Goal: Task Accomplishment & Management: Manage account settings

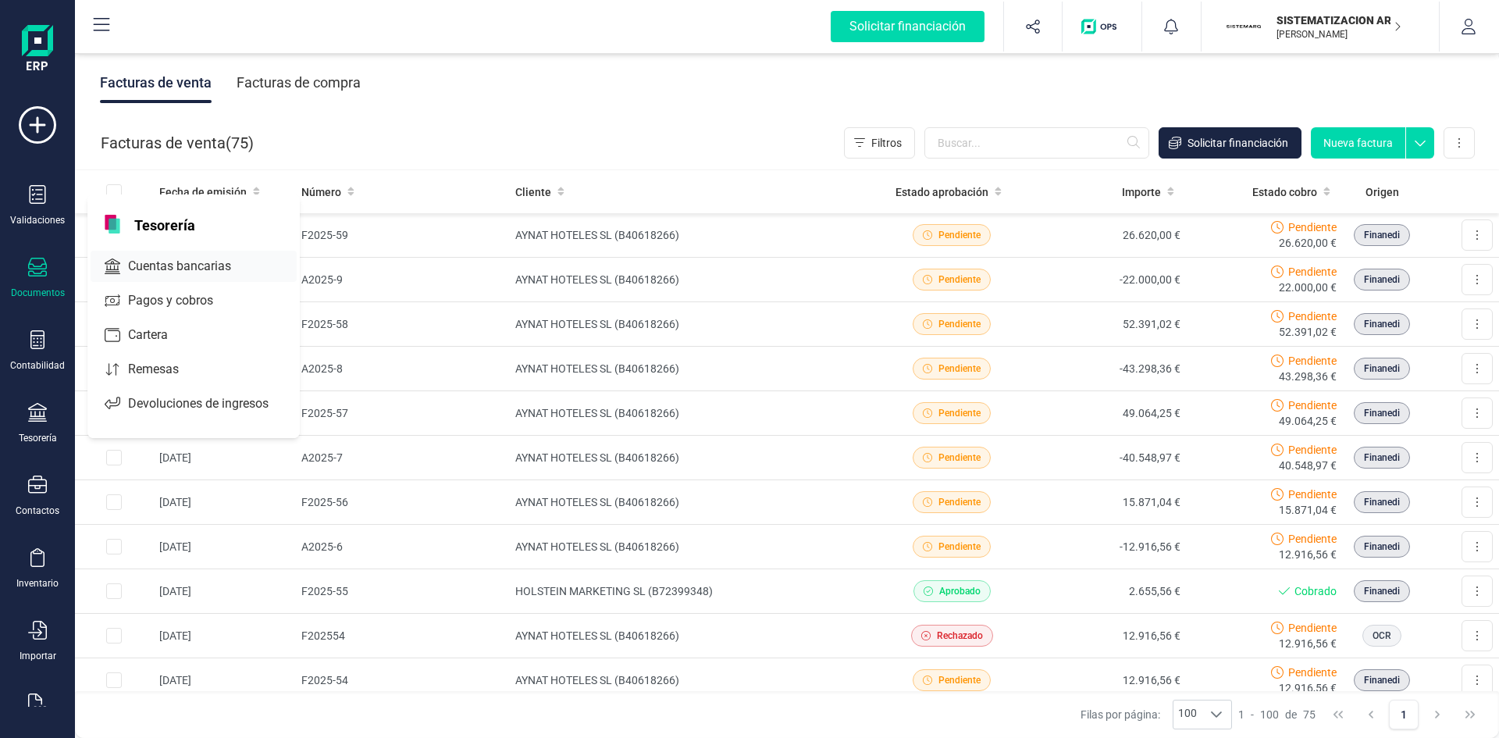
scroll to position [544, 0]
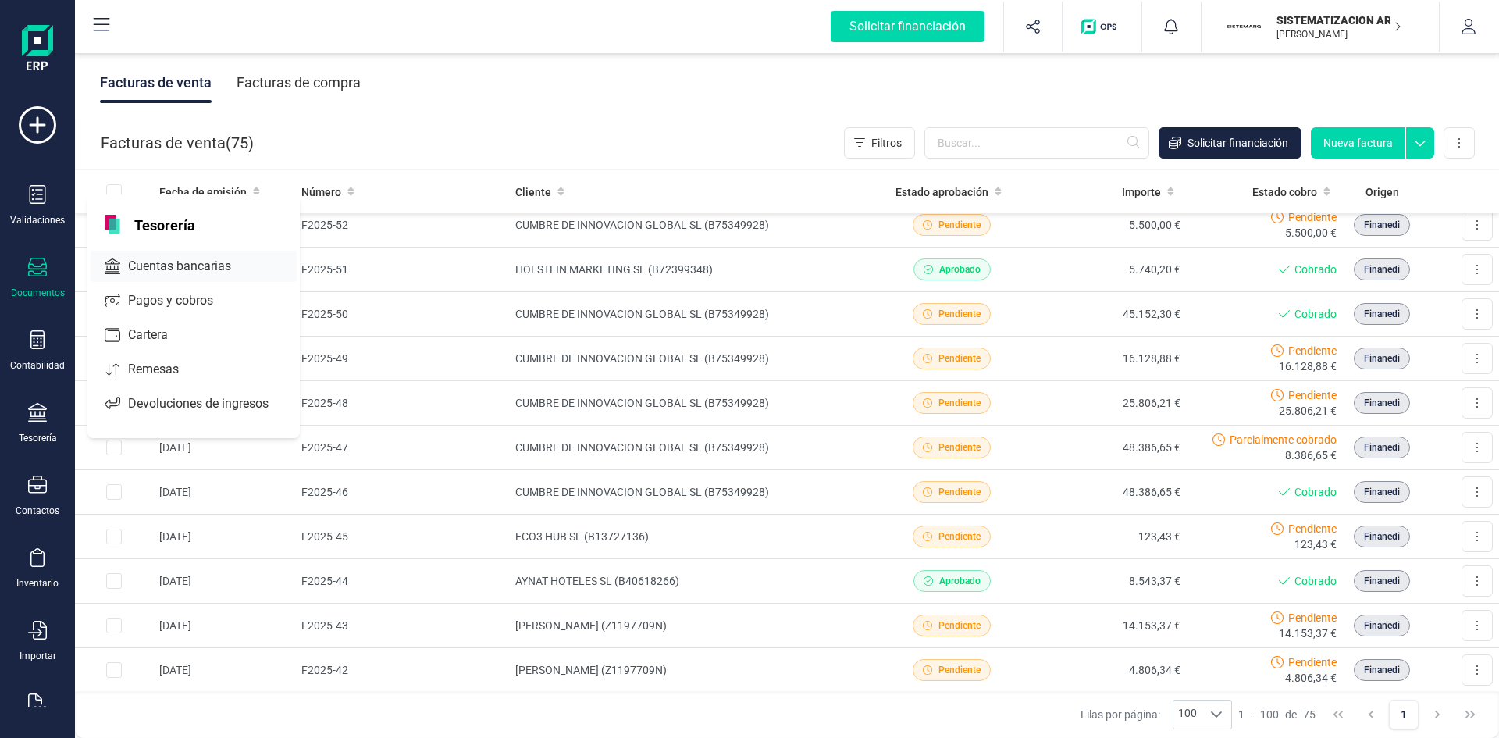
click at [172, 262] on span "Cuentas bancarias" at bounding box center [190, 266] width 137 height 19
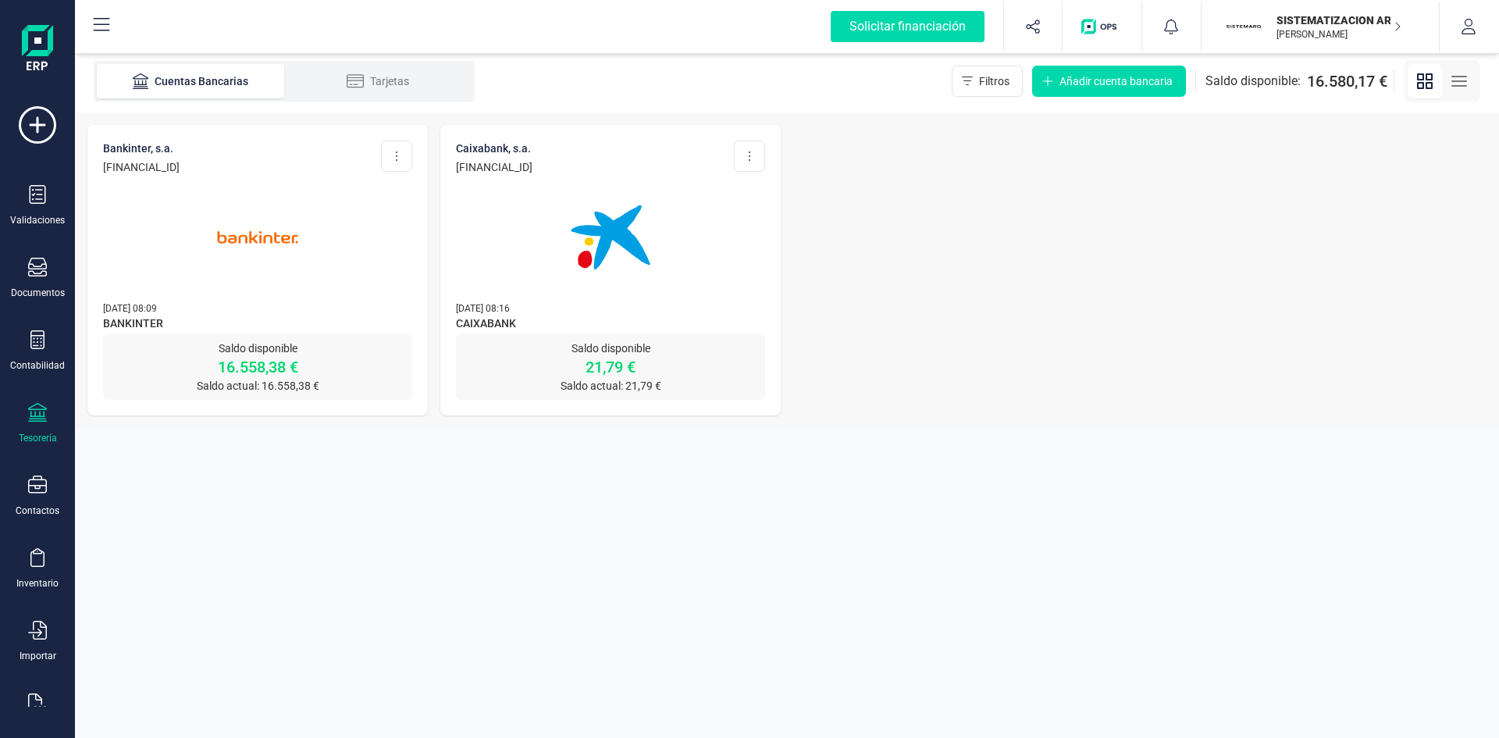
click at [252, 305] on p "[DATE] 08:09" at bounding box center [257, 308] width 309 height 16
click at [371, 273] on div at bounding box center [257, 228] width 309 height 106
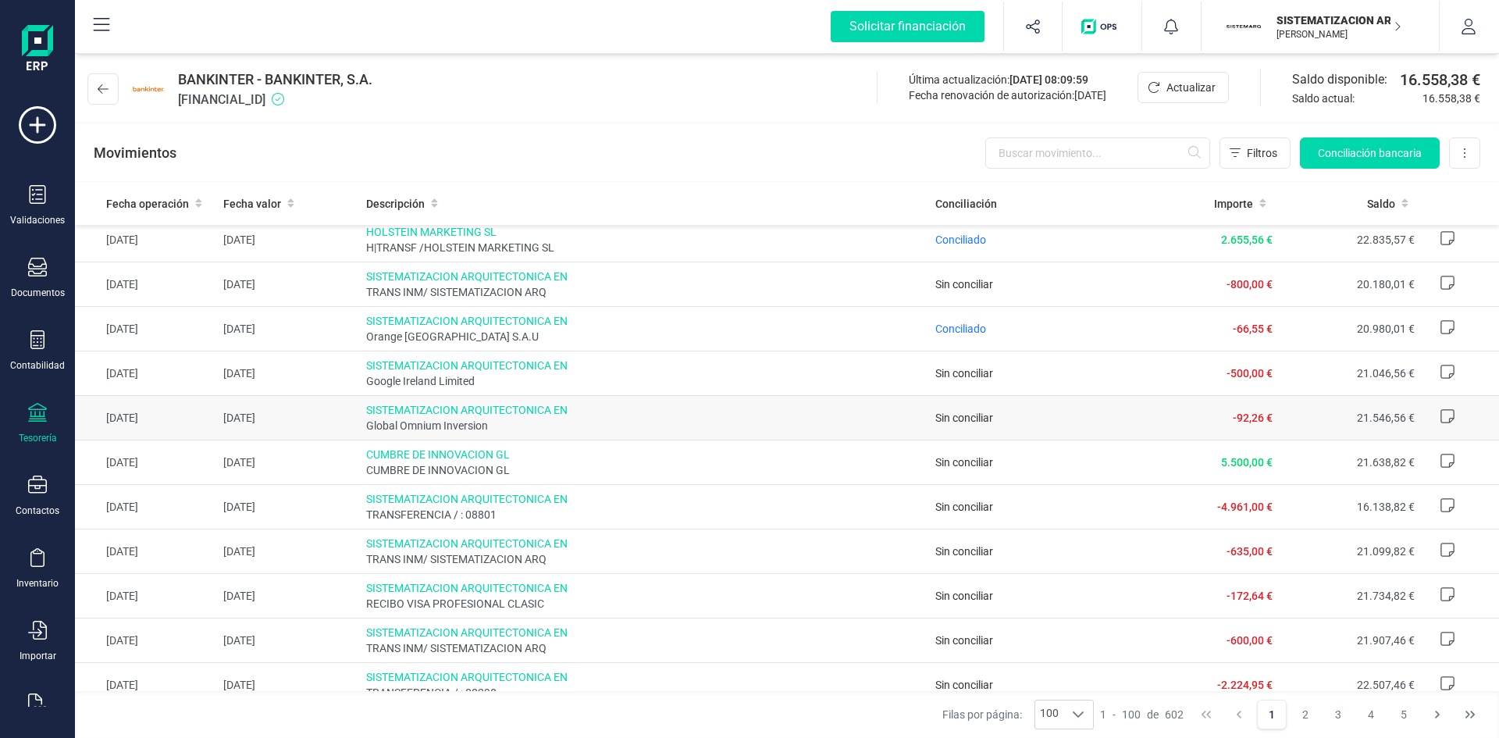
scroll to position [99, 0]
click at [1366, 158] on span "Conciliación bancaria" at bounding box center [1370, 153] width 104 height 16
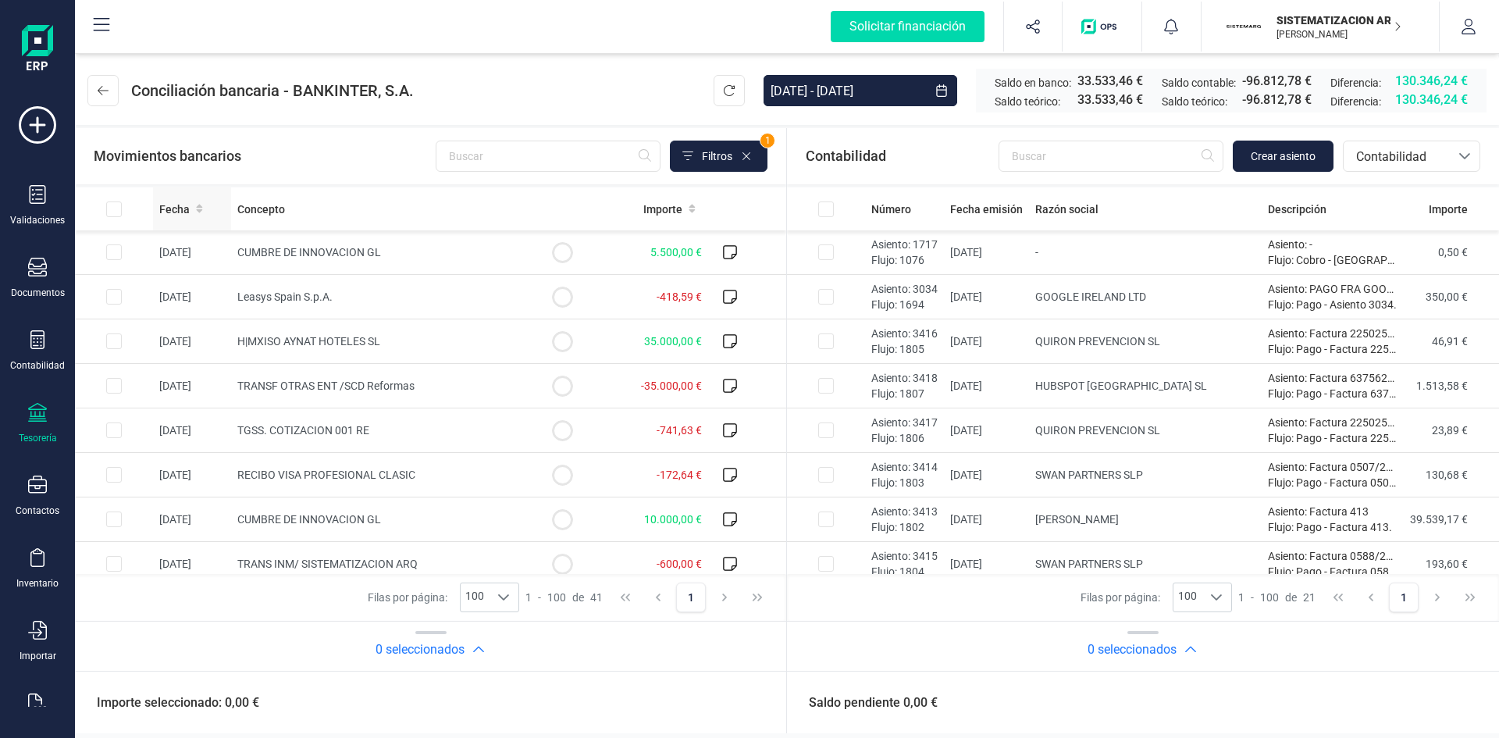
click at [200, 206] on icon at bounding box center [199, 209] width 6 height 9
click at [200, 206] on icon at bounding box center [199, 207] width 6 height 4
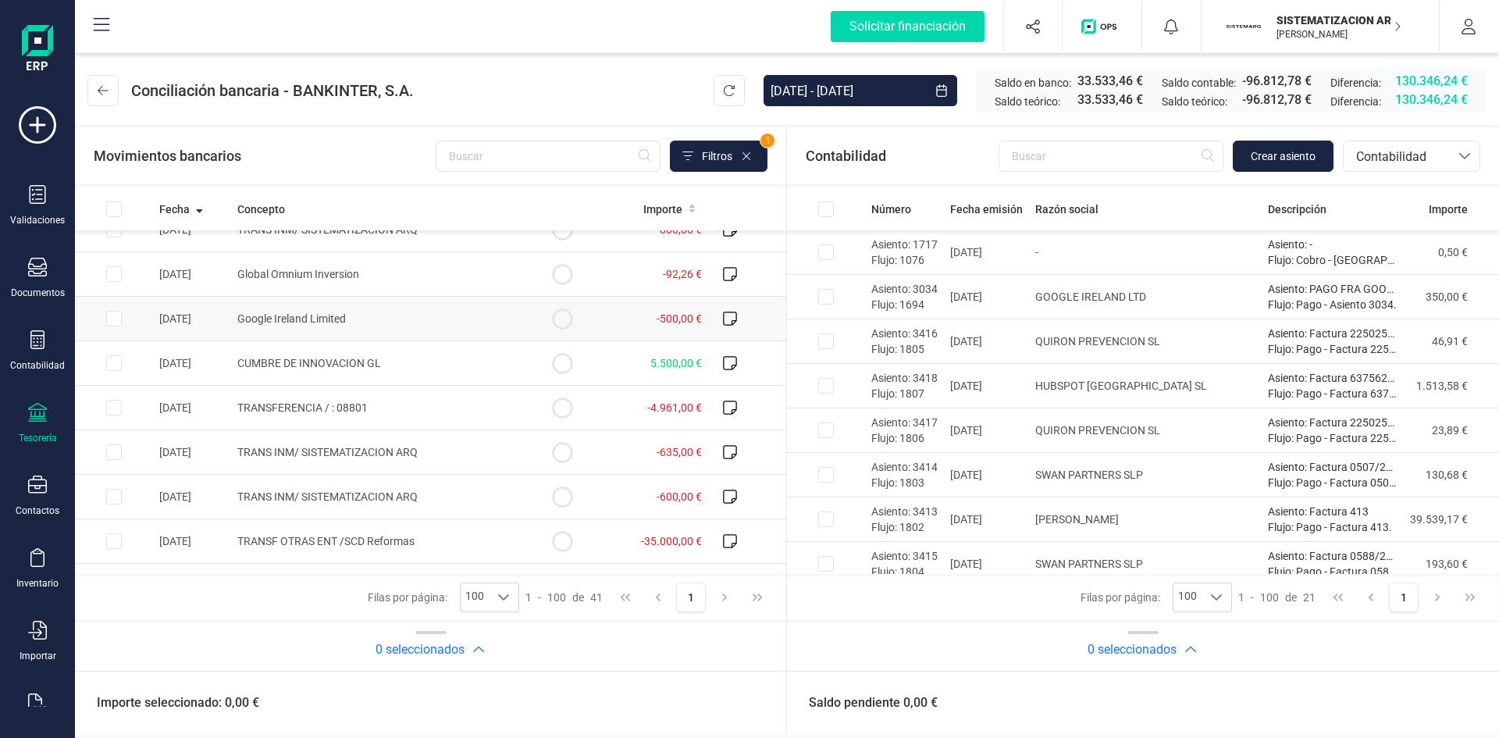
scroll to position [68, 0]
click at [429, 410] on td "TRANSFERENCIA / : 08801" at bounding box center [377, 407] width 292 height 45
checkbox input "true"
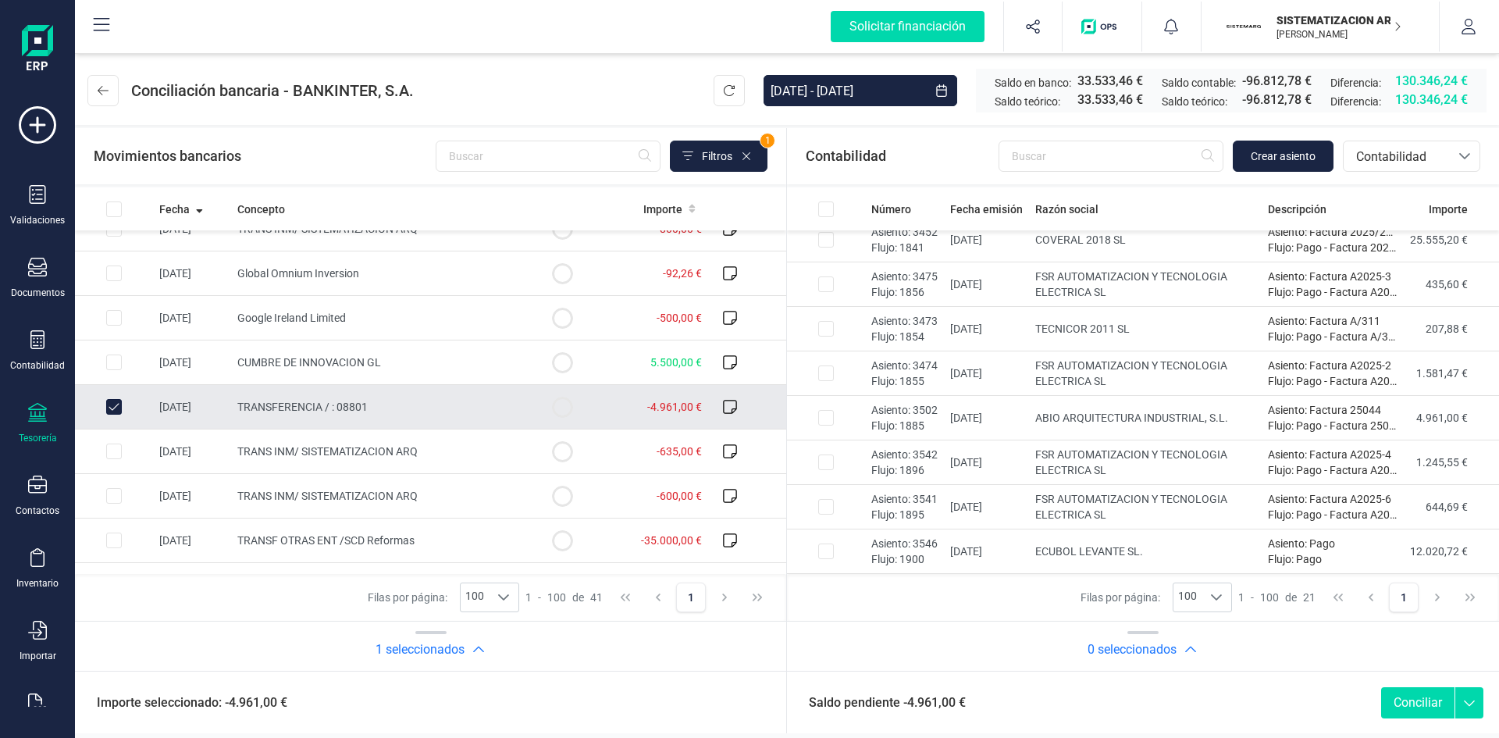
scroll to position [415, 0]
click at [1181, 408] on td "ABIO ARQUITECTURA INDUSTRIAL, S.L." at bounding box center [1145, 416] width 233 height 45
checkbox input "true"
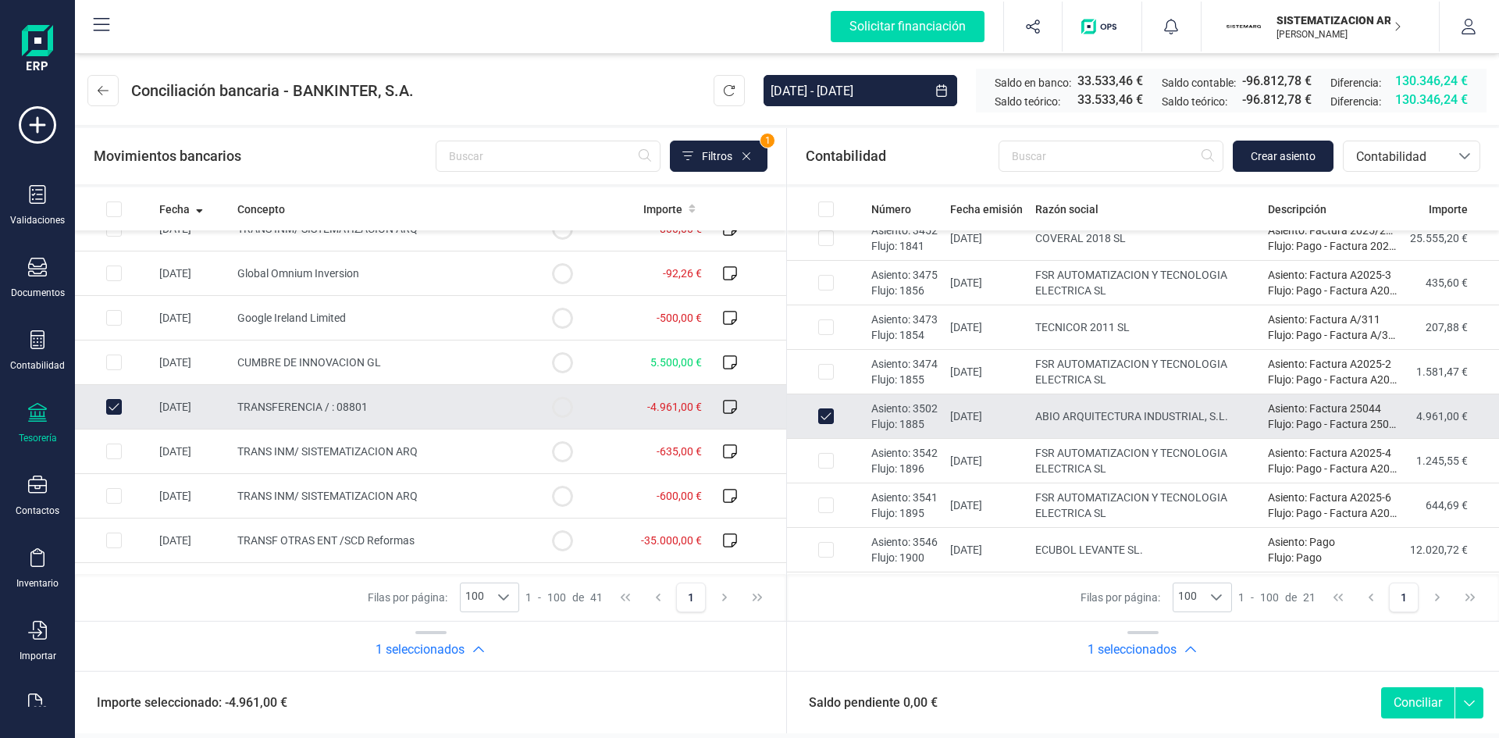
click at [1422, 699] on button "Conciliar" at bounding box center [1417, 702] width 73 height 31
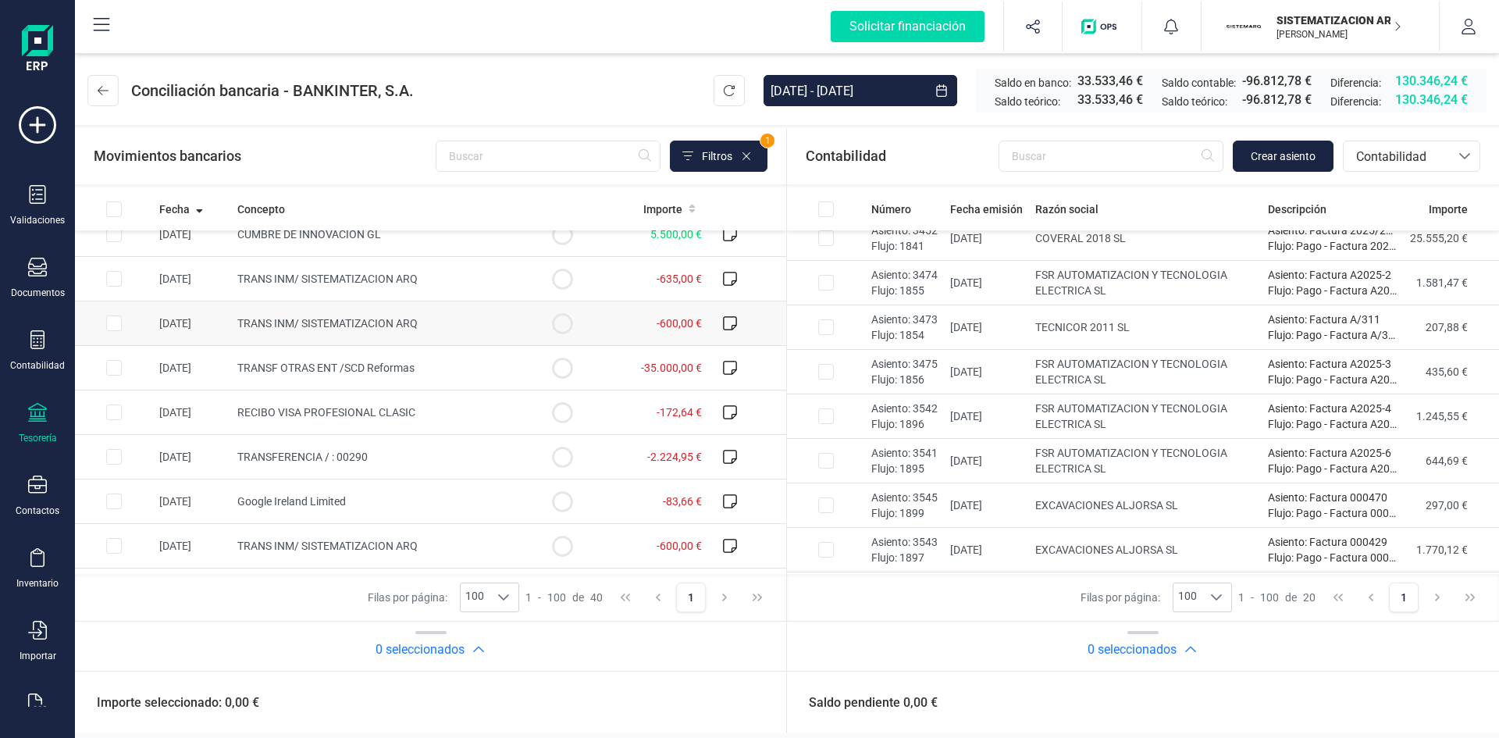
scroll to position [198, 0]
click at [601, 456] on td "-2.224,95 €" at bounding box center [654, 455] width 107 height 45
checkbox input "true"
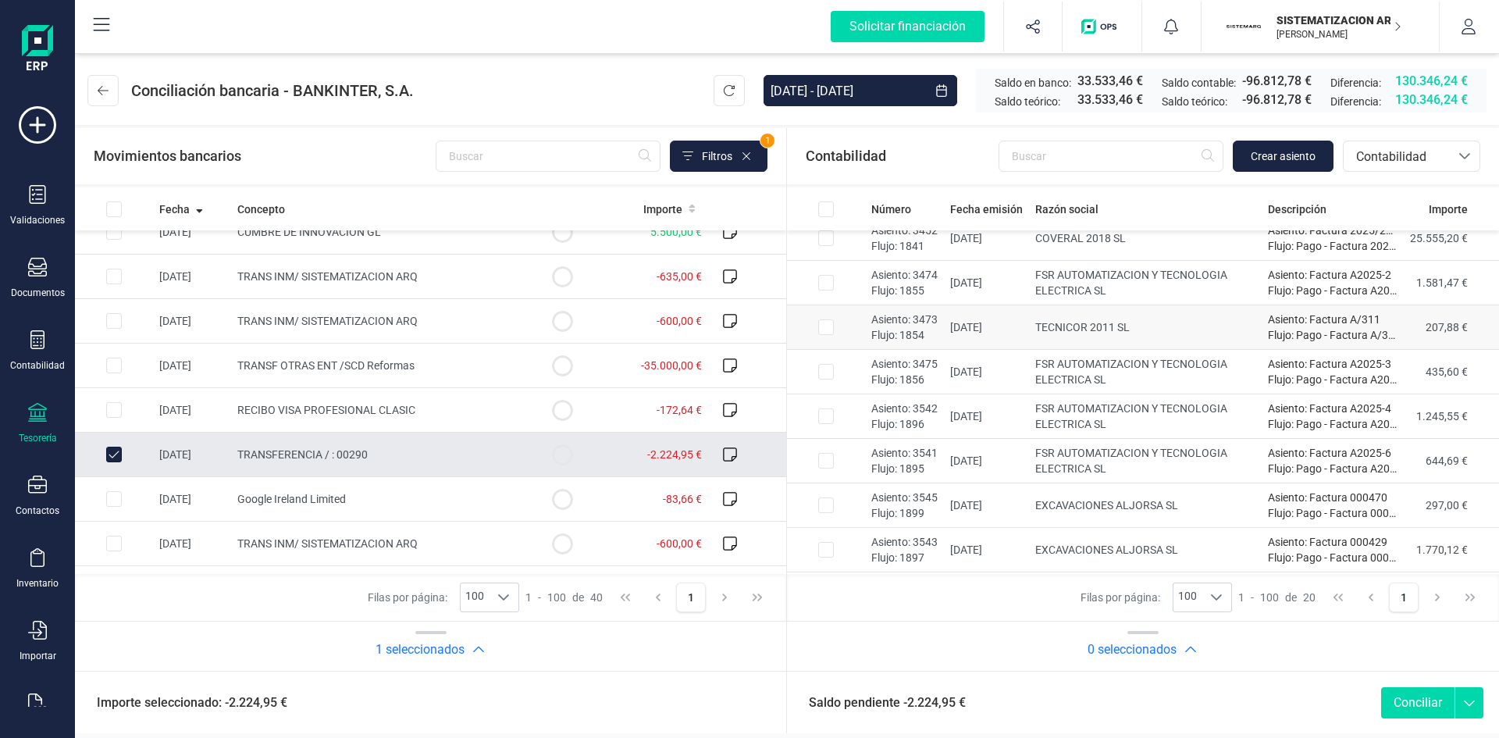
click at [868, 326] on td "Asiento: 3473 Flujo: 1854" at bounding box center [904, 327] width 79 height 45
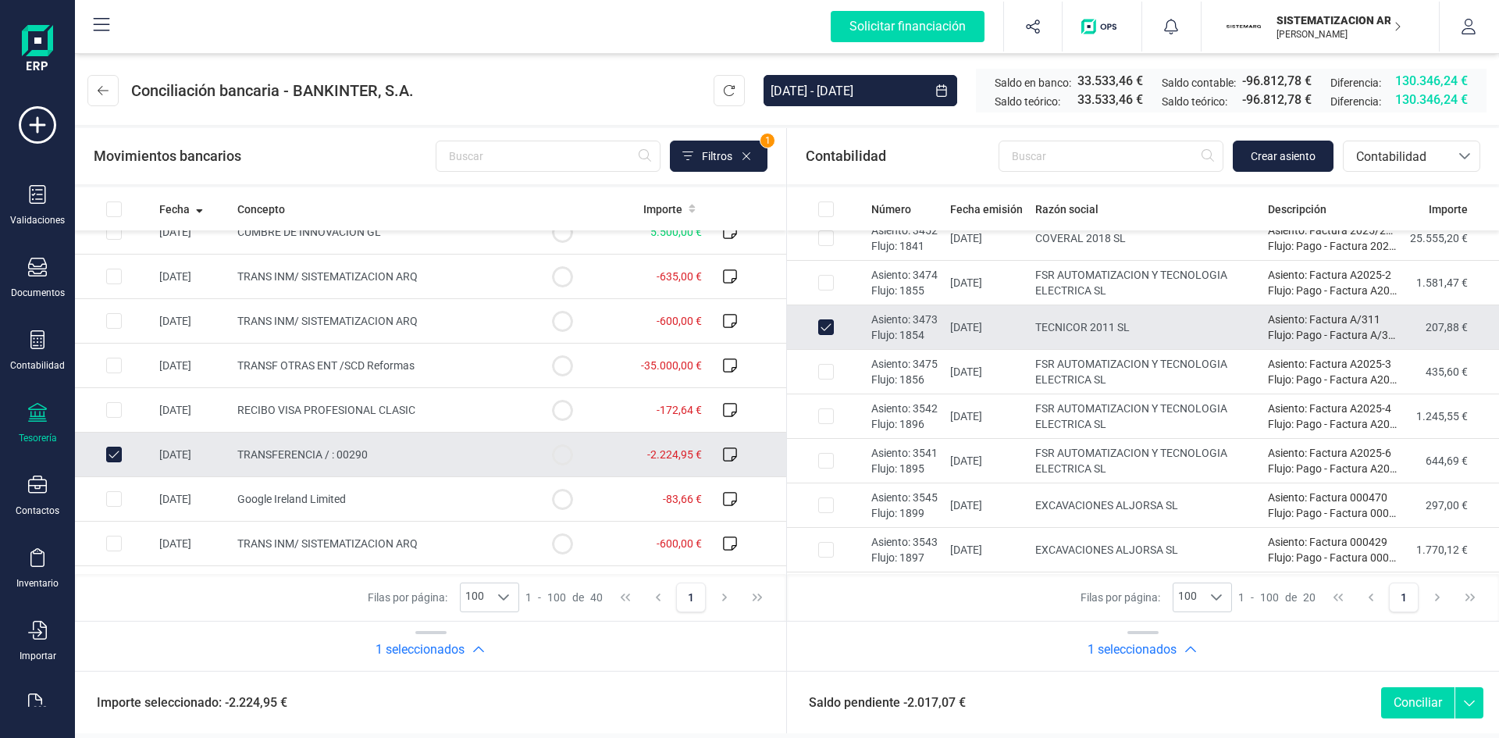
click at [1032, 312] on td "TECNICOR 2011 SL" at bounding box center [1145, 327] width 233 height 45
checkbox input "false"
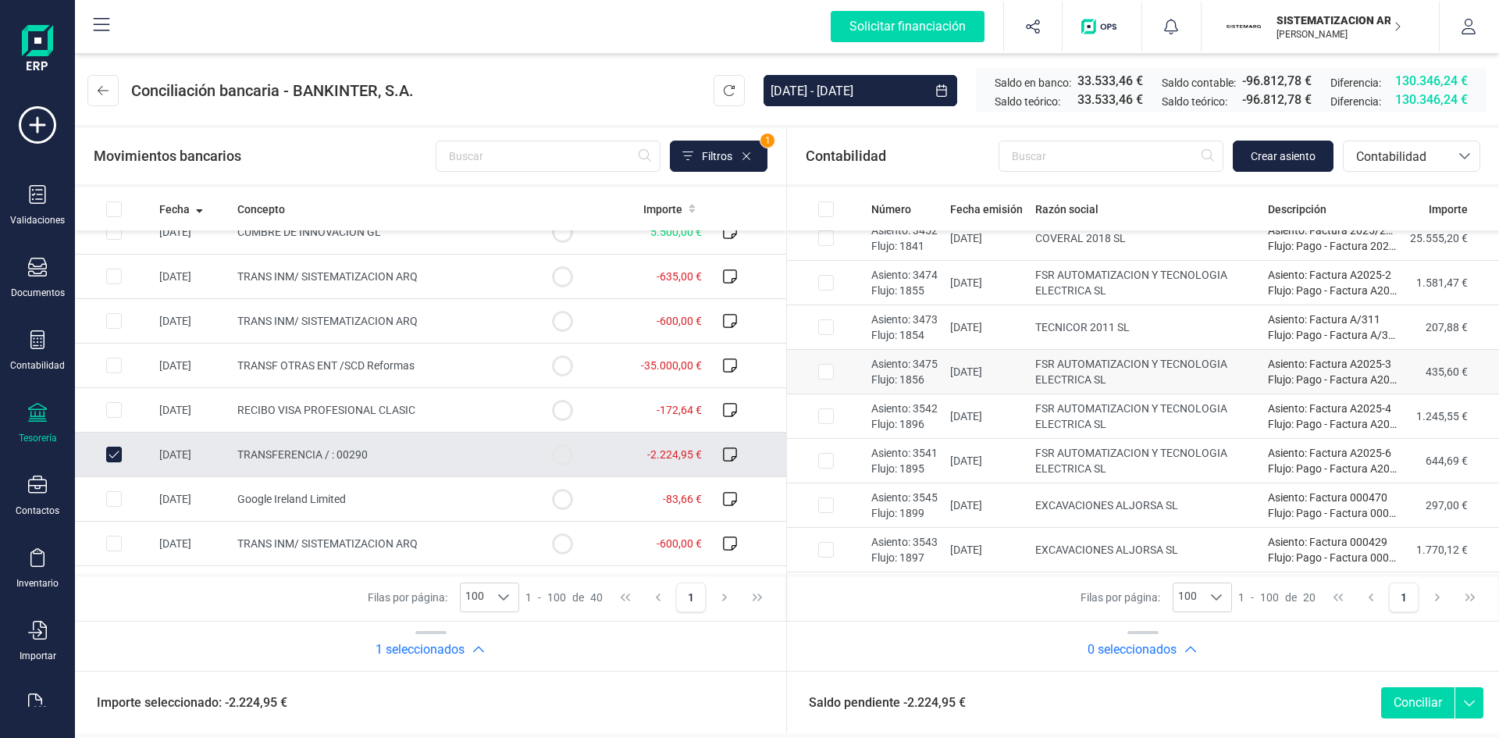
click at [931, 363] on p "Asiento: 3475" at bounding box center [904, 364] width 66 height 16
checkbox input "true"
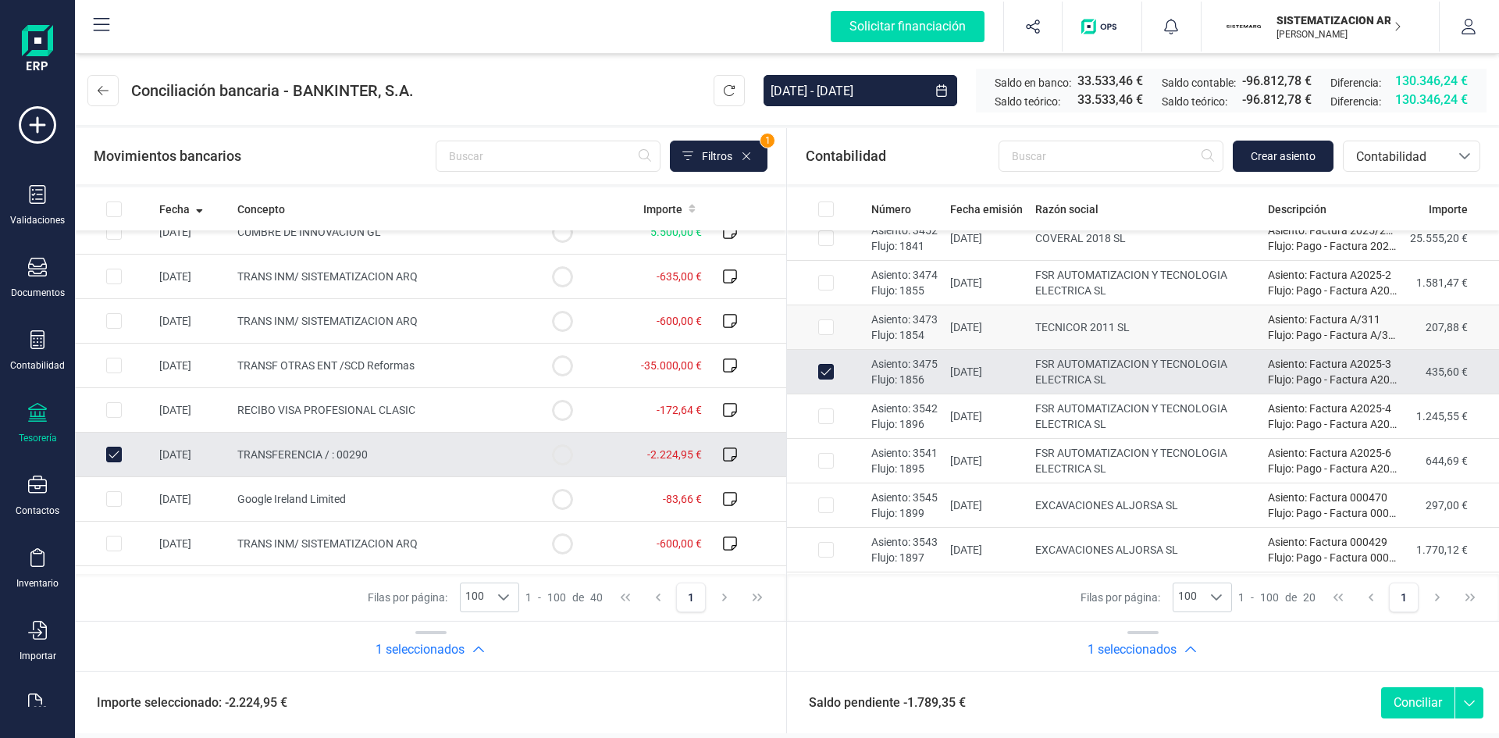
click at [826, 325] on input "Row Selected c3c3e1ed-05a0-4eda-9fbf-ed91a14ceed8" at bounding box center [826, 327] width 16 height 16
checkbox input "true"
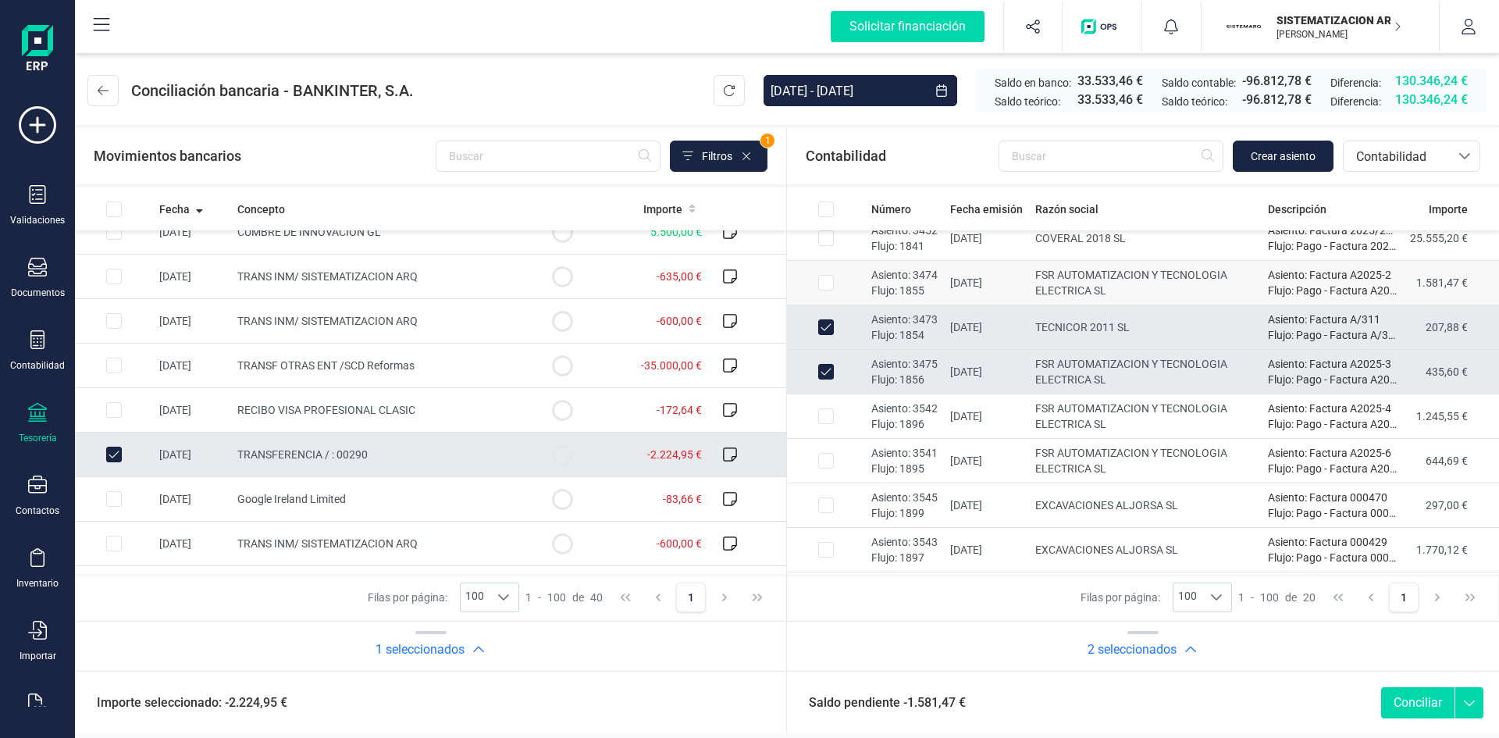
click at [822, 289] on input "Row Selected 15757797-be8d-4639-9e12-3afd0b6031b0" at bounding box center [826, 283] width 16 height 16
checkbox input "true"
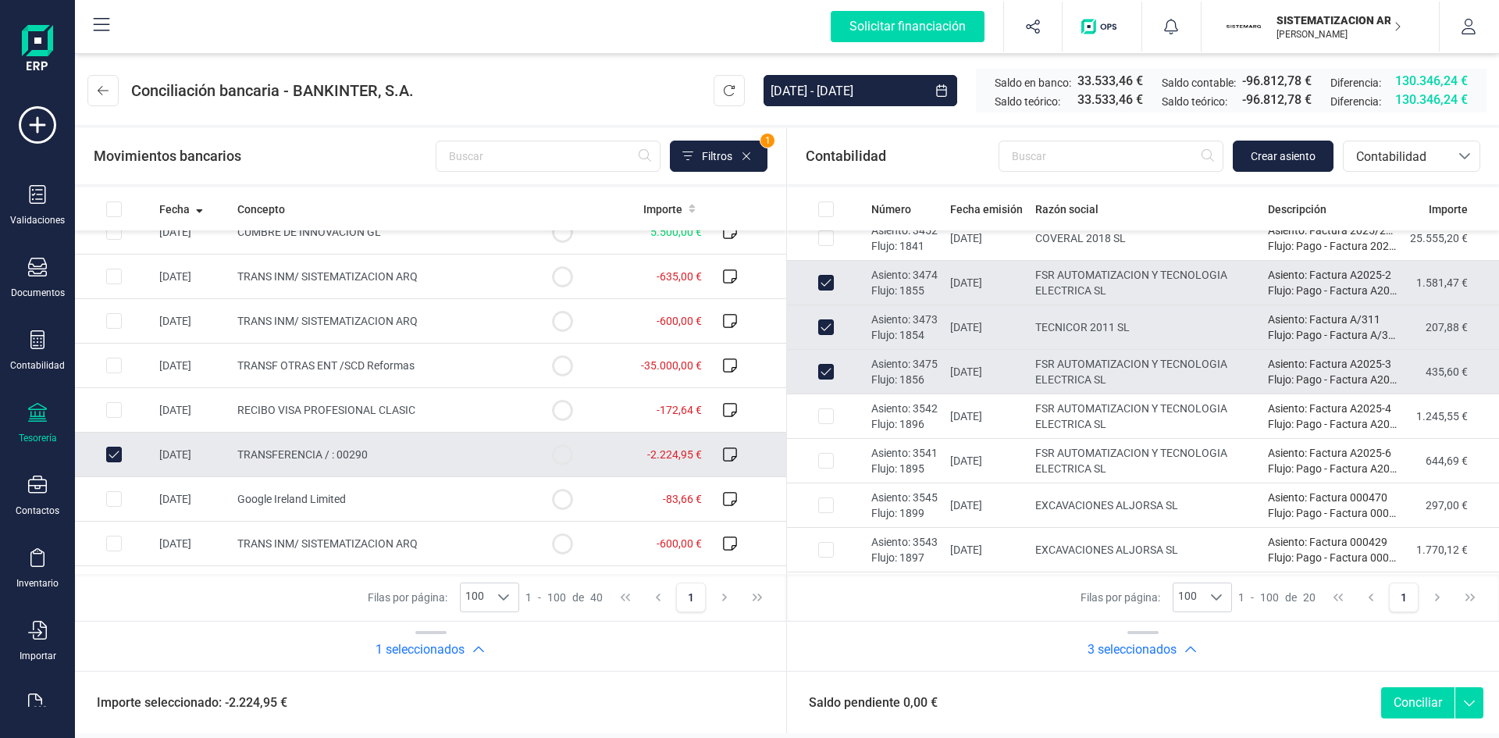
click at [1422, 700] on button "Conciliar" at bounding box center [1417, 702] width 73 height 31
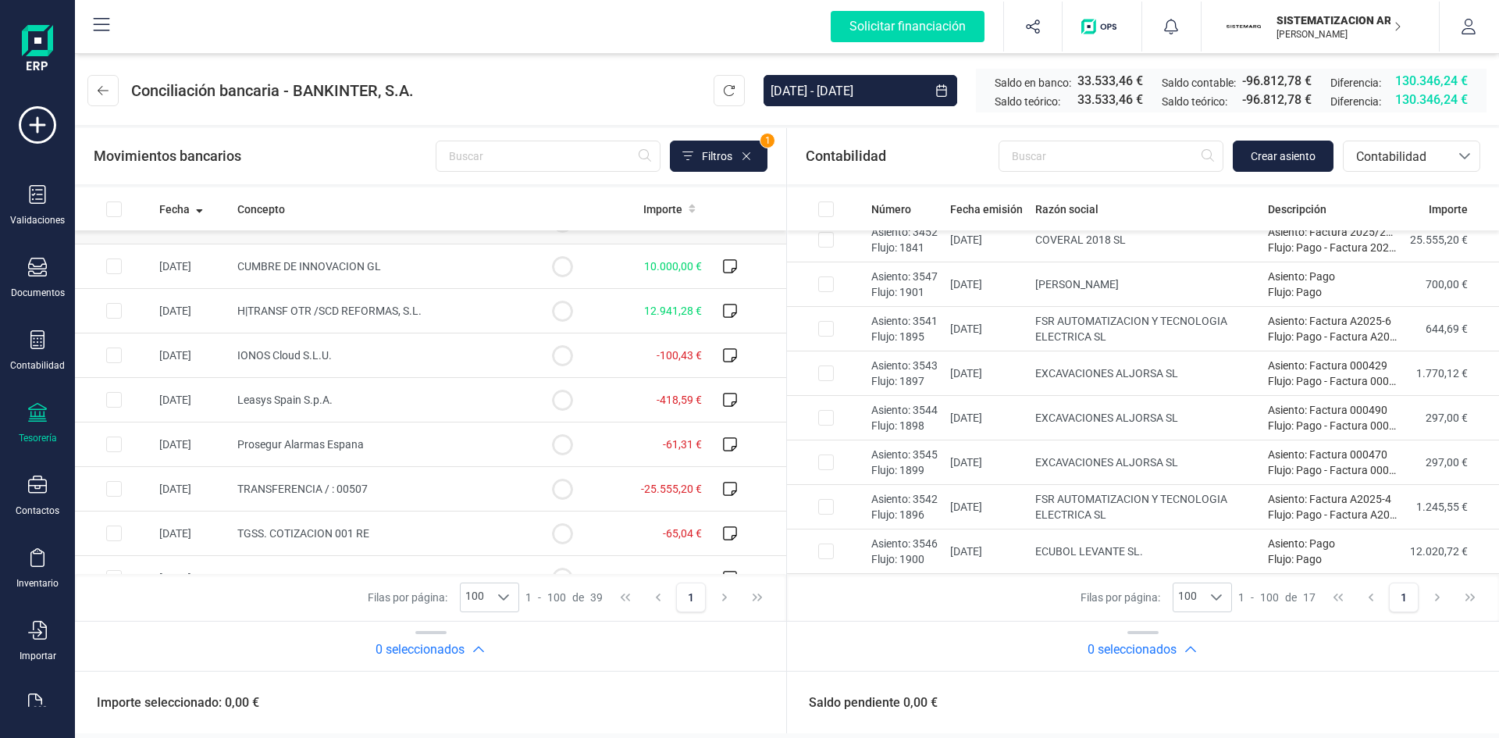
scroll to position [565, 0]
click at [416, 485] on td "TRANSFERENCIA / : 00507" at bounding box center [377, 488] width 292 height 45
checkbox input "true"
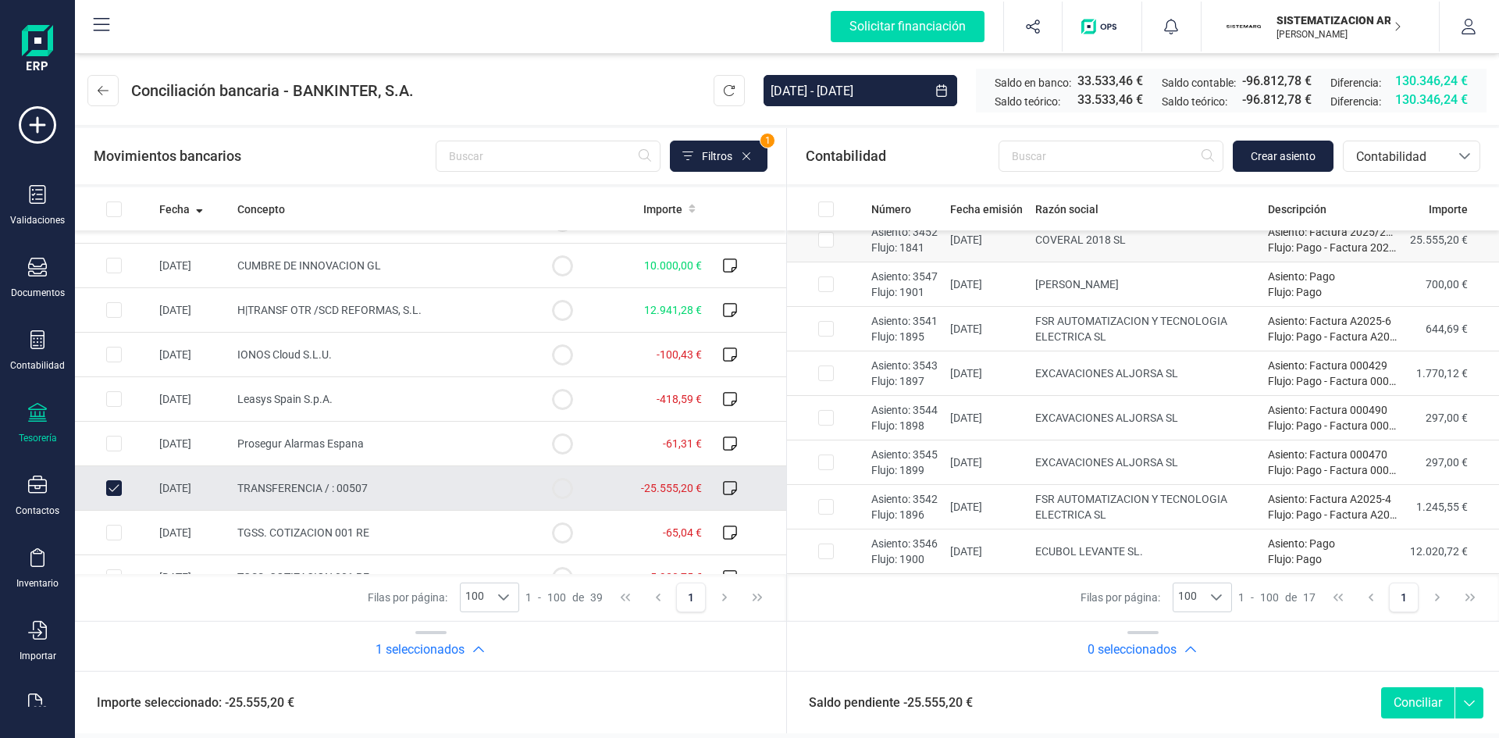
click at [824, 240] on input "Row Selected 405382a0-80d2-45c3-aae6-24ba7f730a2c" at bounding box center [826, 240] width 16 height 16
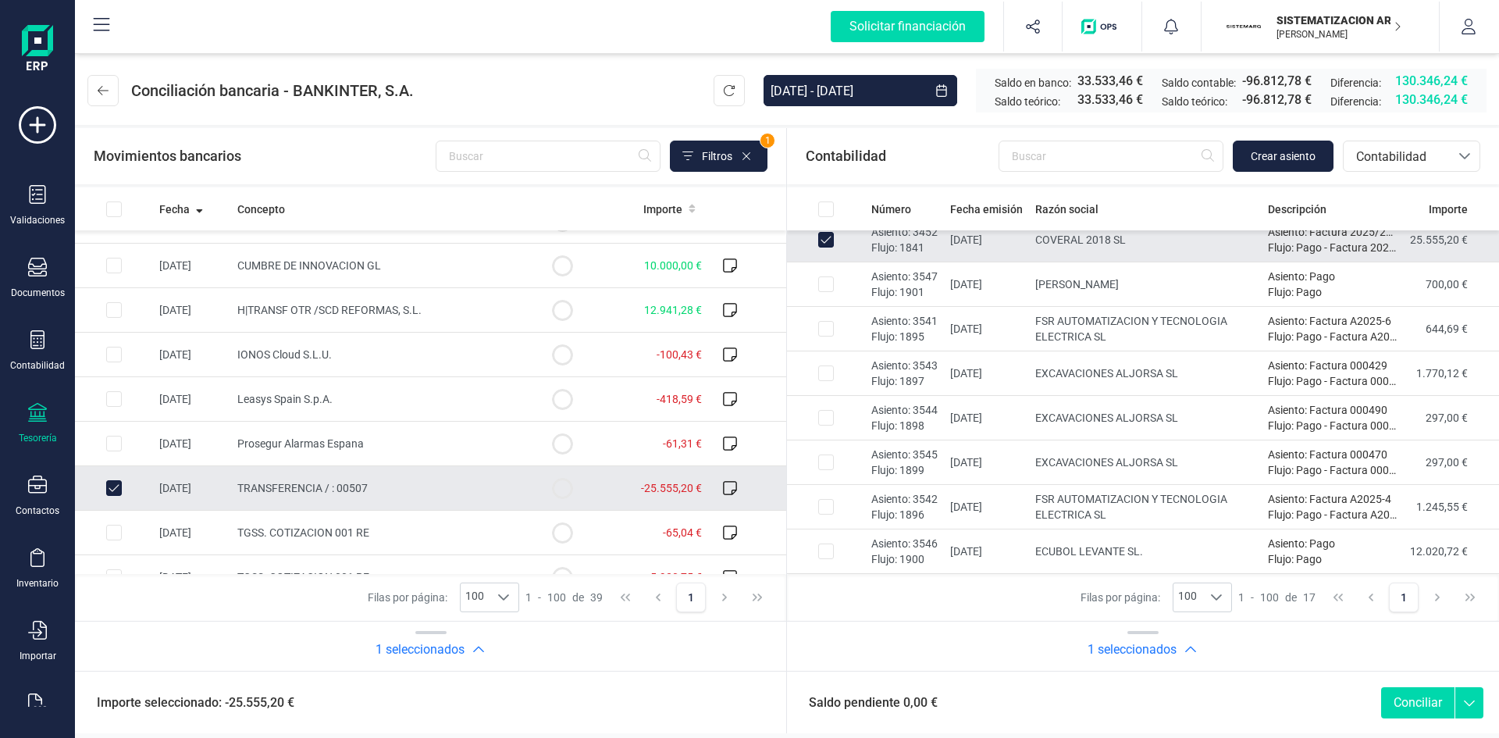
click at [1418, 713] on button "Conciliar" at bounding box center [1417, 702] width 73 height 31
checkbox input "false"
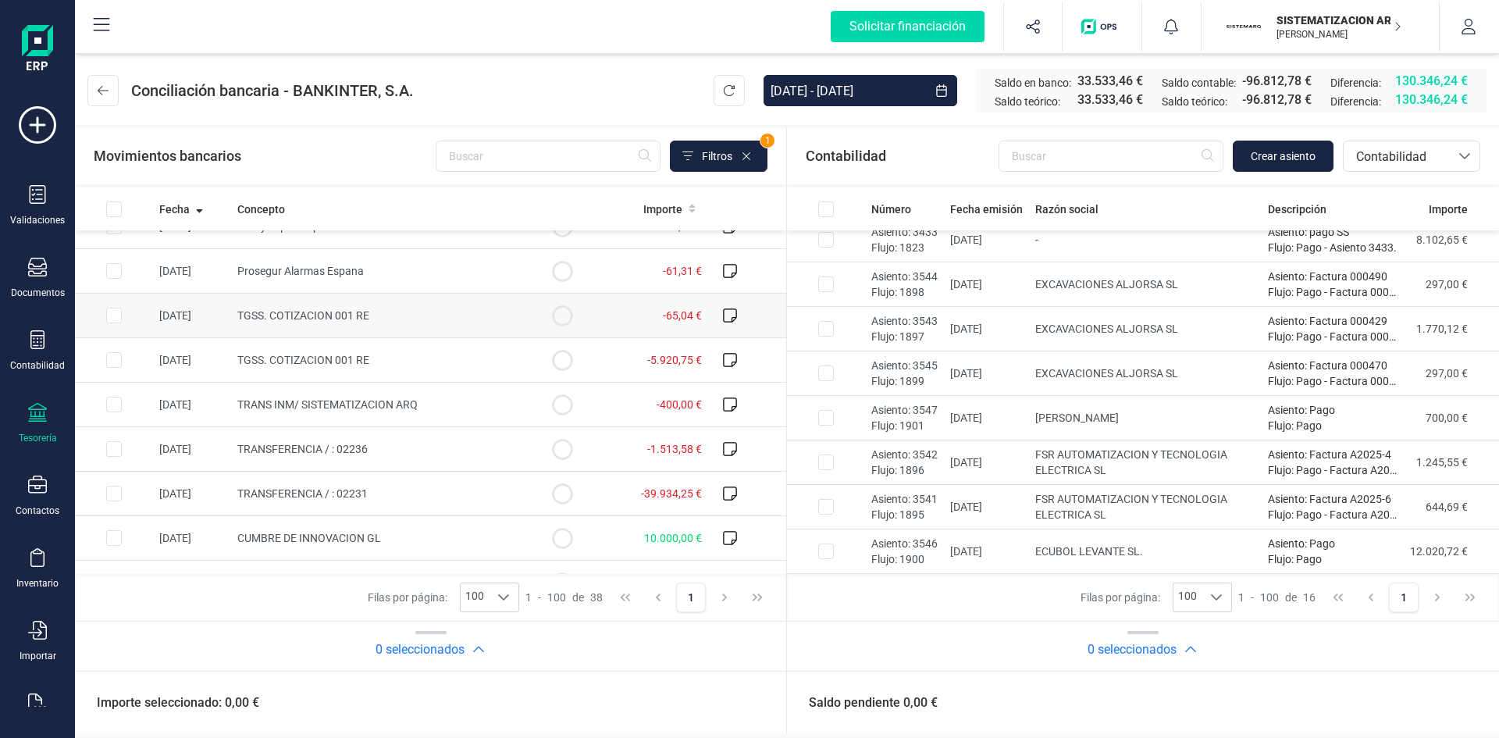
scroll to position [739, 0]
click at [436, 430] on td "TRANSFERENCIA / : 02236" at bounding box center [377, 448] width 292 height 45
checkbox input "true"
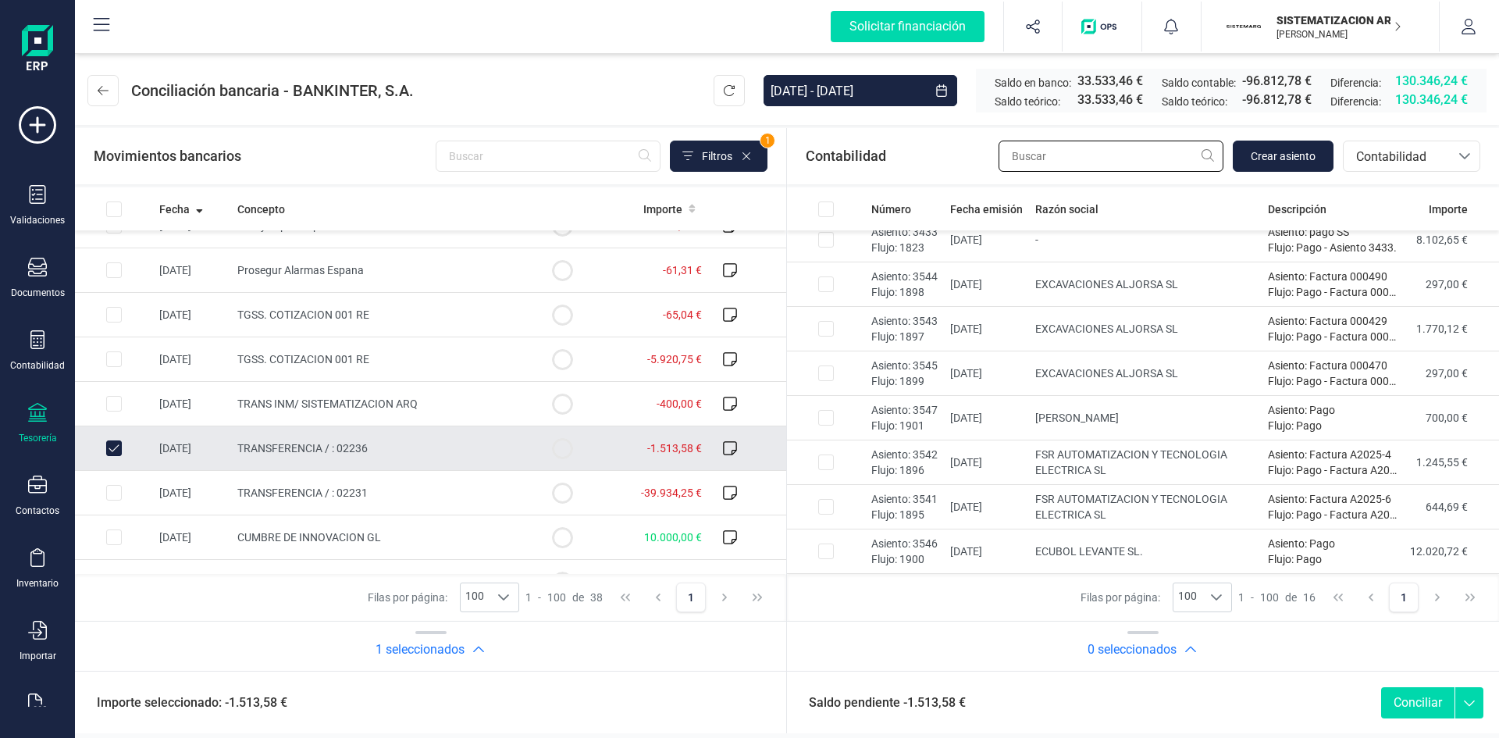
click at [1046, 158] on input "text" at bounding box center [1111, 156] width 225 height 31
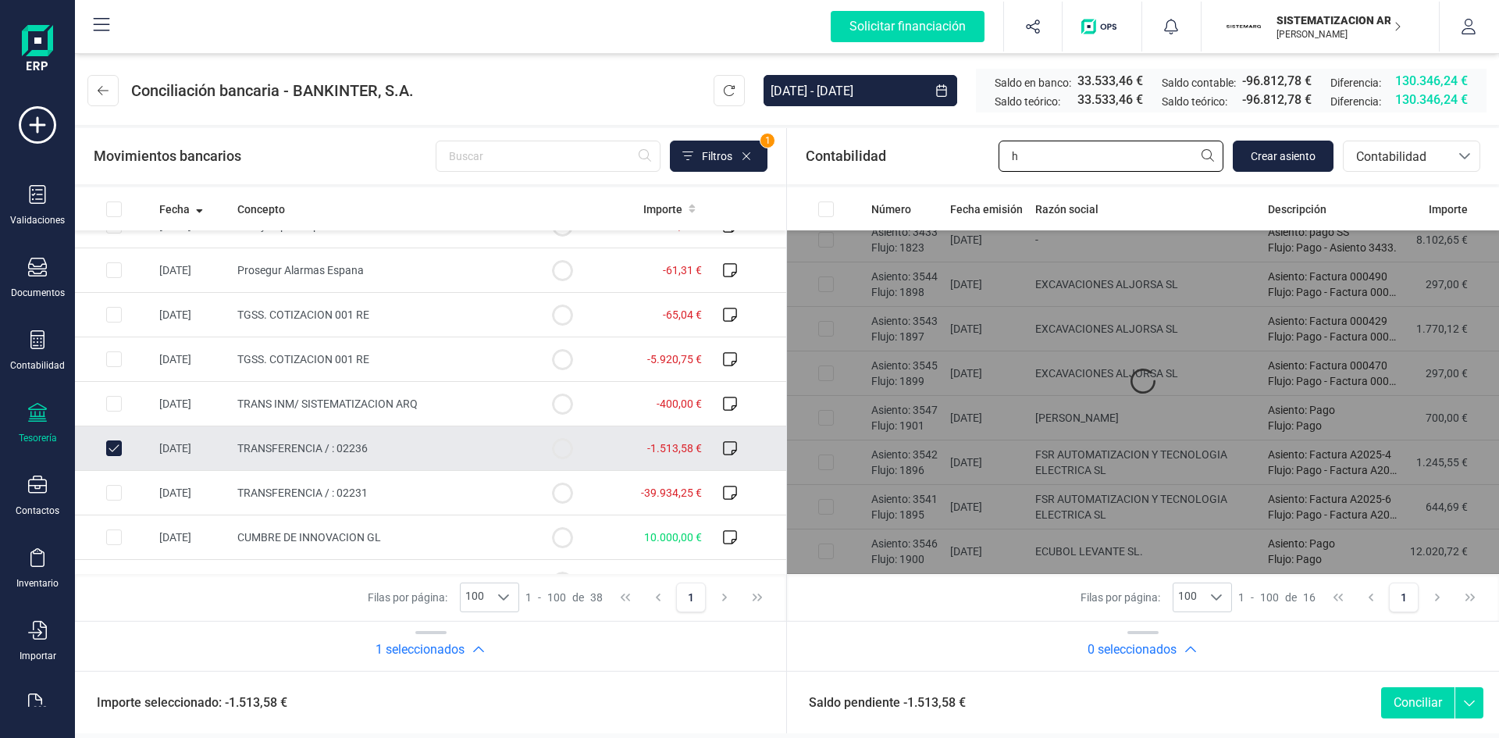
scroll to position [0, 0]
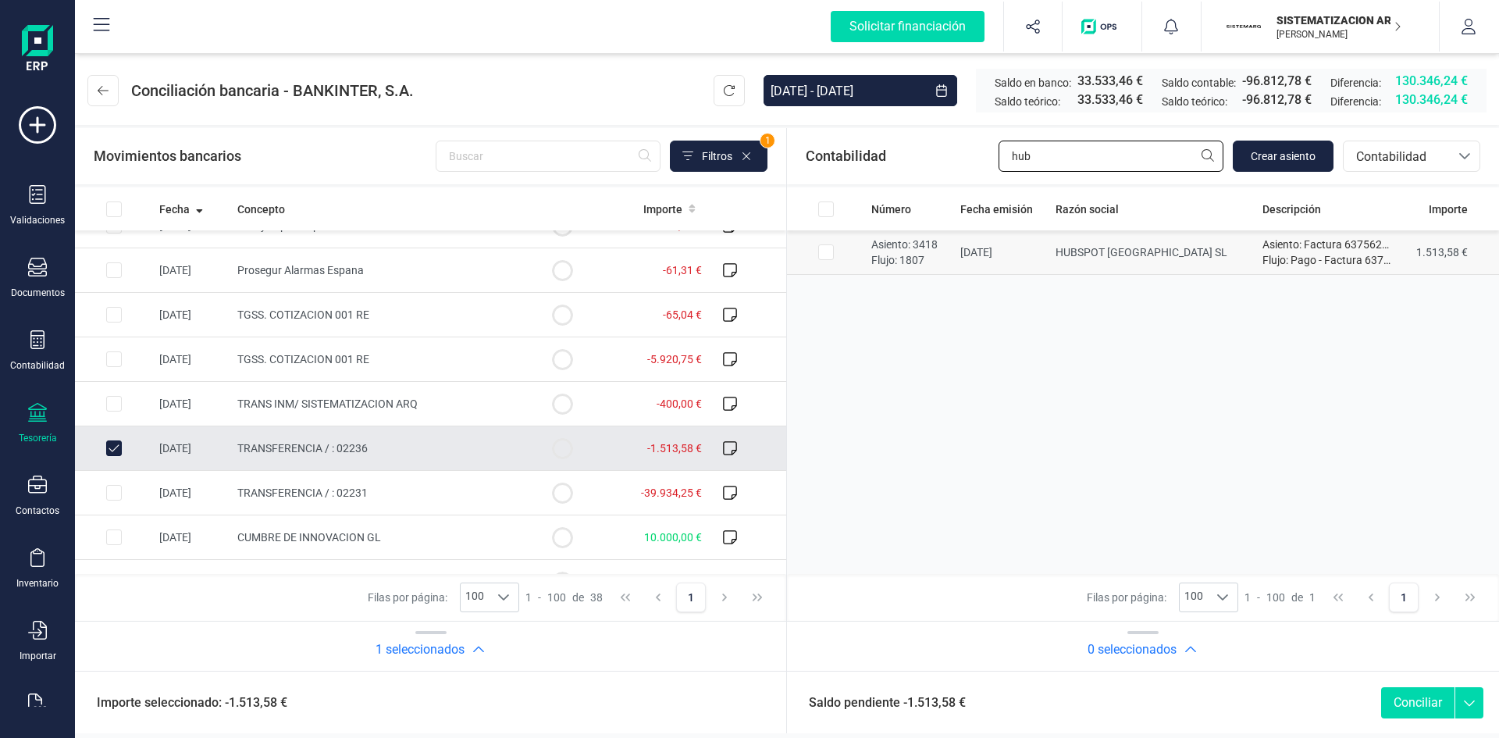
type input "hub"
click at [821, 256] on input "Row Selected 0eedddee-eba2-460f-a85b-b2080c575942" at bounding box center [826, 252] width 16 height 16
checkbox input "true"
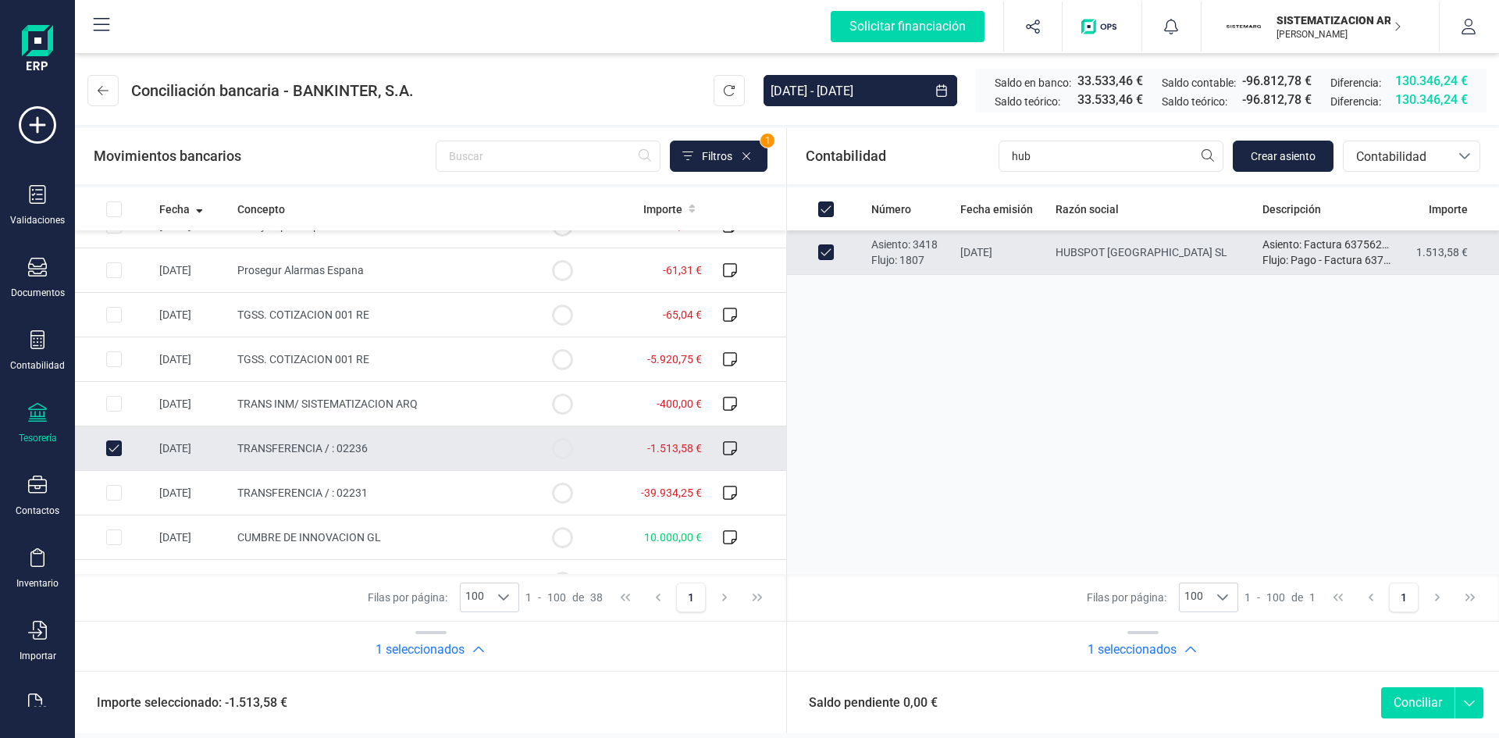
click at [1414, 710] on button "Conciliar" at bounding box center [1417, 702] width 73 height 31
checkbox input "false"
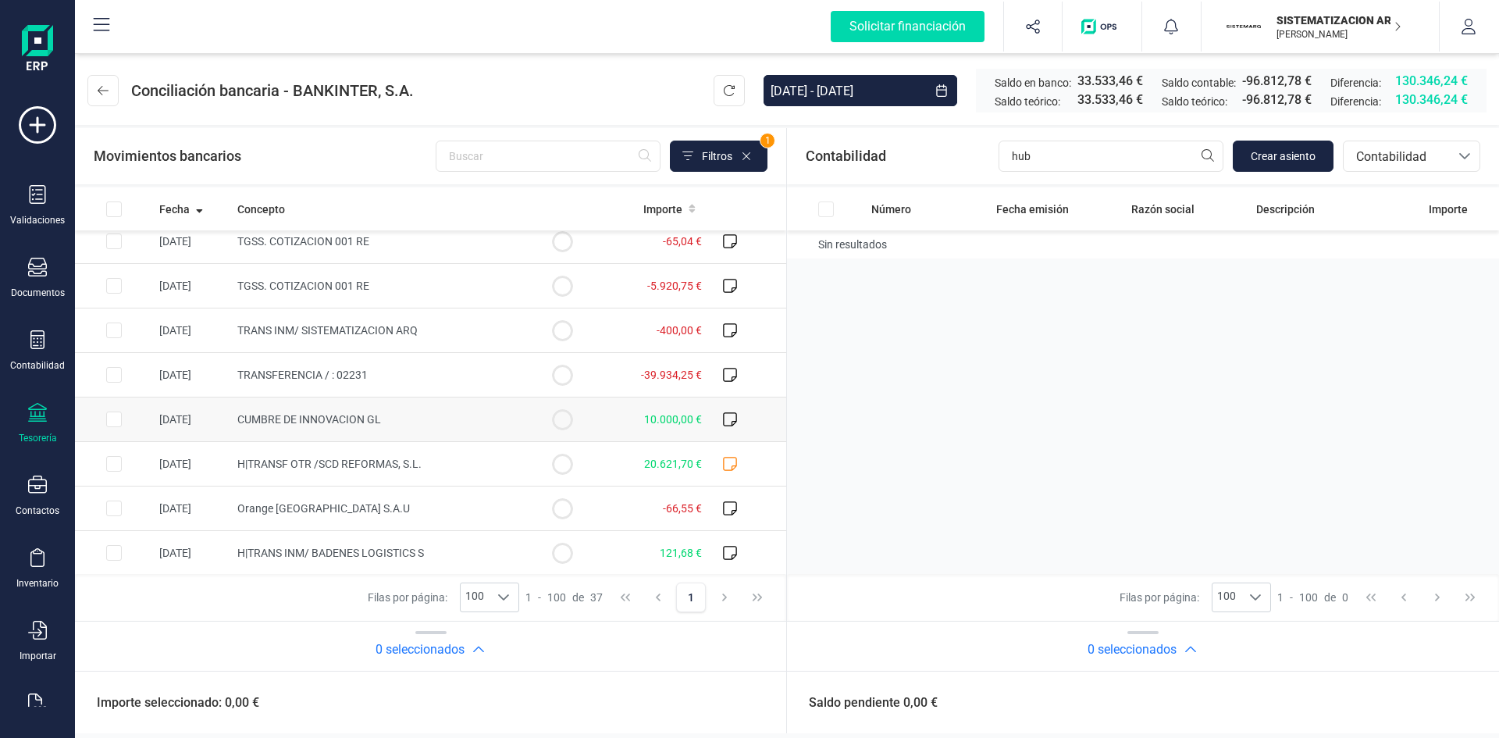
scroll to position [813, 0]
click at [1073, 167] on input "hub" at bounding box center [1111, 156] width 225 height 31
type input "h"
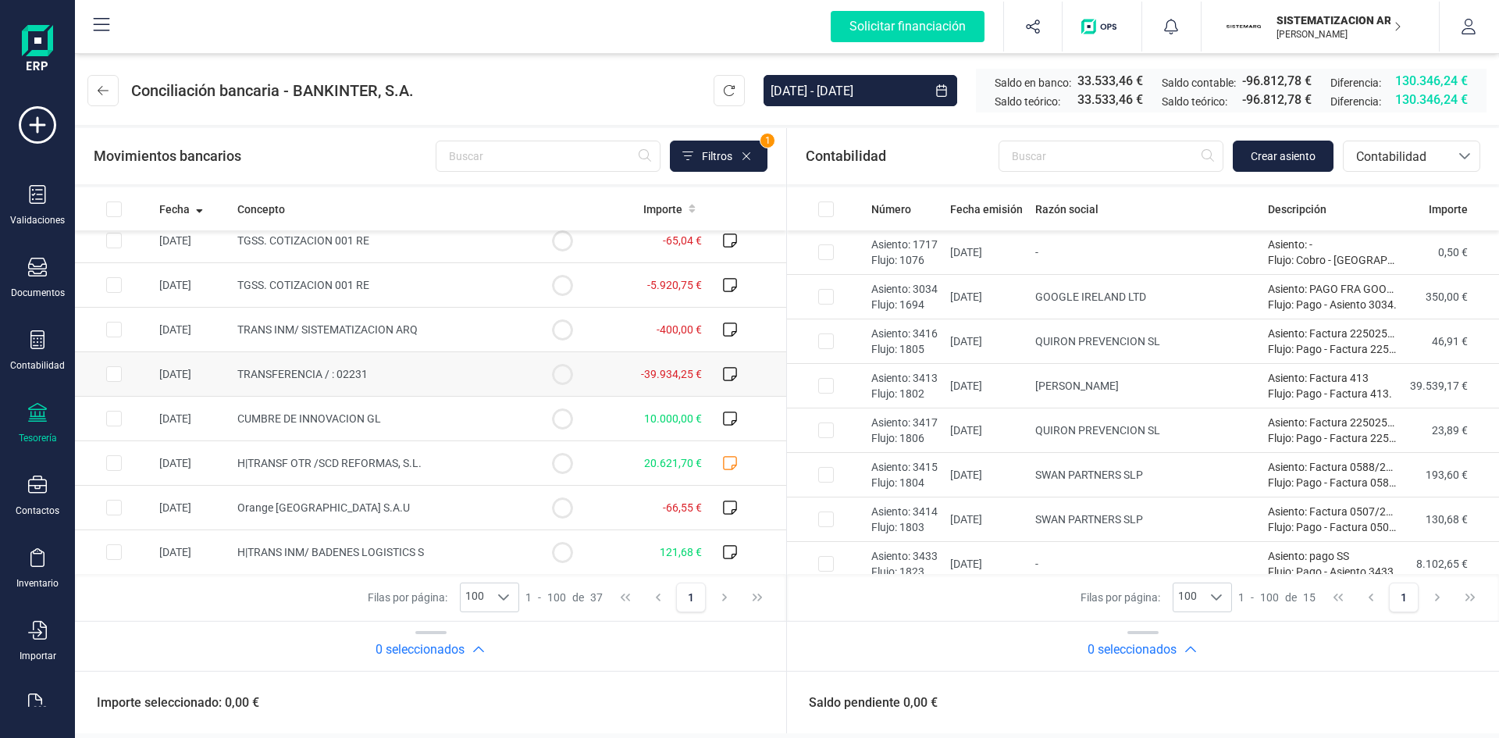
click at [417, 368] on td "TRANSFERENCIA / : 02231" at bounding box center [377, 374] width 292 height 45
checkbox input "true"
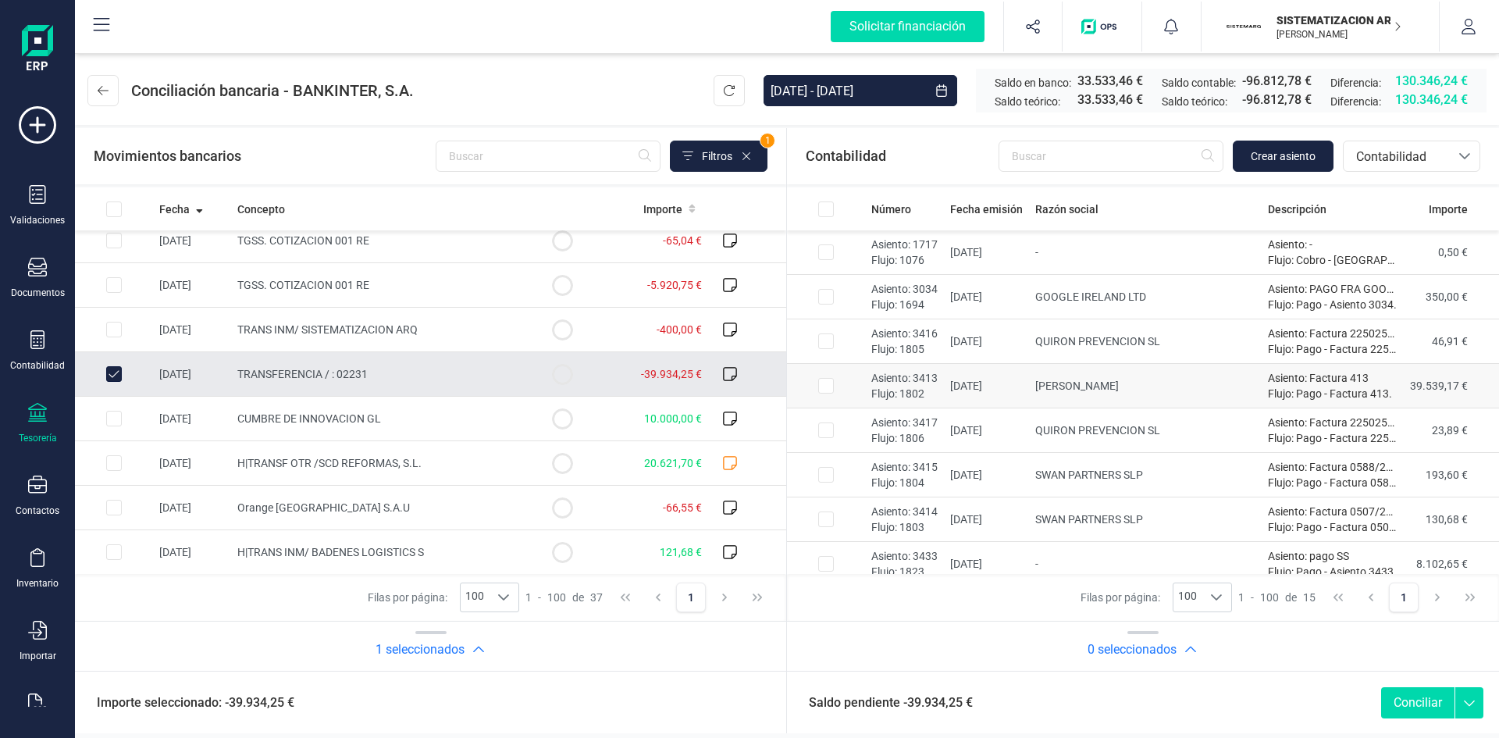
click at [917, 380] on p "Asiento: 3413" at bounding box center [904, 378] width 66 height 16
checkbox input "true"
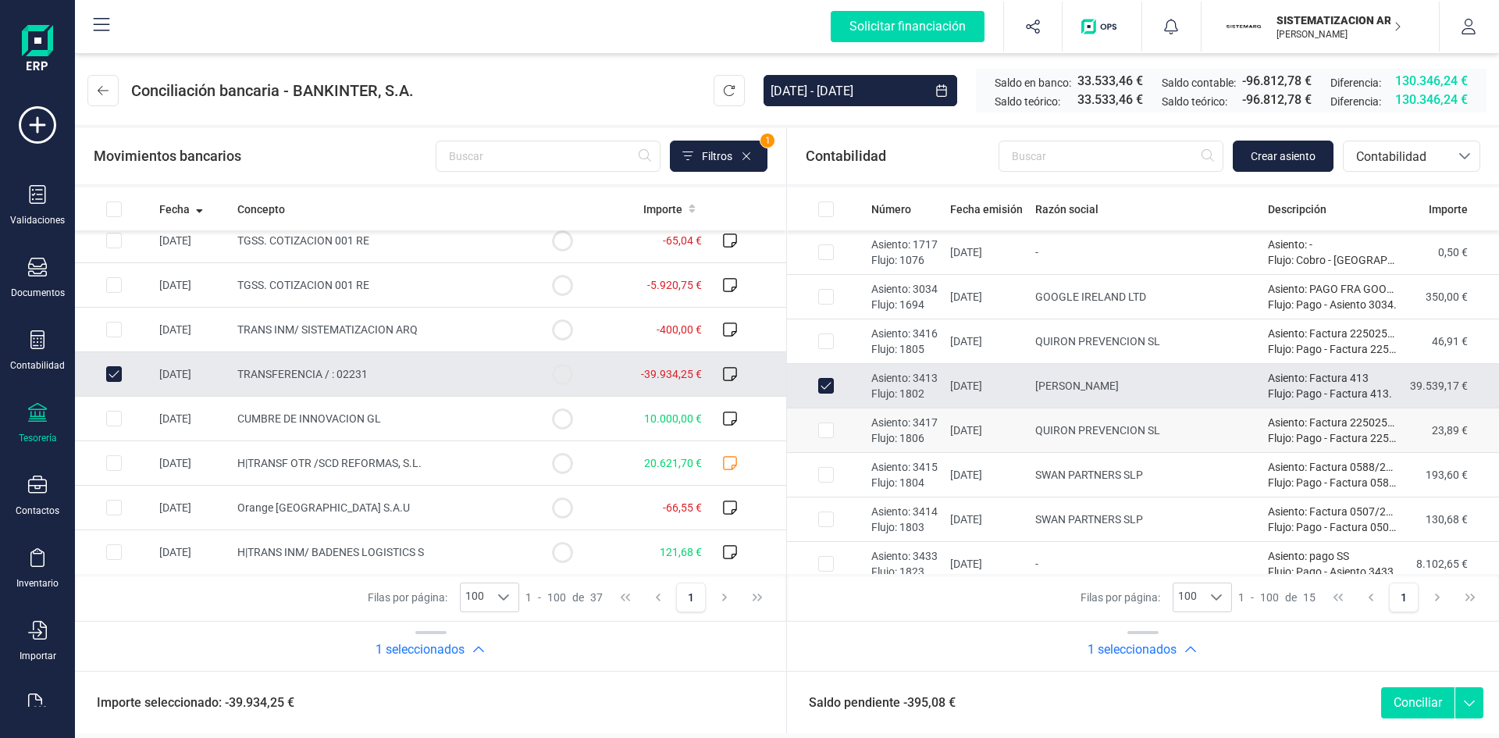
click at [906, 437] on p "Flujo: 1806" at bounding box center [904, 438] width 66 height 16
checkbox input "true"
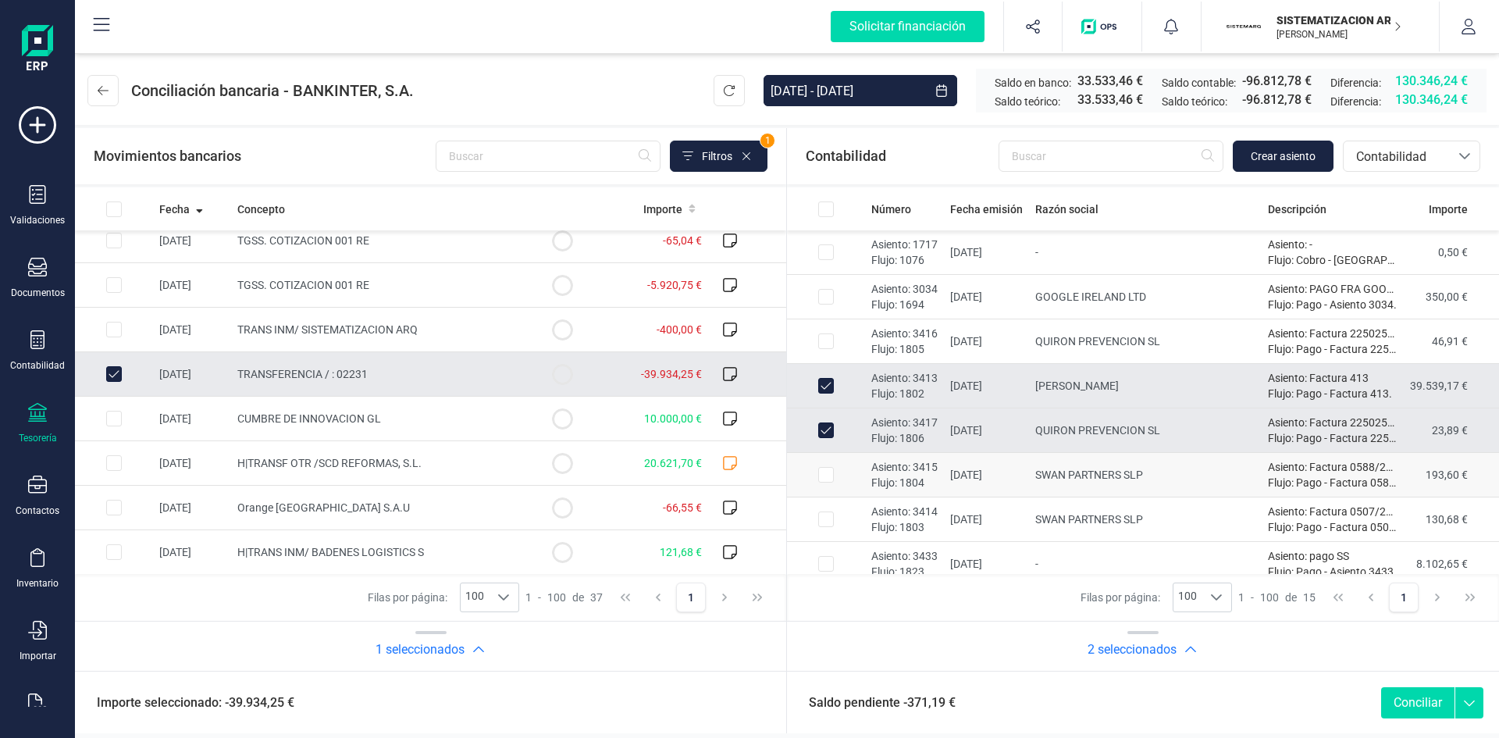
click at [864, 483] on td at bounding box center [826, 475] width 78 height 45
checkbox input "true"
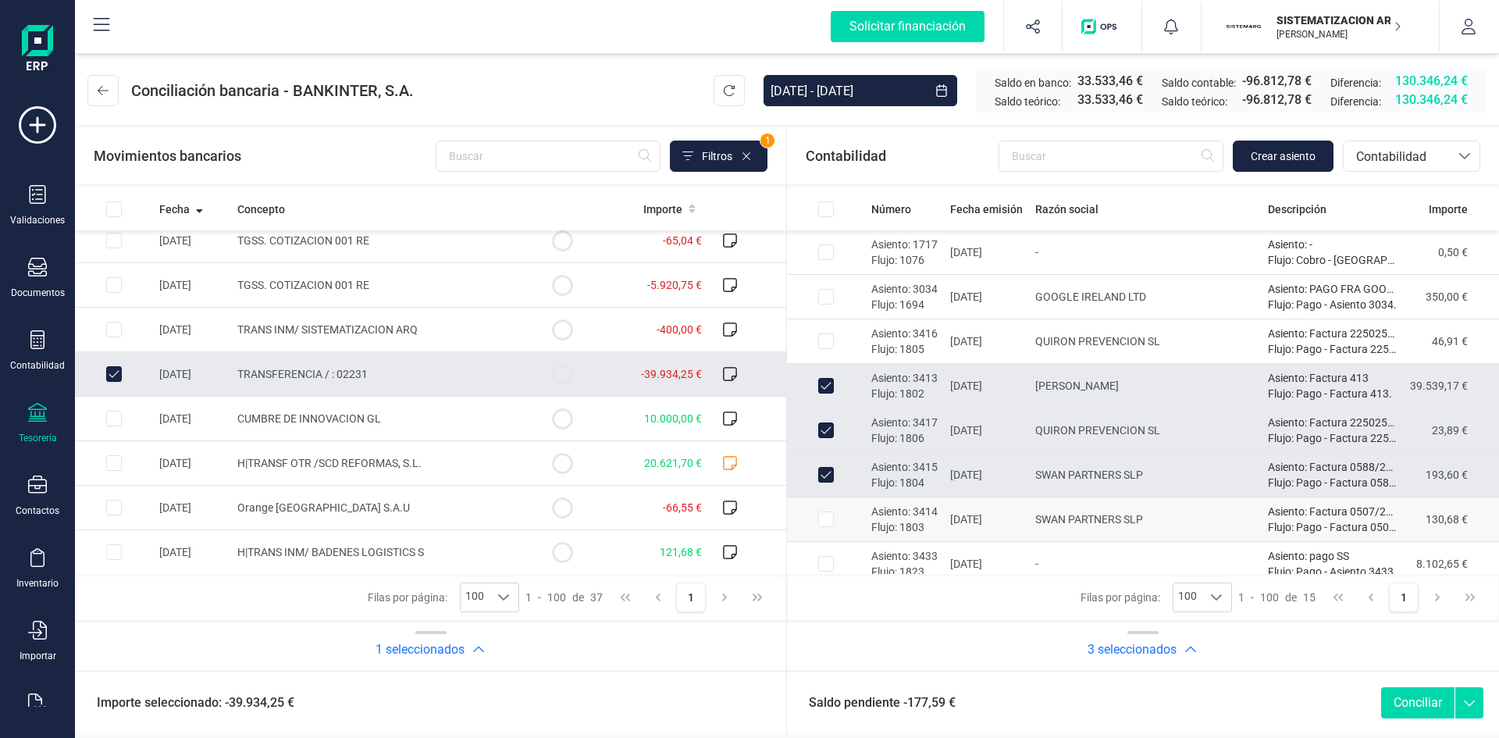
click at [850, 522] on td at bounding box center [826, 519] width 78 height 45
checkbox input "true"
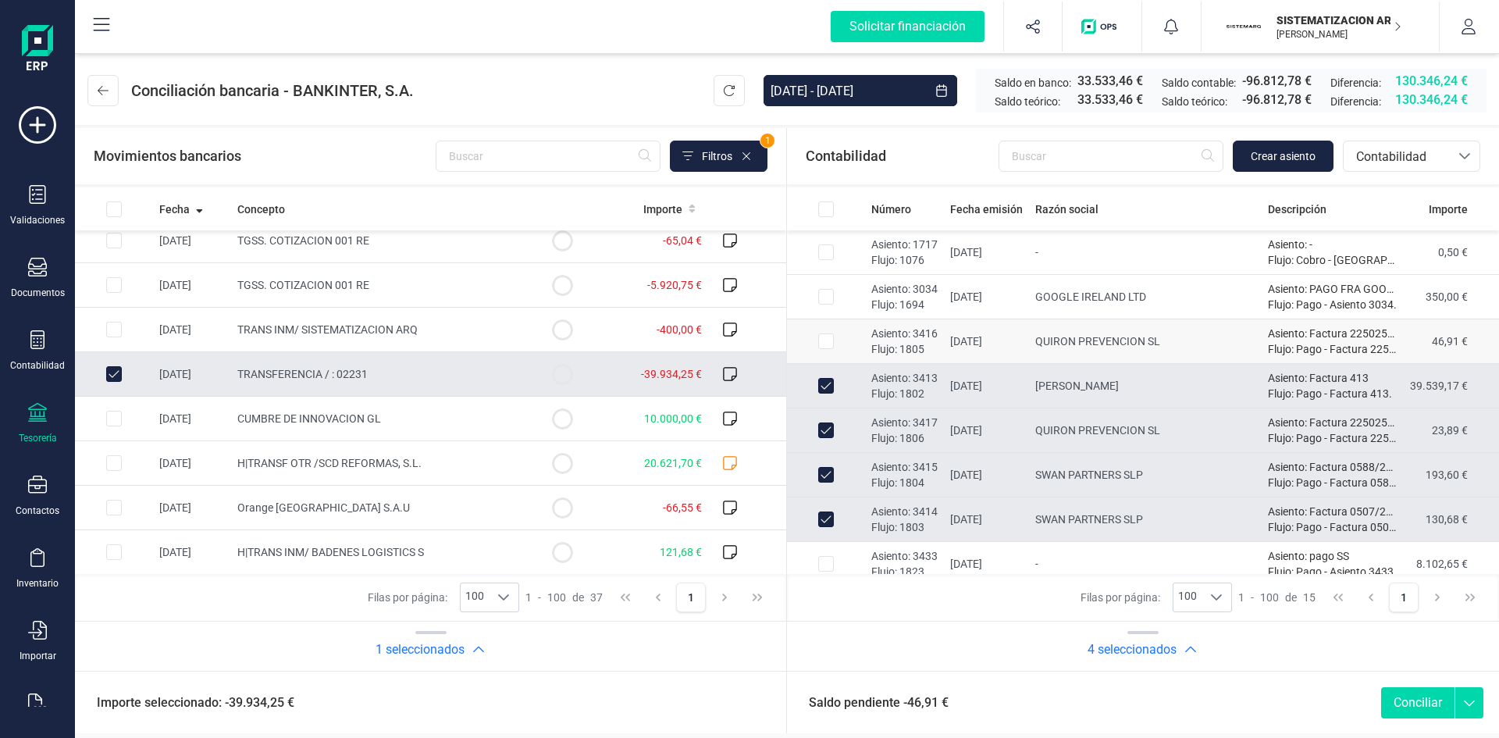
click at [870, 332] on td "Asiento: 3416 Flujo: 1805" at bounding box center [904, 341] width 79 height 45
checkbox input "true"
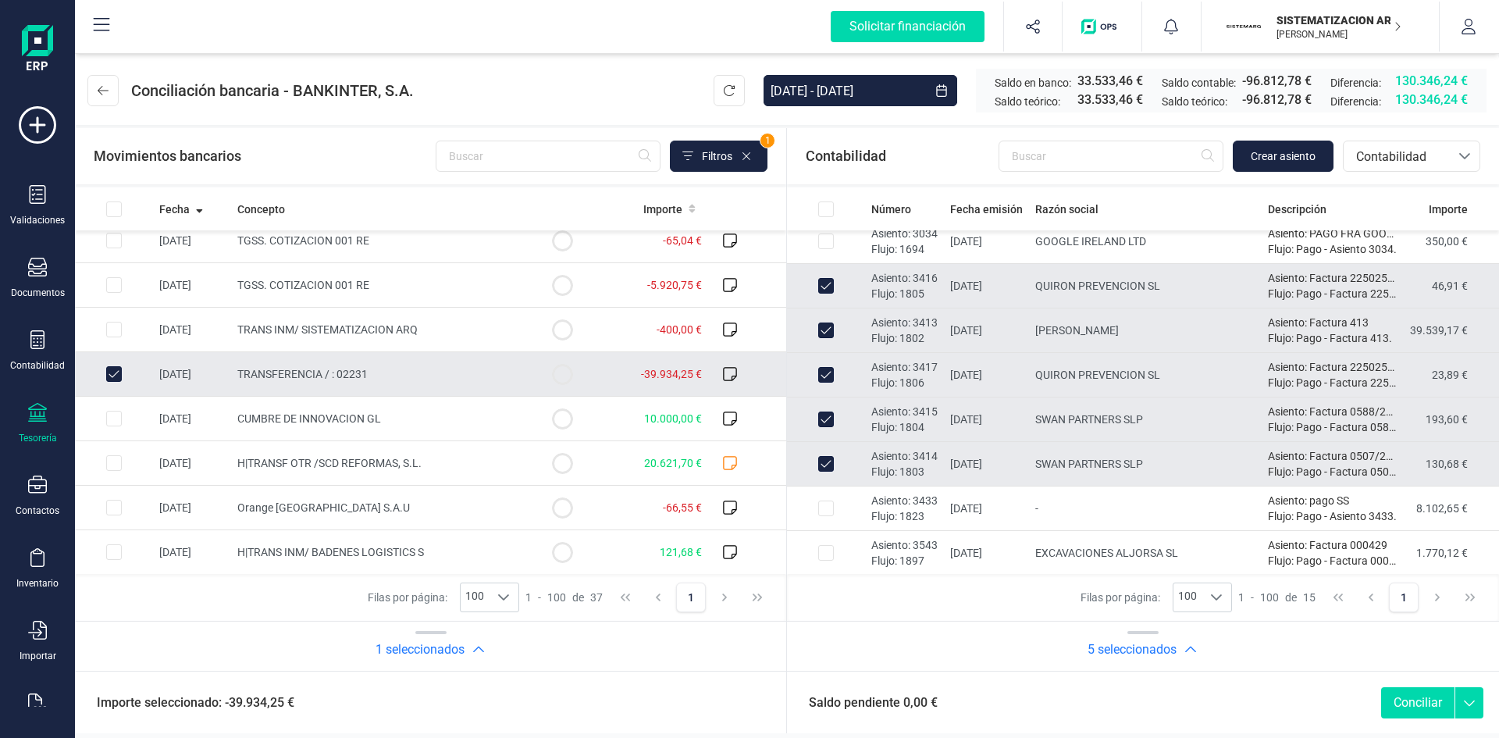
scroll to position [56, 0]
click at [1398, 695] on button "Conciliar" at bounding box center [1417, 702] width 73 height 31
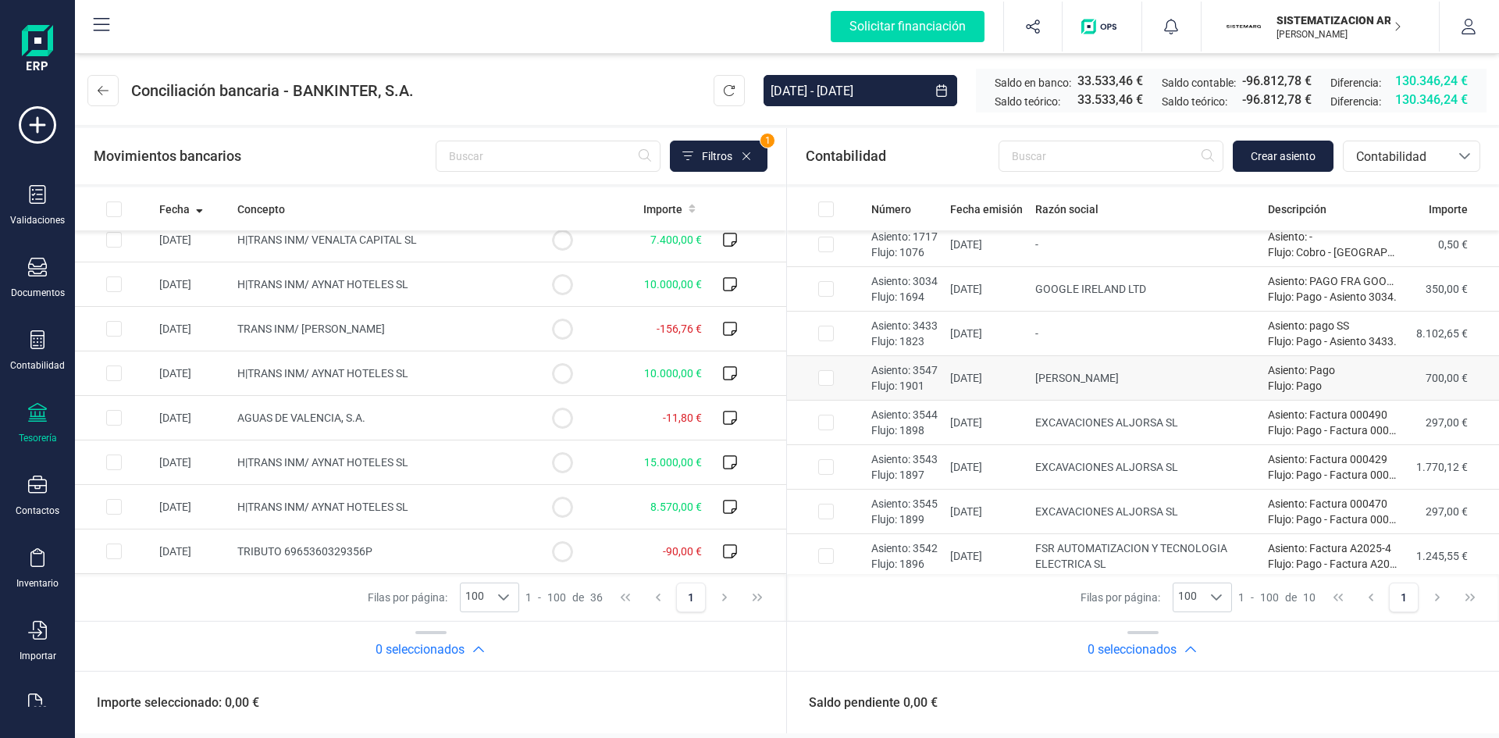
scroll to position [0, 0]
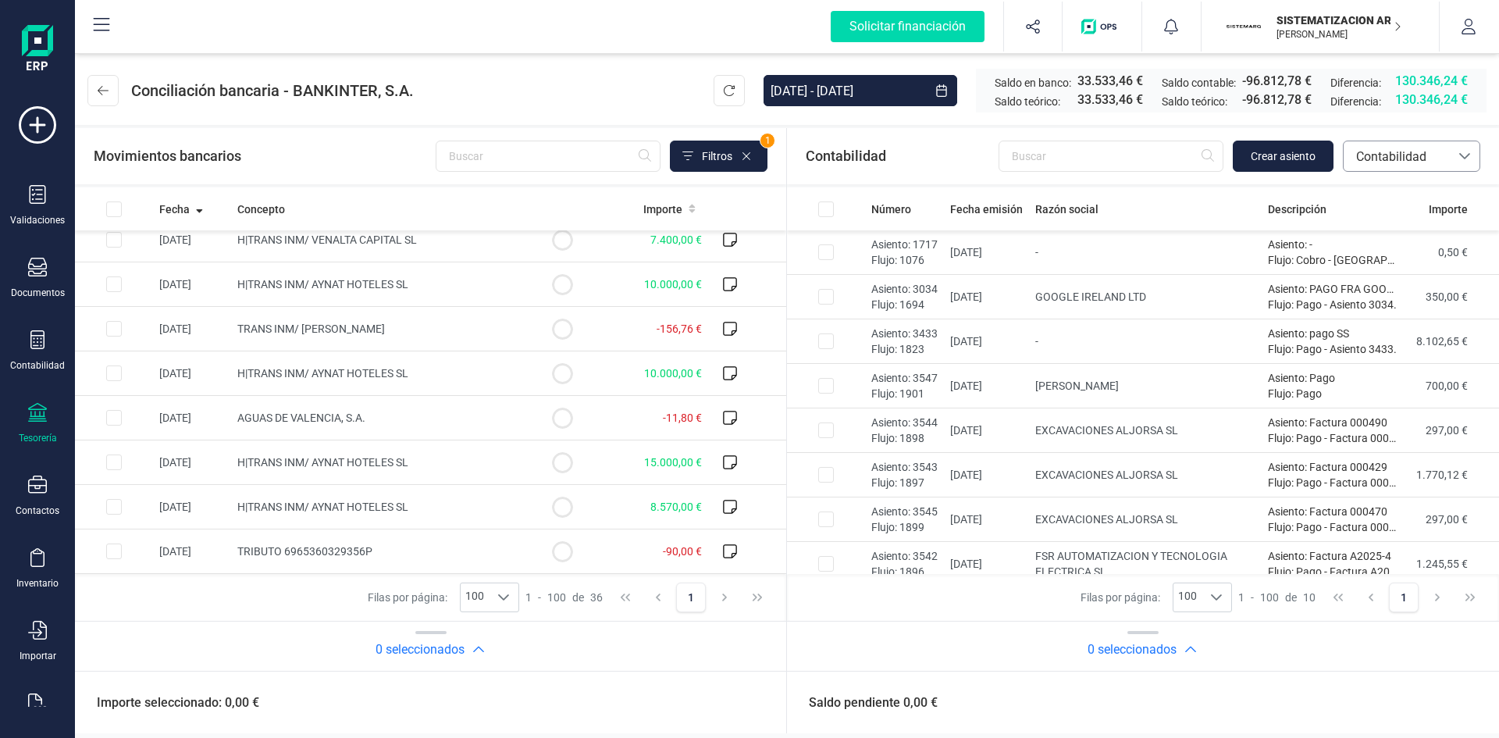
click at [1405, 158] on span "Contabilidad" at bounding box center [1397, 157] width 94 height 19
click at [1387, 287] on span "Devoluciones" at bounding box center [1392, 293] width 74 height 19
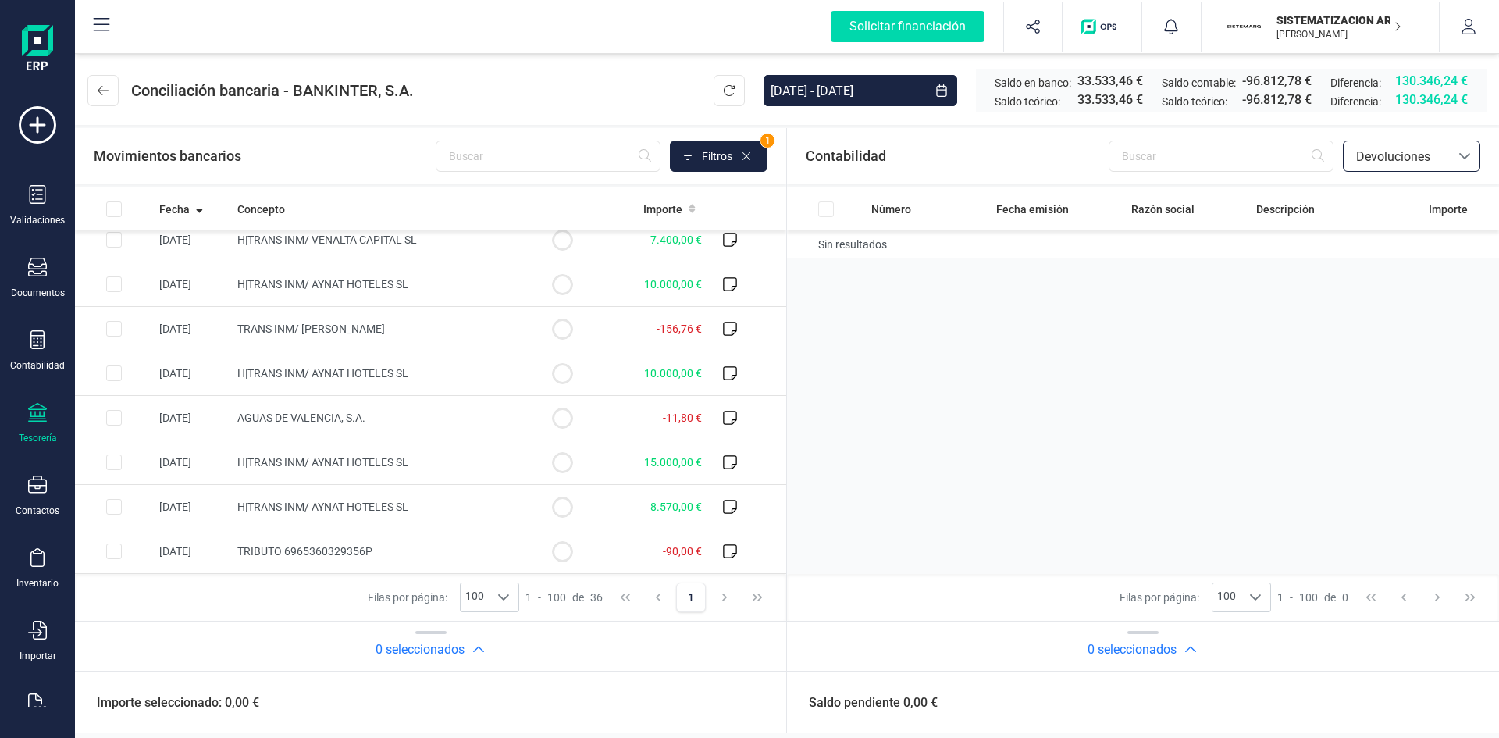
click at [1411, 147] on span "Devoluciones" at bounding box center [1397, 156] width 106 height 30
click at [1375, 261] on span "Facturas" at bounding box center [1379, 262] width 48 height 19
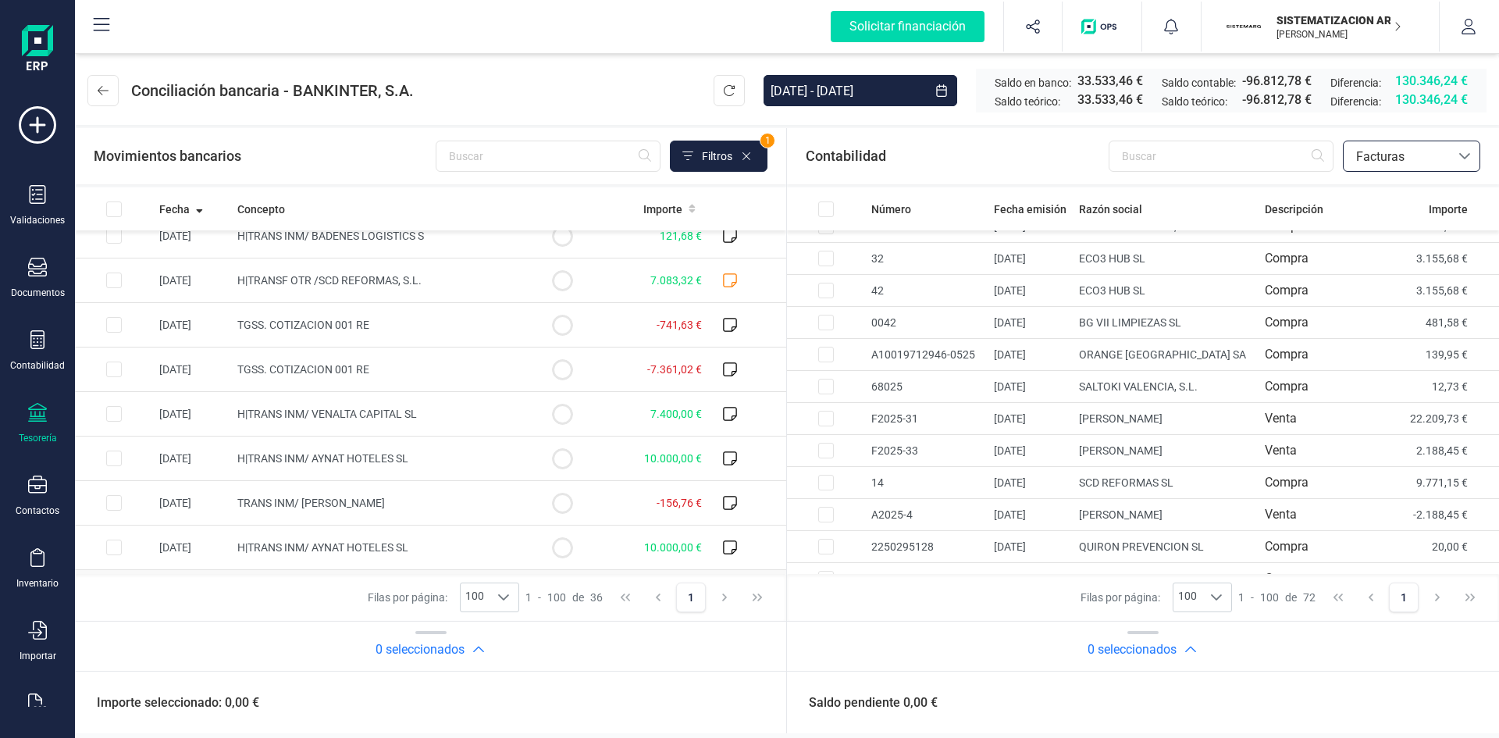
scroll to position [1259, 0]
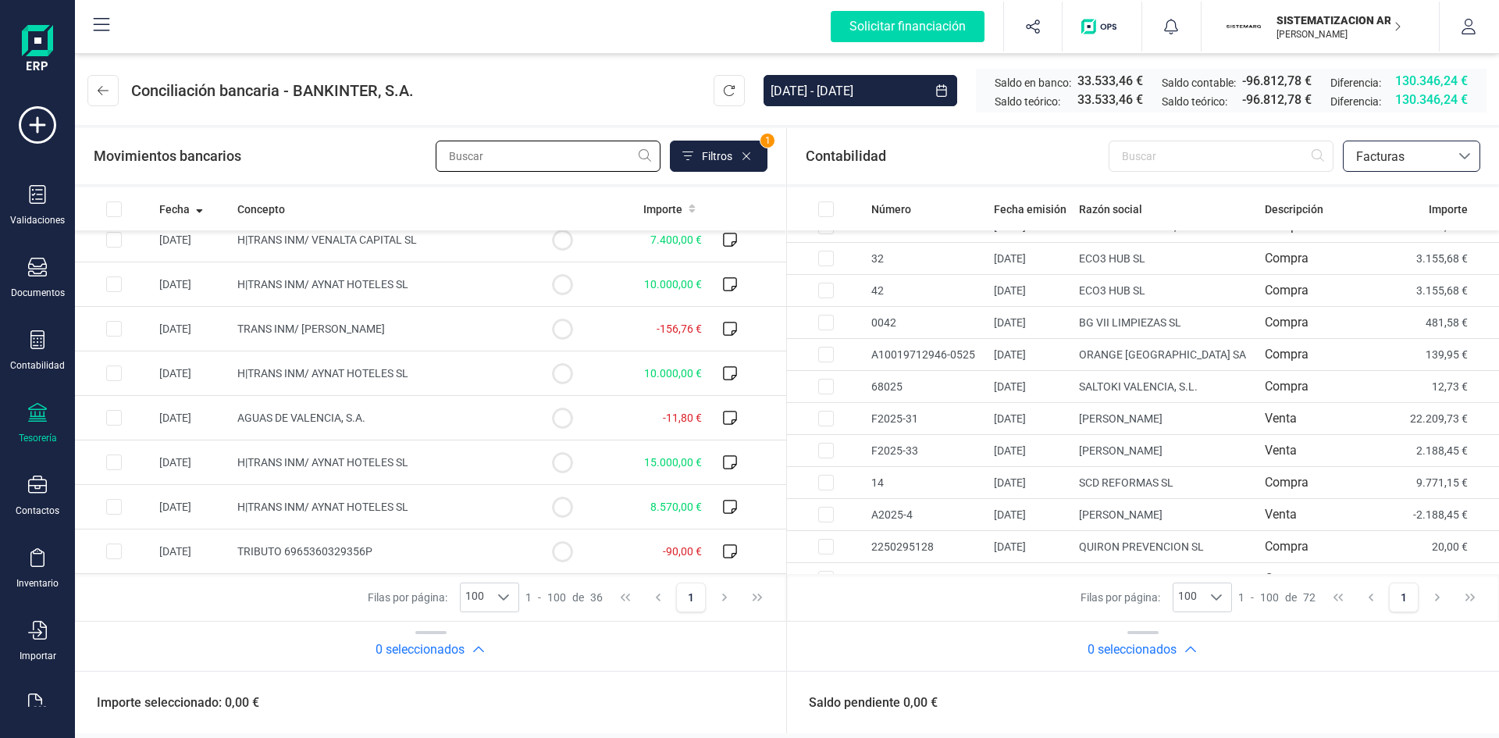
click at [532, 159] on input "text" at bounding box center [548, 156] width 225 height 31
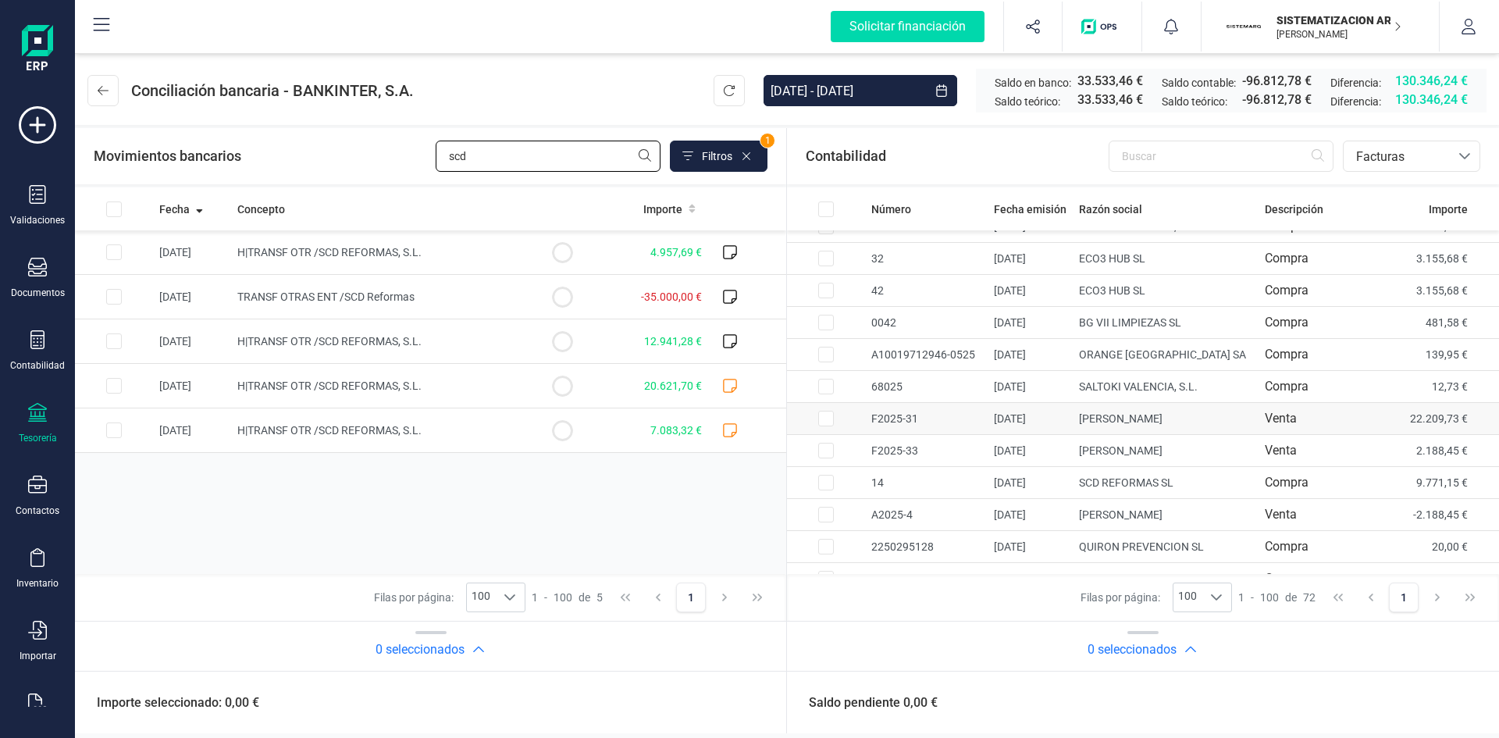
type input "scd"
click at [843, 424] on td at bounding box center [826, 419] width 78 height 32
checkbox input "true"
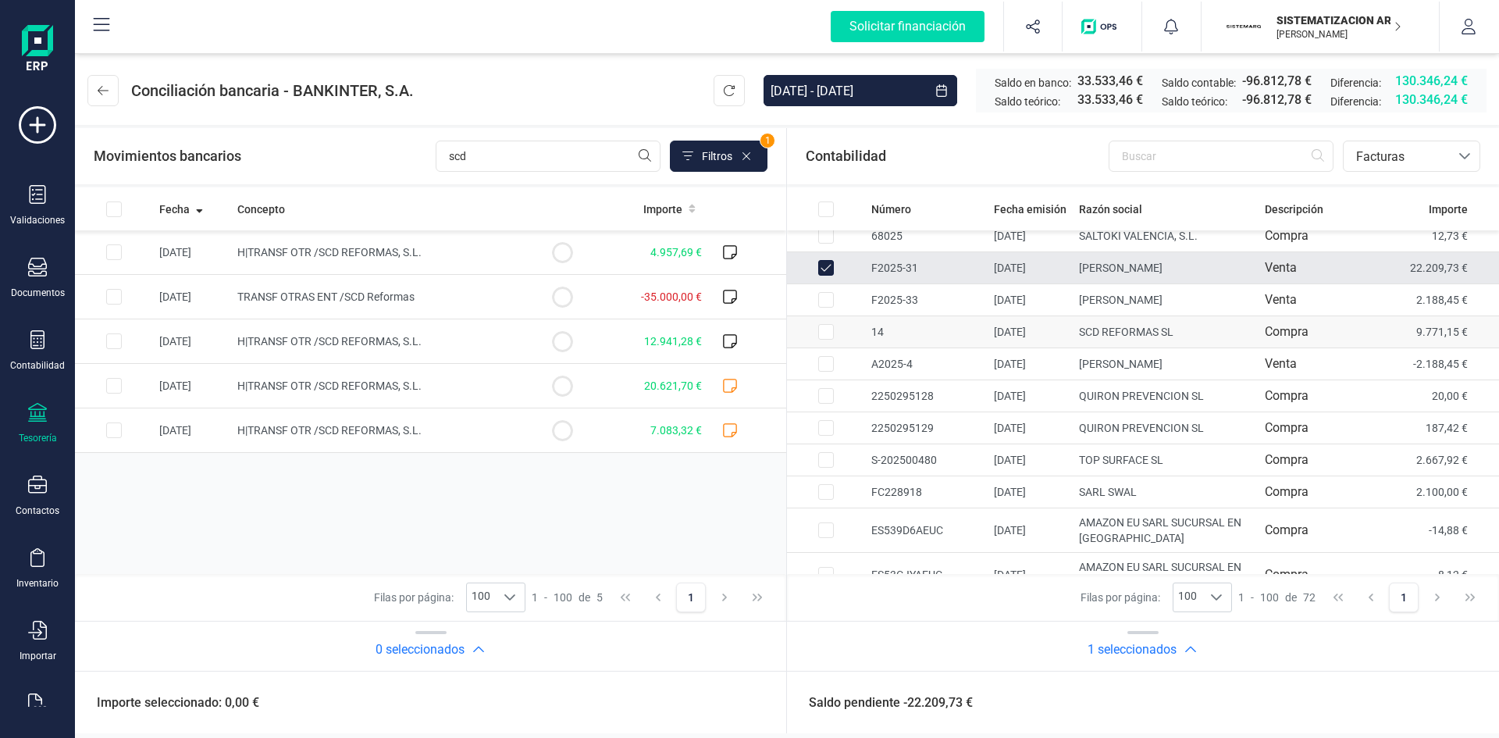
scroll to position [173, 0]
click at [1146, 148] on input "text" at bounding box center [1221, 156] width 225 height 31
type input "max"
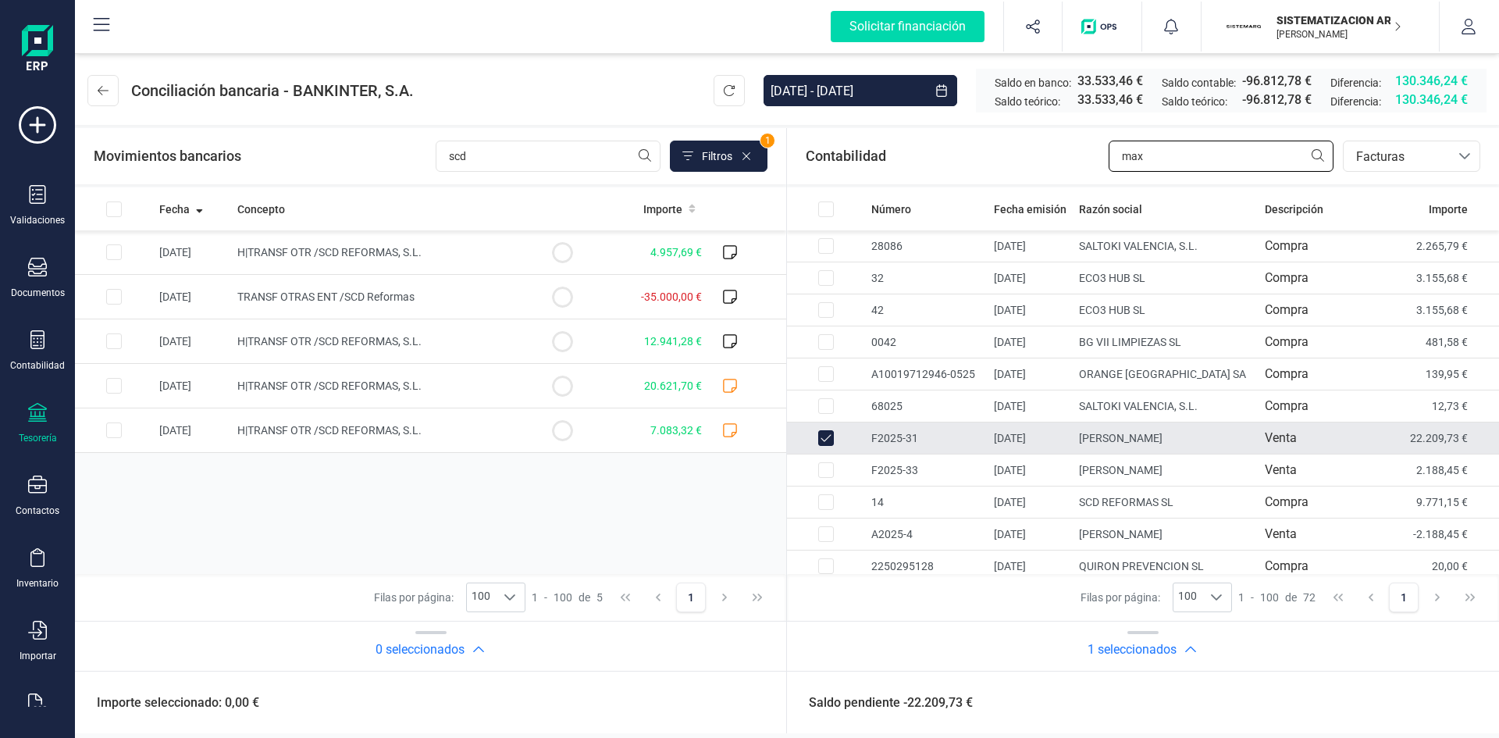
checkbox input "true"
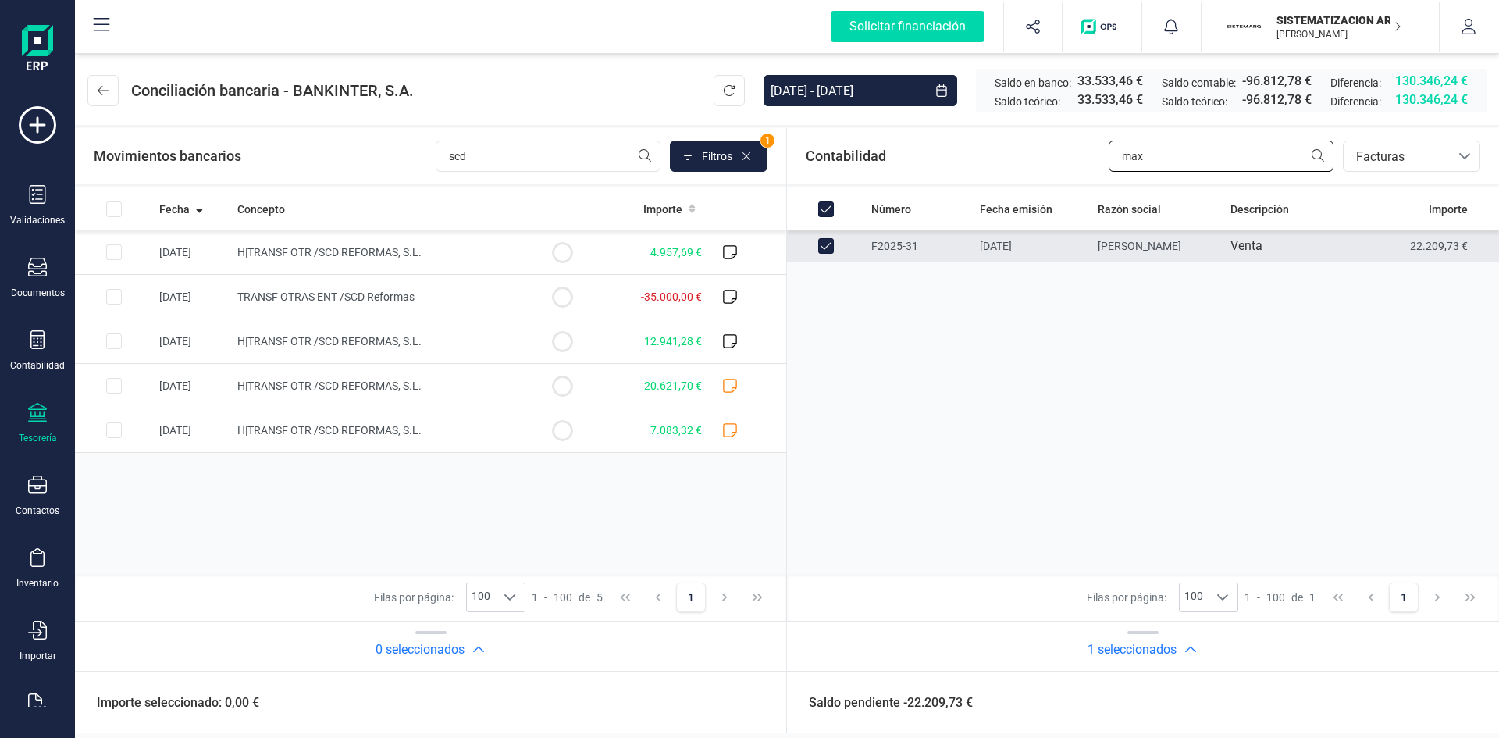
type input "ma"
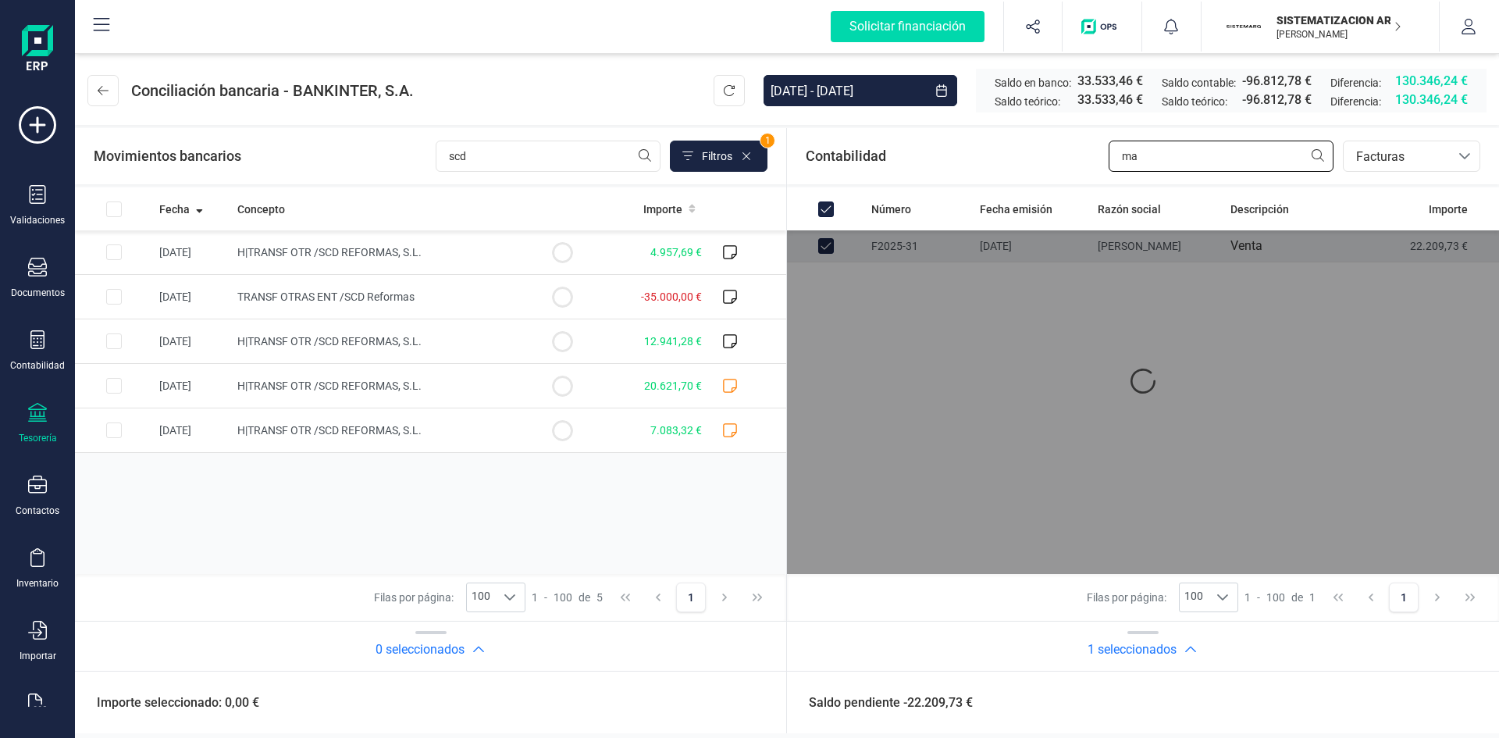
checkbox input "false"
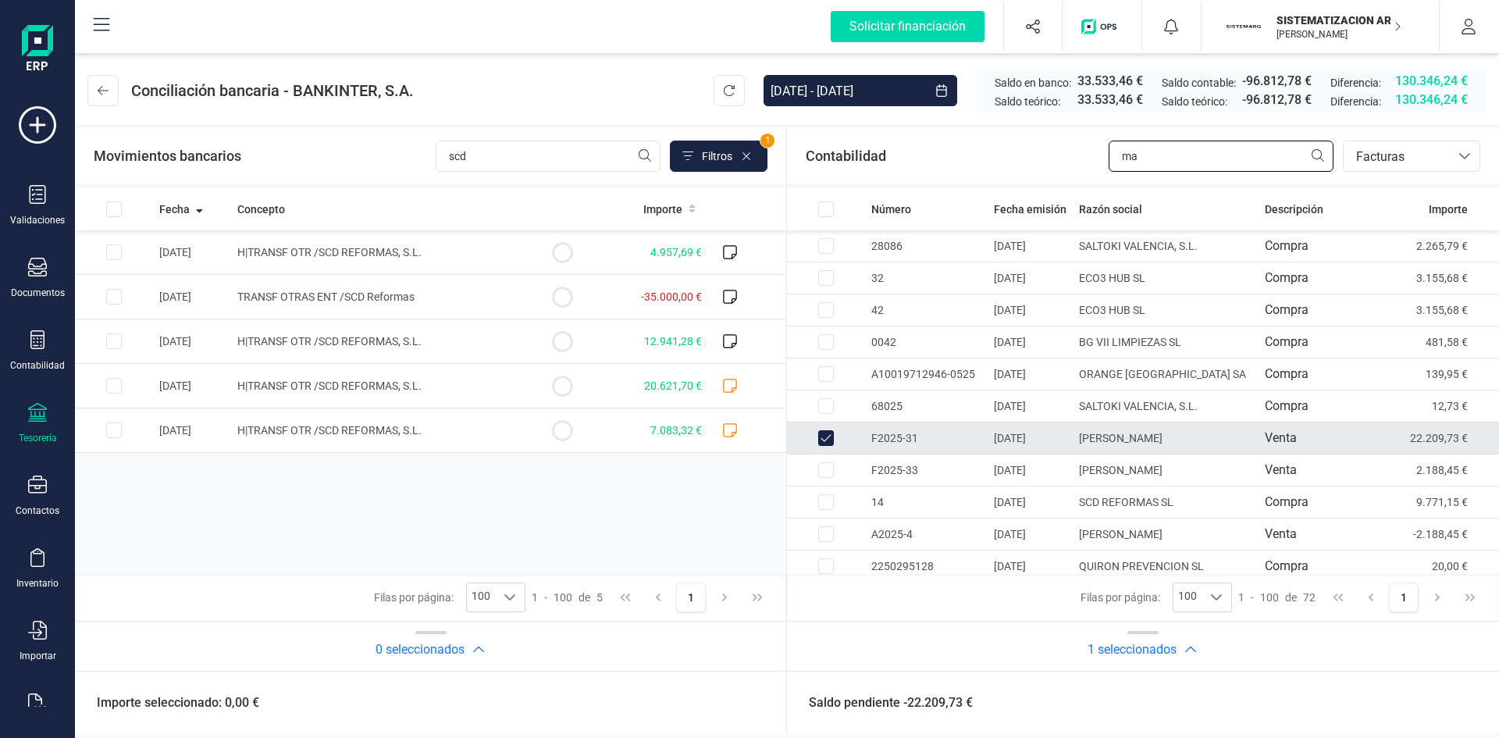
type input "m"
click at [1146, 148] on input "text" at bounding box center [1221, 156] width 225 height 31
click at [827, 436] on input "Row Unselected a6df8542-0148-479d-81f6-5855fe32a37d" at bounding box center [826, 438] width 16 height 16
checkbox input "false"
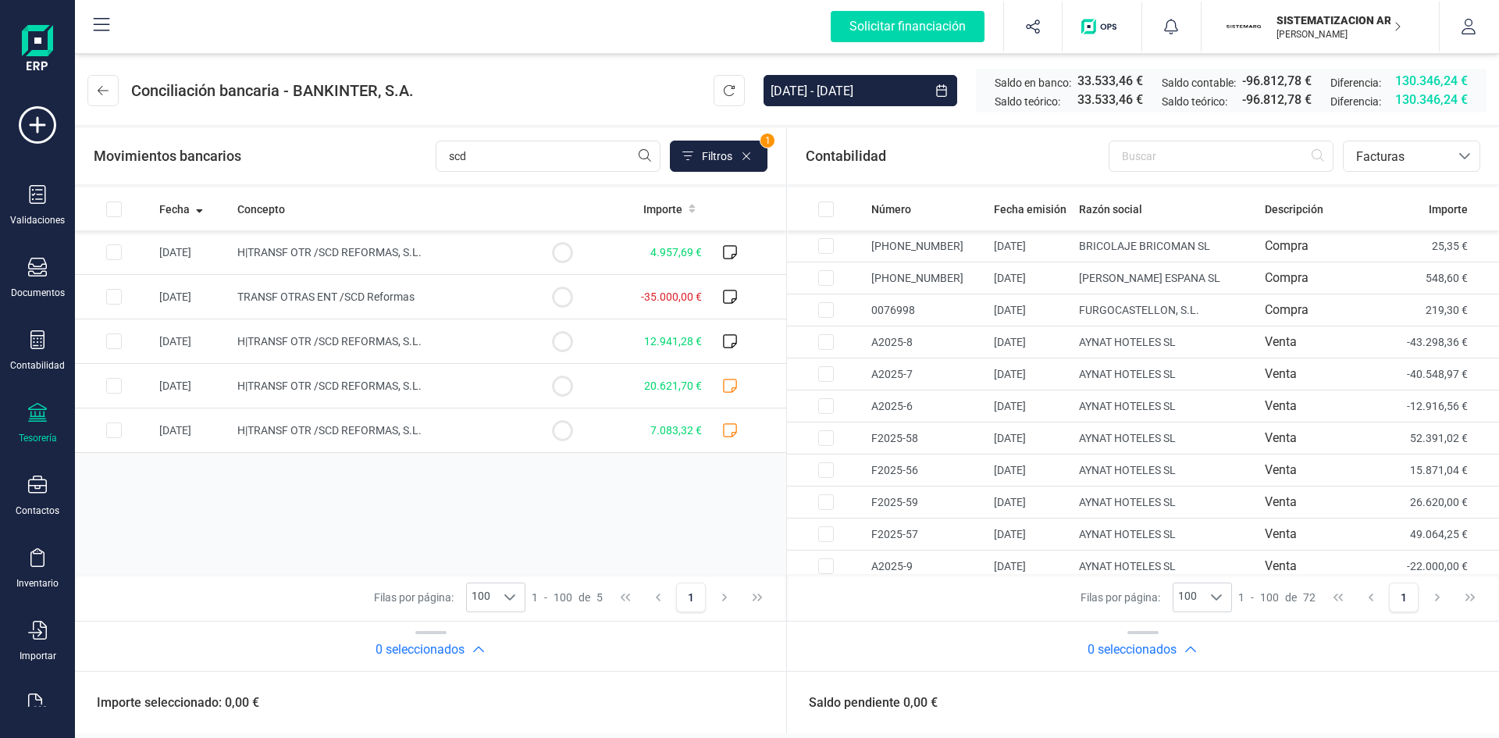
scroll to position [2099, 0]
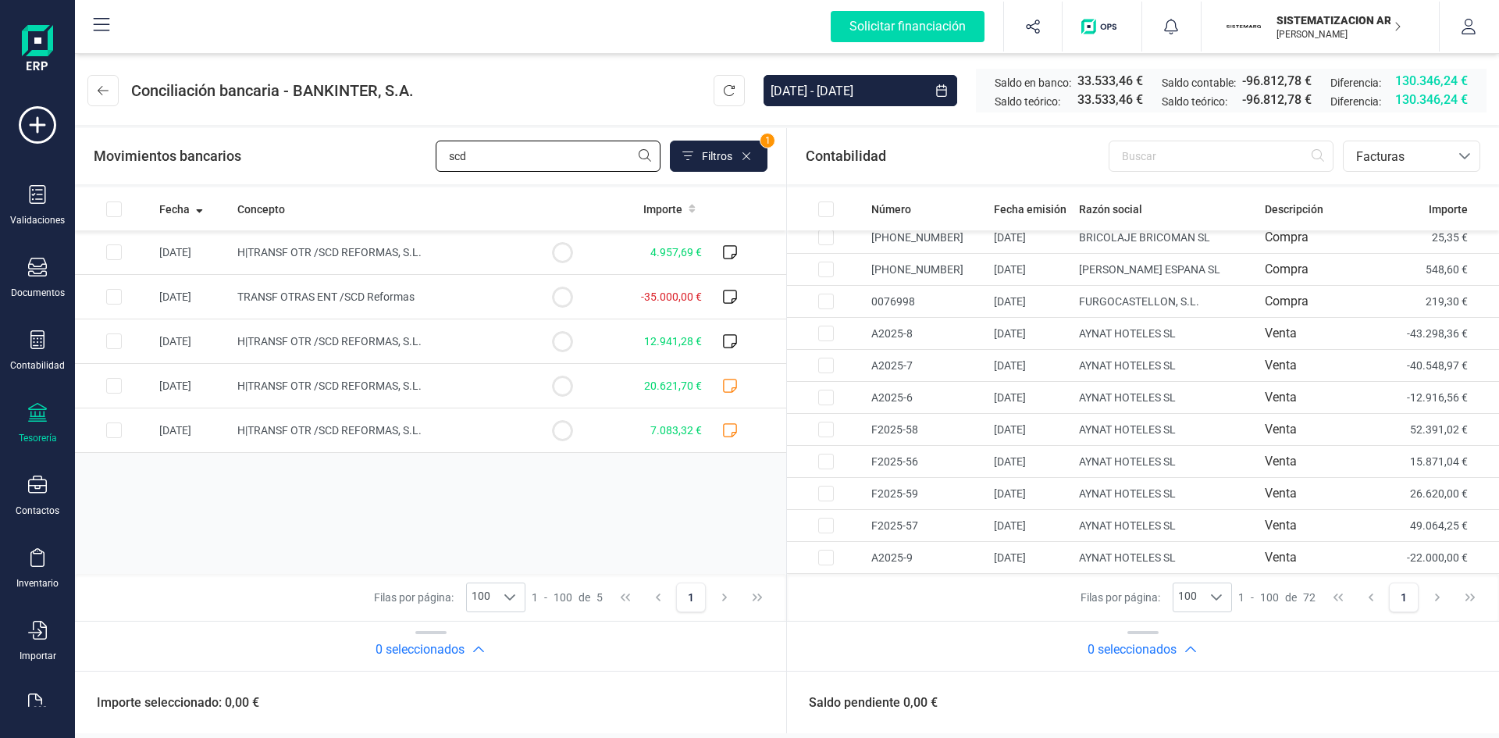
click at [510, 166] on input "scd" at bounding box center [548, 156] width 225 height 31
type input "s"
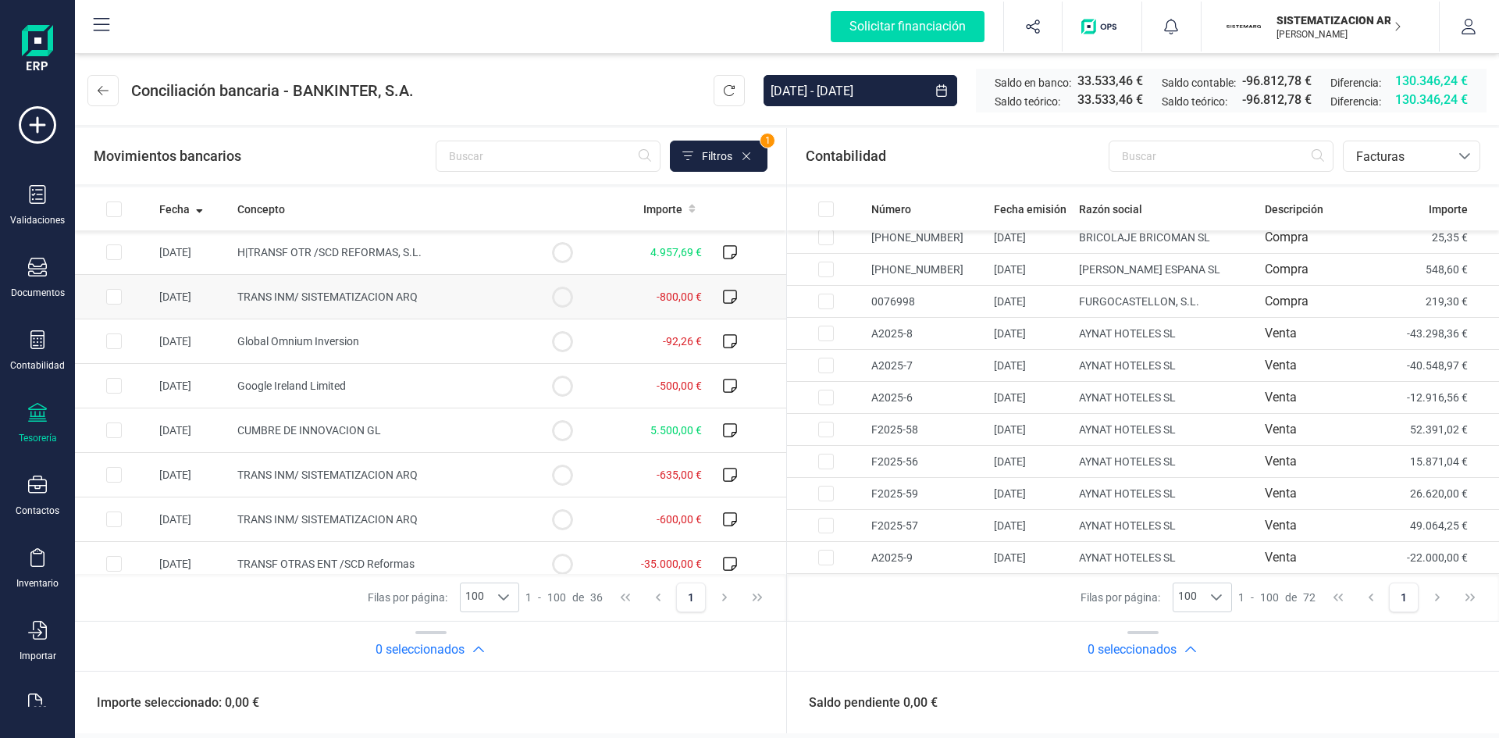
click at [501, 276] on td "TRANS INM/ SISTEMATIZACION ARQ" at bounding box center [377, 297] width 292 height 45
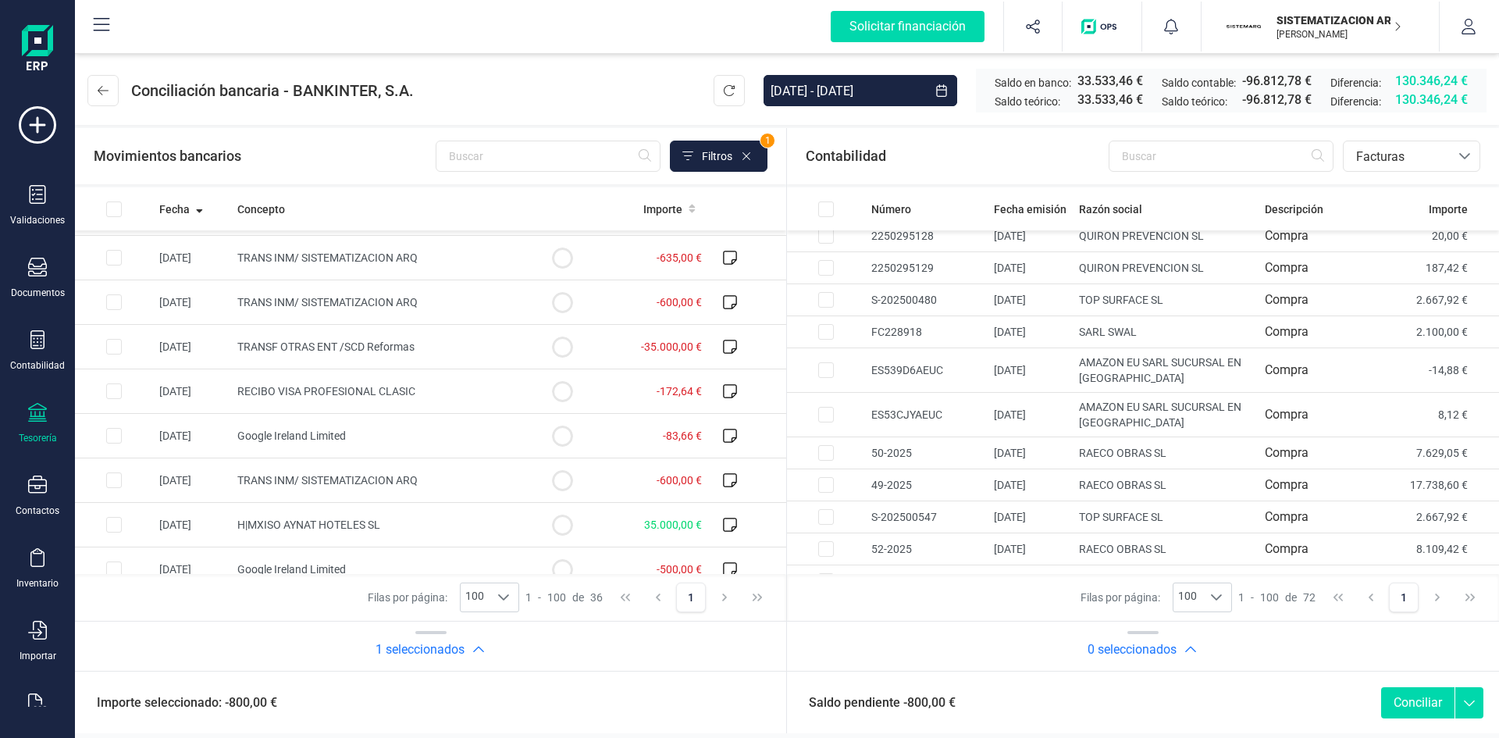
scroll to position [0, 0]
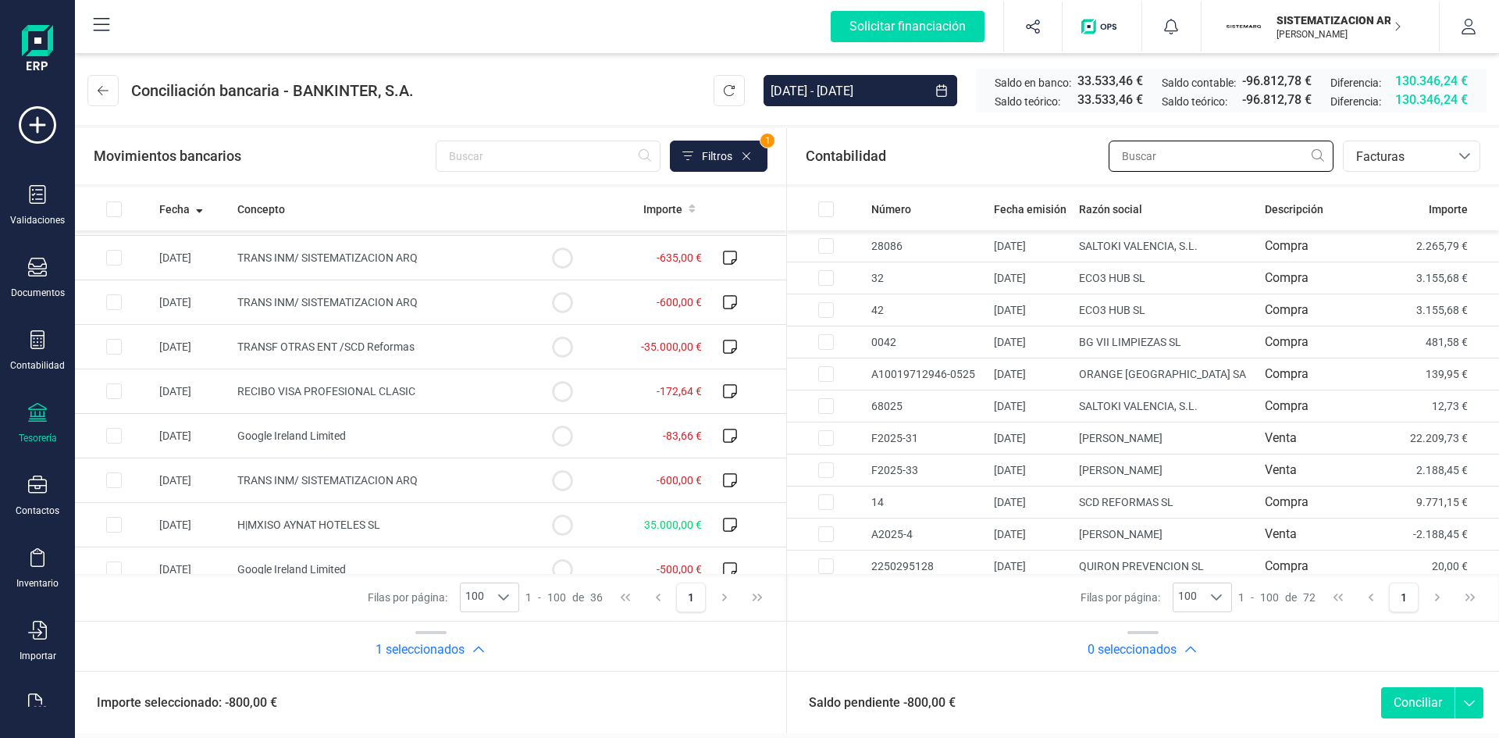
click at [1161, 164] on input "text" at bounding box center [1221, 156] width 225 height 31
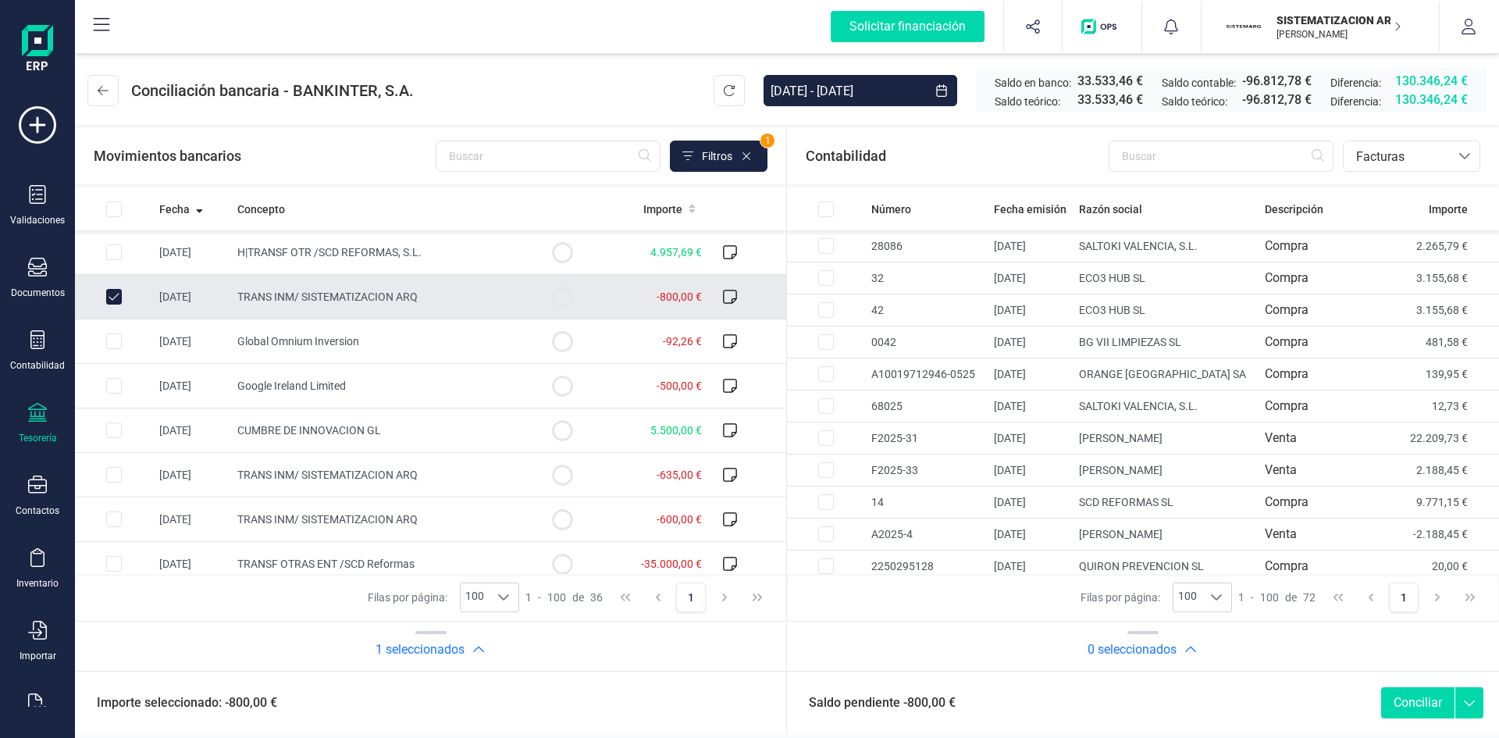
click at [115, 299] on input "Row Unselected 93eda9aa-ee48-4d19-93e0-f7a793349997" at bounding box center [114, 297] width 16 height 16
checkbox input "false"
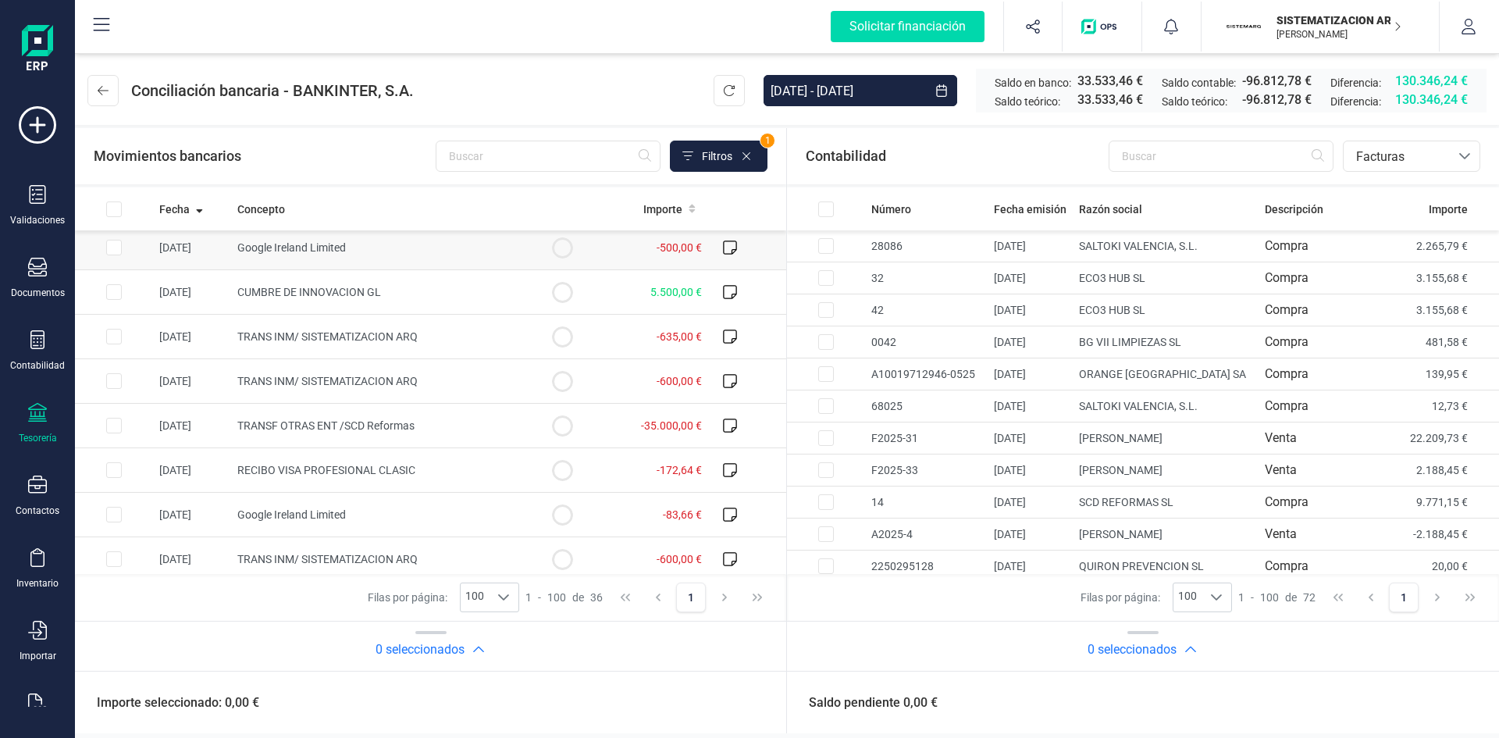
scroll to position [137, 0]
click at [137, 340] on td at bounding box center [114, 337] width 78 height 45
checkbox input "true"
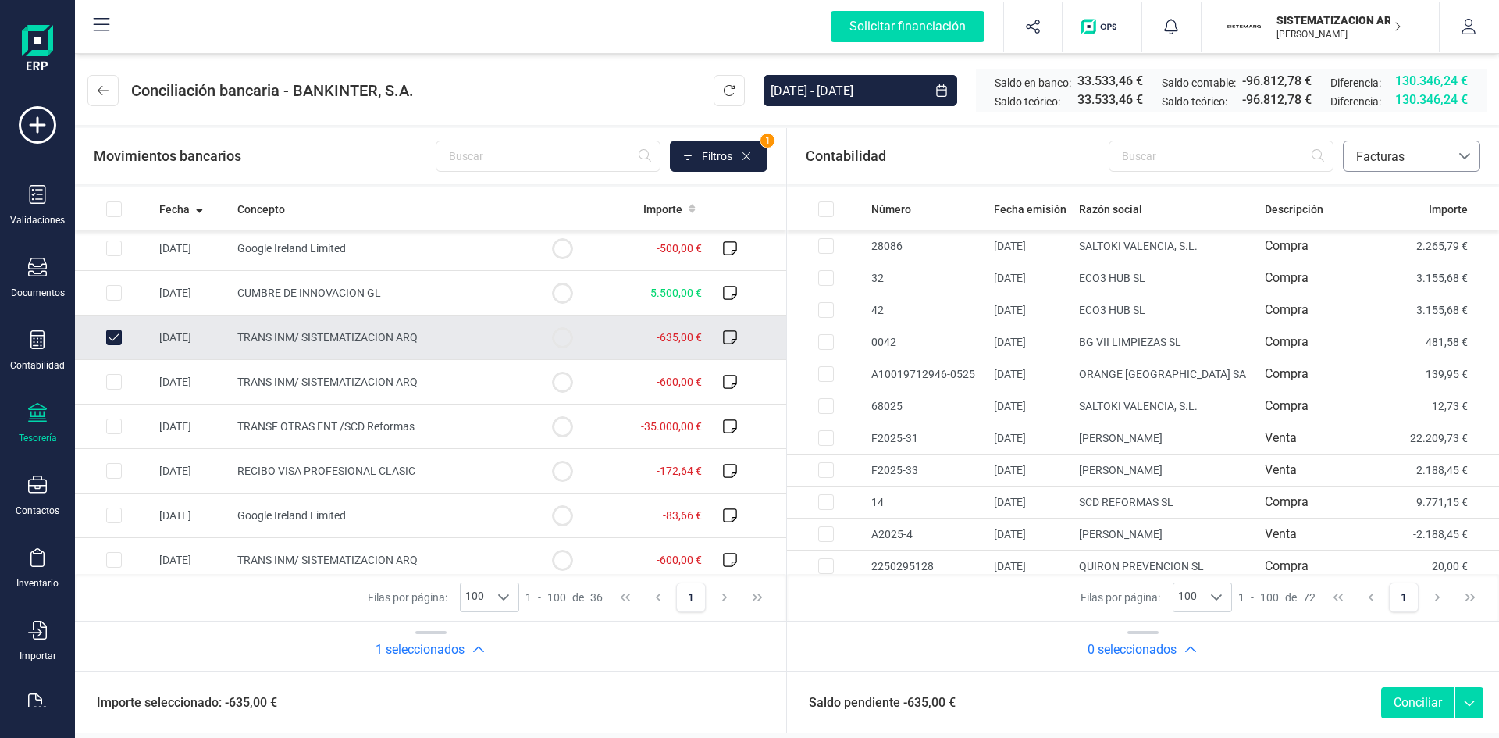
click at [1399, 154] on span "Facturas" at bounding box center [1397, 157] width 94 height 19
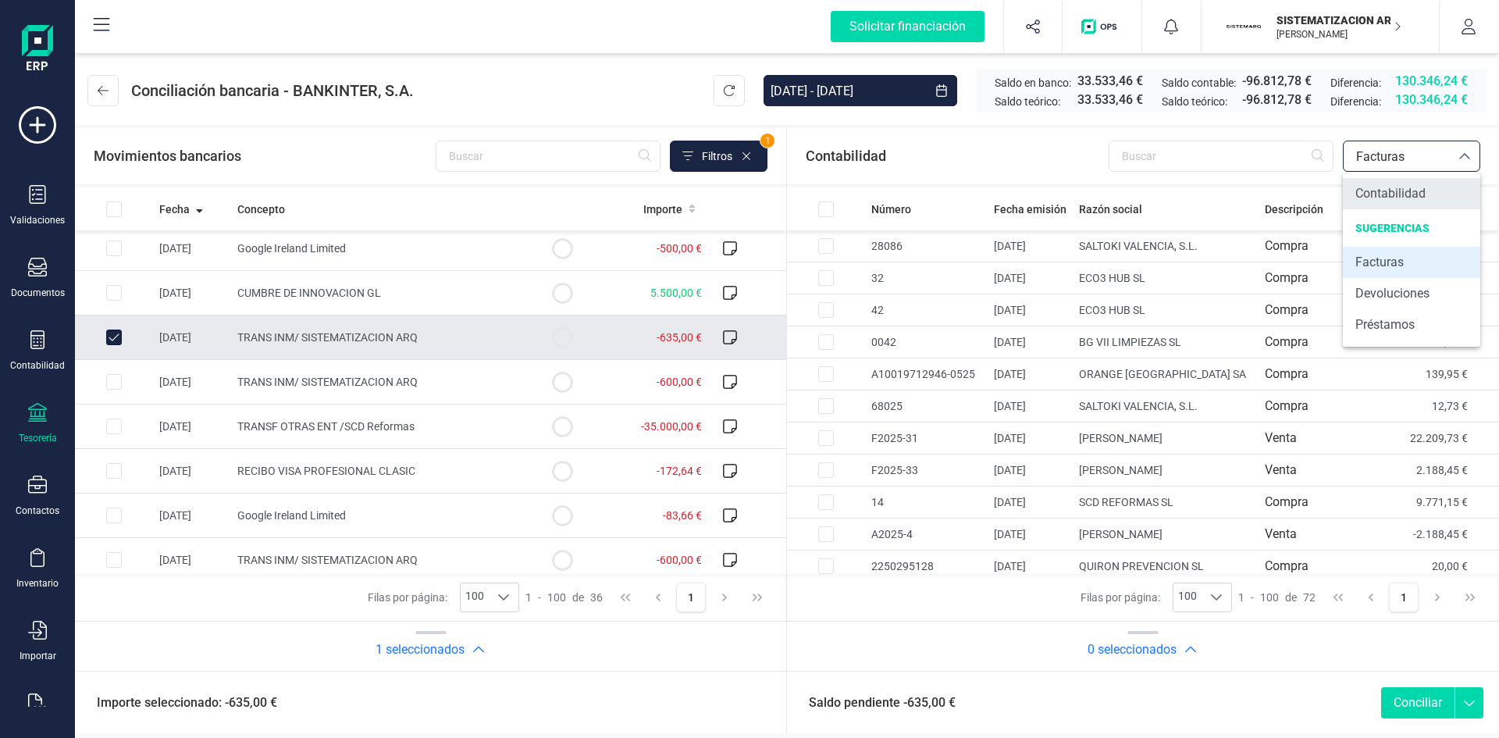
click at [1401, 194] on span "Contabilidad" at bounding box center [1390, 193] width 70 height 19
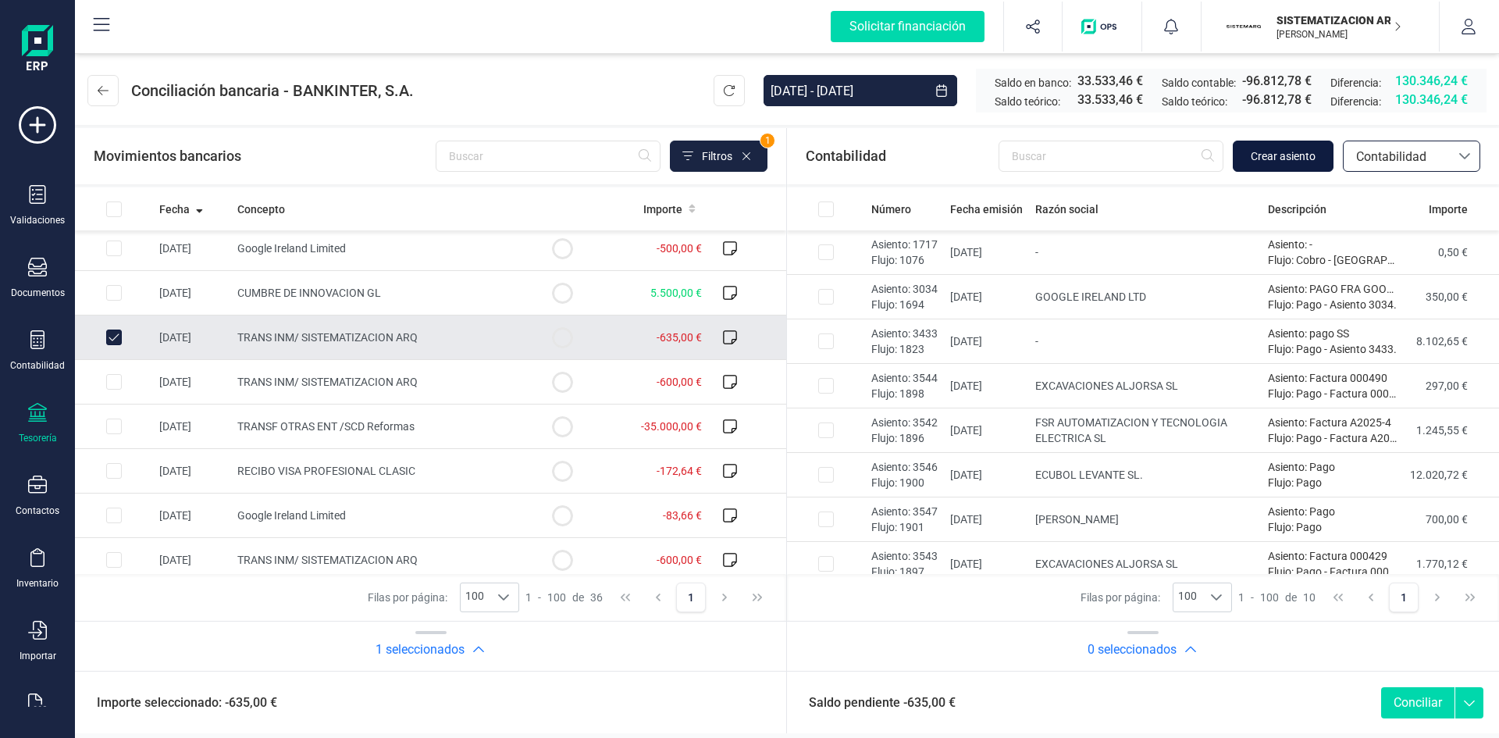
click at [1296, 162] on span "Crear asiento" at bounding box center [1283, 156] width 65 height 16
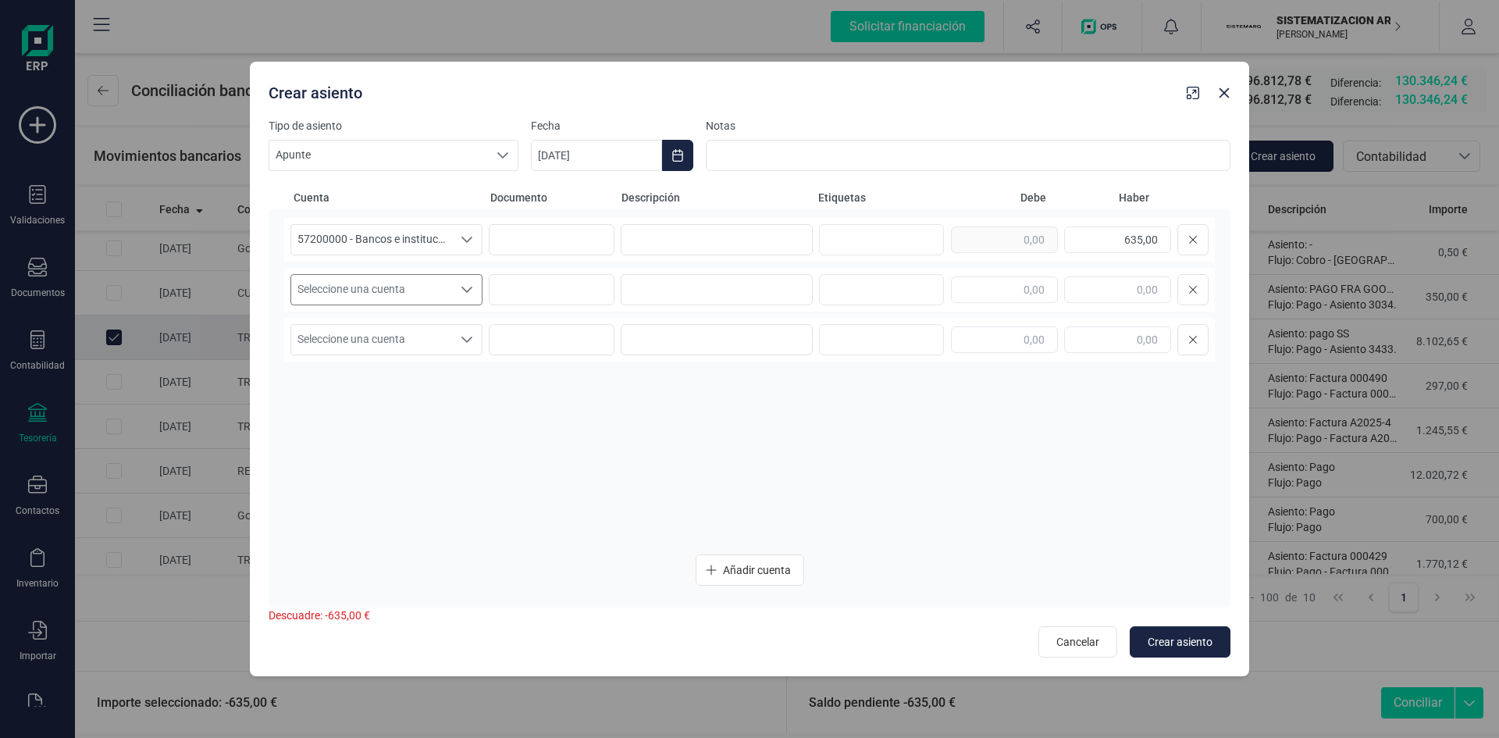
click at [462, 281] on div "Seleccione una cuenta" at bounding box center [467, 290] width 30 height 30
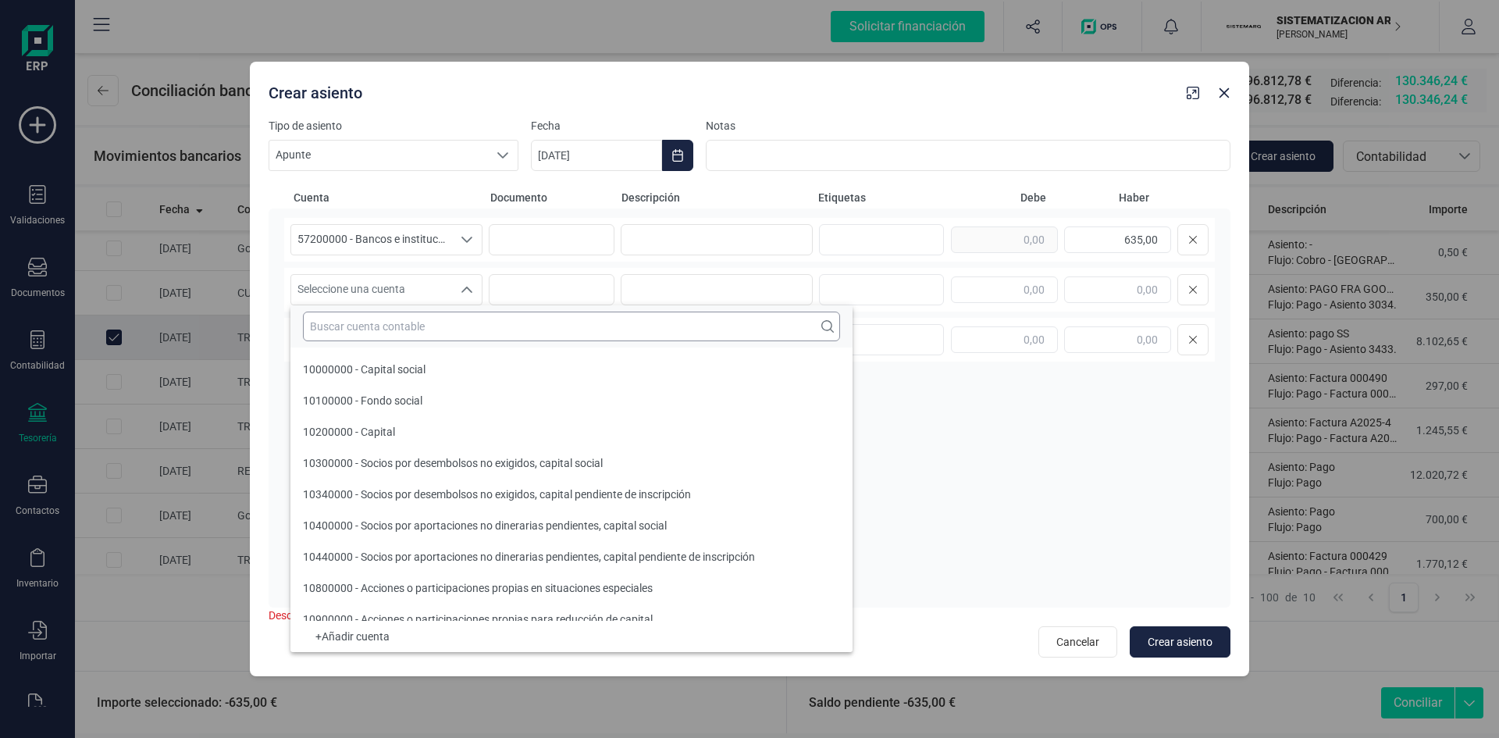
click at [391, 330] on input "text" at bounding box center [571, 327] width 537 height 30
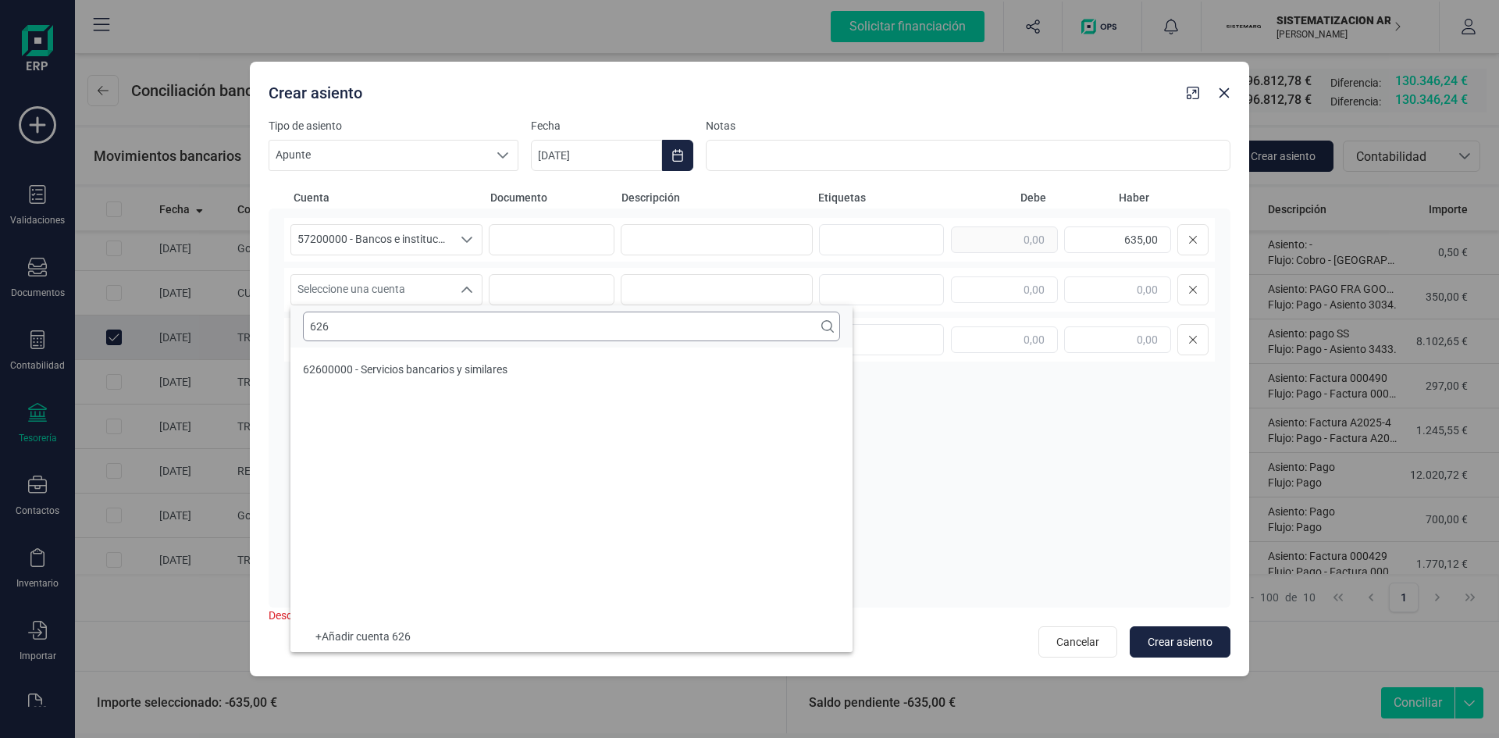
scroll to position [0, 0]
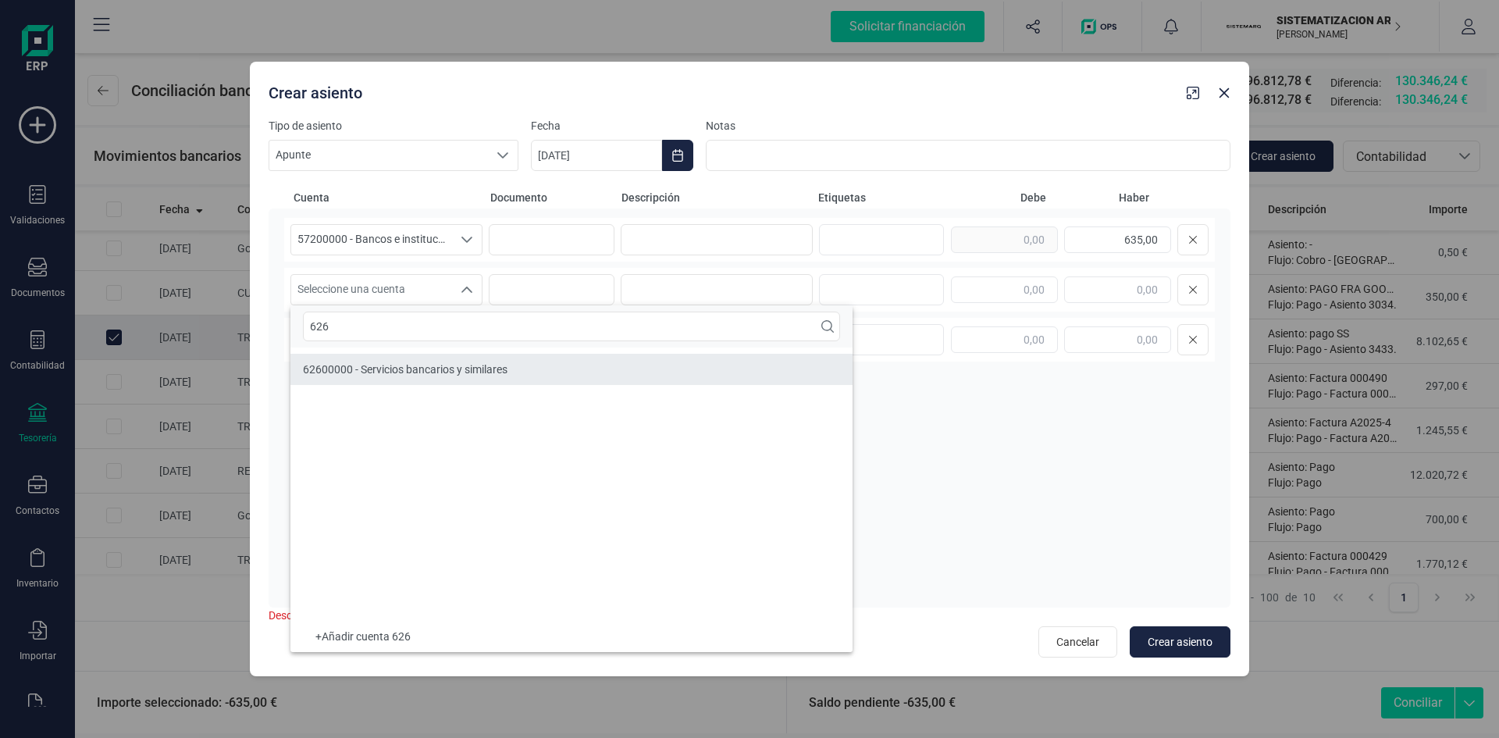
type input "626"
click at [425, 368] on span "62600000 - Servicios bancarios y similares" at bounding box center [405, 369] width 205 height 12
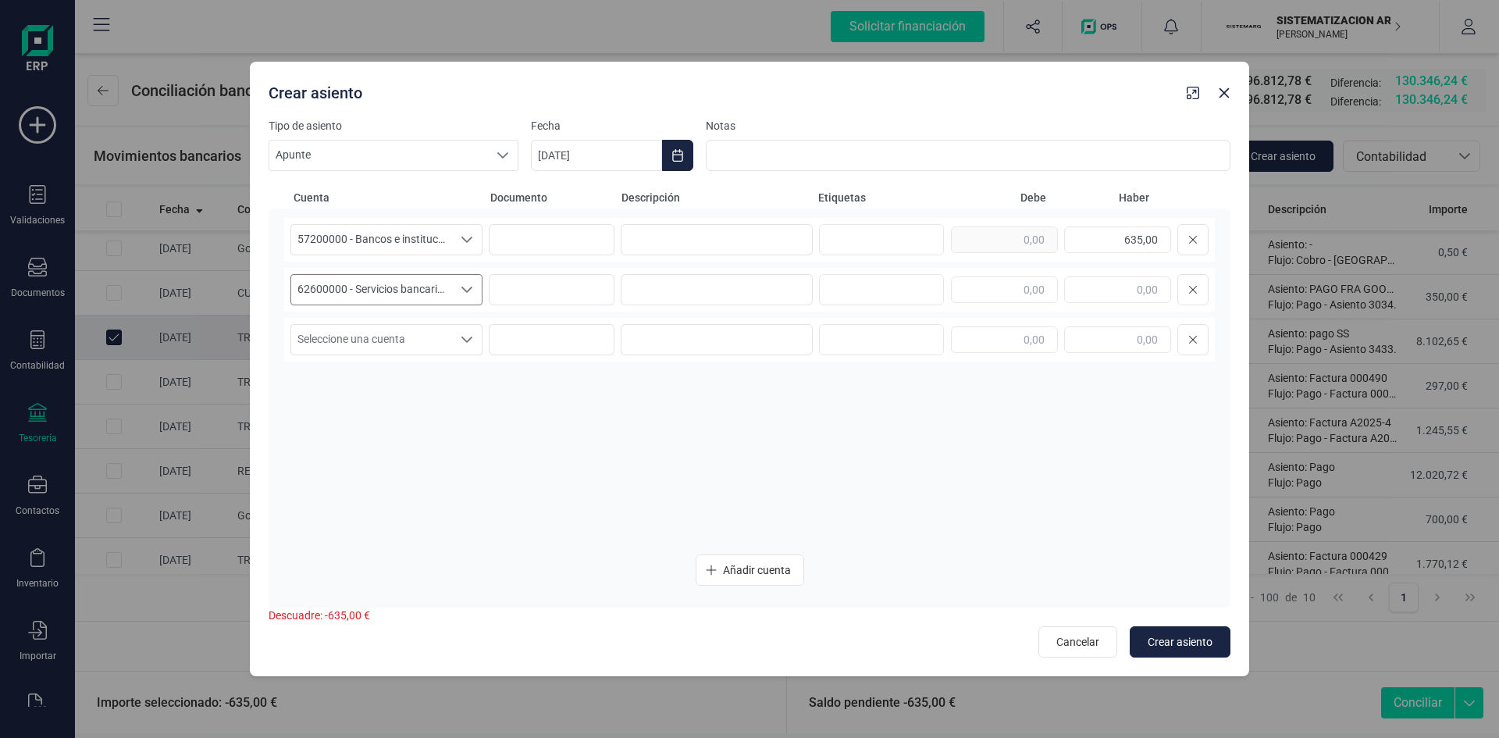
click at [463, 287] on icon "Seleccione una cuenta" at bounding box center [467, 289] width 12 height 12
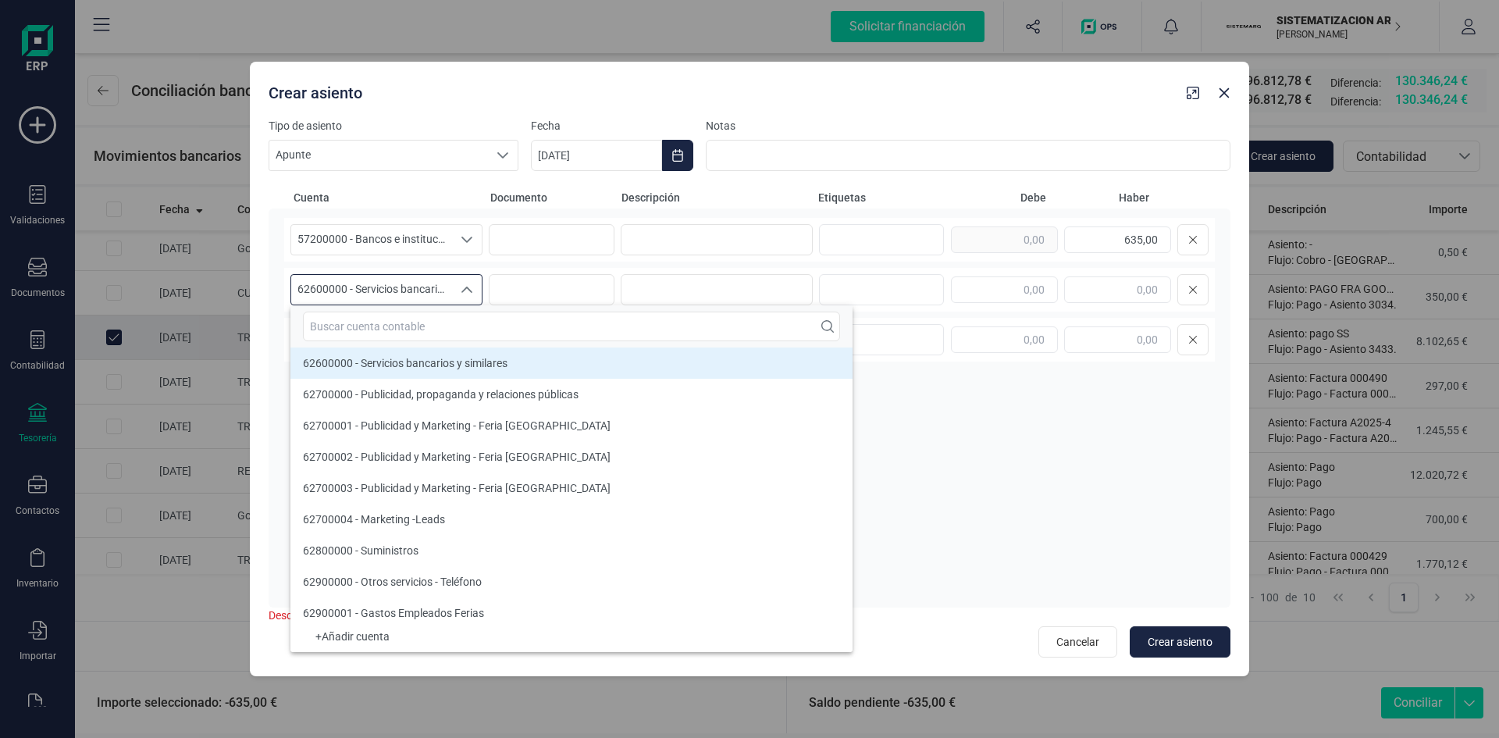
click at [925, 443] on div "57200000 - Bancos e instituciones de crédito c/c vista, euros 57200000 - Bancos…" at bounding box center [749, 380] width 931 height 325
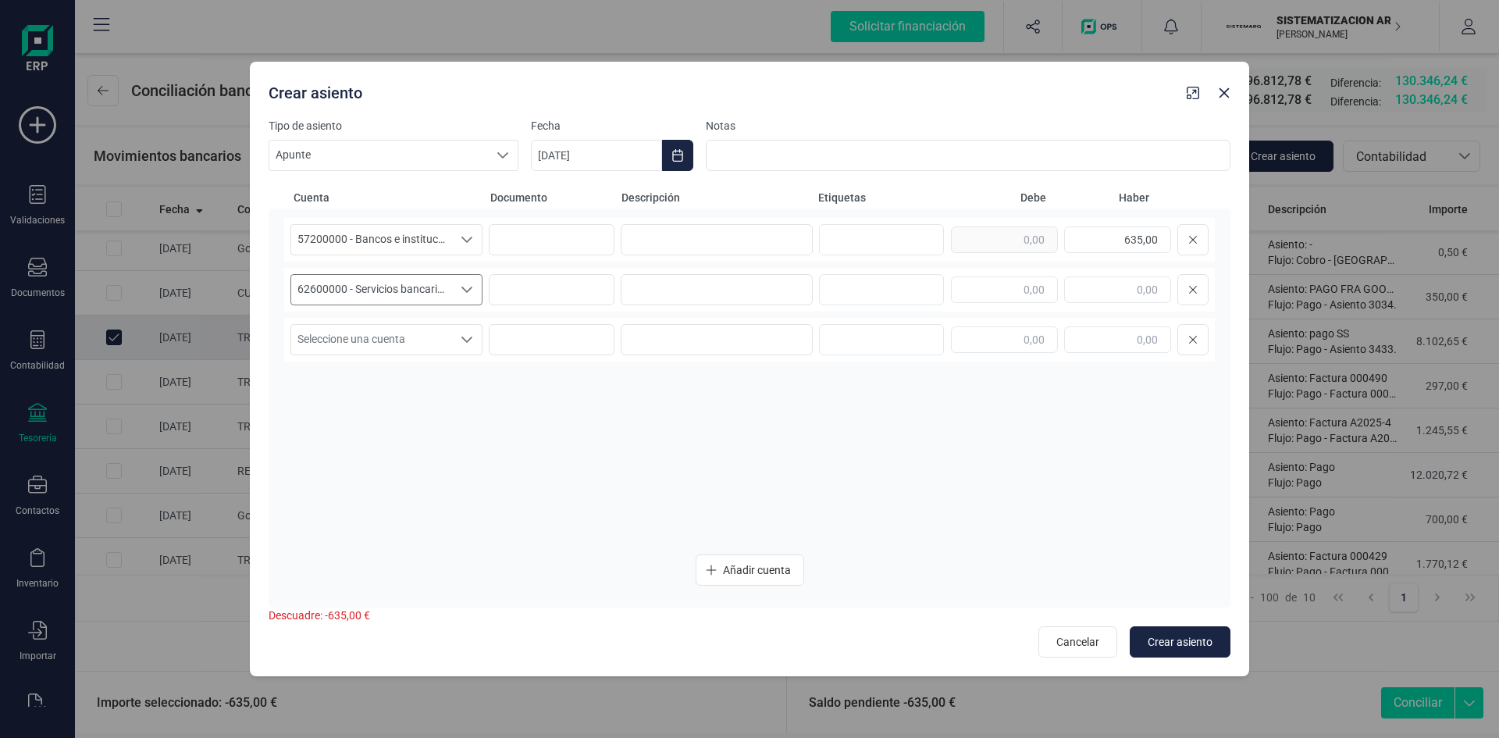
click at [446, 287] on span "62600000 - Servicios bancarios y similares" at bounding box center [371, 290] width 161 height 30
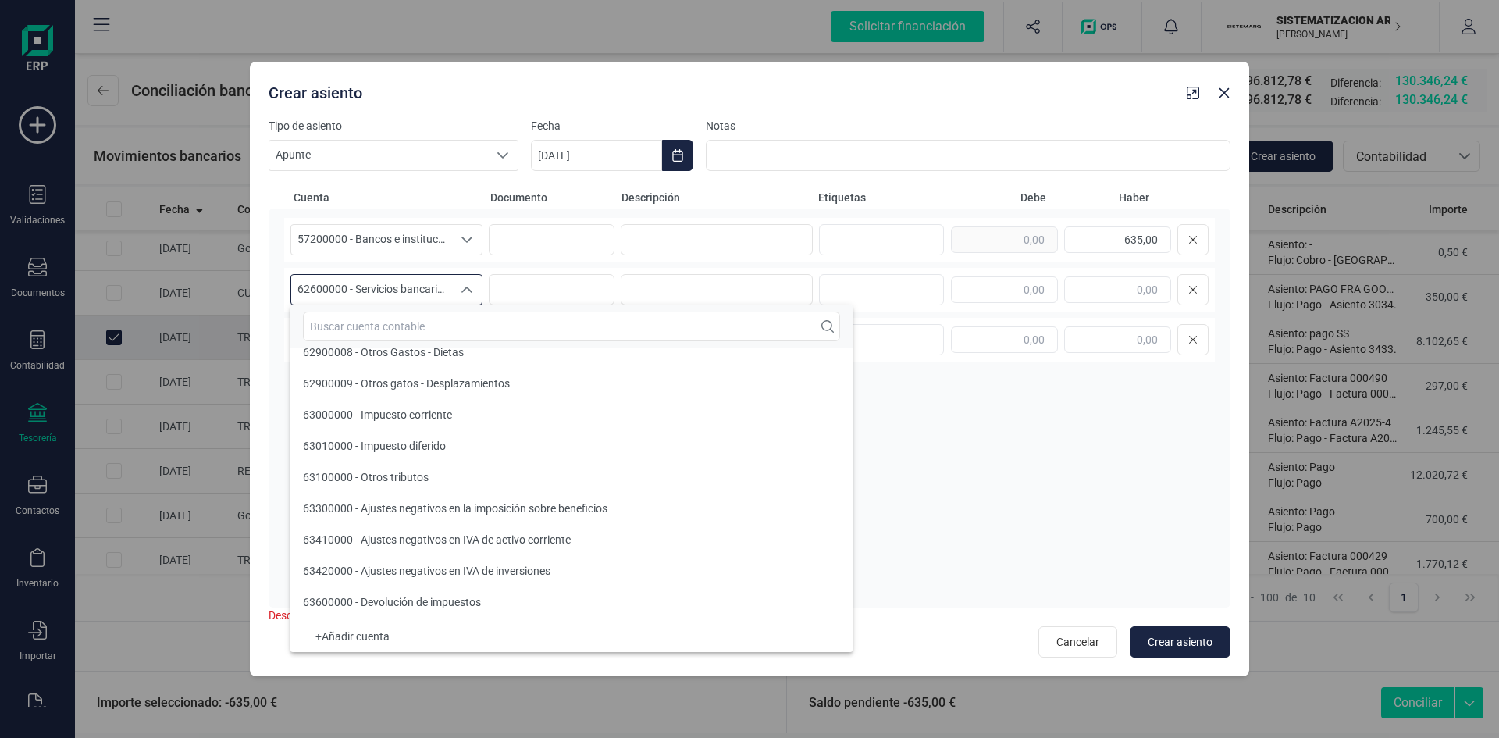
scroll to position [29551, 0]
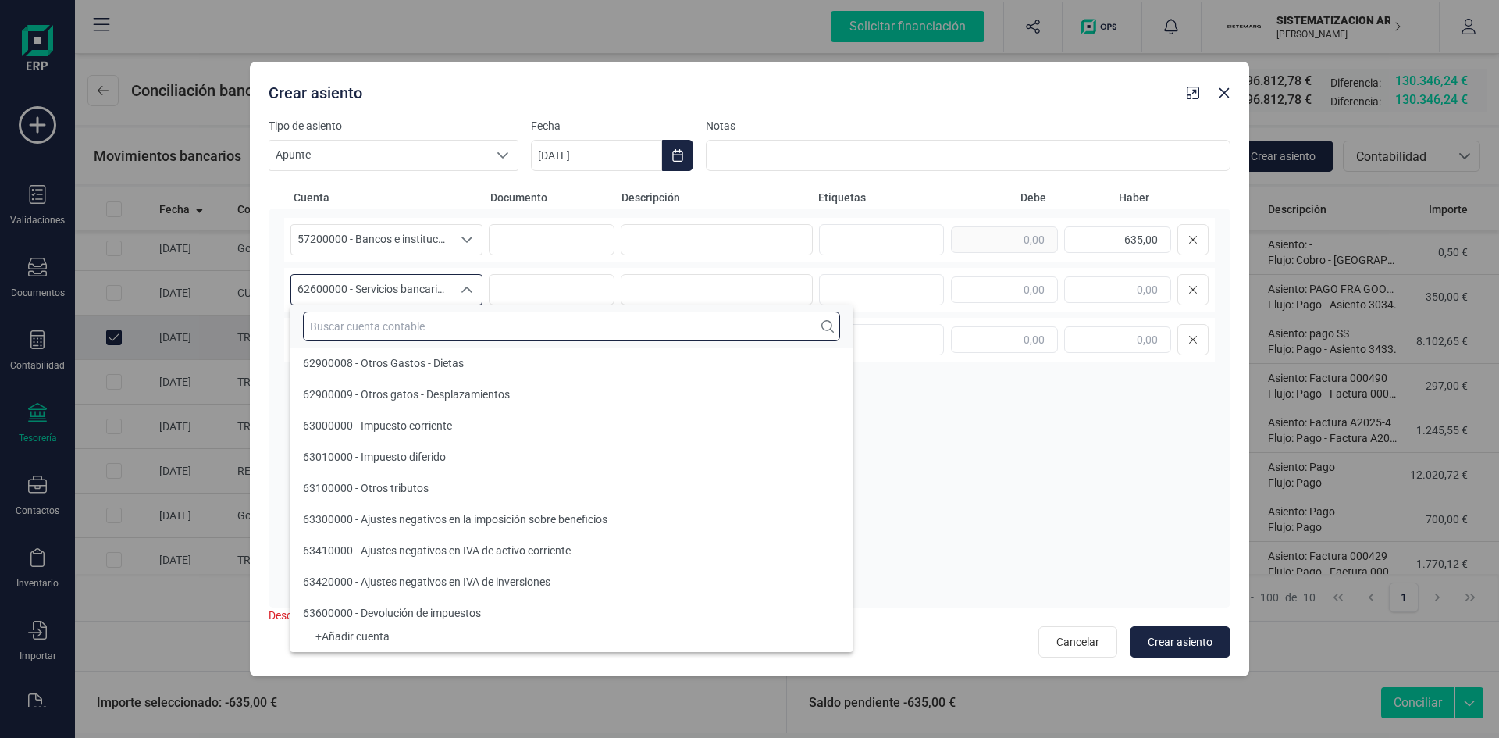
click at [418, 325] on input "text" at bounding box center [571, 327] width 537 height 30
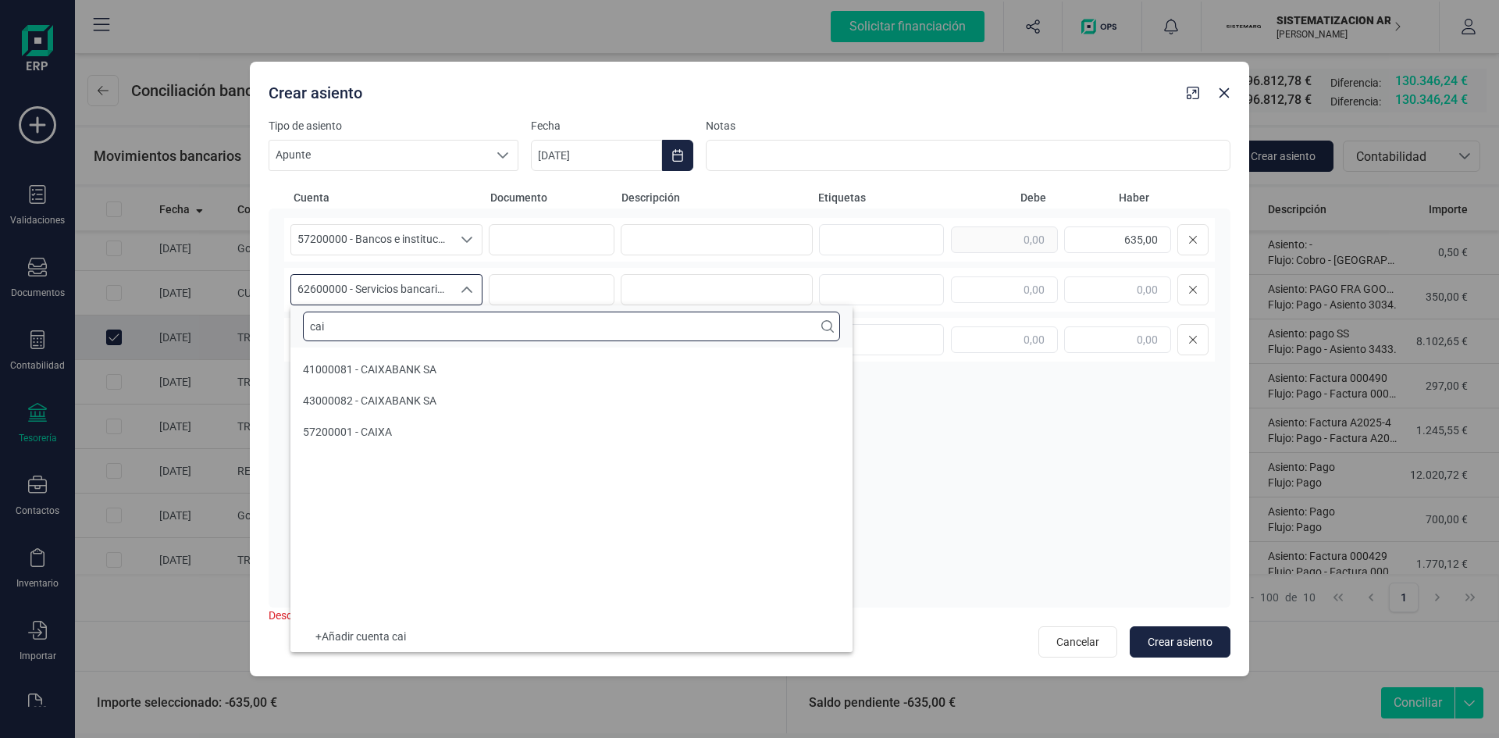
scroll to position [0, 0]
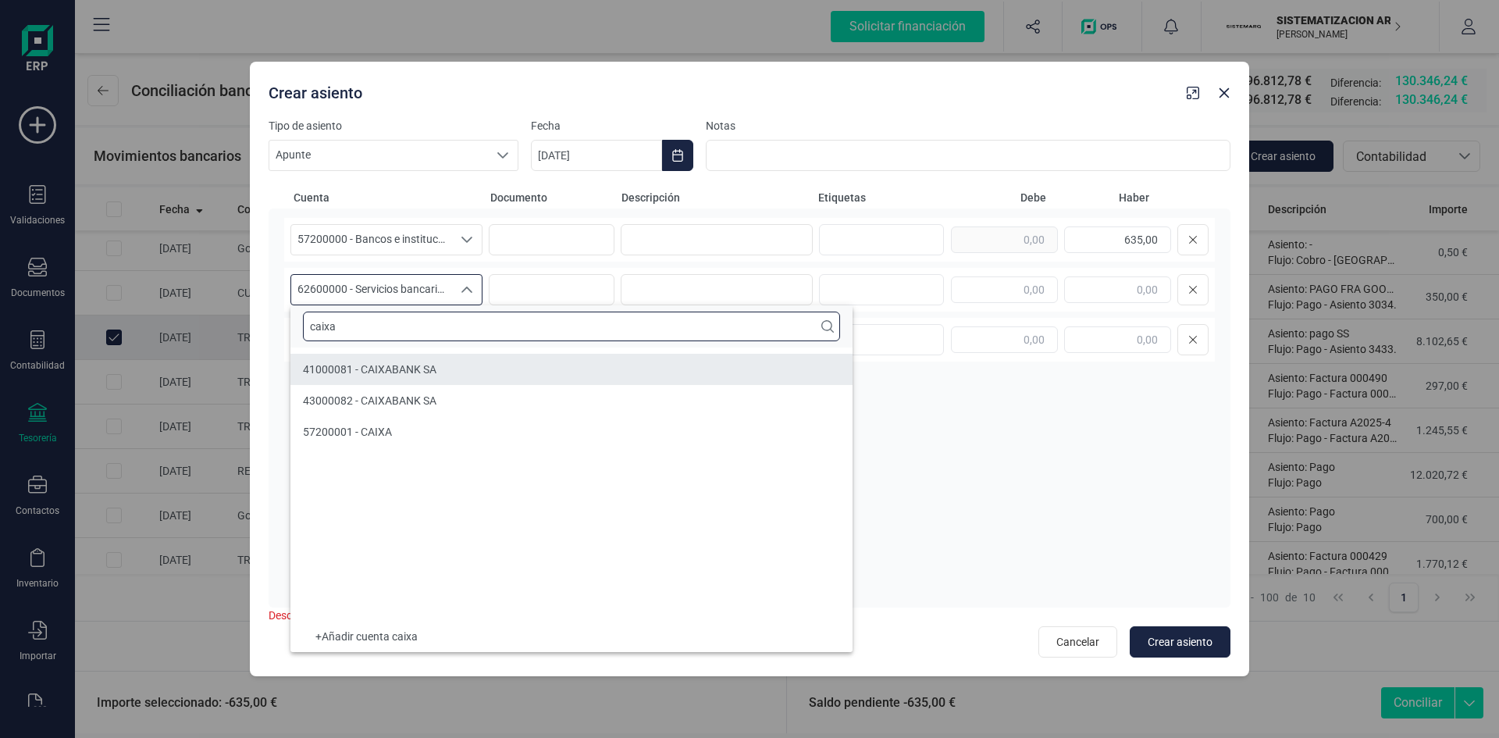
type input "caixa"
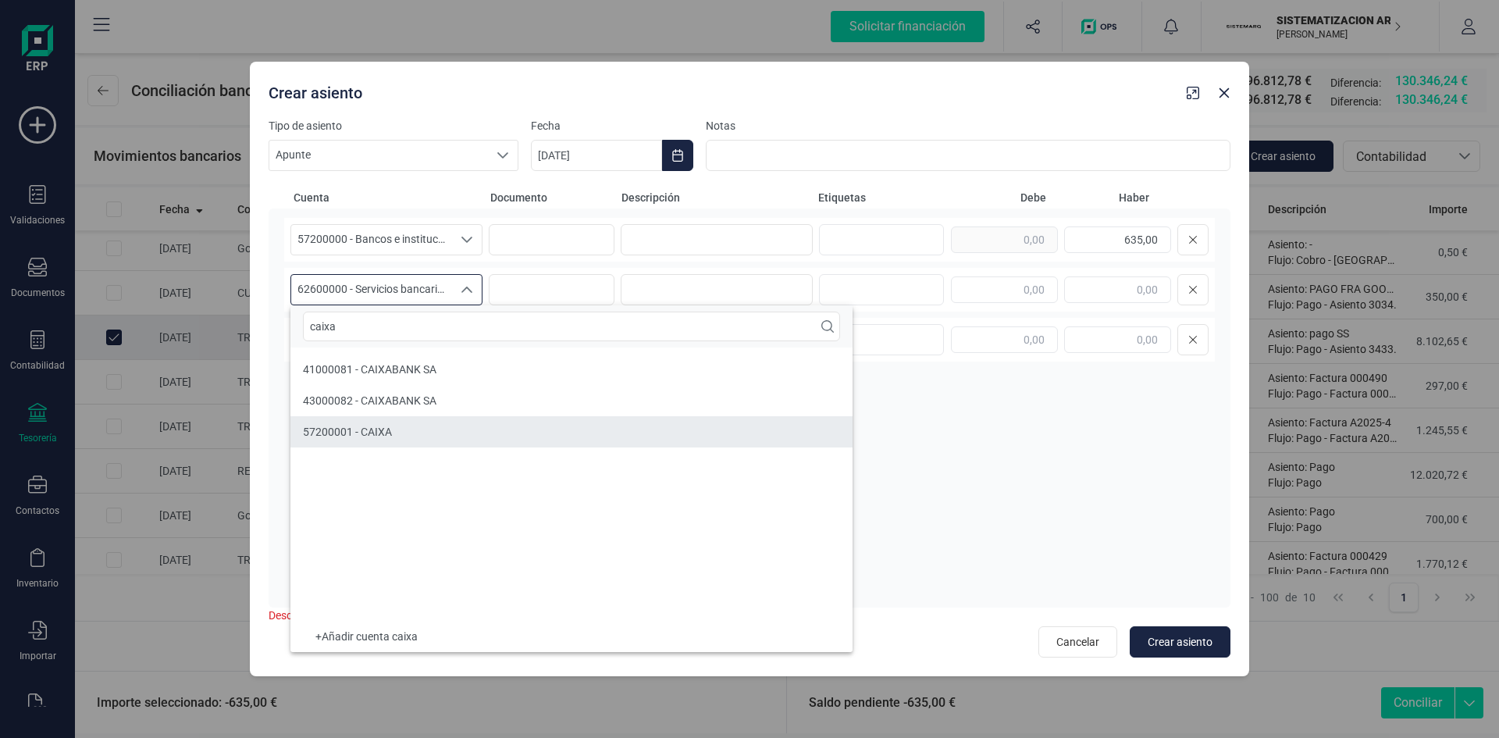
click at [418, 435] on li "57200001 - CAIXA" at bounding box center [571, 431] width 562 height 31
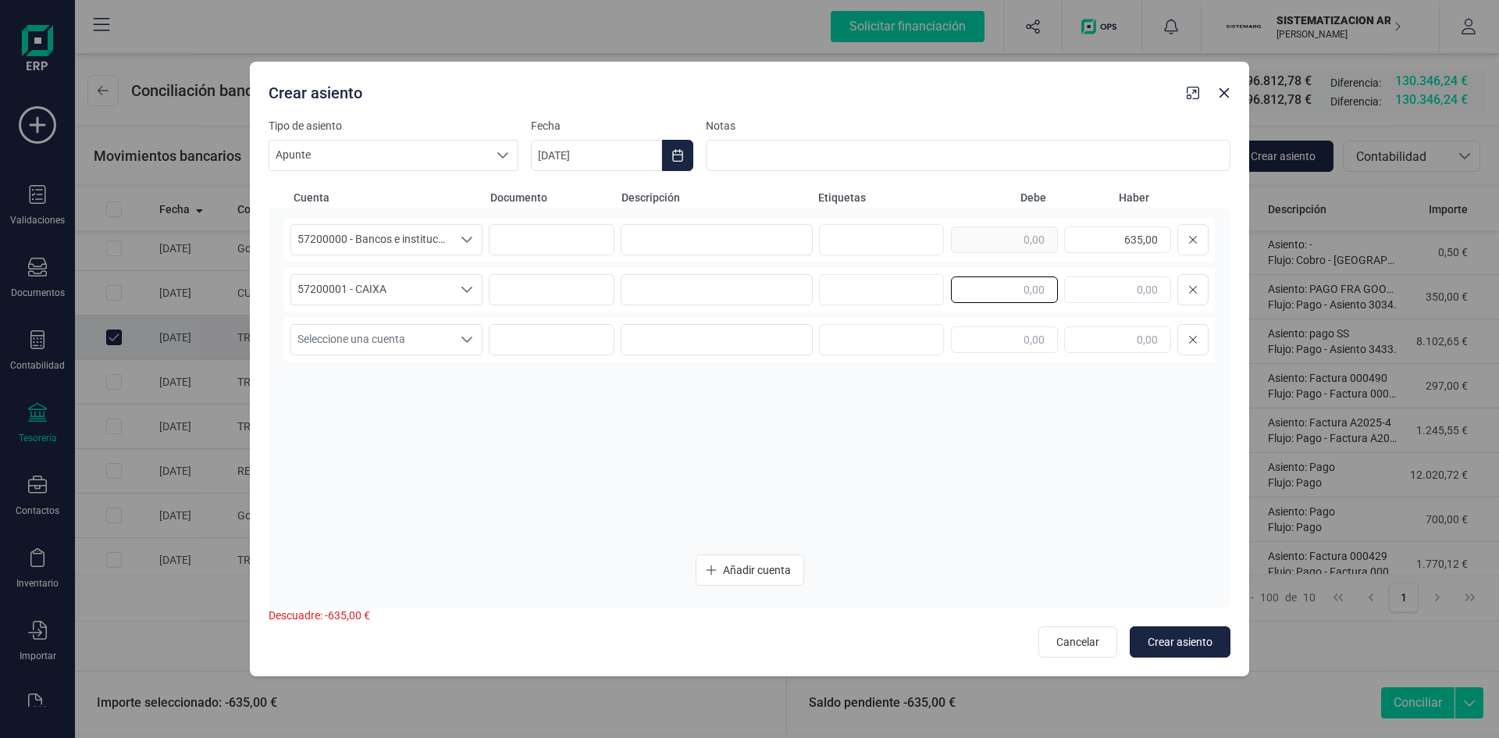
click at [1023, 280] on input "text" at bounding box center [1004, 289] width 107 height 27
type input "635,00"
click at [1217, 91] on button "button" at bounding box center [1224, 92] width 25 height 25
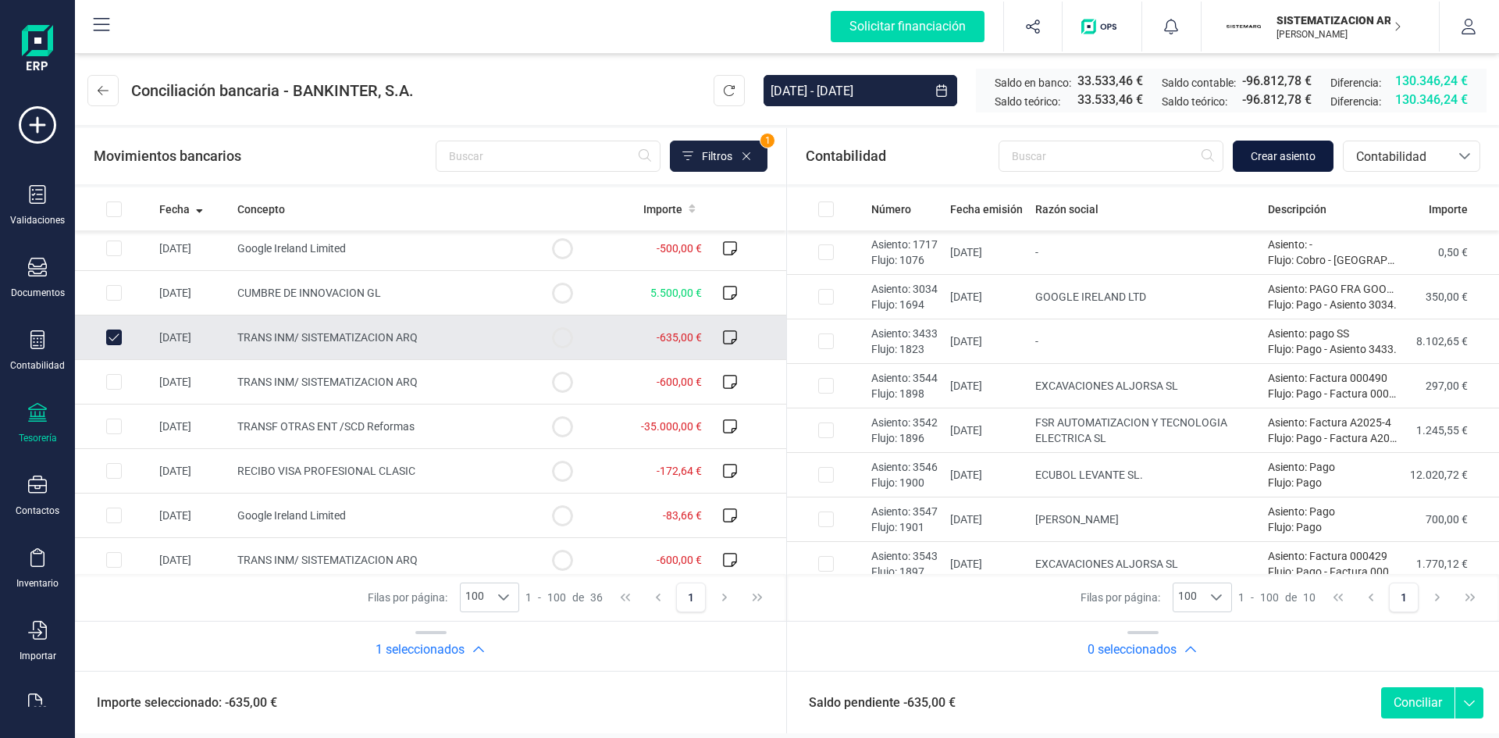
click at [1305, 144] on button "Crear asiento" at bounding box center [1283, 156] width 101 height 31
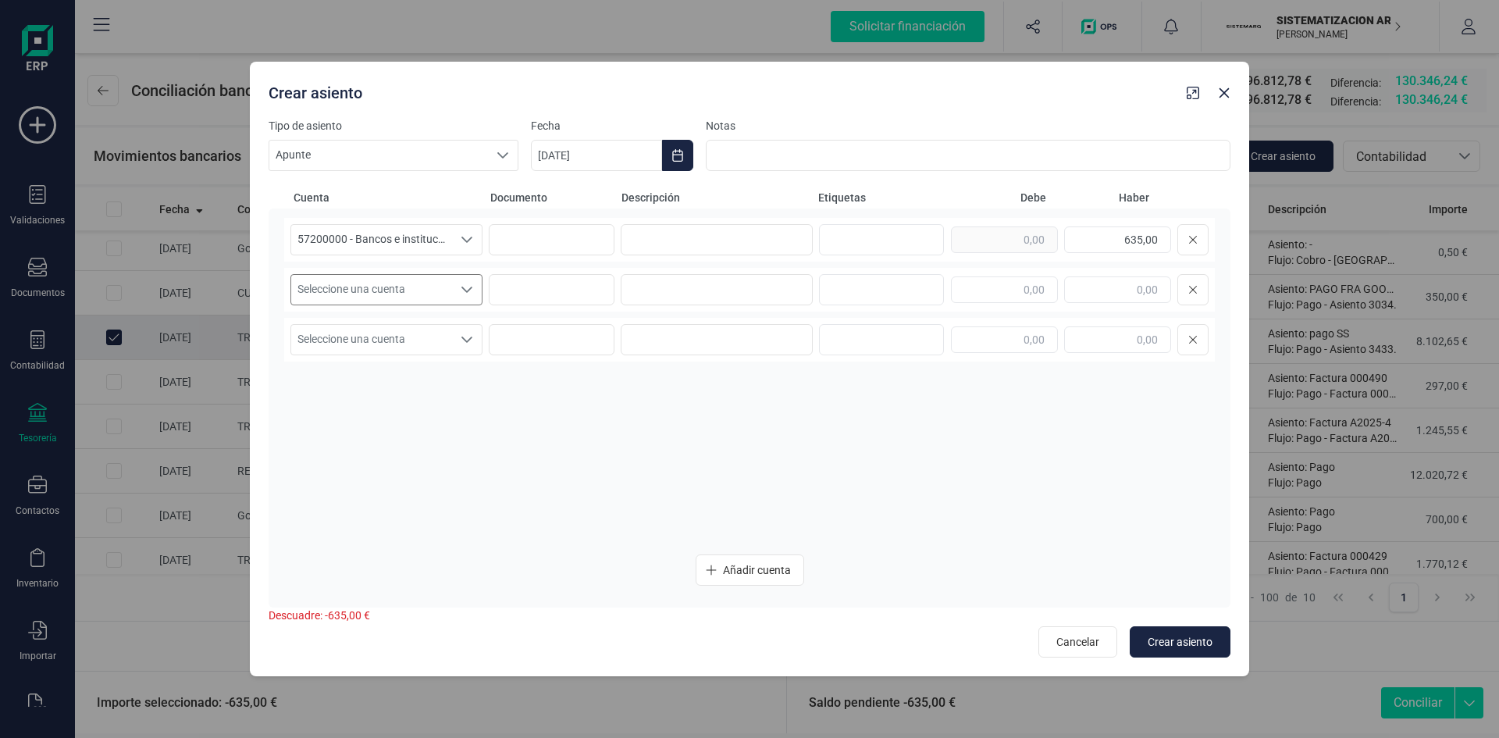
click at [411, 280] on span "Seleccione una cuenta" at bounding box center [371, 290] width 161 height 30
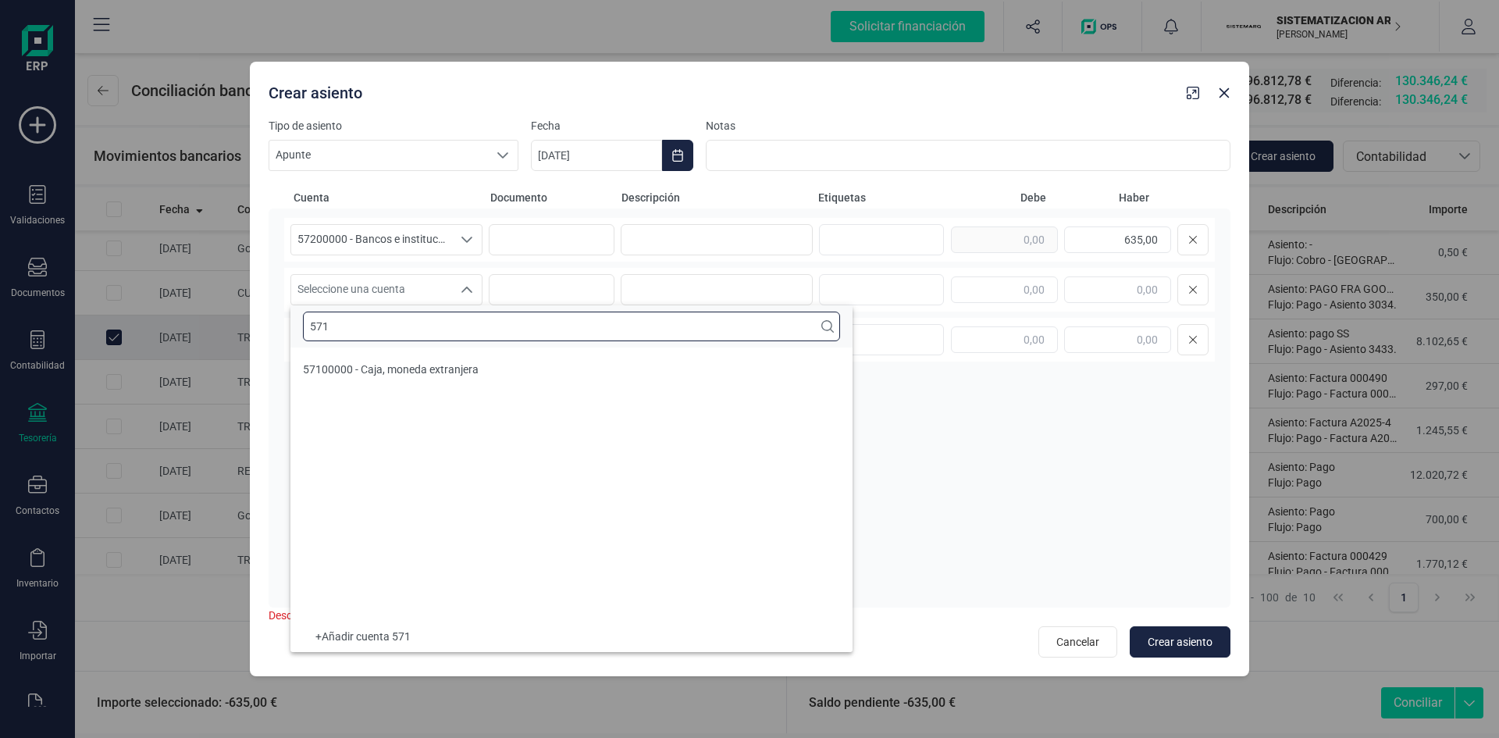
click at [425, 323] on input "571" at bounding box center [571, 327] width 537 height 30
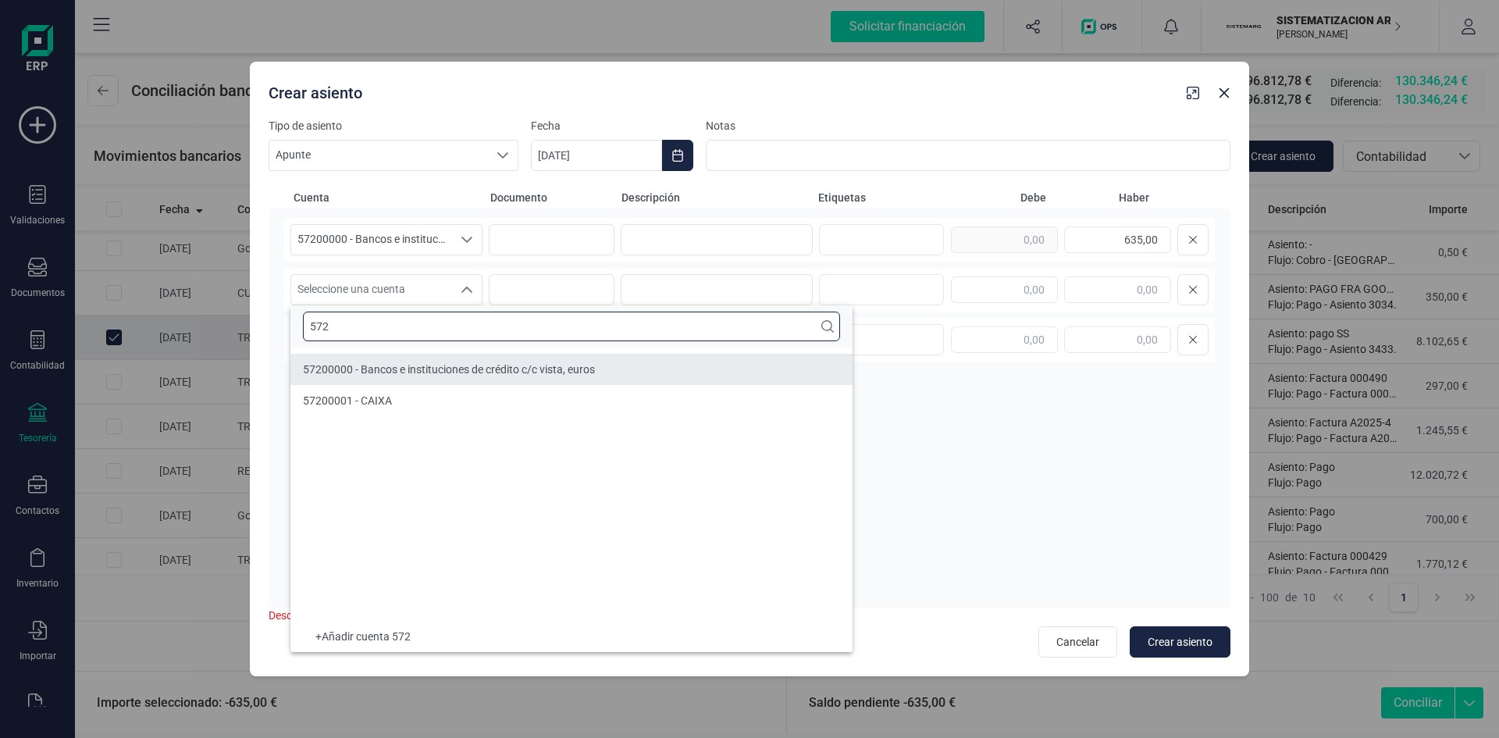
type input "572"
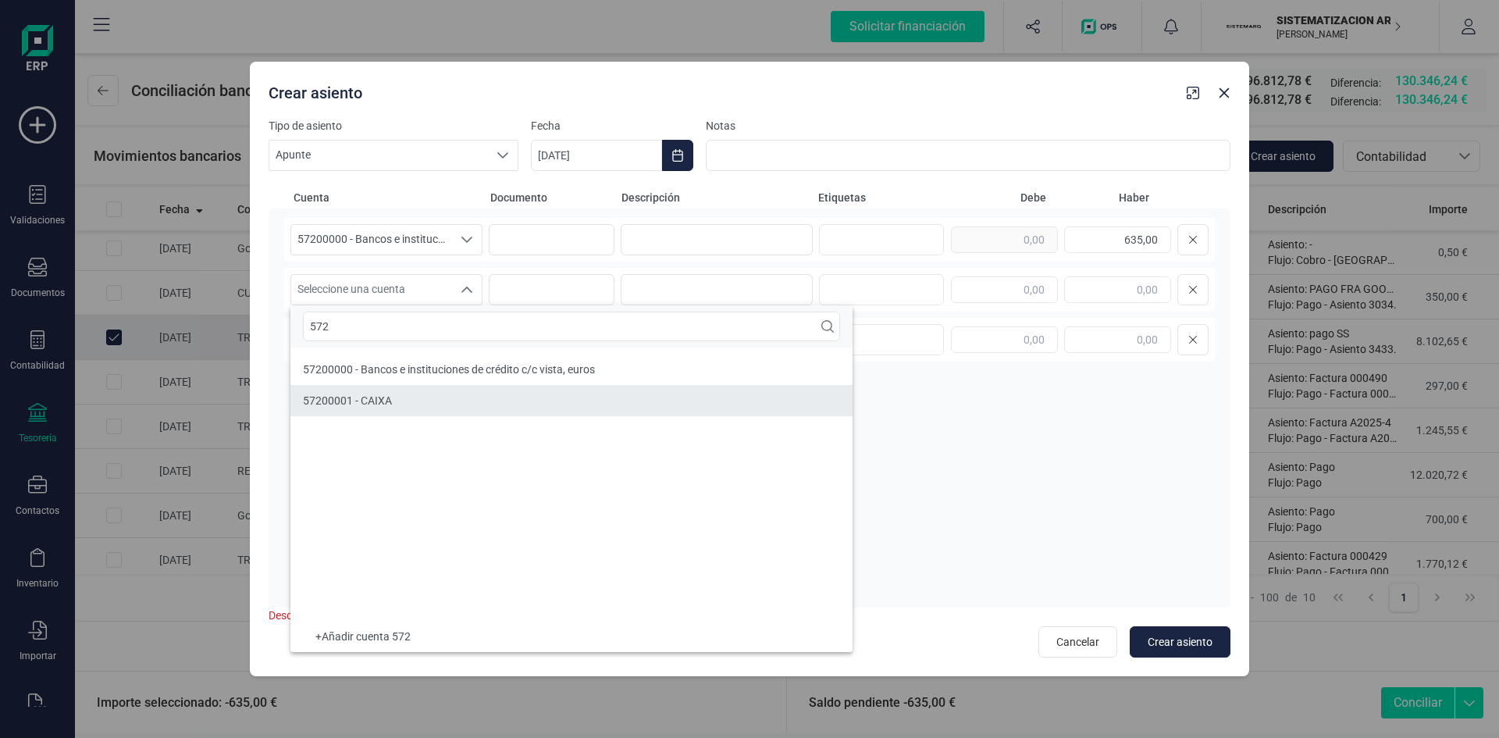
click at [387, 410] on li "57200001 - CAIXA" at bounding box center [571, 400] width 562 height 31
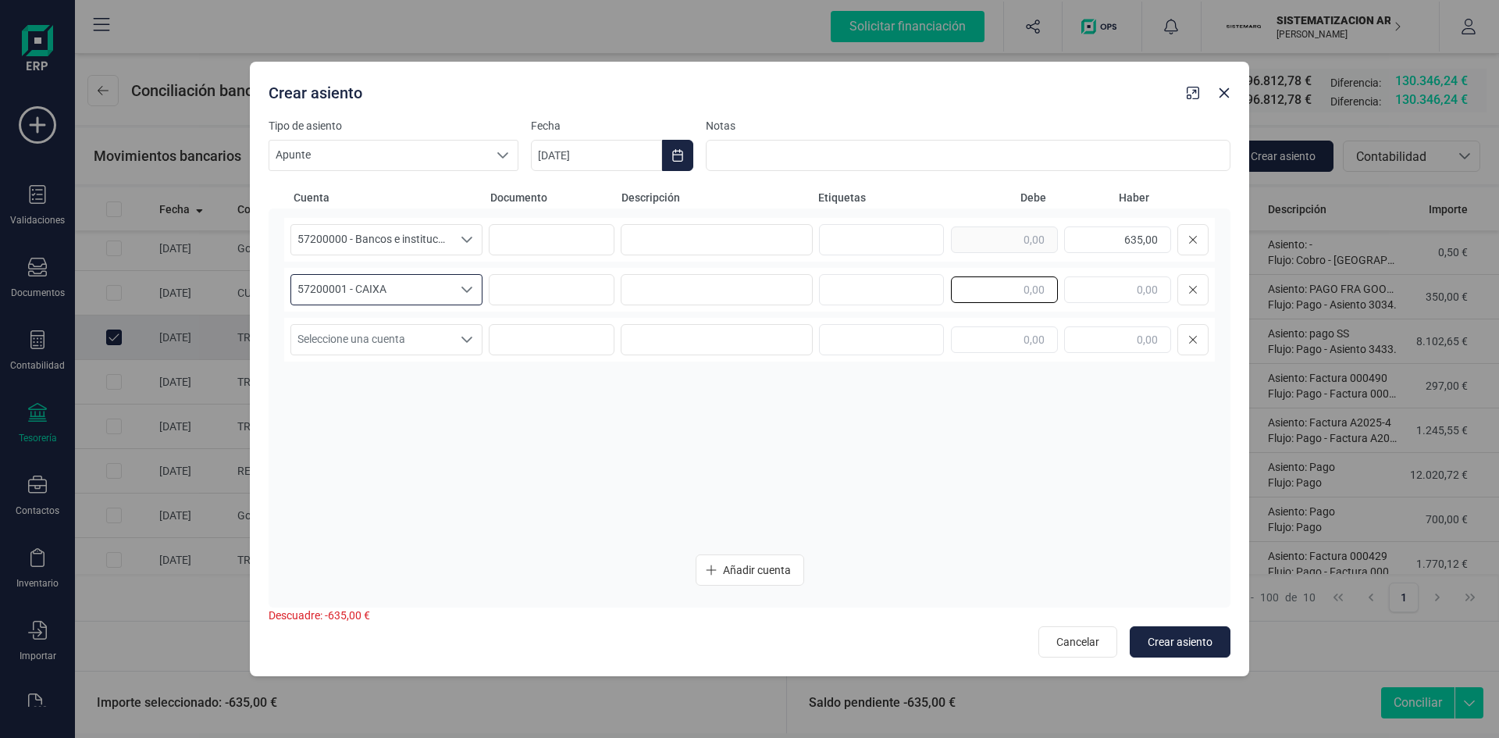
click at [1028, 287] on input "text" at bounding box center [1004, 289] width 107 height 27
type input "635,00"
click at [1184, 632] on button "Crear asiento" at bounding box center [1180, 641] width 101 height 31
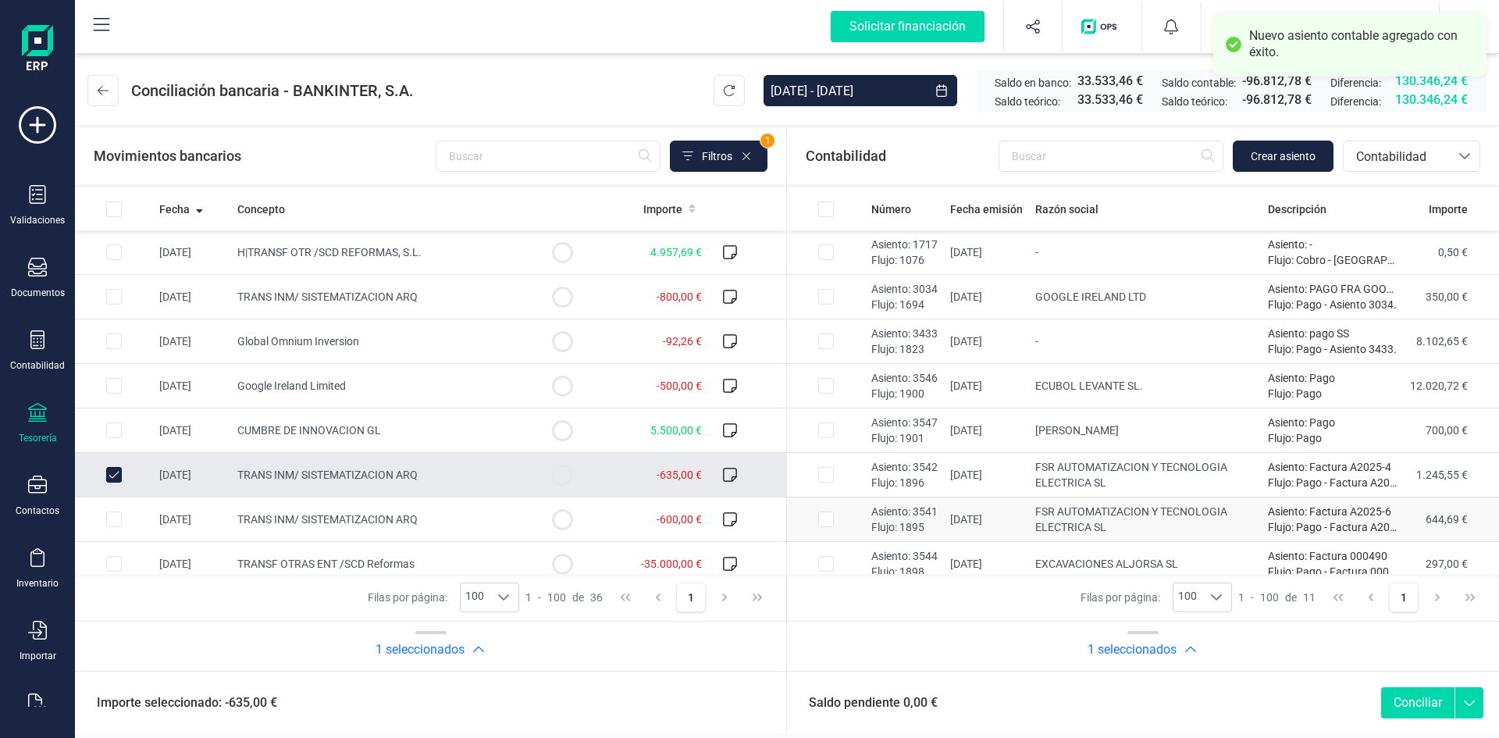
scroll to position [146, 0]
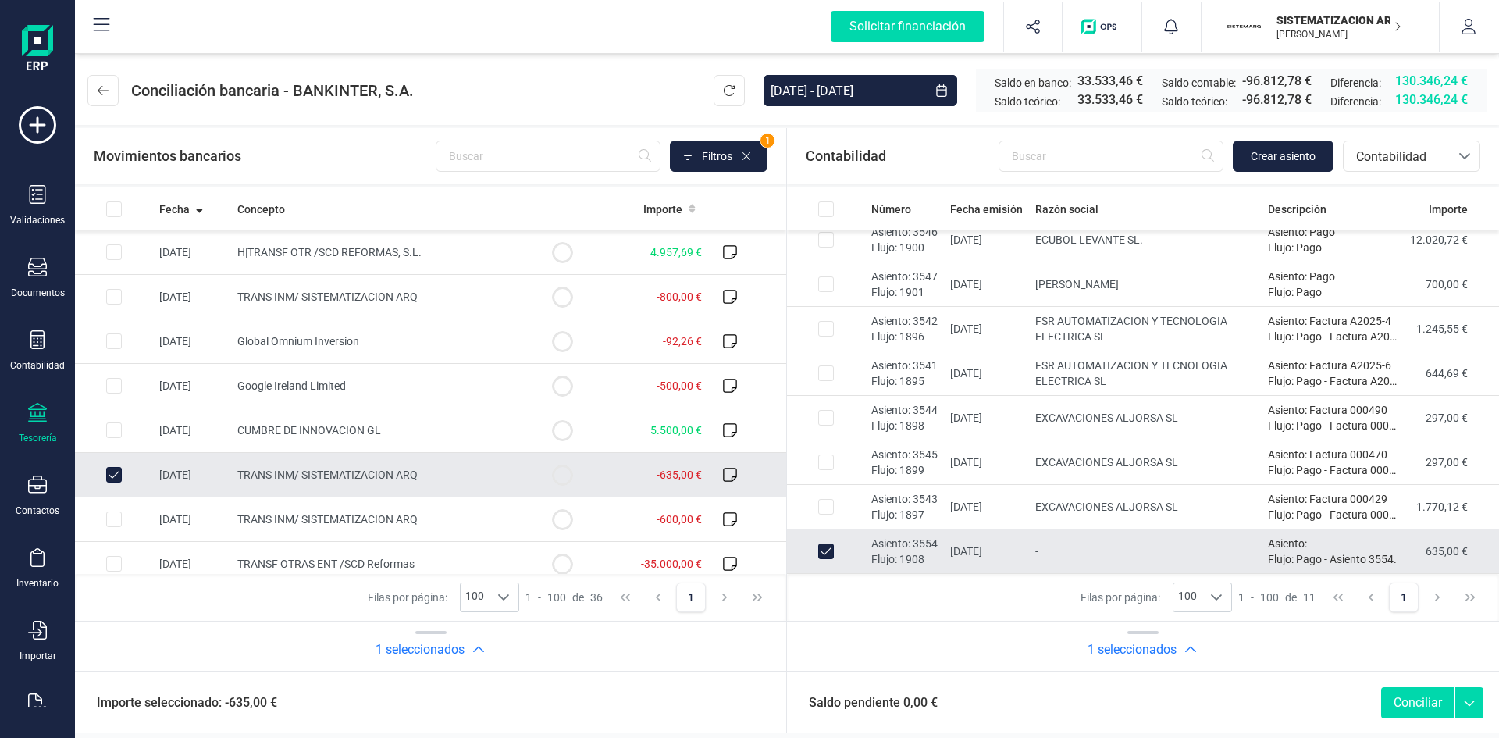
click at [1403, 708] on button "Conciliar" at bounding box center [1417, 702] width 73 height 31
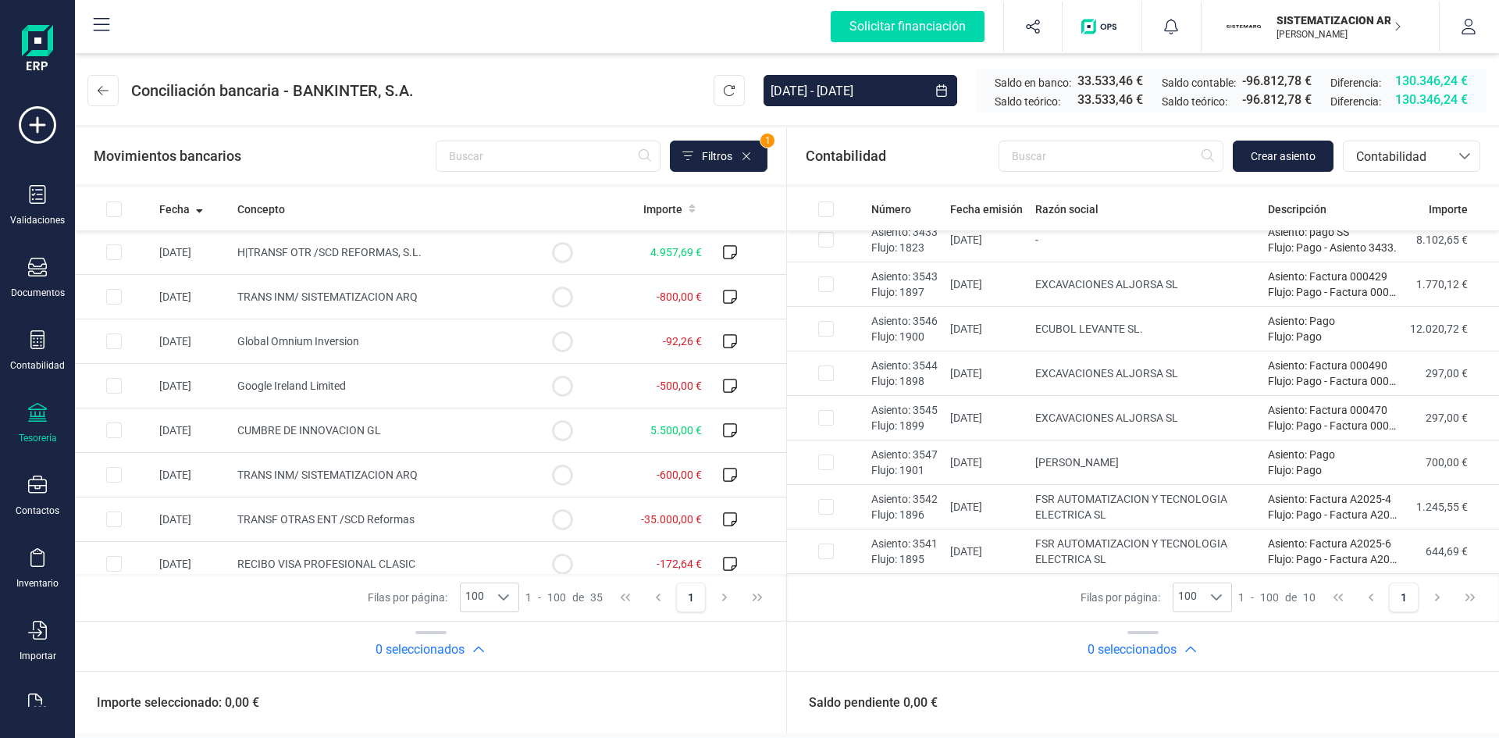
scroll to position [101, 0]
click at [456, 454] on td "TRANS INM/ SISTEMATIZACION ARQ" at bounding box center [377, 475] width 292 height 45
checkbox input "true"
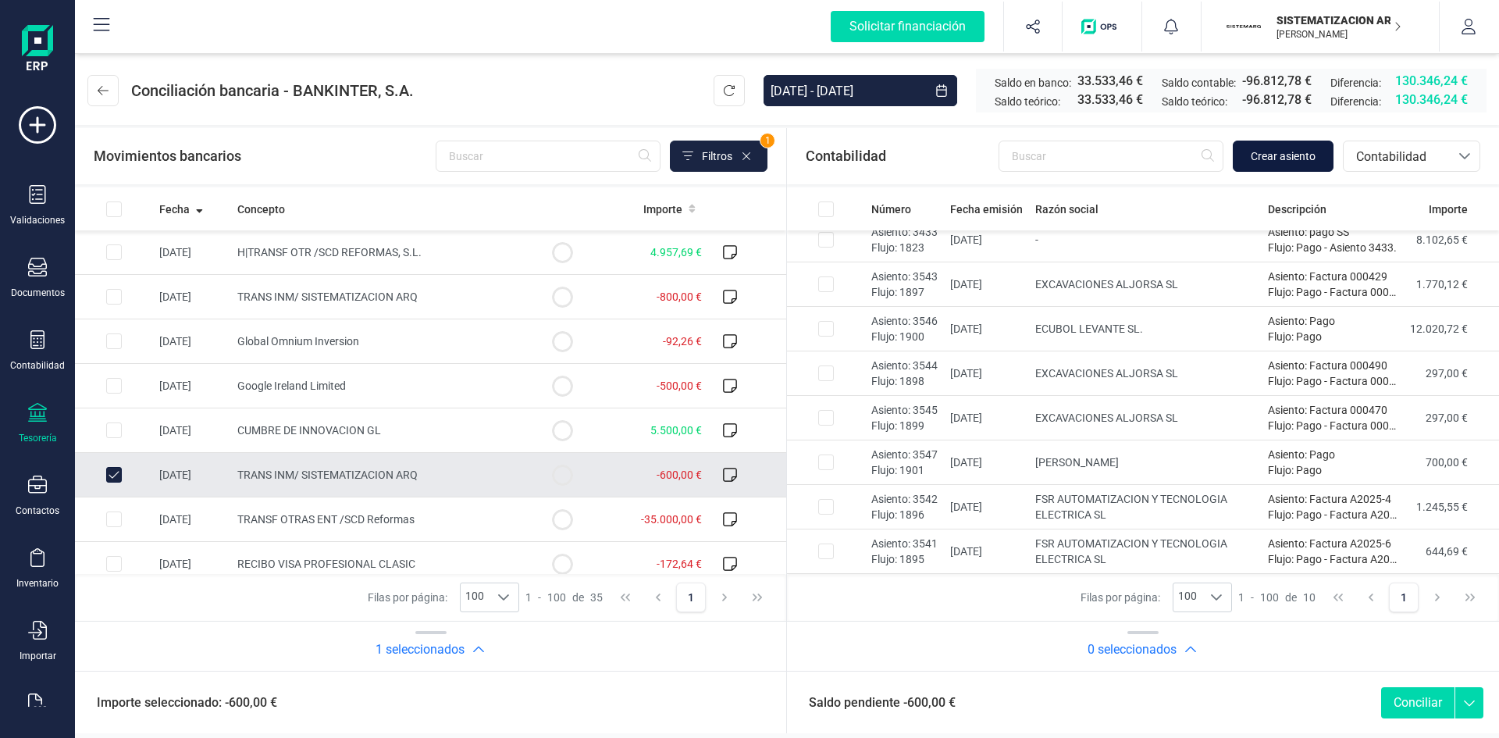
click at [1257, 161] on span "Crear asiento" at bounding box center [1283, 156] width 65 height 16
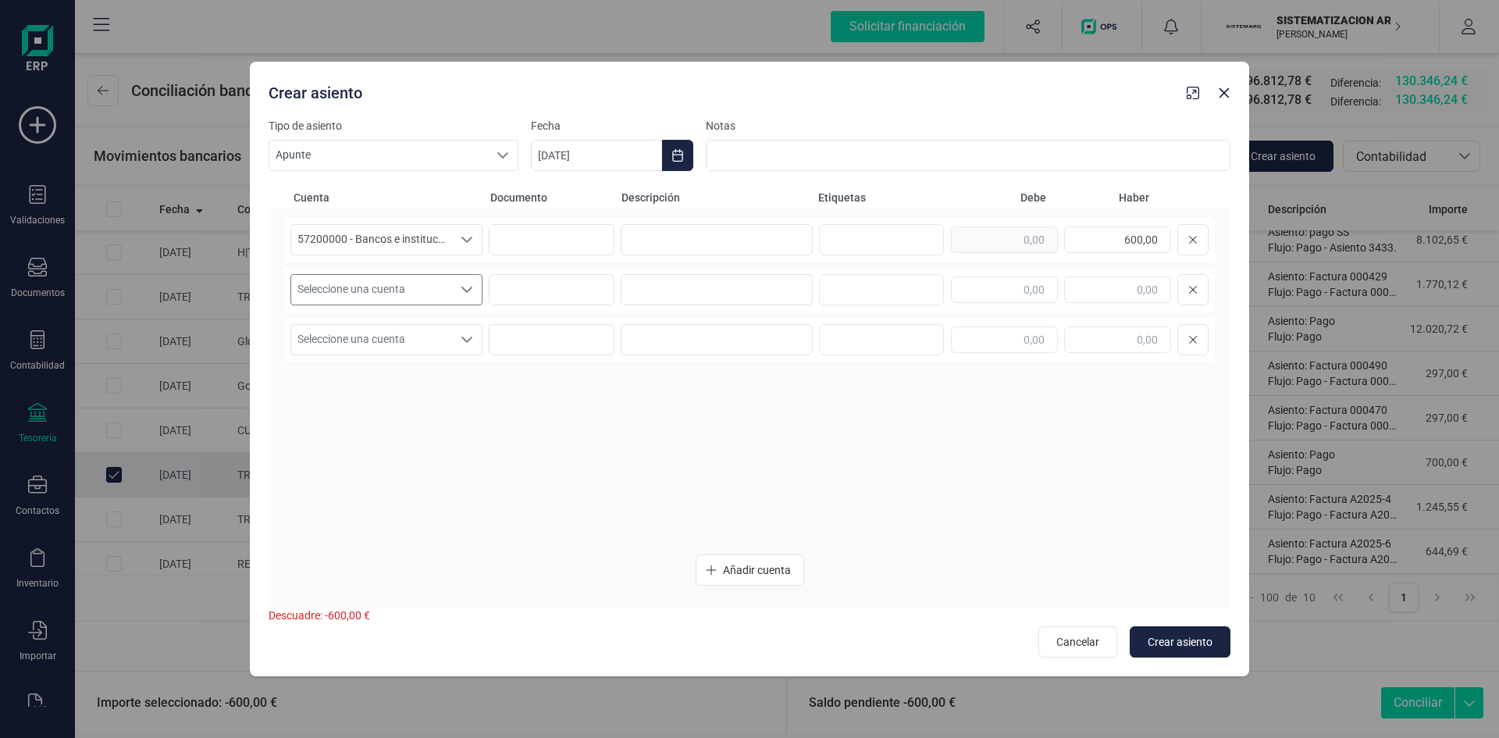
click at [455, 297] on div "Seleccione una cuenta" at bounding box center [467, 290] width 30 height 30
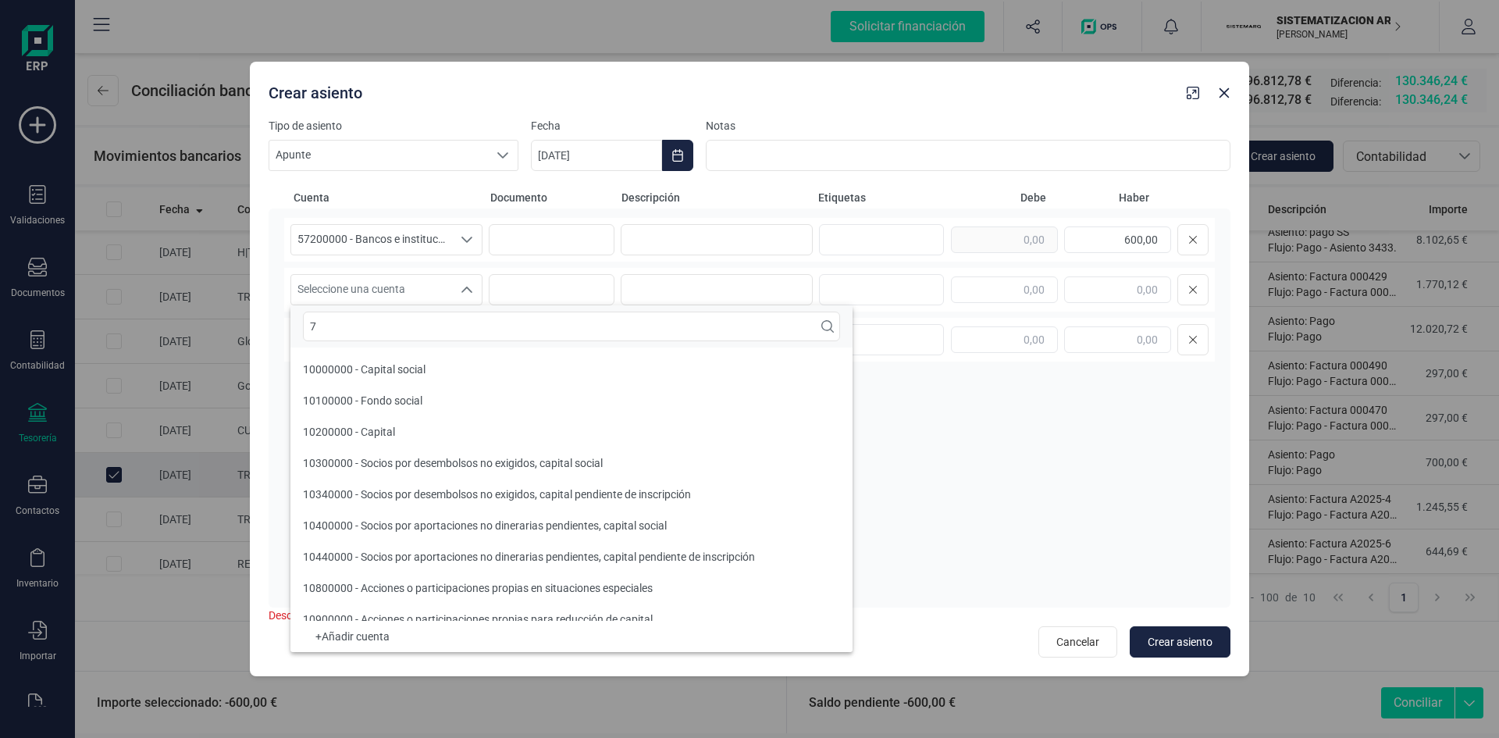
scroll to position [6, 0]
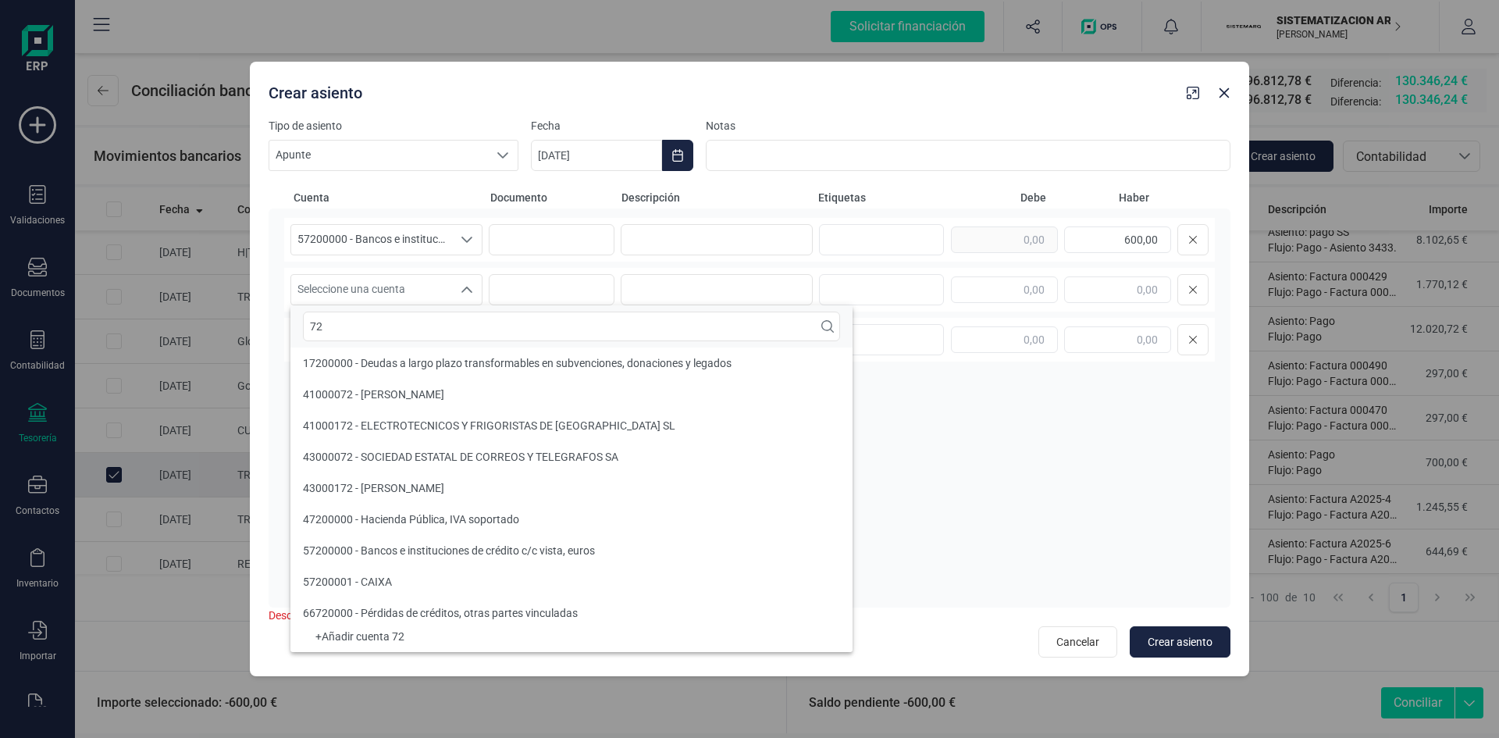
type input "7"
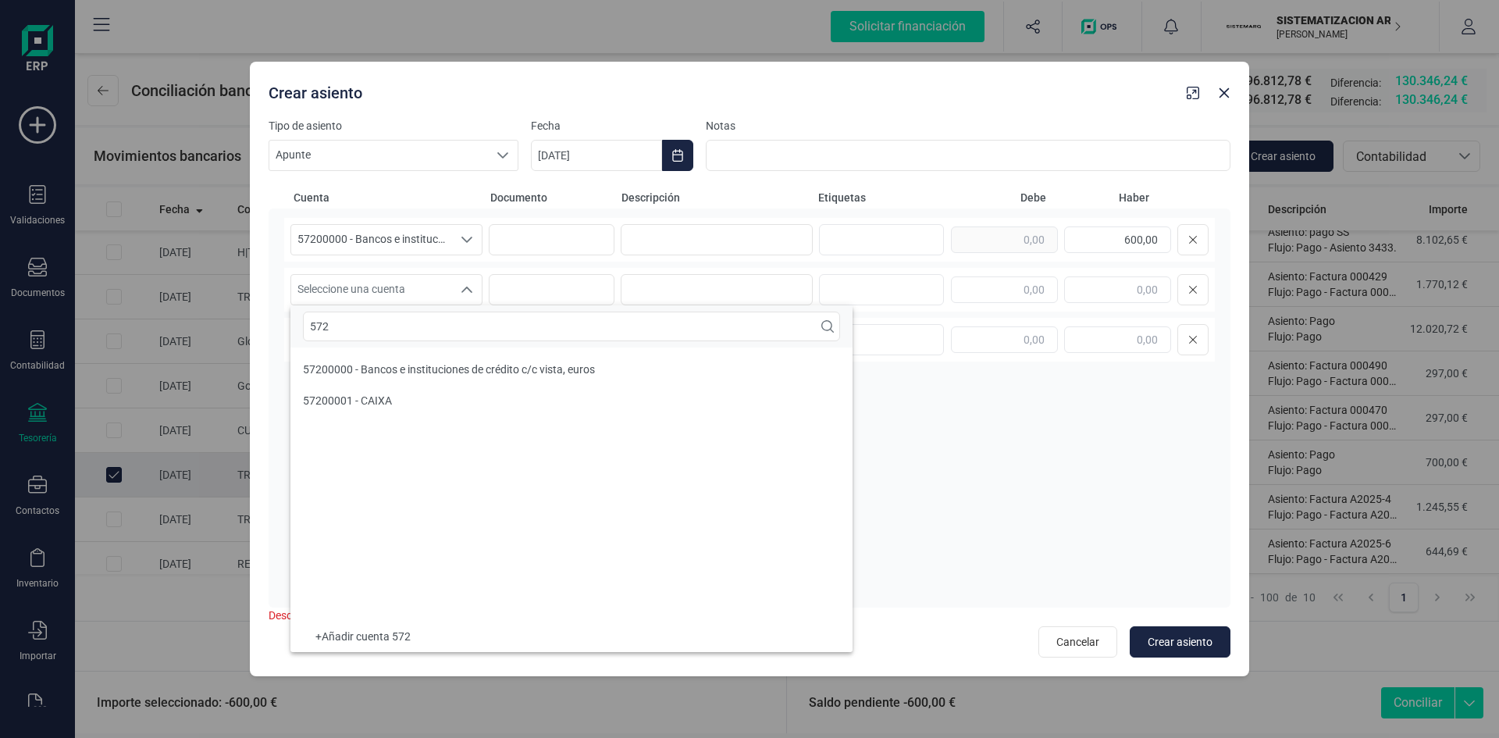
scroll to position [0, 0]
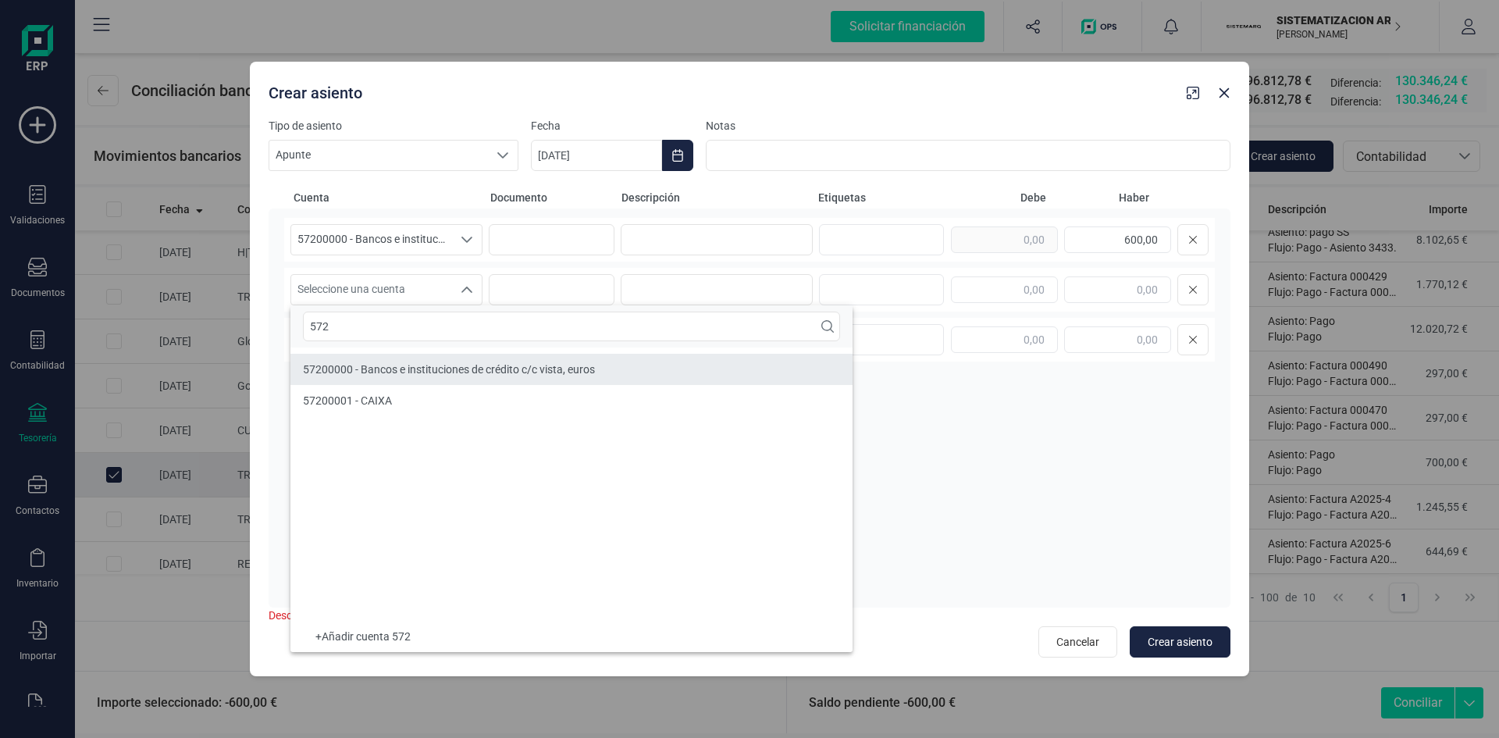
type input "572"
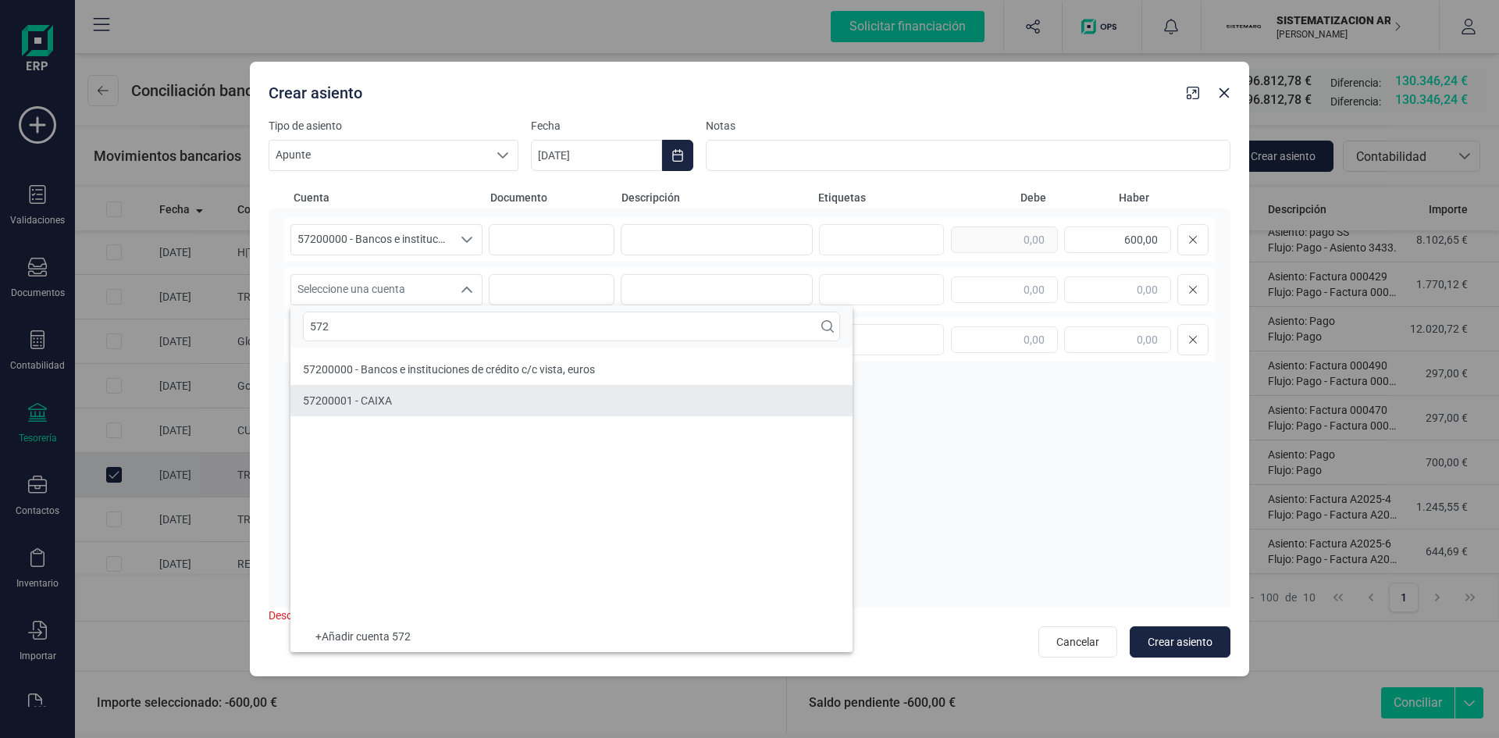
click at [428, 402] on li "57200001 - CAIXA" at bounding box center [571, 400] width 562 height 31
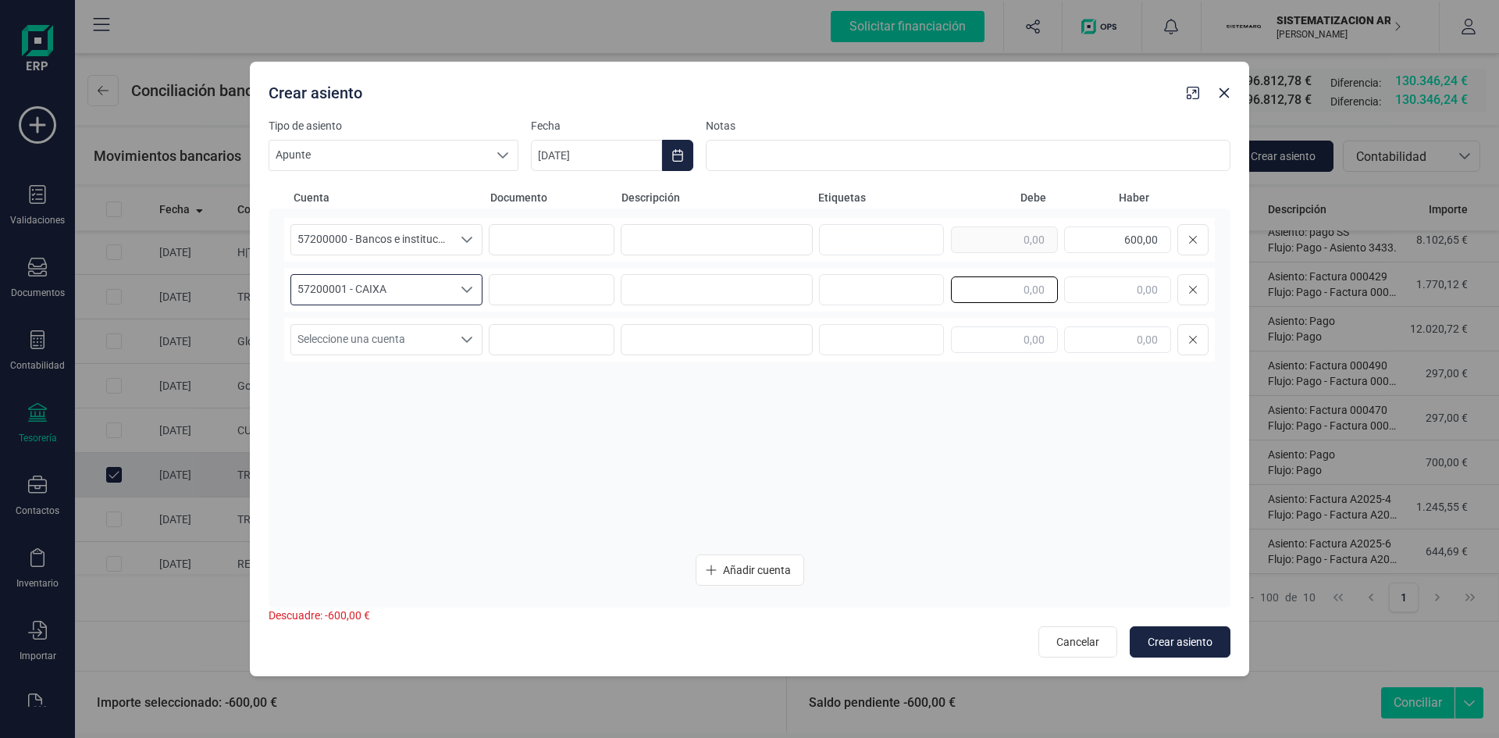
click at [1013, 301] on input "text" at bounding box center [1004, 289] width 107 height 27
type input "600,00"
click at [1163, 648] on span "Crear asiento" at bounding box center [1180, 642] width 65 height 16
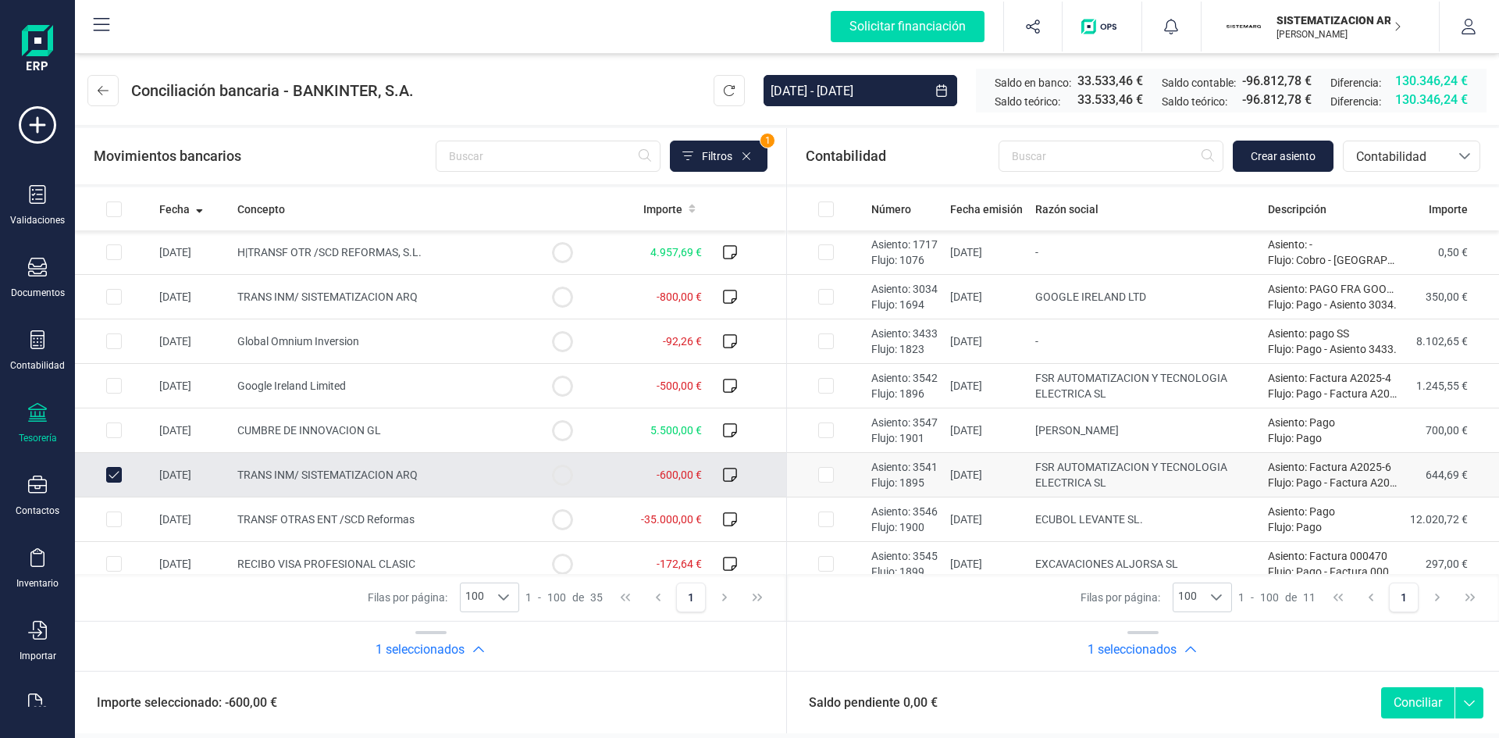
scroll to position [146, 0]
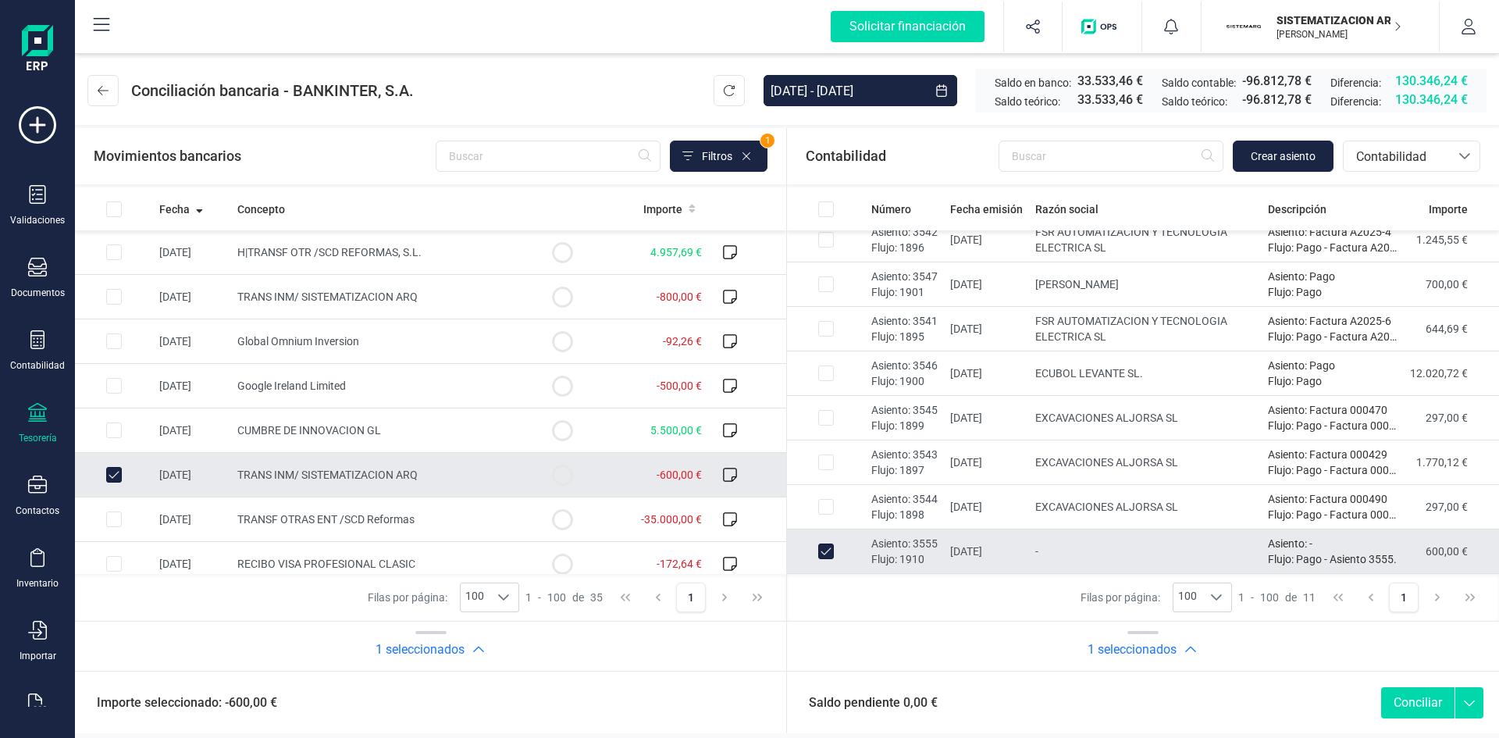
click at [1411, 696] on button "Conciliar" at bounding box center [1417, 702] width 73 height 31
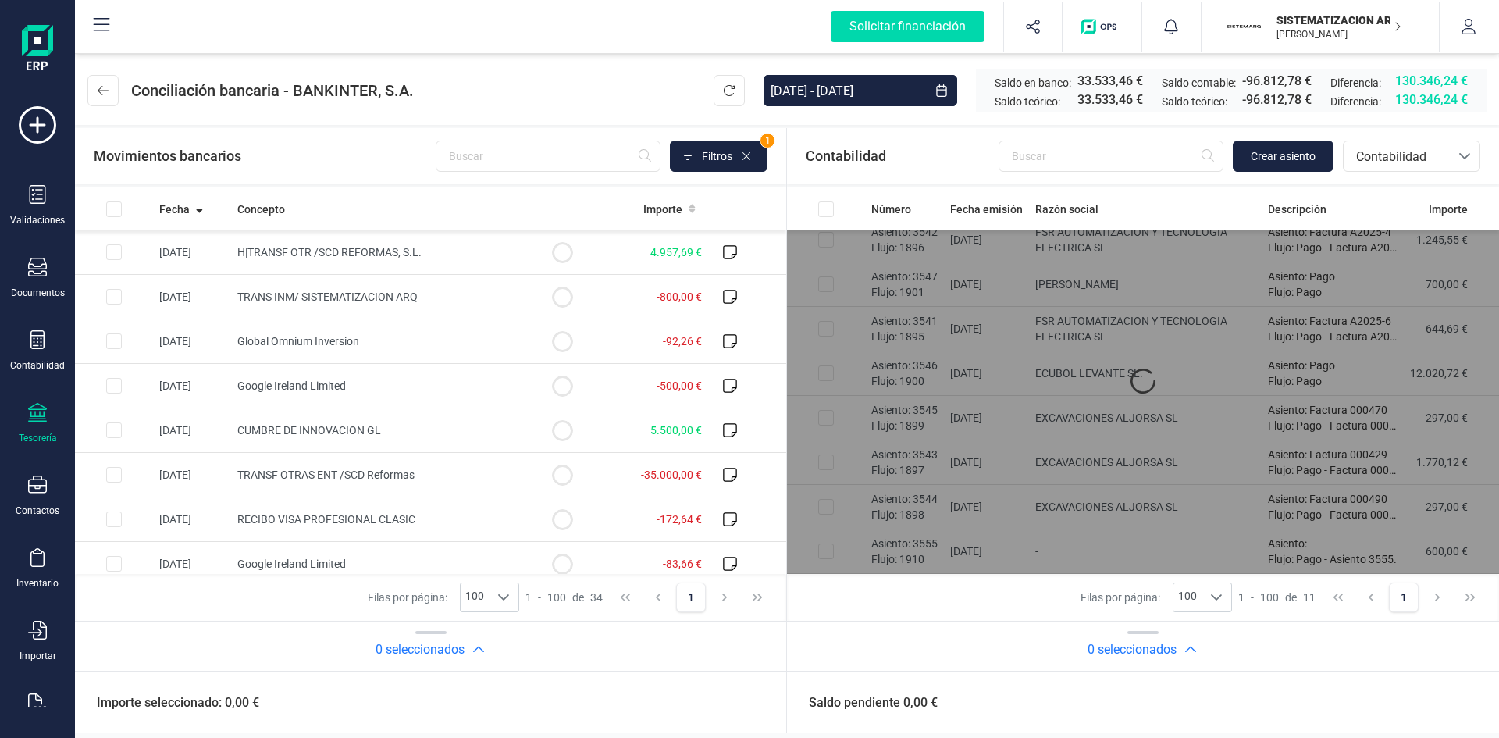
scroll to position [101, 0]
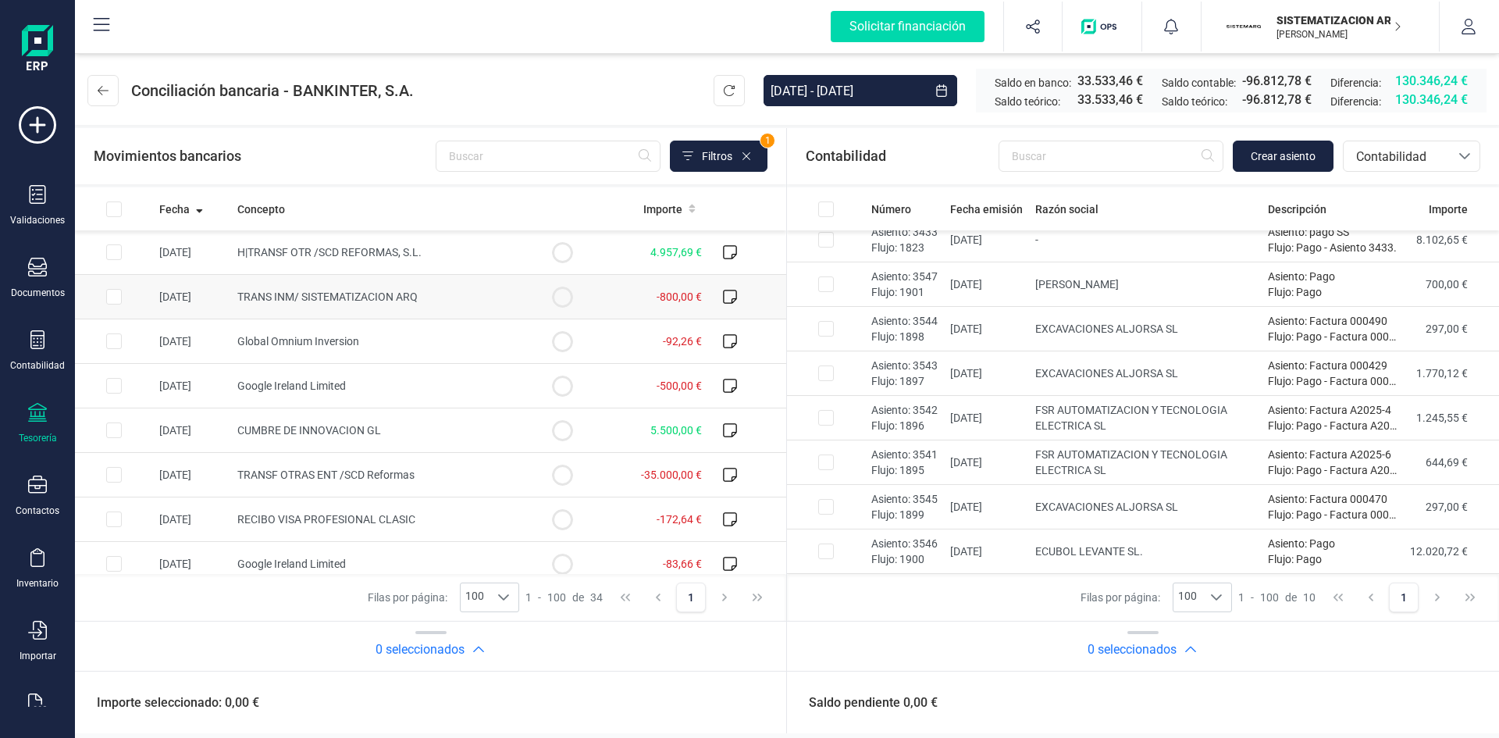
click at [461, 285] on td "TRANS INM/ SISTEMATIZACION ARQ" at bounding box center [377, 297] width 292 height 45
checkbox input "true"
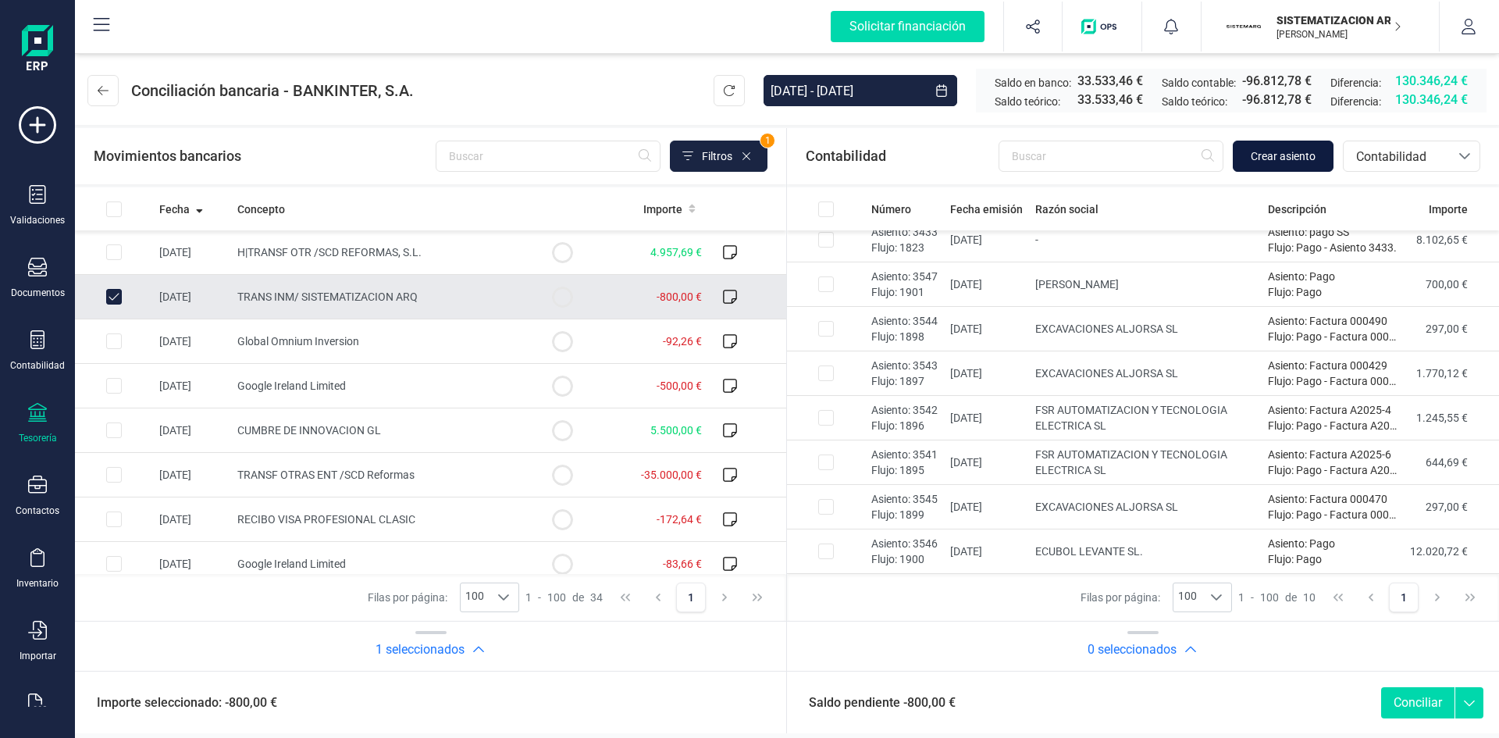
click at [1296, 150] on span "Crear asiento" at bounding box center [1283, 156] width 65 height 16
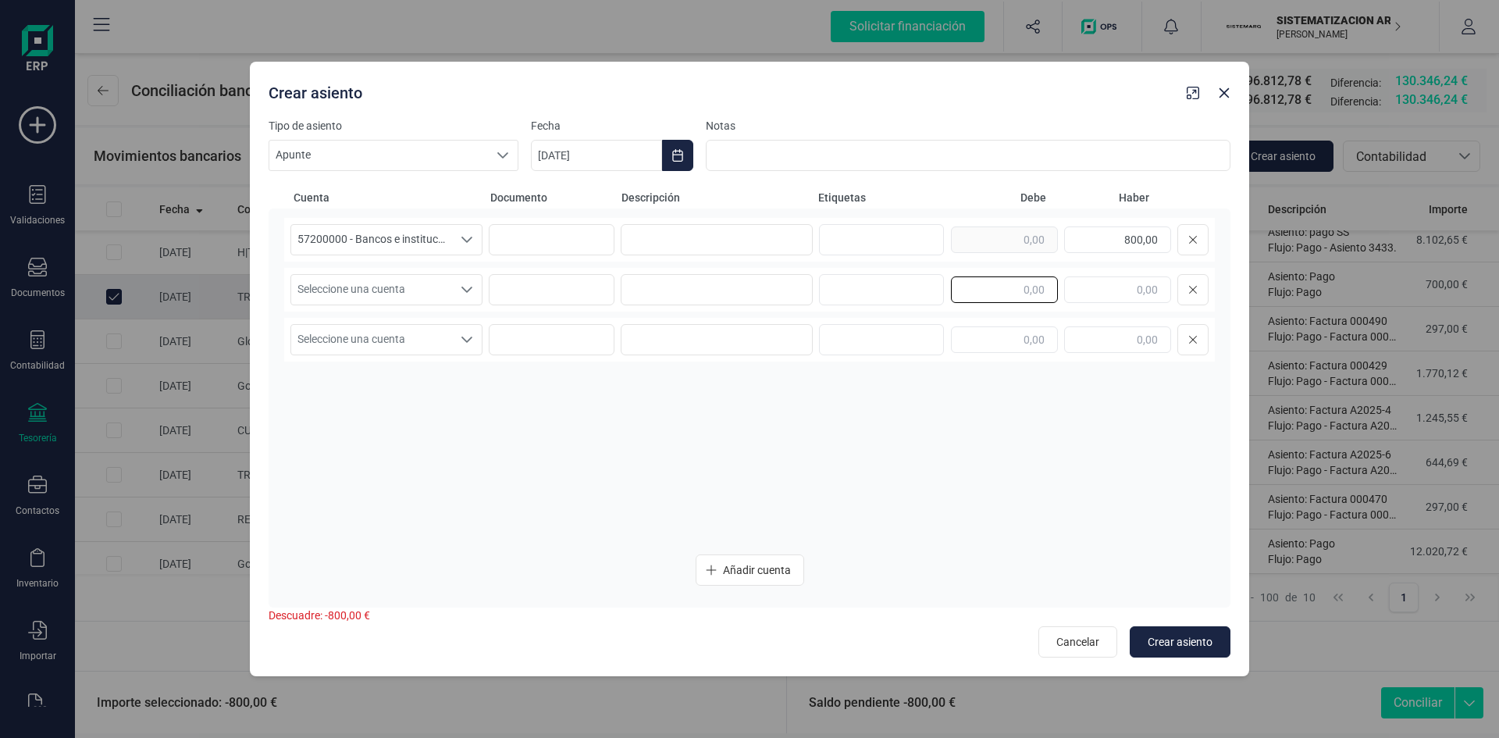
click at [1022, 290] on input "text" at bounding box center [1004, 289] width 107 height 27
type input "800,00"
click at [443, 301] on span "Seleccione una cuenta" at bounding box center [371, 290] width 161 height 30
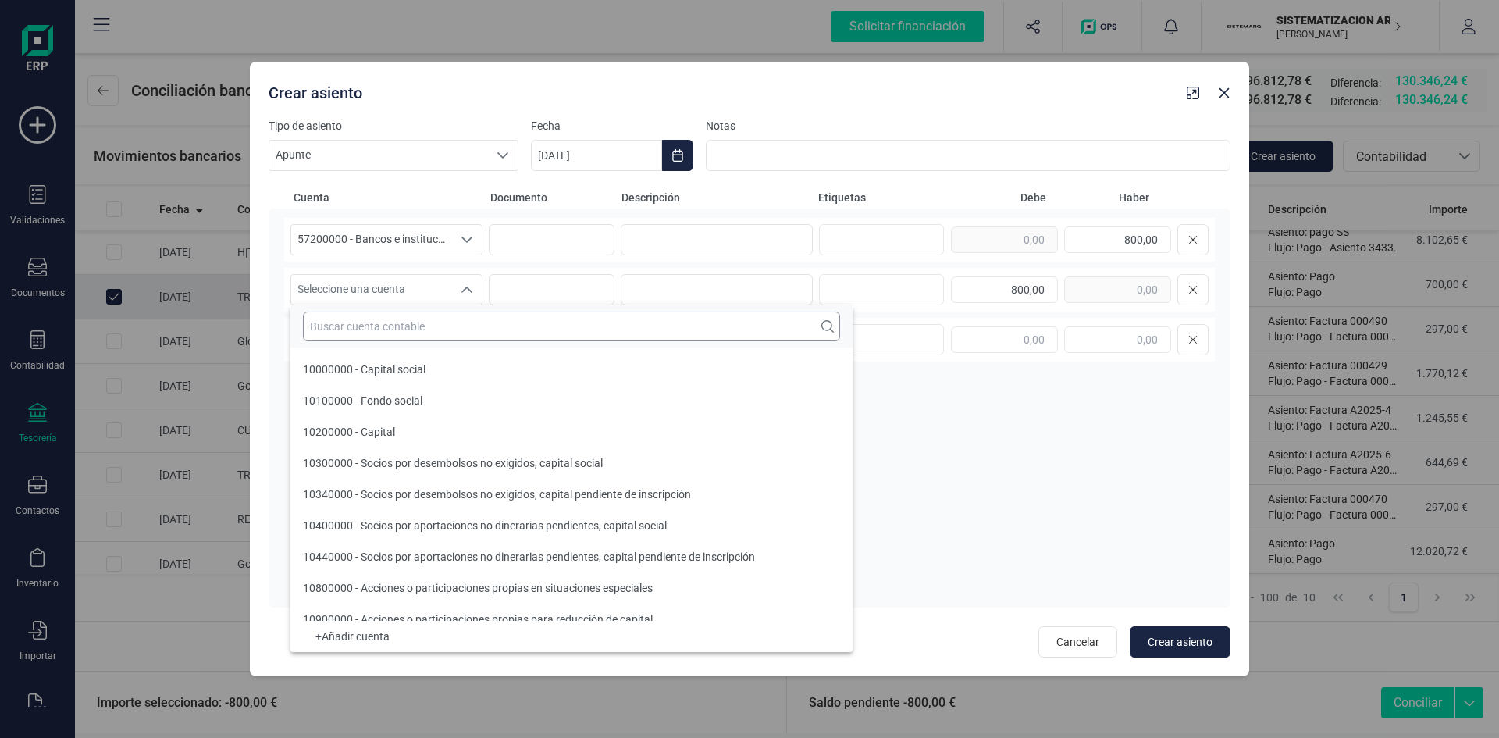
type input "7"
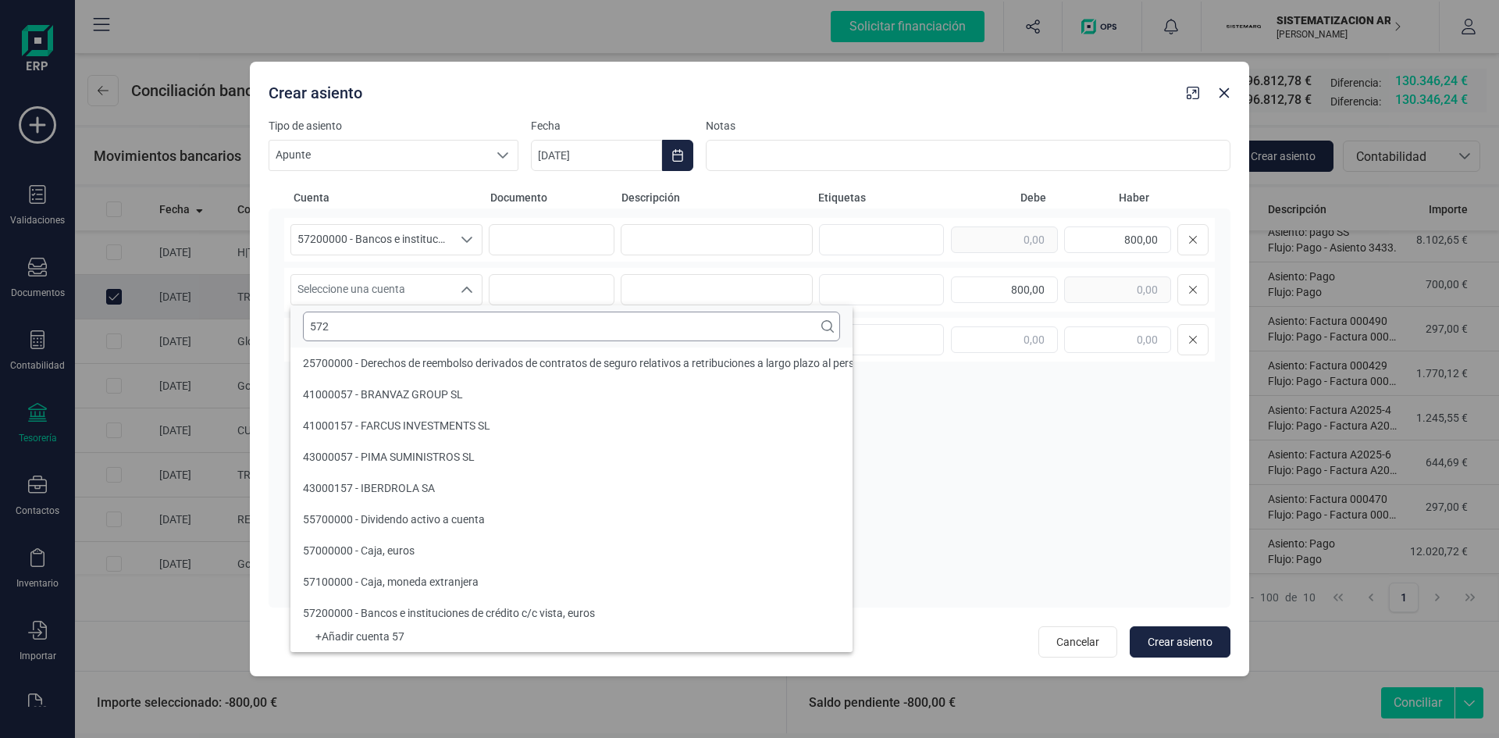
scroll to position [0, 0]
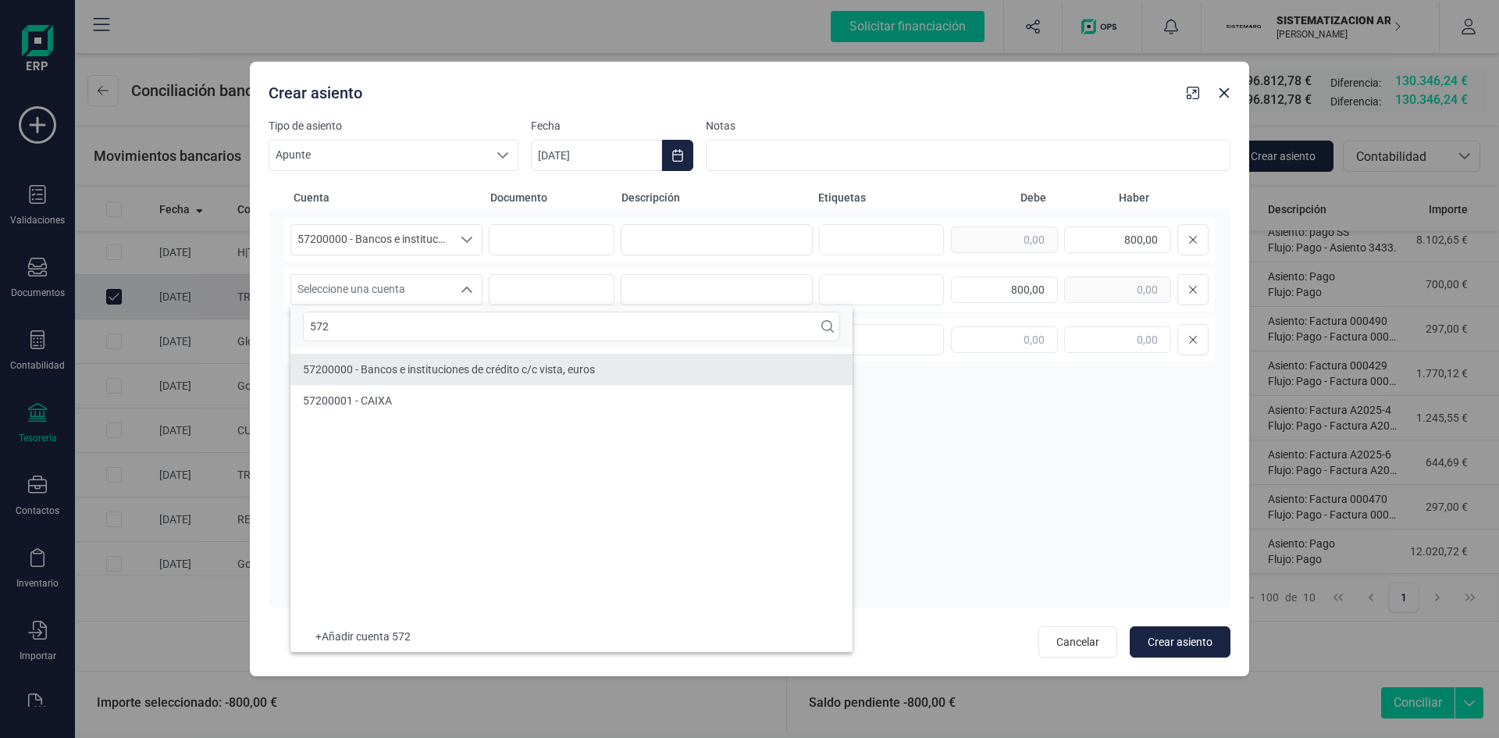
type input "572"
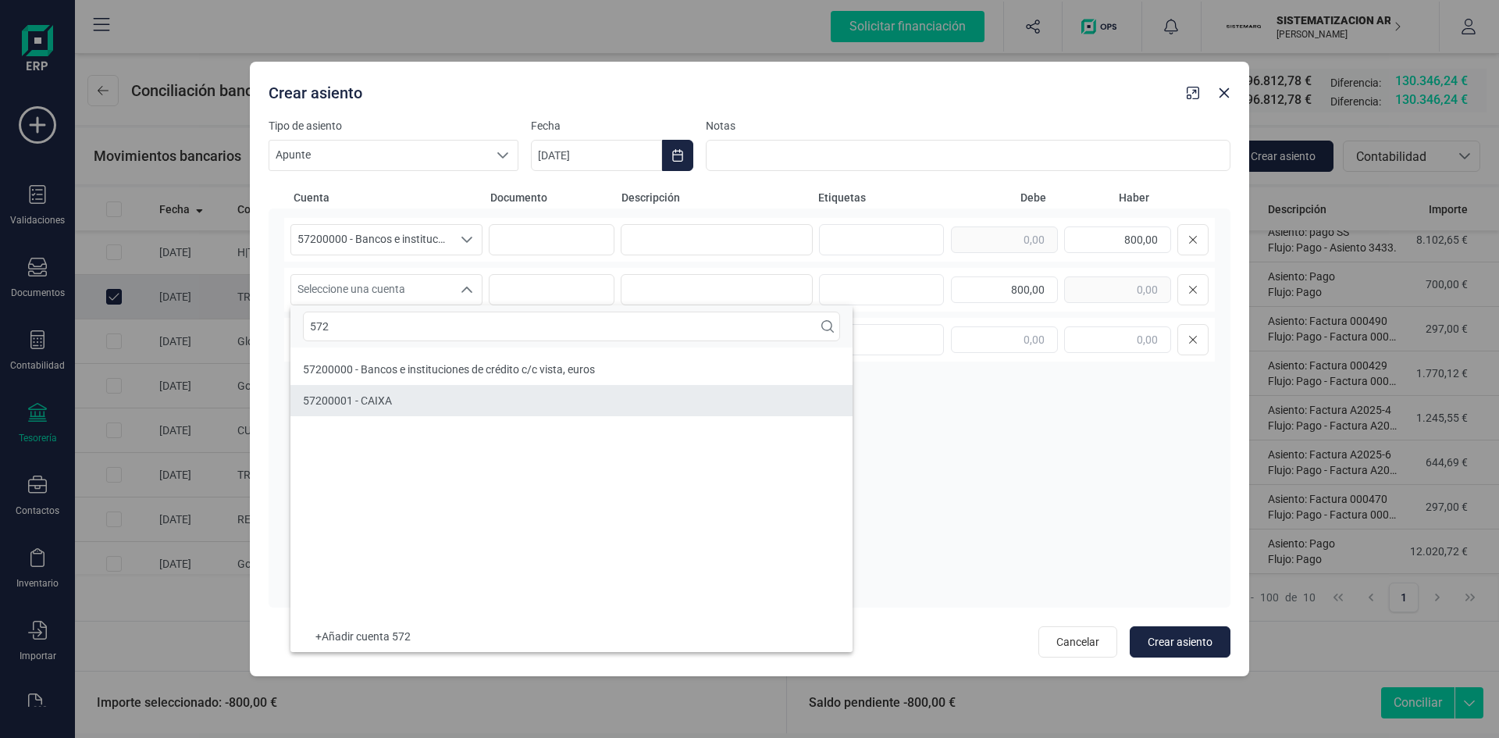
click at [454, 389] on li "57200001 - CAIXA" at bounding box center [571, 400] width 562 height 31
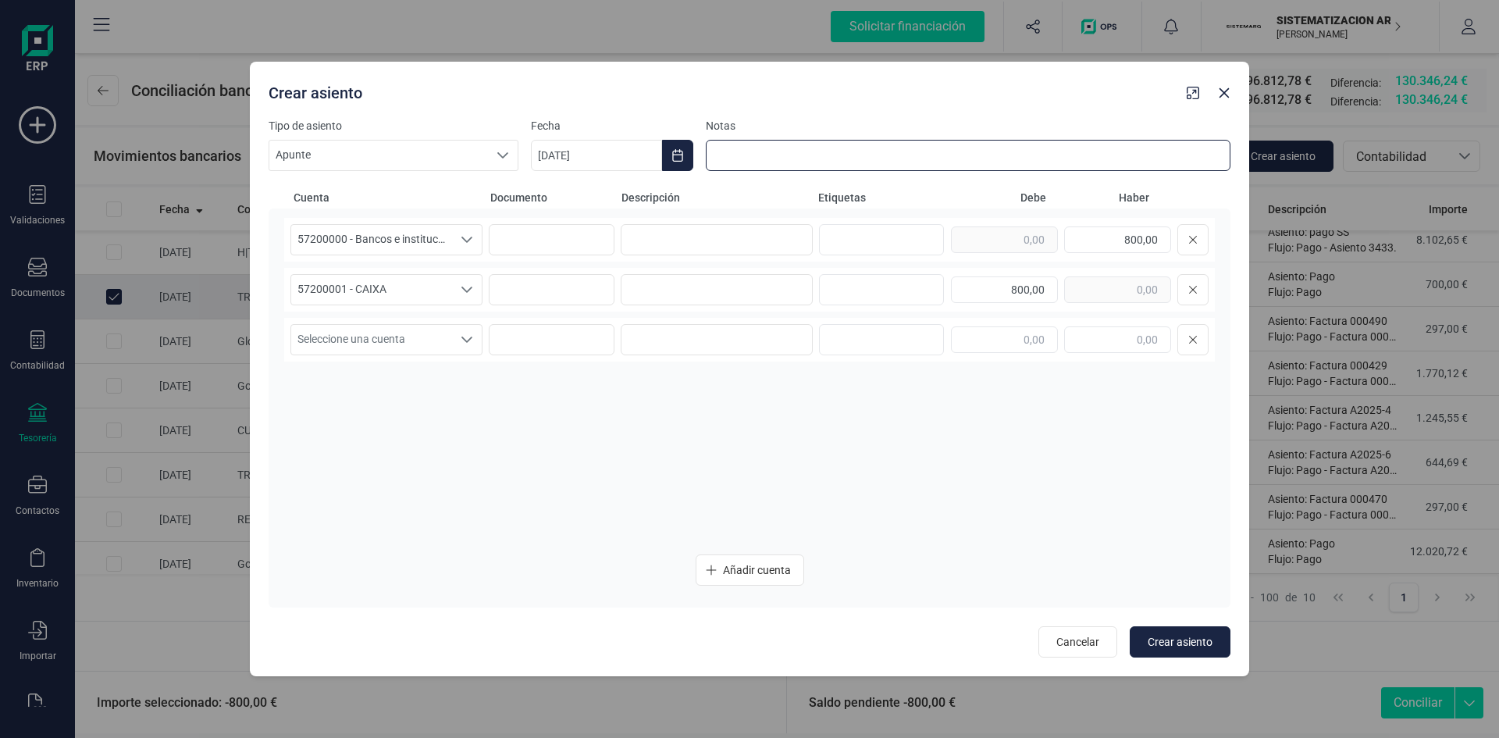
click at [778, 151] on input at bounding box center [968, 155] width 525 height 31
click at [788, 153] on input "Pedido Leroy S/Cristofol" at bounding box center [968, 155] width 525 height 31
click at [844, 155] on input "Pedido Leroy SCristofol" at bounding box center [968, 155] width 525 height 31
type input "Pedido Leroy STC"
click at [1184, 644] on span "Crear asiento" at bounding box center [1180, 642] width 65 height 16
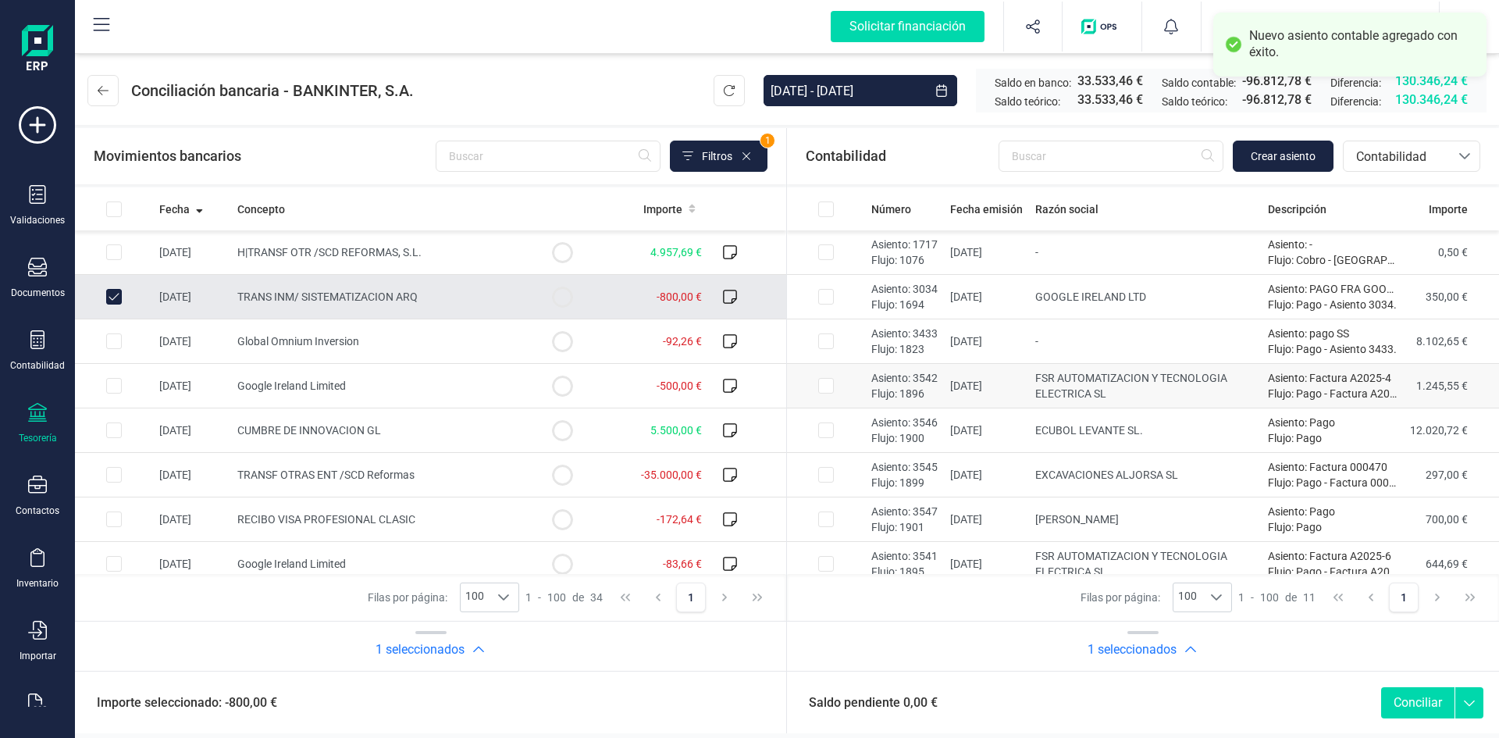
scroll to position [146, 0]
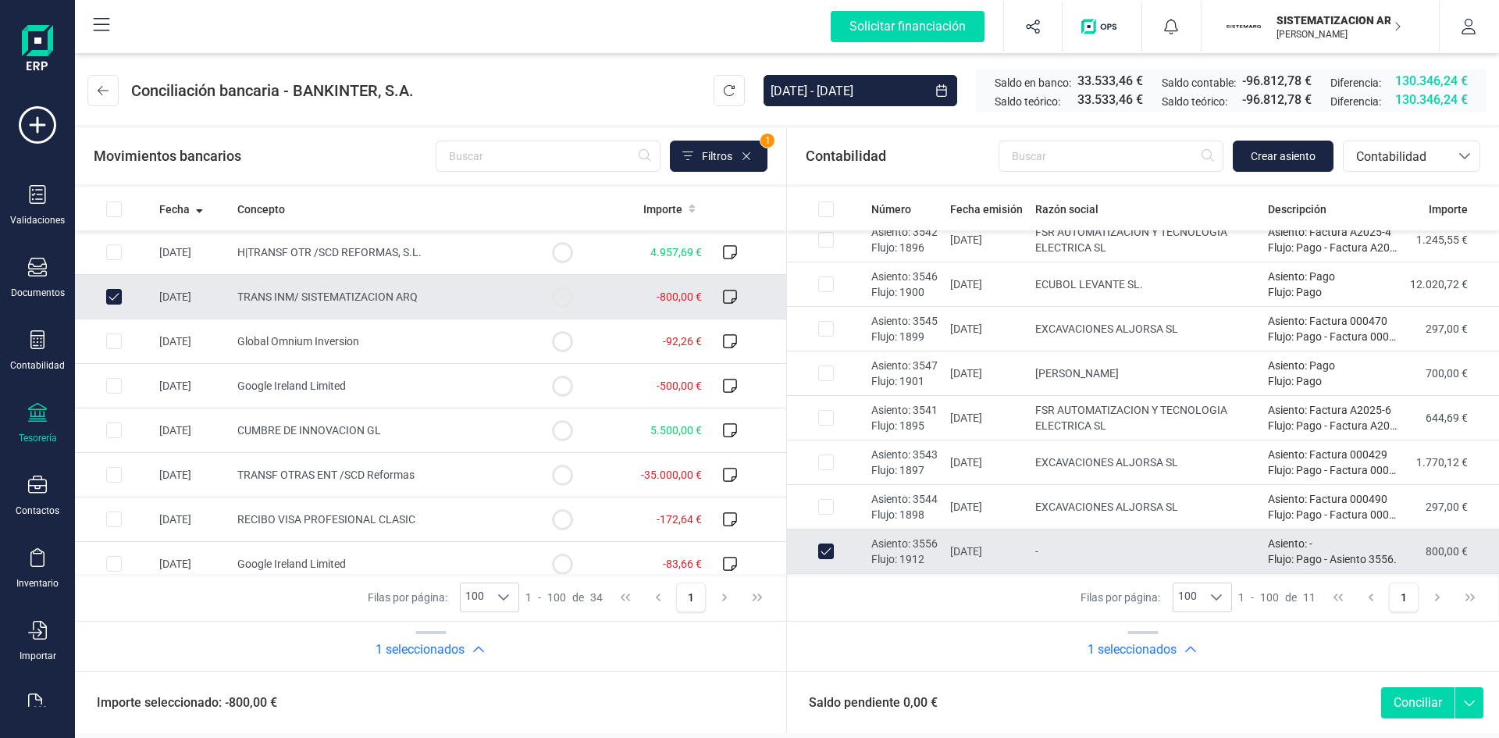
click at [1416, 682] on div "Saldo pendiente 0,00 € Conciliar" at bounding box center [1143, 702] width 712 height 62
click at [1419, 710] on button "Conciliar" at bounding box center [1417, 702] width 73 height 31
checkbox input "false"
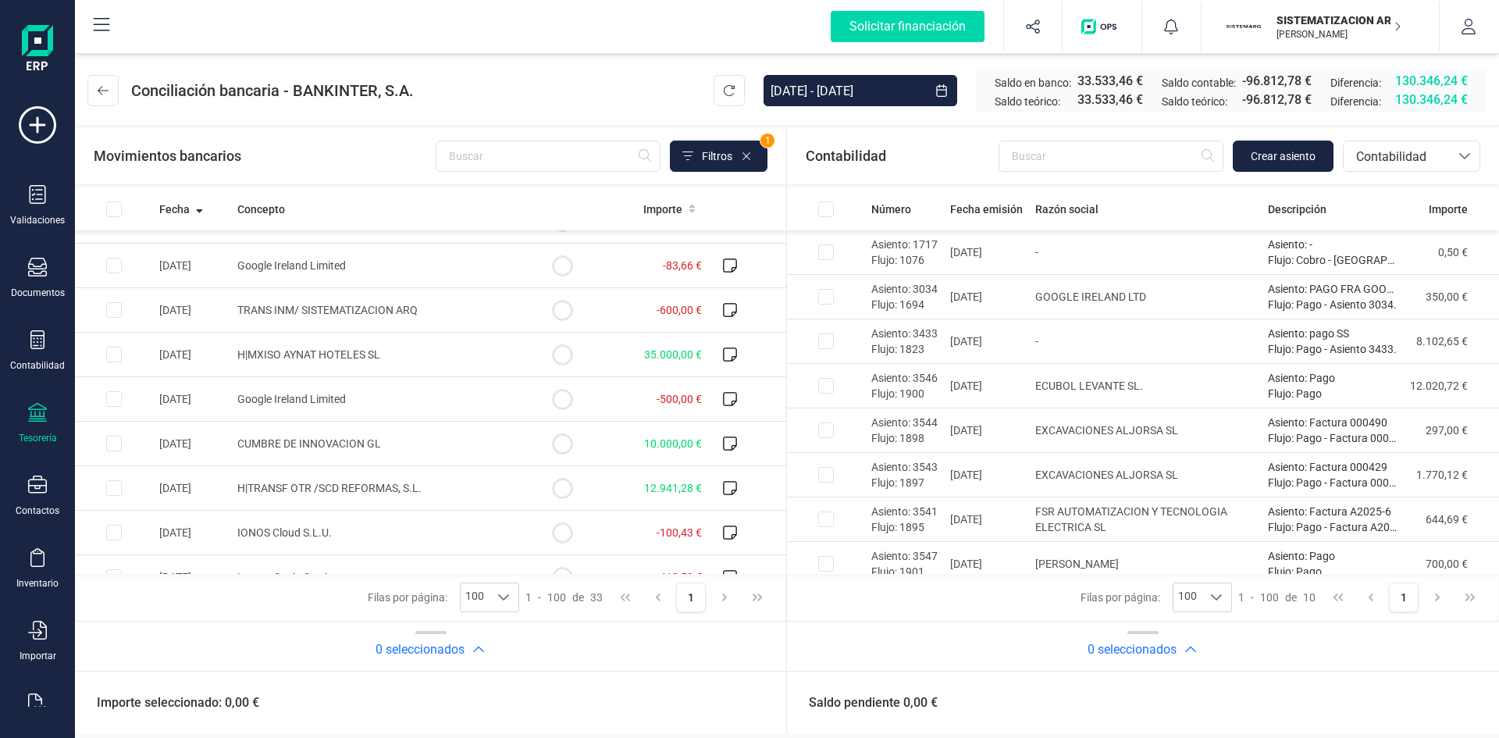
scroll to position [252, 0]
click at [155, 317] on td "[DATE]" at bounding box center [192, 312] width 78 height 45
checkbox input "true"
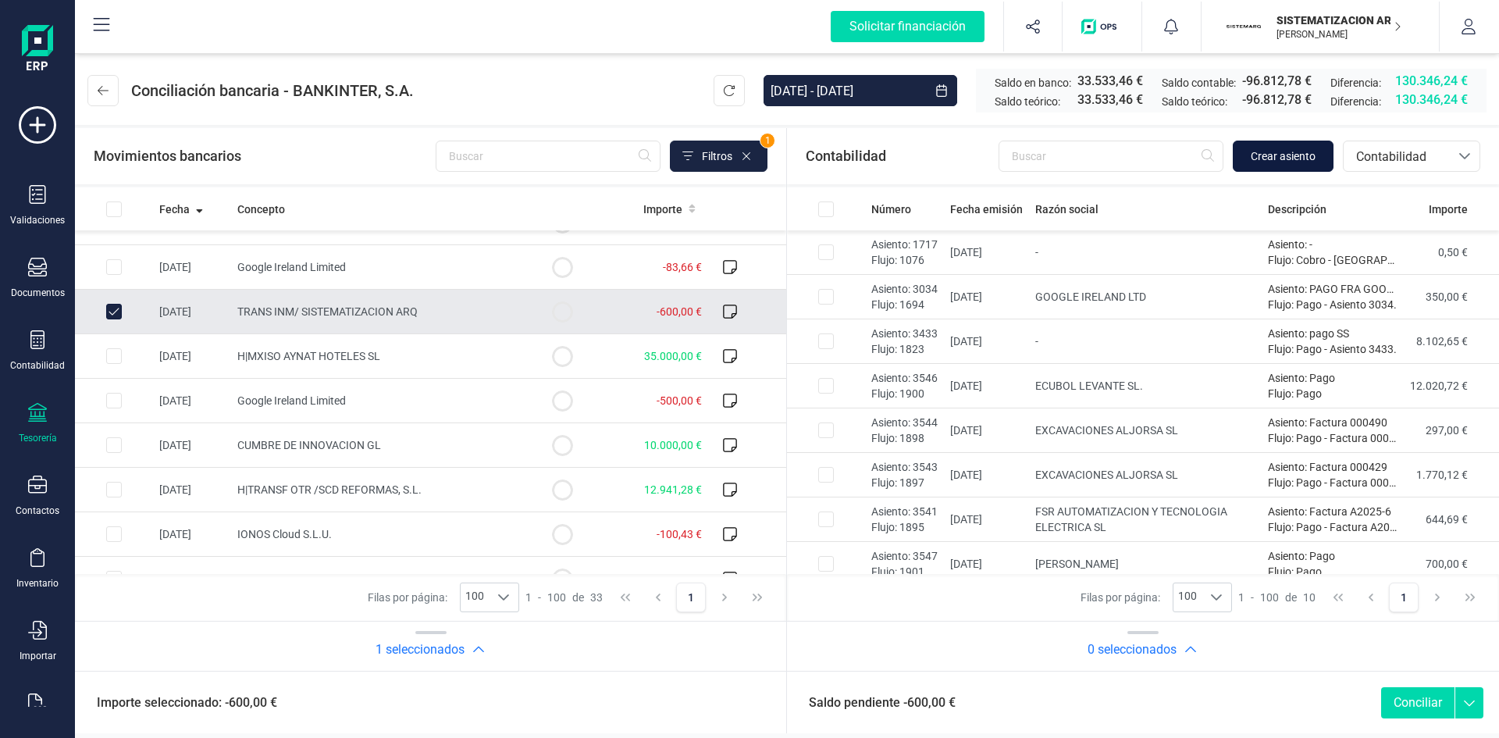
click at [1306, 148] on span "Crear asiento" at bounding box center [1283, 156] width 65 height 16
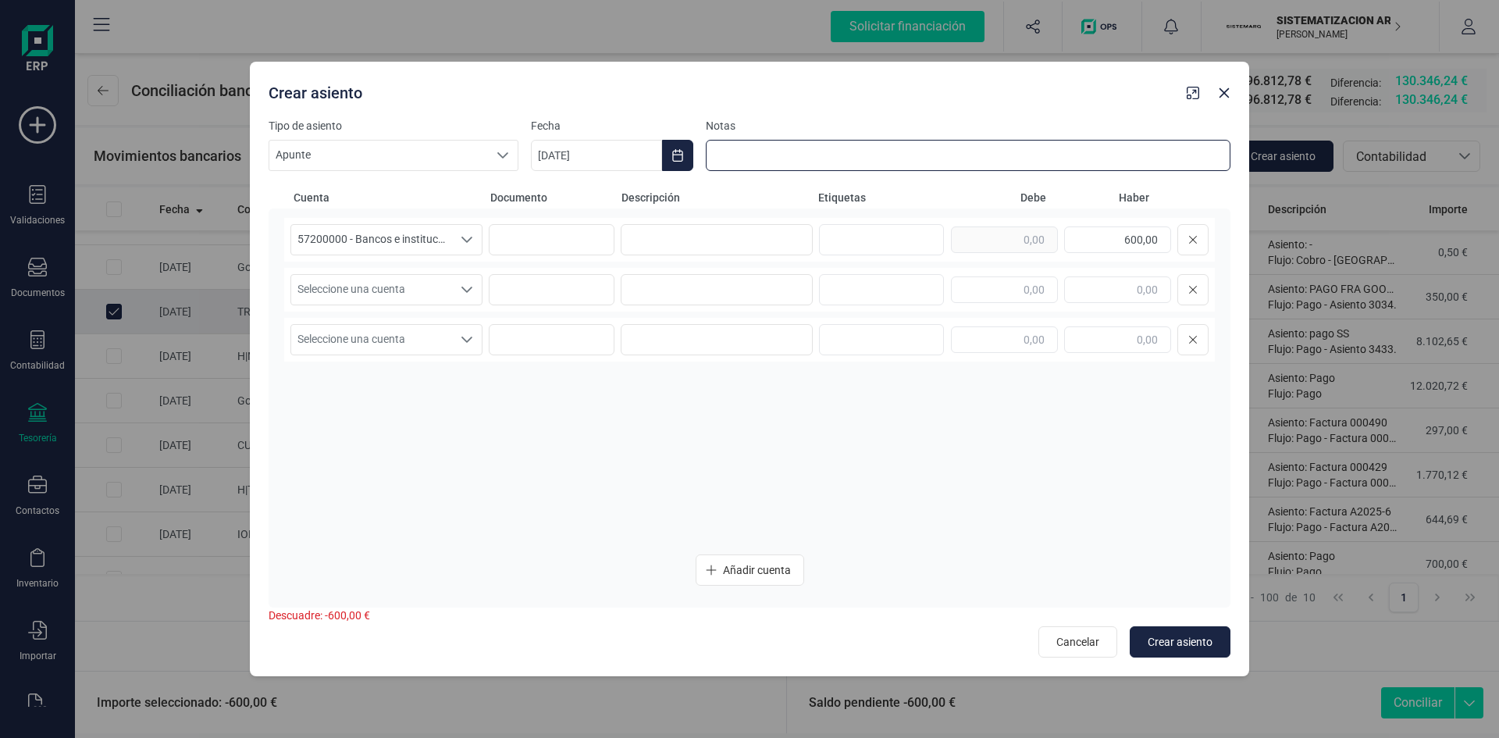
click at [750, 151] on input at bounding box center [968, 155] width 525 height 31
type input "Pedido Leroy Mestre Medina"
click at [444, 284] on span "Seleccione una cuenta" at bounding box center [371, 290] width 161 height 30
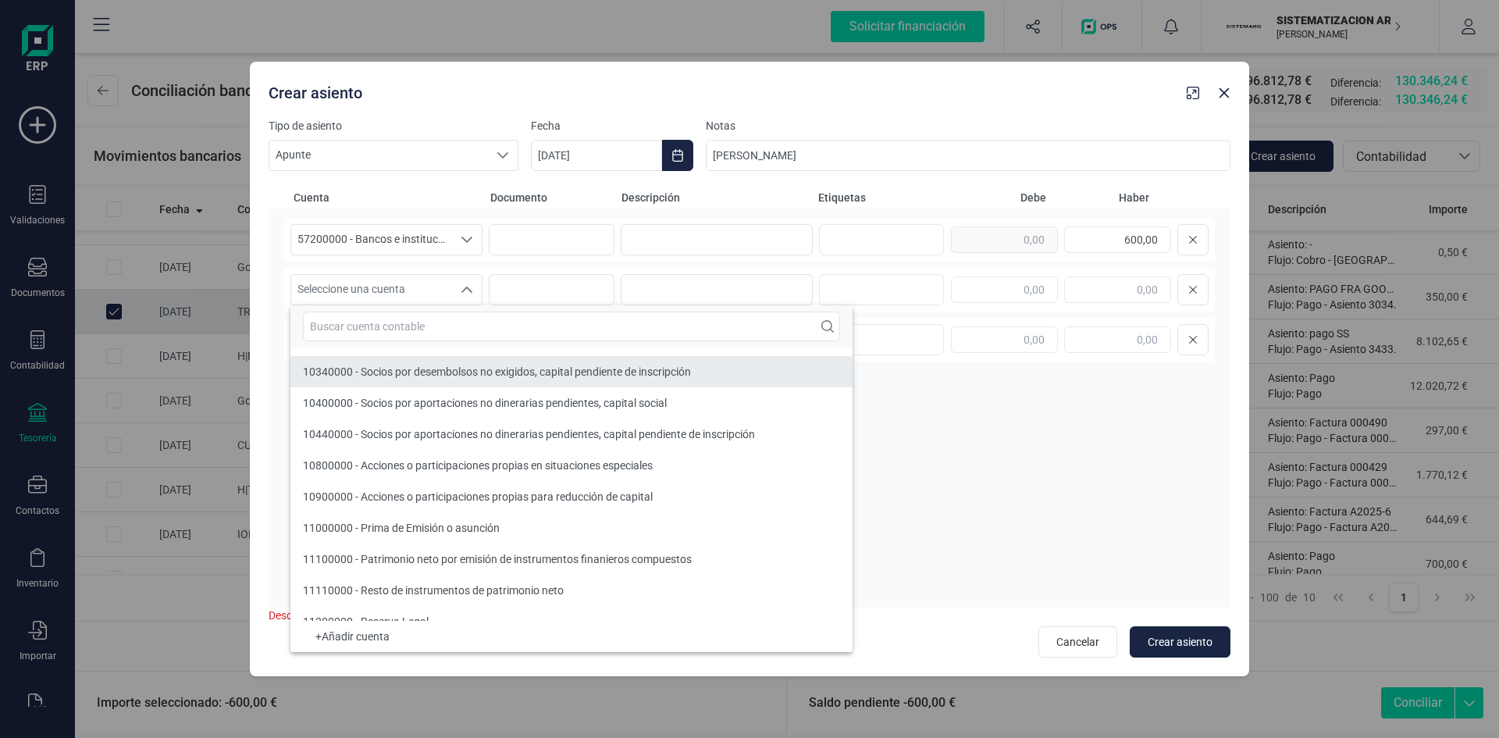
scroll to position [97, 0]
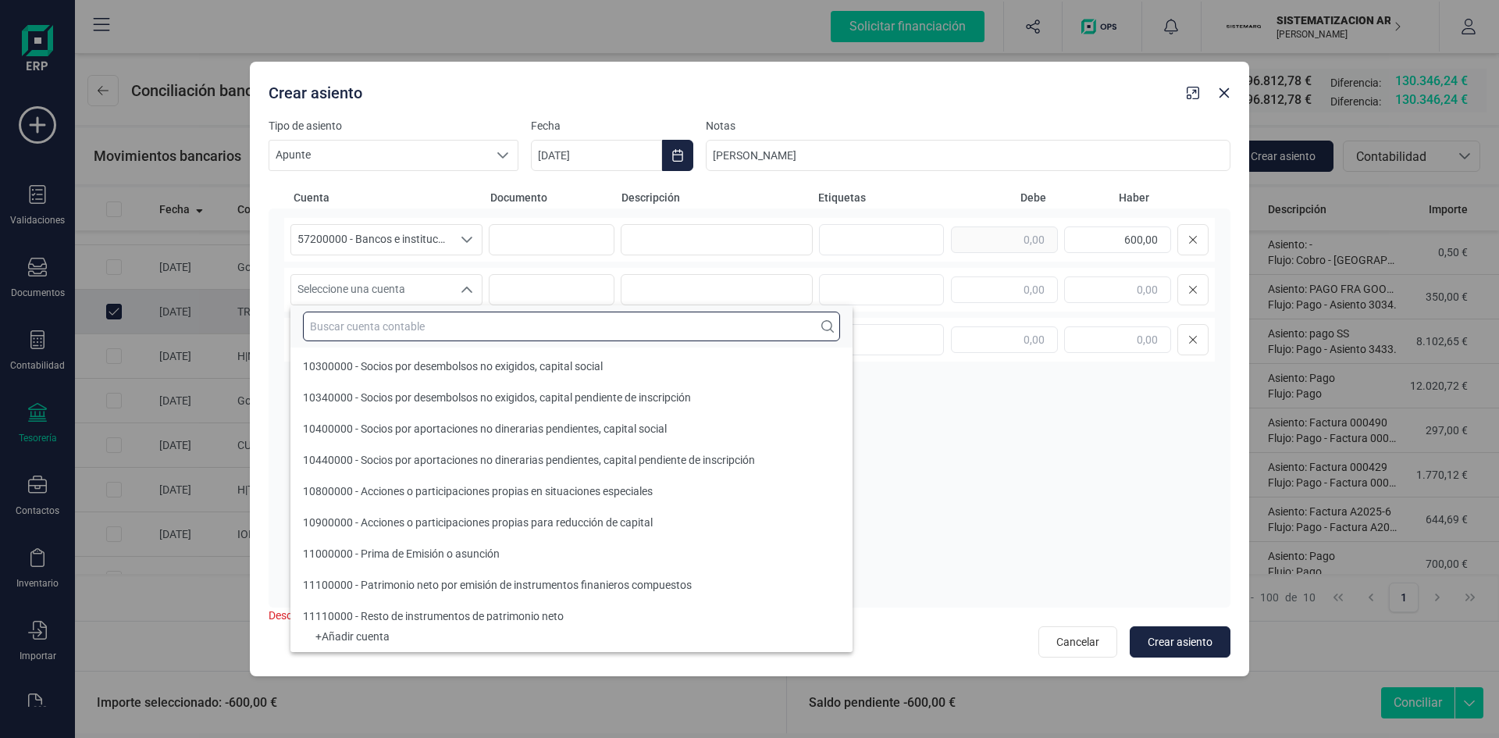
click at [369, 322] on input "text" at bounding box center [571, 327] width 537 height 30
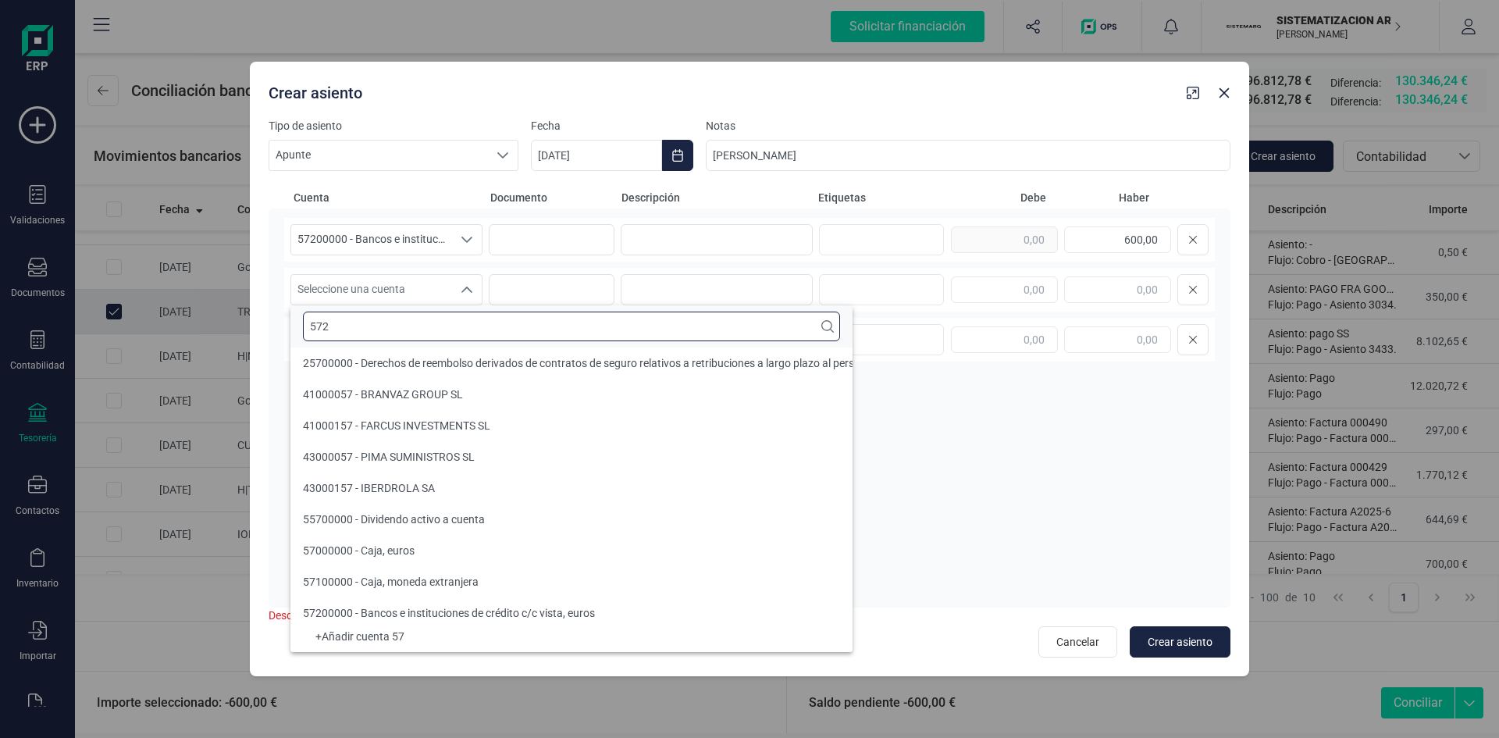
scroll to position [0, 0]
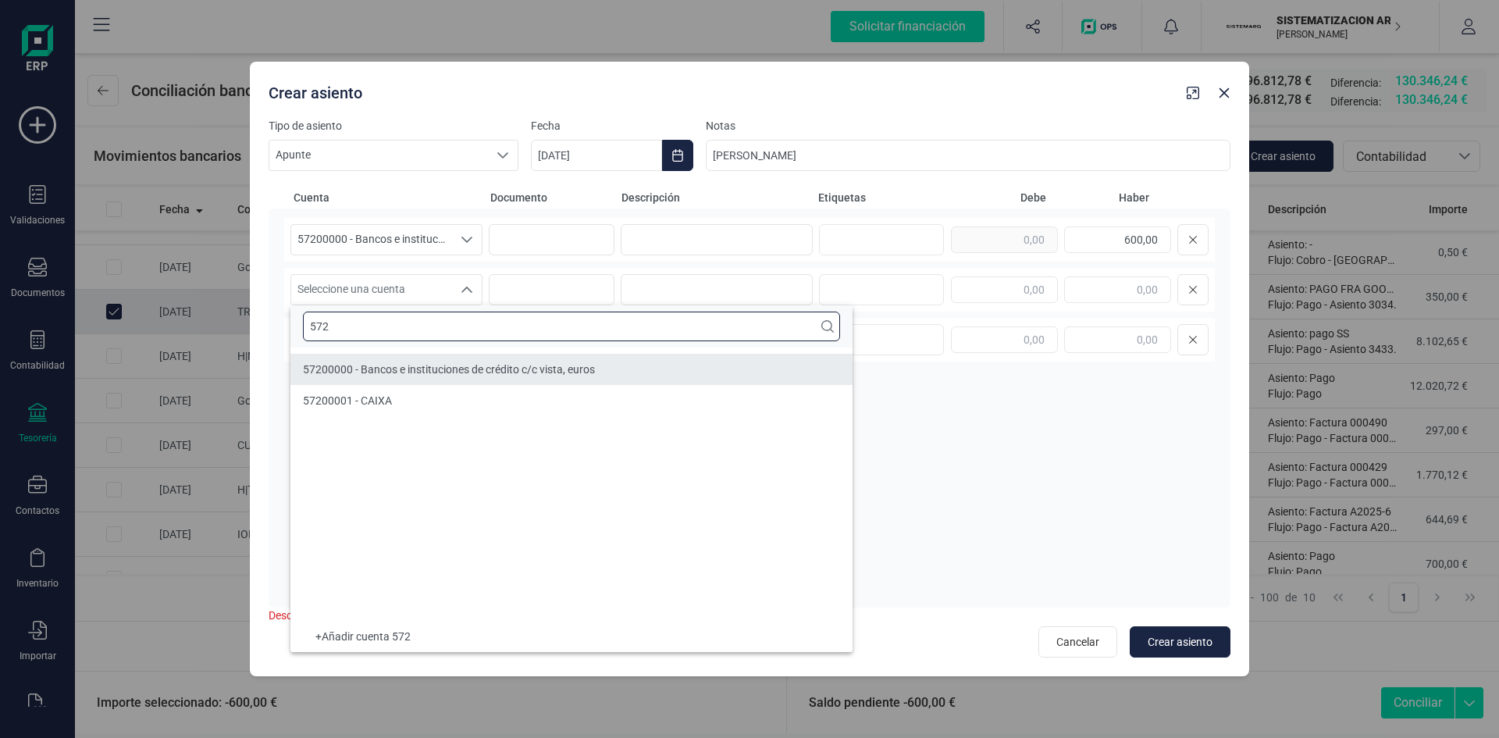
type input "572"
drag, startPoint x: 369, startPoint y: 322, endPoint x: 424, endPoint y: 379, distance: 79.5
click at [424, 379] on div "572 57200000 - Bancos e instituciones de crédito c/c vista, euros 57200001 - CA…" at bounding box center [571, 478] width 562 height 347
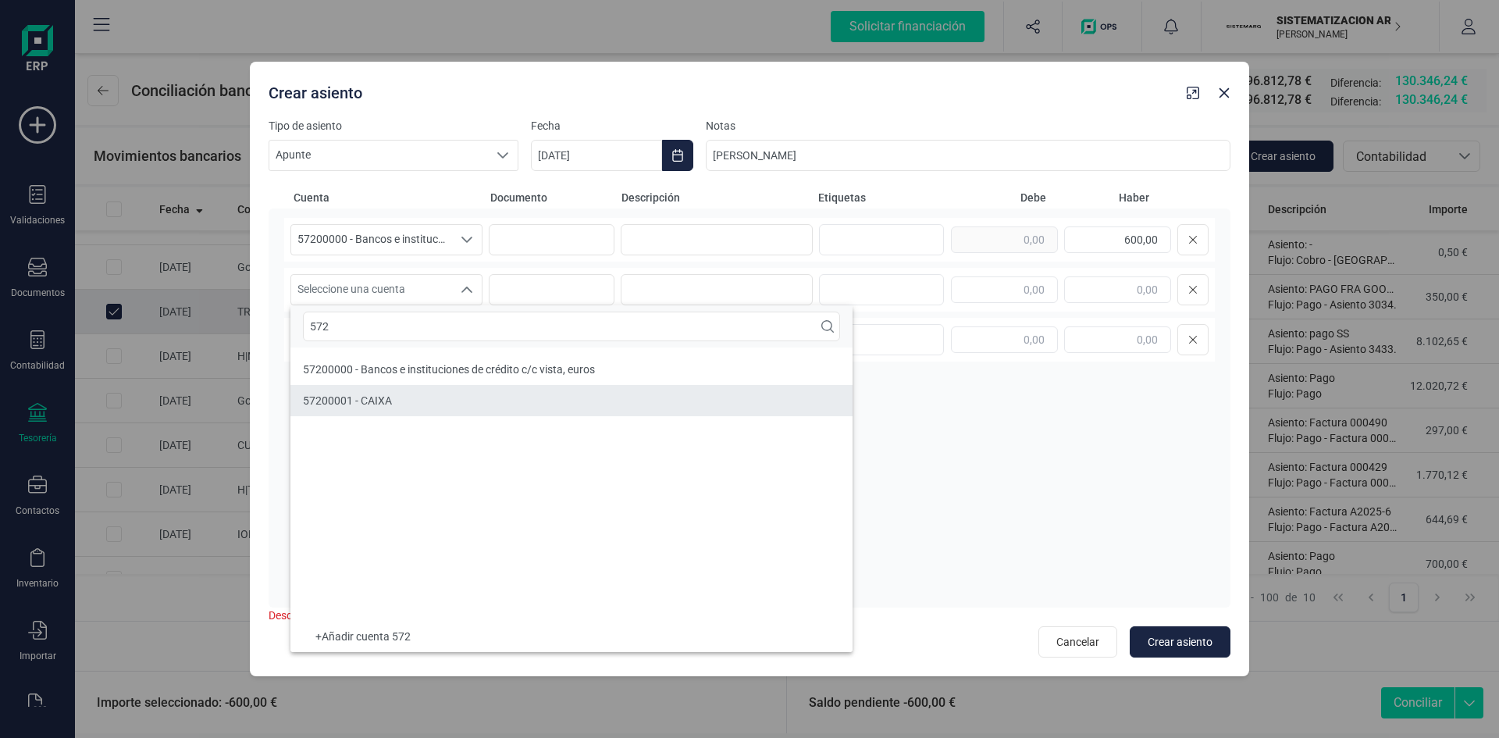
click at [424, 401] on li "57200001 - CAIXA" at bounding box center [571, 400] width 562 height 31
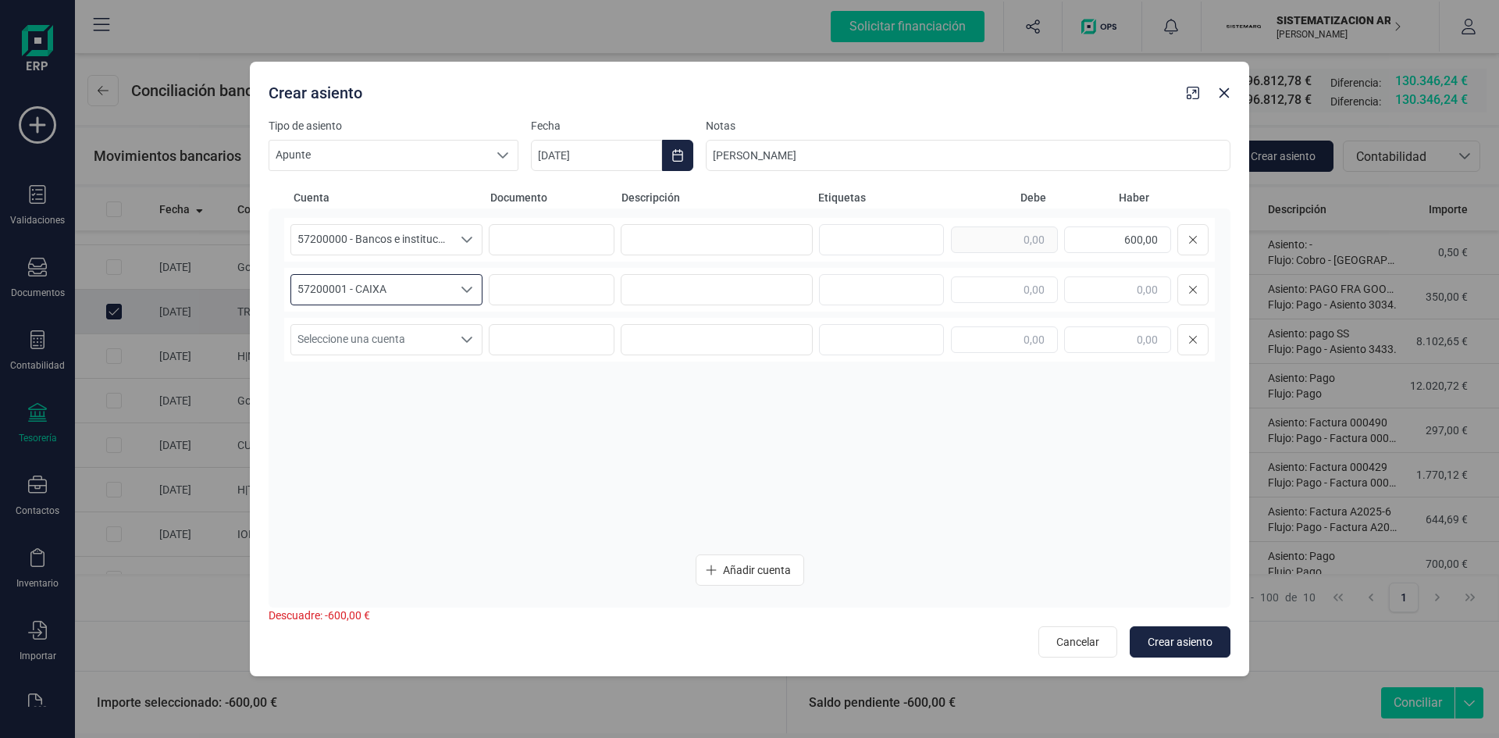
click at [1059, 302] on div at bounding box center [1080, 289] width 258 height 31
click at [1039, 290] on input "text" at bounding box center [1004, 289] width 107 height 27
type input "600,00"
click at [1174, 644] on span "Crear asiento" at bounding box center [1180, 642] width 65 height 16
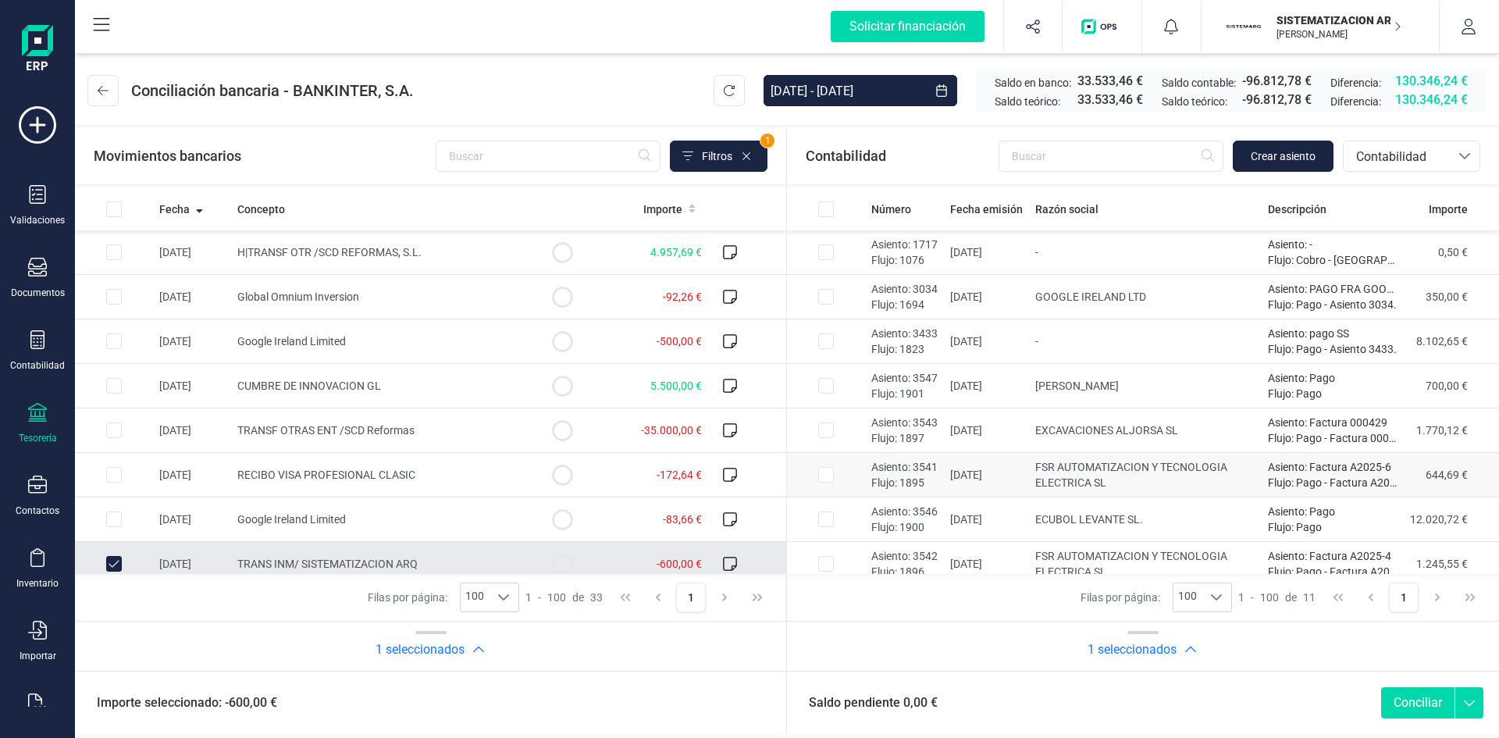
scroll to position [146, 0]
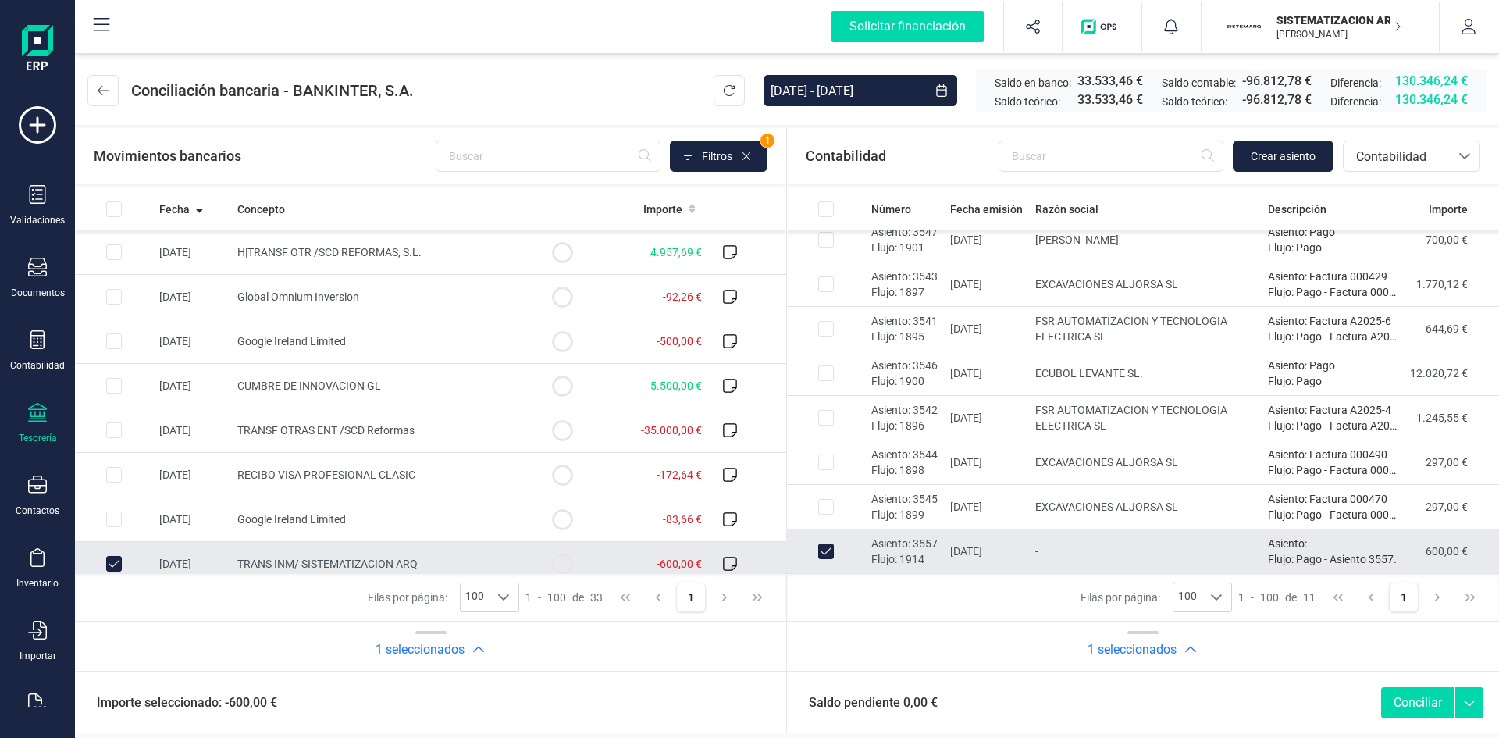
click at [1409, 701] on button "Conciliar" at bounding box center [1417, 702] width 73 height 31
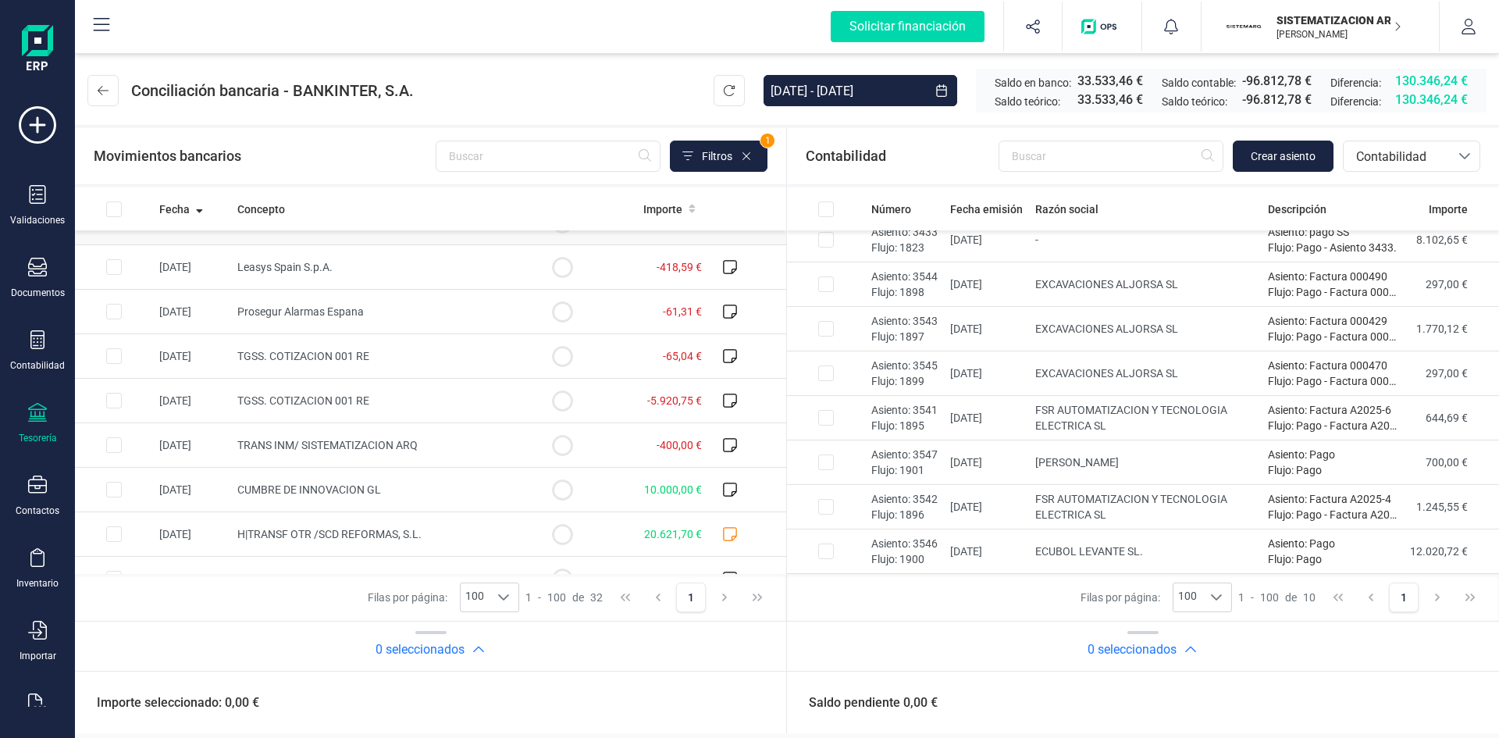
scroll to position [522, 0]
click at [412, 436] on span "TRANS INM/ SISTEMATIZACION ARQ" at bounding box center [327, 442] width 180 height 12
checkbox input "true"
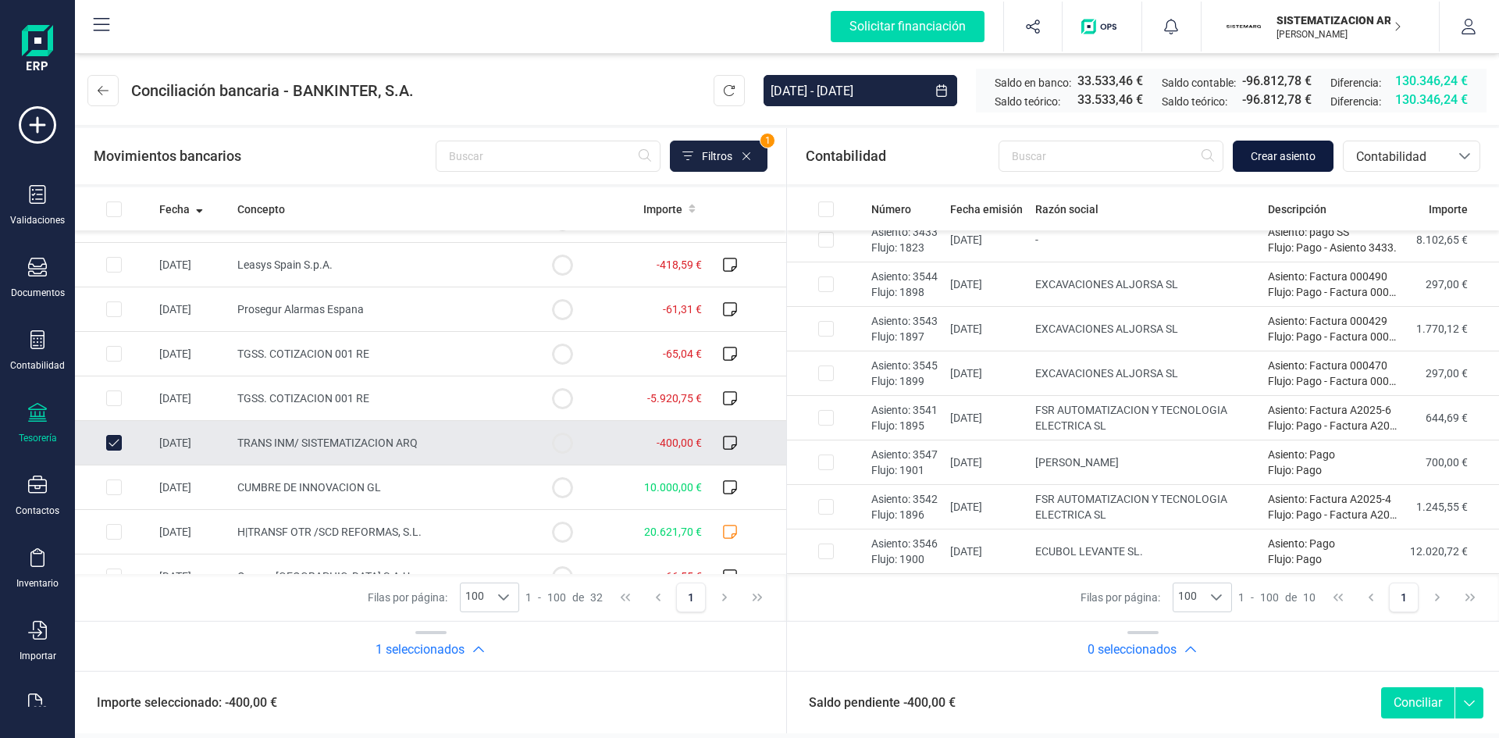
click at [1302, 165] on button "Crear asiento" at bounding box center [1283, 156] width 101 height 31
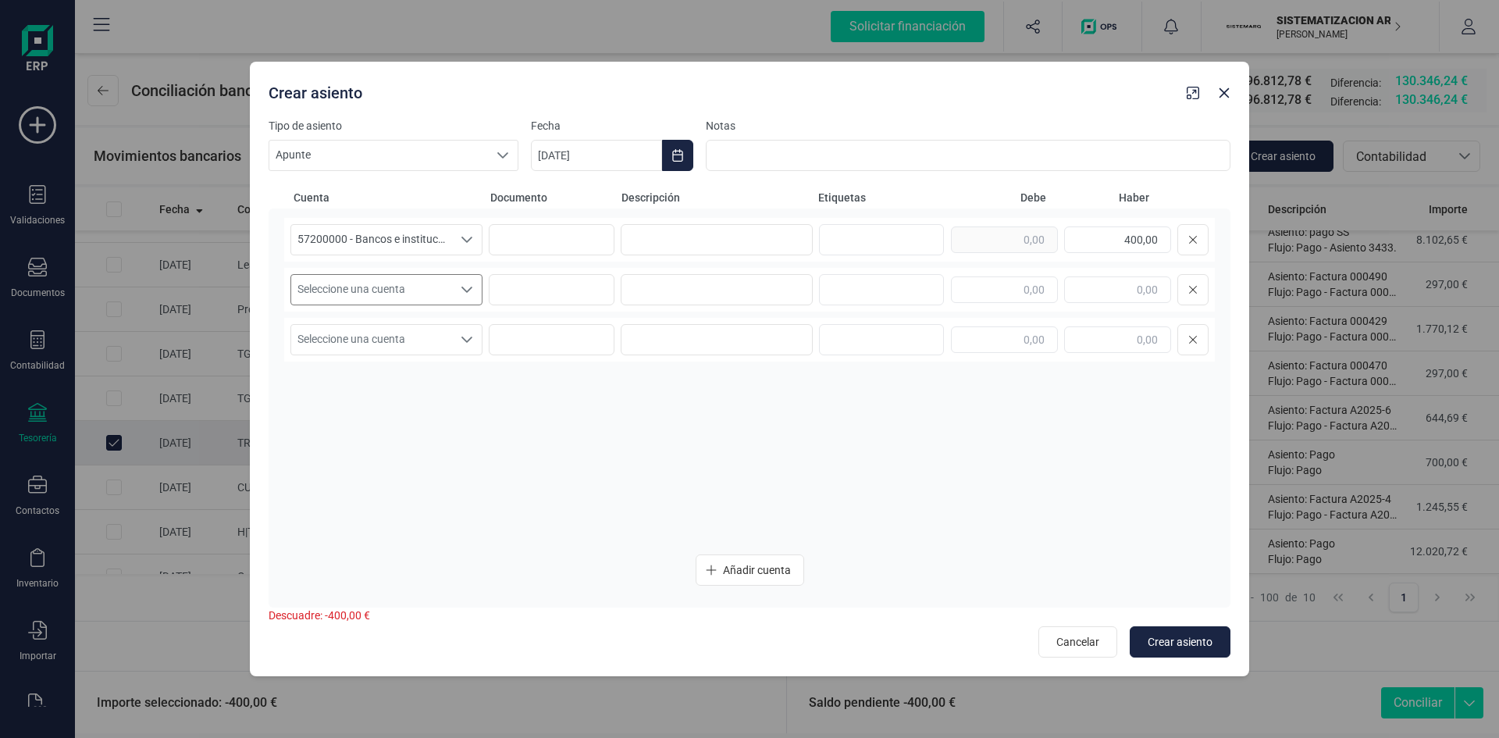
click at [453, 283] on div "Seleccione una cuenta" at bounding box center [467, 290] width 30 height 30
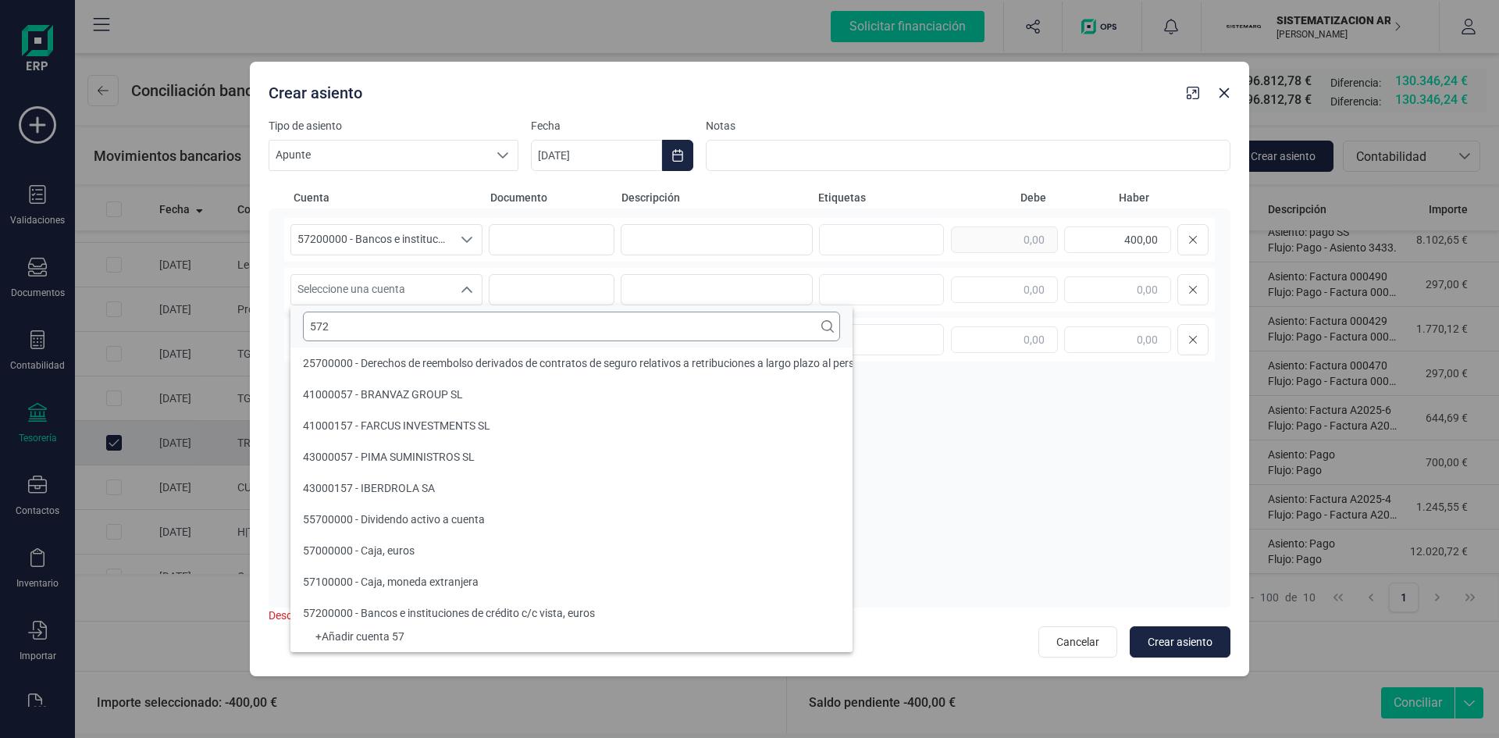
scroll to position [0, 0]
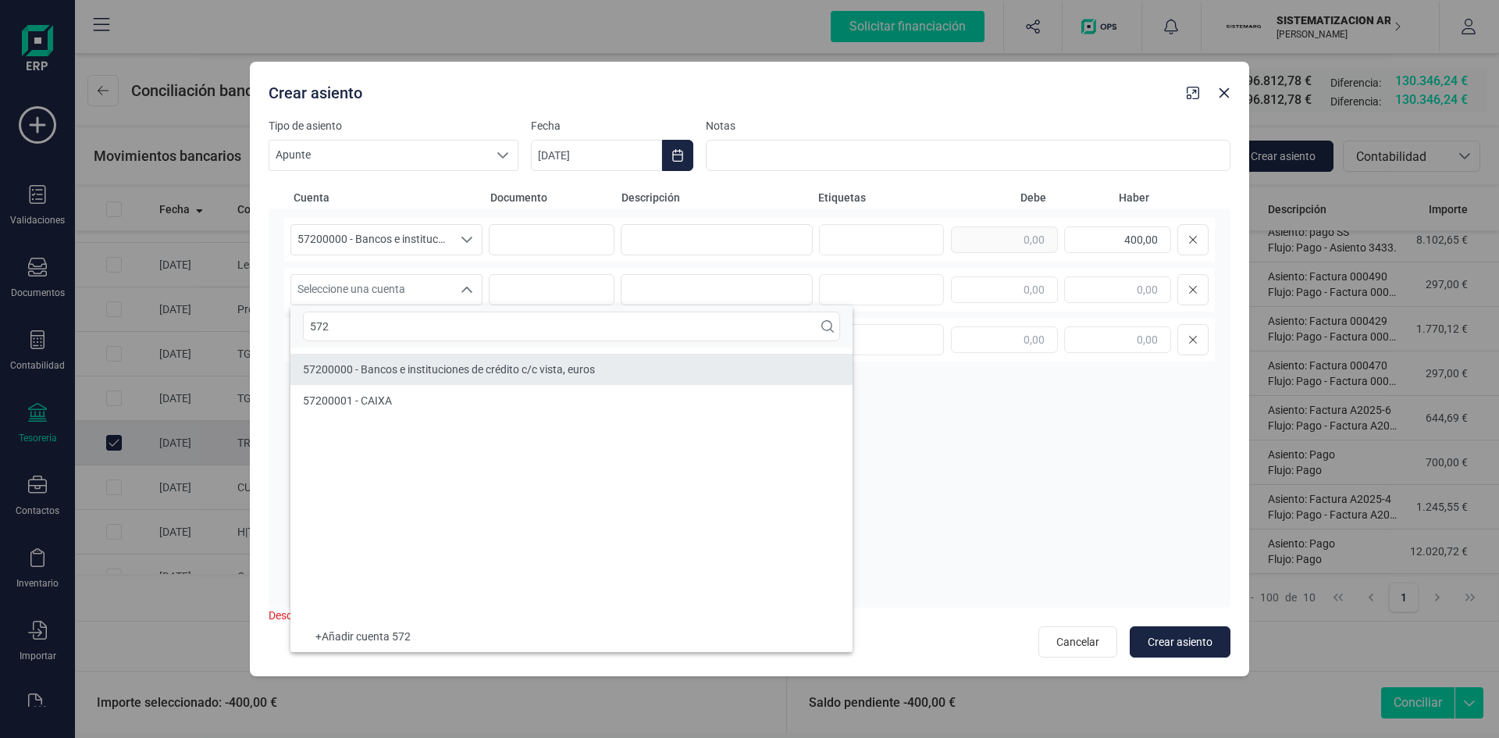
type input "572"
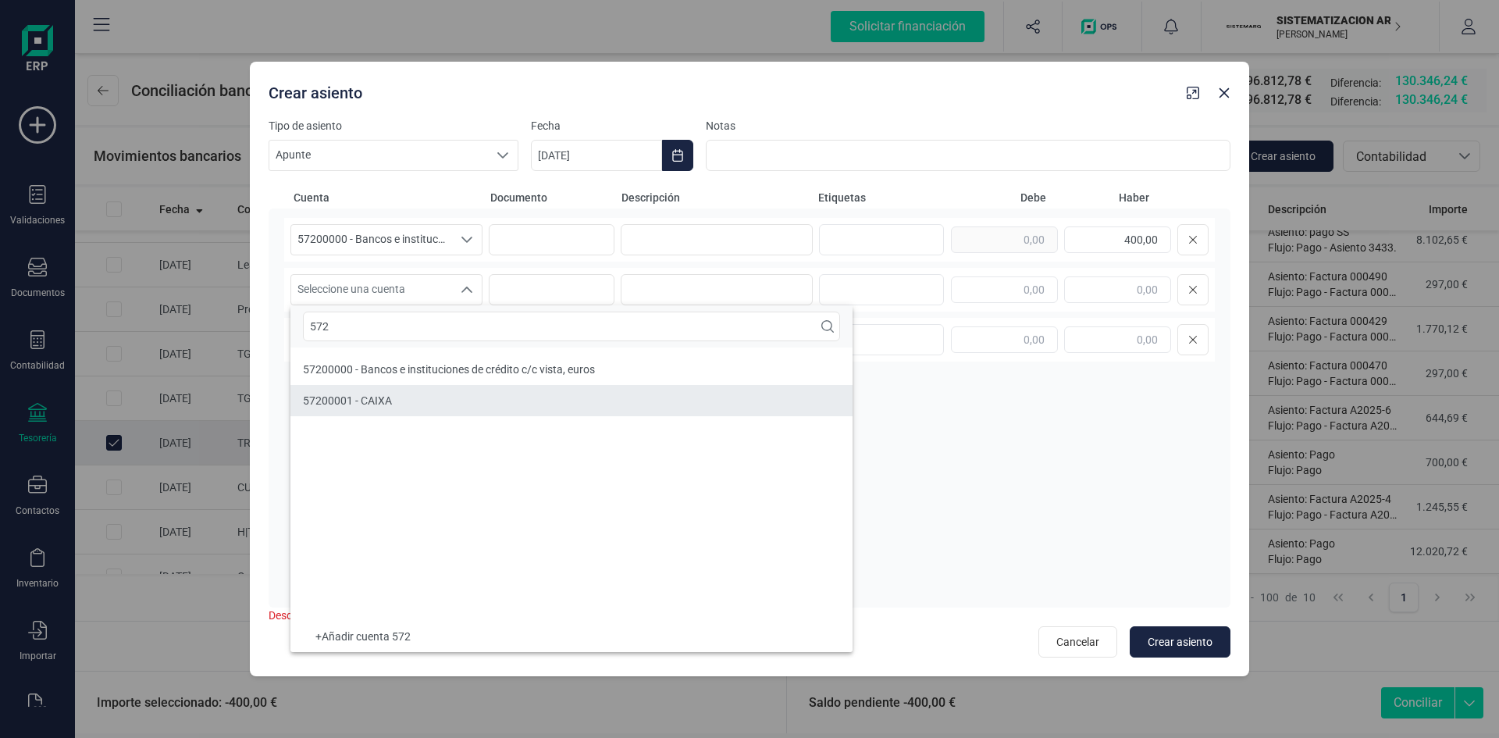
click at [416, 389] on li "57200001 - CAIXA" at bounding box center [571, 400] width 562 height 31
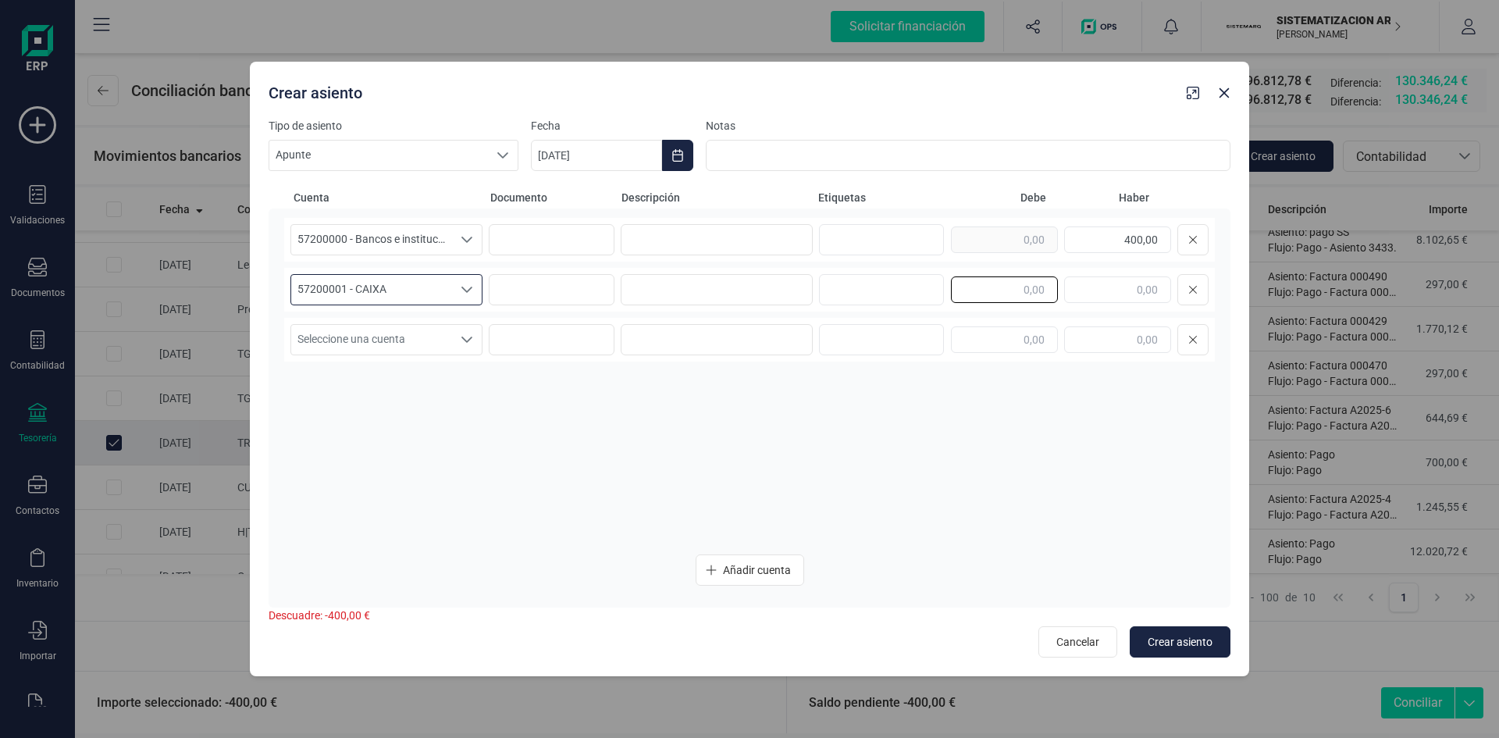
click at [1017, 297] on input "text" at bounding box center [1004, 289] width 107 height 27
type input "400,00"
click at [897, 137] on div "Notas" at bounding box center [968, 144] width 525 height 53
click at [896, 143] on input at bounding box center [968, 155] width 525 height 31
type input "Alquiler Furgo - Mestre medina"
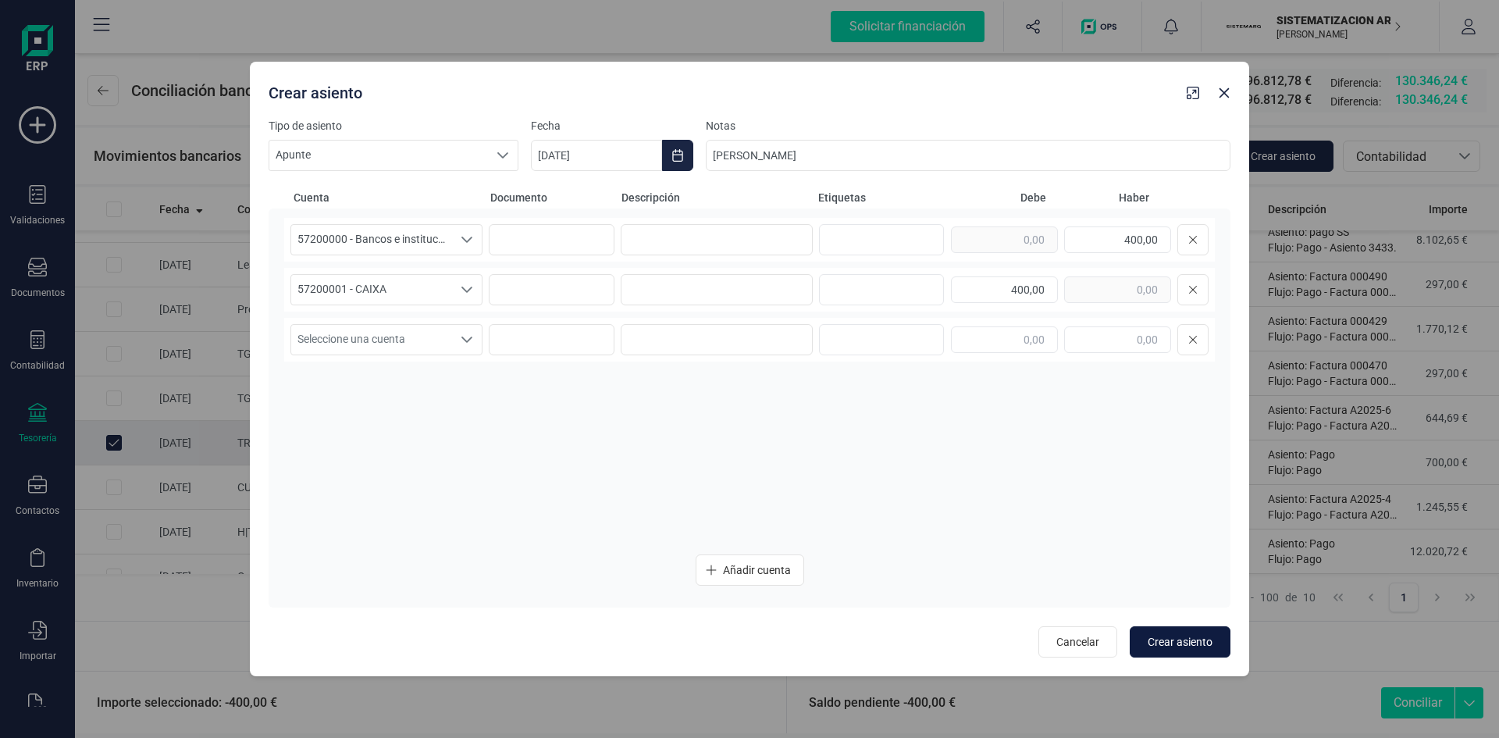
click at [1207, 648] on span "Crear asiento" at bounding box center [1180, 642] width 65 height 16
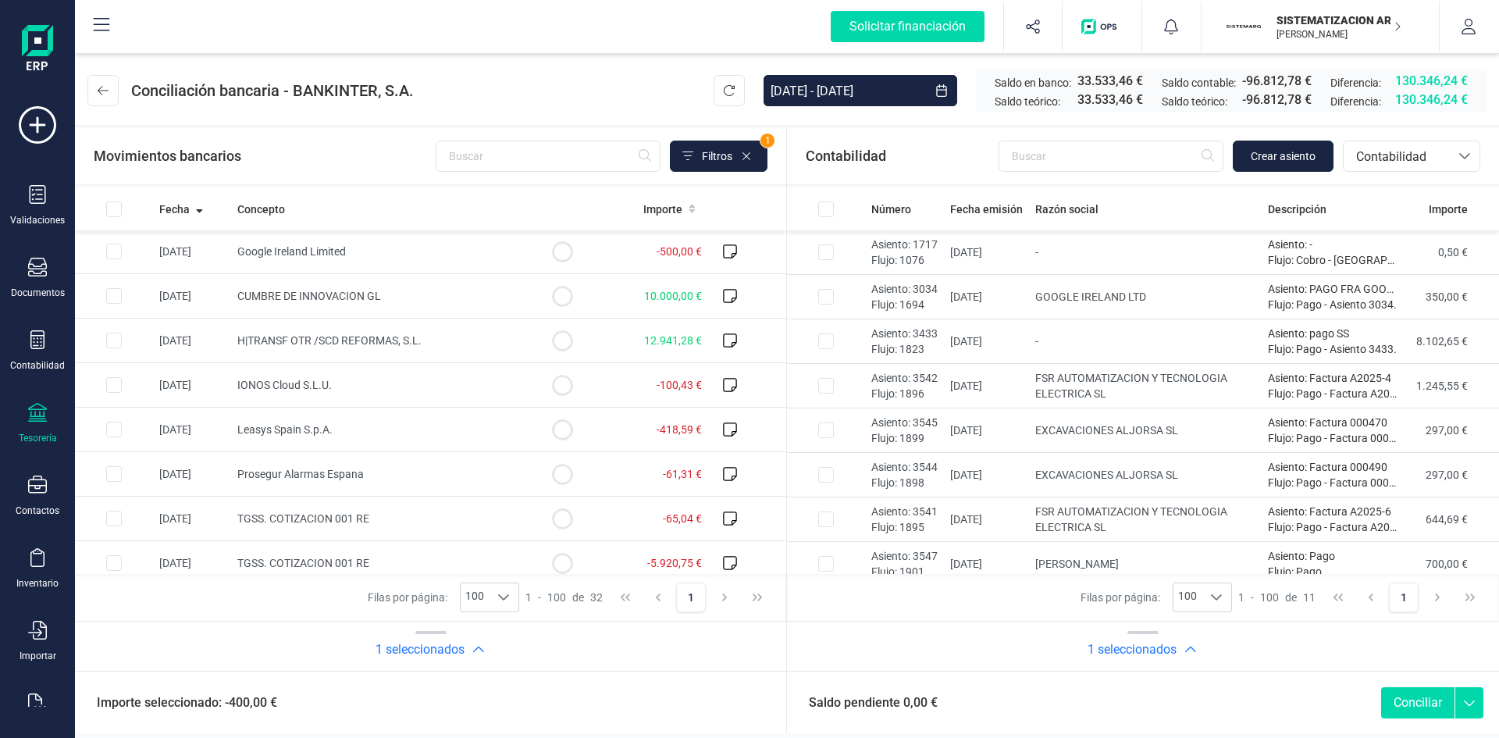
scroll to position [358, 0]
click at [626, 400] on td "-100,43 €" at bounding box center [654, 383] width 107 height 45
checkbox input "true"
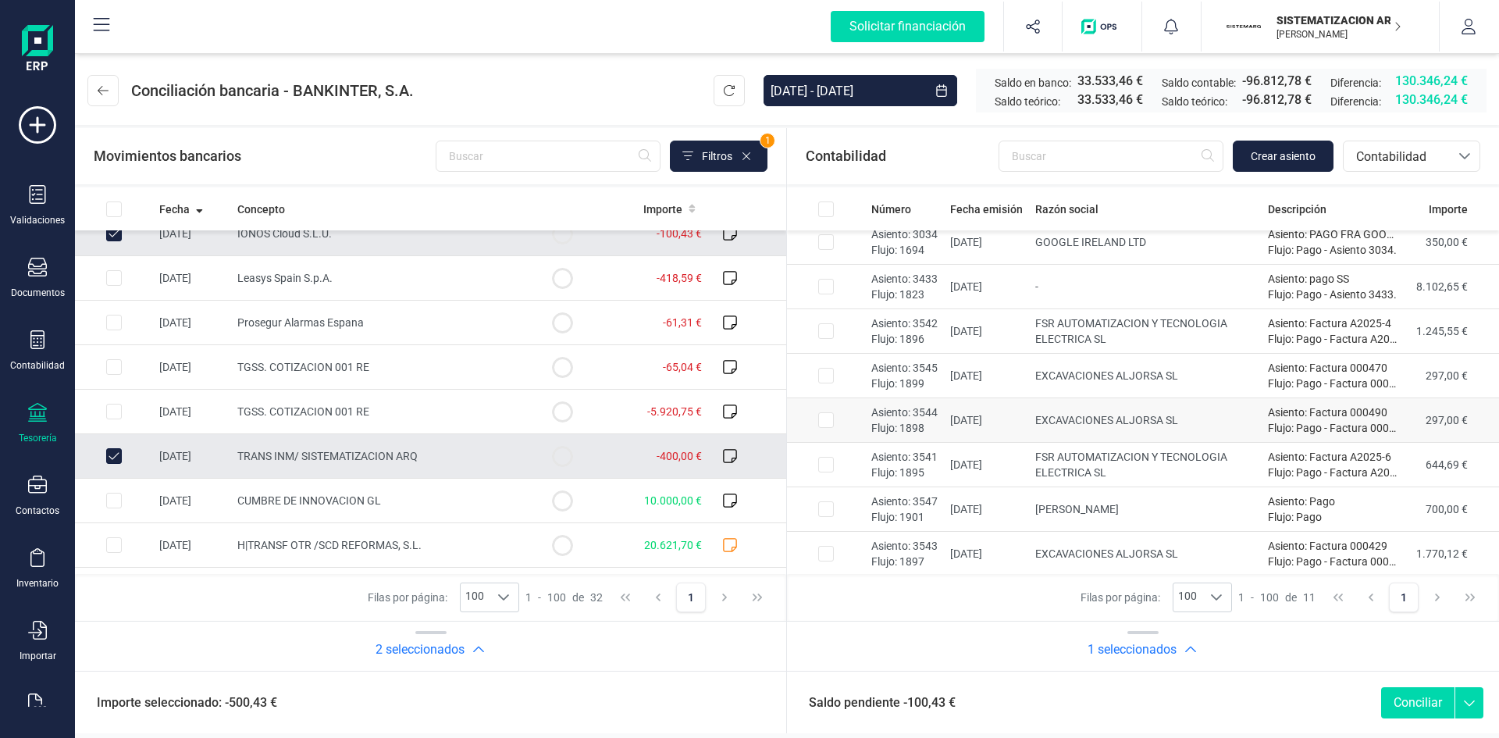
scroll to position [146, 0]
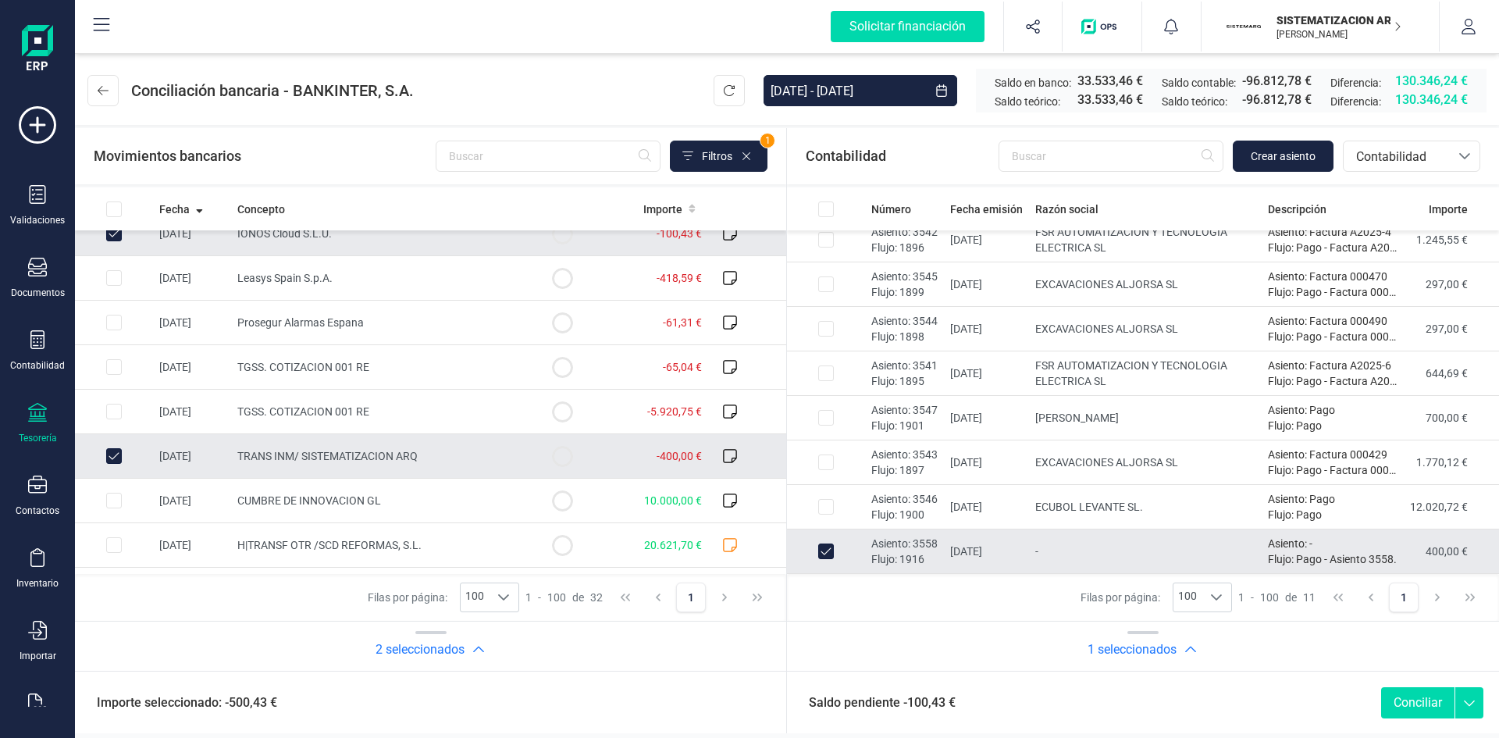
click at [1437, 698] on button "Conciliar" at bounding box center [1417, 702] width 73 height 31
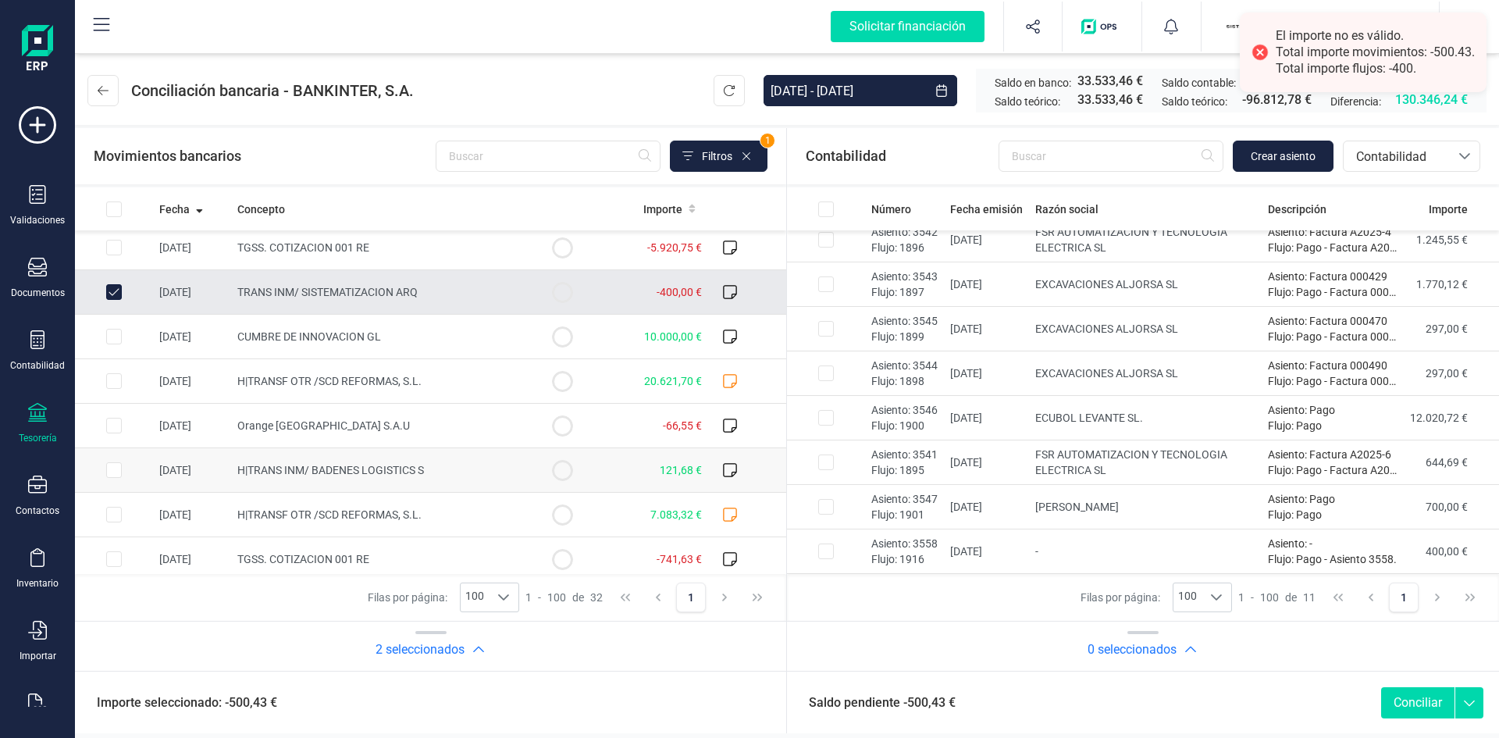
scroll to position [684, 0]
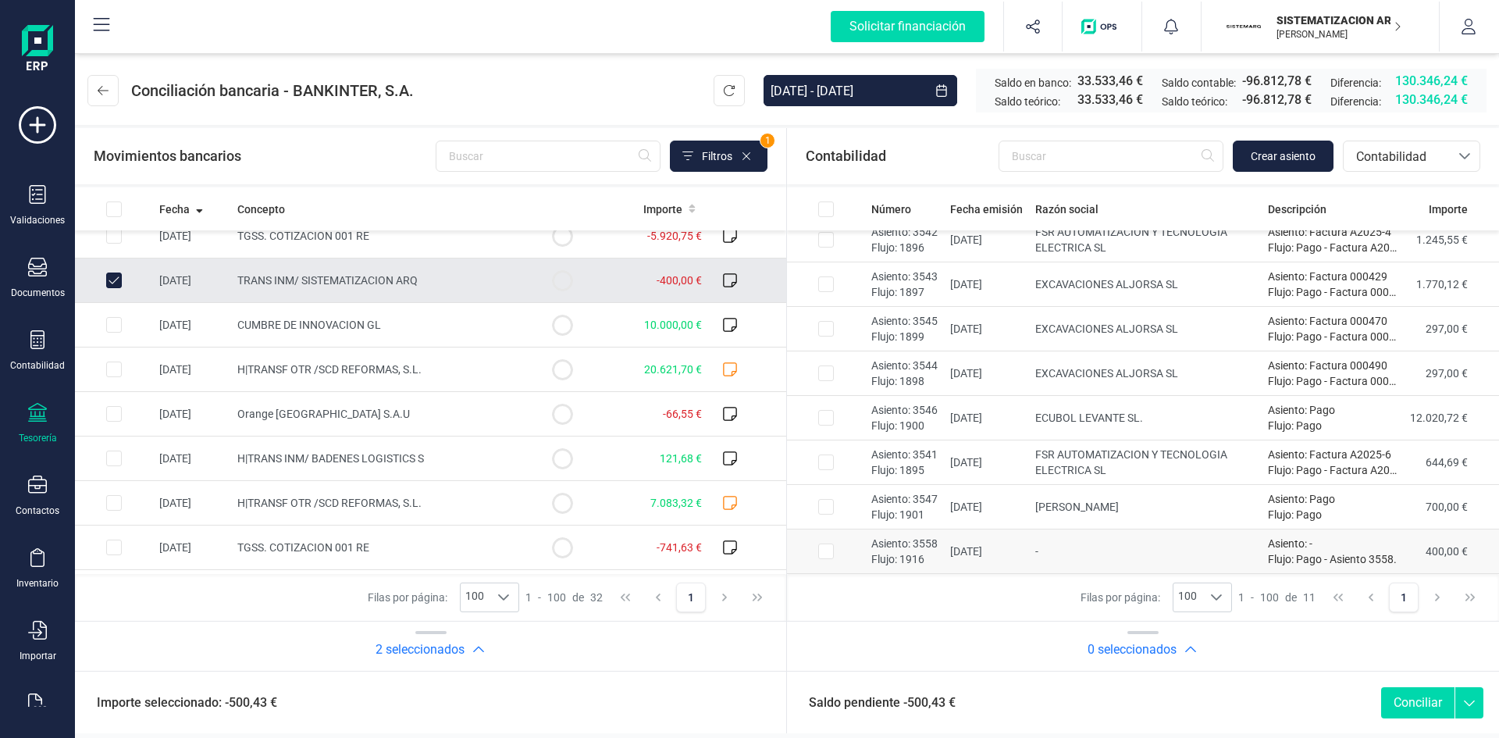
click at [867, 547] on td "Asiento: 3558 Flujo: 1916" at bounding box center [904, 551] width 79 height 45
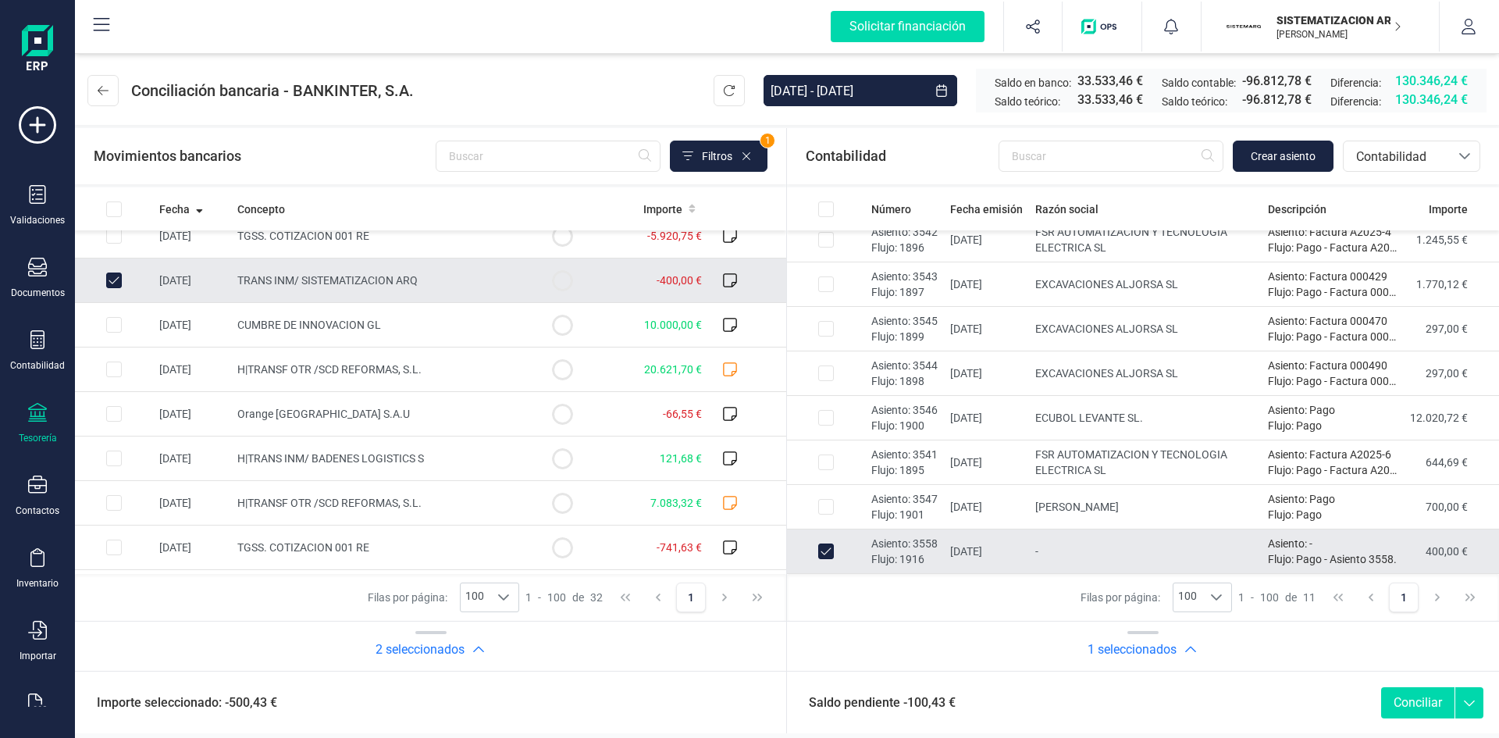
click at [1414, 690] on button "Conciliar" at bounding box center [1417, 702] width 73 height 31
checkbox input "false"
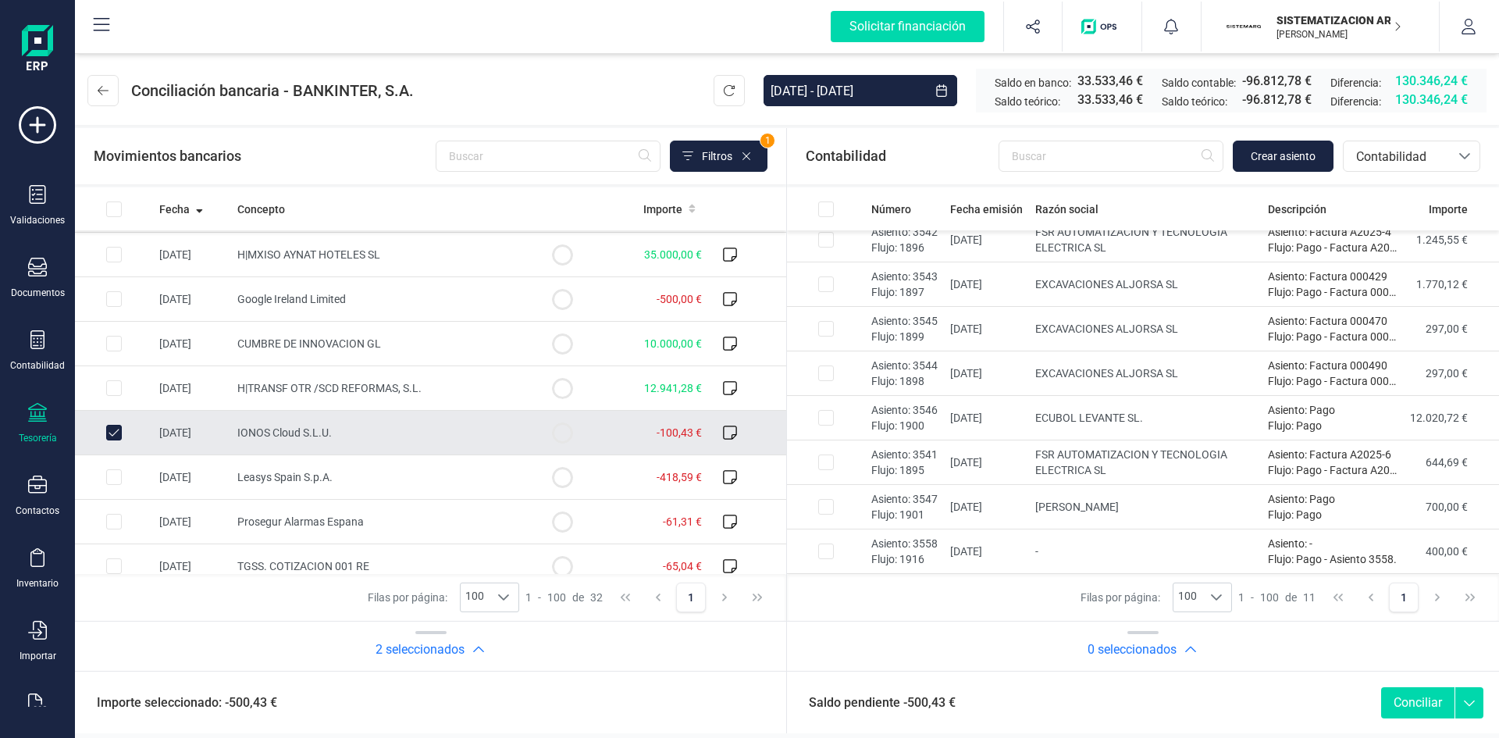
scroll to position [309, 0]
click at [499, 427] on td "IONOS Cloud S.L.U." at bounding box center [377, 433] width 292 height 45
checkbox input "false"
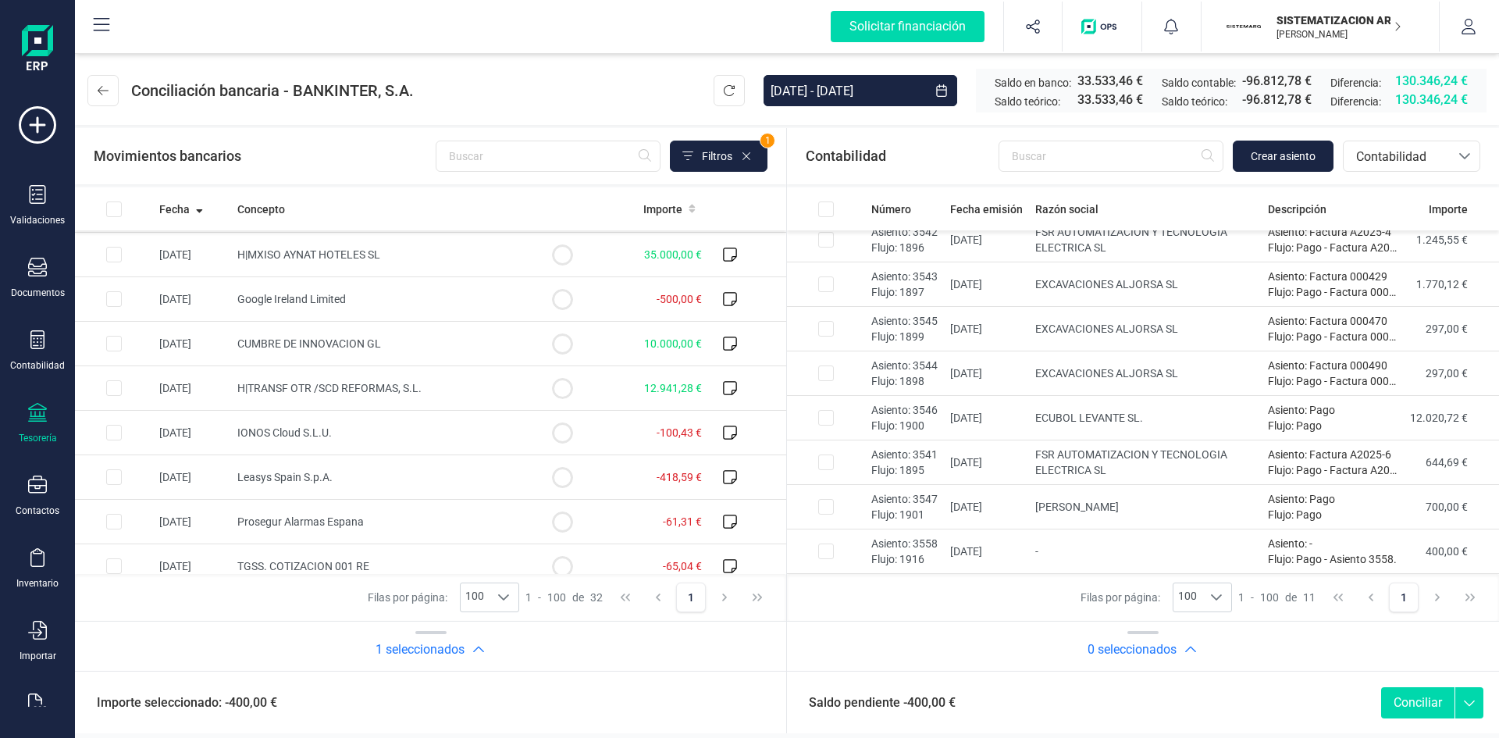
click at [1423, 702] on button "Conciliar" at bounding box center [1417, 702] width 73 height 31
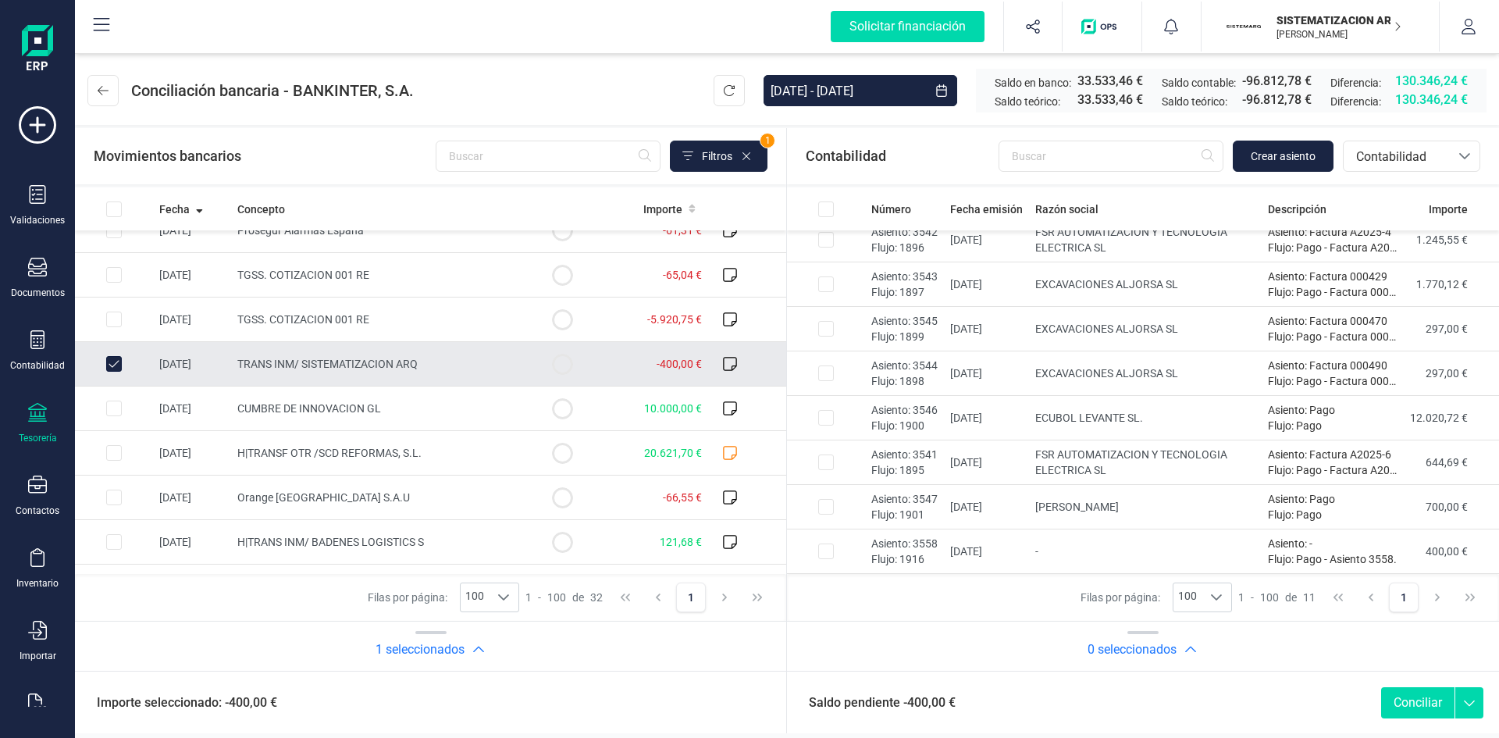
scroll to position [611, 0]
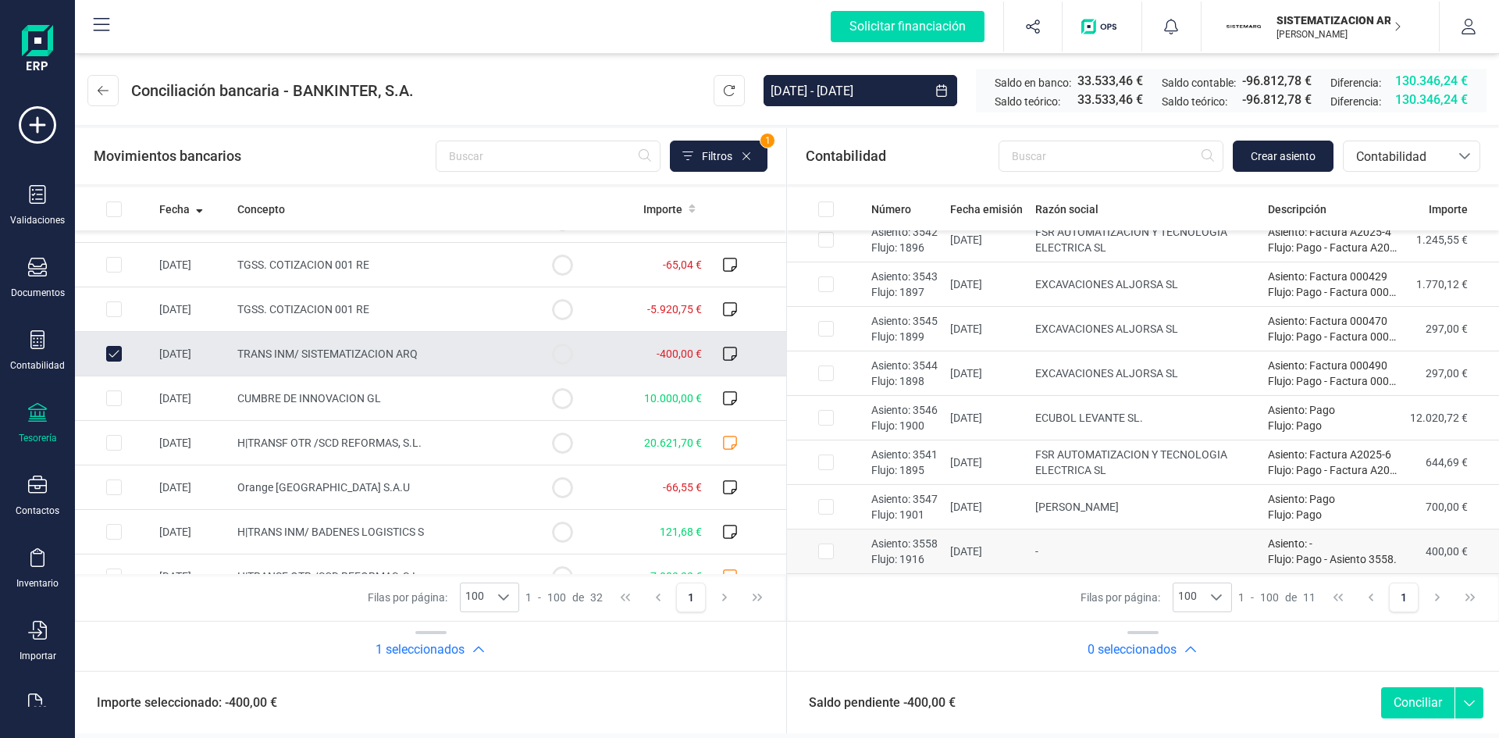
click at [831, 560] on td at bounding box center [826, 551] width 78 height 45
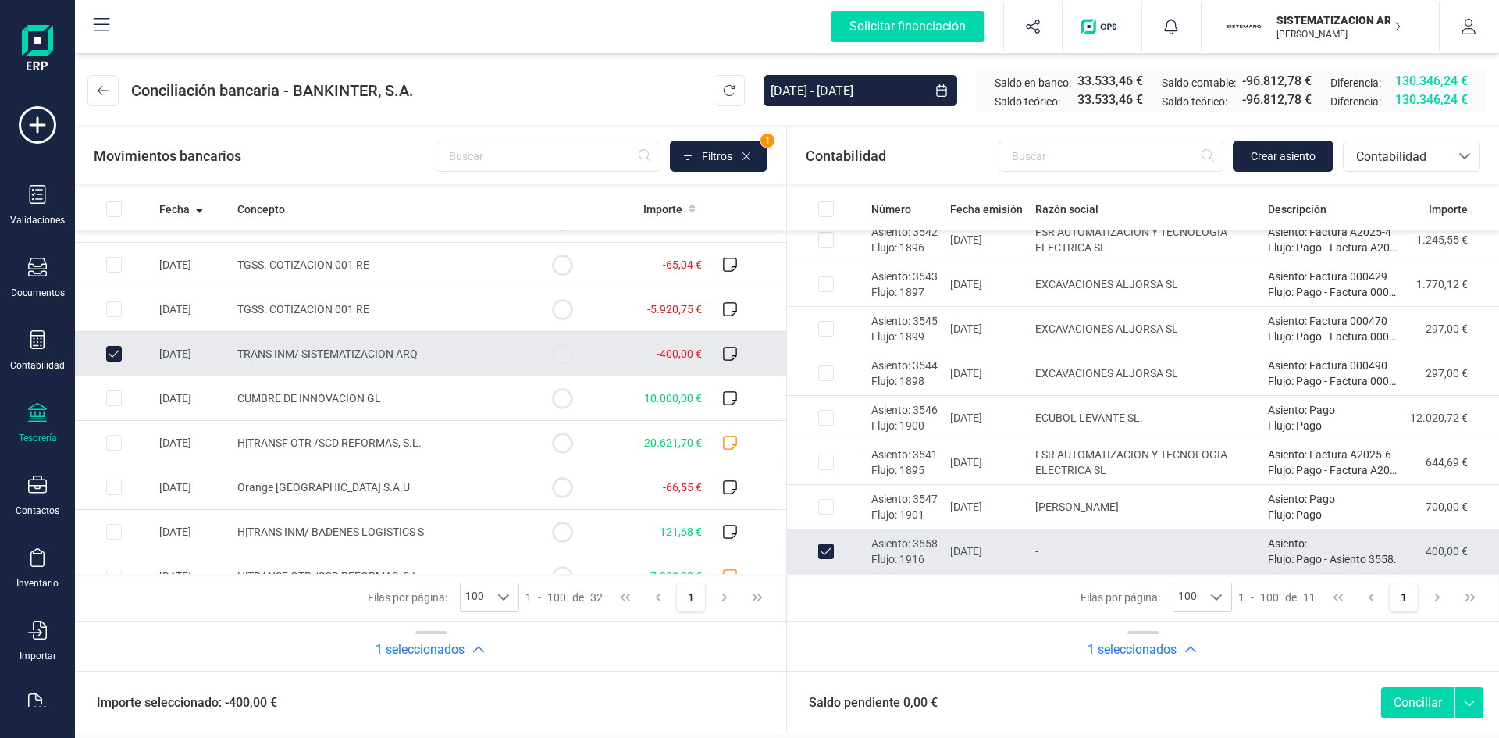
click at [1439, 707] on button "Conciliar" at bounding box center [1417, 702] width 73 height 31
checkbox input "false"
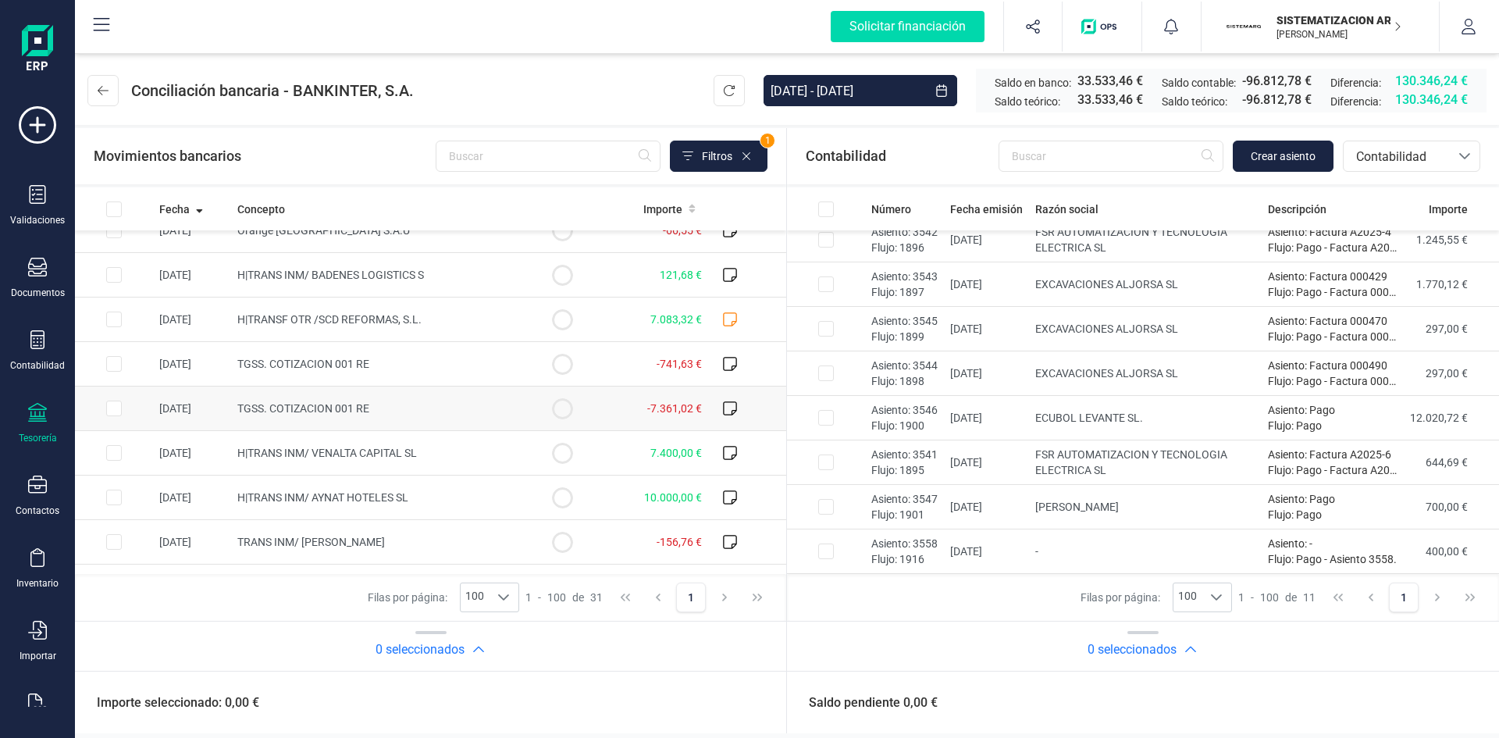
scroll to position [817, 0]
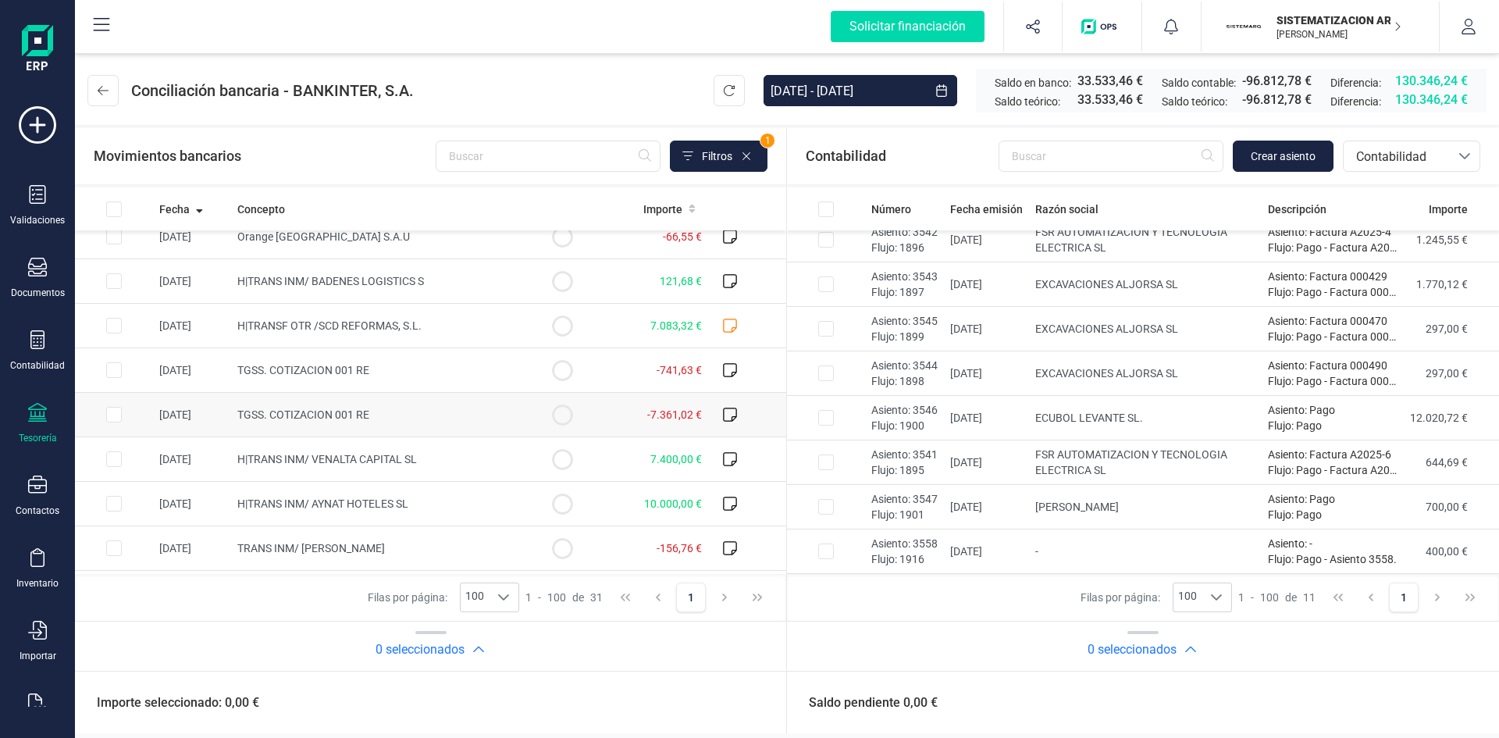
click at [141, 415] on td at bounding box center [114, 415] width 78 height 45
checkbox input "true"
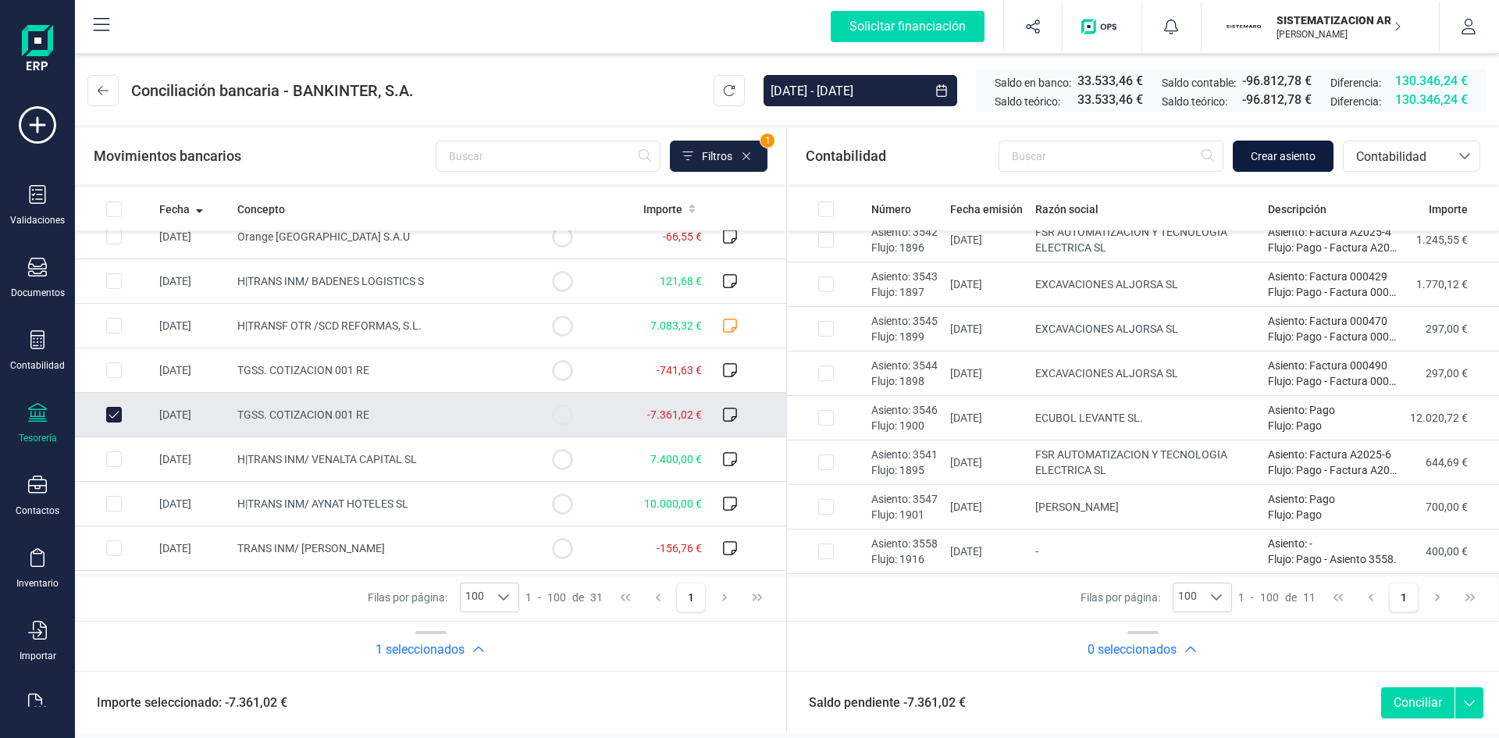
click at [1302, 160] on span "Crear asiento" at bounding box center [1283, 156] width 65 height 16
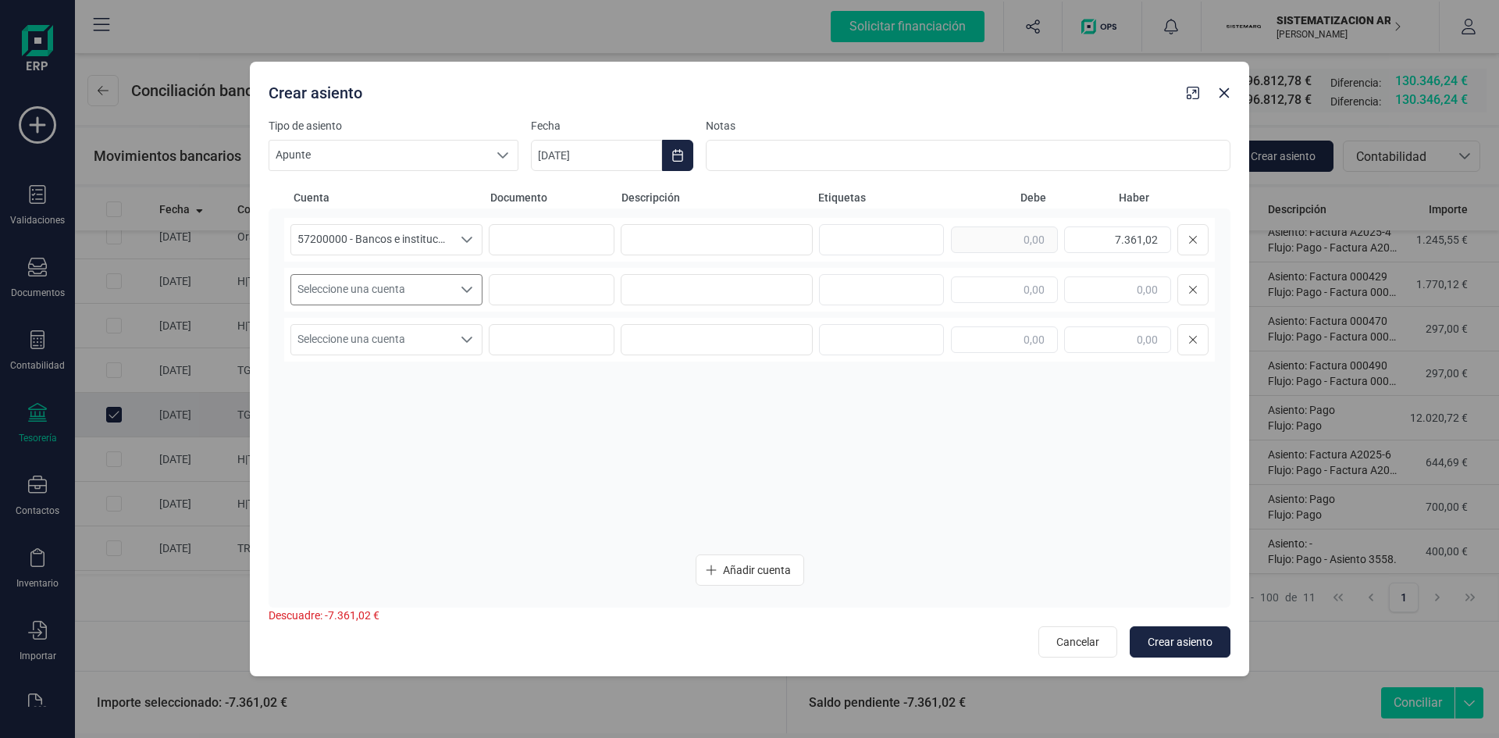
click at [427, 280] on span "Seleccione una cuenta" at bounding box center [371, 290] width 161 height 30
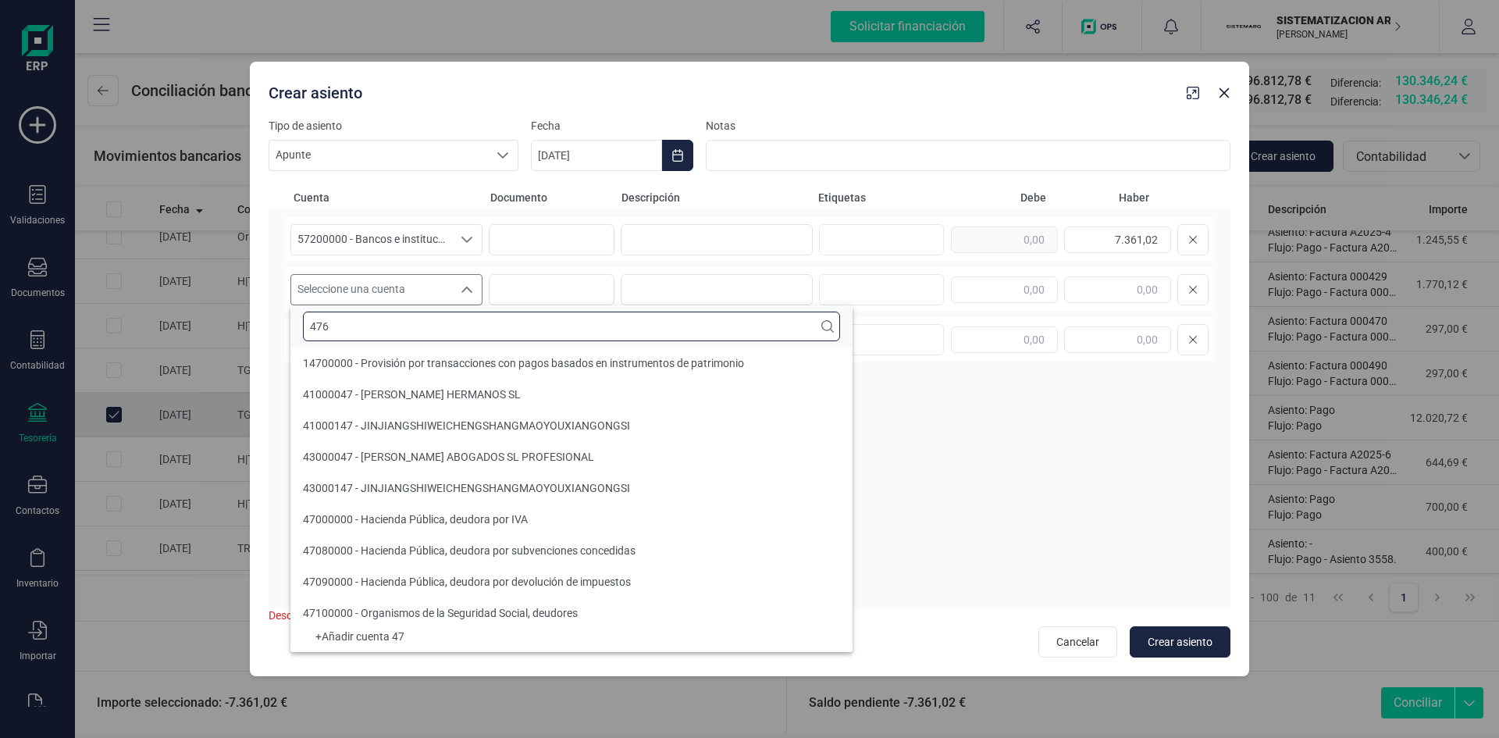
scroll to position [0, 0]
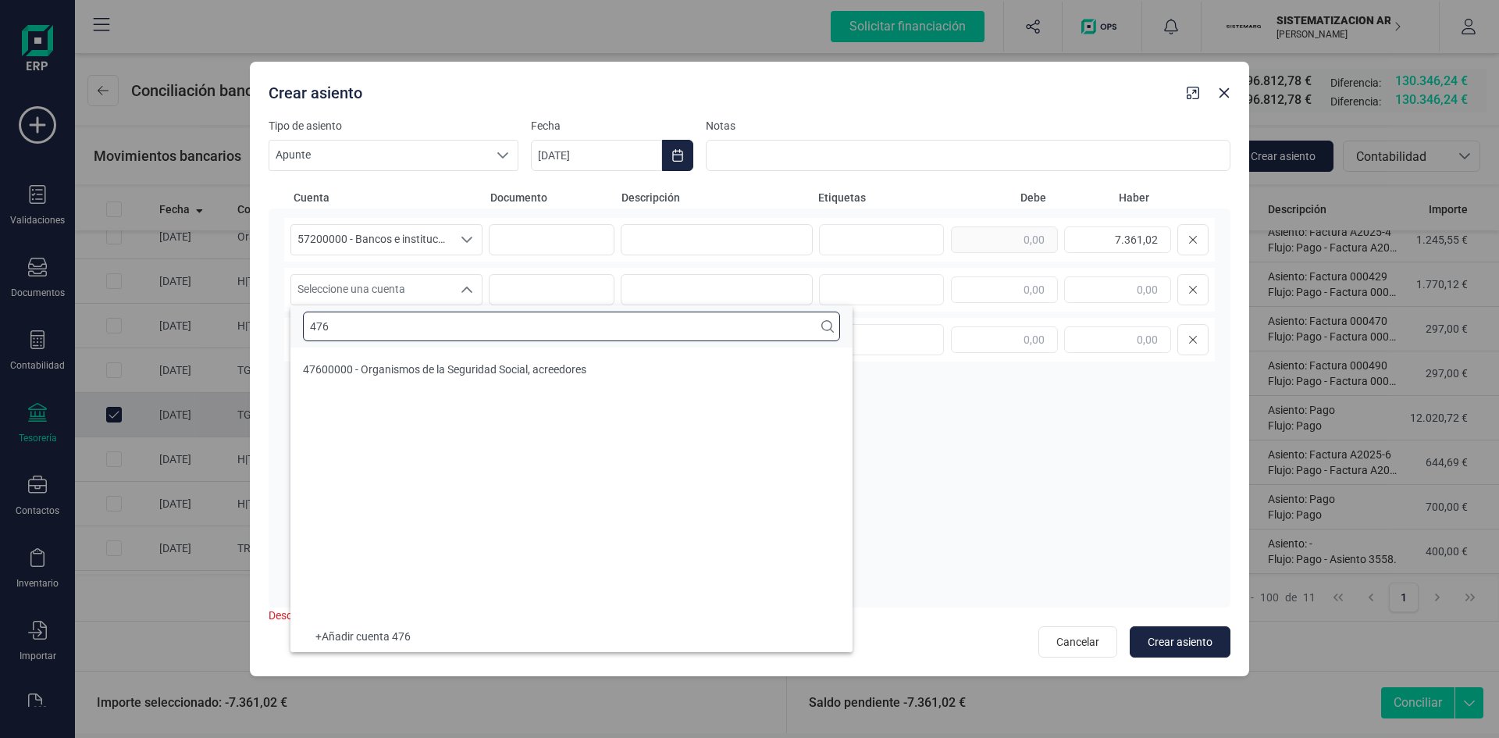
type input "476"
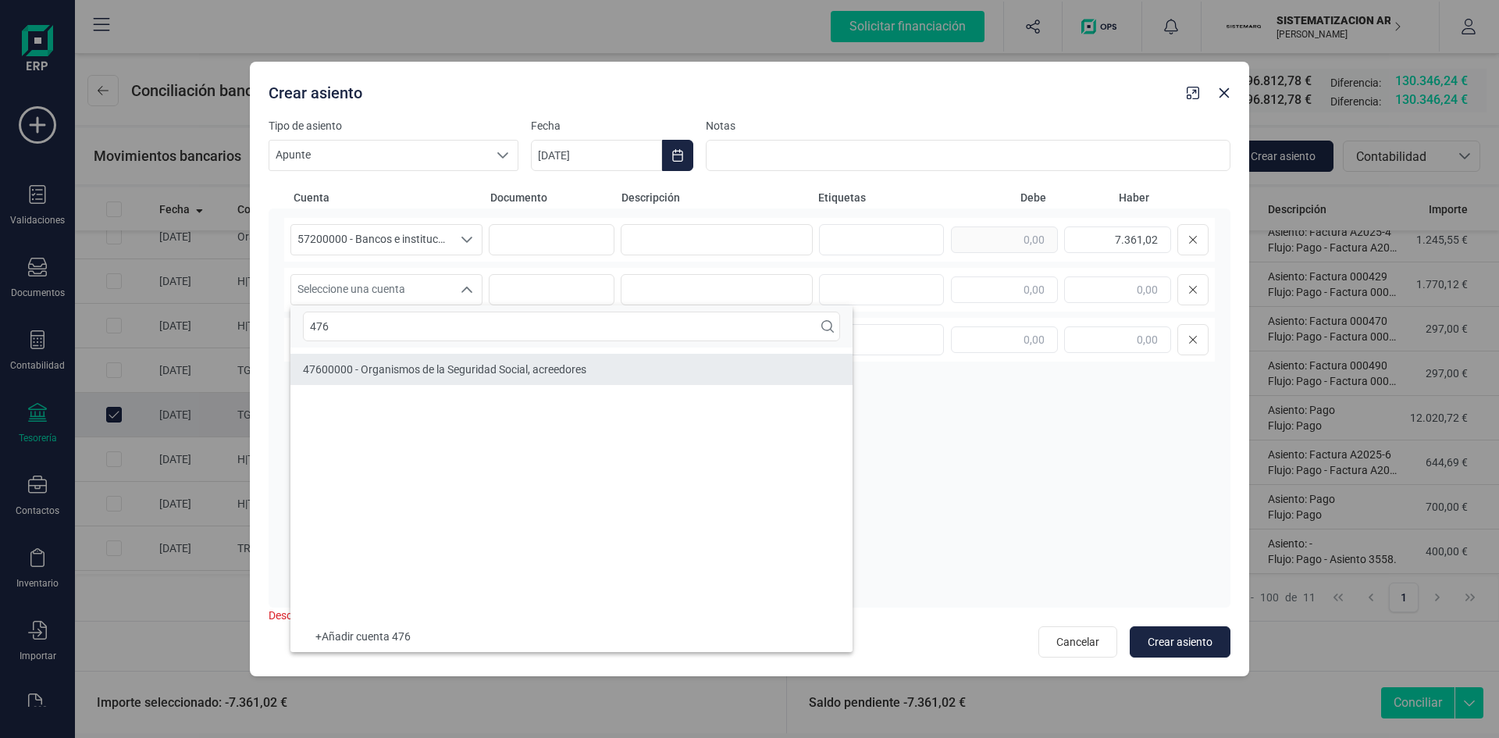
click at [479, 380] on li "47600000 - Organismos de la Seguridad Social, acreedores" at bounding box center [571, 369] width 562 height 31
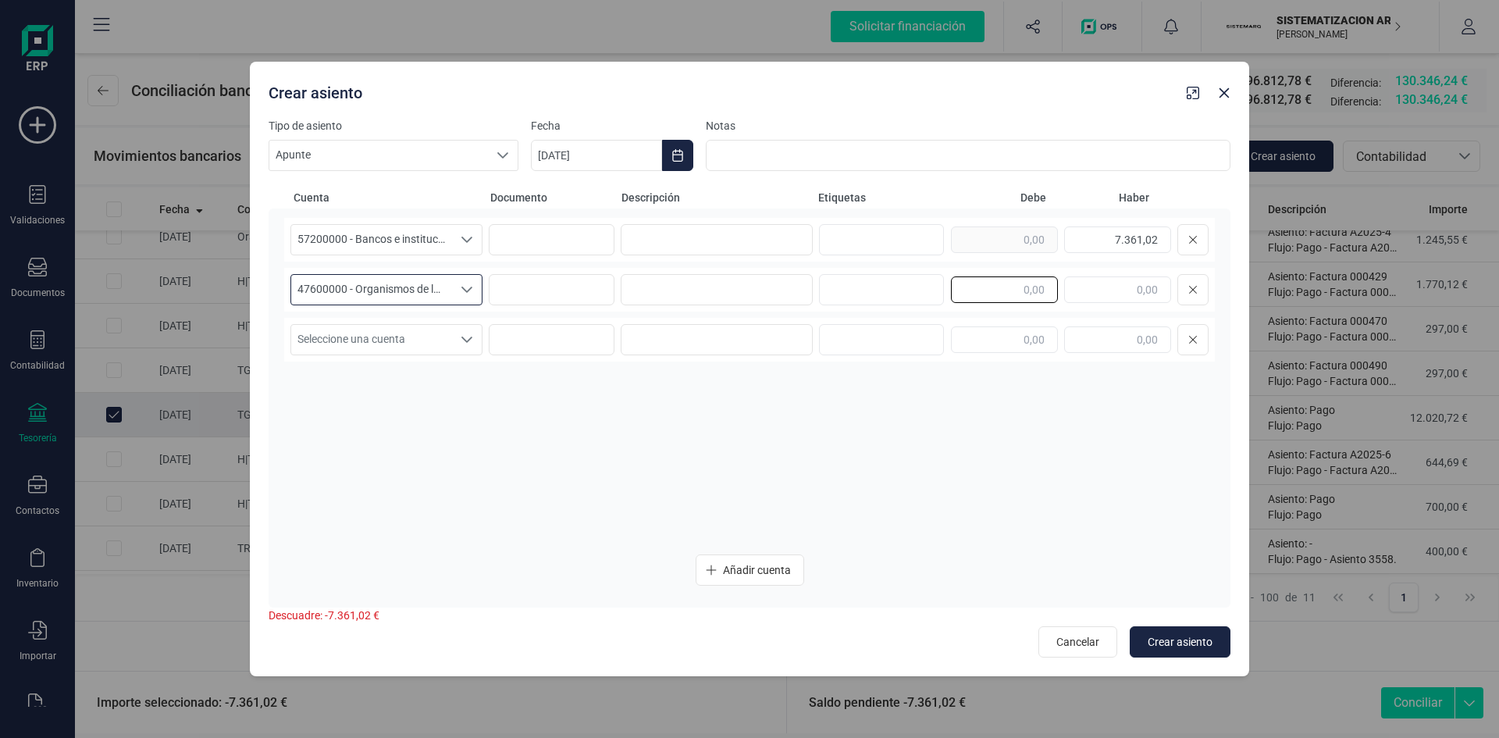
click at [1010, 293] on input "text" at bounding box center [1004, 289] width 107 height 27
type input "7,36"
drag, startPoint x: 1014, startPoint y: 289, endPoint x: 1059, endPoint y: 289, distance: 44.5
click at [1059, 289] on div "7,36" at bounding box center [1080, 289] width 258 height 31
type input "7.361,02"
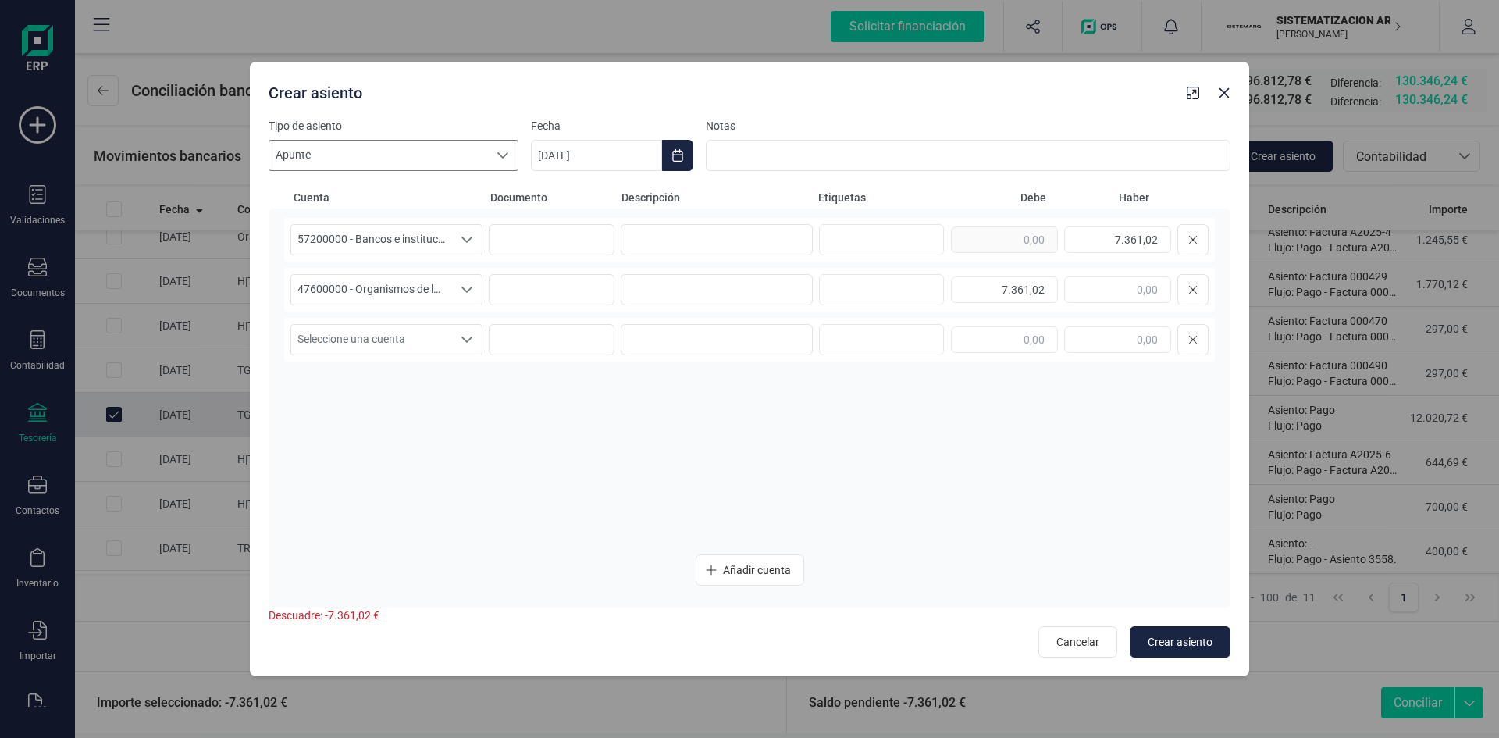
click at [452, 141] on span "Apunte" at bounding box center [378, 156] width 219 height 30
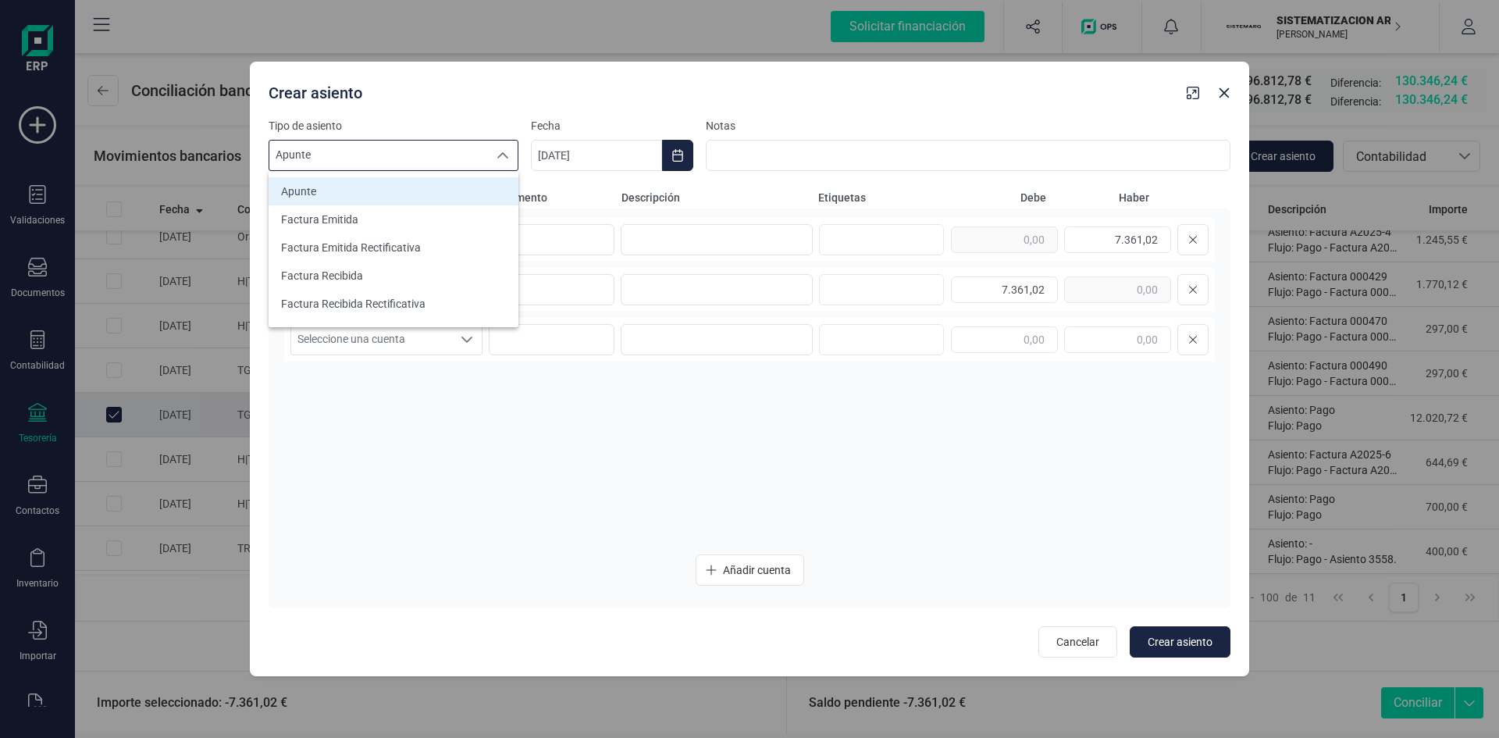
click at [431, 162] on span "Apunte" at bounding box center [378, 156] width 219 height 30
click at [809, 151] on input at bounding box center [968, 155] width 525 height 31
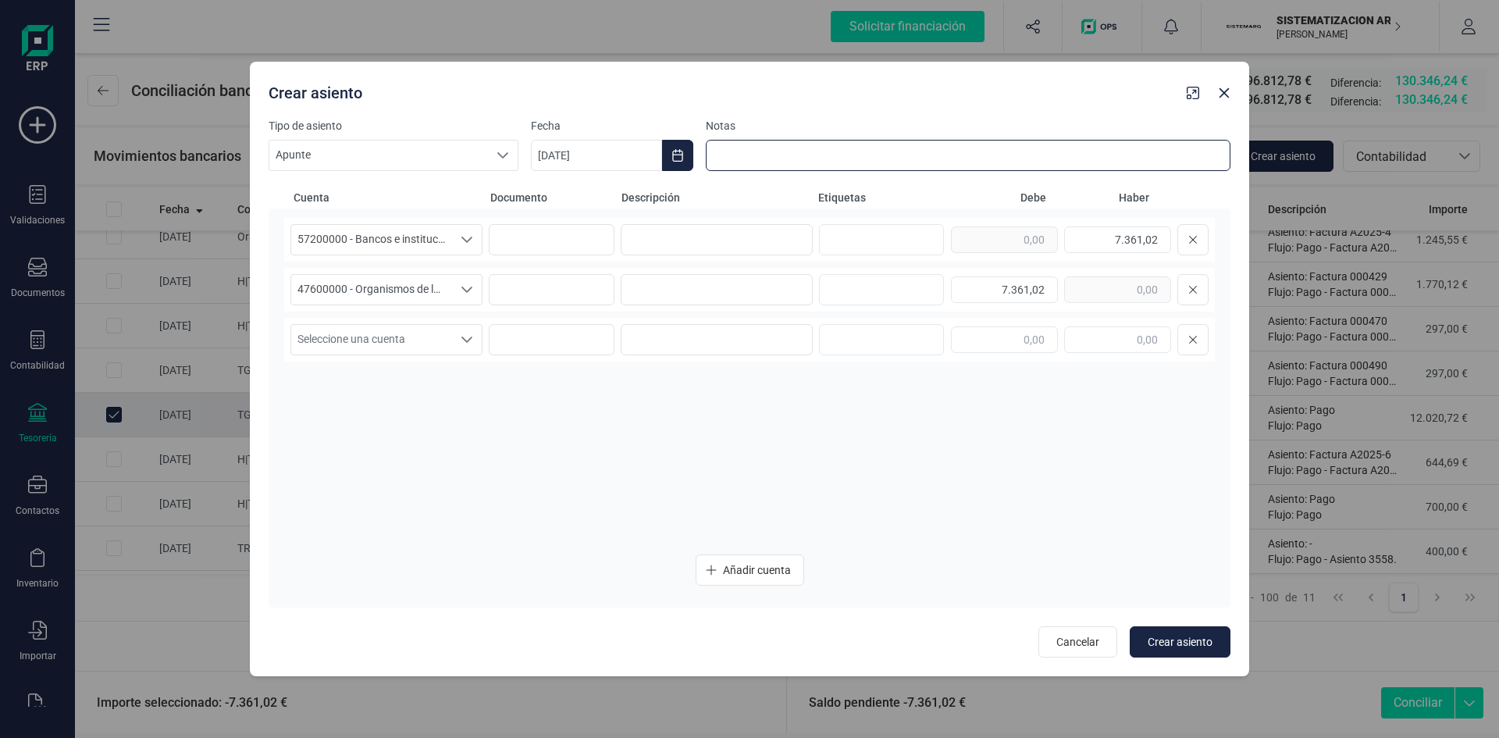
click at [759, 162] on input at bounding box center [968, 155] width 525 height 31
type input "Pago SS Julio"
click at [473, 289] on div "Seleccione una cuenta" at bounding box center [467, 290] width 30 height 30
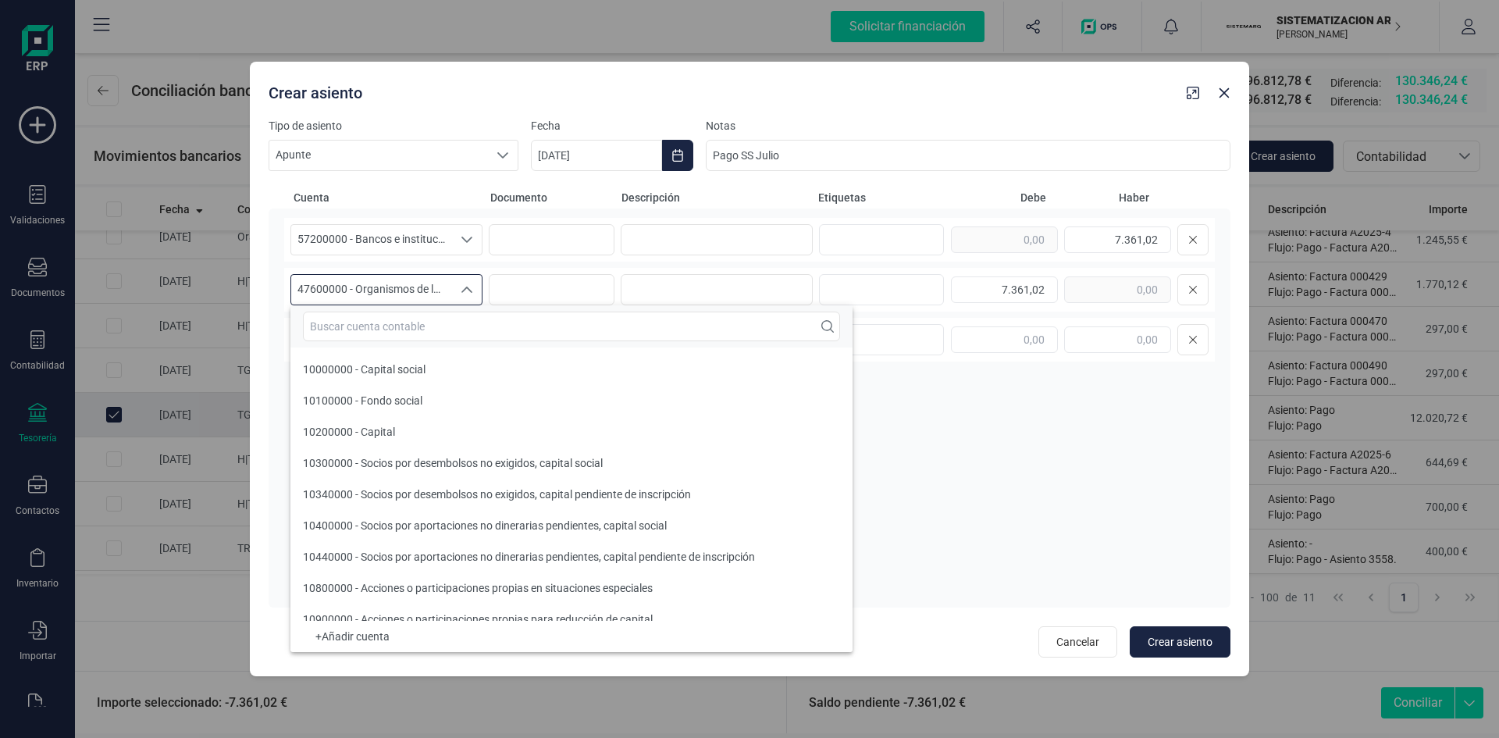
scroll to position [23929, 0]
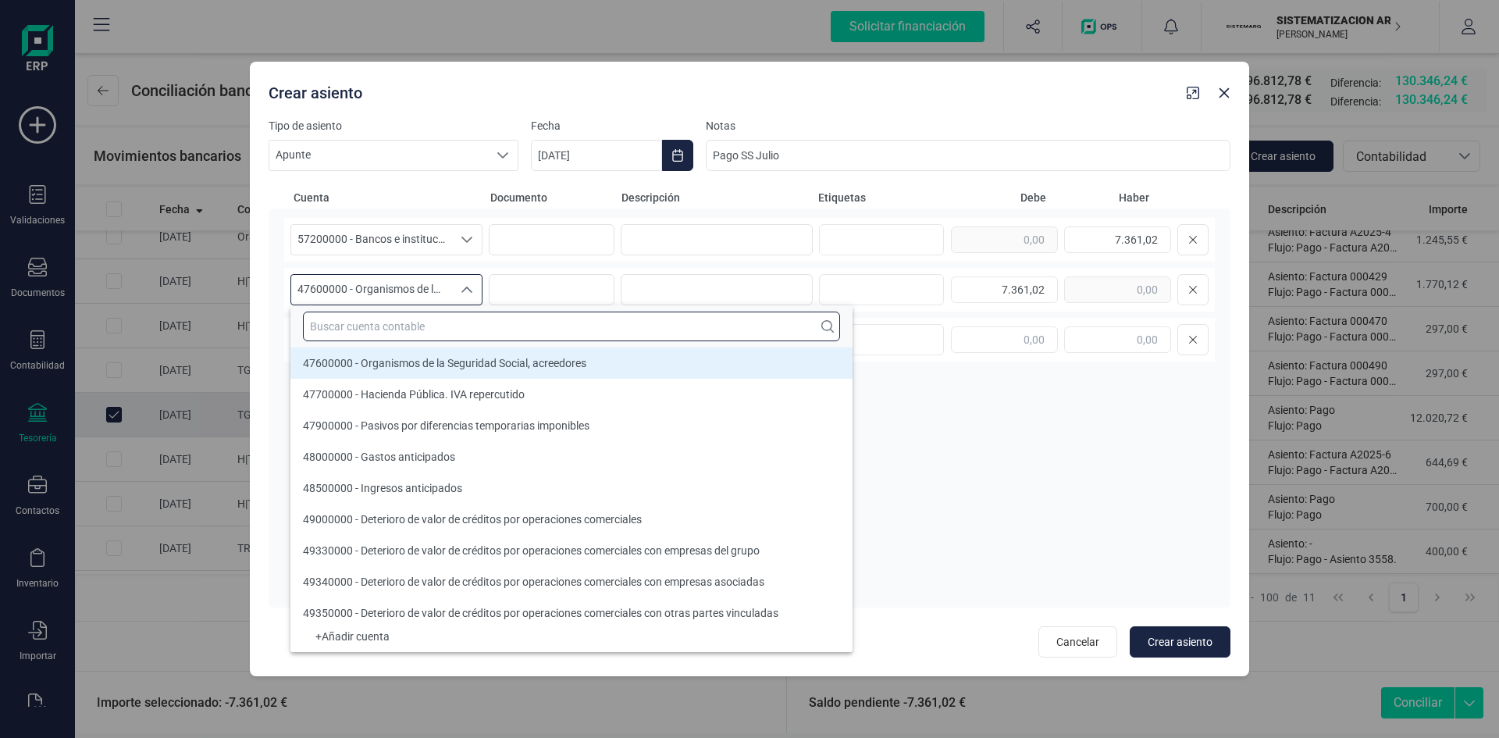
click at [440, 322] on input "text" at bounding box center [571, 327] width 537 height 30
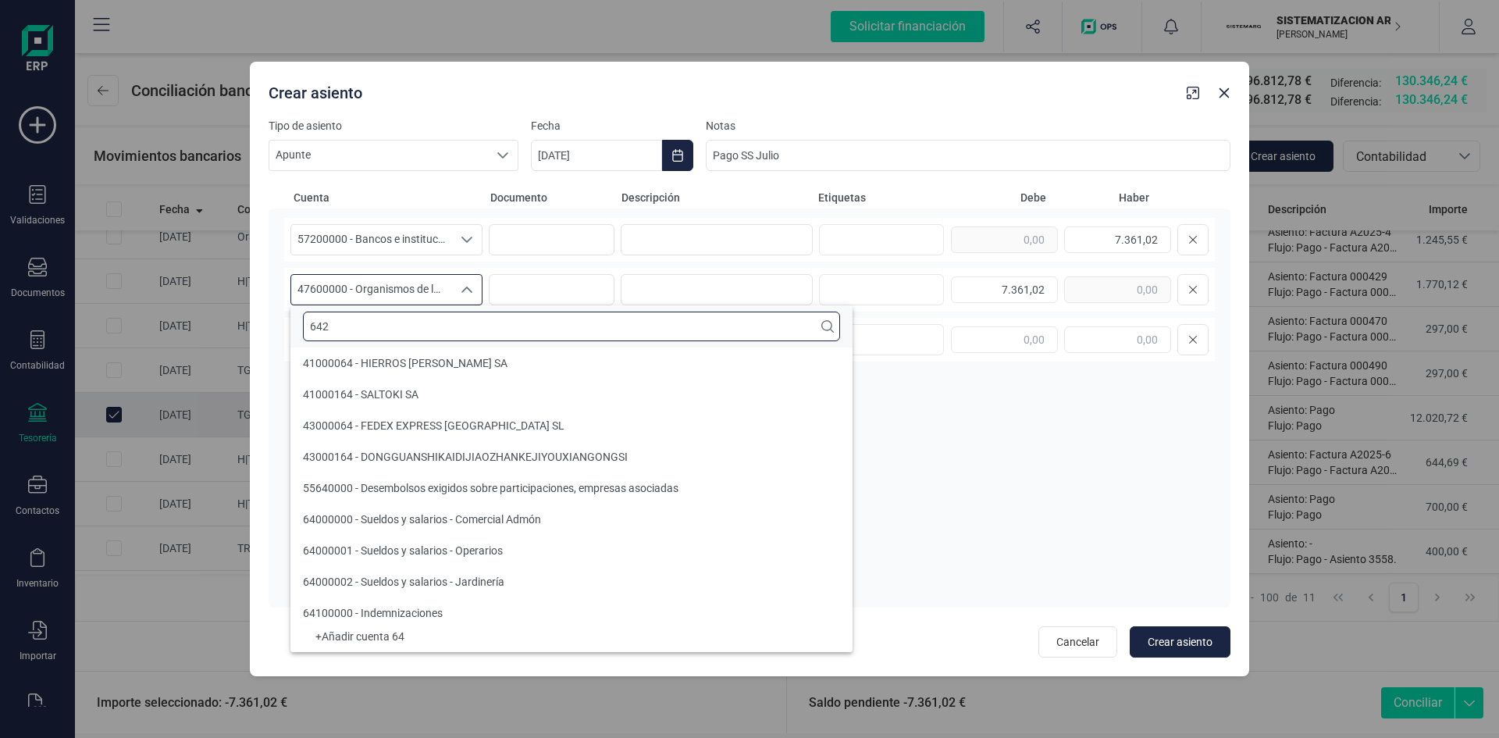
scroll to position [0, 0]
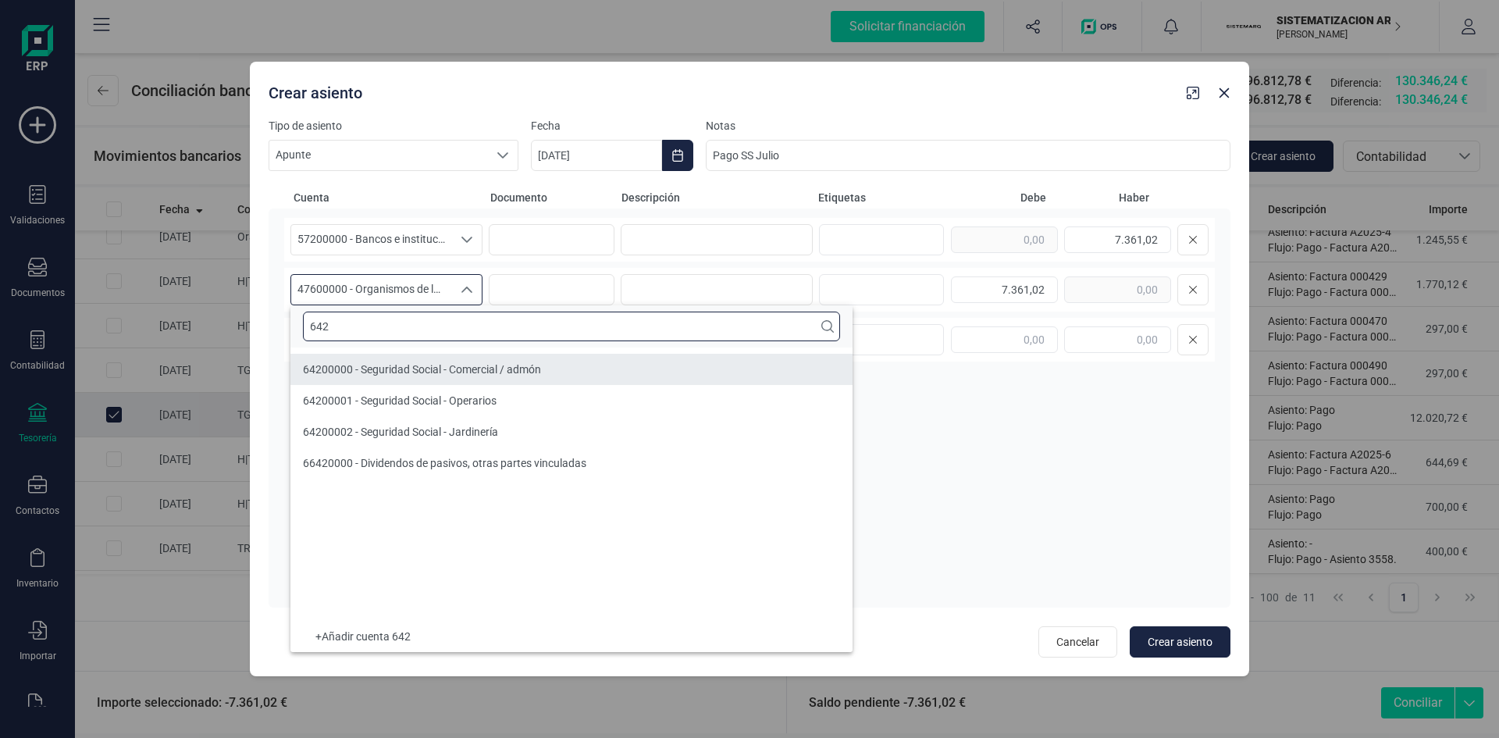
type input "642"
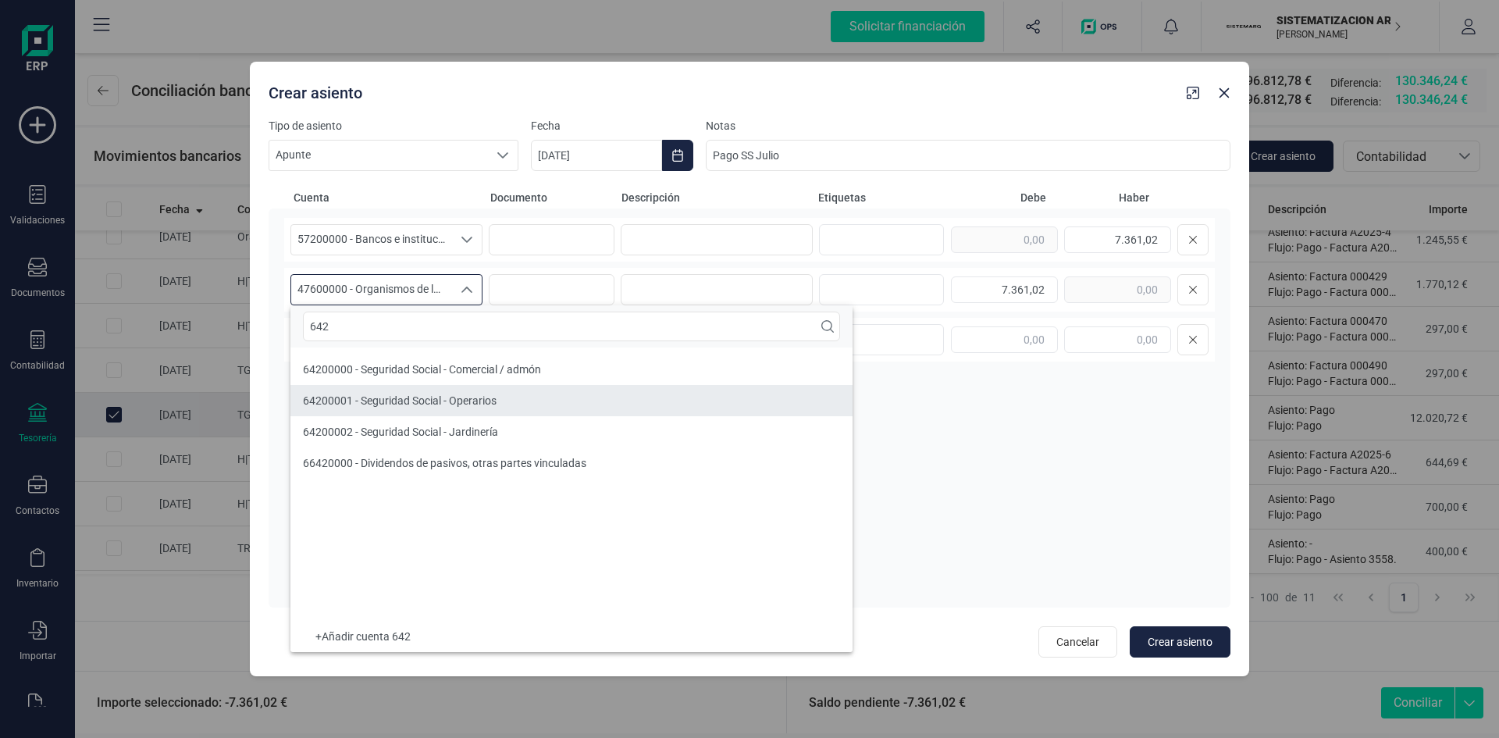
click at [492, 394] on span "64200001 - Seguridad Social - Operarios" at bounding box center [400, 400] width 194 height 12
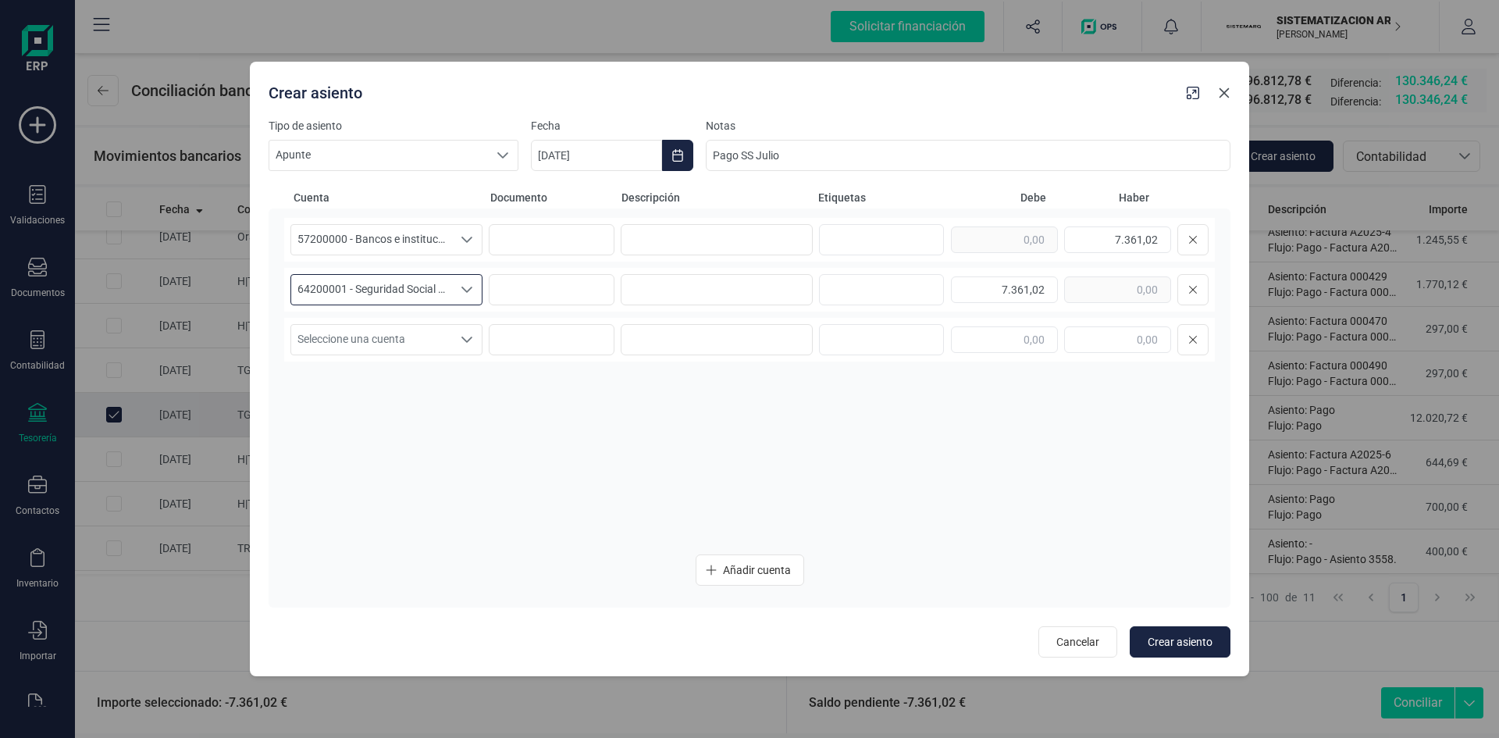
click at [1218, 91] on icon "button" at bounding box center [1224, 93] width 12 height 12
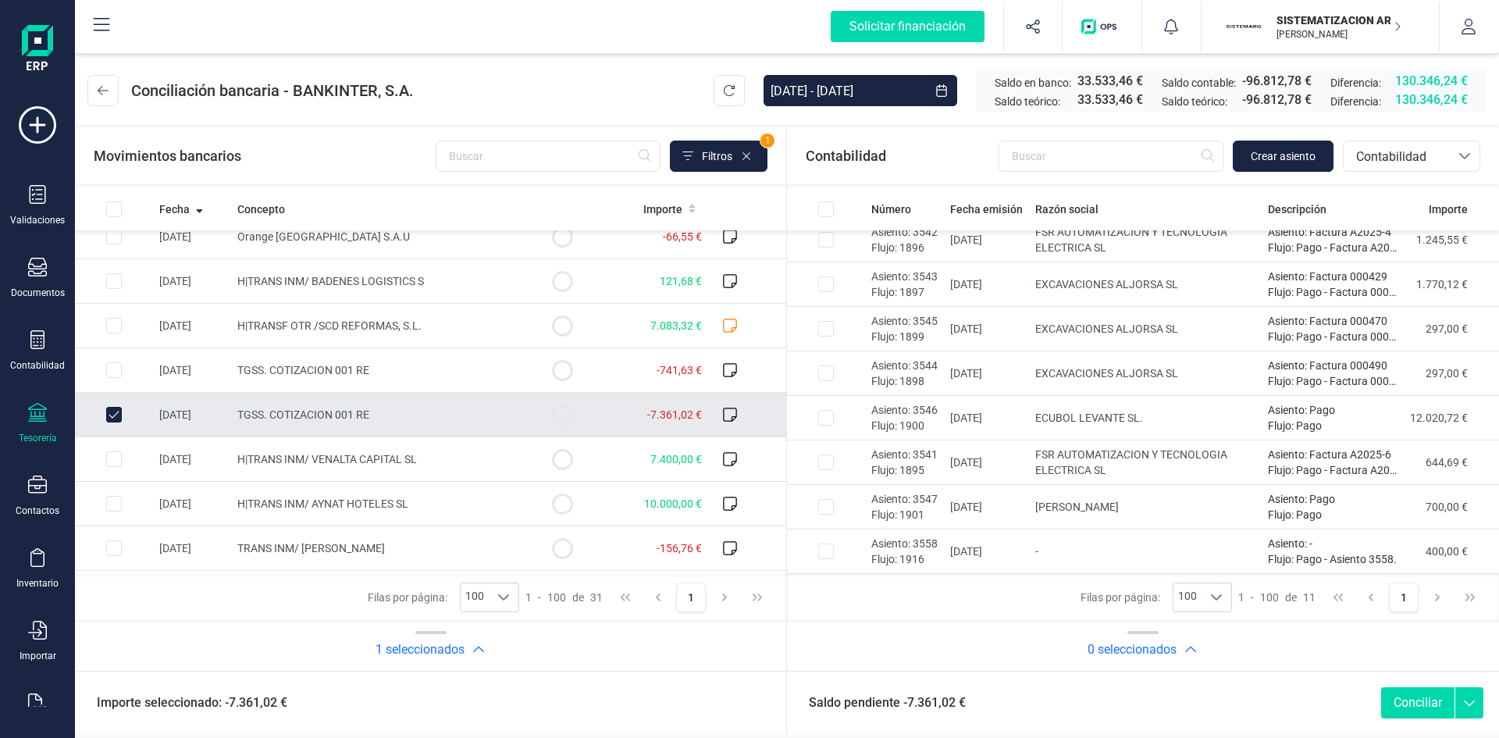
click at [108, 415] on input "Row Unselected 2dc5bd49-2d50-4fff-8990-3735b1cde712" at bounding box center [114, 415] width 16 height 16
checkbox input "false"
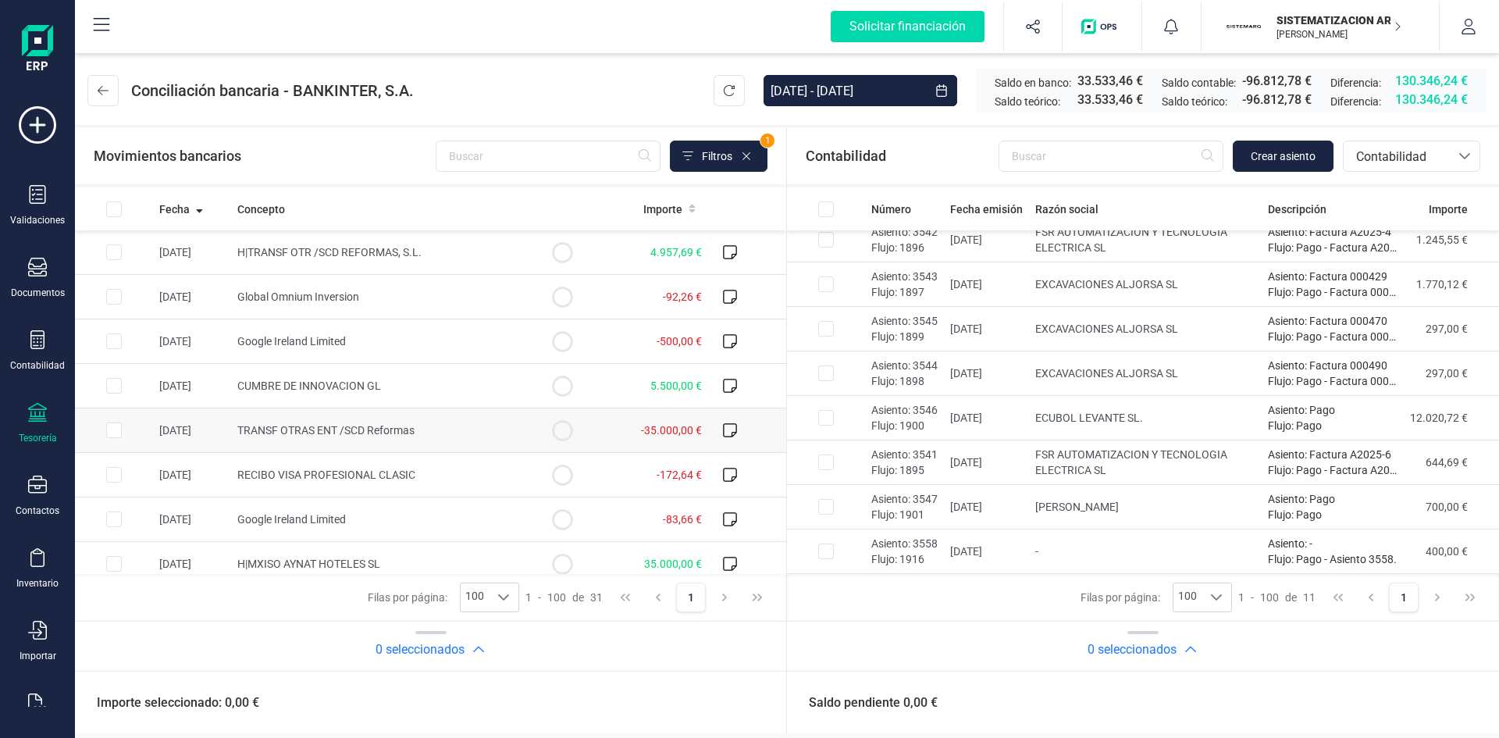
click at [530, 427] on td at bounding box center [562, 430] width 78 height 45
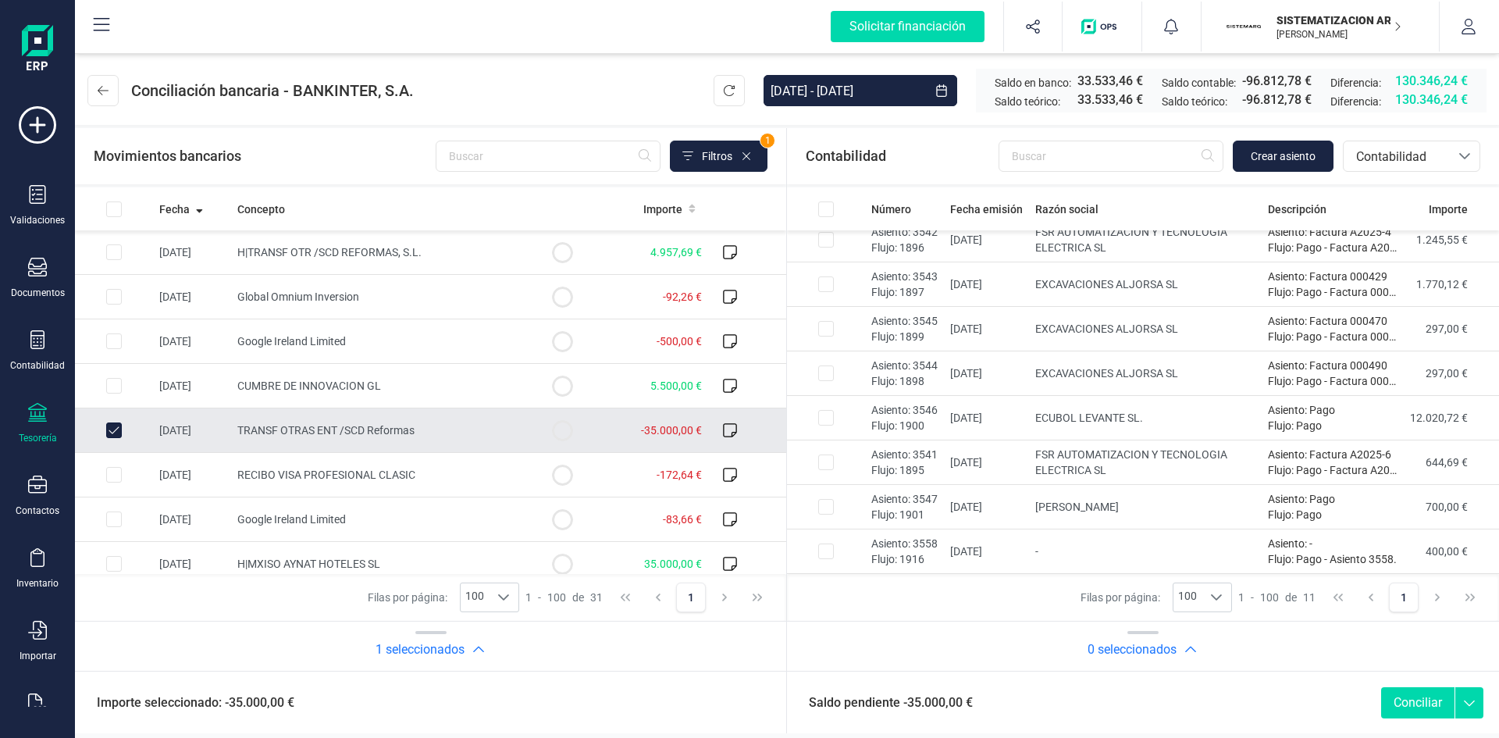
click at [112, 424] on input "Row Unselected 5ce86cf1-bbf4-405e-9b74-12d0c0b7905c" at bounding box center [114, 430] width 16 height 16
checkbox input "false"
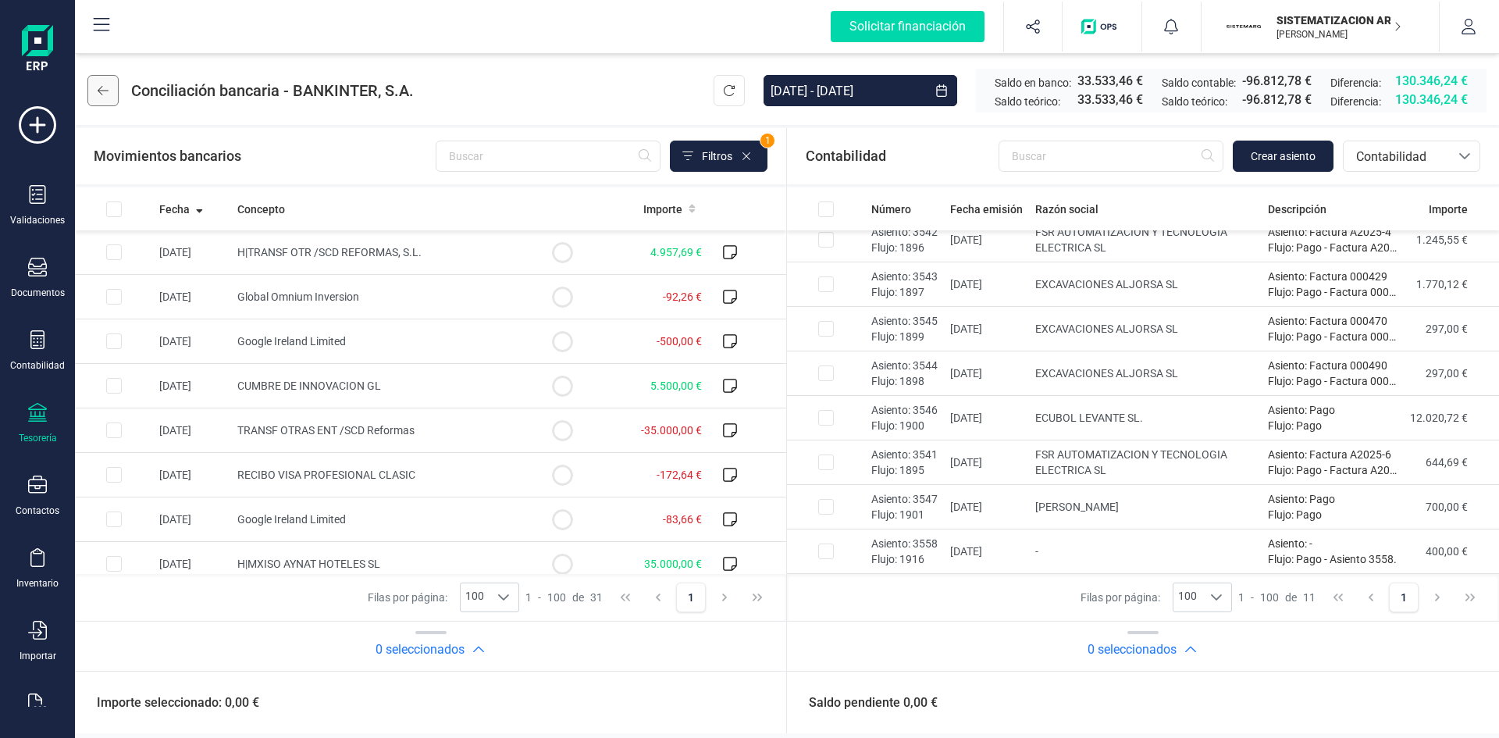
click at [98, 86] on icon at bounding box center [103, 90] width 11 height 12
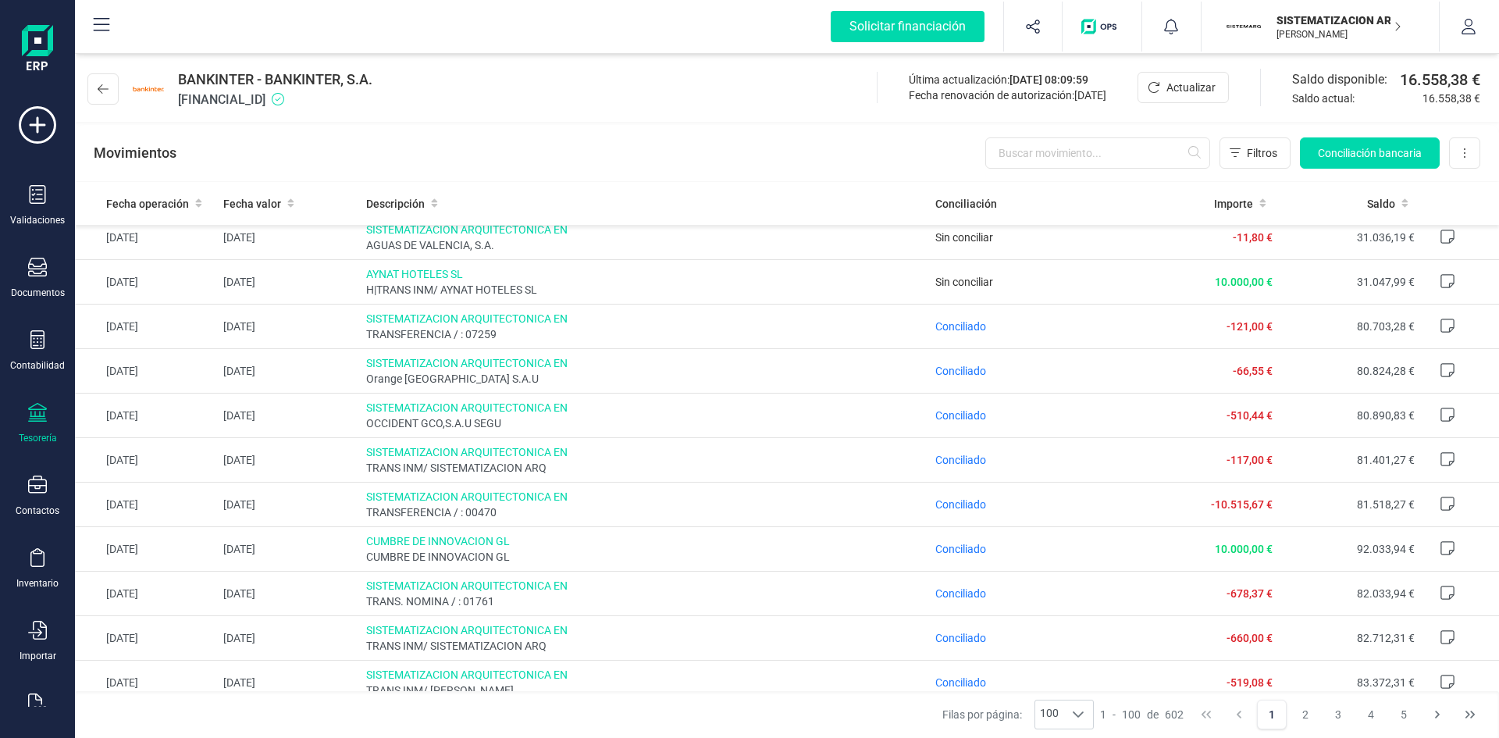
scroll to position [3968, 0]
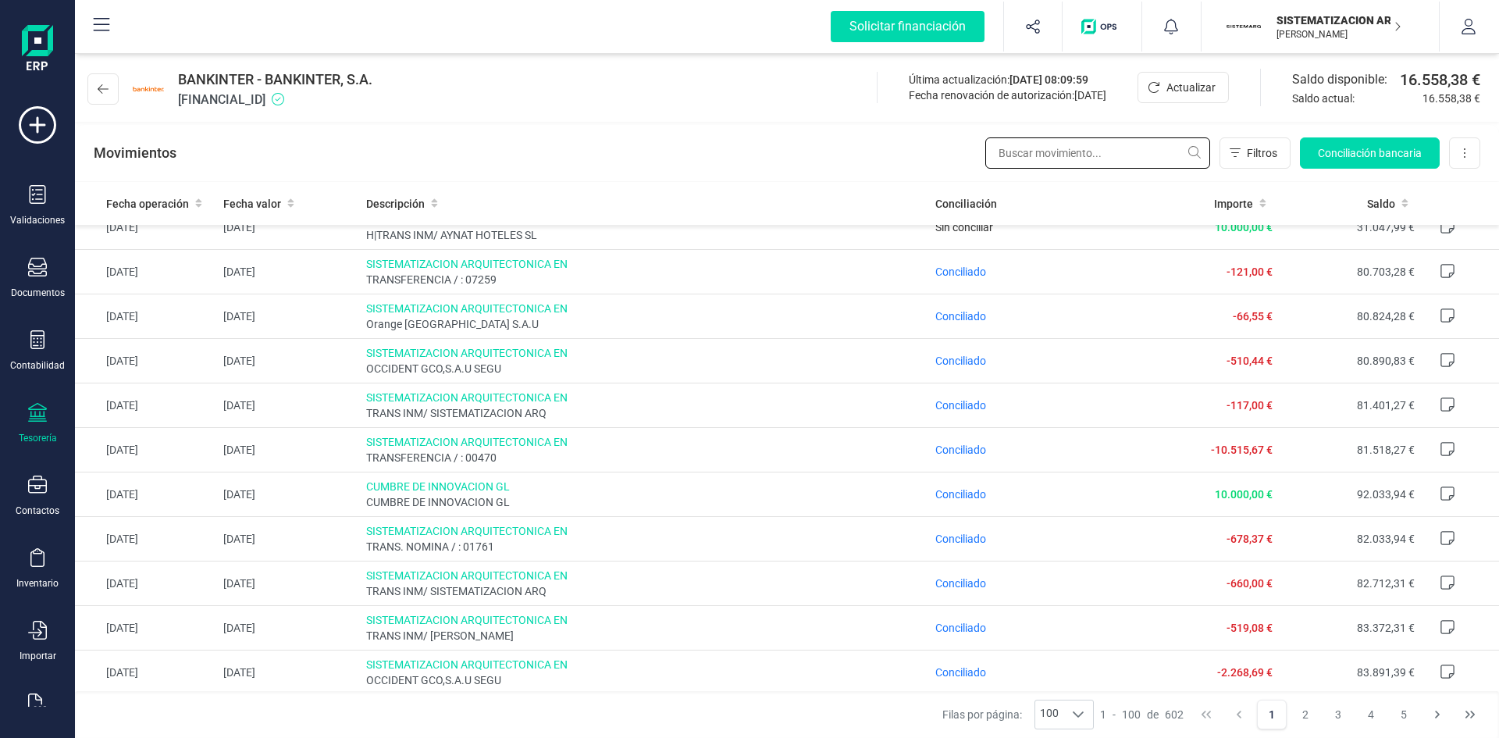
click at [1035, 159] on input "text" at bounding box center [1097, 152] width 225 height 31
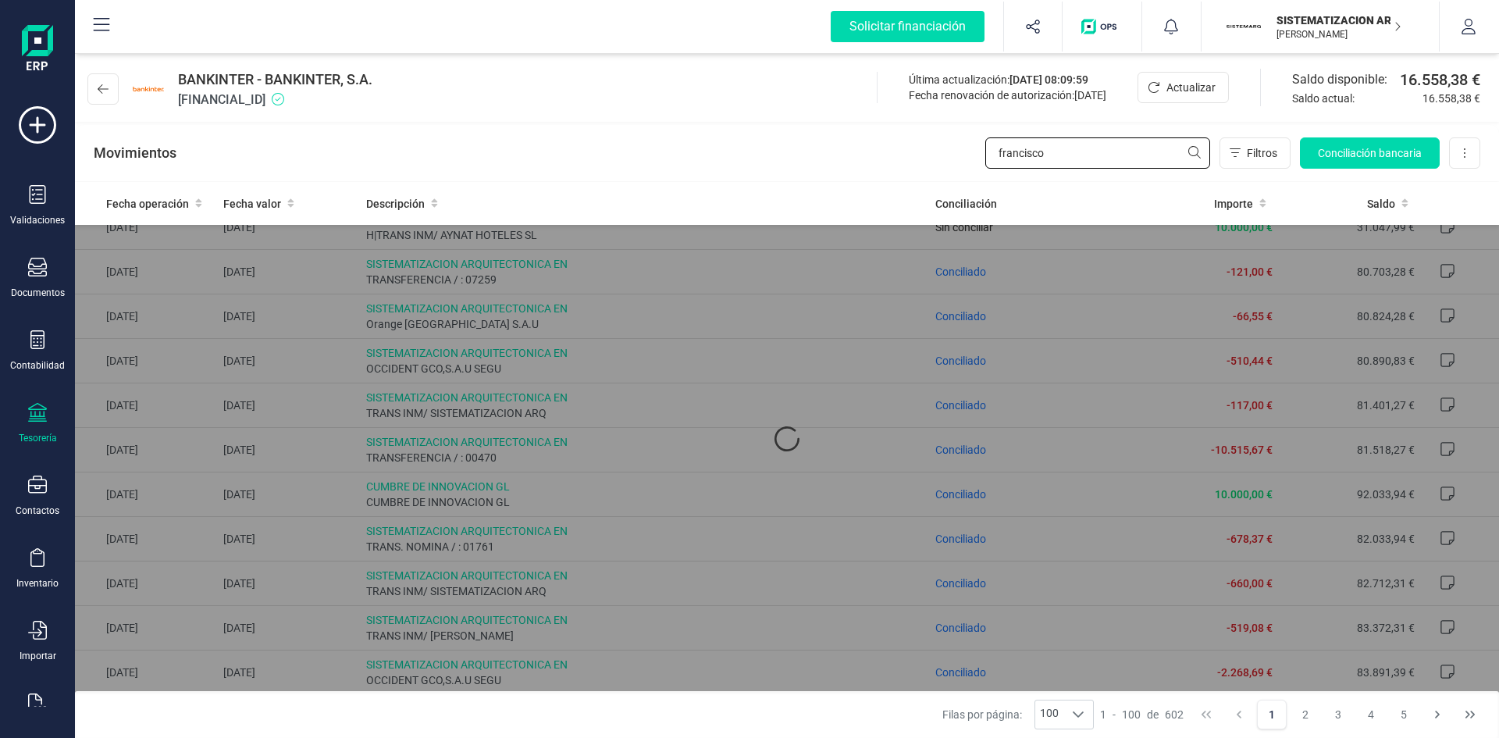
scroll to position [0, 0]
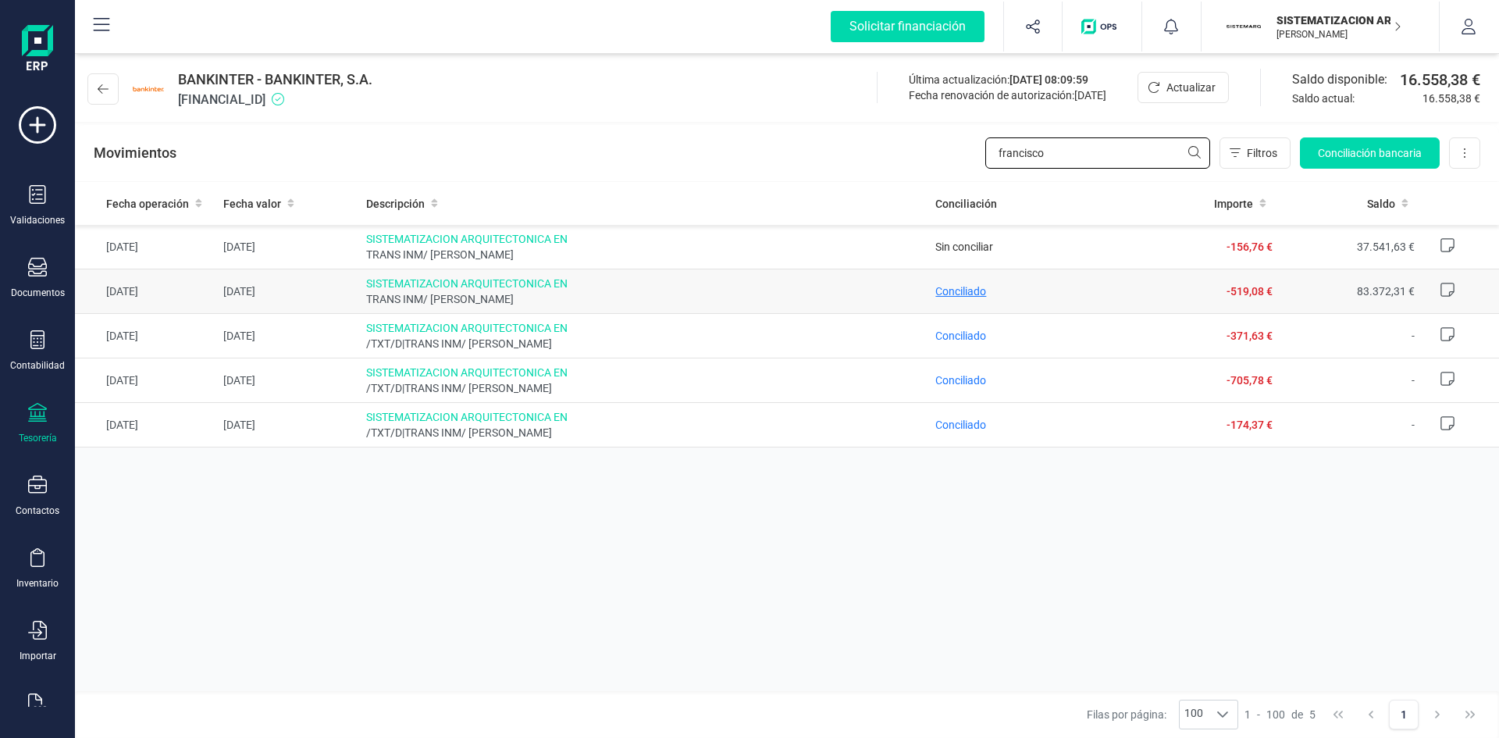
type input "francisco"
click at [976, 287] on span "Conciliado" at bounding box center [960, 291] width 51 height 12
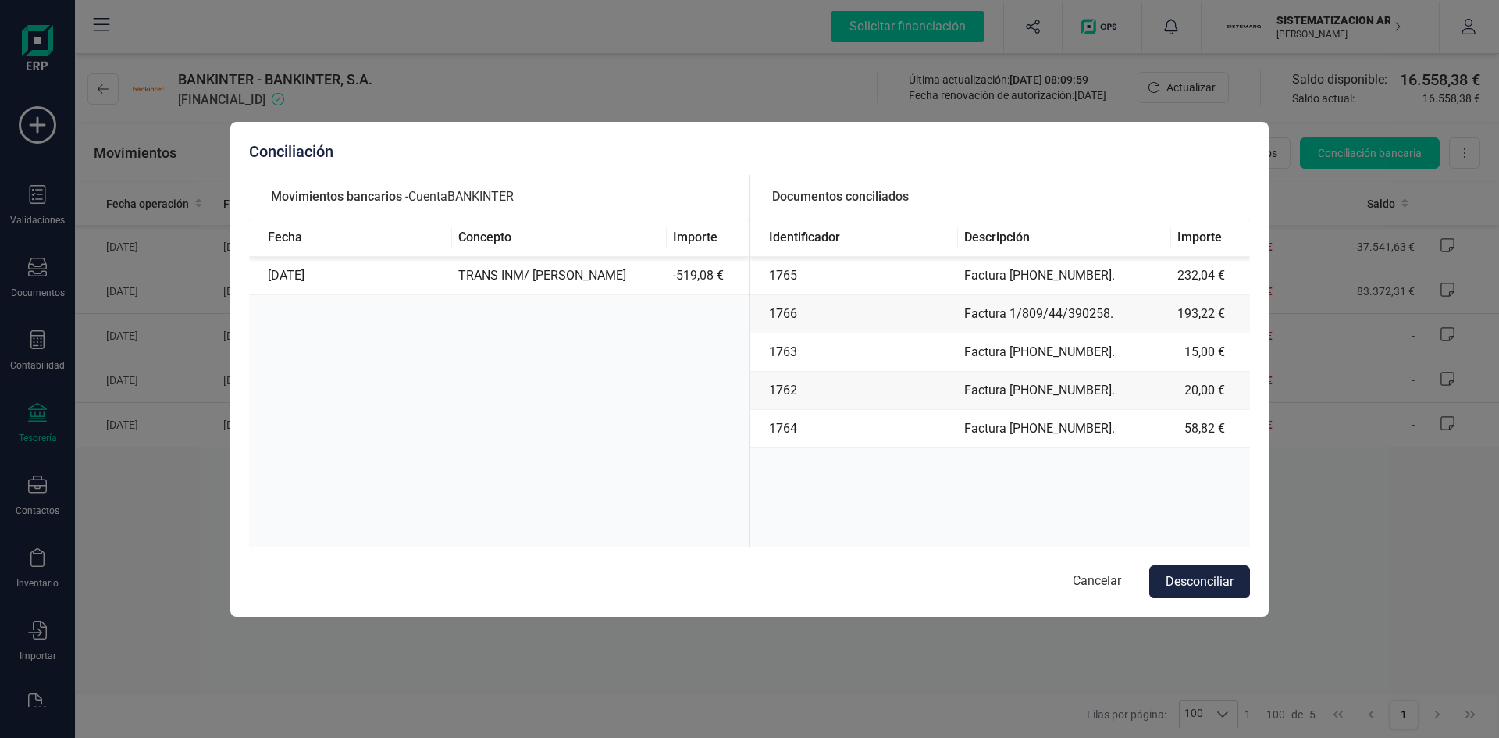
click at [1401, 476] on div "Conciliación Movimientos bancarios - Cuenta BANKINTER Fecha Concepto Importe 10…" at bounding box center [749, 369] width 1499 height 738
click at [1110, 596] on button "Cancelar" at bounding box center [1097, 581] width 80 height 33
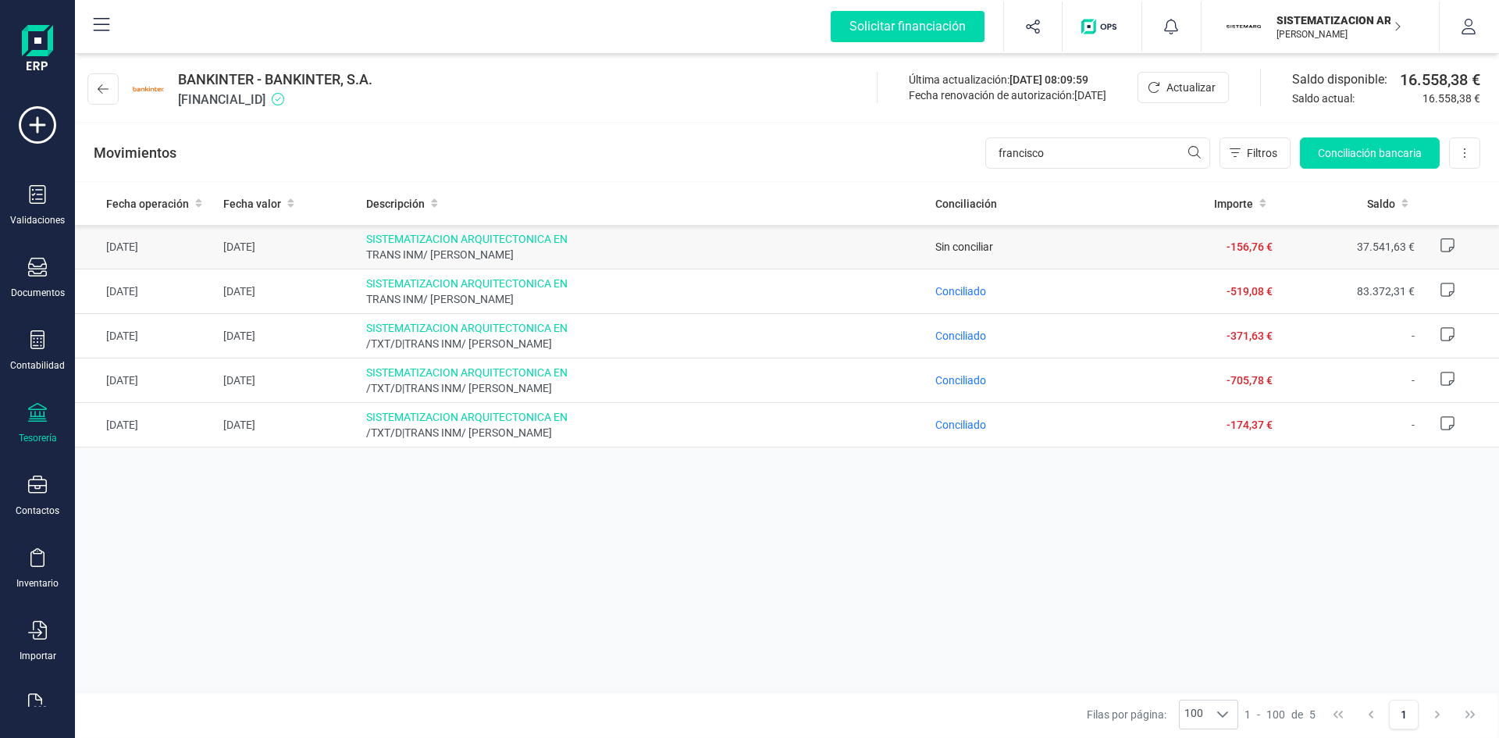
click at [728, 258] on span "TRANS INM/ FRANCISCO MORENO" at bounding box center [644, 255] width 557 height 16
click at [1382, 153] on span "Conciliación bancaria" at bounding box center [1370, 153] width 104 height 16
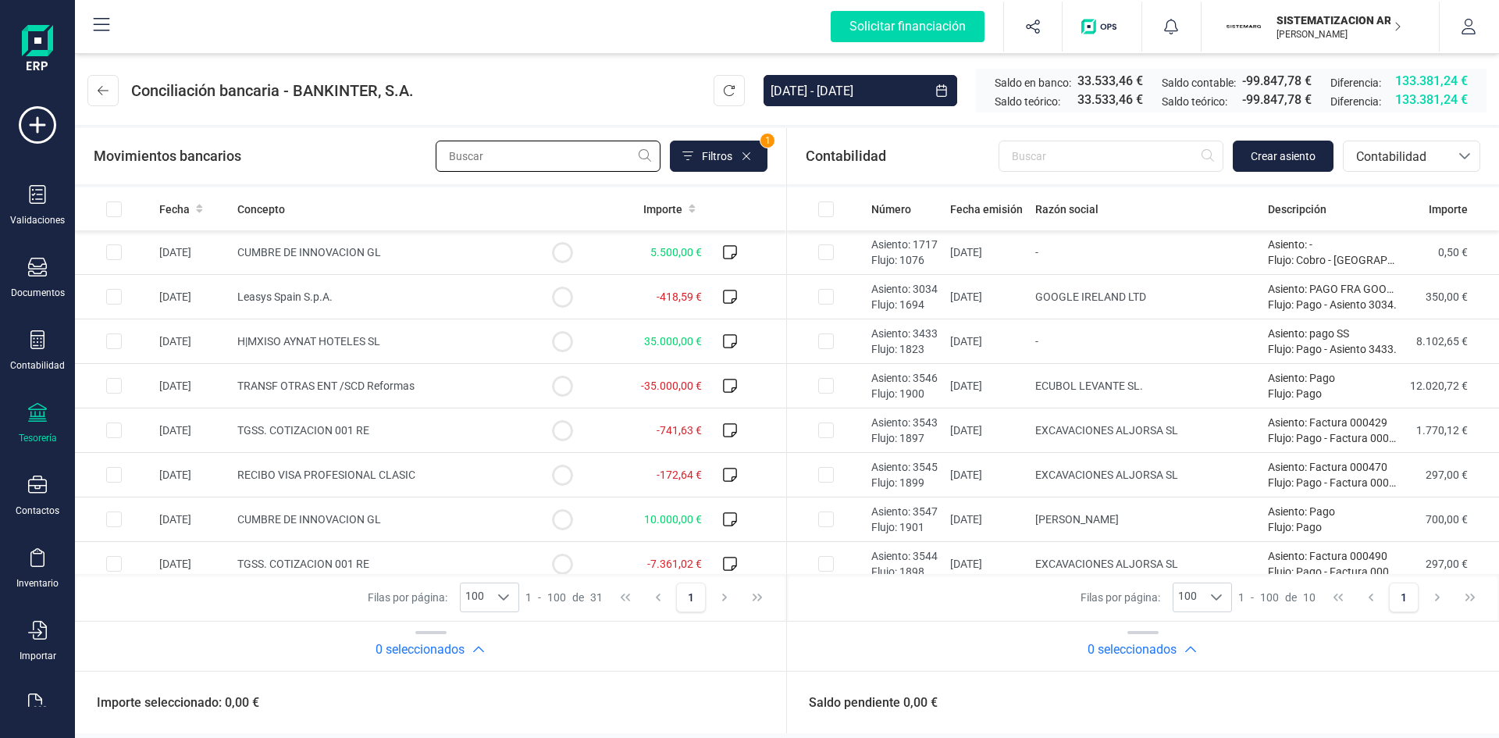
click at [586, 165] on input "text" at bounding box center [548, 156] width 225 height 31
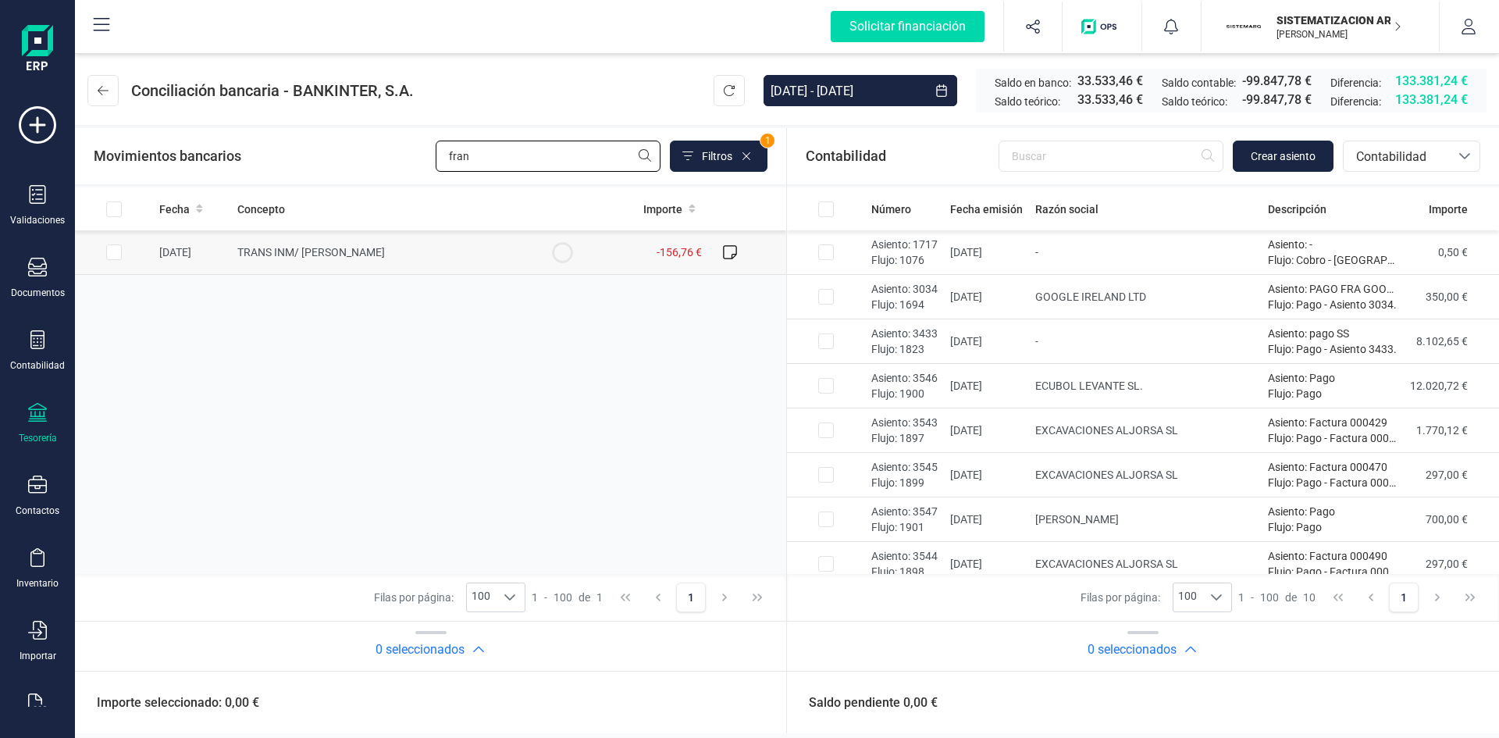
type input "fran"
click at [479, 248] on td "TRANS INM/ FRANCISCO MORENO" at bounding box center [377, 252] width 292 height 45
checkbox input "true"
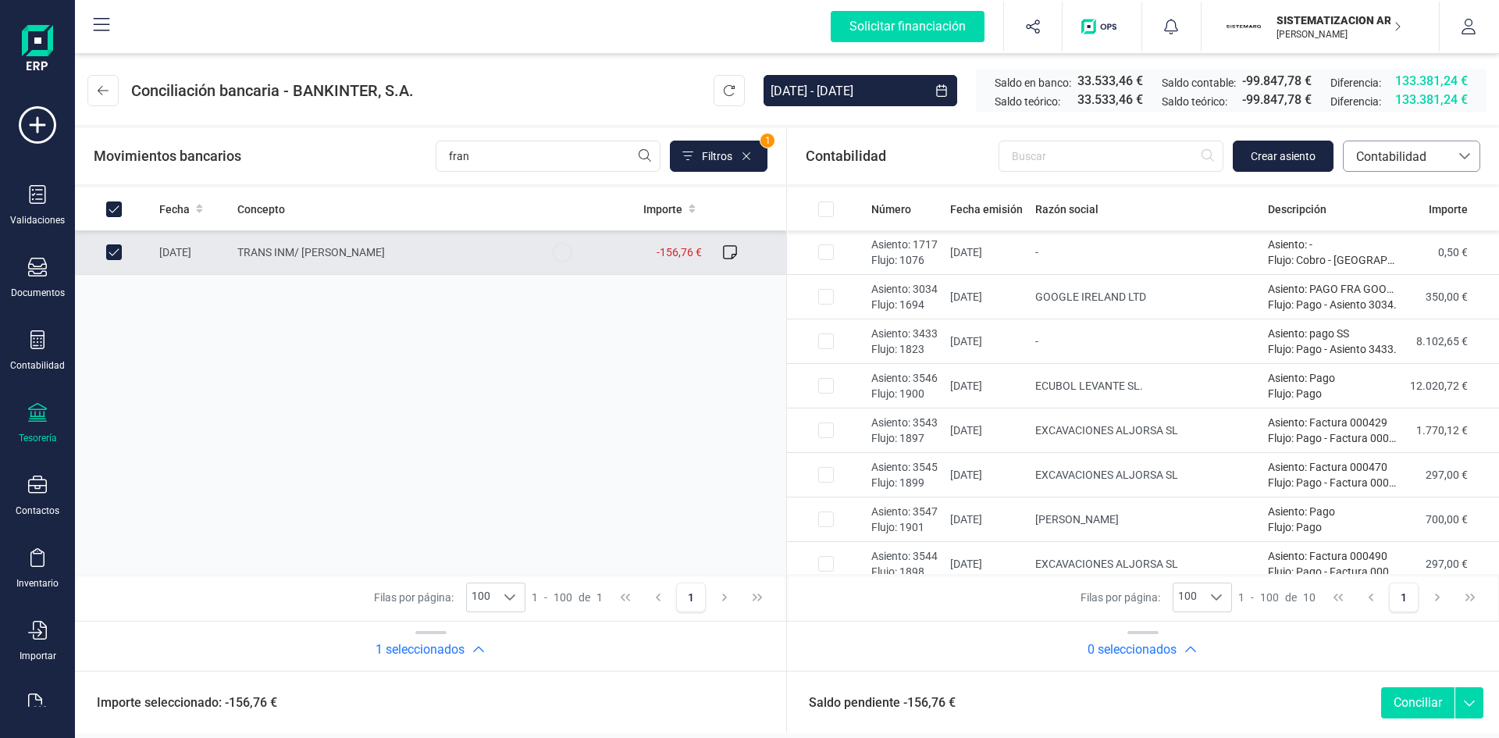
click at [1423, 157] on span "Contabilidad" at bounding box center [1397, 157] width 94 height 19
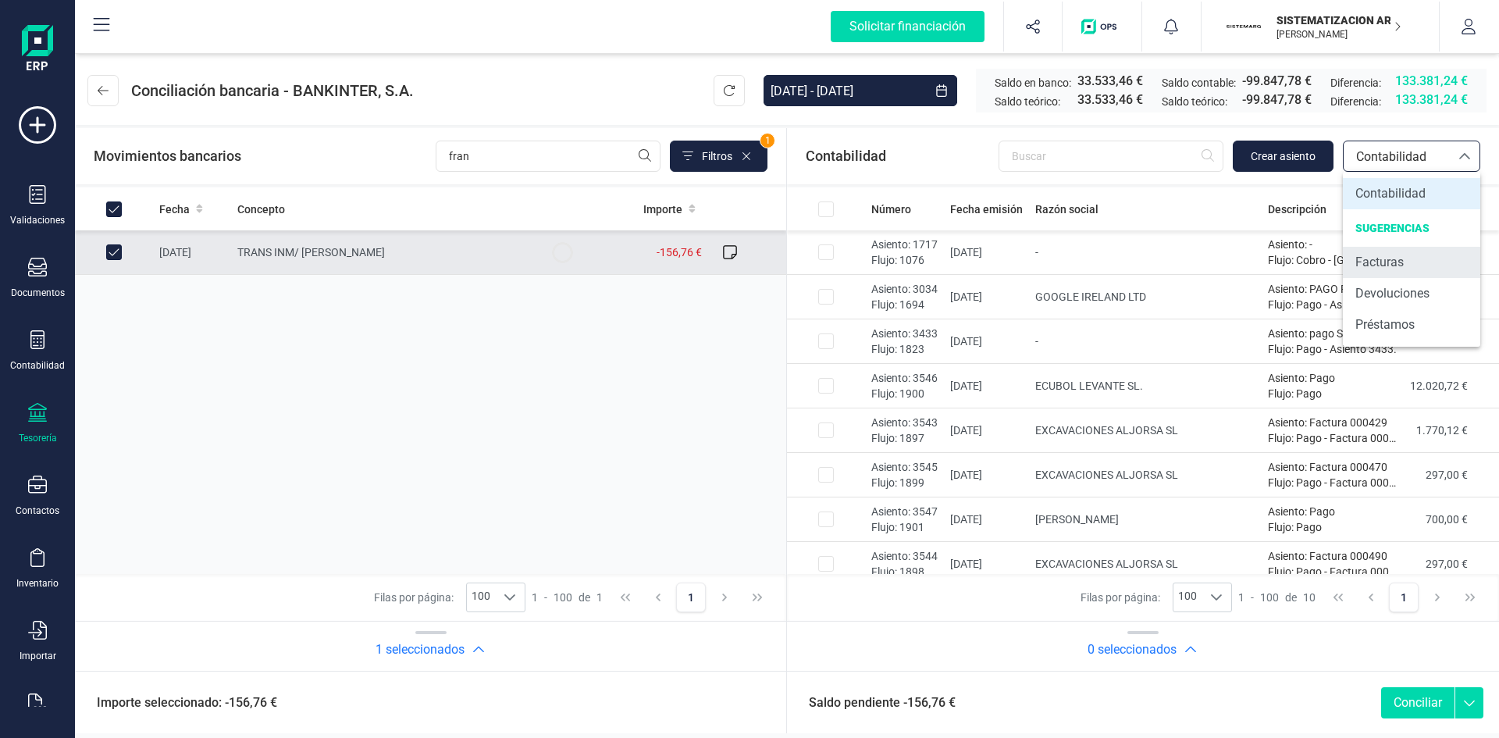
click at [1405, 262] on li "Facturas" at bounding box center [1411, 262] width 137 height 31
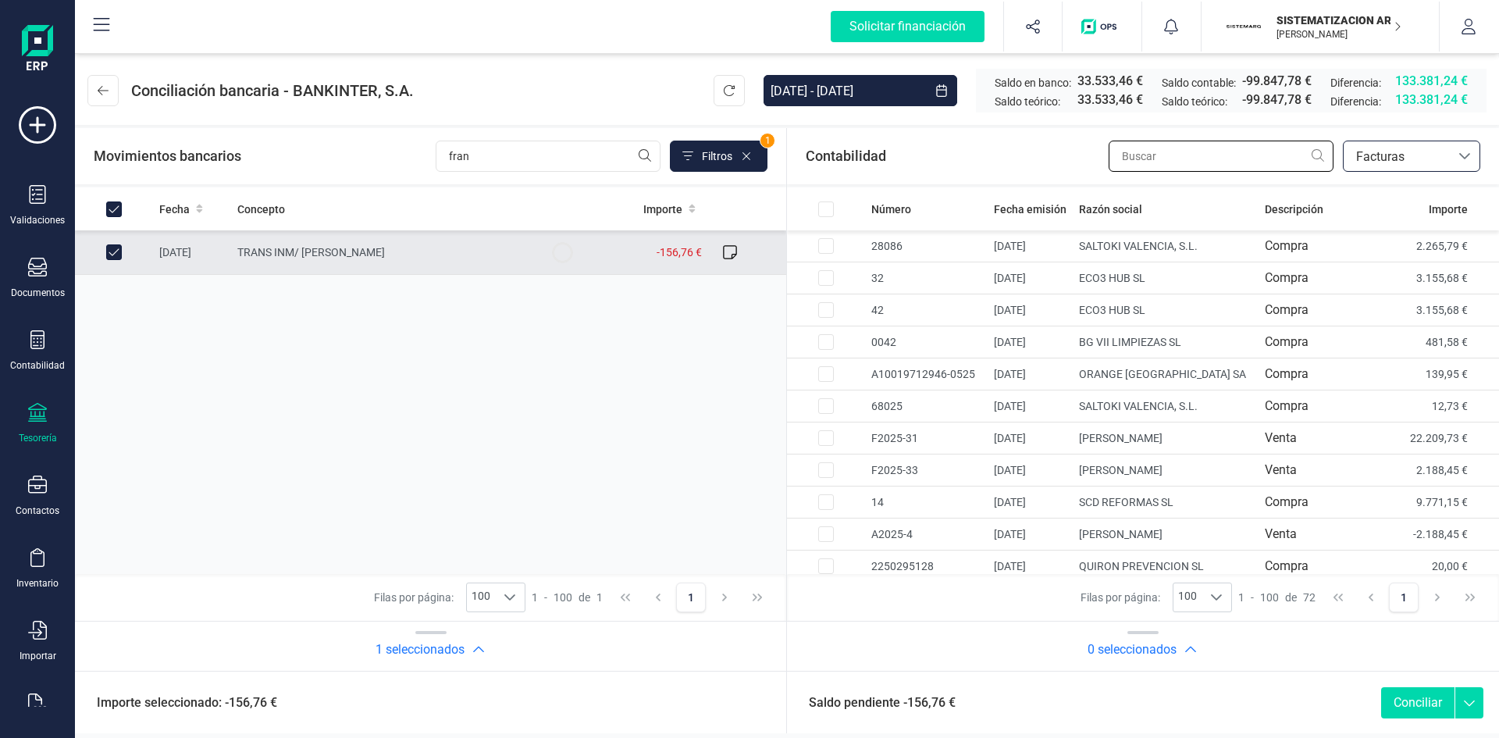
click at [1156, 156] on input "text" at bounding box center [1221, 156] width 225 height 31
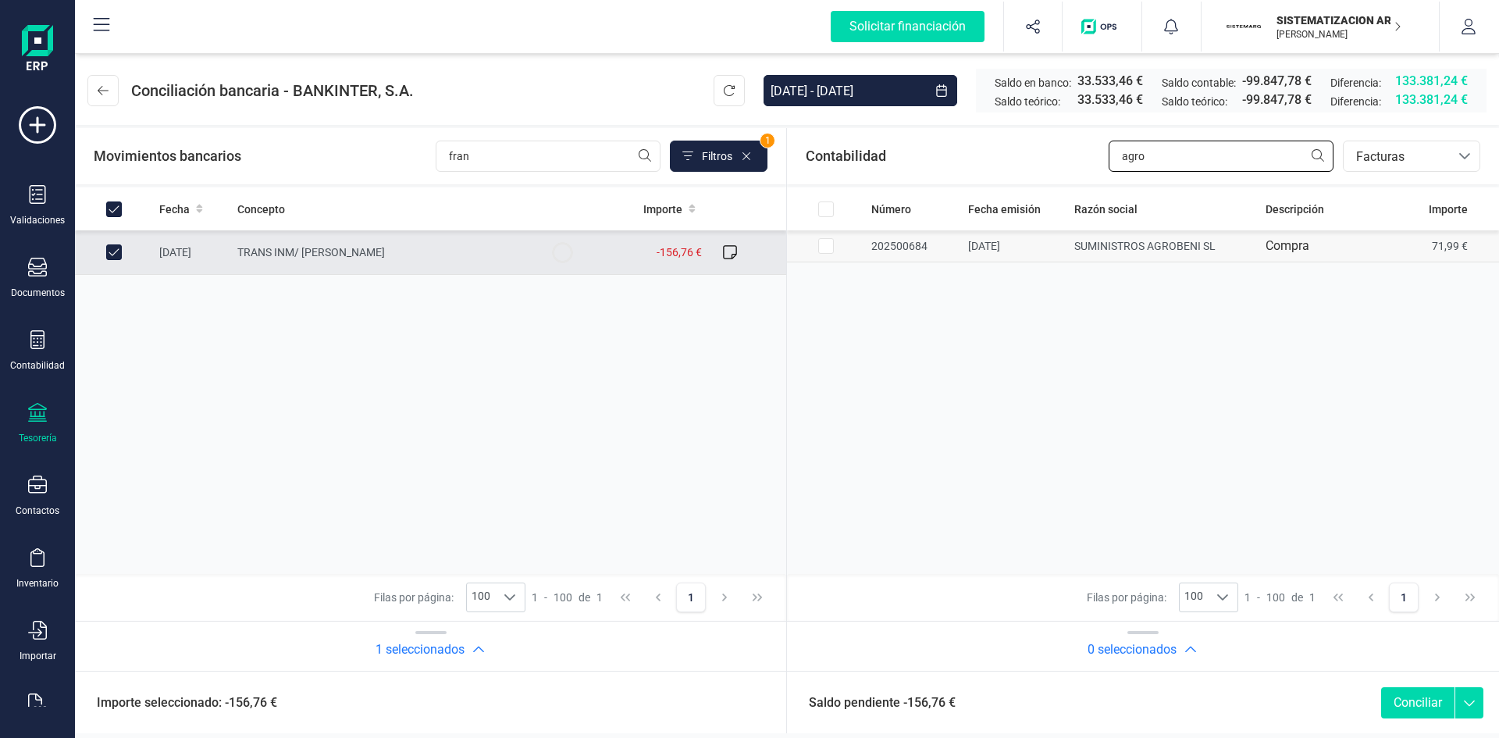
type input "agro"
click at [1113, 257] on td "SUMINISTROS AGROBENI SL" at bounding box center [1163, 246] width 191 height 32
checkbox input "true"
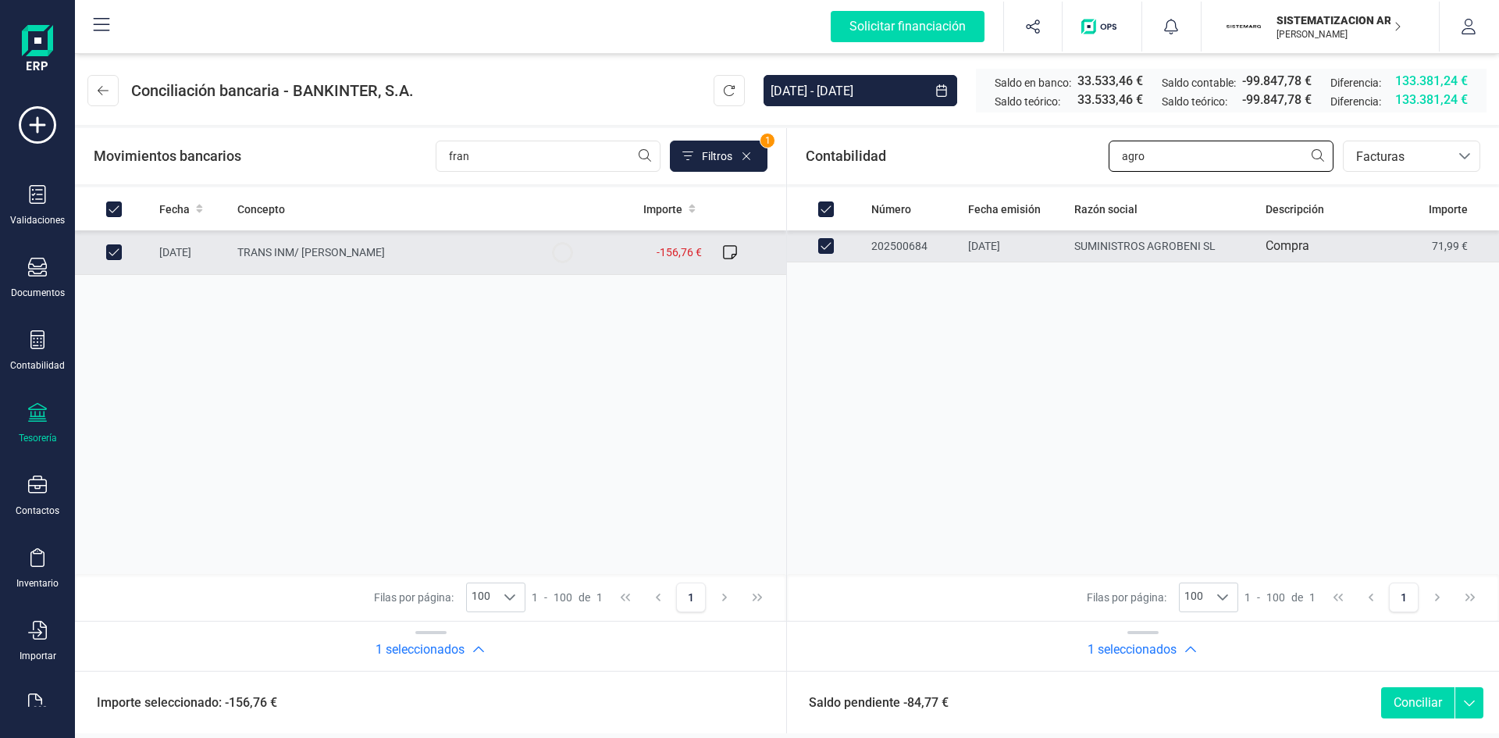
click at [1181, 152] on input "agro" at bounding box center [1221, 156] width 225 height 31
type input "a"
checkbox input "false"
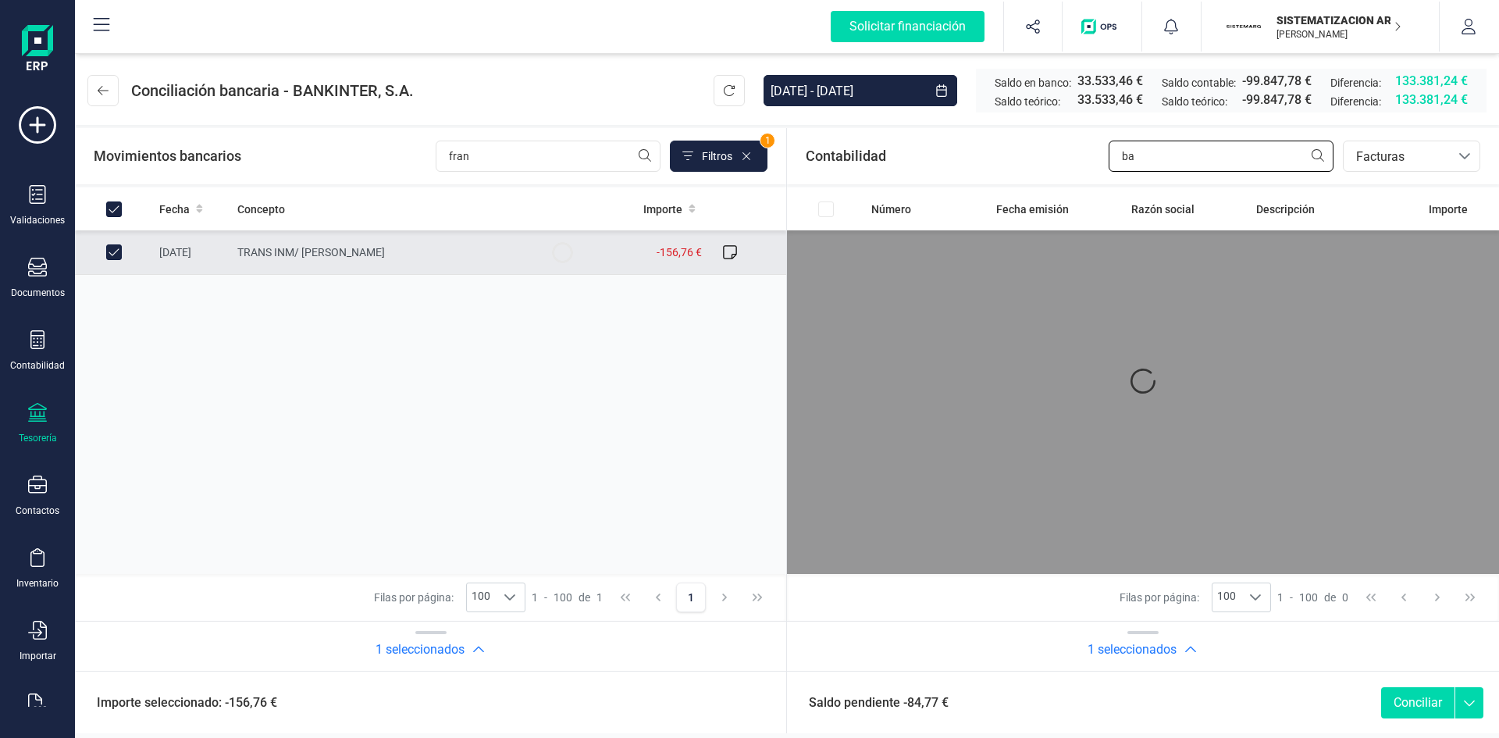
type input "b"
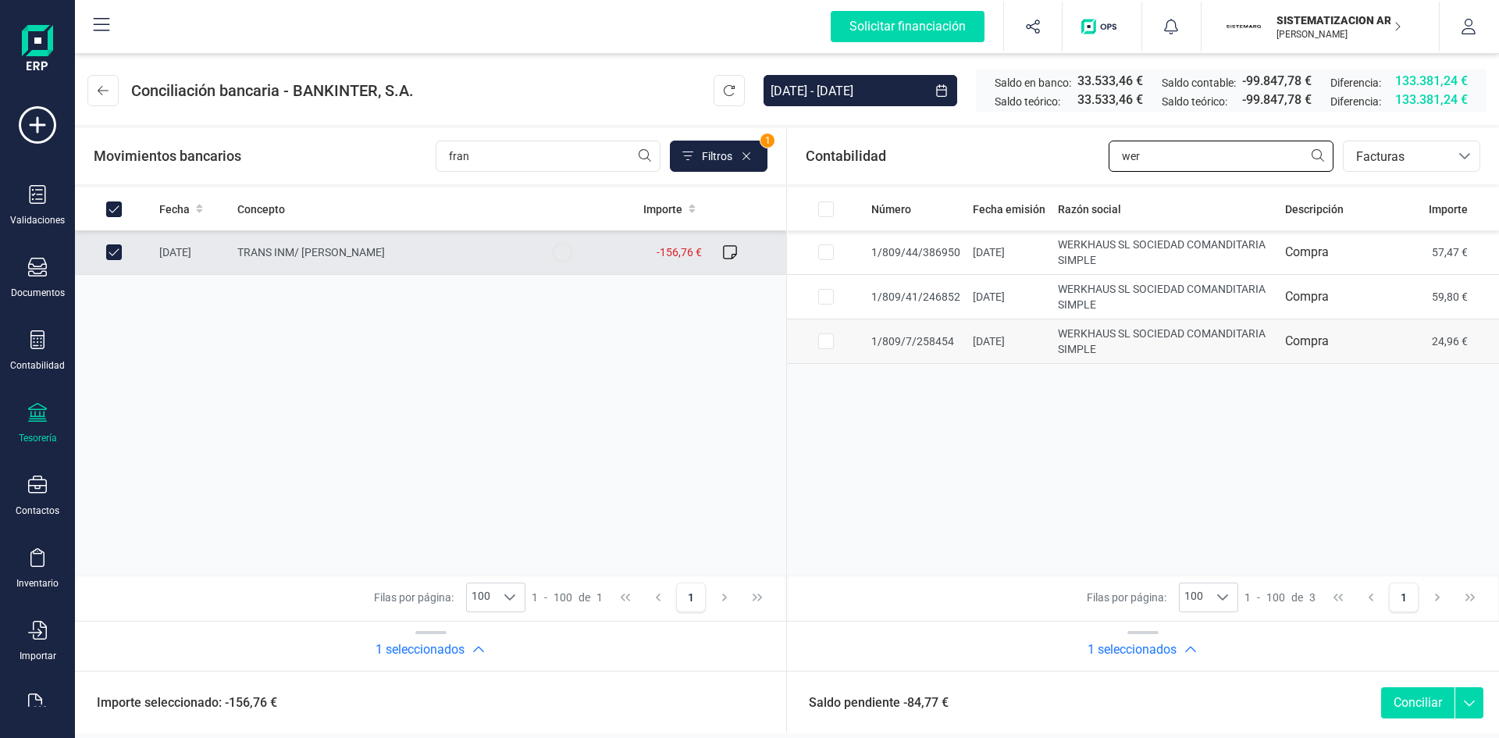
type input "wer"
click at [1010, 347] on td "16/07/2025" at bounding box center [1009, 341] width 85 height 45
checkbox input "true"
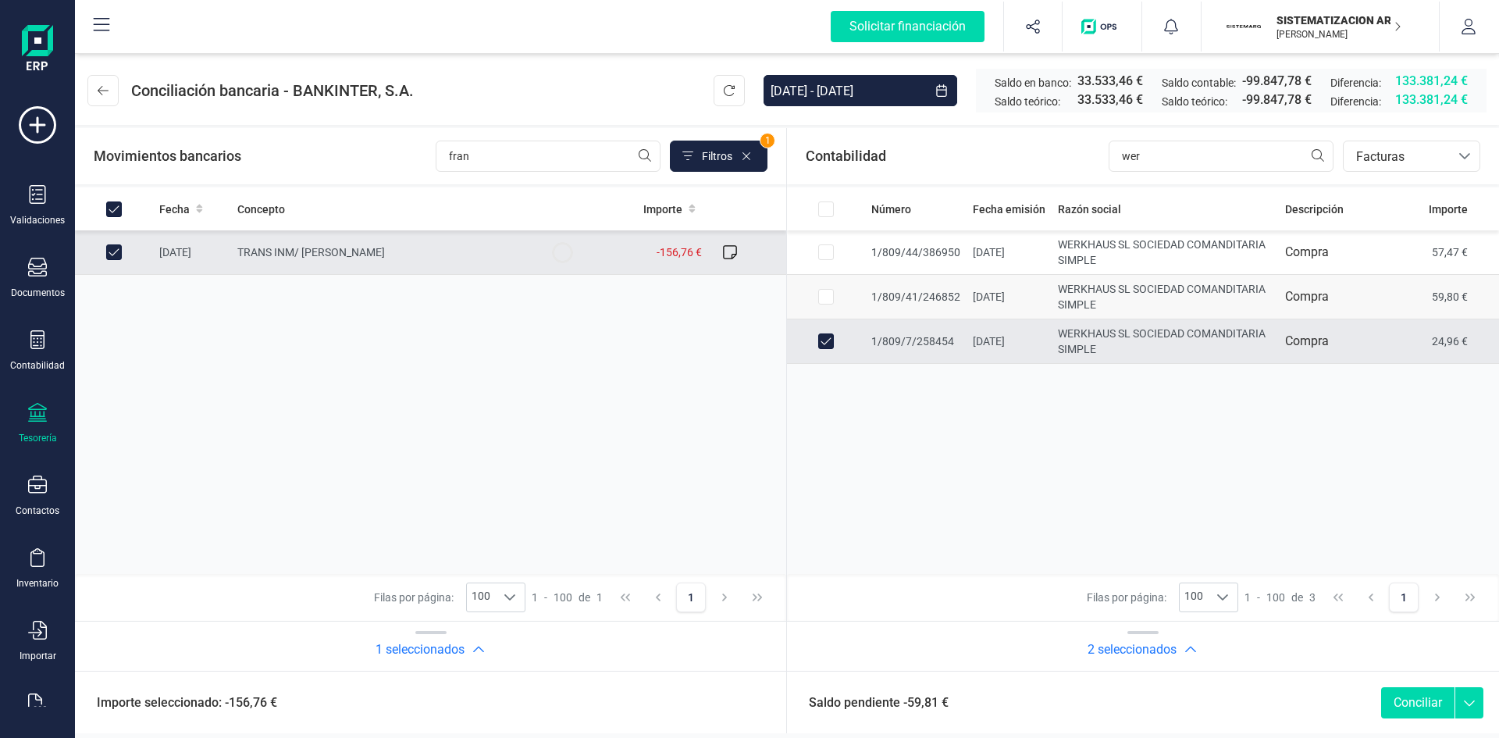
click at [916, 299] on td "1/809/41/246852" at bounding box center [915, 297] width 101 height 45
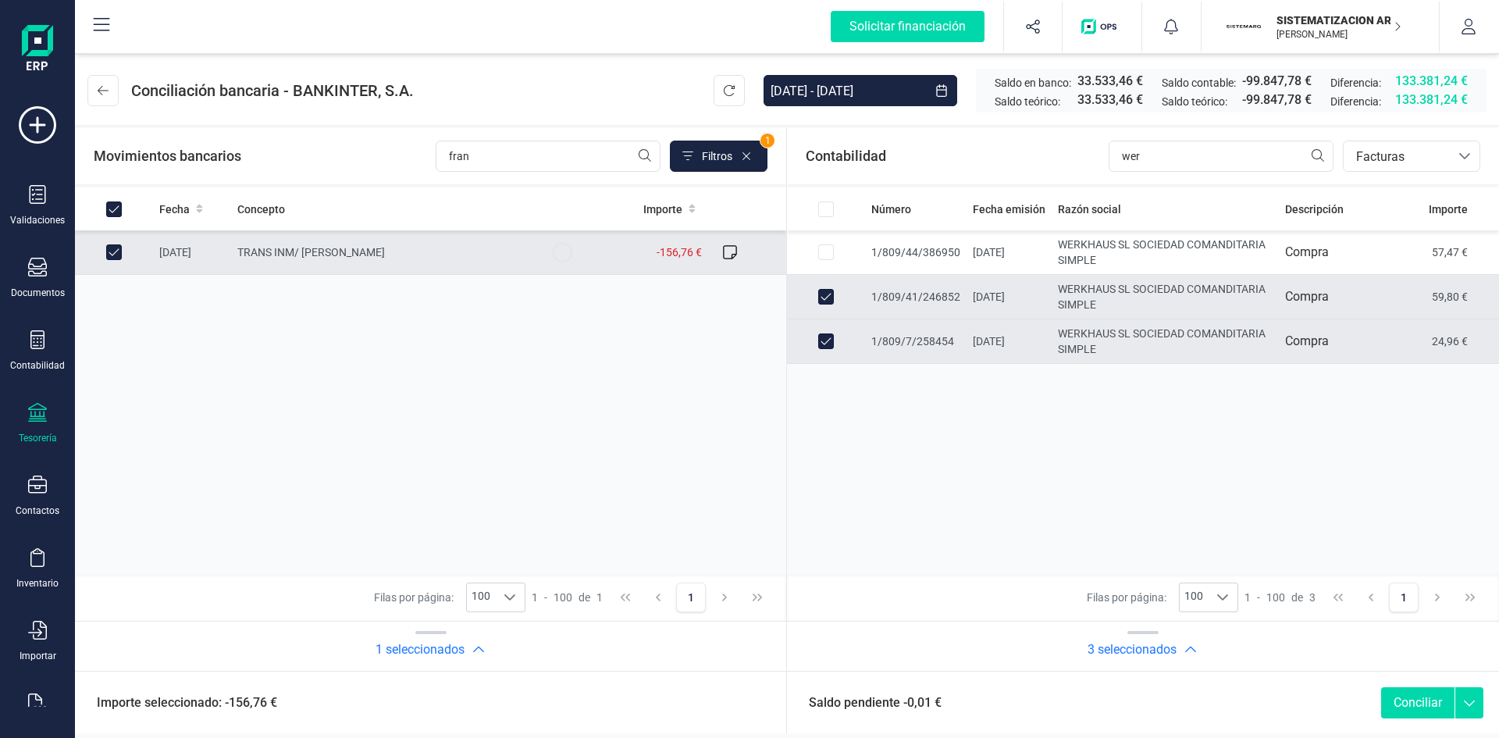
checkbox input "true"
click at [1259, 152] on input "wer" at bounding box center [1221, 156] width 225 height 31
type input "w"
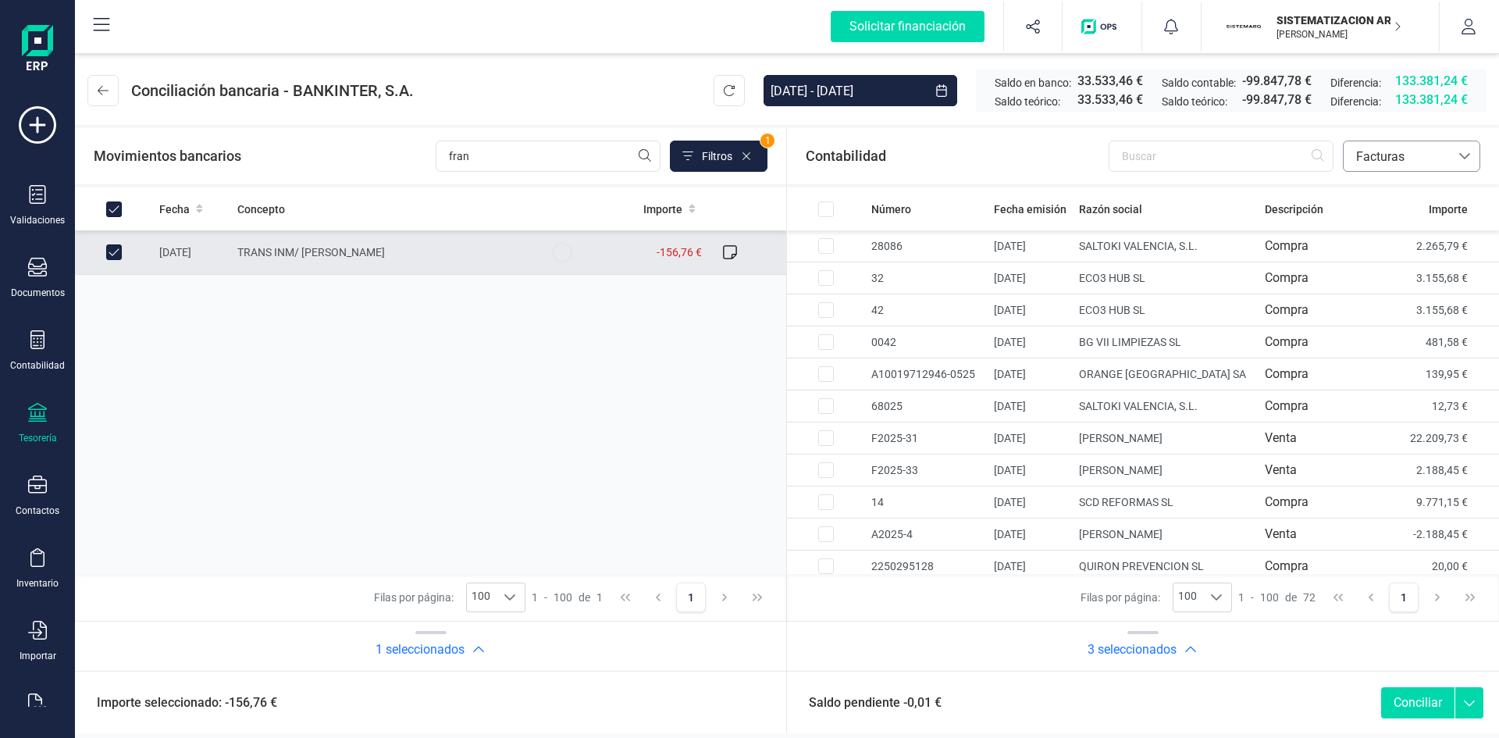
click at [1409, 143] on span "Facturas" at bounding box center [1397, 156] width 106 height 30
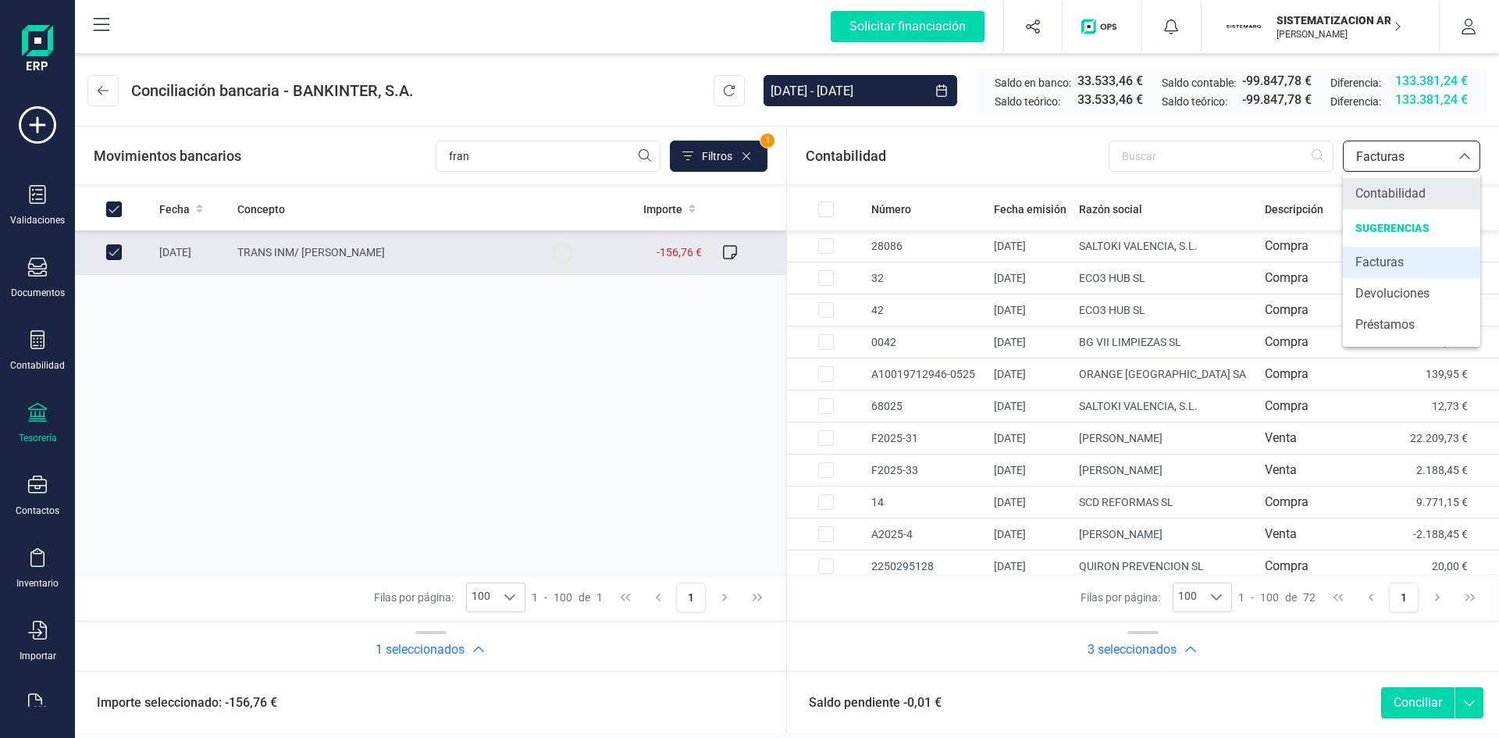
click at [1404, 192] on span "Contabilidad" at bounding box center [1390, 193] width 70 height 19
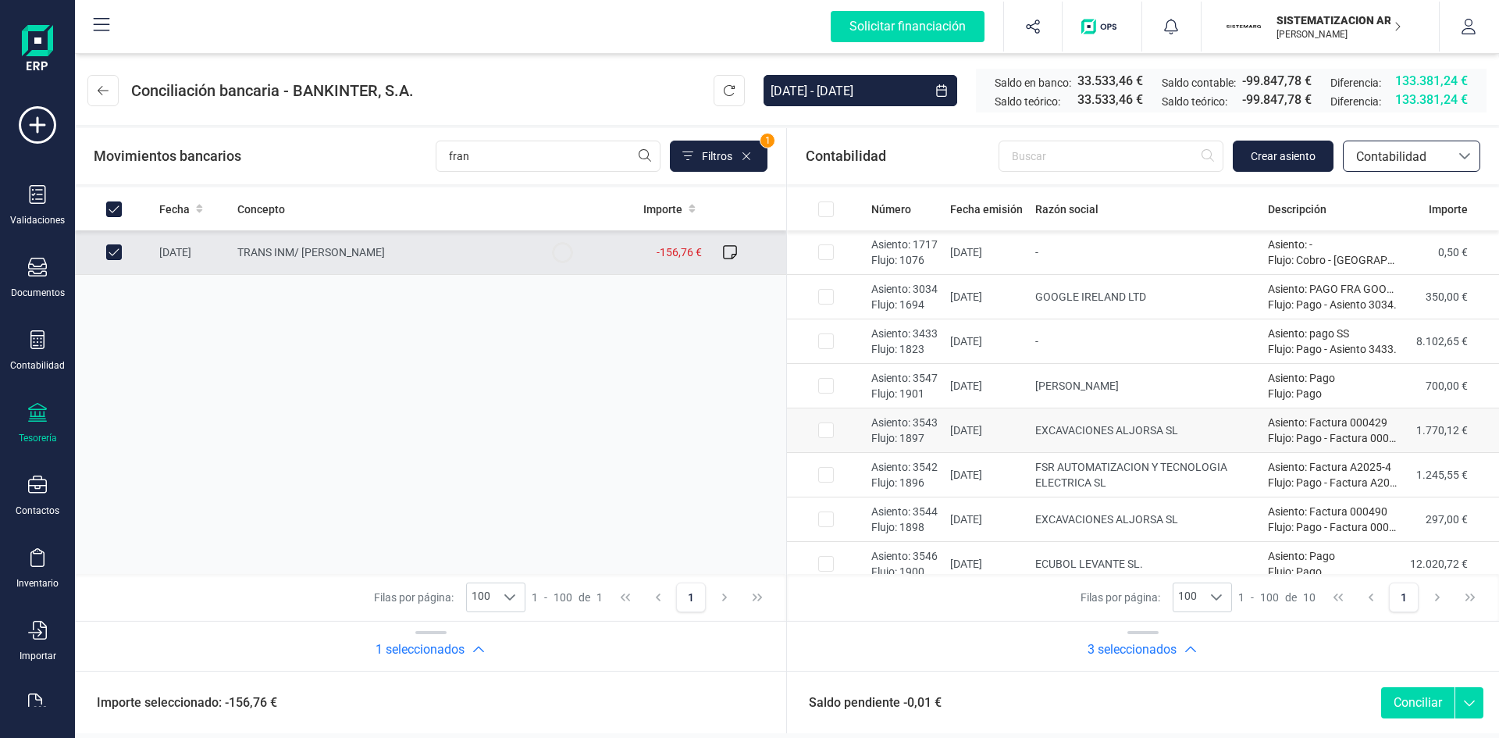
scroll to position [101, 0]
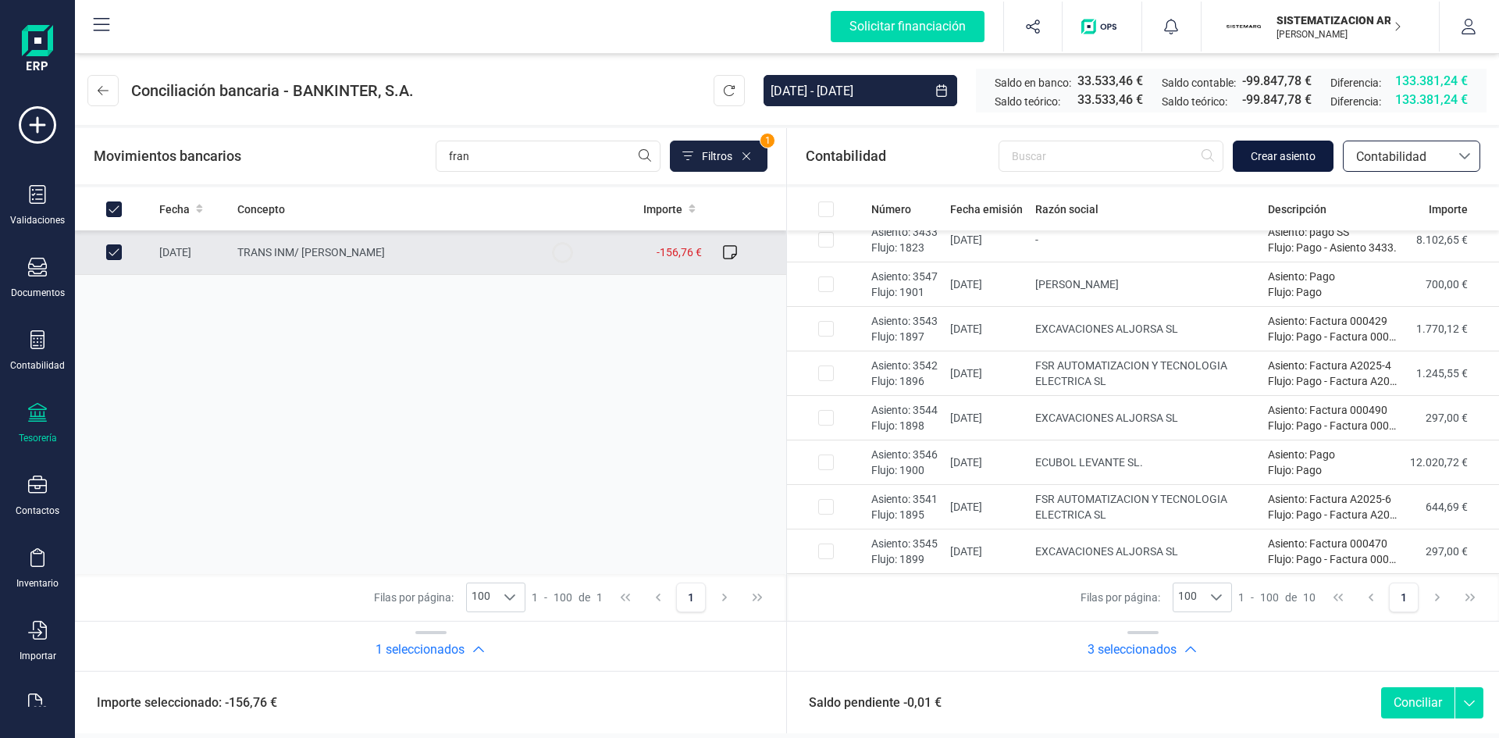
click at [1275, 163] on span "Crear asiento" at bounding box center [1283, 156] width 65 height 16
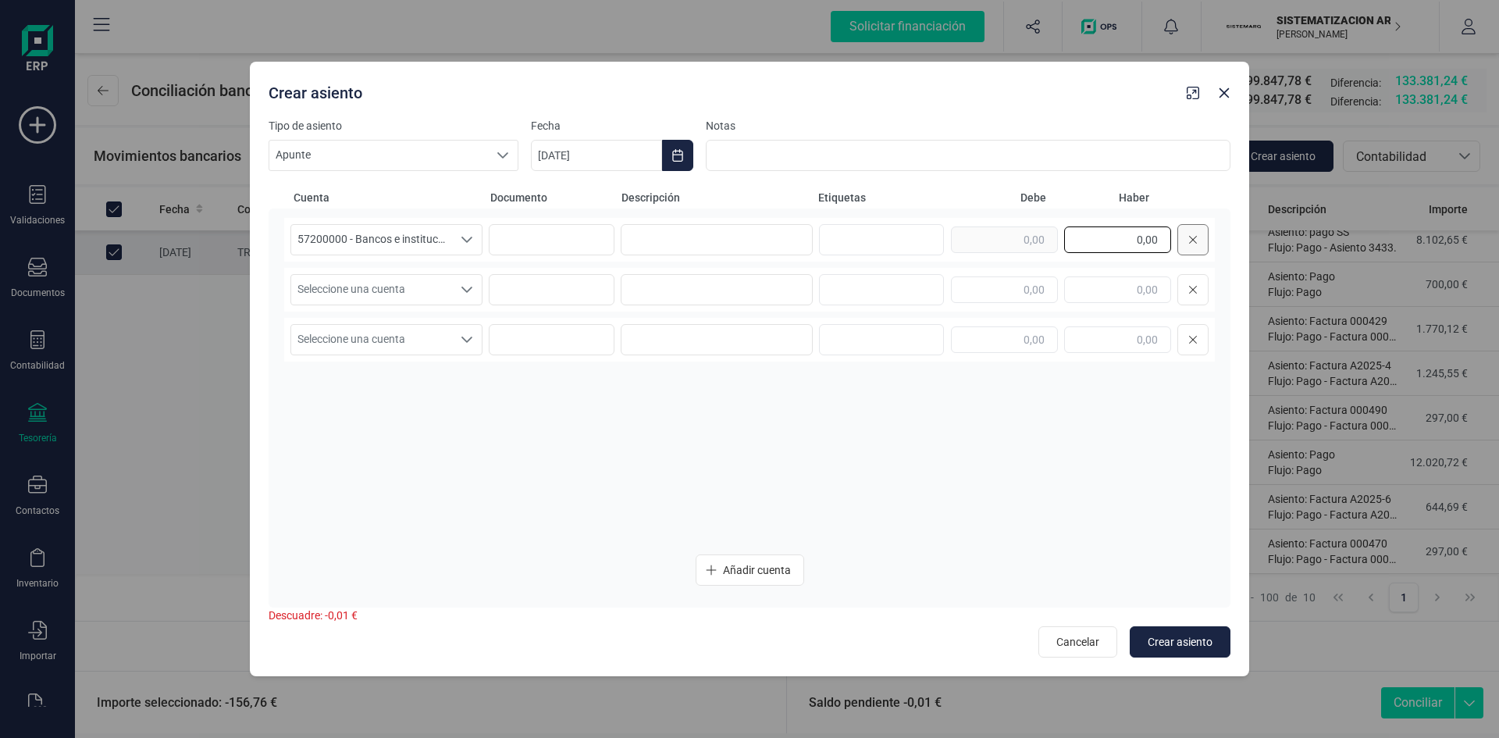
drag, startPoint x: 1117, startPoint y: 240, endPoint x: 1179, endPoint y: 224, distance: 63.8
click at [1179, 224] on div "0,00" at bounding box center [1080, 239] width 258 height 31
type input "0,01"
click at [1045, 292] on input "text" at bounding box center [1004, 289] width 107 height 27
type input "0,01"
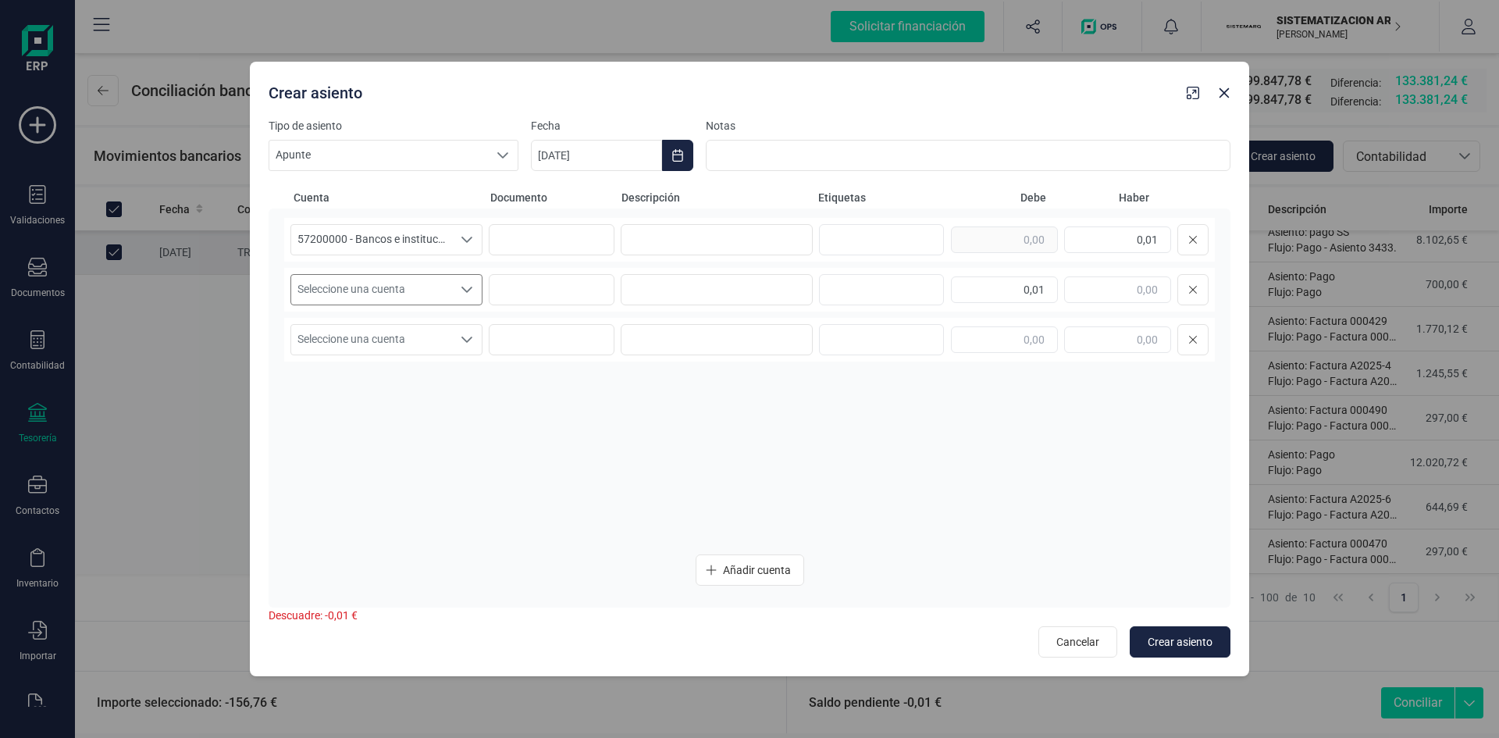
click at [418, 280] on span "Seleccione una cuenta" at bounding box center [371, 290] width 161 height 30
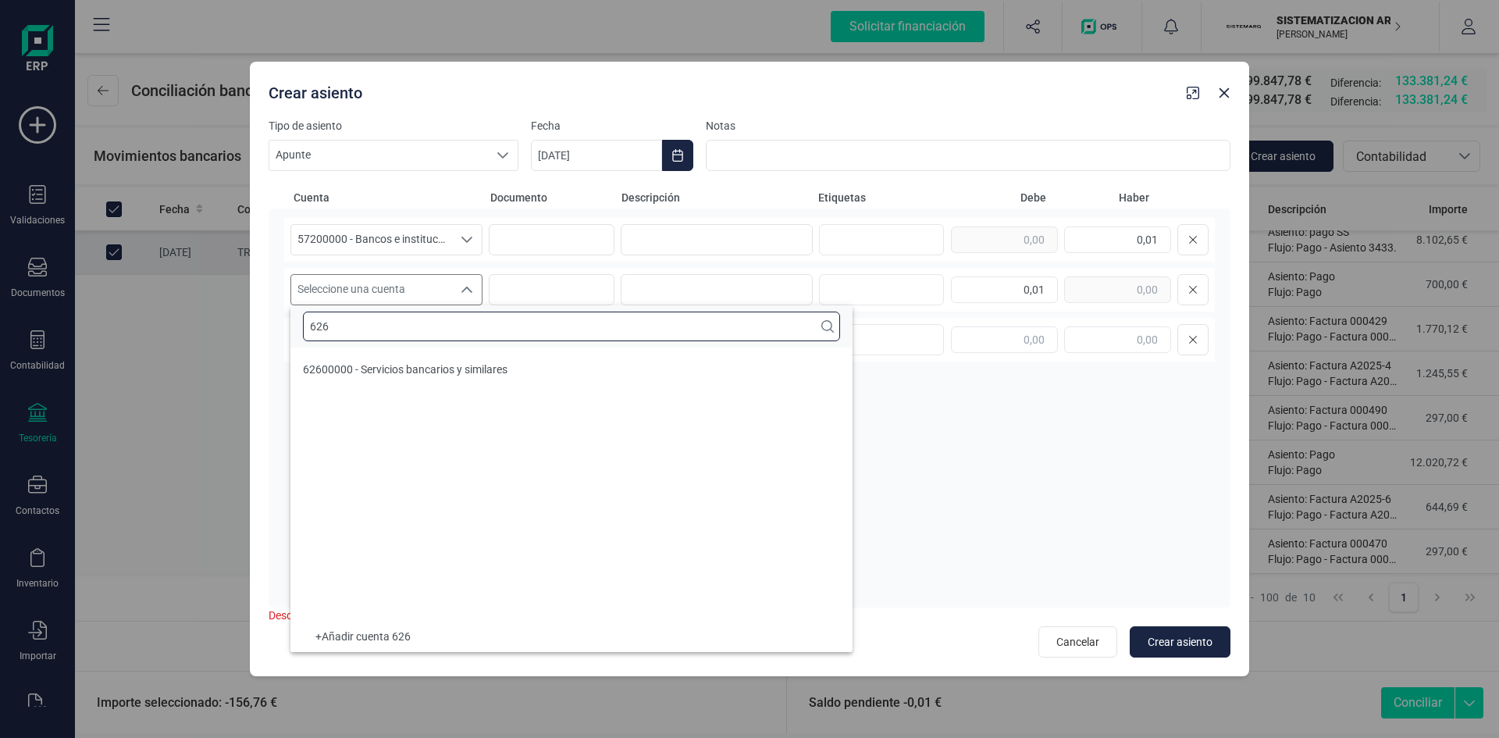
scroll to position [0, 0]
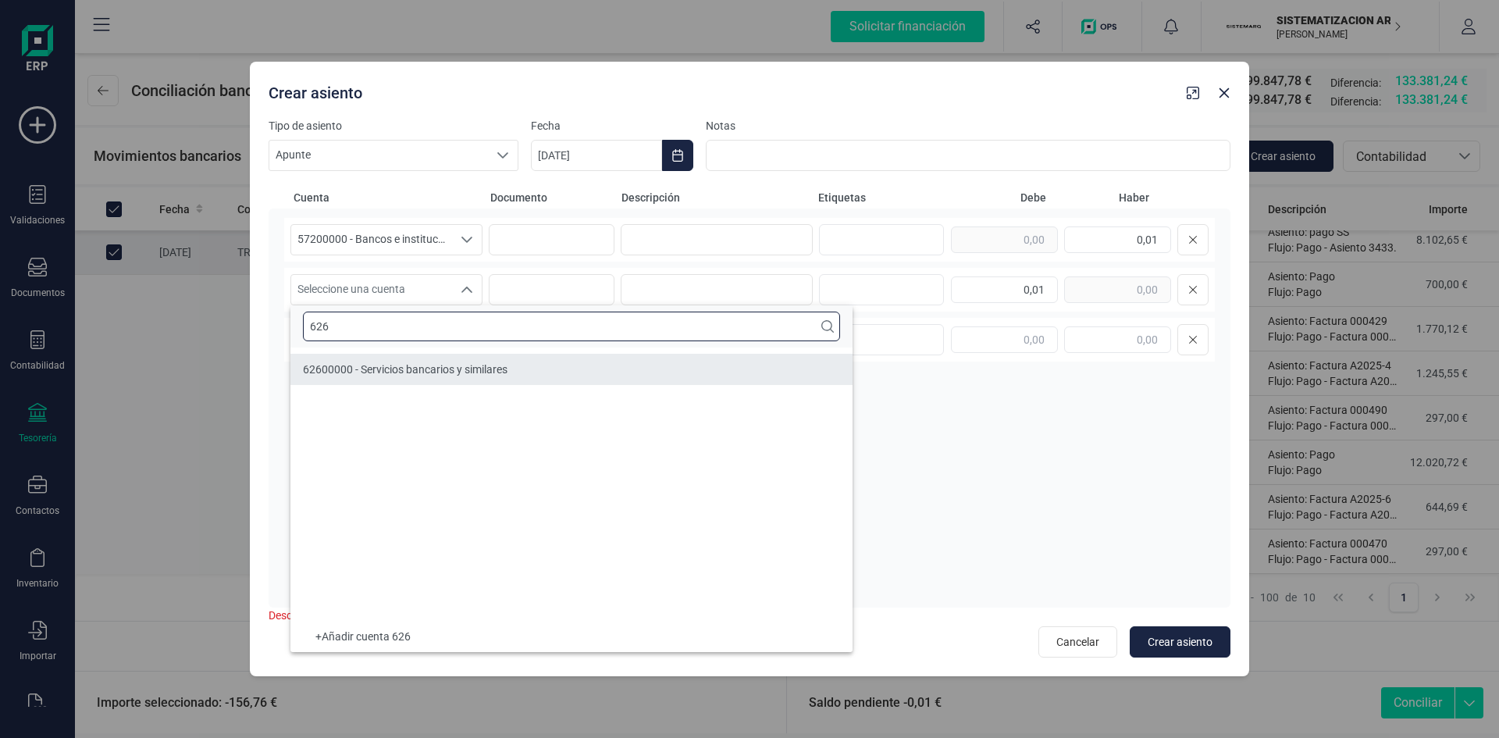
type input "626"
click at [435, 373] on span "62600000 - Servicios bancarios y similares" at bounding box center [405, 369] width 205 height 12
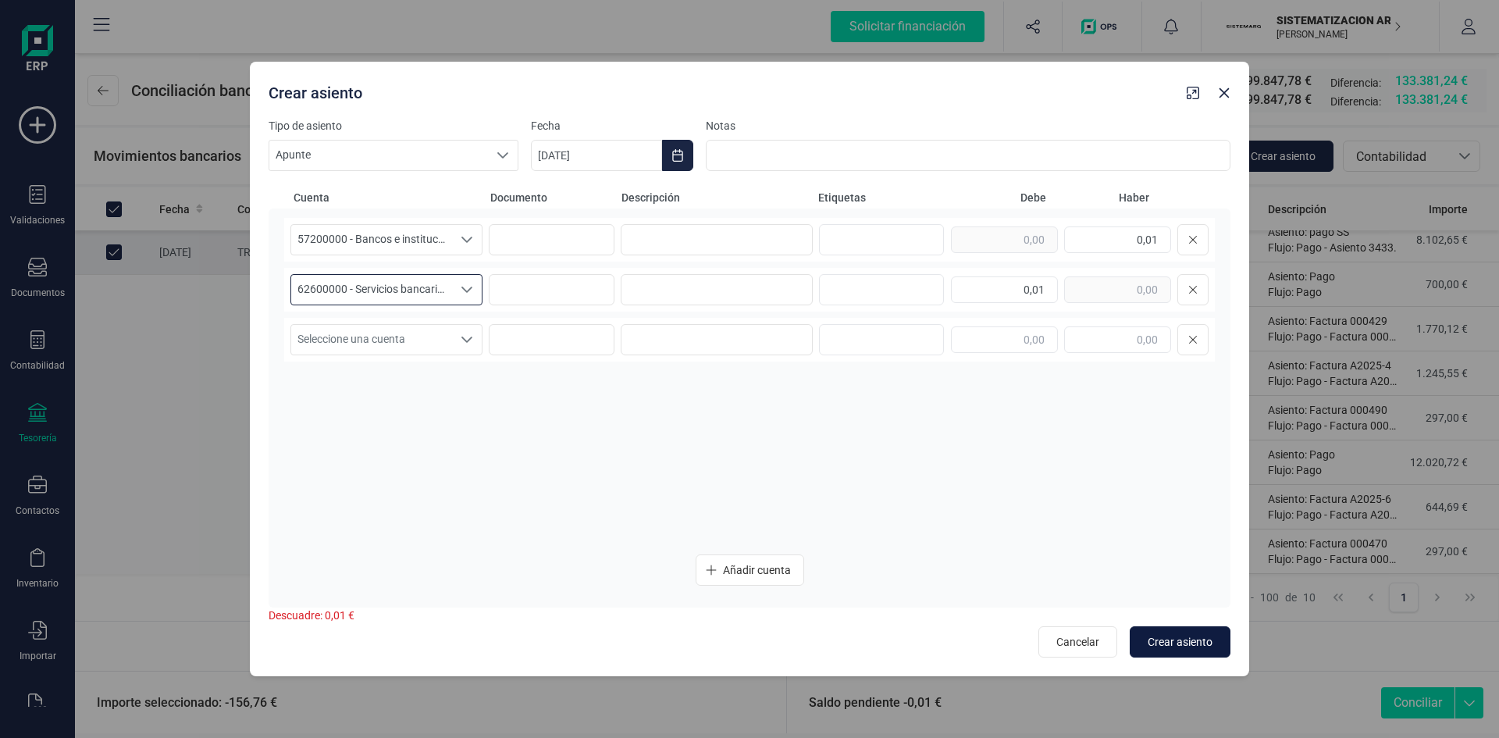
click at [1164, 652] on button "Crear asiento" at bounding box center [1180, 641] width 101 height 31
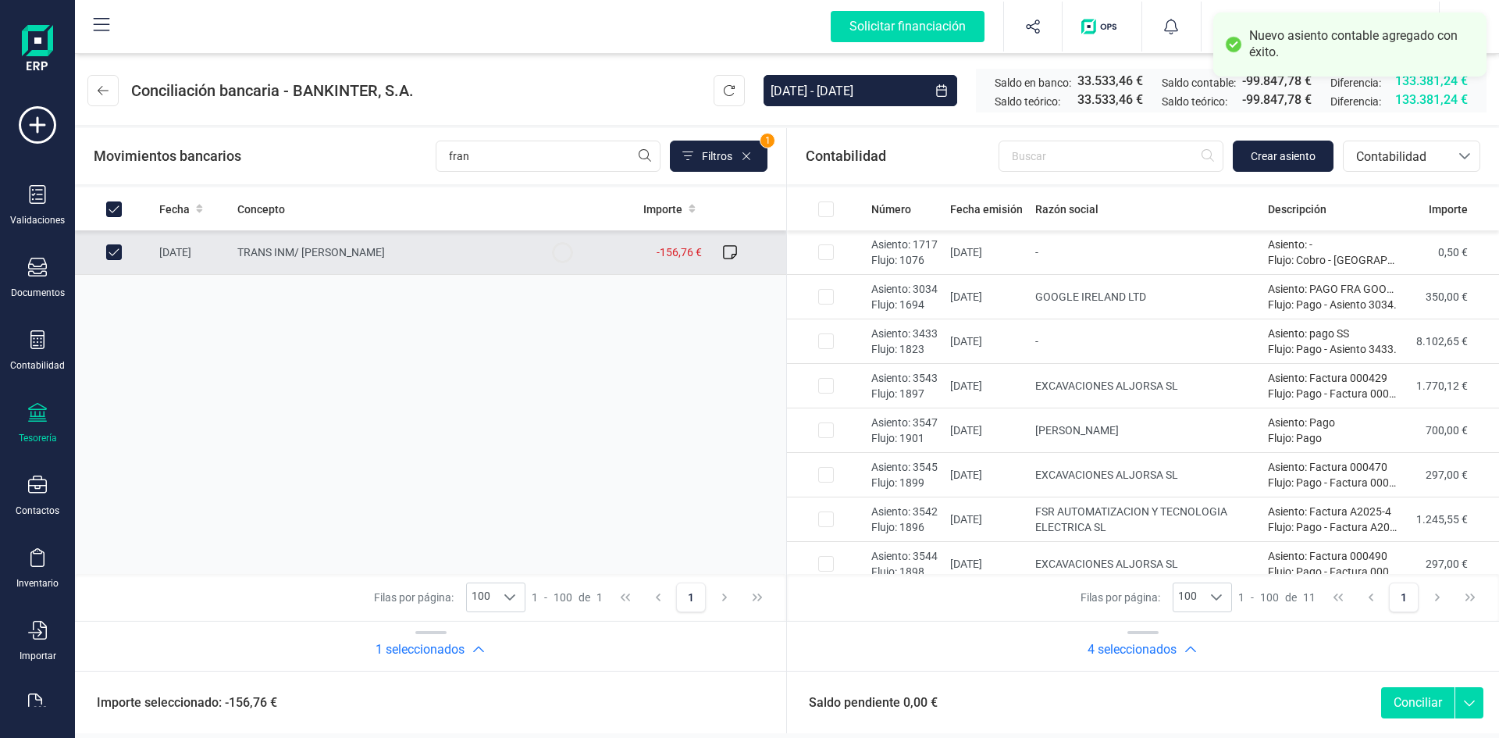
scroll to position [146, 0]
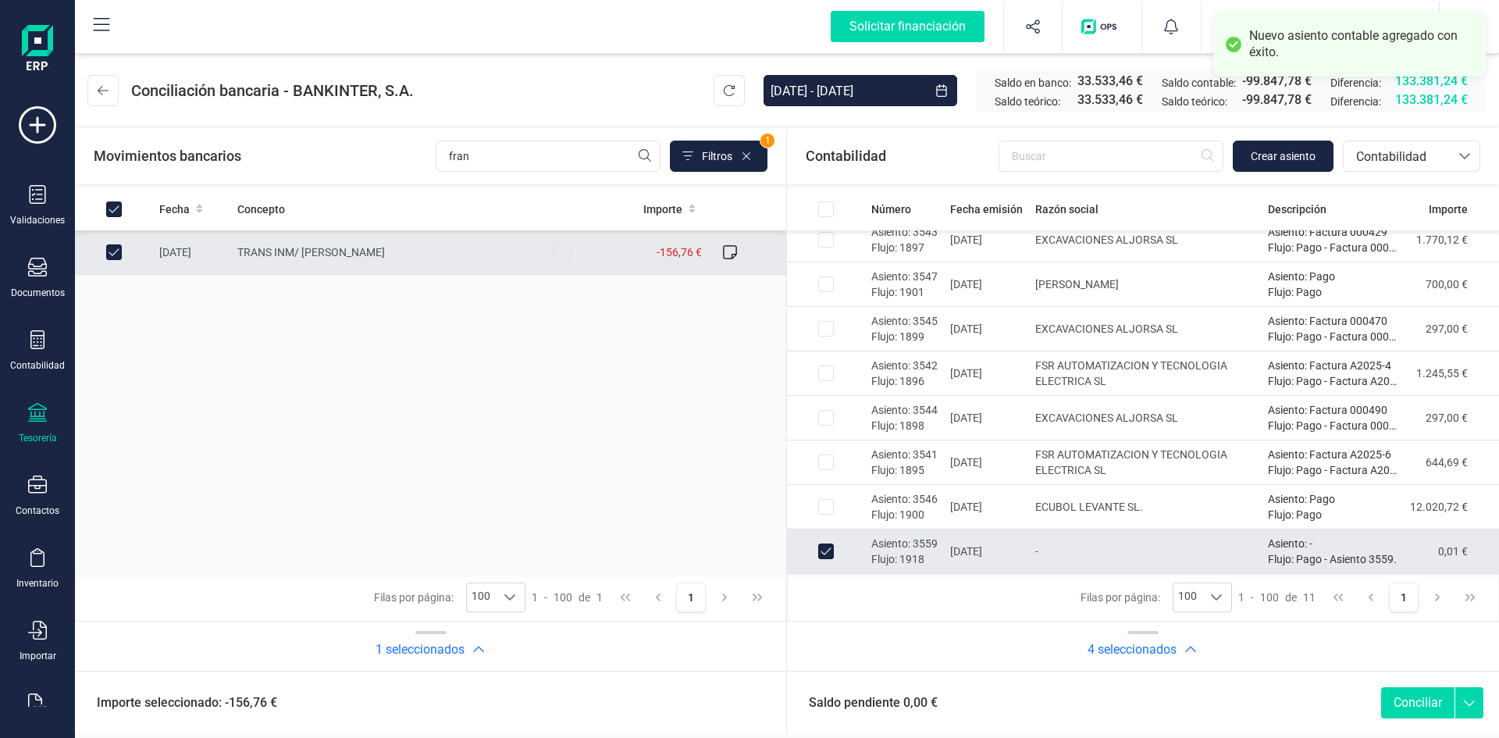
click at [1409, 702] on button "Conciliar" at bounding box center [1417, 702] width 73 height 31
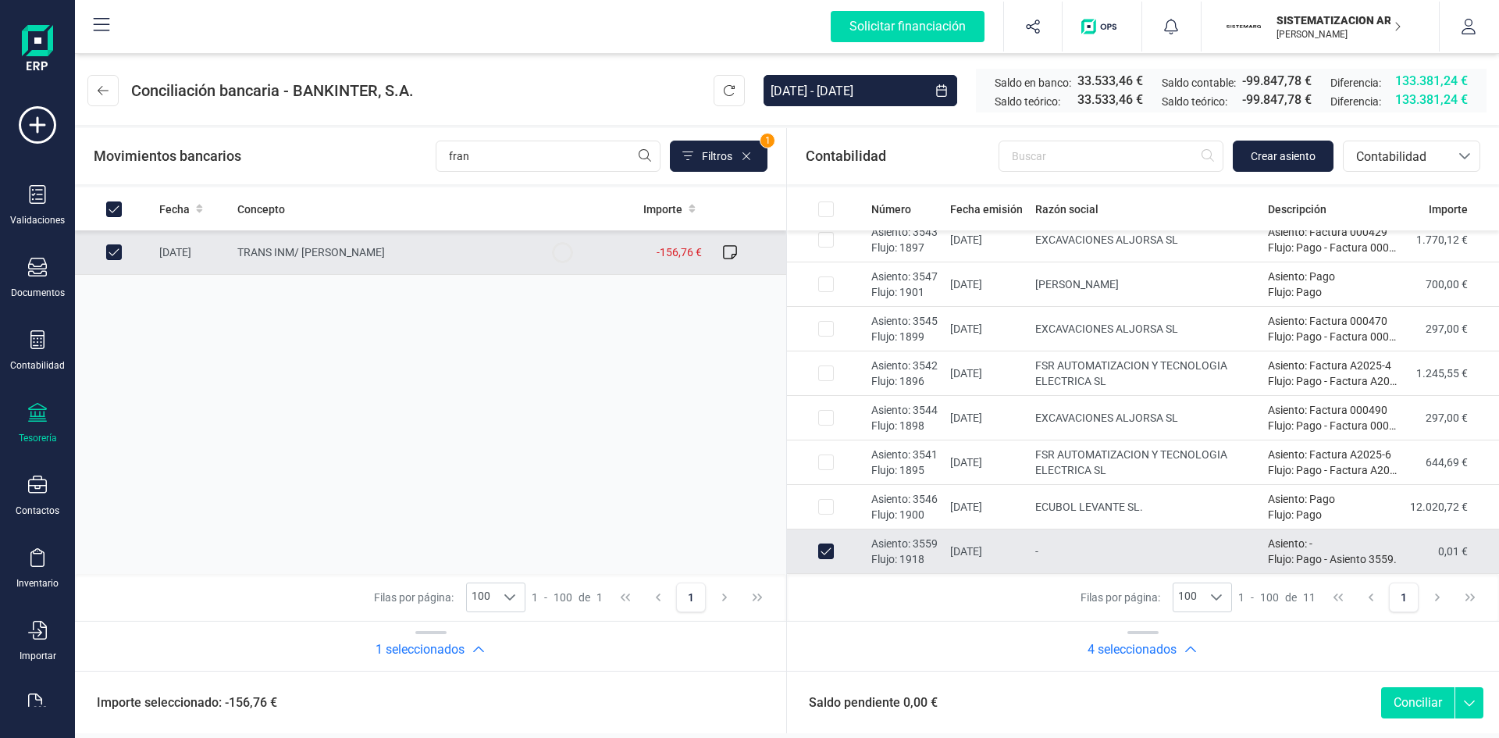
checkbox input "false"
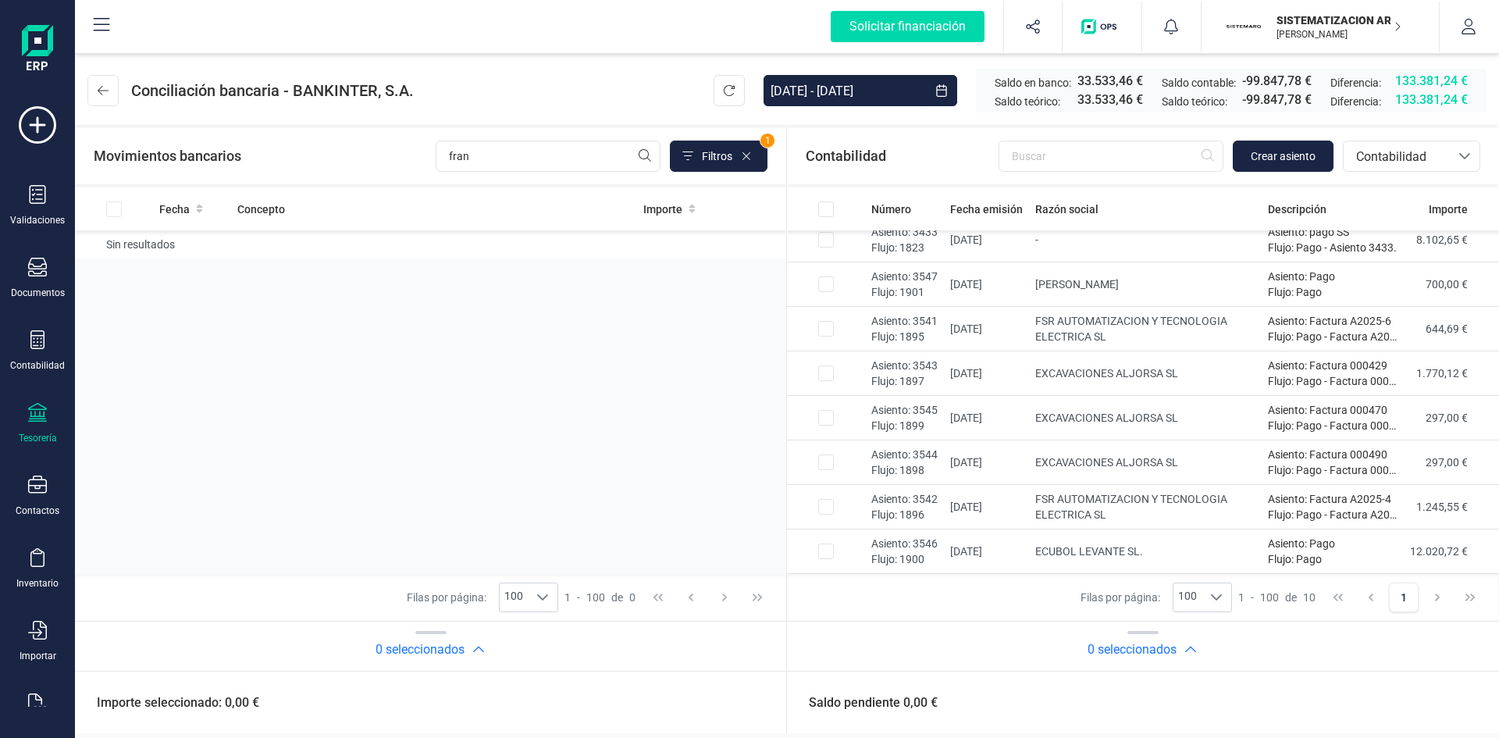
scroll to position [101, 0]
drag, startPoint x: 507, startPoint y: 145, endPoint x: 409, endPoint y: 164, distance: 100.1
click at [409, 164] on div "Movimientos bancarios fran Filtros 1" at bounding box center [431, 156] width 674 height 31
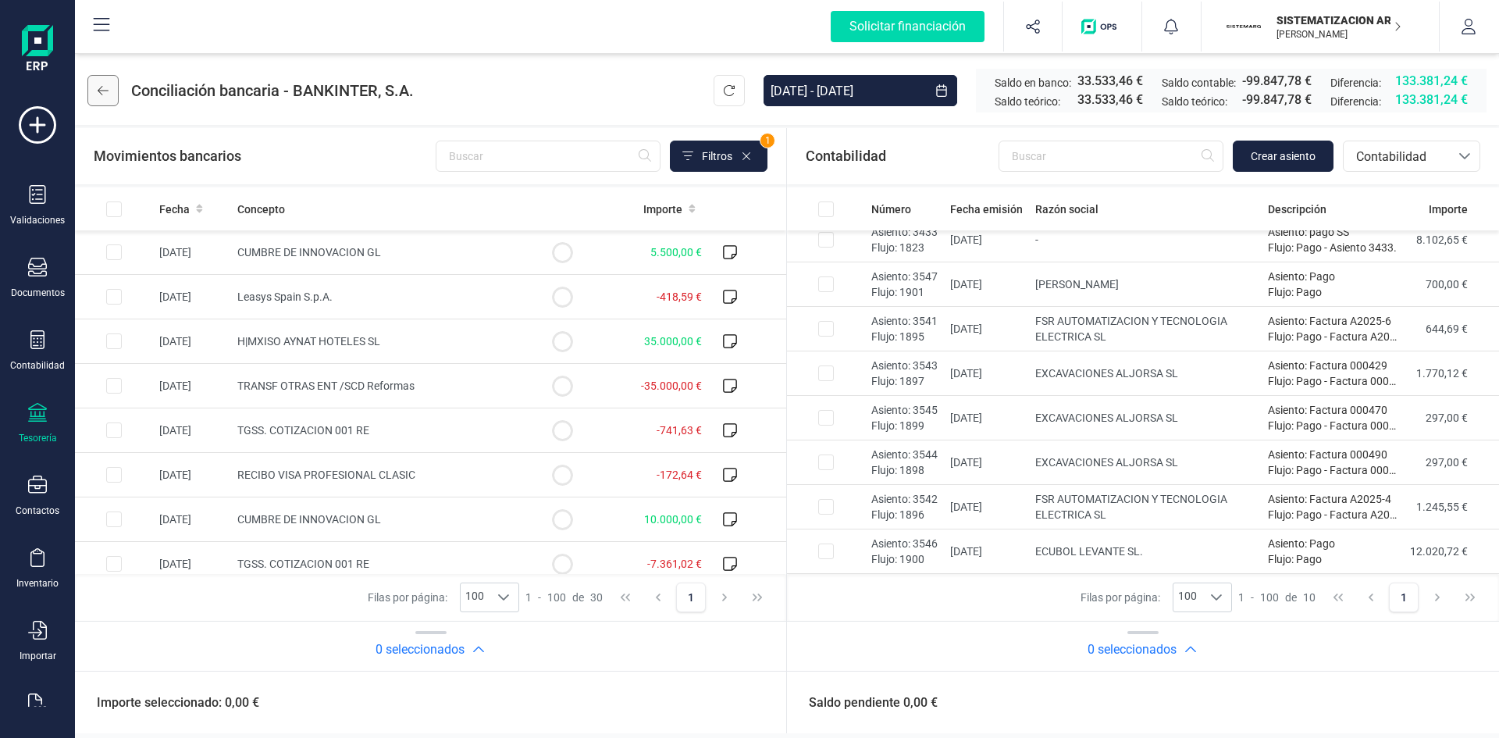
click at [107, 84] on button at bounding box center [102, 90] width 31 height 31
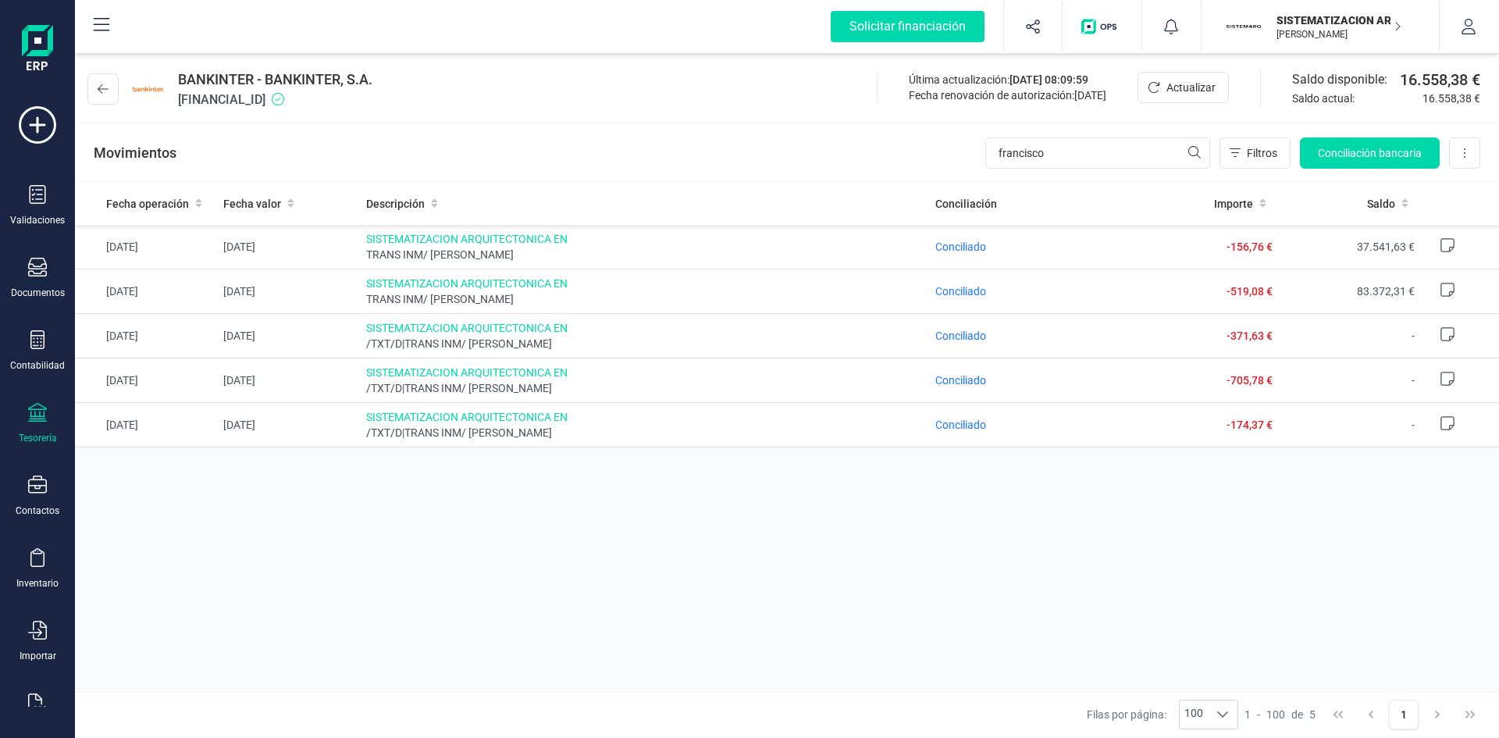
click at [107, 84] on icon at bounding box center [103, 89] width 11 height 12
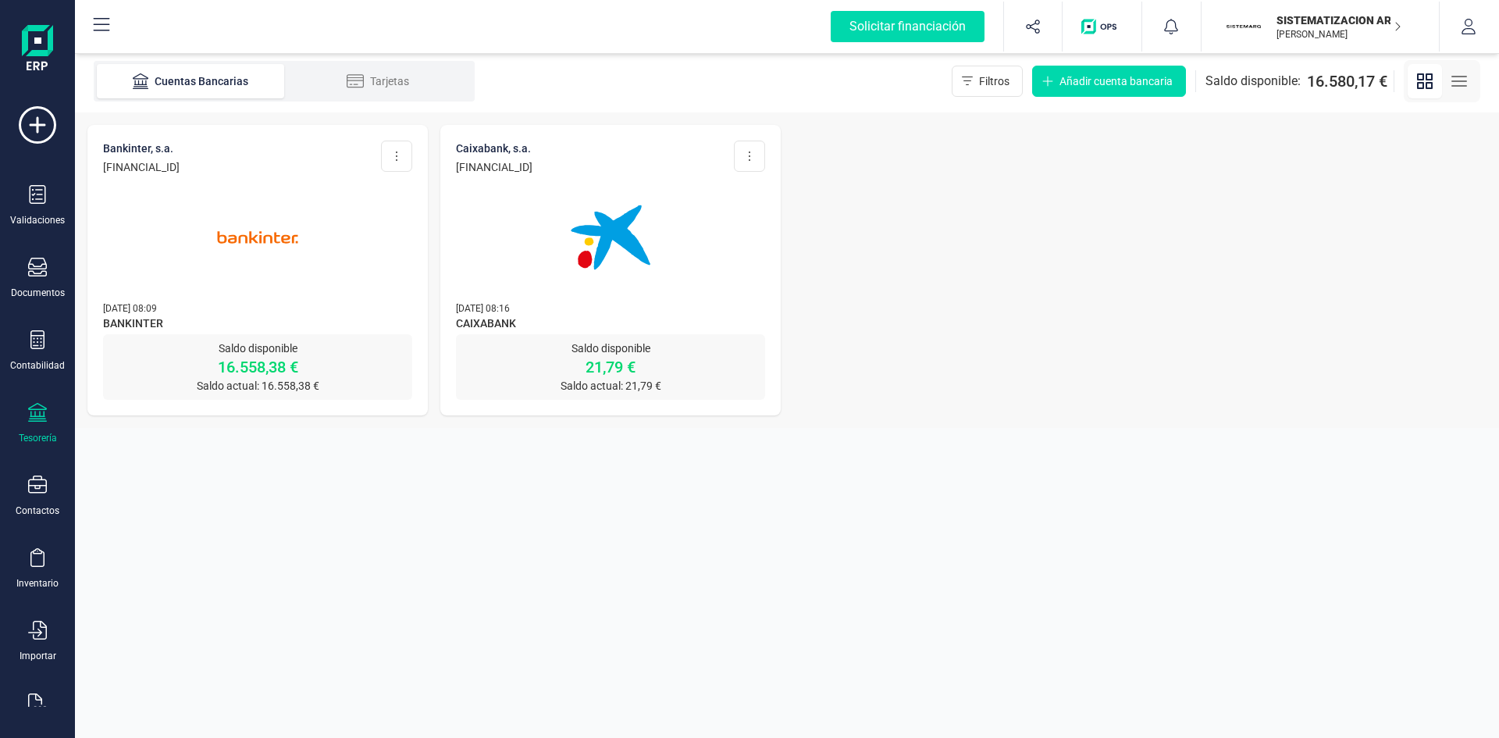
click at [589, 213] on img at bounding box center [610, 237] width 131 height 131
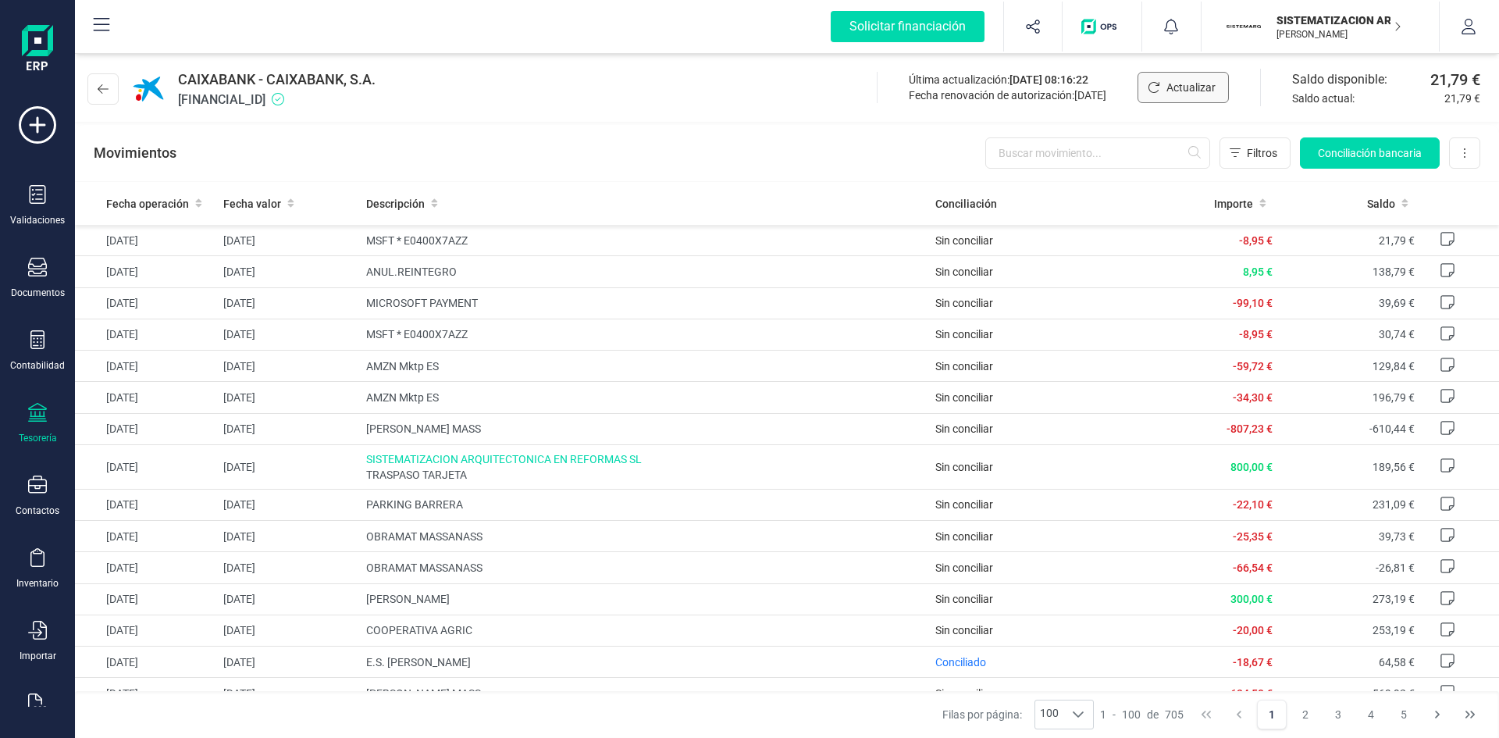
click at [1179, 90] on span "Actualizar" at bounding box center [1190, 88] width 49 height 16
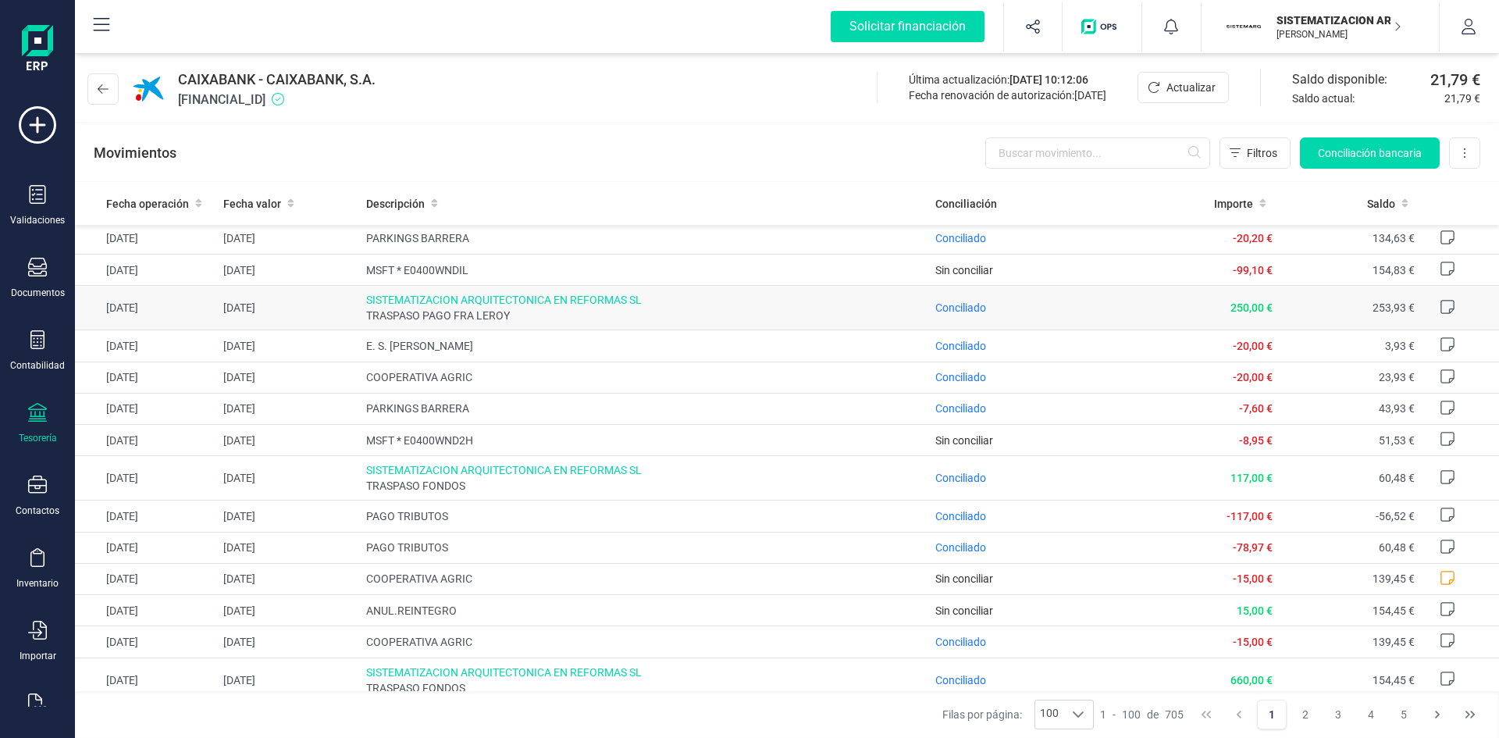
scroll to position [1678, 0]
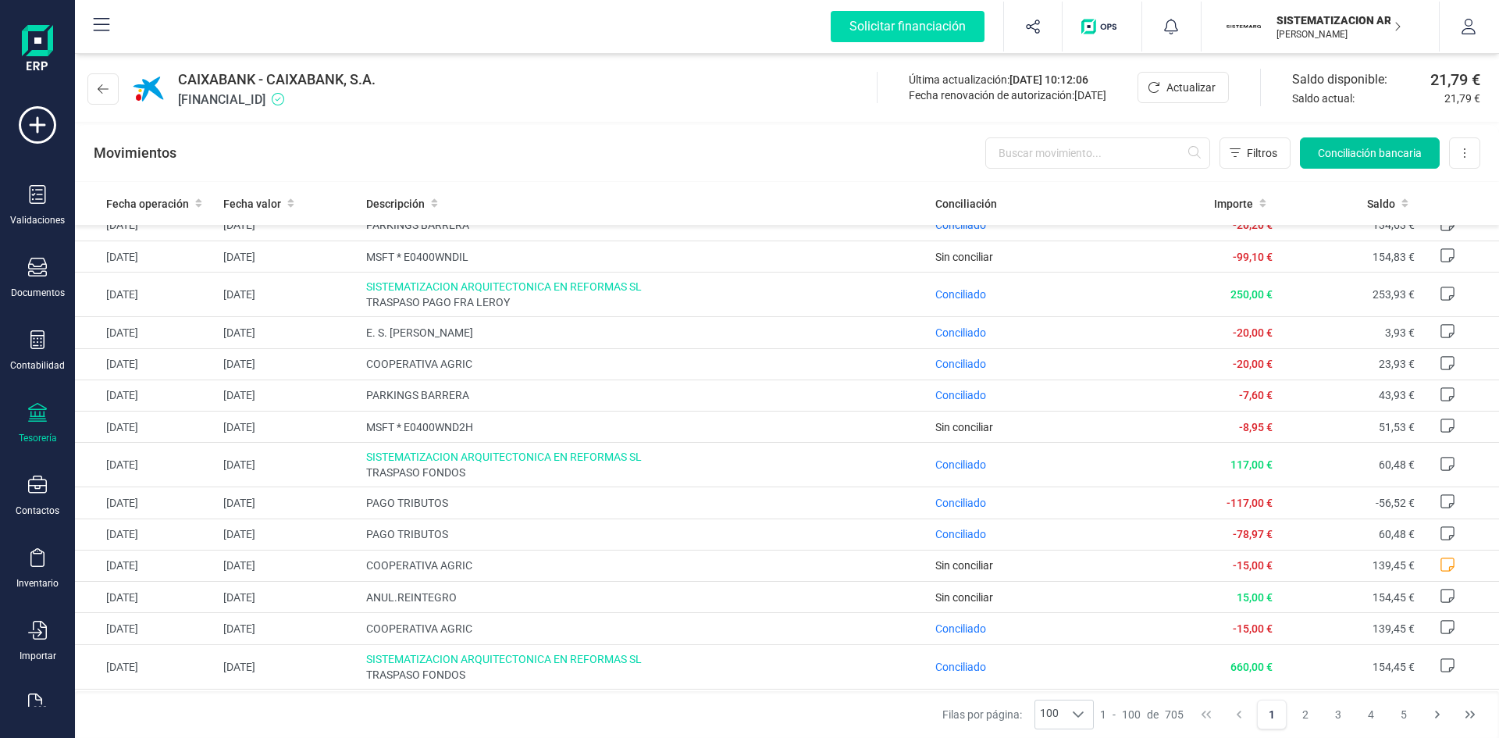
click at [1359, 154] on span "Conciliación bancaria" at bounding box center [1370, 153] width 104 height 16
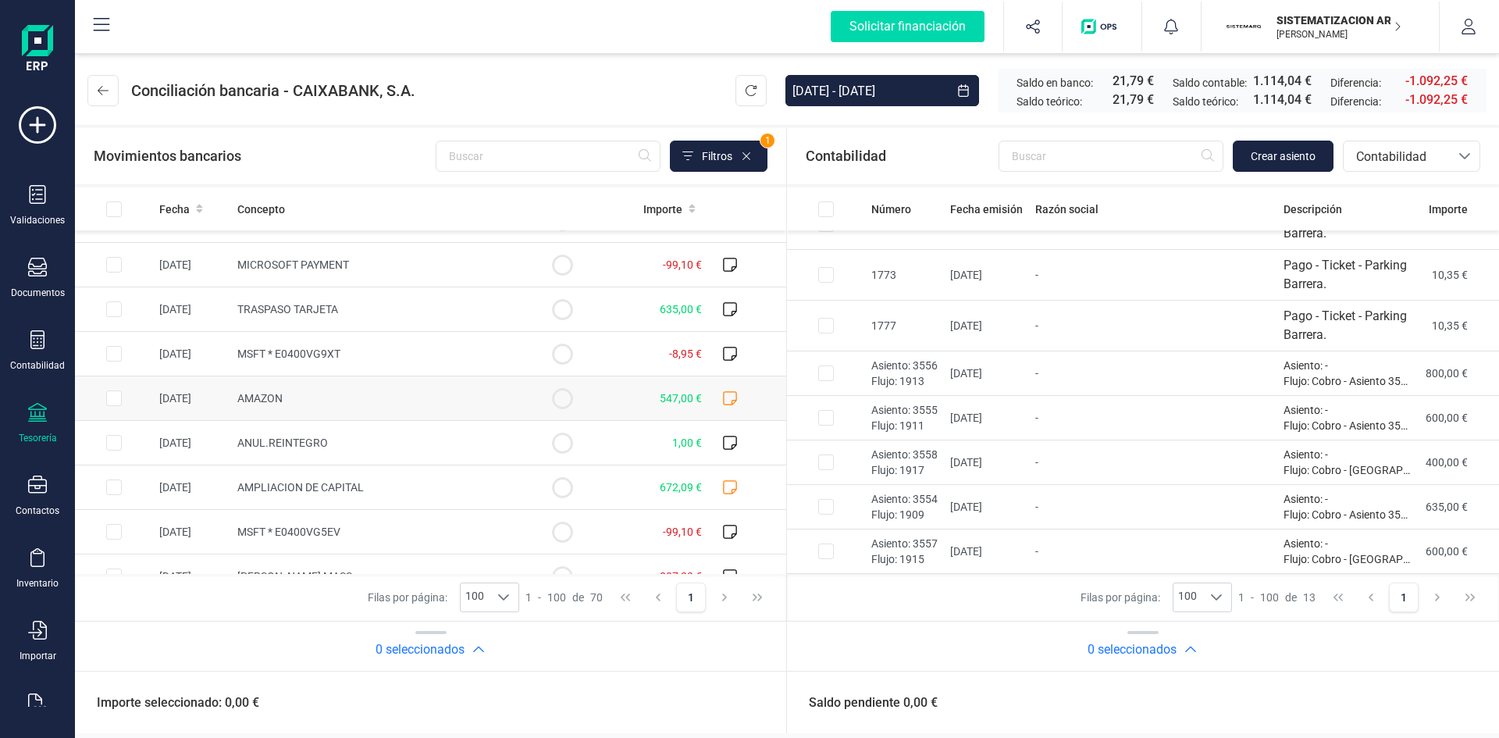
scroll to position [165, 0]
click at [505, 169] on input "text" at bounding box center [548, 156] width 225 height 31
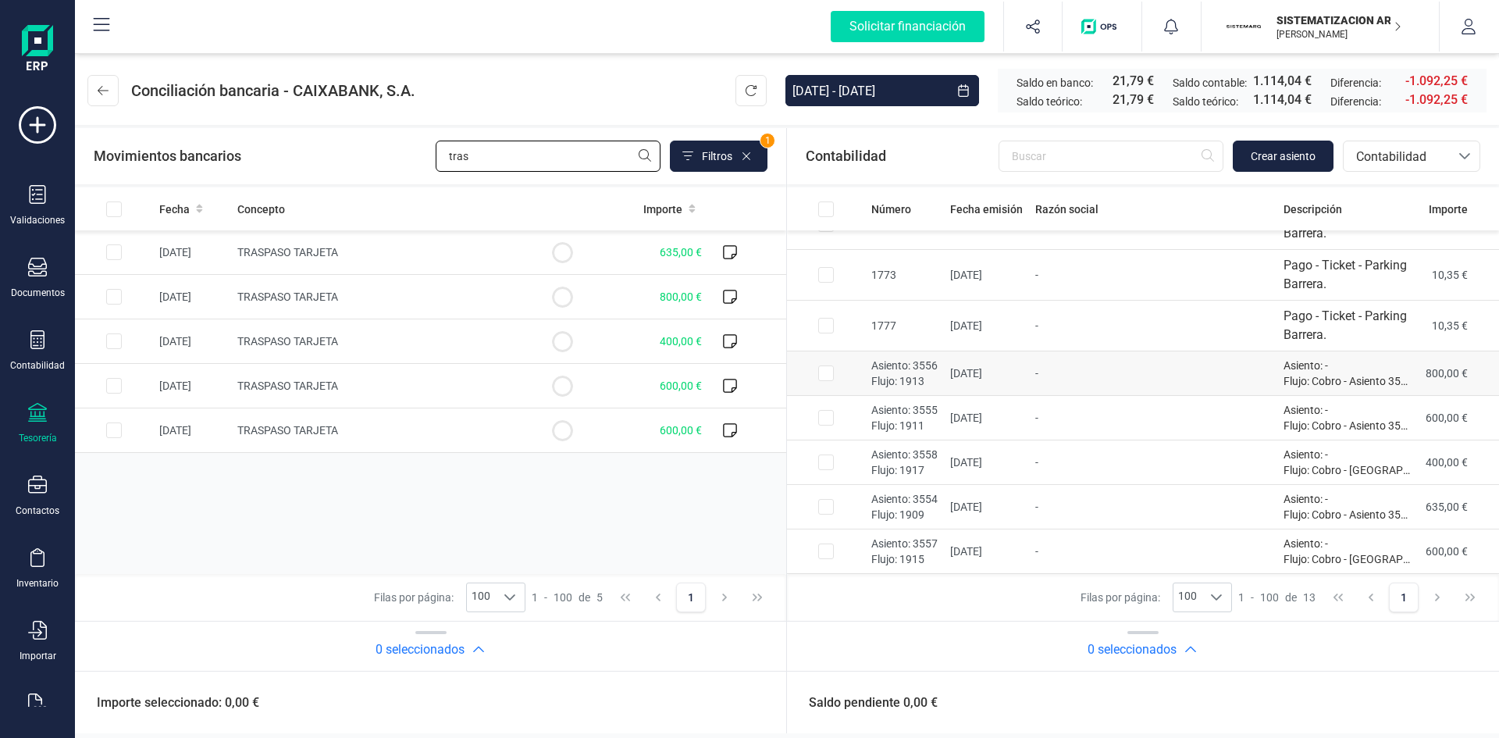
type input "tras"
click at [825, 370] on input "Row Selected 02dba5a8-88bd-47e9-b372-ac7dc67e3f5b" at bounding box center [826, 373] width 16 height 16
checkbox input "true"
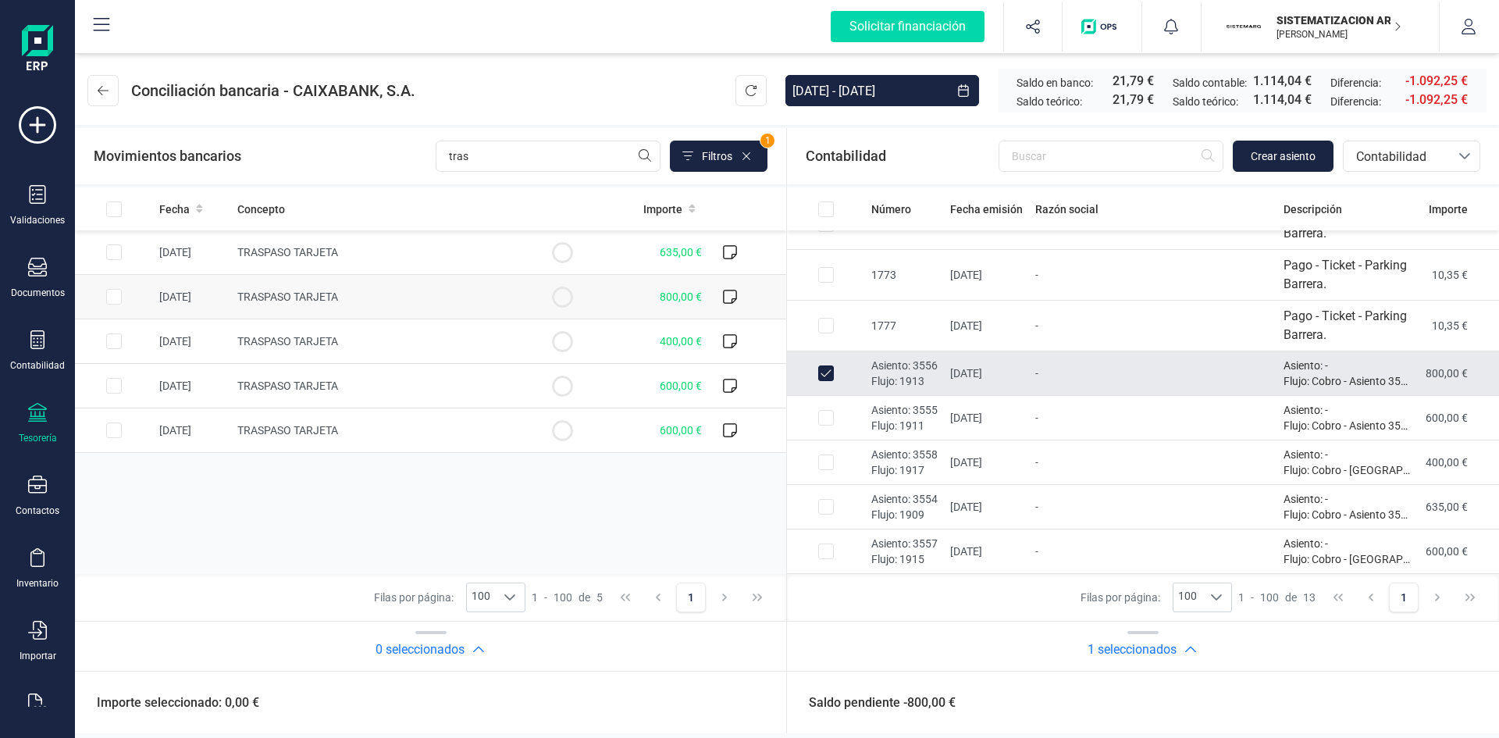
click at [115, 292] on input "Row Selected 2976cb3c-8ea0-4105-adc8-6364a0da6df8" at bounding box center [114, 297] width 16 height 16
checkbox input "true"
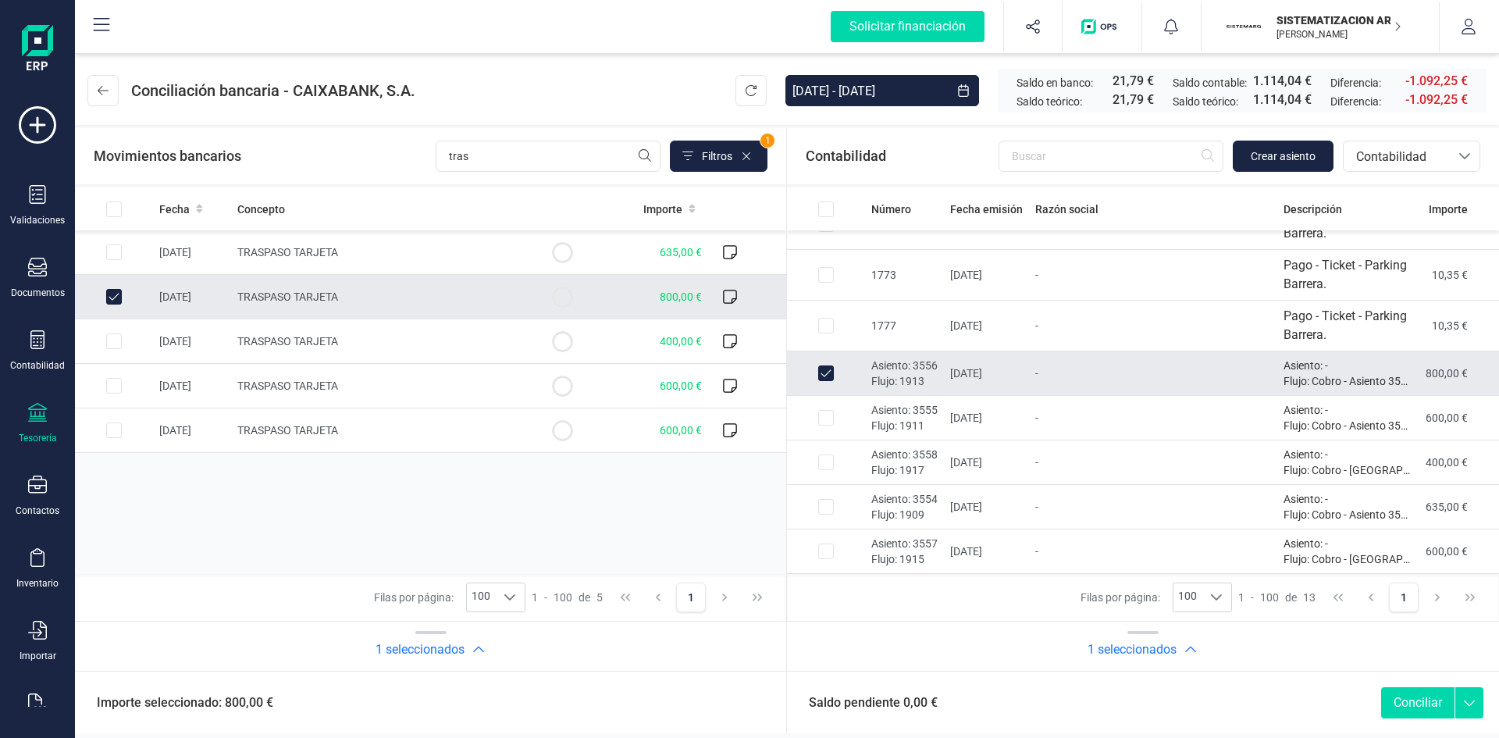
click at [1402, 699] on button "Conciliar" at bounding box center [1417, 702] width 73 height 31
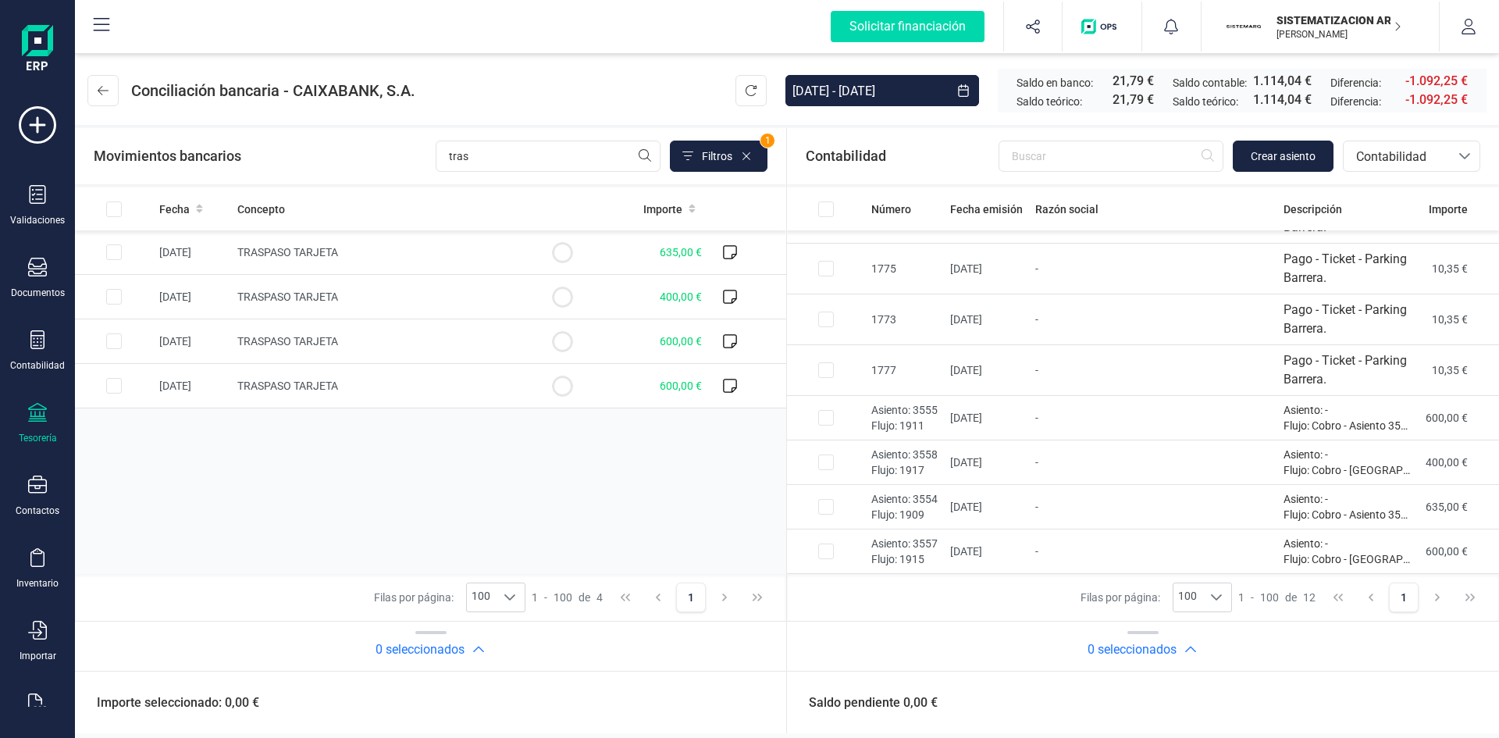
scroll to position [222, 0]
click at [839, 415] on td at bounding box center [826, 418] width 78 height 45
checkbox input "true"
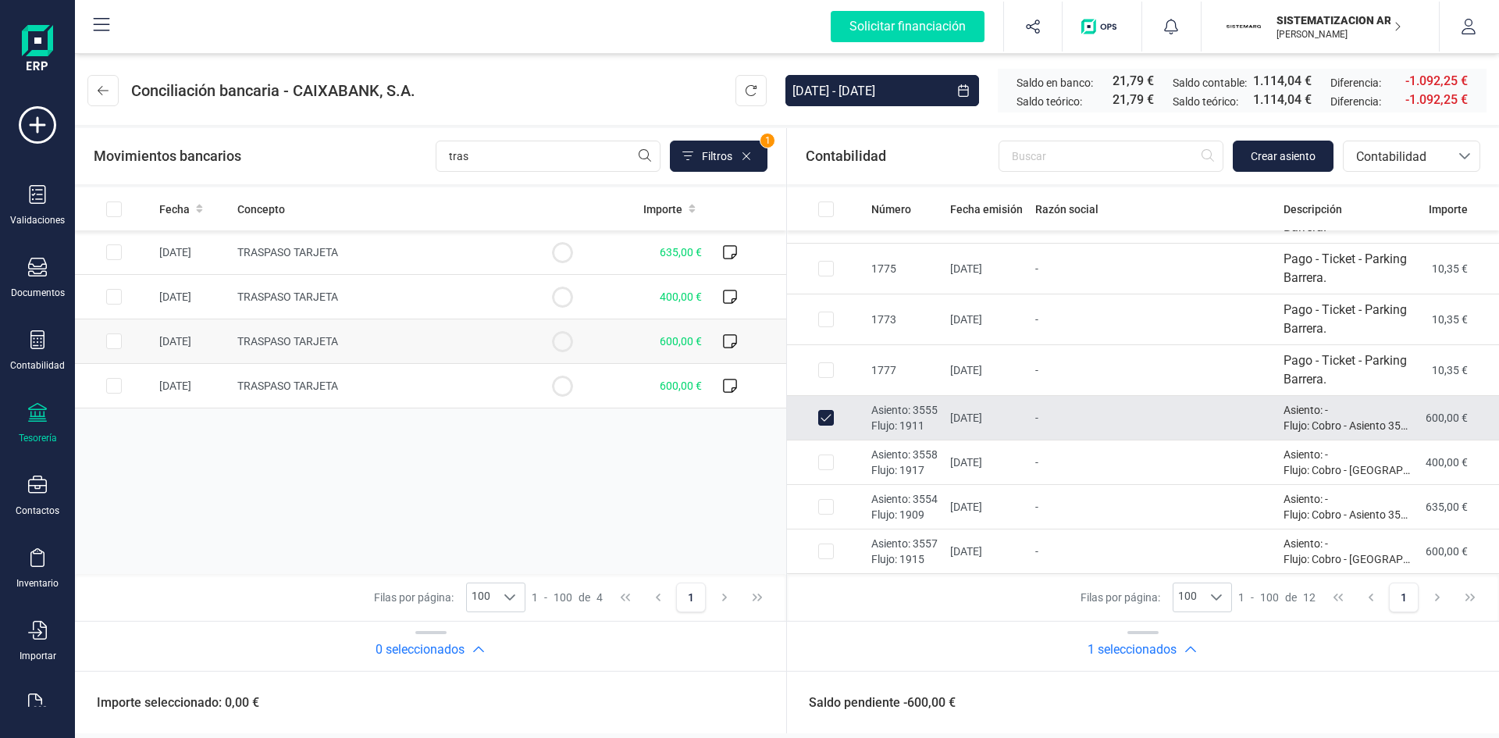
click at [124, 336] on td at bounding box center [114, 341] width 78 height 45
checkbox input "true"
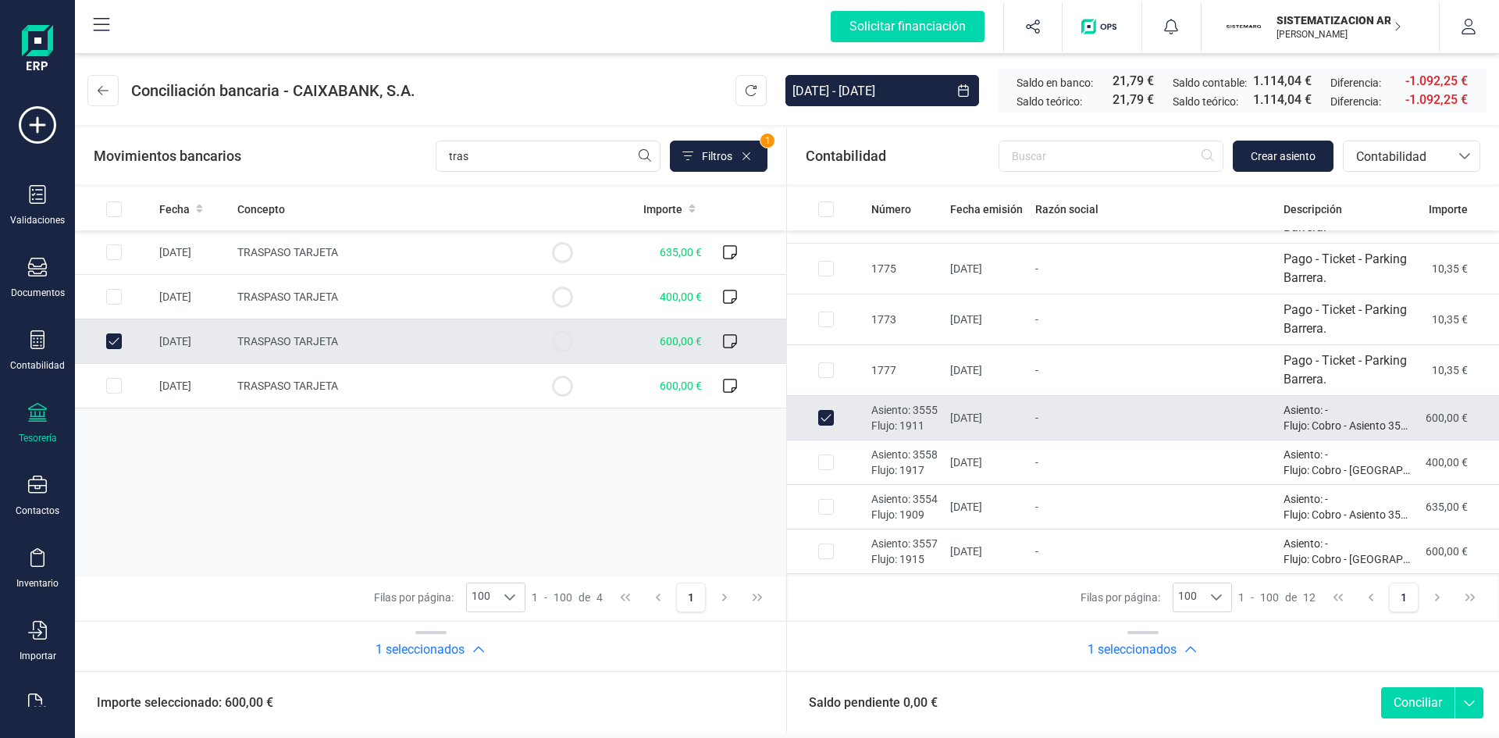
click at [1406, 698] on button "Conciliar" at bounding box center [1417, 702] width 73 height 31
checkbox input "false"
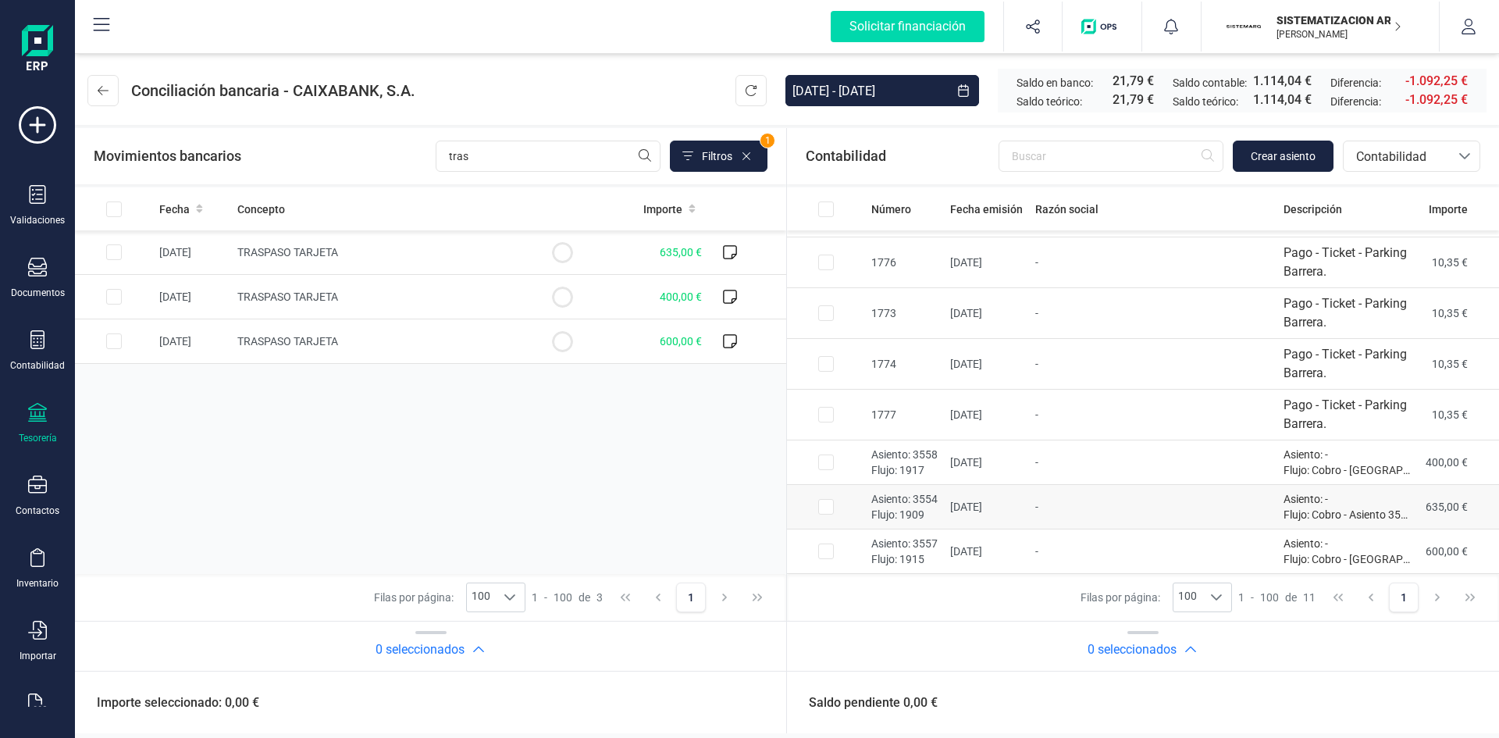
scroll to position [120, 0]
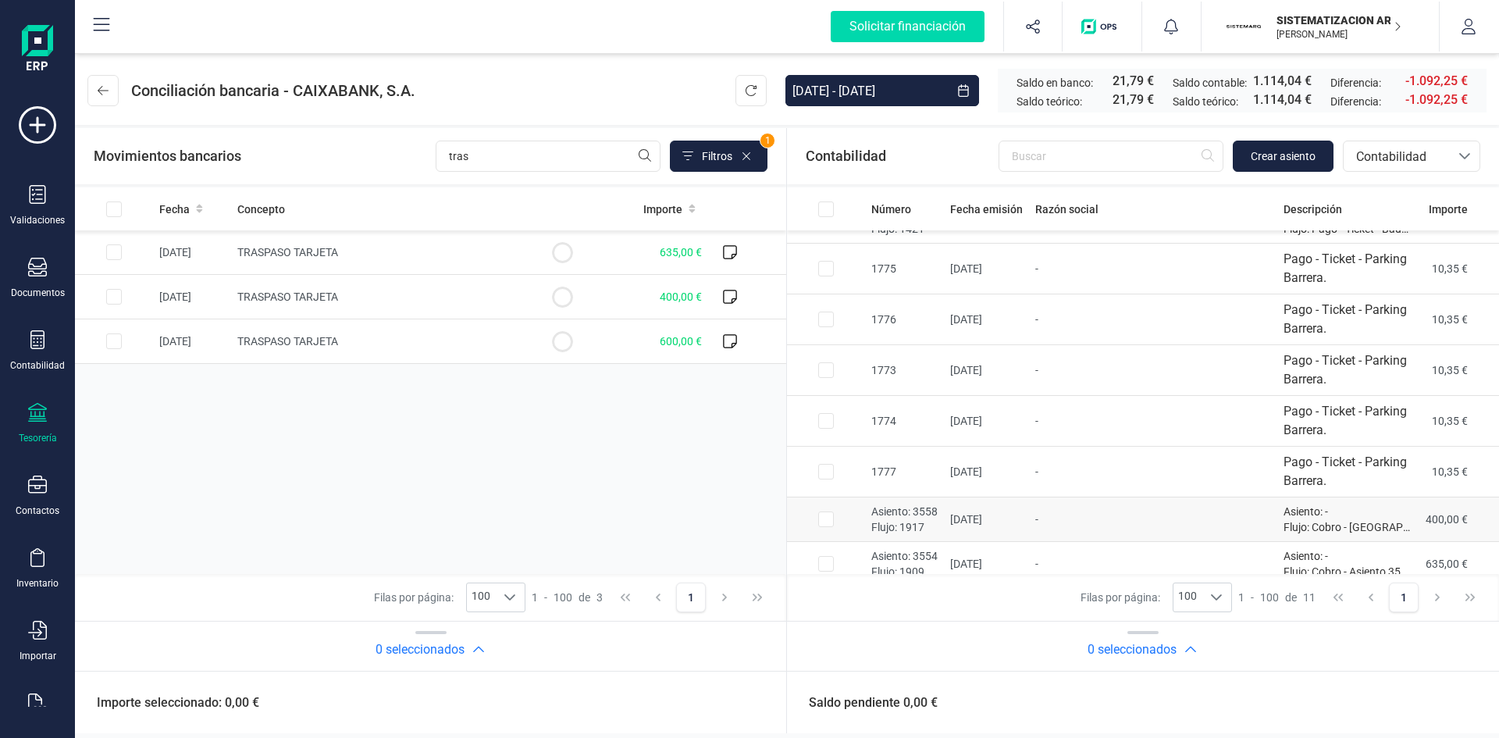
click at [878, 516] on p "Asiento: 3558" at bounding box center [904, 512] width 66 height 16
checkbox input "true"
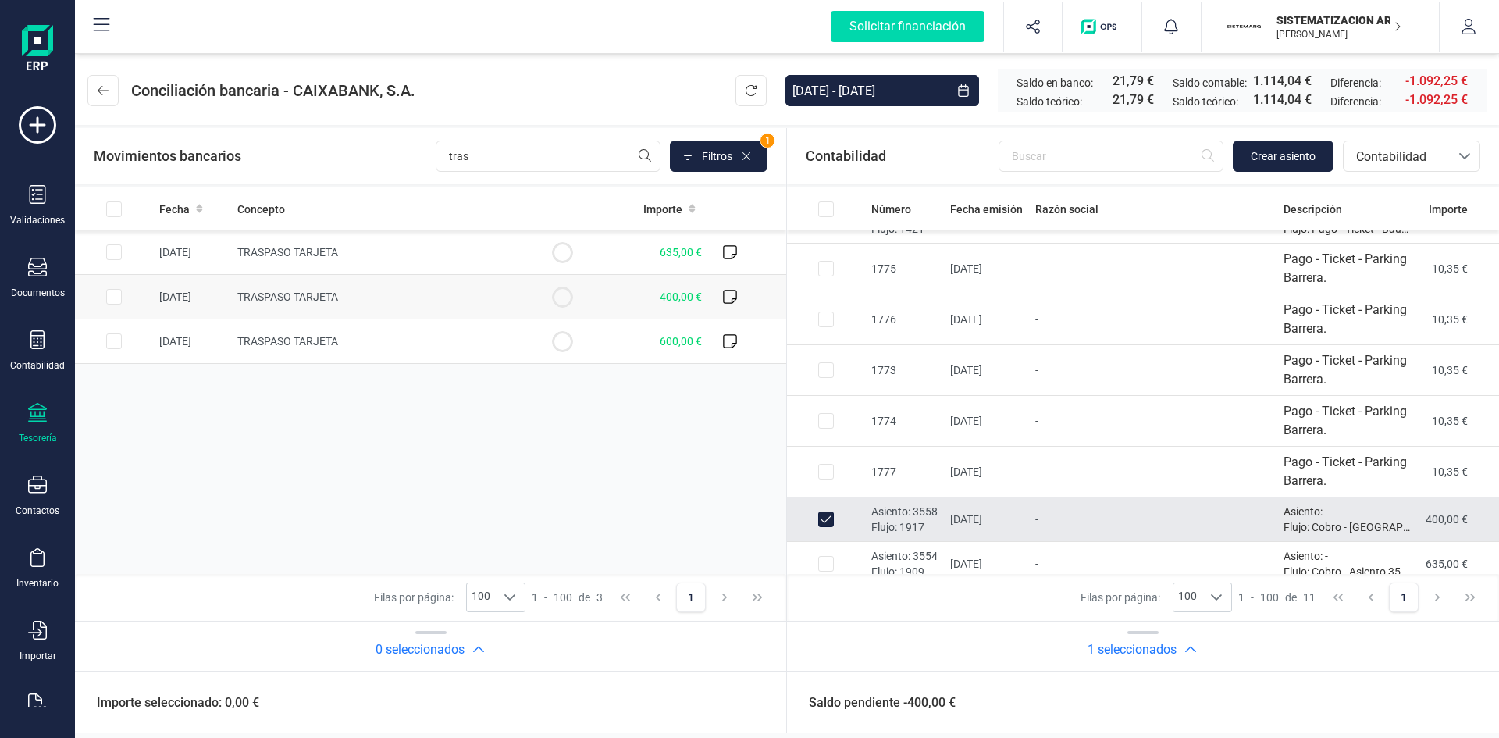
click at [476, 291] on td "TRASPASO TARJETA" at bounding box center [377, 297] width 292 height 45
checkbox input "true"
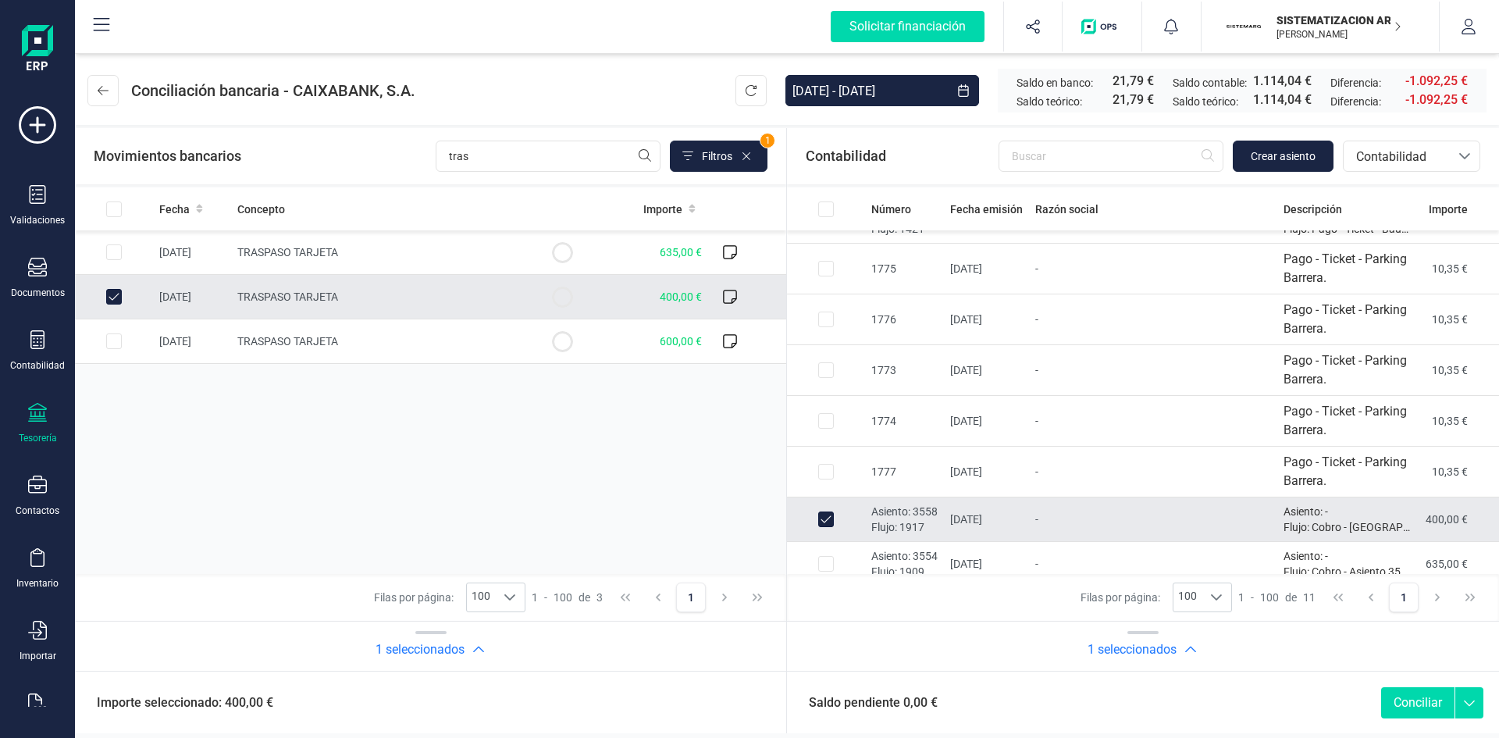
click at [1412, 721] on div "Saldo pendiente 0,00 € Conciliar" at bounding box center [1143, 702] width 712 height 62
click at [1411, 704] on button "Conciliar" at bounding box center [1417, 702] width 73 height 31
checkbox input "false"
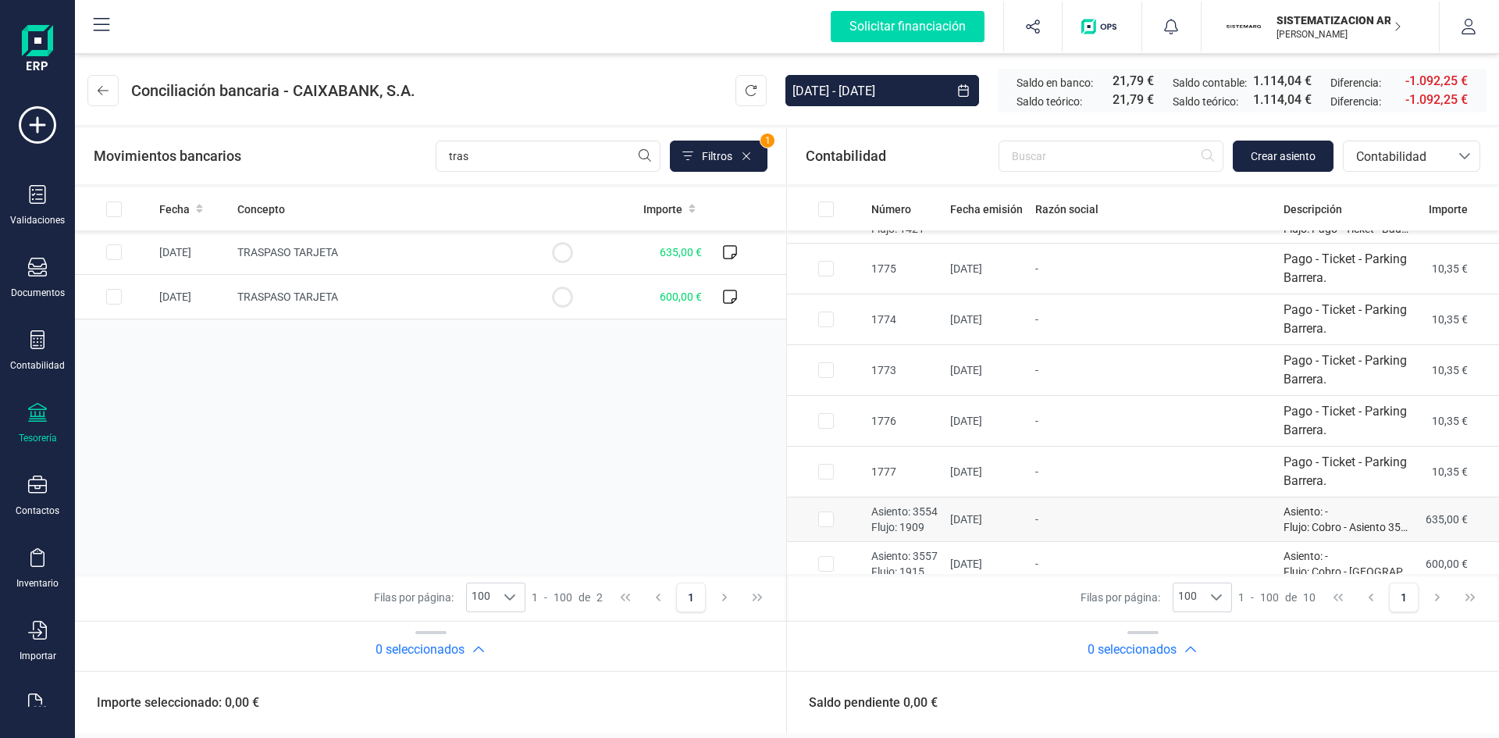
scroll to position [133, 0]
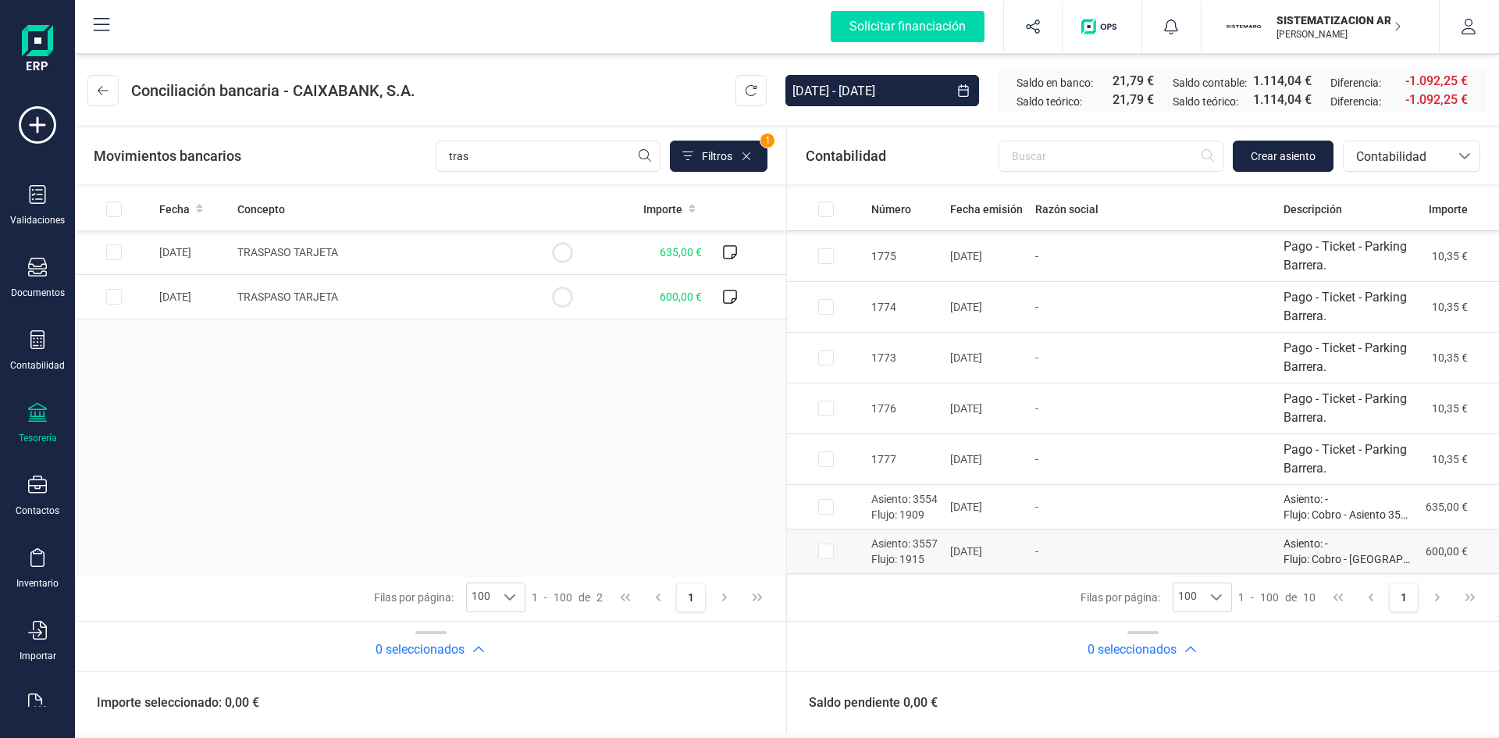
click at [1067, 532] on td "-" at bounding box center [1153, 551] width 248 height 45
checkbox input "true"
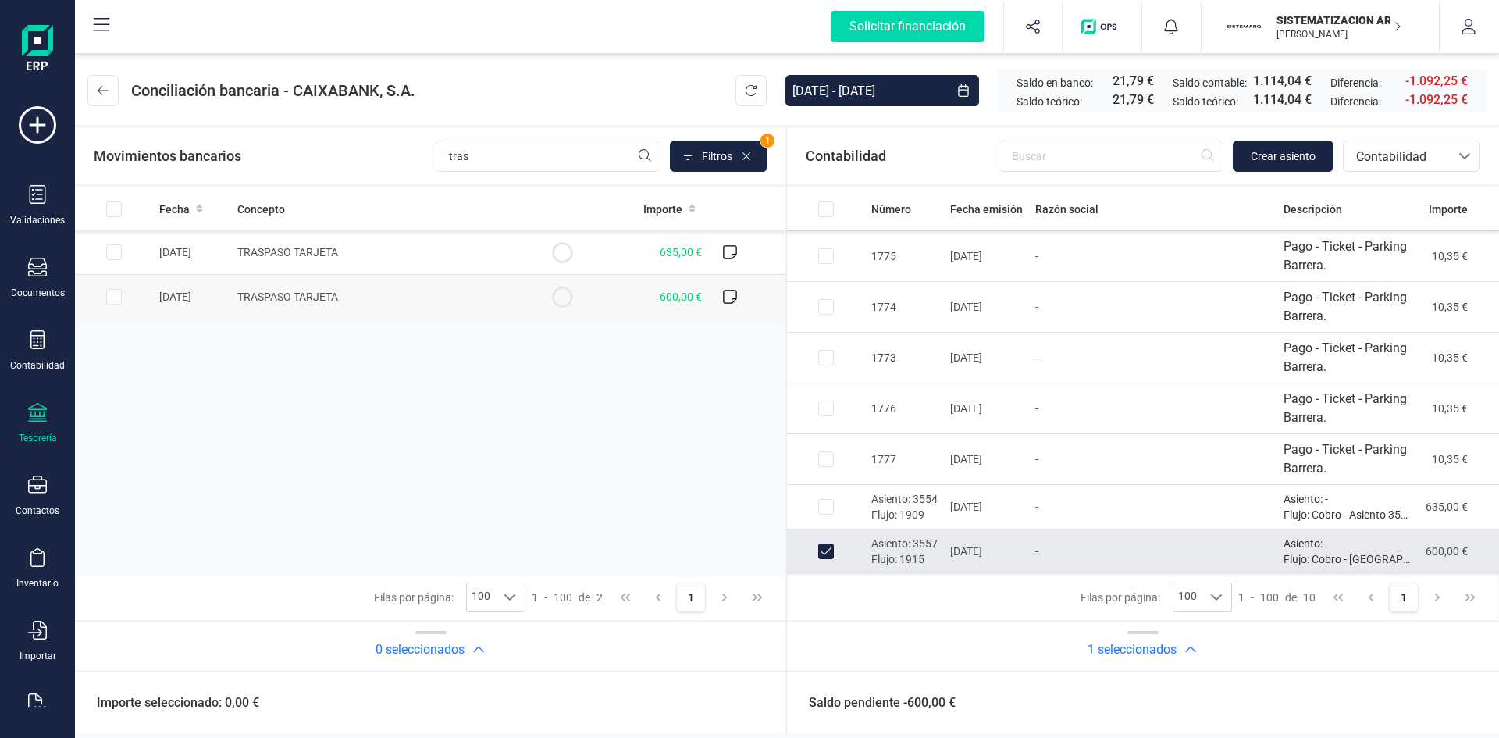
click at [500, 280] on td "TRASPASO TARJETA" at bounding box center [377, 297] width 292 height 45
checkbox input "true"
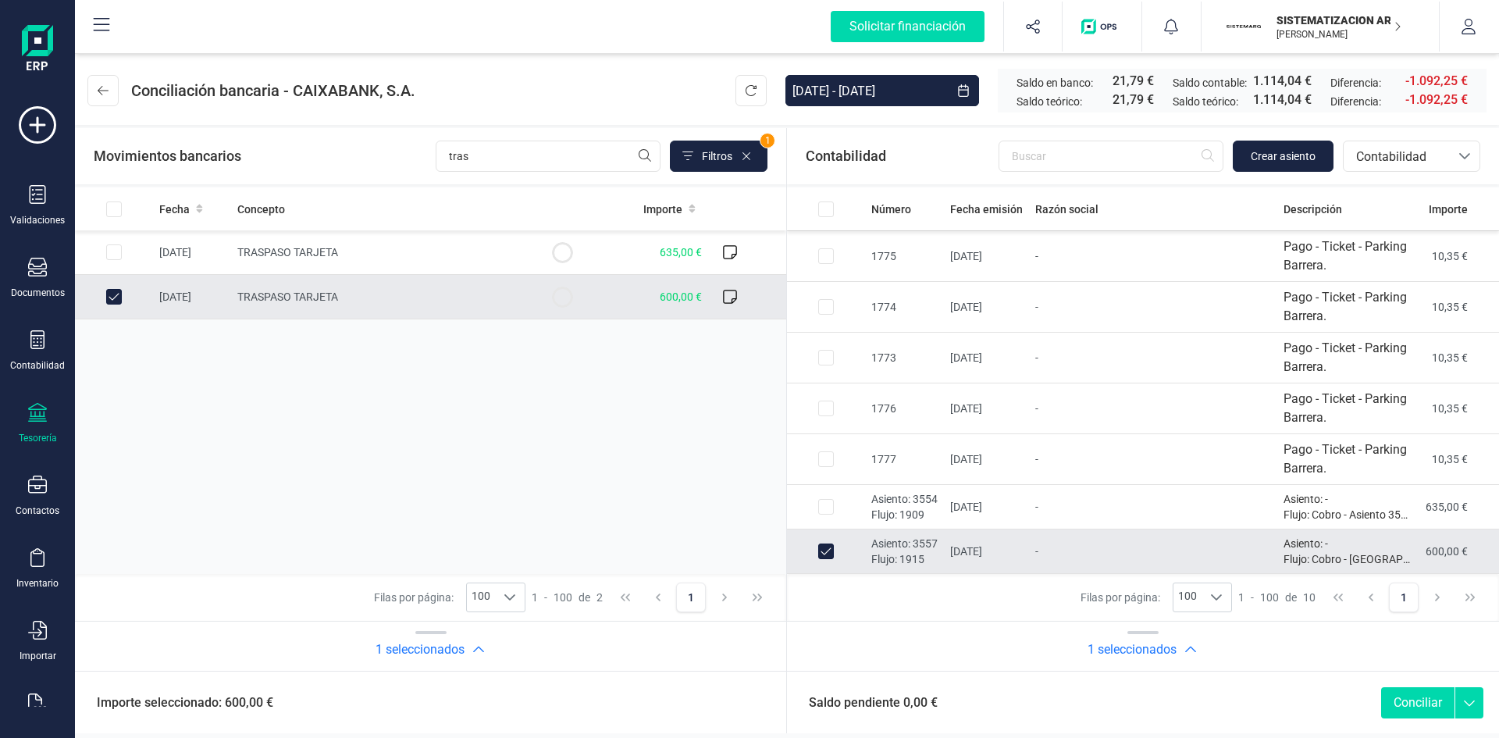
click at [1404, 701] on button "Conciliar" at bounding box center [1417, 702] width 73 height 31
checkbox input "false"
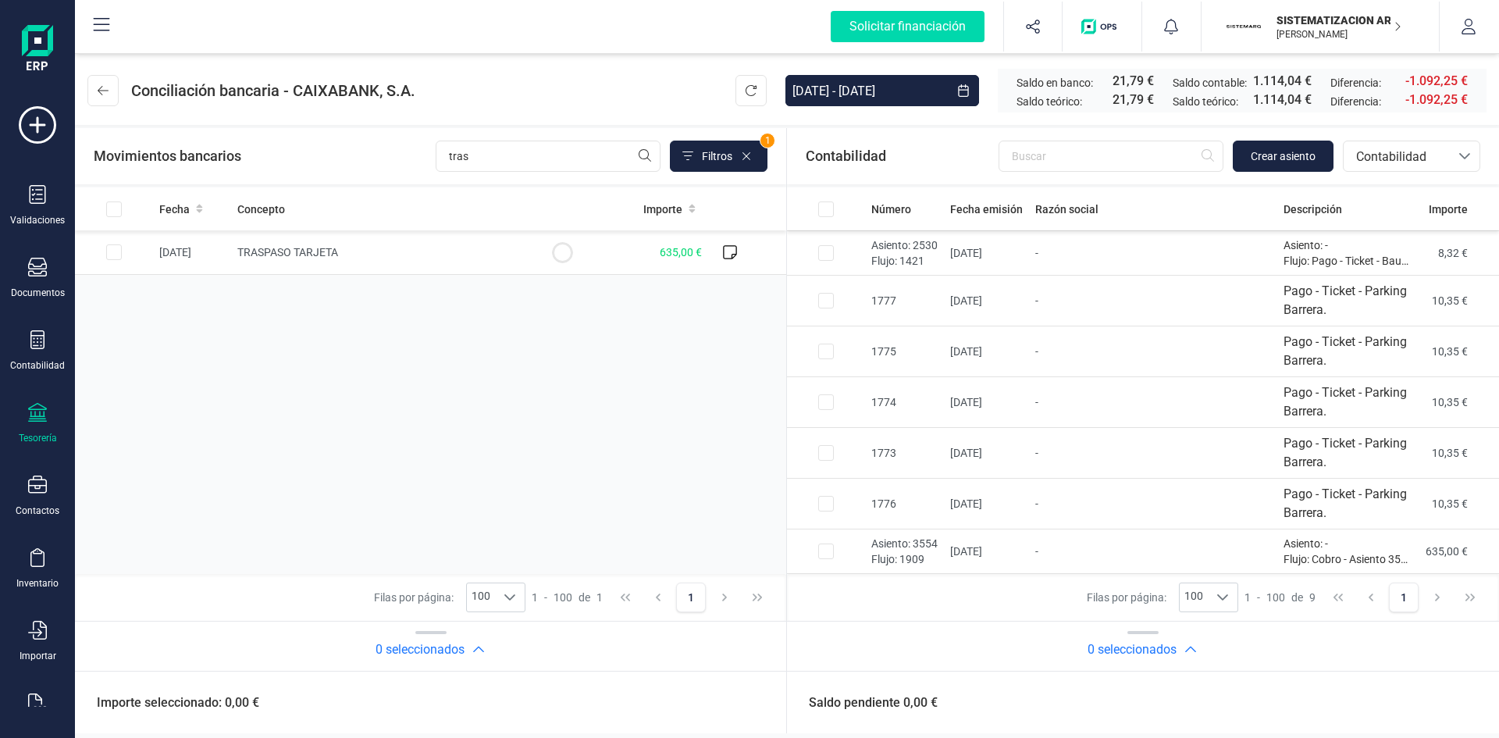
scroll to position [88, 0]
click at [1141, 539] on td "-" at bounding box center [1153, 551] width 248 height 45
checkbox input "true"
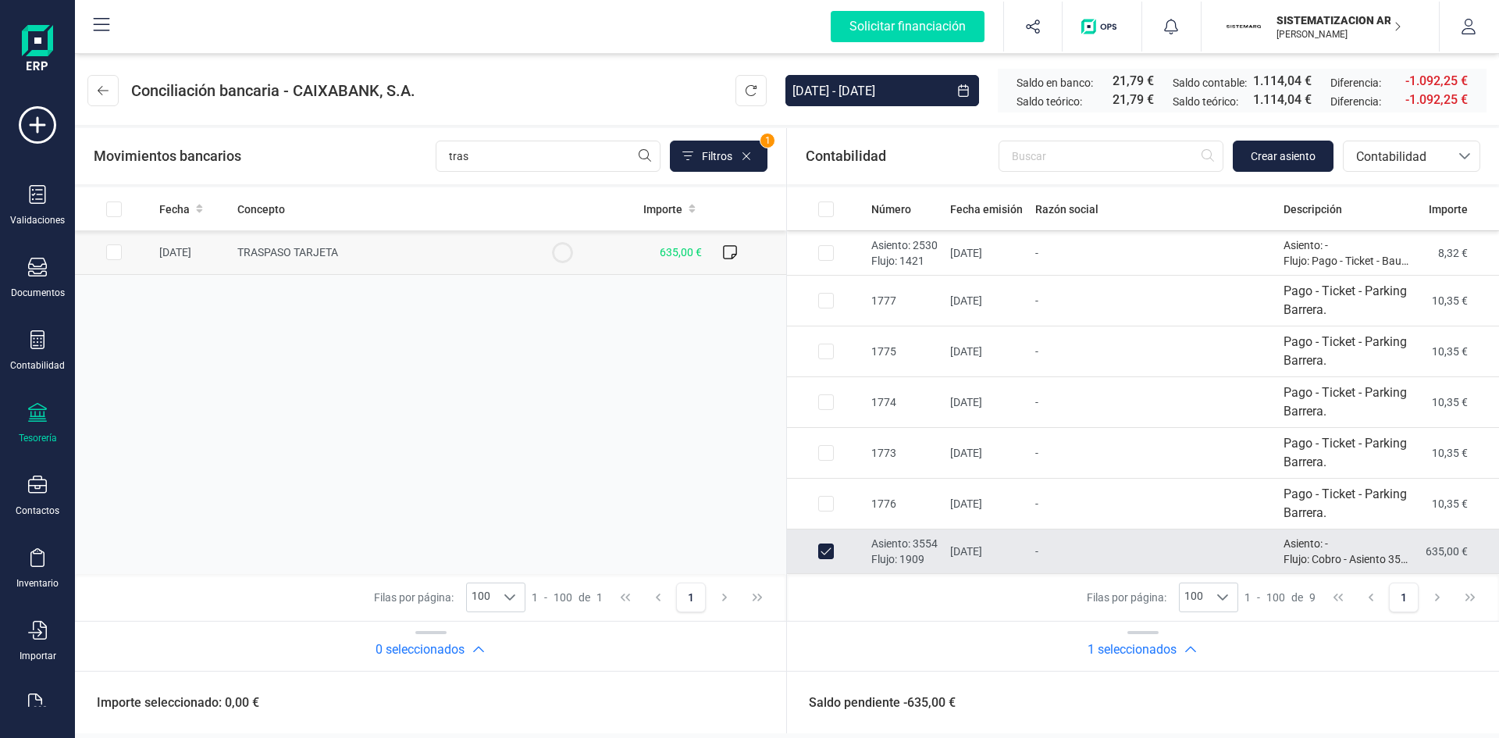
click at [517, 245] on td "TRASPASO TARJETA" at bounding box center [377, 252] width 292 height 45
checkbox input "true"
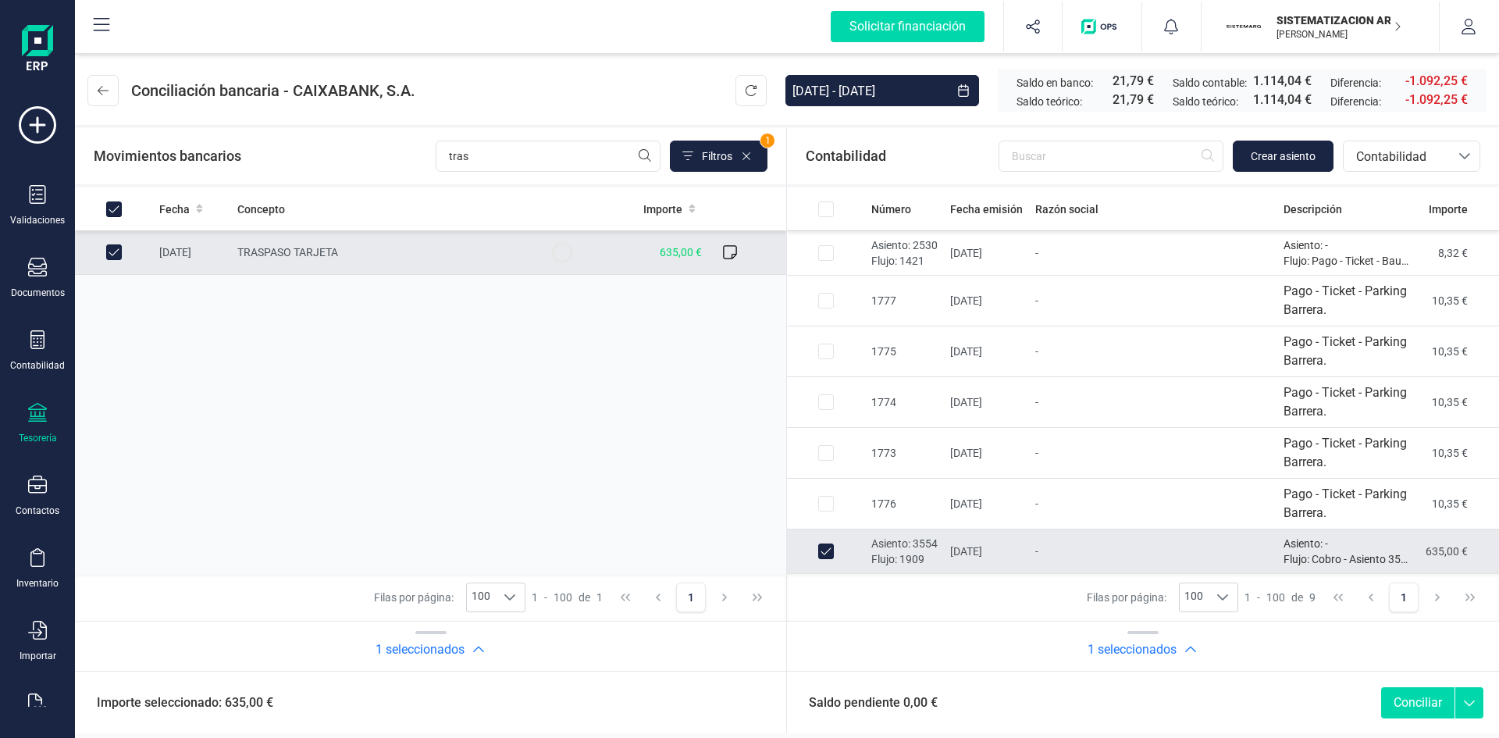
click at [1412, 695] on button "Conciliar" at bounding box center [1417, 702] width 73 height 31
checkbox input "false"
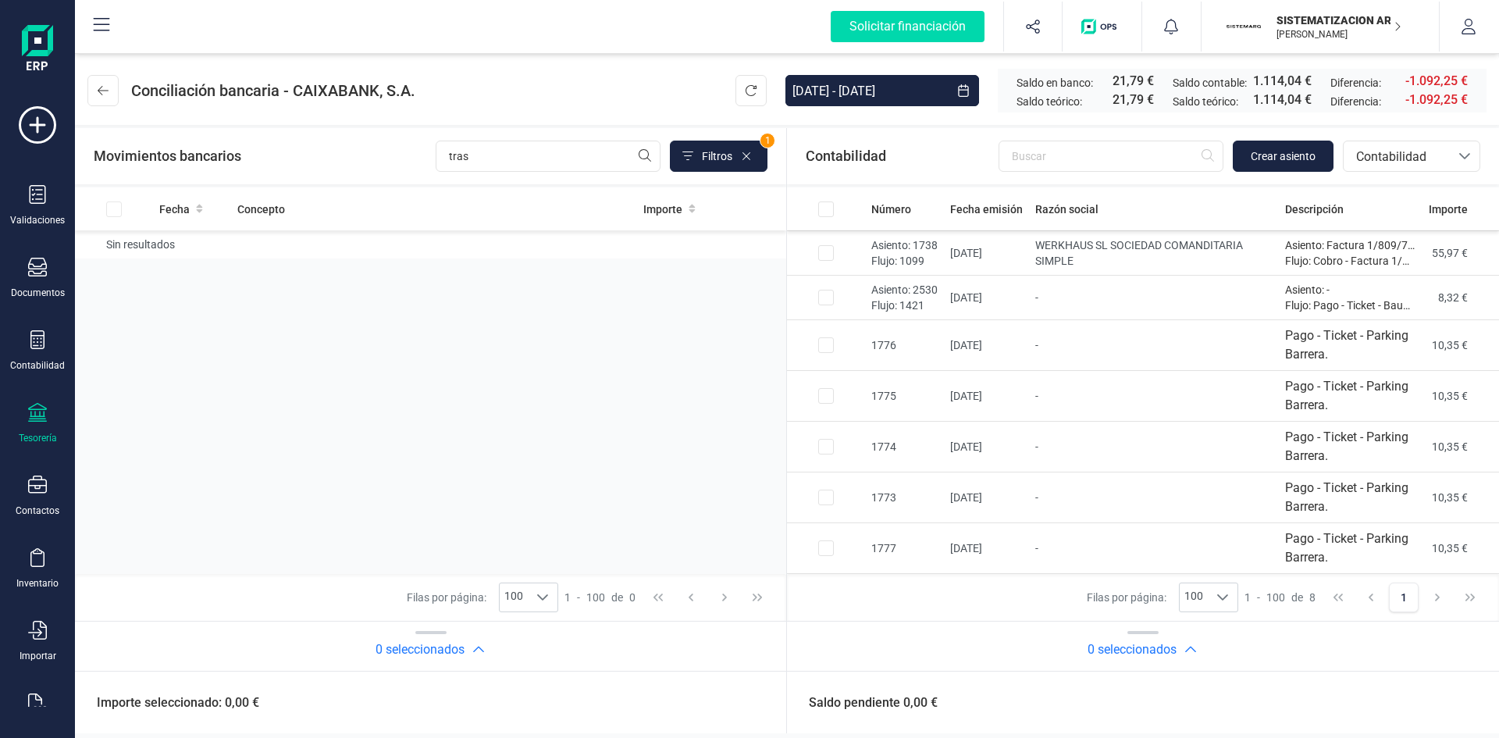
scroll to position [44, 0]
drag, startPoint x: 493, startPoint y: 151, endPoint x: 322, endPoint y: 157, distance: 170.3
click at [322, 157] on div "Movimientos bancarios tras Filtros 1" at bounding box center [431, 156] width 674 height 31
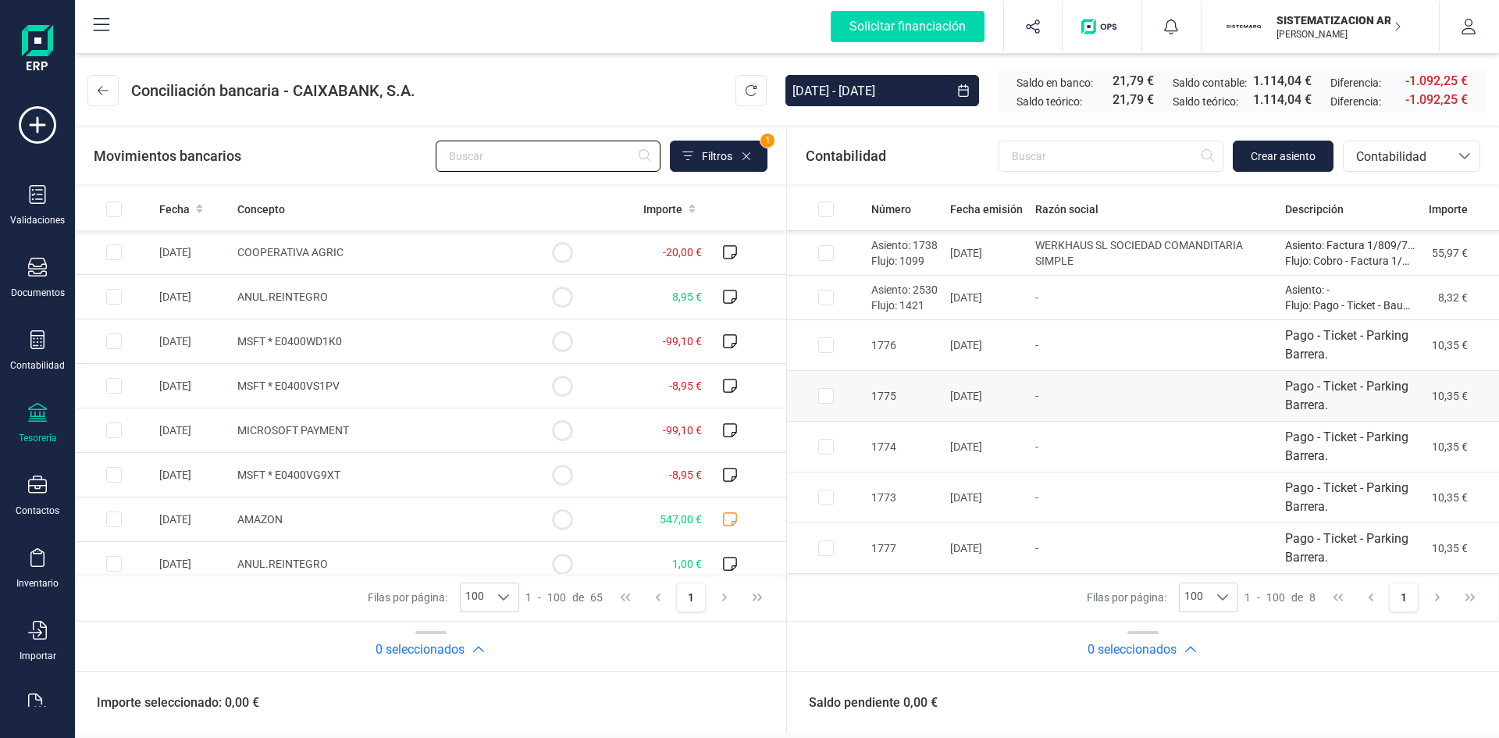
scroll to position [0, 0]
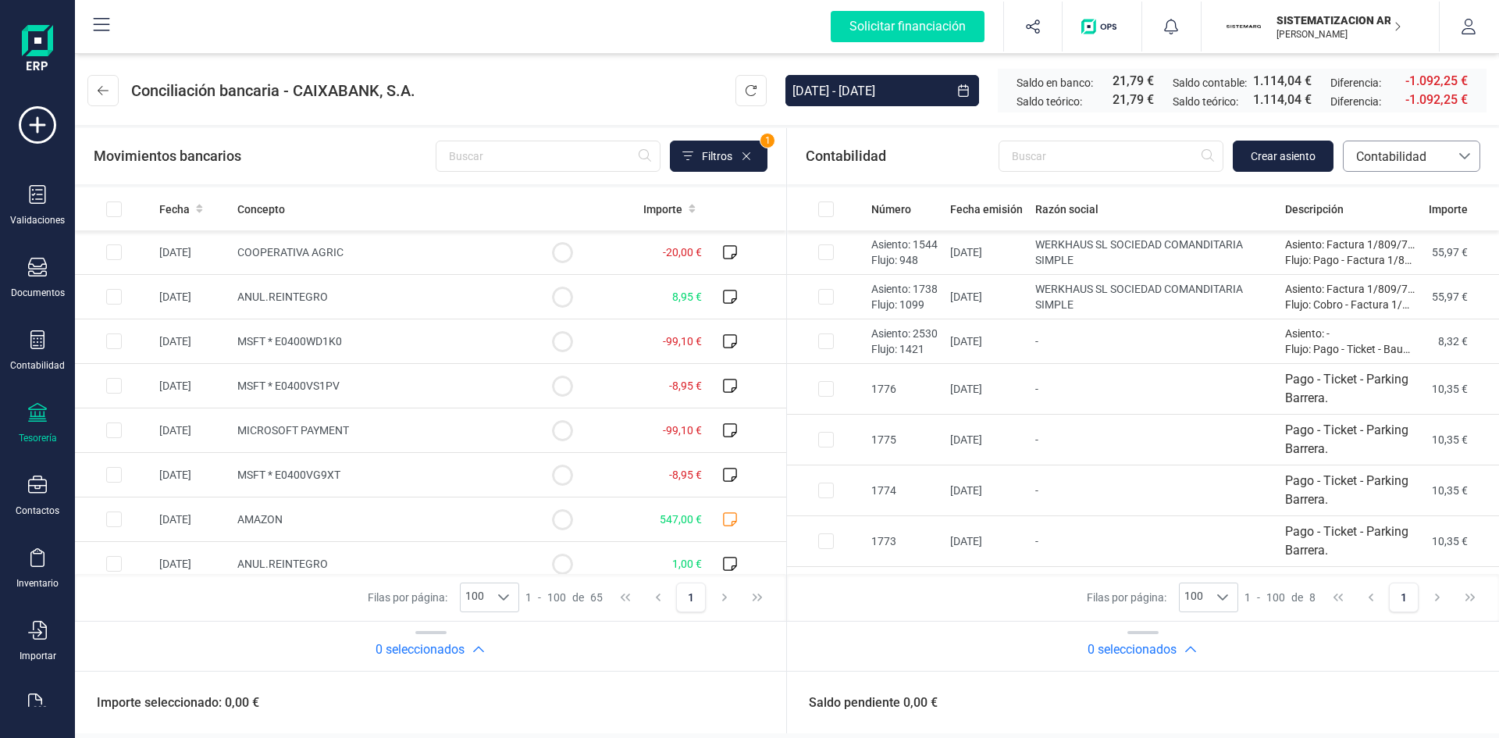
click at [1406, 143] on span "Contabilidad" at bounding box center [1397, 156] width 106 height 30
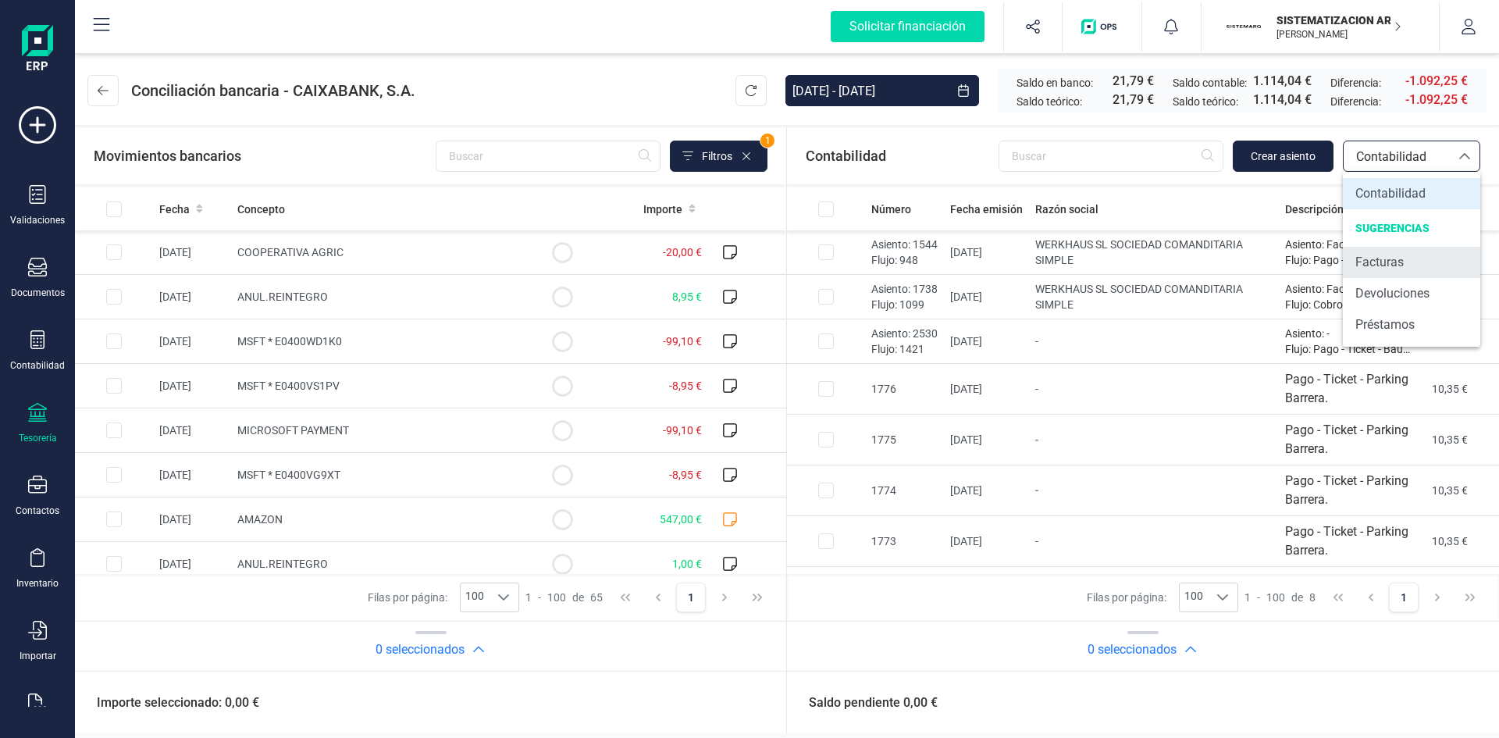
click at [1375, 262] on span "Facturas" at bounding box center [1379, 262] width 48 height 19
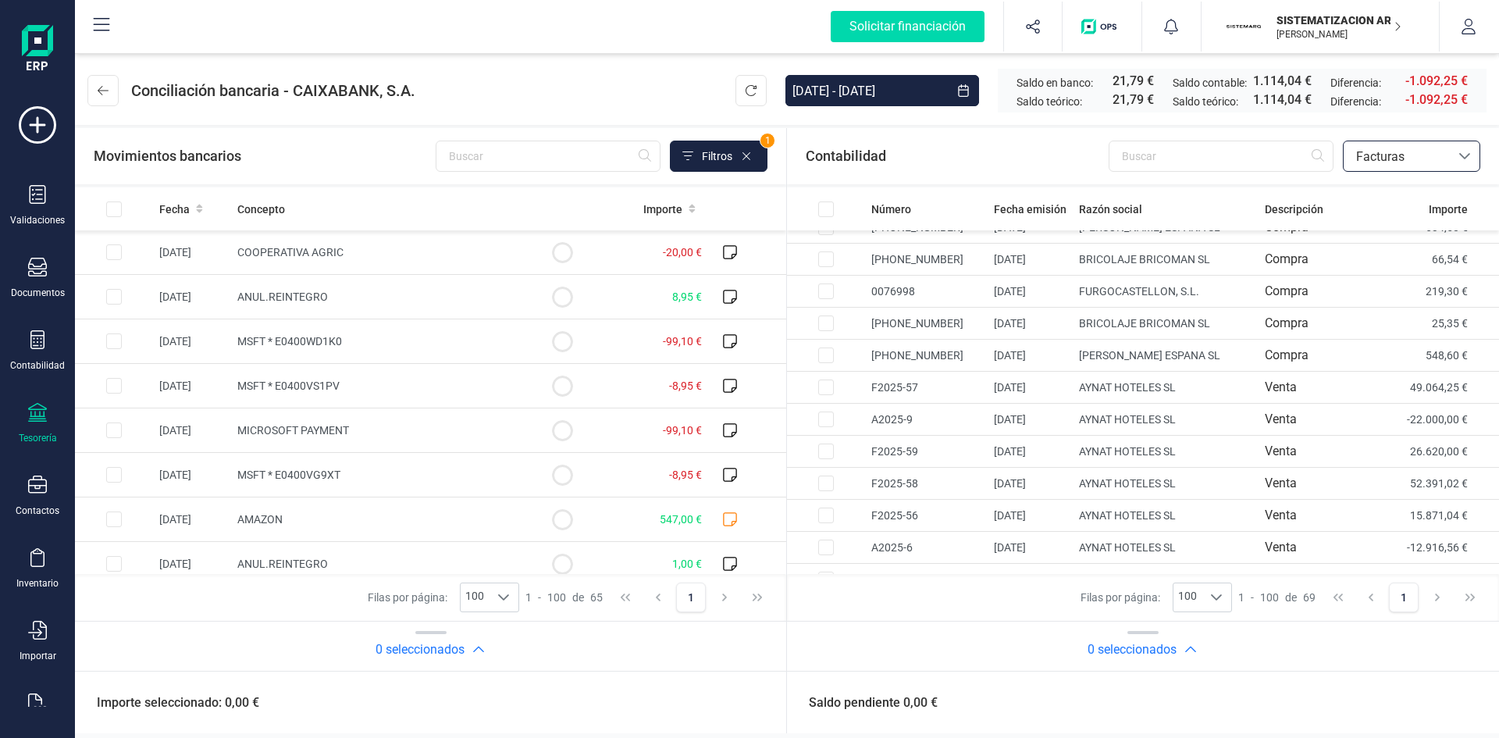
scroll to position [1922, 0]
click at [607, 150] on input "text" at bounding box center [548, 156] width 225 height 31
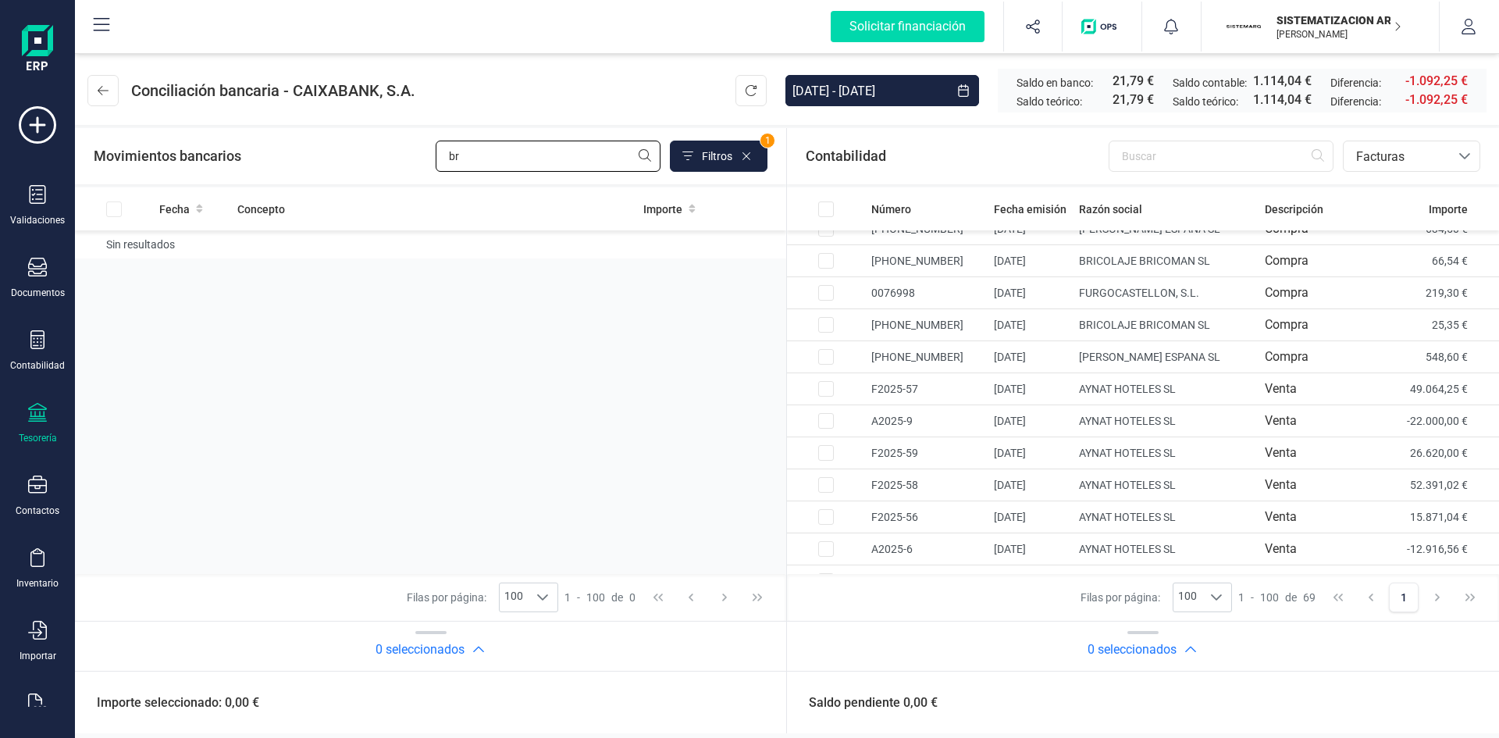
type input "b"
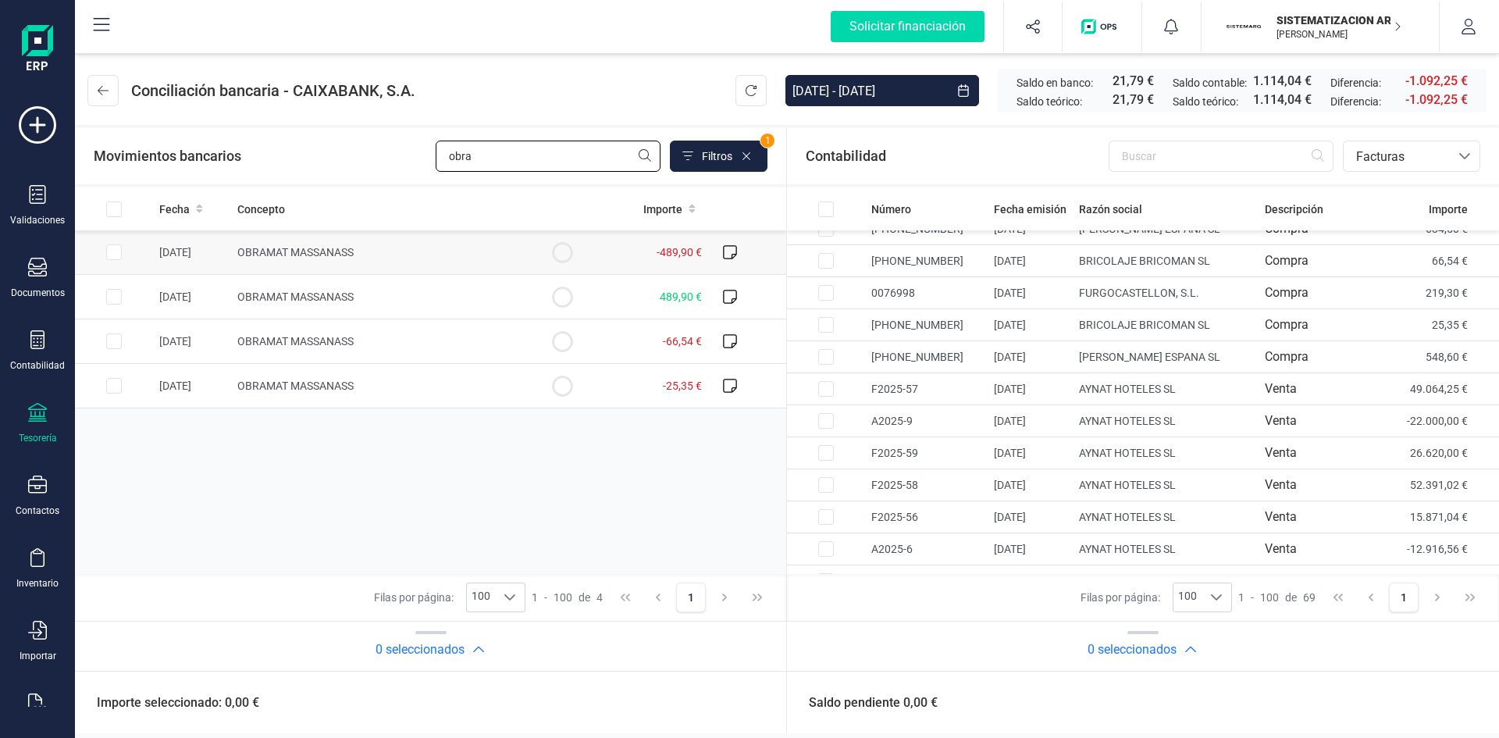
type input "obra"
click at [365, 239] on td "OBRAMAT MASSANASS" at bounding box center [377, 252] width 292 height 45
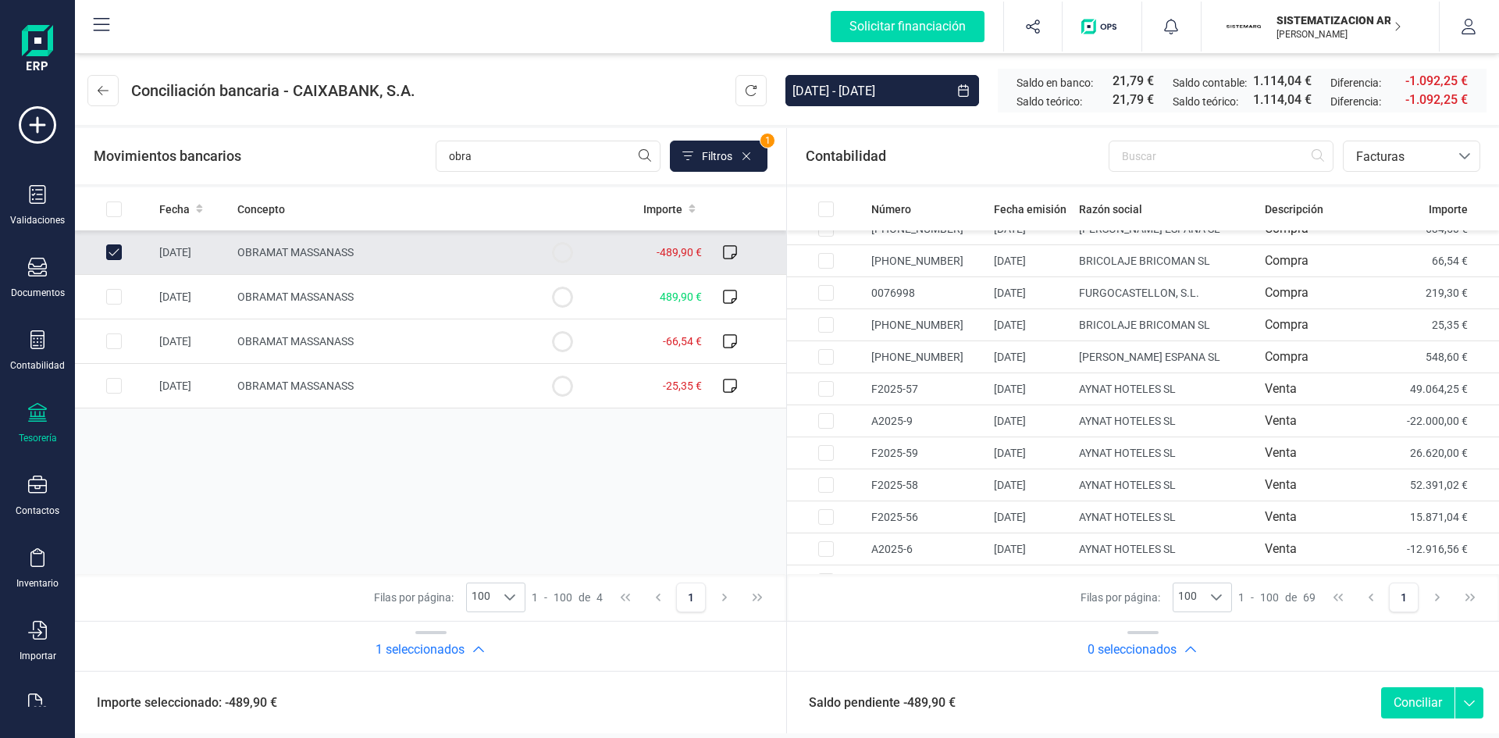
checkbox input "true"
click at [379, 278] on td "OBRAMAT MASSANASS" at bounding box center [377, 297] width 292 height 45
checkbox input "true"
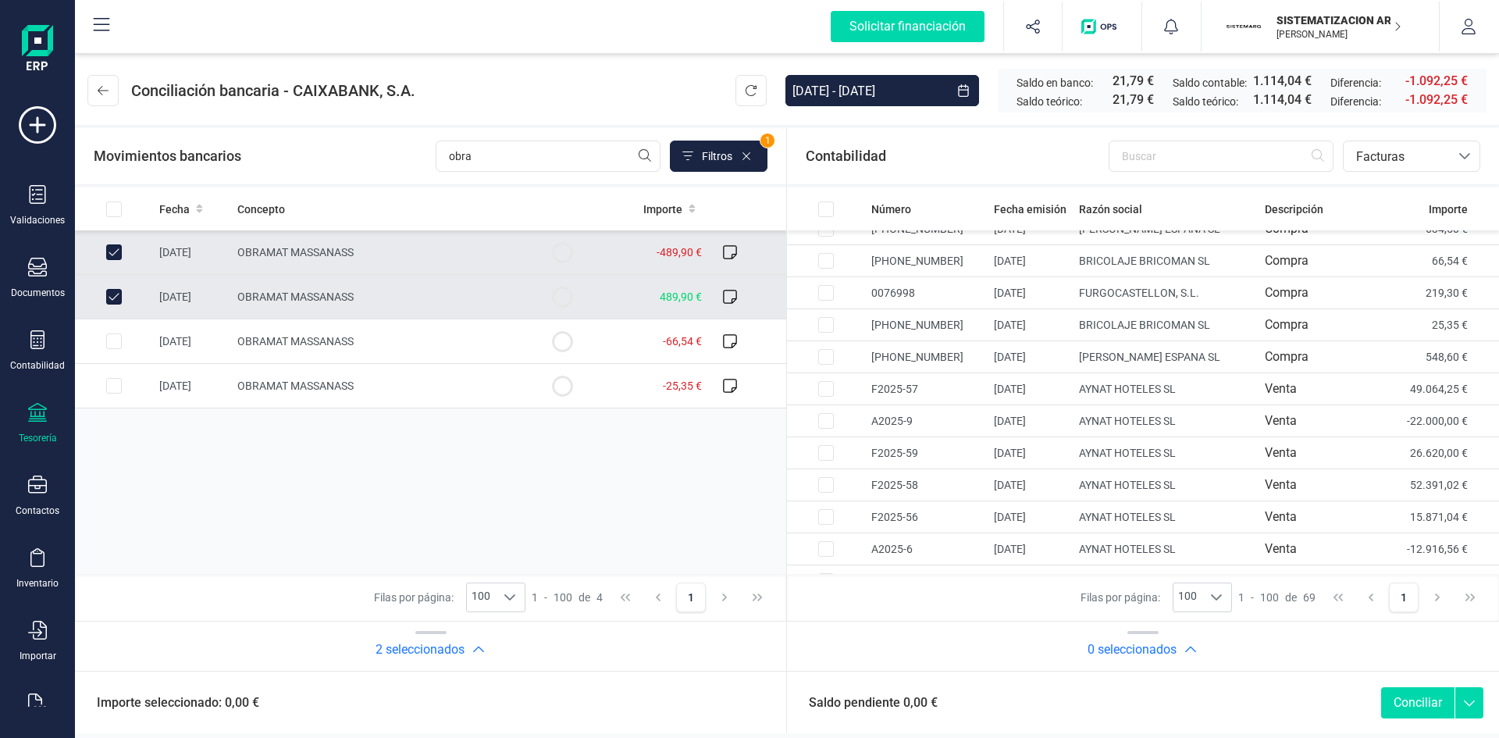
click at [1388, 691] on button "Conciliar" at bounding box center [1417, 702] width 73 height 31
click at [1444, 718] on button "Conciliar" at bounding box center [1417, 702] width 73 height 31
click at [1435, 714] on button "Conciliar" at bounding box center [1417, 702] width 73 height 31
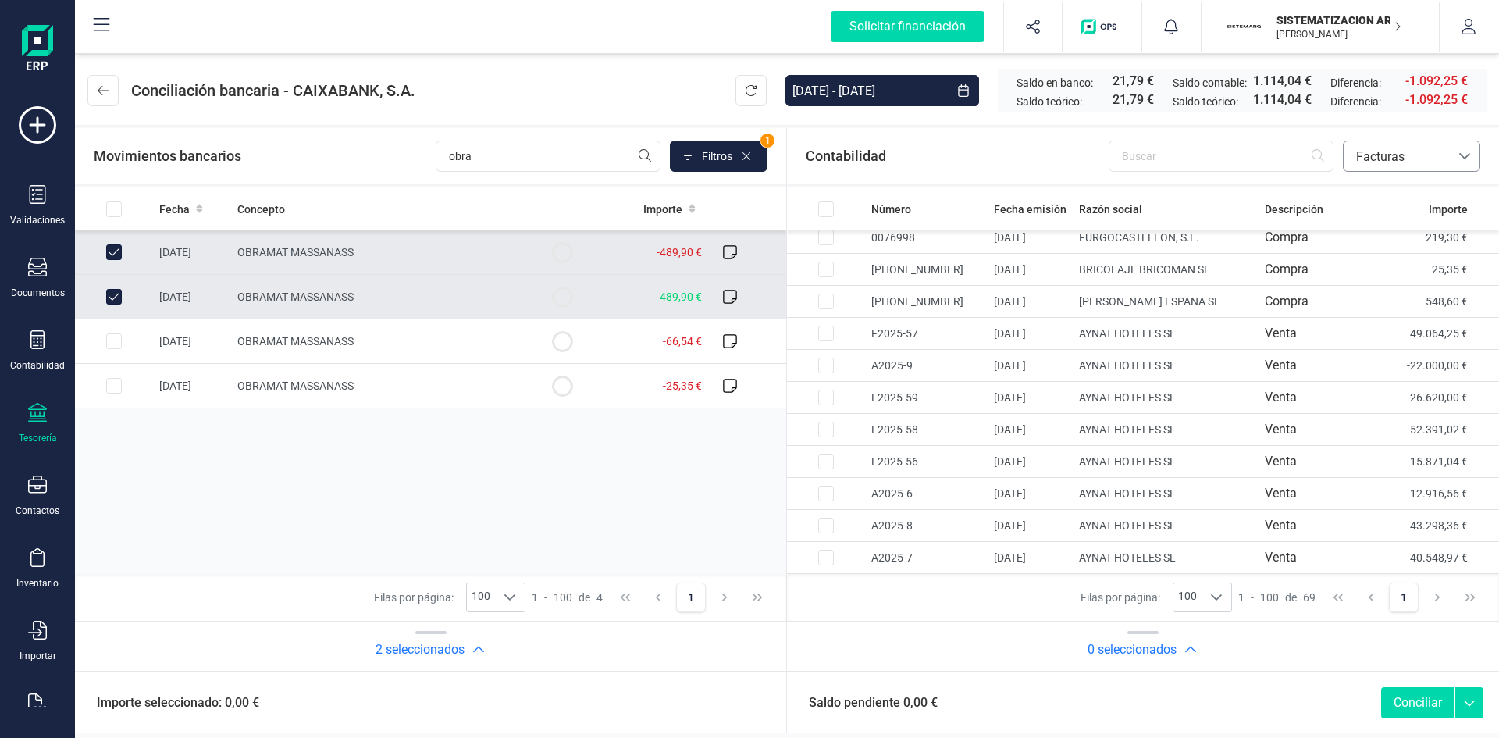
click at [1416, 162] on span "Facturas" at bounding box center [1397, 157] width 94 height 19
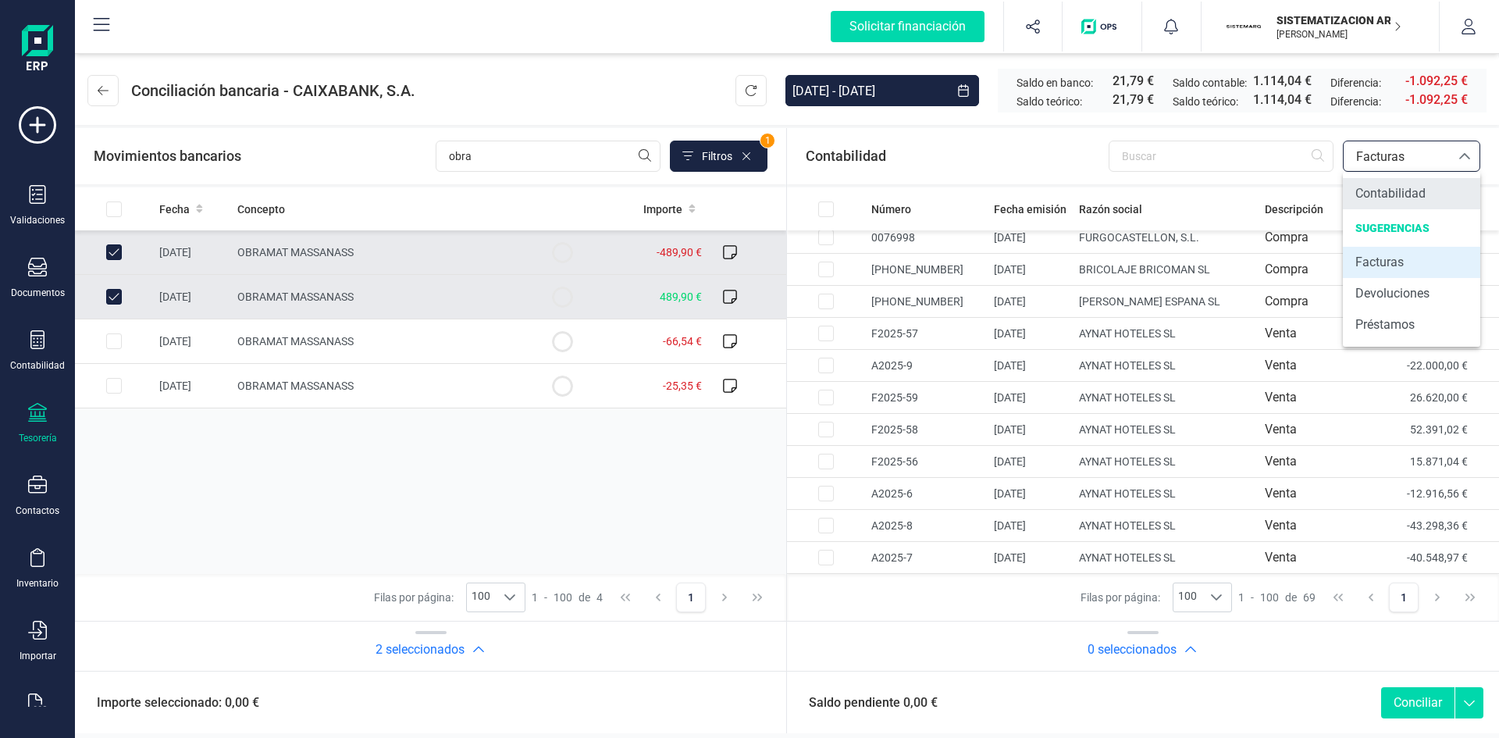
click at [1371, 195] on span "Contabilidad" at bounding box center [1390, 193] width 70 height 19
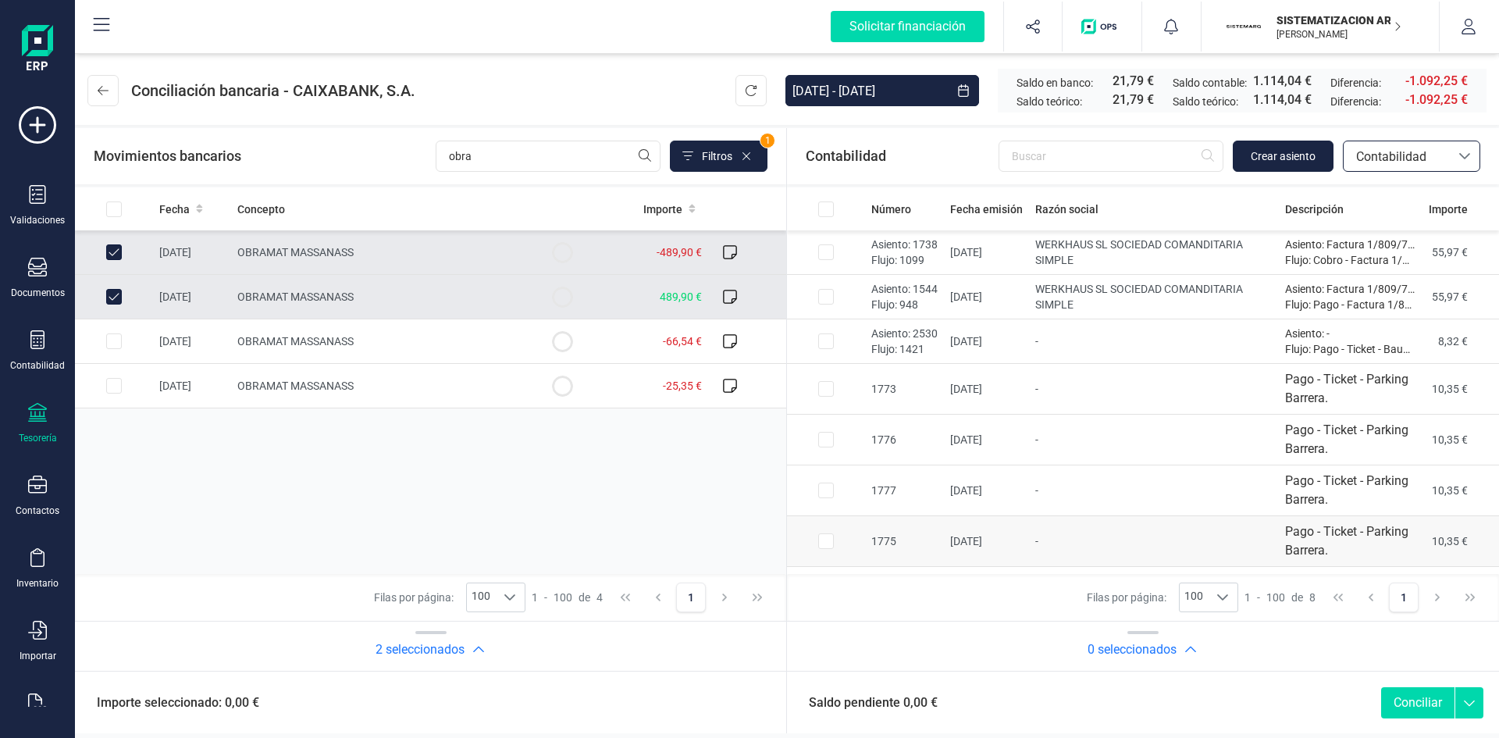
scroll to position [44, 0]
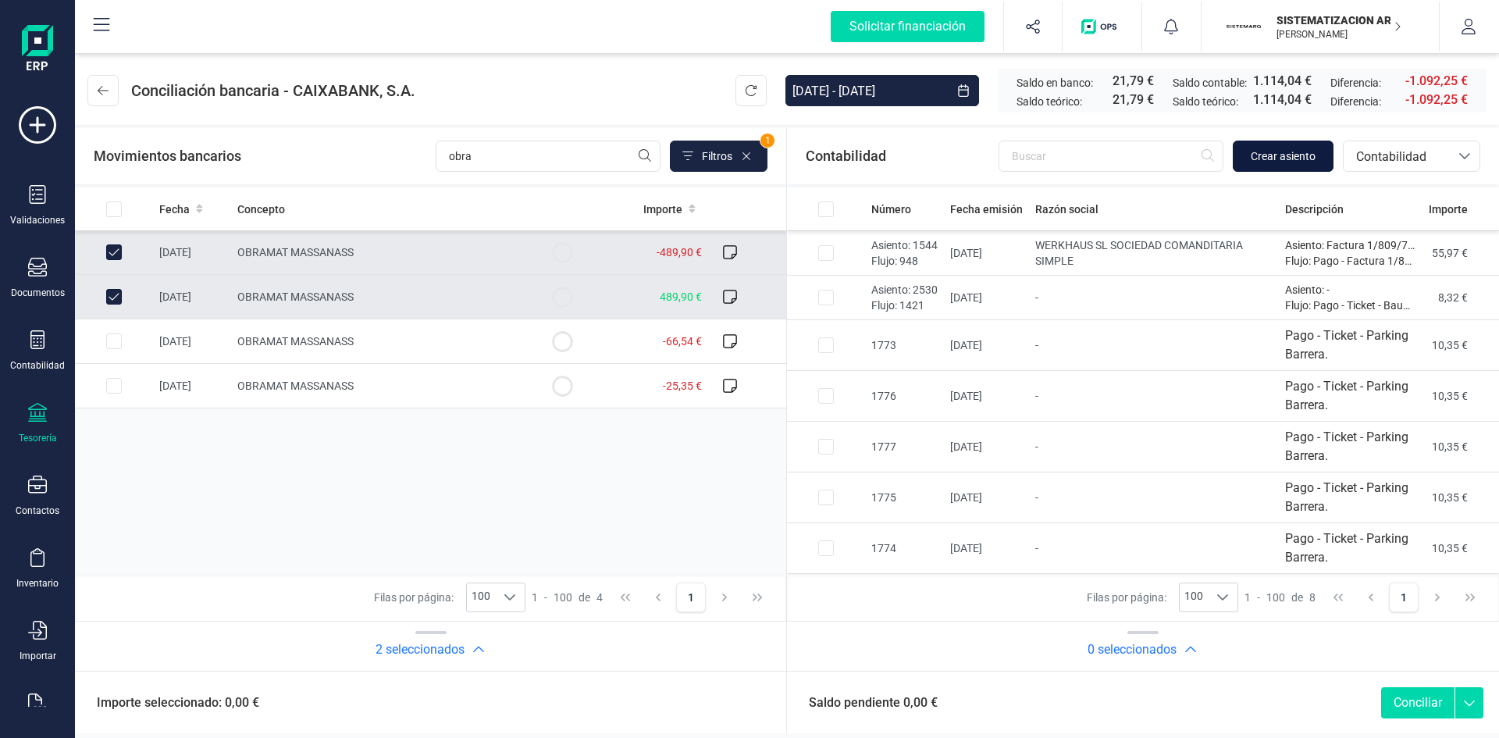
click at [1255, 169] on button "Crear asiento" at bounding box center [1283, 156] width 101 height 31
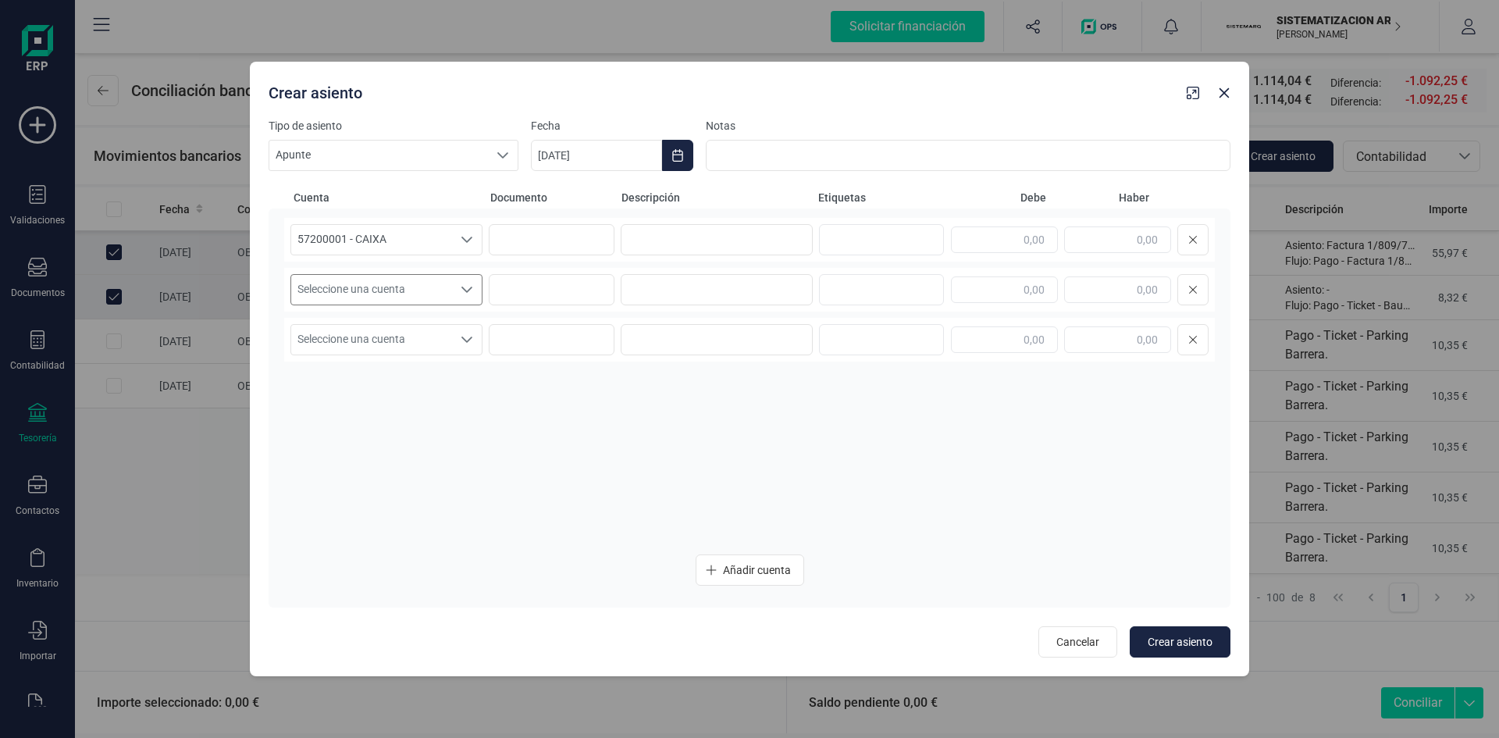
click at [446, 283] on span "Seleccione una cuenta" at bounding box center [371, 290] width 161 height 30
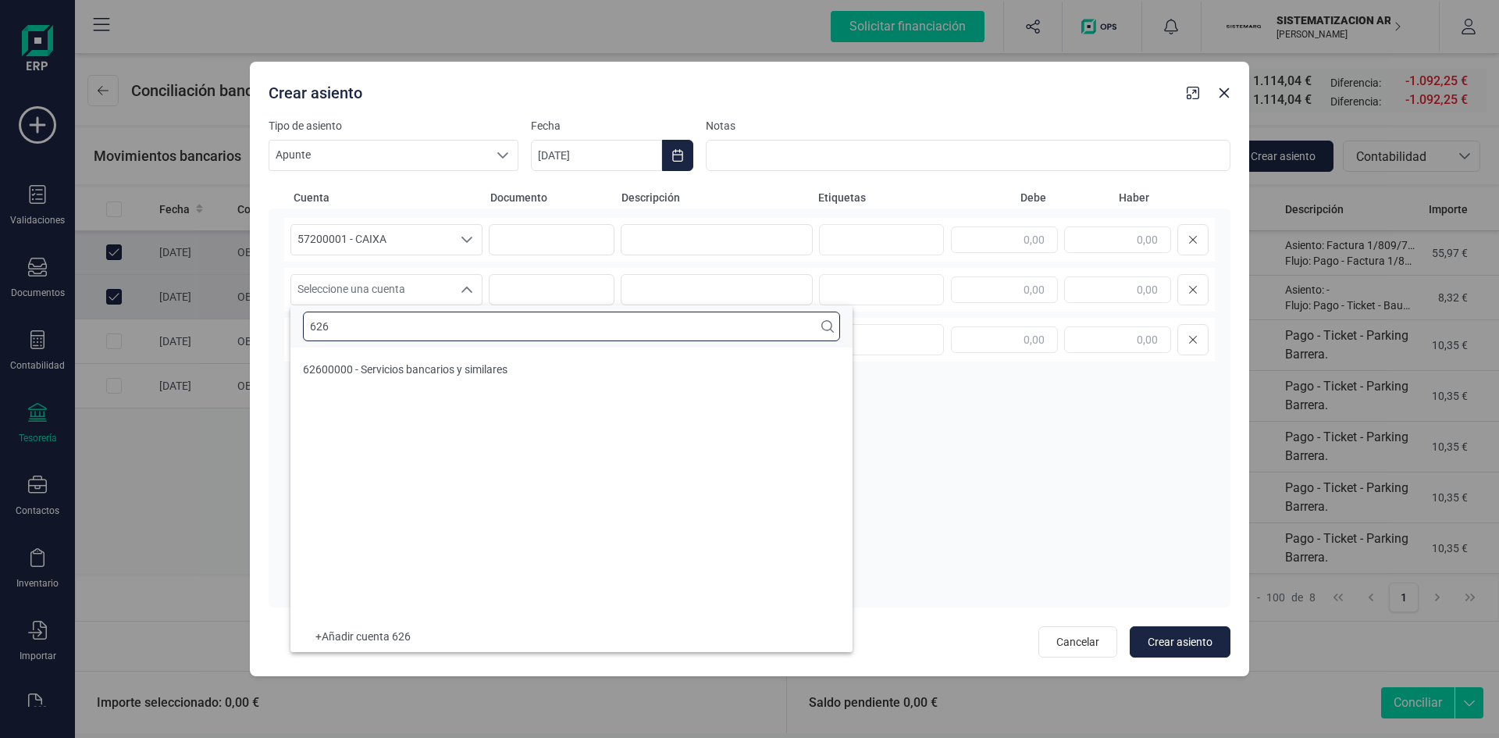
scroll to position [0, 0]
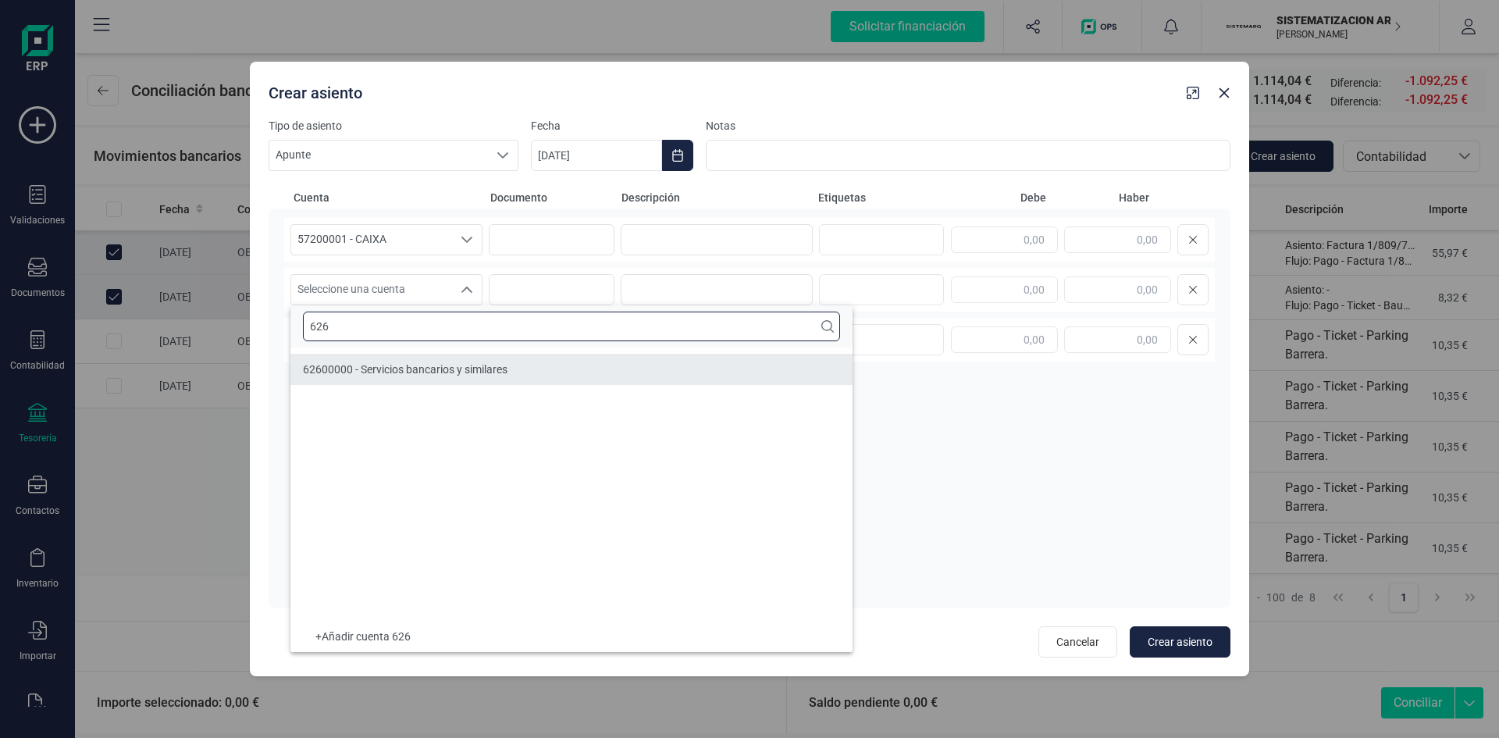
type input "626"
click at [414, 378] on li "62600000 - Servicios bancarios y similares" at bounding box center [571, 369] width 562 height 31
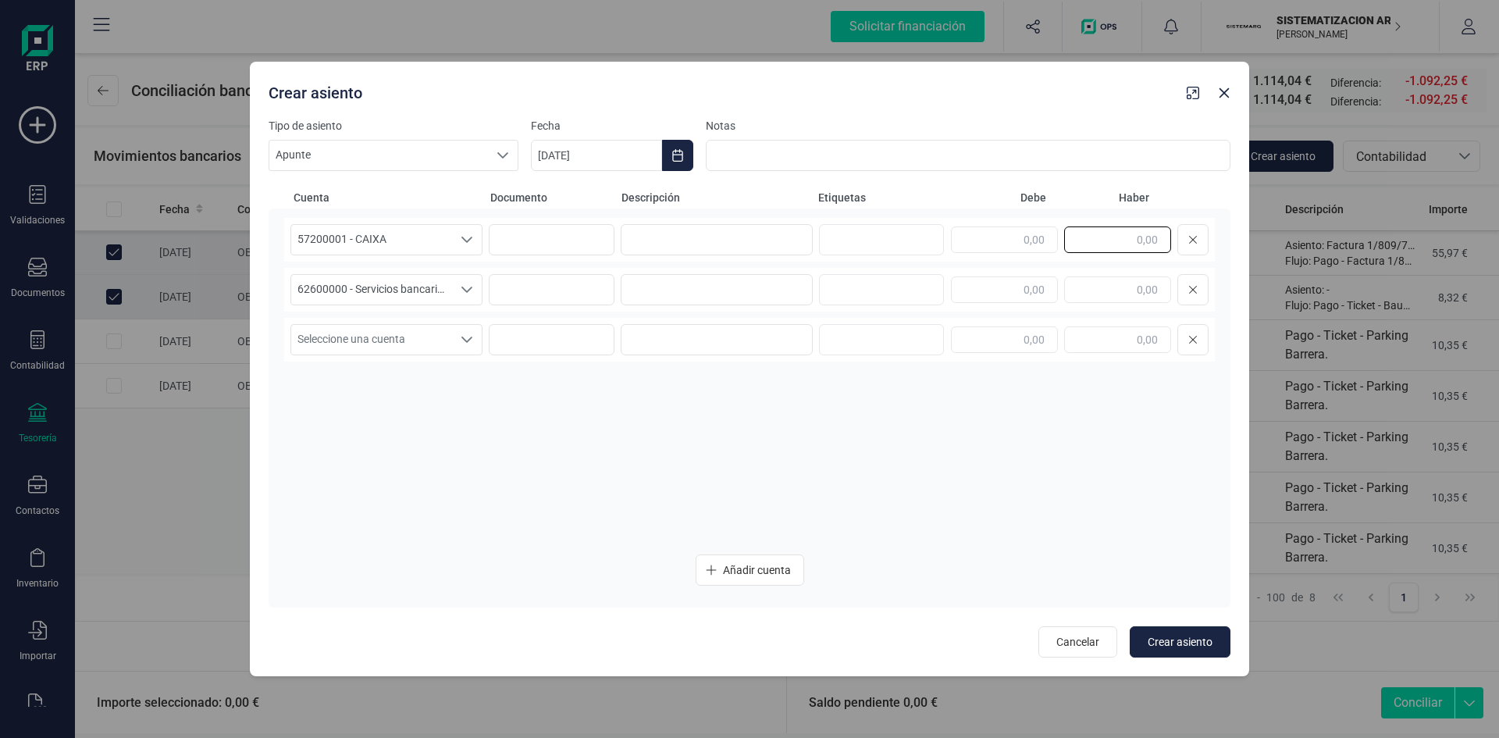
click at [1141, 243] on input "text" at bounding box center [1117, 239] width 107 height 27
type input "0,00"
click at [1043, 282] on input "text" at bounding box center [1004, 289] width 107 height 27
type input "0,00"
click at [1058, 343] on div at bounding box center [1080, 339] width 258 height 31
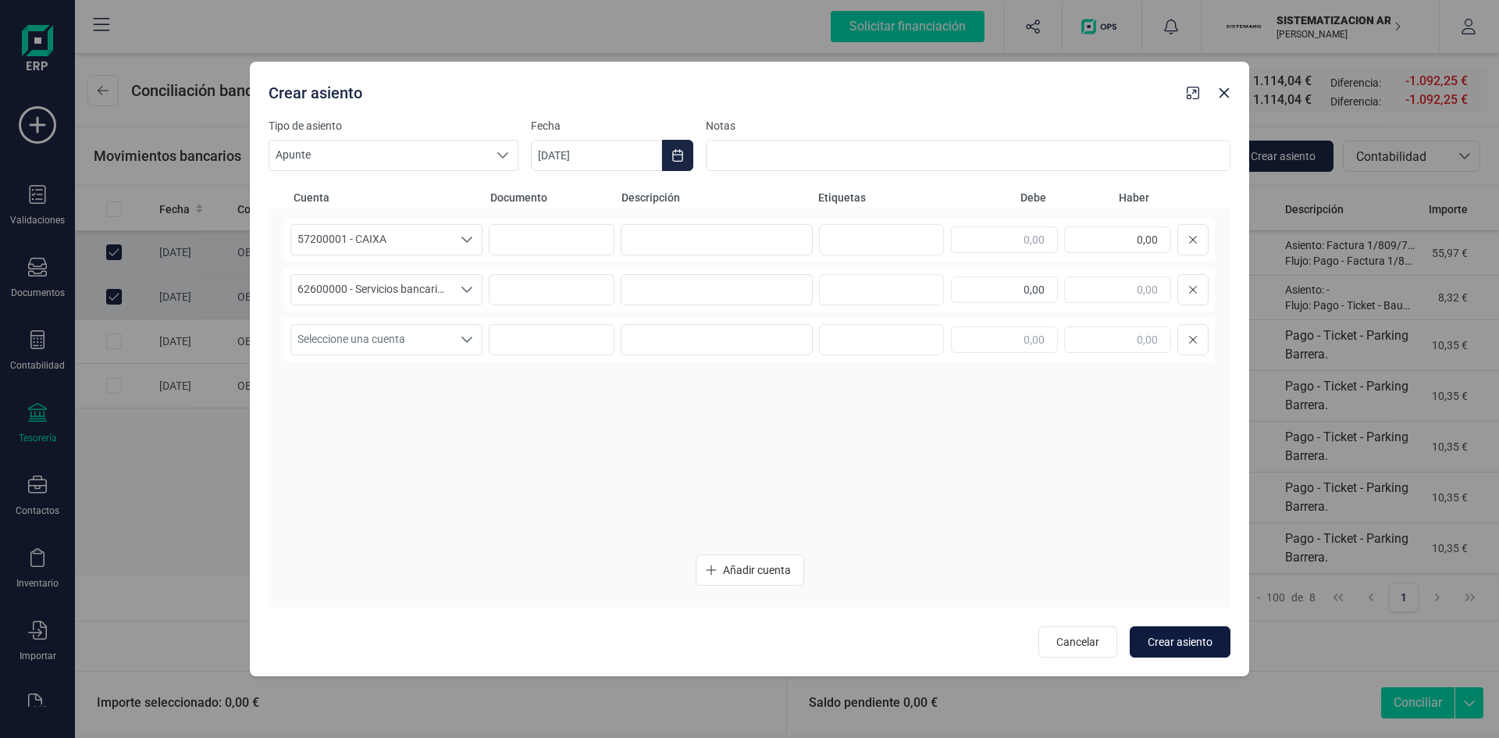
click at [1198, 657] on button "Crear asiento" at bounding box center [1180, 641] width 101 height 31
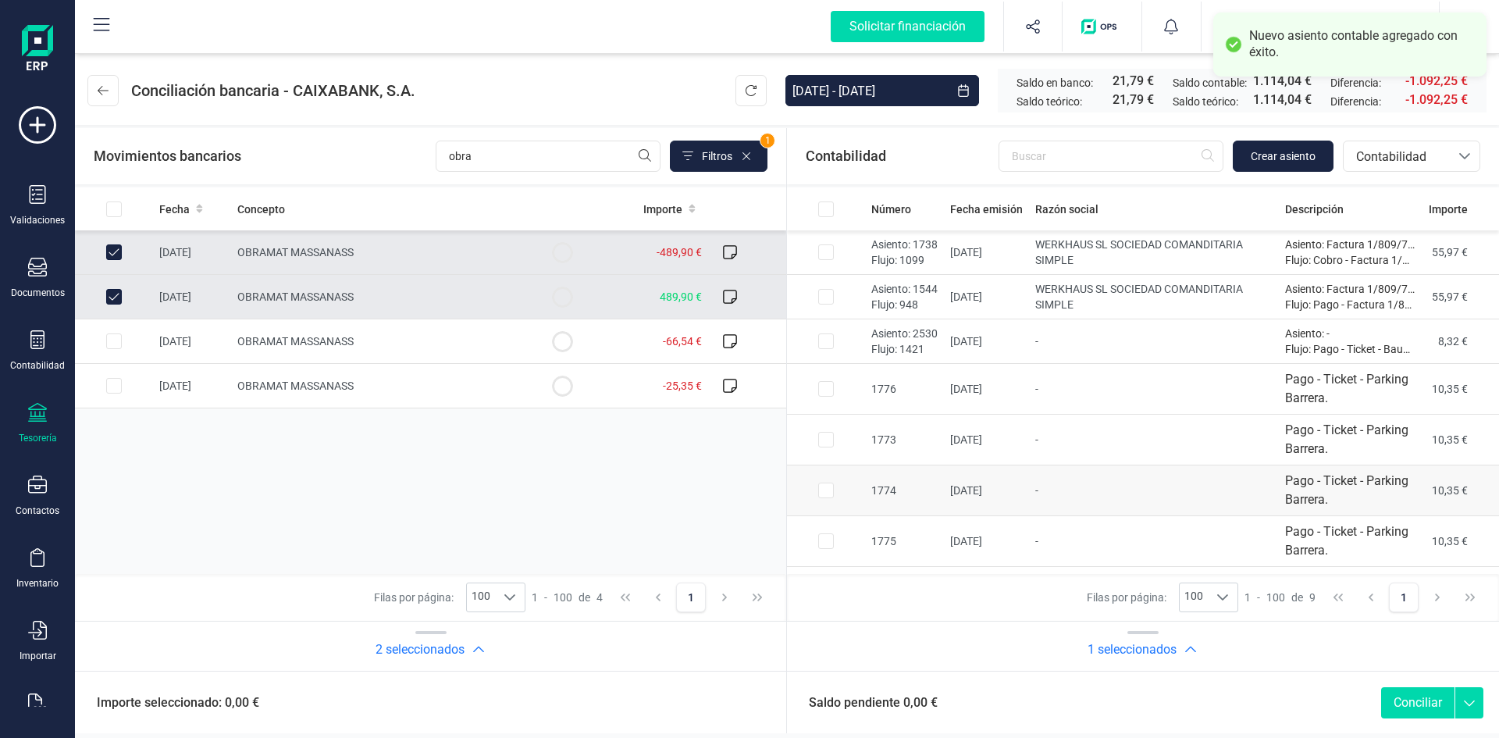
scroll to position [88, 0]
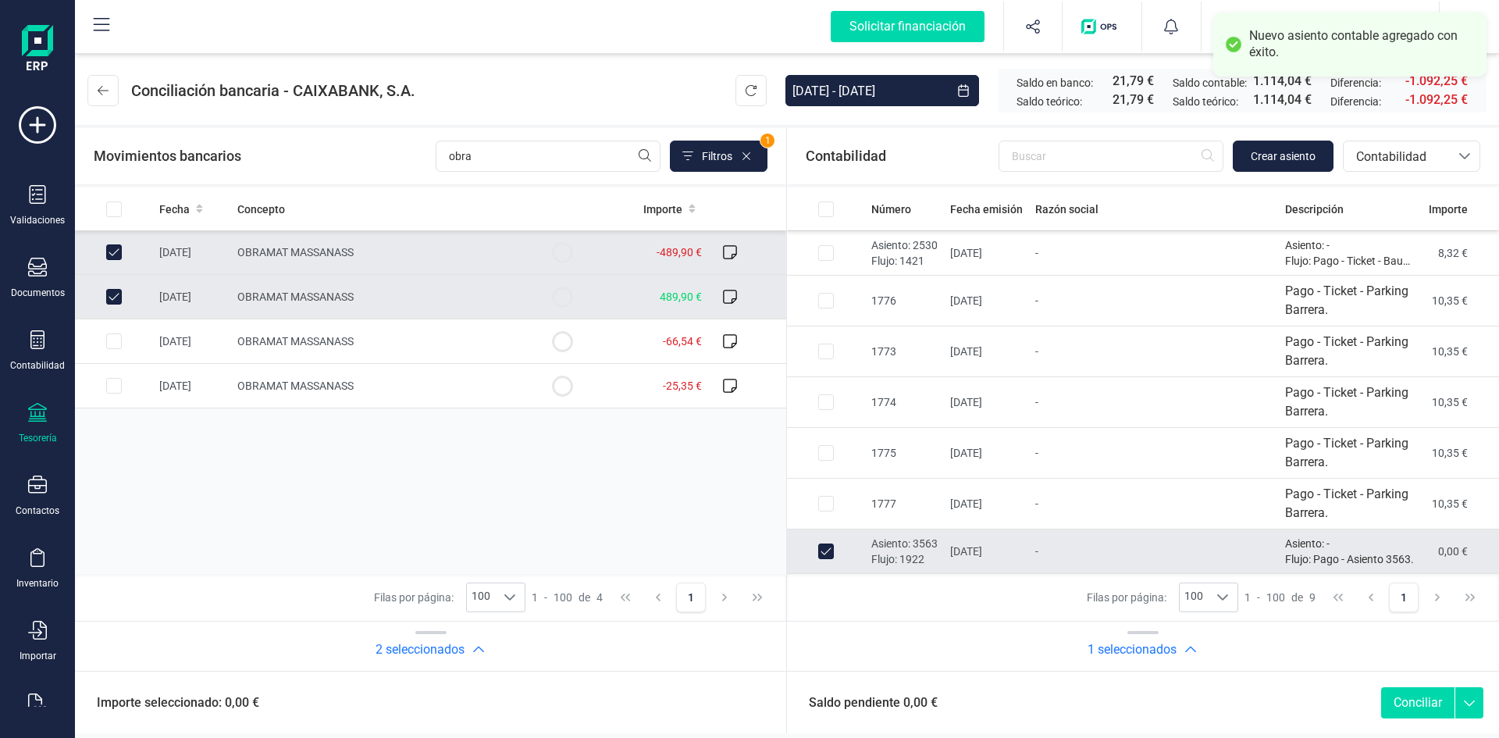
click at [1418, 709] on button "Conciliar" at bounding box center [1417, 702] width 73 height 31
checkbox input "false"
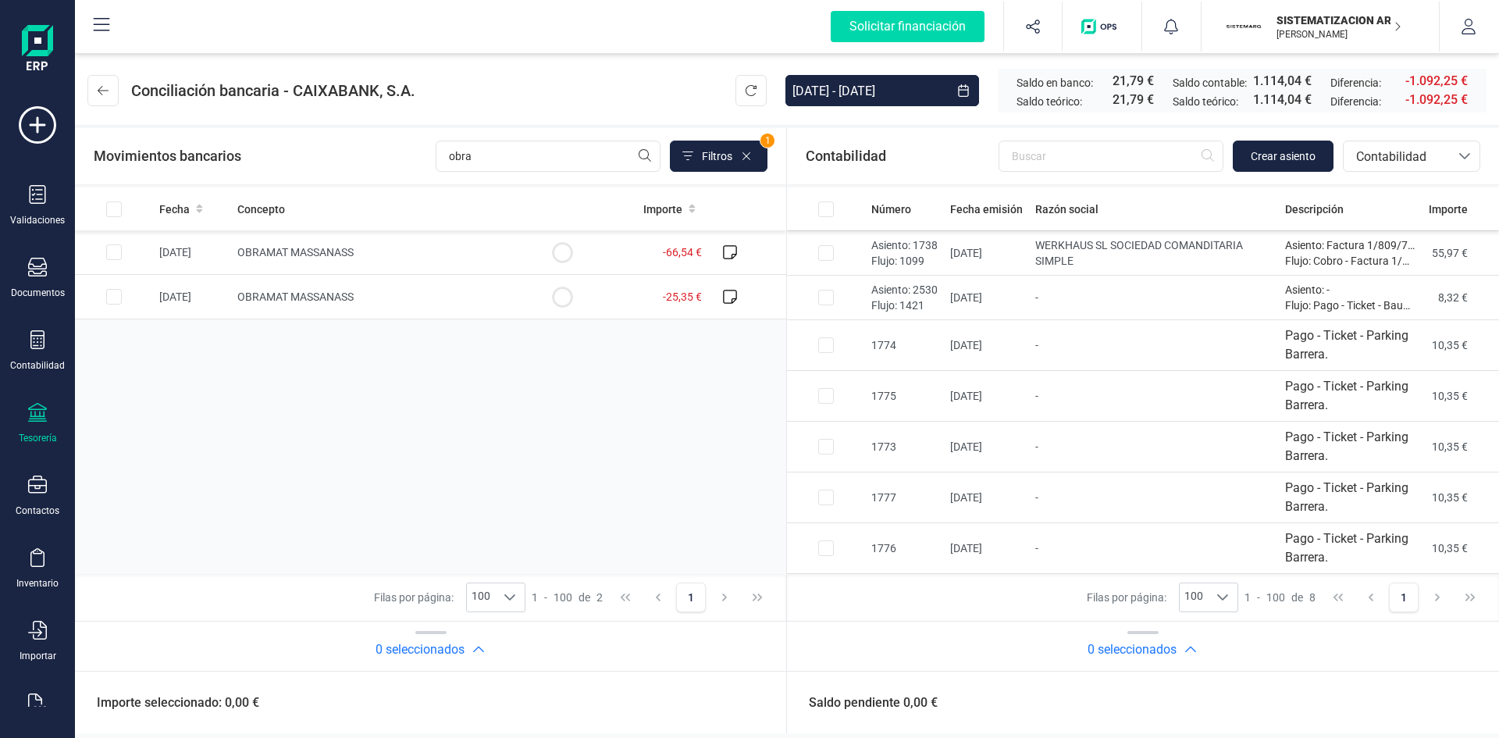
scroll to position [44, 0]
click at [1401, 151] on span "Contabilidad" at bounding box center [1397, 157] width 94 height 19
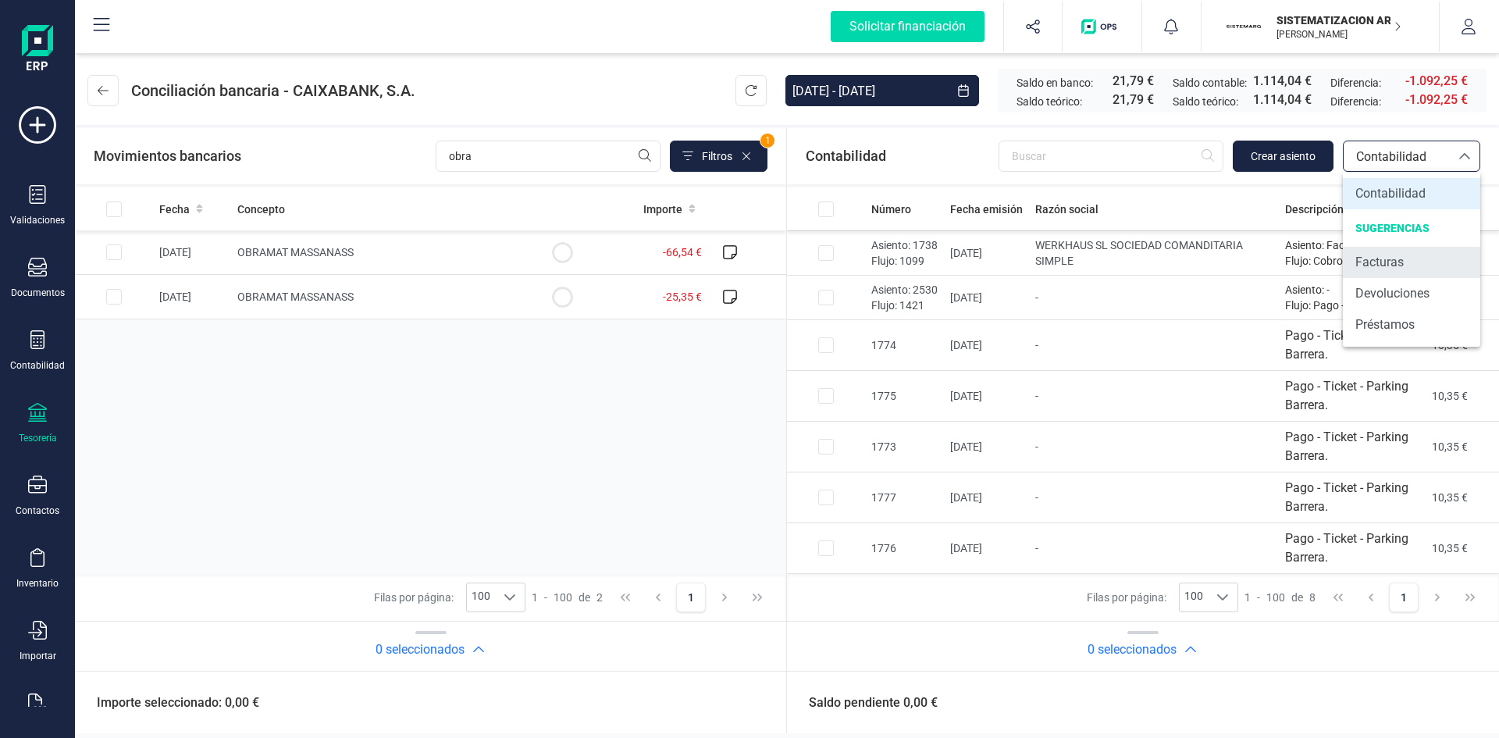
click at [1384, 249] on li "Facturas" at bounding box center [1411, 262] width 137 height 31
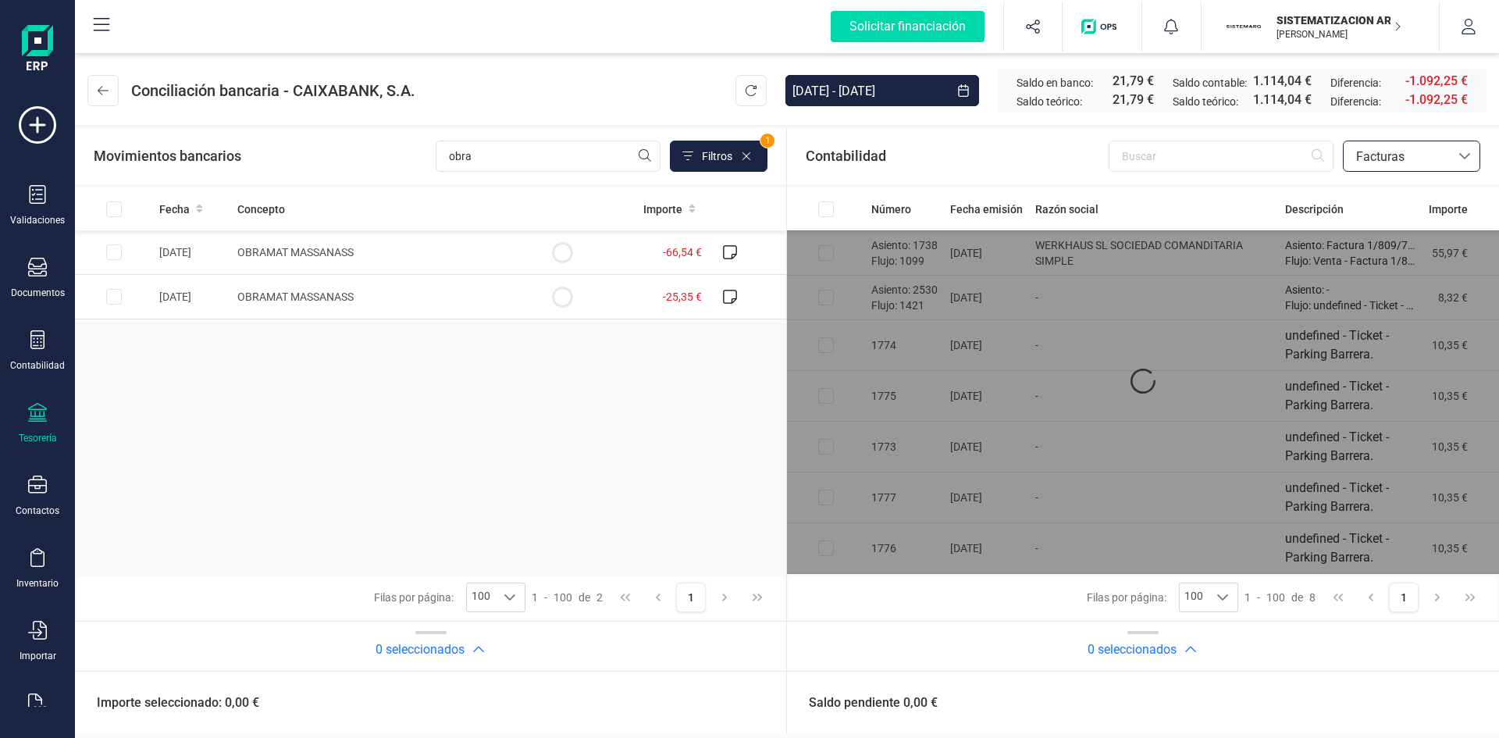
scroll to position [0, 0]
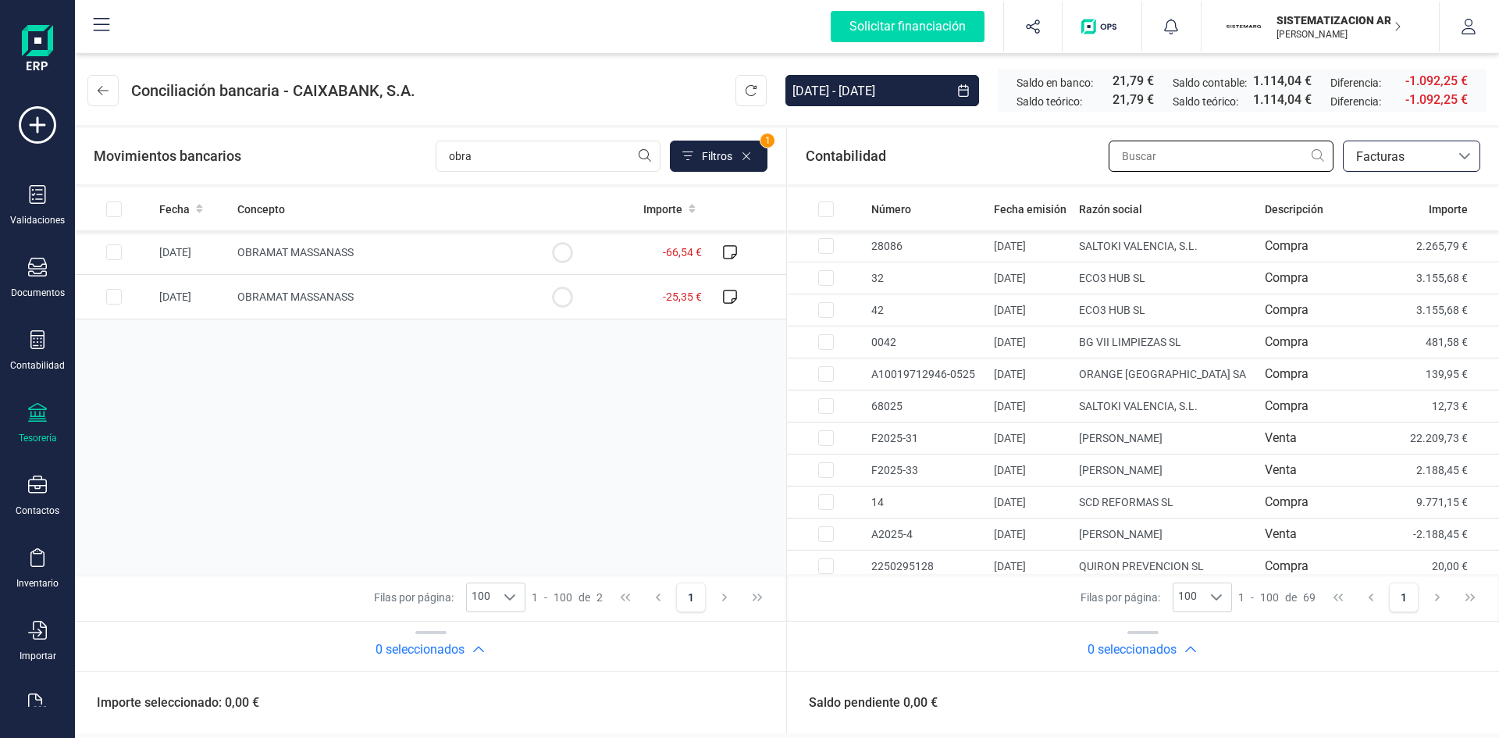
click at [1163, 167] on input "text" at bounding box center [1221, 156] width 225 height 31
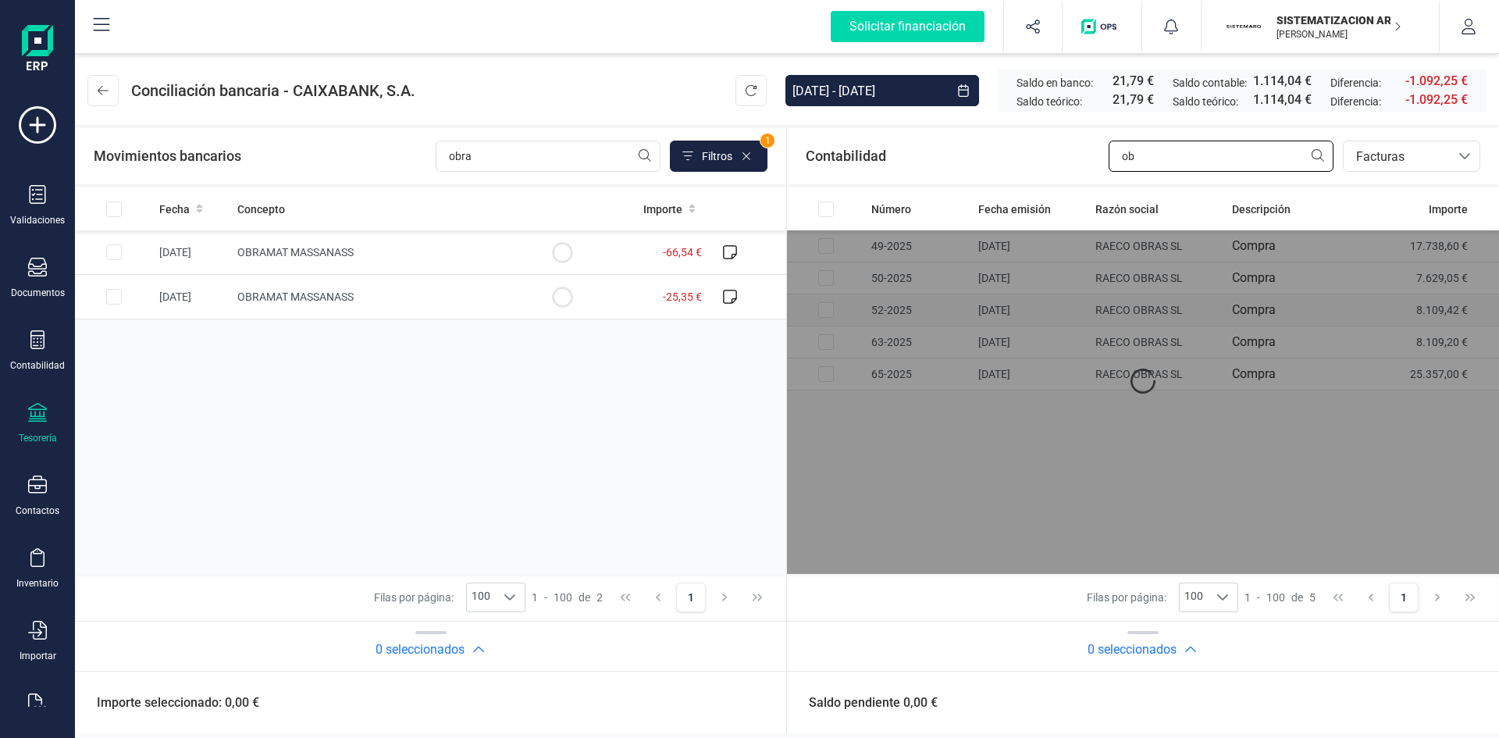
type input "o"
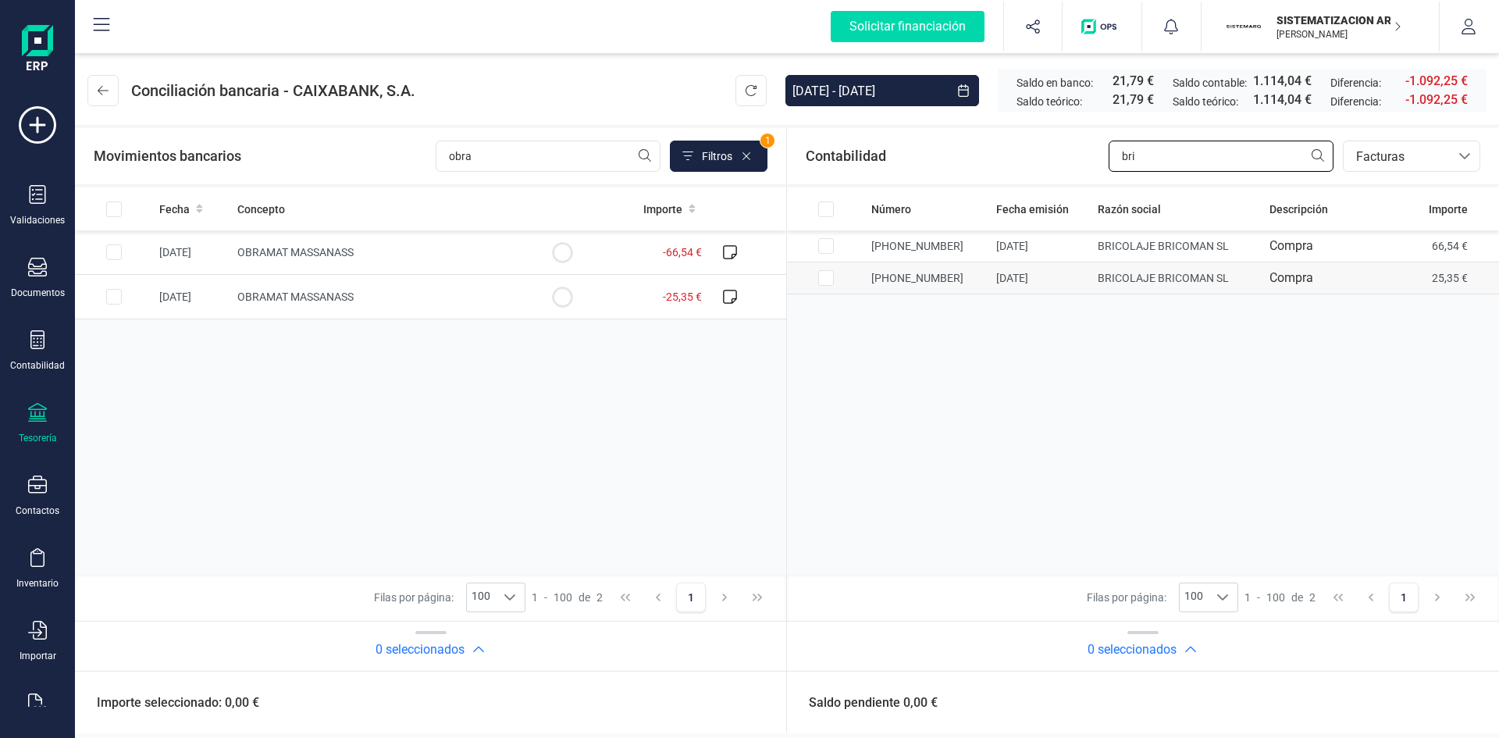
type input "bri"
click at [902, 276] on td "005-0009-607501" at bounding box center [927, 278] width 125 height 32
checkbox input "true"
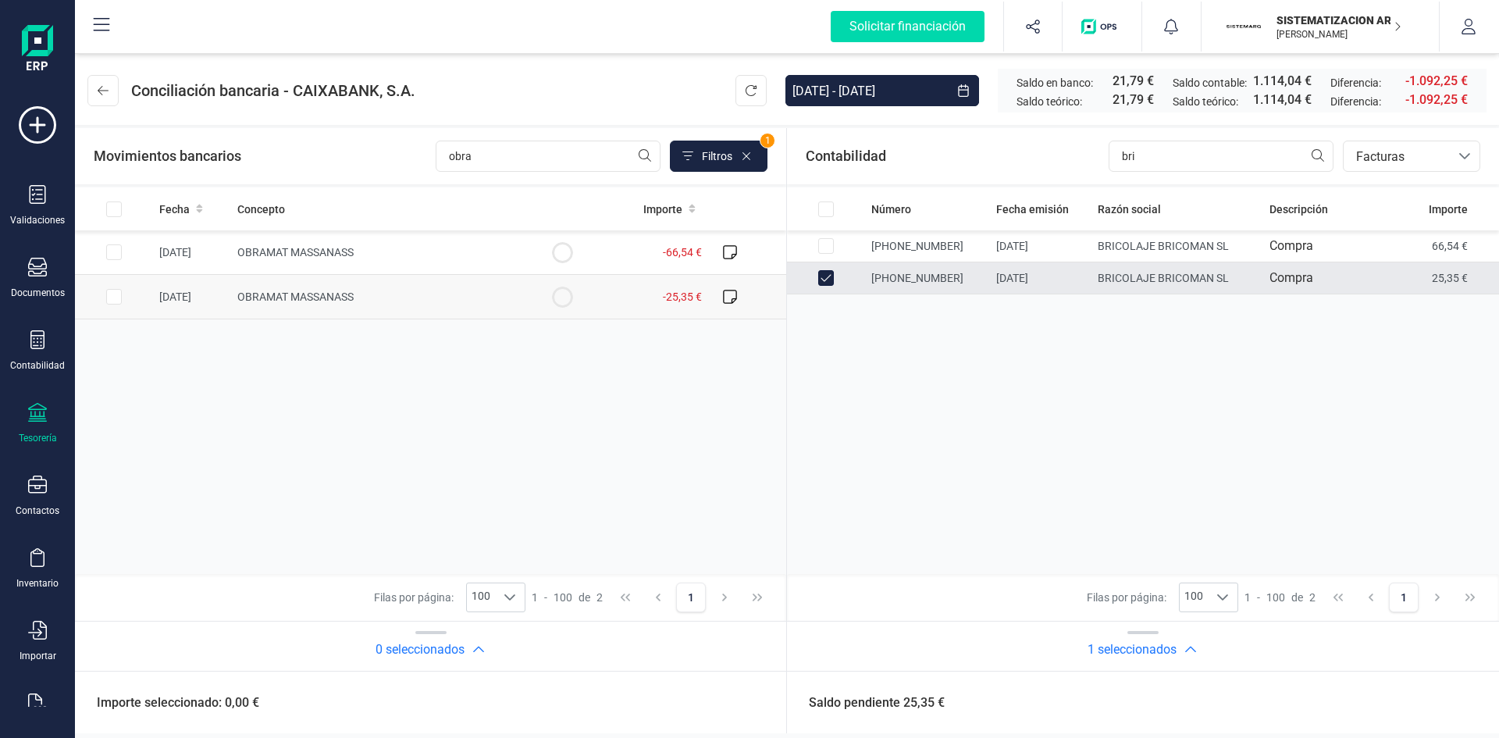
click at [337, 314] on td "OBRAMAT MASSANASS" at bounding box center [377, 297] width 292 height 45
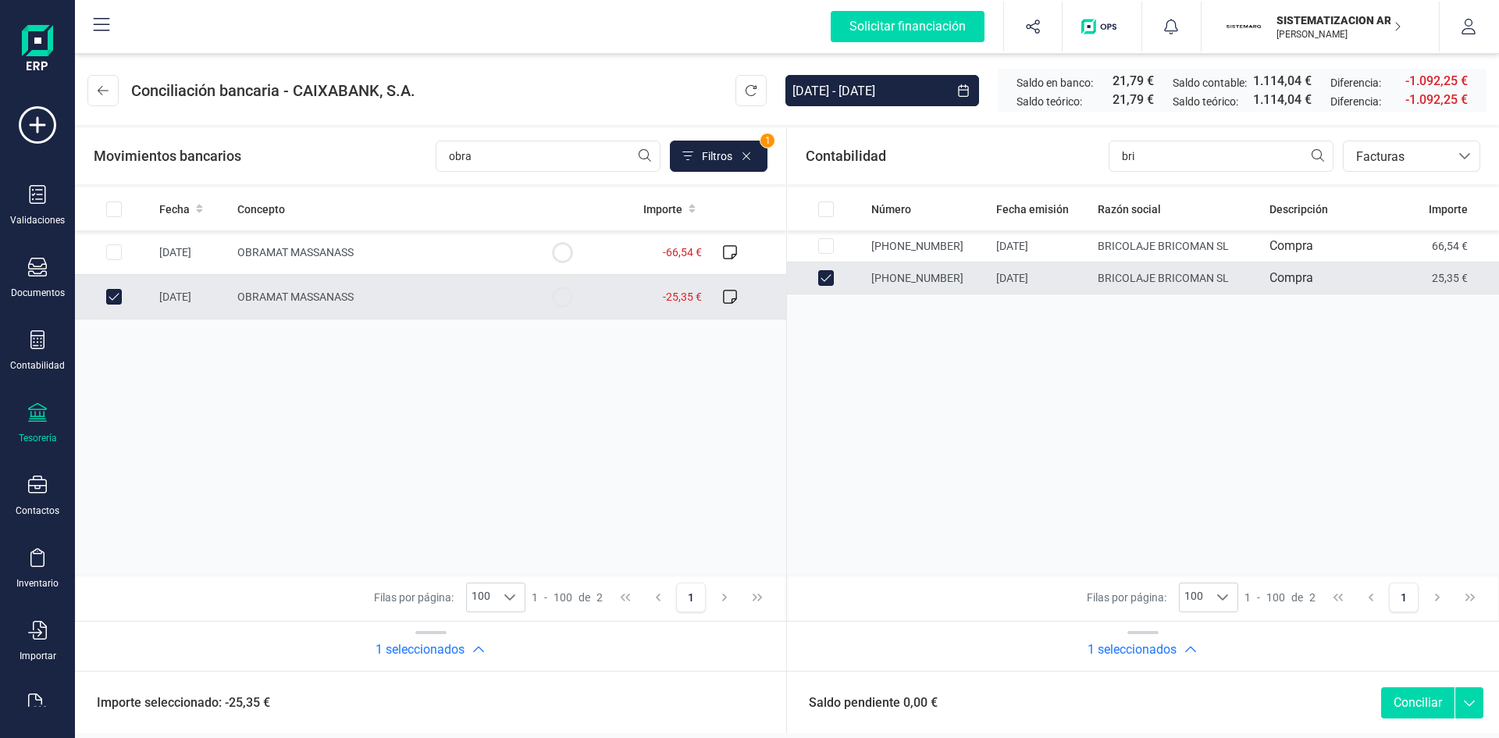
click at [1409, 693] on button "Conciliar" at bounding box center [1417, 702] width 73 height 31
checkbox input "false"
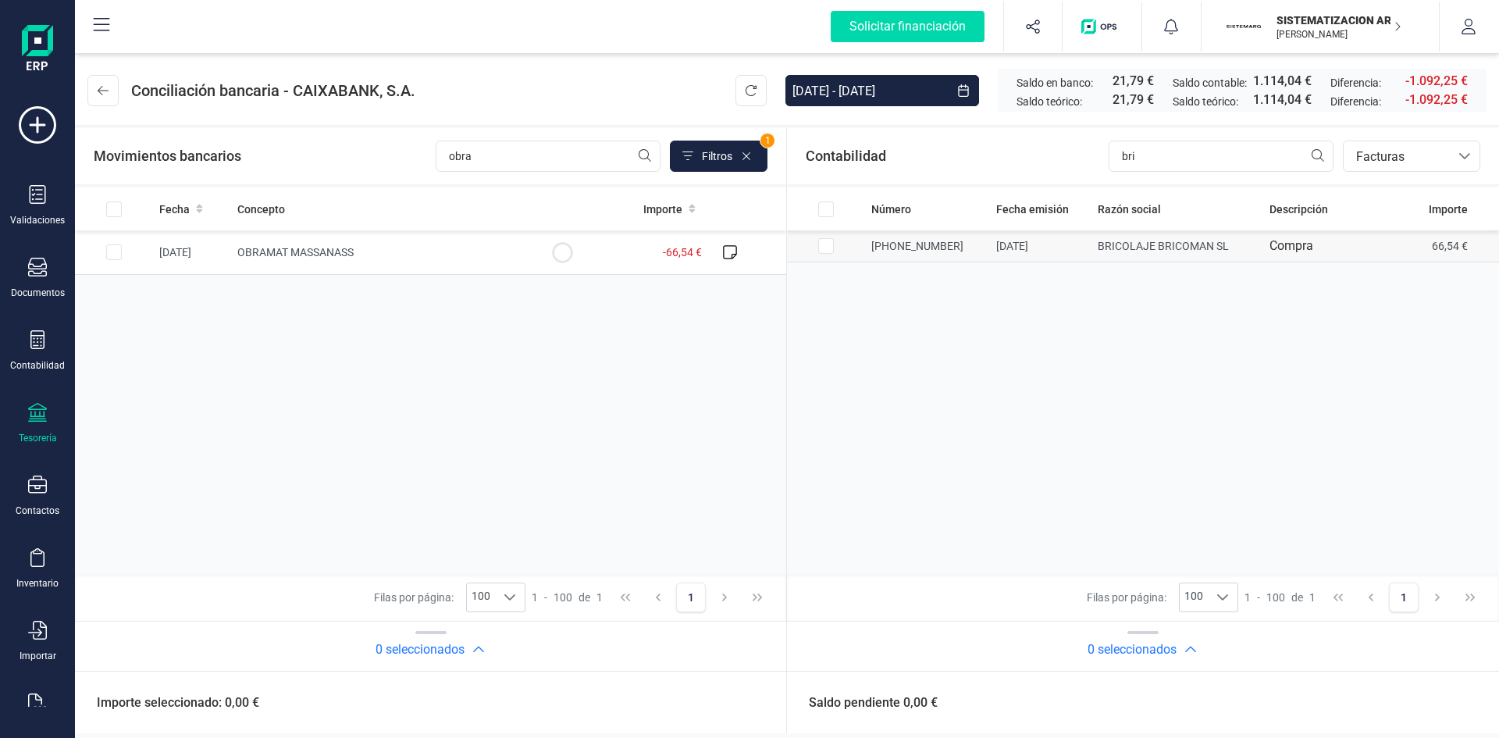
click at [990, 236] on td "10/09/2025" at bounding box center [1040, 246] width 101 height 32
checkbox input "true"
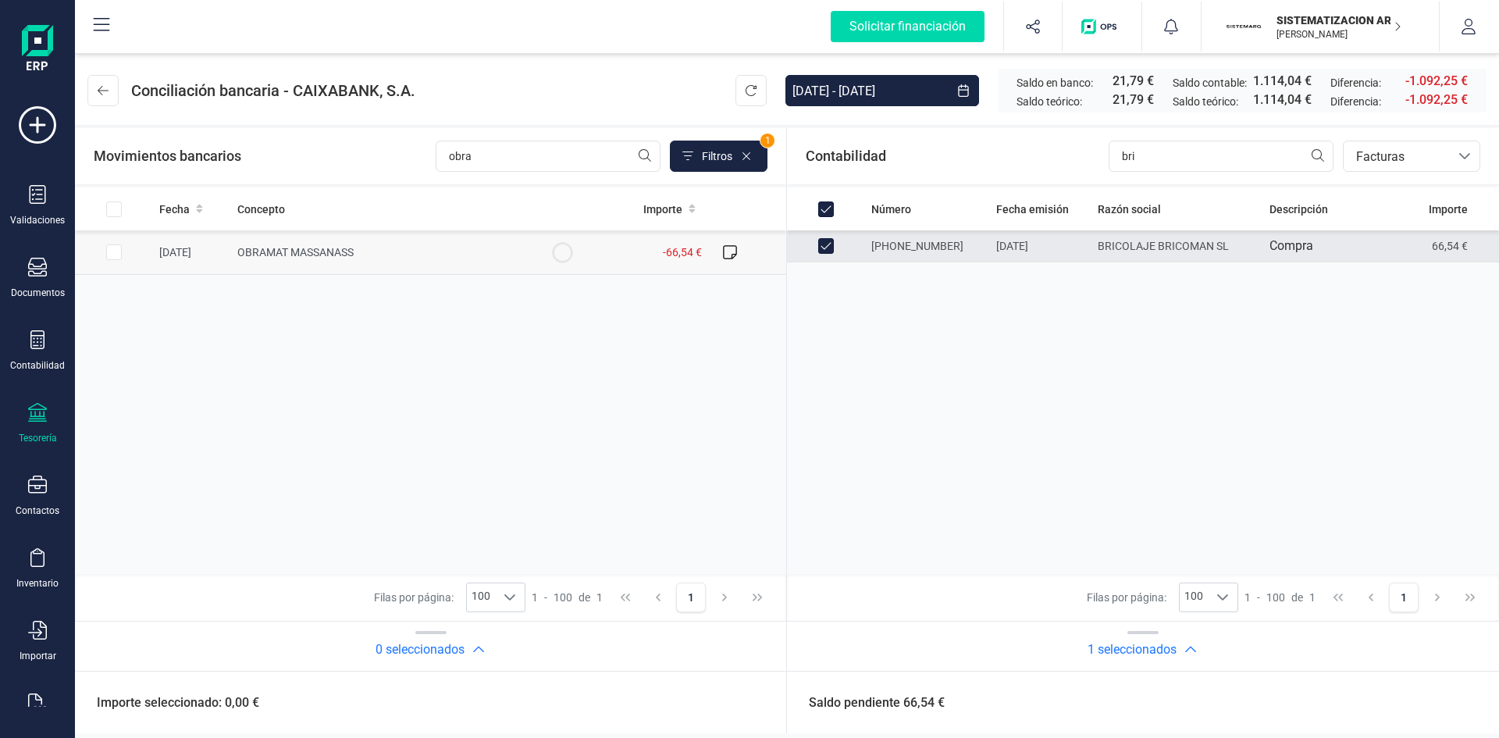
click at [311, 259] on td "OBRAMAT MASSANASS" at bounding box center [377, 252] width 292 height 45
checkbox input "true"
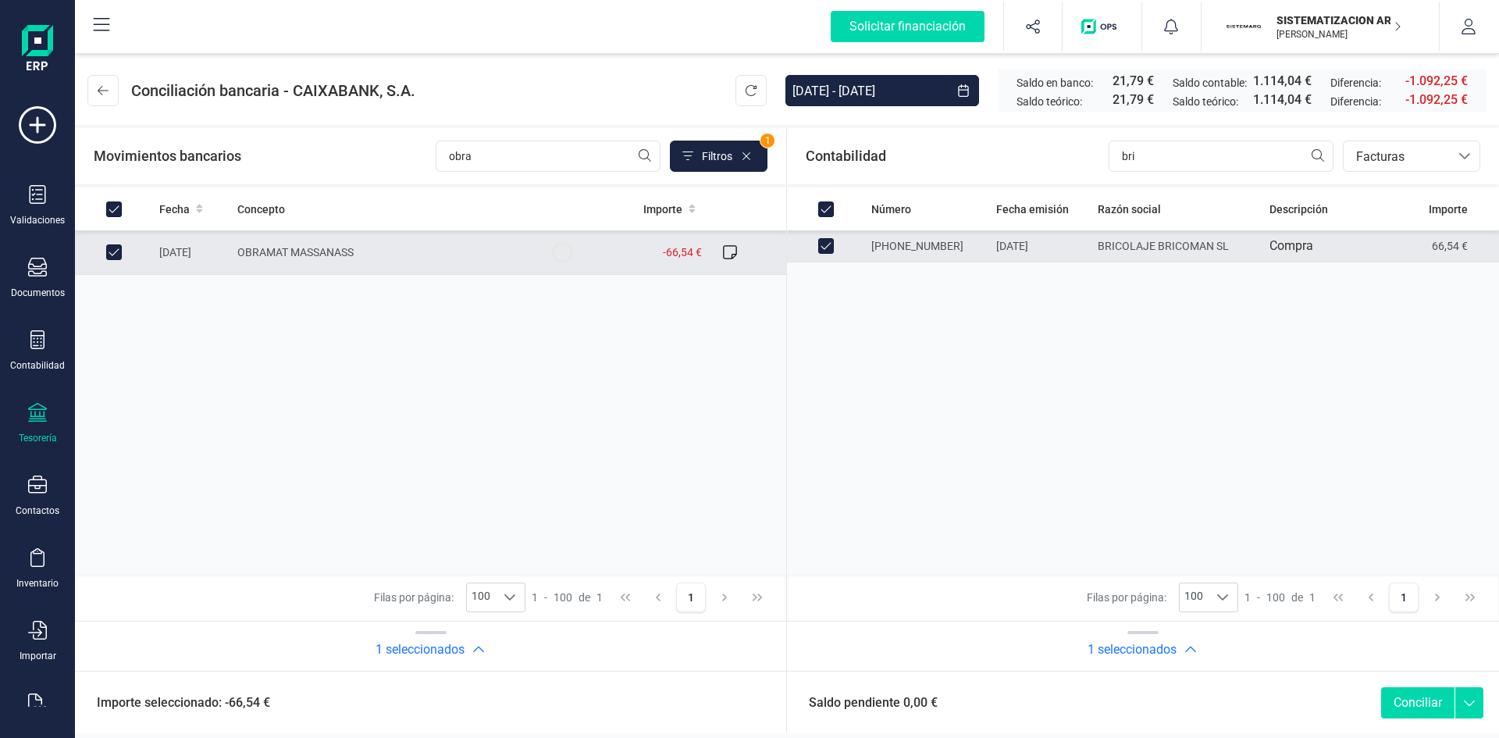
click at [1410, 697] on button "Conciliar" at bounding box center [1417, 702] width 73 height 31
checkbox input "false"
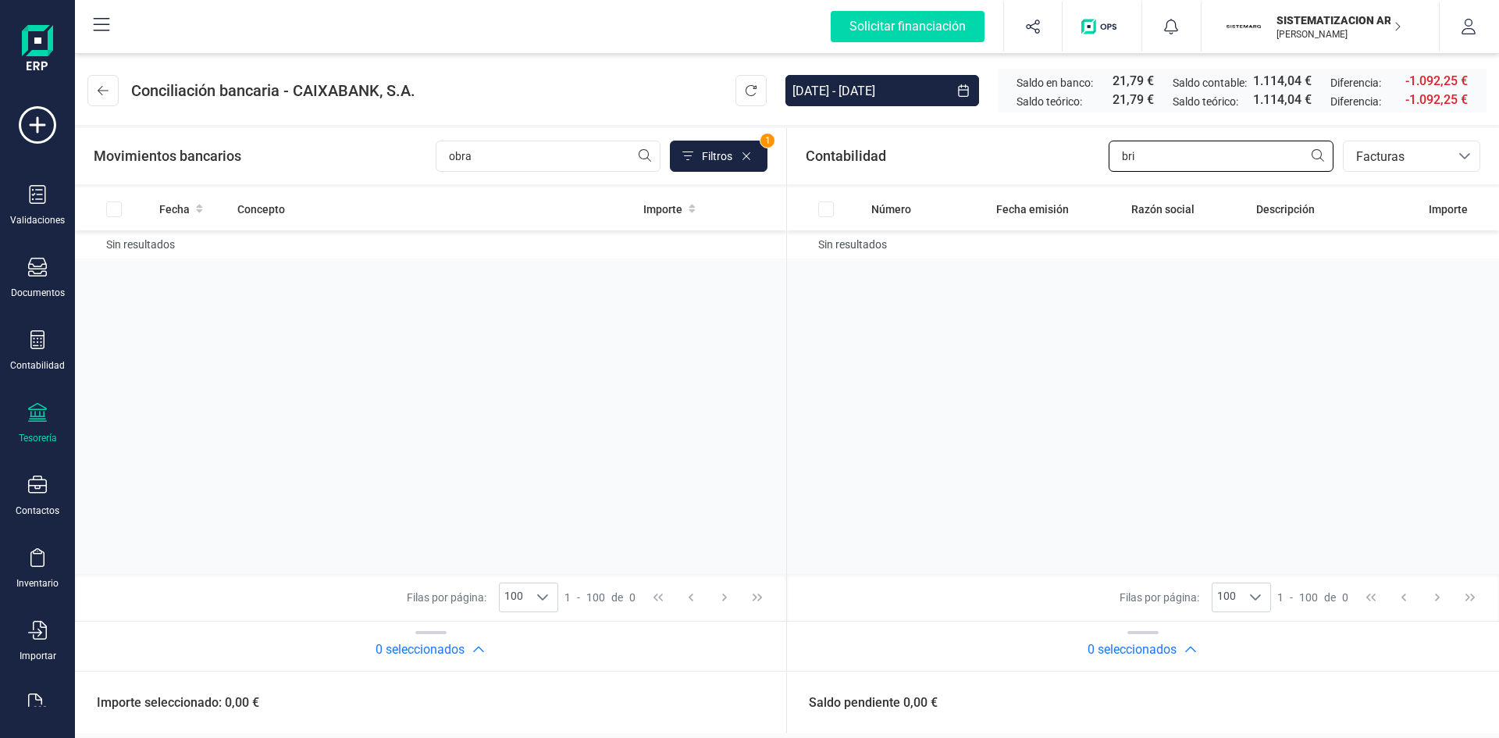
drag, startPoint x: 1161, startPoint y: 162, endPoint x: 1097, endPoint y: 179, distance: 66.1
click at [1097, 179] on div "Contabilidad bri bancos.conciliacion.modal.headerInvoce bancos.conciliacion.mod…" at bounding box center [1143, 156] width 712 height 56
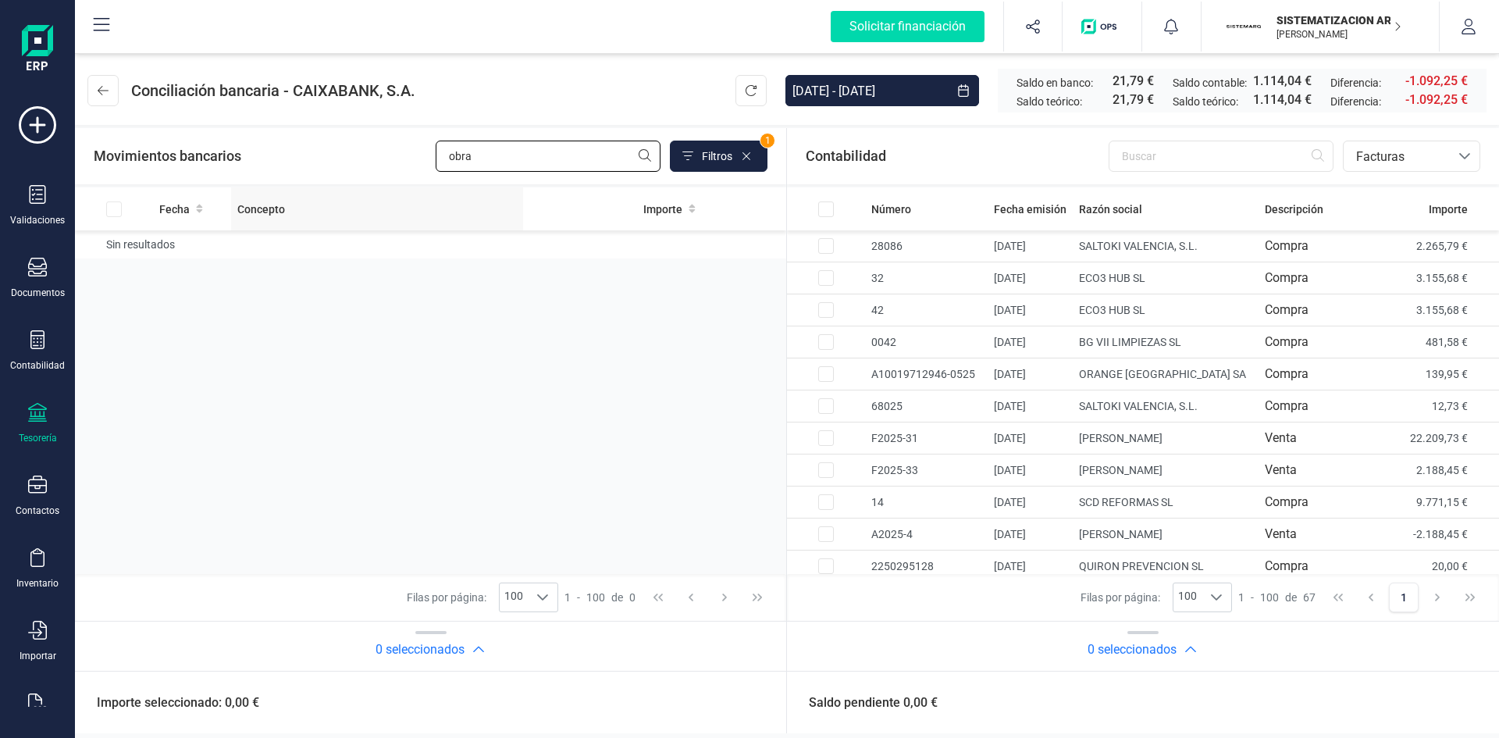
drag, startPoint x: 529, startPoint y: 155, endPoint x: 408, endPoint y: 194, distance: 127.9
click at [408, 194] on section "Movimientos bancarios obra Filtros 1 Fecha Concepto Importe Sin resultados Fila…" at bounding box center [430, 399] width 711 height 543
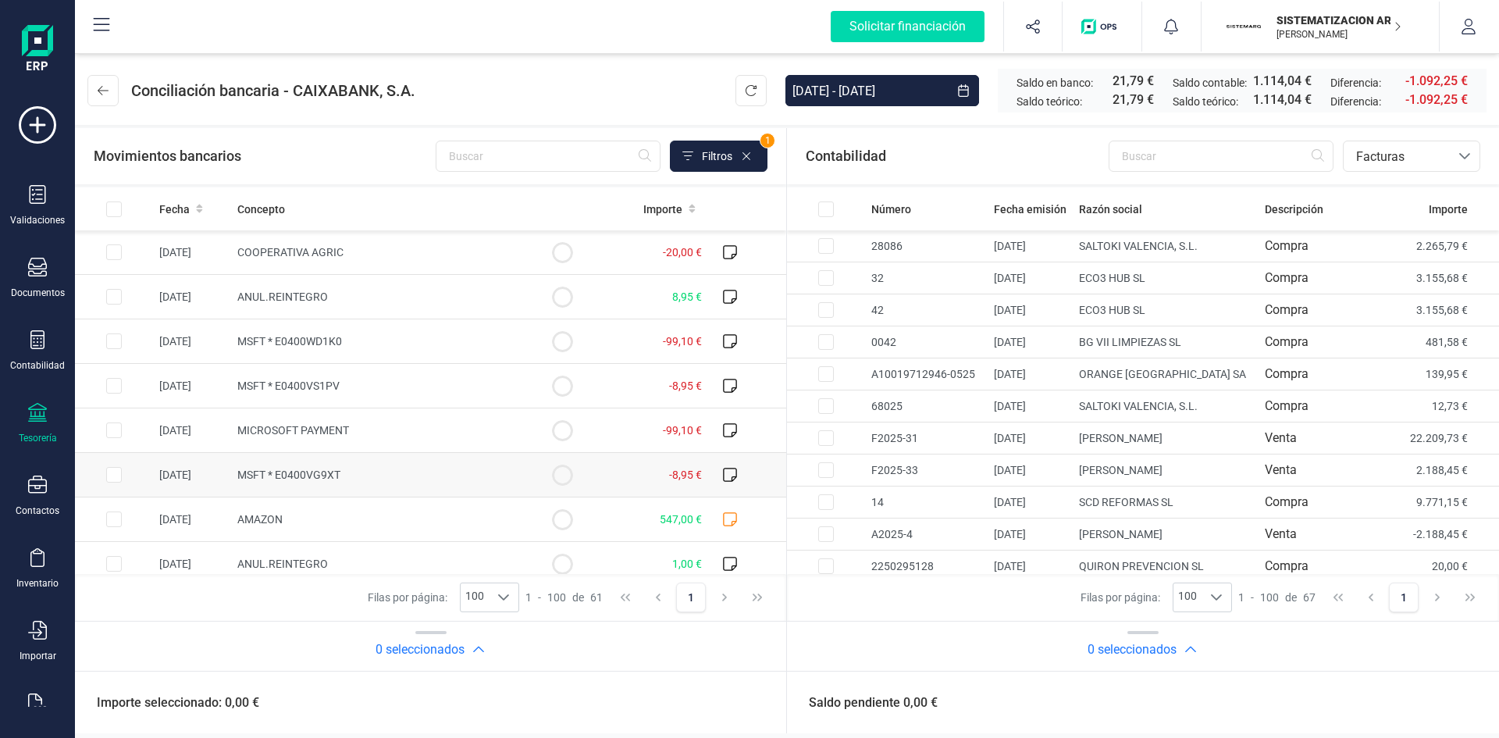
click at [553, 472] on circle at bounding box center [562, 474] width 19 height 19
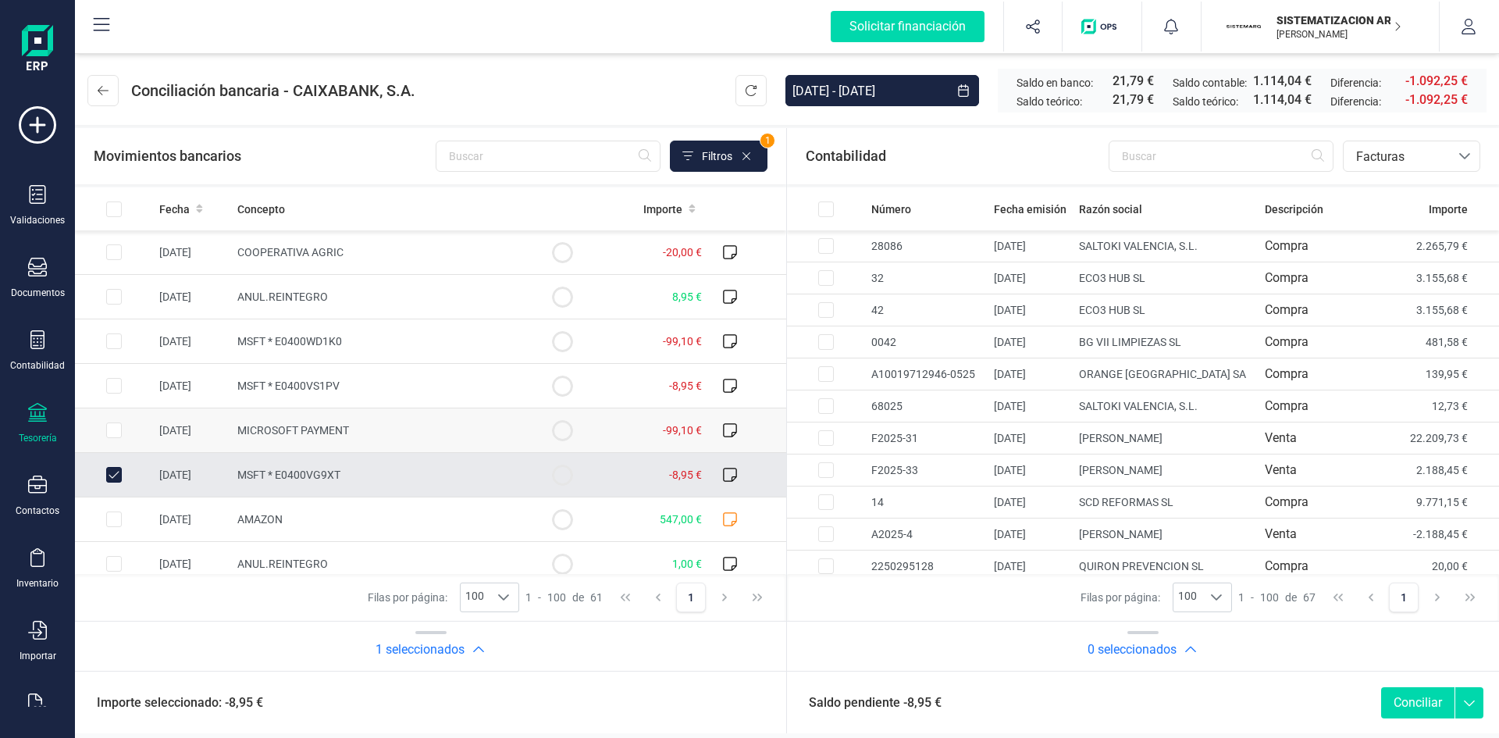
checkbox input "true"
click at [453, 391] on td "MSFT * E0400VS1PV" at bounding box center [377, 386] width 292 height 45
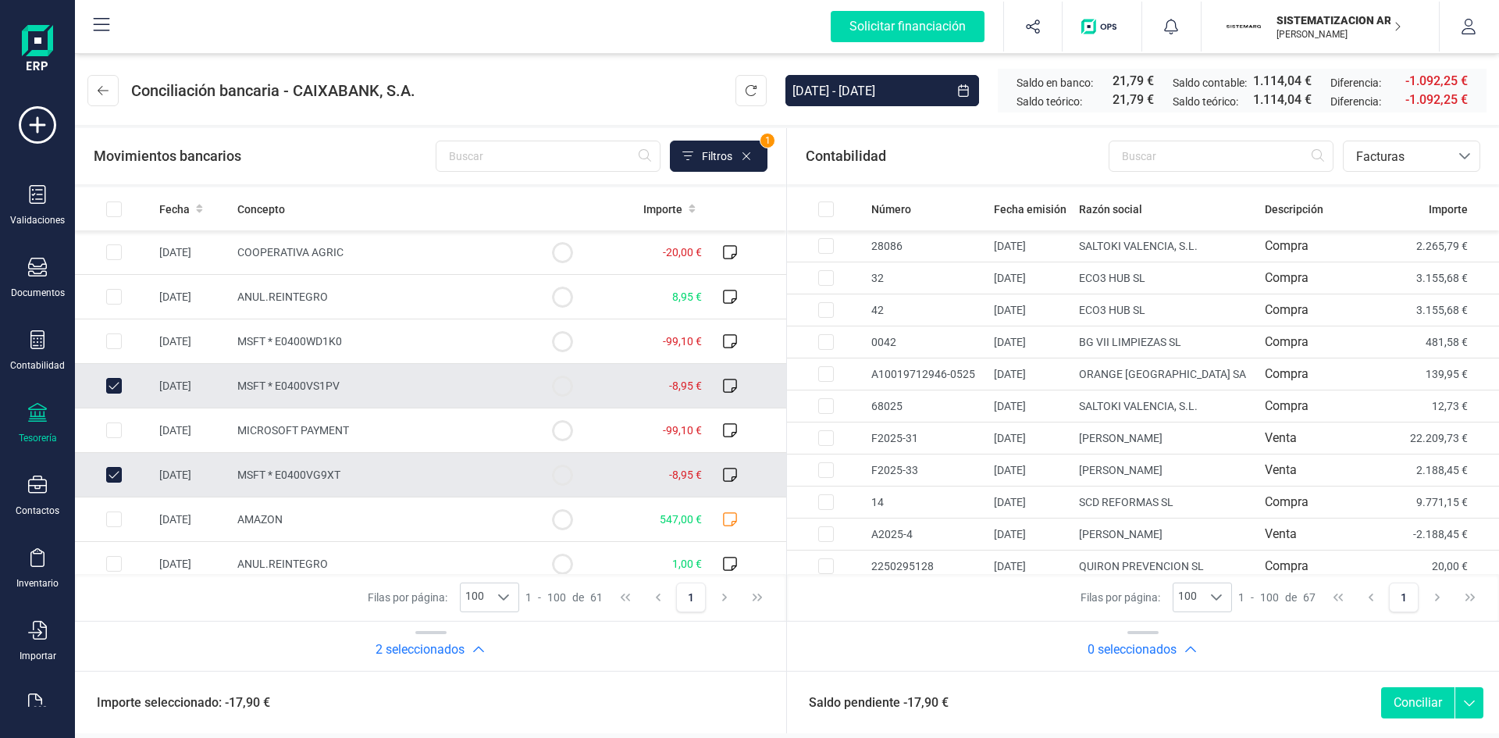
click at [116, 383] on input "Row Unselected c4eadbab-e4f5-4495-ba86-0cf314f7c74d" at bounding box center [114, 386] width 16 height 16
checkbox input "false"
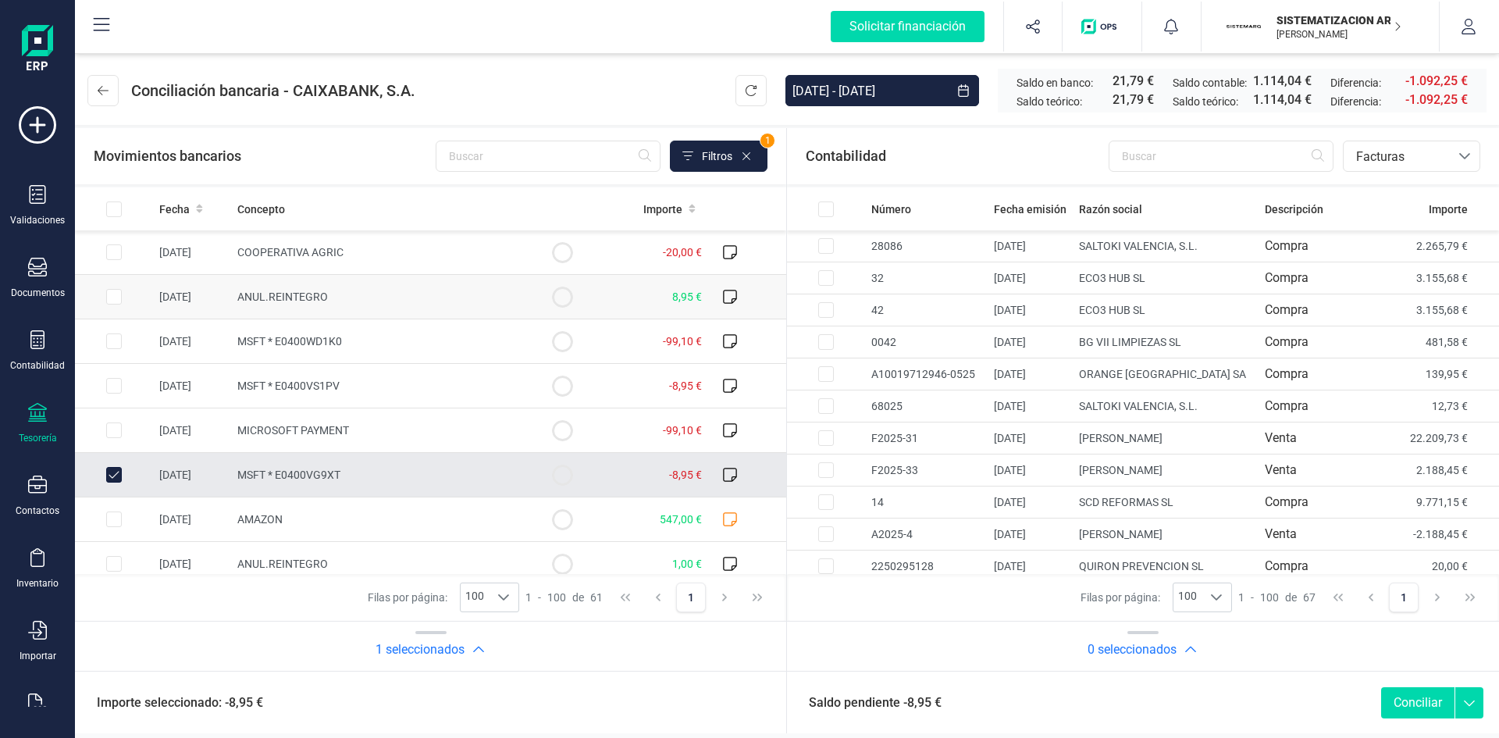
click at [114, 300] on input "Row Selected 2d0dd03d-15ad-47be-8e53-048bb815ebac" at bounding box center [114, 297] width 16 height 16
checkbox input "true"
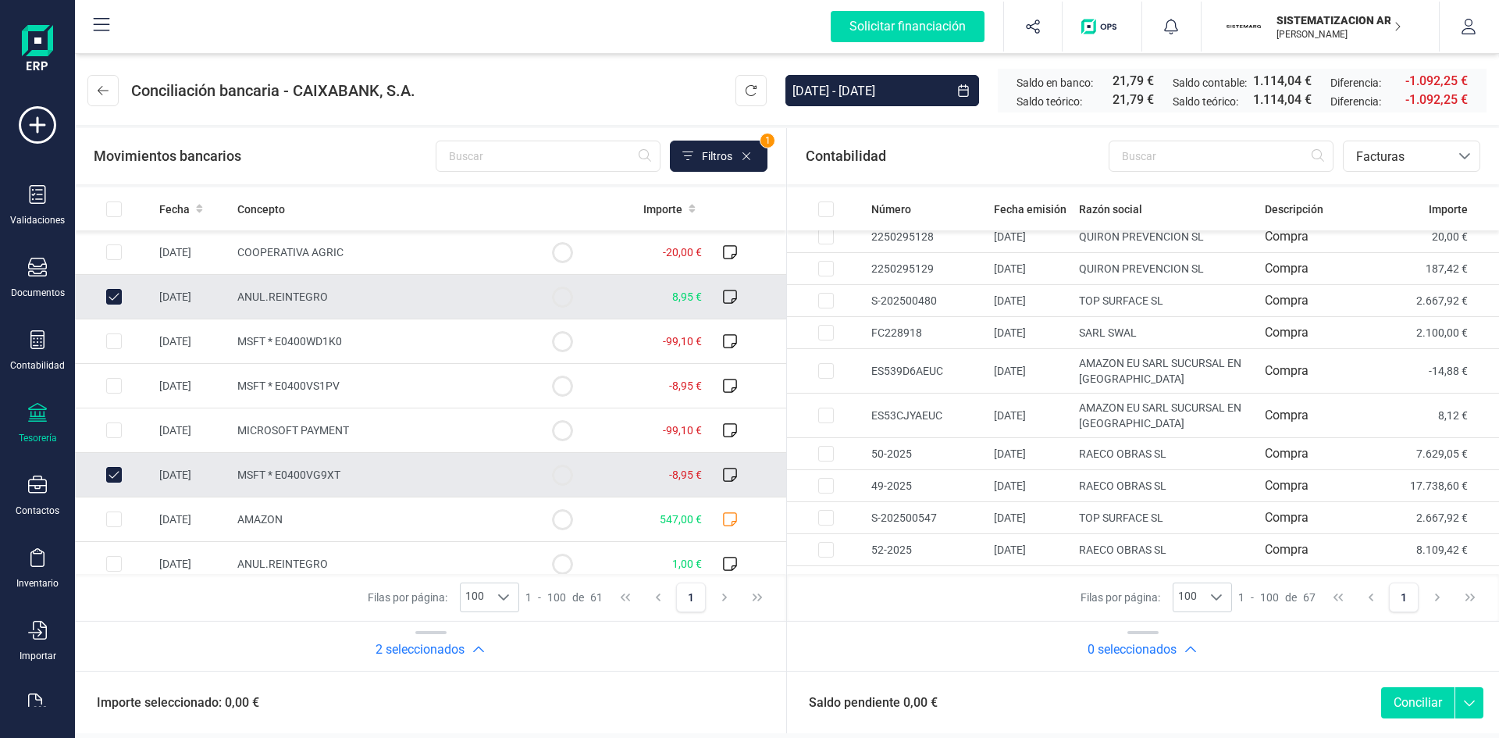
scroll to position [348, 0]
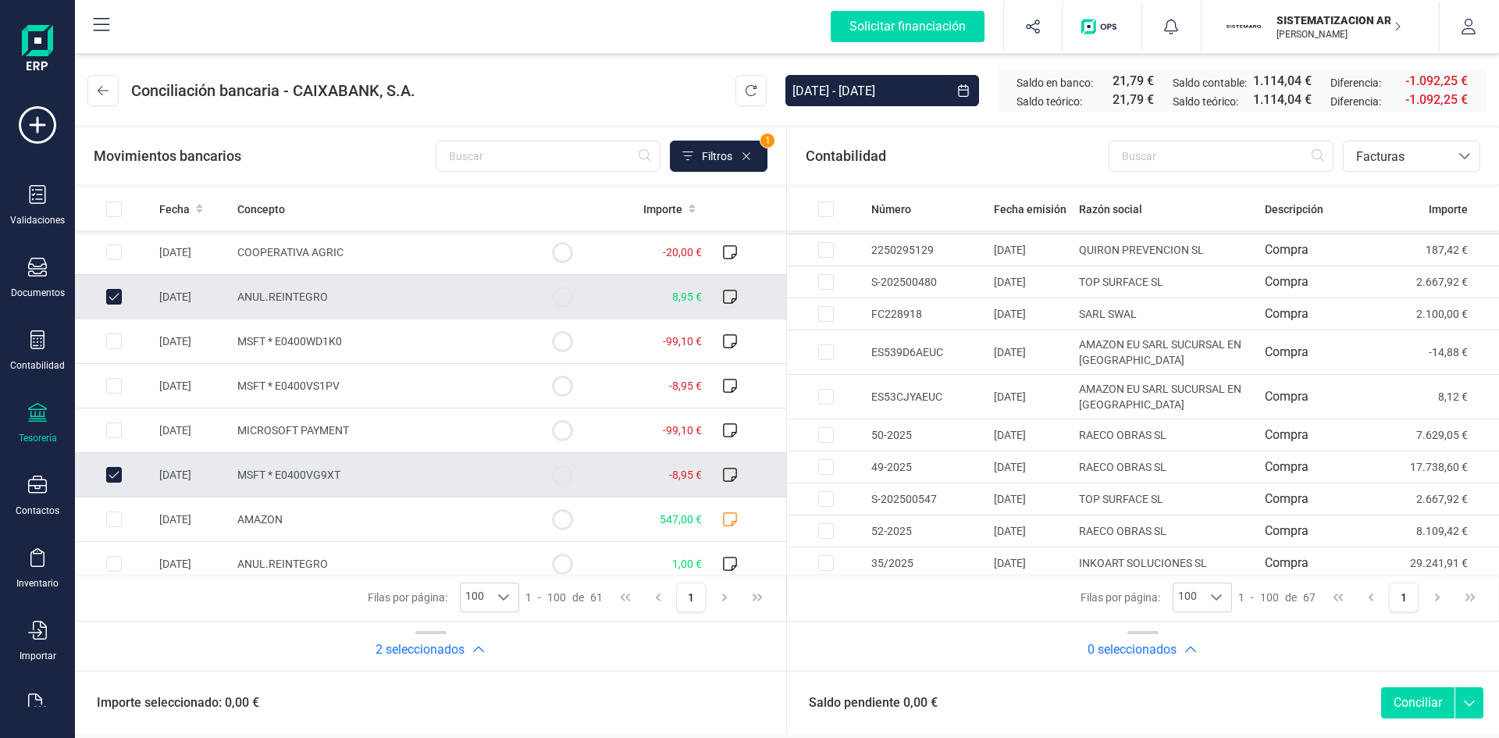
click at [1403, 682] on div "Saldo pendiente 0,00 € Conciliar" at bounding box center [1143, 702] width 712 height 62
click at [1403, 702] on button "Conciliar" at bounding box center [1417, 702] width 73 height 31
click at [1416, 136] on div "Contabilidad bancos.conciliacion.modal.headerInvoce bancos.conciliacion.modal.h…" at bounding box center [1143, 156] width 712 height 56
click at [1413, 152] on span "Facturas" at bounding box center [1397, 157] width 94 height 19
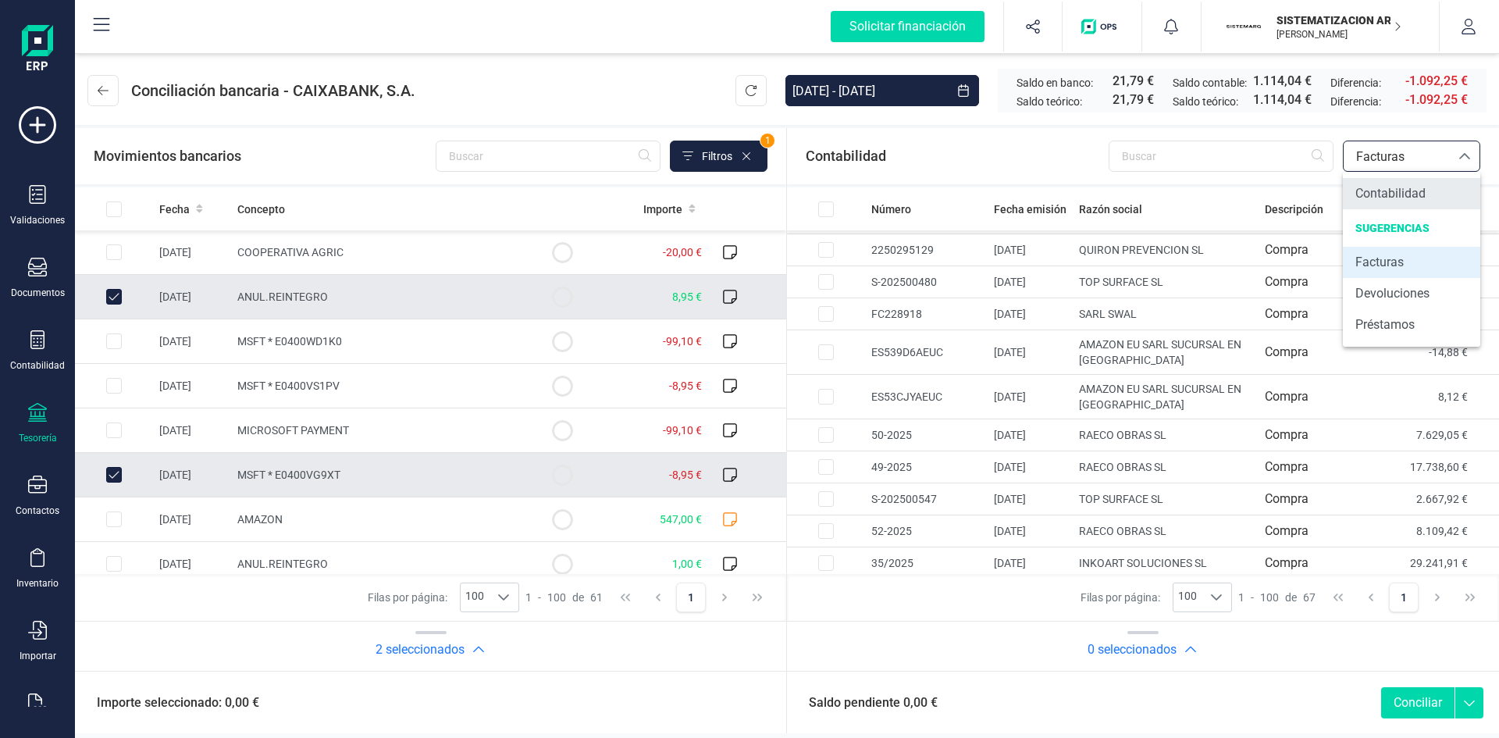
click at [1383, 185] on span "Contabilidad" at bounding box center [1390, 193] width 70 height 19
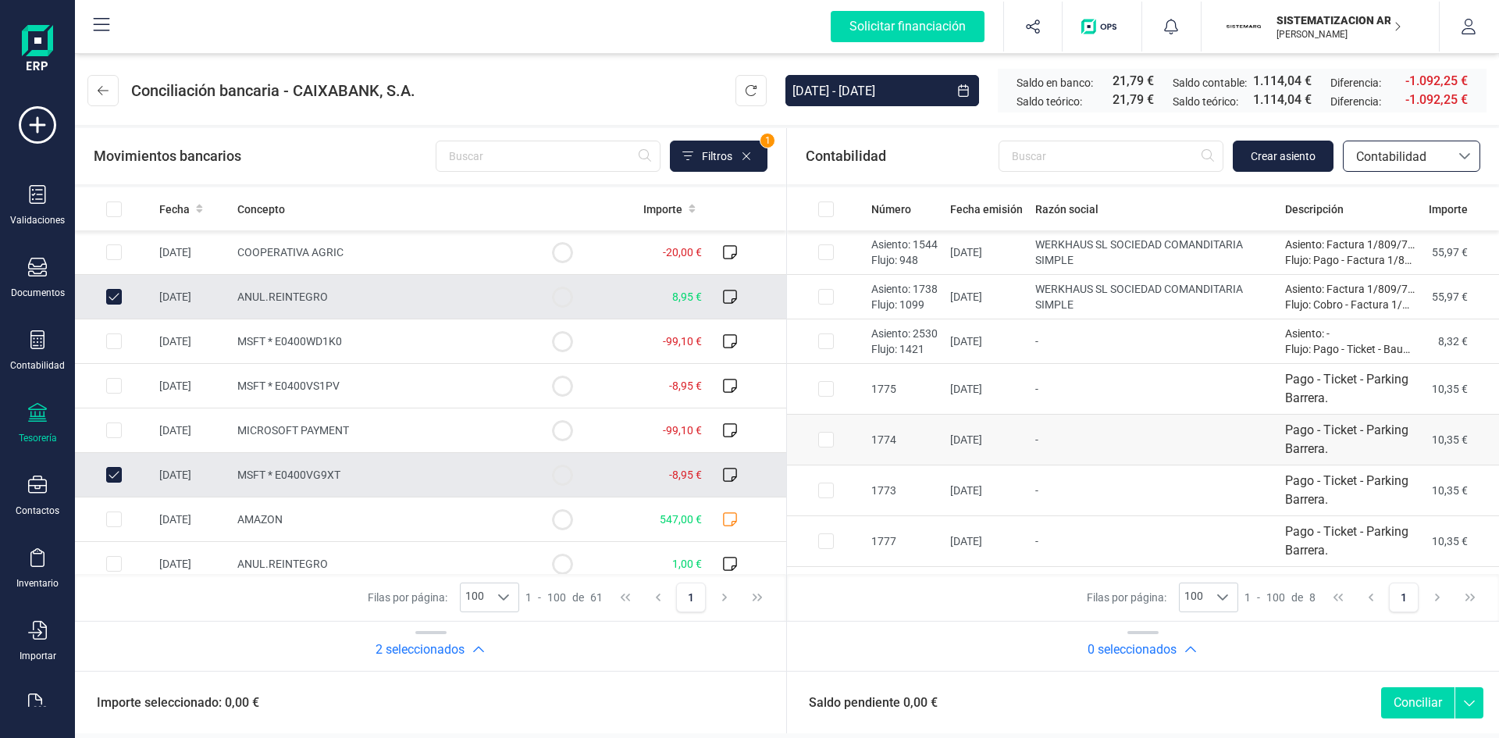
scroll to position [44, 0]
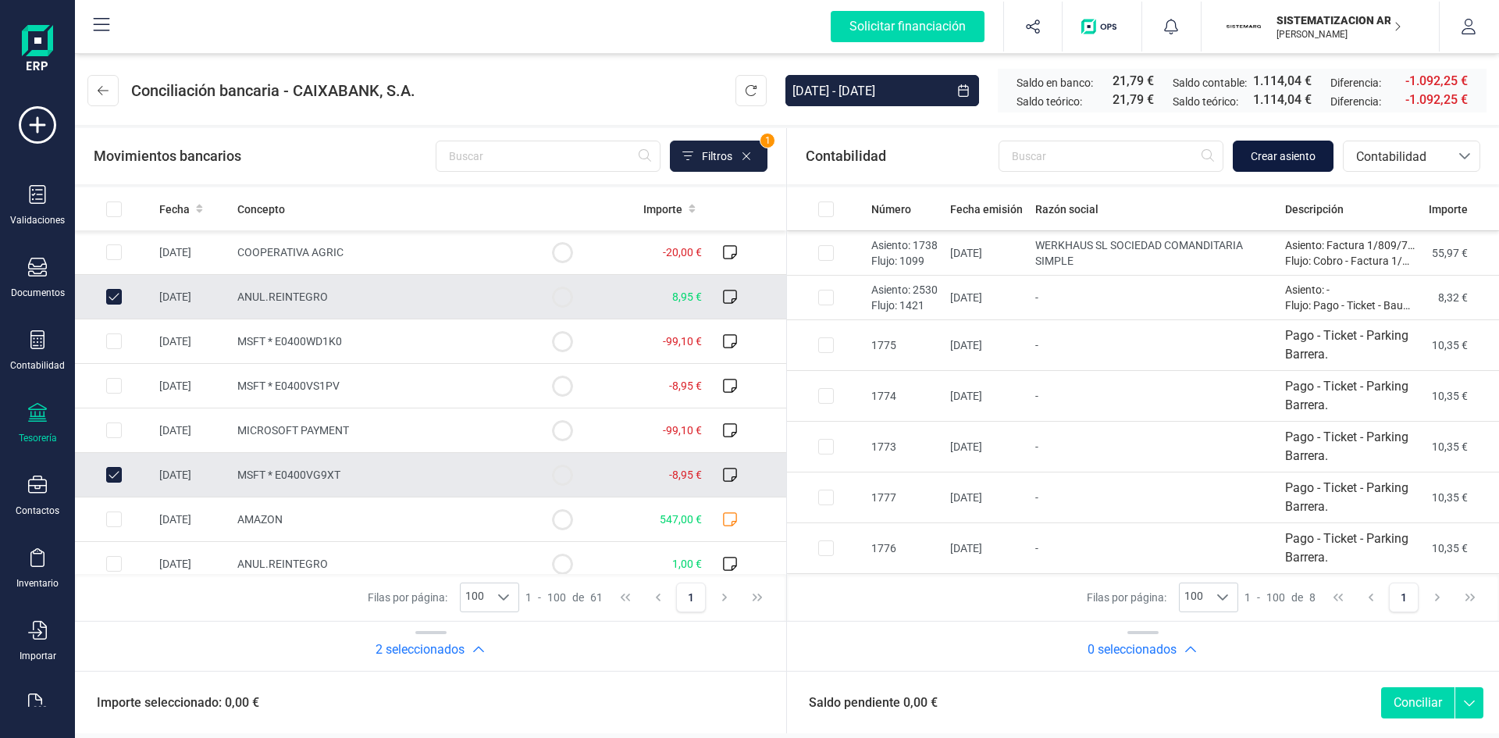
click at [1293, 167] on button "Crear asiento" at bounding box center [1283, 156] width 101 height 31
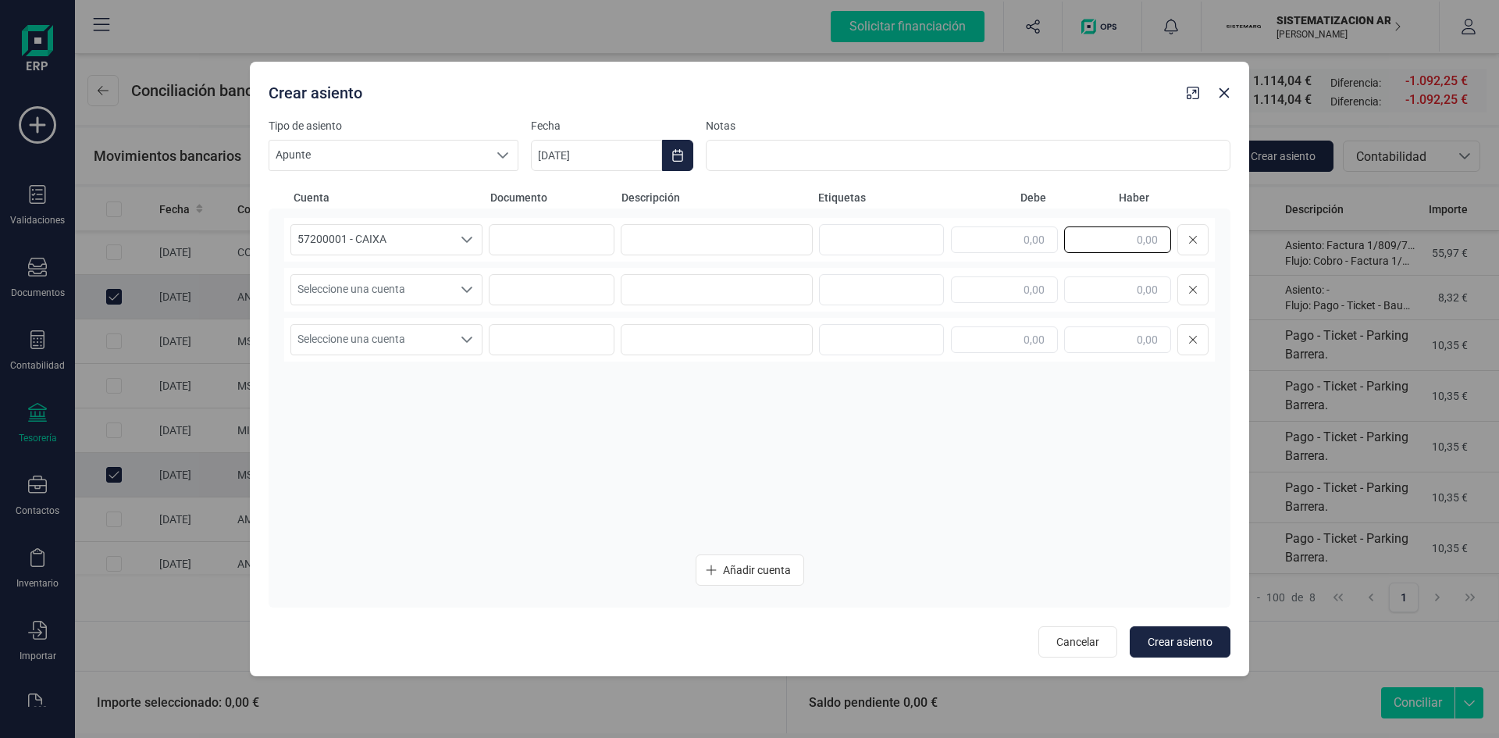
click at [1131, 240] on input "text" at bounding box center [1117, 239] width 107 height 27
type input "0,00"
click at [1026, 295] on input "text" at bounding box center [1004, 289] width 107 height 27
type input "0,00"
click at [899, 142] on input at bounding box center [968, 155] width 525 height 31
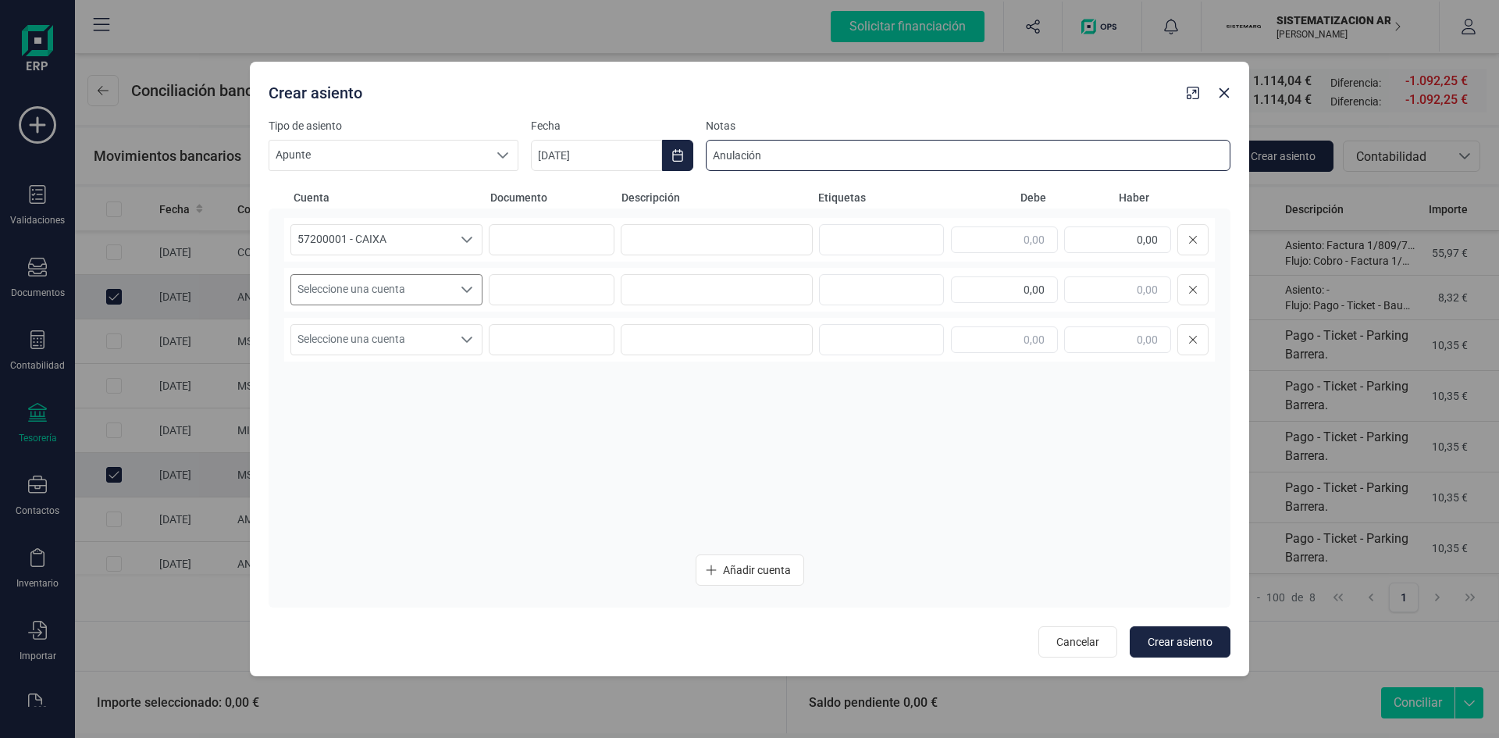
type input "Anulación"
click at [460, 296] on div "Seleccione una cuenta" at bounding box center [467, 290] width 30 height 30
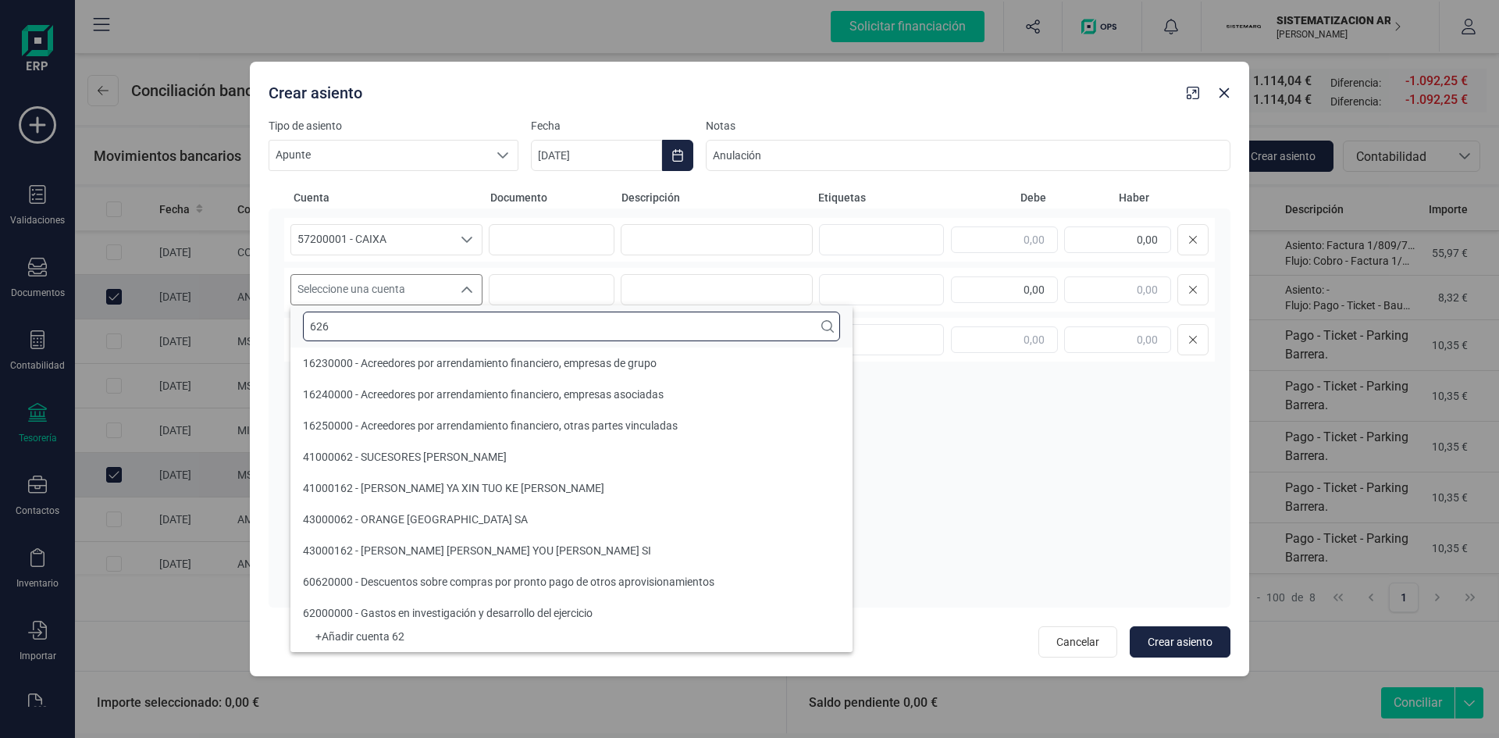
scroll to position [0, 0]
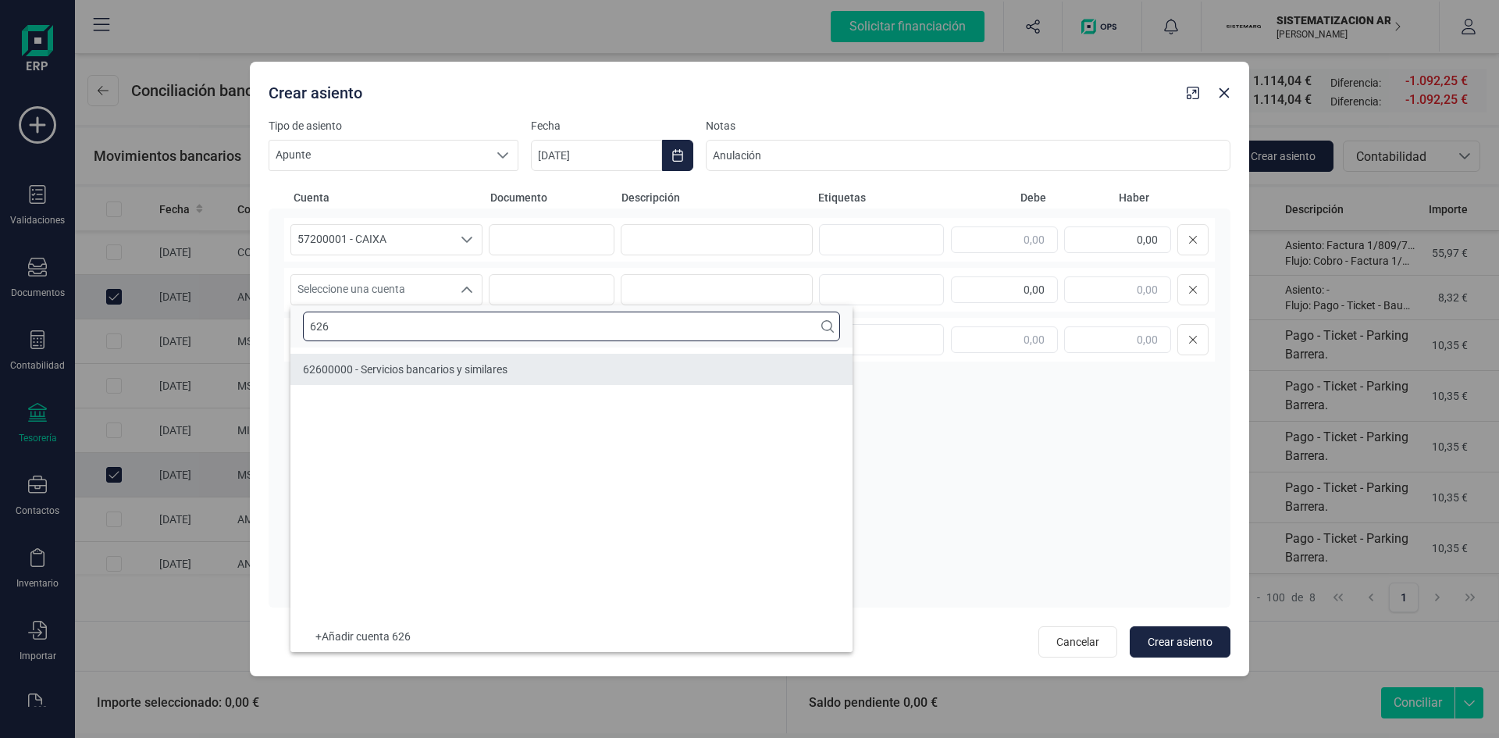
type input "626"
click at [488, 374] on span "62600000 - Servicios bancarios y similares" at bounding box center [405, 369] width 205 height 12
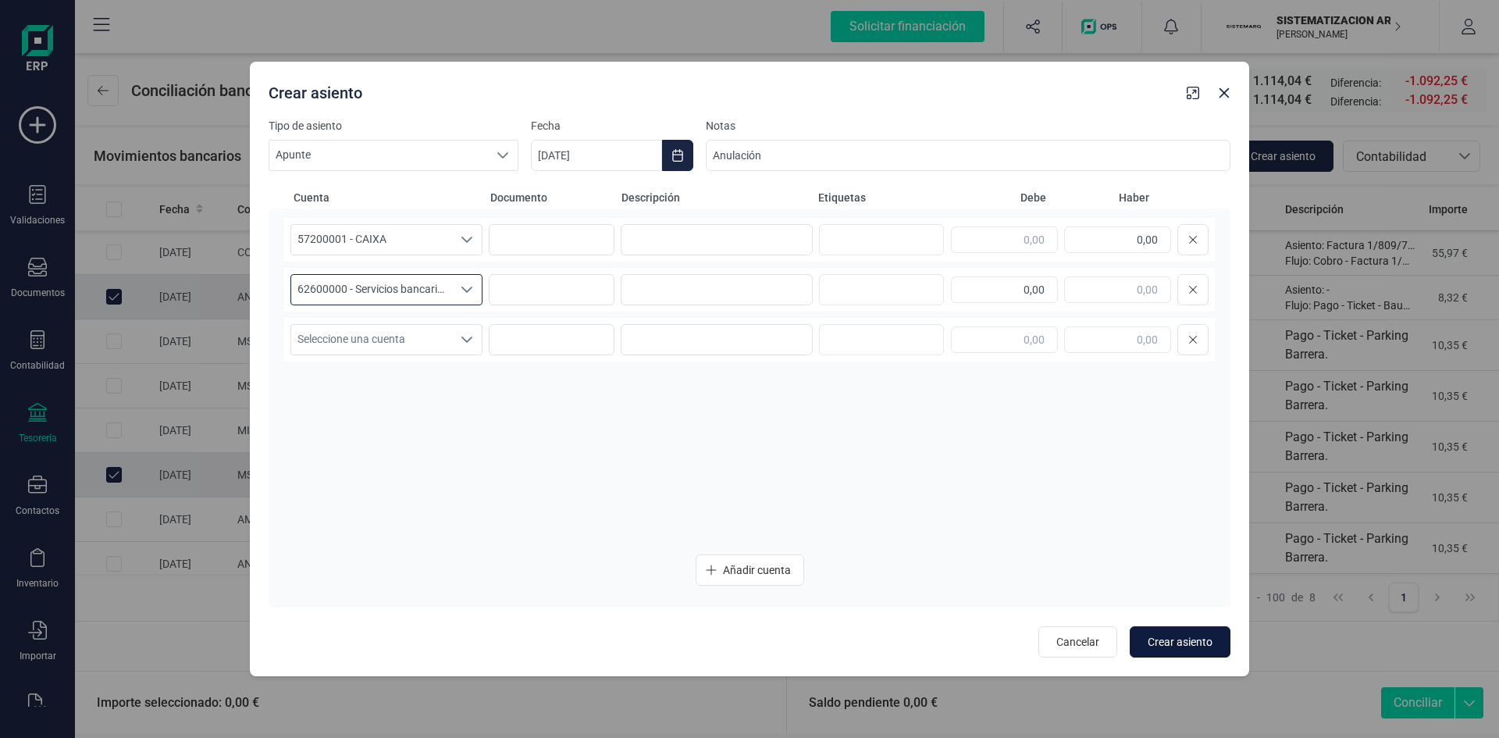
click at [1177, 647] on span "Crear asiento" at bounding box center [1180, 642] width 65 height 16
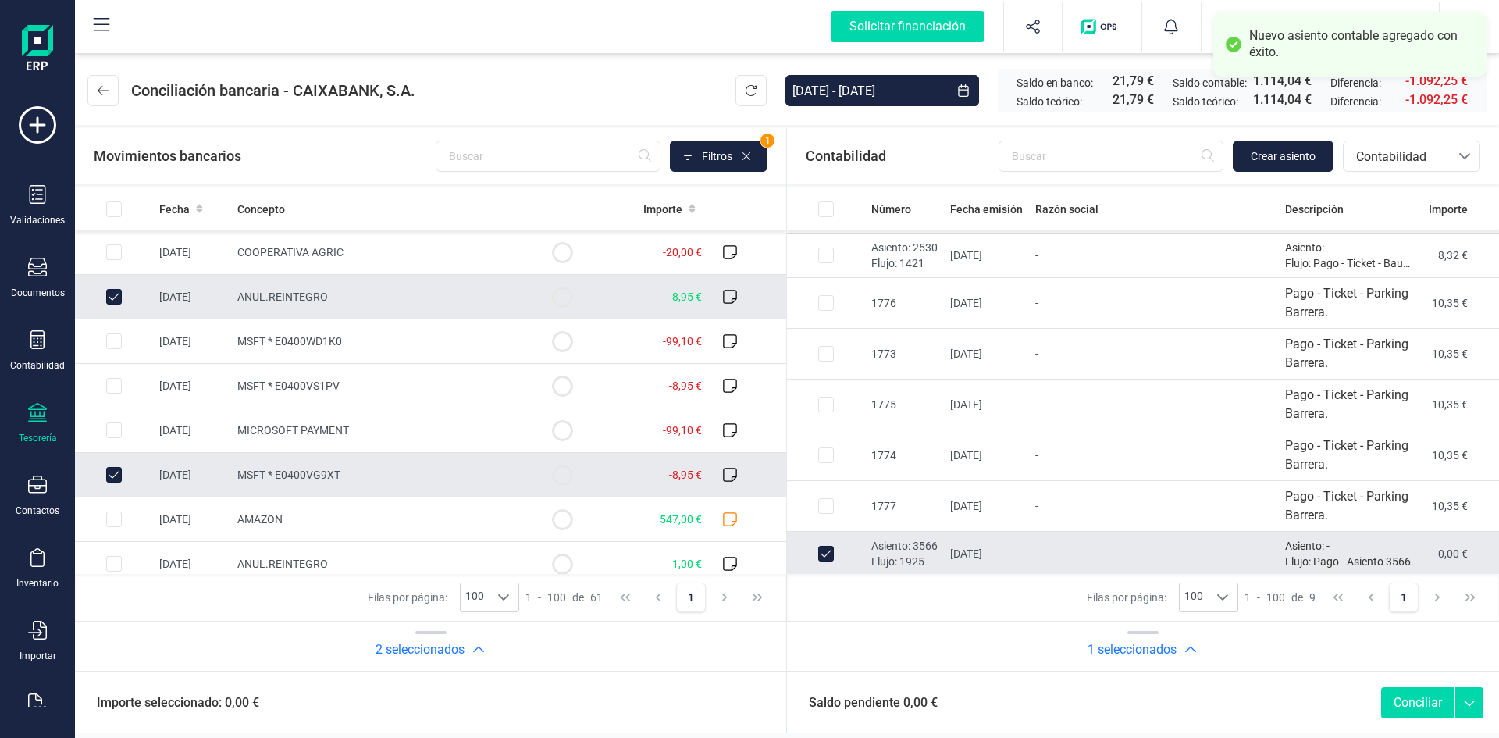
scroll to position [88, 0]
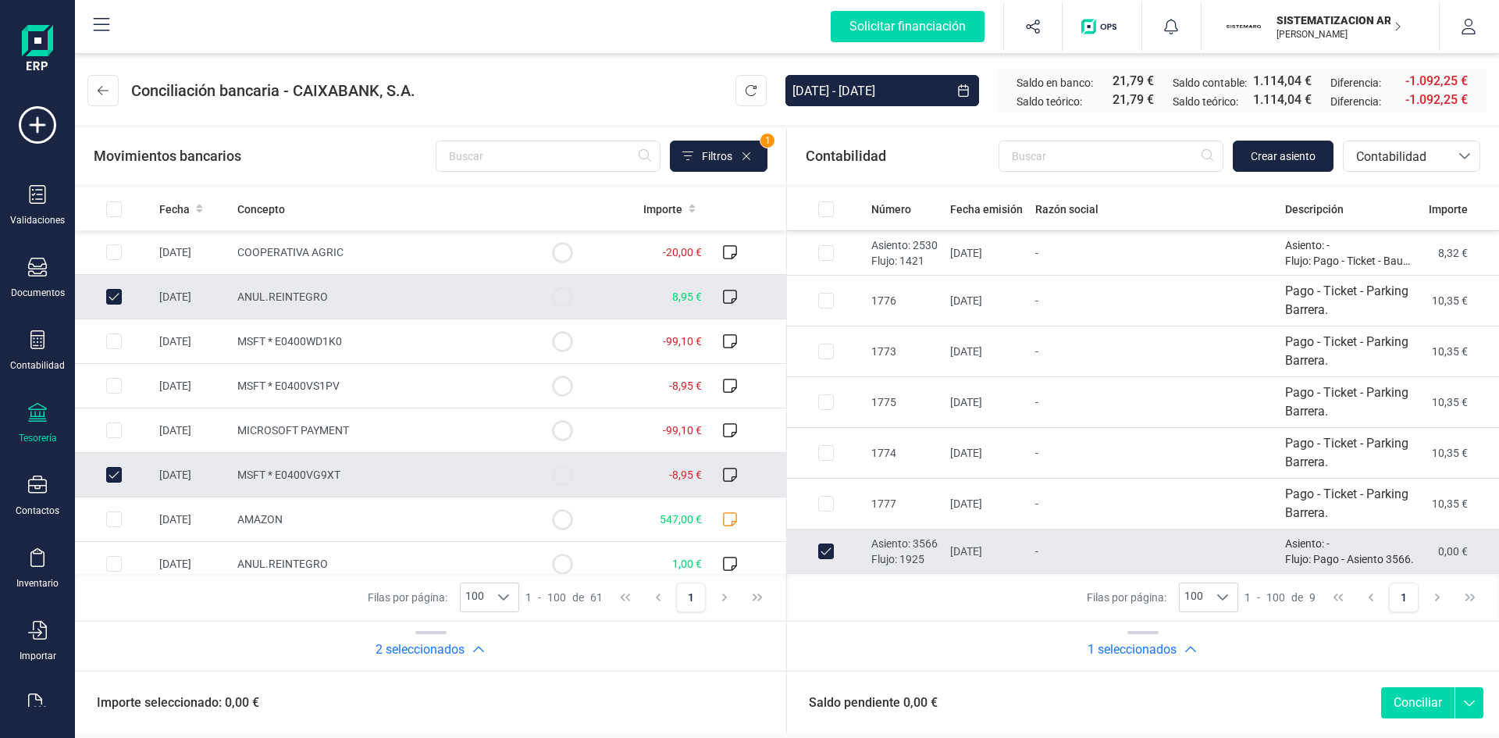
click at [1412, 703] on button "Conciliar" at bounding box center [1417, 702] width 73 height 31
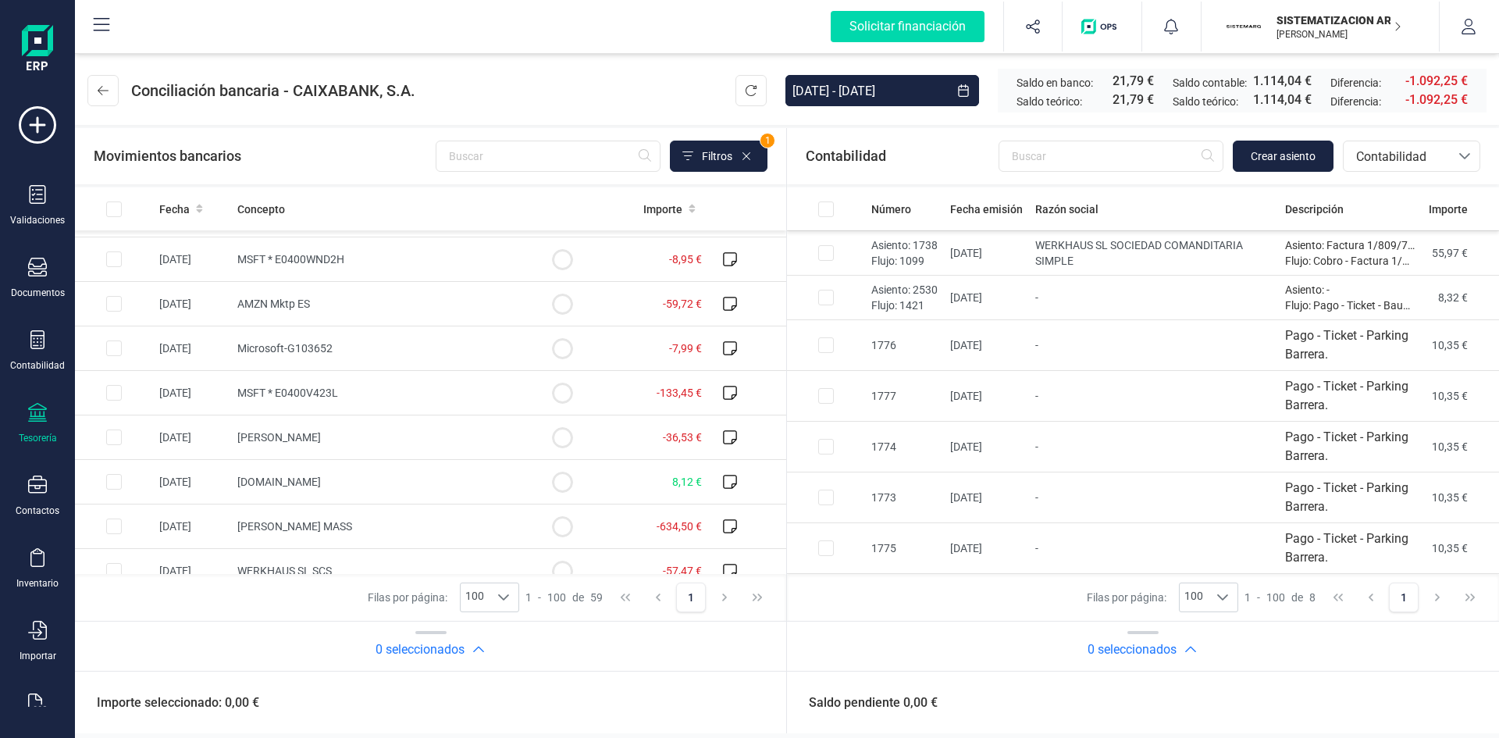
scroll to position [2282, 0]
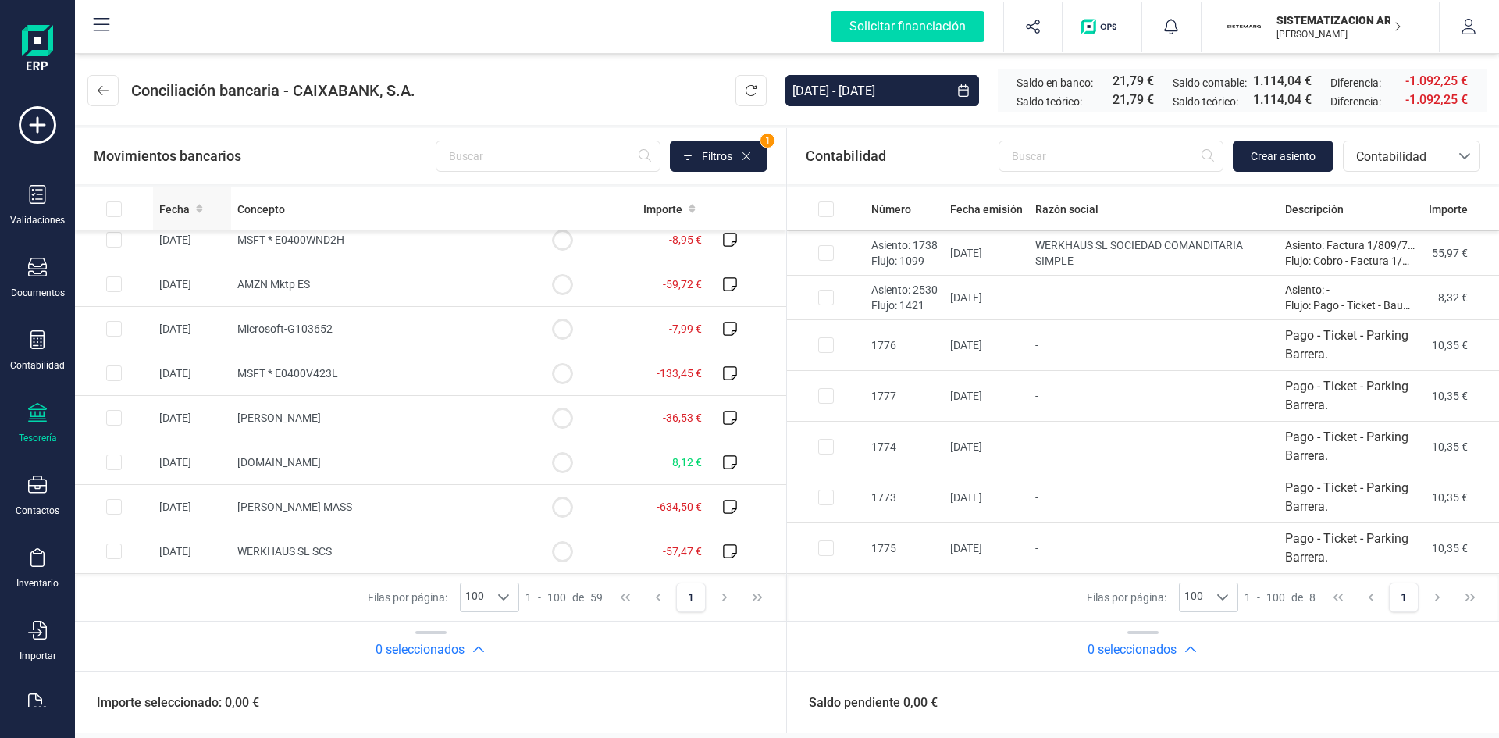
click at [199, 205] on icon at bounding box center [199, 209] width 6 height 9
click at [509, 401] on td "AMZN Mktp ES" at bounding box center [377, 418] width 292 height 45
checkbox input "true"
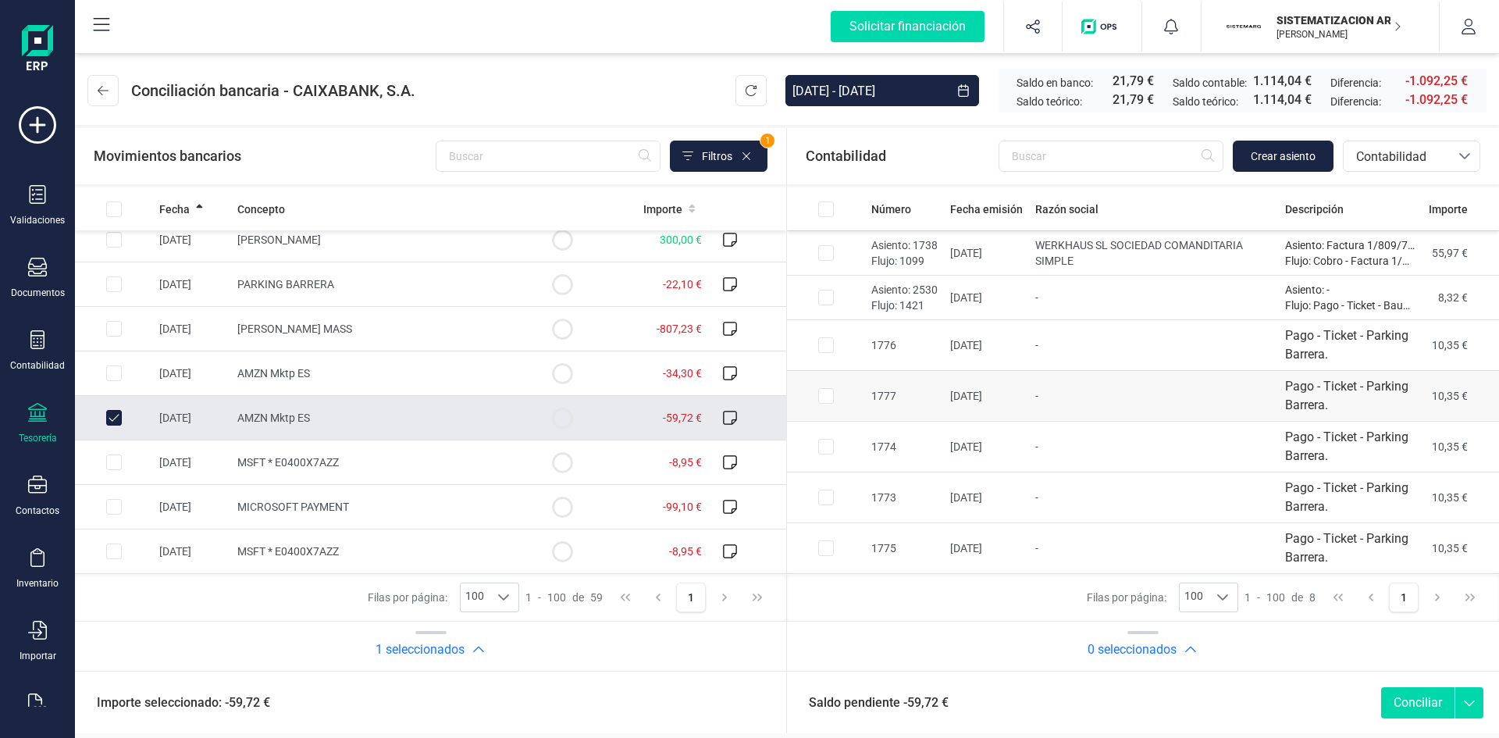
scroll to position [0, 0]
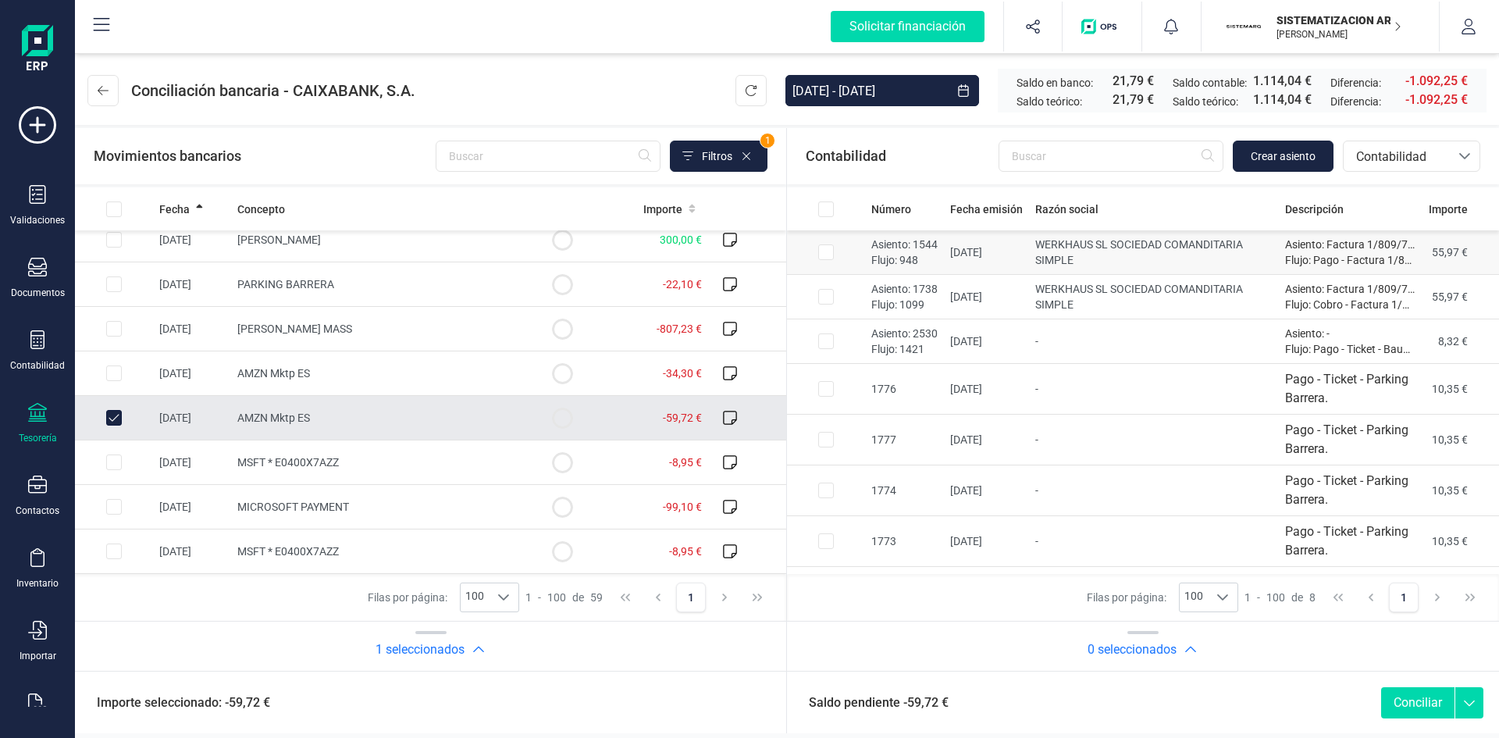
click at [1119, 258] on td "WERKHAUS SL SOCIEDAD COMANDITARIA SIMPLE" at bounding box center [1154, 252] width 250 height 45
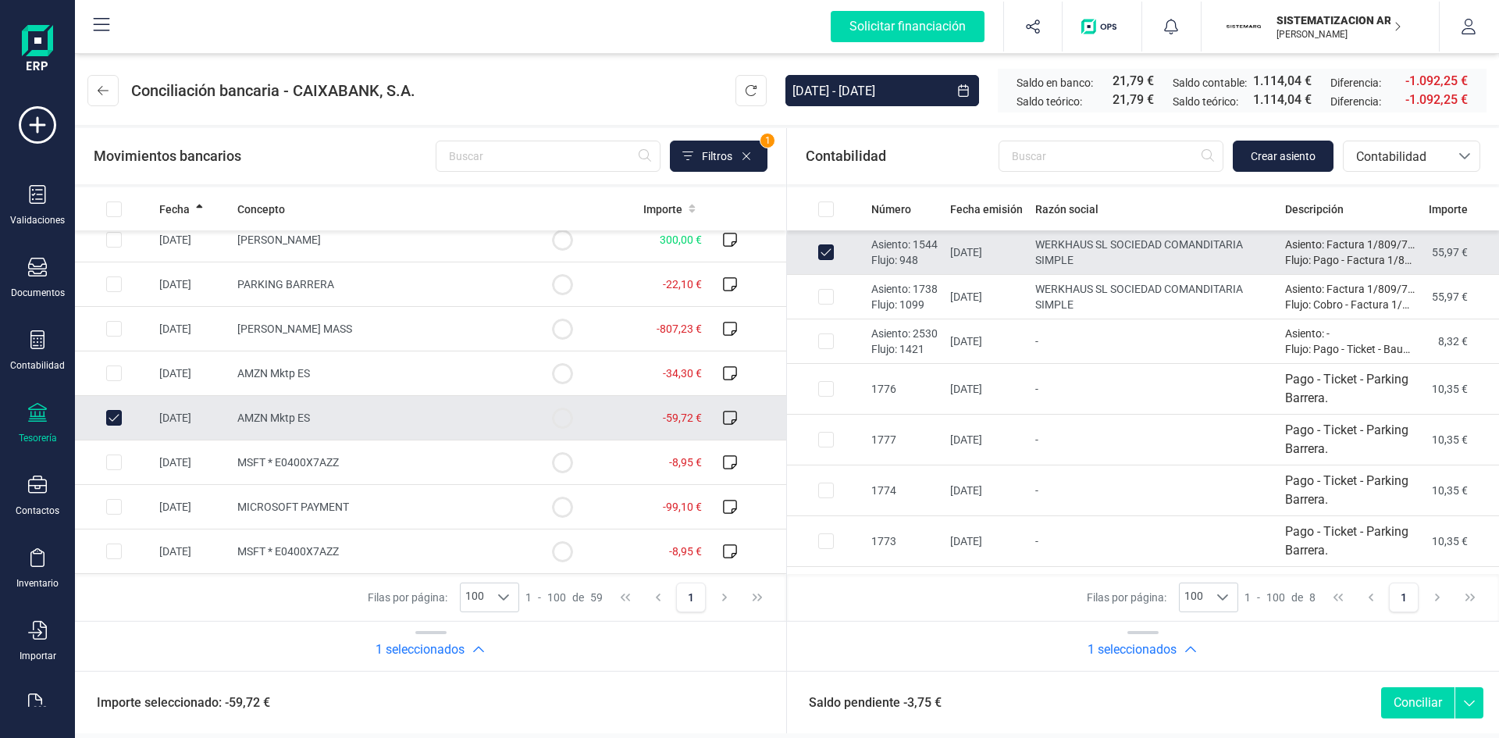
click at [828, 244] on input "Row Unselected 5aa23a2f-9058-4309-9d5f-12f28f9b41f2" at bounding box center [826, 252] width 16 height 16
checkbox input "false"
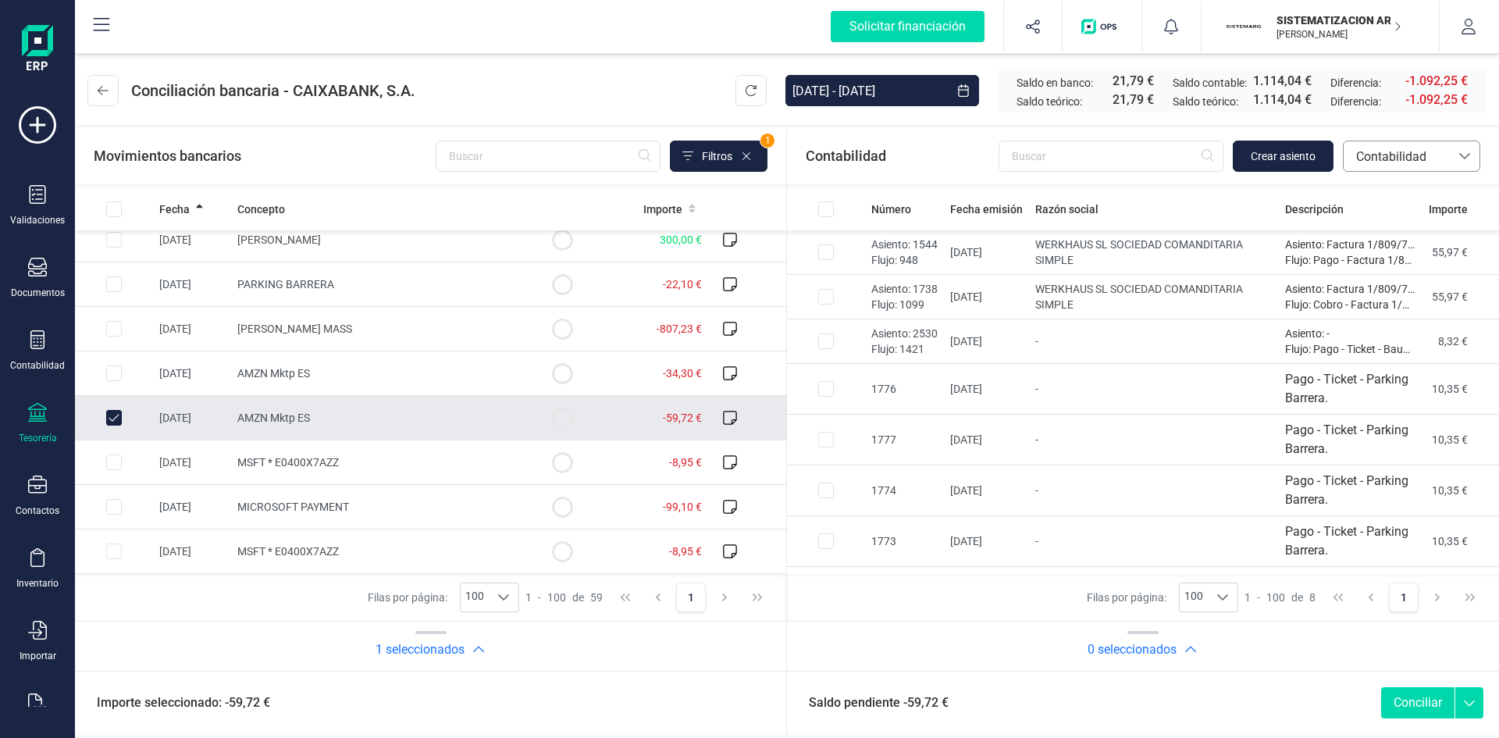
click at [1464, 156] on icon at bounding box center [1464, 156] width 12 height 12
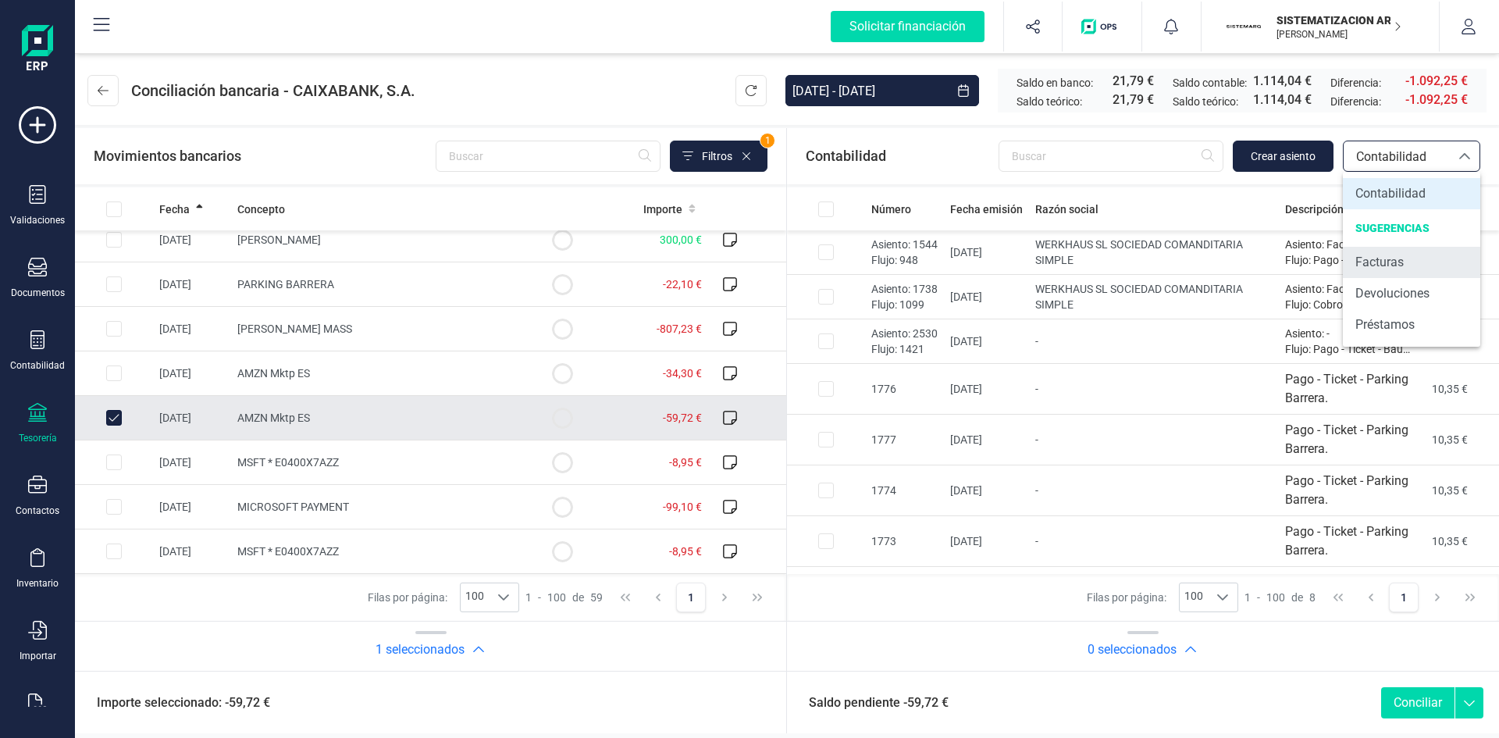
click at [1408, 254] on li "Facturas" at bounding box center [1411, 262] width 137 height 31
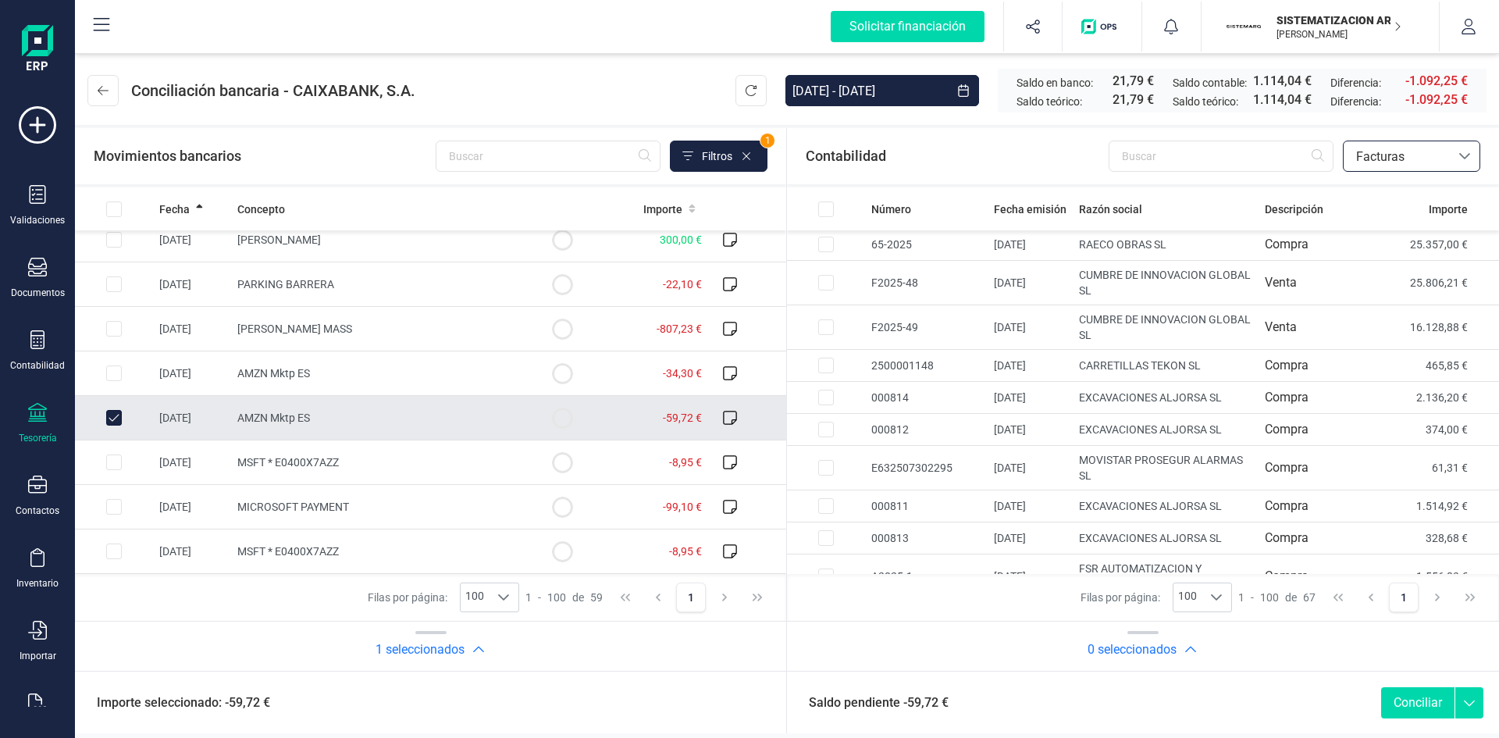
scroll to position [1095, 0]
click at [1210, 151] on input "text" at bounding box center [1221, 156] width 225 height 31
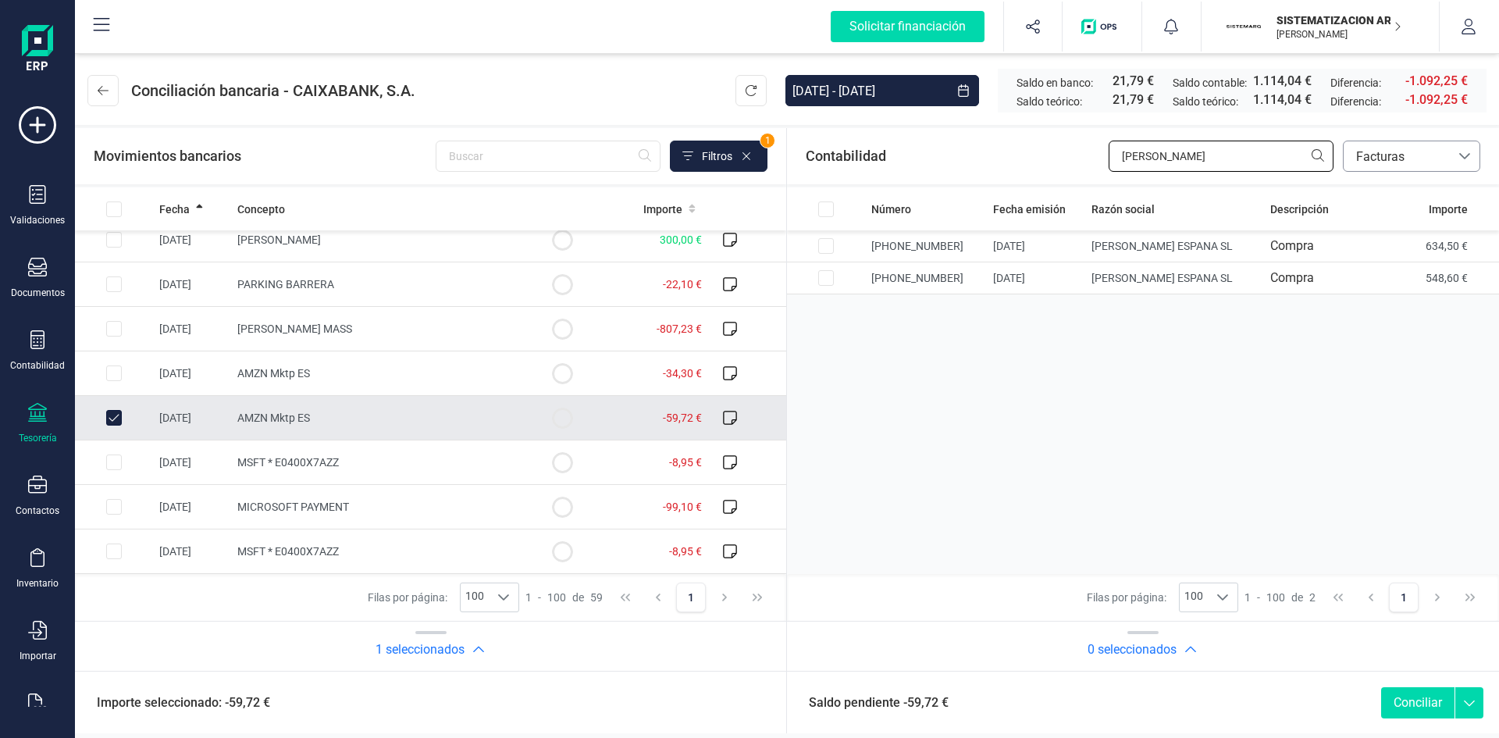
type input "leroy"
drag, startPoint x: 568, startPoint y: 127, endPoint x: 563, endPoint y: 138, distance: 12.2
click at [563, 138] on div "Movimientos bancarios Filtros 1 Fecha Concepto Importe 13/01/2025 CUOTA T. V.El…" at bounding box center [787, 429] width 1424 height 608
click at [561, 139] on div "Movimientos bancarios Filtros 1" at bounding box center [430, 156] width 711 height 56
click at [115, 417] on input "Row Unselected 279bca92-844f-4686-a3da-dfdada9d1567" at bounding box center [114, 418] width 16 height 16
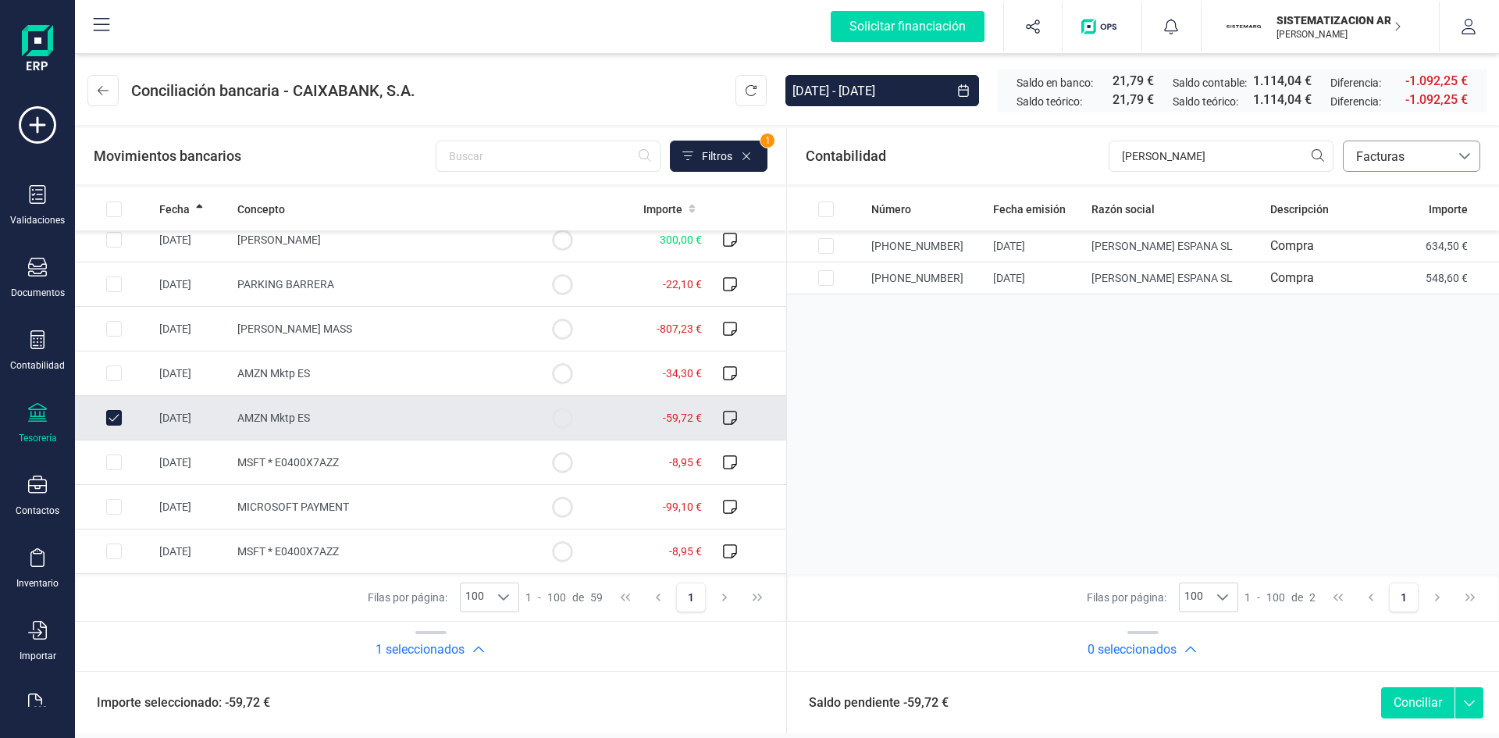
checkbox input "false"
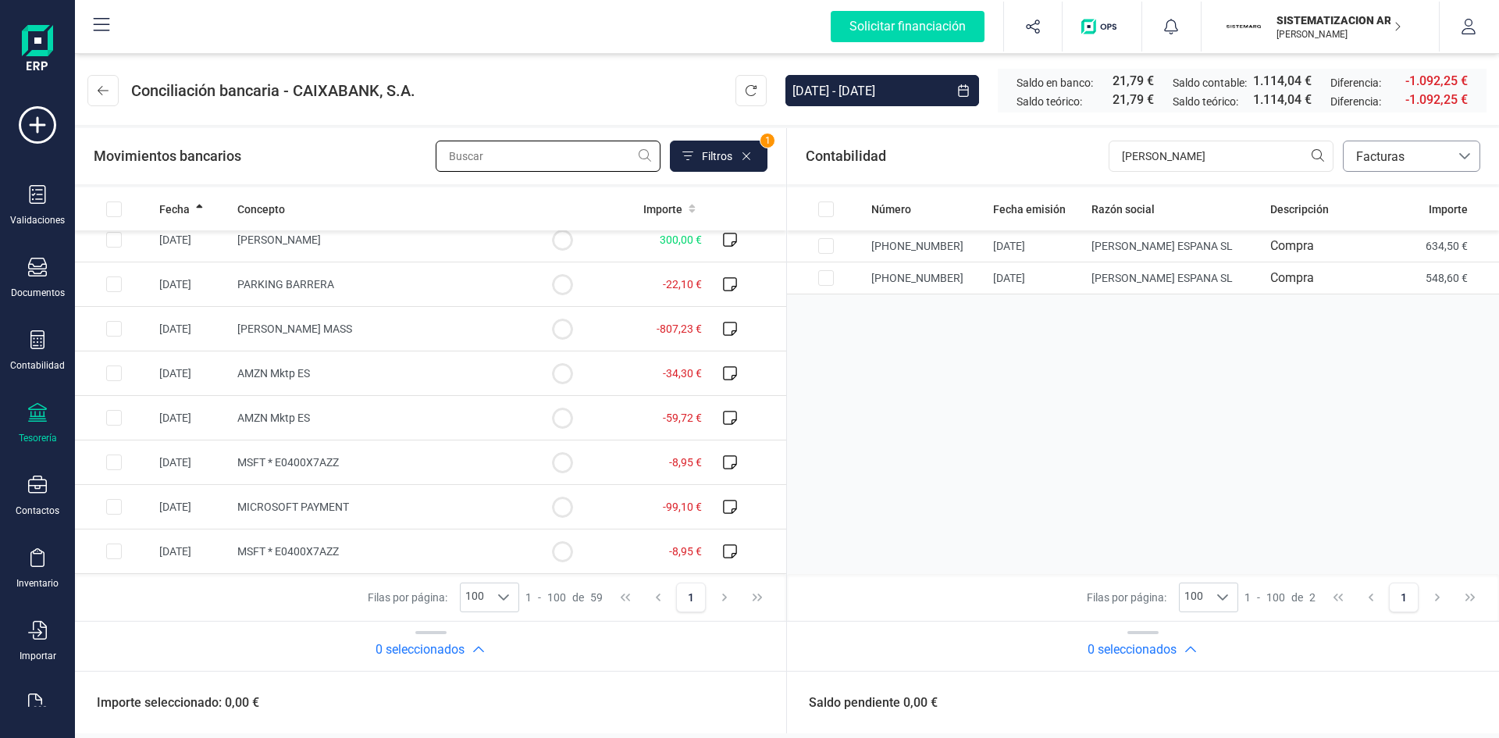
click at [516, 157] on input "text" at bounding box center [548, 156] width 225 height 31
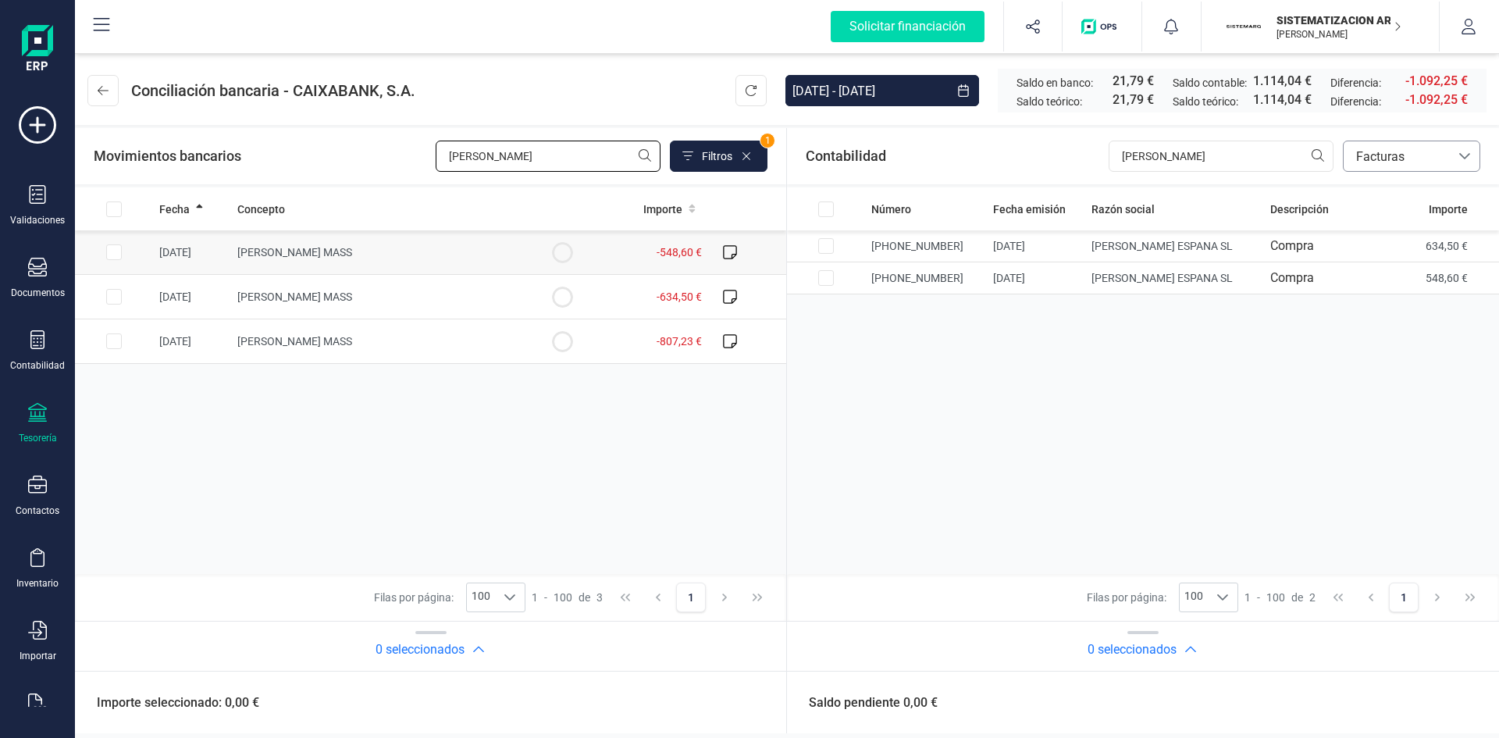
type input "leroy"
click at [282, 255] on span "LEROY MERLIN MASS" at bounding box center [294, 252] width 115 height 12
checkbox input "true"
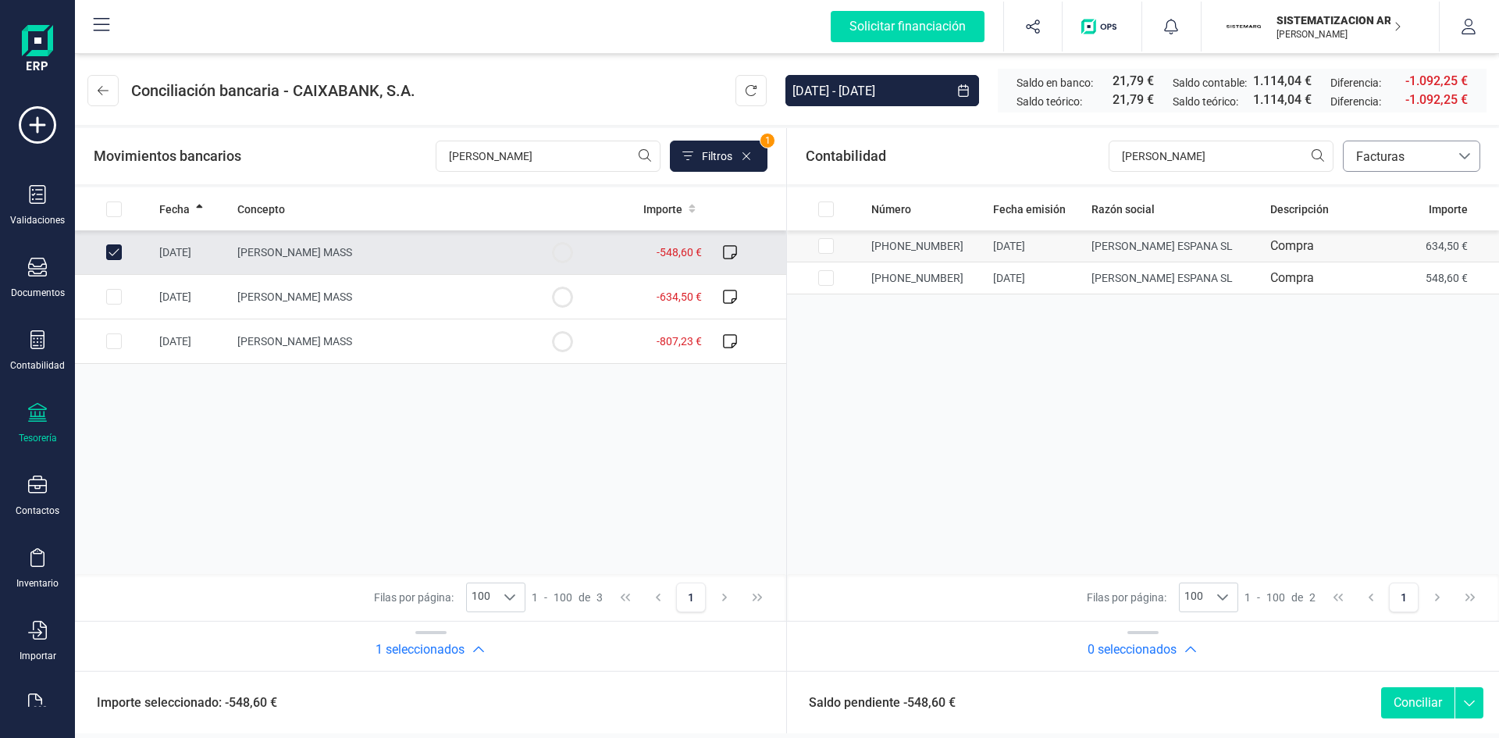
click at [842, 243] on td at bounding box center [826, 246] width 78 height 32
checkbox input "true"
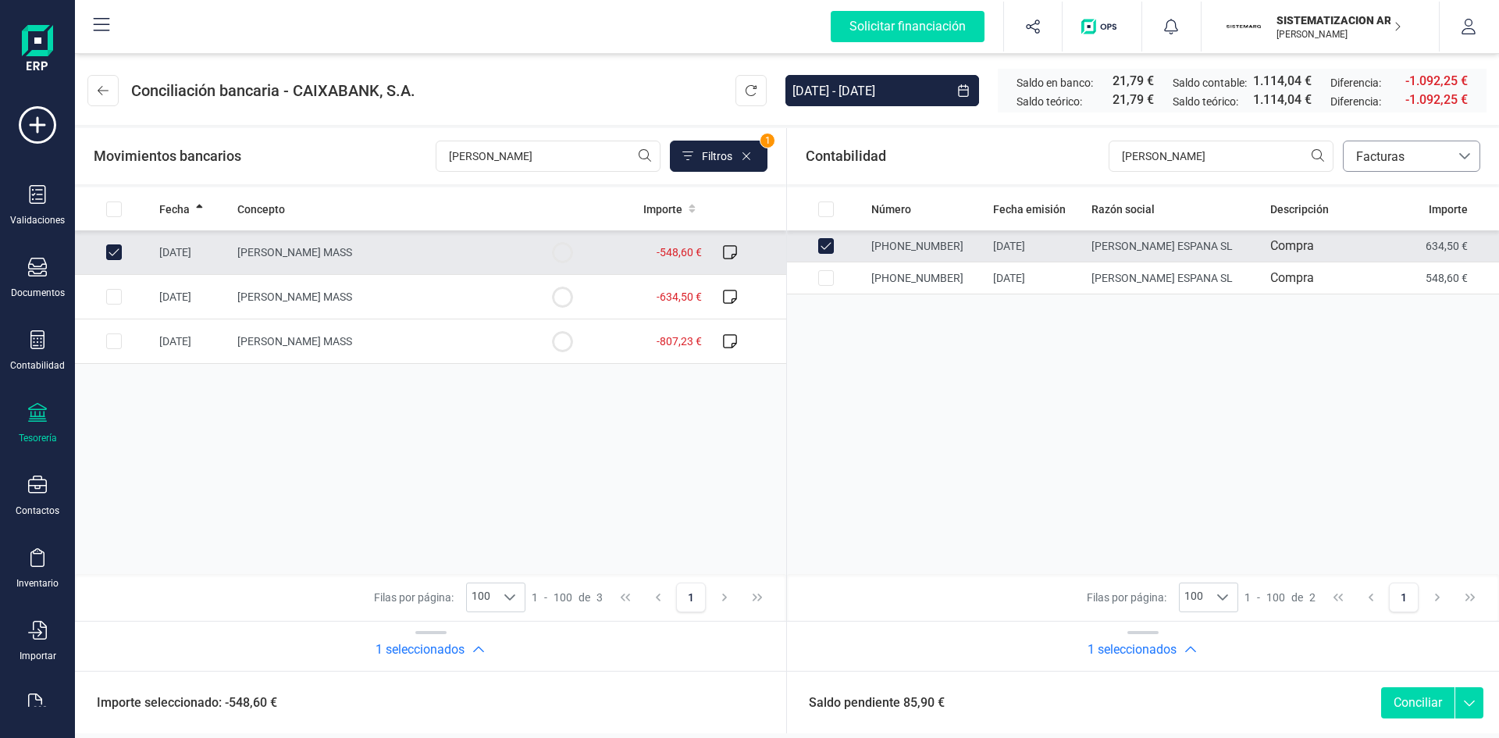
click at [109, 251] on input "Row Unselected 839c28f0-54aa-414a-b31d-ba23cabca804" at bounding box center [114, 252] width 16 height 16
checkbox input "false"
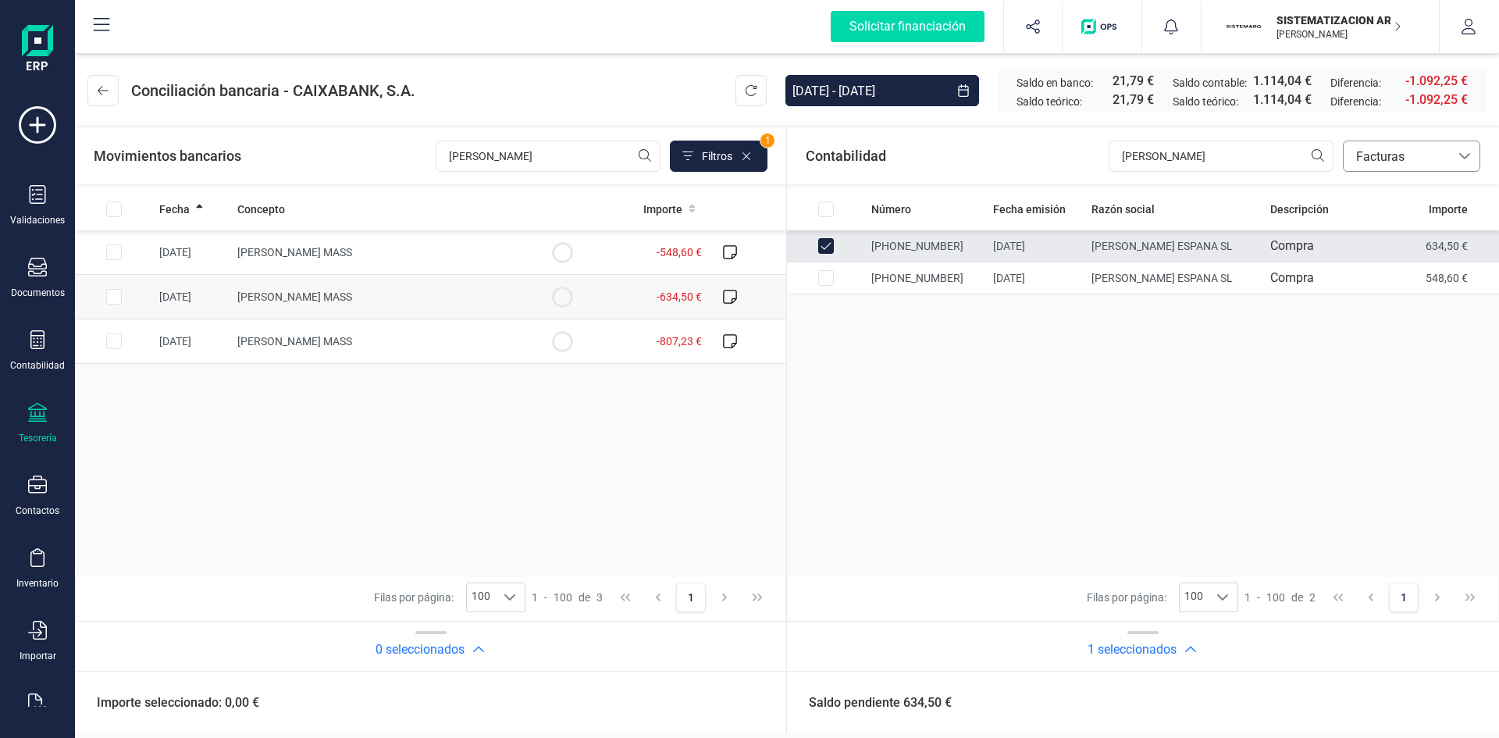
click at [116, 293] on input "Row Selected 8156fcf7-0d72-45a2-aa5c-e5a4bb95e2a7" at bounding box center [114, 297] width 16 height 16
checkbox input "true"
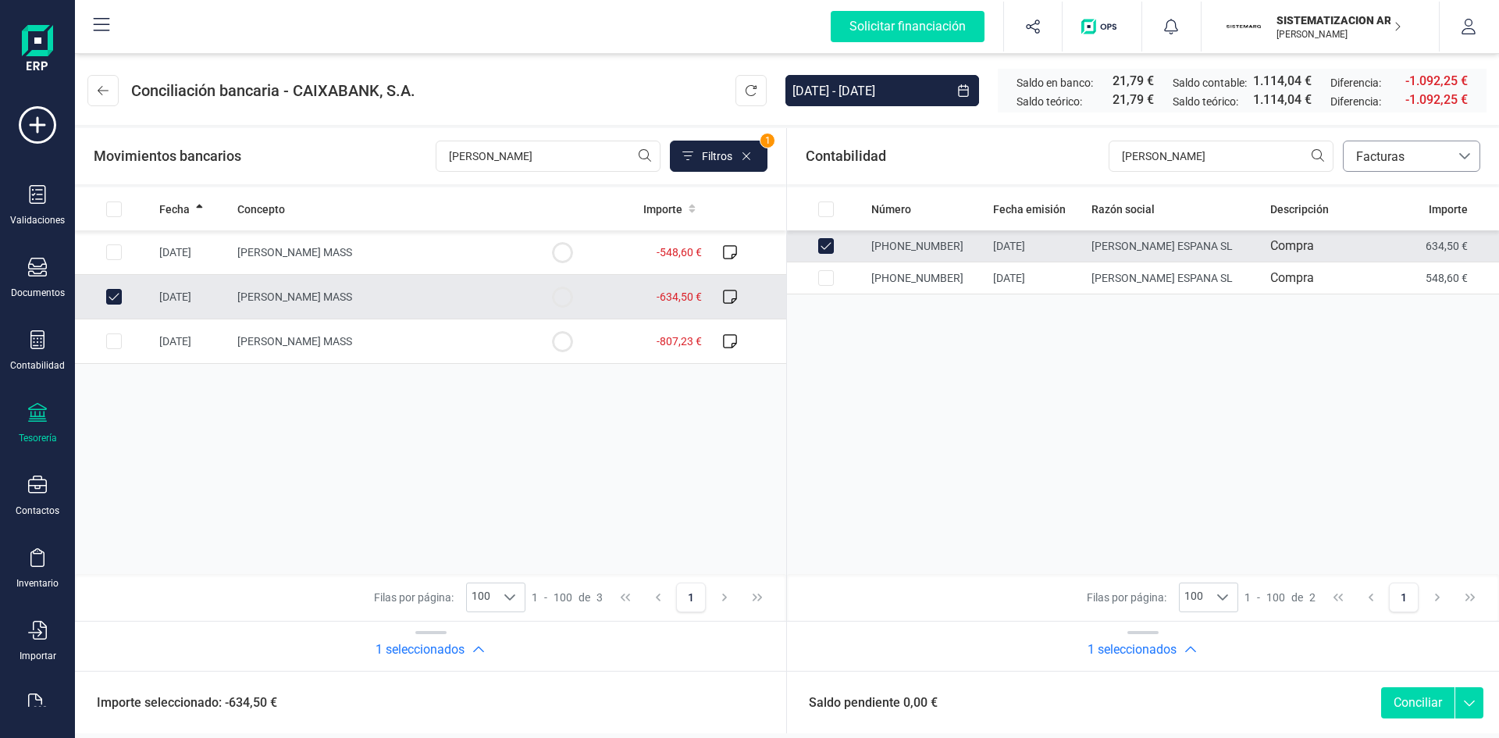
click at [1430, 702] on button "Conciliar" at bounding box center [1417, 702] width 73 height 31
checkbox input "false"
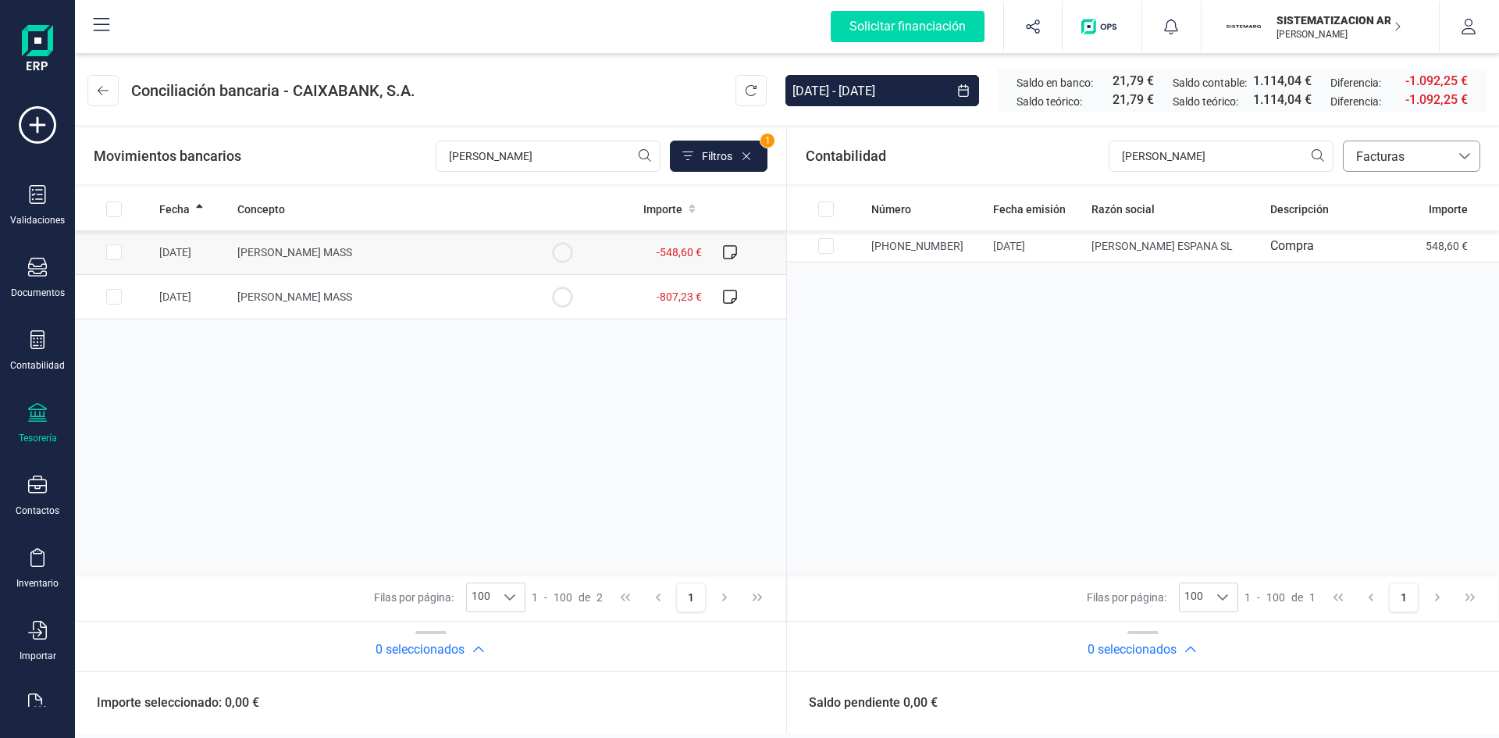
click at [646, 257] on td "-548,60 €" at bounding box center [654, 252] width 107 height 45
checkbox input "true"
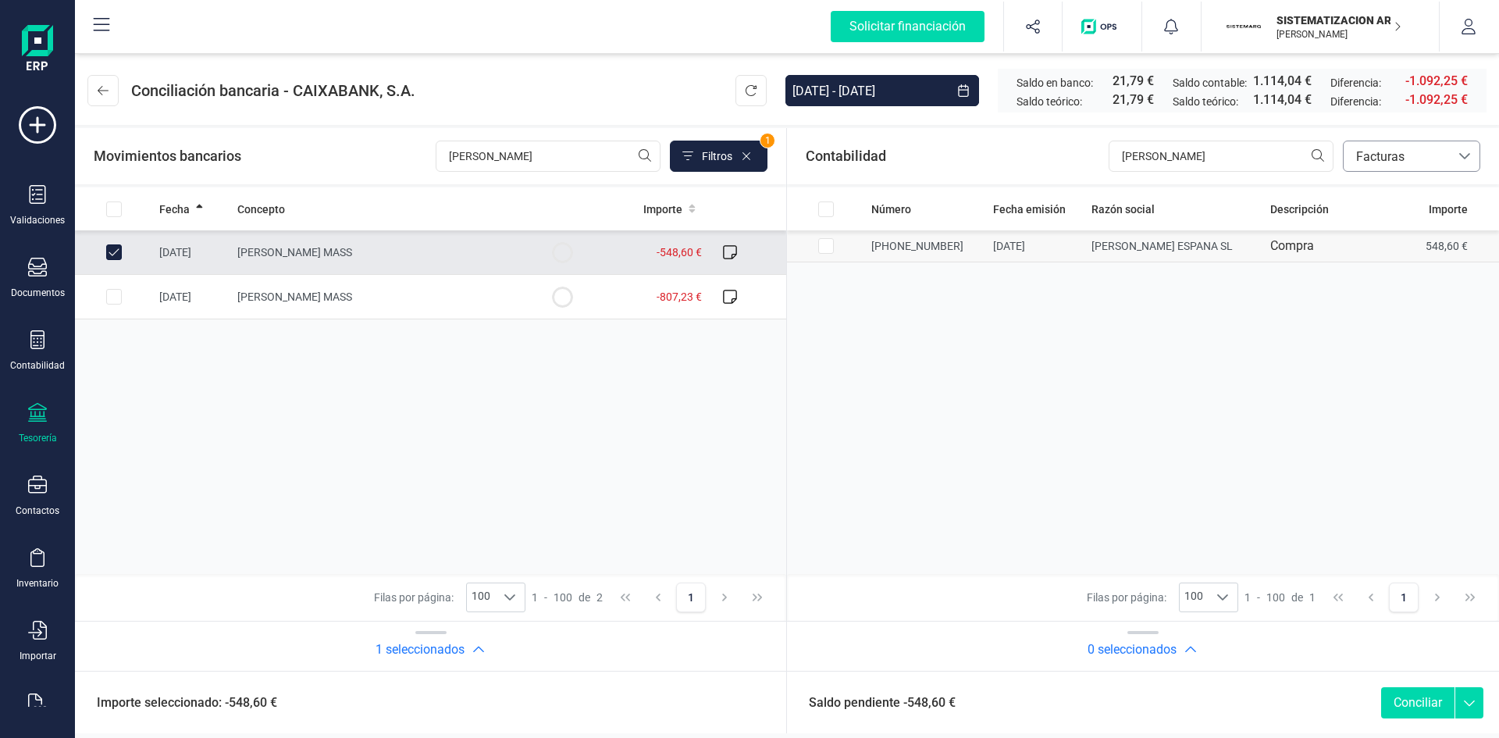
click at [1101, 249] on td "LEROY MERLIN ESPANA SL" at bounding box center [1174, 246] width 179 height 32
checkbox input "true"
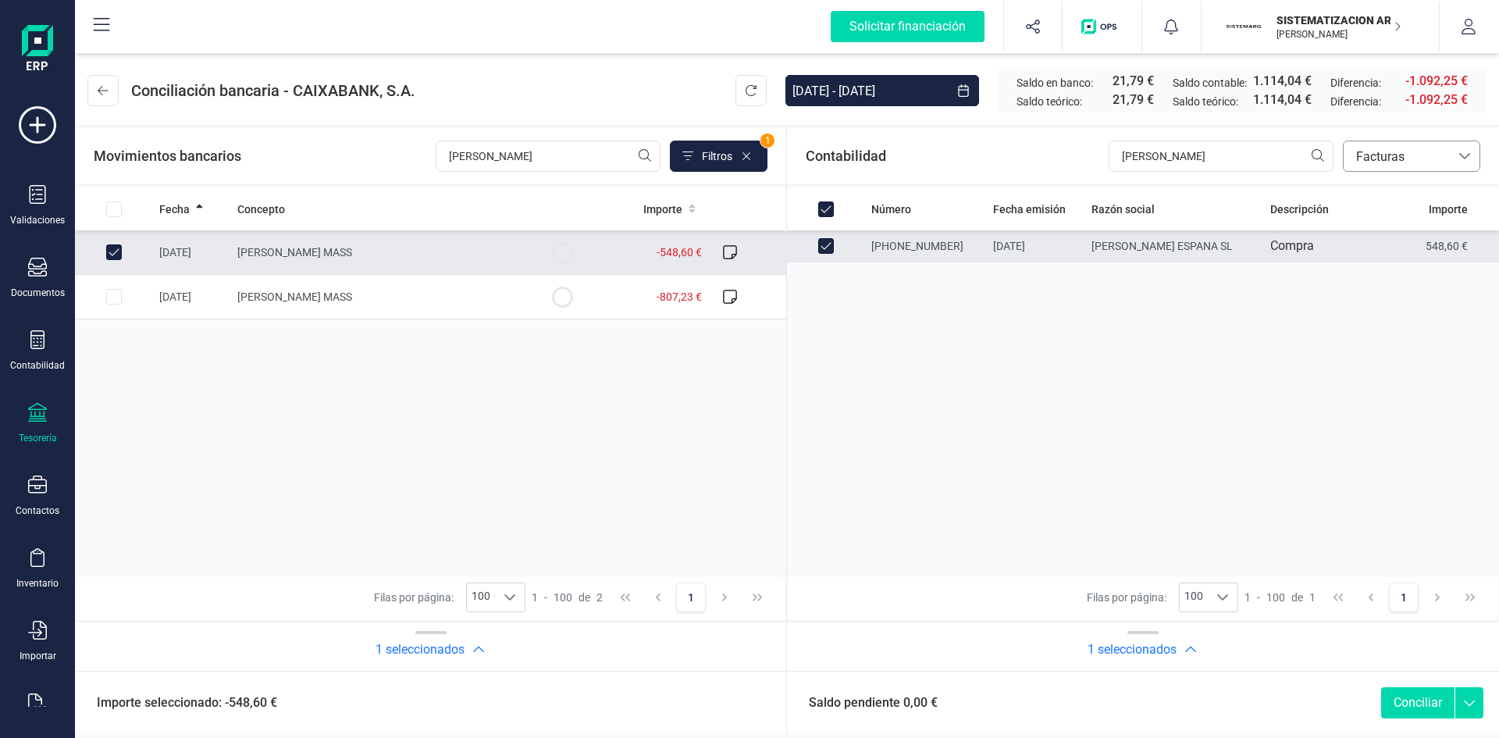
click at [1395, 696] on button "Conciliar" at bounding box center [1417, 702] width 73 height 31
checkbox input "false"
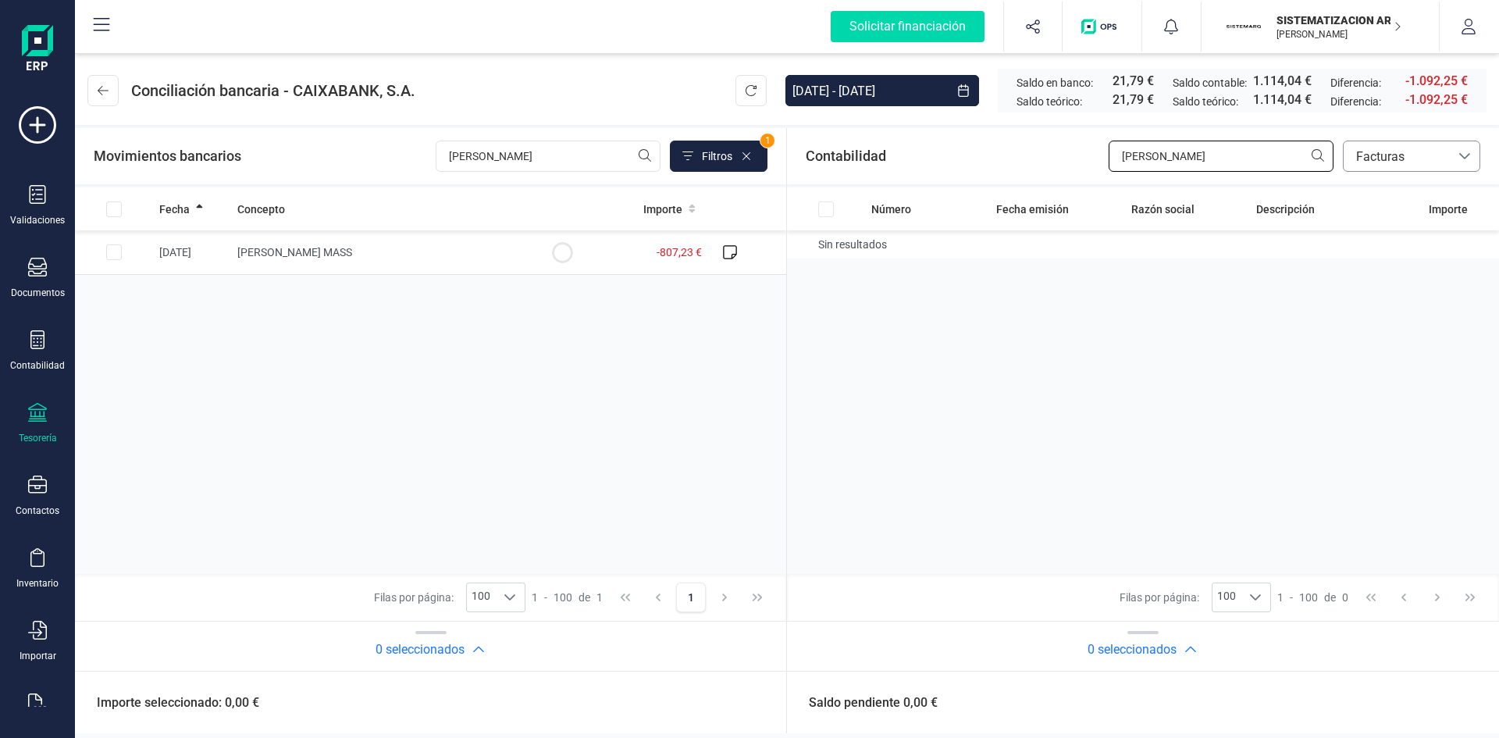
click at [1173, 151] on input "leroy" at bounding box center [1221, 156] width 225 height 31
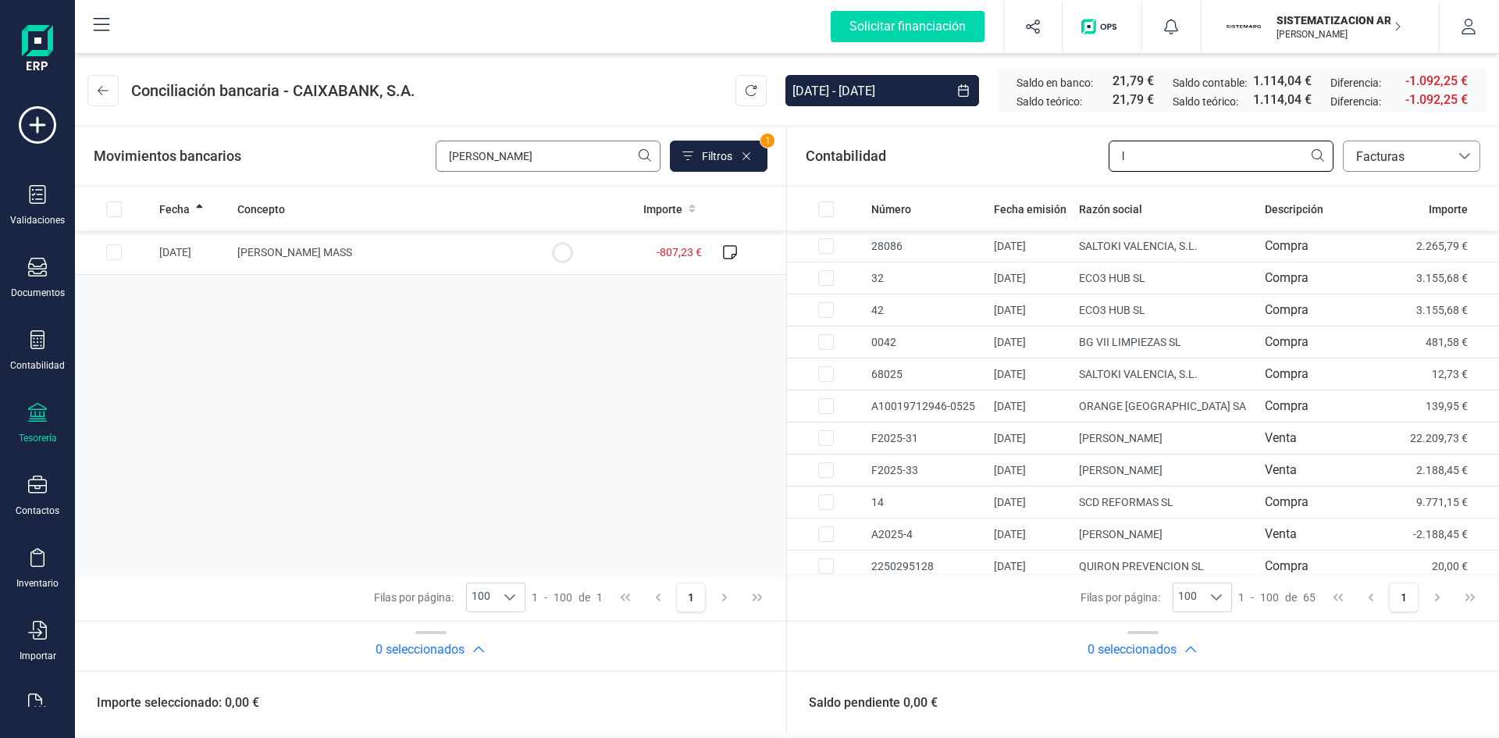
type input "l"
drag, startPoint x: 526, startPoint y: 157, endPoint x: 395, endPoint y: 160, distance: 131.2
click at [395, 160] on div "Movimientos bancarios leroy Filtros 1" at bounding box center [431, 156] width 674 height 31
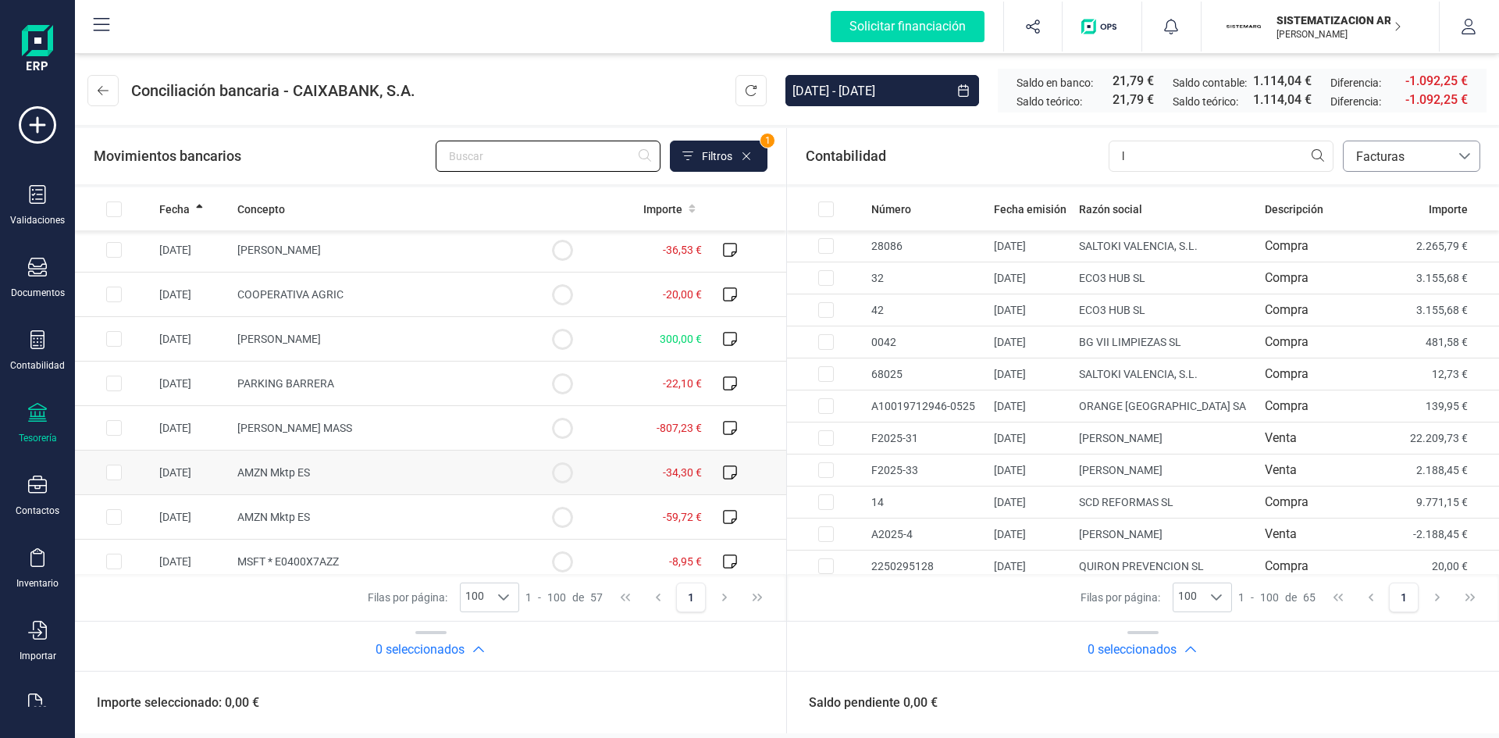
scroll to position [2081, 0]
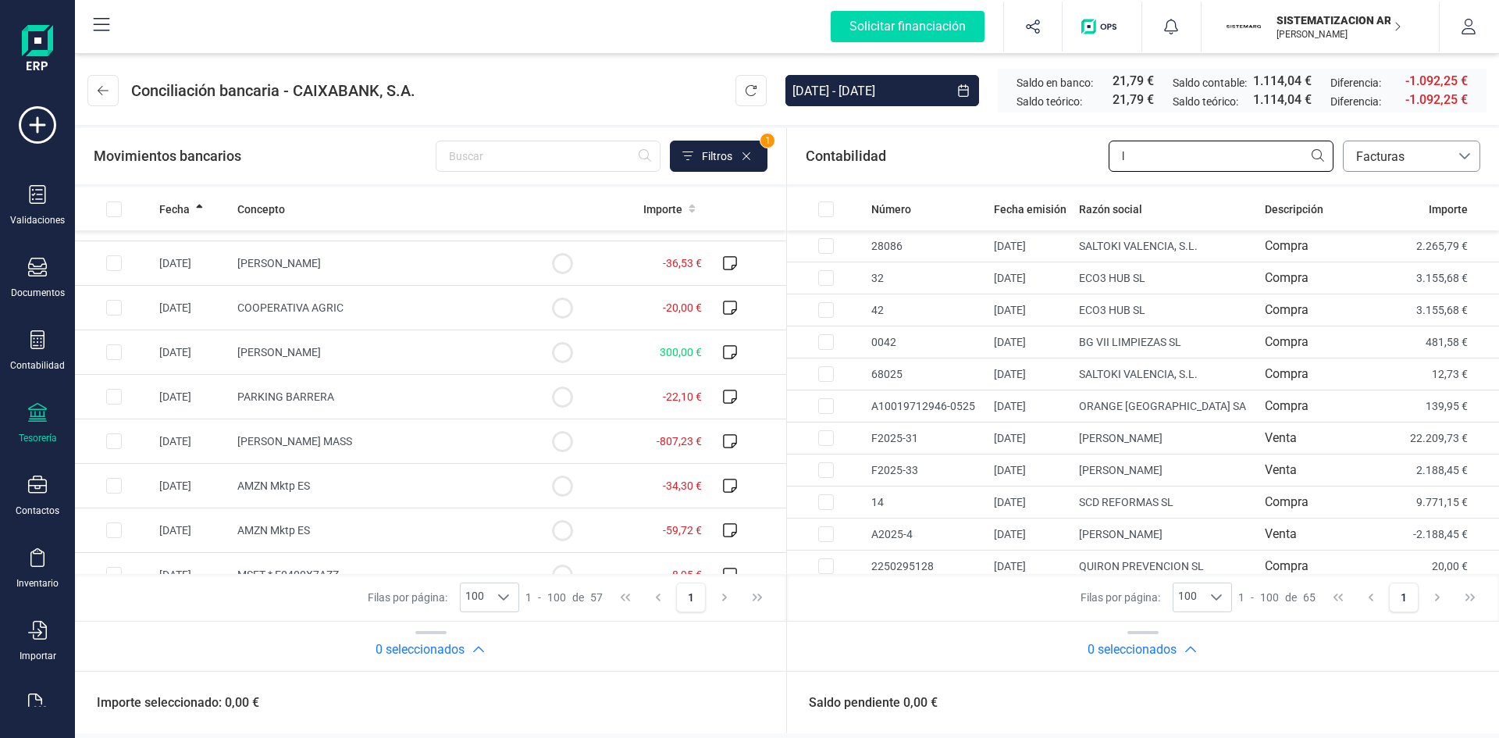
click at [1156, 151] on input "l" at bounding box center [1221, 156] width 225 height 31
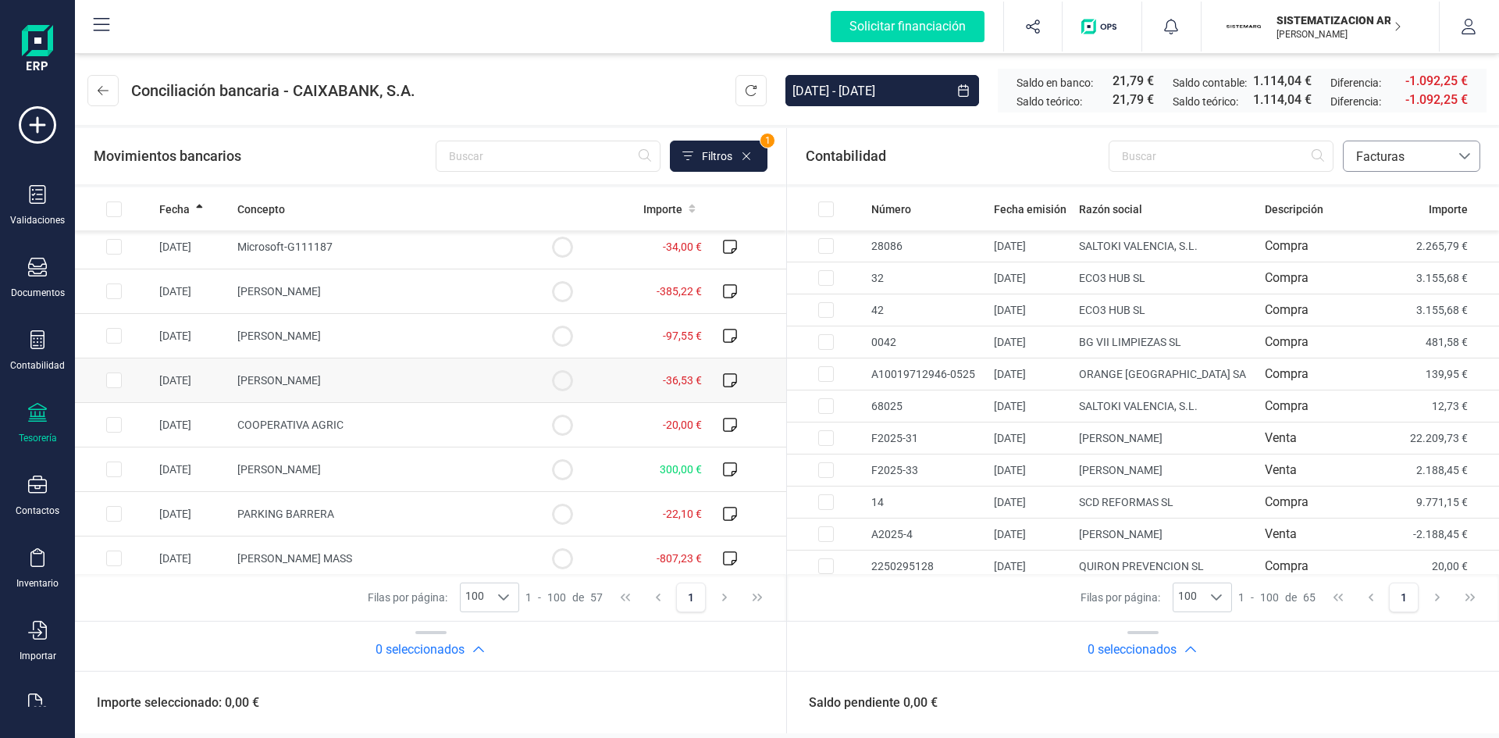
scroll to position [1963, 0]
click at [1212, 177] on div "Contabilidad bancos.conciliacion.modal.headerInvoce bancos.conciliacion.modal.h…" at bounding box center [1143, 156] width 712 height 56
click at [1189, 141] on input "text" at bounding box center [1221, 156] width 225 height 31
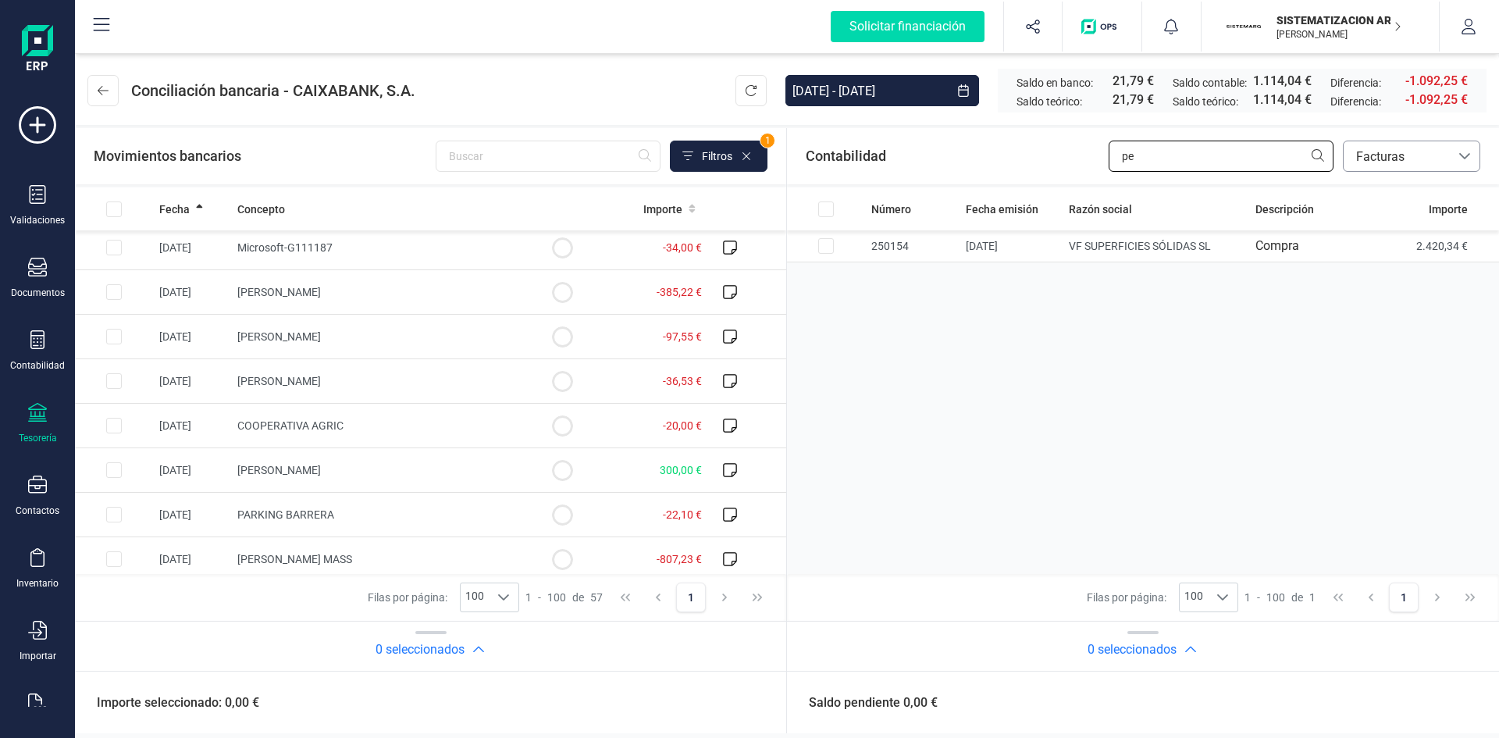
type input "p"
type input "fur"
click at [1092, 255] on td "FURGOCASTELLON, S.L." at bounding box center [1166, 246] width 174 height 32
checkbox input "true"
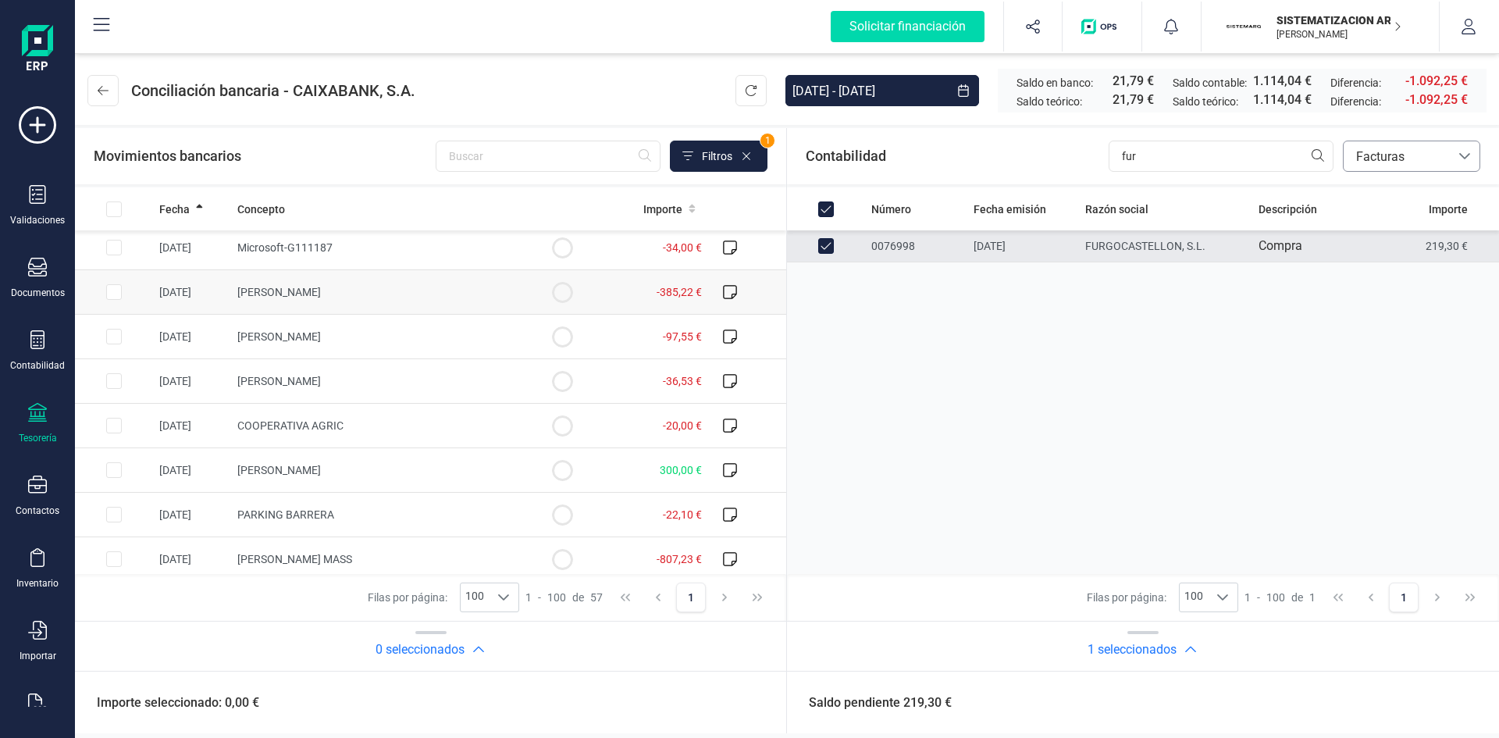
click at [326, 289] on td "Pepe furgo" at bounding box center [377, 292] width 292 height 45
checkbox input "true"
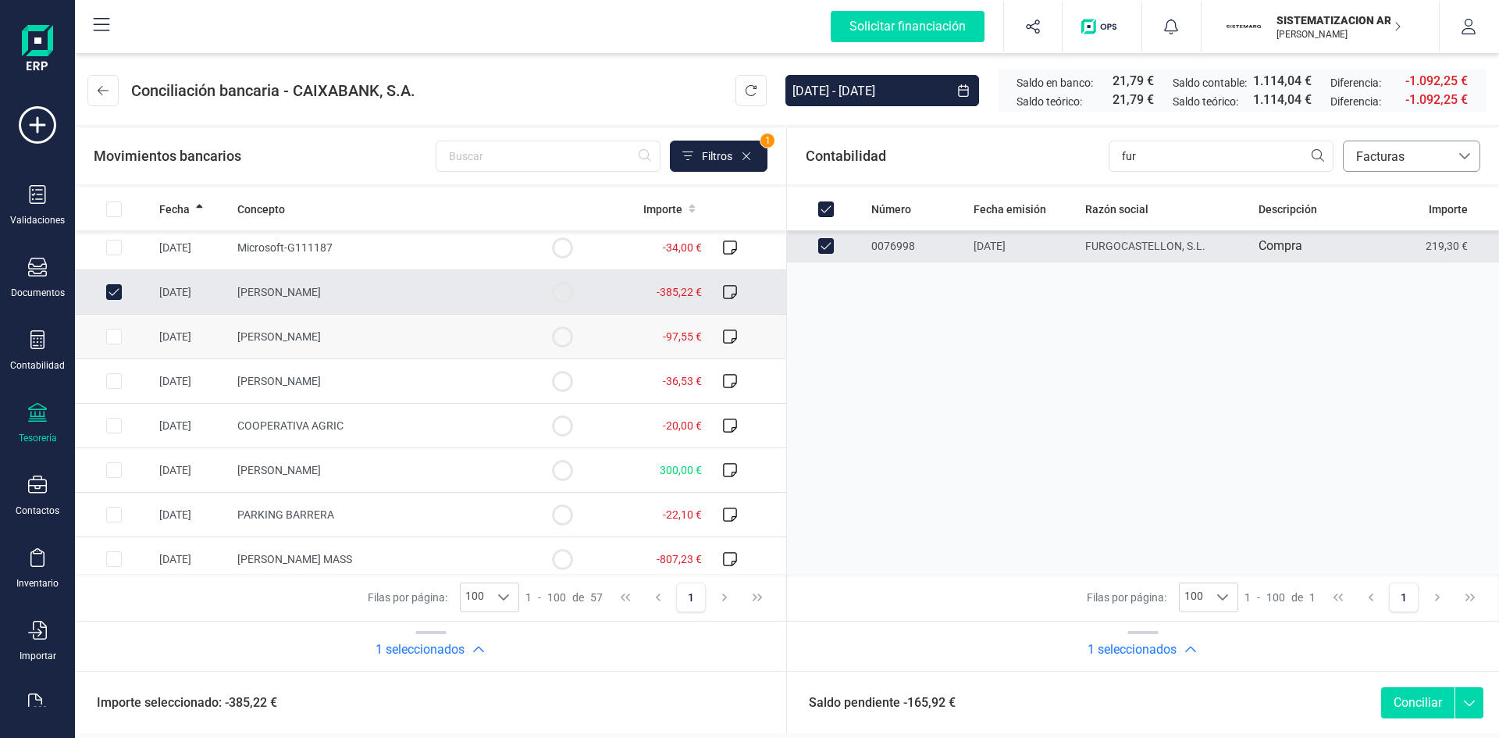
click at [197, 342] on td "[DATE]" at bounding box center [192, 337] width 78 height 45
checkbox input "true"
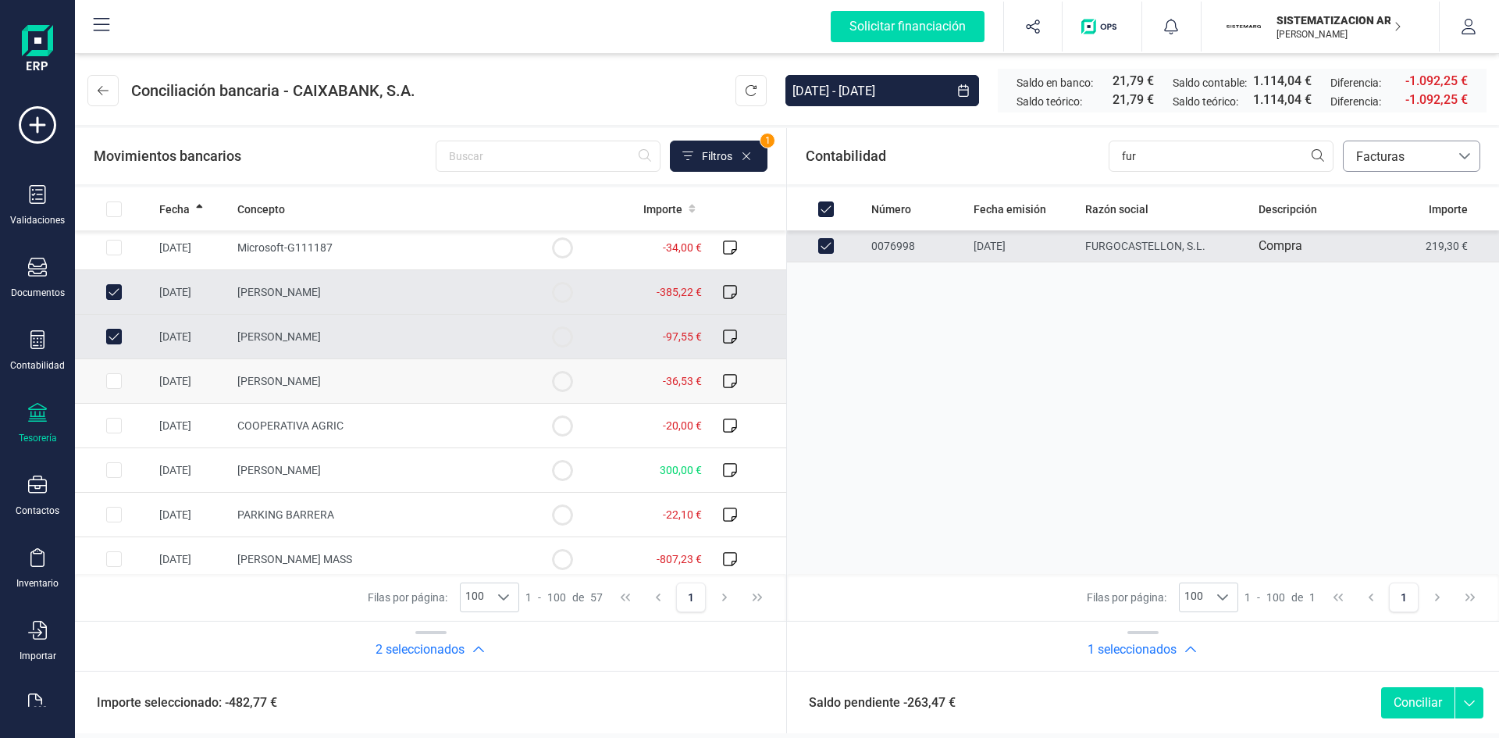
click at [213, 383] on td "[DATE]" at bounding box center [192, 381] width 78 height 45
checkbox input "true"
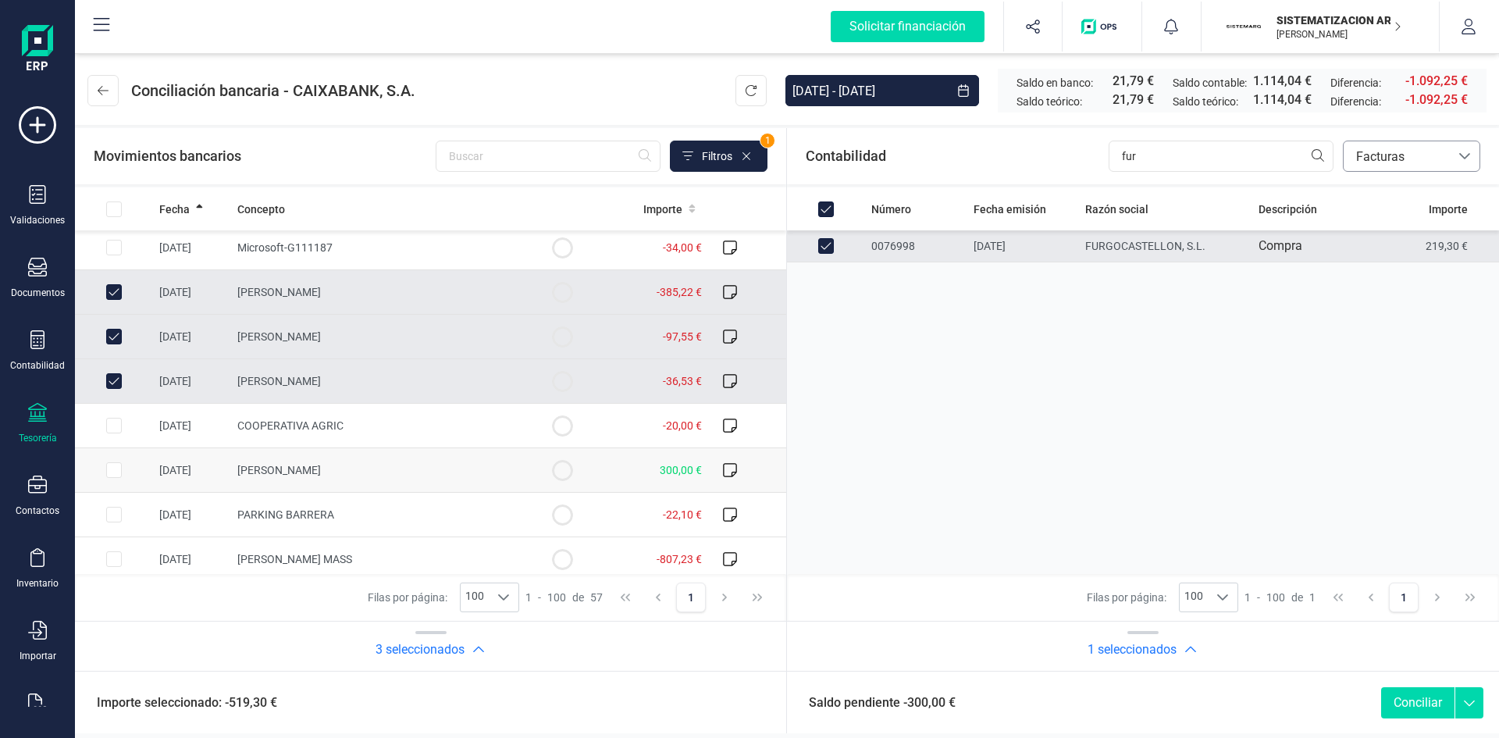
click at [213, 465] on td "10/09/2025" at bounding box center [192, 470] width 78 height 45
checkbox input "true"
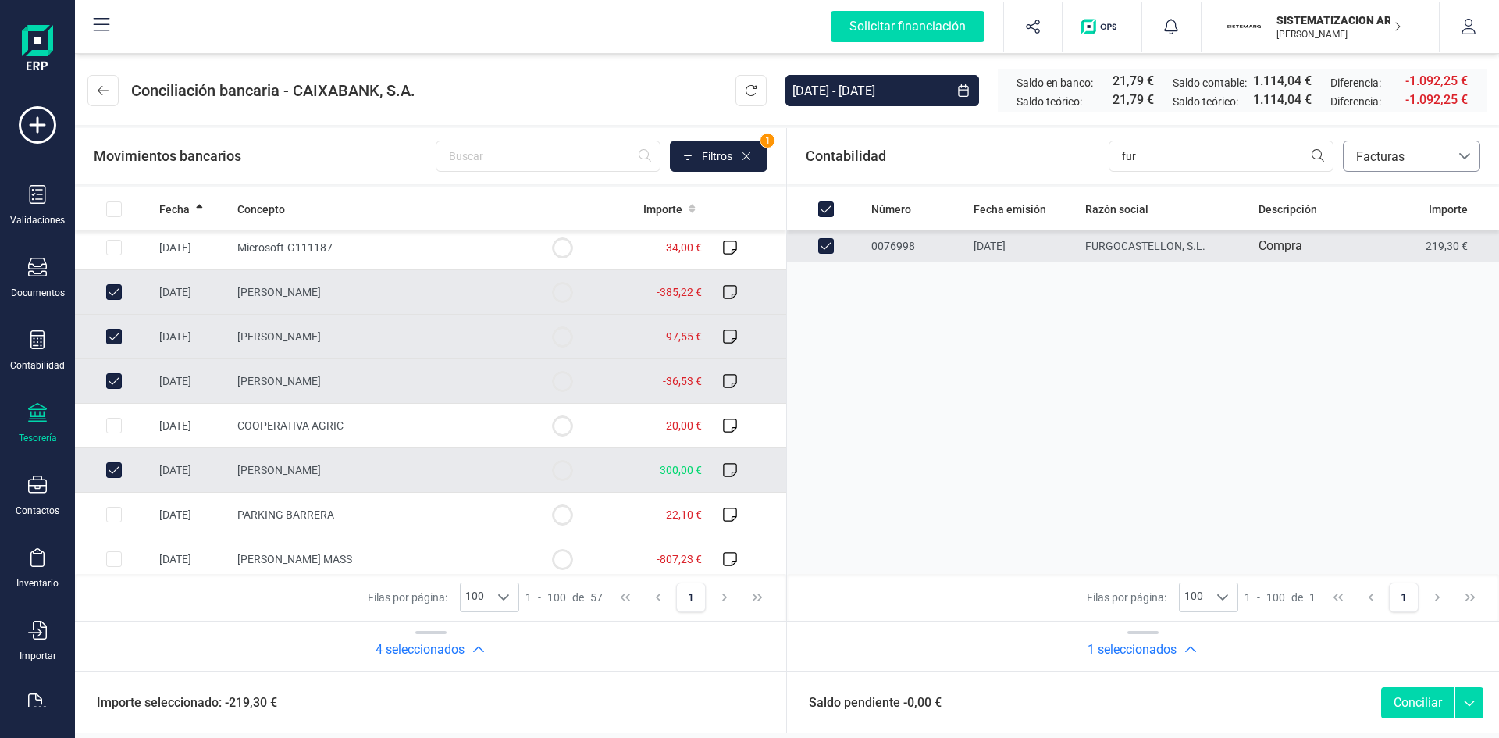
click at [1401, 703] on button "Conciliar" at bounding box center [1417, 702] width 73 height 31
checkbox input "false"
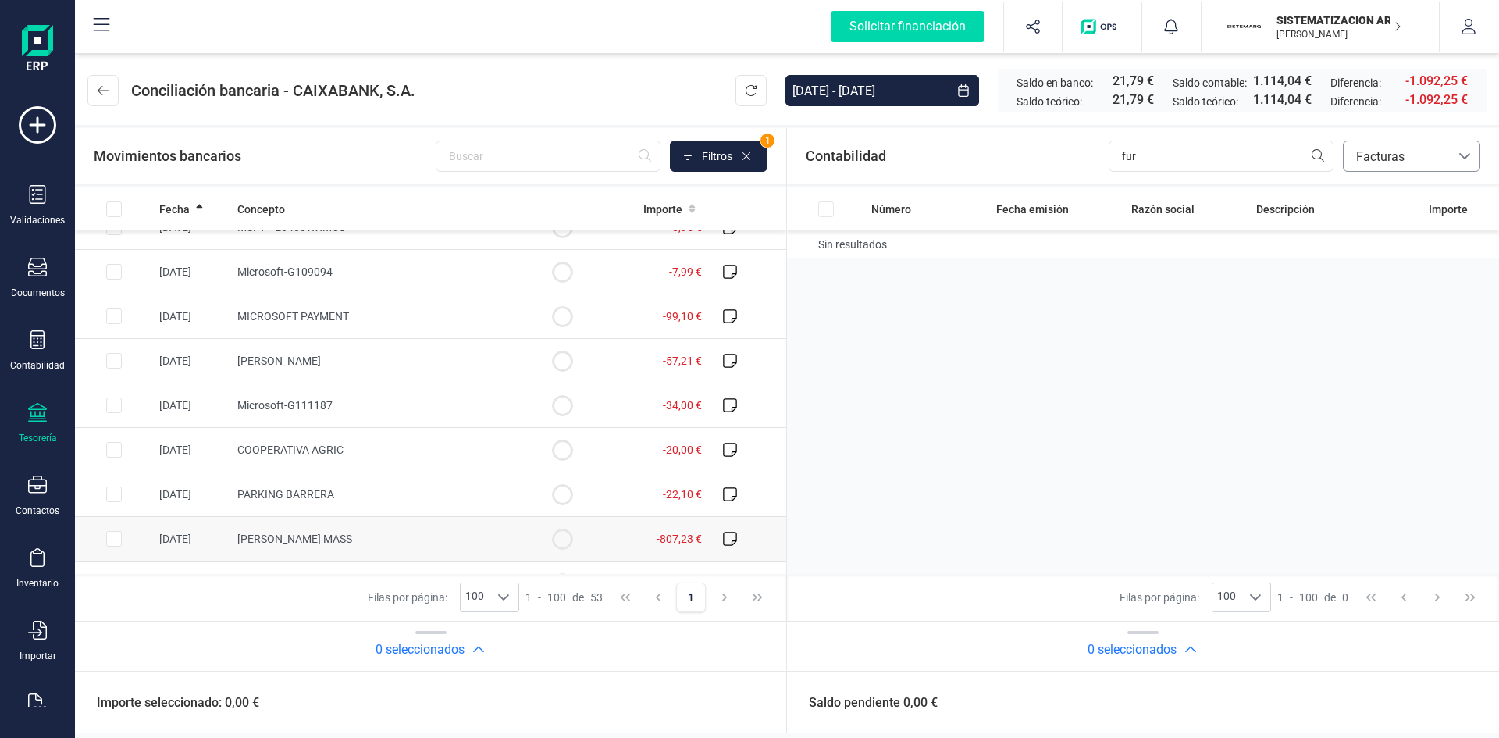
scroll to position [1804, 0]
drag, startPoint x: 1164, startPoint y: 169, endPoint x: 1051, endPoint y: 169, distance: 113.2
click at [1051, 169] on div "Contabilidad fur bancos.conciliacion.modal.headerInvoce bancos.conciliacion.mod…" at bounding box center [1143, 156] width 712 height 56
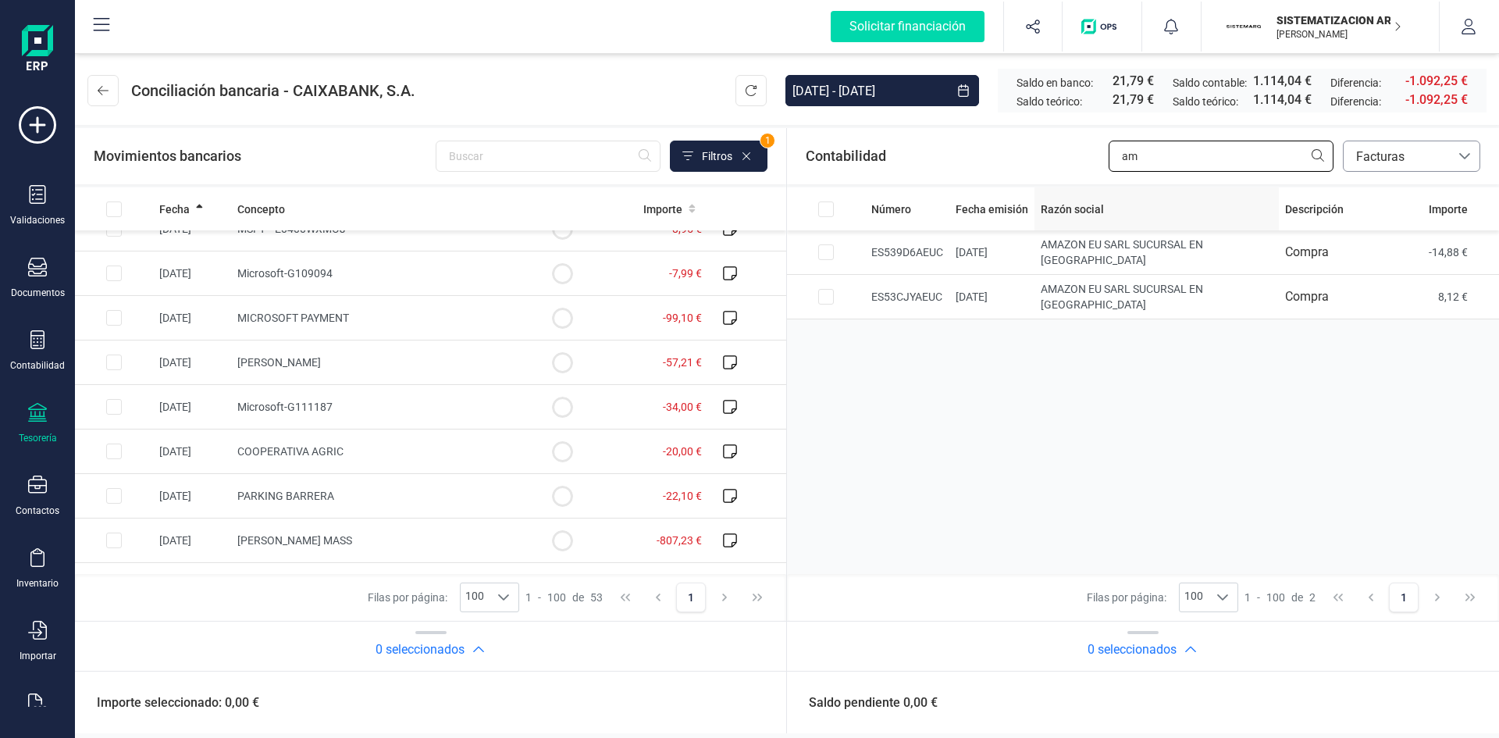
type input "a"
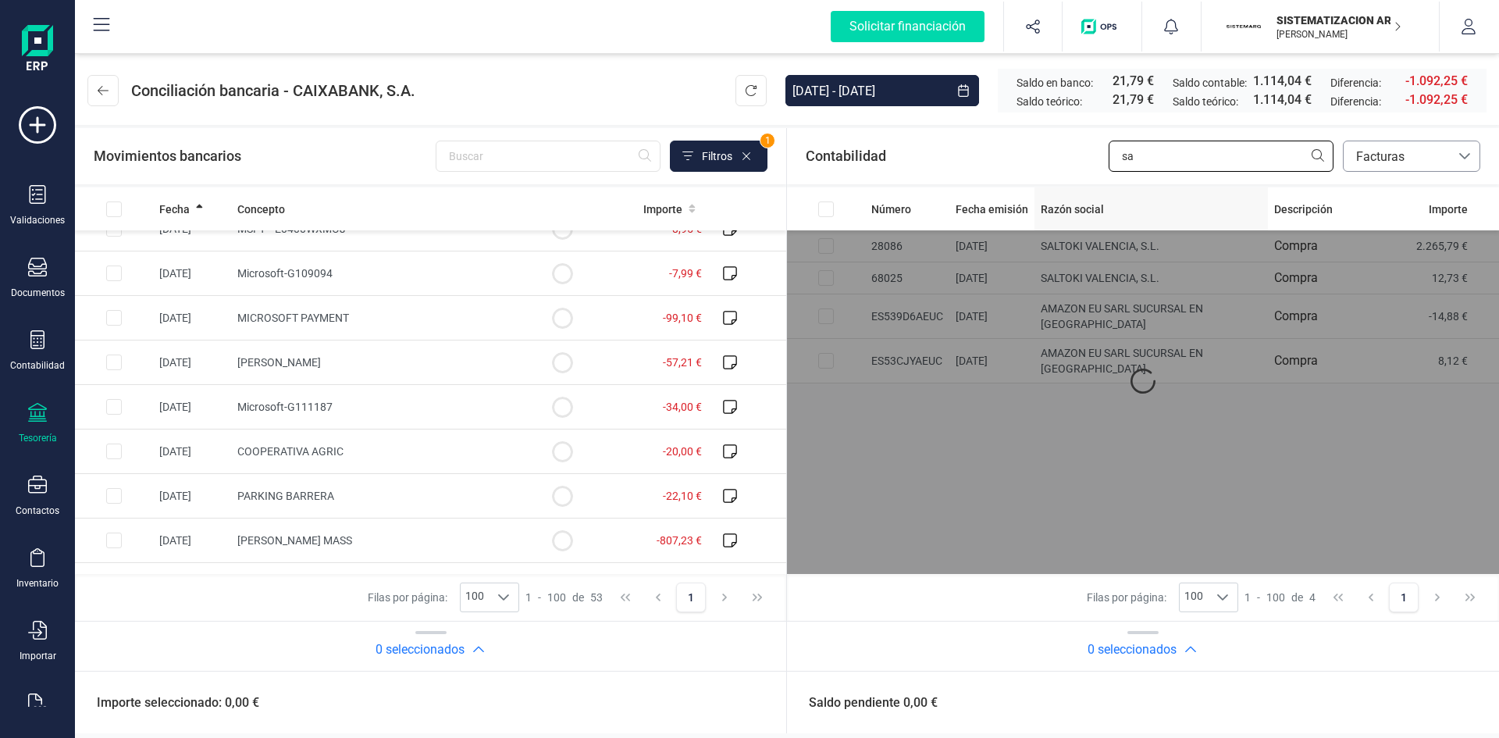
type input "s"
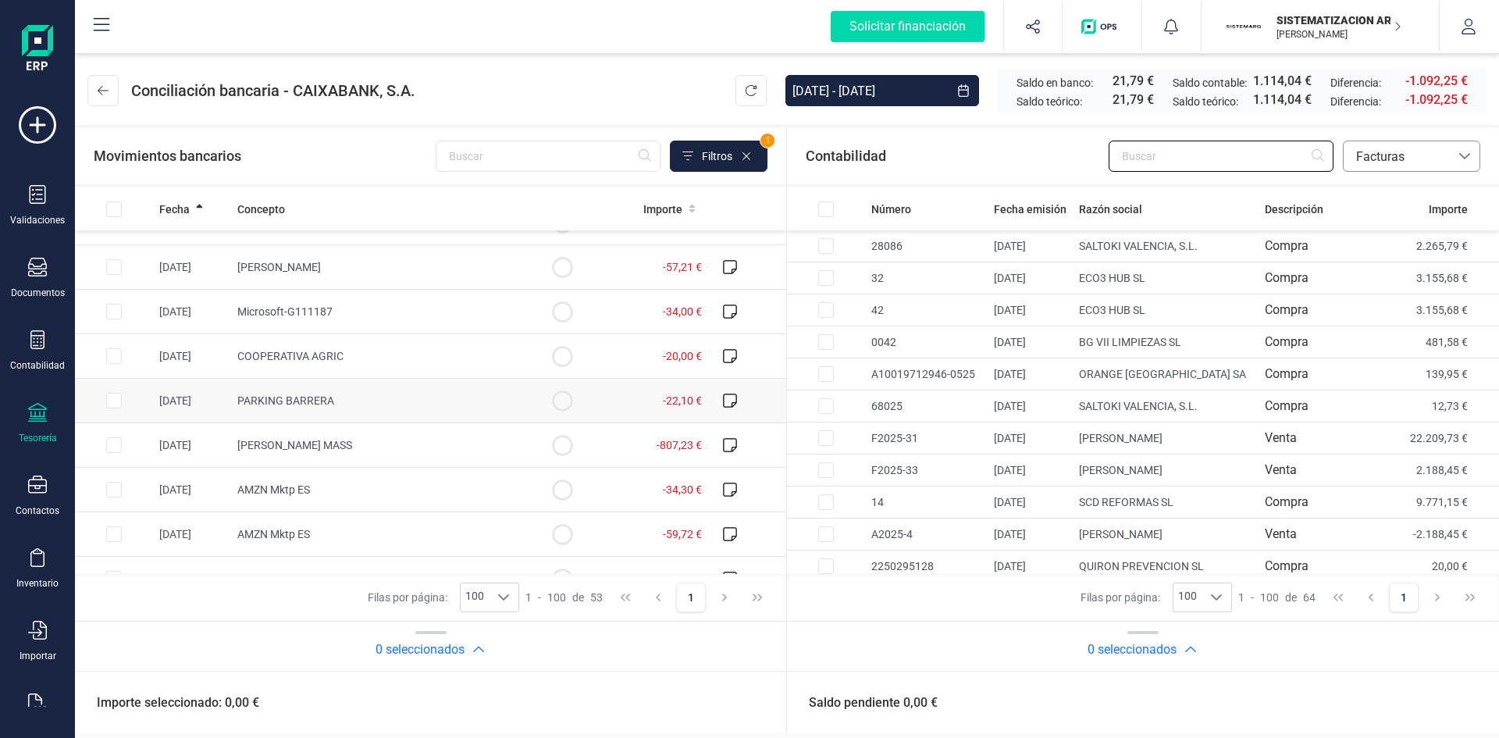
scroll to position [1907, 0]
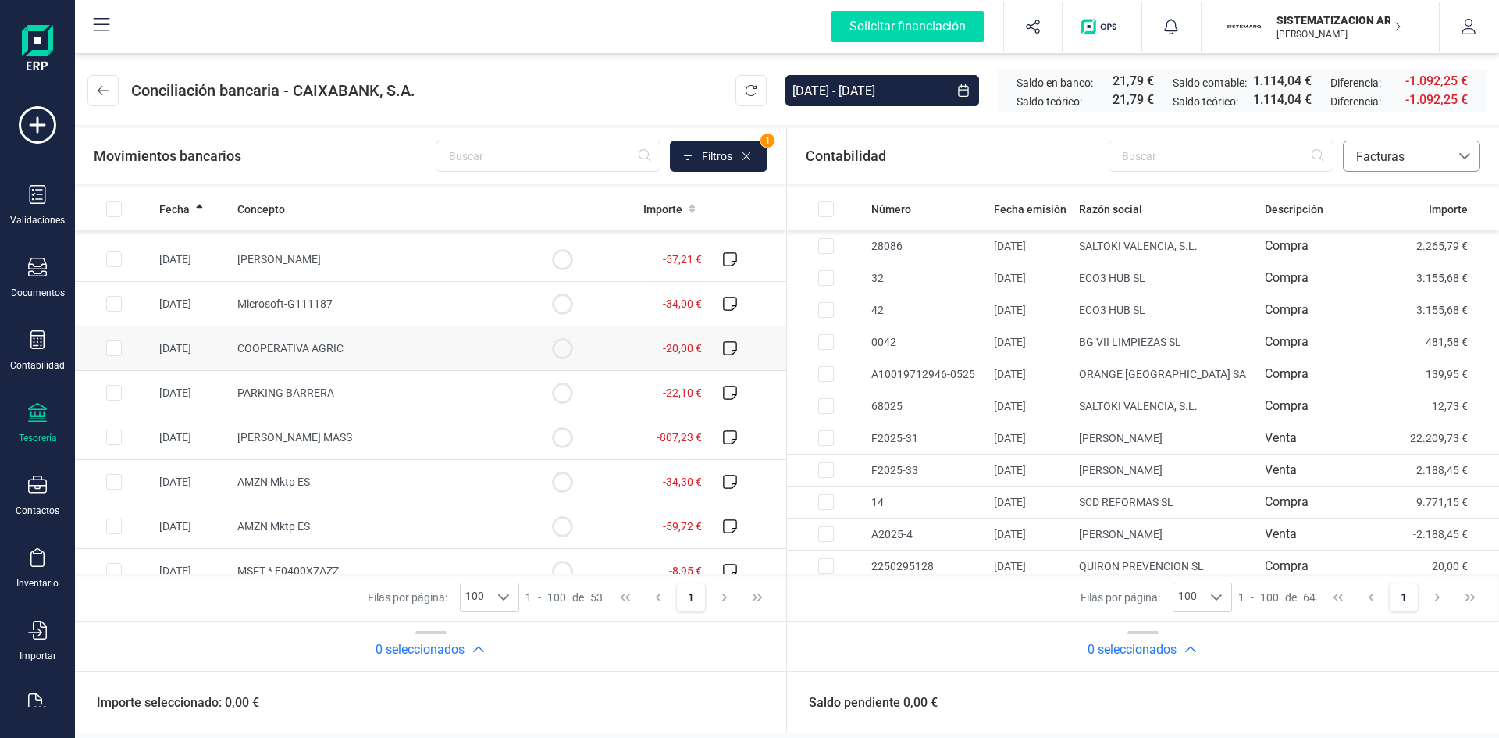
click at [385, 354] on td "COOPERATIVA AGRIC" at bounding box center [377, 348] width 292 height 45
checkbox input "true"
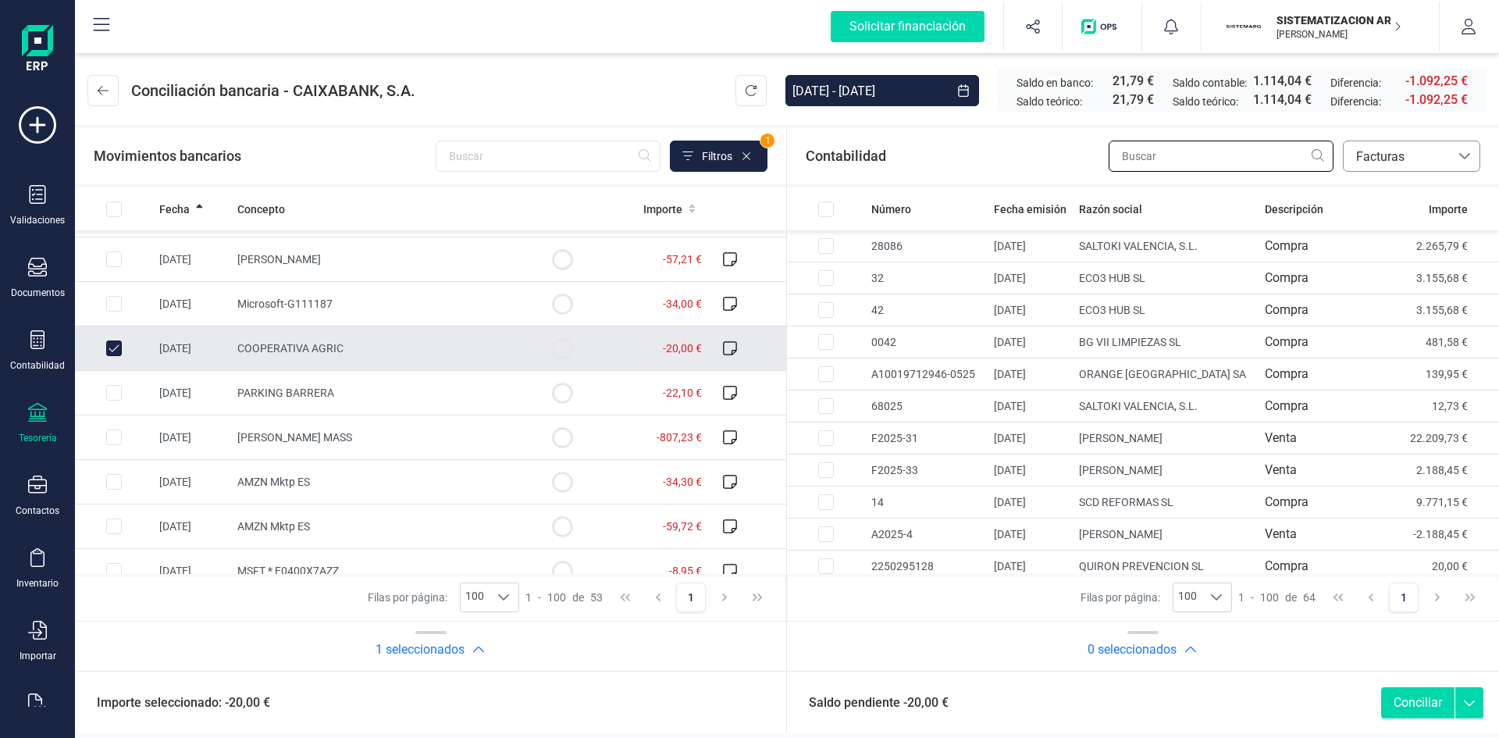
click at [1285, 160] on input "text" at bounding box center [1221, 156] width 225 height 31
click at [1387, 155] on span "Facturas" at bounding box center [1397, 157] width 94 height 19
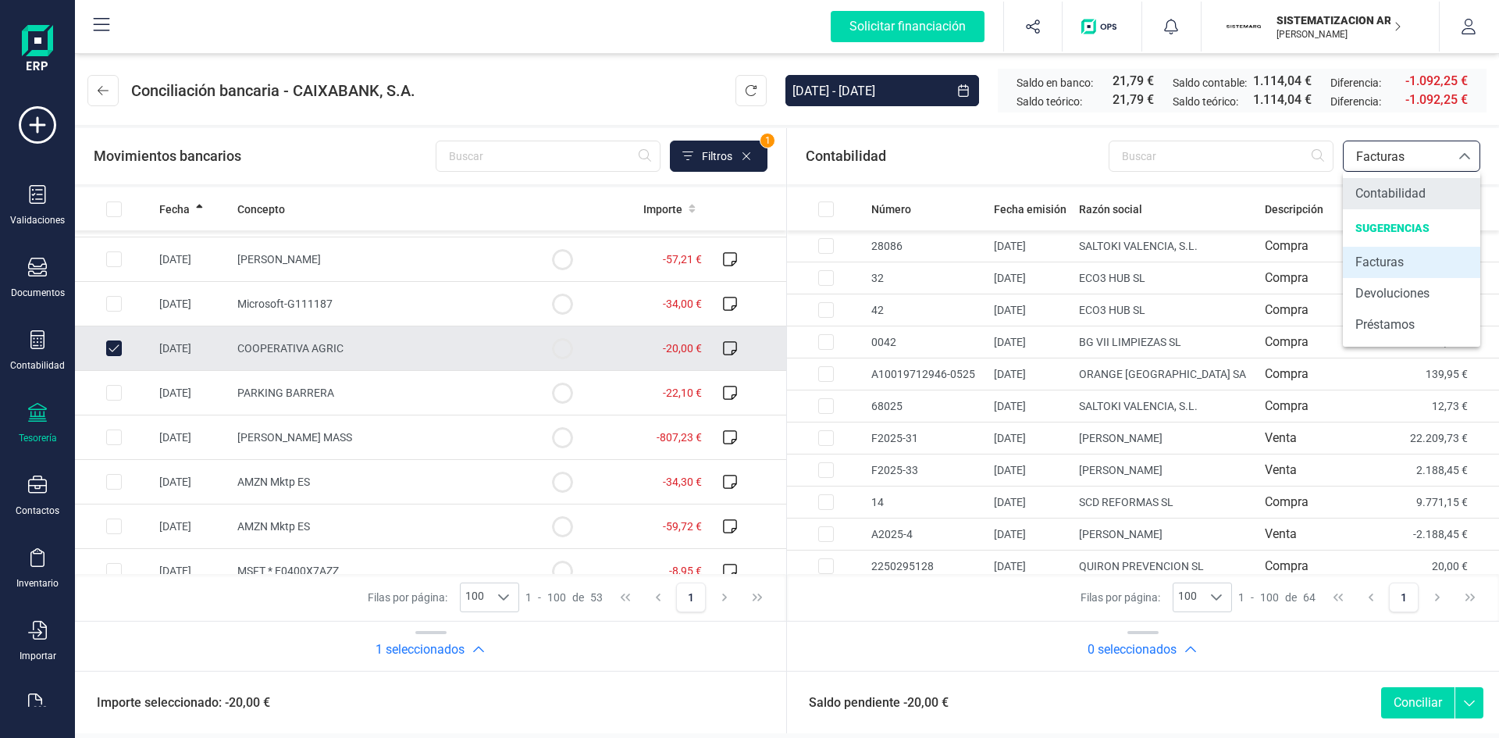
click at [1370, 191] on span "Contabilidad" at bounding box center [1390, 193] width 70 height 19
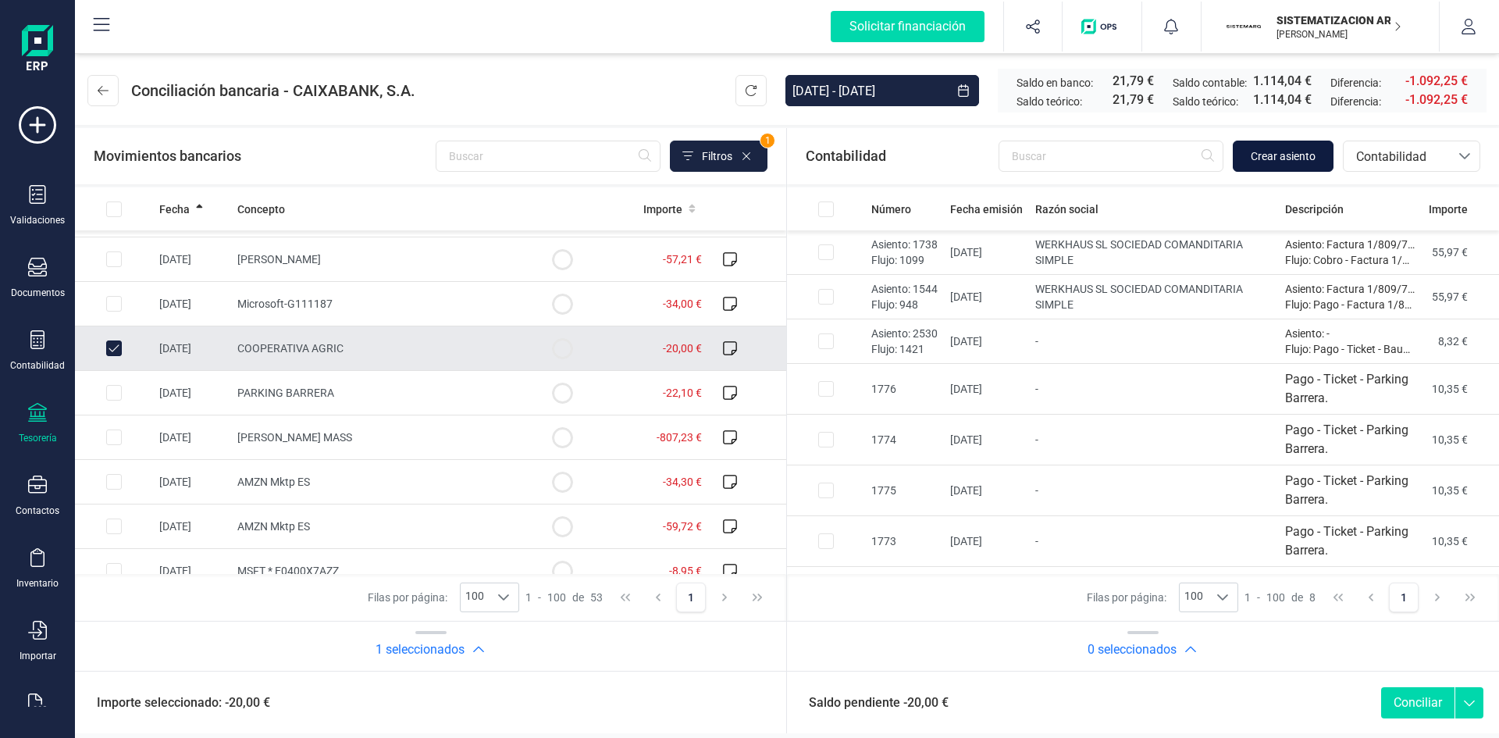
click at [1268, 148] on span "Crear asiento" at bounding box center [1283, 156] width 65 height 16
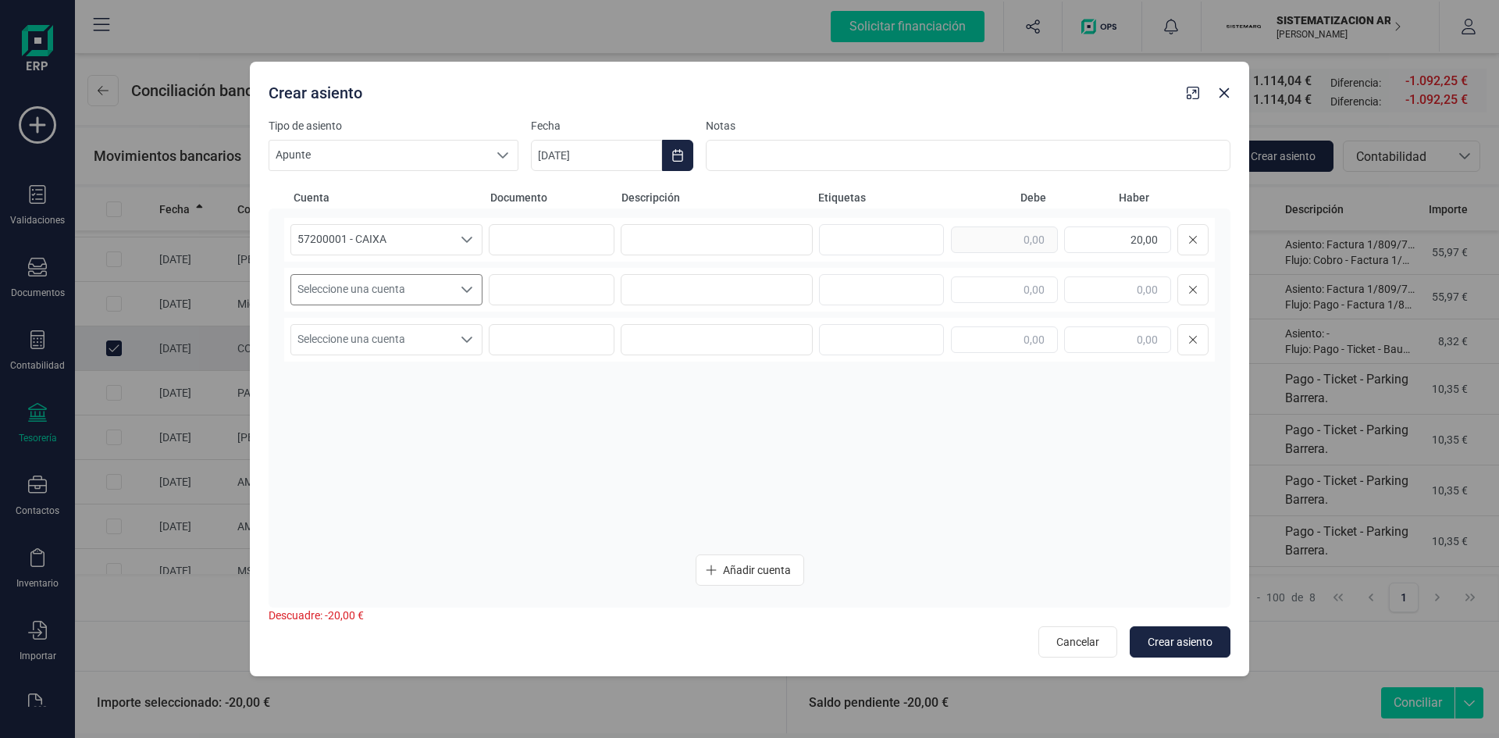
click at [448, 290] on span "Seleccione una cuenta" at bounding box center [371, 290] width 161 height 30
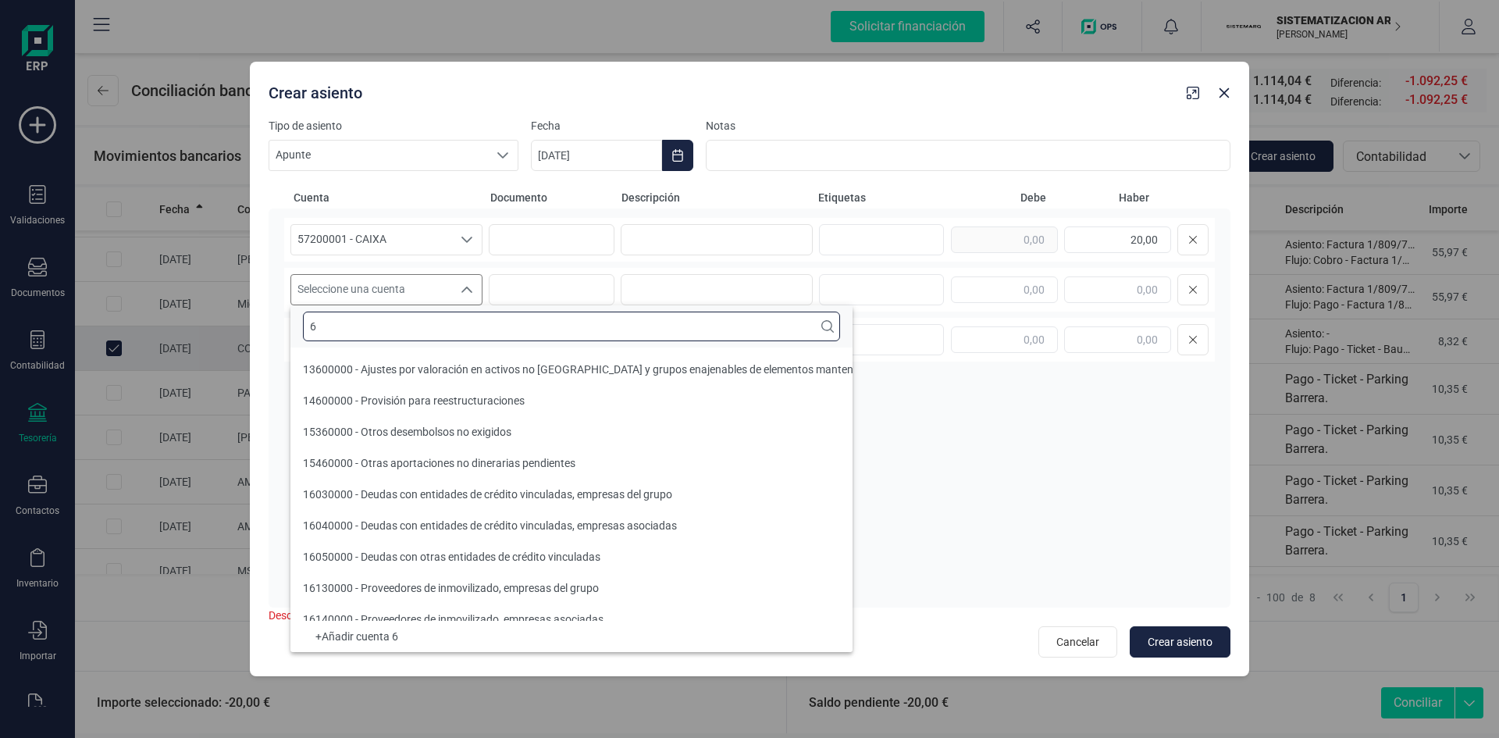
scroll to position [6, 0]
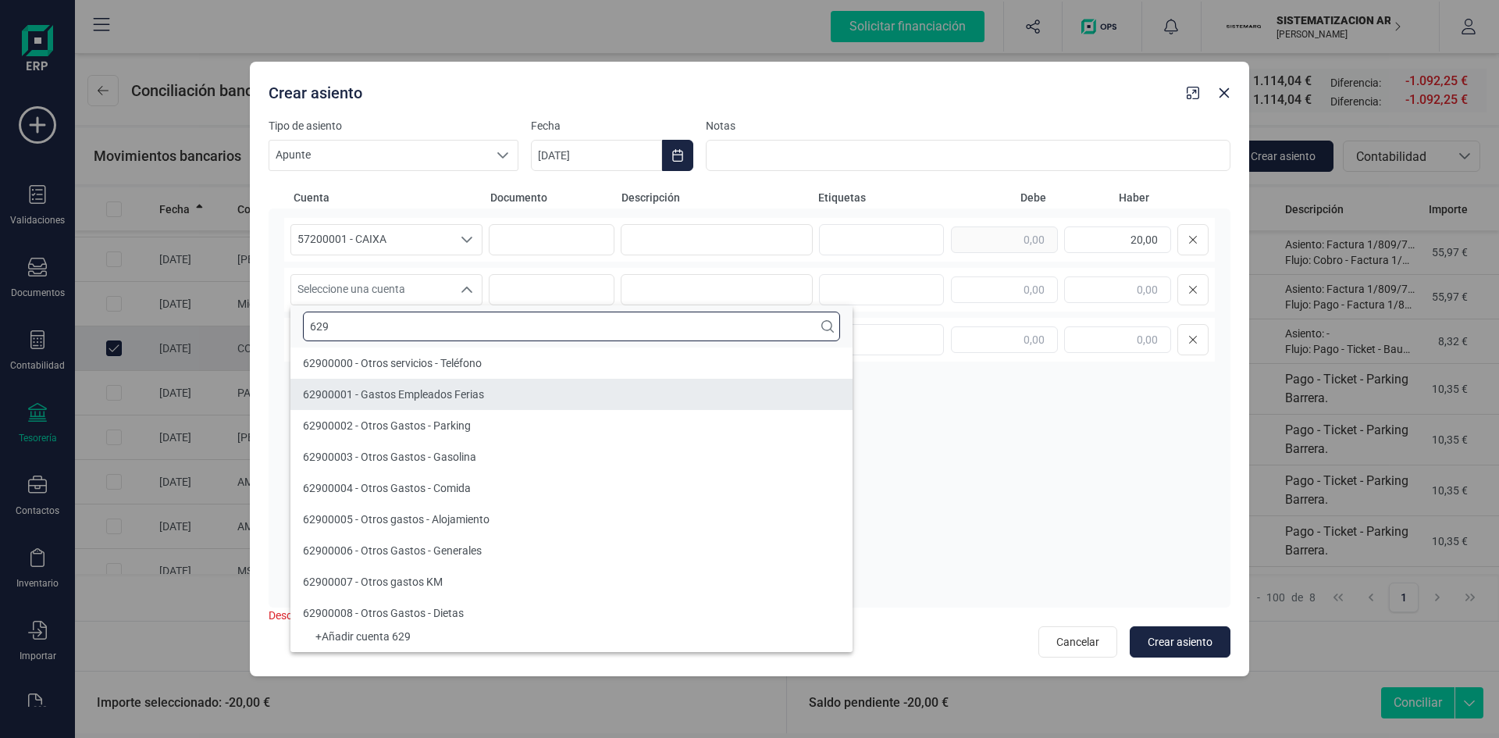
type input "629"
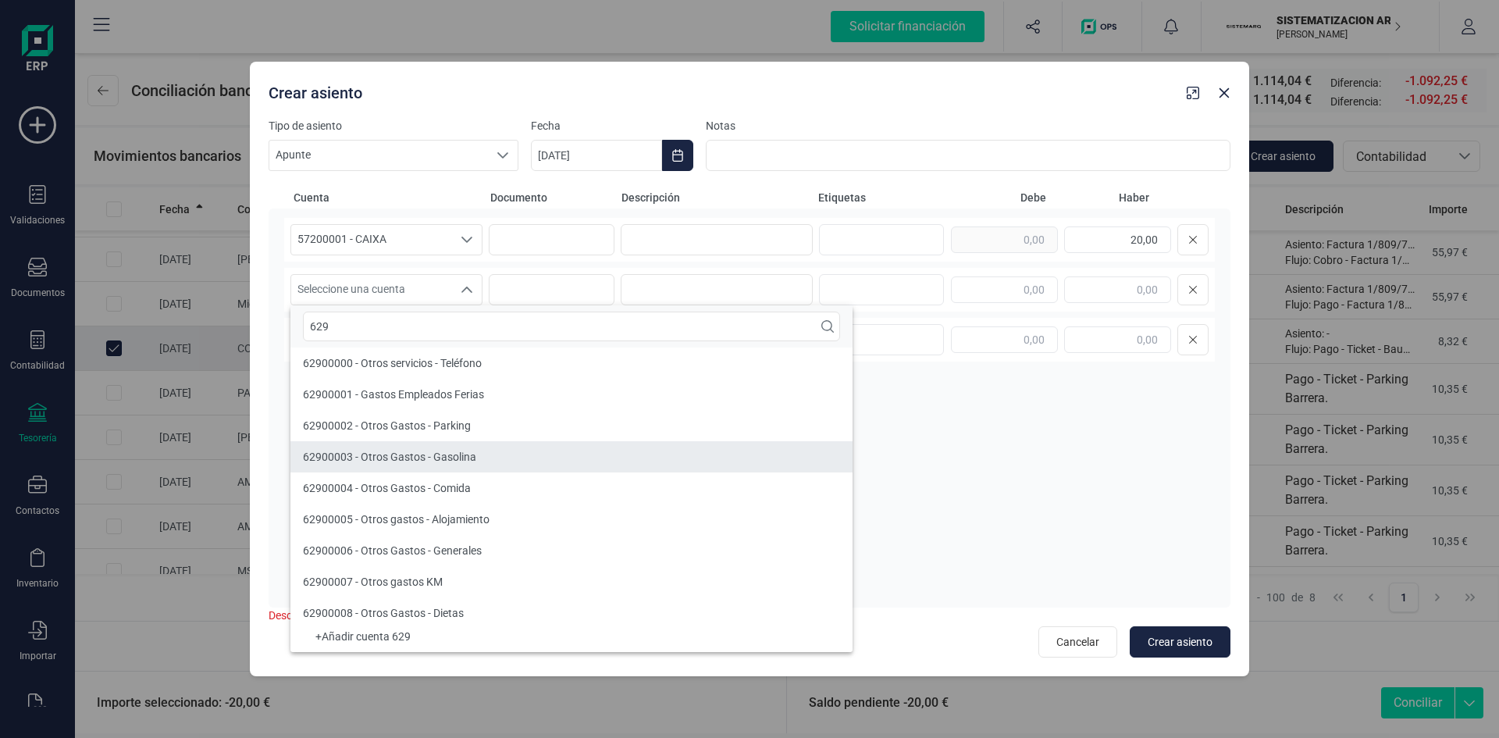
click at [501, 466] on li "62900003 - Otros Gastos - Gasolina" at bounding box center [571, 456] width 562 height 31
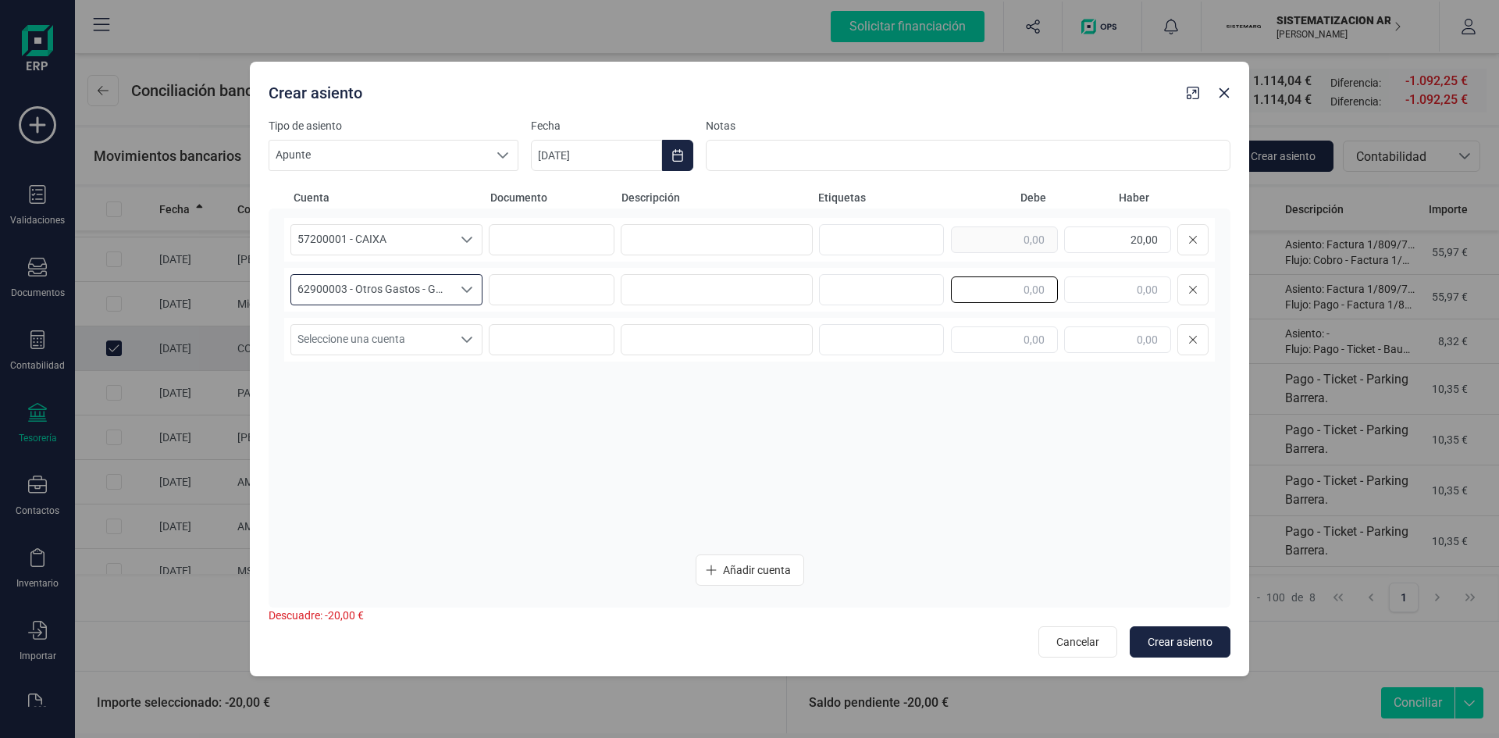
click at [1031, 280] on input "text" at bounding box center [1004, 289] width 107 height 27
type input "20,00"
click at [1178, 636] on span "Crear asiento" at bounding box center [1180, 642] width 65 height 16
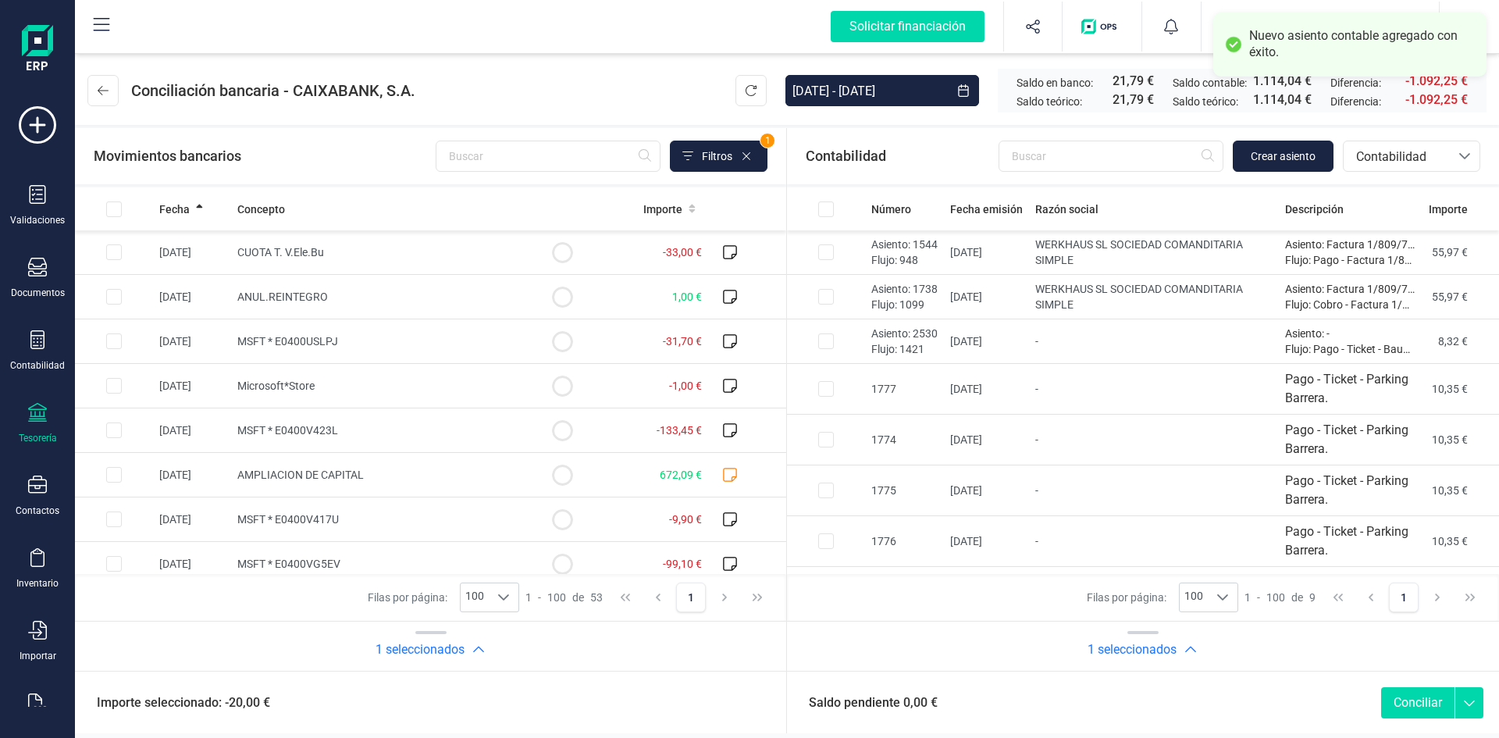
scroll to position [88, 0]
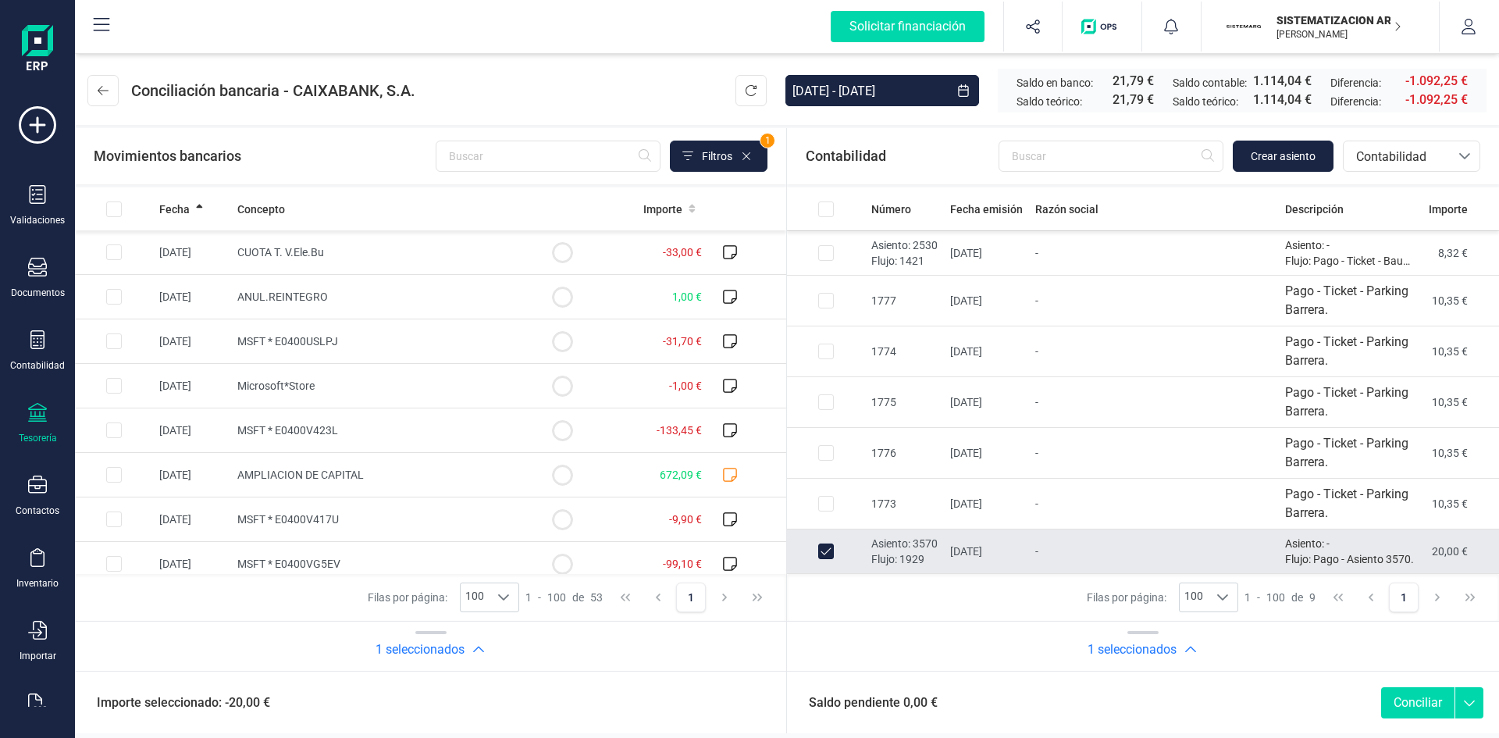
click at [1419, 707] on button "Conciliar" at bounding box center [1417, 702] width 73 height 31
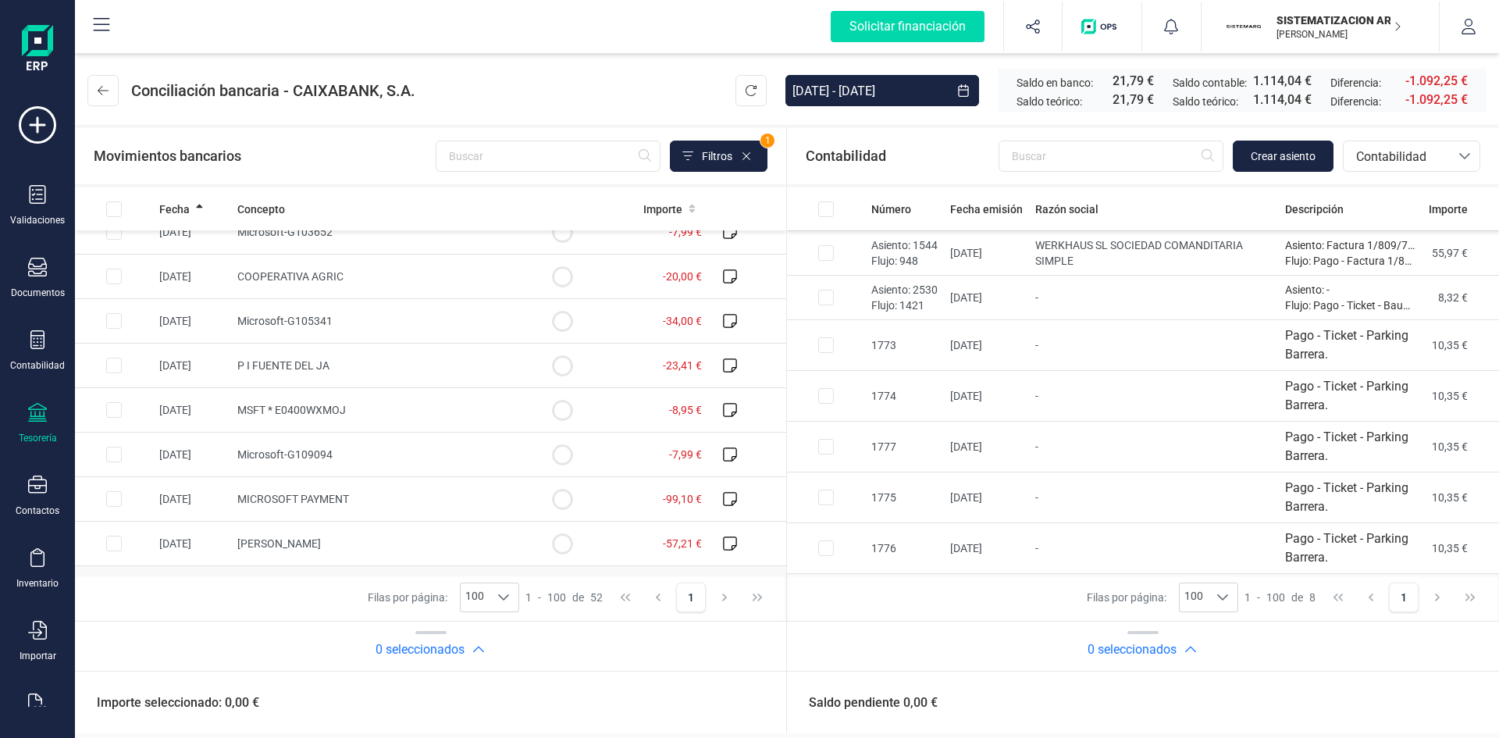
scroll to position [1619, 0]
click at [487, 361] on td "P I FUENTE DEL JA" at bounding box center [377, 369] width 292 height 45
checkbox input "true"
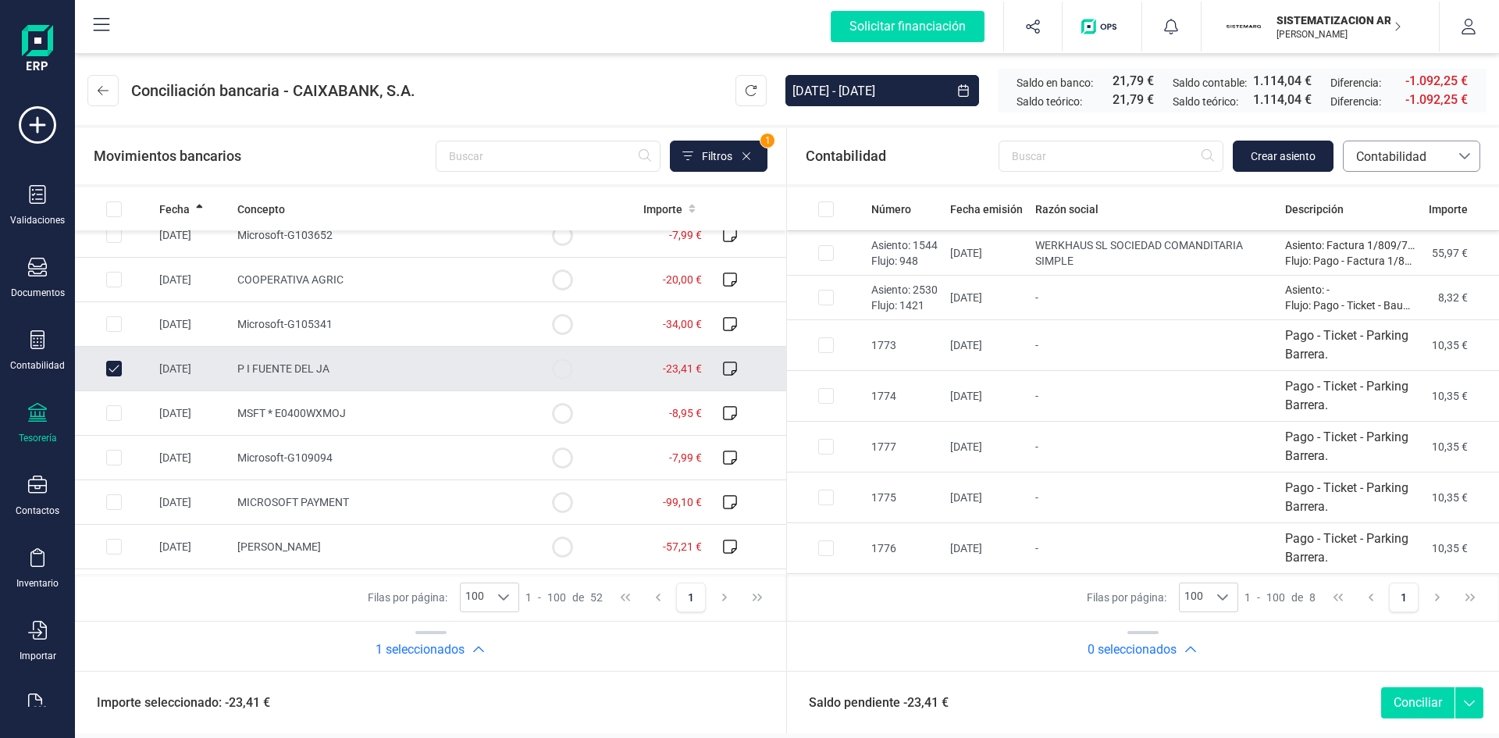
click at [1420, 163] on span "Contabilidad" at bounding box center [1397, 157] width 94 height 19
click at [1384, 246] on li "SUGERENCIAS" at bounding box center [1411, 227] width 137 height 37
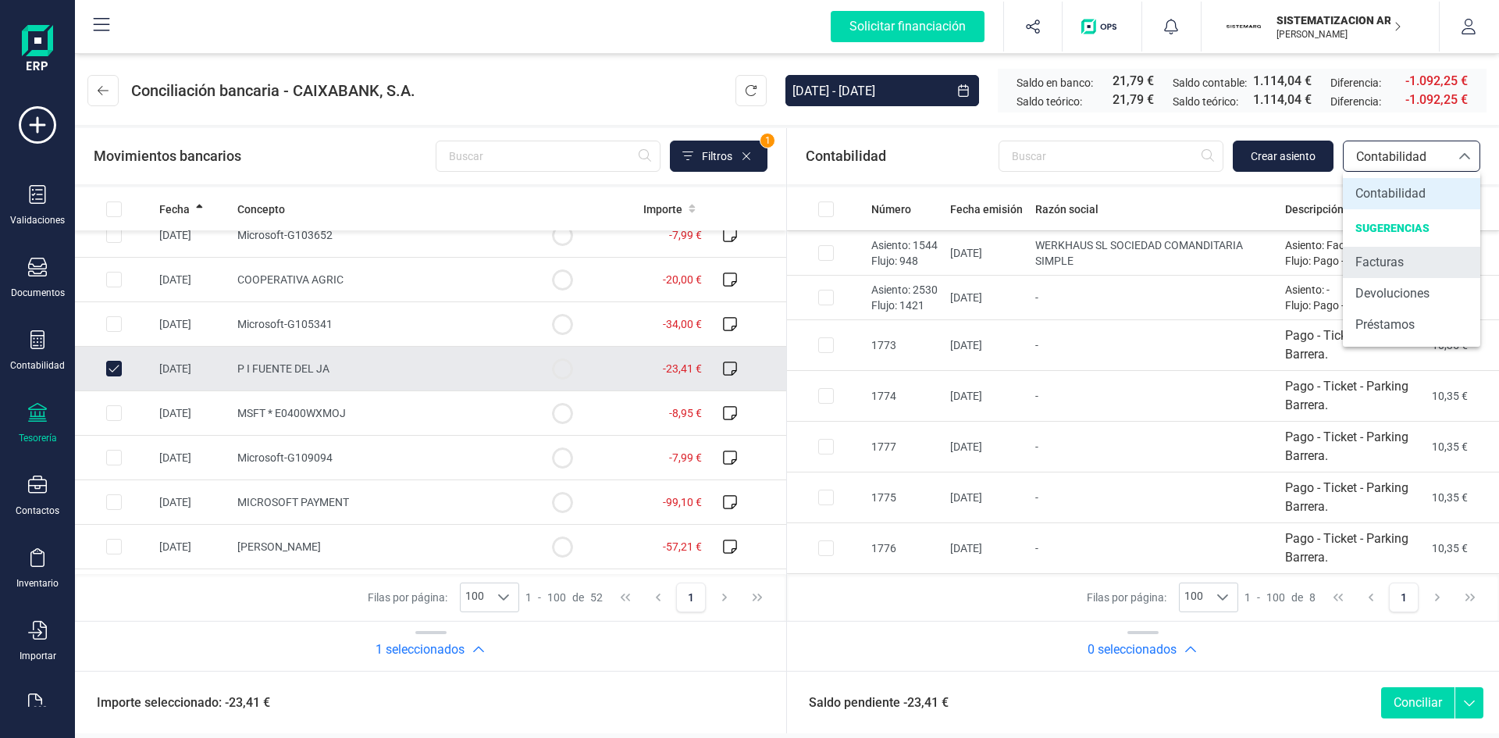
click at [1376, 262] on span "Facturas" at bounding box center [1379, 262] width 48 height 19
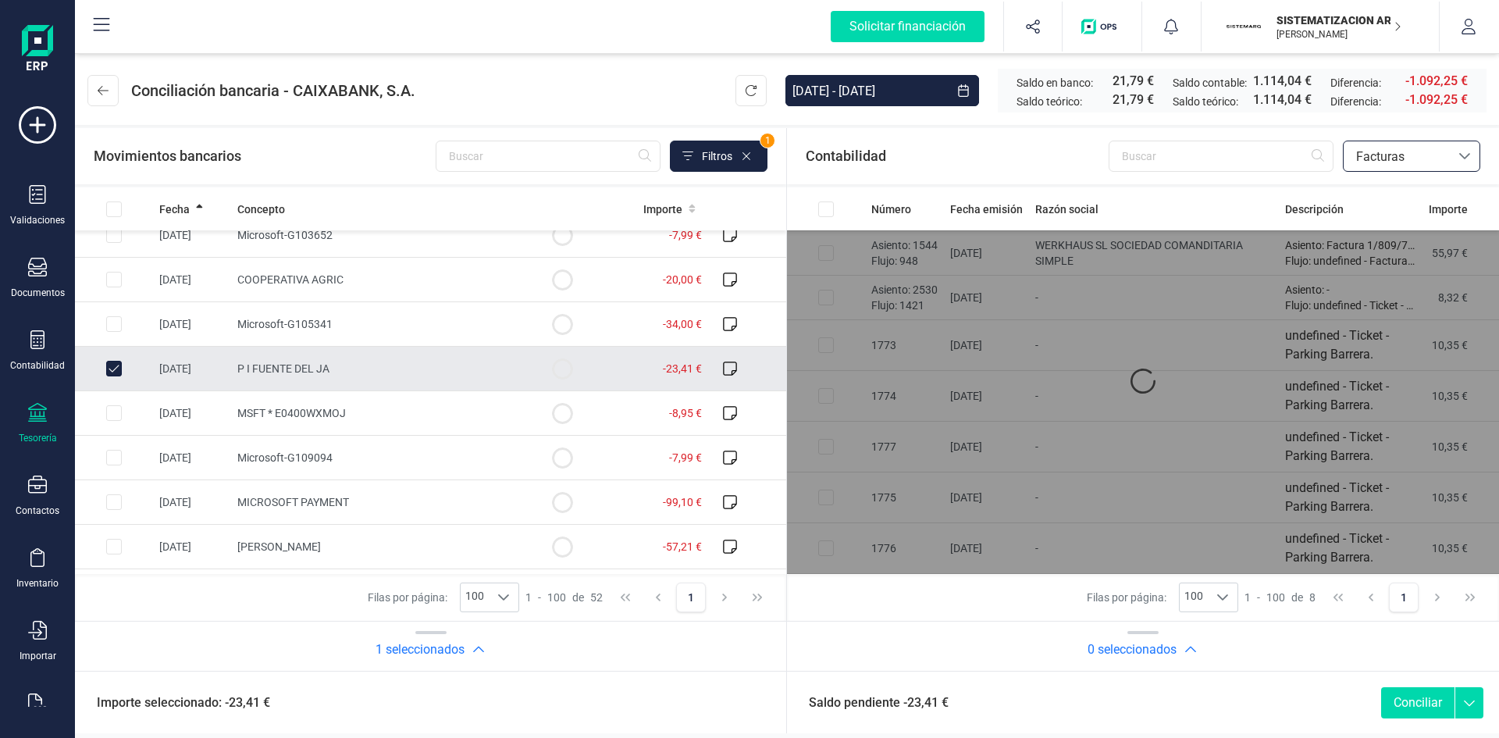
scroll to position [0, 0]
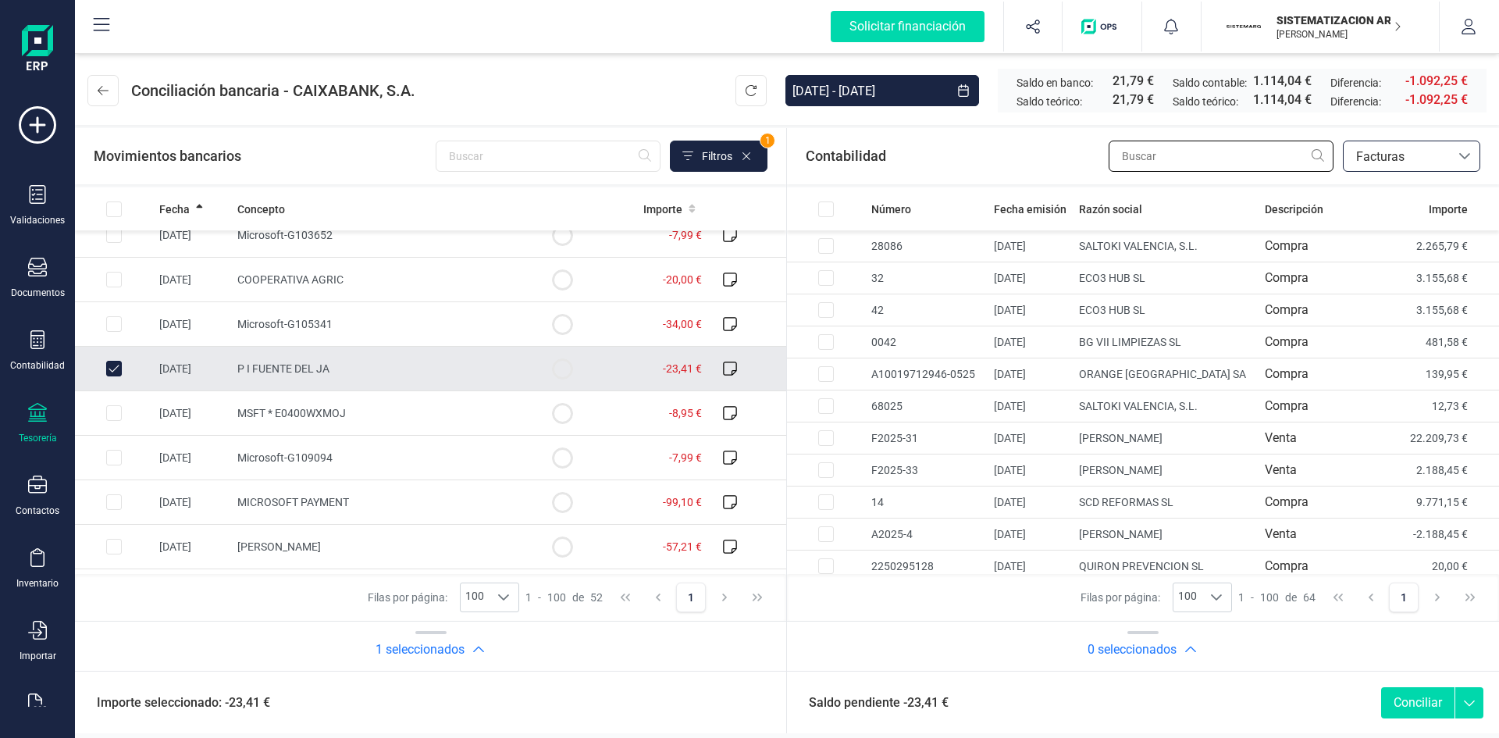
click at [1142, 157] on input "text" at bounding box center [1221, 156] width 225 height 31
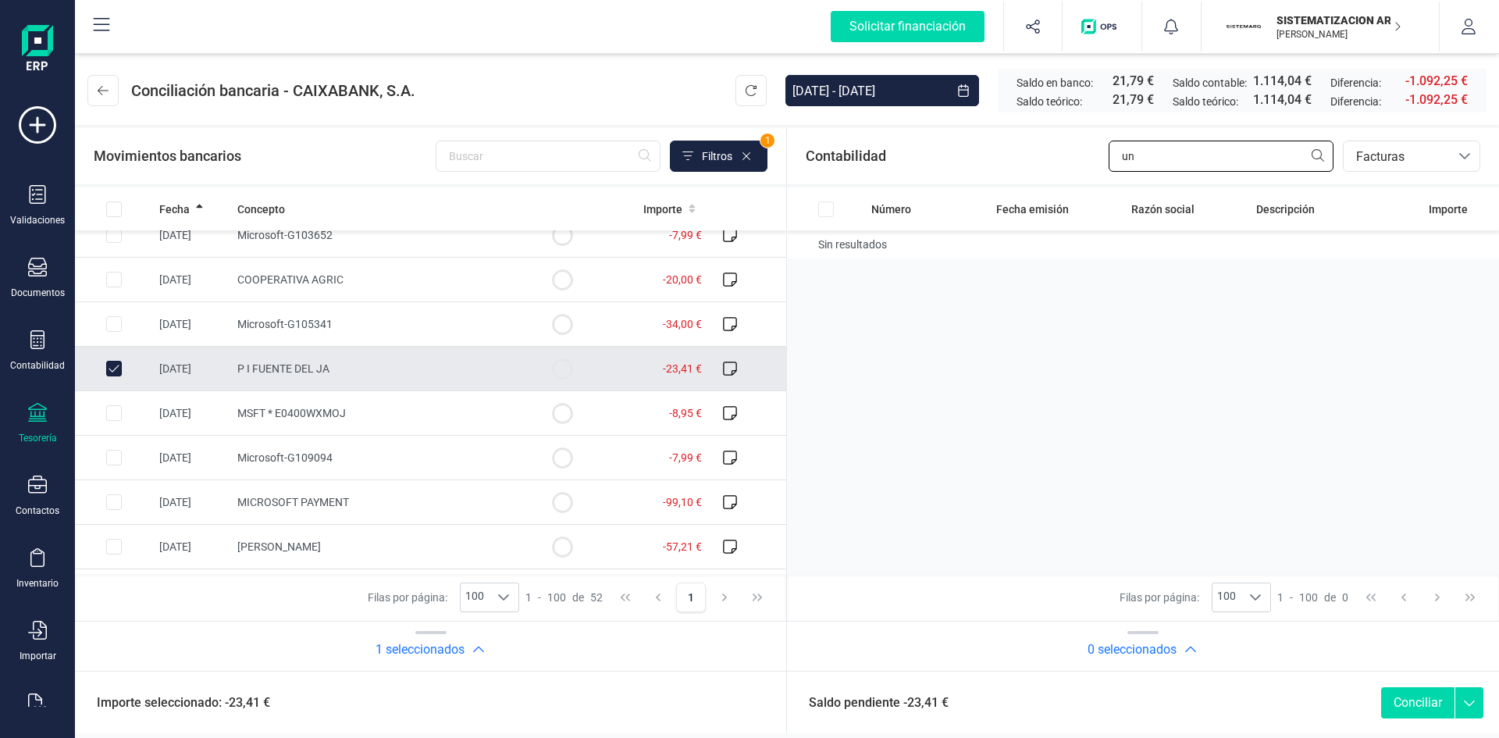
type input "u"
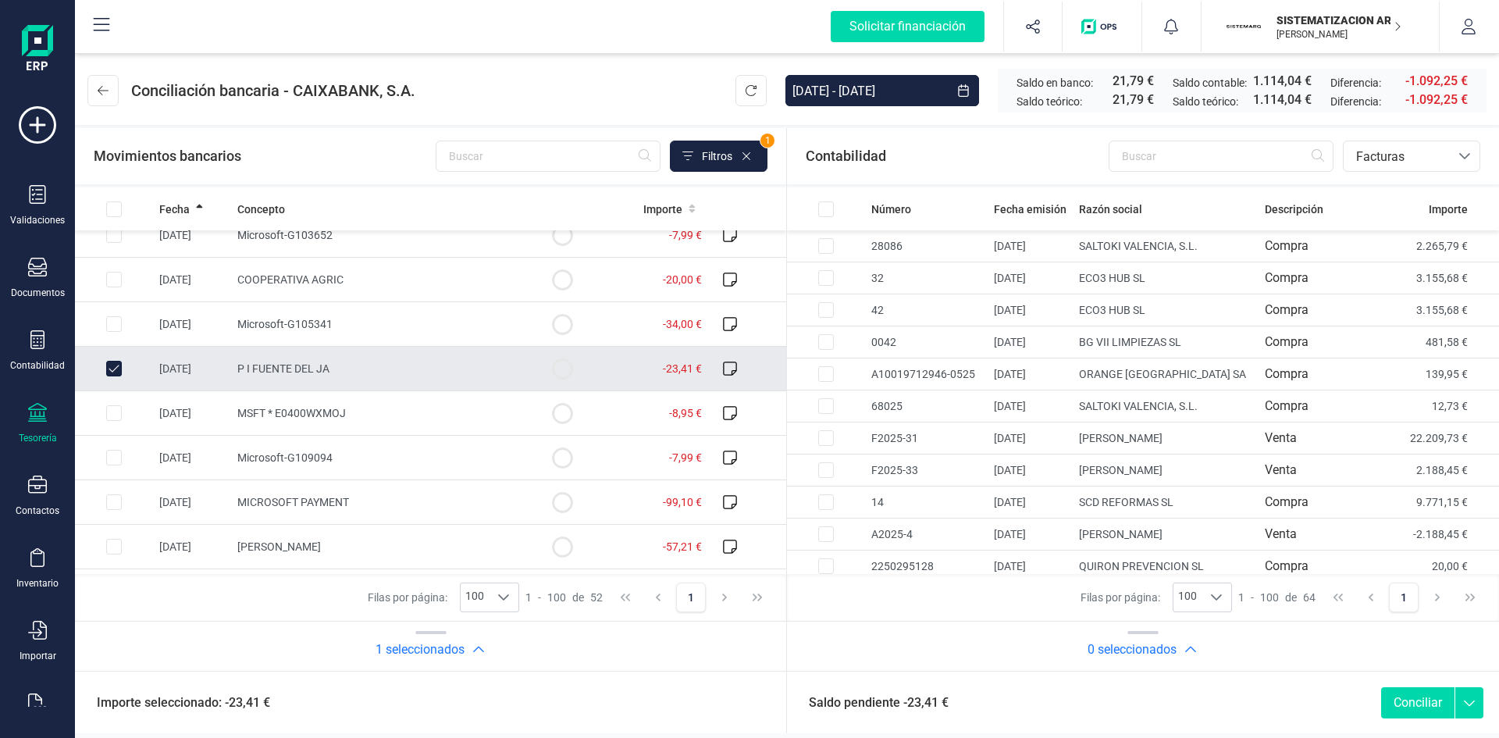
click at [395, 375] on td "P I FUENTE DEL JA" at bounding box center [377, 369] width 292 height 45
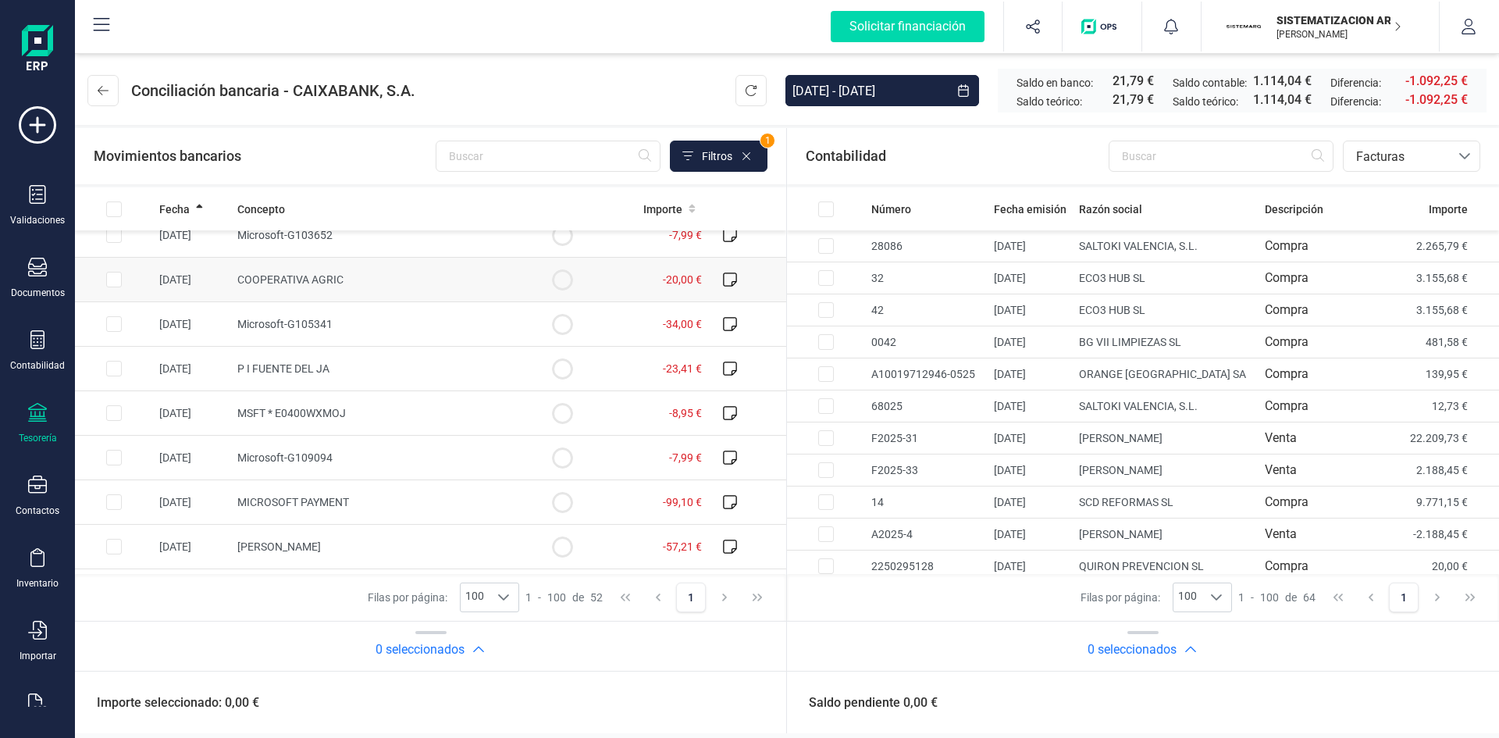
checkbox input "false"
click at [355, 283] on td "COOPERATIVA AGRIC" at bounding box center [377, 280] width 292 height 45
checkbox input "true"
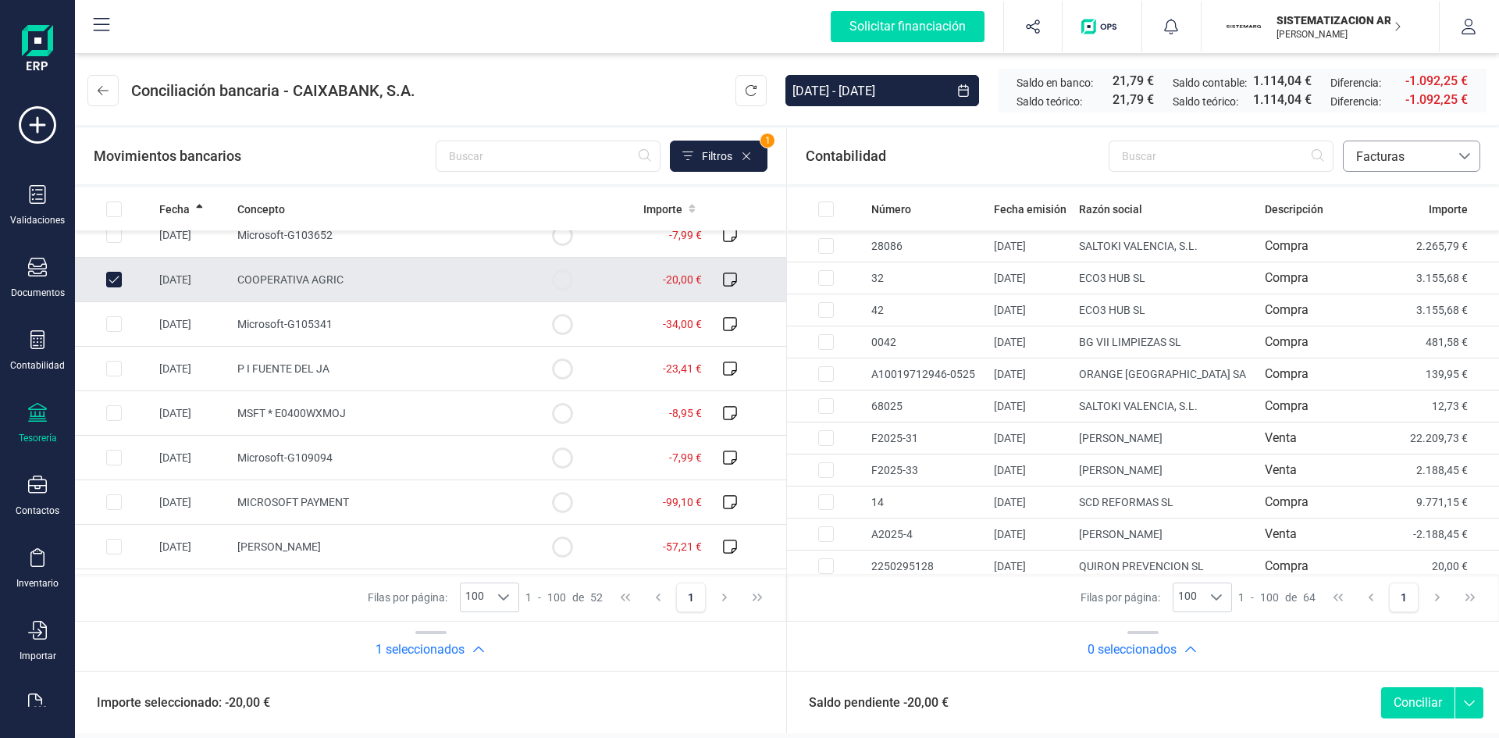
click at [1397, 151] on span "Facturas" at bounding box center [1397, 157] width 94 height 19
click at [1384, 208] on li "Contabilidad" at bounding box center [1411, 193] width 137 height 31
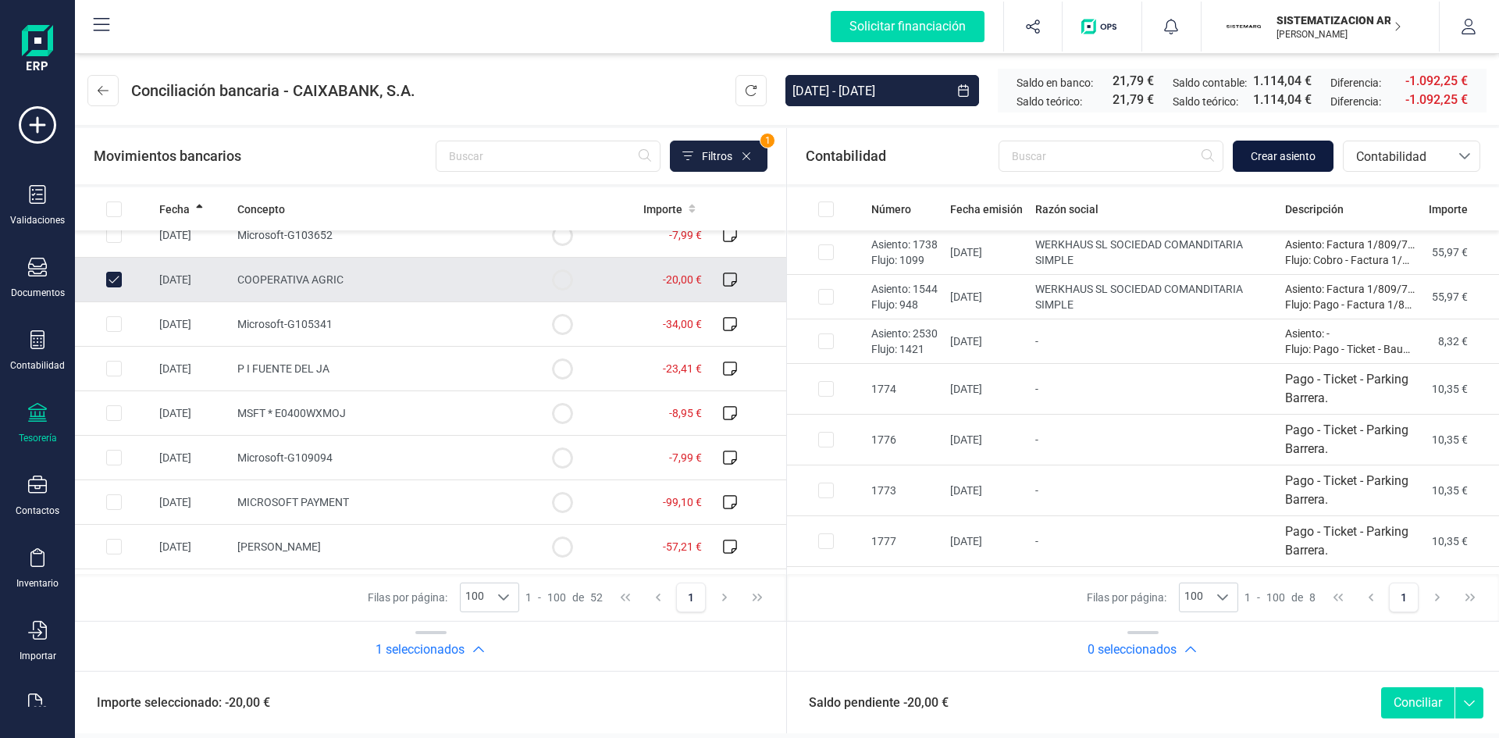
click at [1295, 151] on span "Crear asiento" at bounding box center [1283, 156] width 65 height 16
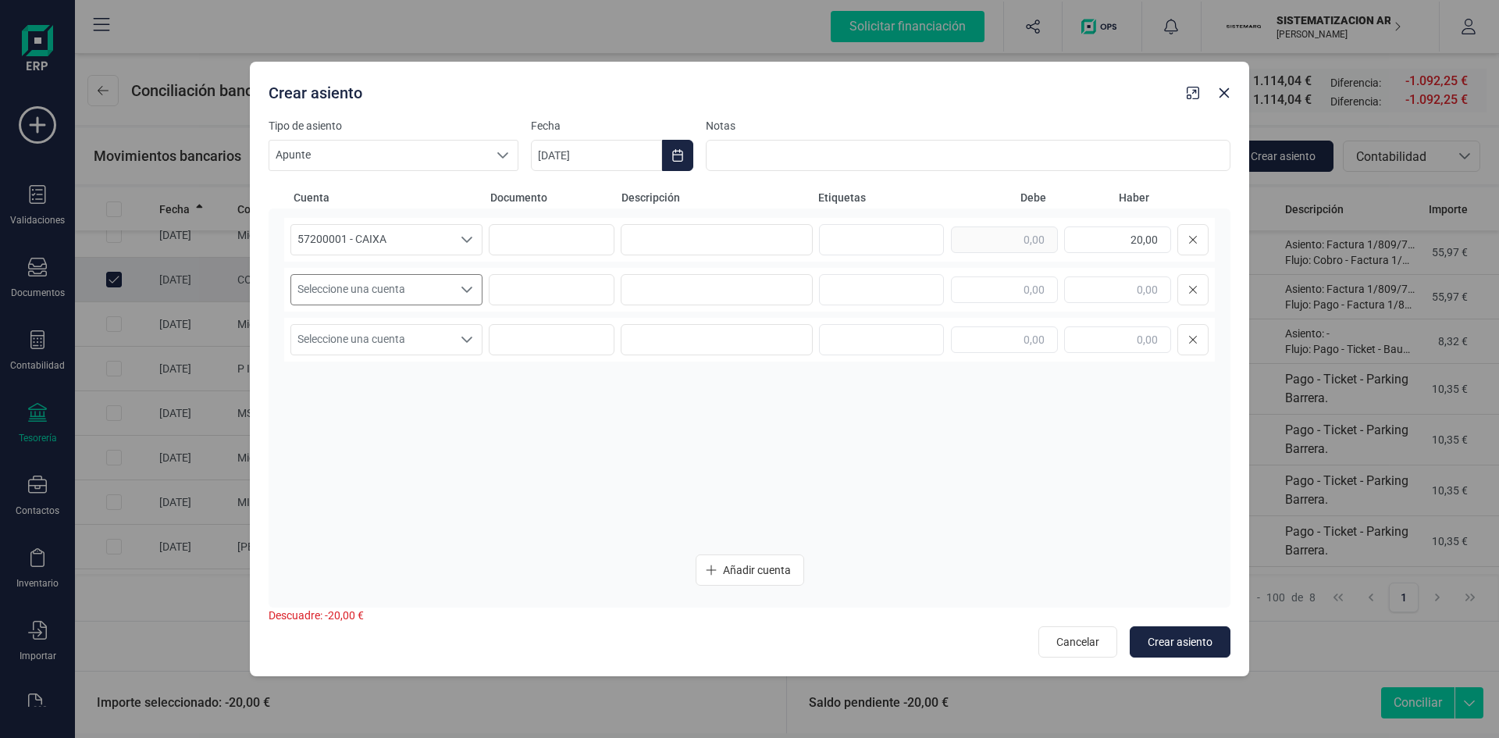
click at [461, 288] on icon "Seleccione una cuenta" at bounding box center [467, 289] width 12 height 12
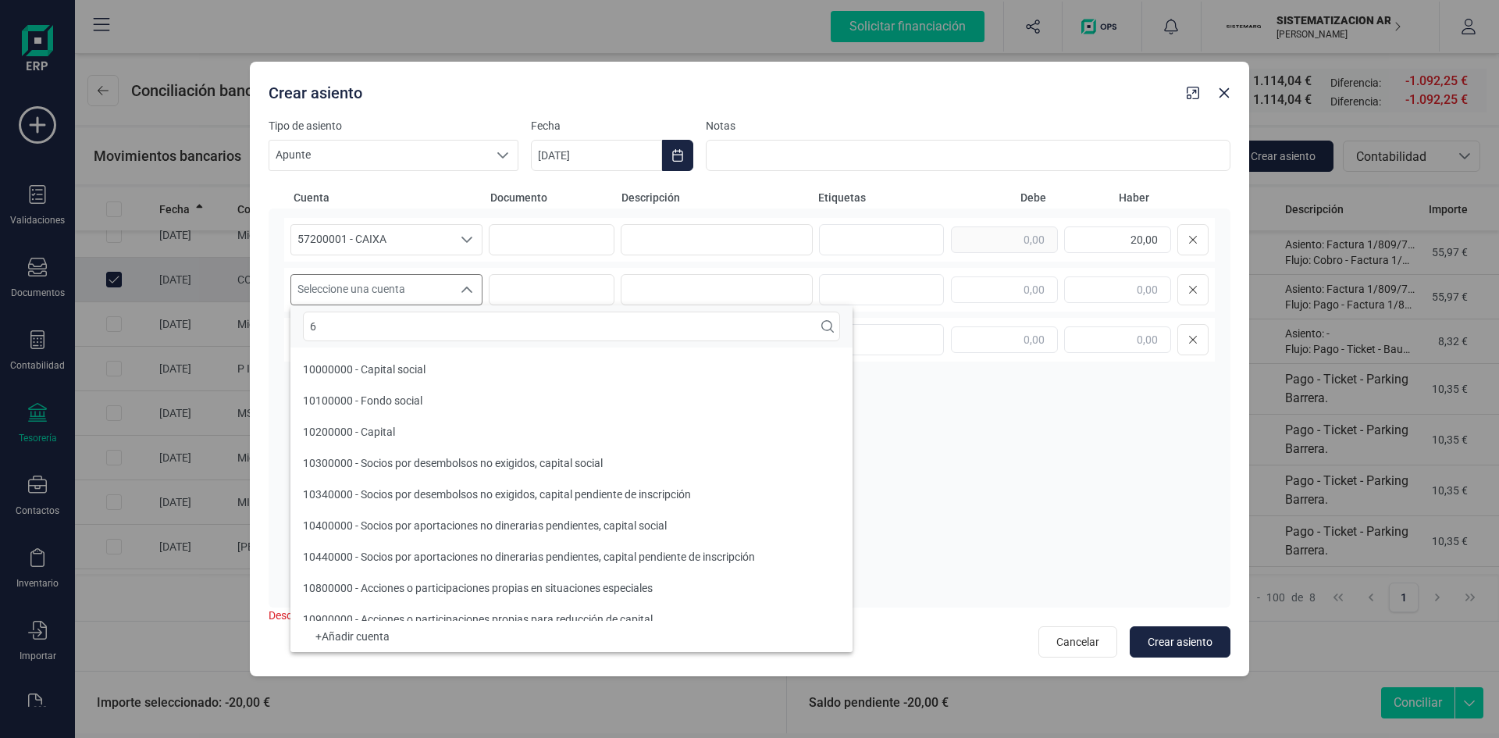
scroll to position [6, 0]
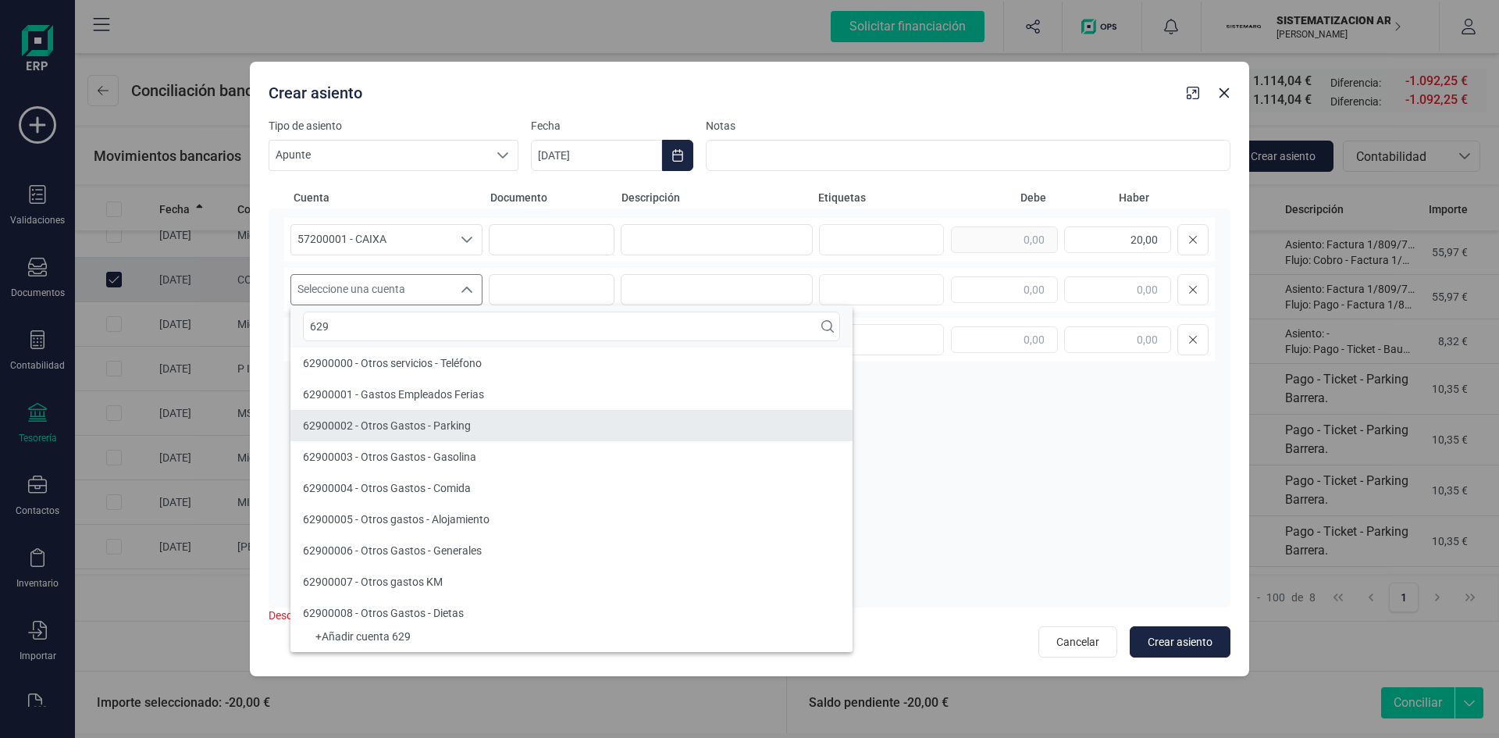
type input "629"
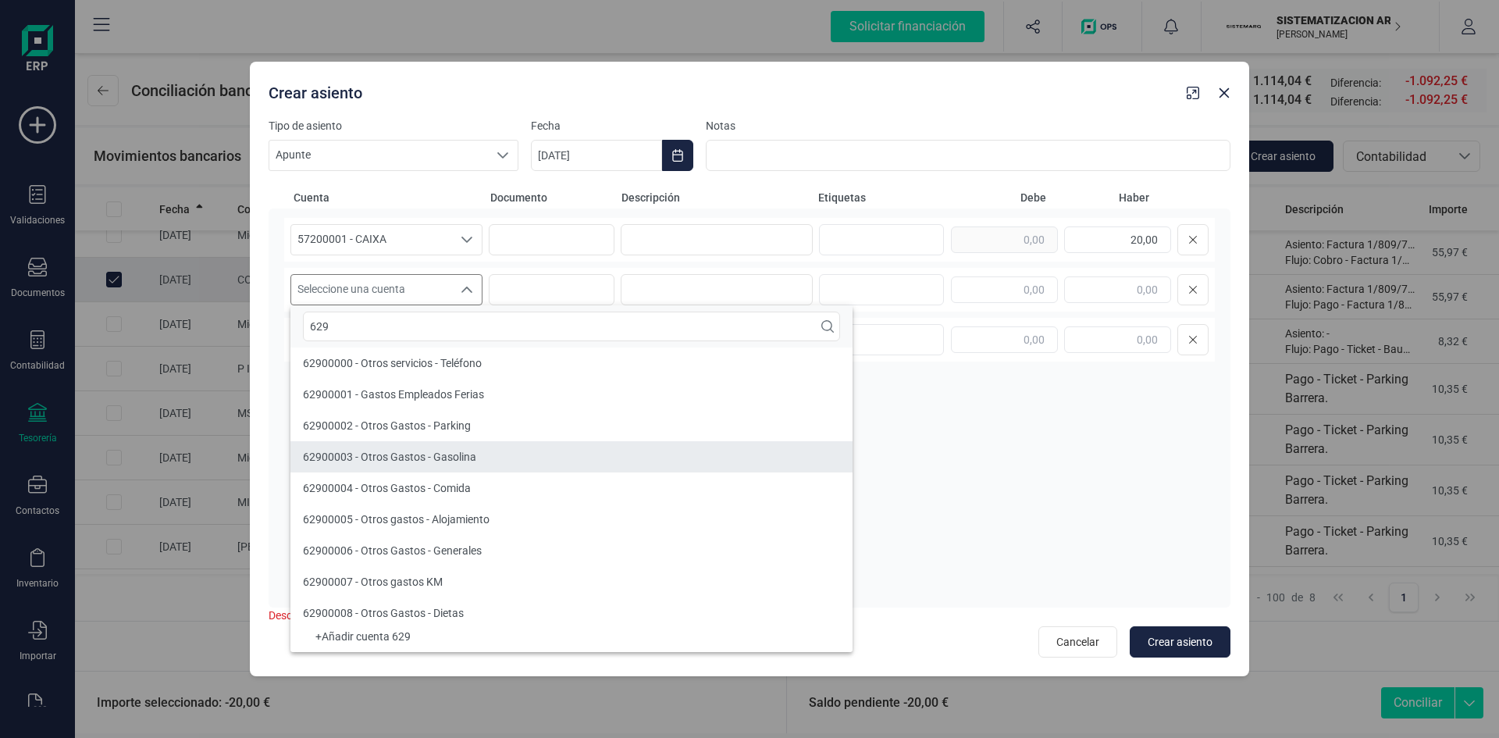
click at [447, 466] on li "62900003 - Otros Gastos - Gasolina" at bounding box center [571, 456] width 562 height 31
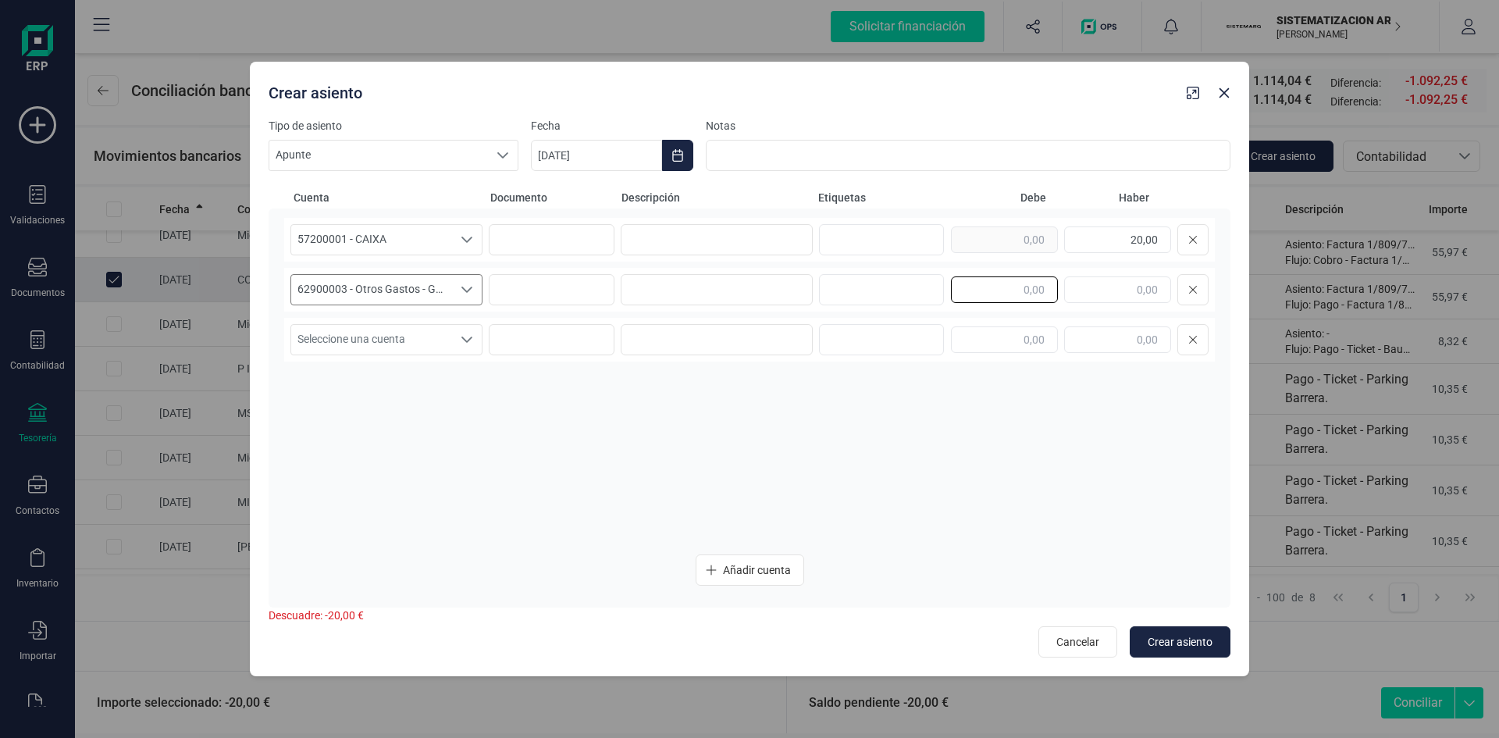
click at [1020, 287] on input "text" at bounding box center [1004, 289] width 107 height 27
type input "20,00"
click at [1166, 639] on span "Crear asiento" at bounding box center [1180, 642] width 65 height 16
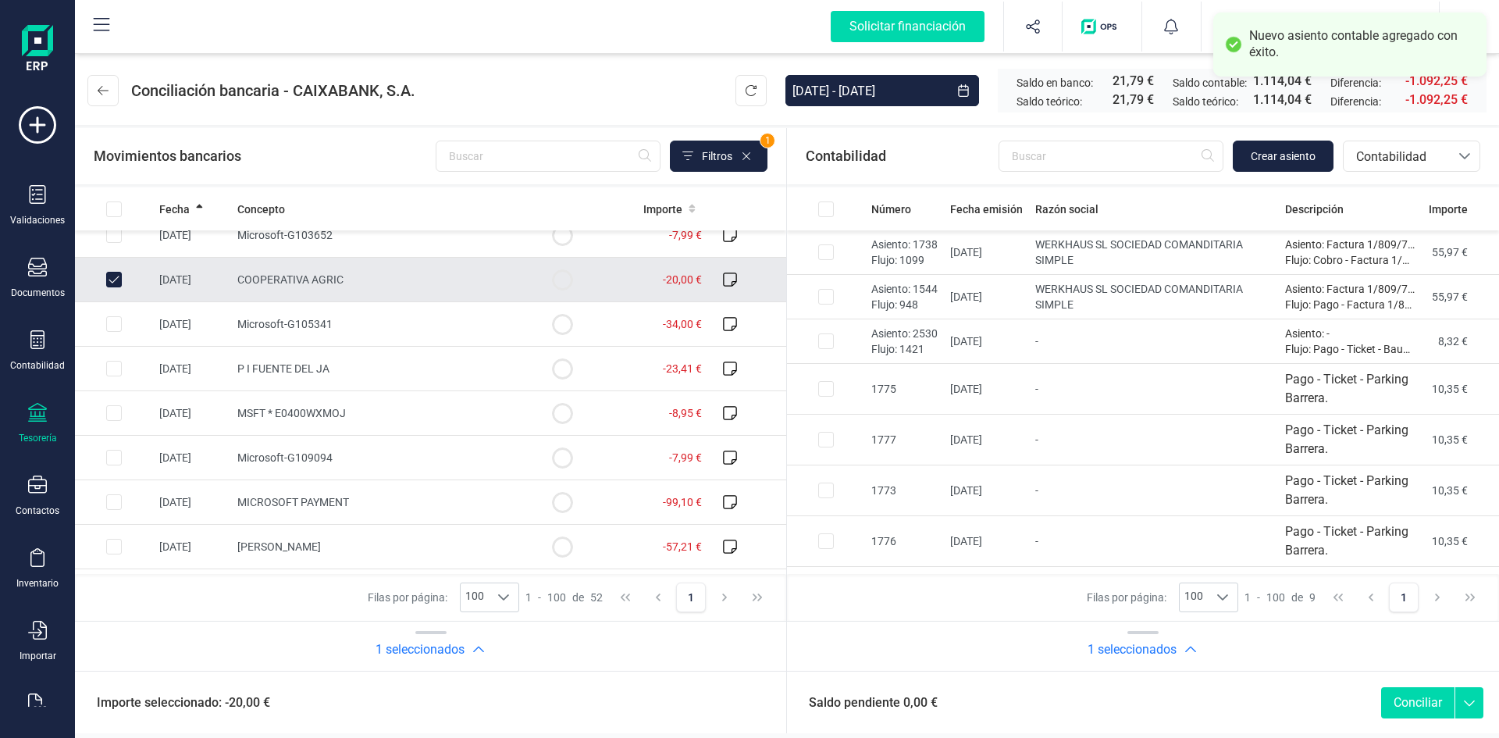
scroll to position [0, 0]
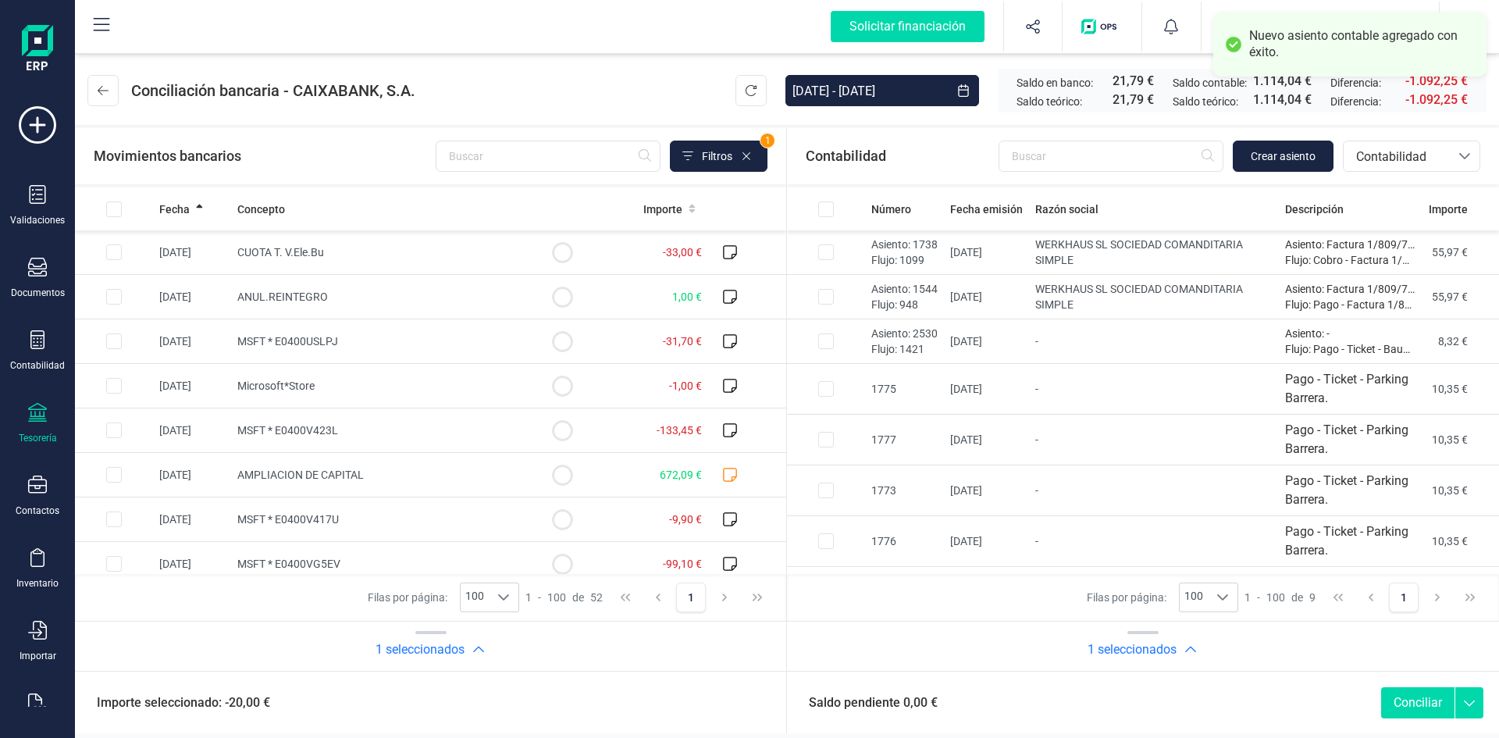
click at [1412, 705] on button "Conciliar" at bounding box center [1417, 702] width 73 height 31
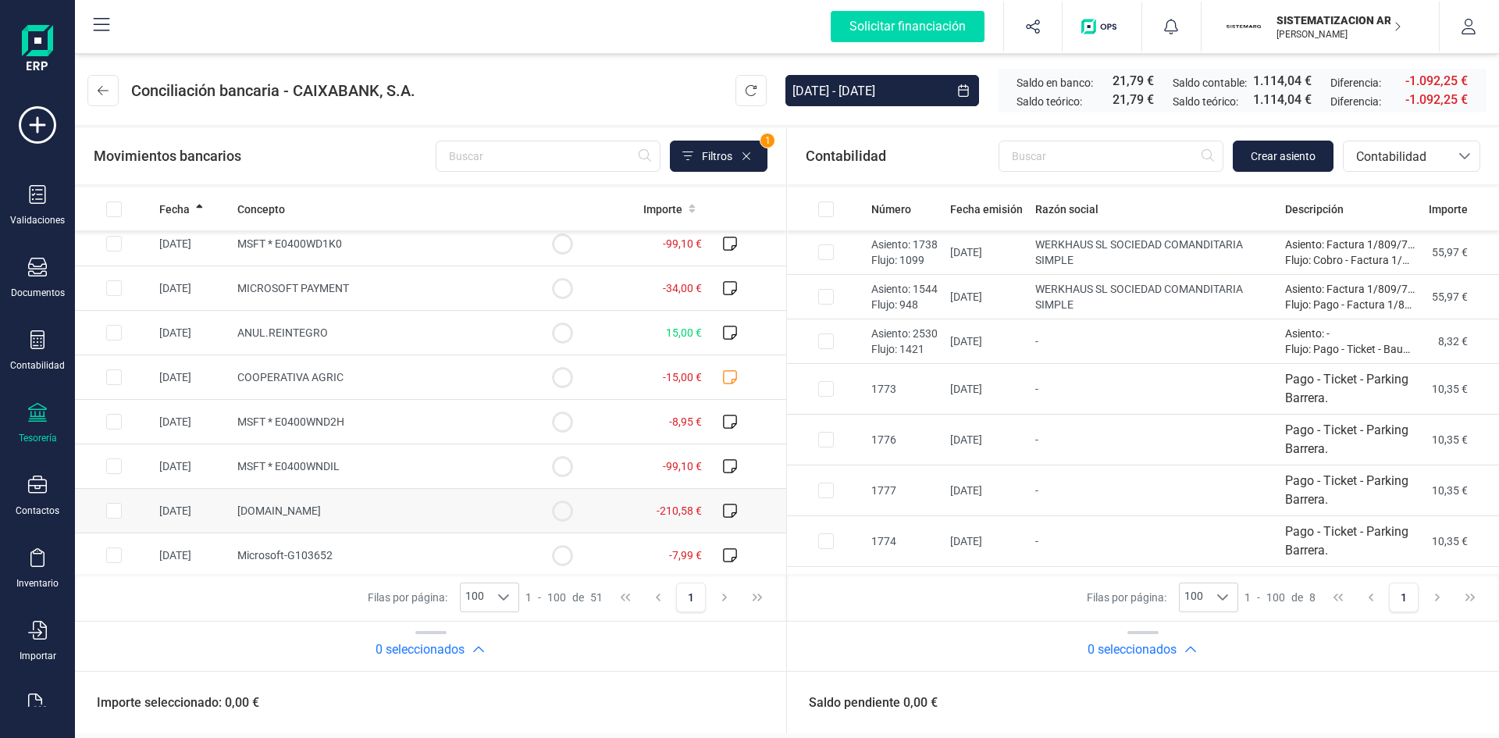
scroll to position [1298, 0]
click at [722, 371] on icon at bounding box center [730, 378] width 16 height 16
checkbox input "true"
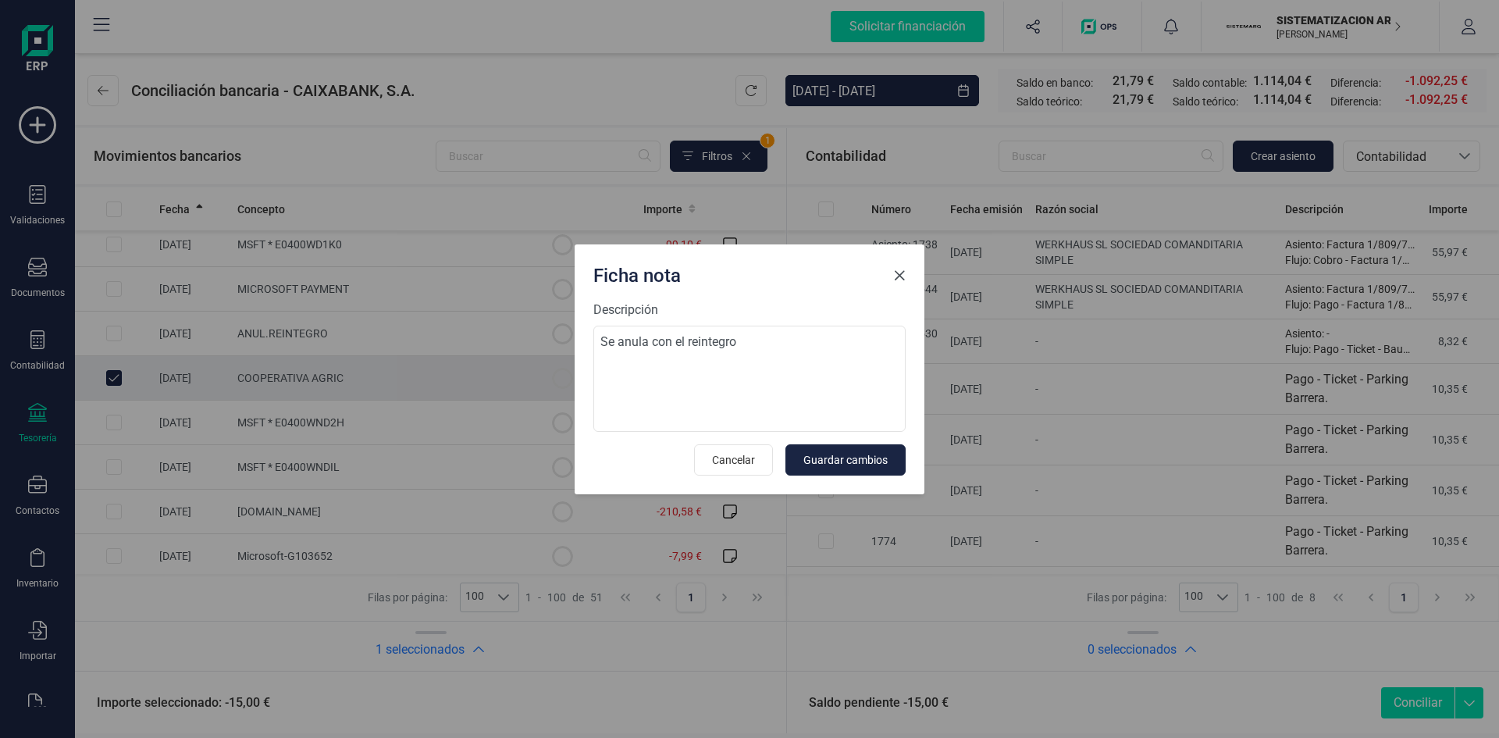
click at [892, 282] on button "Close" at bounding box center [899, 275] width 25 height 25
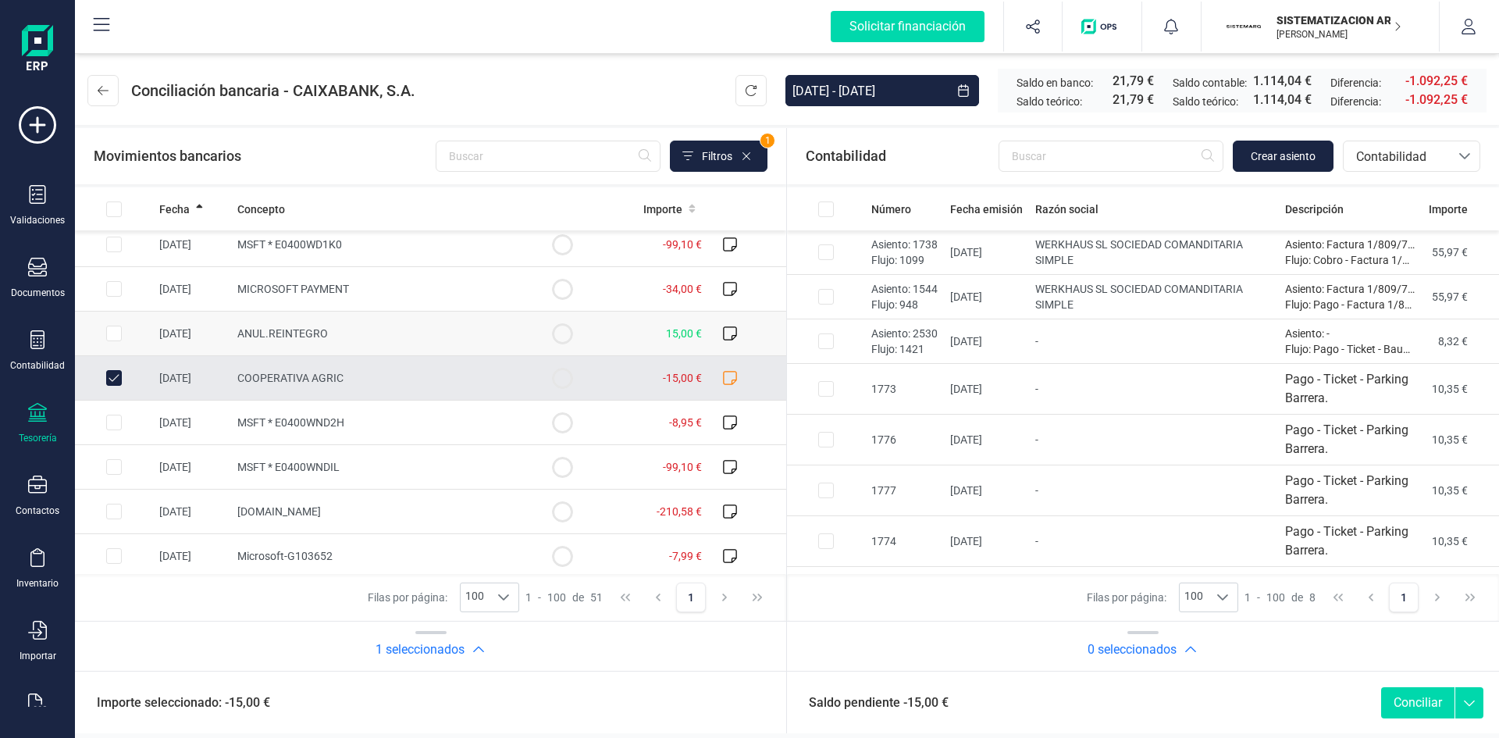
click at [109, 340] on input "Row Selected 9aa02760-185a-4f87-a8f0-58f36315f998" at bounding box center [114, 334] width 16 height 16
checkbox input "true"
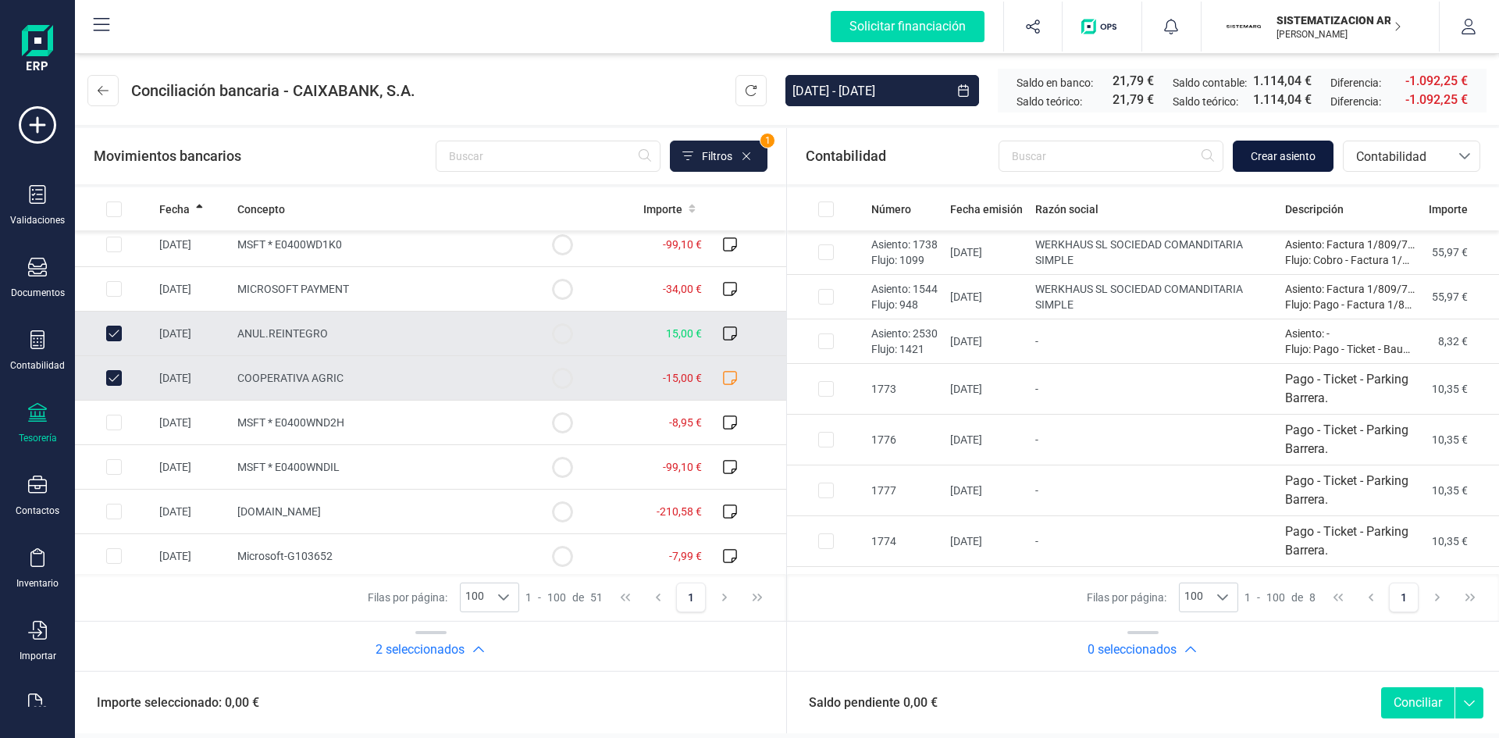
click at [1316, 155] on button "Crear asiento" at bounding box center [1283, 156] width 101 height 31
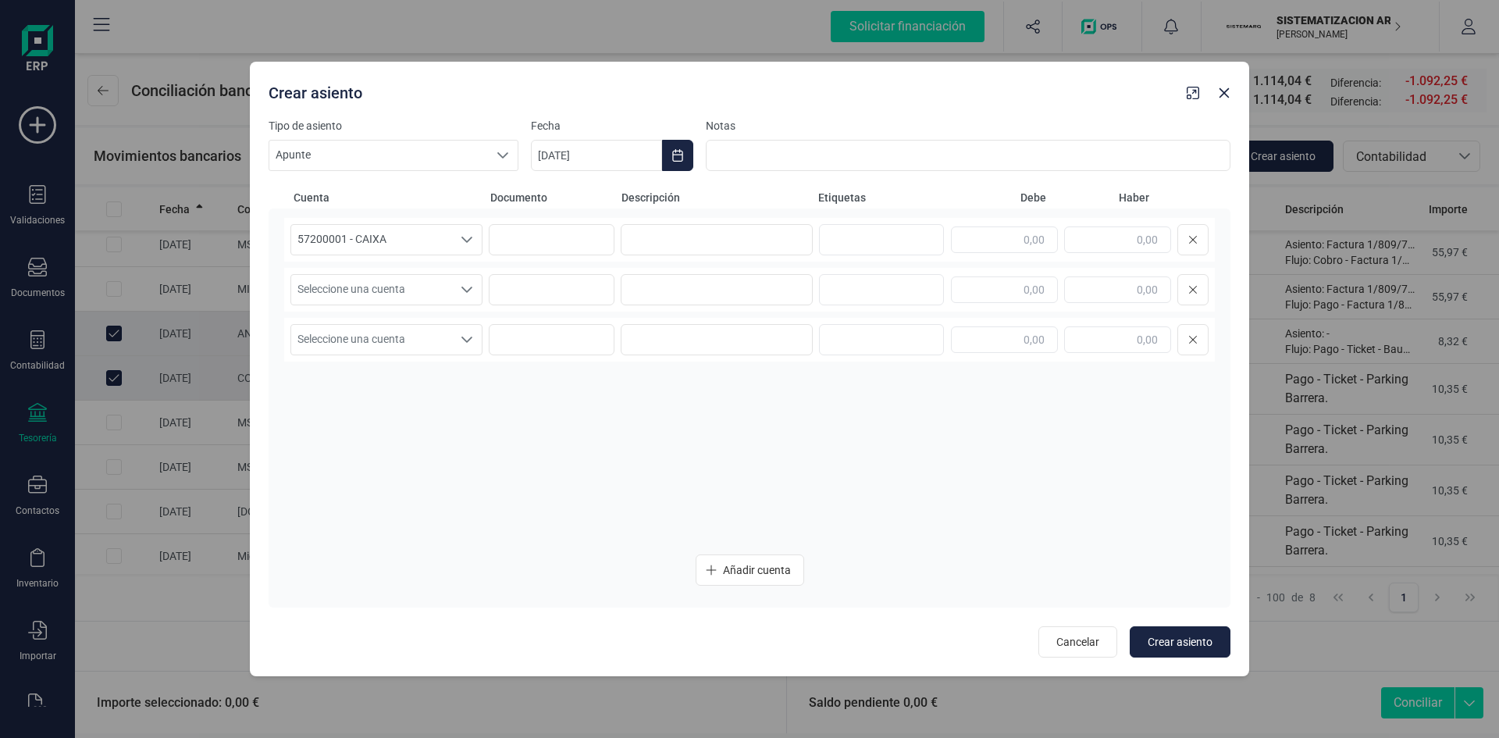
click at [1124, 255] on div at bounding box center [1080, 239] width 258 height 31
click at [1125, 250] on input "text" at bounding box center [1117, 239] width 107 height 27
type input "0,00"
click at [1018, 291] on input "text" at bounding box center [1004, 289] width 107 height 27
type input "0,00"
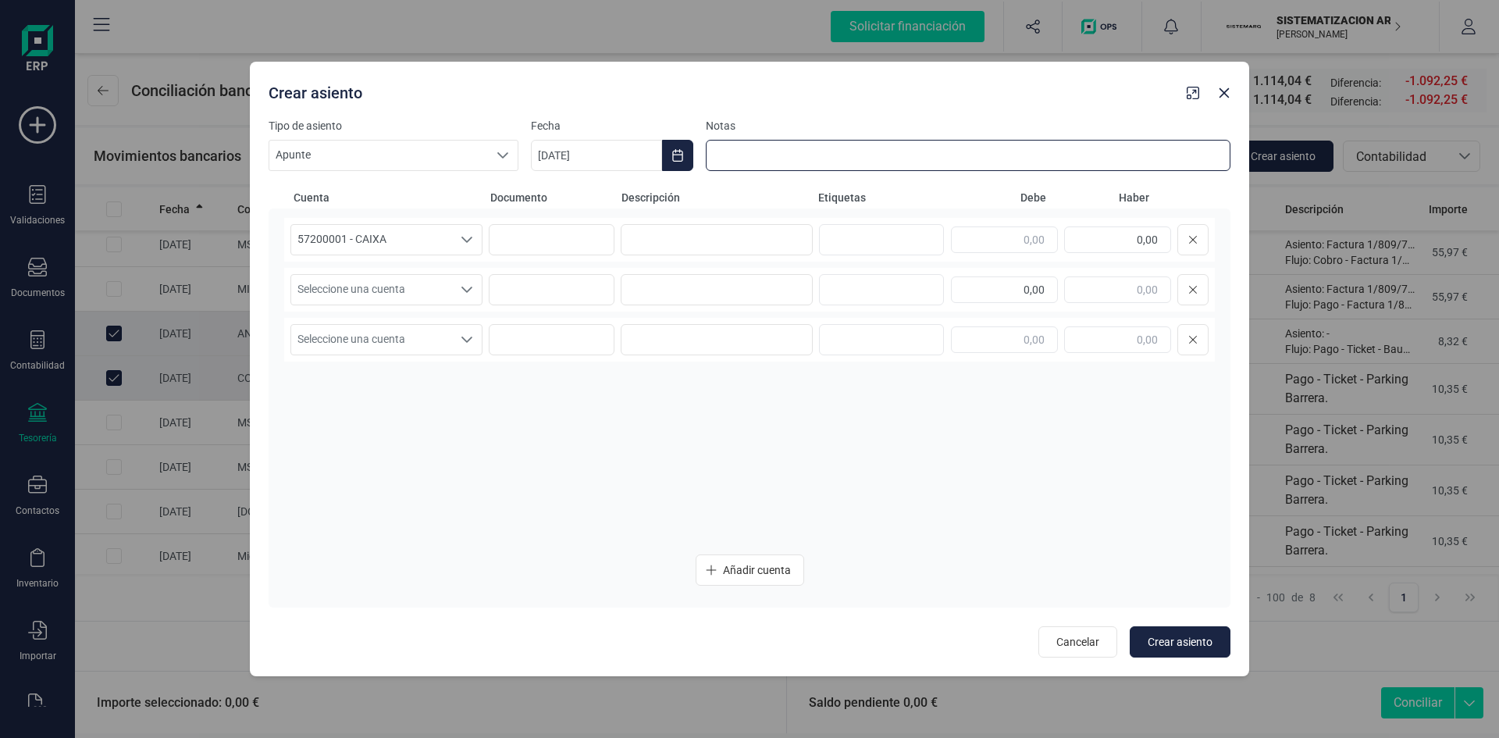
click at [881, 157] on input at bounding box center [968, 155] width 525 height 31
type input "Se anula reintegro"
click at [460, 280] on div "Seleccione una cuenta" at bounding box center [467, 290] width 30 height 30
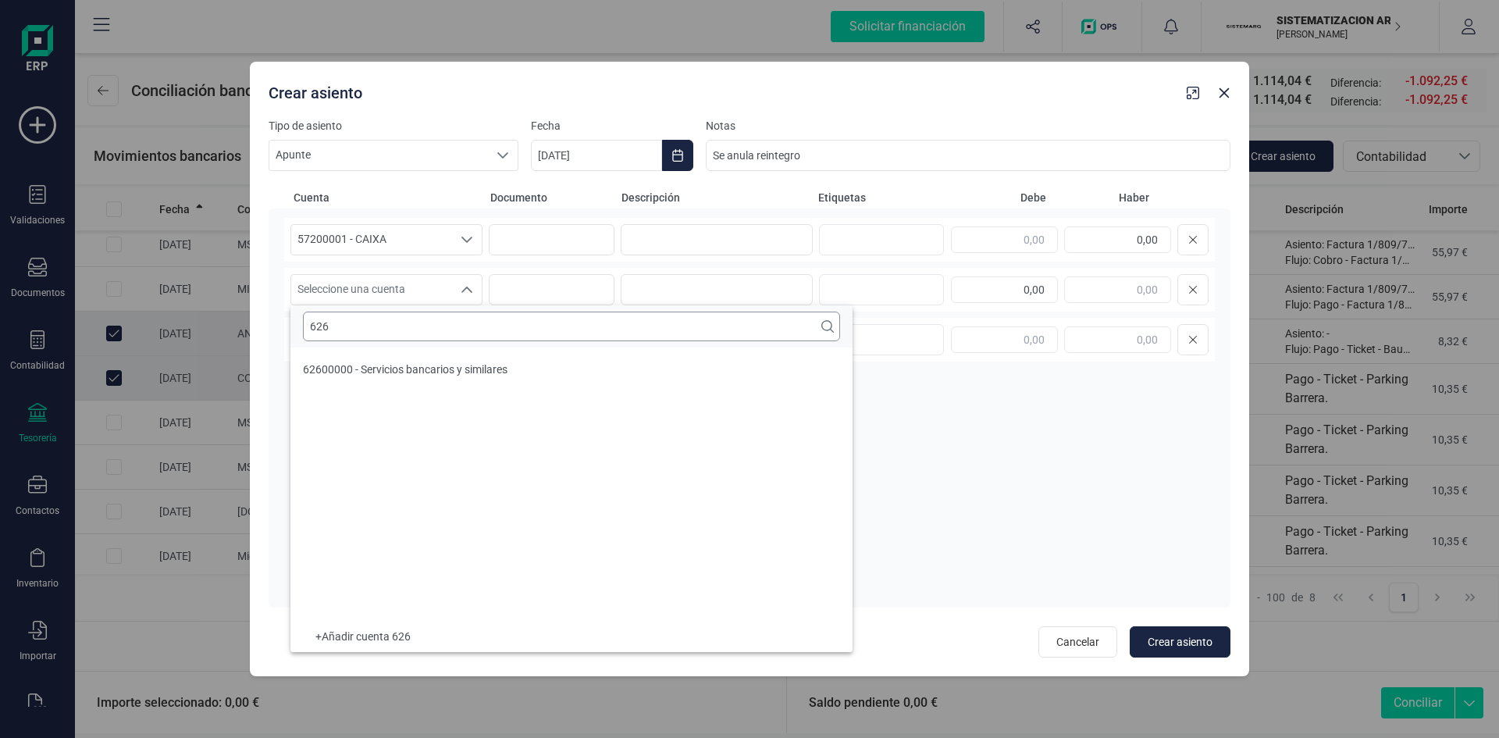
scroll to position [0, 0]
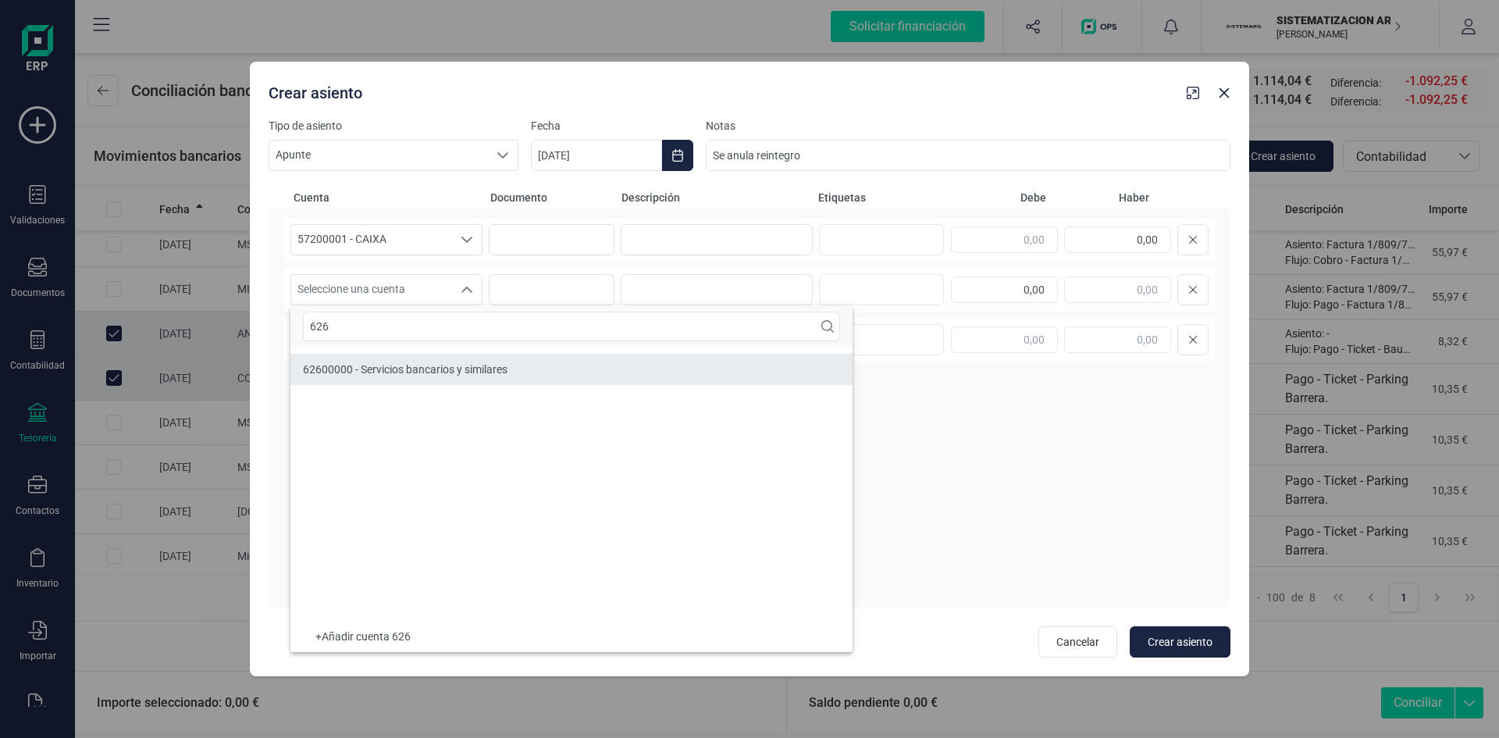
type input "626"
click at [387, 361] on li "62600000 - Servicios bancarios y similares" at bounding box center [571, 369] width 562 height 31
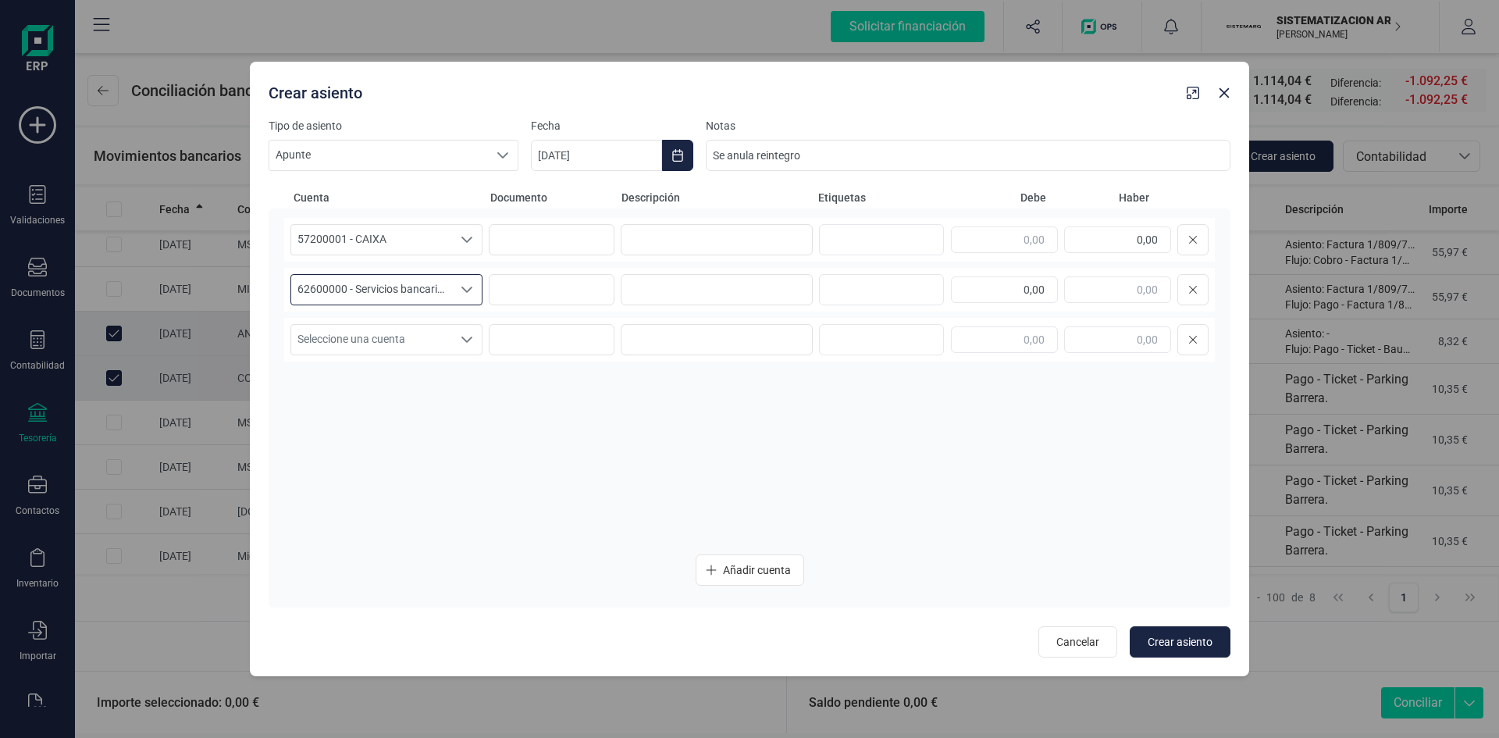
click at [1234, 655] on div "Tipo de asiento Apunte Apunte Apunte Fecha 16/09/2025 Notas Se anula reintegro …" at bounding box center [749, 397] width 999 height 559
click at [1176, 643] on span "Crear asiento" at bounding box center [1180, 642] width 65 height 16
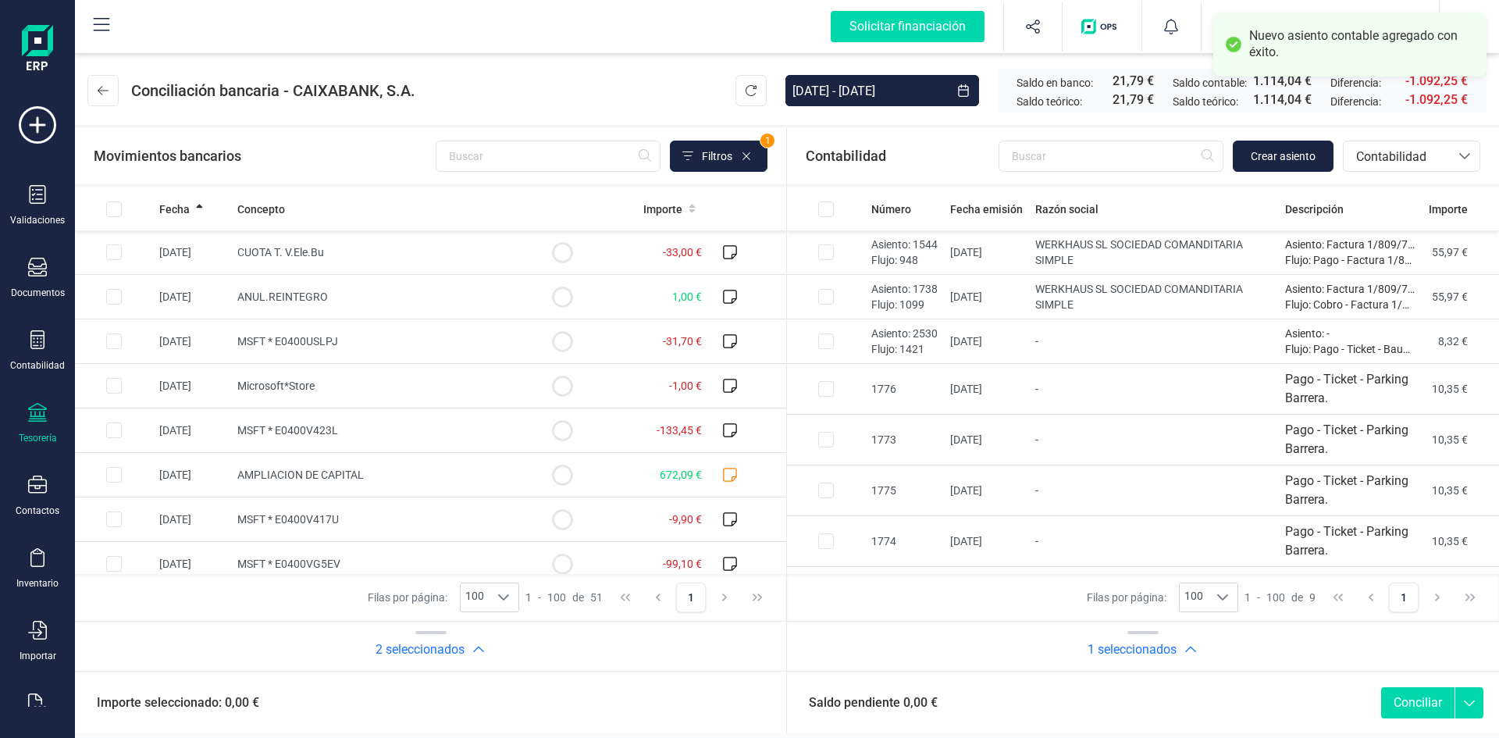
click at [1413, 714] on button "Conciliar" at bounding box center [1417, 702] width 73 height 31
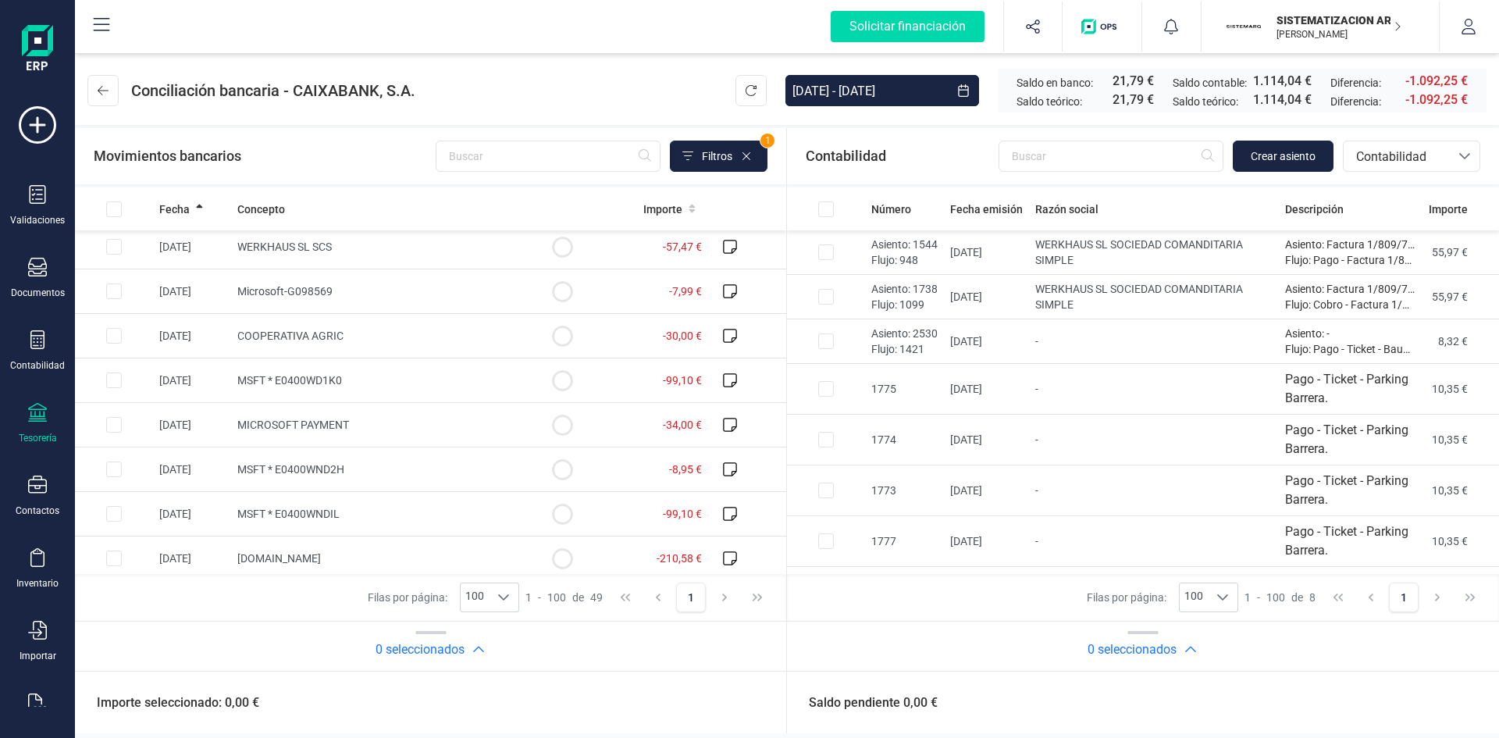
scroll to position [1159, 0]
click at [498, 327] on td "COOPERATIVA AGRIC" at bounding box center [377, 340] width 292 height 45
checkbox input "true"
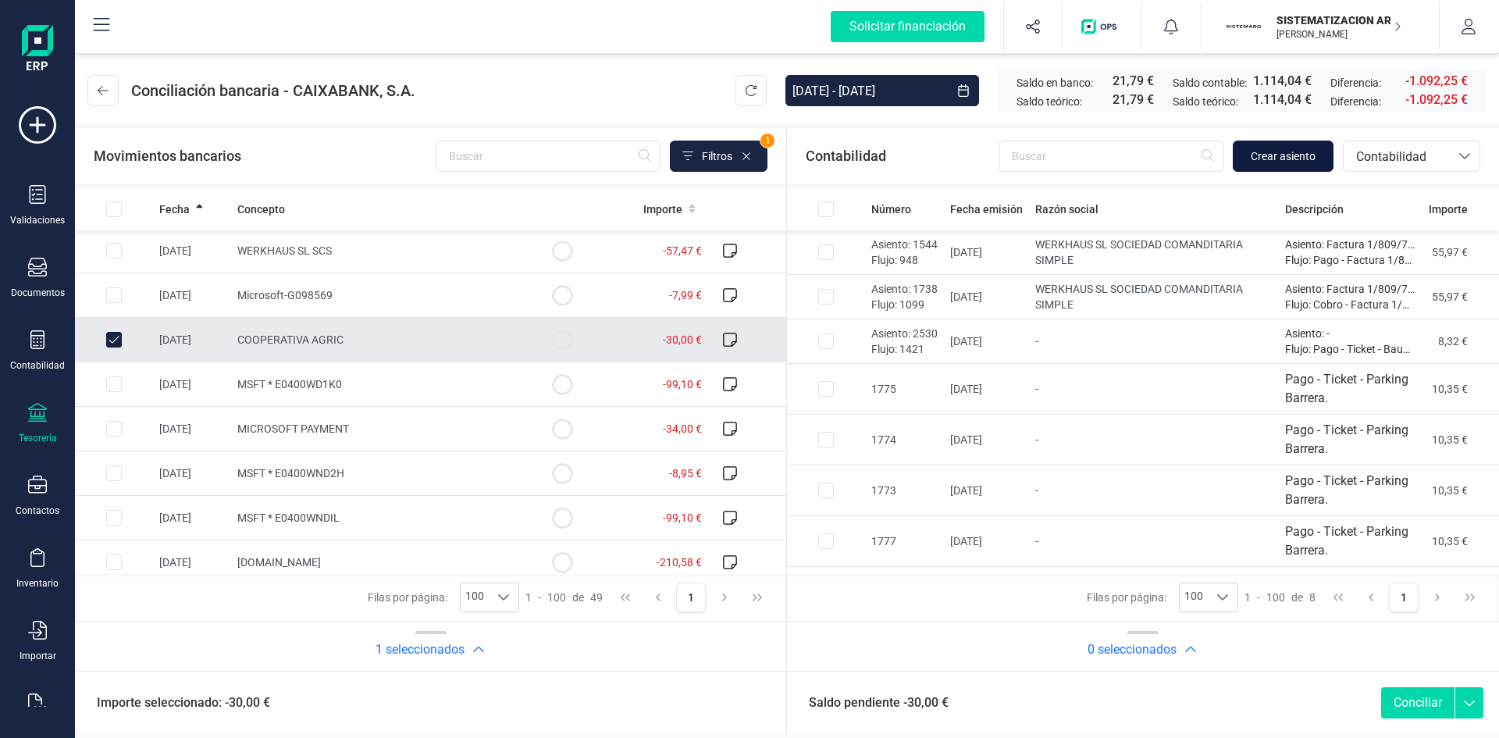
click at [1288, 158] on span "Crear asiento" at bounding box center [1283, 156] width 65 height 16
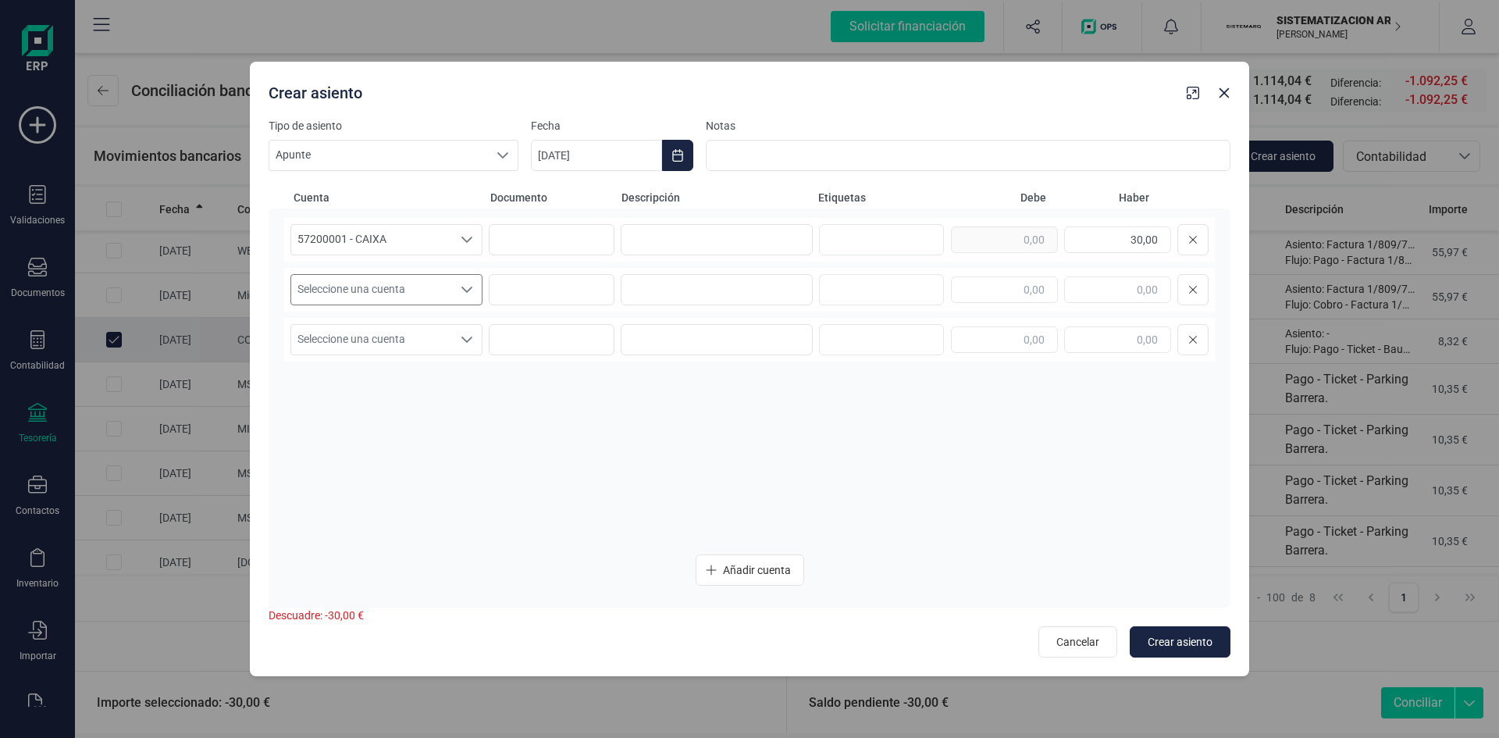
click at [479, 280] on div "Seleccione una cuenta" at bounding box center [467, 290] width 30 height 30
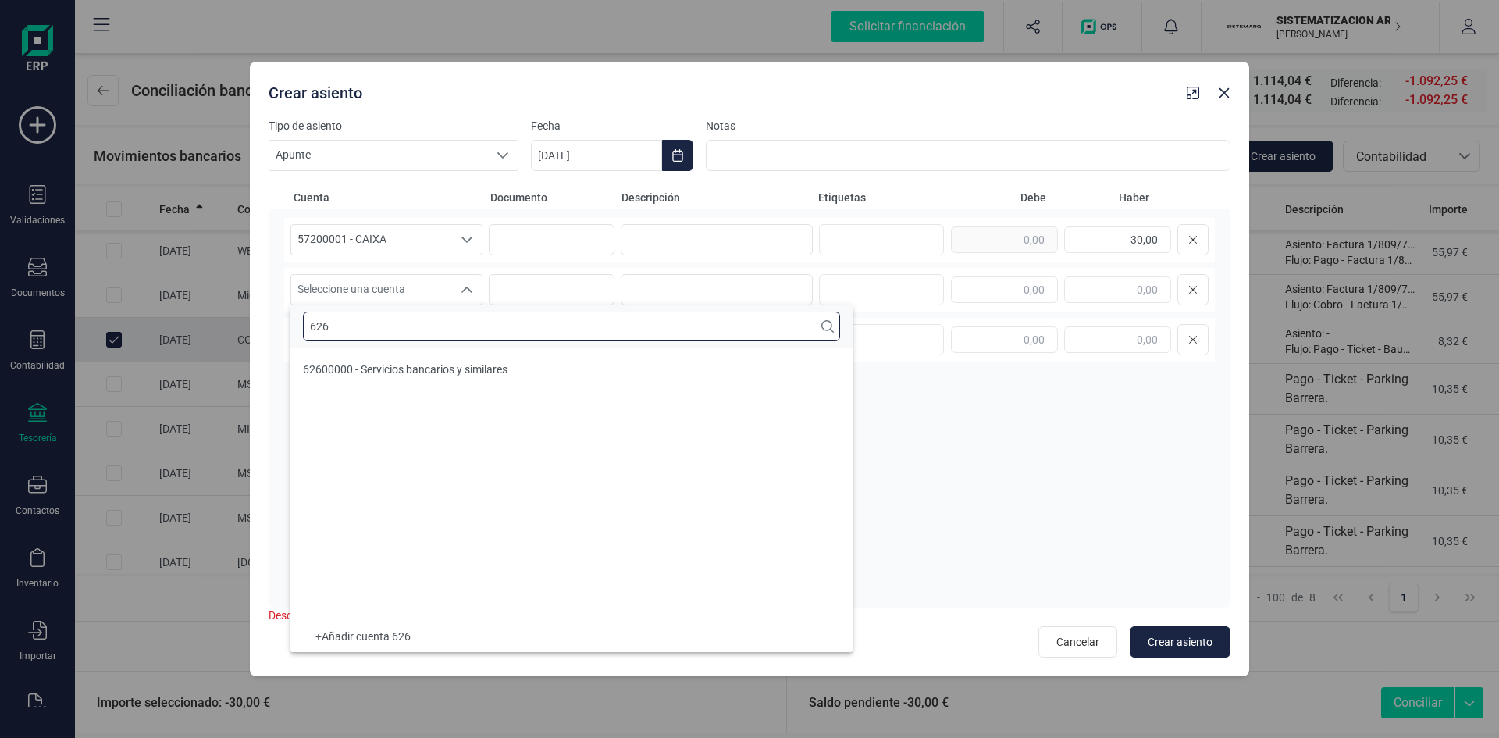
scroll to position [0, 0]
type input "626"
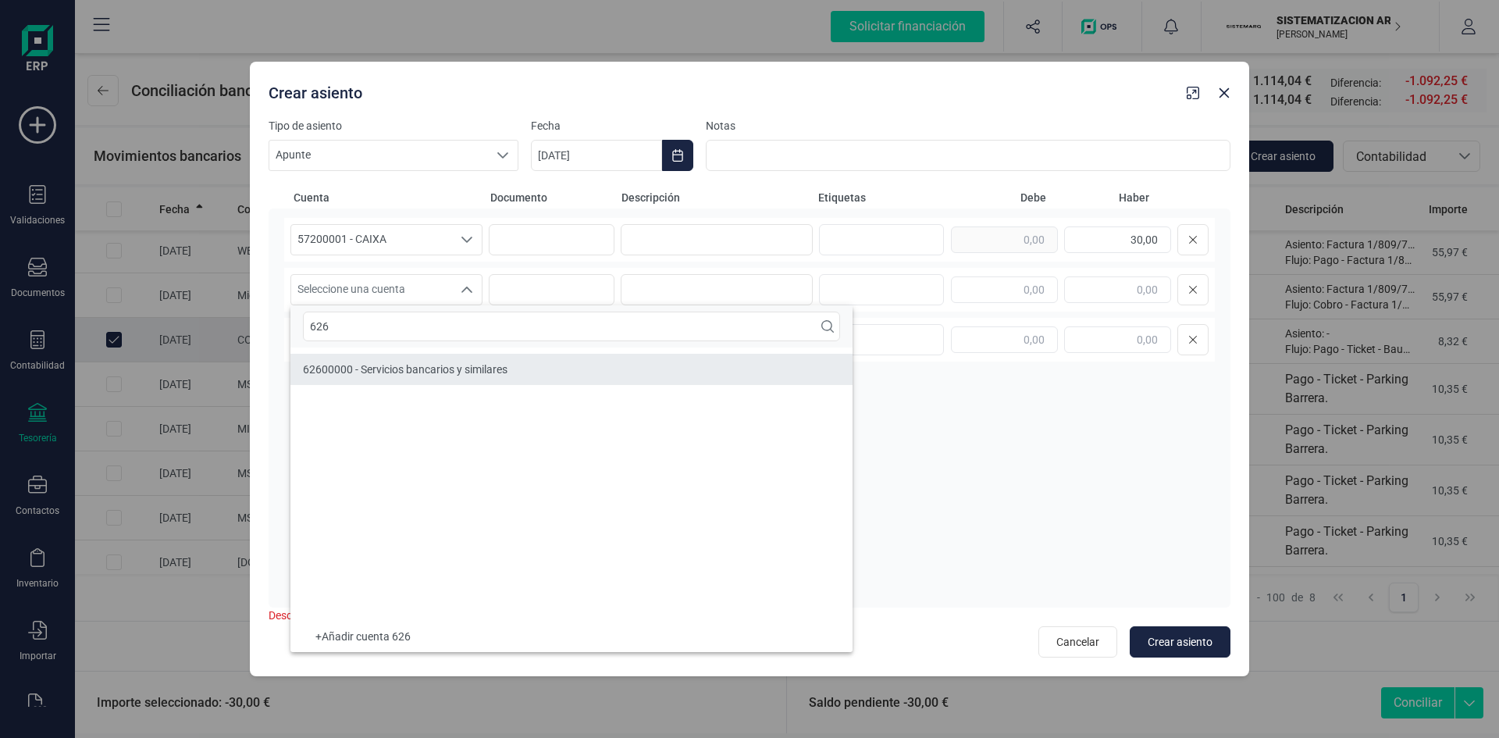
click at [430, 376] on div "62600000 - Servicios bancarios y similares" at bounding box center [405, 369] width 205 height 16
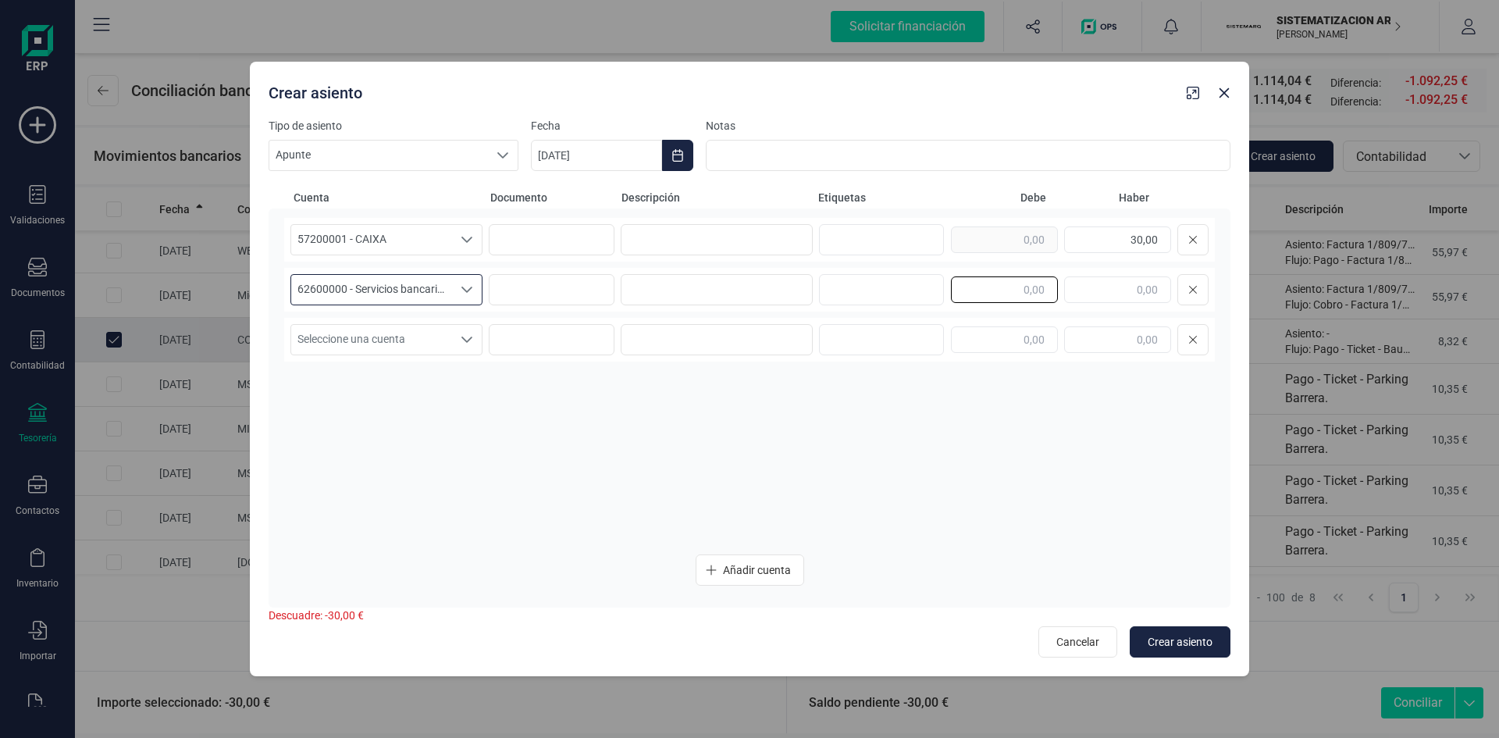
click at [1040, 297] on input "text" at bounding box center [1004, 289] width 107 height 27
type input "30,00"
click at [452, 287] on div "Seleccione una cuenta" at bounding box center [467, 290] width 30 height 30
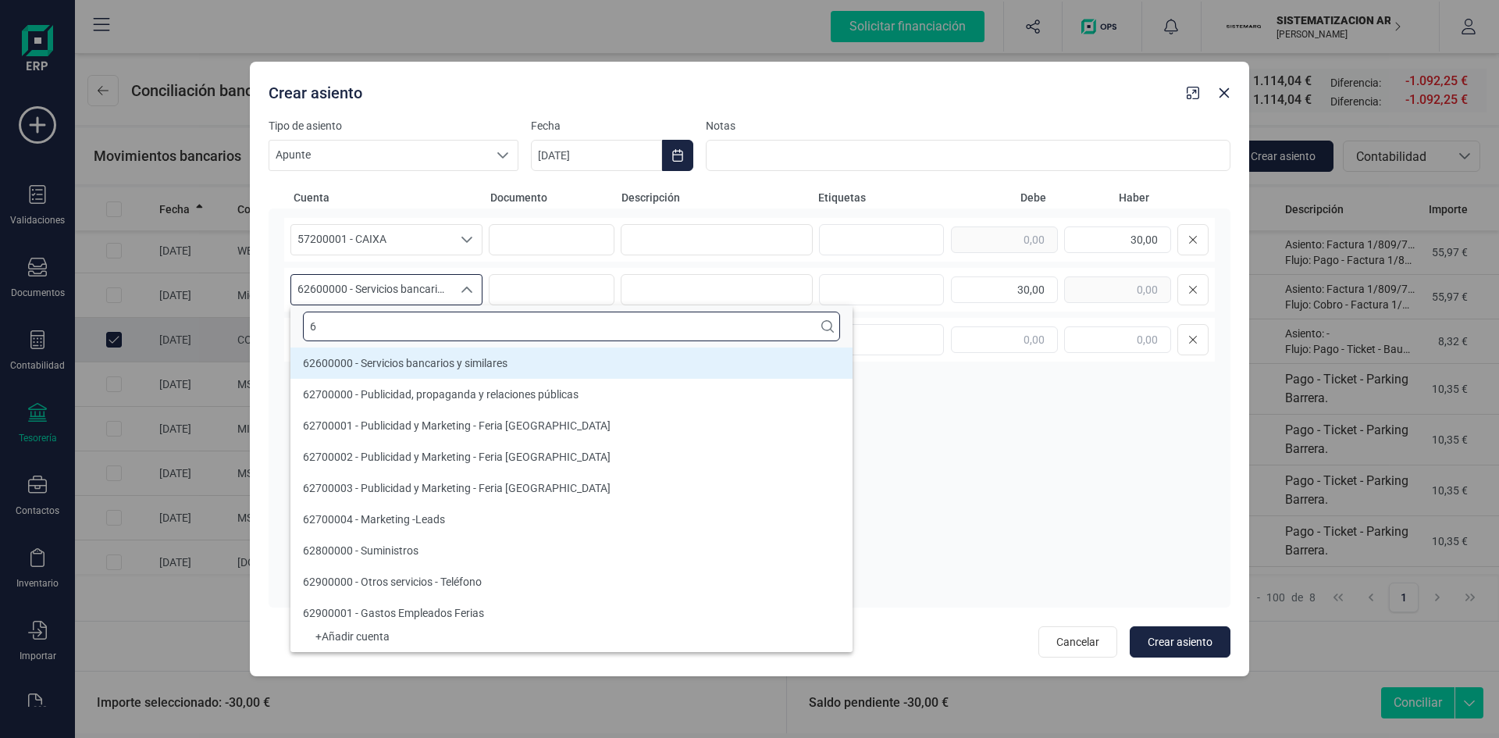
scroll to position [6, 0]
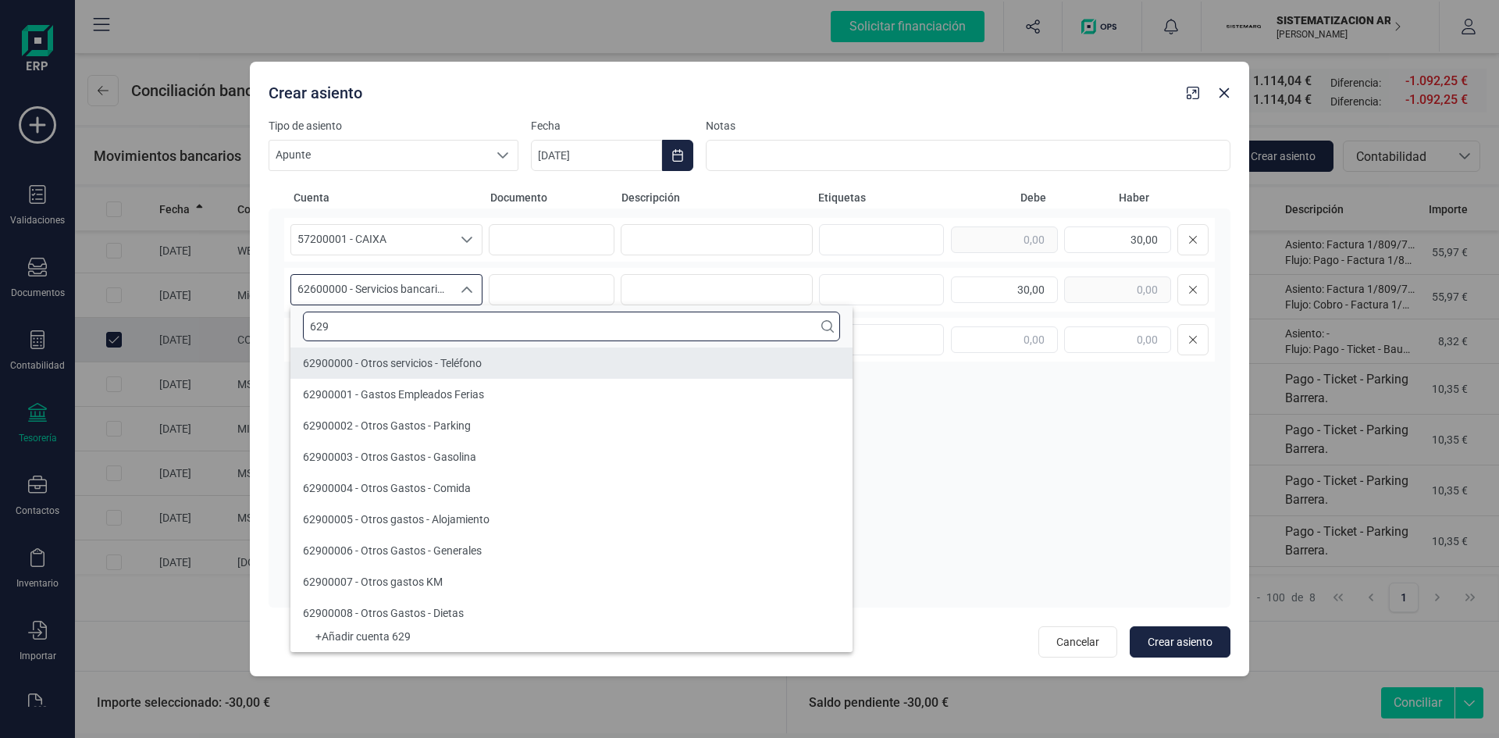
type input "629"
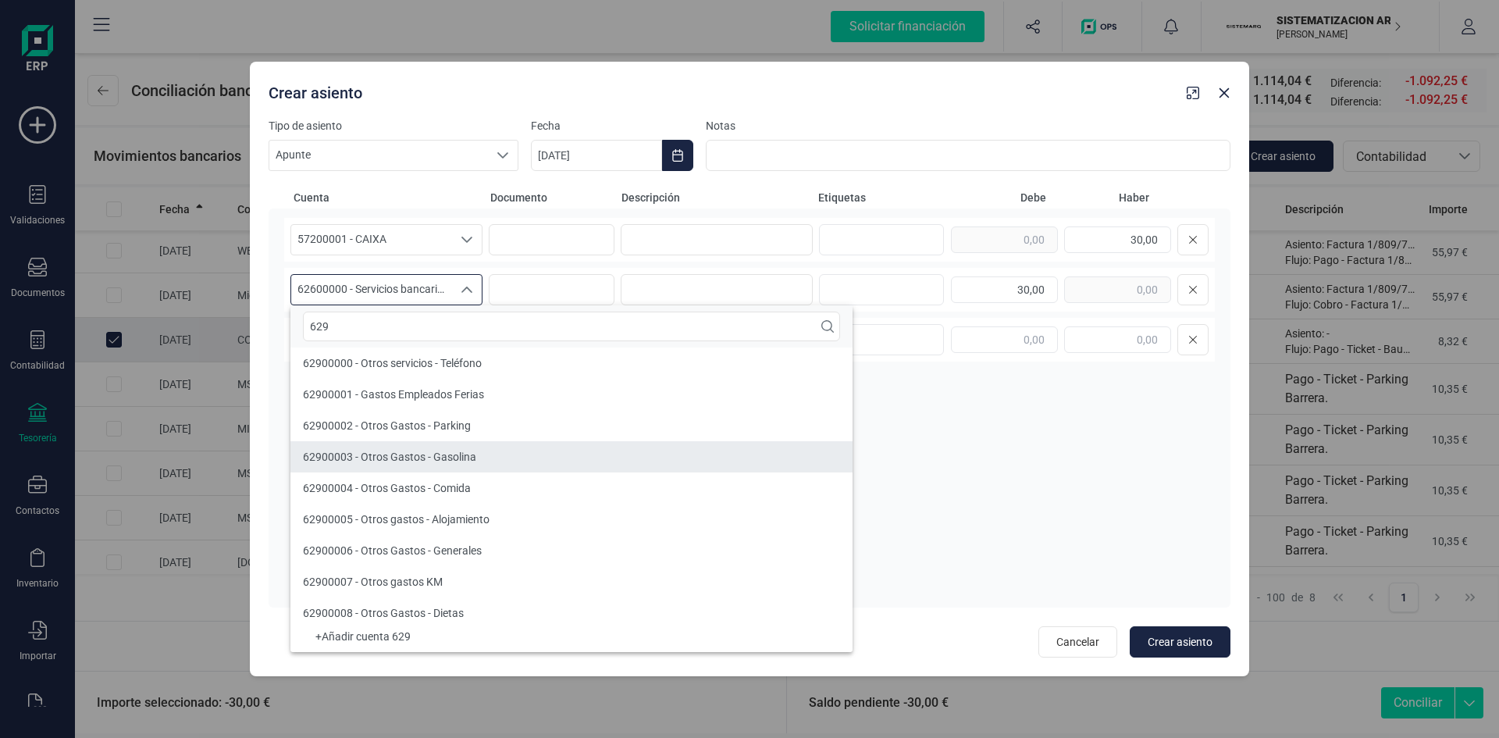
click at [485, 461] on li "62900003 - Otros Gastos - Gasolina" at bounding box center [571, 456] width 562 height 31
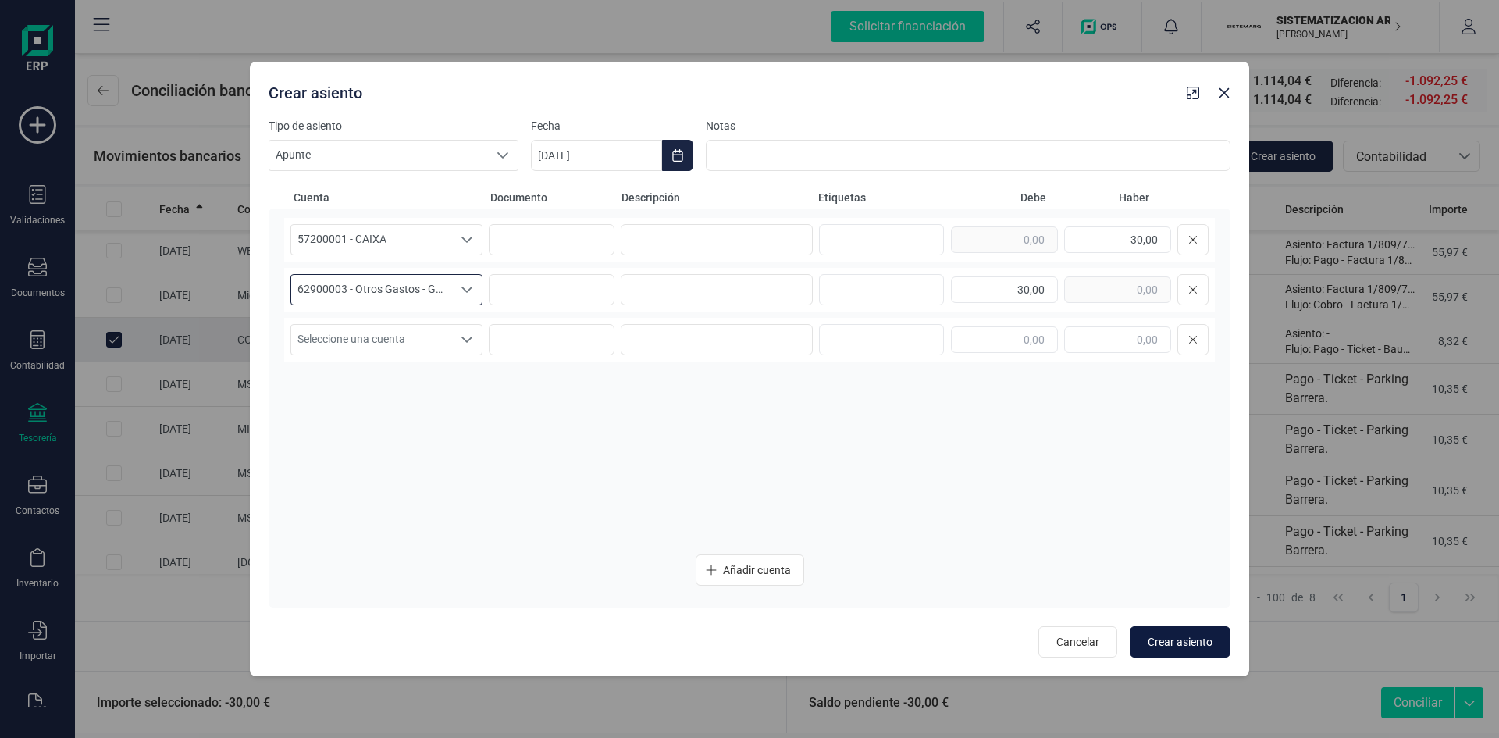
click at [1186, 642] on span "Crear asiento" at bounding box center [1180, 642] width 65 height 16
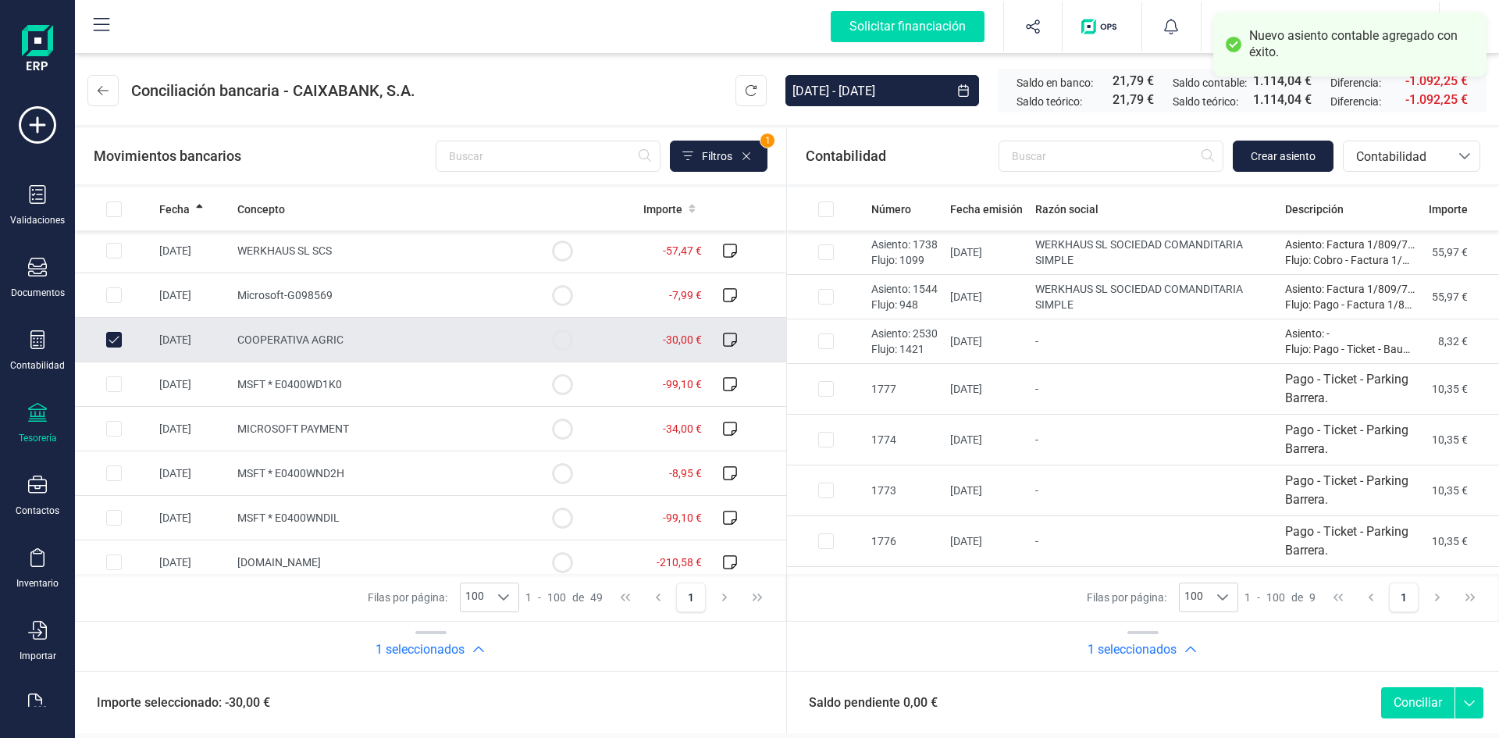
scroll to position [0, 0]
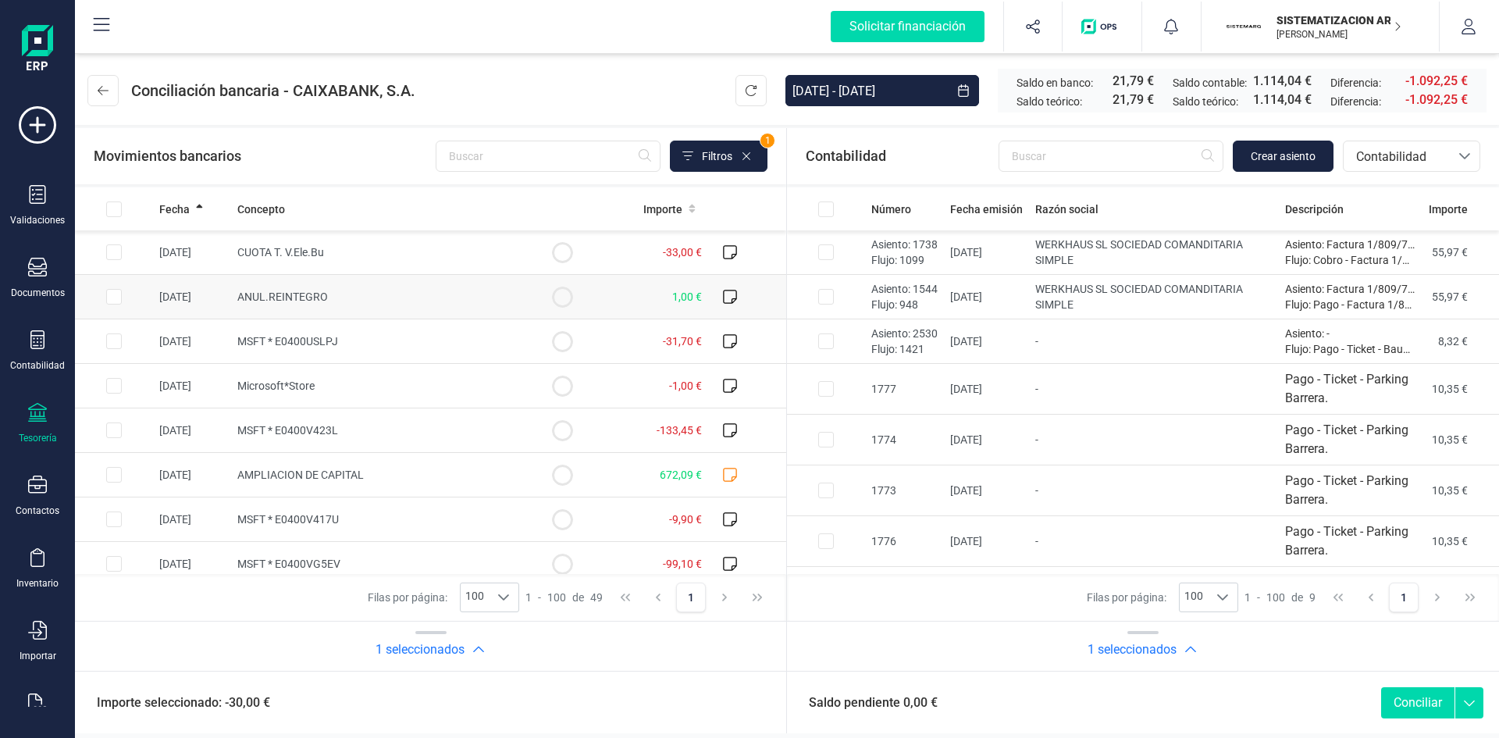
click at [369, 300] on td "ANUL.REINTEGRO" at bounding box center [377, 297] width 292 height 45
checkbox input "true"
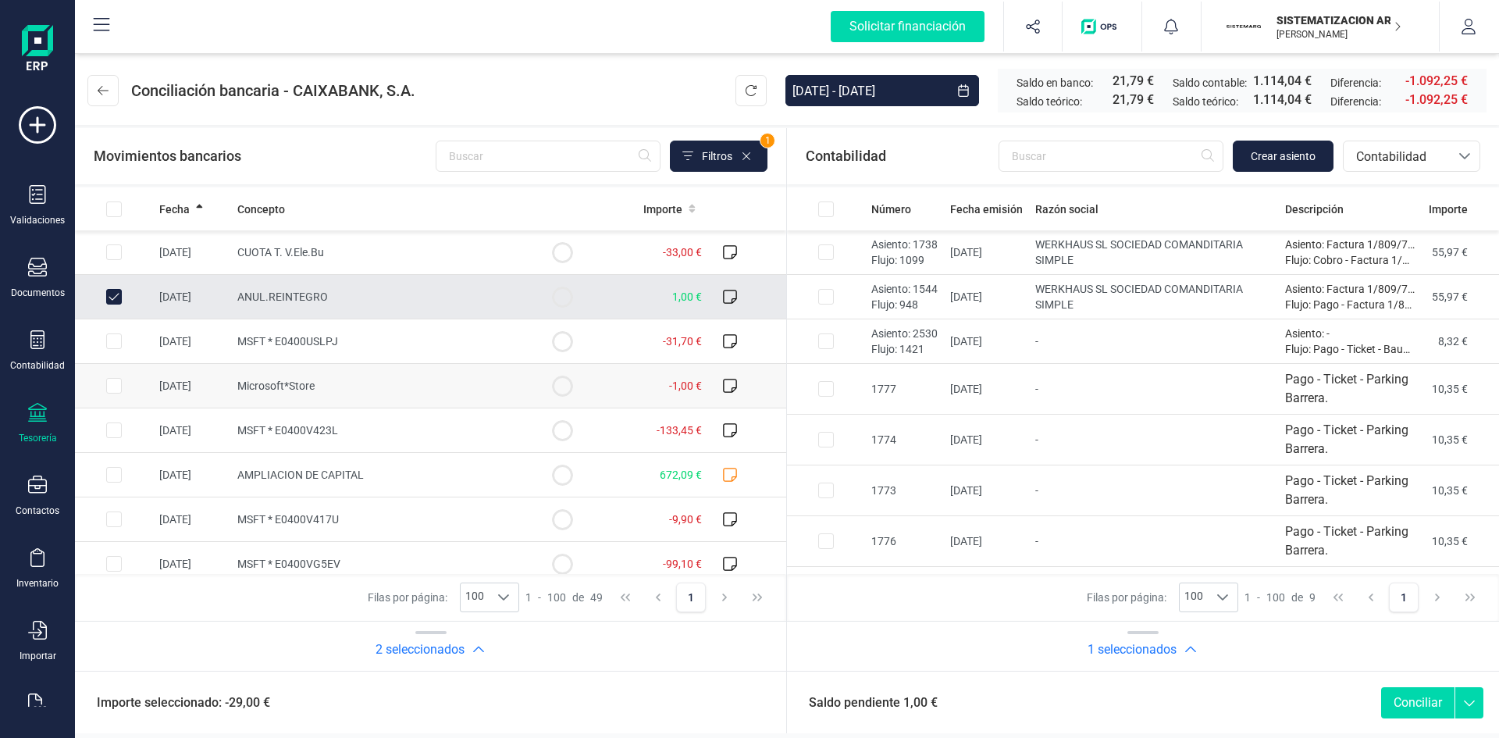
click at [391, 382] on td "Microsoft*Store" at bounding box center [377, 386] width 292 height 45
checkbox input "true"
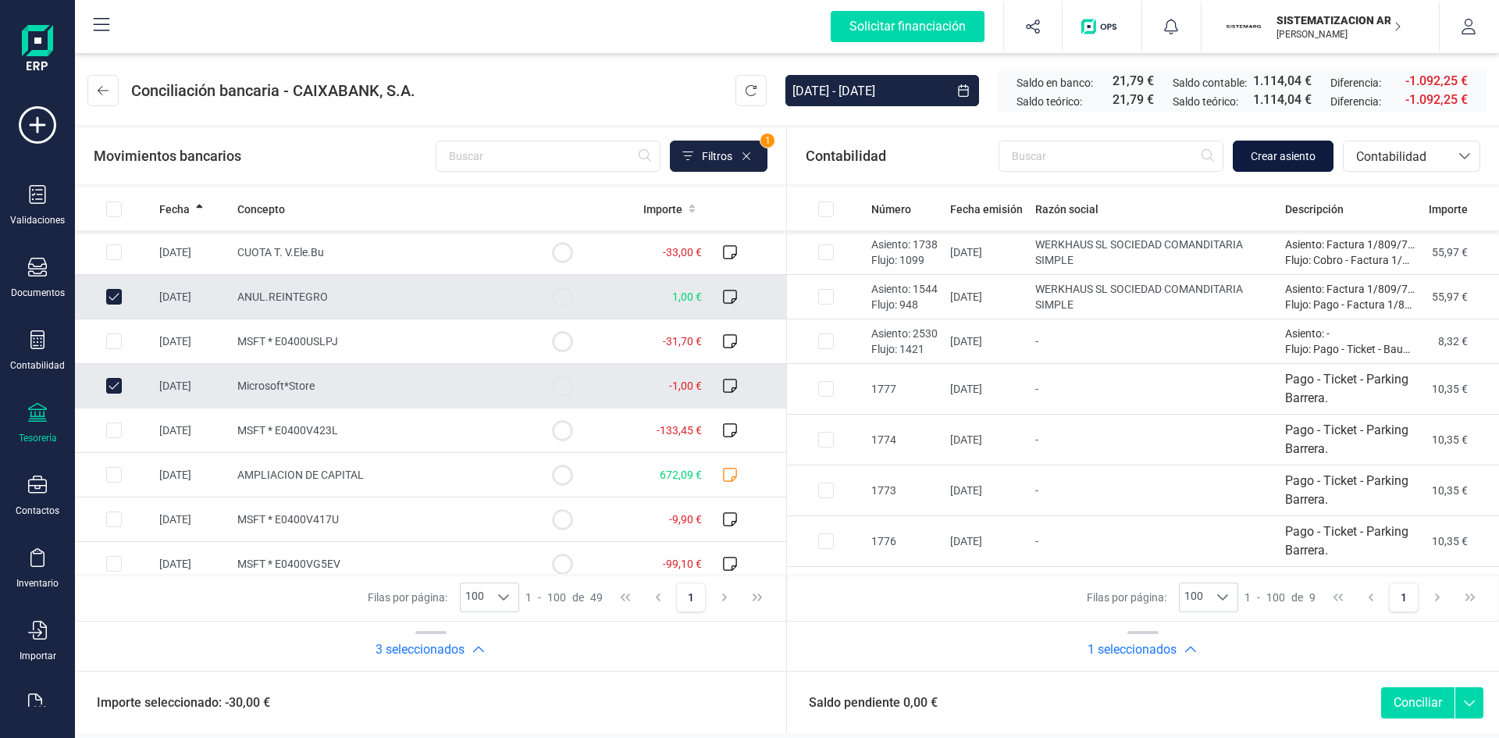
click at [1301, 153] on span "Crear asiento" at bounding box center [1283, 156] width 65 height 16
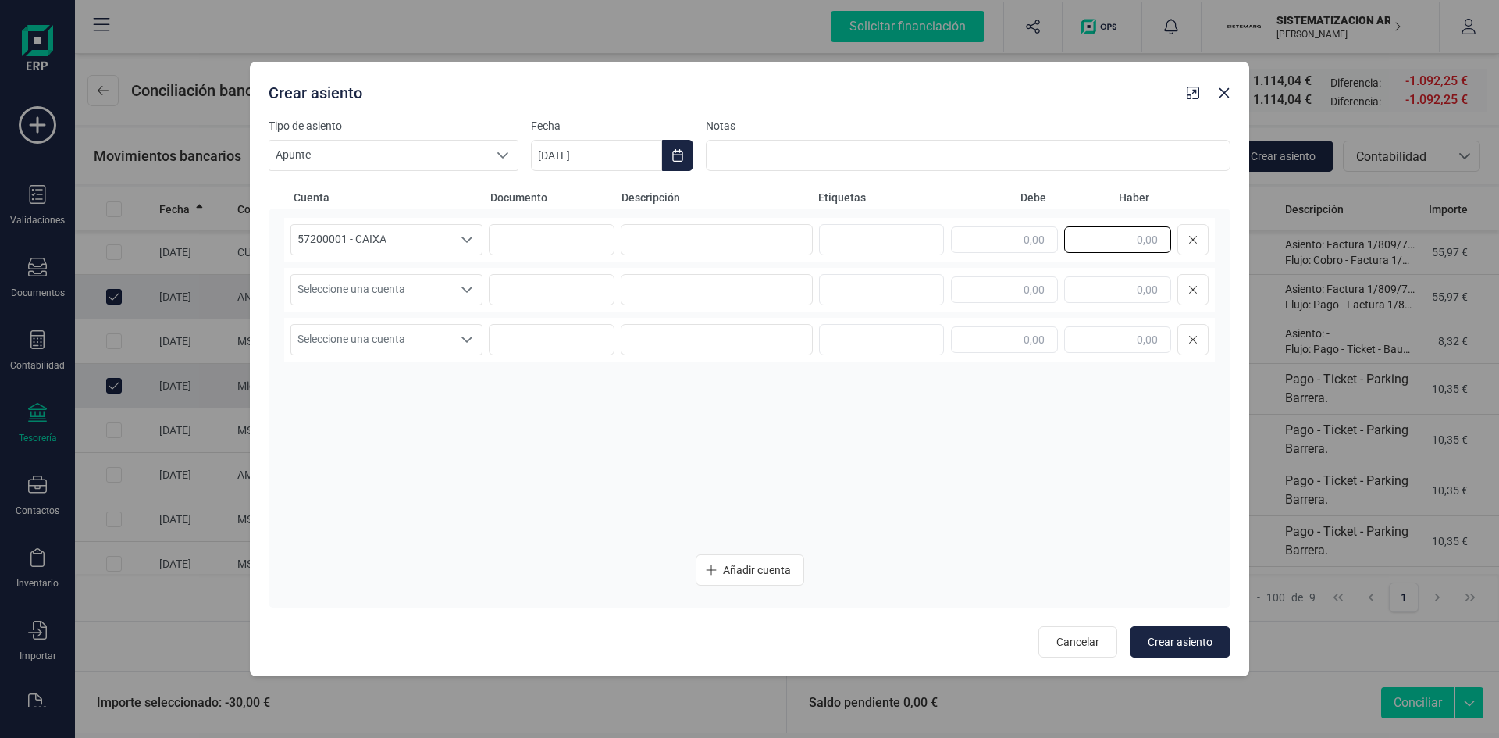
click at [1109, 238] on input "text" at bounding box center [1117, 239] width 107 height 27
type input "0,00"
click at [1054, 292] on input "text" at bounding box center [1004, 289] width 107 height 27
type input "0,00"
click at [935, 176] on div "Cuenta Documento Descripción Etiquetas Debe Haber 57200001 - CAIXA 57200001 - C…" at bounding box center [750, 414] width 962 height 487
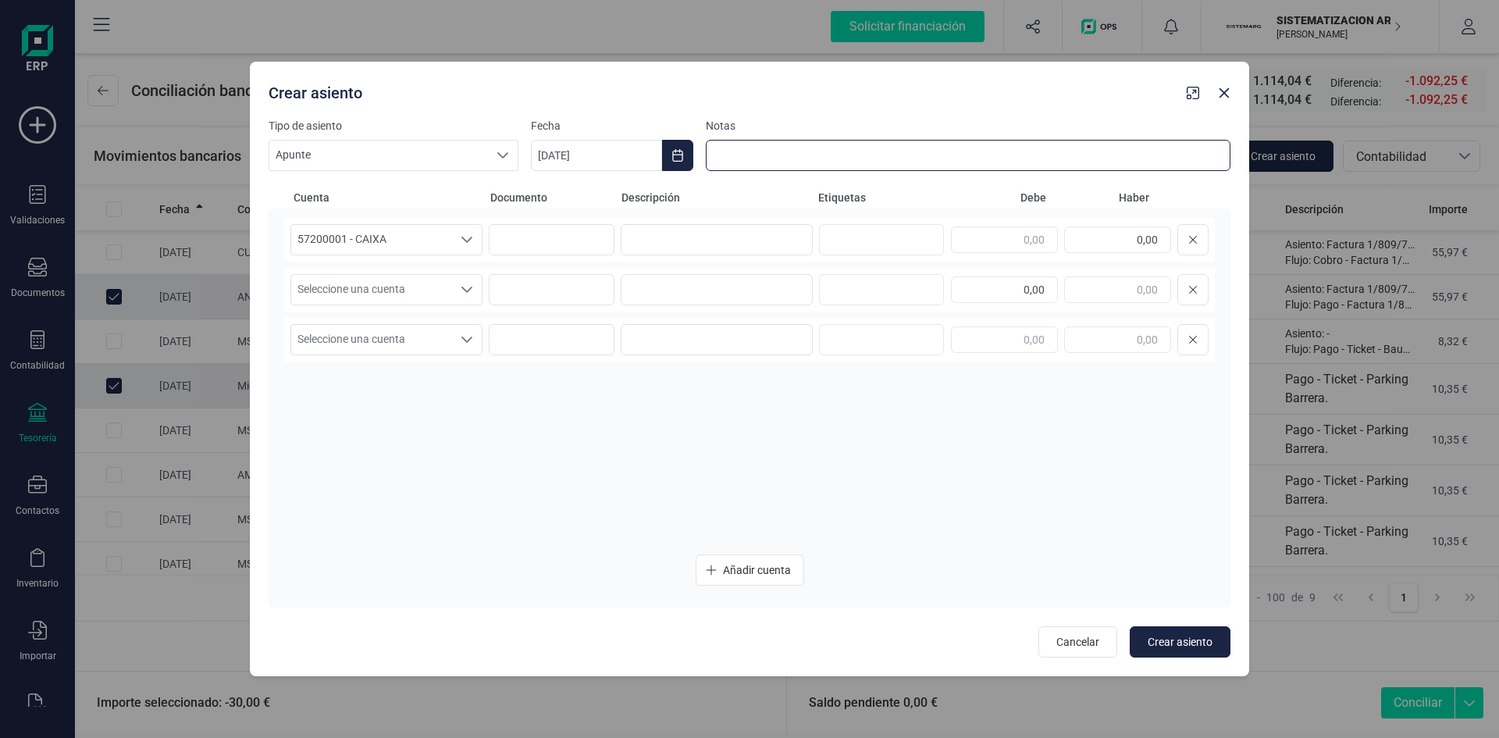
click at [924, 164] on input at bounding box center [968, 155] width 525 height 31
type input "Anulación reintegro"
click at [1175, 623] on div "Cancelar Crear asiento" at bounding box center [750, 637] width 962 height 41
click at [1175, 633] on button "Crear asiento" at bounding box center [1180, 641] width 101 height 31
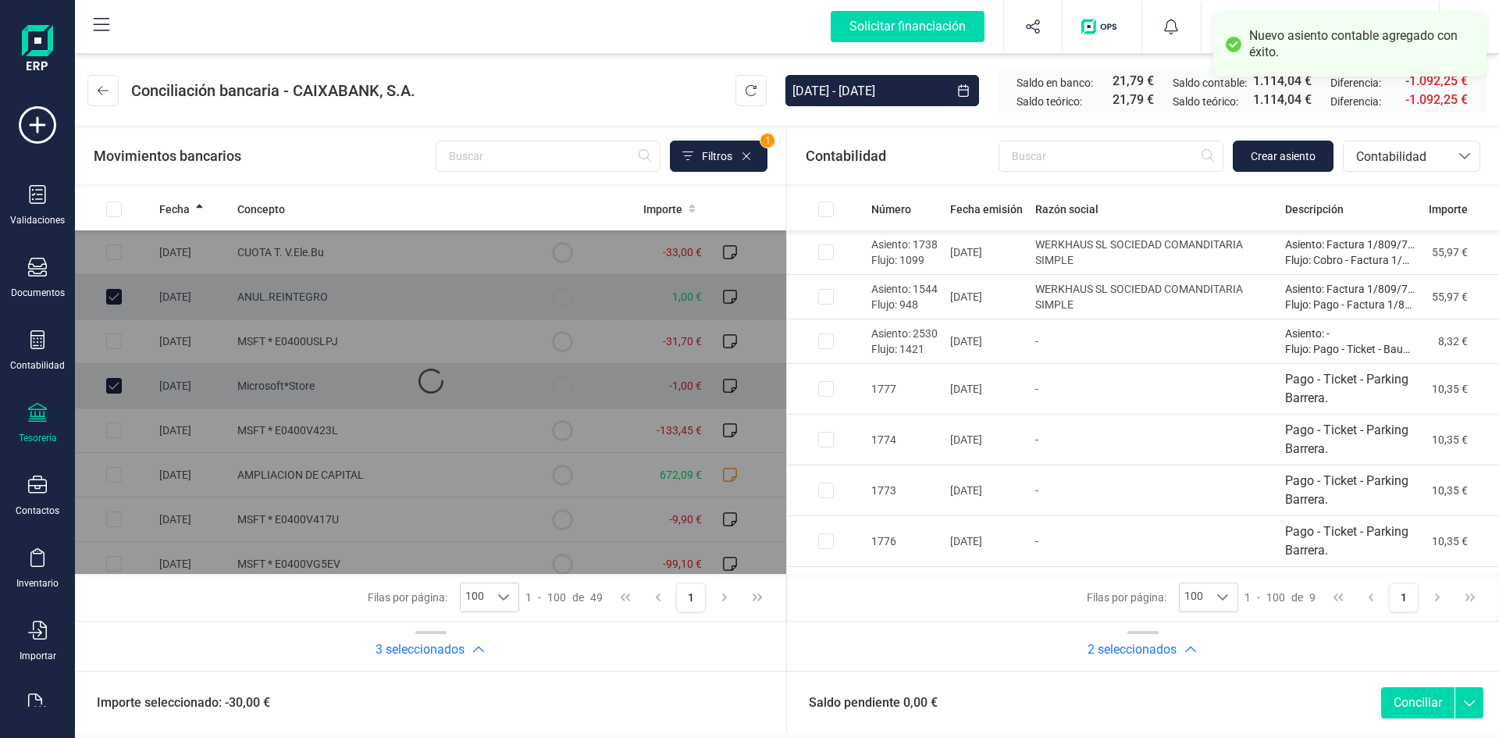
click at [1413, 706] on button "Conciliar" at bounding box center [1417, 702] width 73 height 31
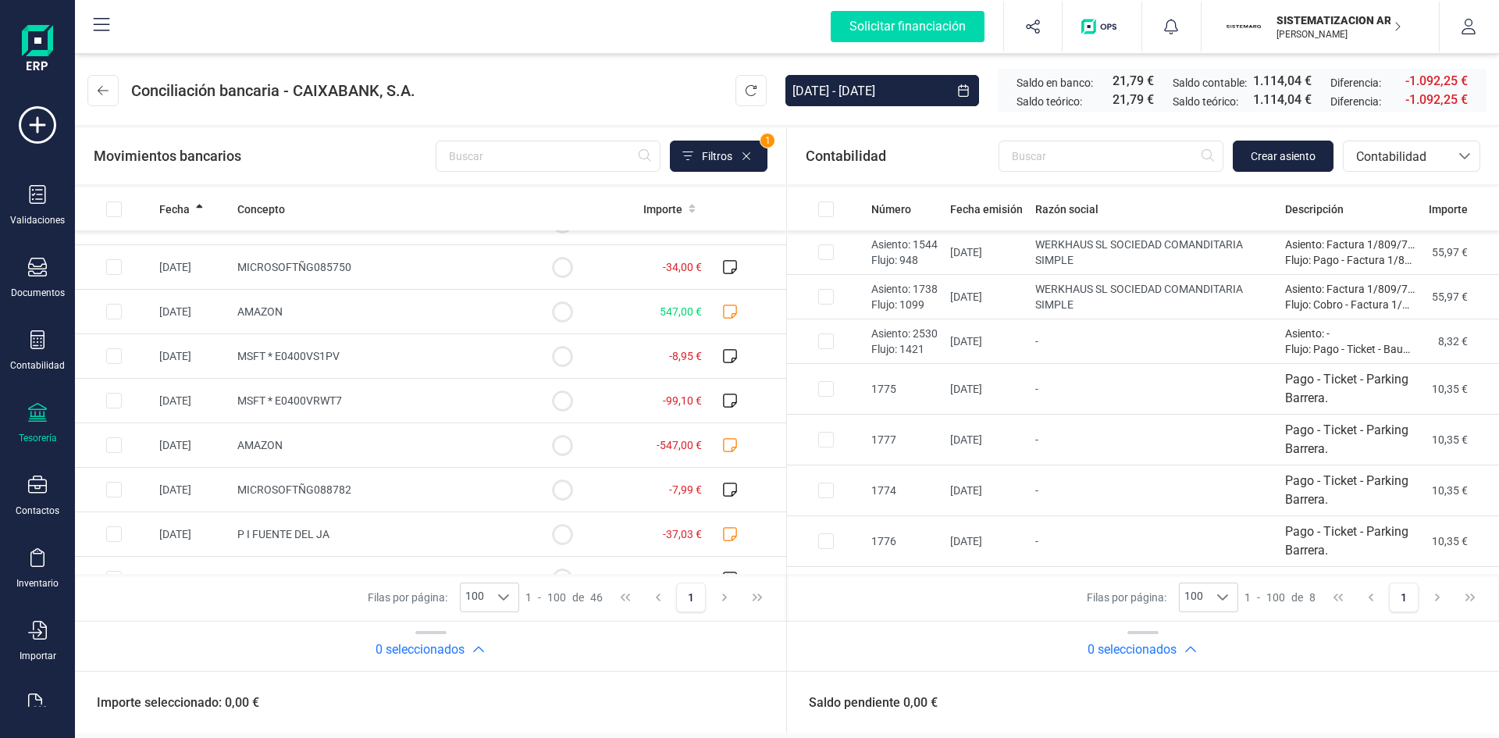
scroll to position [290, 0]
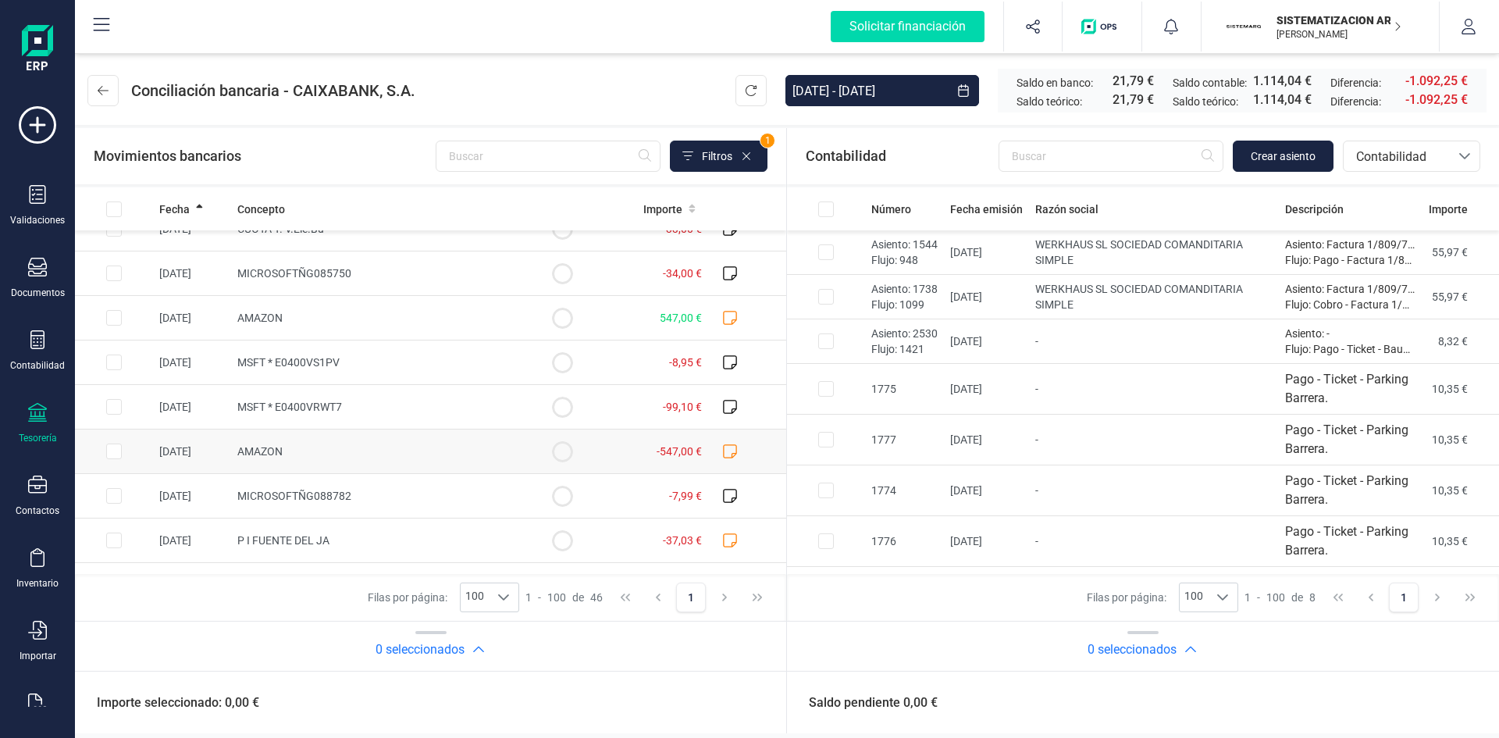
click at [722, 451] on icon at bounding box center [730, 451] width 16 height 16
checkbox input "true"
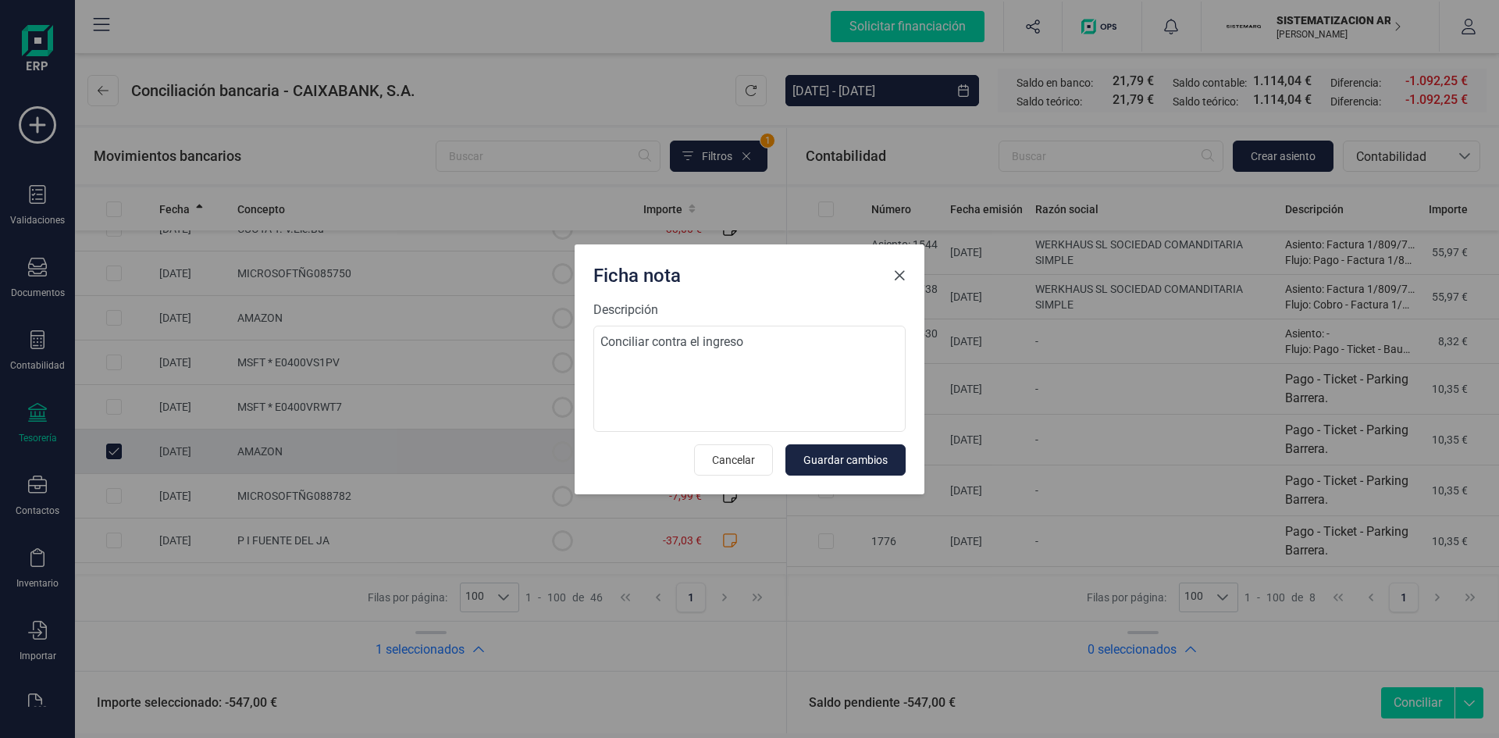
click at [902, 272] on span "Close" at bounding box center [899, 275] width 12 height 12
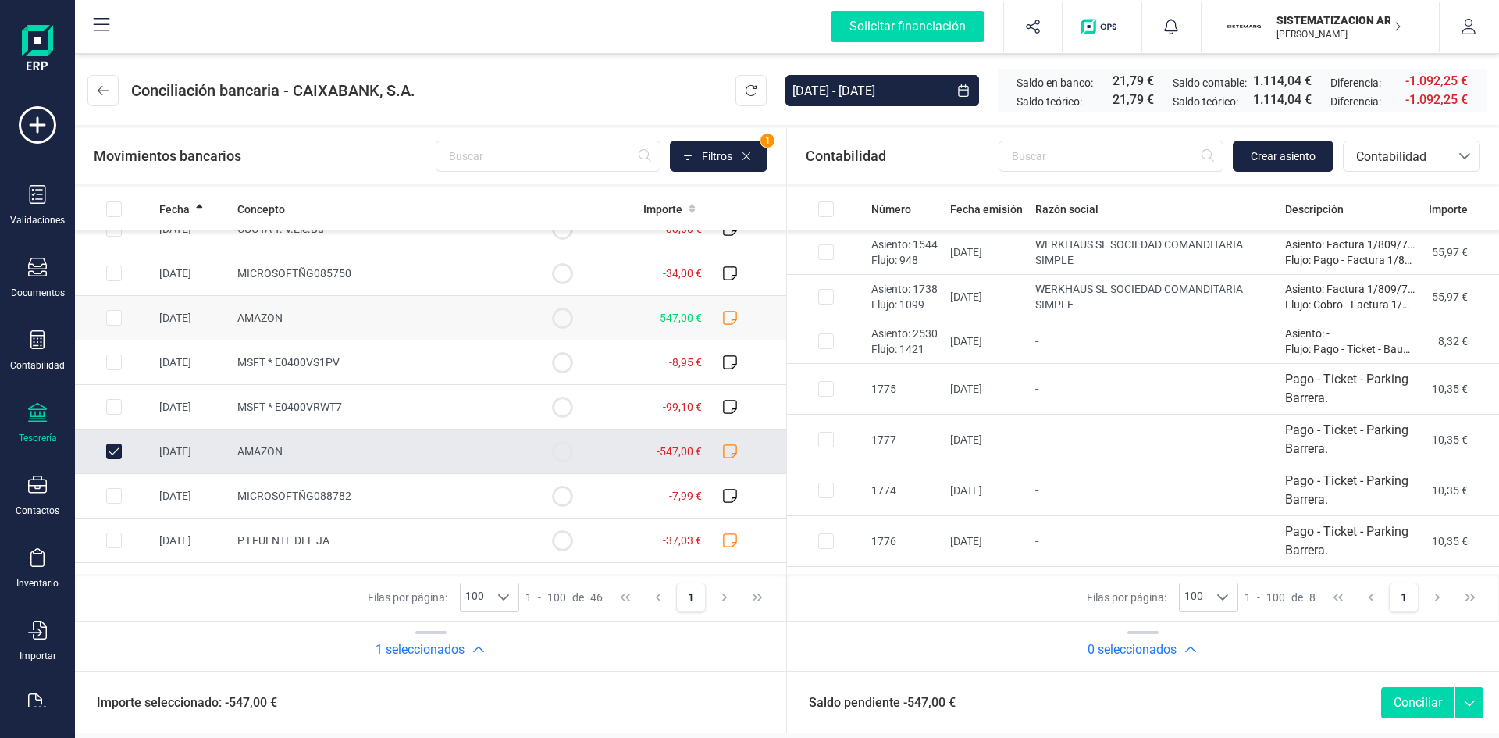
click at [112, 311] on input "Row Selected ab82fa0e-1c28-4938-8b57-1fb57df96932" at bounding box center [114, 318] width 16 height 16
checkbox input "true"
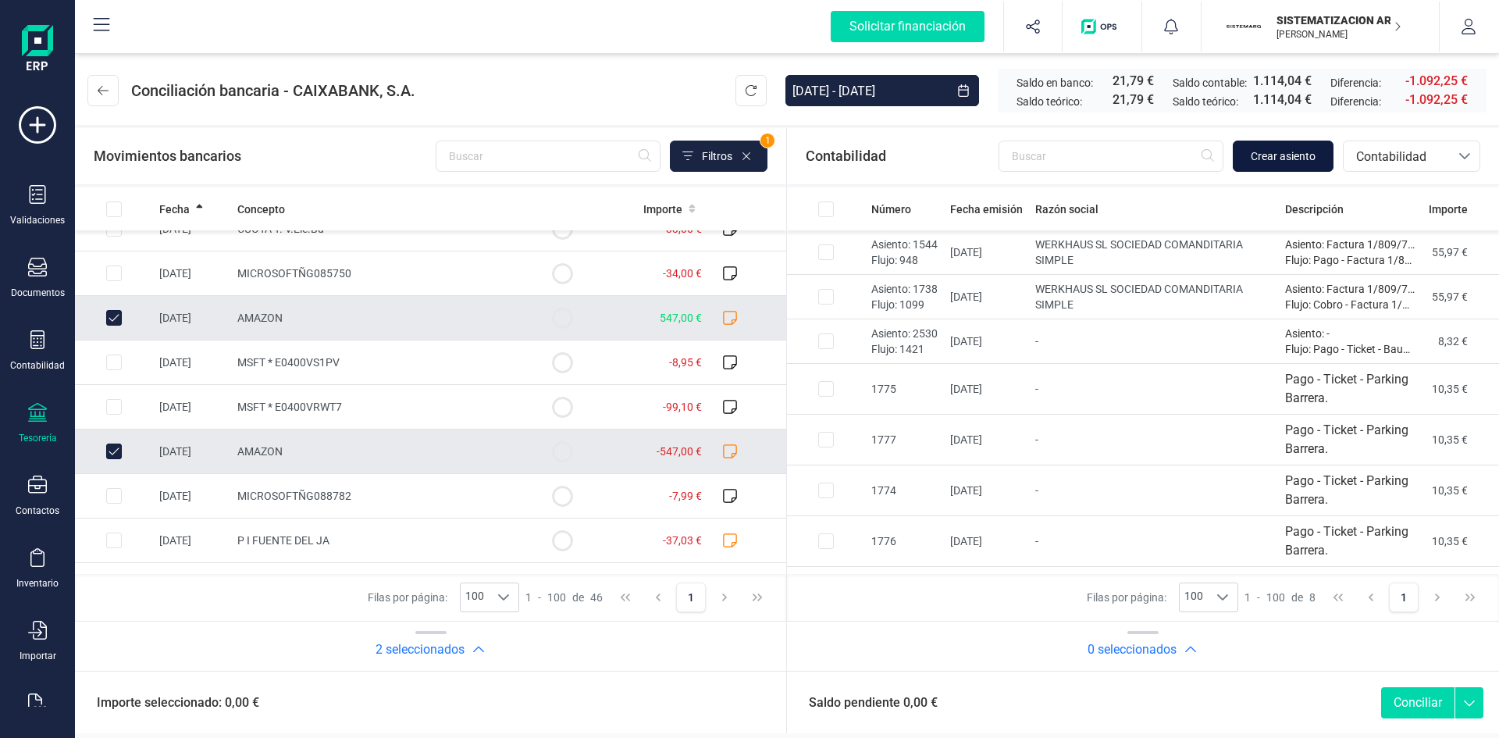
click at [1273, 161] on span "Crear asiento" at bounding box center [1283, 156] width 65 height 16
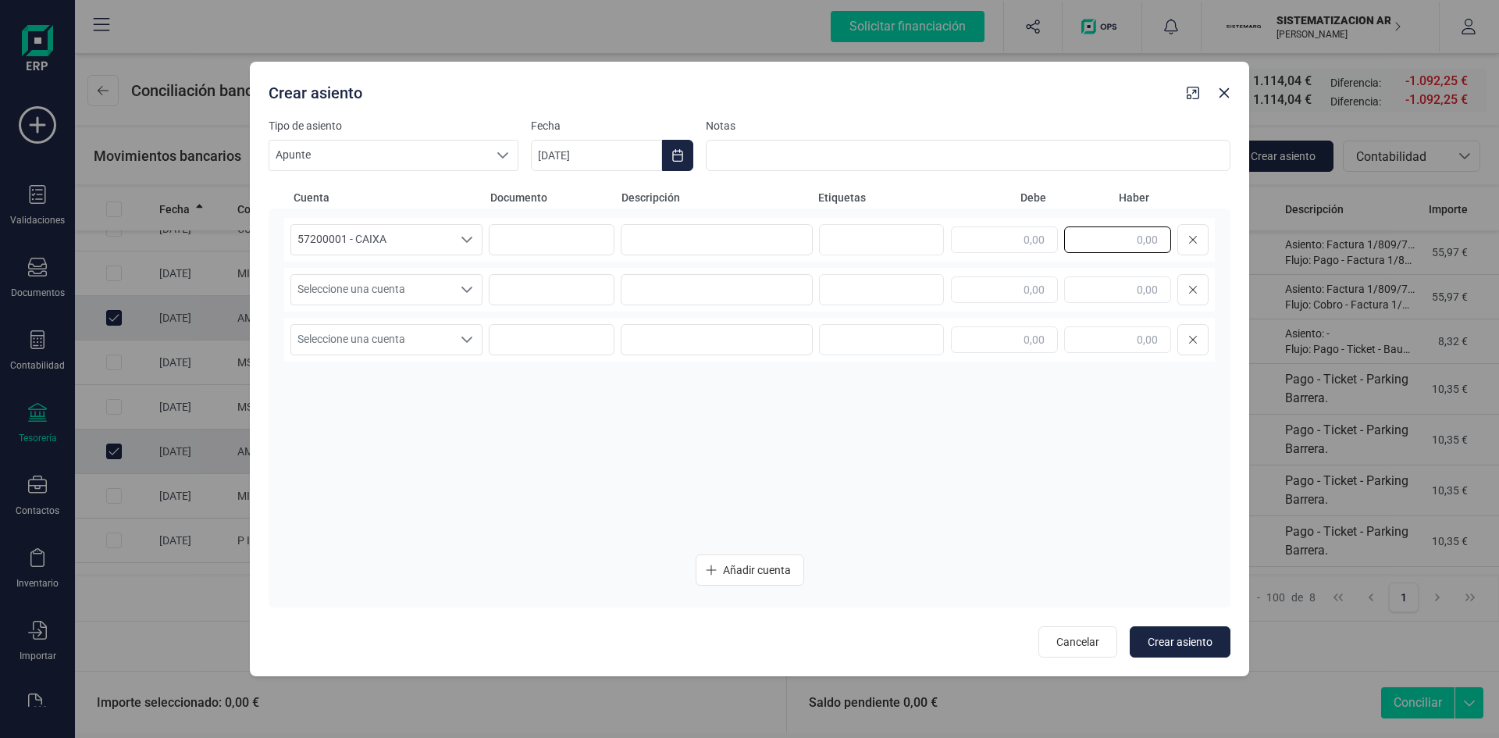
click at [1123, 239] on input "text" at bounding box center [1117, 239] width 107 height 27
click at [1047, 282] on input "text" at bounding box center [1004, 289] width 107 height 27
click at [461, 293] on icon "Seleccione una cuenta" at bounding box center [467, 289] width 12 height 12
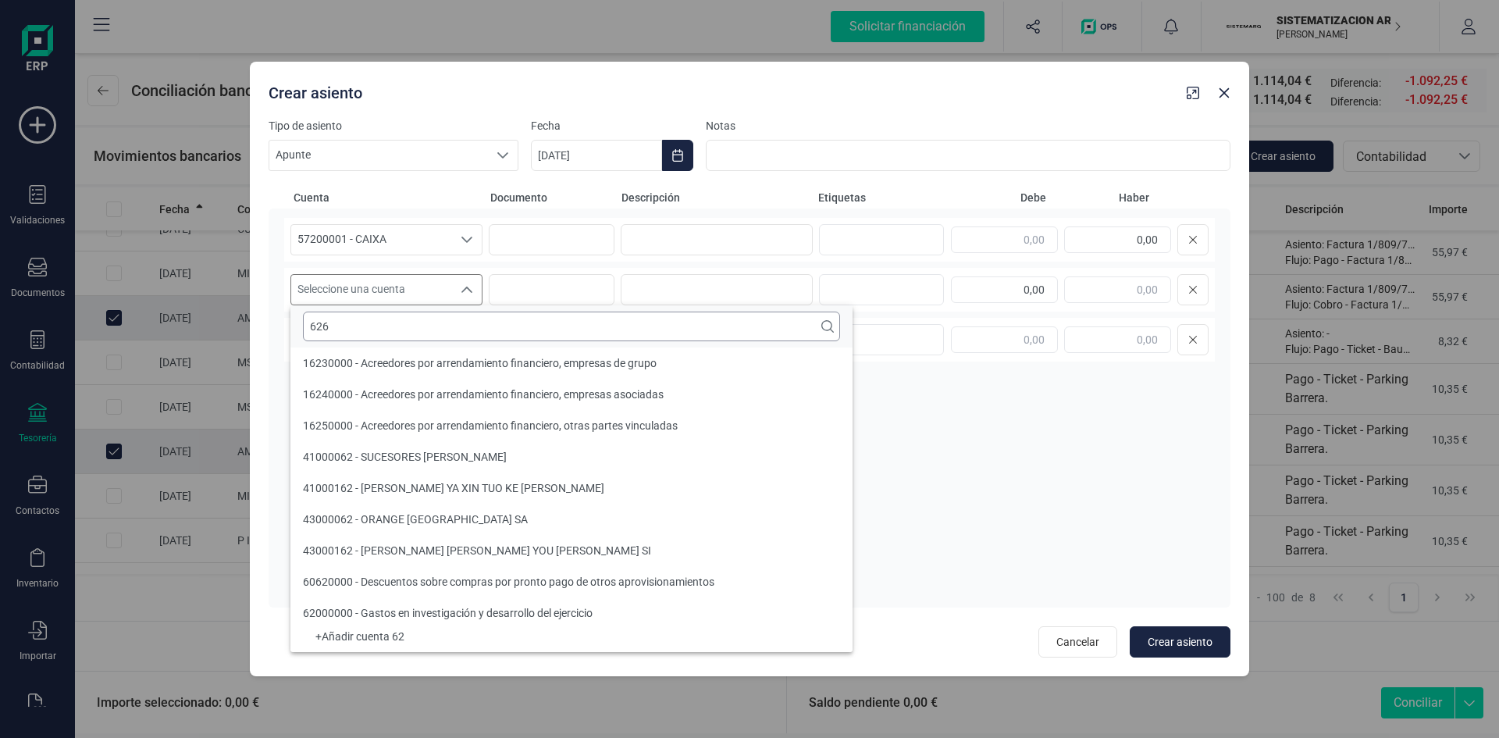
scroll to position [0, 0]
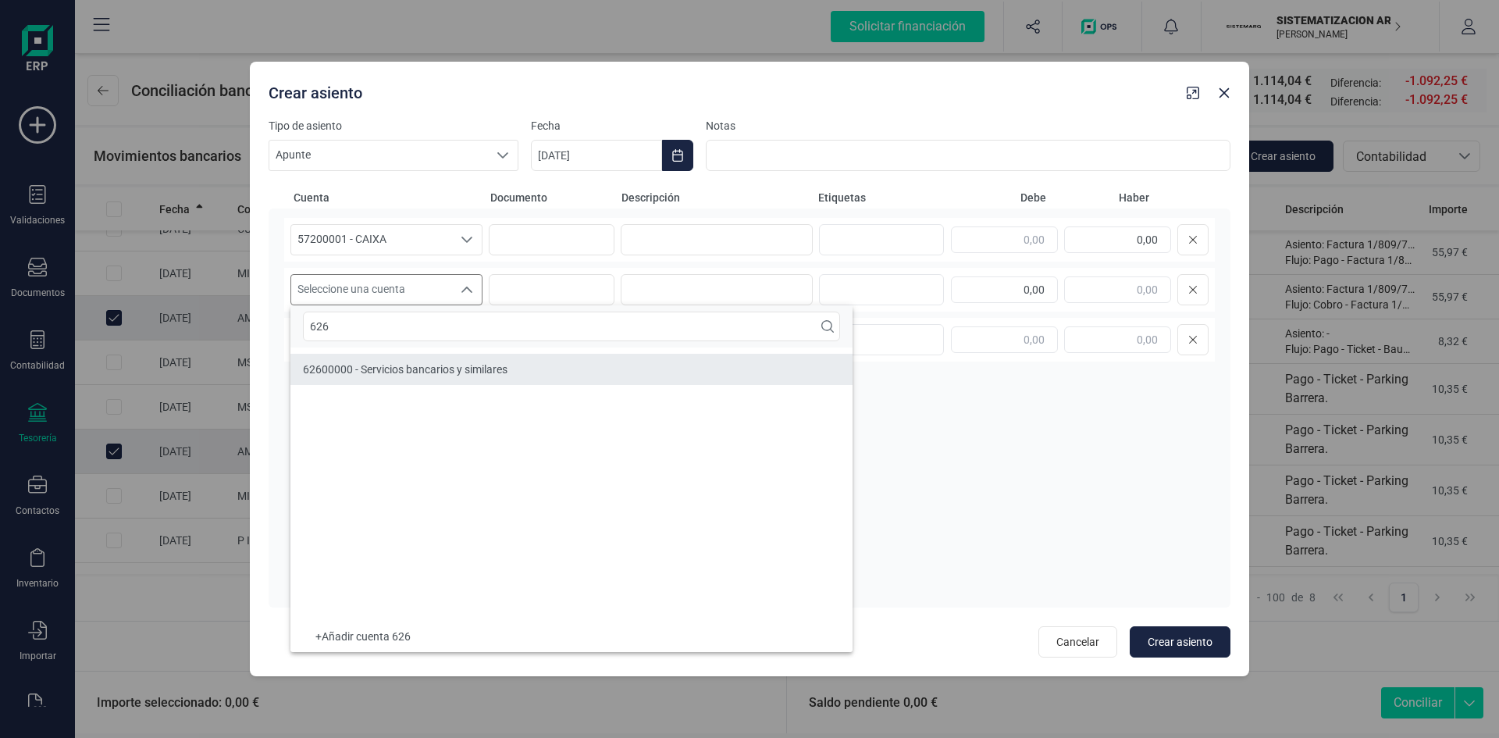
click at [442, 364] on span "62600000 - Servicios bancarios y similares" at bounding box center [405, 369] width 205 height 12
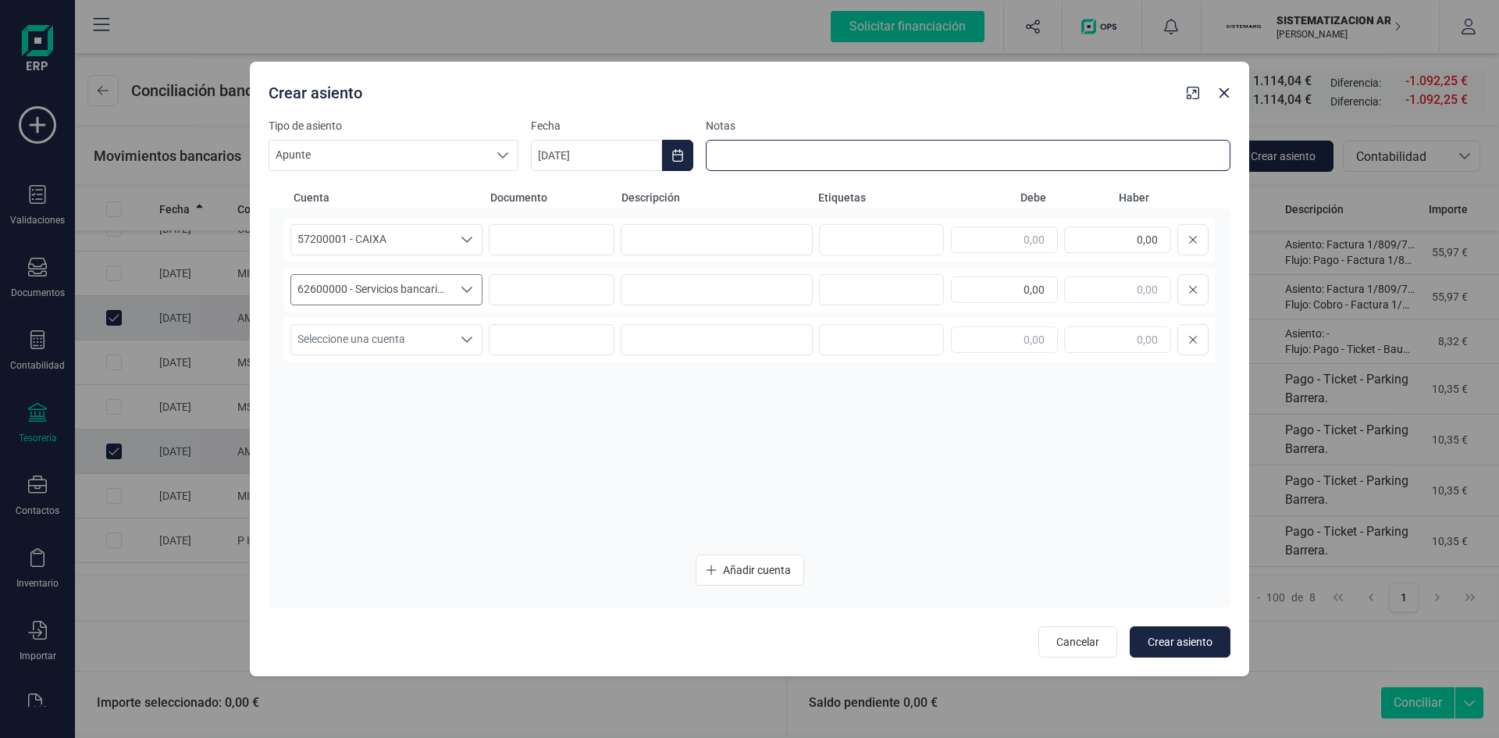
click at [782, 141] on input at bounding box center [968, 155] width 525 height 31
click at [762, 155] on input "Devolucion" at bounding box center [968, 155] width 525 height 31
click at [1189, 631] on button "Crear asiento" at bounding box center [1180, 641] width 101 height 31
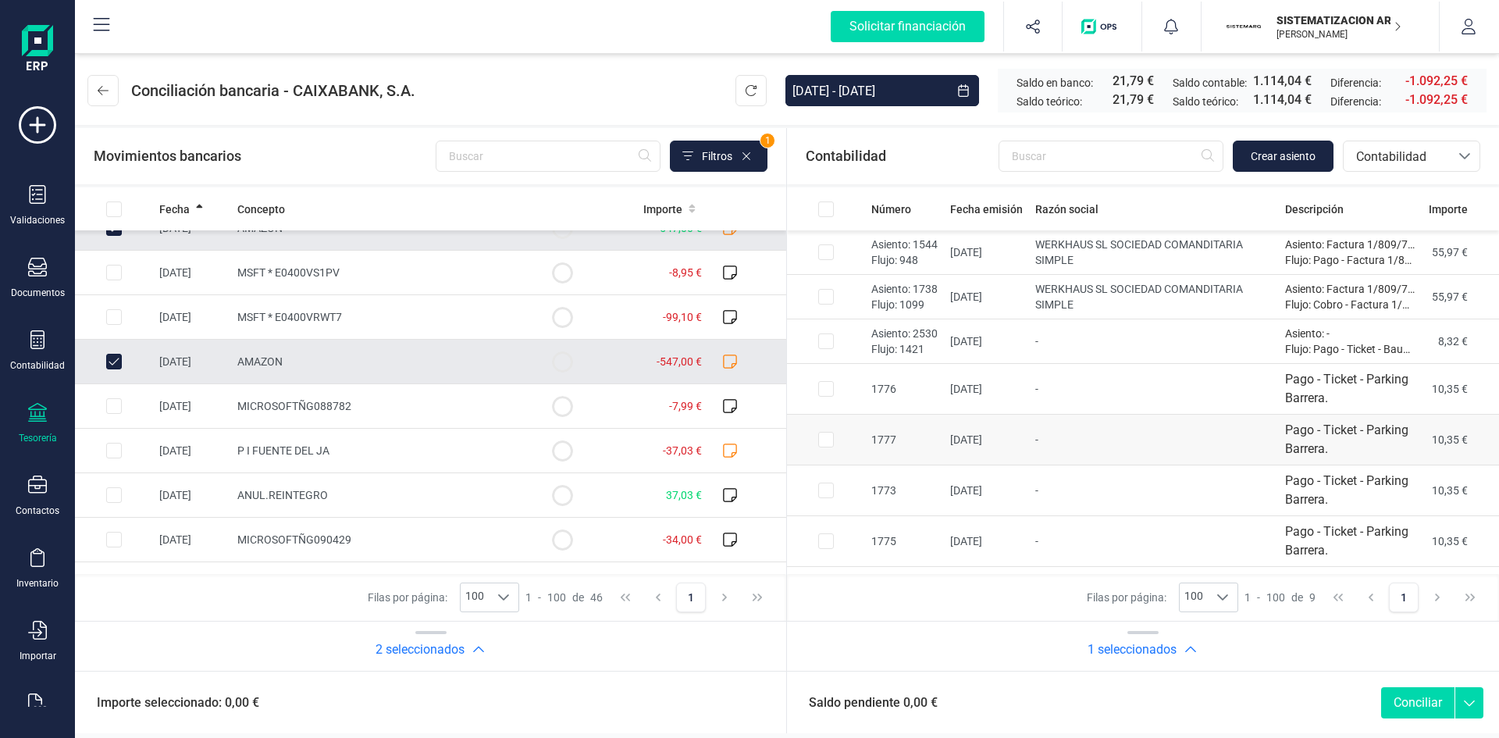
scroll to position [88, 0]
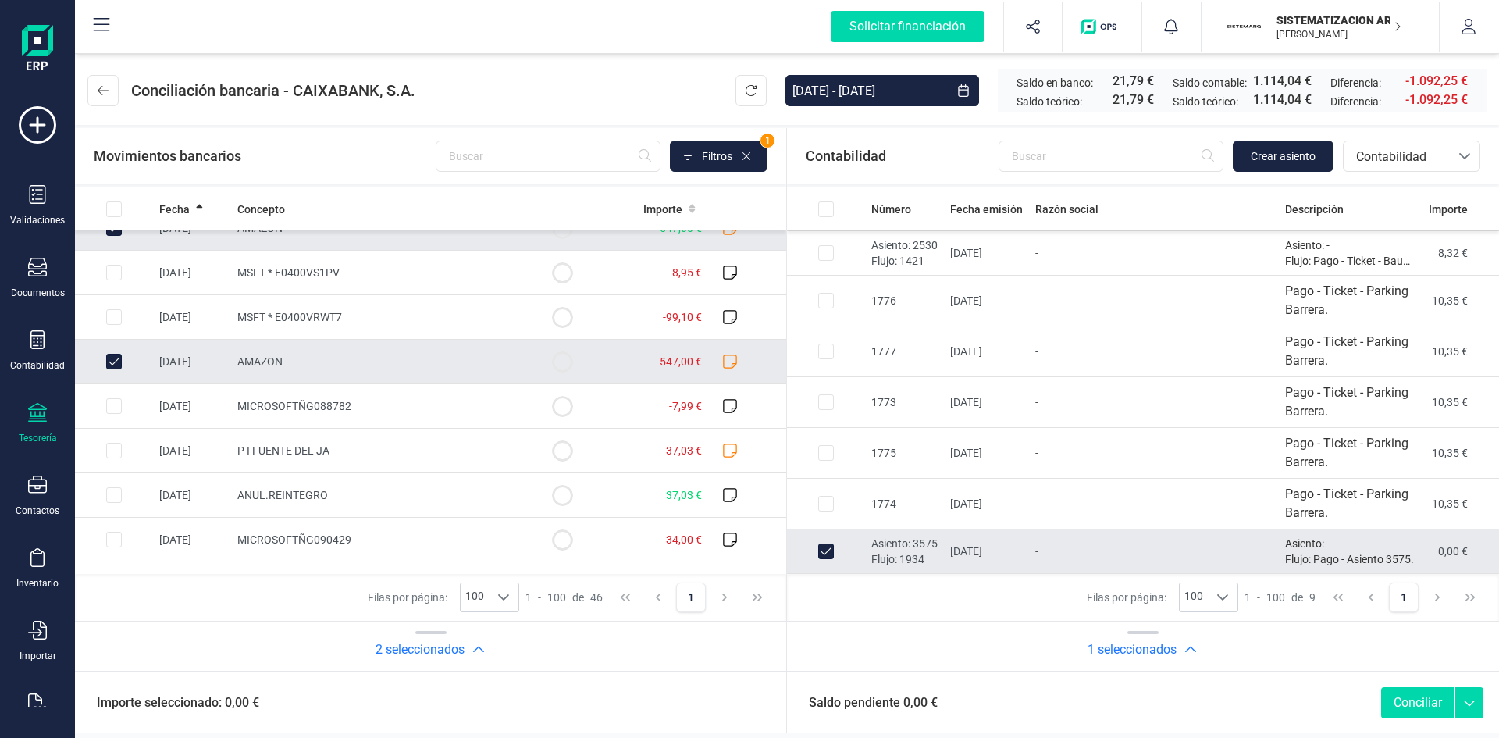
click at [1407, 703] on button "Conciliar" at bounding box center [1417, 702] width 73 height 31
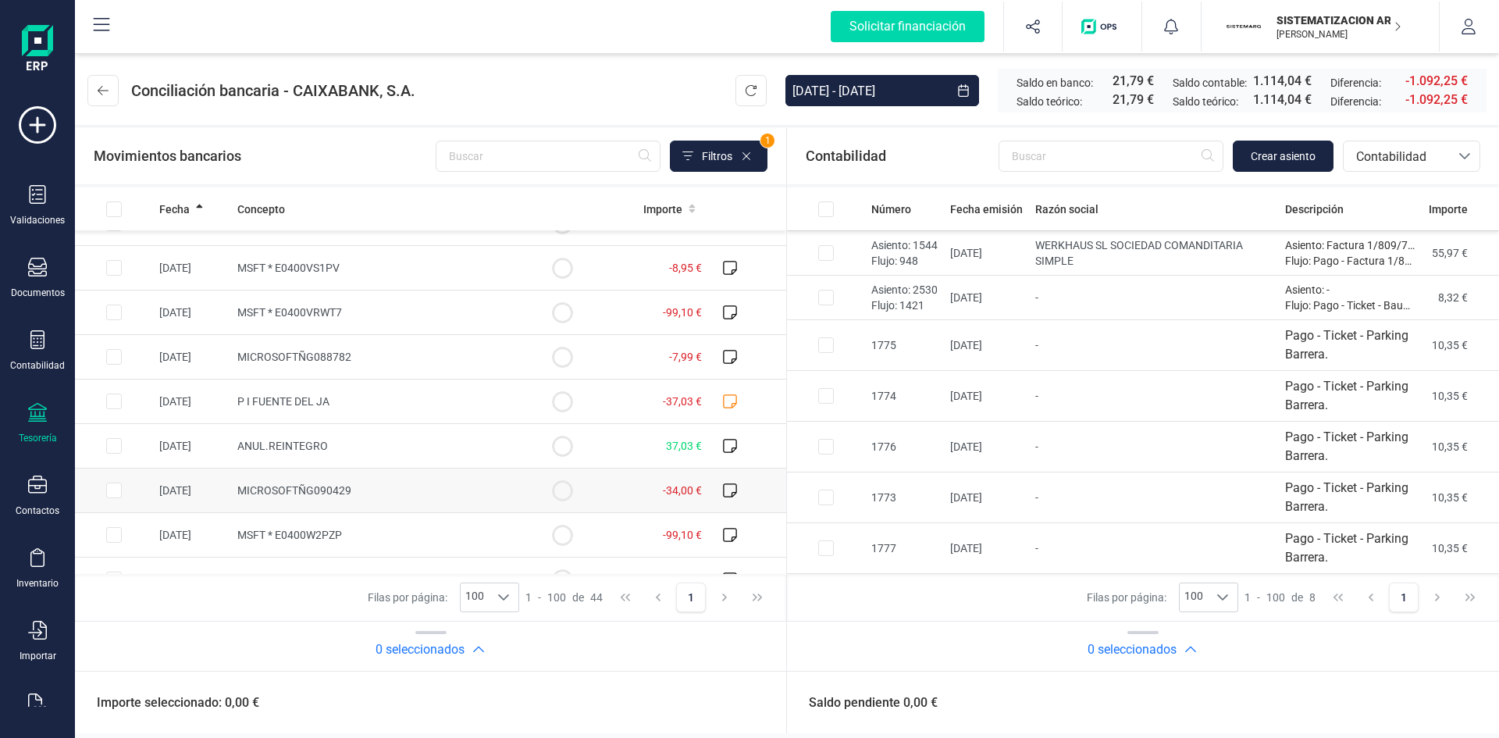
scroll to position [339, 0]
click at [722, 402] on icon at bounding box center [730, 403] width 16 height 16
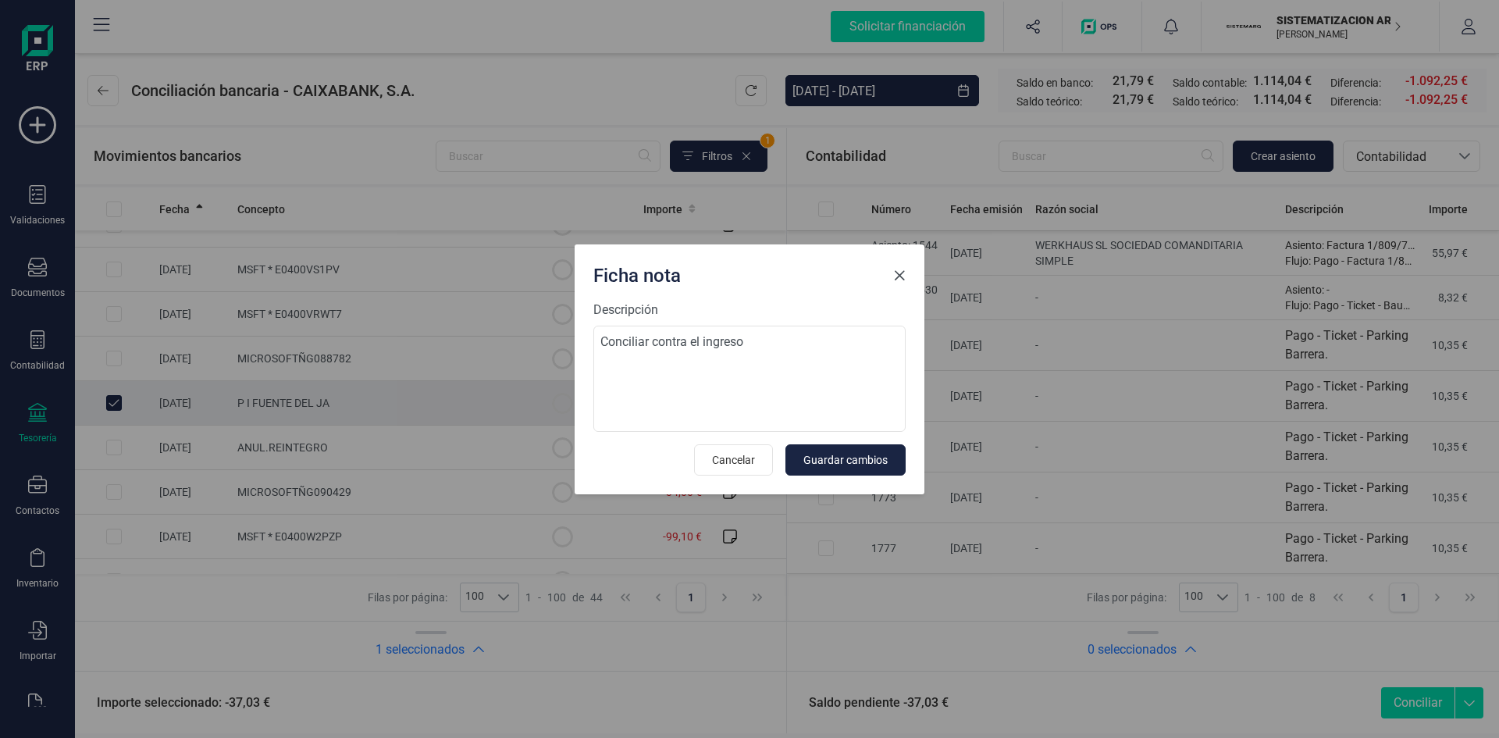
click at [901, 277] on span "Close" at bounding box center [899, 275] width 12 height 12
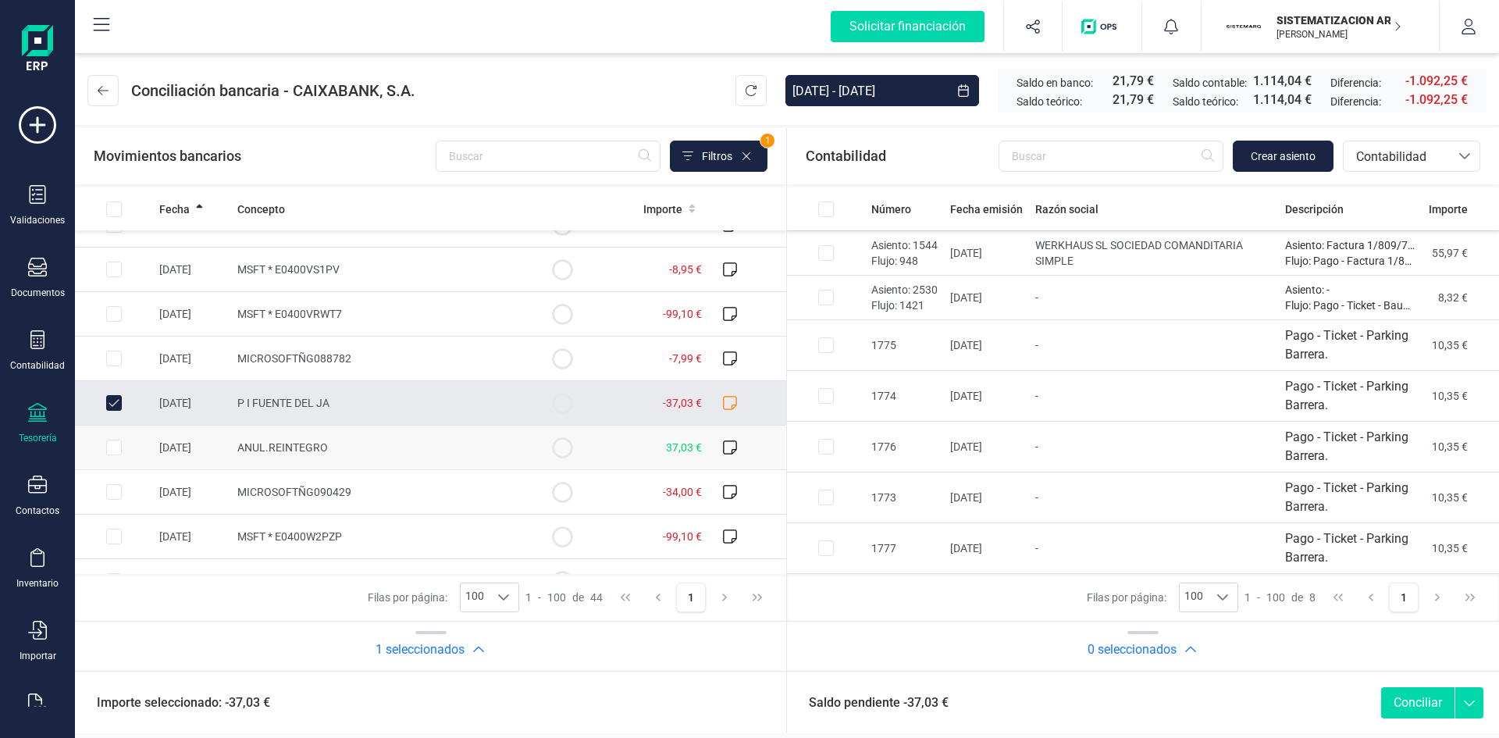
click at [109, 444] on input "Row Selected ed0f098e-1aa4-47a0-a638-de8b0b8382dc" at bounding box center [114, 448] width 16 height 16
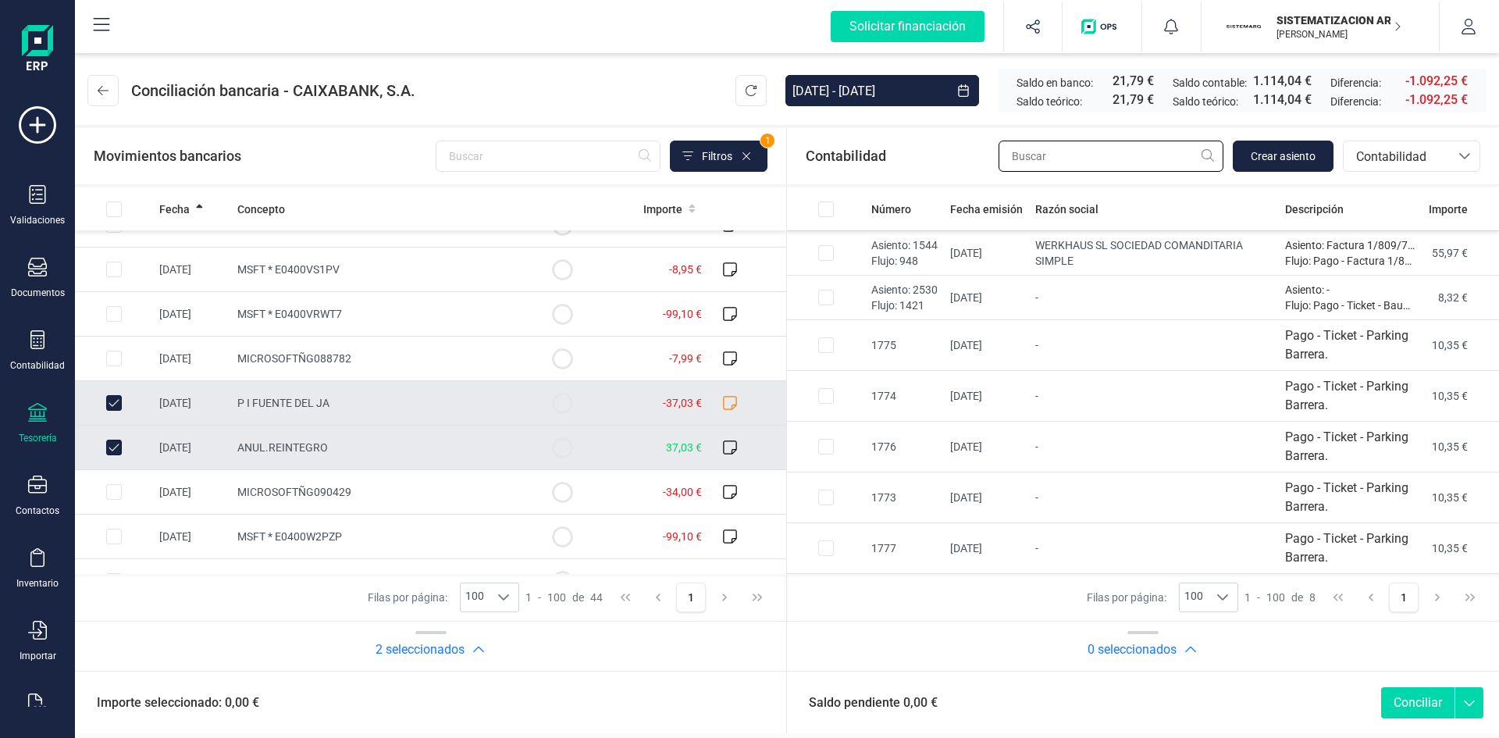
click at [1150, 155] on input "text" at bounding box center [1111, 156] width 225 height 31
click at [1271, 149] on span "Crear asiento" at bounding box center [1283, 156] width 65 height 16
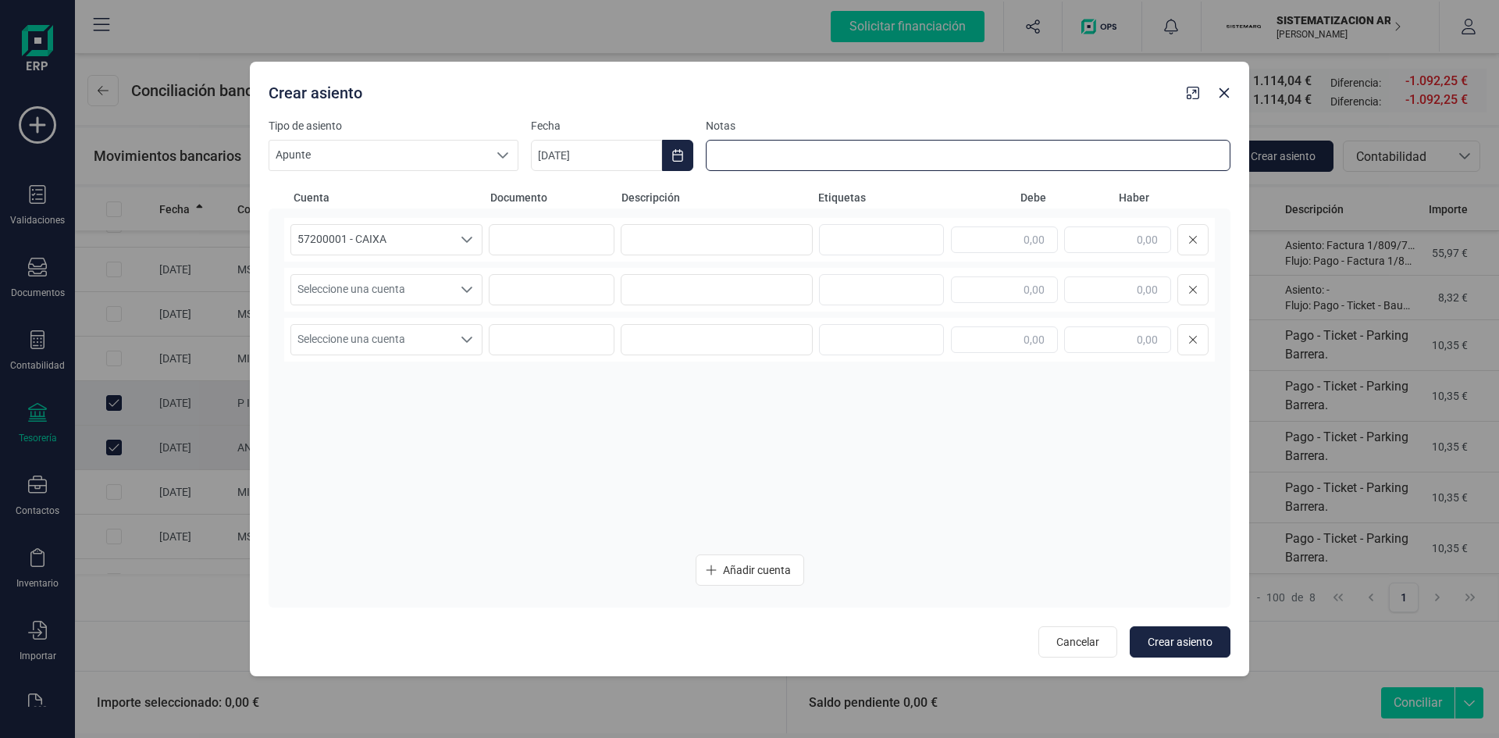
click at [867, 161] on input at bounding box center [968, 155] width 525 height 31
click at [426, 291] on span "Seleccione una cuenta" at bounding box center [371, 290] width 161 height 30
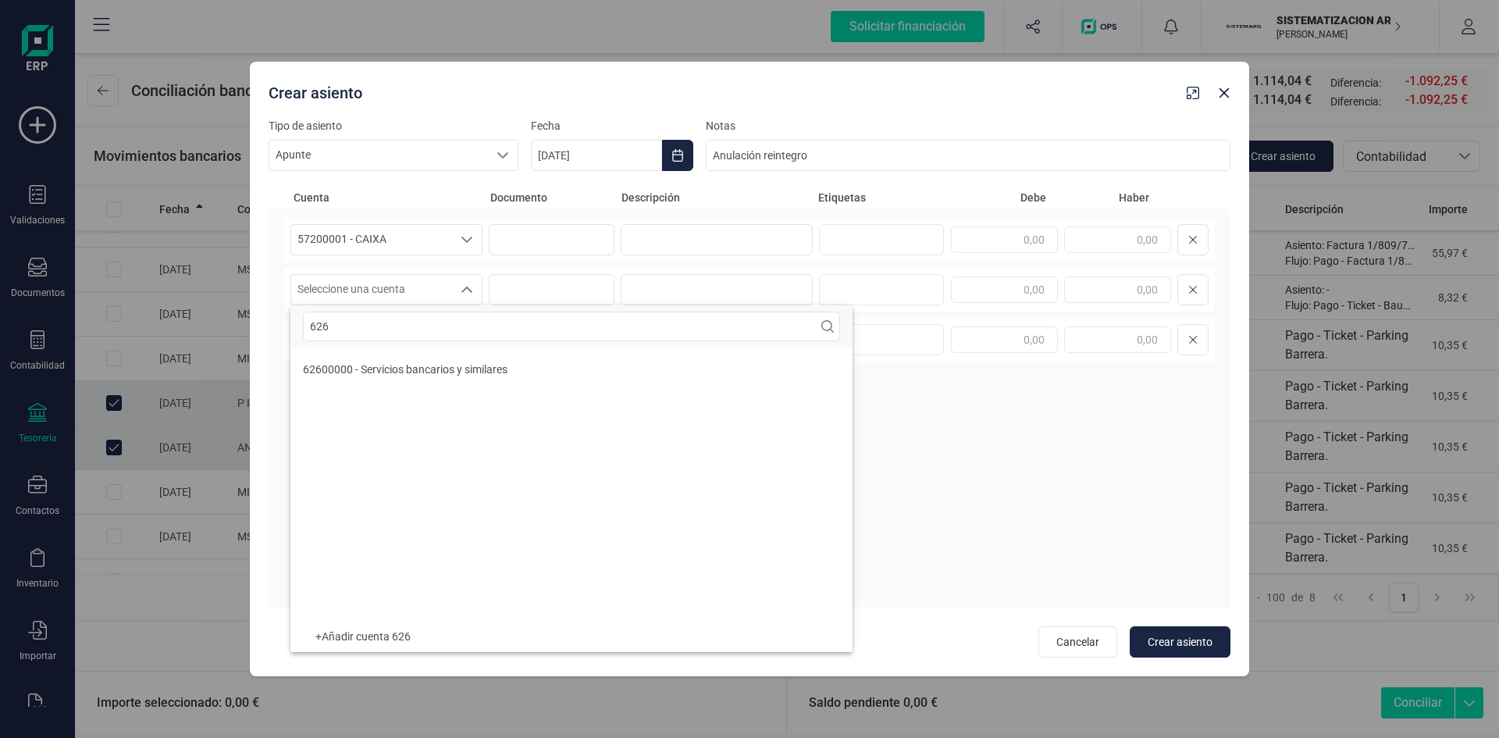
scroll to position [0, 0]
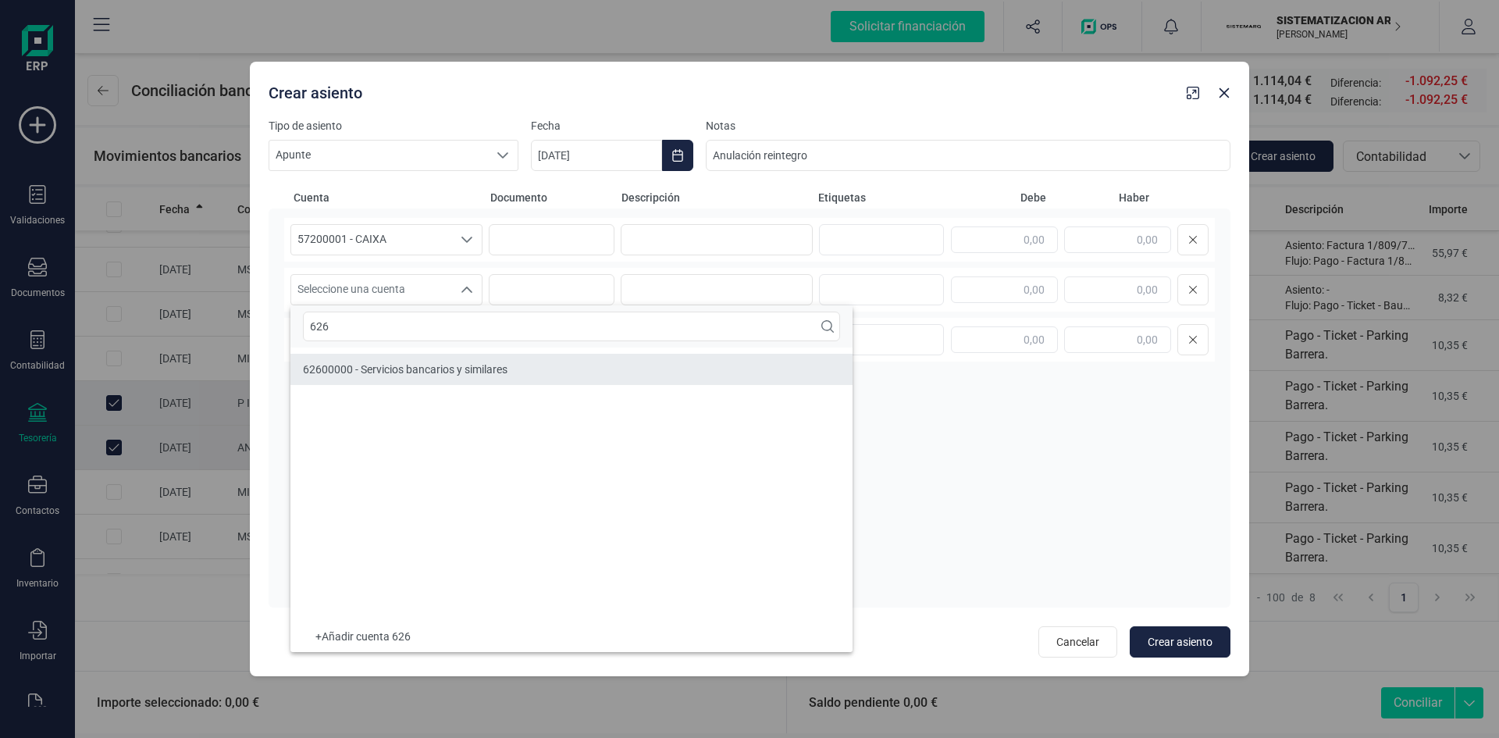
click at [410, 363] on span "62600000 - Servicios bancarios y similares" at bounding box center [405, 369] width 205 height 12
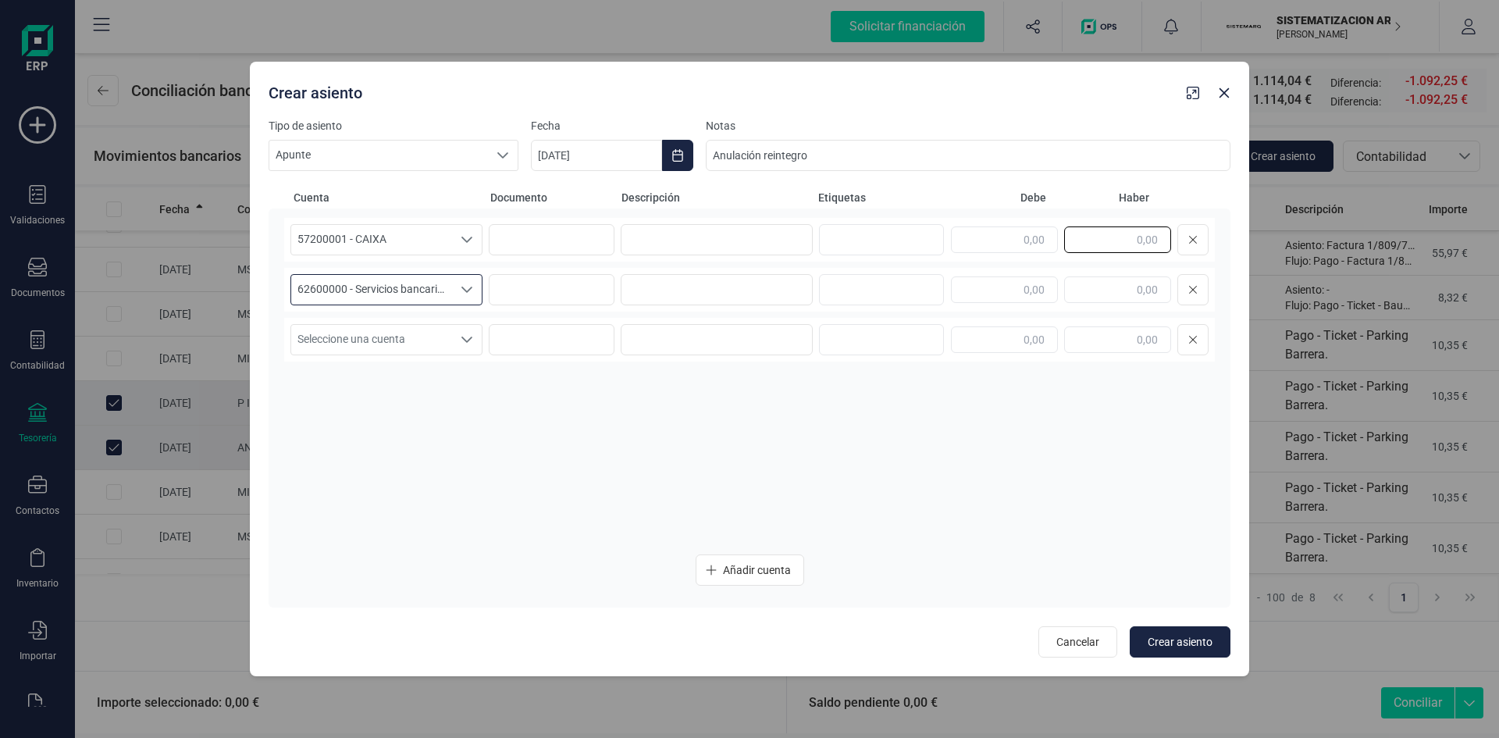
click at [1147, 237] on input "text" at bounding box center [1117, 239] width 107 height 27
click at [1042, 289] on input "text" at bounding box center [1004, 289] width 107 height 27
click at [1149, 481] on div "57200001 - CAIXA 57200001 - CAIXA 57200001 - CAIXA 0,00 62600000 - Servicios ba…" at bounding box center [749, 380] width 931 height 325
click at [1178, 629] on button "Crear asiento" at bounding box center [1180, 641] width 101 height 31
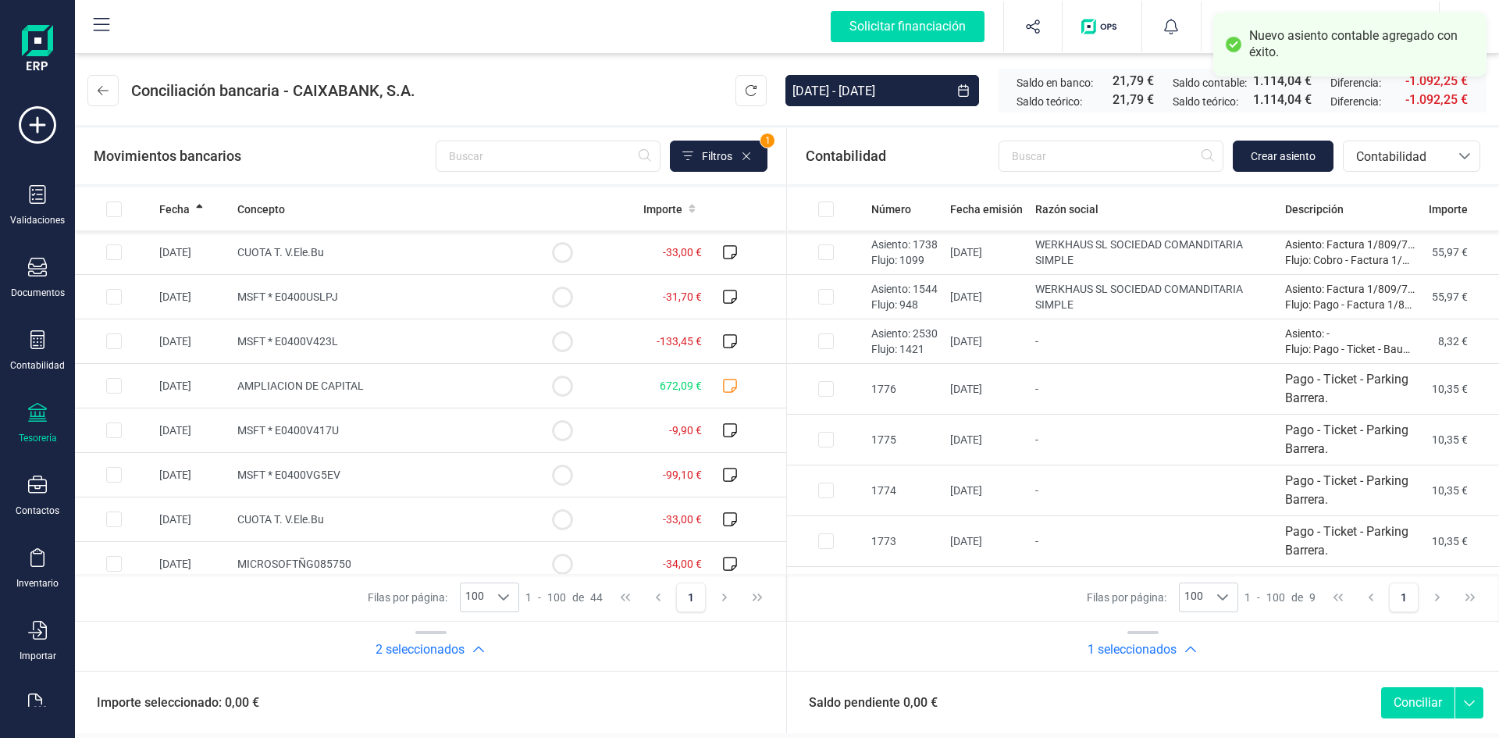
scroll to position [88, 0]
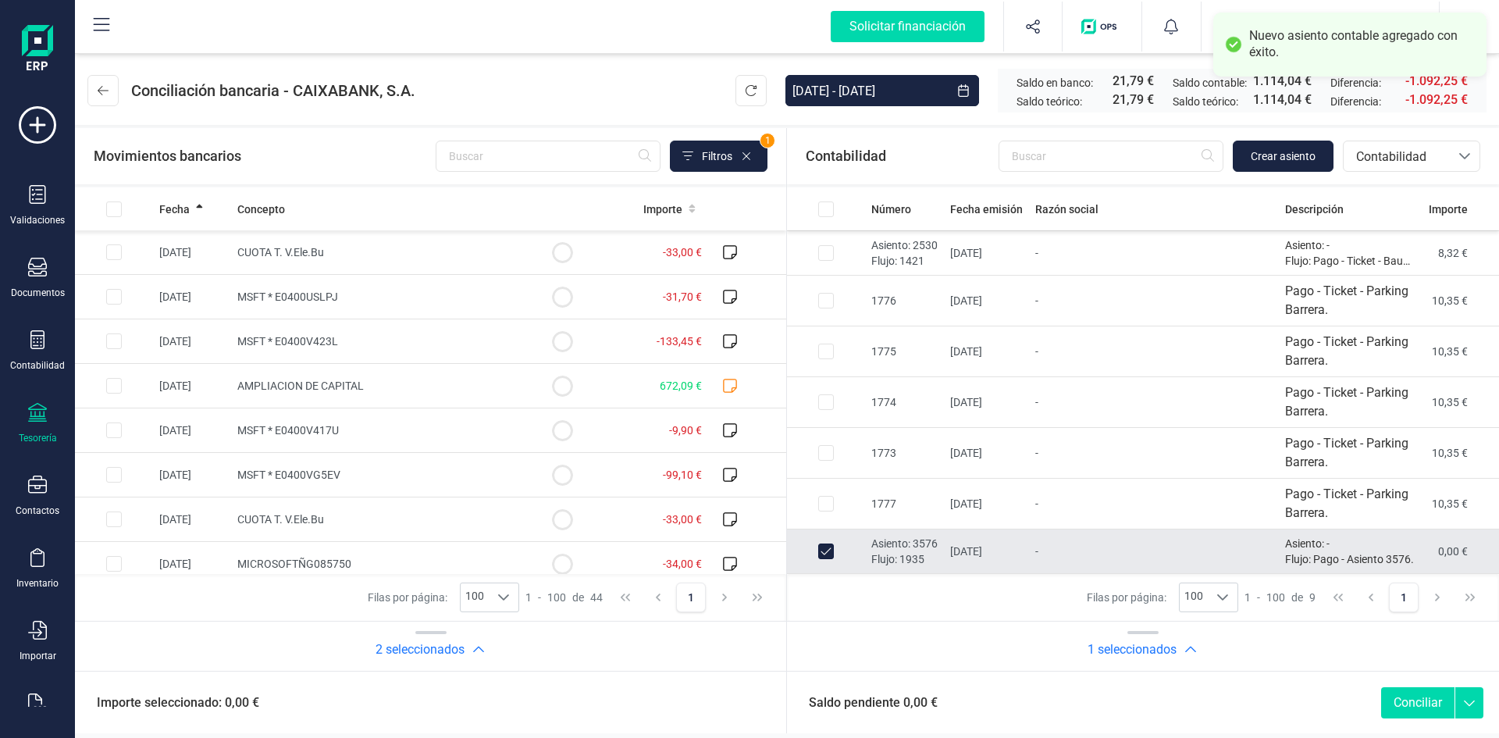
click at [1419, 703] on button "Conciliar" at bounding box center [1417, 702] width 73 height 31
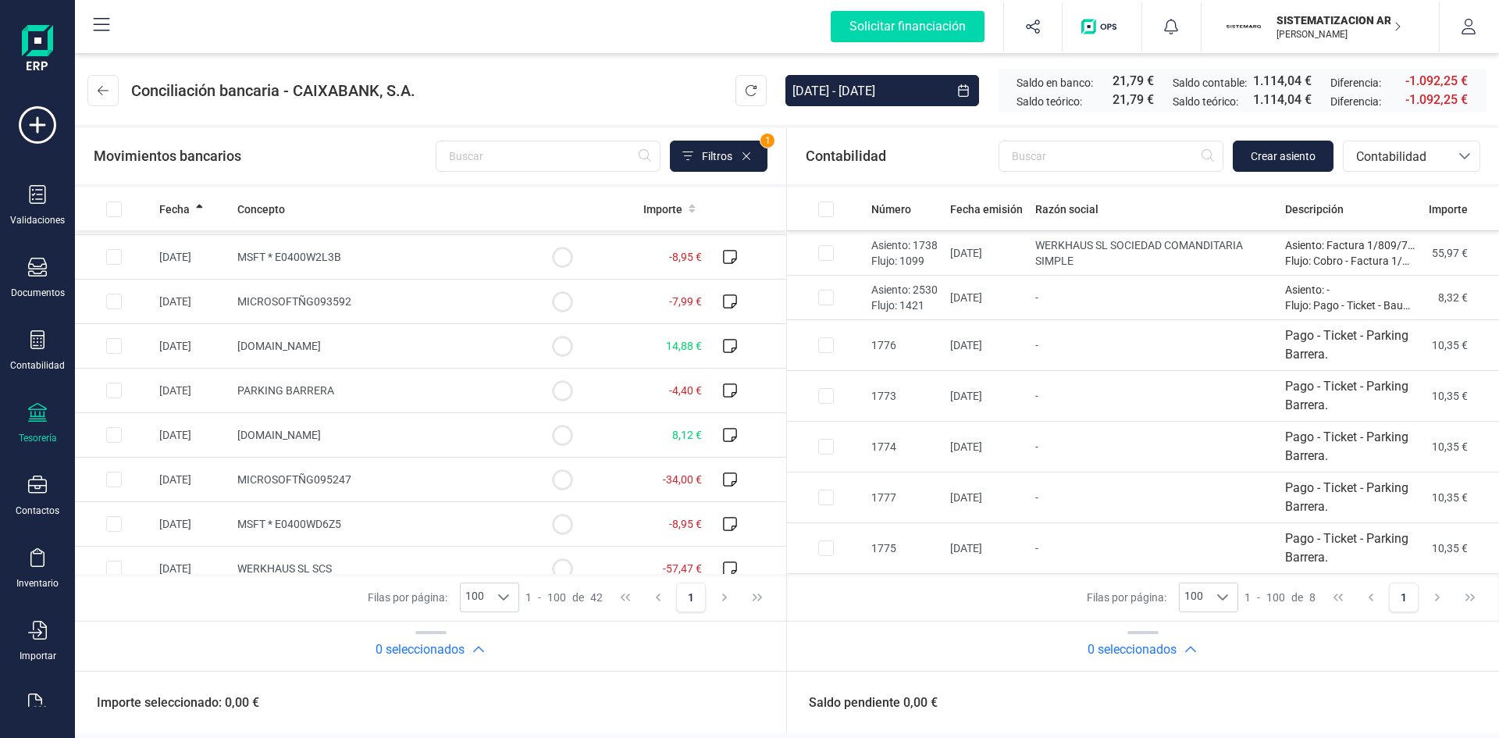
scroll to position [575, 0]
click at [523, 425] on td at bounding box center [562, 434] width 78 height 45
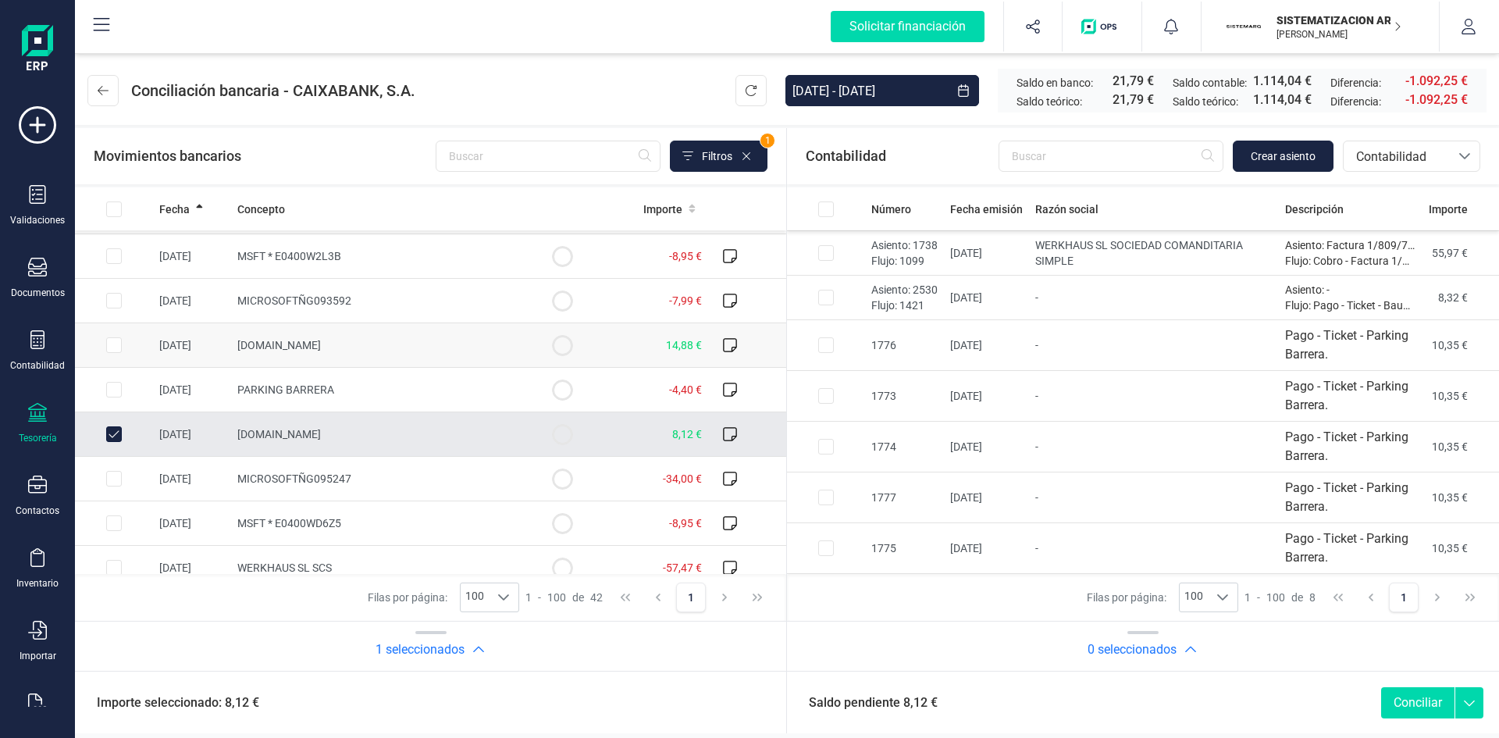
click at [494, 334] on td "Amazon.es" at bounding box center [377, 345] width 292 height 45
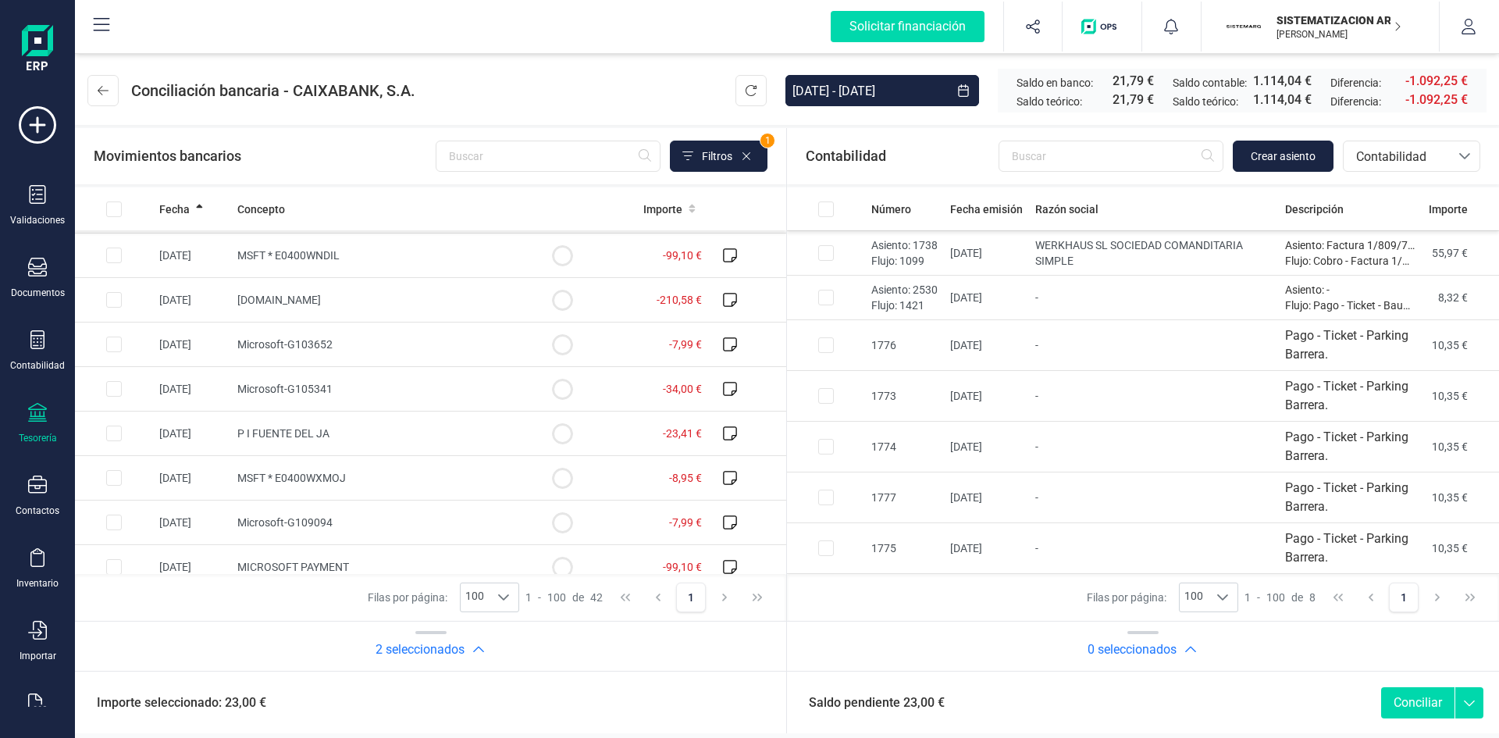
scroll to position [1111, 0]
click at [511, 165] on input "text" at bounding box center [548, 156] width 225 height 31
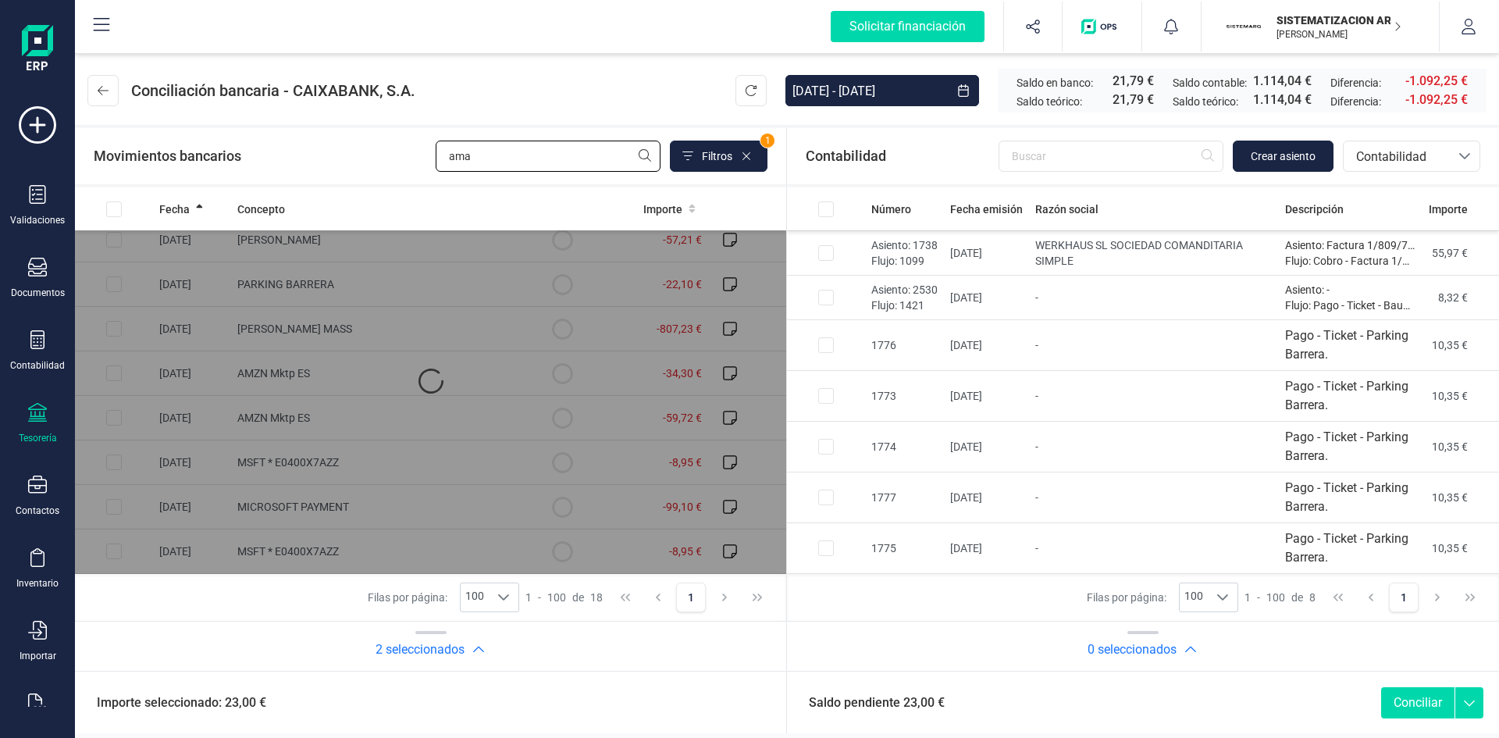
scroll to position [0, 0]
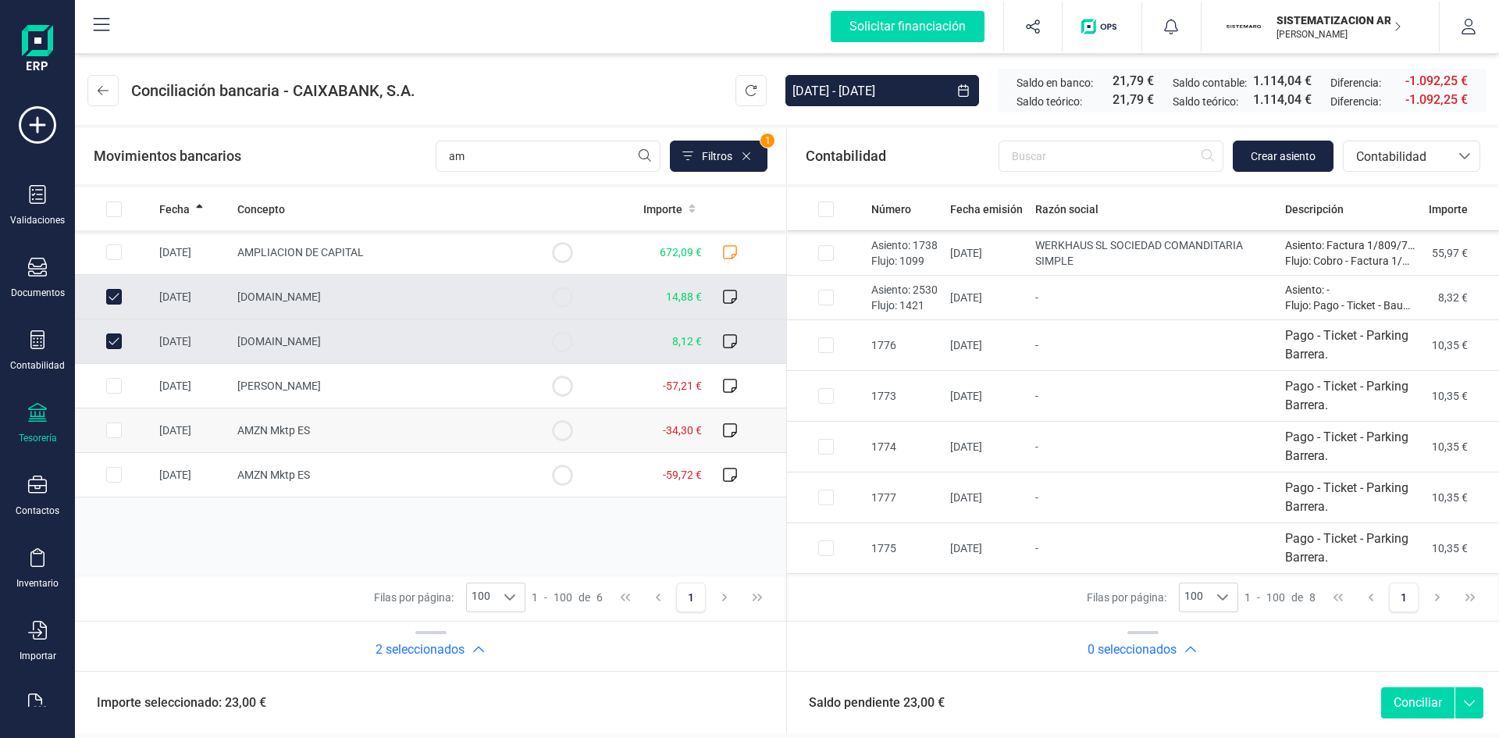
click at [493, 412] on td "AMZN Mktp ES" at bounding box center [377, 430] width 292 height 45
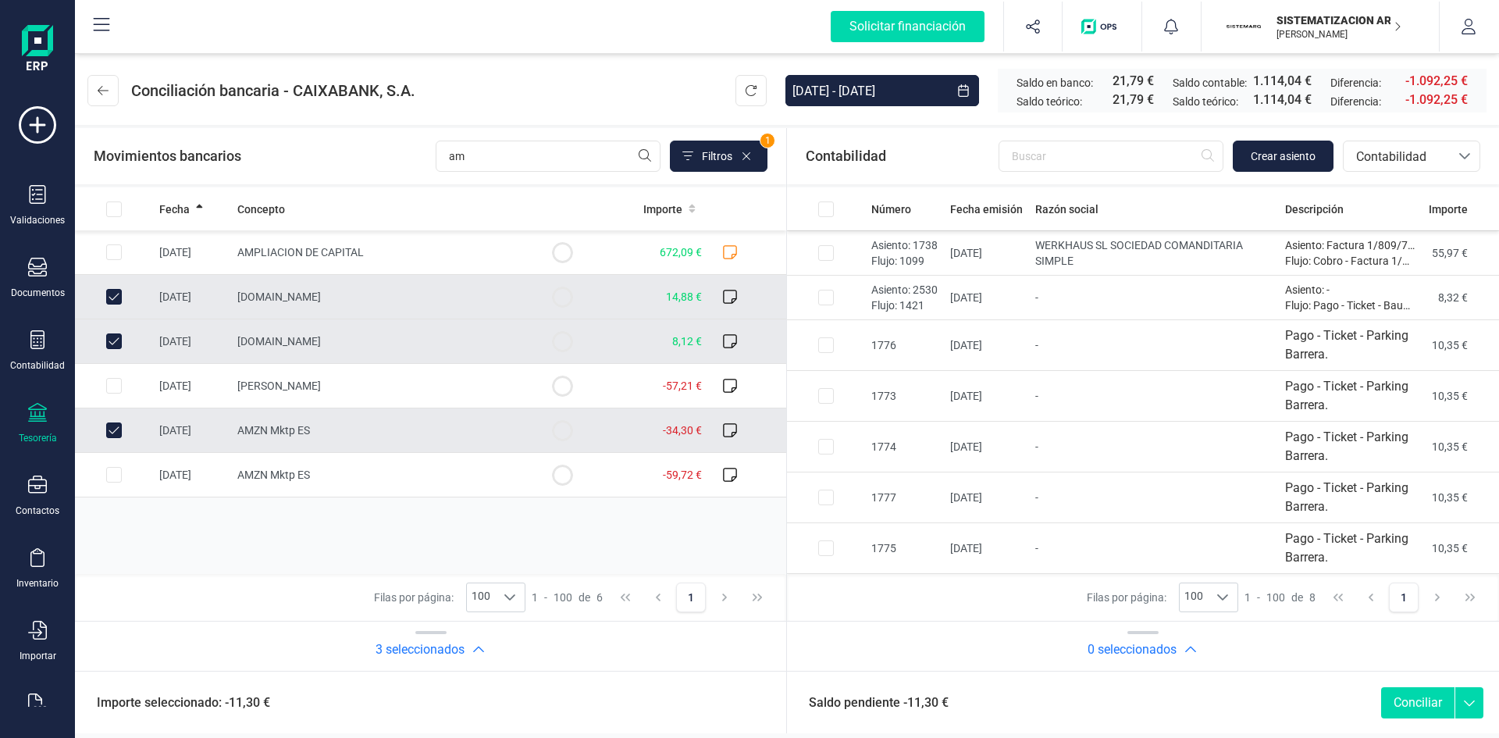
click at [105, 415] on td at bounding box center [114, 430] width 78 height 45
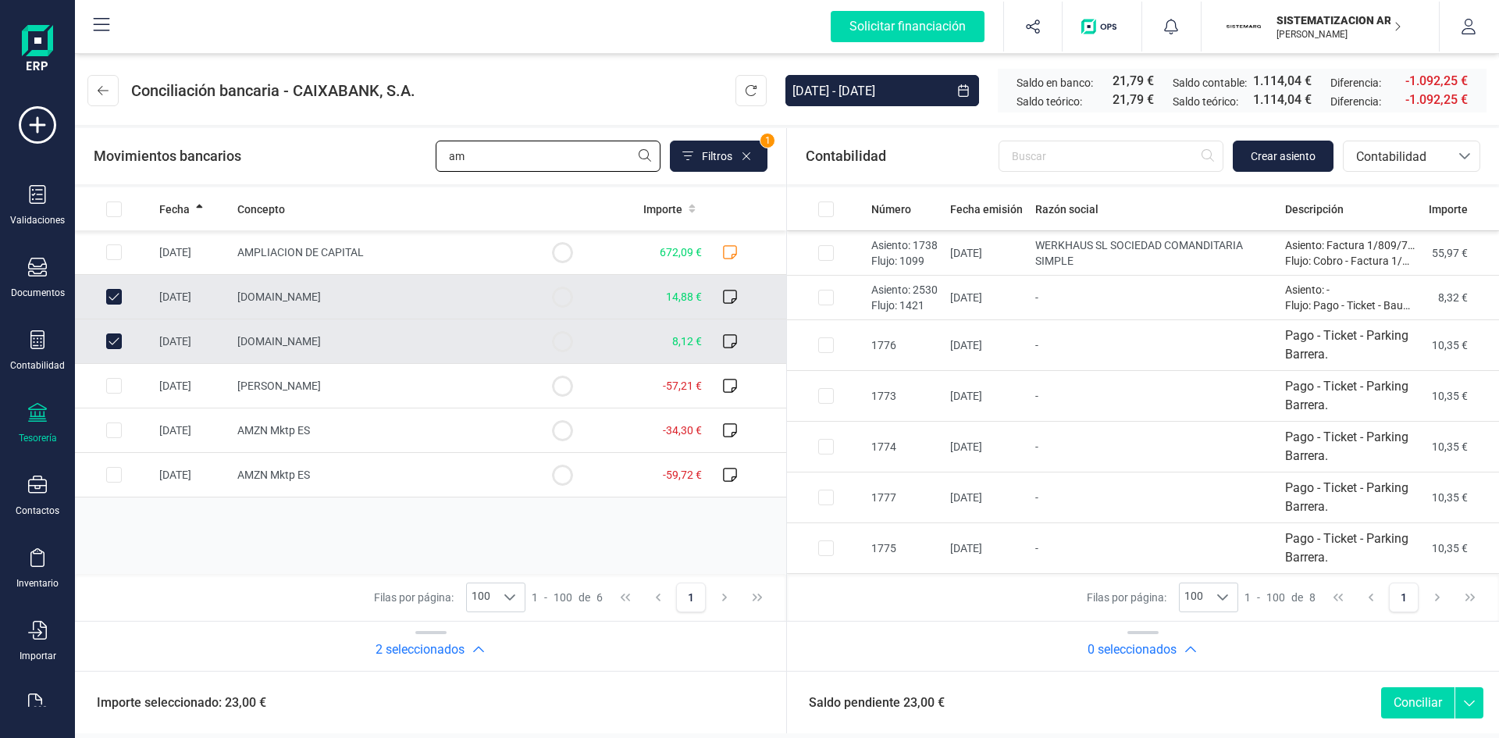
click at [557, 157] on input "am" at bounding box center [548, 156] width 225 height 31
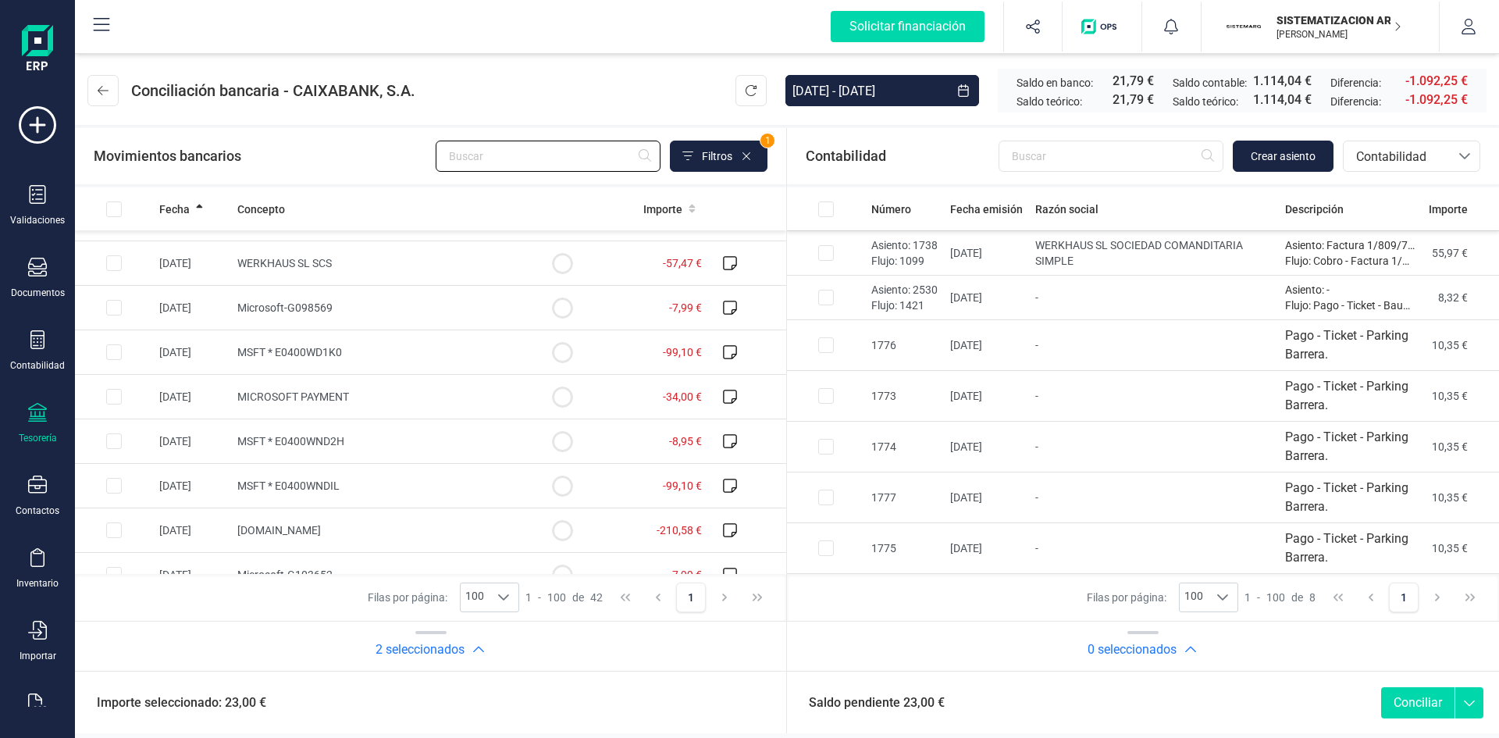
scroll to position [881, 0]
click at [501, 440] on td "MSFT * E0400WND2H" at bounding box center [377, 439] width 292 height 45
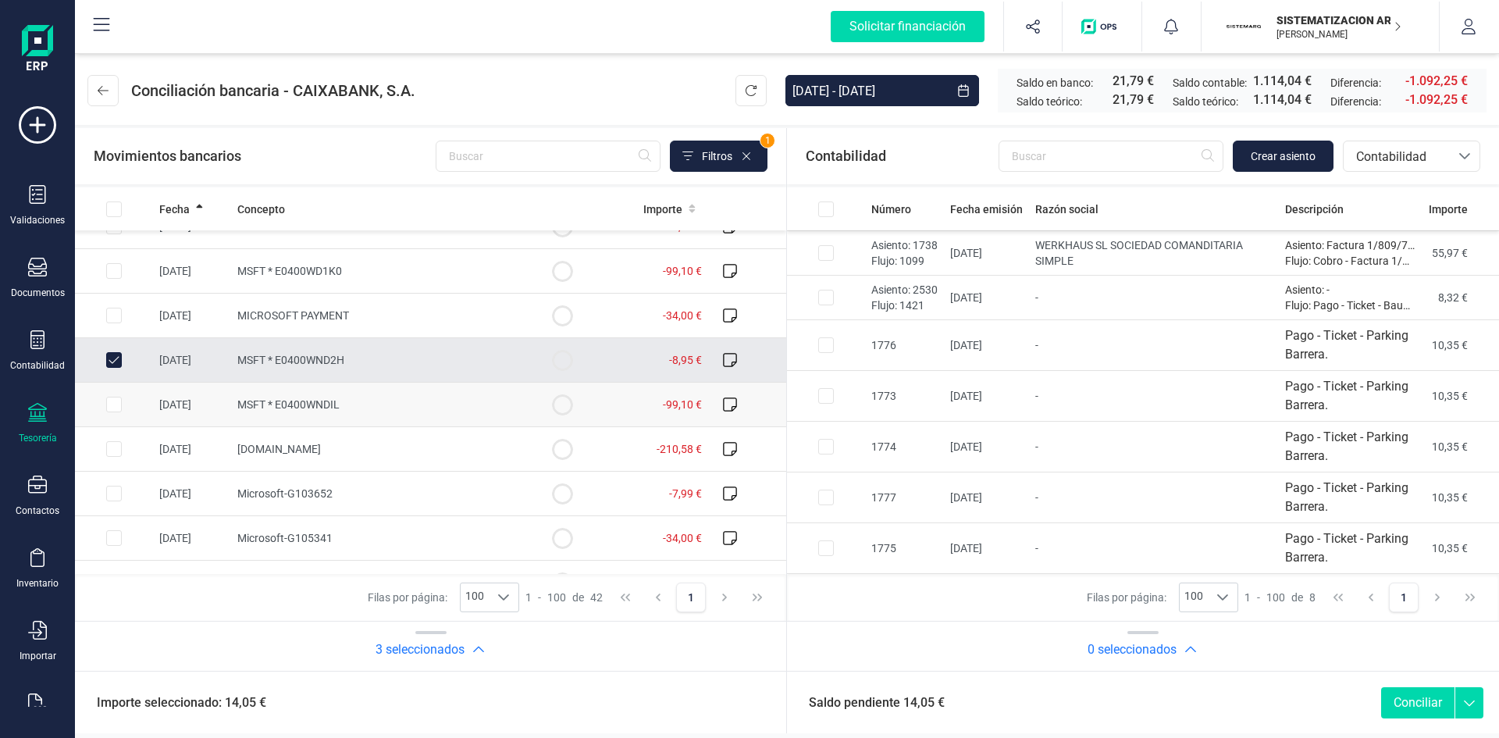
scroll to position [960, 0]
click at [447, 360] on td "MSFT * E0400WND2H" at bounding box center [377, 361] width 292 height 45
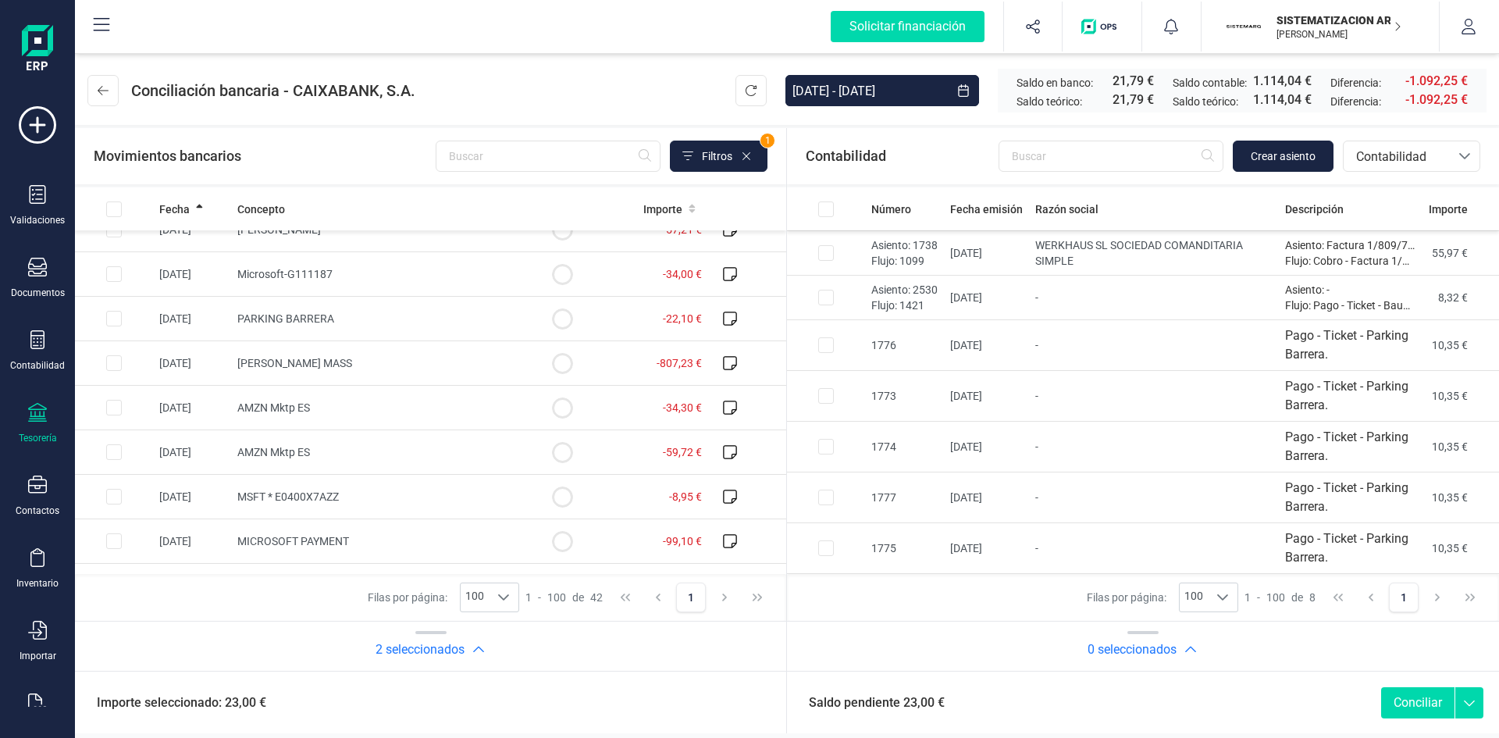
scroll to position [1492, 0]
click at [465, 424] on td "AMZN Mktp ES" at bounding box center [377, 407] width 292 height 45
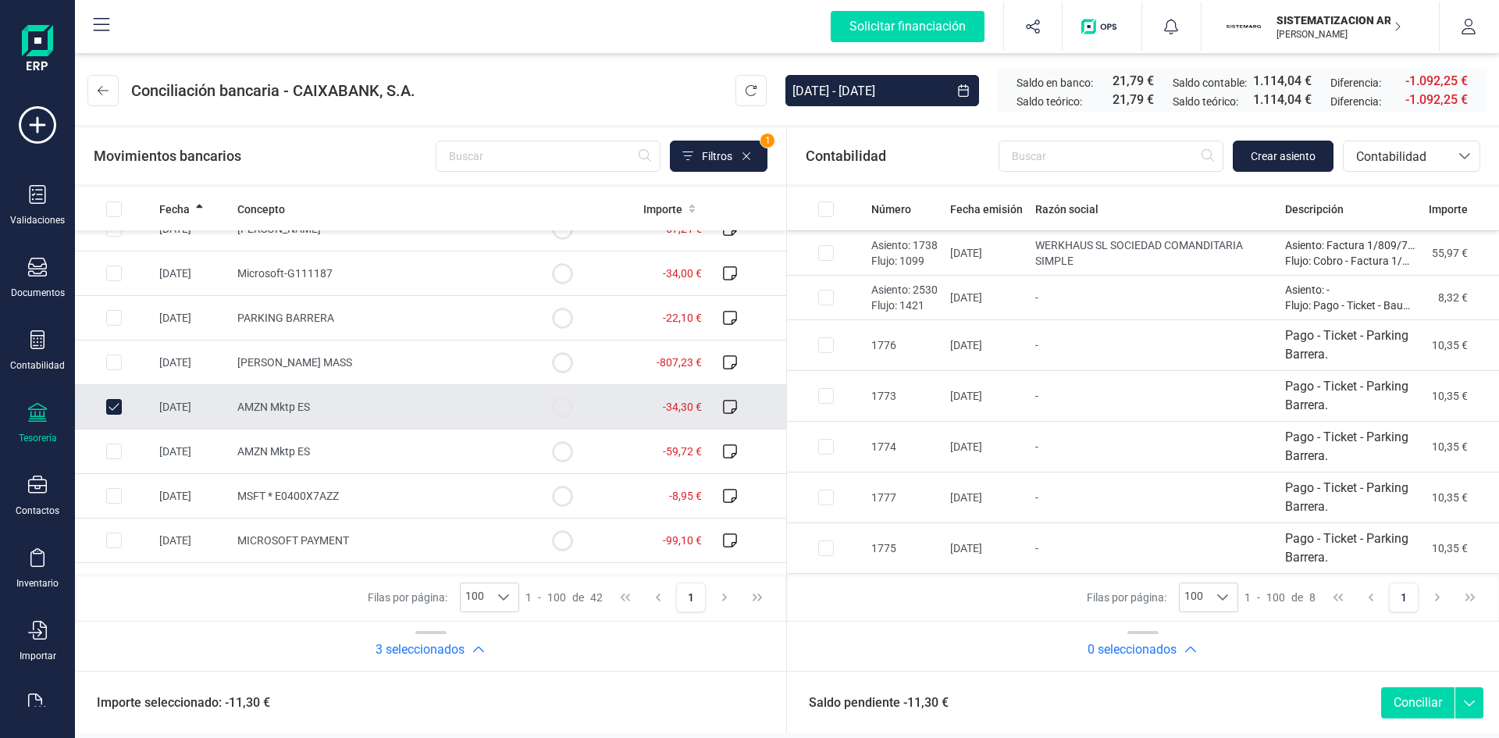
click at [149, 401] on td at bounding box center [114, 407] width 78 height 45
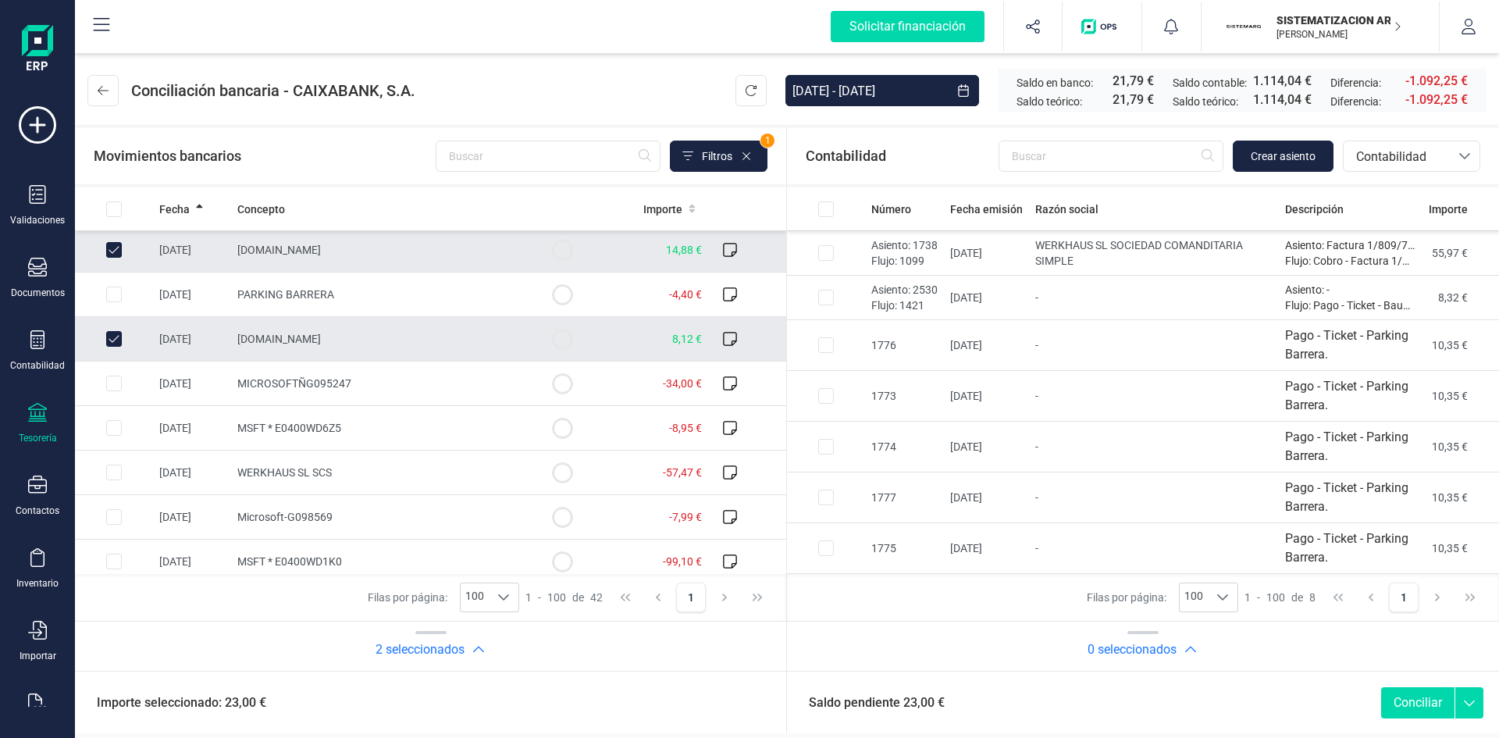
scroll to position [575, 0]
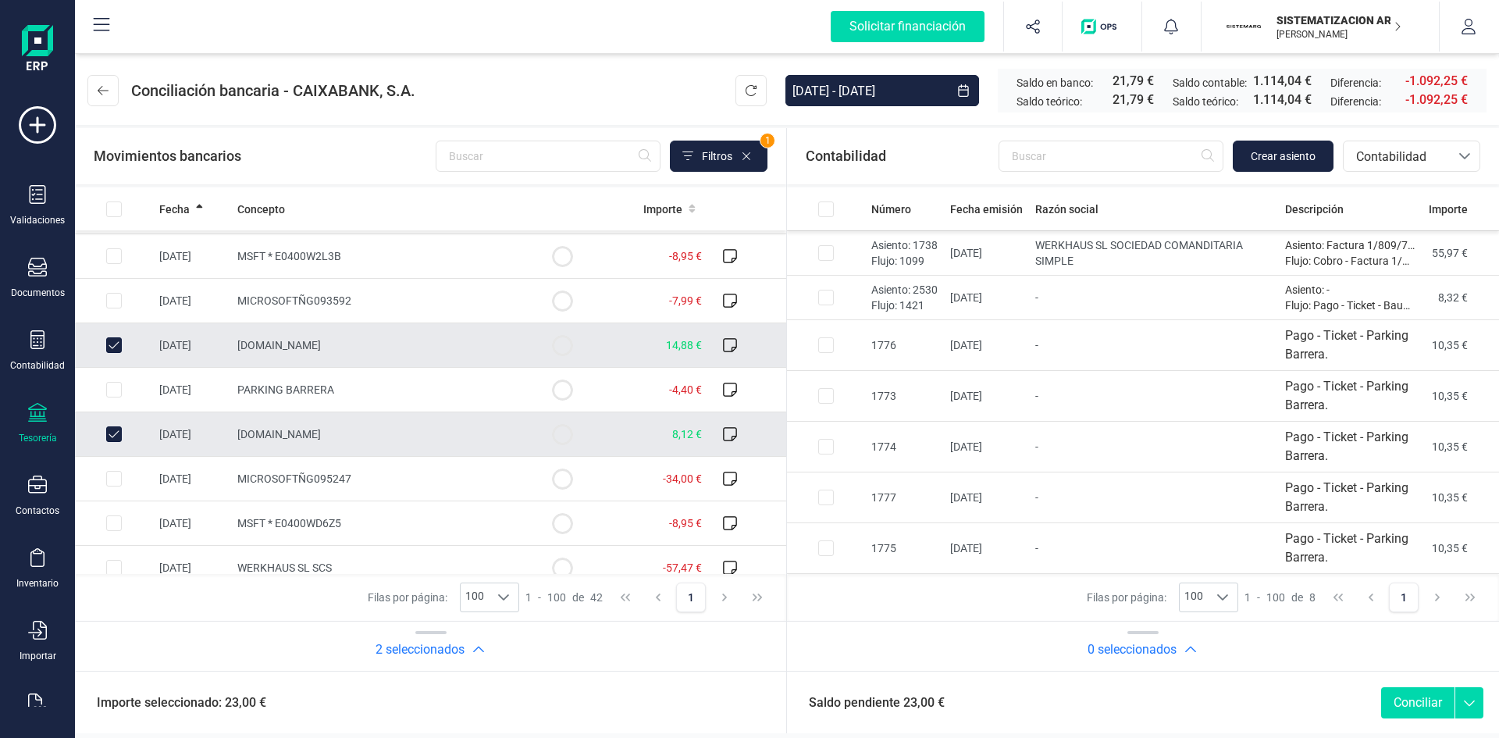
click at [361, 433] on td "Amazon.es" at bounding box center [377, 434] width 292 height 45
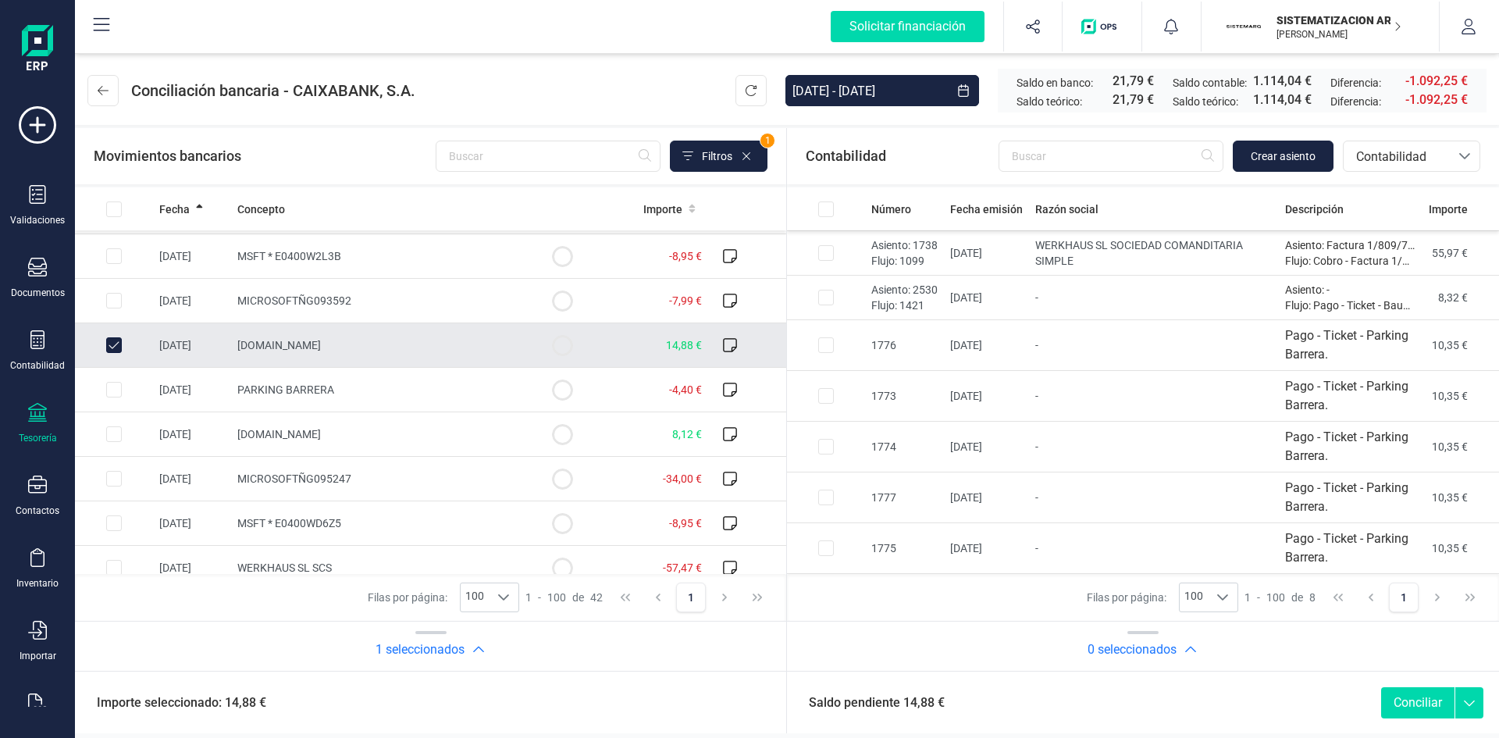
click at [244, 344] on span "Amazon.es" at bounding box center [279, 345] width 84 height 12
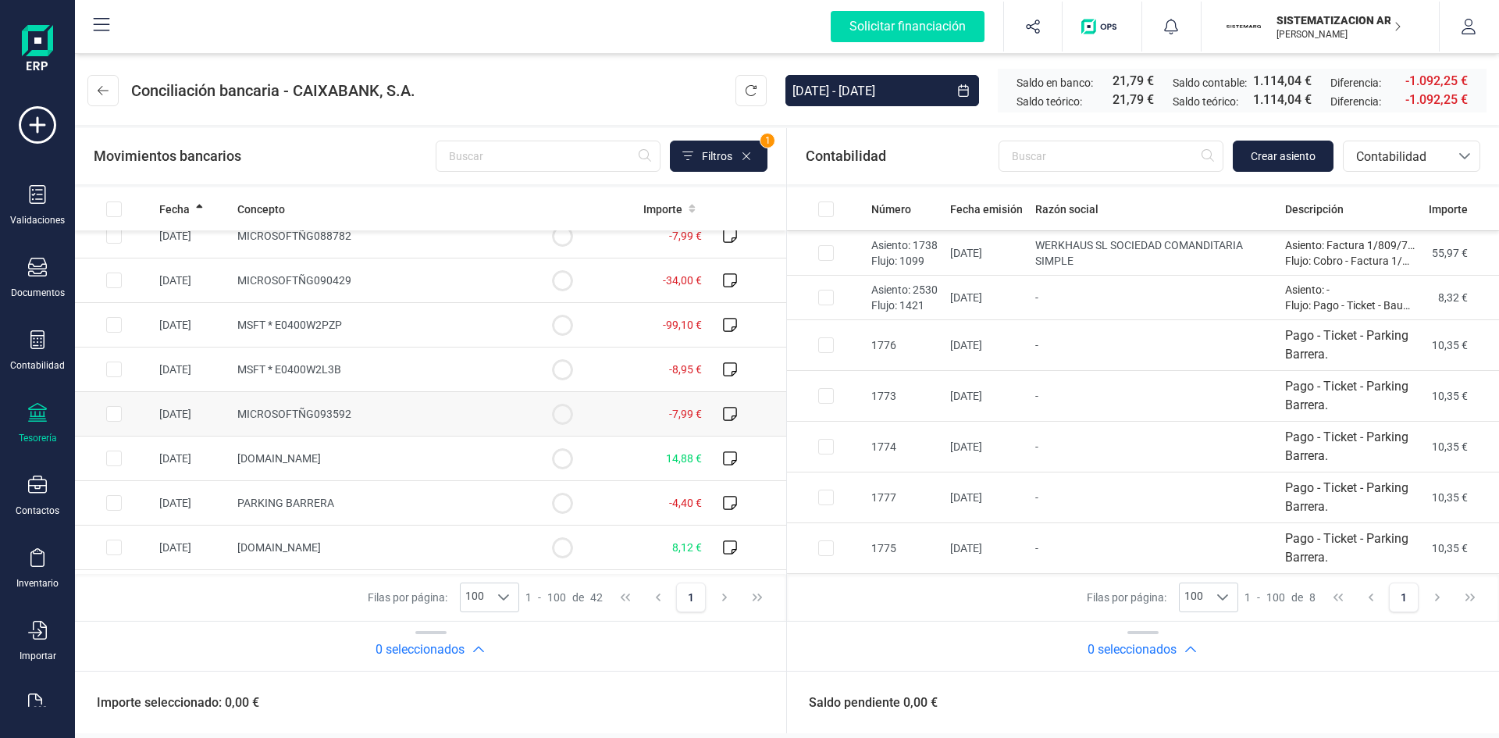
scroll to position [462, 0]
click at [388, 493] on td "PARKING BARRERA" at bounding box center [377, 502] width 292 height 45
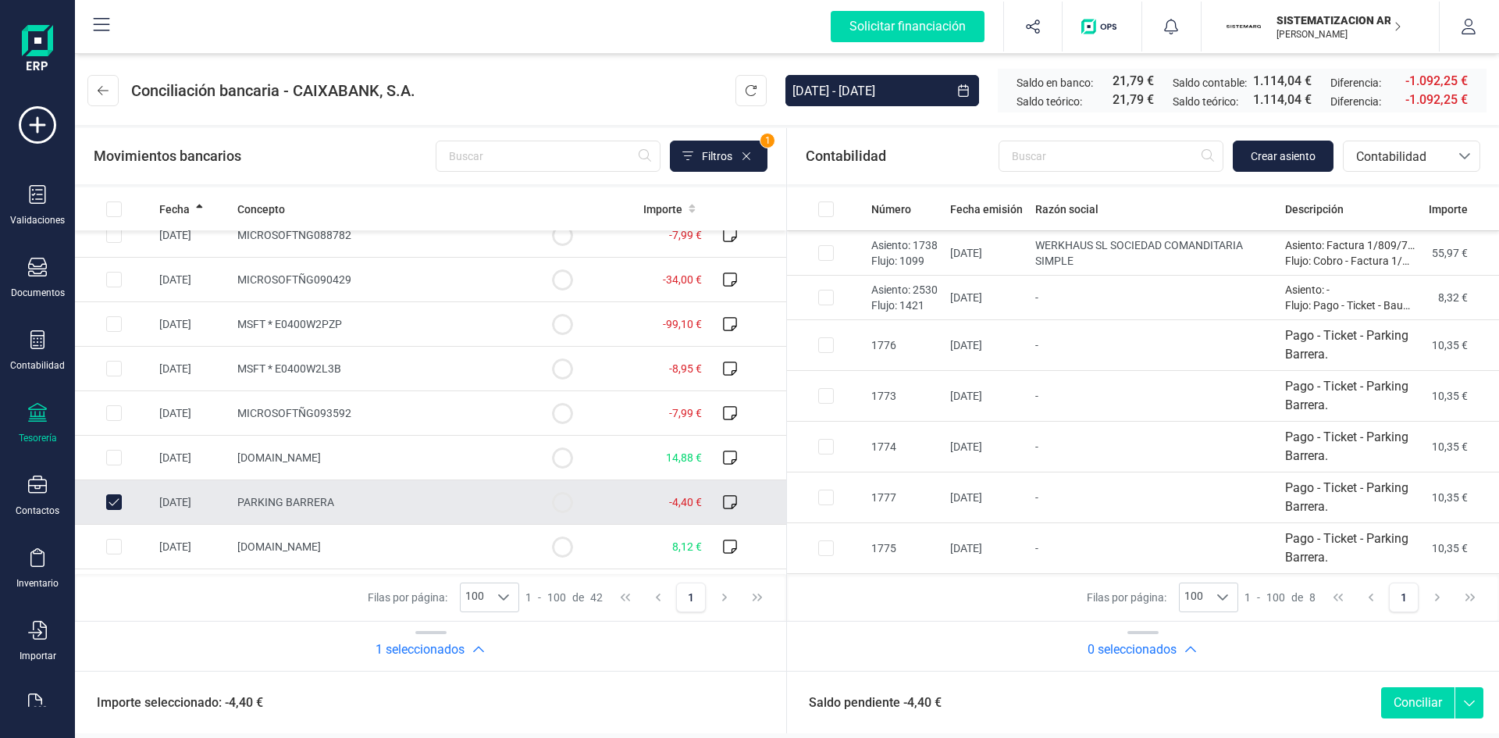
click at [1303, 140] on div "Contabilidad Crear asiento bancos.conciliacion.modal.headerAccounting bancos.co…" at bounding box center [1143, 156] width 712 height 56
click at [1301, 148] on button "Crear asiento" at bounding box center [1283, 156] width 101 height 31
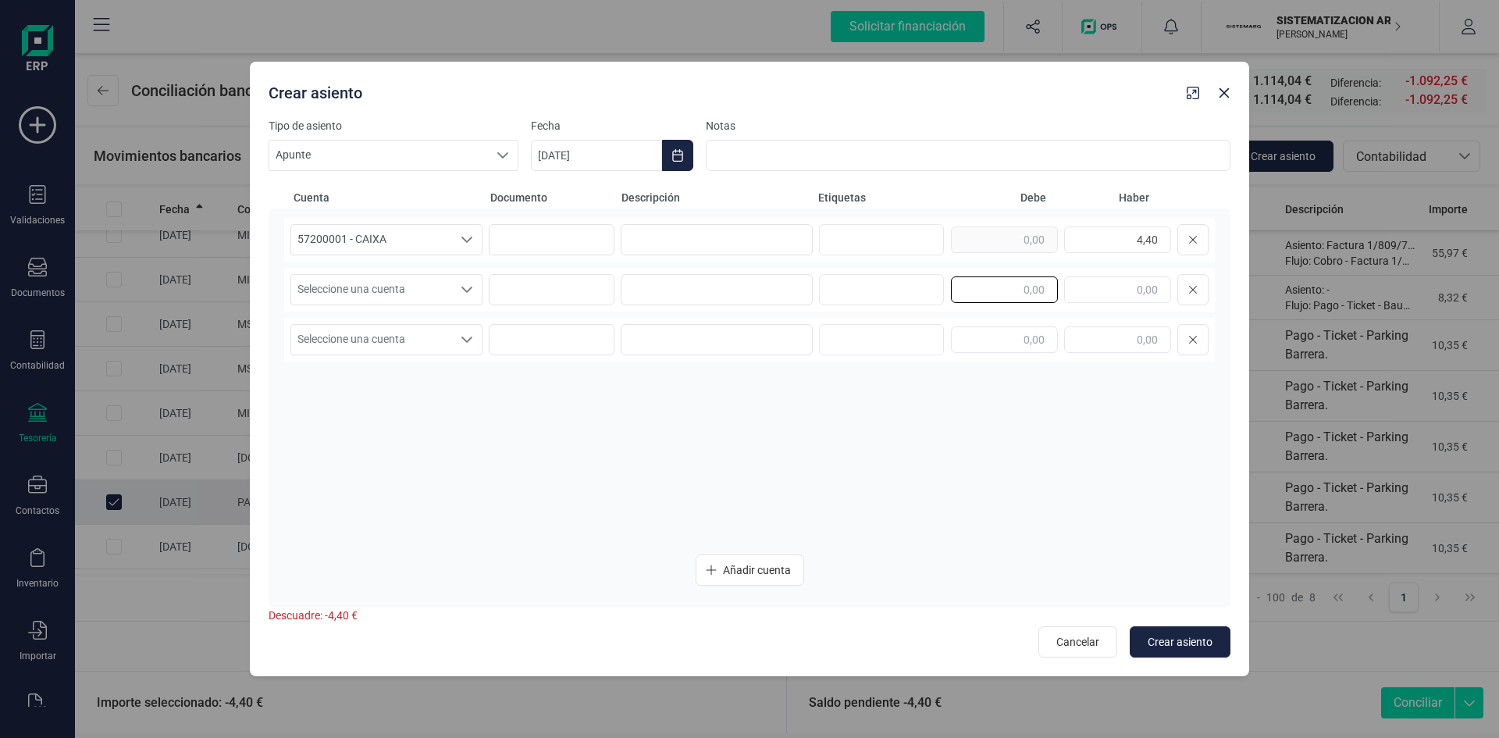
click at [1046, 280] on input "text" at bounding box center [1004, 289] width 107 height 27
click at [450, 294] on span "Seleccione una cuenta" at bounding box center [371, 290] width 161 height 30
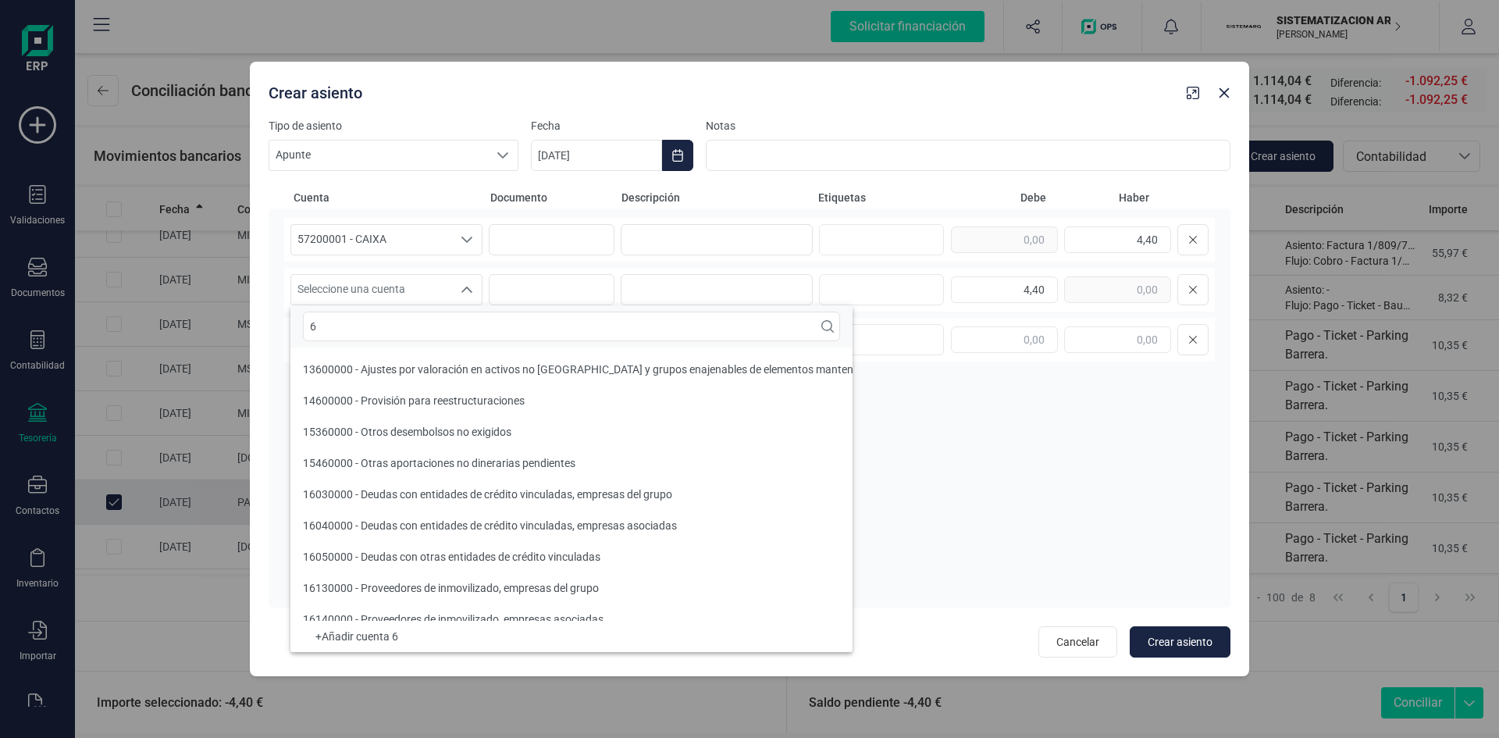
scroll to position [6, 0]
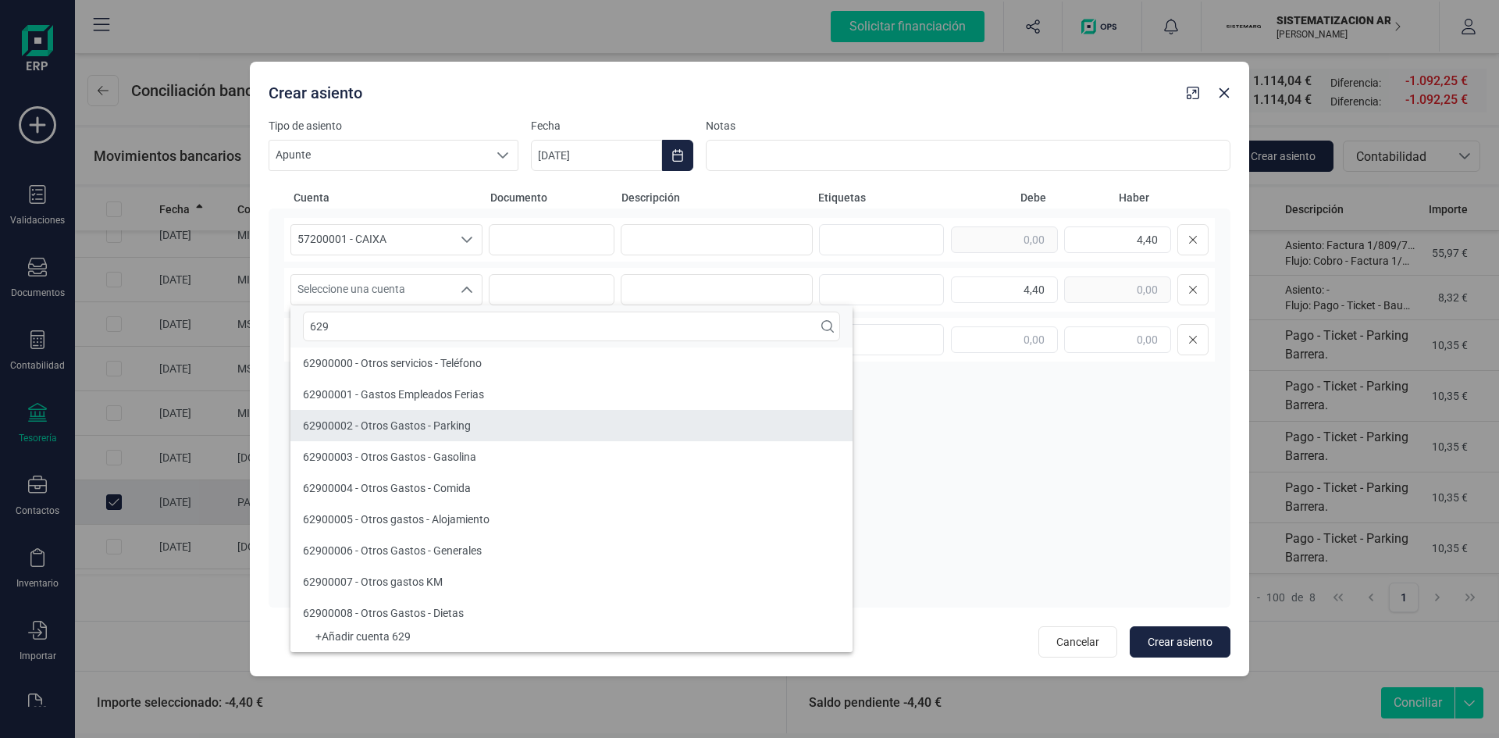
click at [490, 421] on li "62900002 - Otros Gastos - Parking" at bounding box center [571, 425] width 562 height 31
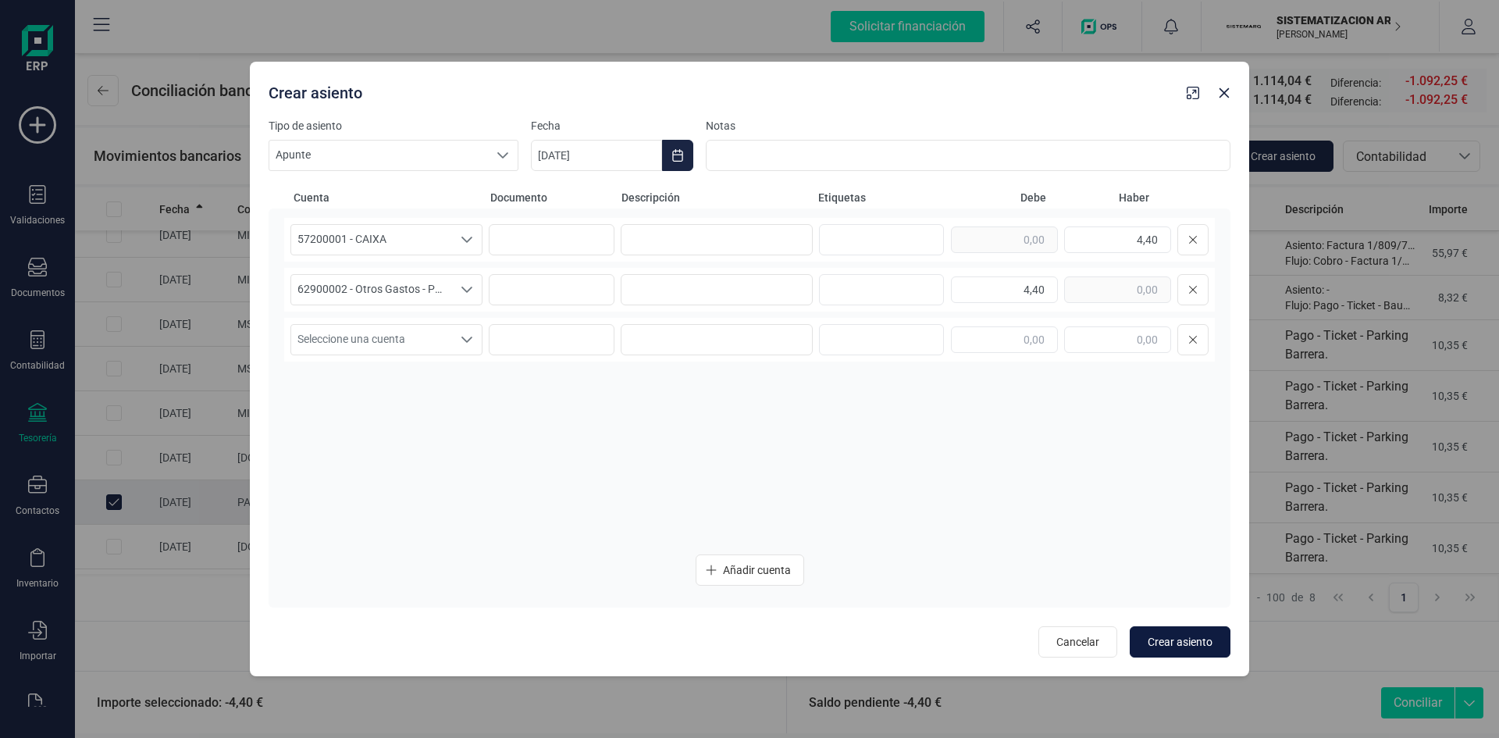
click at [1183, 647] on span "Crear asiento" at bounding box center [1180, 642] width 65 height 16
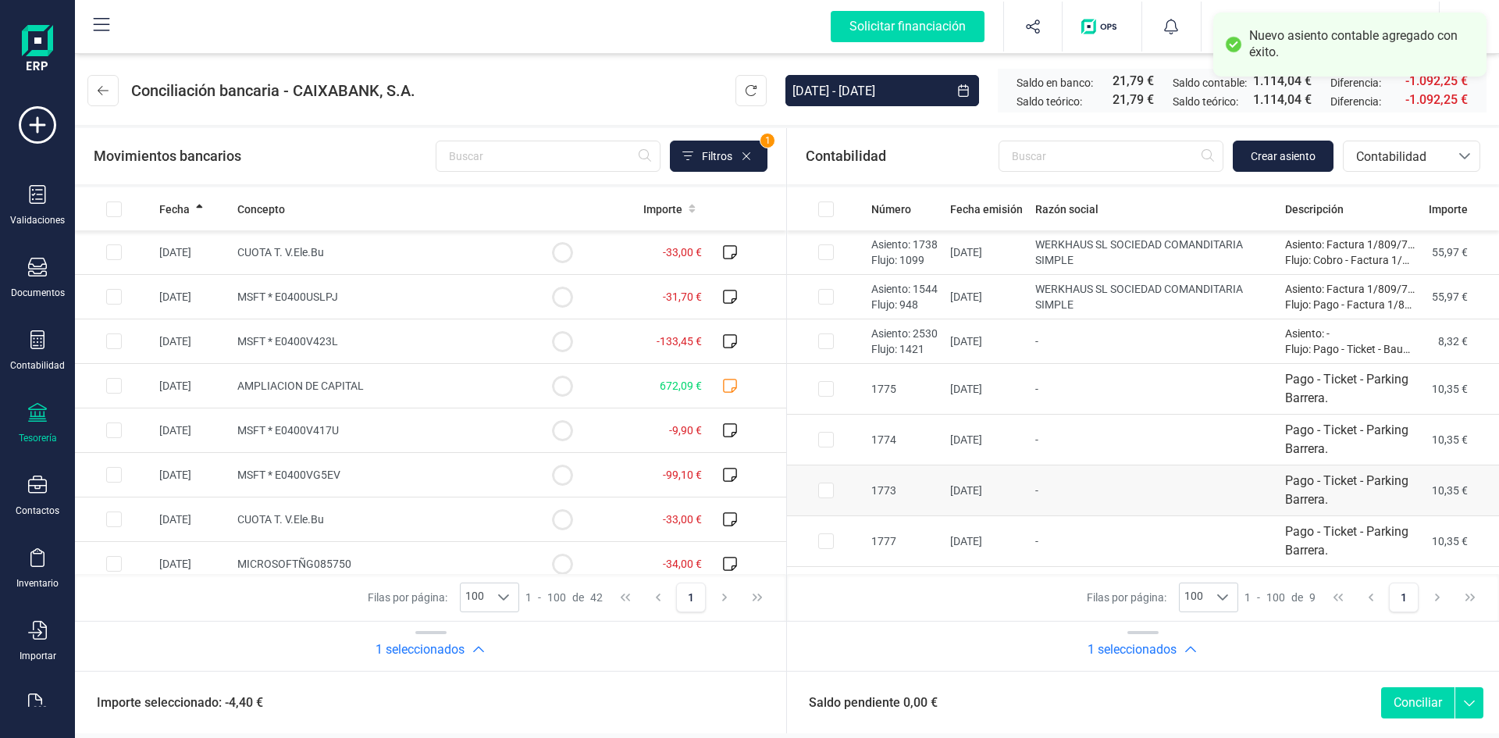
scroll to position [88, 0]
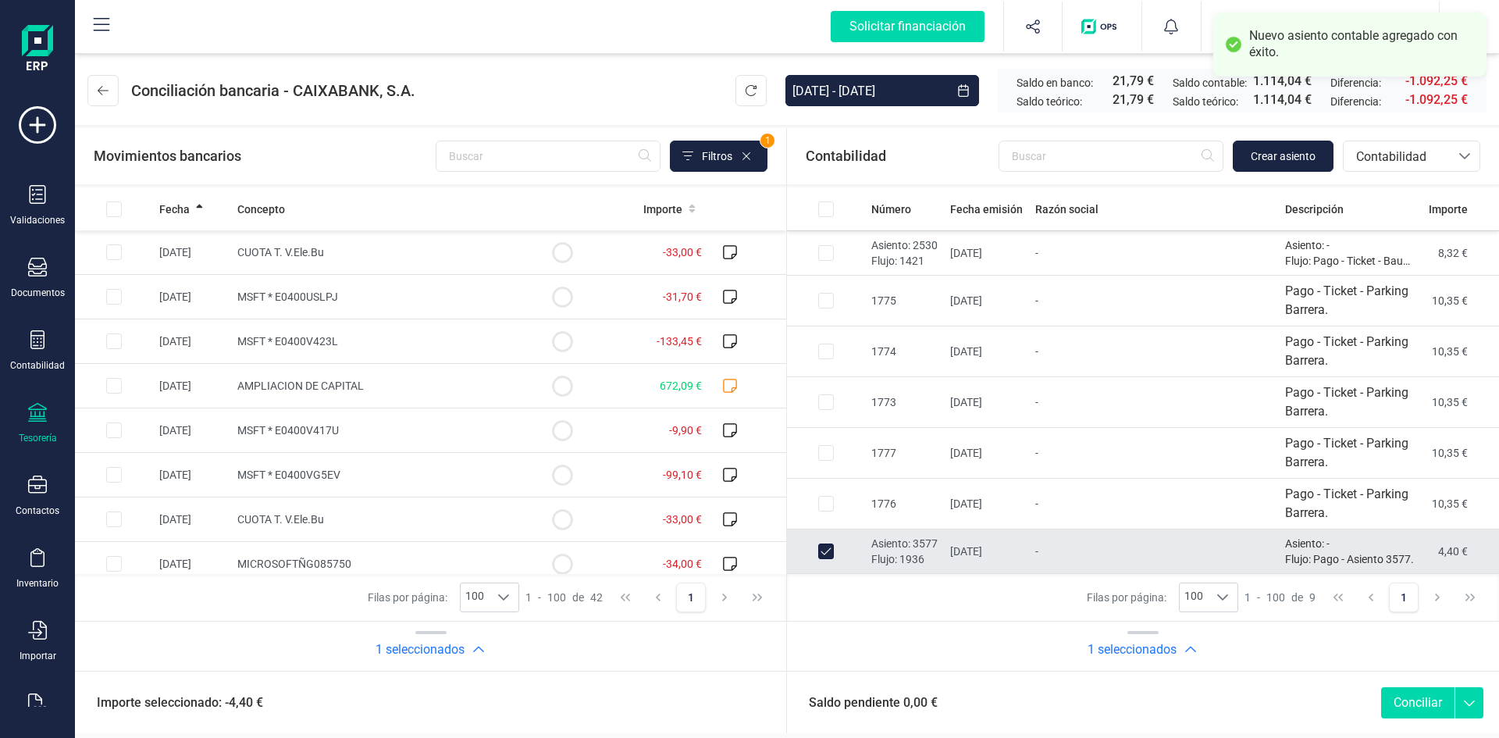
click at [1412, 705] on button "Conciliar" at bounding box center [1417, 702] width 73 height 31
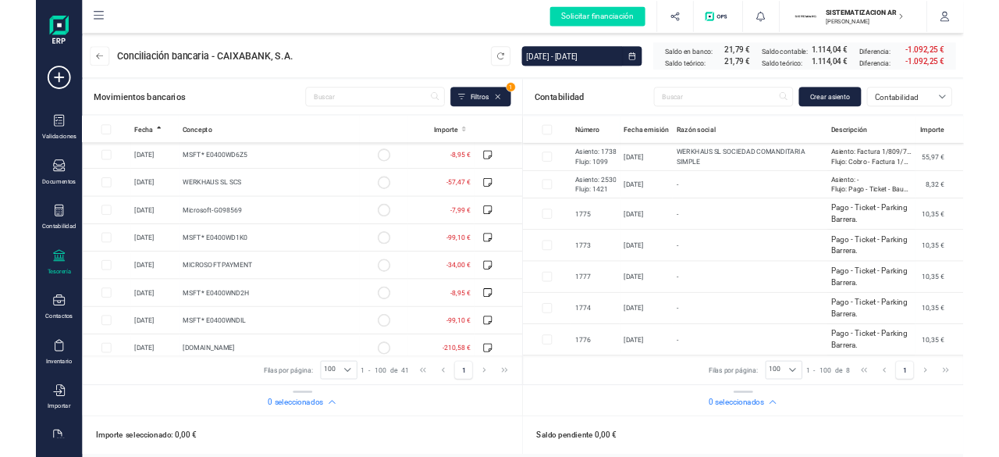
scroll to position [804, 0]
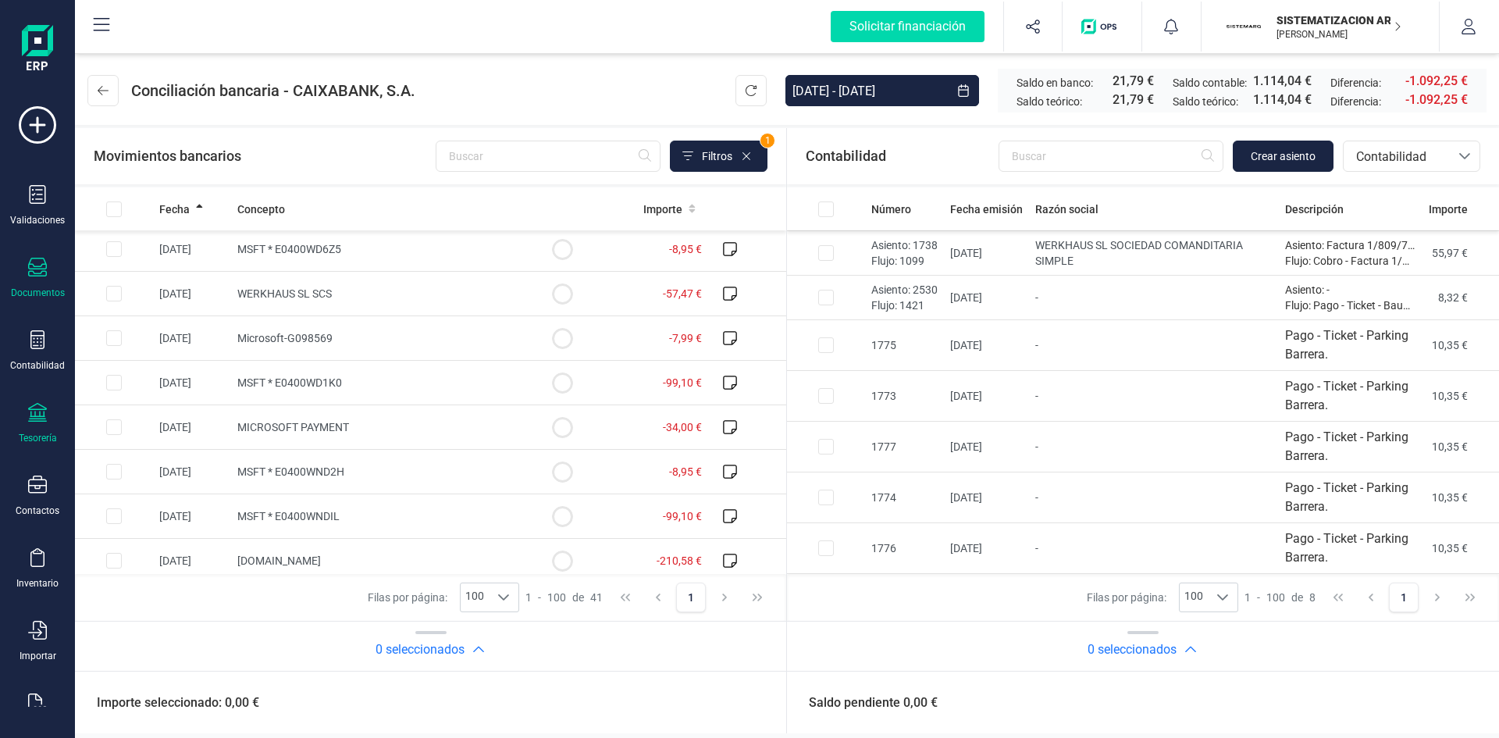
click at [34, 264] on icon at bounding box center [37, 267] width 19 height 19
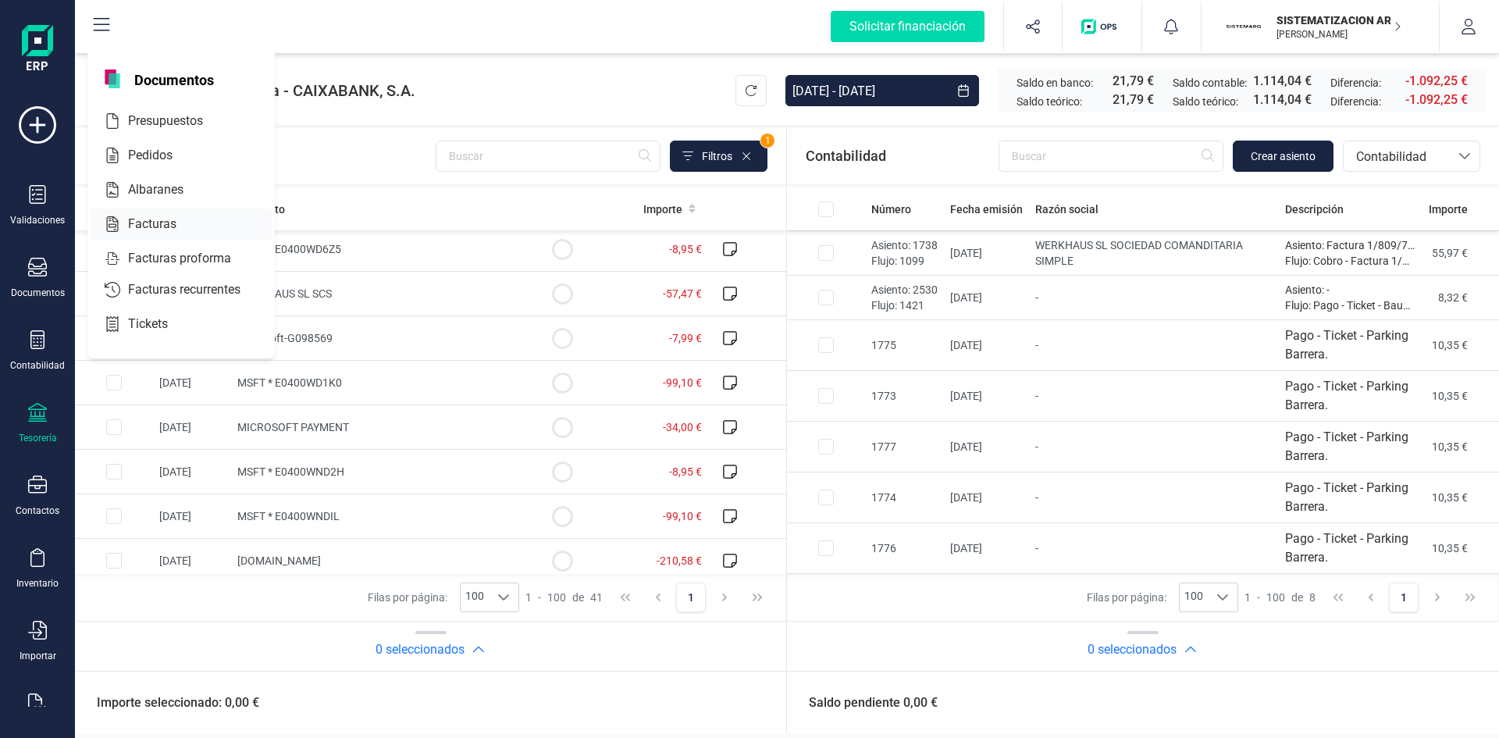
click at [203, 230] on div at bounding box center [190, 224] width 28 height 19
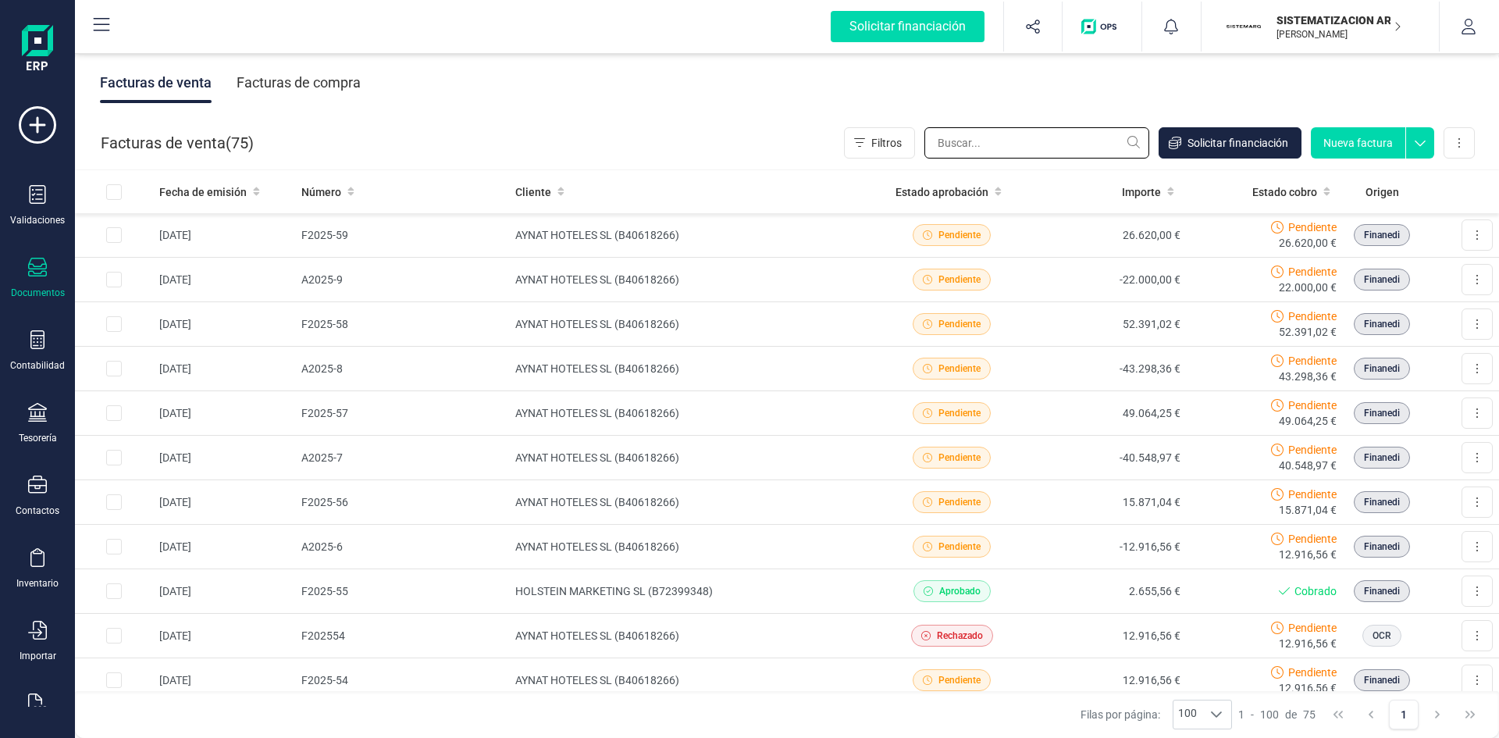
click at [1045, 145] on input "text" at bounding box center [1036, 142] width 225 height 31
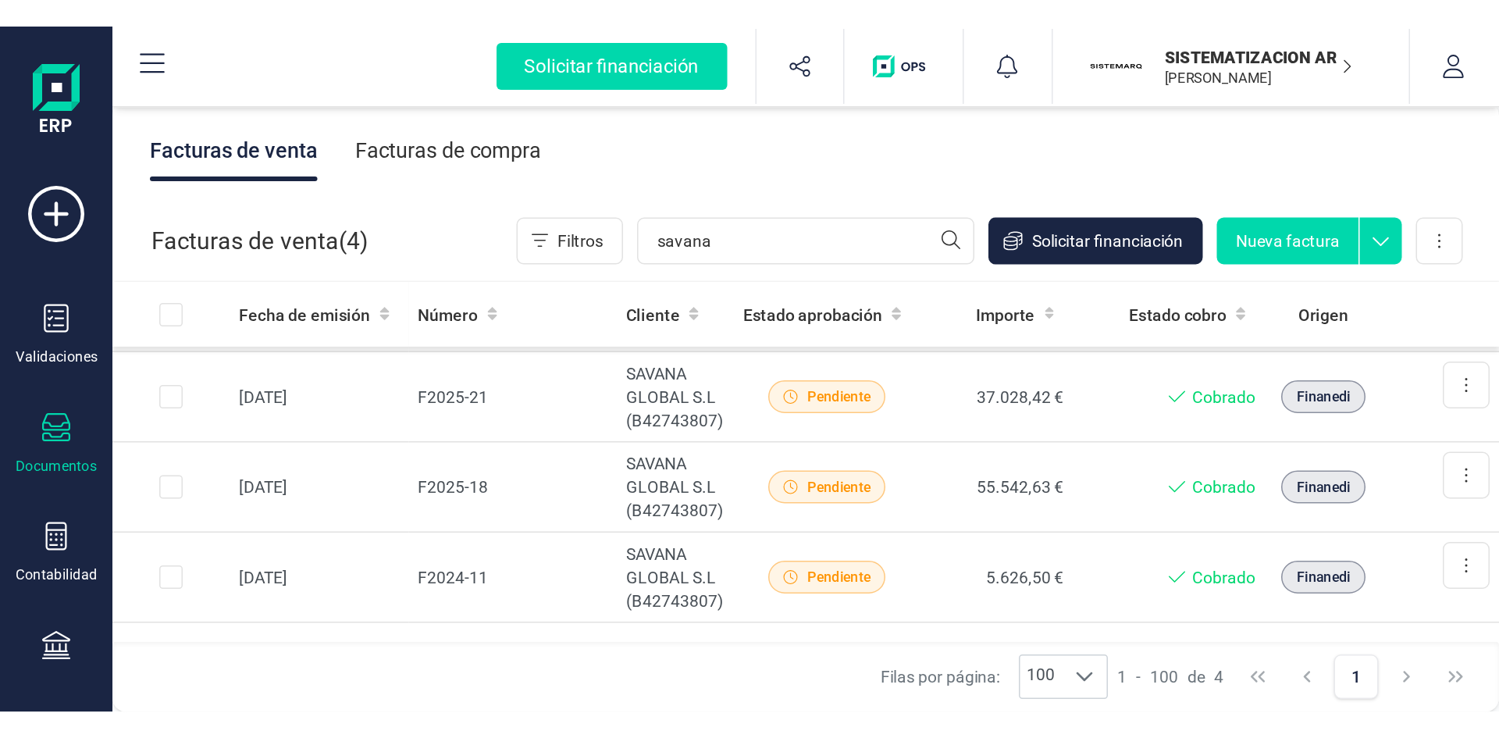
scroll to position [89, 0]
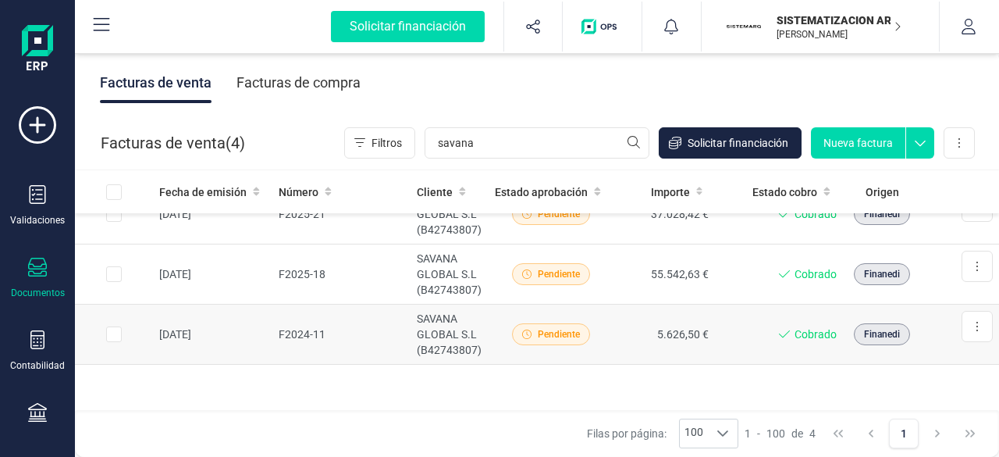
click at [594, 316] on td "Pendiente" at bounding box center [551, 334] width 125 height 60
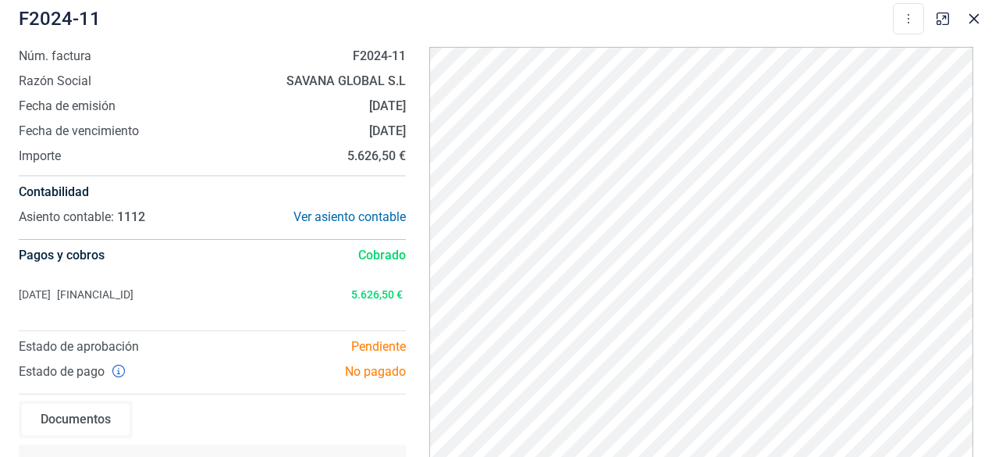
drag, startPoint x: 337, startPoint y: 109, endPoint x: 406, endPoint y: 118, distance: 70.0
click at [406, 118] on div "Núm. factura F2024-11 Razón Social SAVANA GLOBAL S.L Fecha de emisión 12/11/202…" at bounding box center [212, 270] width 411 height 447
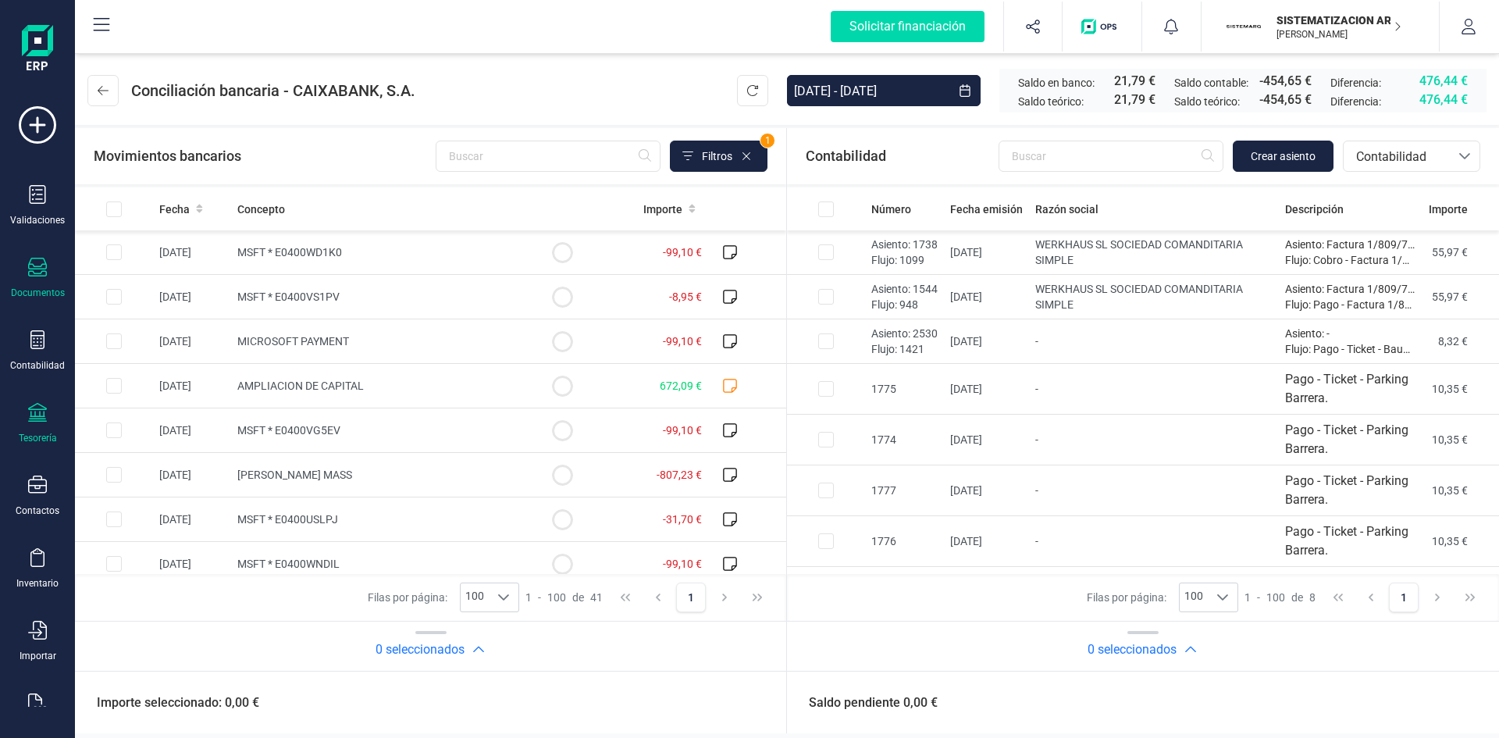
click at [43, 270] on icon at bounding box center [37, 267] width 19 height 19
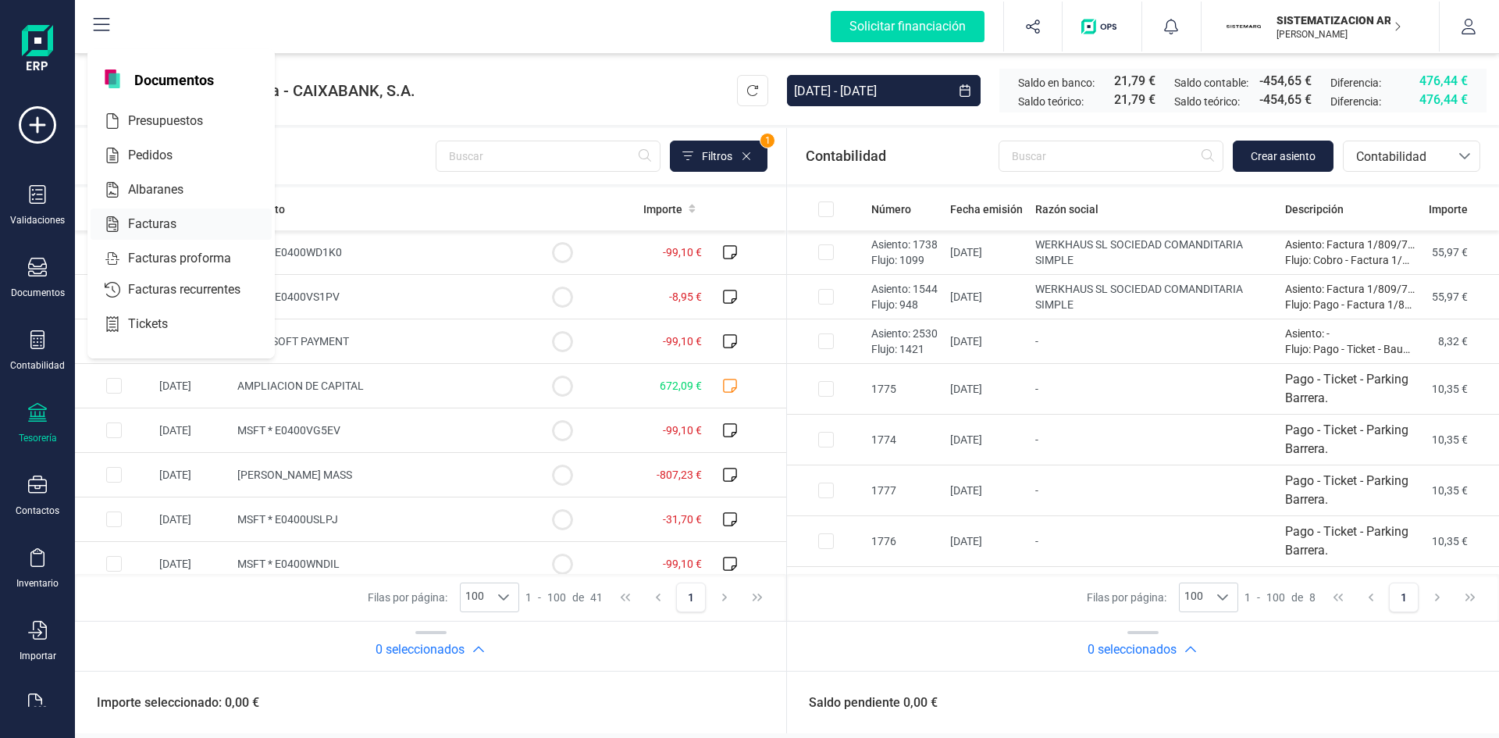
click at [156, 219] on span "Facturas" at bounding box center [163, 224] width 83 height 19
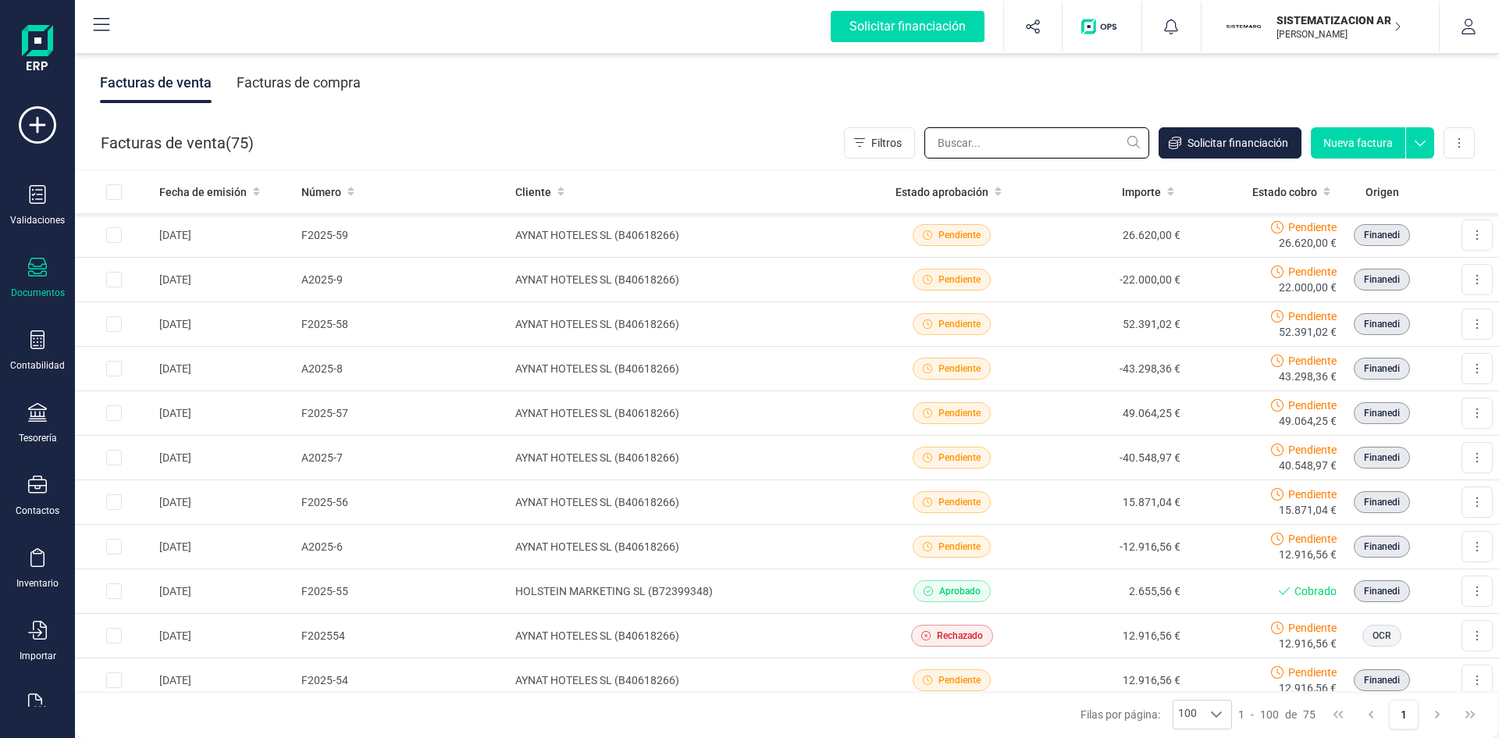
click at [957, 144] on input "text" at bounding box center [1036, 142] width 225 height 31
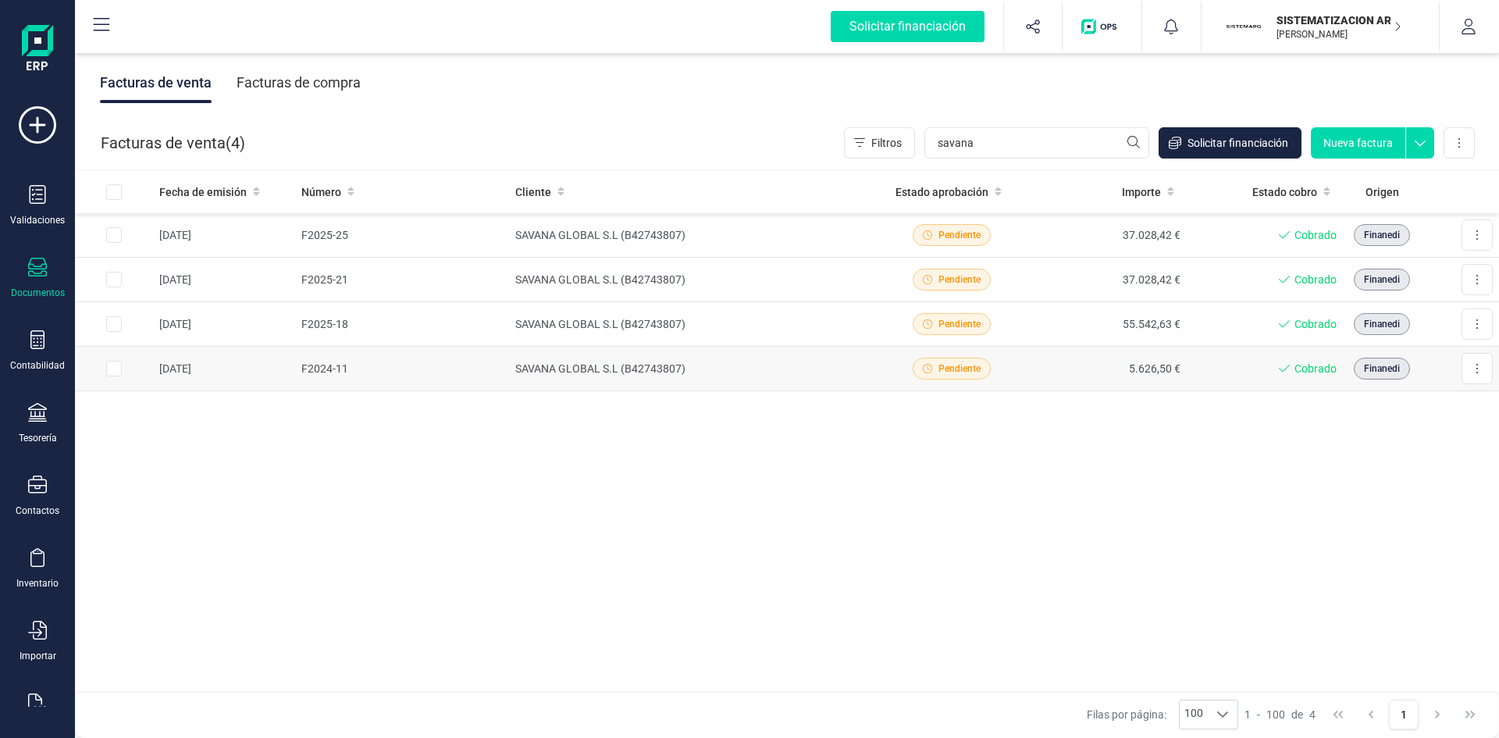
click at [1047, 378] on td "5.626,50 €" at bounding box center [1108, 369] width 157 height 45
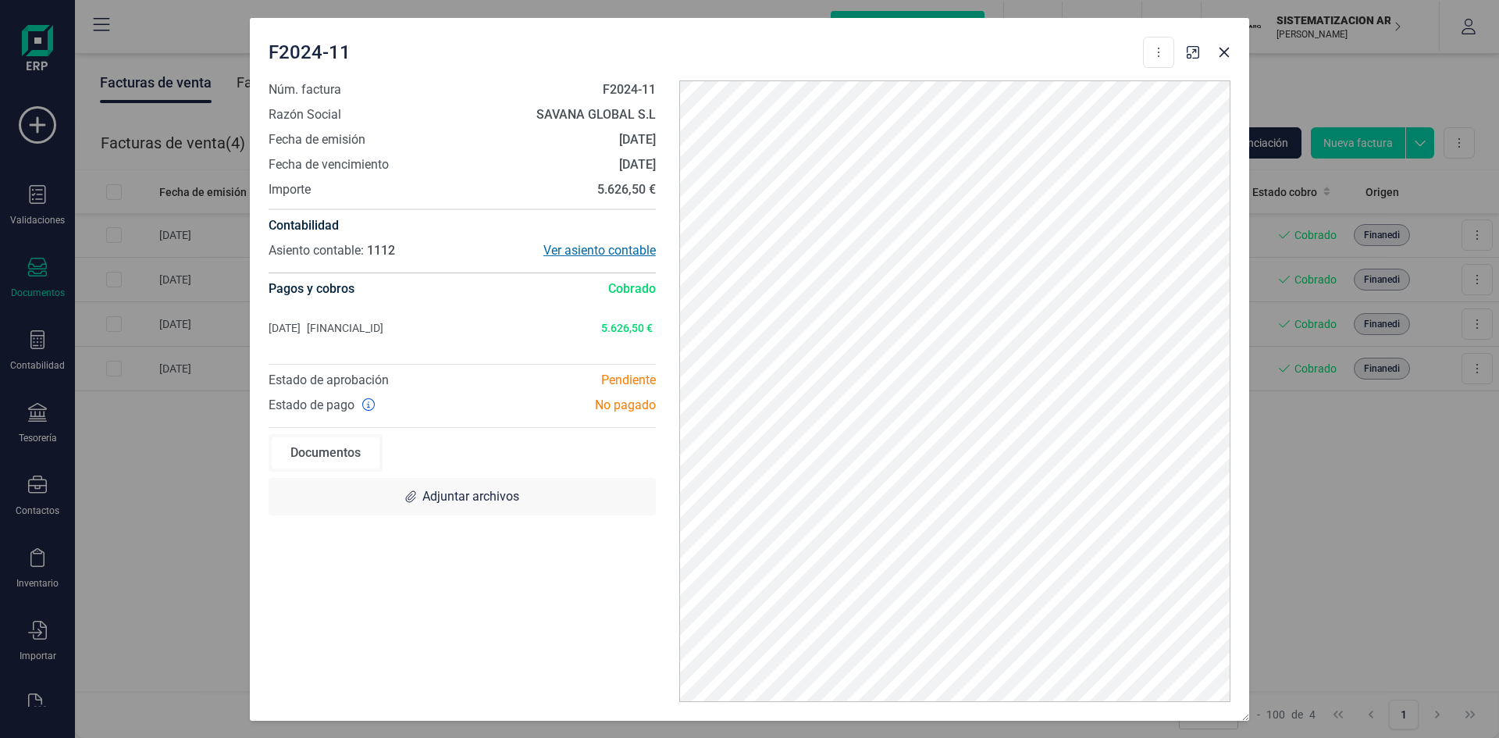
click at [588, 247] on div "Ver asiento contable" at bounding box center [559, 250] width 194 height 19
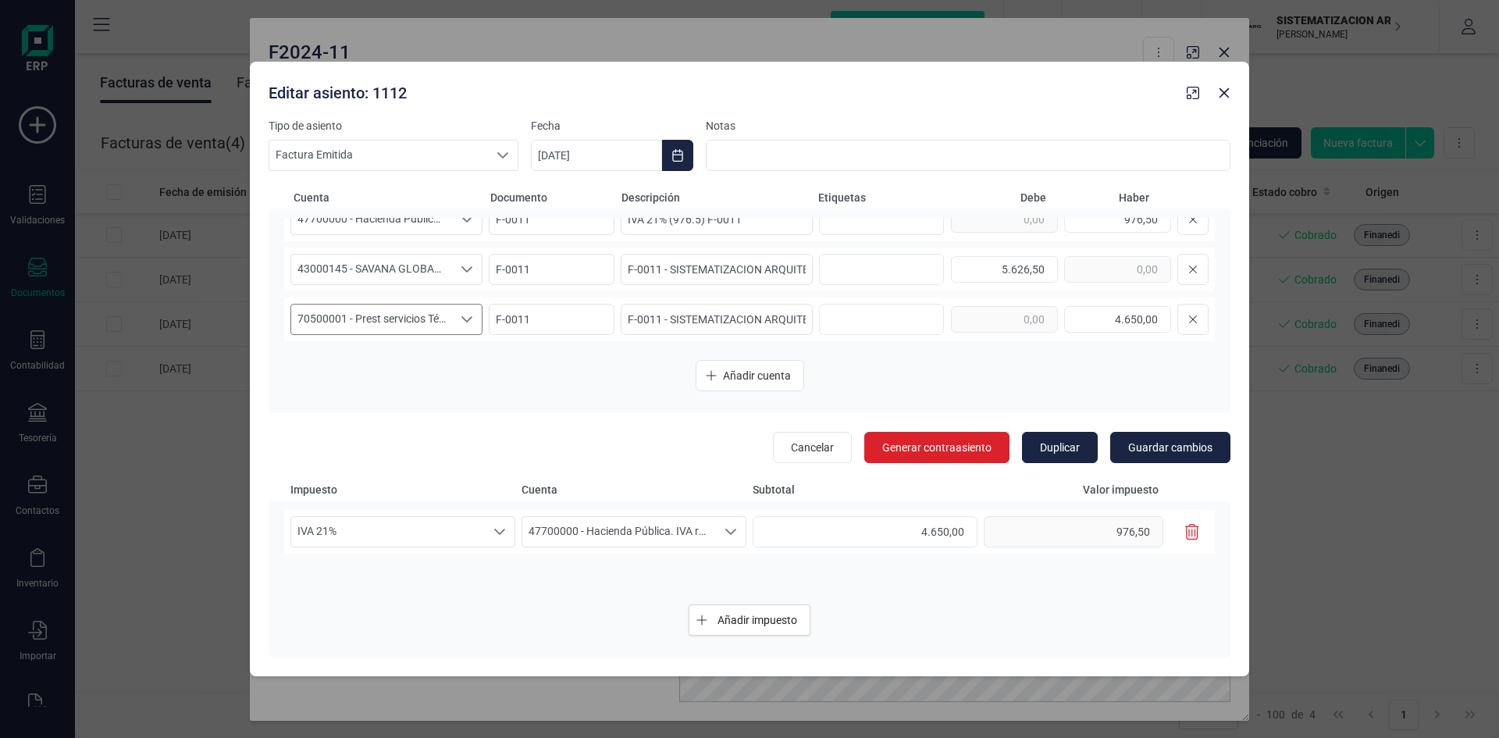
scroll to position [8, 0]
click at [463, 327] on icon "Seleccione una cuenta" at bounding box center [467, 332] width 12 height 12
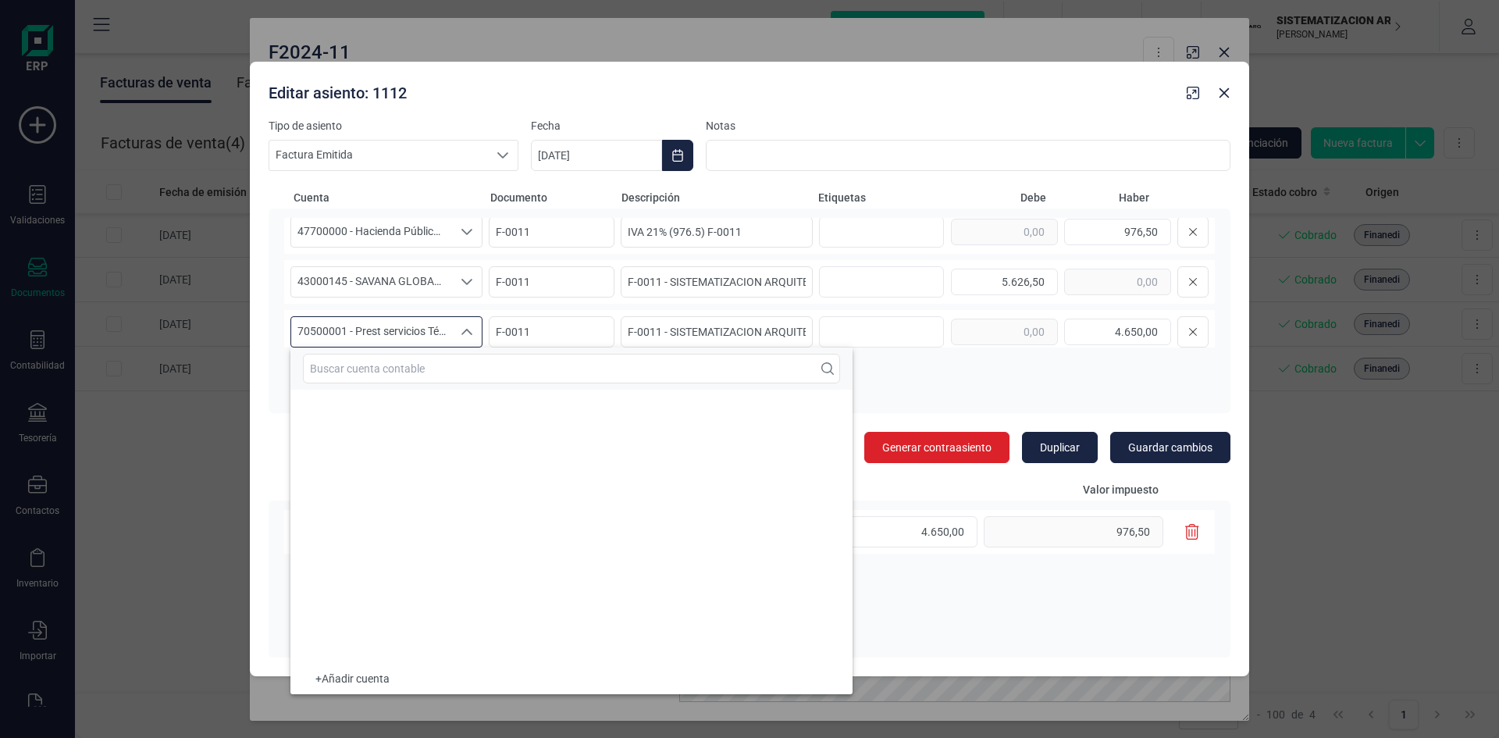
scroll to position [33548, 0]
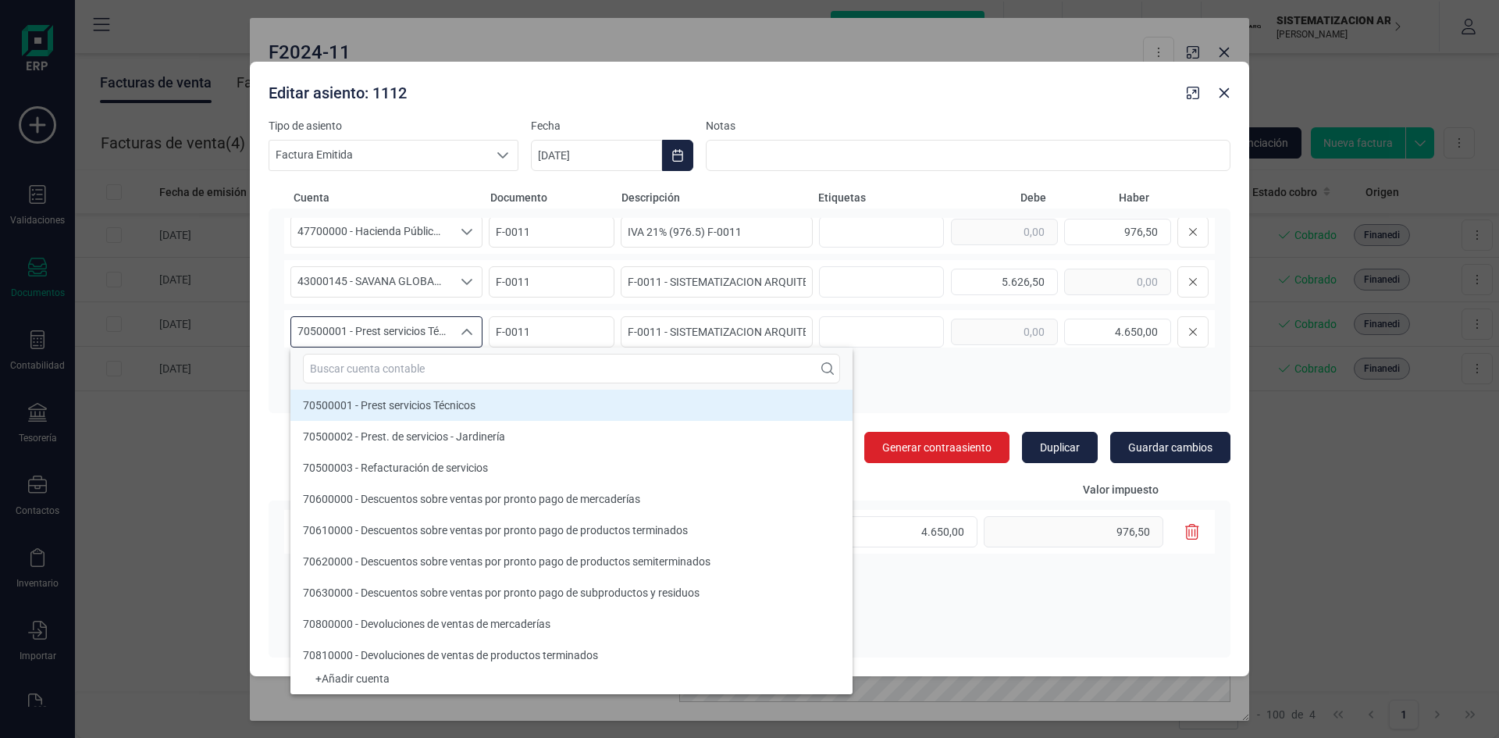
click at [463, 327] on icon "Seleccione una cuenta" at bounding box center [467, 332] width 12 height 12
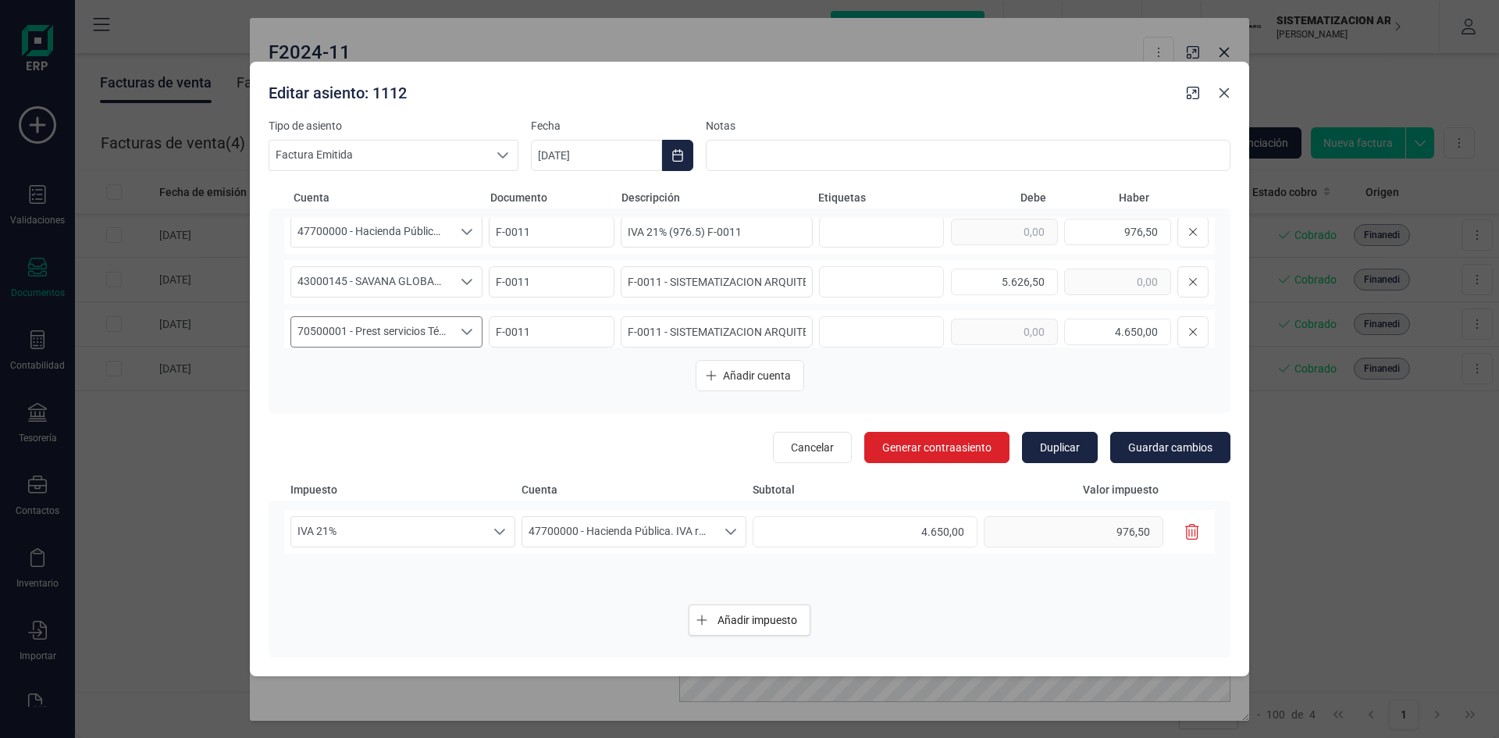
click at [1223, 101] on button "button" at bounding box center [1224, 92] width 25 height 25
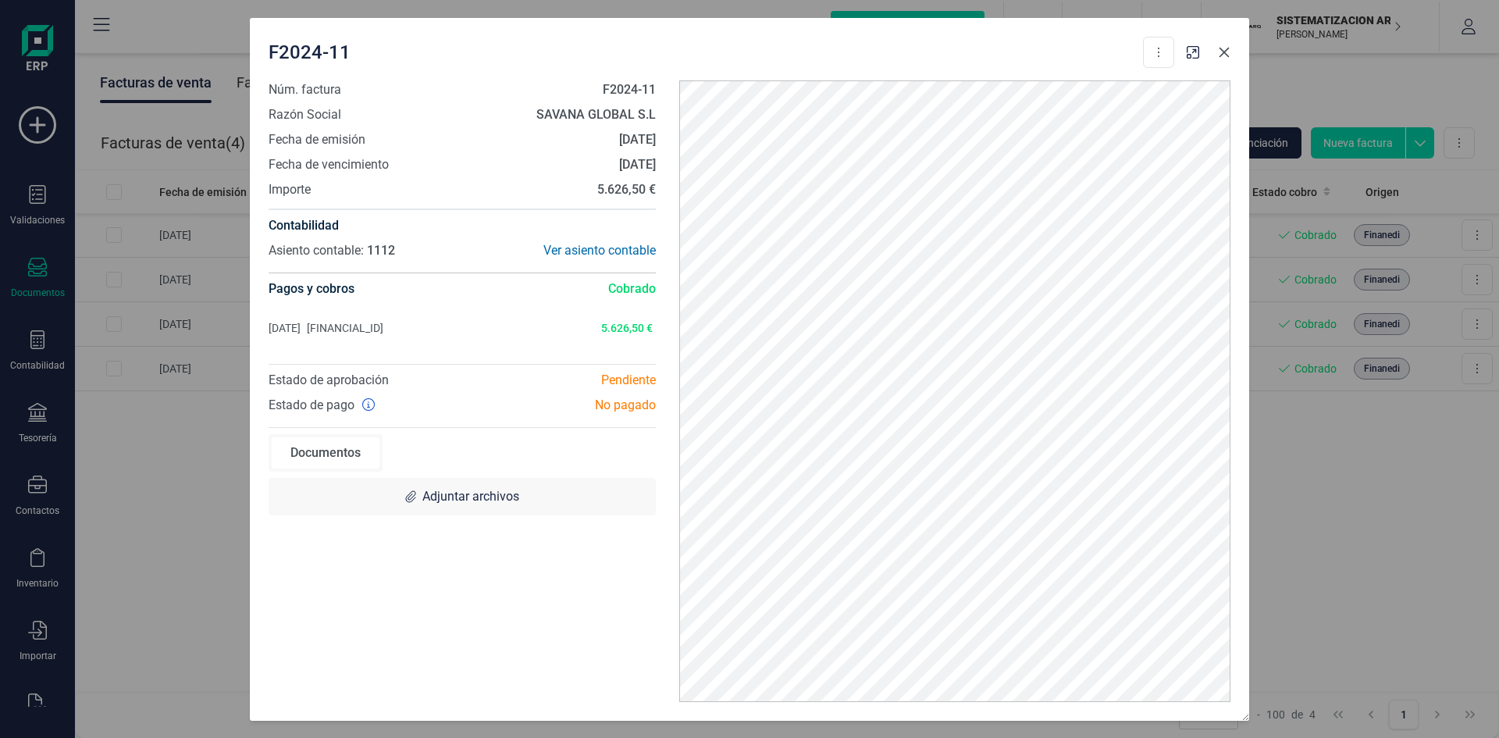
click at [1227, 60] on button "button" at bounding box center [1224, 52] width 25 height 25
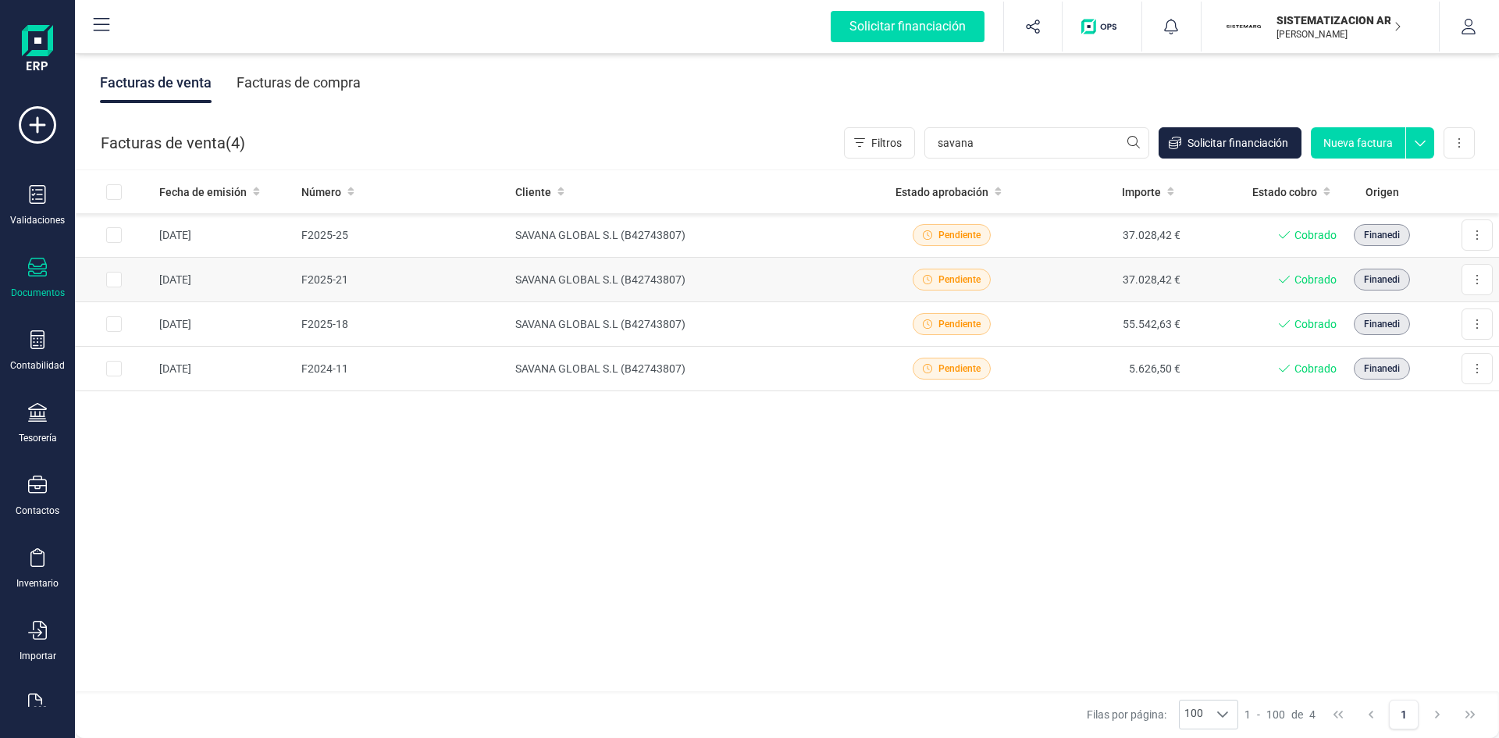
click at [779, 297] on td "SAVANA GLOBAL S.L (B42743807)" at bounding box center [691, 280] width 365 height 45
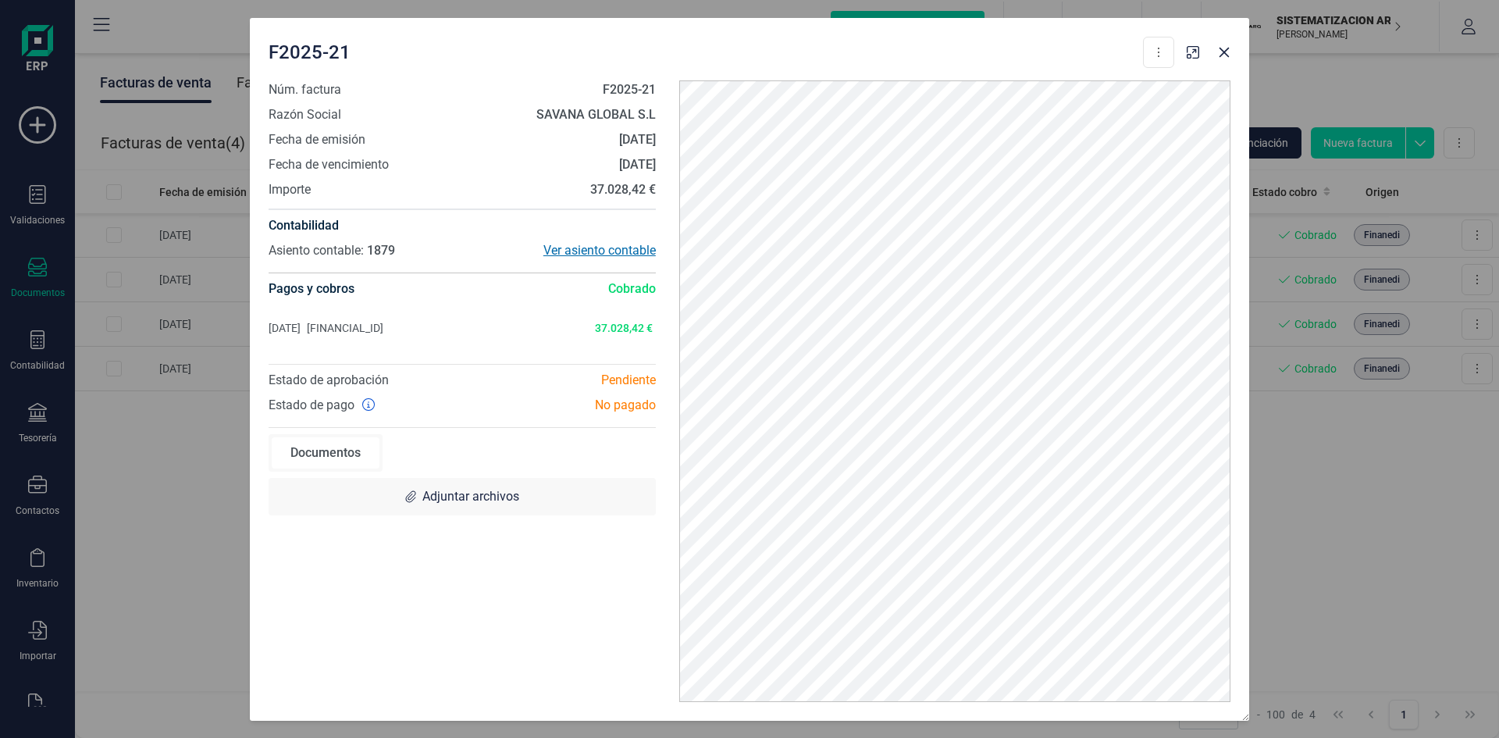
click at [582, 248] on div "Ver asiento contable" at bounding box center [559, 250] width 194 height 19
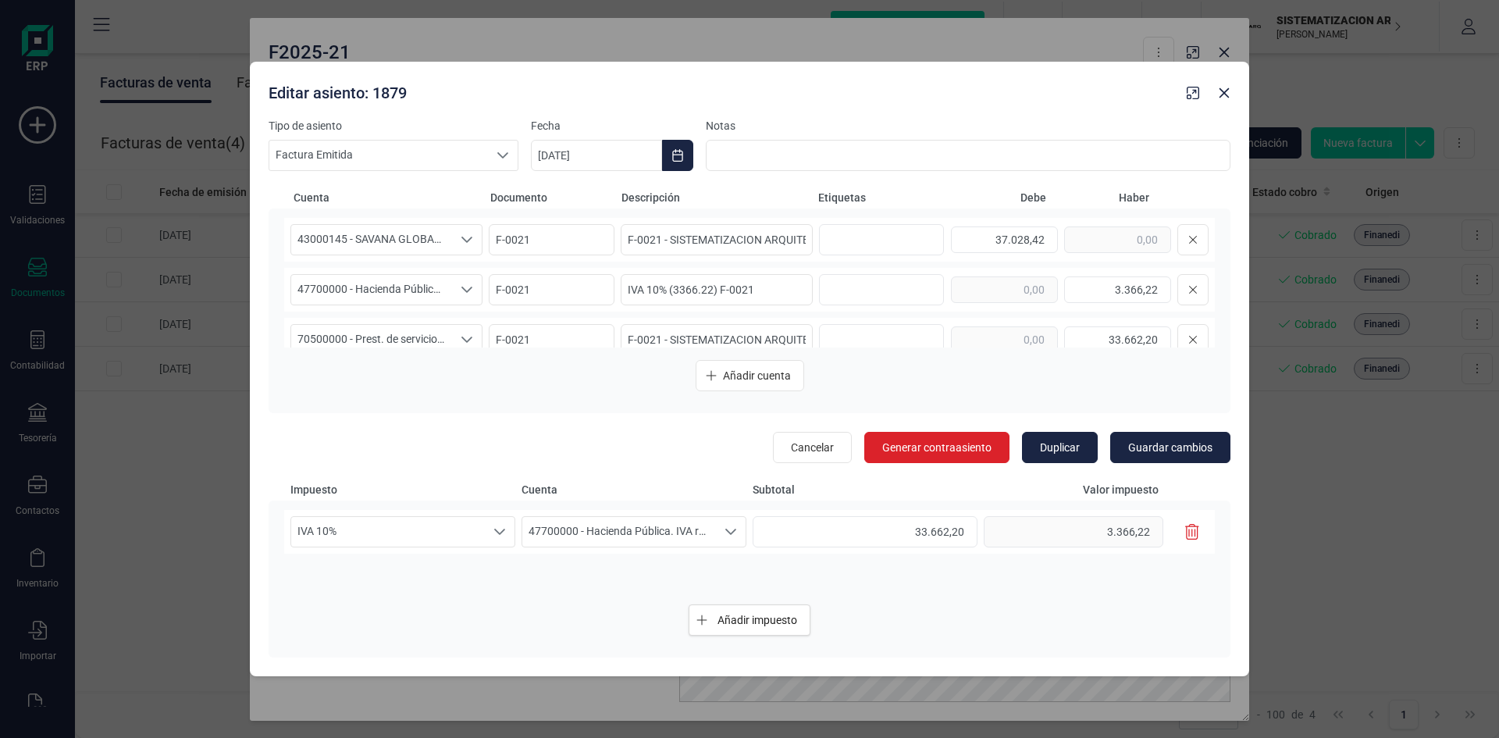
scroll to position [20, 0]
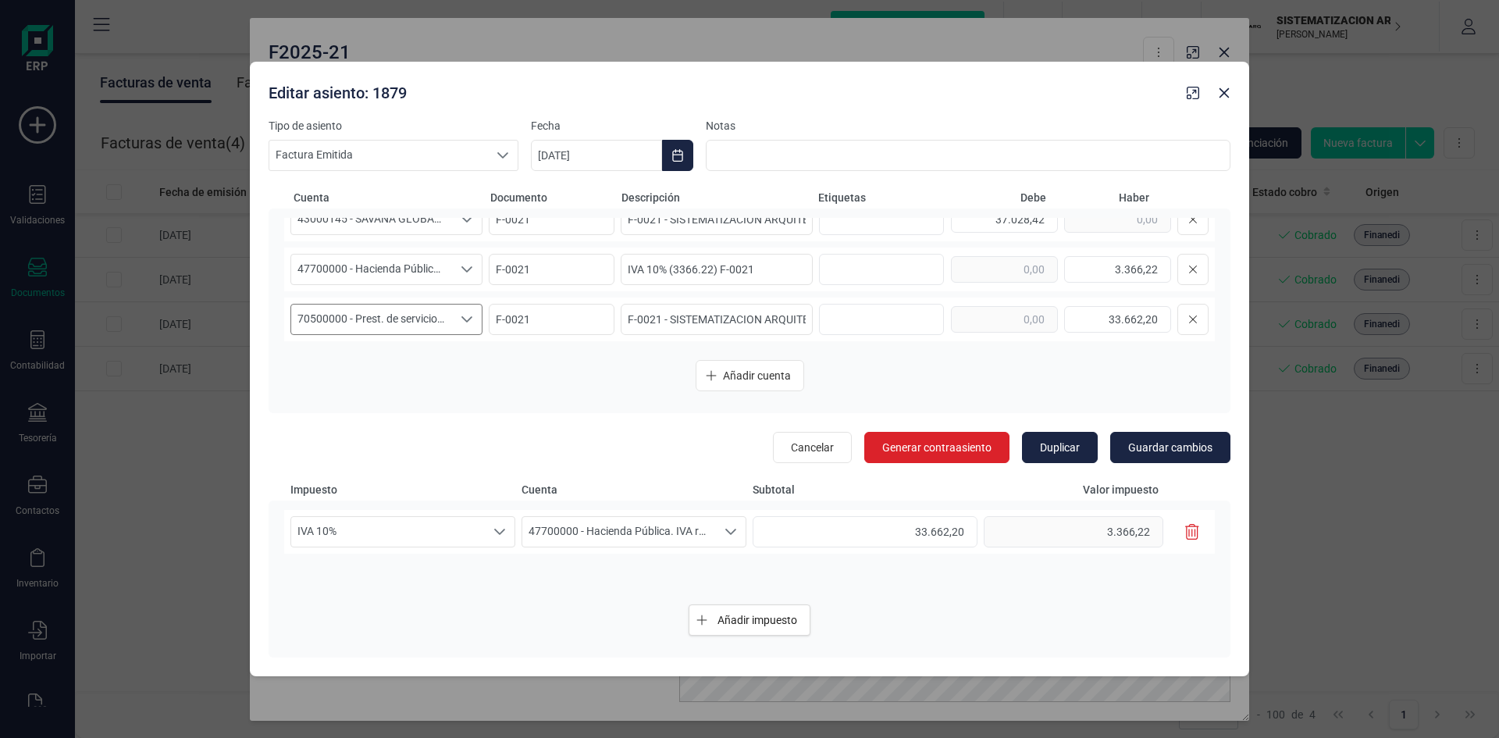
click at [454, 320] on div "Seleccione una cuenta" at bounding box center [467, 319] width 30 height 30
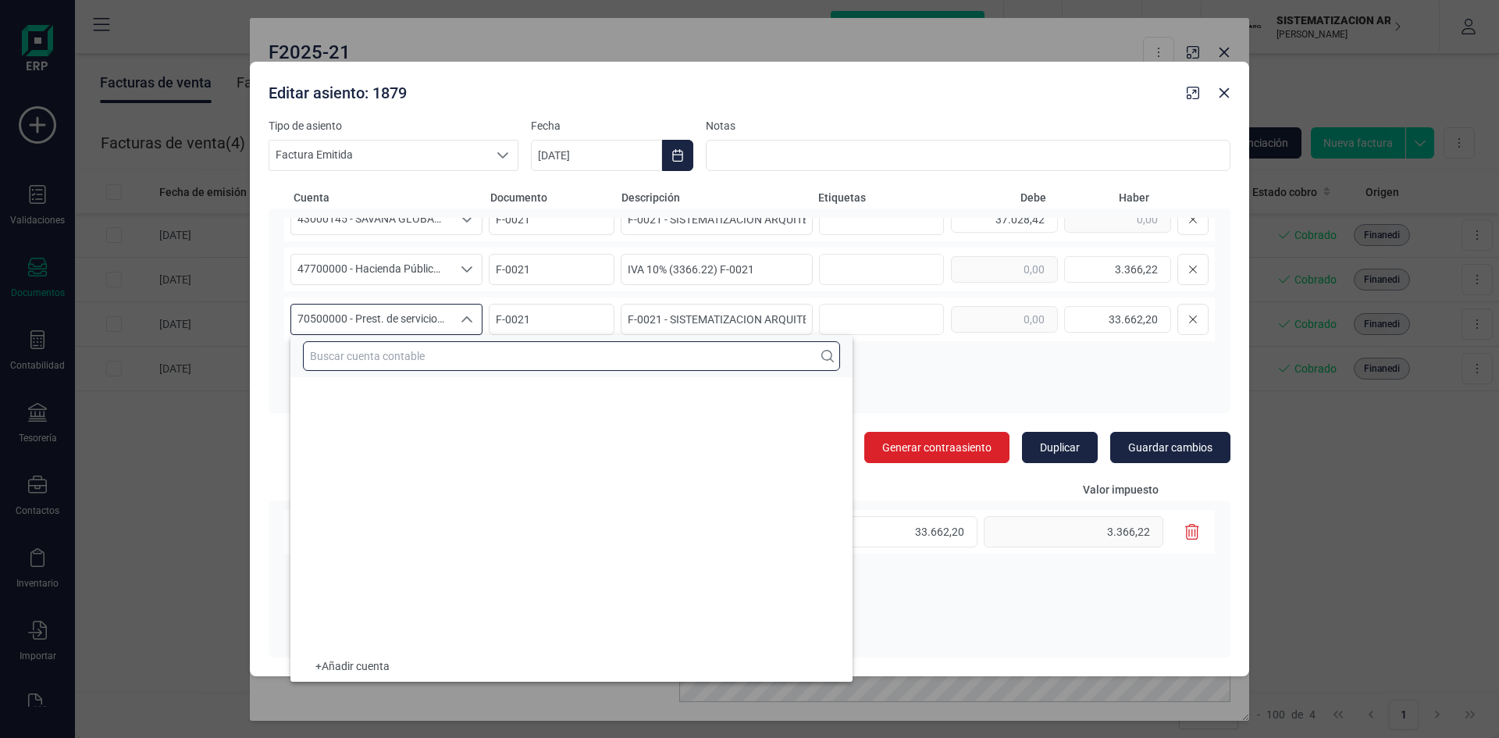
scroll to position [33517, 0]
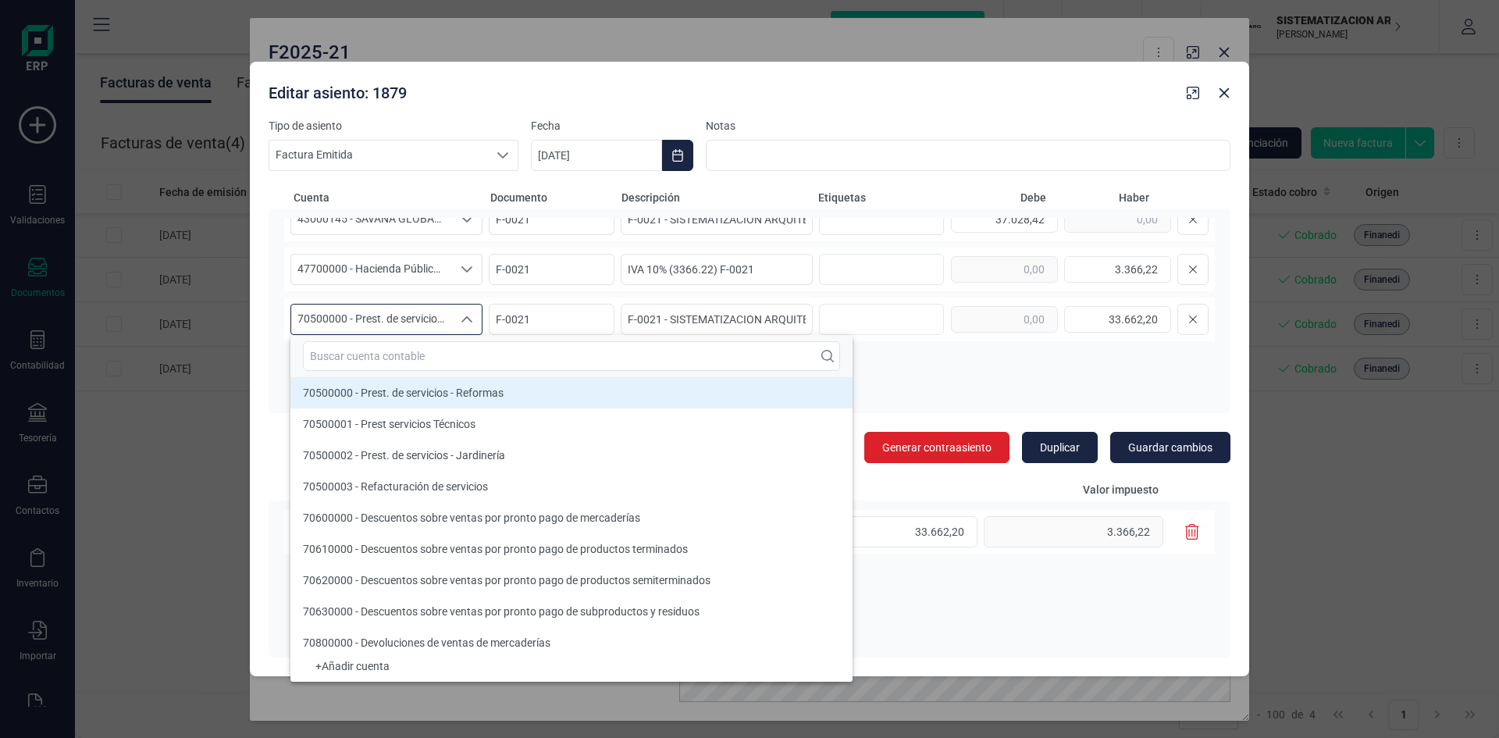
click at [237, 452] on div "Editar asiento: 1879 Tipo de asiento Factura Emitida Factura Emitida Factura Em…" at bounding box center [749, 369] width 1499 height 738
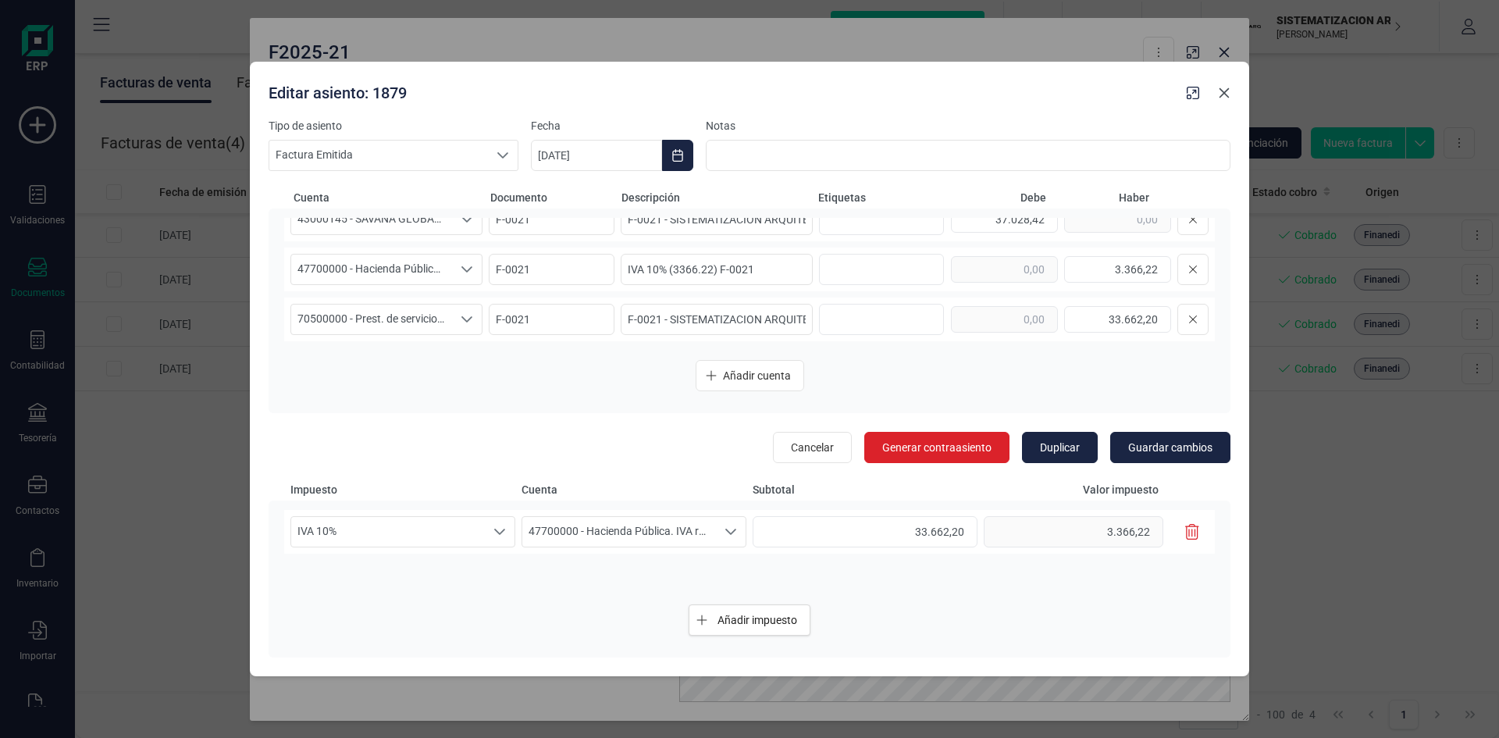
click at [1227, 91] on icon "button" at bounding box center [1224, 93] width 12 height 12
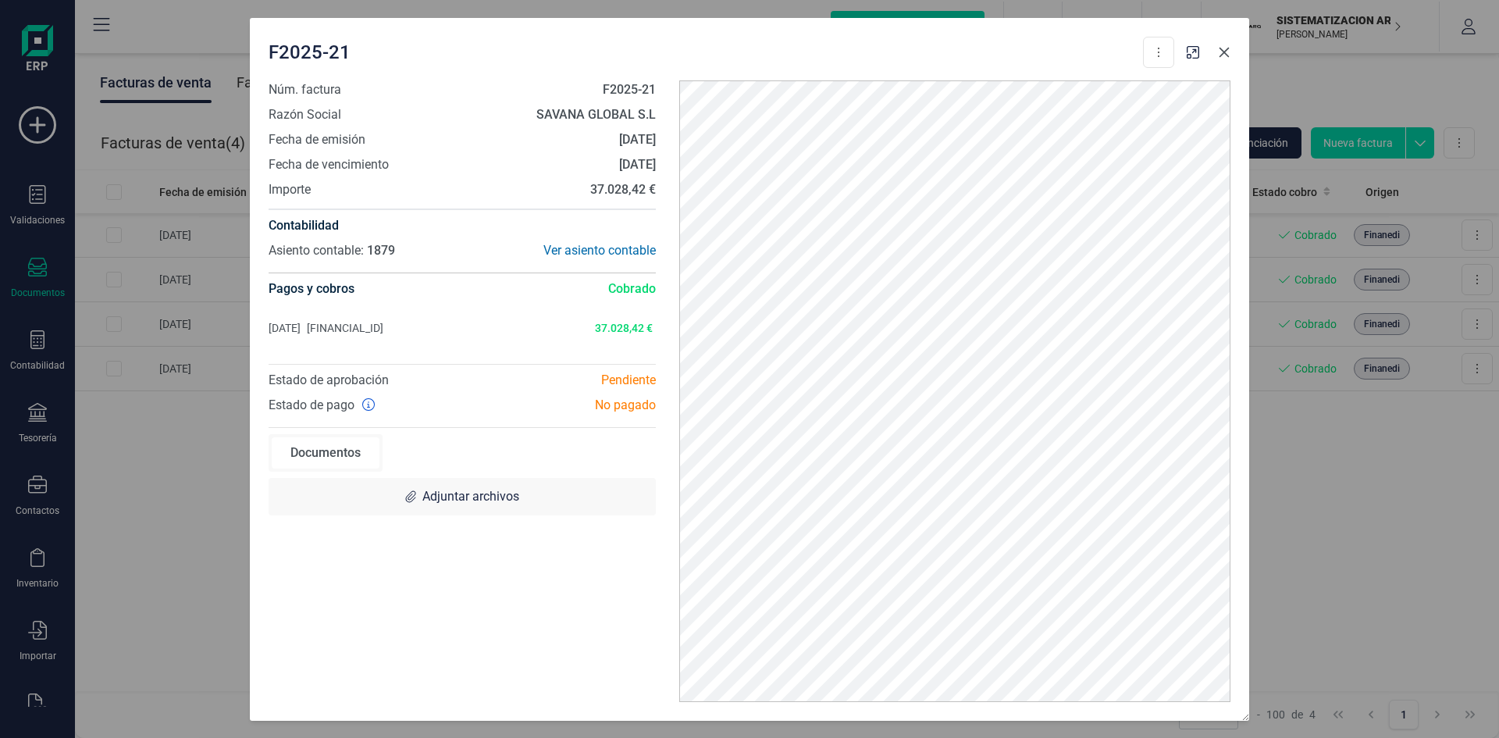
click at [1228, 50] on icon "button" at bounding box center [1224, 52] width 12 height 12
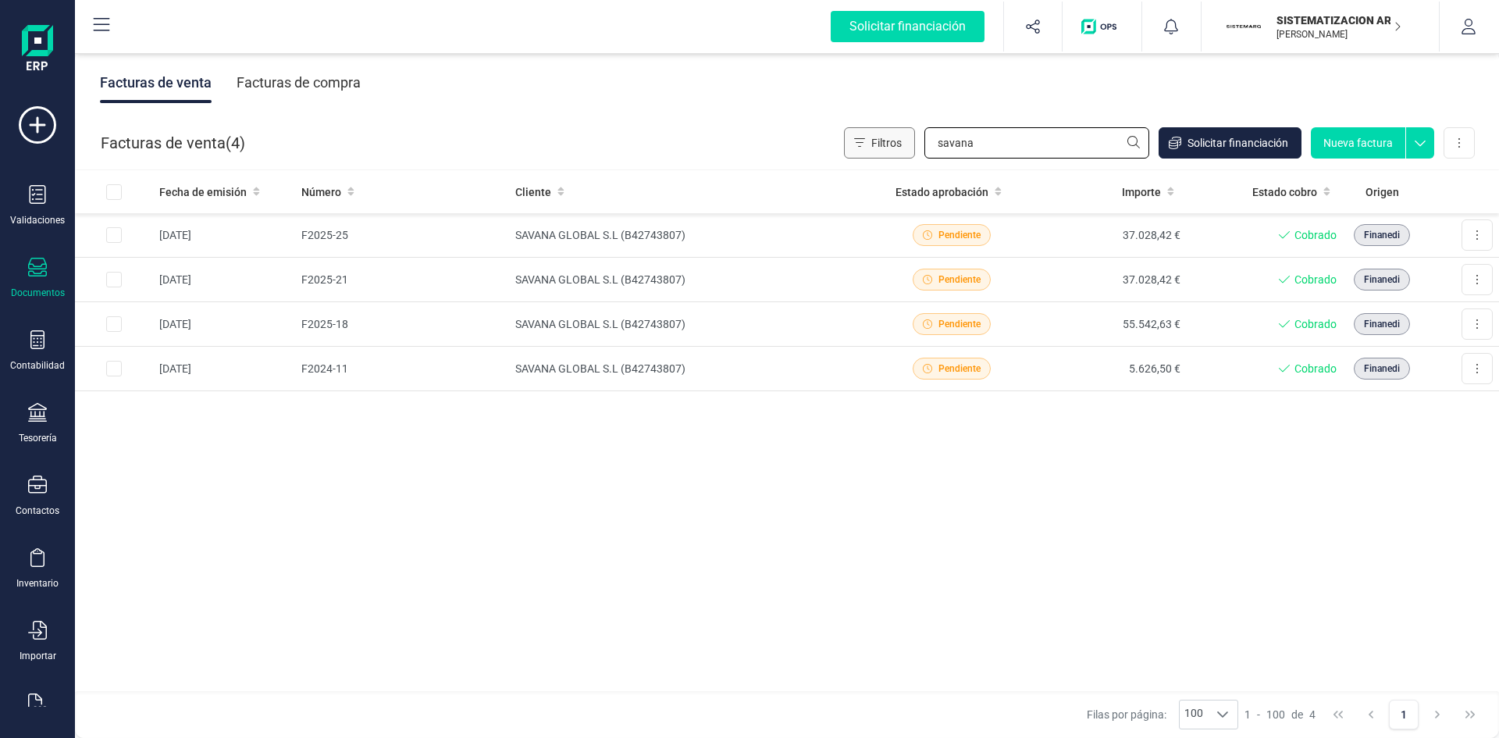
drag, startPoint x: 1035, startPoint y: 132, endPoint x: 912, endPoint y: 138, distance: 122.7
click at [912, 138] on div "Filtros savana Solicitar financiación Nueva factura Importar Carga masiva (Exce…" at bounding box center [1159, 142] width 631 height 31
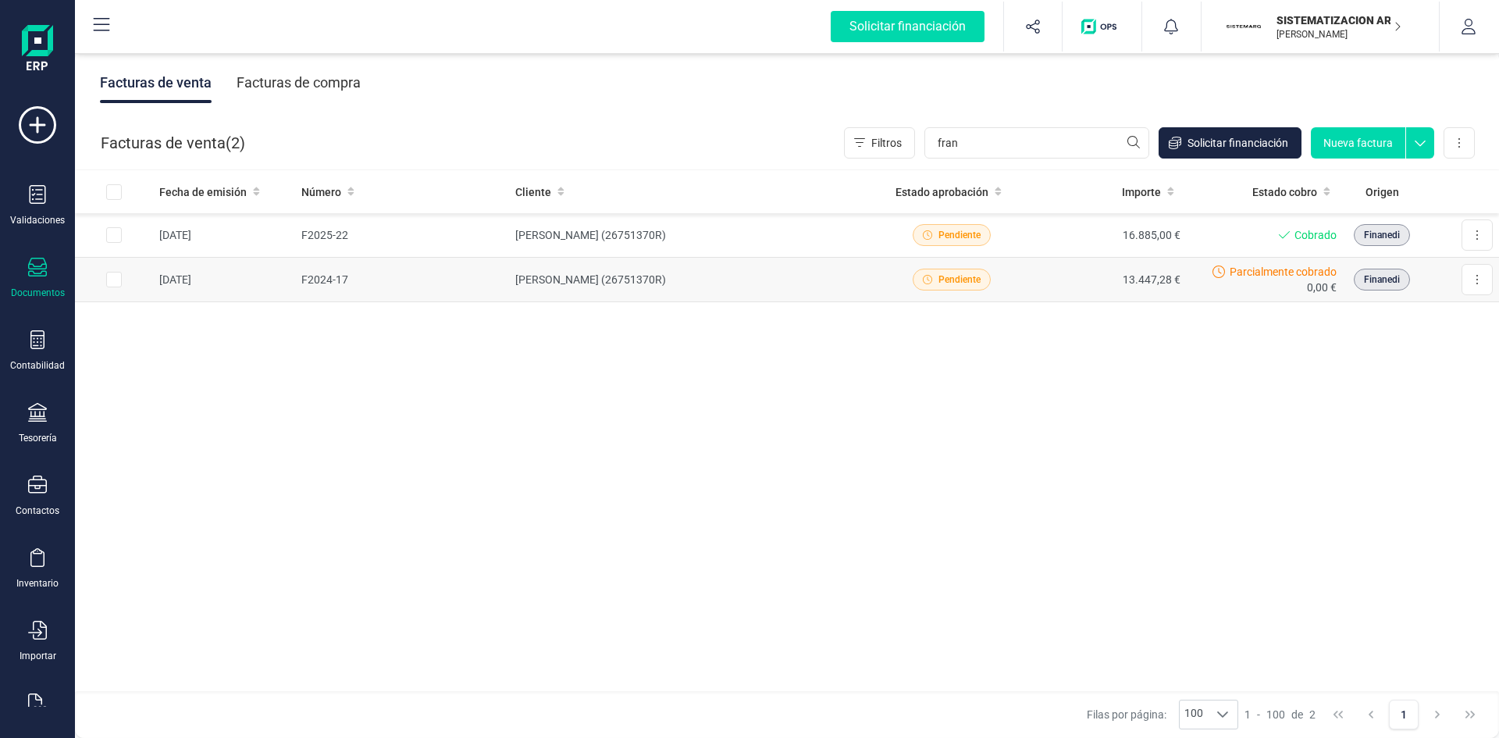
click at [799, 283] on td "FRANCISCO MORENO SANZ (26751370R)" at bounding box center [691, 280] width 365 height 45
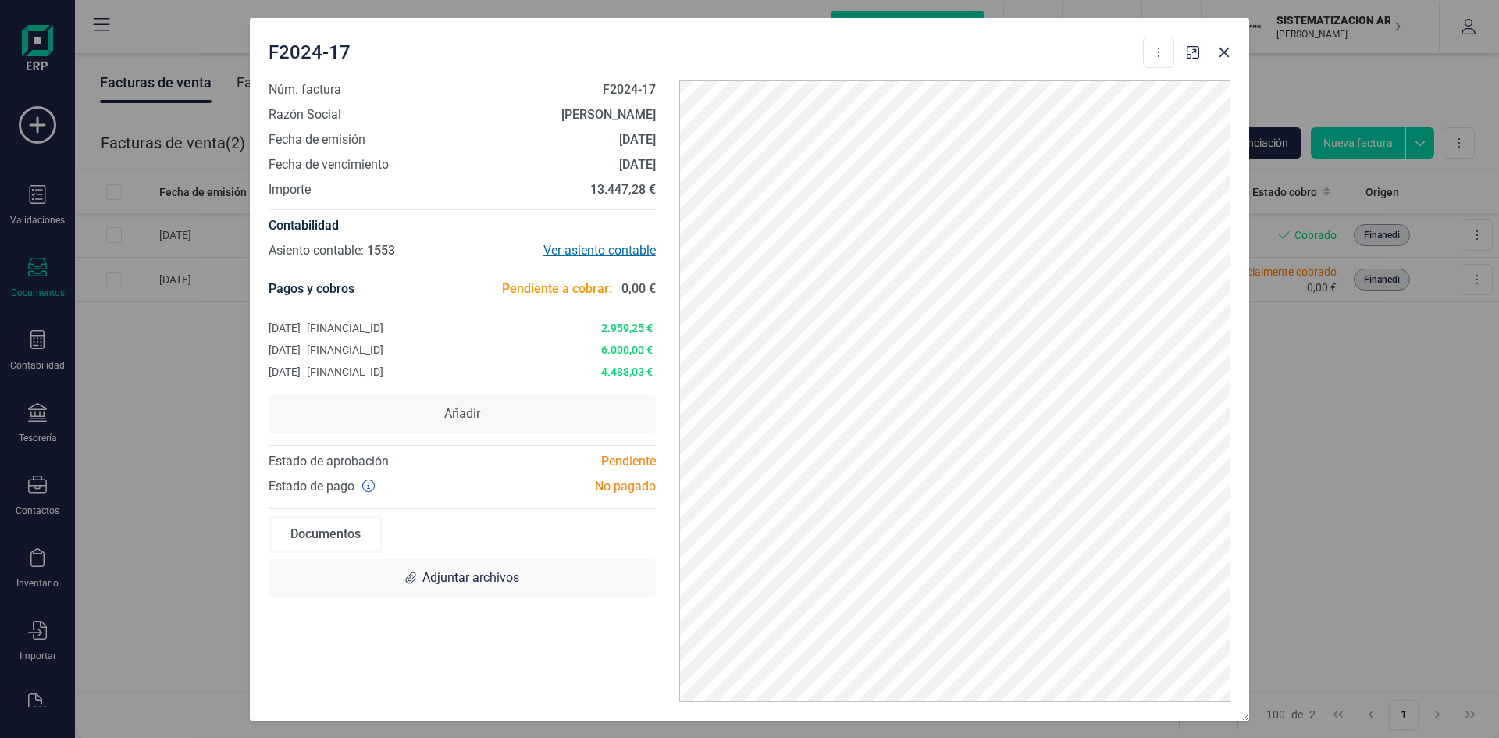
click at [609, 249] on div "Ver asiento contable" at bounding box center [559, 250] width 194 height 19
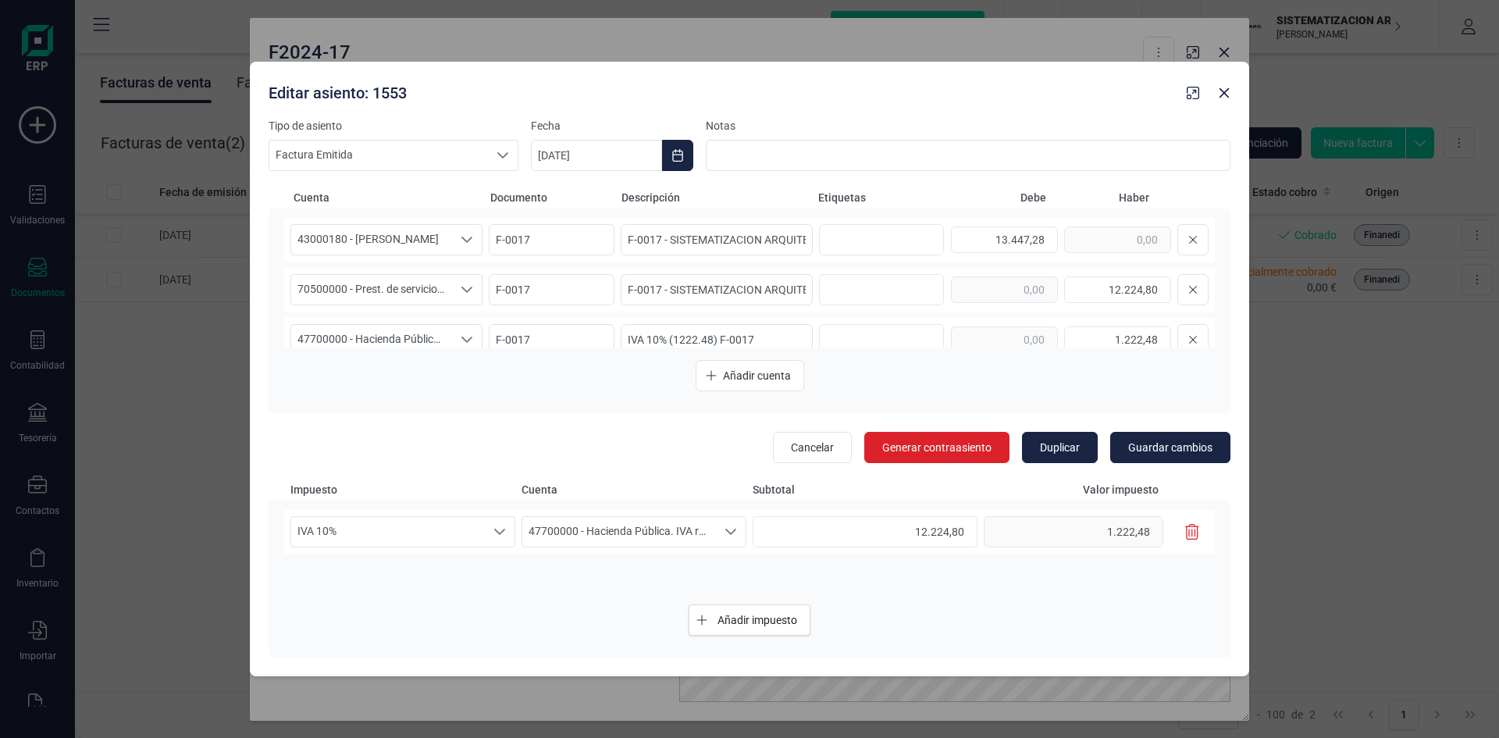
scroll to position [20, 0]
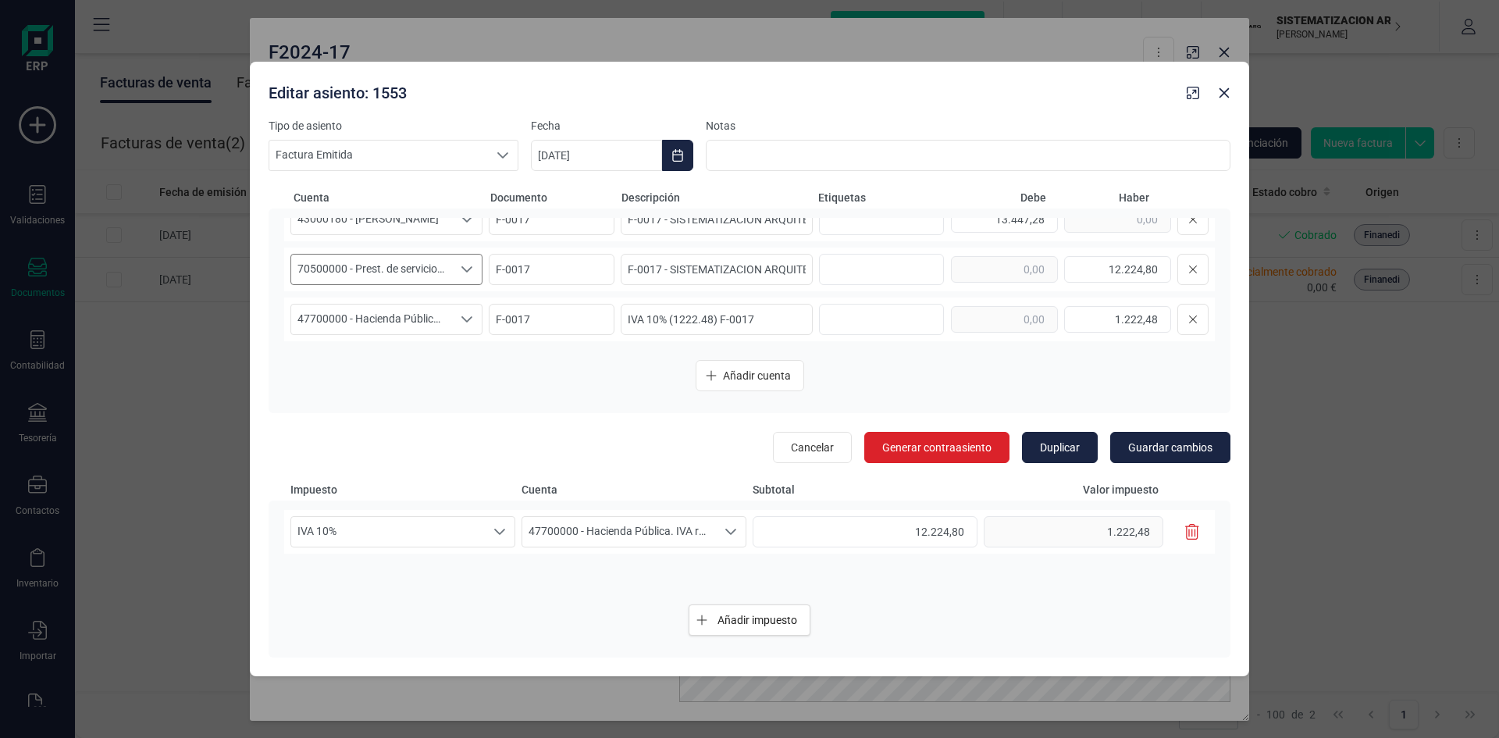
click at [456, 270] on div "Seleccione una cuenta" at bounding box center [467, 270] width 30 height 30
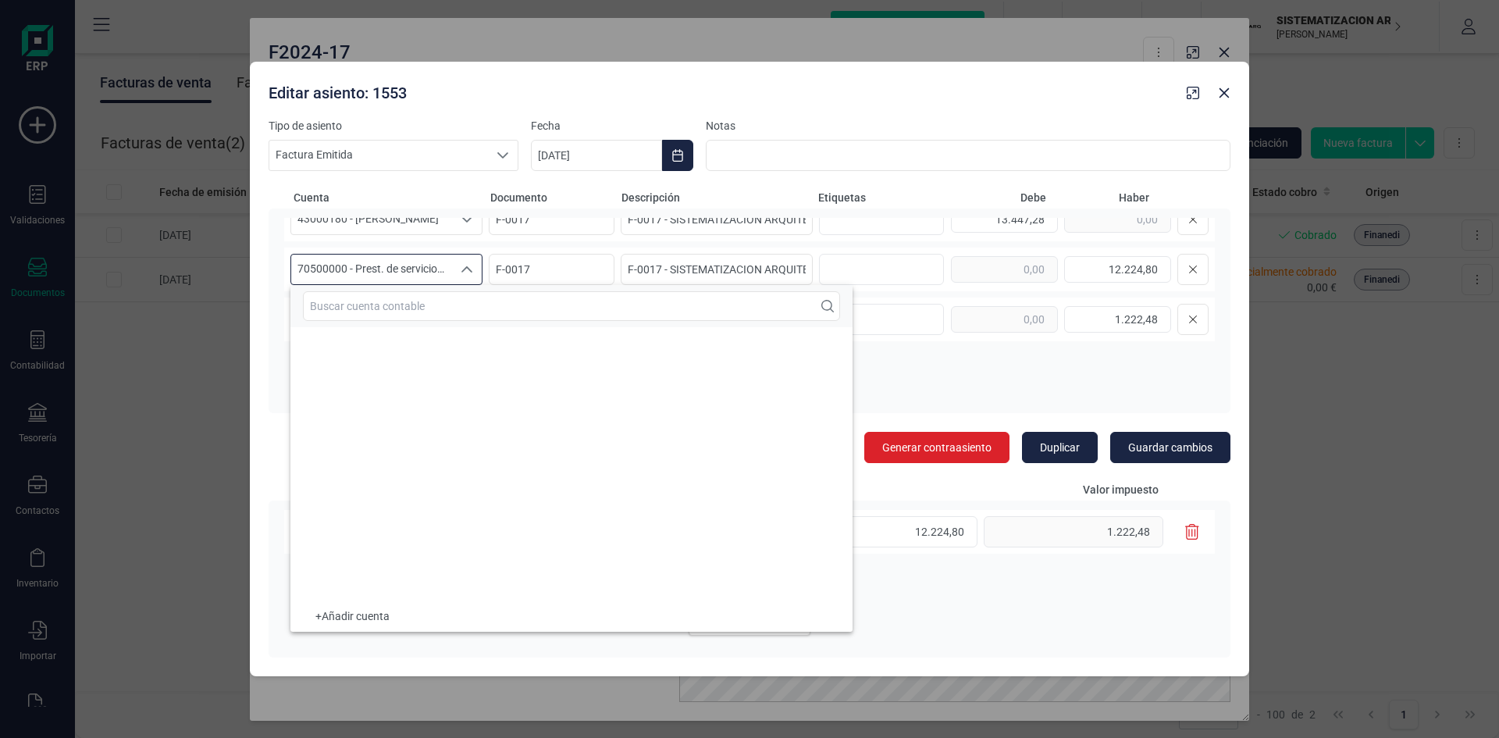
scroll to position [33517, 0]
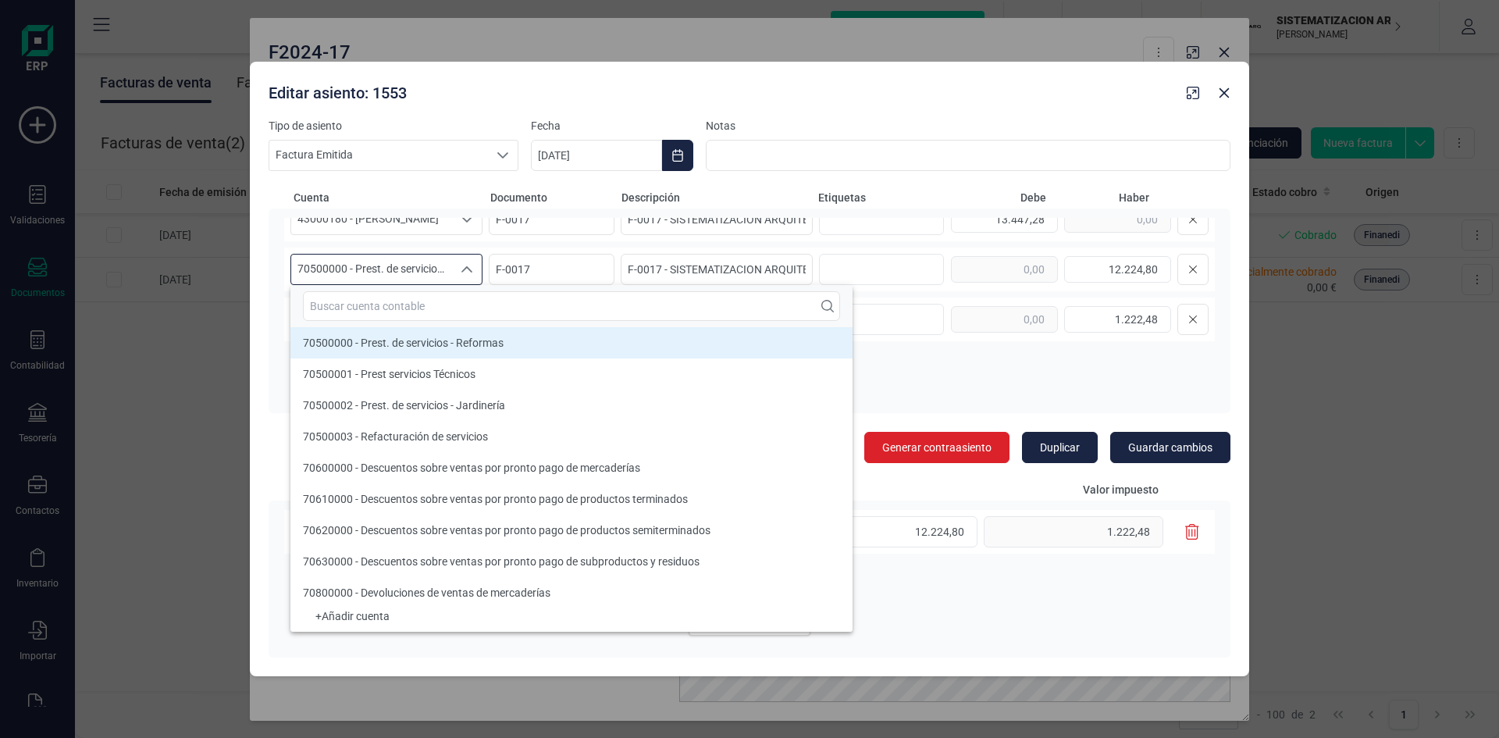
click at [493, 340] on span "70500000 - Prest. de servicios - Reformas" at bounding box center [403, 343] width 201 height 12
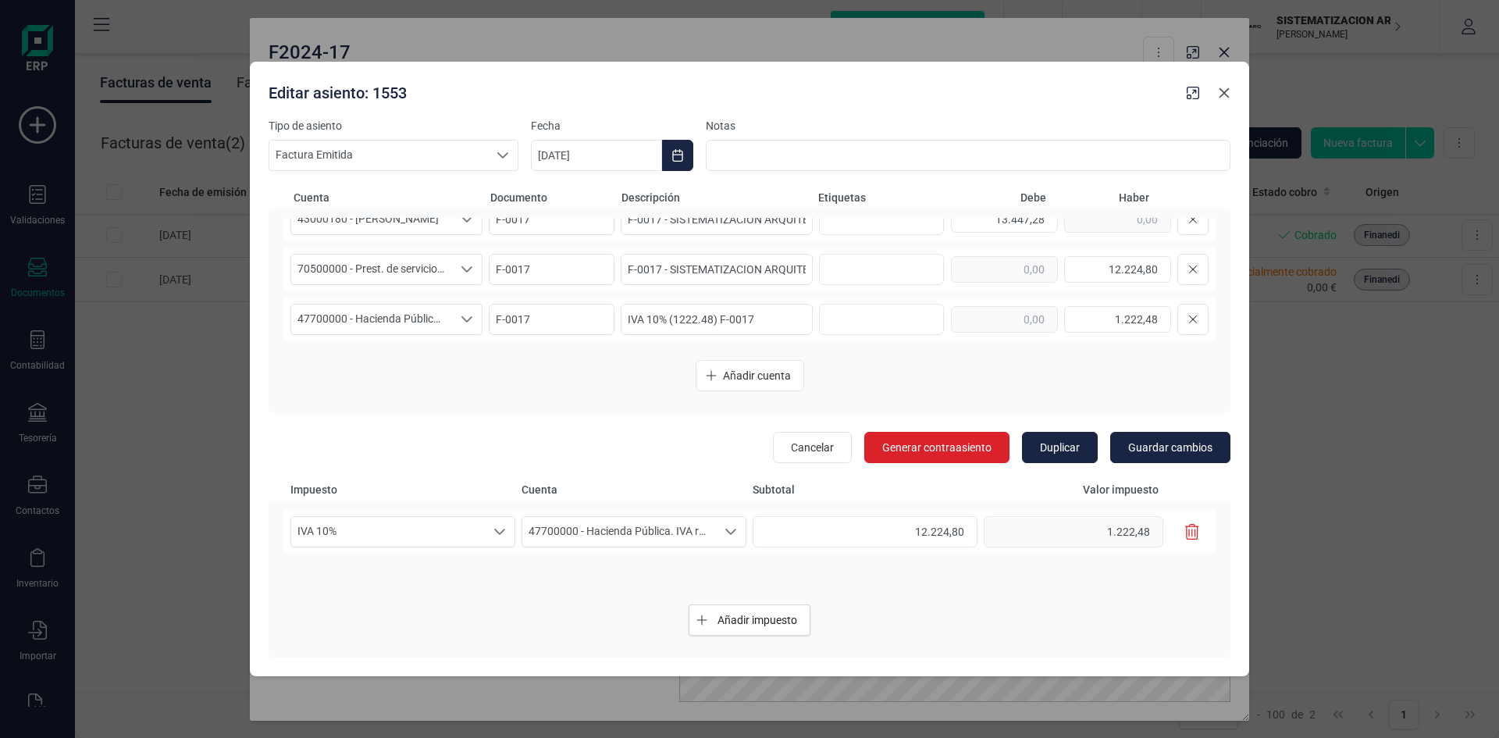
click at [1219, 94] on icon "button" at bounding box center [1224, 93] width 12 height 12
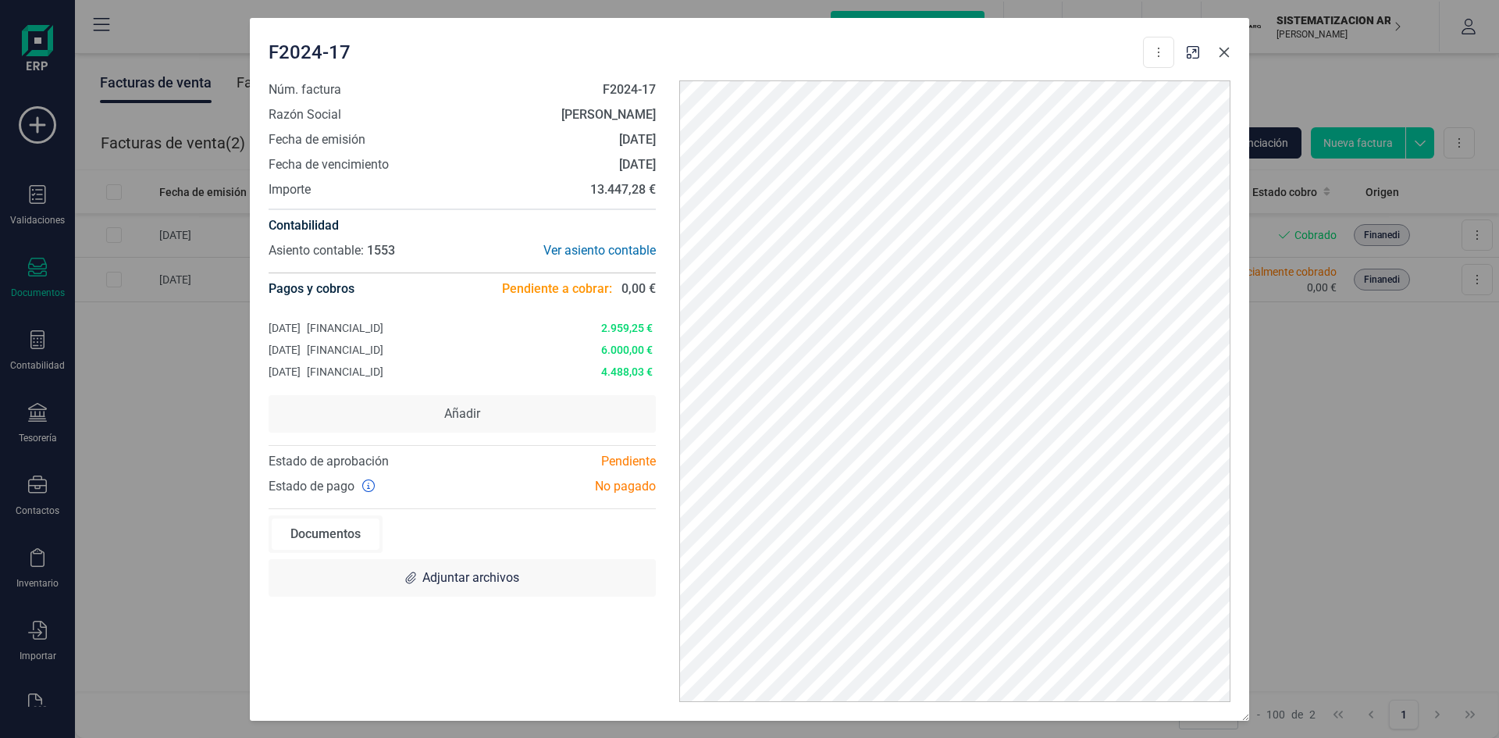
click at [1222, 49] on icon "button" at bounding box center [1225, 52] width 10 height 10
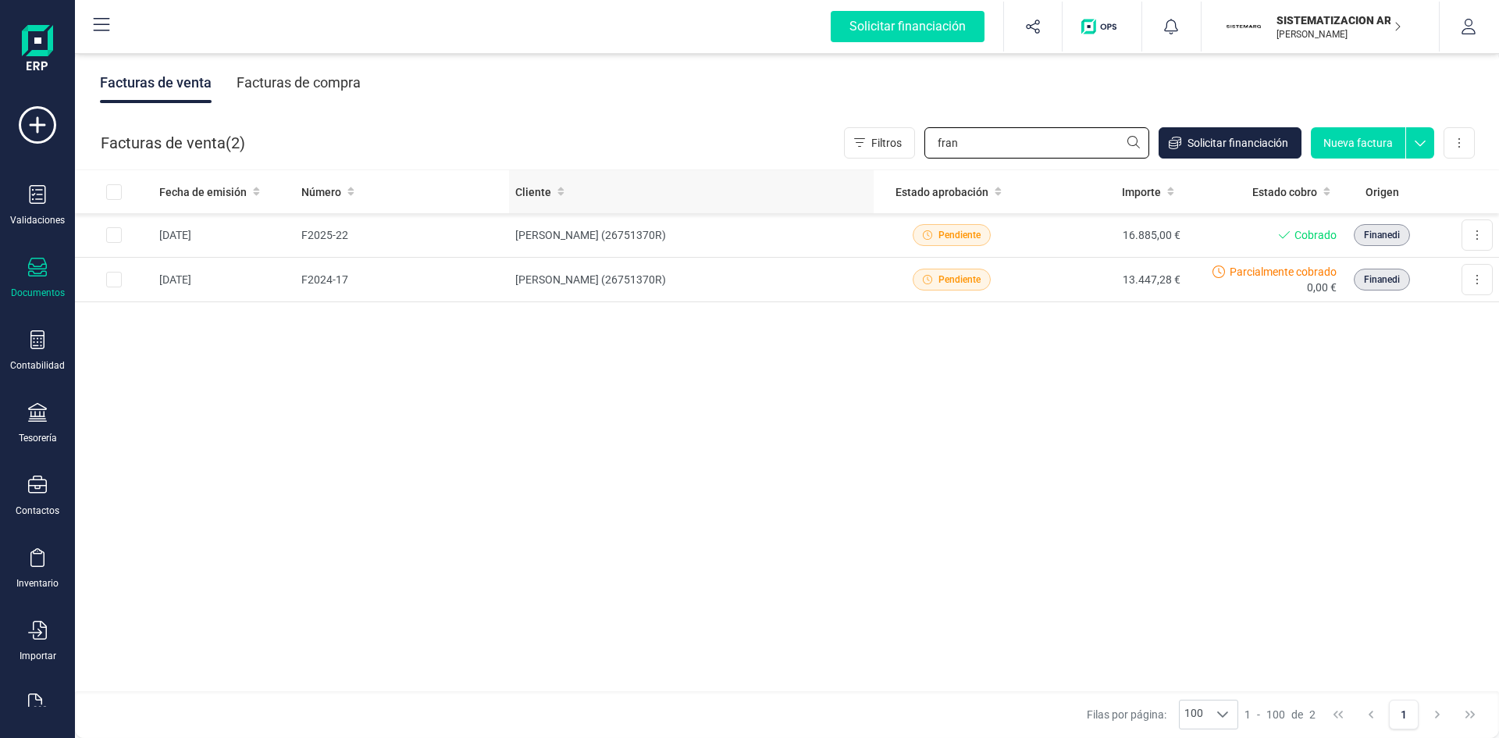
drag, startPoint x: 1047, startPoint y: 151, endPoint x: 839, endPoint y: 171, distance: 208.7
click at [839, 171] on div "Facturas de venta Facturas de compra Facturas de venta ( 2 ) Filtros fran Solic…" at bounding box center [787, 394] width 1424 height 688
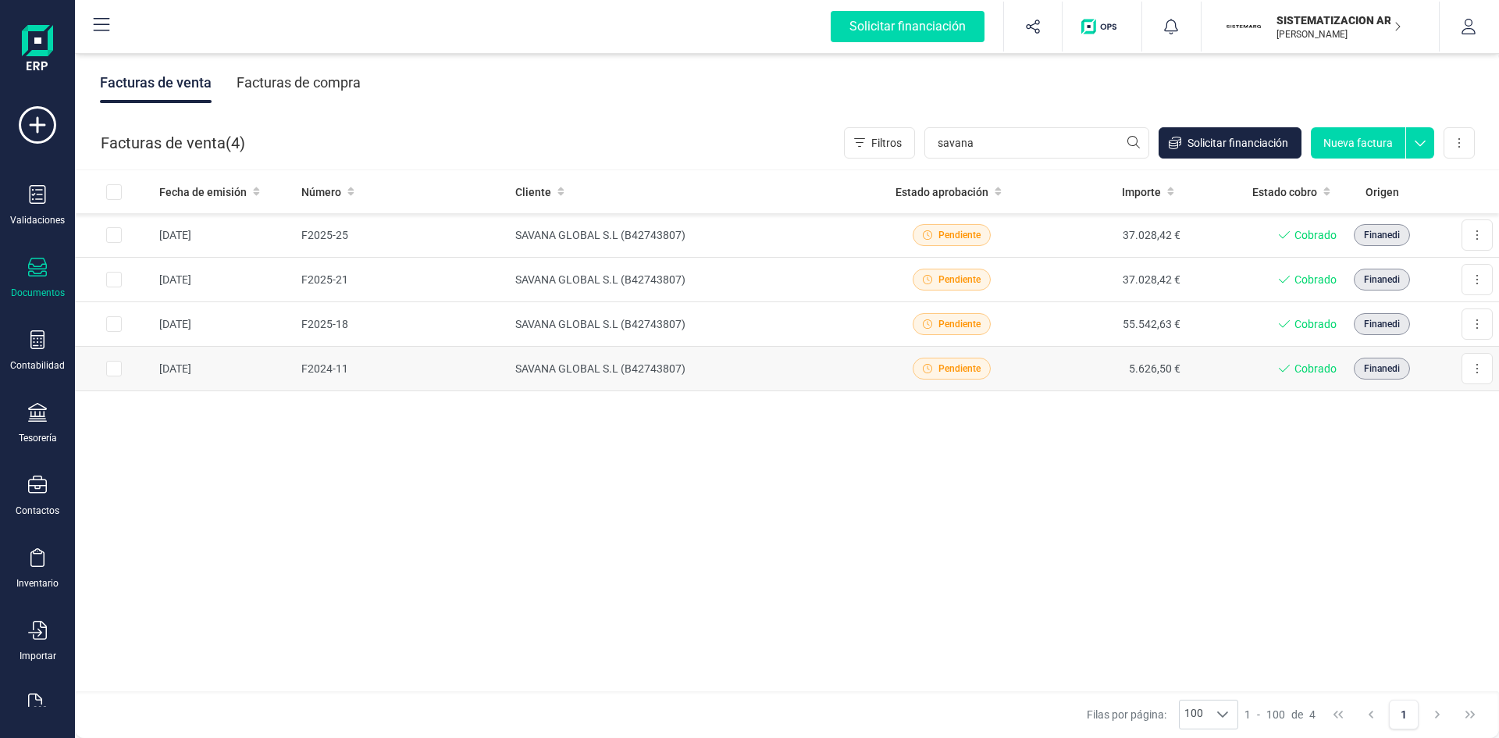
click at [1024, 370] on div "Pendiente" at bounding box center [952, 369] width 144 height 22
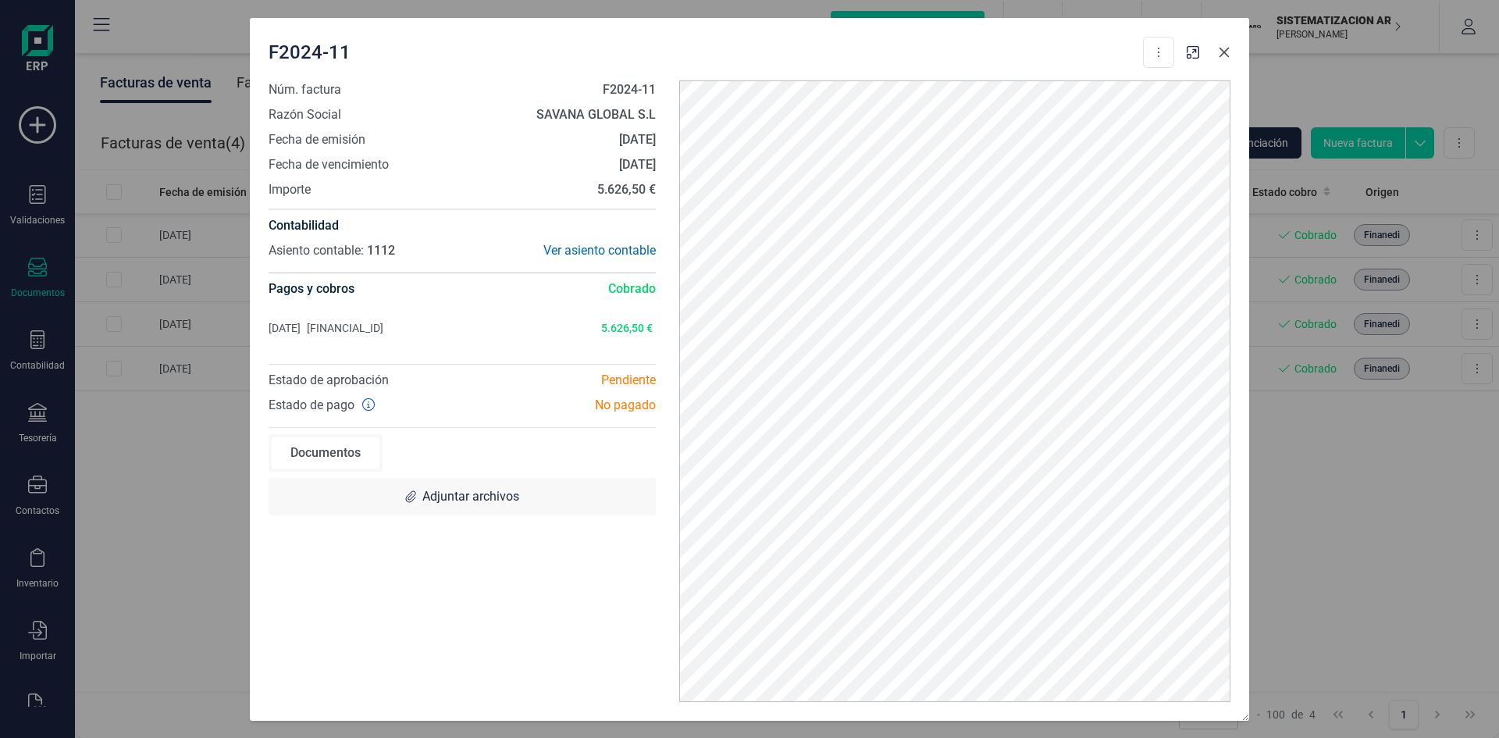
click at [1229, 50] on icon "button" at bounding box center [1224, 52] width 12 height 12
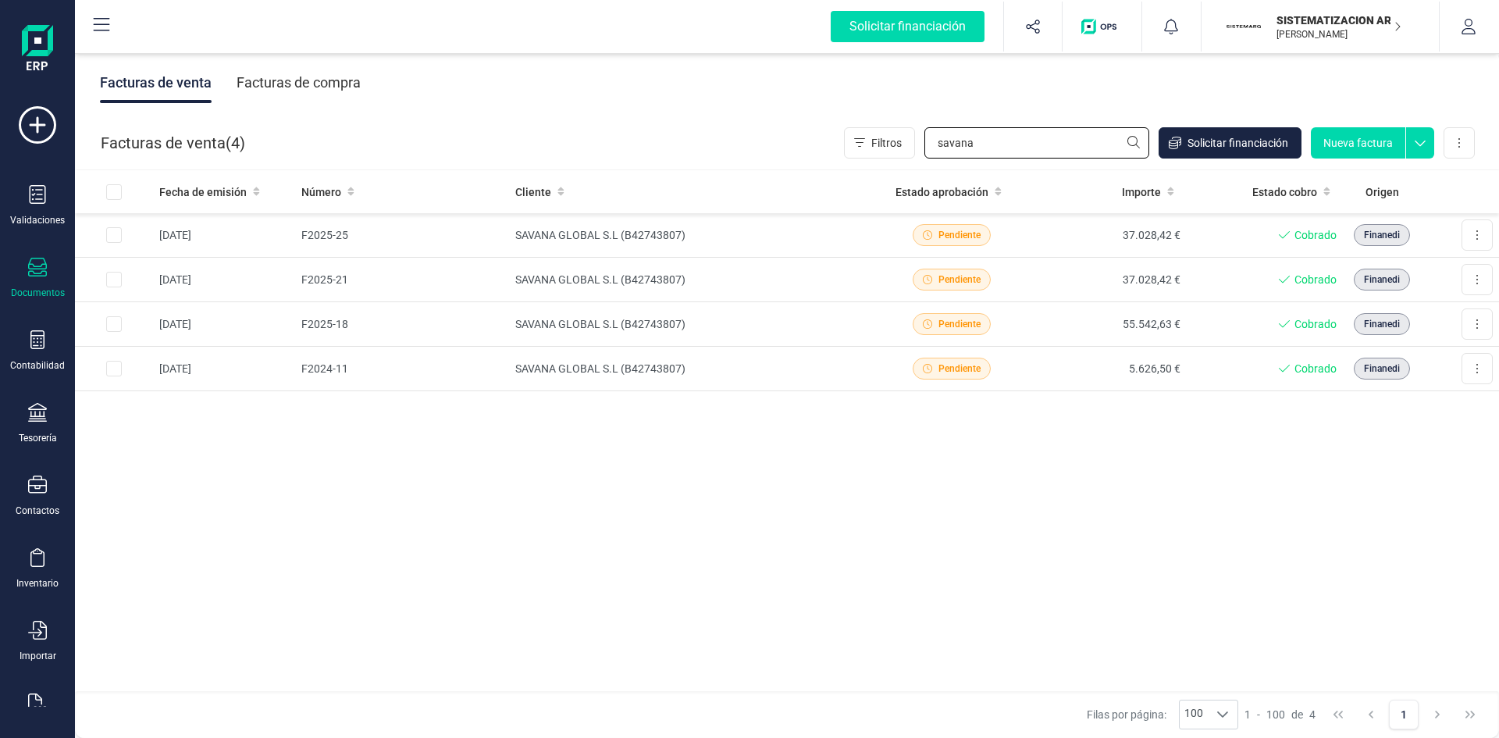
drag, startPoint x: 943, startPoint y: 148, endPoint x: 675, endPoint y: 105, distance: 271.3
click at [675, 105] on div "Facturas de venta Facturas de compra Facturas de venta ( 4 ) Filtros savana Sol…" at bounding box center [787, 394] width 1424 height 688
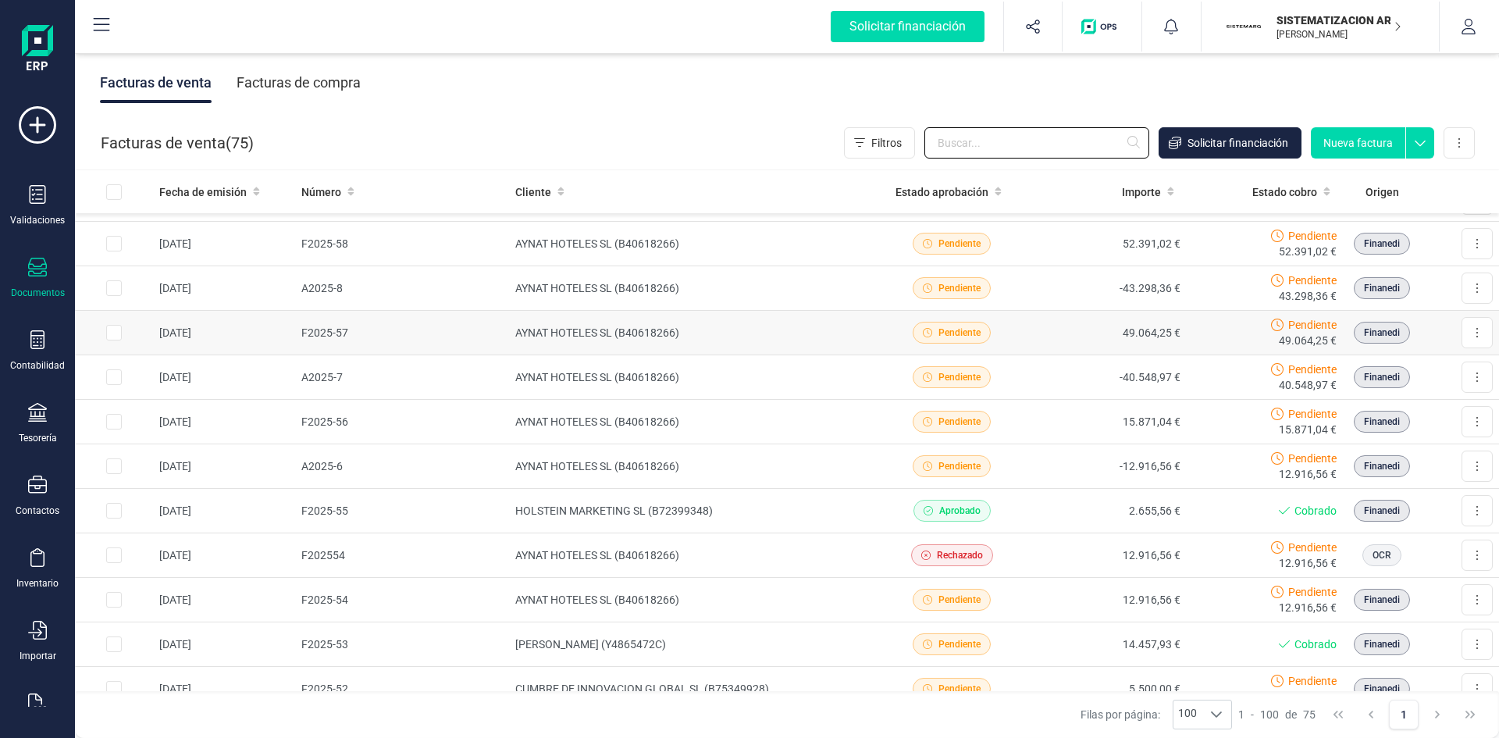
scroll to position [84, 0]
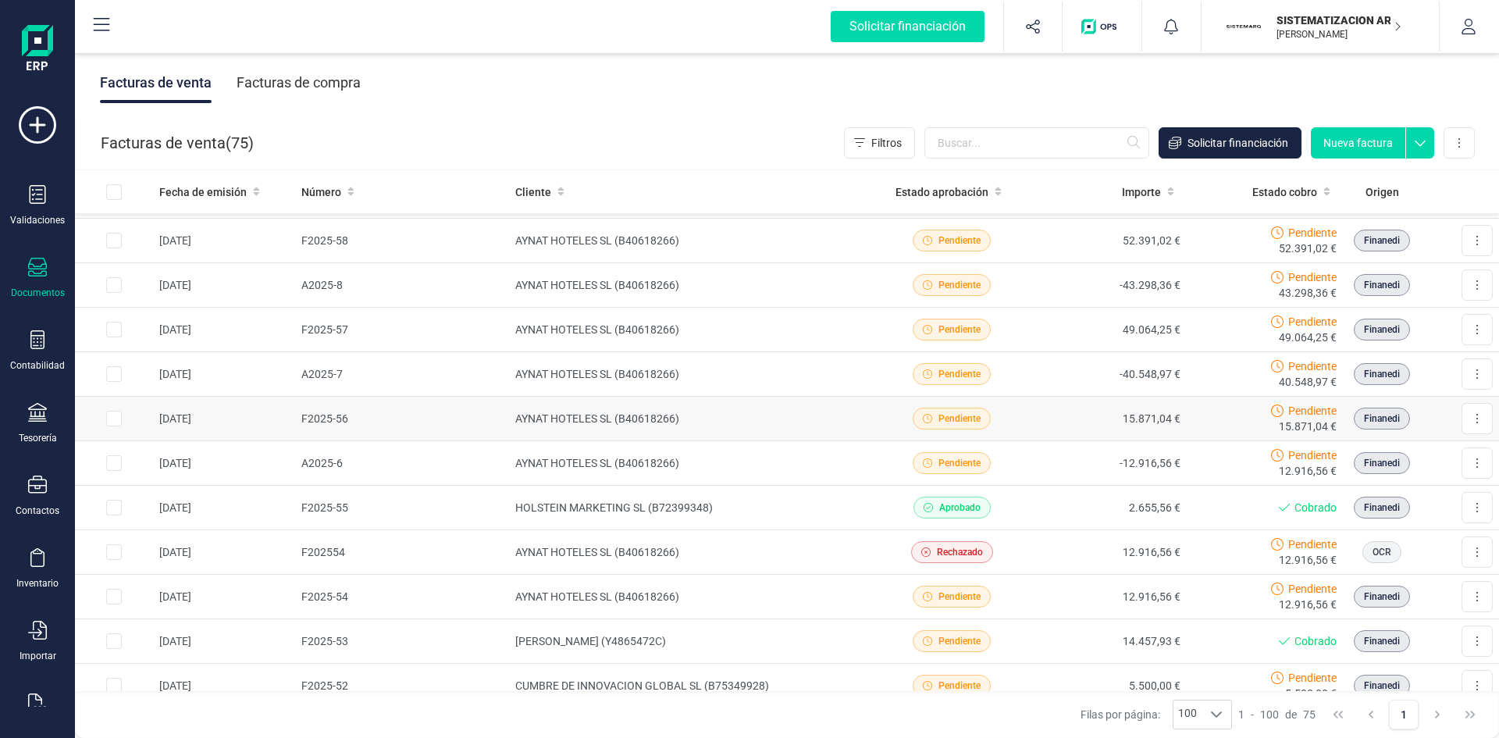
click at [1067, 415] on td "15.871,04 €" at bounding box center [1108, 419] width 157 height 45
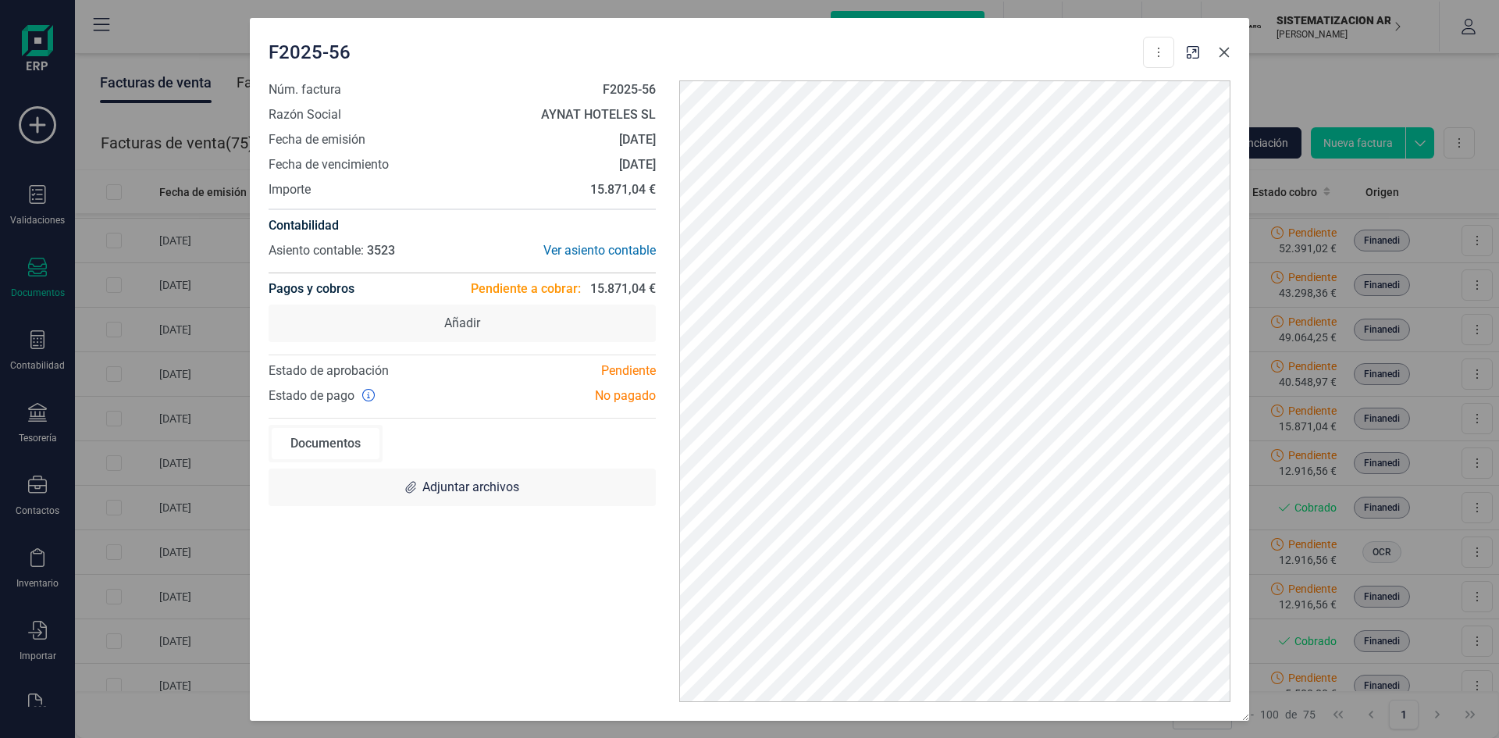
click at [1225, 47] on icon "button" at bounding box center [1224, 52] width 12 height 12
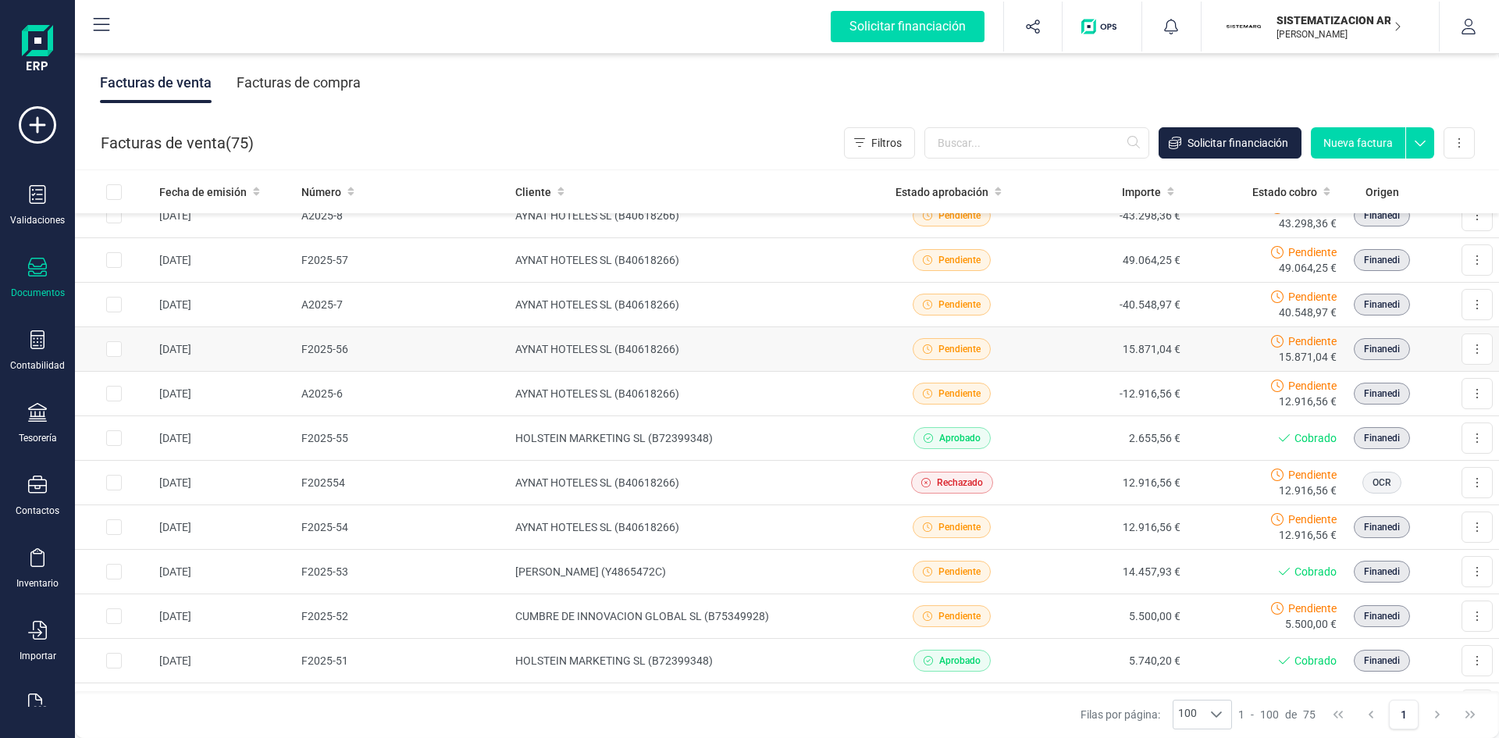
scroll to position [152, 0]
click at [1042, 358] on td "15.871,04 €" at bounding box center [1108, 350] width 157 height 45
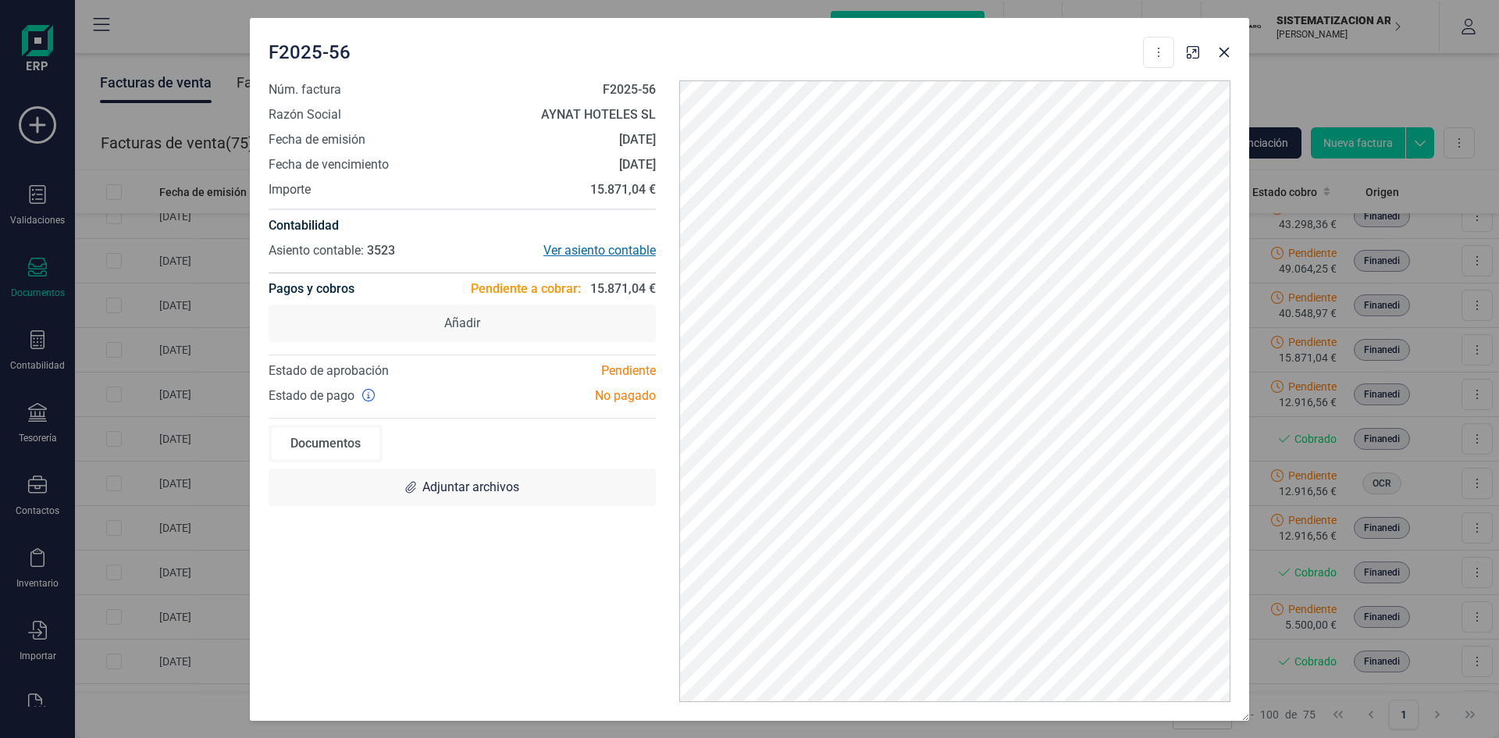
click at [571, 250] on div "Ver asiento contable" at bounding box center [559, 250] width 194 height 19
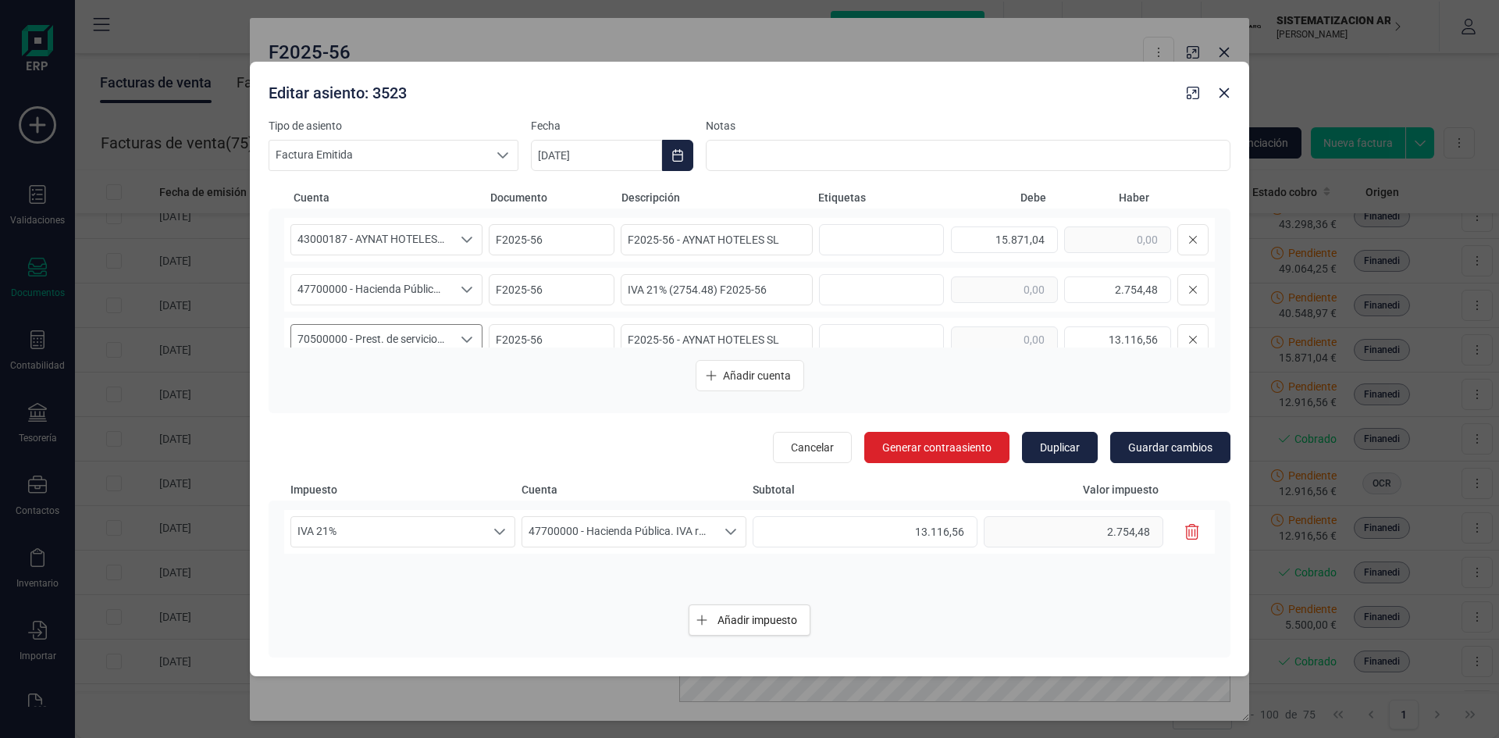
click at [461, 335] on icon "Seleccione una cuenta" at bounding box center [467, 339] width 12 height 12
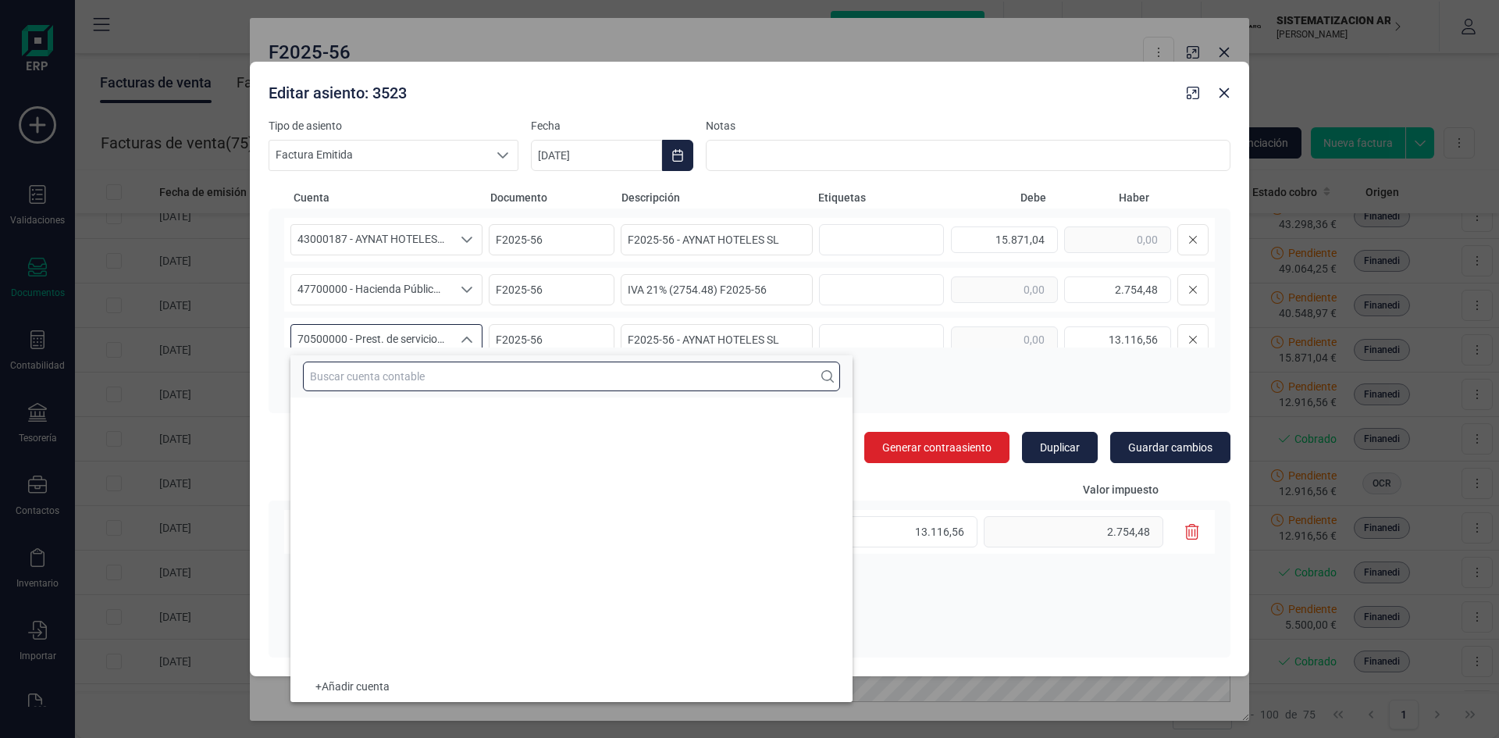
scroll to position [33517, 0]
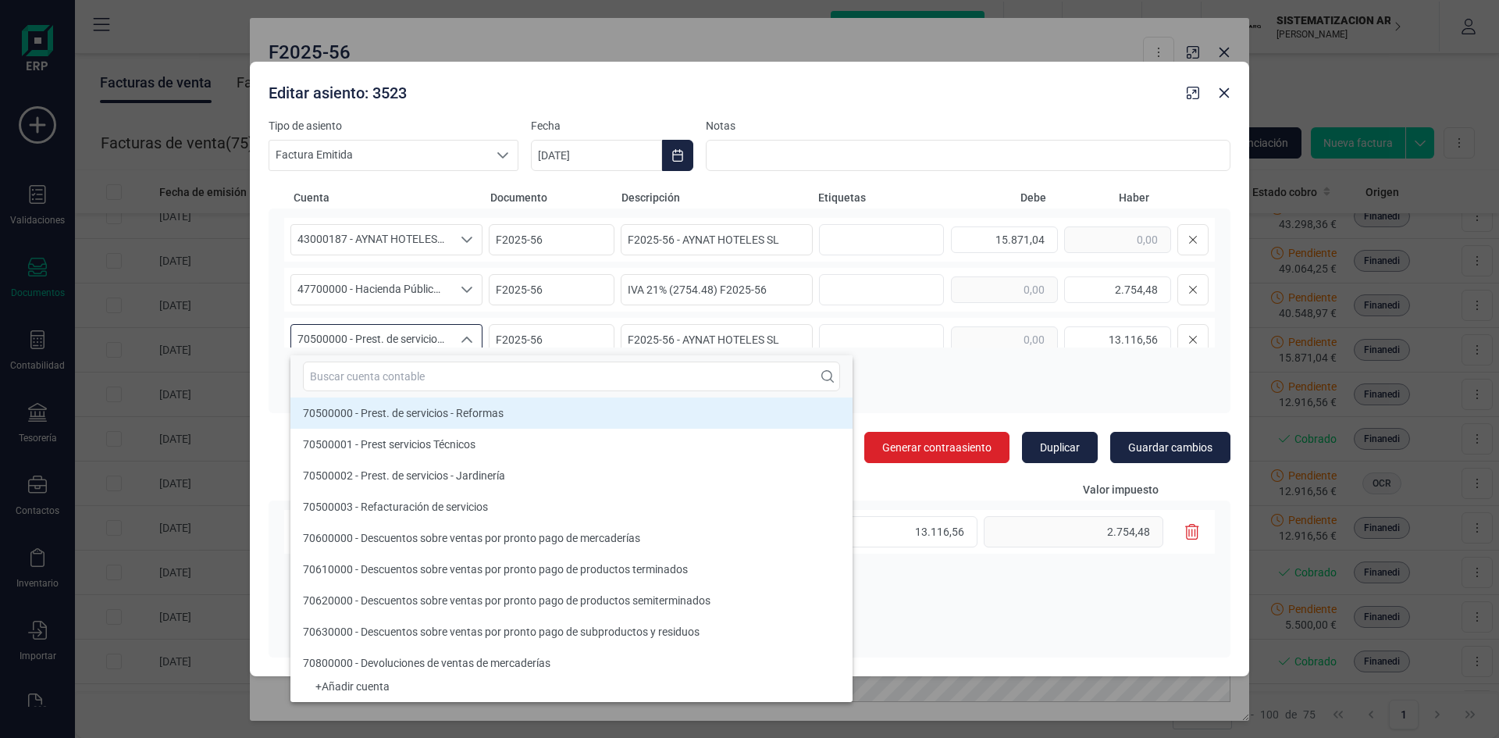
click at [468, 404] on li "70500000 - Prest. de servicios - Reformas" at bounding box center [571, 412] width 562 height 31
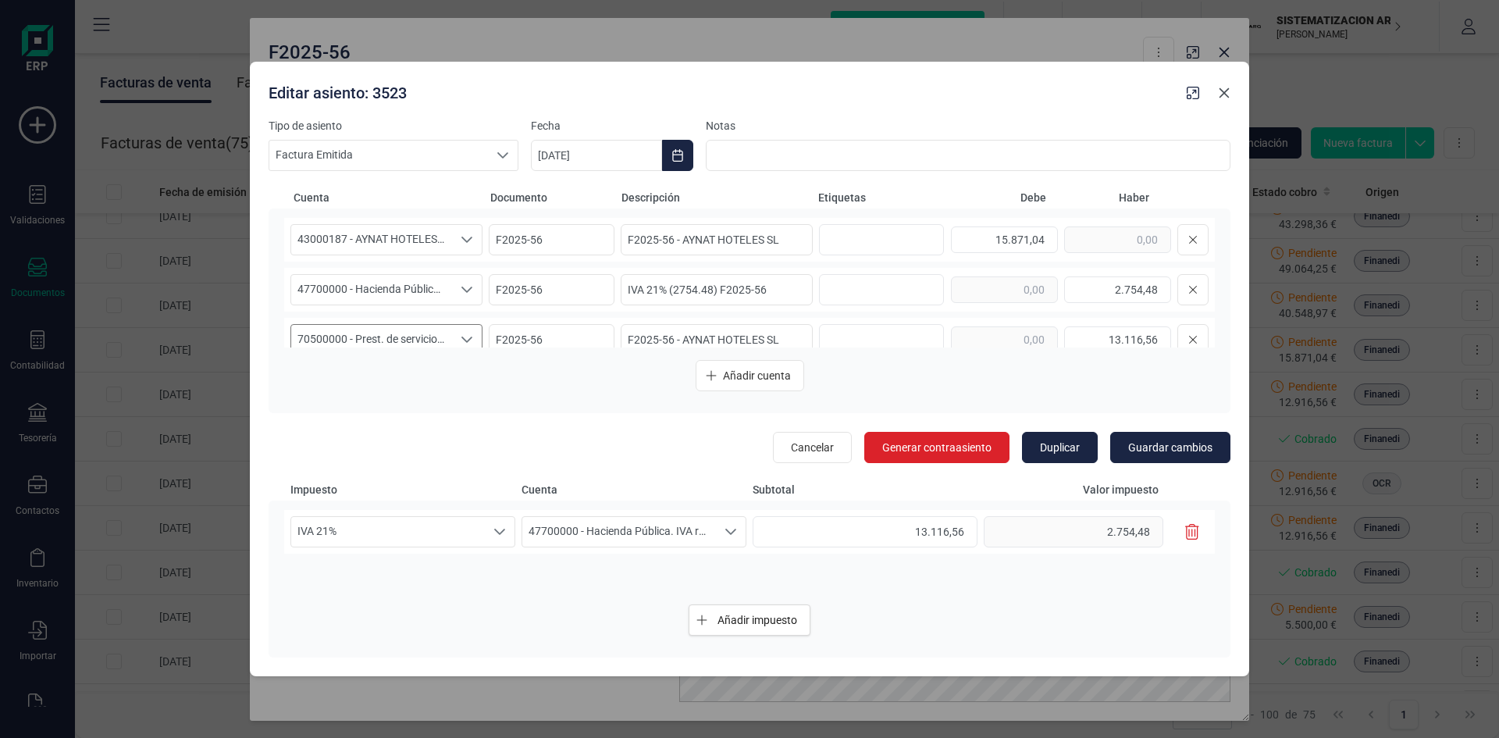
click at [1225, 94] on icon "button" at bounding box center [1224, 93] width 12 height 12
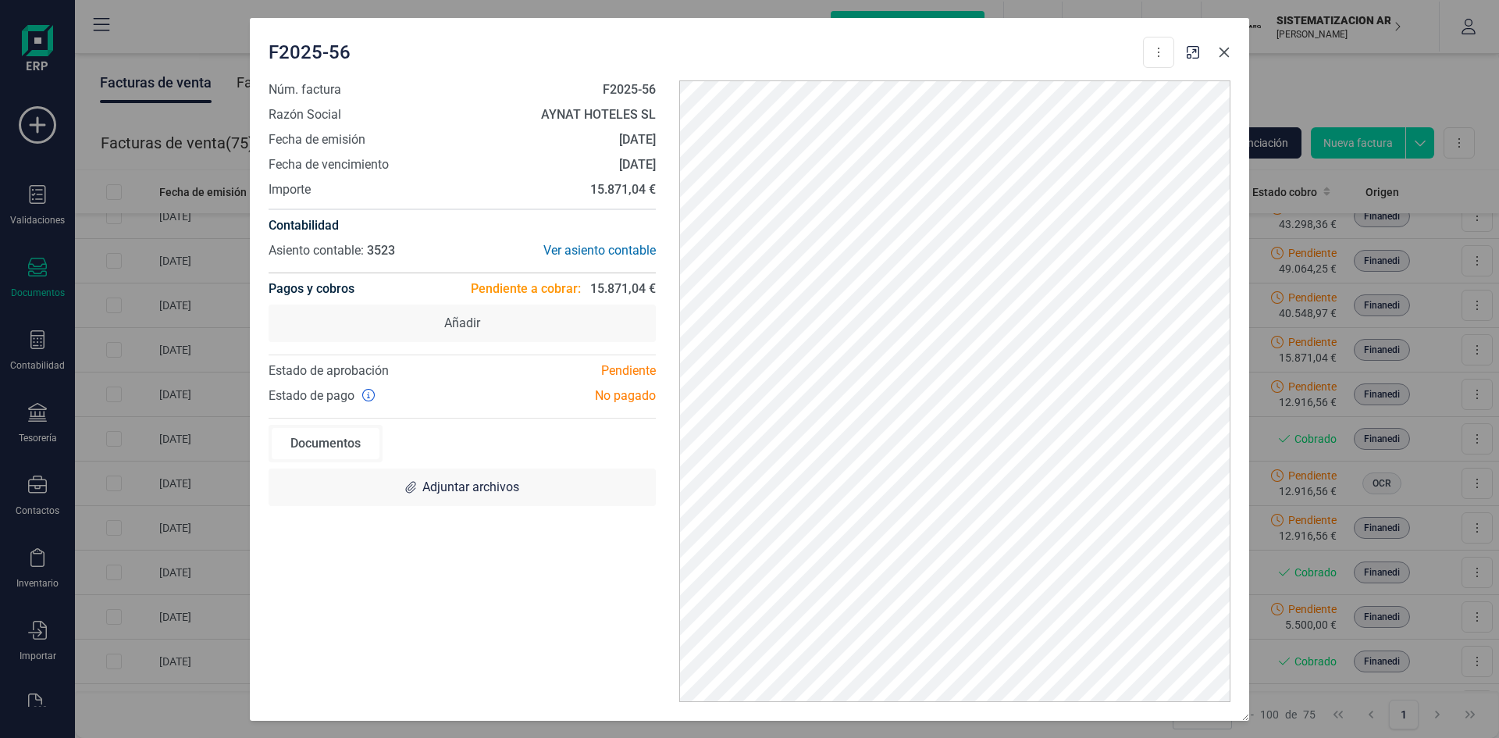
click at [1226, 55] on icon "button" at bounding box center [1224, 52] width 12 height 12
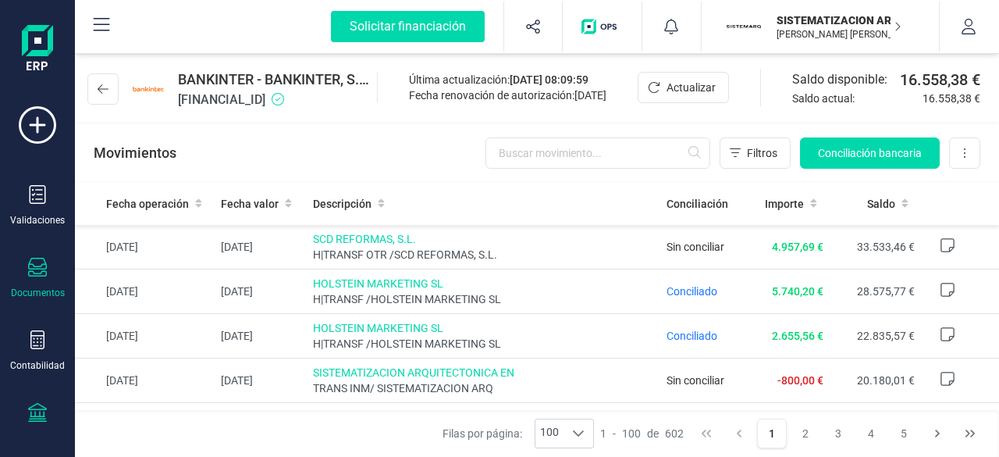
click at [38, 274] on icon at bounding box center [37, 267] width 19 height 19
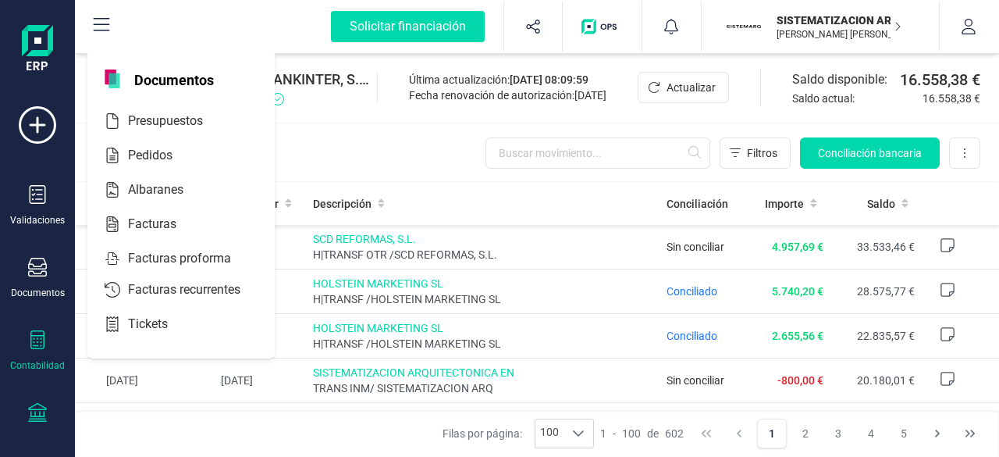
click at [48, 334] on div "Contabilidad" at bounding box center [37, 350] width 62 height 41
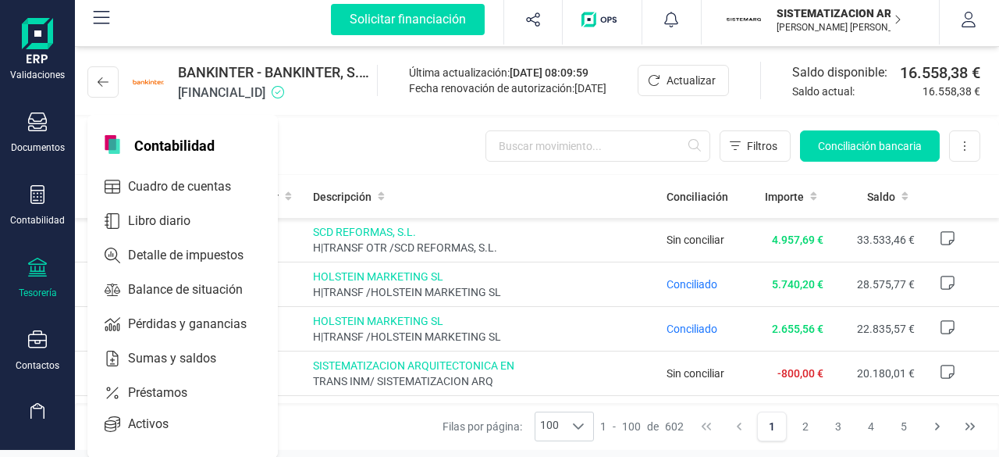
scroll to position [145, 0]
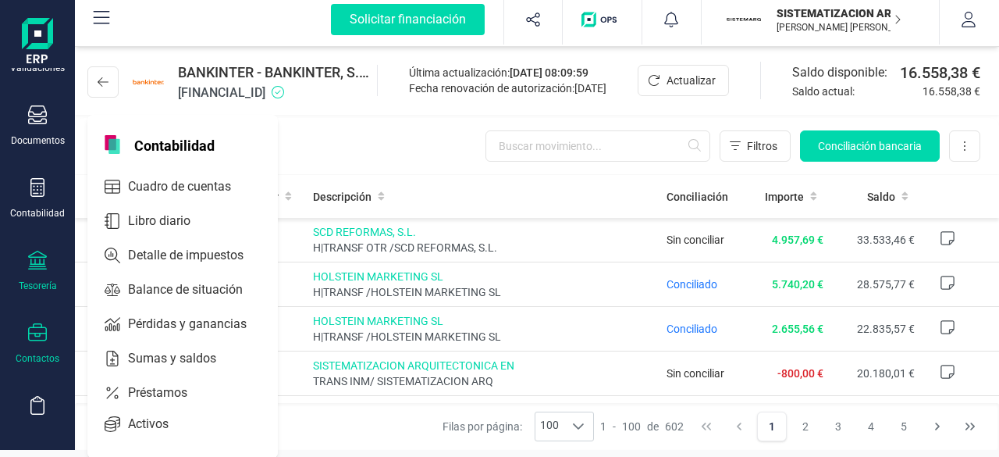
click at [31, 347] on div "Contactos" at bounding box center [37, 343] width 62 height 41
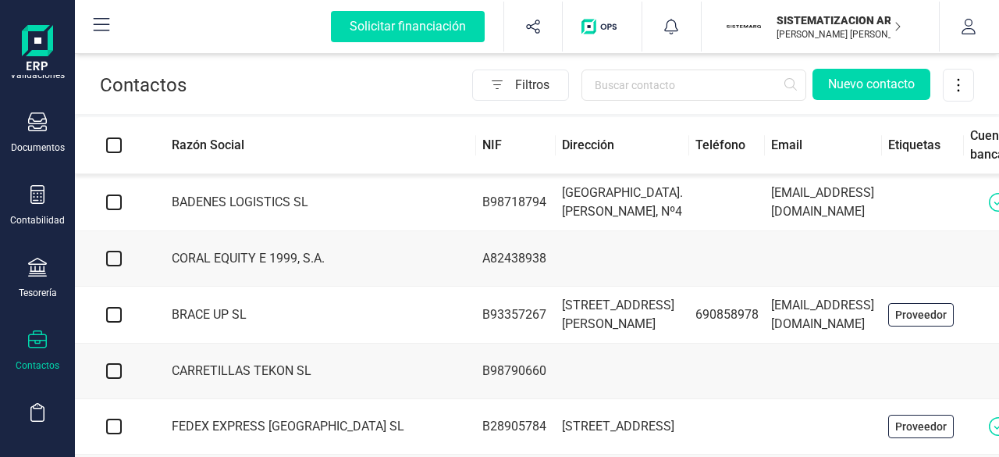
click at [34, 182] on div "Validaciones Documentos Documentos Presupuestos Pedidos Albaranes Facturas Fact…" at bounding box center [37, 281] width 62 height 641
click at [35, 131] on div at bounding box center [37, 123] width 19 height 23
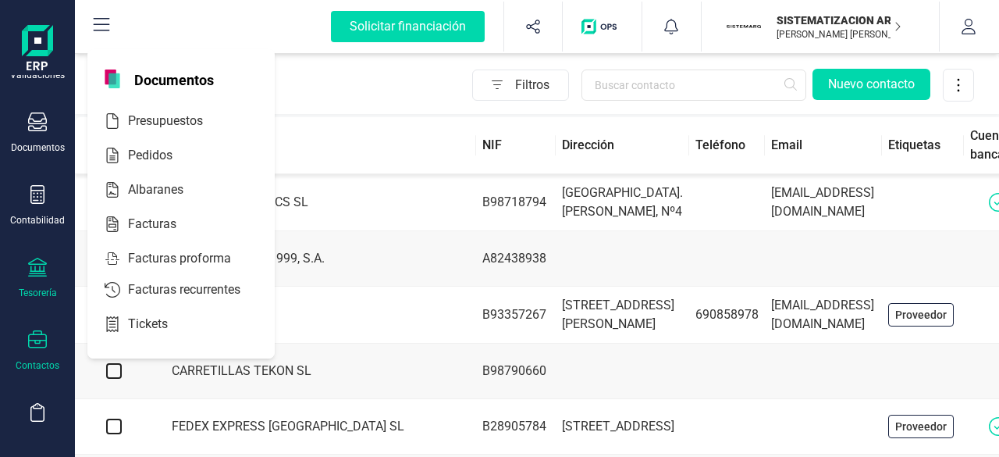
click at [41, 277] on div at bounding box center [37, 269] width 19 height 23
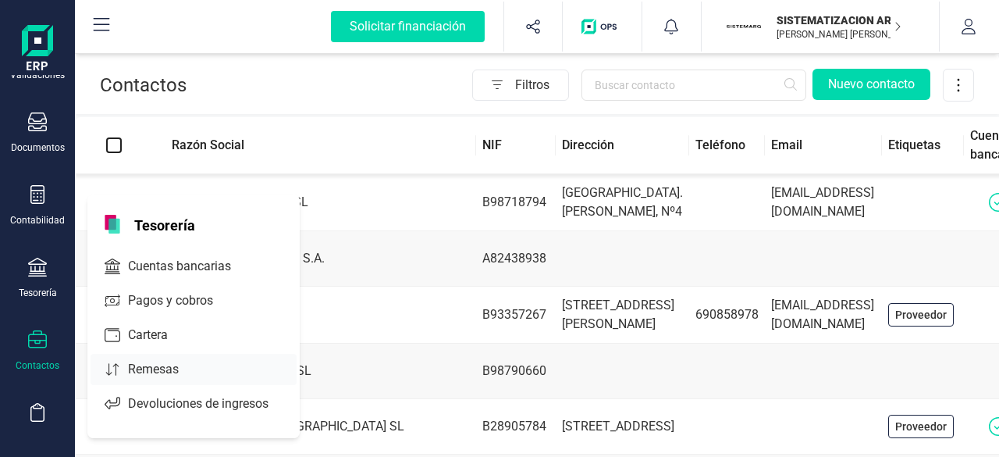
click at [186, 361] on span "Remesas" at bounding box center [164, 369] width 85 height 19
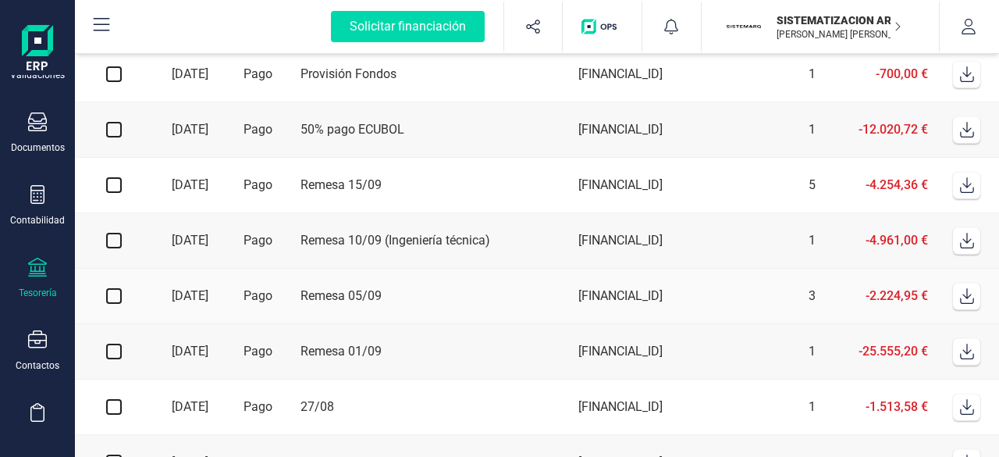
scroll to position [125, 0]
click at [768, 240] on td "1" at bounding box center [763, 239] width 117 height 55
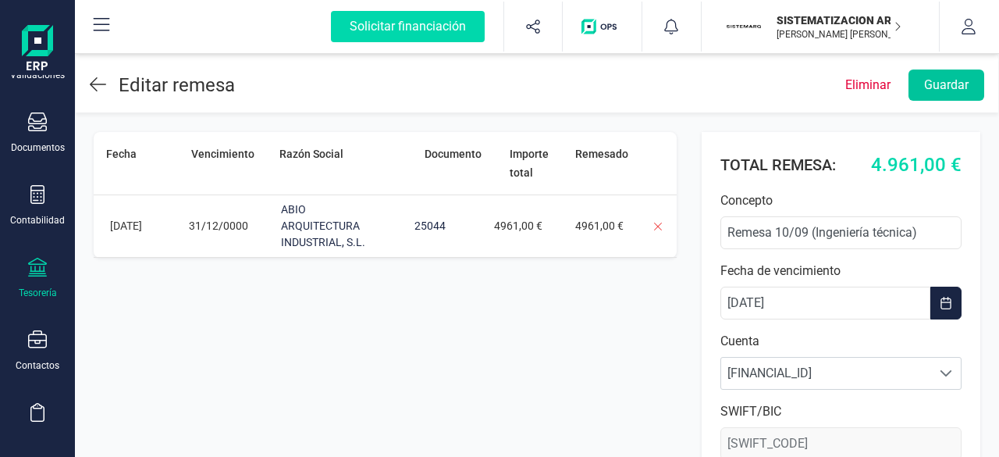
click at [956, 88] on button "Guardar" at bounding box center [947, 84] width 76 height 31
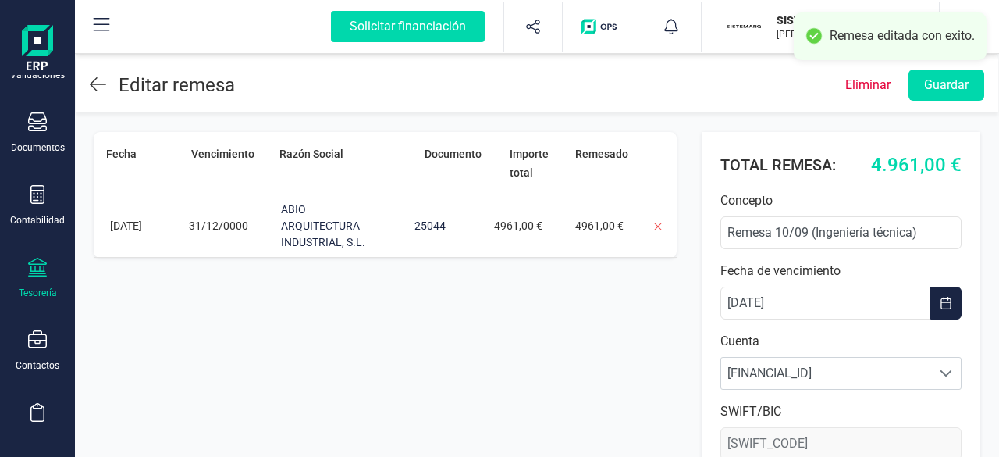
click at [96, 92] on icon at bounding box center [98, 84] width 16 height 19
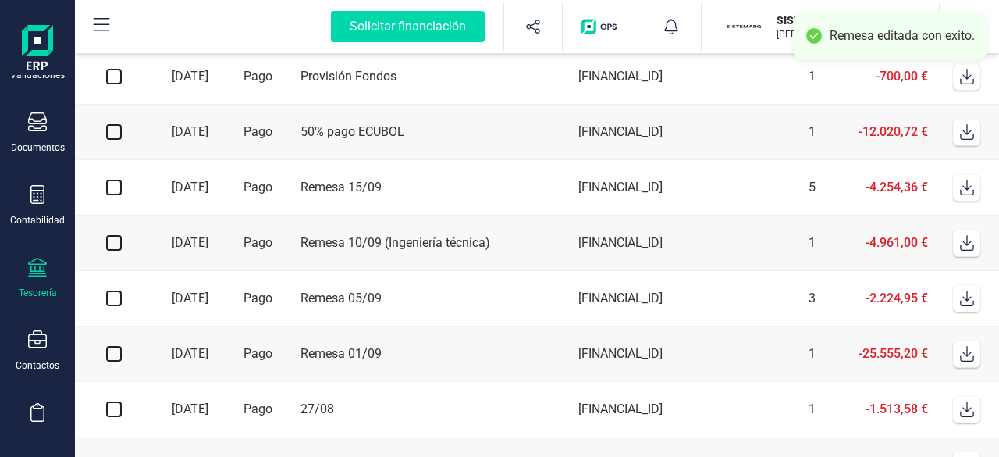
scroll to position [124, 0]
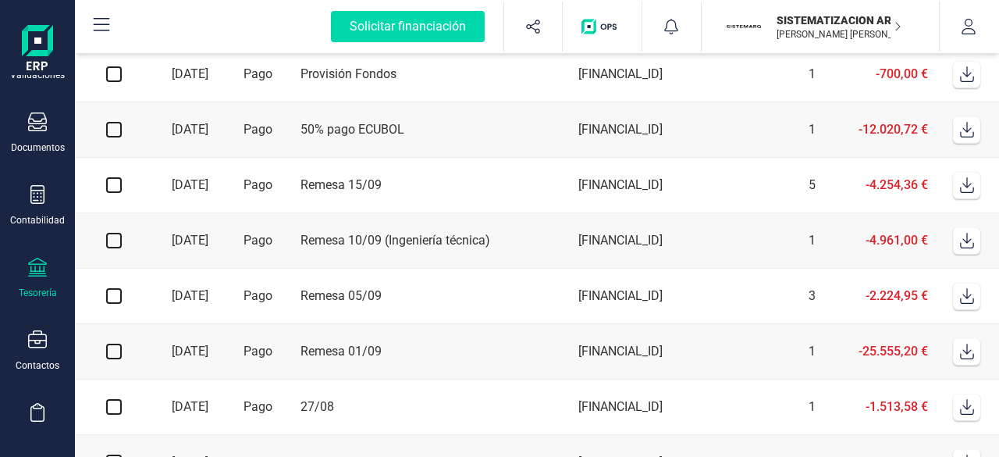
click at [476, 290] on td "Remesa 05/09" at bounding box center [433, 296] width 278 height 55
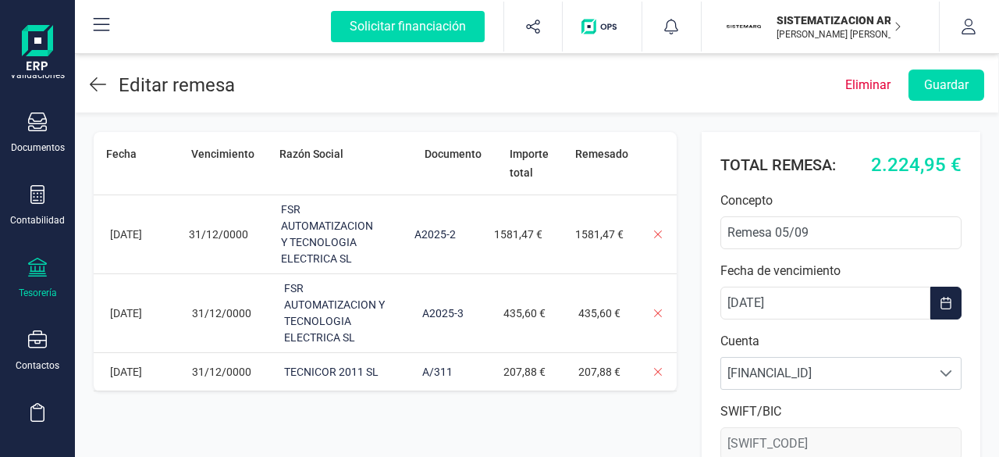
click at [108, 87] on div "Editar remesa" at bounding box center [162, 85] width 145 height 28
click at [94, 85] on icon at bounding box center [98, 84] width 16 height 19
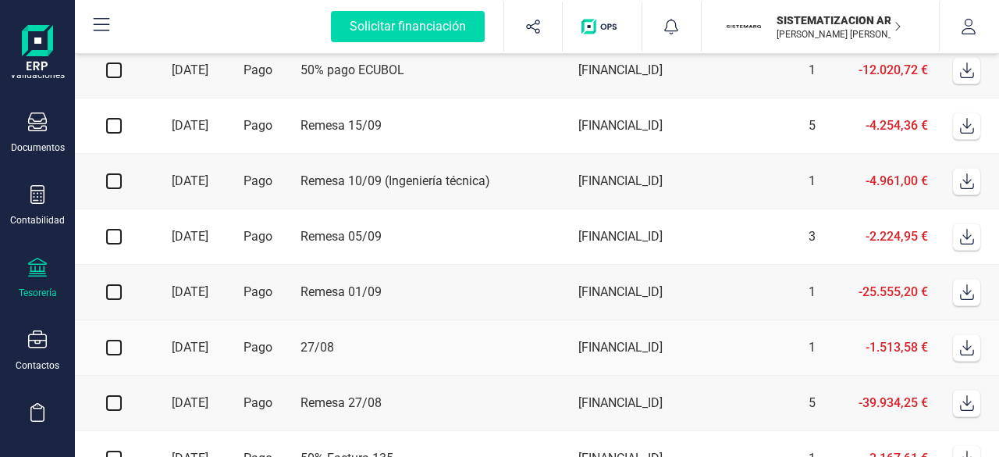
scroll to position [184, 0]
click at [497, 294] on td "Remesa 01/09" at bounding box center [433, 291] width 278 height 55
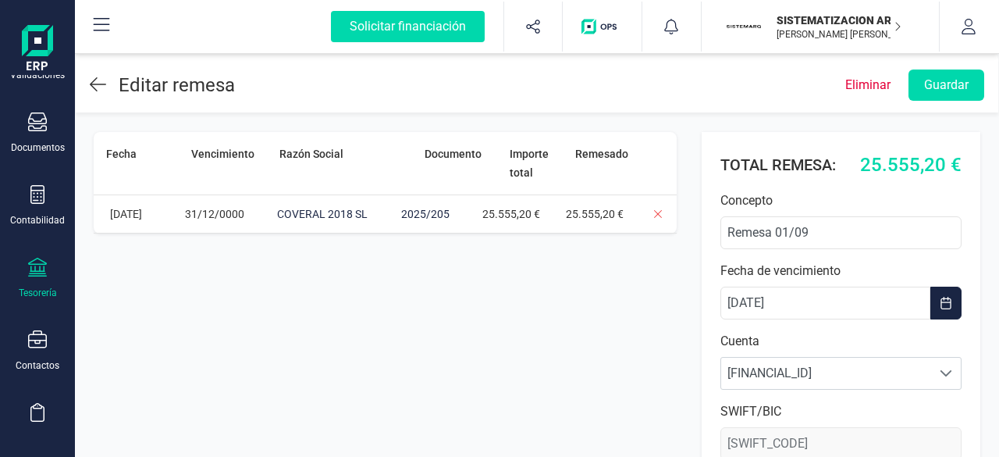
click at [100, 85] on icon at bounding box center [98, 84] width 16 height 19
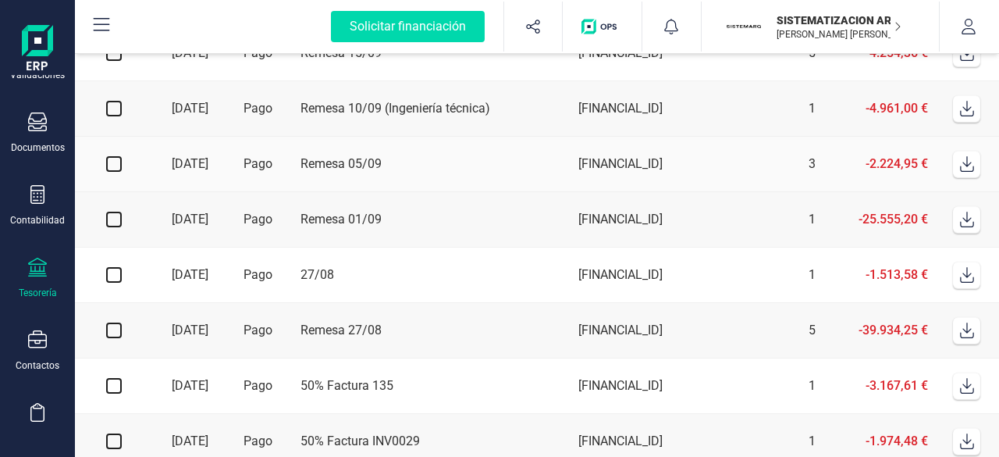
scroll to position [261, 0]
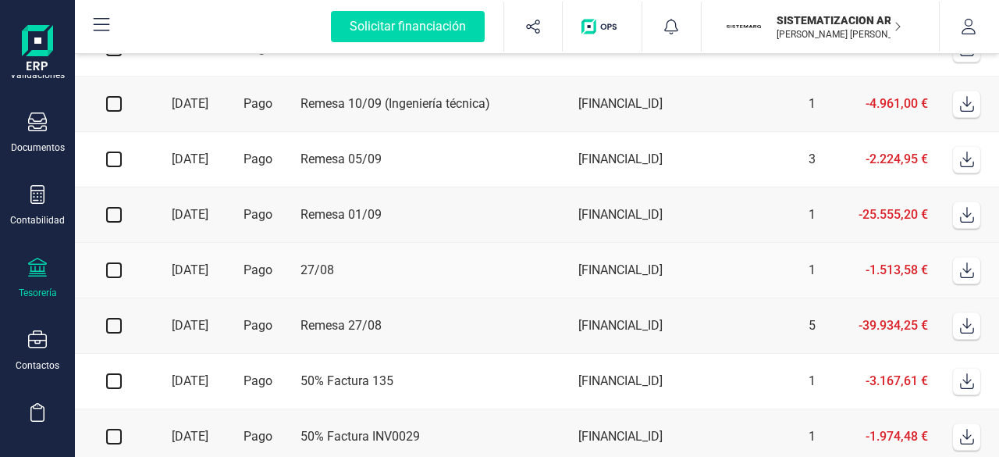
click at [579, 283] on td "[FINANCIAL_ID]" at bounding box center [638, 270] width 133 height 55
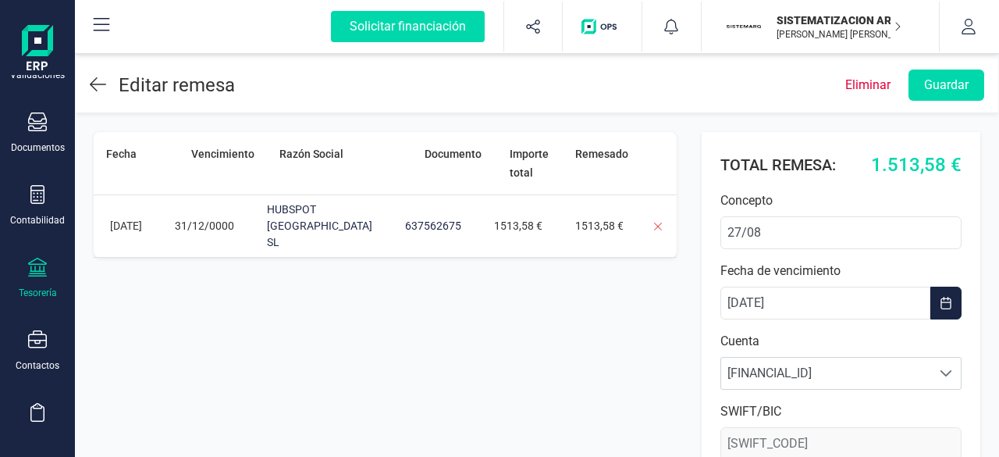
click at [111, 88] on div "Editar remesa" at bounding box center [162, 85] width 145 height 28
click at [106, 87] on div "Editar remesa" at bounding box center [162, 85] width 145 height 28
click at [100, 87] on icon at bounding box center [98, 84] width 16 height 19
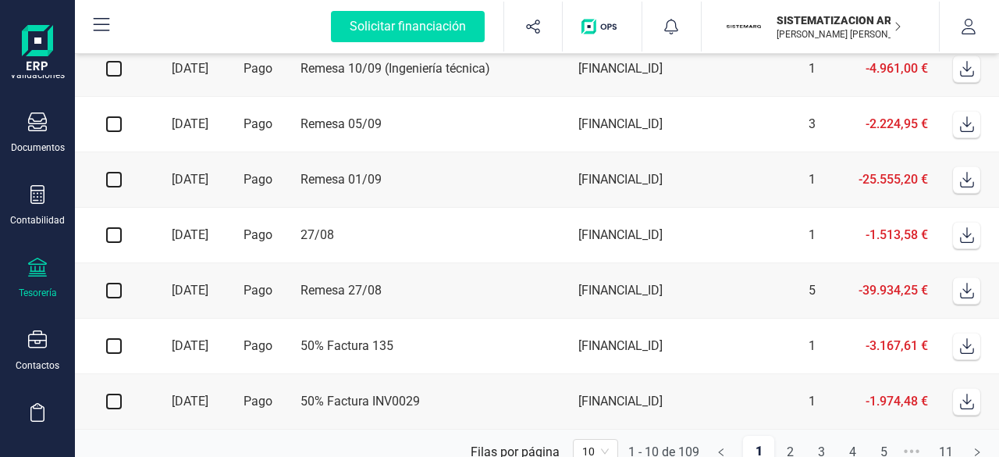
scroll to position [297, 0]
click at [458, 308] on td "Remesa 27/08" at bounding box center [433, 289] width 278 height 55
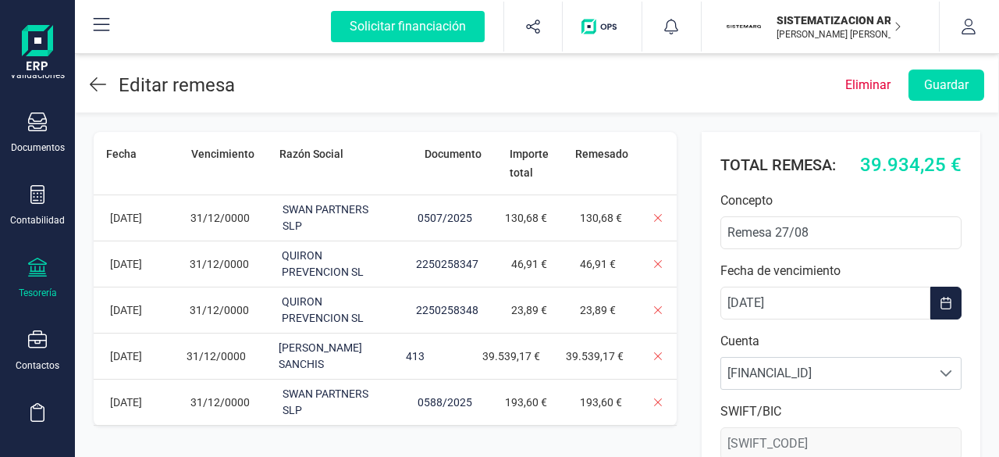
click at [103, 87] on icon at bounding box center [98, 84] width 16 height 19
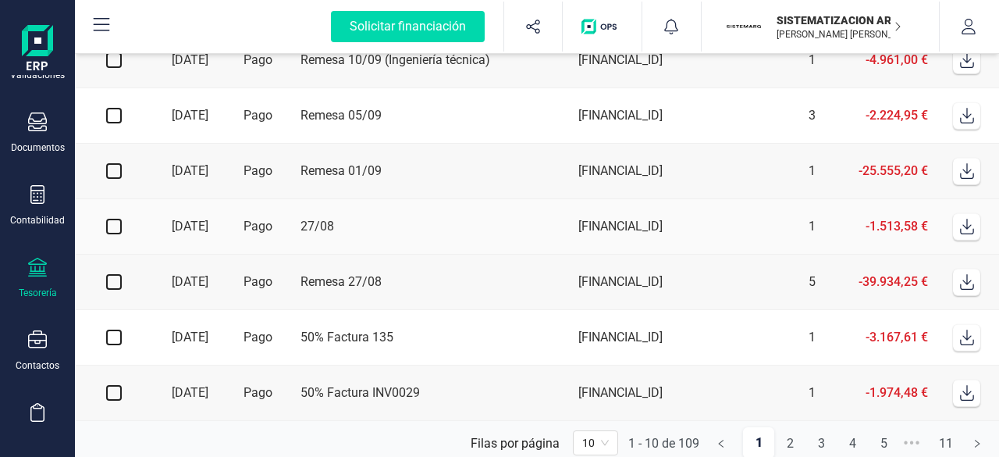
scroll to position [315, 0]
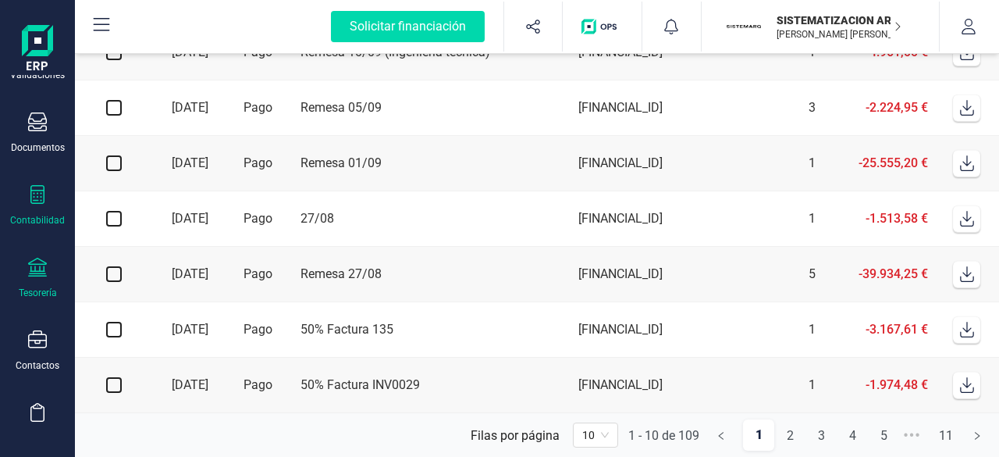
click at [27, 202] on div "Contabilidad" at bounding box center [37, 205] width 62 height 41
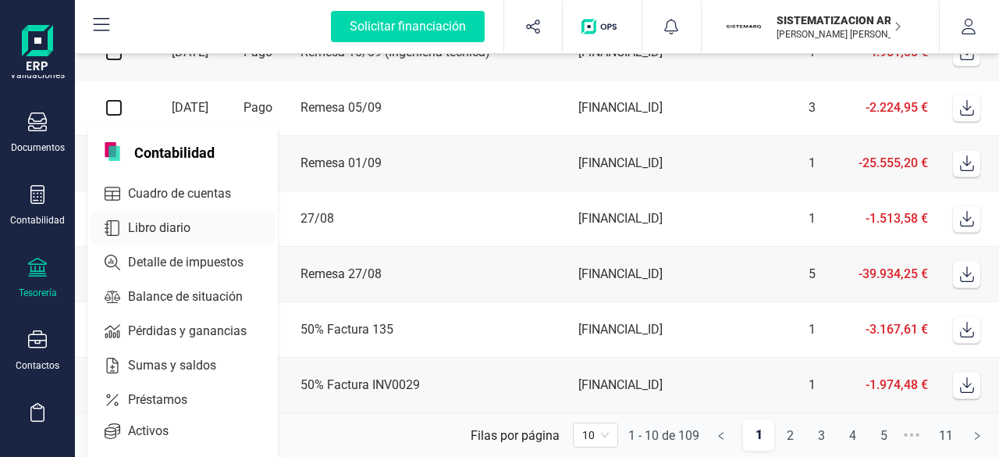
click at [171, 222] on span "Libro diario" at bounding box center [170, 228] width 97 height 19
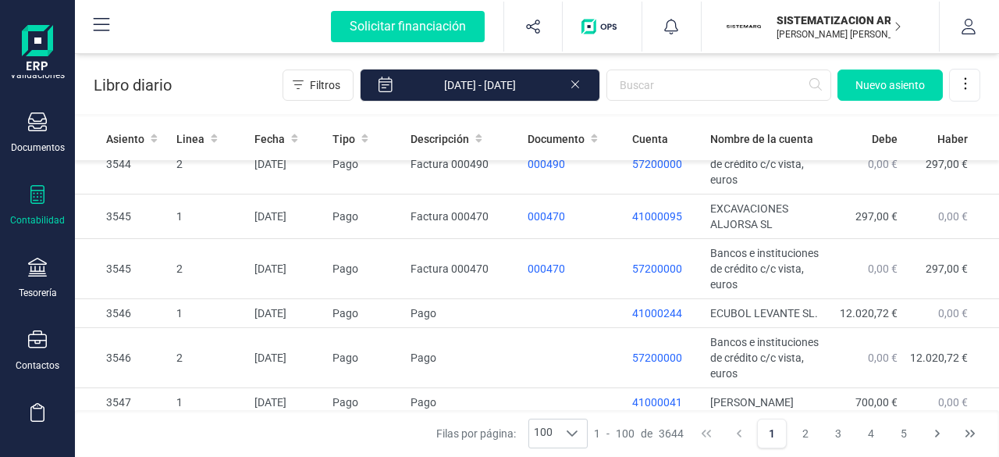
scroll to position [643, 0]
click at [671, 88] on input "text" at bounding box center [719, 84] width 225 height 31
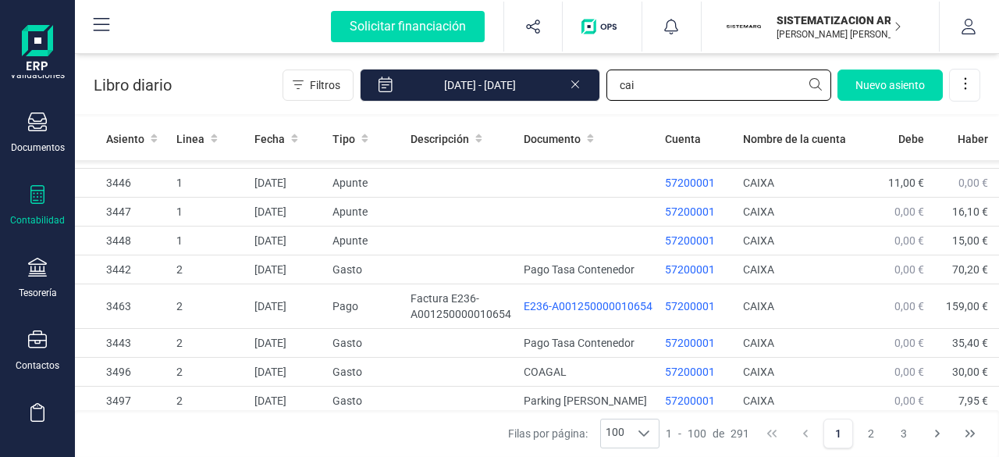
scroll to position [308, 0]
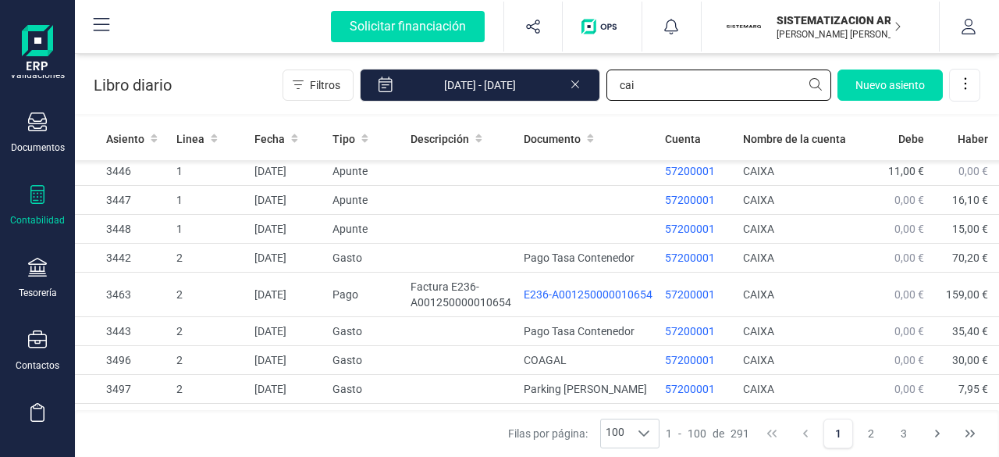
click at [650, 87] on input "cai" at bounding box center [719, 84] width 225 height 31
type input "c"
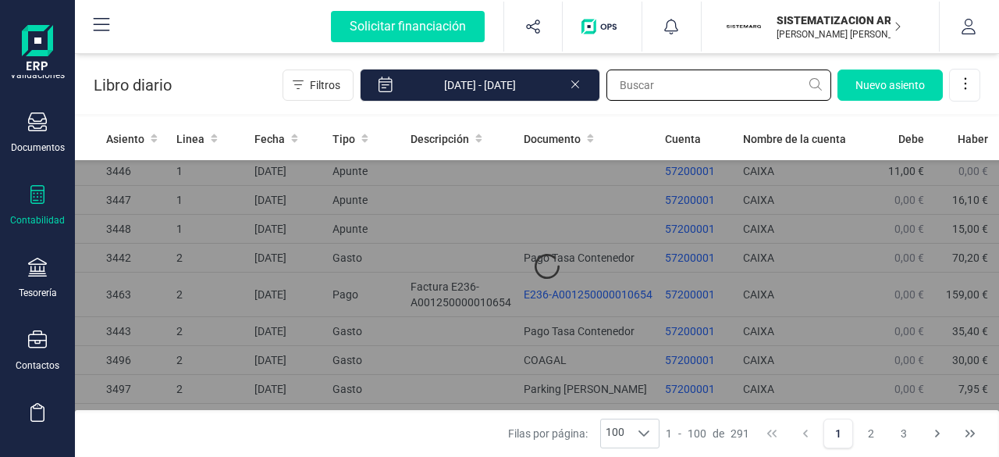
scroll to position [0, 0]
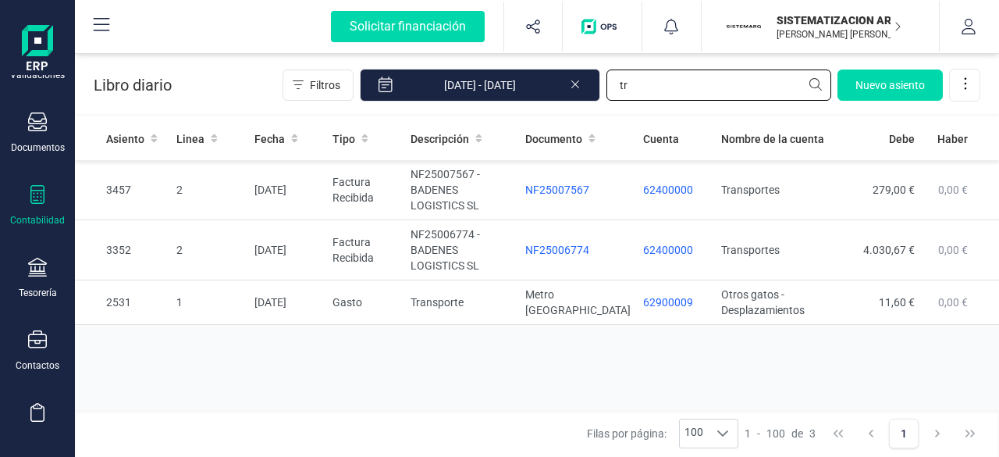
type input "t"
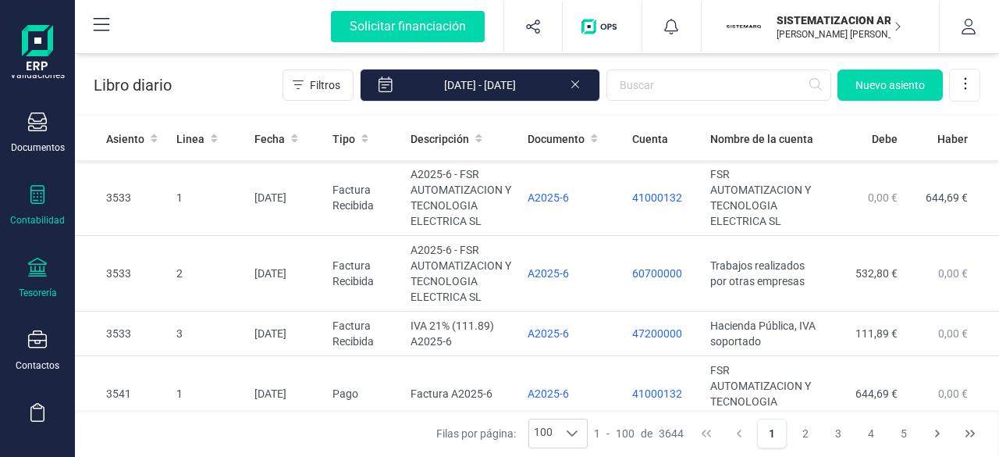
click at [25, 269] on div "Tesorería" at bounding box center [37, 278] width 62 height 41
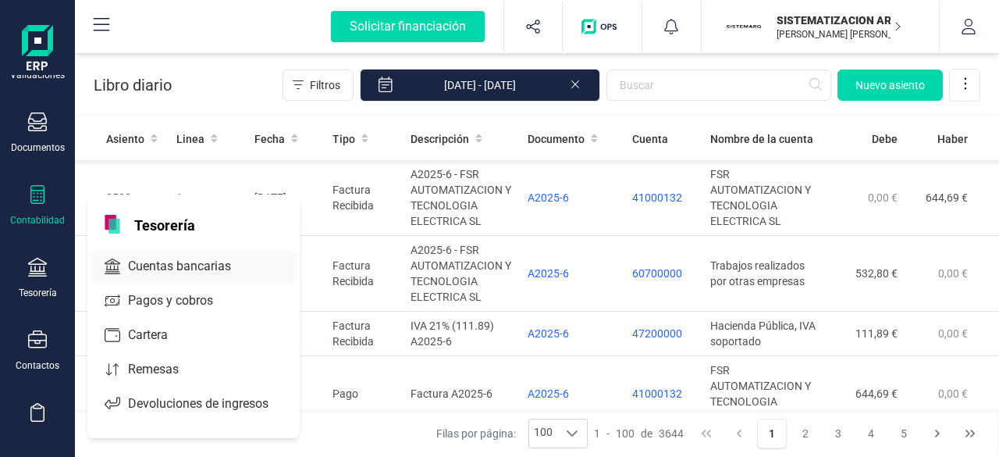
click at [161, 252] on div "Cuentas bancarias" at bounding box center [194, 266] width 206 height 31
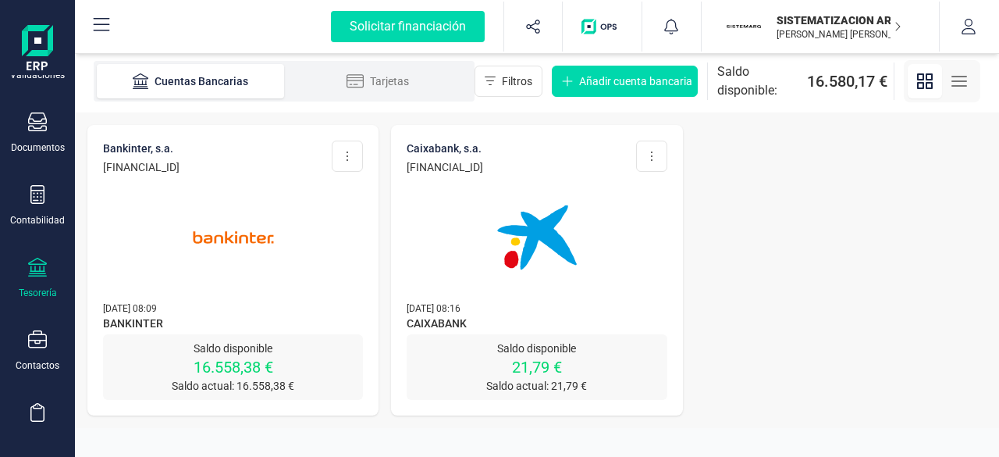
click at [234, 219] on img at bounding box center [233, 237] width 131 height 131
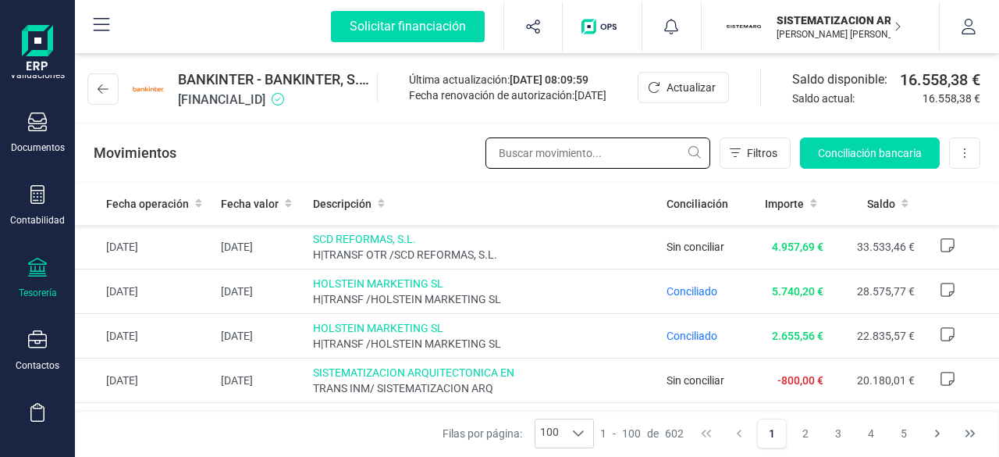
click at [572, 149] on input "text" at bounding box center [598, 152] width 225 height 31
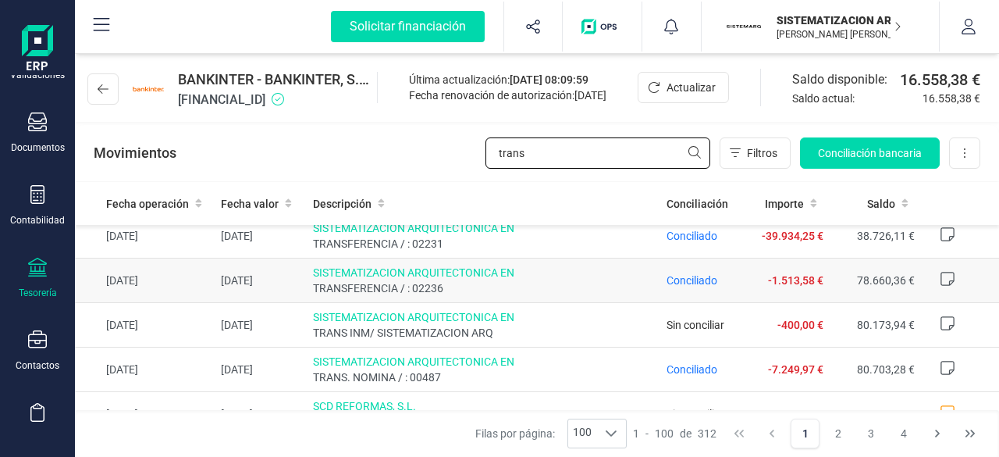
scroll to position [546, 0]
click at [626, 154] on input "trans" at bounding box center [598, 152] width 225 height 31
type input "t"
click at [626, 154] on input "text" at bounding box center [598, 152] width 225 height 31
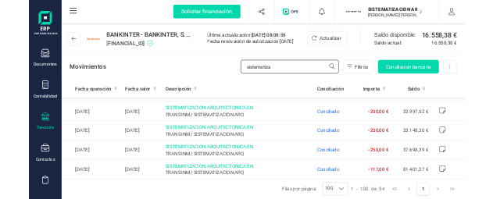
scroll to position [214, 0]
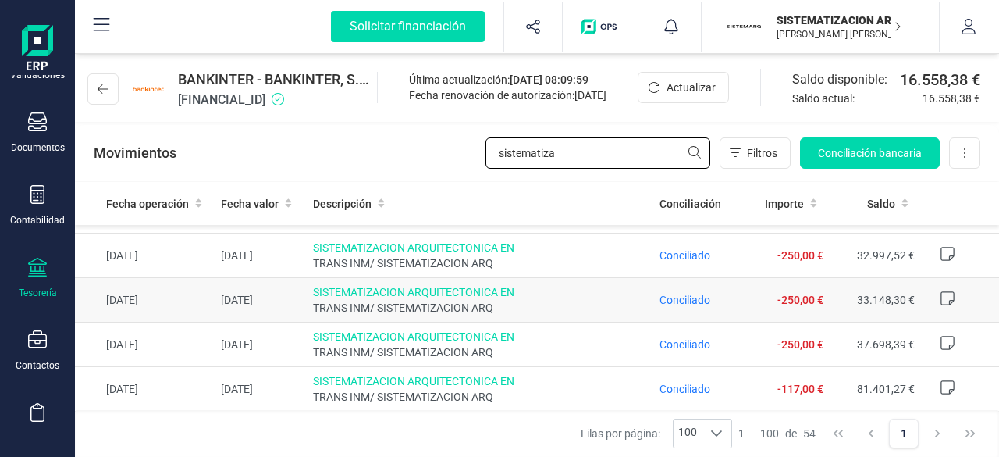
type input "sistematiza"
click at [668, 294] on span "Conciliado" at bounding box center [685, 300] width 51 height 12
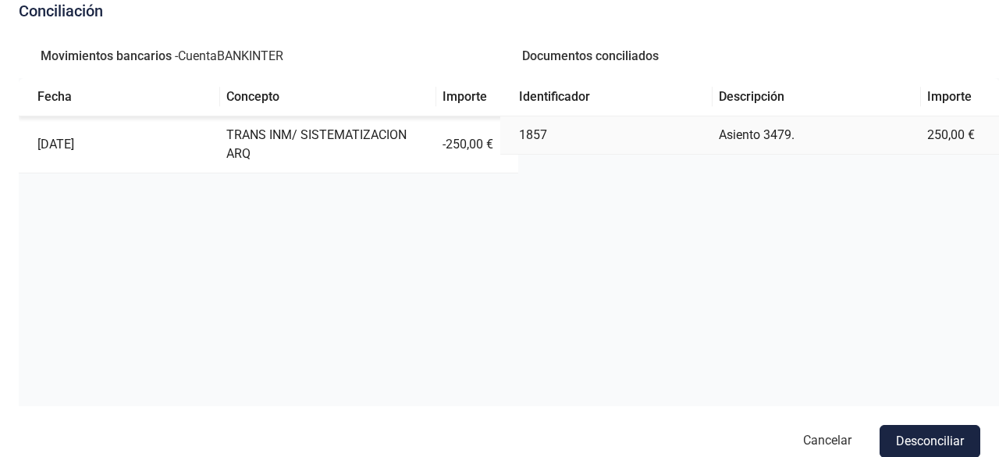
drag, startPoint x: 787, startPoint y: 142, endPoint x: 461, endPoint y: 212, distance: 333.1
click at [461, 212] on div "Fecha Concepto Importe 21/07/2025 TRANS INM/ SISTEMATIZACION ARQ -250,00 €" at bounding box center [269, 264] width 500 height 372
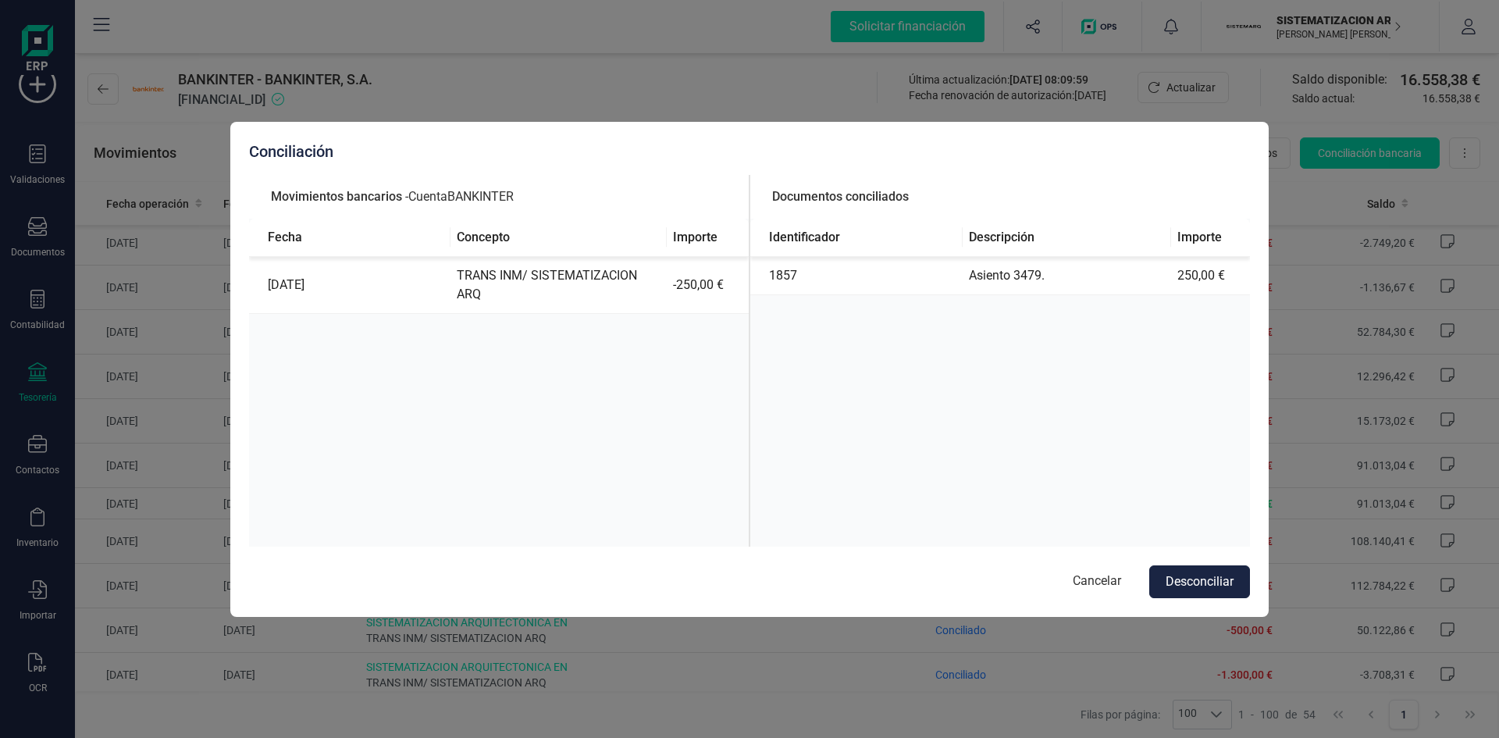
scroll to position [262, 0]
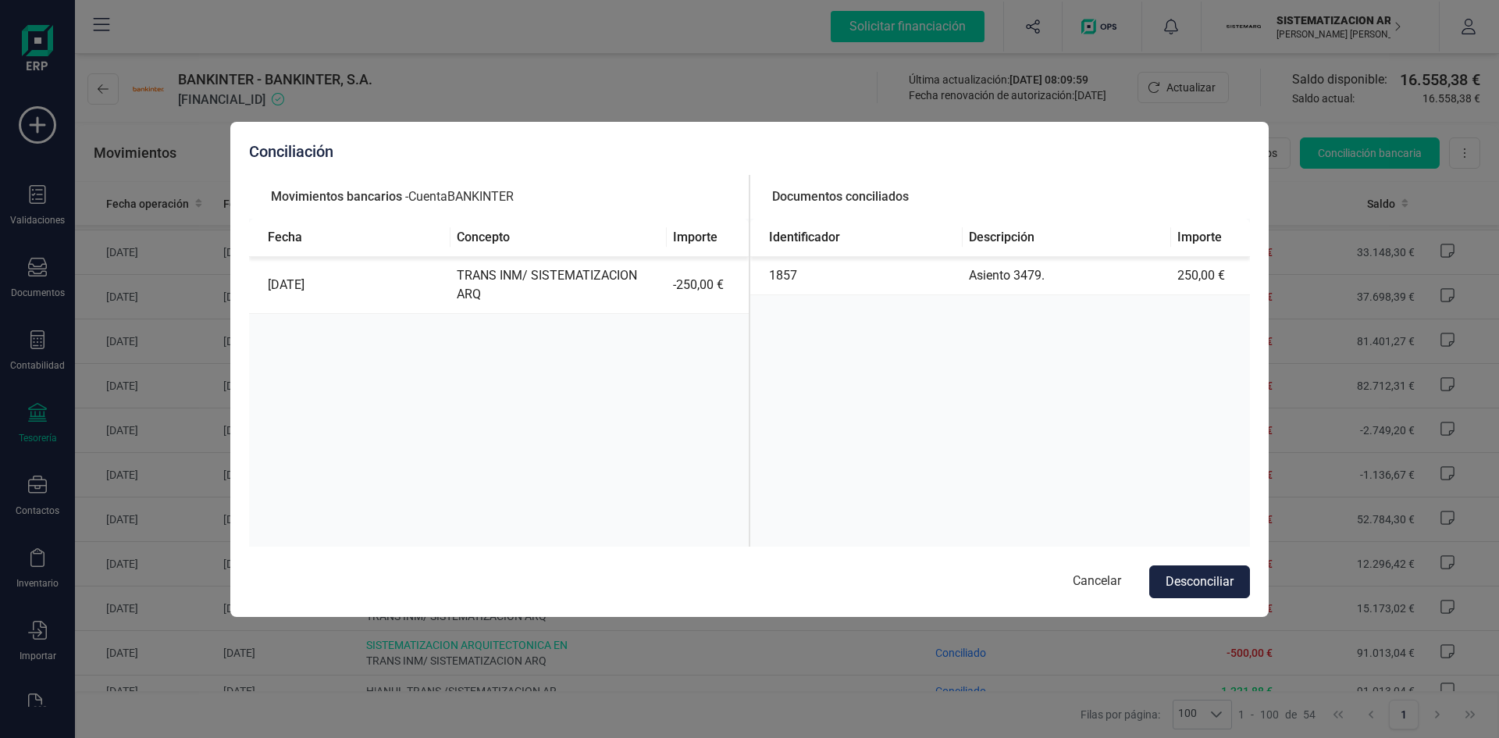
click at [999, 421] on div "Conciliación Movimientos bancarios - Cuenta BANKINTER Fecha Concepto Importe 21…" at bounding box center [749, 369] width 1499 height 738
click at [999, 456] on button "Cancelar" at bounding box center [1097, 581] width 80 height 33
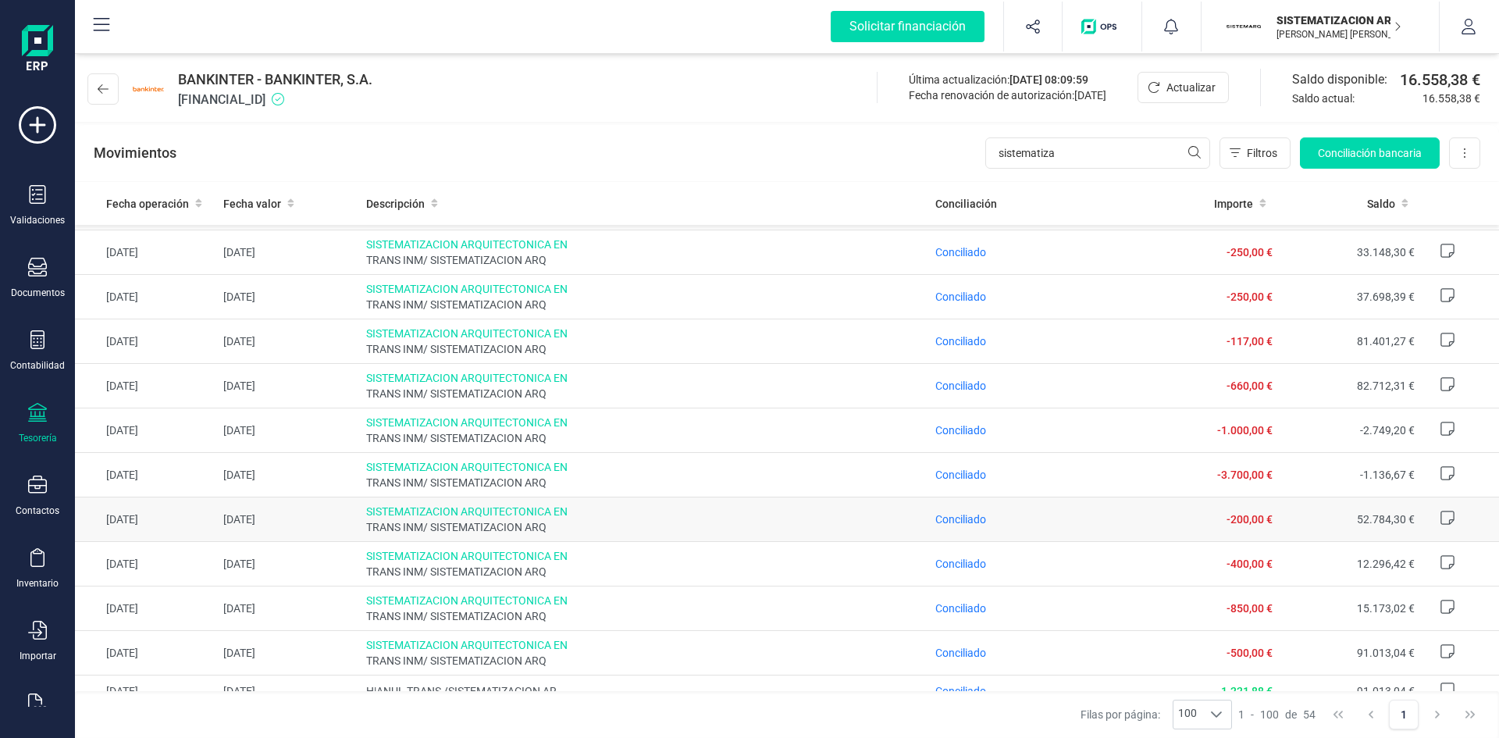
click at [999, 456] on td "Conciliado" at bounding box center [1032, 519] width 207 height 45
click at [999, 456] on td "-200,00 €" at bounding box center [1207, 519] width 142 height 45
click at [999, 456] on td at bounding box center [1460, 519] width 78 height 45
click at [999, 456] on td "52.784,30 €" at bounding box center [1350, 519] width 142 height 45
click at [967, 456] on span "Conciliado" at bounding box center [960, 519] width 51 height 12
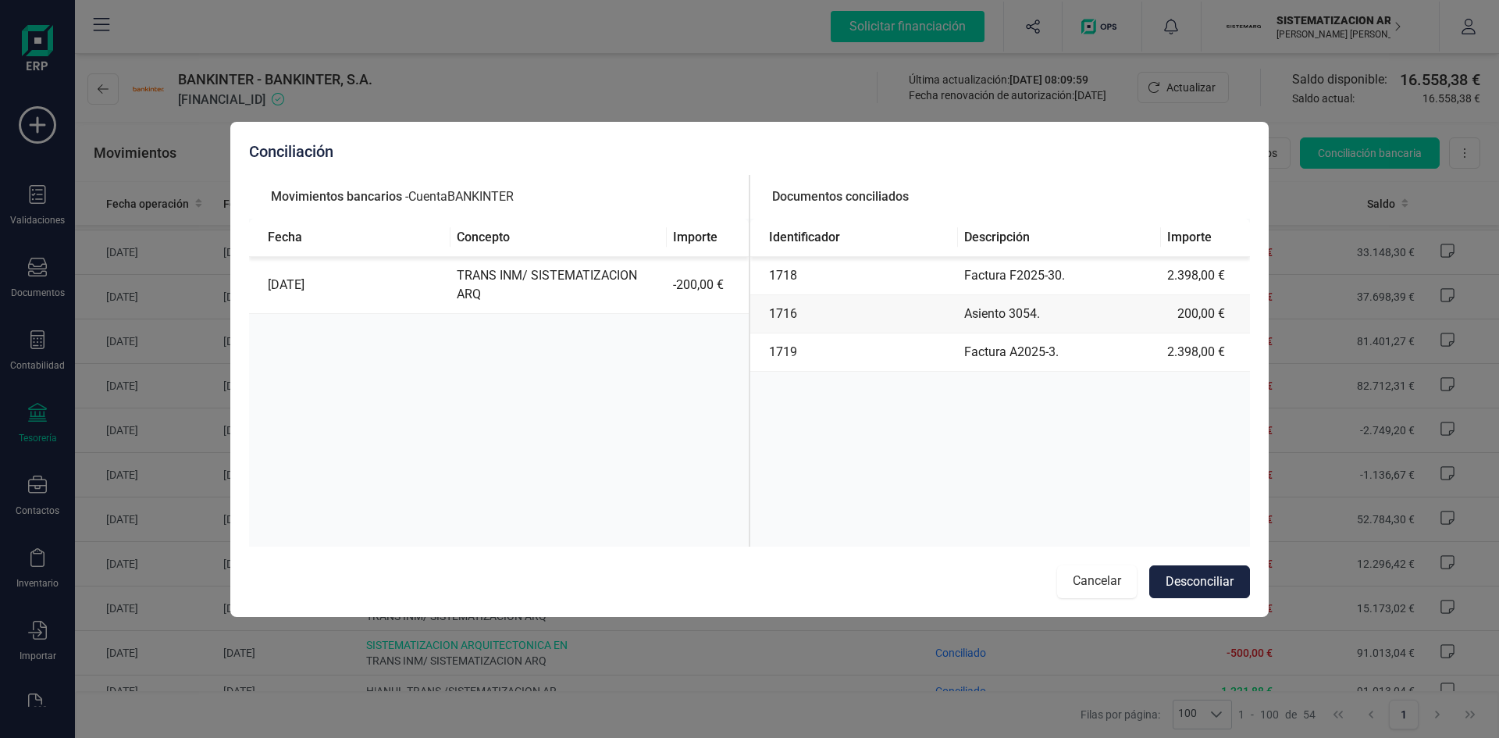
click at [999, 456] on button "Cancelar" at bounding box center [1097, 581] width 80 height 33
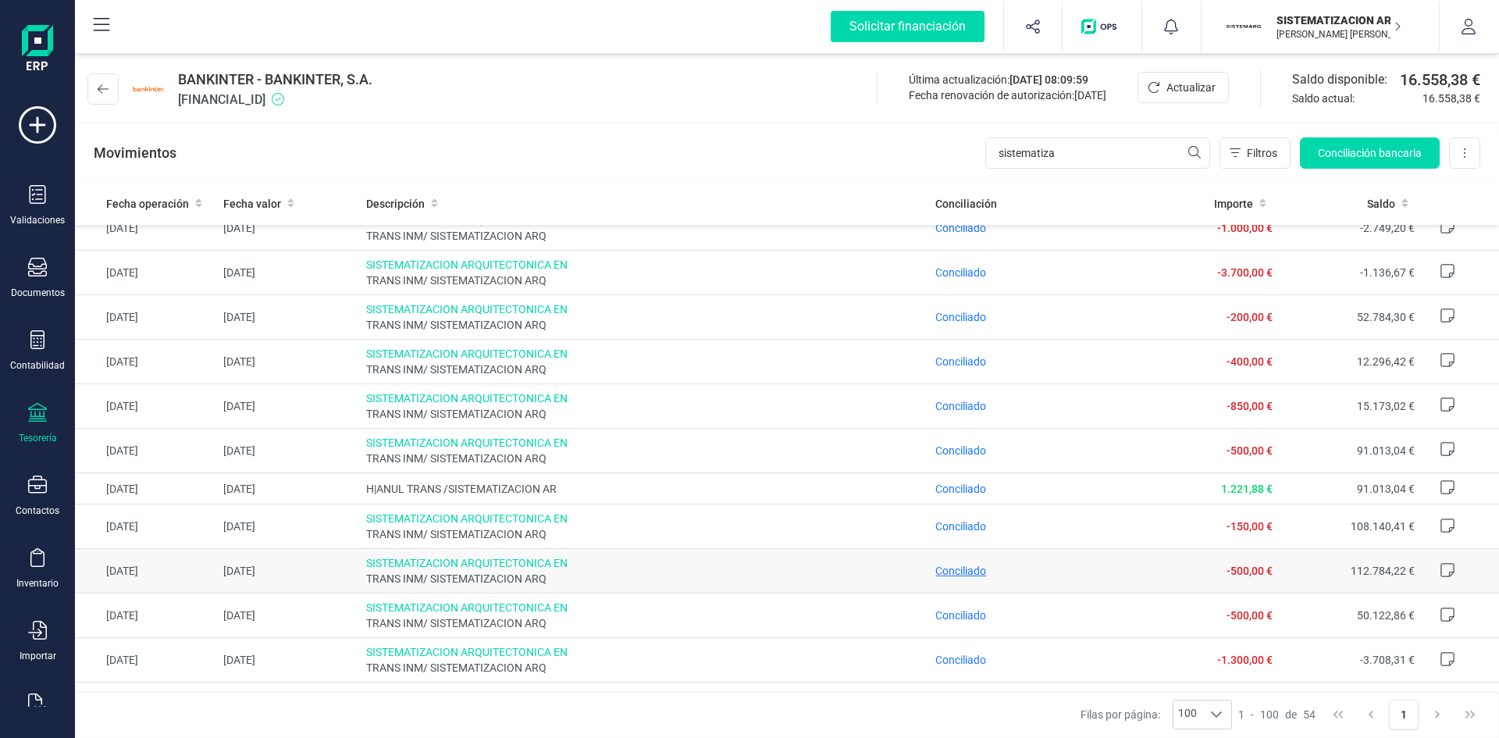
scroll to position [465, 0]
click at [956, 456] on span "Conciliado" at bounding box center [960, 570] width 51 height 12
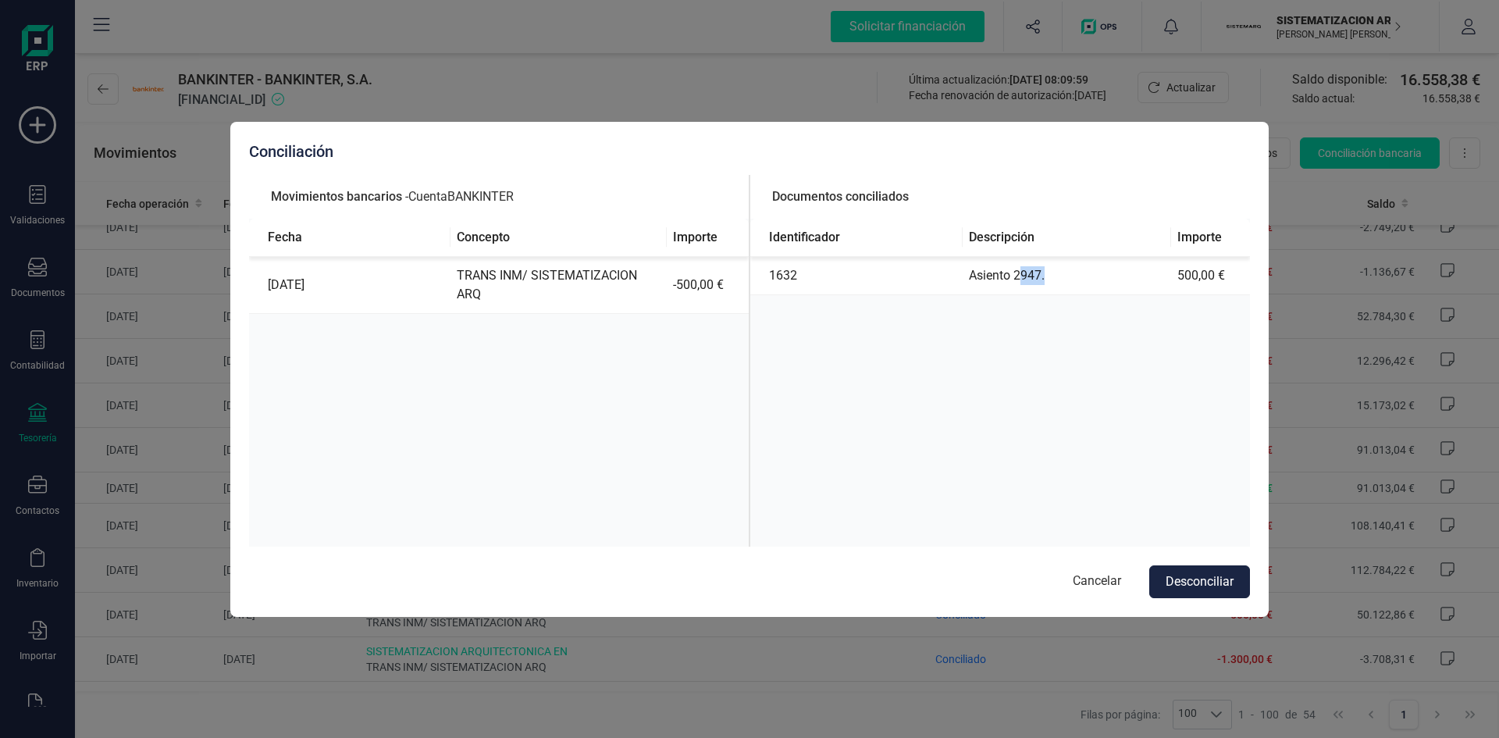
drag, startPoint x: 1023, startPoint y: 272, endPoint x: 1063, endPoint y: 269, distance: 40.7
click at [999, 269] on td "Asiento 2947." at bounding box center [1067, 276] width 208 height 38
click at [999, 272] on td "Asiento 2947." at bounding box center [1067, 276] width 208 height 38
click at [999, 456] on button "Cancelar" at bounding box center [1097, 581] width 80 height 33
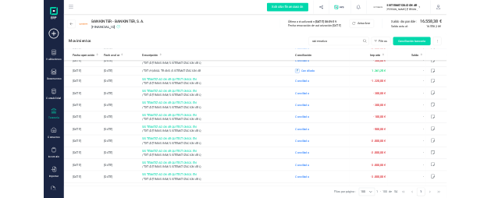
scroll to position [1896, 0]
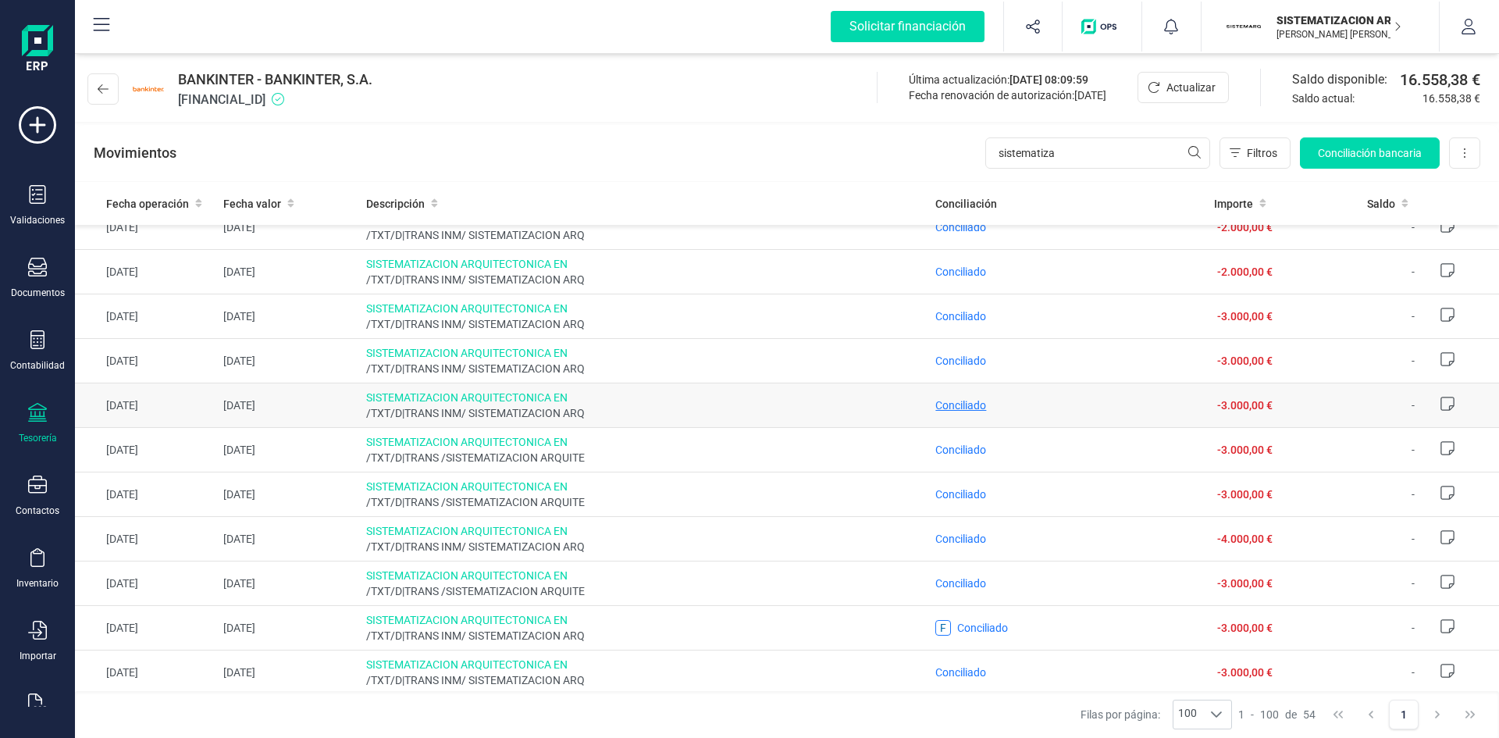
click at [951, 404] on span "Conciliado" at bounding box center [960, 405] width 51 height 12
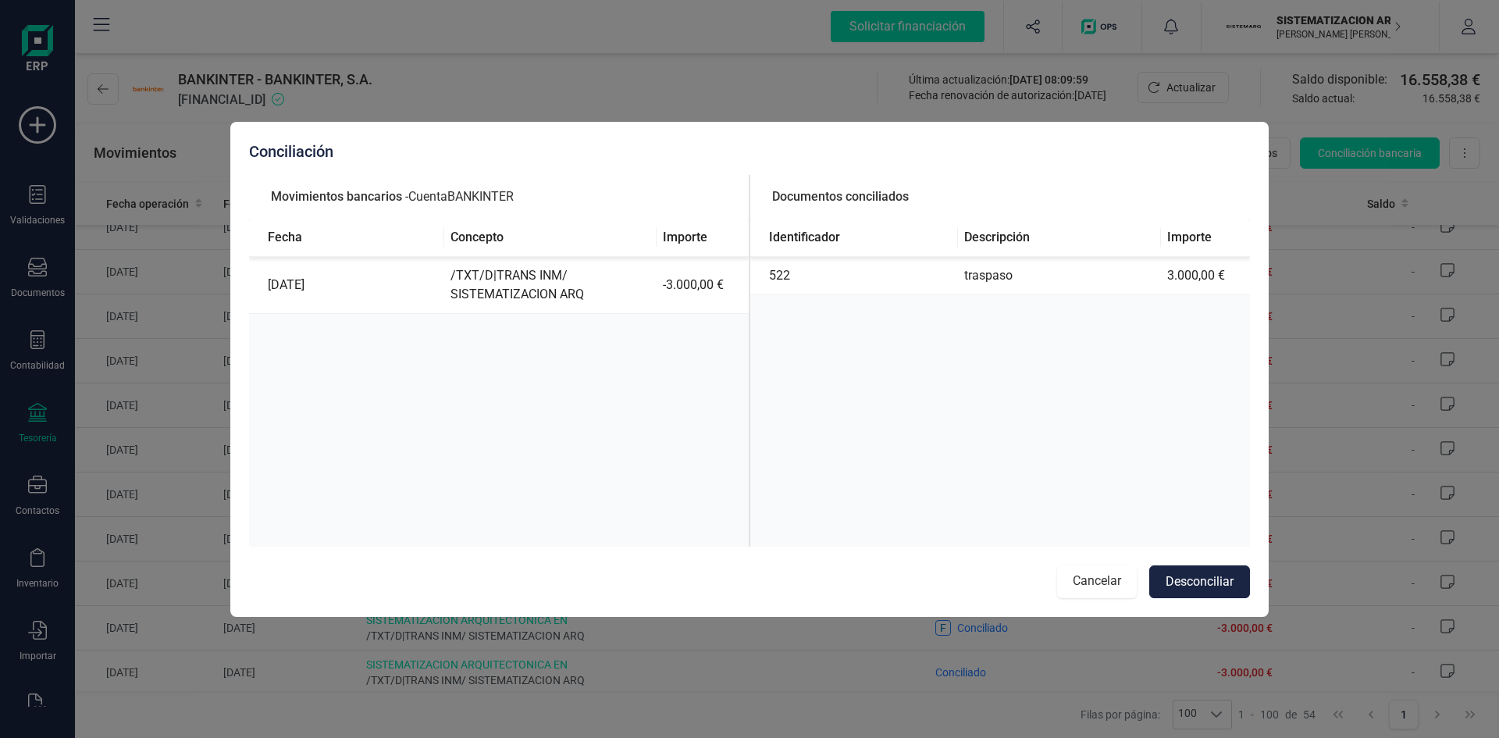
click at [999, 456] on button "Cancelar" at bounding box center [1097, 581] width 80 height 33
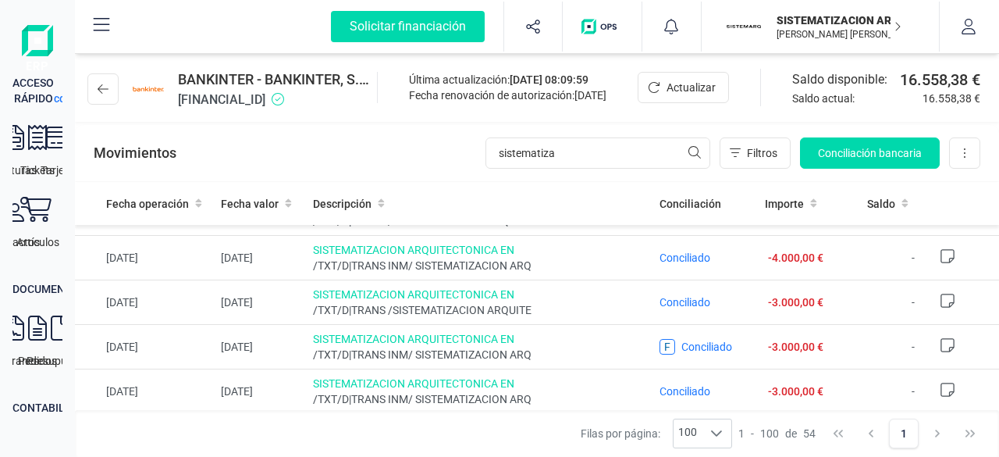
scroll to position [2161, 0]
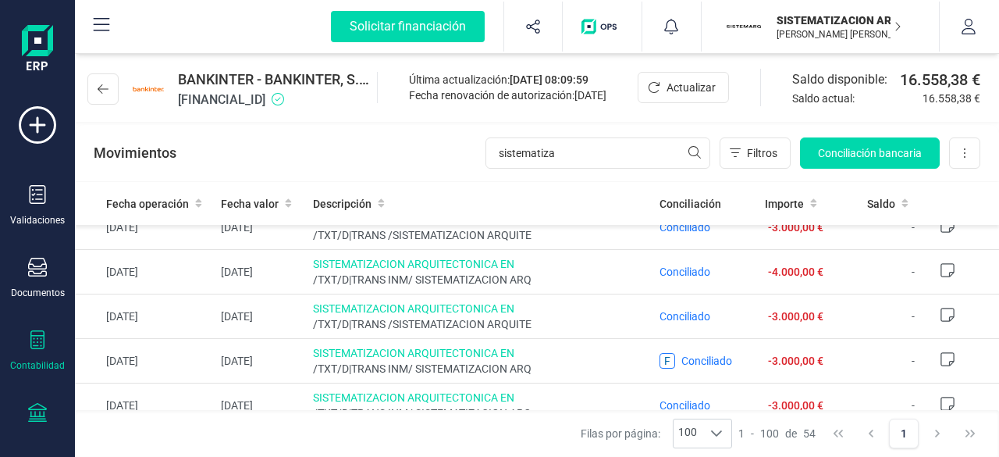
click at [20, 346] on div "Contabilidad" at bounding box center [37, 350] width 62 height 41
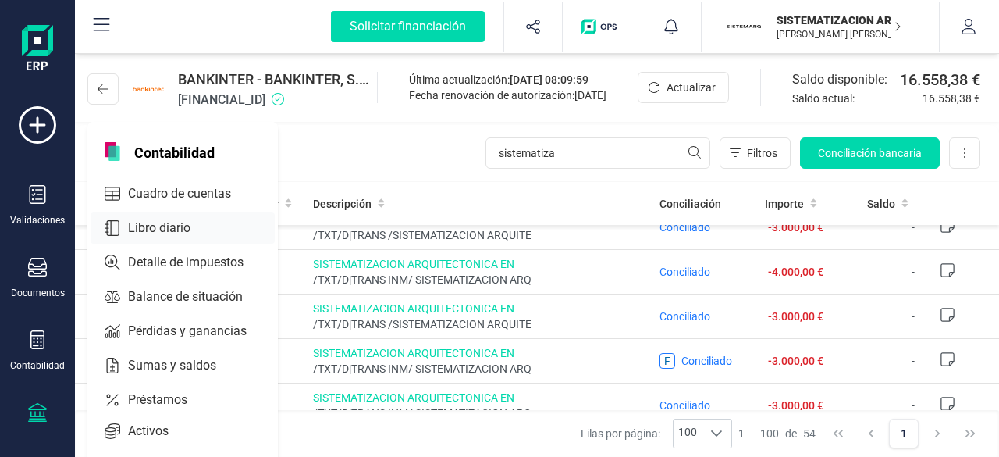
click at [167, 223] on span "Libro diario" at bounding box center [170, 228] width 97 height 19
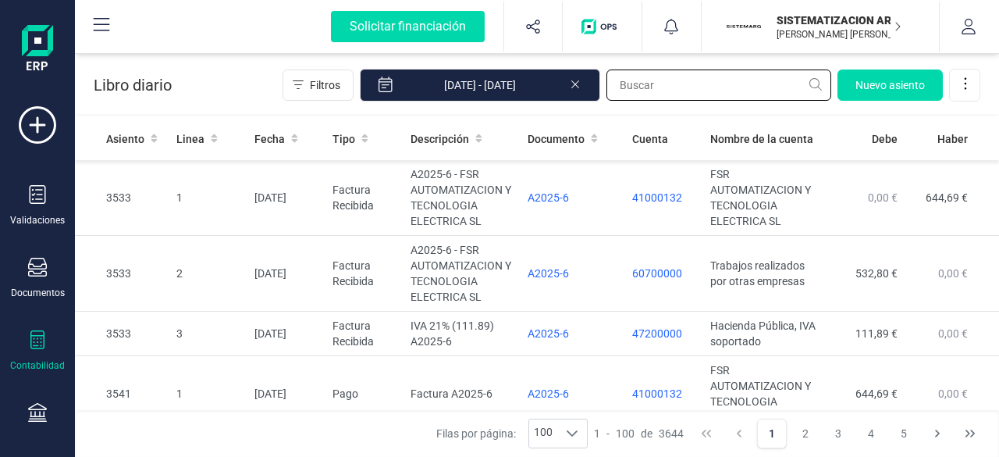
click at [721, 98] on input "text" at bounding box center [719, 84] width 225 height 31
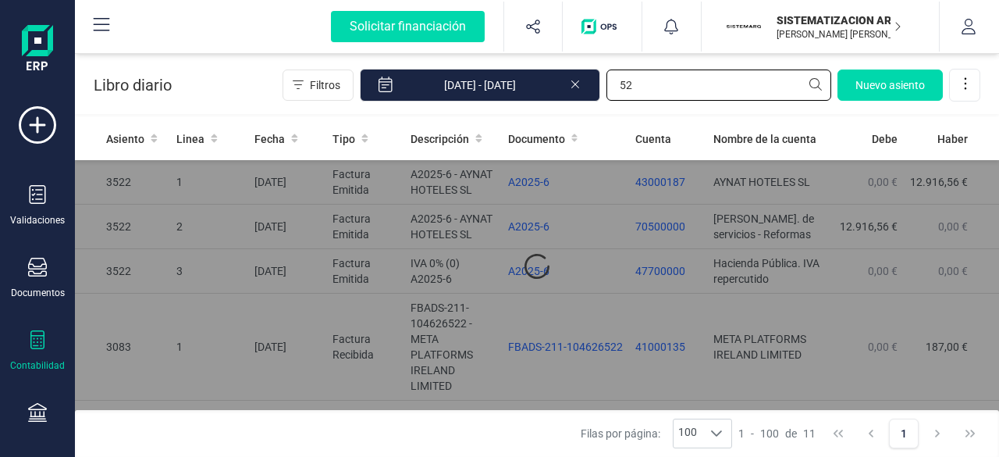
type input "5"
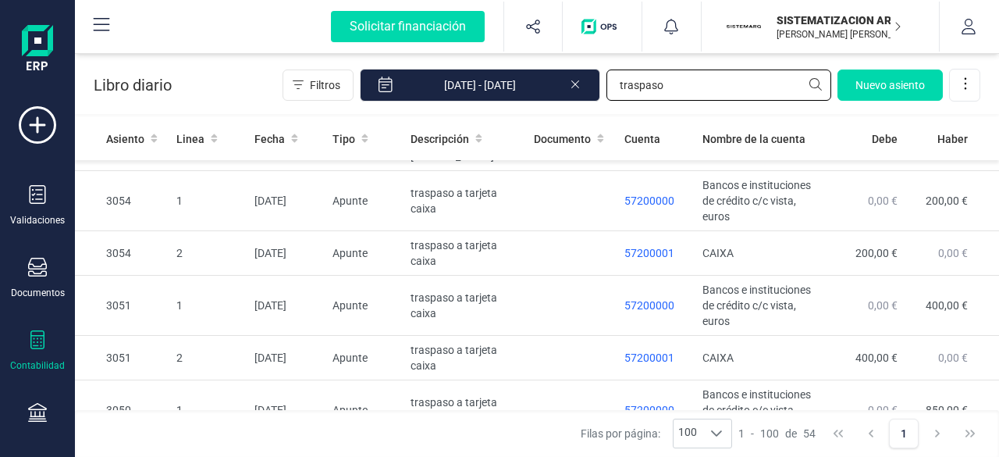
scroll to position [215, 0]
type input "traspaso"
drag, startPoint x: 686, startPoint y: 84, endPoint x: 493, endPoint y: 105, distance: 193.3
click at [493, 105] on div "Libro diario Filtros 01/01/2025 - 16/09/2025 traspaso Nuevo asiento" at bounding box center [537, 82] width 924 height 64
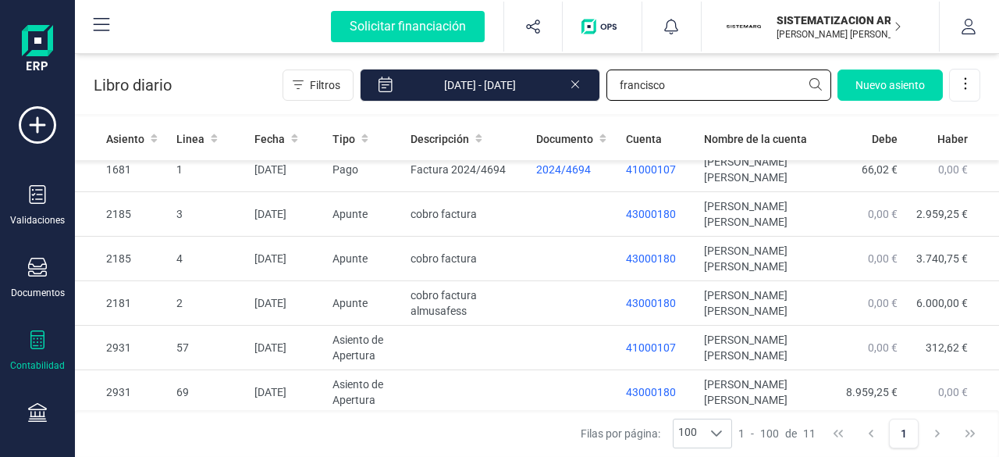
scroll to position [0, 0]
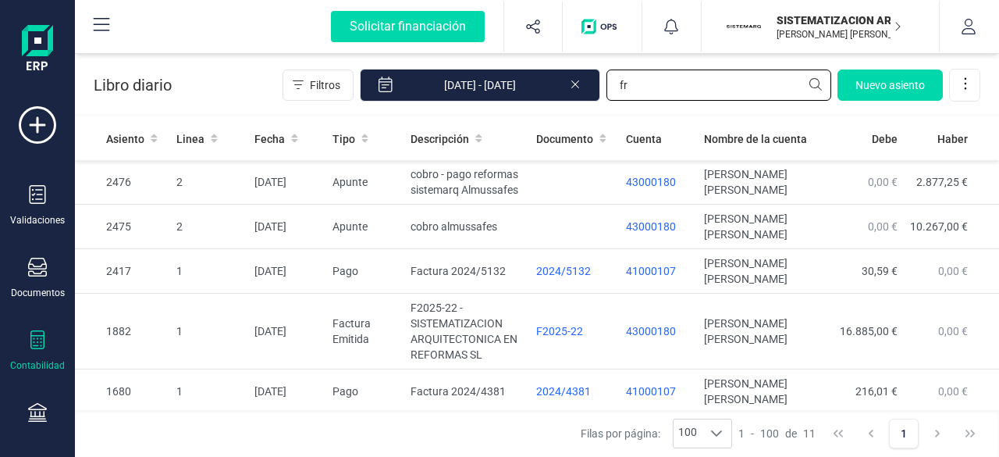
type input "f"
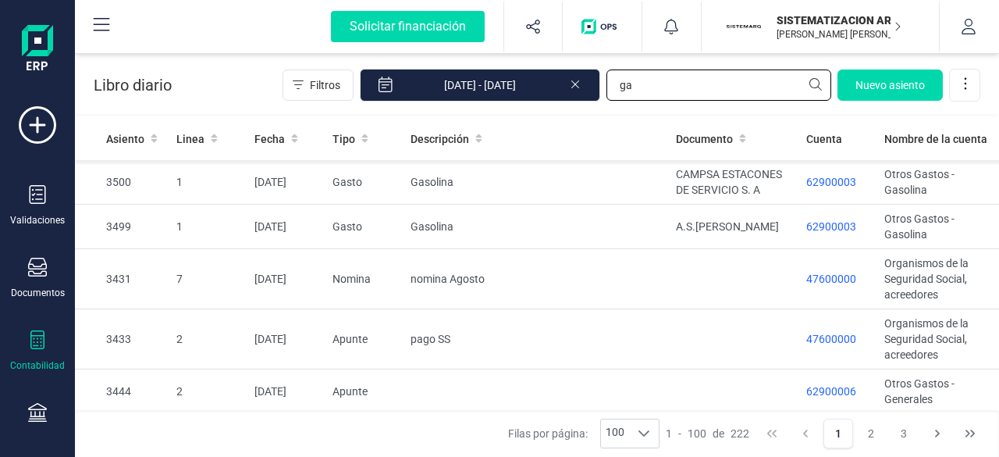
type input "g"
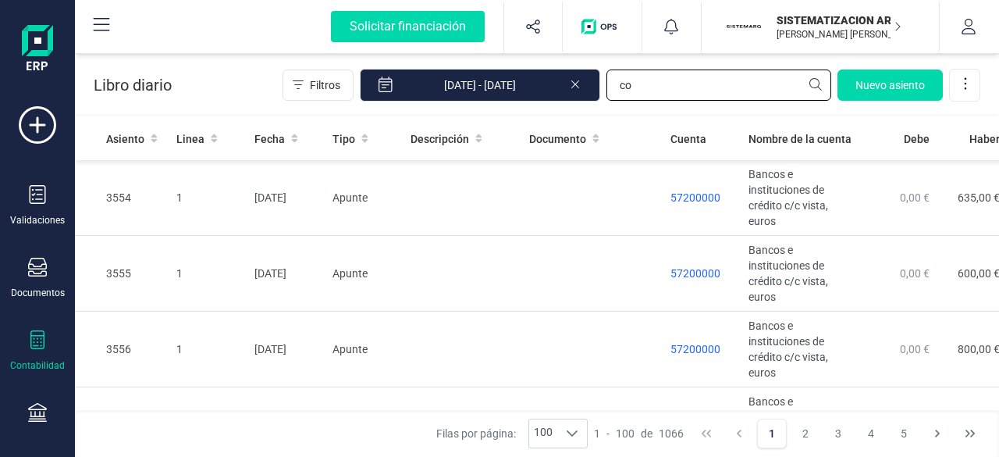
type input "c"
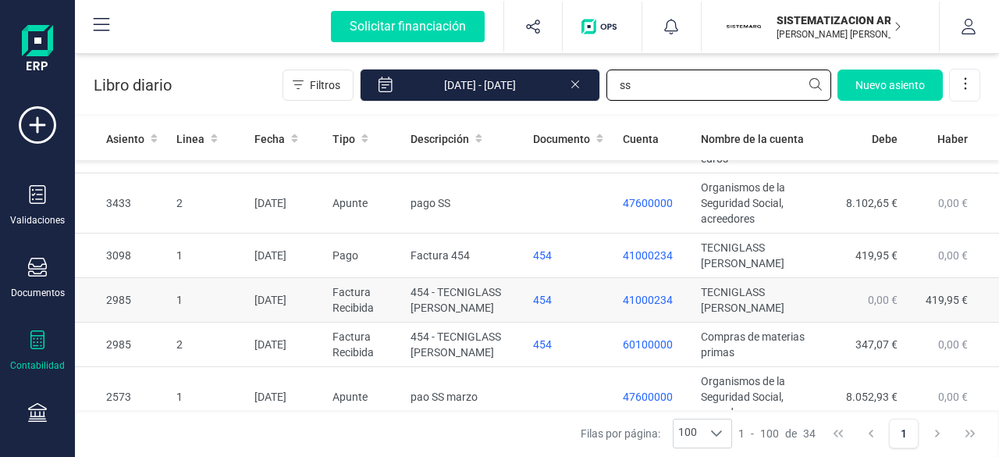
scroll to position [46, 0]
type input "ss"
click at [628, 356] on td "60100000" at bounding box center [656, 345] width 78 height 45
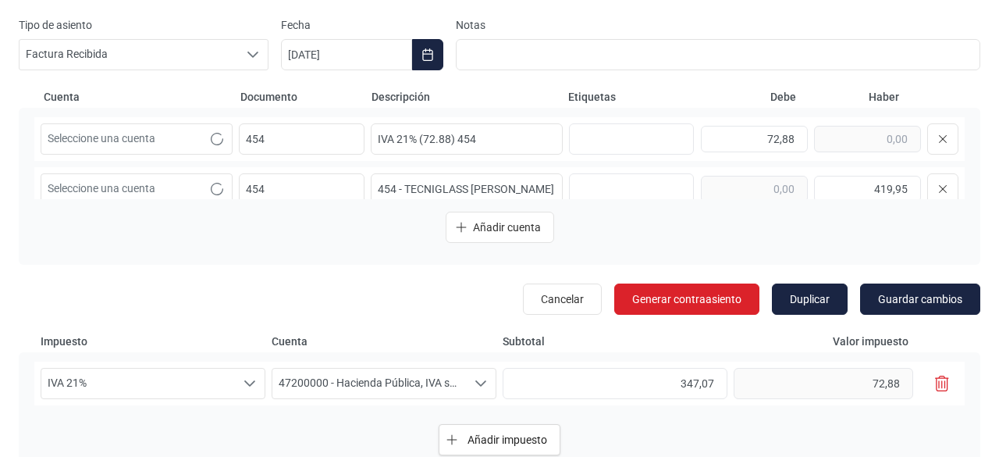
scroll to position [102, 0]
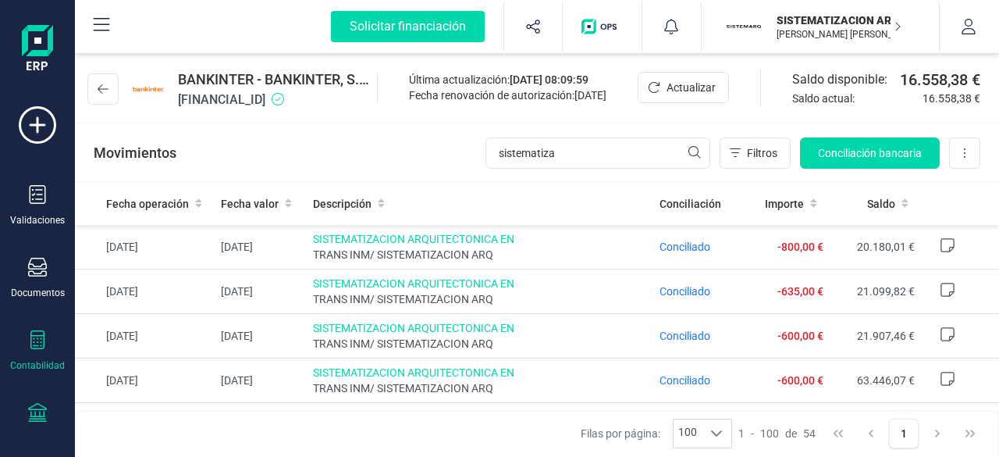
click at [44, 361] on div "Contabilidad" at bounding box center [37, 365] width 55 height 12
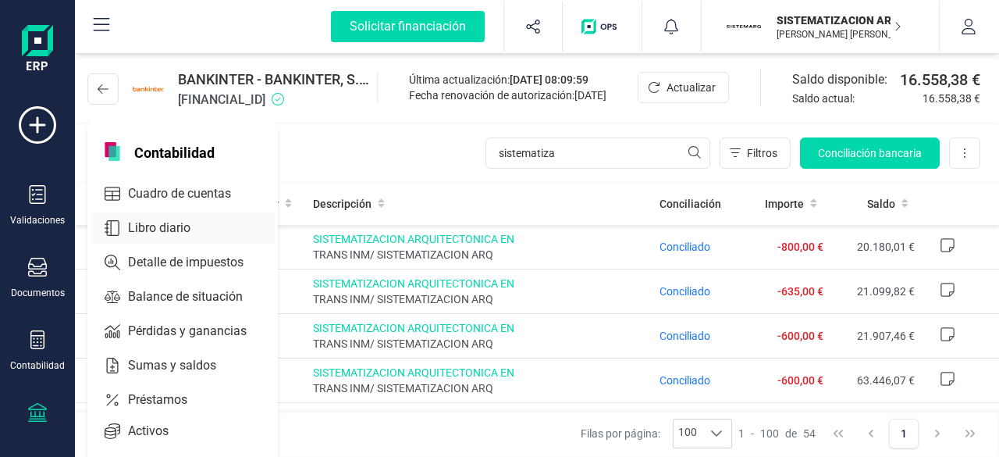
click at [178, 226] on span "Libro diario" at bounding box center [170, 228] width 97 height 19
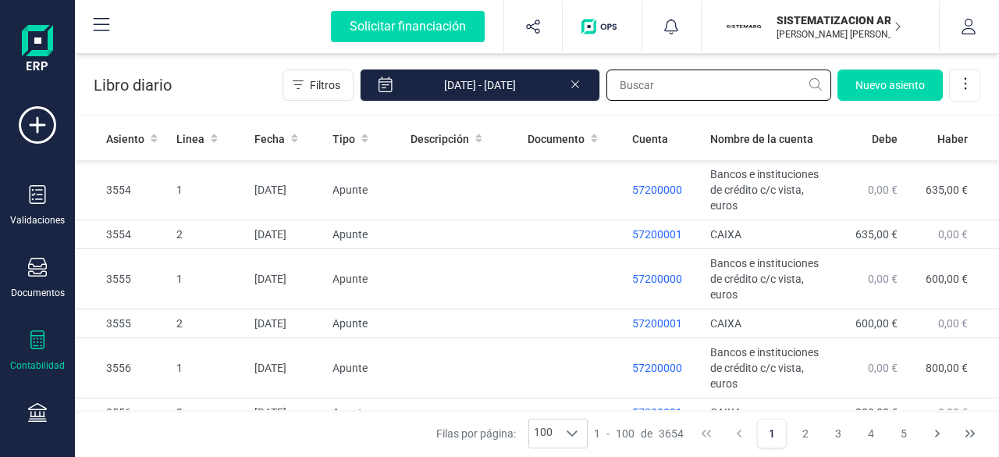
click at [723, 86] on input "text" at bounding box center [719, 84] width 225 height 31
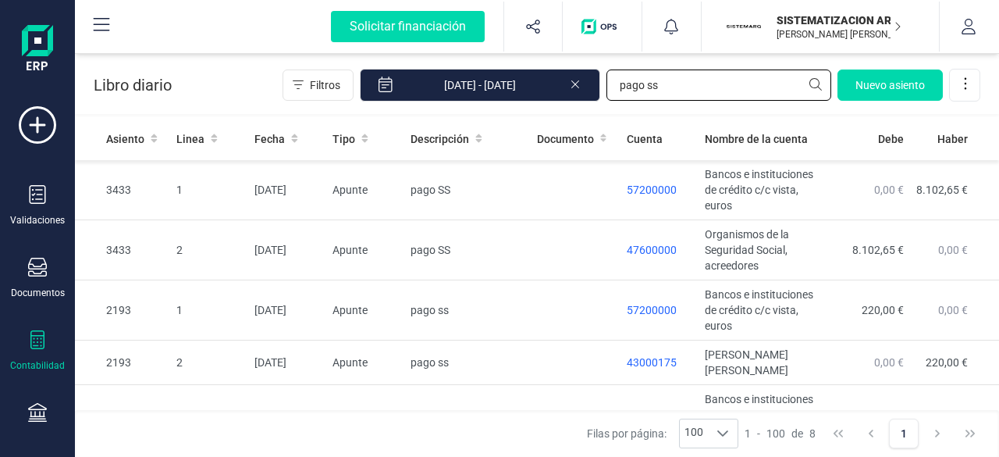
click at [687, 94] on input "pago ss" at bounding box center [719, 84] width 225 height 31
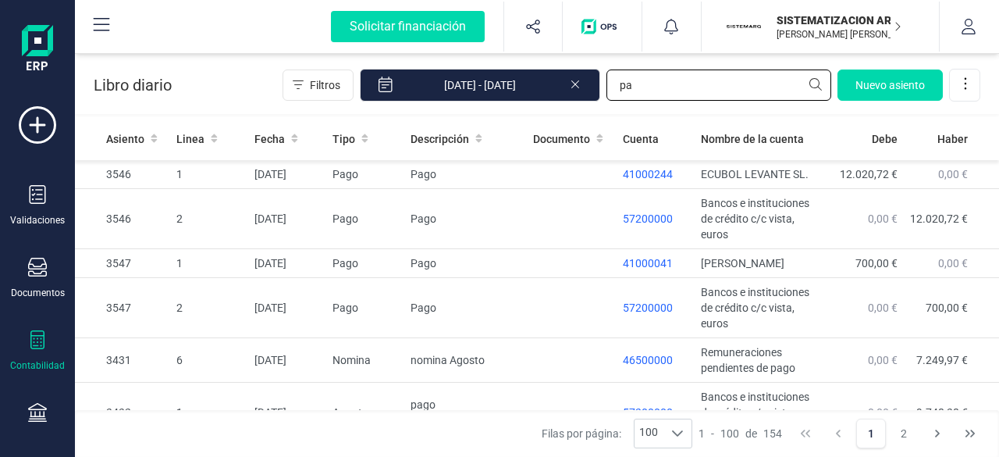
type input "p"
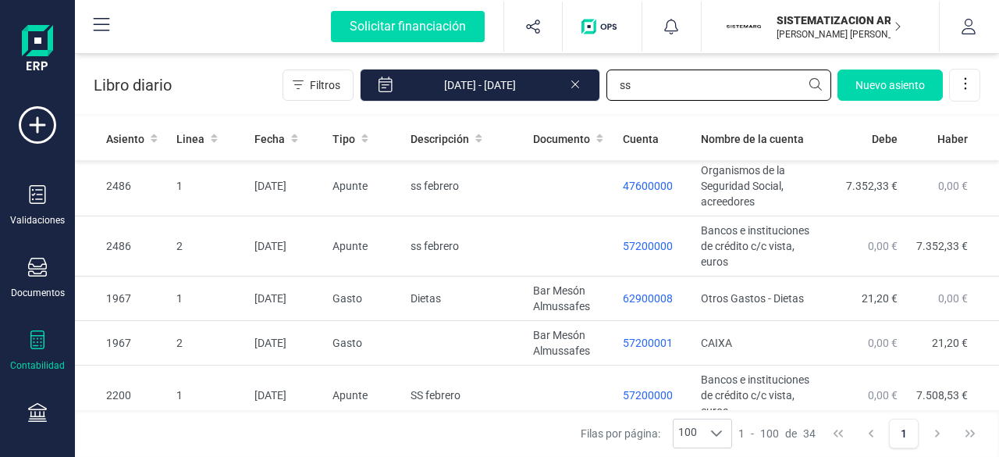
scroll to position [690, 0]
click at [690, 91] on input "ss" at bounding box center [719, 84] width 225 height 31
type input "s"
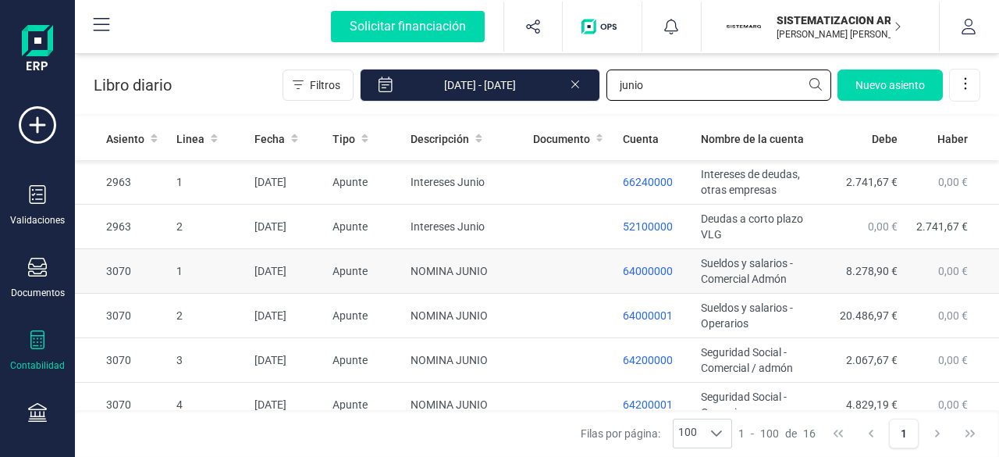
scroll to position [0, 0]
type input "junio"
click at [637, 114] on div "Libro diario Filtros 01/01/2025 - 16/09/2025 junio Nuevo asiento" at bounding box center [537, 83] width 924 height 67
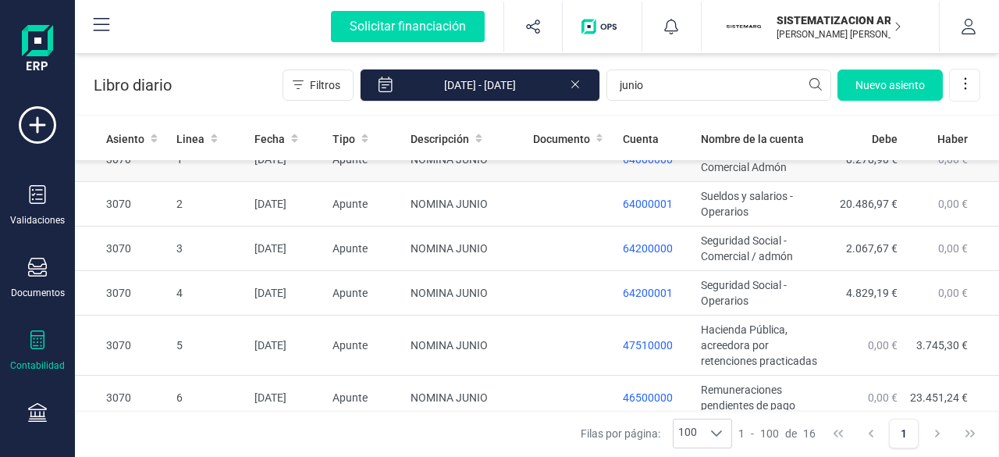
scroll to position [112, 0]
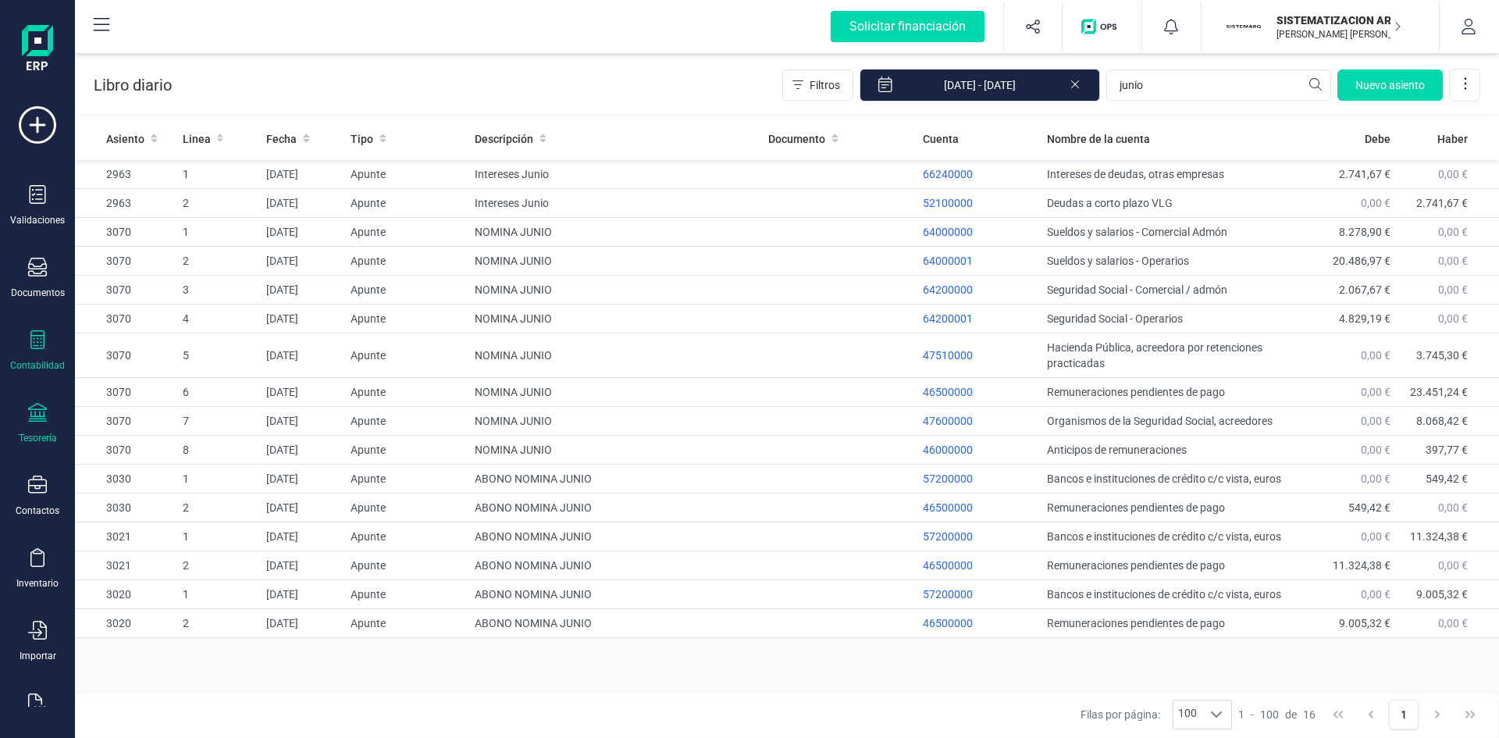
click at [29, 422] on div at bounding box center [37, 414] width 19 height 23
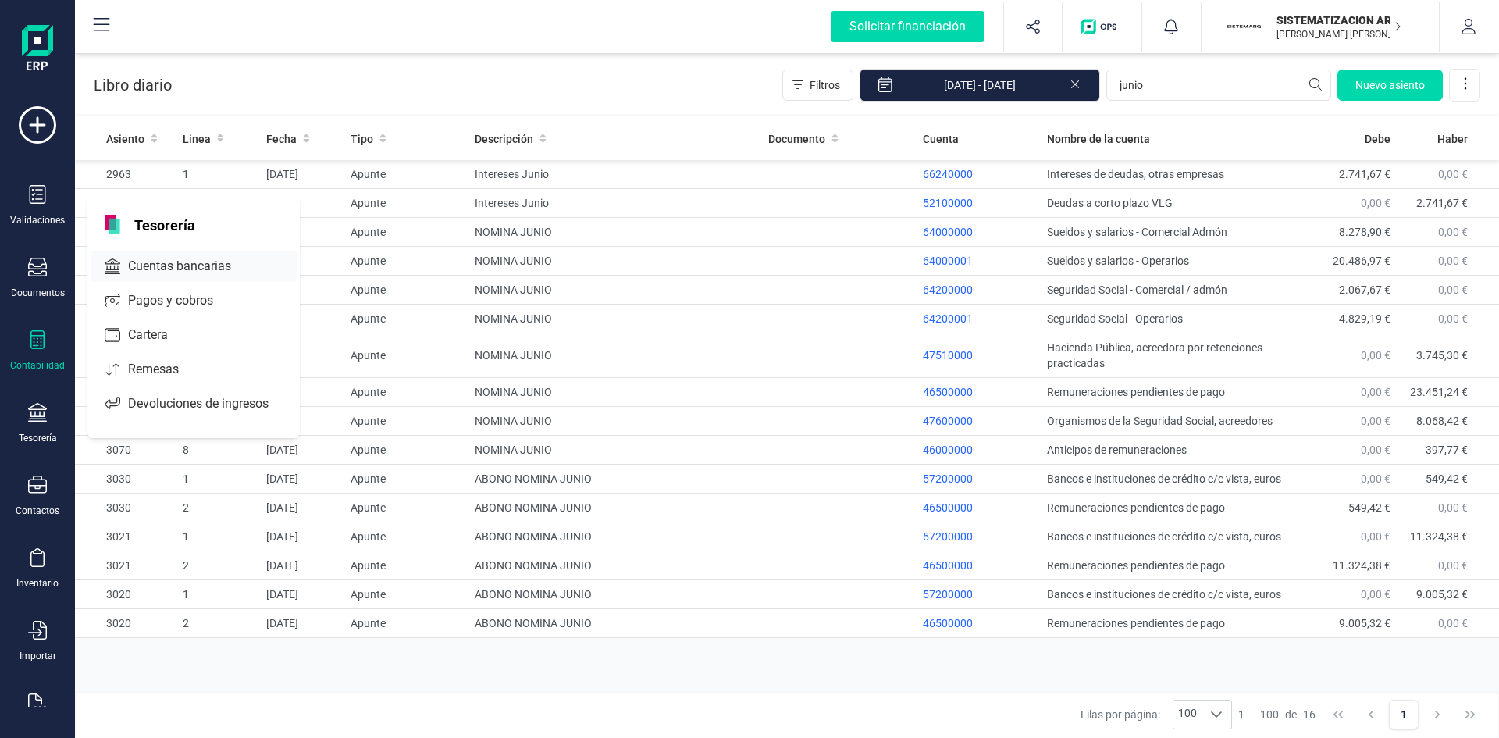
click at [190, 268] on span "Cuentas bancarias" at bounding box center [190, 266] width 137 height 19
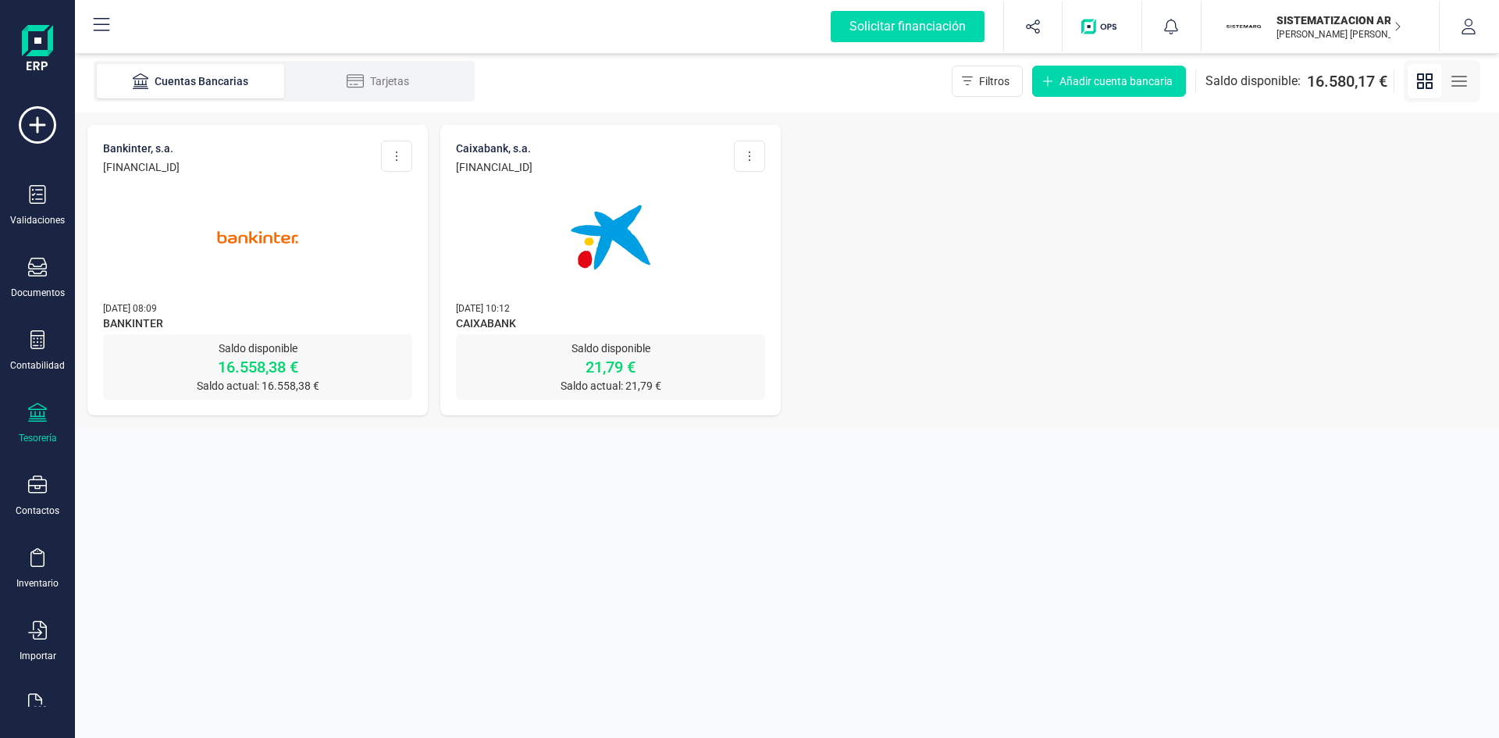
click at [289, 290] on img at bounding box center [257, 237] width 131 height 131
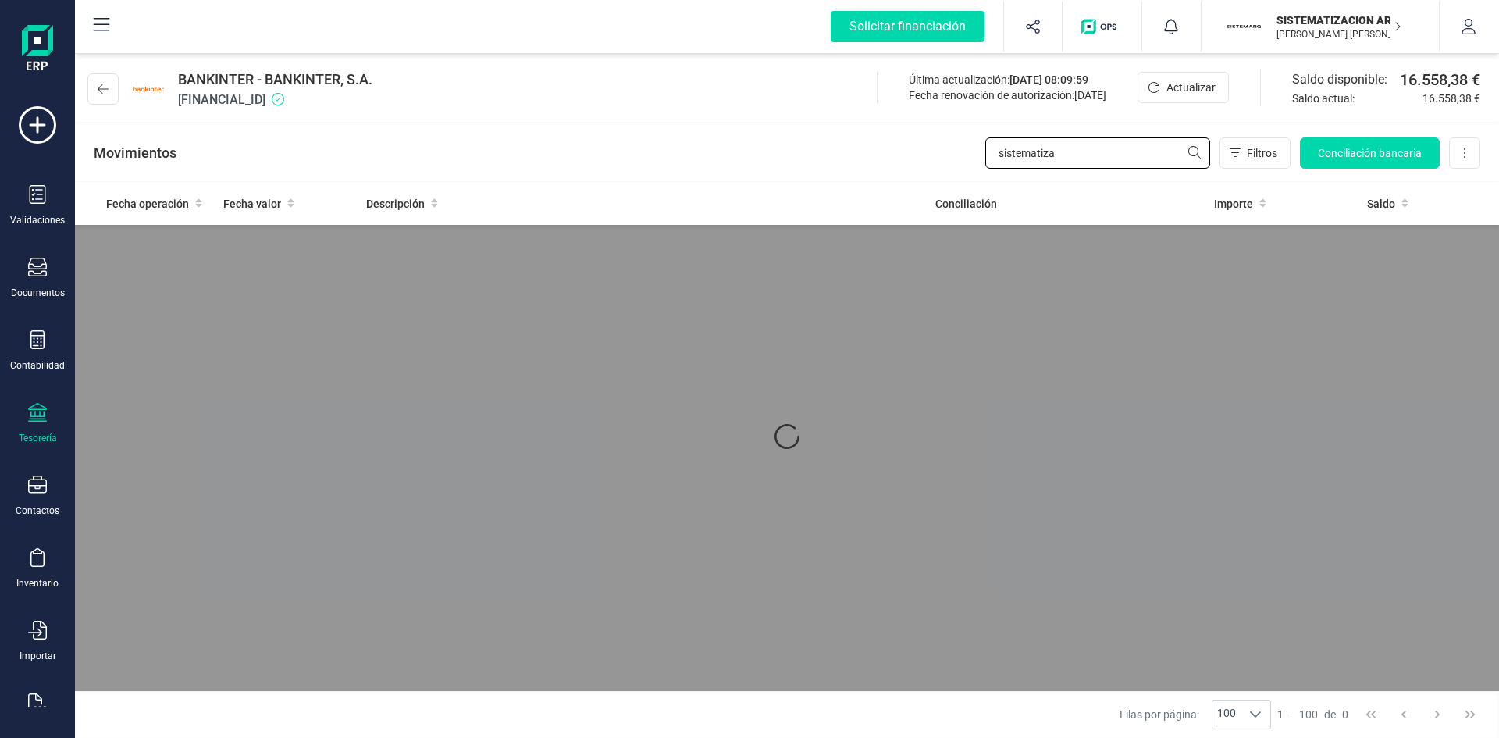
click at [871, 152] on div "Movimientos sistematiza Filtros Conciliación bancaria Descargar Excel Eliminar …" at bounding box center [787, 153] width 1424 height 56
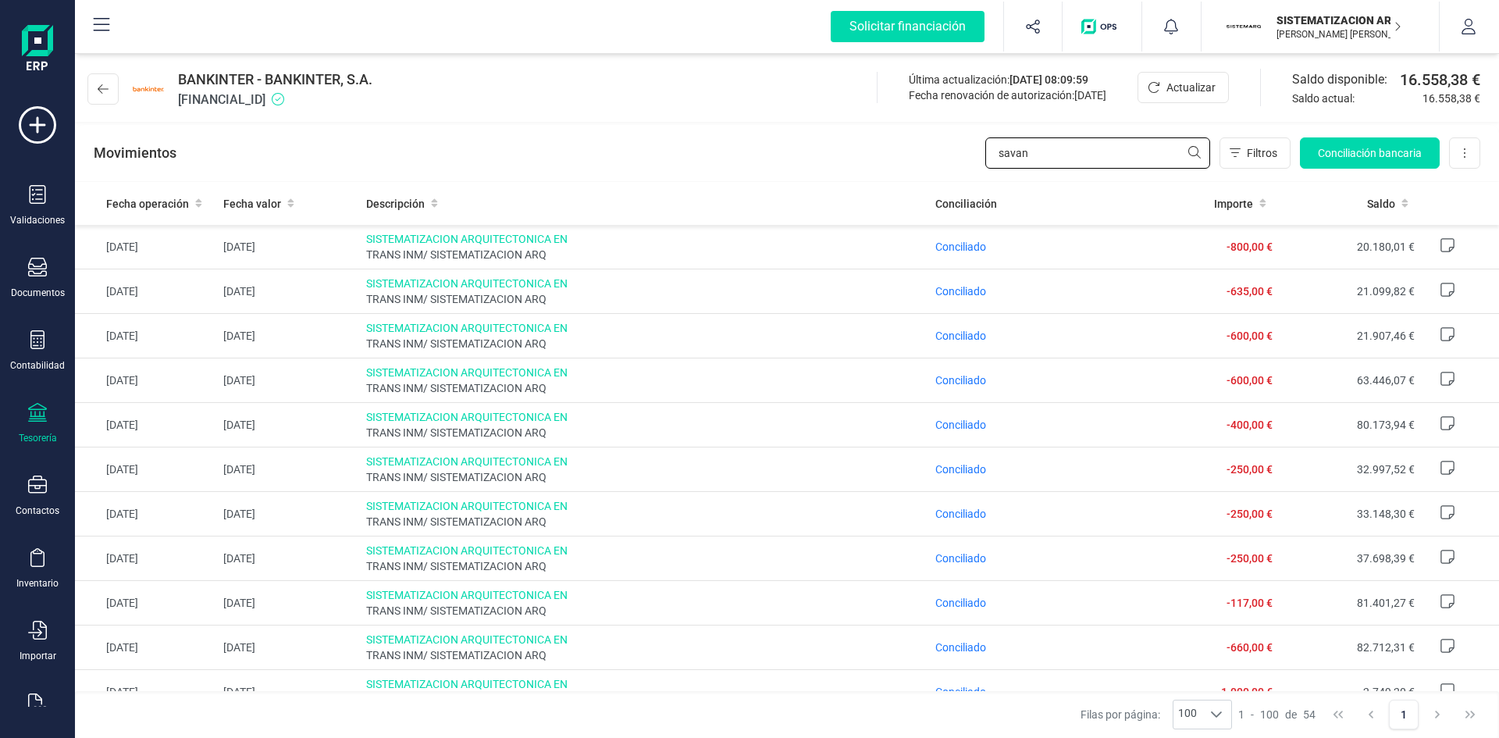
type input "savana"
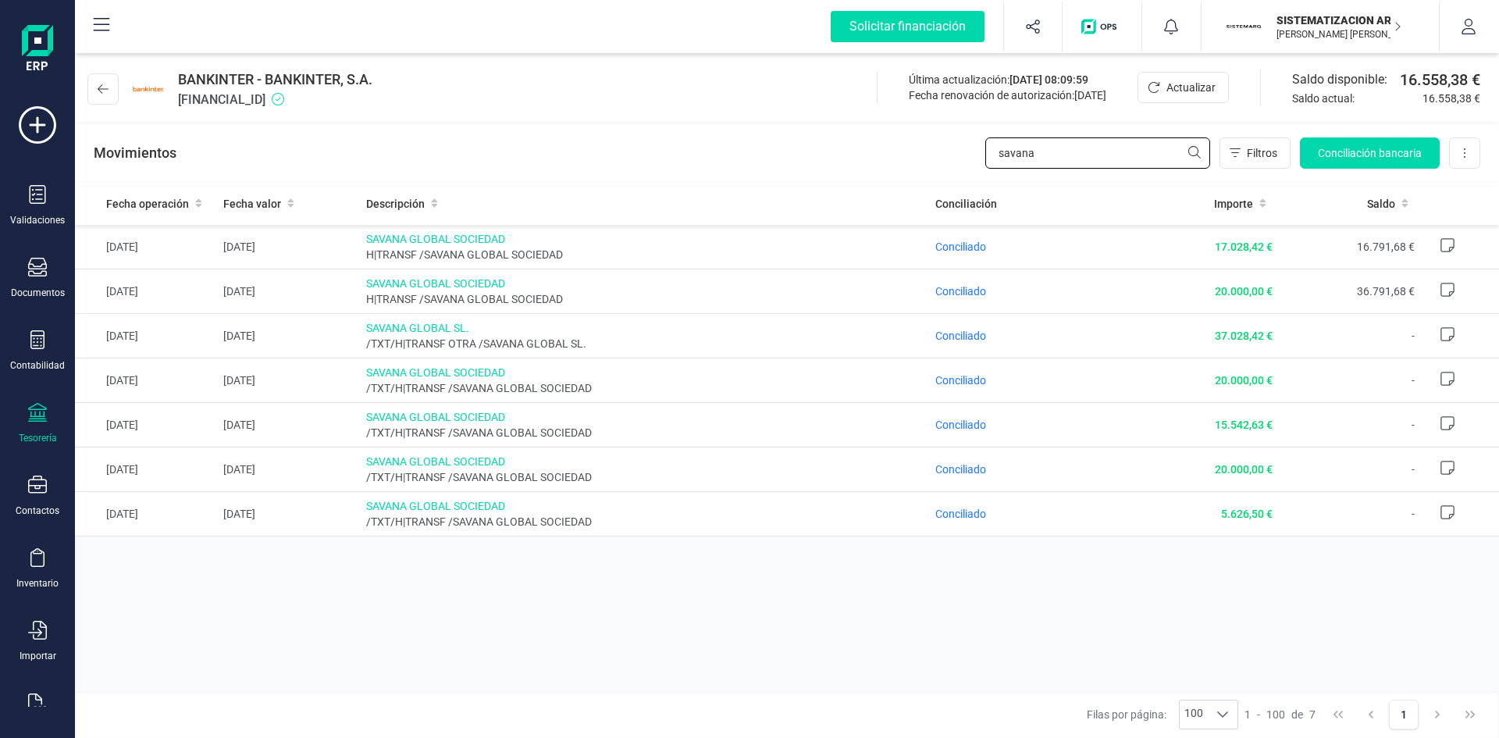
drag, startPoint x: 1041, startPoint y: 151, endPoint x: 898, endPoint y: 166, distance: 143.6
click at [898, 166] on div "Movimientos savana Filtros Conciliación bancaria Descargar Excel Eliminar cuenta" at bounding box center [787, 153] width 1424 height 56
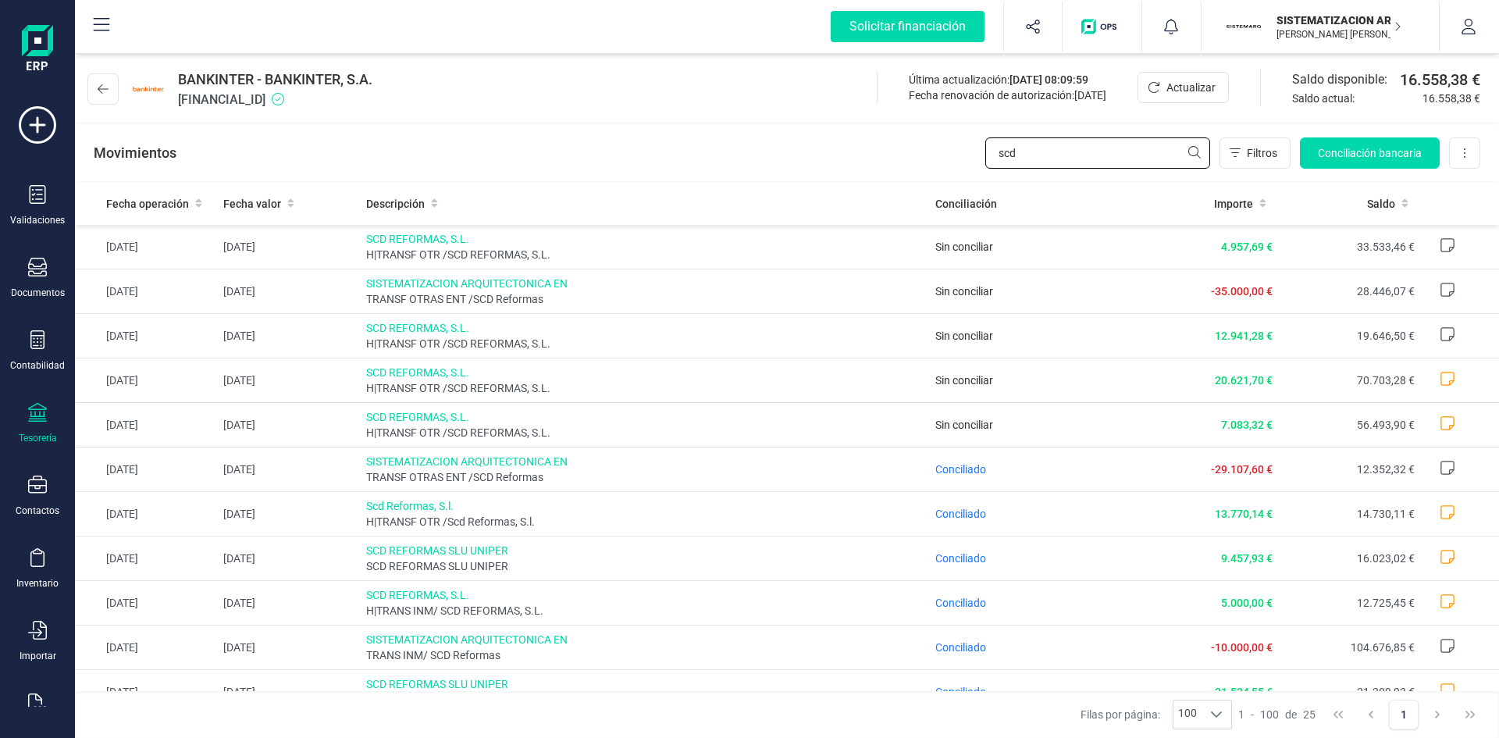
type input "scd"
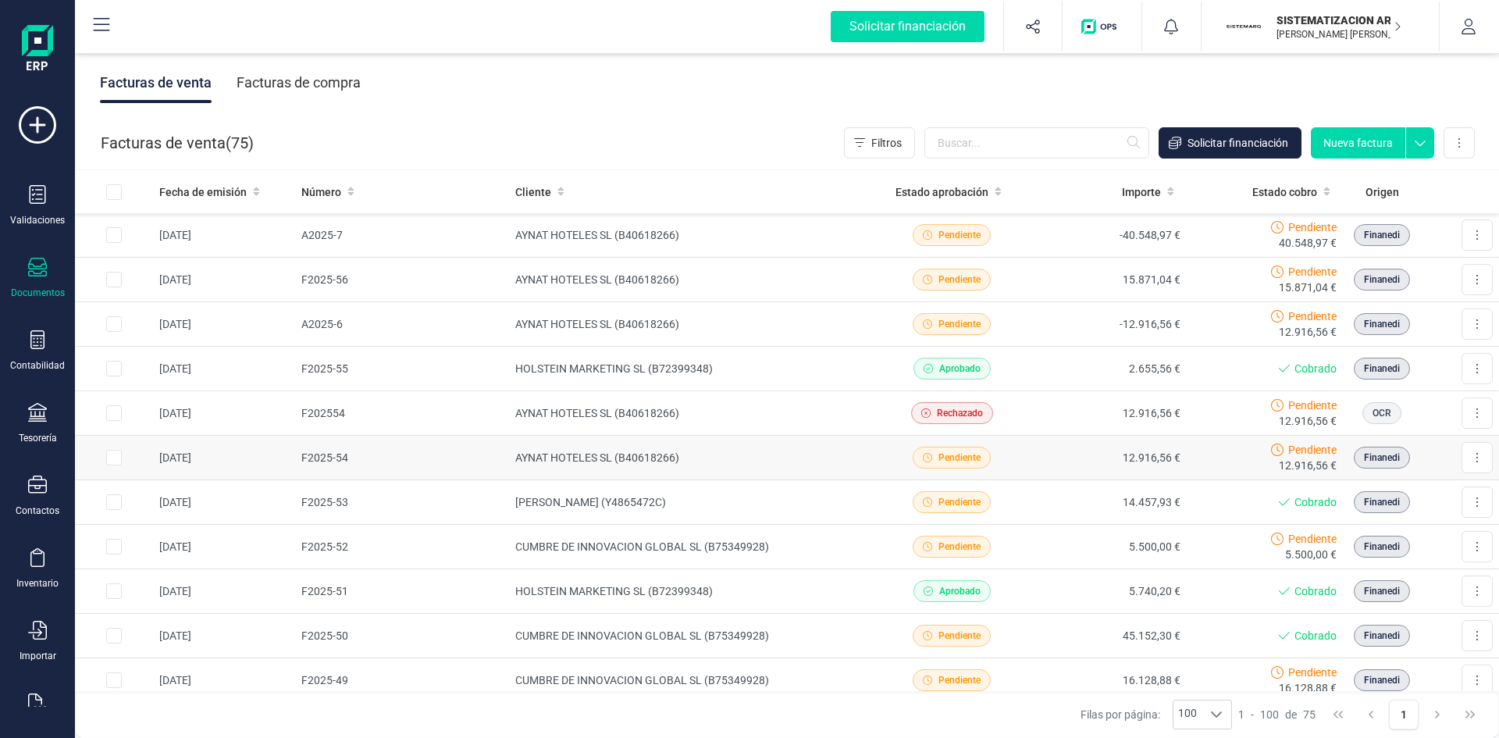
scroll to position [224, 0]
click at [775, 460] on td "AYNAT HOTELES SL (B40618266)" at bounding box center [691, 456] width 365 height 45
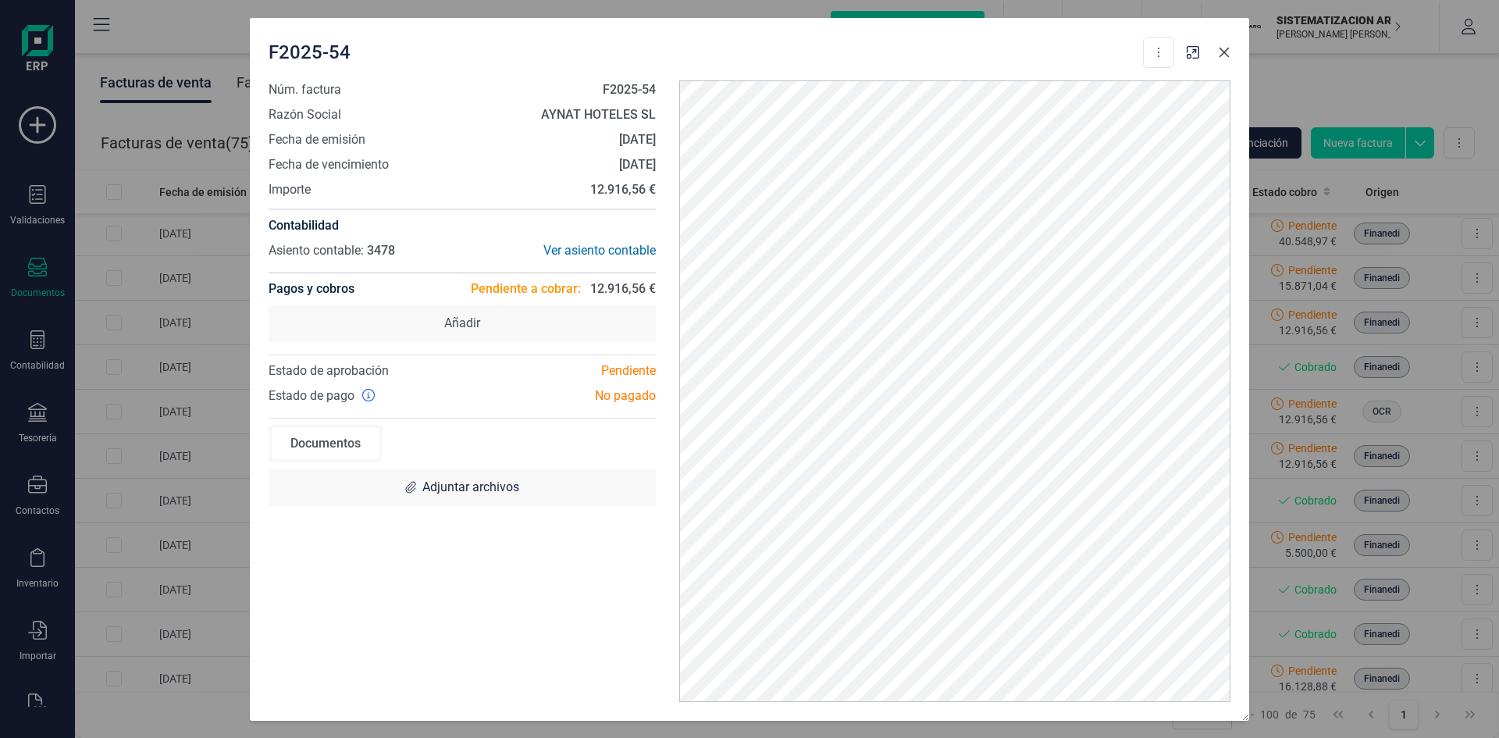
click at [1230, 57] on button "button" at bounding box center [1224, 52] width 25 height 25
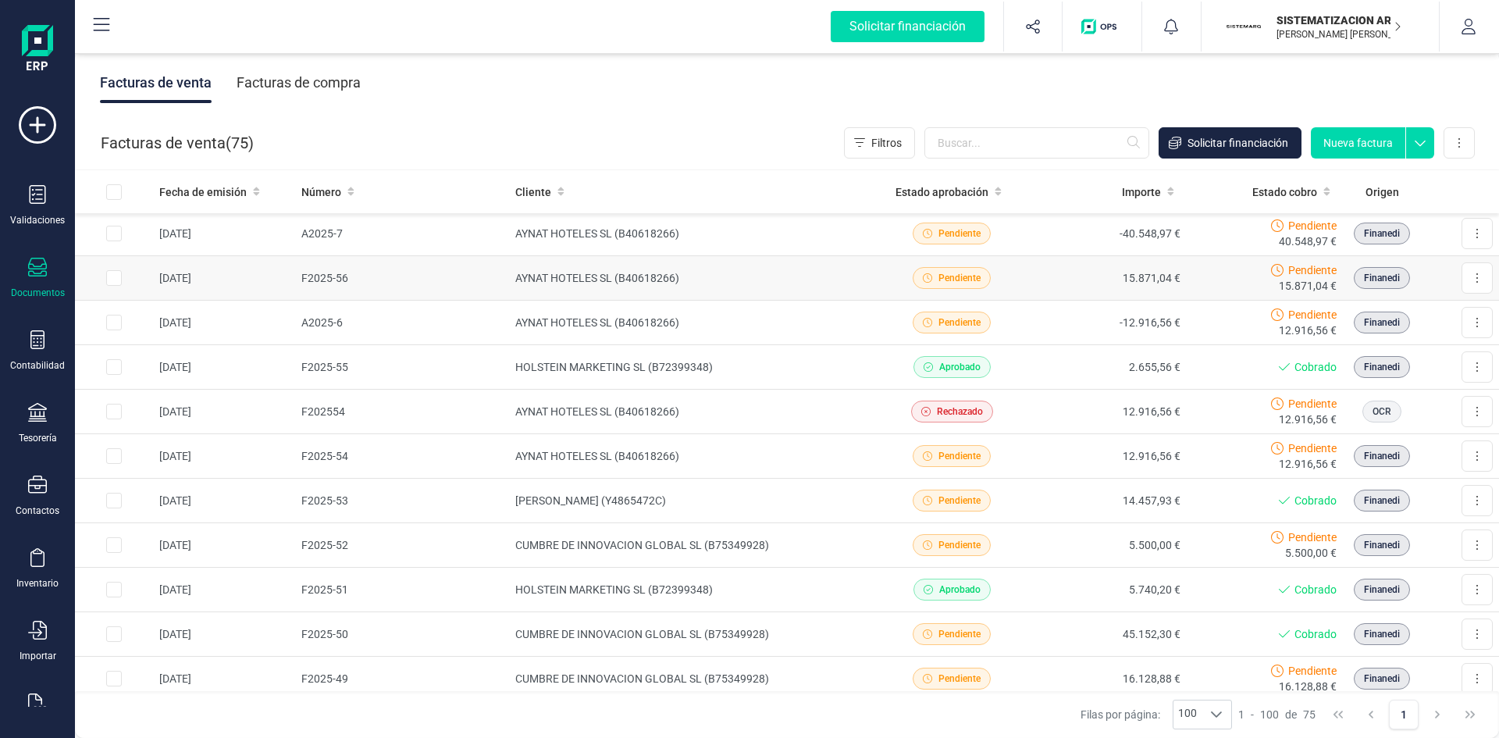
click at [741, 274] on td "AYNAT HOTELES SL (B40618266)" at bounding box center [691, 278] width 365 height 45
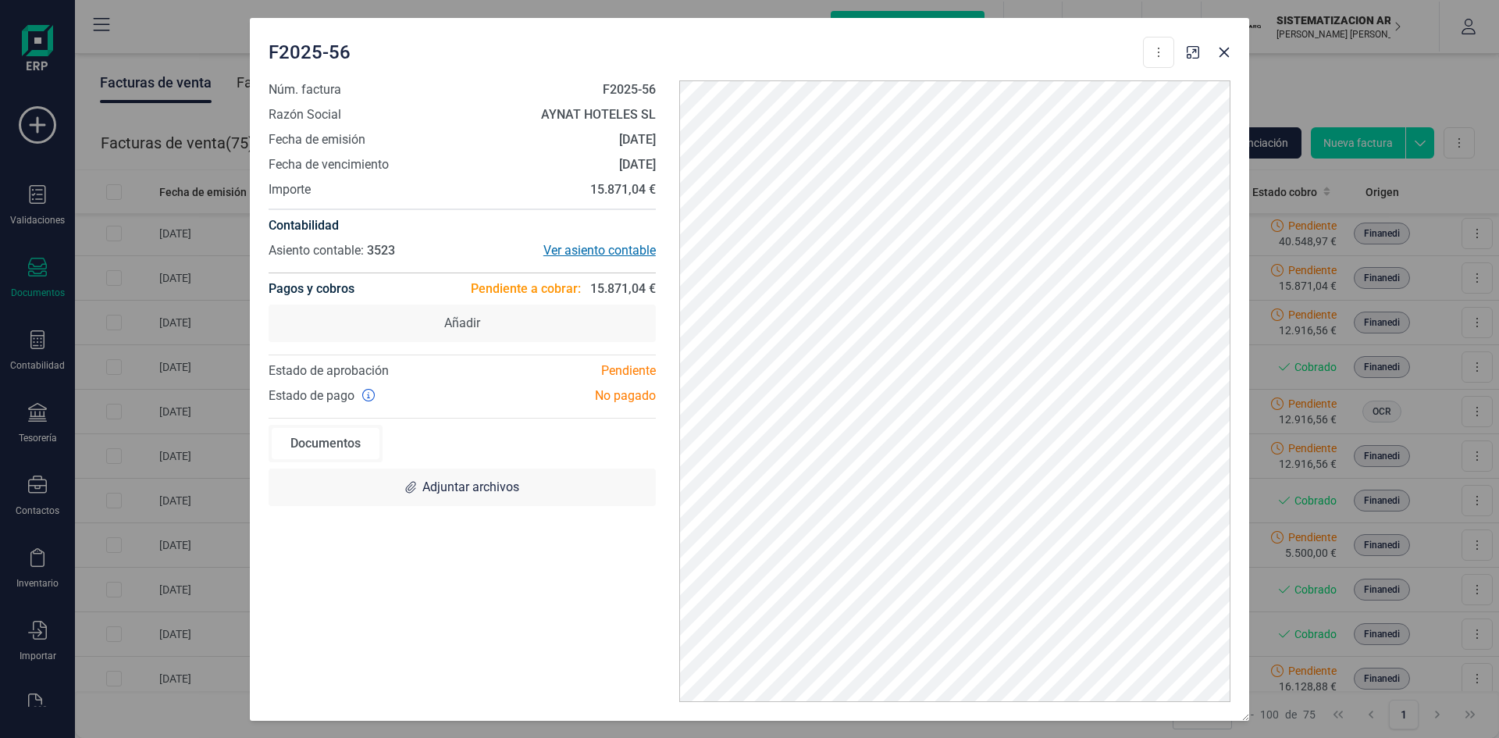
click at [610, 247] on div "Ver asiento contable" at bounding box center [559, 250] width 194 height 19
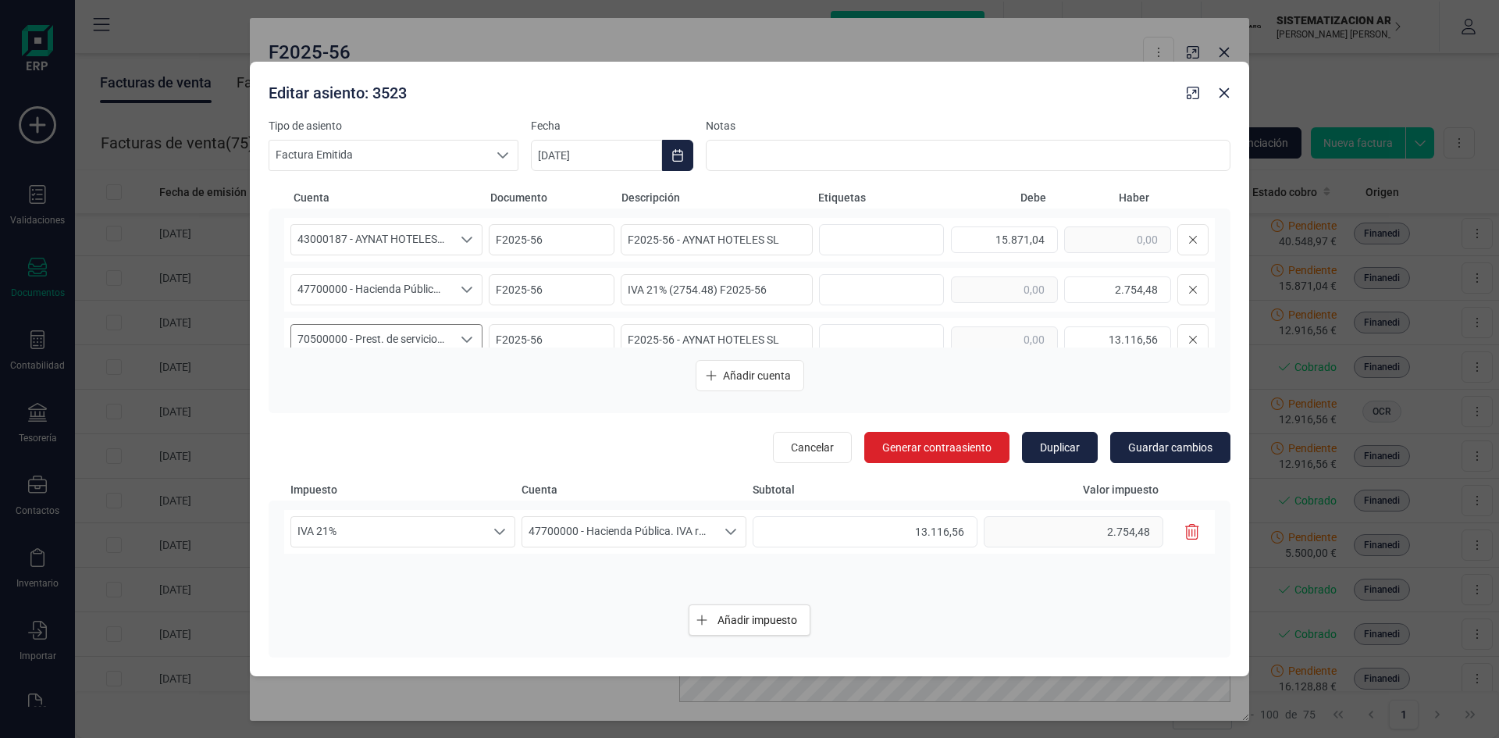
click at [461, 339] on icon "Seleccione una cuenta" at bounding box center [466, 340] width 11 height 6
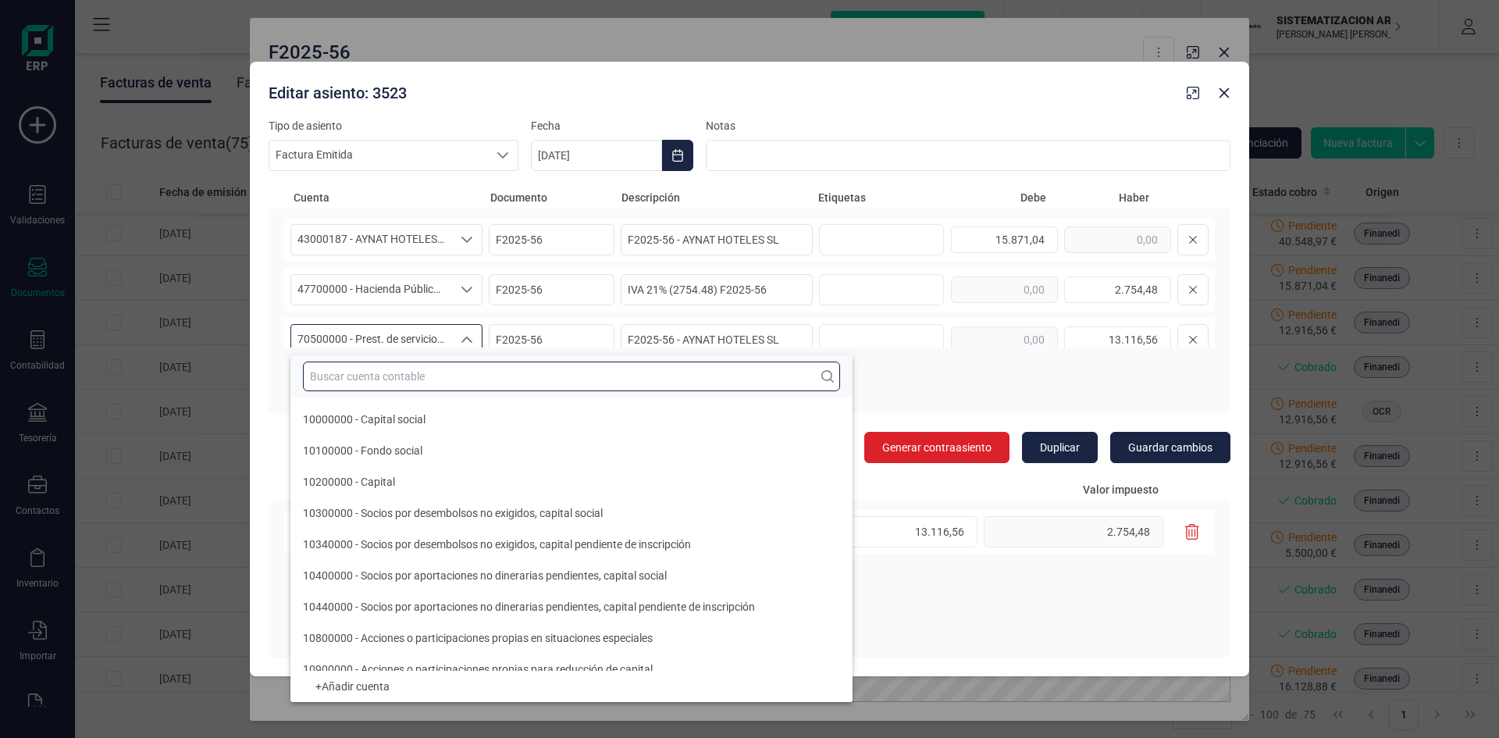
scroll to position [33517, 0]
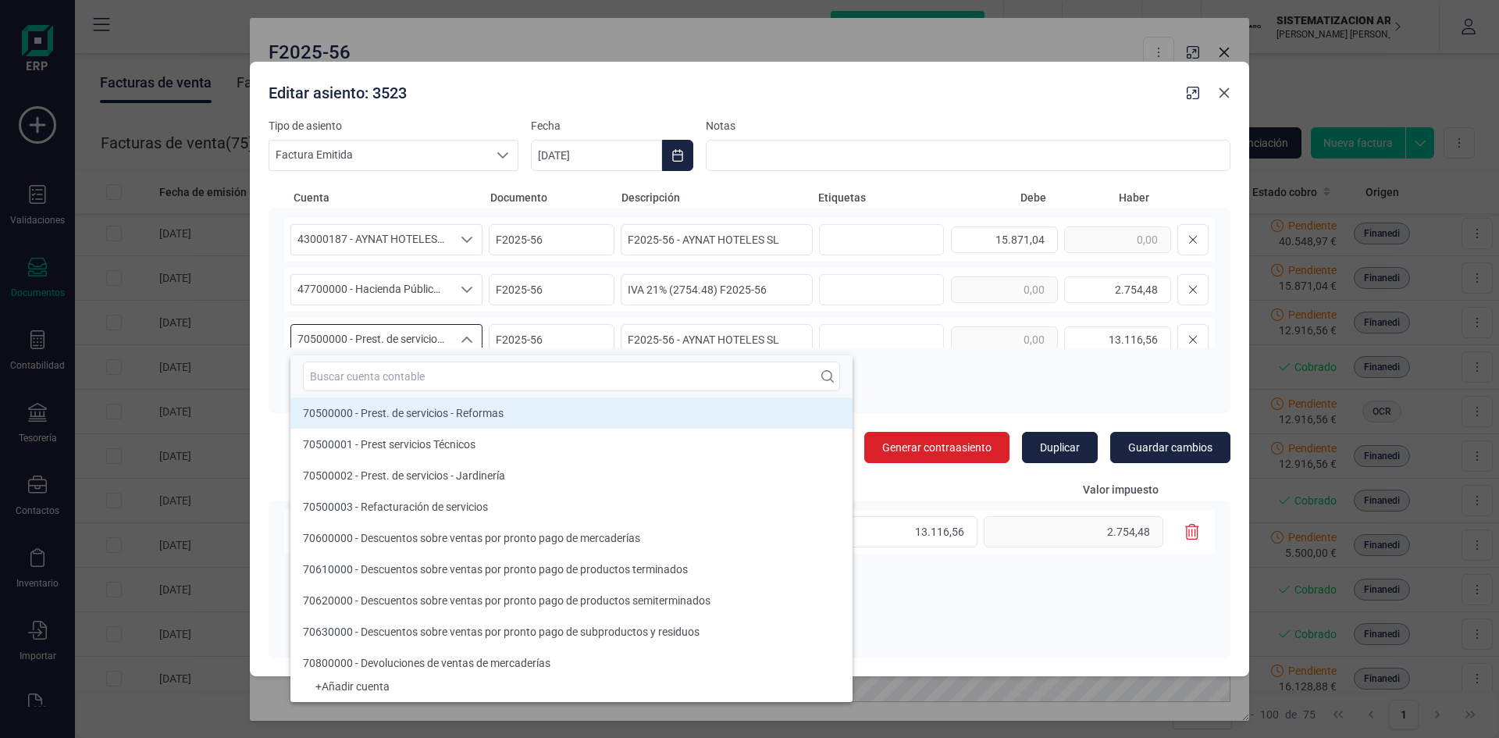
click at [1223, 95] on icon "button" at bounding box center [1224, 93] width 12 height 12
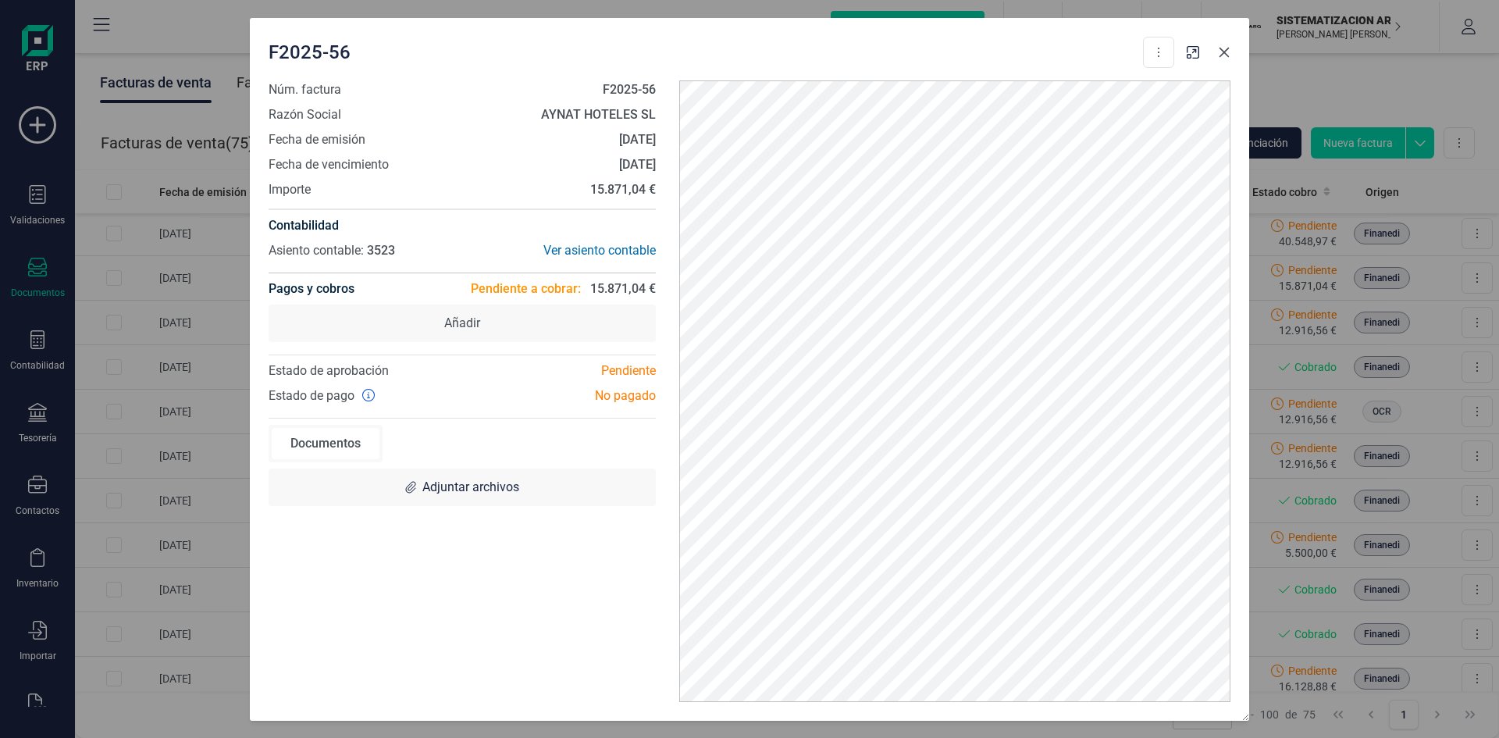
drag, startPoint x: 1217, startPoint y: 58, endPoint x: 1187, endPoint y: 79, distance: 37.0
click at [1217, 58] on button "button" at bounding box center [1224, 52] width 25 height 25
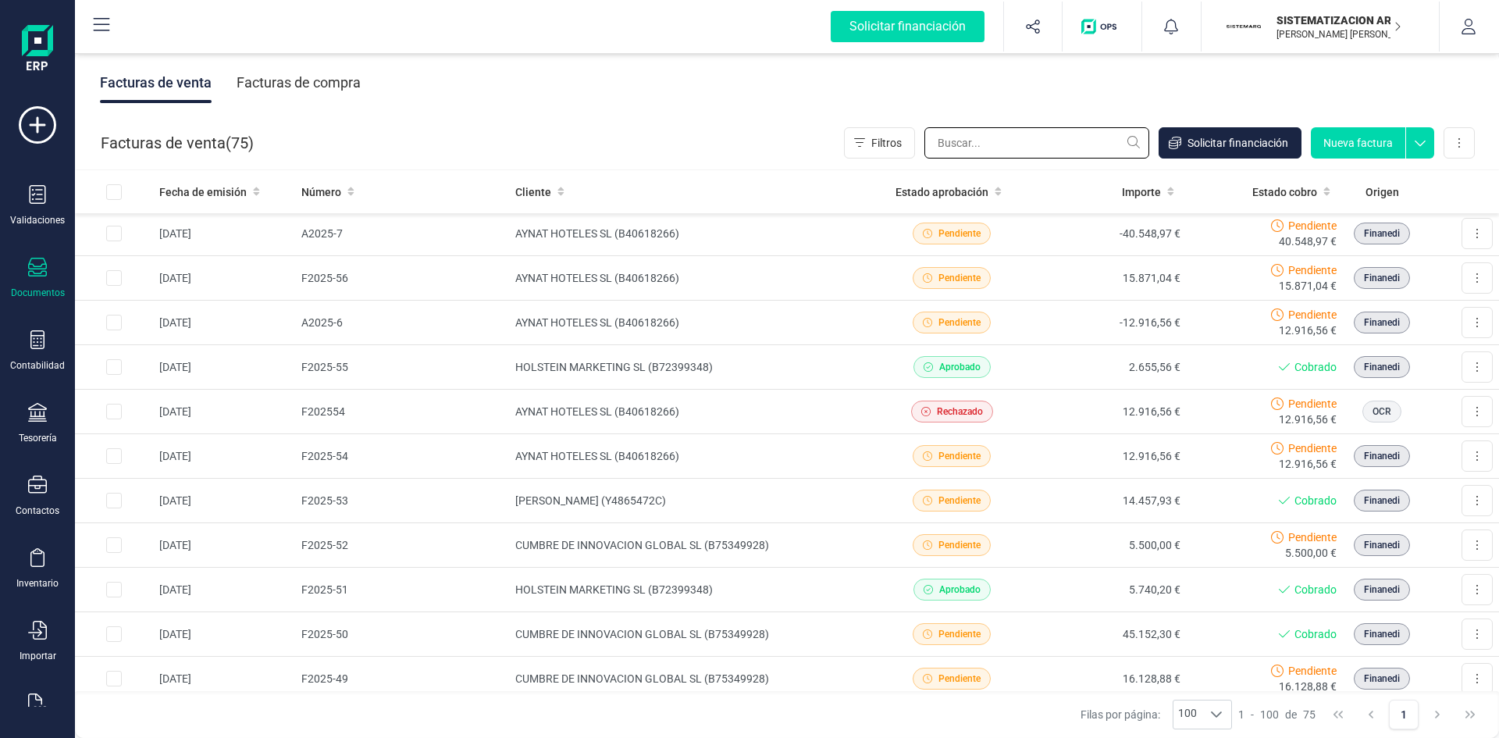
click at [1004, 152] on input "text" at bounding box center [1036, 142] width 225 height 31
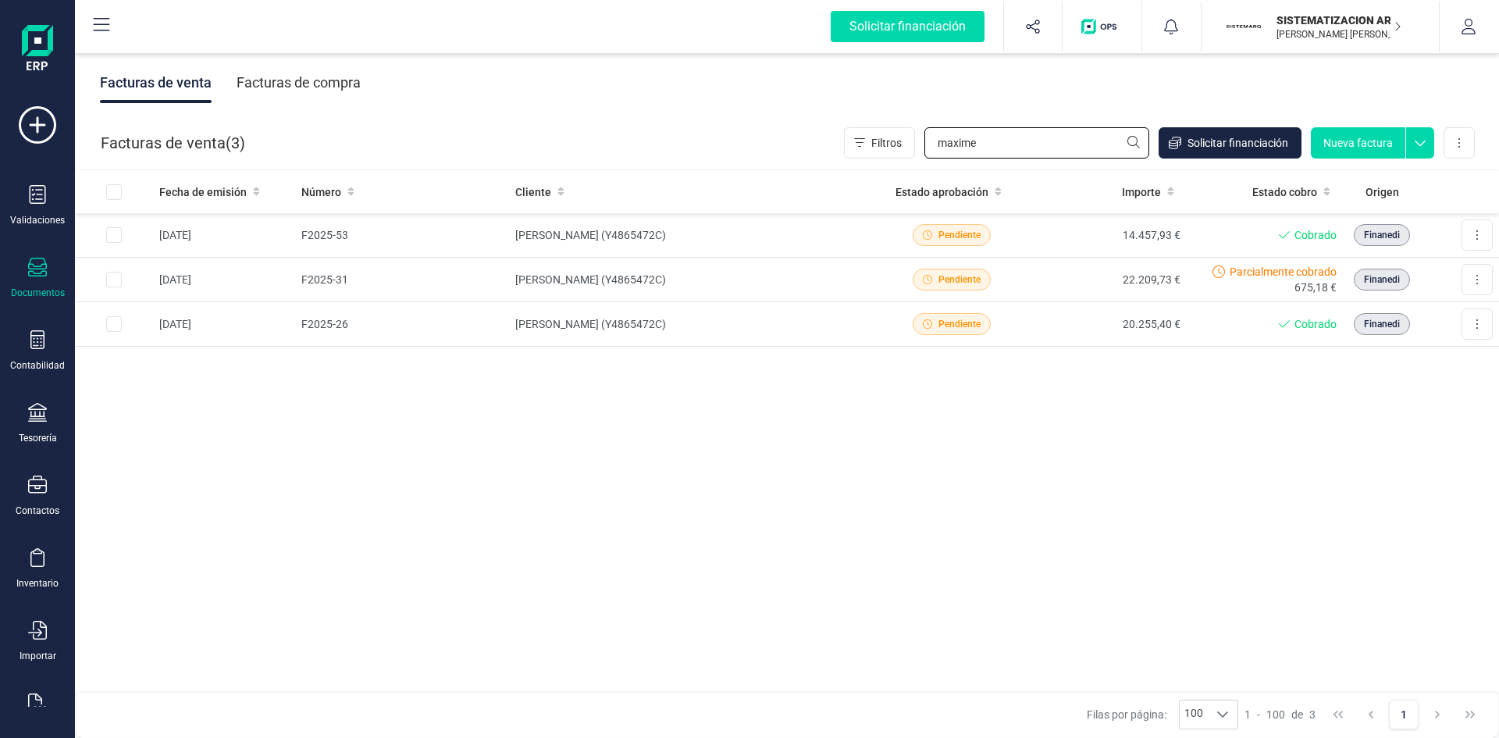
type input "maxime"
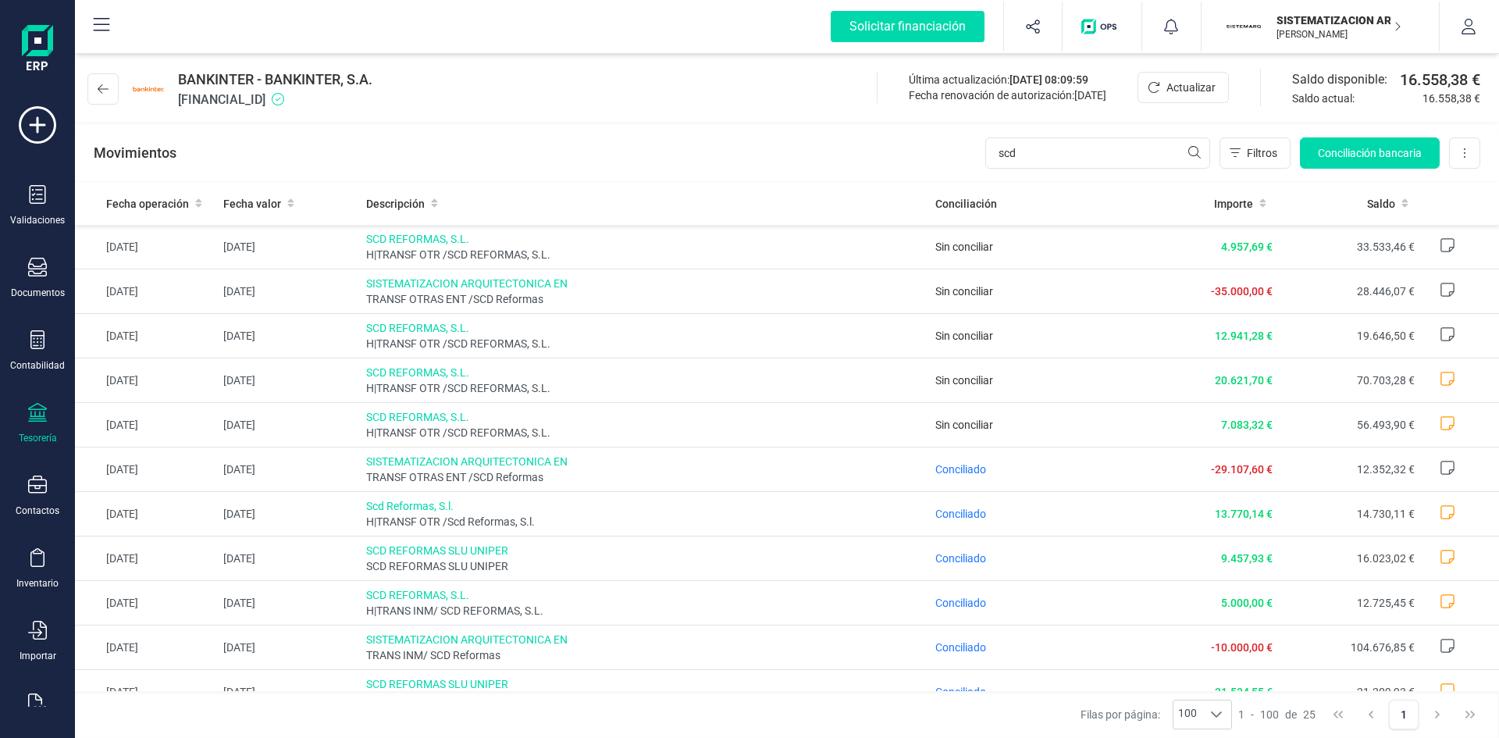
drag, startPoint x: 1024, startPoint y: 155, endPoint x: 975, endPoint y: 156, distance: 48.4
click at [975, 156] on div "Movimientos scd Filtros Conciliación bancaria Descargar Excel Eliminar cuenta" at bounding box center [787, 153] width 1424 height 56
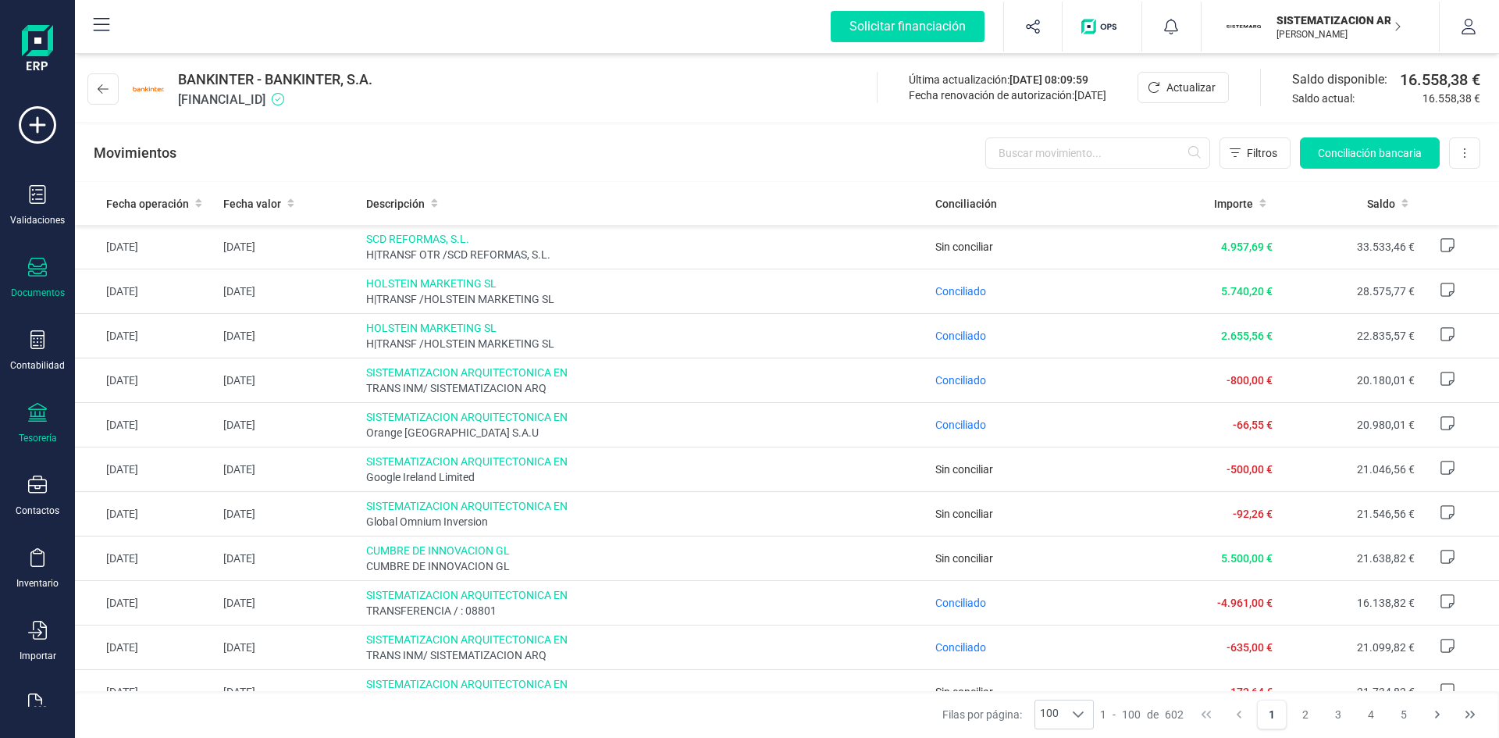
click at [12, 290] on div "Documentos" at bounding box center [38, 293] width 54 height 12
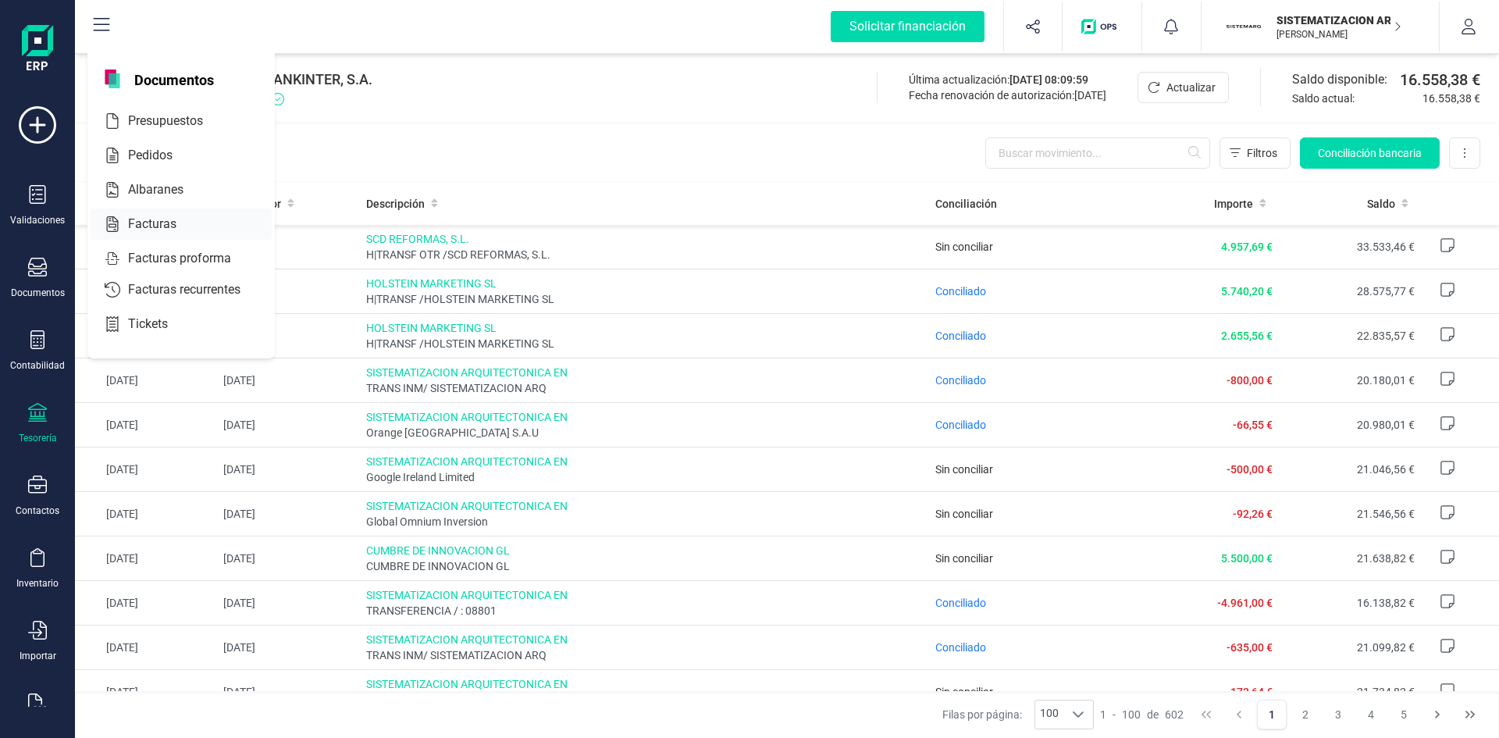
click at [178, 211] on div "Facturas" at bounding box center [181, 223] width 181 height 31
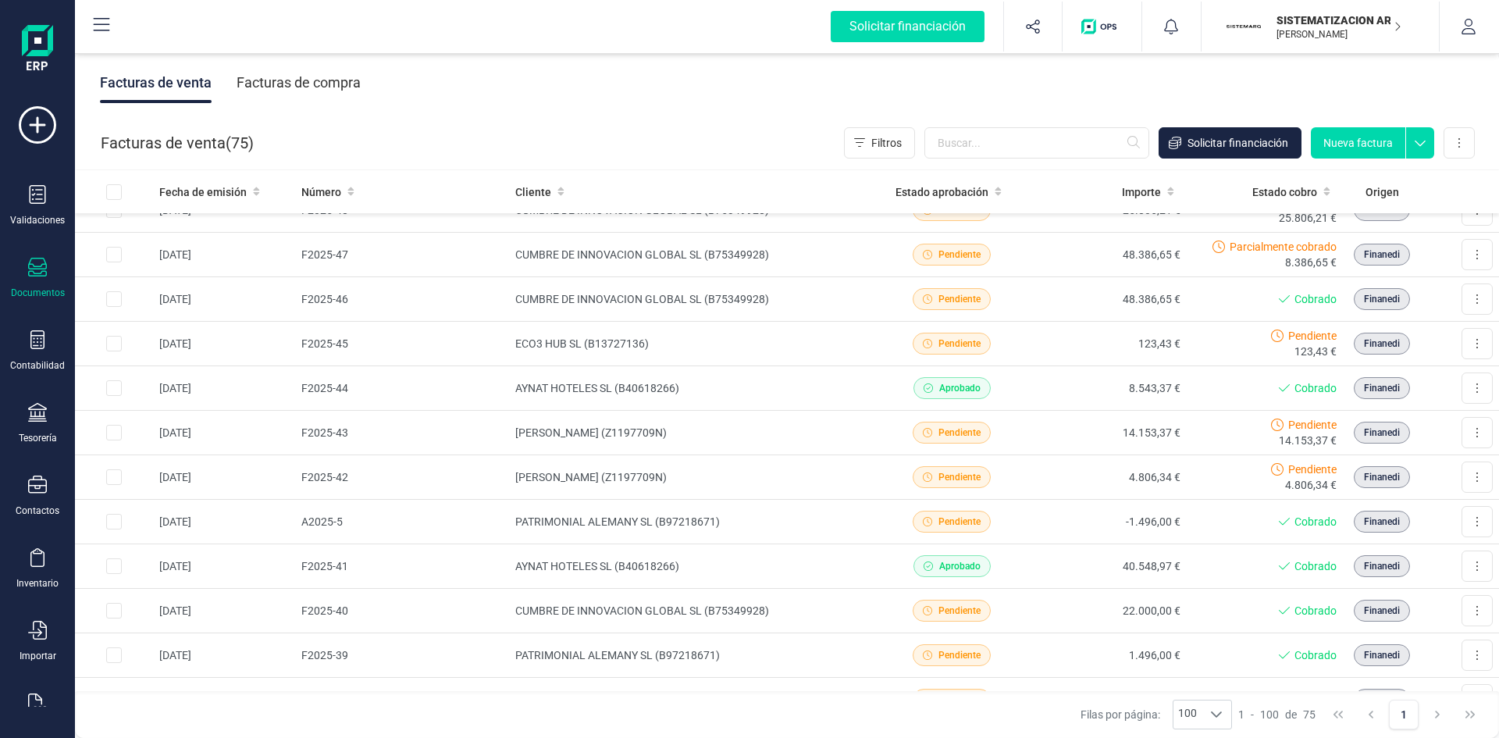
scroll to position [736, 0]
click at [964, 157] on input "text" at bounding box center [1036, 142] width 225 height 31
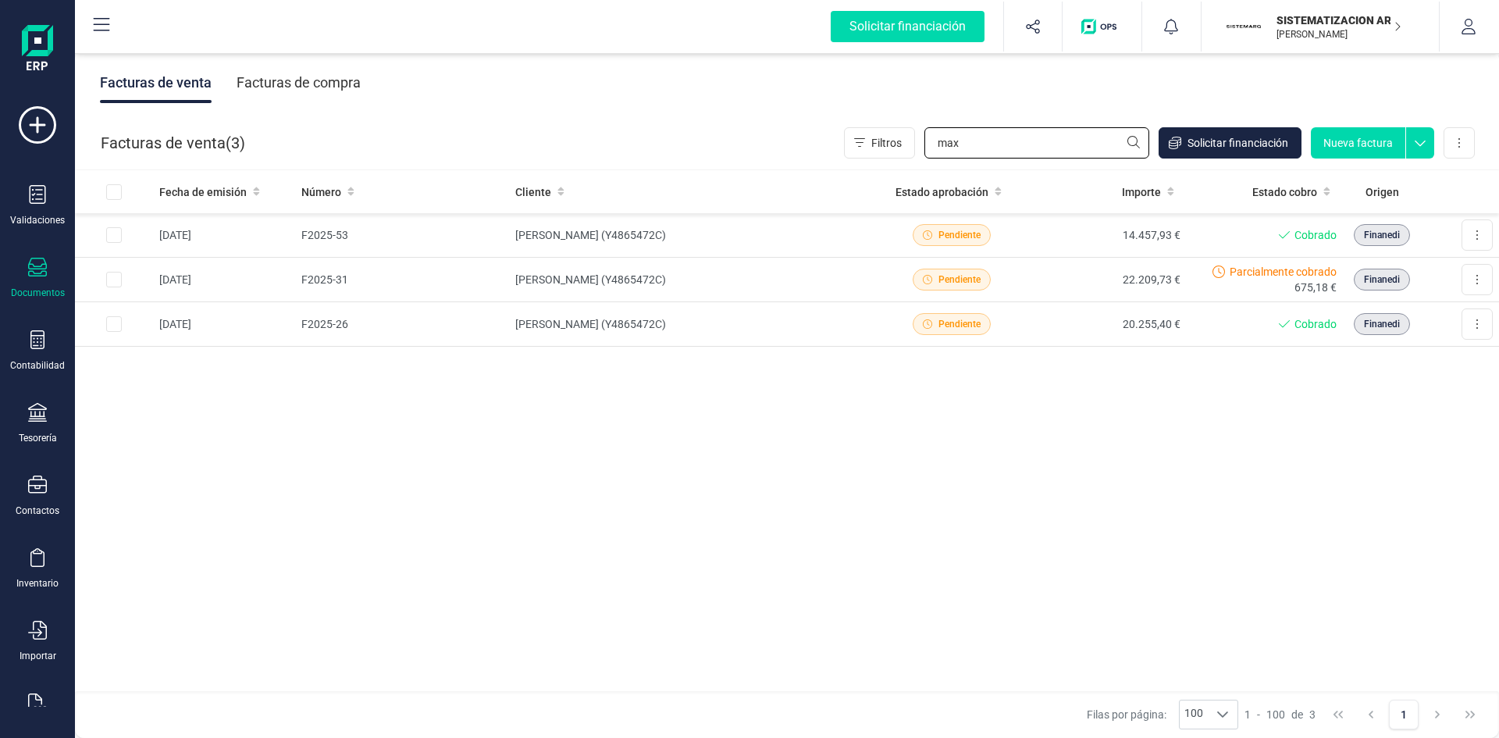
scroll to position [0, 0]
type input "max"
click at [745, 307] on td "[PERSON_NAME] (Y4865472C)" at bounding box center [691, 324] width 365 height 45
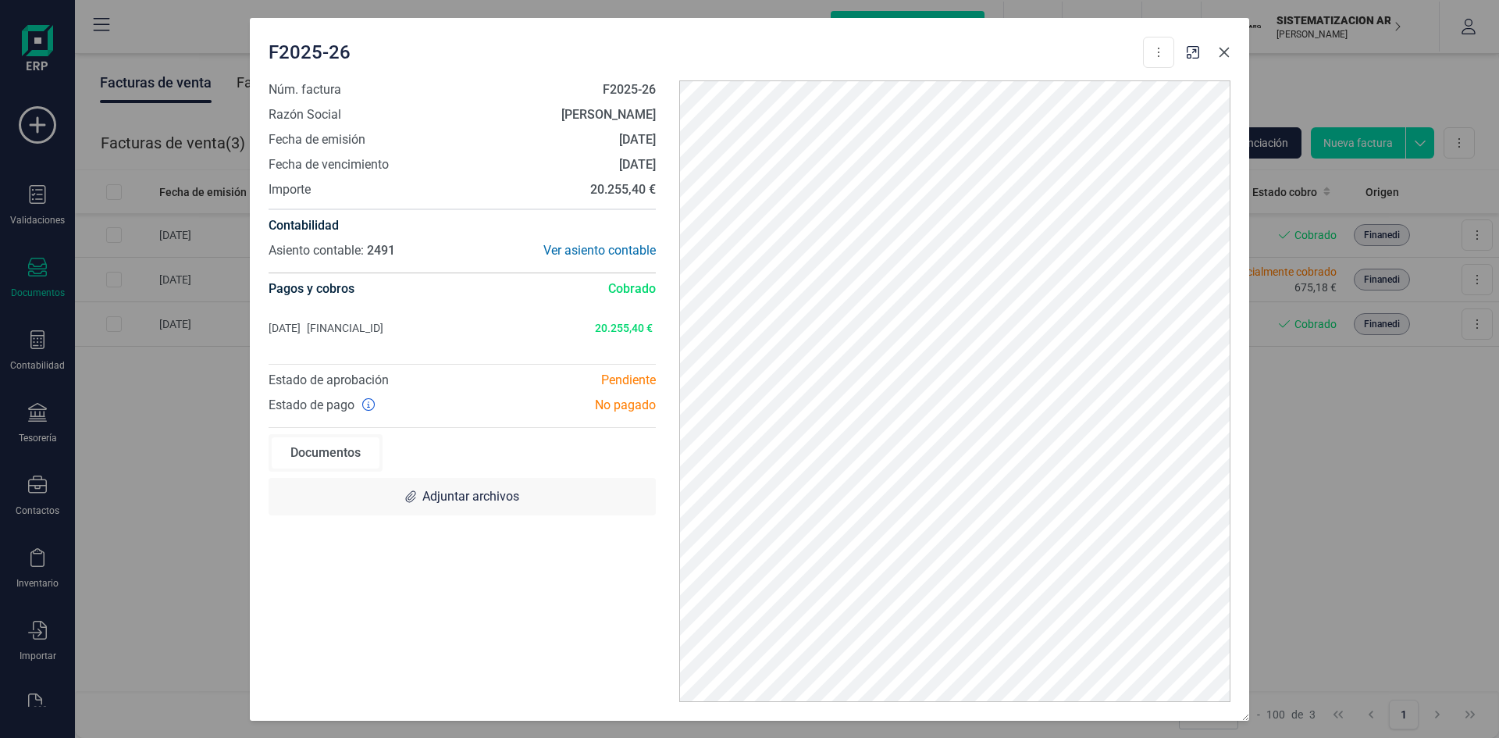
click at [1224, 48] on icon "button" at bounding box center [1224, 52] width 12 height 12
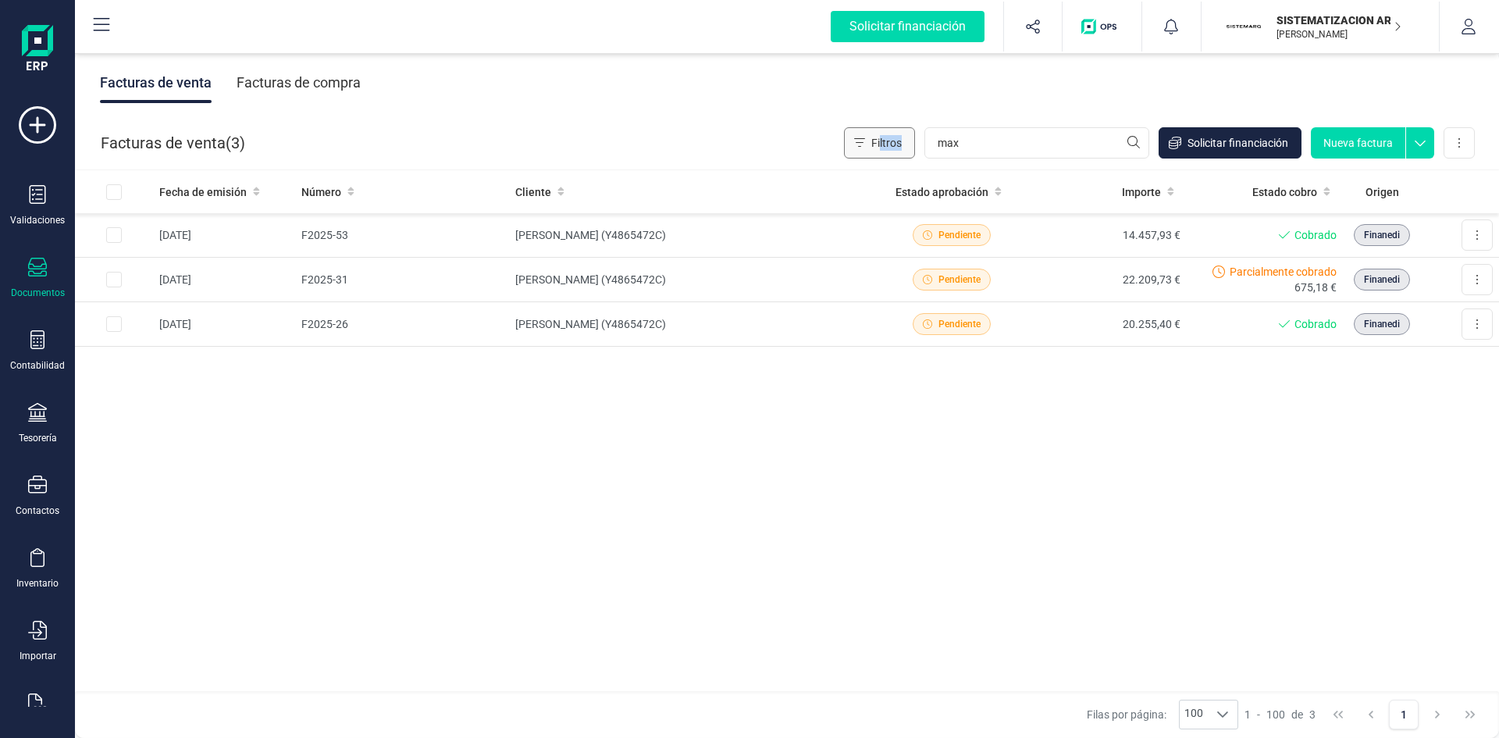
drag, startPoint x: 1009, startPoint y: 160, endPoint x: 857, endPoint y: 136, distance: 153.4
click at [857, 136] on div "Facturas de venta ( 3 ) Filtros max Solicitar financiación Nueva factura Import…" at bounding box center [788, 142] width 1424 height 53
click at [986, 129] on input "max" at bounding box center [1036, 142] width 225 height 31
drag, startPoint x: 986, startPoint y: 129, endPoint x: 896, endPoint y: 154, distance: 94.0
click at [896, 154] on div "Filtros max Solicitar financiación Nueva factura Importar Carga masiva (Excel) …" at bounding box center [1159, 142] width 631 height 31
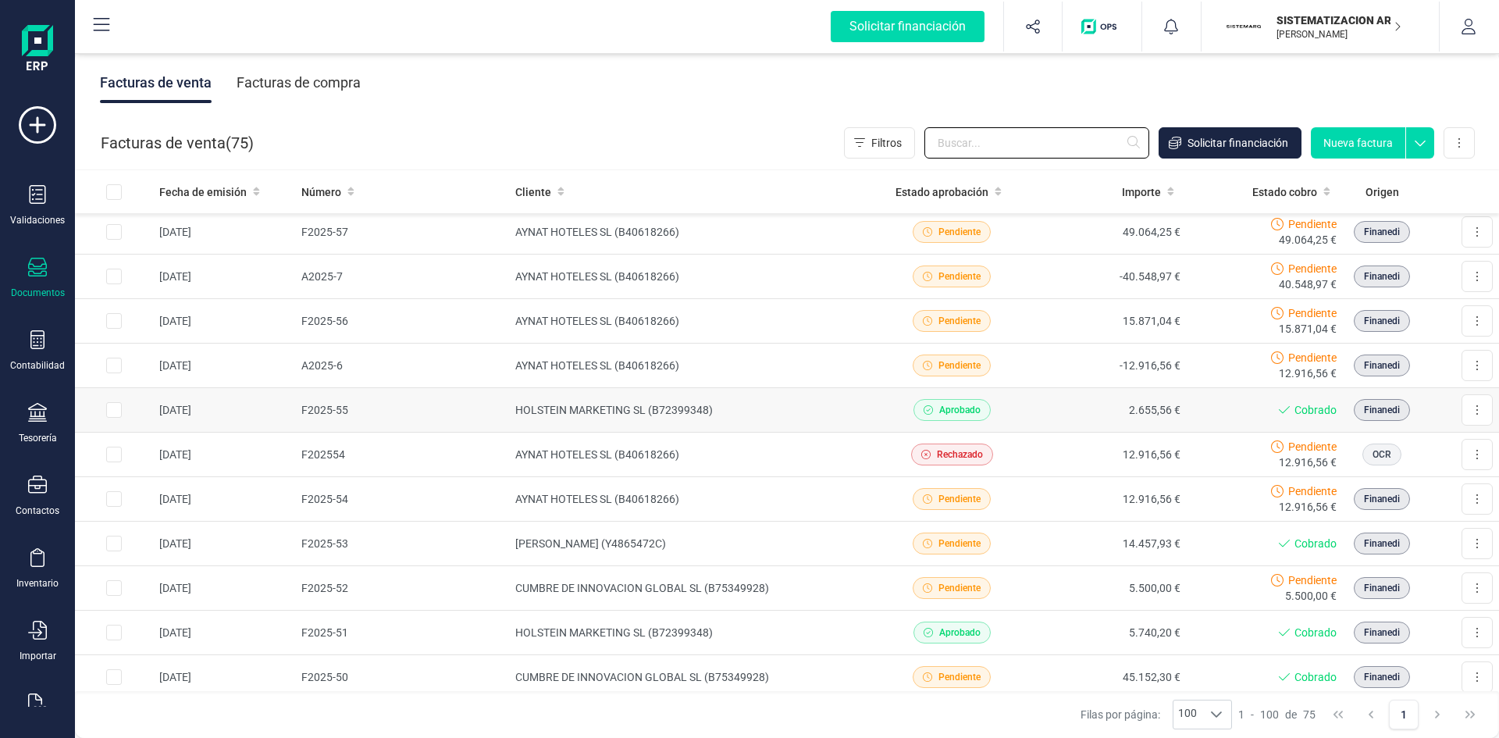
scroll to position [183, 0]
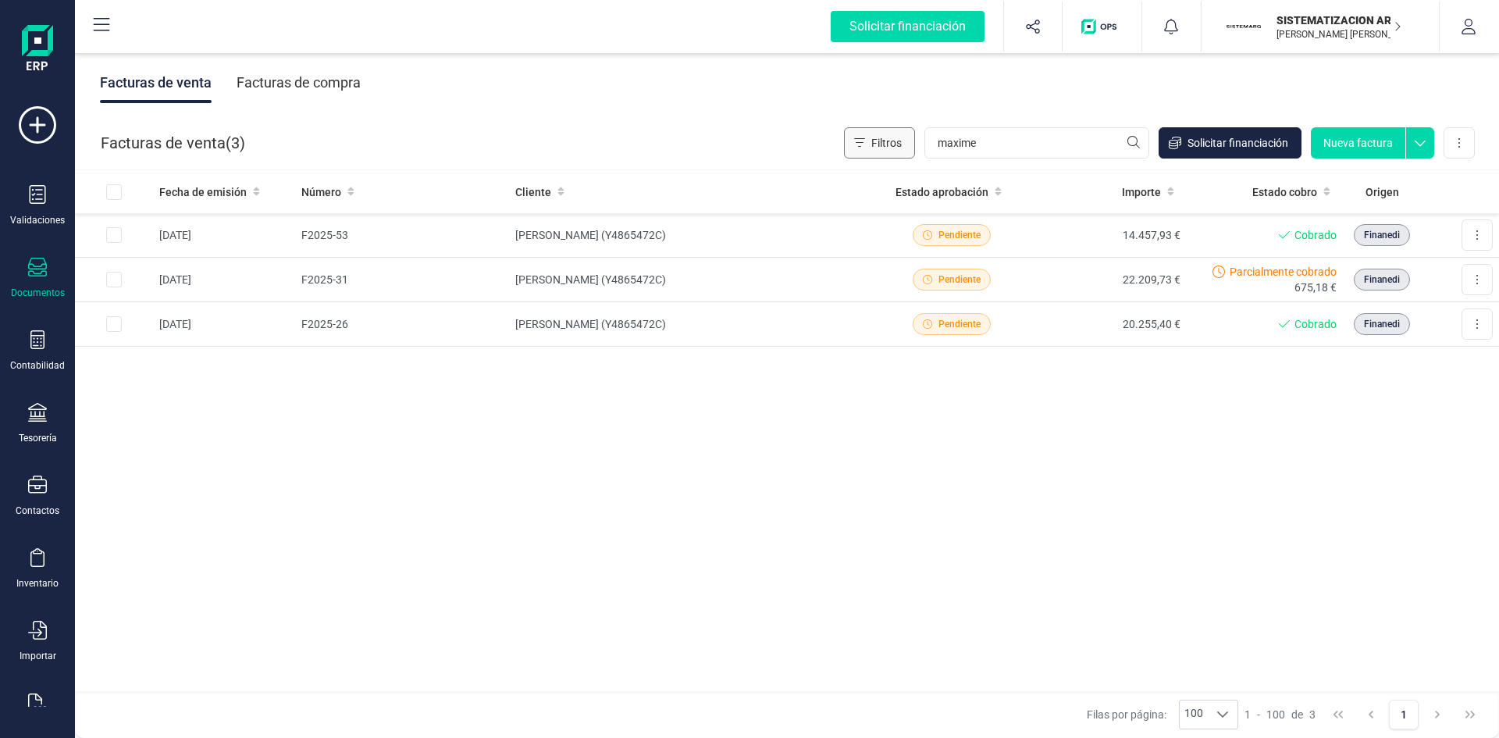
drag, startPoint x: 1005, startPoint y: 144, endPoint x: 866, endPoint y: 144, distance: 139.0
click at [866, 144] on div "Filtros maxime Solicitar financiación Nueva factura Importar Carga masiva (Exce…" at bounding box center [1159, 142] width 631 height 31
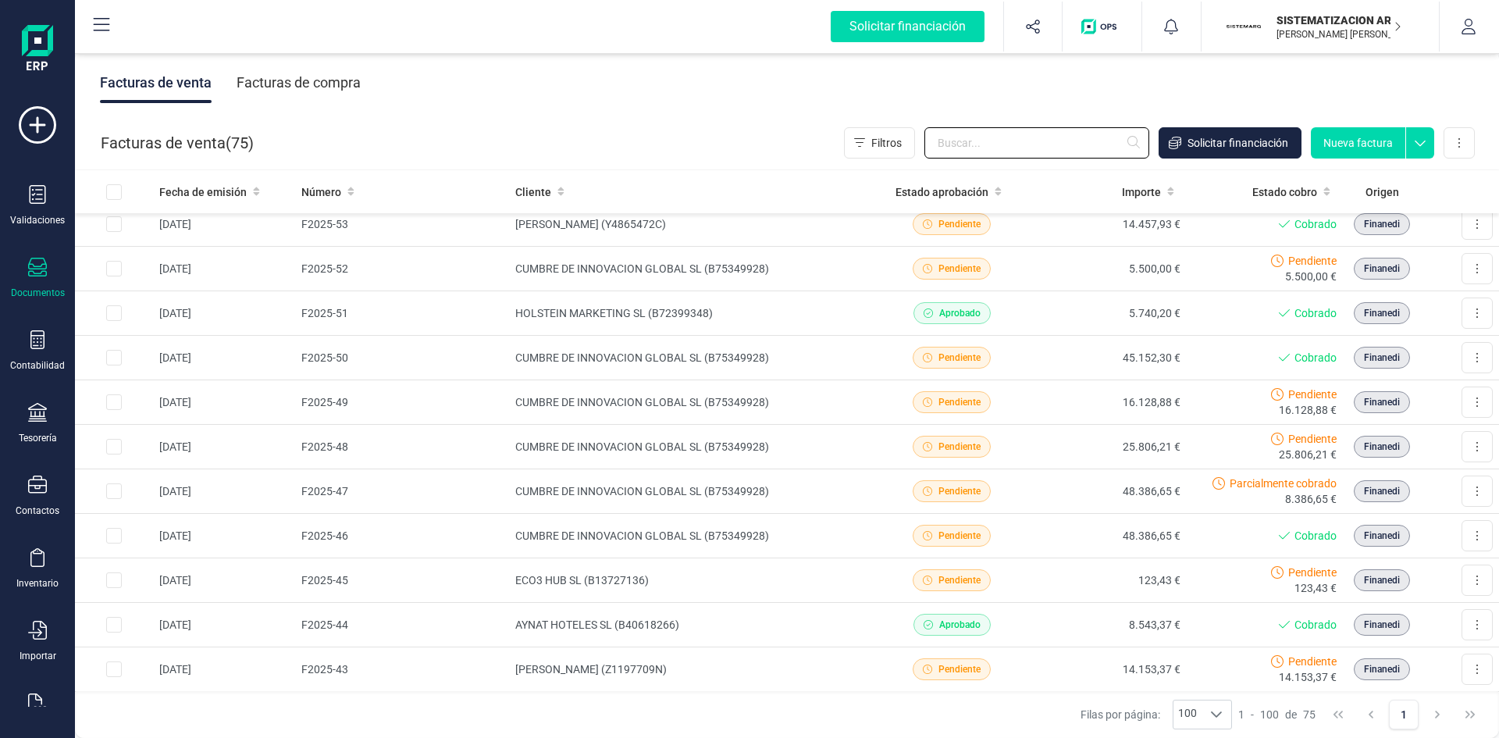
scroll to position [501, 0]
click at [37, 689] on div "Validaciones Documentos Documentos Presupuestos Pedidos Albaranes Facturas Fact…" at bounding box center [37, 426] width 62 height 641
click at [28, 703] on icon at bounding box center [37, 702] width 18 height 19
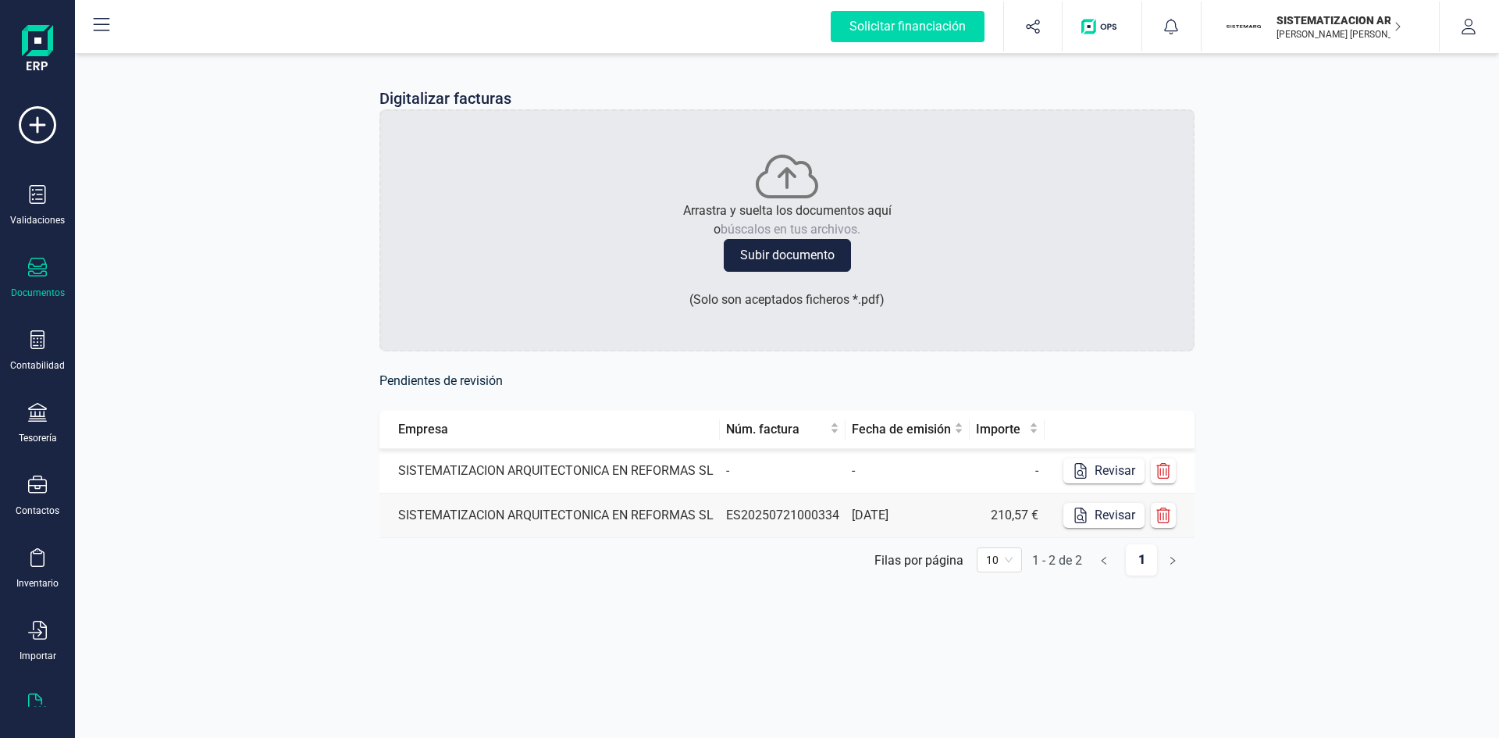
click at [37, 271] on icon at bounding box center [37, 267] width 19 height 19
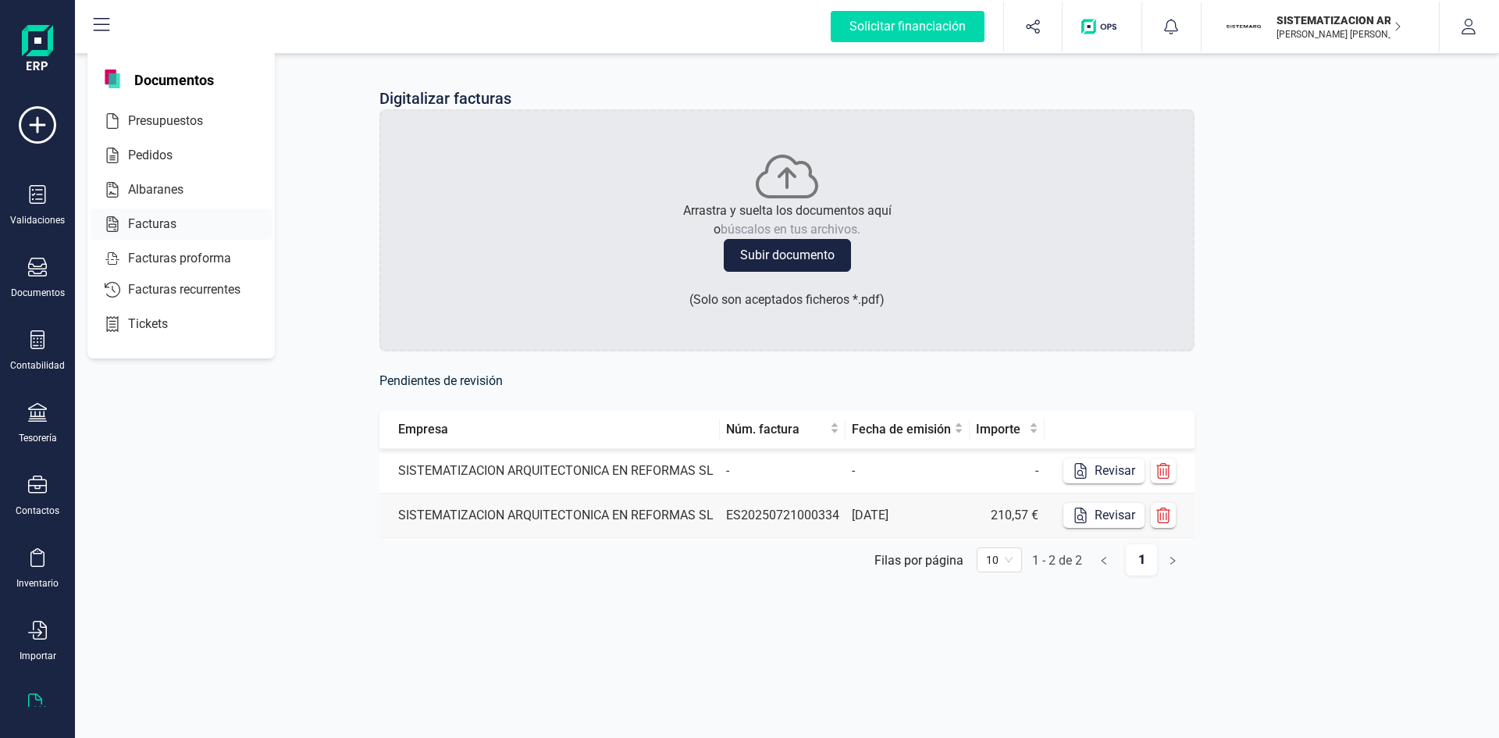
click at [168, 218] on span "Facturas" at bounding box center [163, 224] width 83 height 19
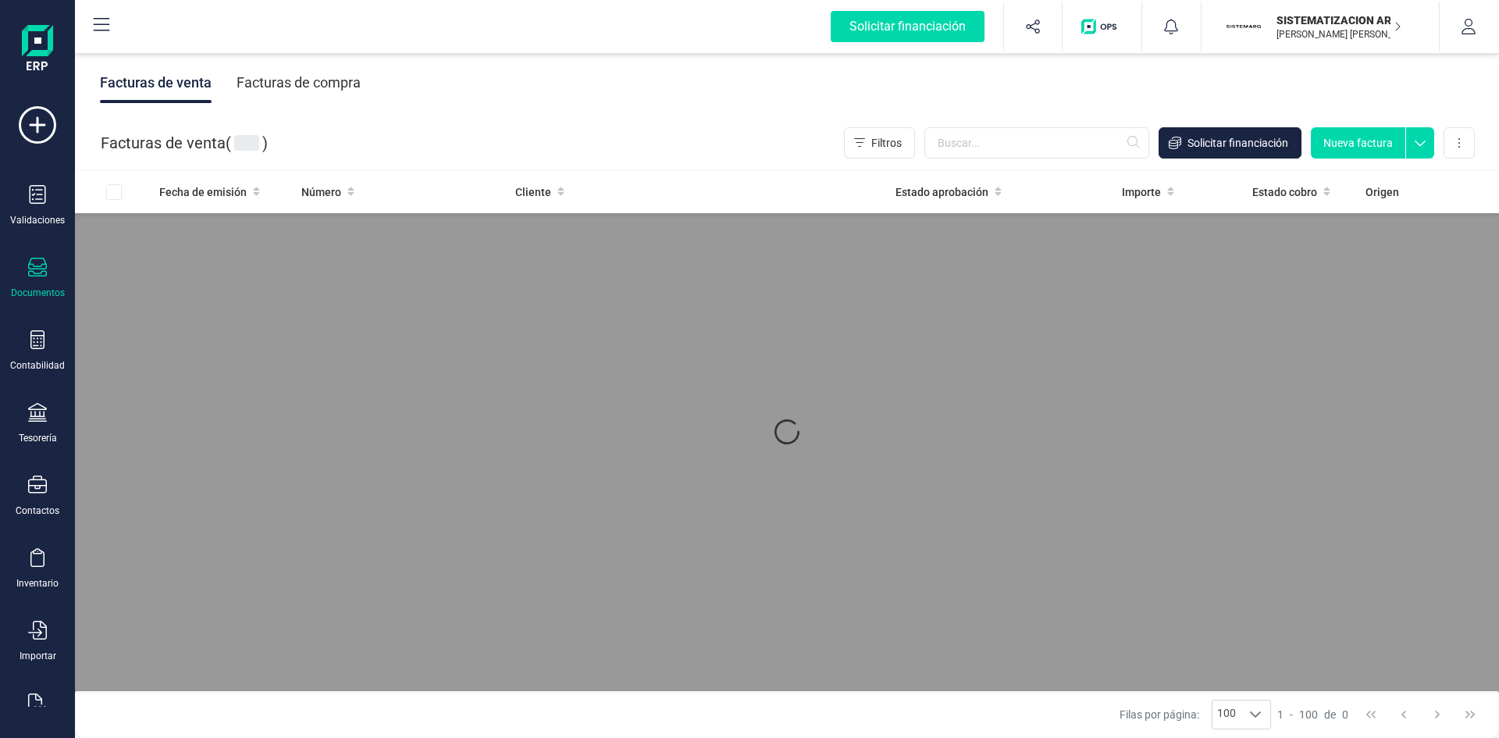
click at [329, 92] on div "Facturas de compra" at bounding box center [299, 82] width 124 height 41
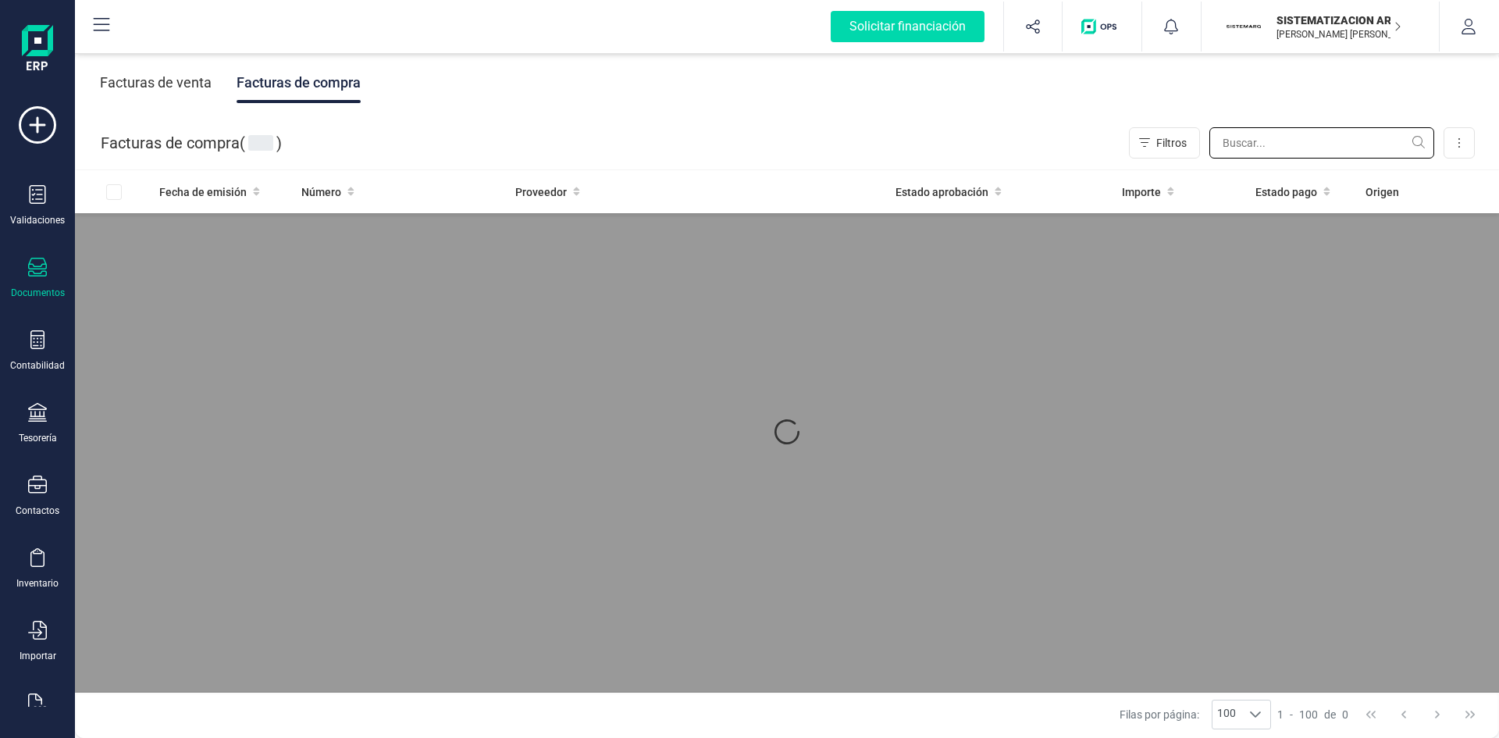
click at [1237, 132] on input "text" at bounding box center [1321, 142] width 225 height 31
click at [1237, 136] on input "text" at bounding box center [1321, 142] width 225 height 31
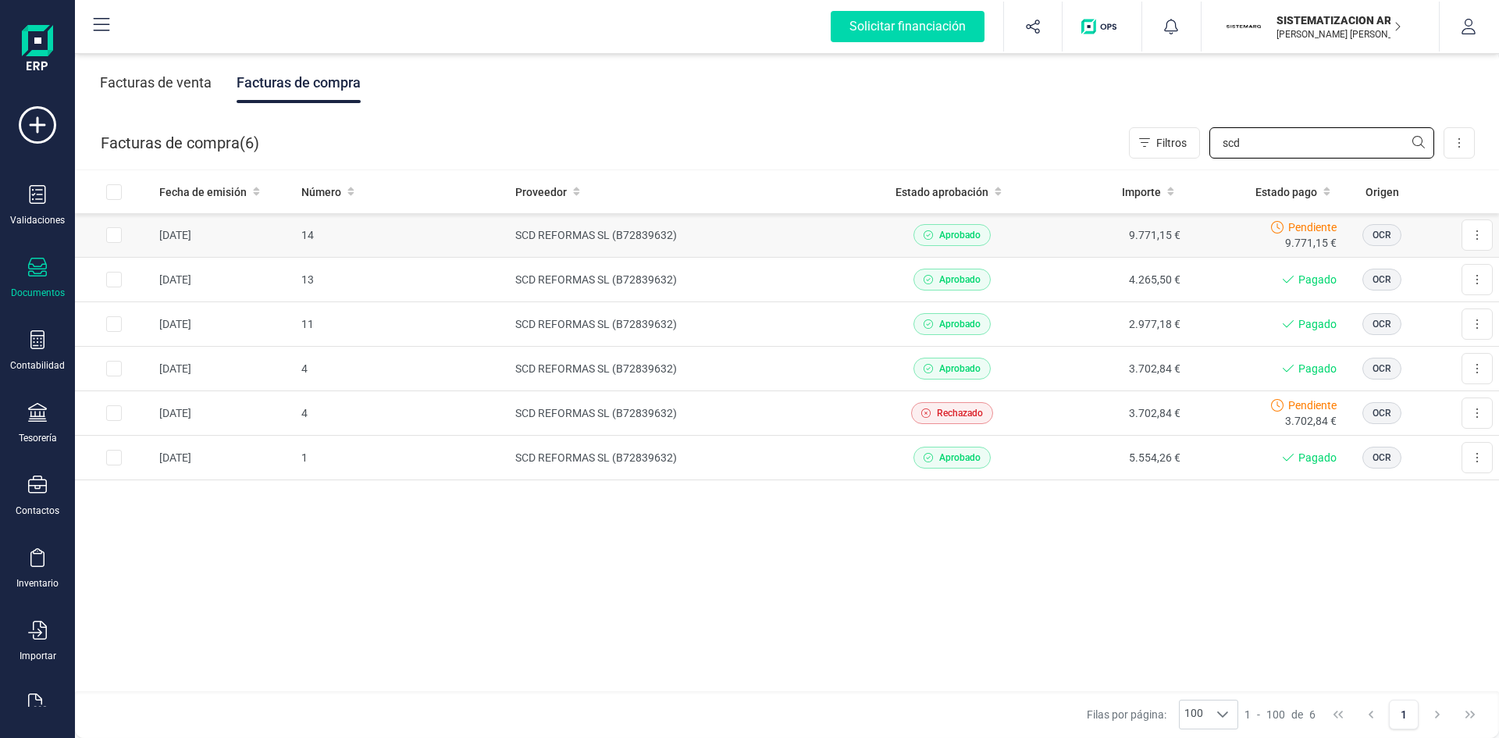
type input "scd"
click at [1077, 230] on td "9.771,15 €" at bounding box center [1108, 235] width 157 height 45
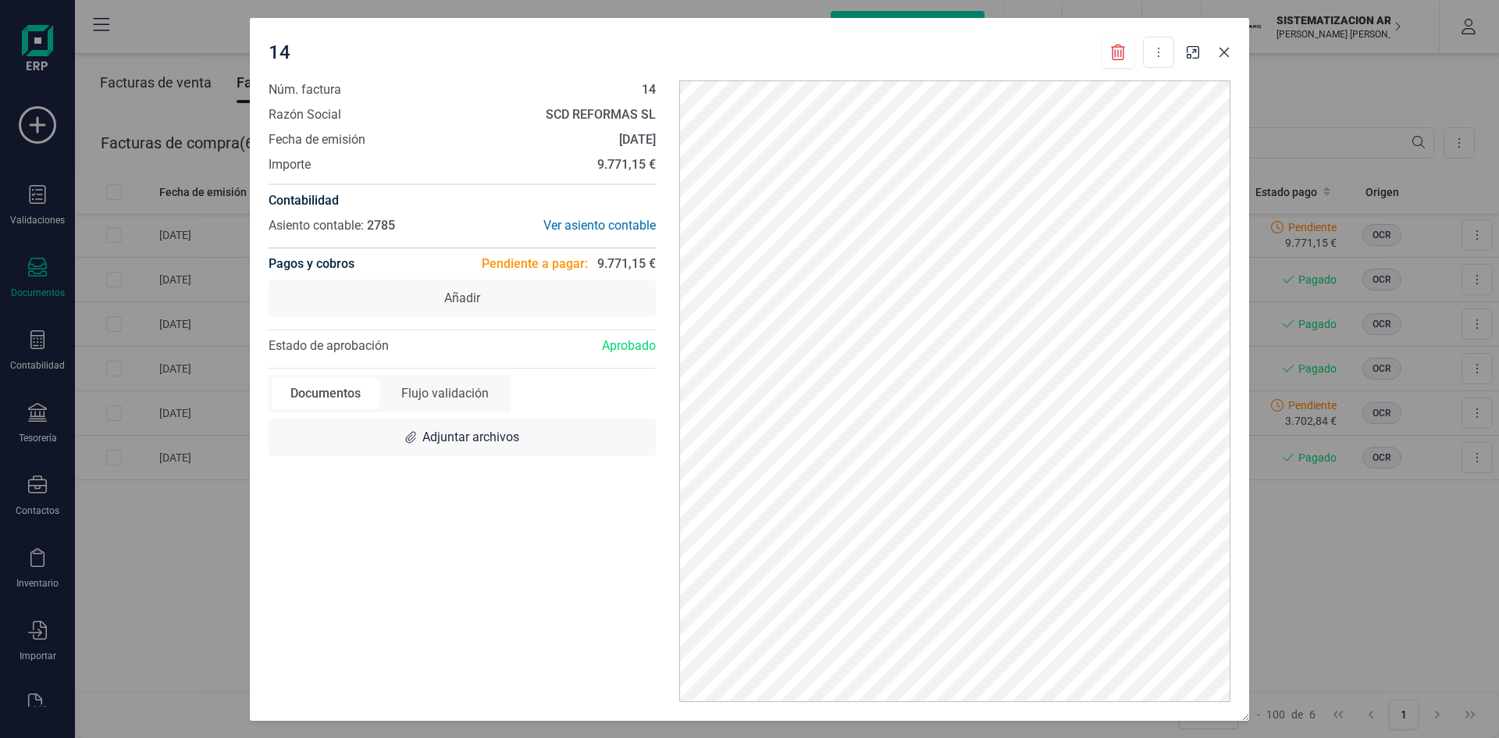
click at [1227, 52] on icon "button" at bounding box center [1224, 52] width 12 height 12
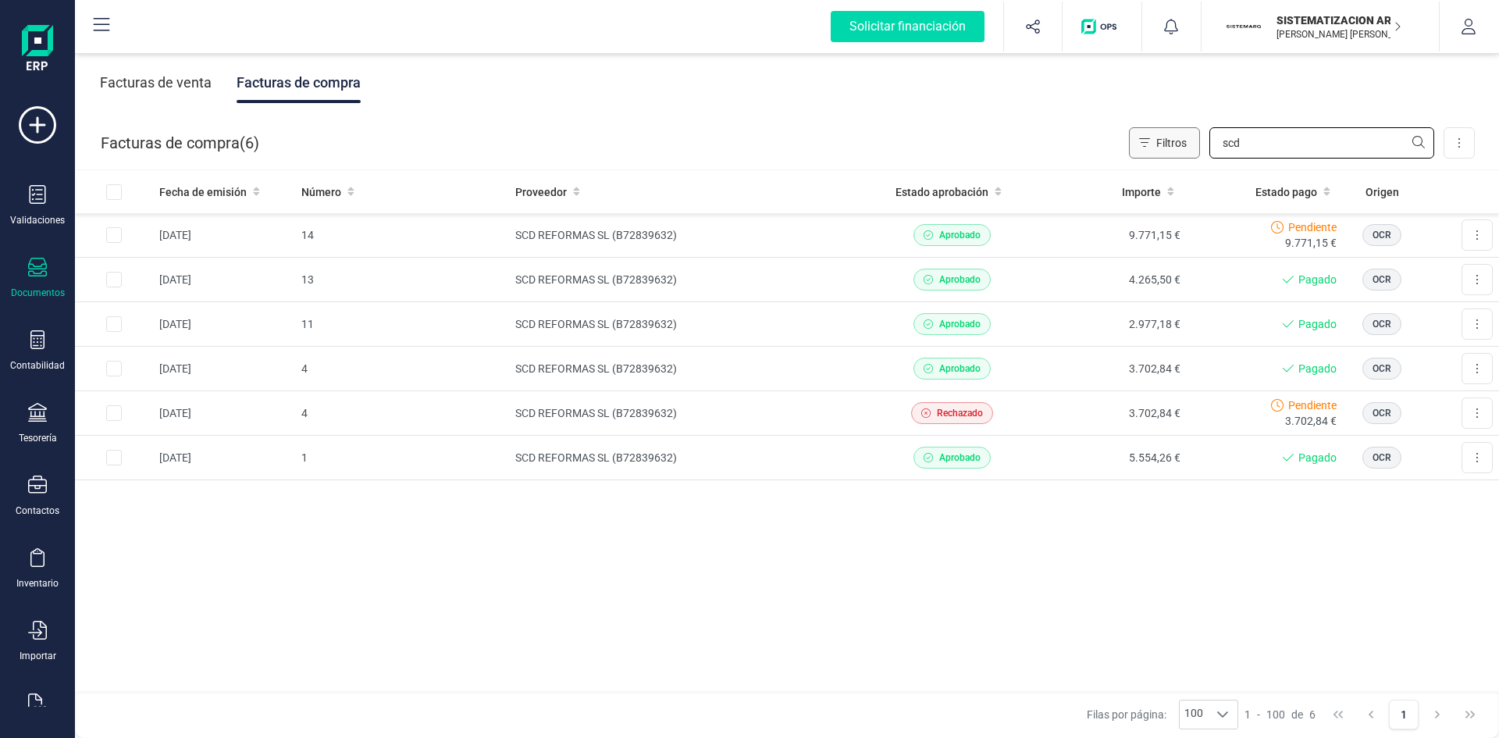
drag, startPoint x: 1270, startPoint y: 134, endPoint x: 1155, endPoint y: 148, distance: 115.6
click at [1155, 148] on div "Filtros scd" at bounding box center [1281, 142] width 305 height 31
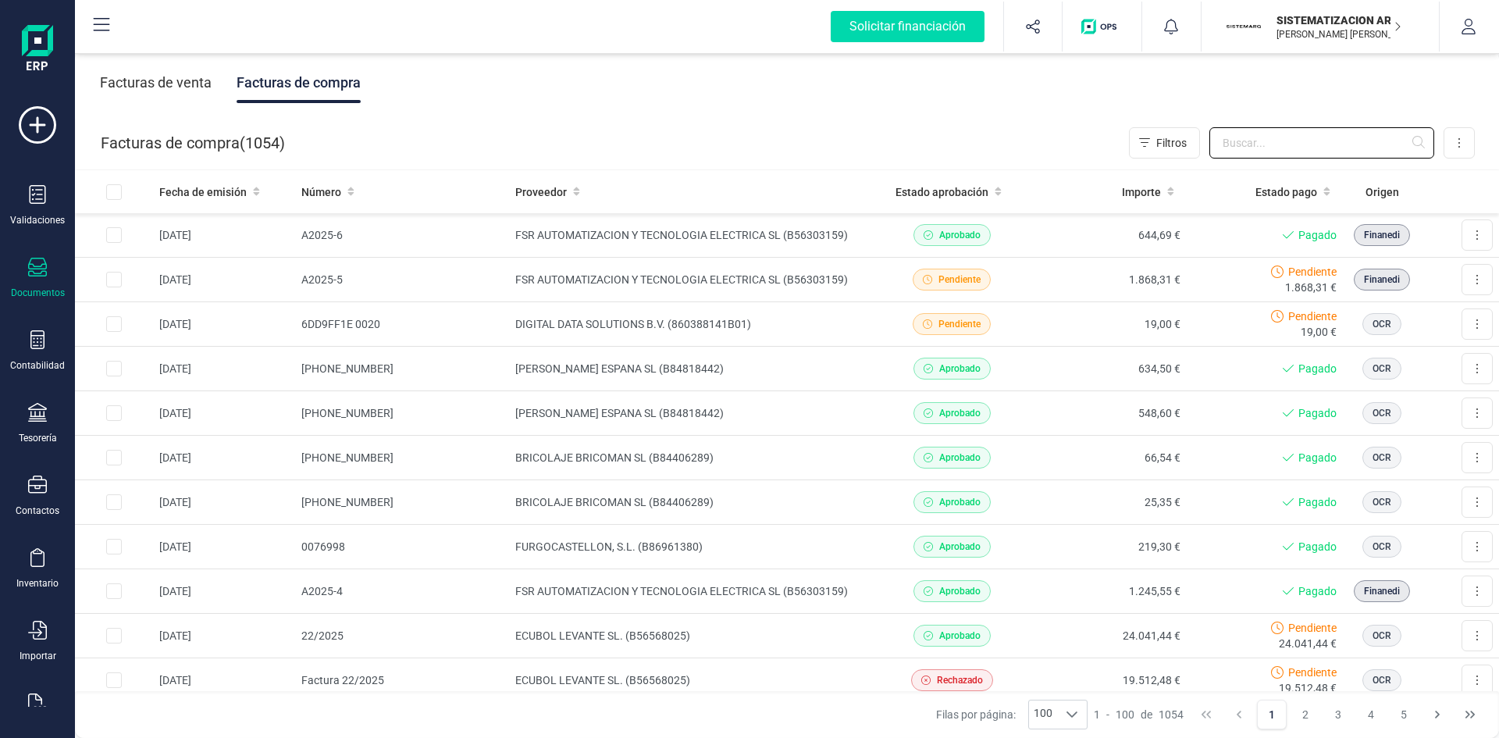
scroll to position [41, 0]
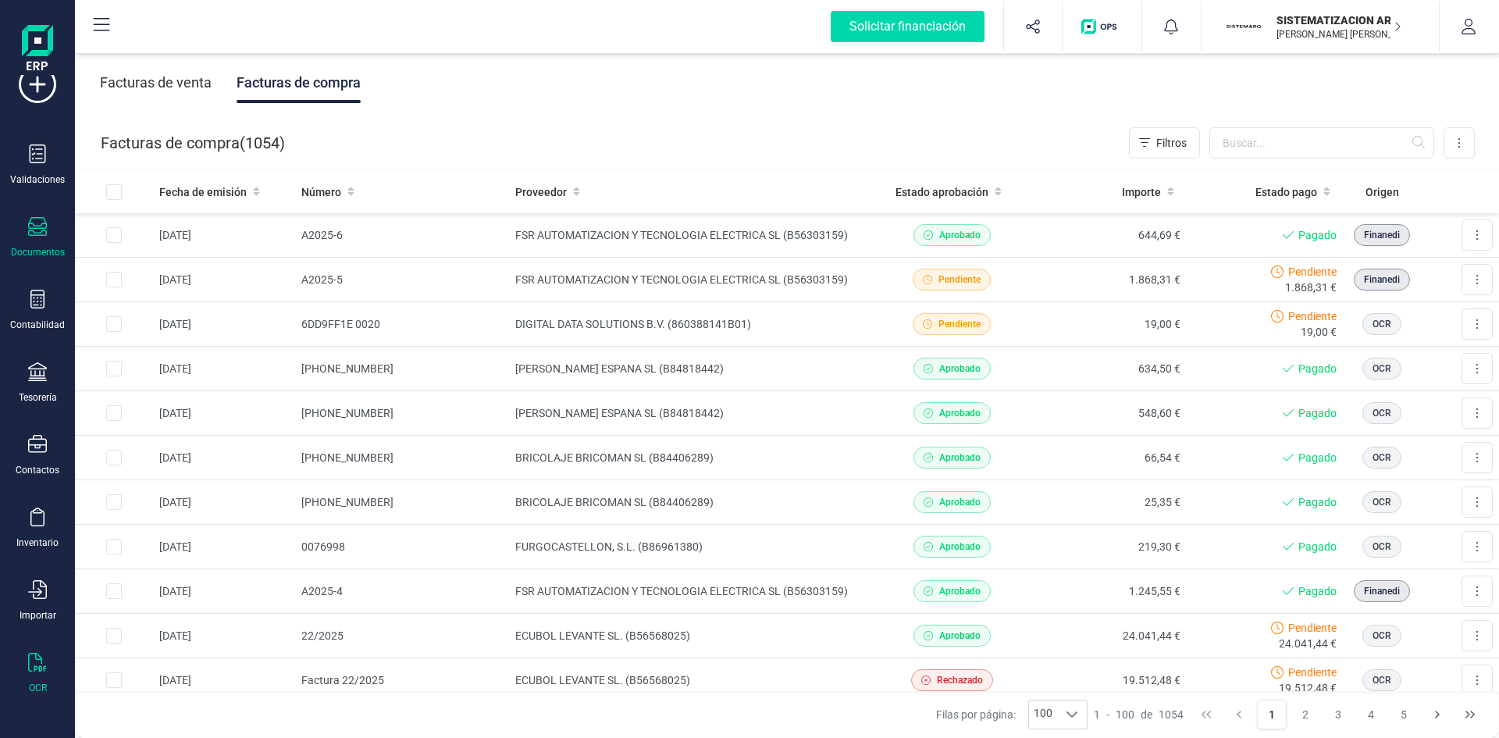
click at [31, 667] on icon at bounding box center [37, 662] width 19 height 19
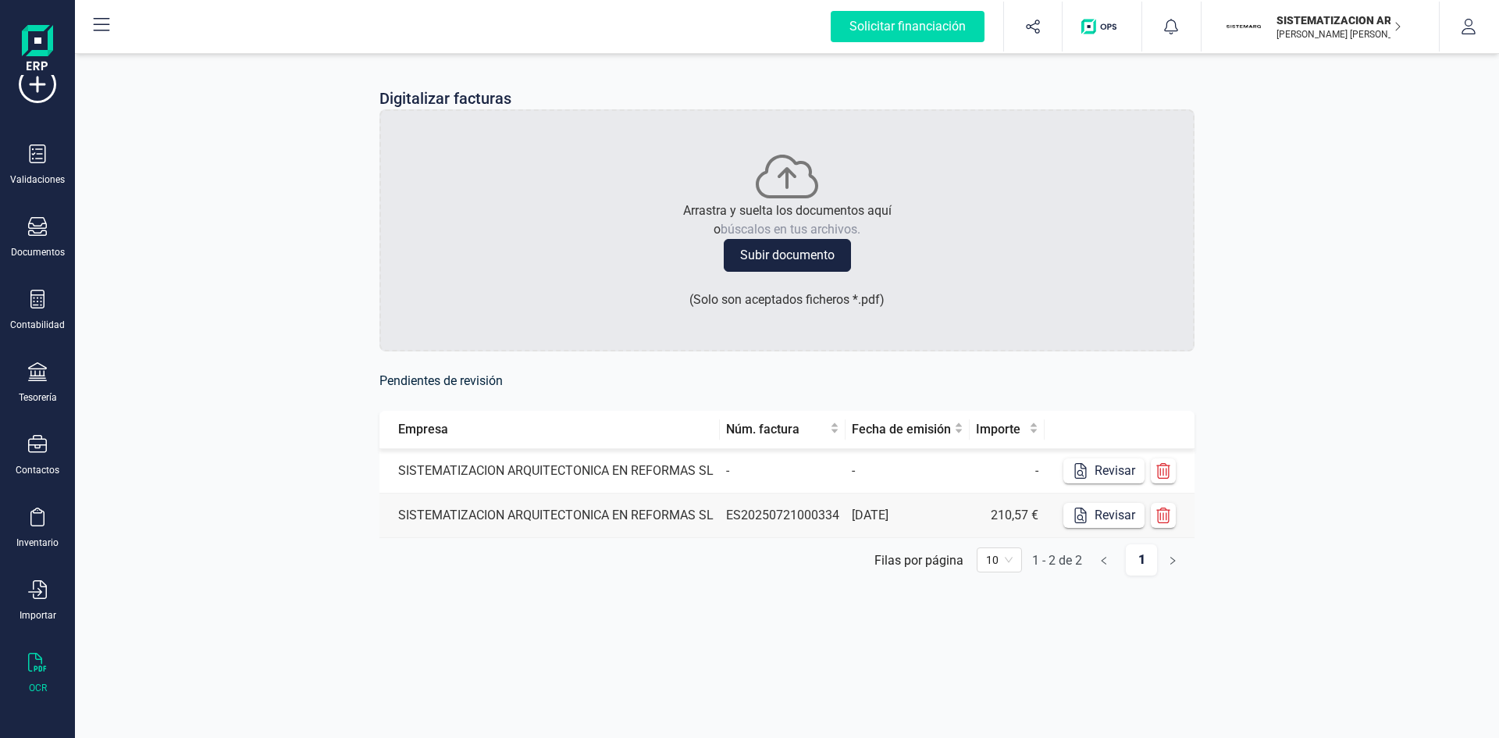
drag, startPoint x: 711, startPoint y: 479, endPoint x: 624, endPoint y: 478, distance: 87.5
click at [624, 478] on td "SISTEMATIZACION ARQUITECTONICA EN REFORMAS SL" at bounding box center [549, 471] width 340 height 45
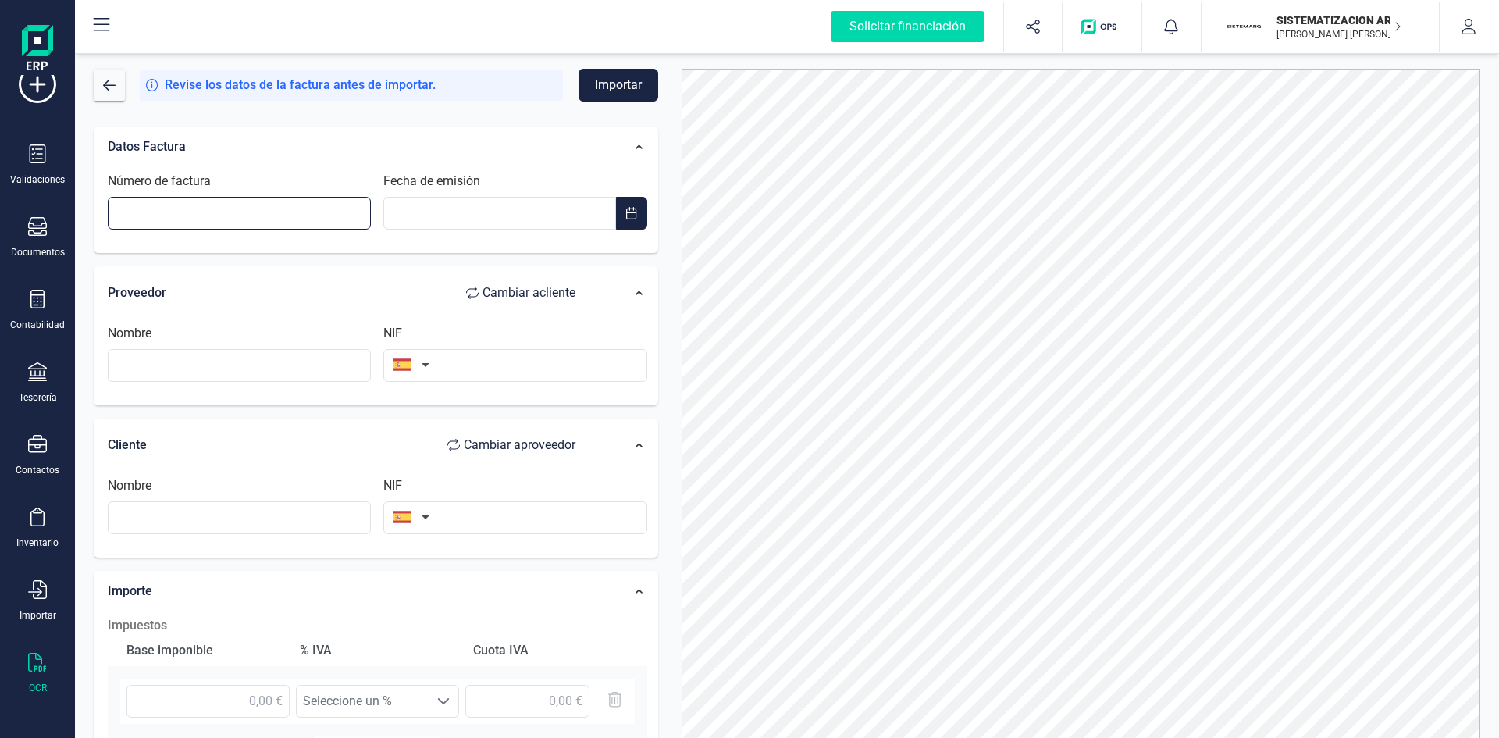
click at [285, 218] on input "Número de factura" at bounding box center [239, 213] width 263 height 33
type input "VFAC25-30375"
click at [433, 212] on input "text" at bounding box center [499, 213] width 232 height 33
type input "__/__/____"
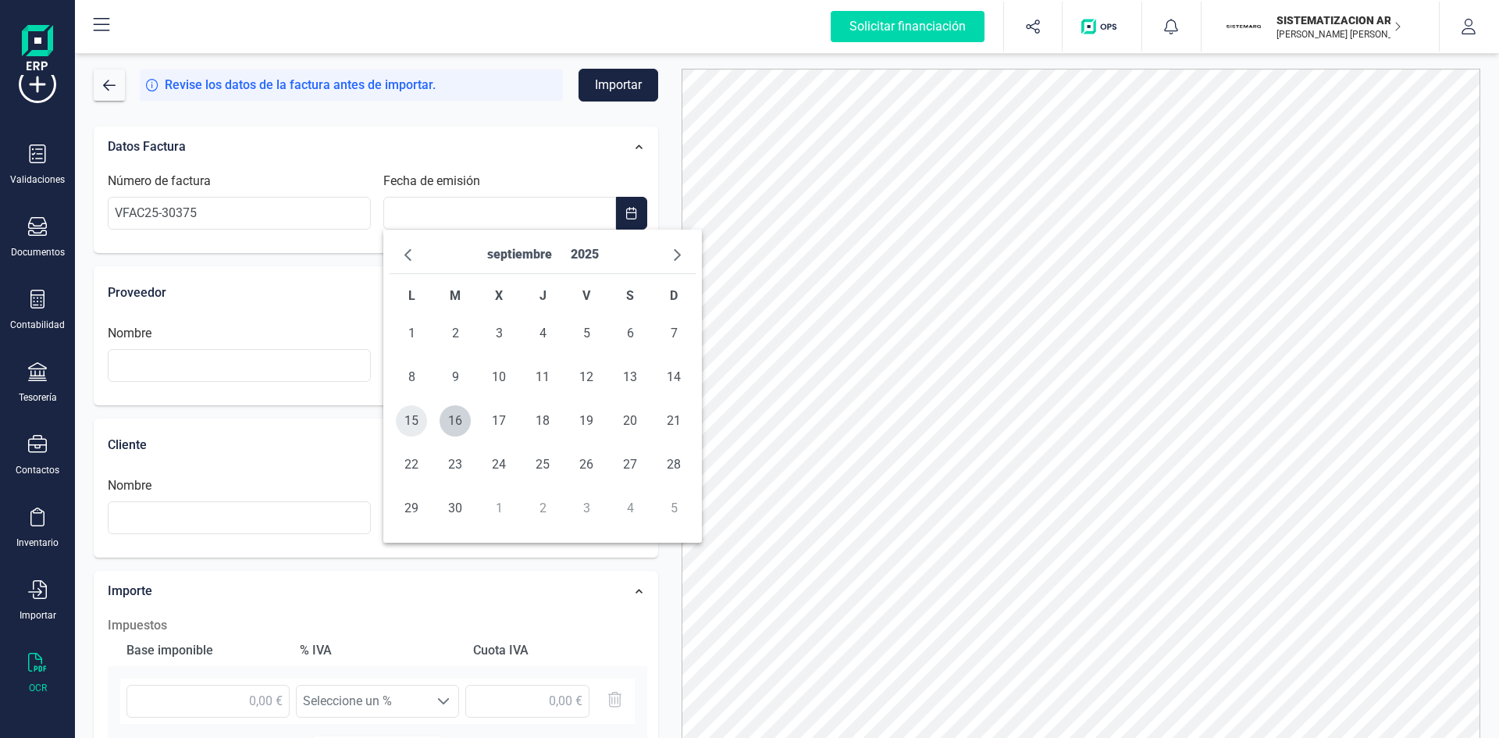
click at [421, 429] on span "15" at bounding box center [411, 420] width 31 height 31
type input "15/09/2025"
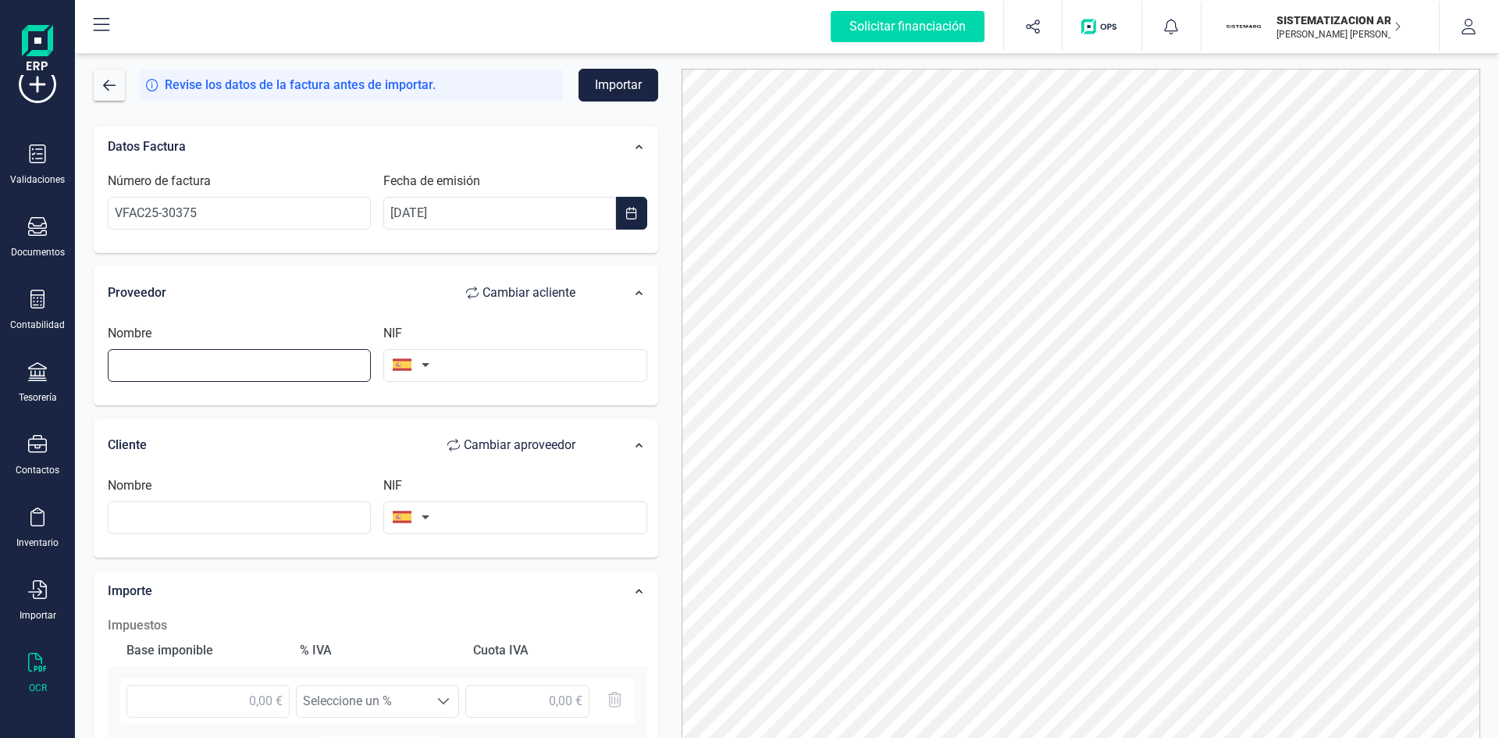
click at [201, 365] on input "text" at bounding box center [239, 365] width 263 height 33
click at [233, 400] on li "AMADO SALVADOR SA" at bounding box center [239, 403] width 263 height 31
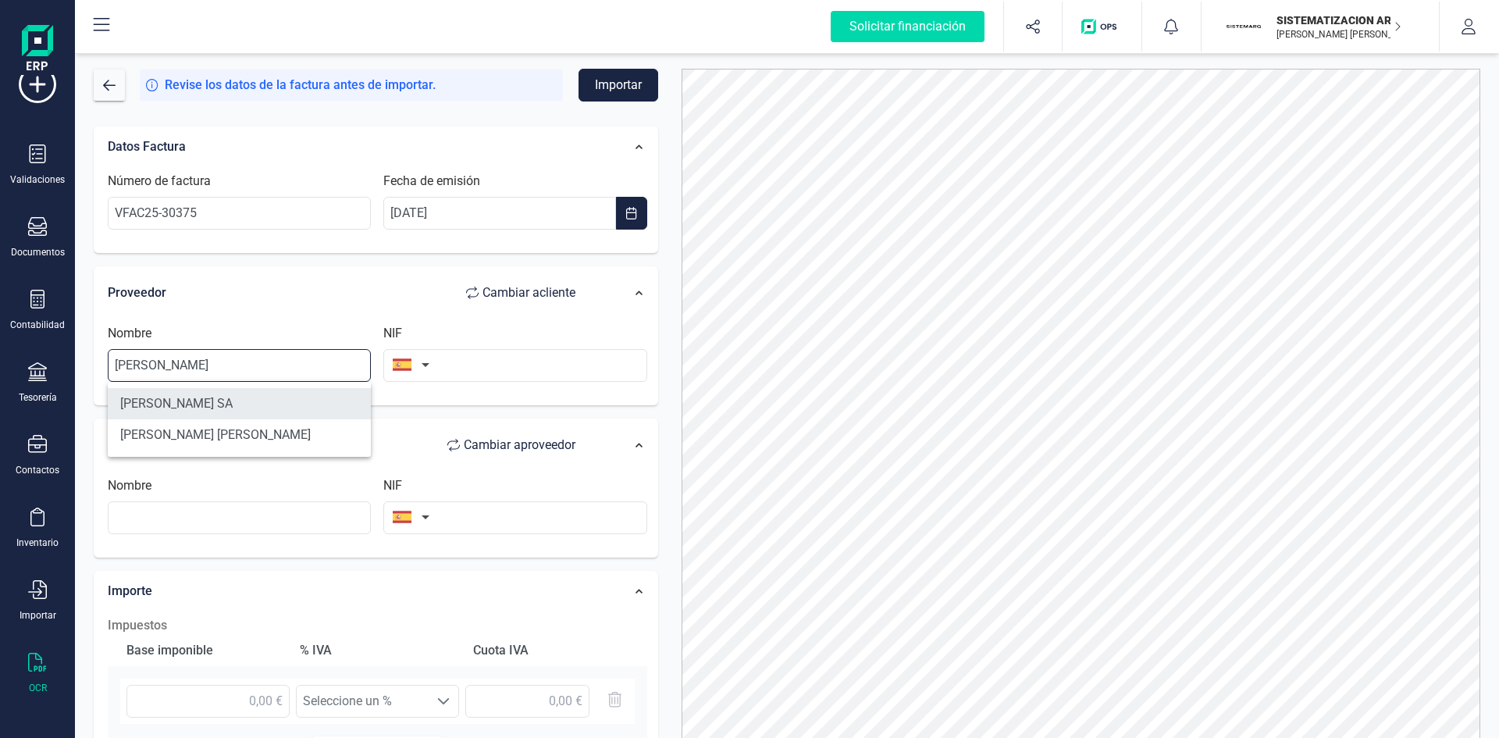
type input "AMADO SALVADOR SA"
type input "A46669891"
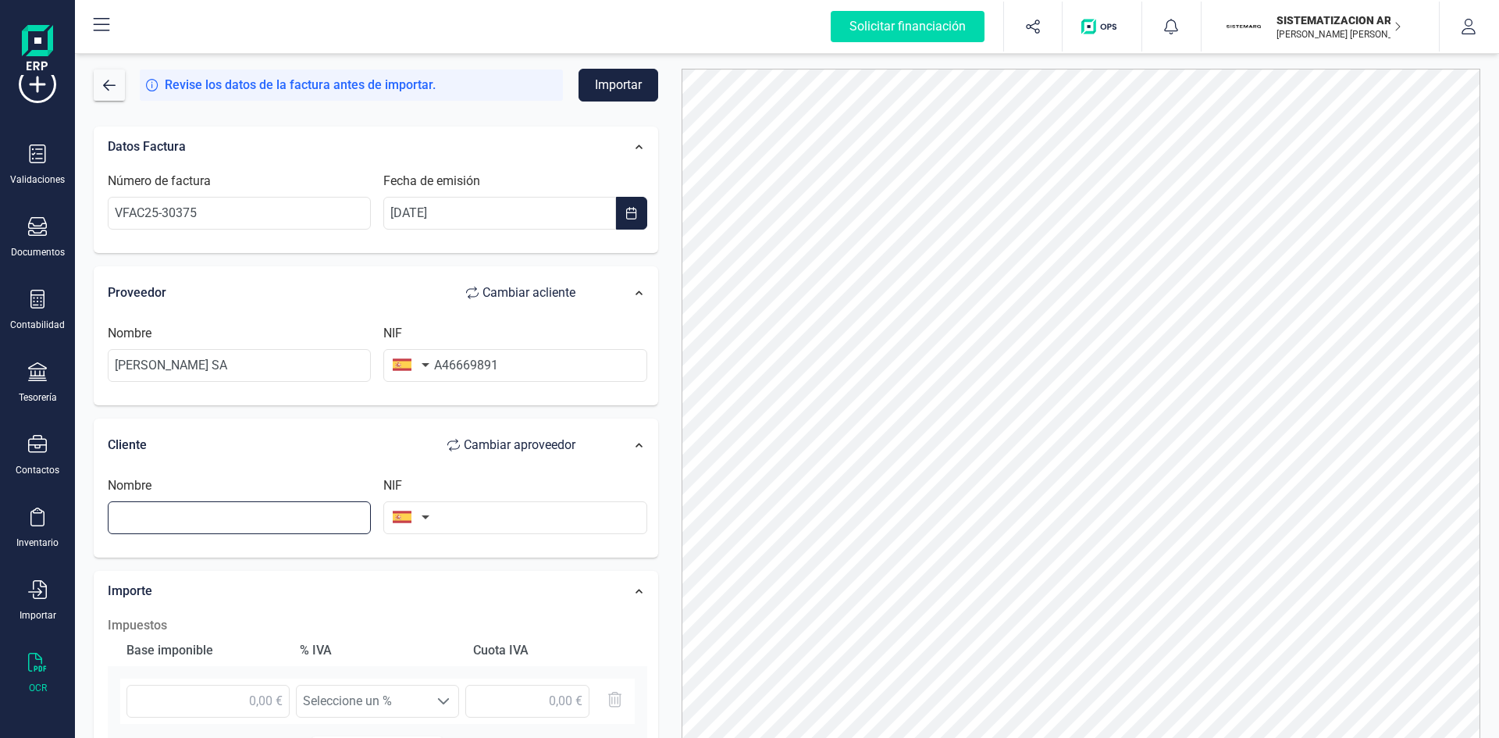
click at [208, 512] on input "text" at bounding box center [239, 517] width 263 height 33
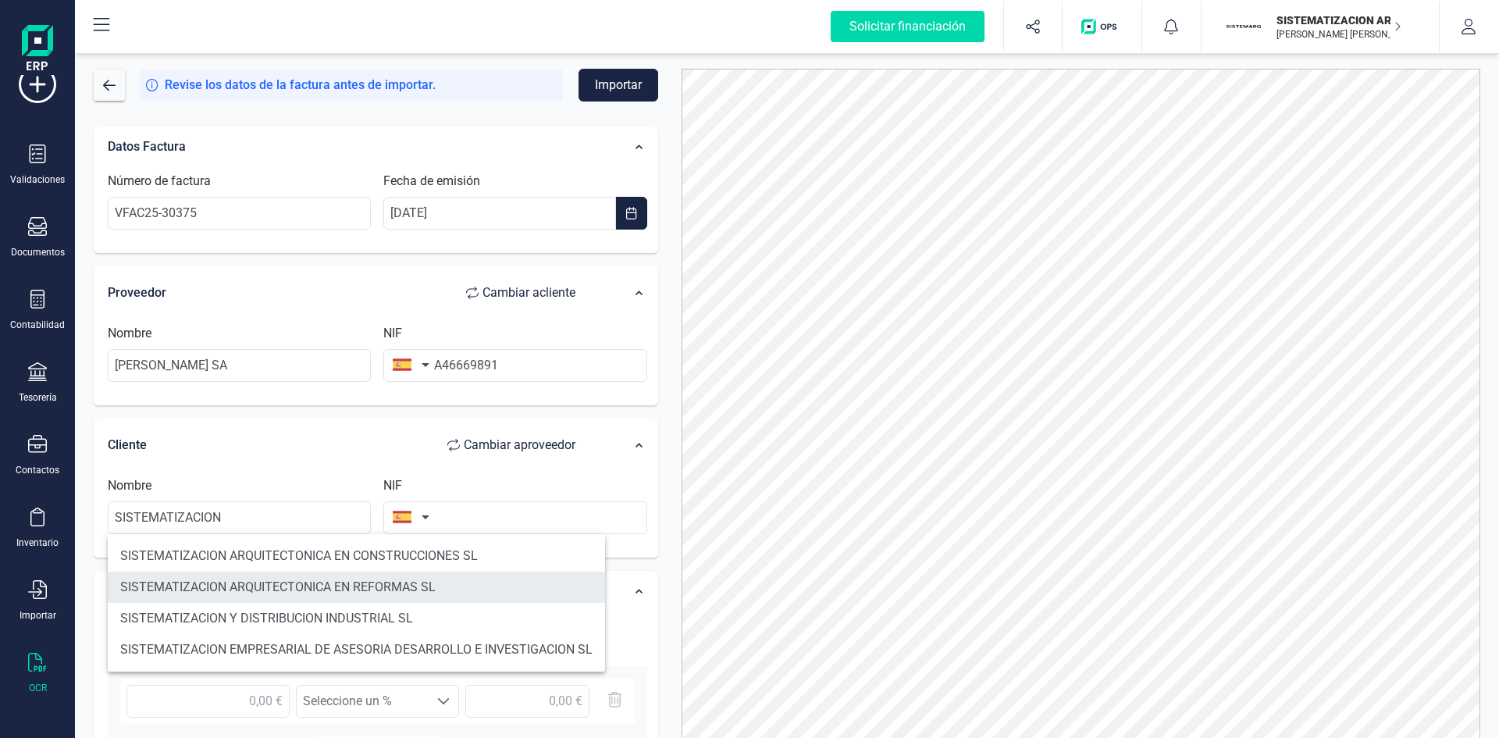
click at [314, 584] on li "SISTEMATIZACION ARQUITECTONICA EN REFORMAS SL" at bounding box center [356, 587] width 497 height 31
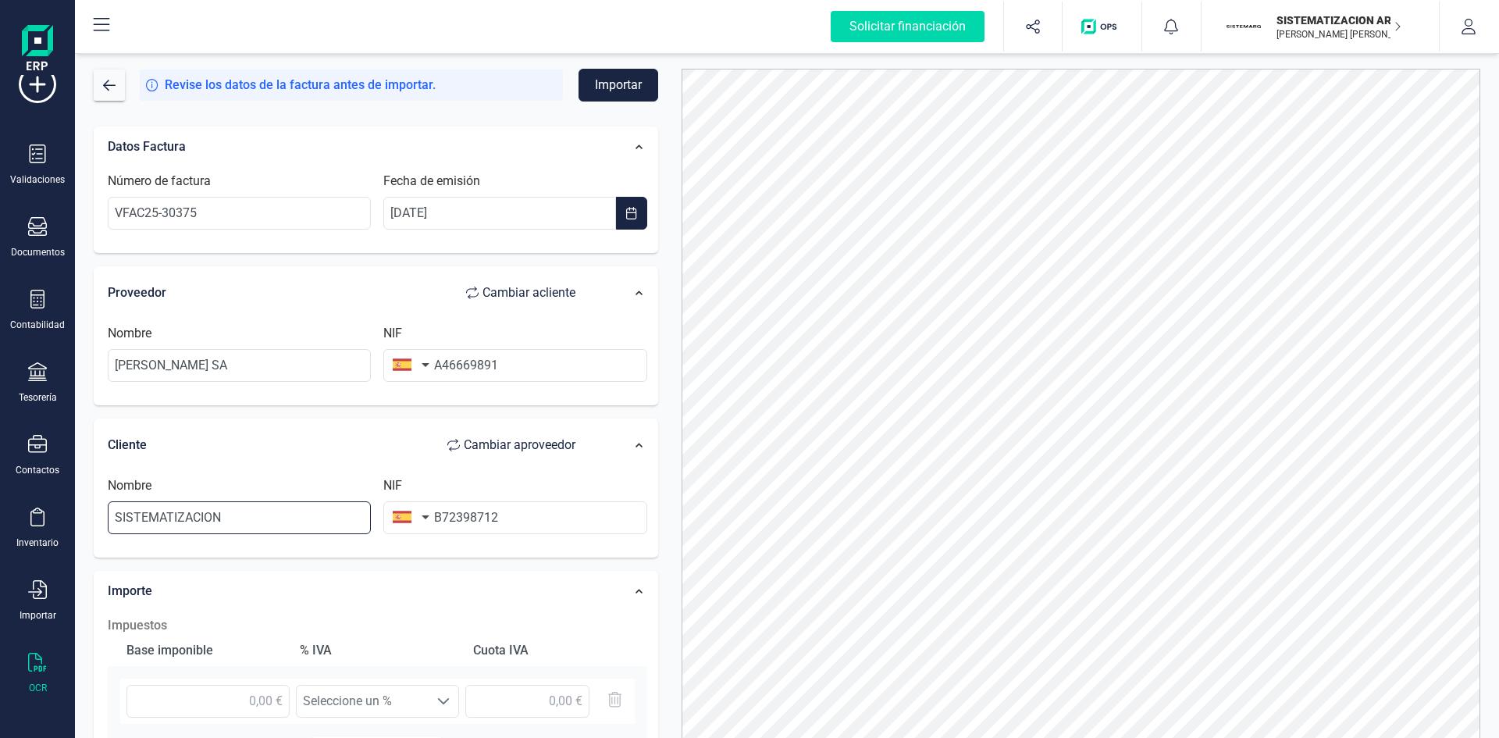
type input "SISTEMATIZACION ARQUITECTONICA EN REFORMAS SL"
type input "B72398712"
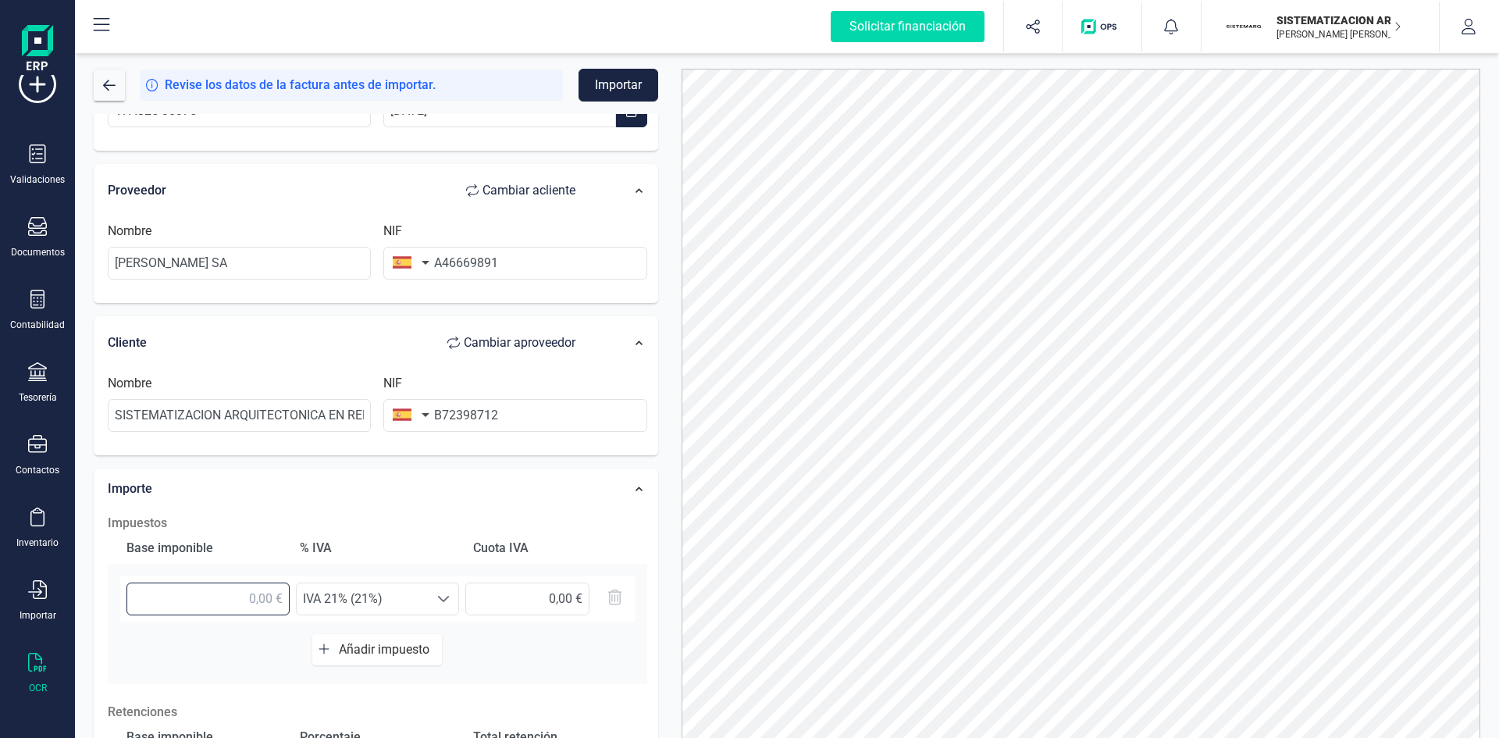
click at [281, 608] on input "text" at bounding box center [207, 598] width 163 height 33
type input "47,28 €"
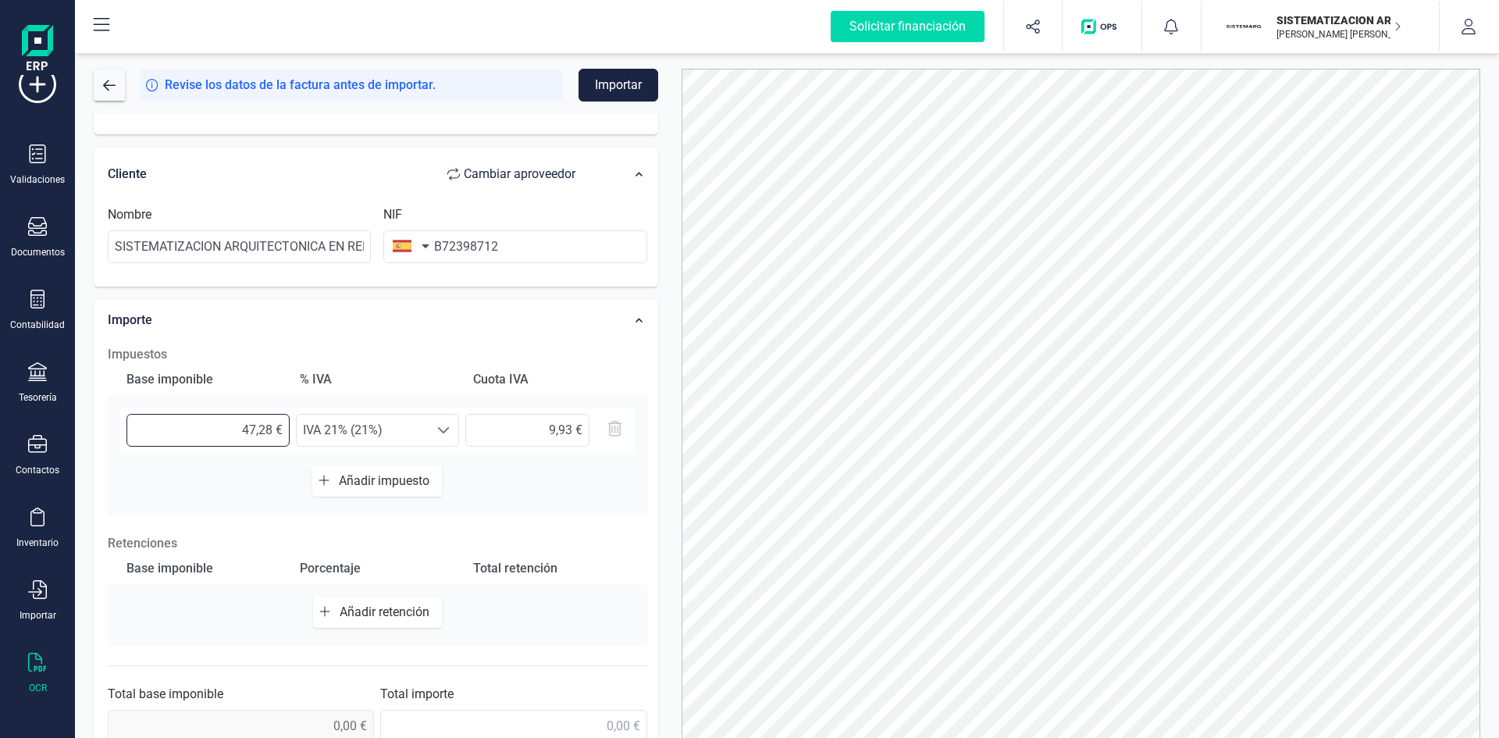
scroll to position [296, 0]
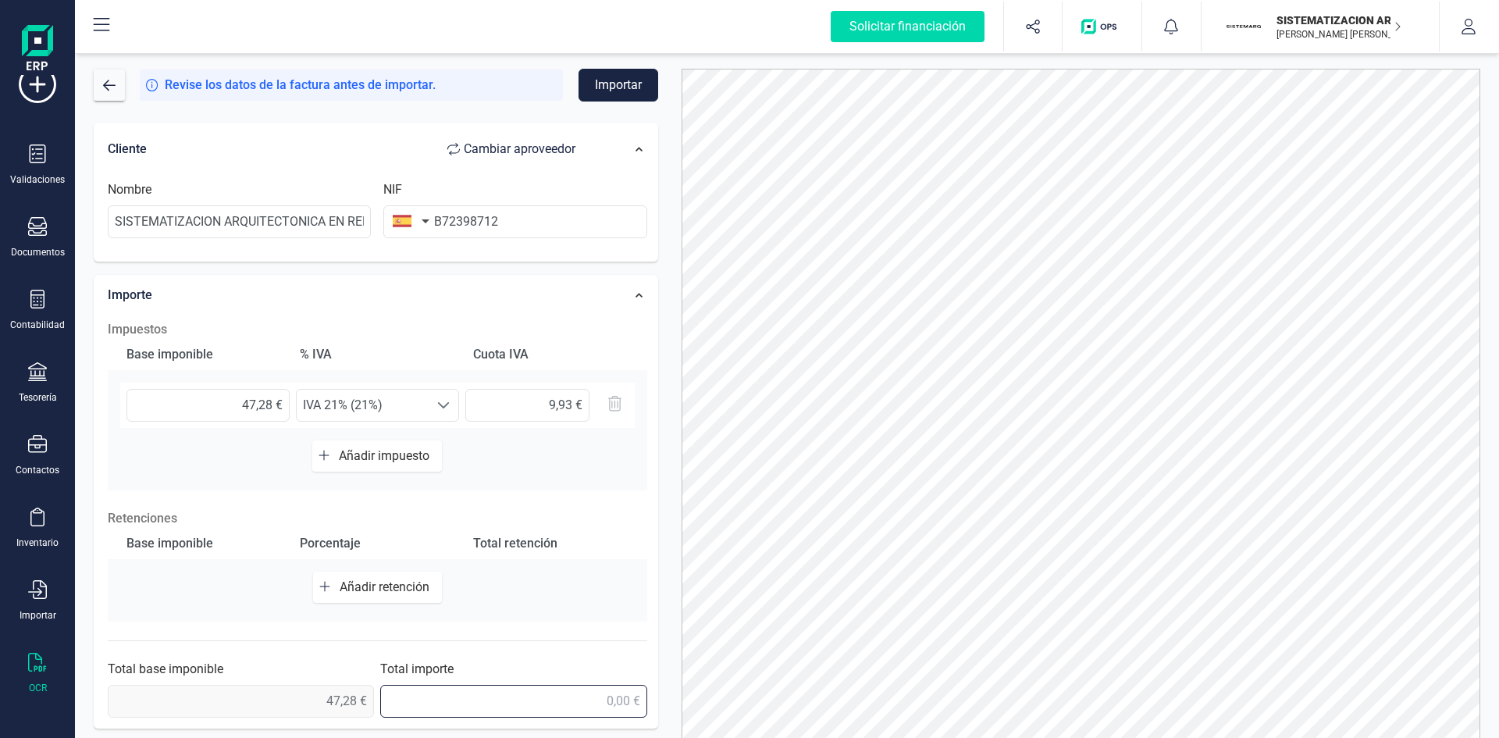
click at [580, 693] on input "text" at bounding box center [513, 701] width 266 height 33
type input "57,21 €"
click at [615, 552] on div "Total retención" at bounding box center [550, 543] width 167 height 31
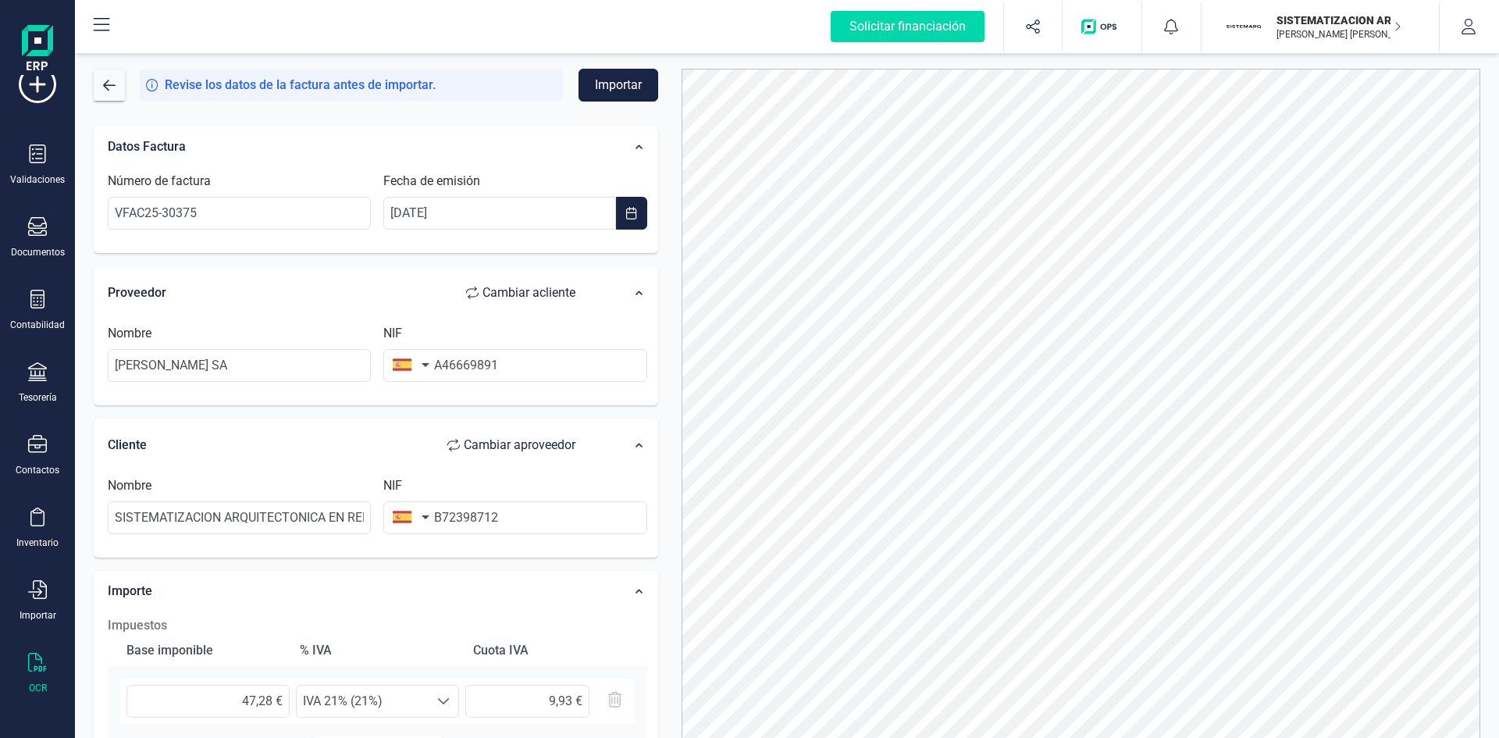
click at [605, 81] on button "Importar" at bounding box center [619, 85] width 80 height 33
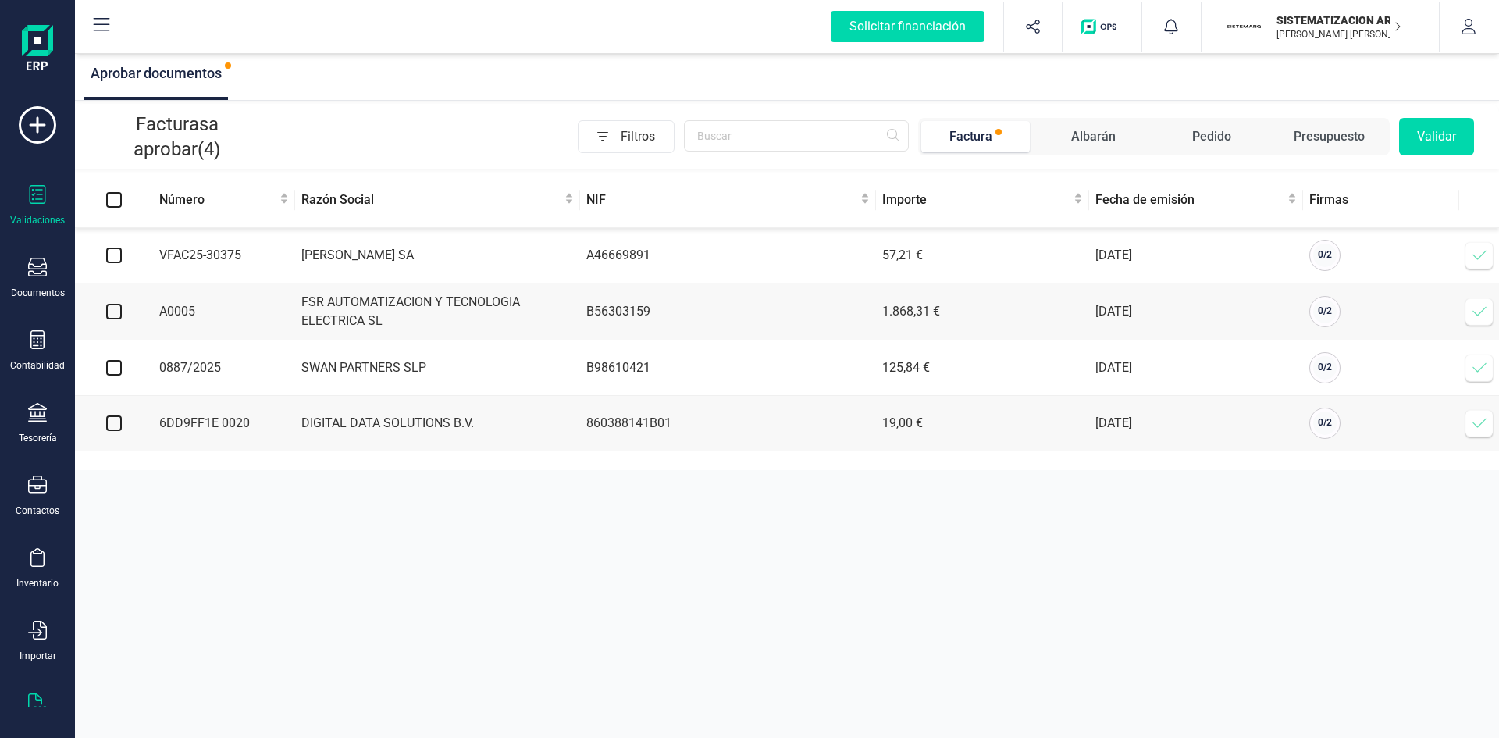
click at [32, 699] on icon at bounding box center [37, 702] width 19 height 19
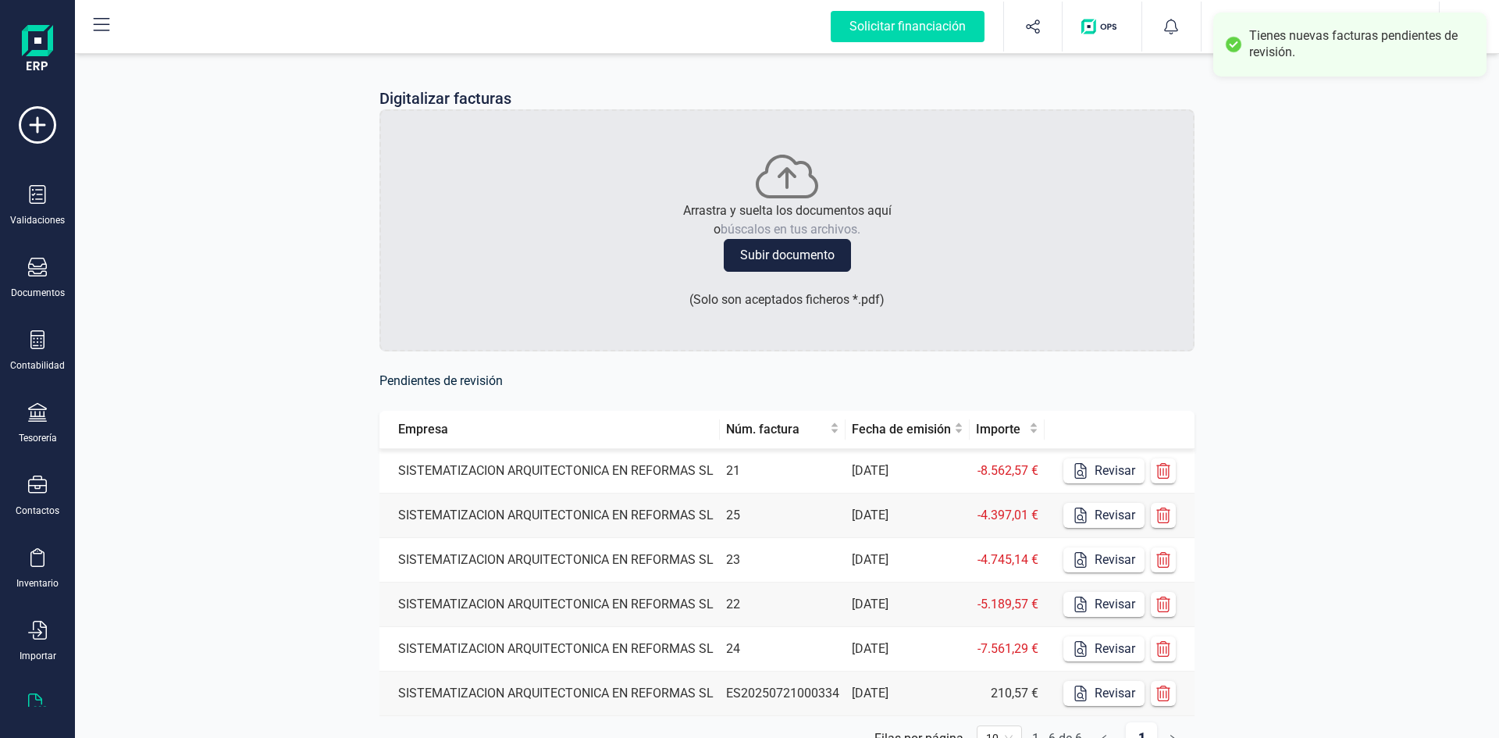
scroll to position [78, 0]
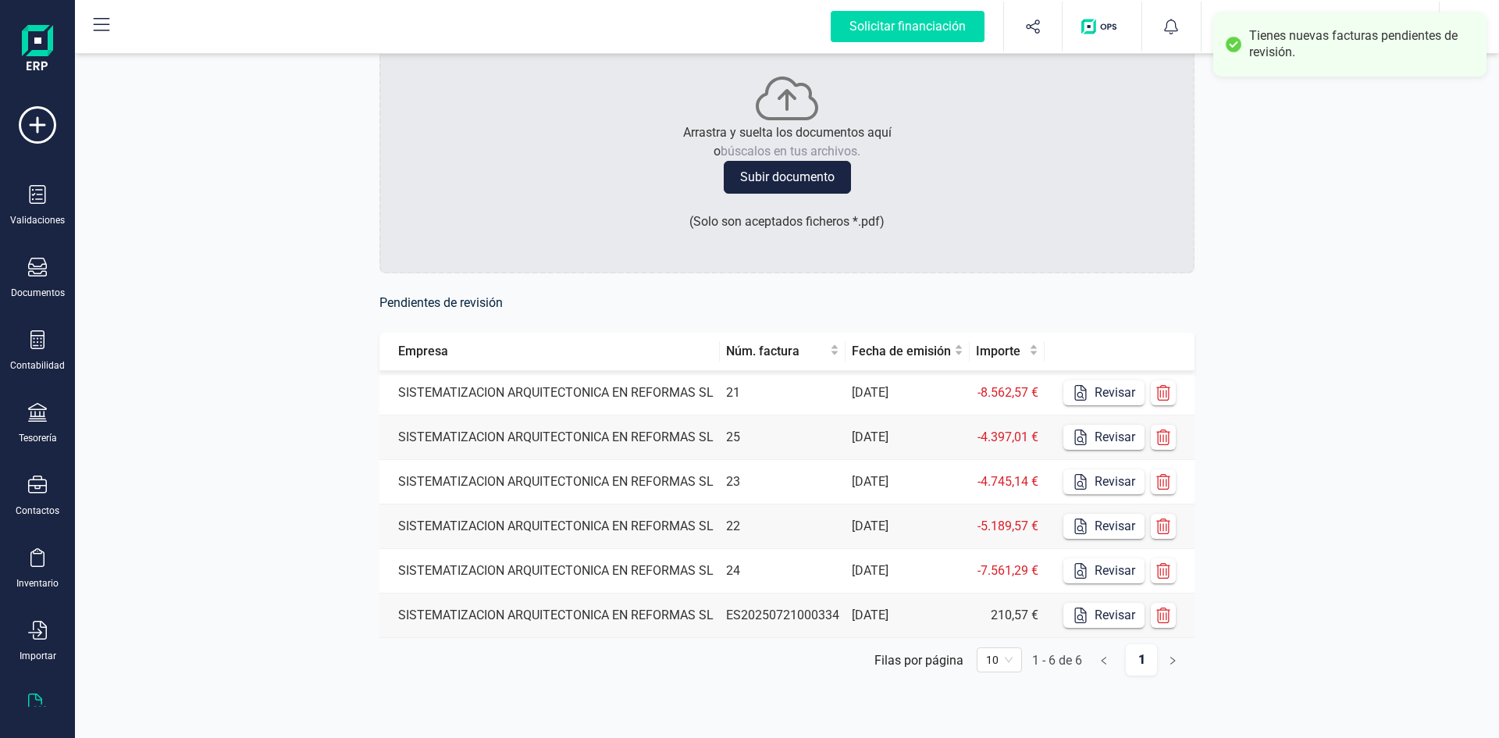
click at [792, 580] on td "24" at bounding box center [783, 571] width 126 height 45
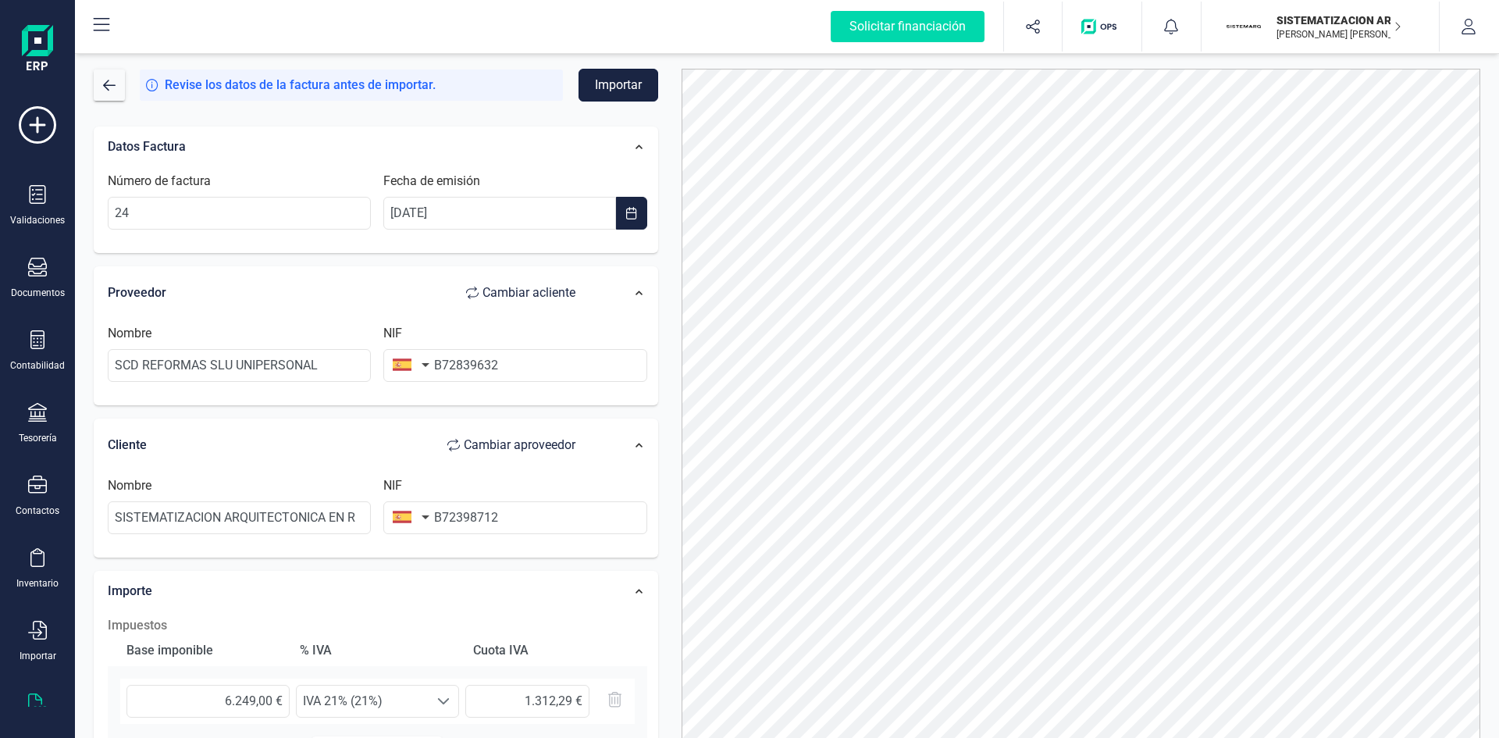
click at [598, 73] on button "Importar" at bounding box center [619, 85] width 80 height 33
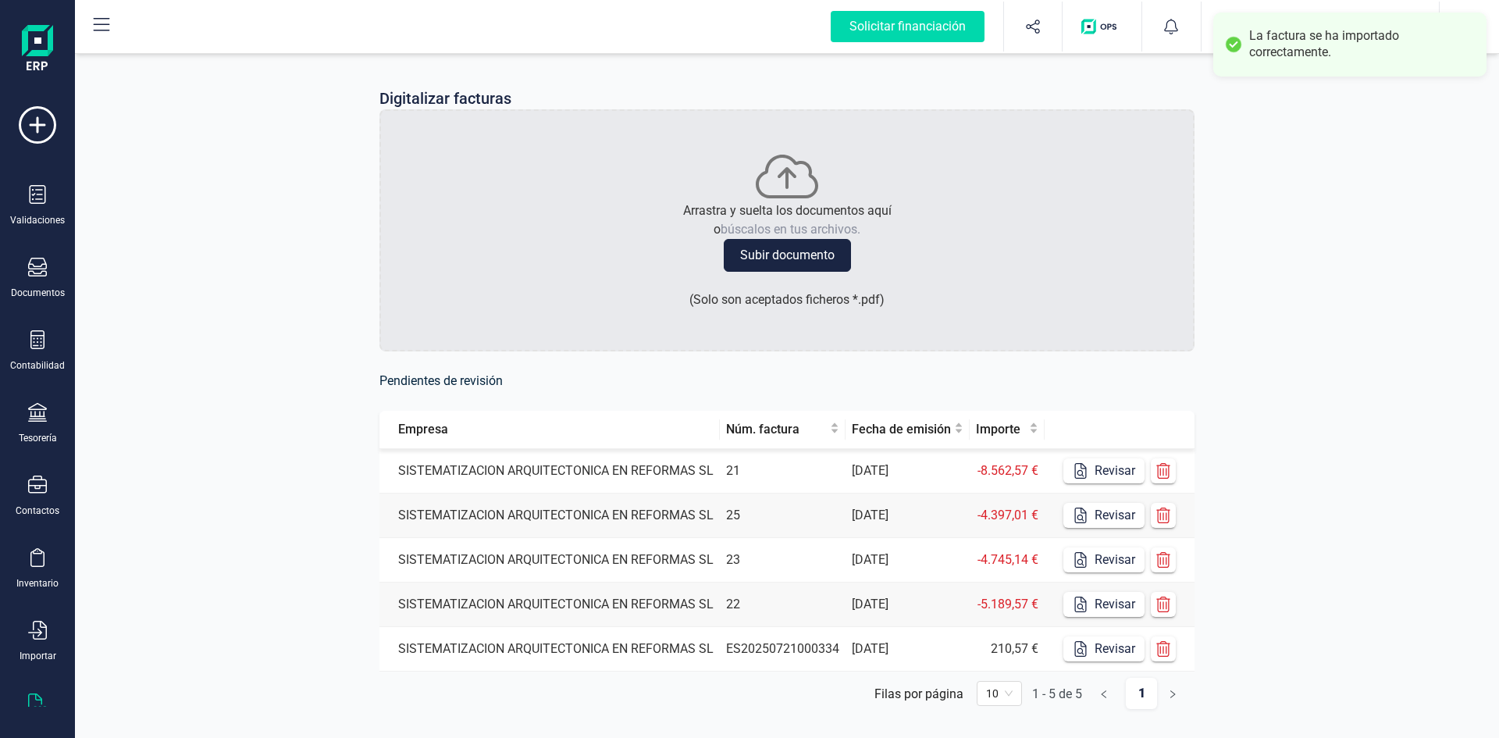
click at [803, 478] on td "21" at bounding box center [783, 471] width 126 height 45
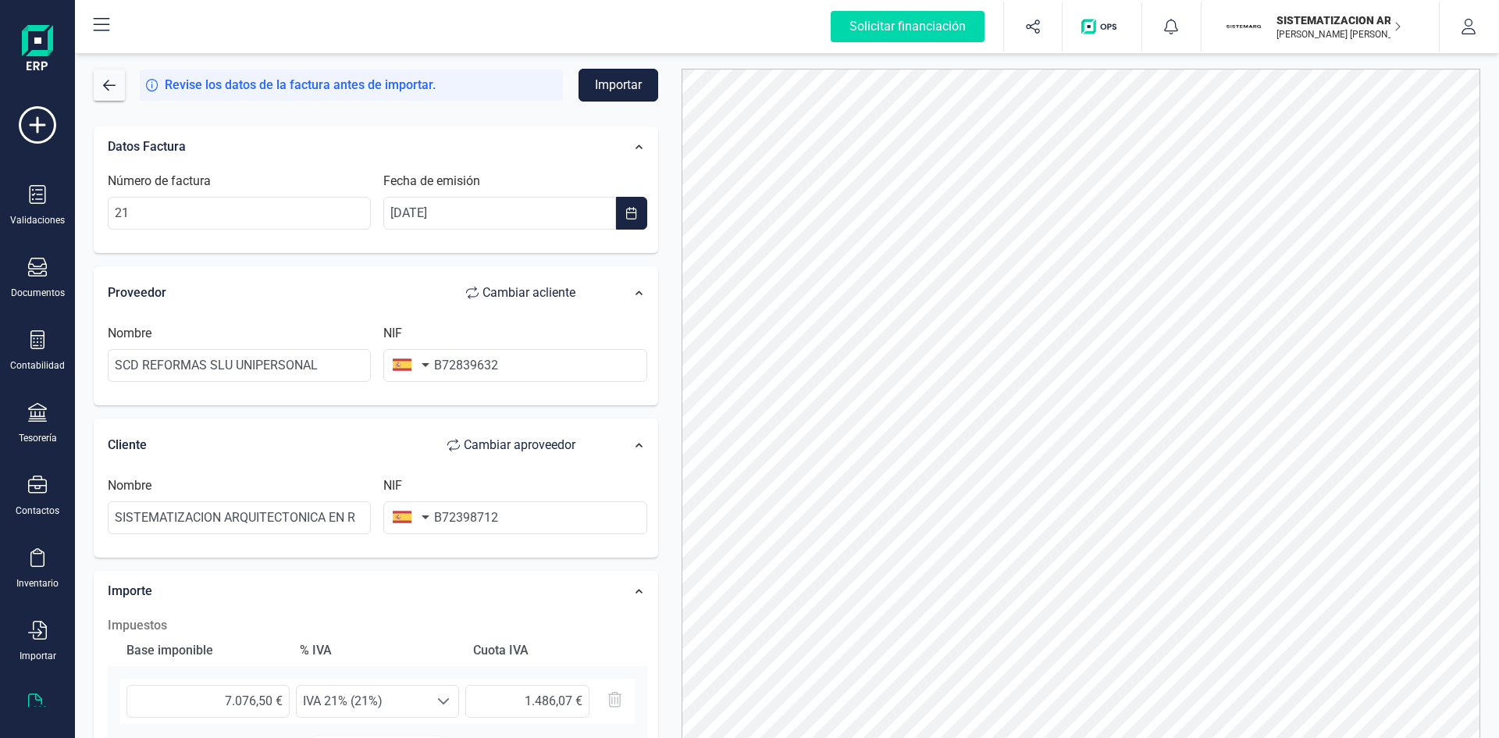
click at [606, 86] on button "Importar" at bounding box center [619, 85] width 80 height 33
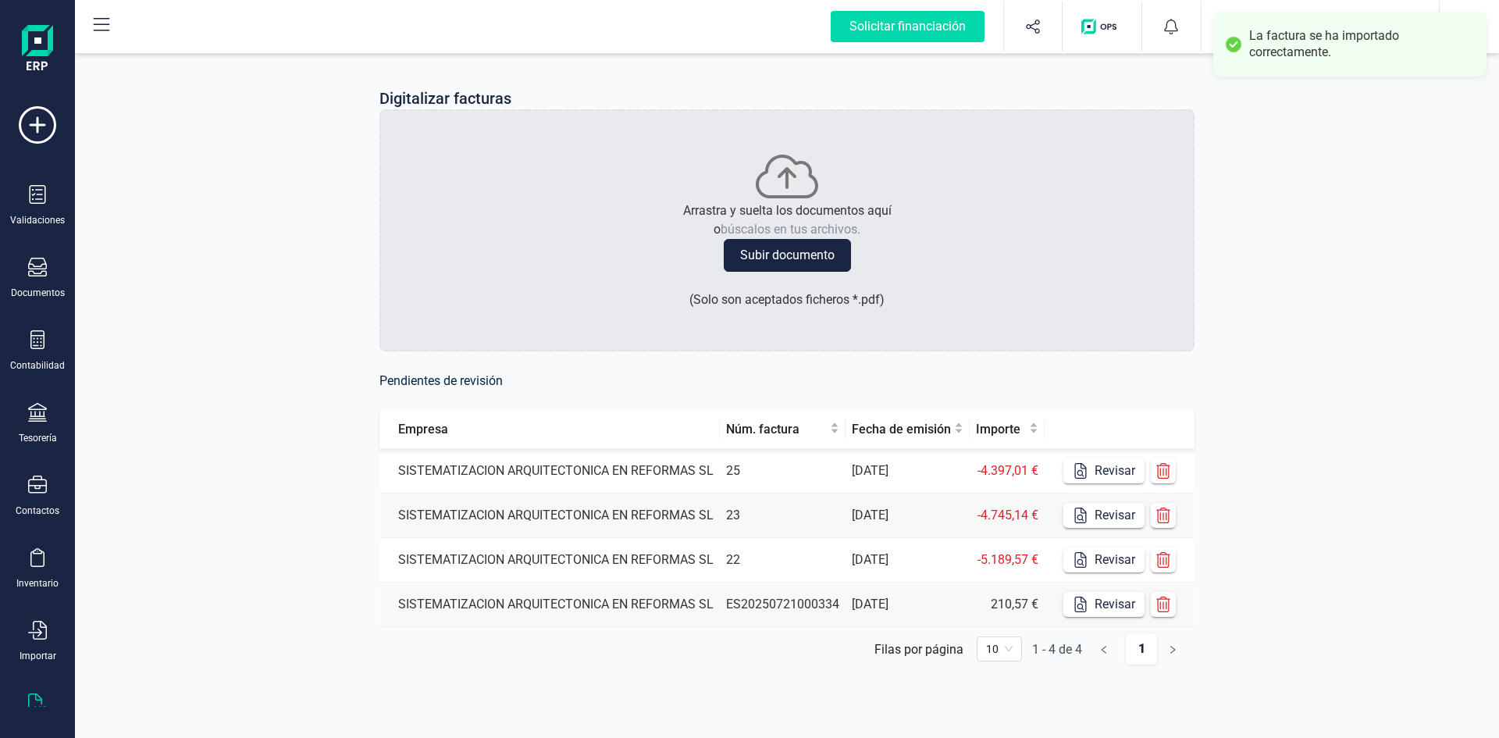
click at [771, 468] on td "25" at bounding box center [783, 471] width 126 height 45
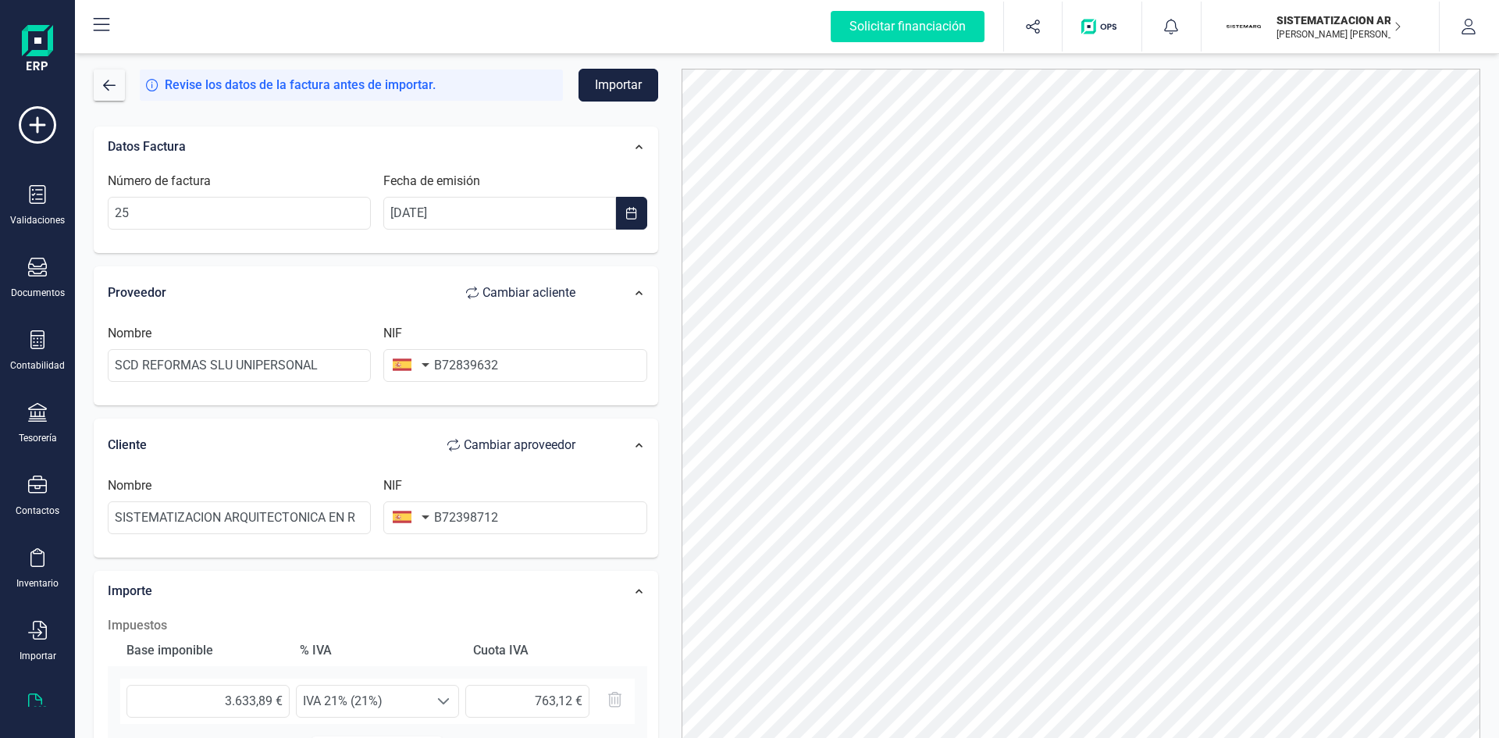
click at [608, 91] on button "Importar" at bounding box center [619, 85] width 80 height 33
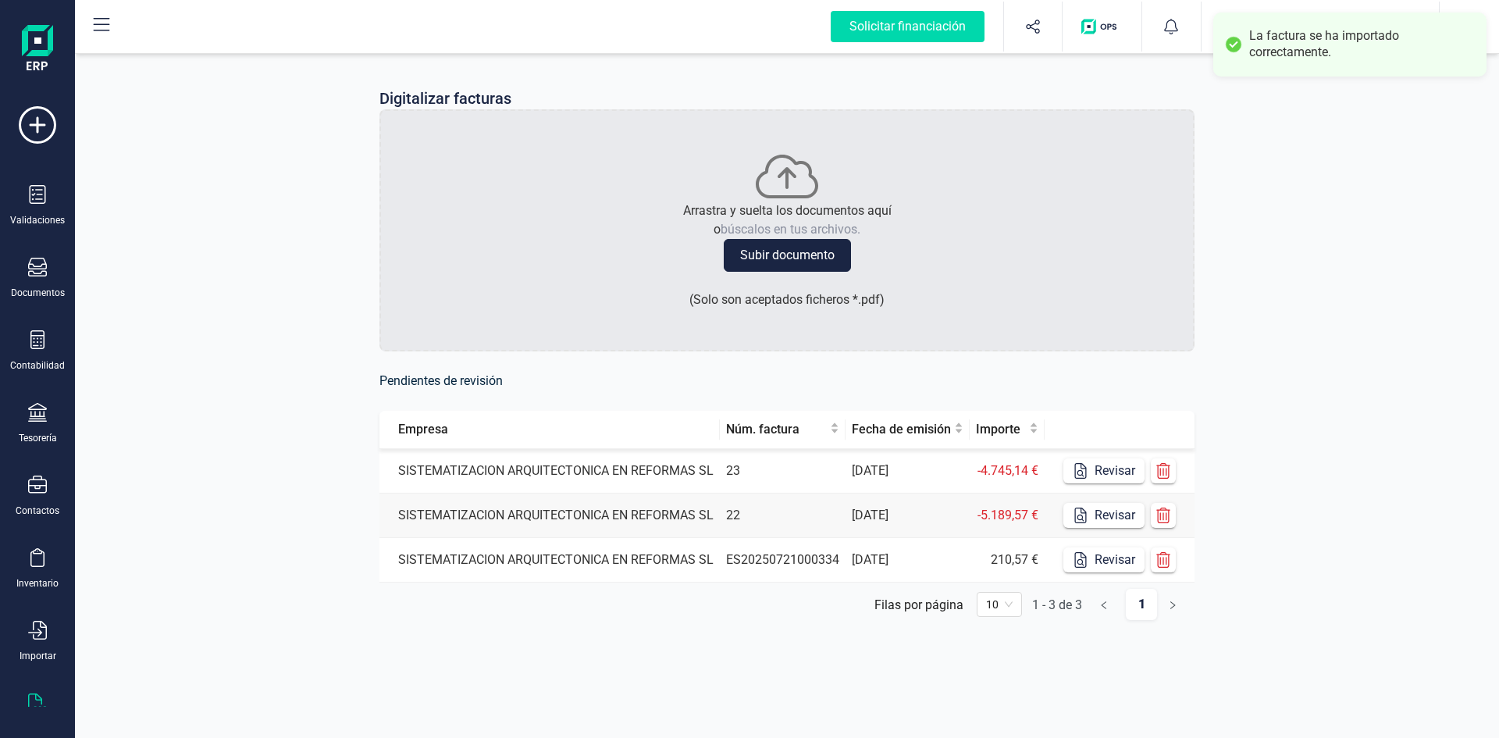
click at [808, 468] on td "23" at bounding box center [783, 471] width 126 height 45
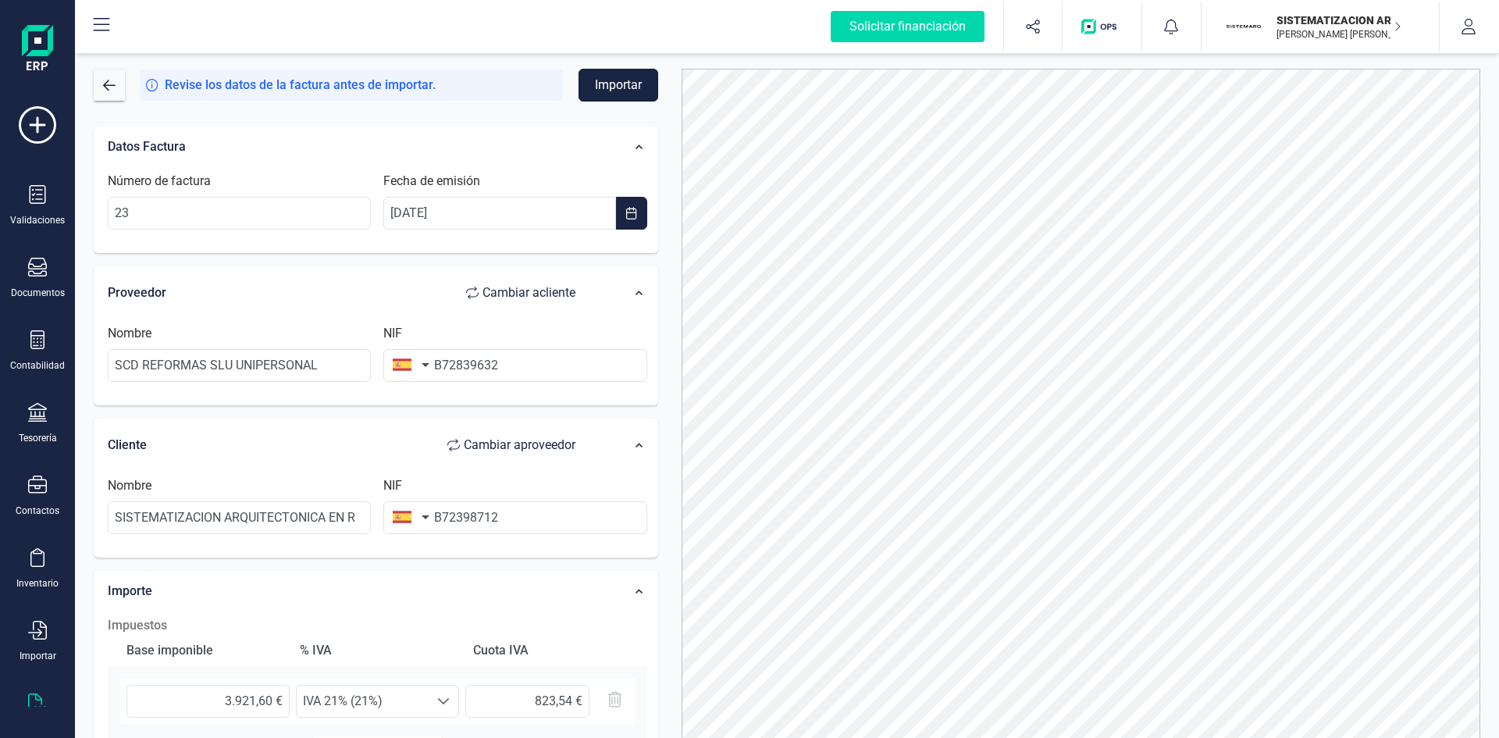
click at [640, 89] on button "Importar" at bounding box center [619, 85] width 80 height 33
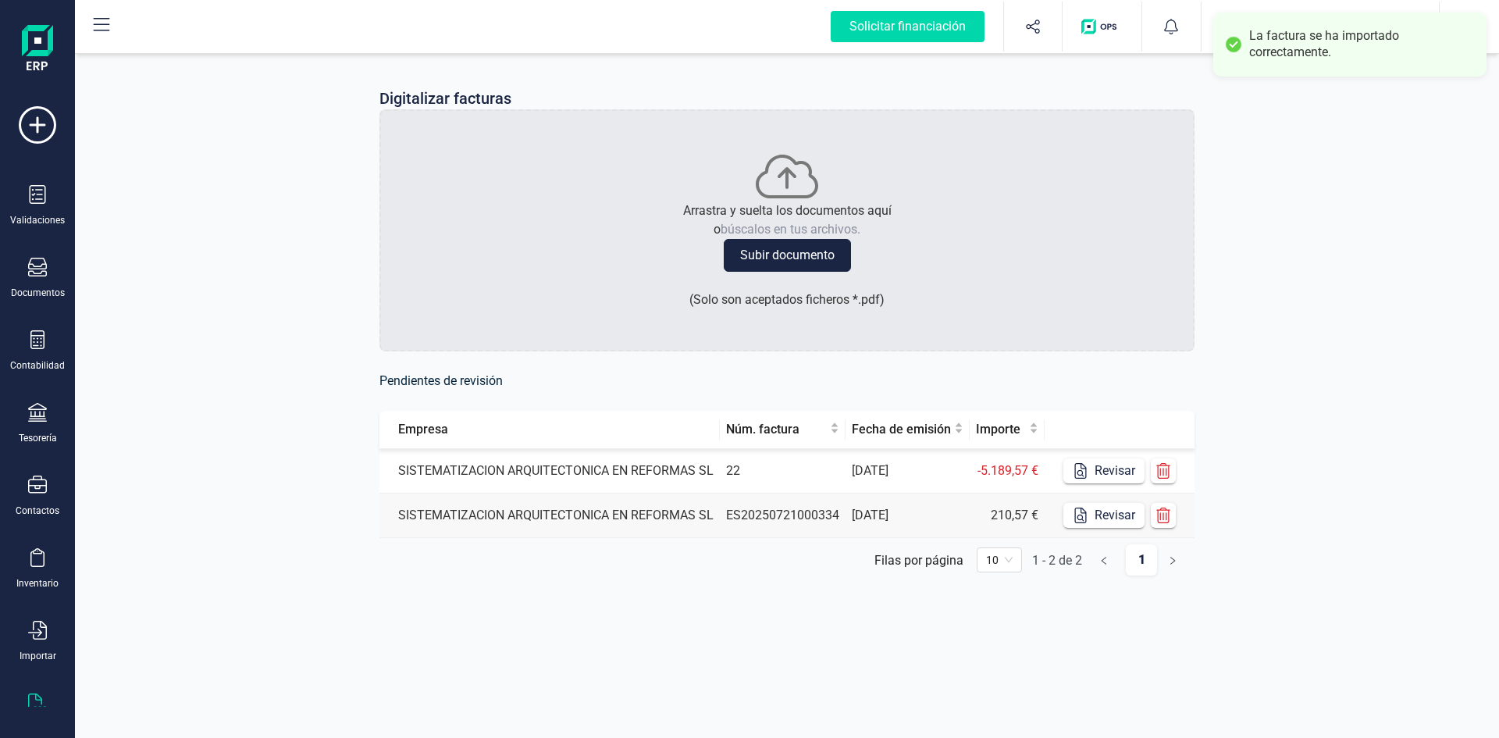
click at [835, 481] on td "22" at bounding box center [783, 471] width 126 height 45
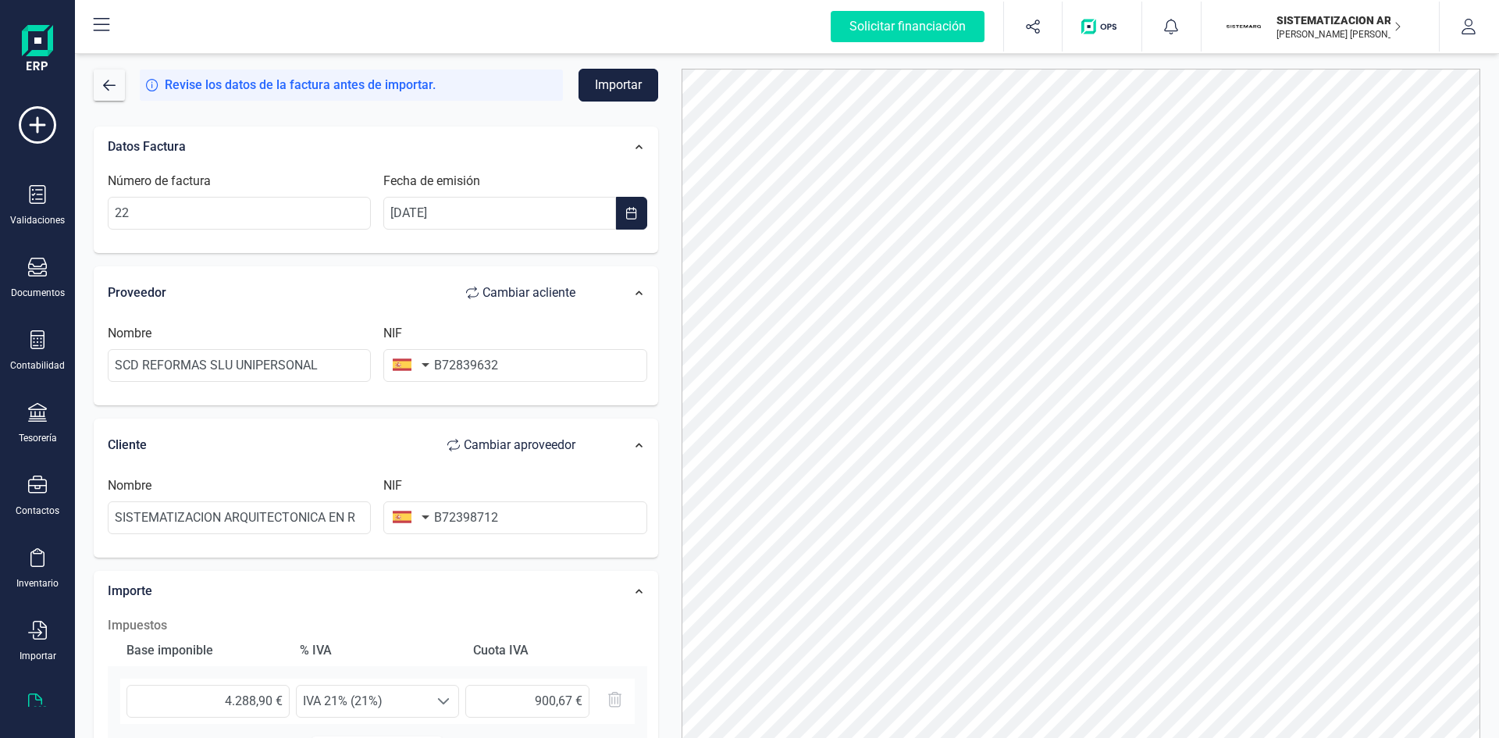
click at [629, 80] on button "Importar" at bounding box center [619, 85] width 80 height 33
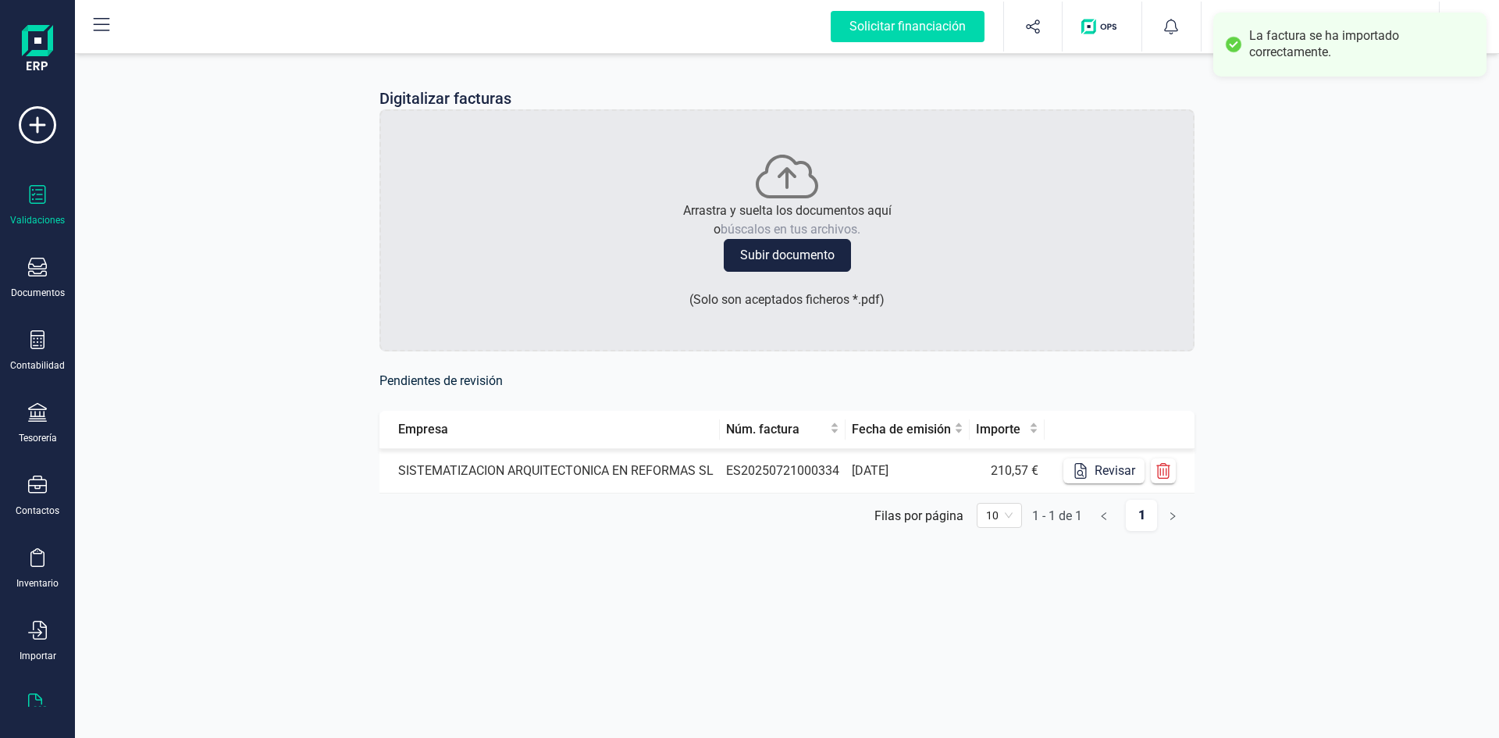
click at [45, 198] on icon at bounding box center [38, 194] width 16 height 19
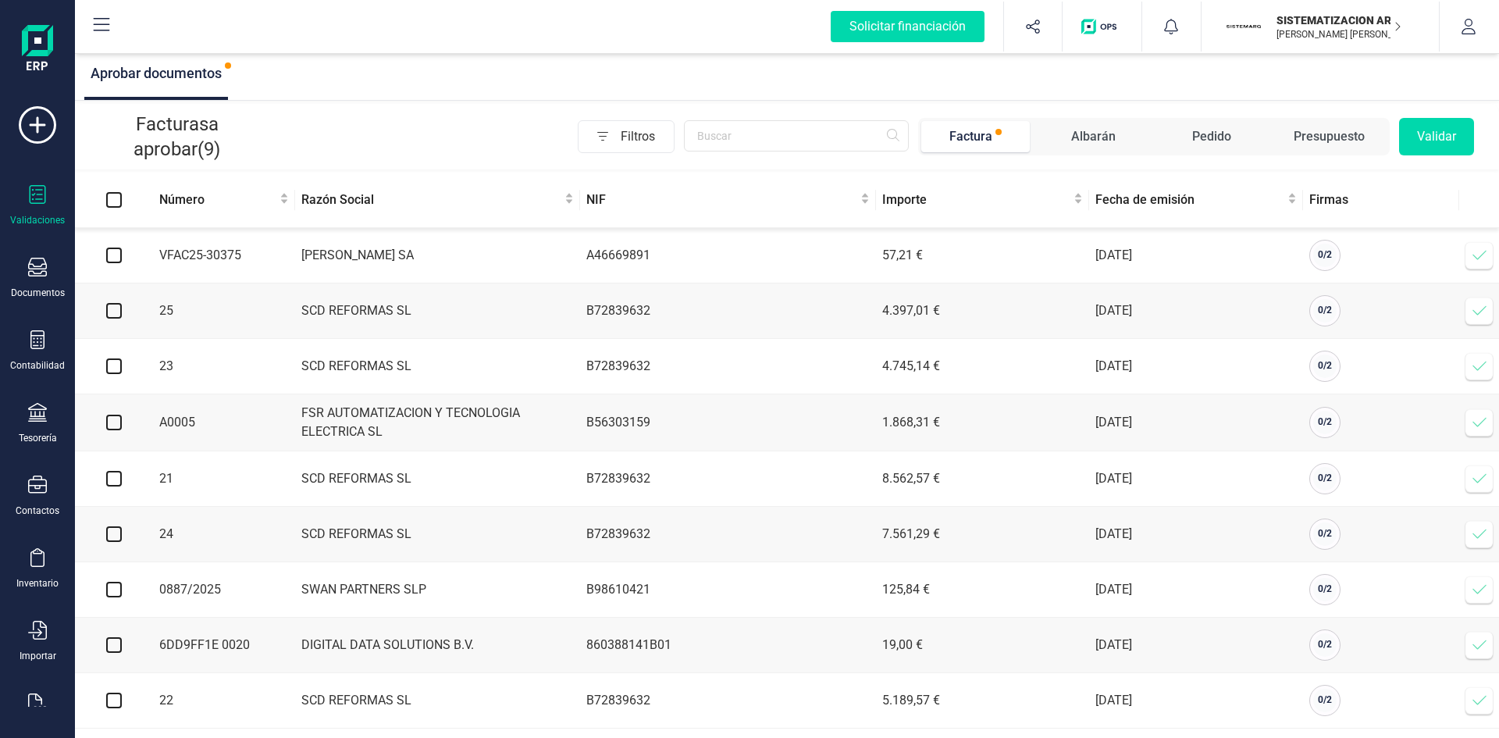
click at [99, 255] on td at bounding box center [114, 255] width 78 height 55
click at [118, 261] on input "checkbox" at bounding box center [114, 256] width 16 height 16
checkbox input "true"
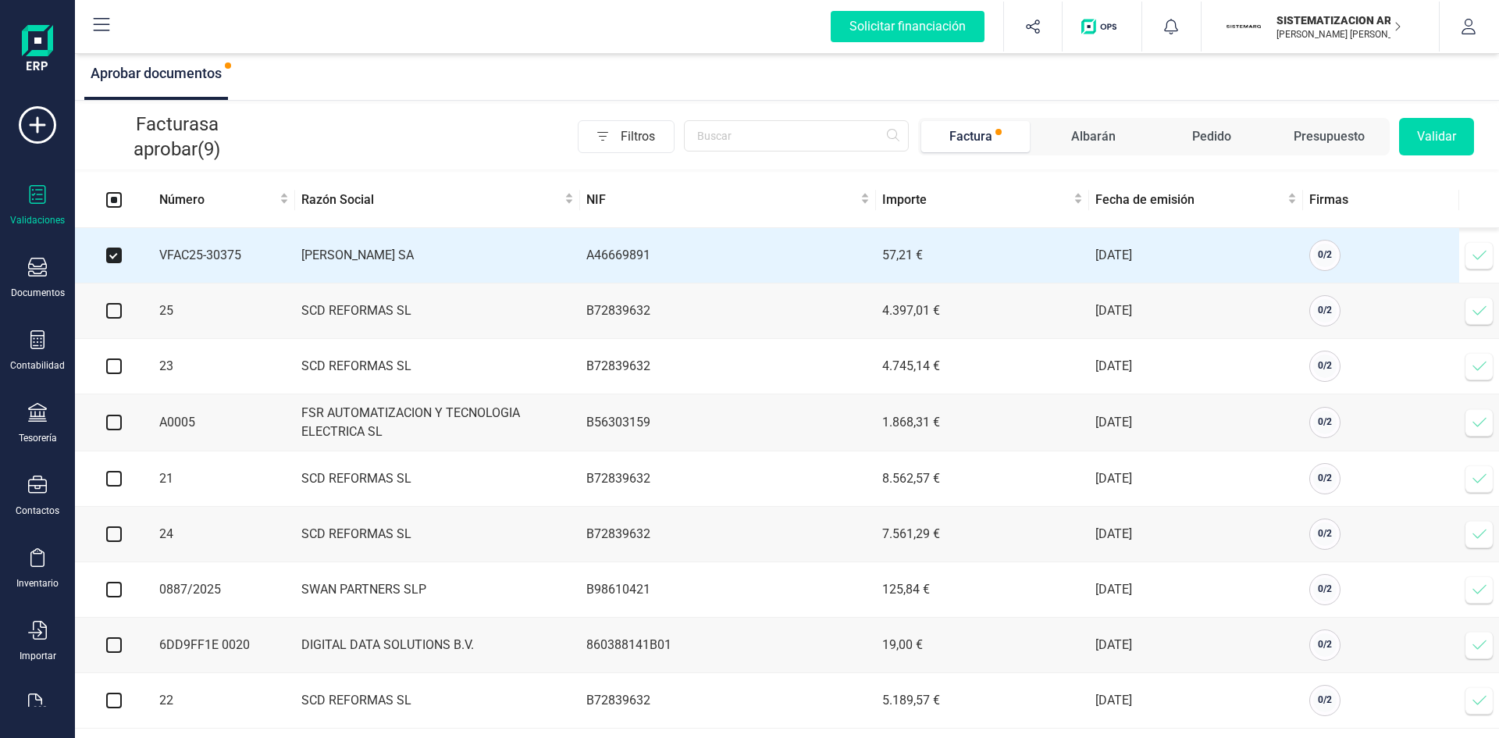
click at [124, 309] on td at bounding box center [114, 310] width 78 height 55
click at [115, 313] on input "checkbox" at bounding box center [114, 311] width 16 height 16
checkbox input "true"
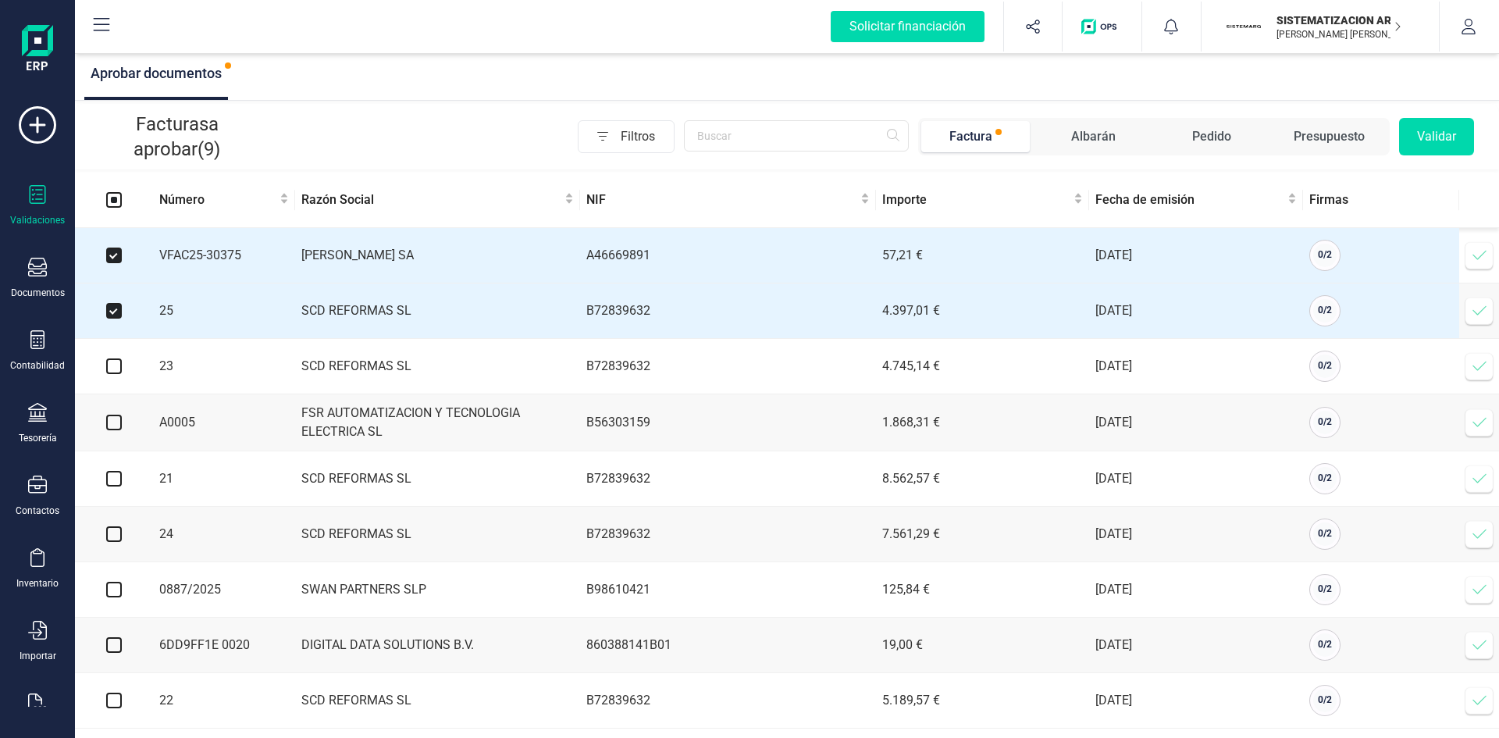
click at [117, 365] on input "checkbox" at bounding box center [114, 366] width 16 height 16
checkbox input "true"
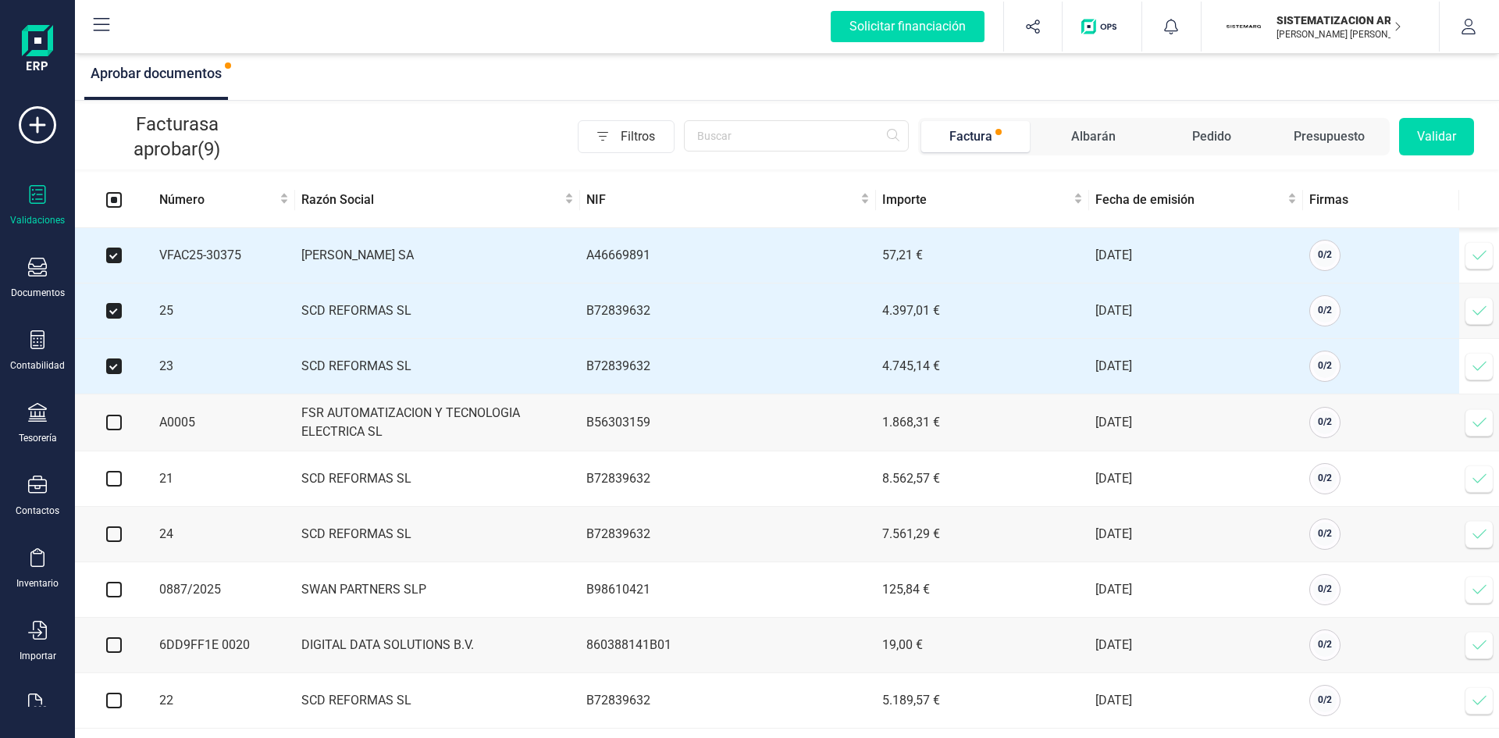
scroll to position [16, 0]
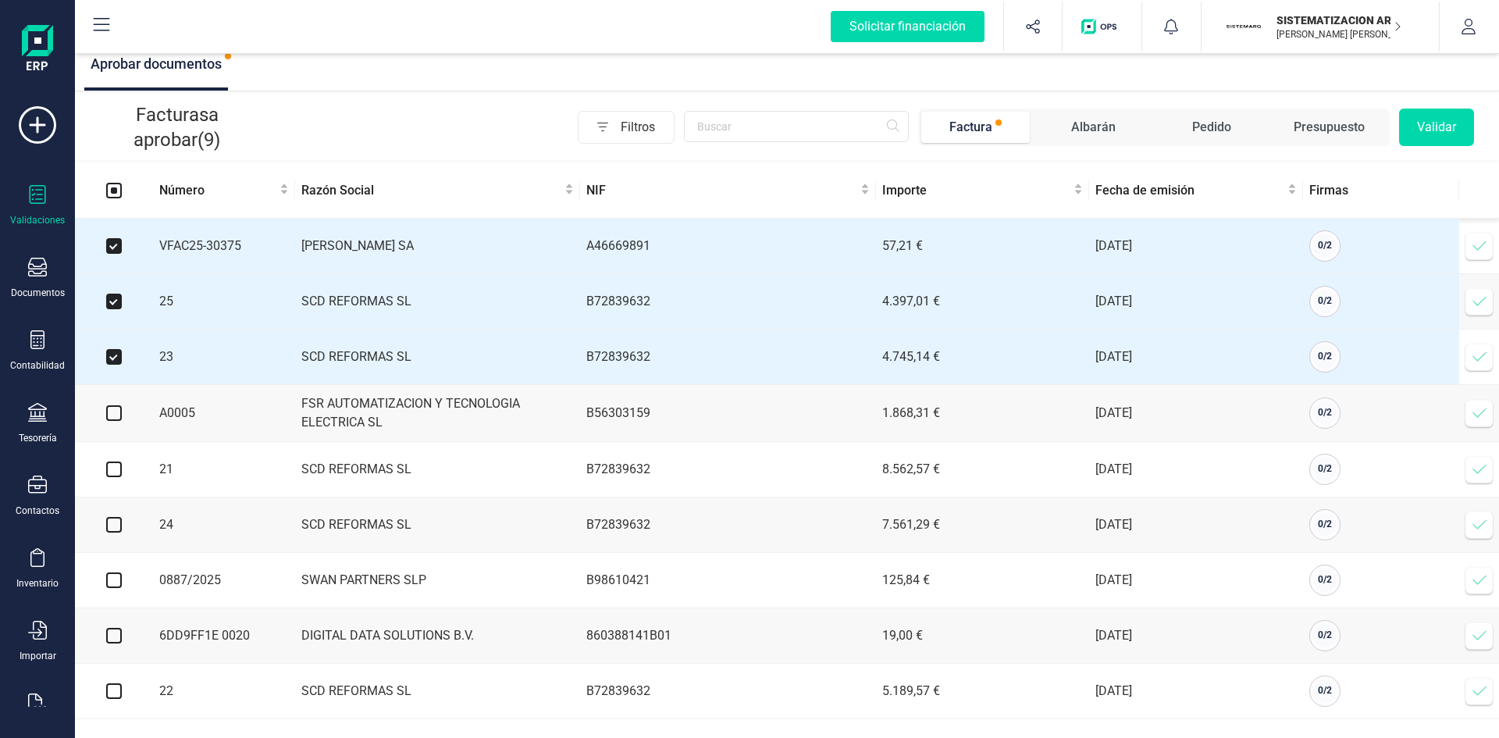
click at [117, 405] on input "checkbox" at bounding box center [114, 413] width 16 height 16
checkbox input "true"
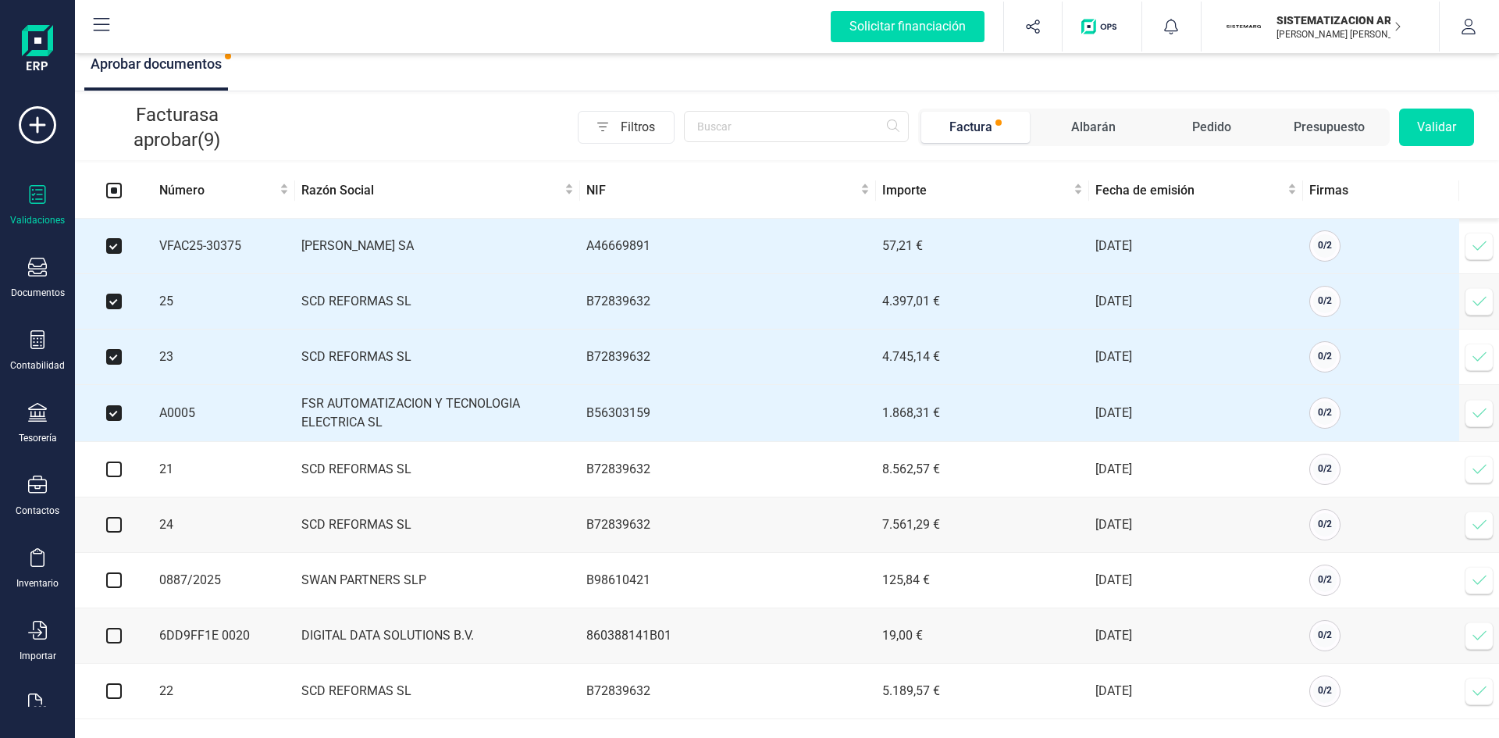
click at [112, 465] on input "checkbox" at bounding box center [114, 469] width 16 height 16
checkbox input "true"
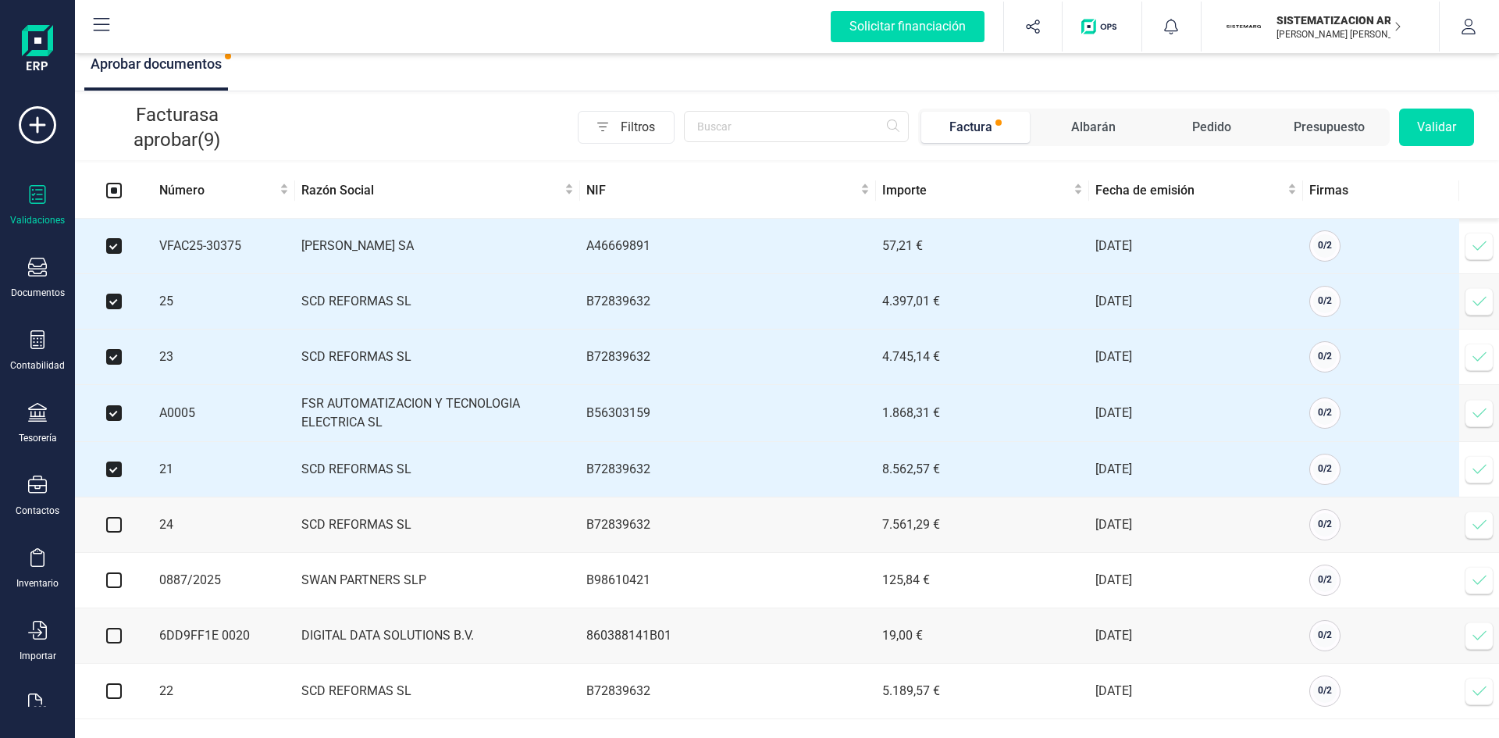
click at [123, 525] on td at bounding box center [114, 524] width 78 height 55
click at [113, 524] on input "checkbox" at bounding box center [114, 525] width 16 height 16
checkbox input "true"
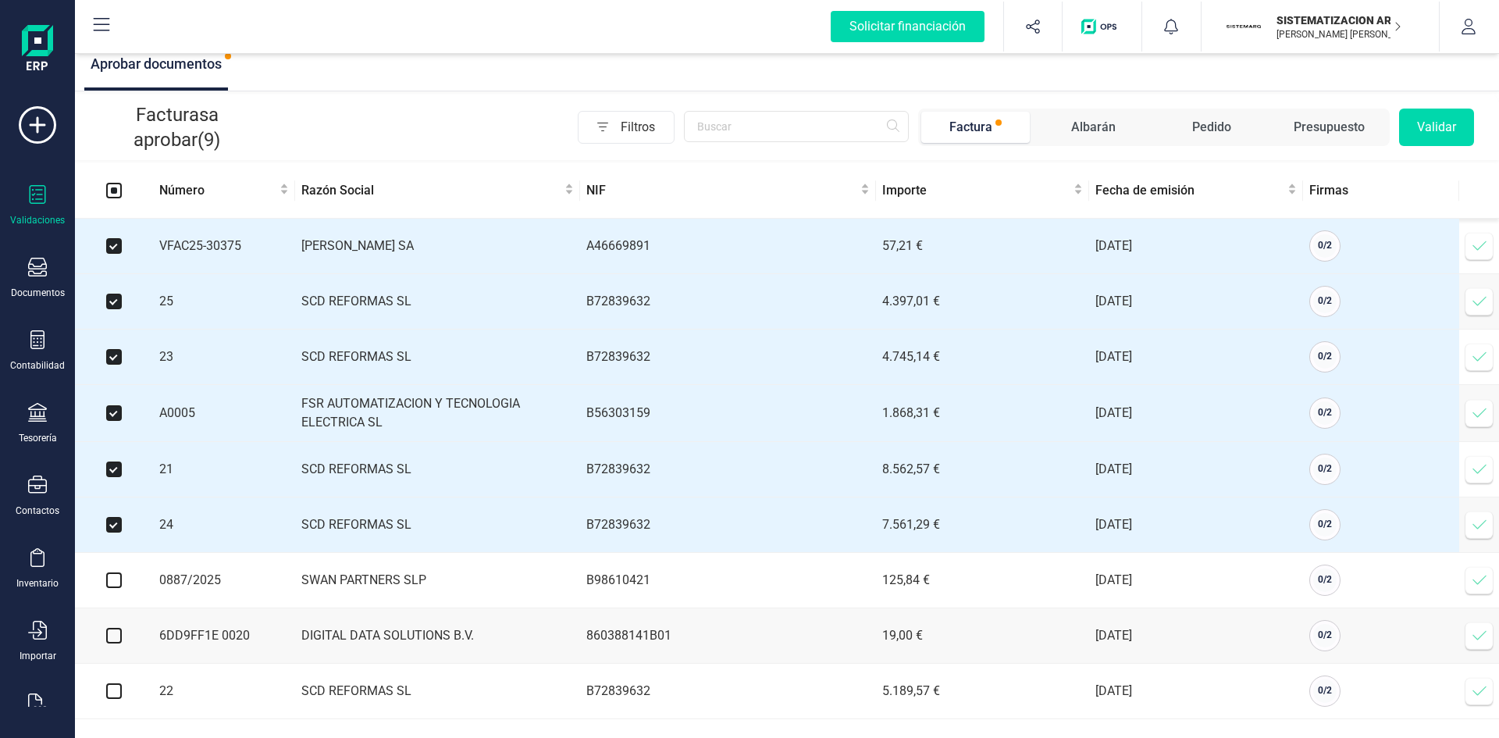
click at [106, 575] on input "checkbox" at bounding box center [114, 580] width 16 height 16
checkbox input "true"
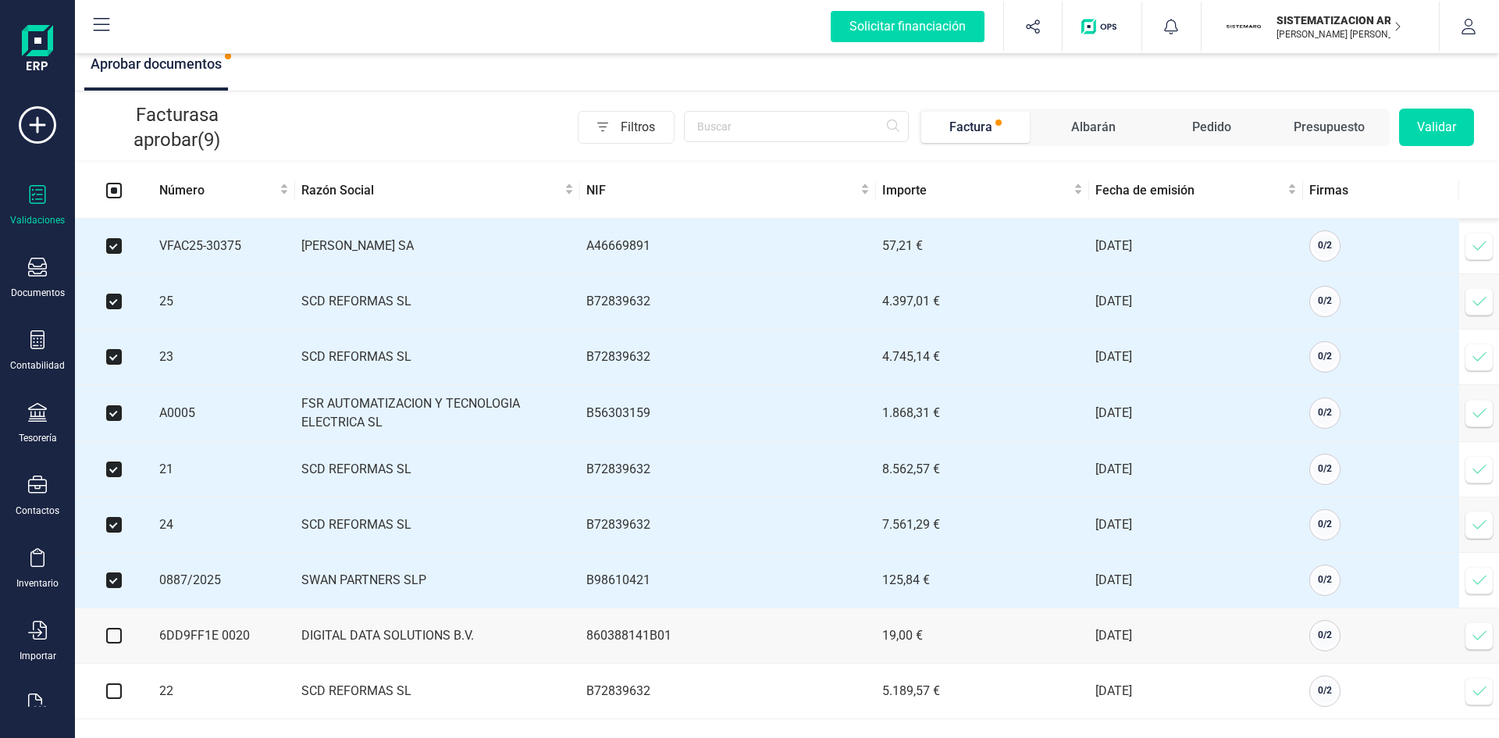
click at [135, 637] on td at bounding box center [114, 635] width 78 height 55
click at [118, 628] on input "checkbox" at bounding box center [114, 636] width 16 height 16
checkbox input "true"
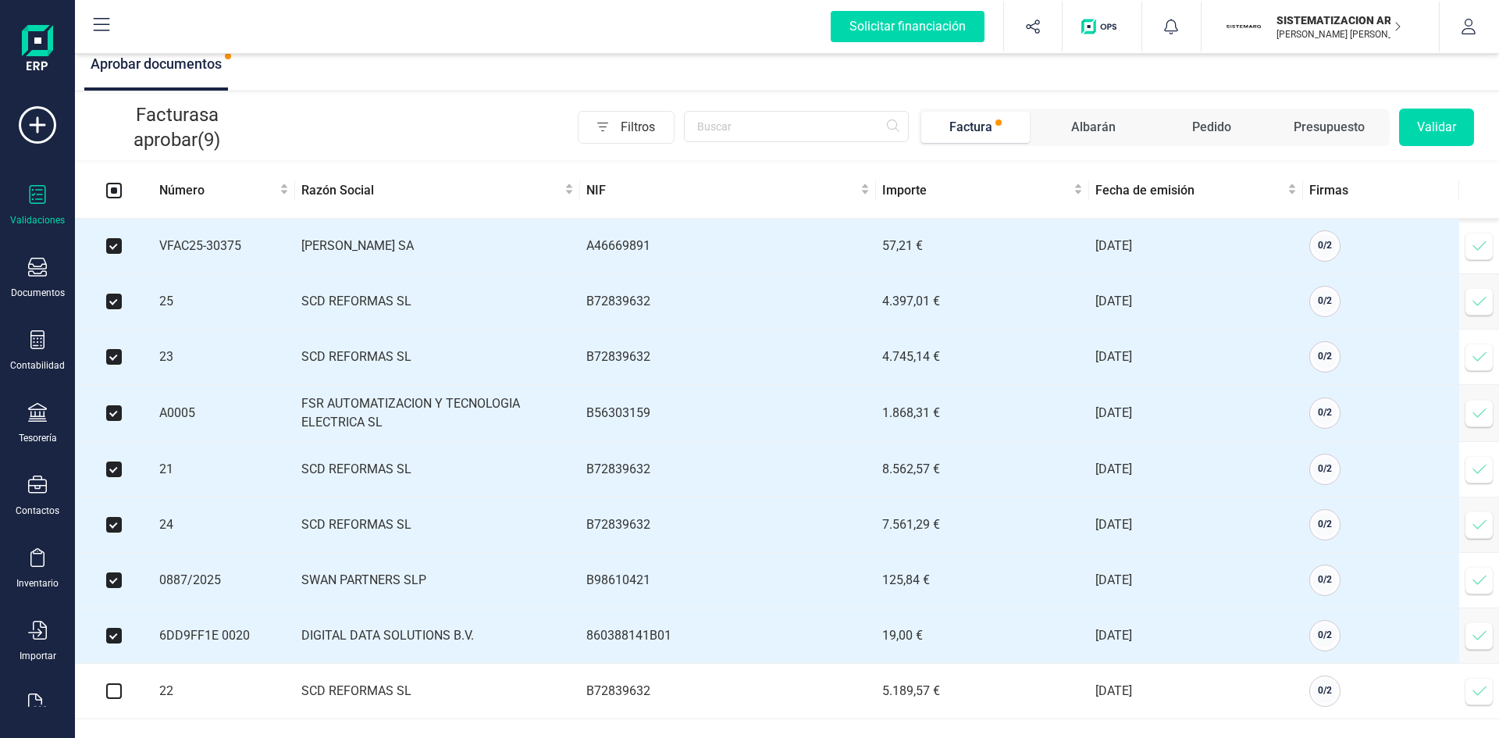
click at [114, 681] on td at bounding box center [114, 691] width 78 height 55
click at [118, 693] on input "checkbox" at bounding box center [114, 691] width 16 height 16
checkbox input "true"
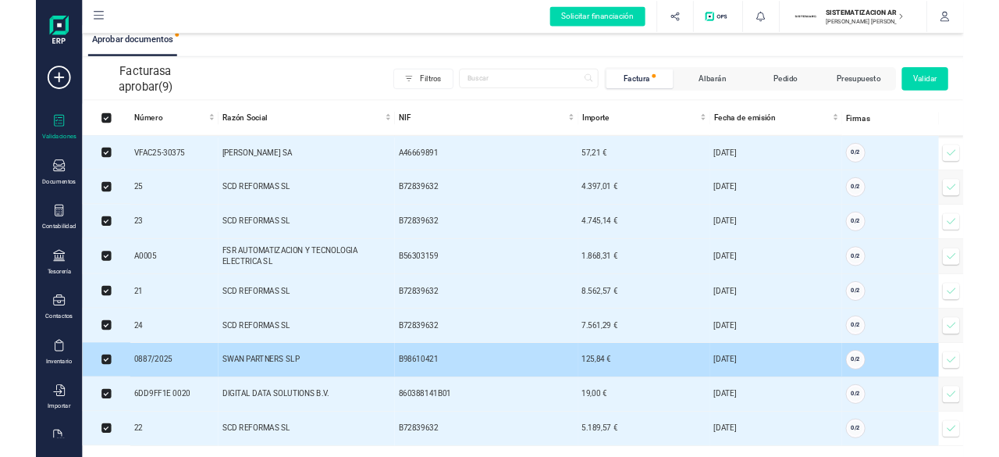
scroll to position [0, 0]
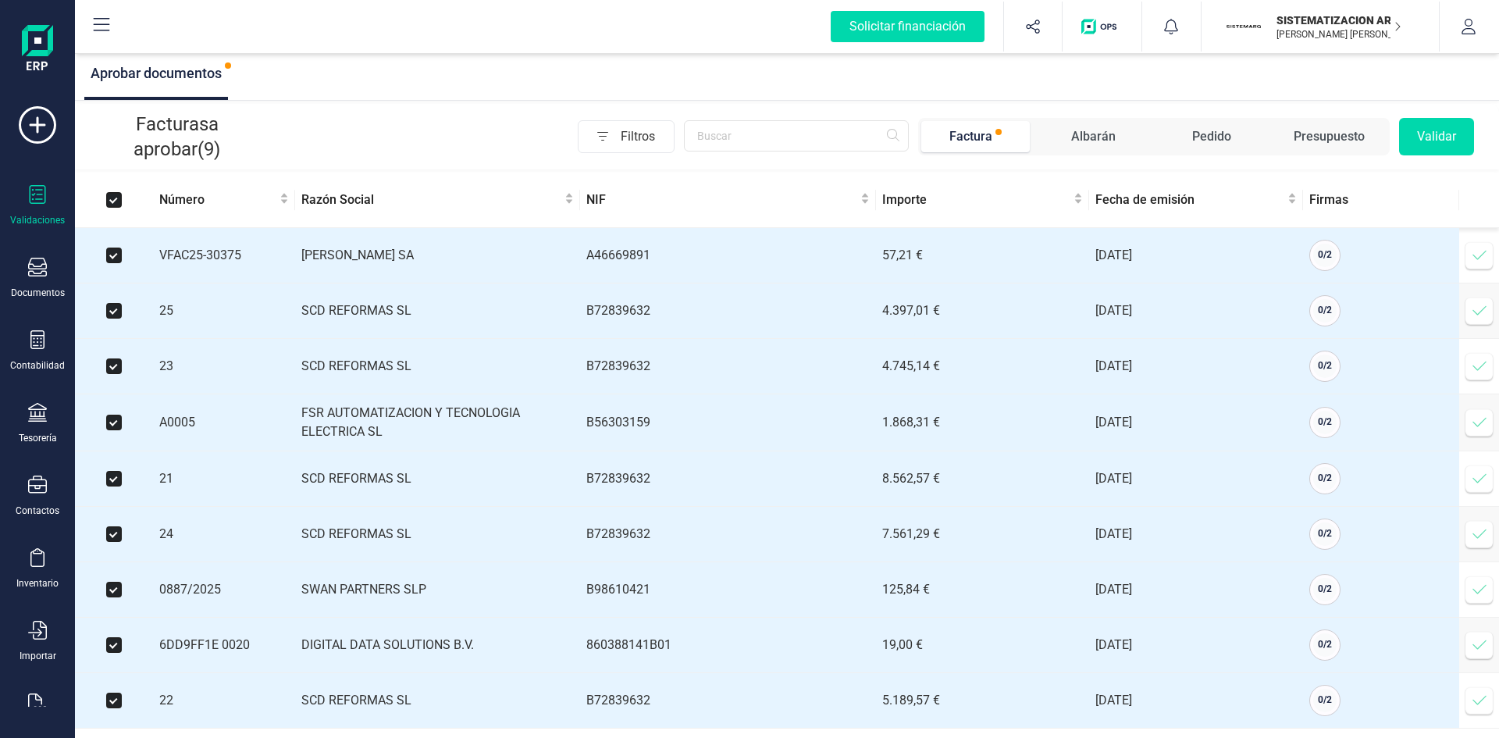
click at [1455, 127] on button "Validar" at bounding box center [1436, 136] width 75 height 37
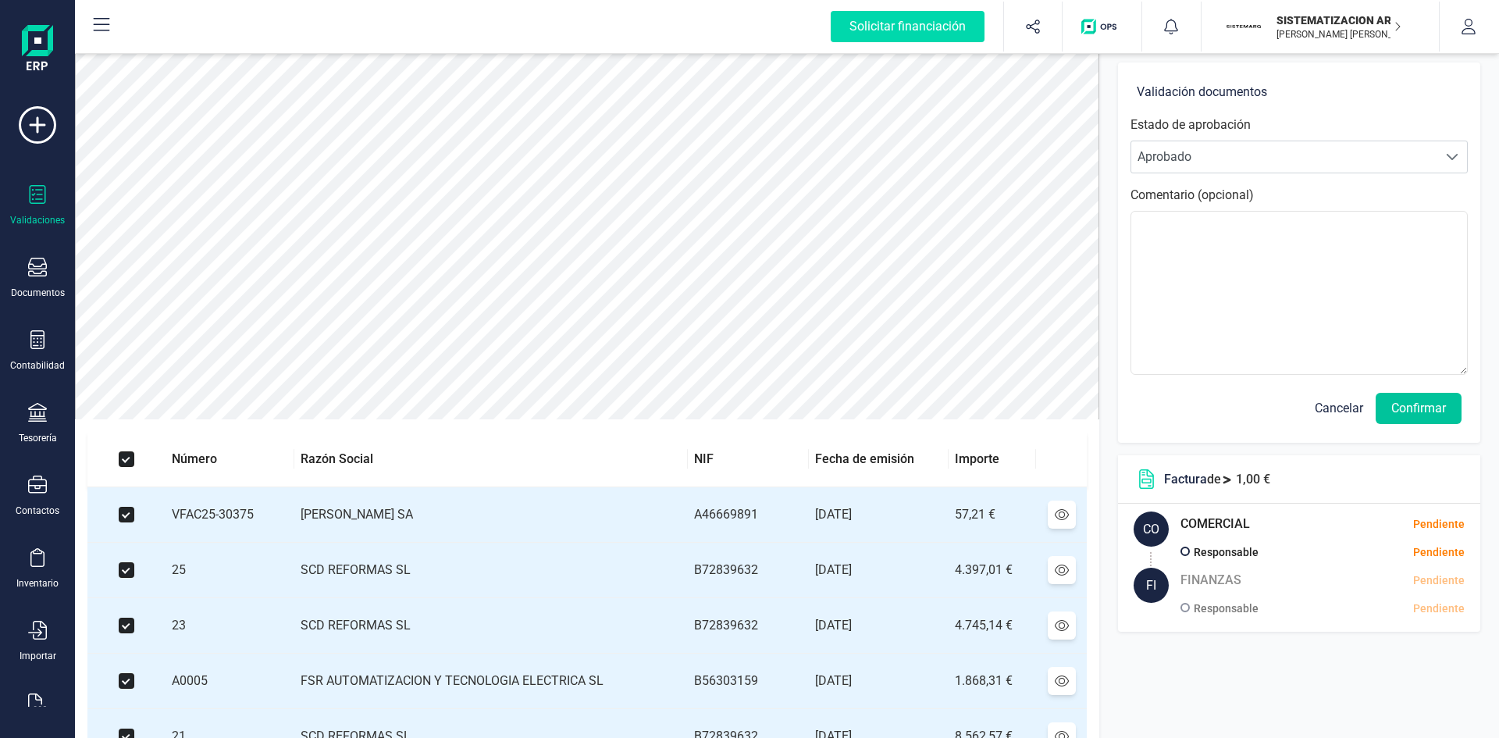
click at [1409, 404] on button "Confirmar" at bounding box center [1419, 408] width 86 height 31
click at [1427, 404] on button "Confirmar" at bounding box center [1419, 408] width 86 height 31
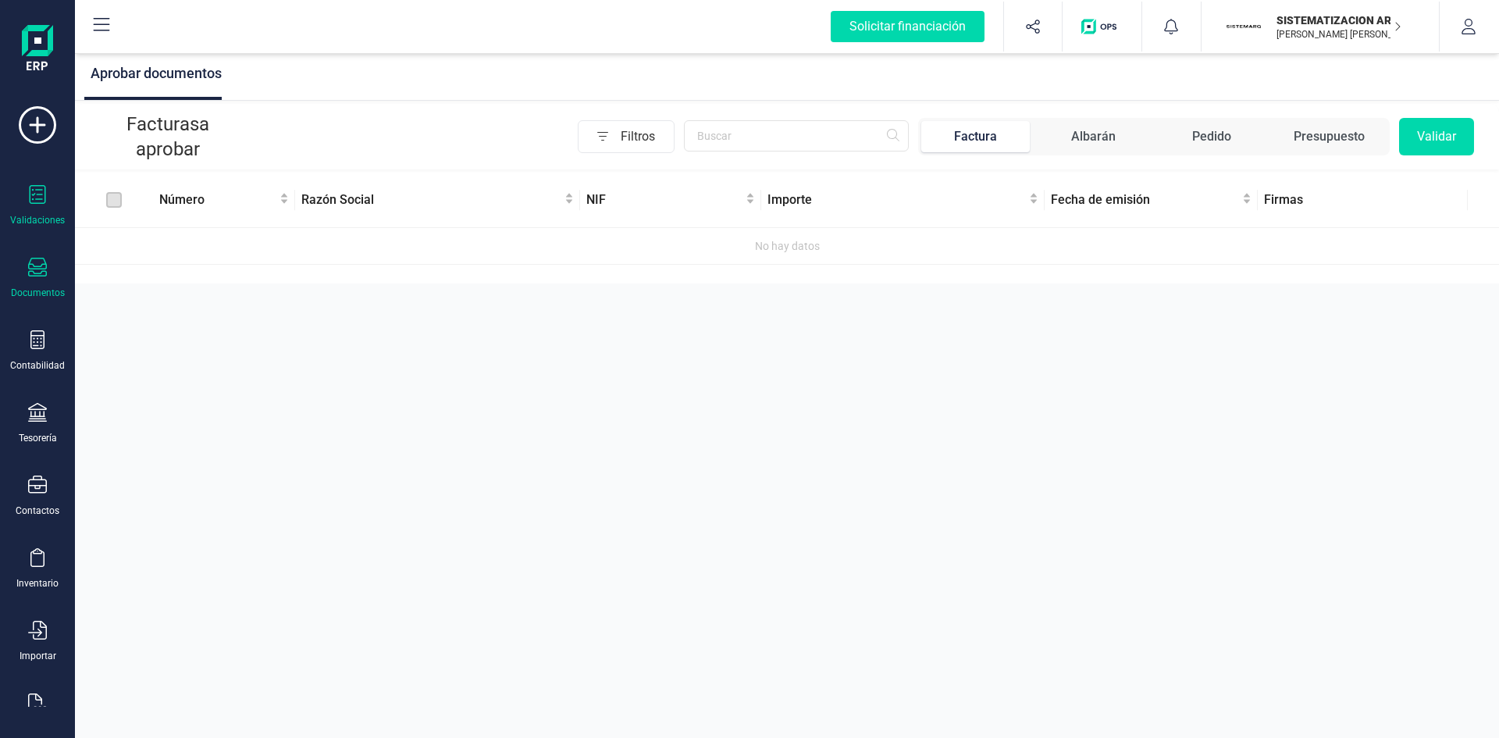
click at [19, 270] on div "Documentos" at bounding box center [37, 278] width 62 height 41
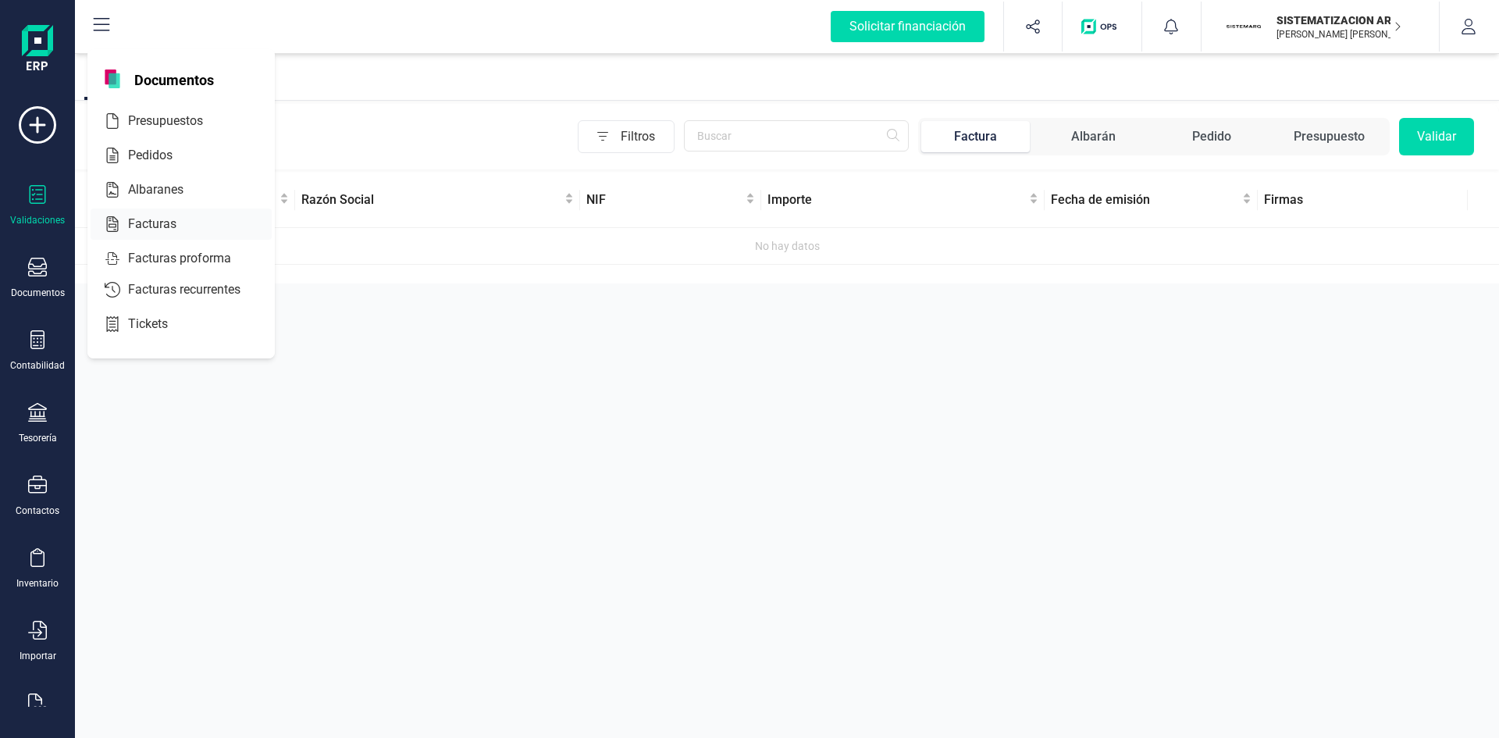
click at [187, 223] on div at bounding box center [186, 224] width 6 height 6
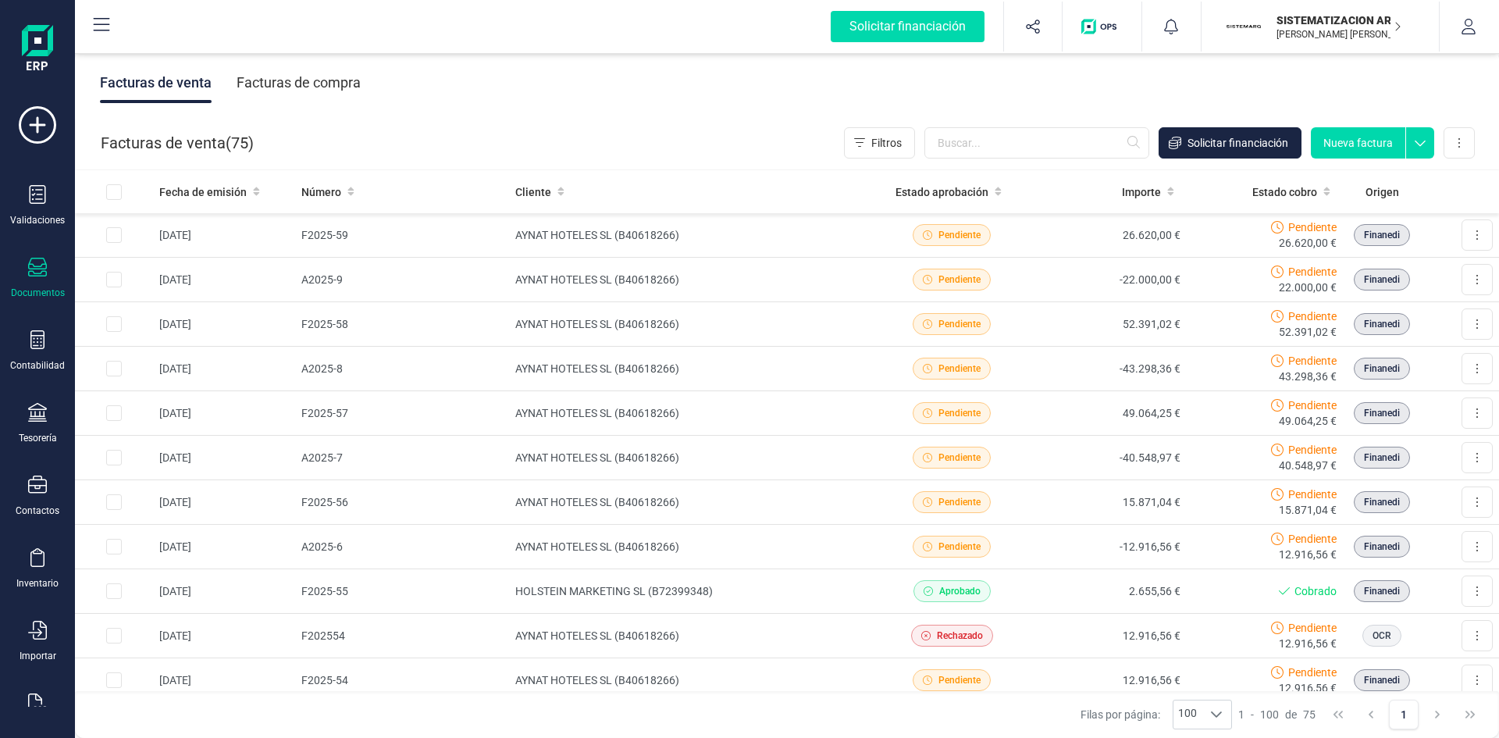
click at [1358, 140] on button "Nueva factura" at bounding box center [1358, 142] width 94 height 31
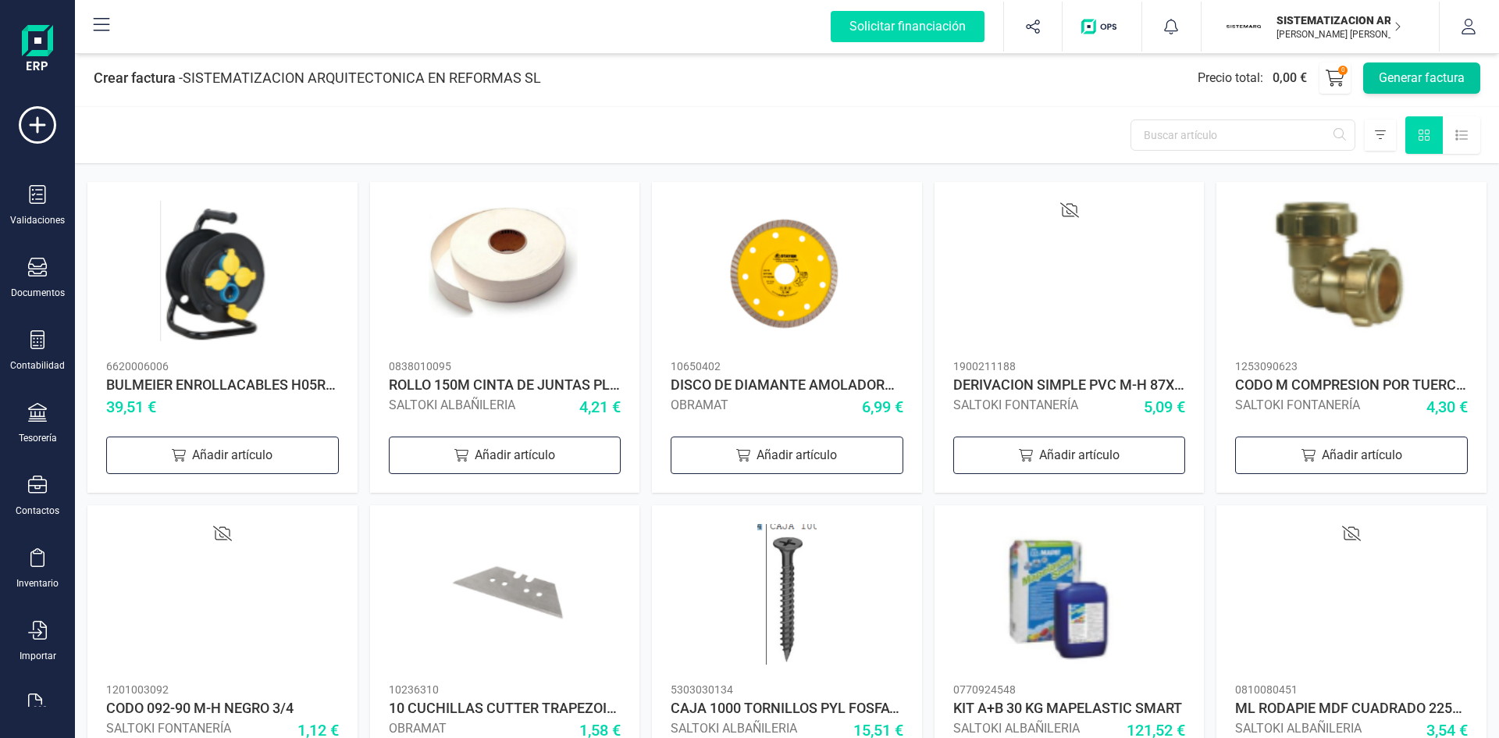
click at [1398, 71] on button "Generar factura" at bounding box center [1421, 77] width 117 height 31
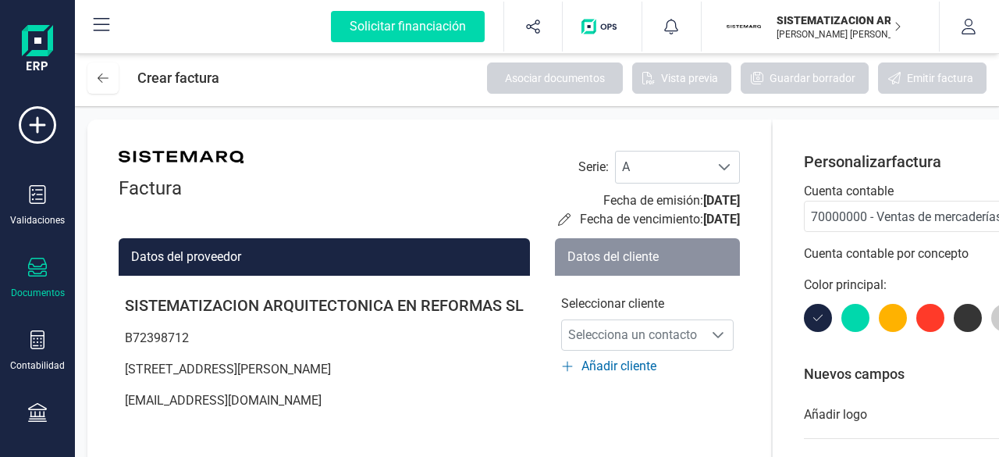
click at [29, 287] on div "Documentos" at bounding box center [38, 293] width 54 height 12
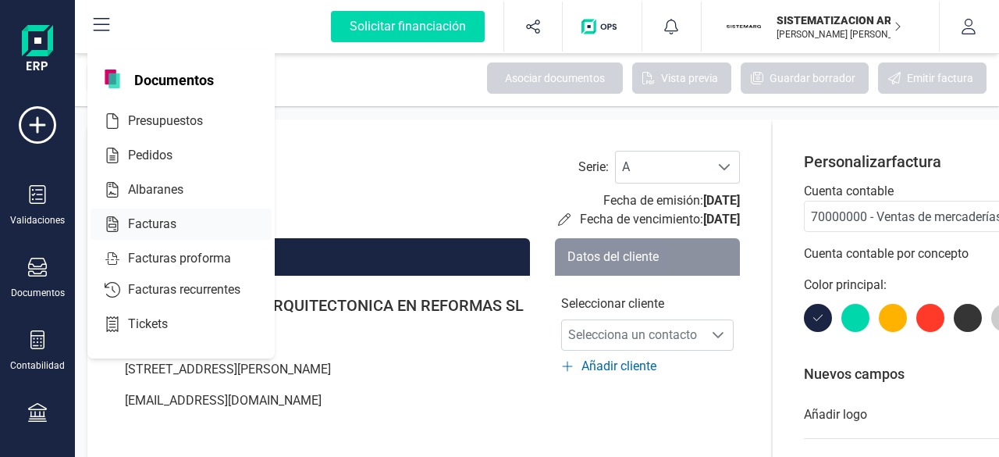
click at [189, 223] on div at bounding box center [190, 224] width 28 height 19
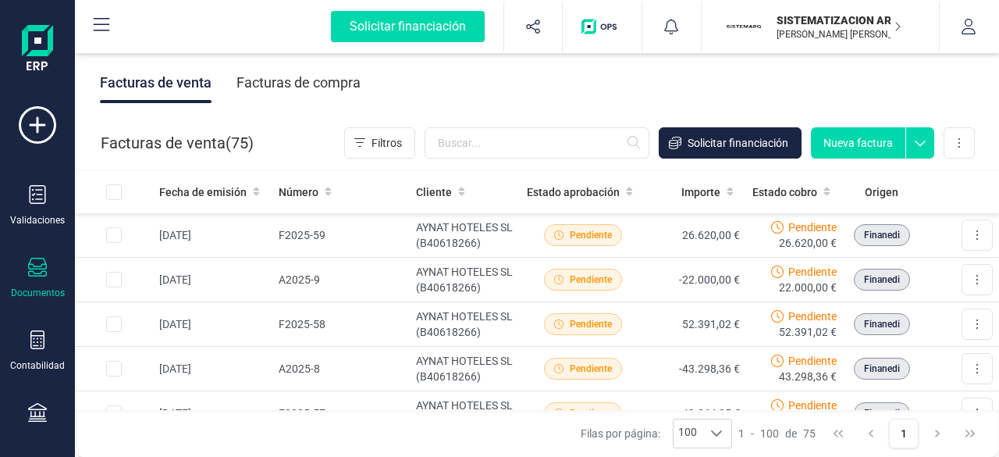
click at [305, 77] on div "Facturas de compra" at bounding box center [299, 82] width 124 height 41
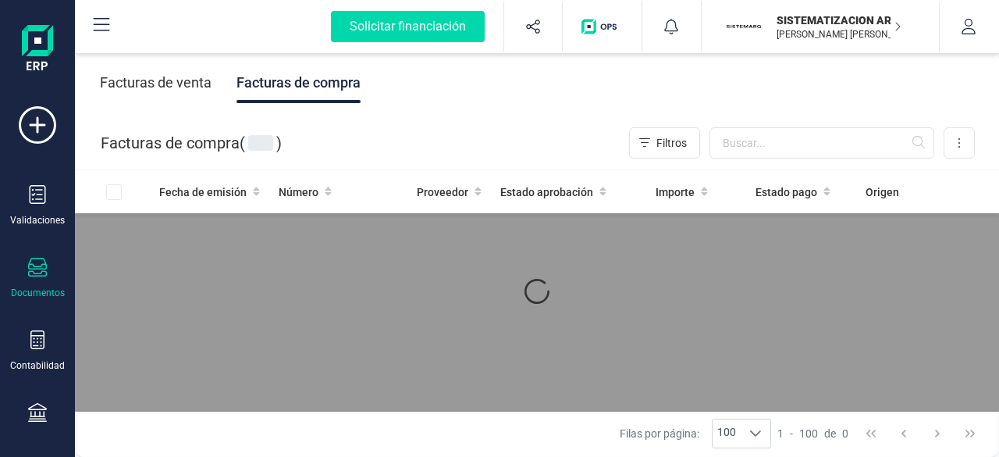
click at [200, 72] on div "Facturas de venta" at bounding box center [156, 82] width 112 height 41
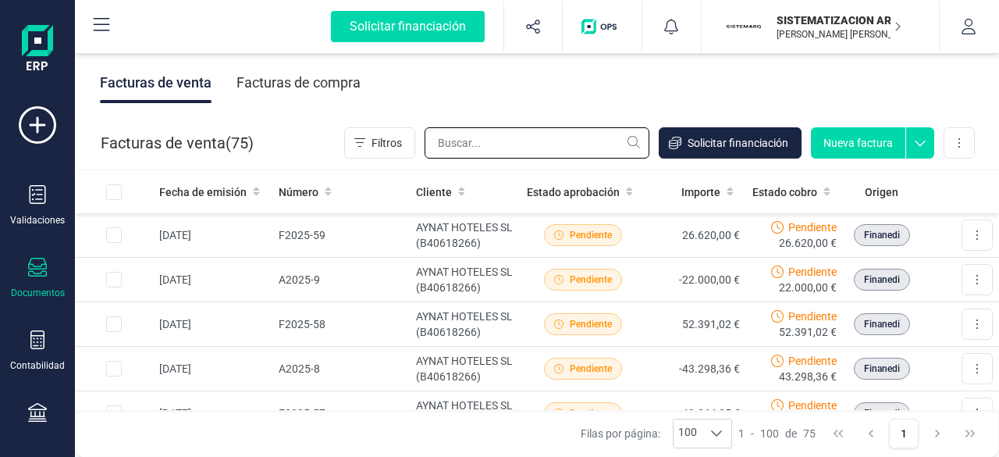
click at [518, 151] on input "text" at bounding box center [537, 142] width 225 height 31
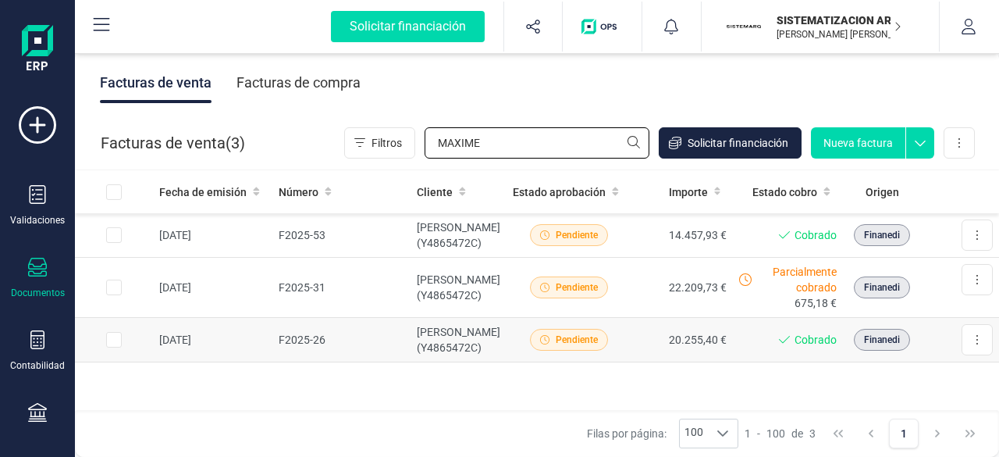
type input "MAXIME"
click at [383, 360] on td "F2025-26" at bounding box center [341, 340] width 139 height 45
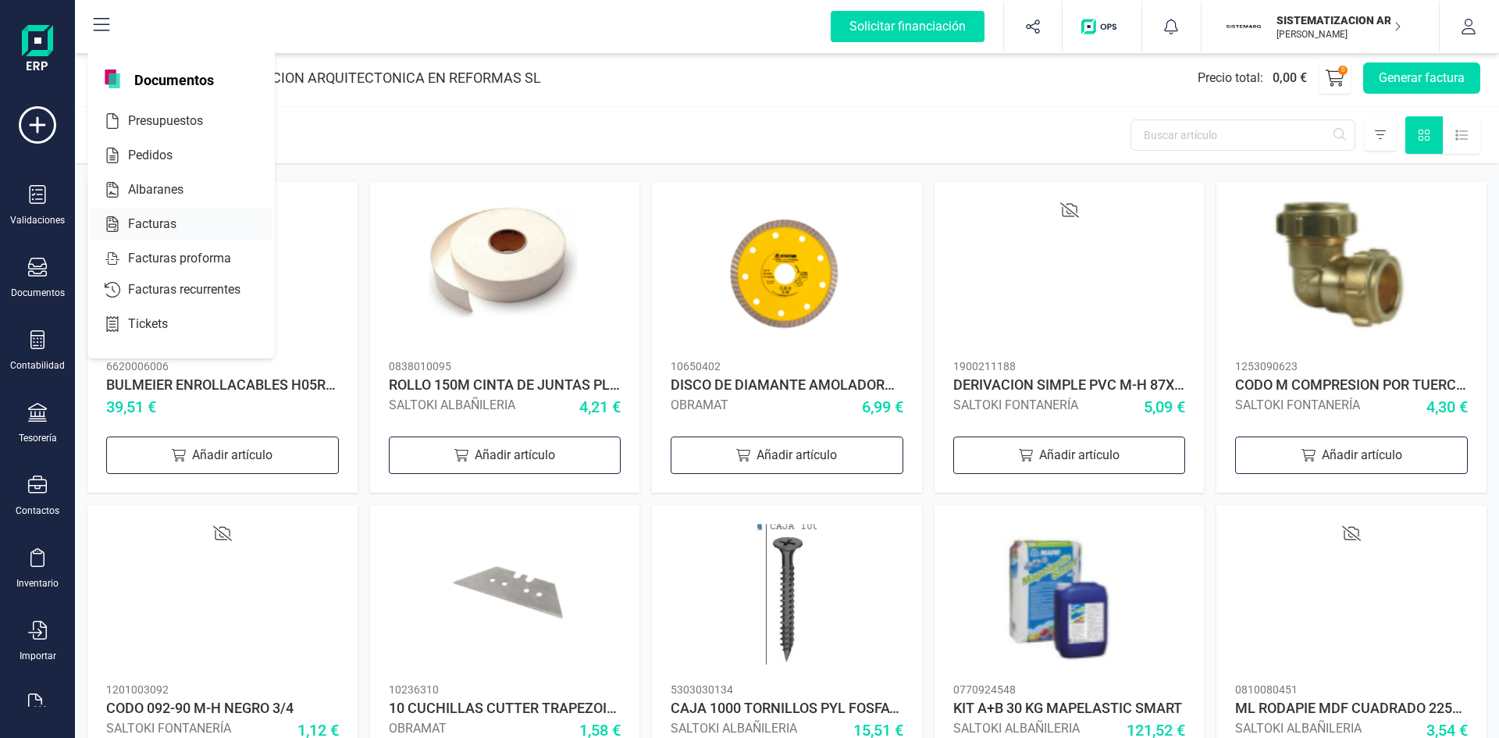
click at [131, 232] on span "Facturas" at bounding box center [163, 224] width 83 height 19
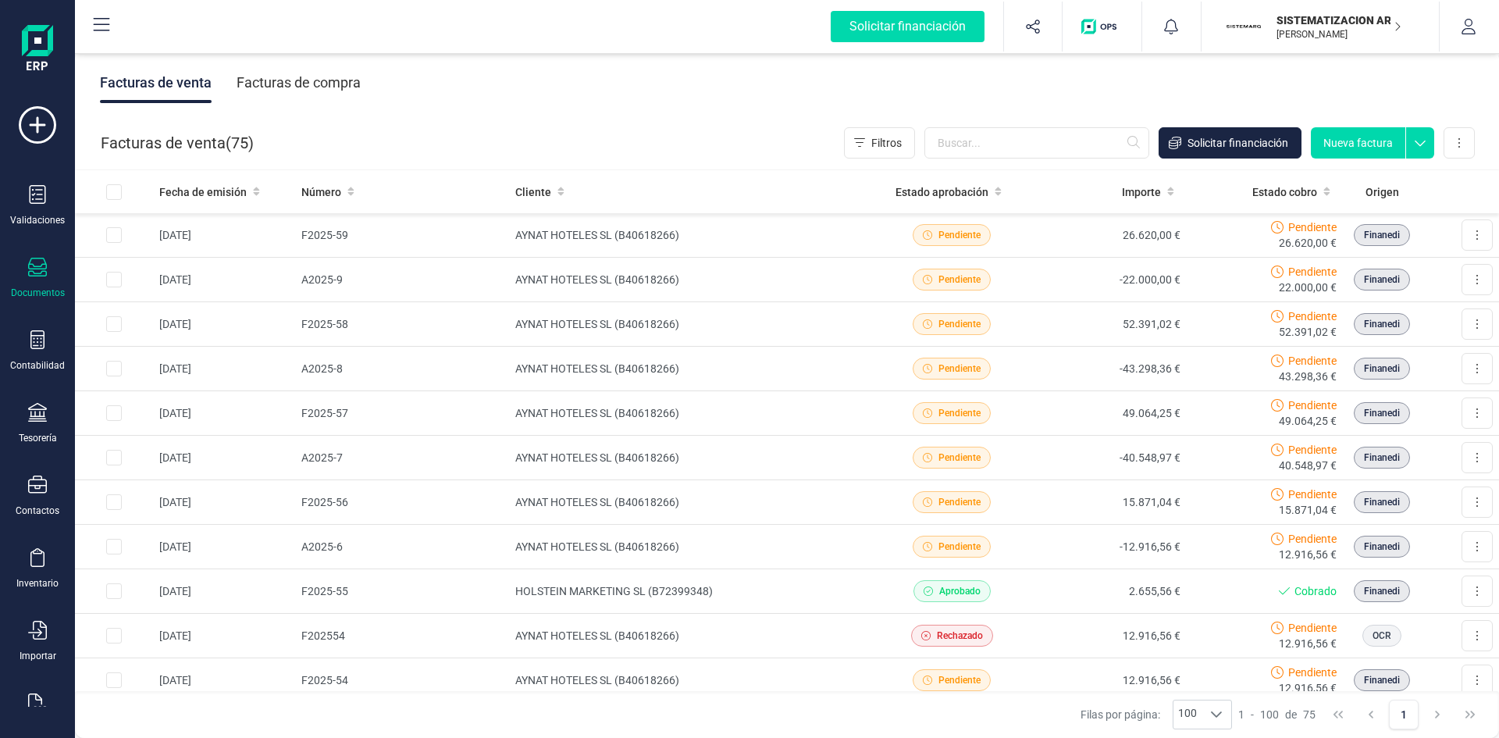
click at [340, 80] on div "Facturas de compra" at bounding box center [299, 82] width 124 height 41
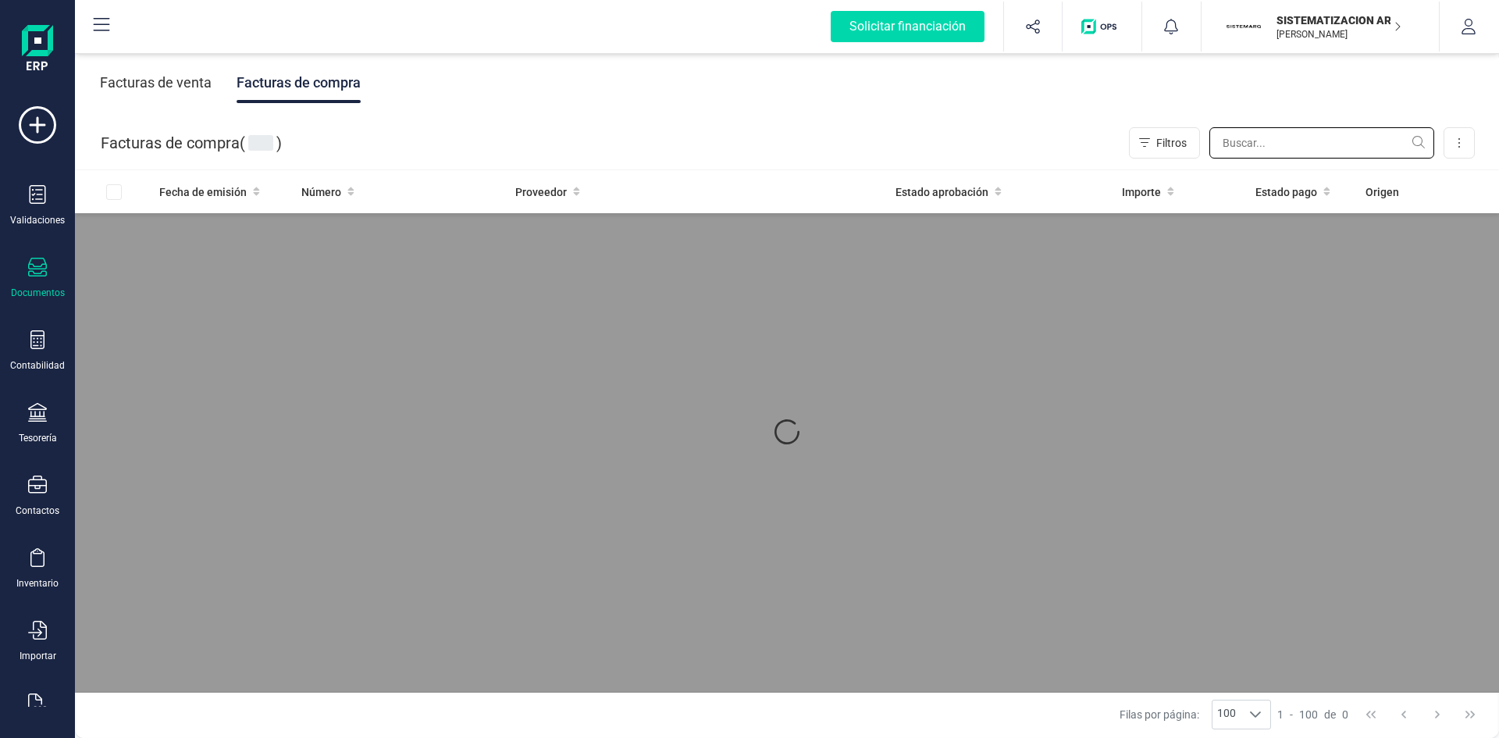
click at [1255, 148] on input "text" at bounding box center [1321, 142] width 225 height 31
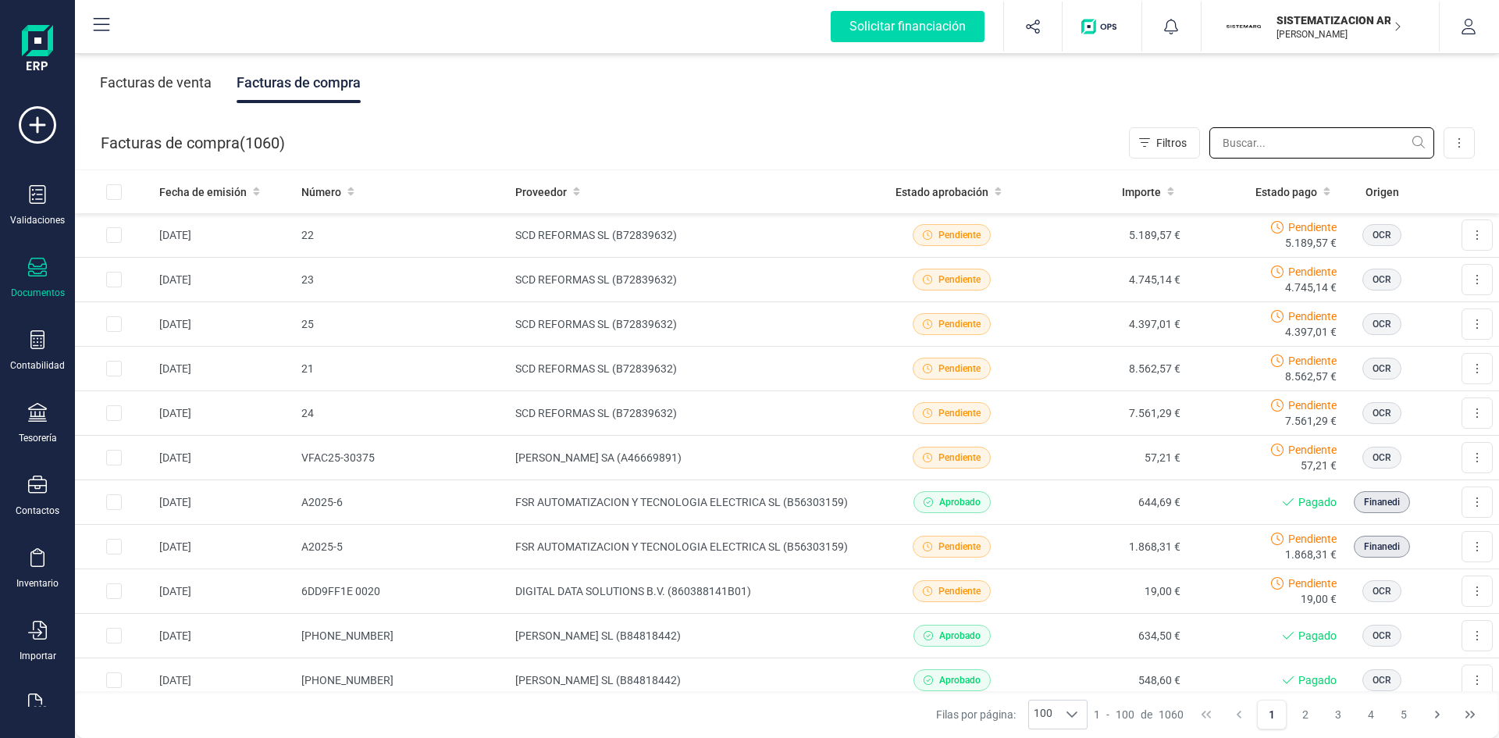
click at [1277, 144] on input "text" at bounding box center [1321, 142] width 225 height 31
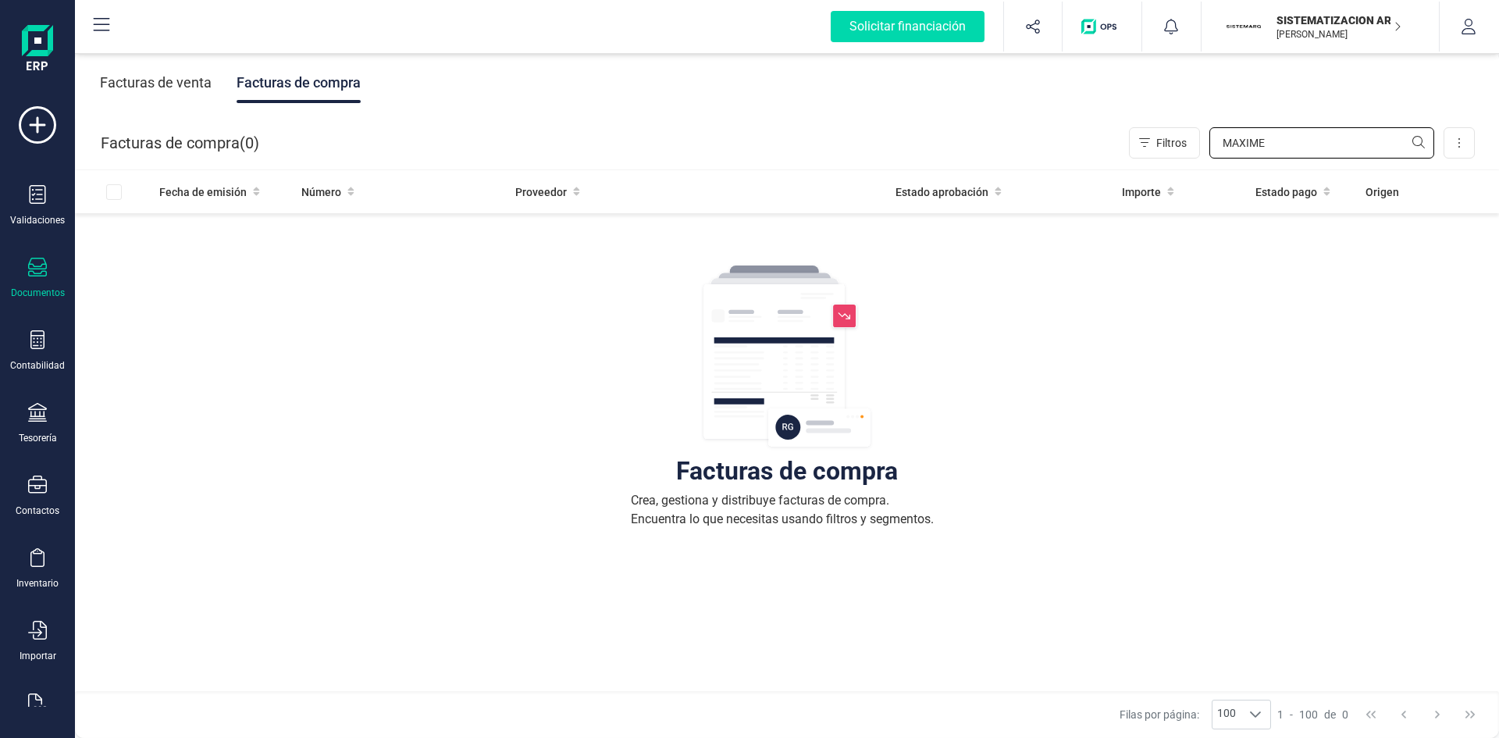
type input "MAXIME"
click at [154, 71] on div "Facturas de venta" at bounding box center [156, 82] width 112 height 41
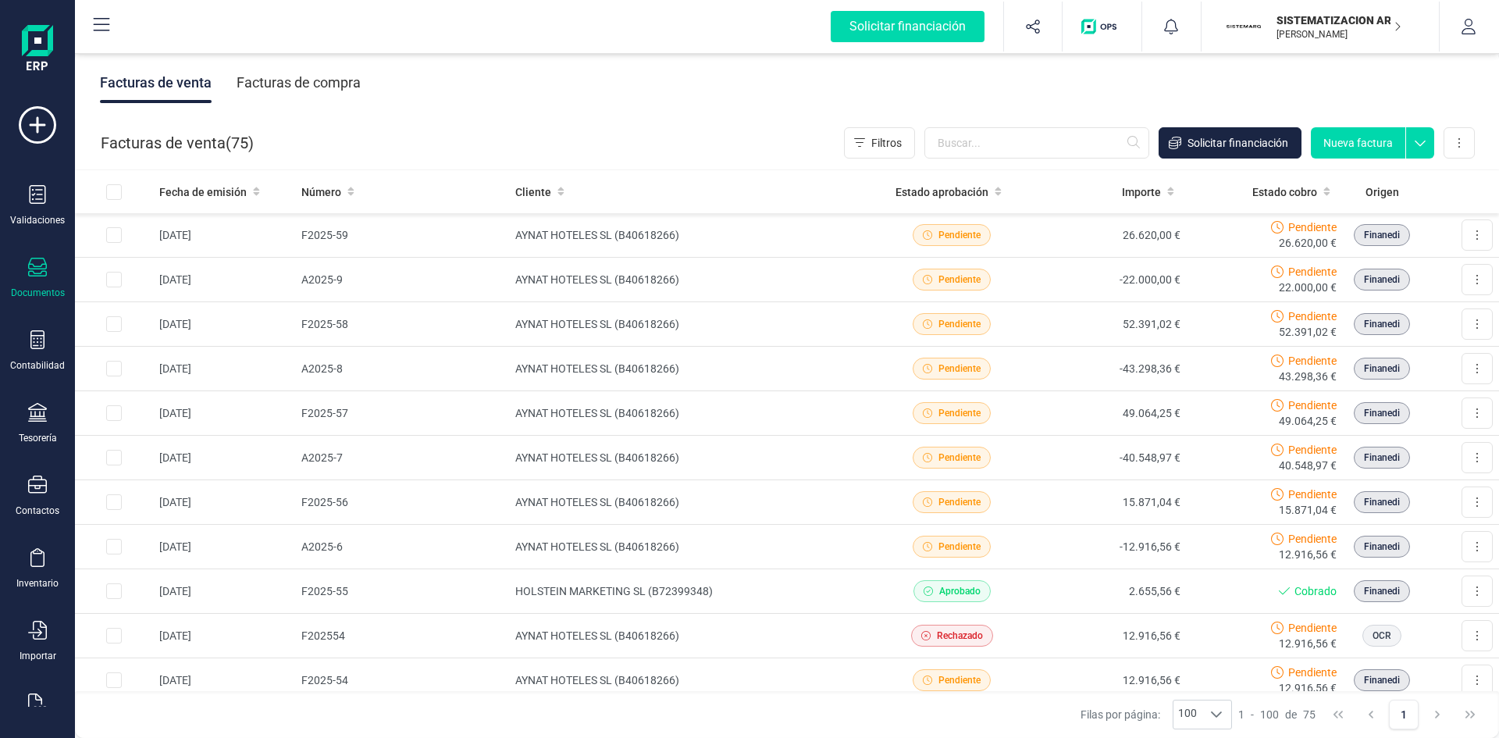
click at [1009, 119] on div "Facturas de venta ( 75 ) Filtros Solicitar financiación Nueva factura Importar …" at bounding box center [788, 142] width 1424 height 53
click at [1004, 137] on input "text" at bounding box center [1036, 142] width 225 height 31
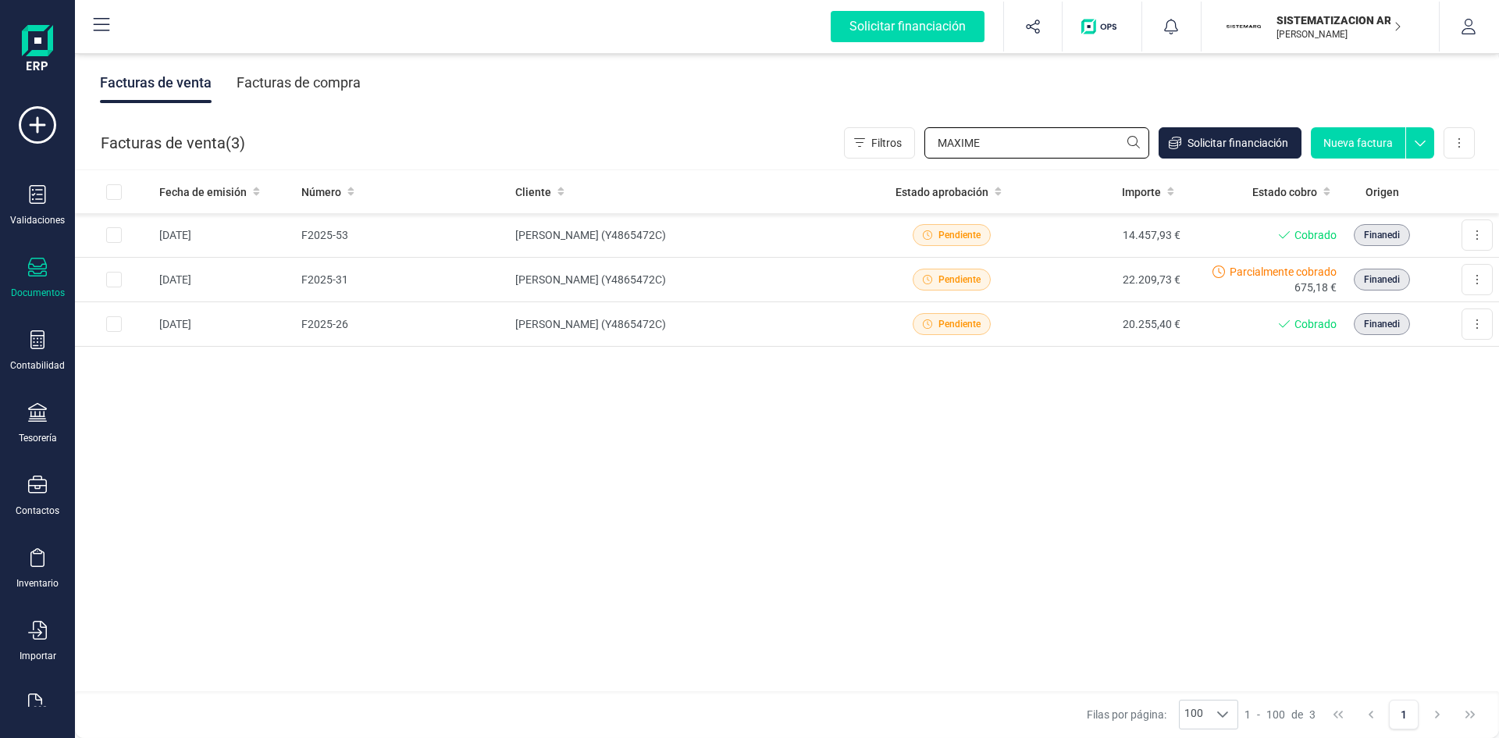
type input "MAXIME"
click at [1339, 137] on button "Nueva factura" at bounding box center [1358, 142] width 94 height 31
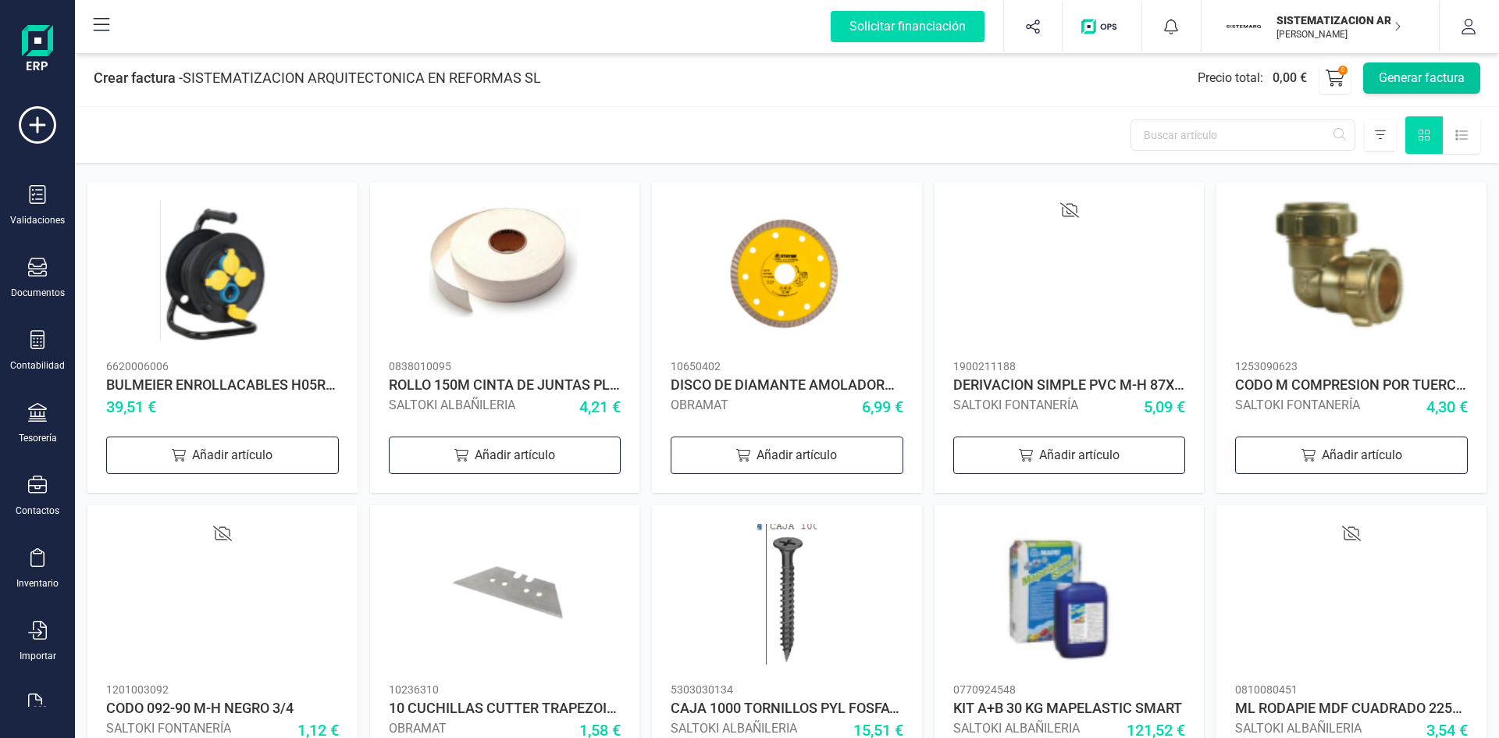
click at [1409, 79] on button "Generar factura" at bounding box center [1421, 77] width 117 height 31
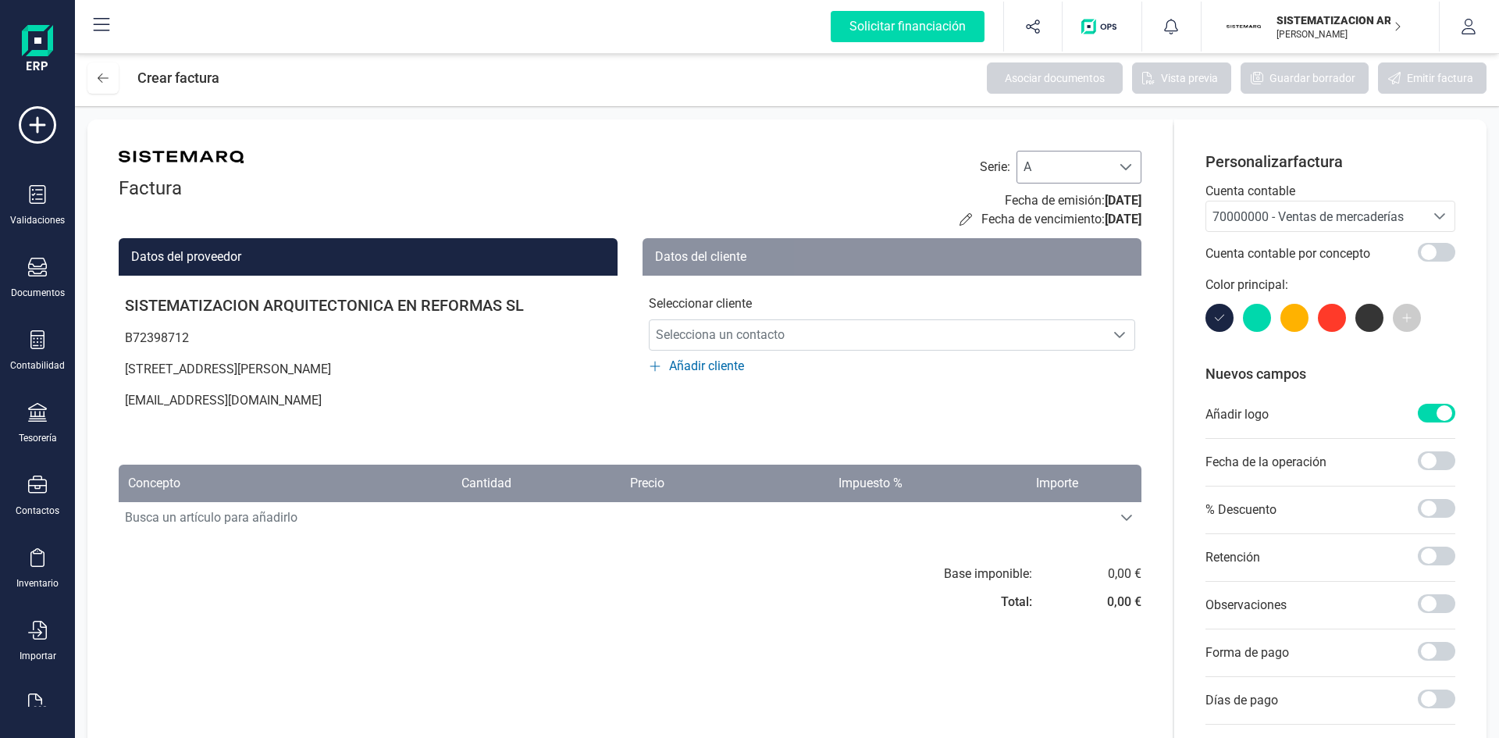
click at [1056, 164] on span "A" at bounding box center [1064, 166] width 94 height 31
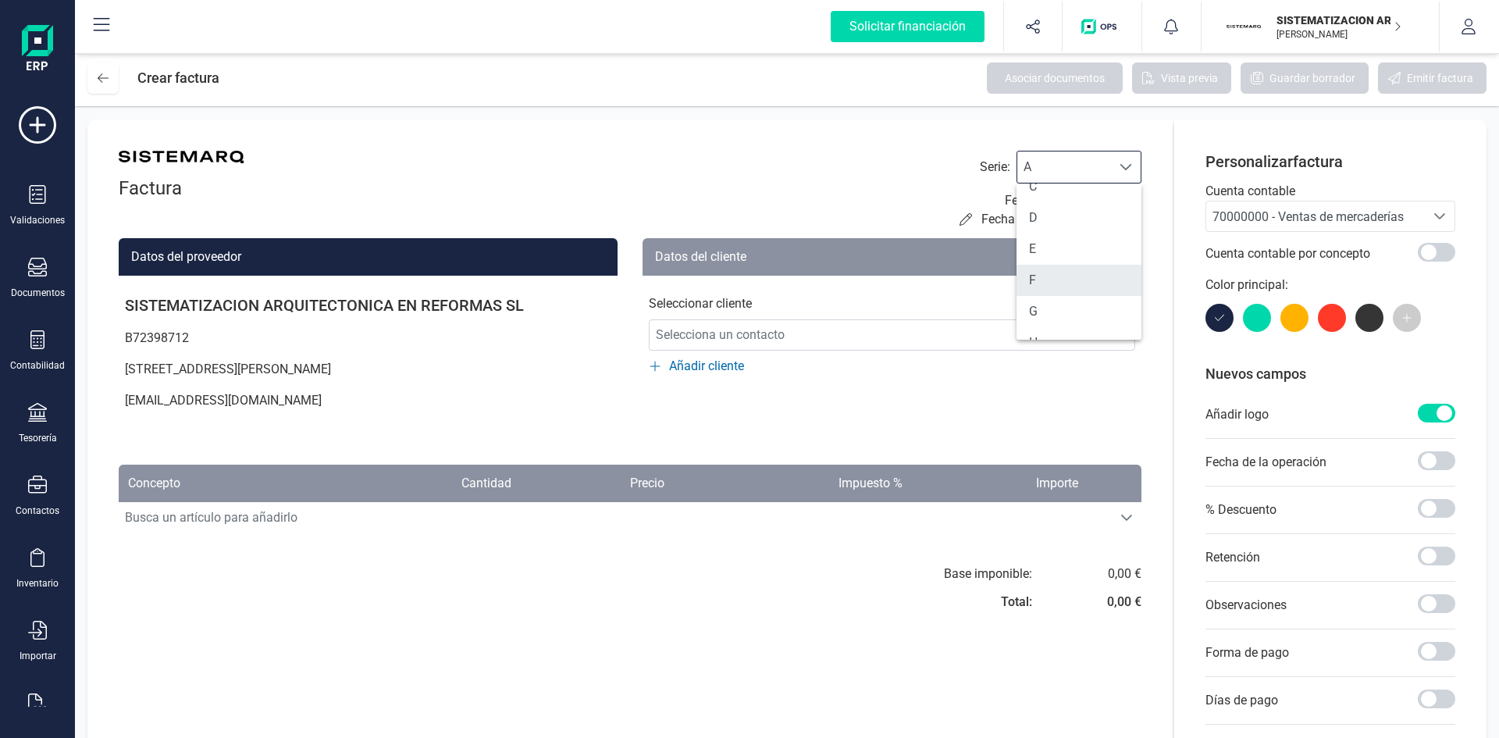
click at [1055, 289] on li "F" at bounding box center [1079, 280] width 125 height 31
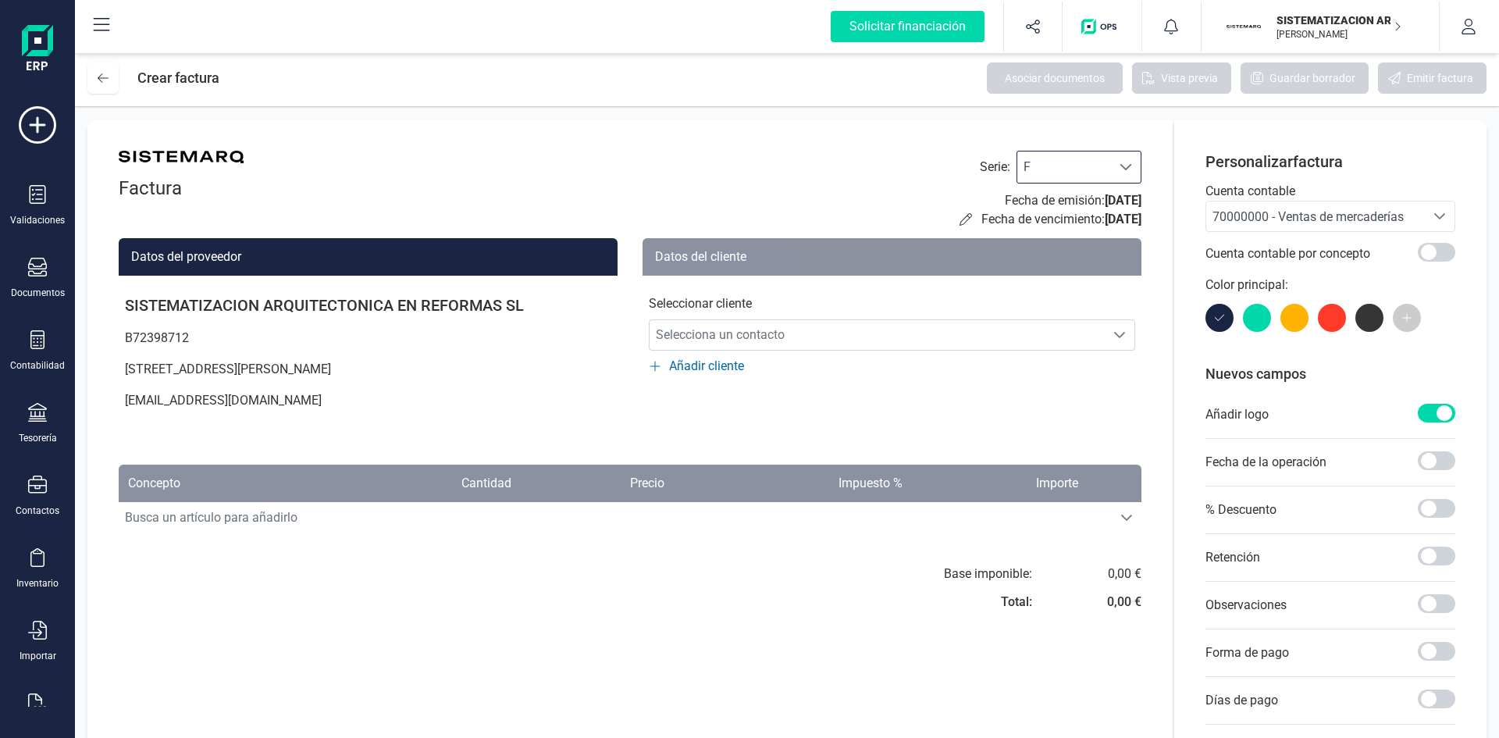
click at [1270, 219] on span "70000000 - Ventas de mercaderías" at bounding box center [1308, 216] width 191 height 15
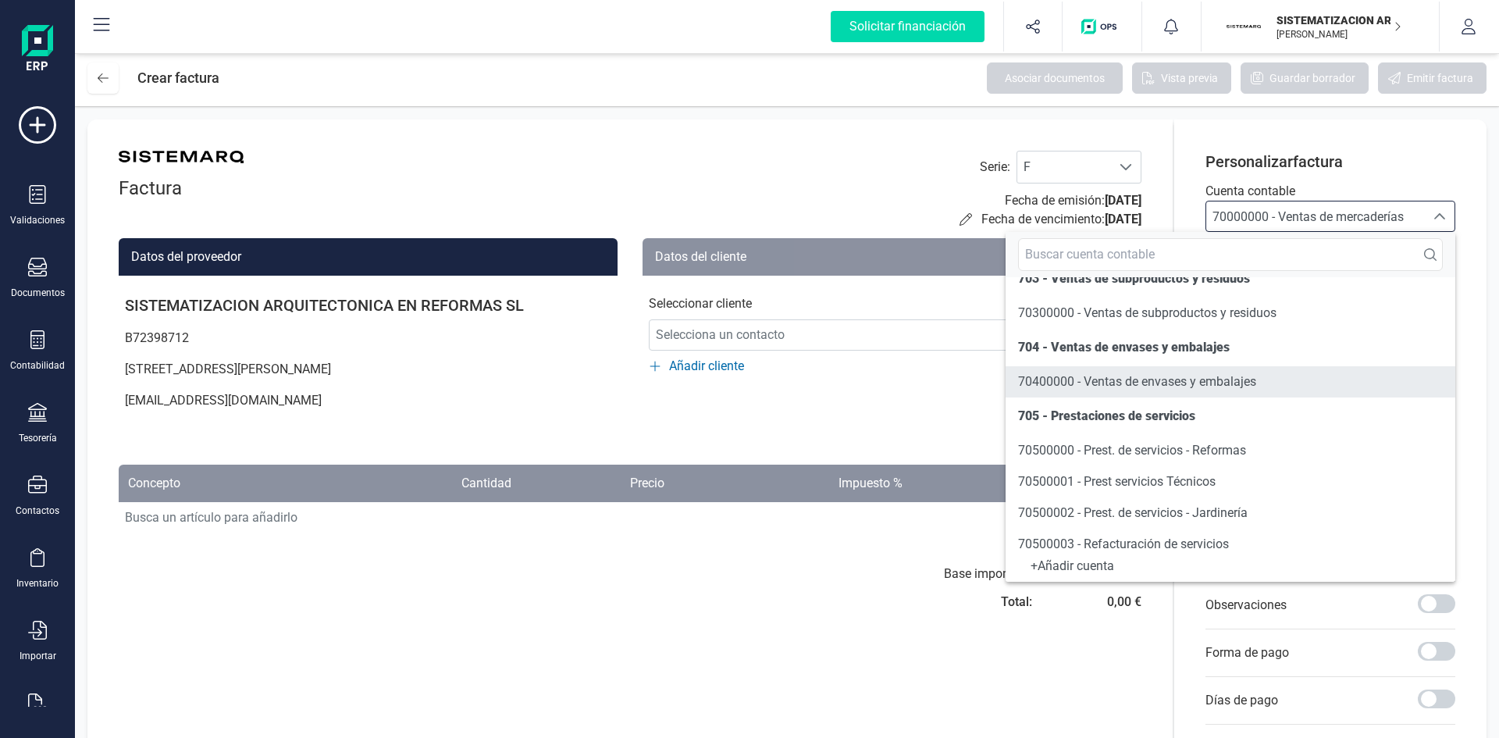
scroll to position [262, 0]
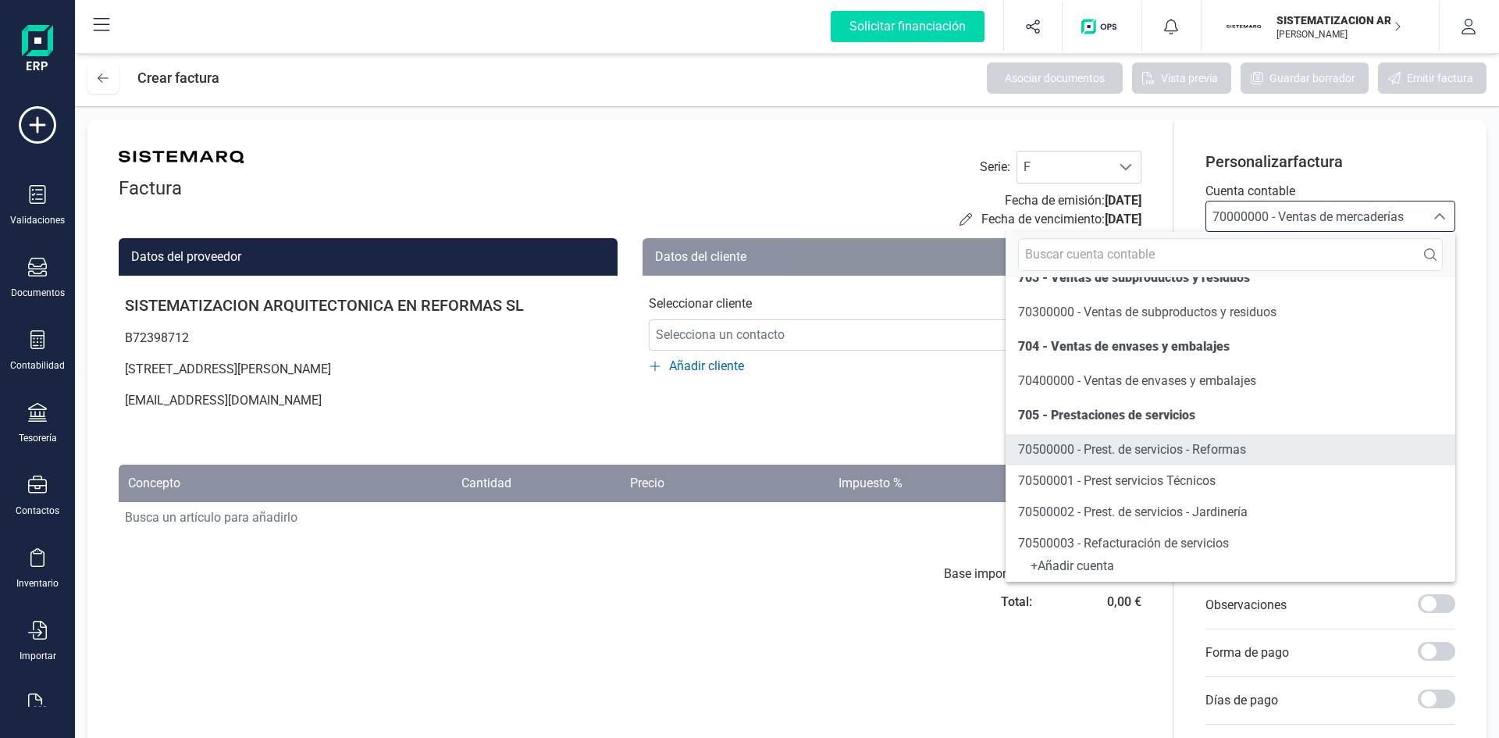
click at [1147, 457] on span "70500000 - Prest. de servicios - Reformas" at bounding box center [1132, 449] width 228 height 19
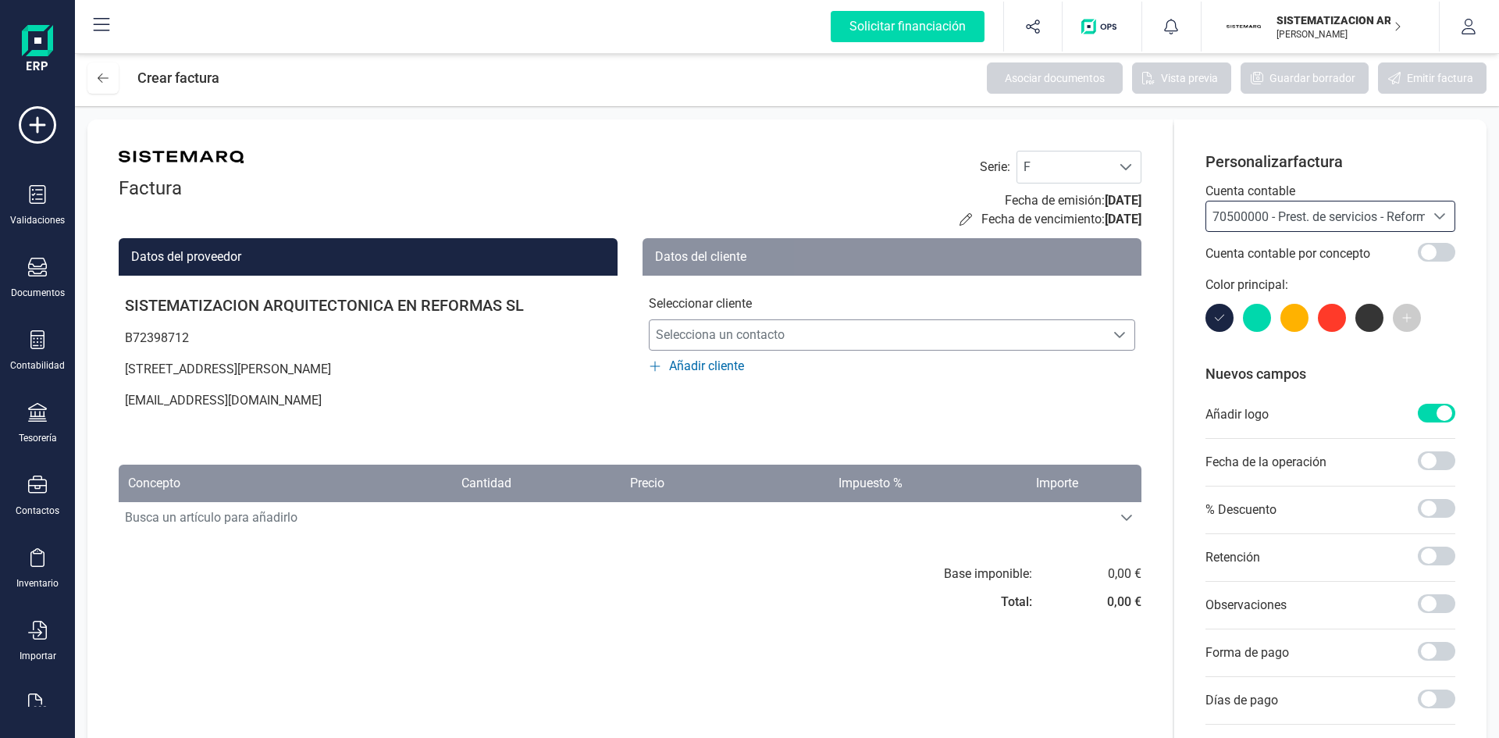
click at [862, 343] on span "Selecciona un contacto" at bounding box center [877, 334] width 455 height 31
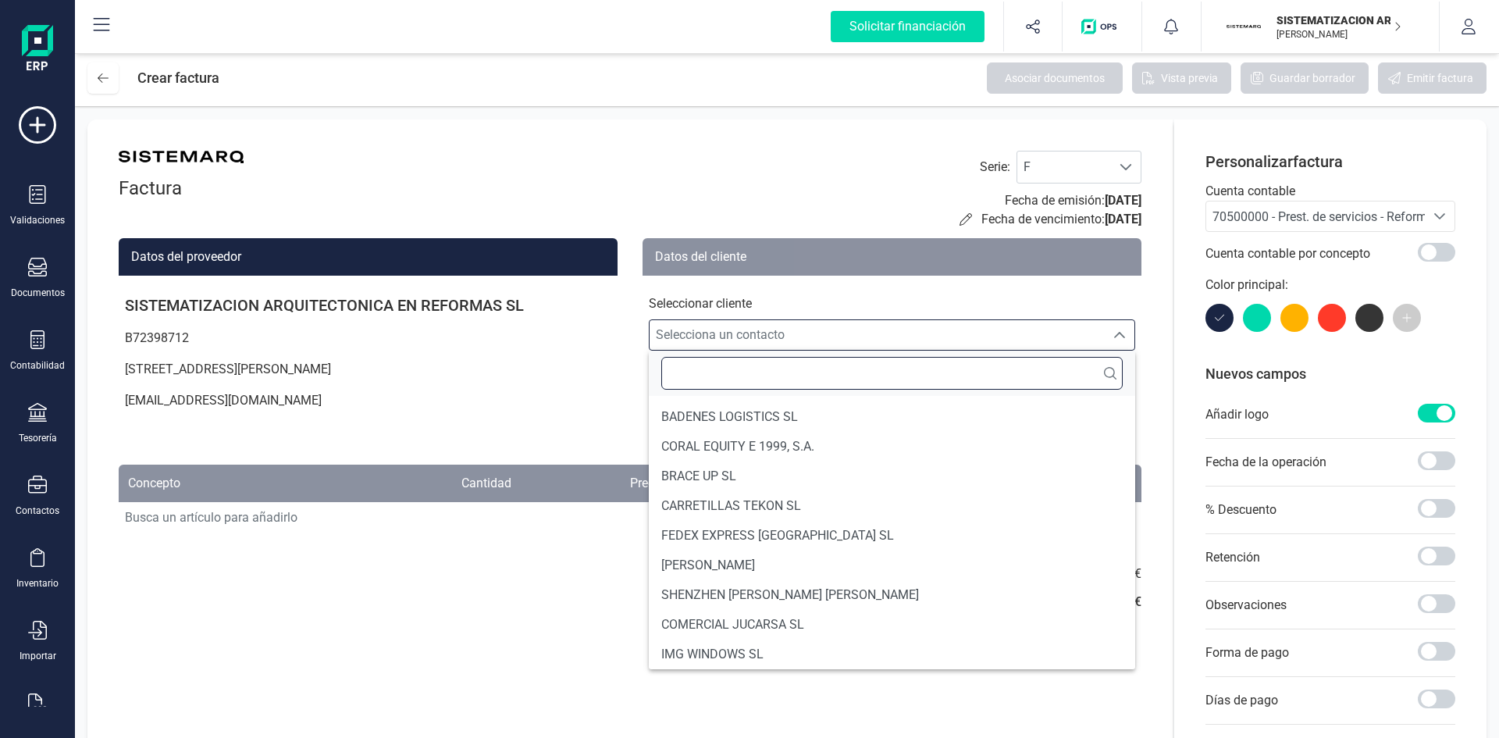
click at [838, 368] on input "text" at bounding box center [891, 373] width 461 height 33
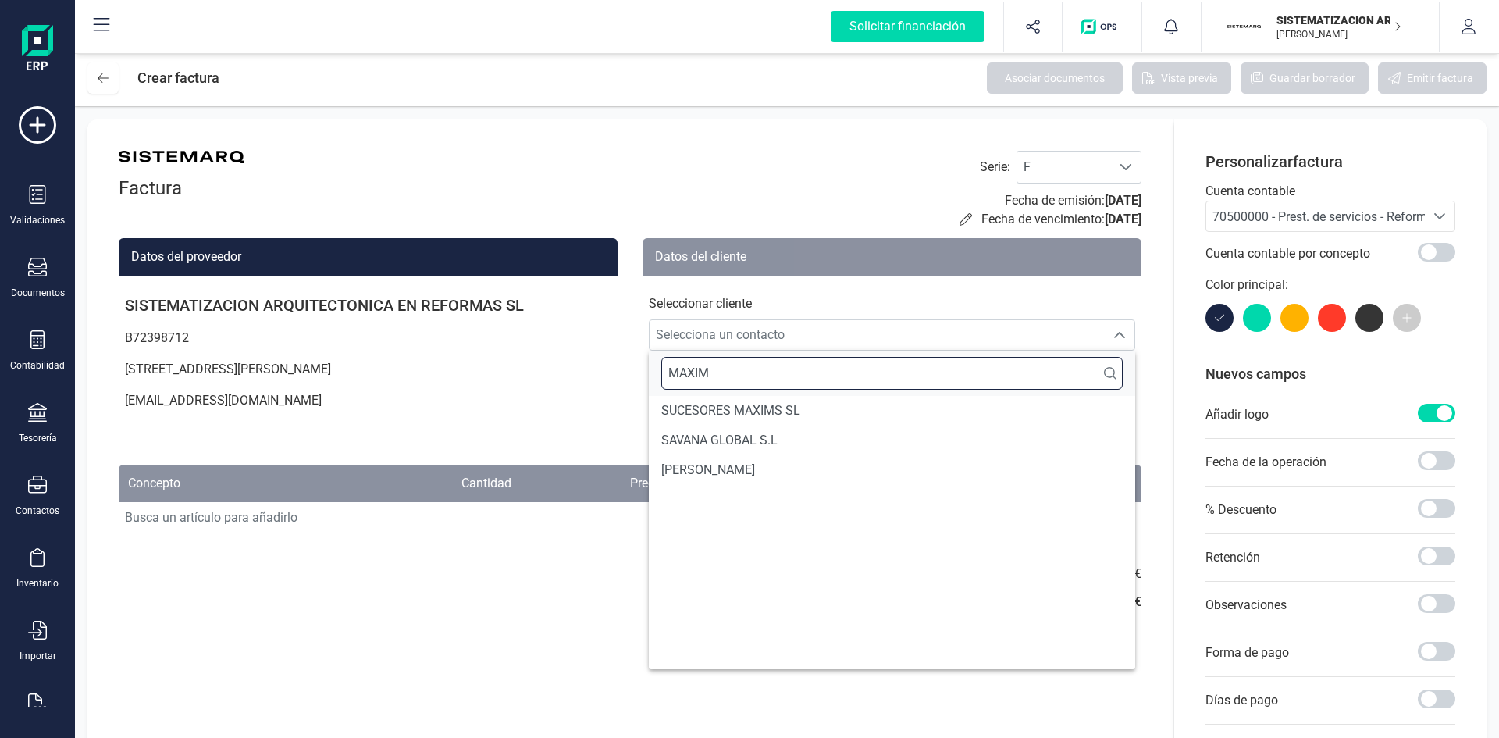
scroll to position [0, 0]
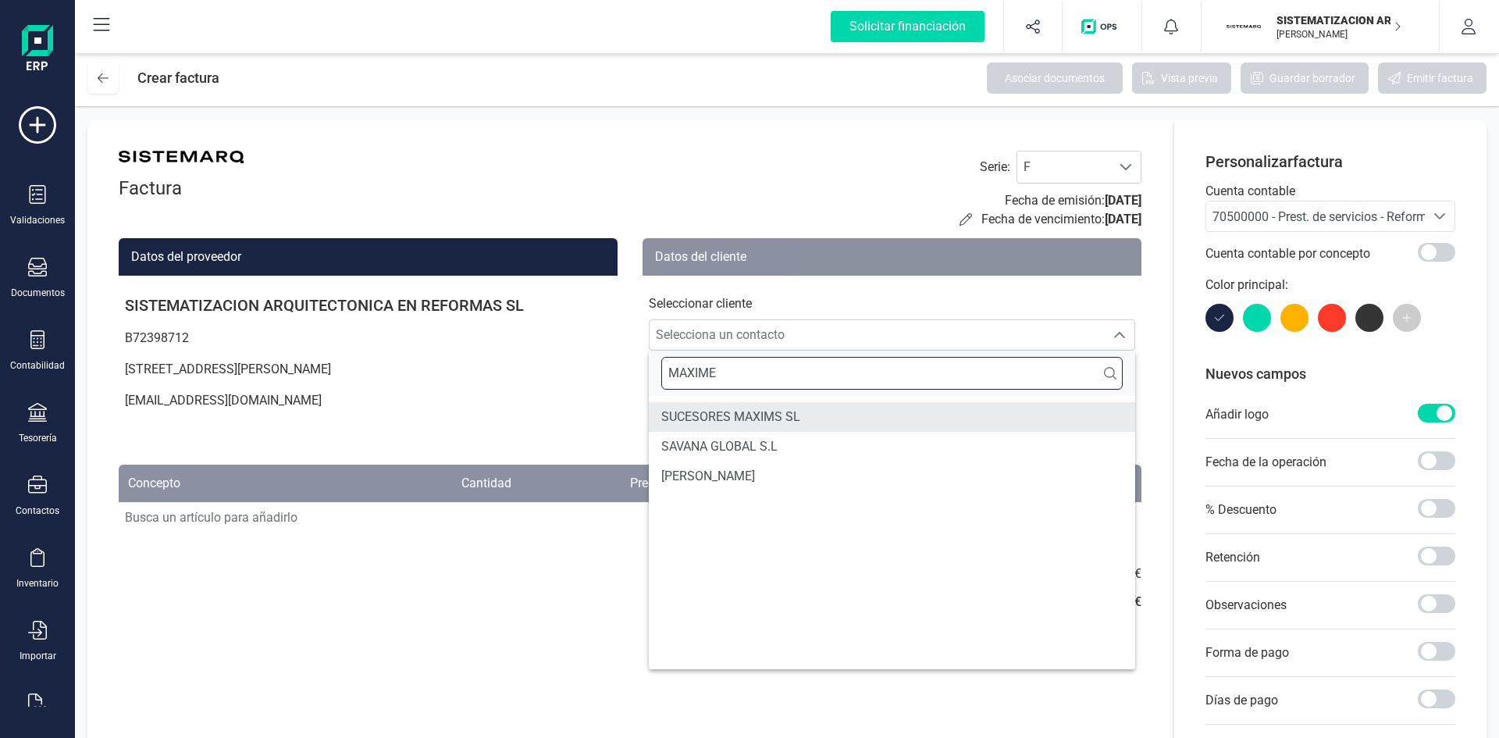
type input "MAXIME"
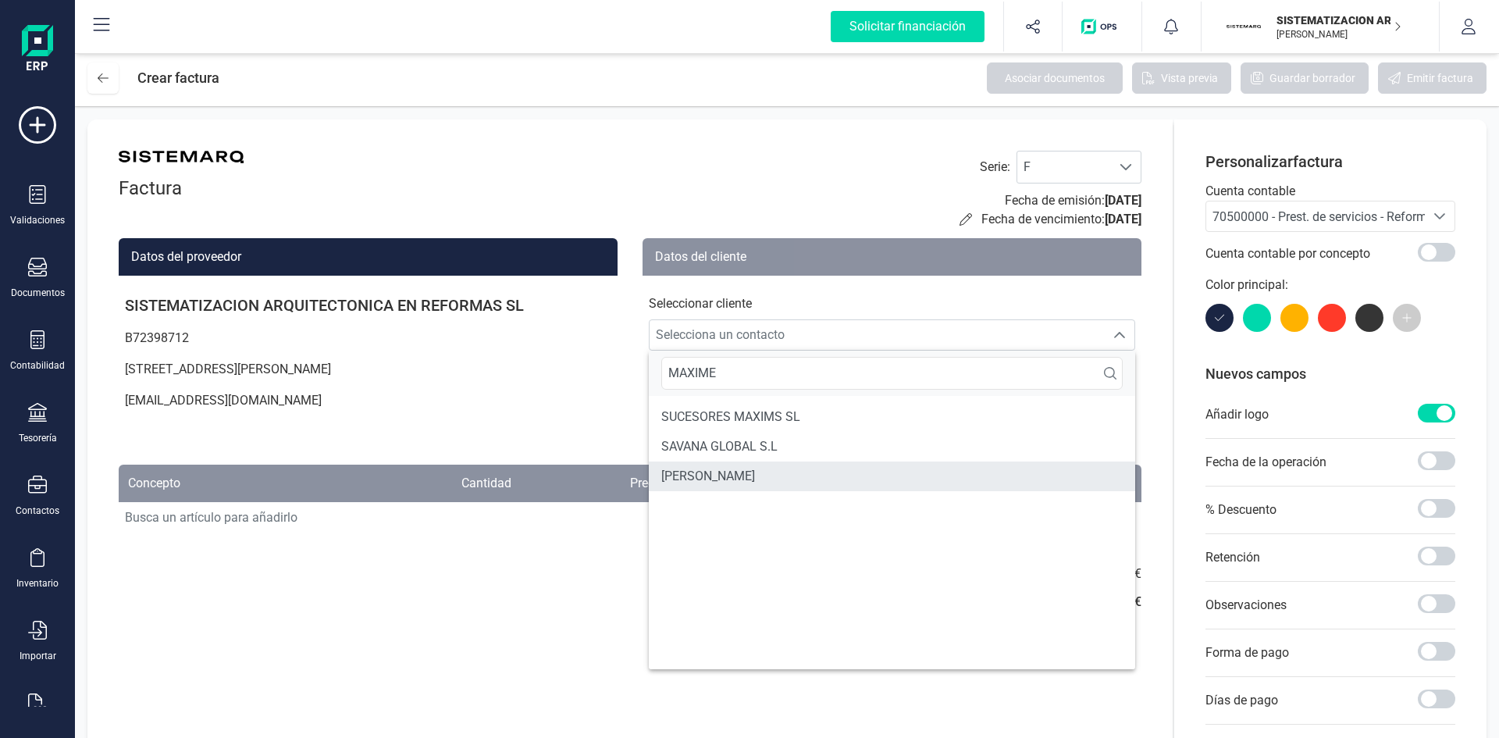
click at [800, 473] on li "[PERSON_NAME]" at bounding box center [892, 476] width 486 height 30
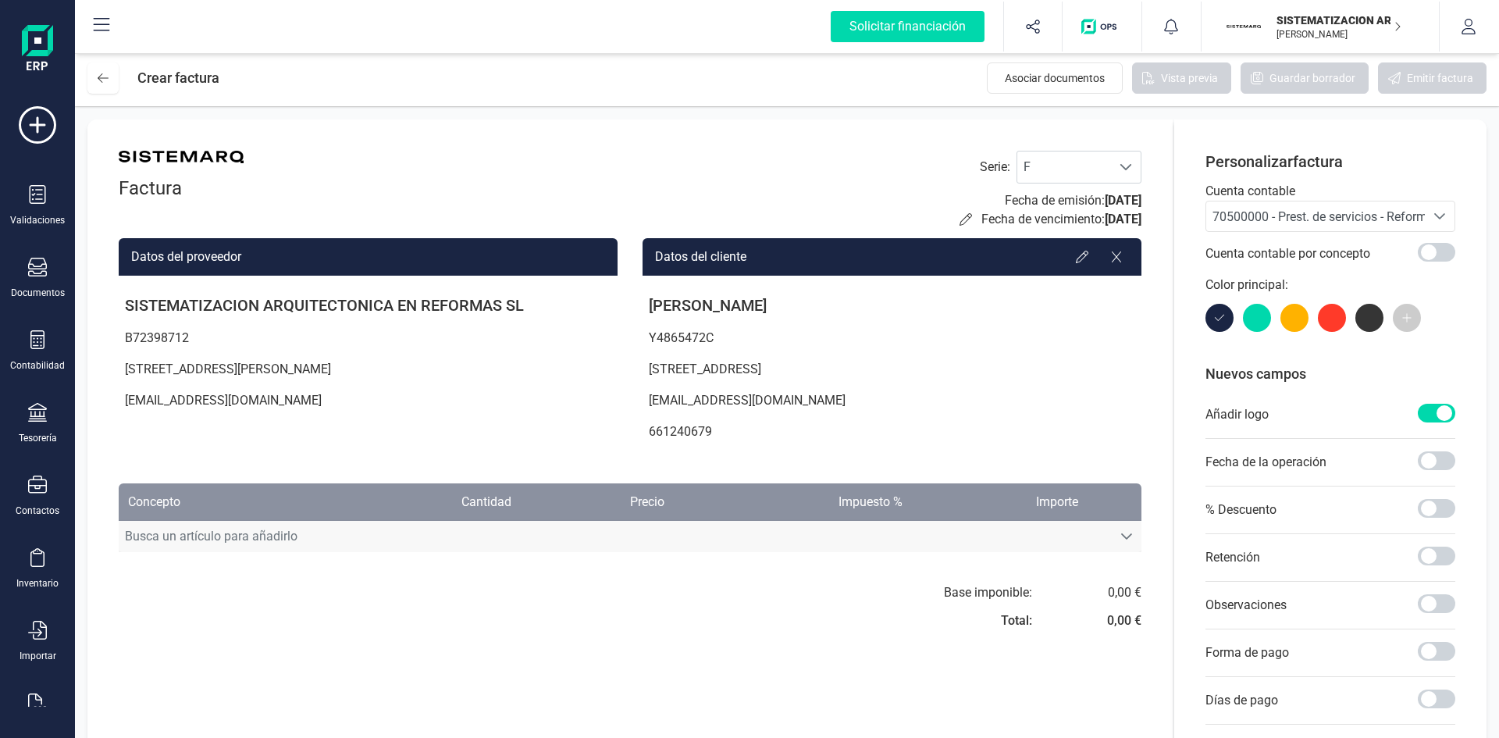
click at [596, 532] on span "Busca un artículo para añadirlo" at bounding box center [615, 536] width 993 height 31
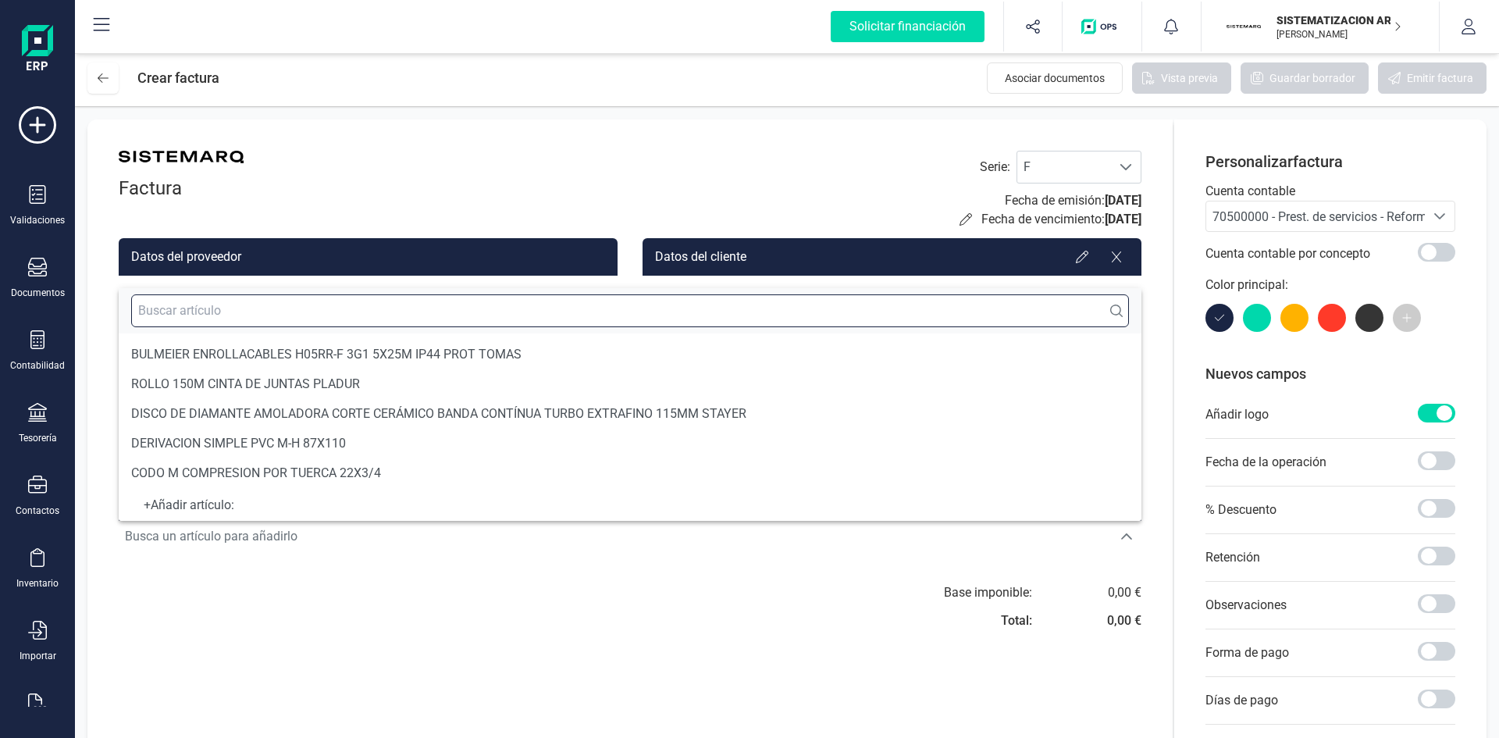
click at [398, 313] on input "text" at bounding box center [630, 310] width 998 height 33
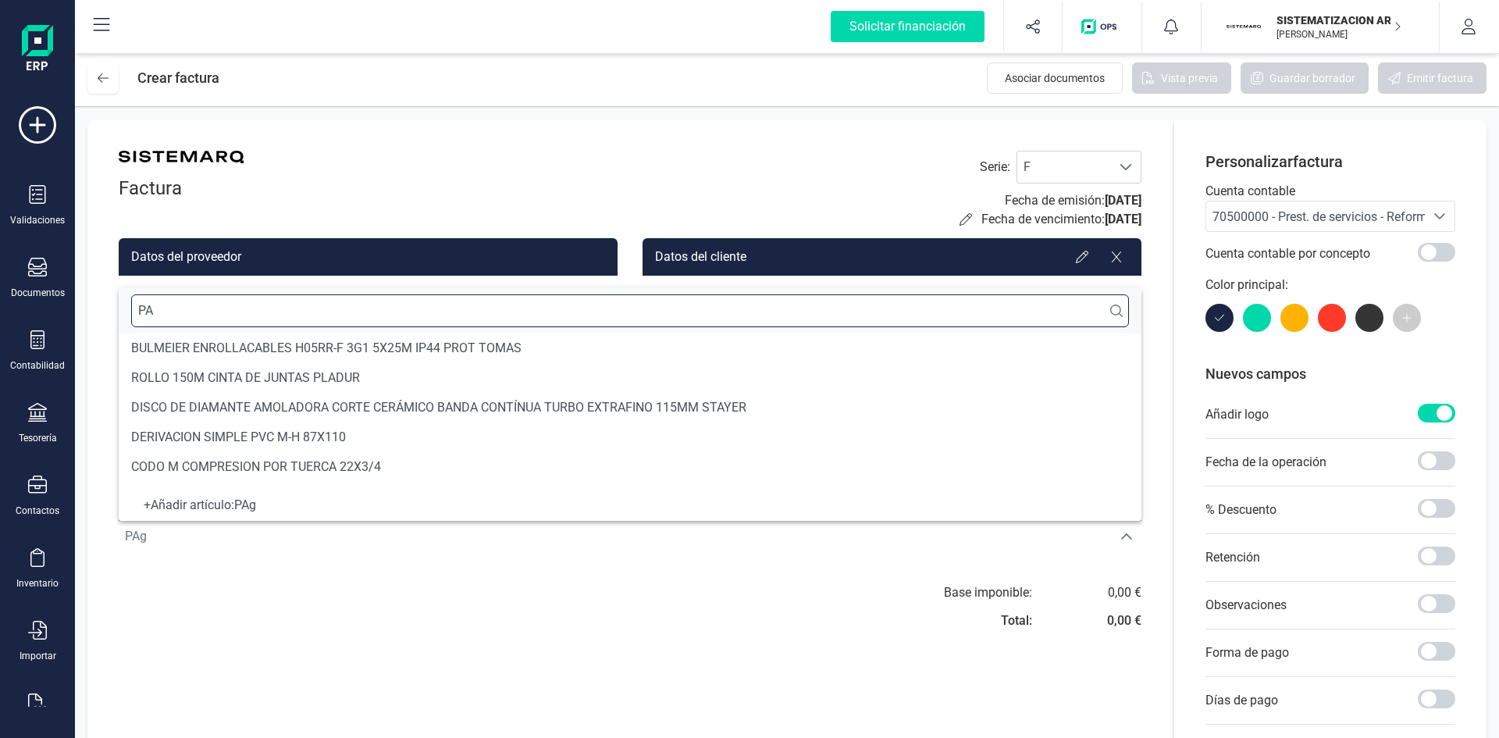
type input "P"
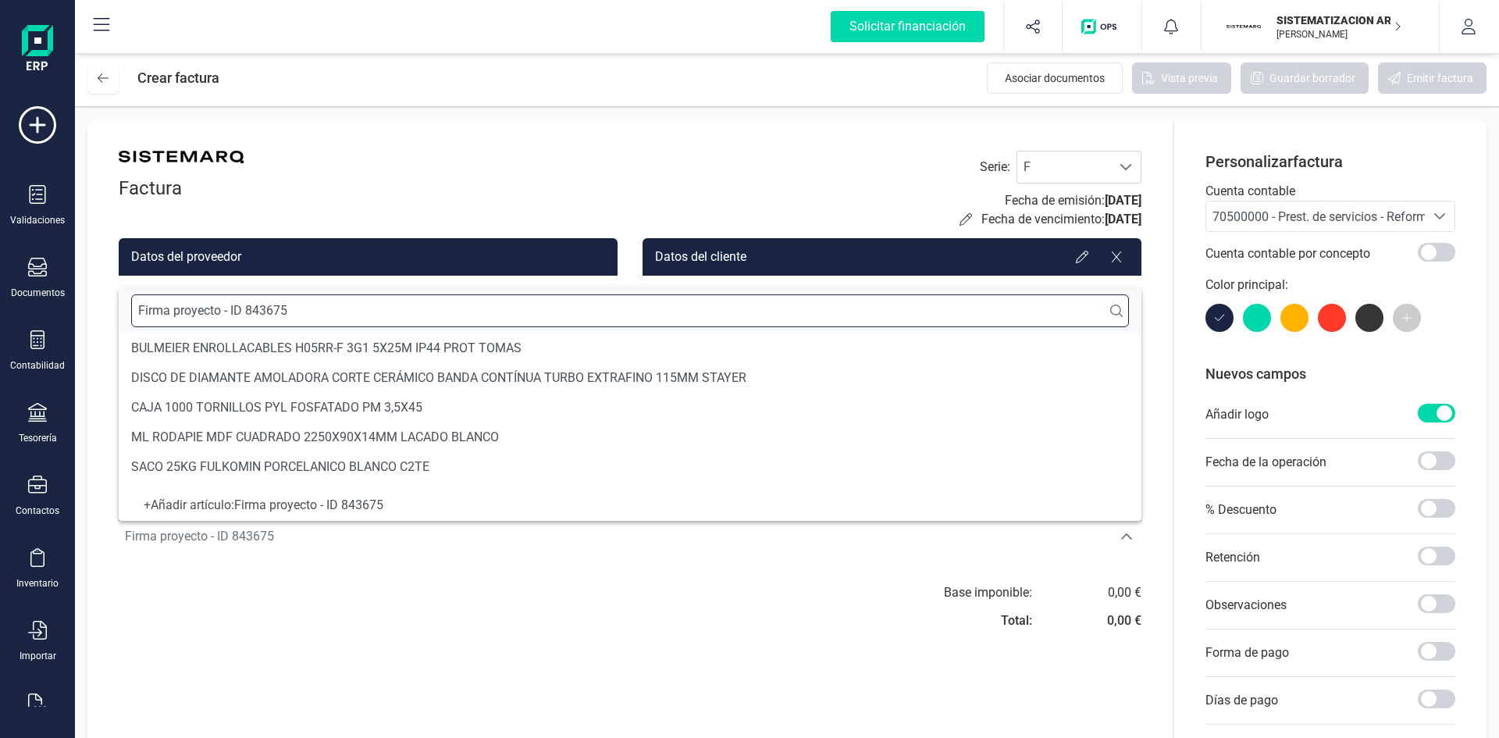
type input "Firma proyecto - ID 843675"
click at [372, 313] on input "Firma proyecto - ID 843675" at bounding box center [630, 310] width 998 height 33
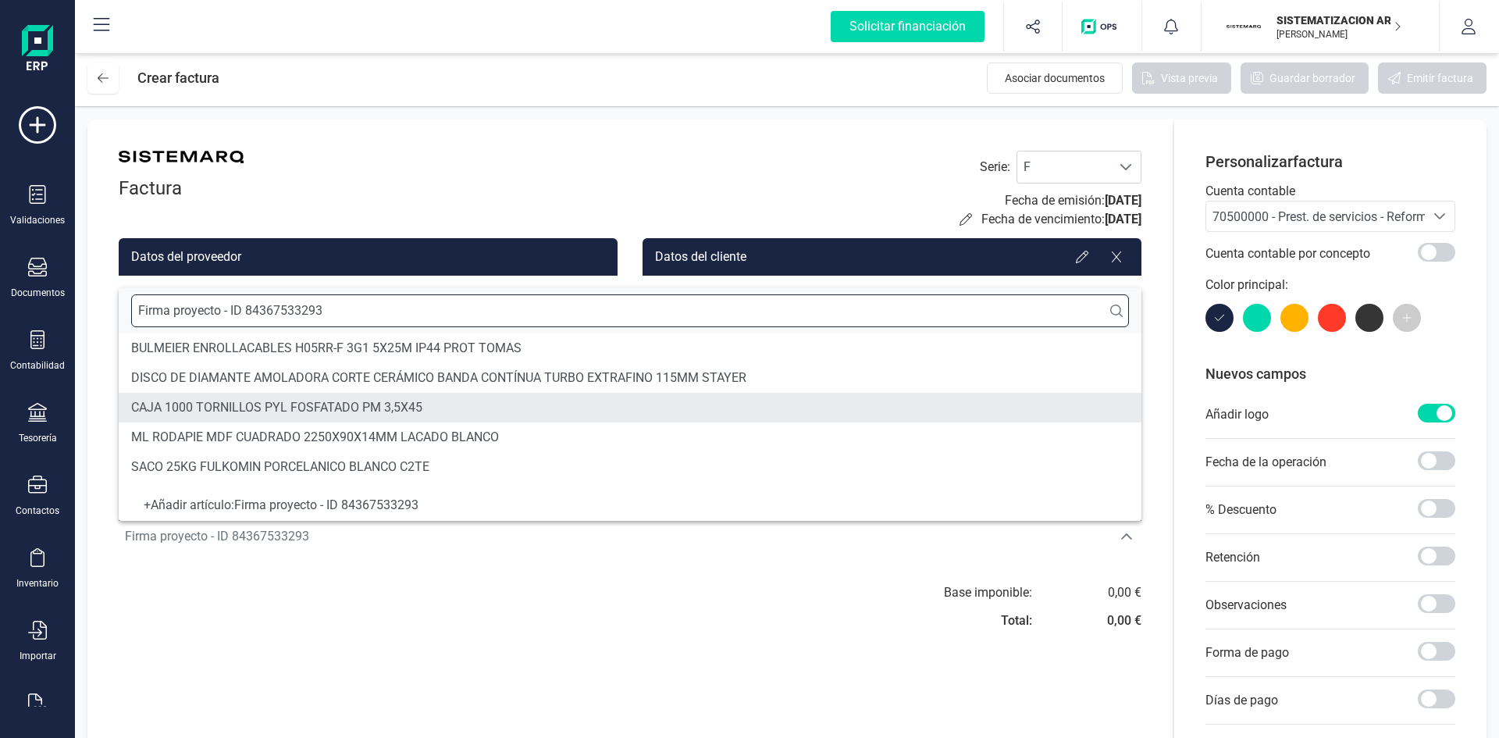
type input "Firma proyecto - ID 84367533293"
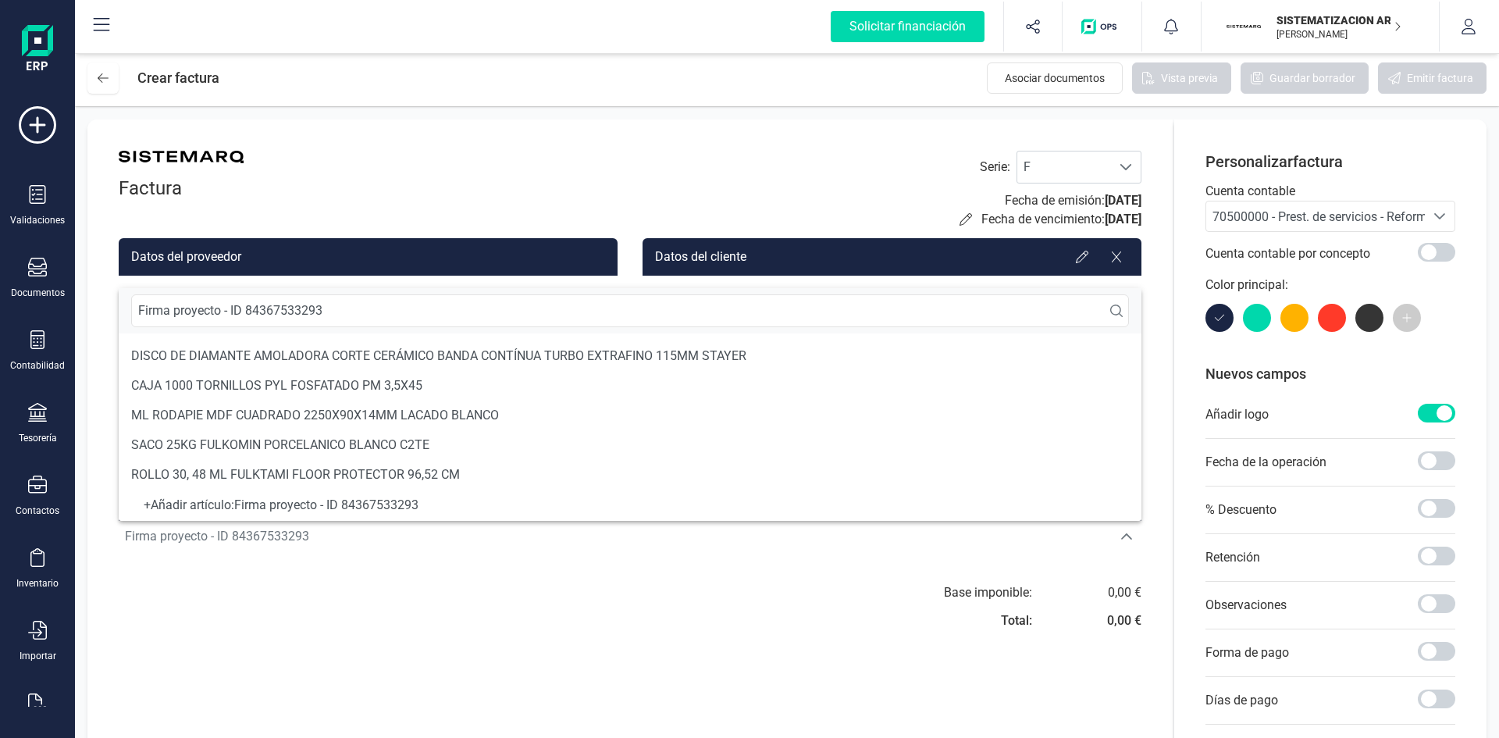
click at [454, 508] on div "+ Añadir artículo : Firma proyecto - ID 84367533293" at bounding box center [630, 505] width 1023 height 31
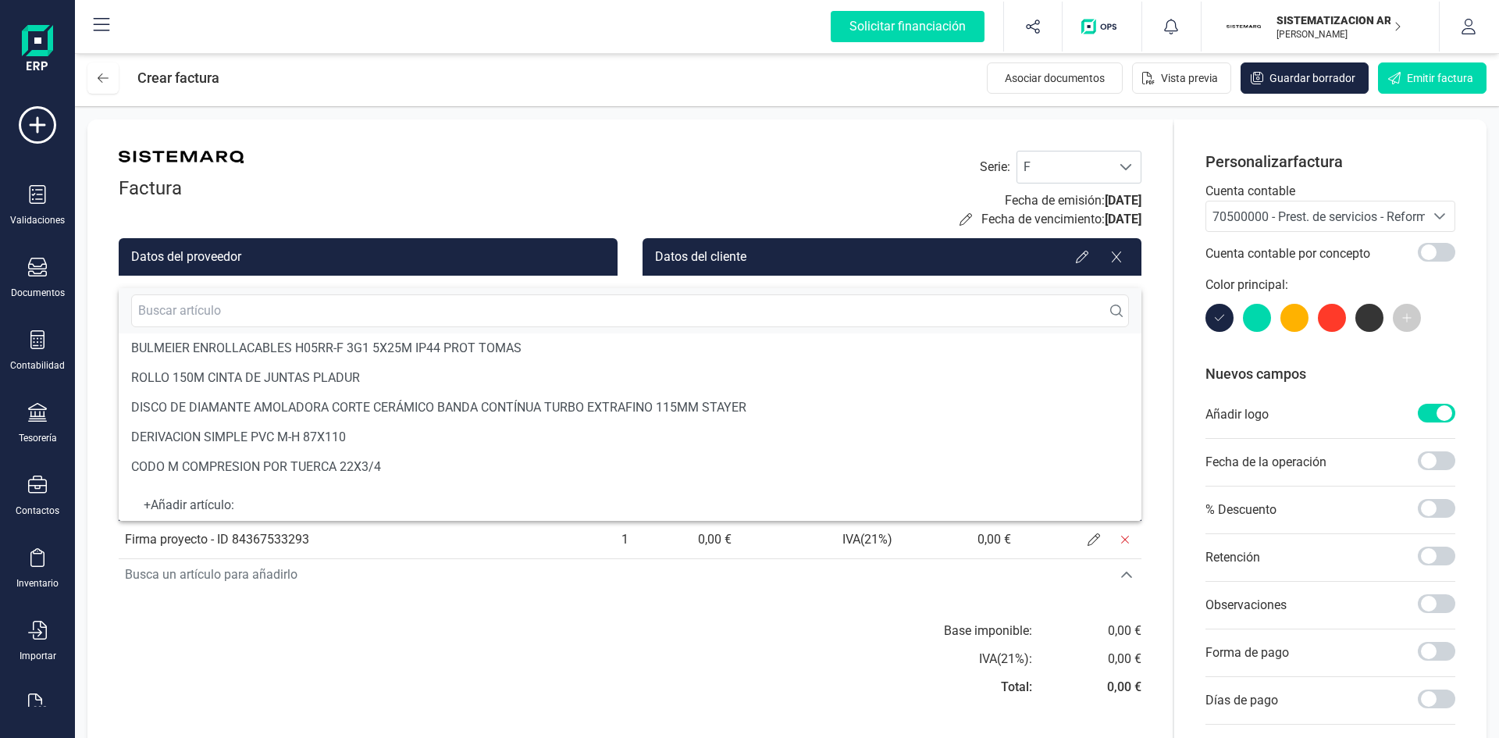
click at [351, 619] on div "Factura Serie : F F Fecha de emisión: 16/09/2025 Fecha de vencimiento: 16/09/20…" at bounding box center [629, 492] width 1085 height 746
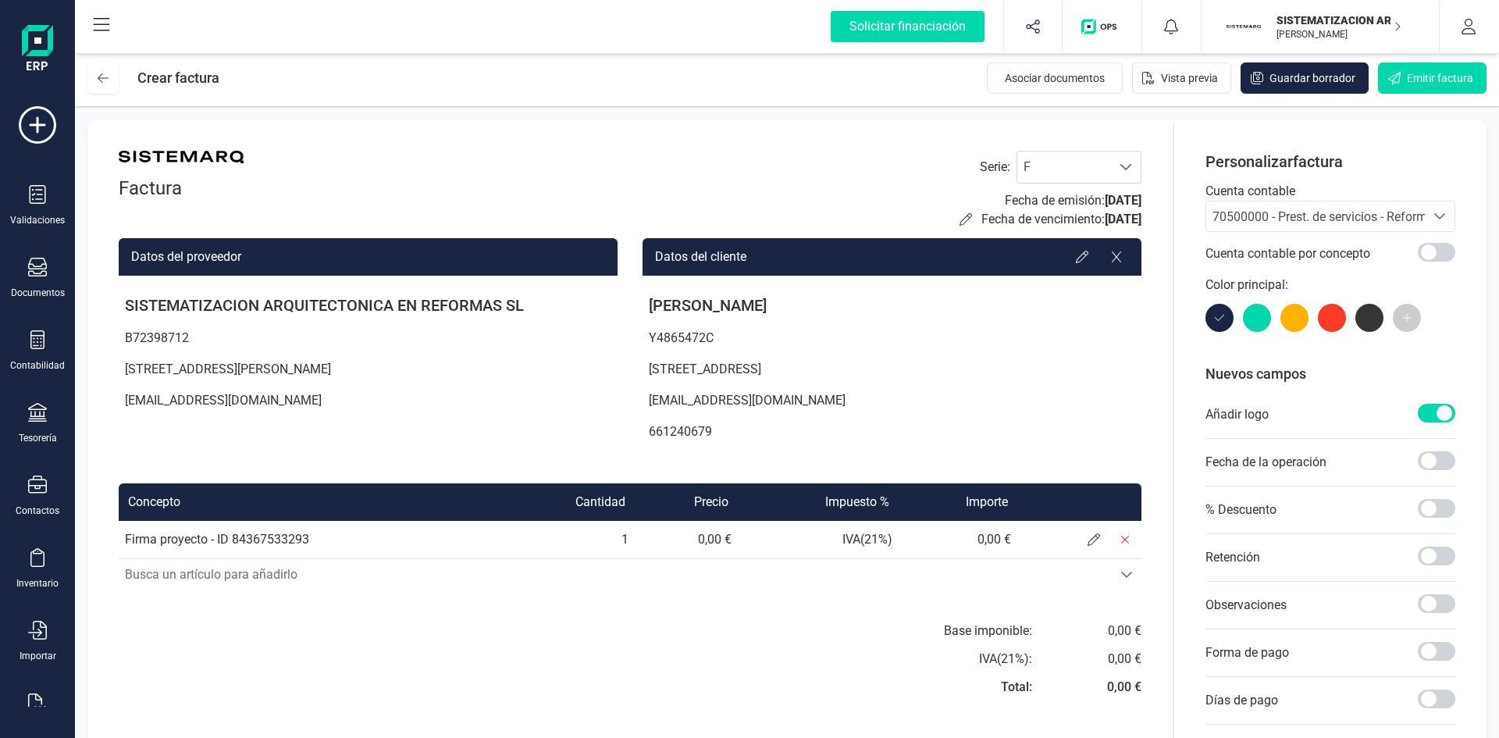
scroll to position [140, 0]
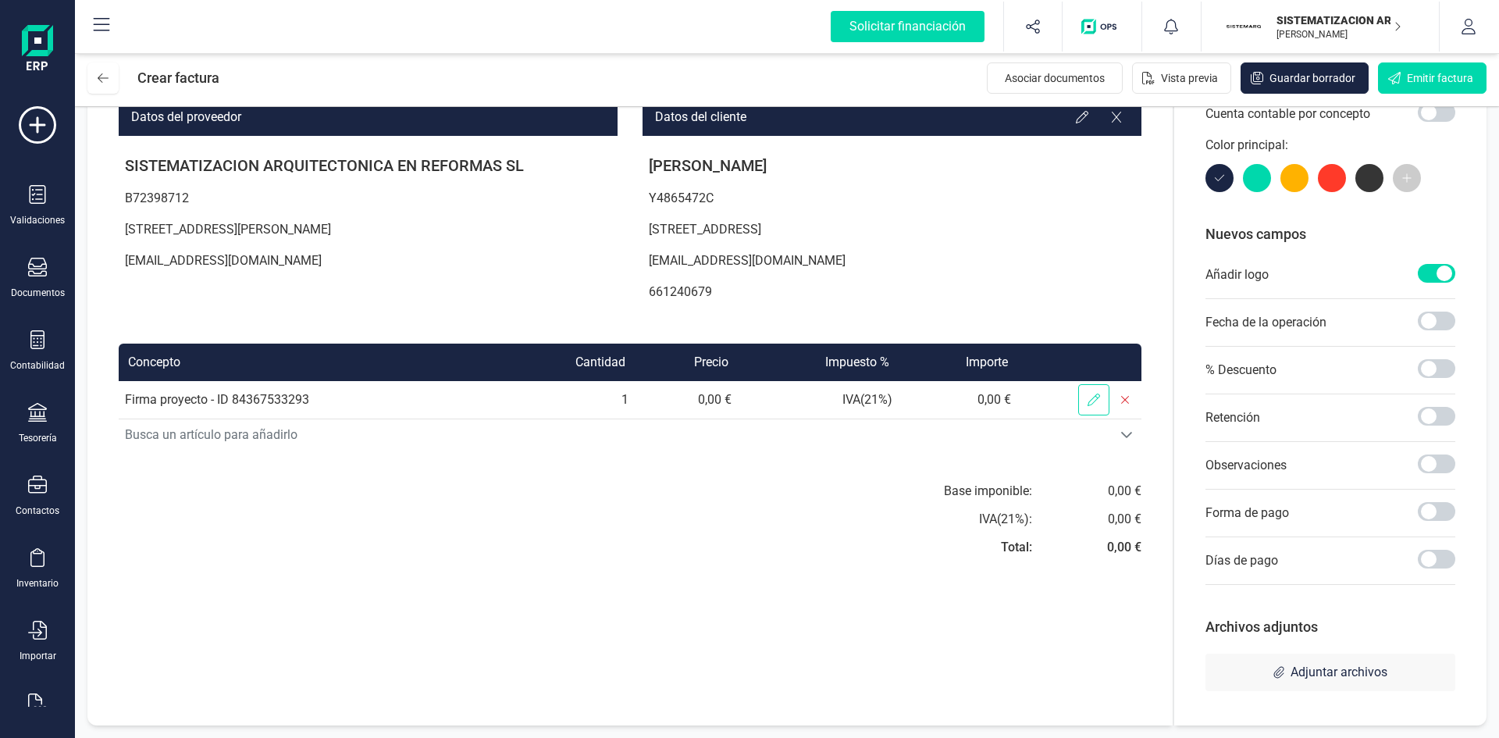
click at [1087, 402] on span at bounding box center [1093, 399] width 31 height 31
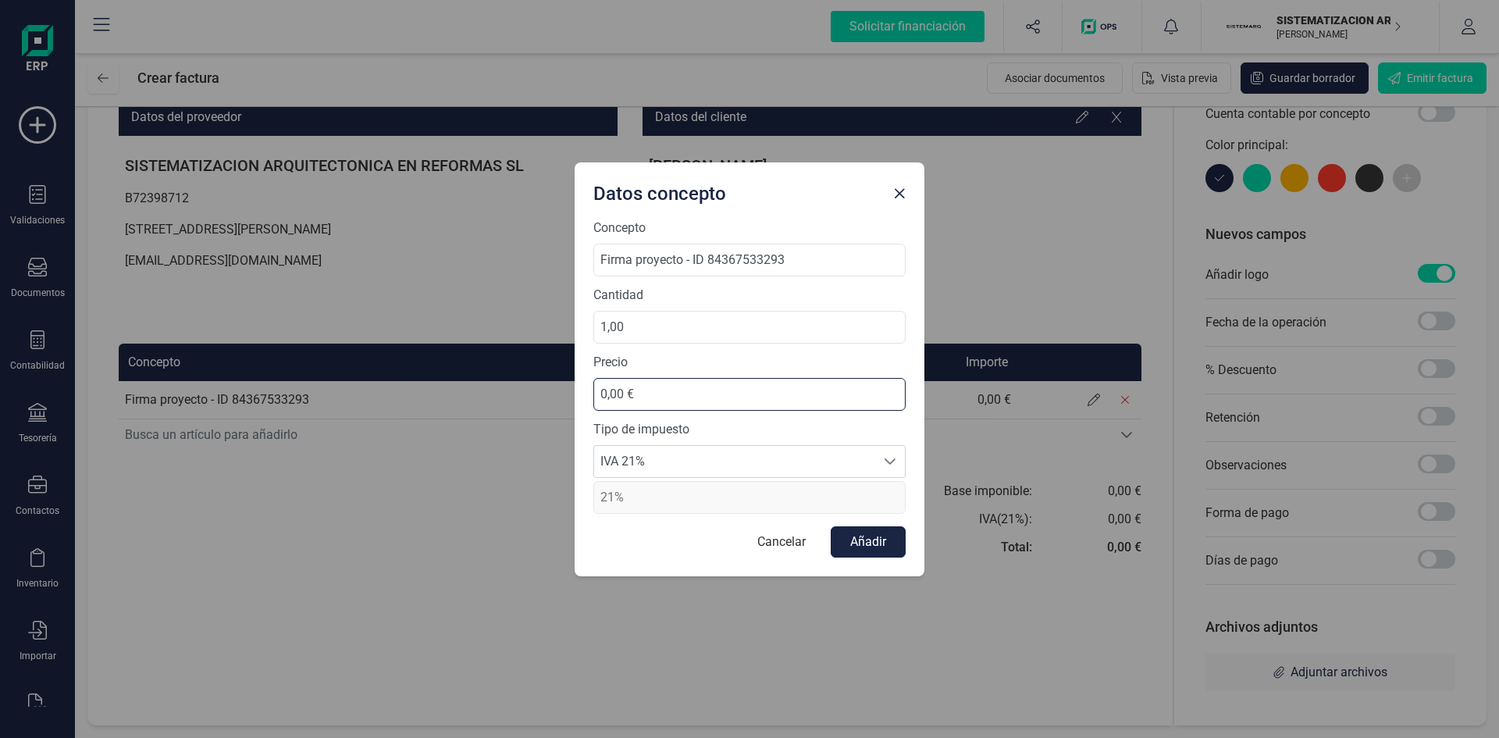
drag, startPoint x: 700, startPoint y: 399, endPoint x: 568, endPoint y: 401, distance: 132.0
click at [560, 401] on div "Datos concepto Concepto Firma proyecto - ID 84367533293 Cantidad 1,00 Precio 0,…" at bounding box center [749, 369] width 1499 height 738
type input "6.138,00 €"
click at [887, 470] on div at bounding box center [890, 461] width 30 height 31
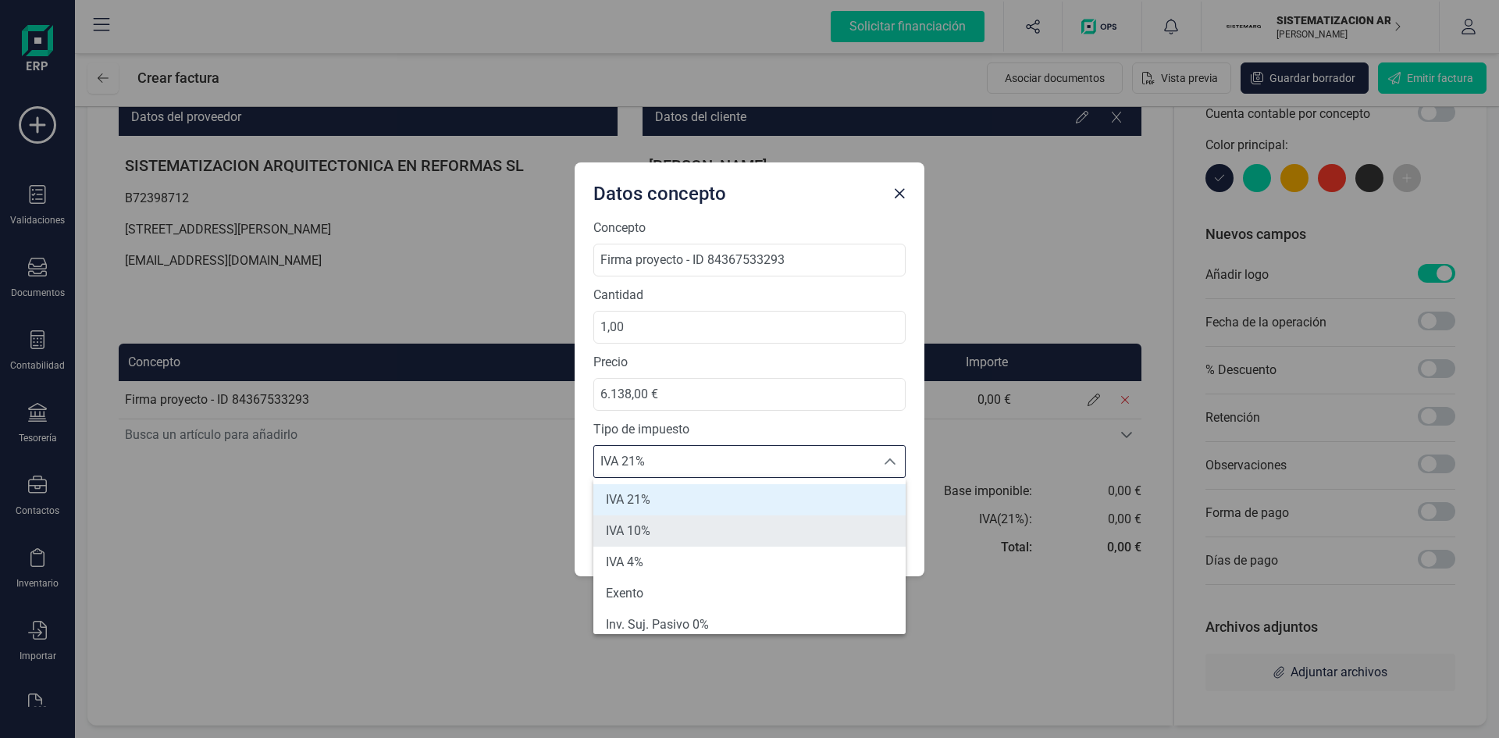
click at [818, 539] on li "IVA 10%" at bounding box center [749, 530] width 312 height 31
type input "10%"
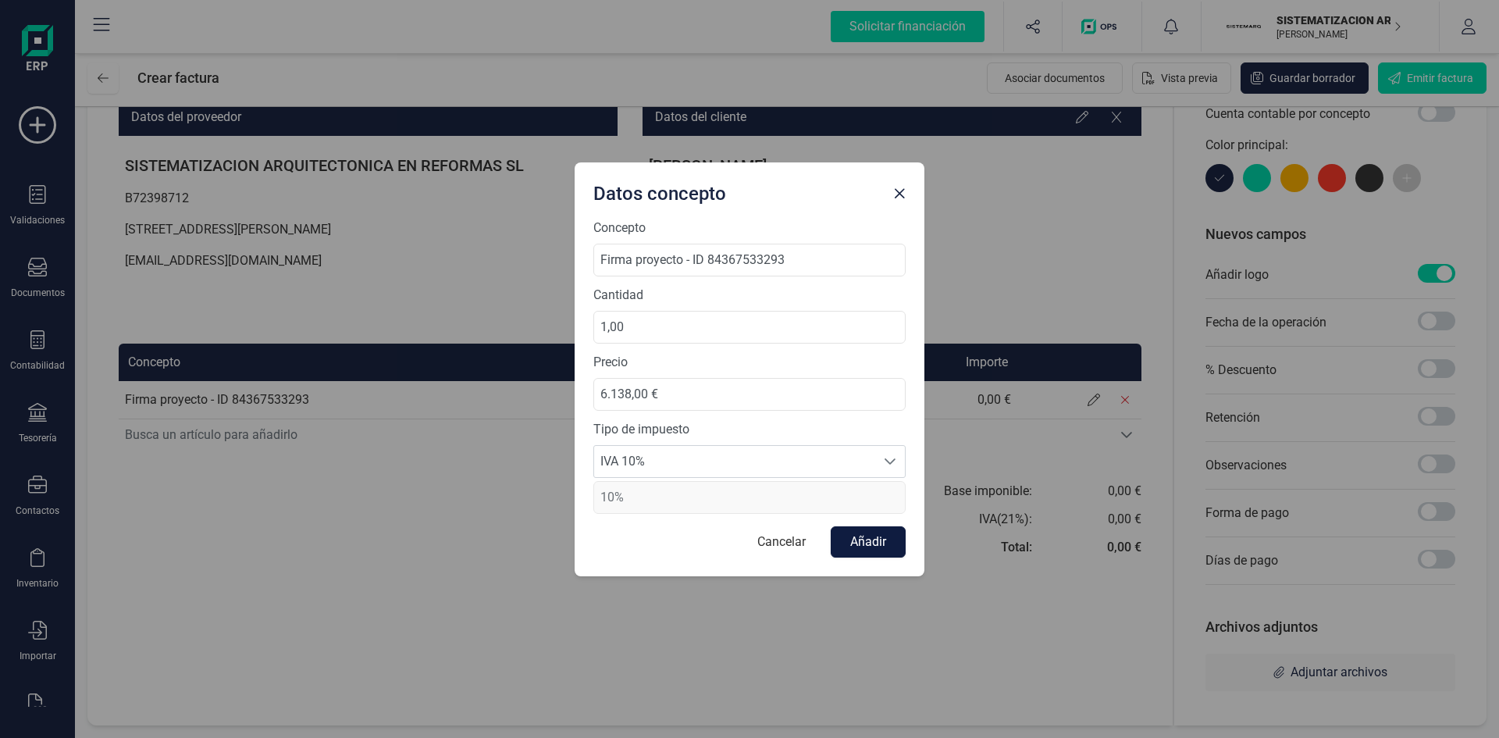
click at [871, 541] on button "Añadir" at bounding box center [868, 541] width 75 height 31
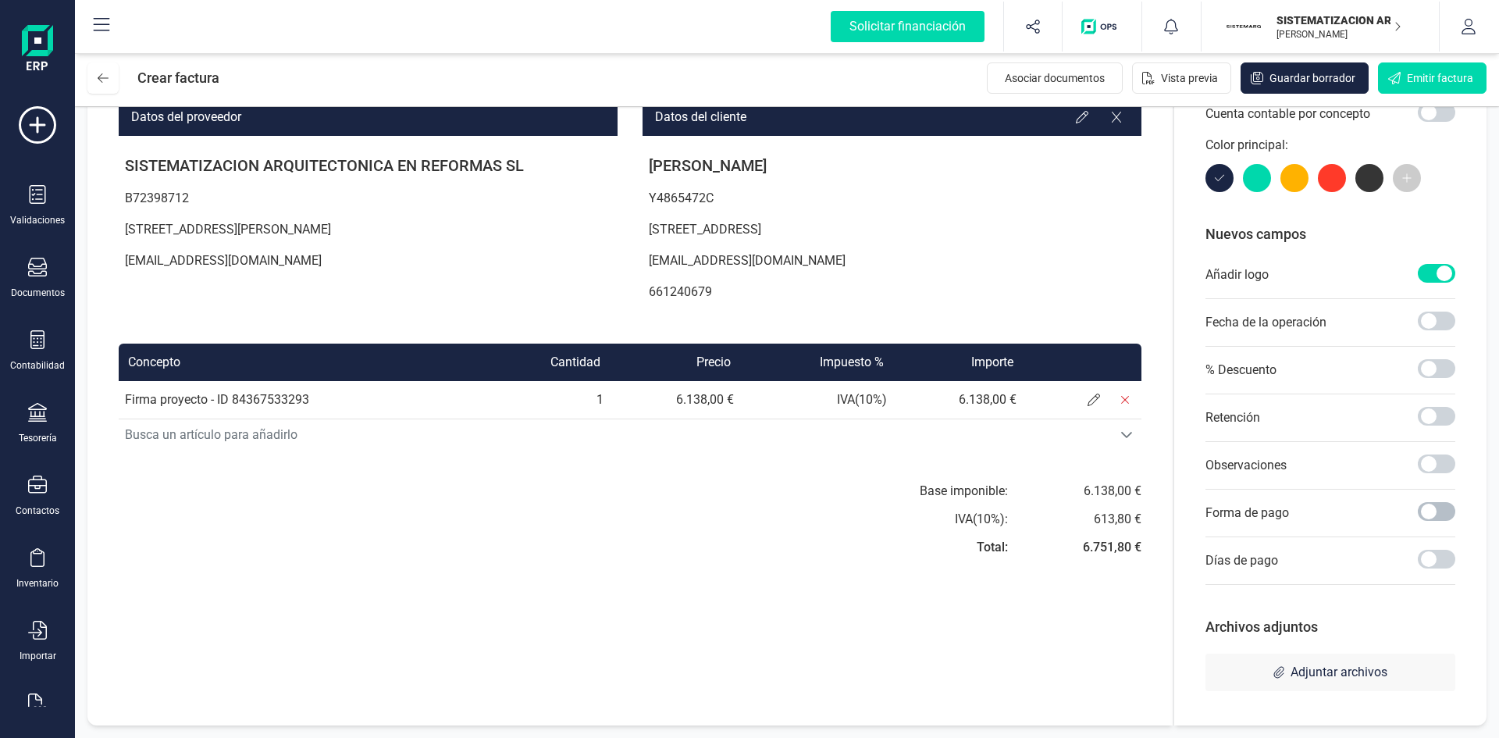
click at [1425, 509] on span at bounding box center [1436, 511] width 37 height 19
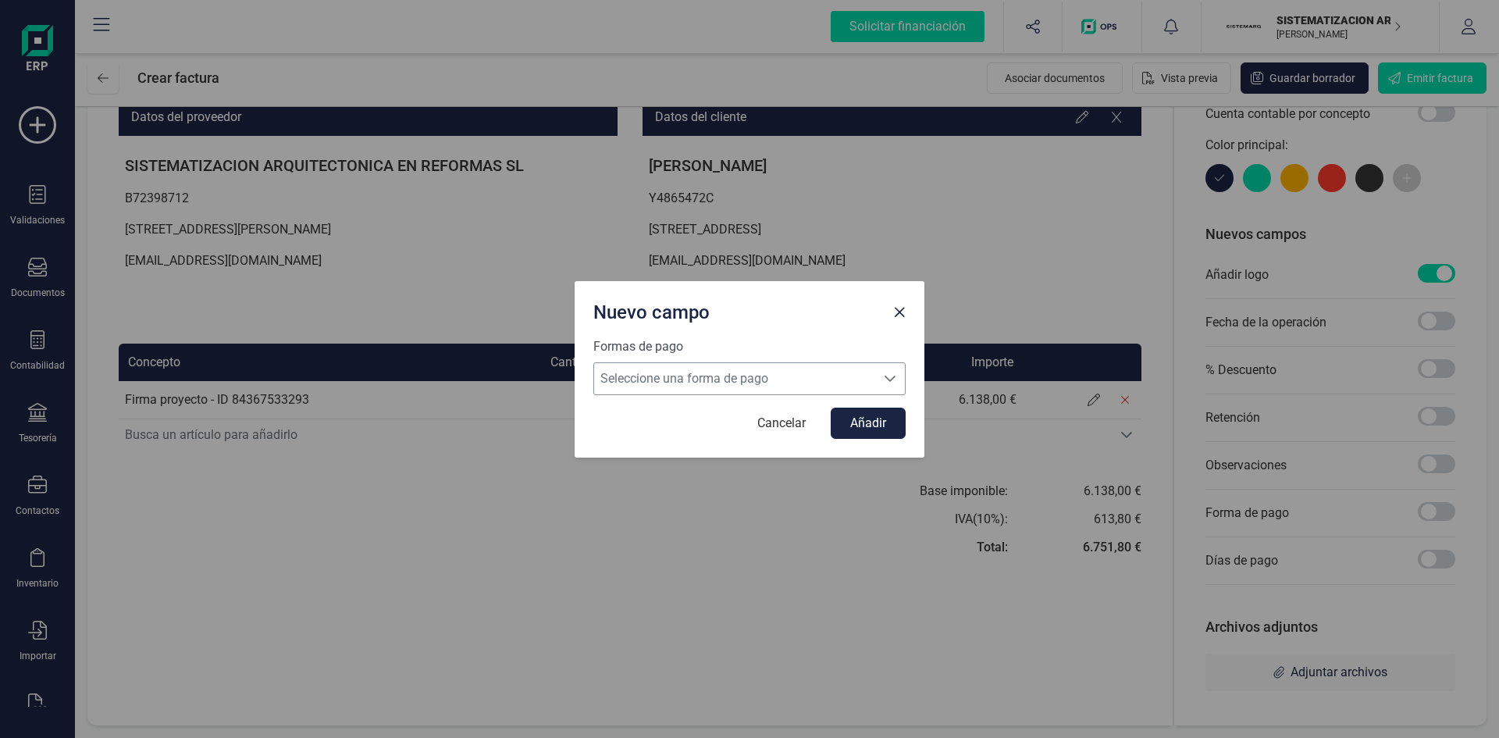
click at [892, 383] on icon "Seleccione una forma de pago" at bounding box center [890, 378] width 12 height 12
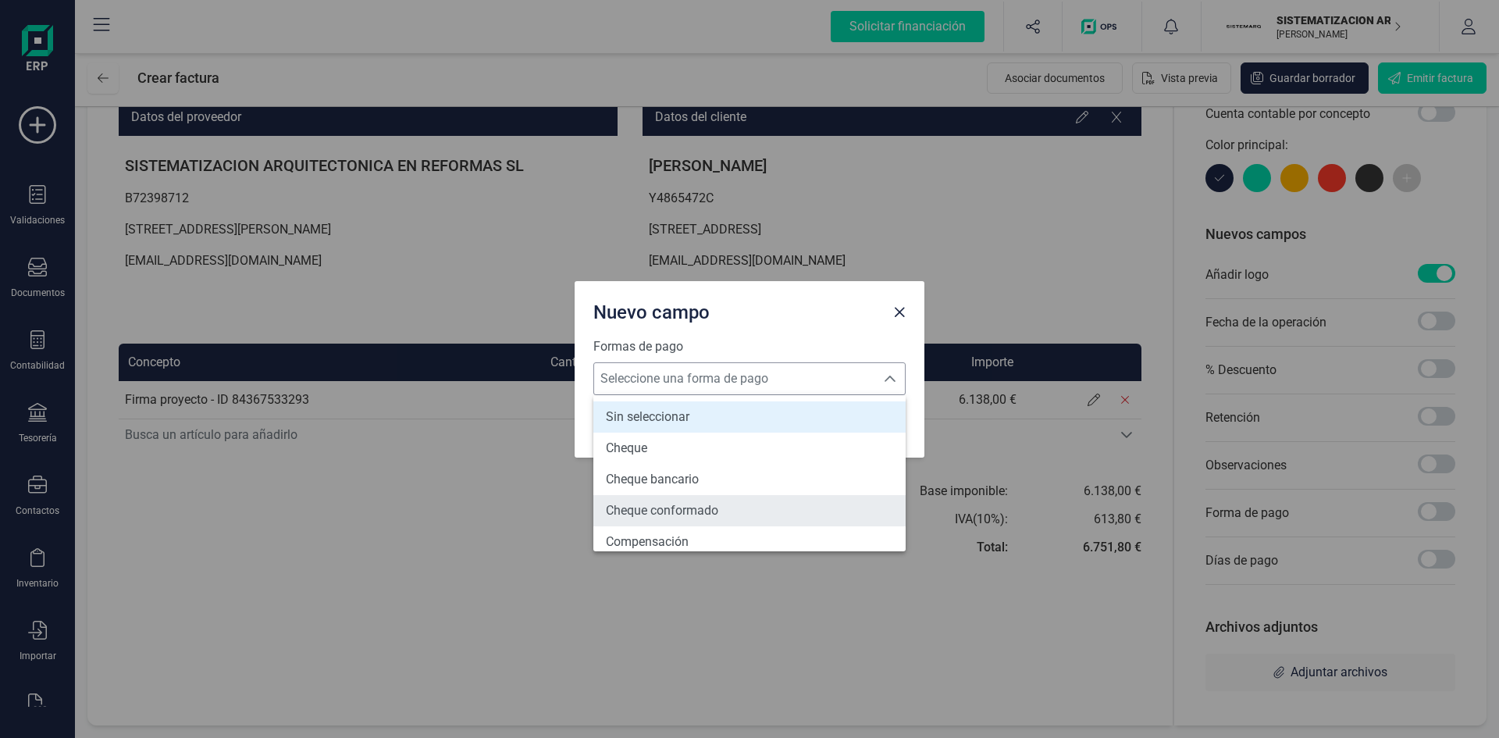
scroll to position [575, 0]
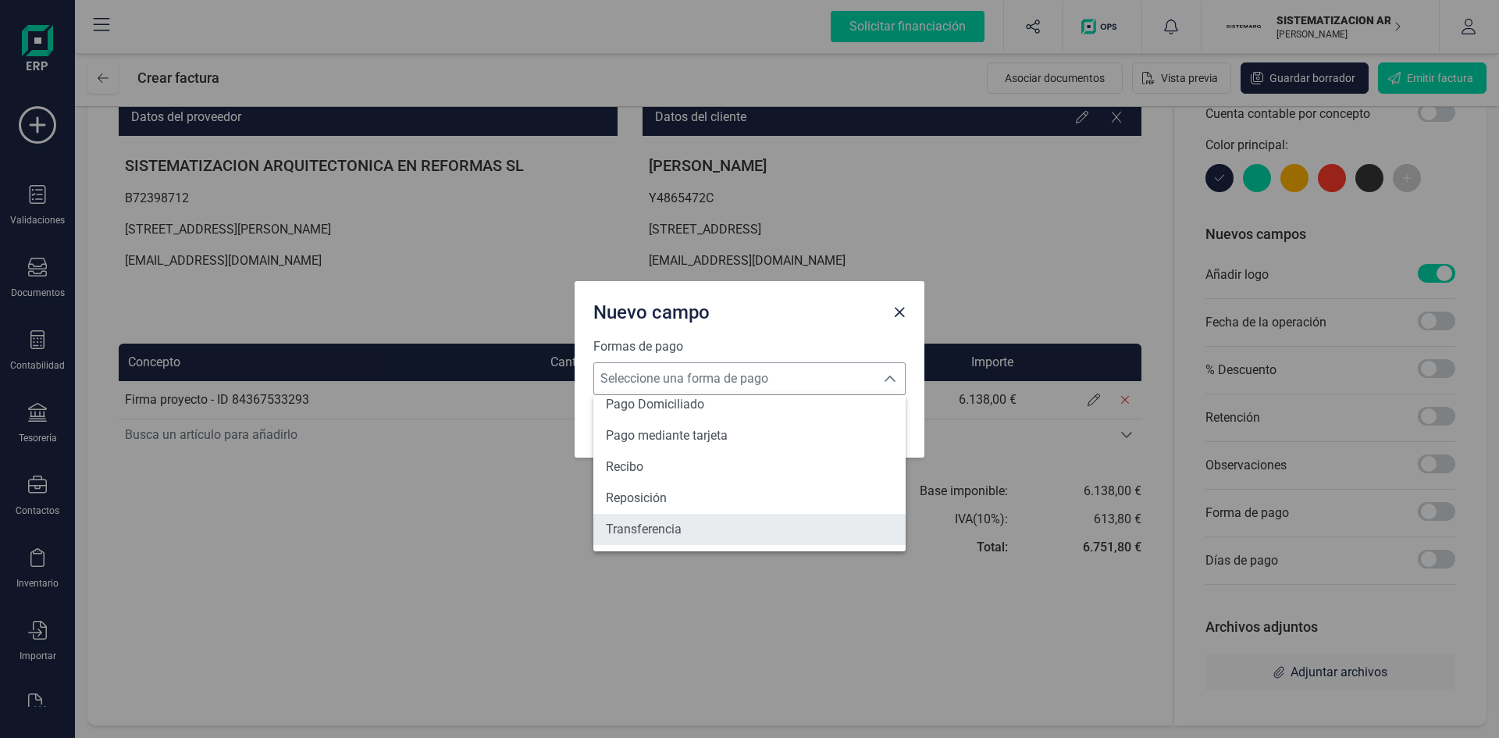
click at [741, 525] on li "Transferencia" at bounding box center [749, 529] width 312 height 31
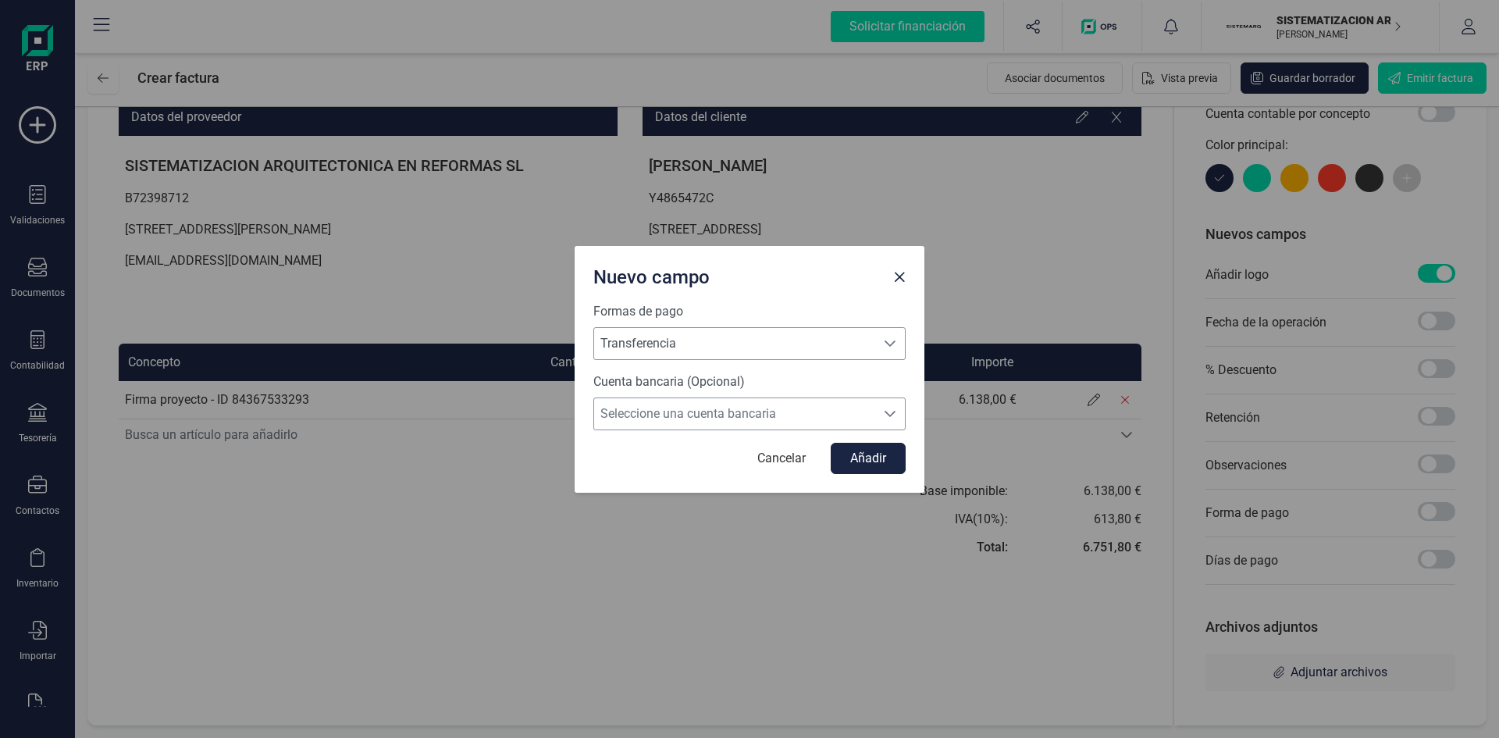
click at [742, 407] on span "Seleccione una cuenta bancaria" at bounding box center [734, 413] width 281 height 31
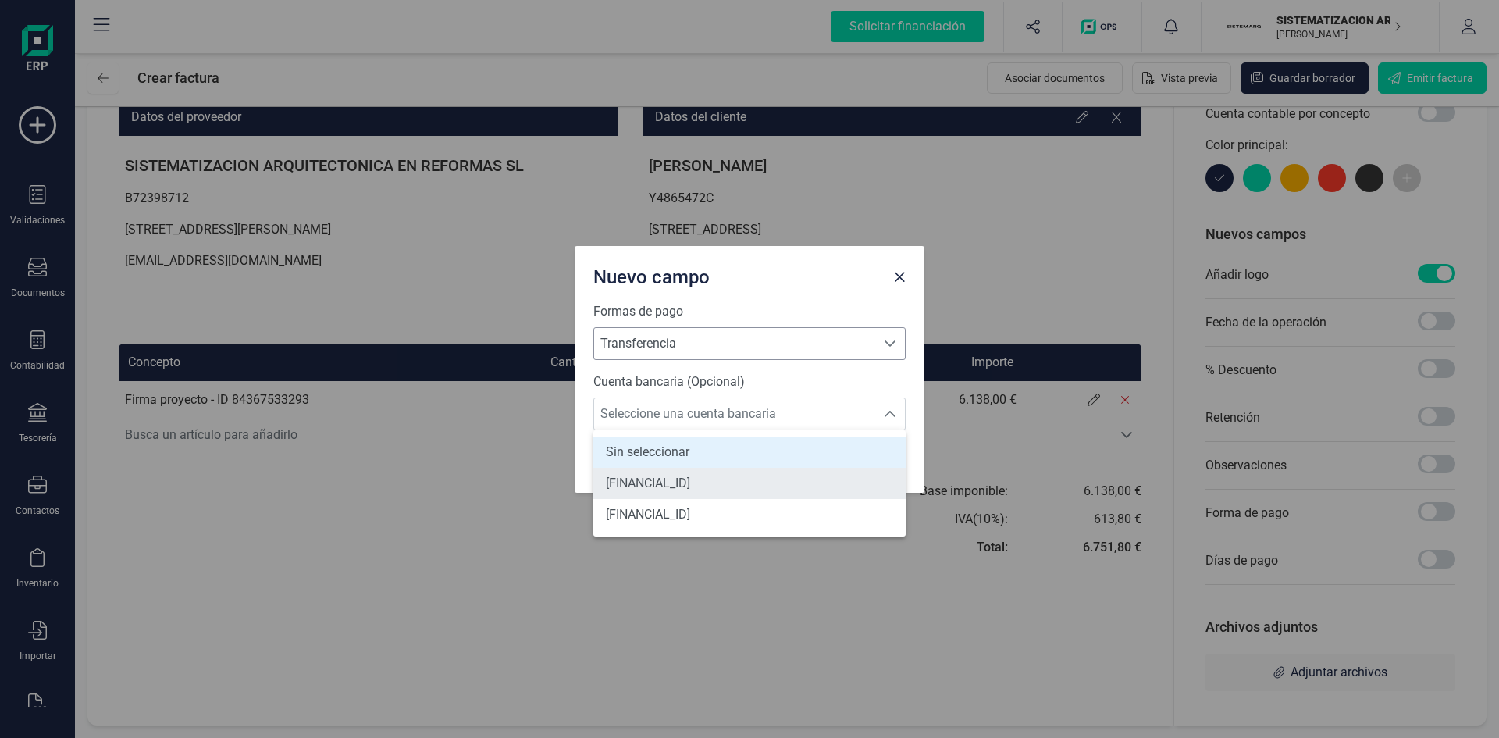
click at [690, 489] on span "[FINANCIAL_ID]" at bounding box center [648, 483] width 84 height 19
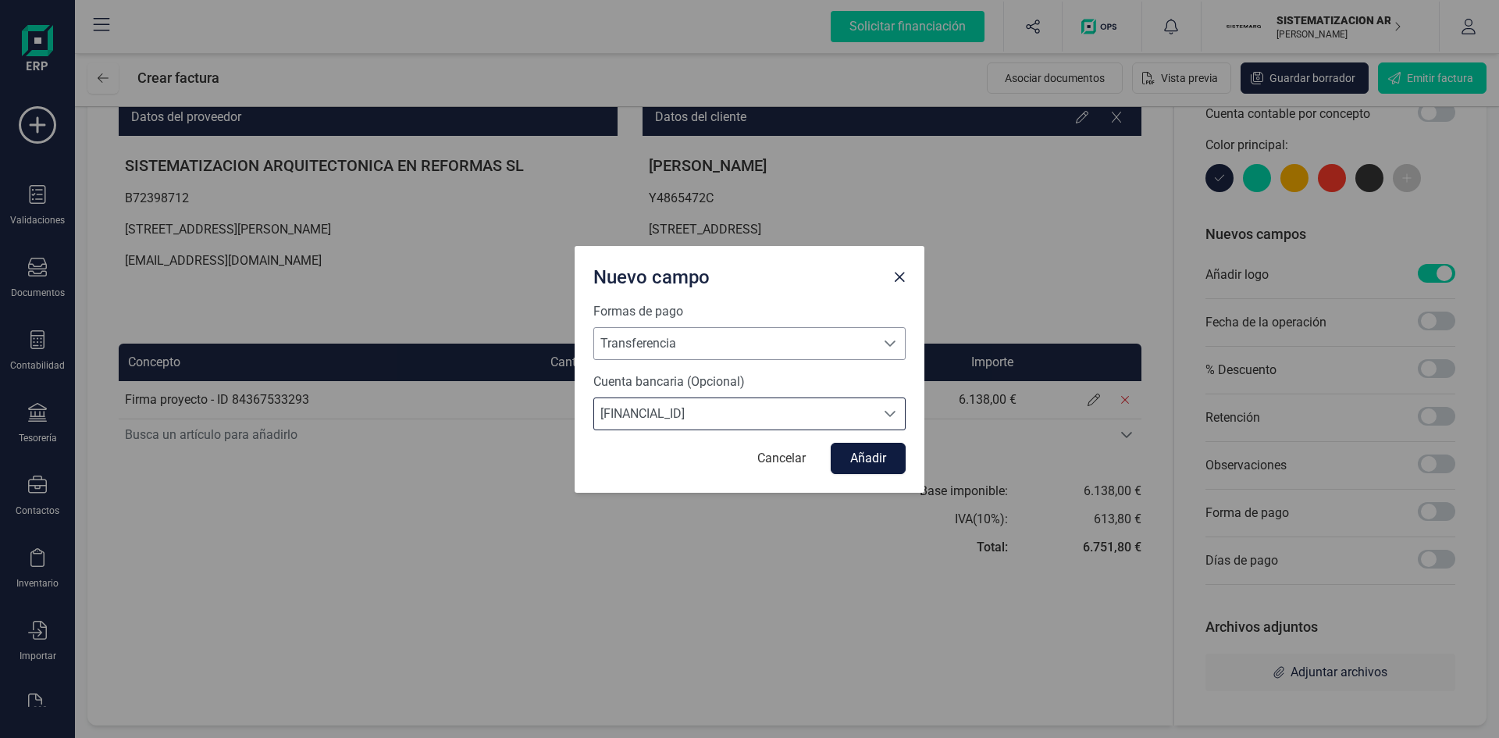
click at [854, 454] on button "Añadir" at bounding box center [868, 458] width 75 height 31
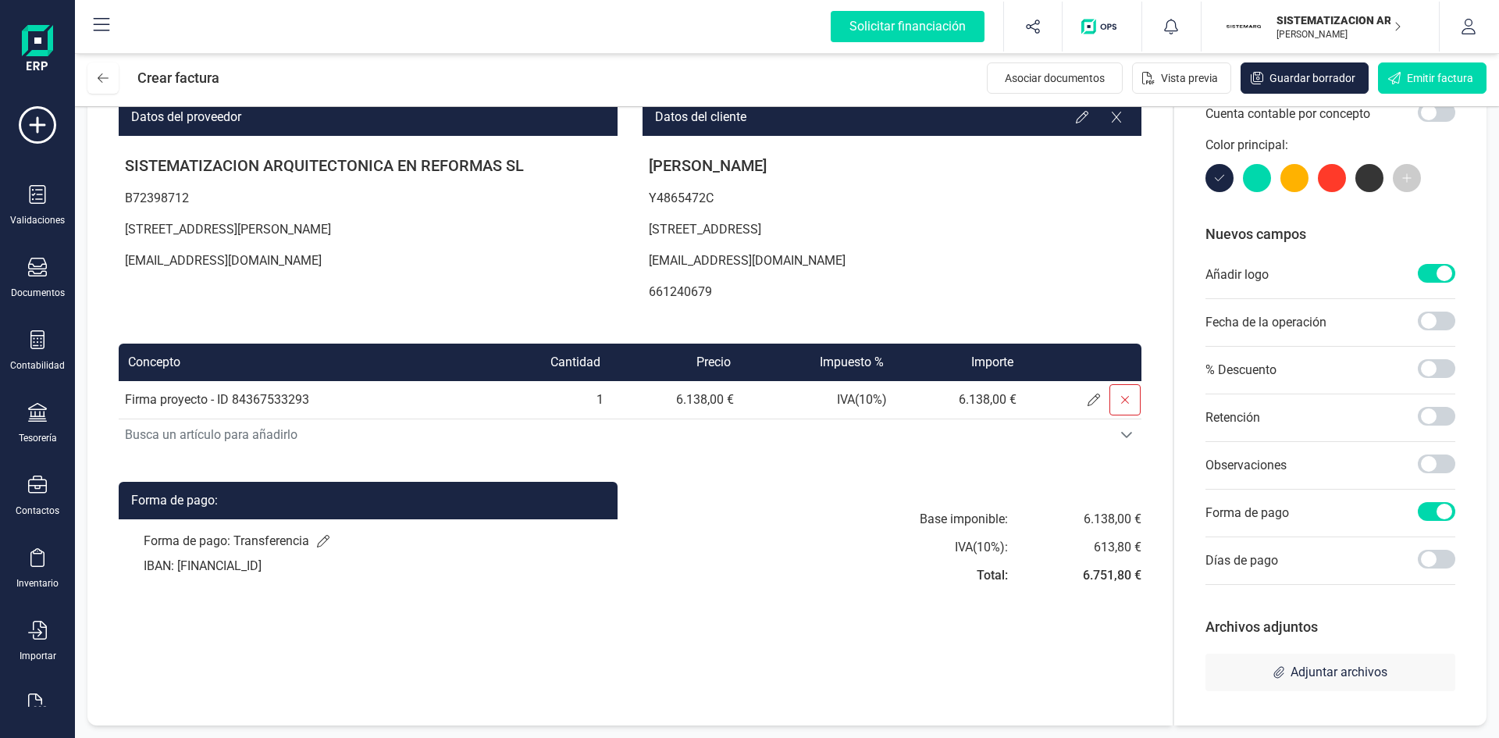
scroll to position [0, 0]
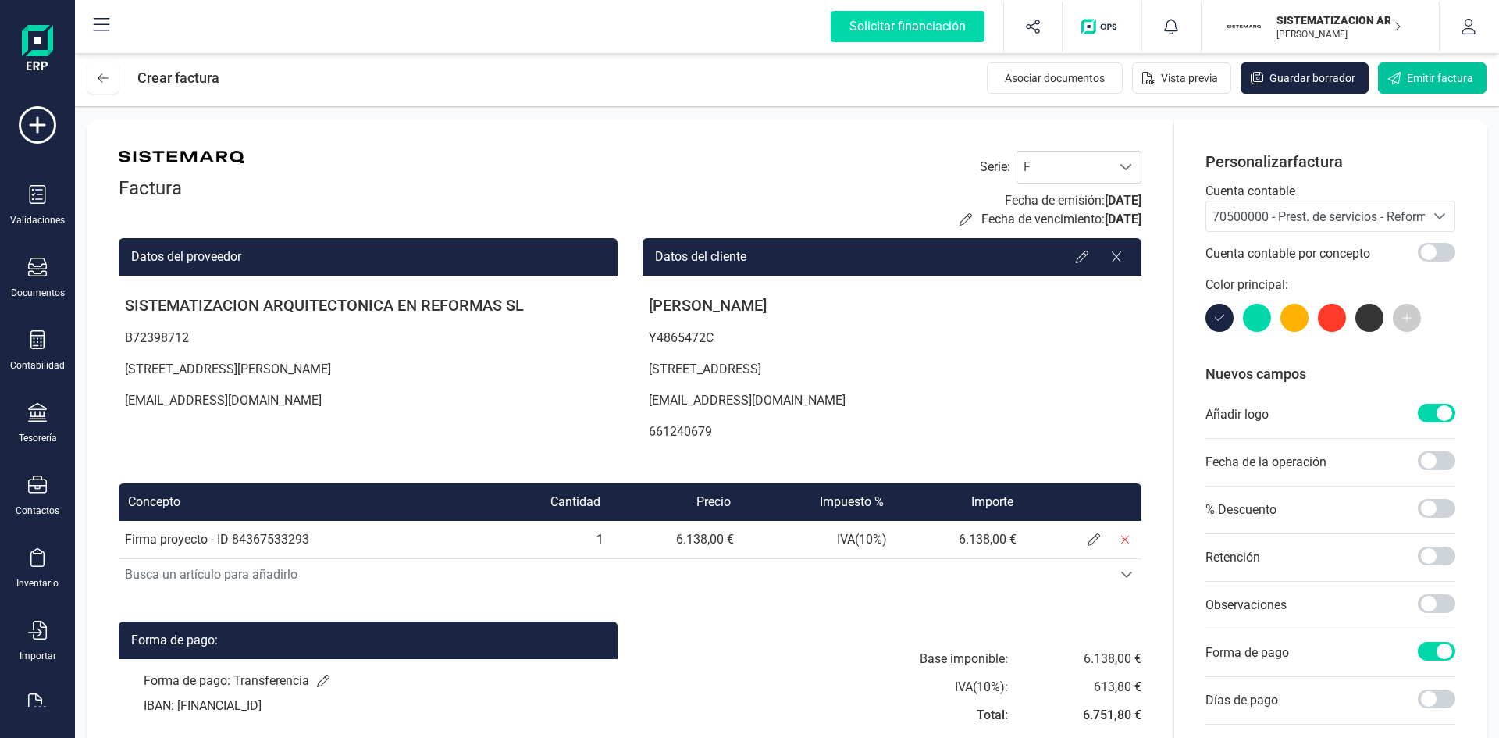
click at [1424, 86] on button "Emitir factura" at bounding box center [1432, 77] width 109 height 31
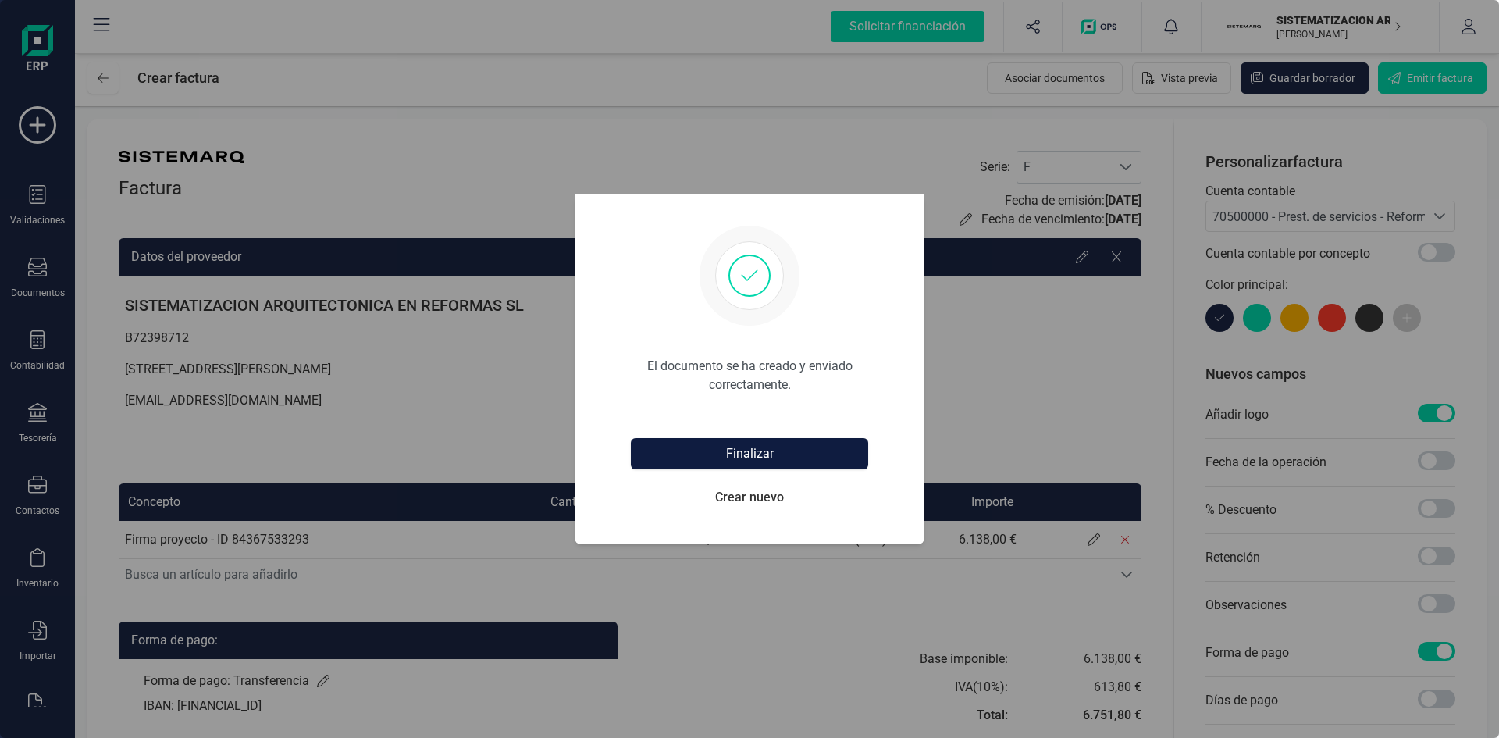
click at [799, 455] on button "Finalizar" at bounding box center [749, 453] width 237 height 31
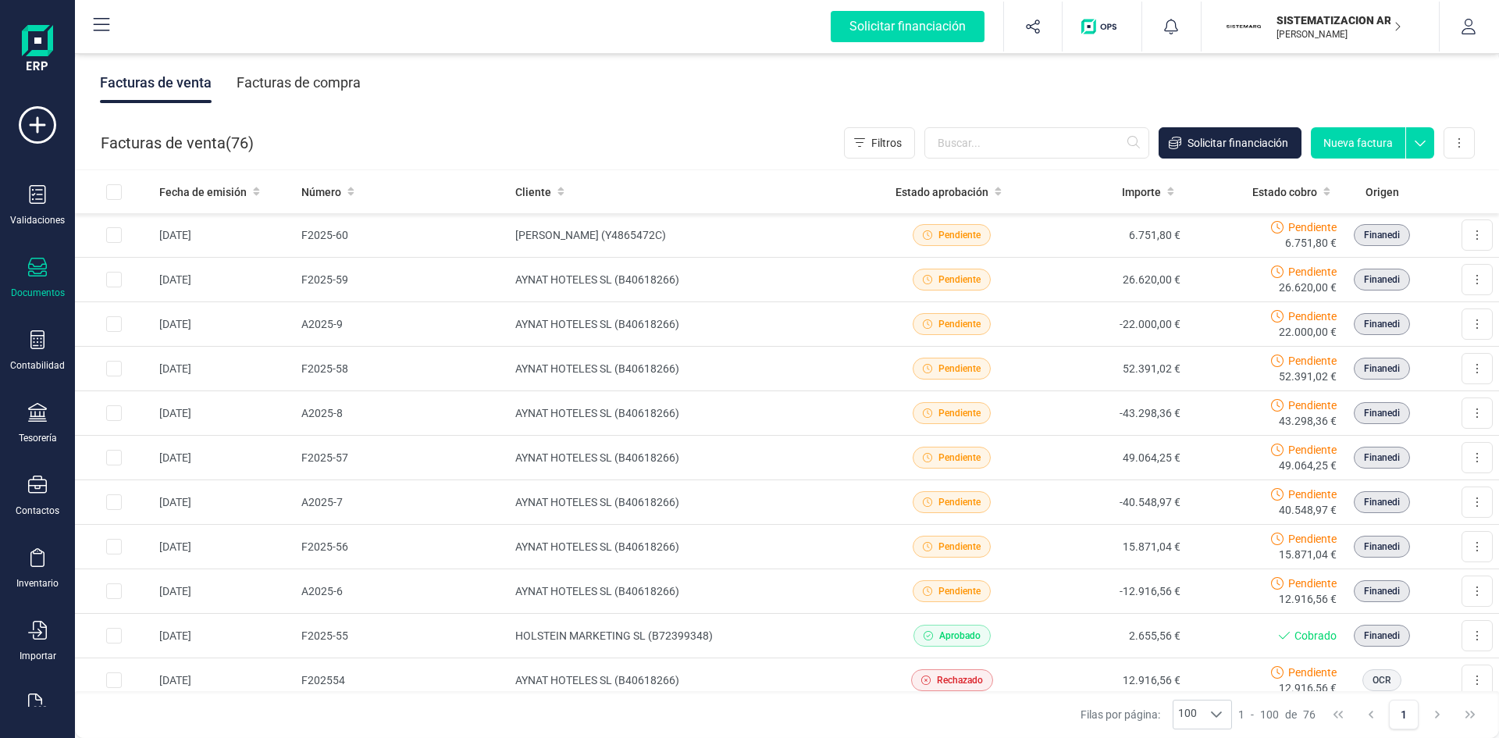
click at [1369, 131] on button "Nueva factura" at bounding box center [1358, 142] width 94 height 31
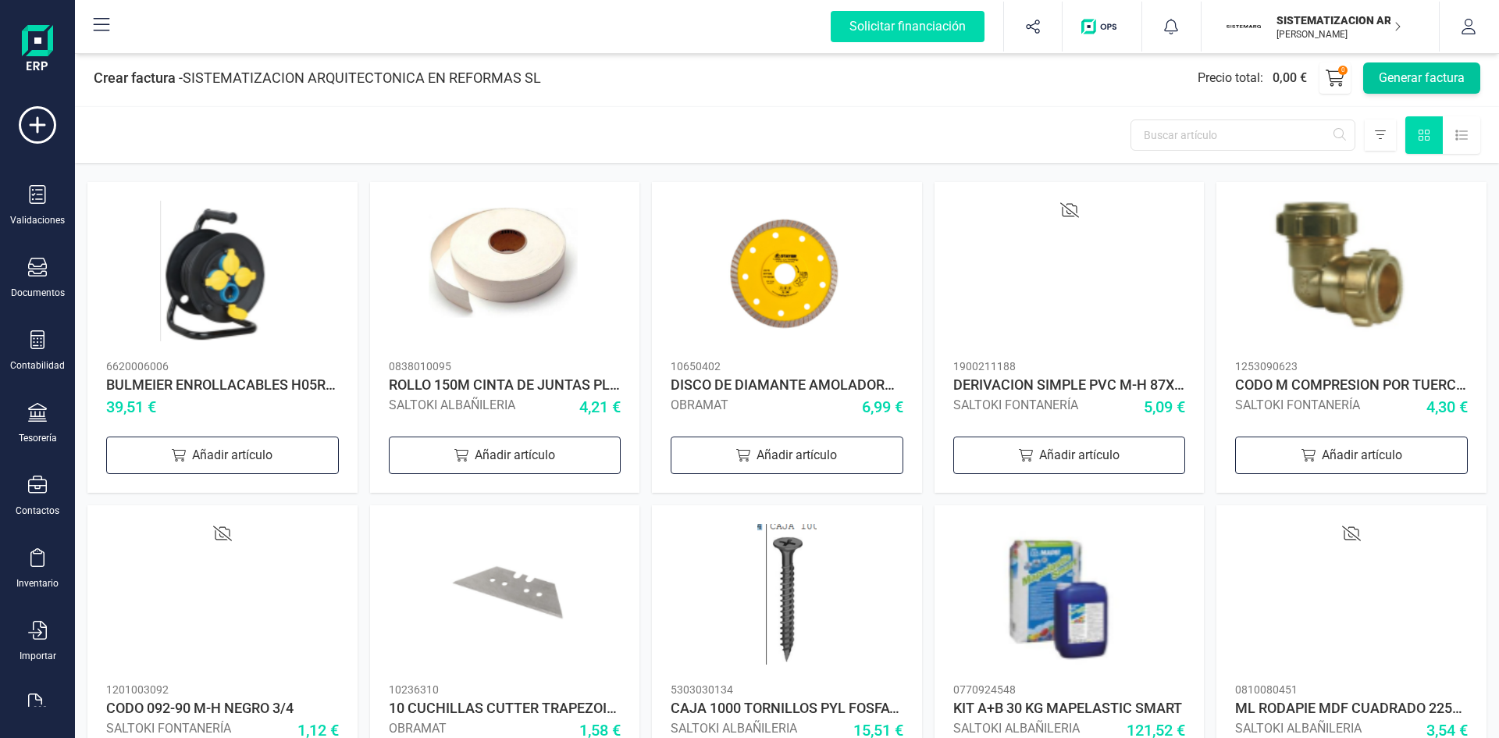
click at [1403, 84] on button "Generar factura" at bounding box center [1421, 77] width 117 height 31
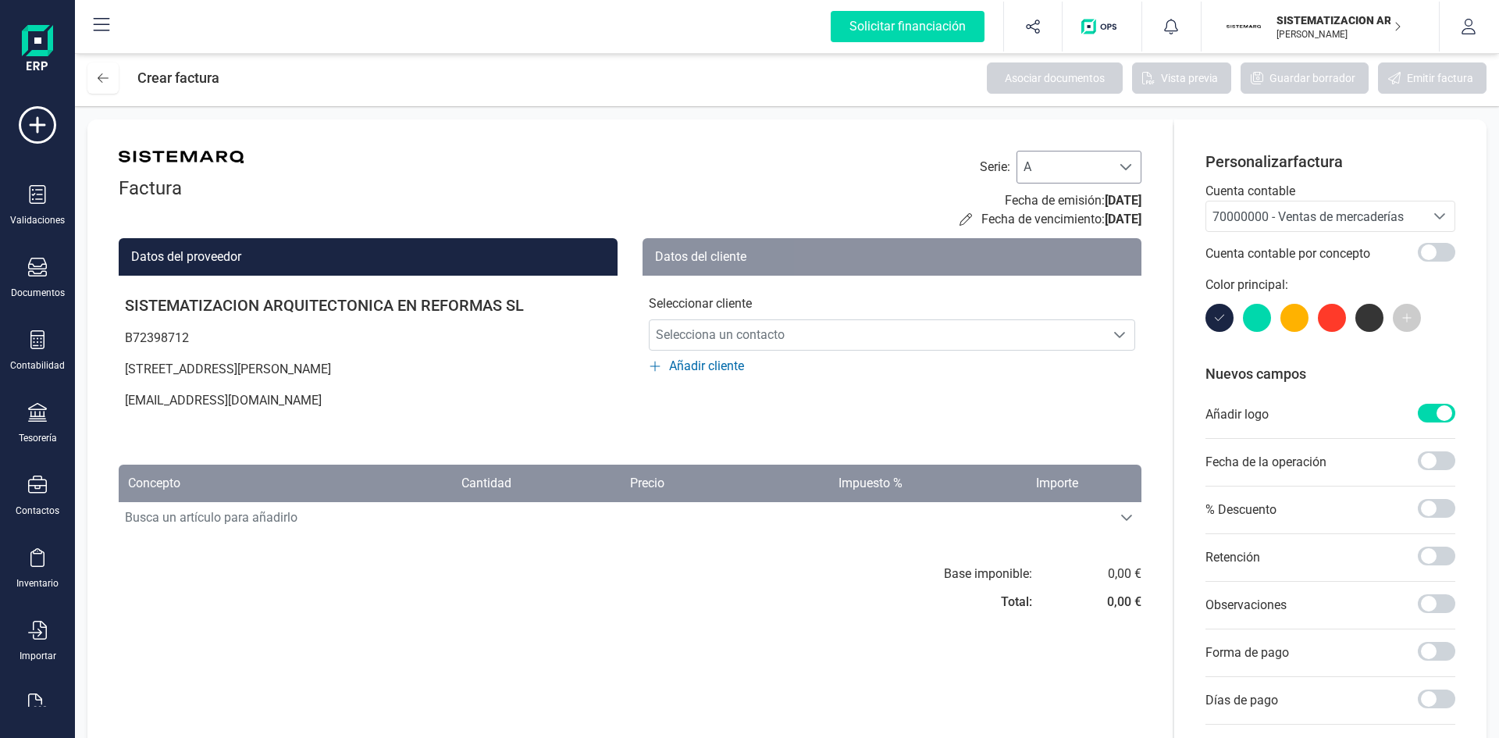
click at [1082, 183] on div "A A" at bounding box center [1079, 167] width 125 height 33
click at [1057, 224] on li "F" at bounding box center [1079, 215] width 125 height 31
click at [852, 334] on span "Selecciona un contacto" at bounding box center [877, 334] width 455 height 31
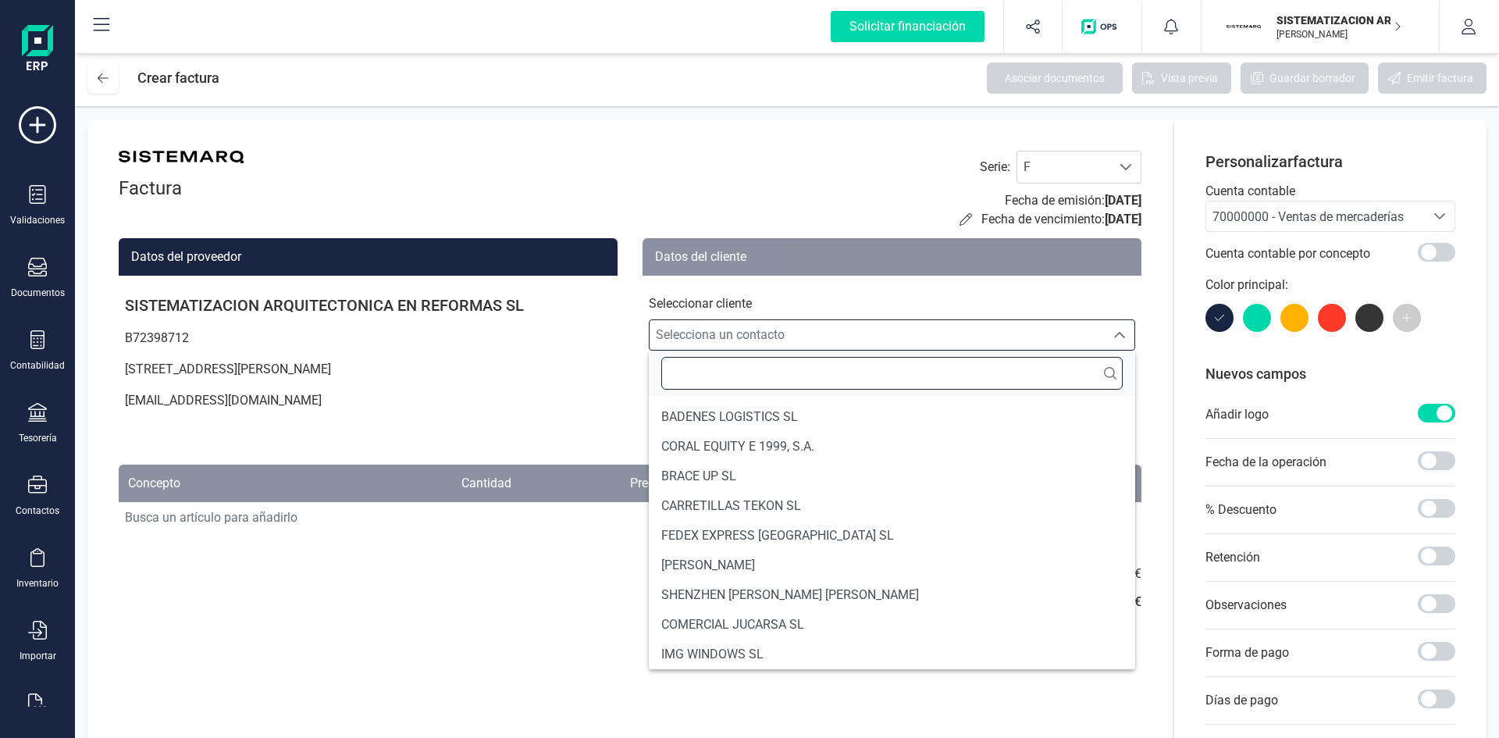
click at [773, 383] on input "text" at bounding box center [891, 373] width 461 height 33
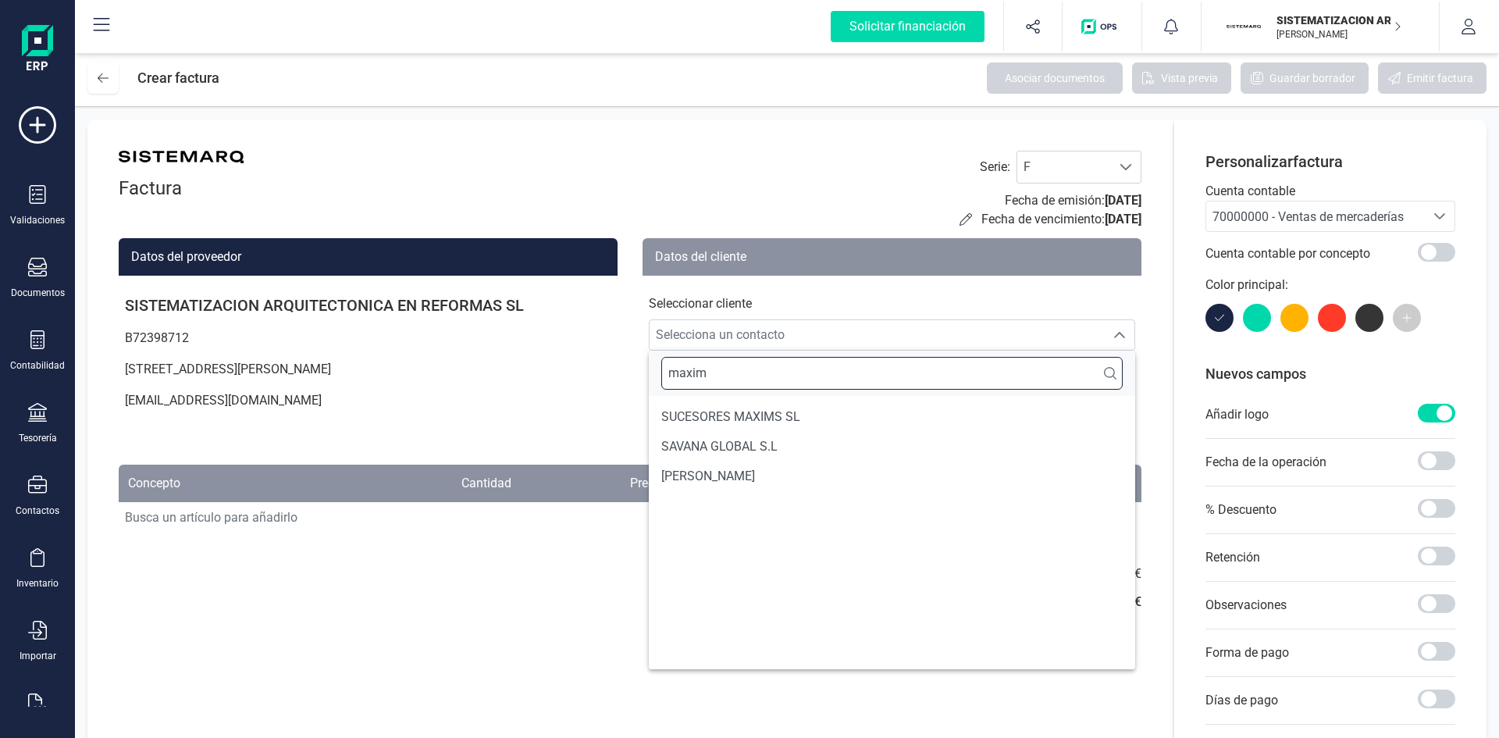
scroll to position [0, 0]
type input "maxime"
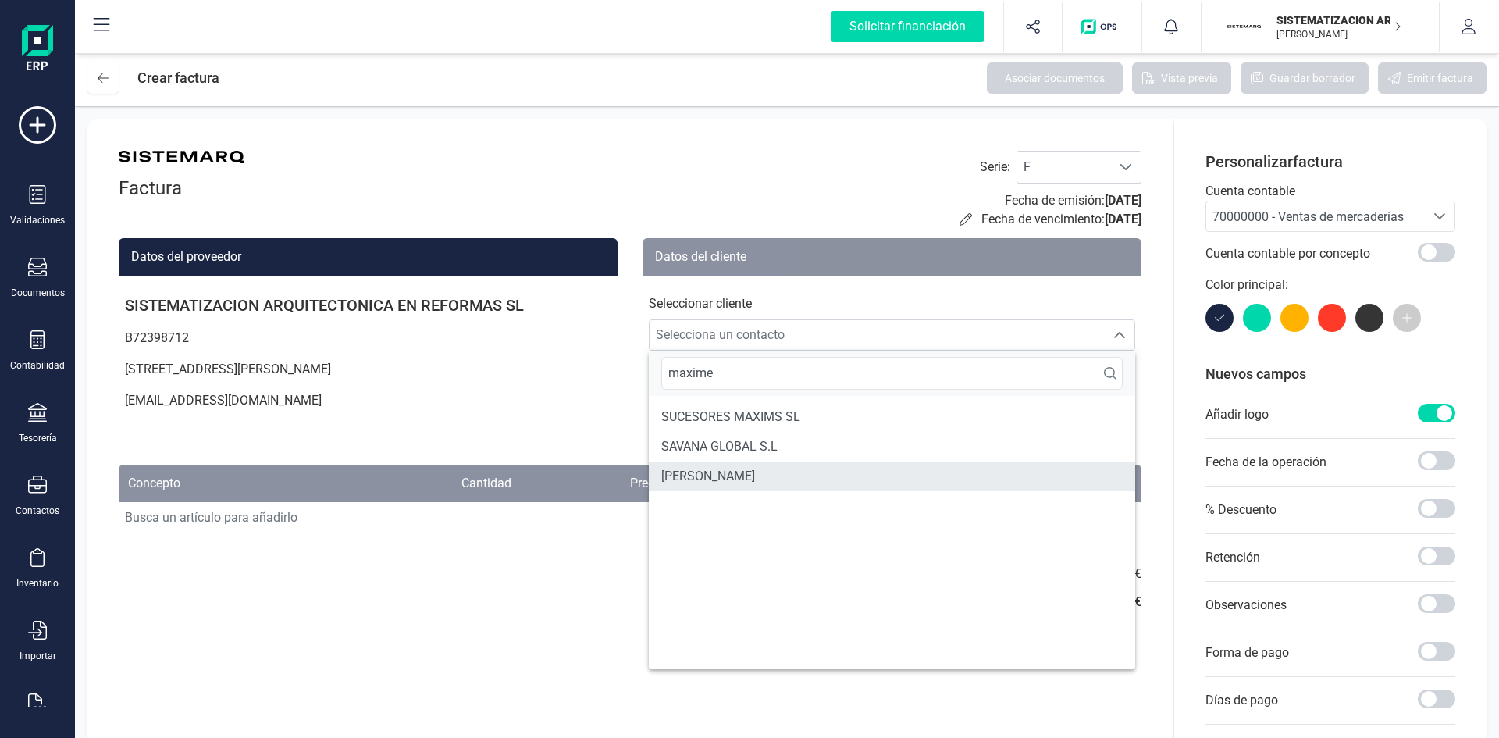
click at [751, 465] on li "[PERSON_NAME]" at bounding box center [892, 476] width 486 height 30
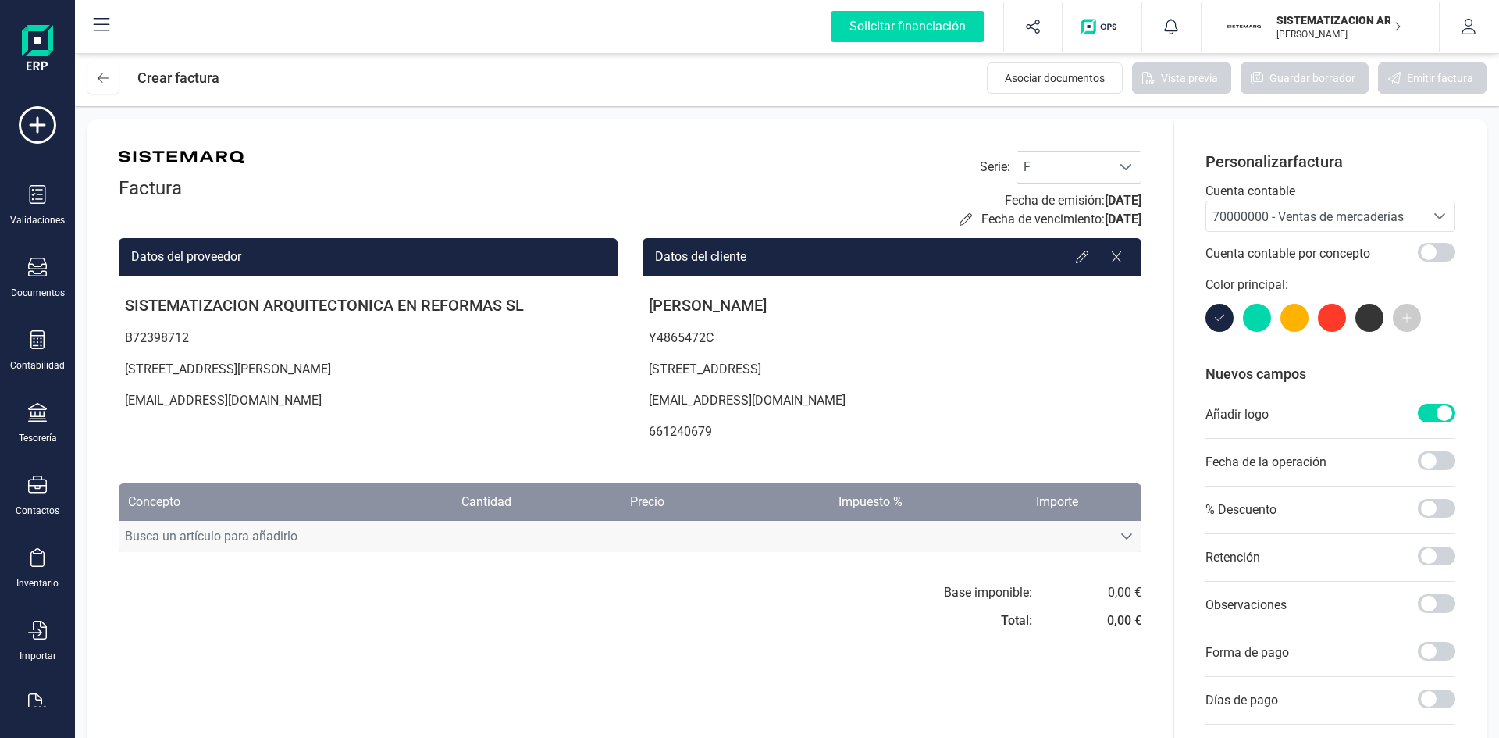
click at [480, 536] on span "Busca un artículo para añadirlo" at bounding box center [615, 536] width 993 height 31
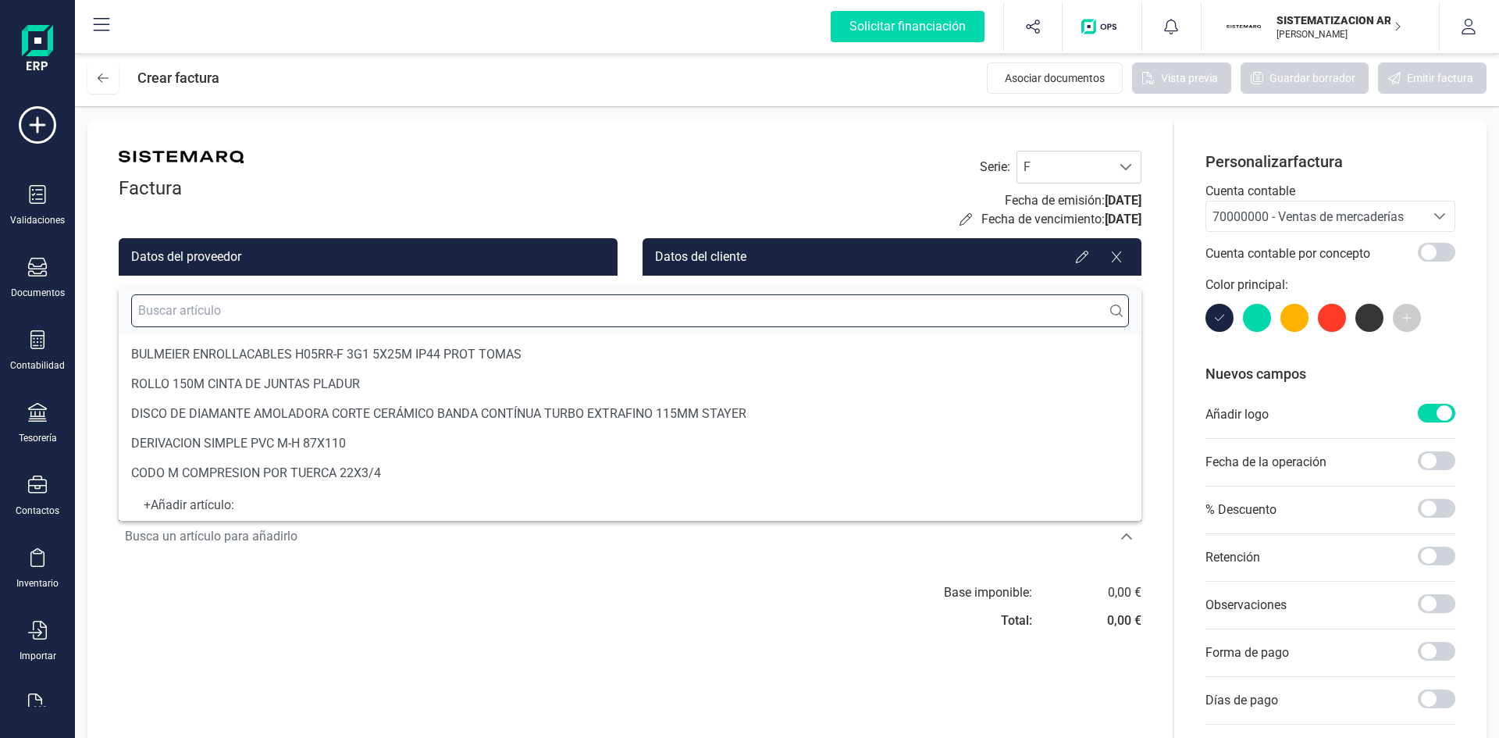
click at [353, 320] on input "text" at bounding box center [630, 310] width 998 height 33
click at [180, 315] on input "text" at bounding box center [630, 310] width 998 height 33
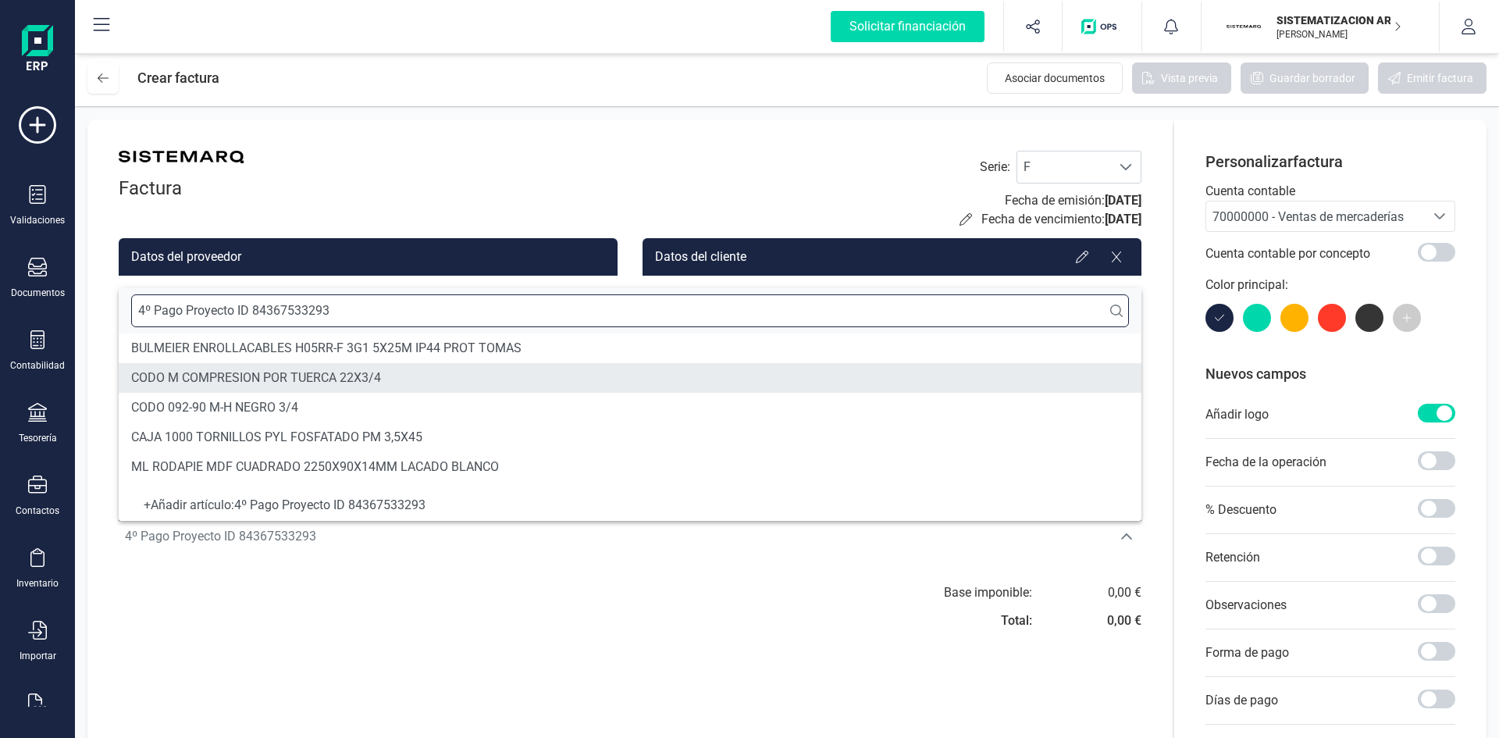
type input "4º Pago Proyecto ID 84367533293"
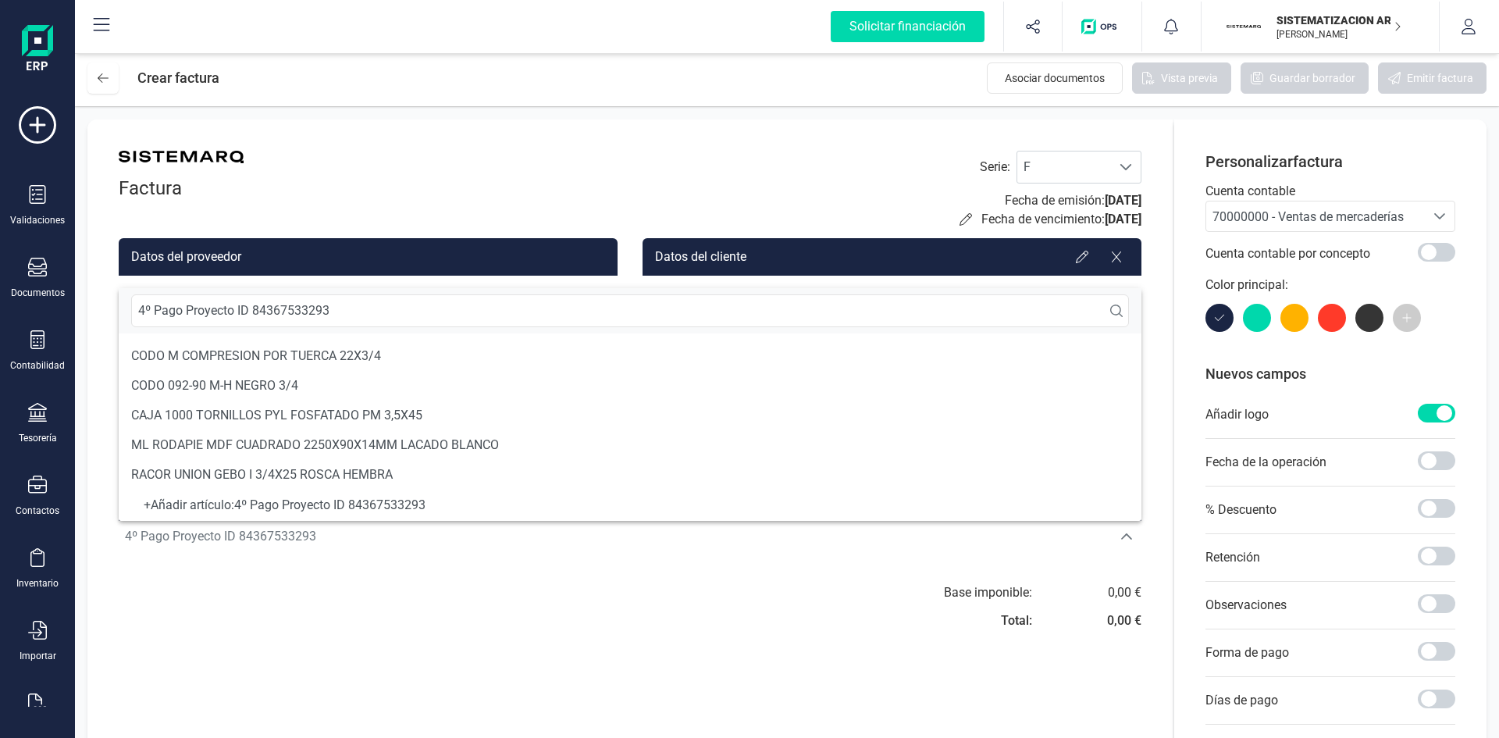
click at [399, 508] on div "+ Añadir artículo : 4º Pago Proyecto ID 84367533293" at bounding box center [630, 505] width 998 height 6
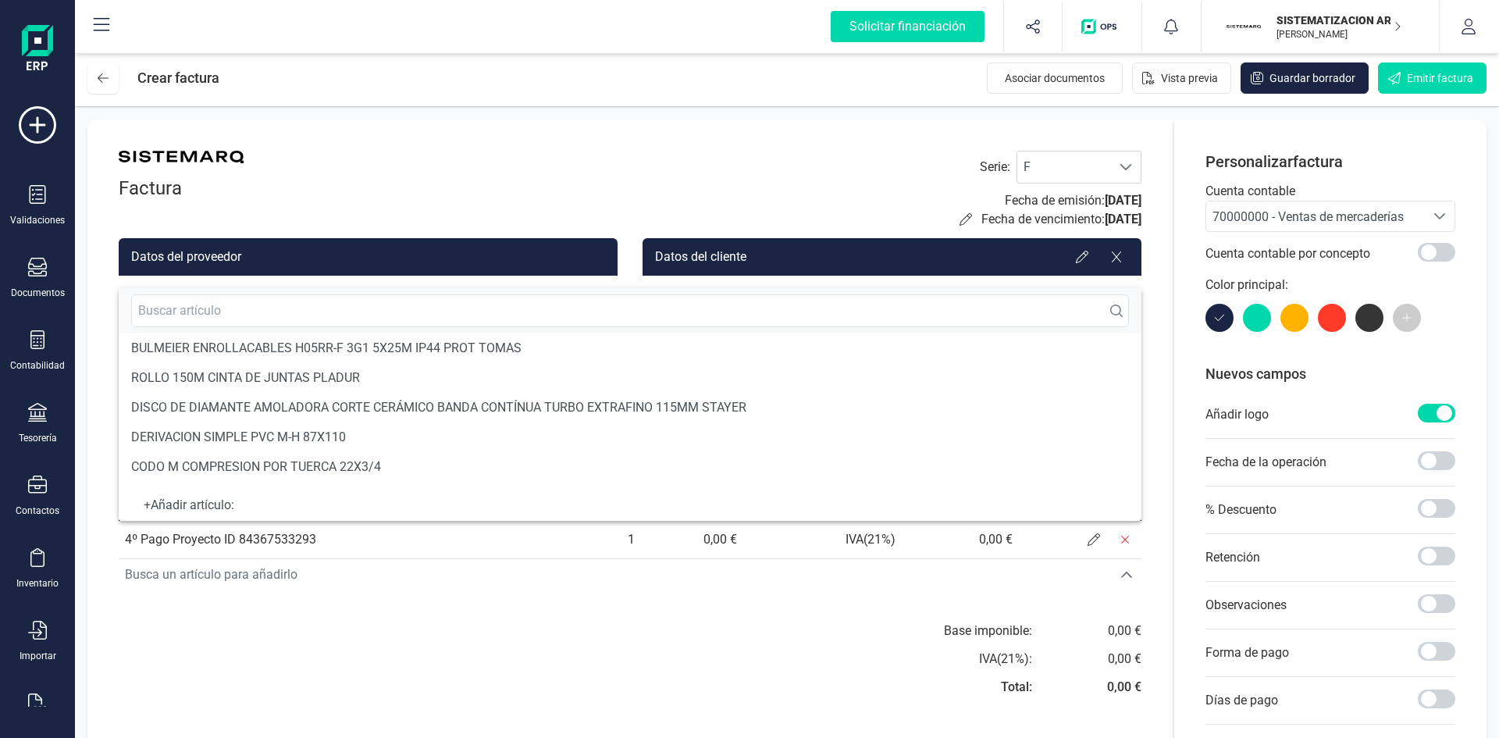
click at [404, 611] on div "Factura Serie : F F Fecha de emisión: 16/09/2025 Fecha de vencimiento: 16/09/20…" at bounding box center [629, 492] width 1085 height 746
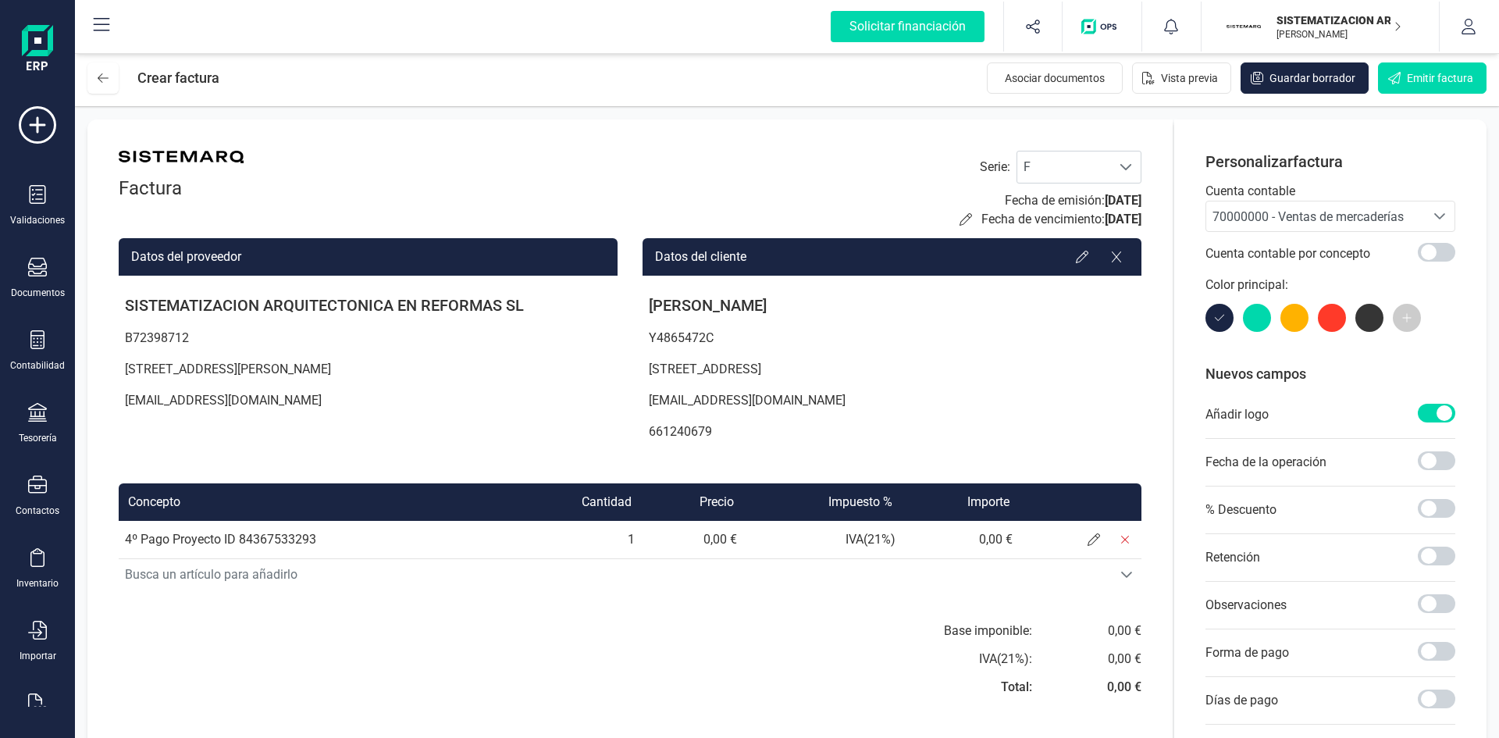
click at [1248, 212] on span "70000000 - Ventas de mercaderías" at bounding box center [1308, 216] width 191 height 15
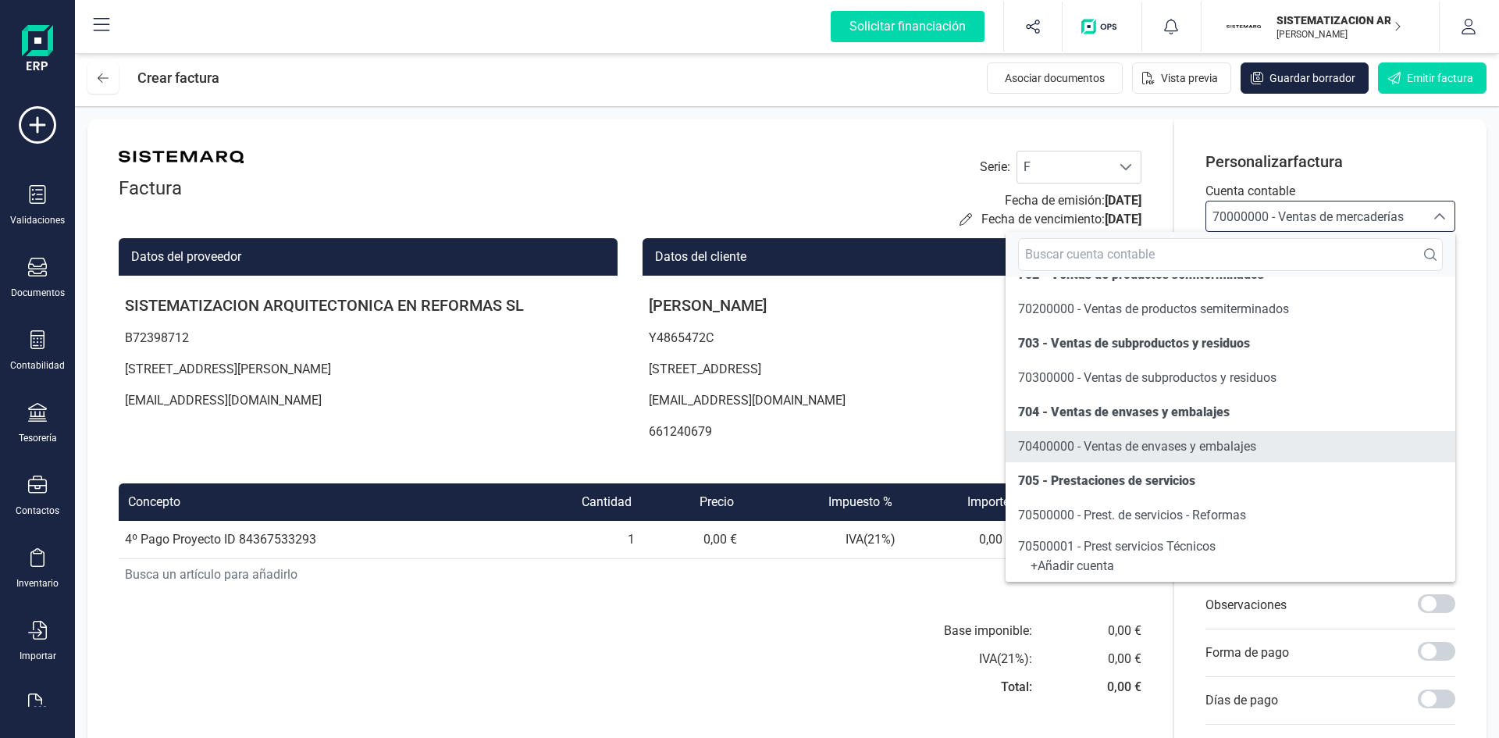
scroll to position [198, 0]
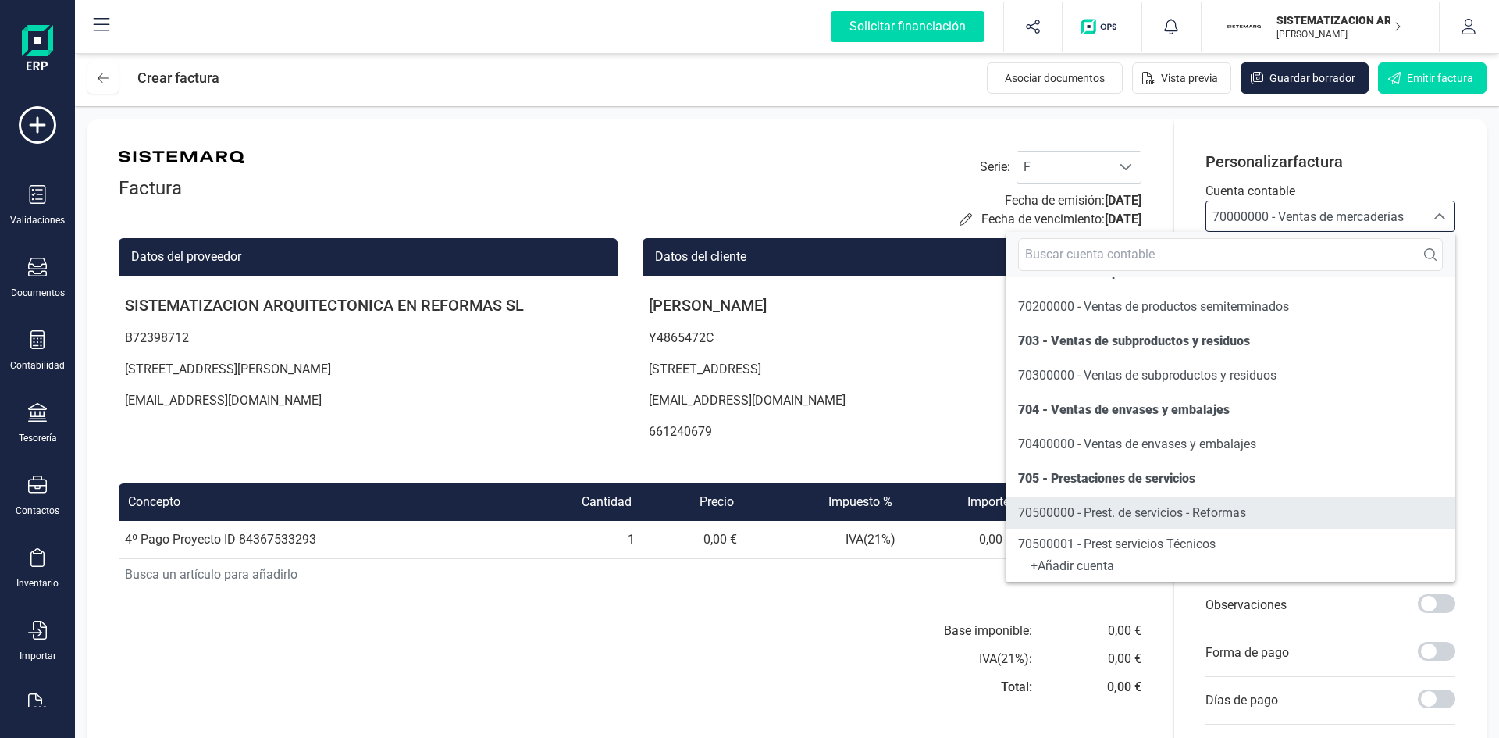
click at [1131, 506] on span "70500000 - Prest. de servicios - Reformas" at bounding box center [1132, 512] width 228 height 15
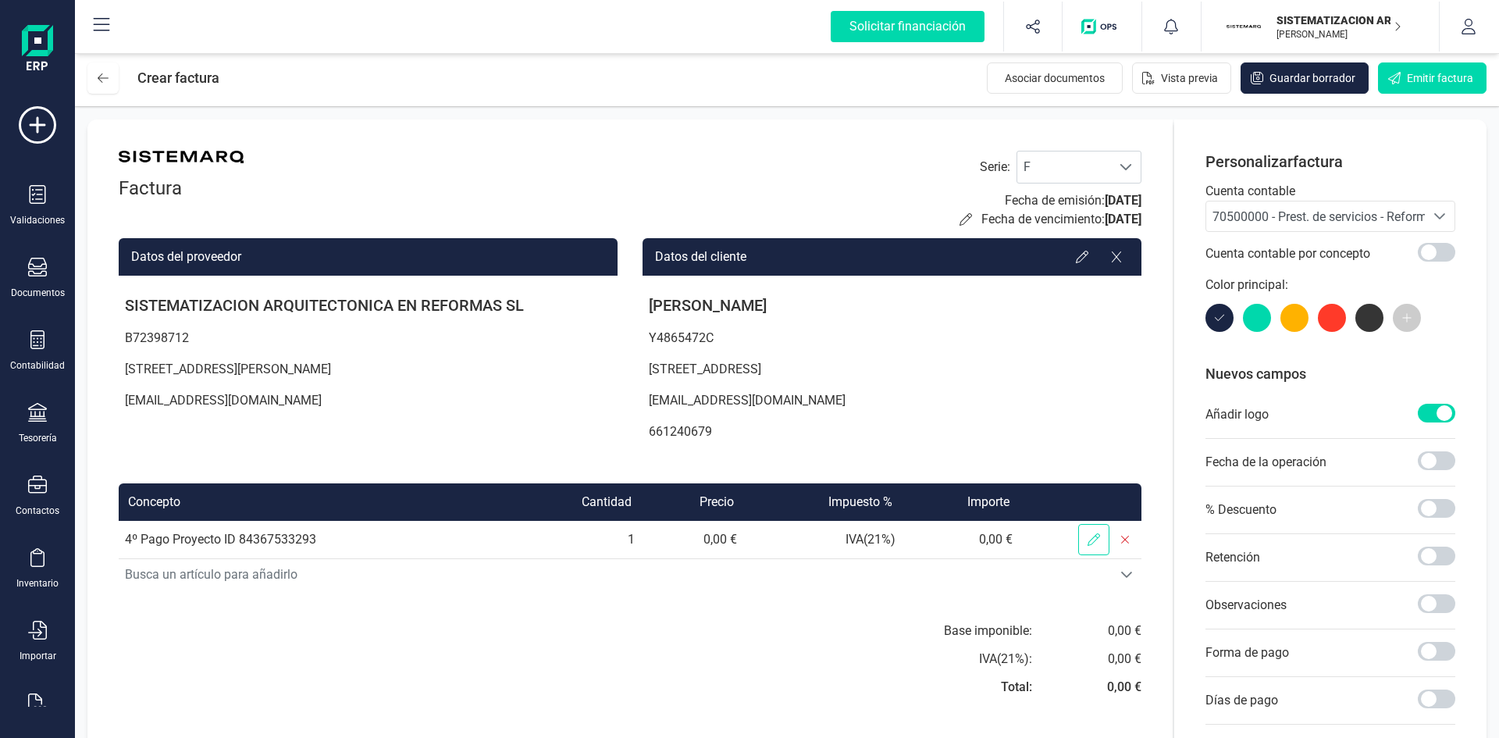
click at [1097, 545] on icon at bounding box center [1094, 539] width 12 height 12
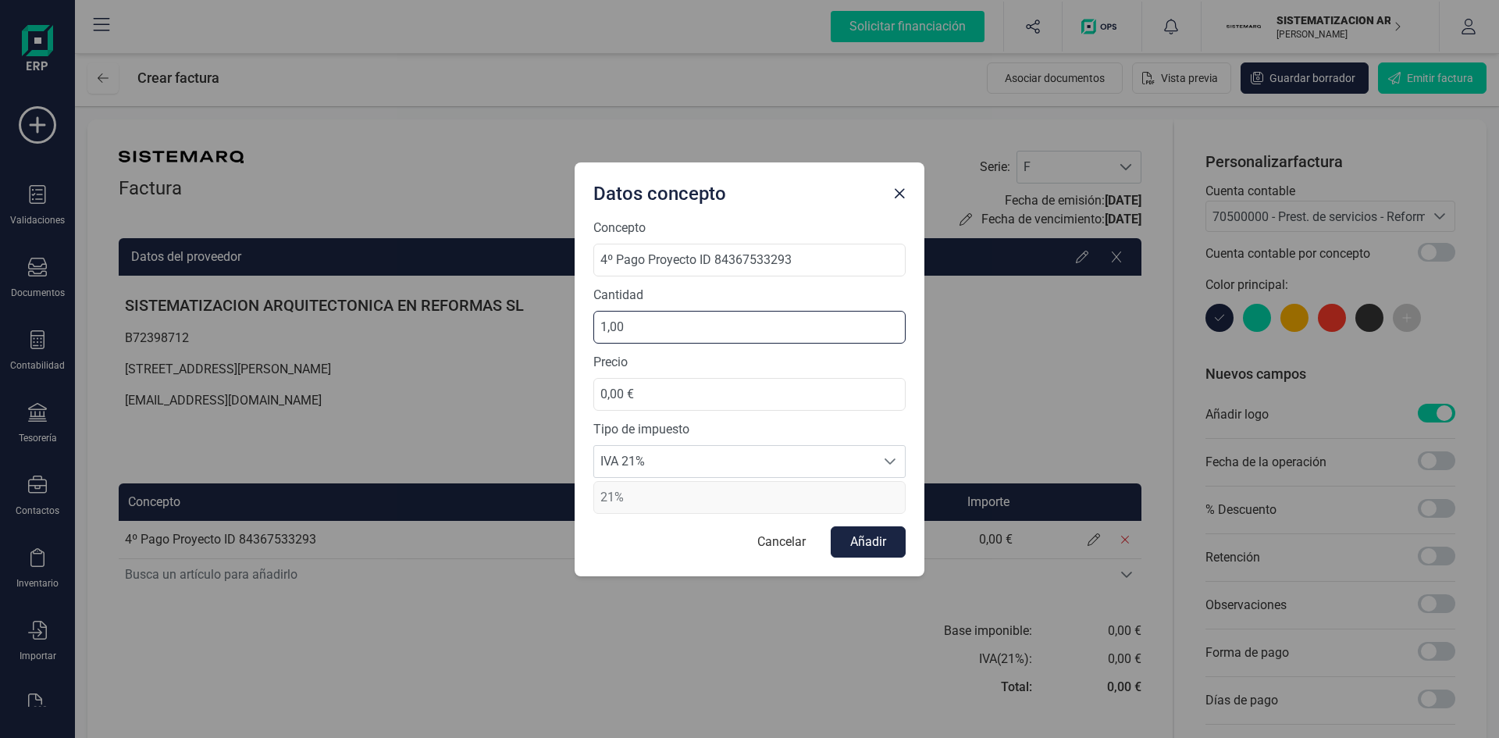
click at [675, 316] on input "1,00" at bounding box center [749, 327] width 312 height 33
drag, startPoint x: 650, startPoint y: 392, endPoint x: 526, endPoint y: 403, distance: 124.6
click at [526, 403] on div "Datos concepto Concepto 4º Pago Proyecto ID 84367533293 Cantidad 1,00 Precio 0,…" at bounding box center [749, 369] width 1499 height 738
type input "6.416,65 €"
click at [899, 464] on div at bounding box center [890, 461] width 30 height 31
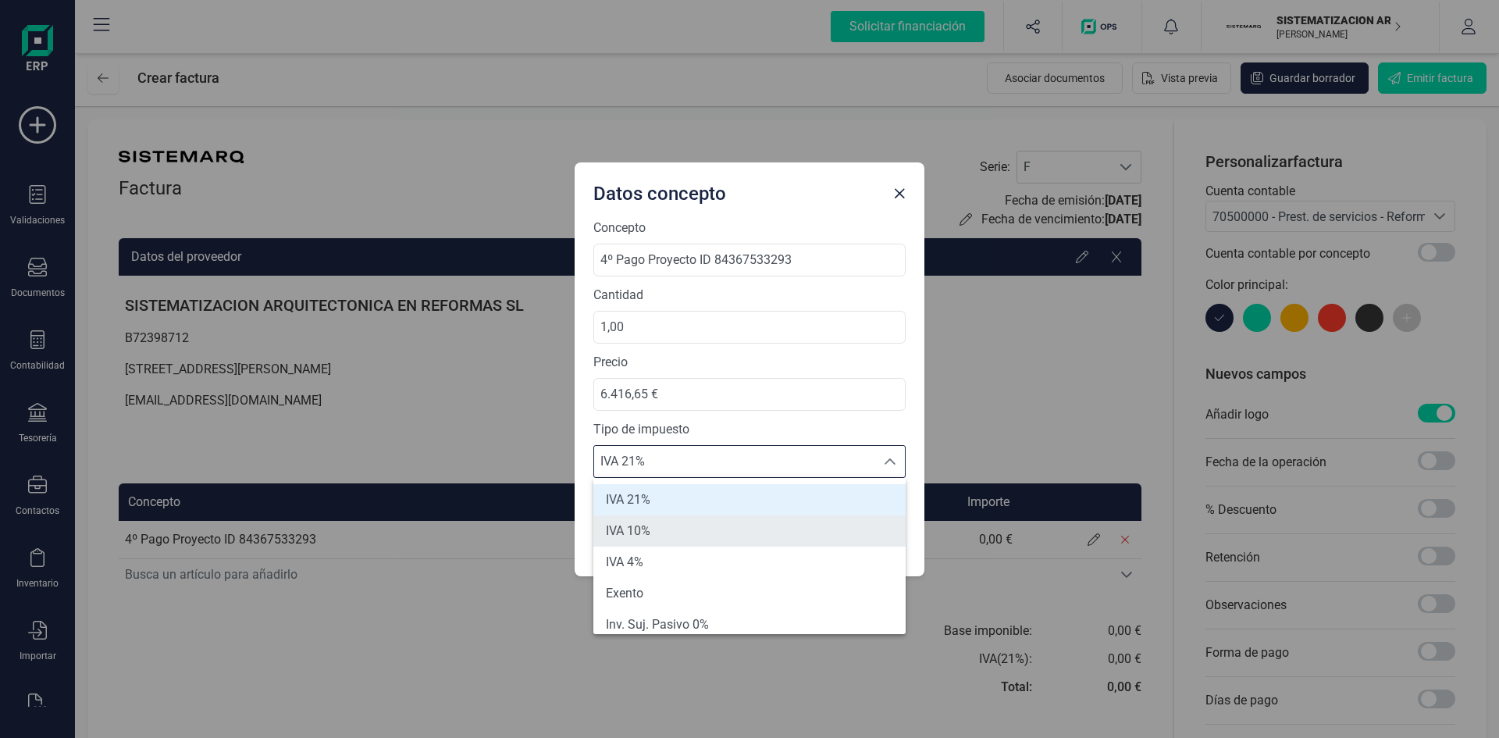
click at [773, 522] on li "IVA 10%" at bounding box center [749, 530] width 312 height 31
type input "10%"
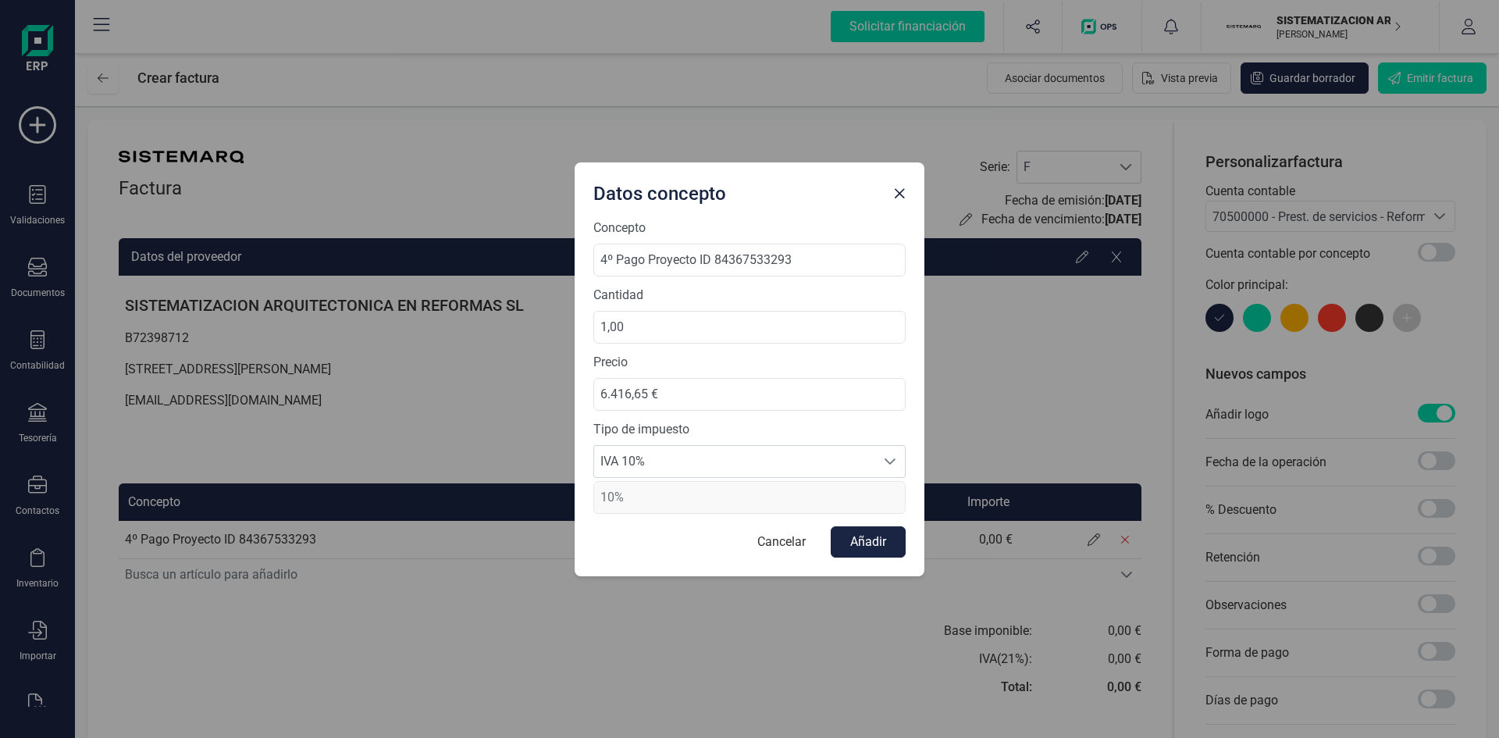
click at [892, 567] on div "Concepto 4º Pago Proyecto ID 84367533293 Cantidad 1,00 Precio 6.416,65 € Tipo d…" at bounding box center [750, 398] width 350 height 358
click at [872, 544] on button "Añadir" at bounding box center [868, 541] width 75 height 31
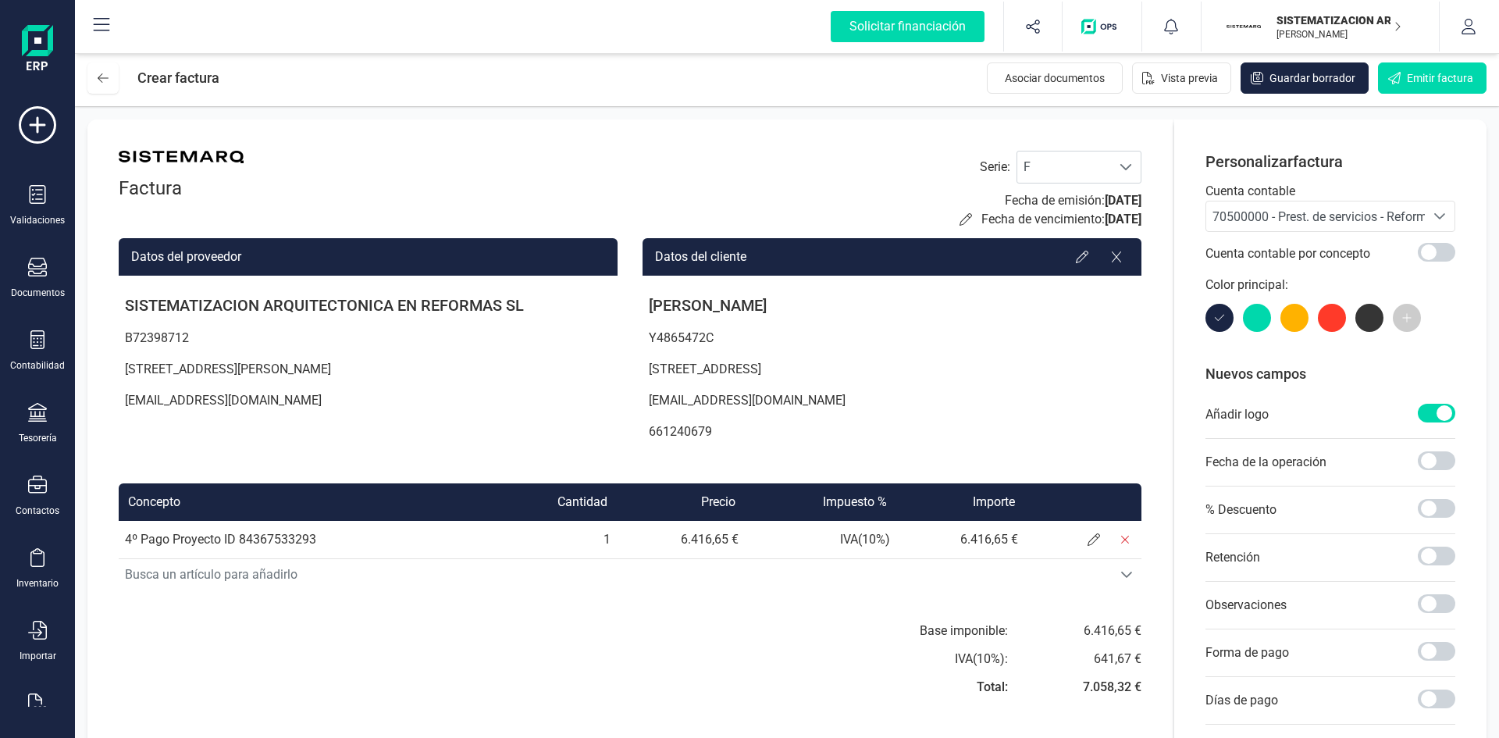
scroll to position [140, 0]
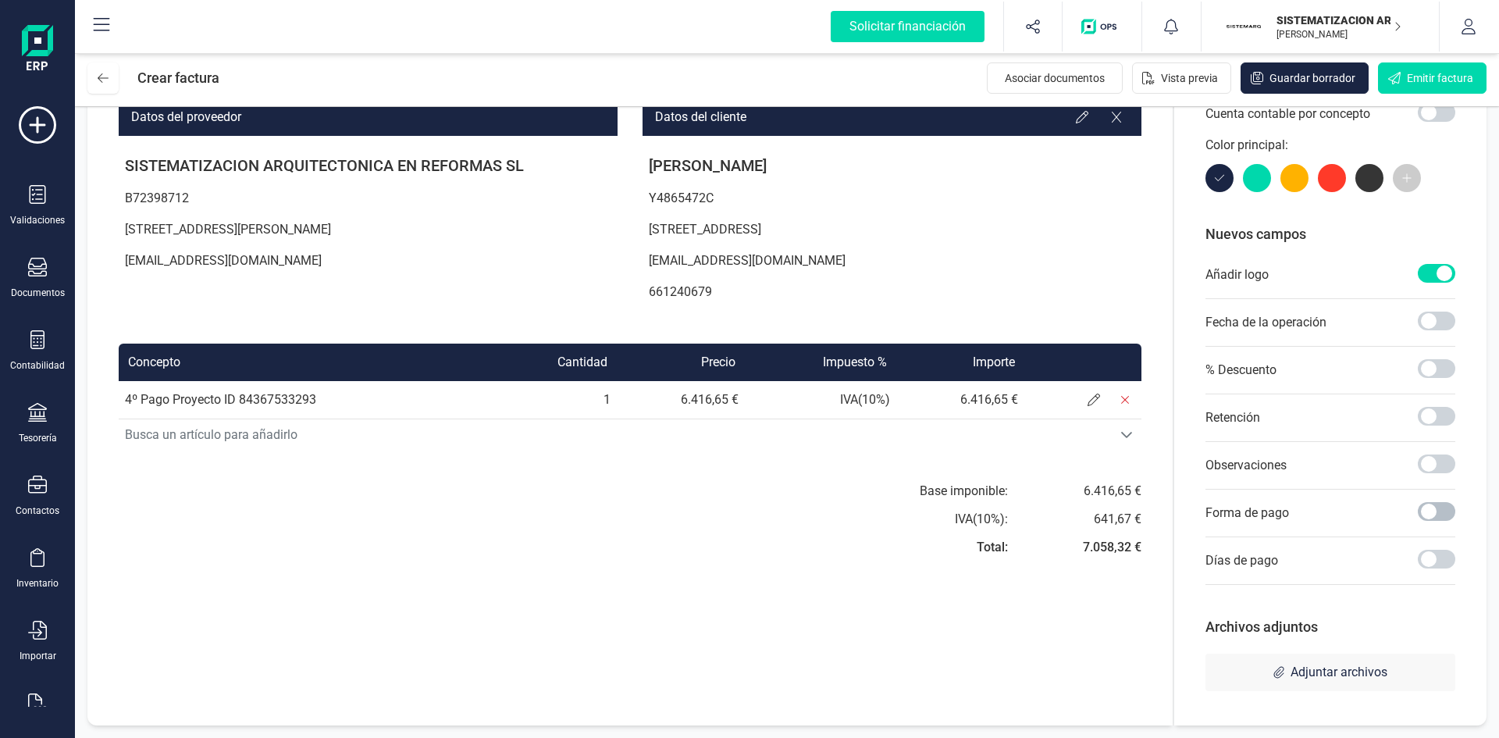
click at [1423, 516] on span at bounding box center [1436, 511] width 37 height 19
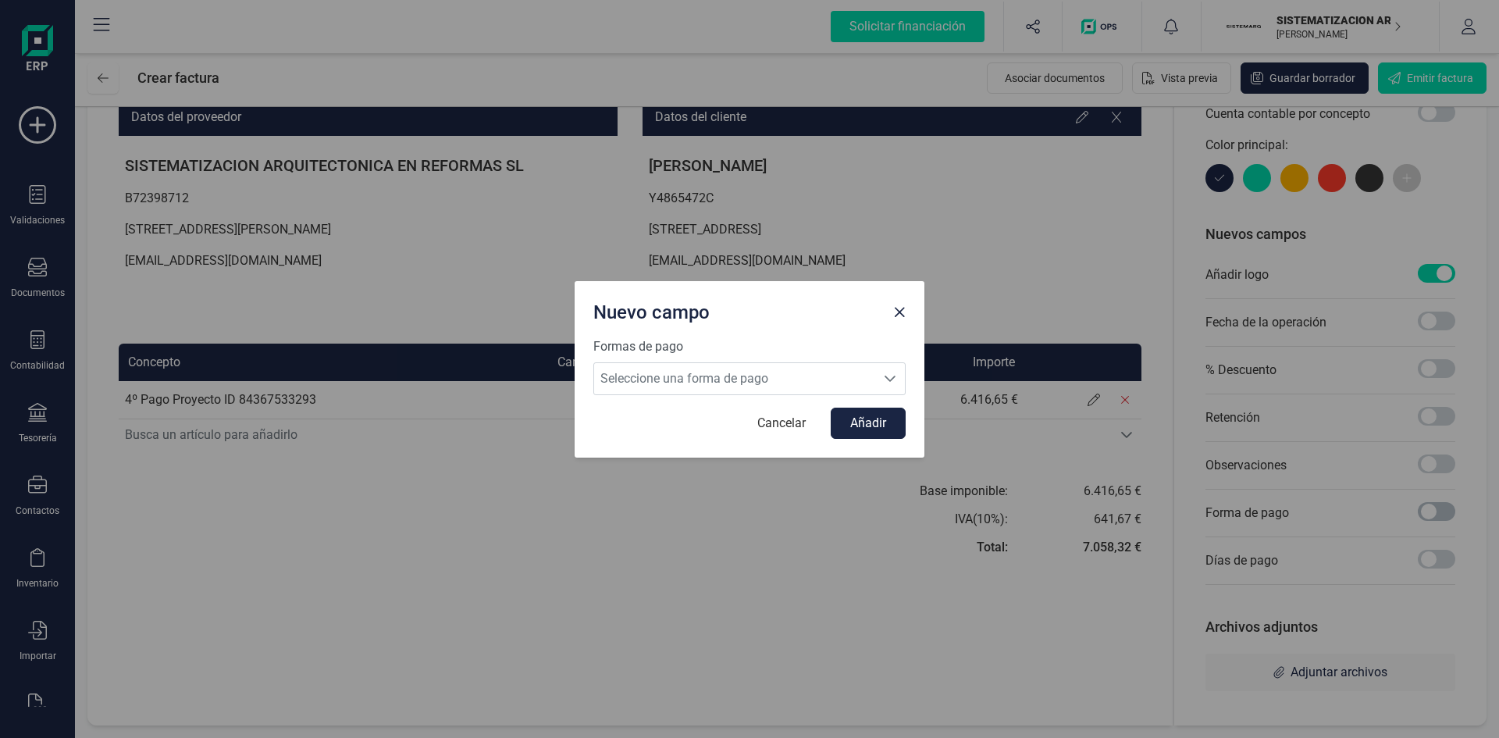
scroll to position [9, 5]
click at [892, 376] on icon "Seleccione una forma de pago" at bounding box center [890, 378] width 12 height 12
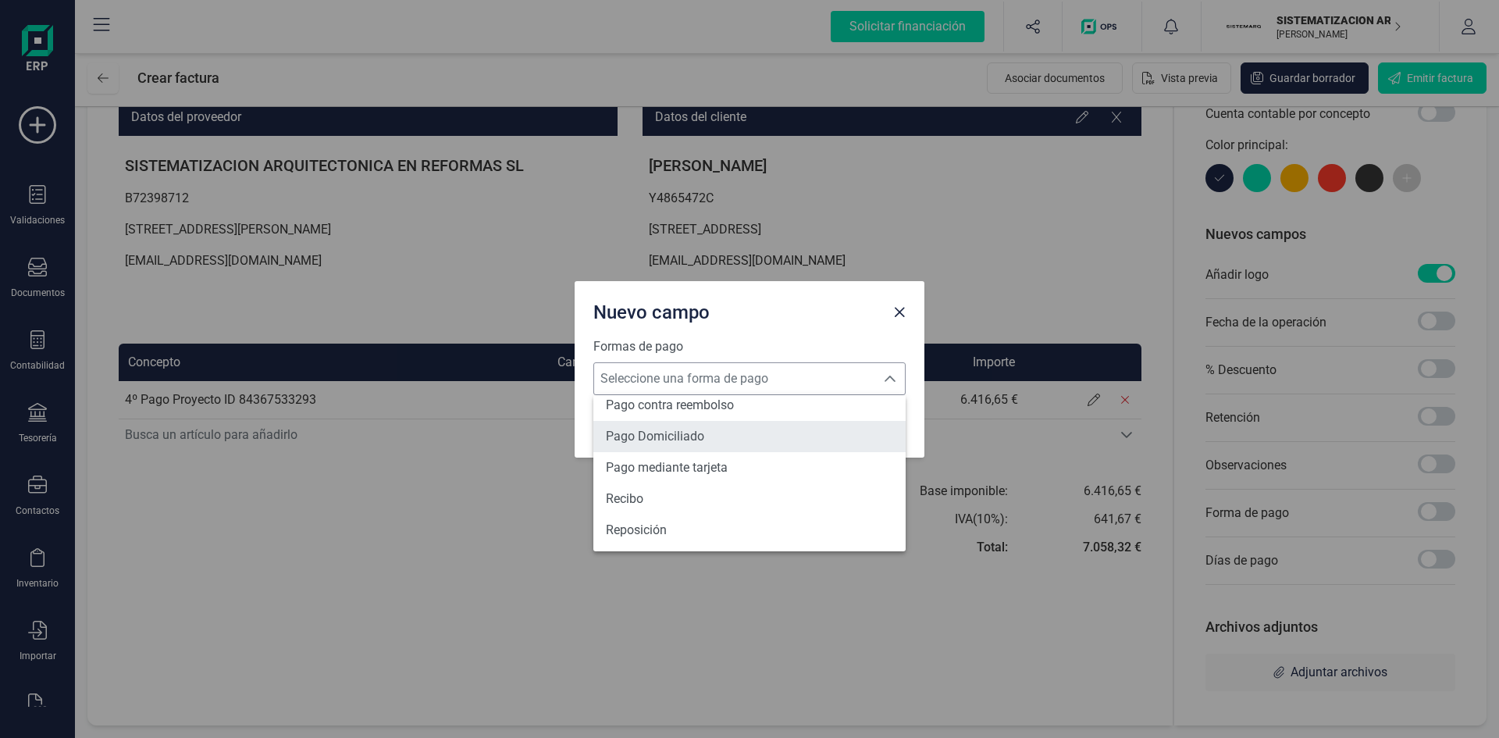
scroll to position [575, 0]
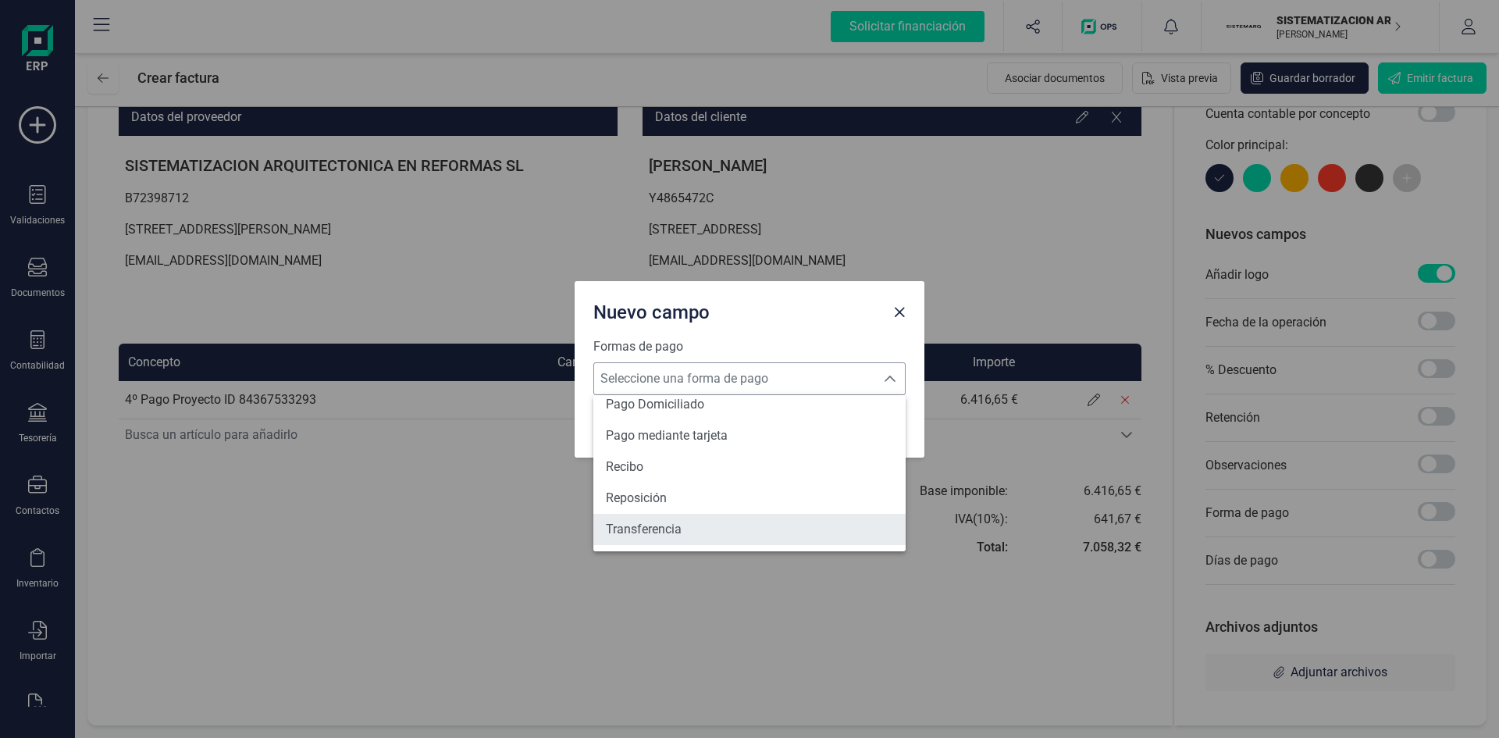
click at [715, 524] on li "Transferencia" at bounding box center [749, 529] width 312 height 31
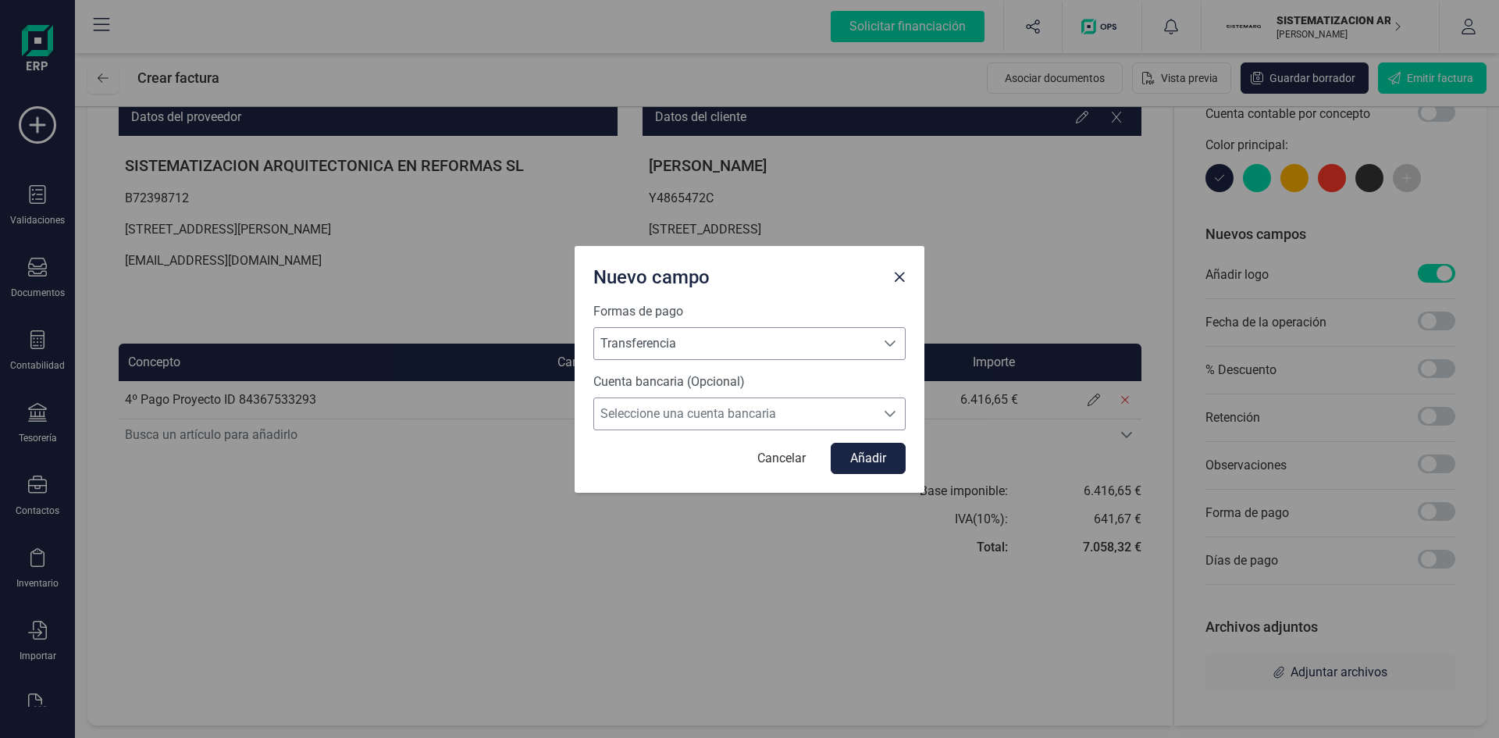
click at [867, 408] on span "Seleccione una cuenta bancaria" at bounding box center [734, 413] width 281 height 31
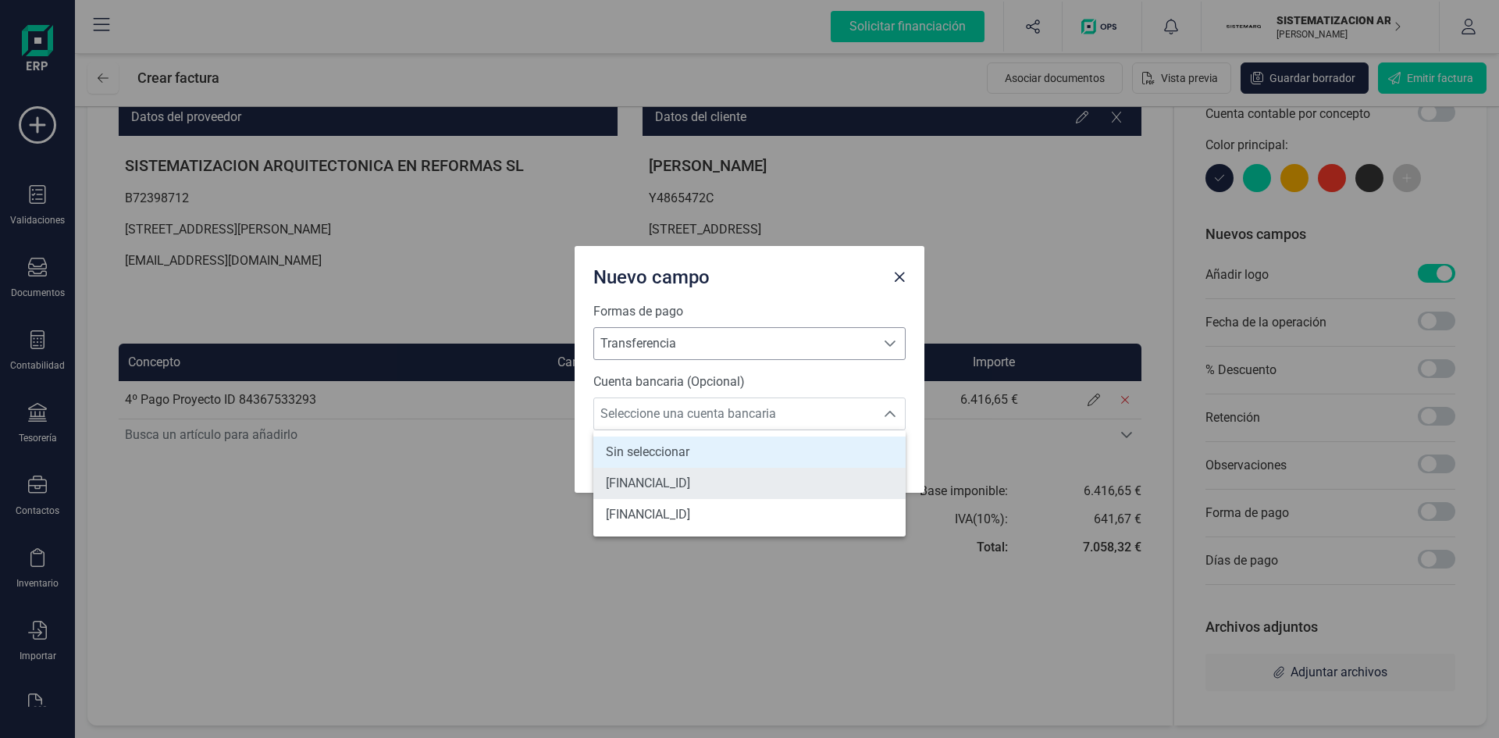
click at [824, 482] on li "[FINANCIAL_ID]" at bounding box center [749, 483] width 312 height 31
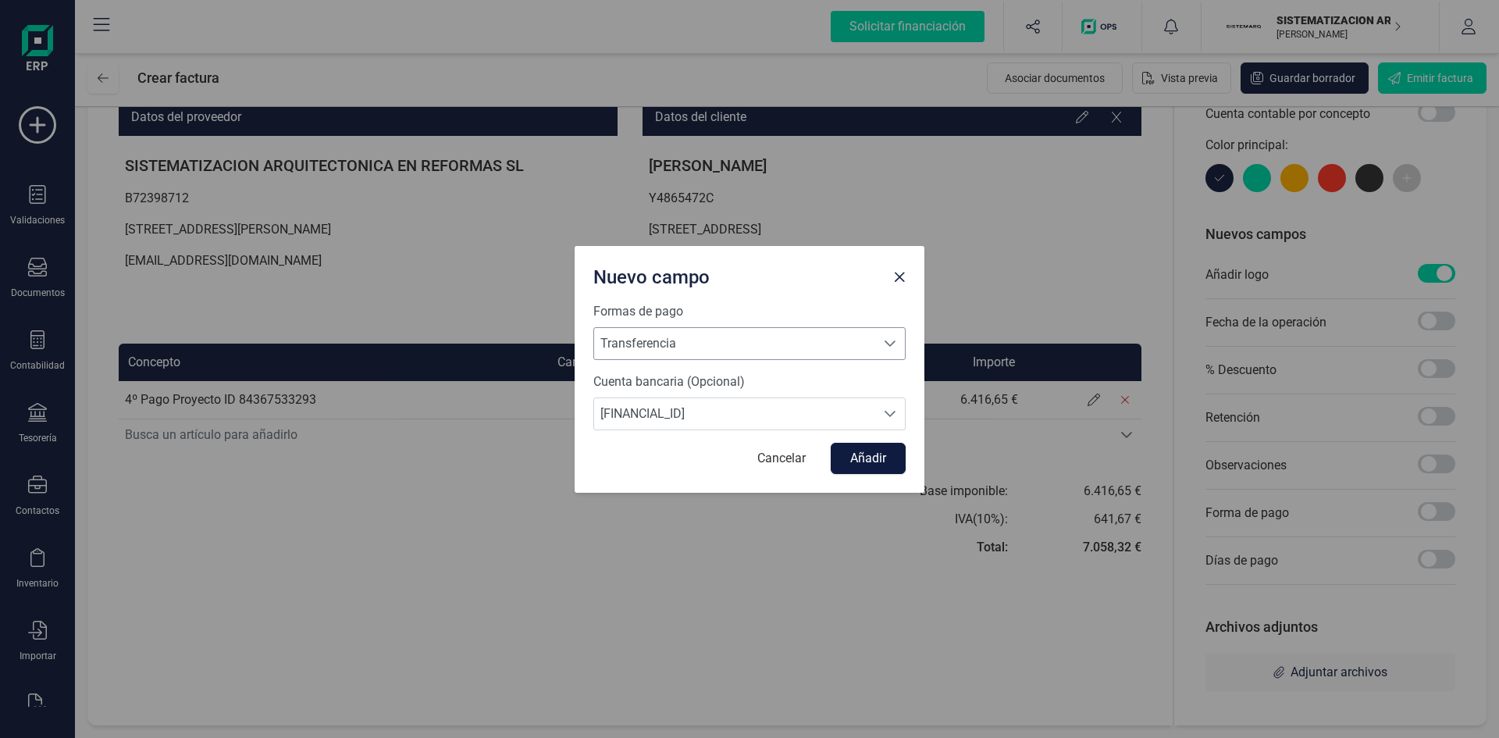
click at [884, 458] on button "Añadir" at bounding box center [868, 458] width 75 height 31
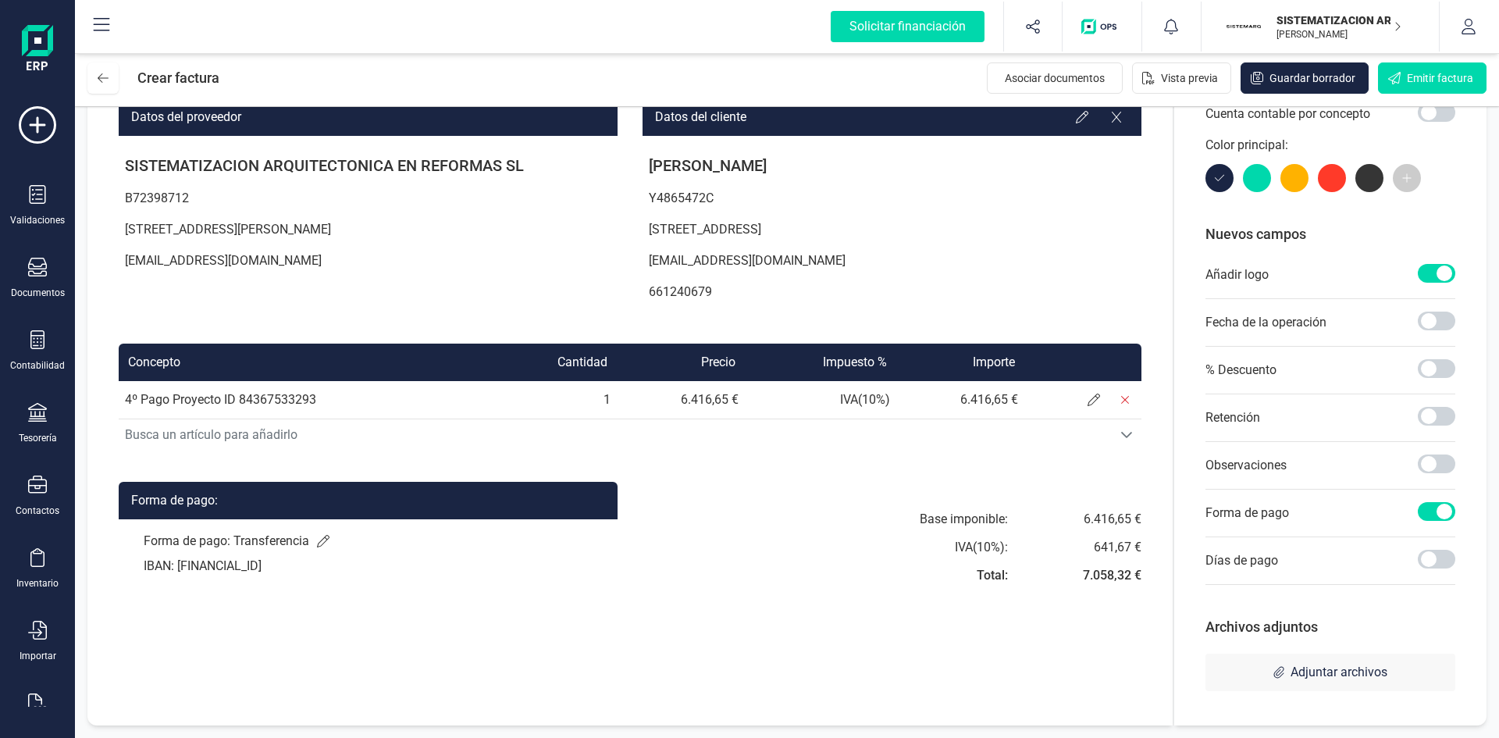
scroll to position [0, 0]
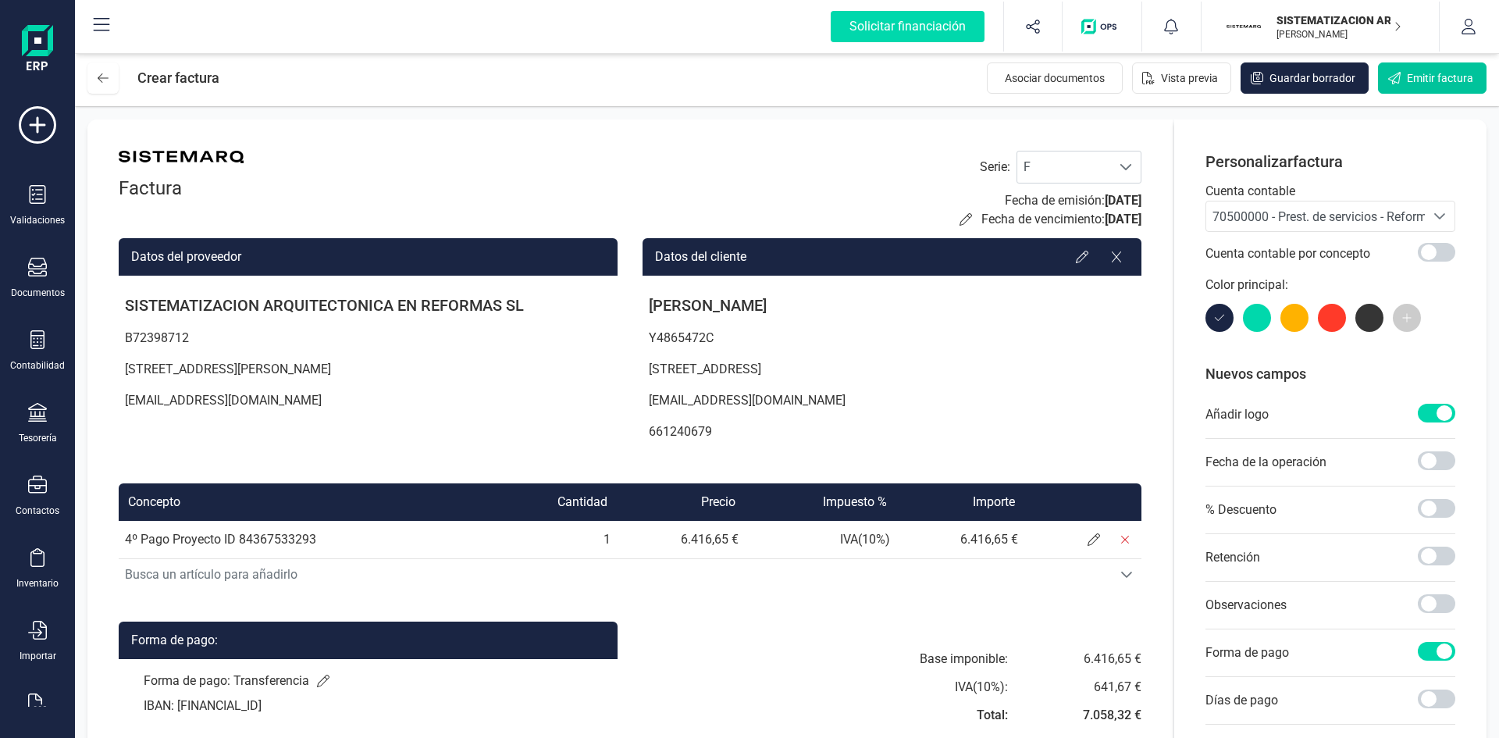
click at [1409, 88] on button "Emitir factura" at bounding box center [1432, 77] width 109 height 31
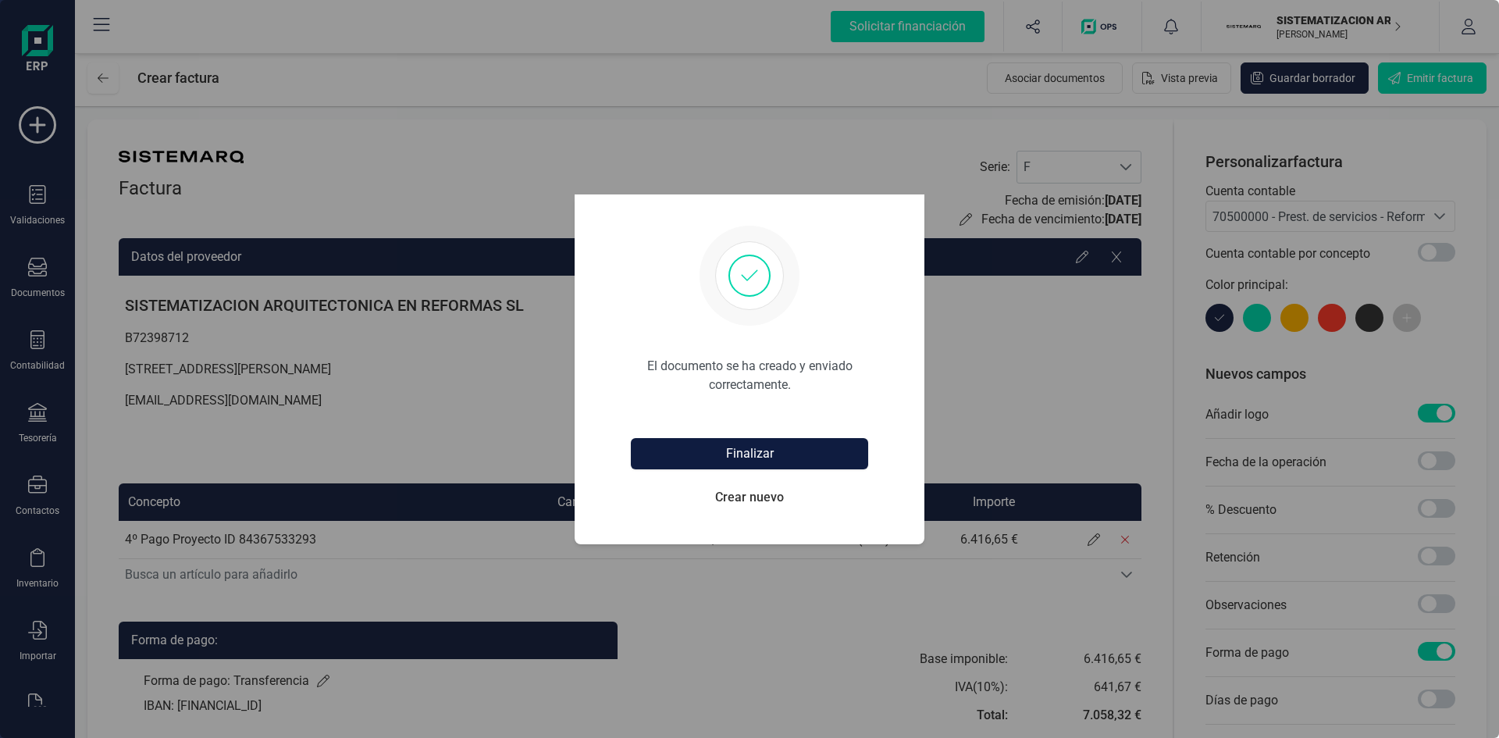
click at [773, 447] on button "Finalizar" at bounding box center [749, 453] width 237 height 31
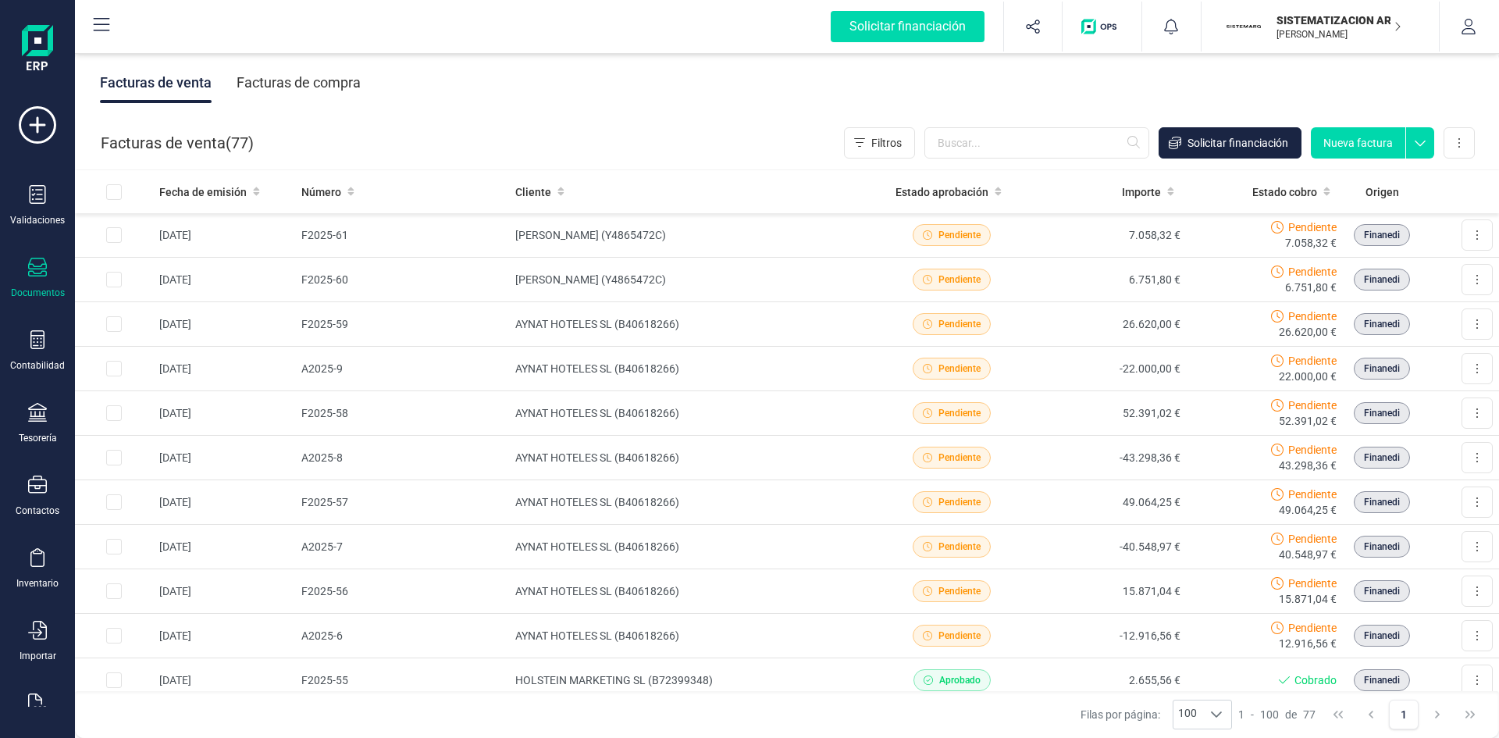
click at [1341, 142] on button "Nueva factura" at bounding box center [1358, 142] width 94 height 31
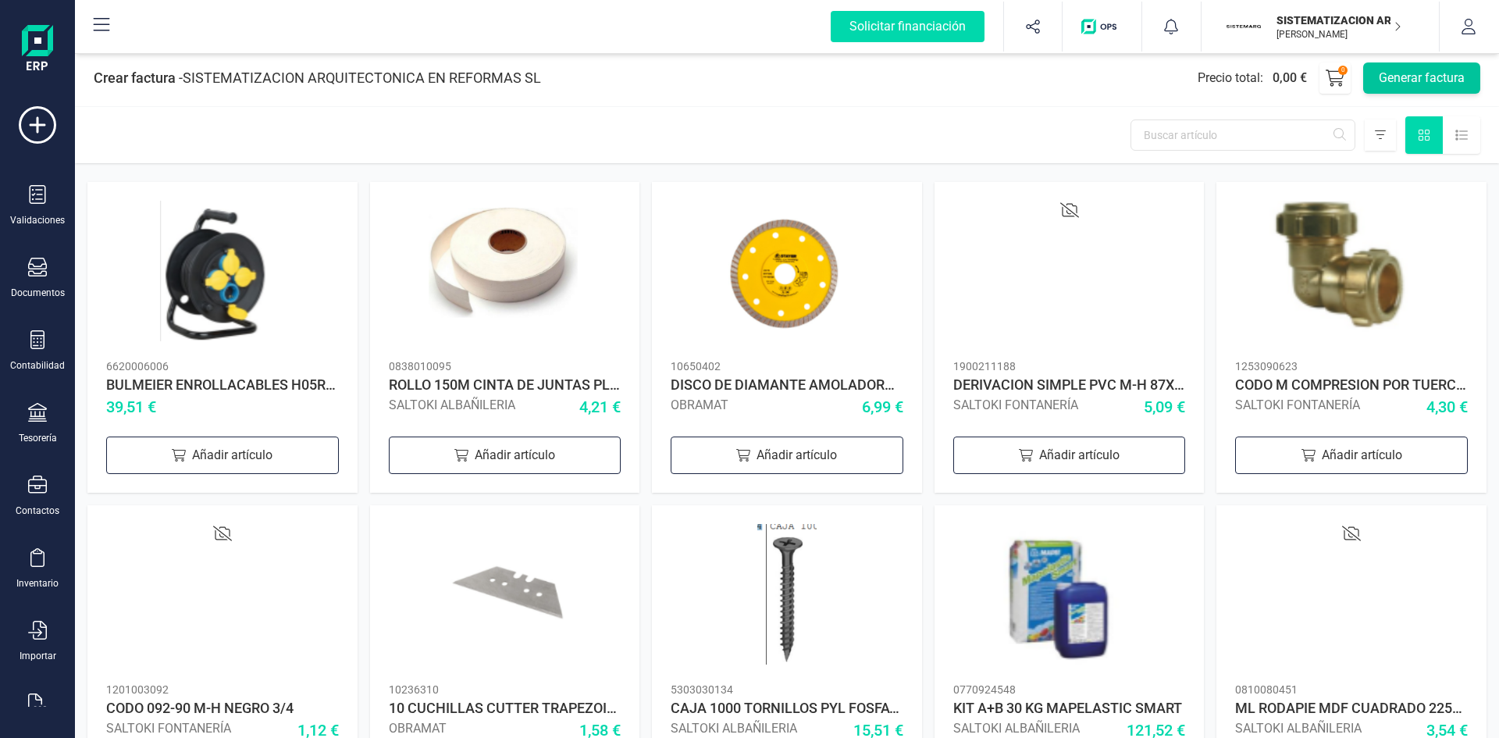
click at [1409, 87] on button "Generar factura" at bounding box center [1421, 77] width 117 height 31
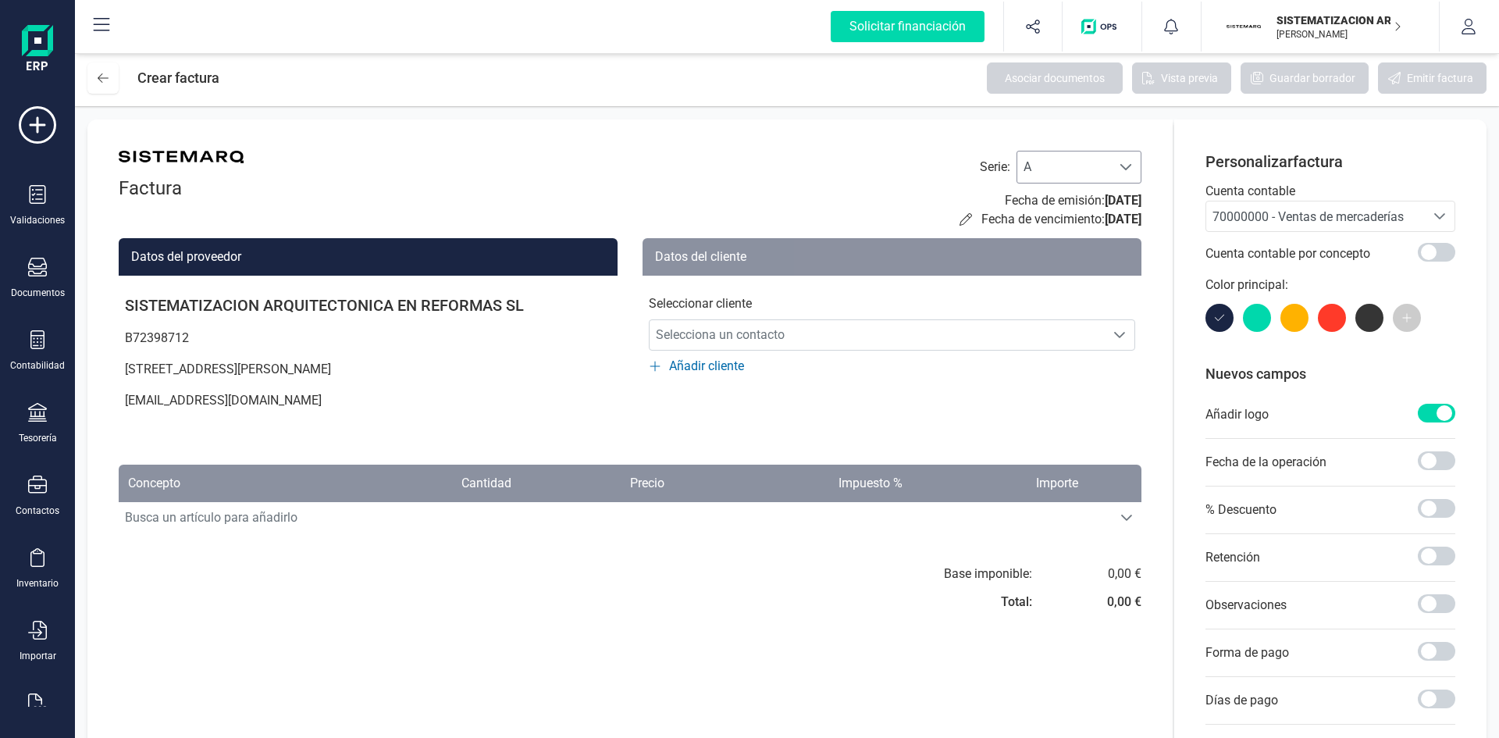
click at [1092, 166] on span "A" at bounding box center [1064, 166] width 94 height 31
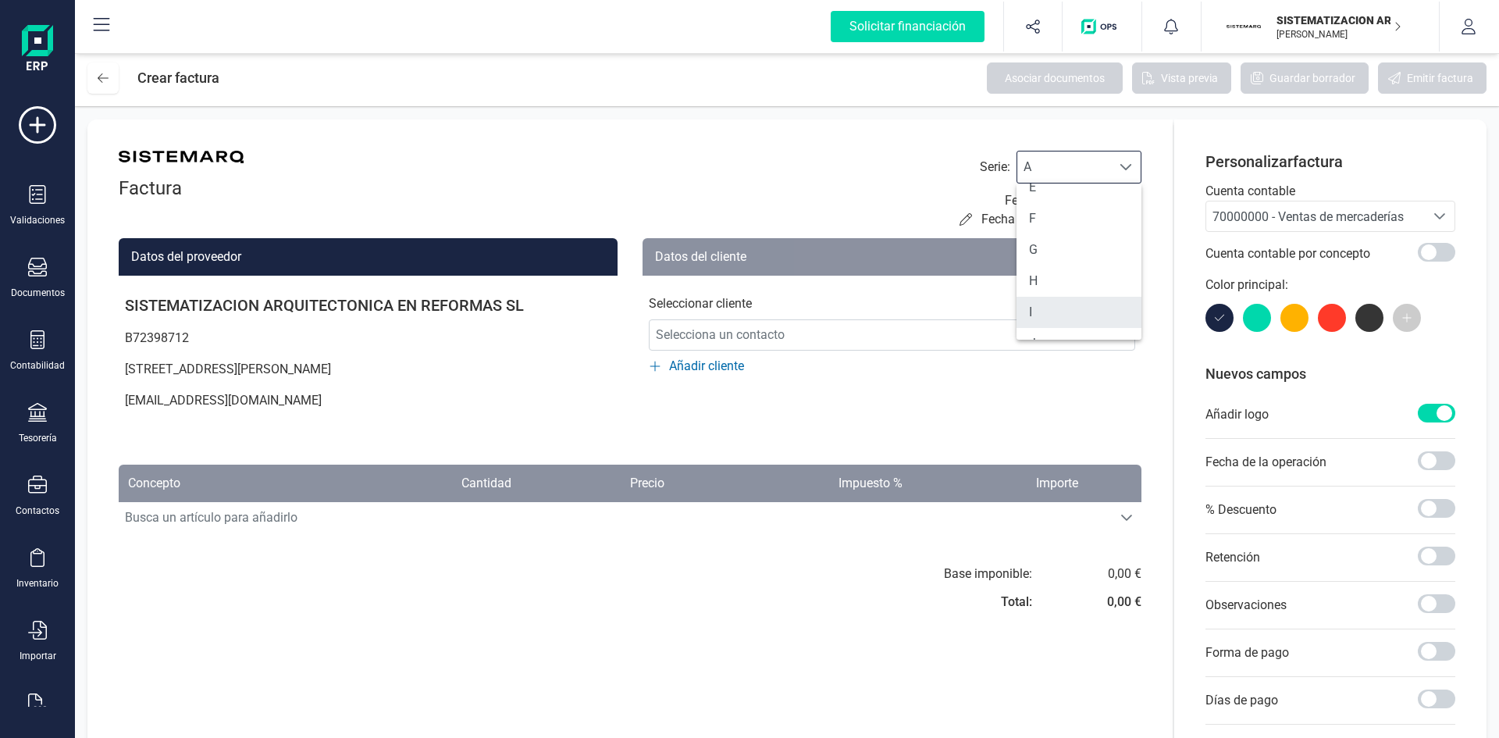
scroll to position [142, 0]
click at [1055, 217] on li "F" at bounding box center [1079, 219] width 125 height 31
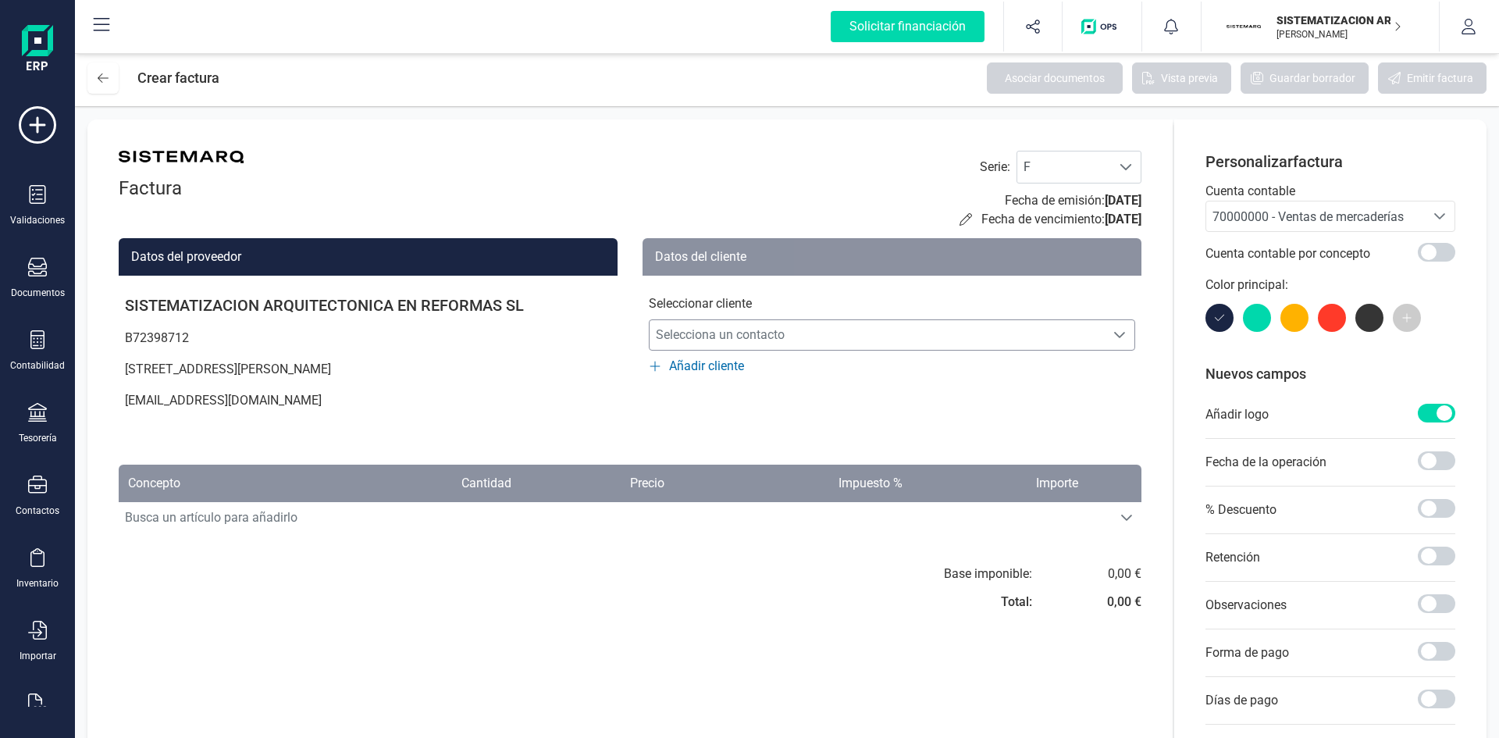
click at [874, 337] on span "Selecciona un contacto" at bounding box center [877, 334] width 455 height 31
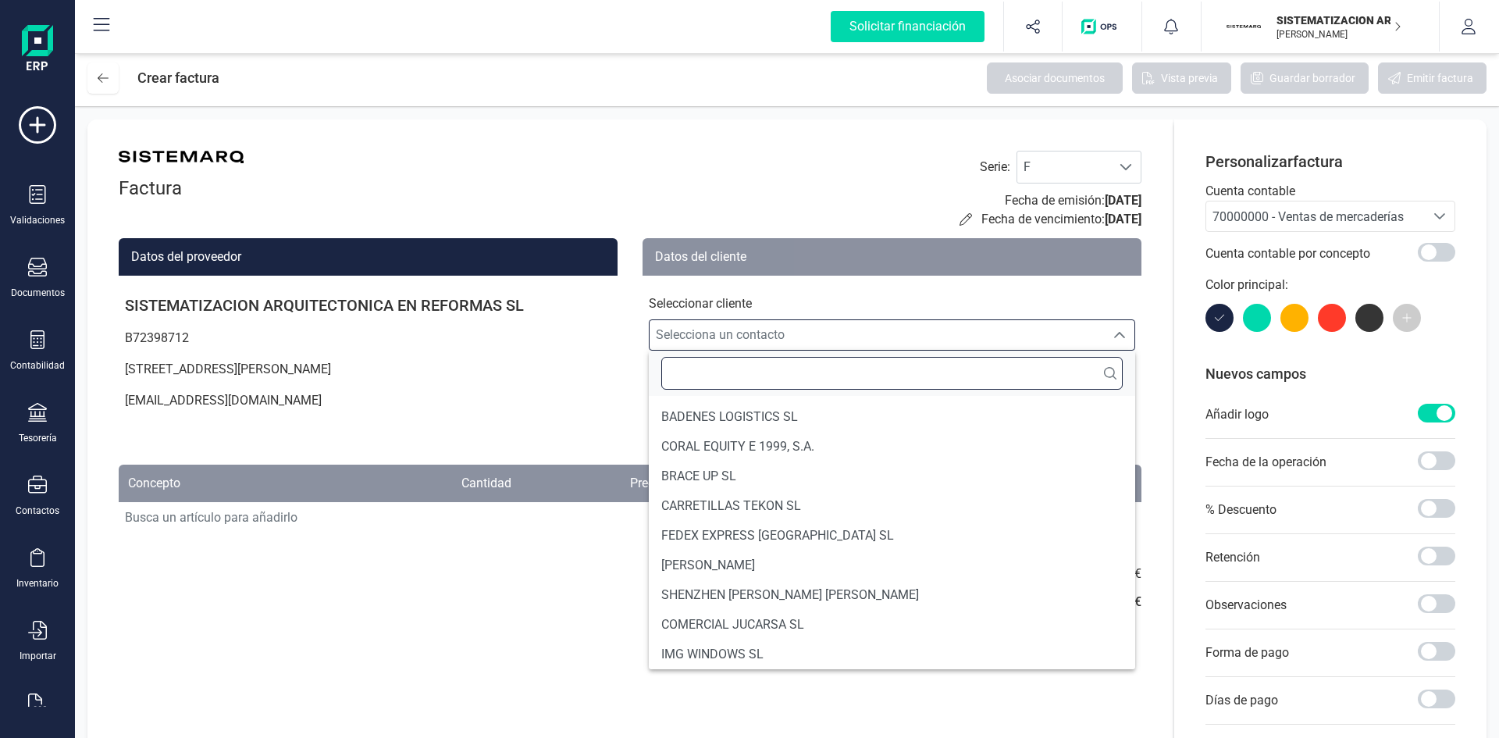
click at [822, 372] on input "text" at bounding box center [891, 373] width 461 height 33
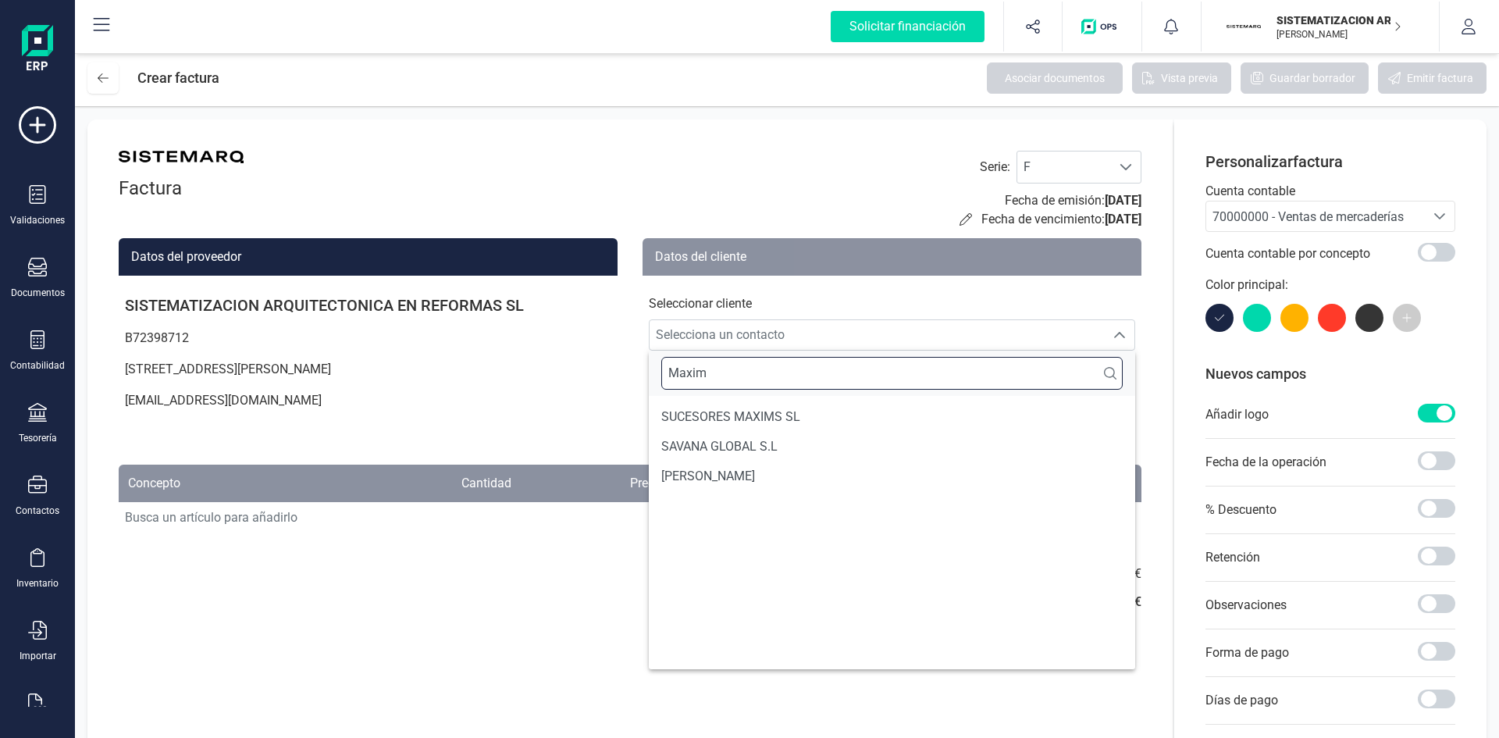
scroll to position [0, 0]
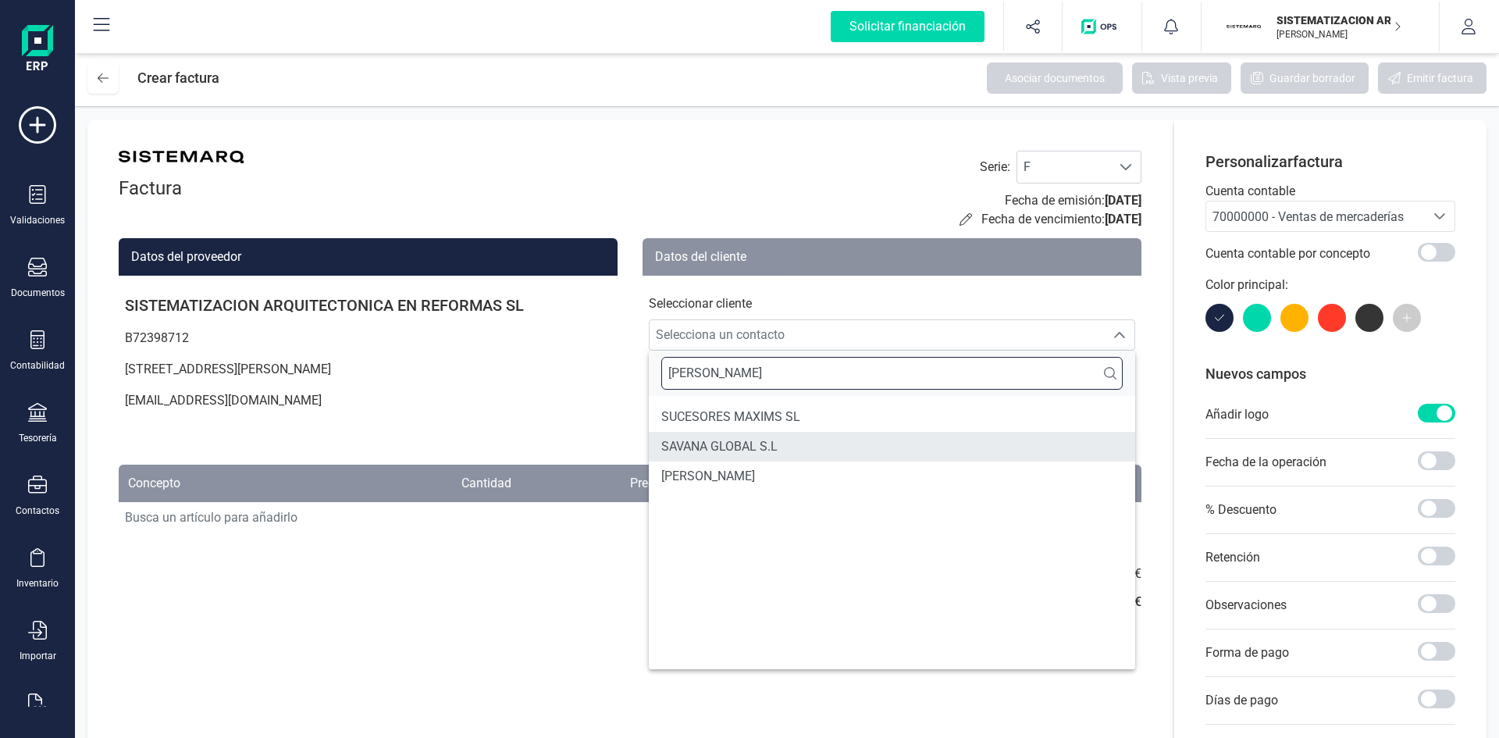
type input "Maxime"
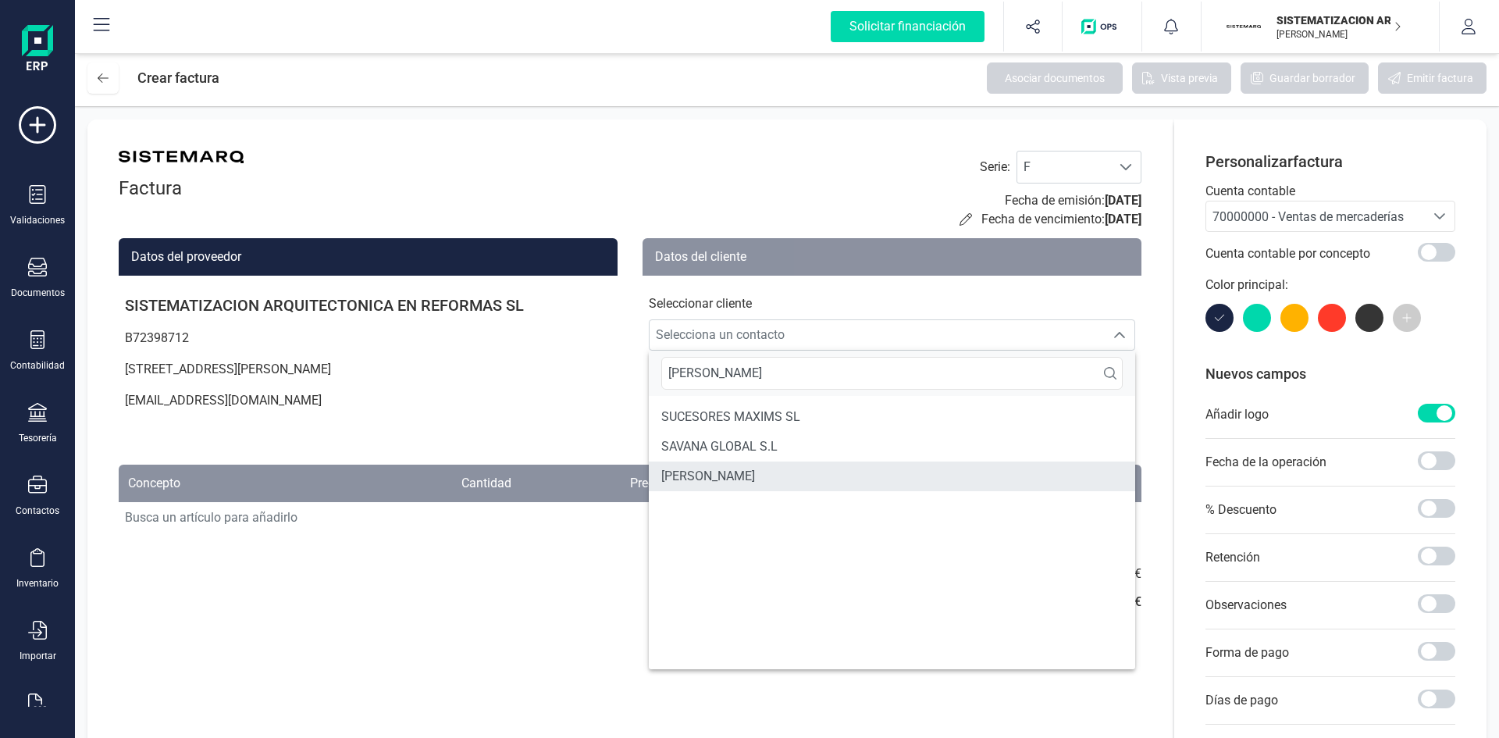
click at [784, 468] on li "[PERSON_NAME]" at bounding box center [892, 476] width 486 height 30
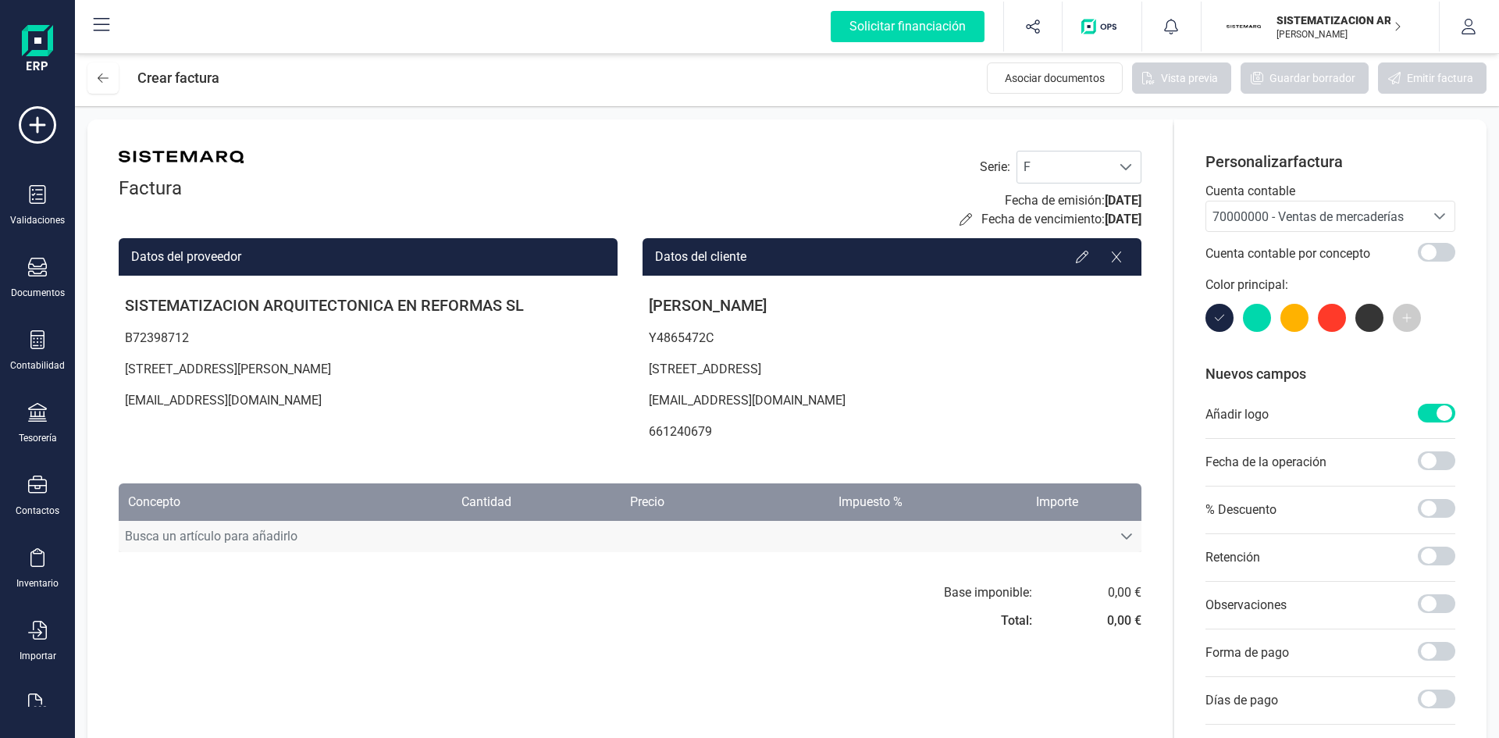
click at [937, 532] on span "Busca un artículo para añadirlo" at bounding box center [615, 536] width 993 height 31
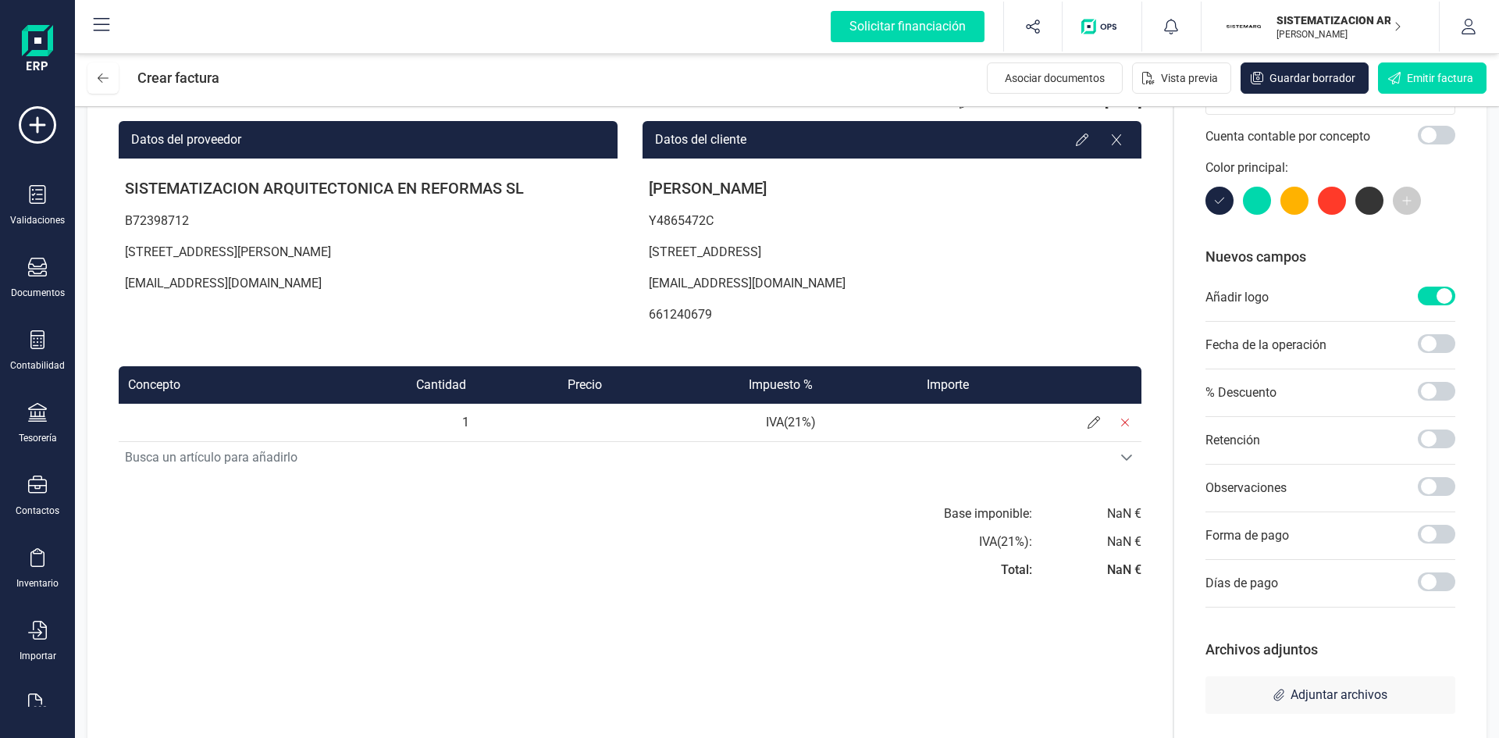
scroll to position [140, 0]
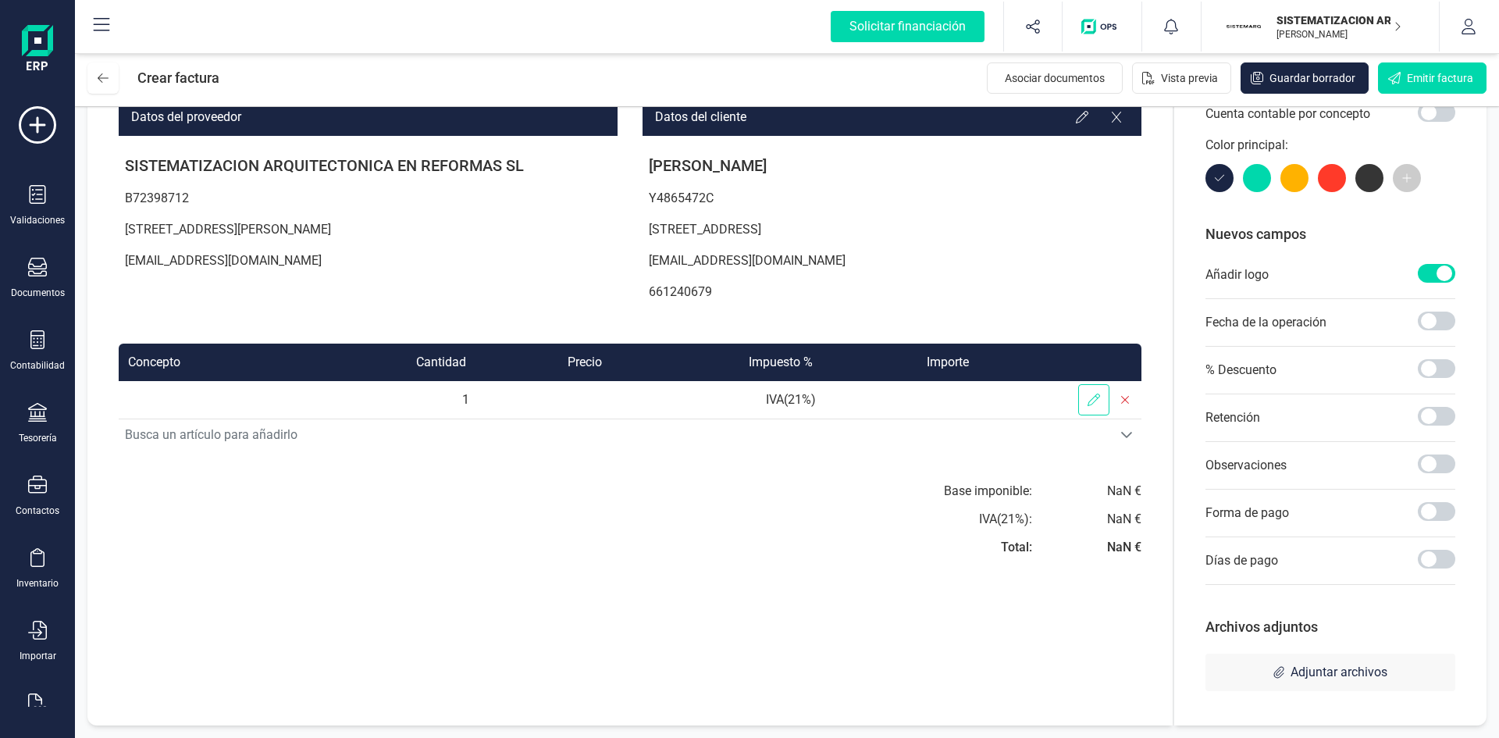
click at [1094, 398] on icon at bounding box center [1094, 400] width 12 height 12
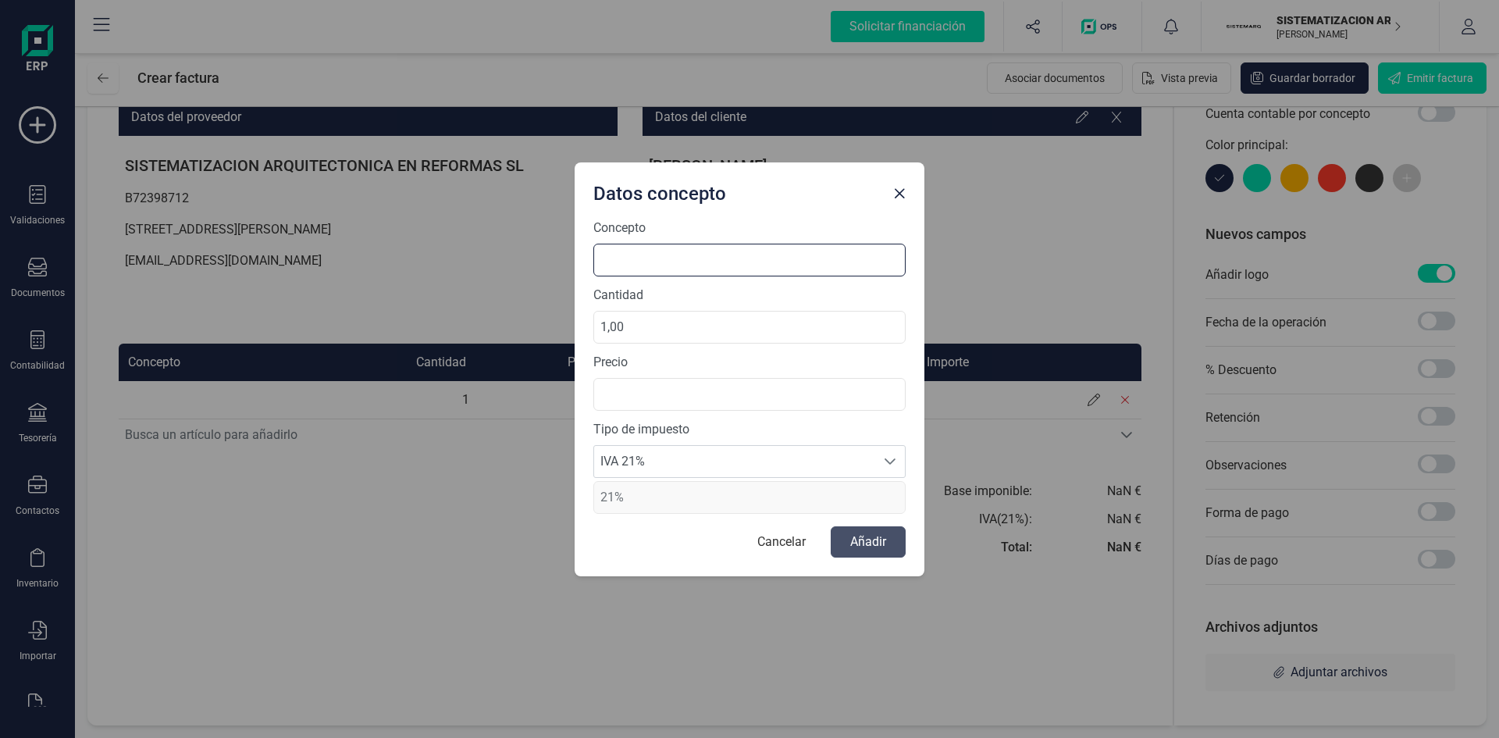
click at [645, 254] on input at bounding box center [749, 260] width 312 height 33
click at [657, 259] on input "5º Pago Proyecto -" at bounding box center [749, 260] width 312 height 33
click at [780, 262] on input "5º Pago Proyecto -" at bounding box center [749, 260] width 312 height 33
paste input "ID 84367533293"
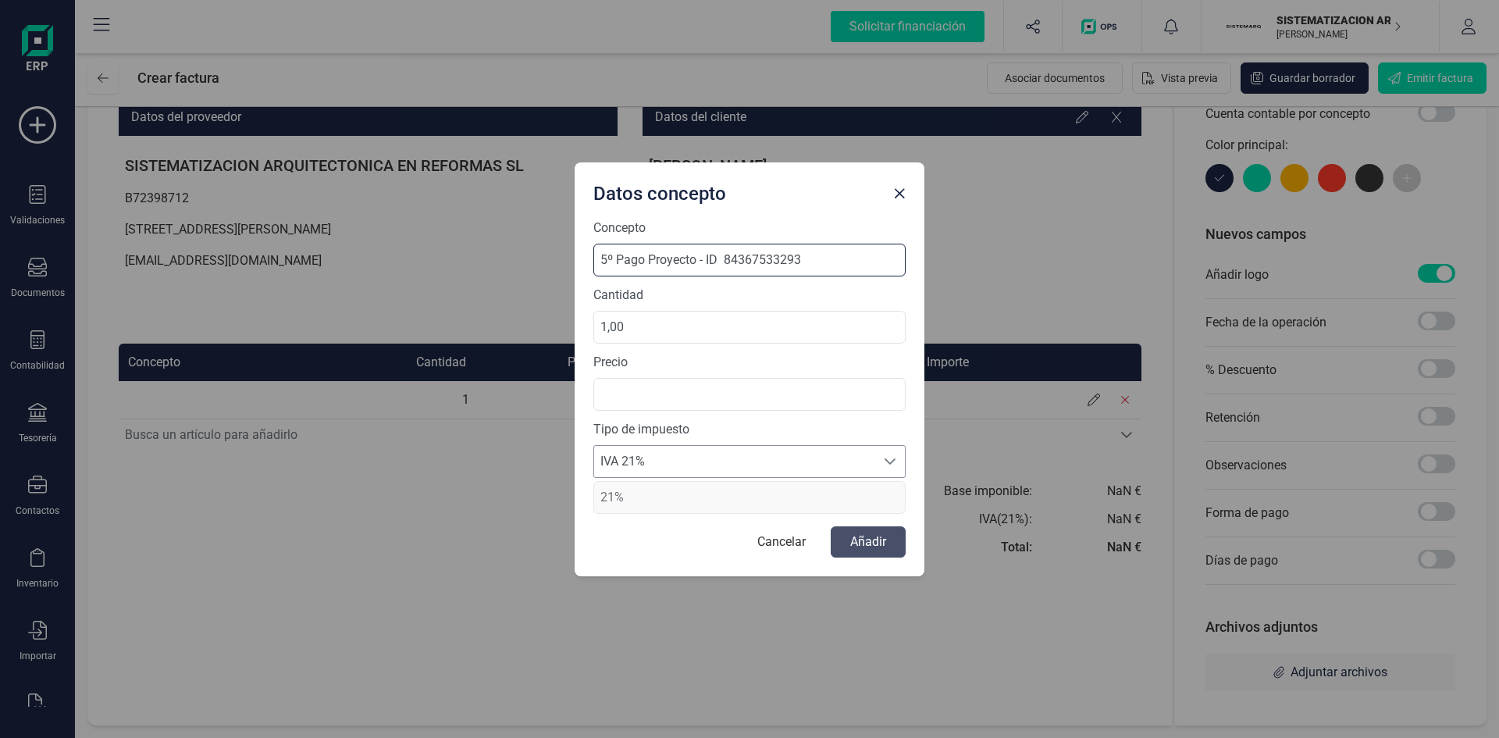
type input "5º Pago Proyecto - ID 84367533293"
click at [881, 454] on div at bounding box center [890, 461] width 30 height 31
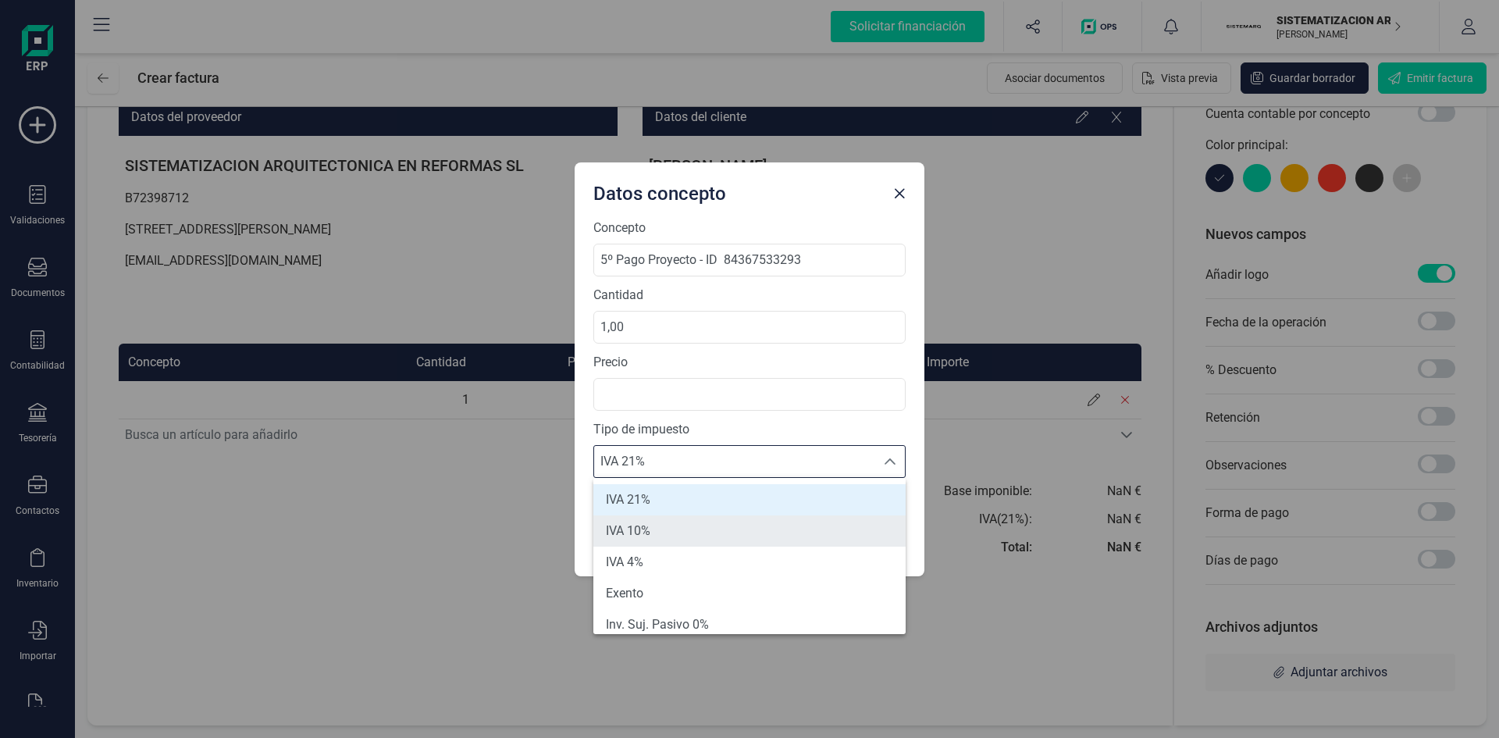
click at [788, 529] on li "IVA 10%" at bounding box center [749, 530] width 312 height 31
type input "10%"
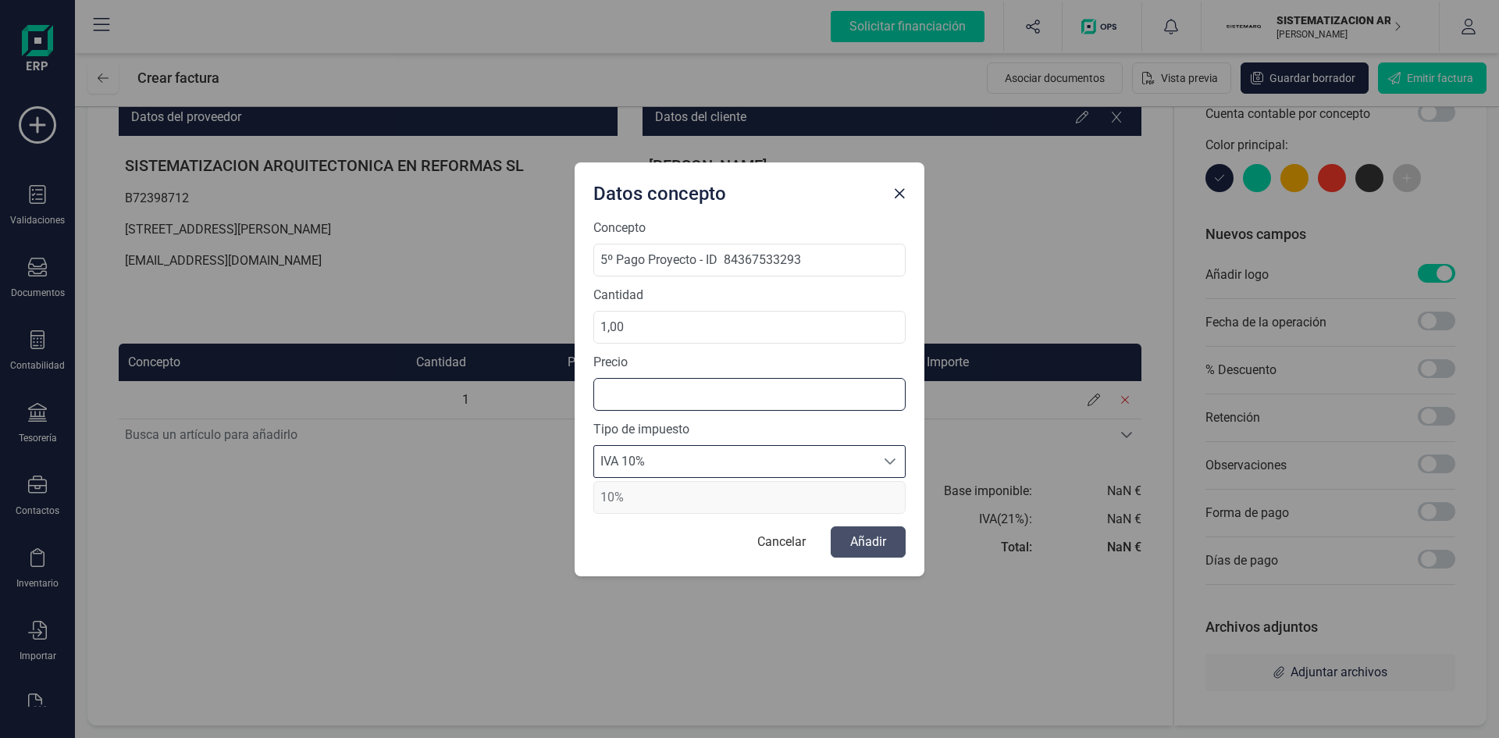
click at [678, 402] on input "text" at bounding box center [749, 394] width 312 height 33
type input "5.931,87 €"
click at [877, 561] on div "Concepto 5º Pago Proyecto - ID 84367533293 Cantidad 1,00 Precio 5.931,87 € Tipo…" at bounding box center [750, 398] width 350 height 358
click at [871, 546] on button "Añadir" at bounding box center [868, 541] width 75 height 31
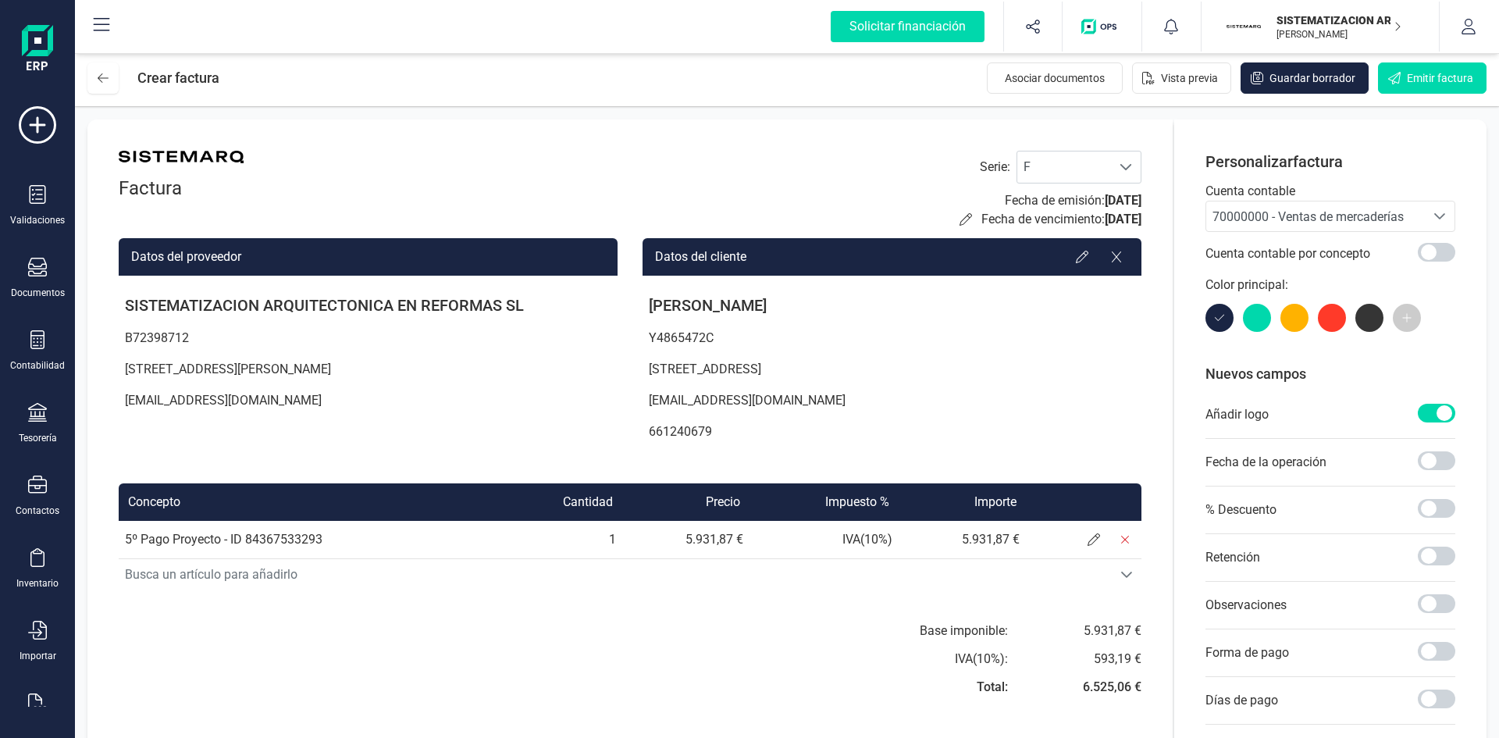
click at [1280, 221] on span "70000000 - Ventas de mercaderías" at bounding box center [1308, 216] width 191 height 15
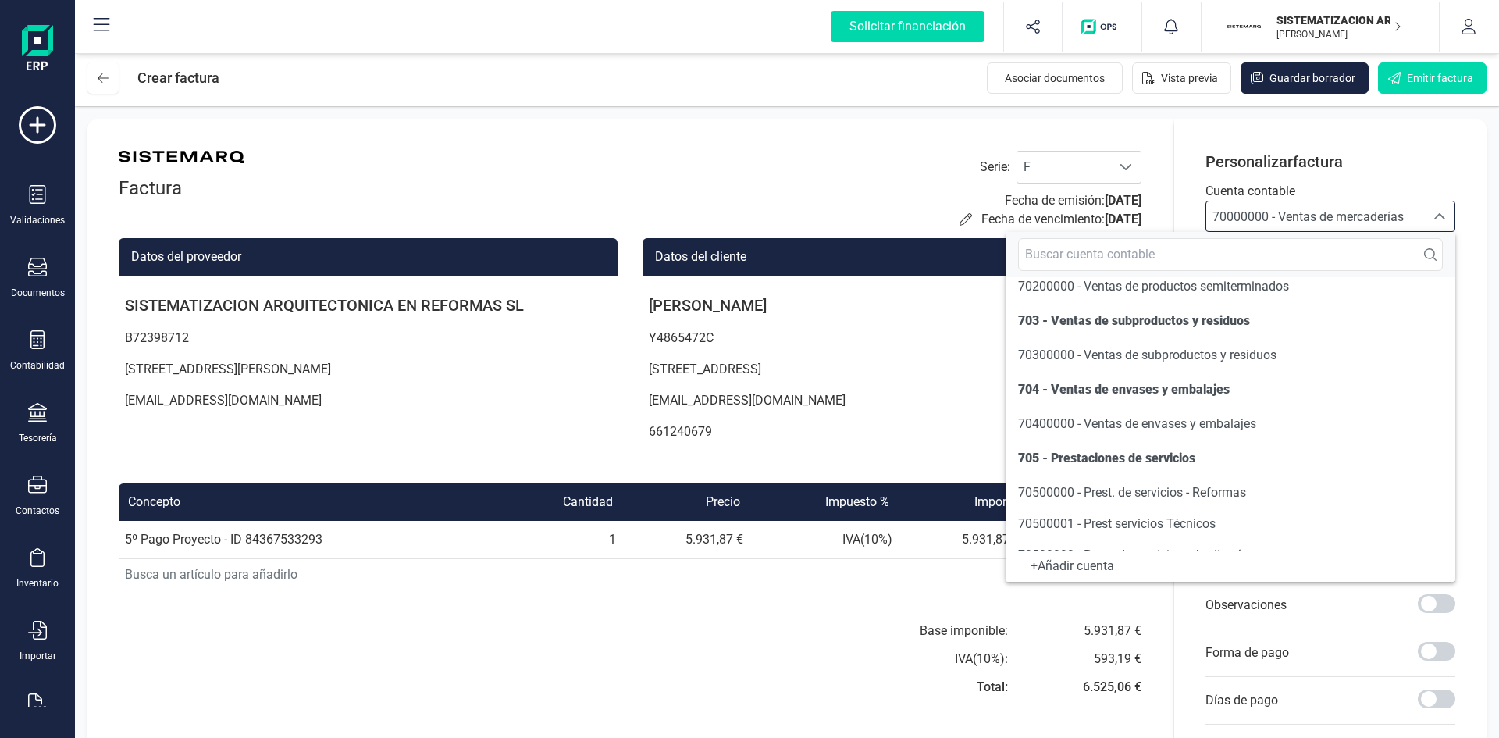
scroll to position [219, 0]
click at [1116, 489] on span "70500000 - Prest. de servicios - Reformas" at bounding box center [1132, 491] width 228 height 15
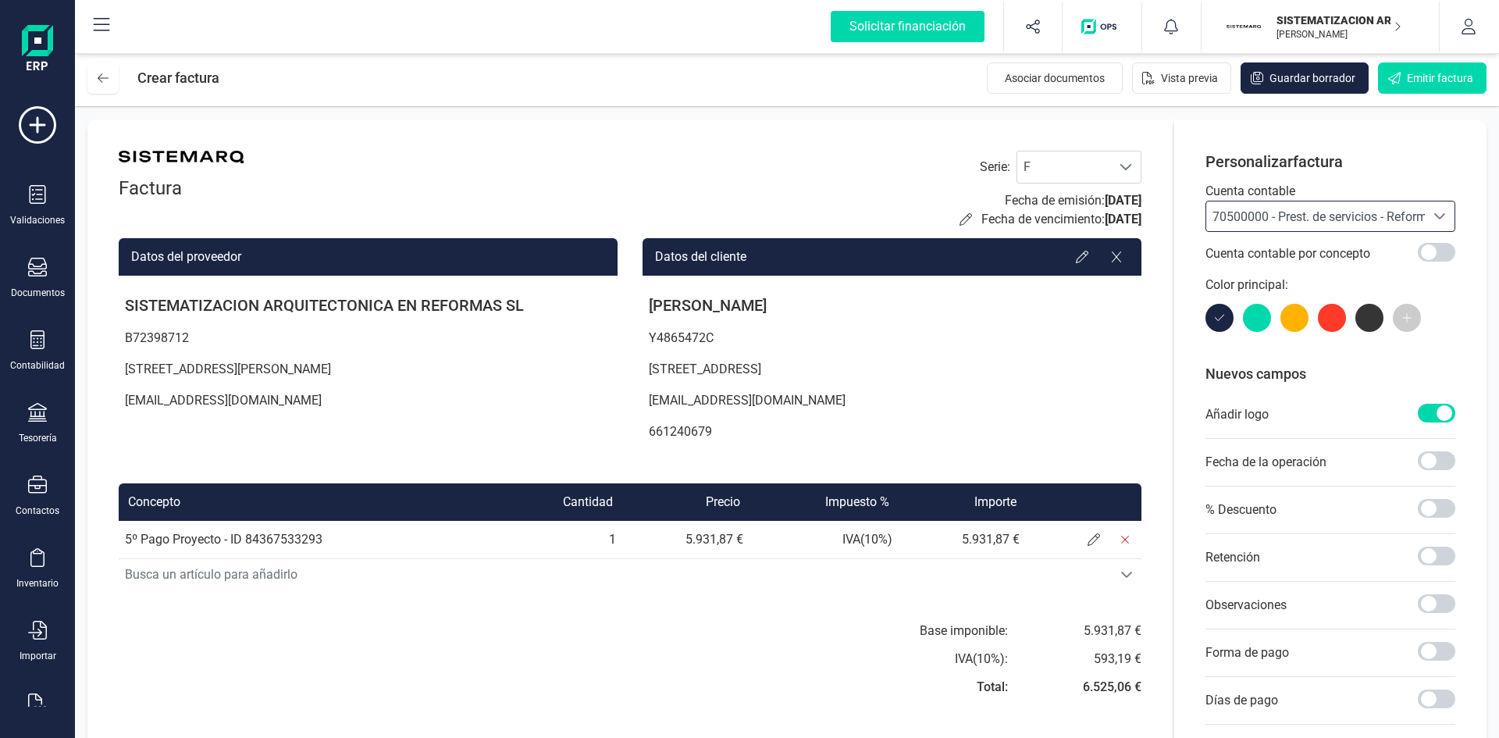
scroll to position [140, 0]
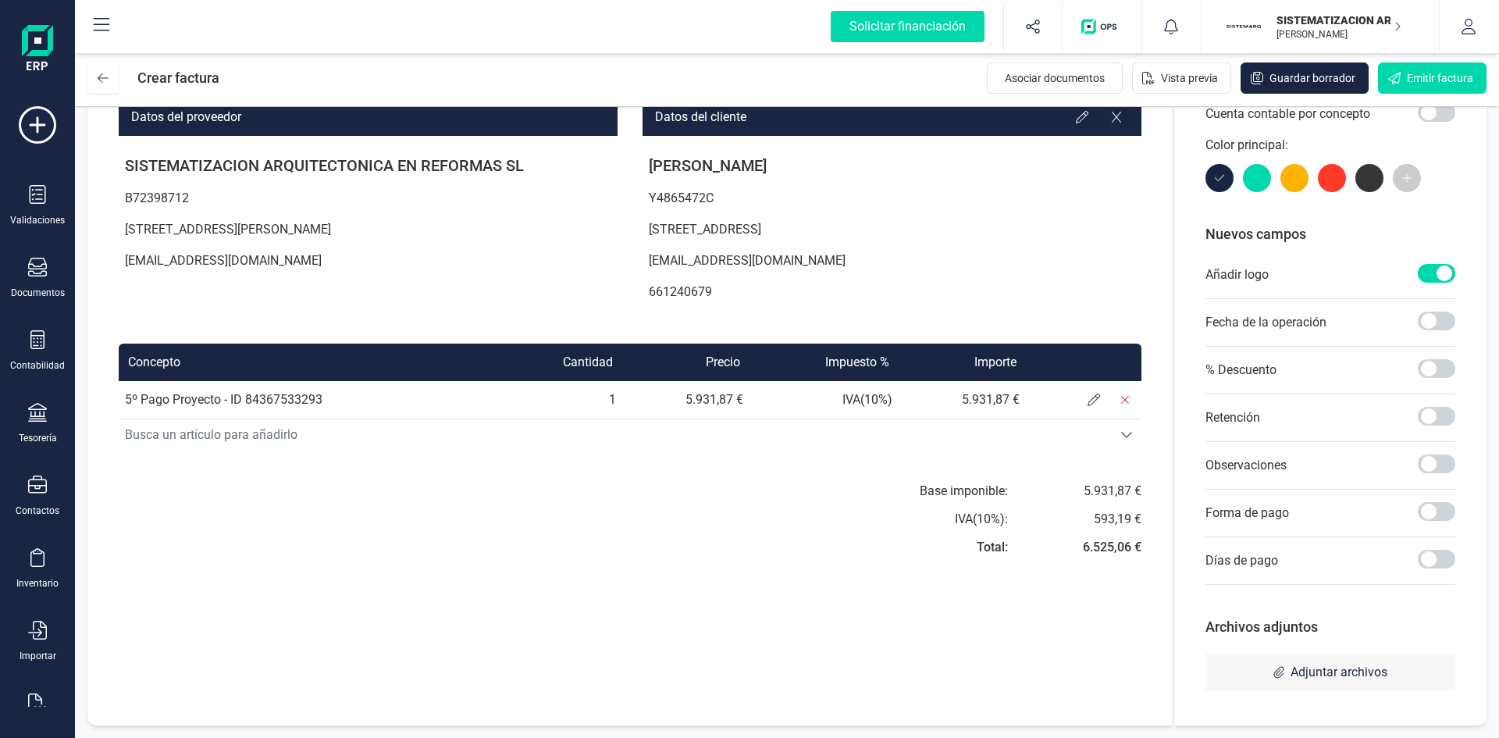
click at [1430, 499] on div "Forma de pago" at bounding box center [1331, 514] width 250 height 48
click at [1430, 510] on span at bounding box center [1436, 511] width 37 height 19
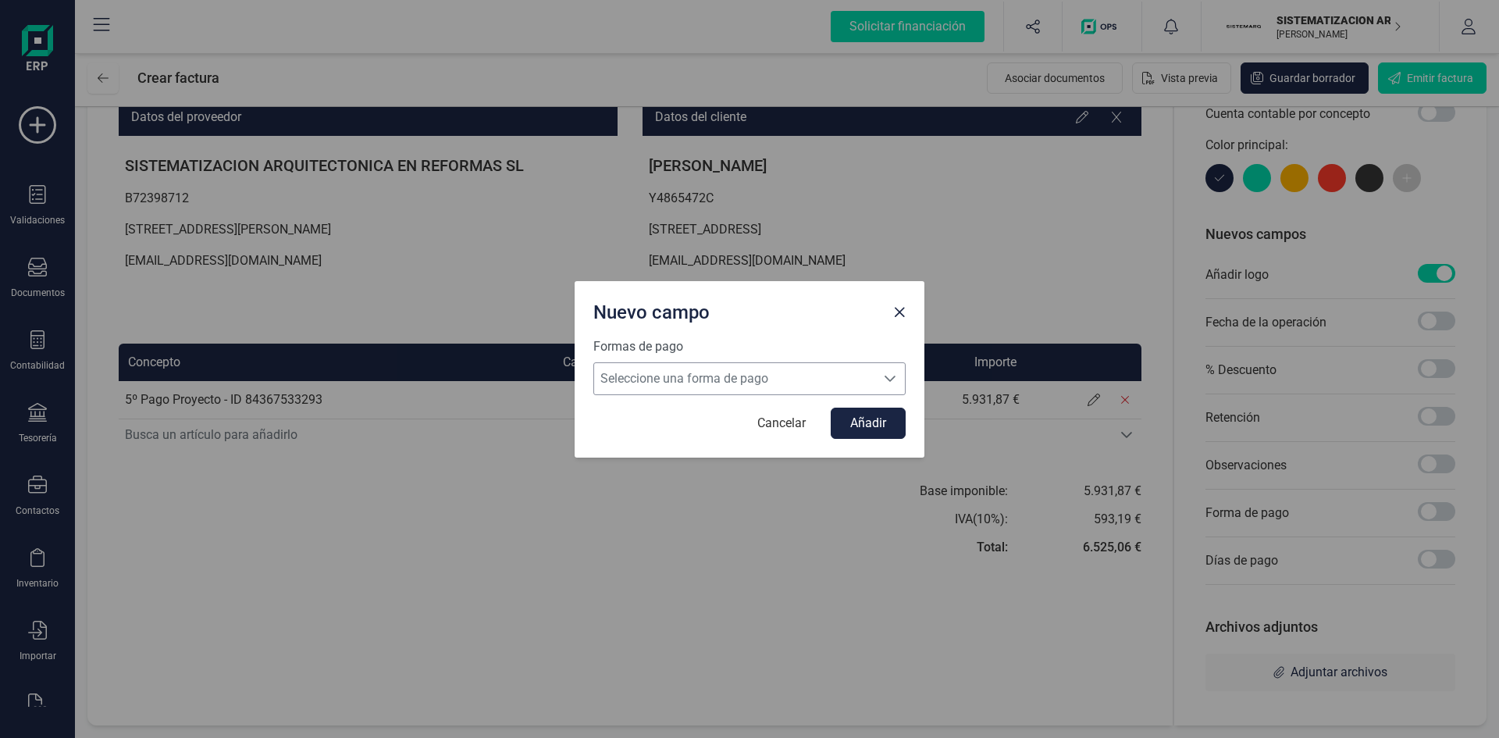
click at [891, 373] on icon "Seleccione una forma de pago" at bounding box center [890, 378] width 12 height 12
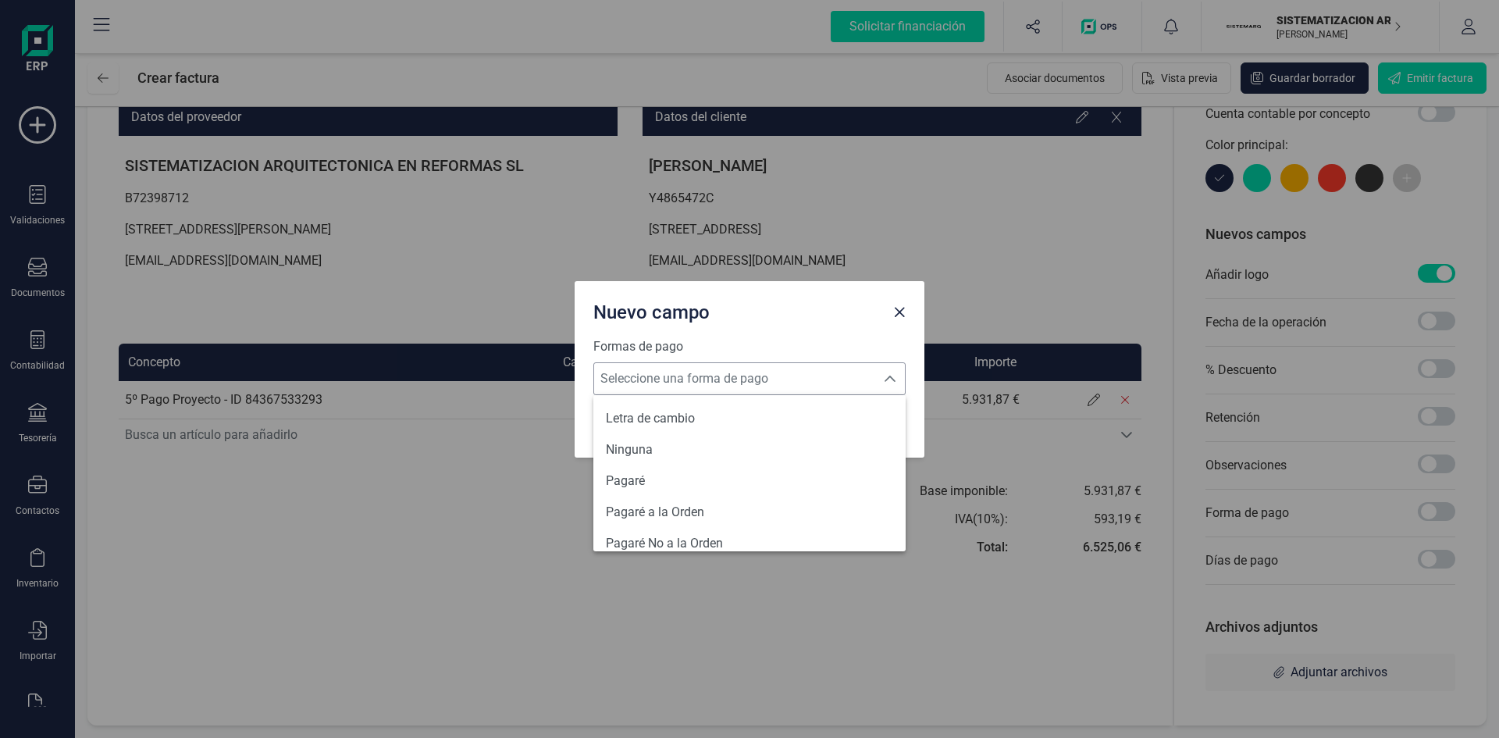
scroll to position [575, 0]
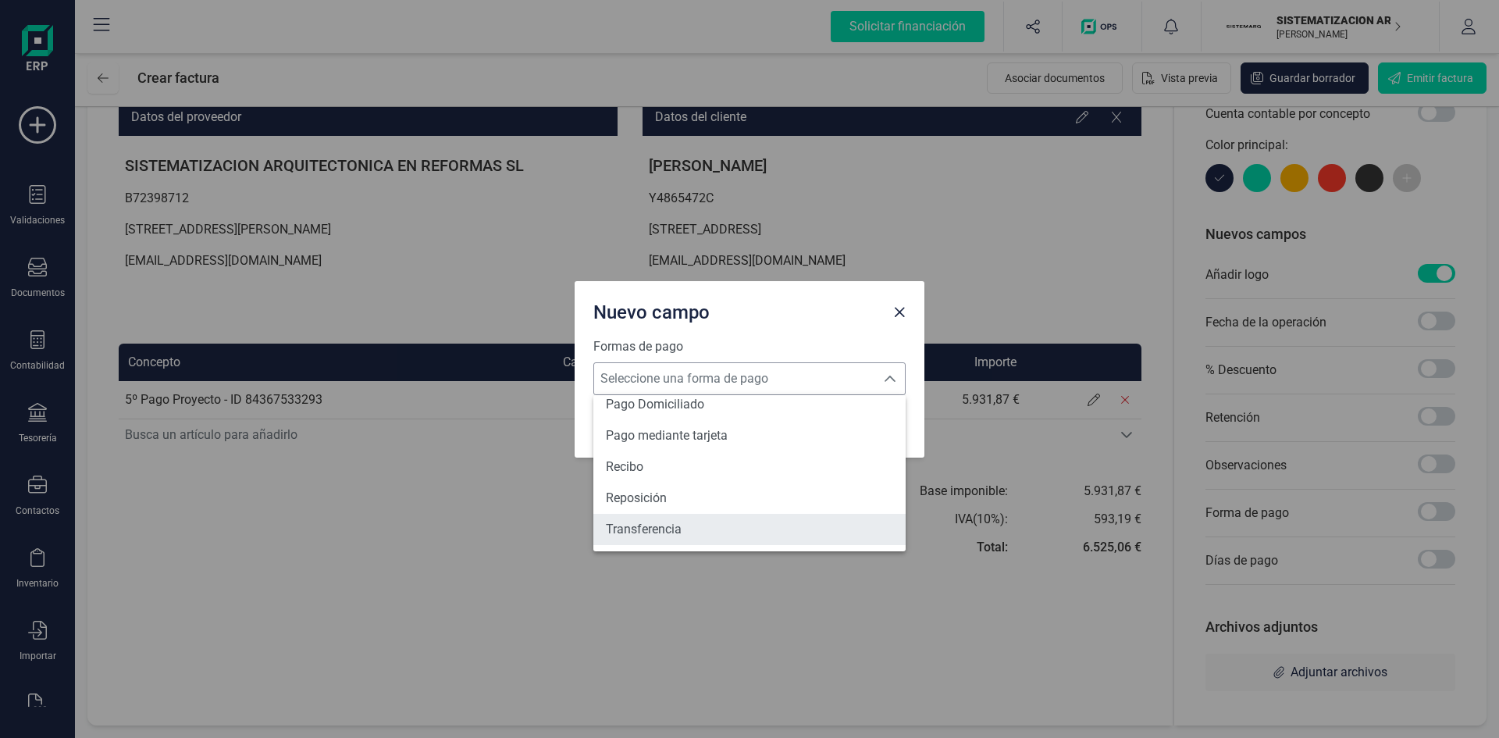
click at [702, 539] on li "Transferencia" at bounding box center [749, 529] width 312 height 31
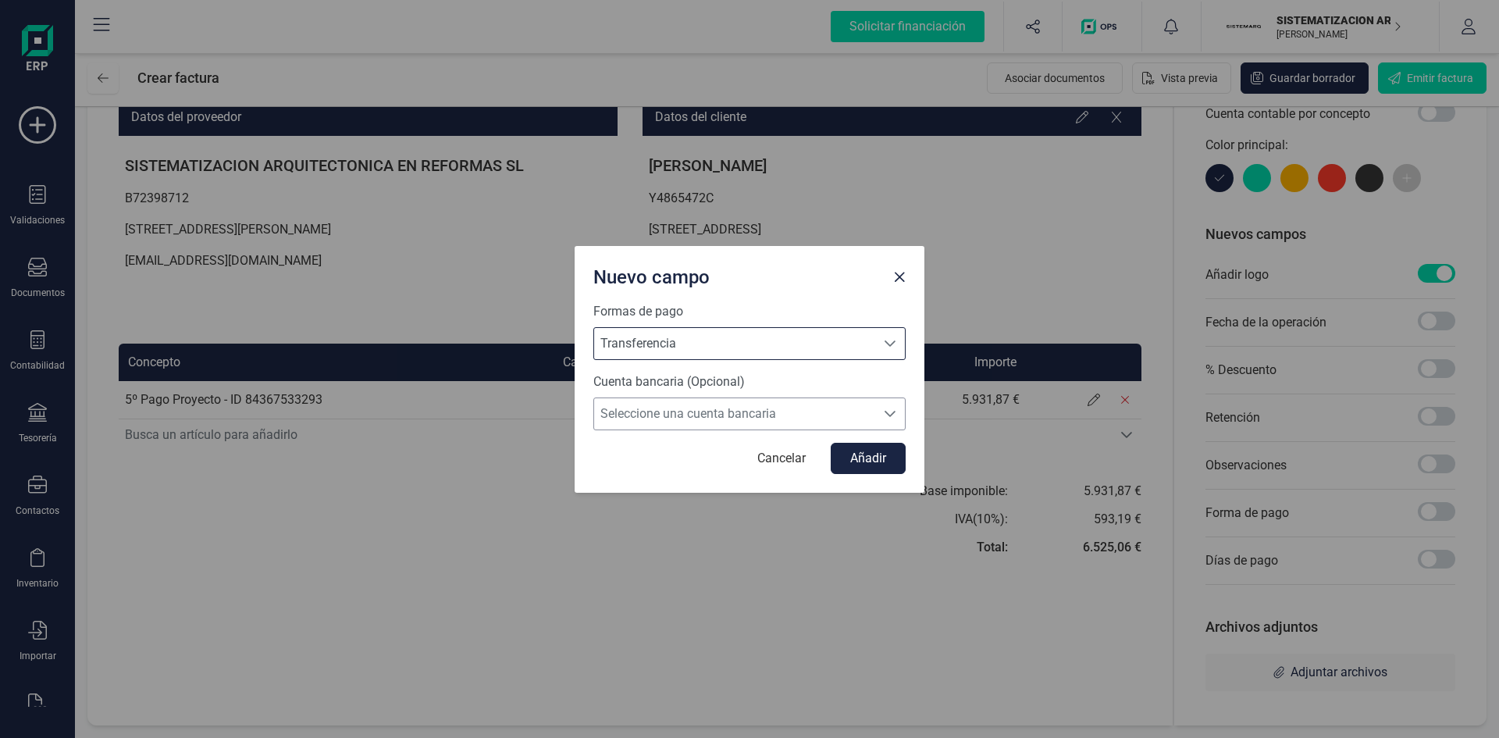
click at [798, 414] on span "Seleccione una cuenta bancaria" at bounding box center [734, 413] width 281 height 31
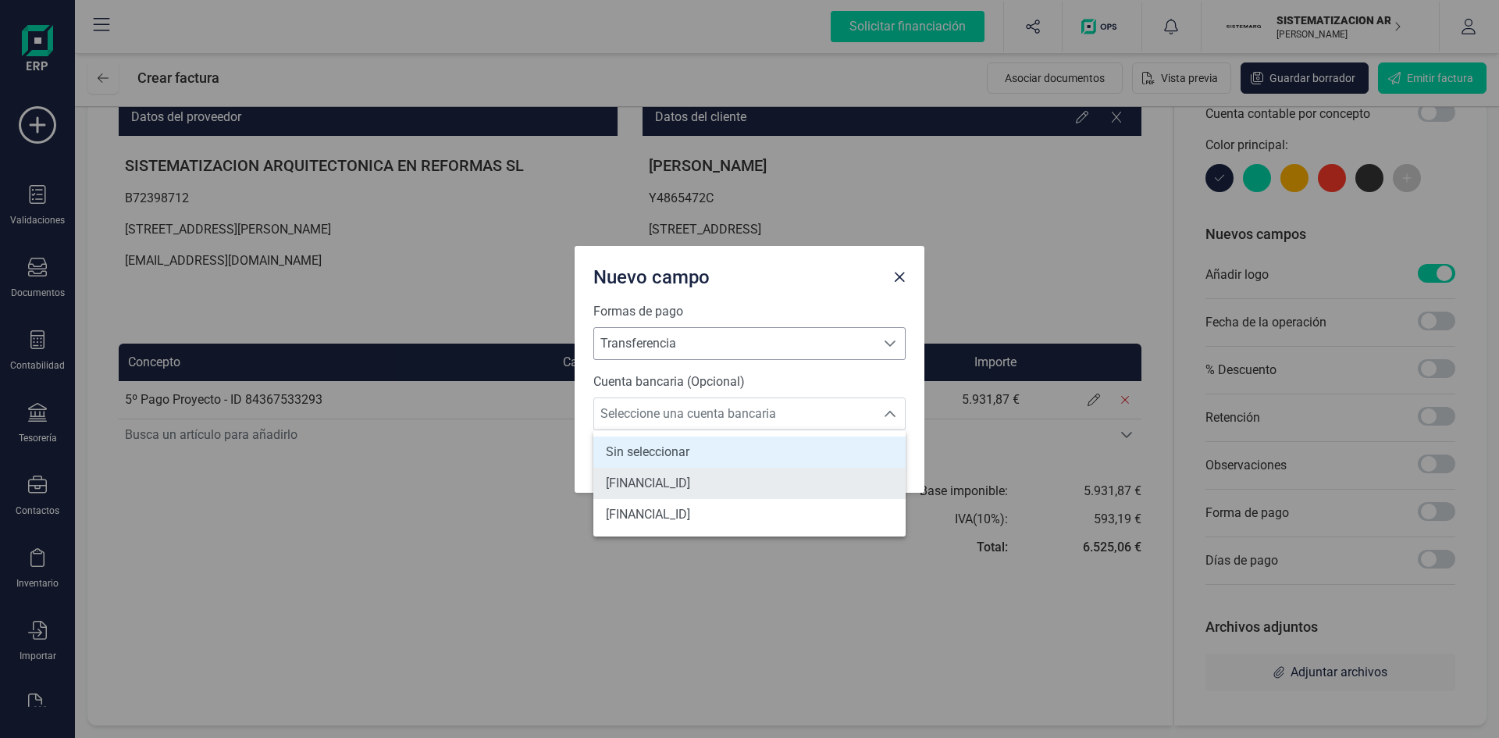
click at [690, 477] on span "[FINANCIAL_ID]" at bounding box center [648, 483] width 84 height 19
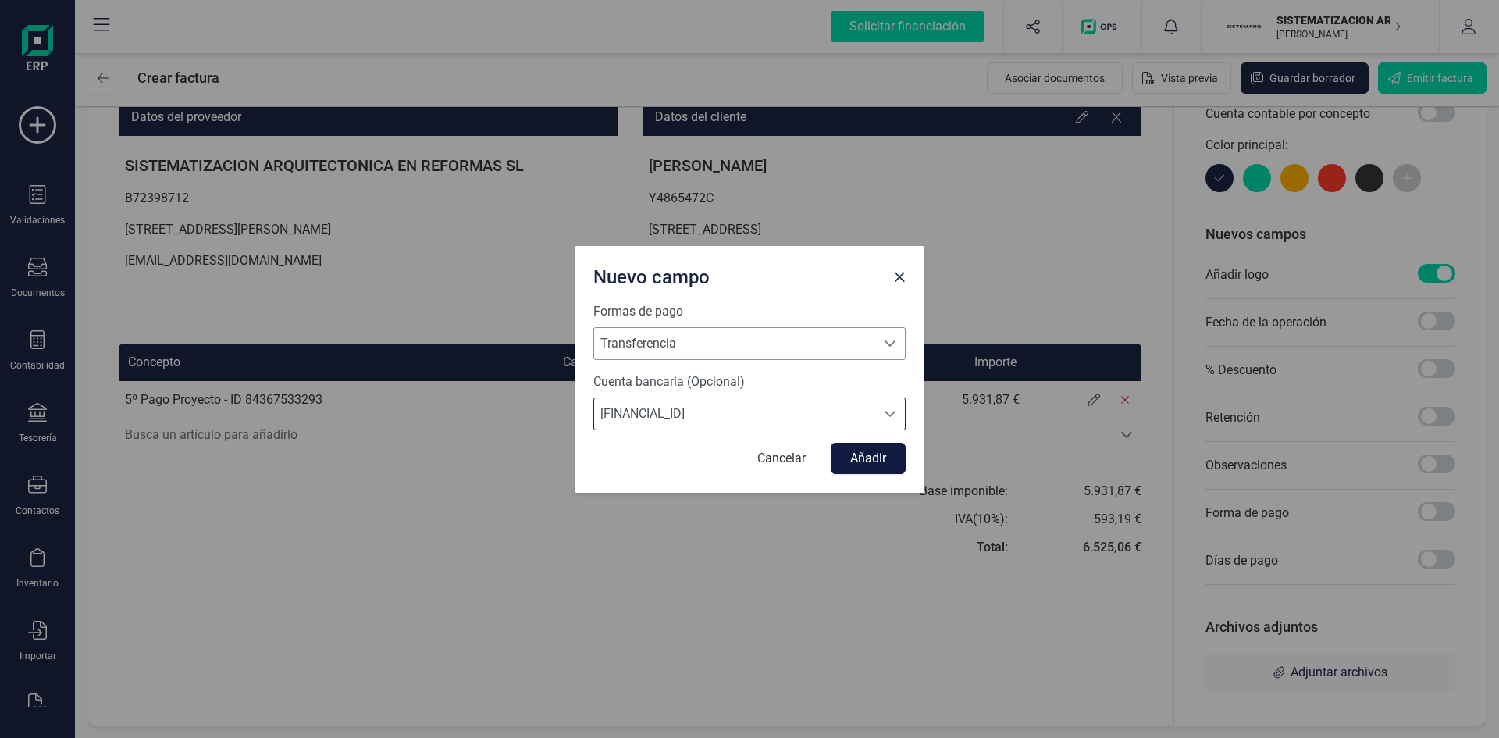
click at [853, 457] on button "Añadir" at bounding box center [868, 458] width 75 height 31
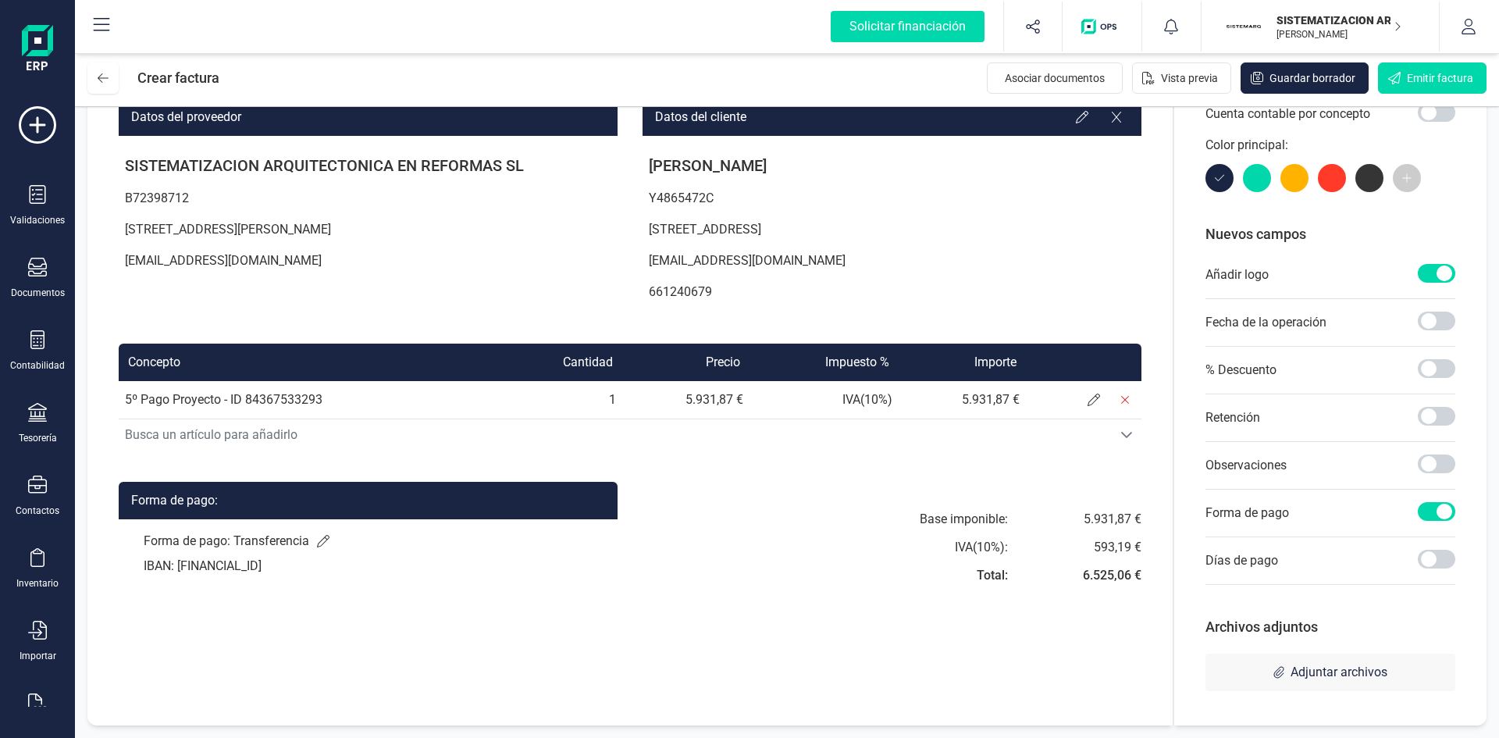
scroll to position [0, 0]
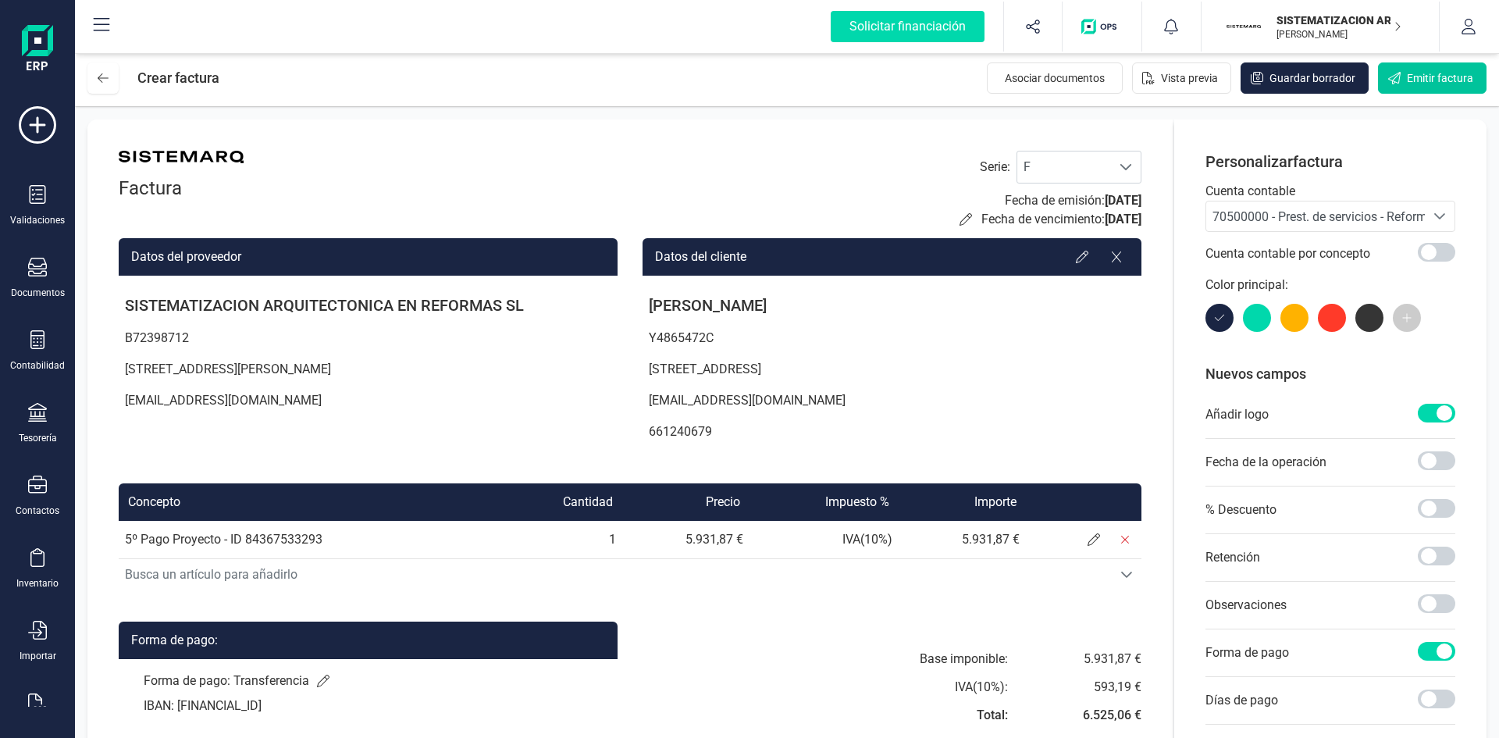
click at [1435, 77] on span "Emitir factura" at bounding box center [1440, 78] width 66 height 16
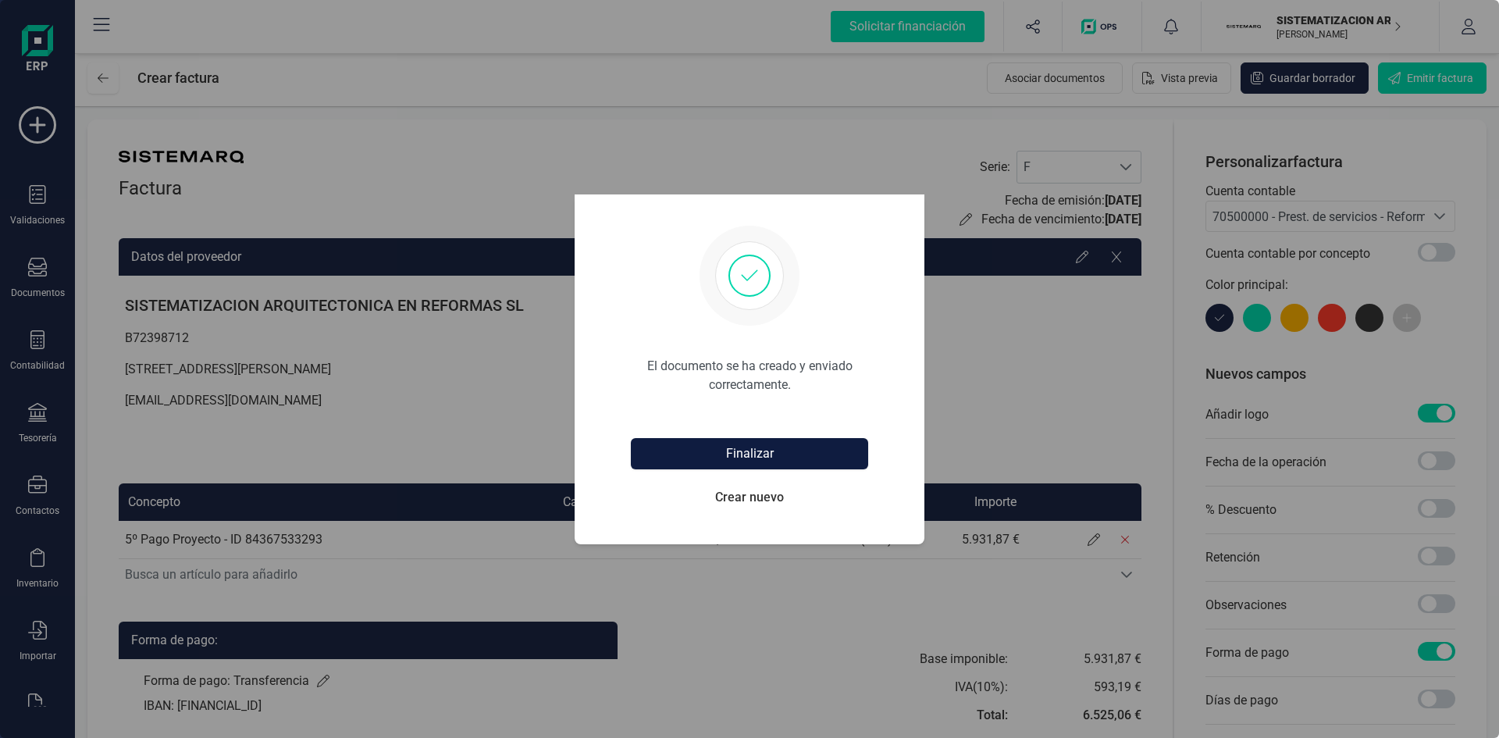
click at [792, 447] on button "Finalizar" at bounding box center [749, 453] width 237 height 31
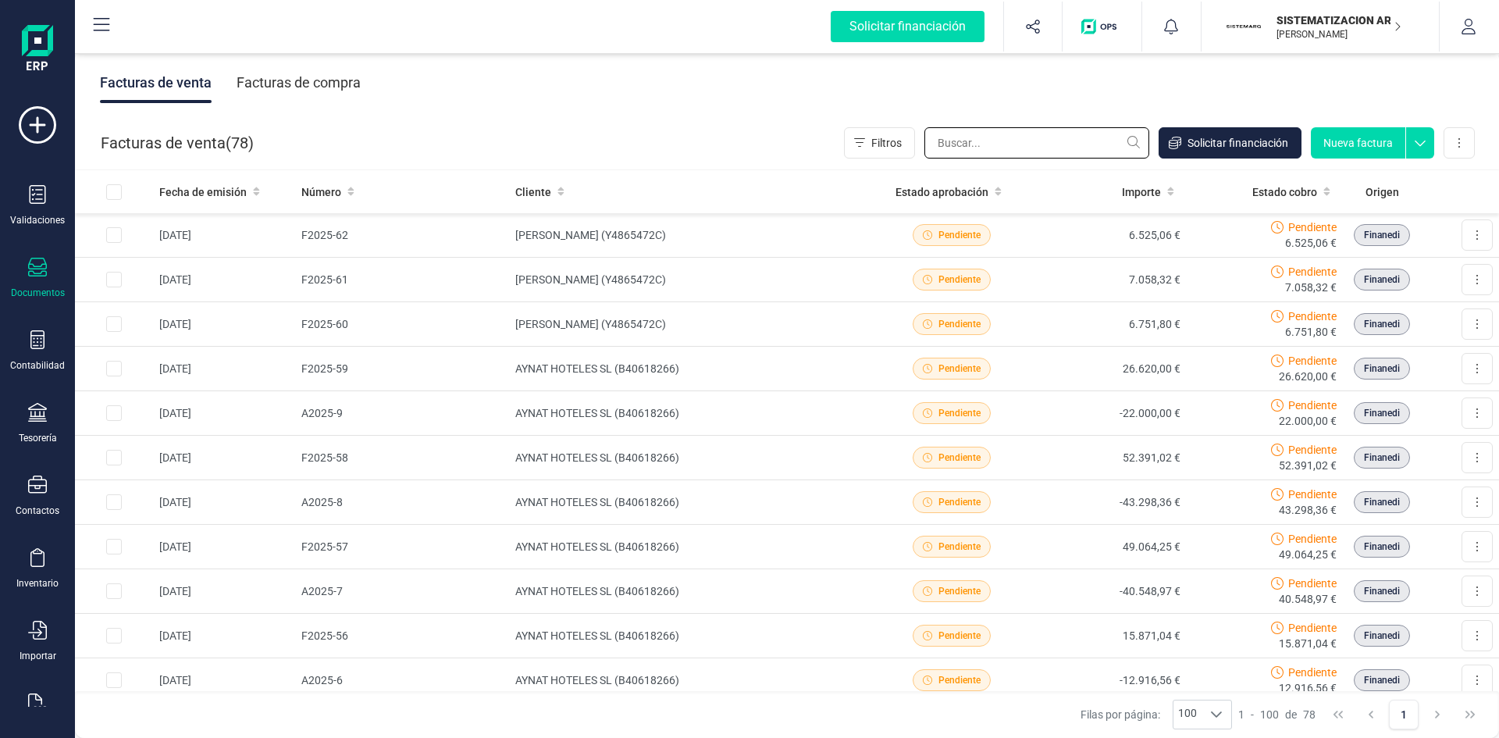
click at [1095, 150] on input "text" at bounding box center [1036, 142] width 225 height 31
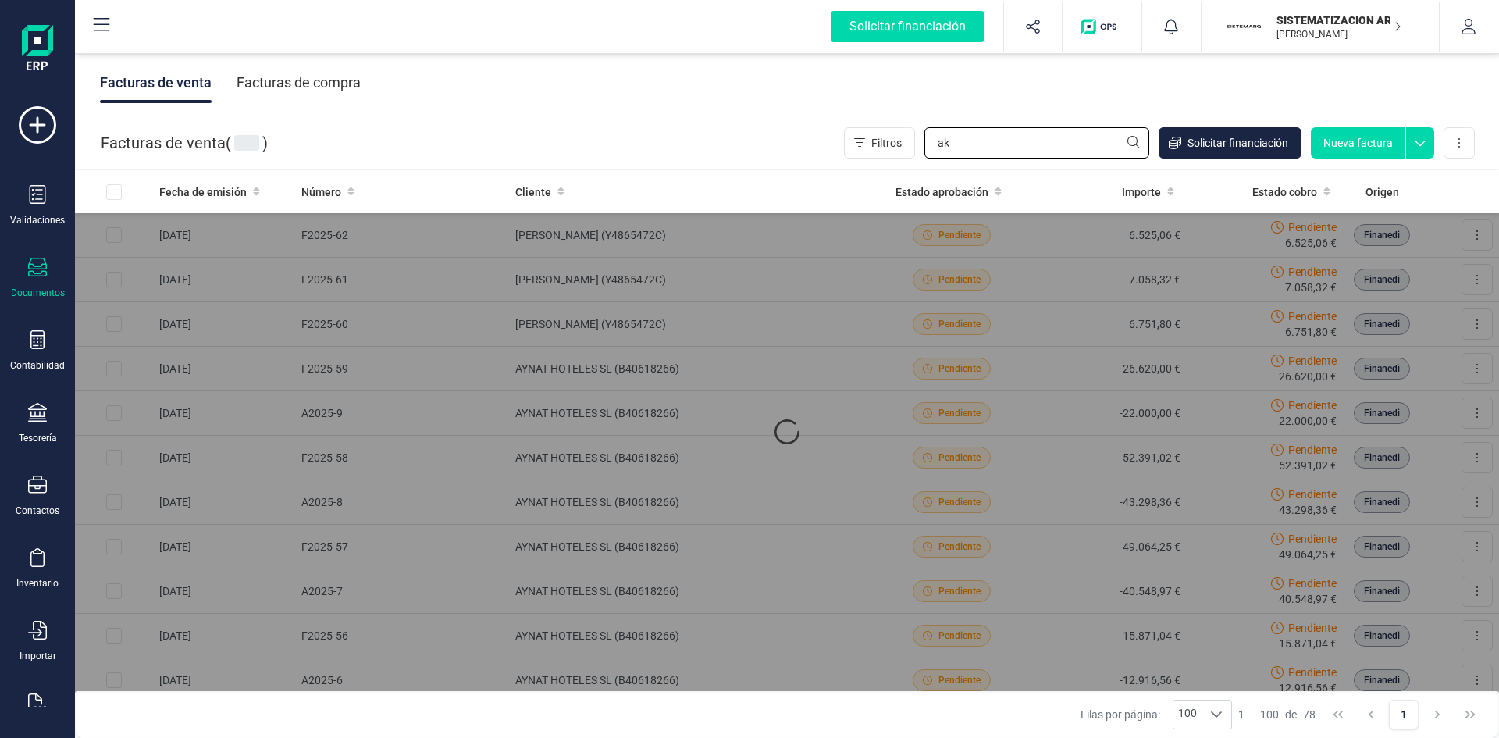
type input "ak"
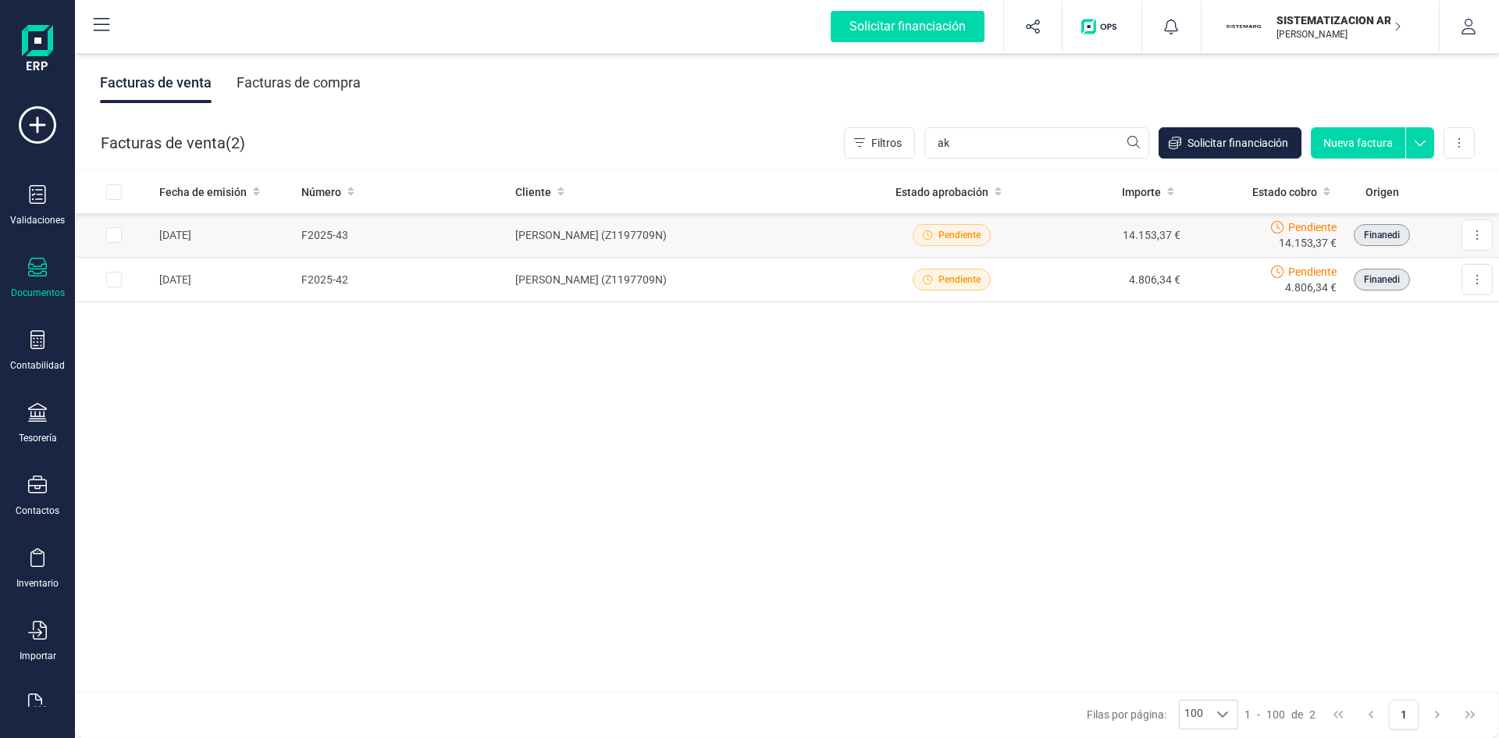
click at [1126, 237] on td "14.153,37 €" at bounding box center [1108, 235] width 157 height 45
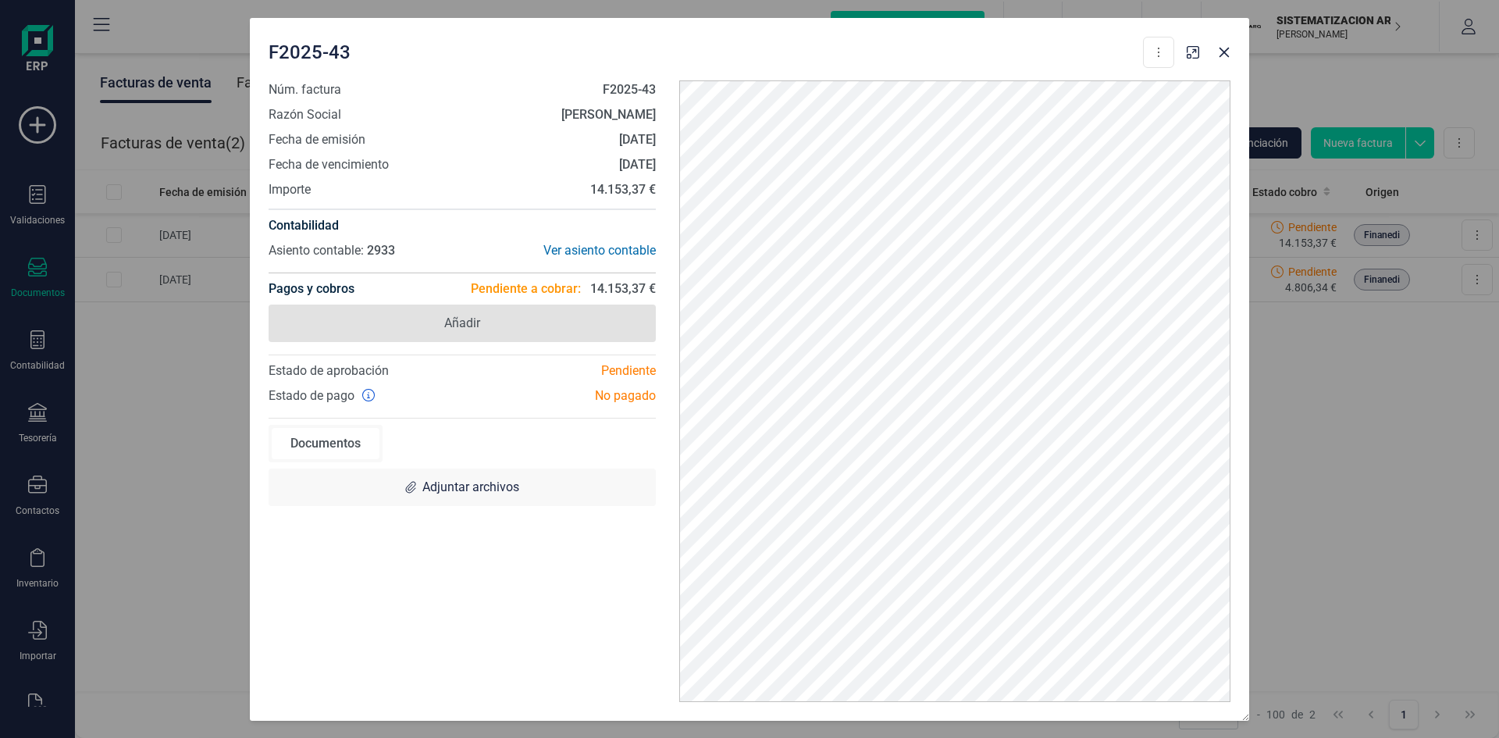
click at [619, 309] on span "Añadir" at bounding box center [462, 322] width 387 height 37
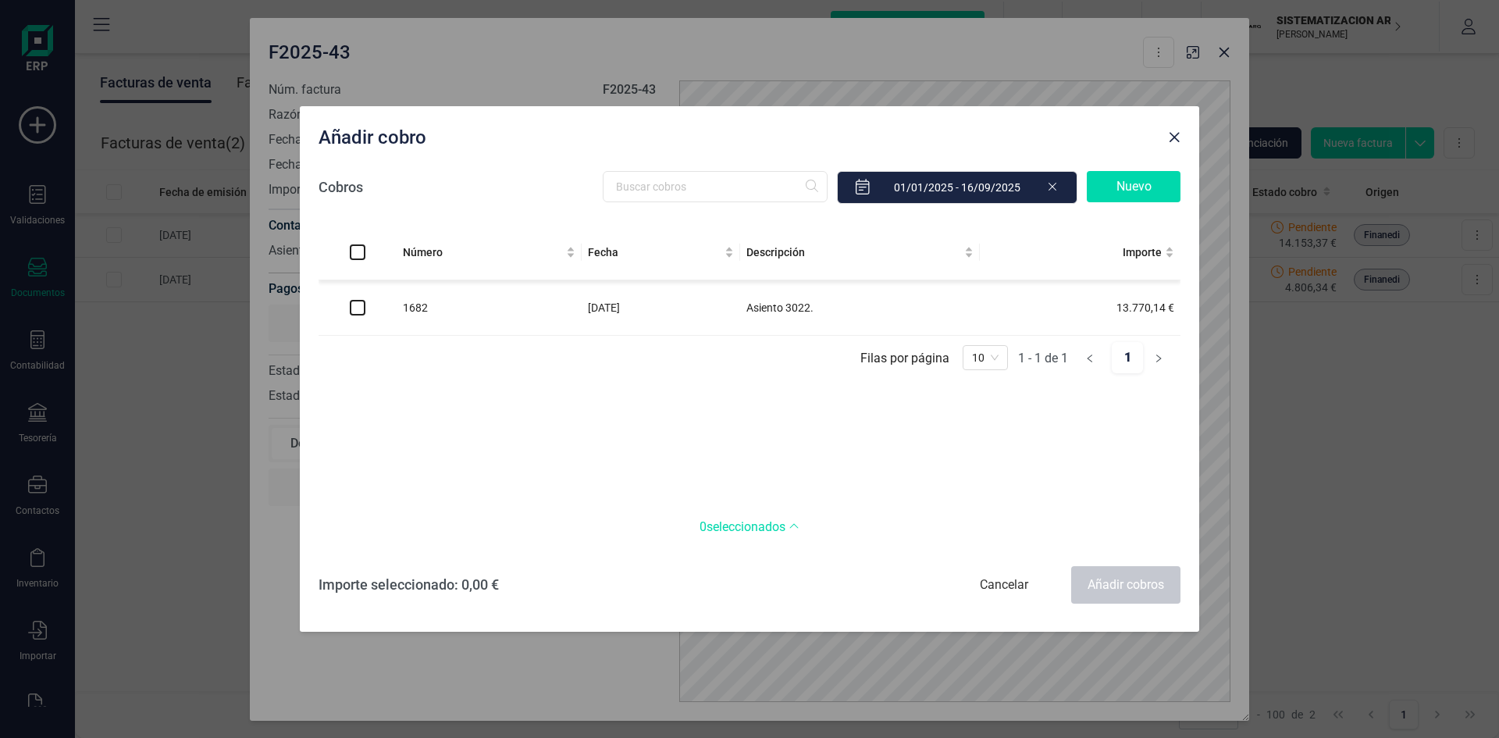
click at [707, 310] on td "20/06/2025" at bounding box center [661, 307] width 158 height 55
click at [358, 315] on input "checkbox" at bounding box center [358, 308] width 16 height 16
checkbox input "true"
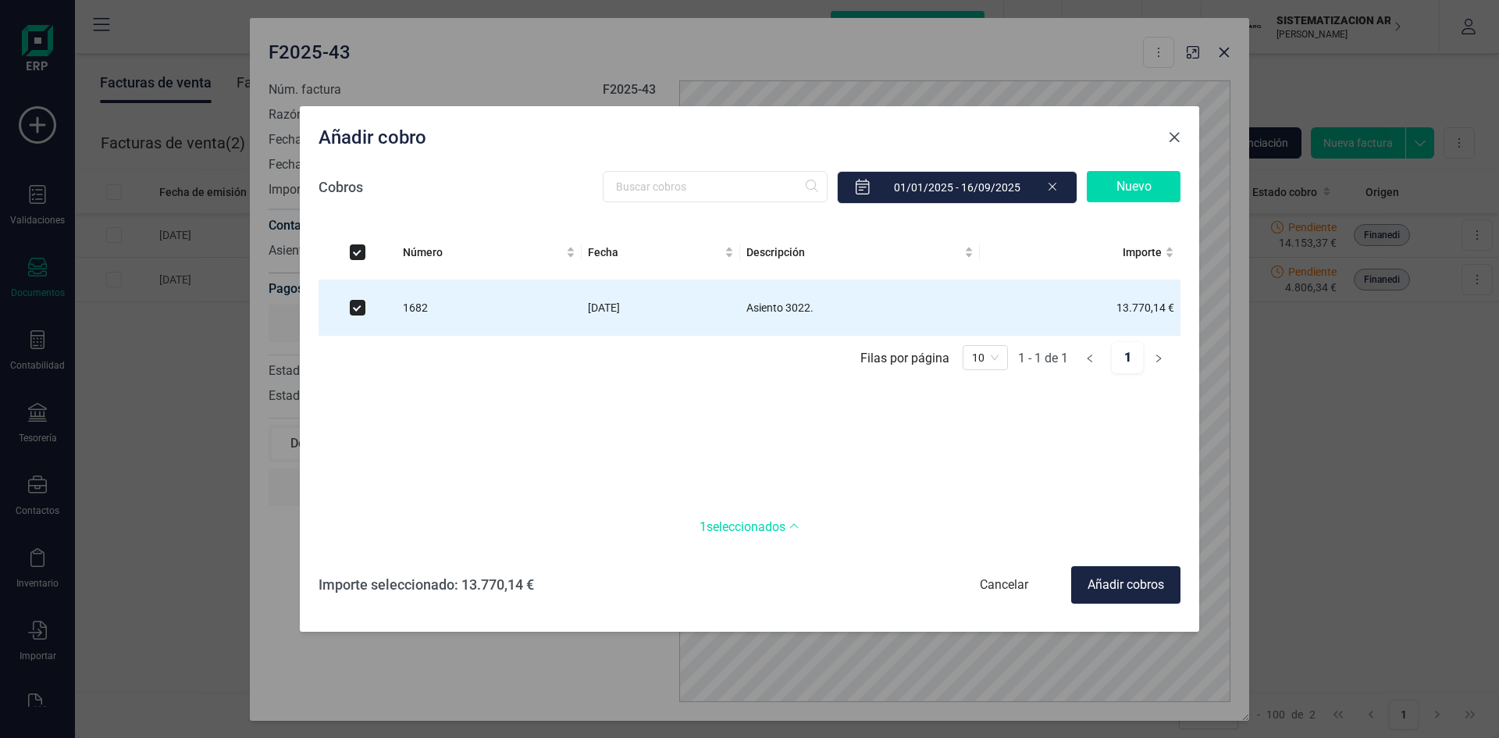
click at [1173, 140] on span "Close" at bounding box center [1174, 137] width 12 height 12
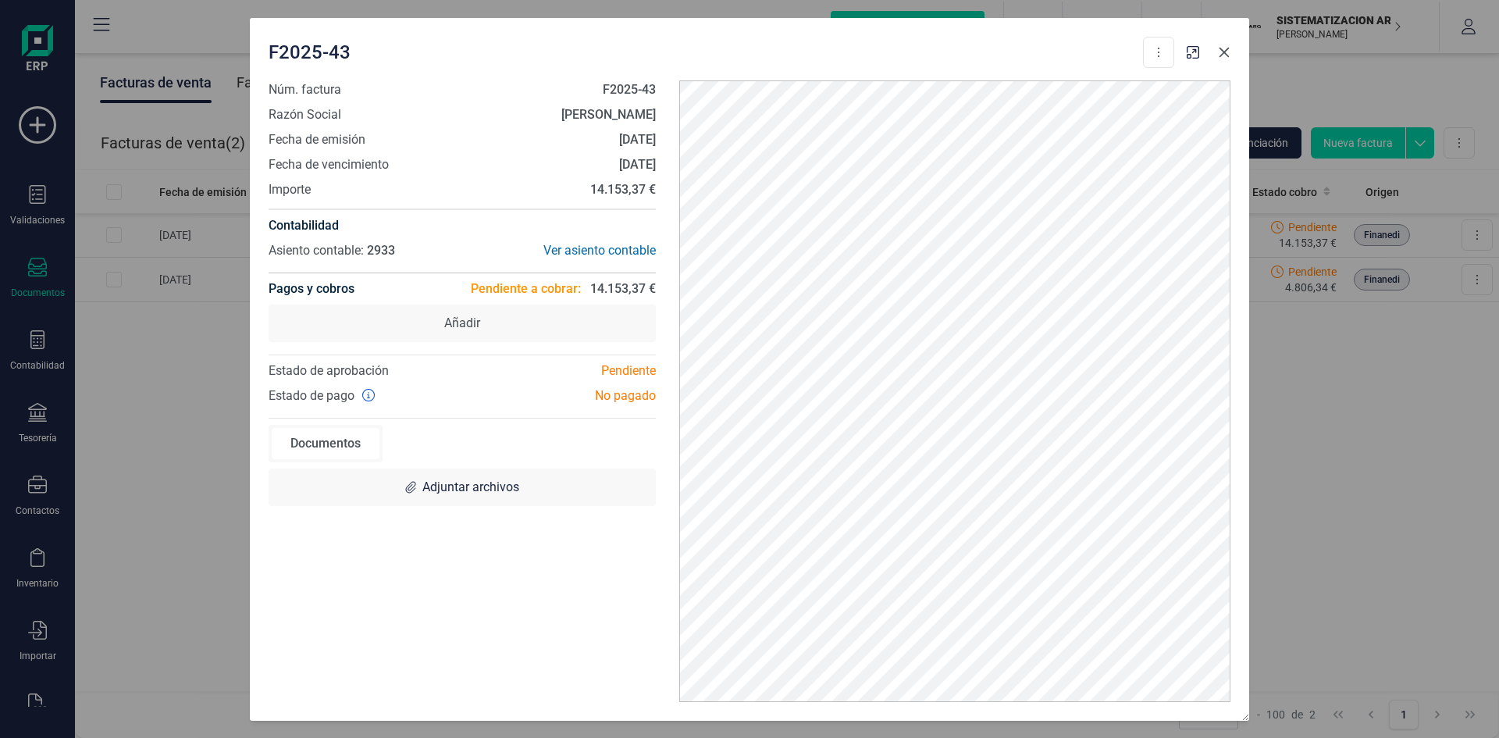
click at [1227, 58] on icon "button" at bounding box center [1224, 52] width 12 height 12
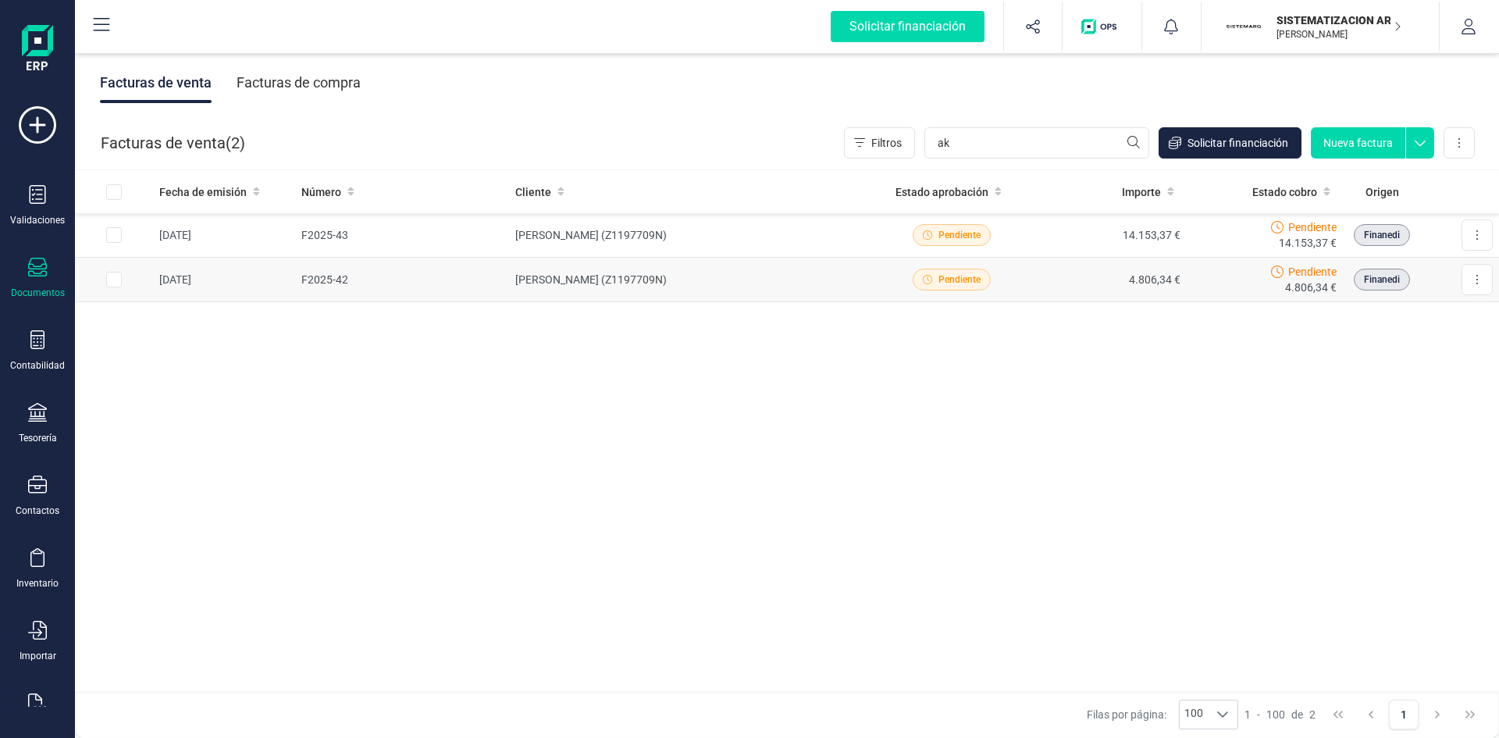
click at [1052, 280] on td "4.806,34 €" at bounding box center [1108, 280] width 157 height 45
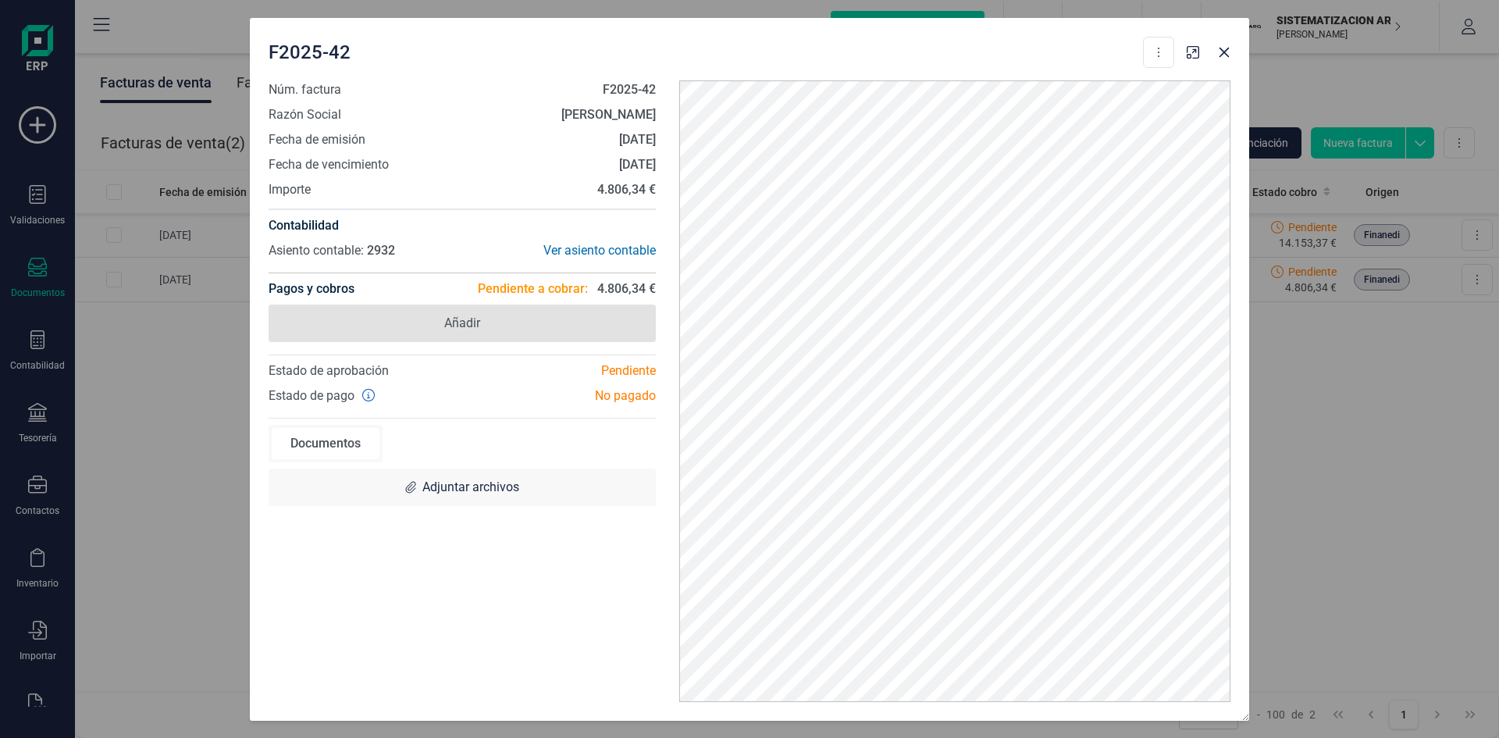
click at [630, 333] on span "Añadir" at bounding box center [462, 322] width 387 height 37
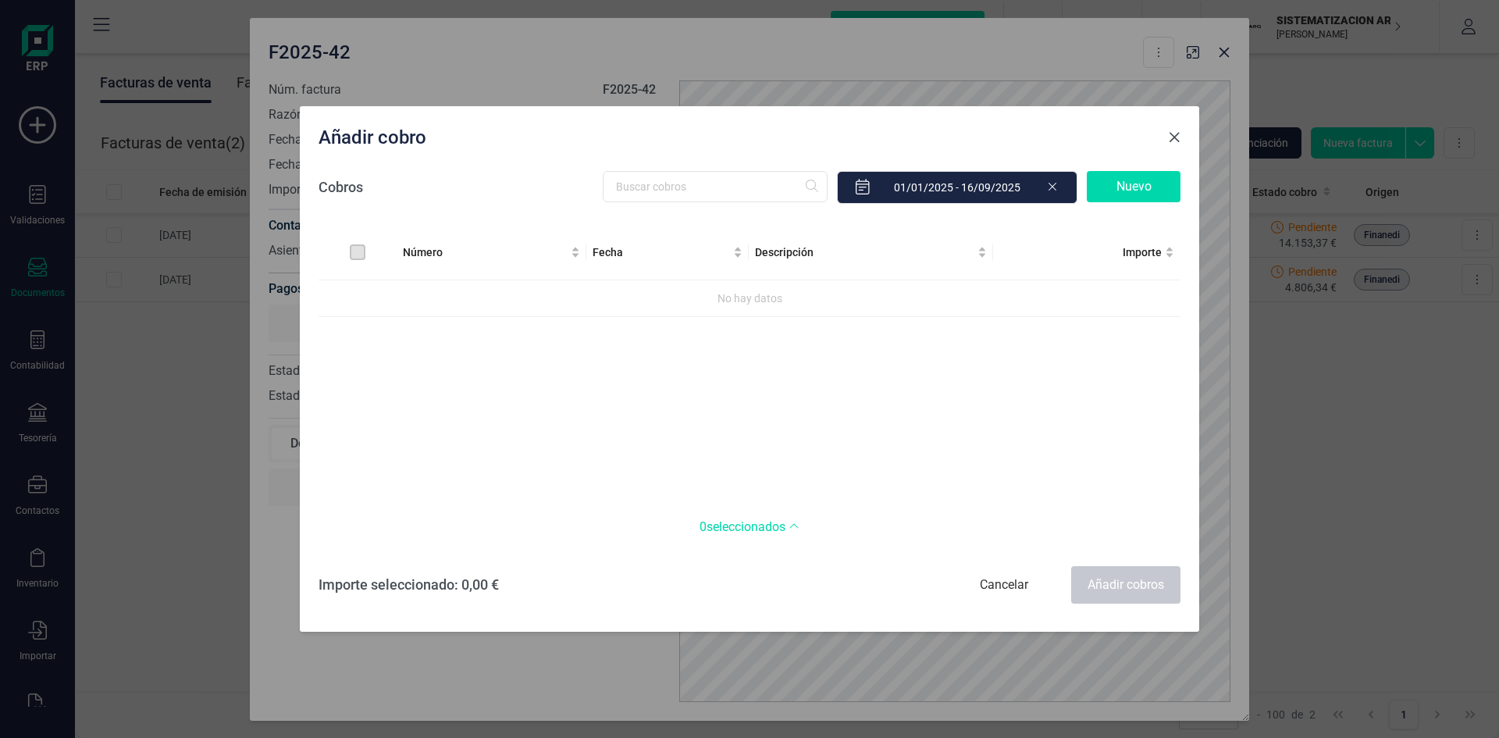
click at [1172, 137] on span "Close" at bounding box center [1174, 137] width 12 height 12
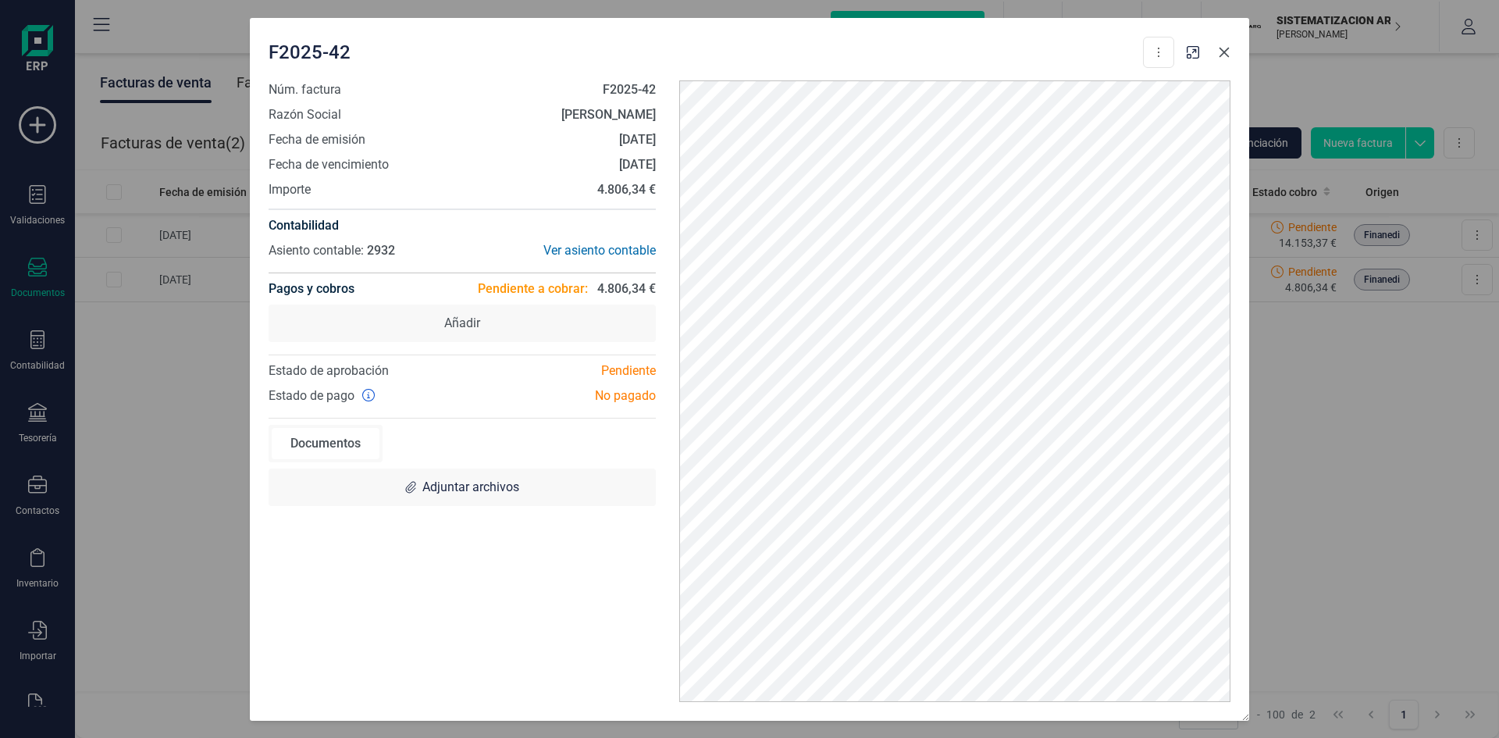
click at [1222, 52] on icon "button" at bounding box center [1224, 52] width 12 height 12
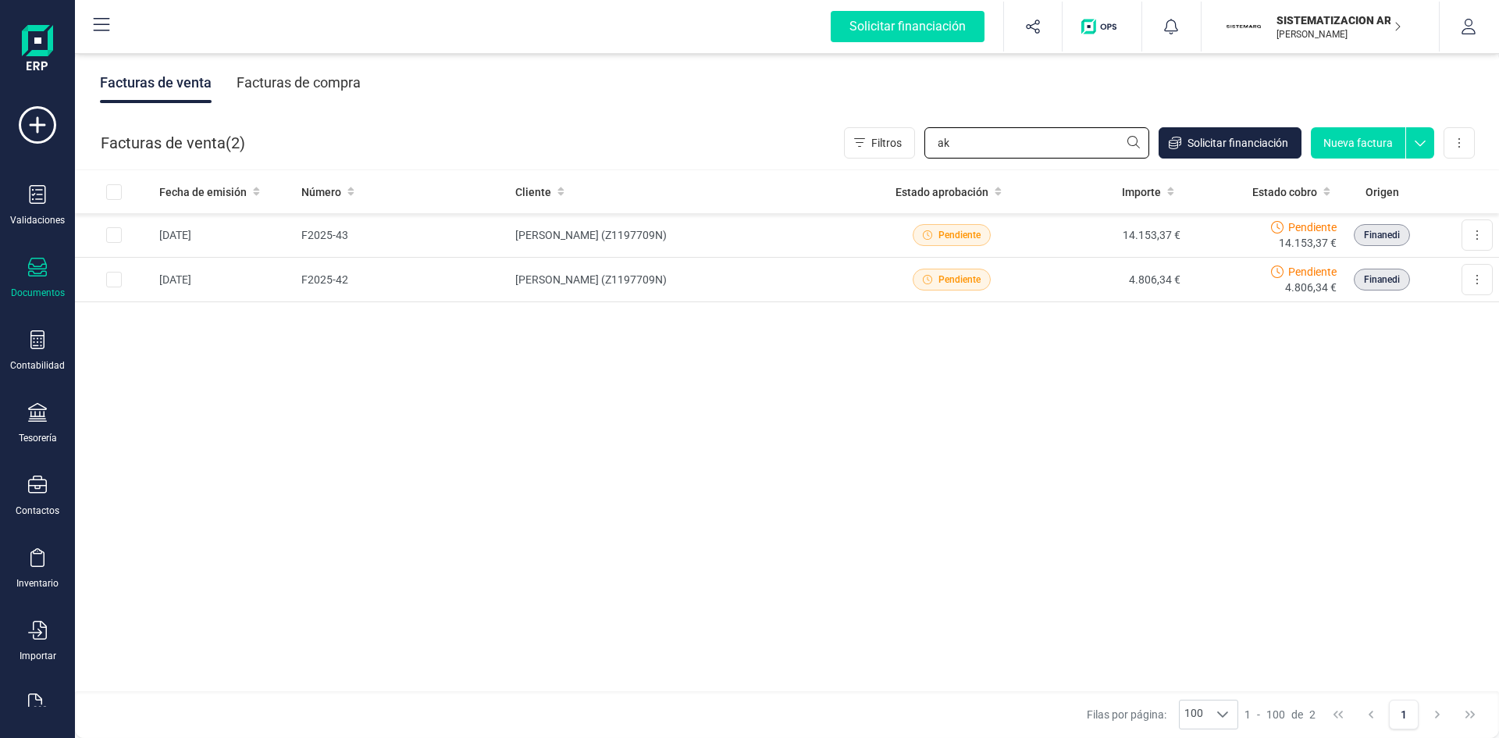
click at [1030, 138] on input "ak" at bounding box center [1036, 142] width 225 height 31
type input "a"
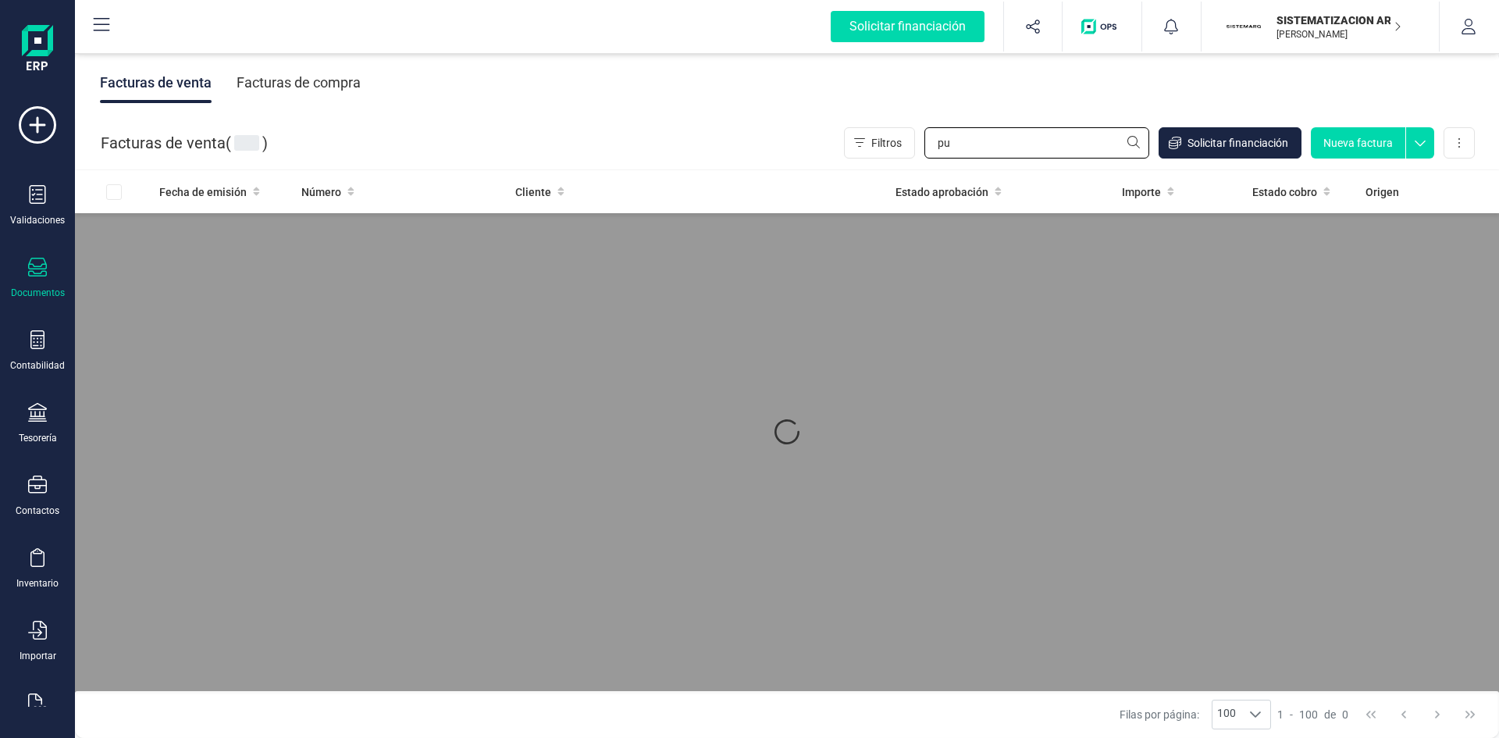
type input "p"
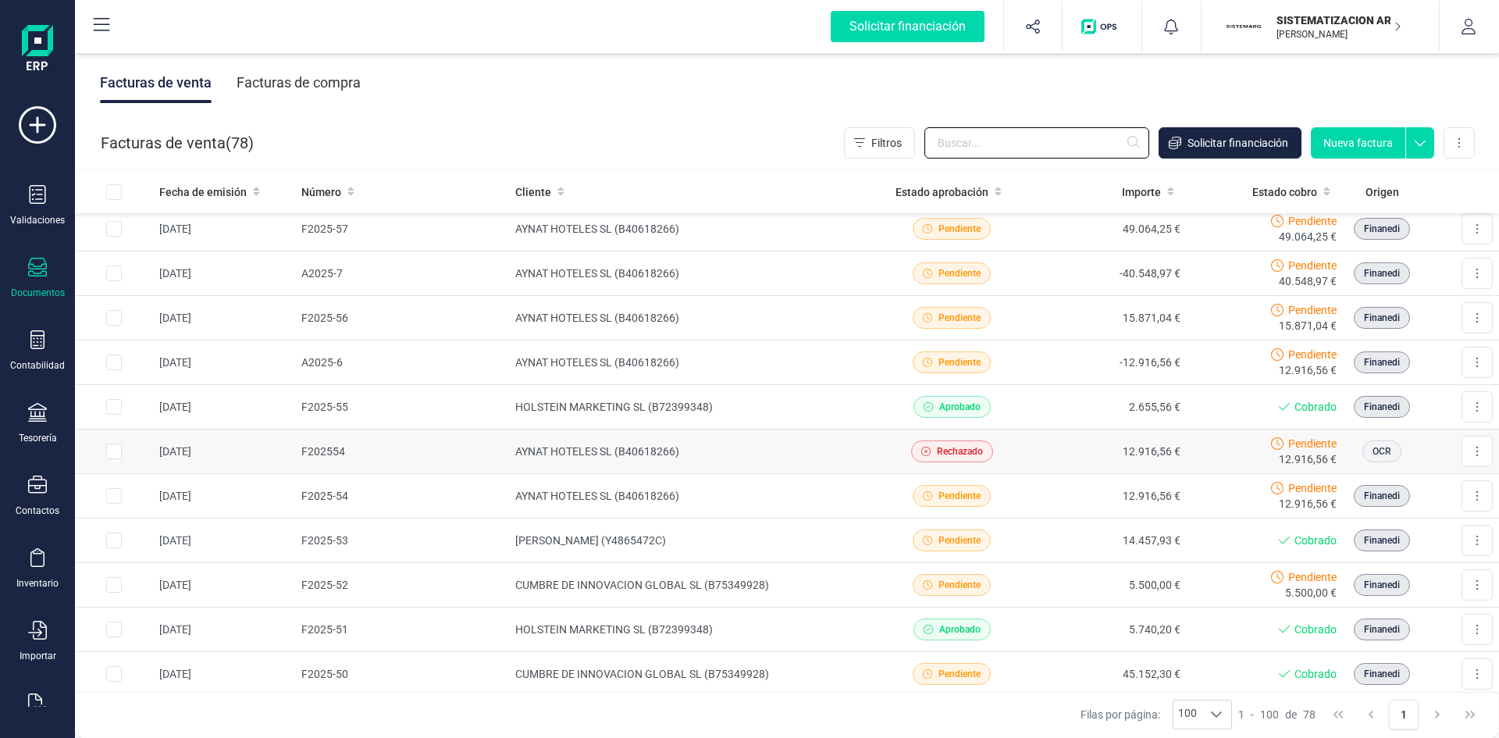
scroll to position [328, 0]
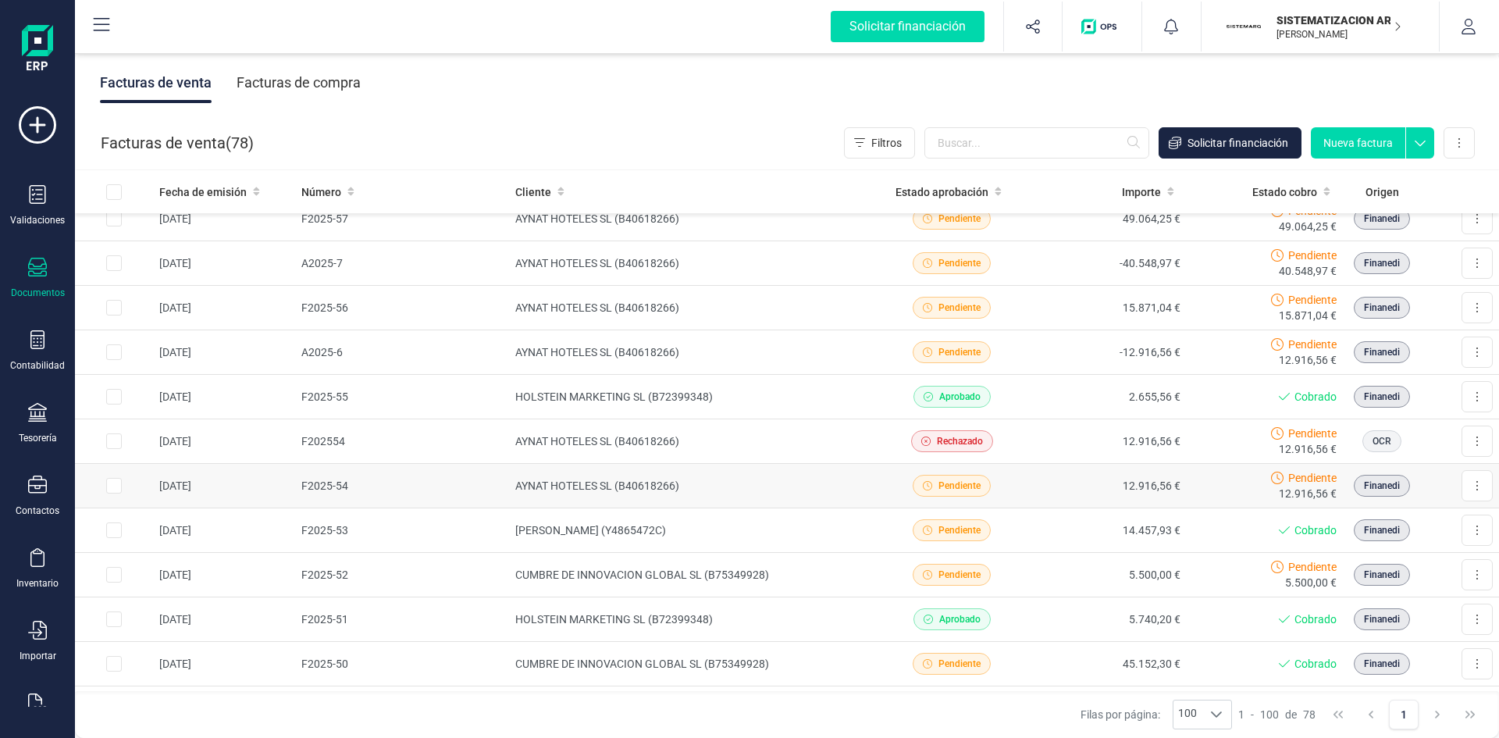
click at [815, 487] on td "AYNAT HOTELES SL (B40618266)" at bounding box center [691, 486] width 365 height 45
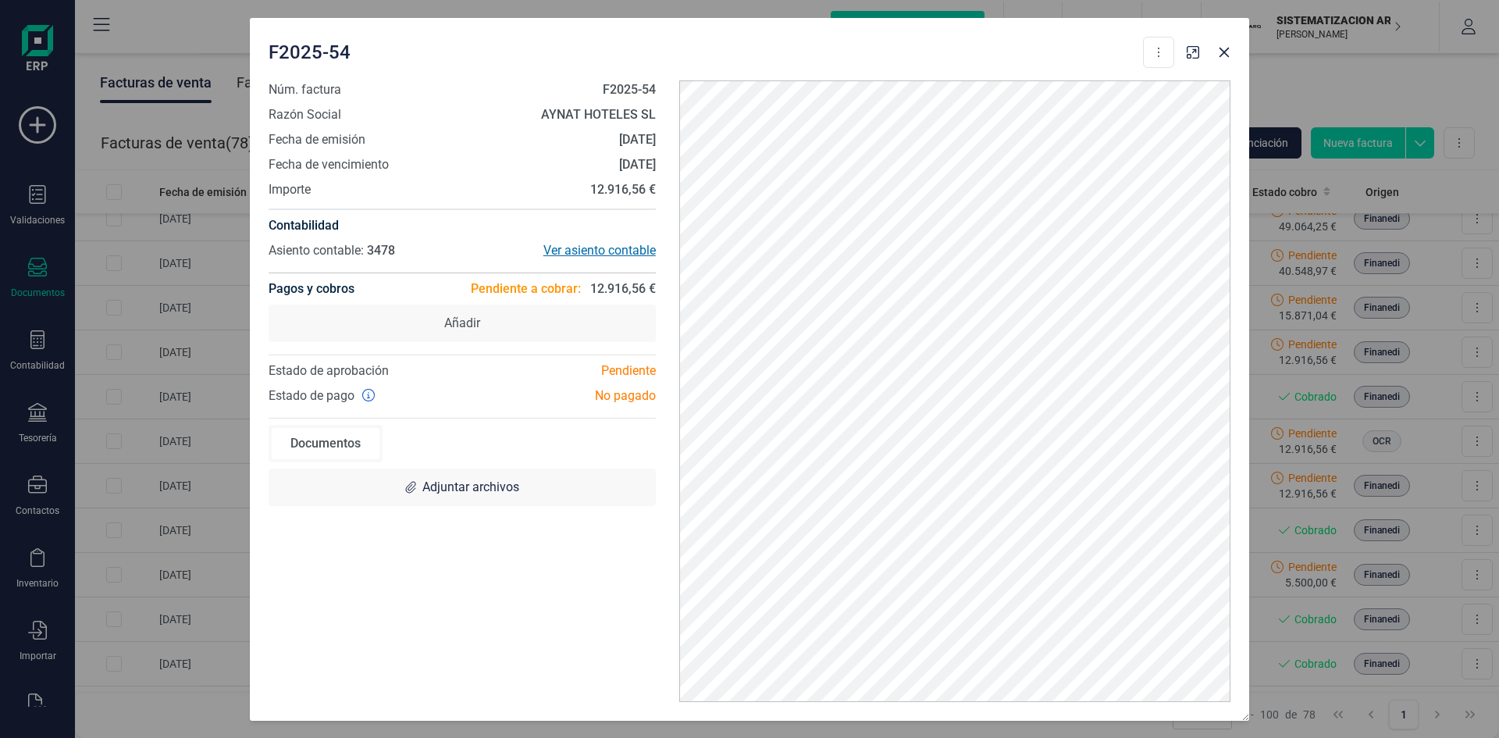
click at [574, 251] on div "Ver asiento contable" at bounding box center [559, 250] width 194 height 19
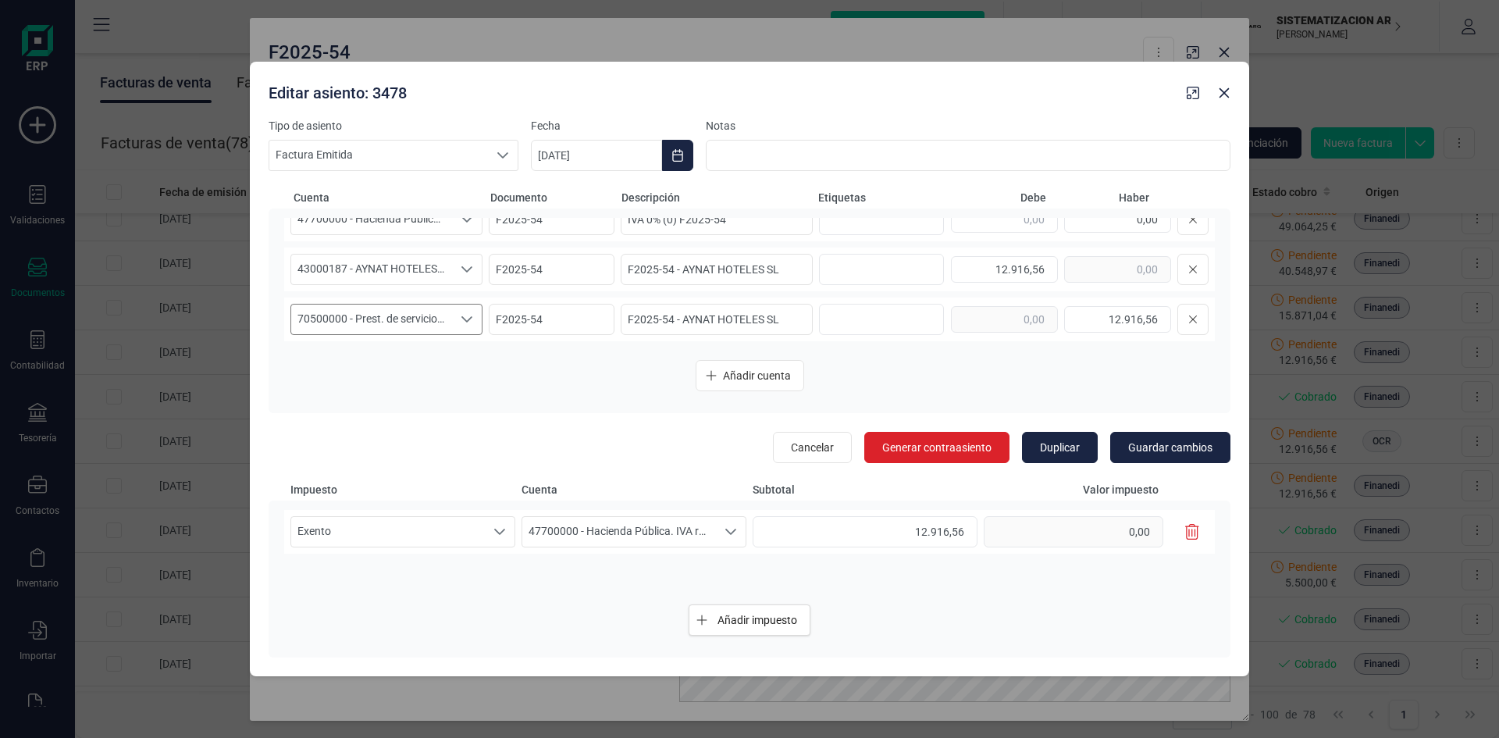
scroll to position [0, 0]
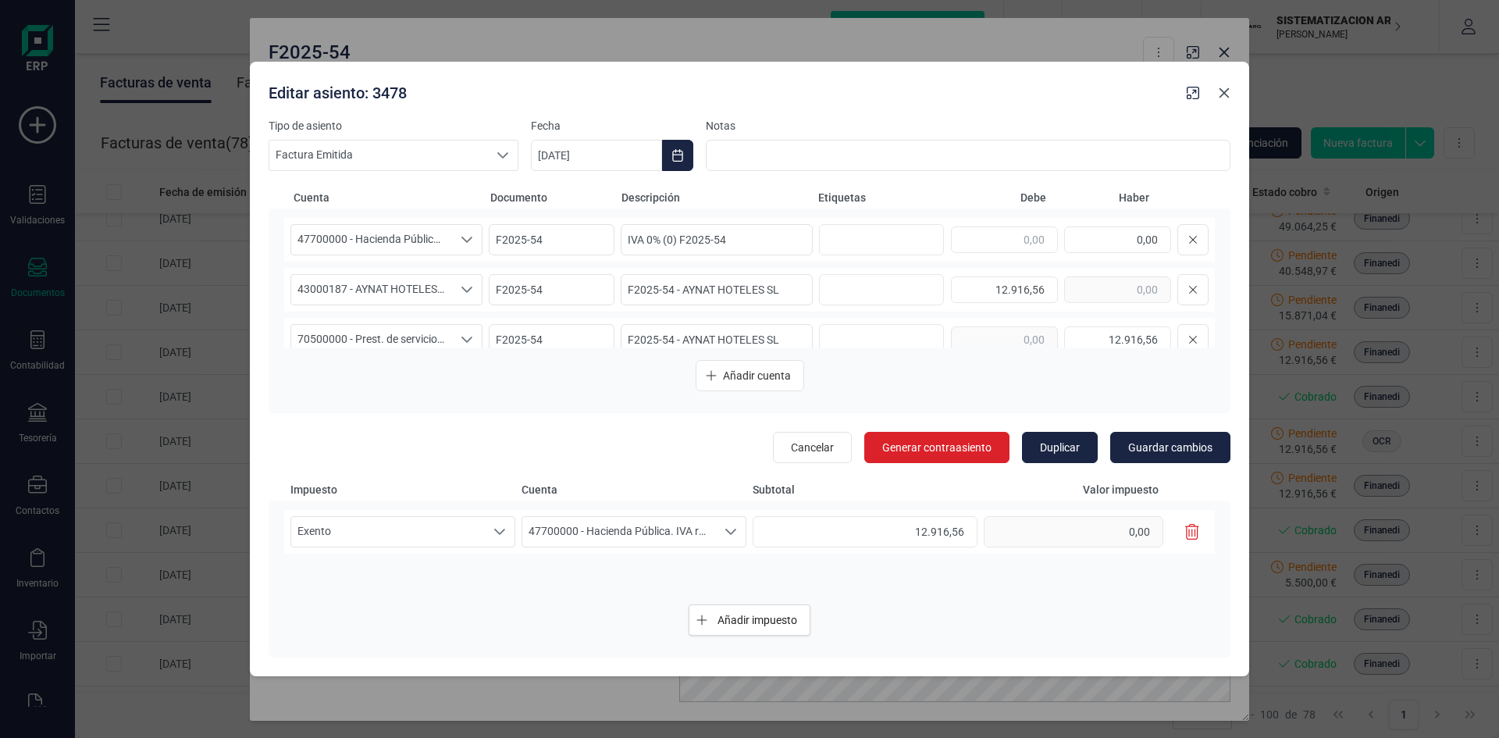
click at [1231, 95] on button "button" at bounding box center [1224, 92] width 25 height 25
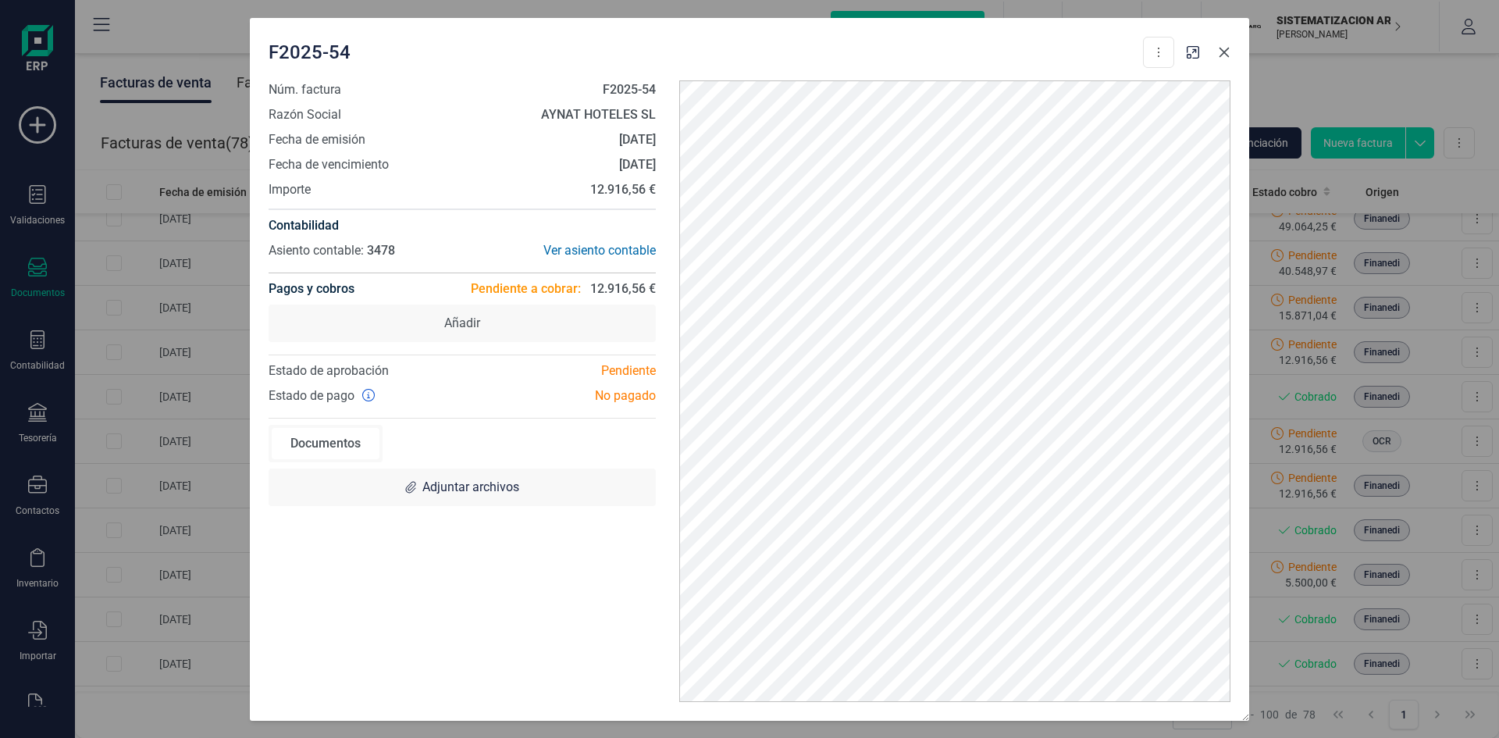
click at [1224, 56] on icon "button" at bounding box center [1224, 52] width 12 height 12
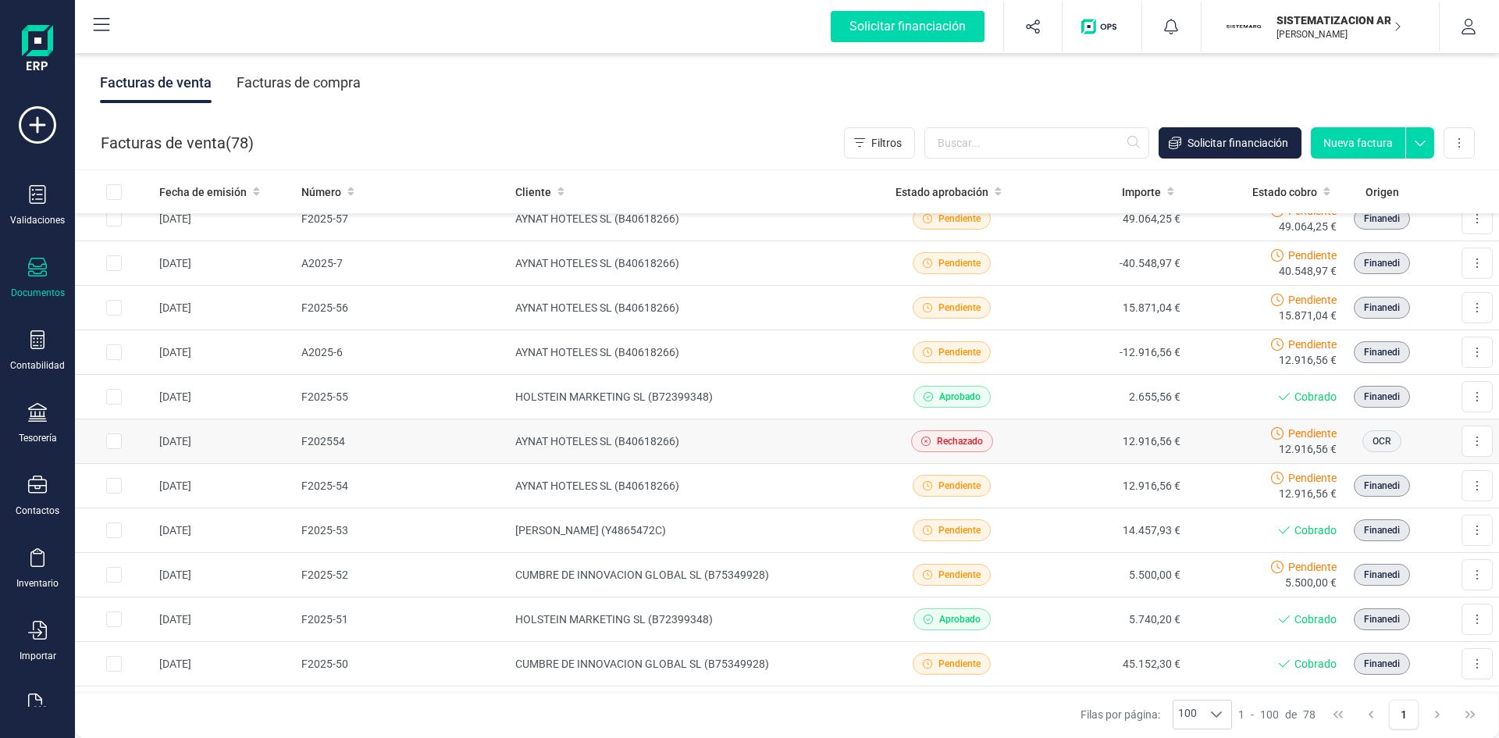
click at [1056, 436] on td "12.916,56 €" at bounding box center [1108, 441] width 157 height 45
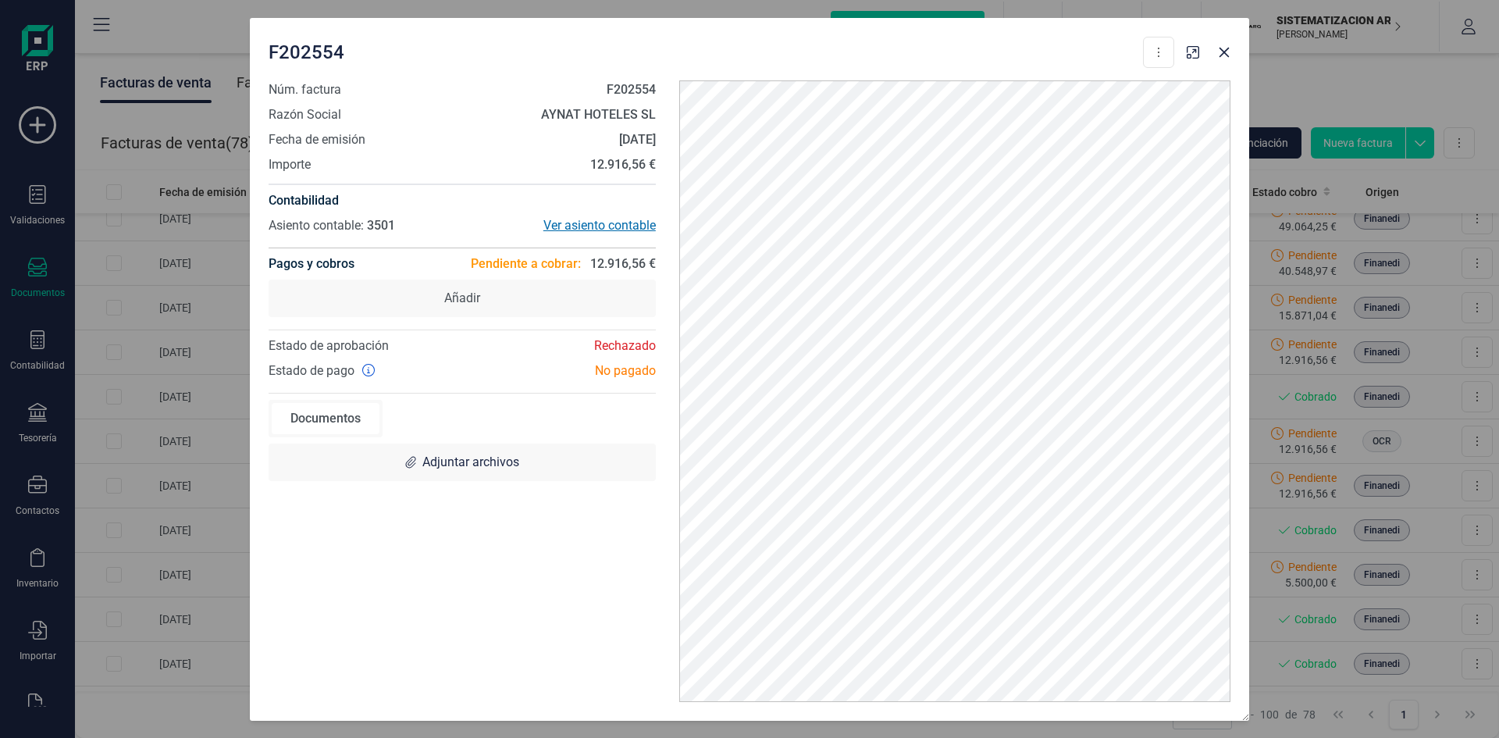
click at [626, 226] on div "Ver asiento contable" at bounding box center [559, 225] width 194 height 19
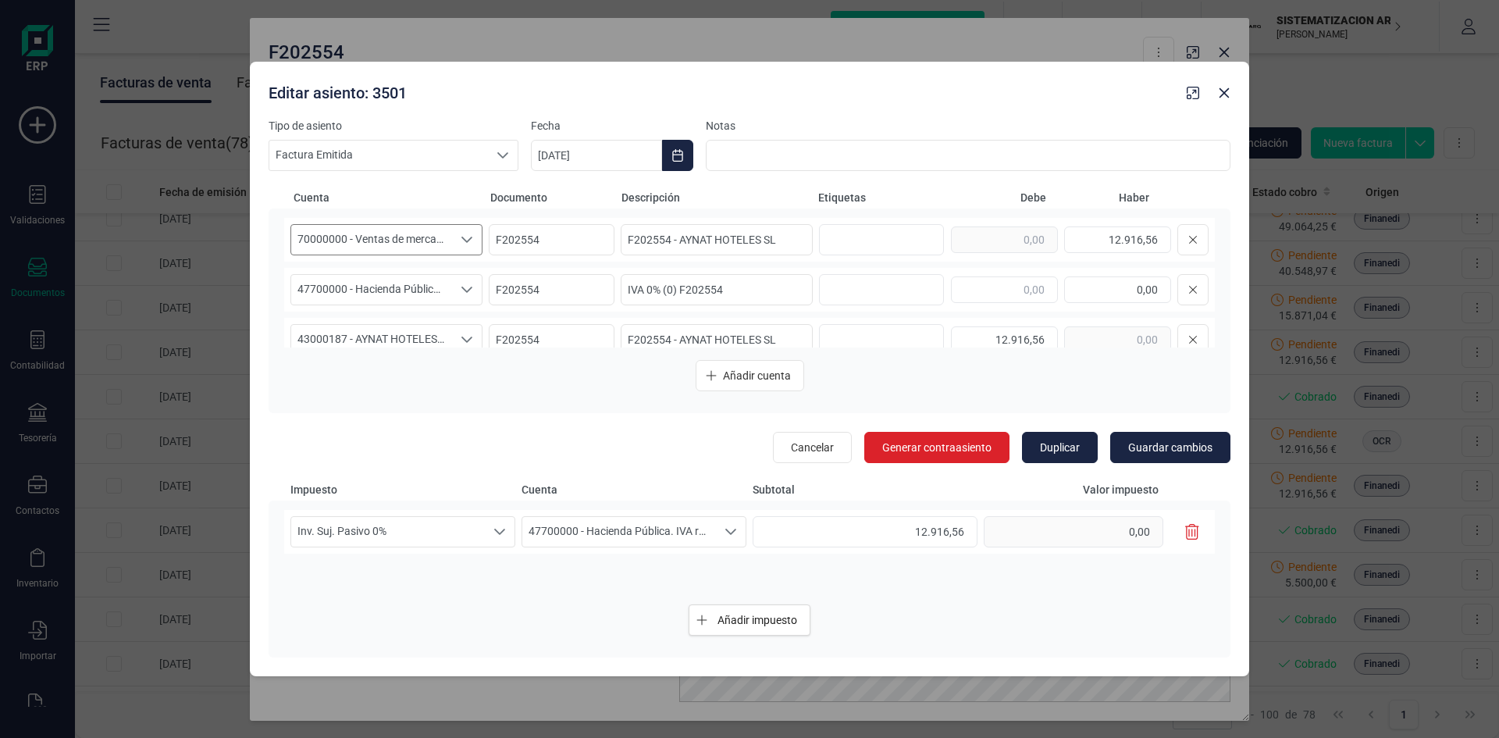
click at [459, 250] on div "Seleccione una cuenta" at bounding box center [467, 240] width 30 height 30
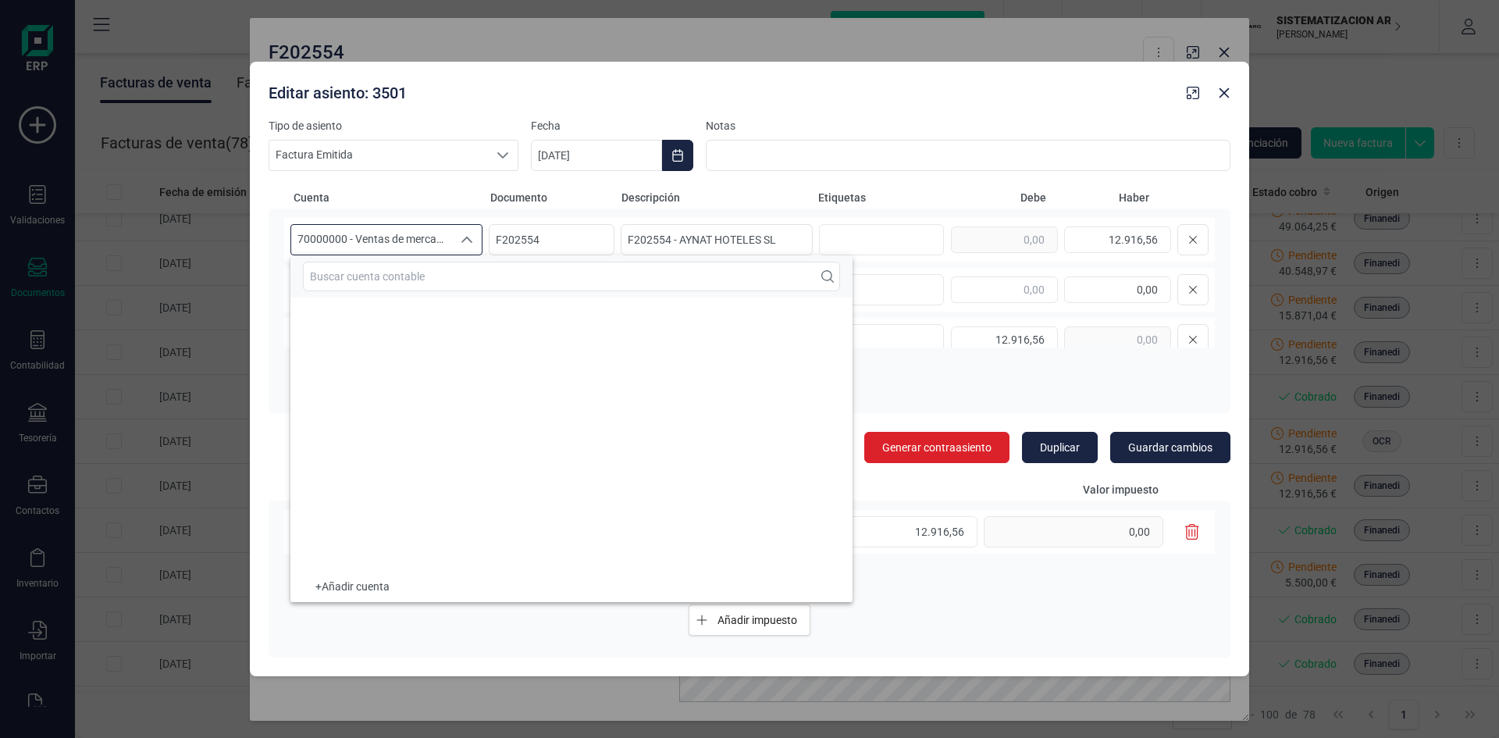
scroll to position [33392, 0]
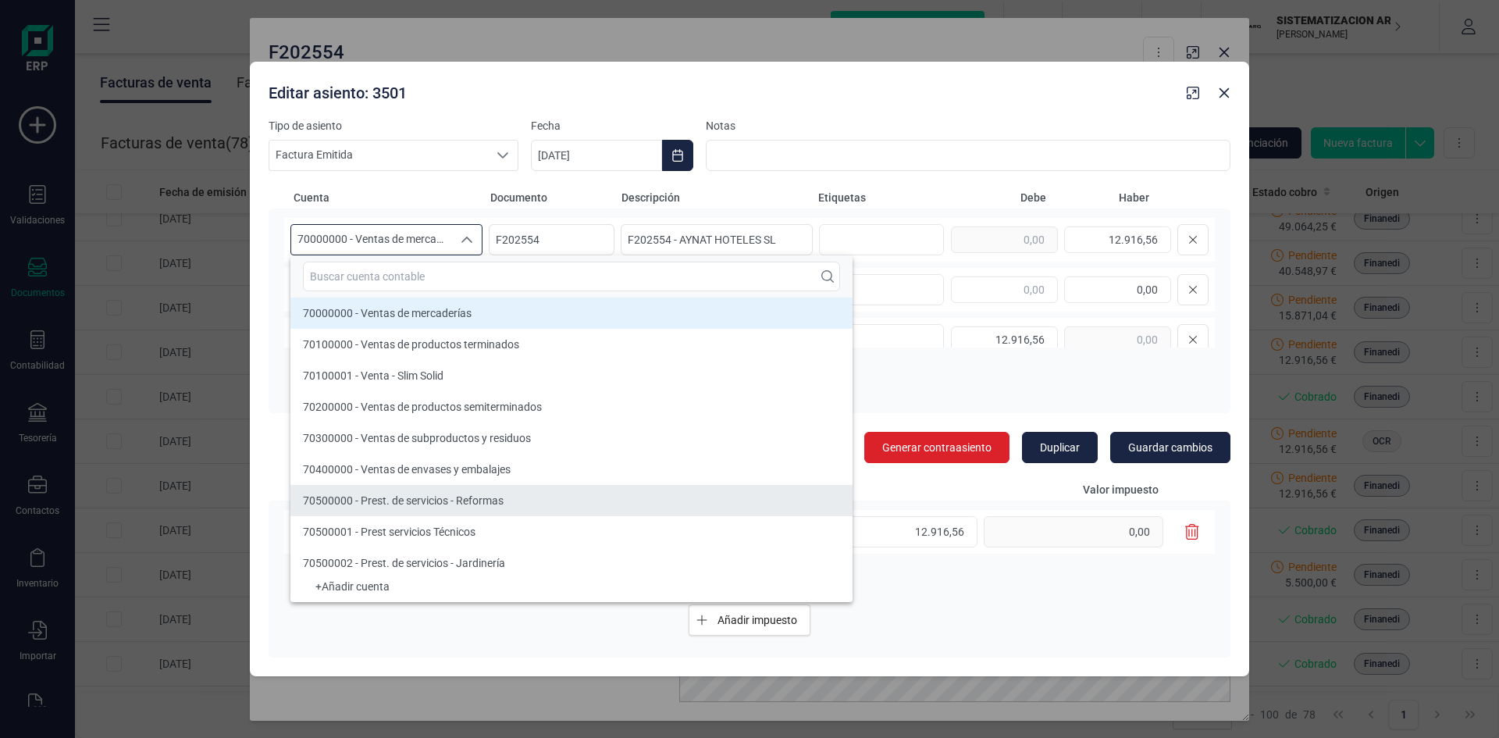
click at [431, 508] on li "70500000 - Prest. de servicios - Reformas" at bounding box center [571, 500] width 562 height 31
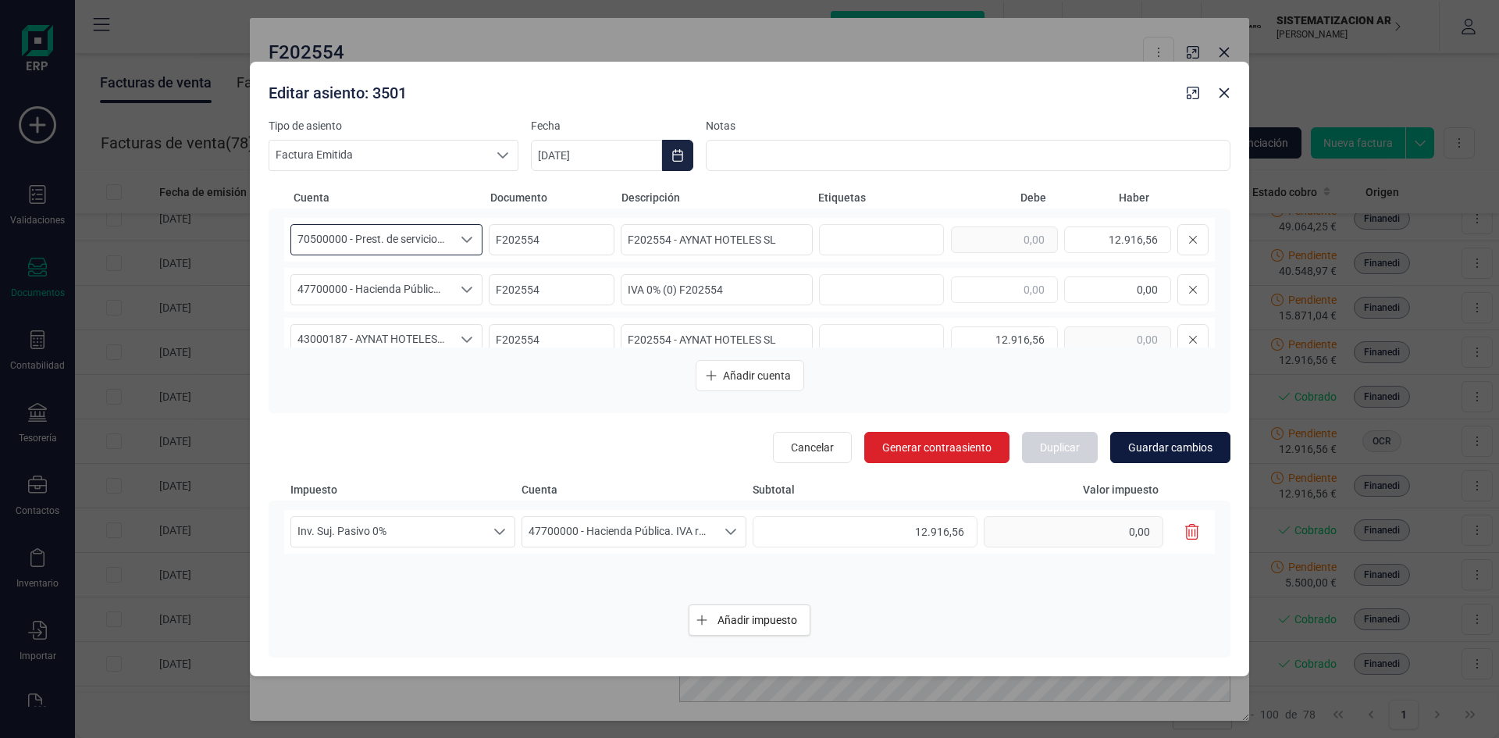
click at [1176, 451] on span "Guardar cambios" at bounding box center [1170, 448] width 84 height 16
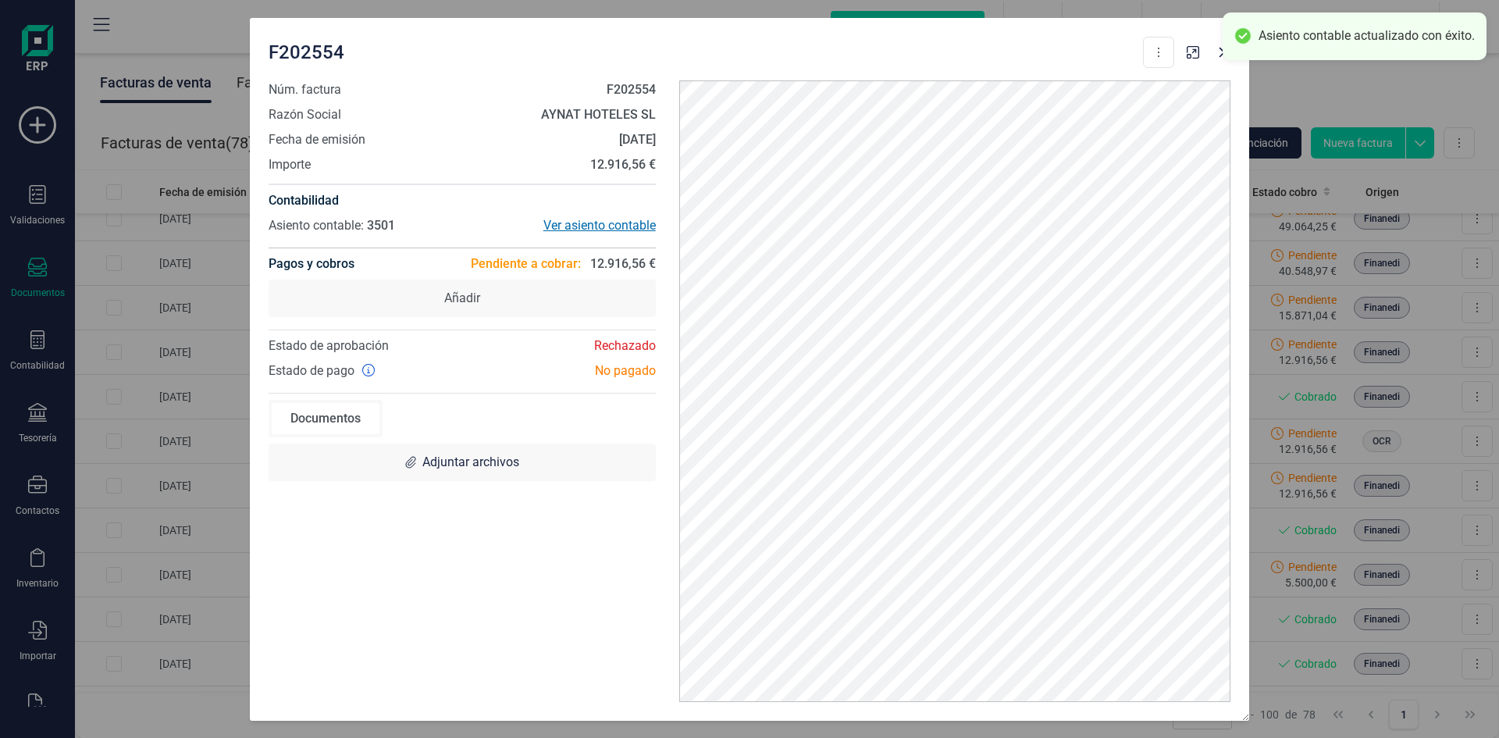
click at [605, 234] on div "Ver asiento contable" at bounding box center [559, 225] width 194 height 19
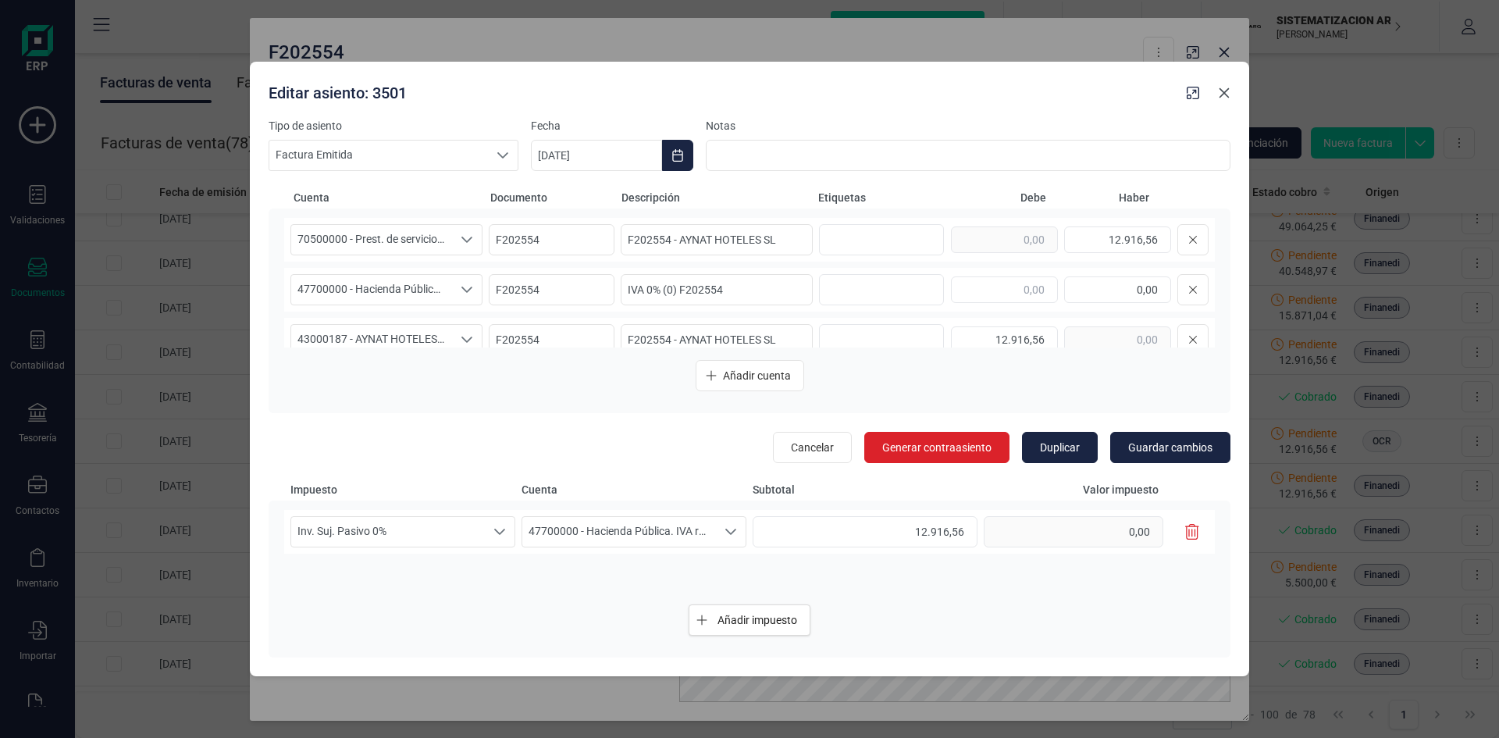
click at [1223, 96] on icon "button" at bounding box center [1224, 93] width 12 height 12
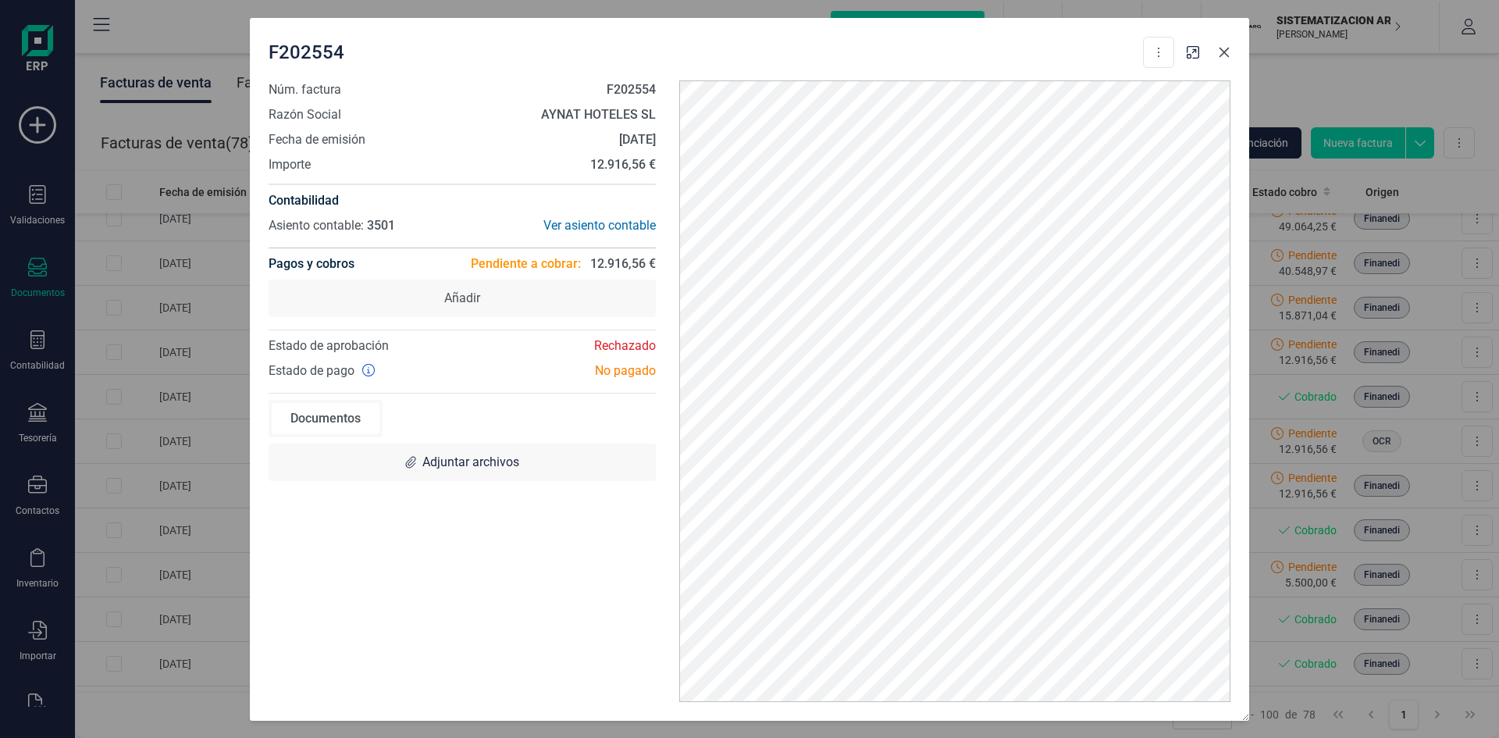
click at [1224, 58] on icon "button" at bounding box center [1224, 52] width 12 height 12
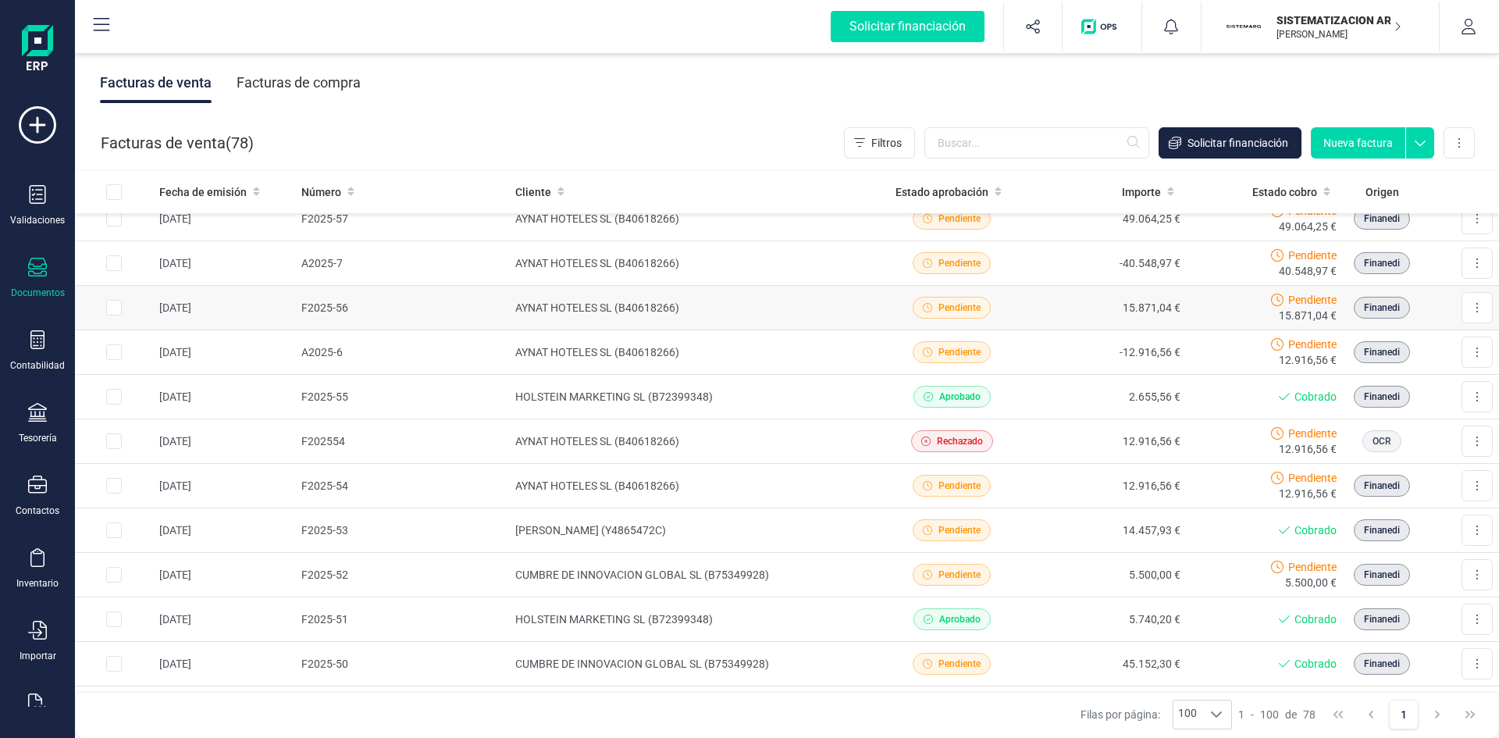
click at [1030, 289] on td "15.871,04 €" at bounding box center [1108, 308] width 157 height 45
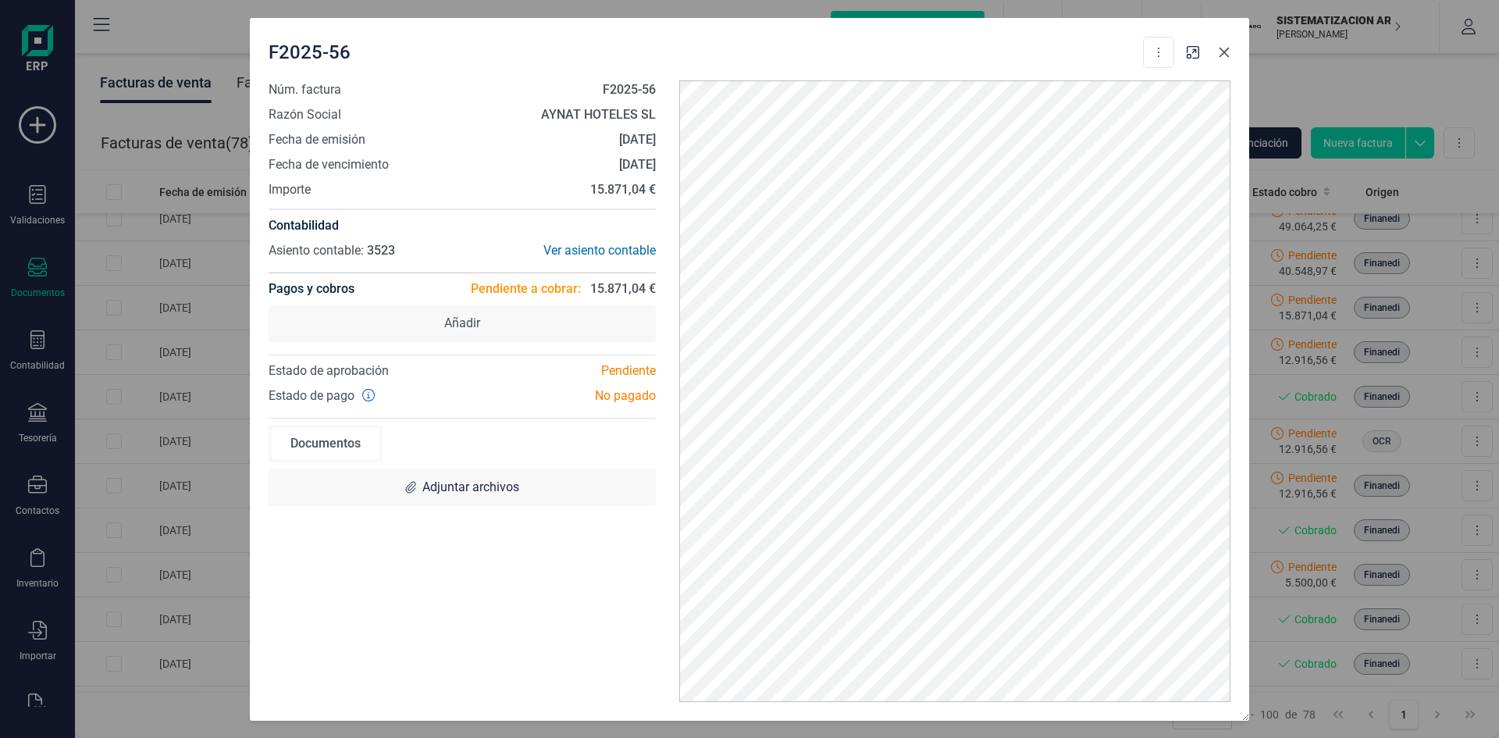
click at [1227, 49] on icon "button" at bounding box center [1225, 52] width 10 height 10
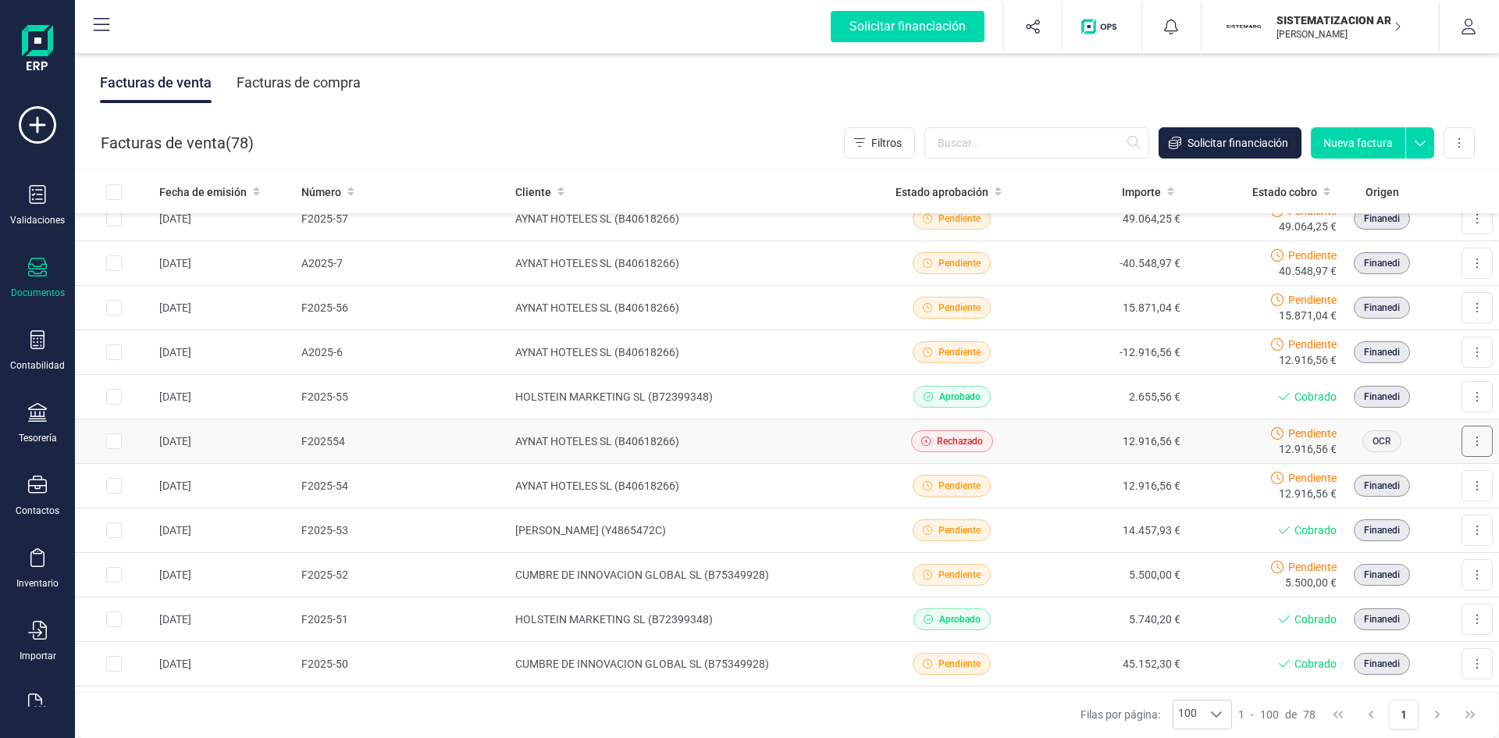
click at [1462, 440] on button at bounding box center [1477, 441] width 31 height 31
click at [1252, 446] on div "Pendiente 12.916,56 €" at bounding box center [1265, 441] width 144 height 31
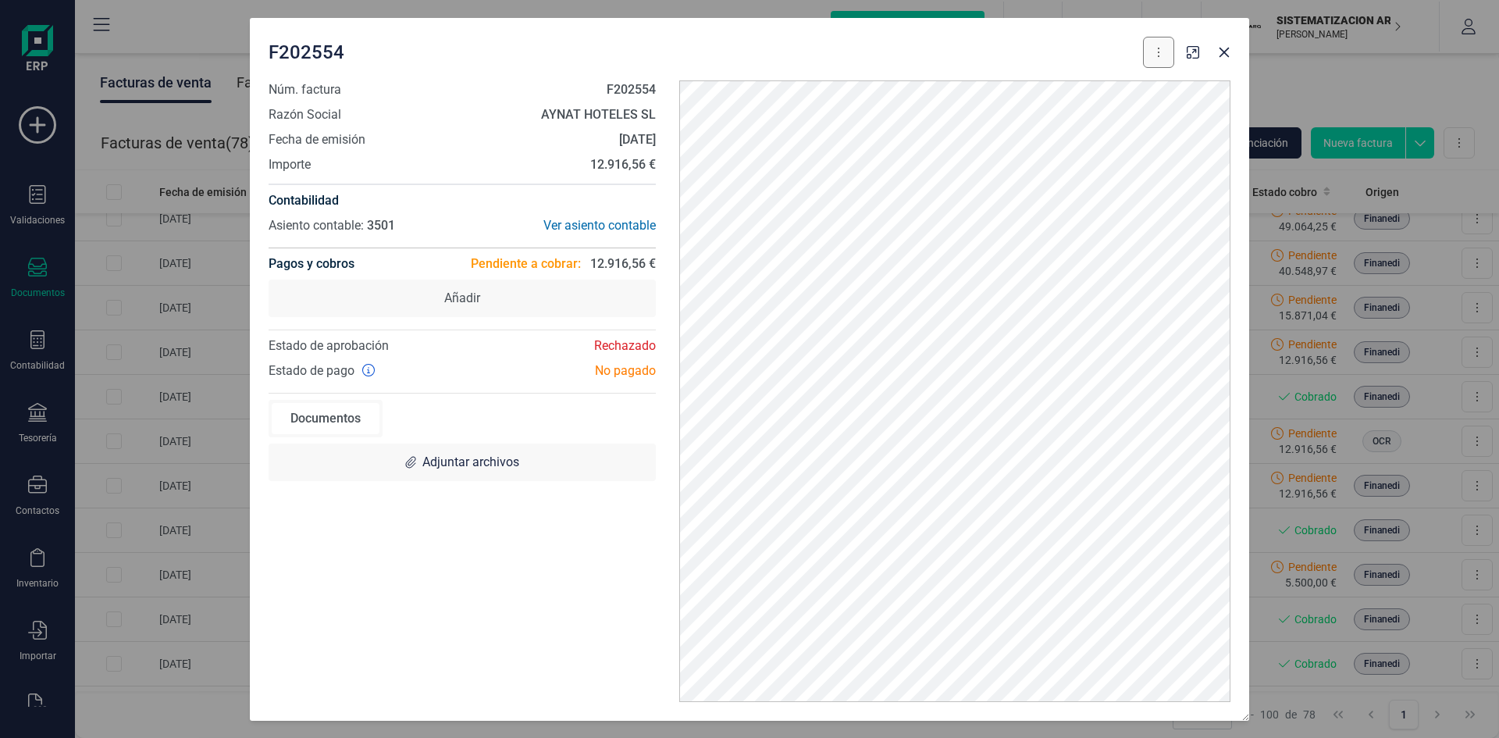
click at [1170, 54] on button at bounding box center [1158, 52] width 31 height 31
click at [777, 49] on div "F2025­54 Descargar documento Crear factura rectificativa Marcar como cobrada" at bounding box center [722, 52] width 906 height 31
click at [1227, 56] on icon "button" at bounding box center [1224, 52] width 12 height 12
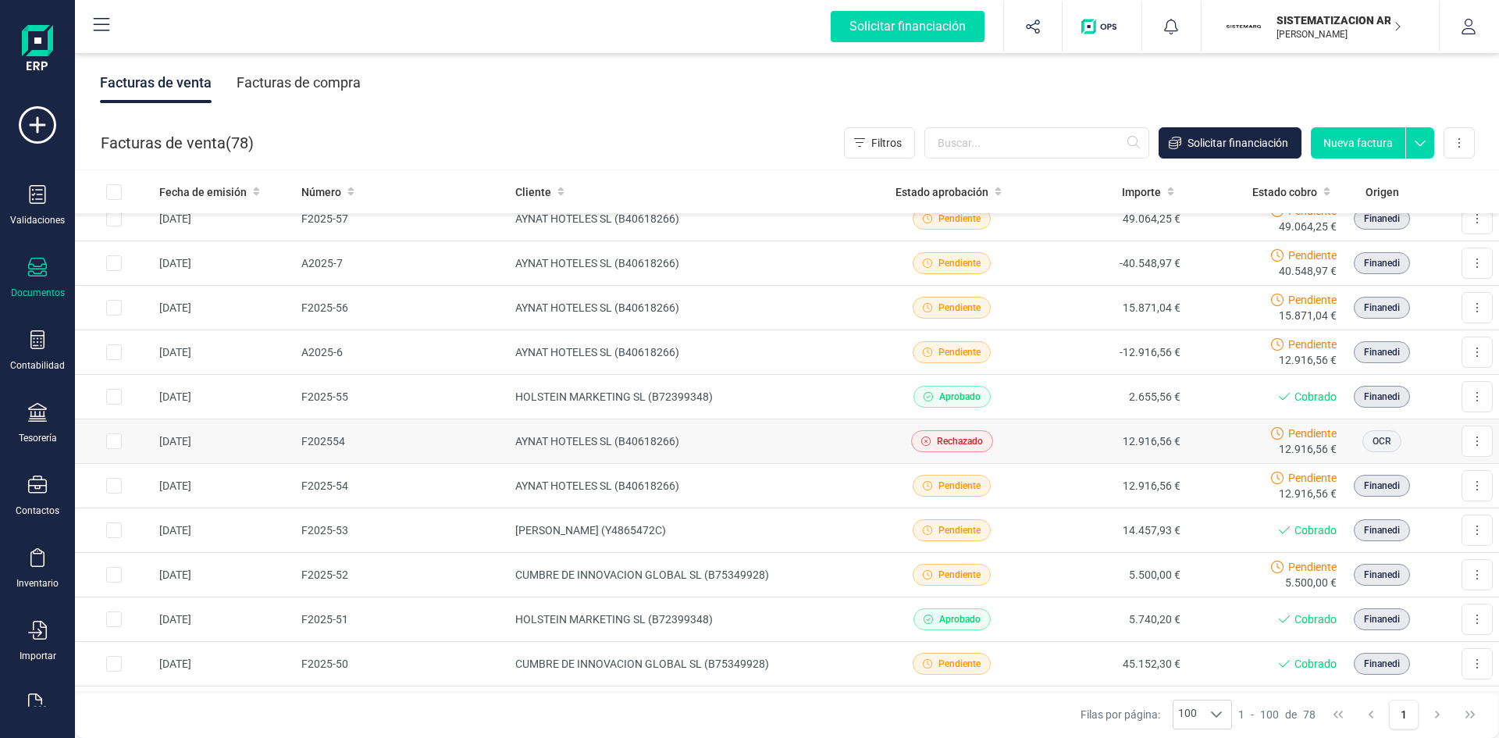
click at [110, 443] on input "Row Selected e13e38e7-22b0-4633-a262-d2f7e652f4fd" at bounding box center [114, 441] width 16 height 16
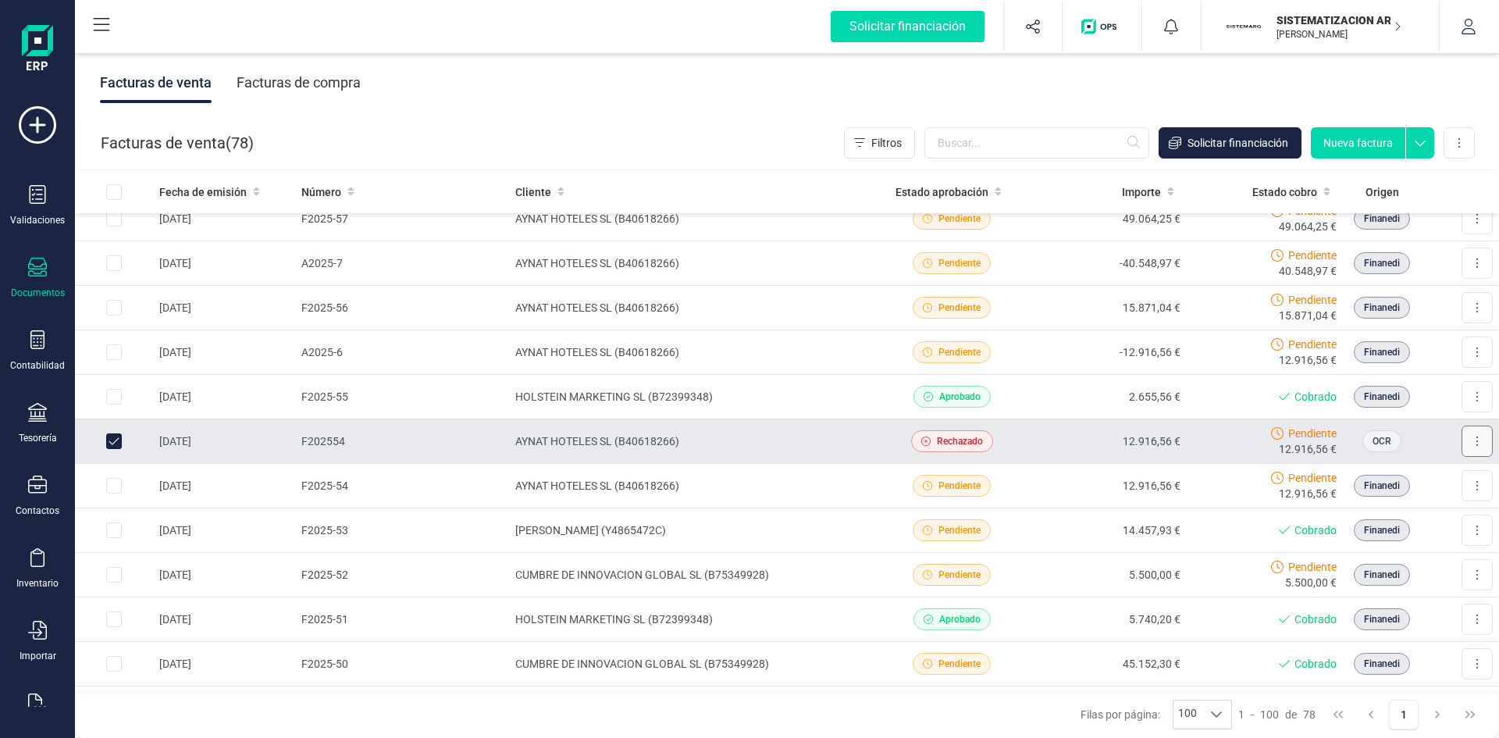
click at [1462, 450] on button at bounding box center [1477, 441] width 31 height 31
click at [1458, 158] on div "Facturas de venta ( 78 ) Filtros Solicitar financiación Nueva factura Importar …" at bounding box center [788, 142] width 1424 height 53
click at [1461, 146] on button at bounding box center [1459, 142] width 31 height 31
click at [1198, 83] on div "Facturas de venta Facturas de compra" at bounding box center [787, 83] width 1424 height 66
click at [1054, 330] on td "-12.916,56 €" at bounding box center [1108, 352] width 157 height 45
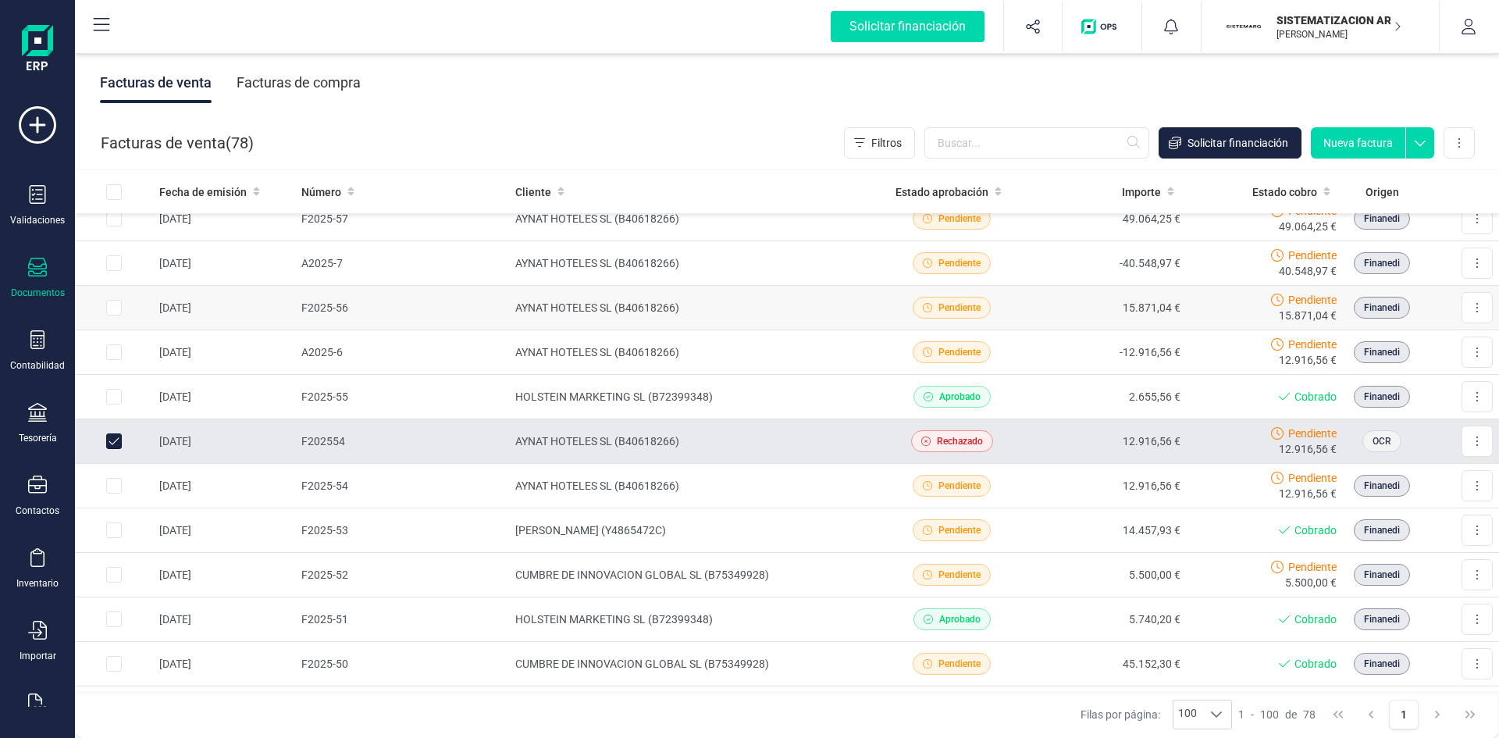
click at [1056, 303] on td "15.871,04 €" at bounding box center [1108, 308] width 157 height 45
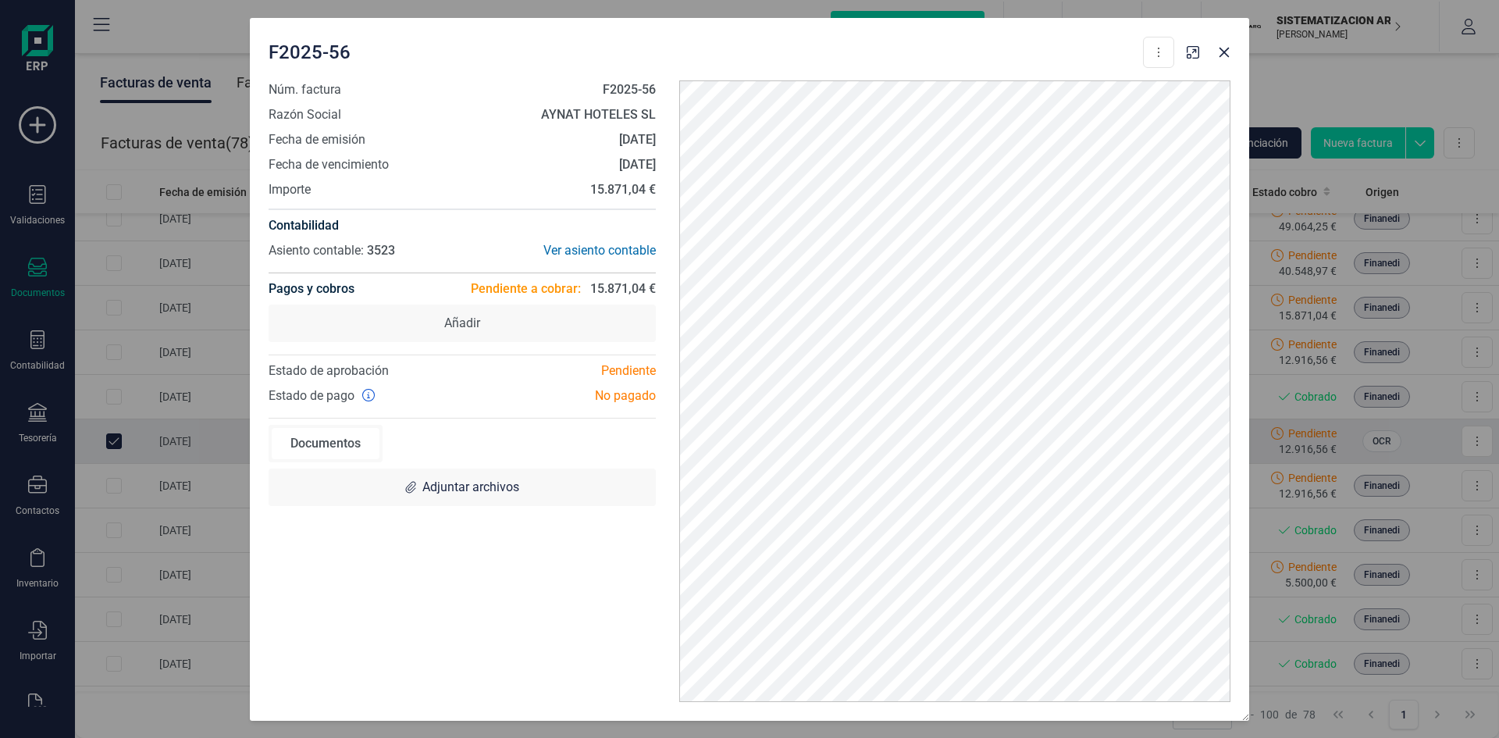
click at [582, 240] on div "Contabilidad Asiento contable: 3523 Ver asiento contable" at bounding box center [462, 240] width 387 height 64
click at [584, 245] on div "Ver asiento contable" at bounding box center [559, 250] width 194 height 19
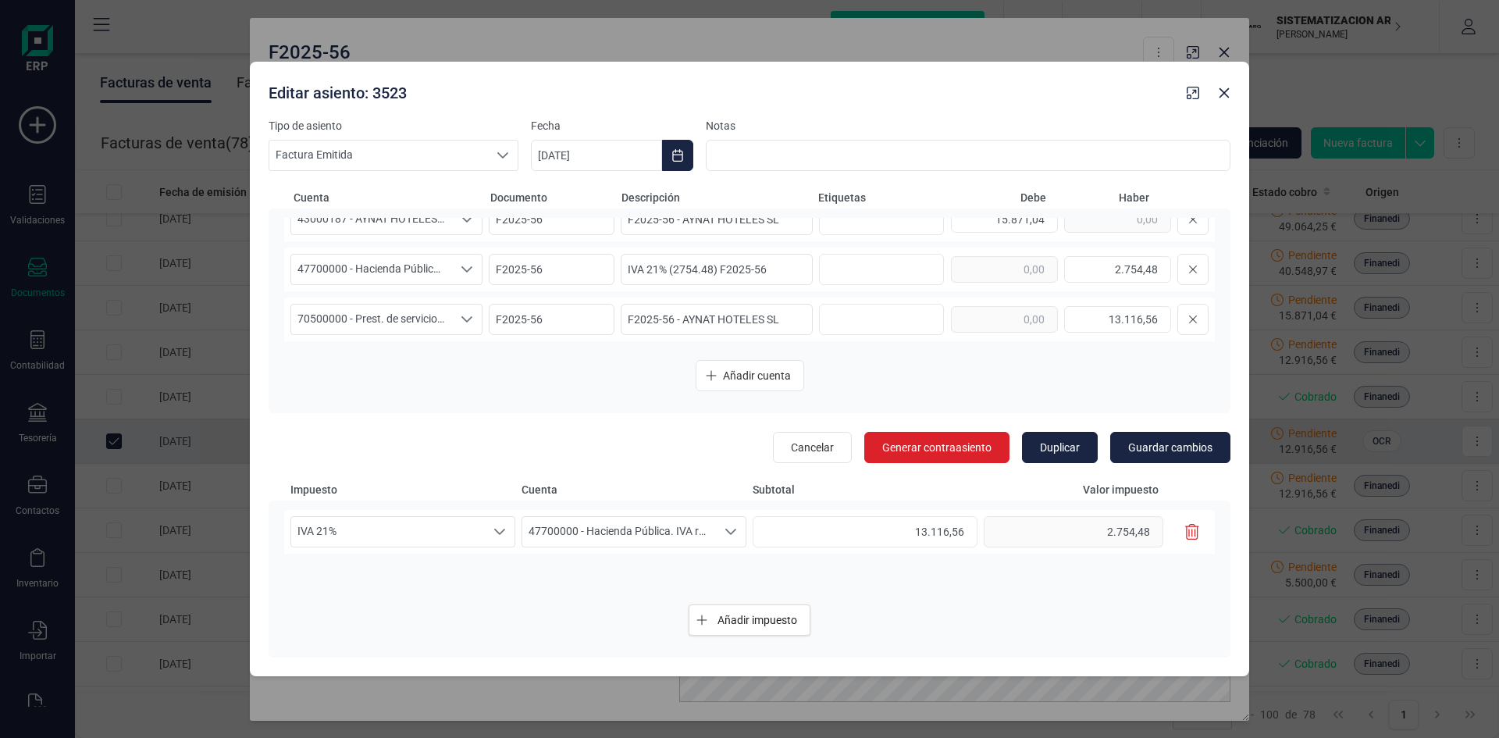
scroll to position [0, 0]
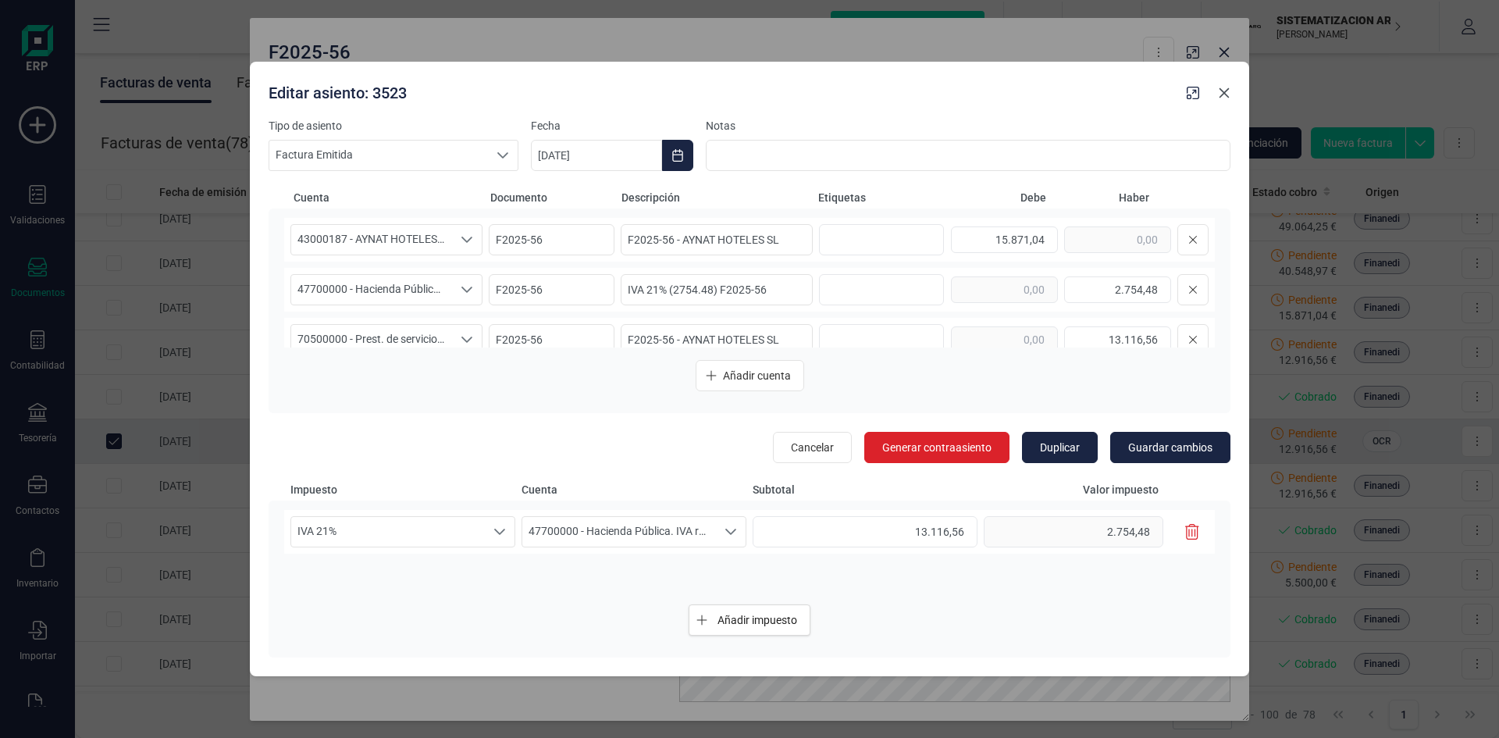
drag, startPoint x: 1220, startPoint y: 92, endPoint x: 1217, endPoint y: 115, distance: 22.9
click at [1219, 118] on div "Editar asiento: 3523 Tipo de asiento Factura Emitida Factura Emitida Factura Em…" at bounding box center [749, 369] width 999 height 615
click at [1223, 102] on button "button" at bounding box center [1224, 92] width 25 height 25
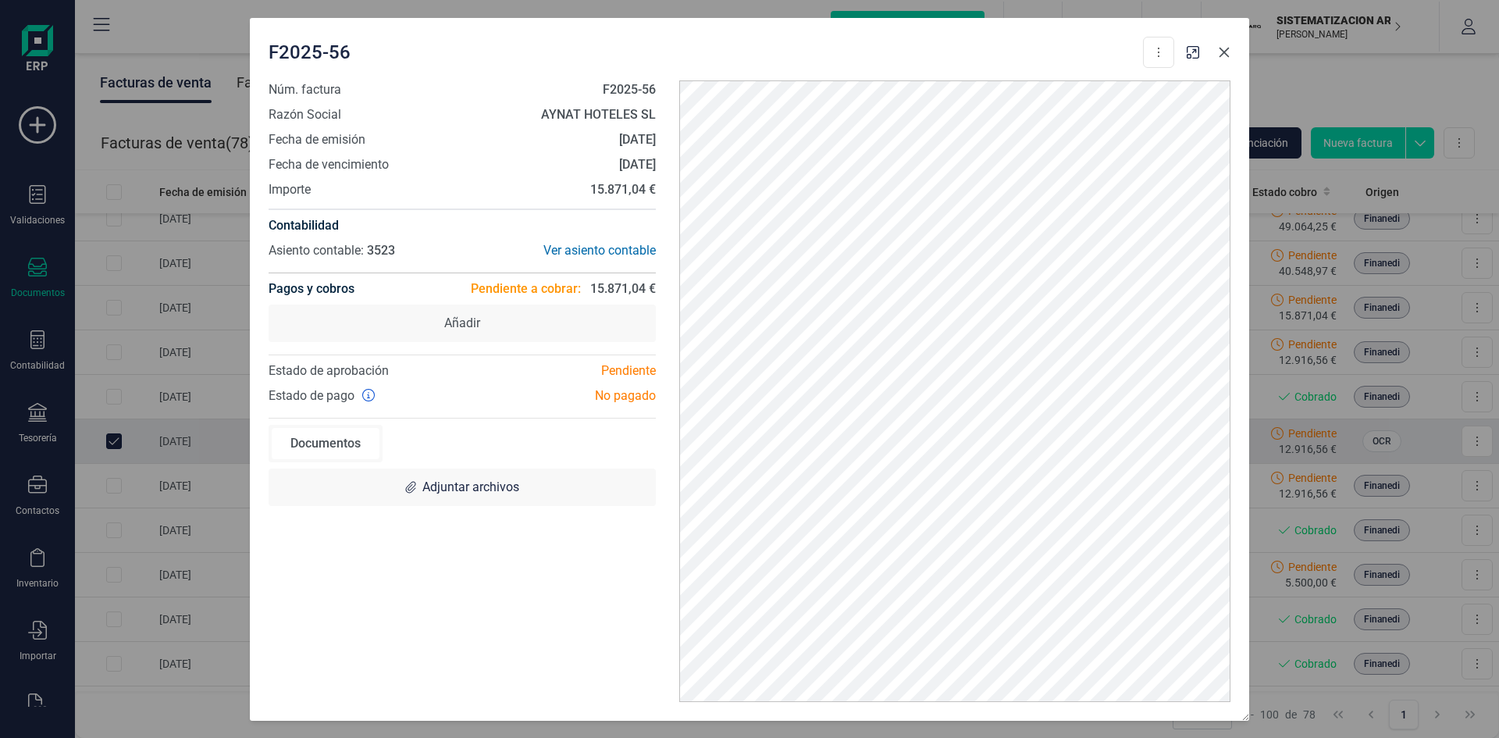
click at [1225, 59] on button "button" at bounding box center [1224, 52] width 25 height 25
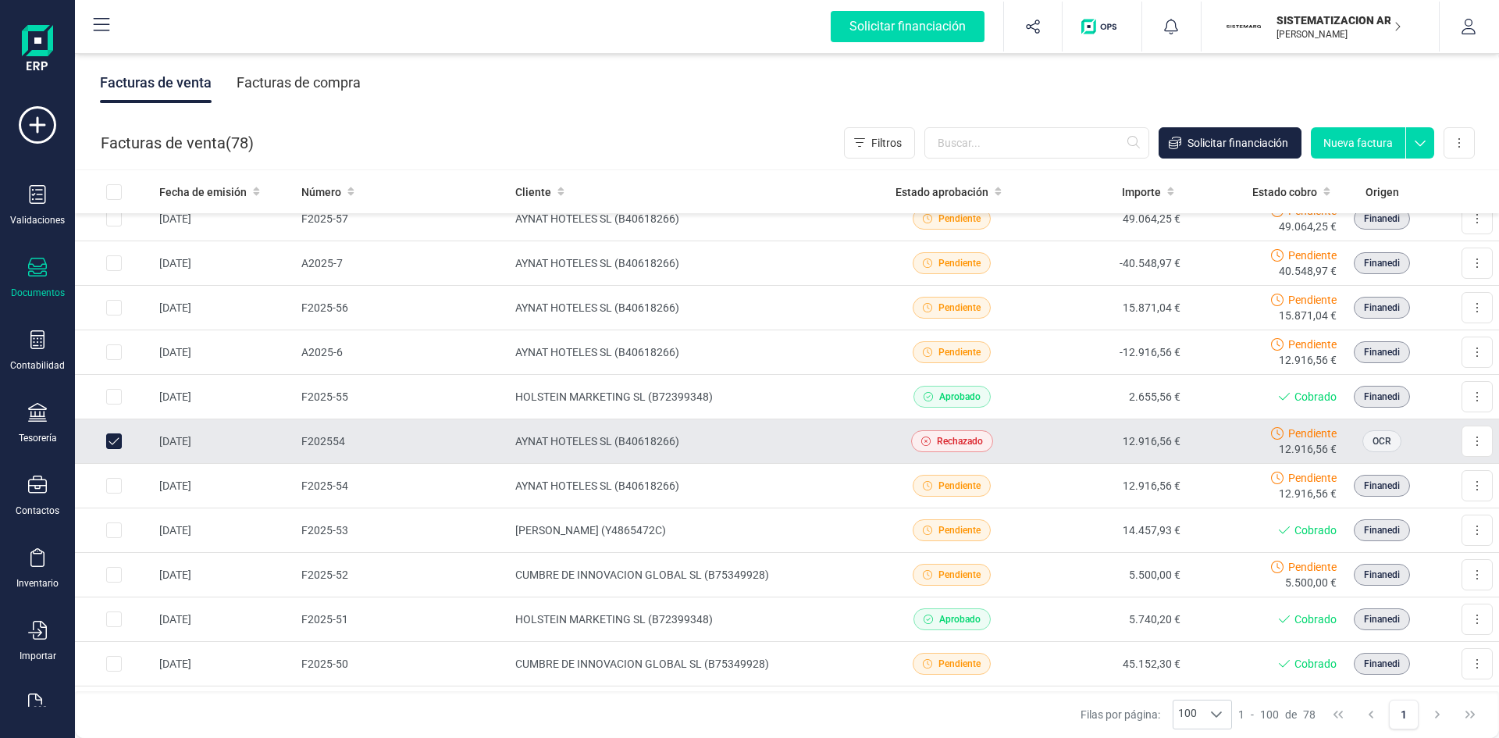
click at [117, 440] on input "Row Unselected e13e38e7-22b0-4633-a262-d2f7e652f4fd" at bounding box center [114, 441] width 16 height 16
checkbox input "false"
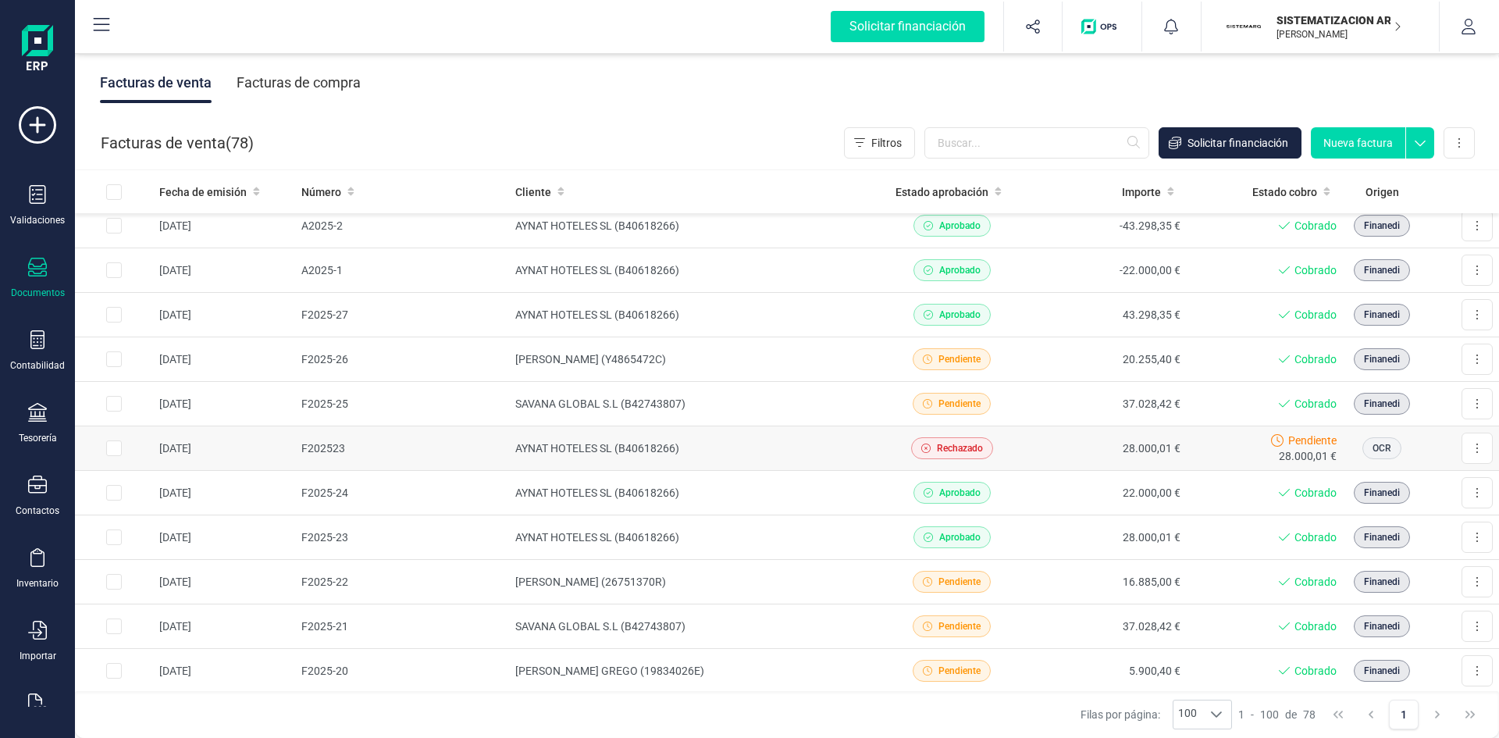
scroll to position [1967, 0]
click at [1044, 449] on td "28.000,01 €" at bounding box center [1108, 449] width 157 height 45
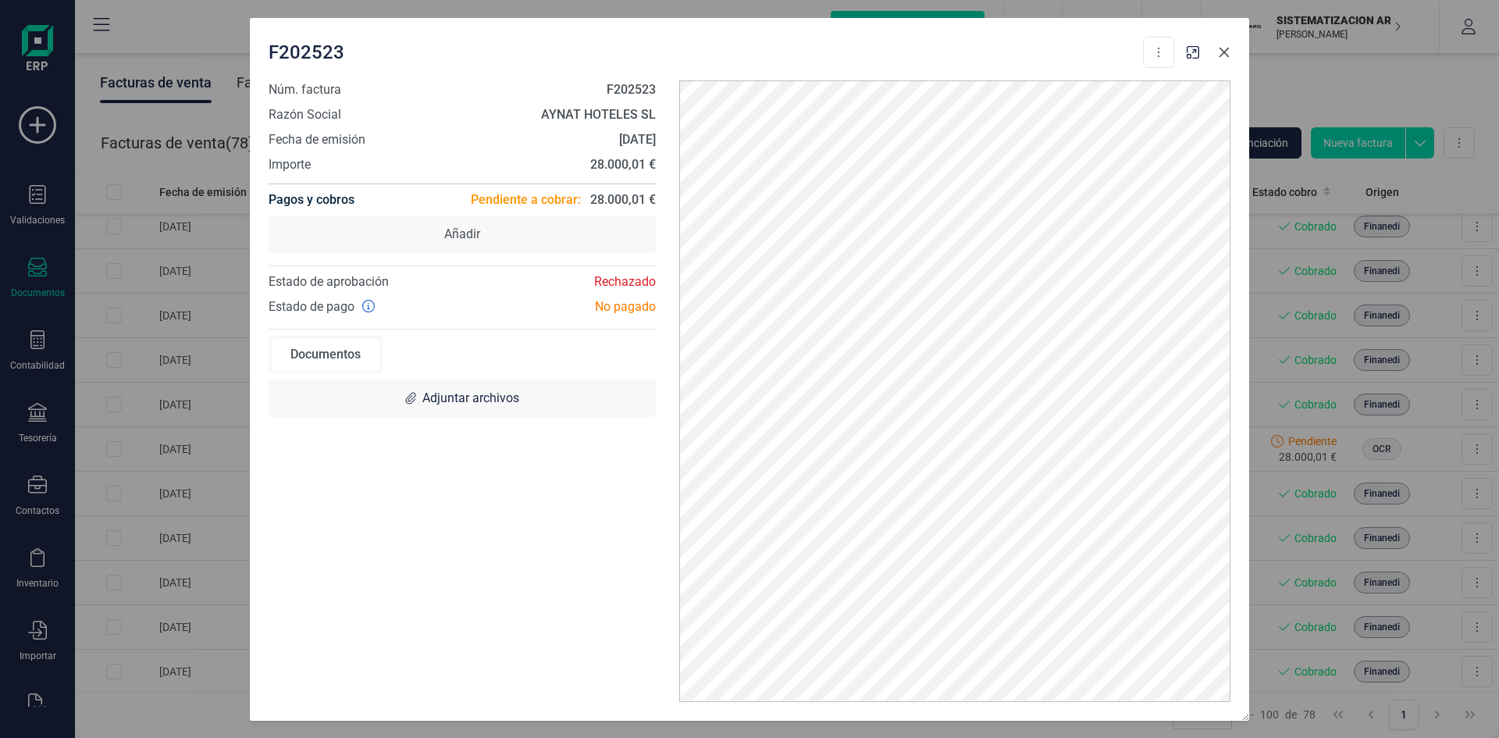
click at [1221, 50] on icon "button" at bounding box center [1224, 52] width 12 height 12
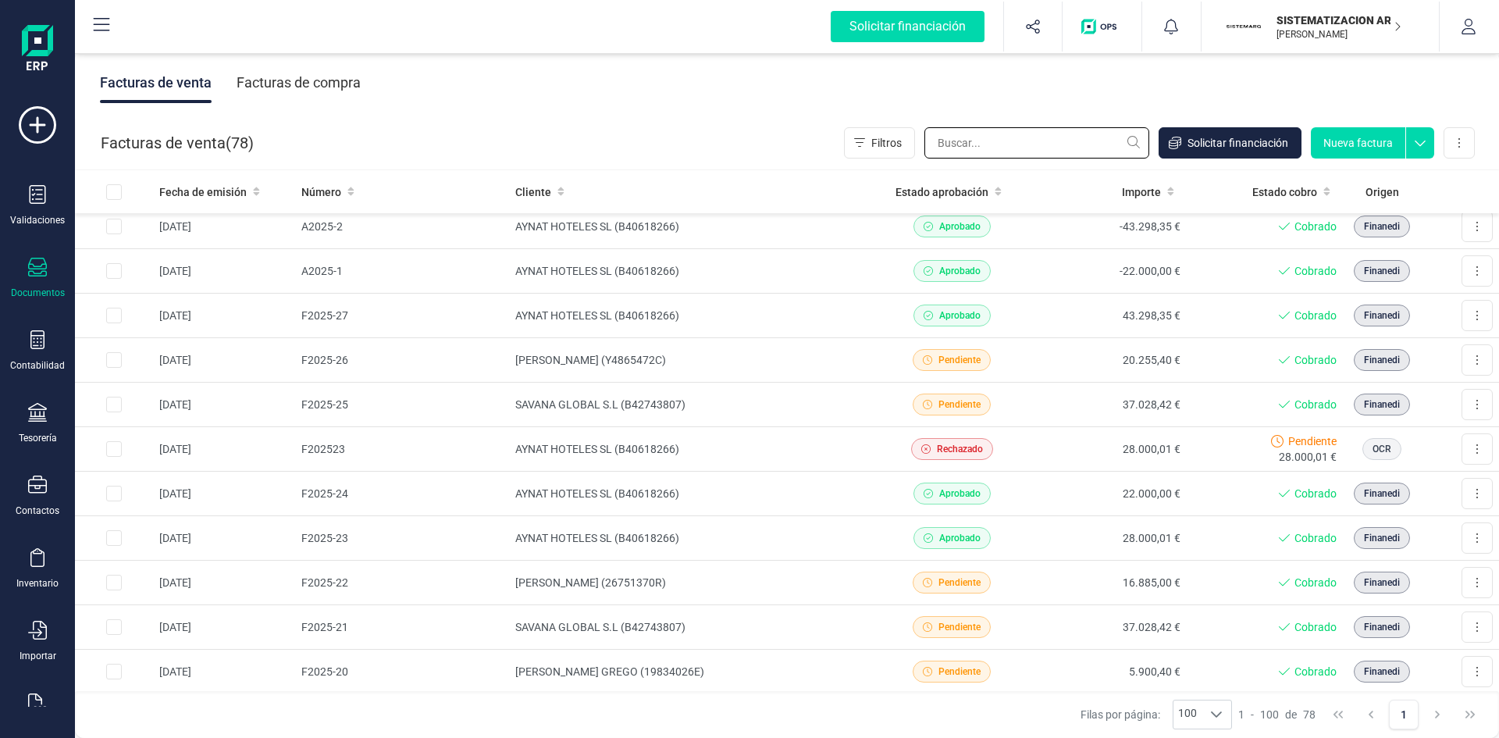
click at [974, 132] on input "text" at bounding box center [1036, 142] width 225 height 31
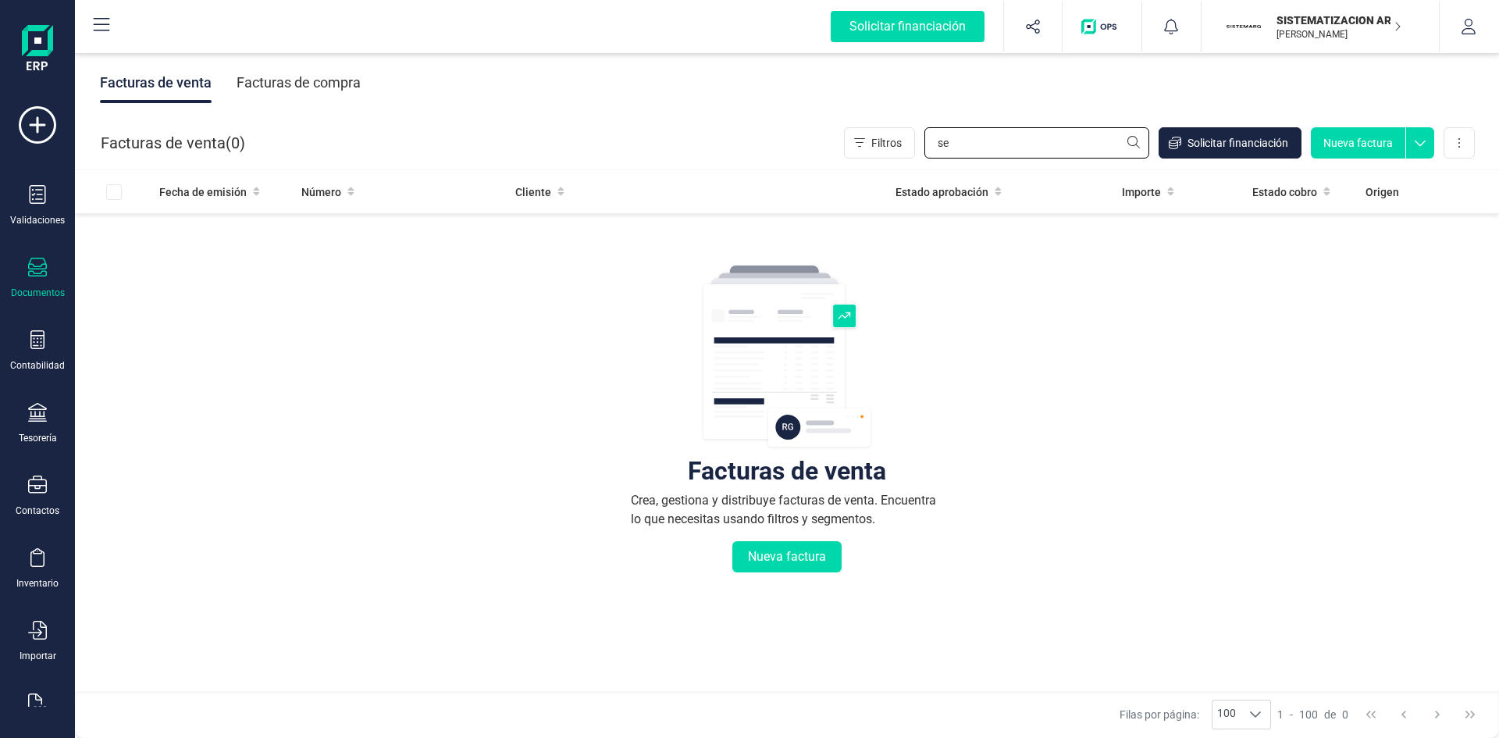
type input "s"
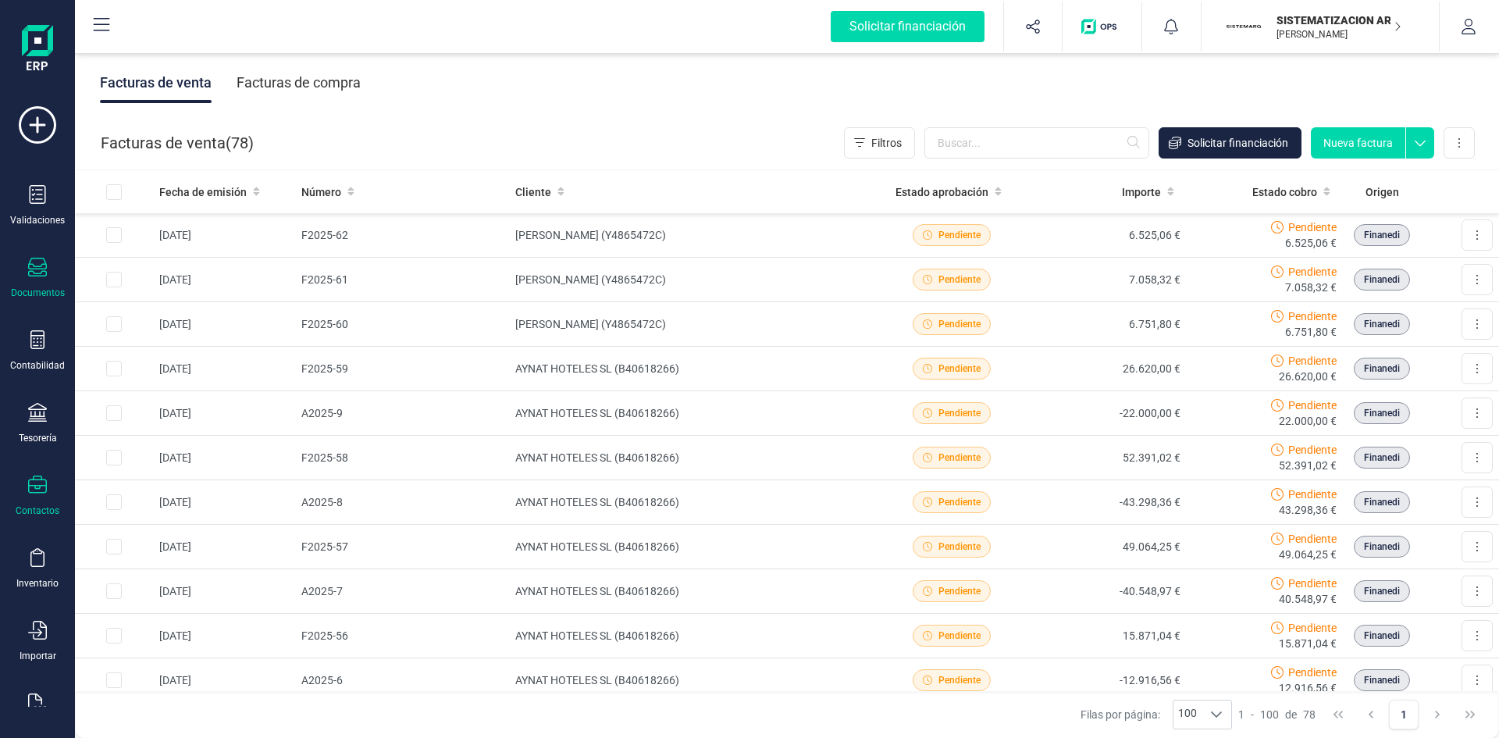
click at [40, 498] on div "Contactos" at bounding box center [37, 495] width 62 height 41
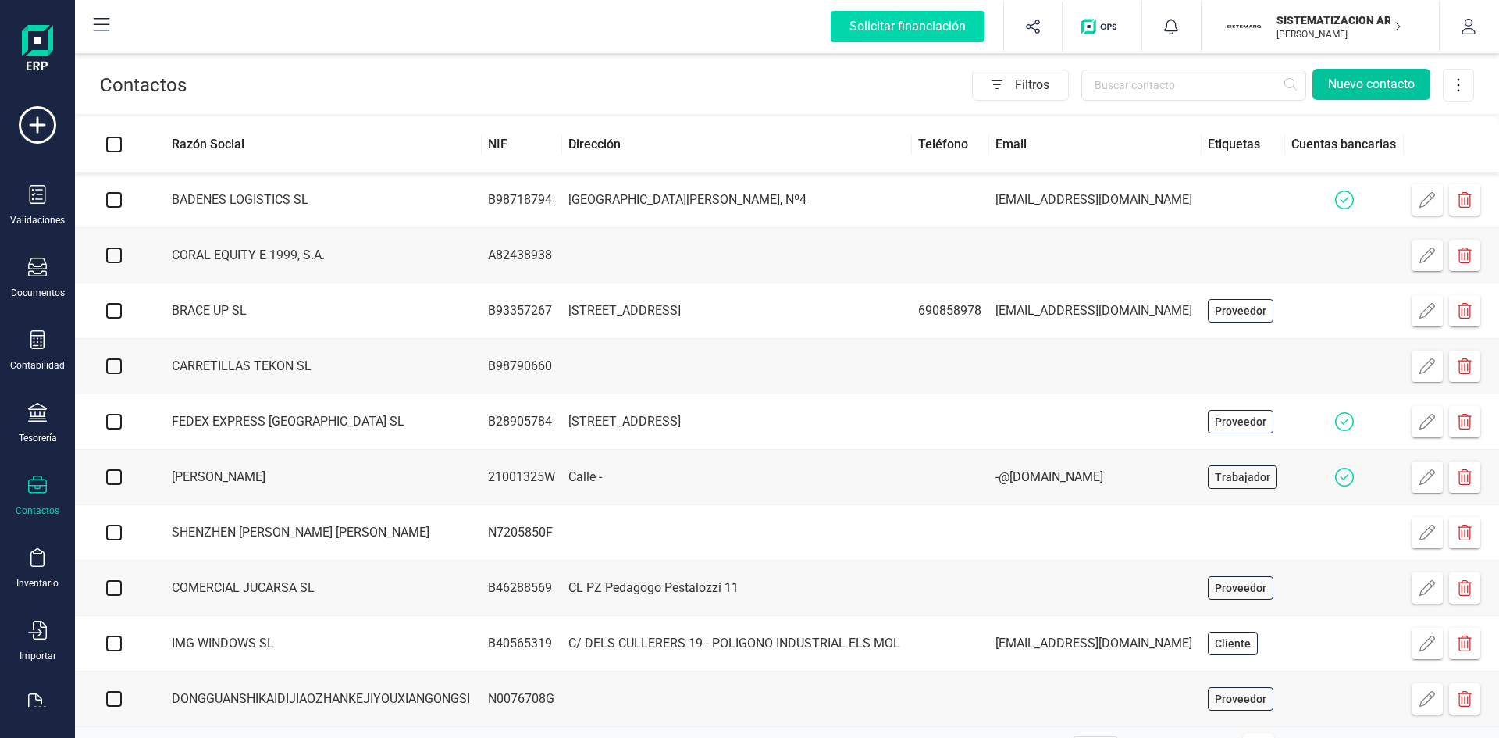
click at [1357, 78] on button "Nuevo contacto" at bounding box center [1371, 84] width 118 height 31
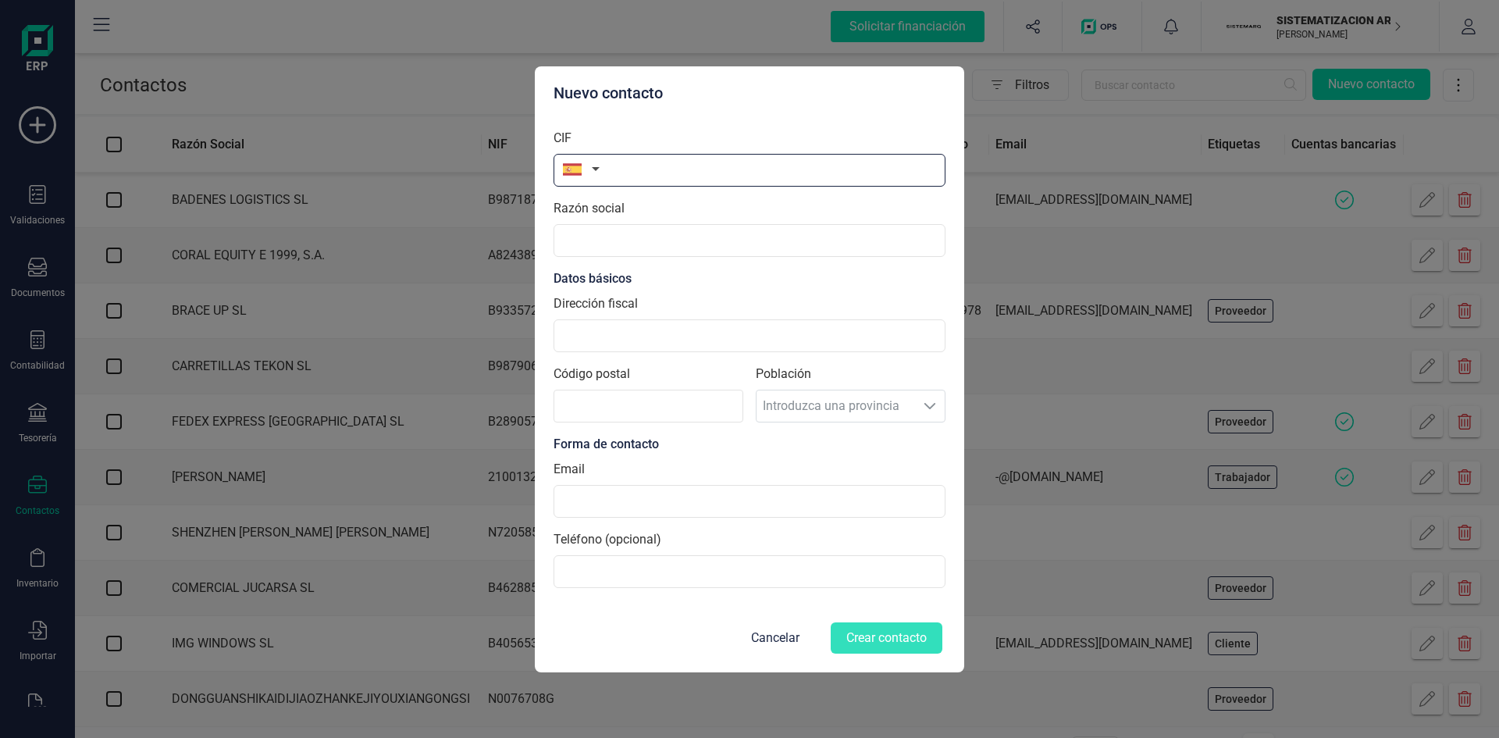
click at [725, 174] on input "text" at bounding box center [750, 170] width 392 height 33
type input "73583968E"
click at [630, 229] on input "text" at bounding box center [750, 240] width 392 height 33
click at [638, 333] on input "Dirección fiscal" at bounding box center [750, 335] width 392 height 33
click at [636, 244] on input "Sergio Aja Lopez" at bounding box center [750, 240] width 392 height 33
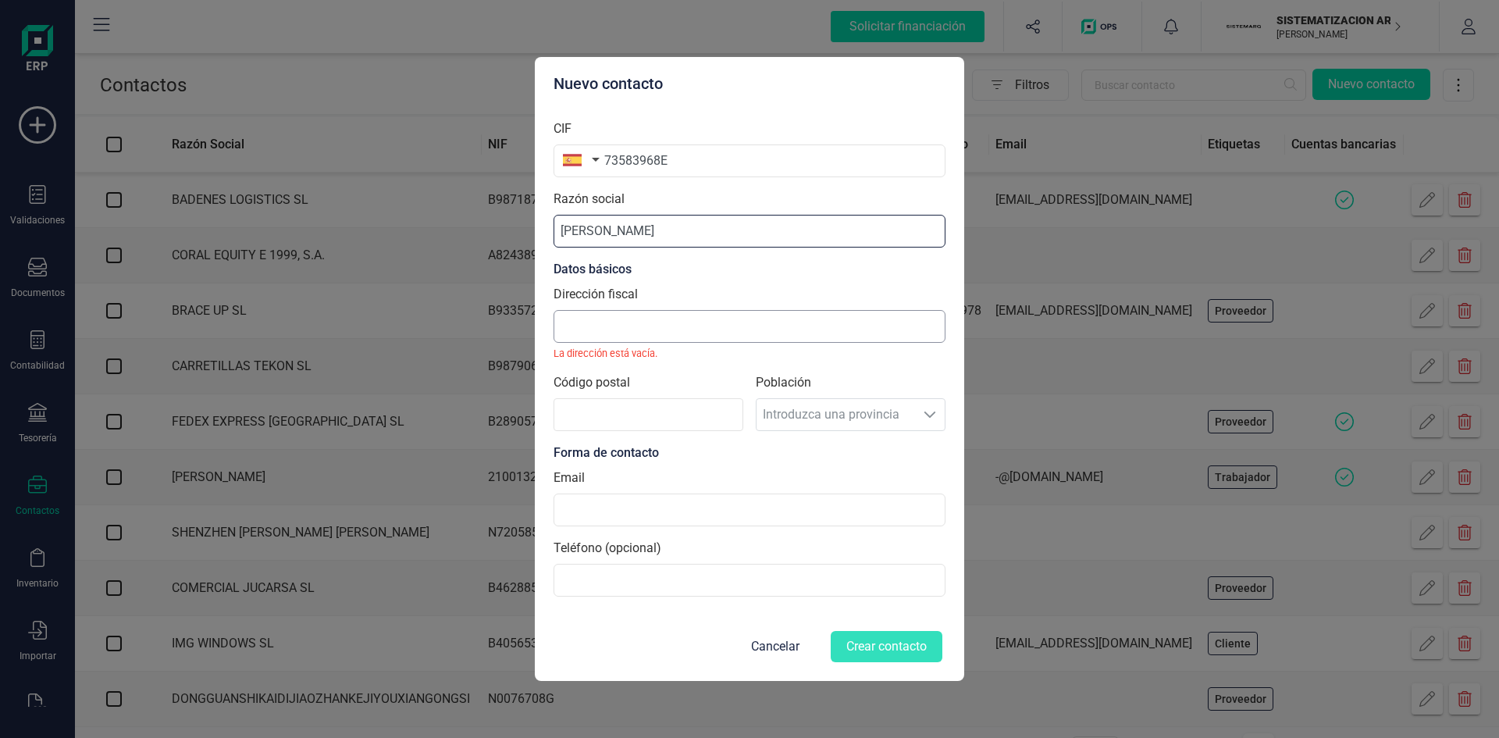
type input "Sergio Aja López"
click at [611, 315] on input "Dirección fiscal" at bounding box center [750, 326] width 392 height 33
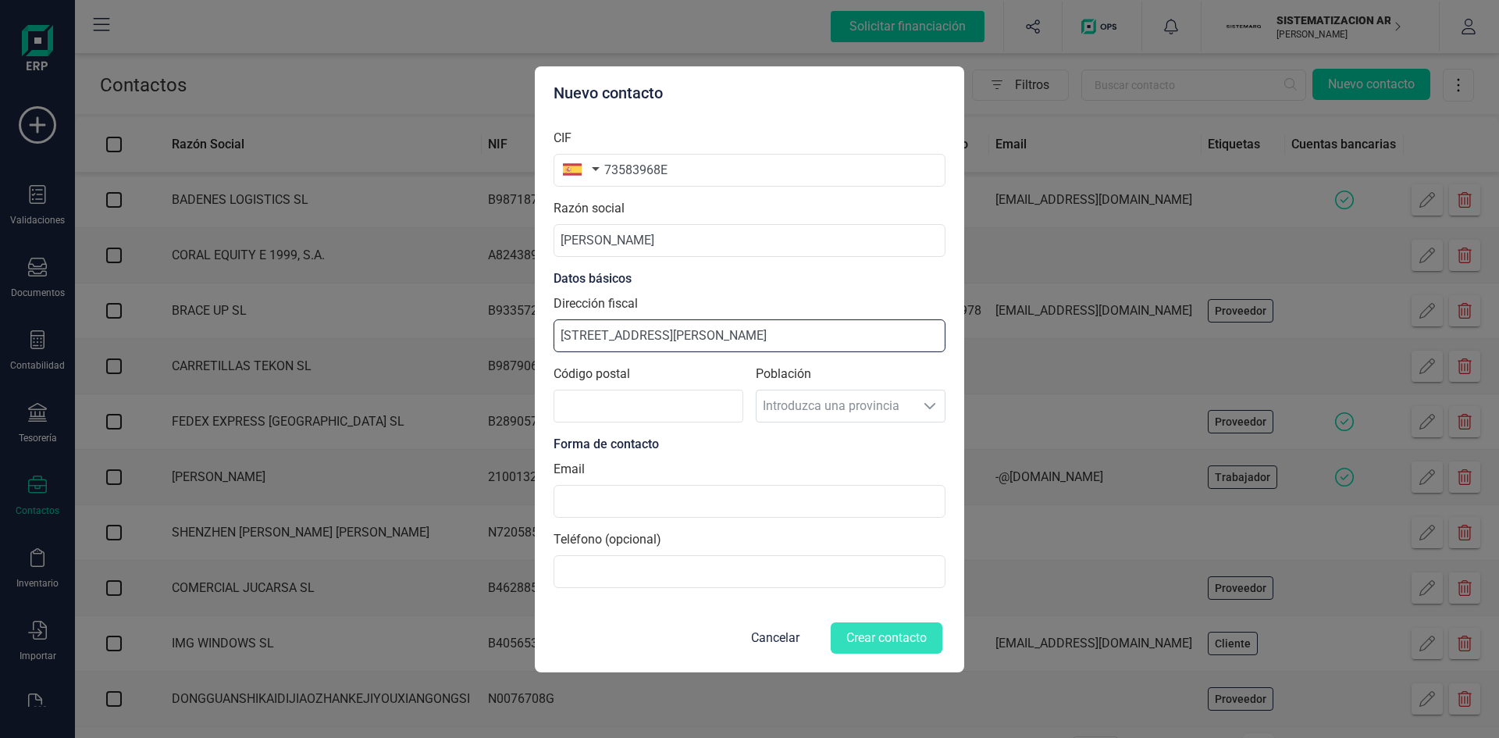
type input "C/Mestre Medina 22, piso 4, pta 8"
drag, startPoint x: 874, startPoint y: 273, endPoint x: 682, endPoint y: 411, distance: 236.8
click at [682, 411] on input "Código postal" at bounding box center [649, 406] width 190 height 33
type input "46440"
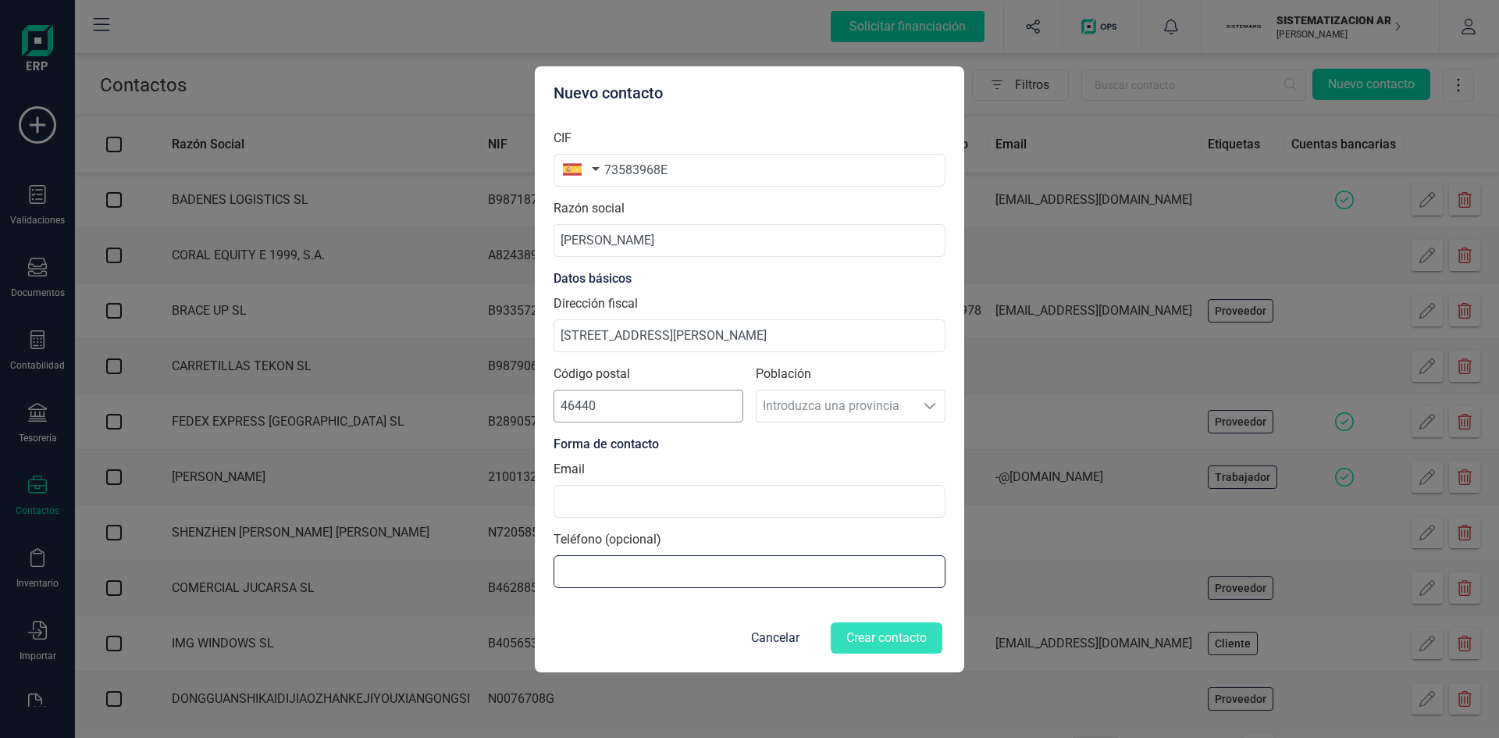
type input "661240679"
click at [646, 510] on input at bounding box center [750, 501] width 392 height 33
type input "admin@sistemarq.com"
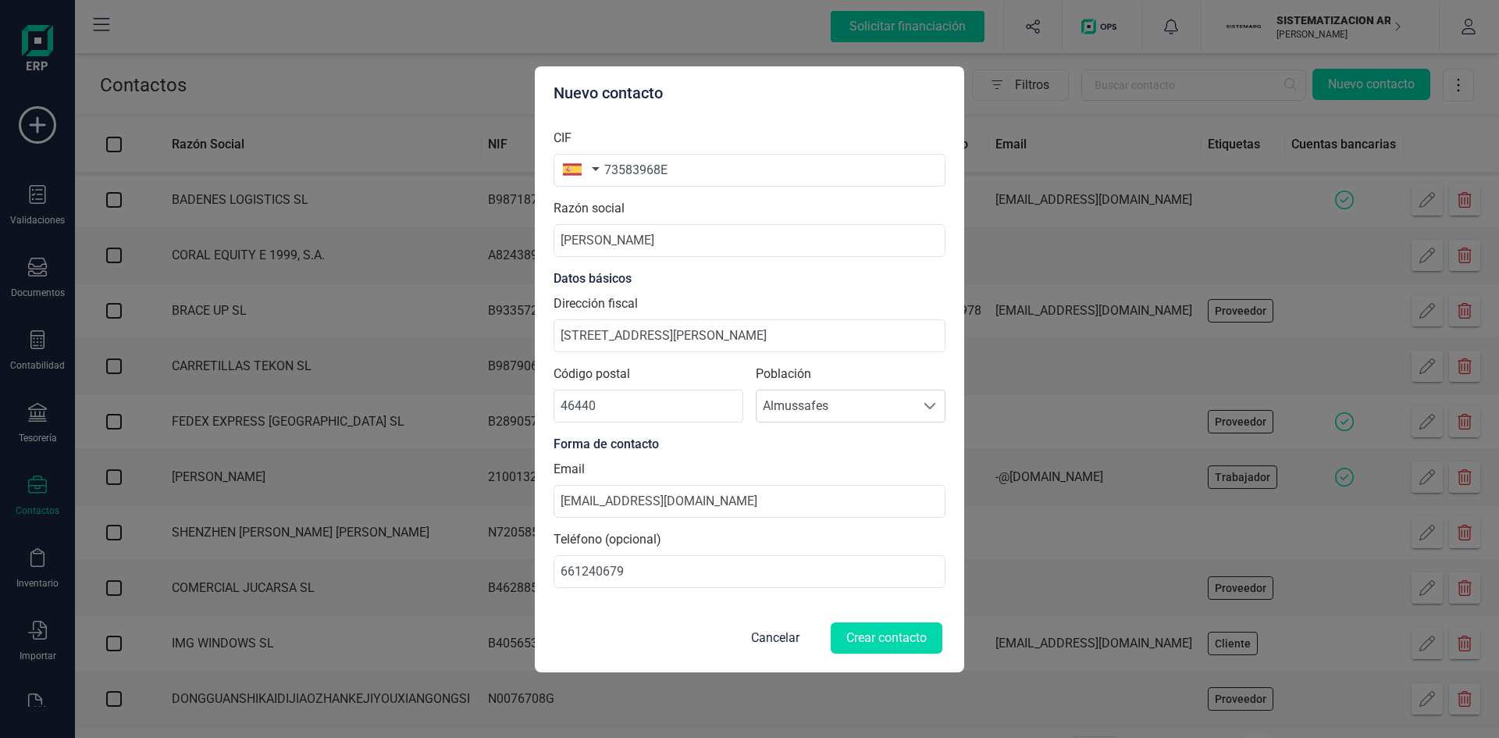
click at [781, 536] on div "Teléfono (opcional) 661240679" at bounding box center [750, 559] width 392 height 58
drag, startPoint x: 781, startPoint y: 536, endPoint x: 873, endPoint y: 639, distance: 138.2
click at [873, 639] on form "CIF 73583968E Razón social Sergio Aja López Datos básicos Dirección fiscal C/Me…" at bounding box center [750, 386] width 392 height 540
click at [893, 629] on button "Crear contacto" at bounding box center [887, 637] width 112 height 31
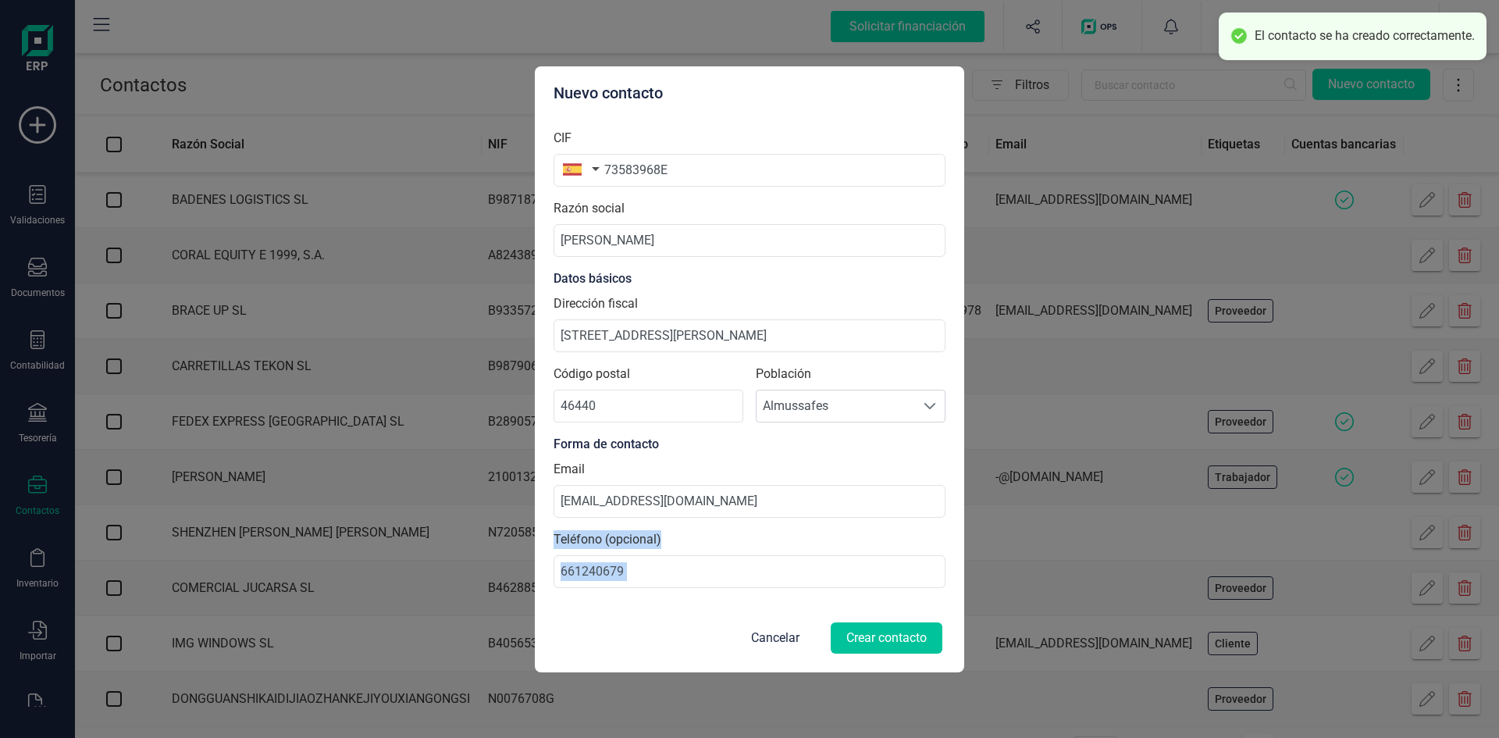
click at [869, 638] on button "Crear contacto" at bounding box center [887, 637] width 112 height 31
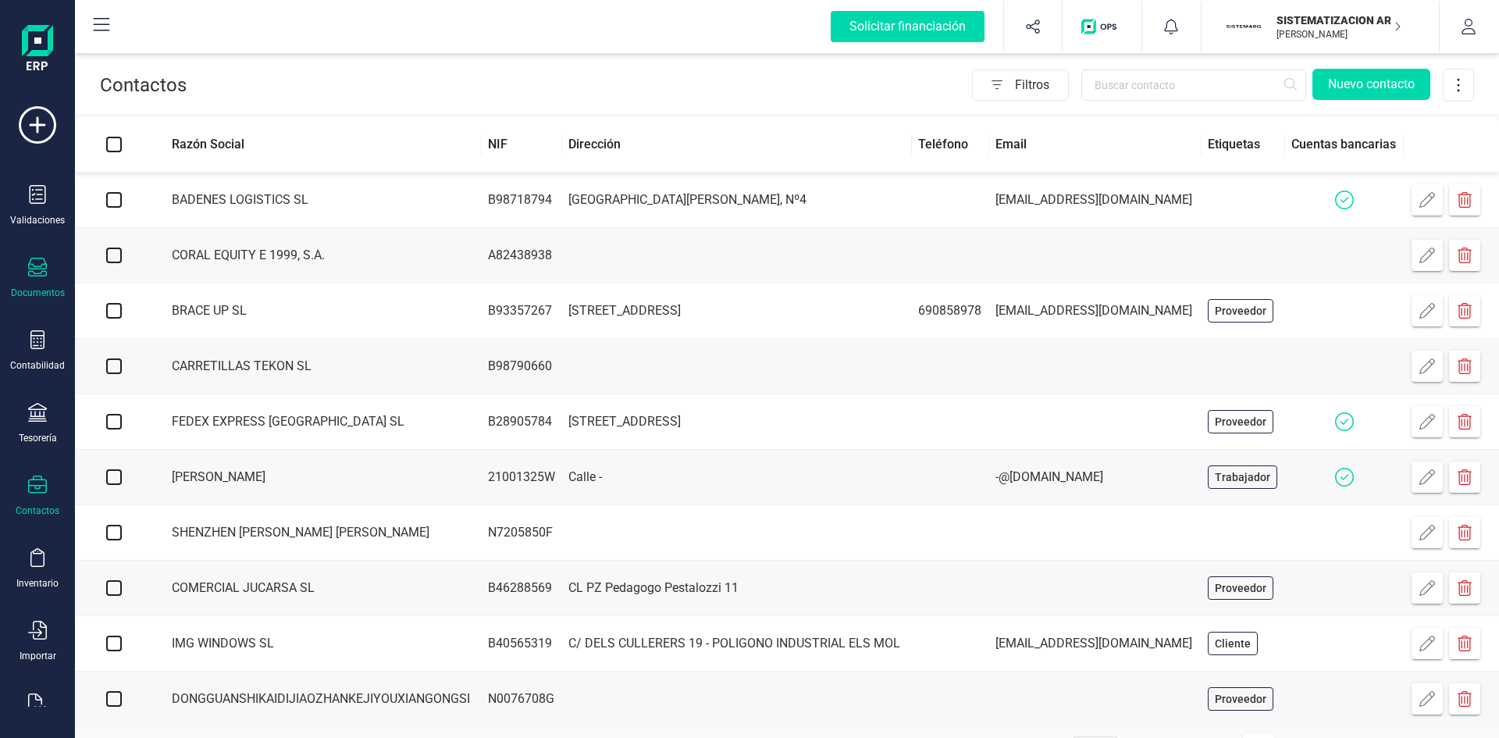
click at [39, 283] on div "Documentos" at bounding box center [37, 278] width 62 height 41
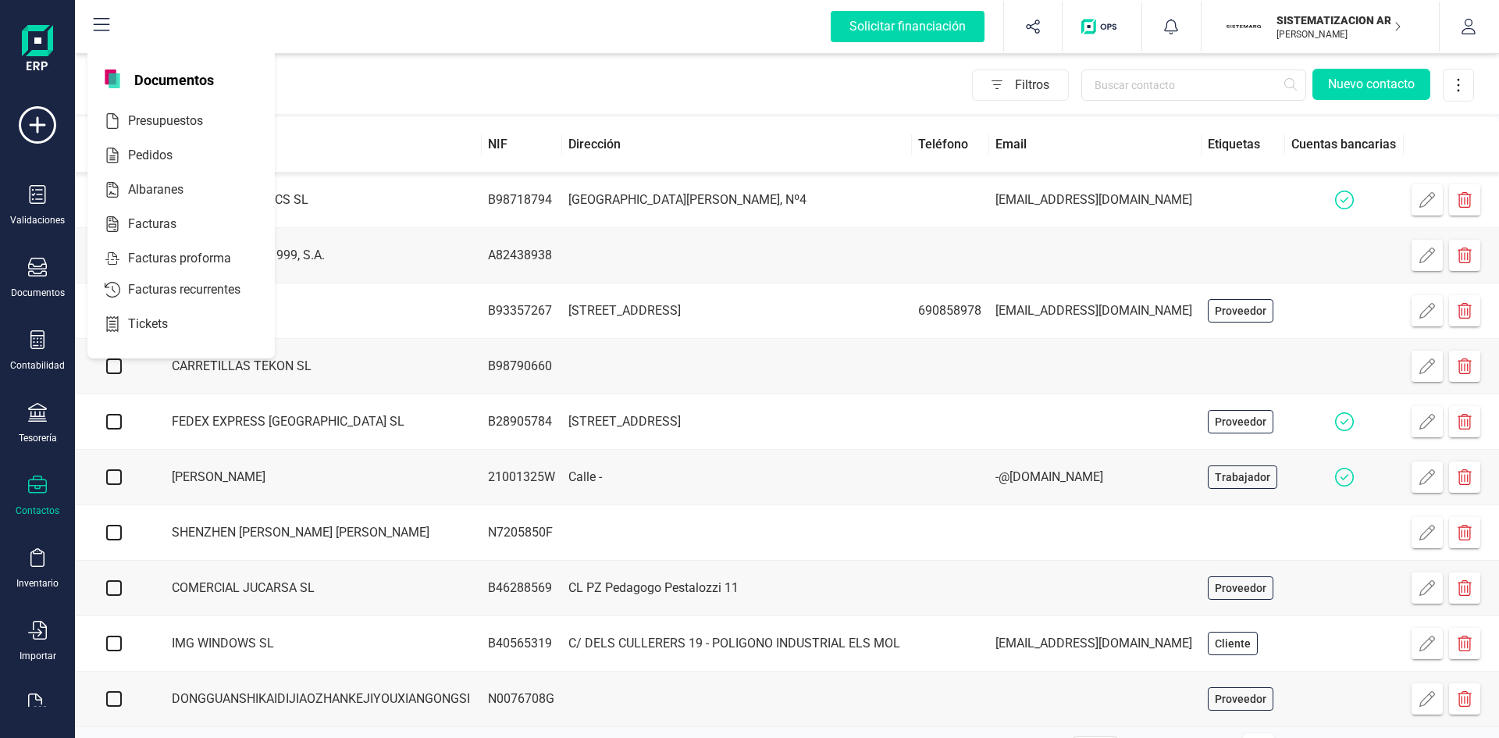
scroll to position [41, 0]
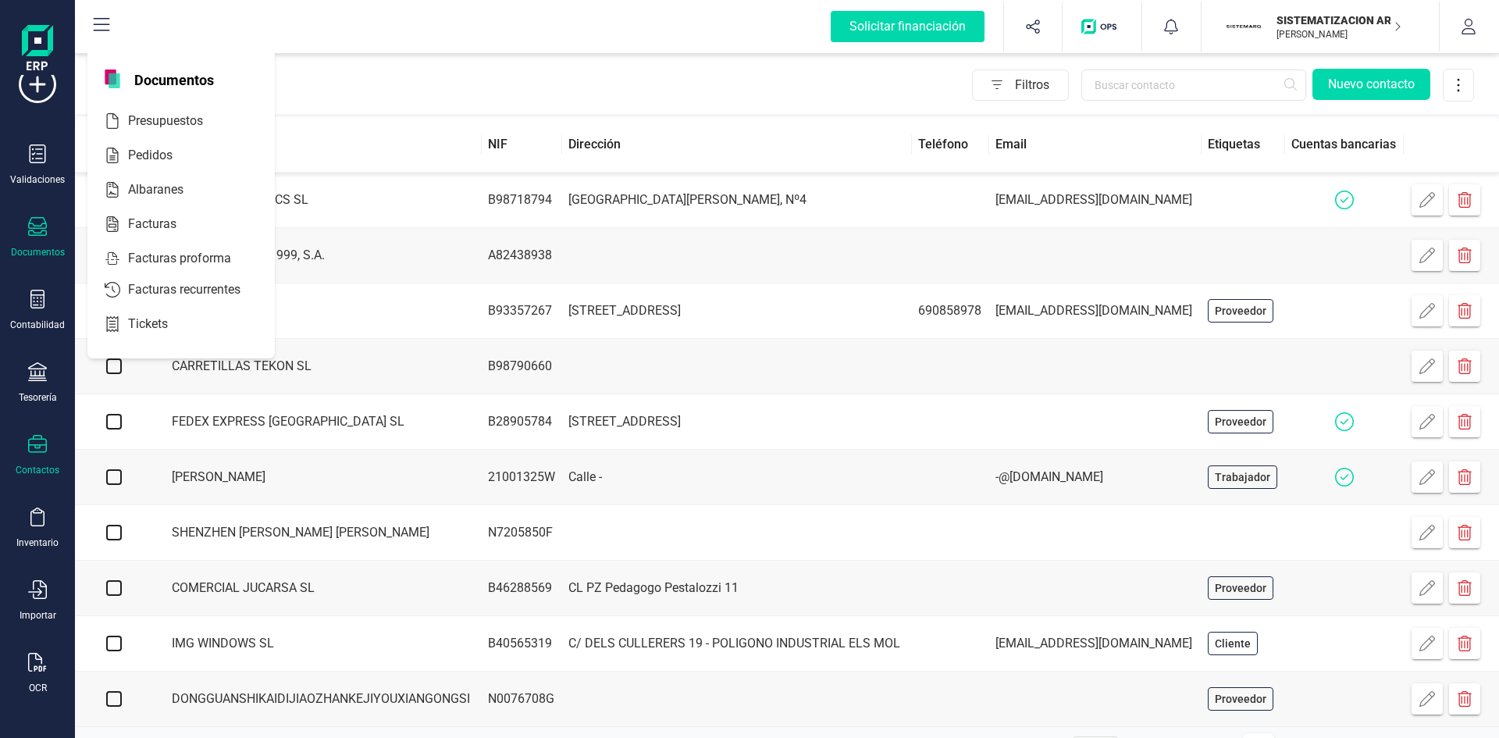
click at [29, 241] on div "Documentos" at bounding box center [37, 237] width 62 height 41
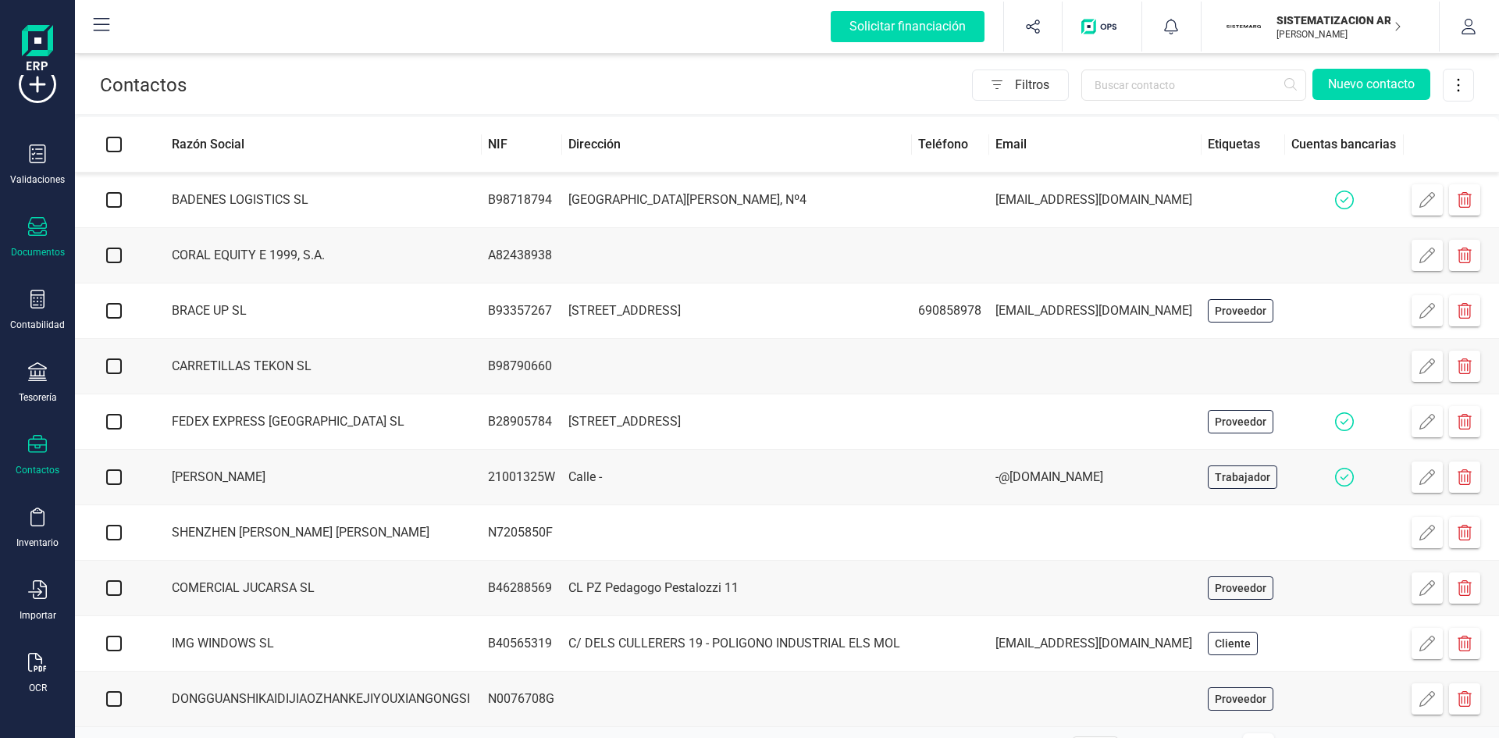
click at [30, 227] on icon at bounding box center [37, 226] width 19 height 19
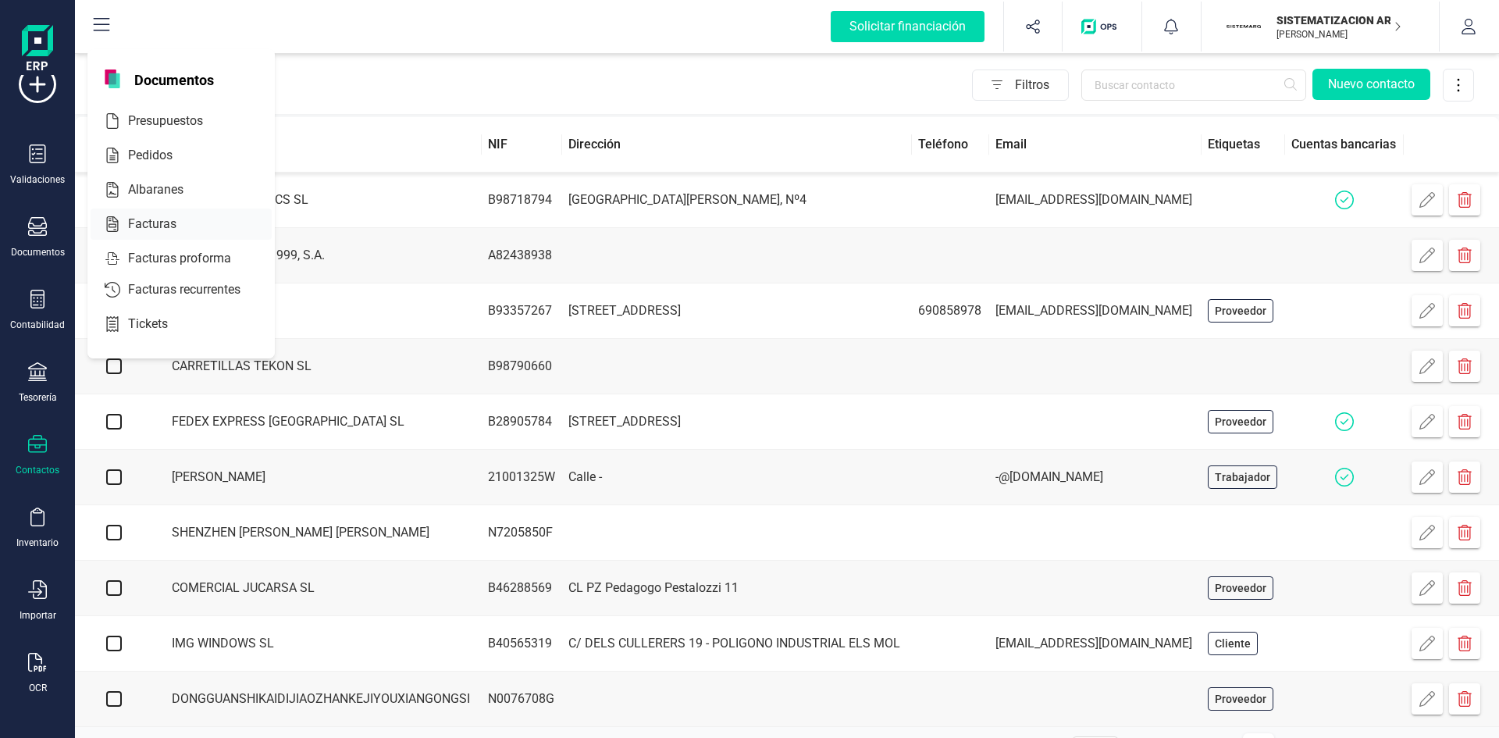
click at [175, 223] on span "Facturas" at bounding box center [163, 224] width 83 height 19
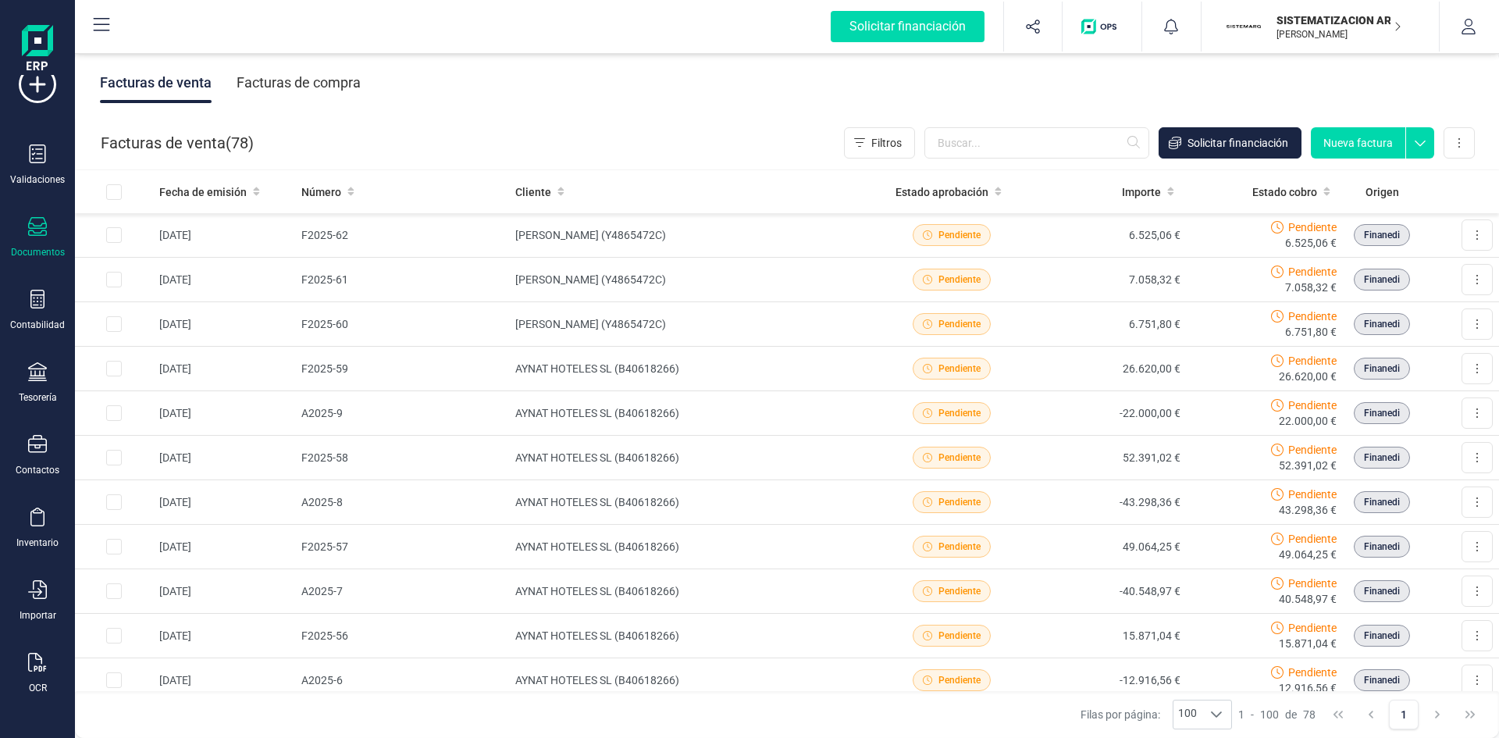
click at [1345, 130] on button "Nueva factura" at bounding box center [1358, 142] width 94 height 31
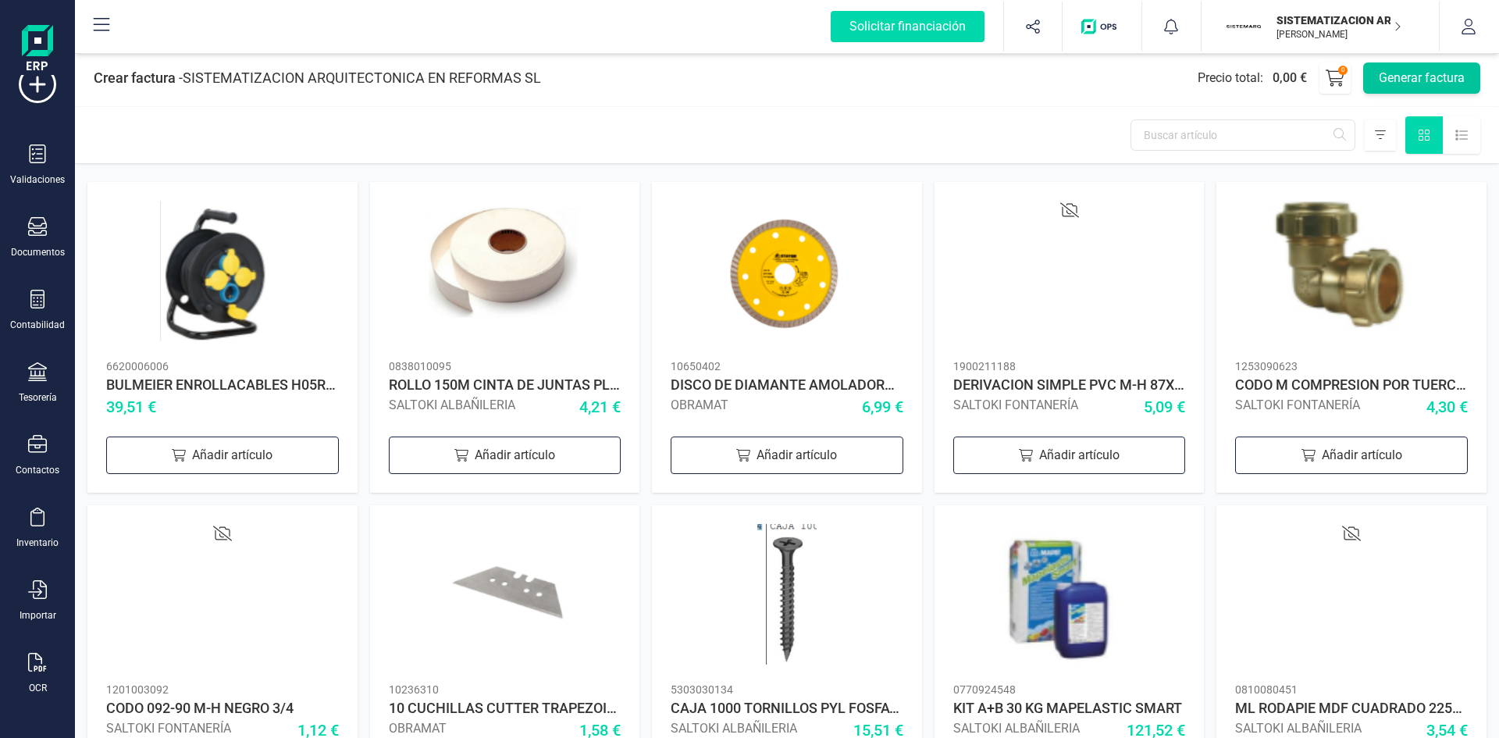
click at [1438, 84] on button "Generar factura" at bounding box center [1421, 77] width 117 height 31
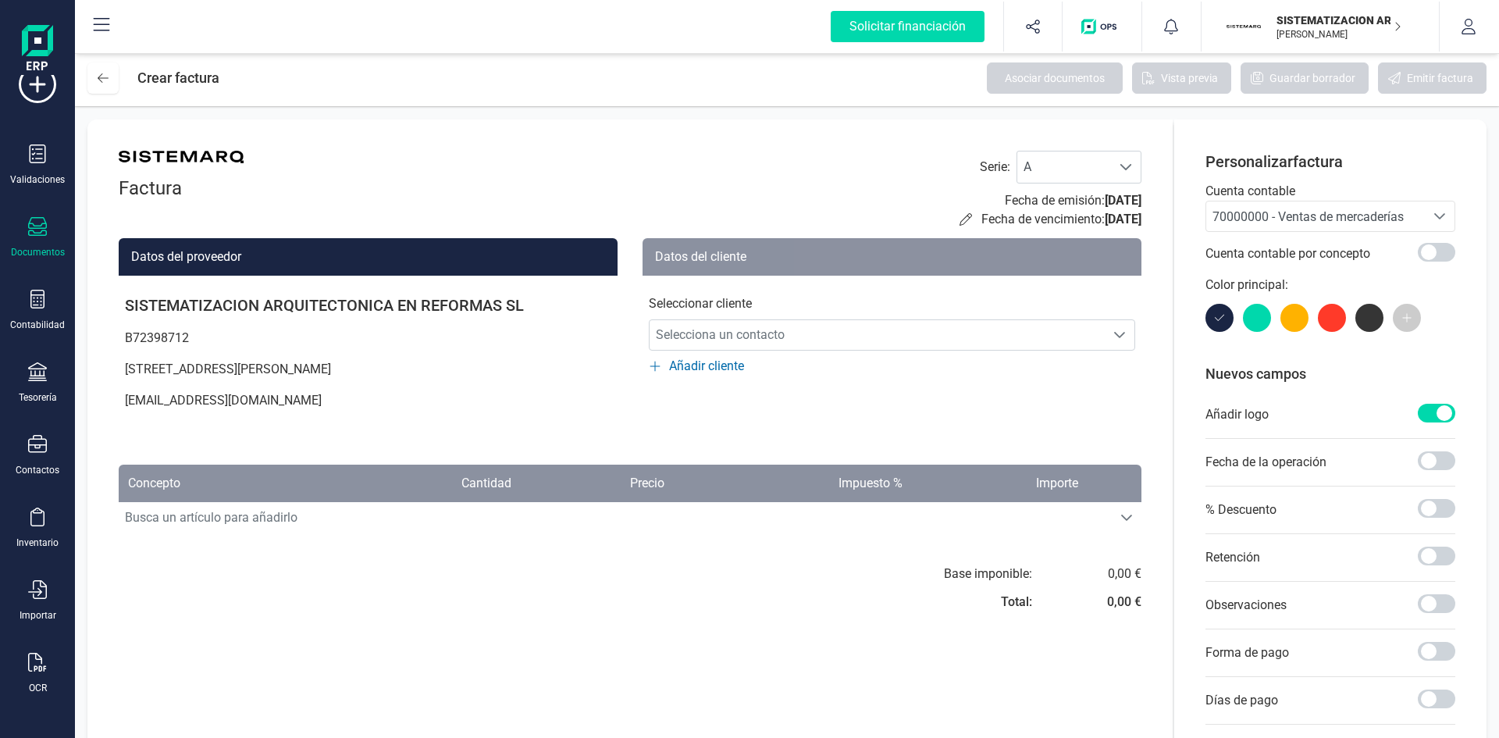
click at [45, 225] on icon at bounding box center [37, 226] width 19 height 19
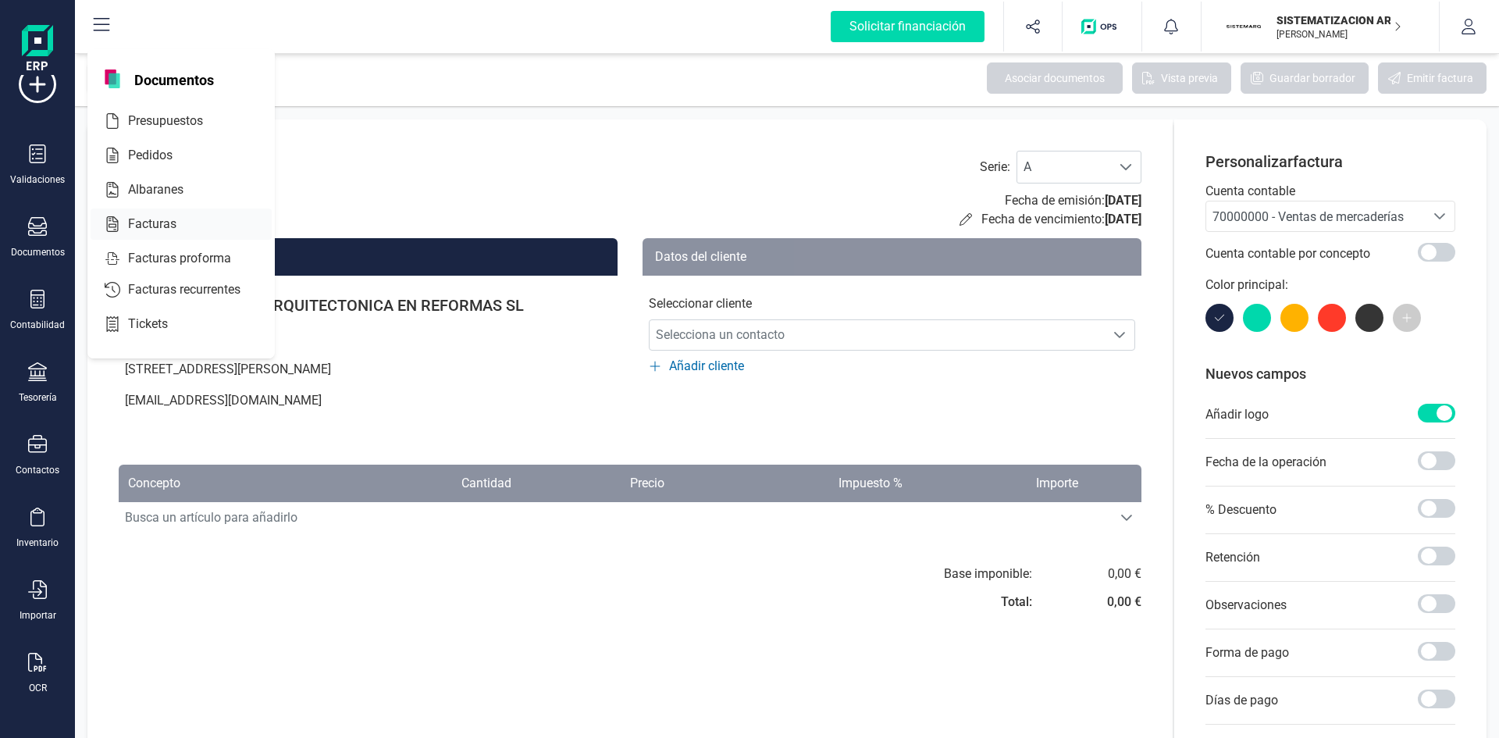
click at [177, 220] on div at bounding box center [190, 224] width 28 height 19
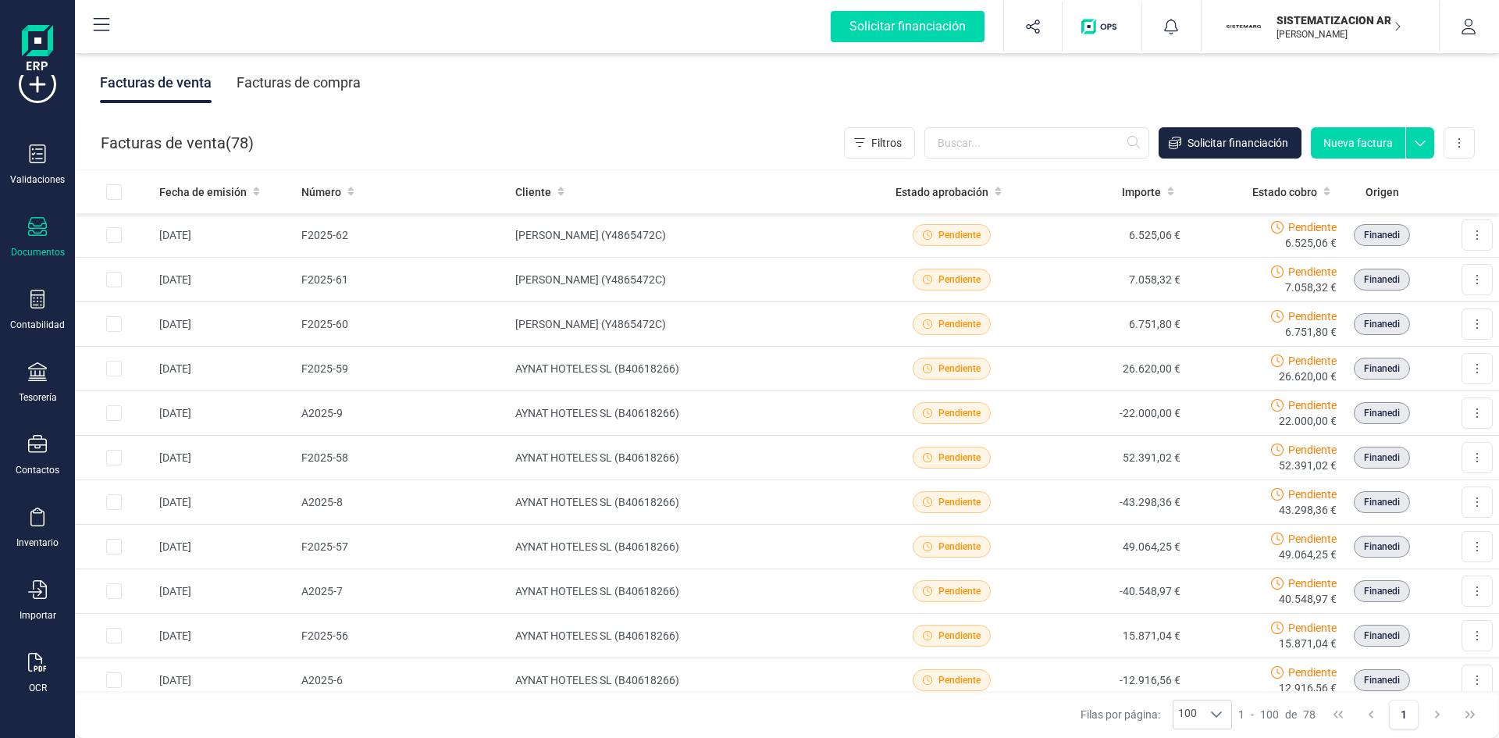
click at [297, 94] on div "Facturas de compra" at bounding box center [299, 82] width 124 height 41
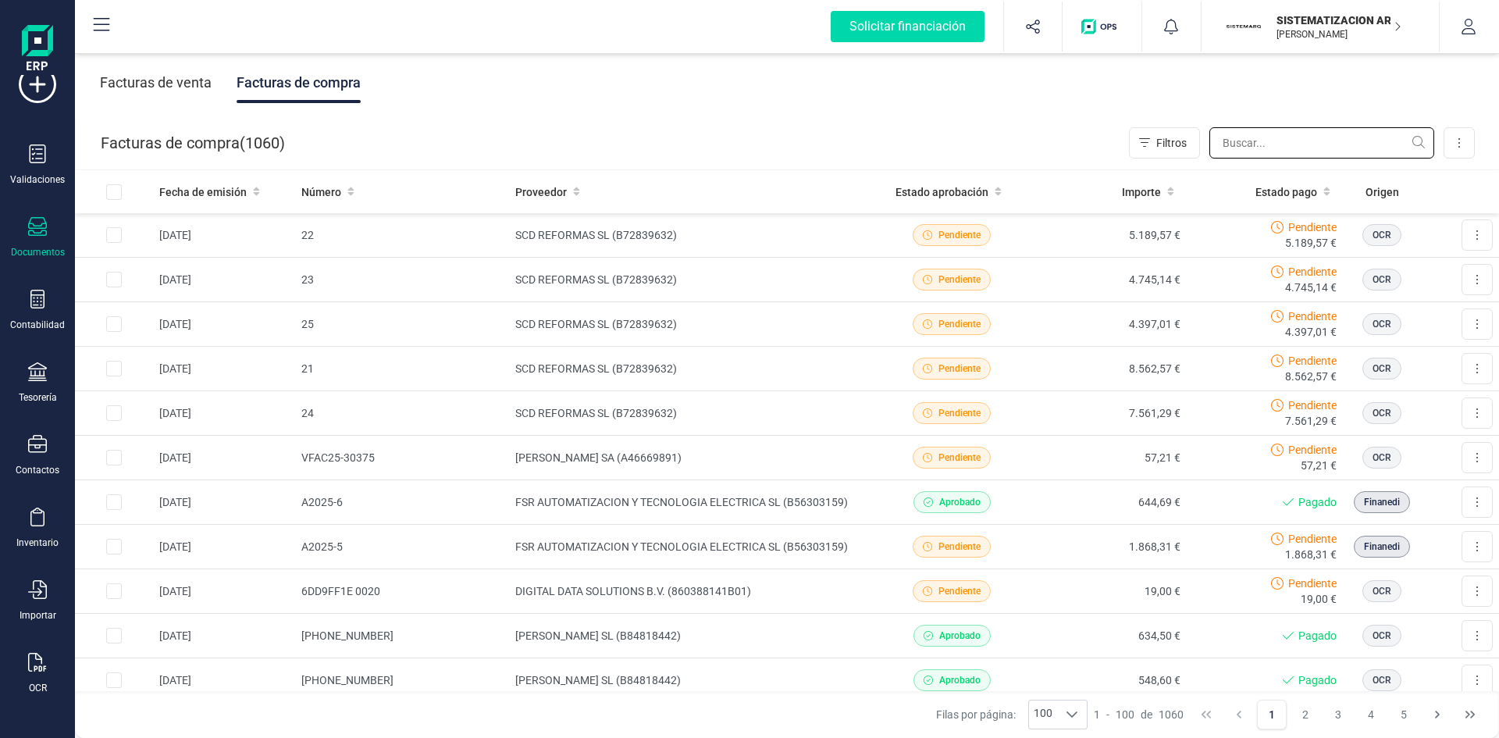
click at [1248, 151] on input "text" at bounding box center [1321, 142] width 225 height 31
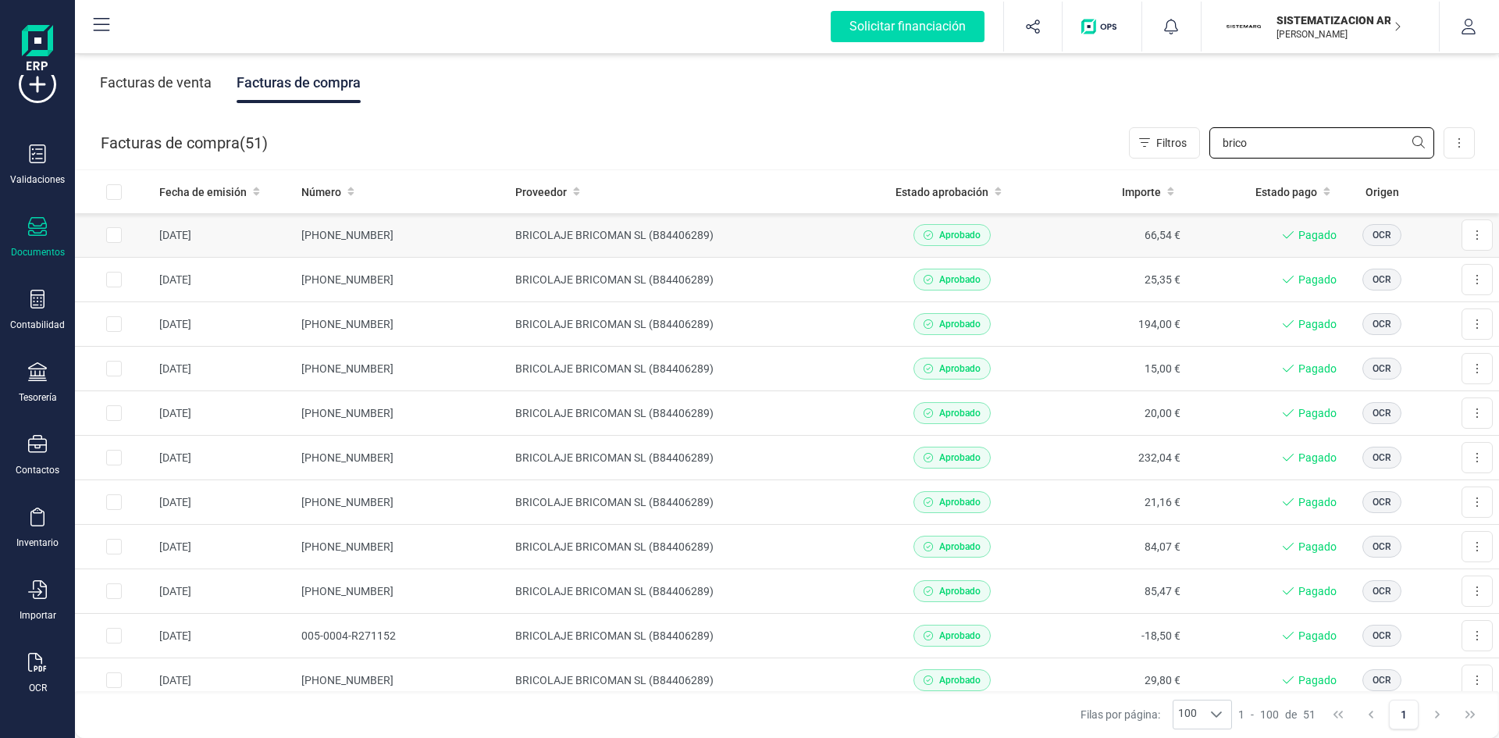
type input "brico"
click at [767, 239] on td "BRICOLAJE BRICOMAN SL (B84406289)" at bounding box center [691, 235] width 365 height 45
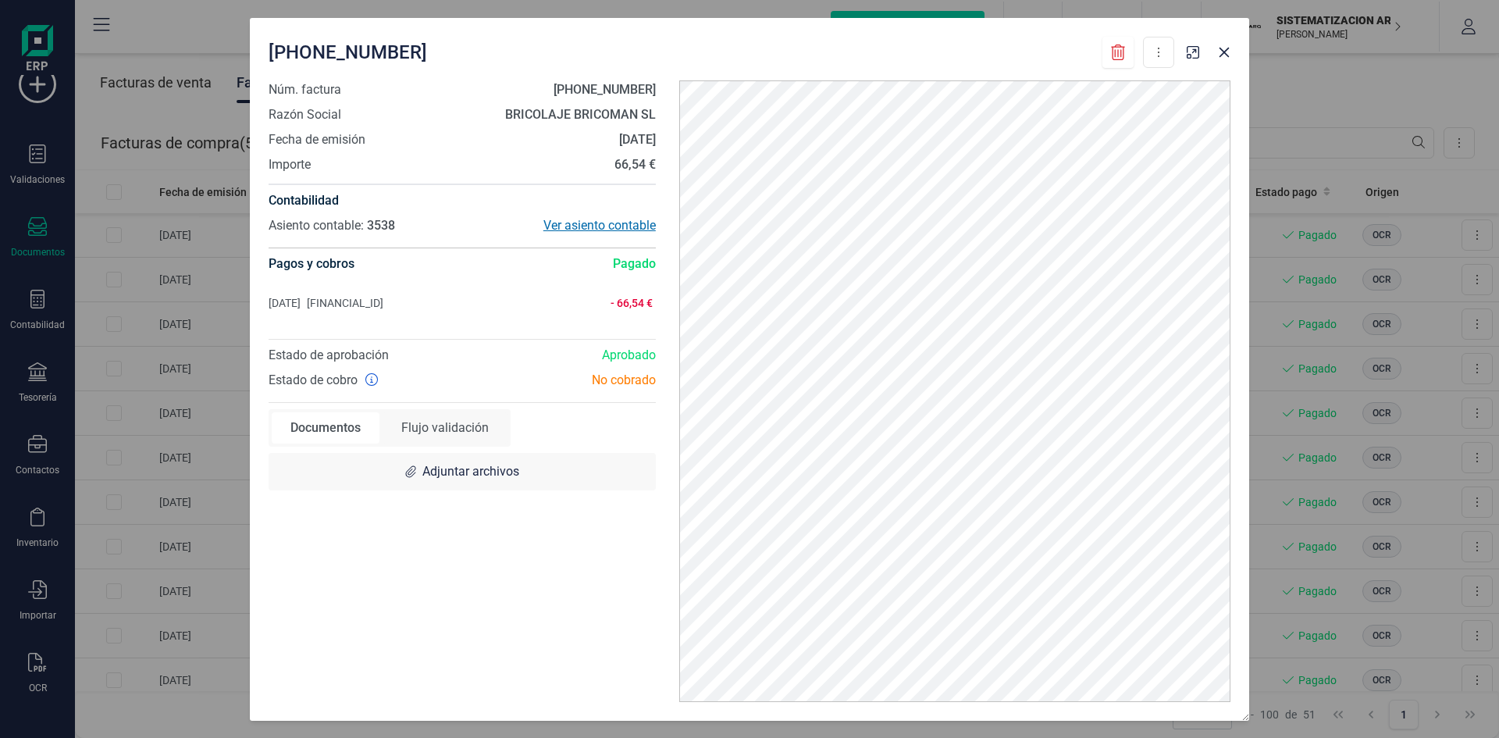
click at [607, 226] on div "Ver asiento contable" at bounding box center [559, 225] width 194 height 19
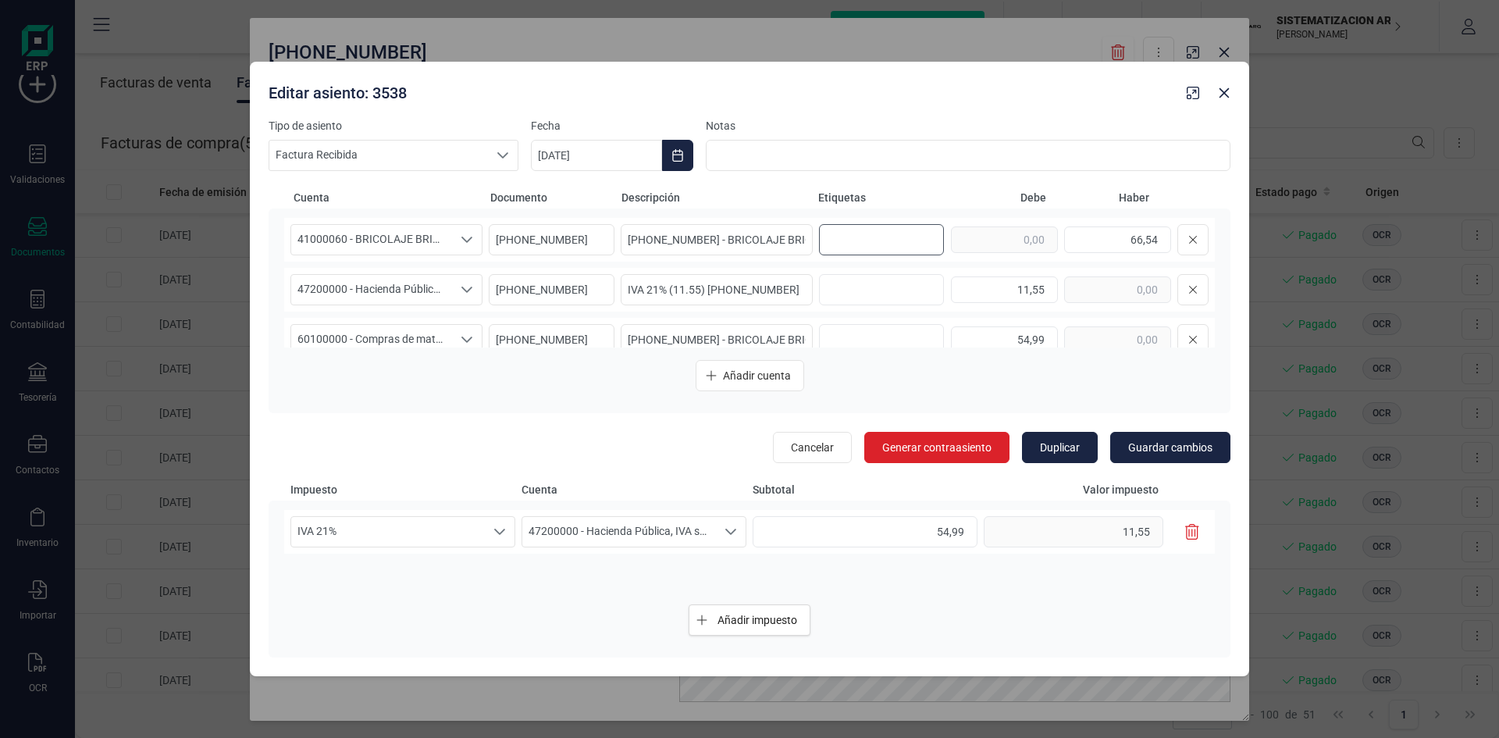
click at [847, 241] on input "text" at bounding box center [879, 239] width 100 height 25
click at [848, 304] on div at bounding box center [881, 289] width 125 height 31
click at [857, 340] on input "text" at bounding box center [879, 339] width 100 height 25
click at [1228, 100] on button "button" at bounding box center [1224, 92] width 25 height 25
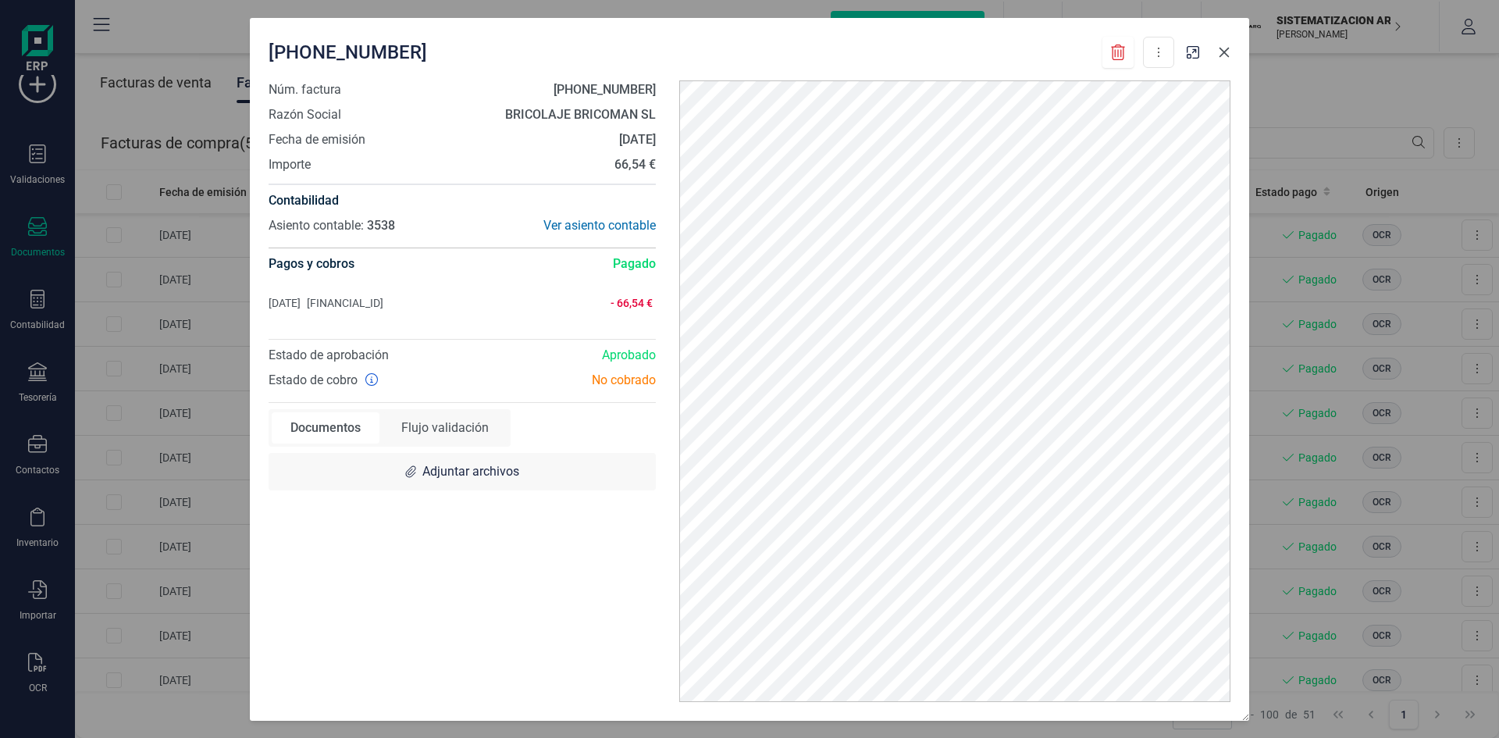
click at [1226, 59] on button "button" at bounding box center [1224, 52] width 25 height 25
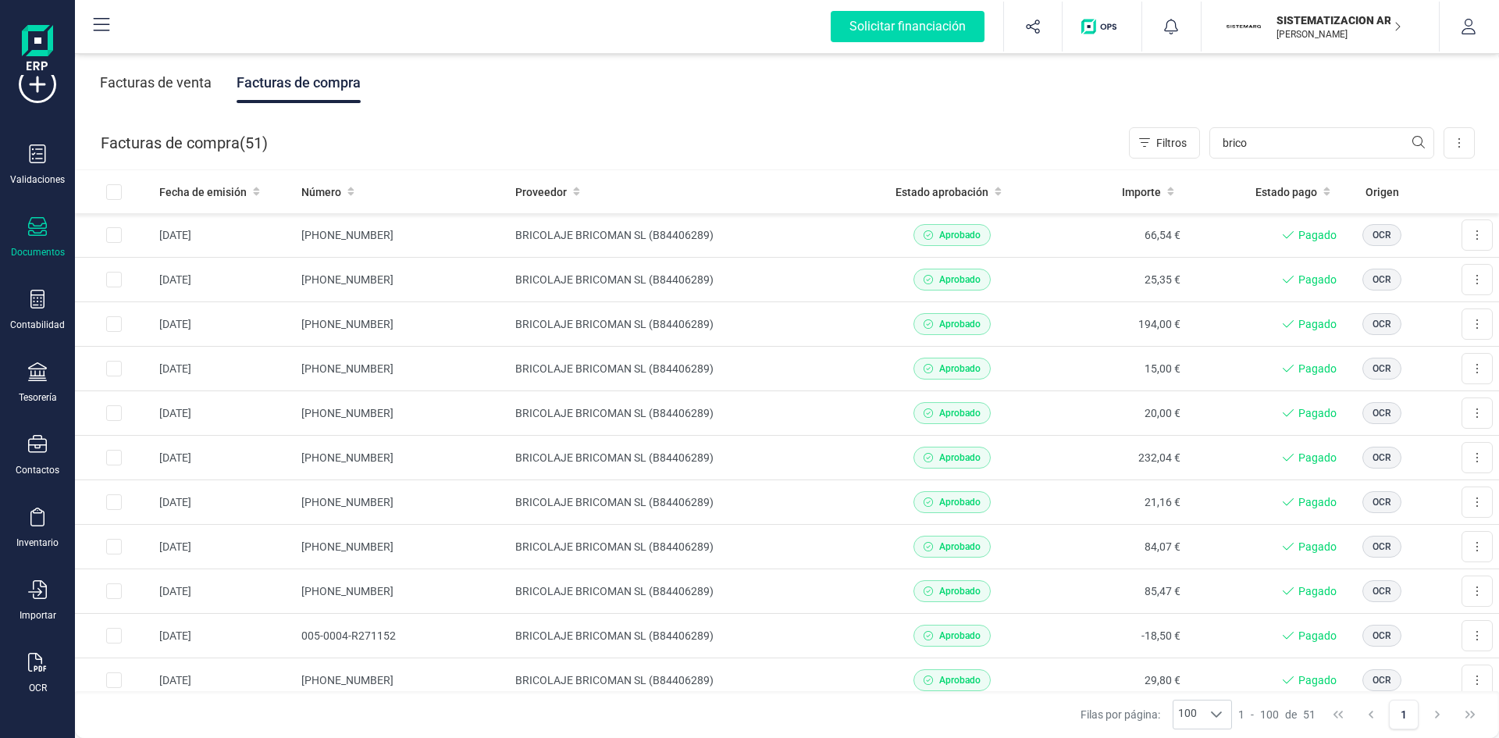
click at [162, 91] on div "Facturas de venta" at bounding box center [156, 82] width 112 height 41
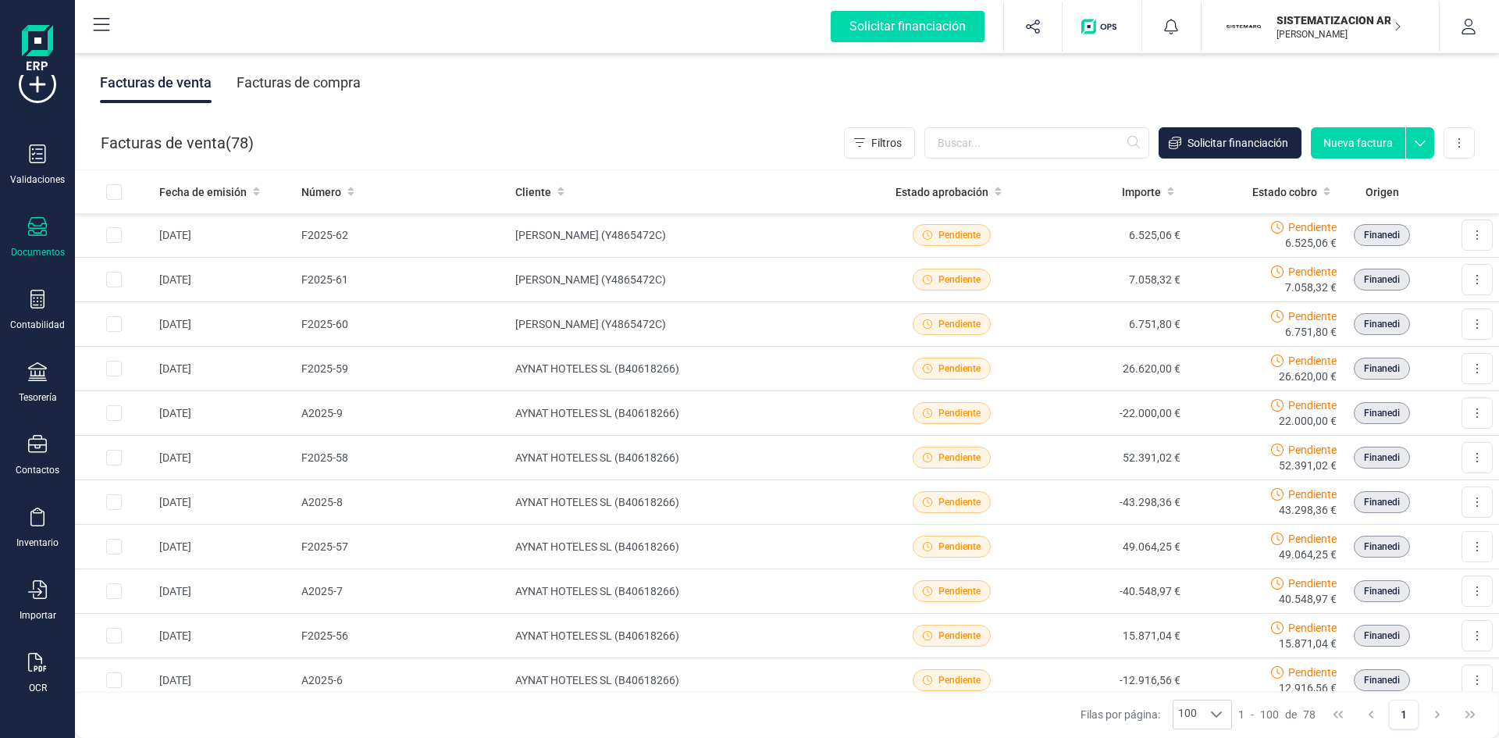
click at [1355, 160] on div "Facturas de venta ( 78 ) Filtros Solicitar financiación Nueva factura Importar …" at bounding box center [788, 142] width 1424 height 53
click at [1348, 144] on button "Nueva factura" at bounding box center [1358, 142] width 94 height 31
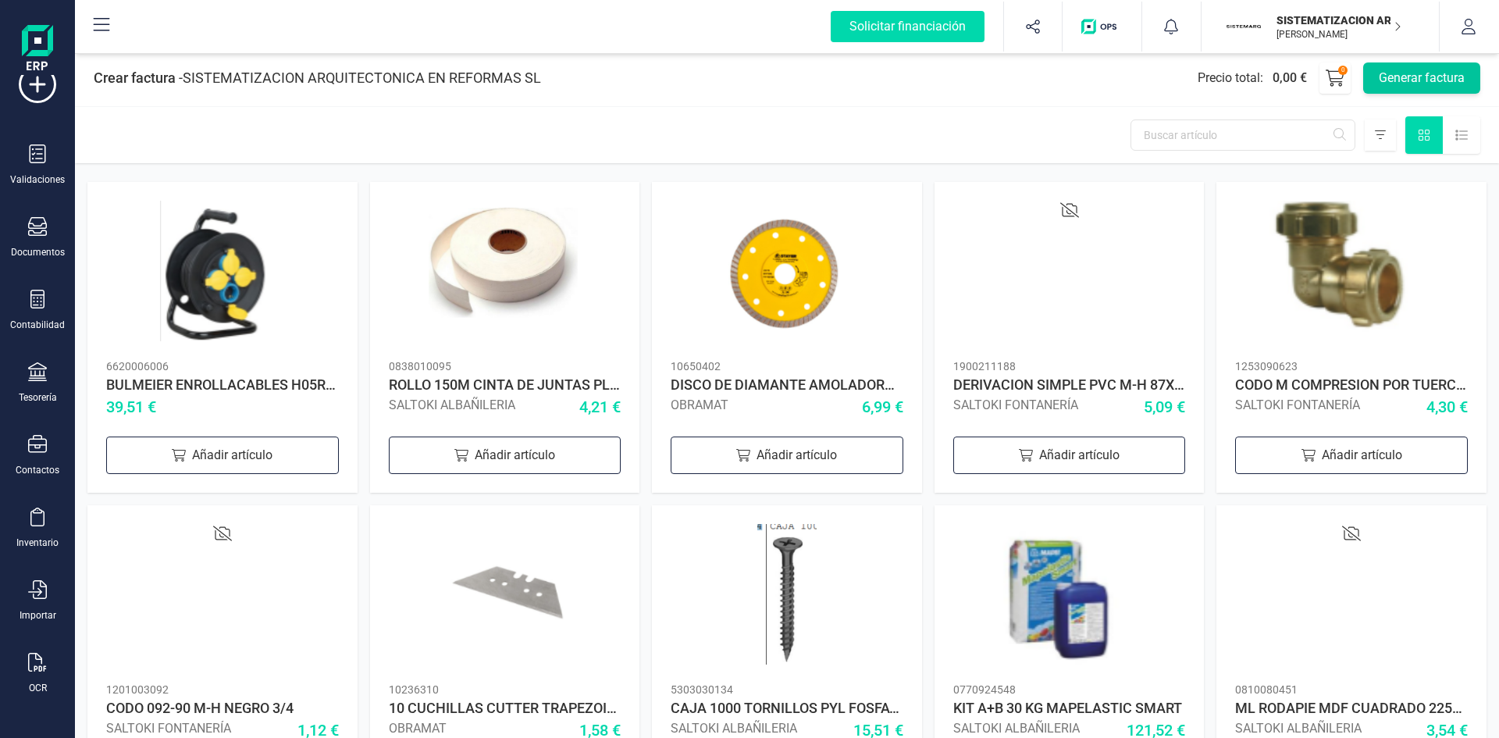
click at [1389, 84] on button "Generar factura" at bounding box center [1421, 77] width 117 height 31
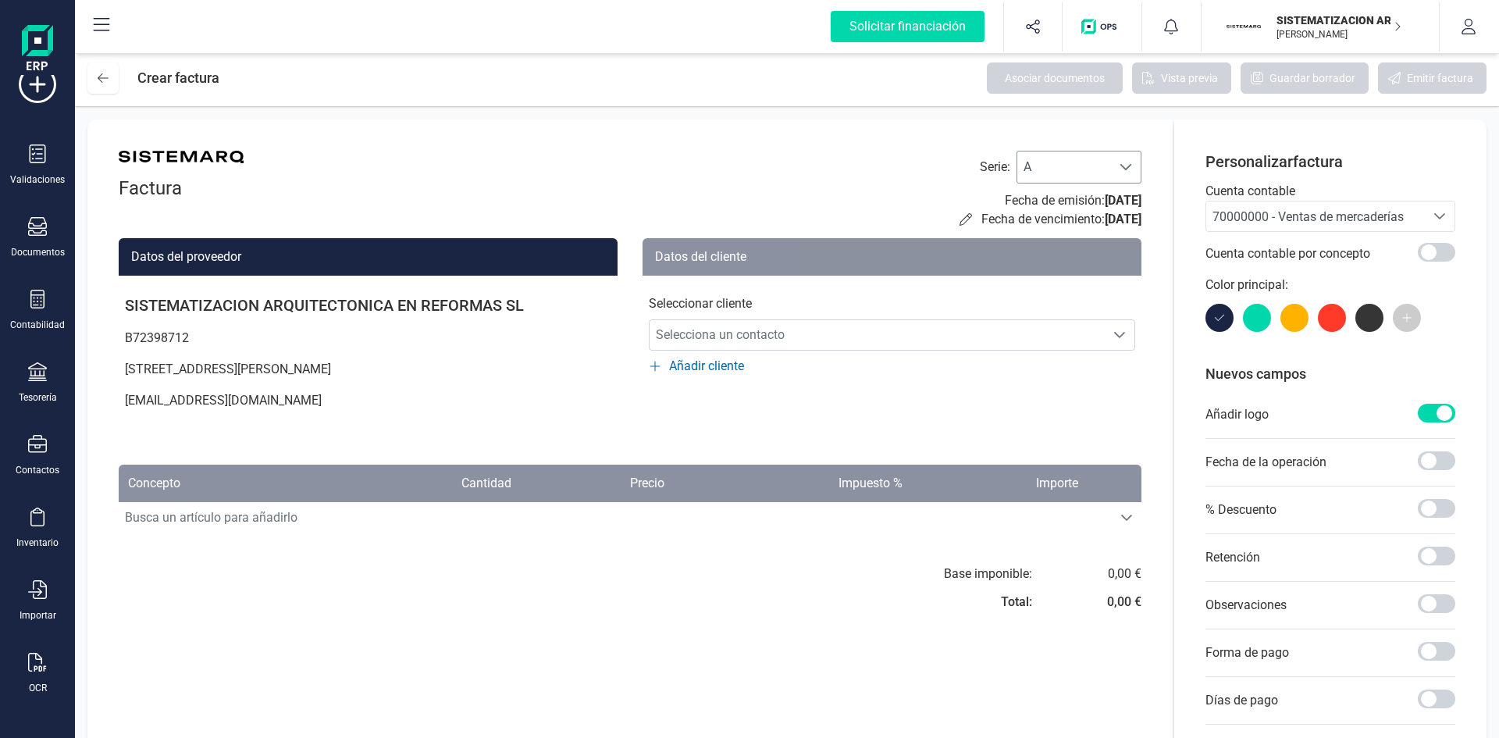
click at [1085, 173] on span "A" at bounding box center [1064, 166] width 94 height 31
click at [1043, 248] on li "F" at bounding box center [1079, 258] width 125 height 31
click at [1327, 209] on span "70000000 - Ventas de mercaderías" at bounding box center [1308, 216] width 191 height 15
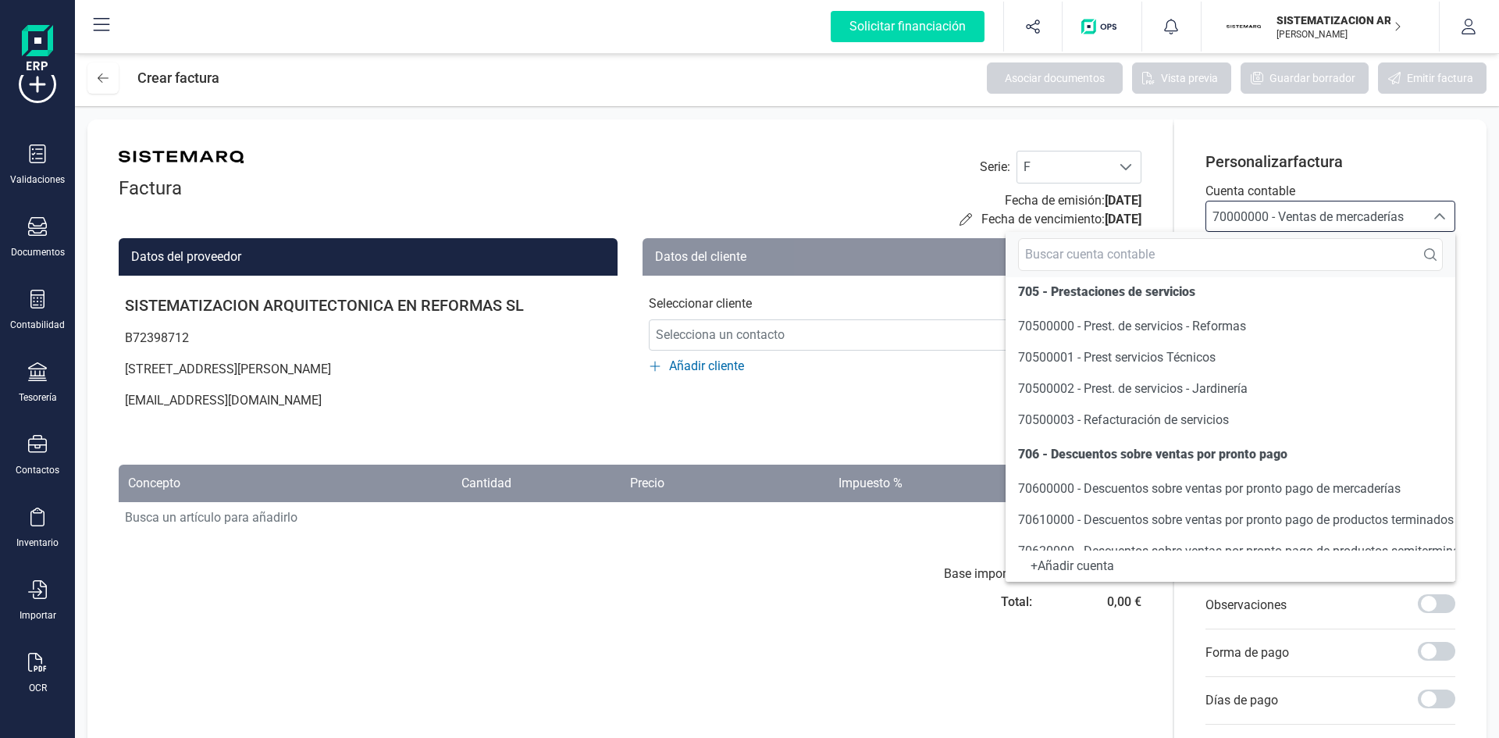
scroll to position [386, 0]
click at [1168, 313] on li "70500000 - Prest. de servicios - Reformas" at bounding box center [1231, 325] width 450 height 31
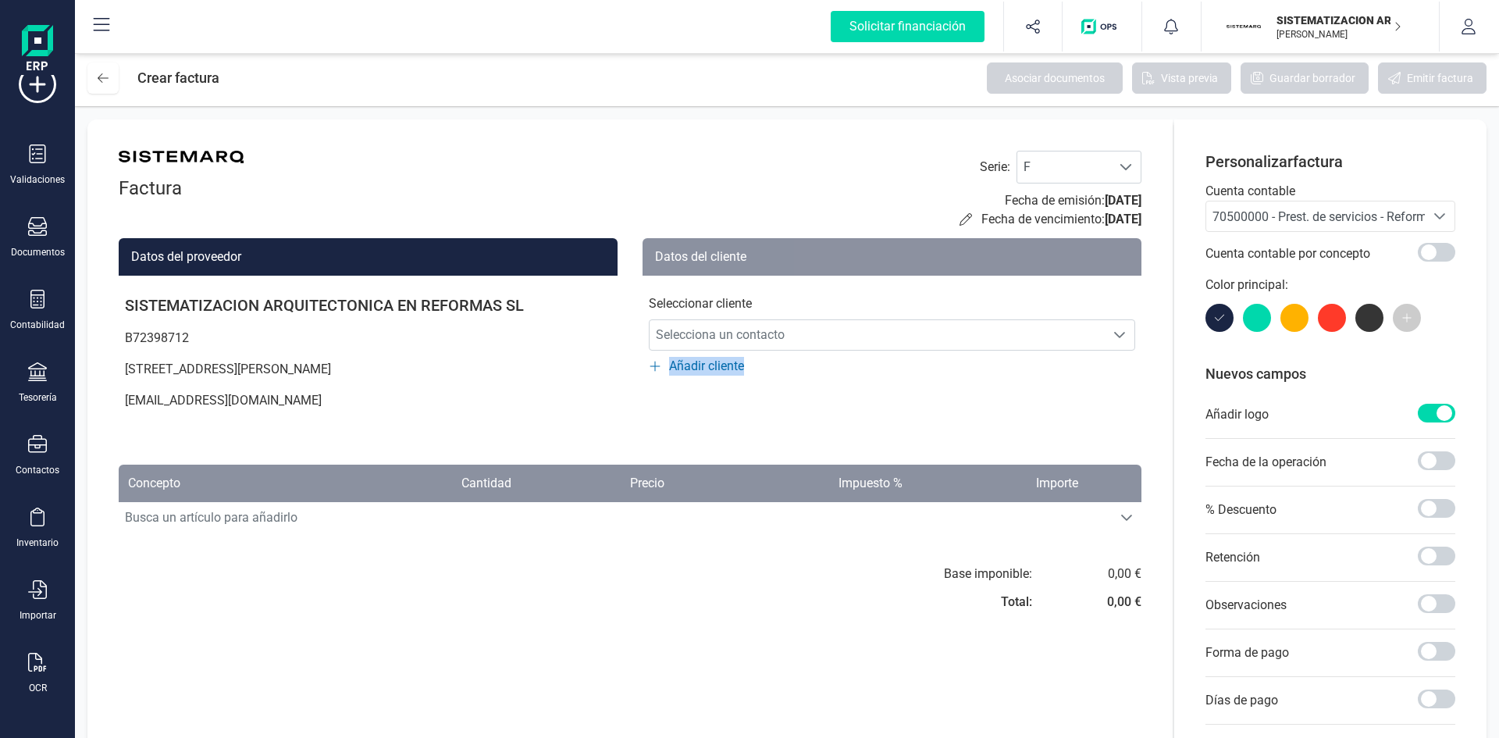
drag, startPoint x: 1009, startPoint y: 411, endPoint x: 981, endPoint y: 354, distance: 64.3
click at [981, 354] on div "Datos del cliente Seleccionar cliente Selecciona un contacto Selecciona un cont…" at bounding box center [892, 335] width 499 height 195
click at [975, 325] on span "Selecciona un contacto" at bounding box center [877, 334] width 455 height 31
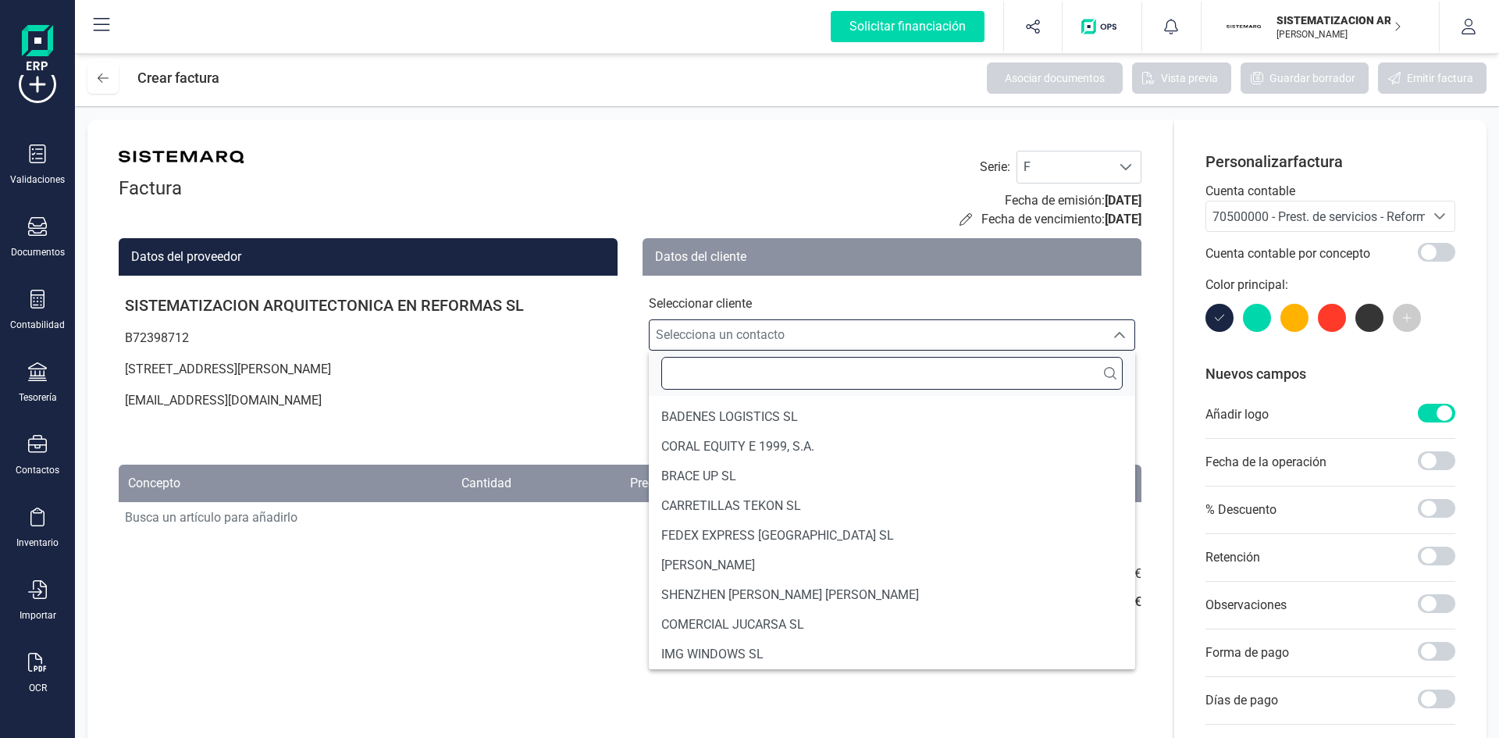
click at [808, 373] on input "text" at bounding box center [891, 373] width 461 height 33
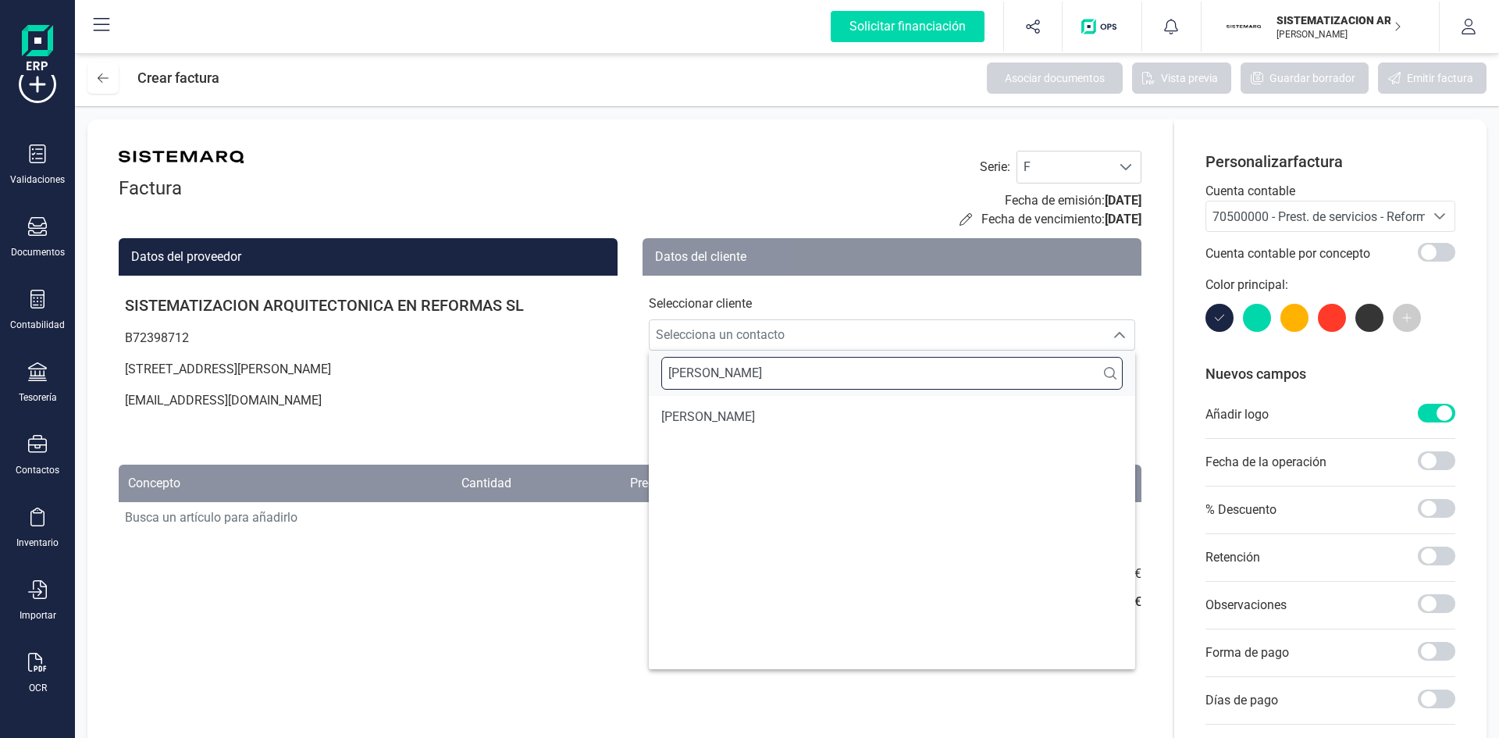
scroll to position [0, 0]
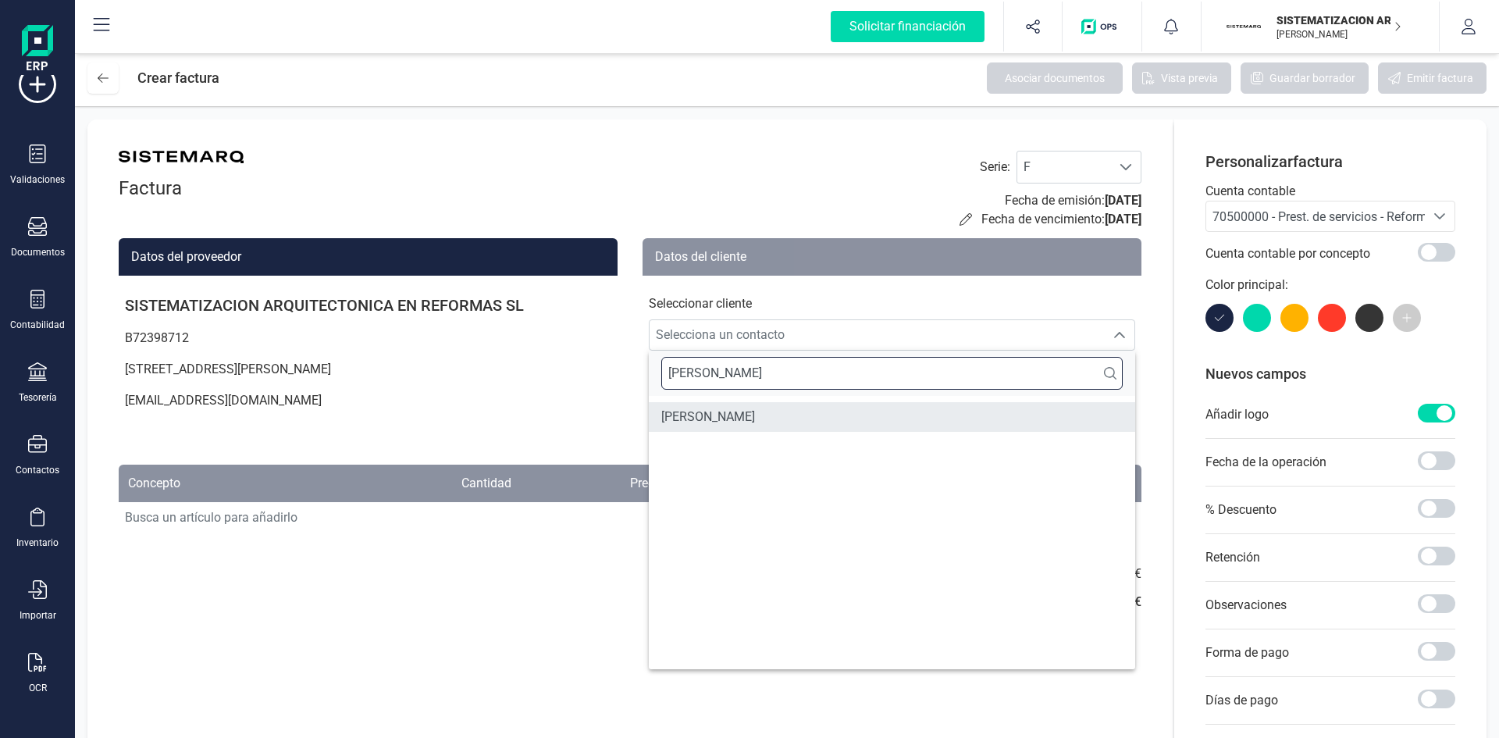
type input "sergio"
click at [803, 429] on li "SERGIO AJA LÓPEZ" at bounding box center [892, 417] width 486 height 30
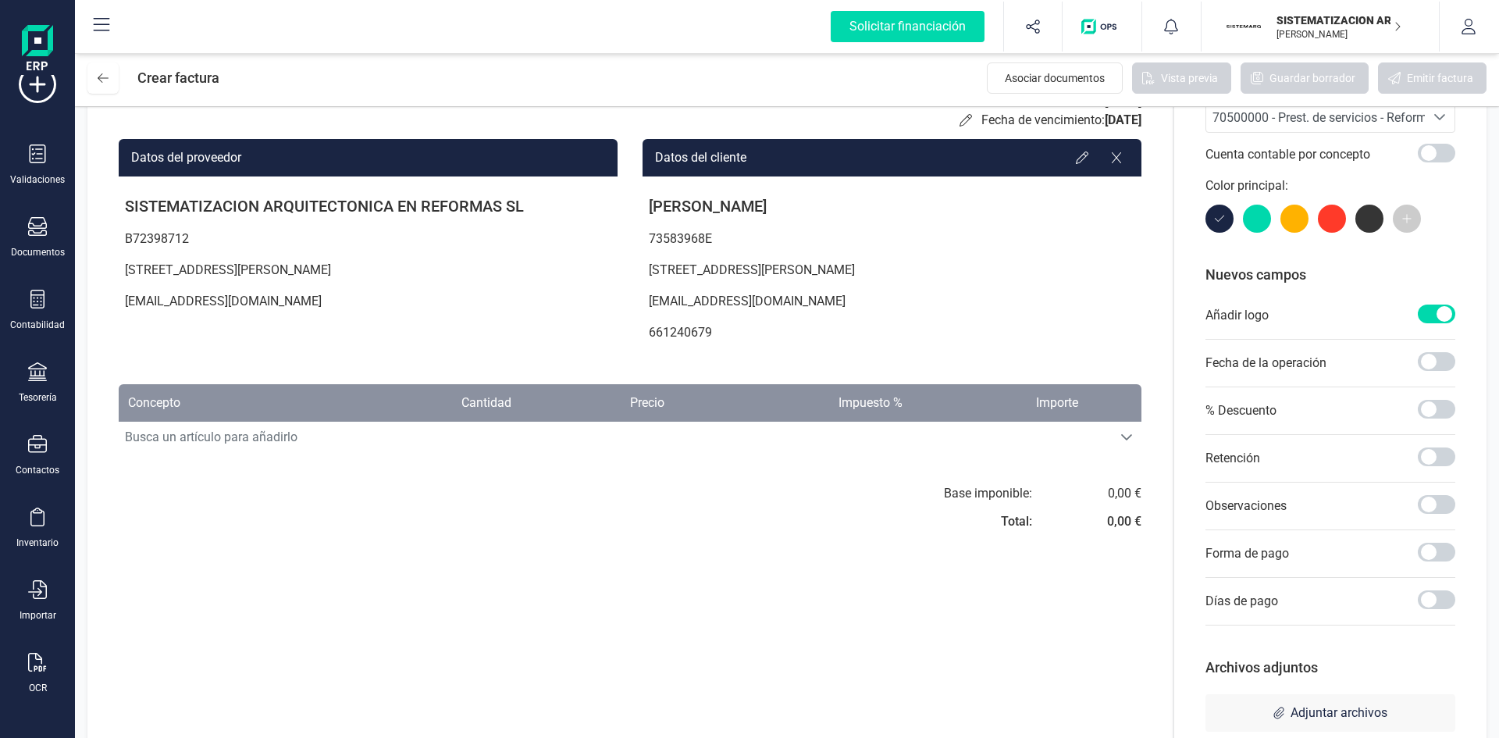
scroll to position [101, 0]
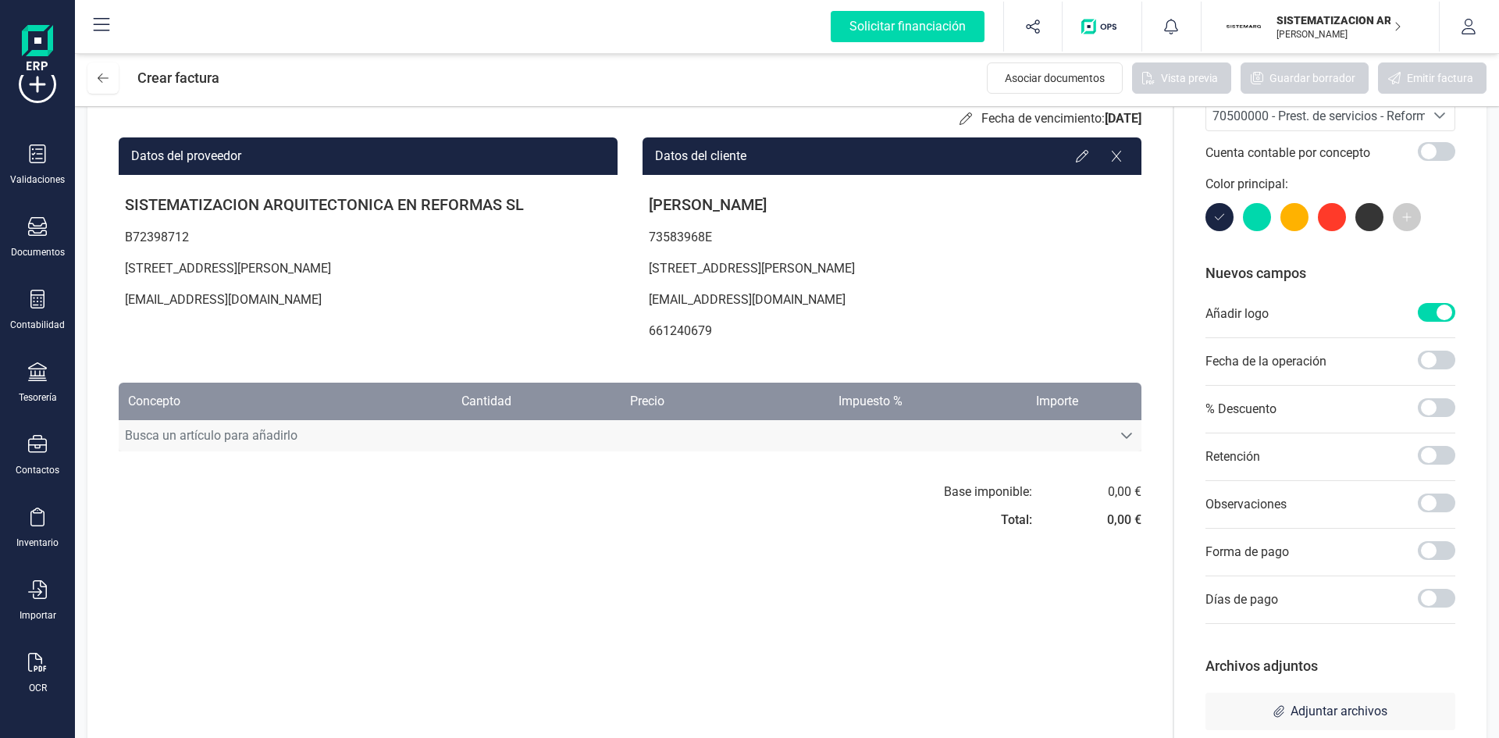
click at [839, 442] on span "Busca un artículo para añadirlo" at bounding box center [615, 435] width 993 height 31
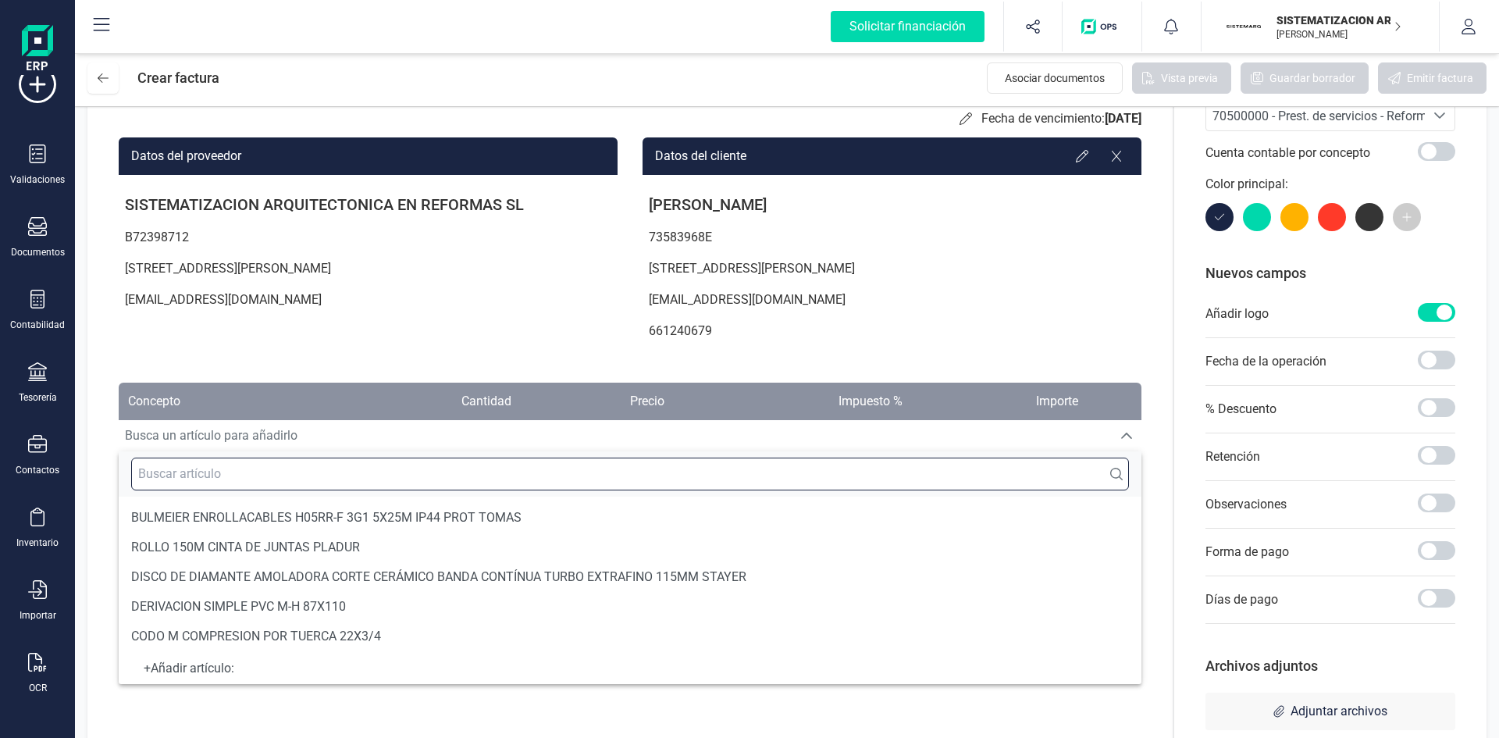
click at [595, 477] on input "text" at bounding box center [630, 474] width 998 height 33
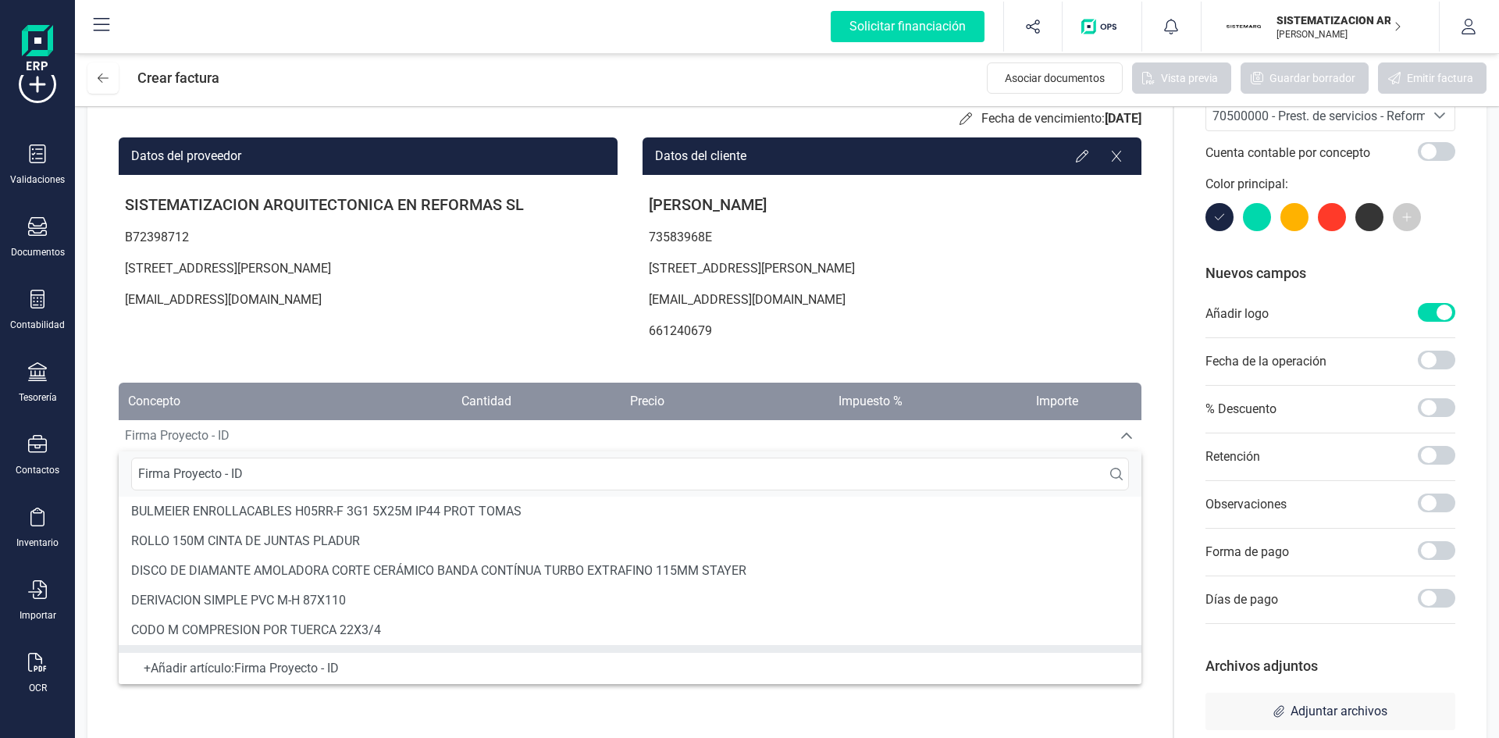
scroll to position [28, 0]
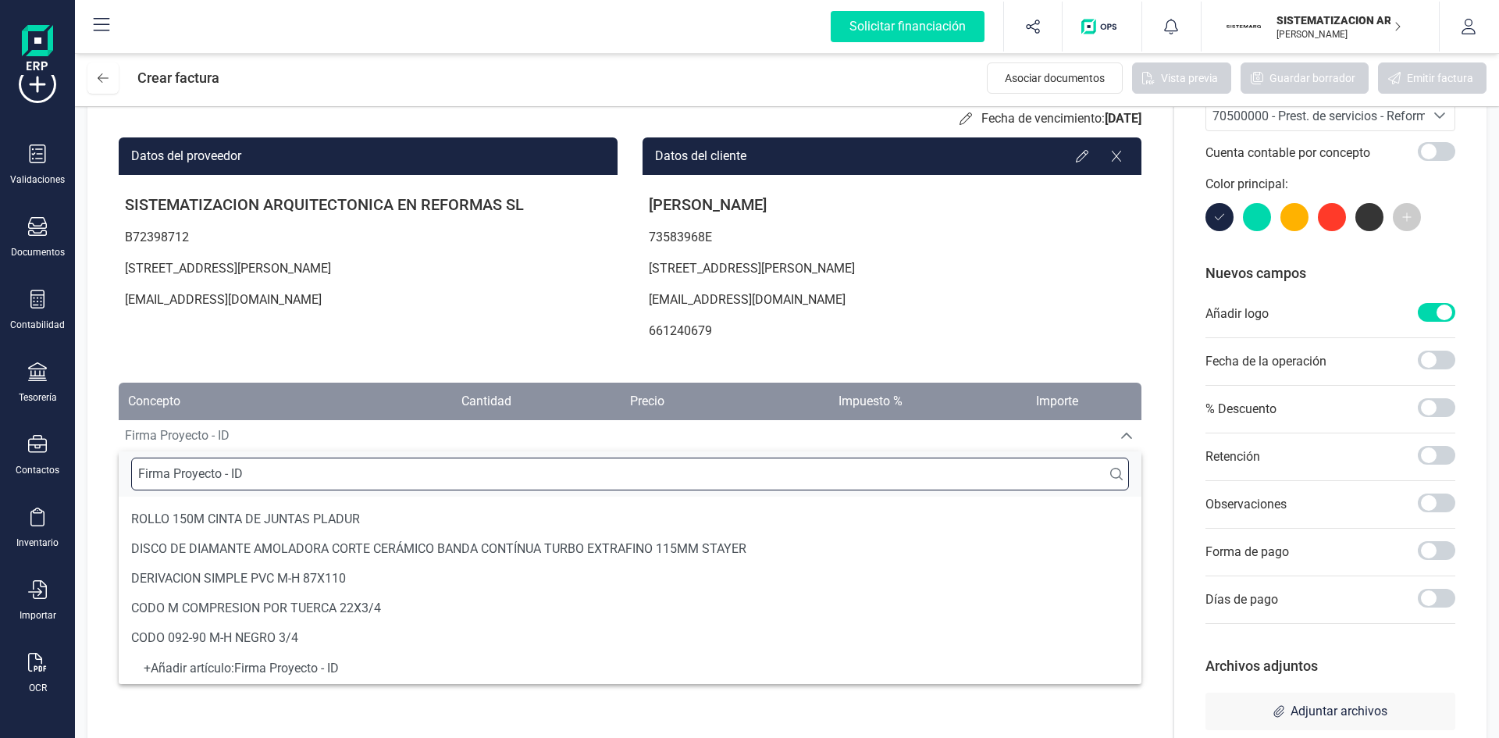
click at [354, 475] on input "Firma Proyecto - ID" at bounding box center [630, 474] width 998 height 33
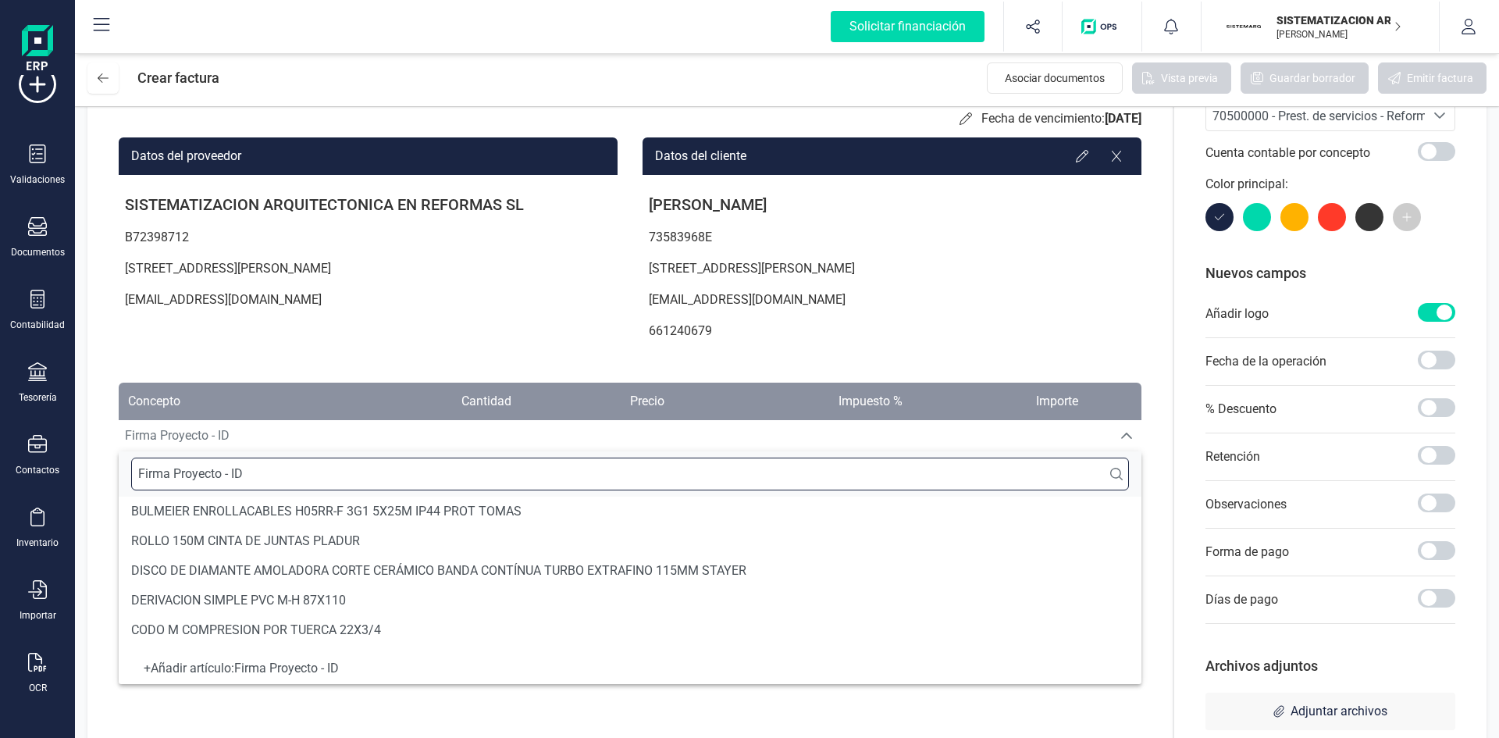
paste input "238353933527"
type input "Firma Proyecto - ID 238353933527"
click at [483, 448] on span "Firma Proyecto - ID 238353933527" at bounding box center [615, 435] width 993 height 31
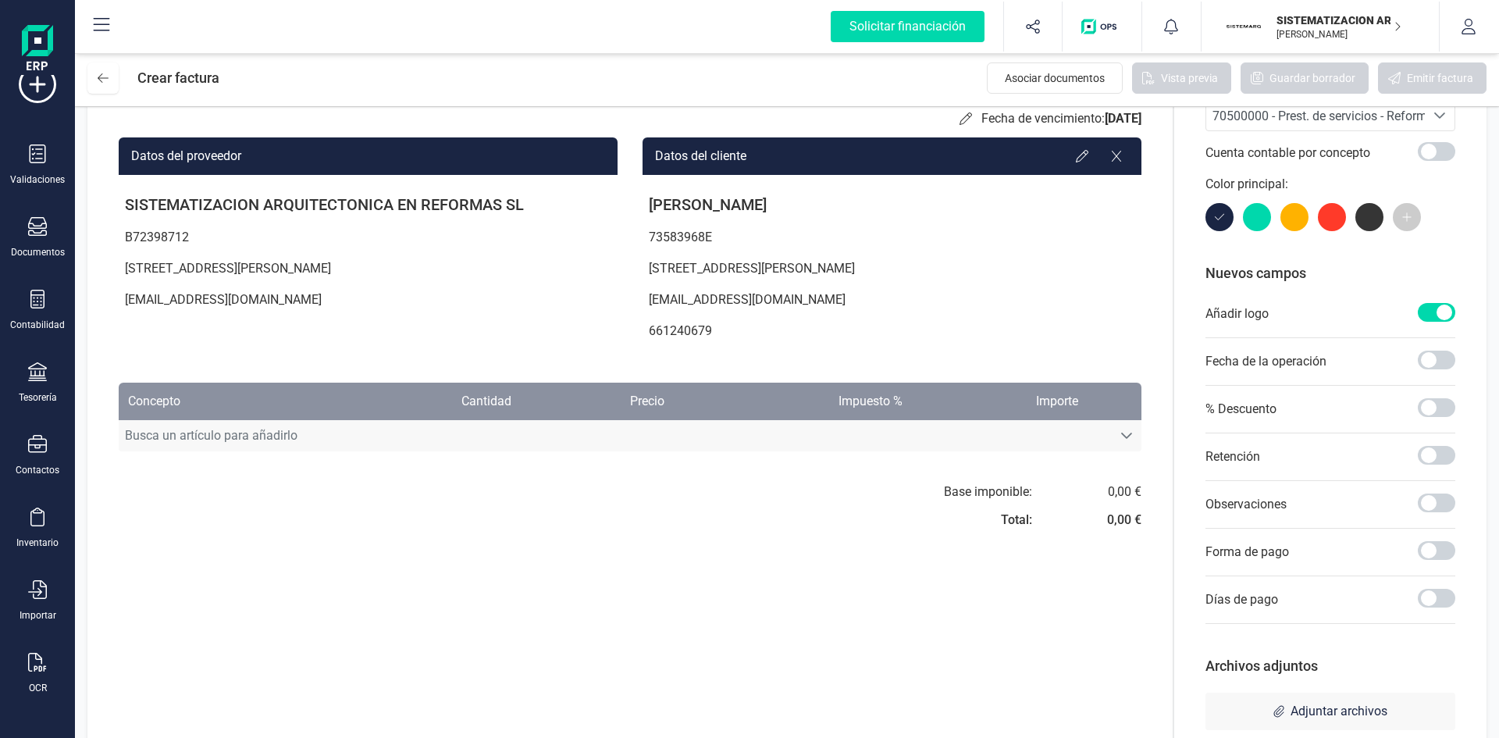
click at [1124, 438] on icon "Busca un artículo para añadirlo" at bounding box center [1126, 435] width 12 height 12
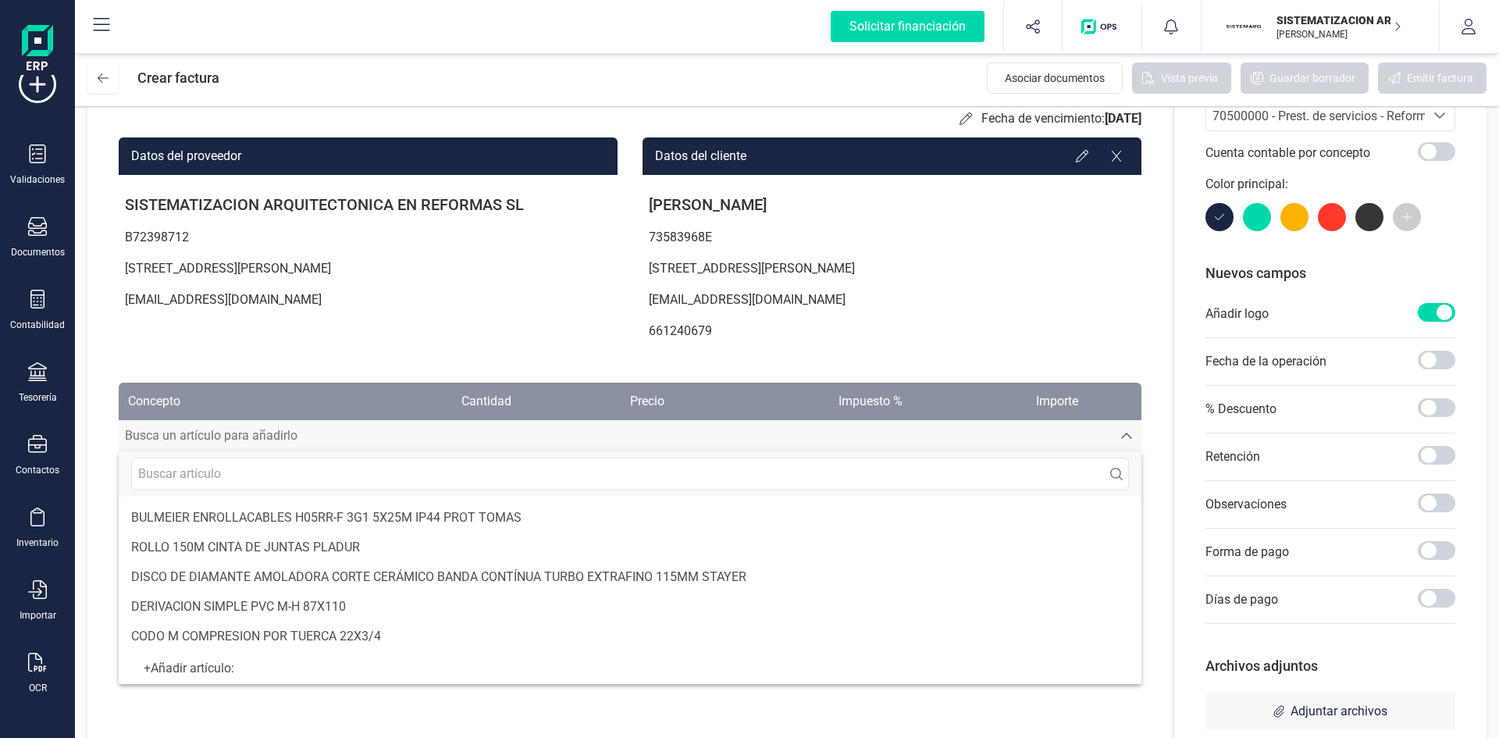
click at [254, 671] on div "+ Añadir artículo :" at bounding box center [630, 668] width 998 height 6
click at [206, 678] on div "+ Añadir artículo :" at bounding box center [630, 668] width 1023 height 31
click at [180, 670] on div "+ Añadir artículo :" at bounding box center [630, 668] width 998 height 6
click at [141, 668] on div "+ Añadir artículo :" at bounding box center [630, 668] width 998 height 6
click at [257, 472] on input "text" at bounding box center [630, 474] width 998 height 33
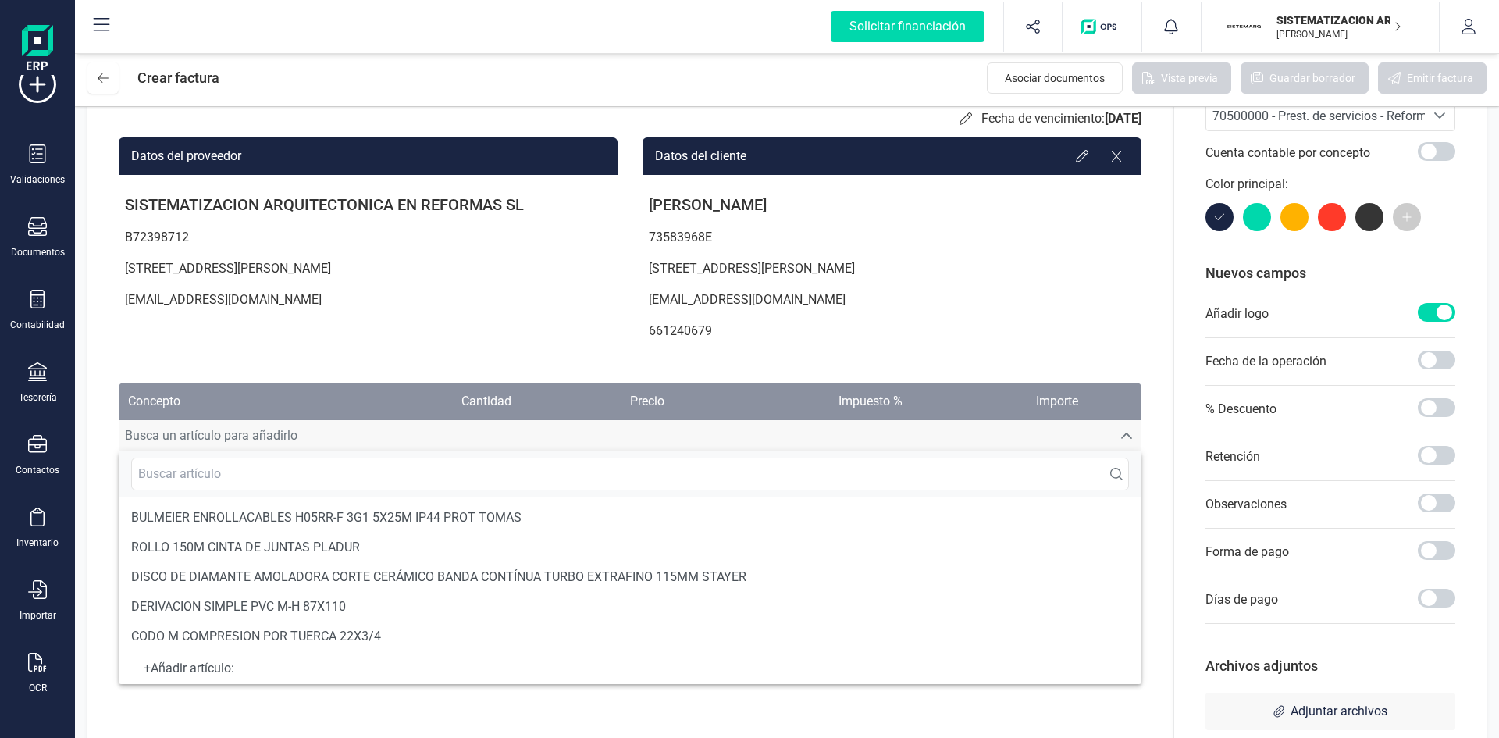
click at [223, 668] on div "+ Añadir artículo :" at bounding box center [630, 668] width 998 height 6
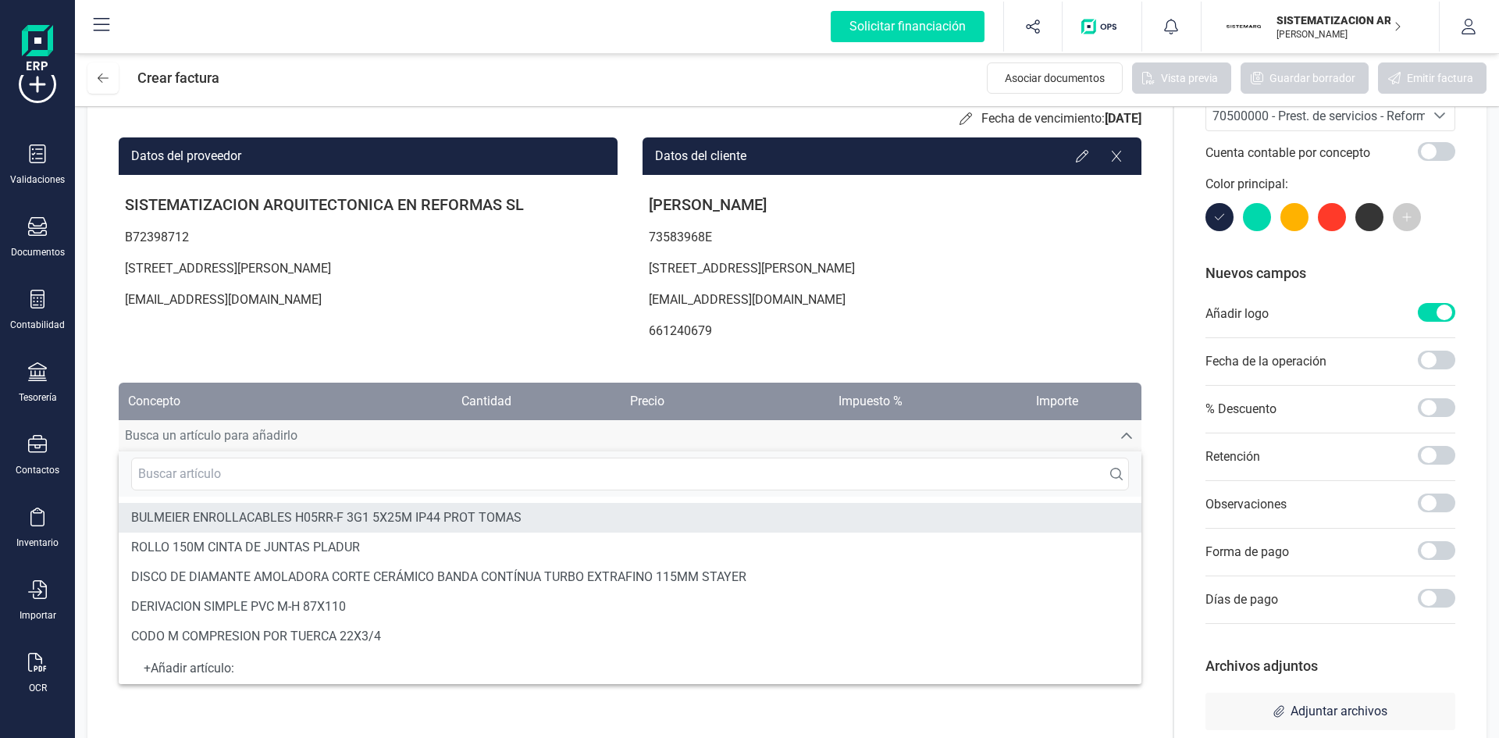
click at [342, 513] on span "BULMEIER ENROLLACABLES H05RR-F 3G1 5X25M IP44 PROT TOMAS" at bounding box center [326, 517] width 390 height 19
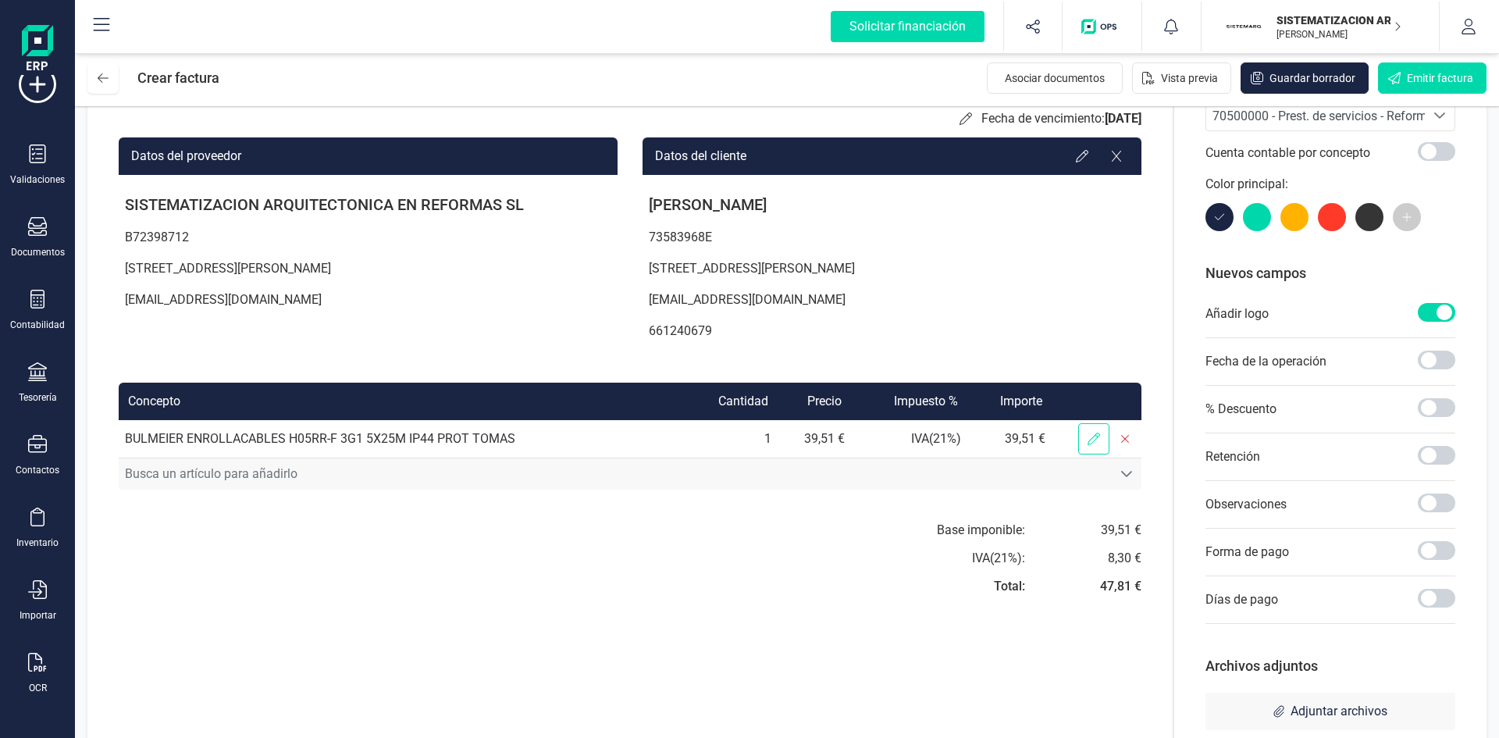
click at [1086, 430] on span at bounding box center [1093, 438] width 31 height 31
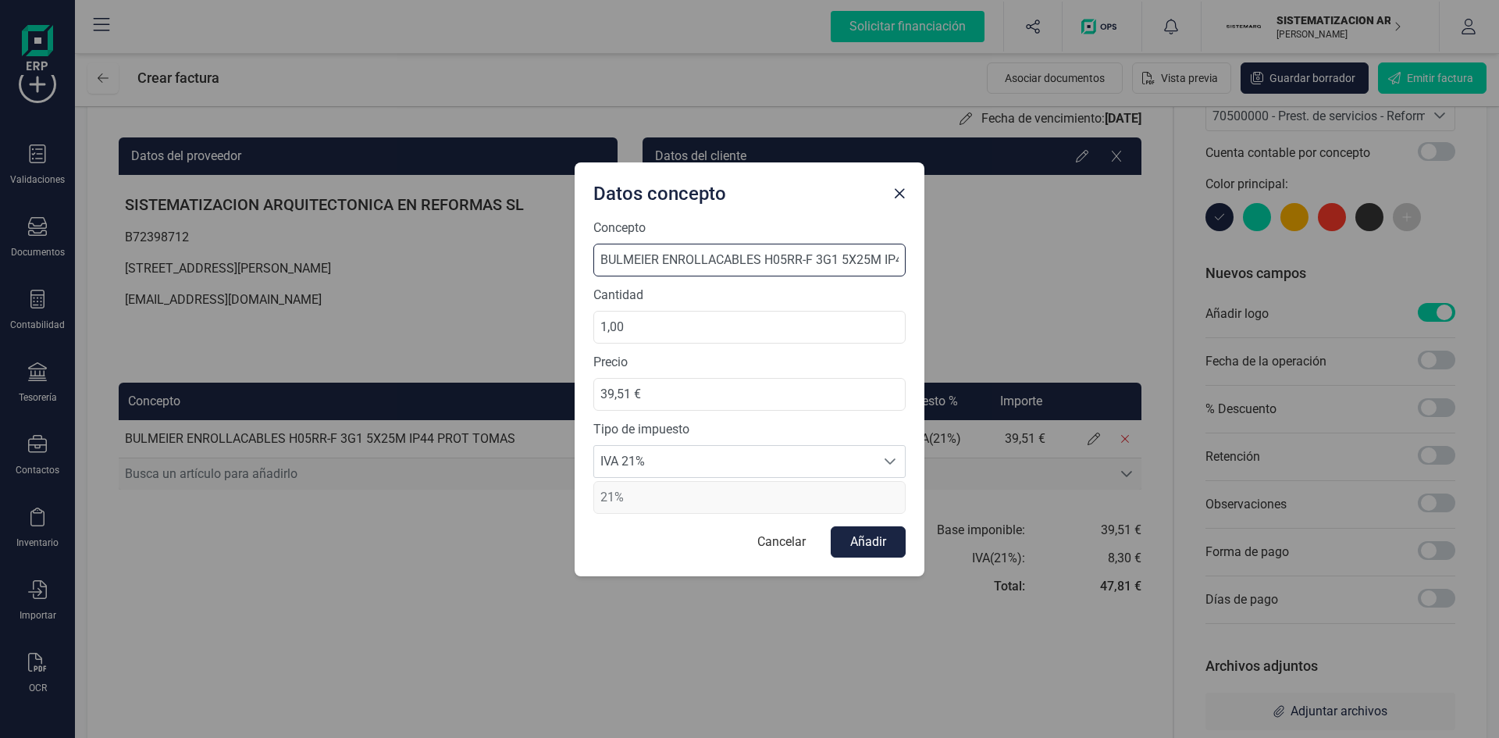
scroll to position [0, 94]
drag, startPoint x: 602, startPoint y: 258, endPoint x: 1035, endPoint y: 261, distance: 433.3
click at [1035, 261] on div "Datos concepto Concepto BULMEIER ENROLLACABLES H05RR-F 3G1 5X25M IP44 PROT TOMA…" at bounding box center [749, 369] width 1499 height 738
click at [721, 266] on input "Firma Proyecto -" at bounding box center [749, 260] width 312 height 33
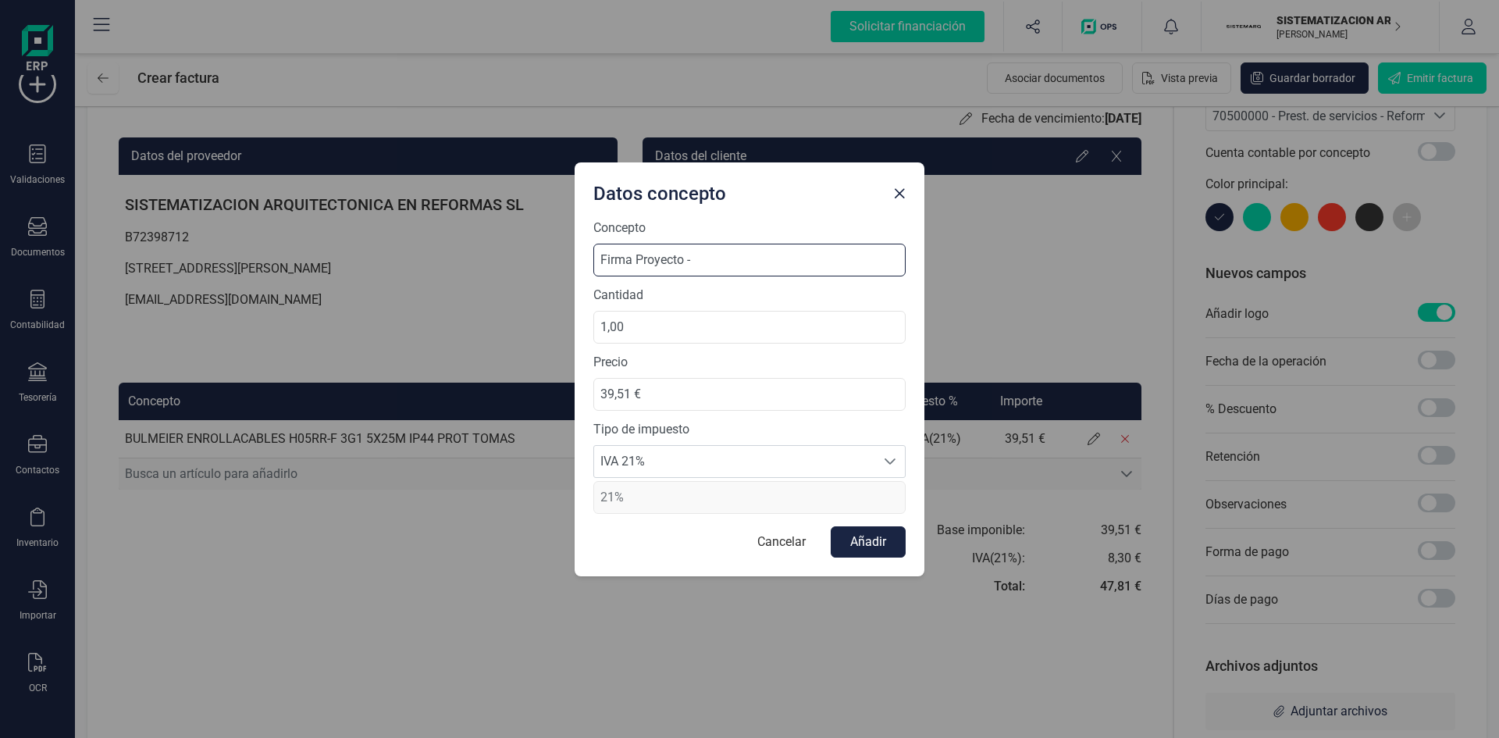
paste input "ID 238353933527"
type input "Firma Proyecto - ID 238353933527"
drag, startPoint x: 674, startPoint y: 398, endPoint x: 556, endPoint y: 399, distance: 117.9
click at [556, 399] on div "Datos concepto Concepto Firma Proyecto - ID 238353933527 Cantidad 1,00 Precio 3…" at bounding box center [749, 369] width 1499 height 738
type input "3.921,16 €"
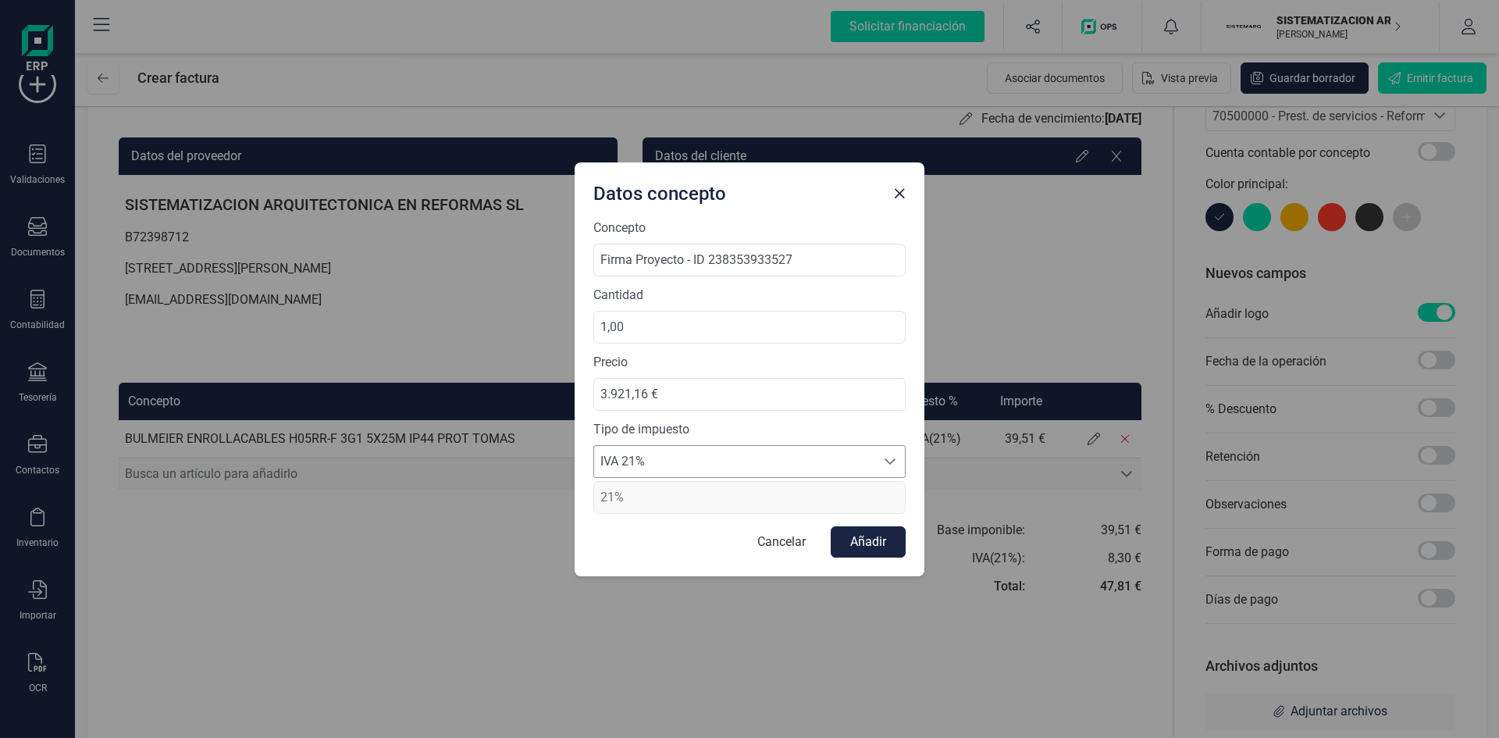
click at [833, 459] on span "IVA 21%" at bounding box center [734, 461] width 281 height 31
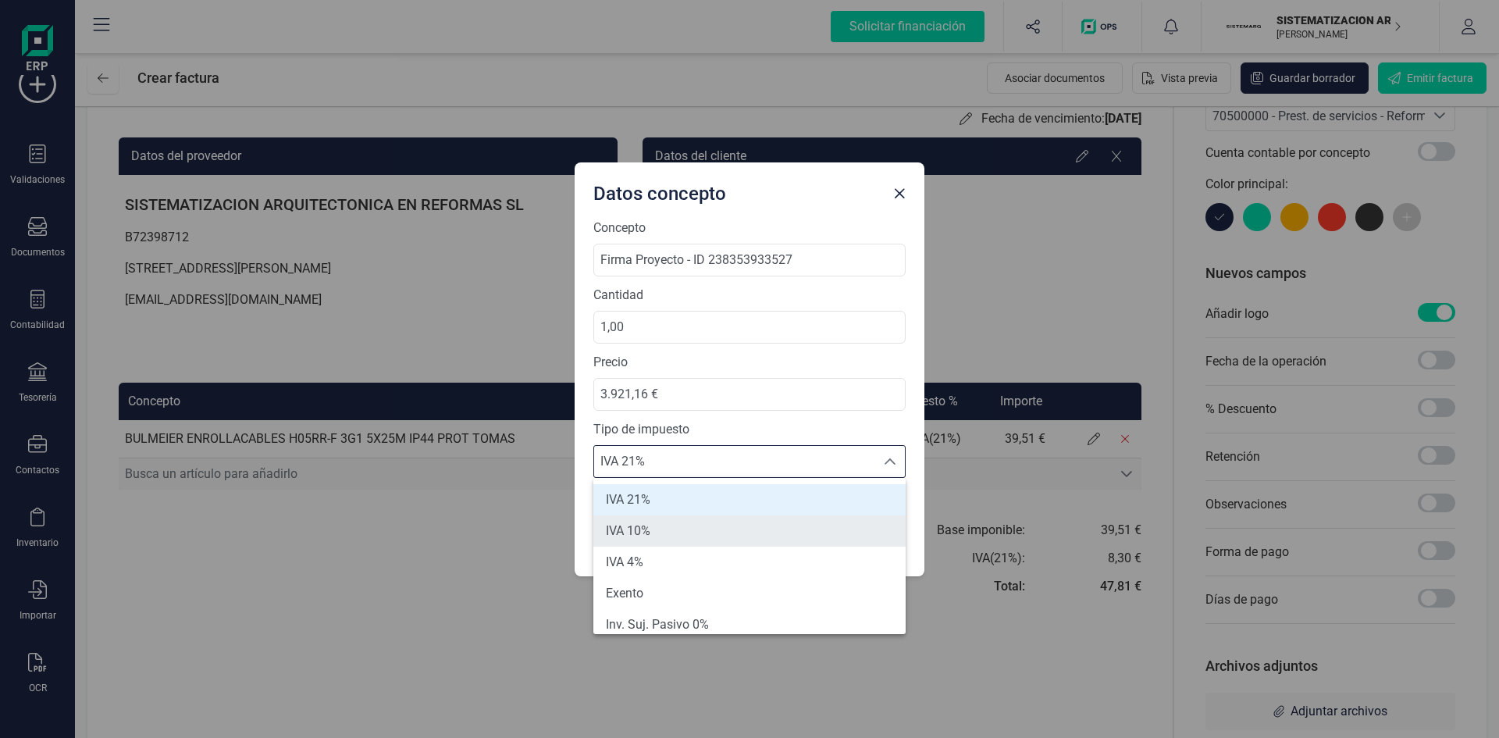
click at [745, 518] on li "IVA 10%" at bounding box center [749, 530] width 312 height 31
type input "10%"
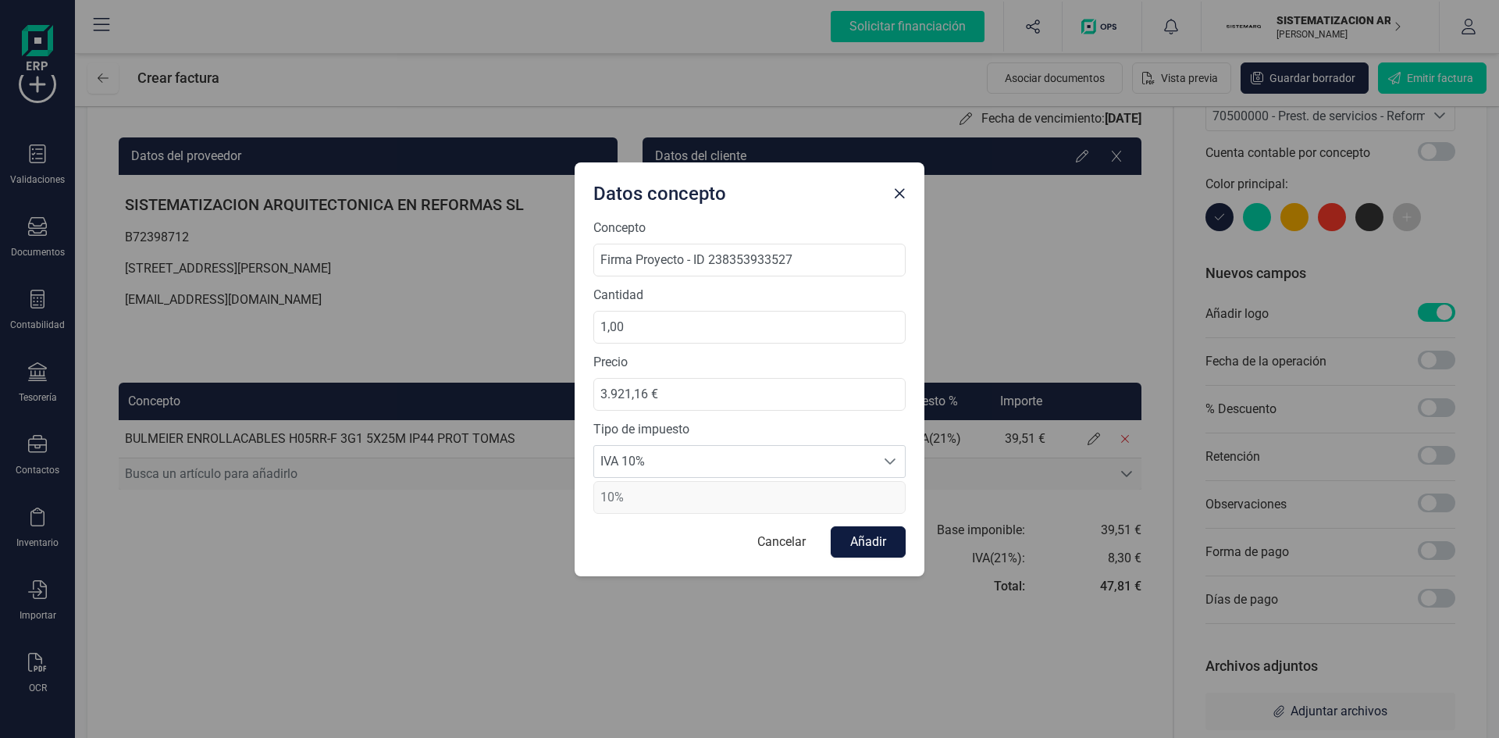
click at [852, 530] on button "Añadir" at bounding box center [868, 541] width 75 height 31
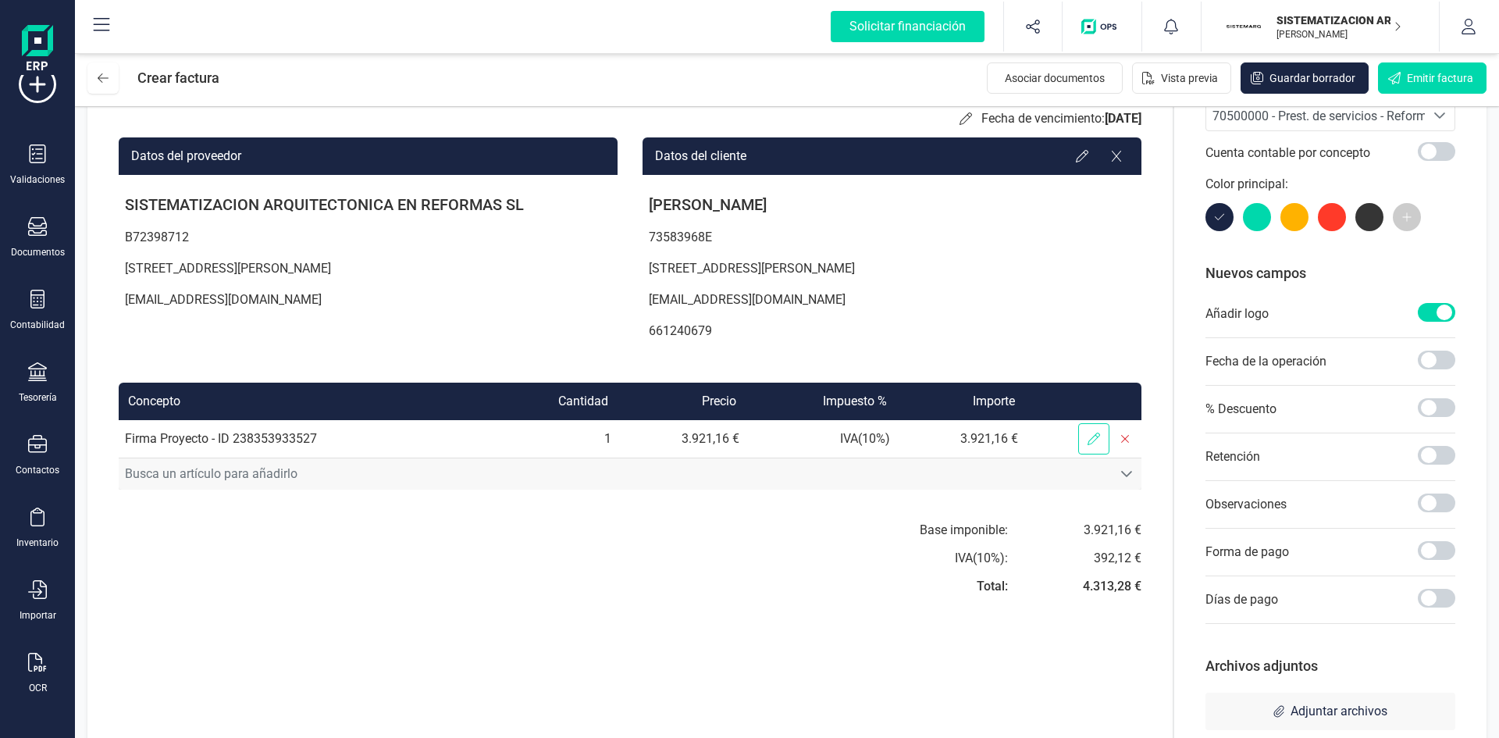
click at [1099, 433] on icon at bounding box center [1094, 439] width 12 height 12
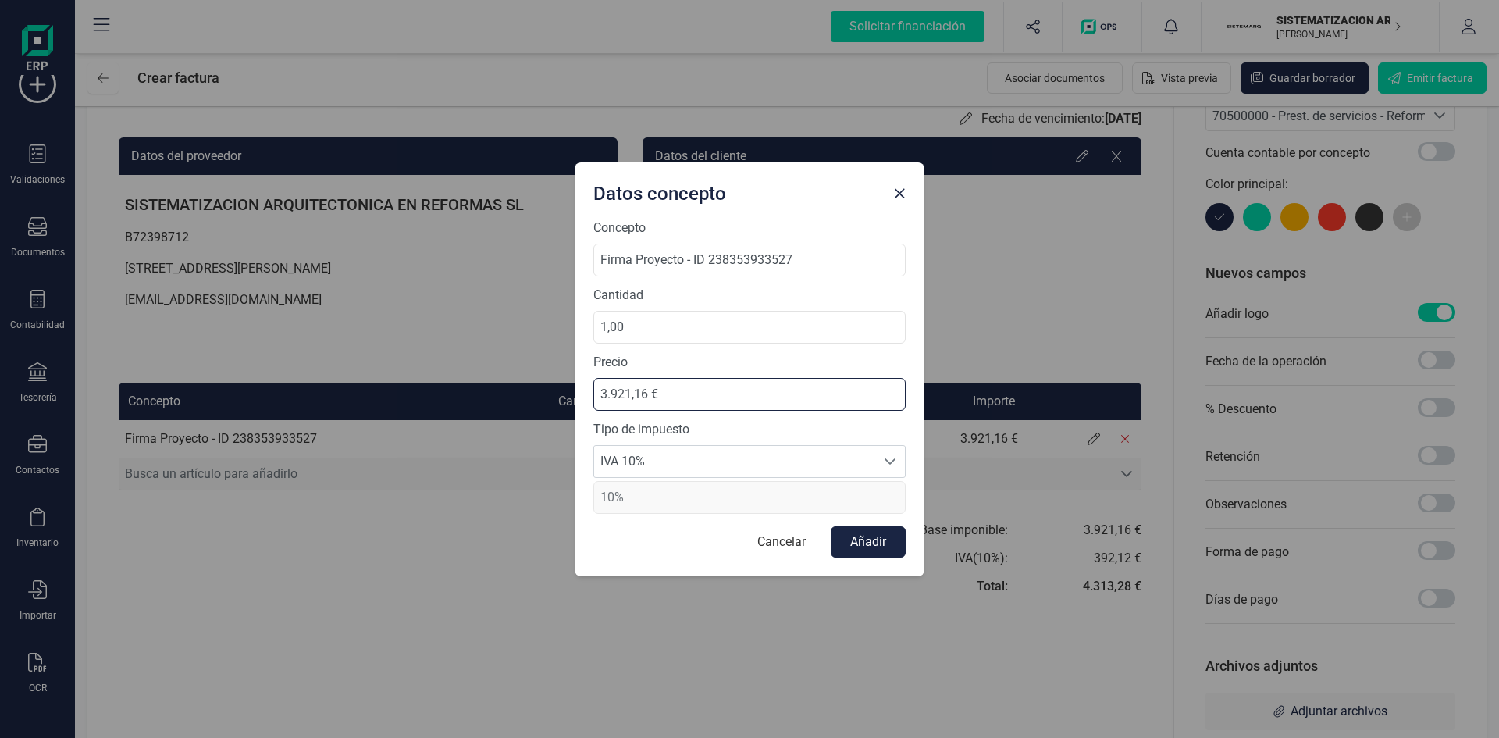
click at [690, 391] on input "3.921,16 €" at bounding box center [749, 394] width 312 height 33
click at [645, 390] on input "3.921,16 €" at bounding box center [749, 394] width 312 height 33
click at [640, 390] on input "3.921,16 €" at bounding box center [749, 394] width 312 height 33
type input "3.921,36 €"
click at [872, 538] on button "Añadir" at bounding box center [868, 541] width 75 height 31
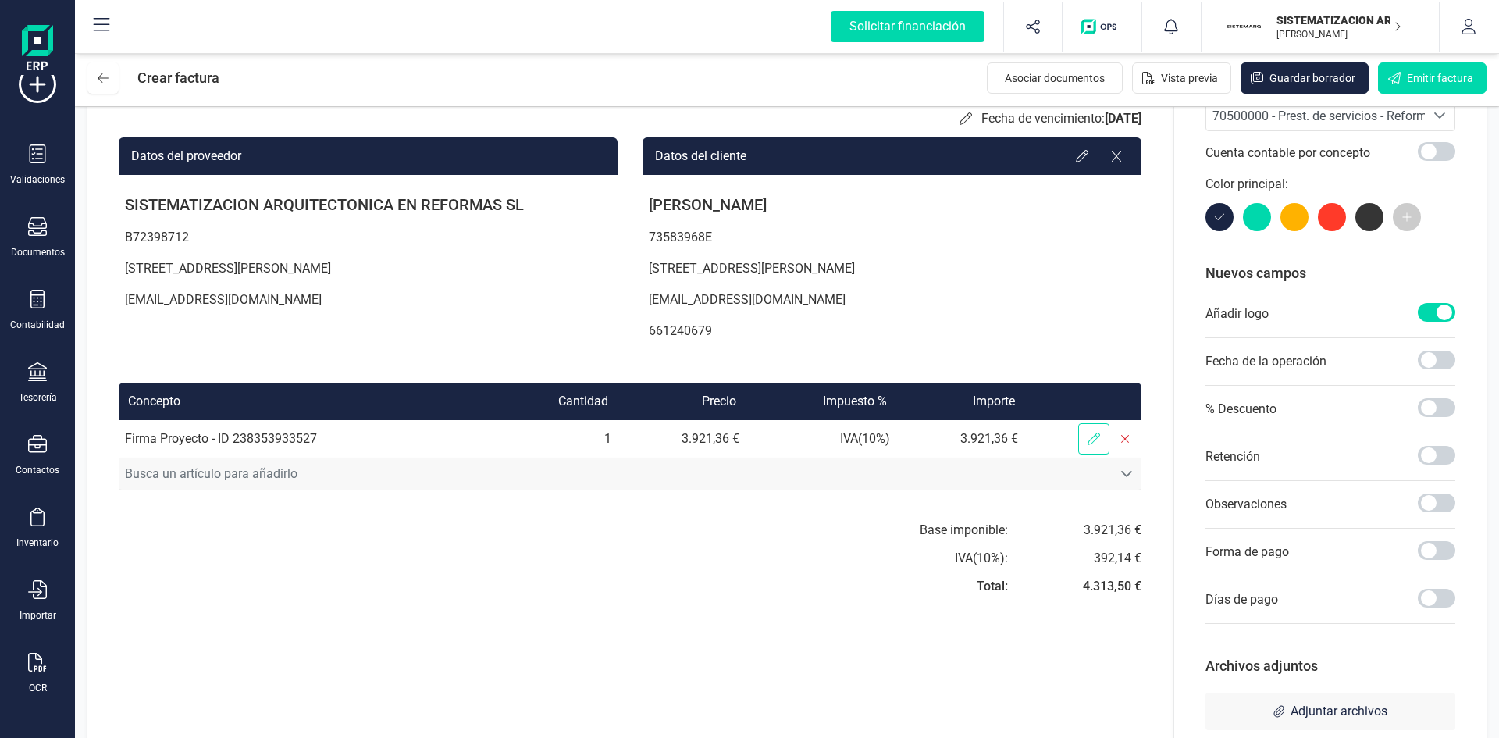
click at [1092, 438] on icon at bounding box center [1094, 439] width 12 height 12
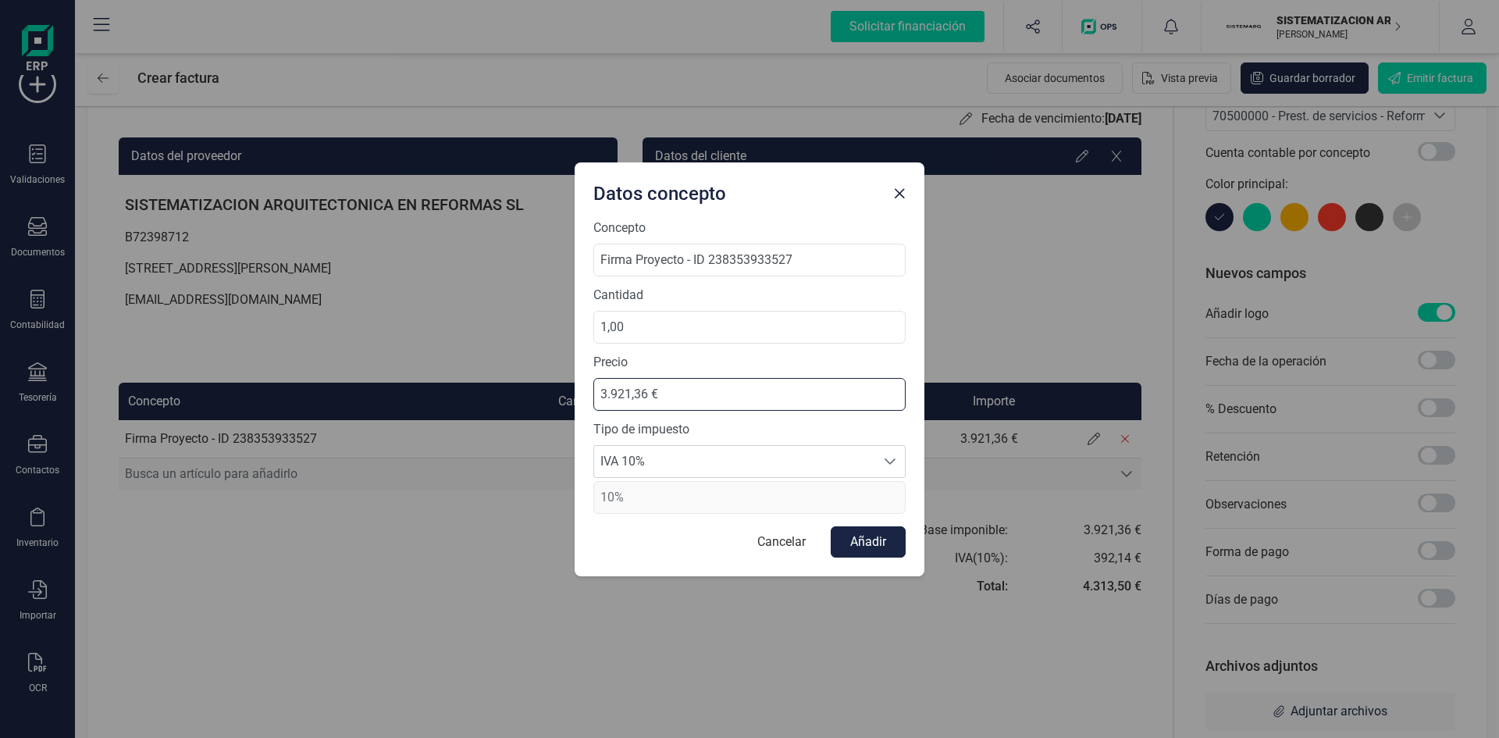
click at [643, 387] on input "3.921,36 €" at bounding box center [749, 394] width 312 height 33
type input "3.921,56 €"
click at [861, 545] on button "Añadir" at bounding box center [868, 541] width 75 height 31
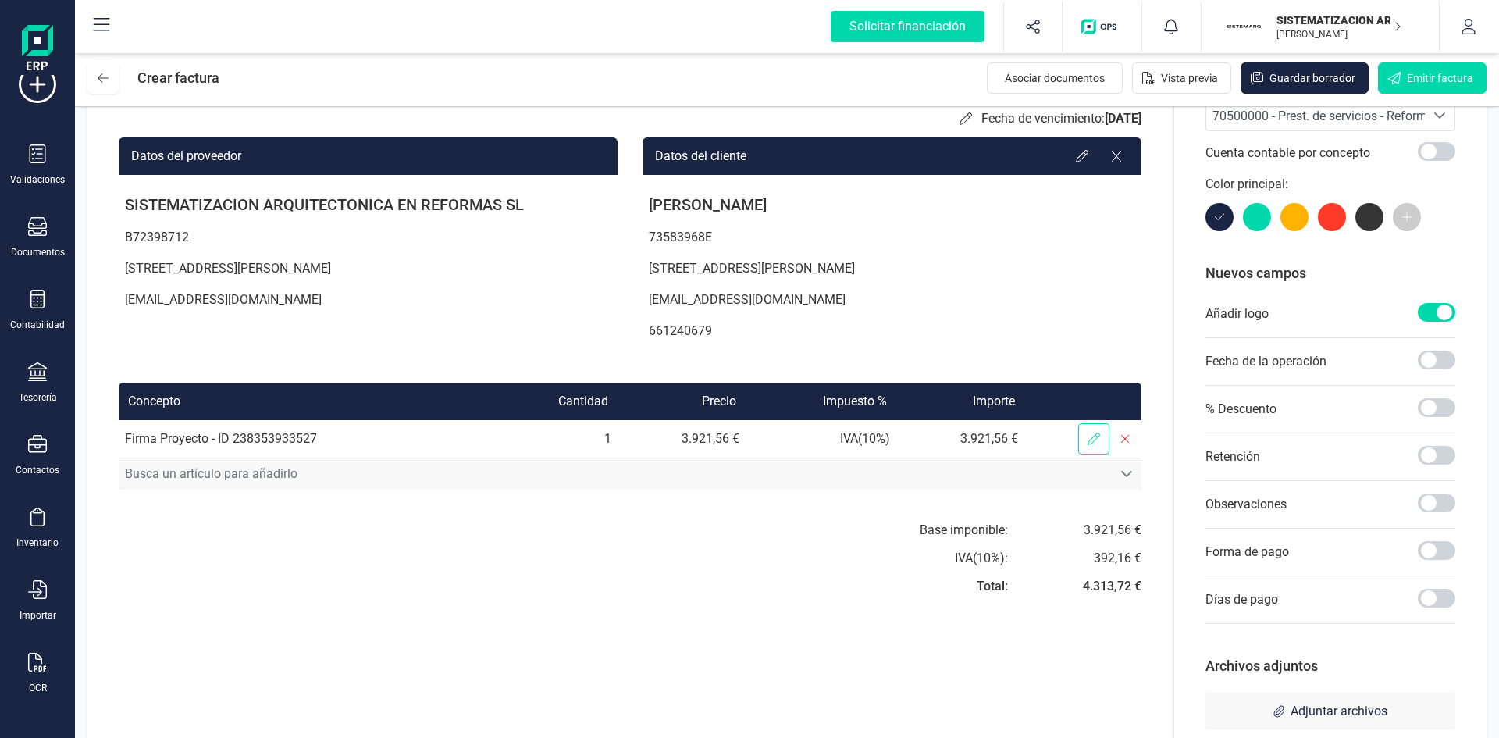
click at [1091, 436] on icon at bounding box center [1094, 439] width 12 height 12
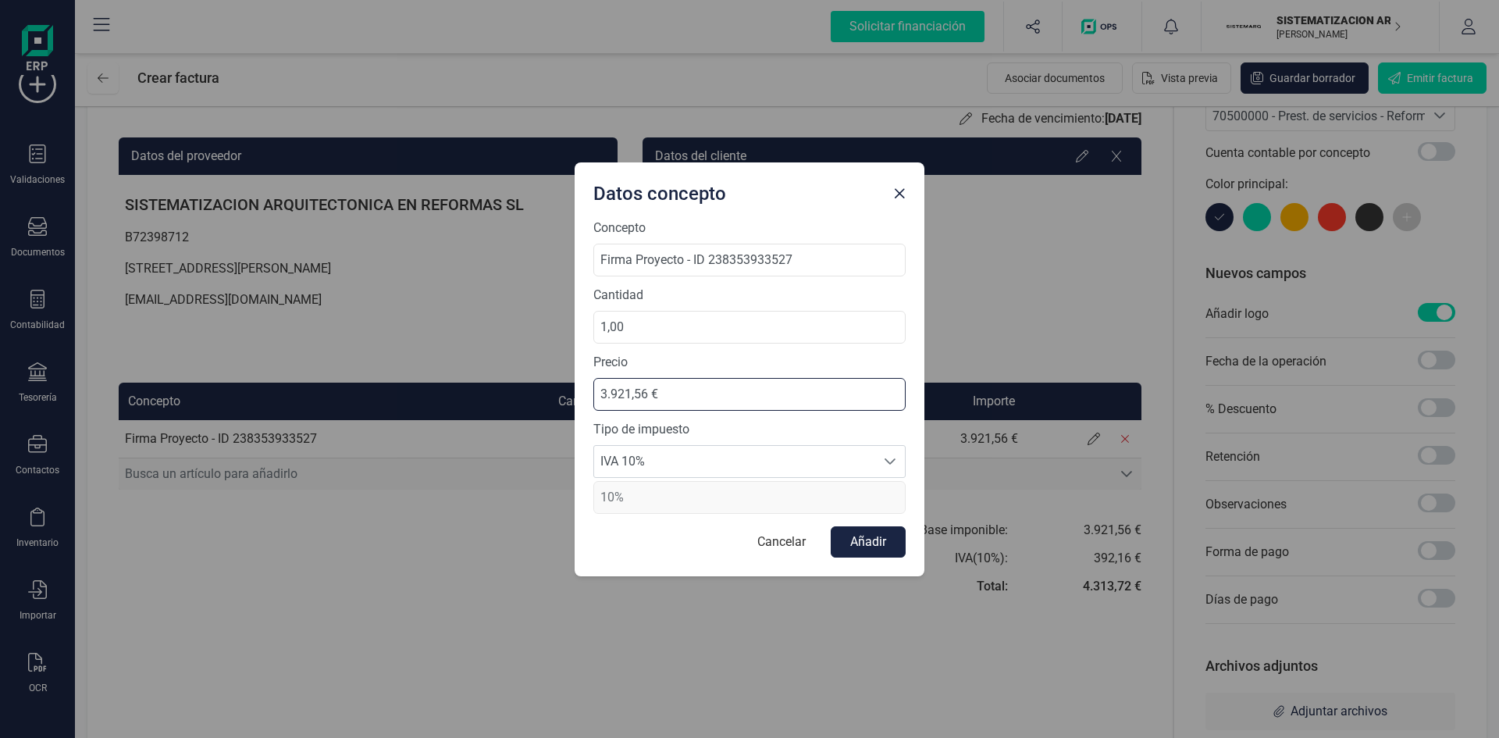
click at [643, 393] on input "3.921,56 €" at bounding box center [749, 394] width 312 height 33
click at [647, 391] on input "3.921,56 €" at bounding box center [749, 394] width 312 height 33
type input "3.921,59 €"
click at [875, 541] on button "Añadir" at bounding box center [868, 541] width 75 height 31
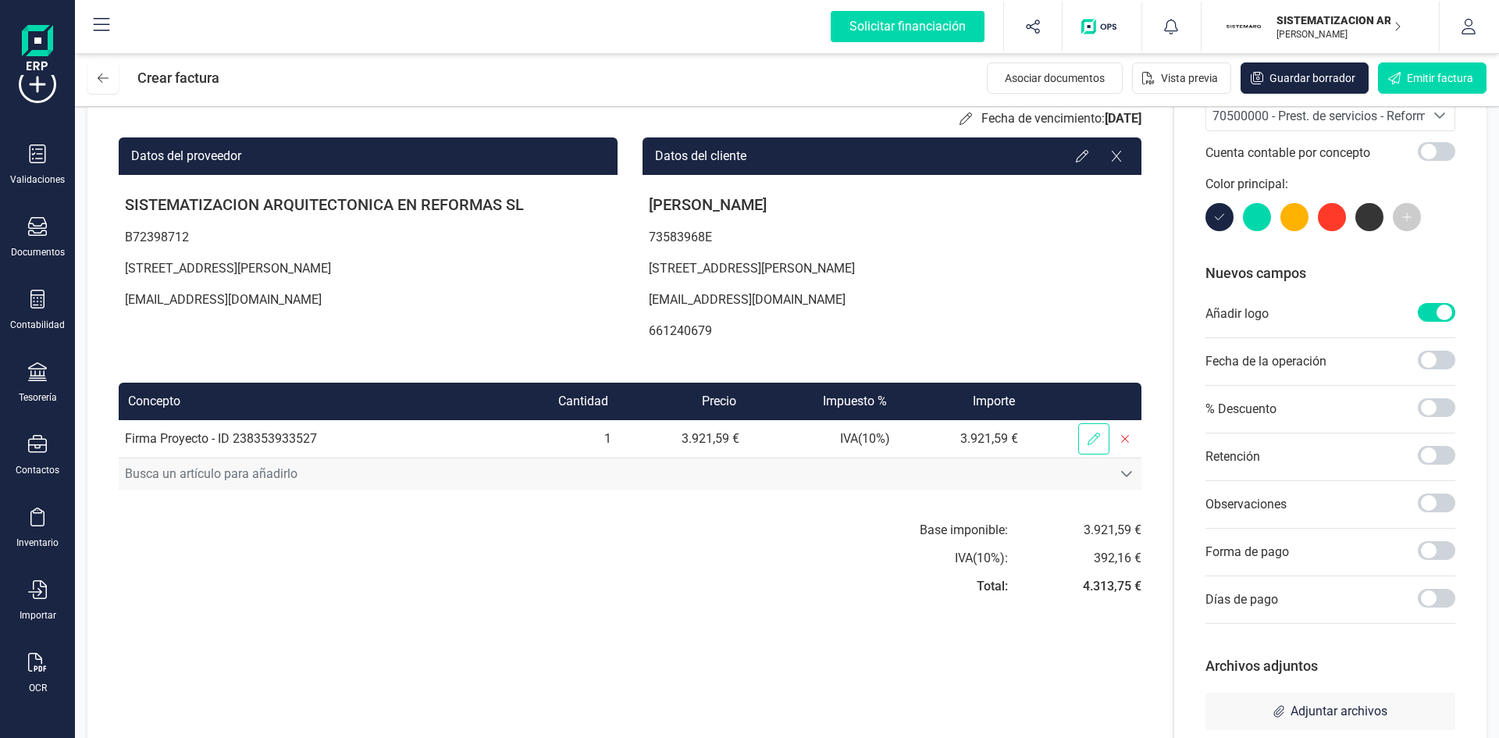
click at [1084, 438] on span at bounding box center [1093, 438] width 31 height 31
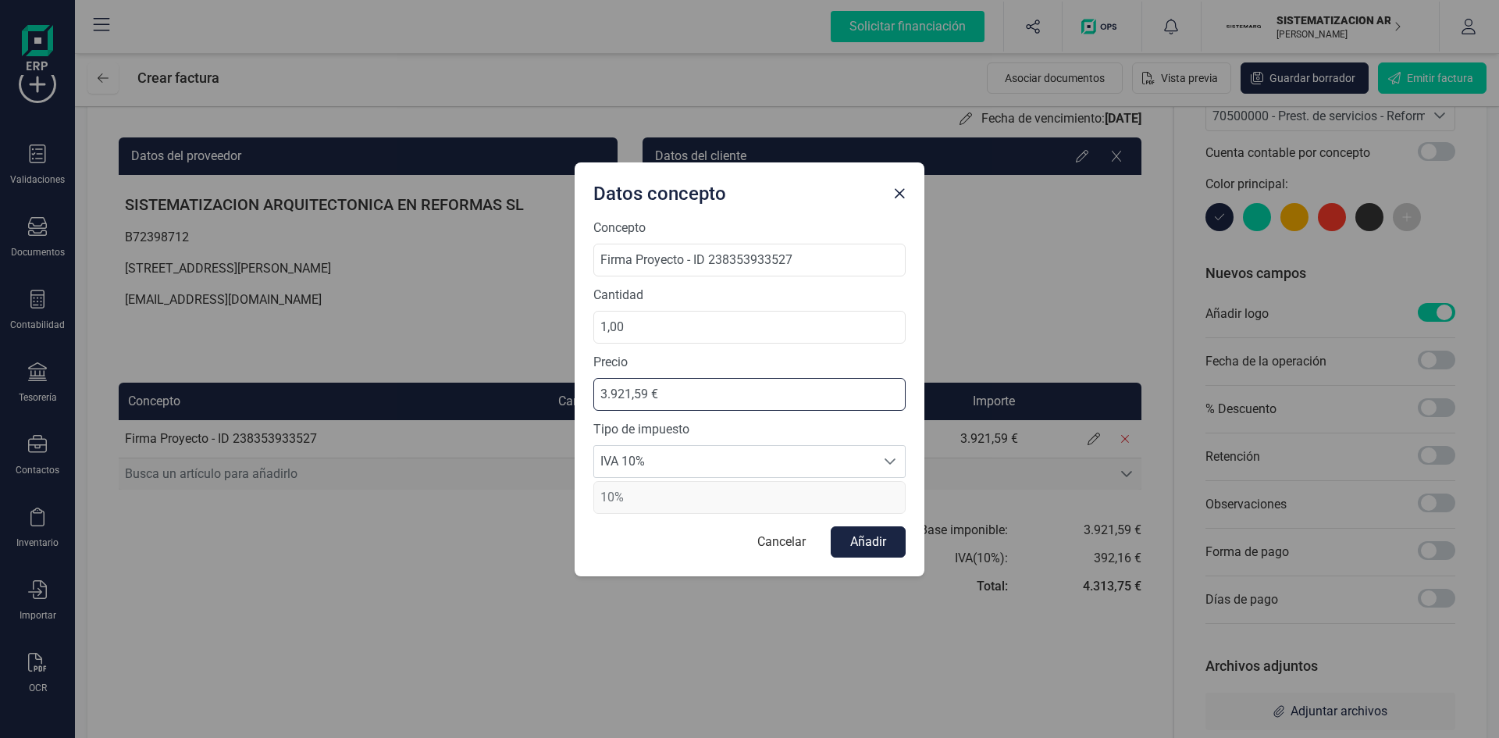
click at [642, 393] on input "3.921,59 €" at bounding box center [749, 394] width 312 height 33
click at [647, 392] on input "3.921,59 €" at bounding box center [749, 394] width 312 height 33
type input "3.921,60 €"
click at [881, 546] on button "Añadir" at bounding box center [868, 541] width 75 height 31
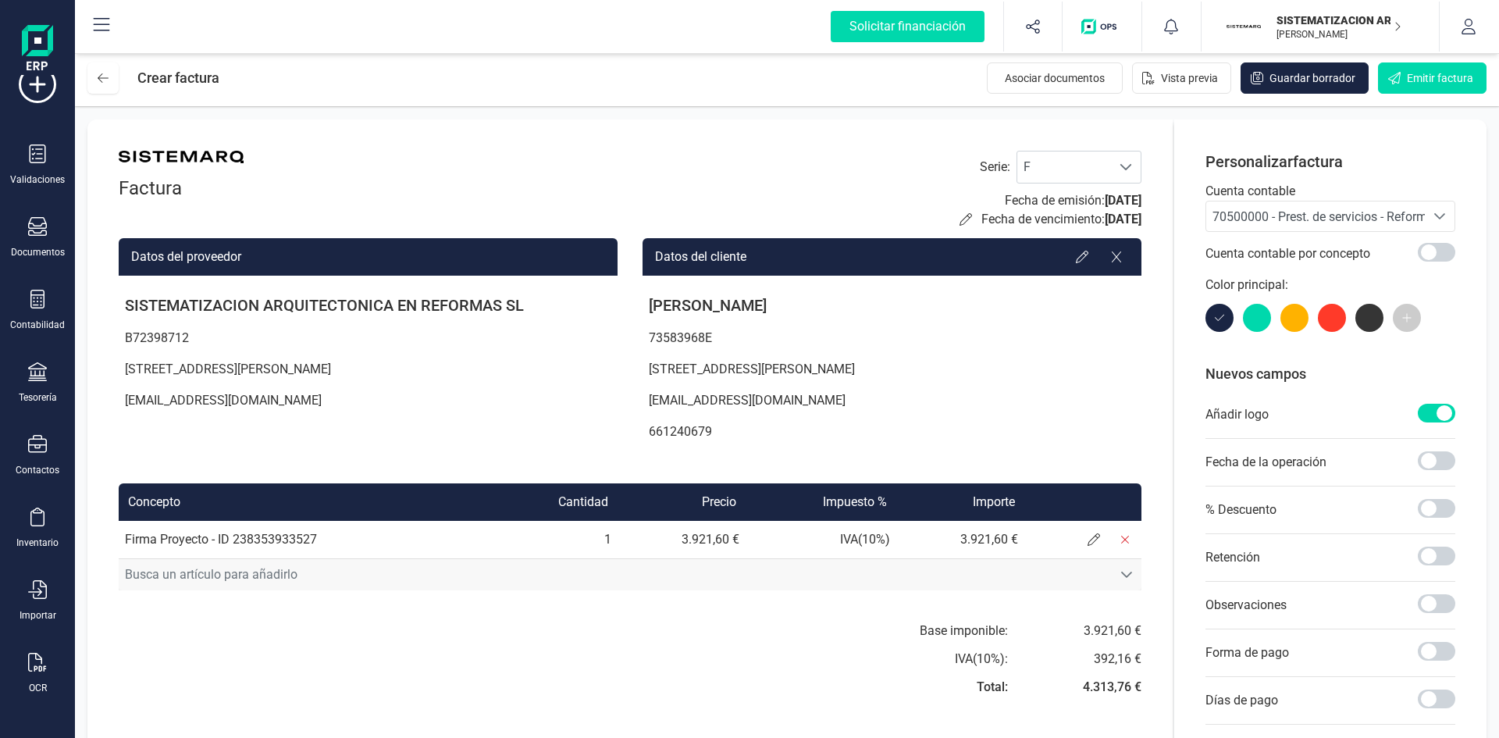
scroll to position [140, 0]
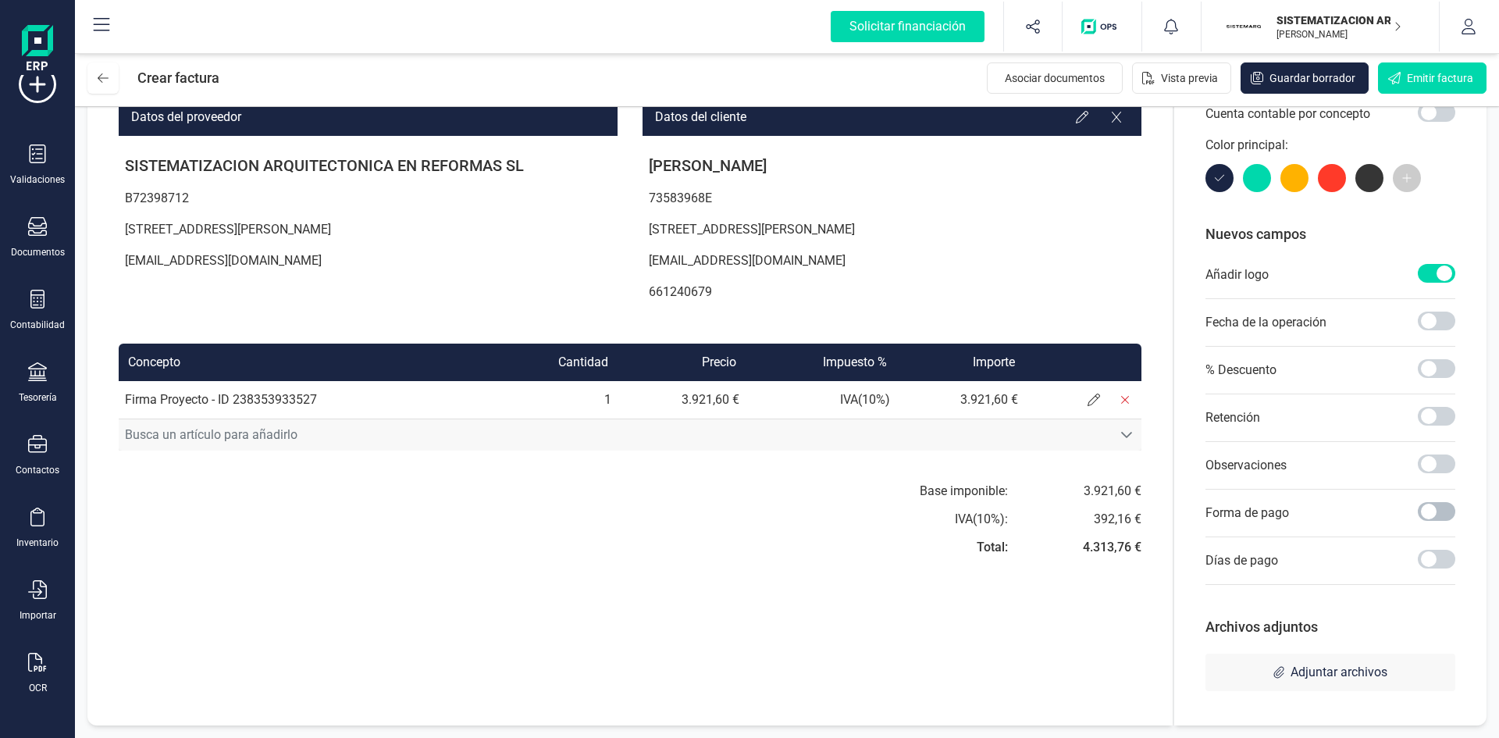
click at [1435, 513] on span at bounding box center [1436, 511] width 37 height 19
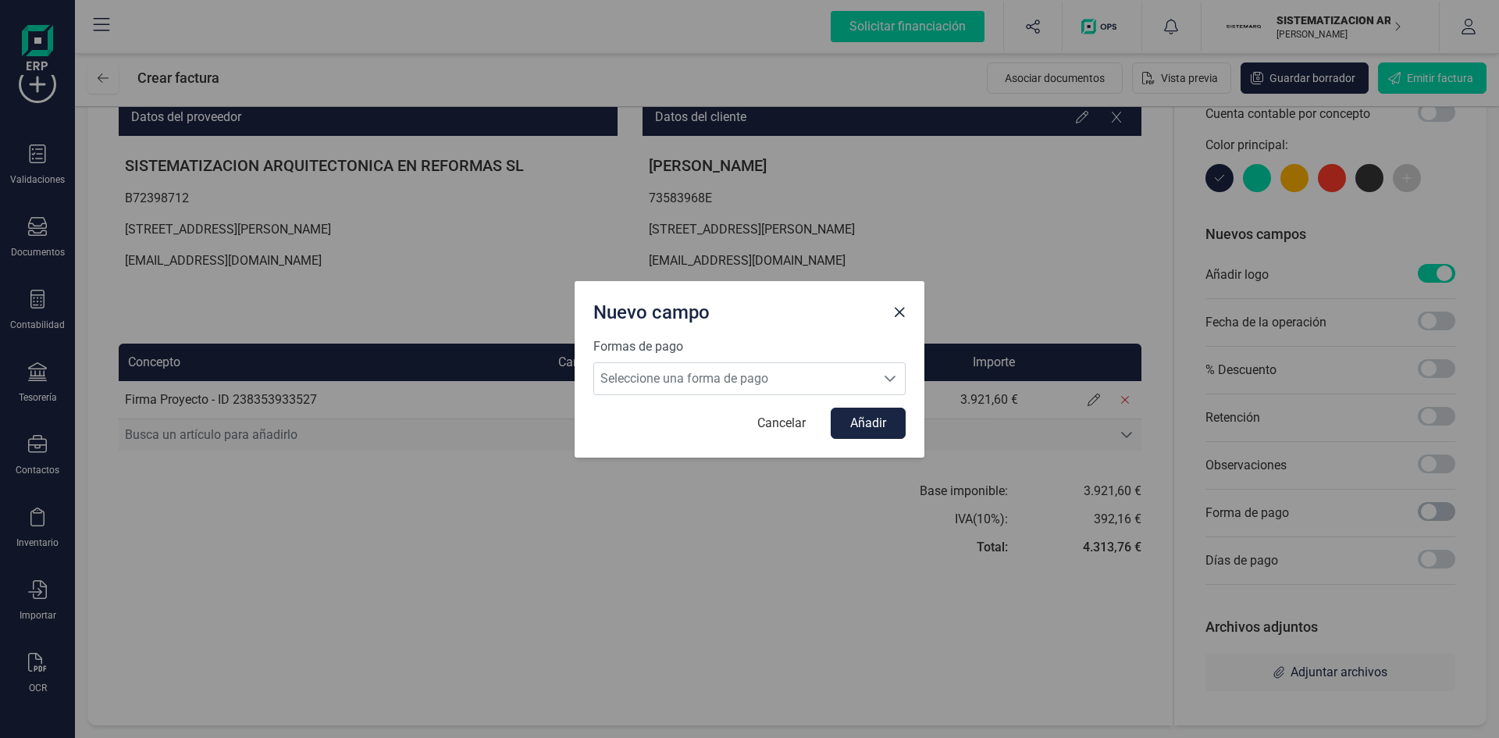
scroll to position [9, 5]
click at [889, 376] on icon "Seleccione una forma de pago" at bounding box center [890, 378] width 12 height 12
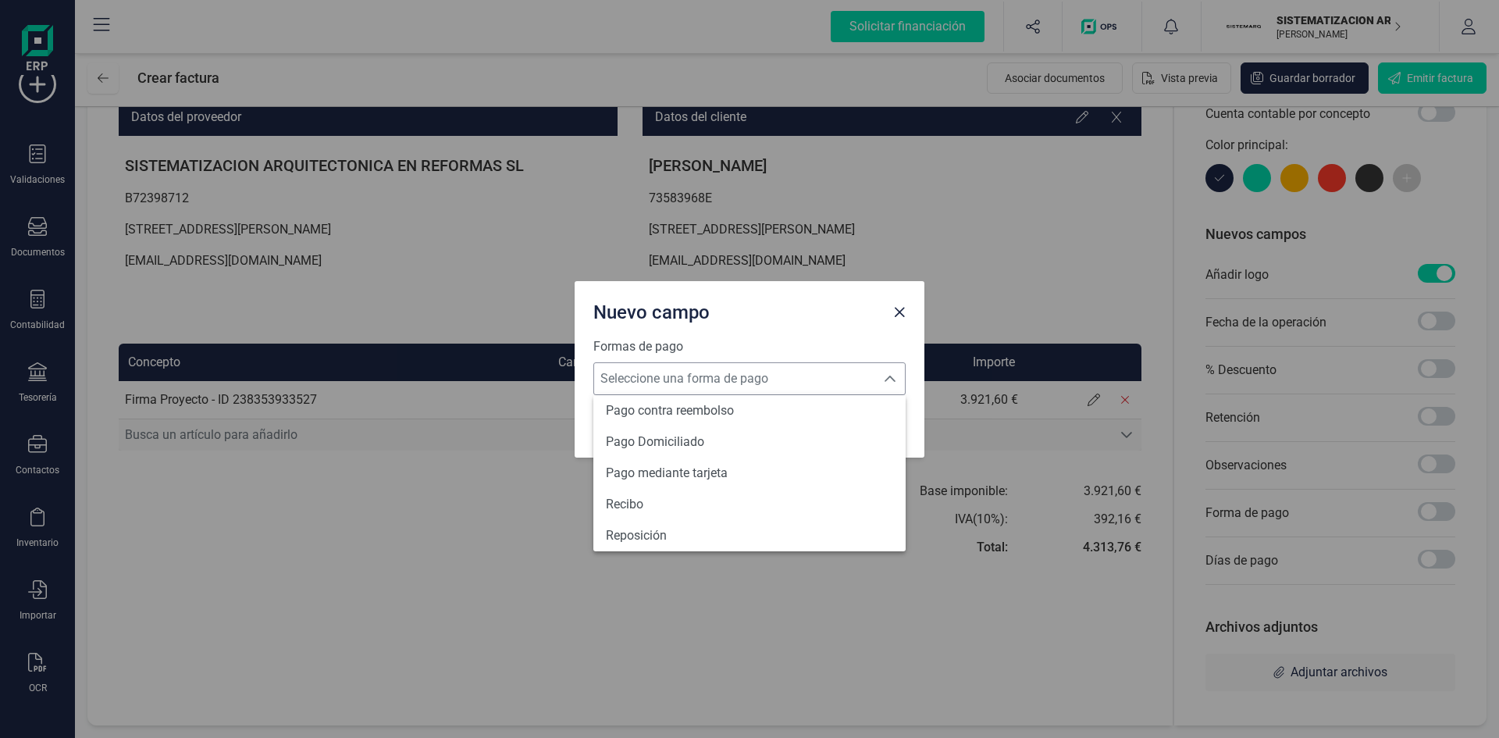
scroll to position [575, 0]
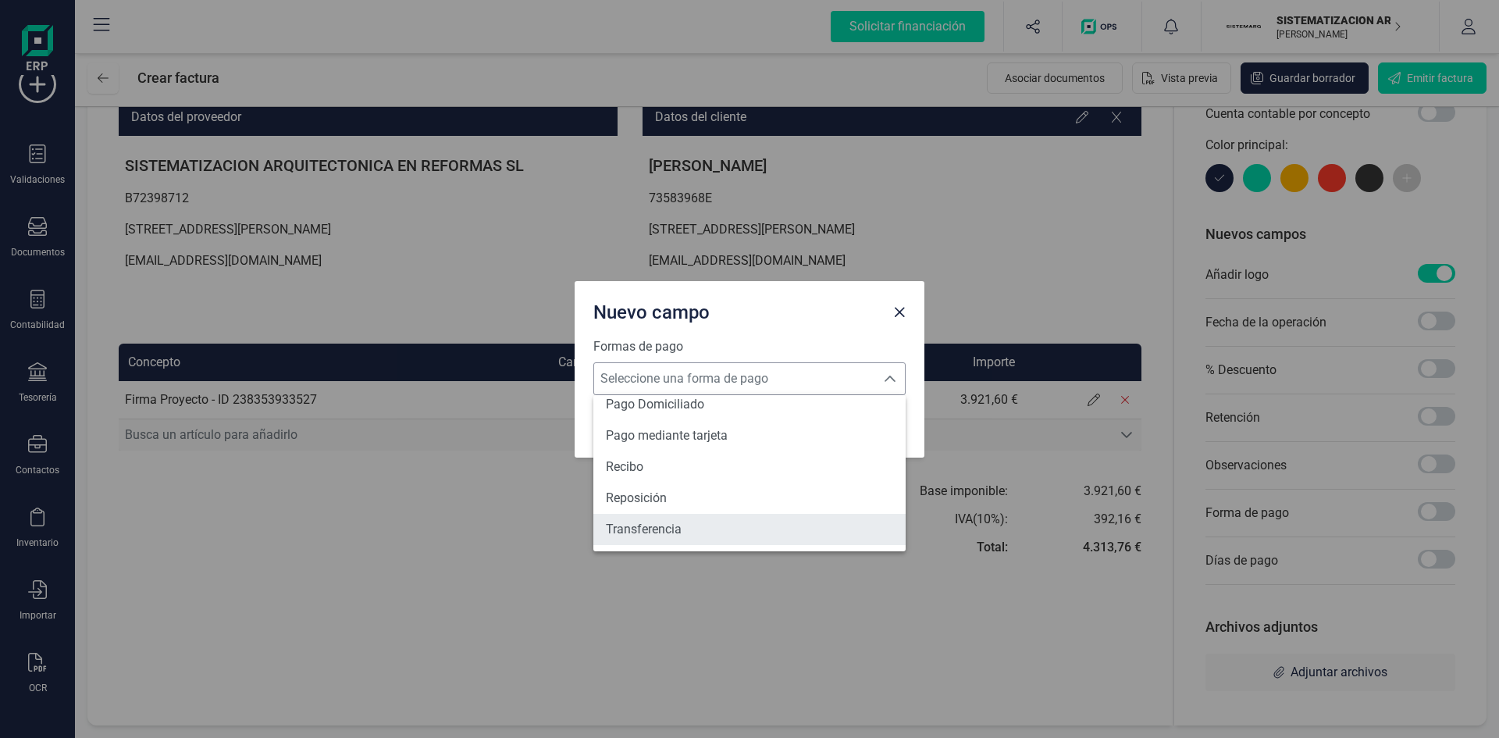
click at [750, 532] on li "Transferencia" at bounding box center [749, 529] width 312 height 31
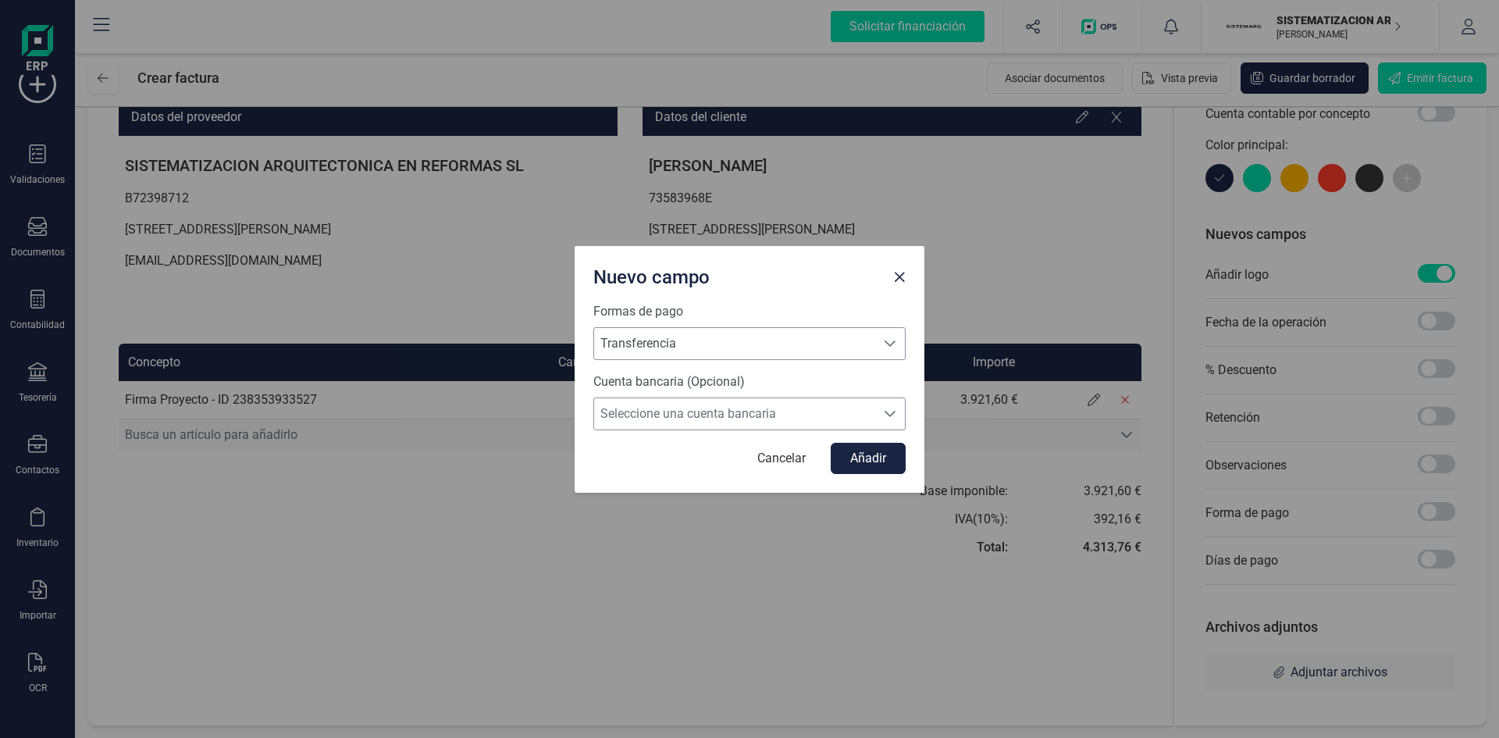
click at [857, 428] on span "Seleccione una cuenta bancaria" at bounding box center [734, 413] width 281 height 31
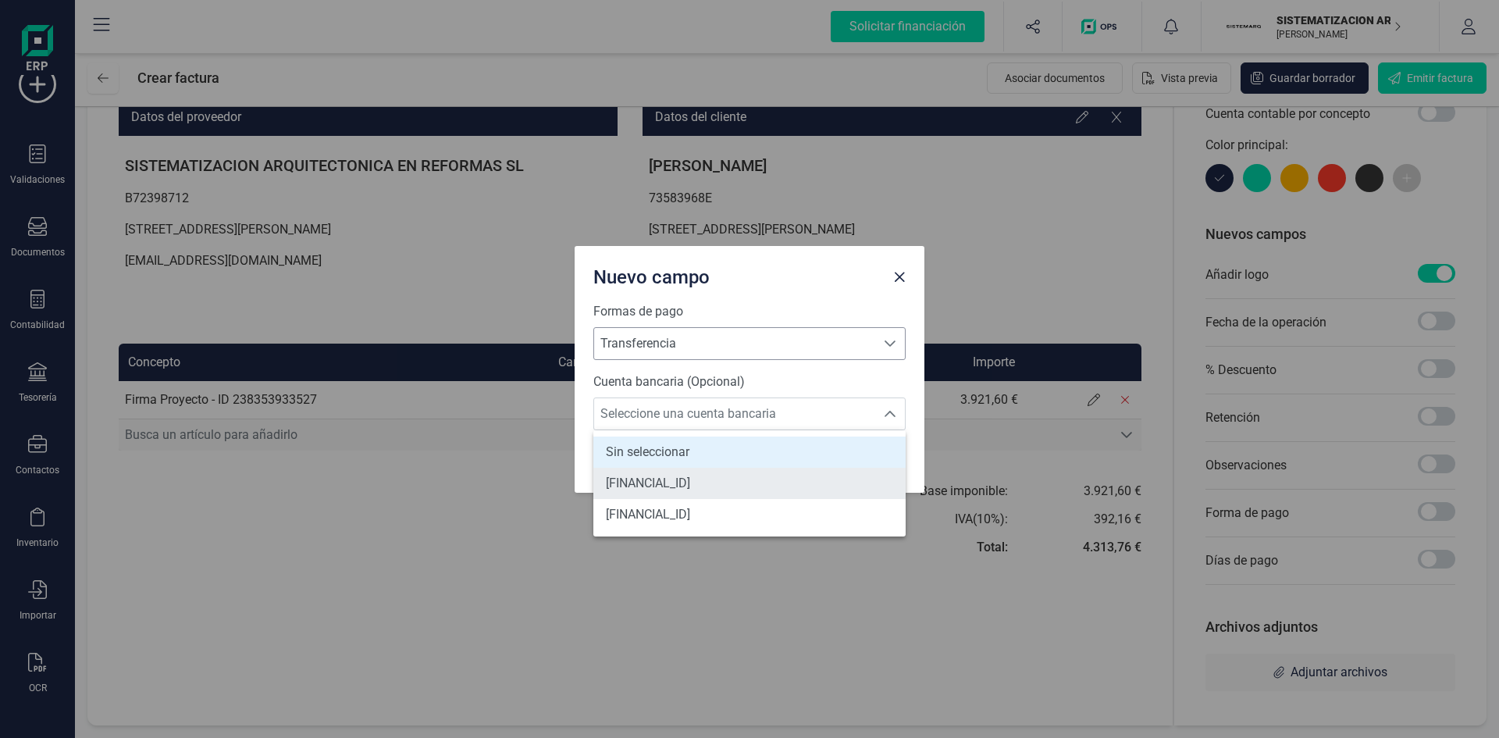
click at [690, 483] on span "[FINANCIAL_ID]" at bounding box center [648, 483] width 84 height 19
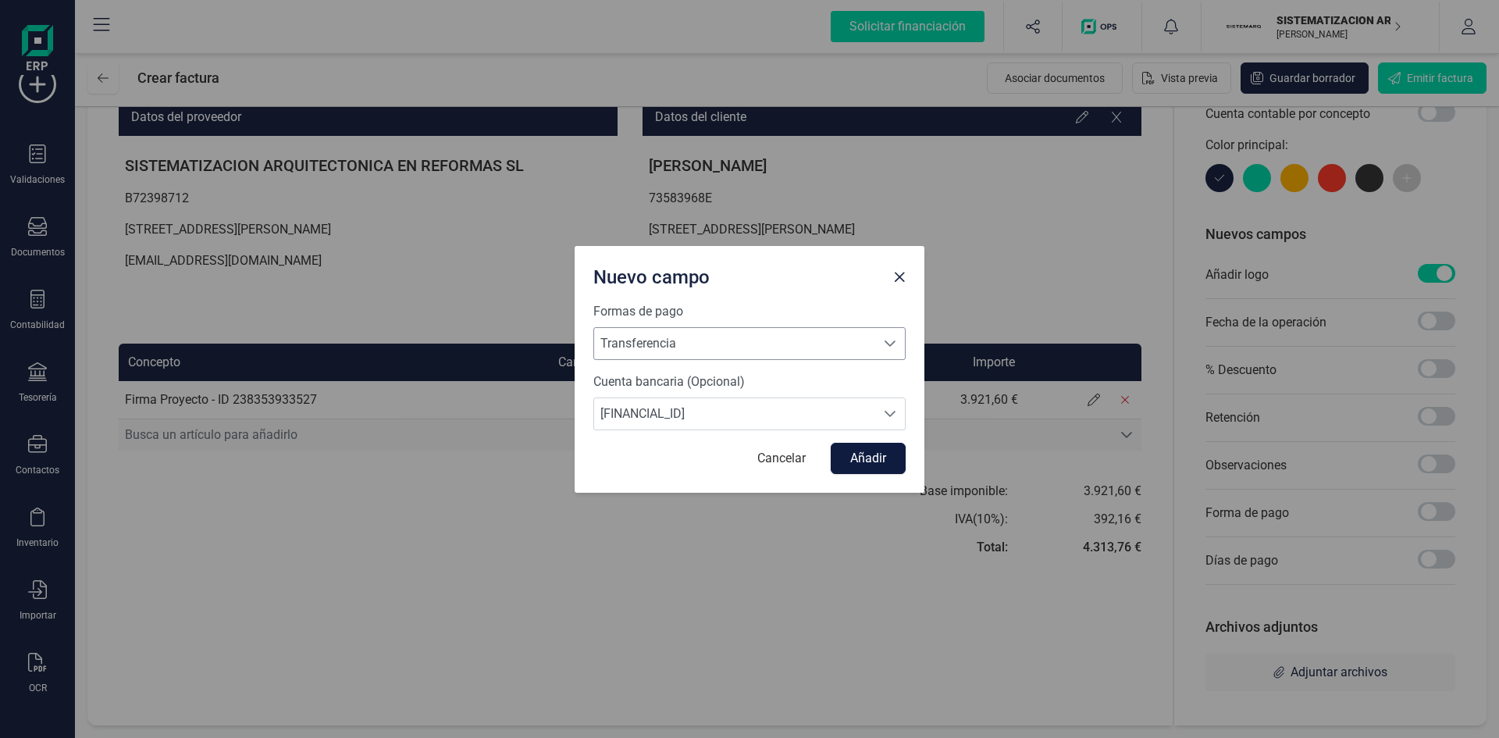
click at [881, 462] on button "Añadir" at bounding box center [868, 458] width 75 height 31
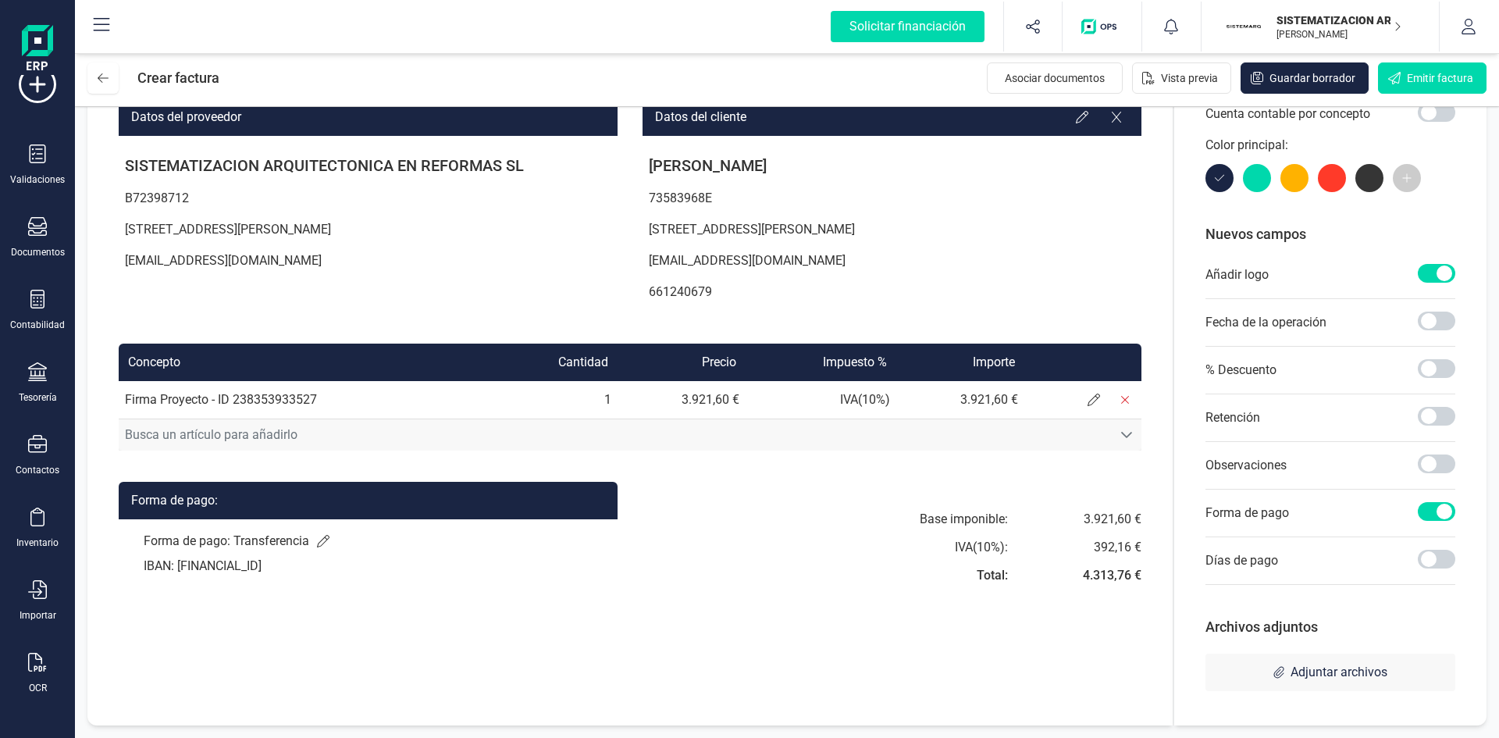
scroll to position [0, 0]
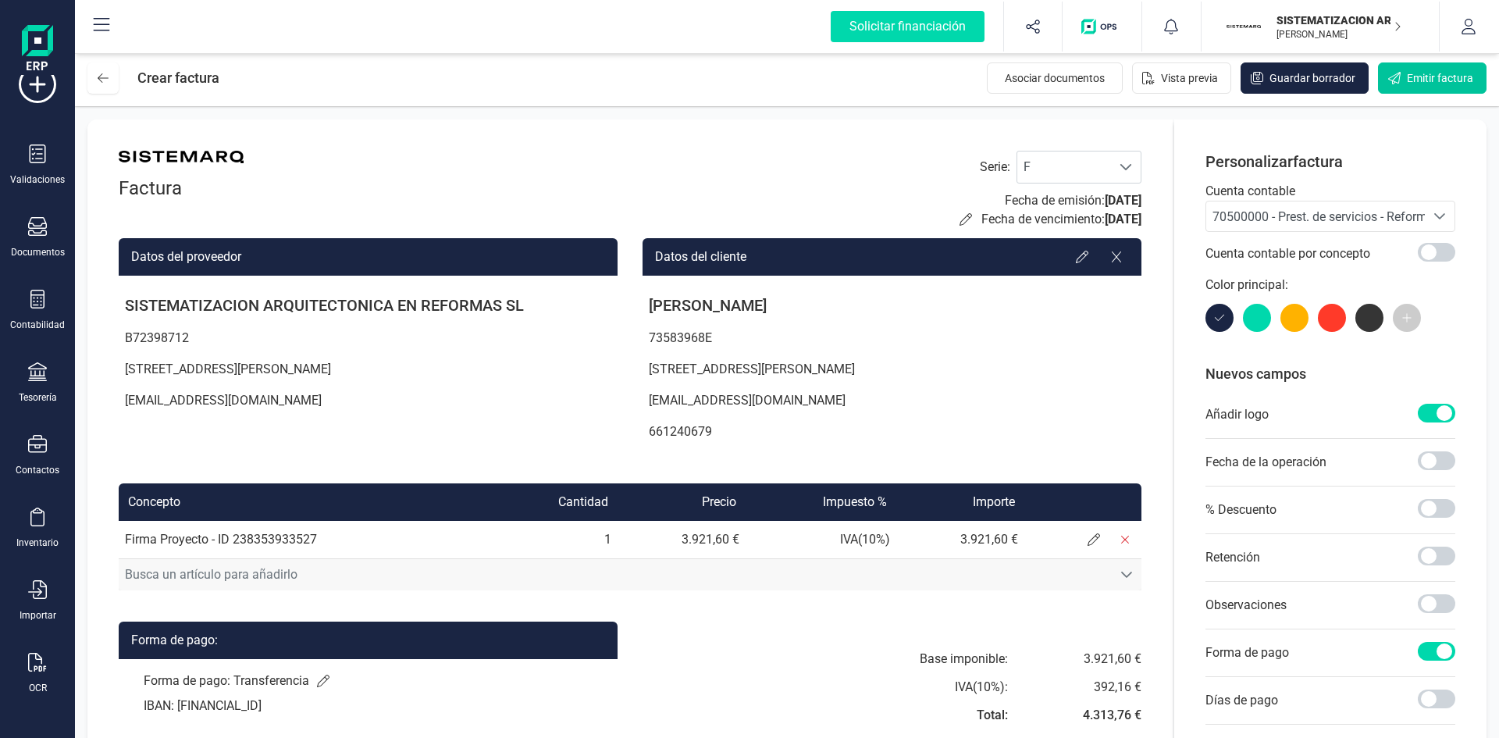
click at [1412, 79] on span "Emitir factura" at bounding box center [1440, 78] width 66 height 16
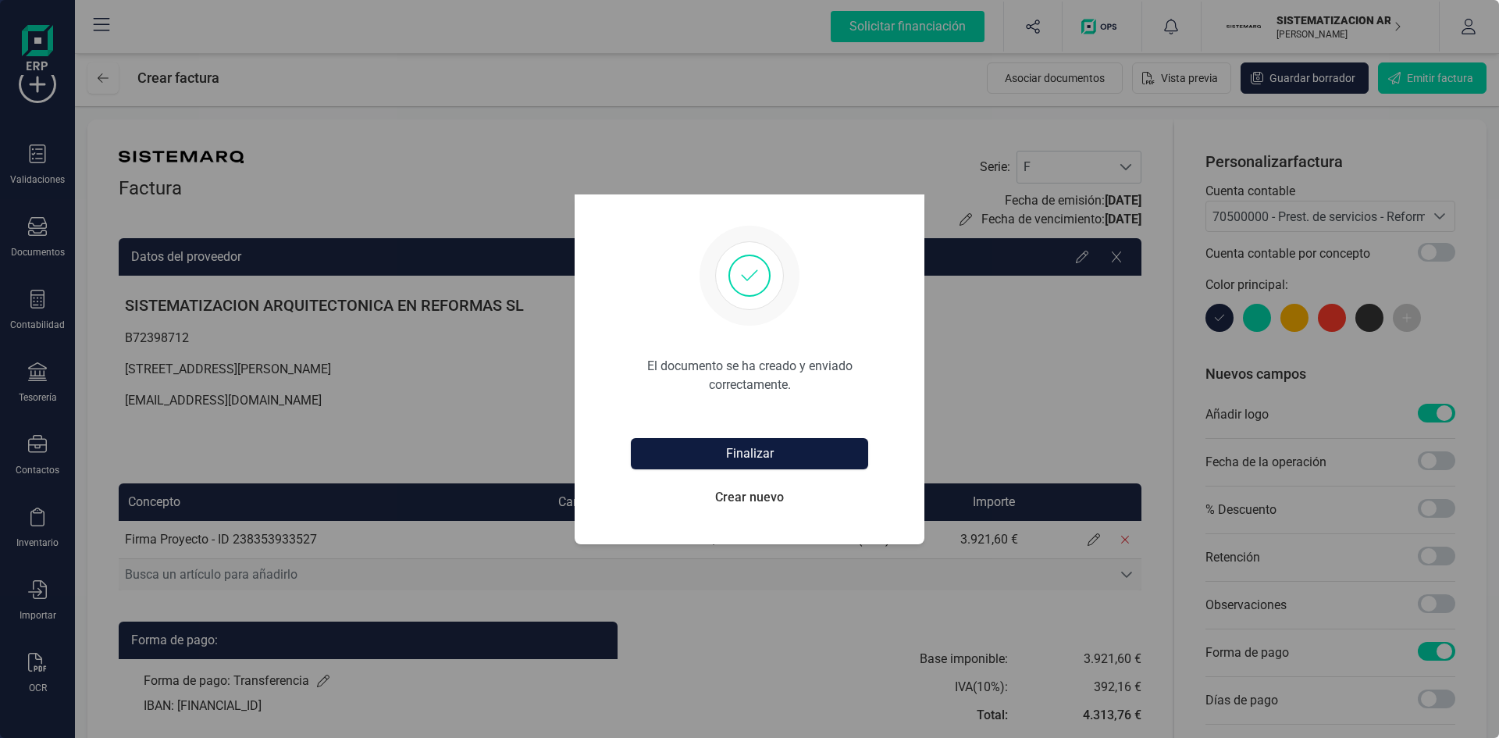
click at [735, 462] on button "Finalizar" at bounding box center [749, 453] width 237 height 31
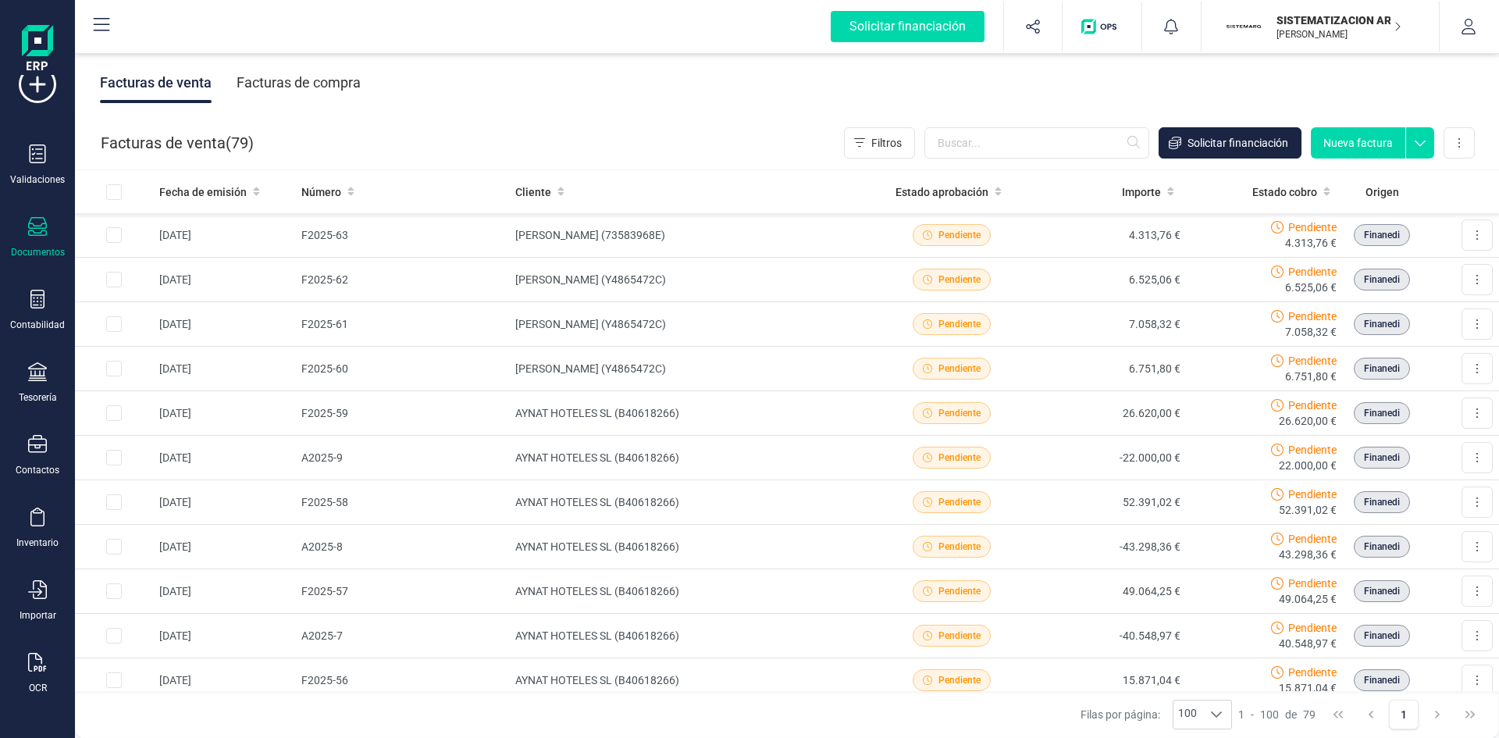
click at [1368, 137] on button "Nueva factura" at bounding box center [1358, 142] width 94 height 31
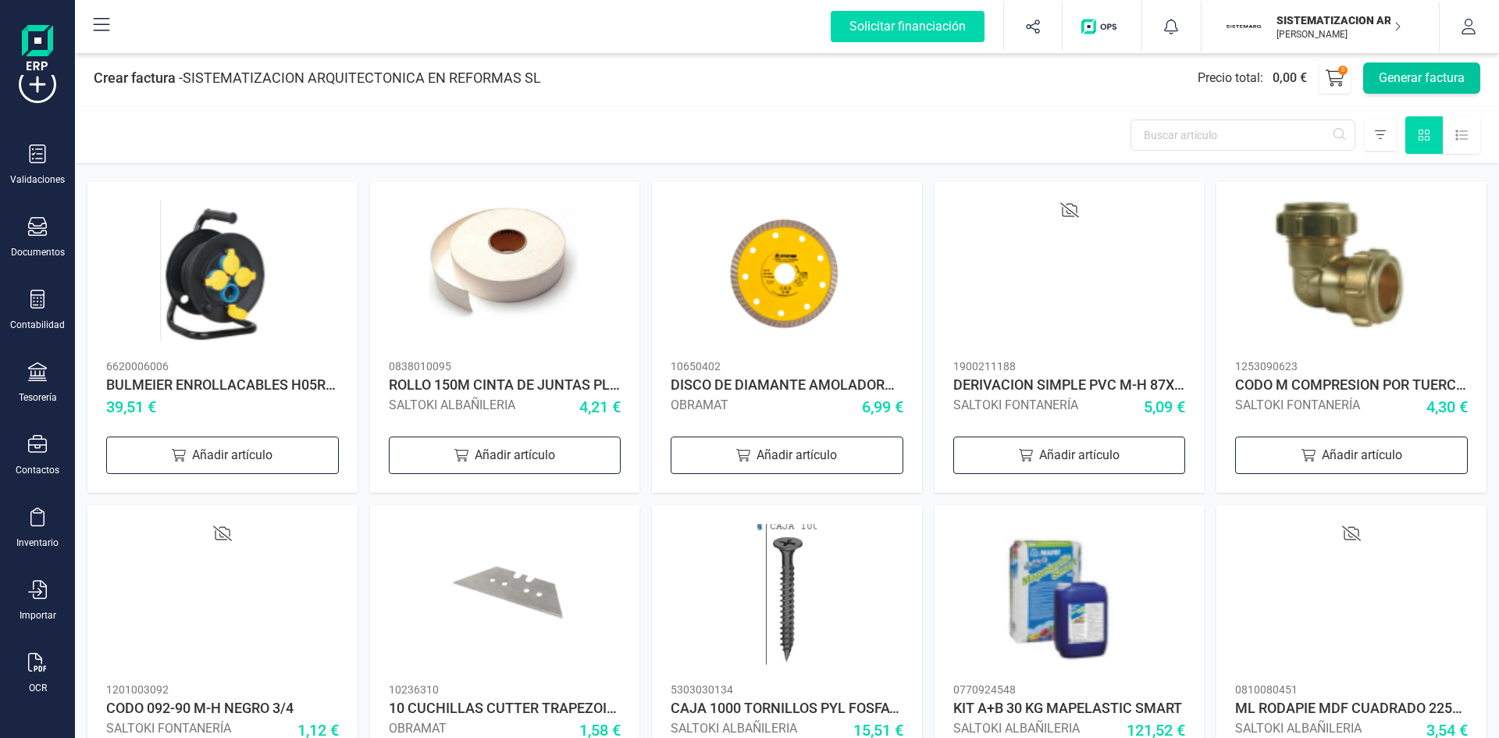
click at [1433, 78] on button "Generar factura" at bounding box center [1421, 77] width 117 height 31
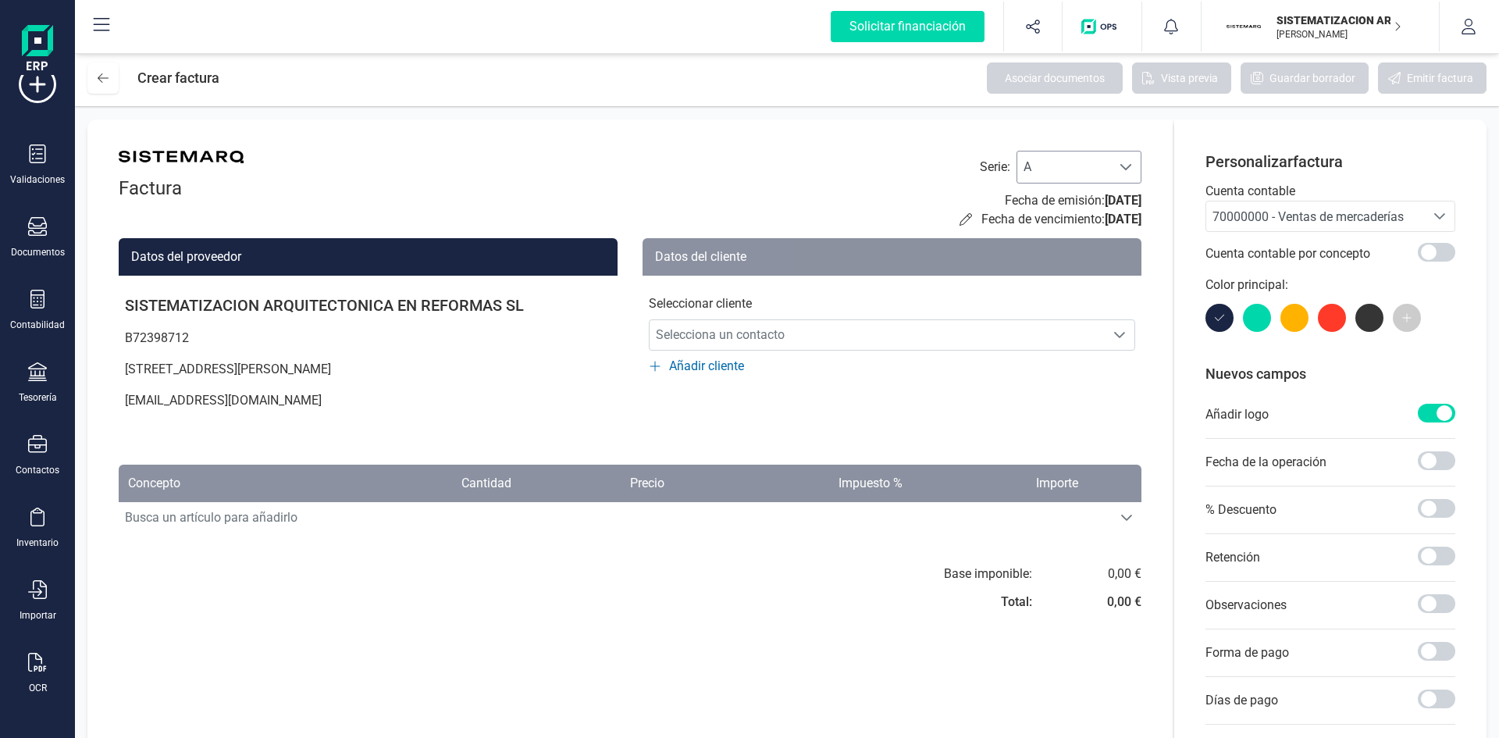
click at [1089, 153] on span "A" at bounding box center [1064, 166] width 94 height 31
click at [1035, 258] on li "F" at bounding box center [1079, 263] width 125 height 31
click at [746, 354] on div "Seleccionar cliente Selecciona un contacto Selecciona un contacto Añadir cliente" at bounding box center [892, 326] width 499 height 100
click at [746, 343] on span "Selecciona un contacto" at bounding box center [877, 334] width 455 height 31
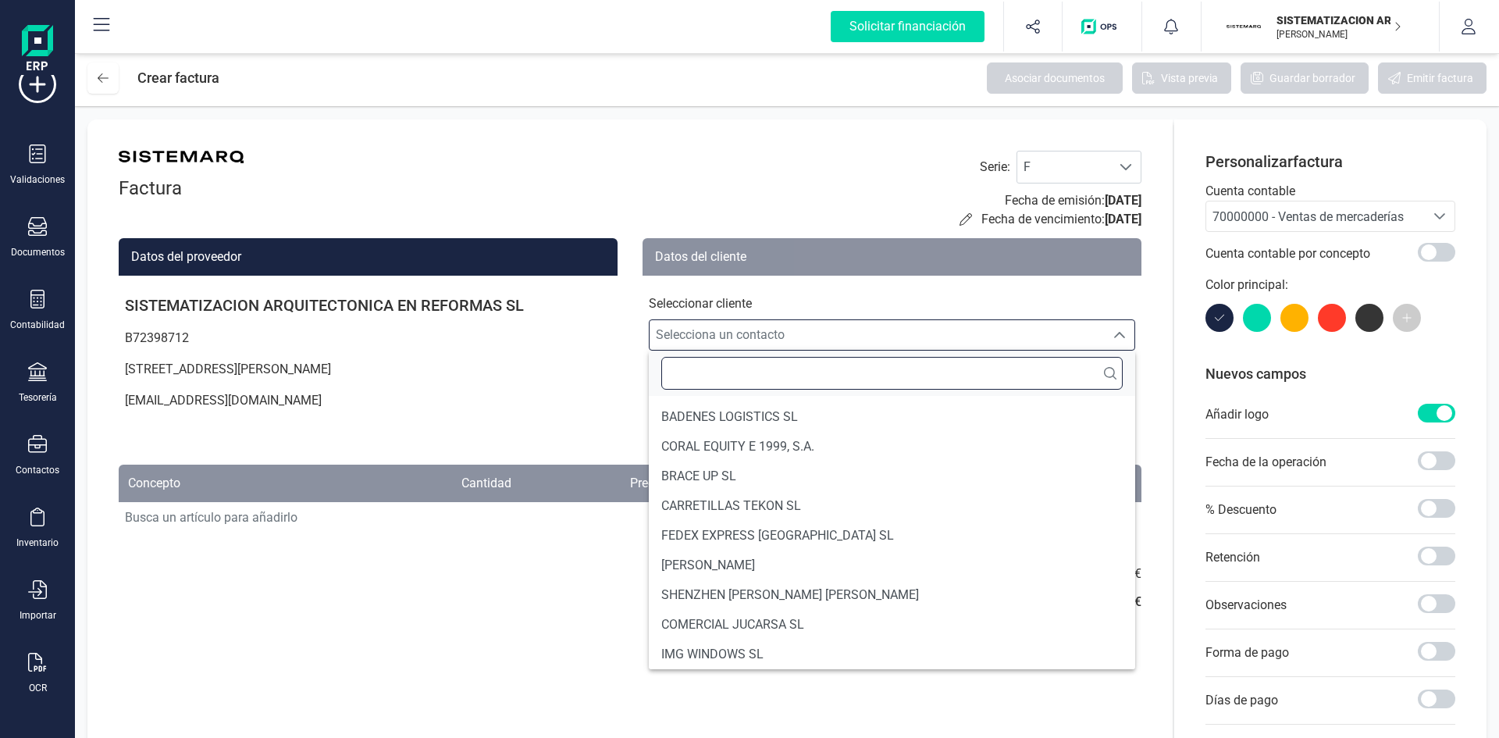
click at [723, 359] on input "text" at bounding box center [891, 373] width 461 height 33
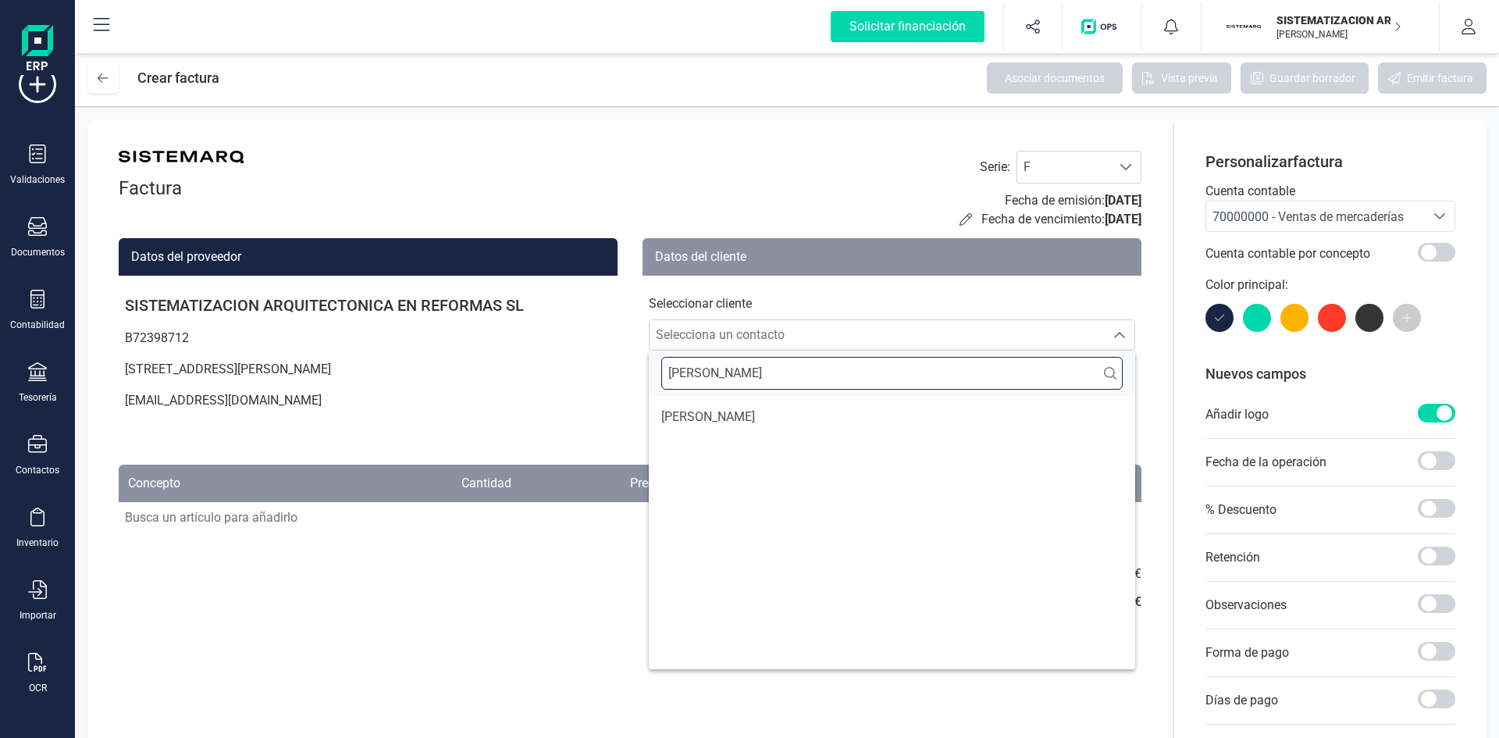
scroll to position [0, 0]
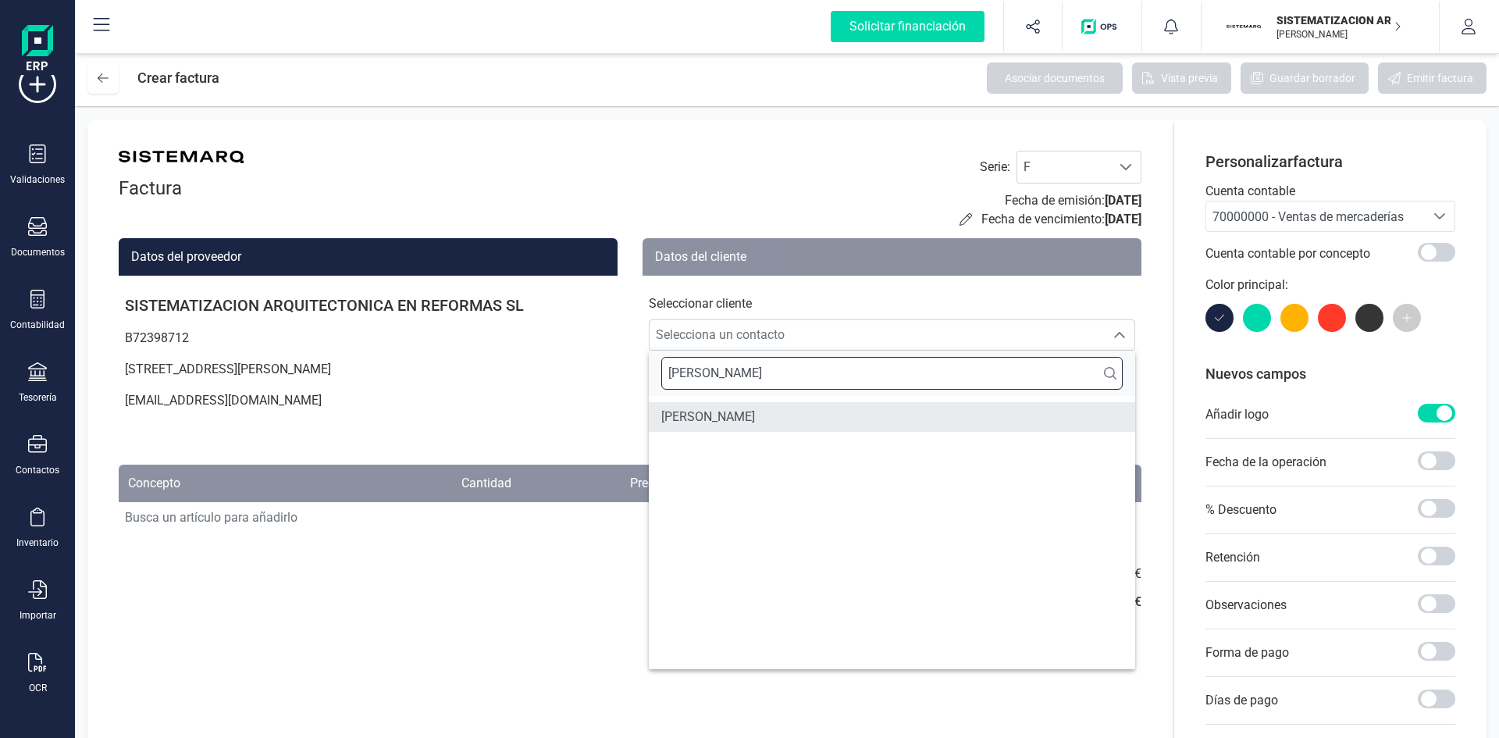
type input "sergio"
click at [724, 415] on span "SERGIO AJA LÓPEZ" at bounding box center [708, 417] width 94 height 19
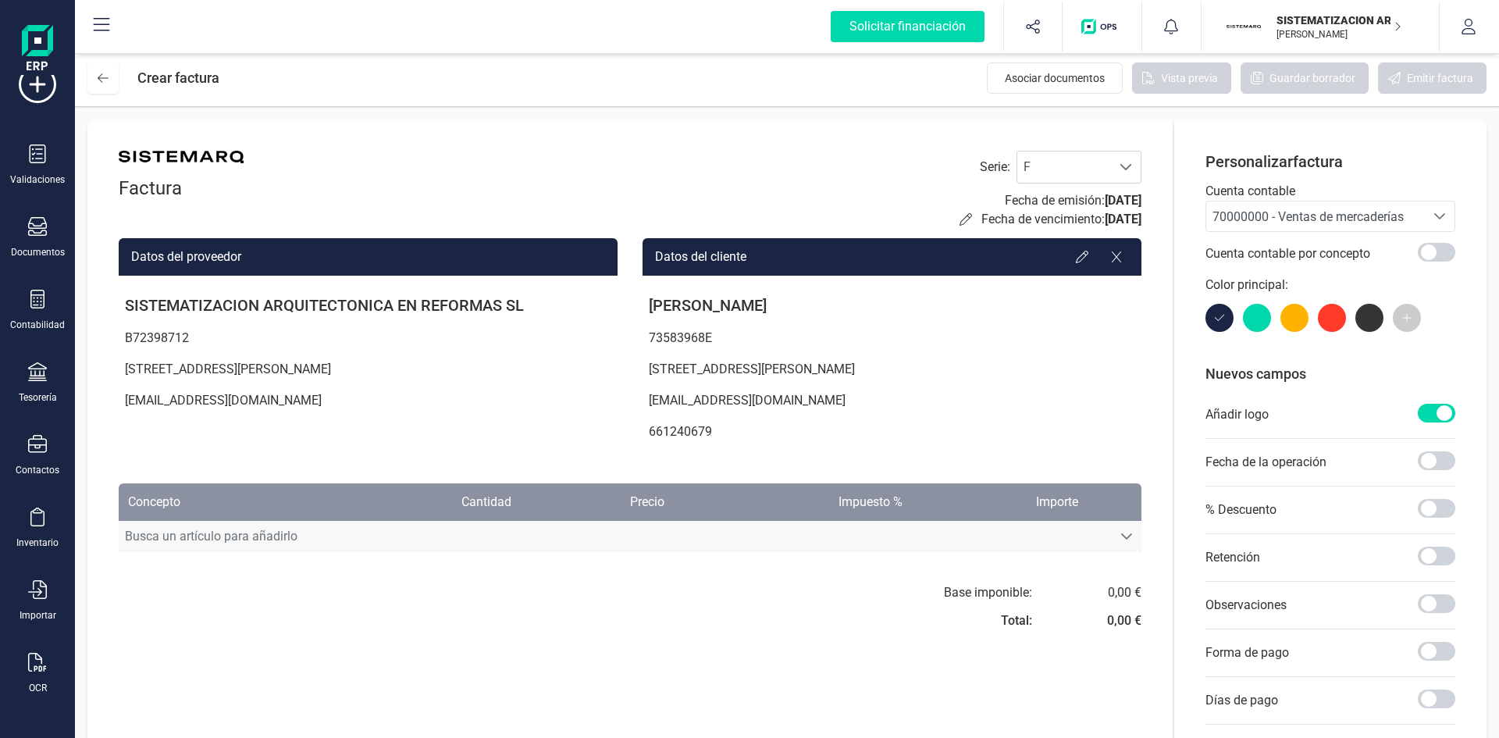
click at [882, 524] on span "Busca un artículo para añadirlo" at bounding box center [615, 536] width 993 height 31
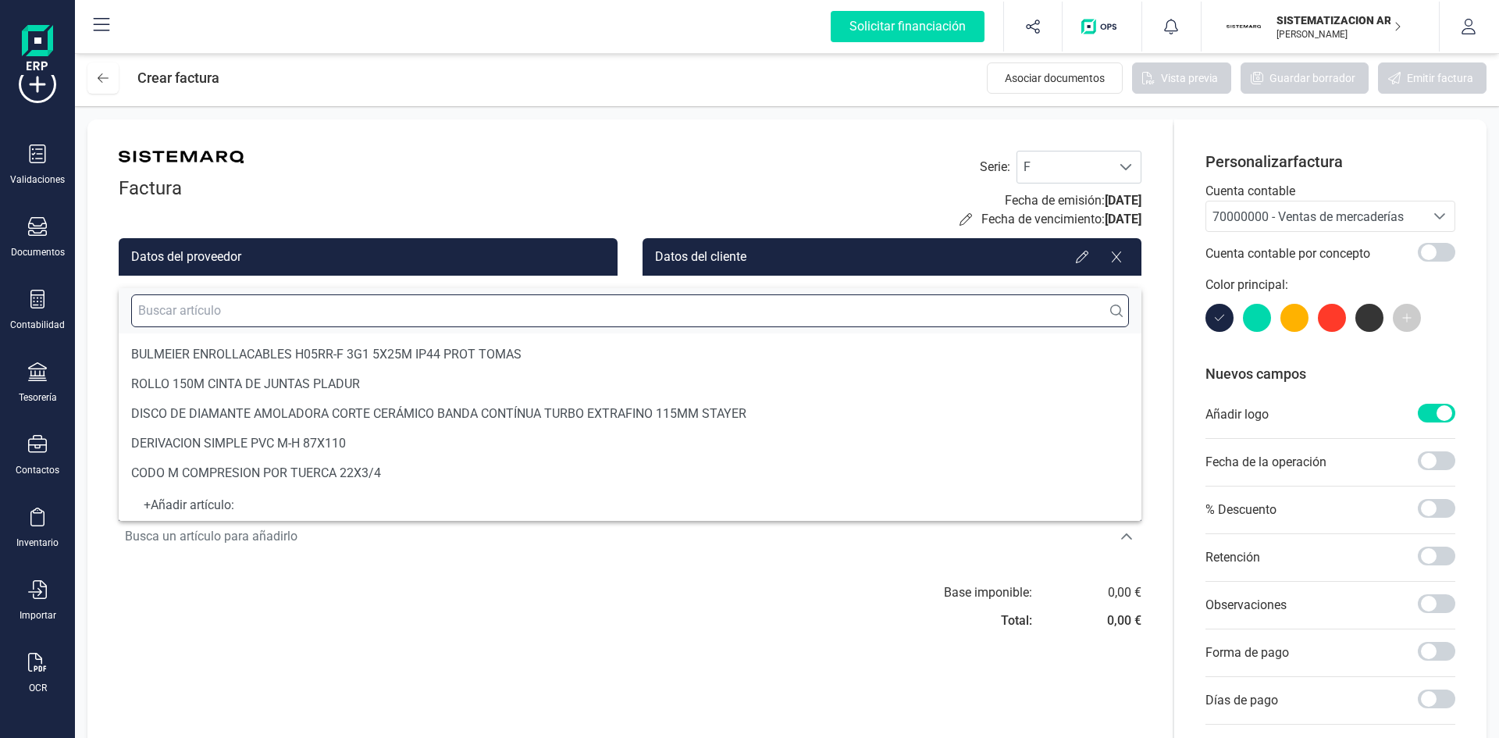
click at [443, 315] on input "text" at bounding box center [630, 310] width 998 height 33
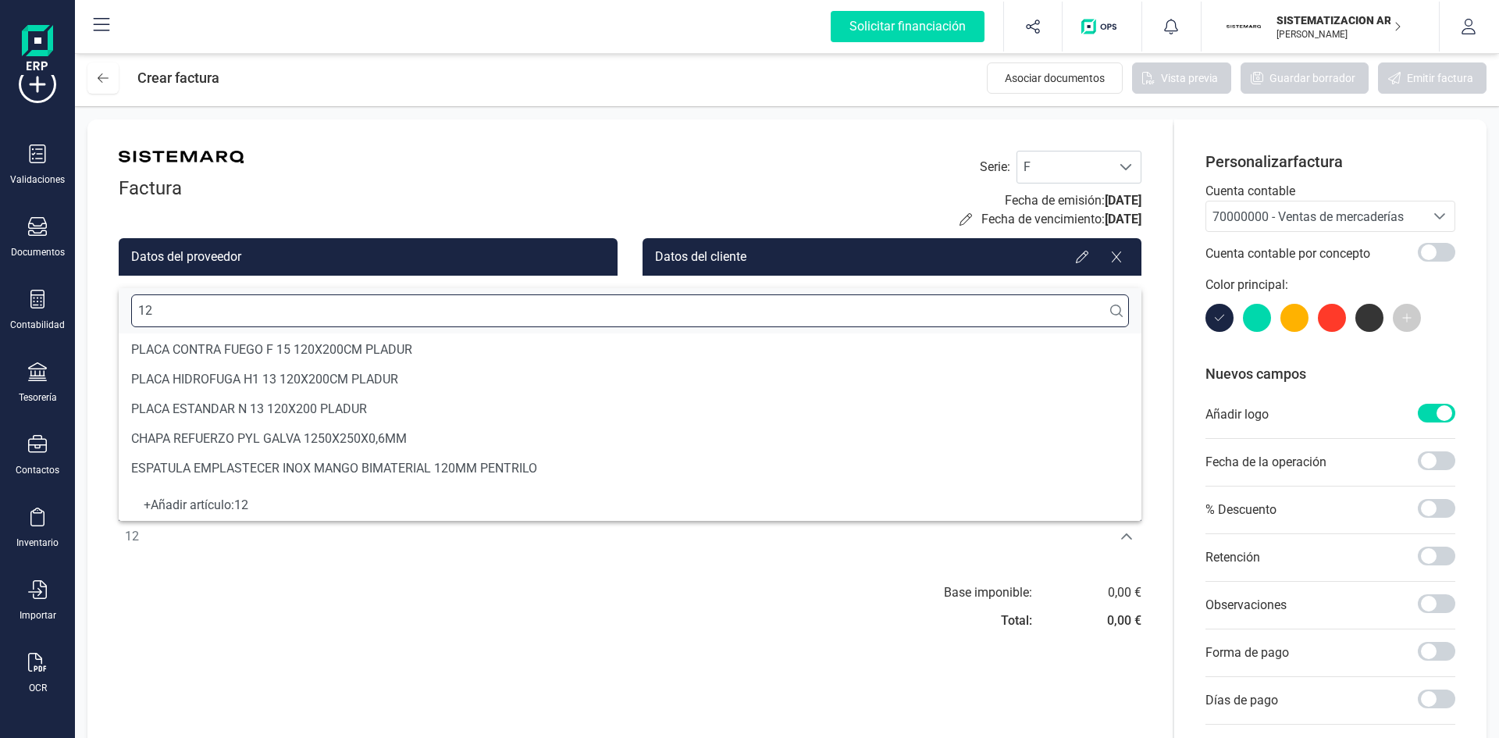
scroll to position [5, 0]
type input "1"
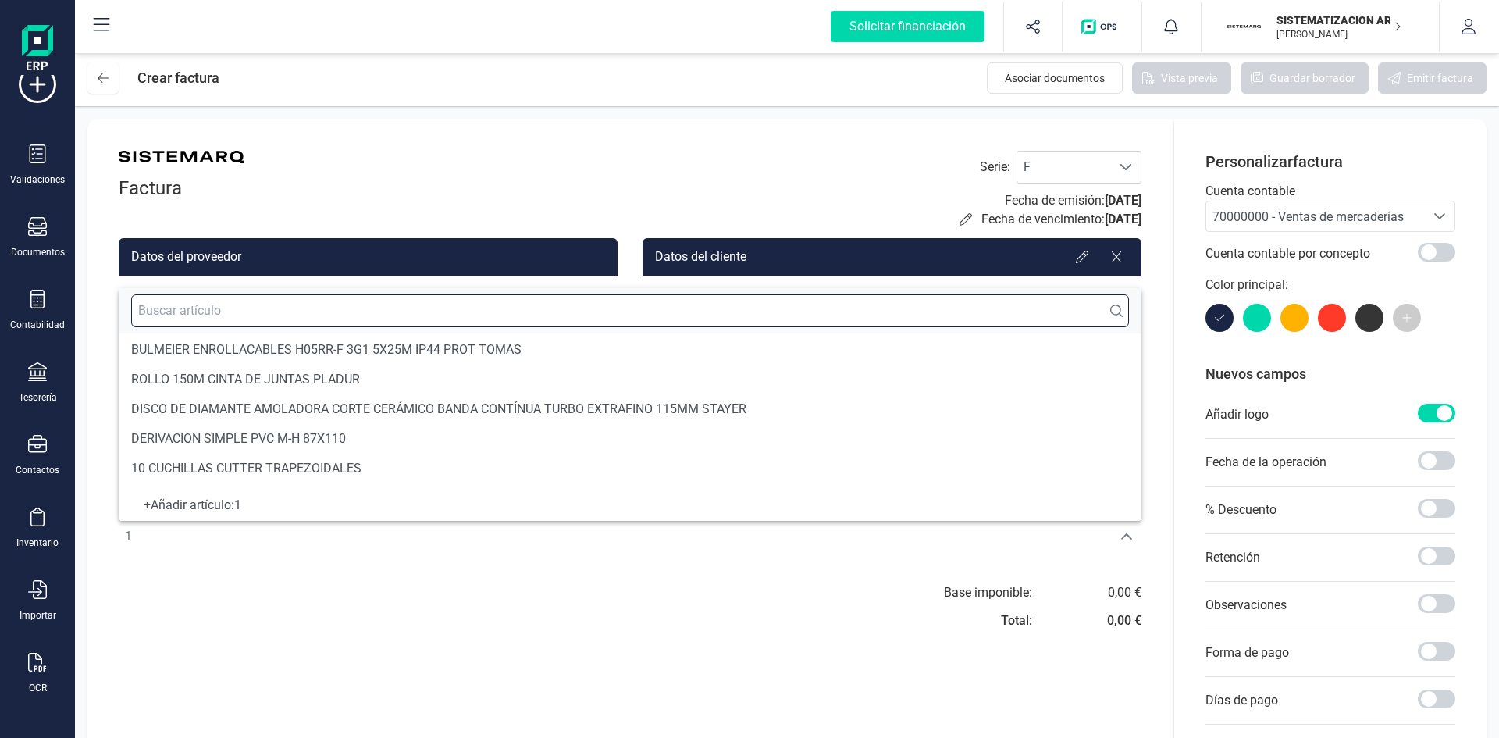
scroll to position [6, 0]
paste input "ID 238353933527"
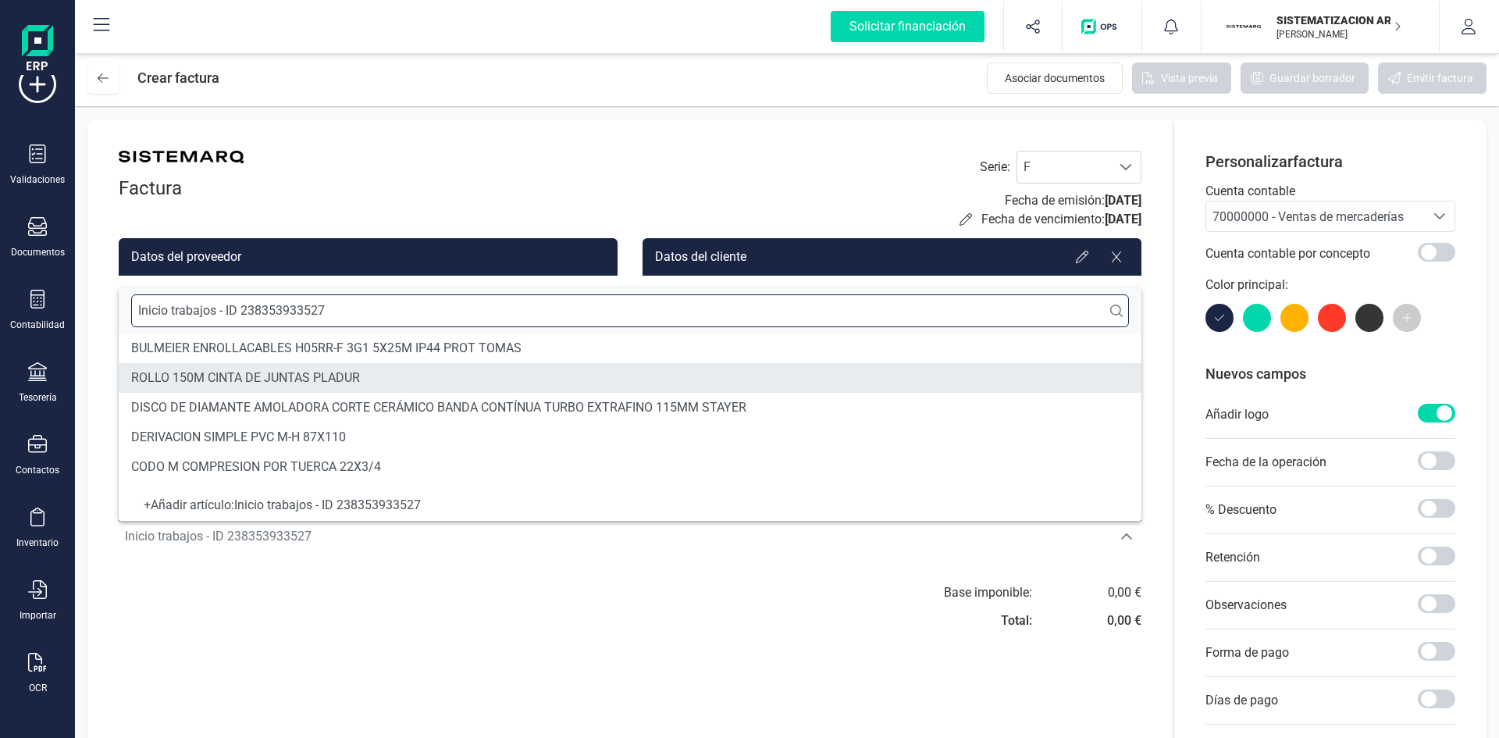
type input "Inicio trabajos - ID 238353933527"
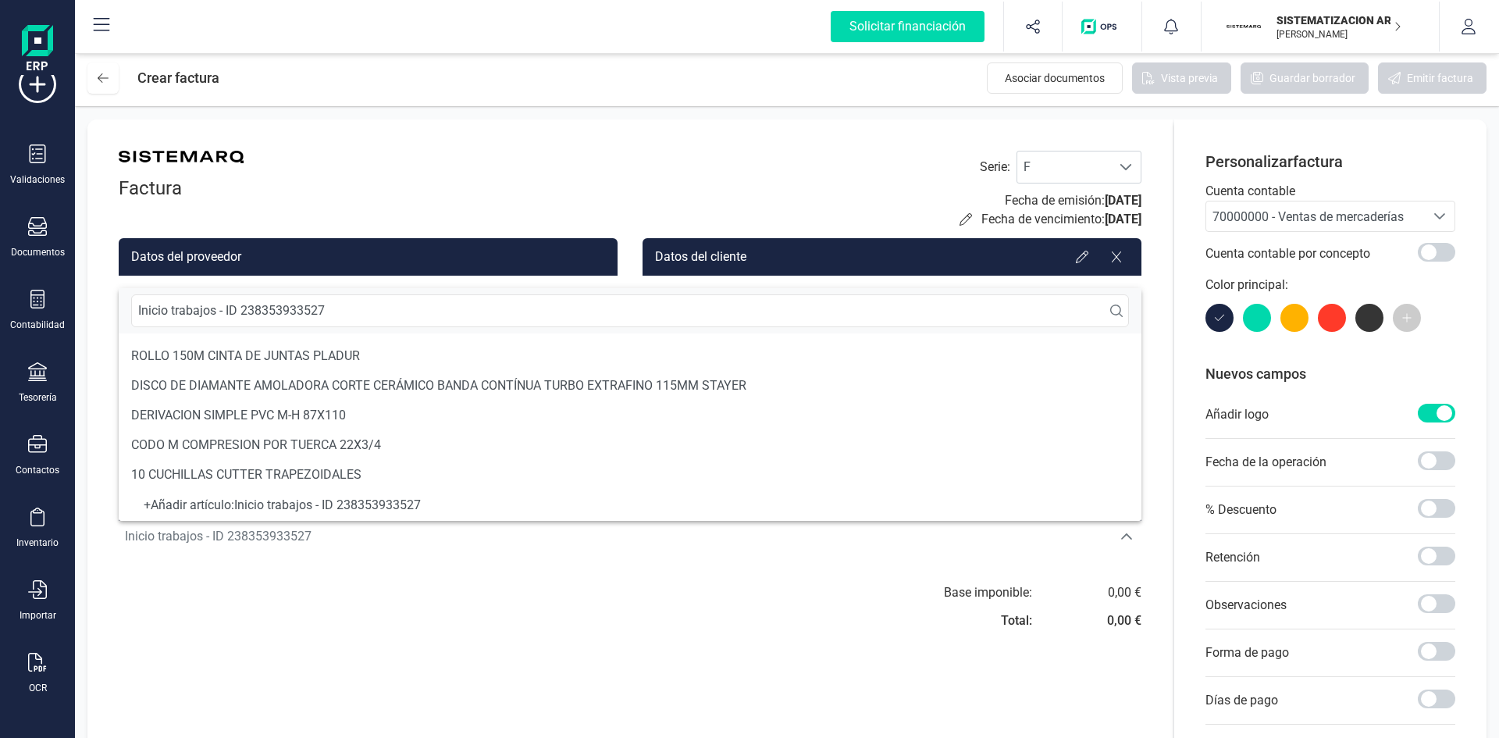
click at [400, 508] on div "+ Añadir artículo : Inicio trabajos - ID 238353933527" at bounding box center [630, 505] width 998 height 6
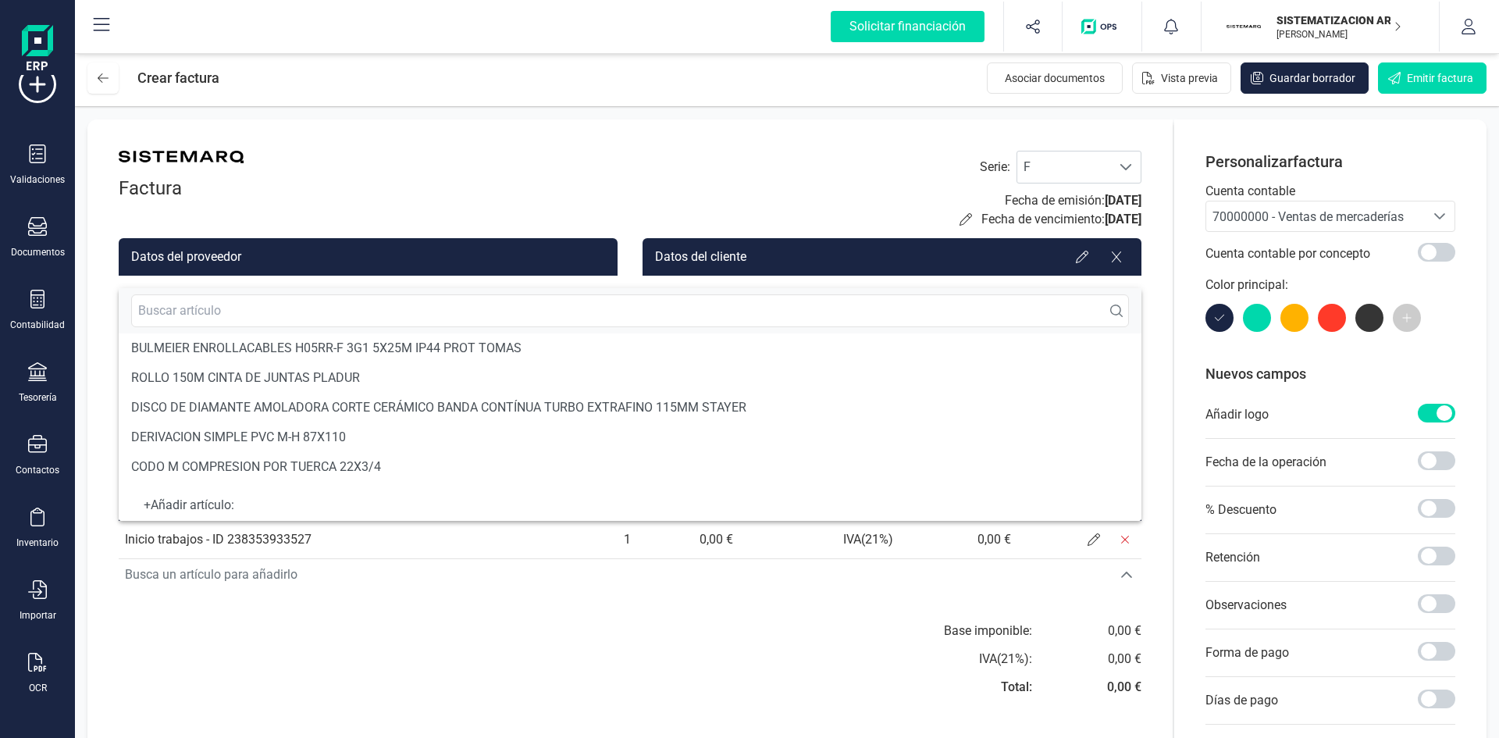
click at [742, 640] on div "Base imponible: IVA ( 21 %): Total: 0,00 € 0,00 € 0,00 €" at bounding box center [892, 663] width 499 height 84
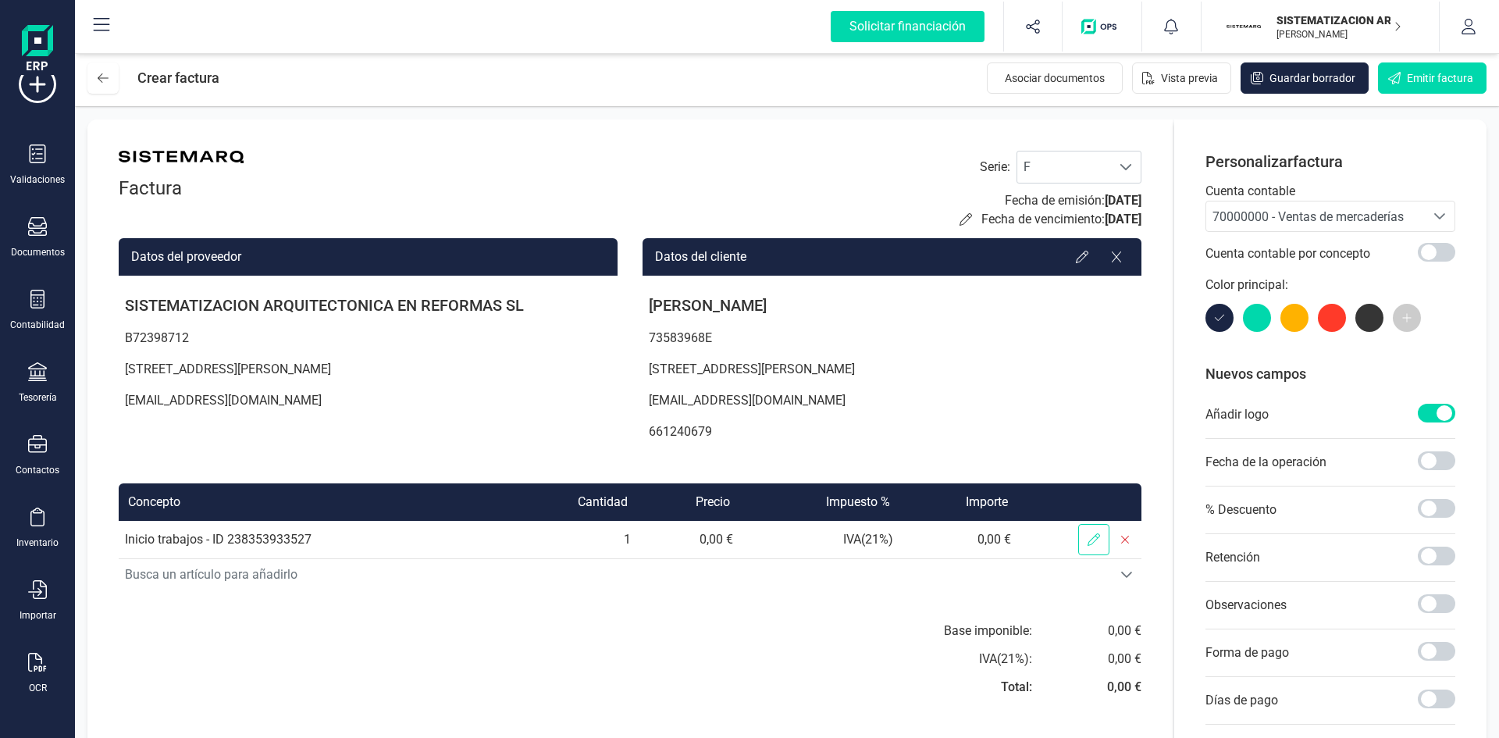
click at [1093, 540] on icon at bounding box center [1094, 539] width 12 height 12
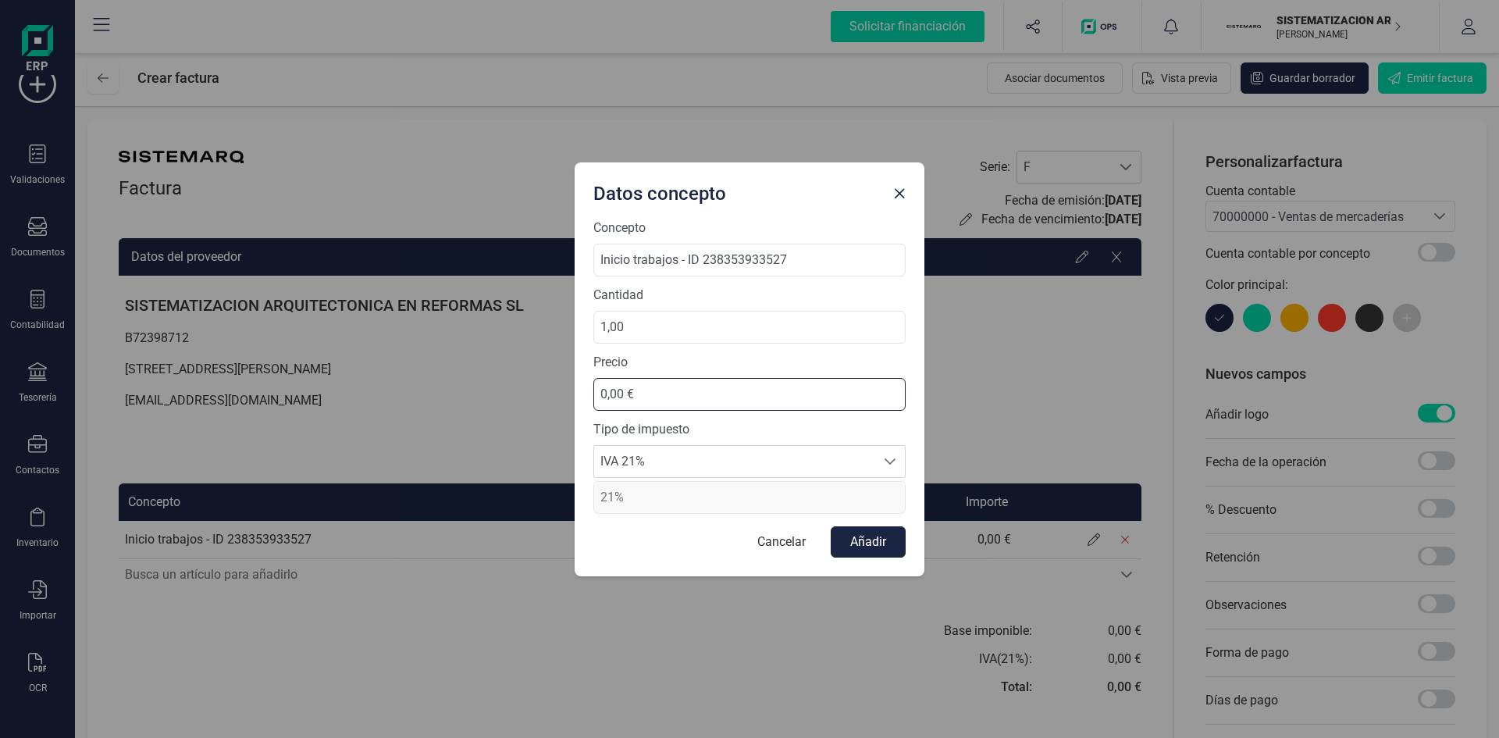
drag, startPoint x: 708, startPoint y: 392, endPoint x: 515, endPoint y: 390, distance: 192.9
click at [515, 390] on div "Datos concepto Concepto Inicio trabajos - ID 238353933527 Cantidad 1,00 Precio …" at bounding box center [749, 369] width 1499 height 738
type input "11.764,80 €"
click at [828, 463] on span "IVA 21%" at bounding box center [734, 461] width 281 height 31
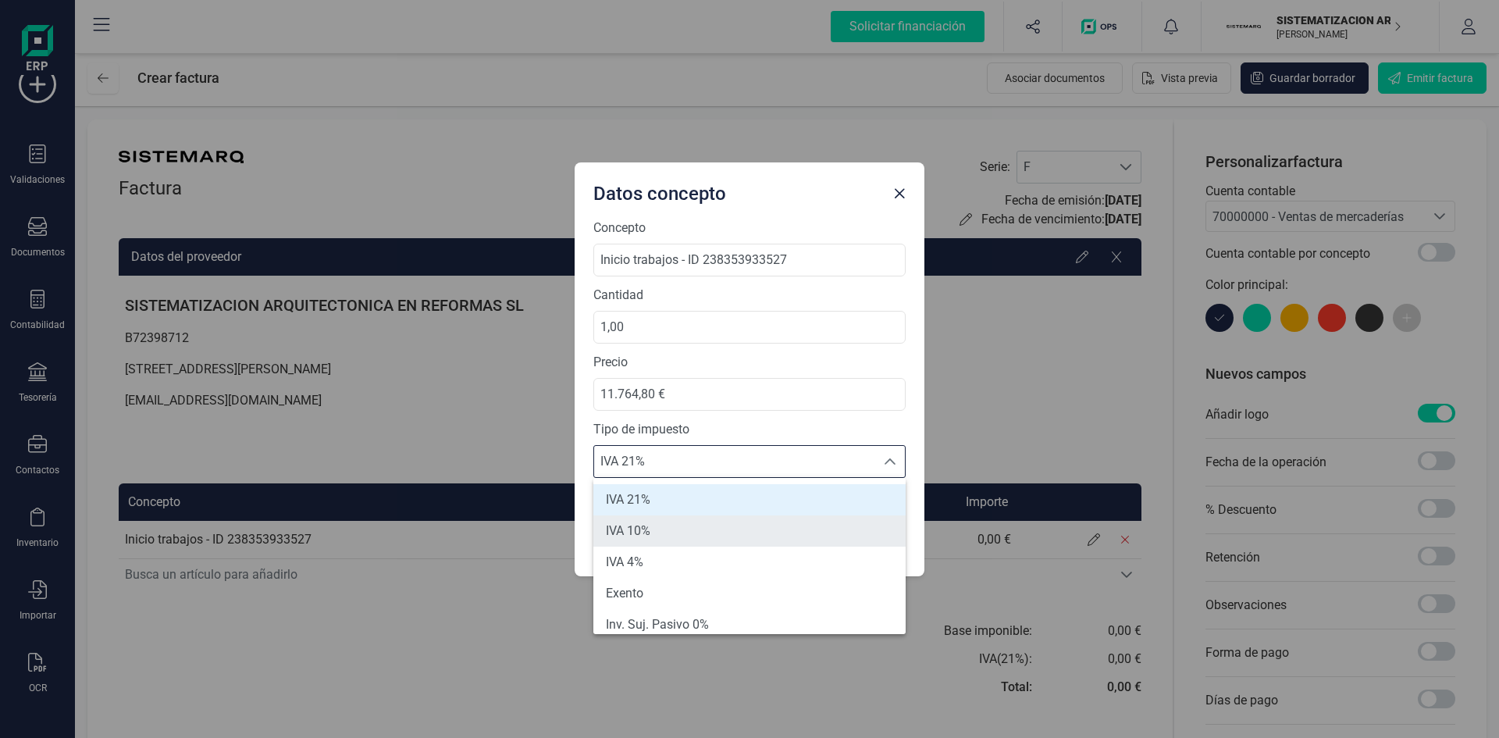
click at [743, 522] on li "IVA 10%" at bounding box center [749, 530] width 312 height 31
type input "10%"
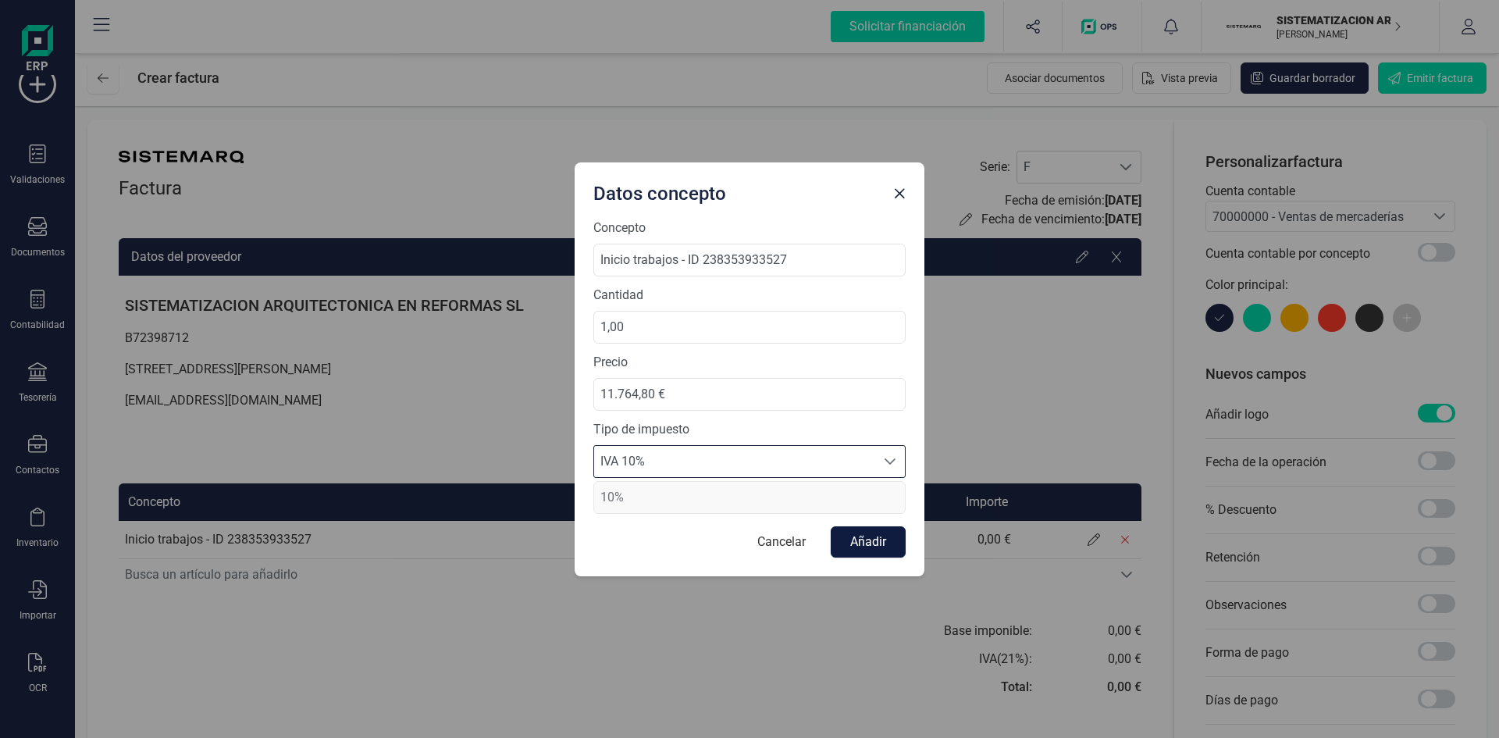
click at [882, 542] on button "Añadir" at bounding box center [868, 541] width 75 height 31
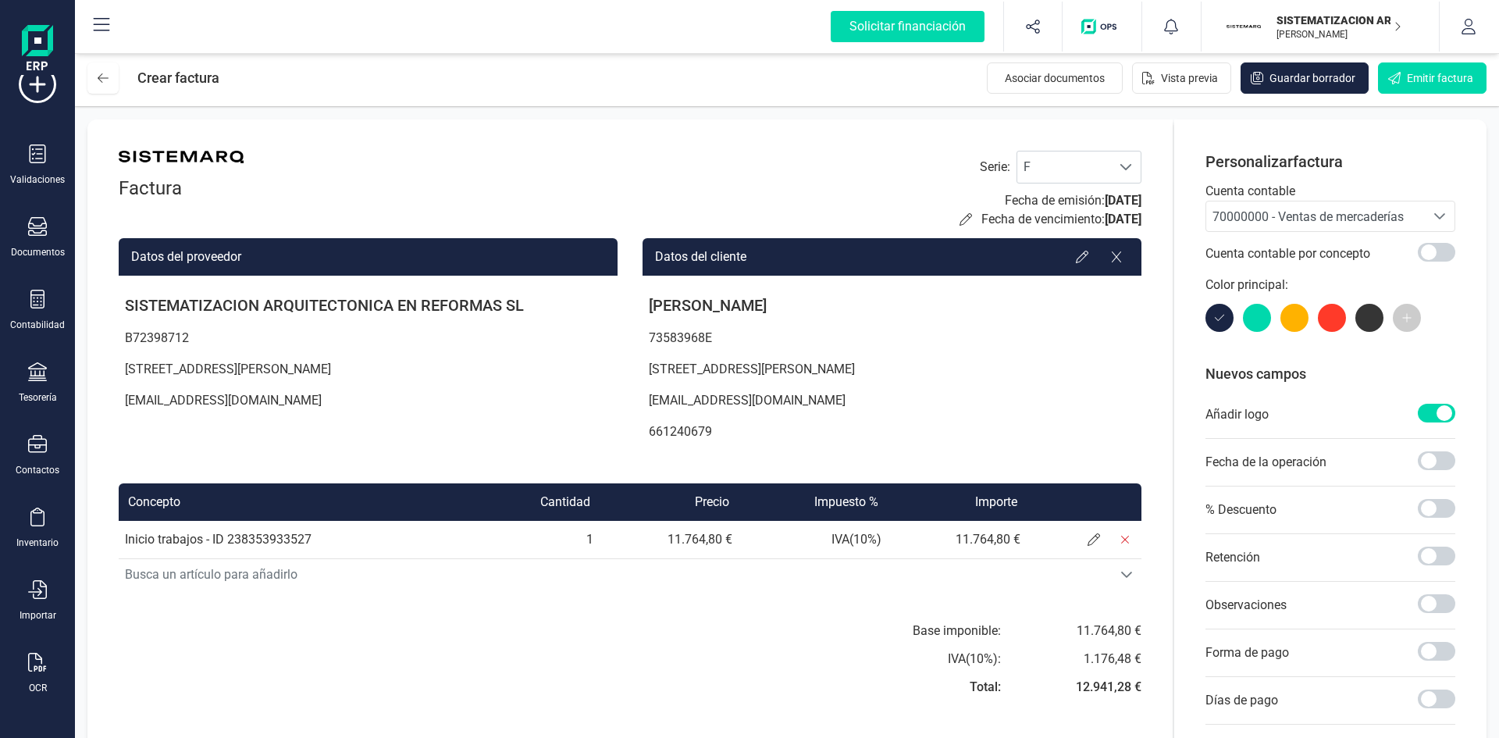
click at [1307, 201] on div "70000000 - Ventas de mercaderías 70000000 - Ventas de mercaderías 70000000 - Ve…" at bounding box center [1331, 216] width 250 height 31
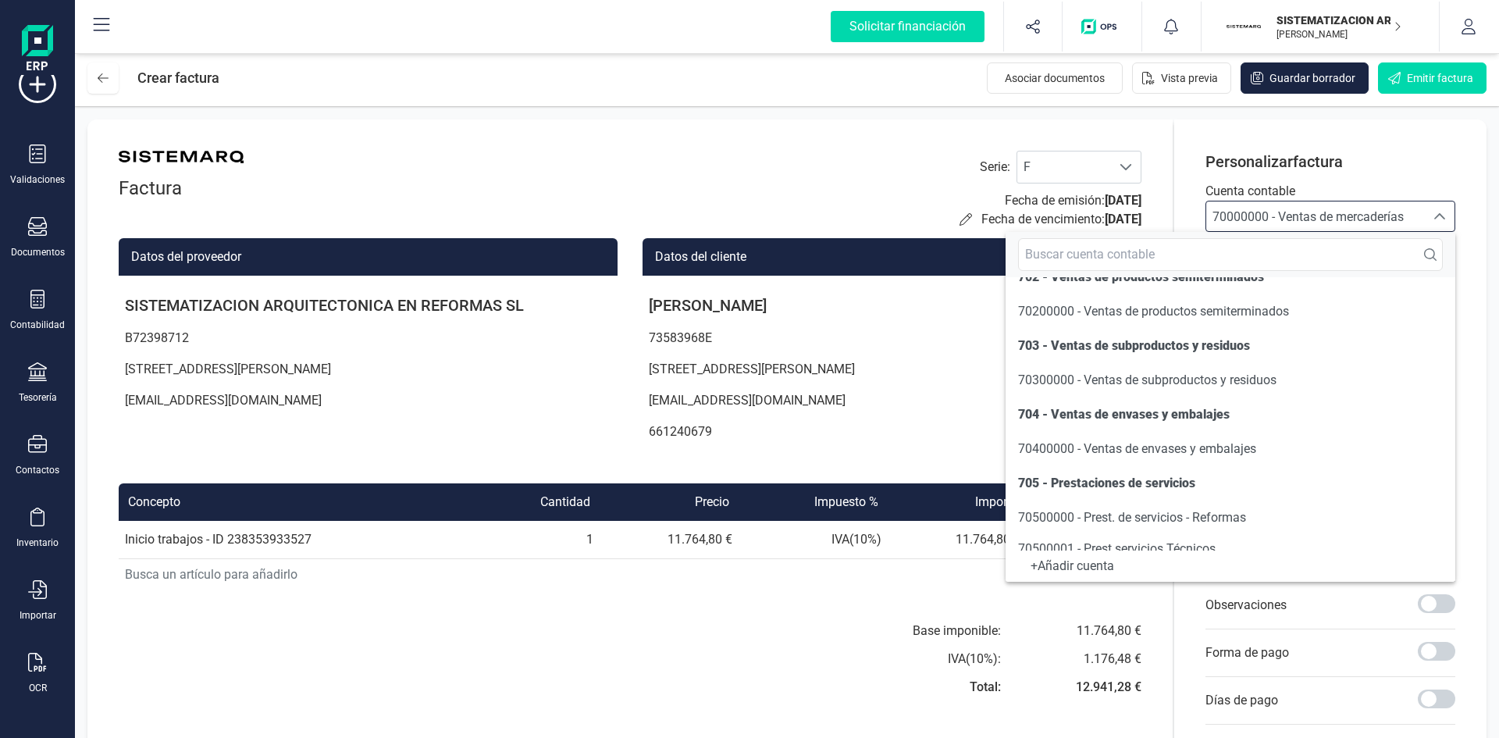
scroll to position [200, 0]
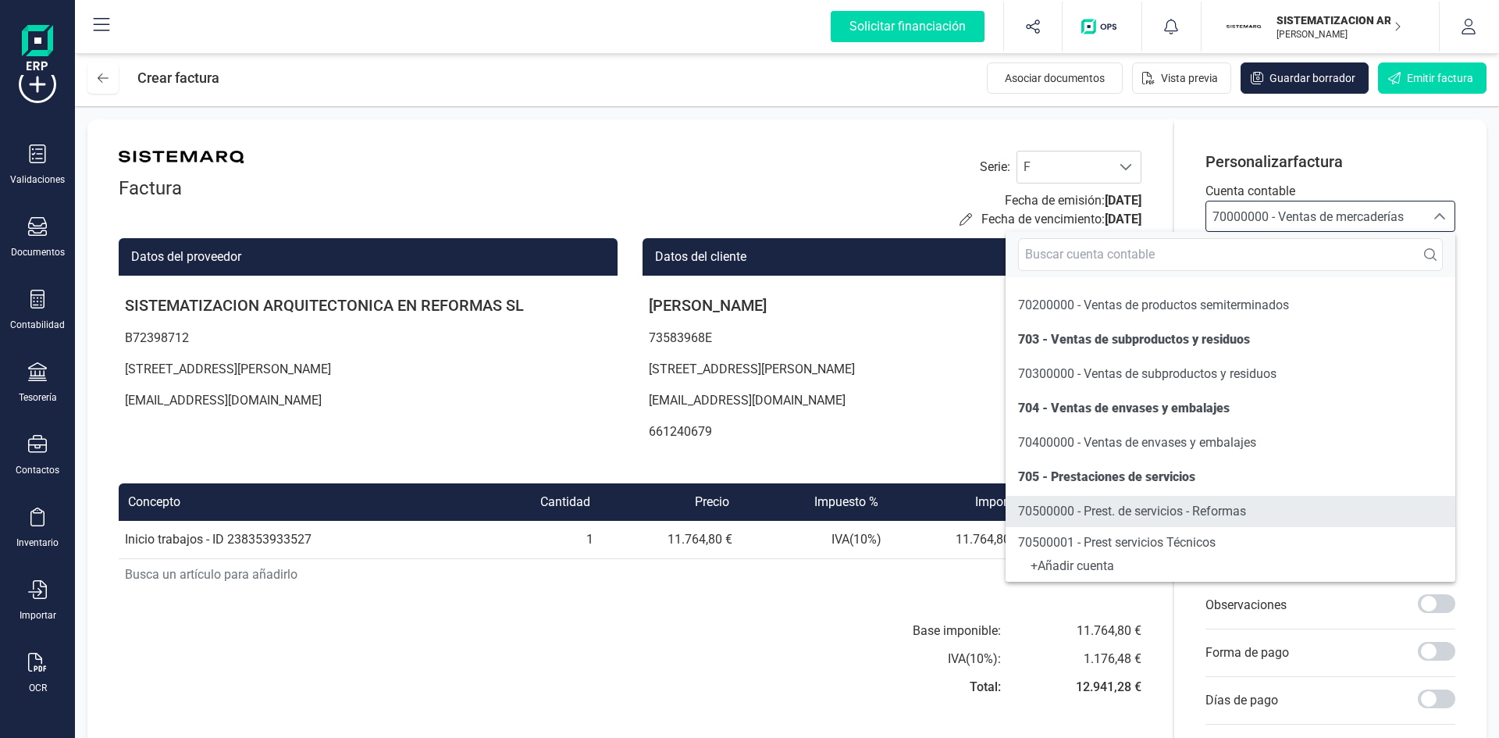
click at [1155, 507] on span "70500000 - Prest. de servicios - Reformas" at bounding box center [1132, 511] width 228 height 15
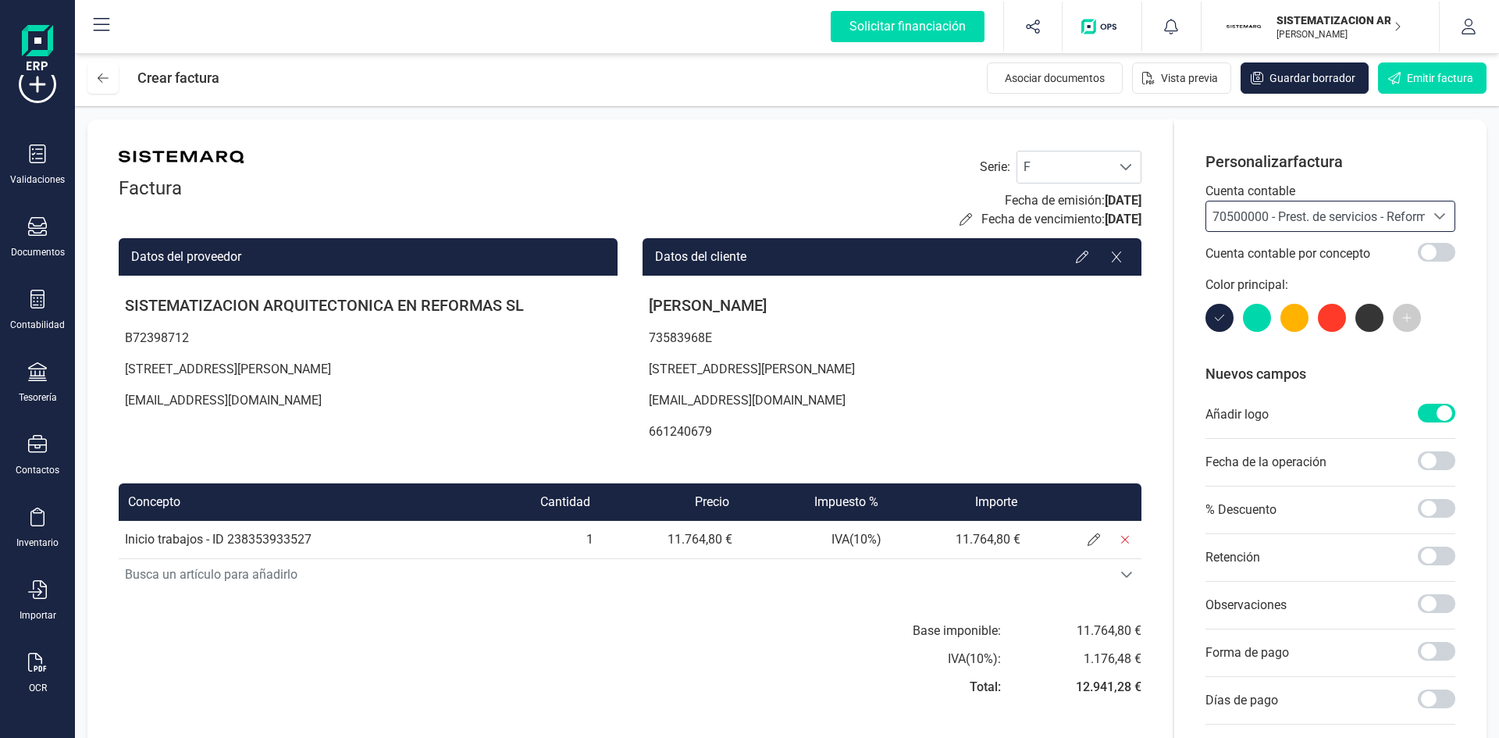
scroll to position [140, 0]
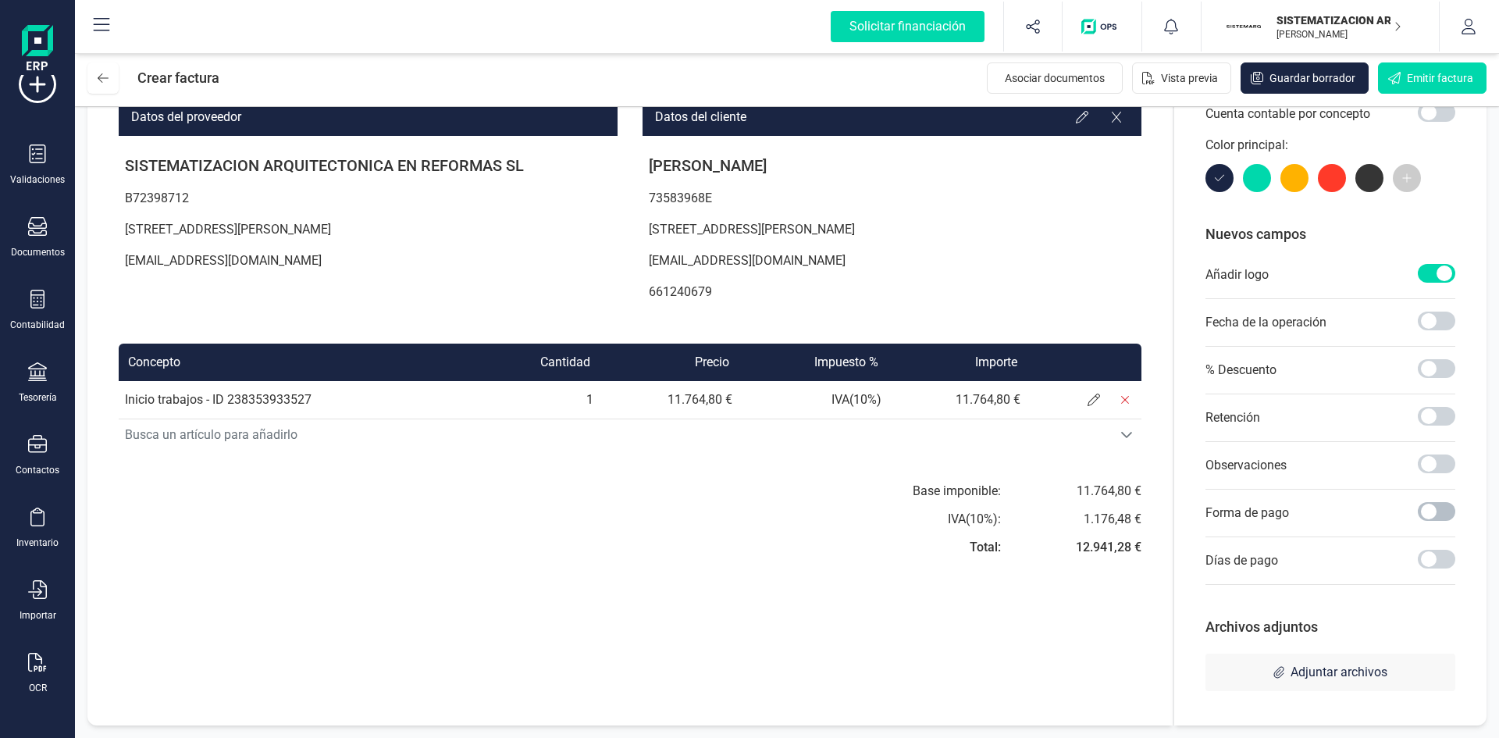
click at [1435, 511] on span at bounding box center [1436, 511] width 37 height 19
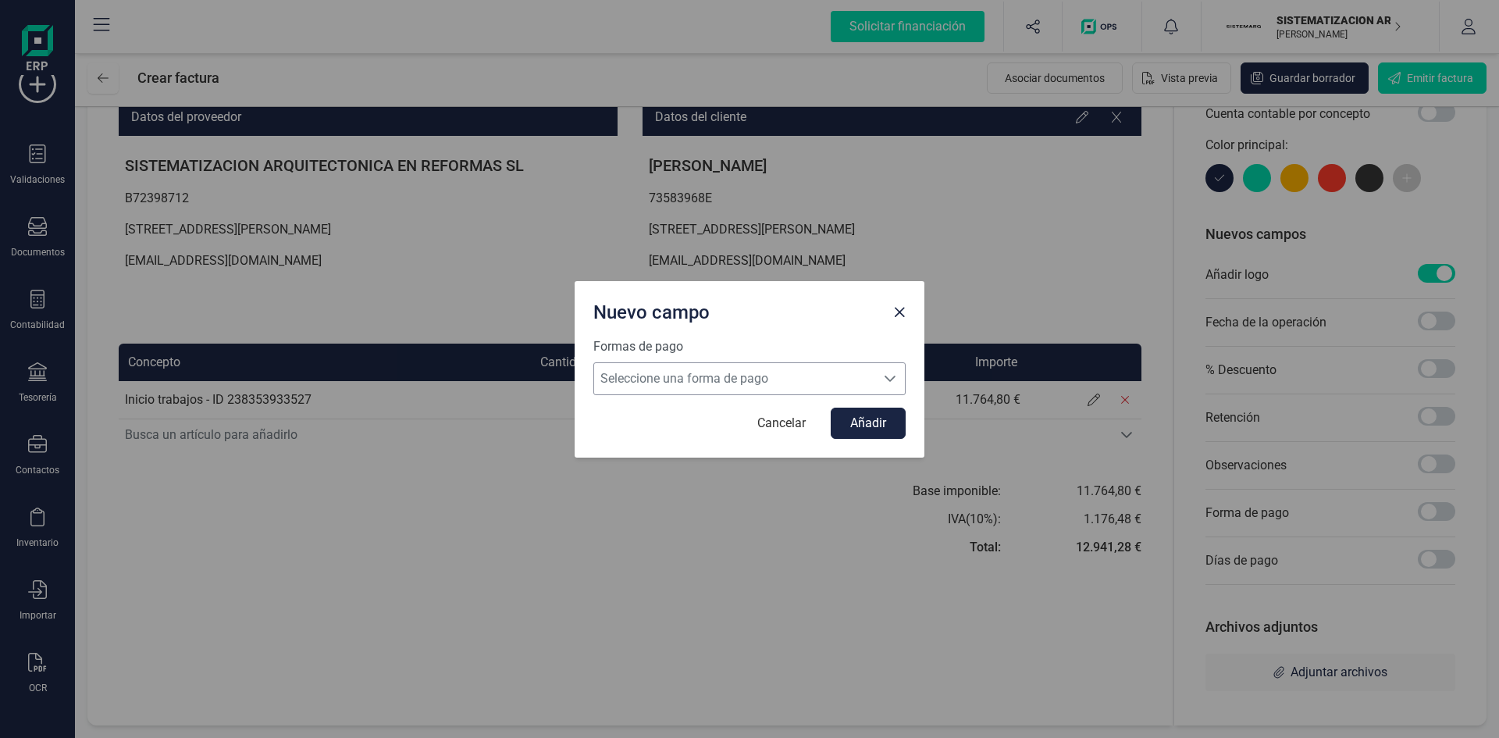
click at [854, 386] on span "Seleccione una forma de pago" at bounding box center [734, 378] width 281 height 31
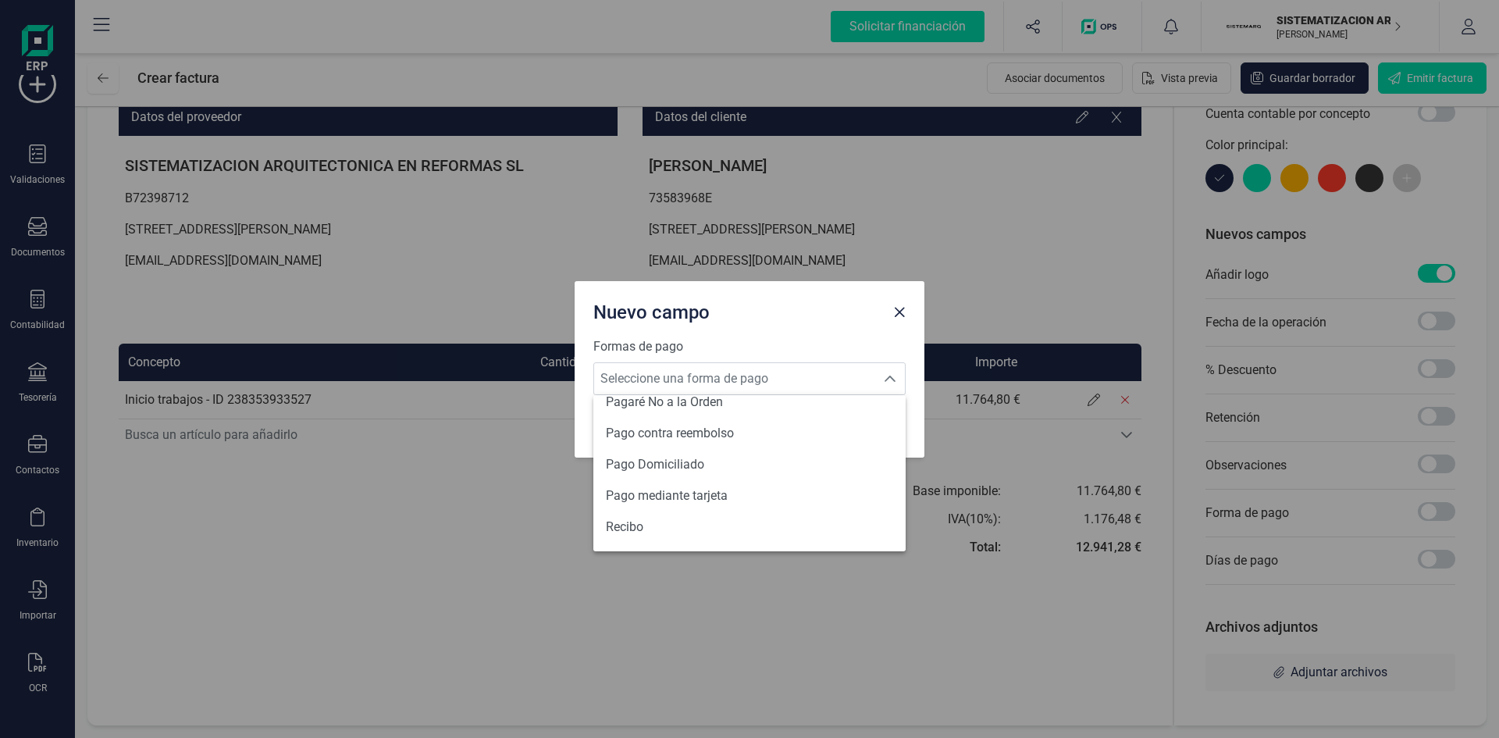
scroll to position [575, 0]
click at [708, 519] on li "Transferencia" at bounding box center [749, 529] width 312 height 31
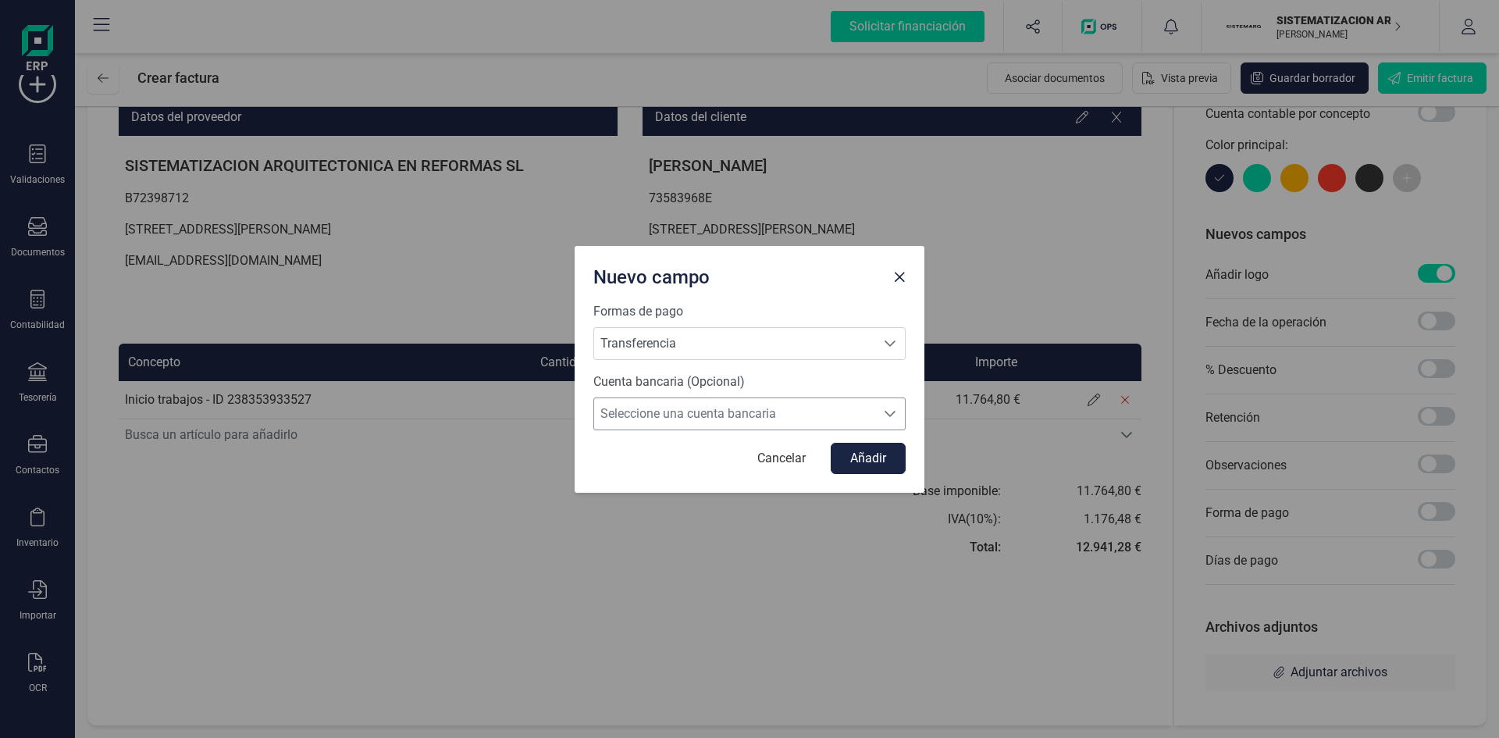
click at [817, 419] on span "Seleccione una cuenta bancaria" at bounding box center [734, 413] width 281 height 31
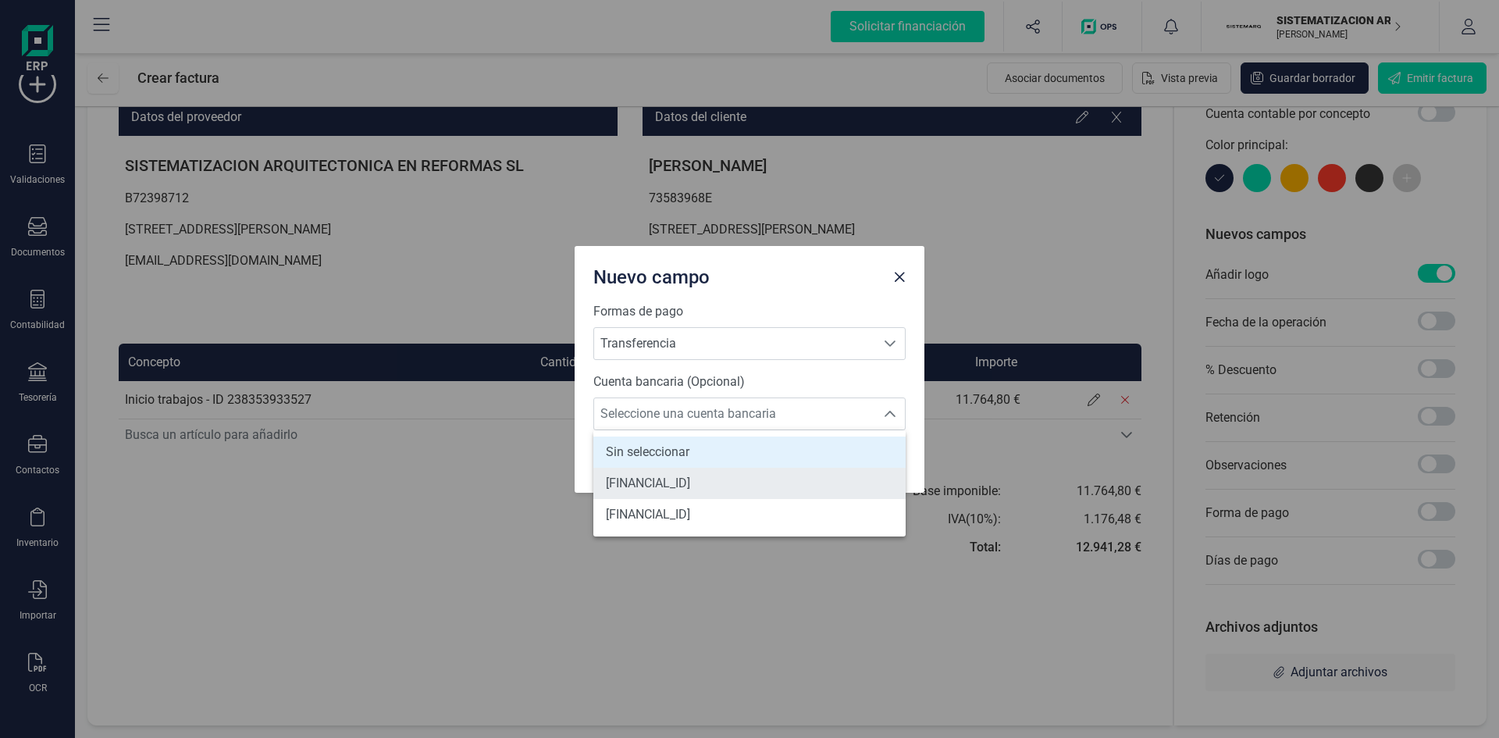
click at [796, 469] on li "[FINANCIAL_ID]" at bounding box center [749, 483] width 312 height 31
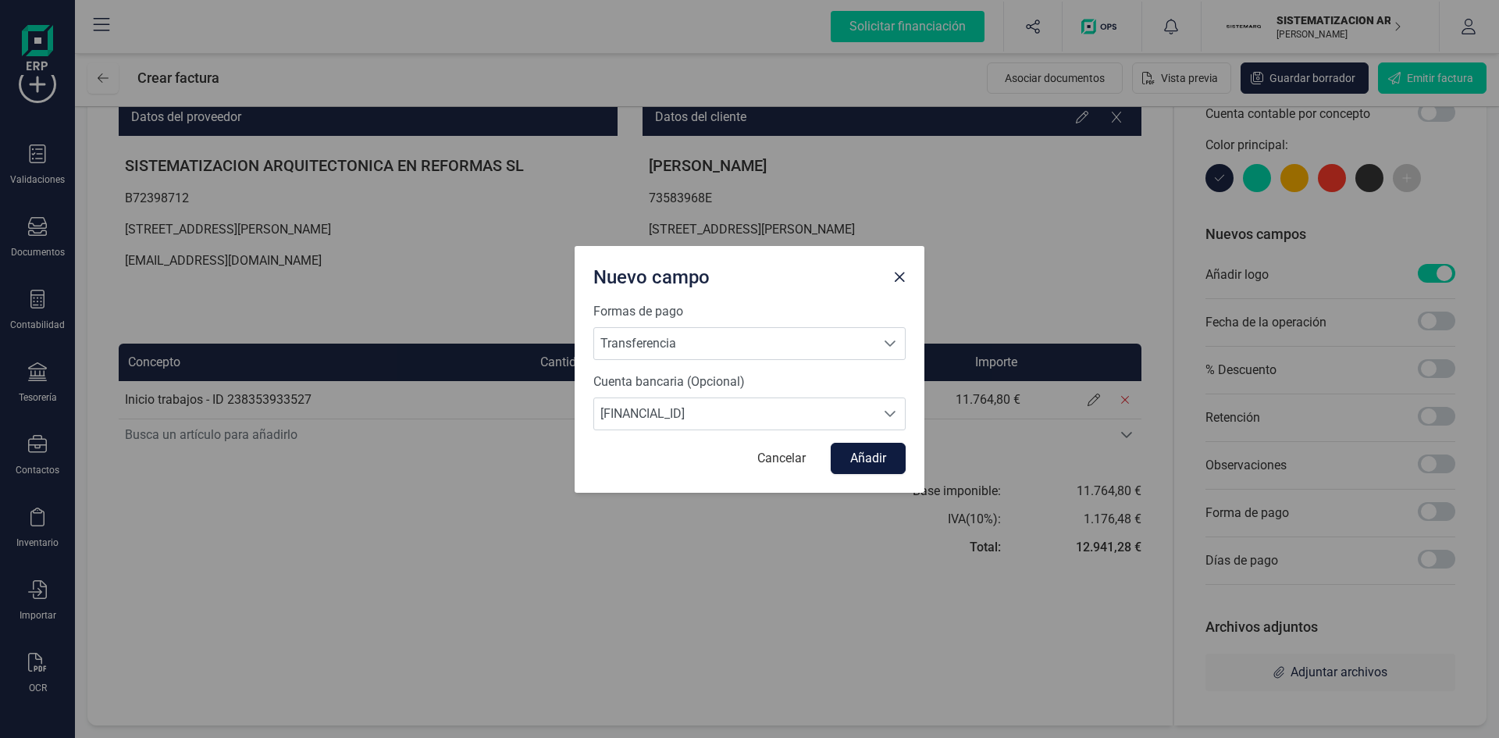
click at [892, 451] on button "Añadir" at bounding box center [868, 458] width 75 height 31
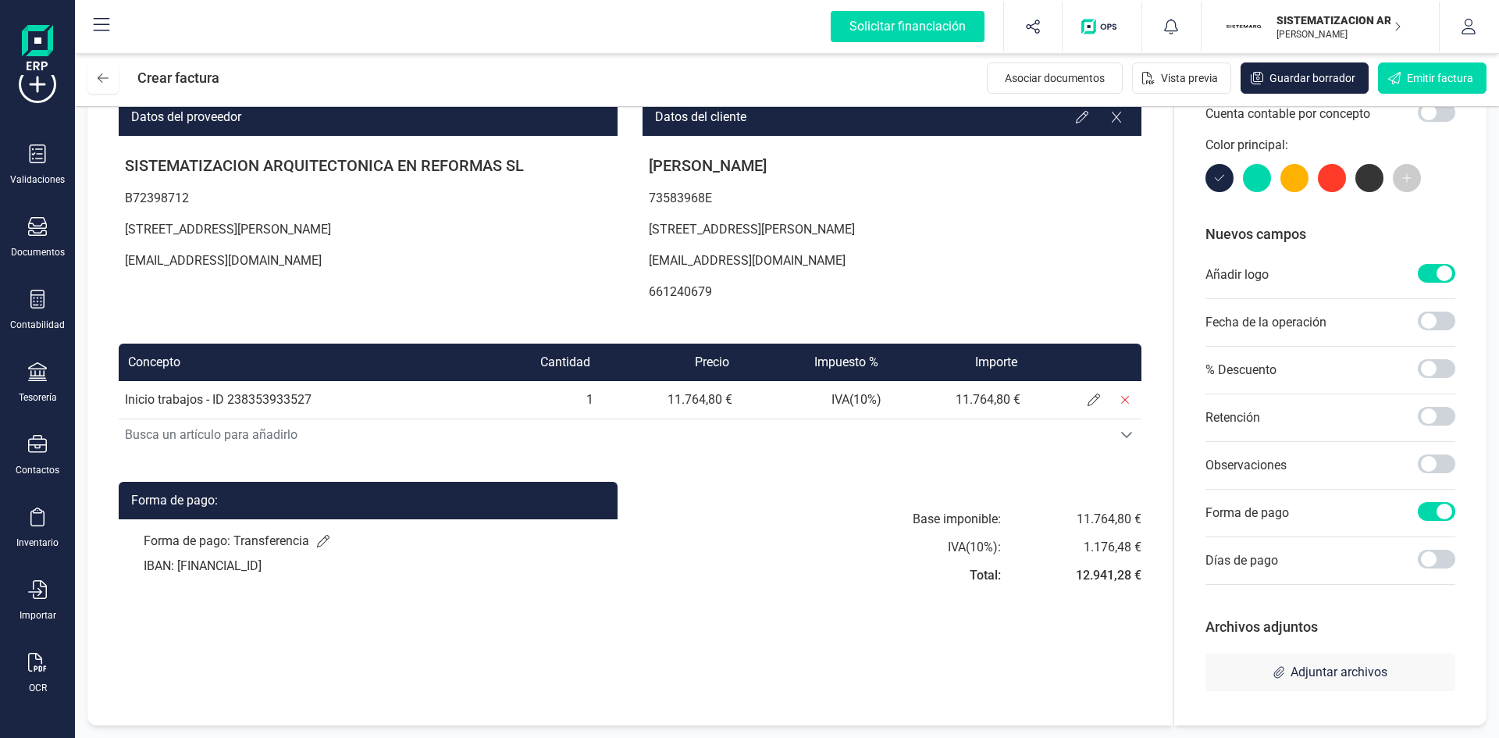
scroll to position [0, 0]
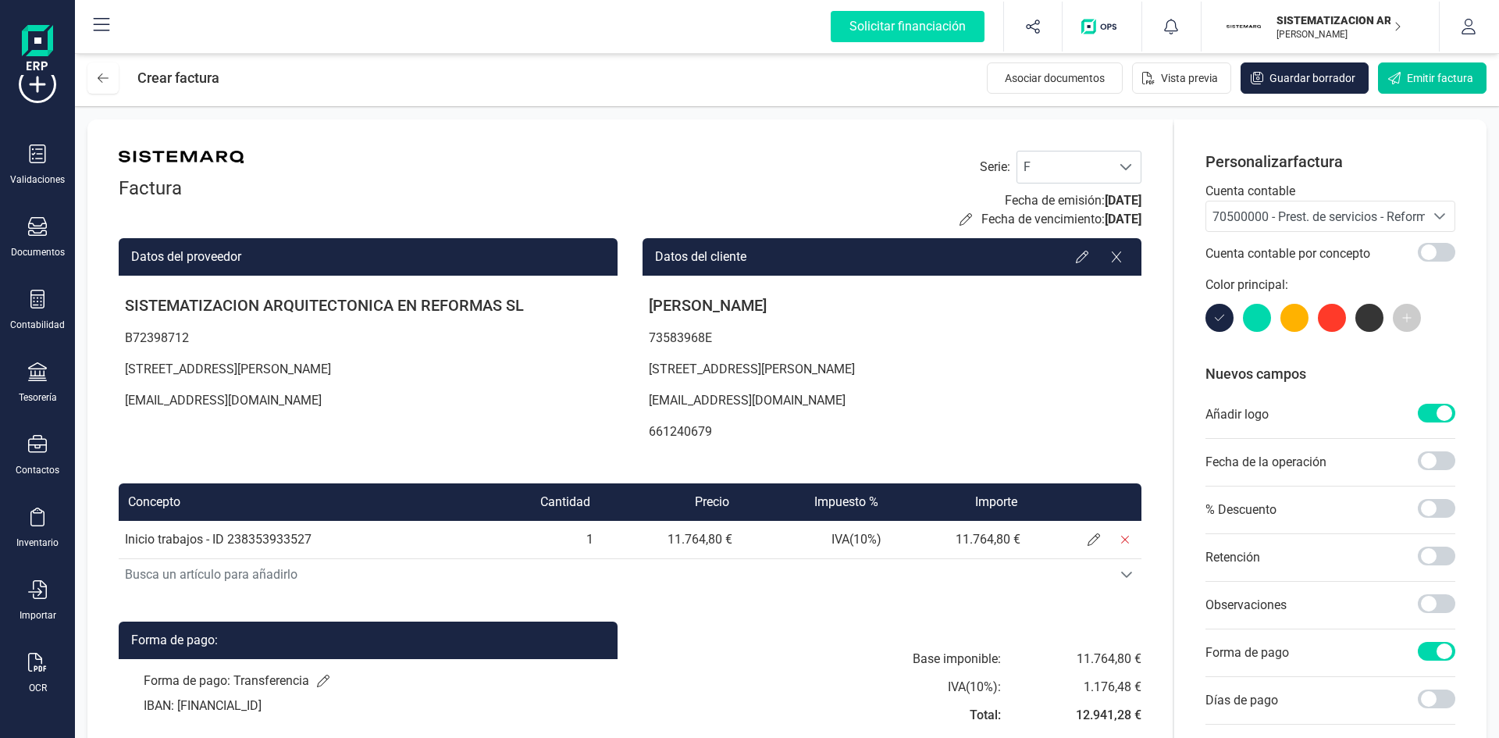
click at [1412, 85] on span "Emitir factura" at bounding box center [1440, 78] width 66 height 16
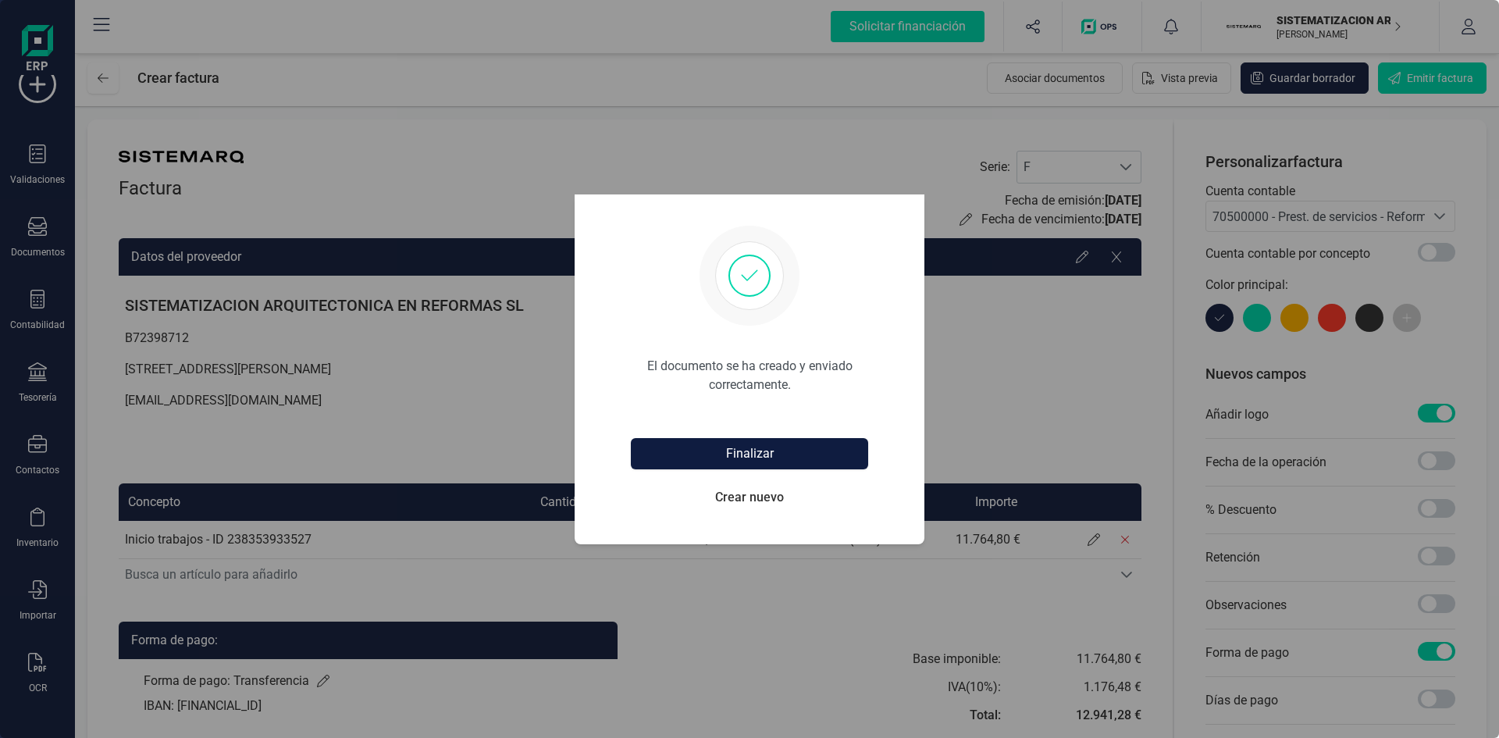
click at [784, 461] on button "Finalizar" at bounding box center [749, 453] width 237 height 31
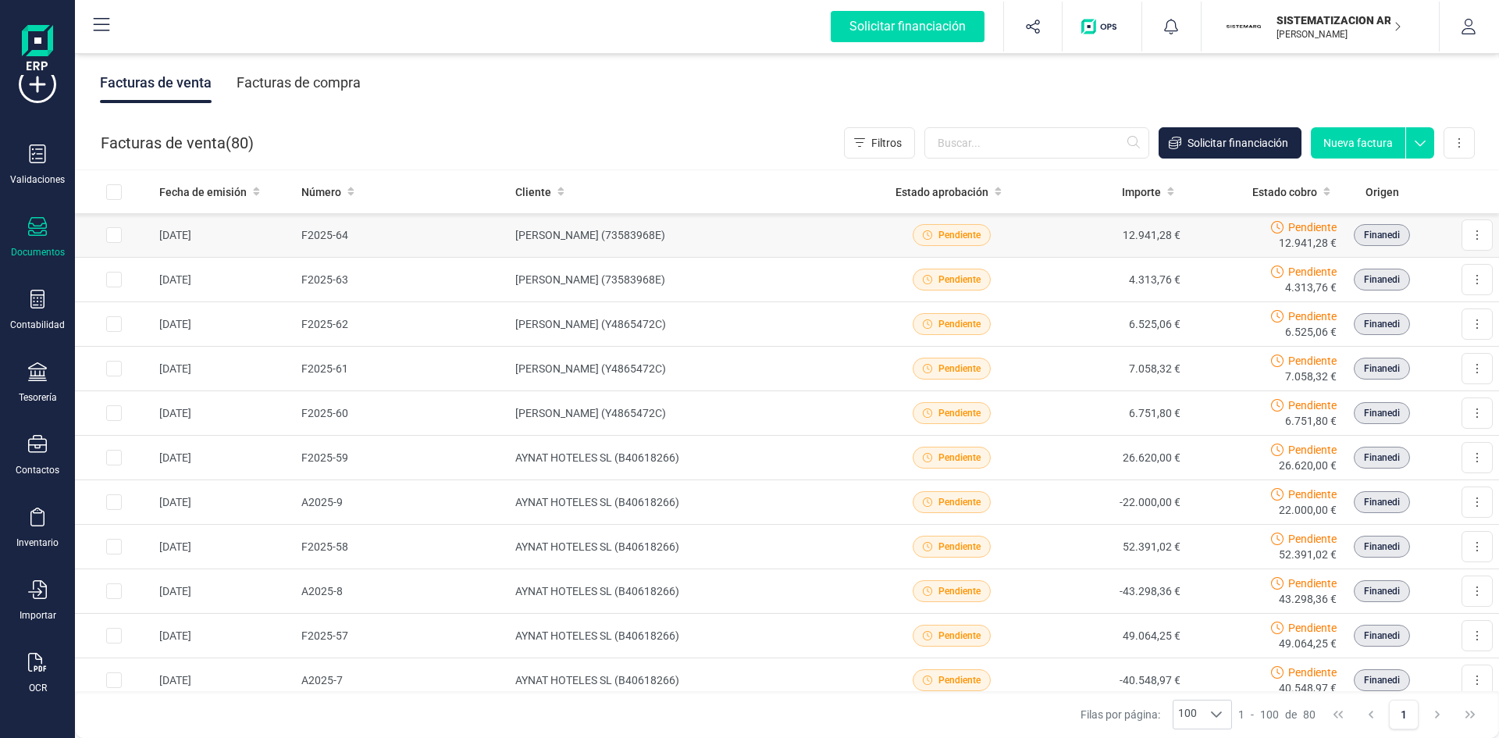
click at [1069, 245] on td "12.941,28 €" at bounding box center [1108, 235] width 157 height 45
click at [713, 241] on td "SERGIO AJA LÓPEZ (73583968E)" at bounding box center [691, 235] width 365 height 45
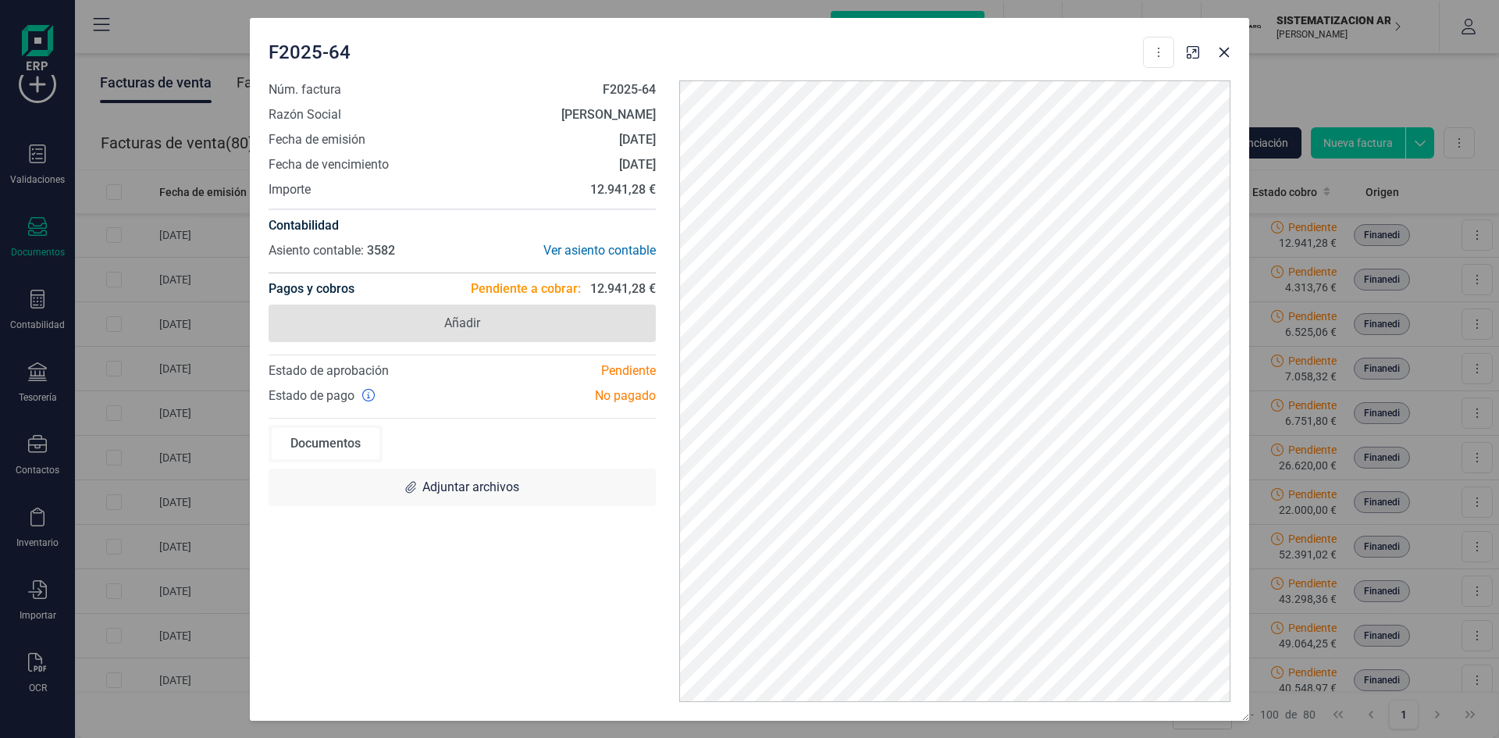
click at [563, 330] on span "Añadir" at bounding box center [462, 322] width 387 height 37
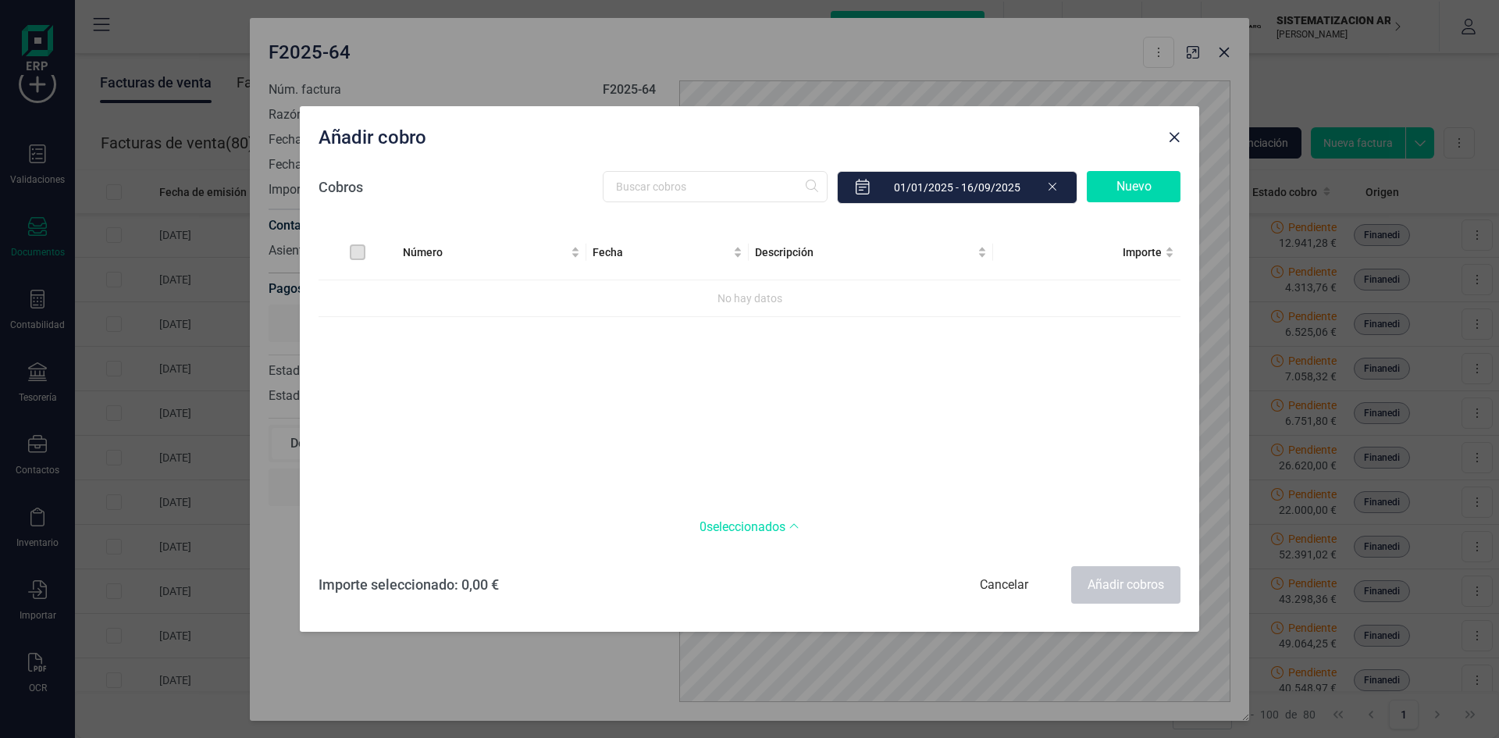
click at [634, 339] on div "Número Fecha Descripción Importe No hay datos" at bounding box center [750, 362] width 862 height 275
click at [1170, 137] on span "Close" at bounding box center [1174, 137] width 12 height 12
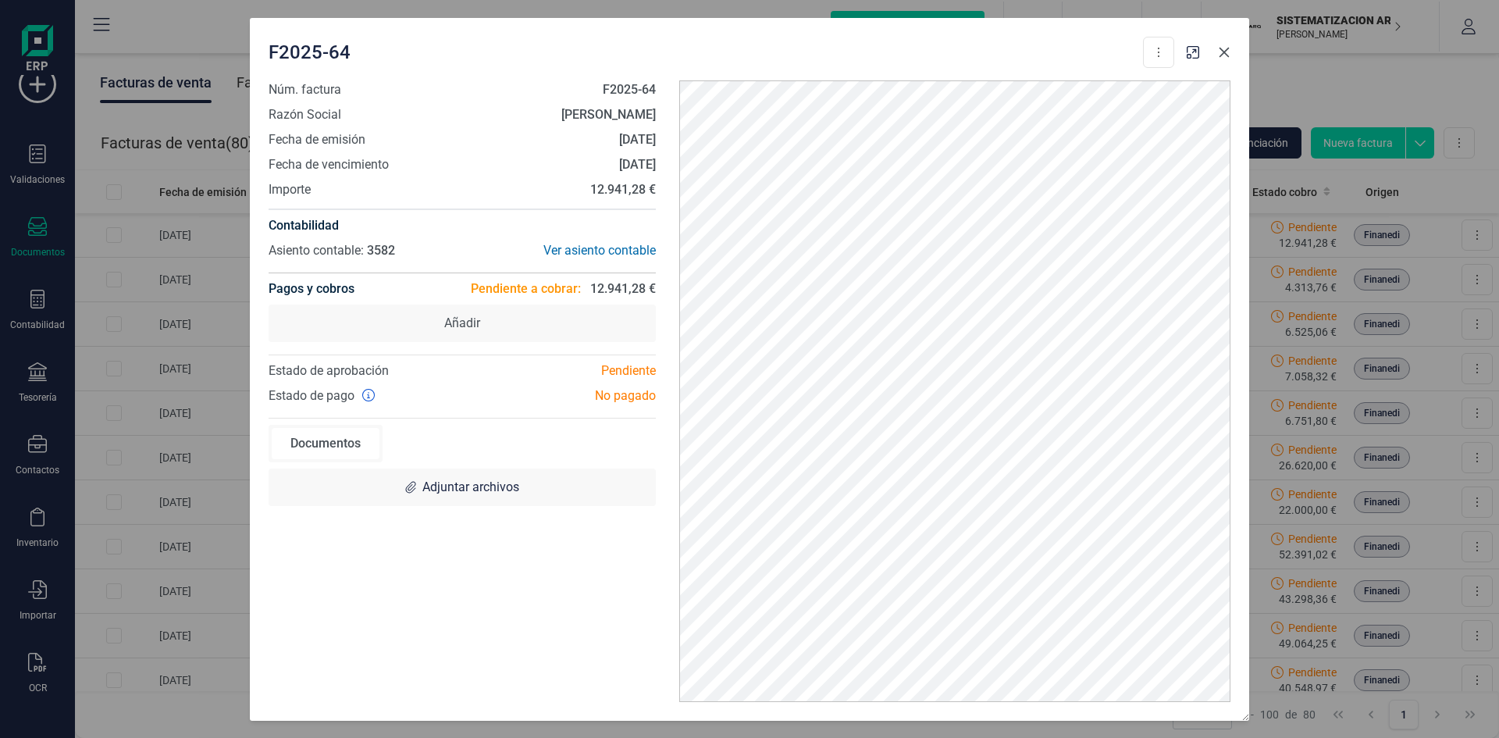
click at [1227, 47] on icon "button" at bounding box center [1224, 52] width 12 height 12
click at [1225, 46] on icon "button" at bounding box center [1224, 52] width 12 height 12
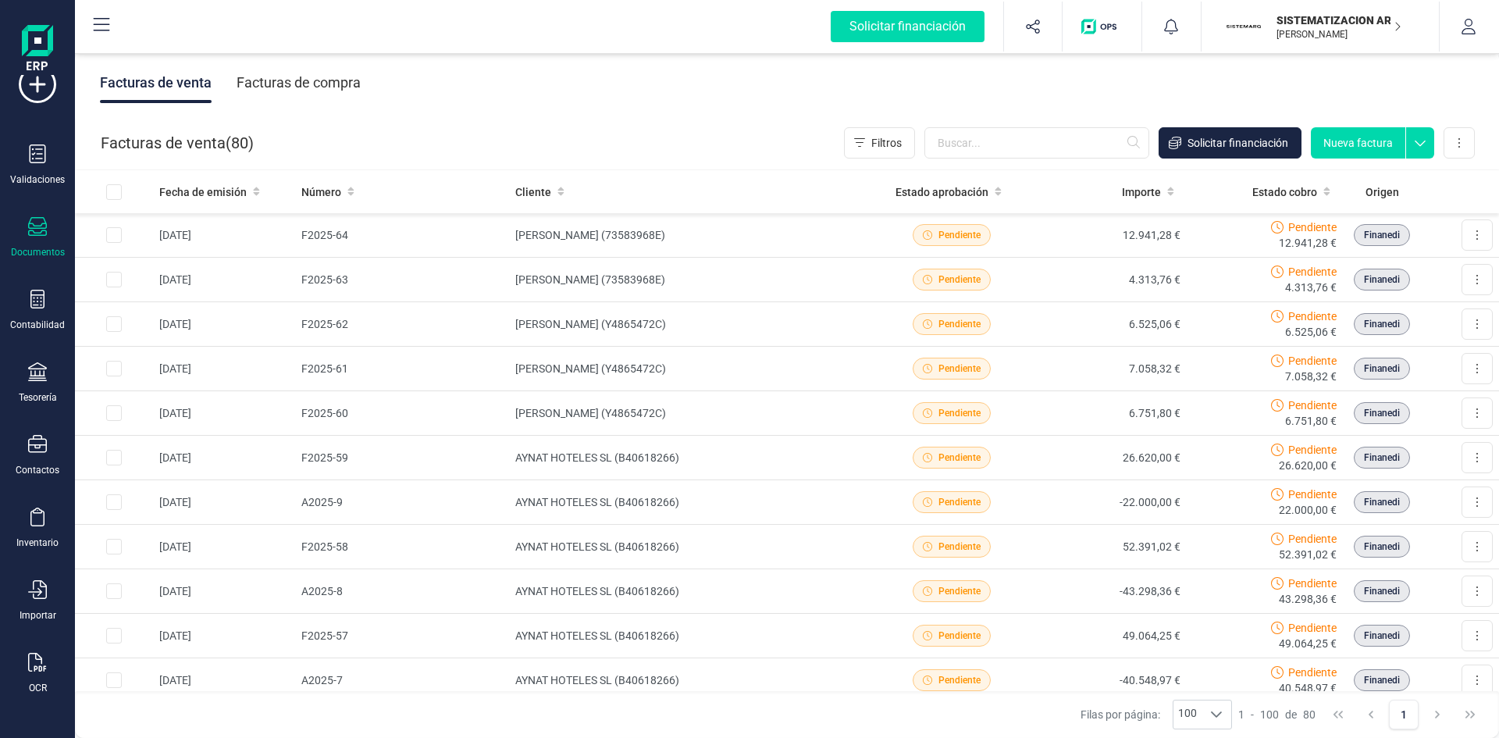
click at [1086, 143] on icon "button" at bounding box center [1081, 147] width 9 height 9
click at [836, 251] on td "SERGIO AJA LÓPEZ (73583968E)" at bounding box center [691, 235] width 365 height 45
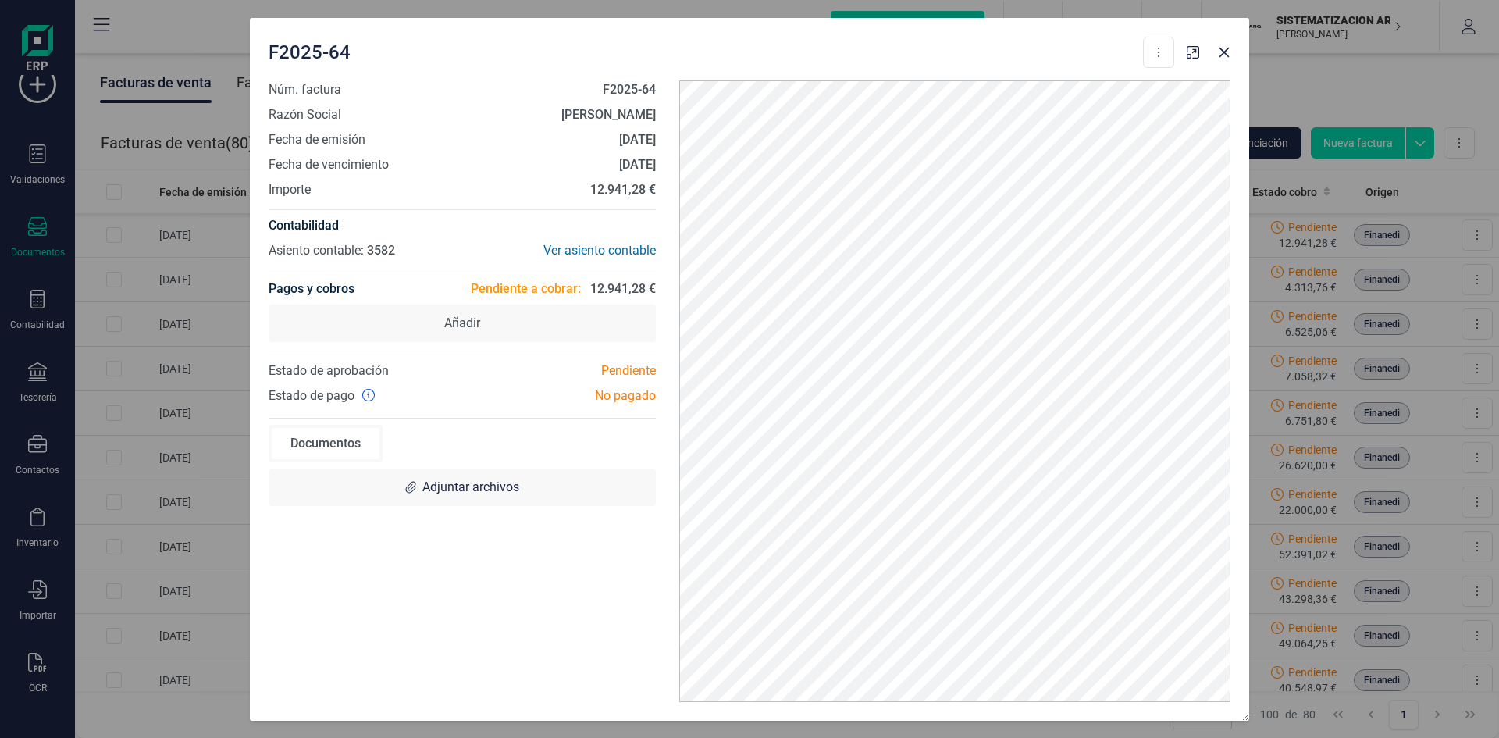
click at [554, 280] on span "Pendiente a cobrar:" at bounding box center [526, 289] width 110 height 19
click at [622, 361] on div "Pendiente" at bounding box center [564, 370] width 205 height 19
click at [621, 373] on div "Pendiente" at bounding box center [564, 370] width 205 height 19
click at [462, 392] on div "No pagado" at bounding box center [564, 395] width 205 height 19
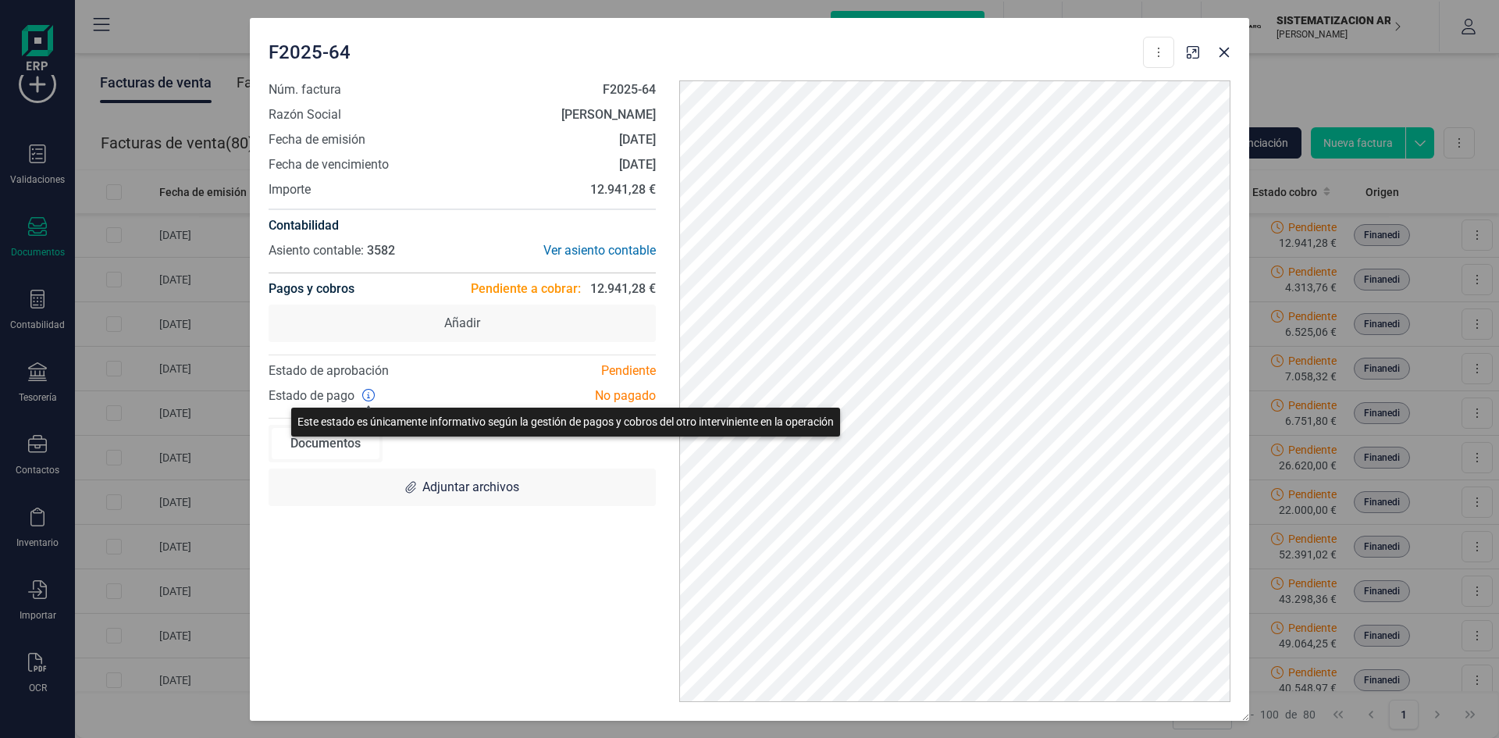
click at [372, 396] on icon at bounding box center [368, 395] width 12 height 12
click at [363, 395] on icon at bounding box center [368, 395] width 12 height 12
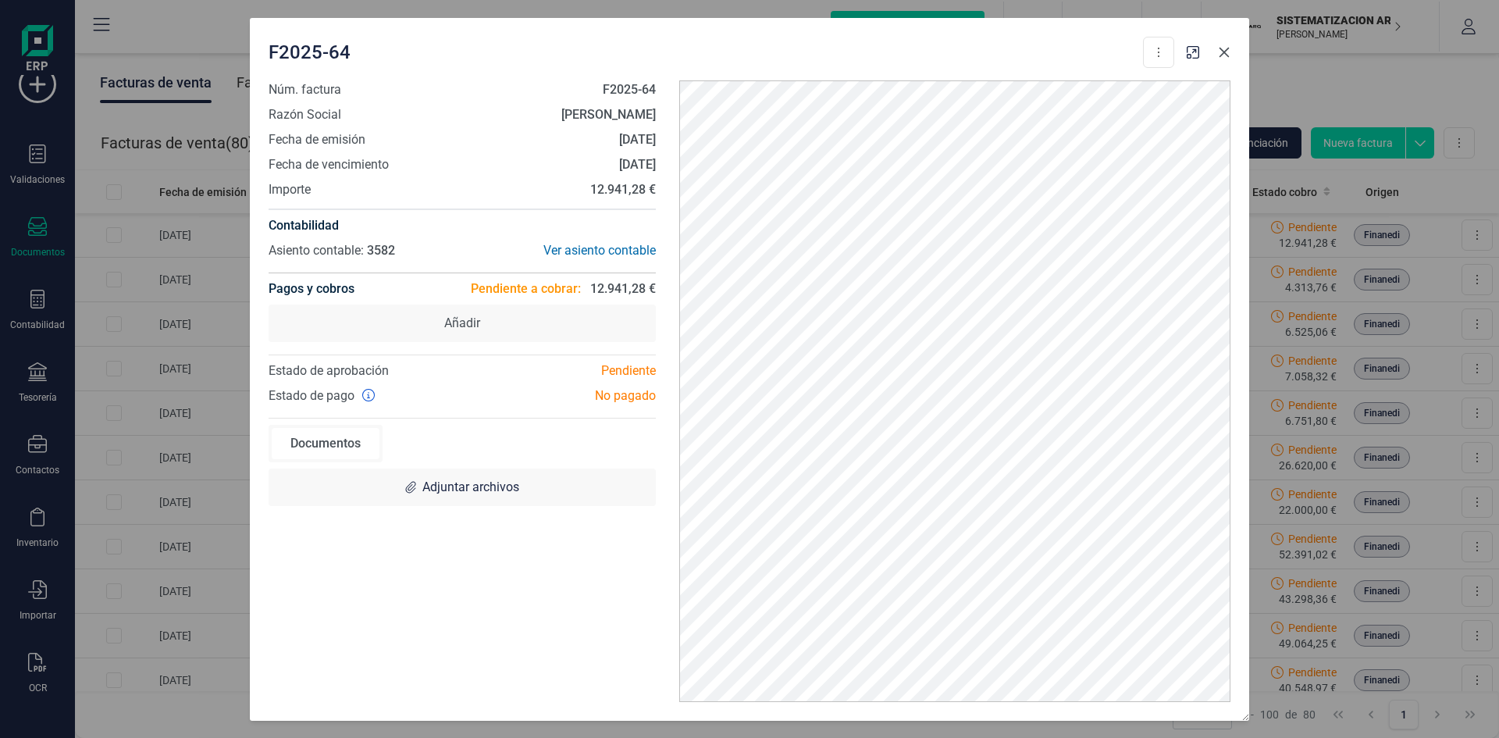
click at [1225, 60] on button "button" at bounding box center [1224, 52] width 25 height 25
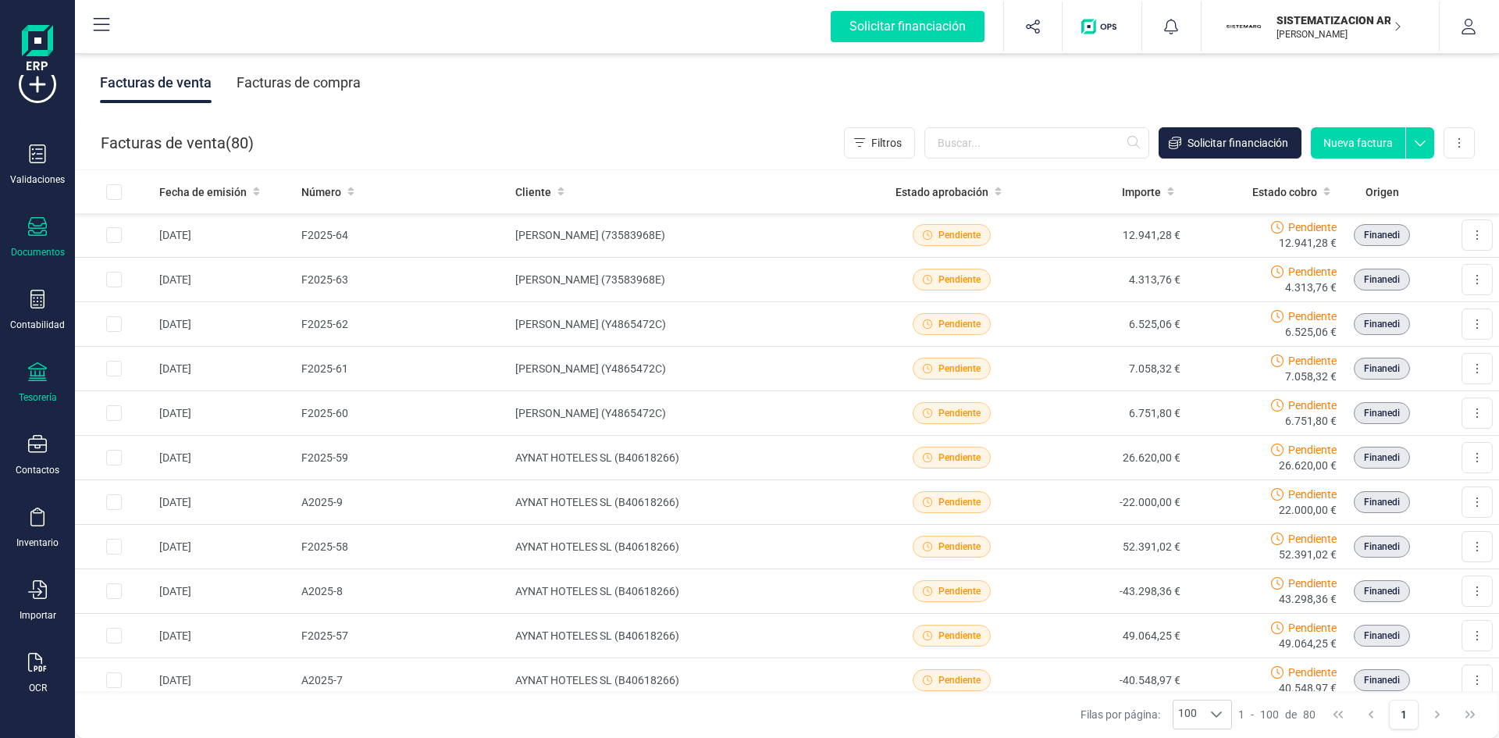
click at [43, 379] on icon at bounding box center [37, 371] width 19 height 19
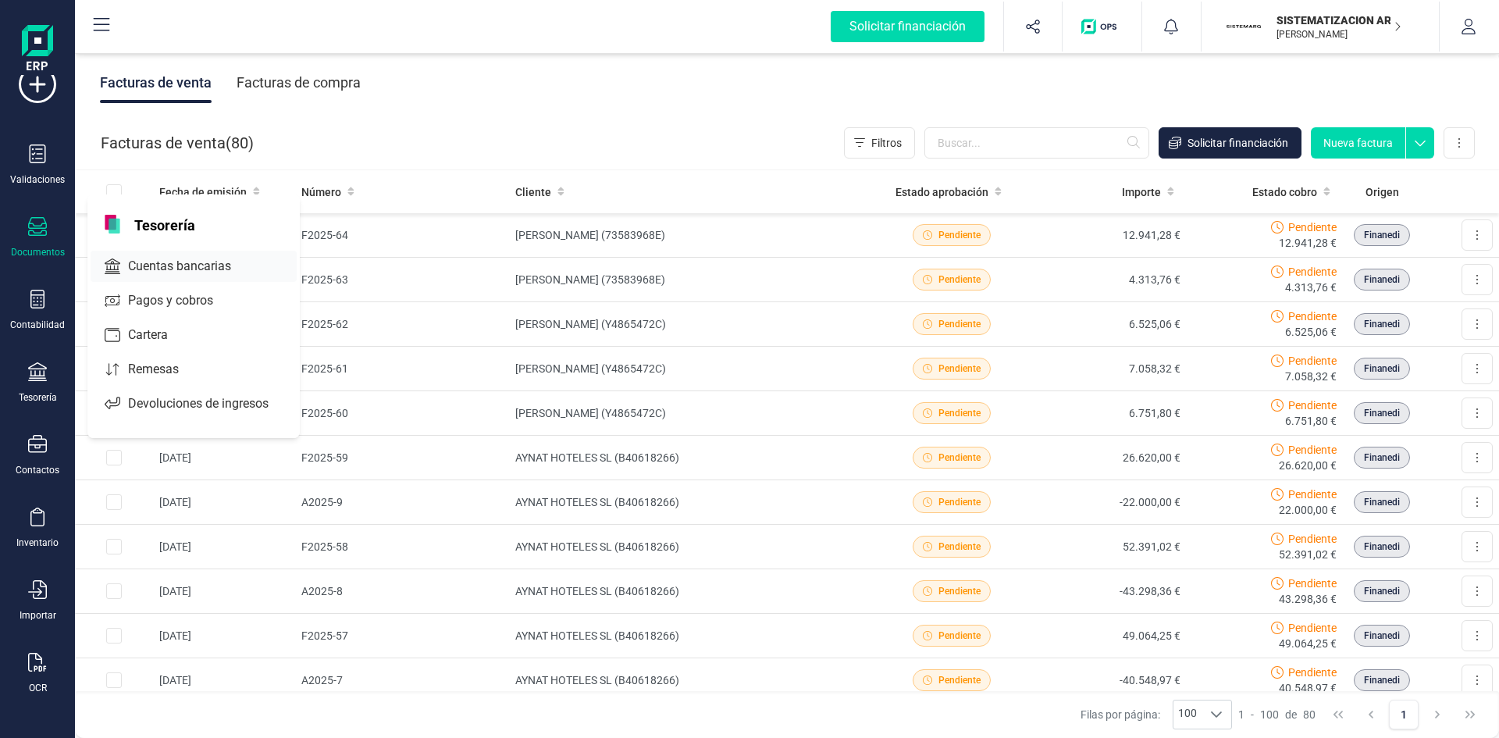
click at [167, 258] on span "Cuentas bancarias" at bounding box center [190, 266] width 137 height 19
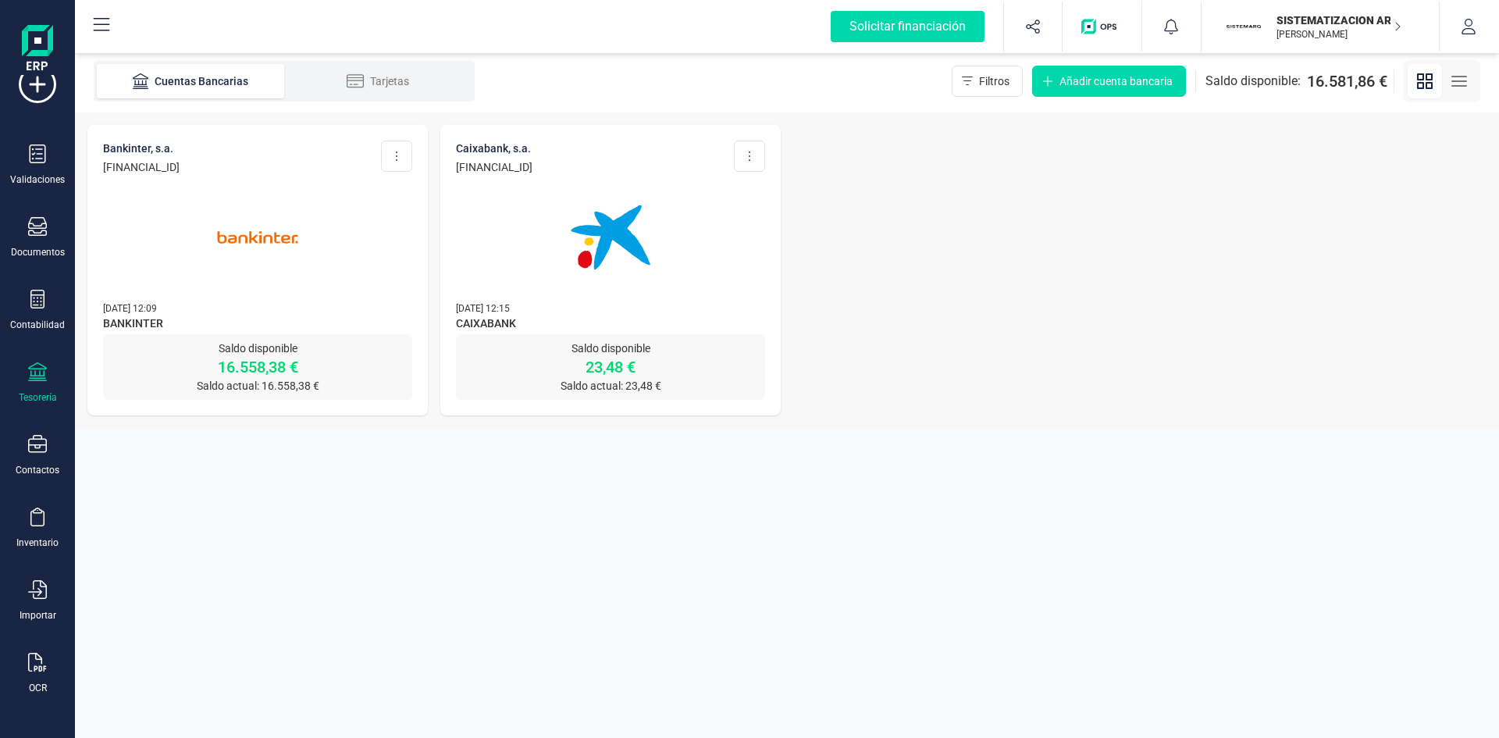
click at [290, 208] on img at bounding box center [257, 237] width 131 height 131
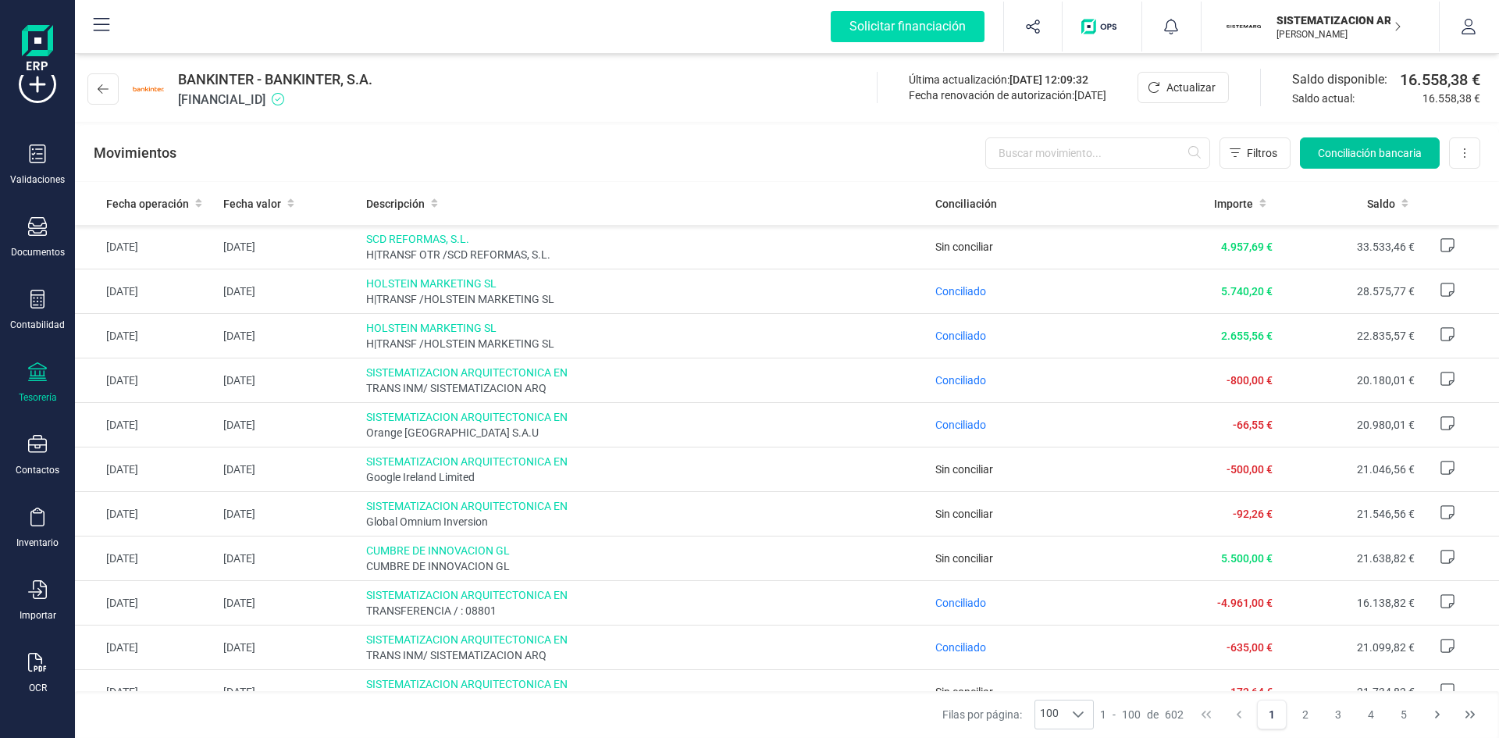
click at [1362, 141] on button "Conciliación bancaria" at bounding box center [1370, 152] width 140 height 31
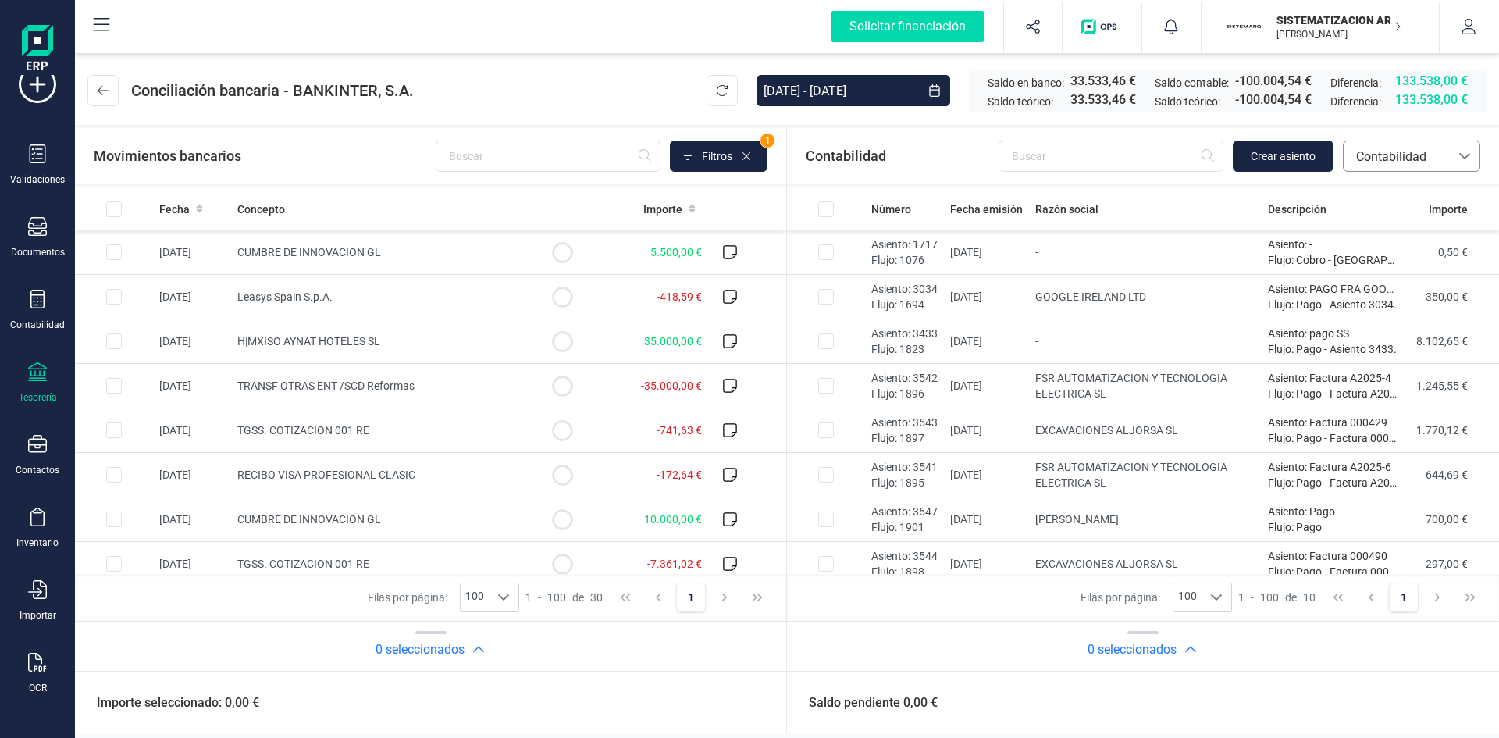
click at [1373, 141] on span "Contabilidad" at bounding box center [1397, 156] width 106 height 30
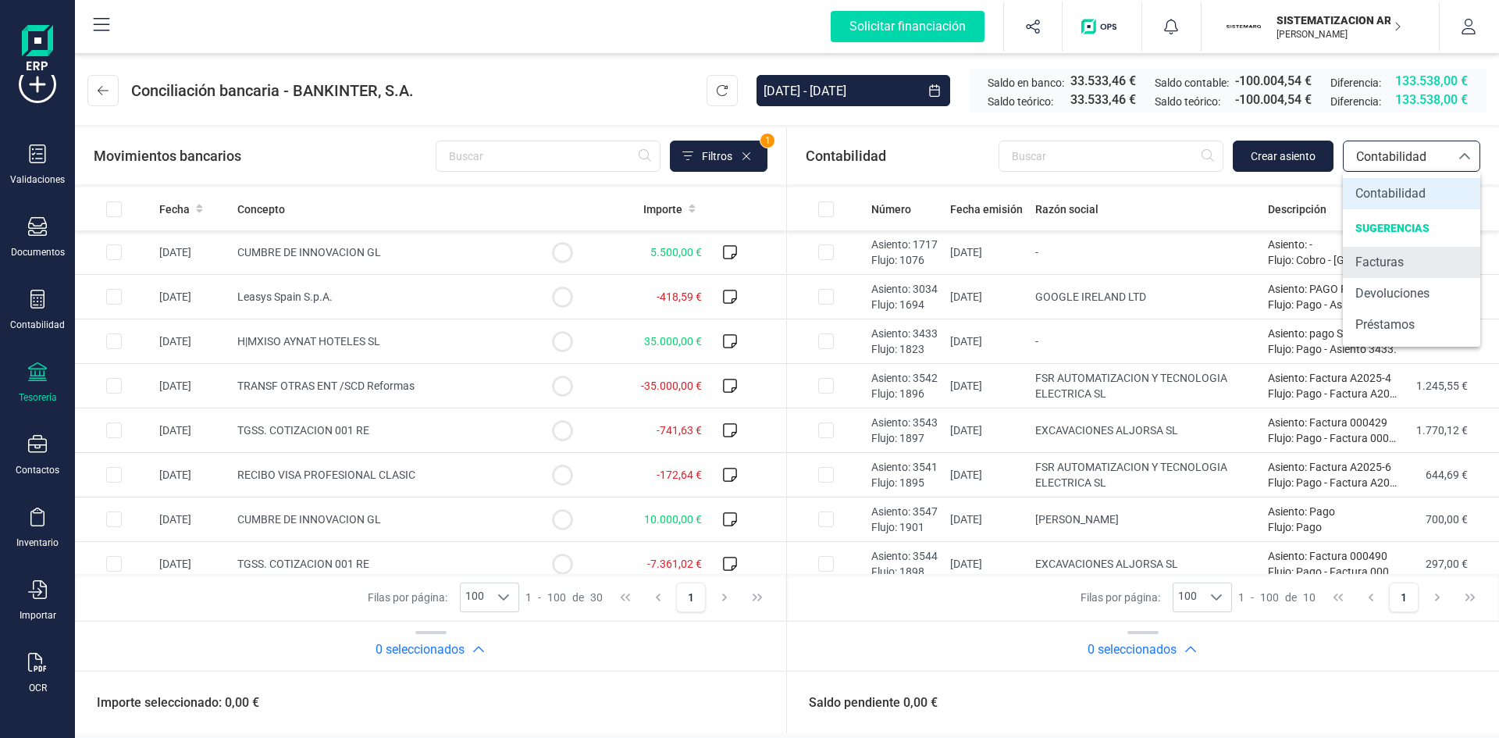
click at [1375, 258] on span "Facturas" at bounding box center [1379, 262] width 48 height 19
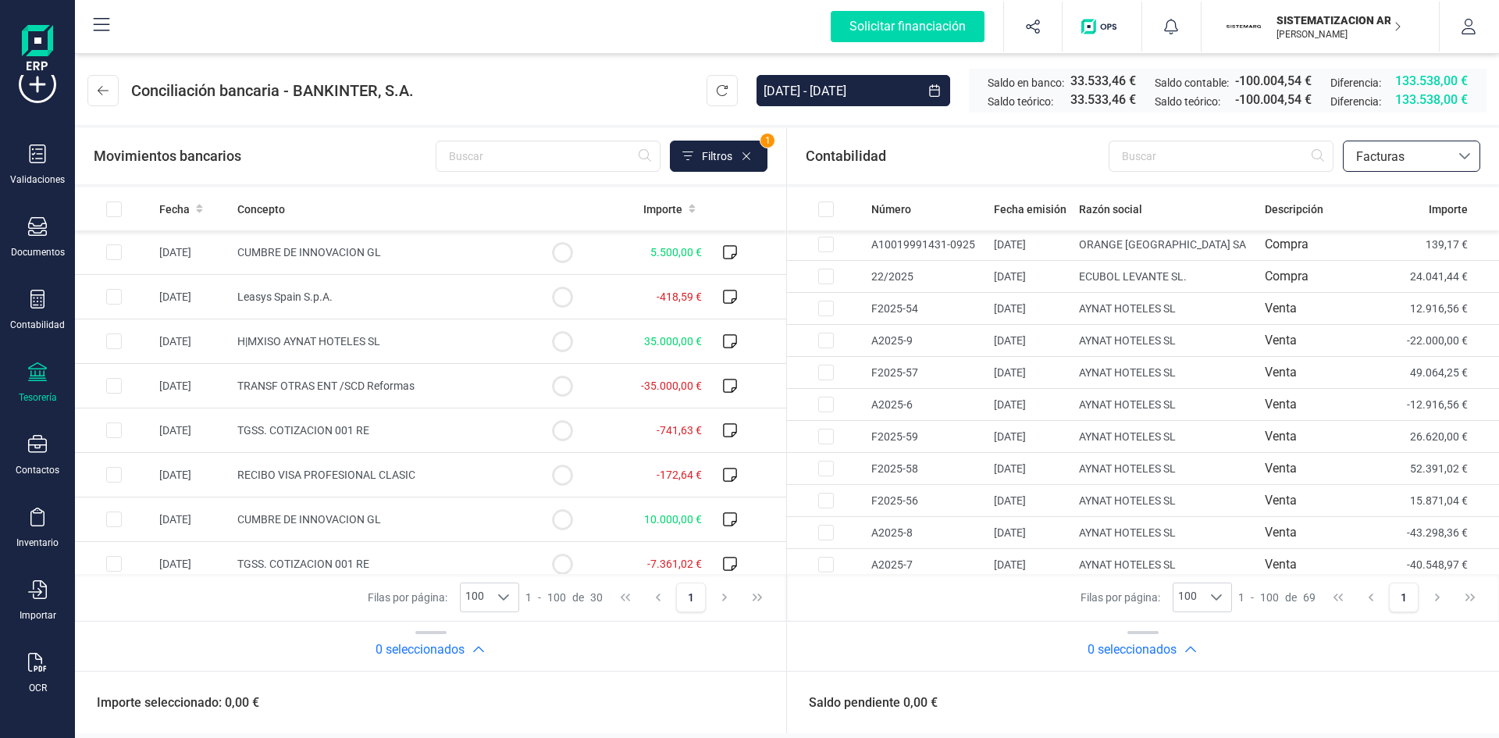
scroll to position [1978, 0]
click at [892, 529] on td "F2025-64" at bounding box center [926, 526] width 123 height 32
checkbox input "true"
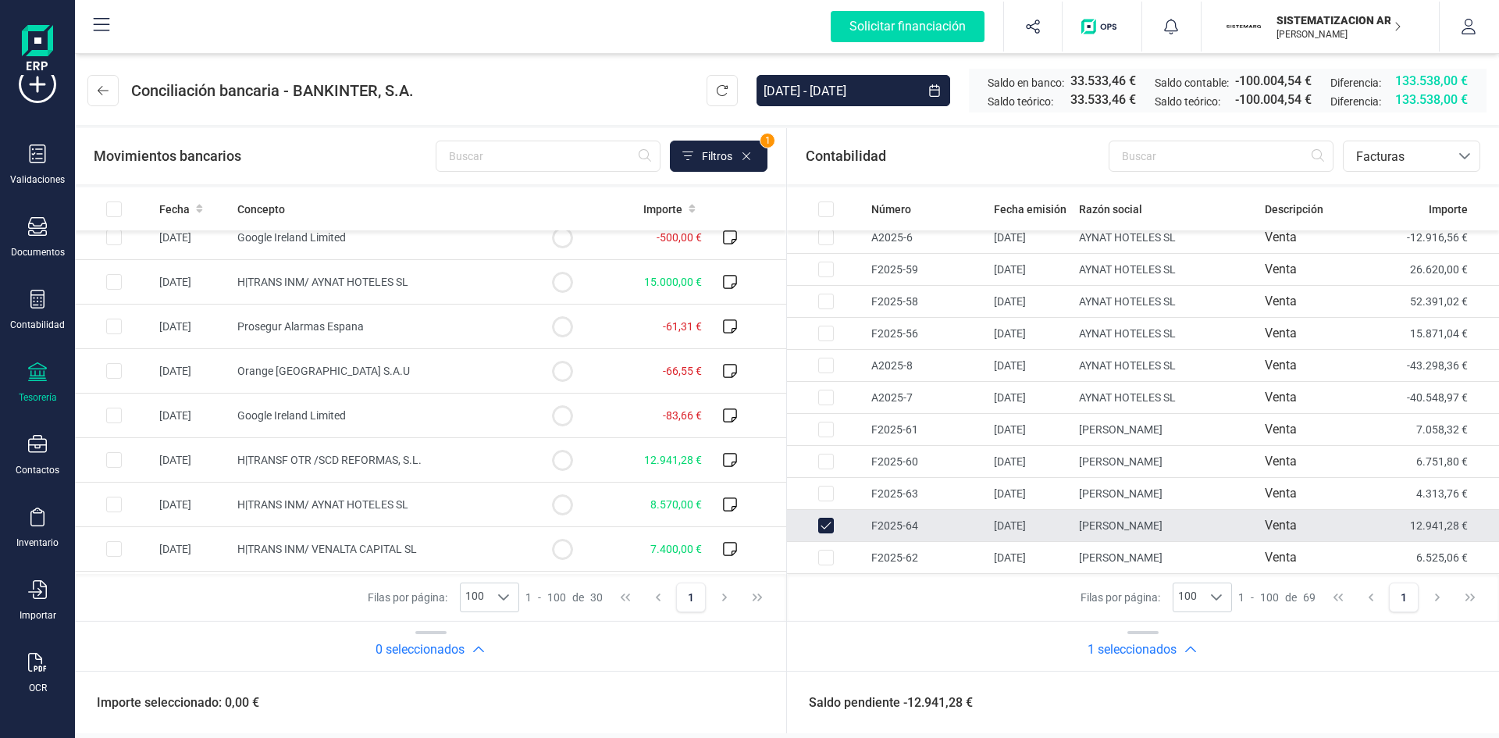
scroll to position [461, 0]
click at [115, 458] on input "Row Selected f112f180-ebf2-4a8b-adcb-871e9318f9ab" at bounding box center [114, 459] width 16 height 16
checkbox input "true"
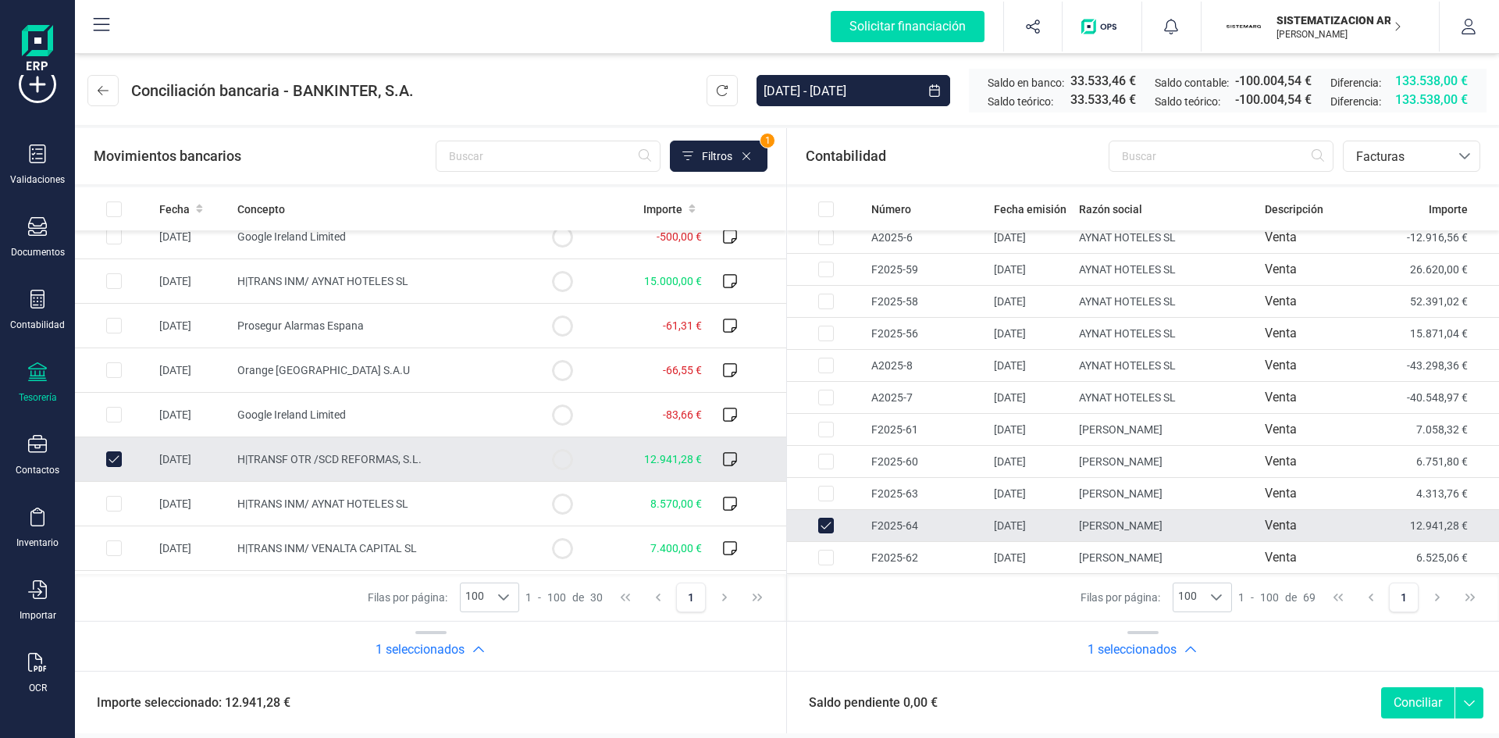
click at [1423, 708] on button "Conciliar" at bounding box center [1417, 702] width 73 height 31
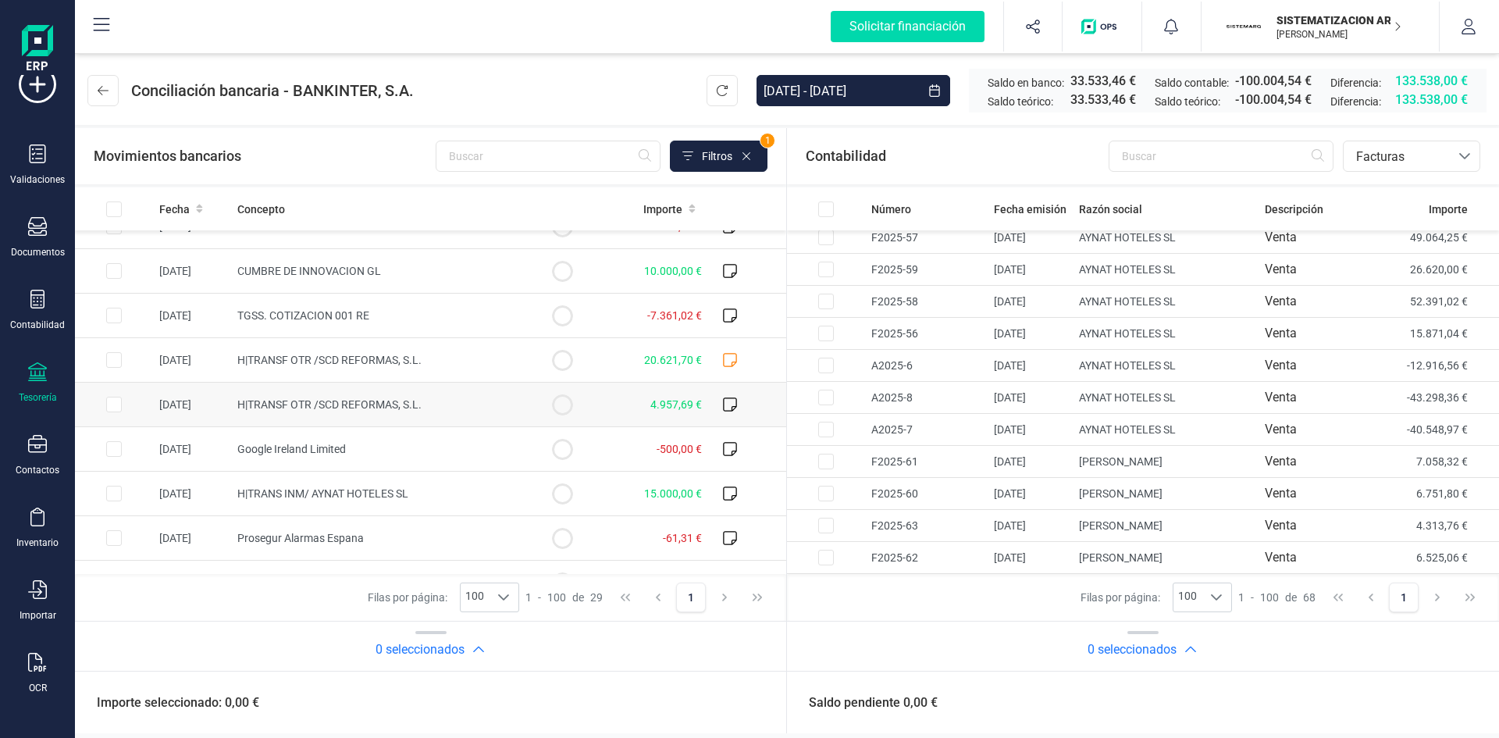
scroll to position [248, 0]
click at [563, 361] on td at bounding box center [562, 361] width 78 height 45
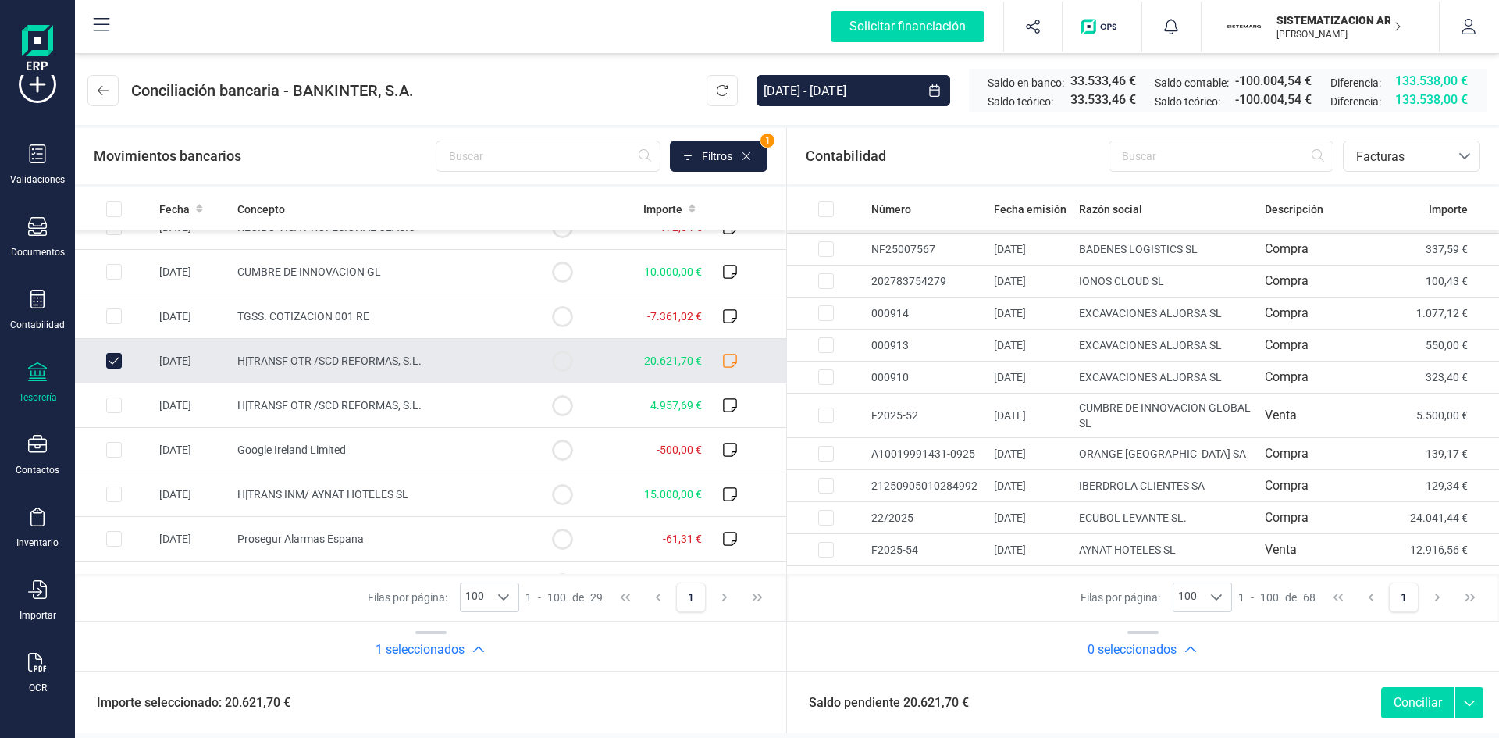
scroll to position [1569, 0]
click at [722, 361] on icon at bounding box center [730, 361] width 16 height 16
checkbox input "false"
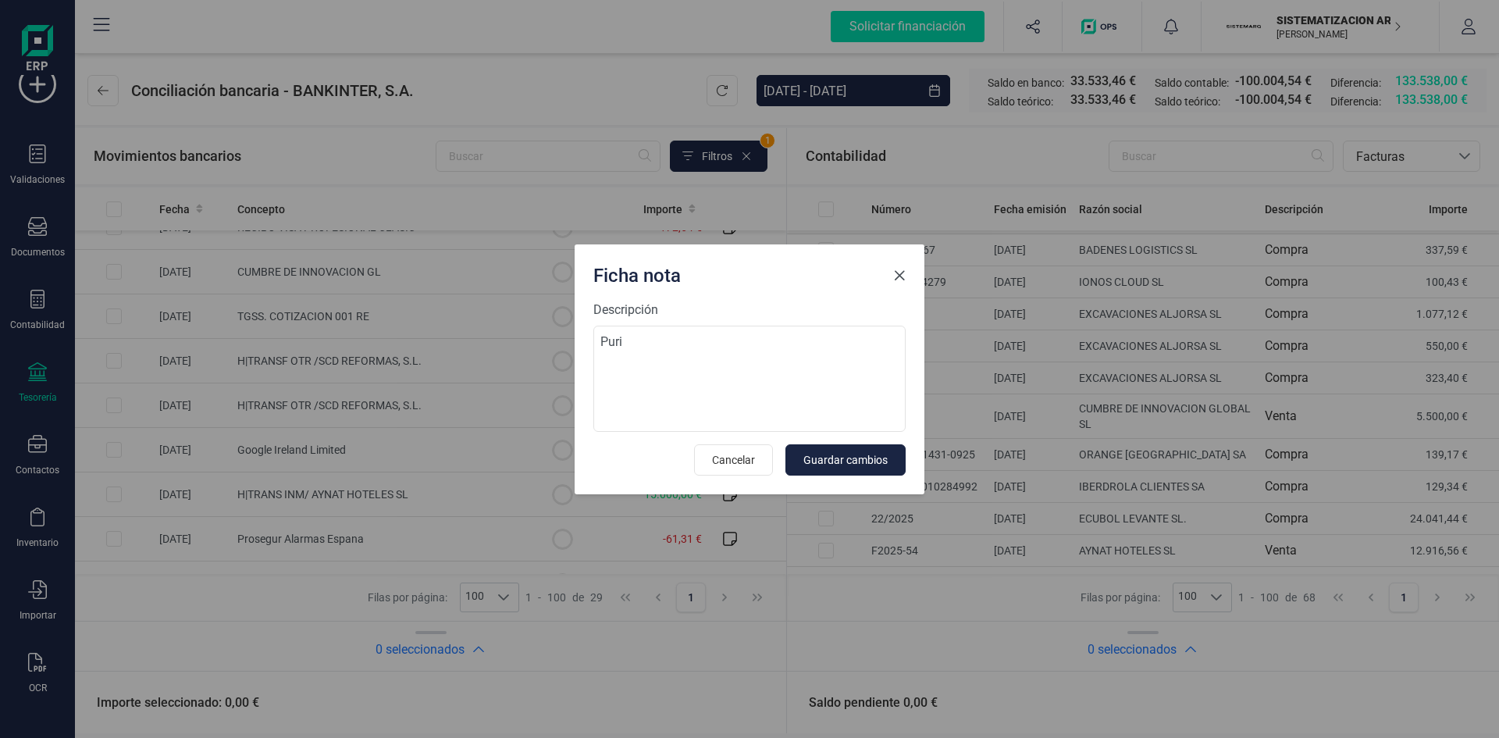
click at [902, 280] on span "Close" at bounding box center [899, 275] width 12 height 12
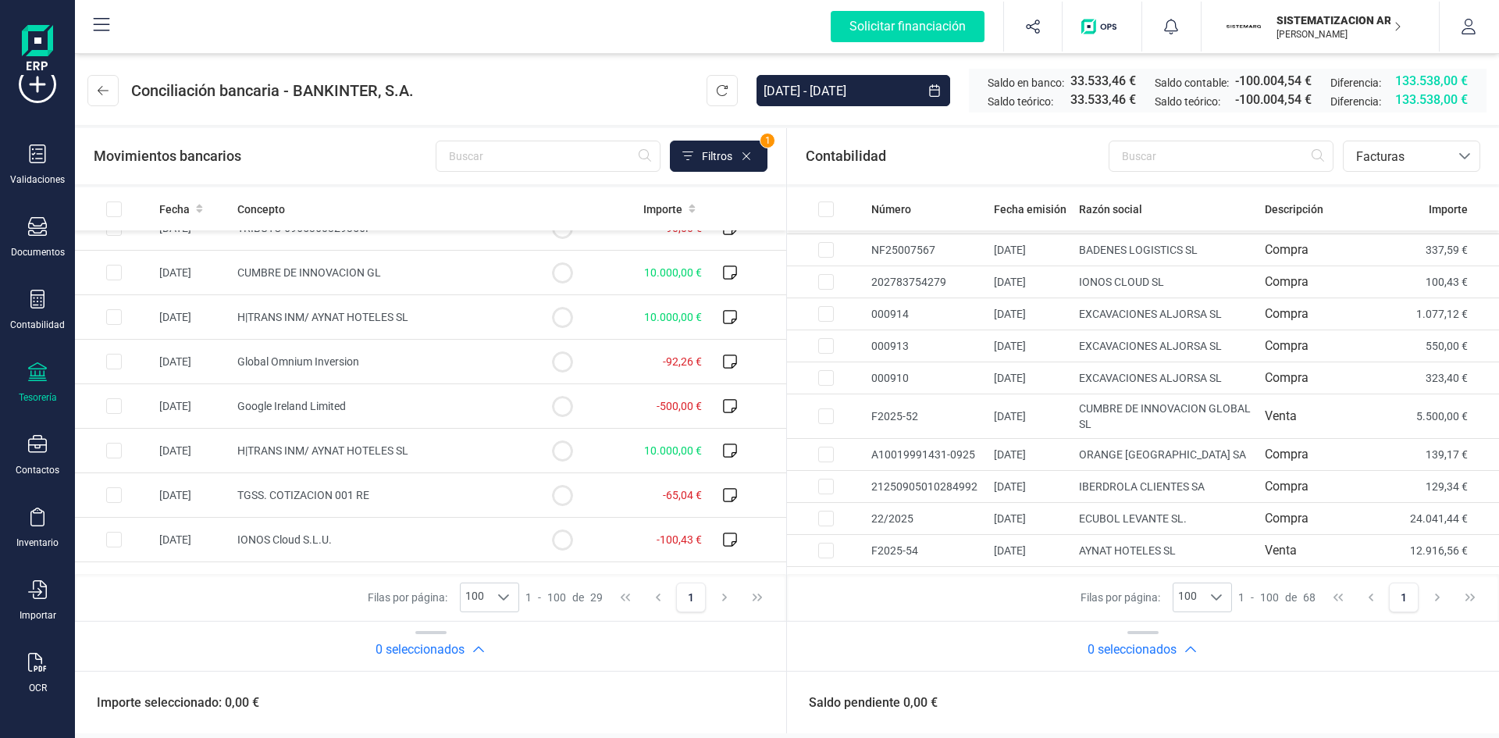
scroll to position [947, 0]
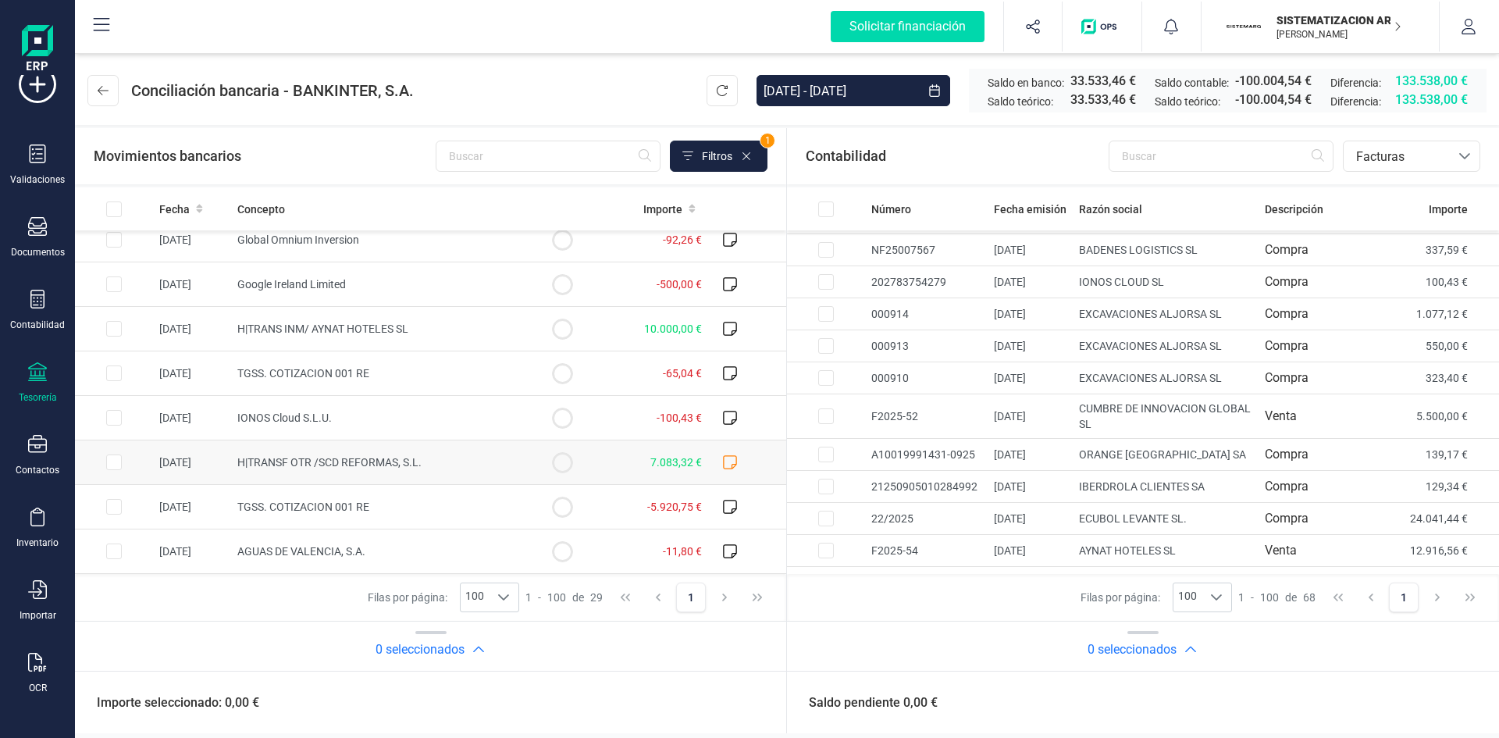
click at [722, 460] on icon at bounding box center [730, 462] width 16 height 16
checkbox input "true"
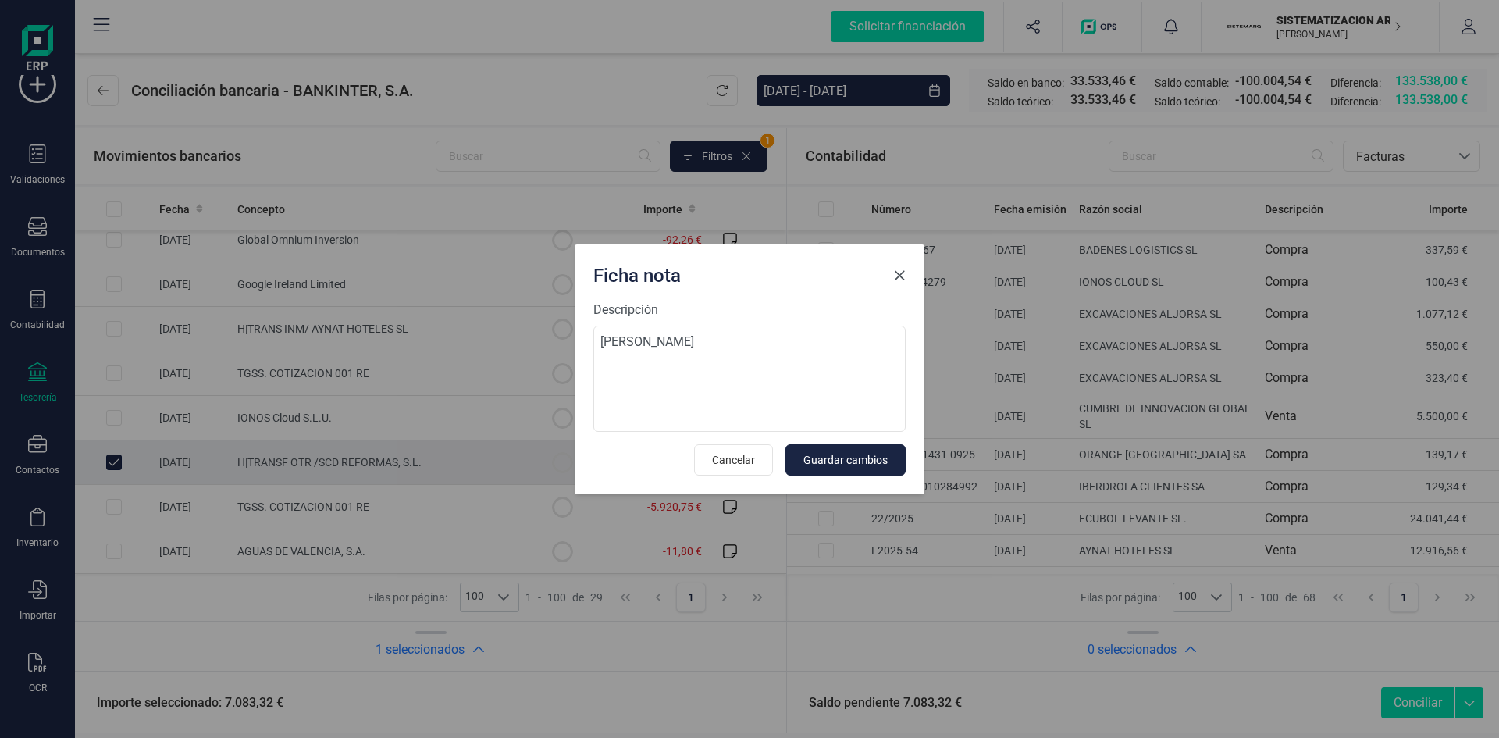
click at [904, 285] on button "Close" at bounding box center [899, 275] width 25 height 25
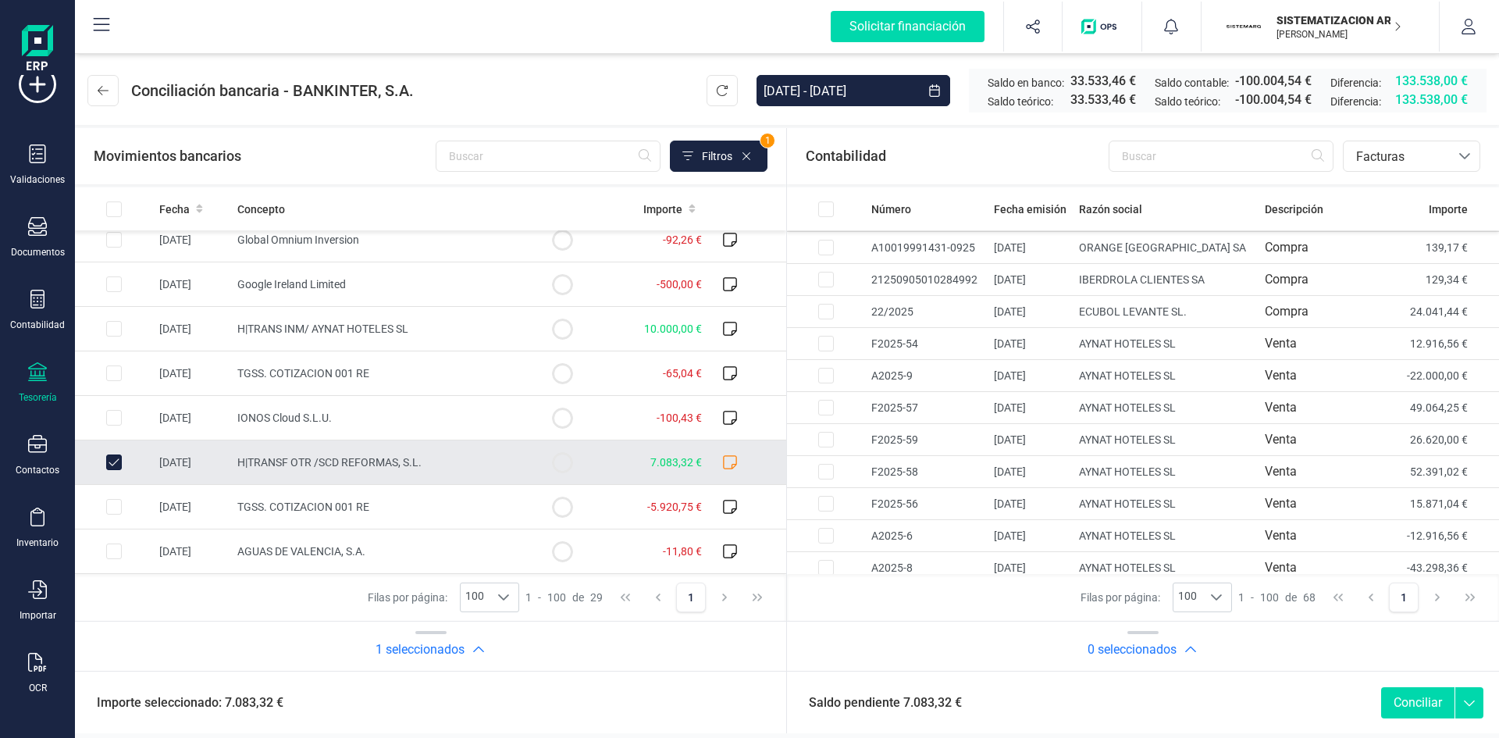
scroll to position [1946, 0]
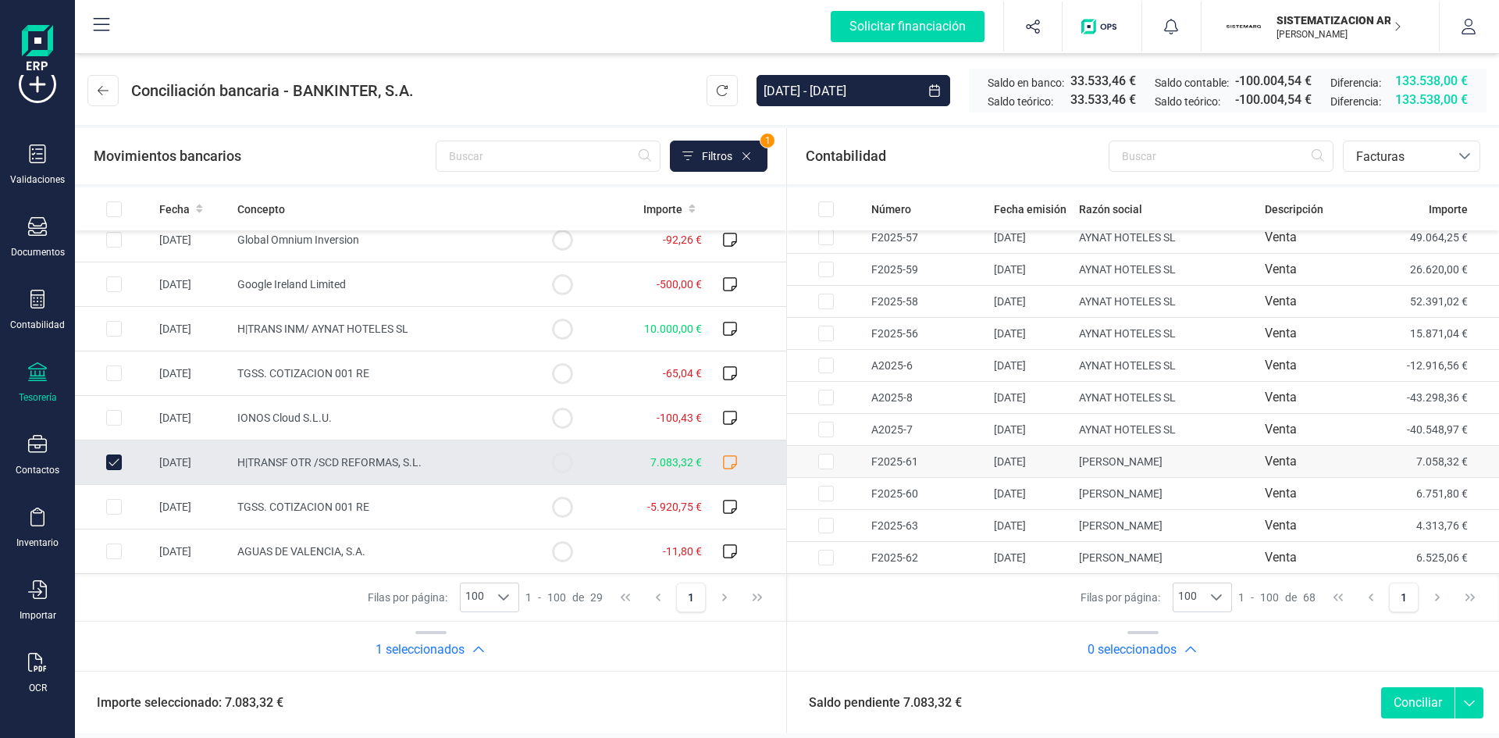
click at [822, 457] on input "Row Selected fdabb338-0345-40fb-8489-5b3e478e8faa" at bounding box center [826, 462] width 16 height 16
checkbox input "true"
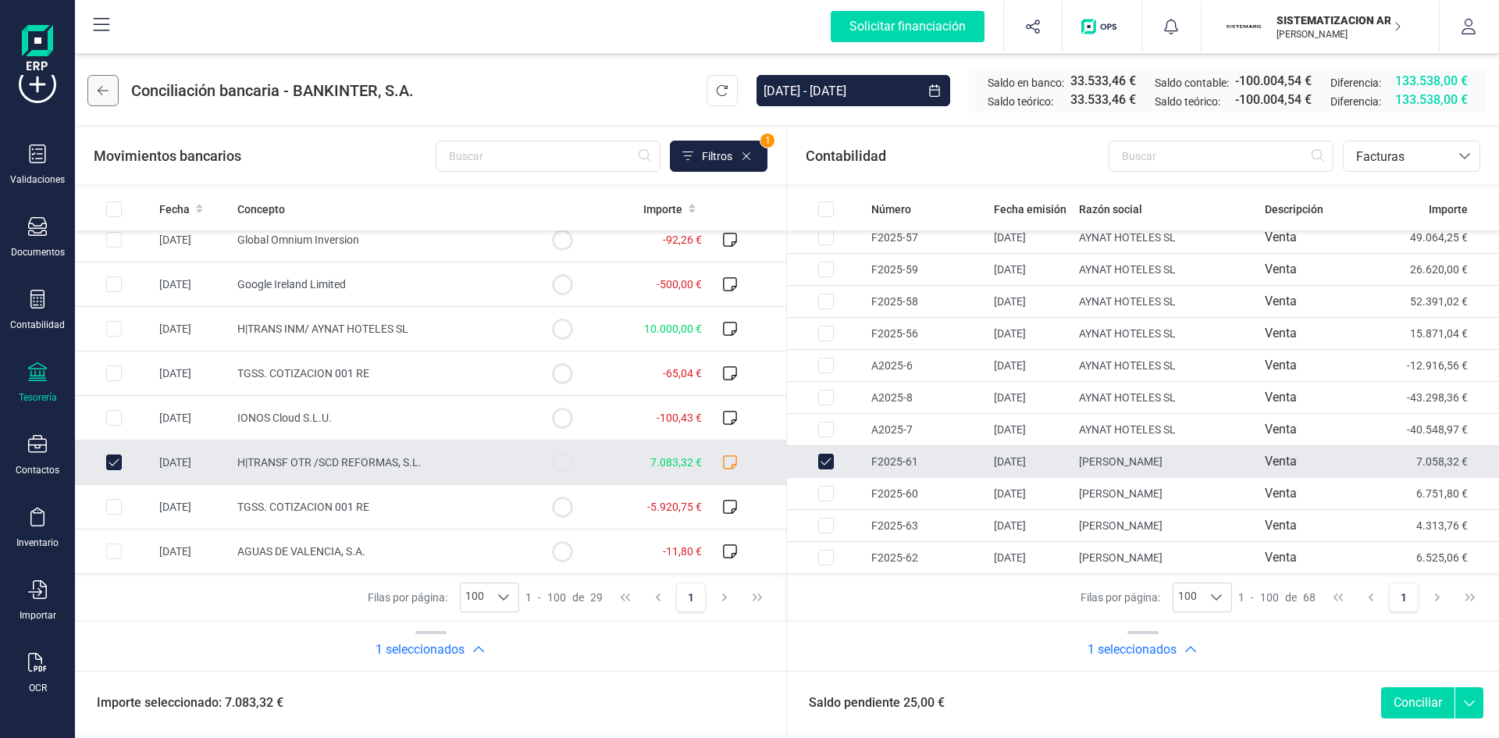
click at [94, 87] on button at bounding box center [102, 90] width 31 height 31
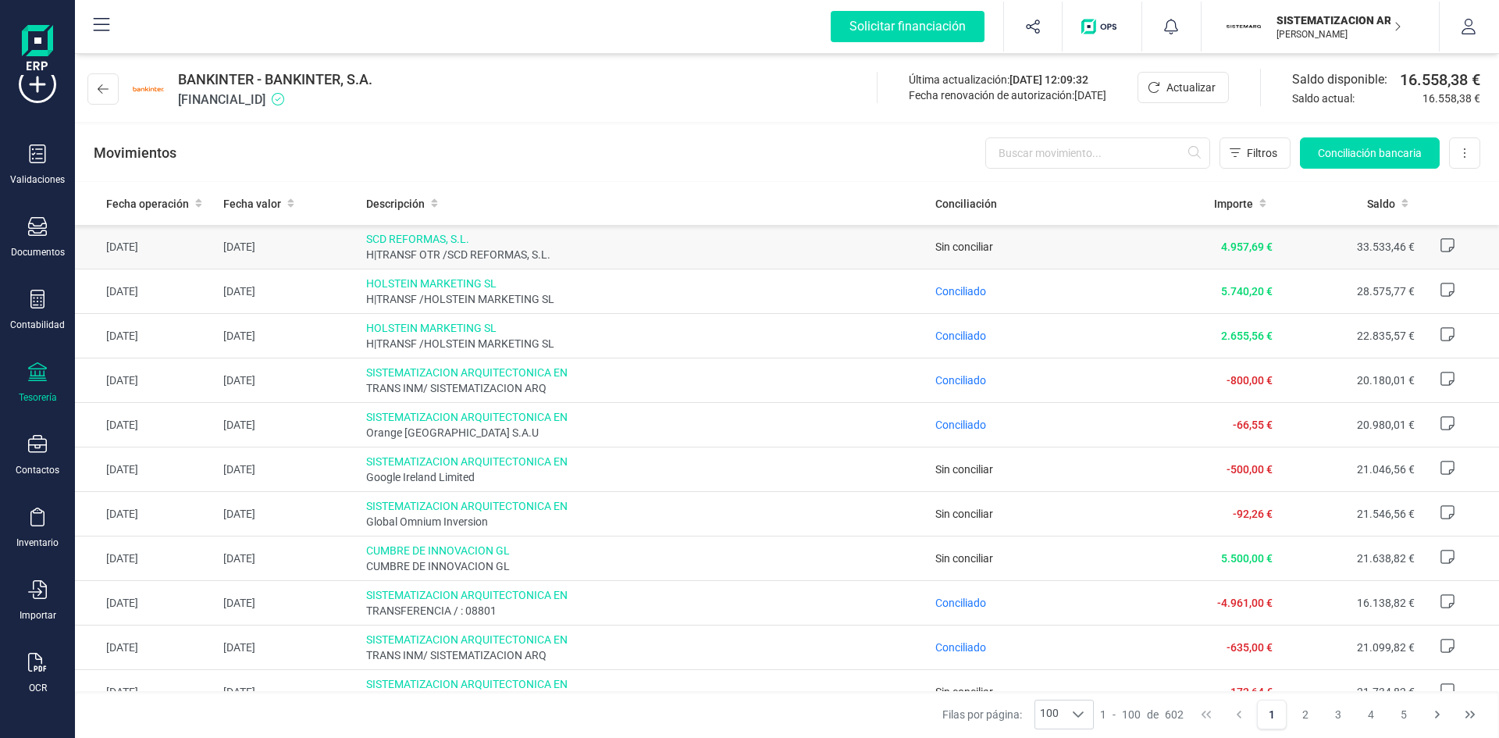
click at [1443, 248] on icon at bounding box center [1448, 245] width 16 height 16
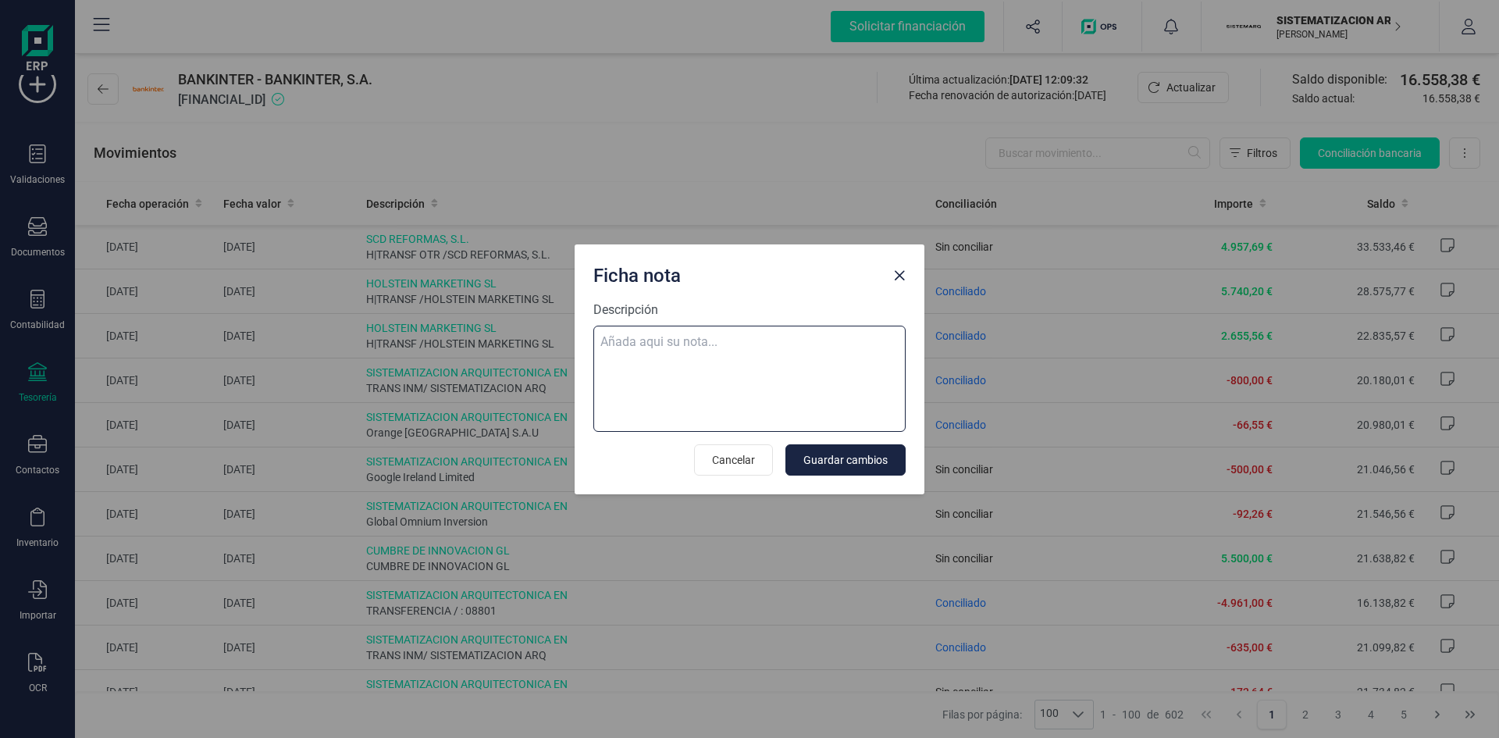
click at [687, 351] on textarea "Descripción" at bounding box center [749, 379] width 312 height 106
type textarea "Ampliación Electricidad Sergio Aja"
click at [843, 472] on button "Guardar cambios" at bounding box center [845, 459] width 120 height 31
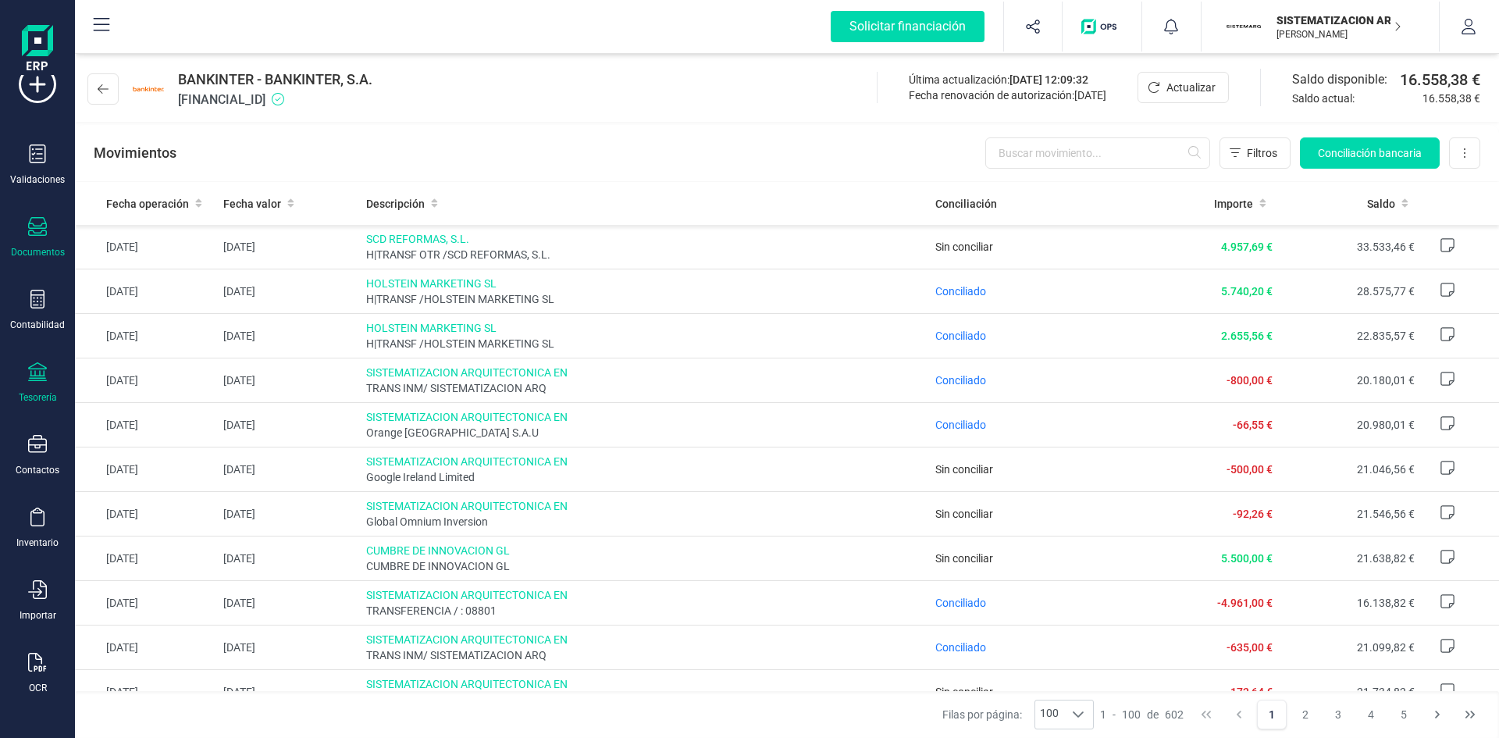
click at [33, 237] on div at bounding box center [37, 228] width 19 height 23
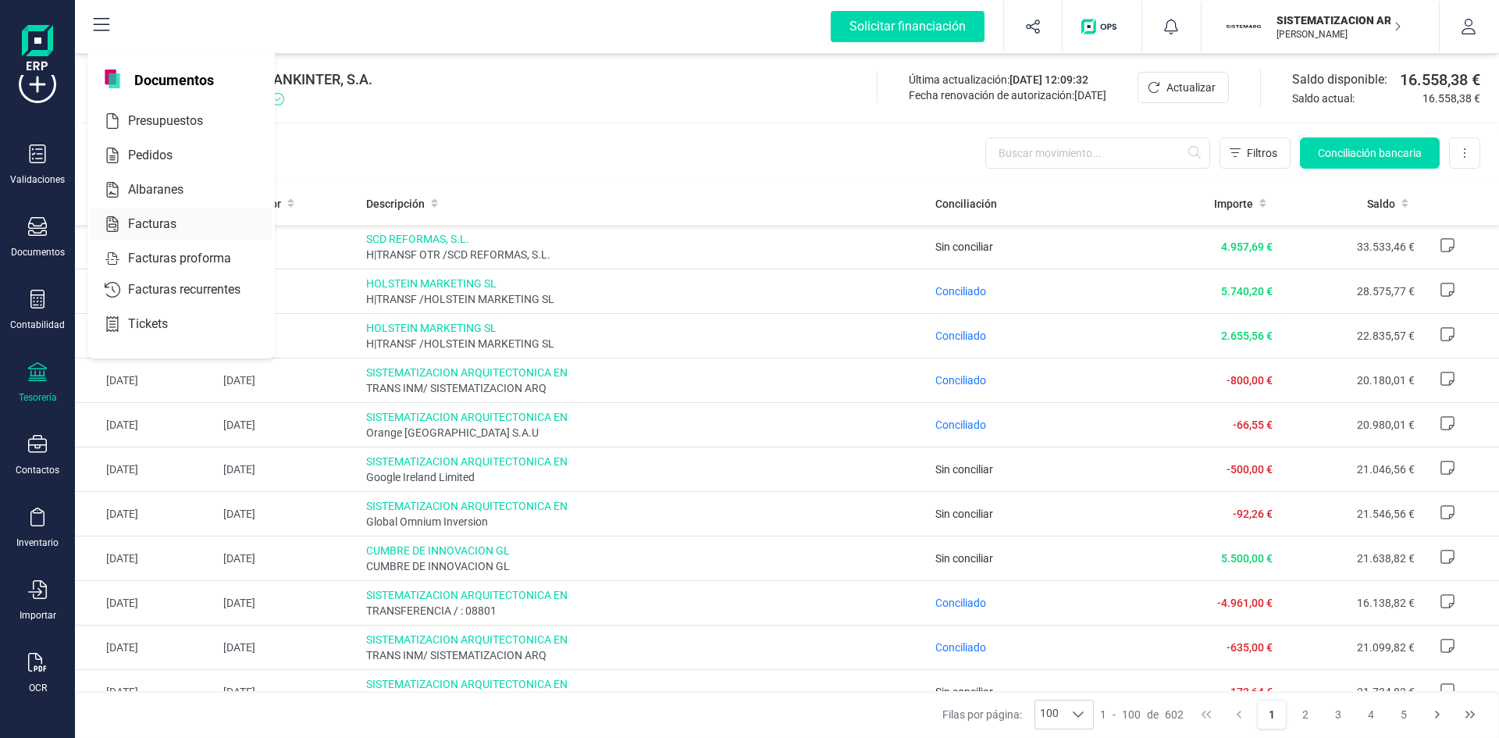
click at [151, 223] on span "Facturas" at bounding box center [163, 224] width 83 height 19
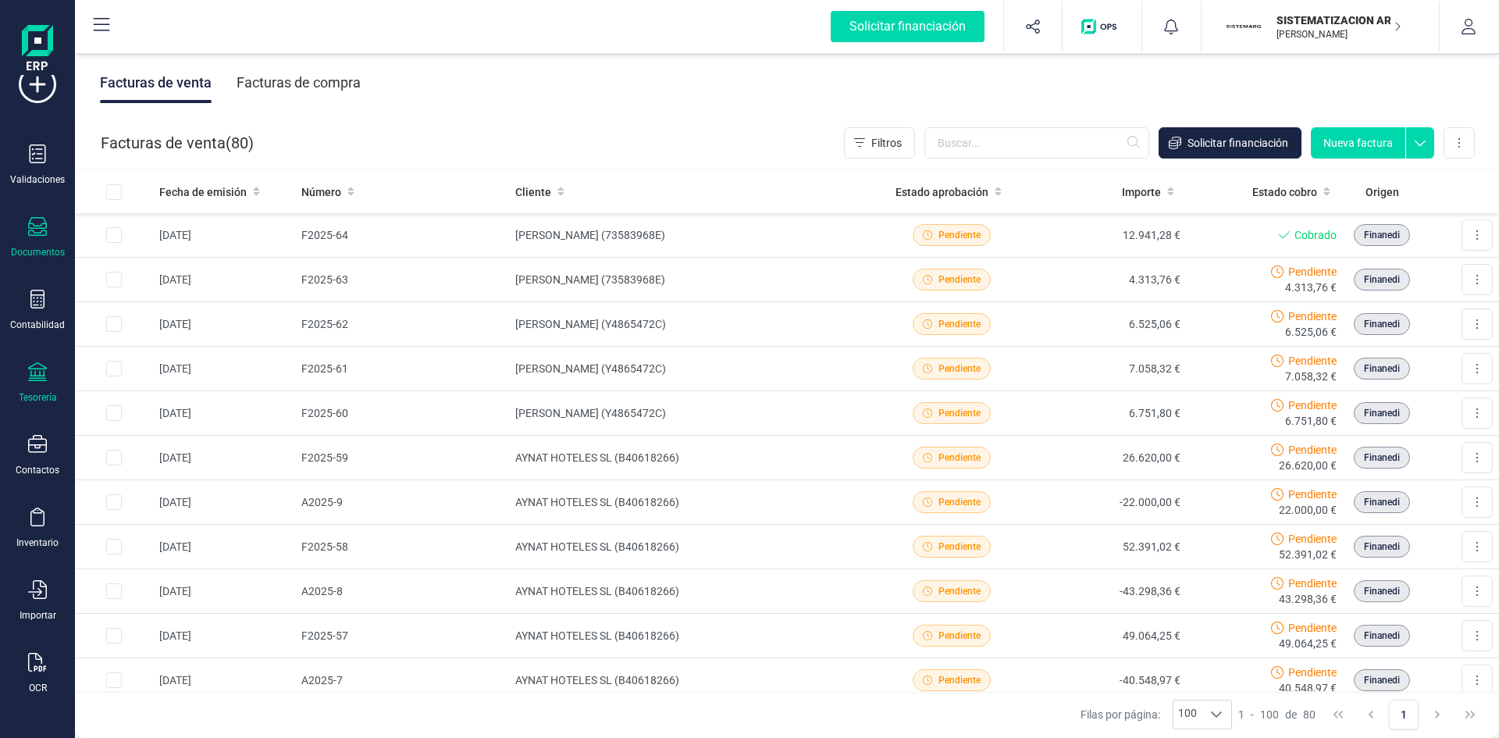
click at [37, 383] on div at bounding box center [37, 373] width 19 height 23
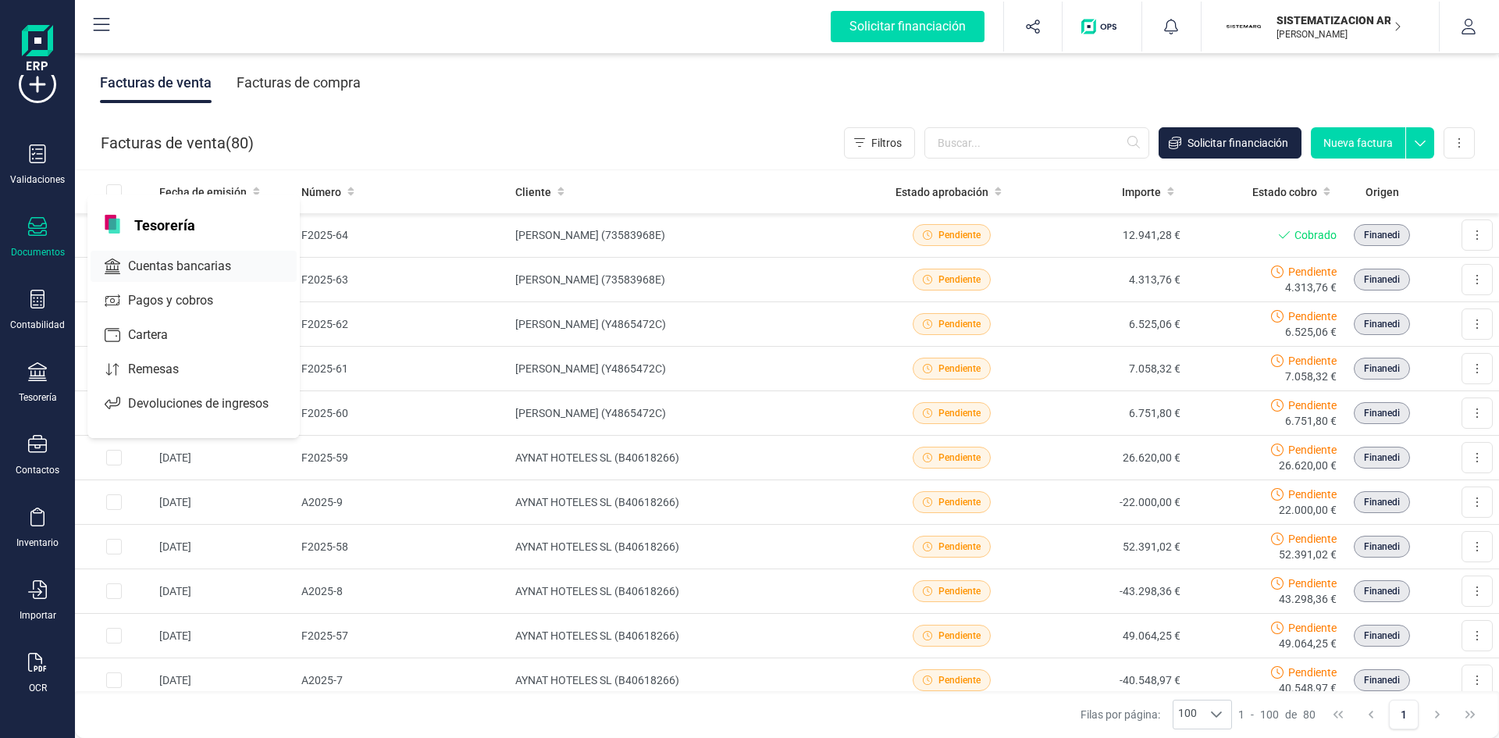
click at [173, 268] on span "Cuentas bancarias" at bounding box center [190, 266] width 137 height 19
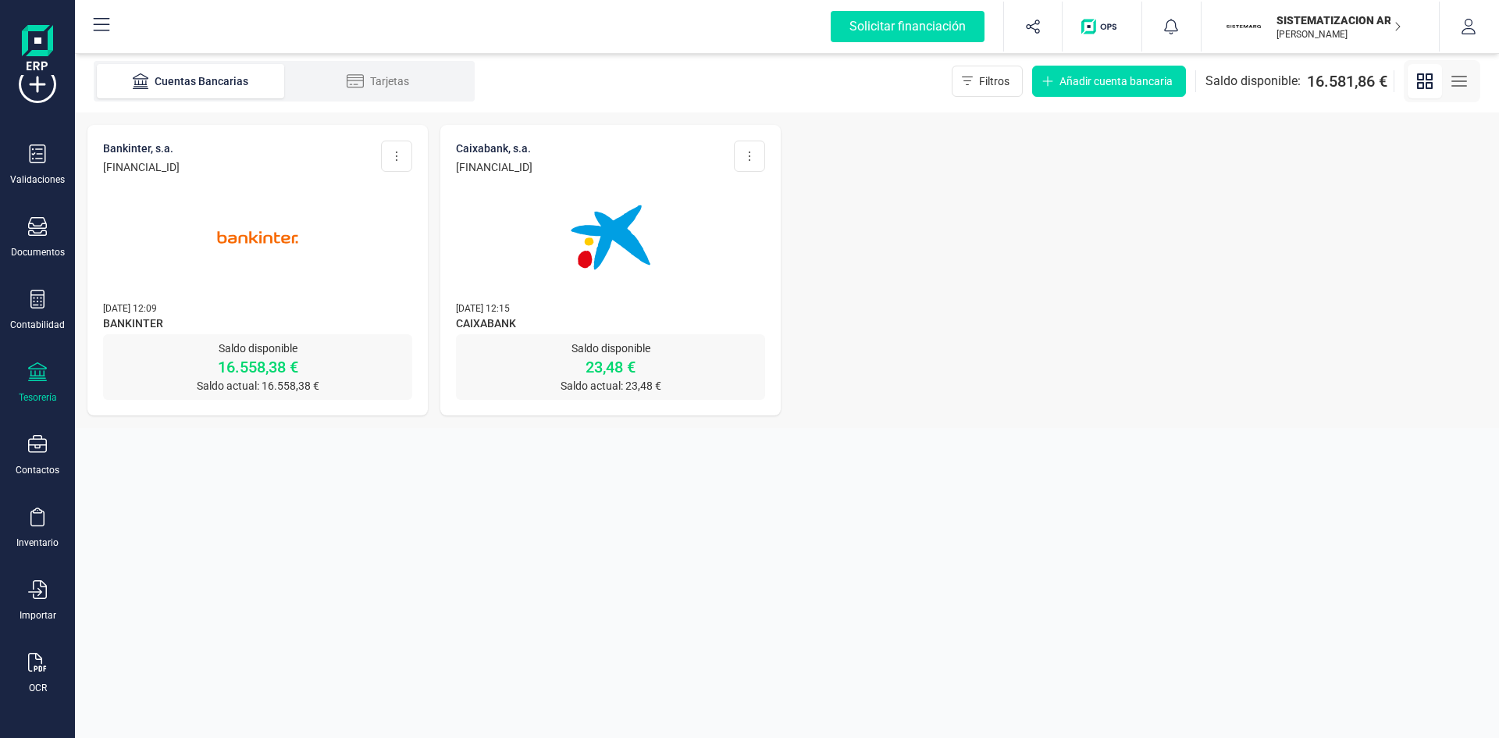
click at [297, 276] on img at bounding box center [257, 237] width 131 height 131
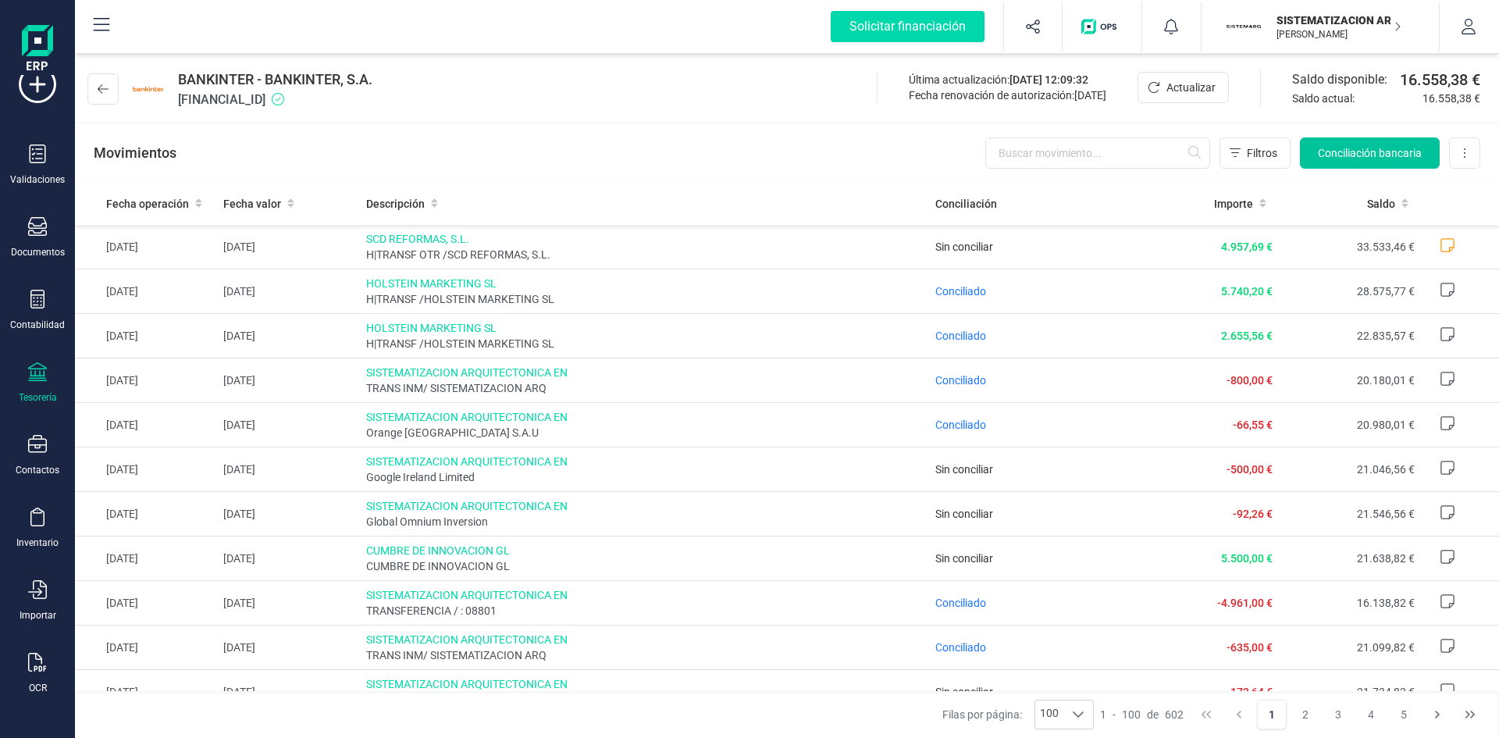
click at [1384, 160] on span "Conciliación bancaria" at bounding box center [1370, 153] width 104 height 16
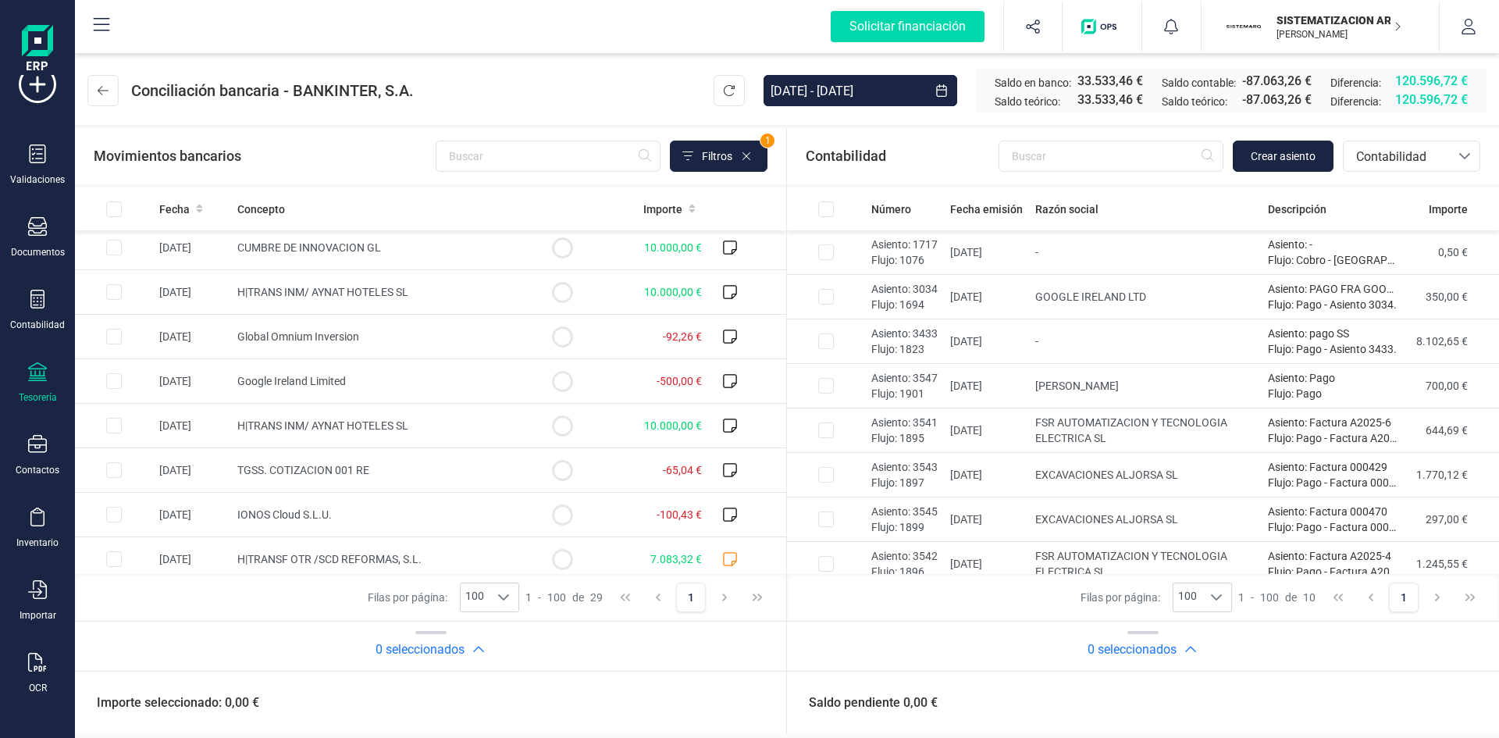
scroll to position [947, 0]
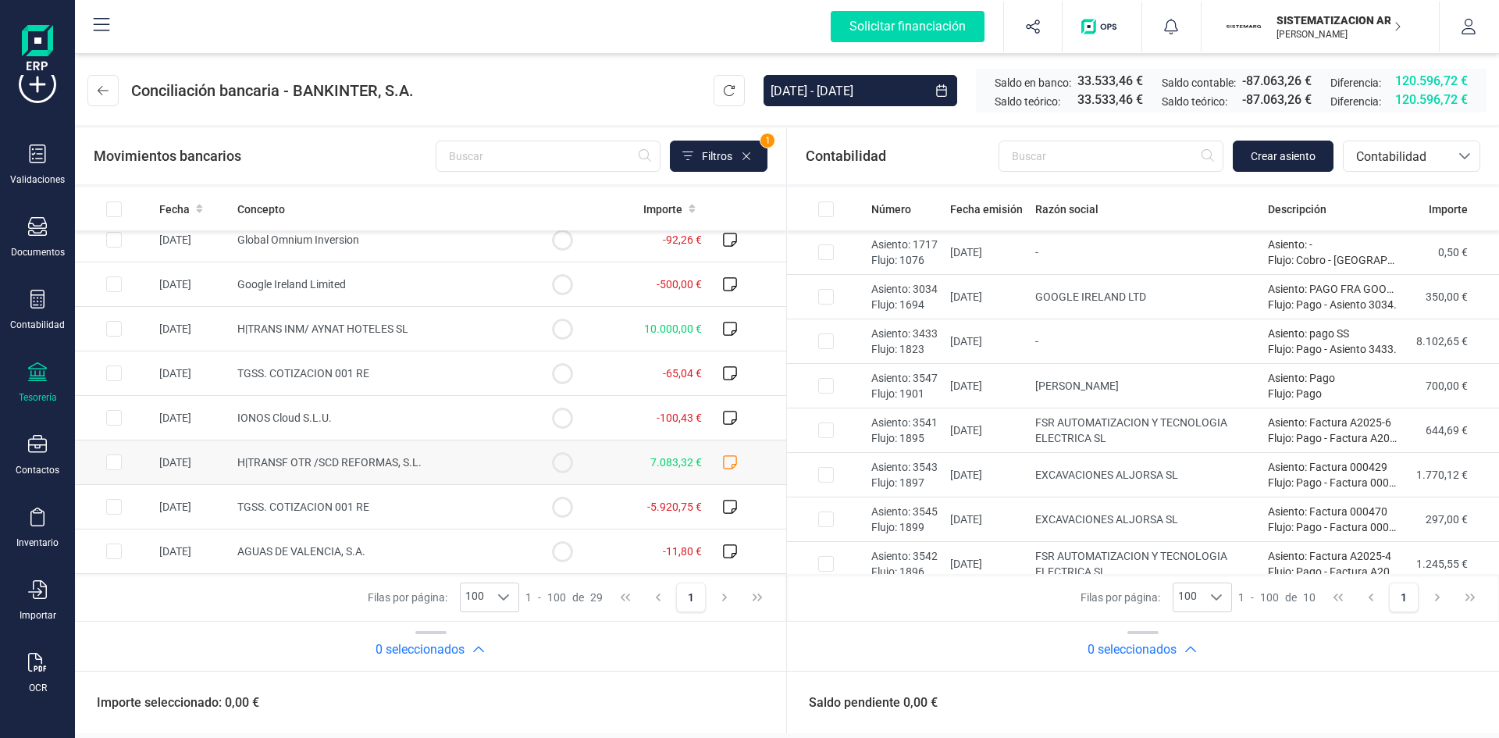
click at [166, 455] on td "04/08/2025" at bounding box center [192, 462] width 78 height 45
checkbox input "true"
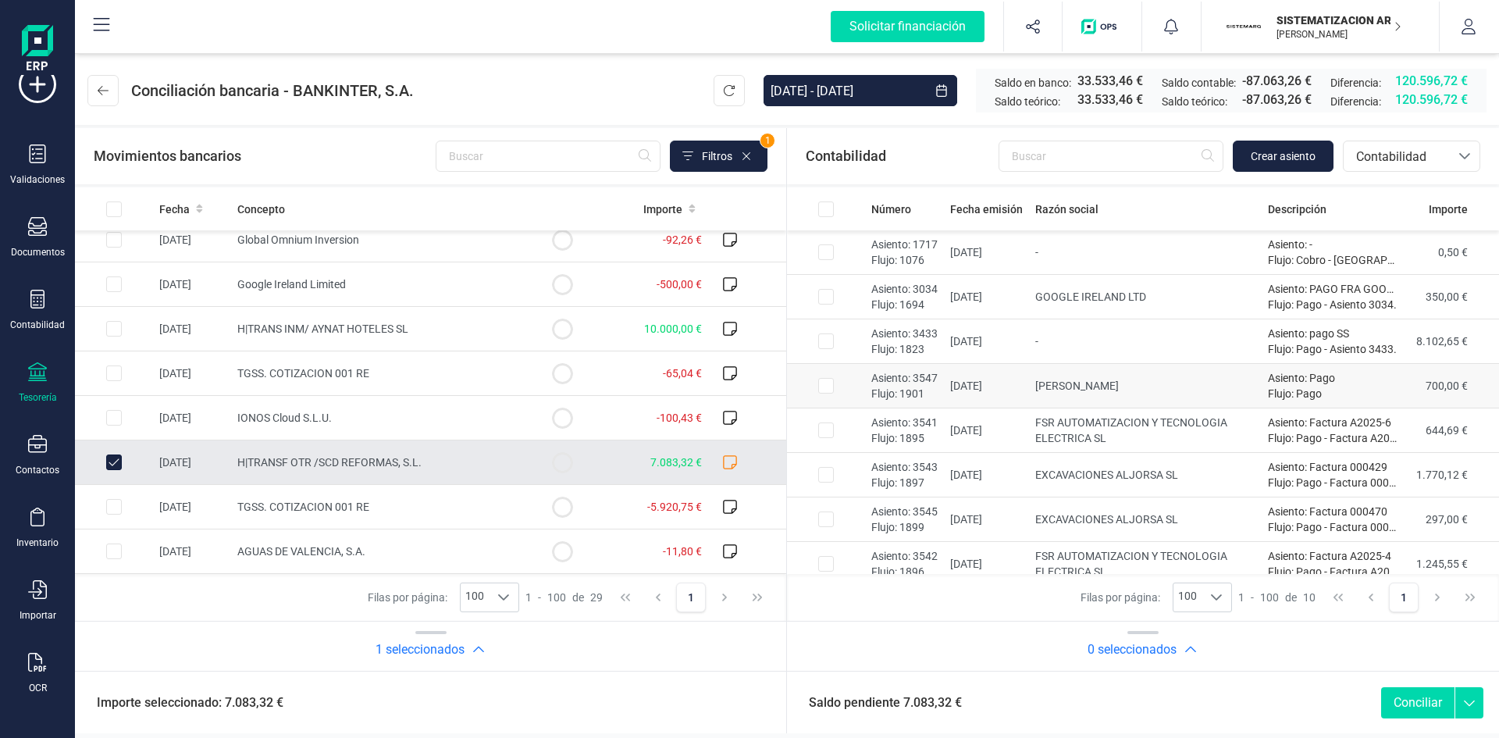
scroll to position [101, 0]
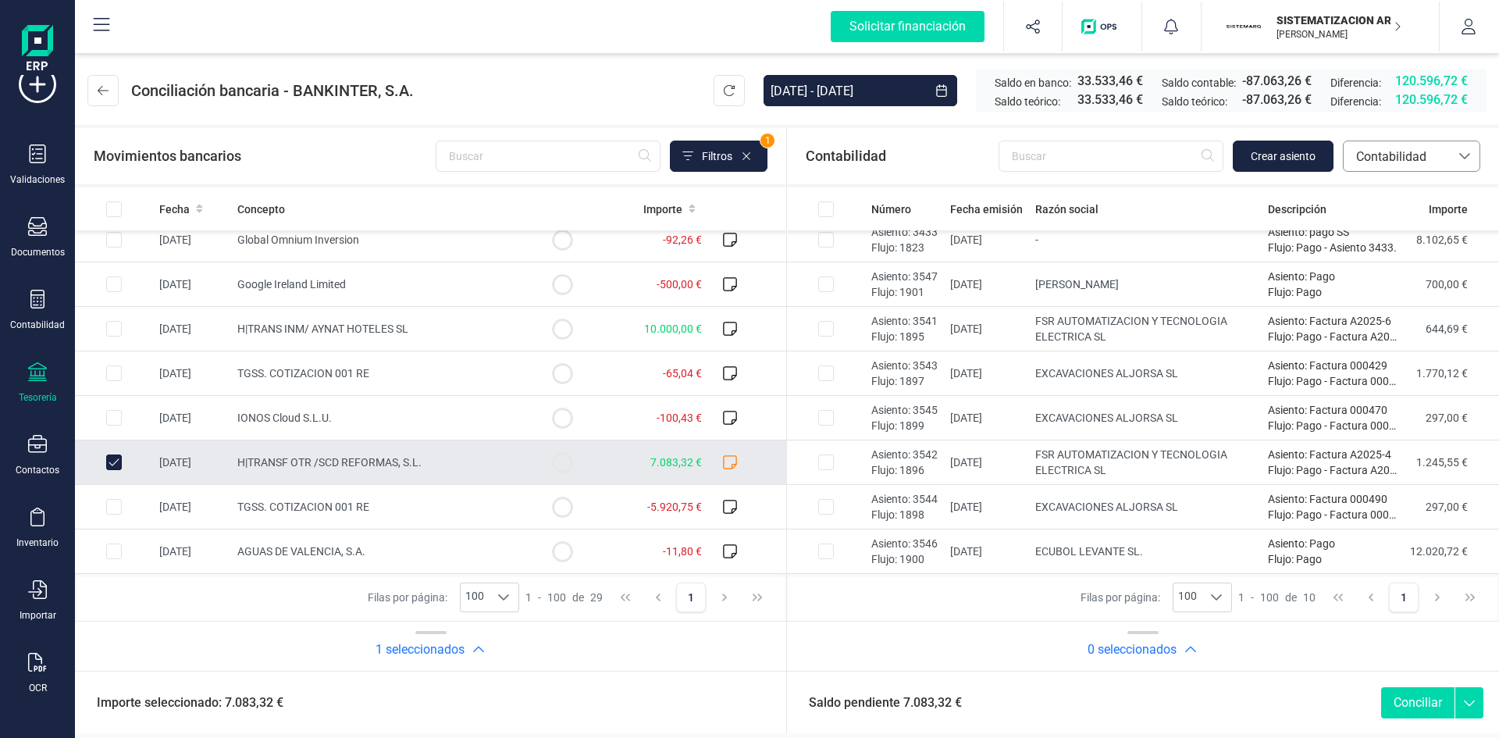
click at [1446, 146] on span "Contabilidad" at bounding box center [1397, 156] width 106 height 30
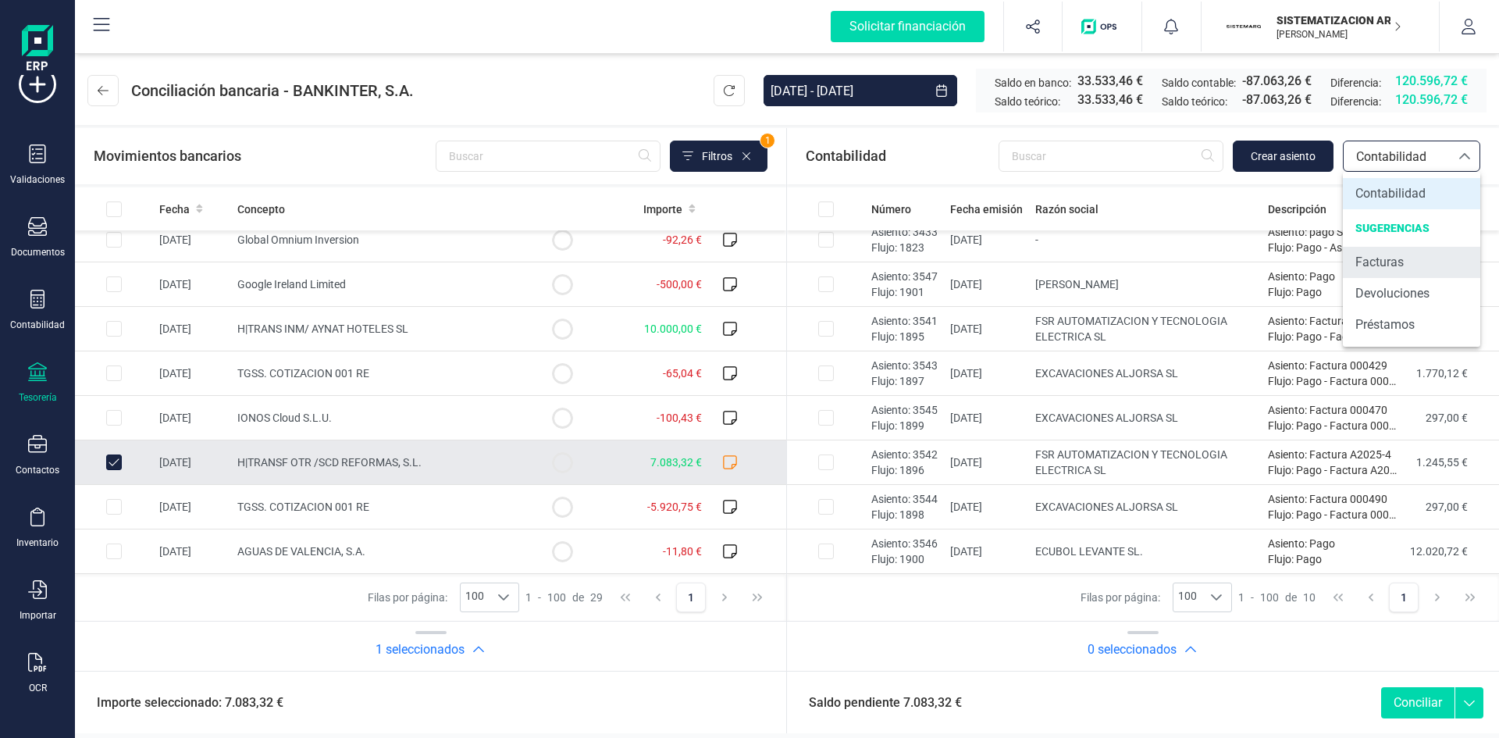
click at [1393, 254] on span "Facturas" at bounding box center [1379, 262] width 48 height 19
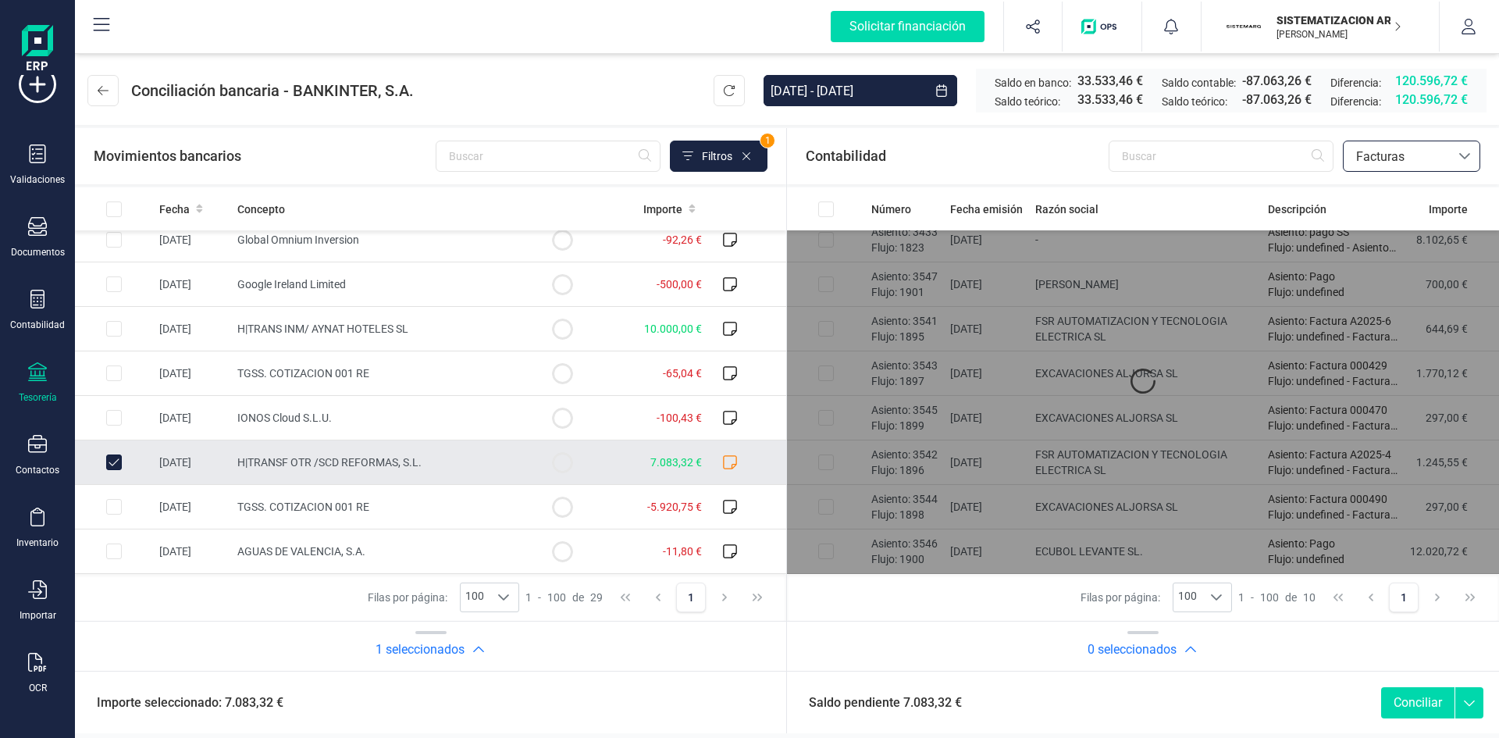
scroll to position [0, 0]
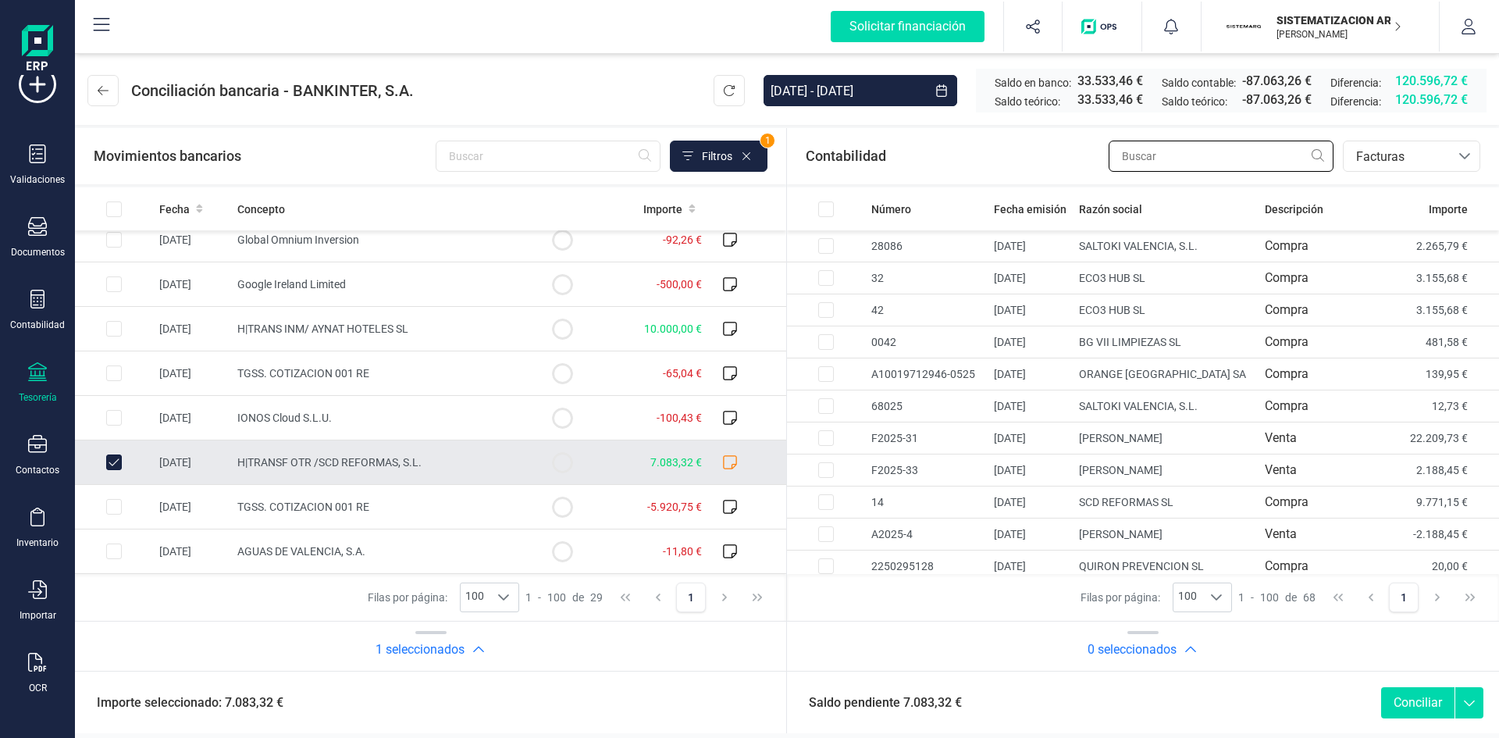
click at [1154, 156] on input "text" at bounding box center [1221, 156] width 225 height 31
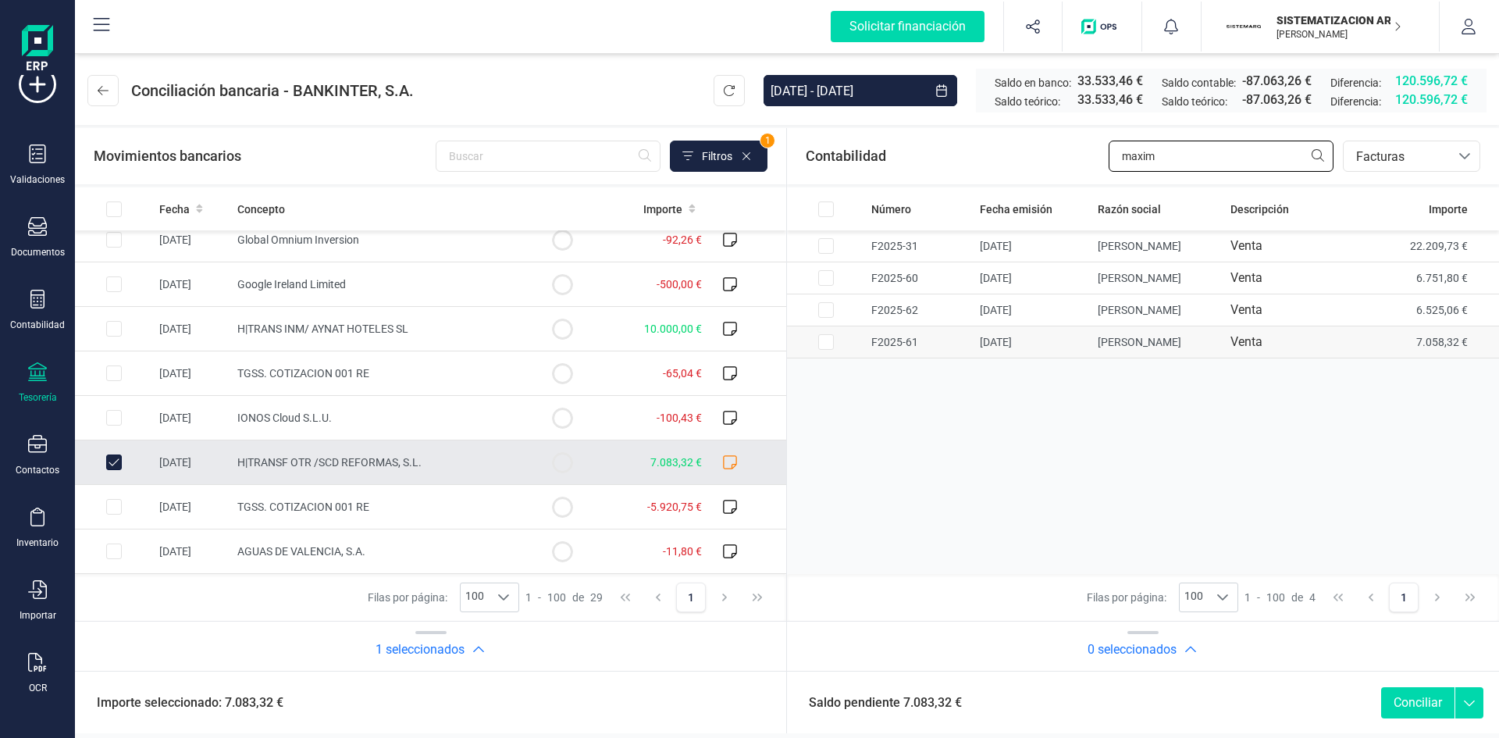
type input "maxim"
click at [830, 344] on input "Row Selected fdabb338-0345-40fb-8489-5b3e478e8faa" at bounding box center [826, 342] width 16 height 16
checkbox input "true"
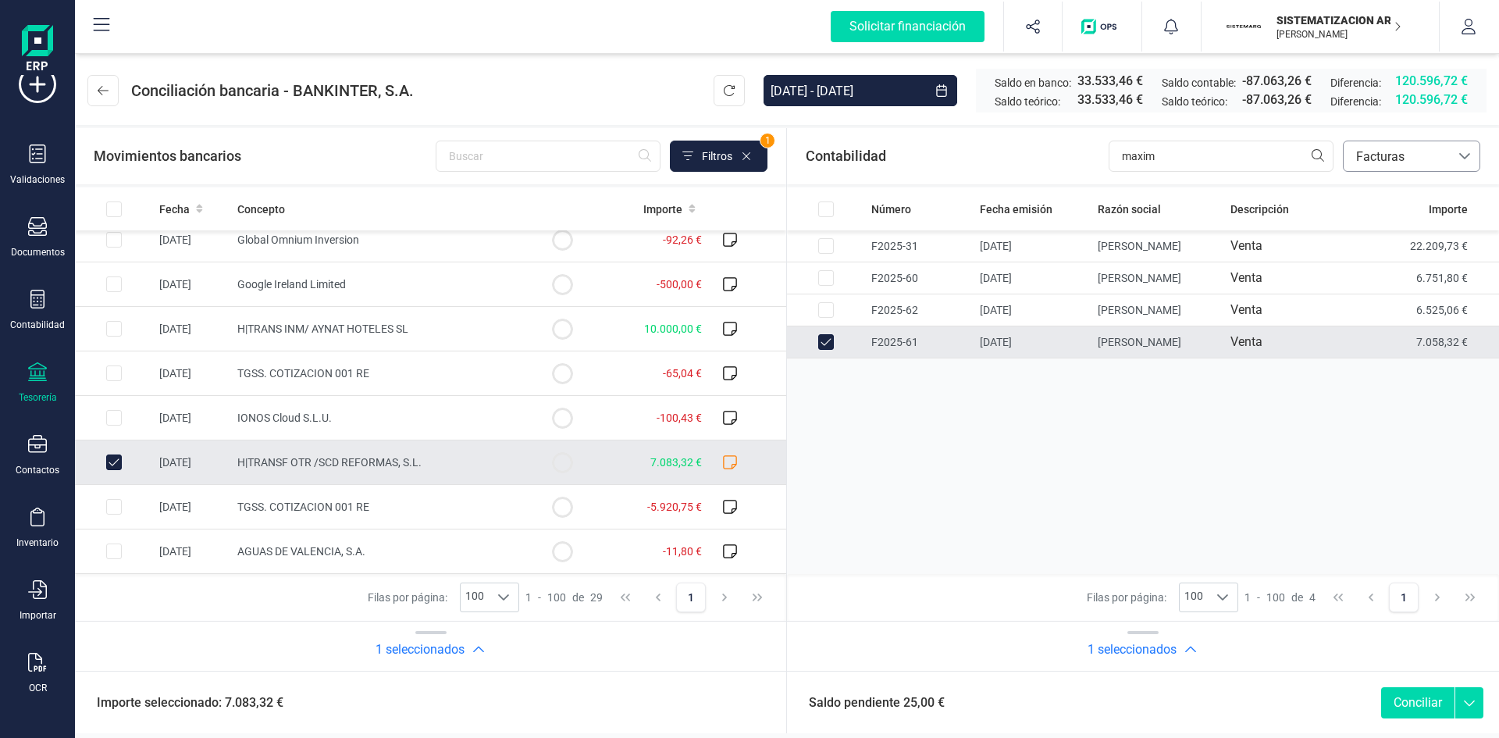
click at [1418, 166] on span "Facturas" at bounding box center [1397, 156] width 106 height 30
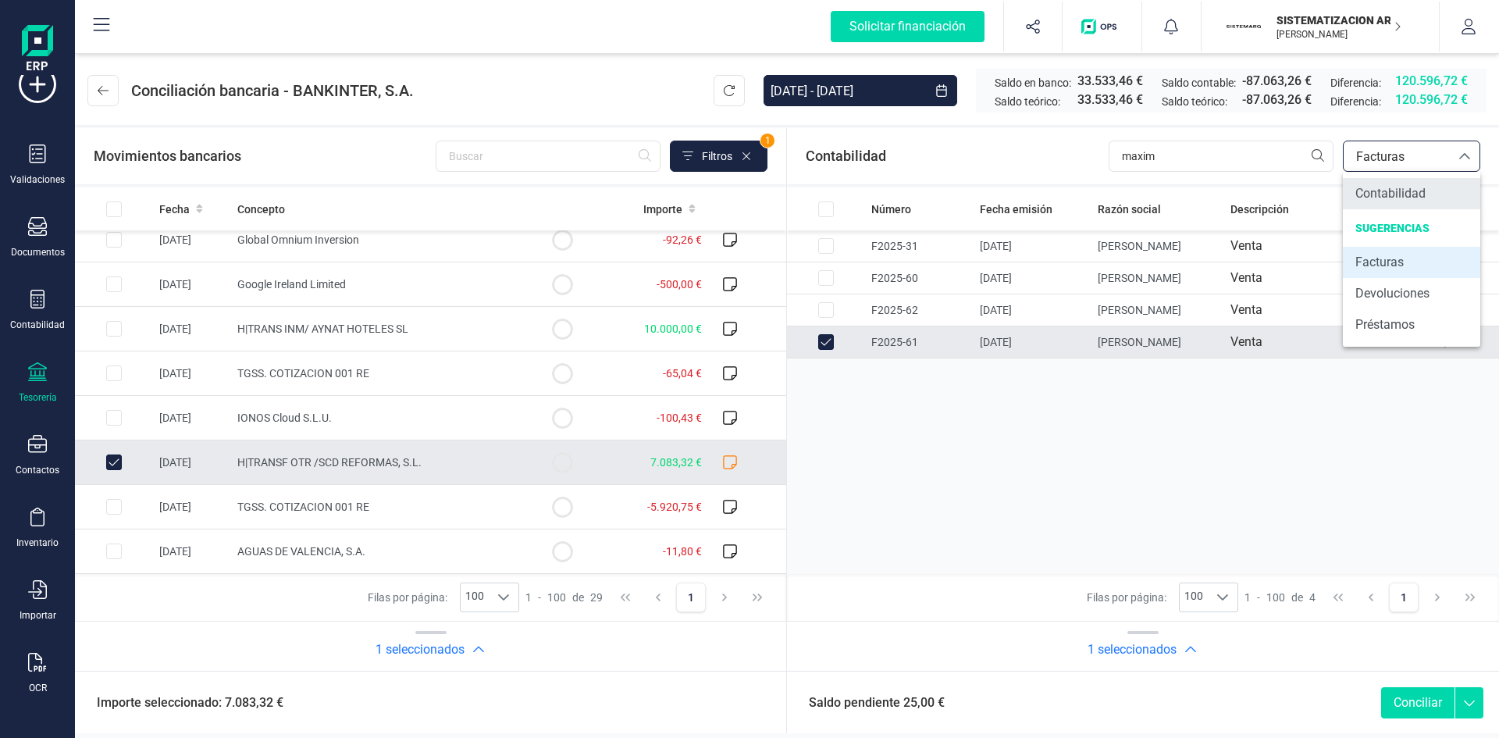
click at [1394, 188] on span "Contabilidad" at bounding box center [1390, 193] width 70 height 19
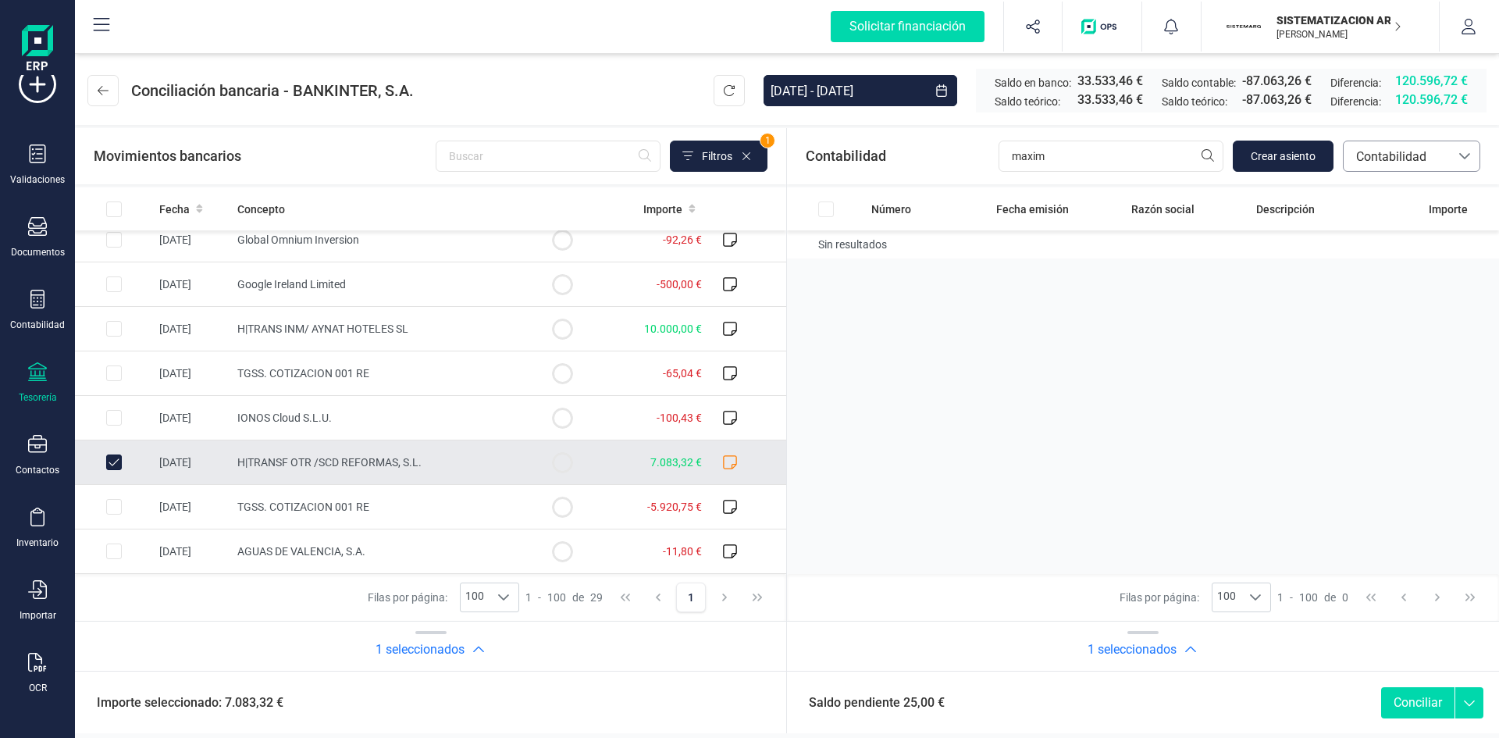
click at [1408, 155] on span "Contabilidad" at bounding box center [1397, 157] width 94 height 19
click at [1308, 164] on button "Crear asiento" at bounding box center [1283, 156] width 101 height 31
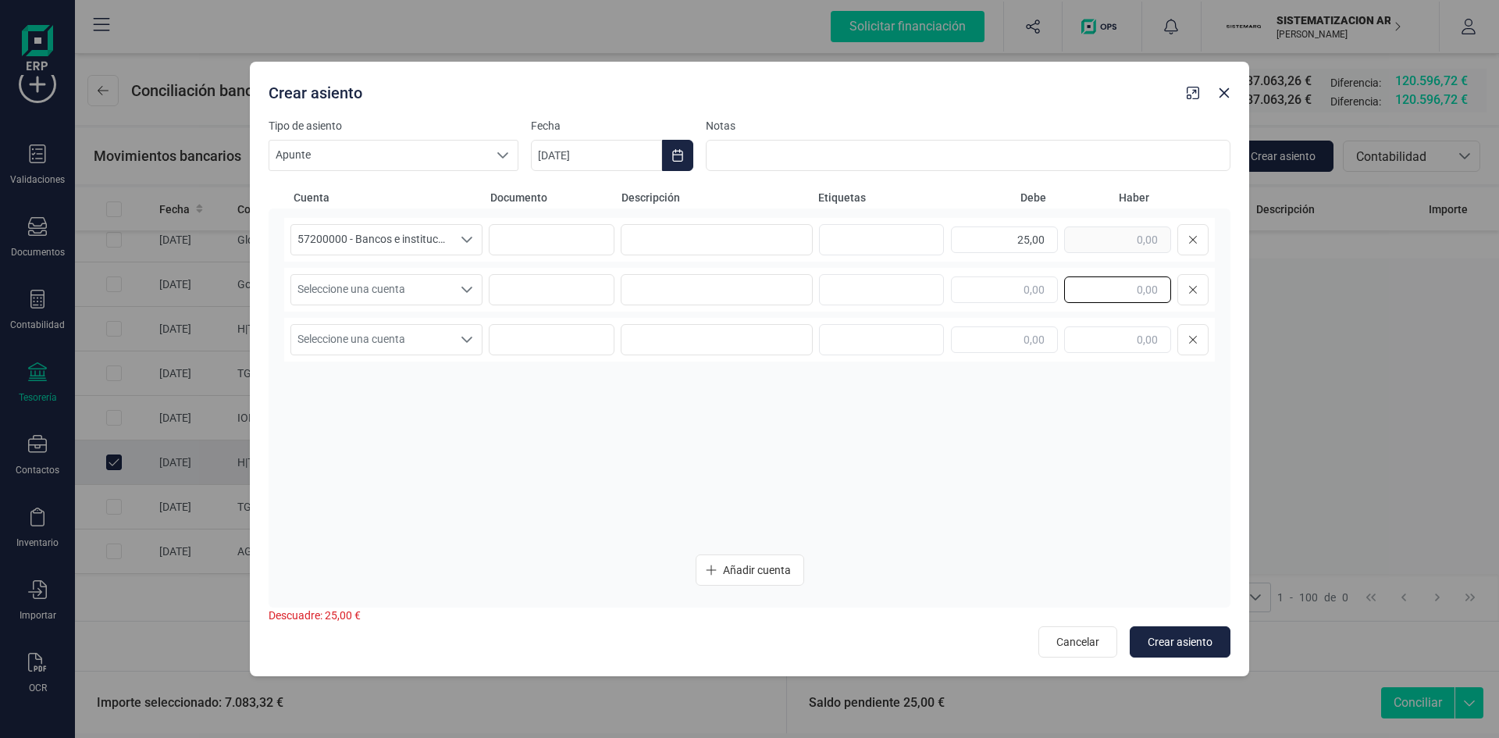
click at [1102, 291] on input "text" at bounding box center [1117, 289] width 107 height 27
type input "25,00"
click at [466, 283] on icon "Seleccione una cuenta" at bounding box center [467, 289] width 12 height 12
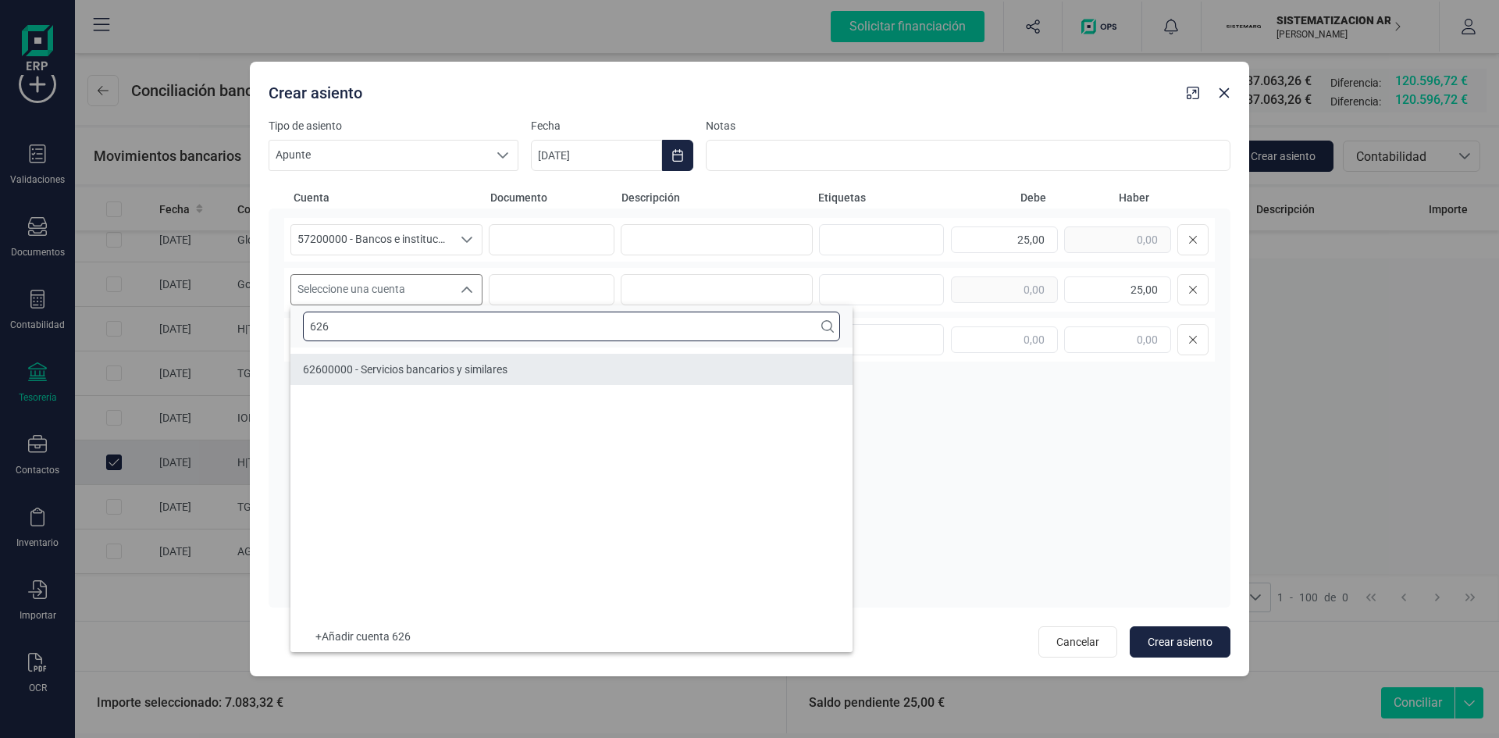
type input "626"
click at [429, 371] on span "62600000 - Servicios bancarios y similares" at bounding box center [405, 369] width 205 height 12
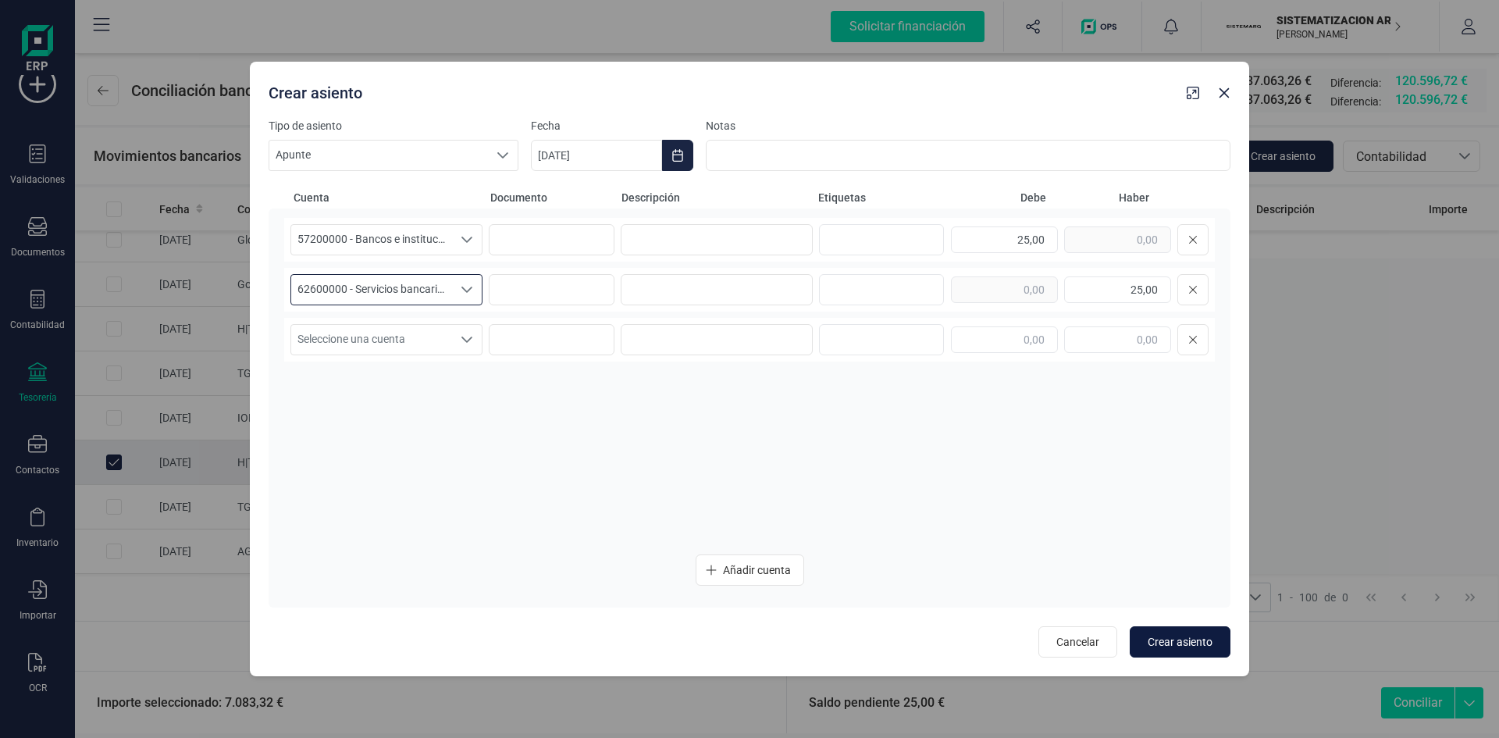
click at [1189, 645] on span "Crear asiento" at bounding box center [1180, 642] width 65 height 16
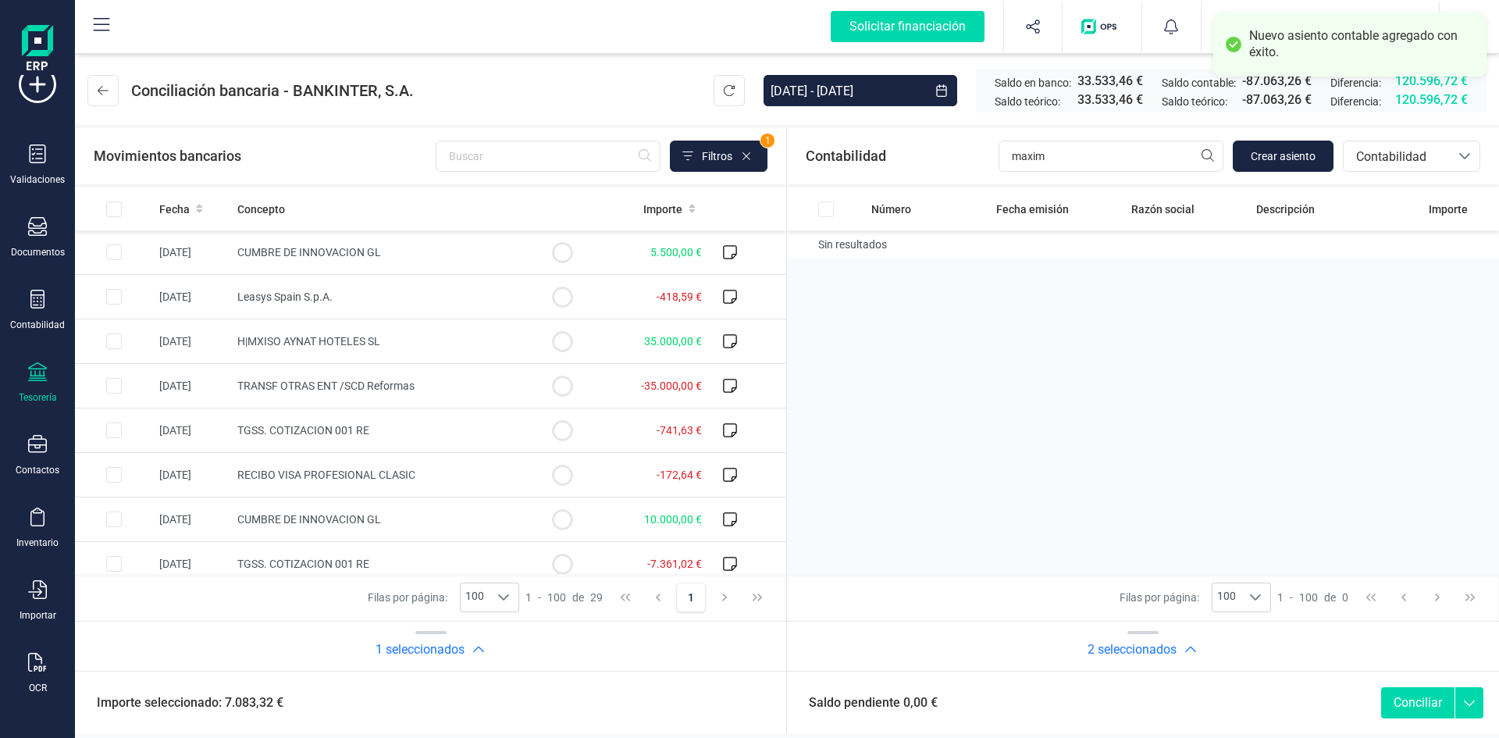
click at [1416, 702] on button "Conciliar" at bounding box center [1417, 702] width 73 height 31
checkbox input "false"
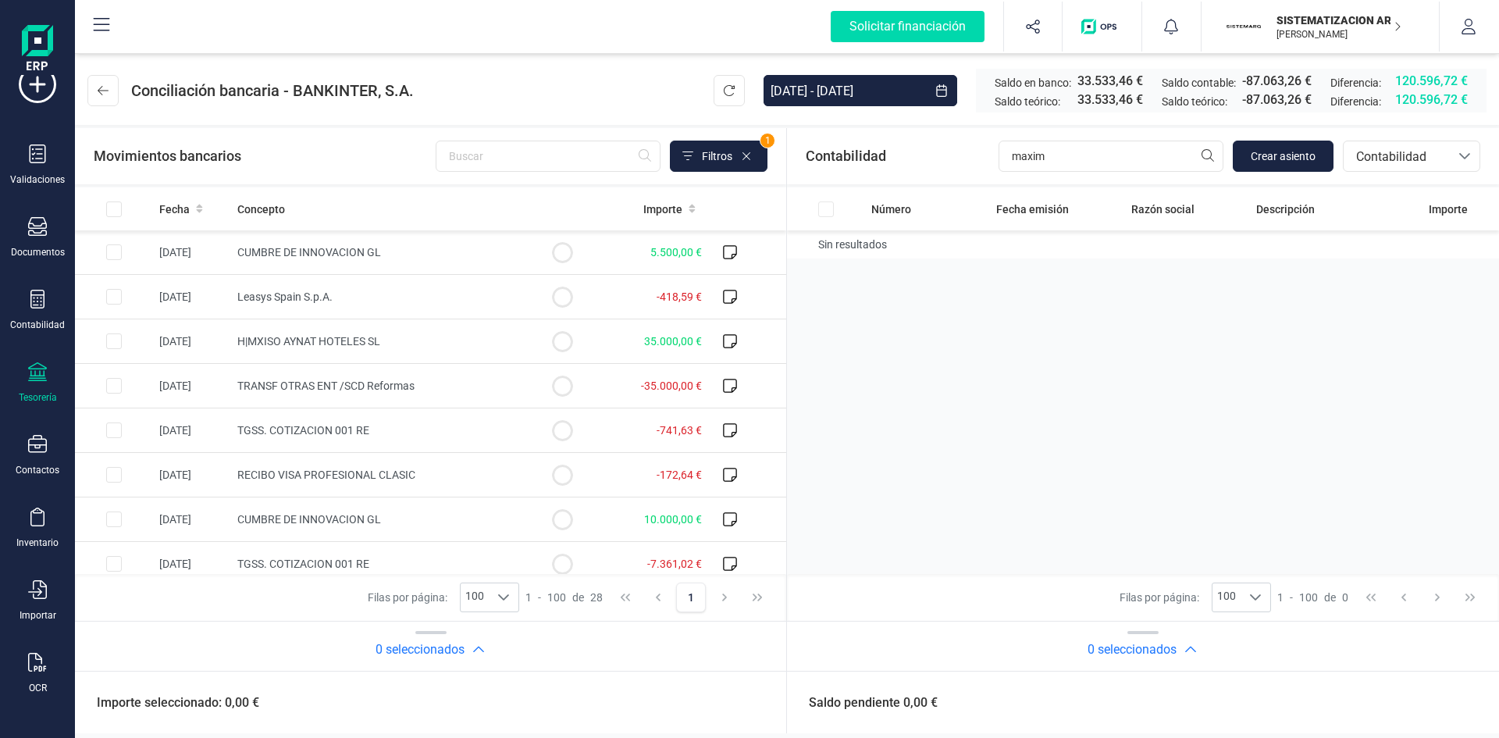
click at [1206, 429] on div "Número Fecha emisión Razón social Descripción Importe Sin resultados" at bounding box center [1143, 380] width 712 height 386
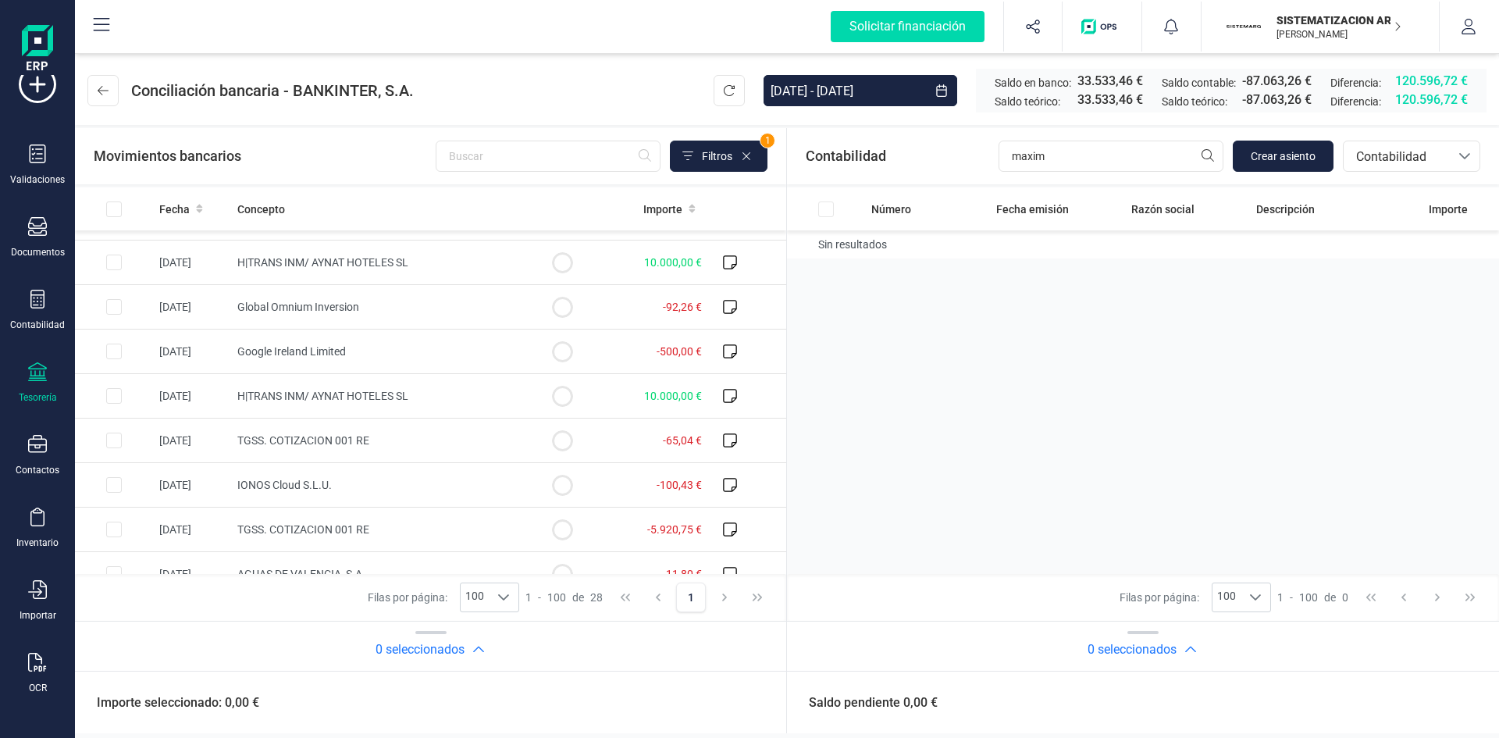
scroll to position [903, 0]
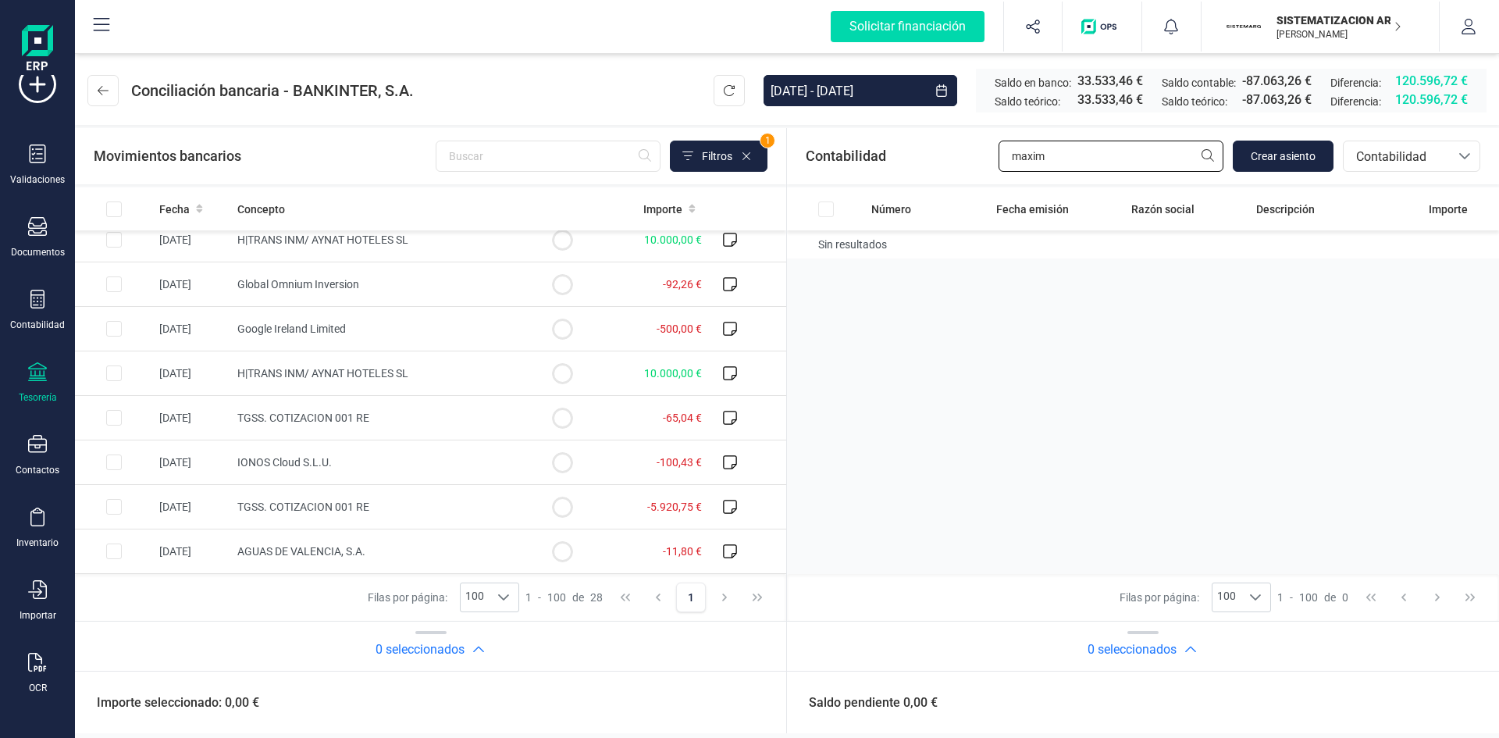
drag, startPoint x: 1078, startPoint y: 158, endPoint x: 919, endPoint y: 165, distance: 159.4
click at [919, 165] on div "Contabilidad maxim Crear asiento bancos.conciliacion.modal.headerAccounting ban…" at bounding box center [1143, 156] width 712 height 56
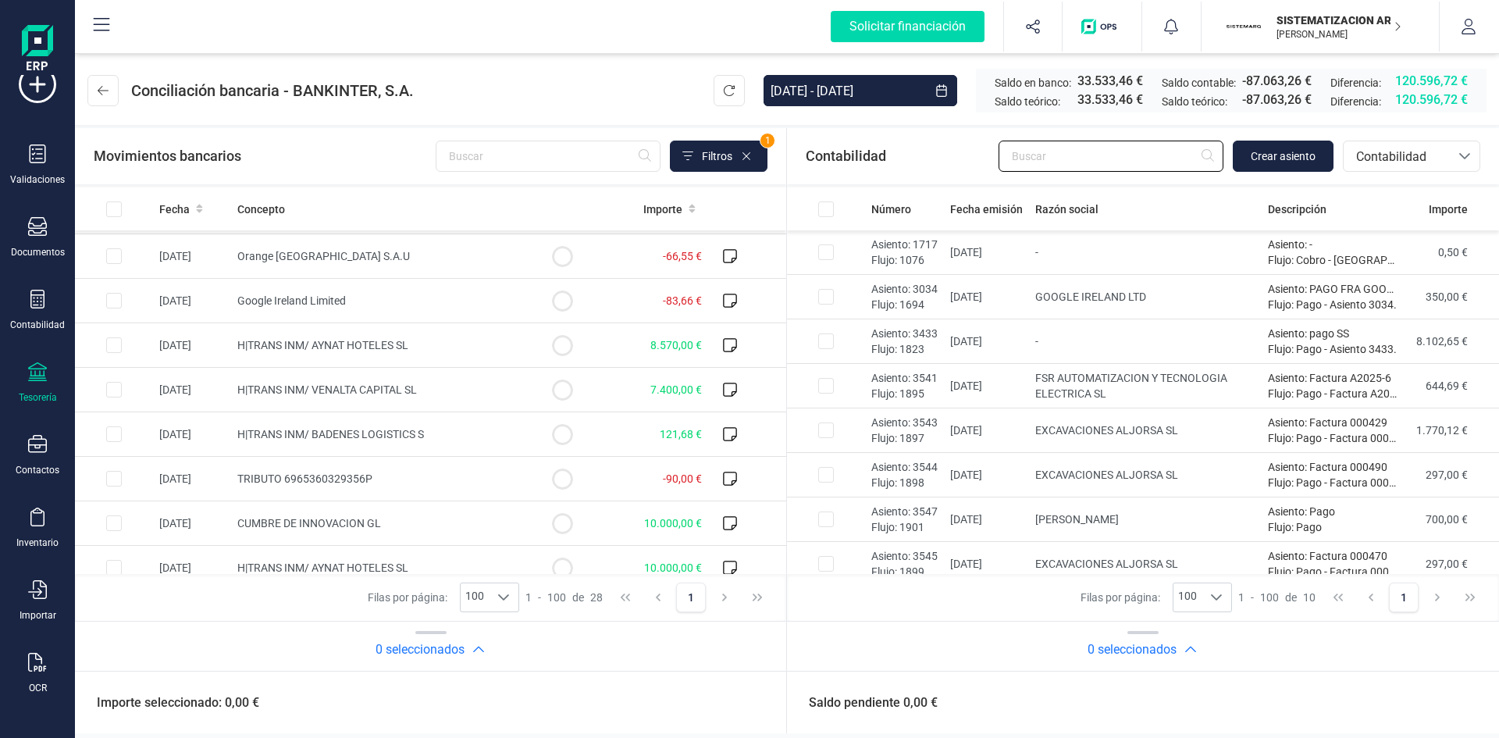
scroll to position [574, 0]
click at [340, 351] on span "H|TRANS INM/ AYNAT HOTELES SL" at bounding box center [322, 346] width 171 height 12
checkbox input "true"
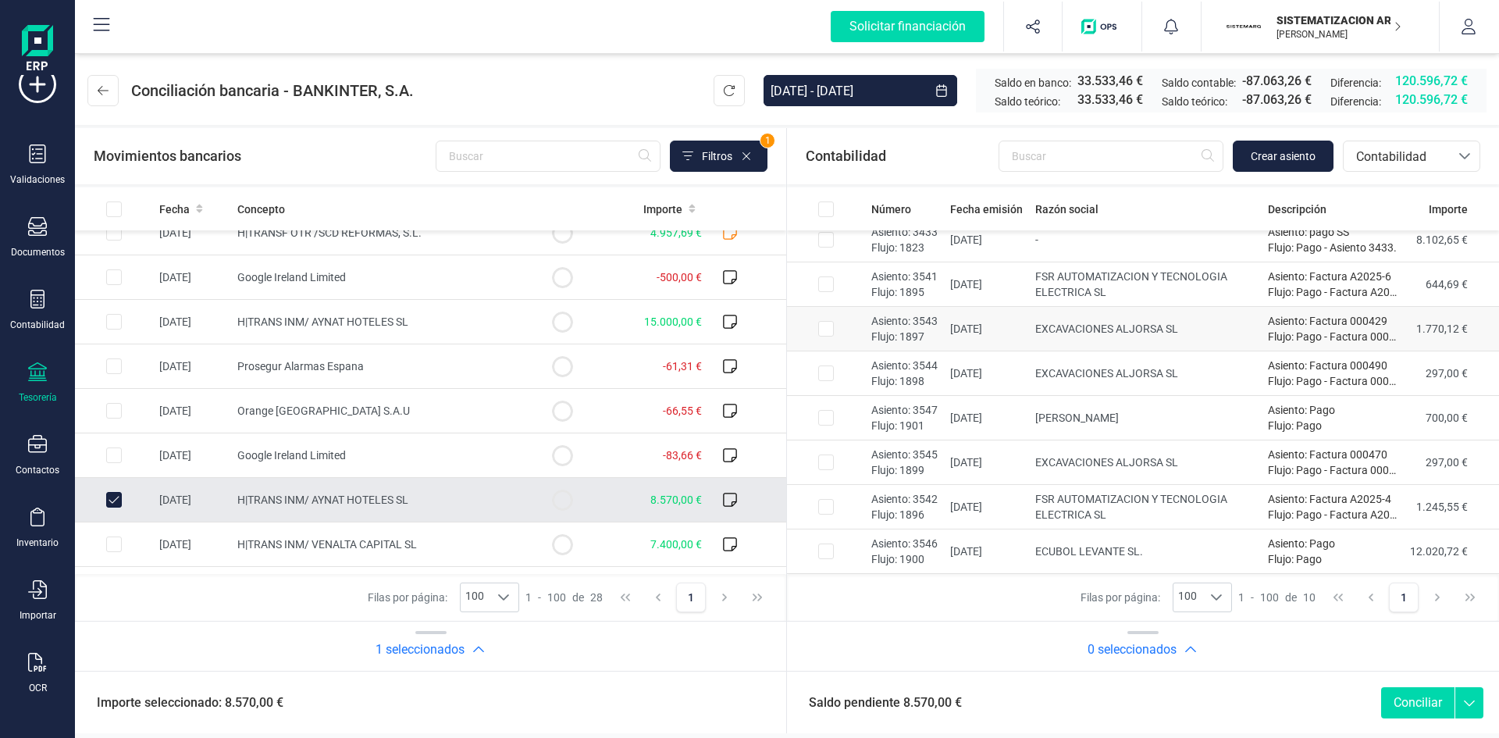
scroll to position [0, 0]
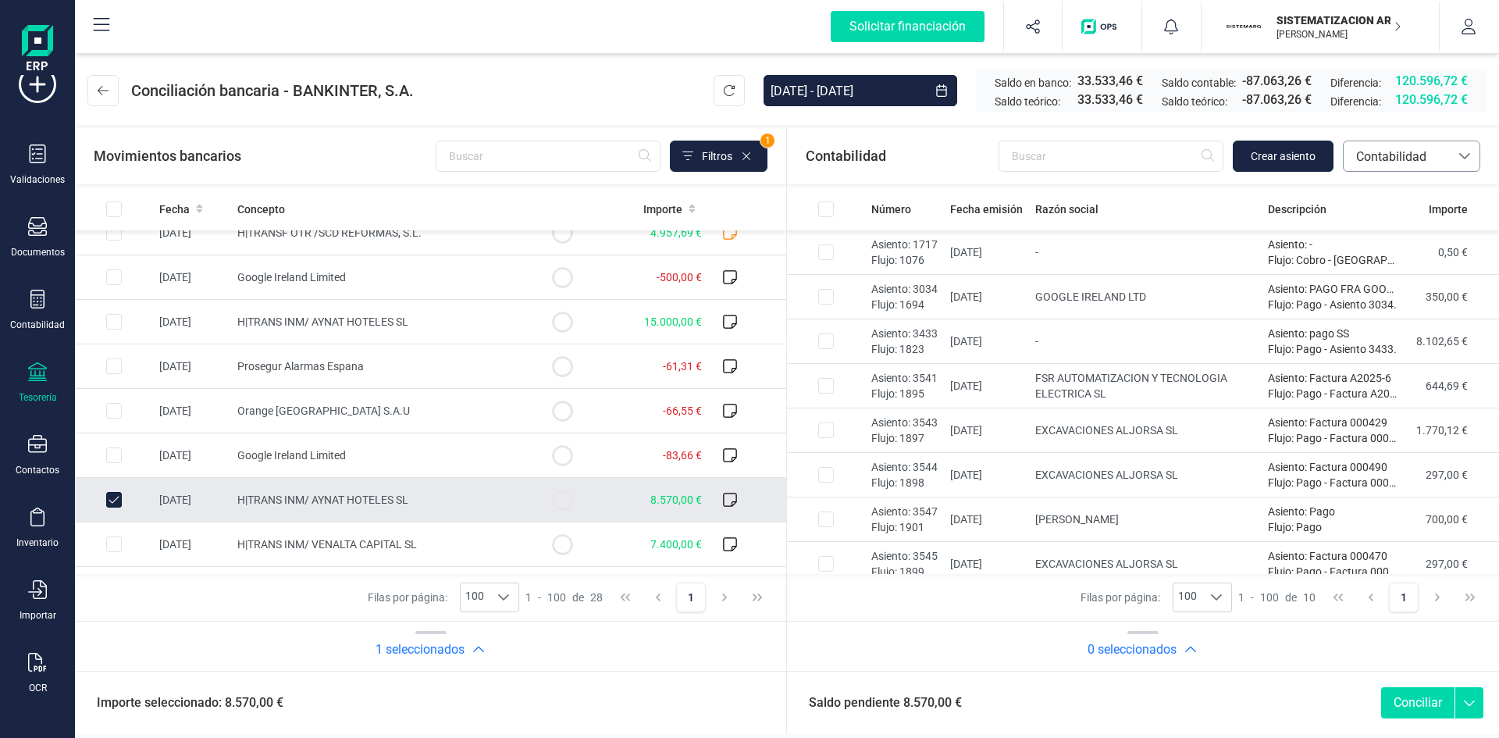
click at [1466, 143] on div at bounding box center [1465, 156] width 30 height 30
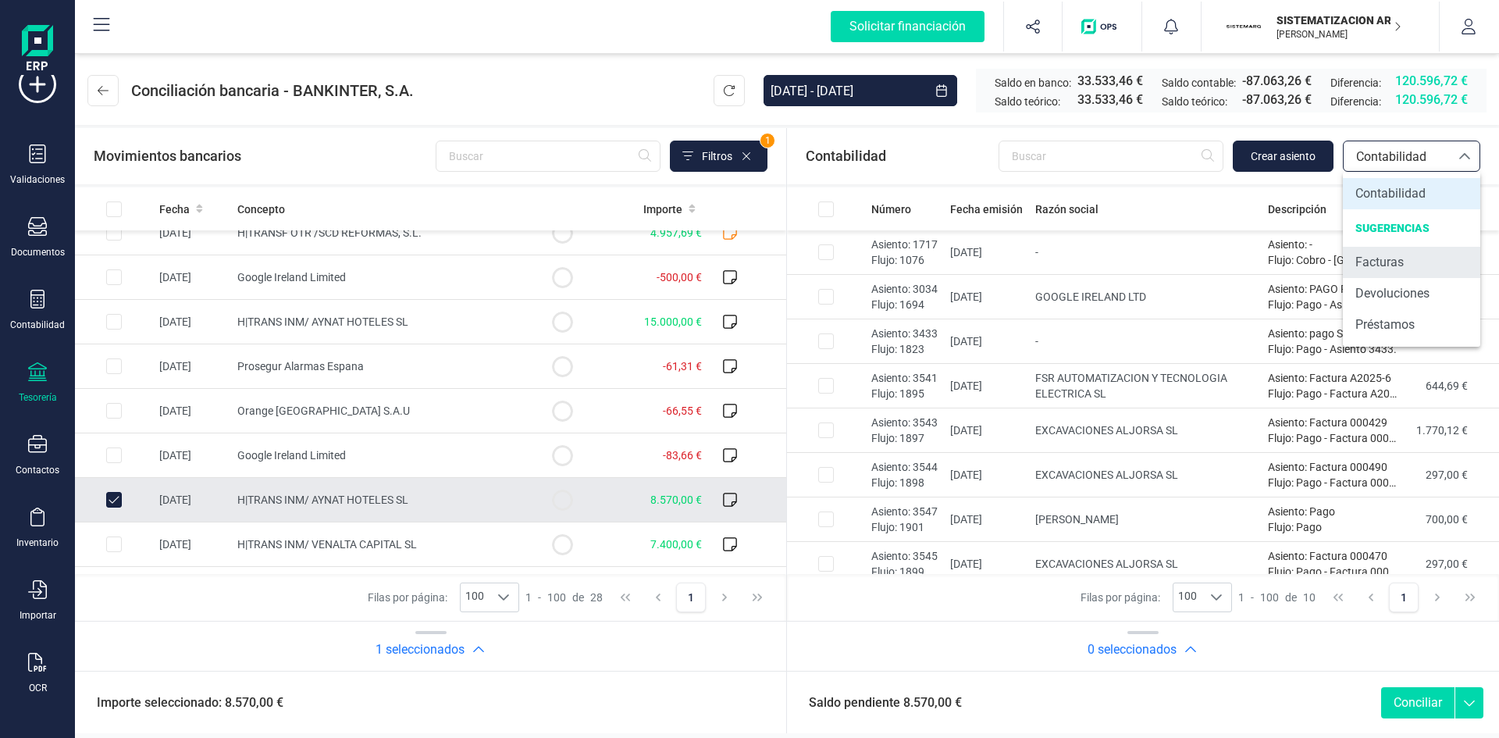
click at [1392, 253] on span "Facturas" at bounding box center [1379, 262] width 48 height 19
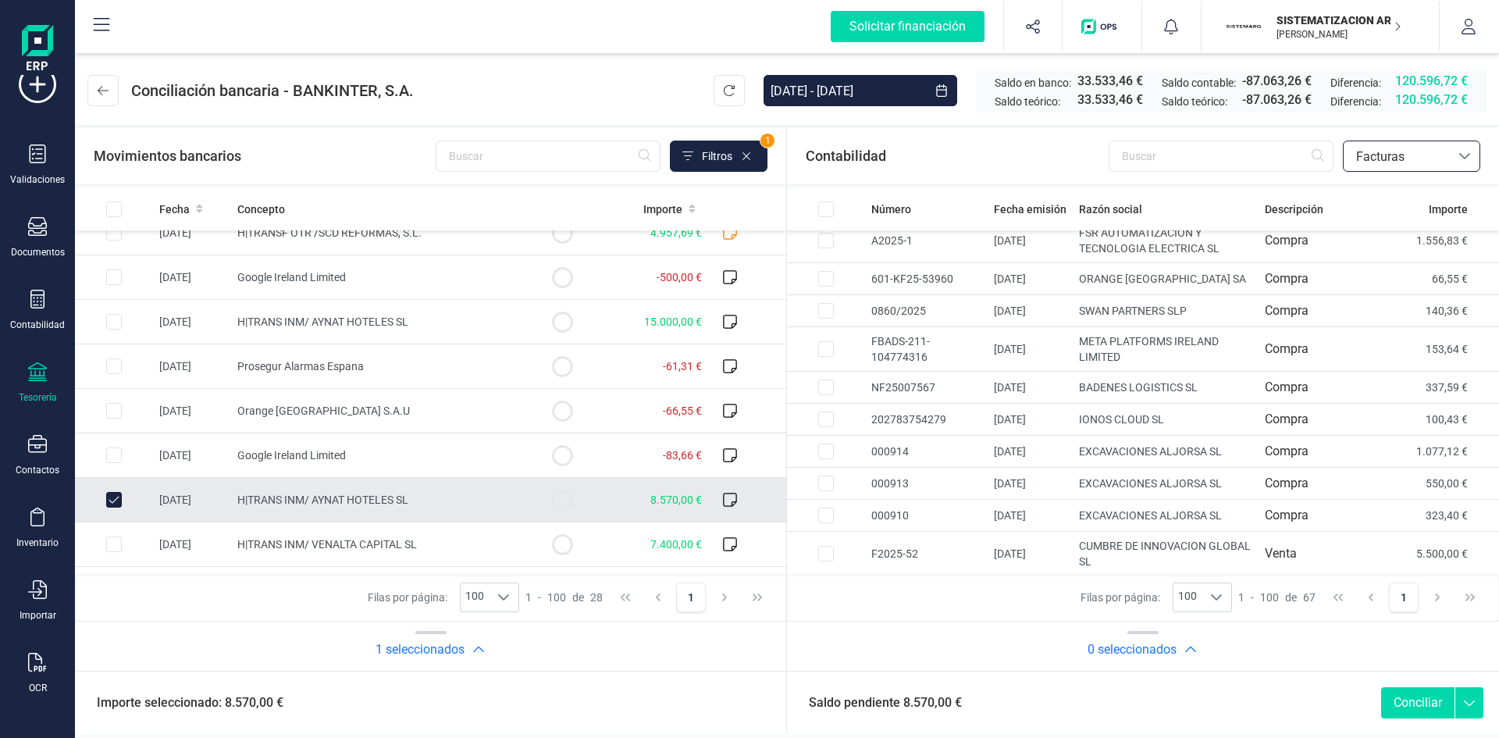
scroll to position [1448, 0]
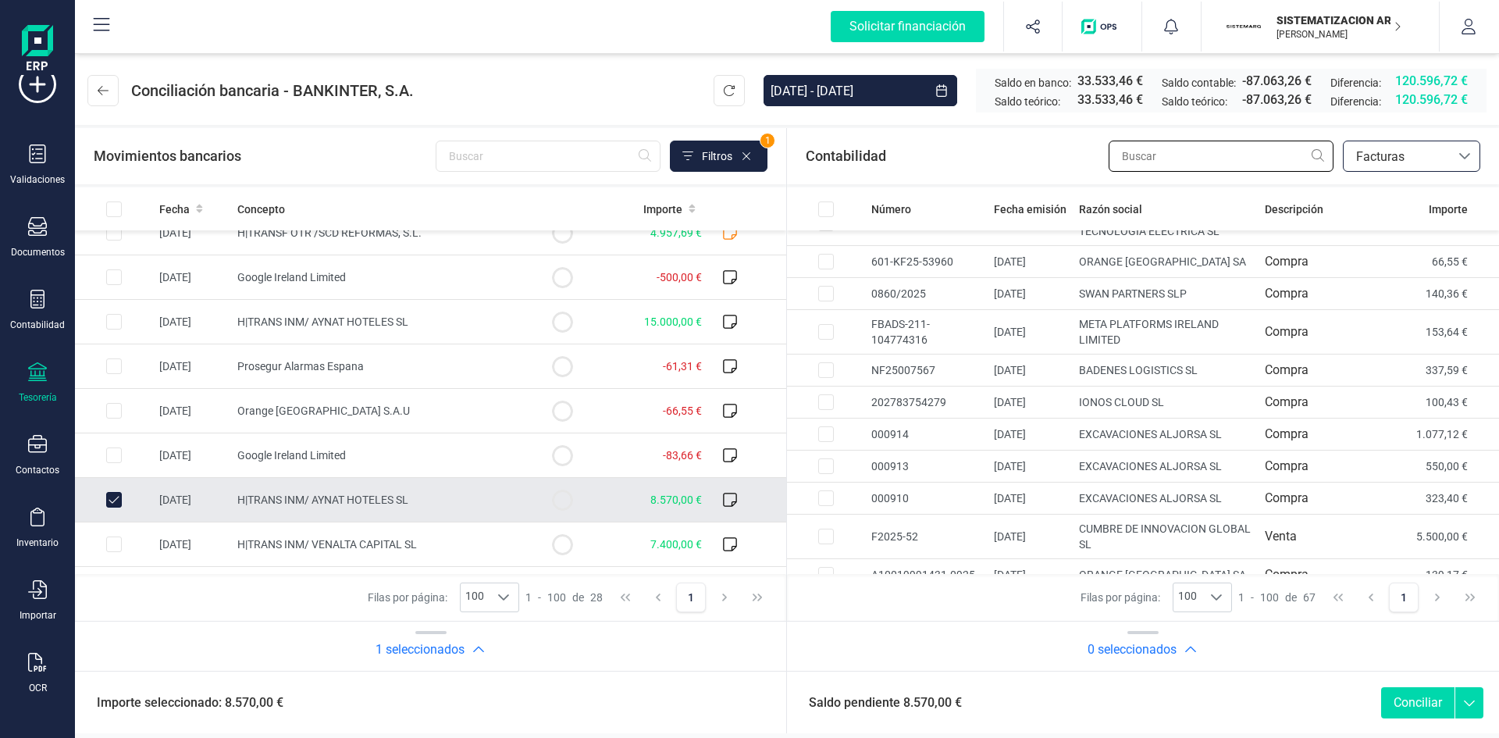
click at [1157, 163] on input "text" at bounding box center [1221, 156] width 225 height 31
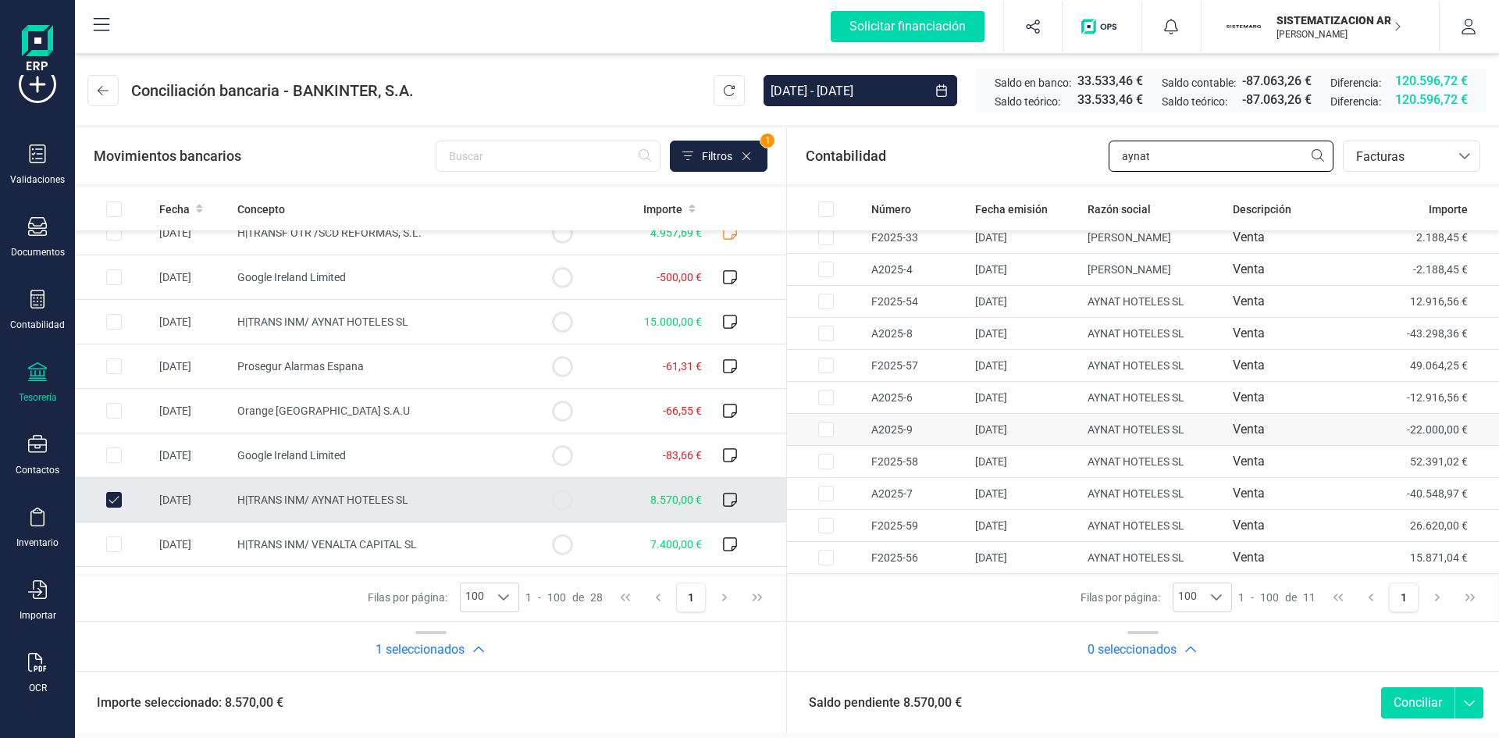
scroll to position [0, 0]
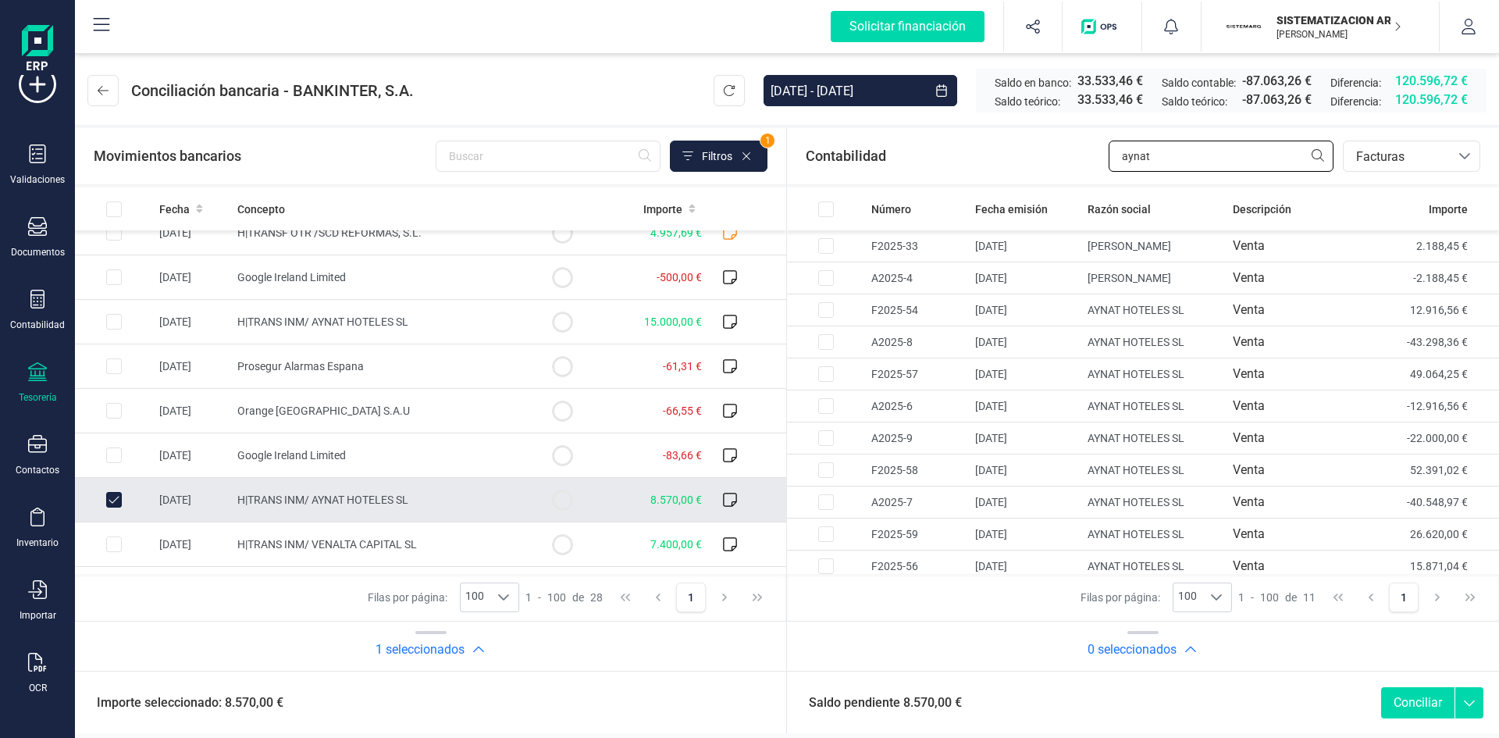
type input "aynat"
click at [116, 492] on input "Row Unselected d9d9f7c5-ac01-4fca-b43d-88f818027187" at bounding box center [114, 500] width 16 height 16
checkbox input "false"
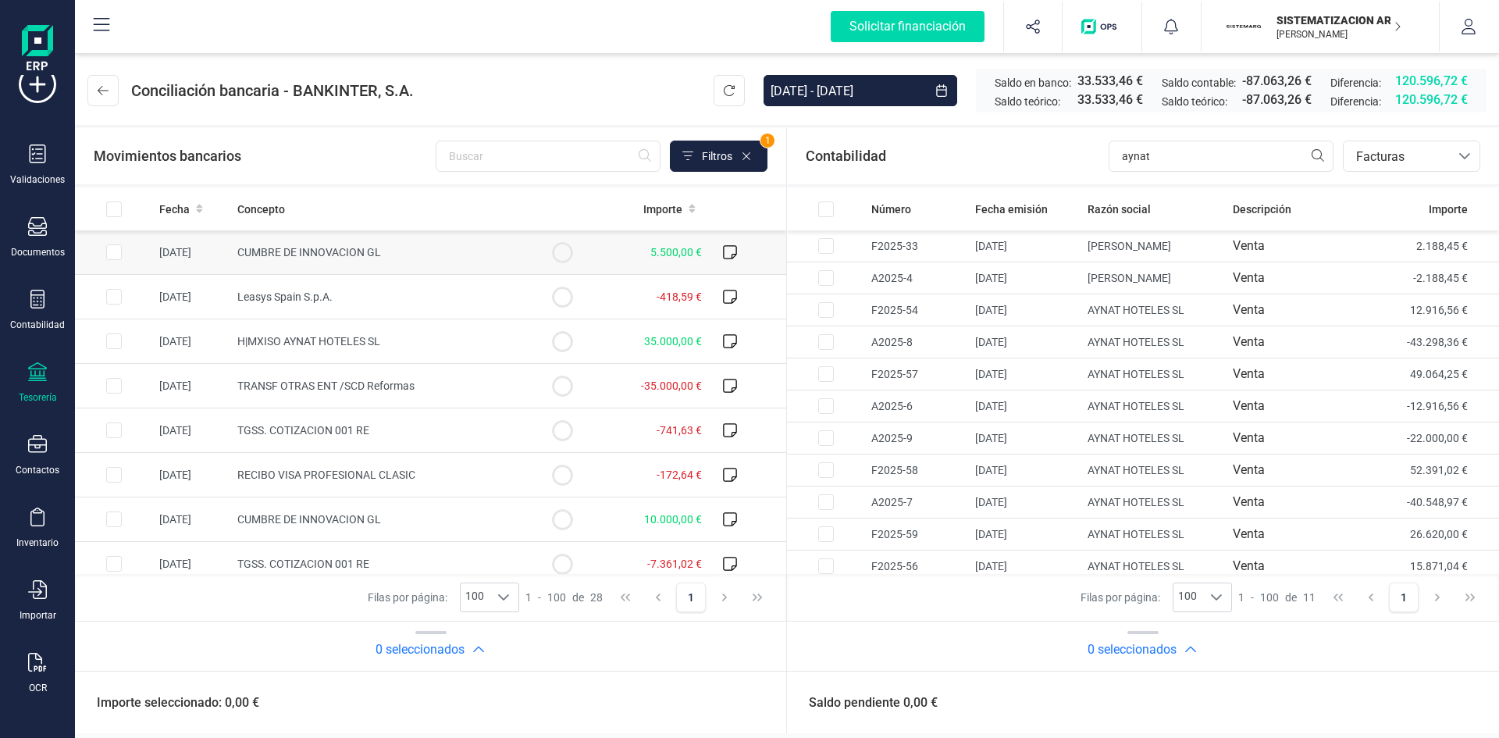
click at [432, 265] on td "CUMBRE DE INNOVACION GL" at bounding box center [377, 252] width 292 height 45
checkbox input "true"
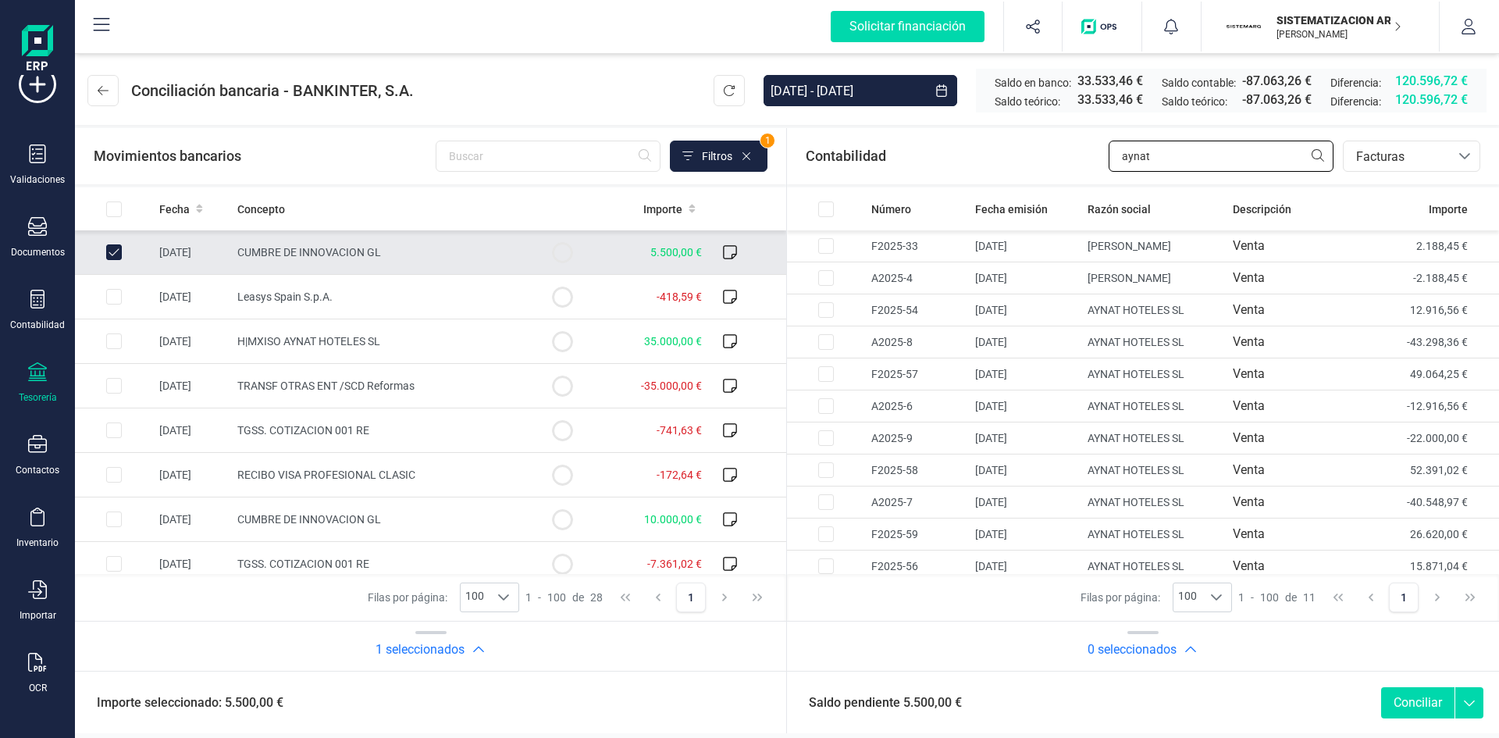
drag, startPoint x: 1191, startPoint y: 164, endPoint x: 1056, endPoint y: 165, distance: 134.3
click at [1056, 165] on div "Contabilidad aynat bancos.conciliacion.modal.headerInvoce bancos.conciliacion.m…" at bounding box center [1143, 156] width 712 height 56
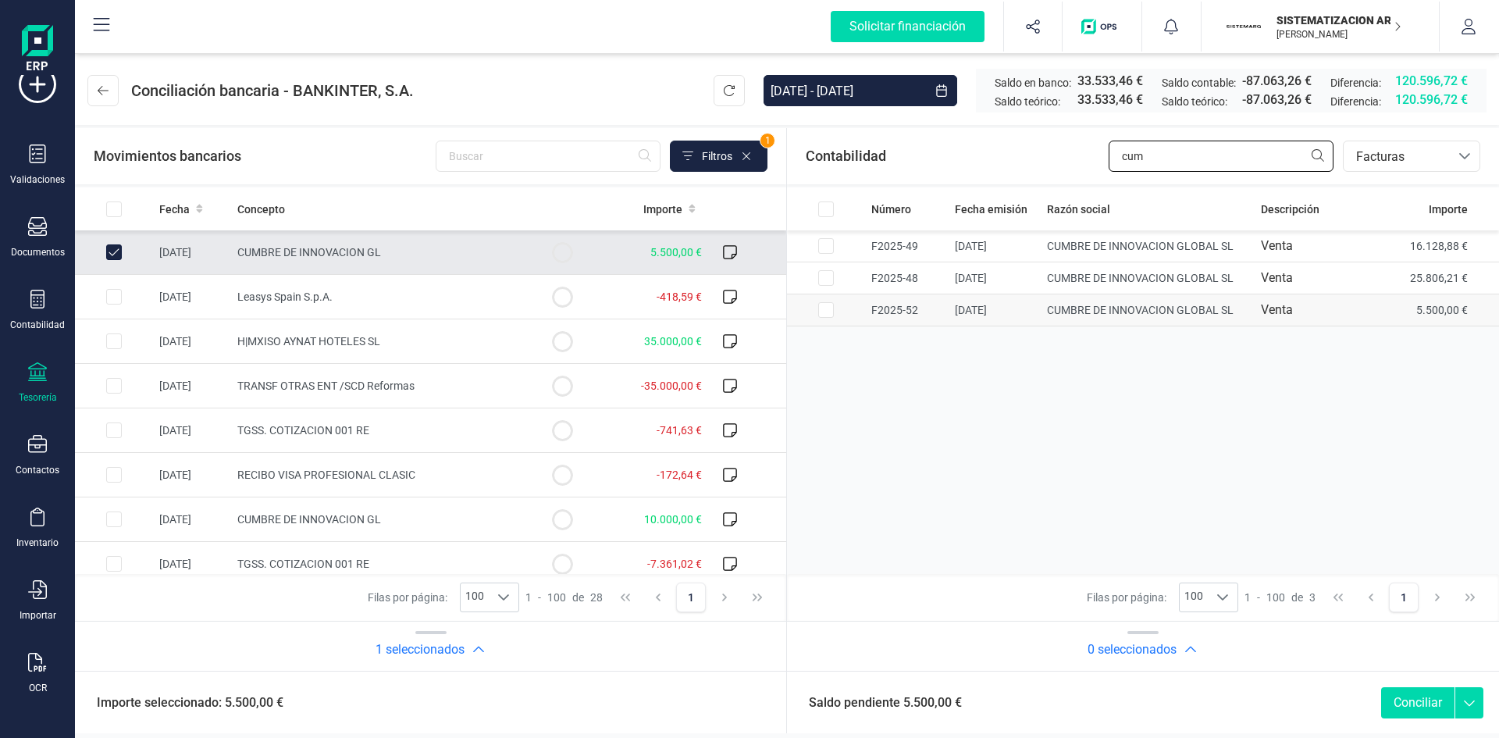
type input "cum"
click at [927, 299] on td "F2025-52" at bounding box center [907, 310] width 84 height 32
checkbox input "true"
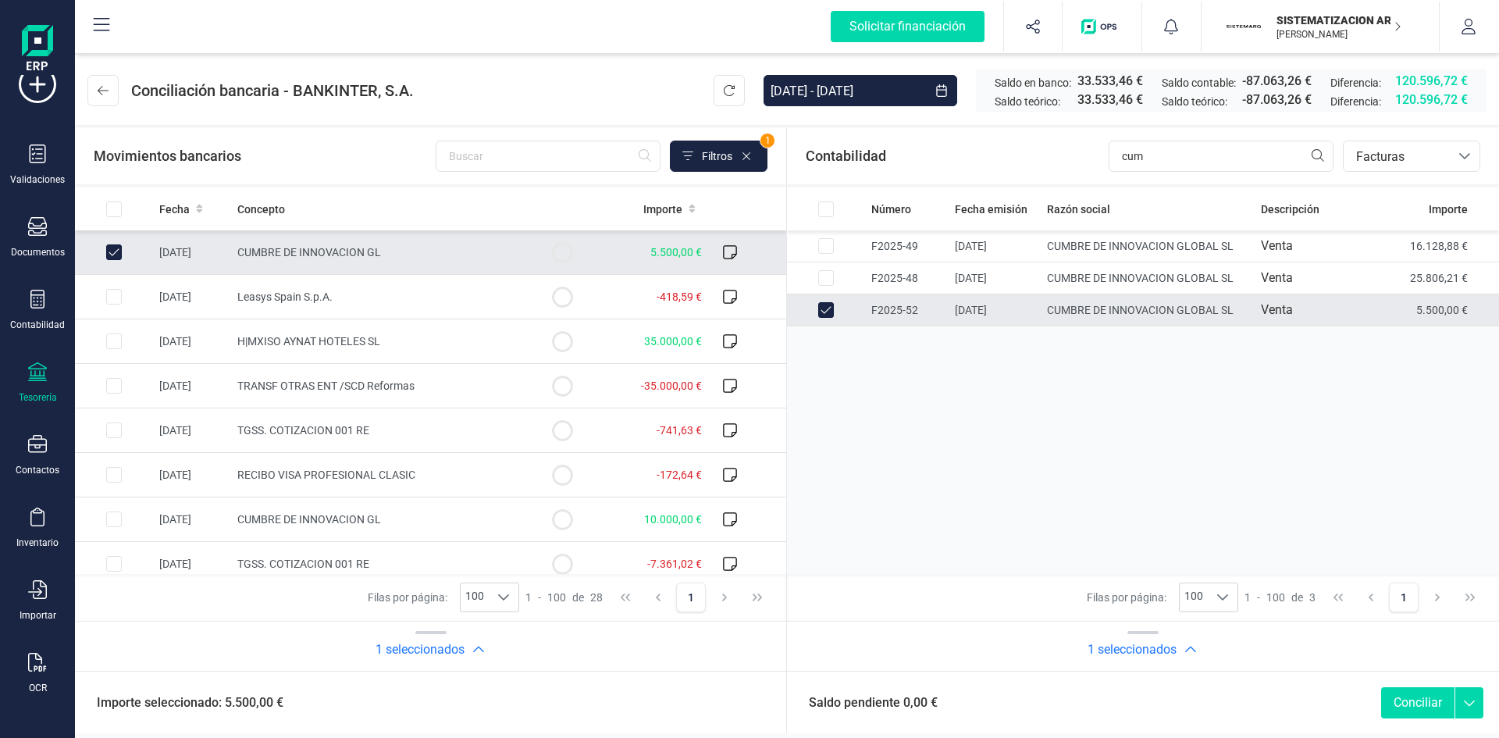
click at [1407, 702] on button "Conciliar" at bounding box center [1417, 702] width 73 height 31
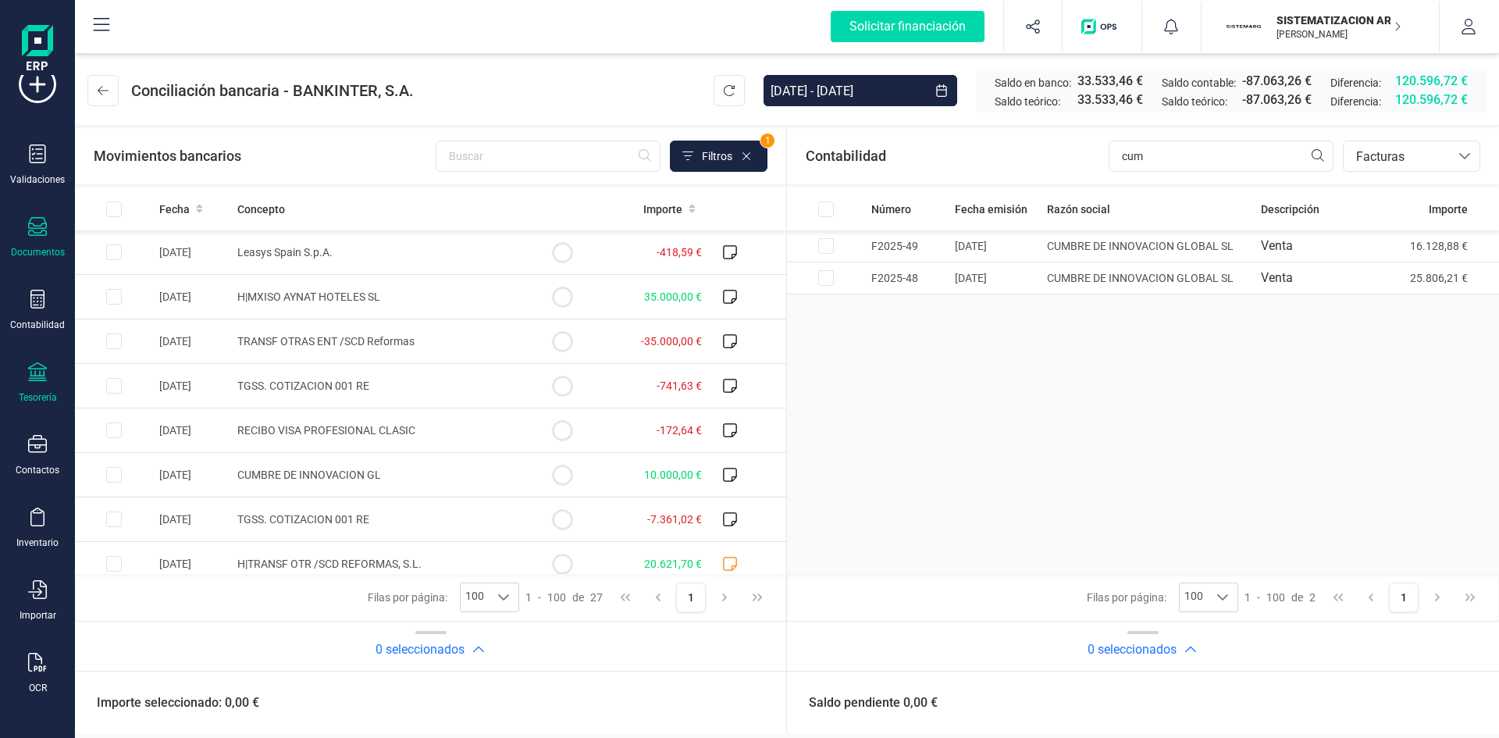
click at [31, 218] on icon at bounding box center [37, 226] width 19 height 19
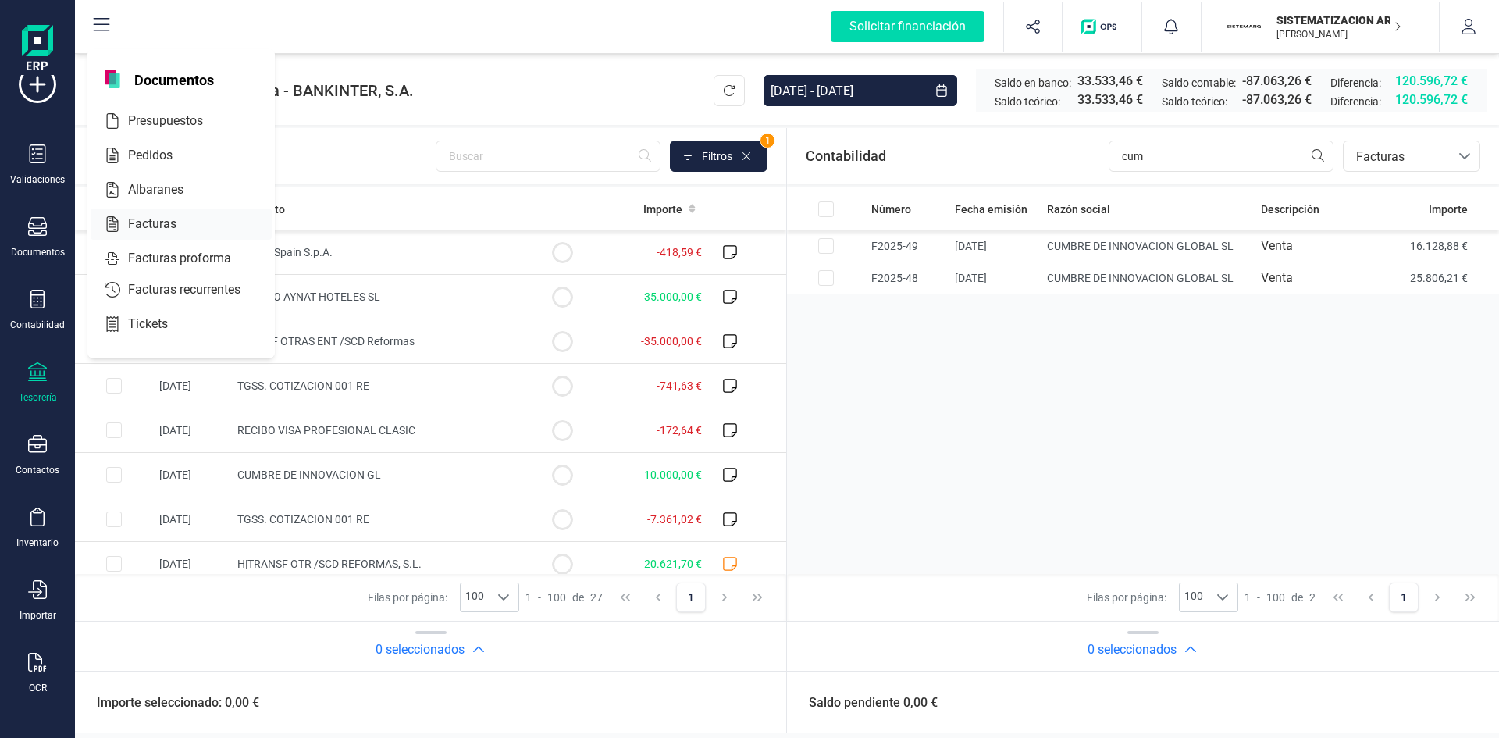
click at [180, 225] on div at bounding box center [190, 224] width 28 height 19
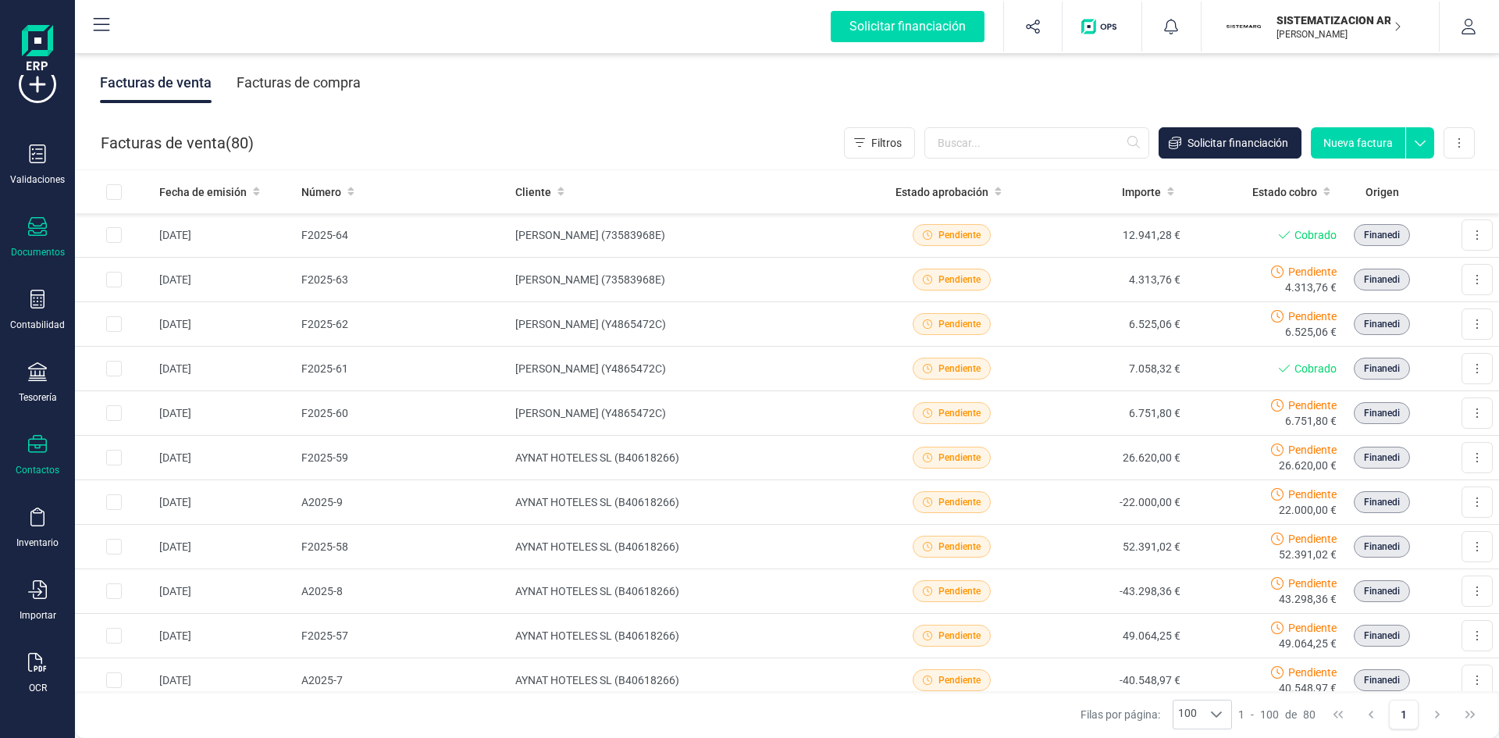
click at [27, 460] on div "Contactos" at bounding box center [37, 455] width 62 height 41
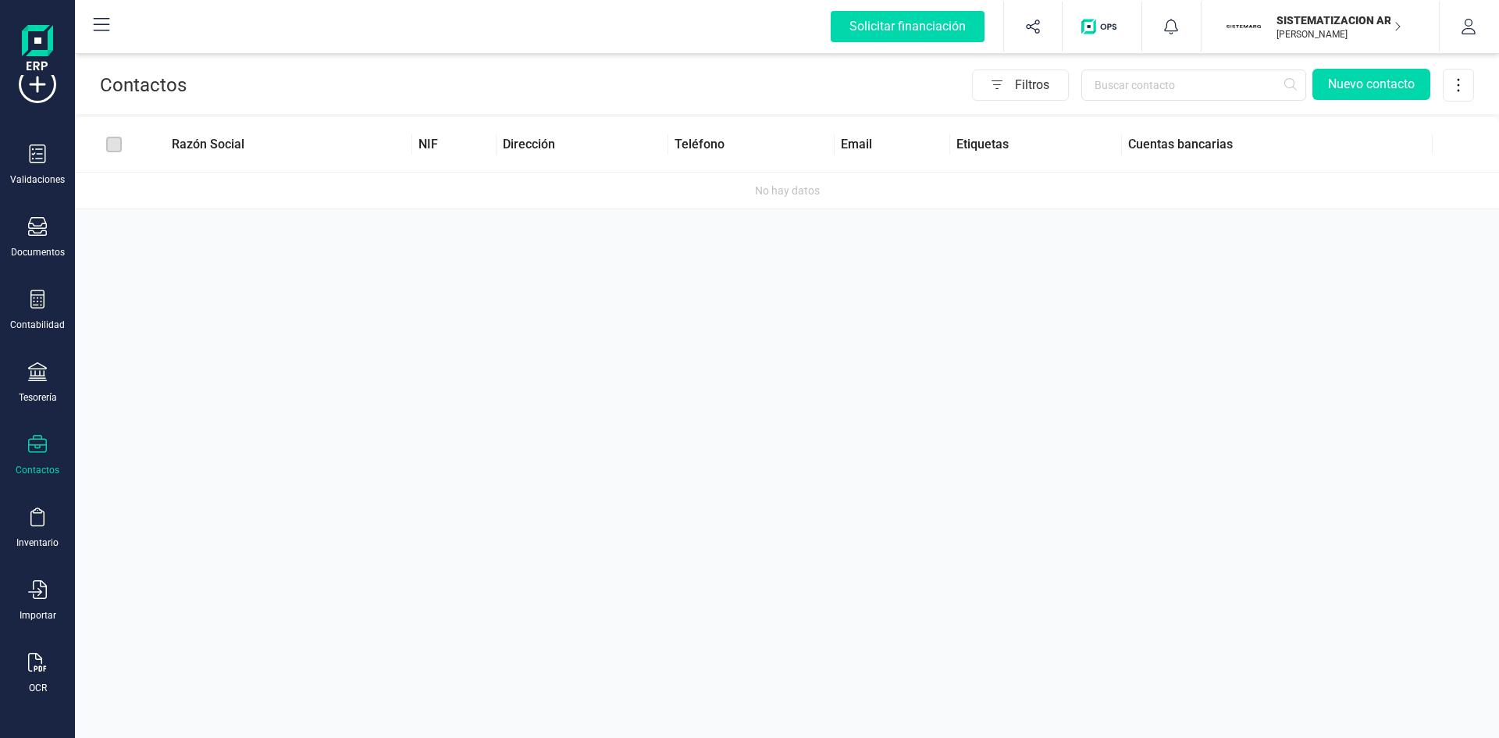
click at [35, 452] on icon at bounding box center [37, 444] width 19 height 18
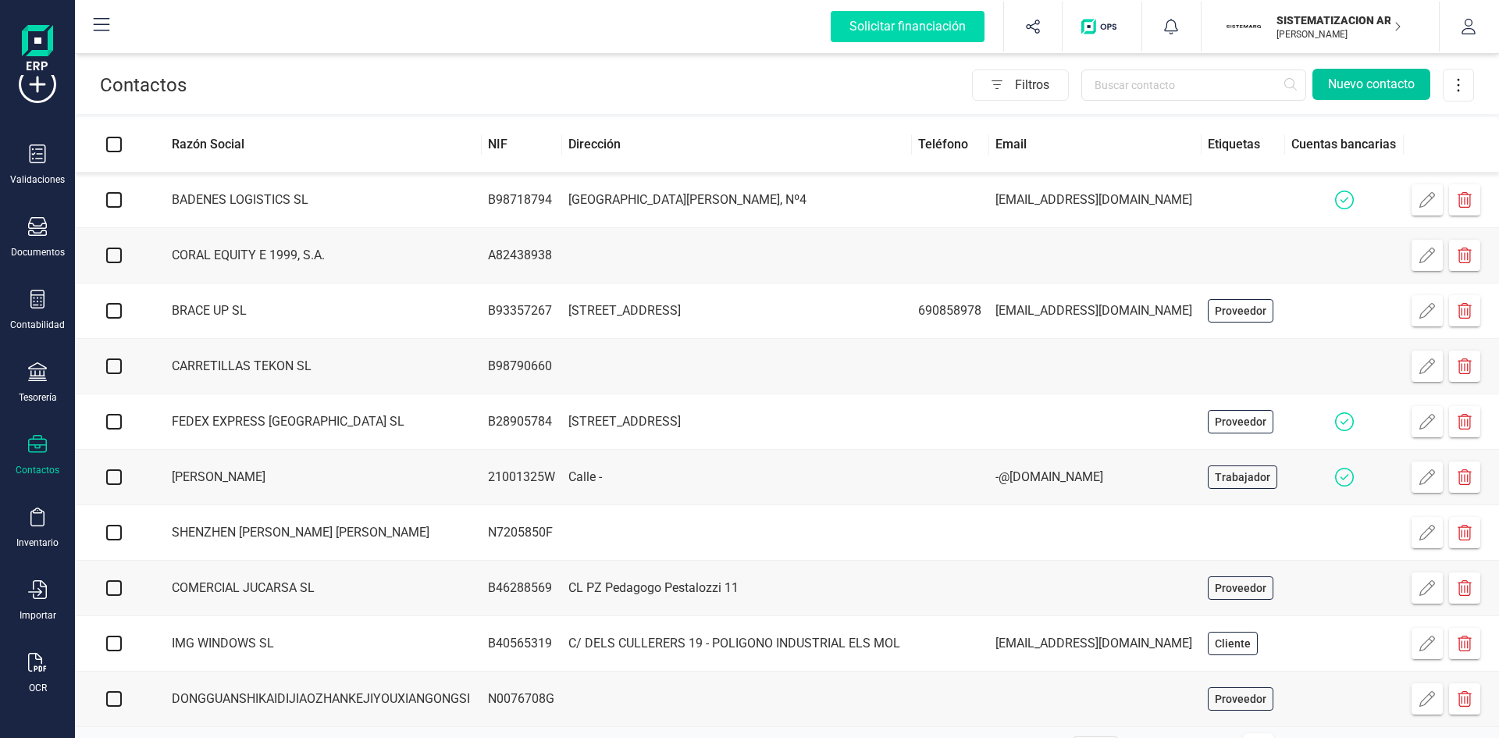
click at [1364, 89] on button "Nuevo contacto" at bounding box center [1371, 84] width 118 height 31
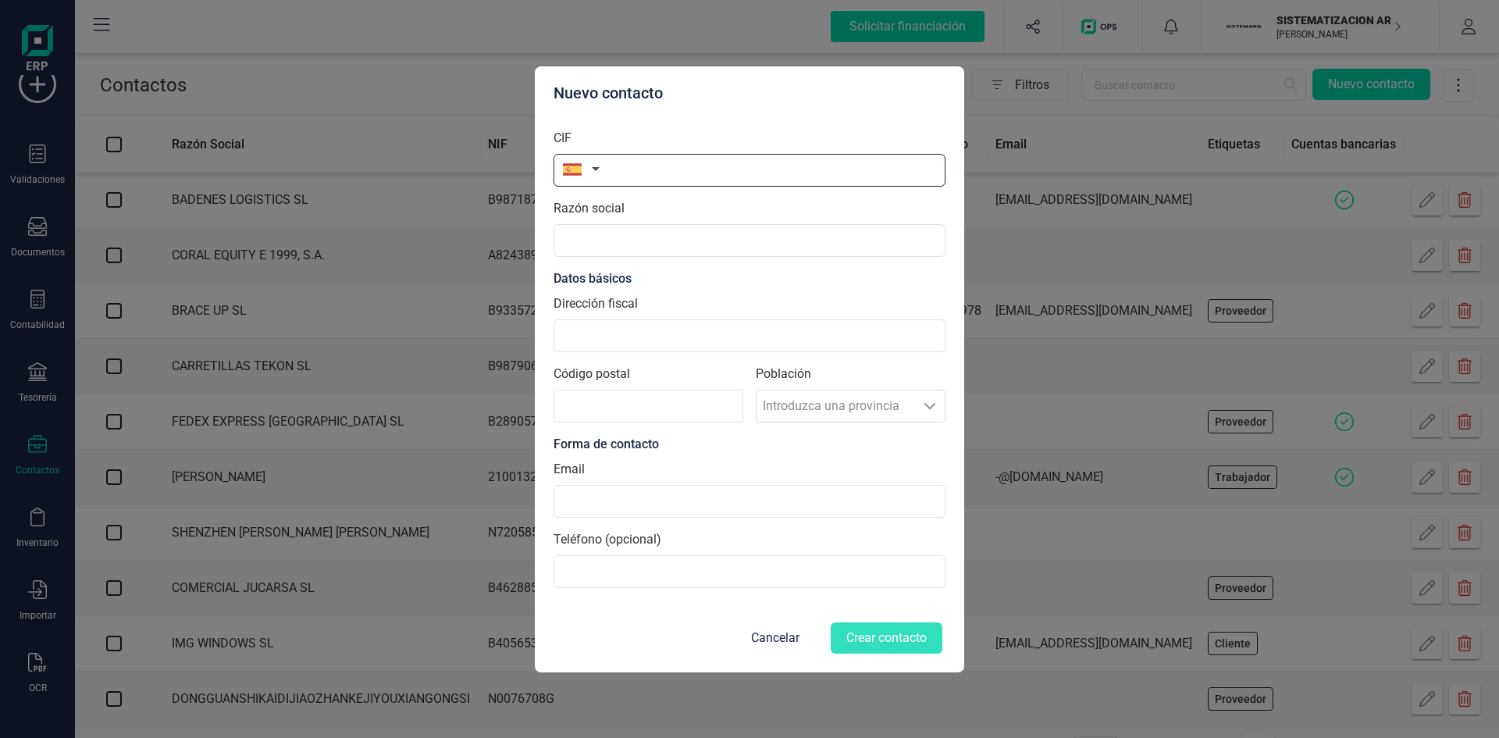
click at [618, 179] on input "text" at bounding box center [750, 170] width 392 height 33
type input "18448306Y"
click at [619, 240] on input "text" at bounding box center [750, 240] width 392 height 33
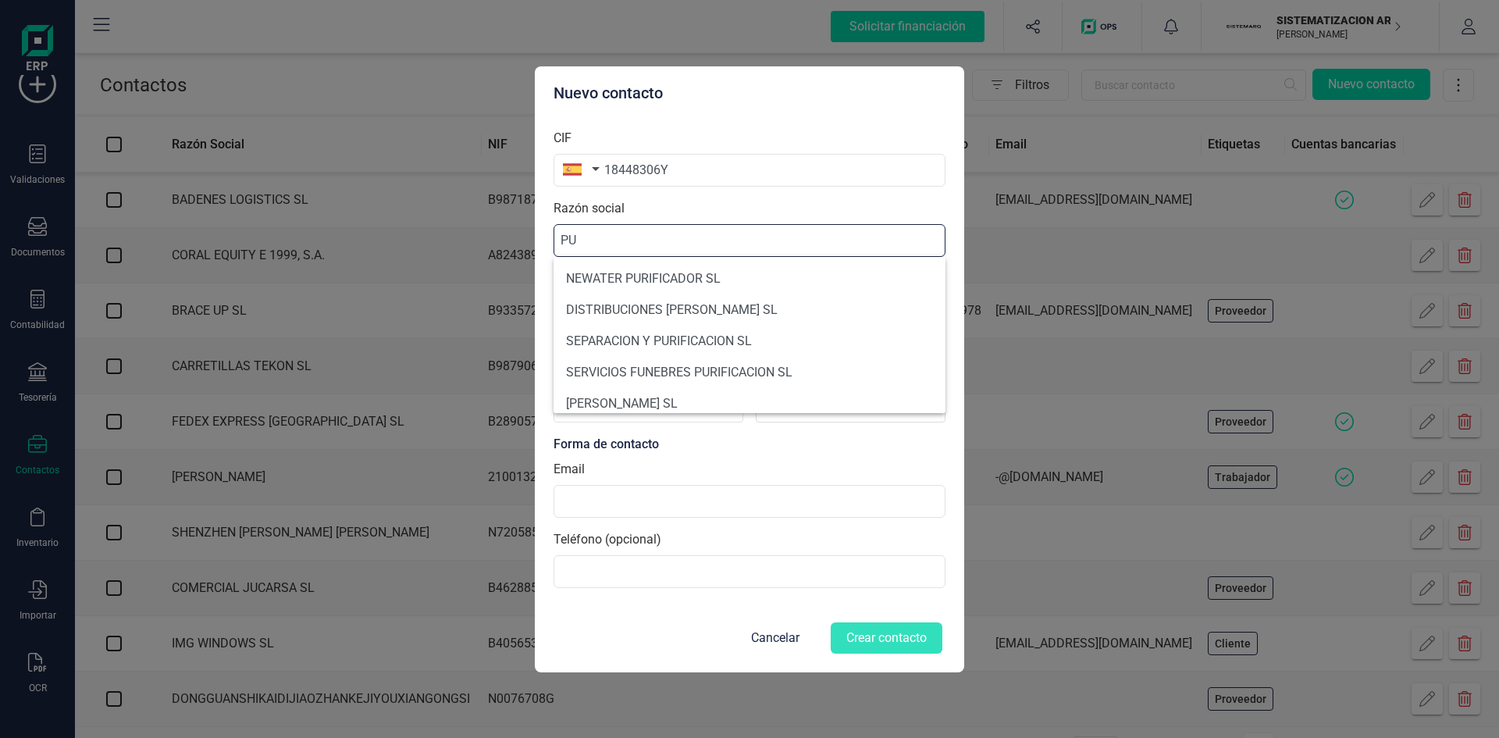
type input "P"
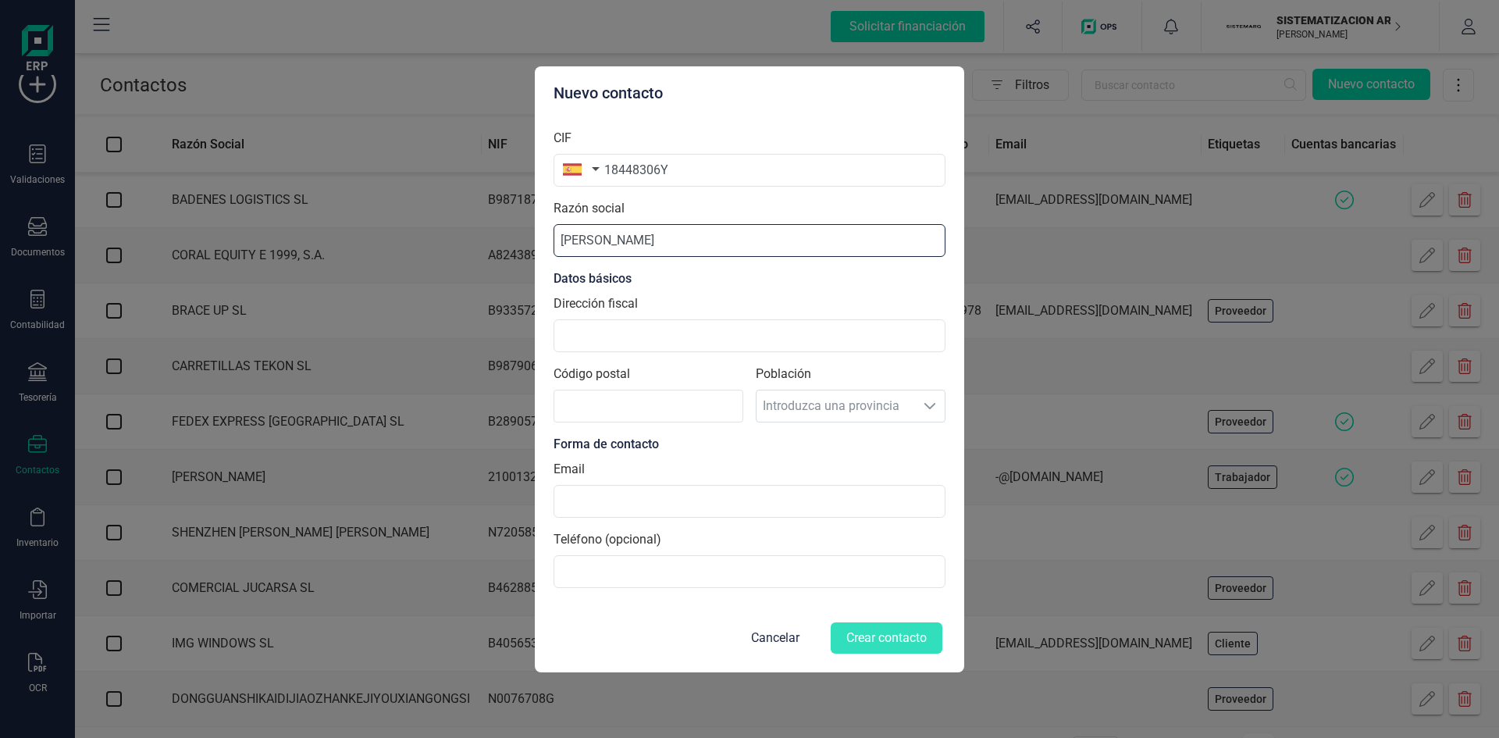
click at [655, 248] on input "Purificación Tudón Aliaga" at bounding box center [750, 240] width 392 height 33
type input "Purificación Tudon Aliaga"
click at [611, 331] on input "Dirección fiscal" at bounding box center [750, 335] width 392 height 33
type input "C/Monseñor Romualdo Amigo 9 E1 P03 K"
click at [575, 416] on input "Código postal" at bounding box center [649, 406] width 190 height 33
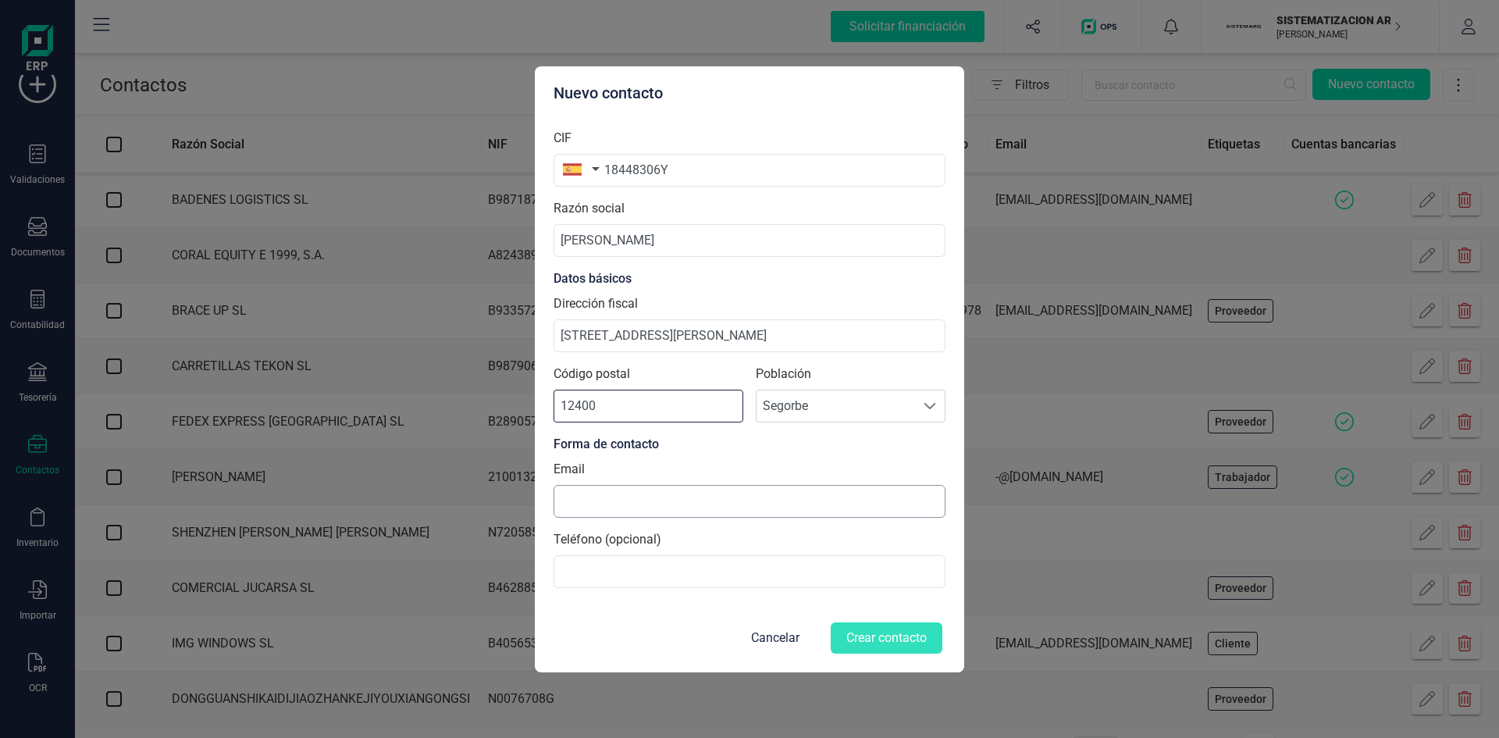
type input "12400"
click at [721, 511] on input at bounding box center [750, 501] width 392 height 33
type input "admin@sistemarq.com"
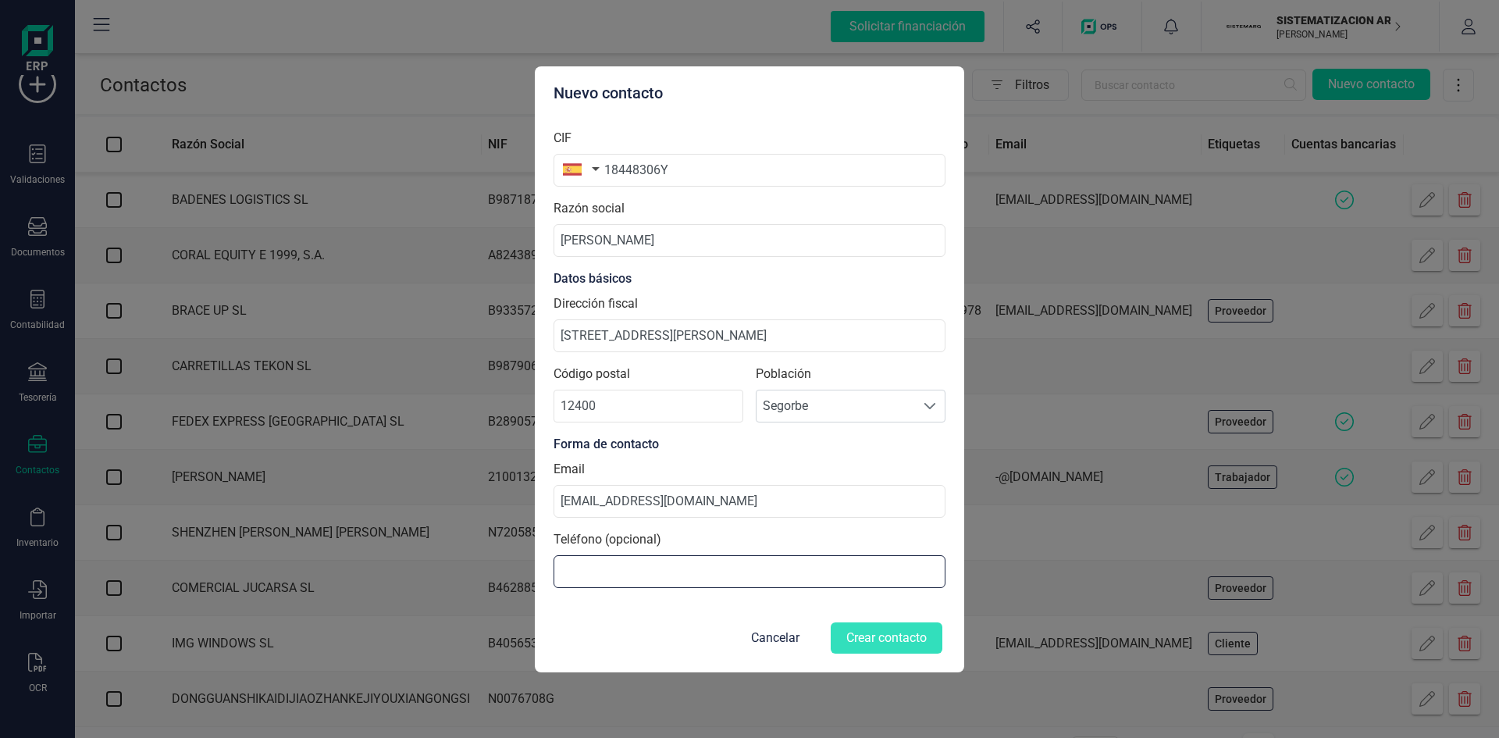
type input "661240679"
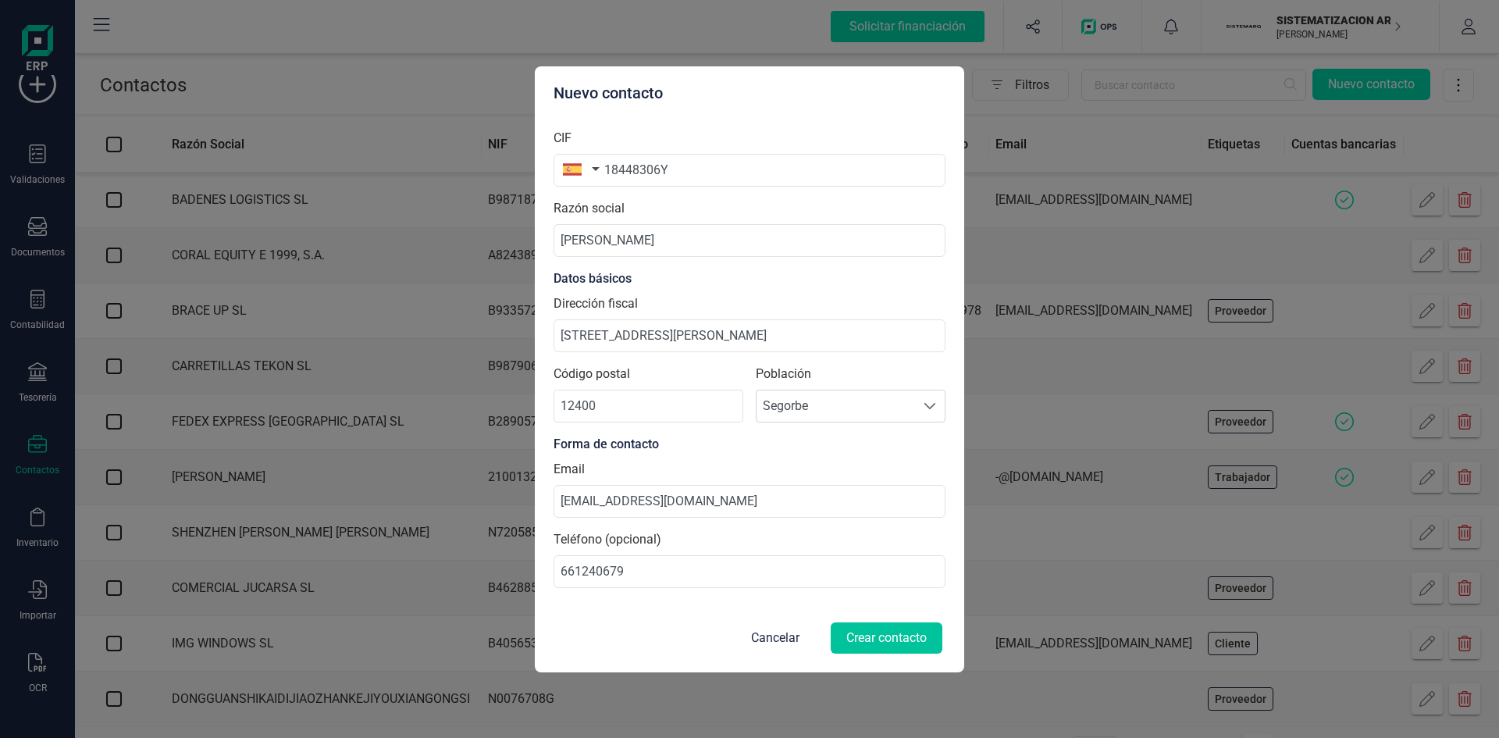
click at [874, 645] on button "Crear contacto" at bounding box center [887, 637] width 112 height 31
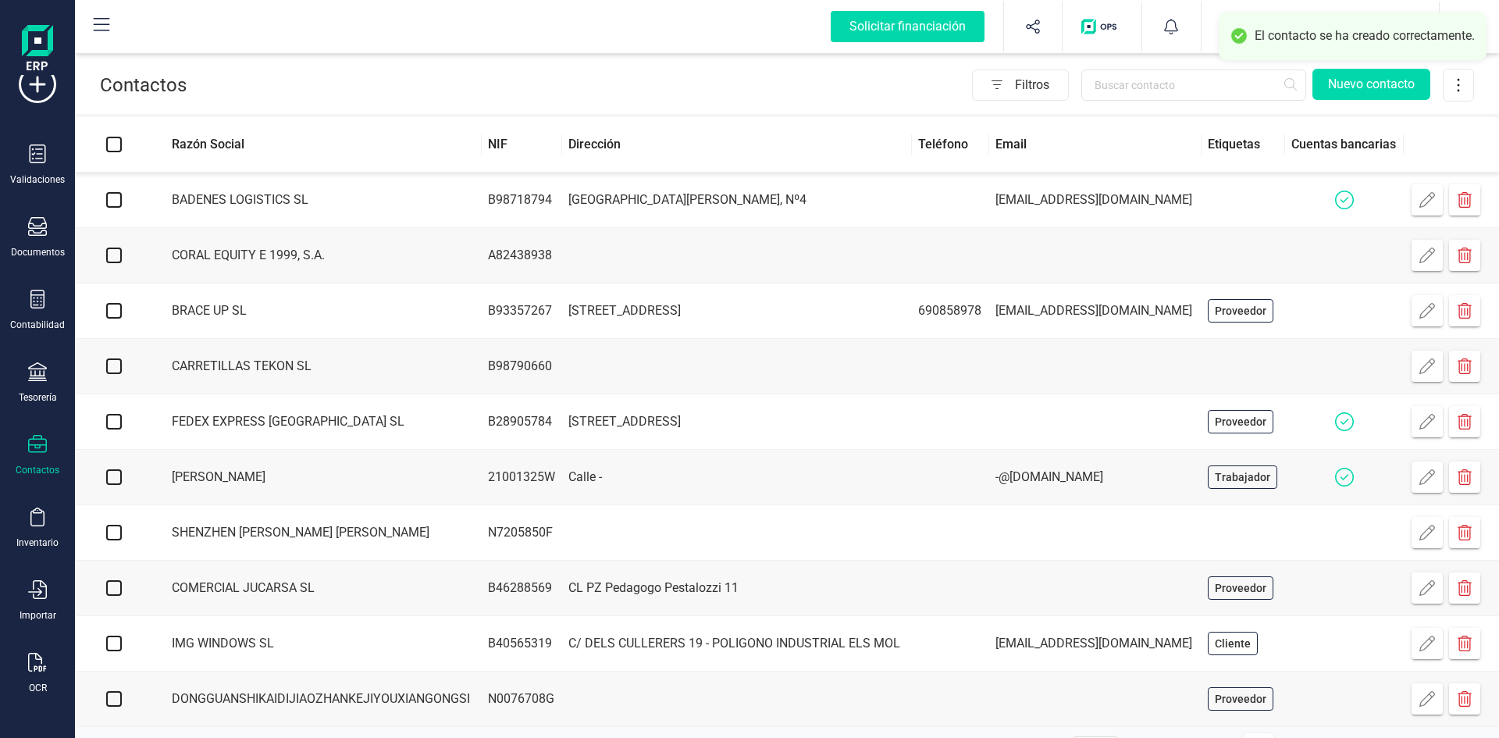
click at [739, 283] on td at bounding box center [737, 255] width 350 height 55
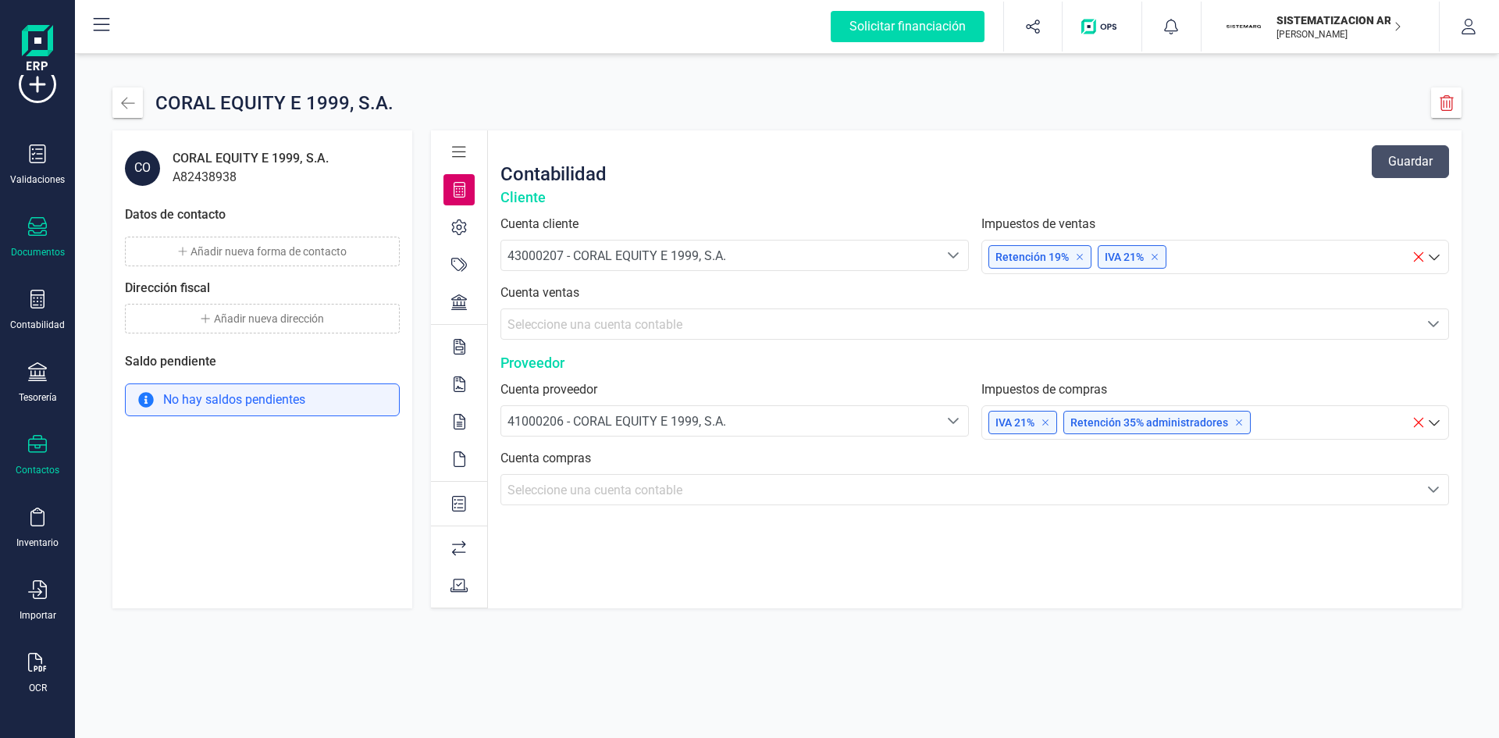
click at [35, 244] on div "Documentos" at bounding box center [37, 237] width 62 height 41
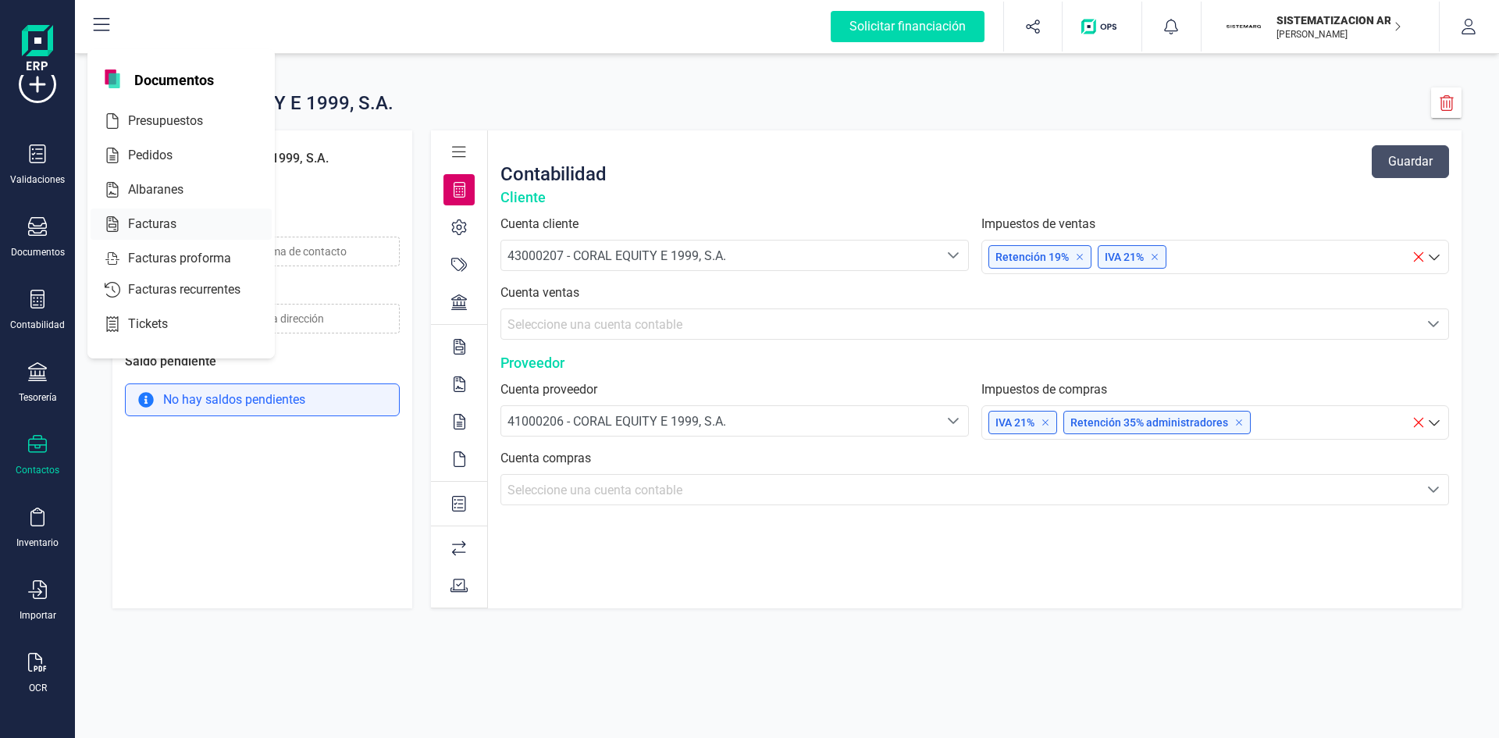
click at [150, 216] on span "Facturas" at bounding box center [163, 224] width 83 height 19
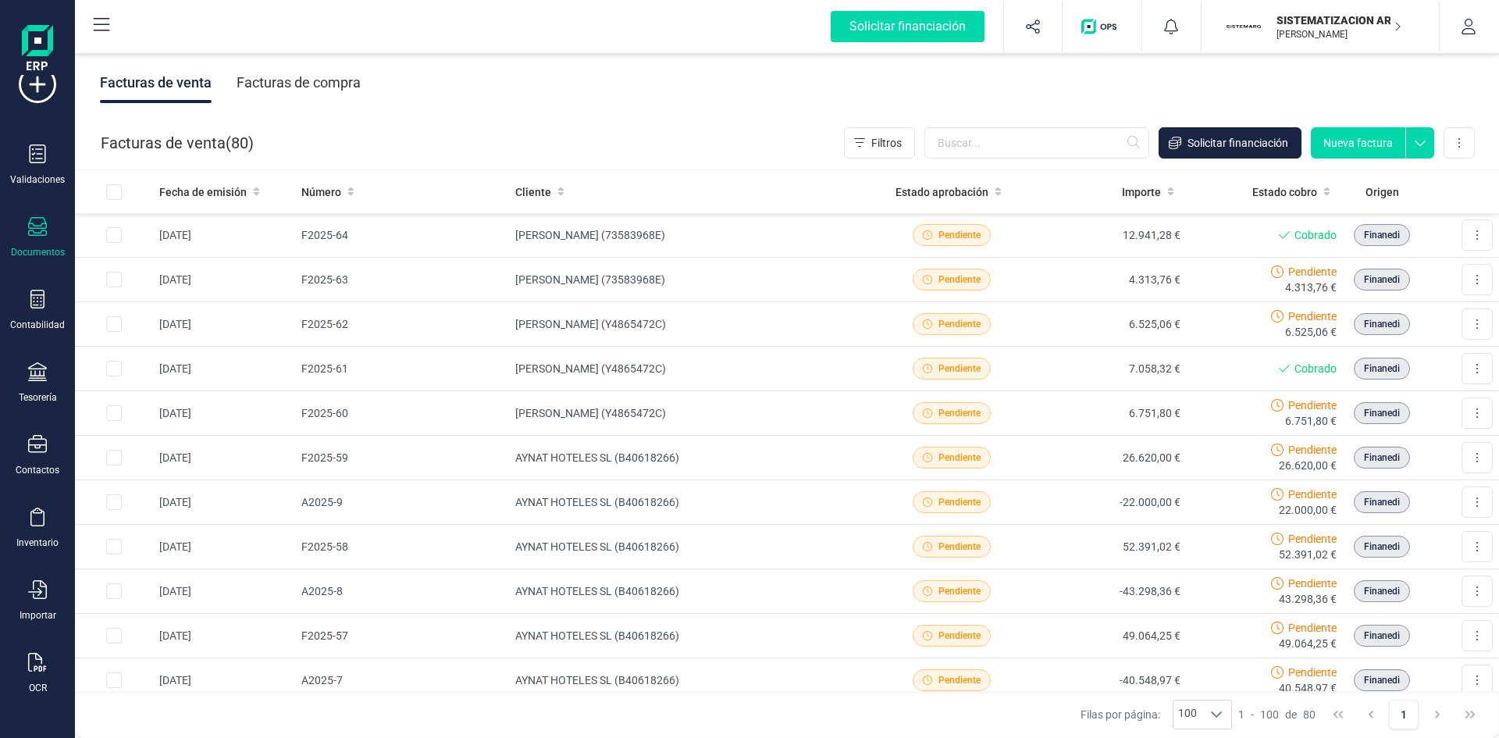
click at [1382, 152] on button "Nueva factura" at bounding box center [1358, 142] width 94 height 31
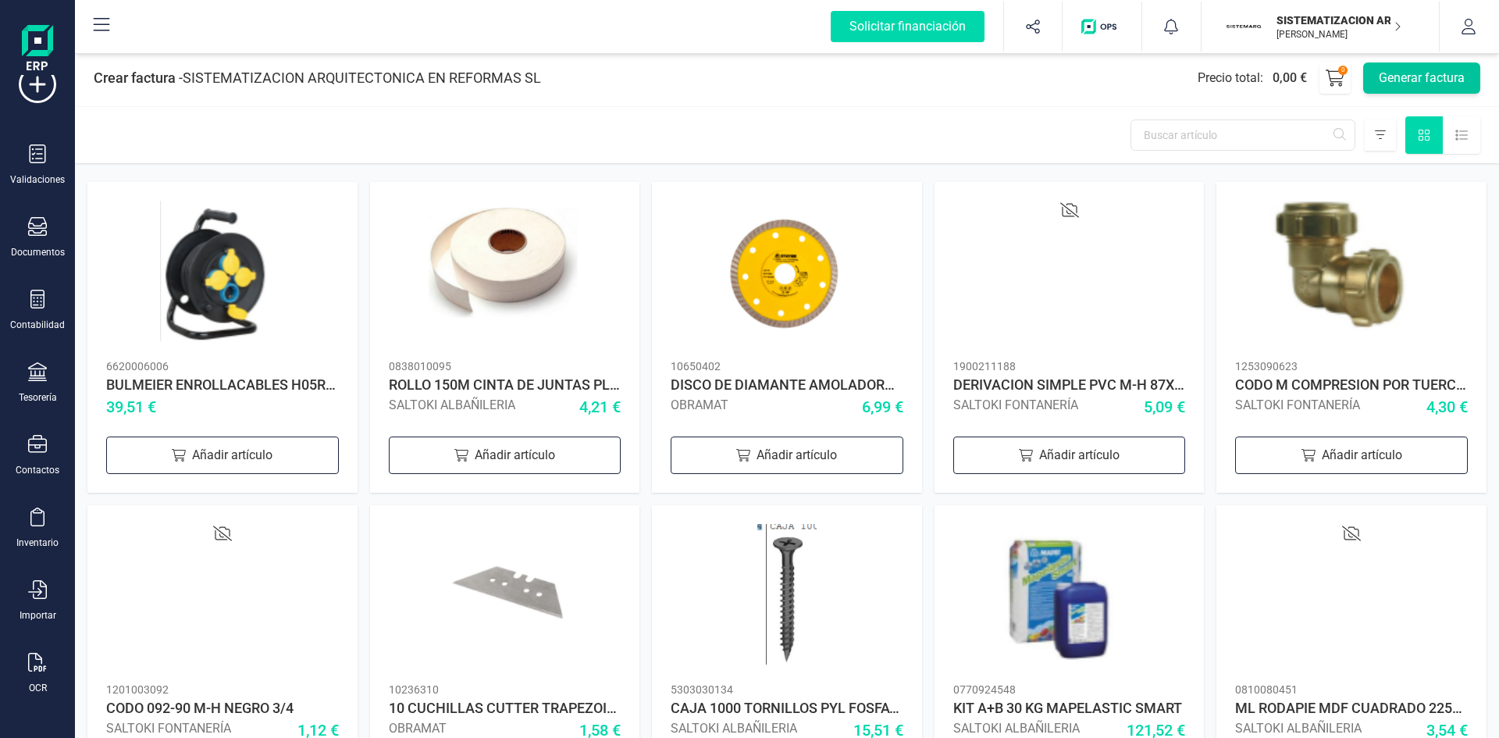
click at [1416, 87] on button "Generar factura" at bounding box center [1421, 77] width 117 height 31
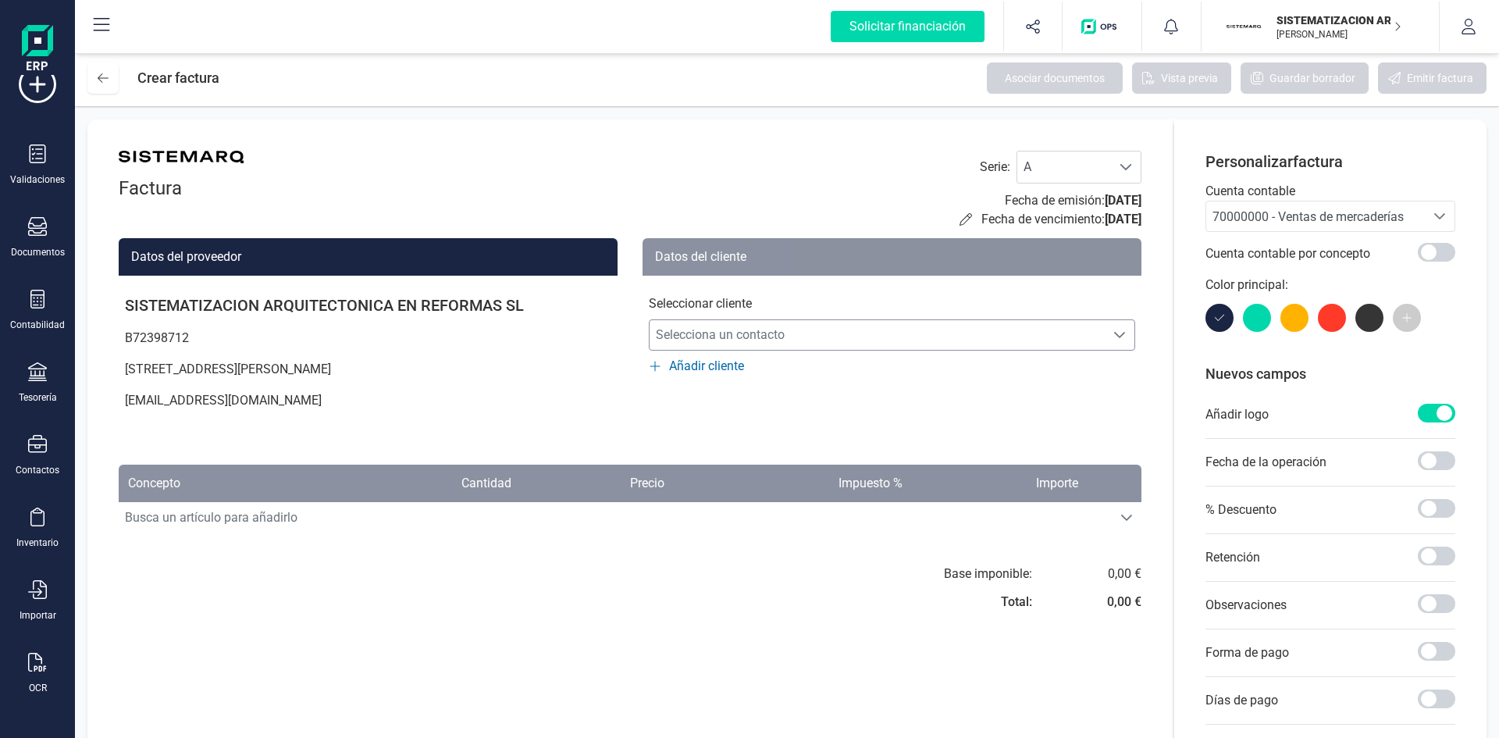
click at [1045, 330] on span "Selecciona un contacto" at bounding box center [877, 334] width 455 height 31
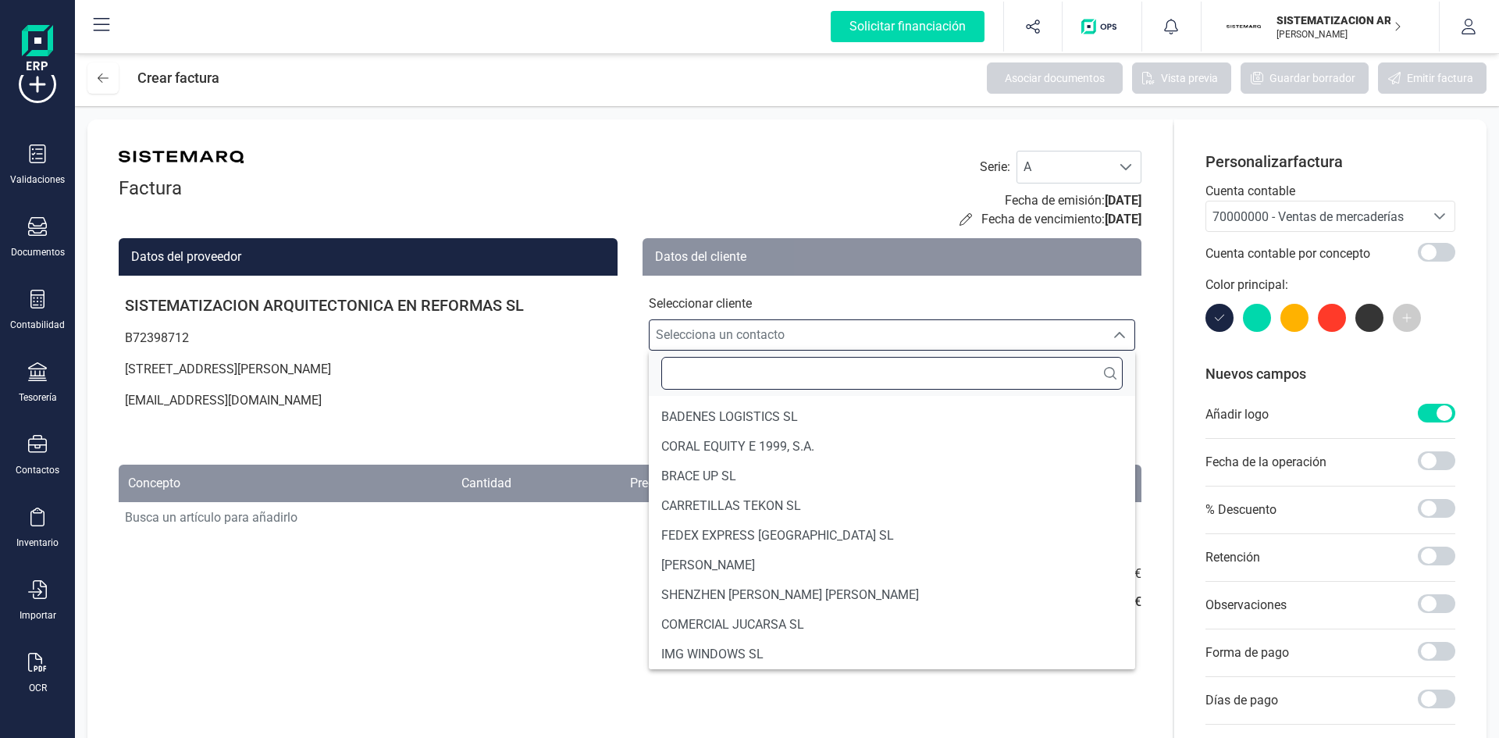
click at [800, 376] on input "text" at bounding box center [891, 373] width 461 height 33
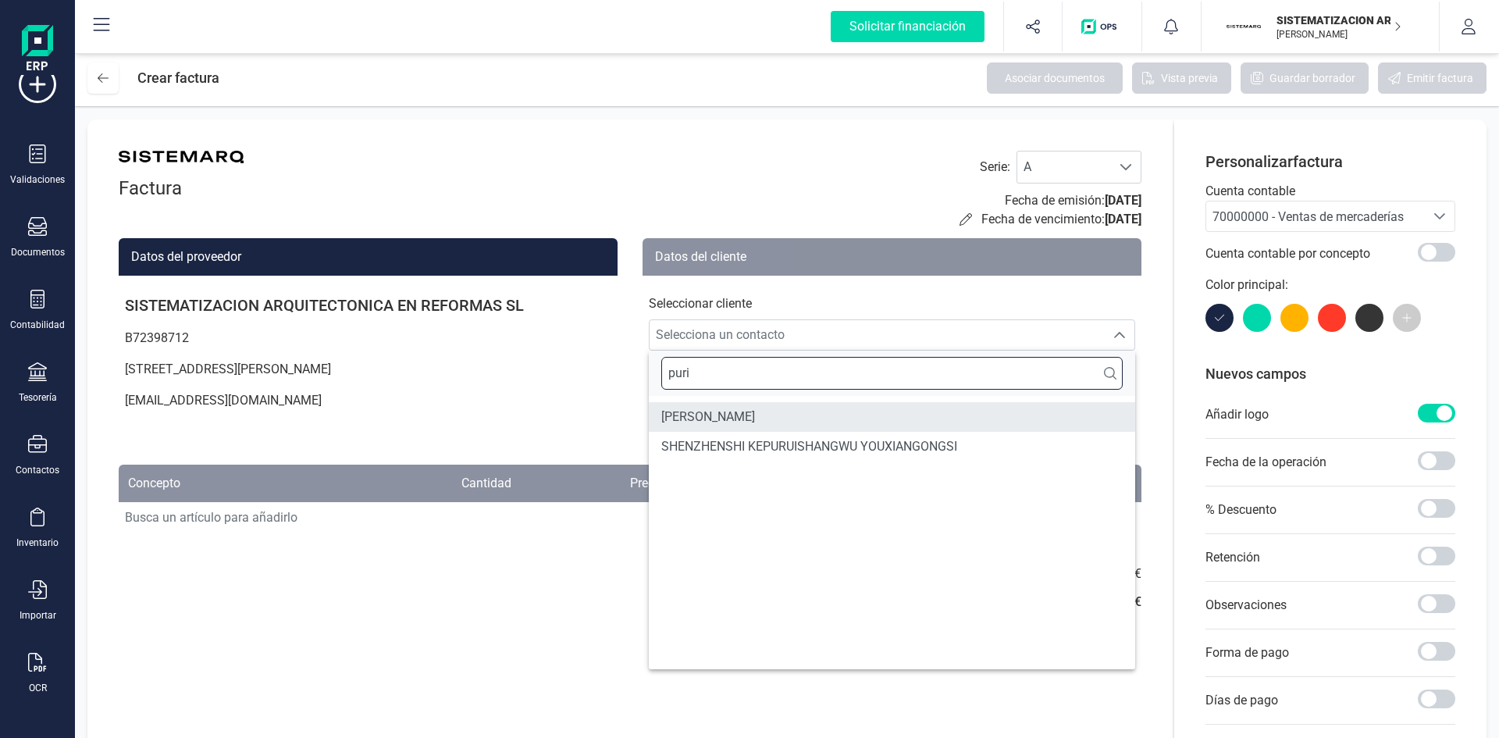
type input "puri"
click at [755, 408] on span "PURIFICACIÓN TUDON ALIAGA" at bounding box center [708, 417] width 94 height 19
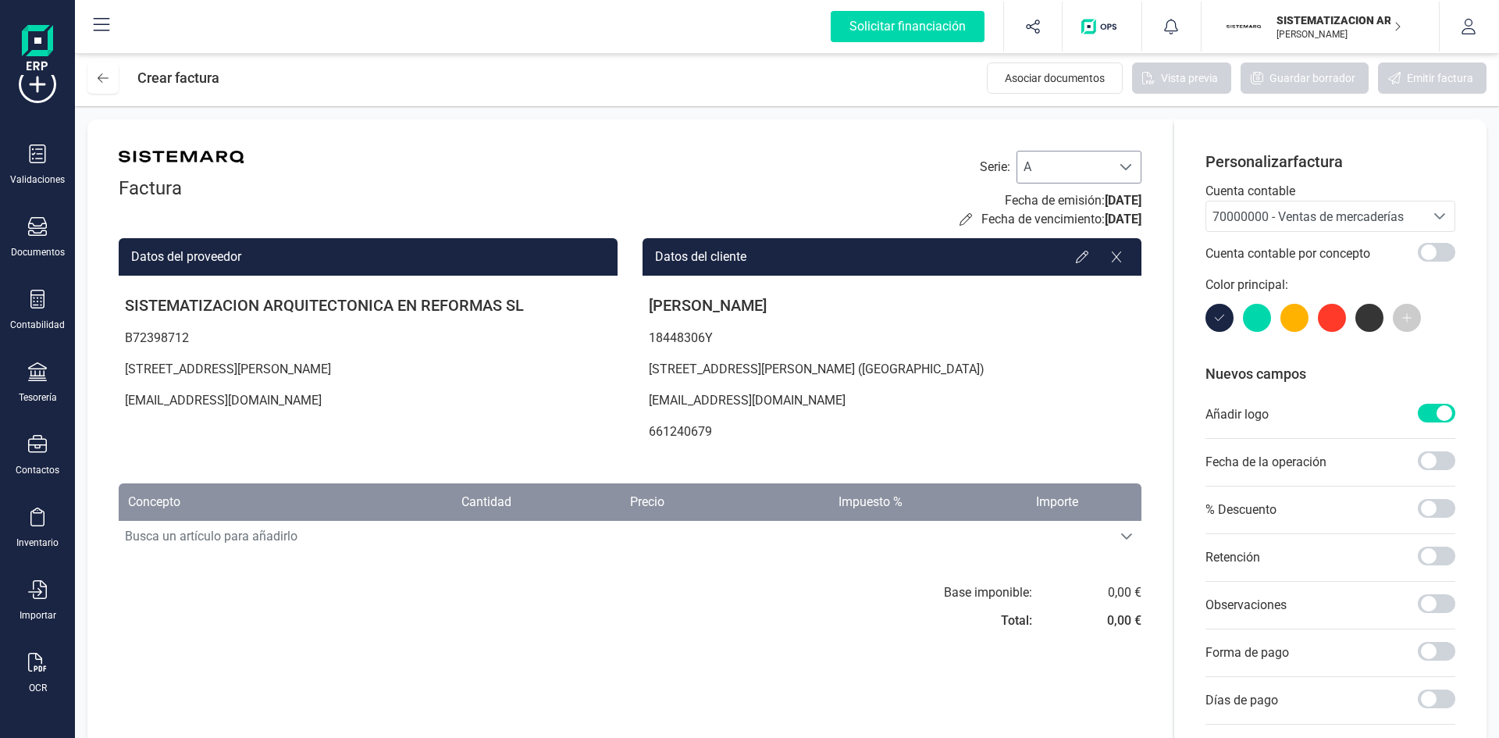
click at [1124, 165] on span at bounding box center [1126, 167] width 12 height 12
click at [1059, 212] on li "F" at bounding box center [1079, 209] width 125 height 31
click at [1272, 207] on span "70000000 - Ventas de mercaderías" at bounding box center [1315, 216] width 219 height 30
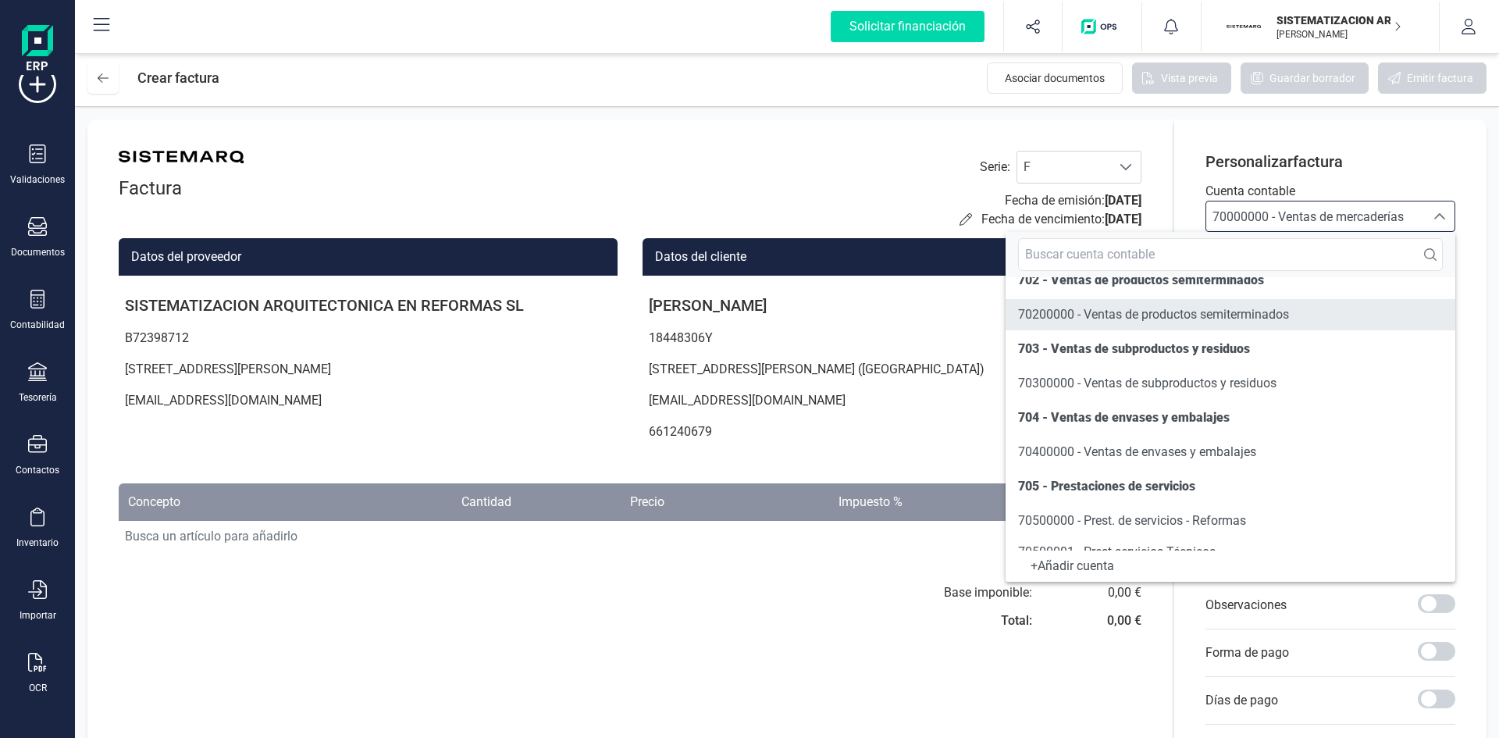
scroll to position [196, 0]
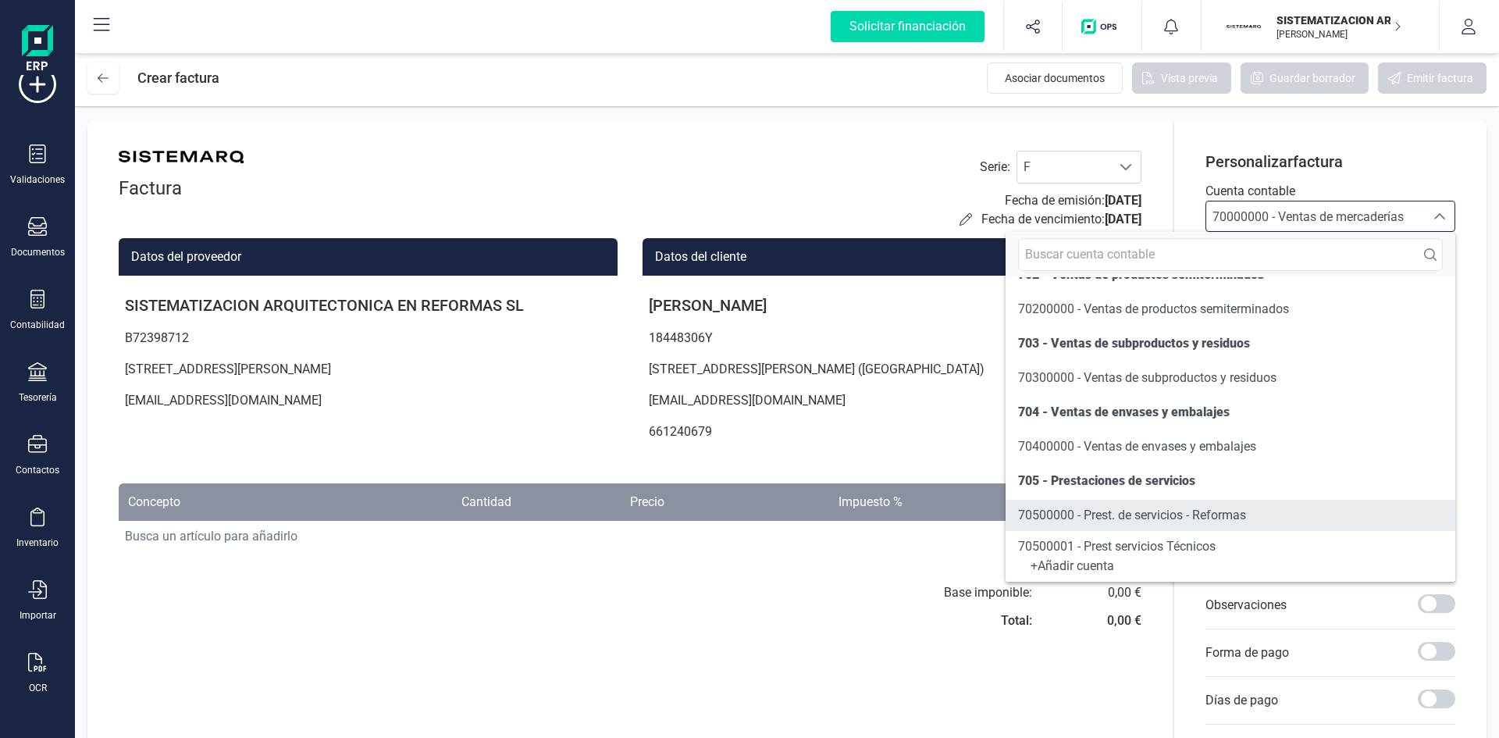
click at [1108, 508] on span "70500000 - Prest. de servicios - Reformas" at bounding box center [1132, 514] width 228 height 15
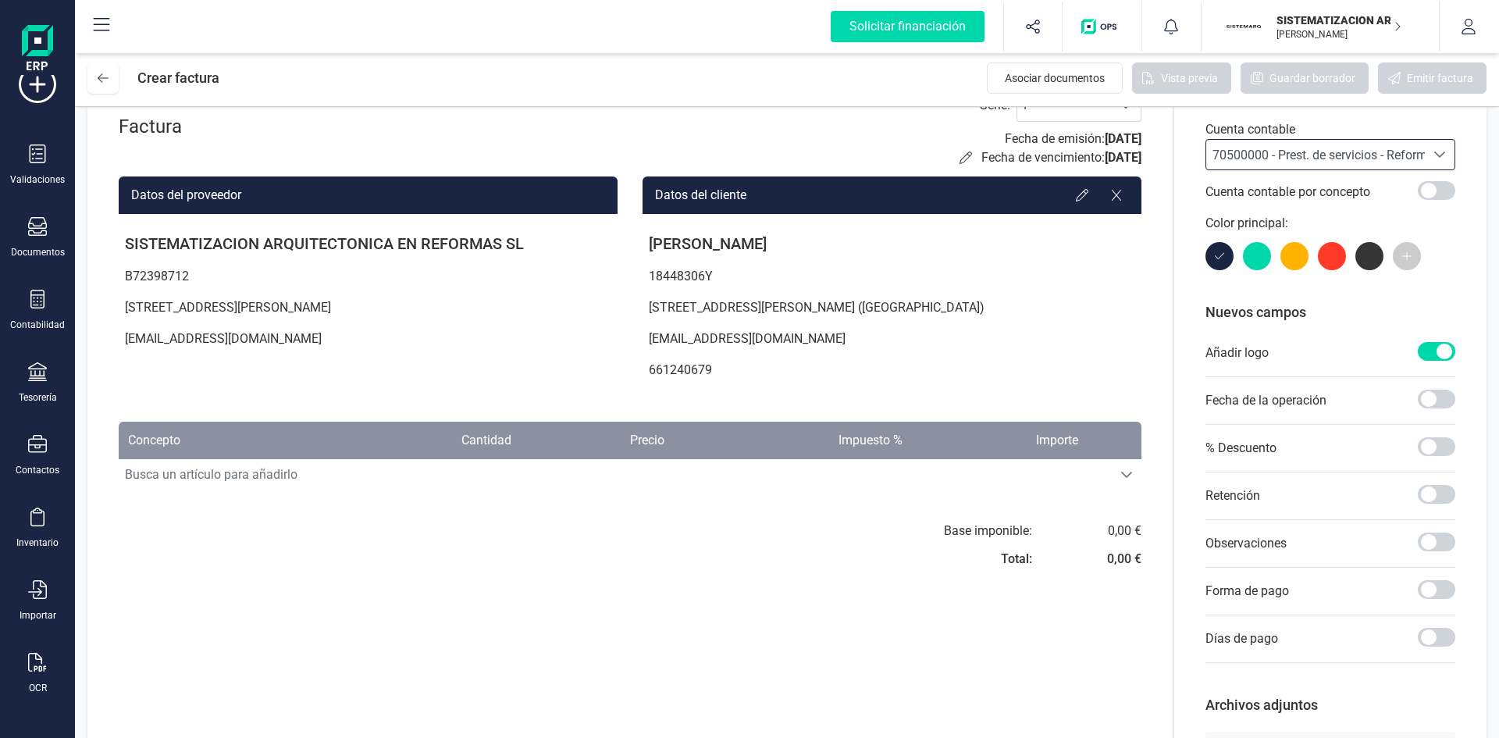
scroll to position [62, 0]
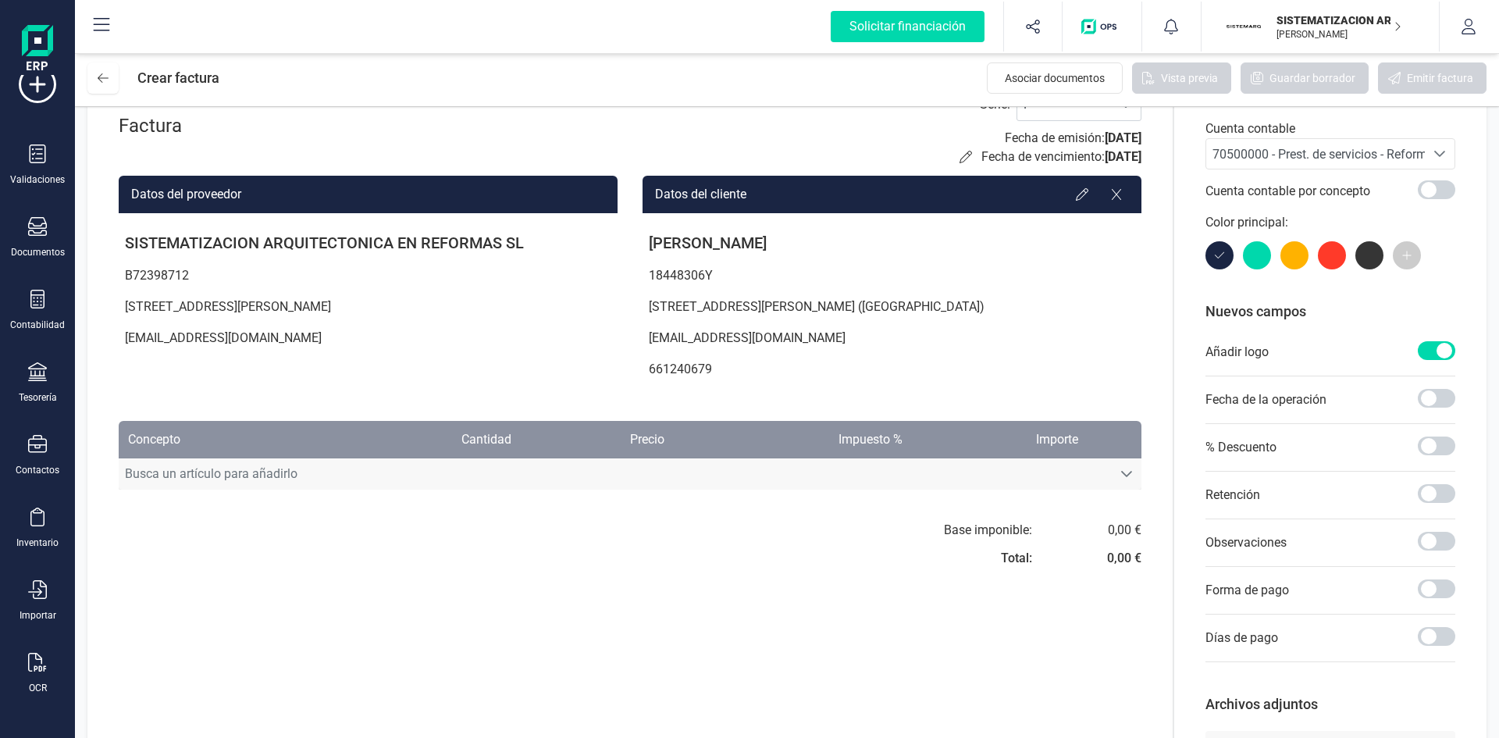
click at [1101, 466] on span "Busca un artículo para añadirlo" at bounding box center [615, 473] width 993 height 31
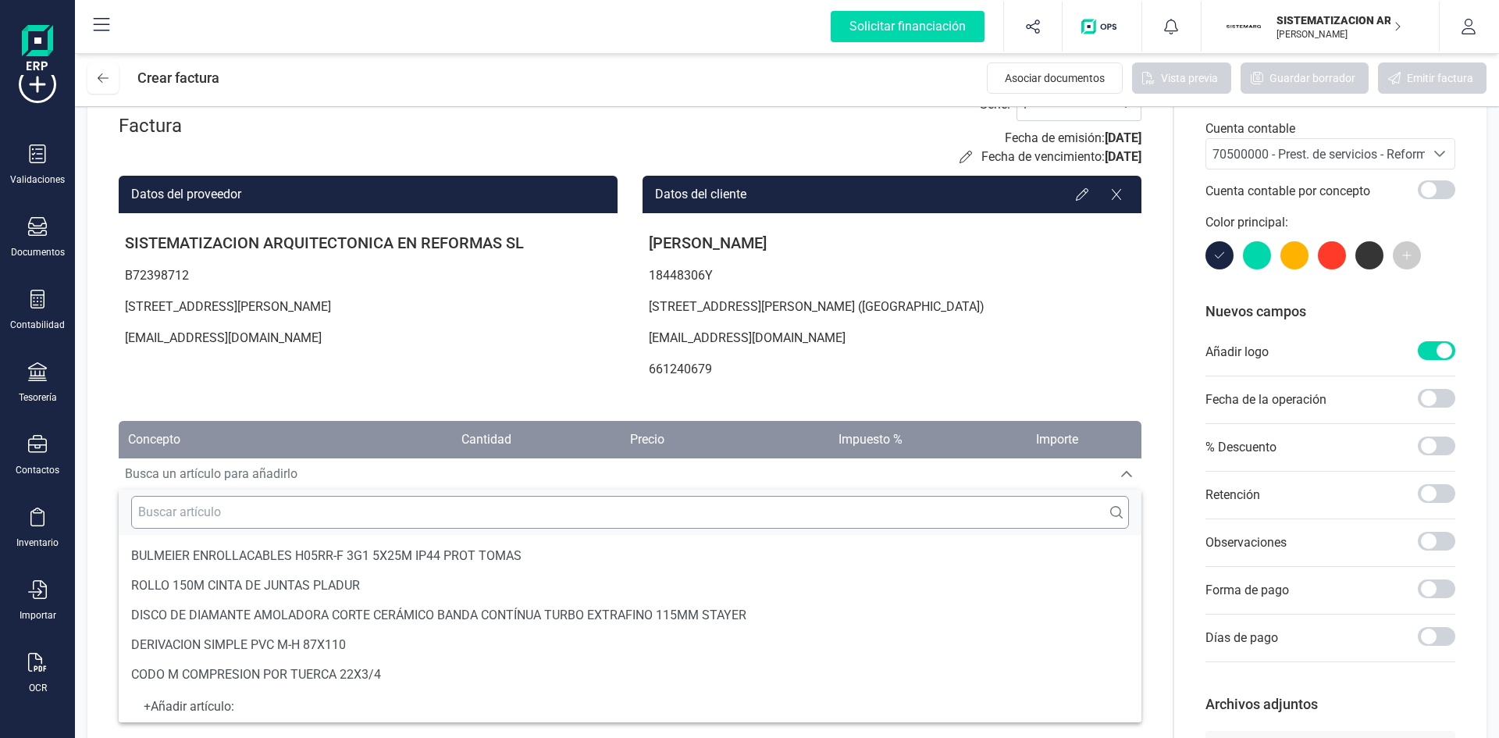
click at [654, 508] on input "text" at bounding box center [630, 512] width 998 height 33
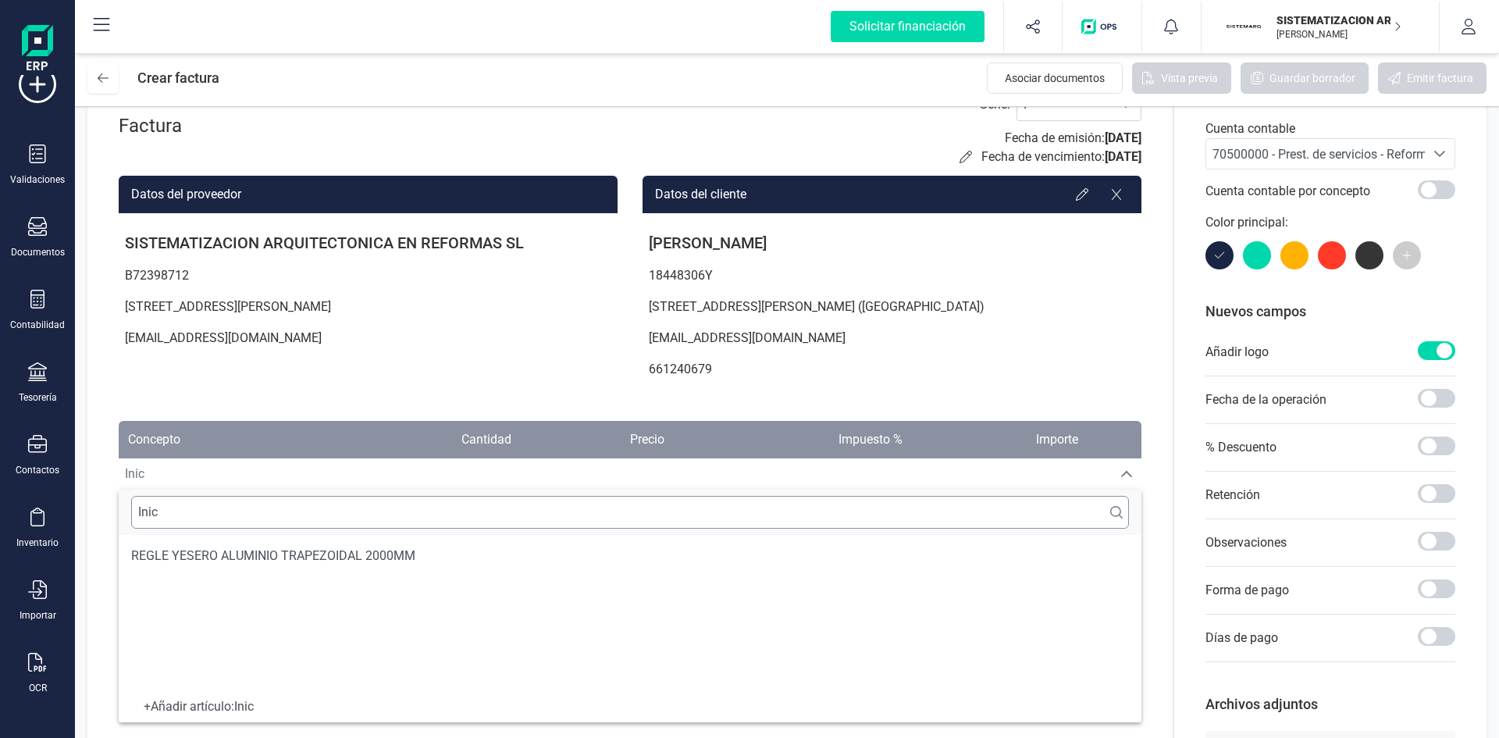
scroll to position [0, 0]
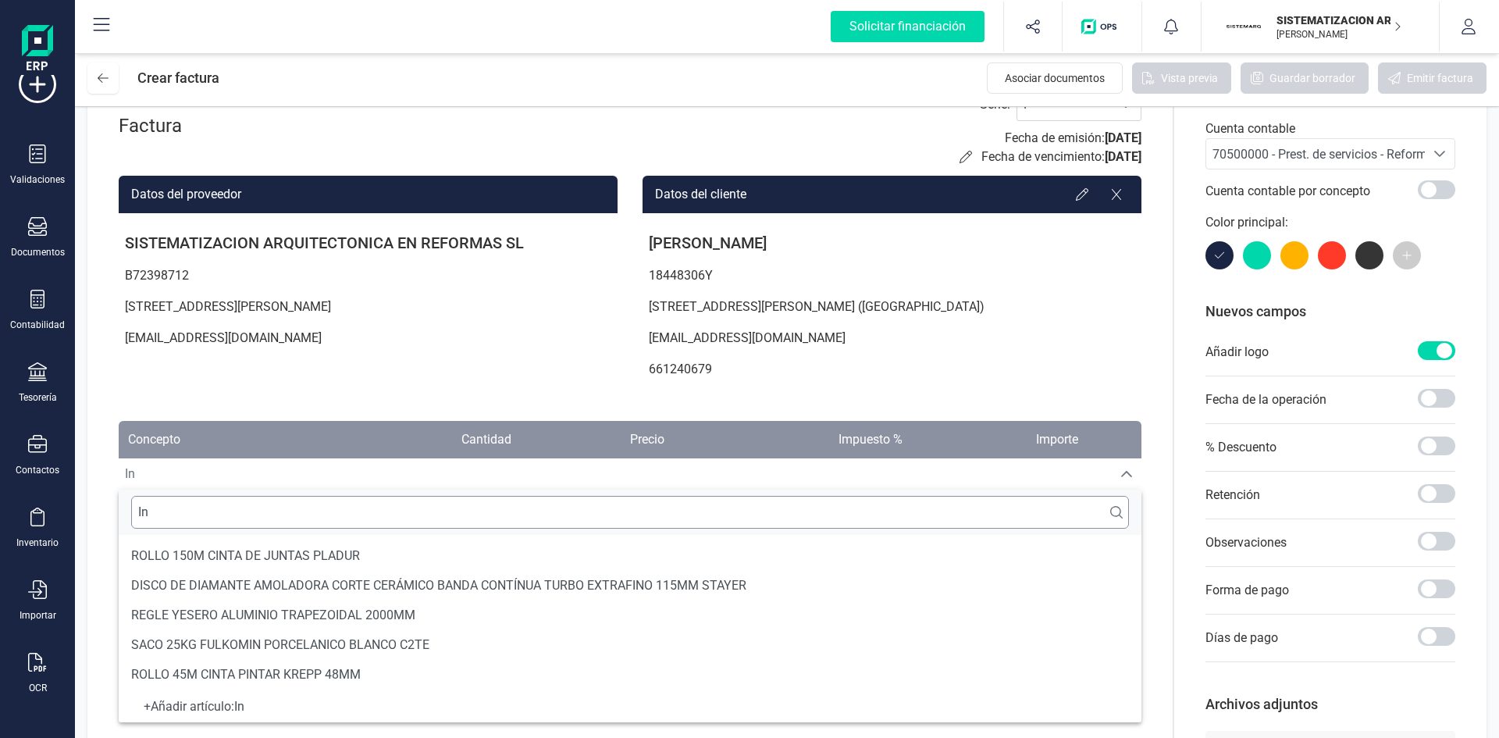
type input "I"
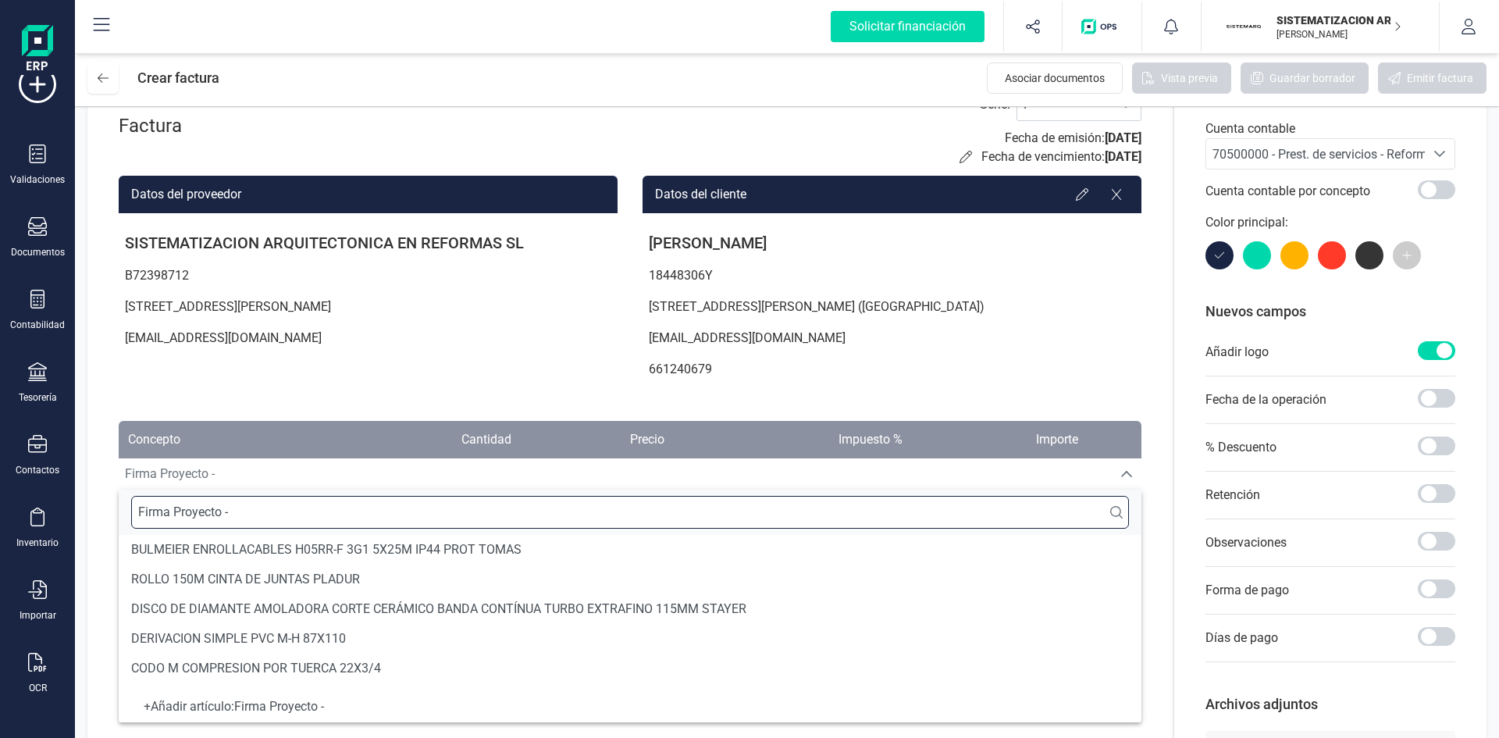
click at [594, 507] on input "Firma Proyecto -" at bounding box center [630, 512] width 998 height 33
paste input "ID 252031581375"
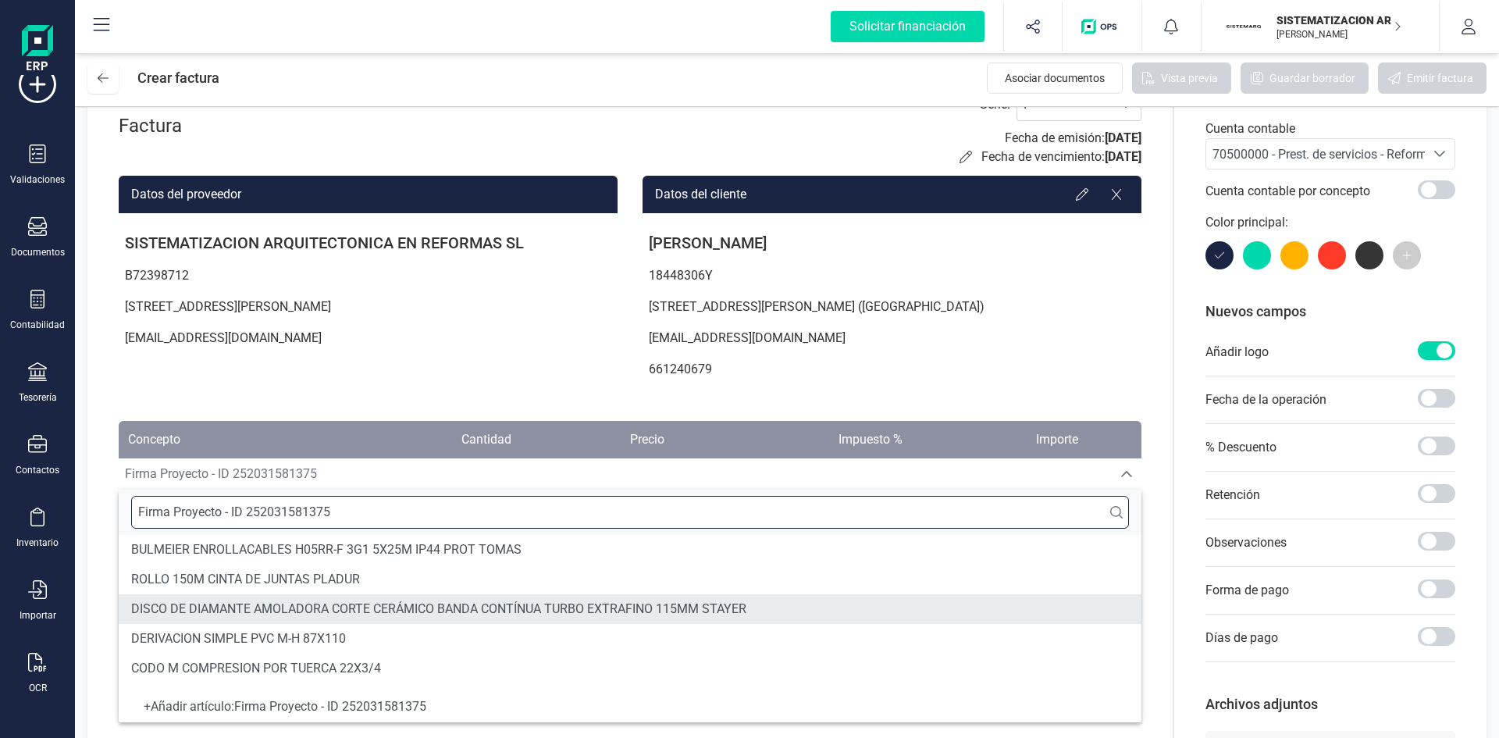
type input "Firma Proyecto - ID 252031581375"
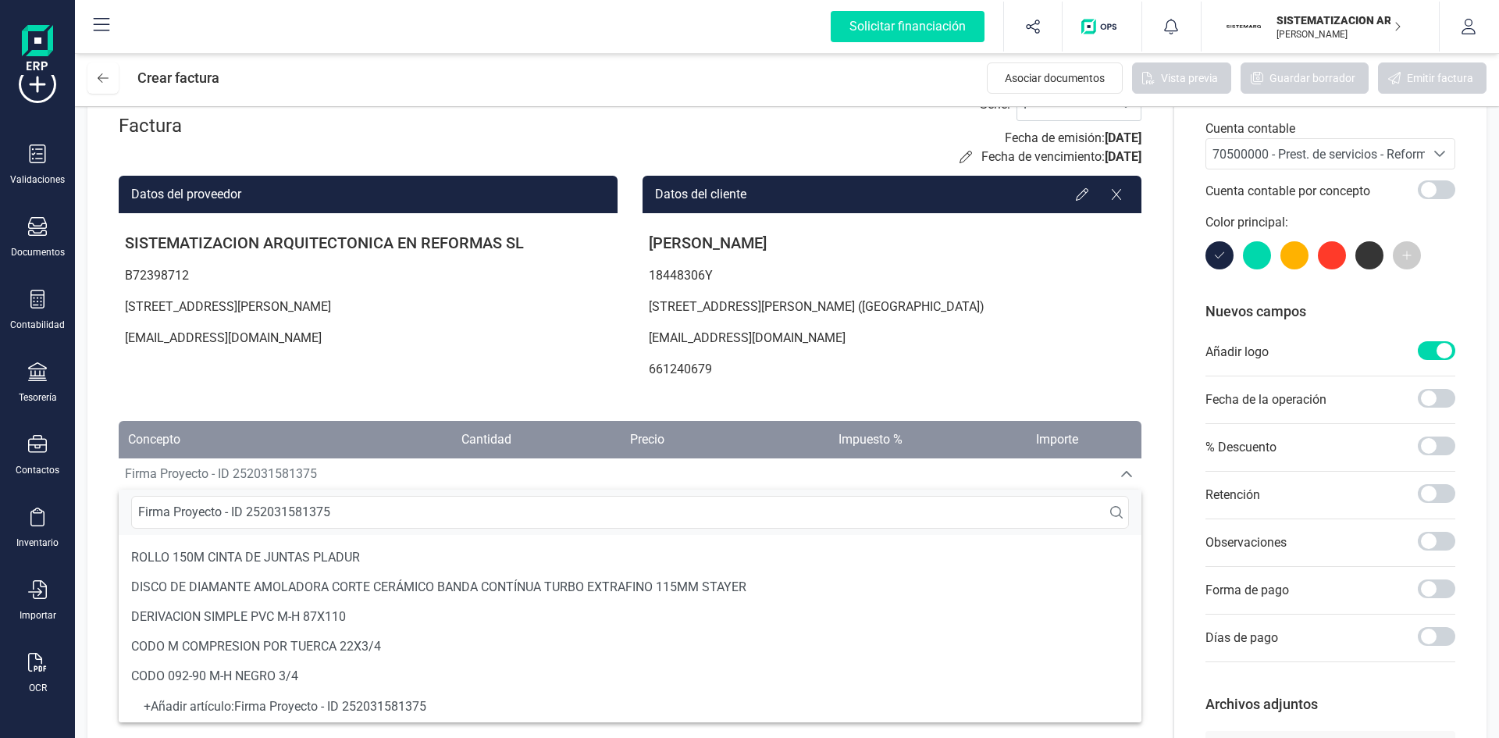
click at [509, 714] on div "+ Añadir artículo : Firma Proyecto - ID 252031581375" at bounding box center [630, 706] width 1023 height 31
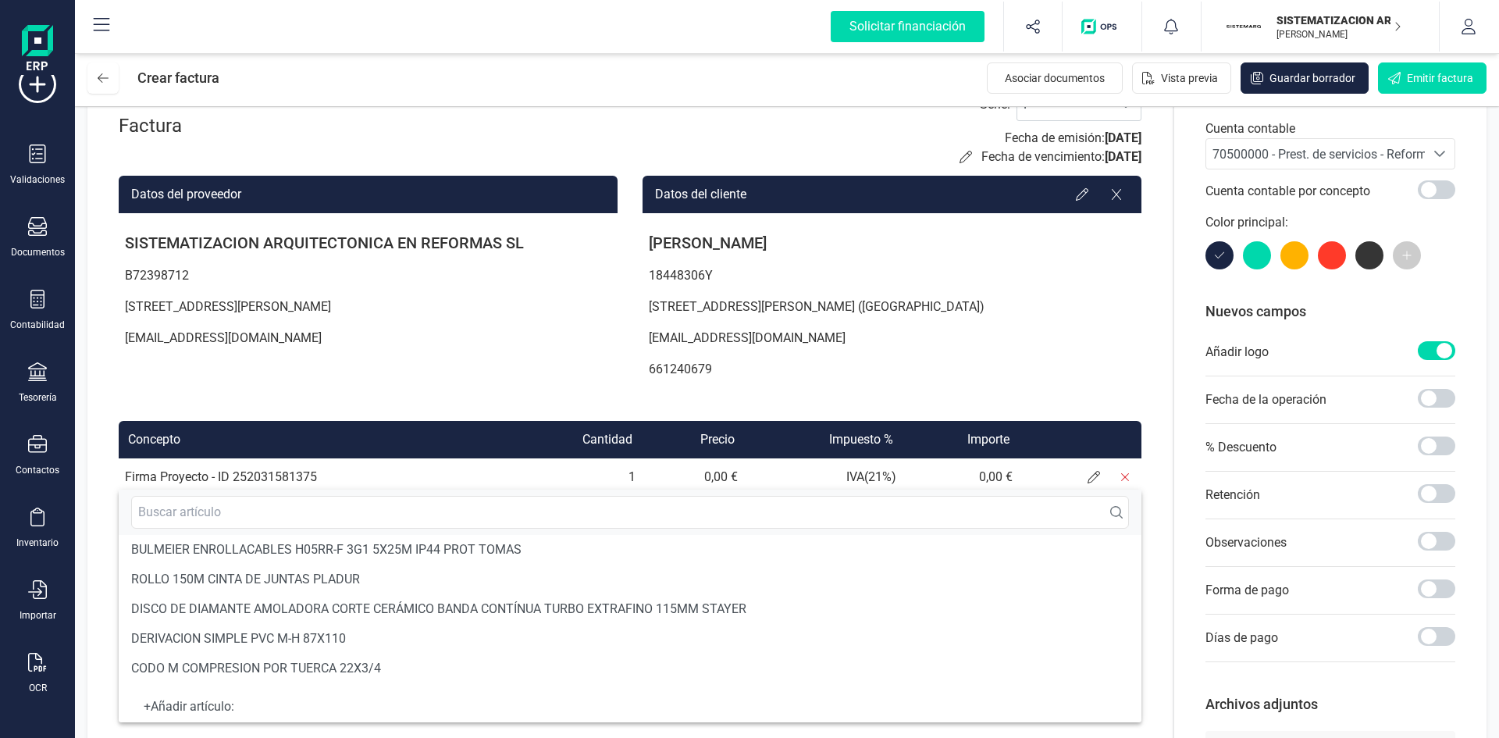
click at [104, 634] on div "Factura Serie : F F Fecha de emisión: 16/09/2025 Fecha de vencimiento: 16/09/20…" at bounding box center [629, 430] width 1085 height 746
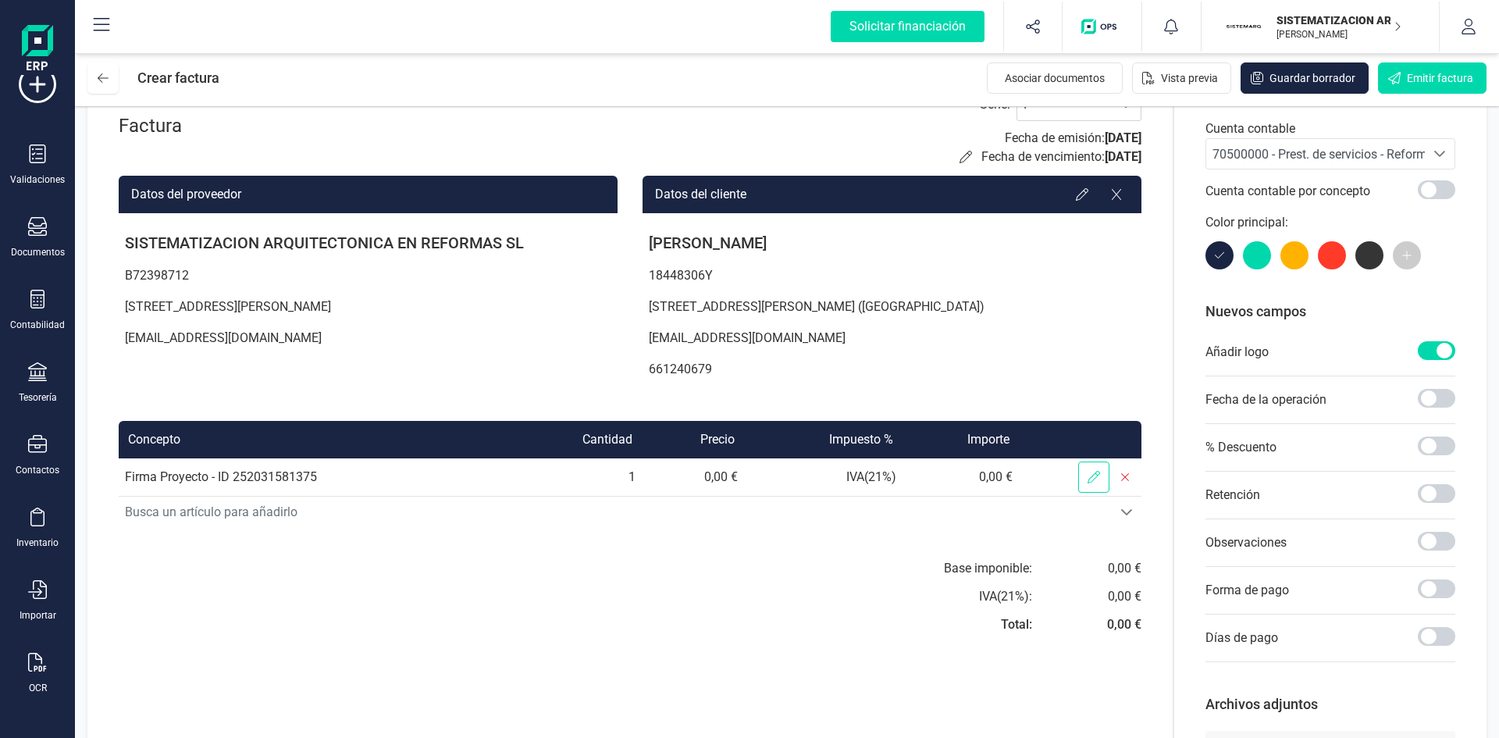
click at [1084, 483] on span at bounding box center [1093, 476] width 31 height 31
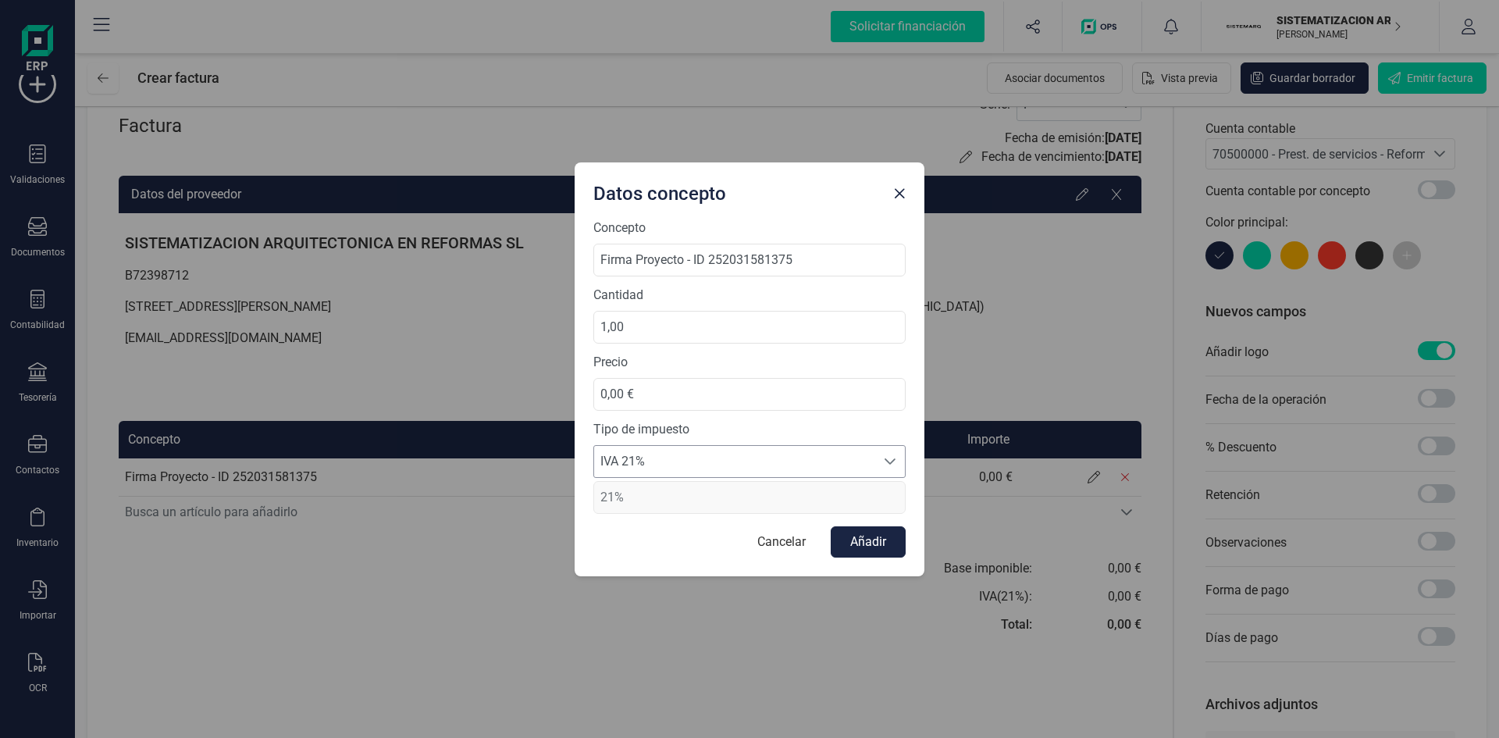
click at [841, 467] on span "IVA 21%" at bounding box center [734, 461] width 281 height 31
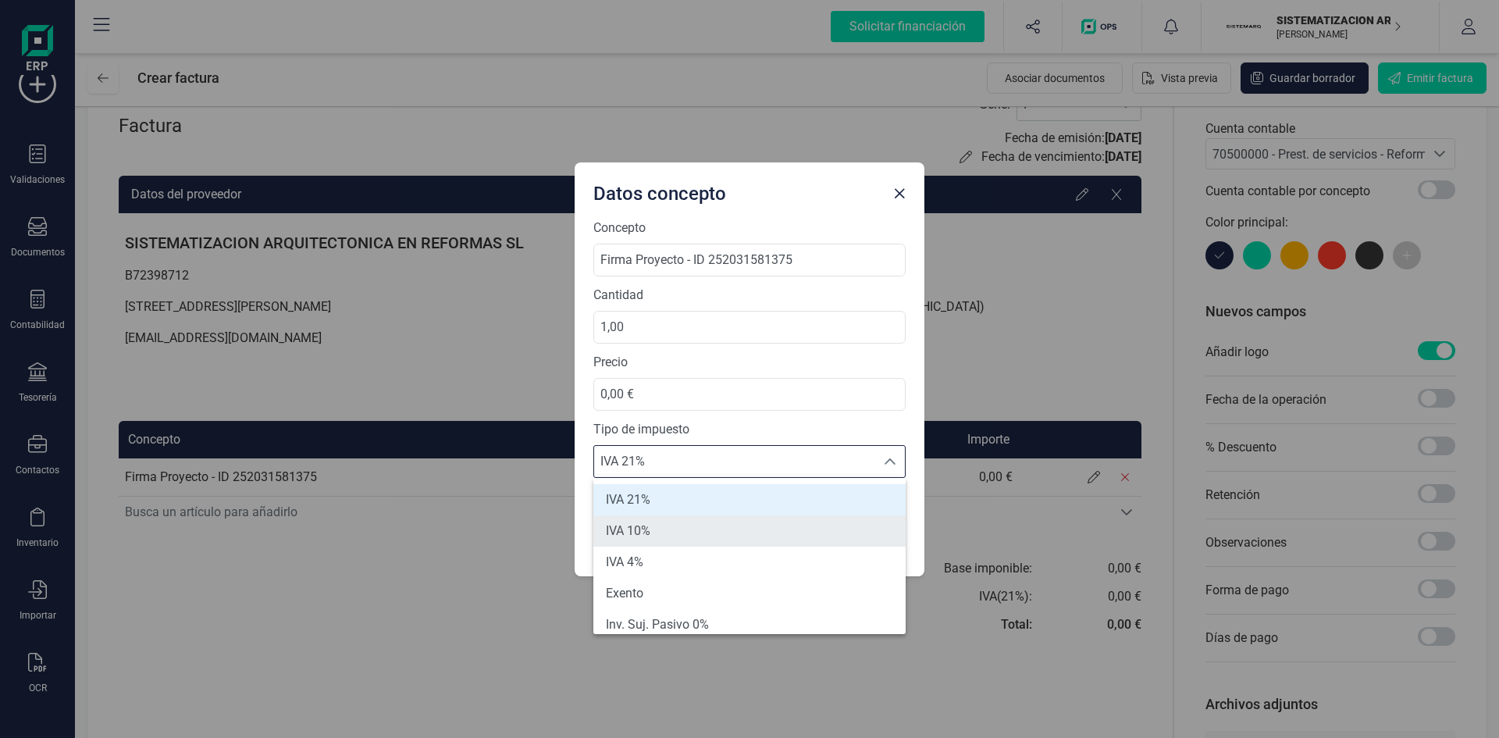
click at [726, 519] on li "IVA 10%" at bounding box center [749, 530] width 312 height 31
type input "10%"
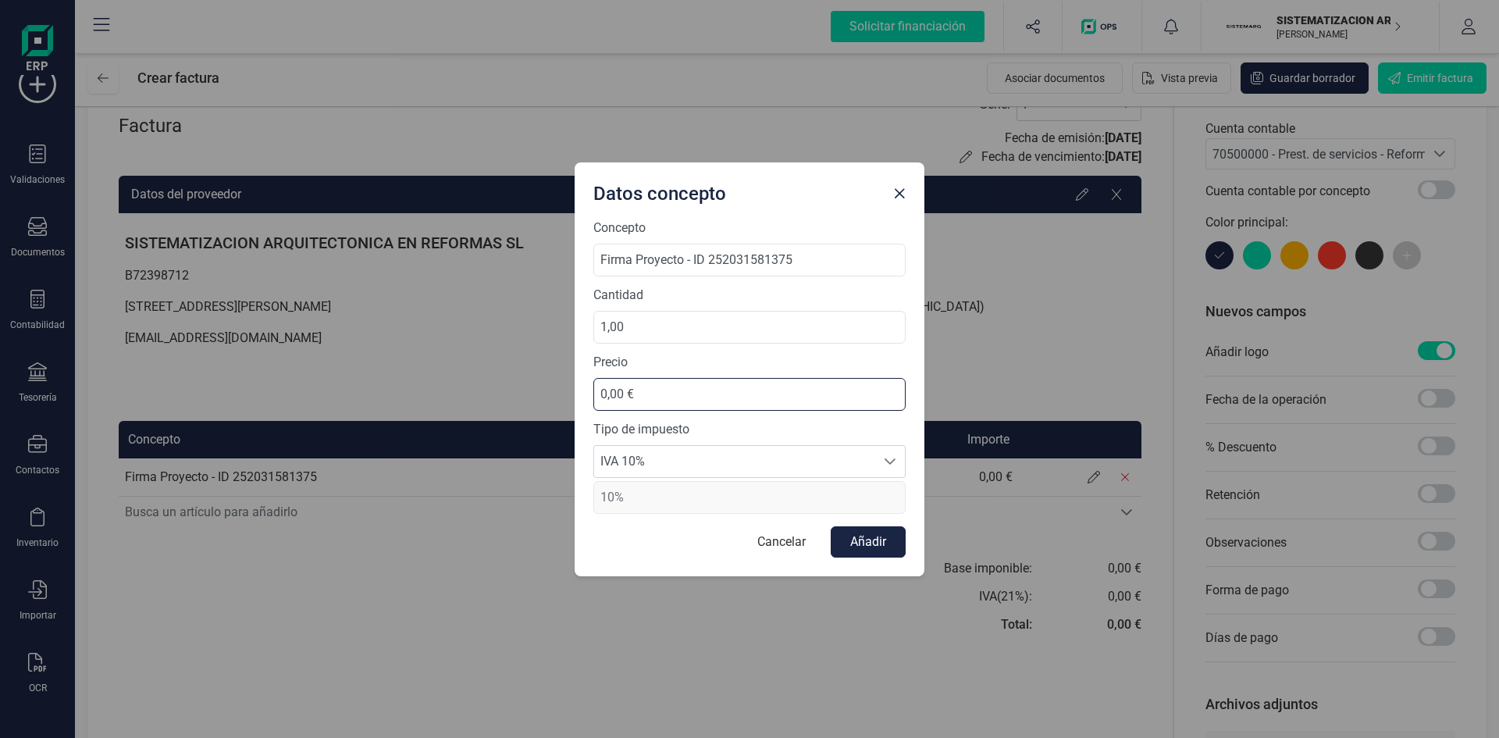
drag, startPoint x: 744, startPoint y: 391, endPoint x: 612, endPoint y: 403, distance: 132.5
click at [612, 403] on input "0,00 €" at bounding box center [749, 394] width 312 height 33
type input "0,00 €"
drag, startPoint x: 646, startPoint y: 386, endPoint x: 543, endPoint y: 390, distance: 102.4
click at [543, 390] on div "Datos concepto Concepto Firma Proyecto - ID 252031581375 Cantidad 1,00 Precio 0…" at bounding box center [749, 369] width 1499 height 738
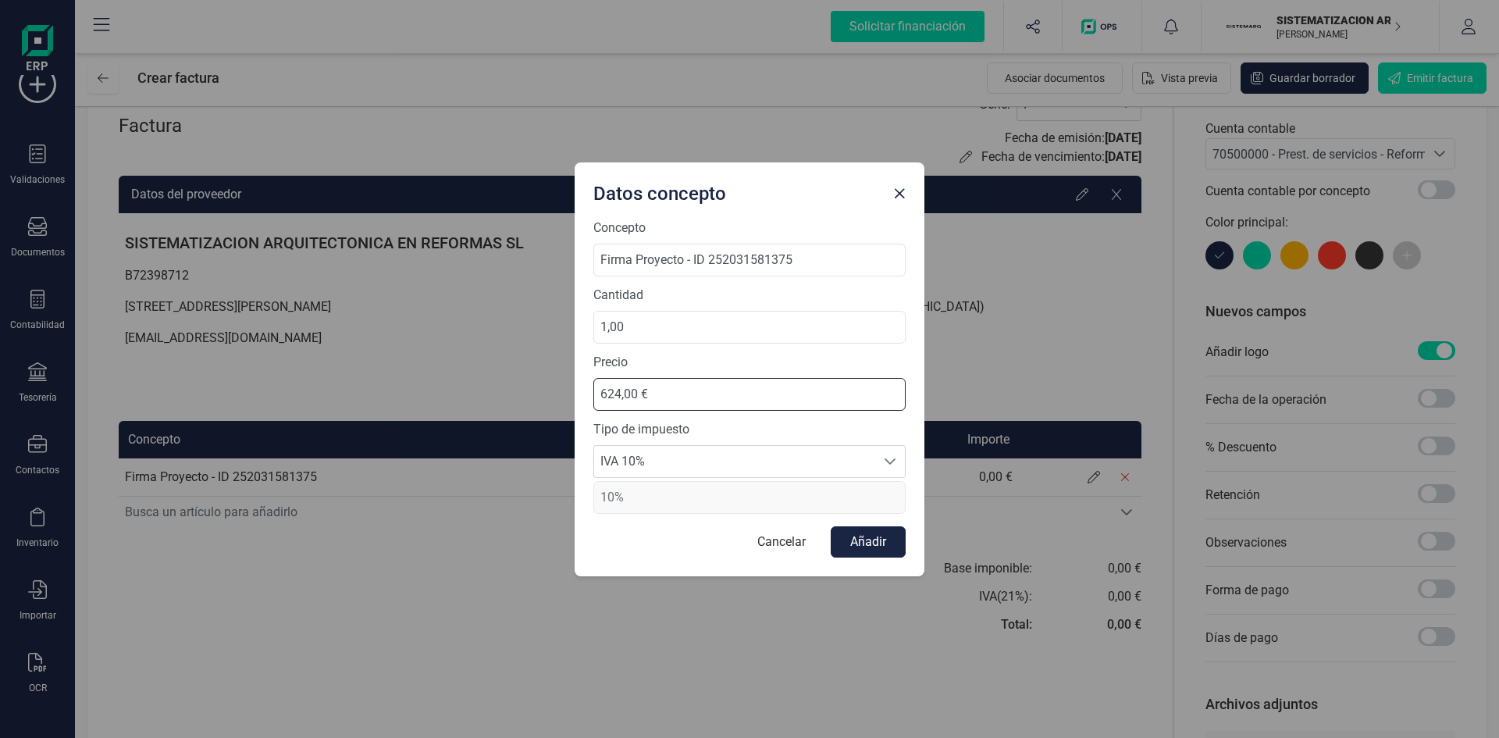
type input "6.249,00 €"
click at [860, 547] on button "Añadir" at bounding box center [868, 541] width 75 height 31
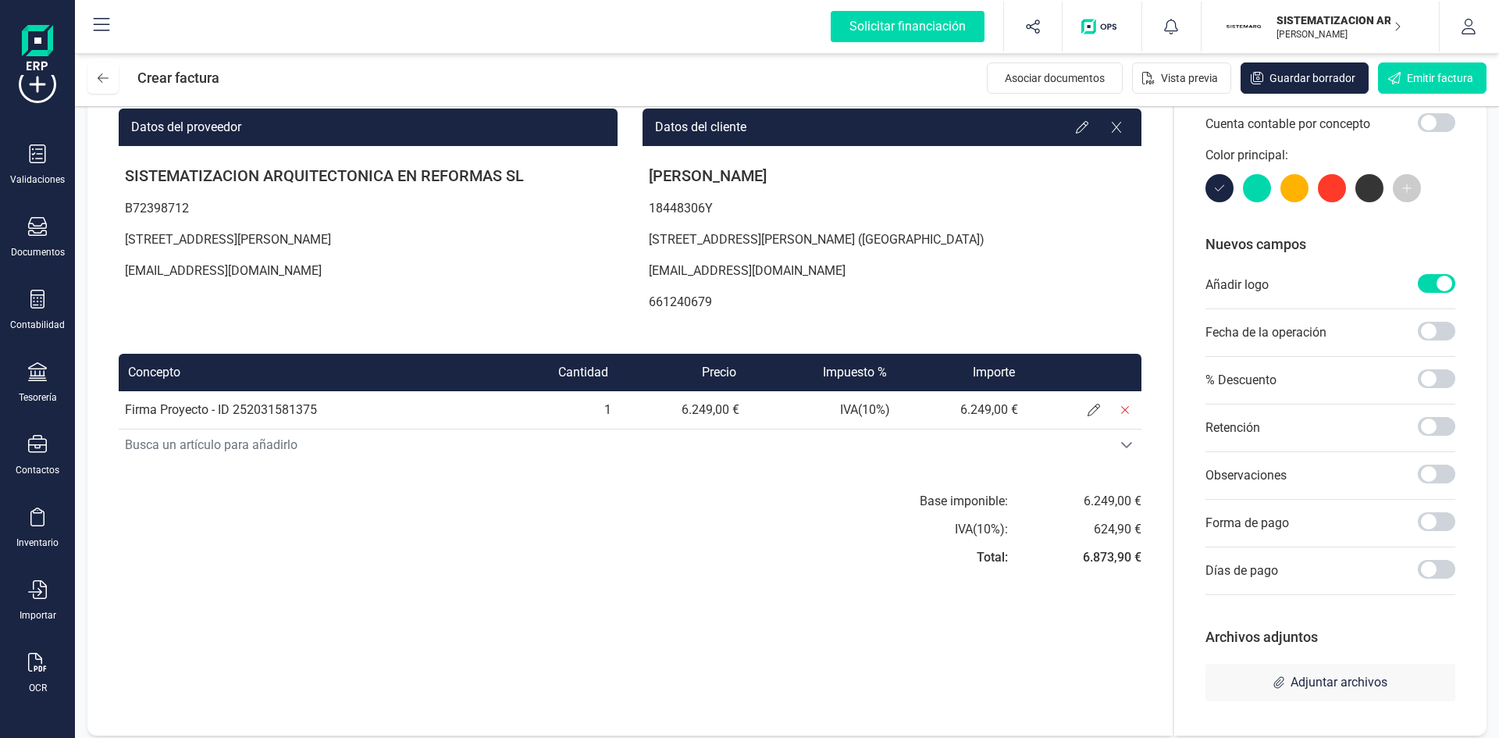
scroll to position [140, 0]
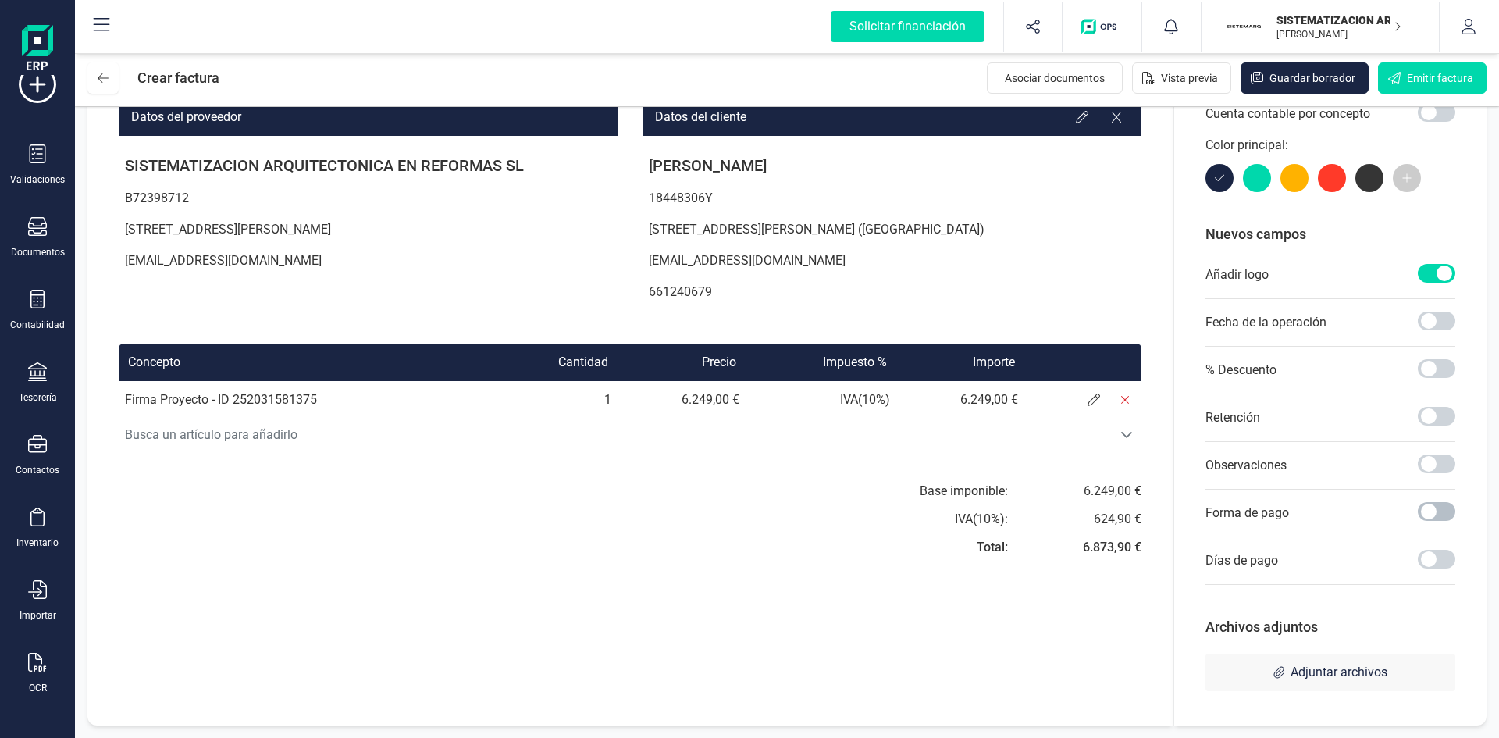
click at [1437, 503] on span at bounding box center [1436, 511] width 37 height 19
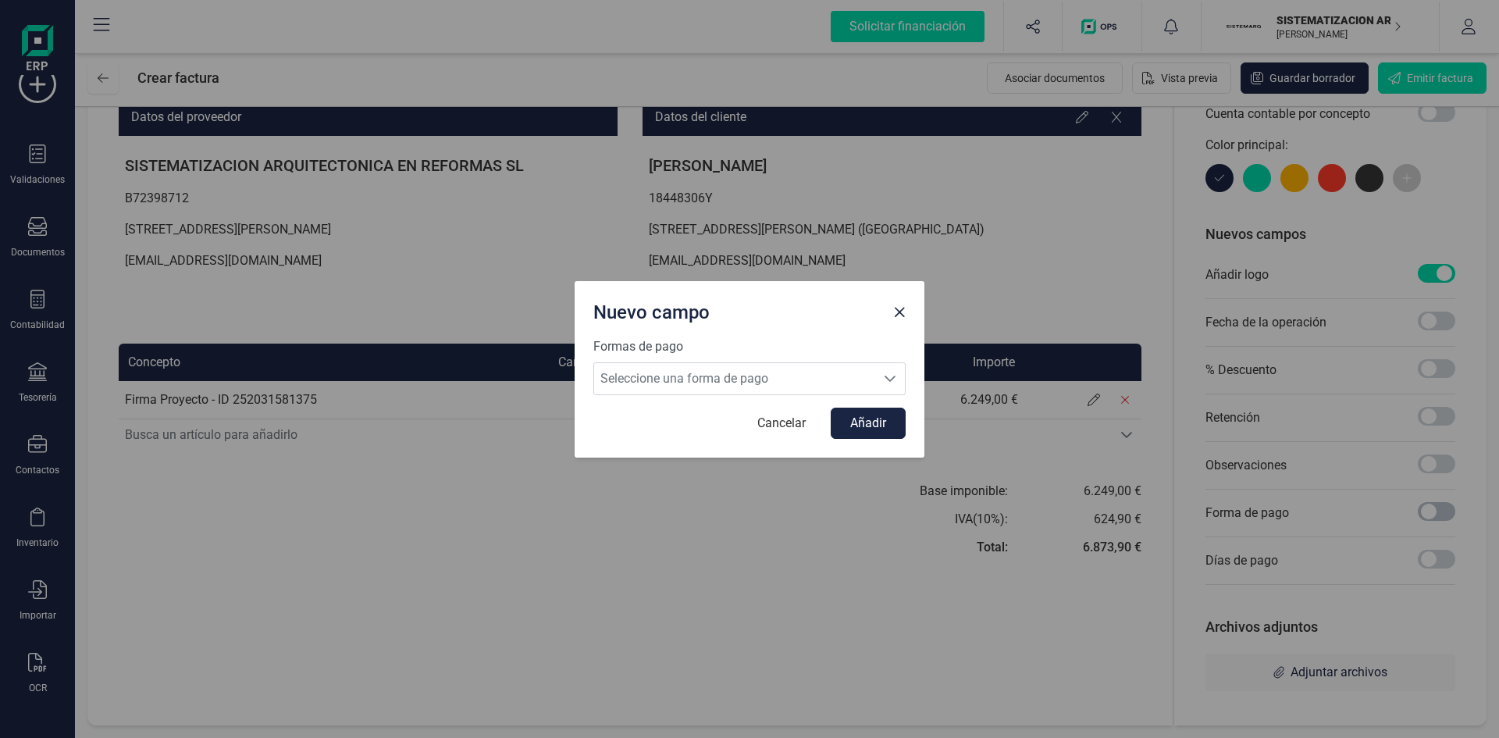
scroll to position [9, 5]
click at [880, 377] on div "Seleccione una forma de pago" at bounding box center [890, 378] width 30 height 31
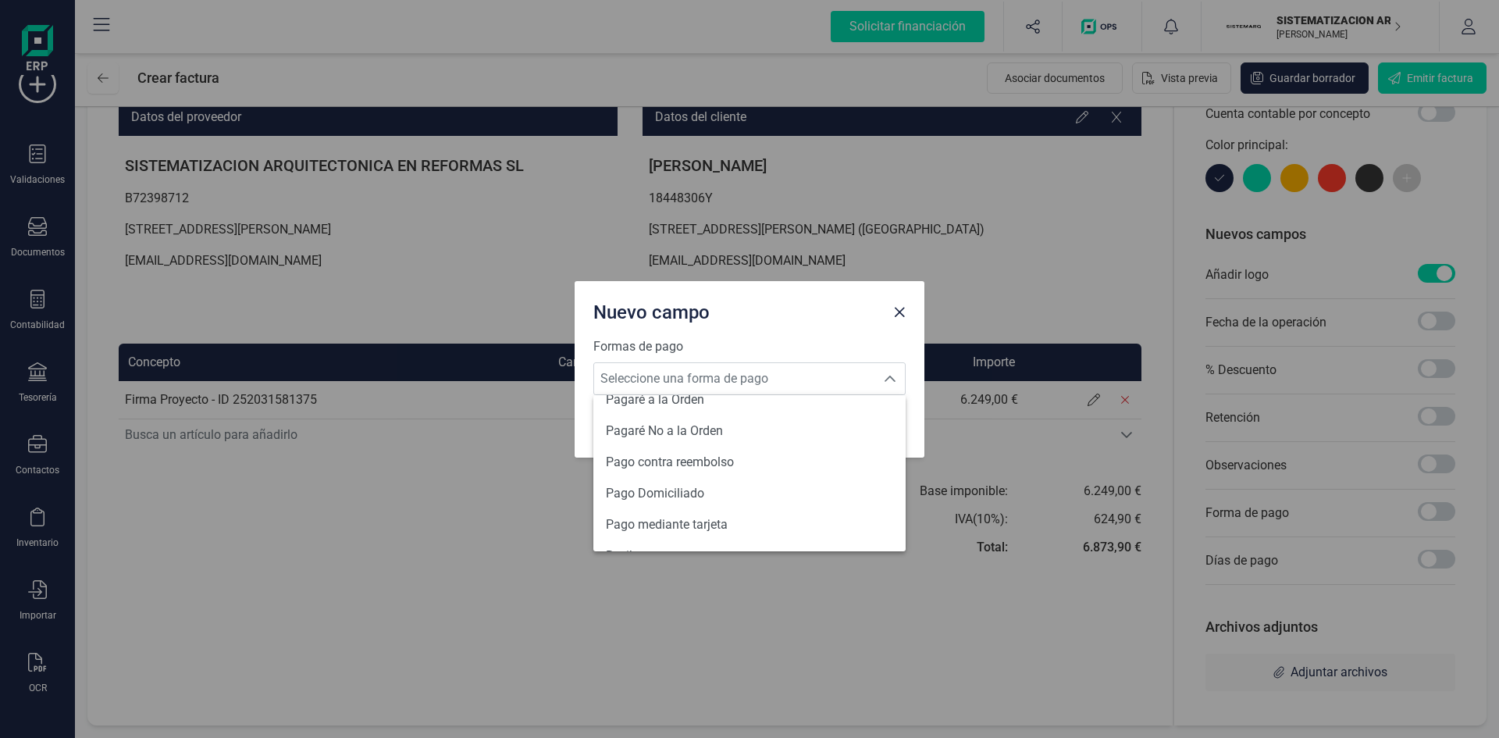
scroll to position [575, 0]
click at [707, 520] on li "Transferencia" at bounding box center [749, 529] width 312 height 31
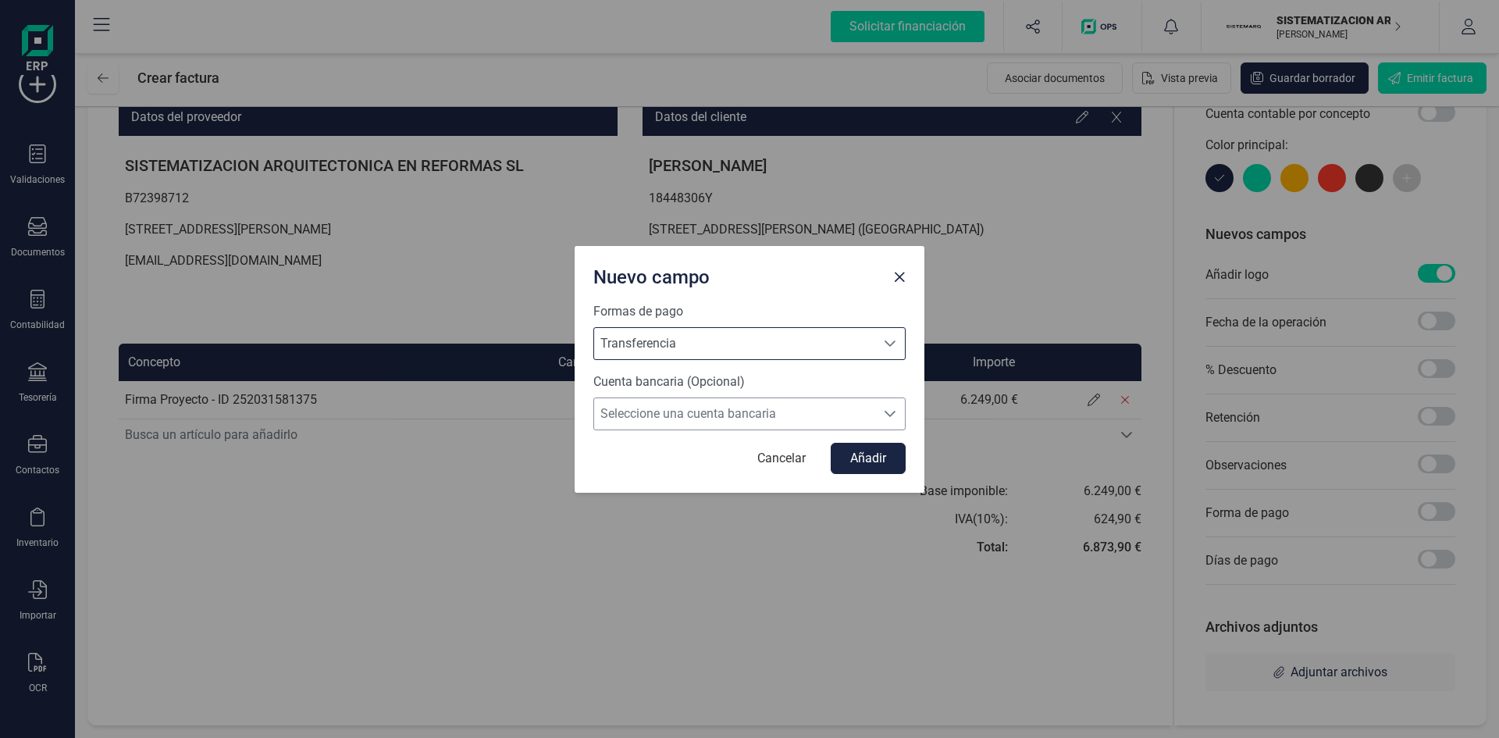
click at [708, 406] on span "Seleccione una cuenta bancaria" at bounding box center [734, 413] width 281 height 31
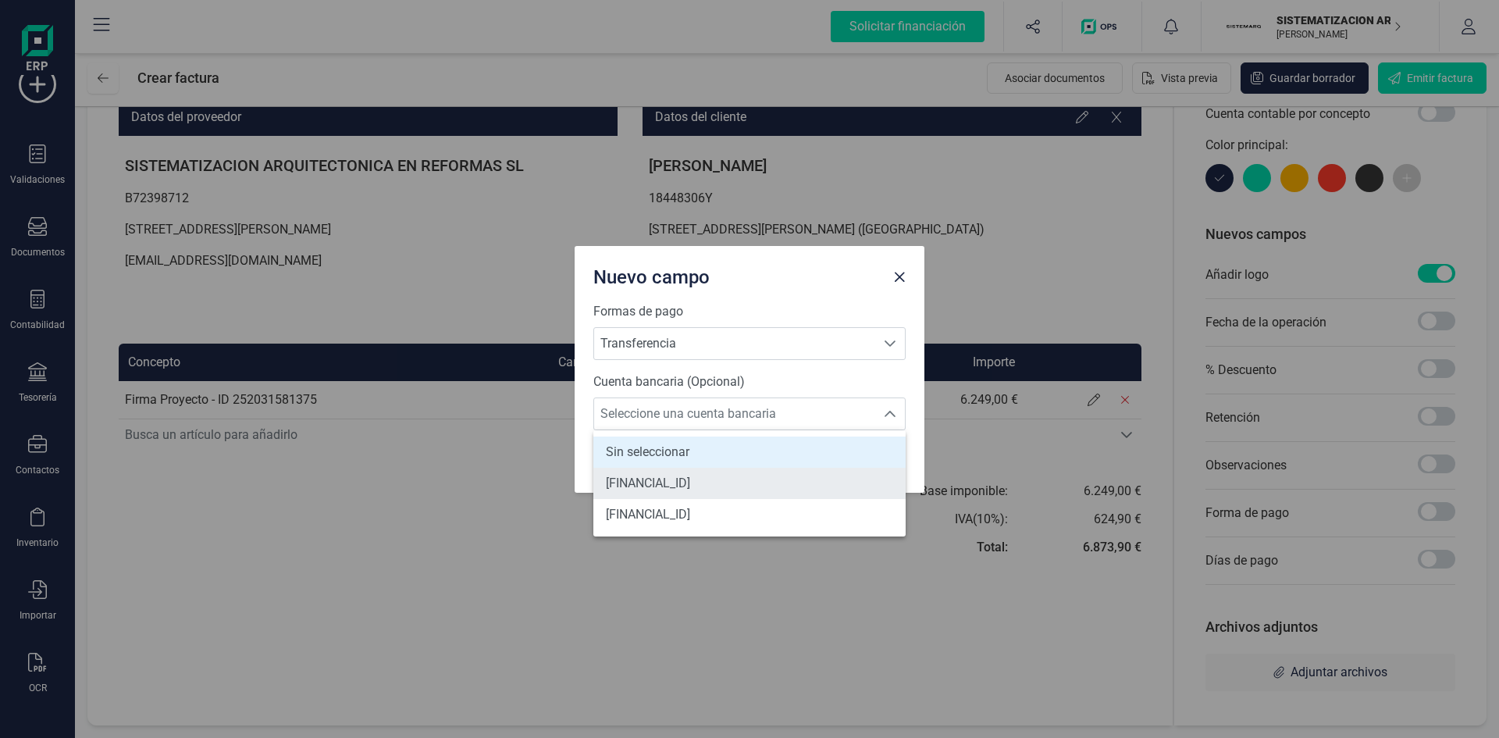
click at [690, 486] on span "[FINANCIAL_ID]" at bounding box center [648, 483] width 84 height 19
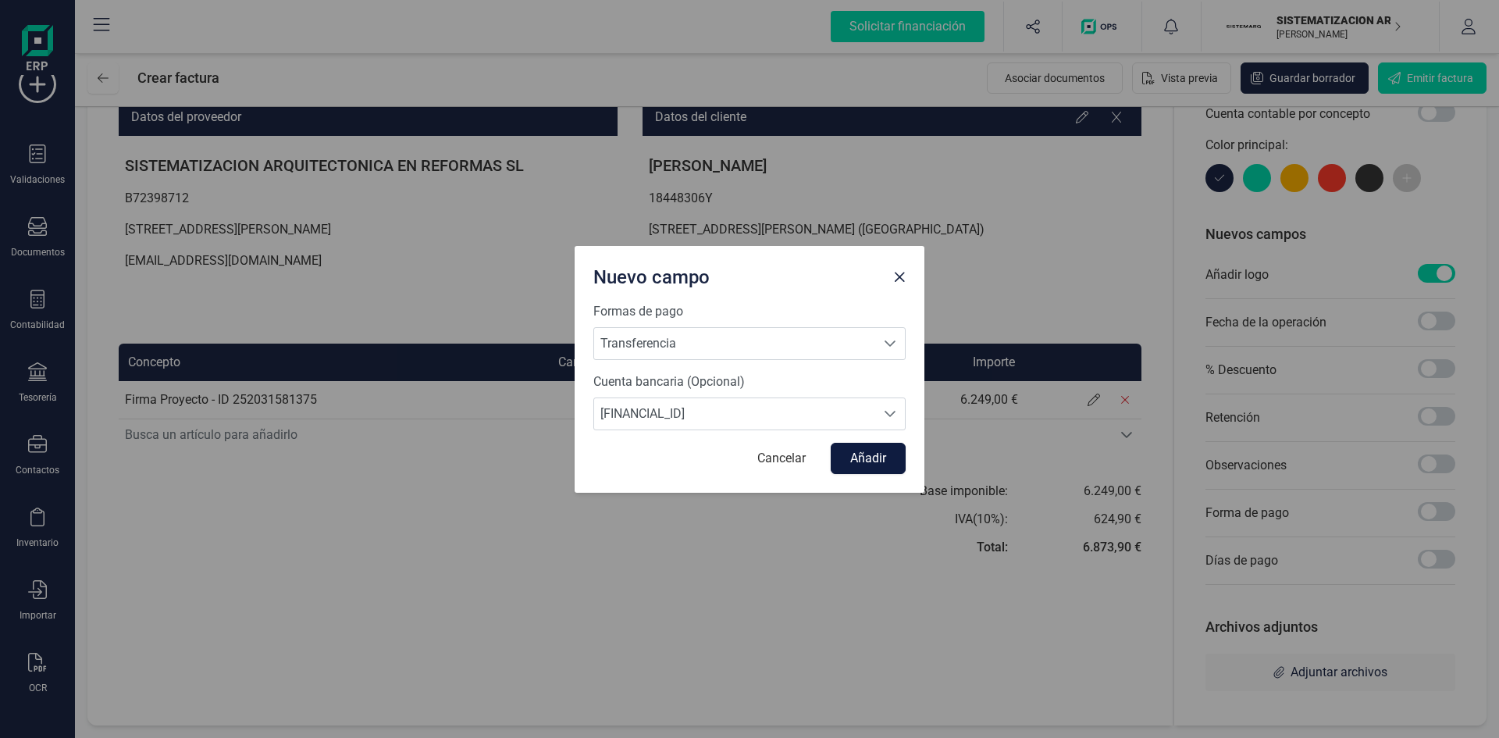
click at [867, 468] on button "Añadir" at bounding box center [868, 458] width 75 height 31
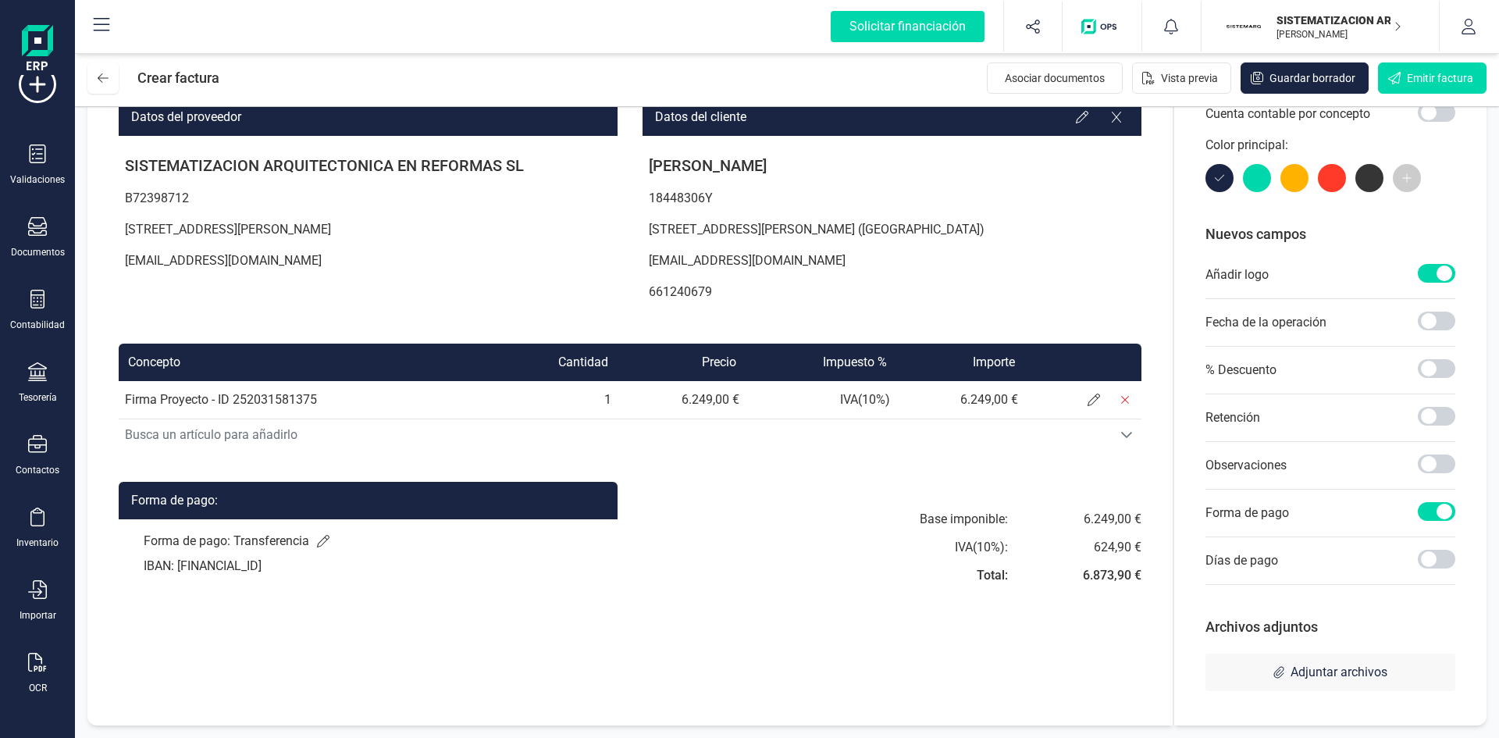
scroll to position [0, 0]
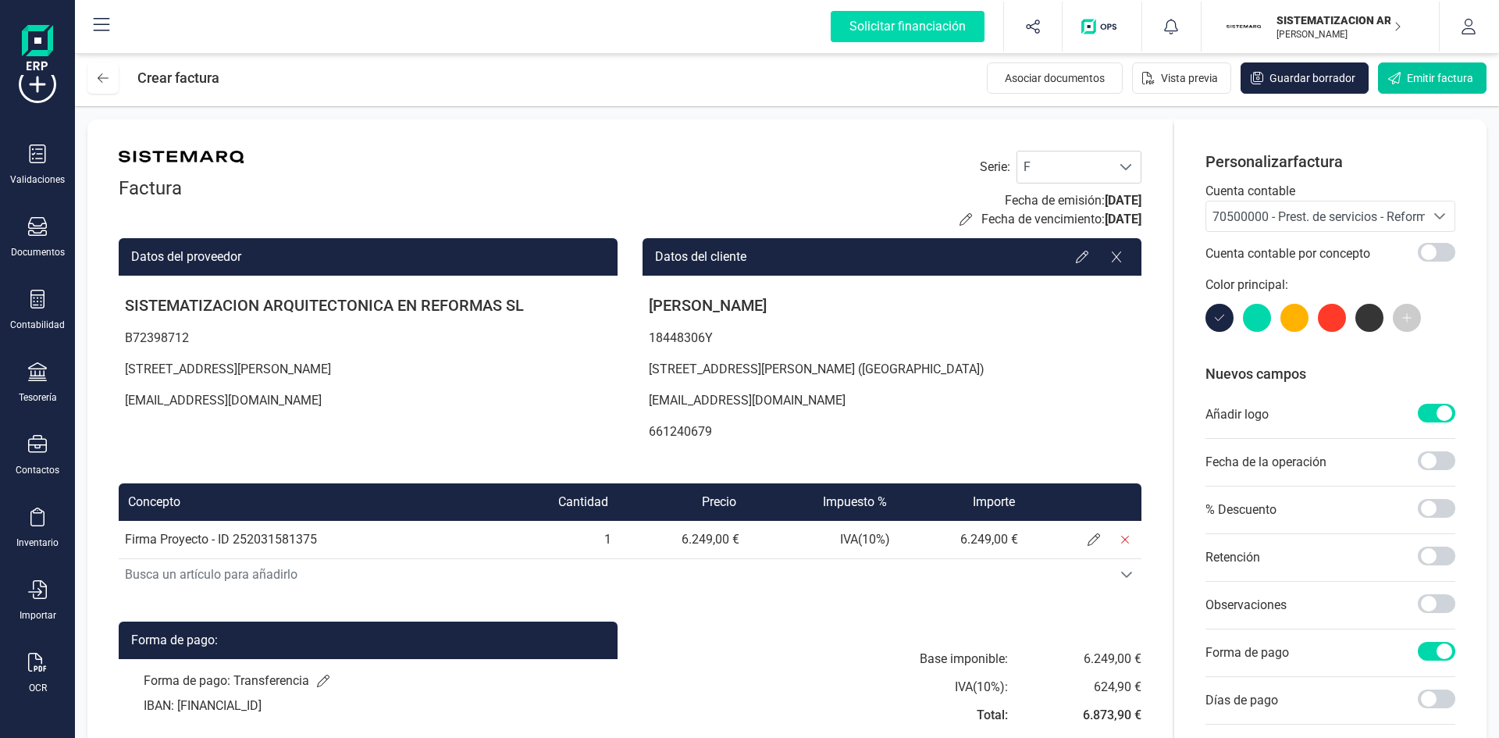
click at [1413, 73] on span "Emitir factura" at bounding box center [1440, 78] width 66 height 16
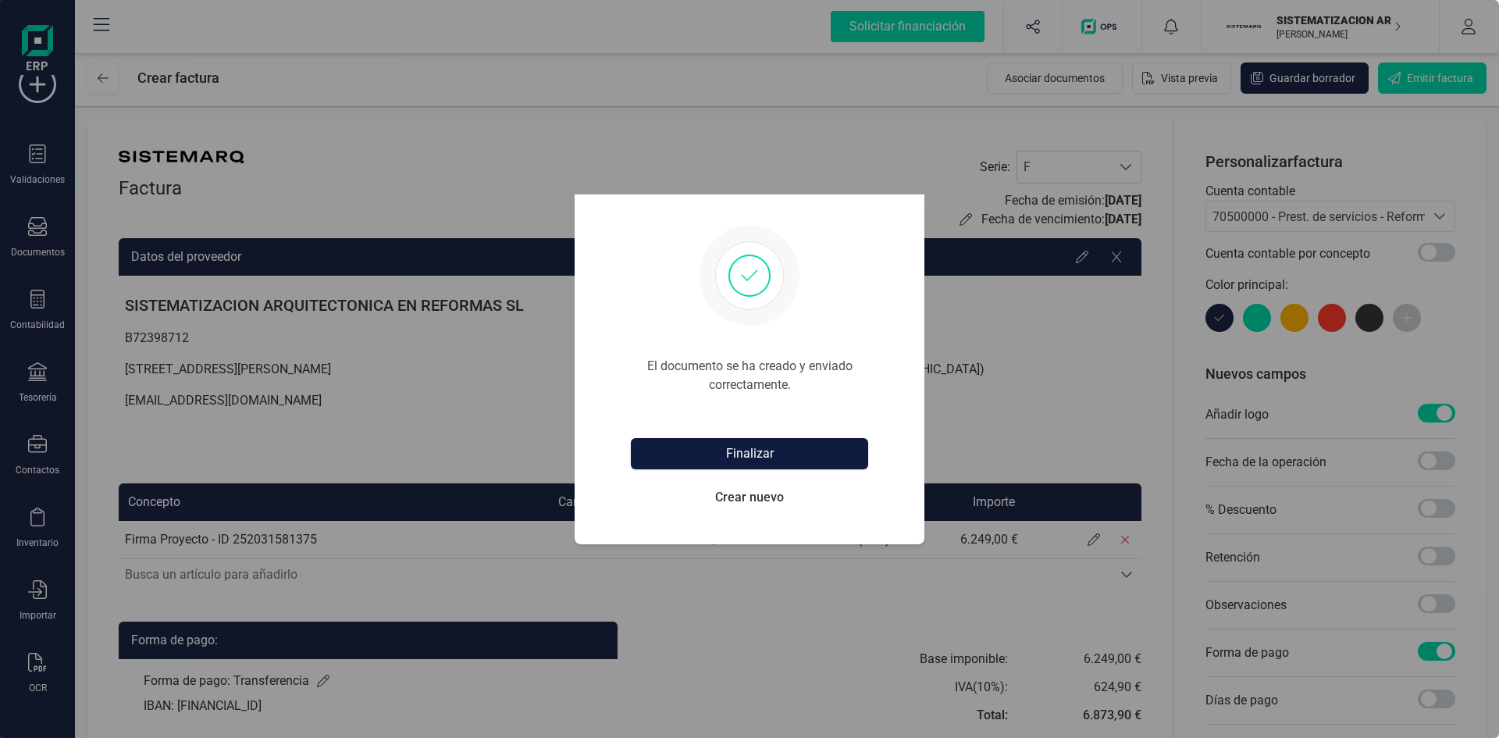
click at [775, 454] on button "Finalizar" at bounding box center [749, 453] width 237 height 31
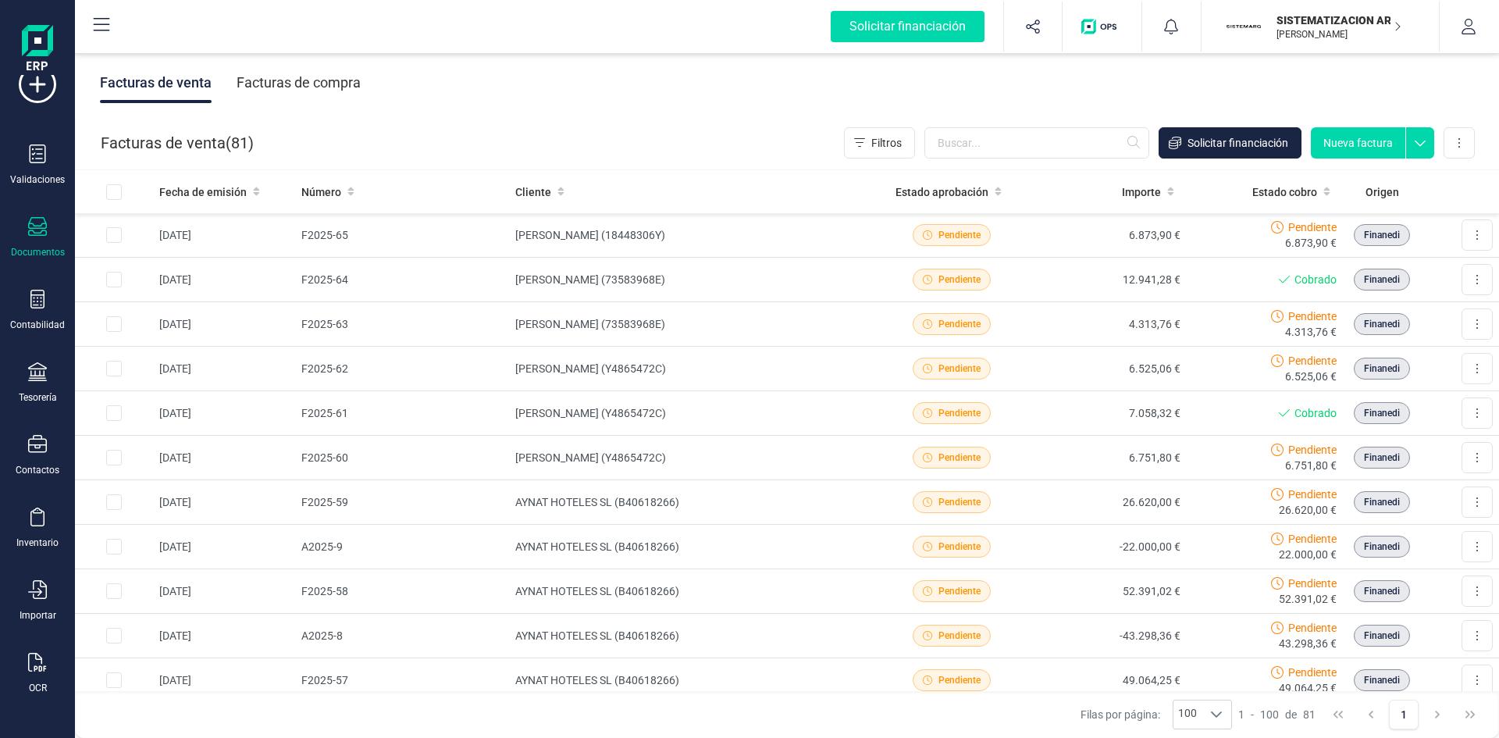
click at [1353, 144] on button "Nueva factura" at bounding box center [1358, 142] width 94 height 31
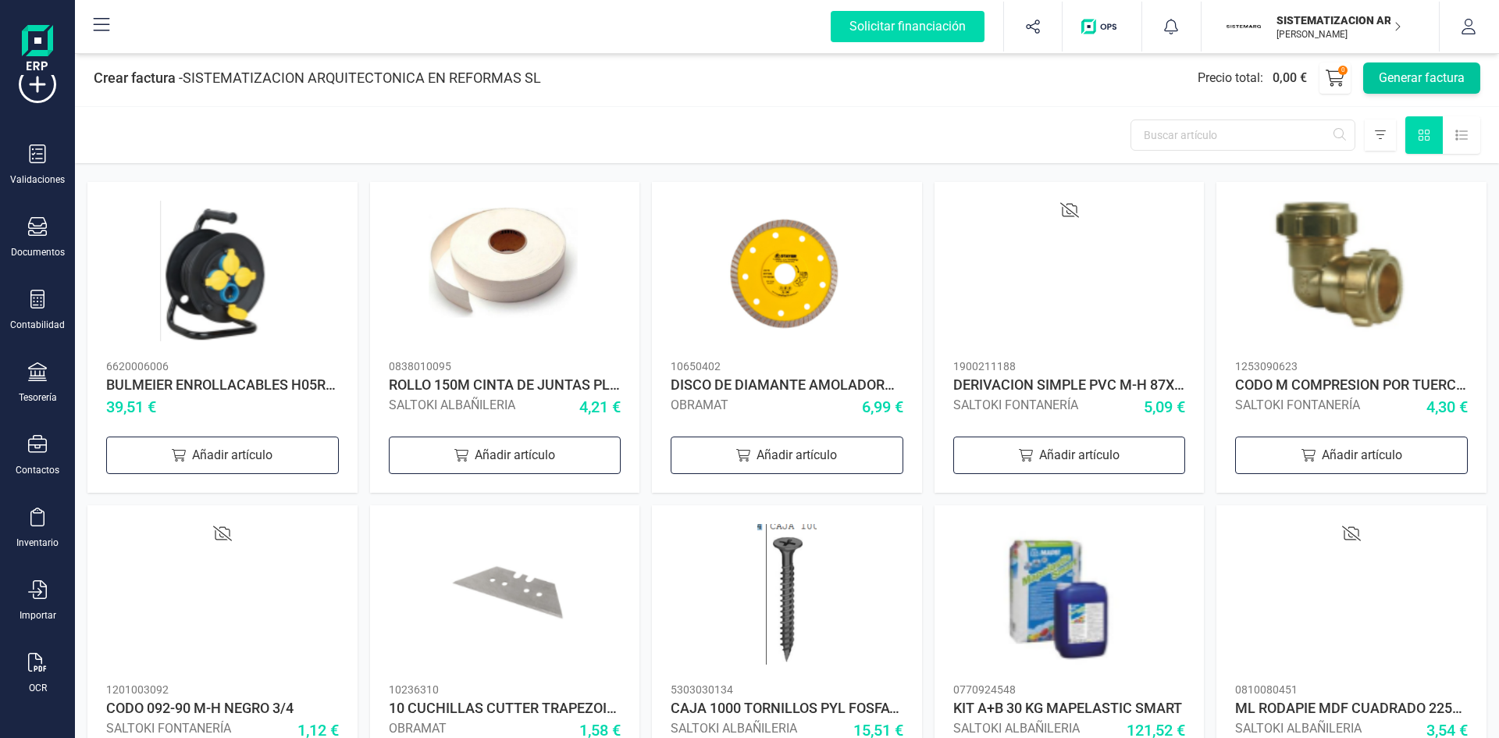
click at [1364, 65] on button "Generar factura" at bounding box center [1421, 77] width 117 height 31
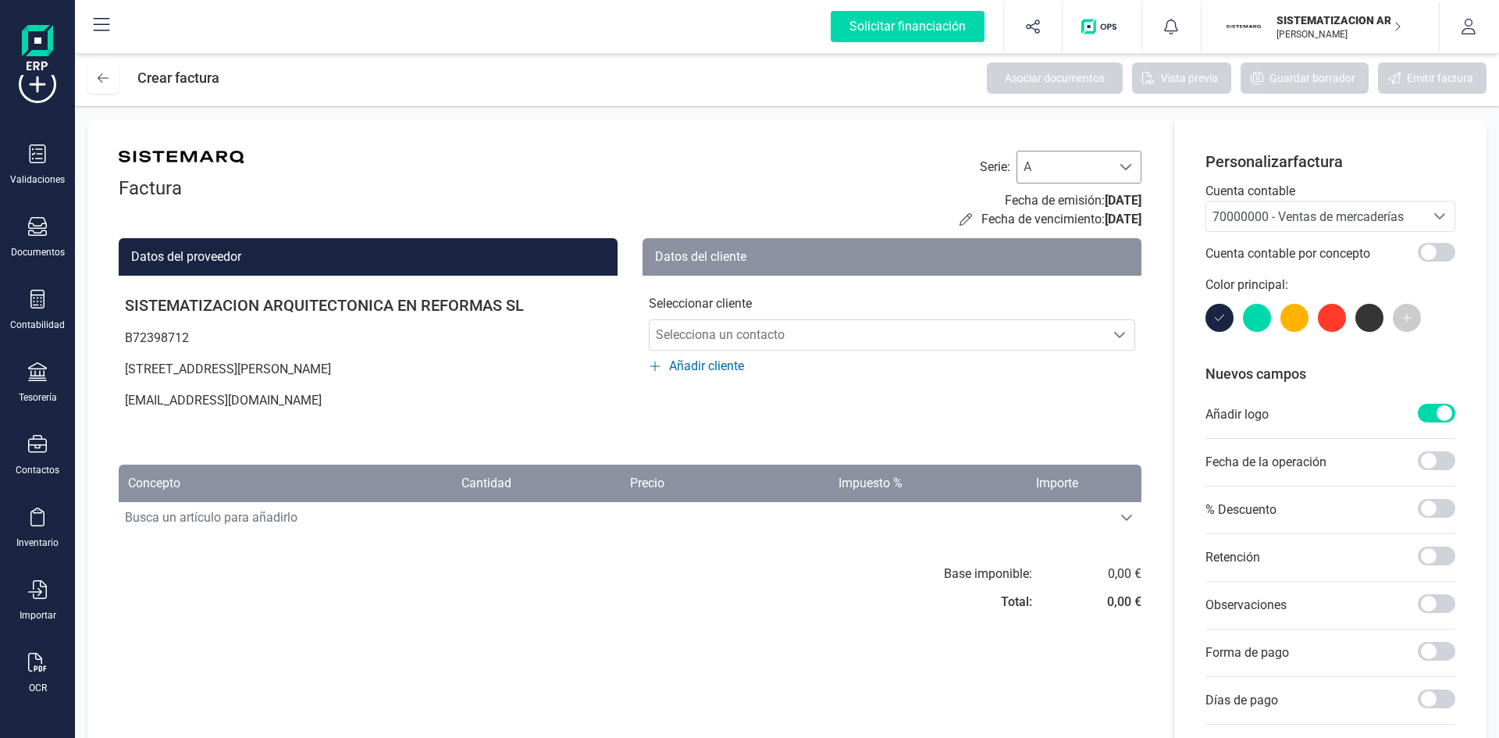
click at [1106, 178] on span "A" at bounding box center [1064, 166] width 94 height 31
click at [1051, 274] on li "F" at bounding box center [1079, 286] width 125 height 31
click at [1293, 223] on span "70000000 - Ventas de mercaderías" at bounding box center [1308, 216] width 191 height 15
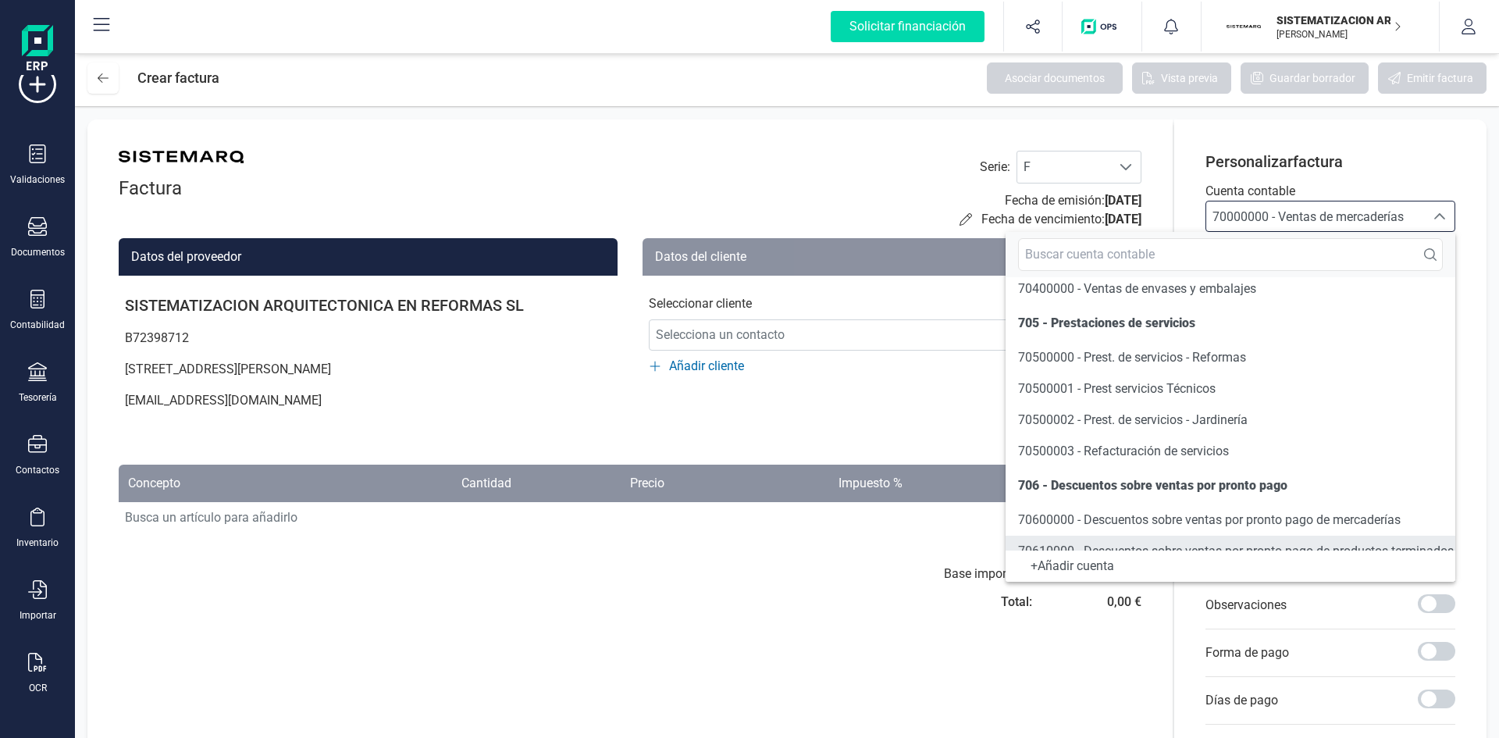
scroll to position [353, 0]
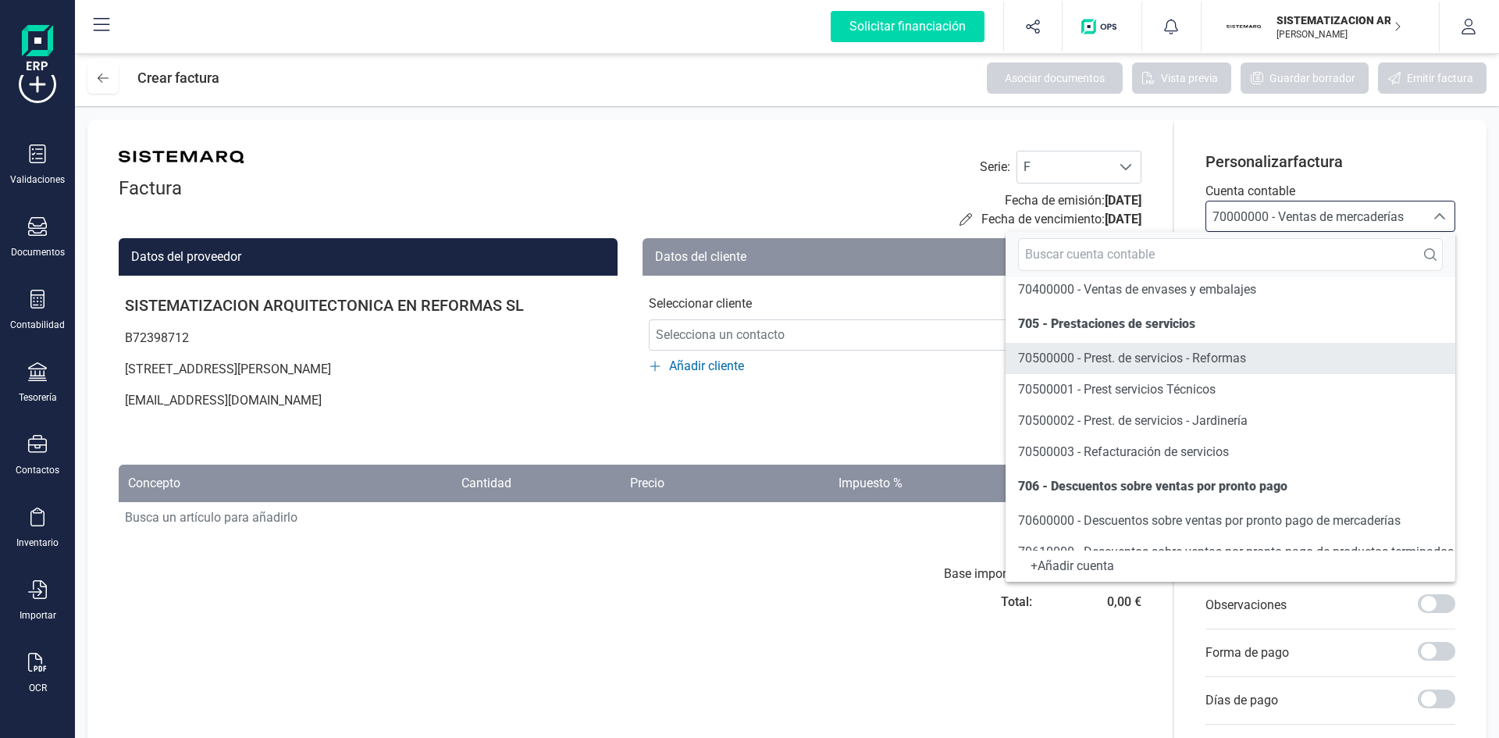
click at [1176, 359] on span "70500000 - Prest. de servicios - Reformas" at bounding box center [1132, 358] width 228 height 15
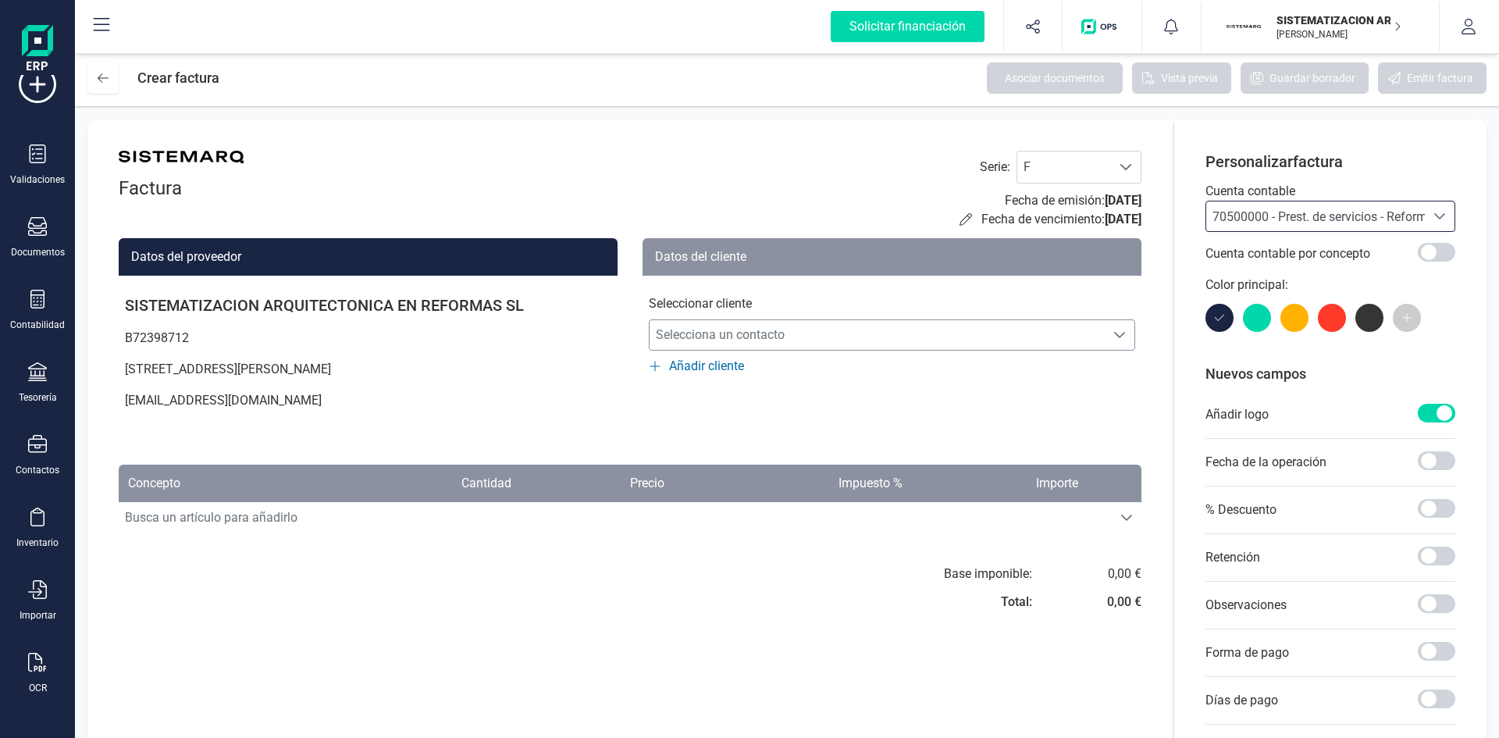
click at [814, 335] on span "Selecciona un contacto" at bounding box center [877, 334] width 455 height 31
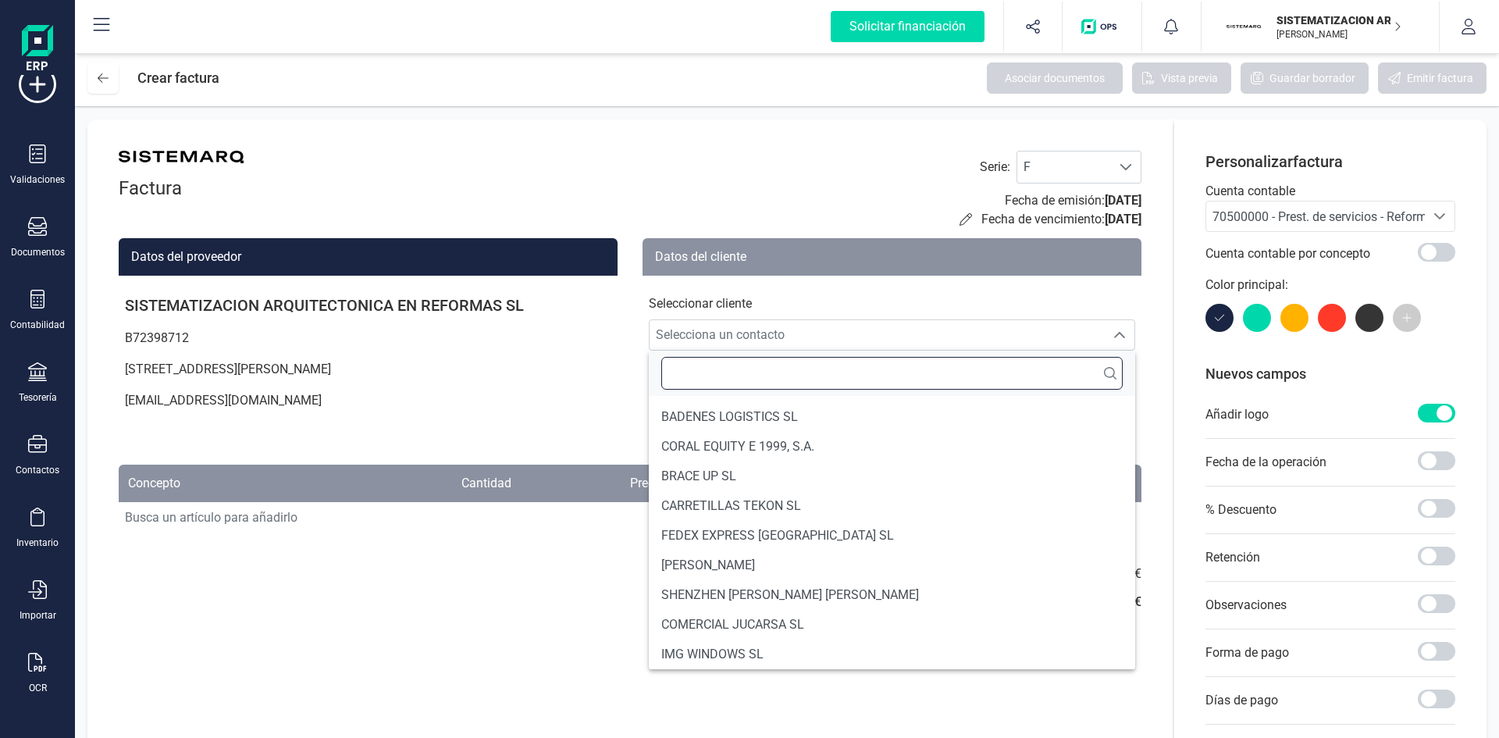
click at [731, 372] on input "text" at bounding box center [891, 373] width 461 height 33
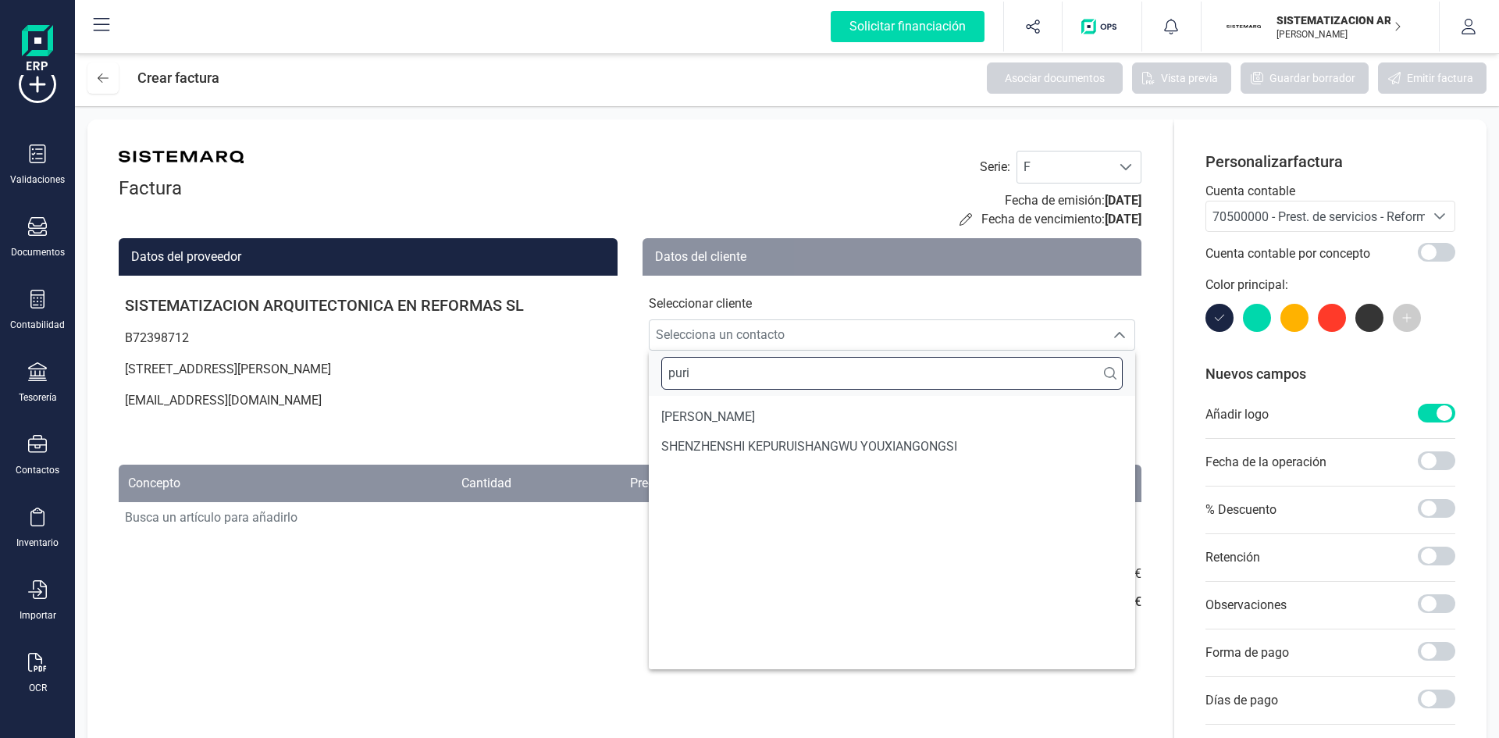
scroll to position [0, 0]
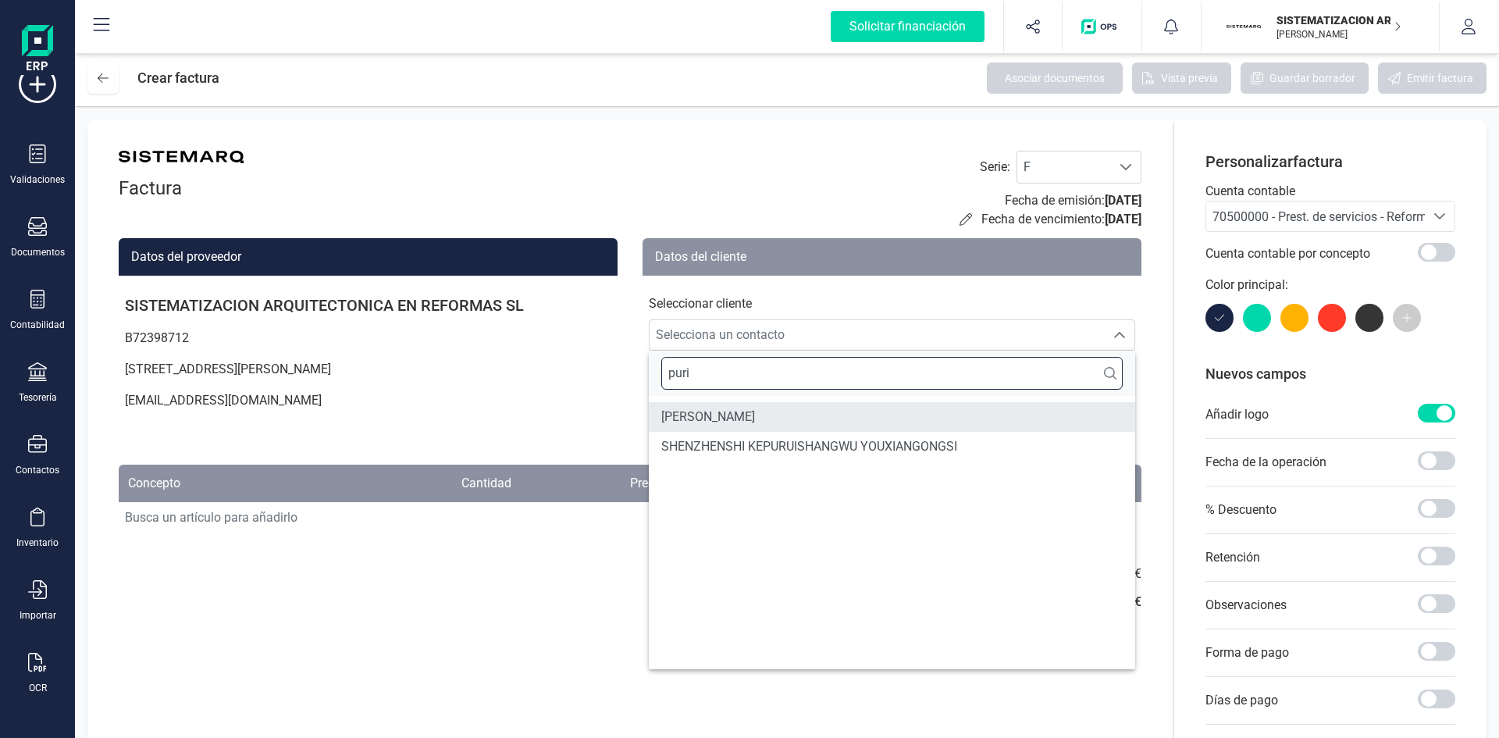
type input "puri"
click at [755, 408] on span "PURIFICACIÓN TUDON ALIAGA" at bounding box center [708, 417] width 94 height 19
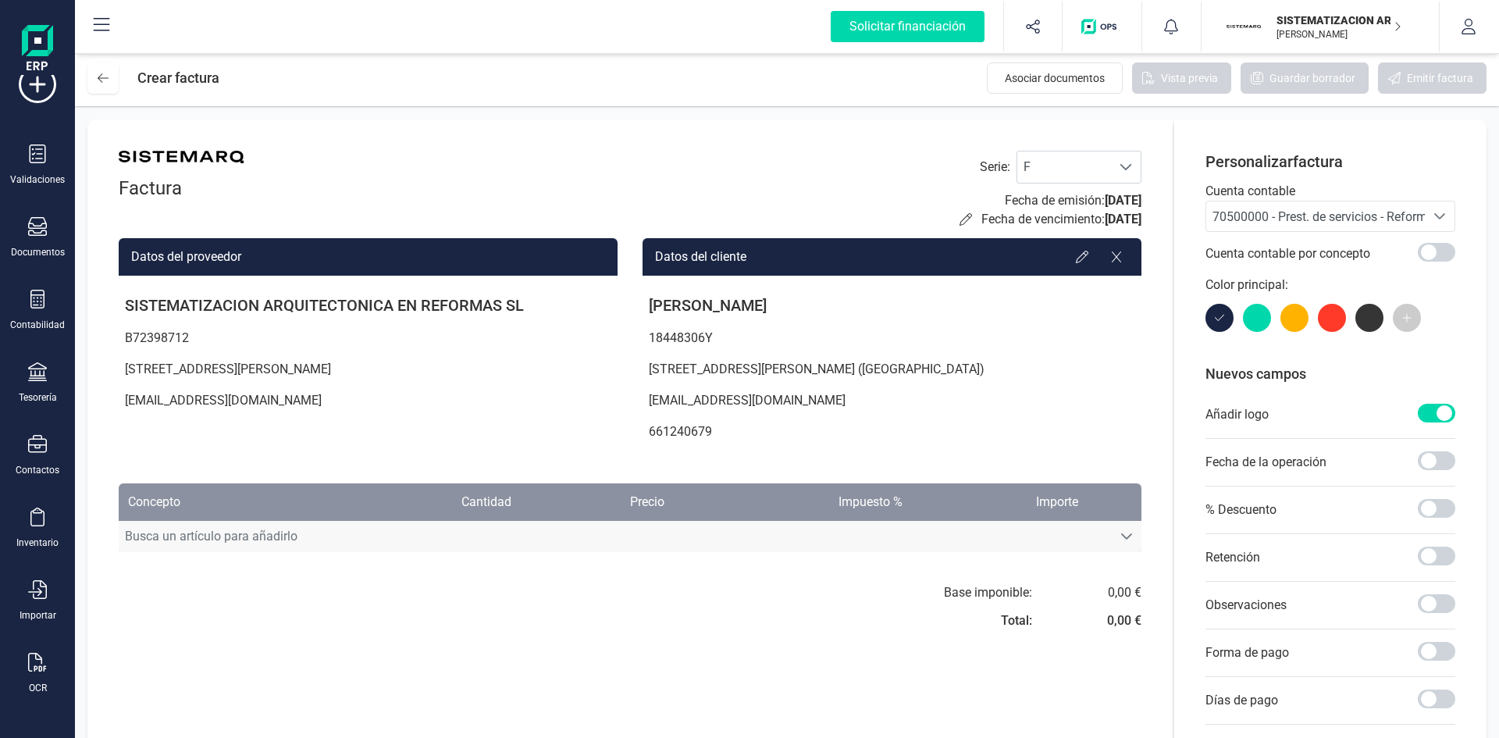
click at [782, 533] on span "Busca un artículo para añadirlo" at bounding box center [615, 536] width 993 height 31
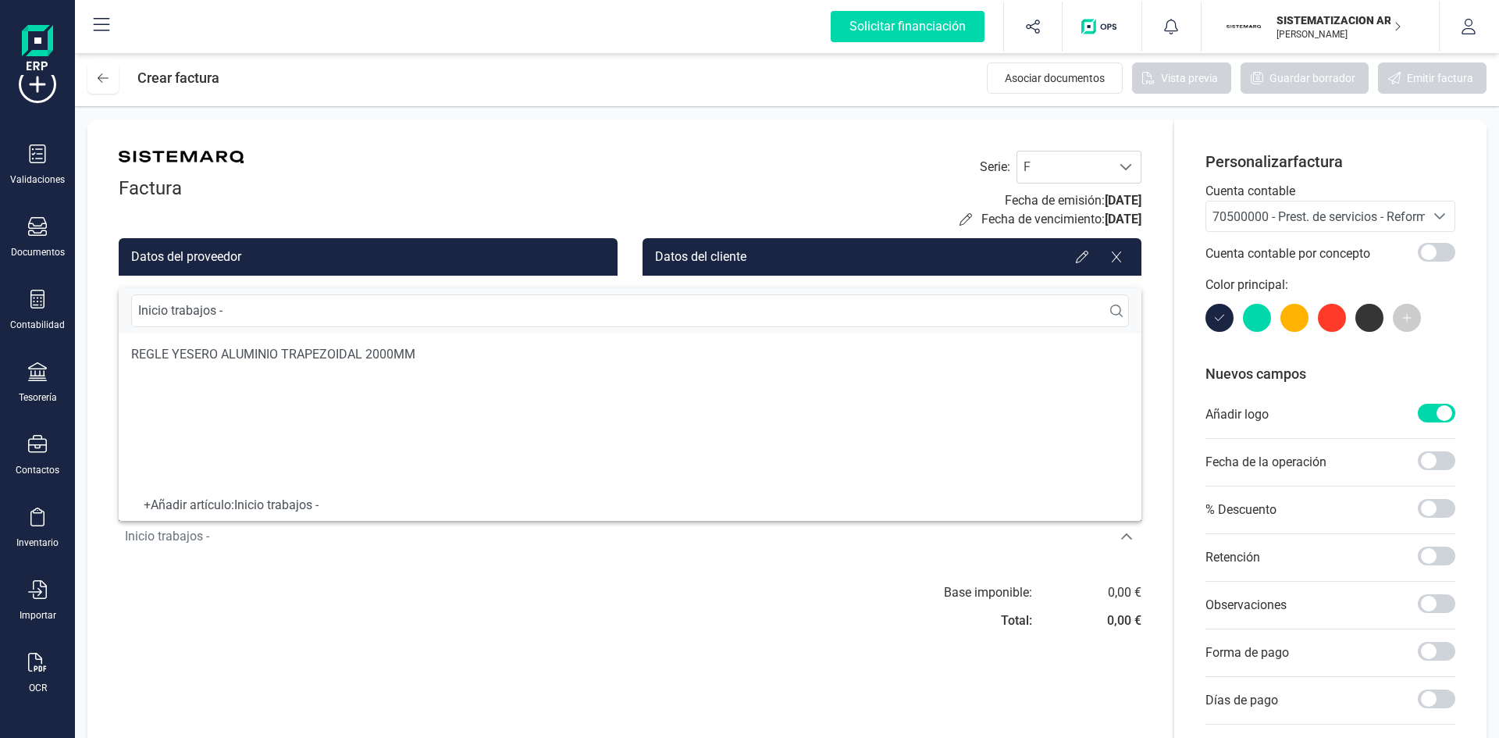
click at [319, 293] on div "Inicio trabajos -" at bounding box center [630, 310] width 1023 height 45
click at [312, 298] on input "Inicio trabajos -" at bounding box center [630, 310] width 998 height 33
paste input "ID 252031581375"
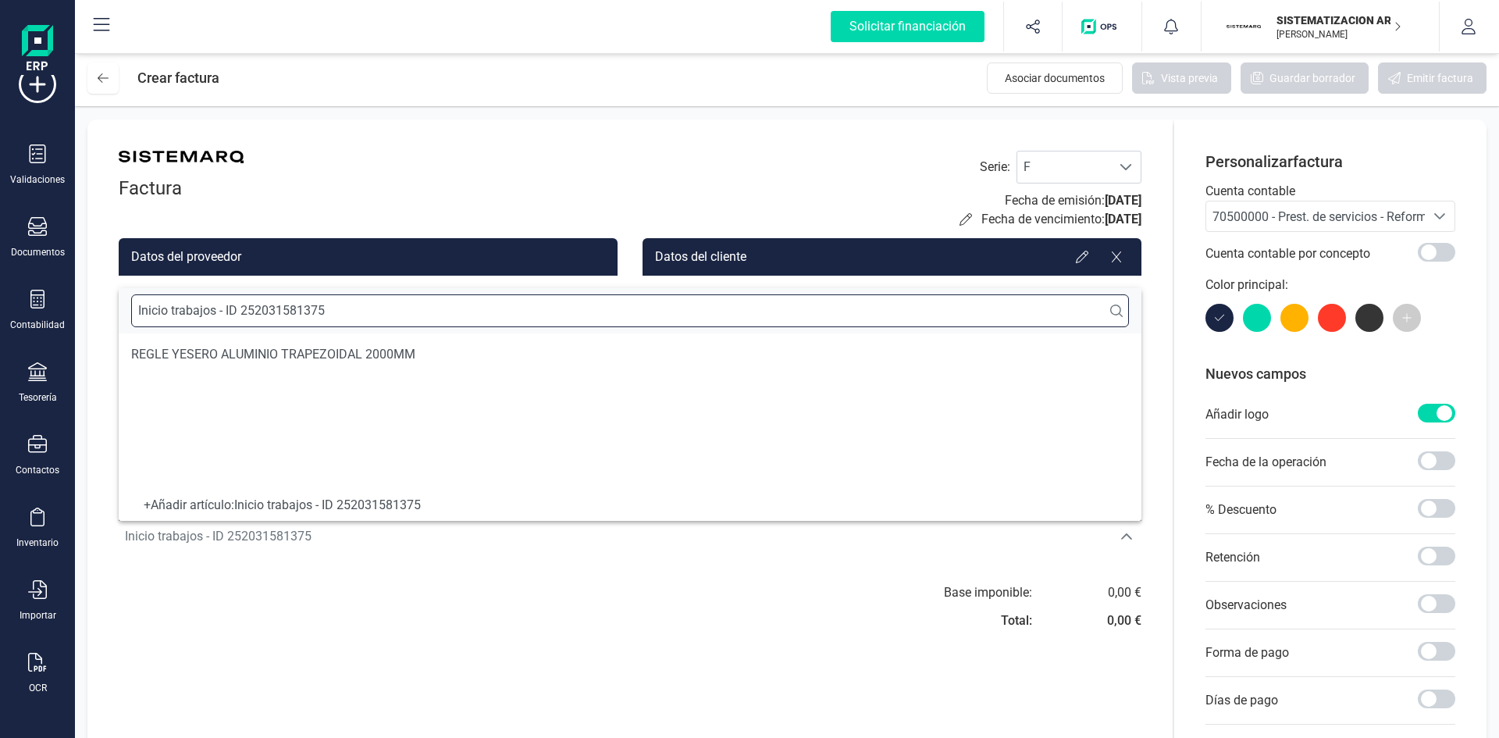
type input "Inicio trabajos - ID 252031581375"
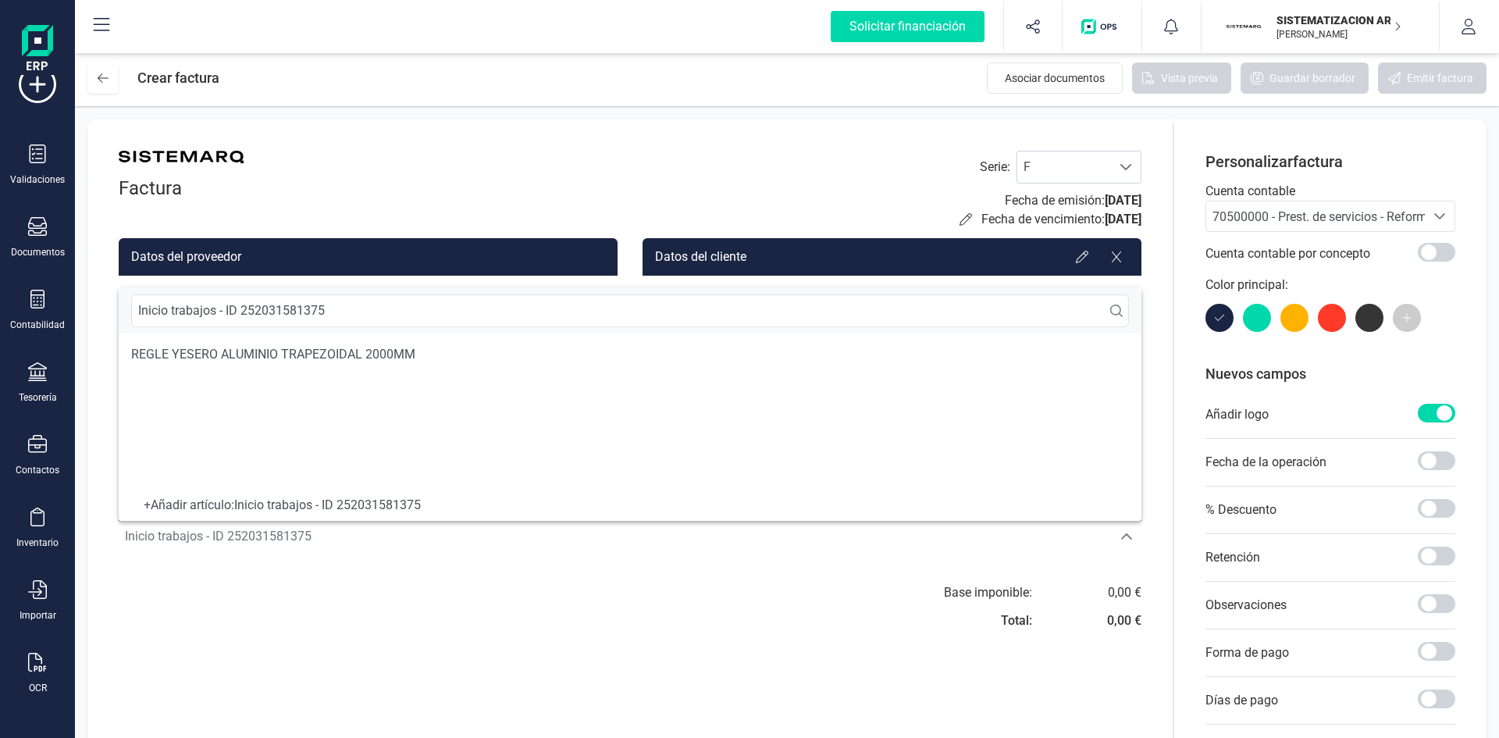
click at [416, 506] on div "+ Añadir artículo : Inicio trabajos - ID 252031581375" at bounding box center [630, 505] width 998 height 6
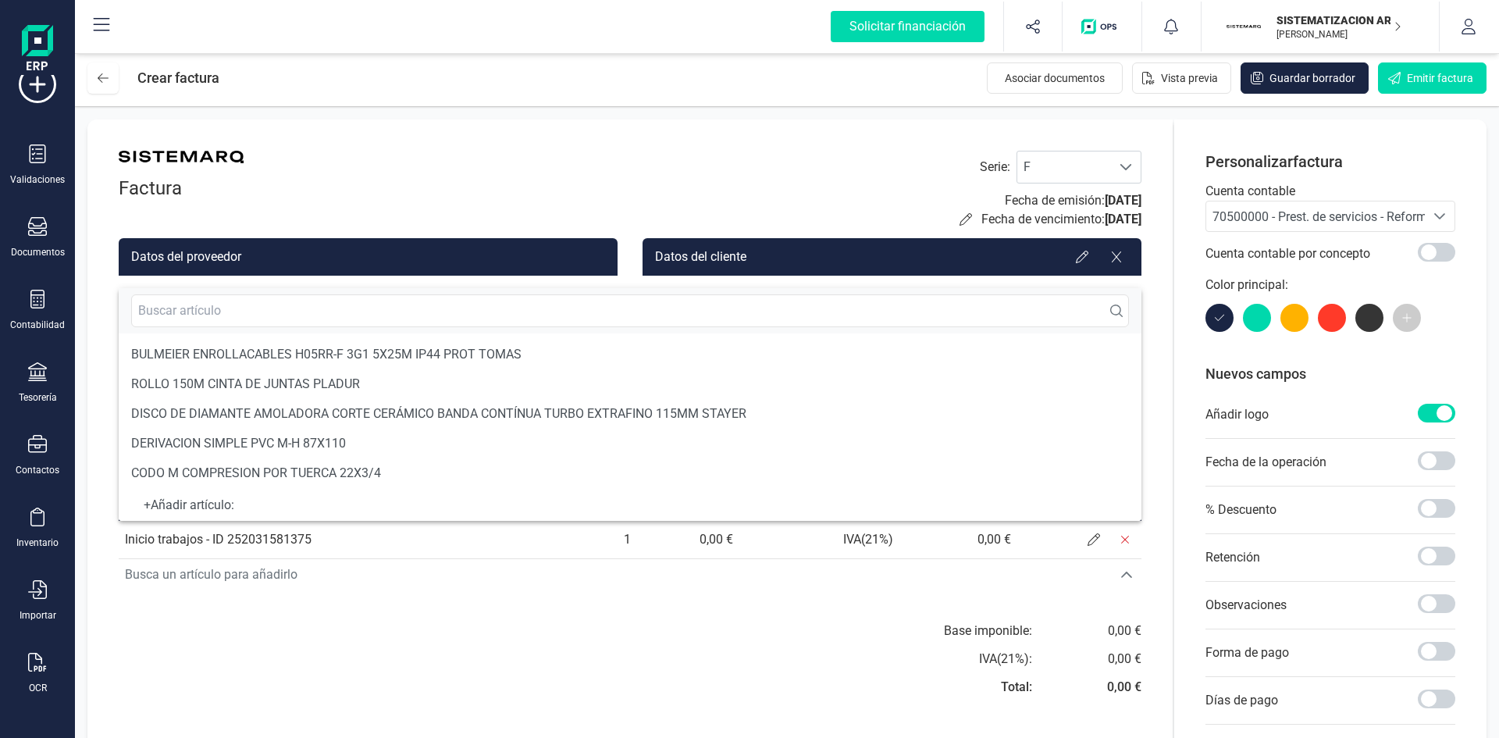
click at [629, 668] on div "Base imponible: IVA ( 21 %): Total: 0,00 € 0,00 € 0,00 €" at bounding box center [630, 663] width 1023 height 84
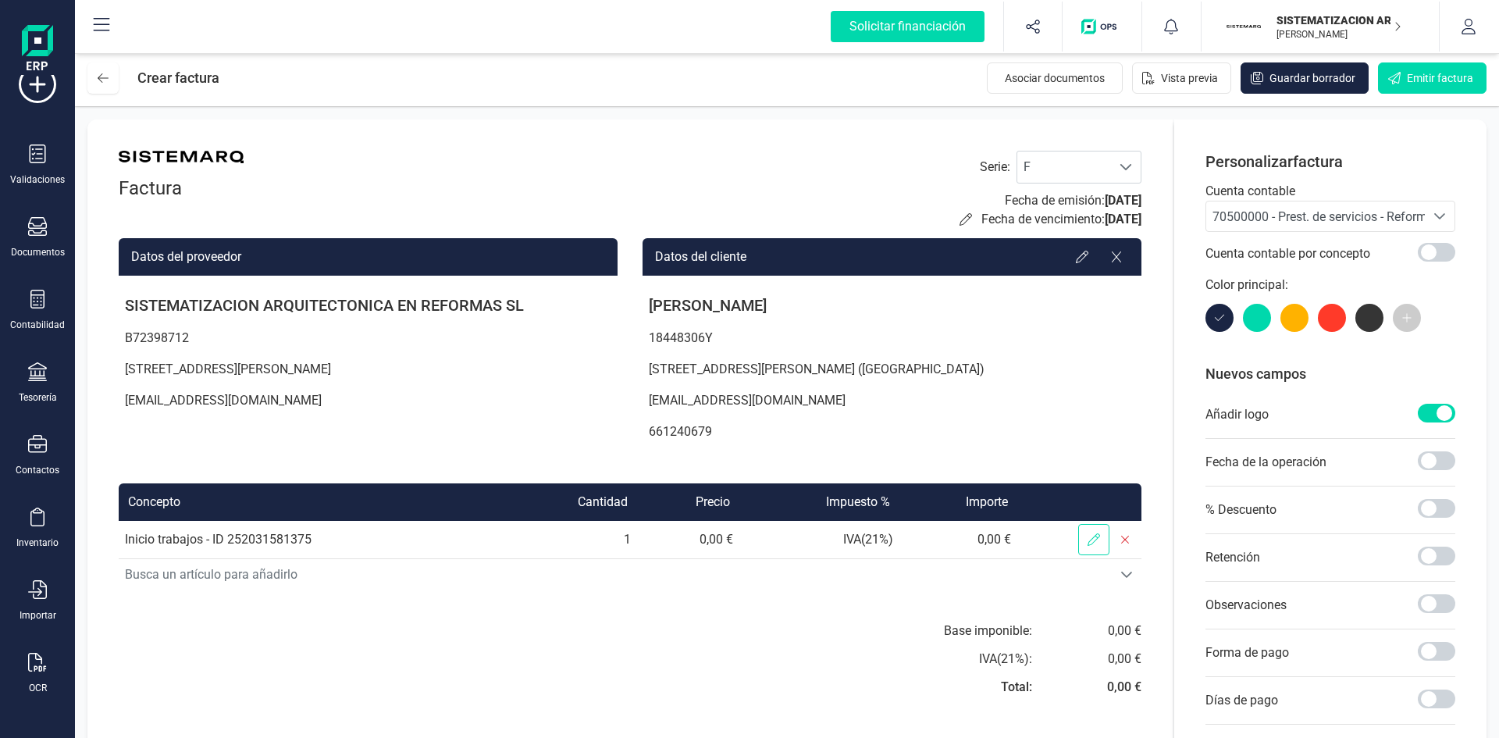
click at [1087, 541] on span at bounding box center [1093, 539] width 31 height 31
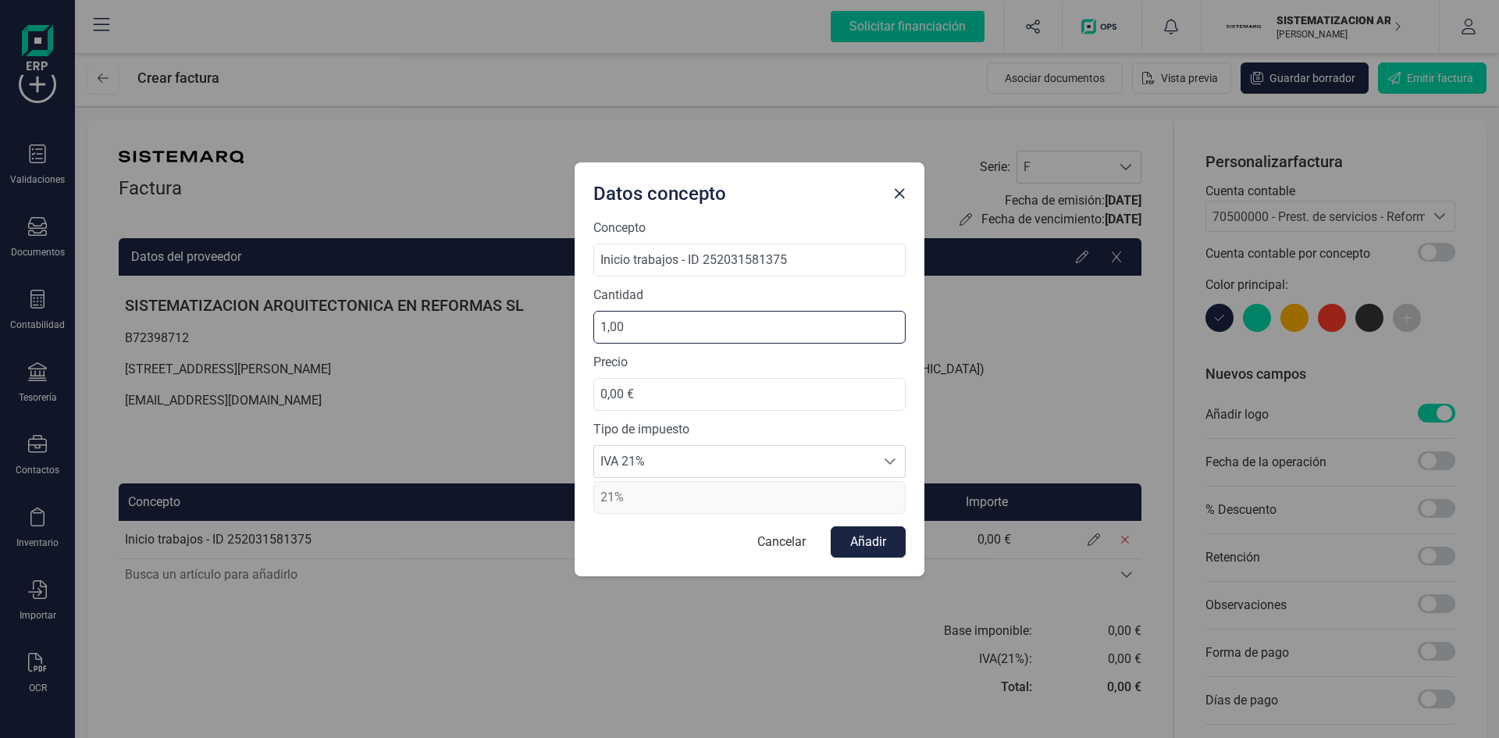
drag, startPoint x: 714, startPoint y: 310, endPoint x: 604, endPoint y: 326, distance: 111.2
click at [604, 326] on input "1,00" at bounding box center [749, 327] width 312 height 33
drag, startPoint x: 680, startPoint y: 399, endPoint x: 442, endPoint y: 406, distance: 238.2
click at [442, 406] on div "Datos concepto Concepto Inicio trabajos - ID 252031581375 Cantidad 1,00 Precio …" at bounding box center [749, 369] width 1499 height 738
type input "18.747,00 €"
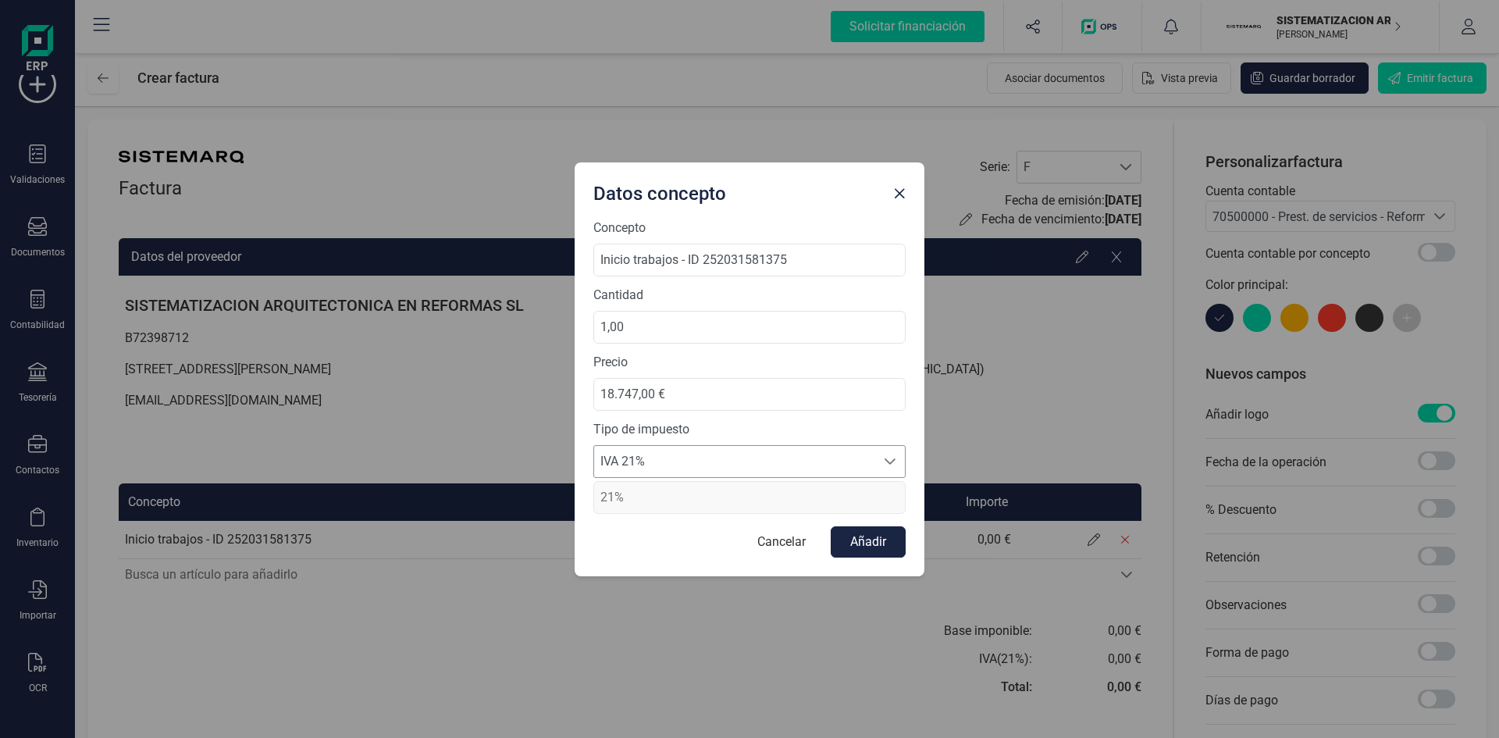
click at [885, 458] on icon at bounding box center [890, 461] width 12 height 12
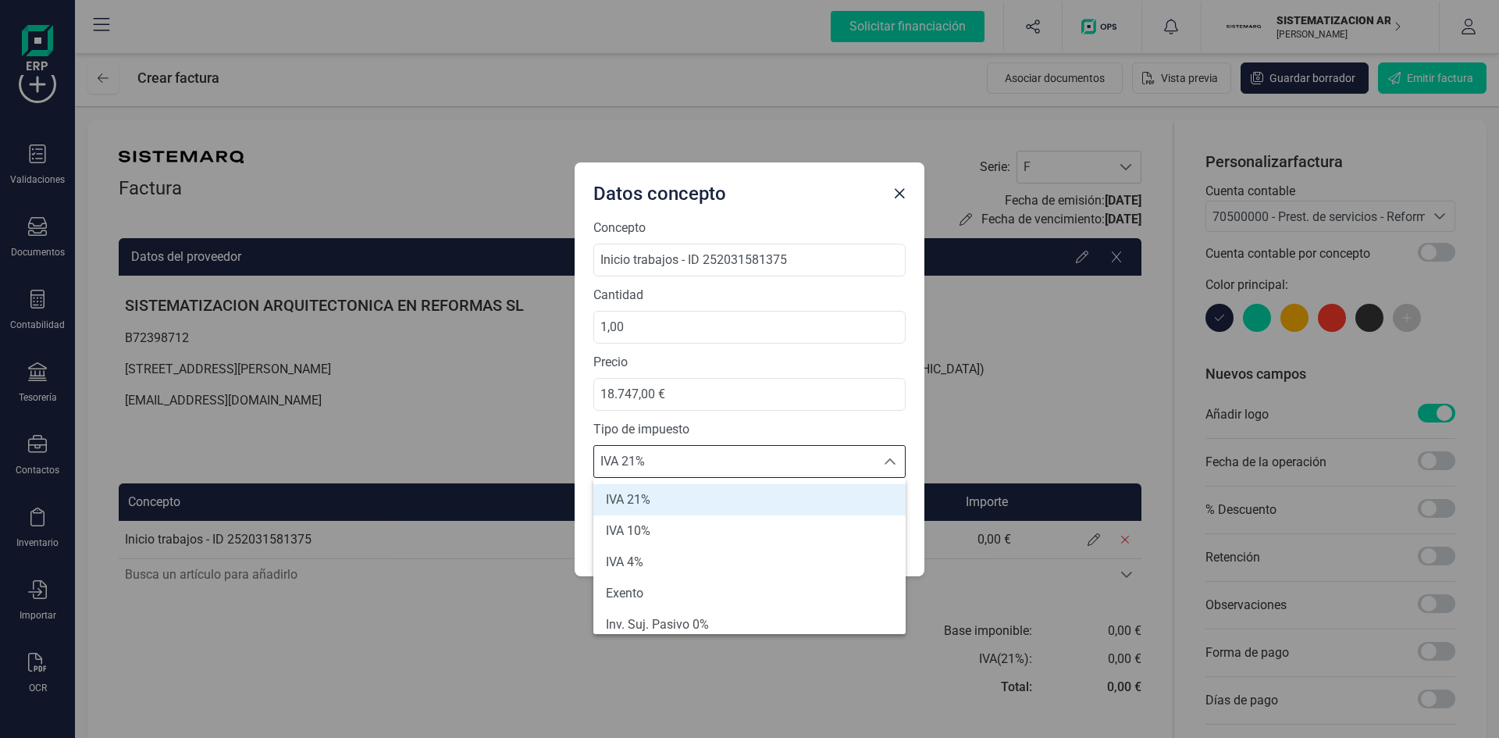
click at [781, 514] on li "IVA 21%" at bounding box center [749, 499] width 312 height 31
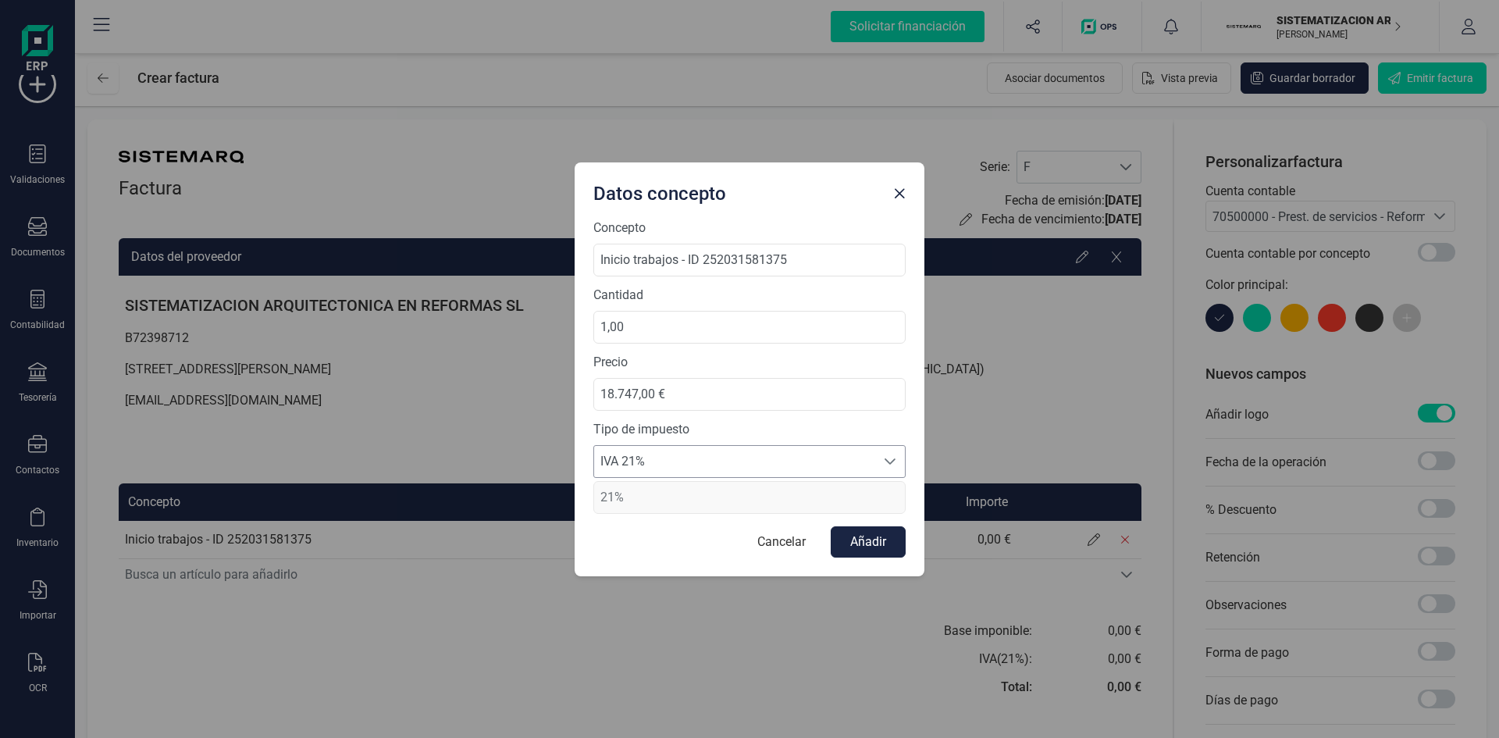
click at [819, 496] on span "21%" at bounding box center [749, 497] width 312 height 33
click at [878, 461] on div at bounding box center [890, 461] width 30 height 31
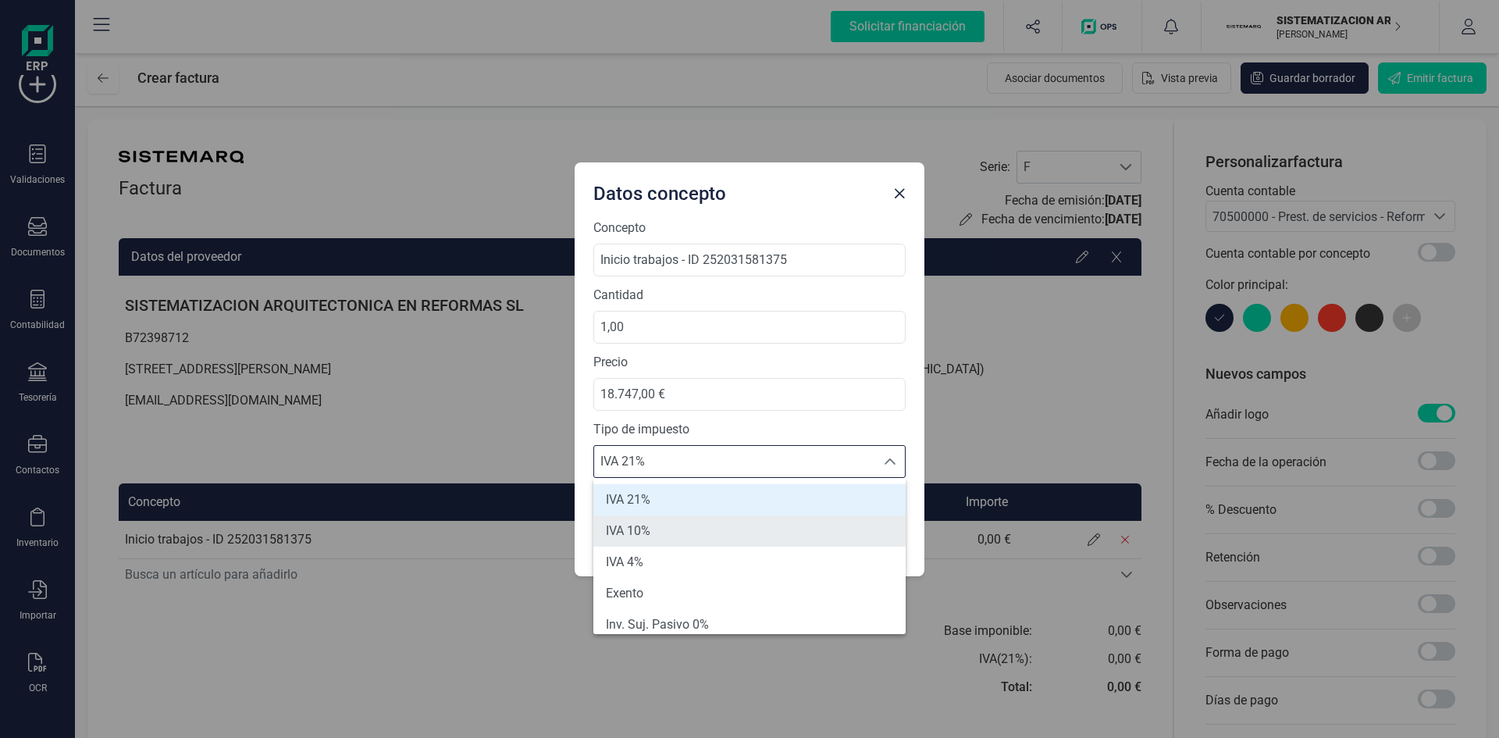
click at [746, 536] on li "IVA 10%" at bounding box center [749, 530] width 312 height 31
type input "10%"
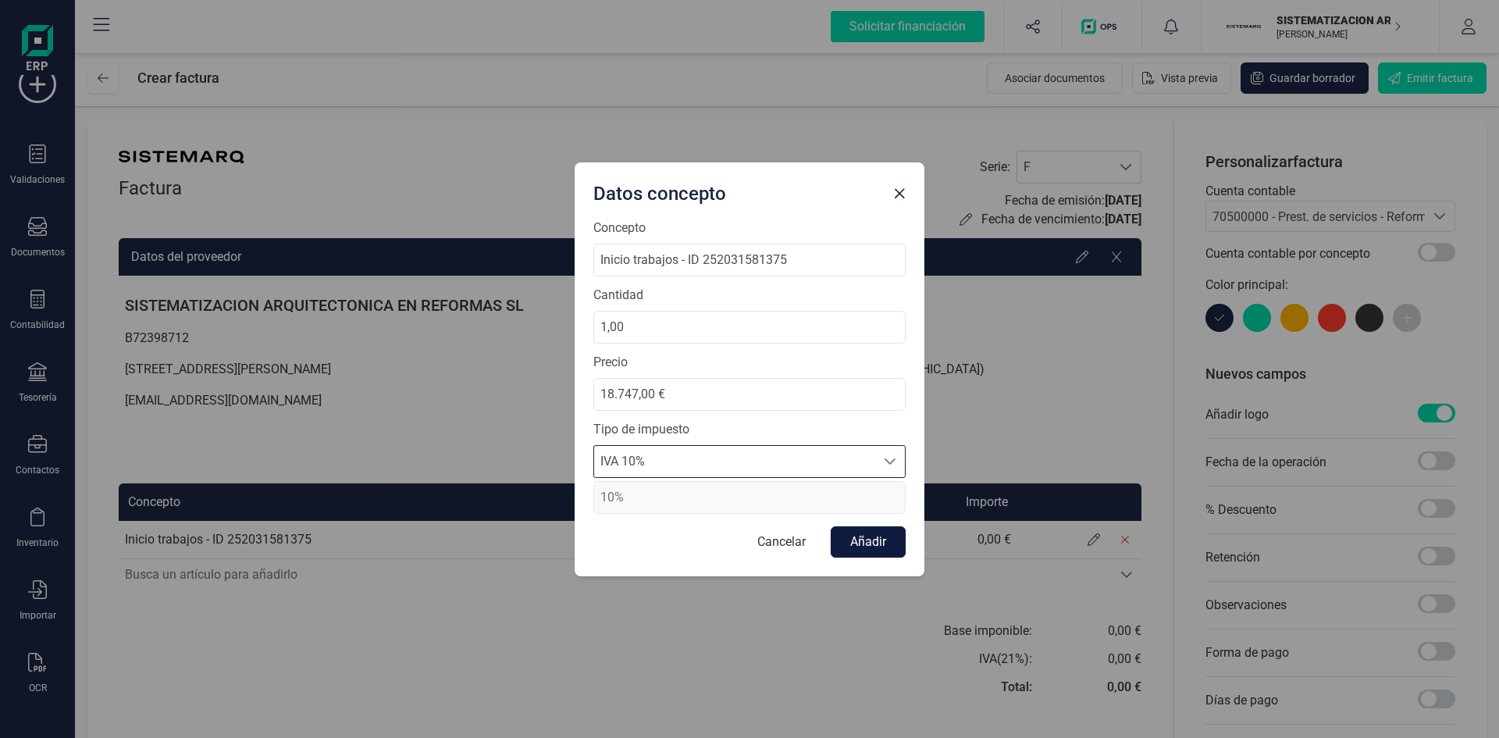
click at [876, 556] on button "Añadir" at bounding box center [868, 541] width 75 height 31
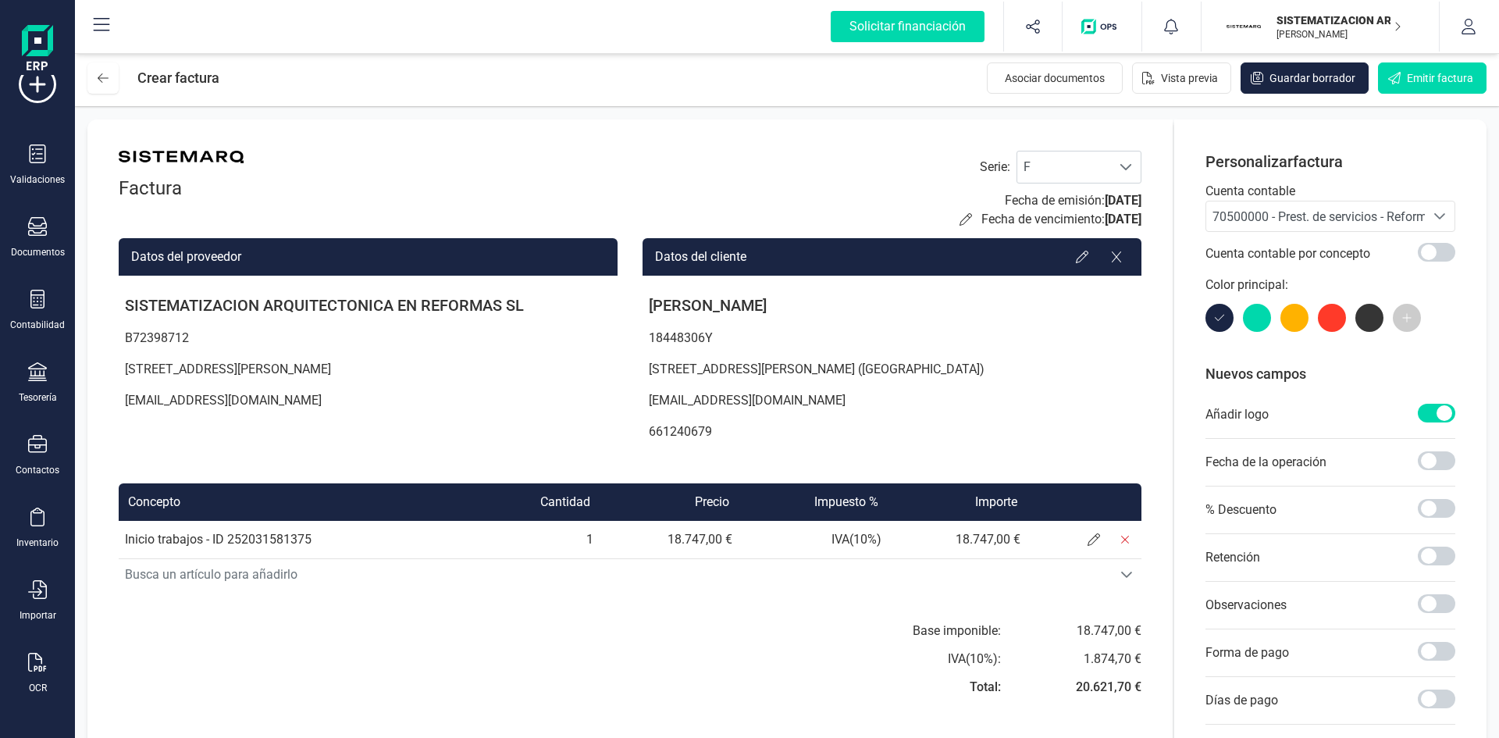
scroll to position [140, 0]
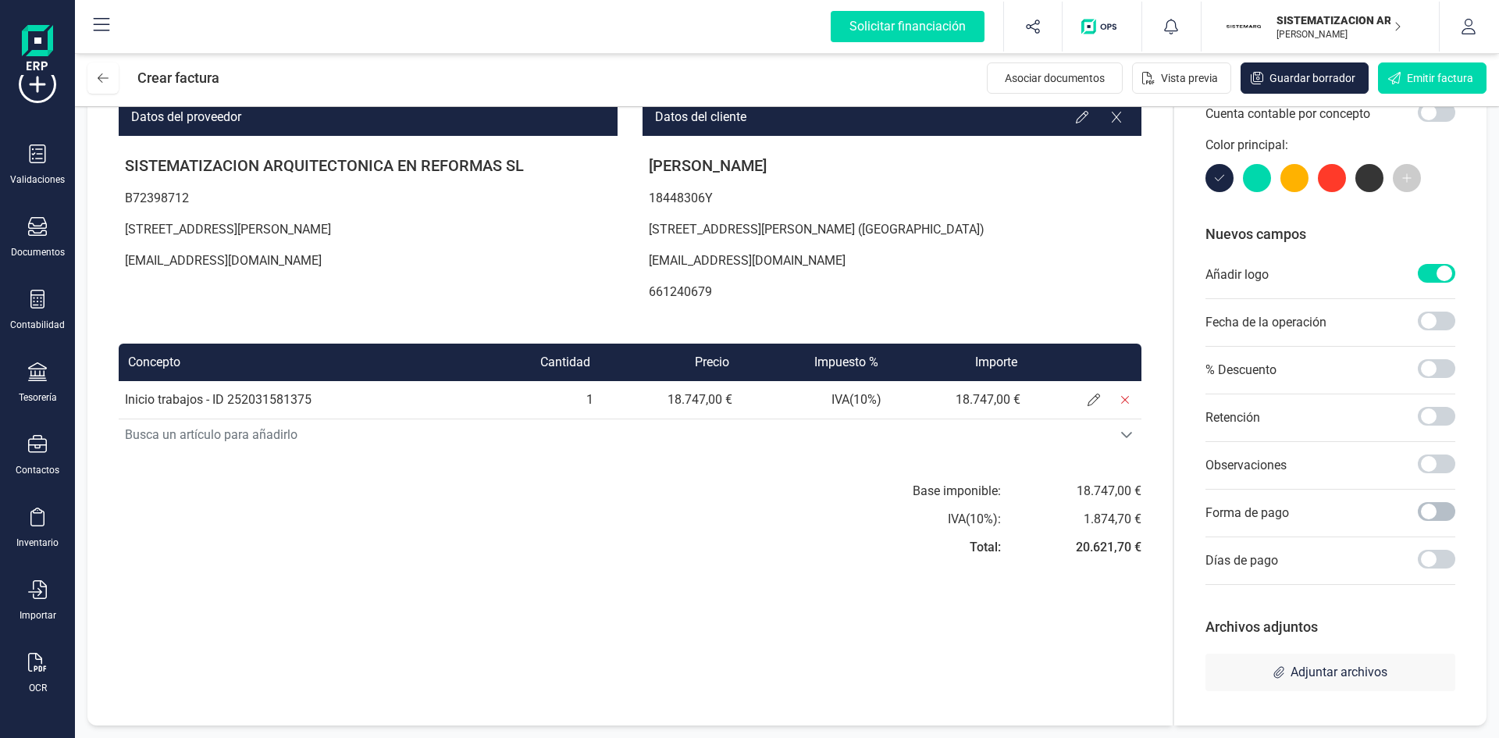
click at [1424, 507] on span at bounding box center [1436, 511] width 37 height 19
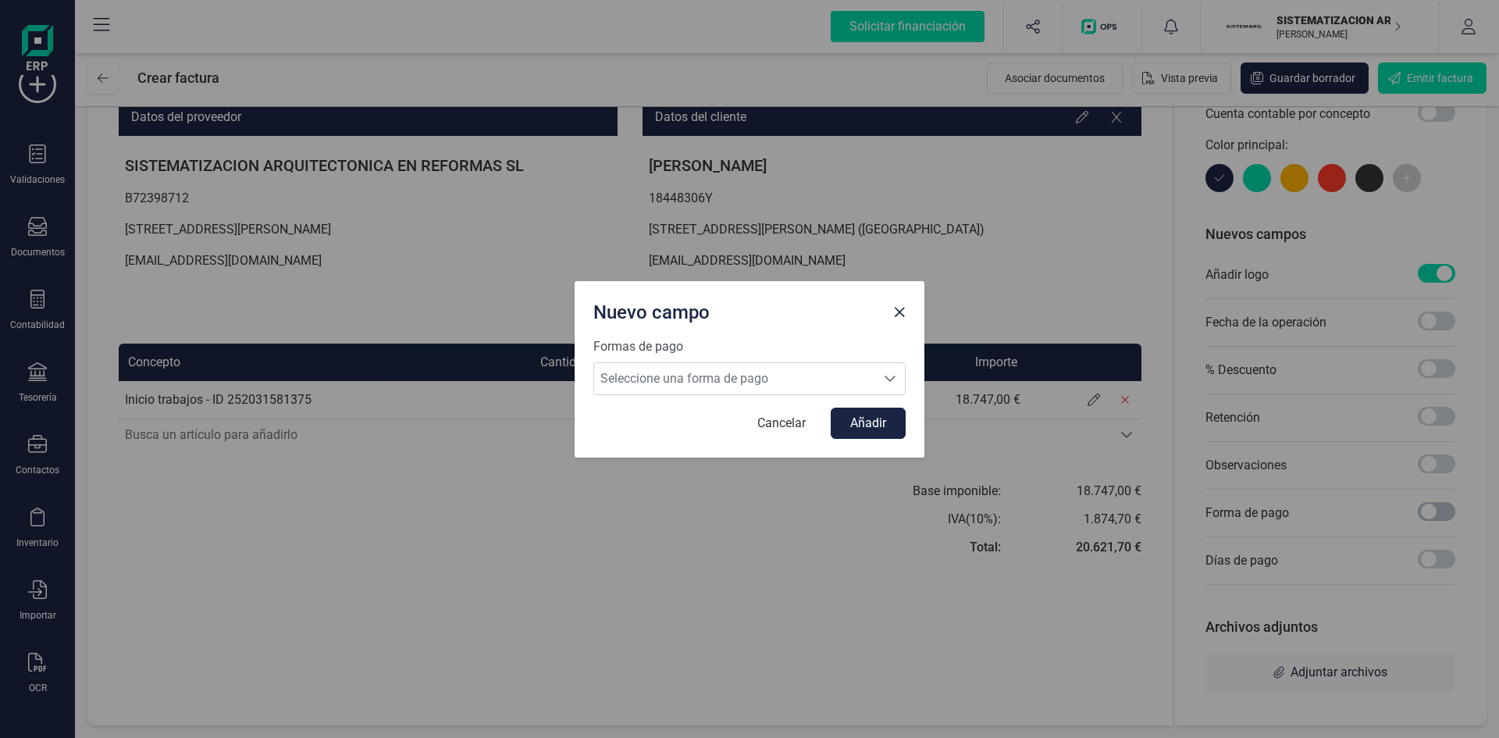
scroll to position [9, 5]
click at [864, 391] on span "Seleccione una forma de pago" at bounding box center [734, 378] width 281 height 31
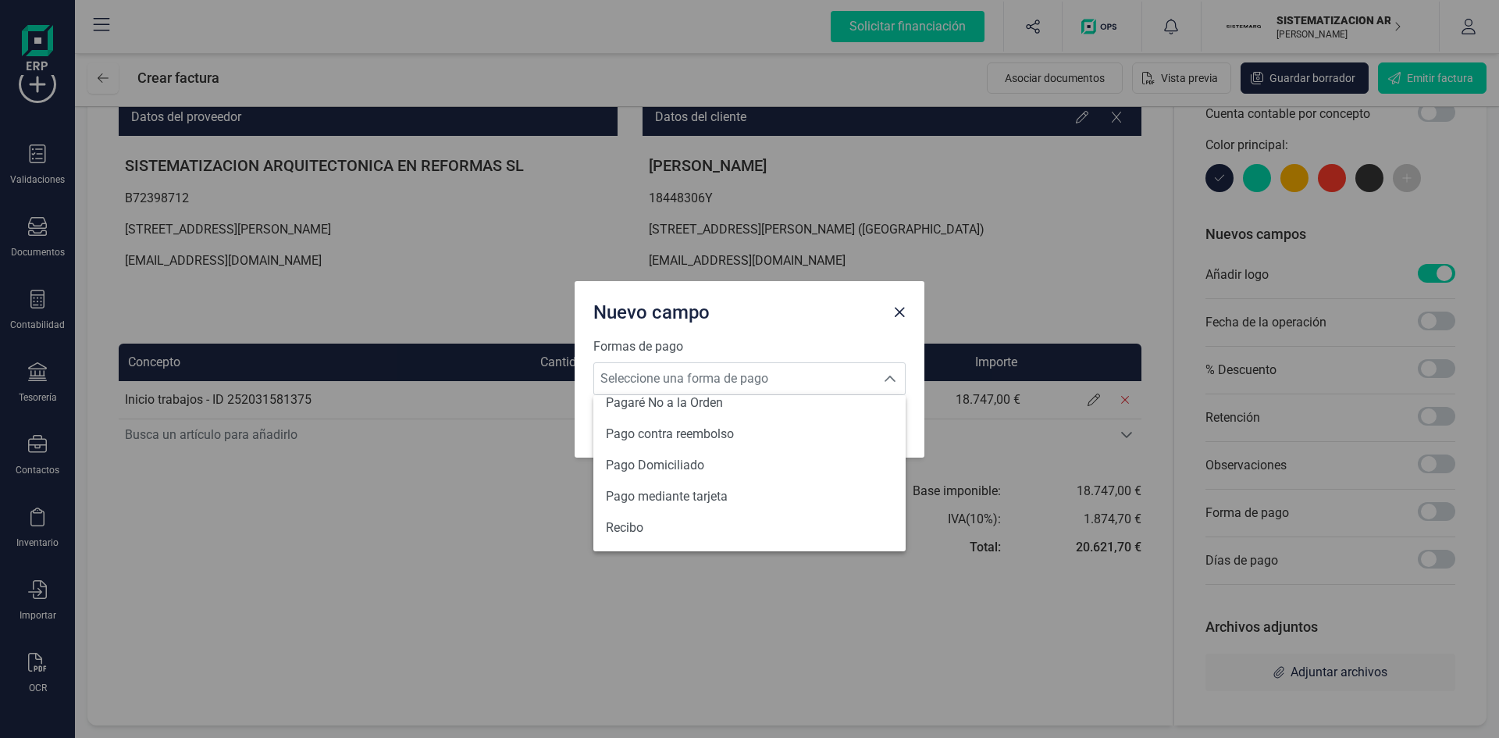
scroll to position [575, 0]
click at [740, 522] on li "Transferencia" at bounding box center [749, 529] width 312 height 31
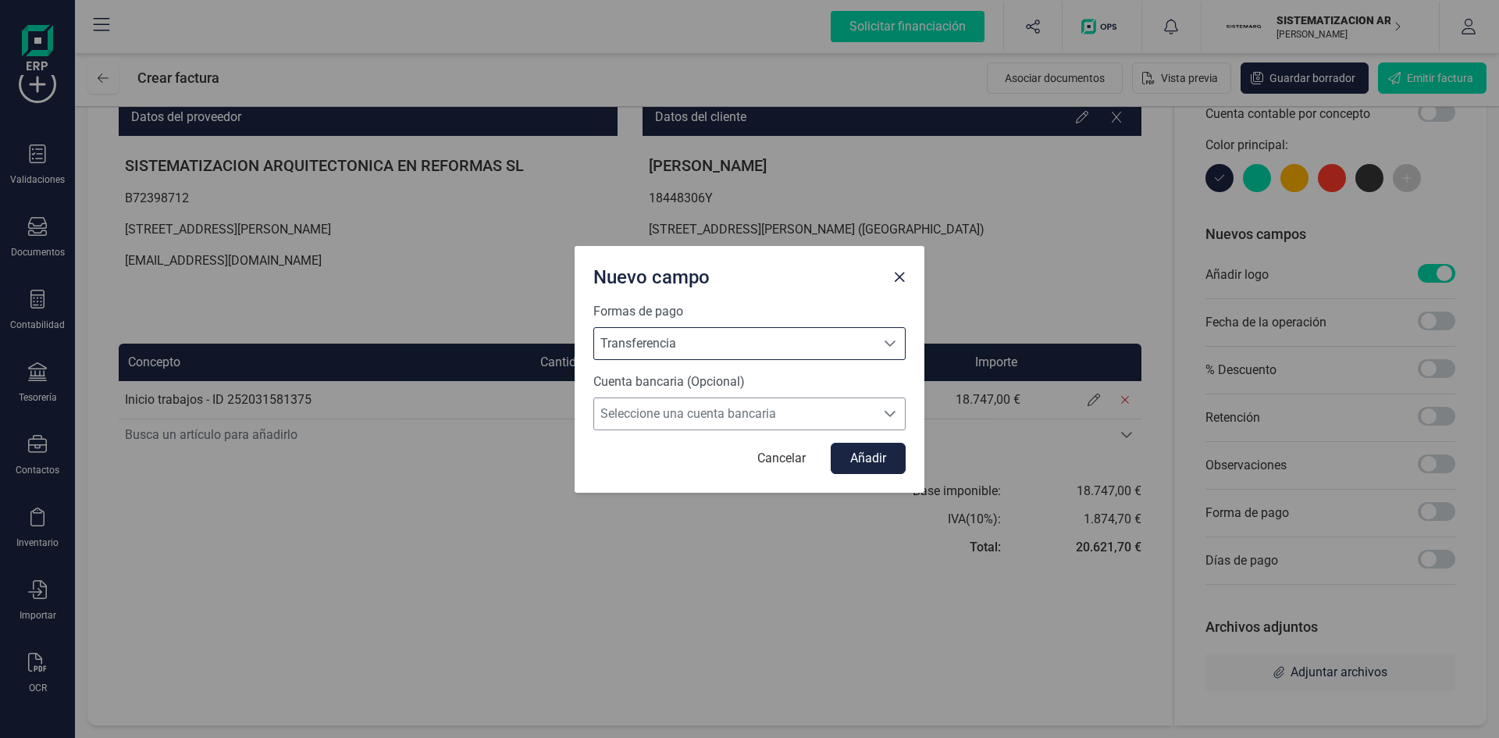
click at [813, 420] on span "Seleccione una cuenta bancaria" at bounding box center [734, 413] width 281 height 31
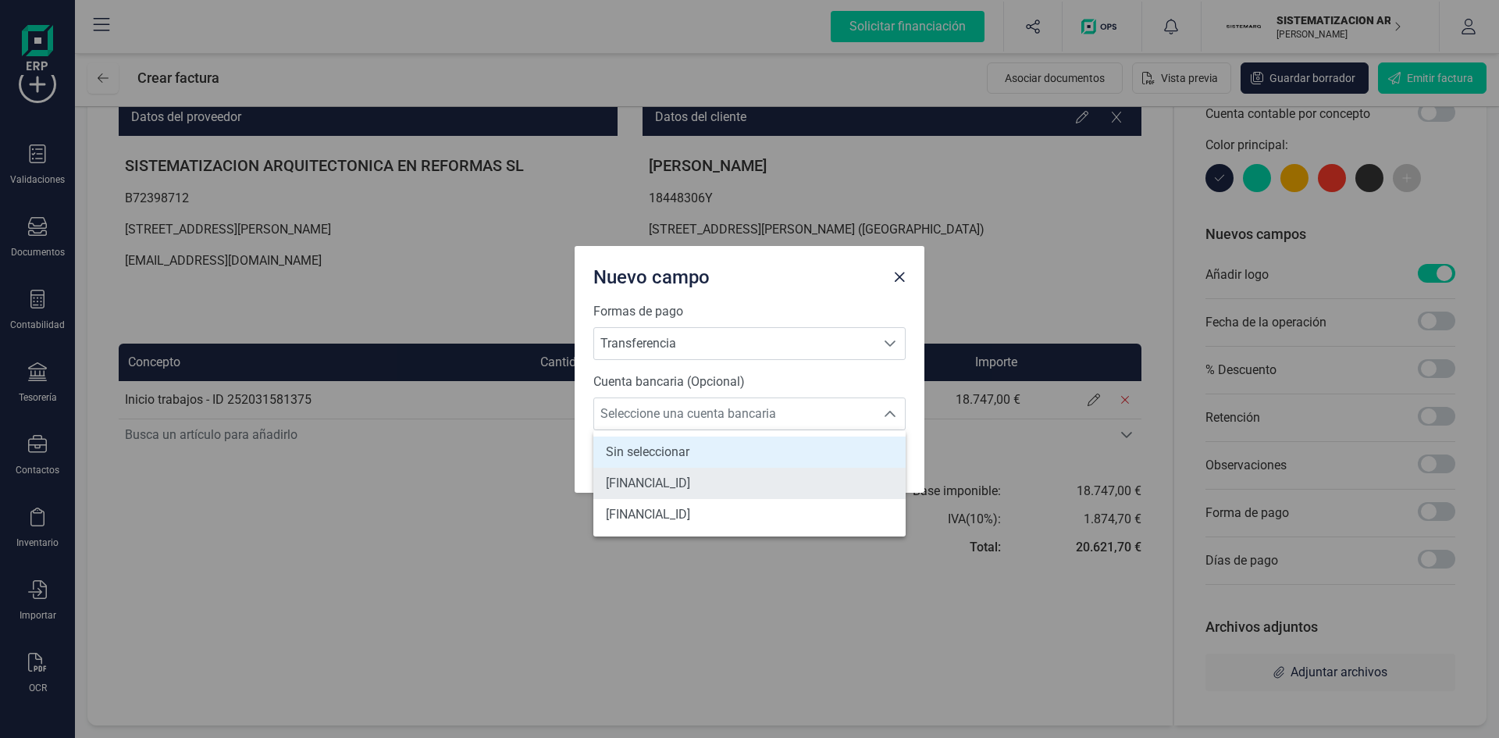
click at [778, 468] on li "[FINANCIAL_ID]" at bounding box center [749, 483] width 312 height 31
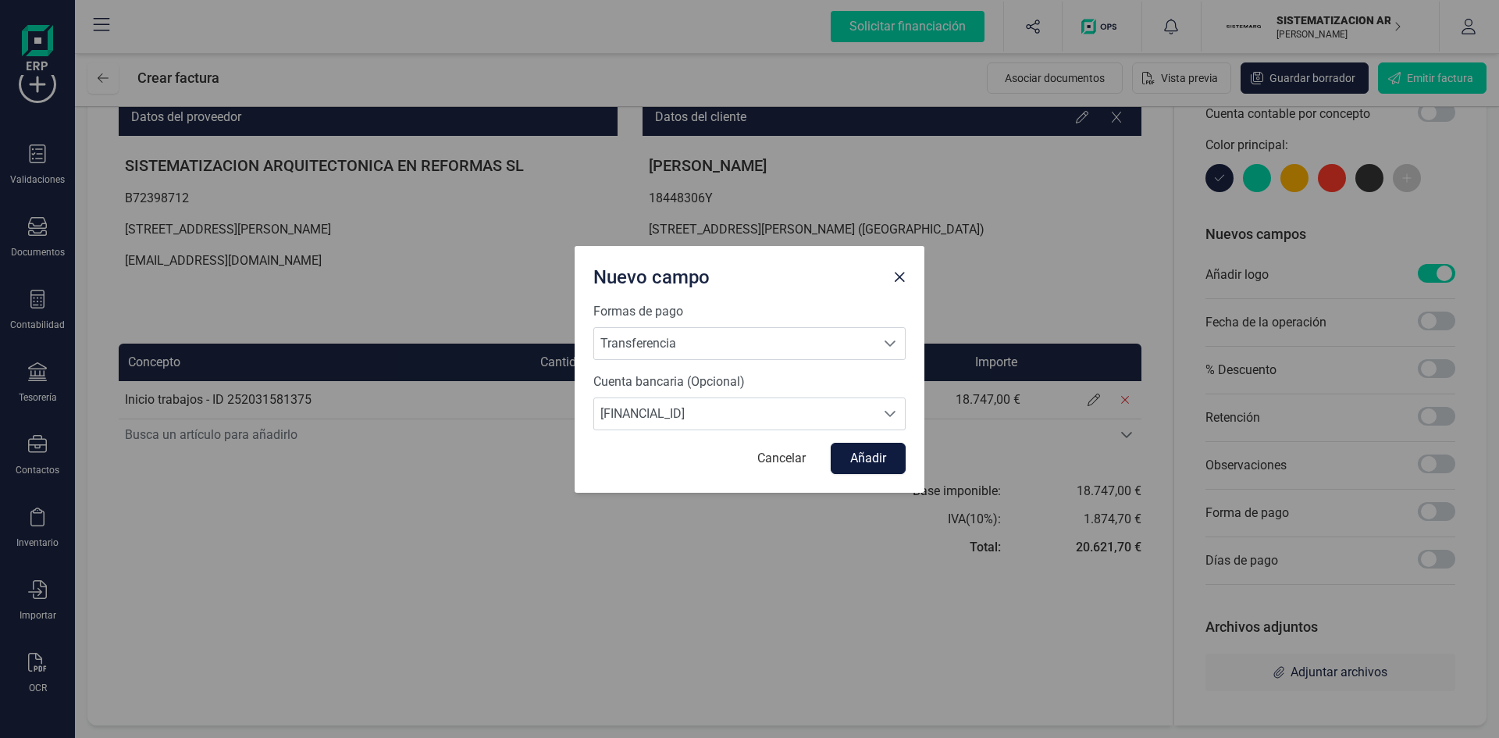
click at [873, 448] on button "Añadir" at bounding box center [868, 458] width 75 height 31
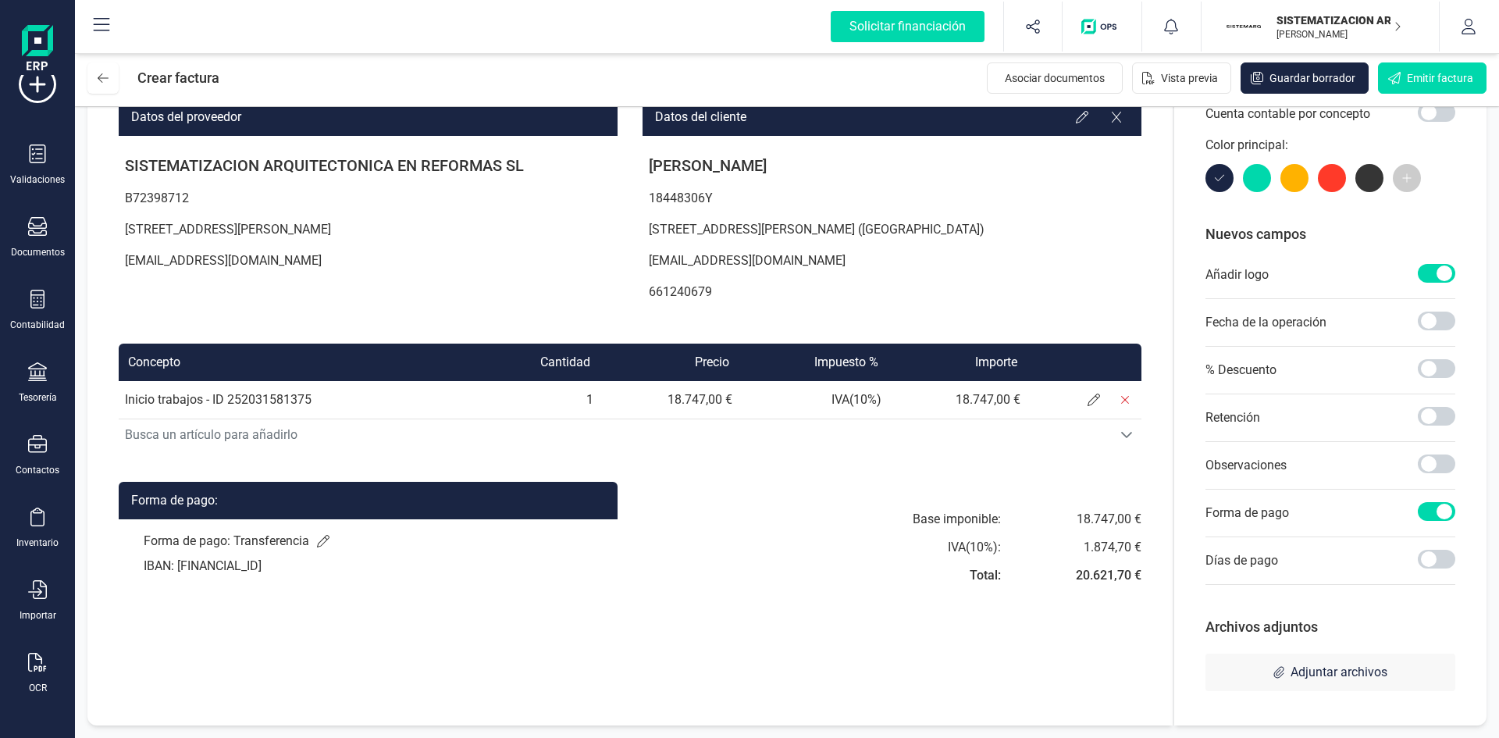
scroll to position [0, 0]
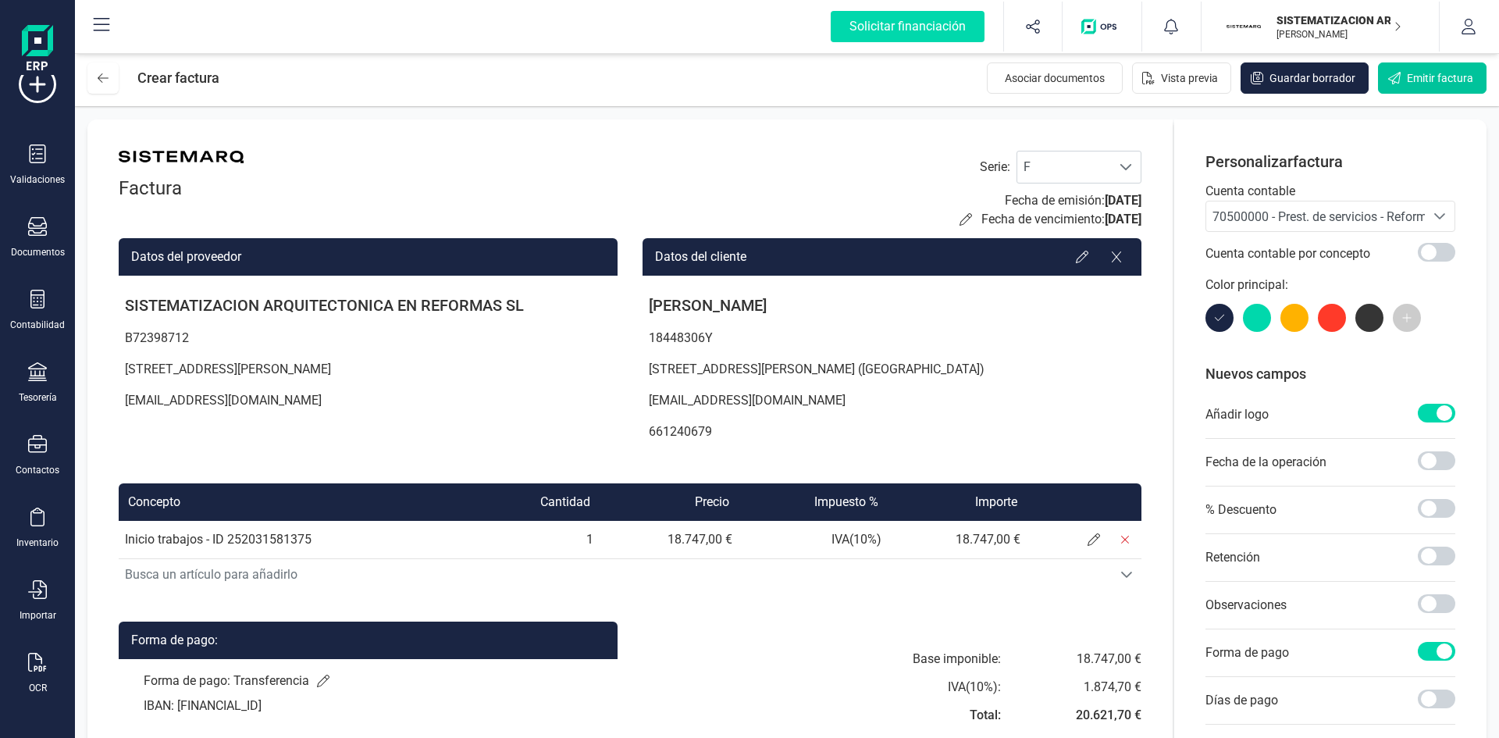
click at [1432, 81] on span "Emitir factura" at bounding box center [1440, 78] width 66 height 16
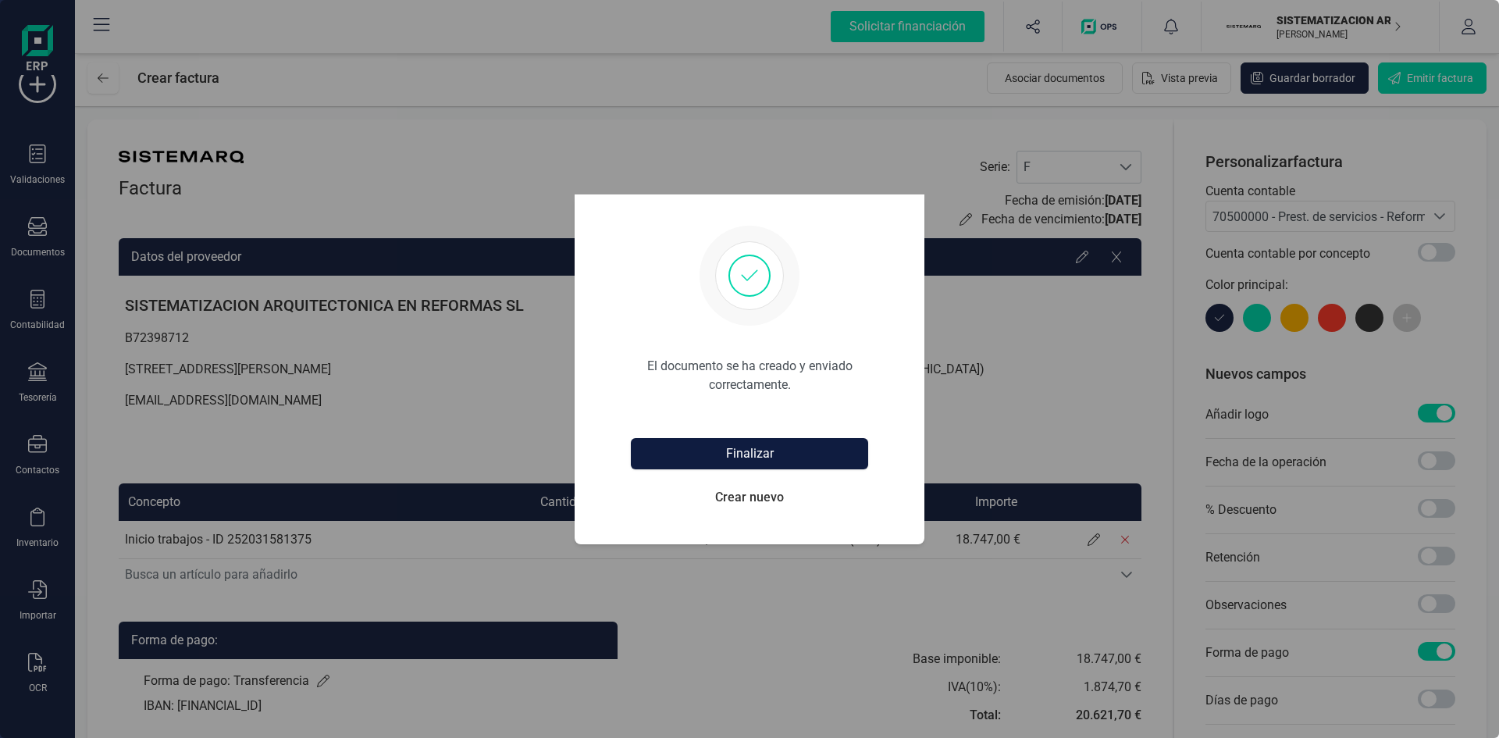
click at [780, 456] on button "Finalizar" at bounding box center [749, 453] width 237 height 31
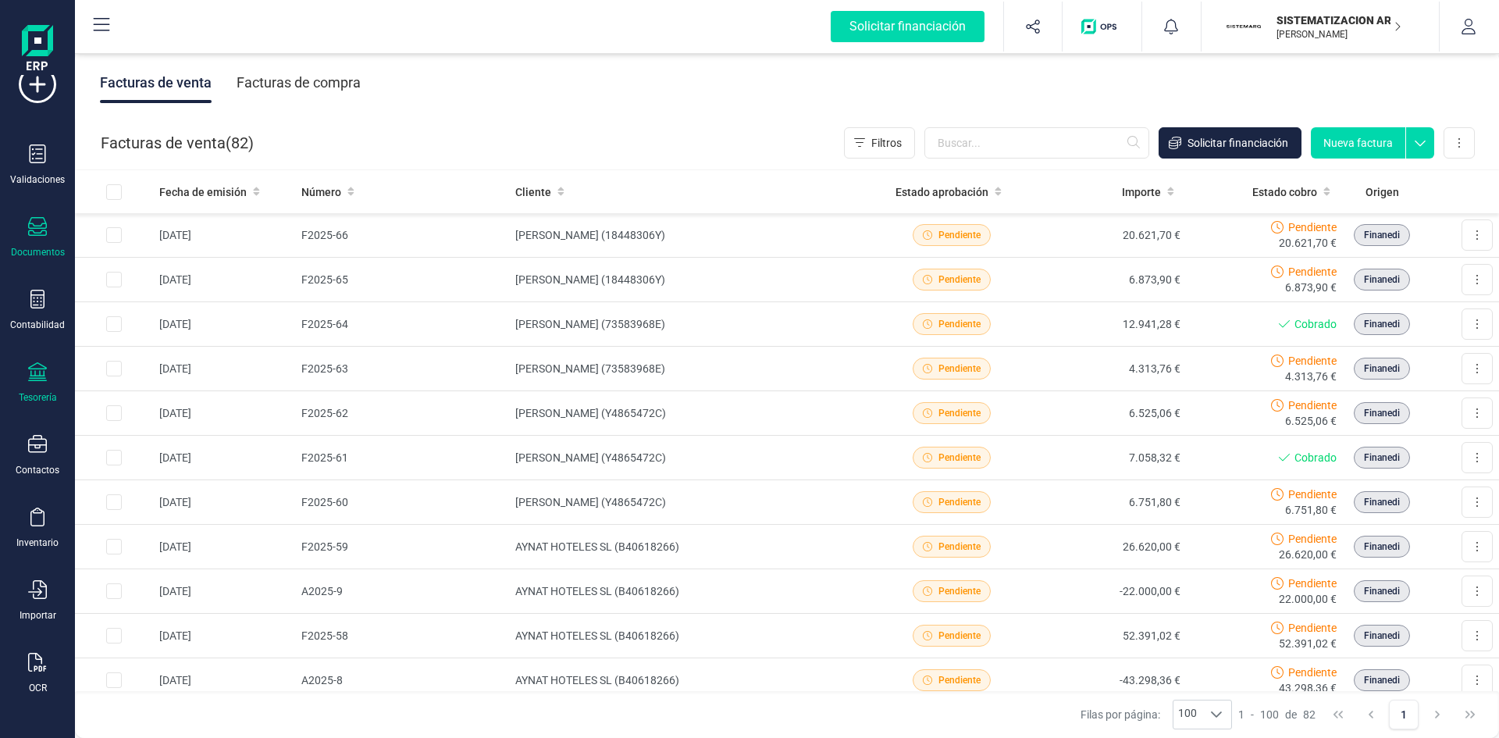
click at [50, 367] on div "Tesorería" at bounding box center [37, 382] width 62 height 41
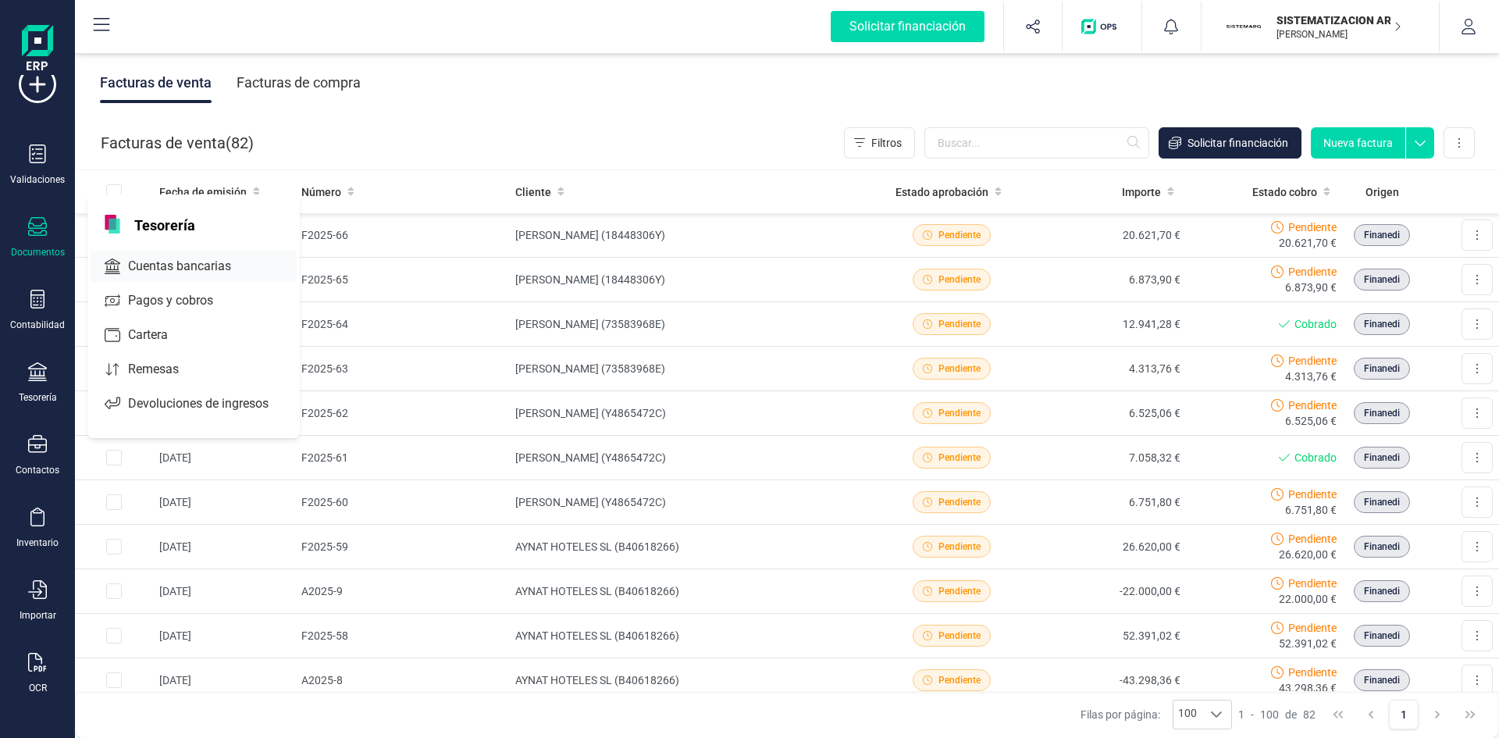
click at [183, 265] on span "Cuentas bancarias" at bounding box center [190, 266] width 137 height 19
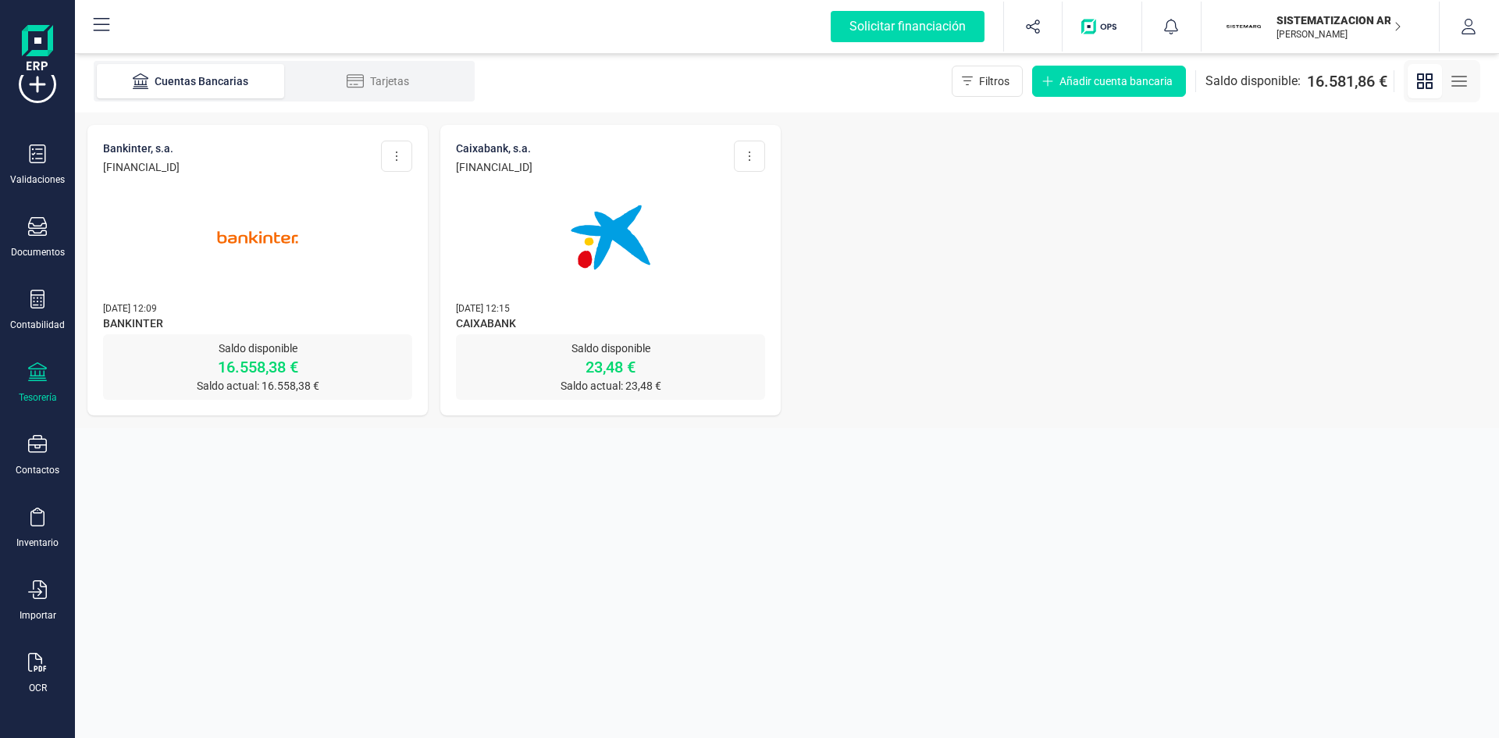
click at [262, 258] on img at bounding box center [257, 237] width 131 height 131
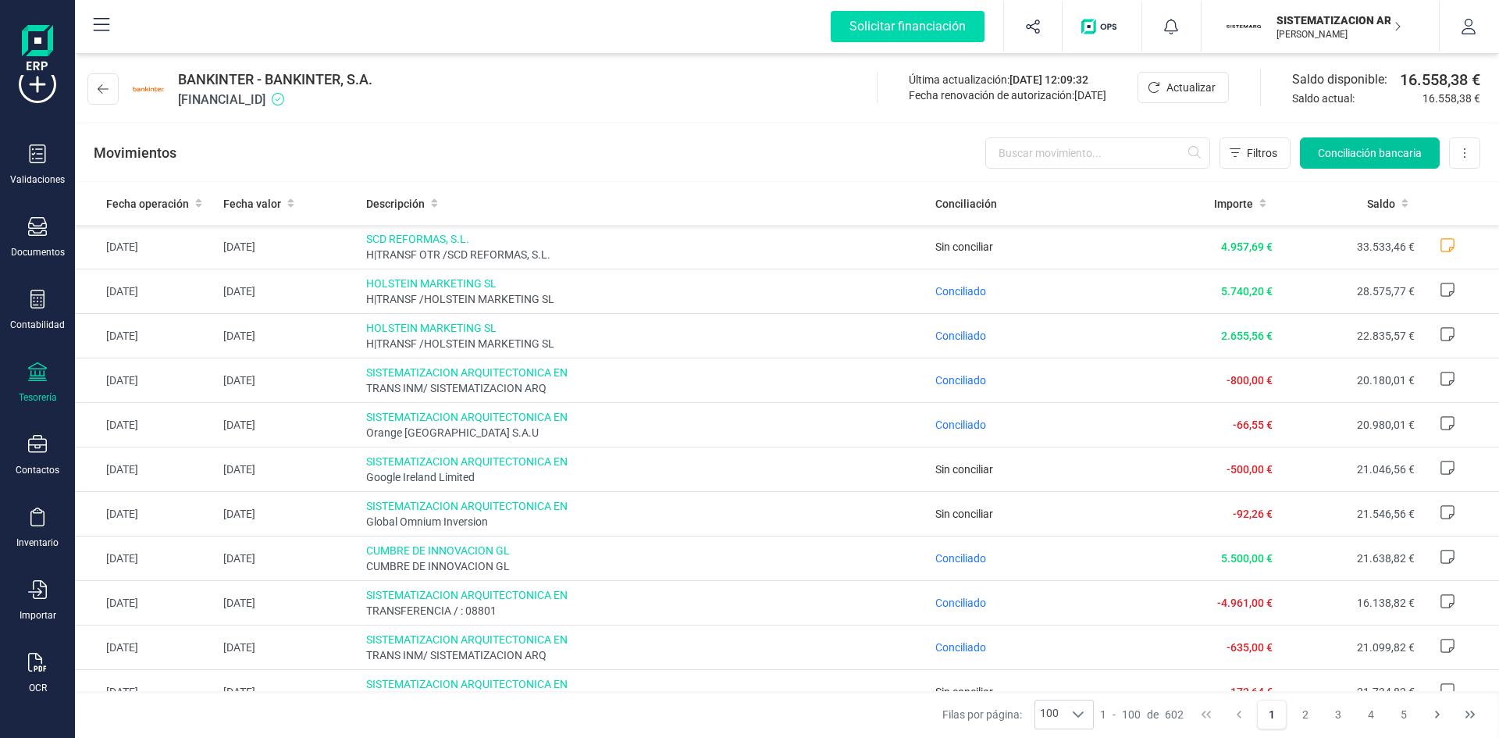
click at [1359, 168] on button "Conciliación bancaria" at bounding box center [1370, 152] width 140 height 31
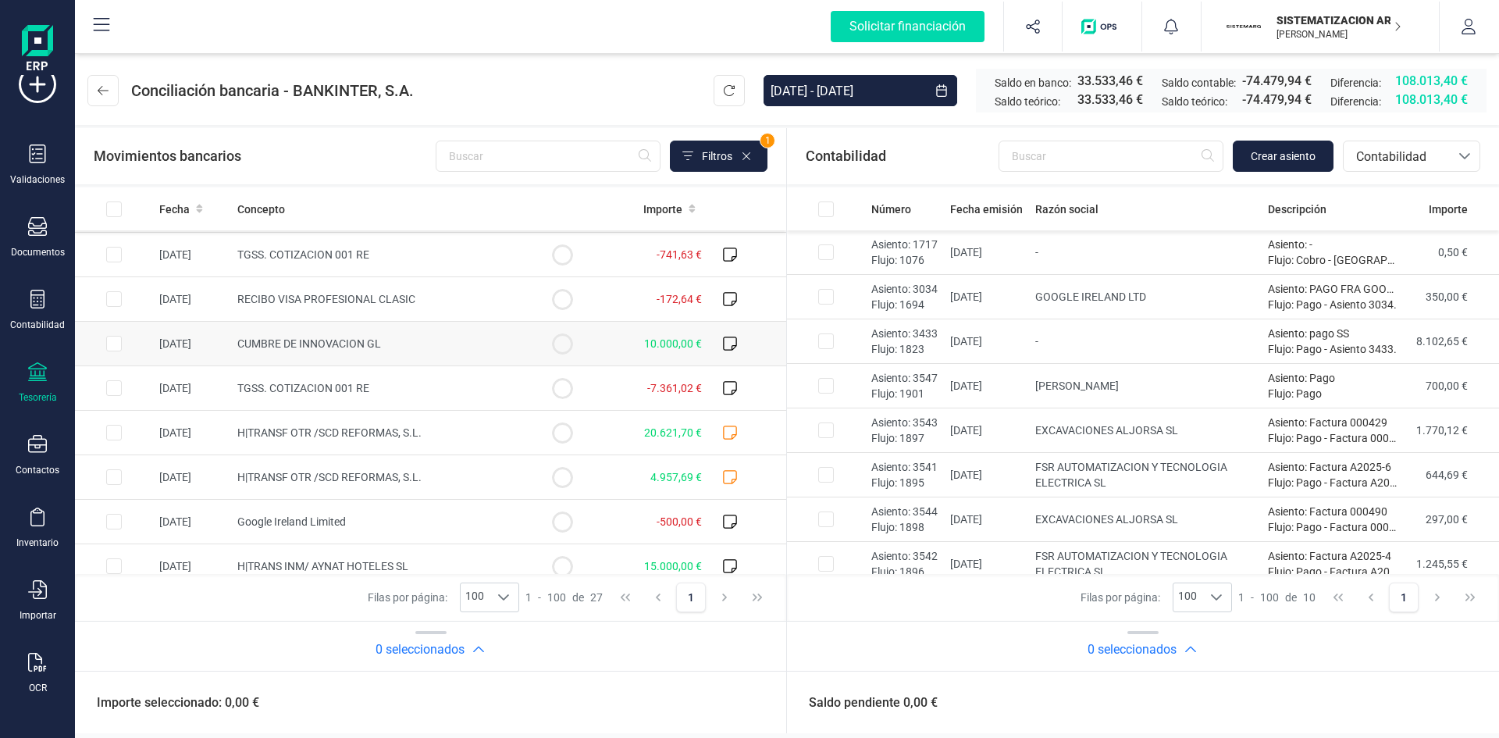
scroll to position [132, 0]
click at [130, 427] on td at bounding box center [114, 432] width 78 height 45
checkbox input "true"
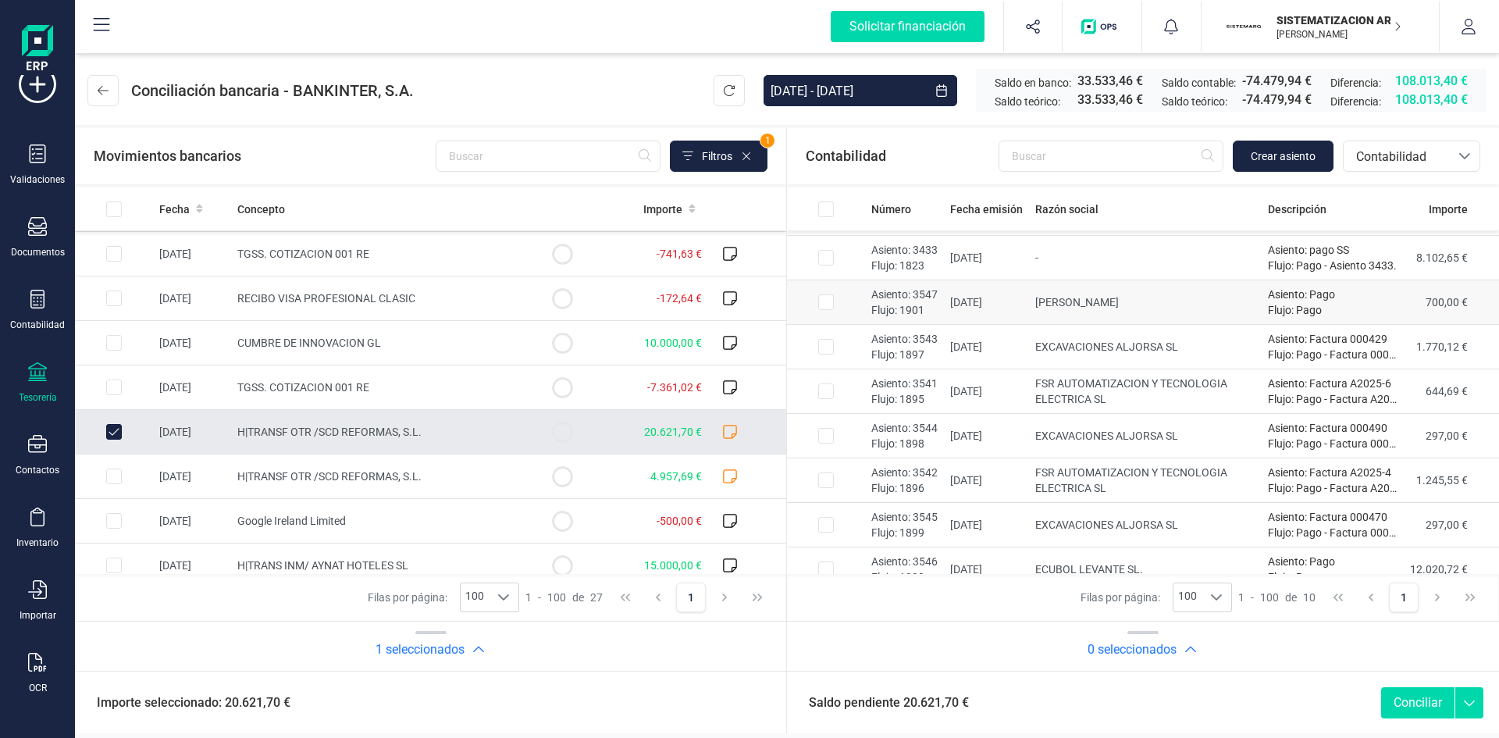
scroll to position [101, 0]
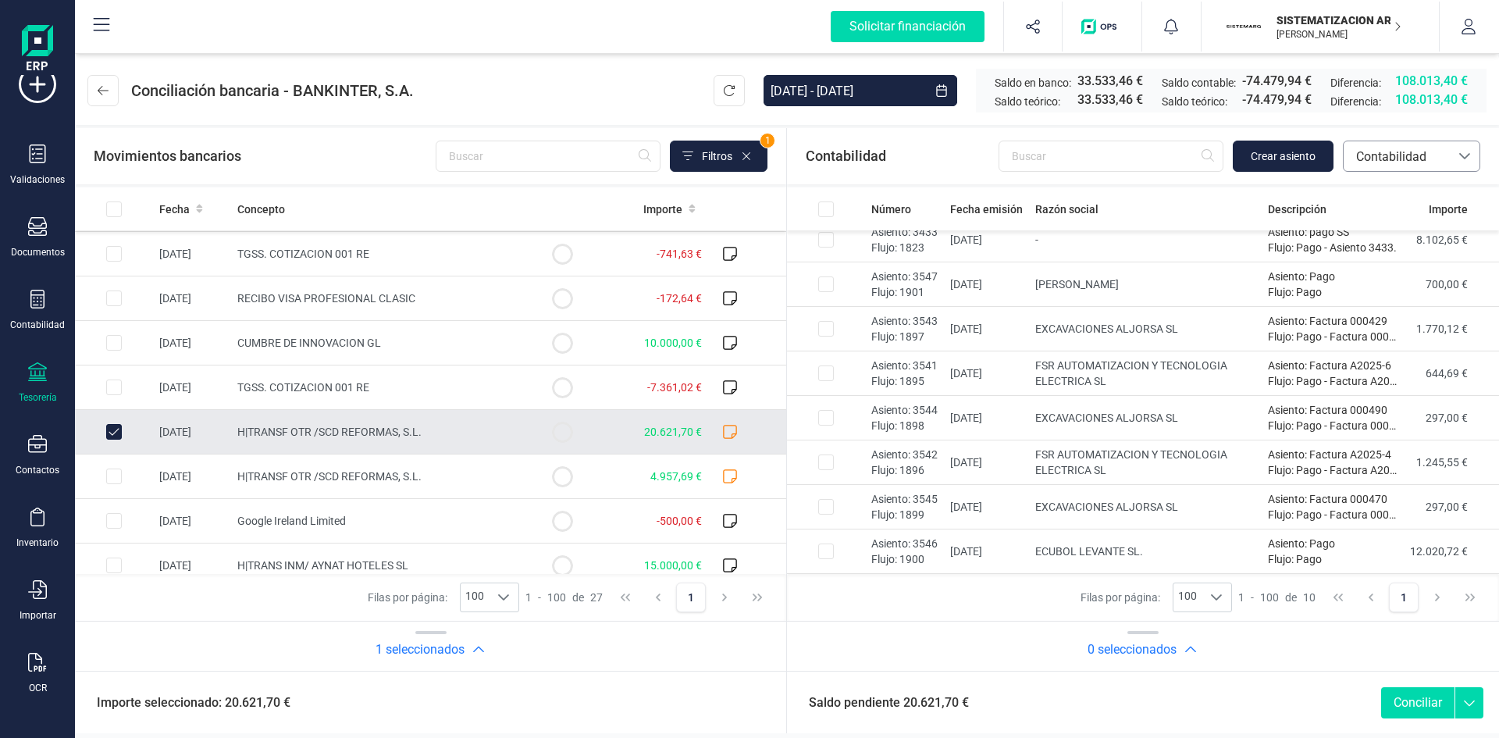
click at [1426, 158] on span "Contabilidad" at bounding box center [1397, 157] width 94 height 19
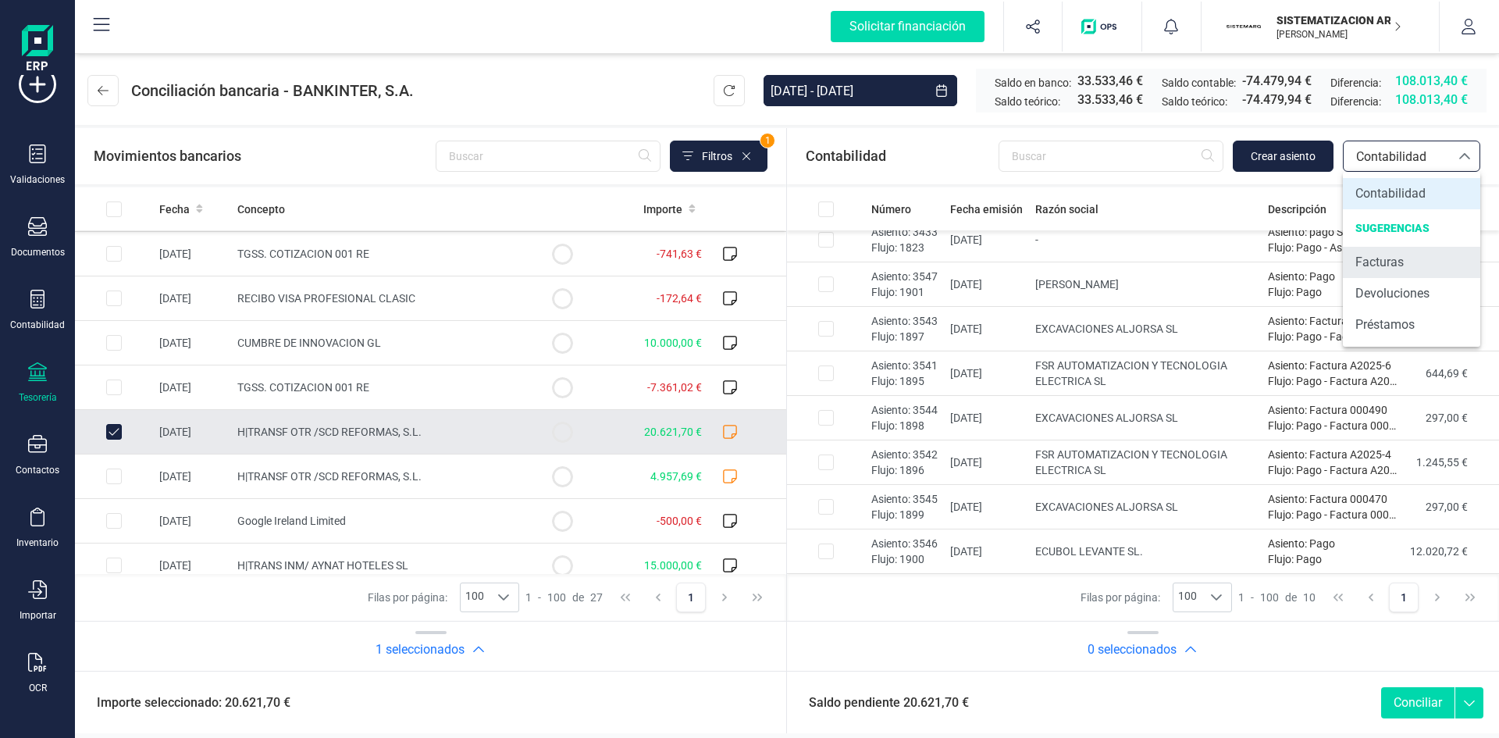
click at [1374, 265] on span "Facturas" at bounding box center [1379, 262] width 48 height 19
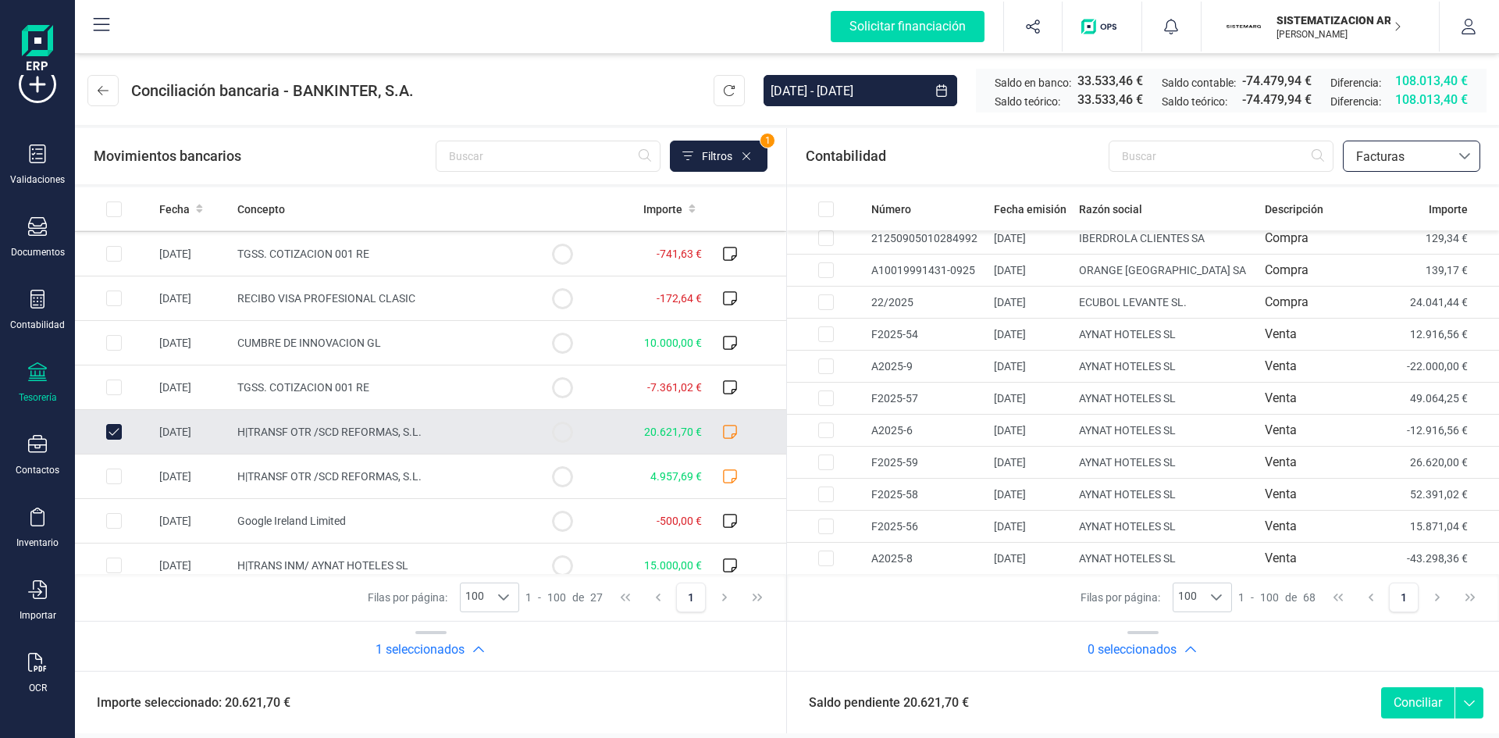
scroll to position [1933, 0]
click at [860, 545] on td at bounding box center [826, 558] width 78 height 32
checkbox input "true"
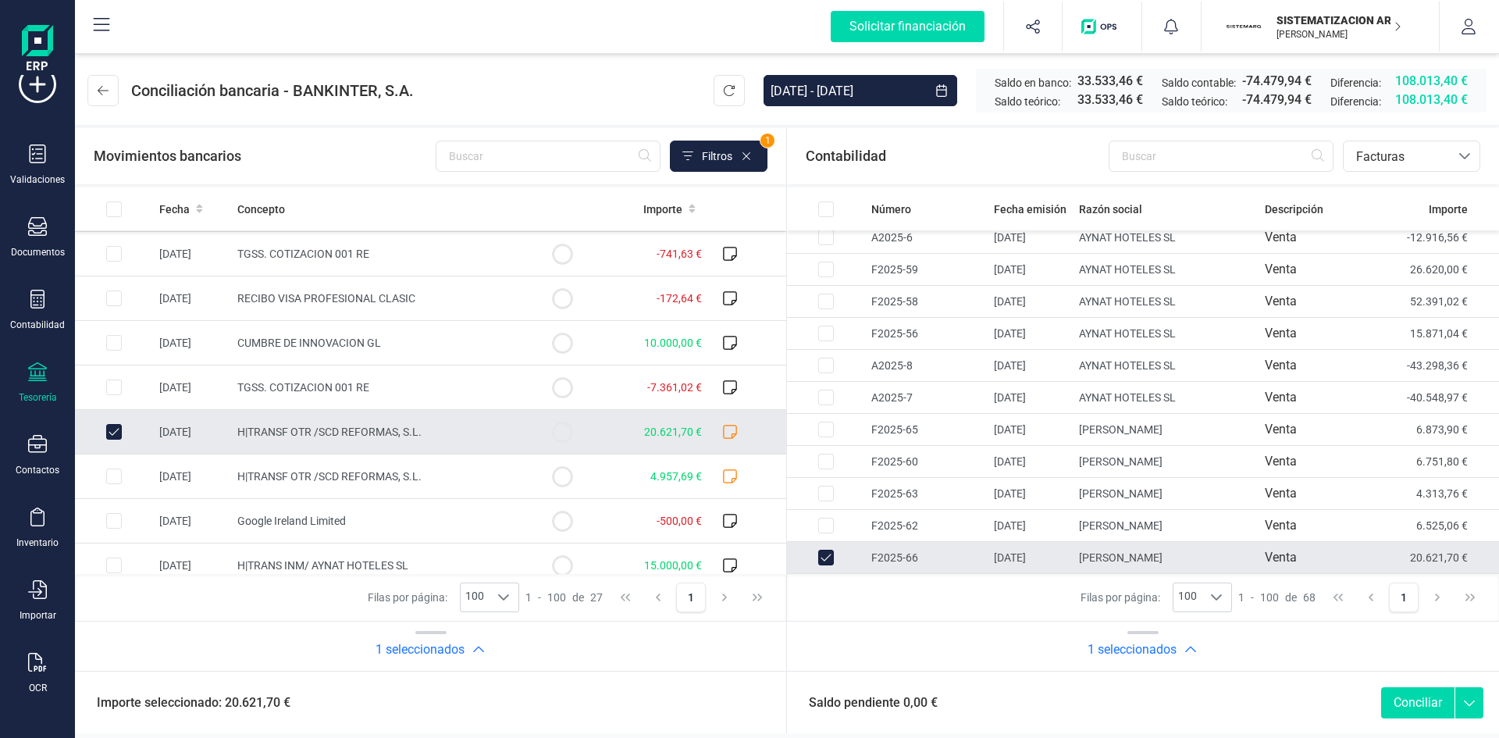
click at [1409, 691] on button "Conciliar" at bounding box center [1417, 702] width 73 height 31
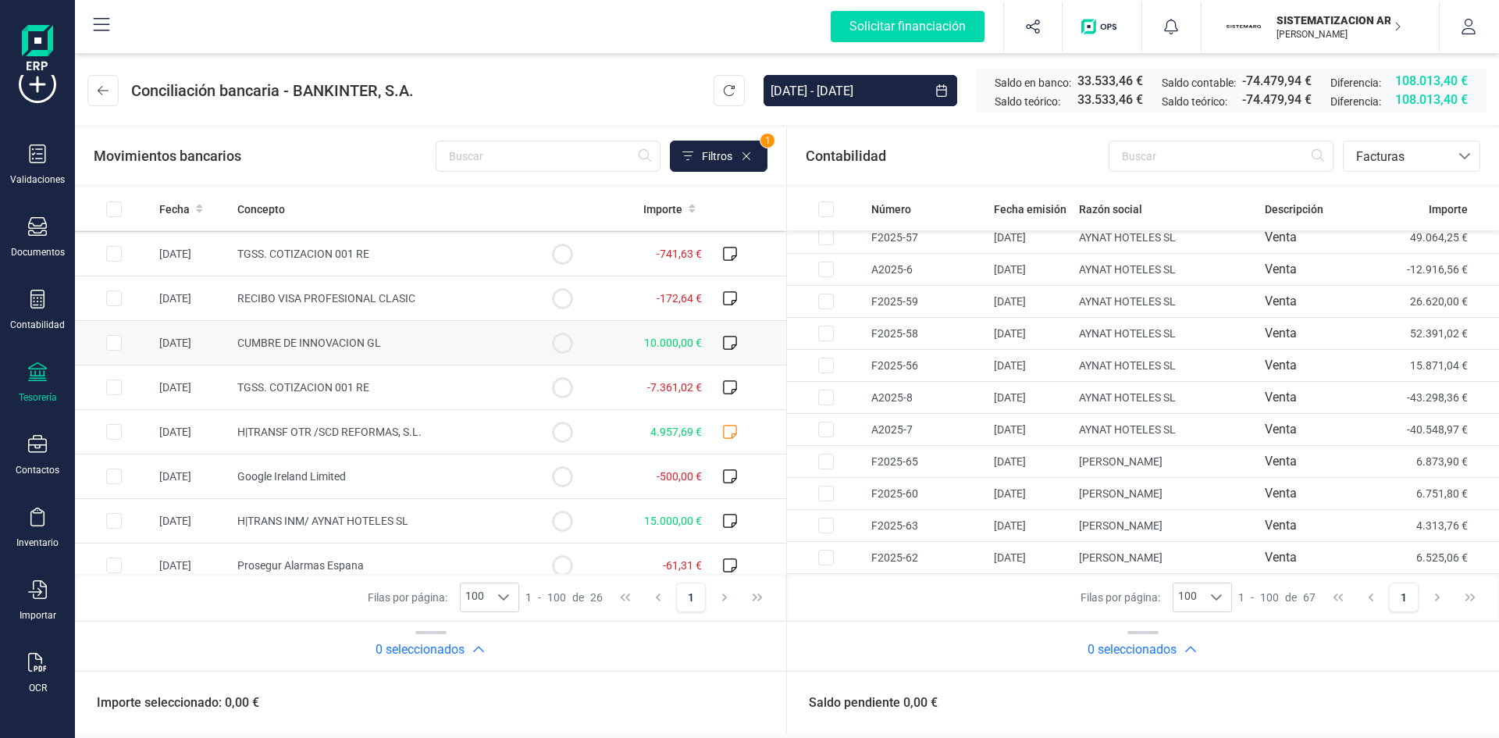
scroll to position [0, 0]
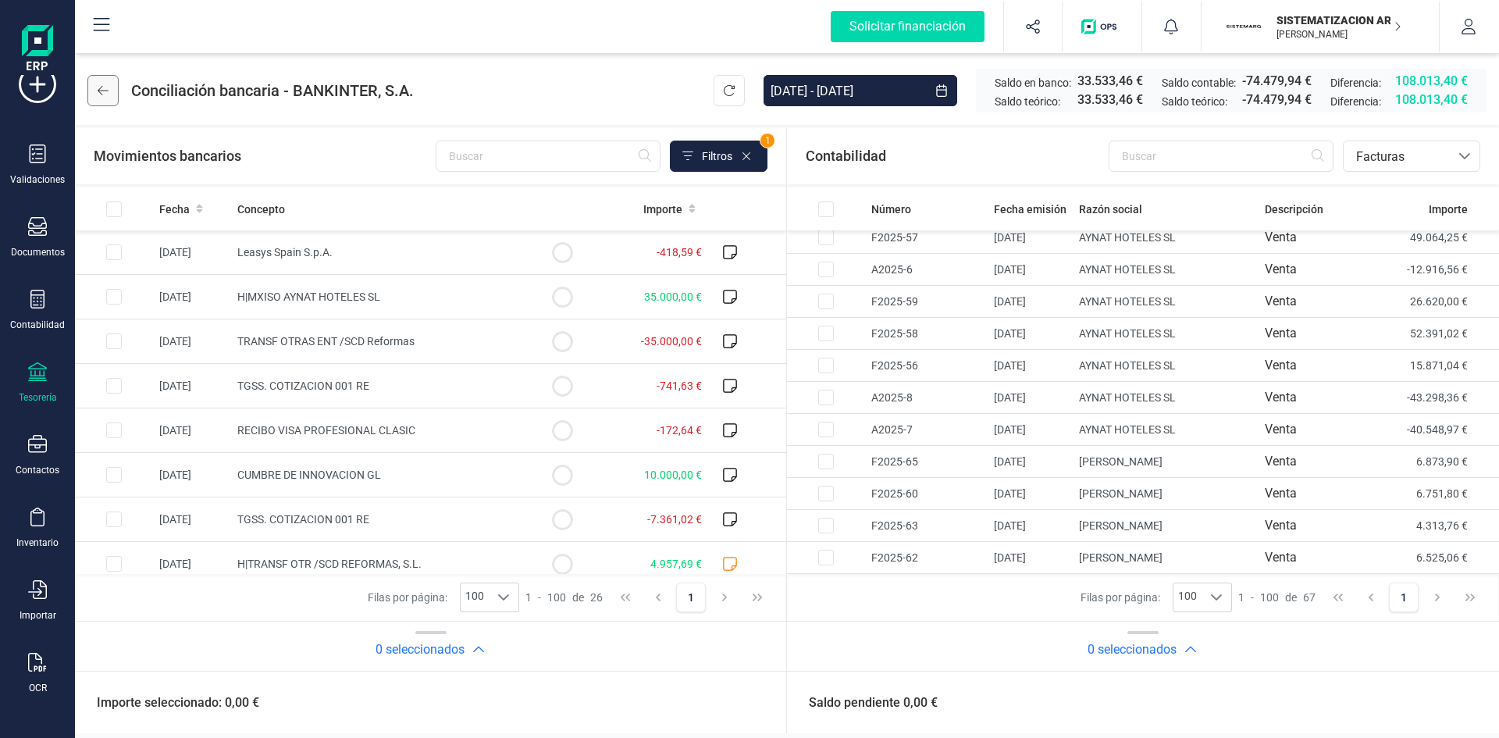
click at [99, 94] on icon at bounding box center [103, 90] width 11 height 12
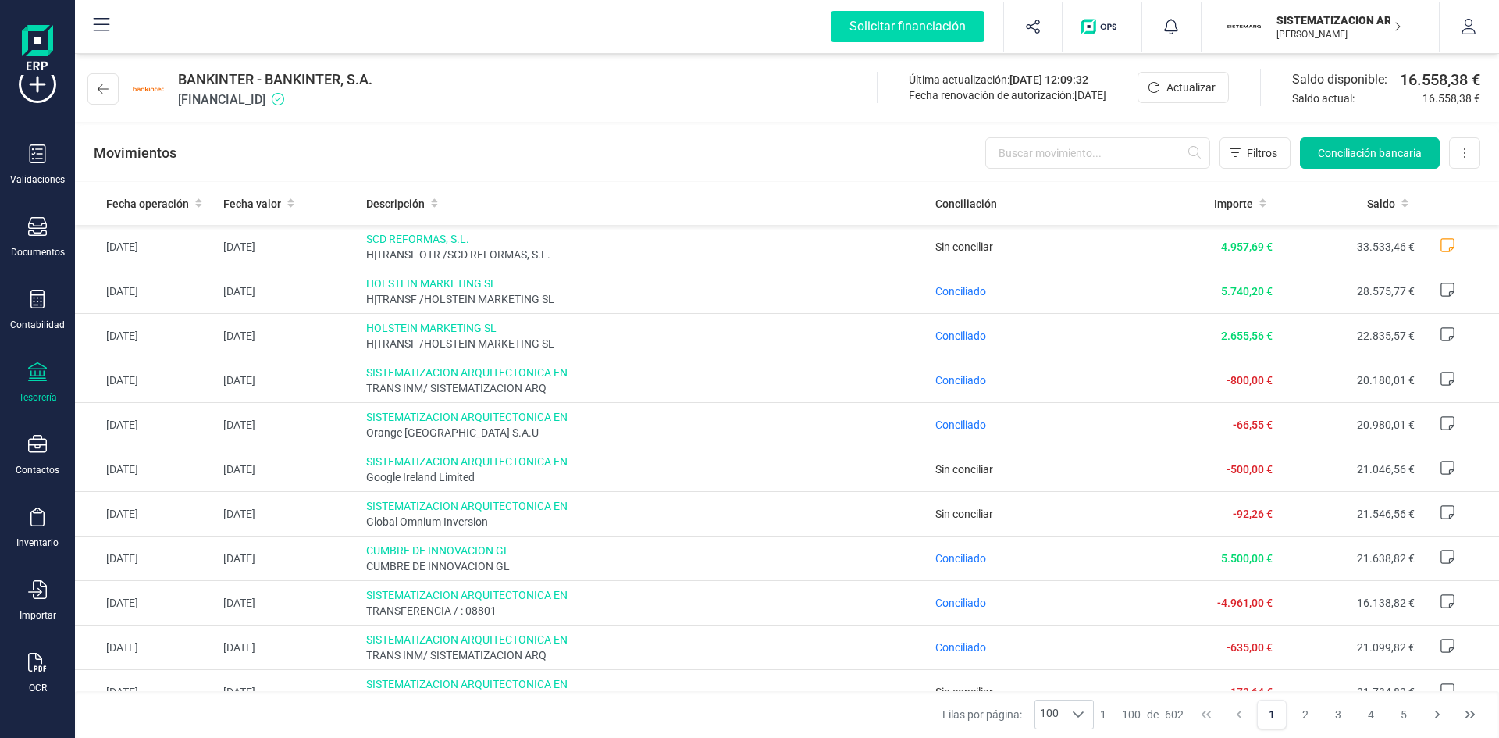
click at [1379, 155] on span "Conciliación bancaria" at bounding box center [1370, 153] width 104 height 16
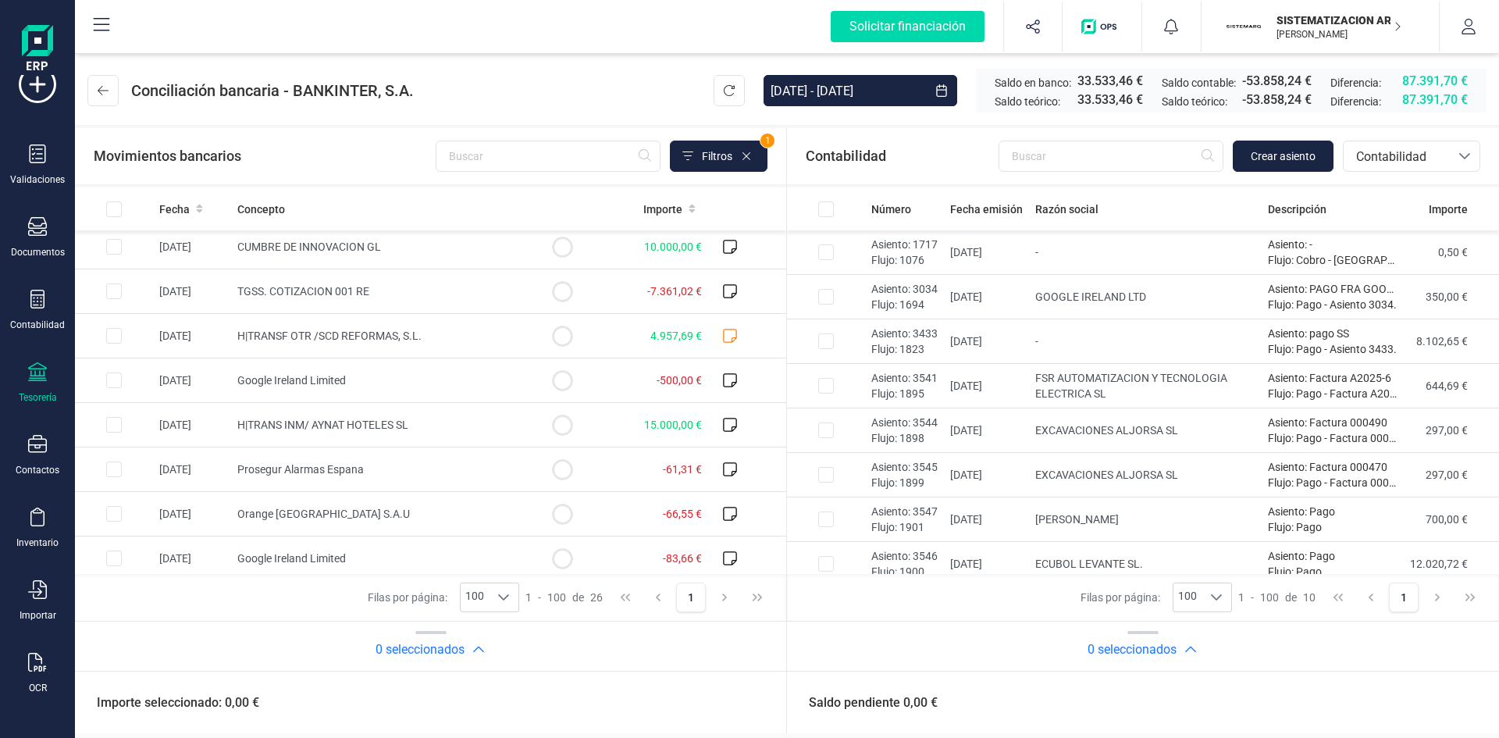
scroll to position [139, 0]
click at [724, 423] on icon at bounding box center [730, 425] width 16 height 16
checkbox input "true"
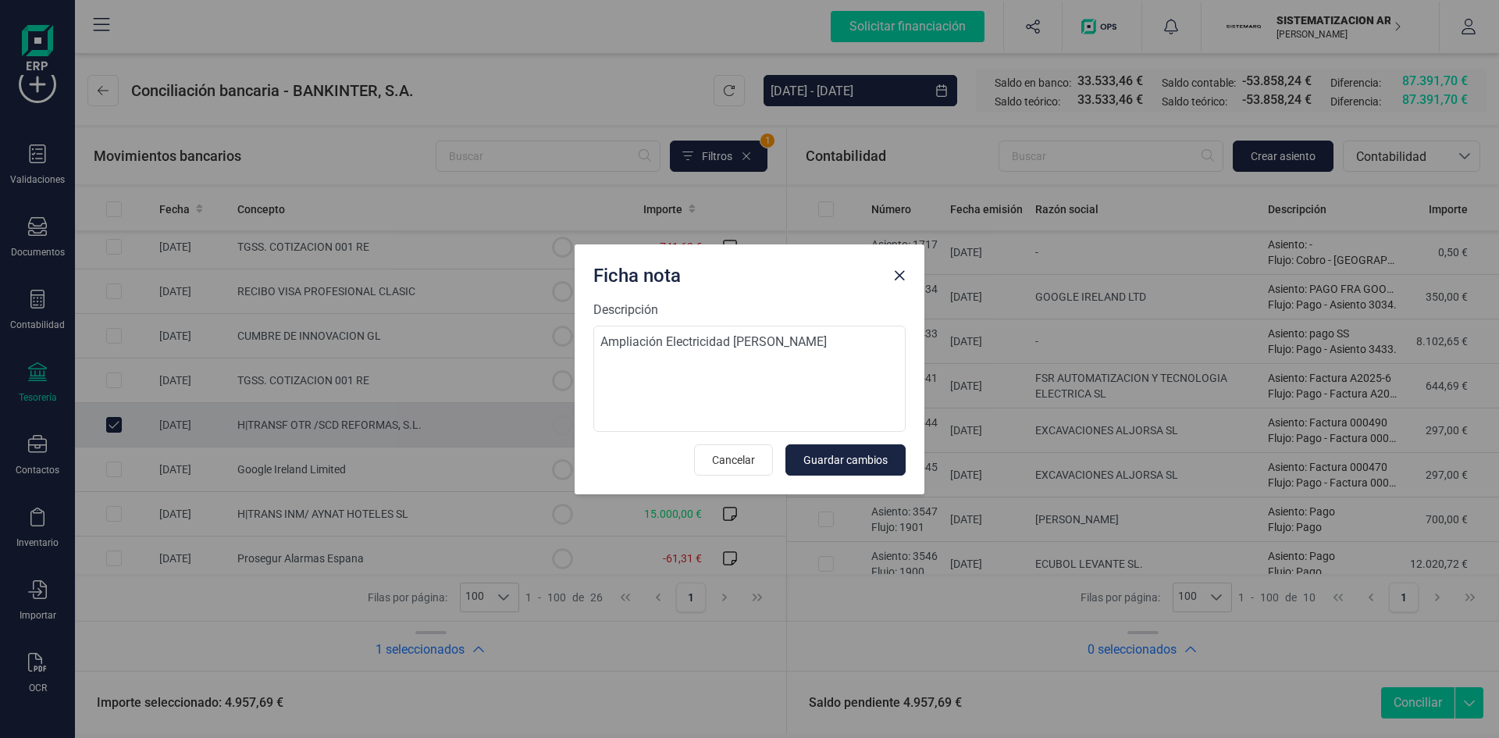
click at [901, 288] on div "Ficha nota" at bounding box center [750, 272] width 350 height 56
click at [896, 272] on span "Close" at bounding box center [899, 275] width 12 height 12
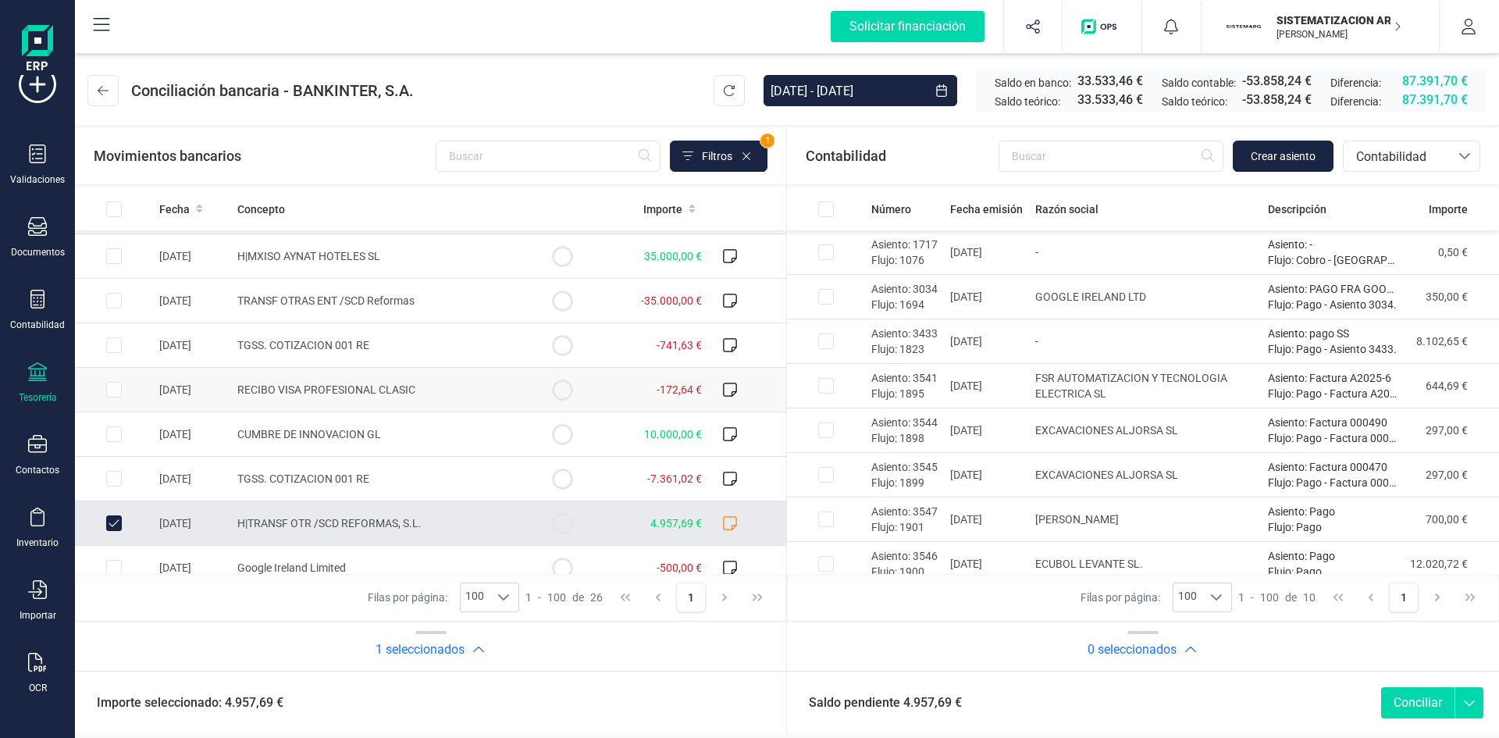
scroll to position [0, 0]
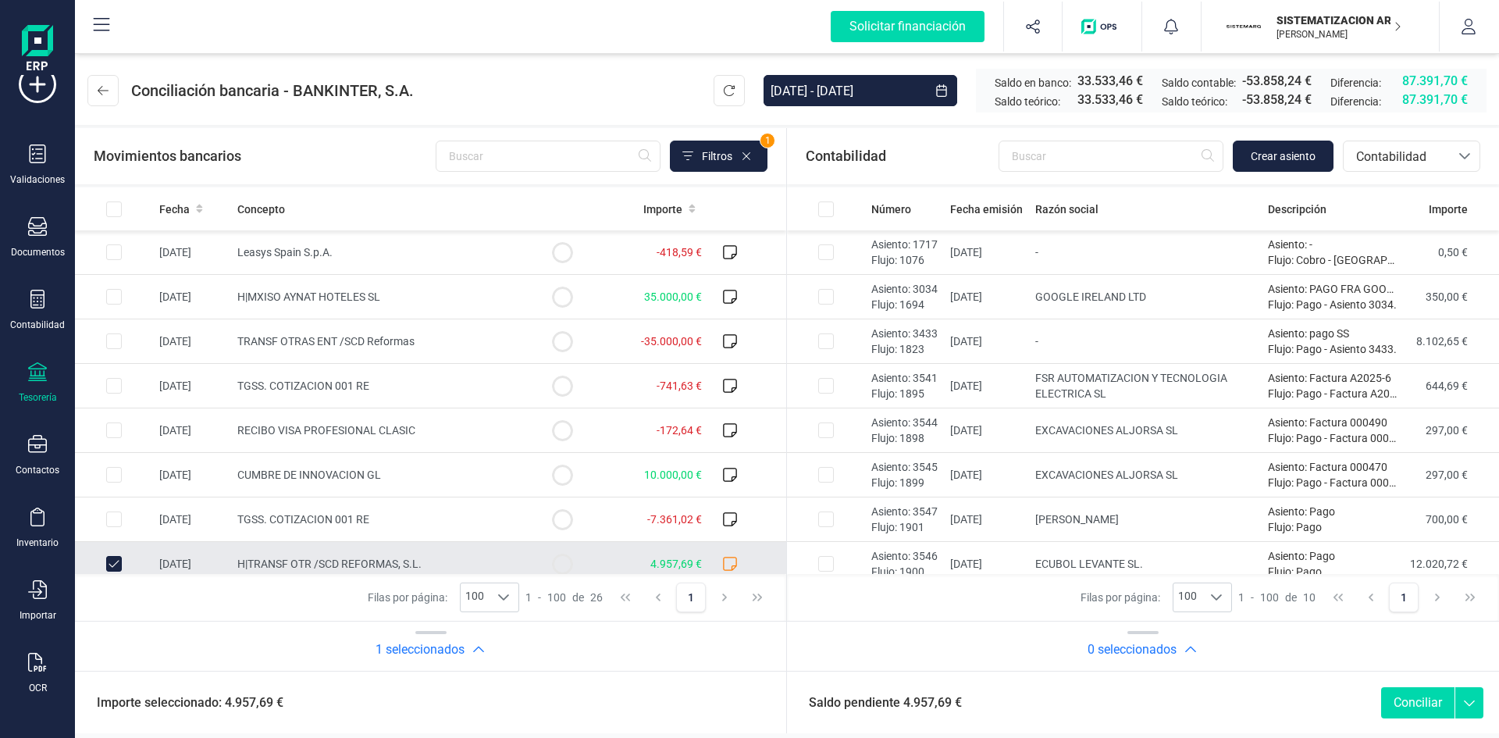
click at [23, 401] on div "Tesorería" at bounding box center [38, 397] width 38 height 12
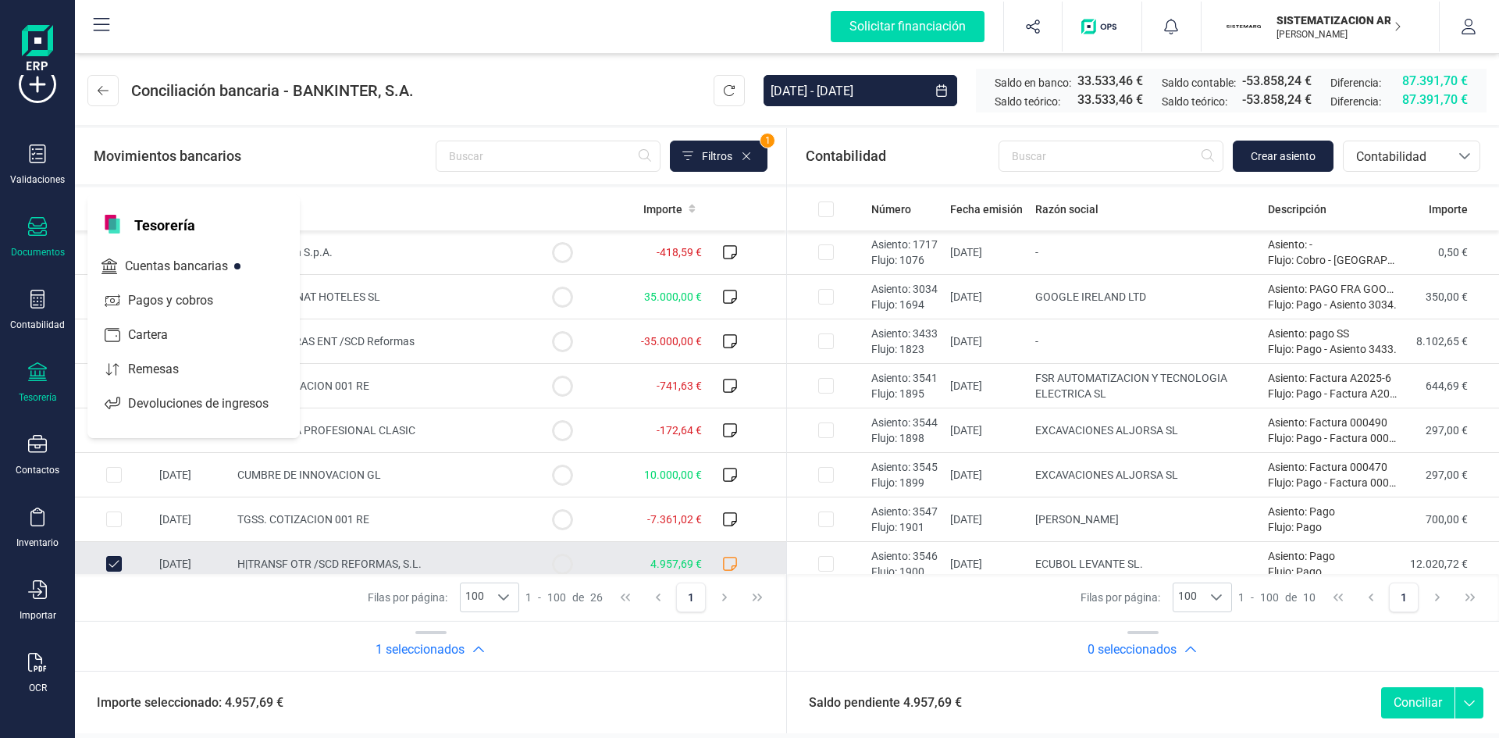
click at [49, 243] on div "Documentos" at bounding box center [37, 237] width 62 height 41
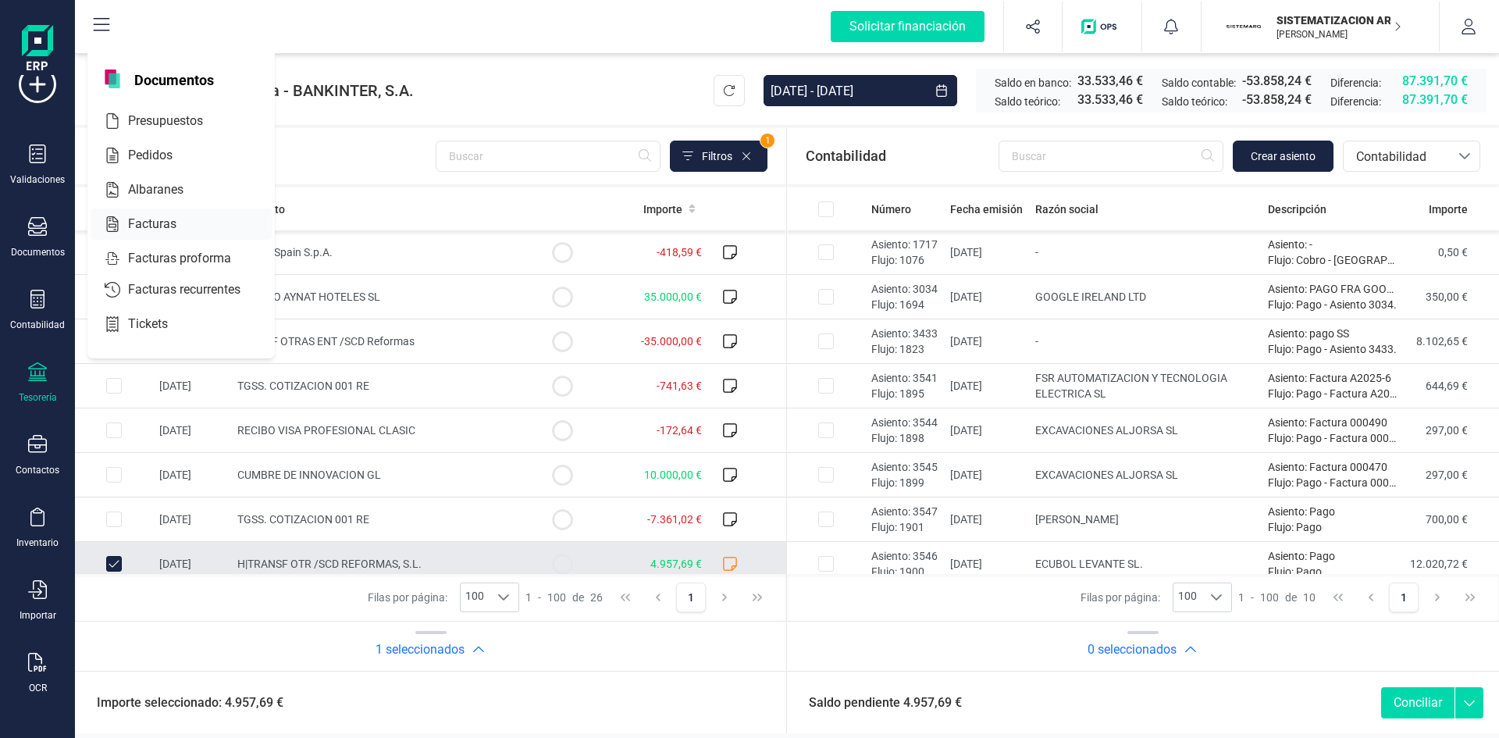
click at [150, 226] on span "Facturas" at bounding box center [163, 224] width 83 height 19
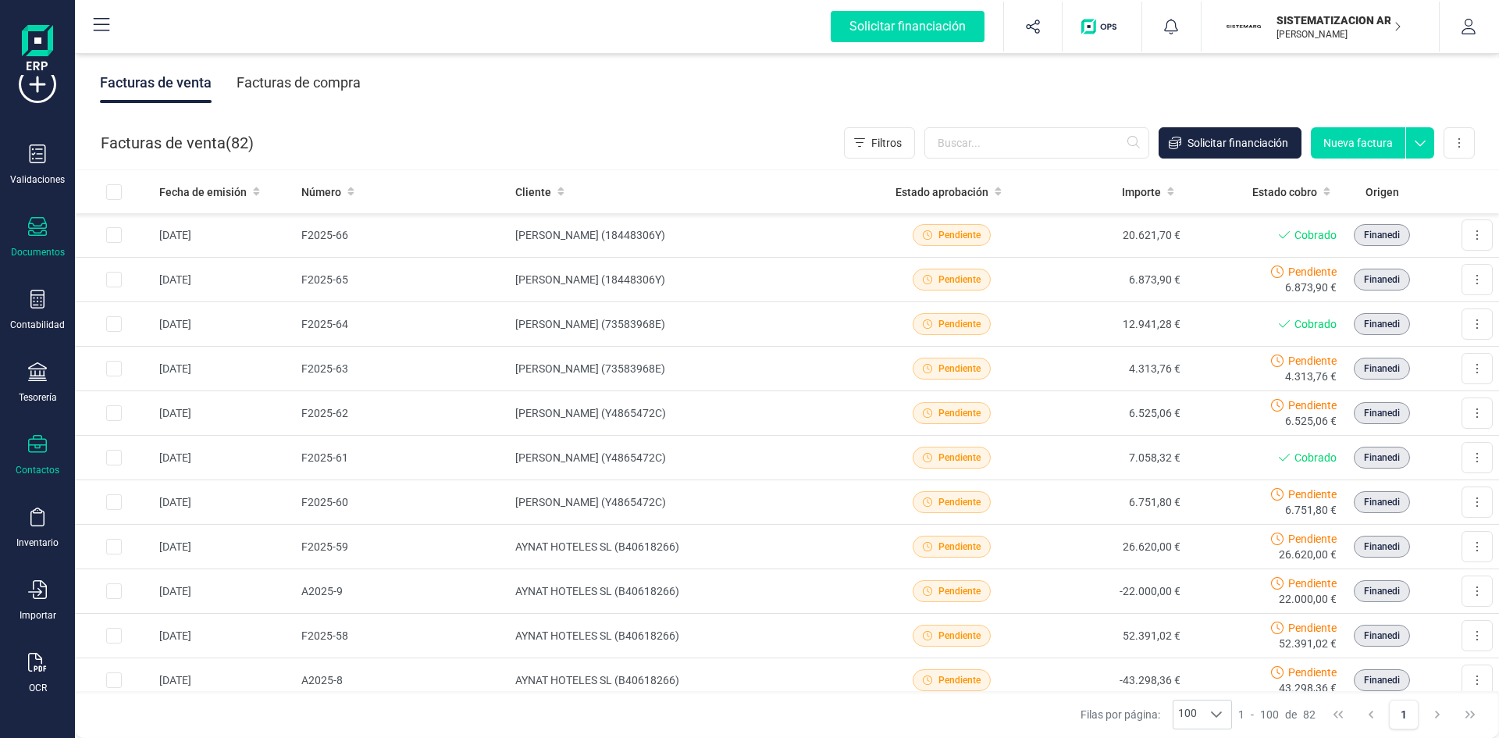
click at [37, 454] on div at bounding box center [37, 446] width 19 height 23
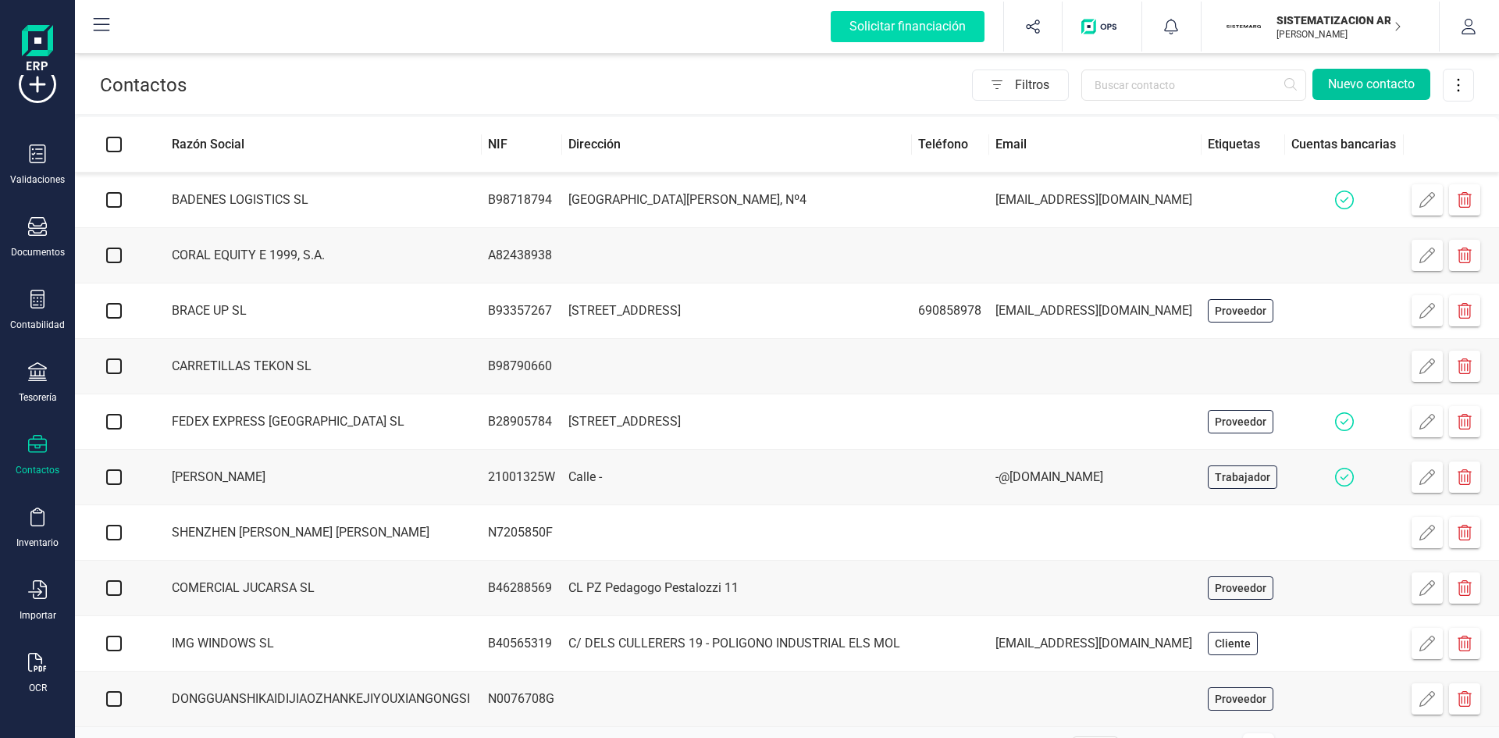
click at [1365, 85] on button "Nuevo contacto" at bounding box center [1371, 84] width 118 height 31
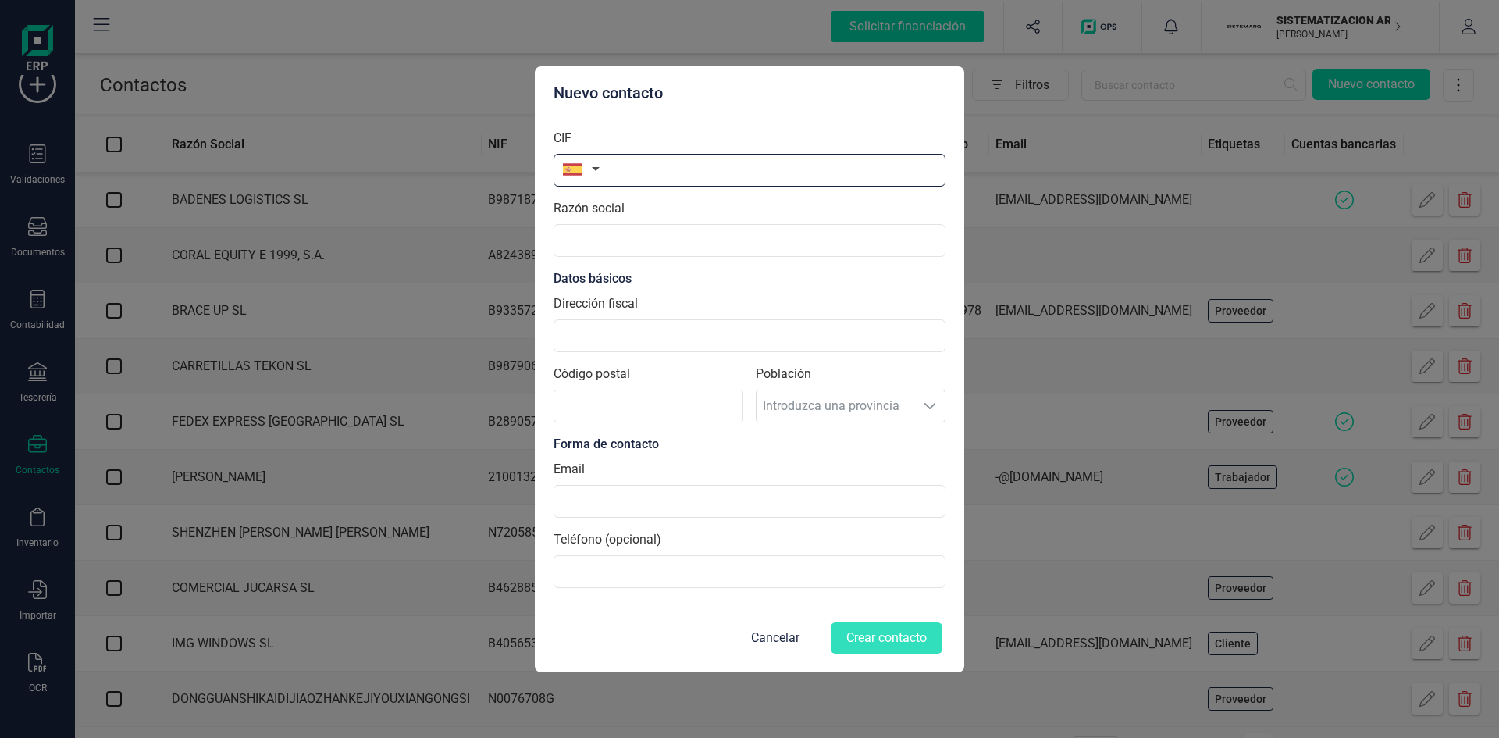
click at [741, 174] on input "text" at bounding box center [750, 170] width 392 height 33
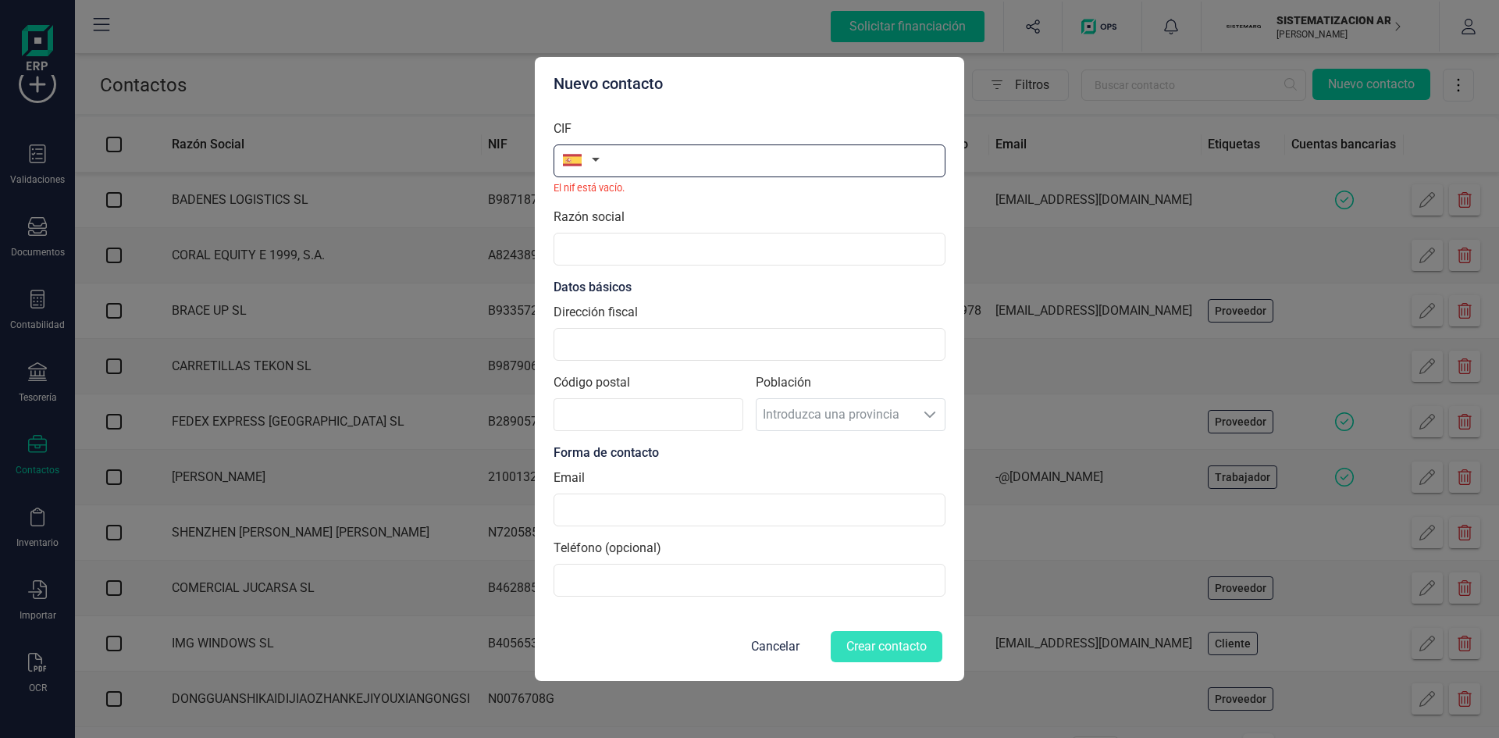
click at [646, 166] on input "text" at bounding box center [750, 160] width 392 height 33
type input "AS626721"
click at [571, 256] on input "text" at bounding box center [750, 249] width 392 height 33
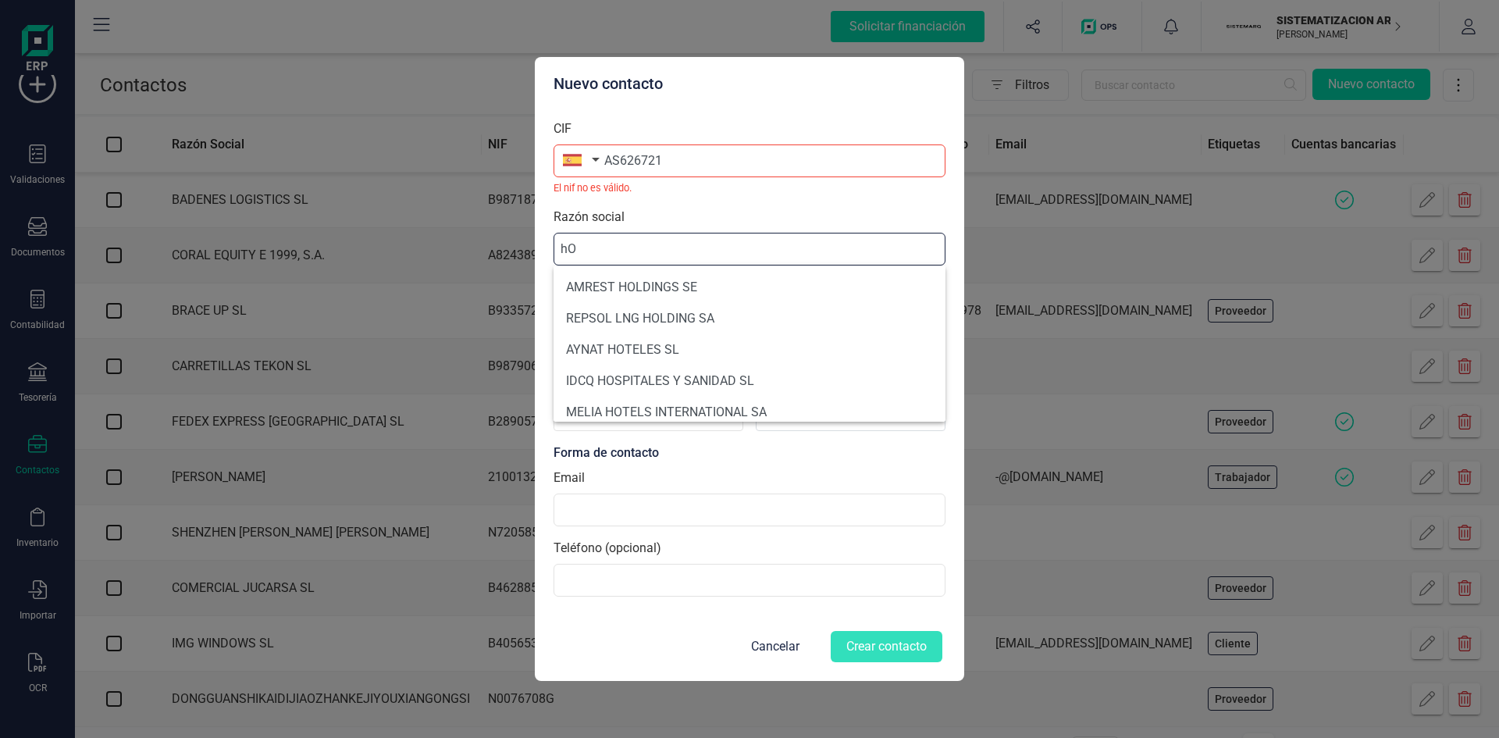
type input "h"
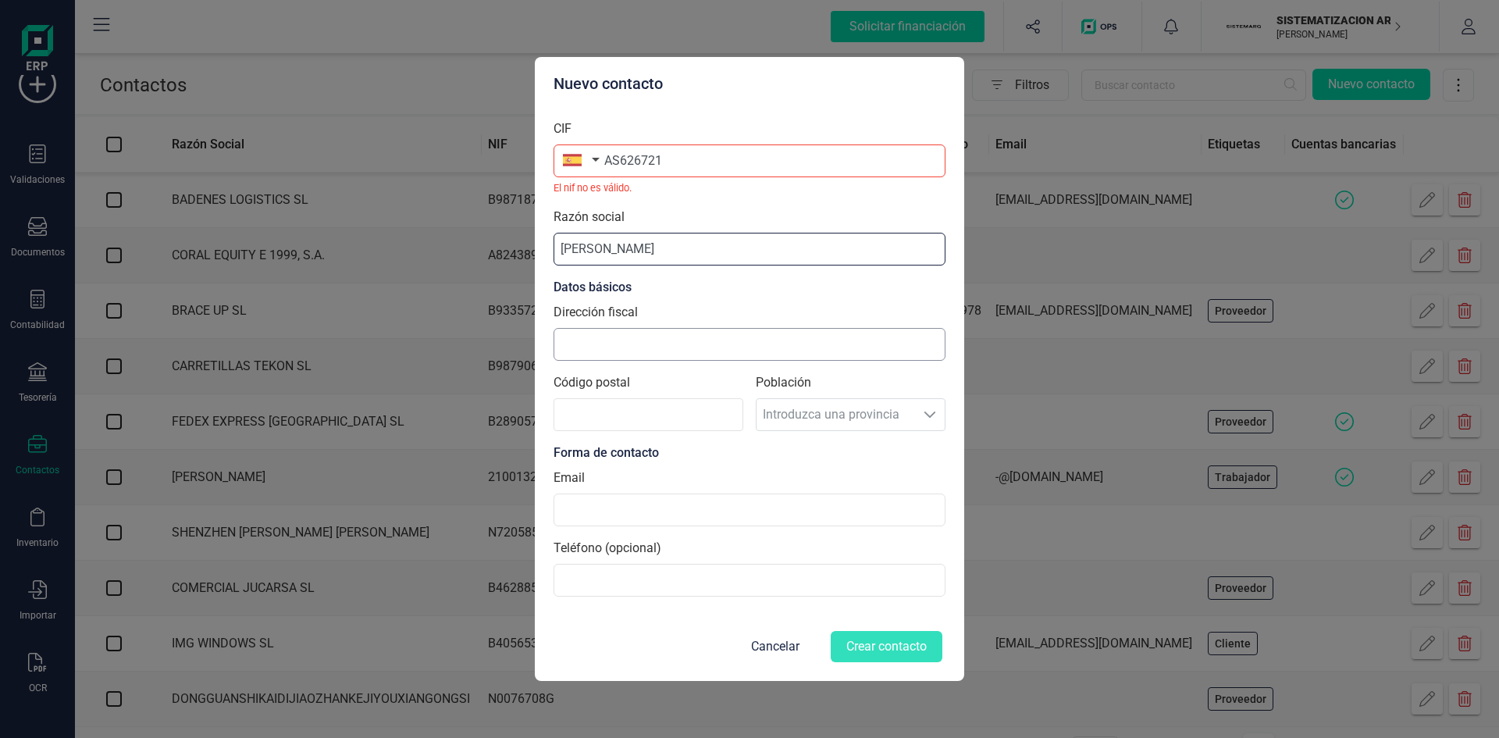
type input "John Paul Chin Yao"
click at [648, 347] on input "Dirección fiscal" at bounding box center [750, 344] width 392 height 33
click at [686, 337] on input "Caligary" at bounding box center [750, 344] width 392 height 33
type input "Caligary"
click at [823, 418] on div "Población Introduzca una provincia Introduzca una provincia" at bounding box center [851, 408] width 190 height 70
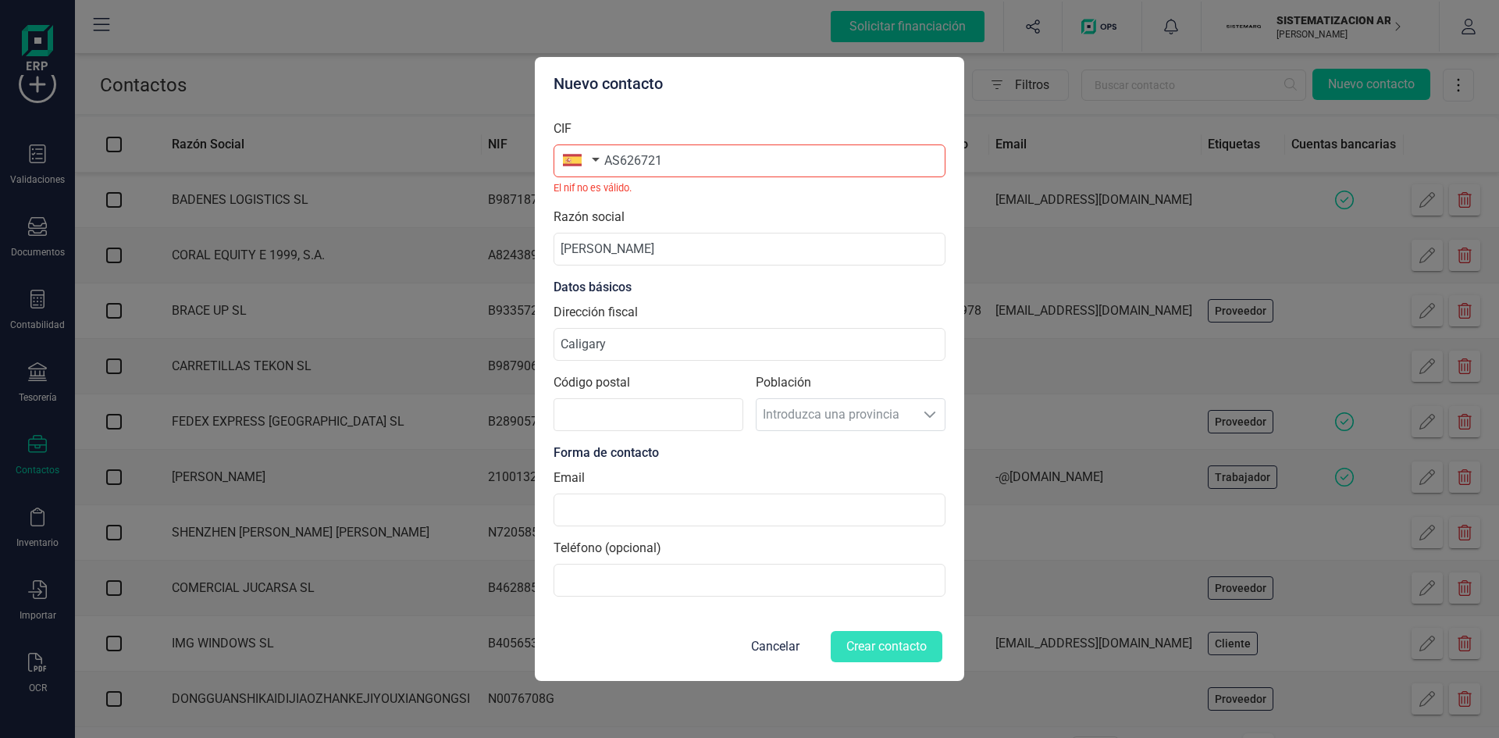
click at [857, 418] on div "Población Introduzca una provincia Introduzca una provincia" at bounding box center [851, 408] width 190 height 70
click at [926, 411] on div "Población Introduzca una provincia Introduzca una provincia" at bounding box center [851, 408] width 190 height 70
click at [690, 407] on input "Código postal" at bounding box center [649, 414] width 190 height 33
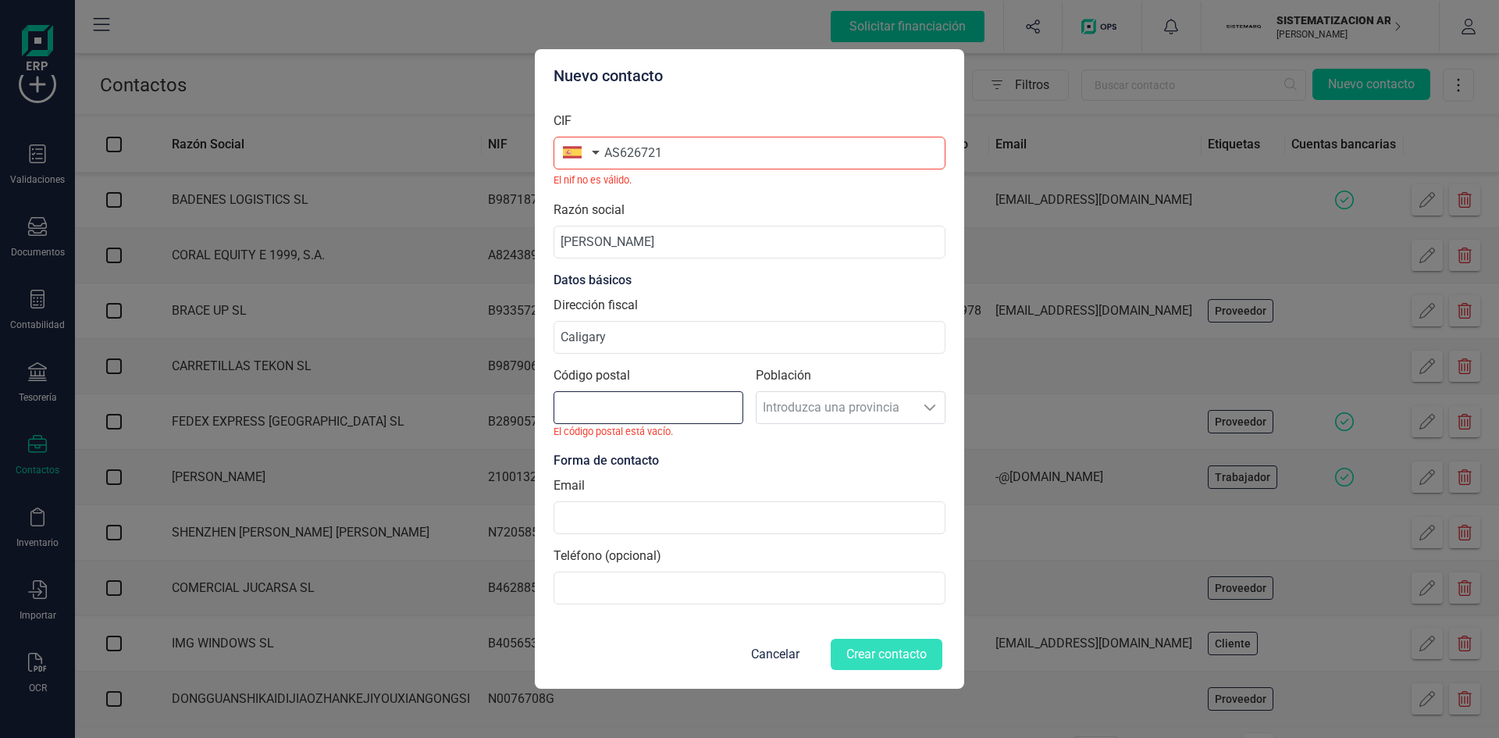
click at [612, 403] on input "Código postal" at bounding box center [649, 407] width 190 height 33
type input "46007"
type input "admin@sistemarq.com"
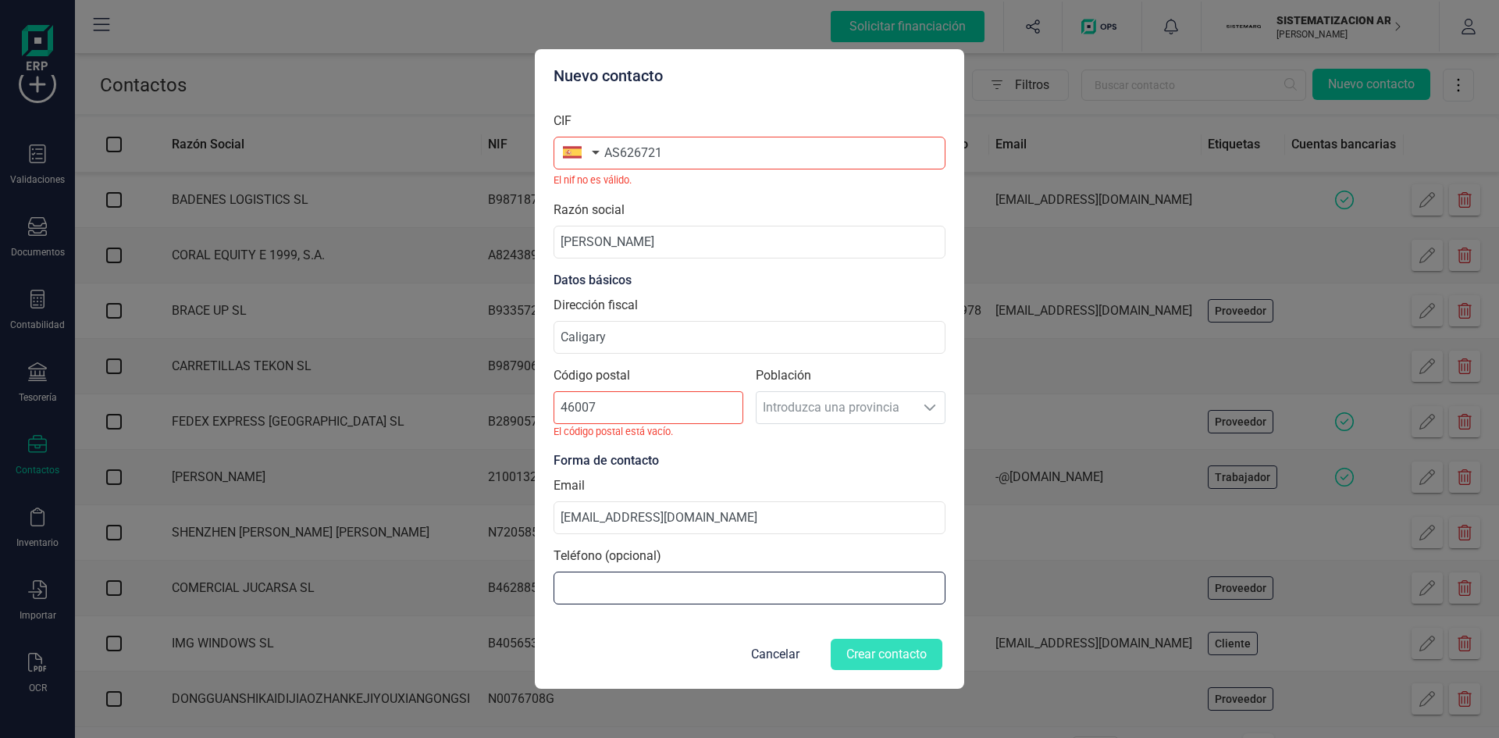
type input "661240679"
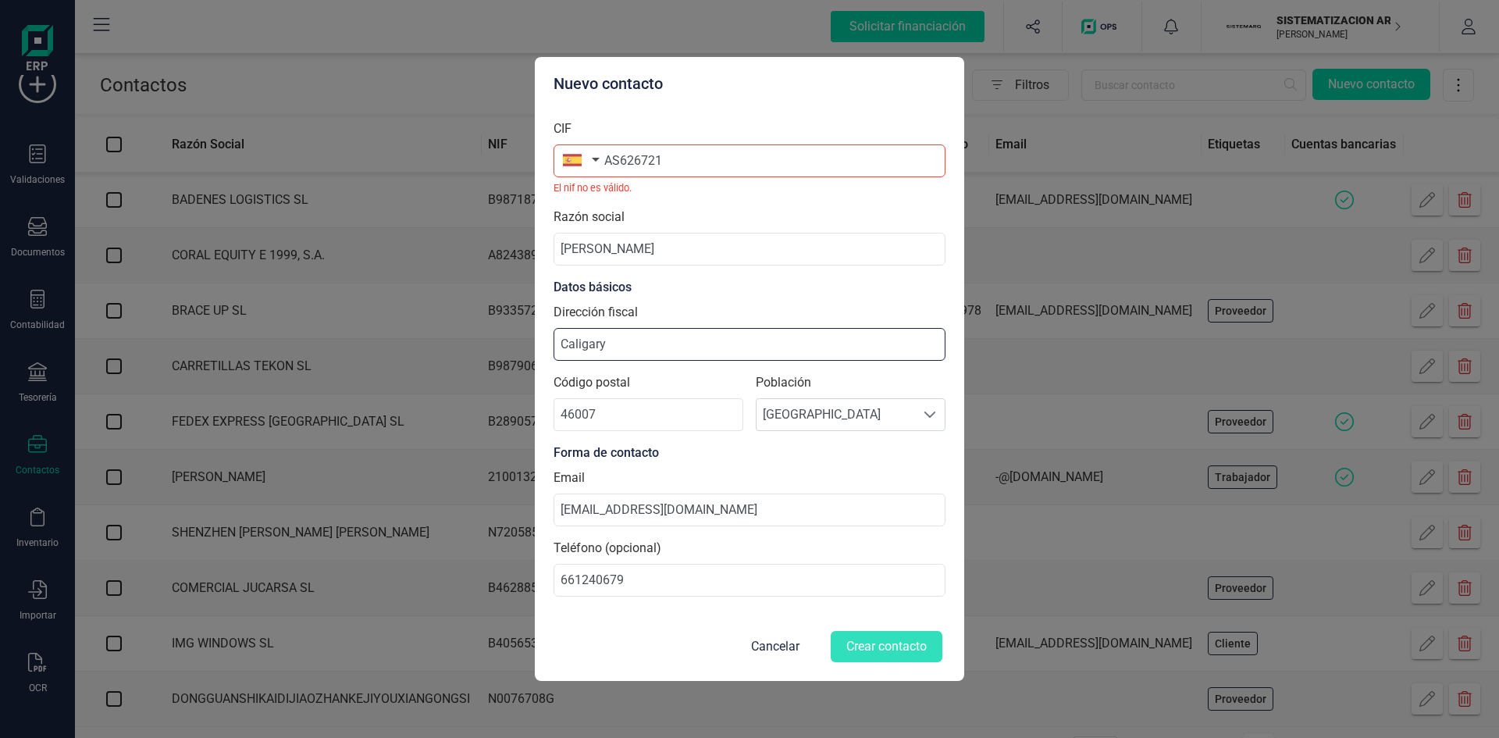
click at [691, 339] on input "Caligary" at bounding box center [750, 344] width 392 height 33
type input "Caligary (Canadá)"
click at [589, 160] on button "button" at bounding box center [578, 159] width 49 height 31
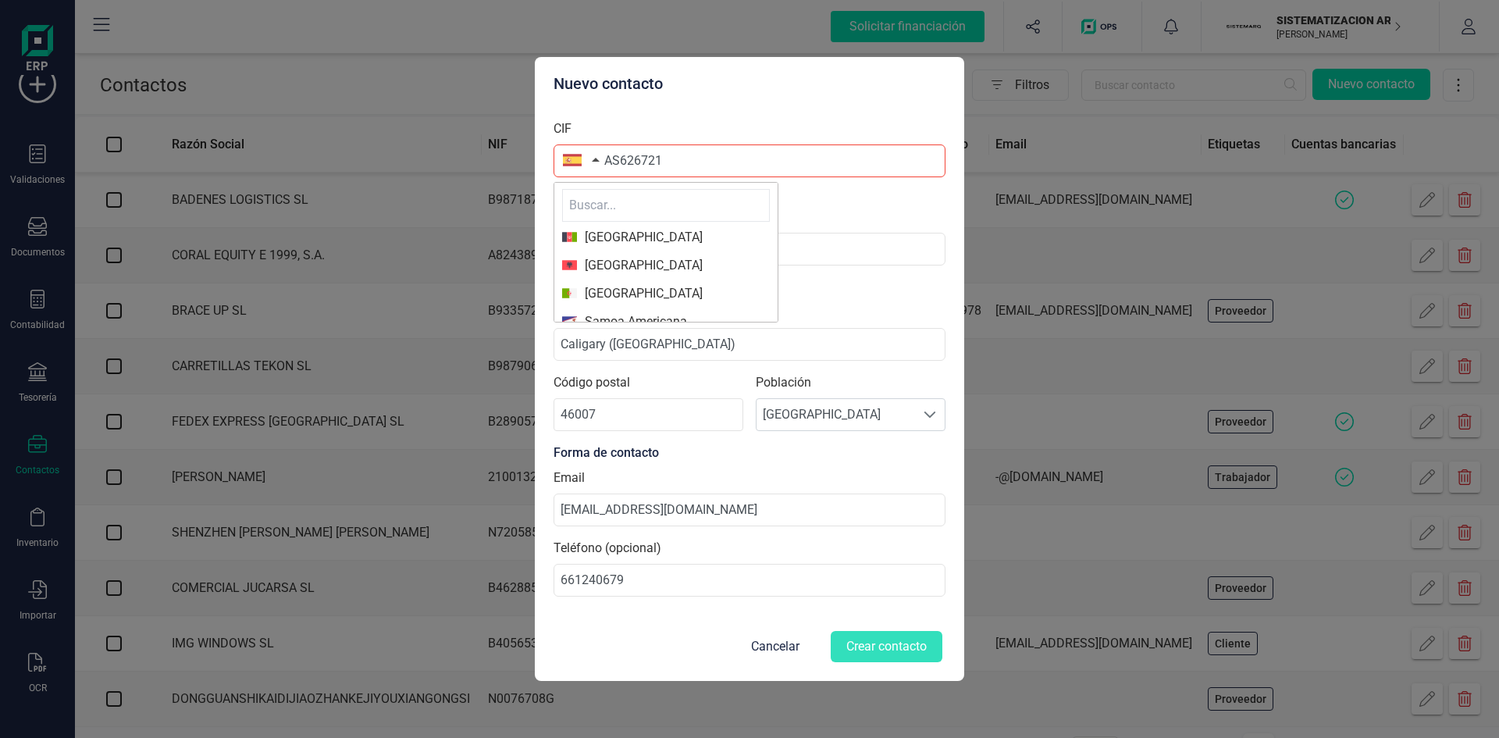
click at [611, 204] on input "text" at bounding box center [666, 205] width 208 height 33
type input "c"
click at [634, 259] on ul "Afganistán Albania Algeria Samoa Americana Andorra Angola Anguila Antigua y Bar…" at bounding box center [666, 252] width 225 height 141
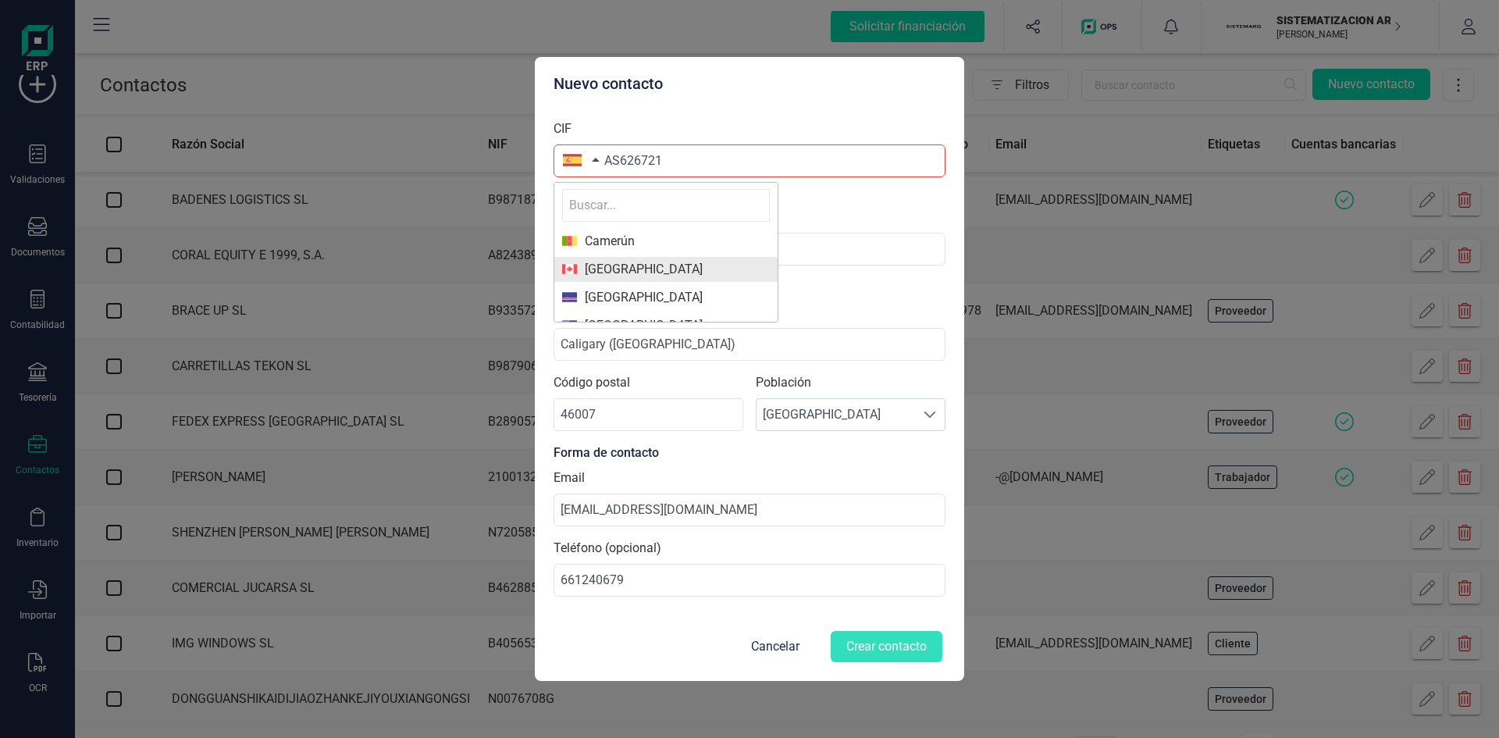
click at [634, 260] on span "Canadá" at bounding box center [666, 269] width 208 height 19
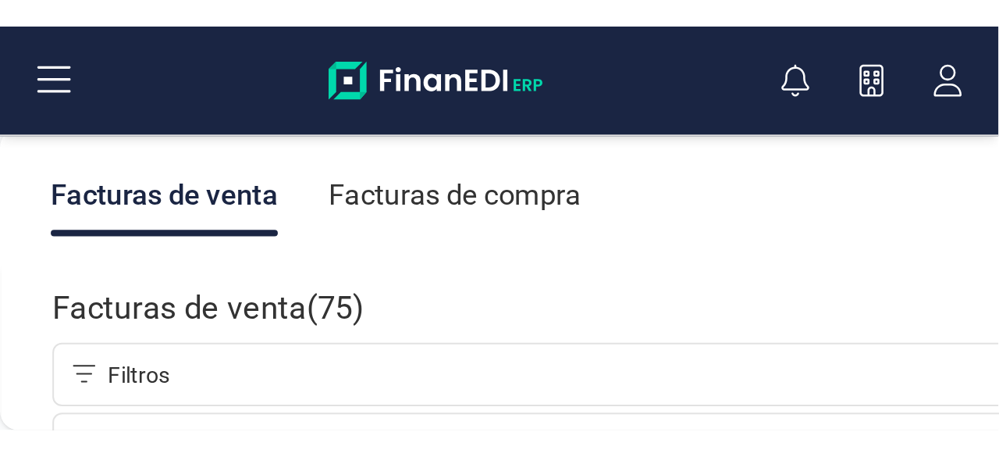
scroll to position [183, 0]
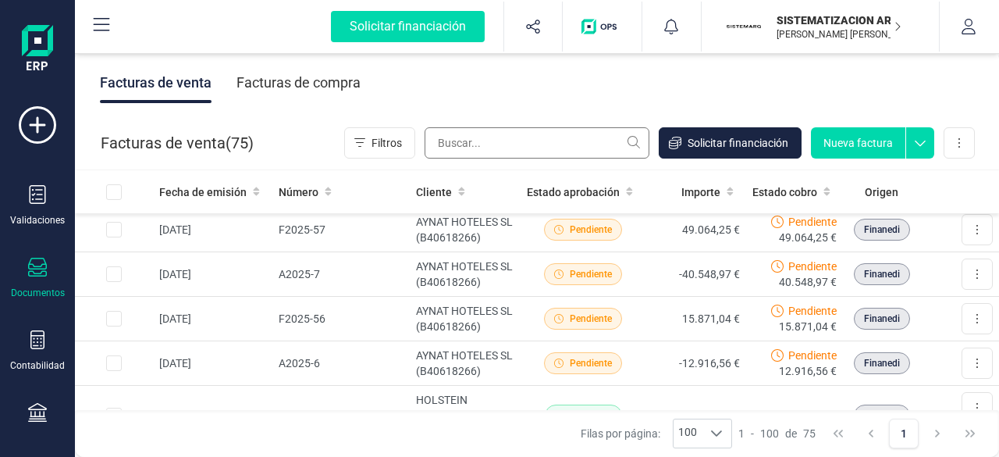
click at [481, 137] on input "text" at bounding box center [537, 142] width 225 height 31
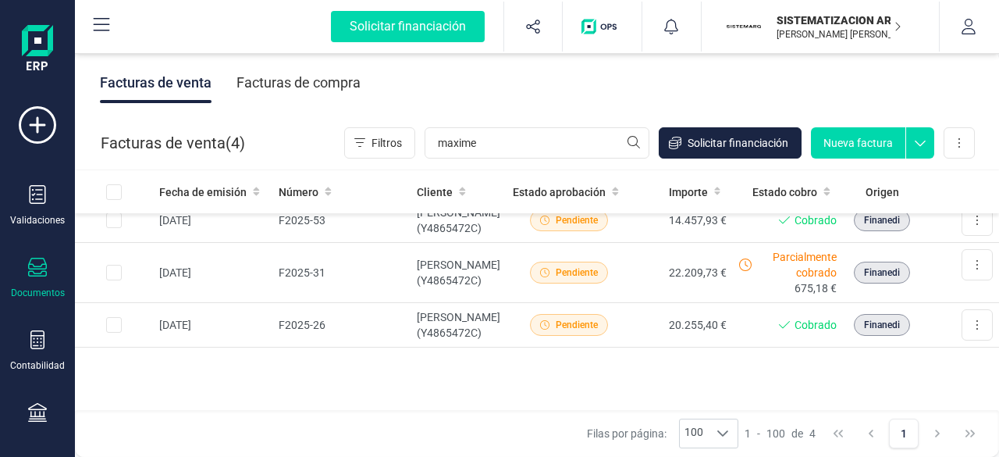
scroll to position [62, 0]
type input "maxime"
click at [600, 283] on div "Pendiente" at bounding box center [569, 273] width 112 height 22
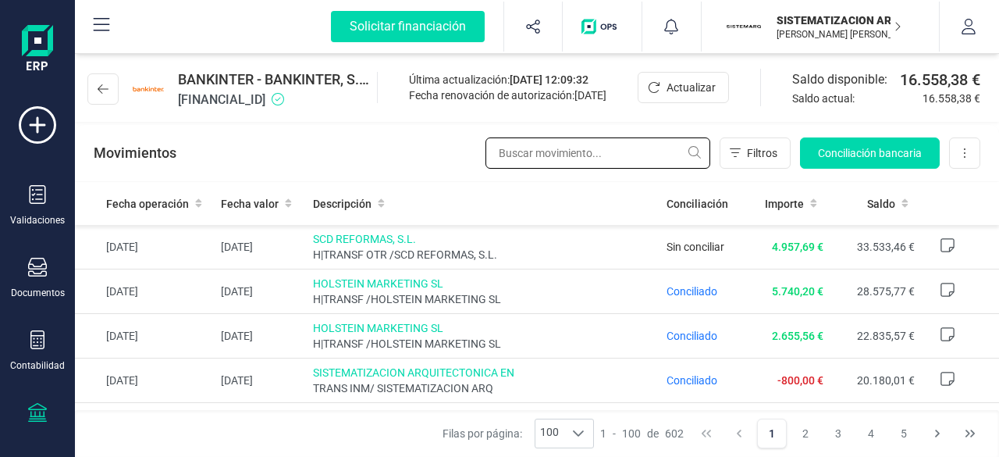
click at [607, 150] on input "text" at bounding box center [598, 152] width 225 height 31
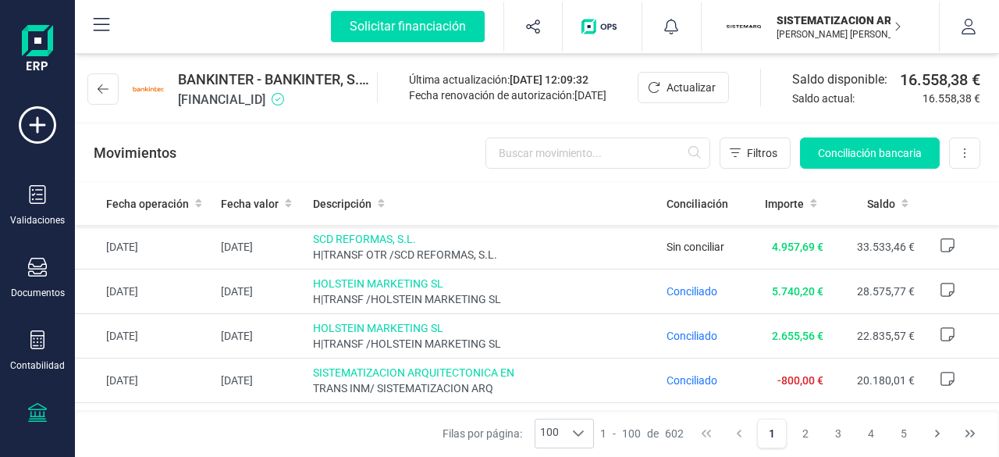
click at [29, 414] on icon at bounding box center [37, 412] width 19 height 19
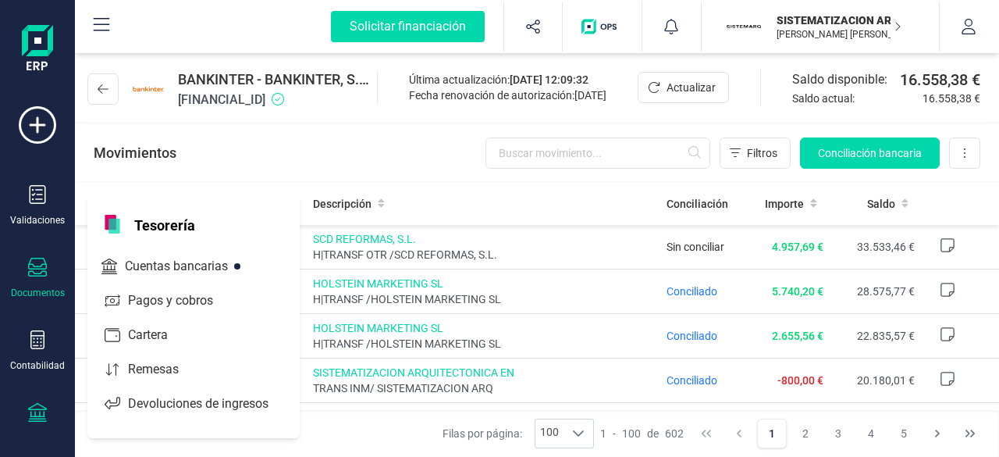
click at [34, 282] on div "Documentos" at bounding box center [37, 278] width 62 height 41
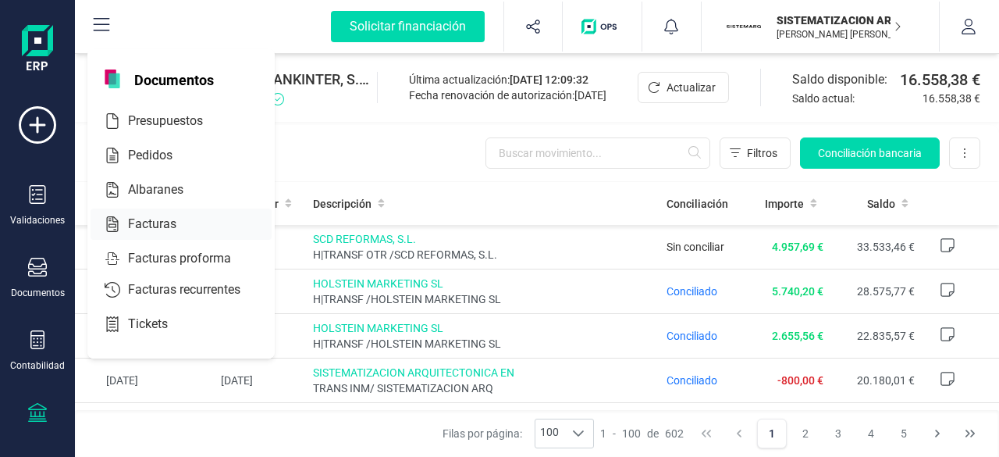
click at [199, 215] on div at bounding box center [190, 224] width 28 height 19
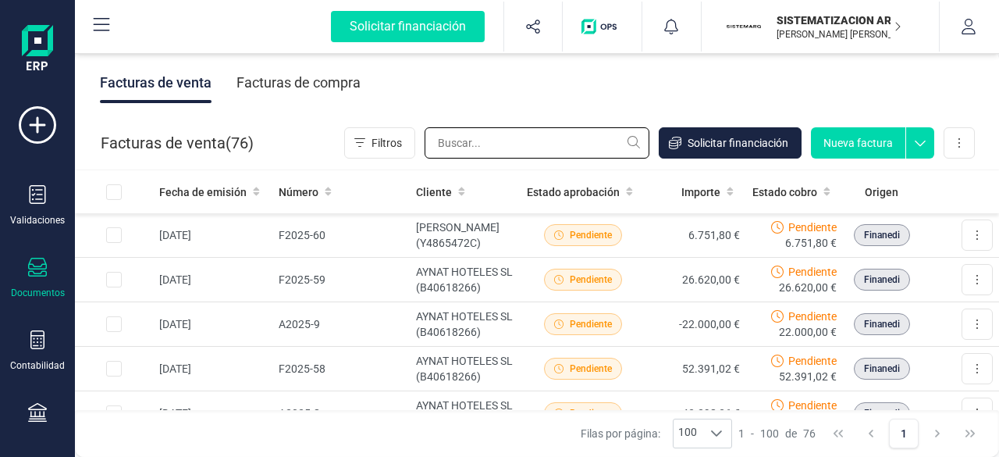
click at [485, 144] on input "text" at bounding box center [537, 142] width 225 height 31
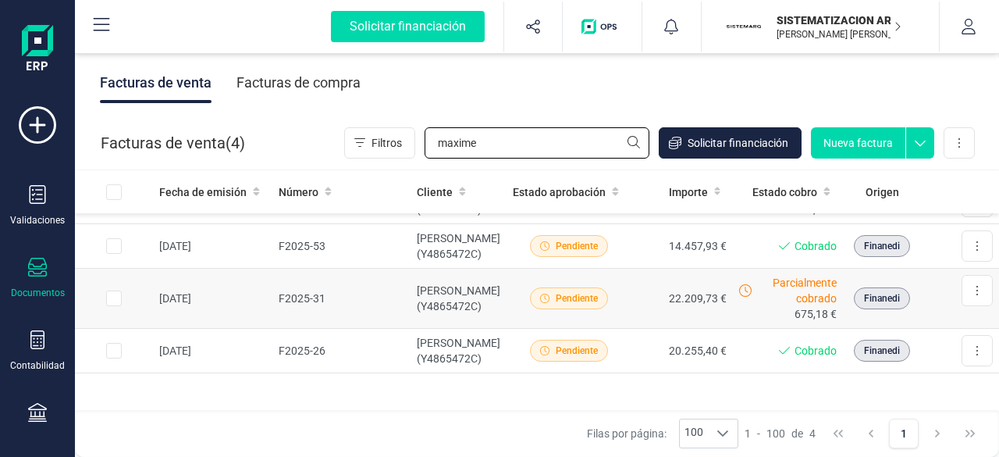
scroll to position [16, 0]
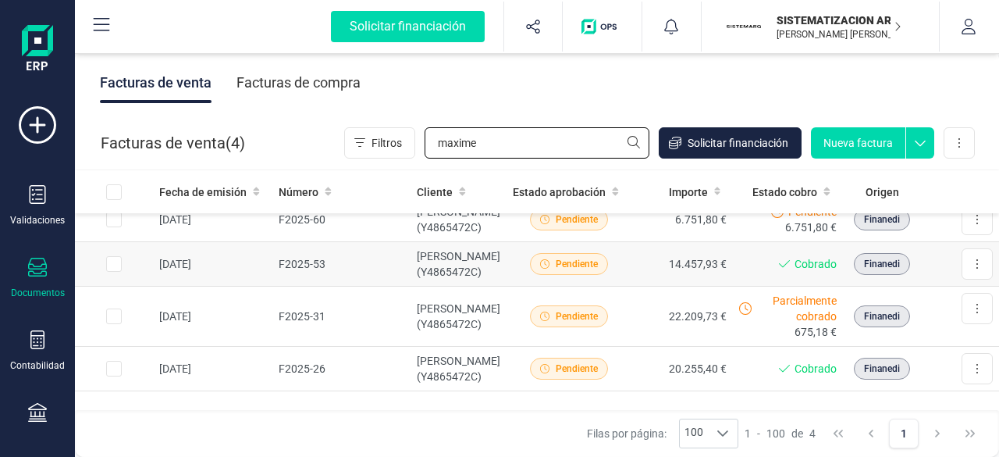
type input "maxime"
click at [507, 287] on td "Pendiente" at bounding box center [569, 264] width 125 height 45
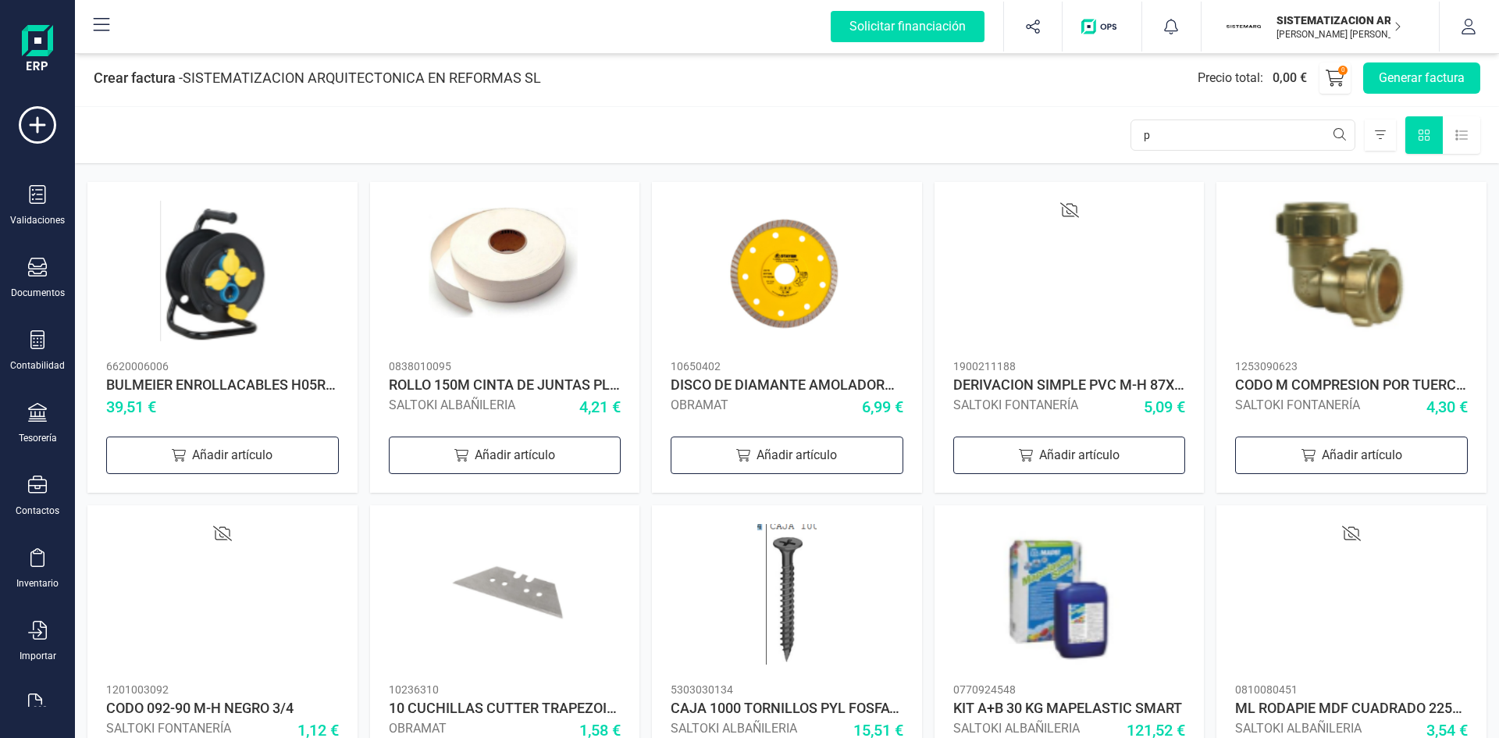
type input "pu"
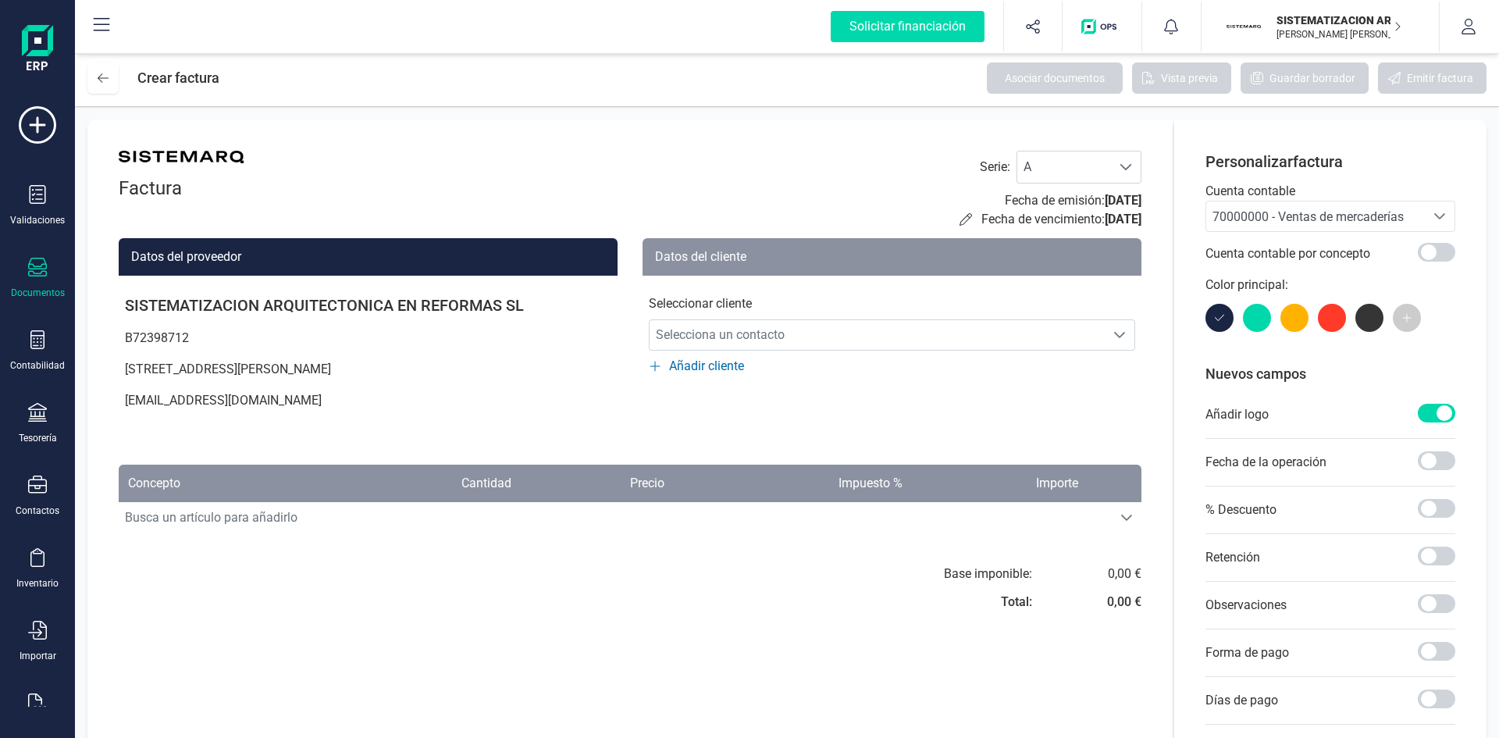
click at [59, 267] on div "Documentos" at bounding box center [37, 278] width 62 height 41
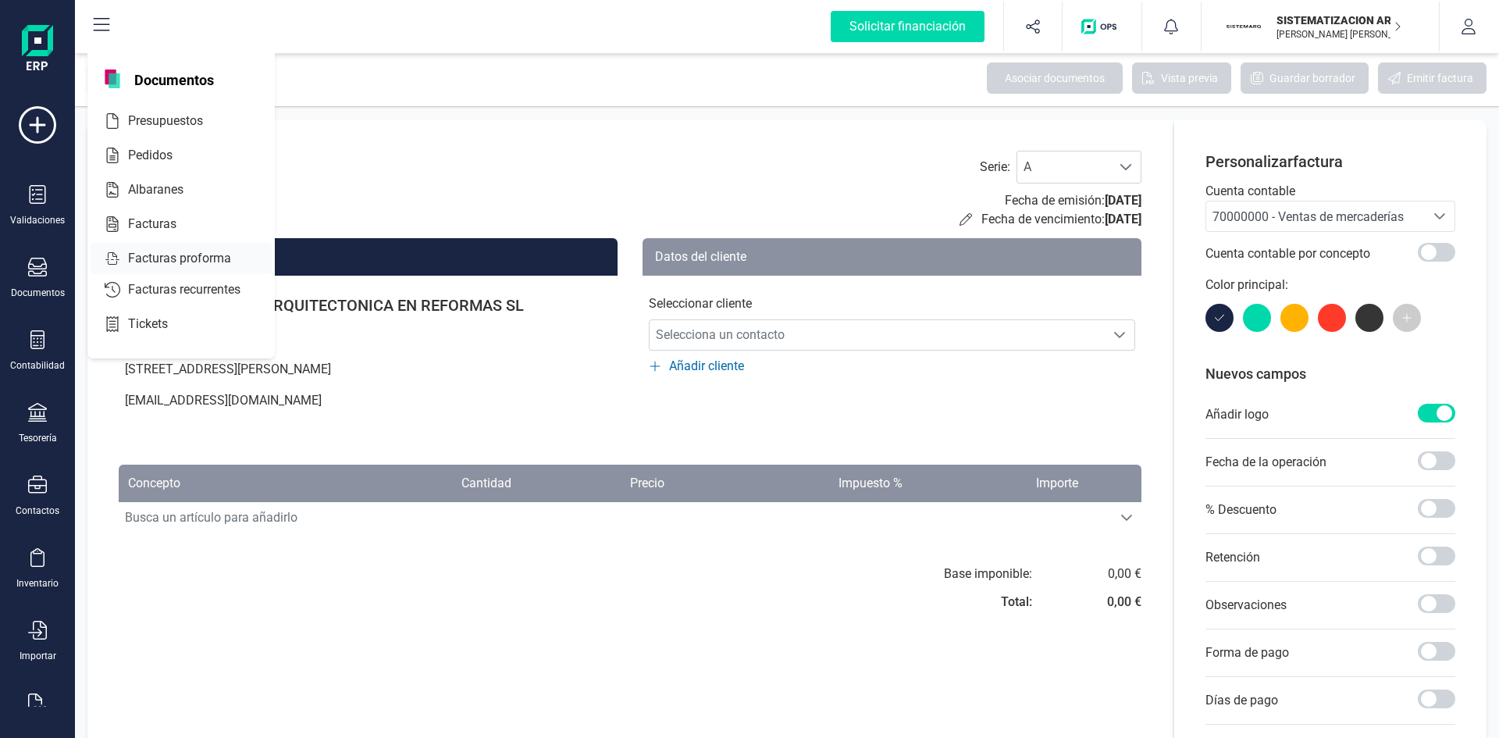
click at [131, 247] on div "Facturas proforma" at bounding box center [181, 258] width 181 height 31
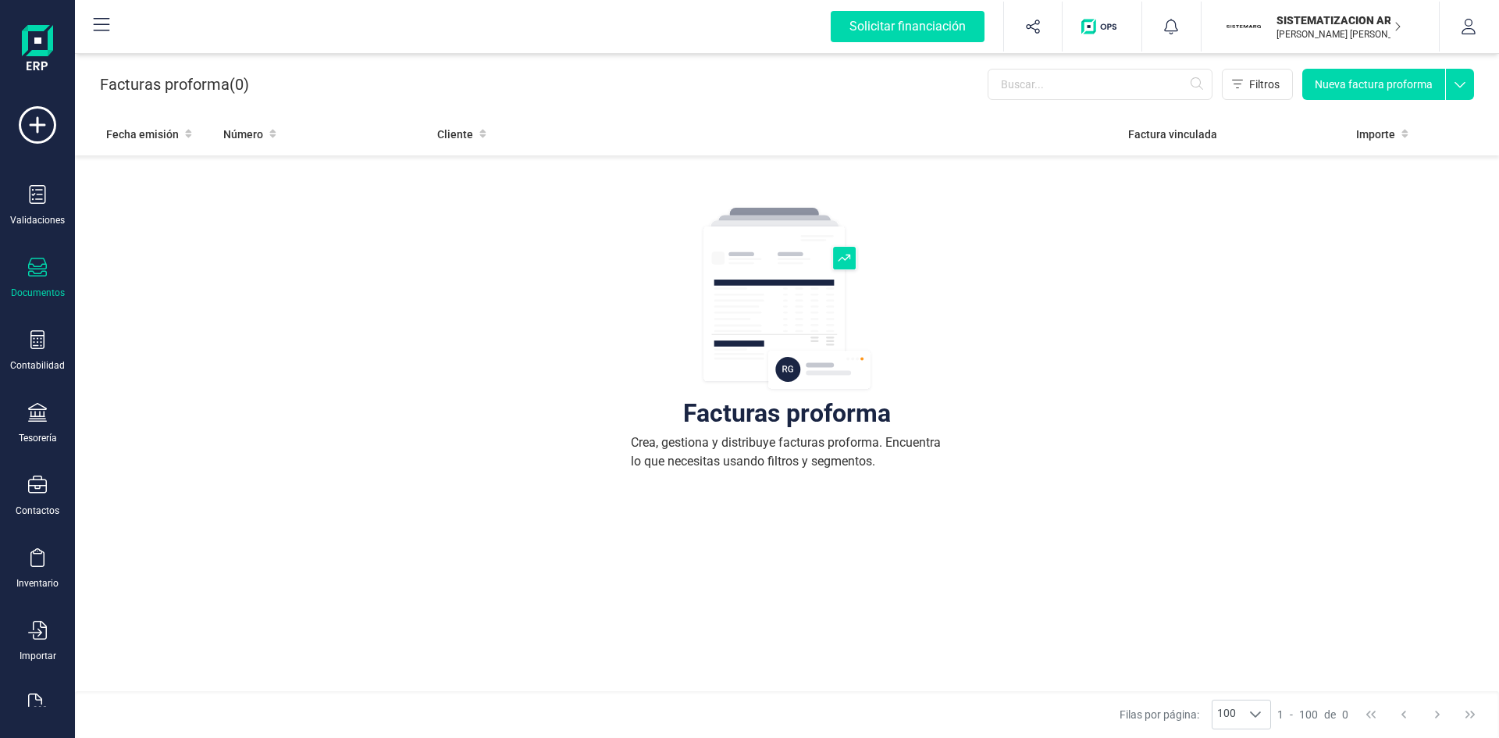
click at [41, 275] on icon at bounding box center [37, 267] width 19 height 19
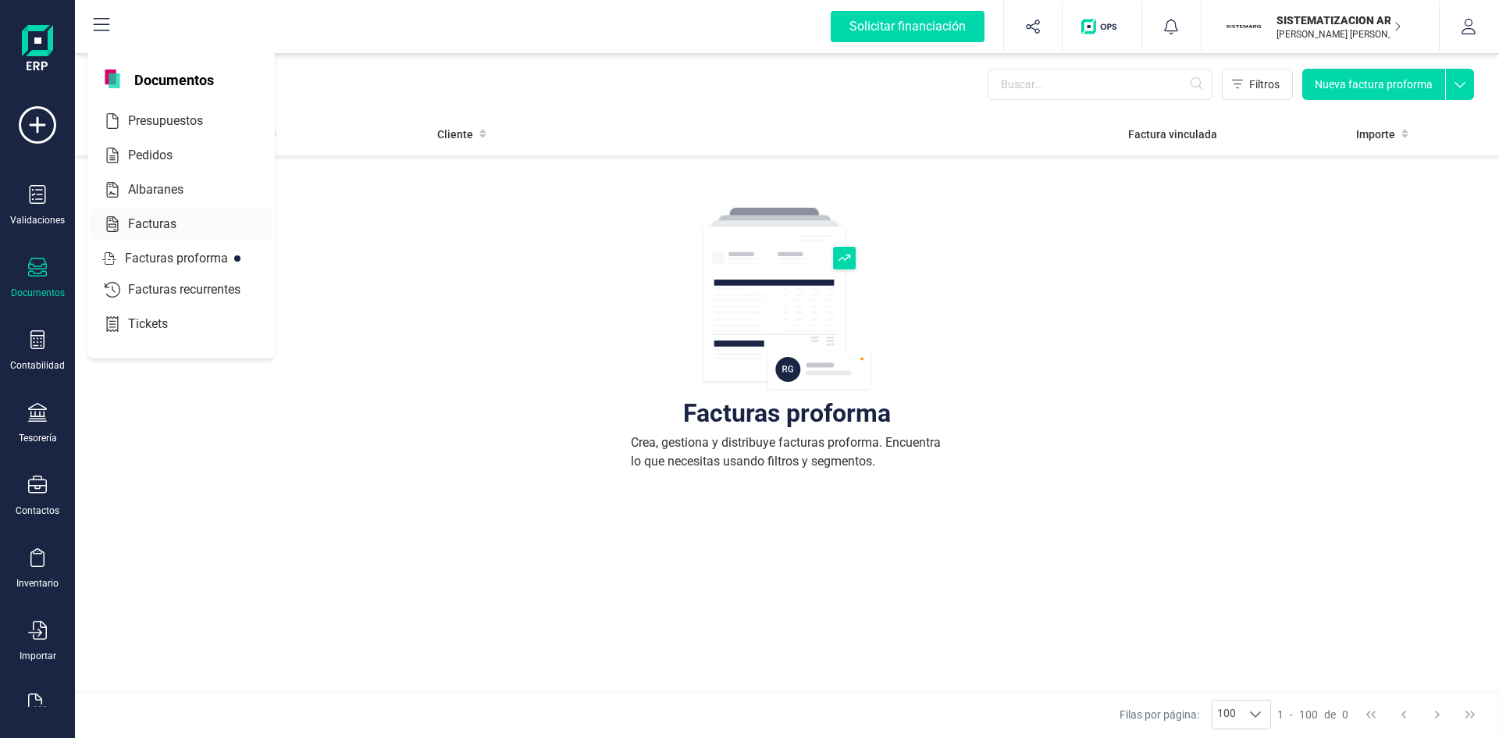
click at [165, 228] on span "Facturas" at bounding box center [163, 224] width 83 height 19
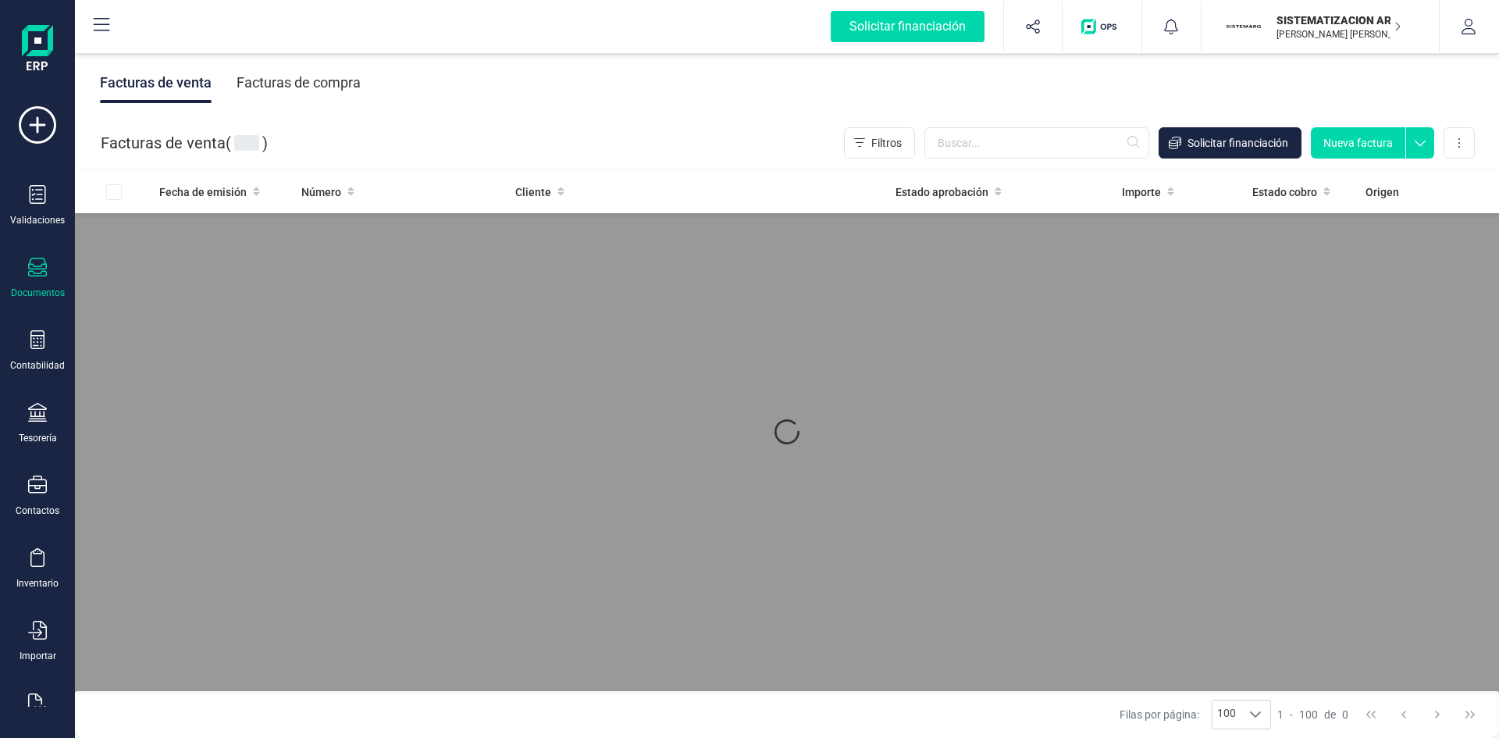
click at [307, 75] on div "Facturas de compra" at bounding box center [299, 82] width 124 height 41
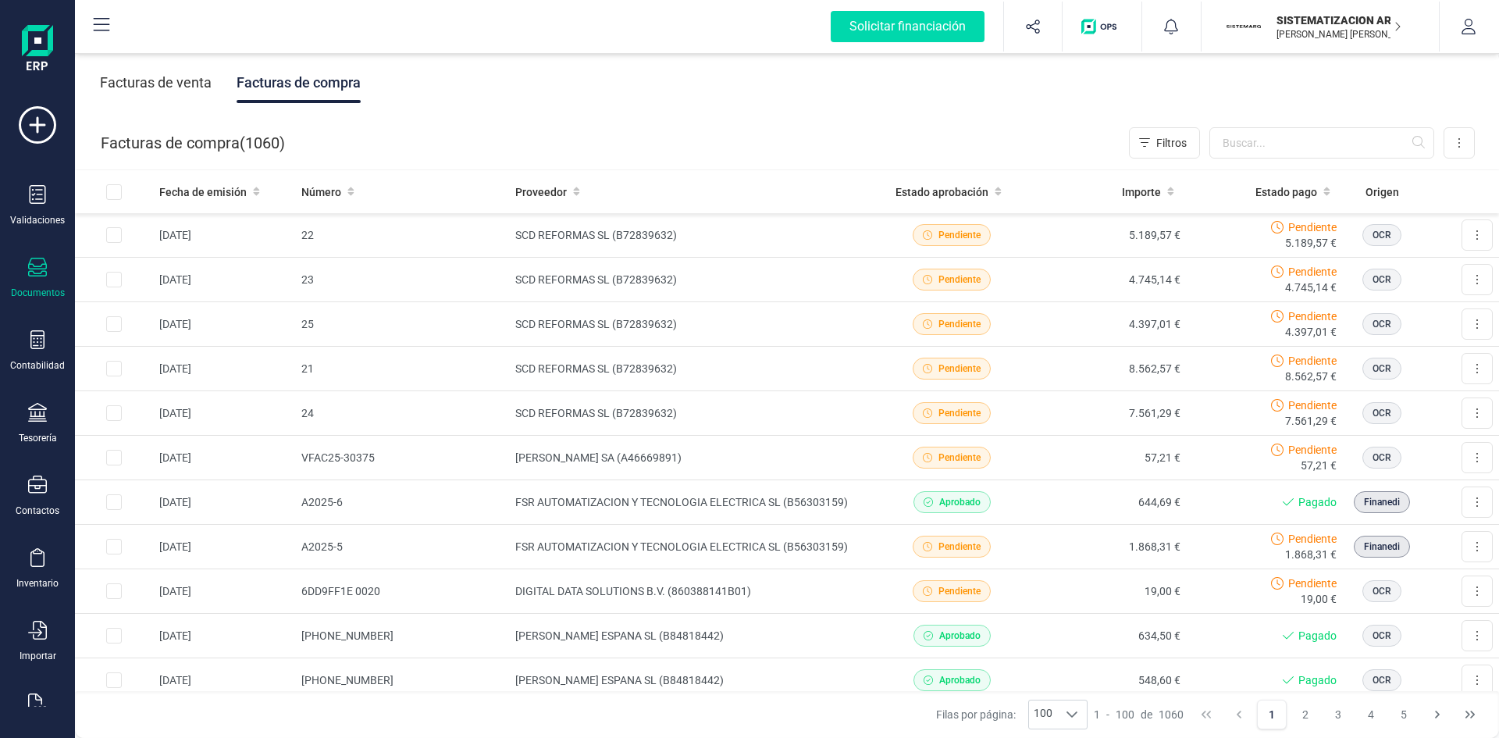
click at [142, 83] on div "Facturas de venta" at bounding box center [156, 82] width 112 height 41
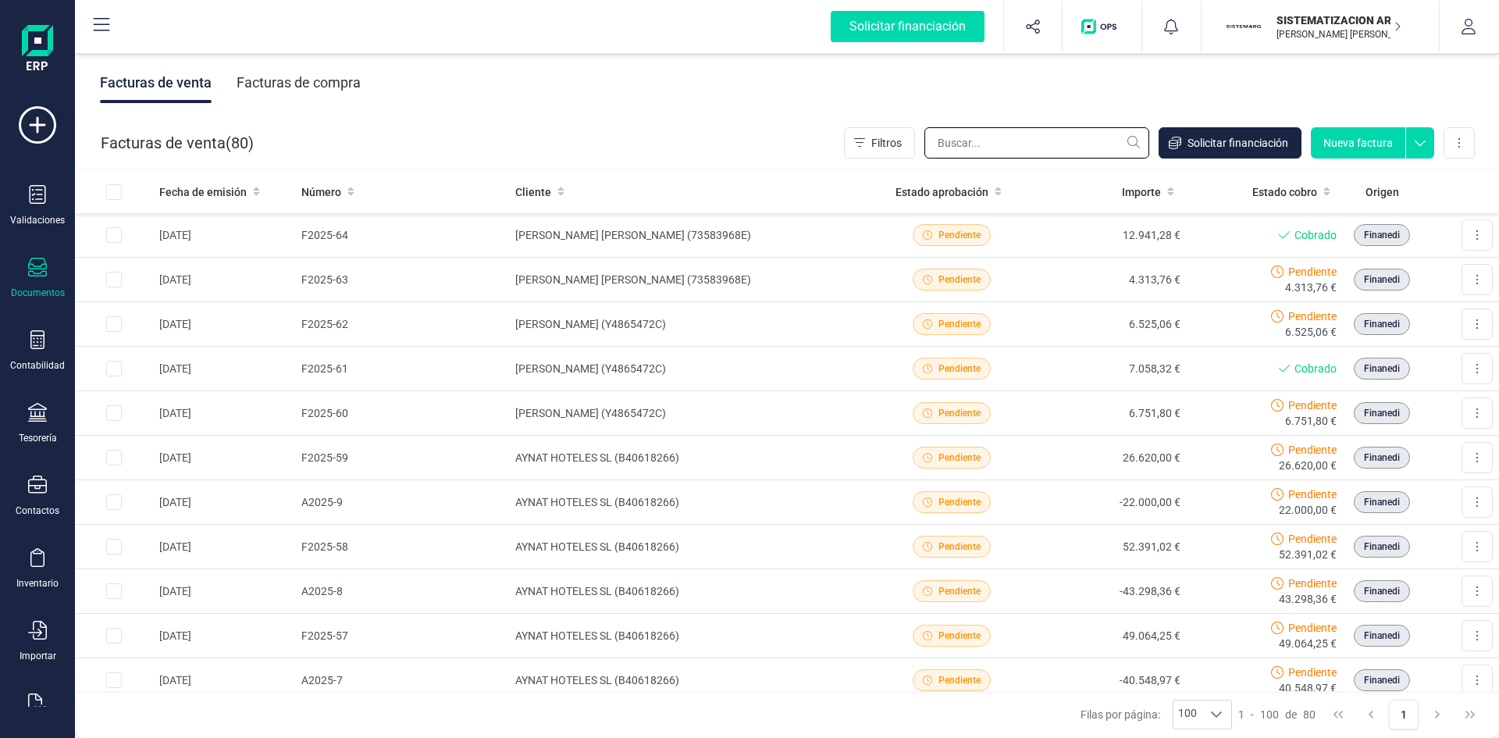
click at [1019, 155] on input "text" at bounding box center [1036, 142] width 225 height 31
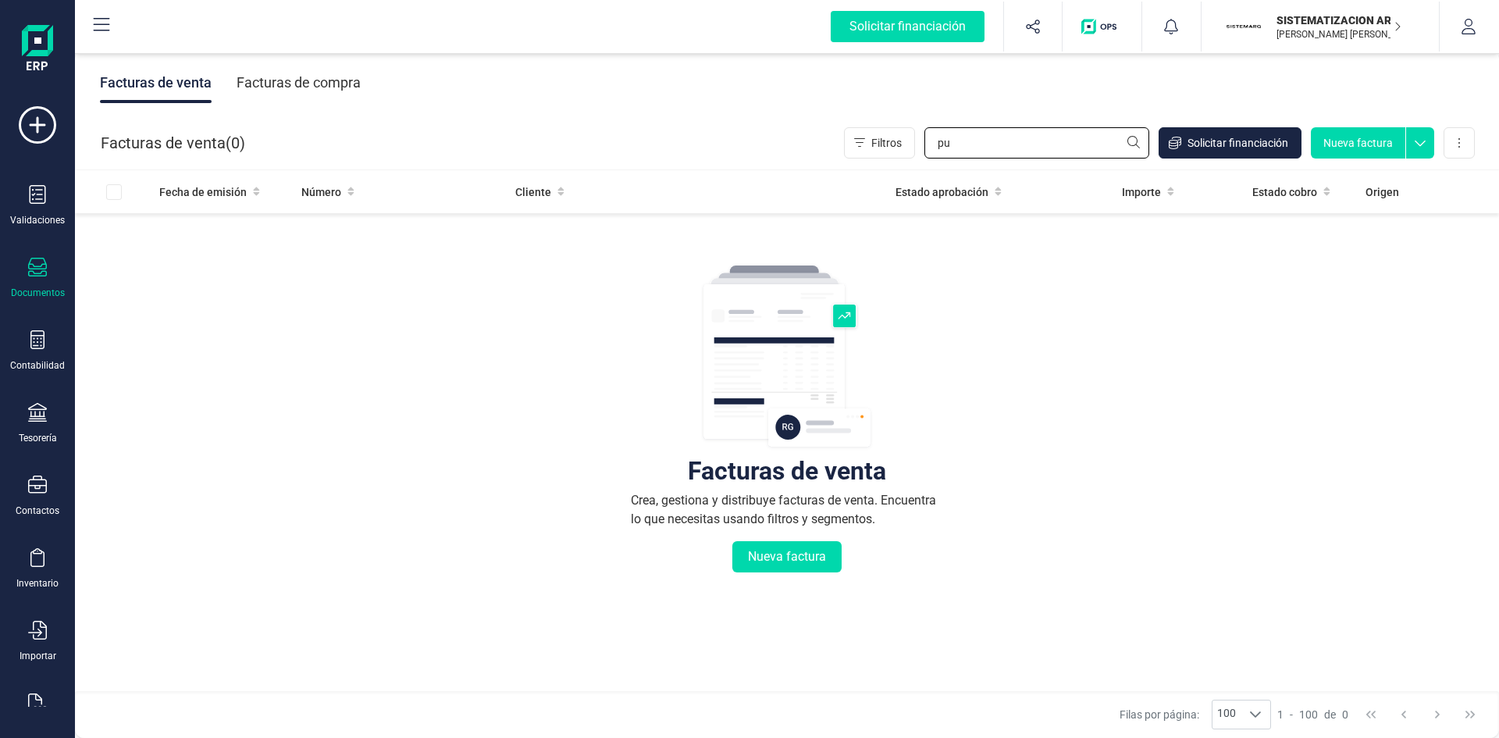
type input "p"
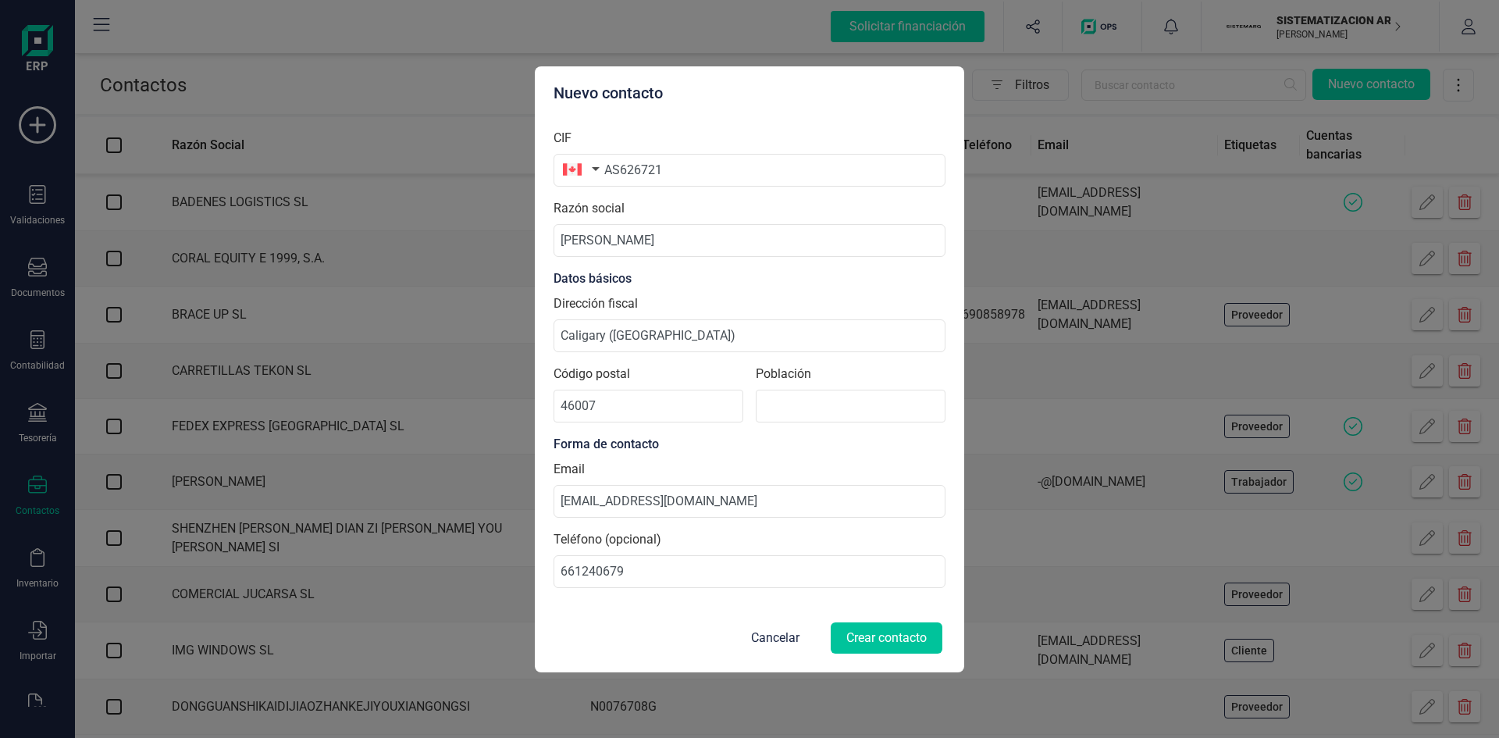
scroll to position [41, 0]
click at [857, 627] on button "Crear contacto" at bounding box center [887, 637] width 112 height 31
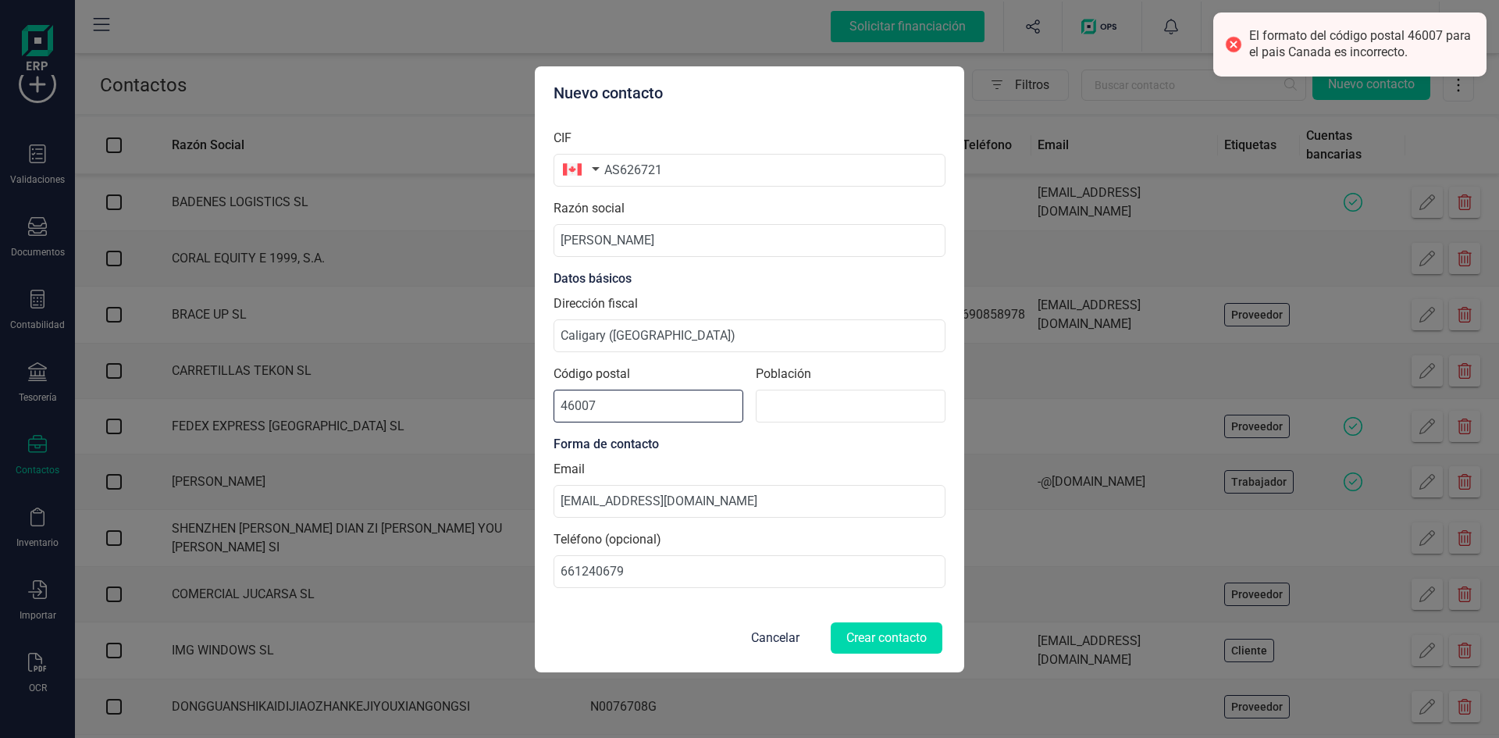
drag, startPoint x: 654, startPoint y: 411, endPoint x: 575, endPoint y: 412, distance: 79.7
click at [575, 412] on input "46007" at bounding box center [649, 406] width 190 height 33
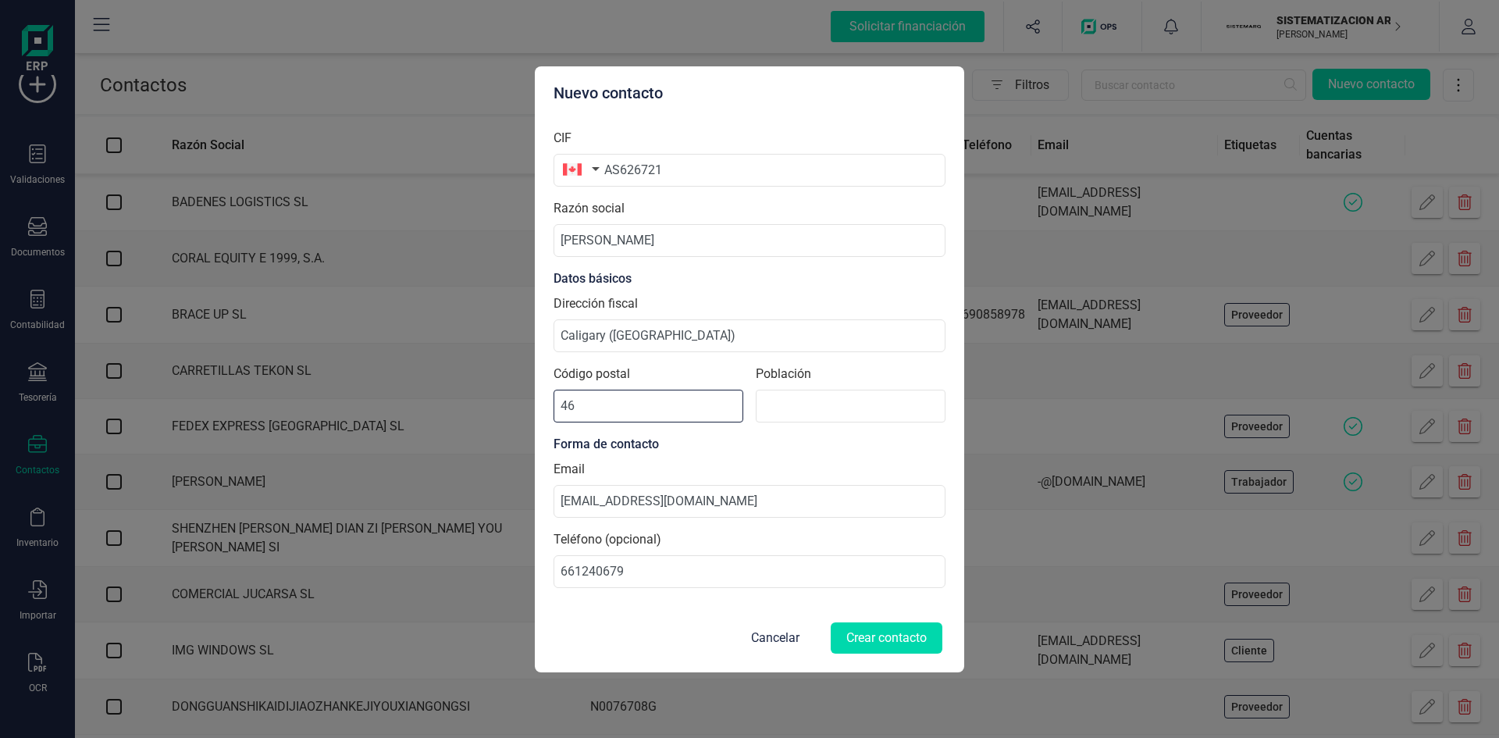
type input "4"
click at [614, 408] on input "Código postal" at bounding box center [649, 406] width 190 height 33
paste input "58 015"
type input "58 015"
click at [774, 464] on div "Email [EMAIL_ADDRESS][DOMAIN_NAME]" at bounding box center [750, 489] width 392 height 58
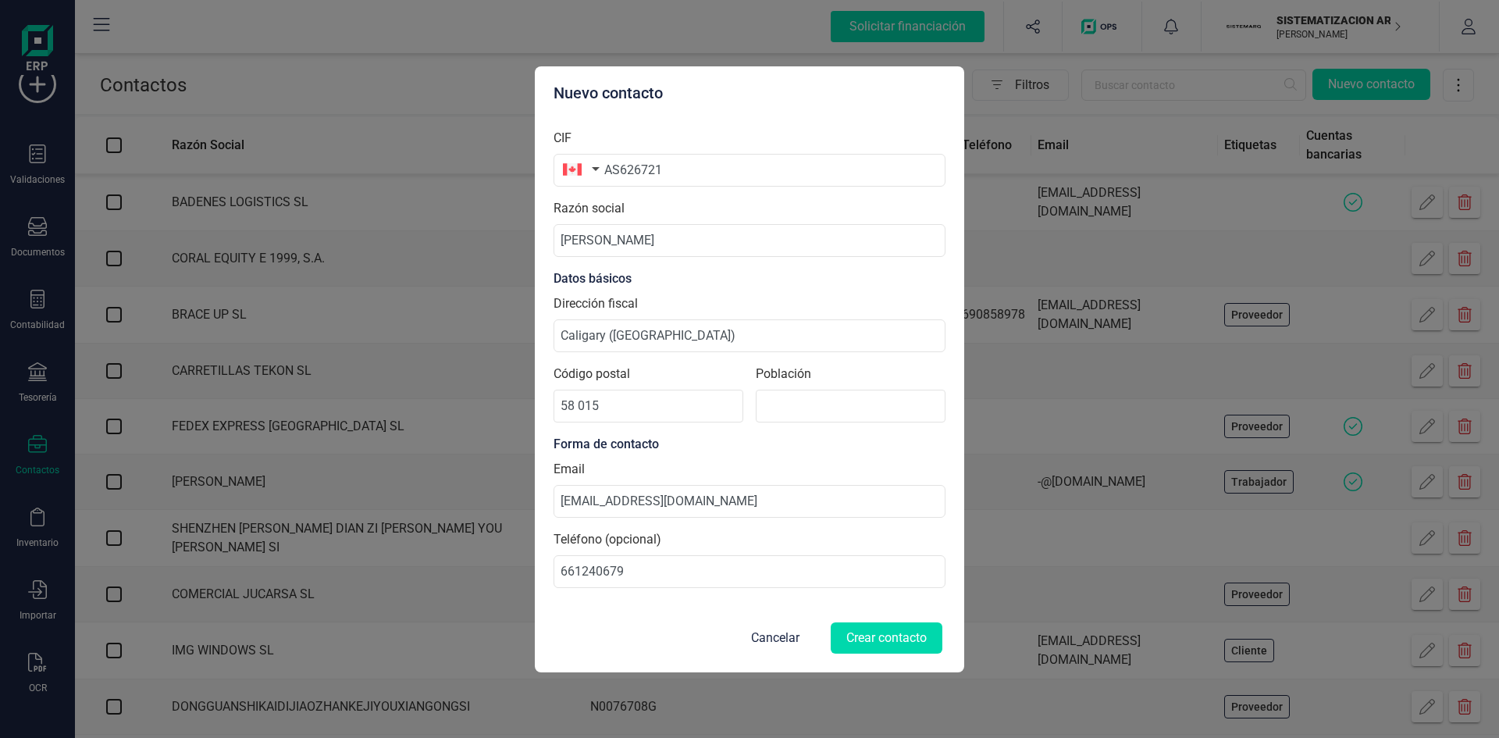
click at [798, 386] on div "Población" at bounding box center [851, 400] width 190 height 70
click at [796, 394] on input at bounding box center [851, 406] width 190 height 33
type input "Caligary"
click at [887, 645] on button "Crear contacto" at bounding box center [887, 637] width 112 height 31
click at [579, 407] on input "58 015" at bounding box center [649, 406] width 190 height 33
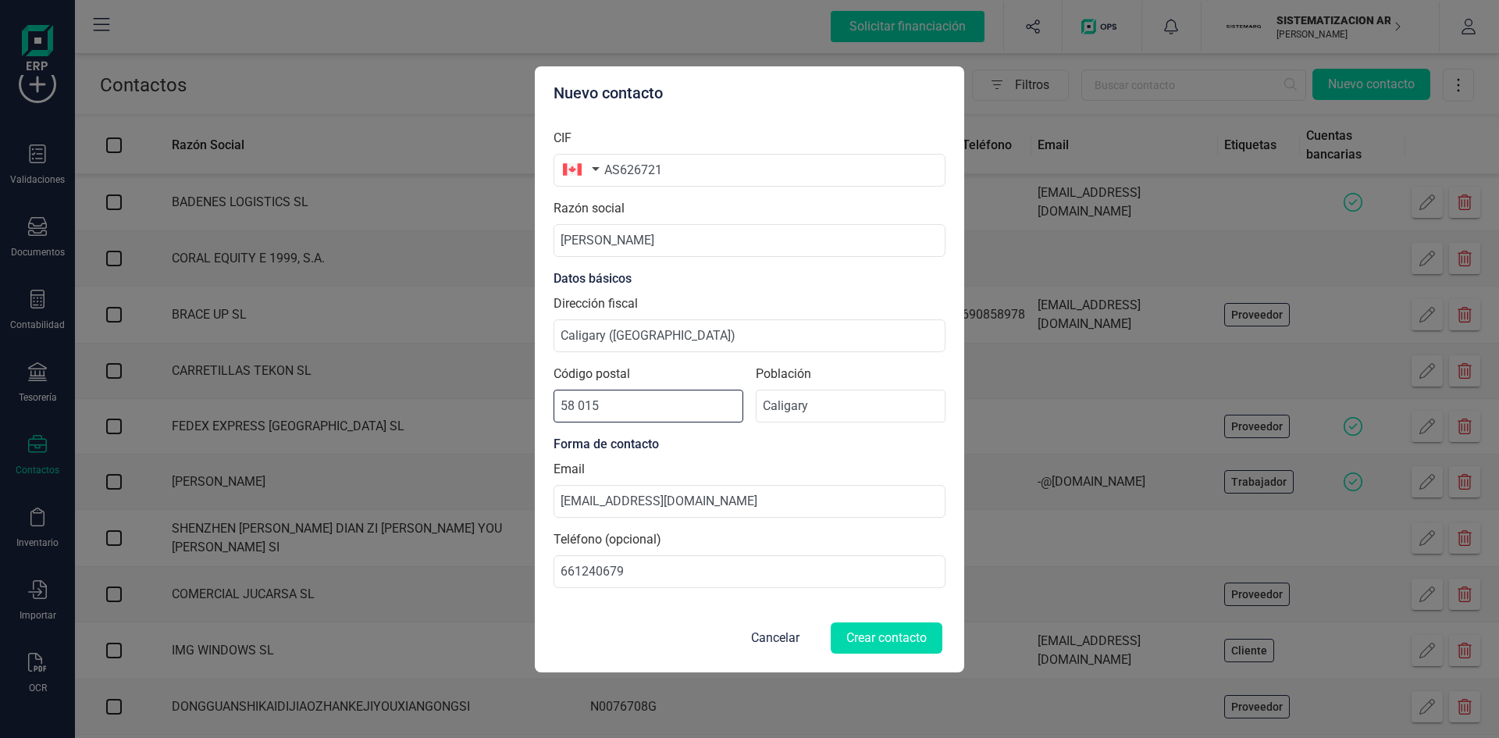
click at [581, 407] on input "58 015" at bounding box center [649, 406] width 190 height 33
type input "58015"
click at [876, 626] on button "Crear contacto" at bounding box center [887, 637] width 112 height 31
drag, startPoint x: 643, startPoint y: 415, endPoint x: 469, endPoint y: 414, distance: 174.1
click at [469, 414] on div "Nuevo contacto CIF AS626721 Razón social [PERSON_NAME] Datos básicos Dirección …" at bounding box center [749, 369] width 1499 height 738
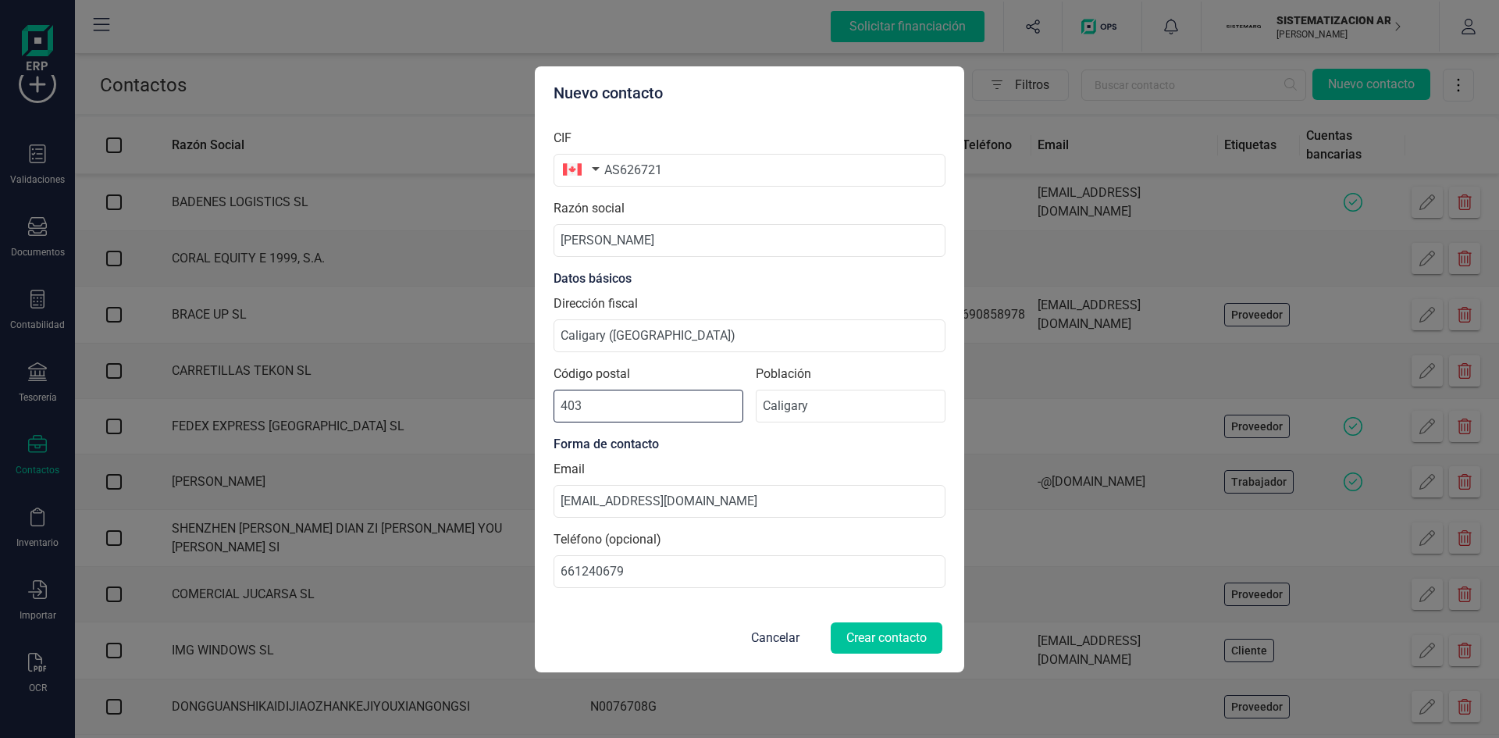
type input "403"
click at [874, 627] on button "Crear contacto" at bounding box center [887, 637] width 112 height 31
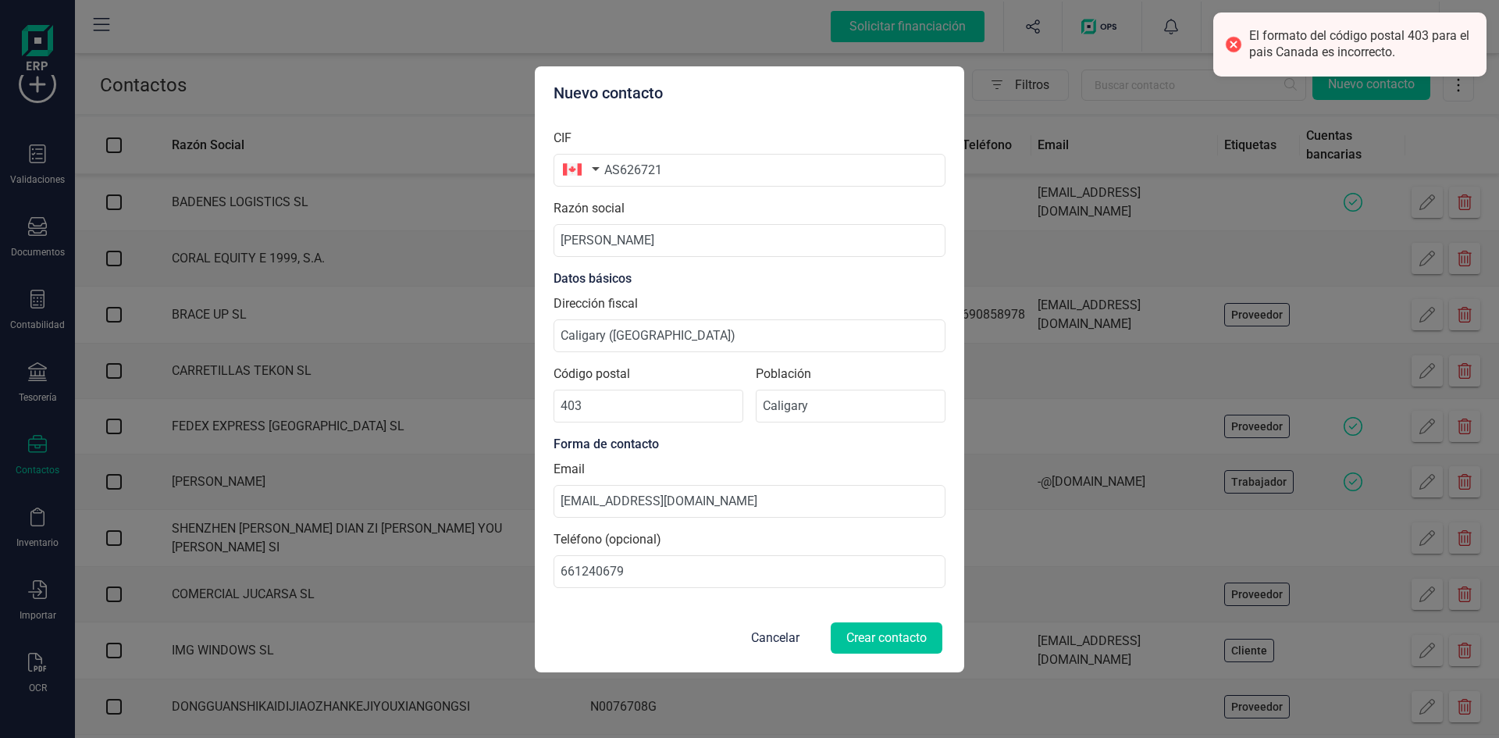
drag, startPoint x: 874, startPoint y: 627, endPoint x: 860, endPoint y: 637, distance: 17.3
click at [860, 637] on button "Crear contacto" at bounding box center [887, 637] width 112 height 31
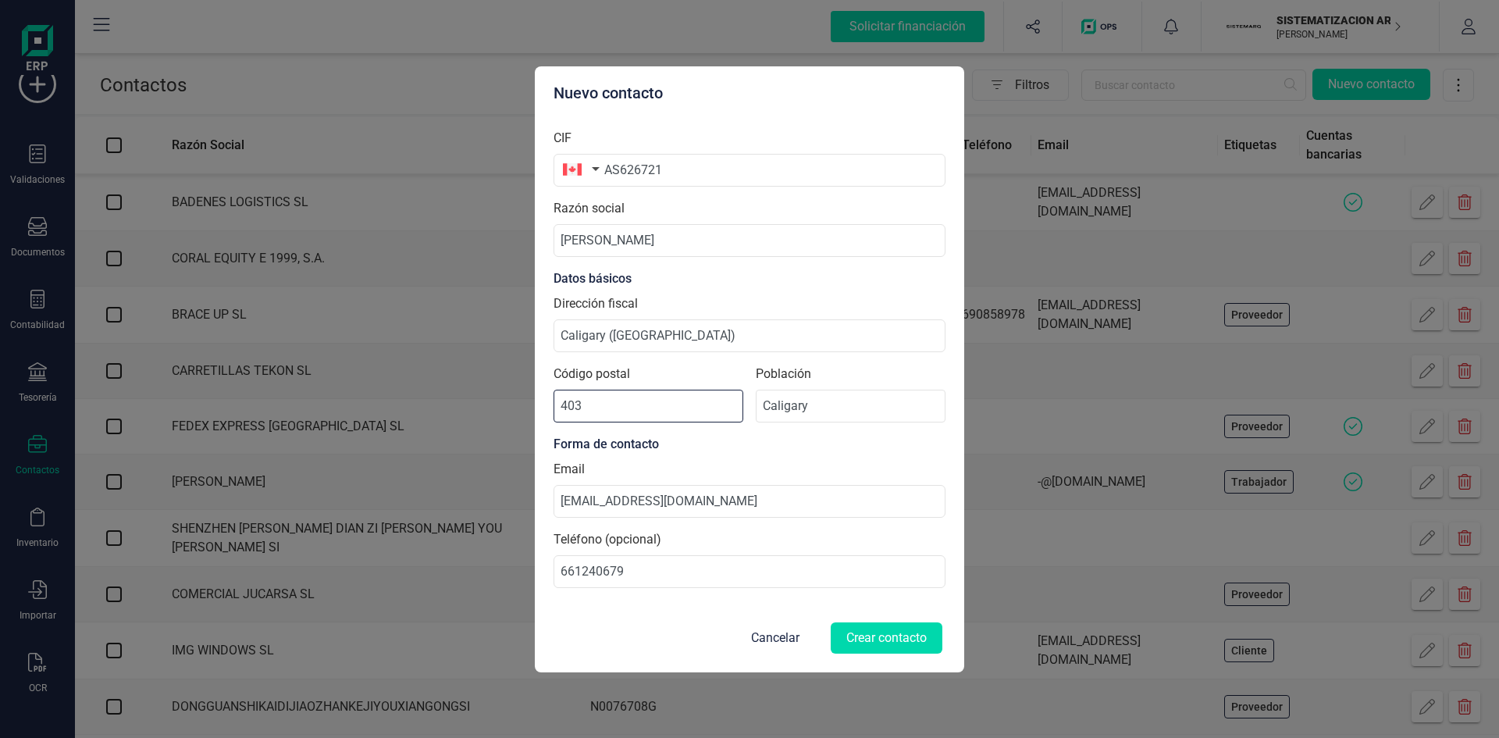
drag, startPoint x: 560, startPoint y: 407, endPoint x: 486, endPoint y: 404, distance: 73.5
click at [486, 404] on div "Nuevo contacto CIF AS626721 Razón social [PERSON_NAME] Datos básicos Dirección …" at bounding box center [749, 369] width 1499 height 738
type input "587"
click at [893, 629] on button "Crear contacto" at bounding box center [887, 637] width 112 height 31
drag, startPoint x: 576, startPoint y: 416, endPoint x: 436, endPoint y: 398, distance: 140.9
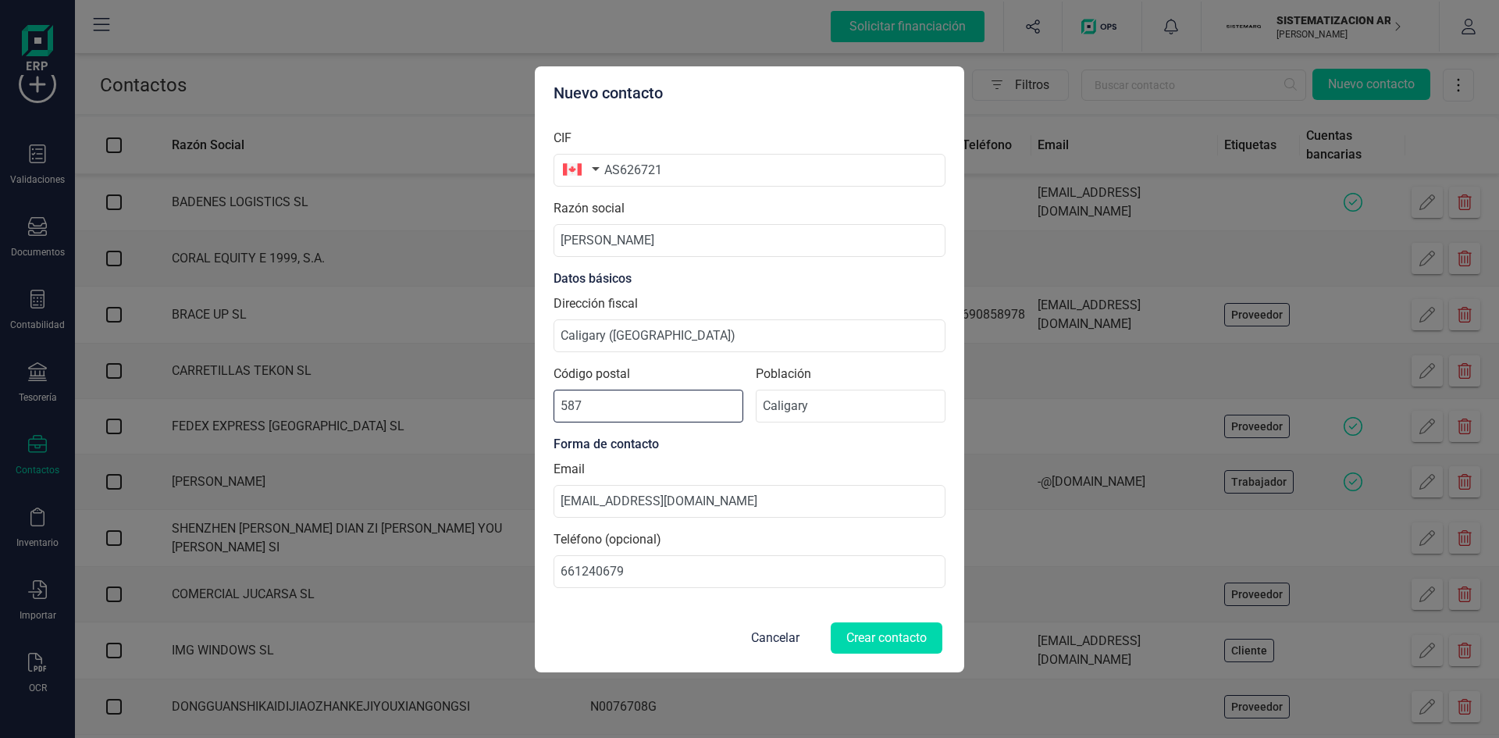
click at [436, 398] on div "Nuevo contacto CIF AS626721 Razón social [PERSON_NAME] Datos básicos Dirección …" at bounding box center [749, 369] width 1499 height 738
click at [903, 640] on button "Crear contacto" at bounding box center [887, 637] width 112 height 31
click at [607, 404] on input "00000" at bounding box center [649, 406] width 190 height 33
type input "0000"
click at [883, 622] on button "Crear contacto" at bounding box center [887, 637] width 112 height 31
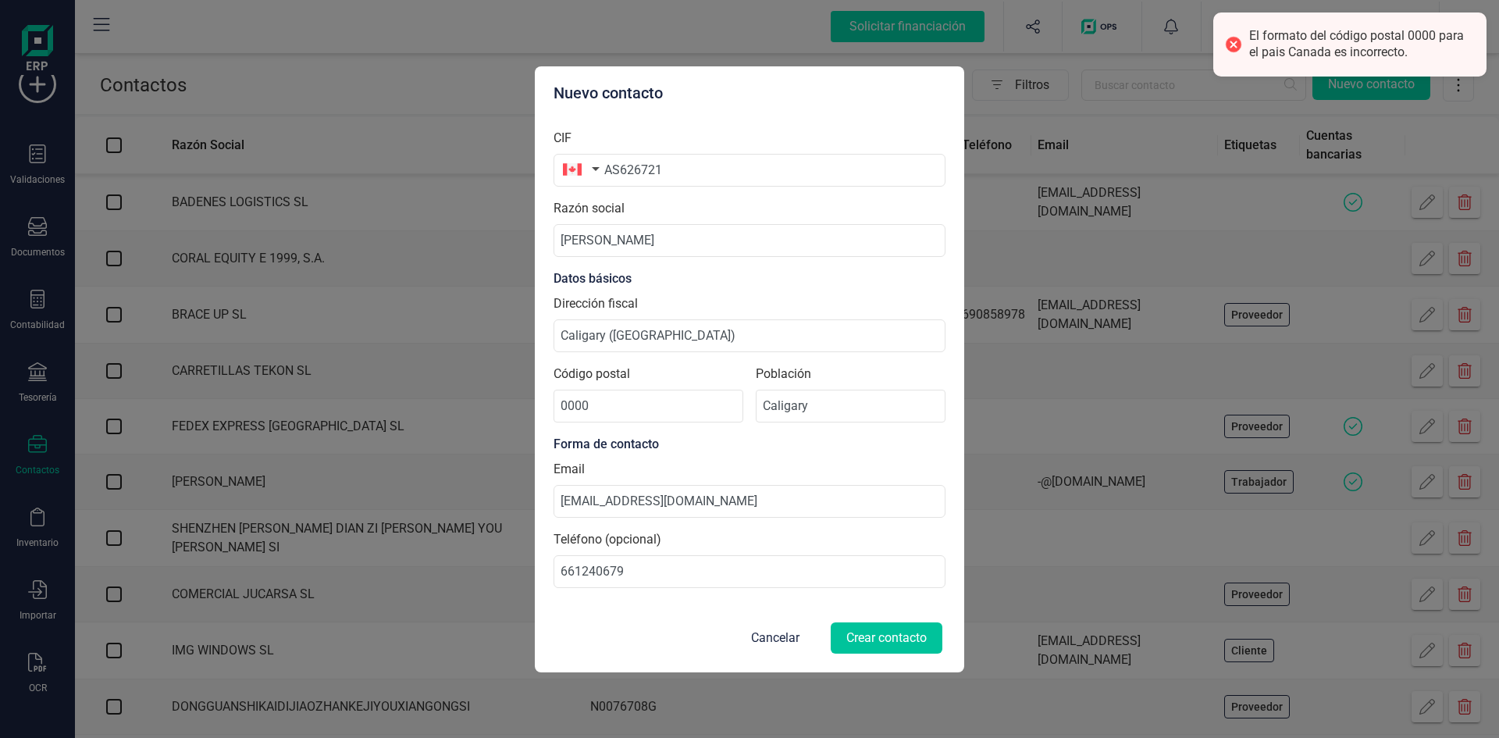
click at [885, 640] on button "Crear contacto" at bounding box center [887, 637] width 112 height 31
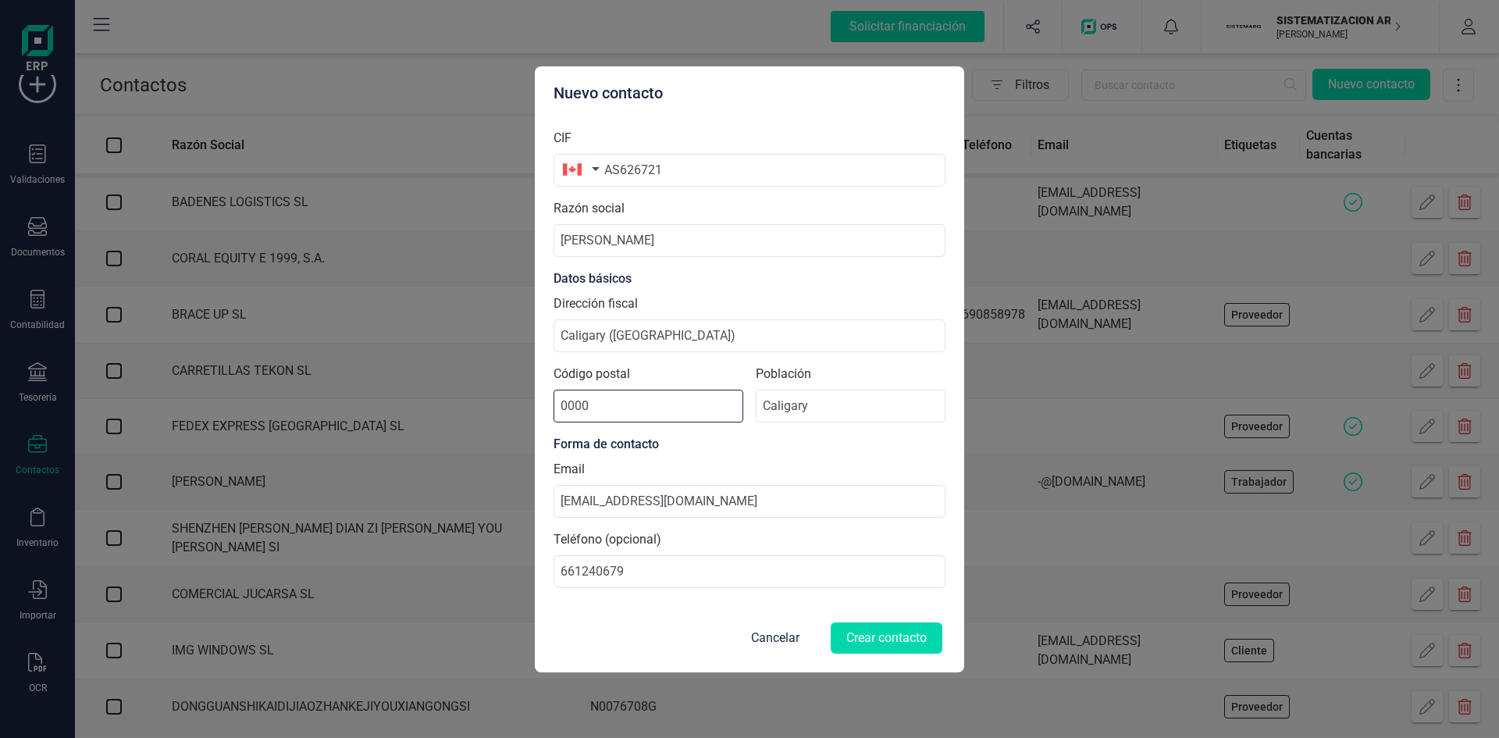
drag, startPoint x: 640, startPoint y: 415, endPoint x: 514, endPoint y: 415, distance: 126.5
click at [514, 415] on div "Nuevo contacto CIF AS626721 Razón social [PERSON_NAME] Datos básicos Dirección …" at bounding box center [749, 369] width 1499 height 738
paste input "T0L 0X0"
type input "T0L 0X0"
click at [909, 644] on button "Crear contacto" at bounding box center [887, 637] width 112 height 31
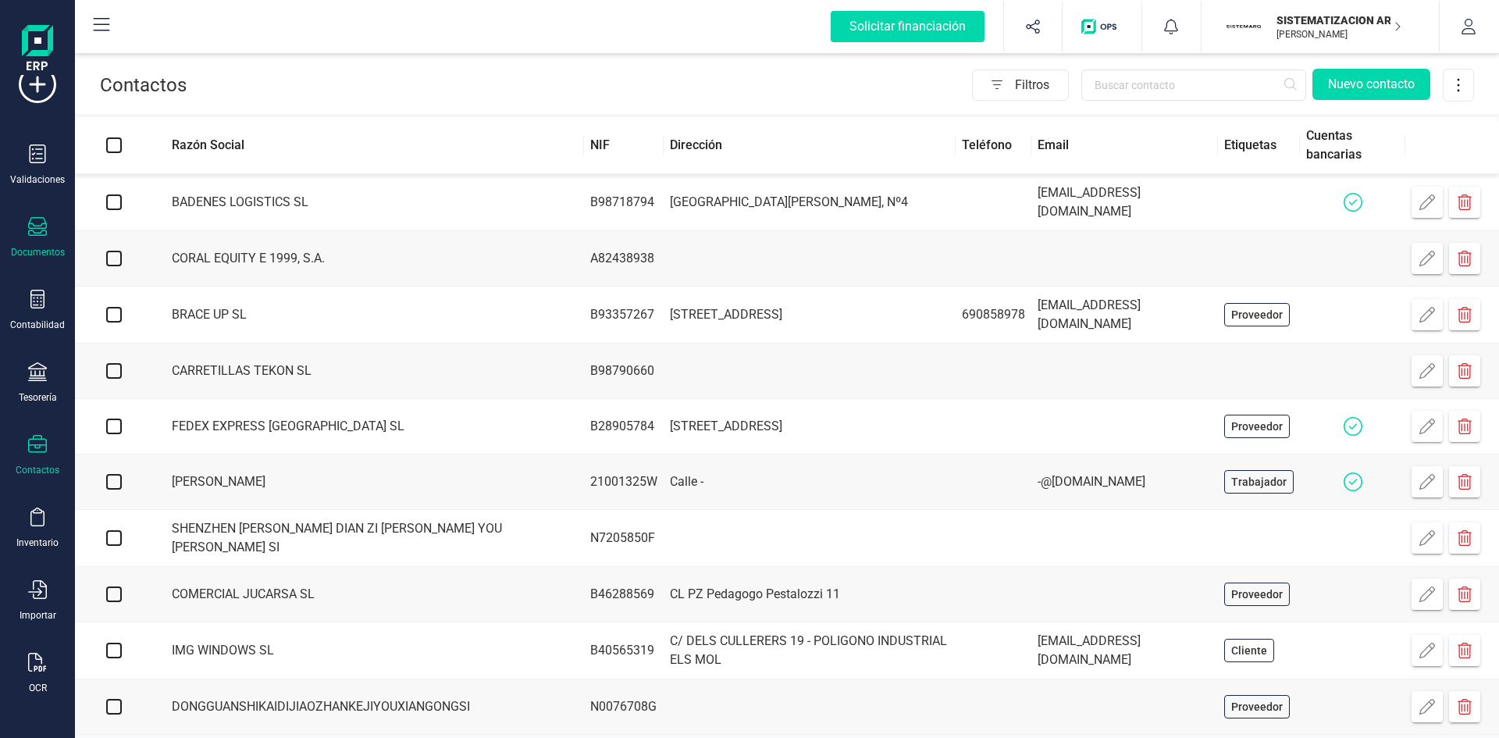
click at [42, 244] on div "Documentos" at bounding box center [37, 237] width 62 height 41
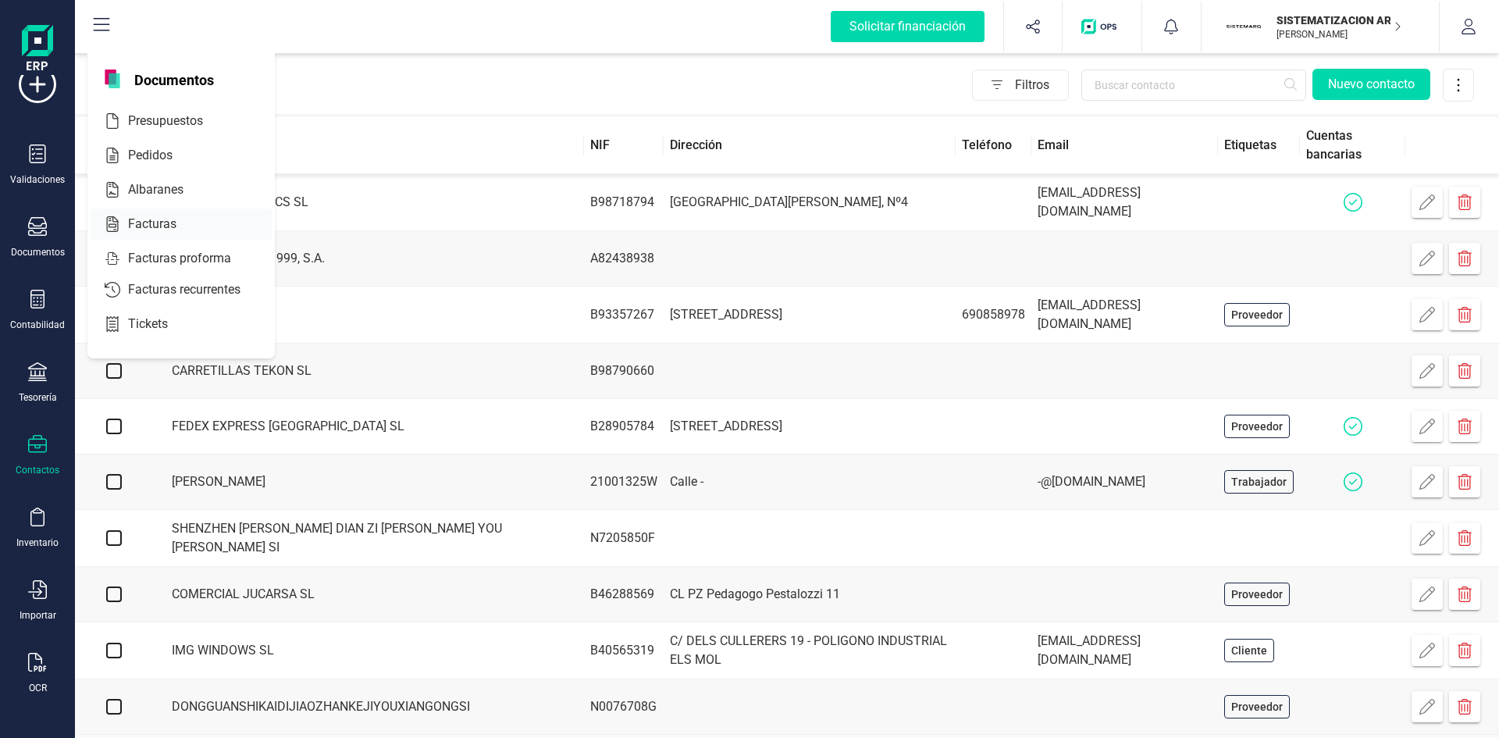
click at [181, 229] on div at bounding box center [190, 224] width 28 height 19
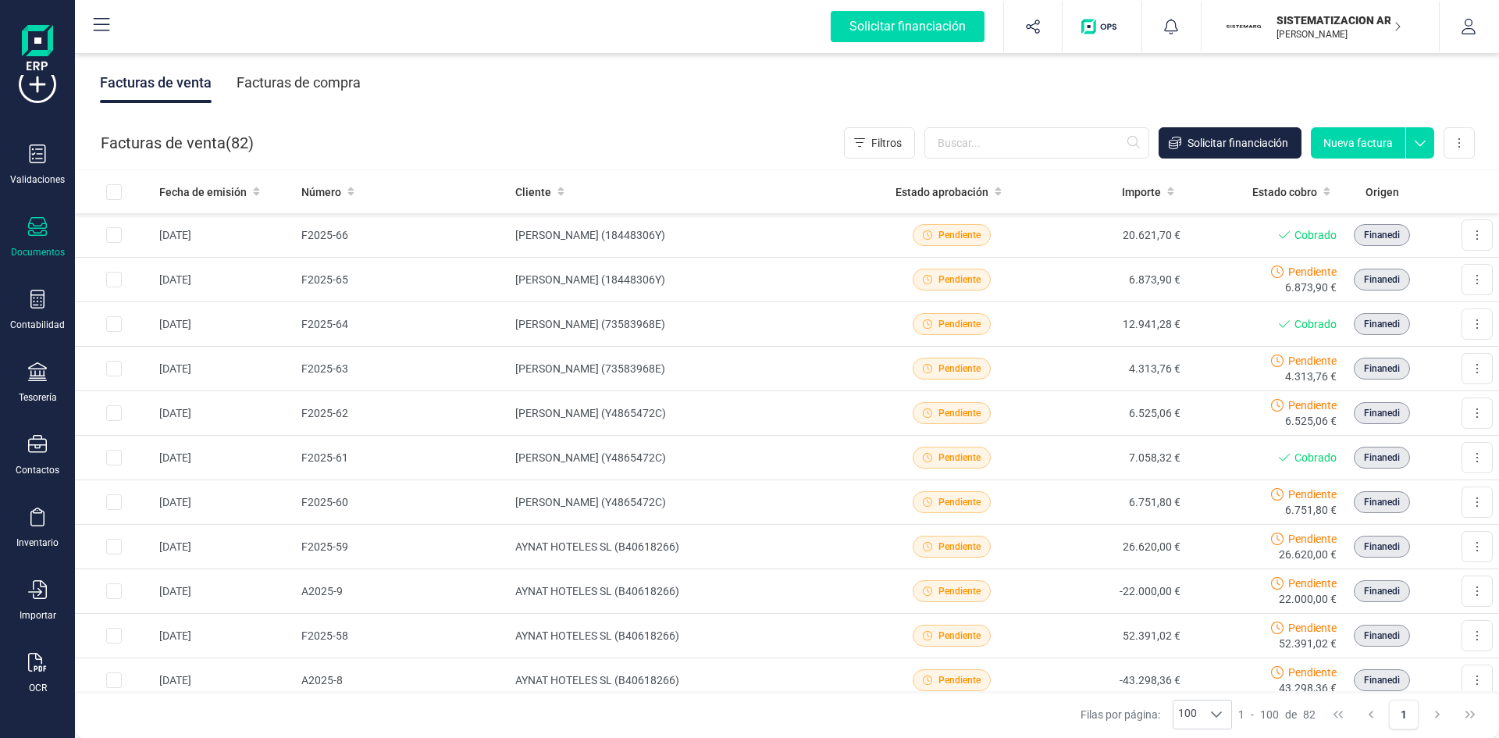
click at [1353, 144] on button "Nueva factura" at bounding box center [1358, 142] width 94 height 31
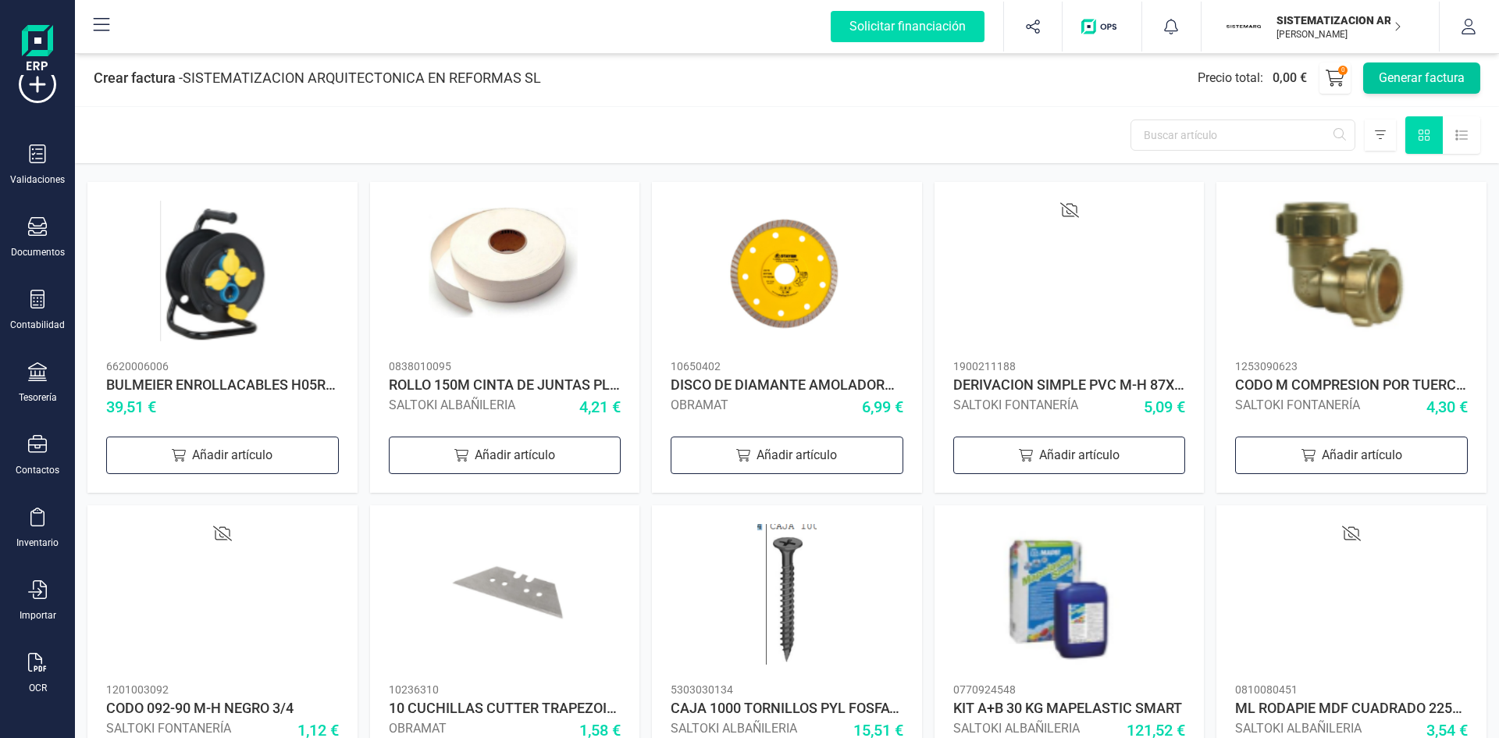
click at [1426, 77] on button "Generar factura" at bounding box center [1421, 77] width 117 height 31
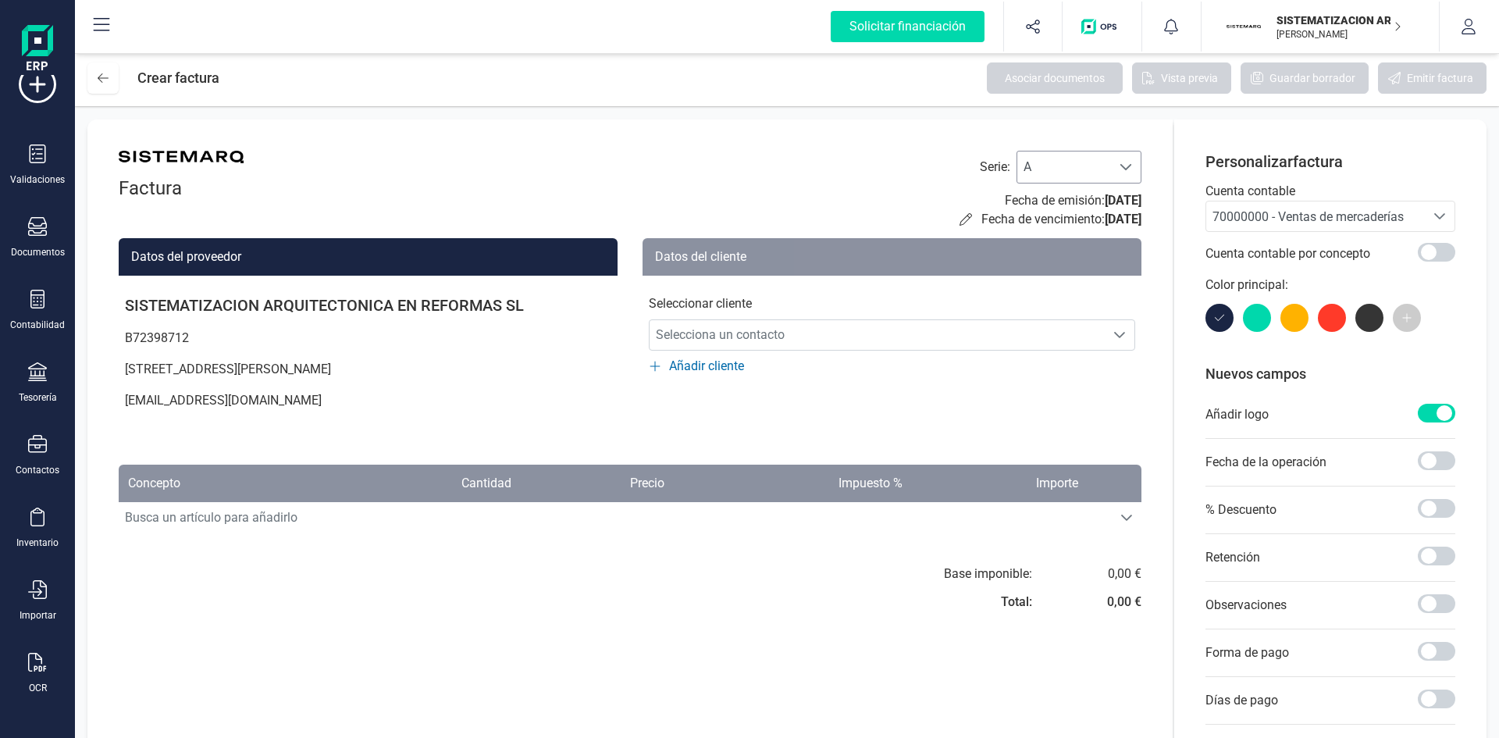
click at [1099, 163] on span "A" at bounding box center [1064, 166] width 94 height 31
click at [1055, 270] on li "F" at bounding box center [1079, 274] width 125 height 31
click at [922, 335] on span "Selecciona un contacto" at bounding box center [877, 334] width 455 height 31
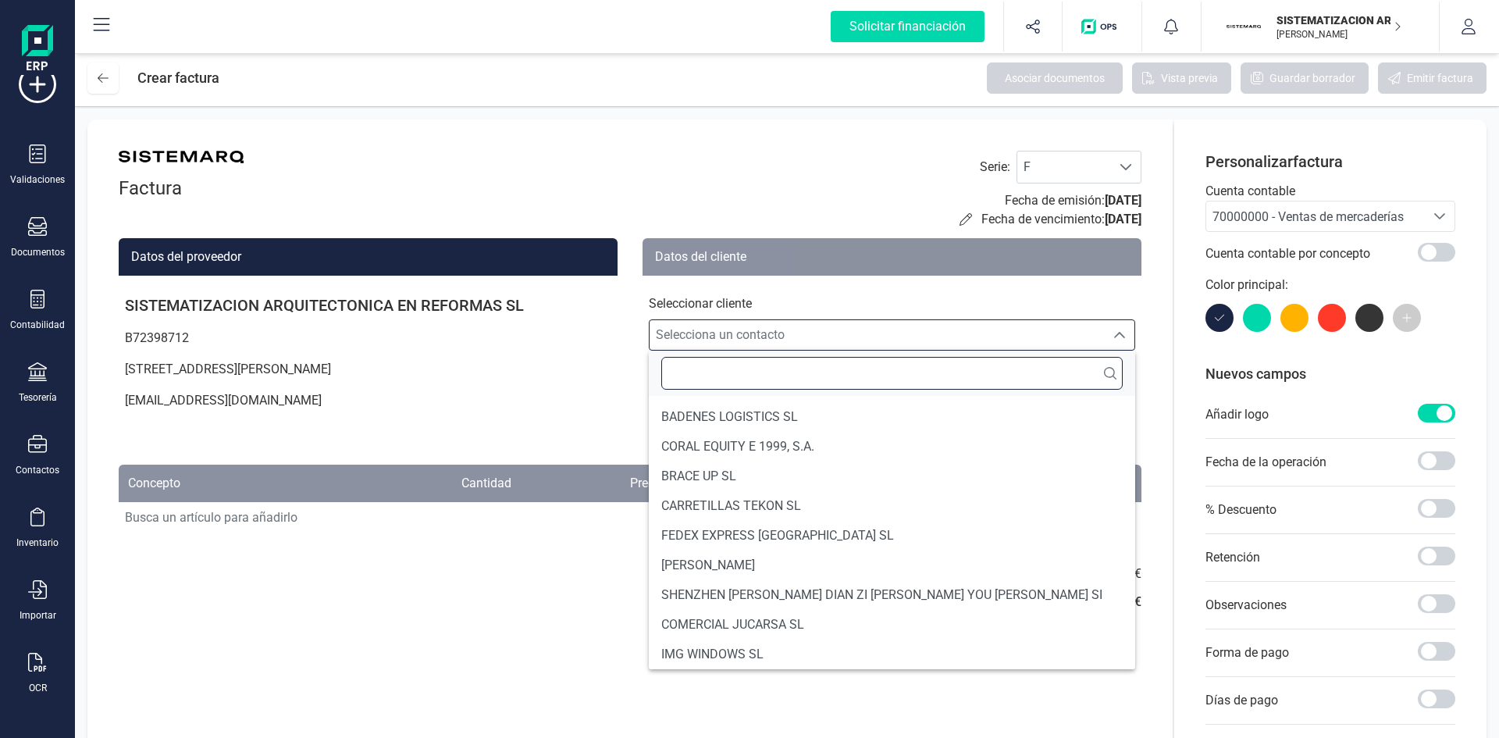
click at [879, 364] on input "text" at bounding box center [891, 373] width 461 height 33
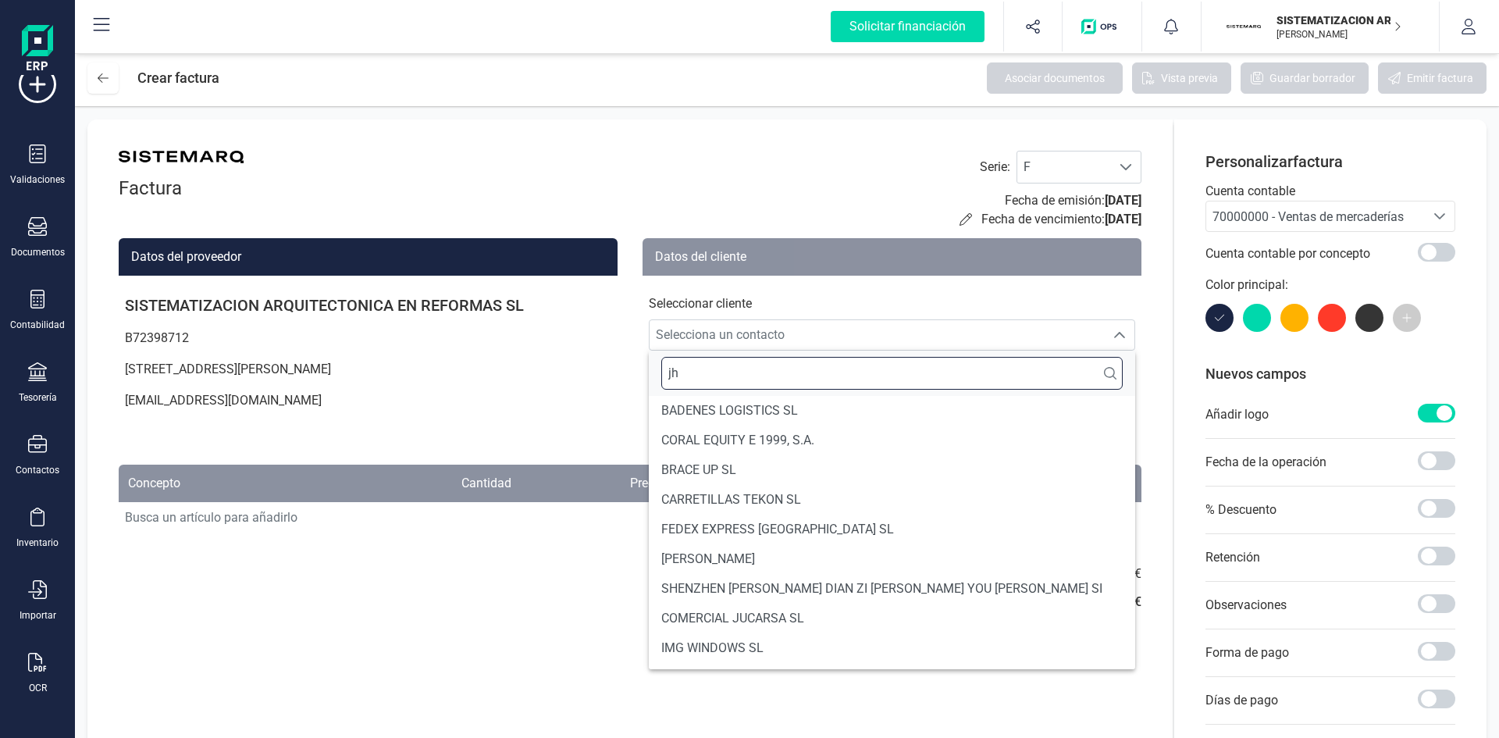
type input "jho"
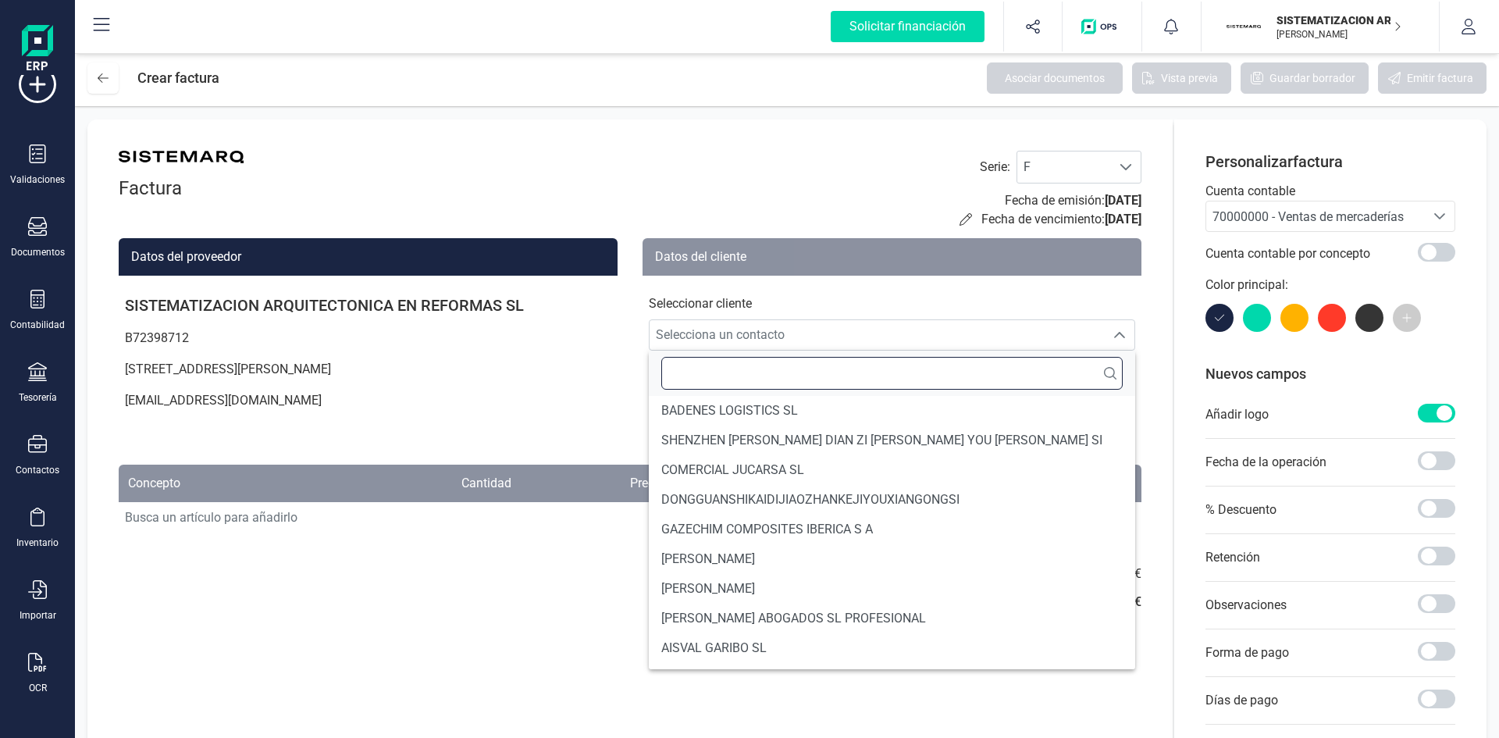
type input "n"
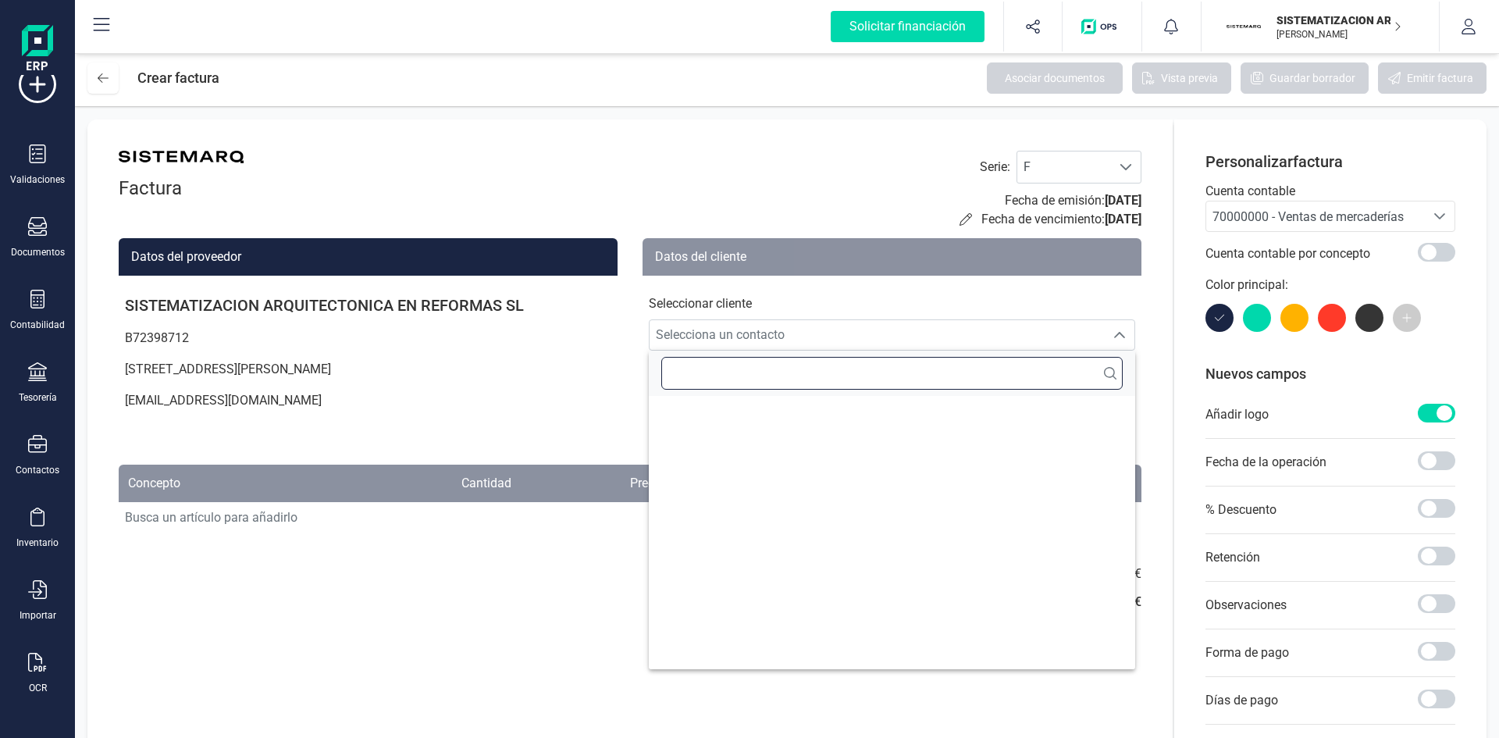
type input "j"
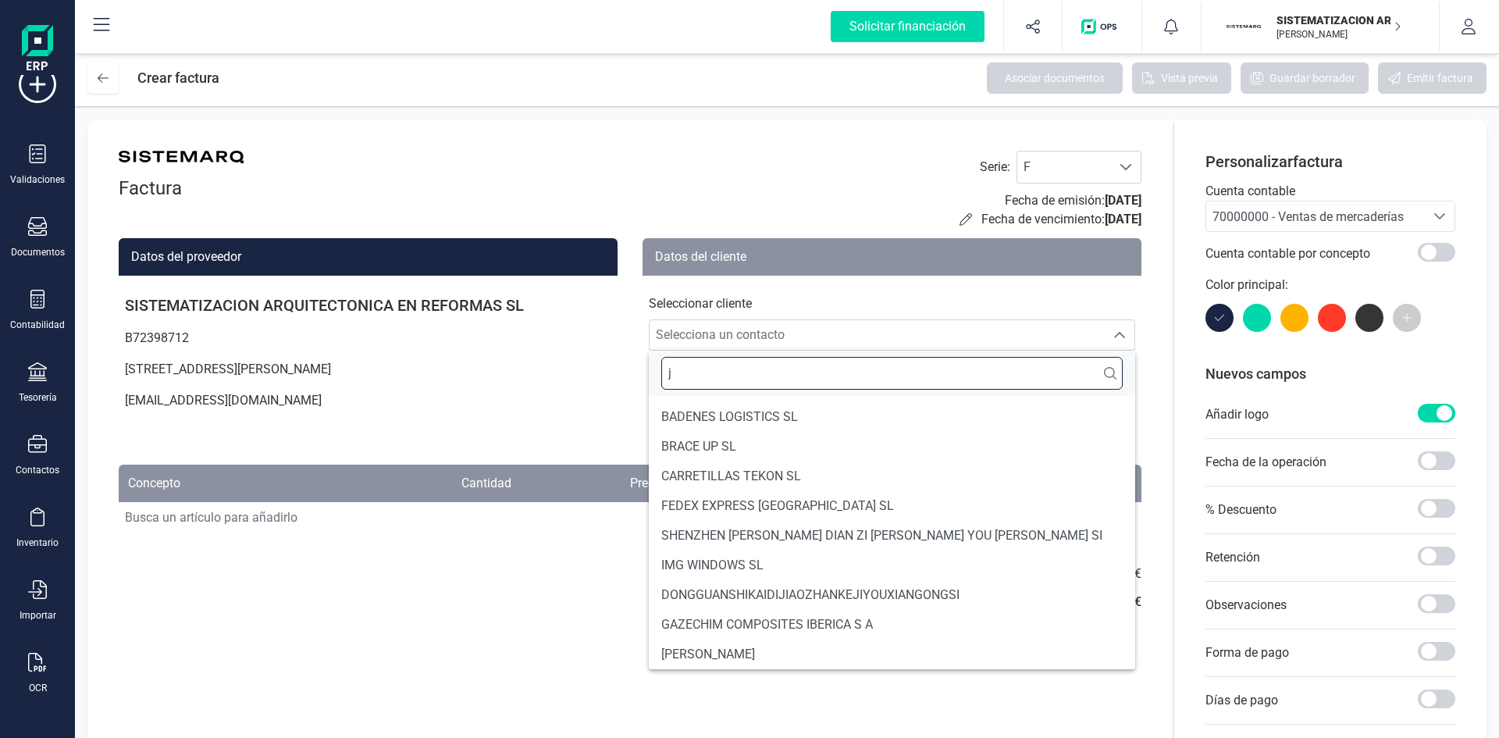
scroll to position [6, 0]
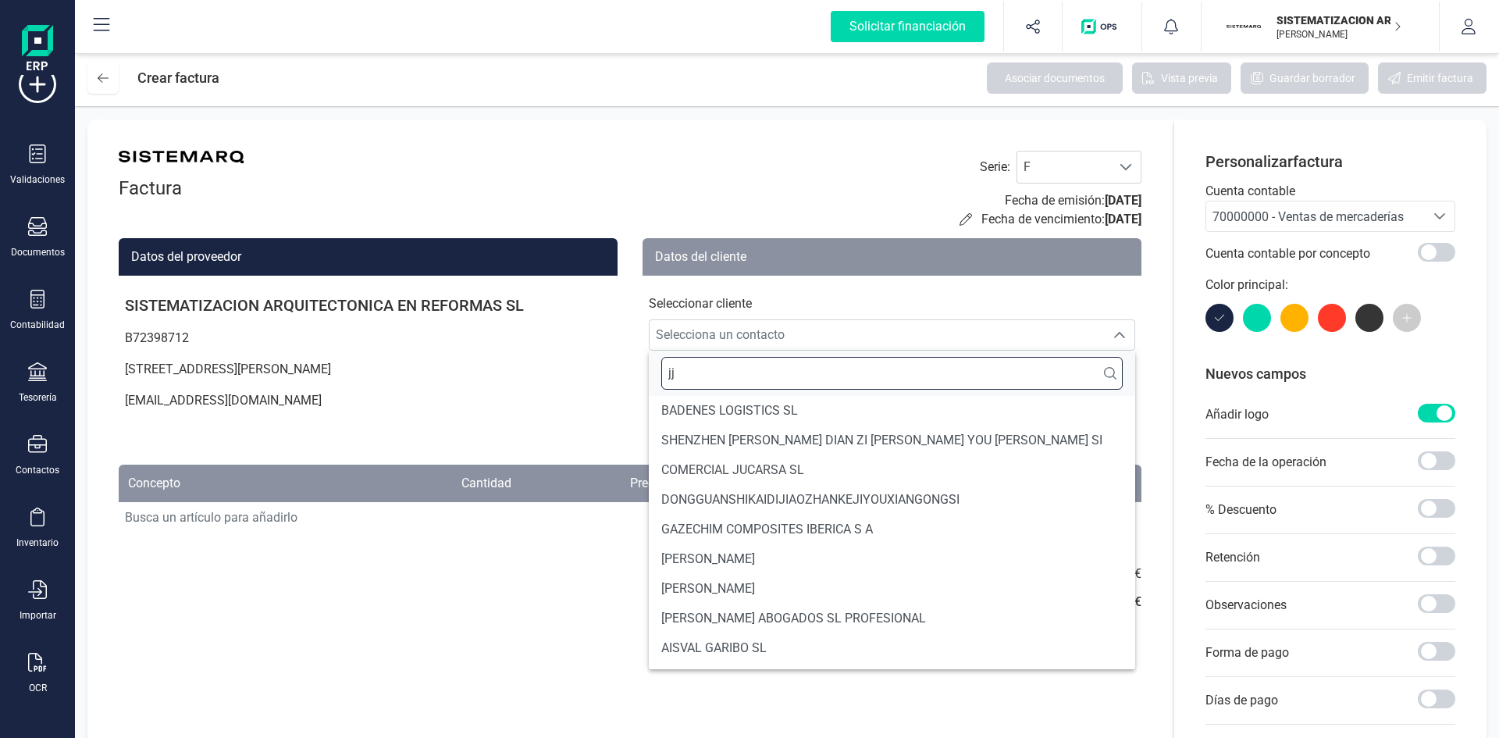
type input "j"
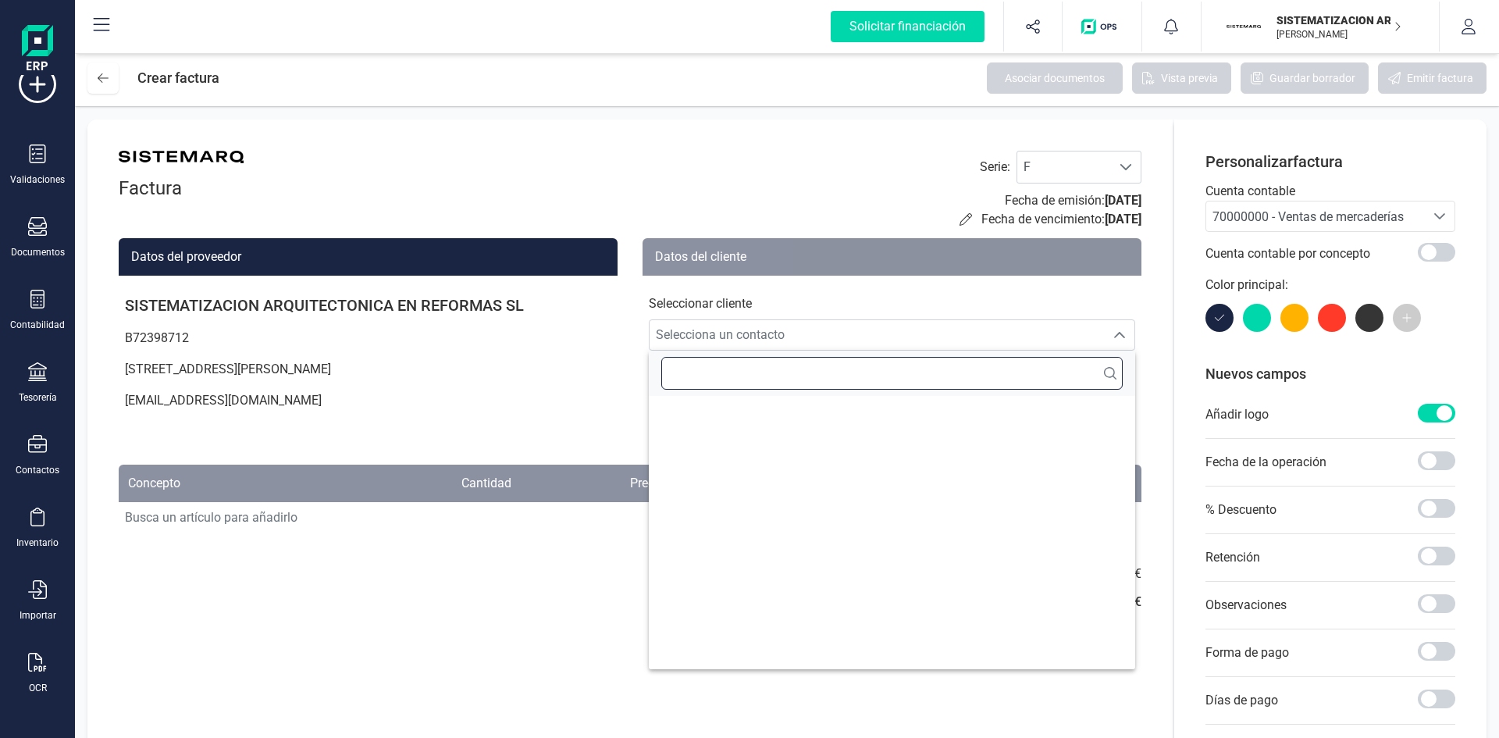
scroll to position [0, 0]
type input "h"
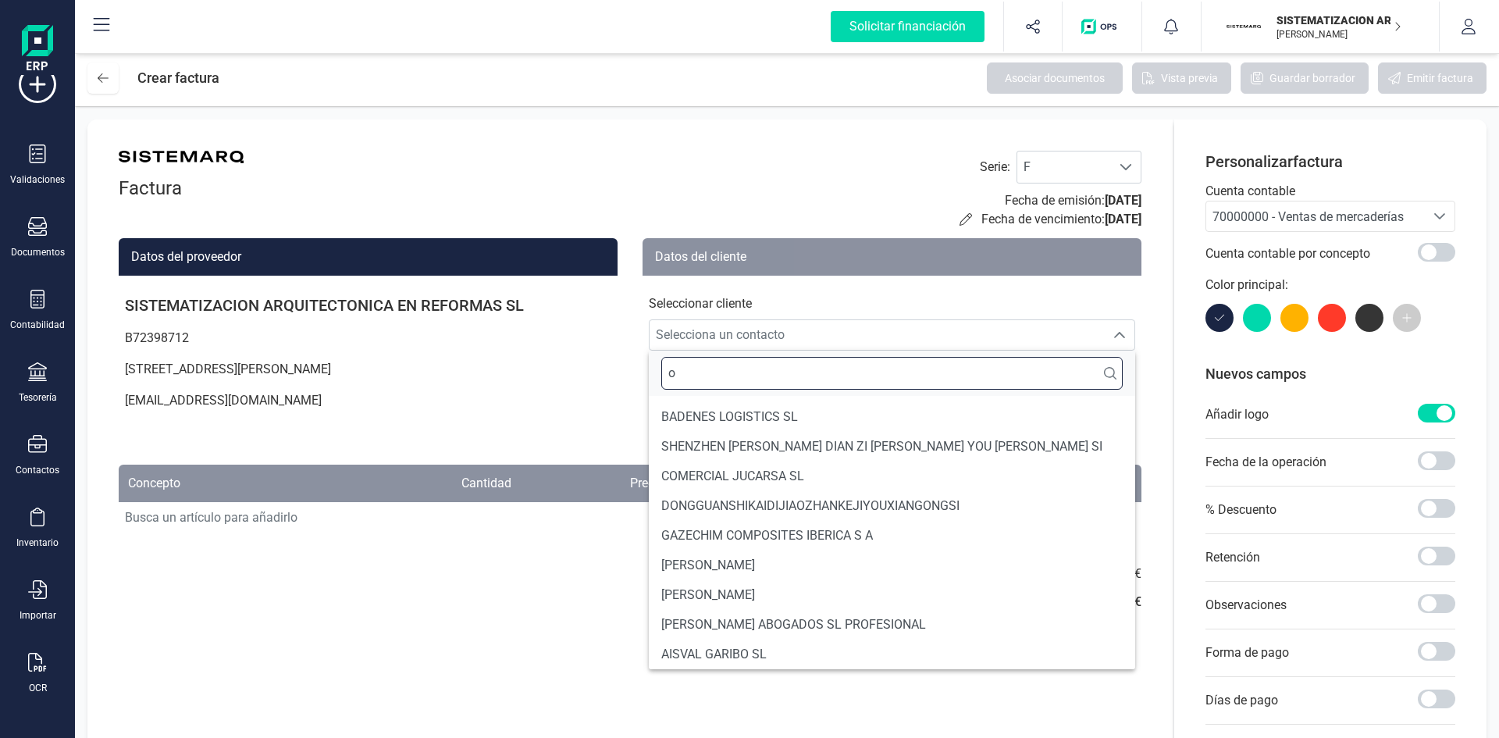
scroll to position [6, 0]
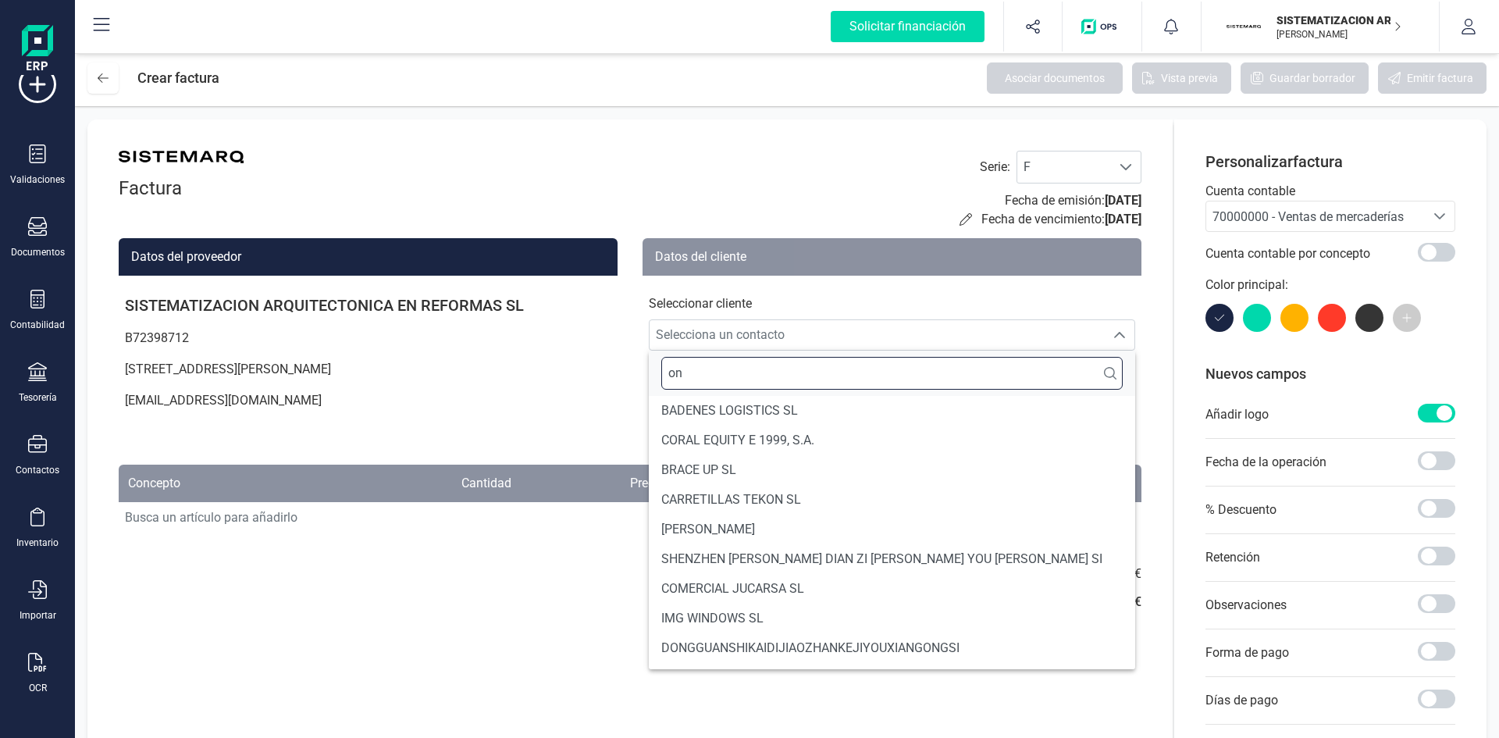
type input "o"
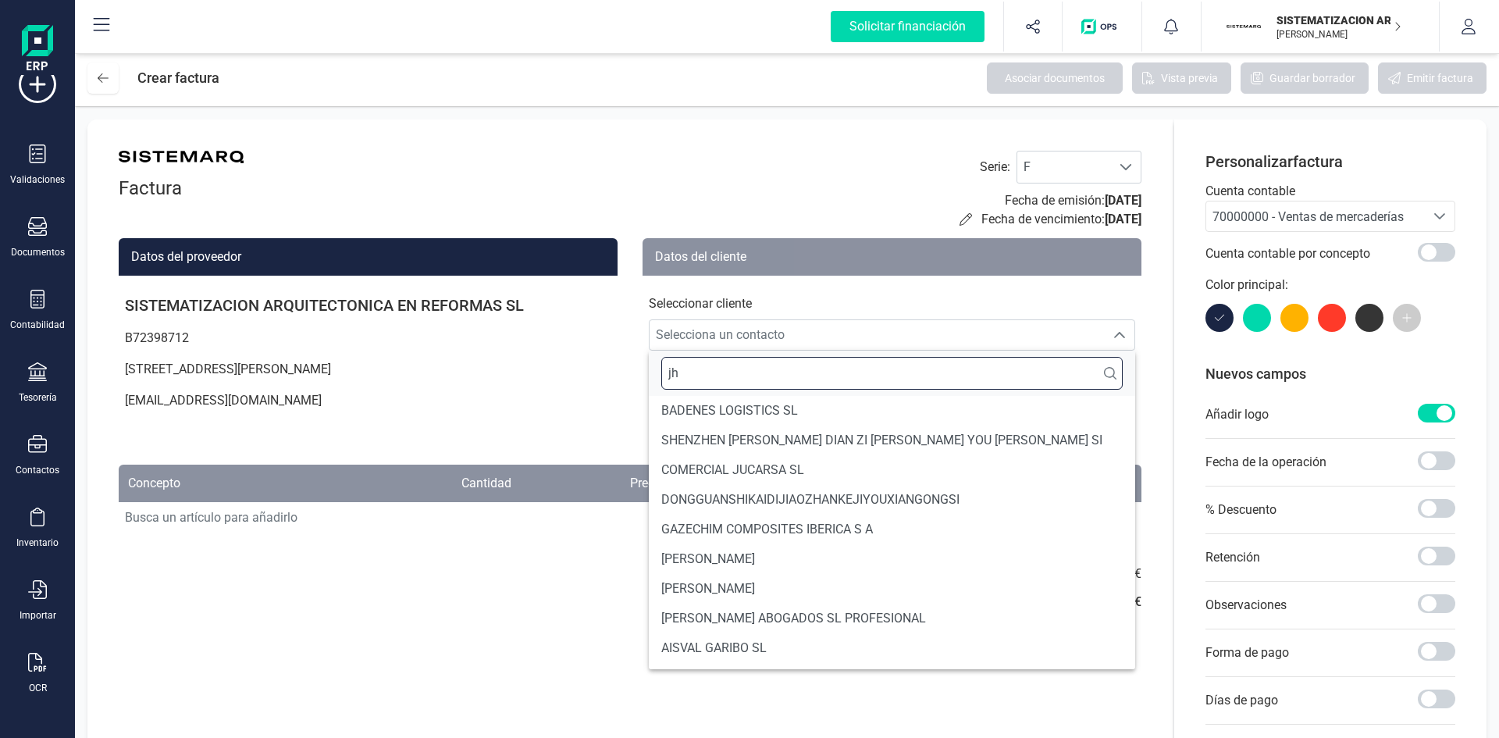
type input "jho"
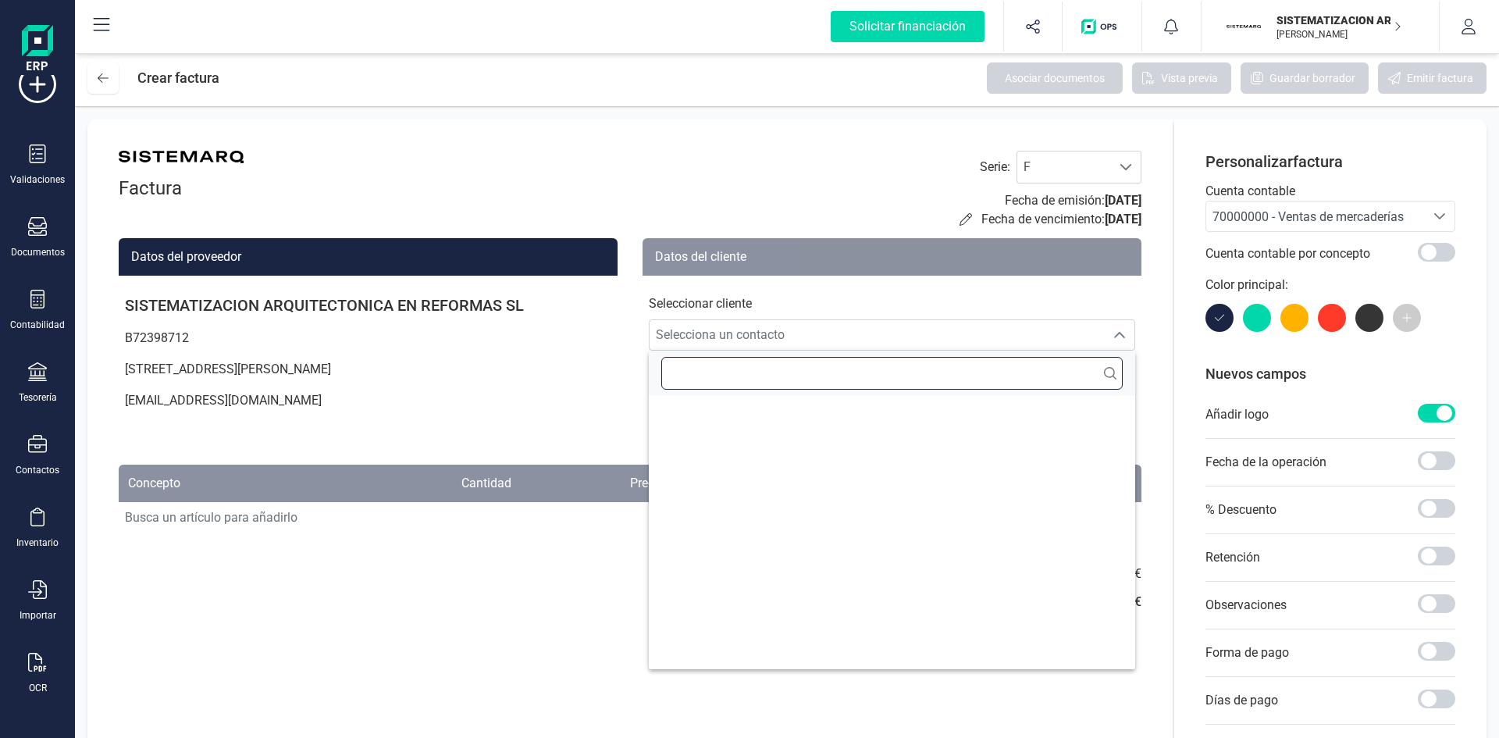
scroll to position [0, 0]
type input "j"
type input "o"
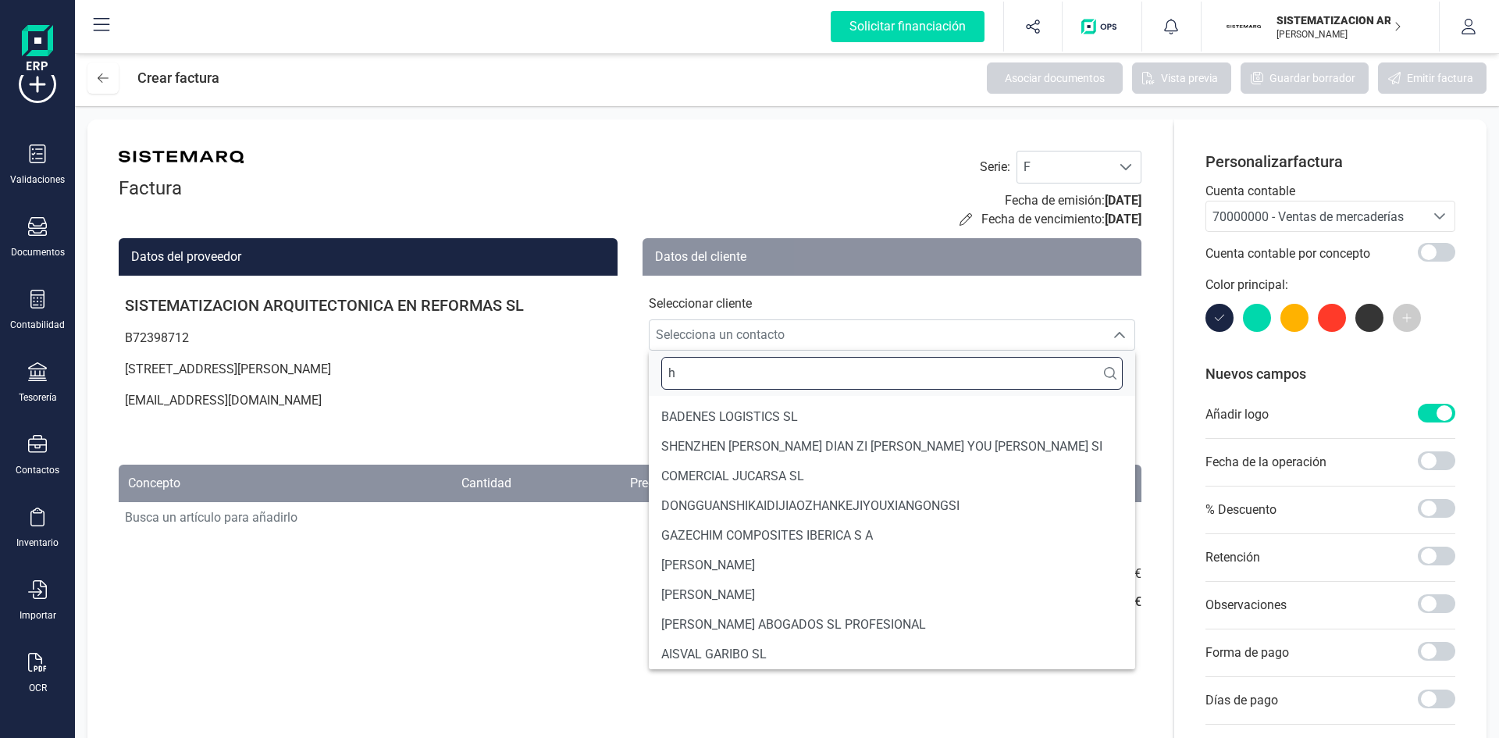
scroll to position [6, 0]
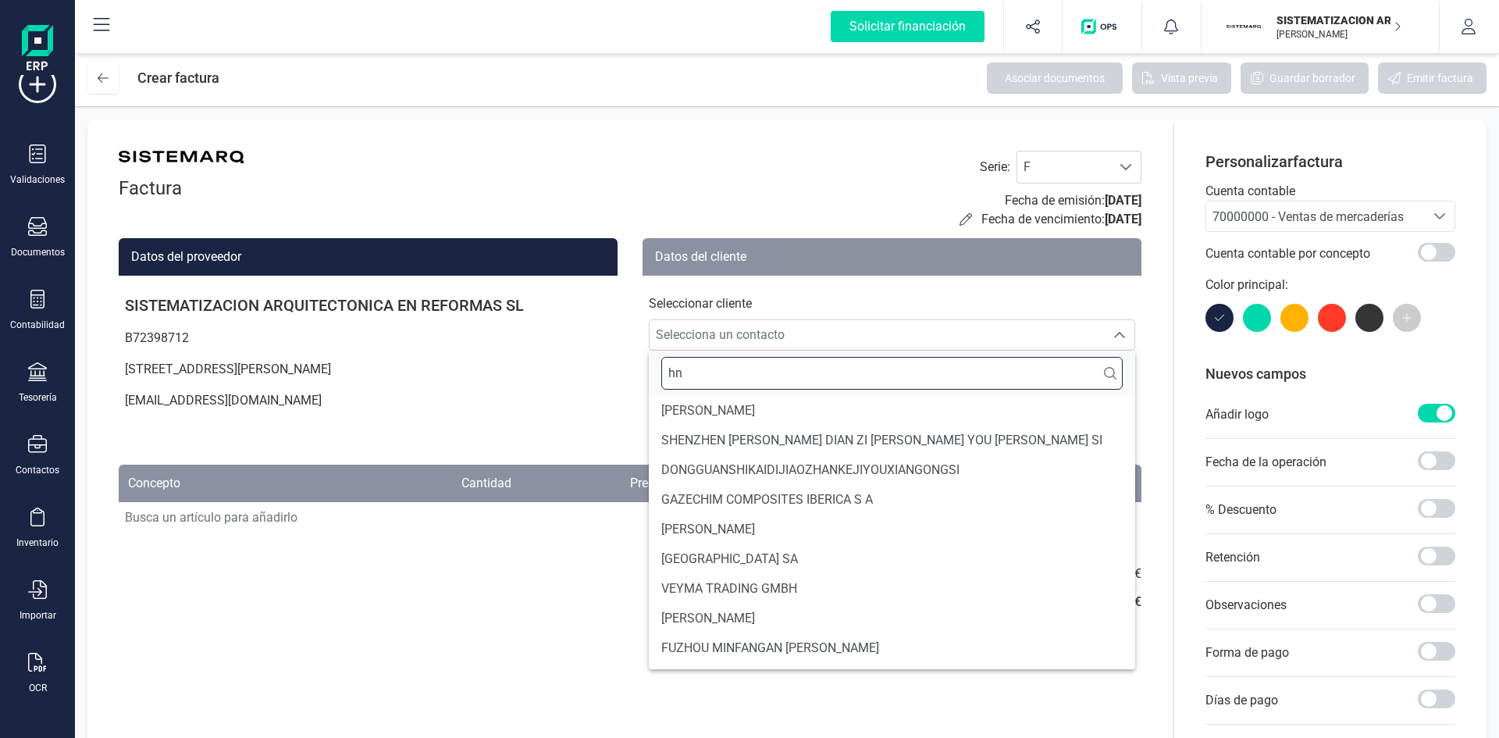
type input "h"
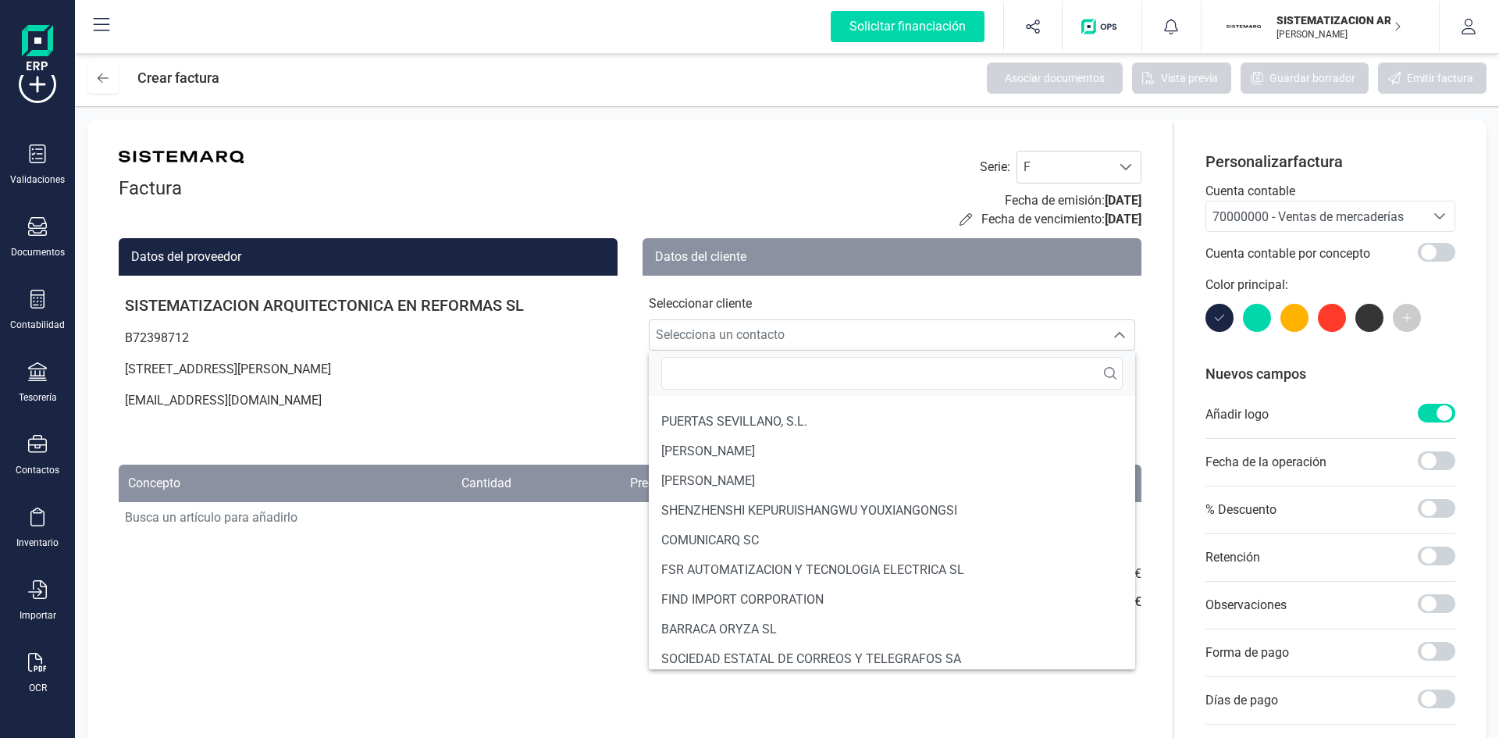
scroll to position [2409, 0]
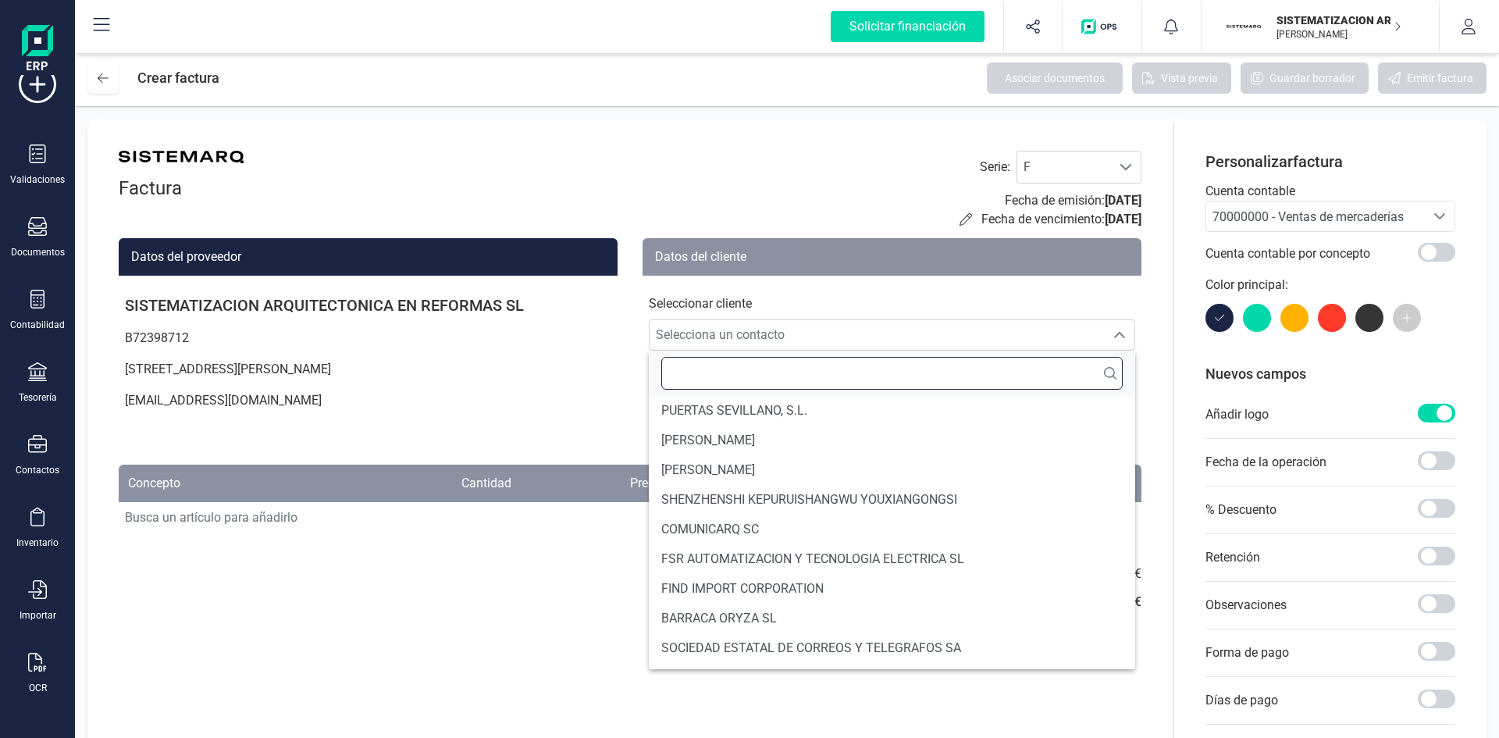
click at [741, 365] on input "text" at bounding box center [891, 373] width 461 height 33
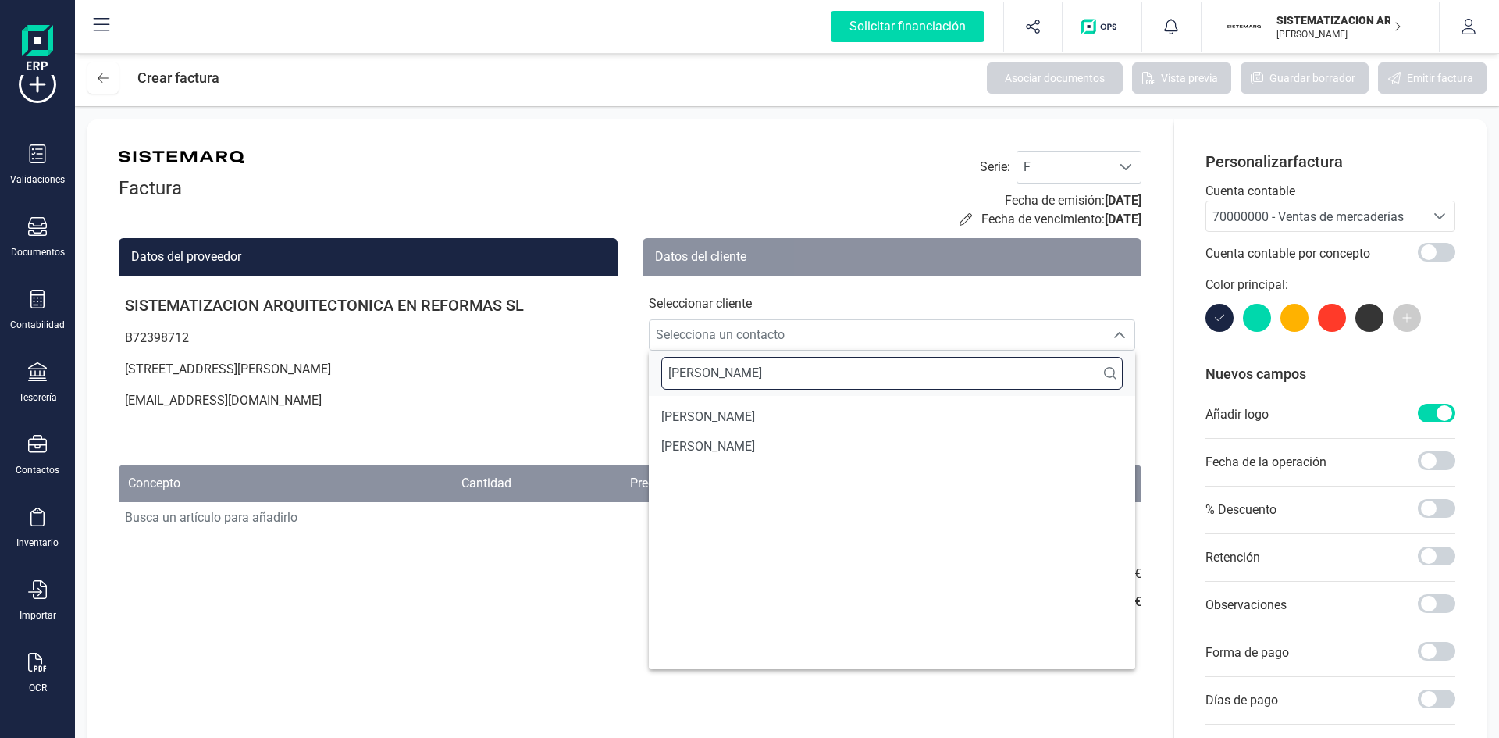
scroll to position [0, 0]
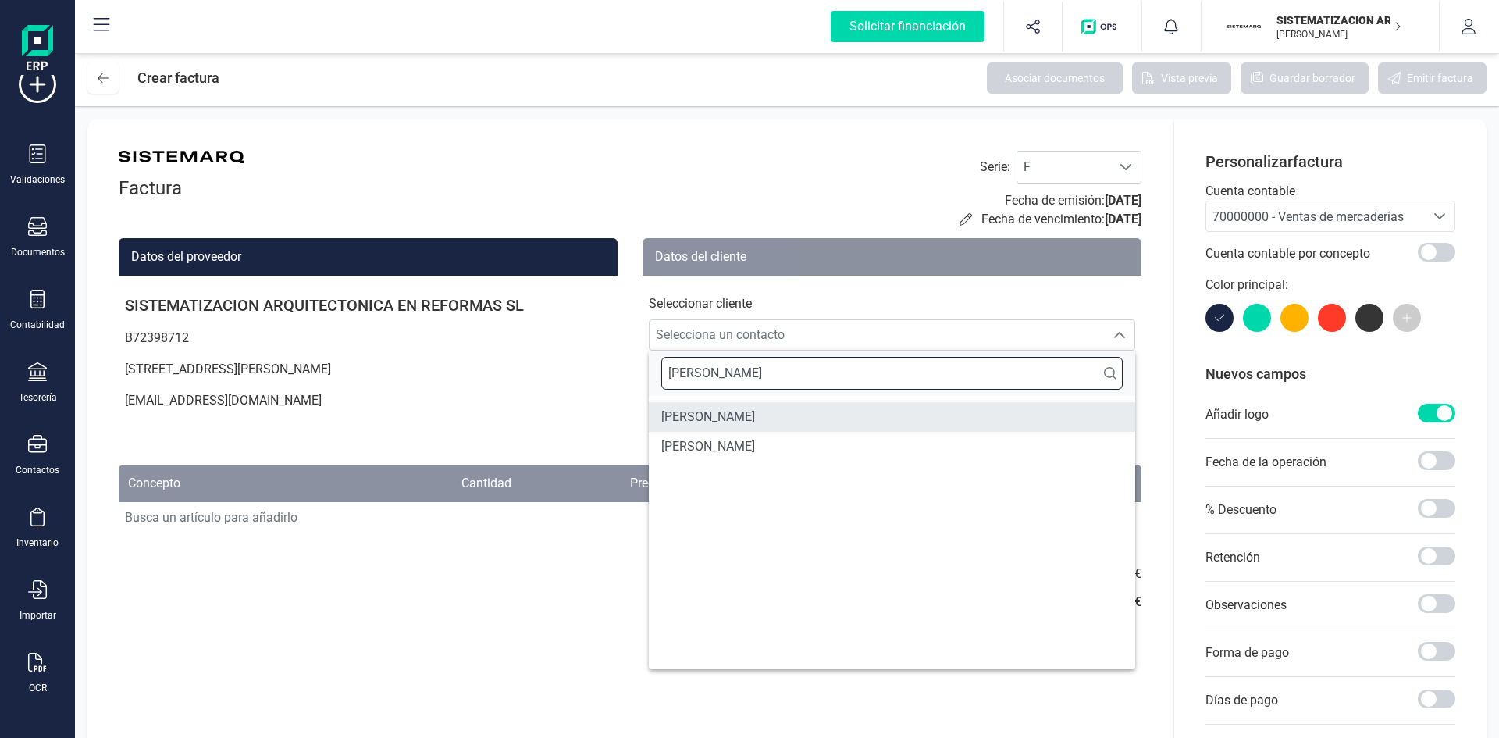
type input "[PERSON_NAME]"
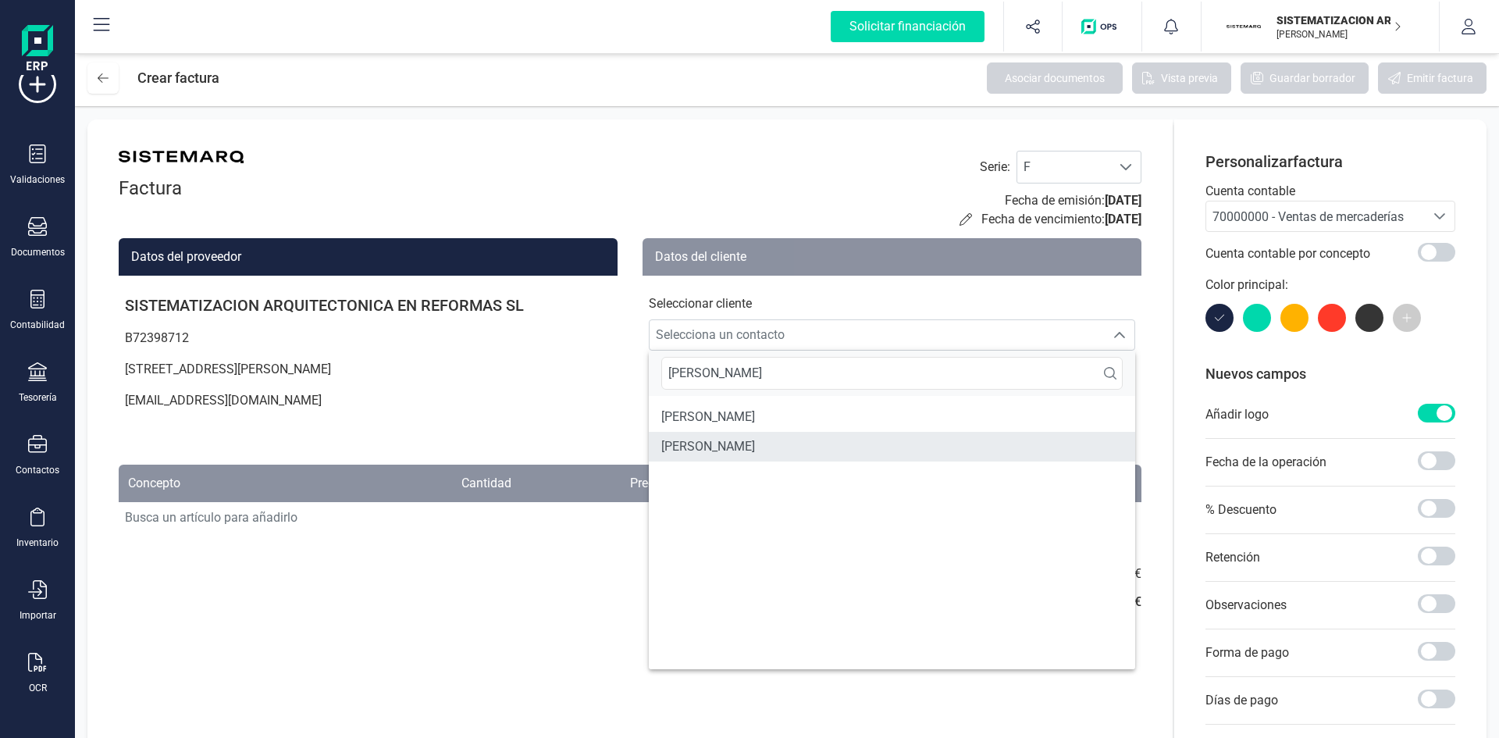
click at [753, 443] on span "[PERSON_NAME]" at bounding box center [708, 446] width 94 height 19
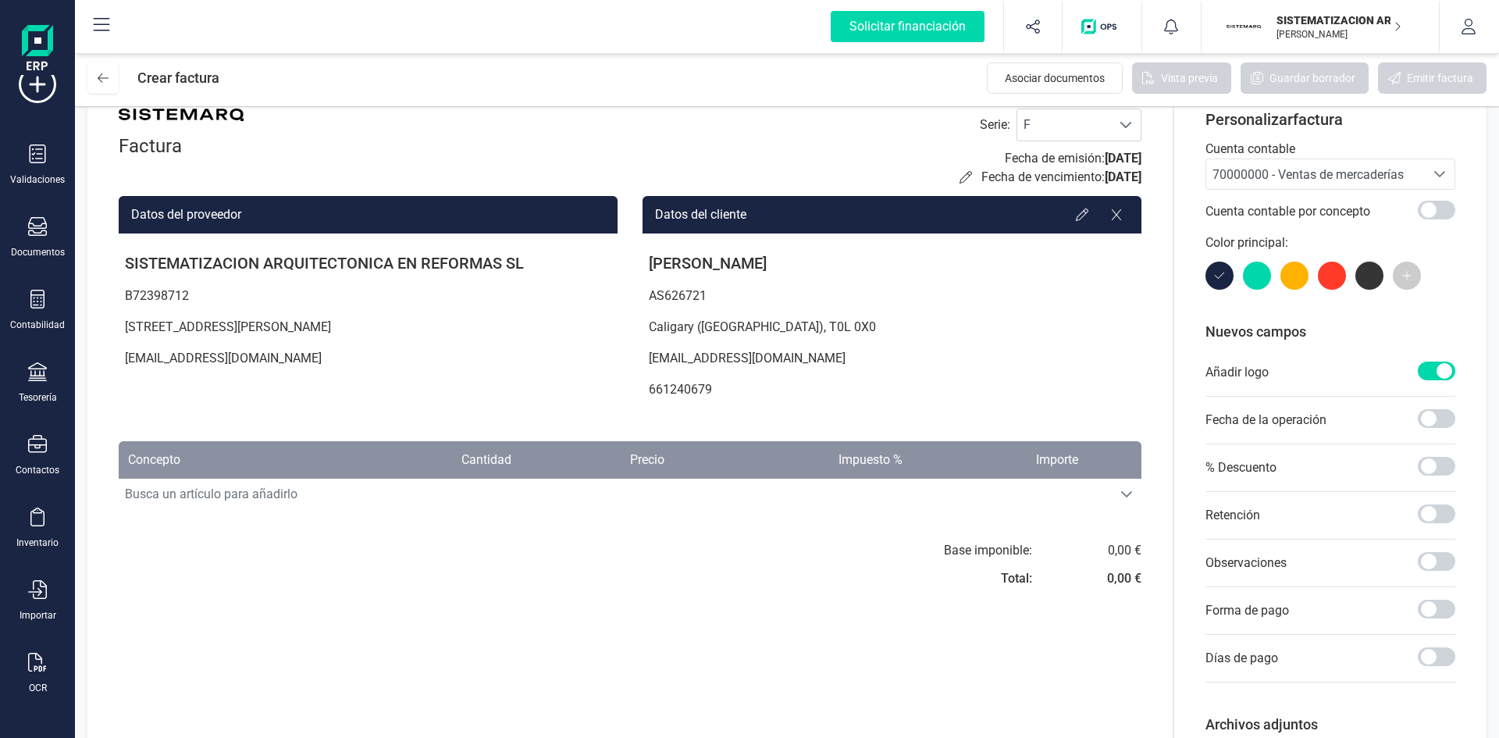
scroll to position [54, 0]
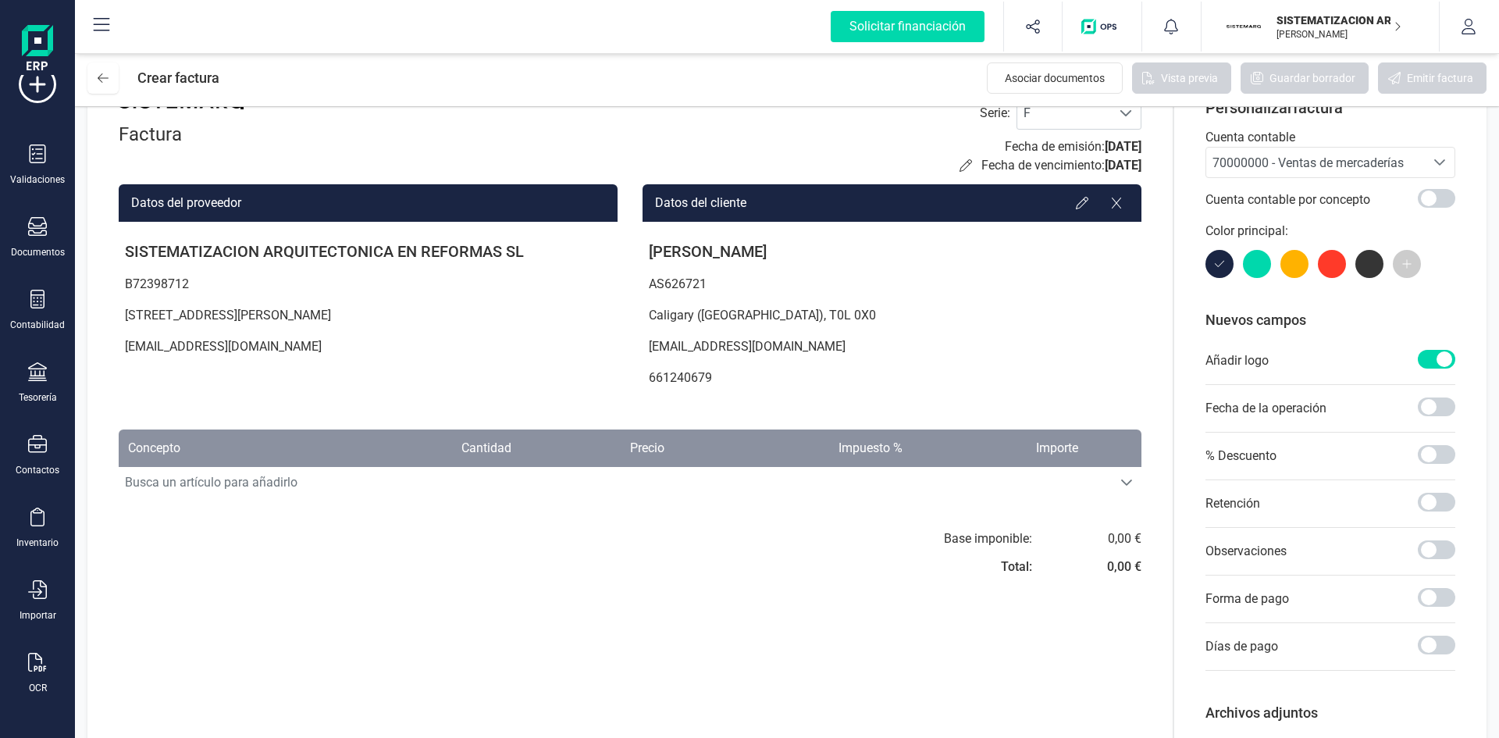
click at [575, 499] on div "Factura Serie : F F Fecha de emisión: [DATE] Fecha de vencimiento: [DATE] Datos…" at bounding box center [629, 439] width 1085 height 746
click at [324, 479] on span "Busca un artículo para añadirlo" at bounding box center [615, 482] width 993 height 31
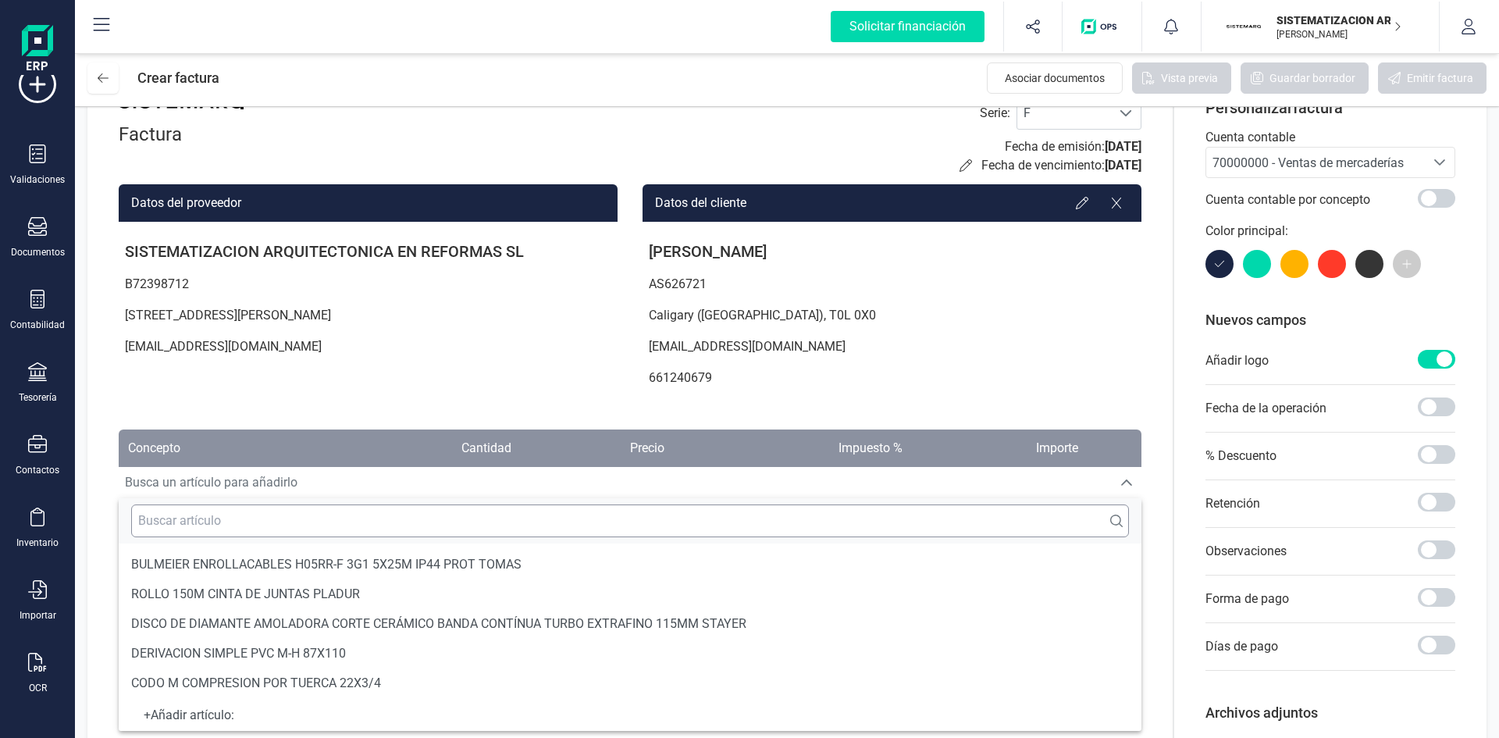
click at [306, 515] on input "text" at bounding box center [630, 520] width 998 height 33
drag, startPoint x: 265, startPoint y: 515, endPoint x: 250, endPoint y: 521, distance: 16.1
click at [250, 521] on input "Firma Proyecto -" at bounding box center [630, 520] width 998 height 33
paste input "ID 267781045464"
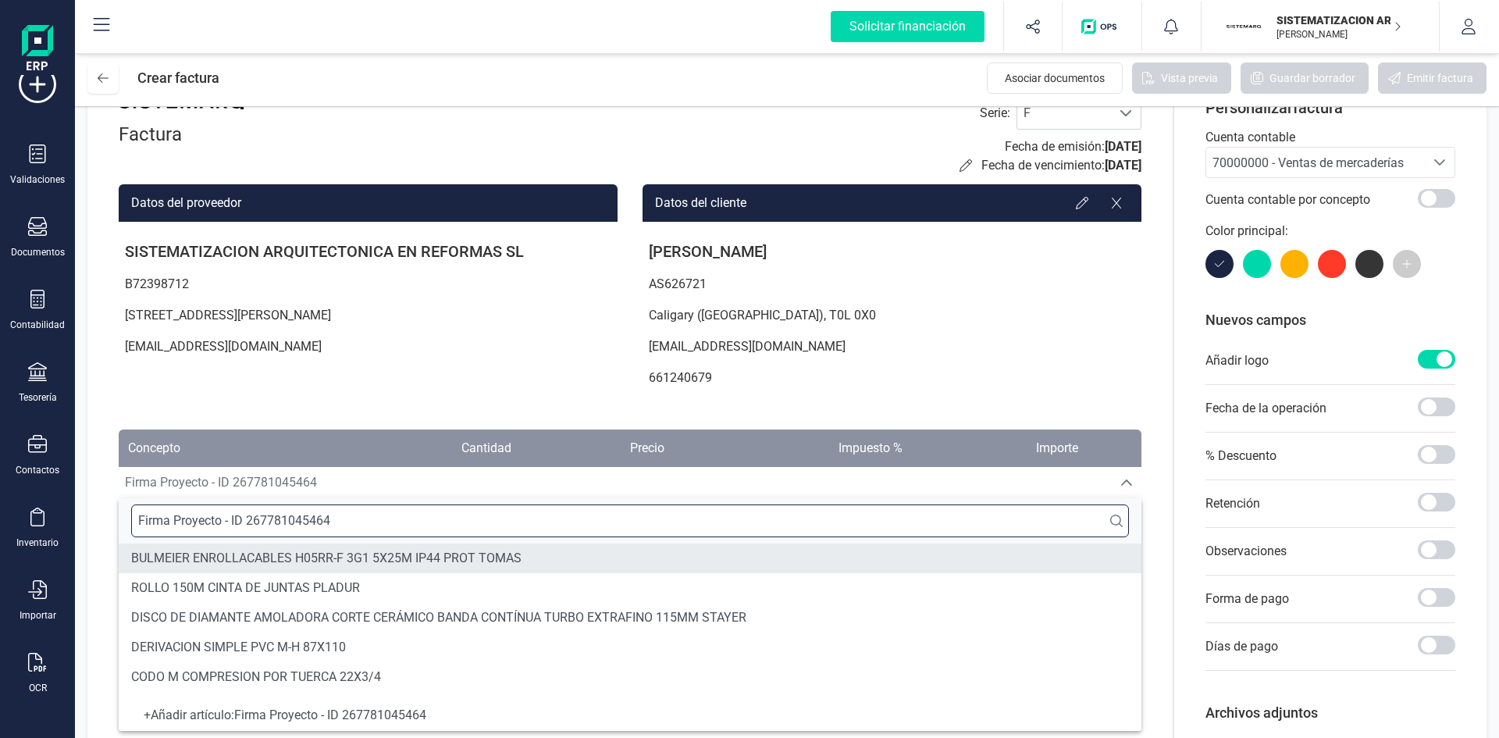
type input "Firma Proyecto - ID 267781045464"
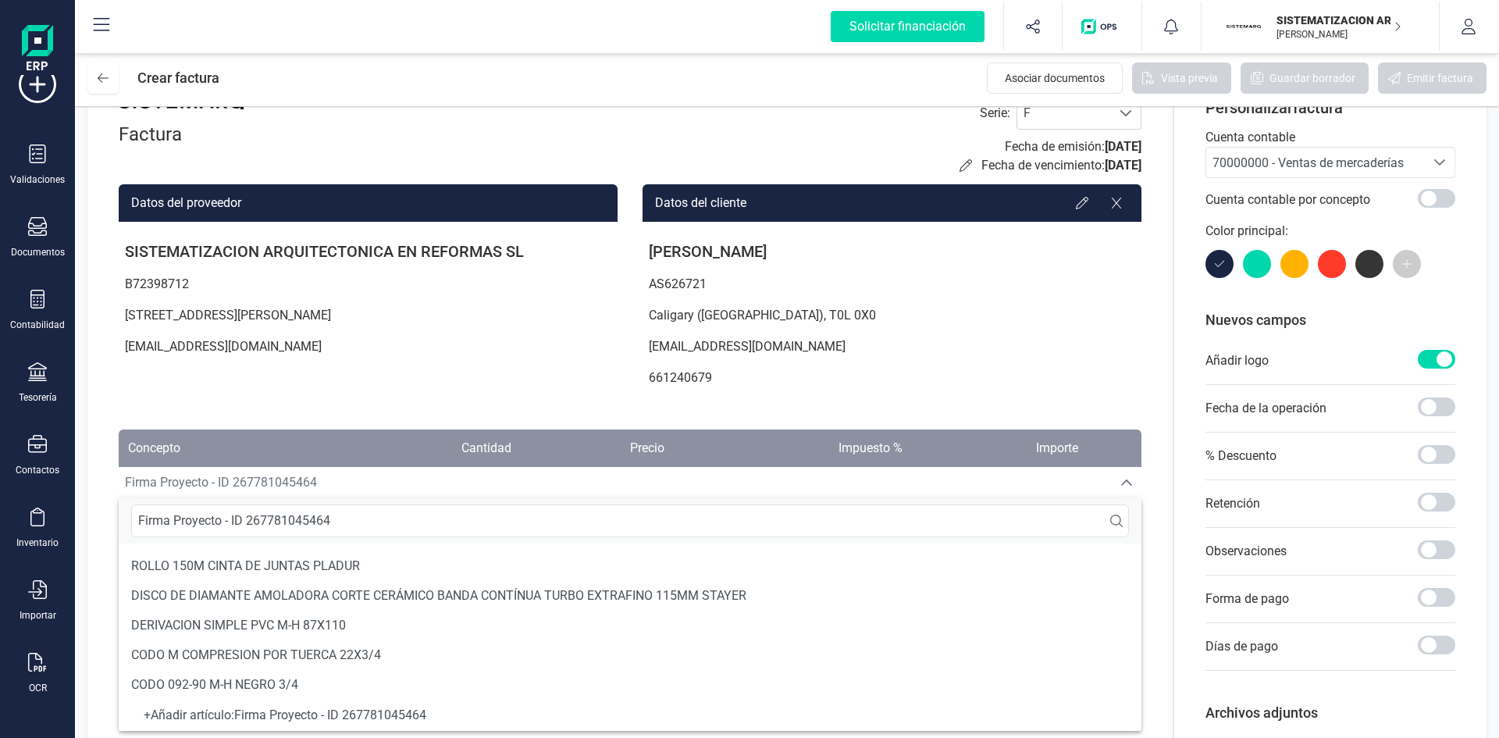
click at [408, 712] on div "+ Añadir artículo : Firma Proyecto - ID 267781045464" at bounding box center [630, 715] width 998 height 6
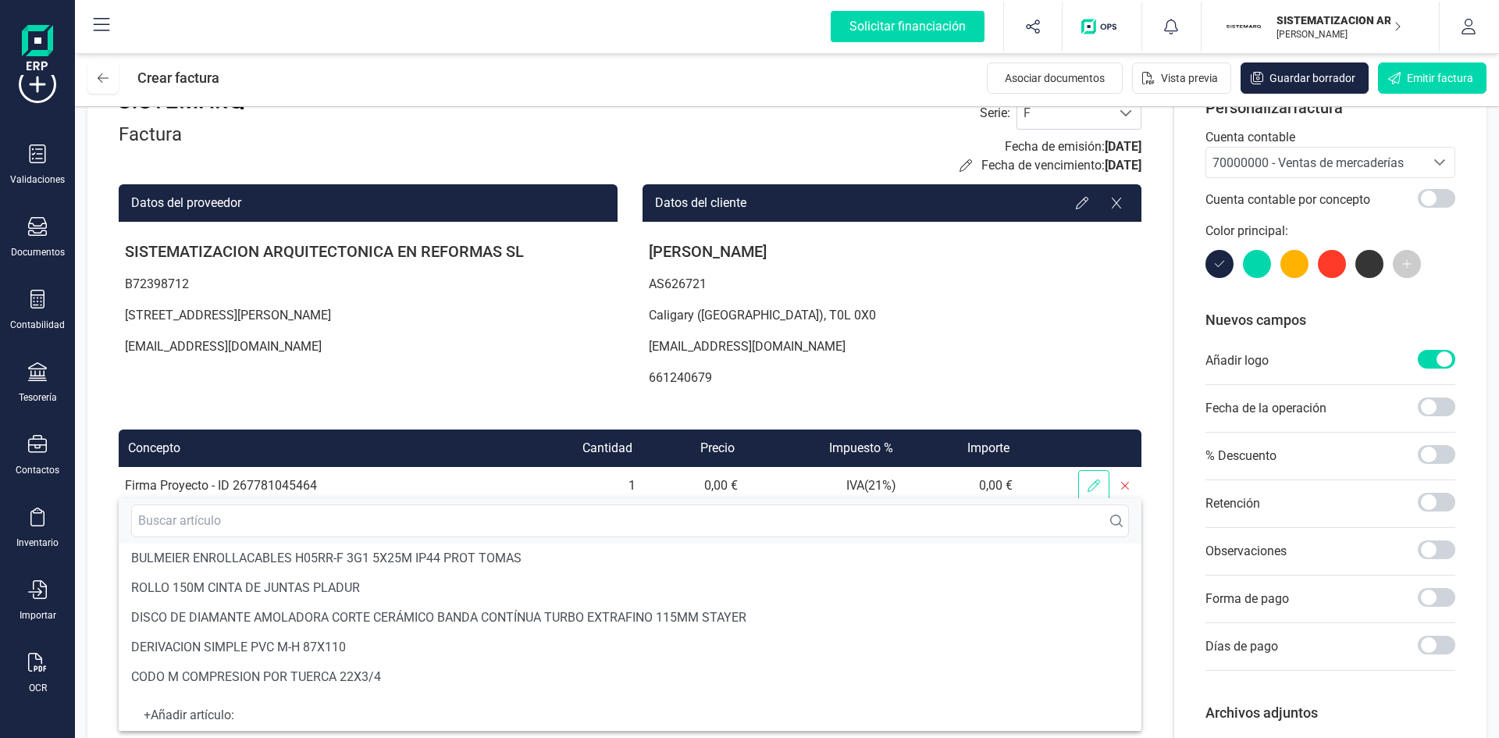
click at [1088, 483] on icon at bounding box center [1094, 485] width 12 height 12
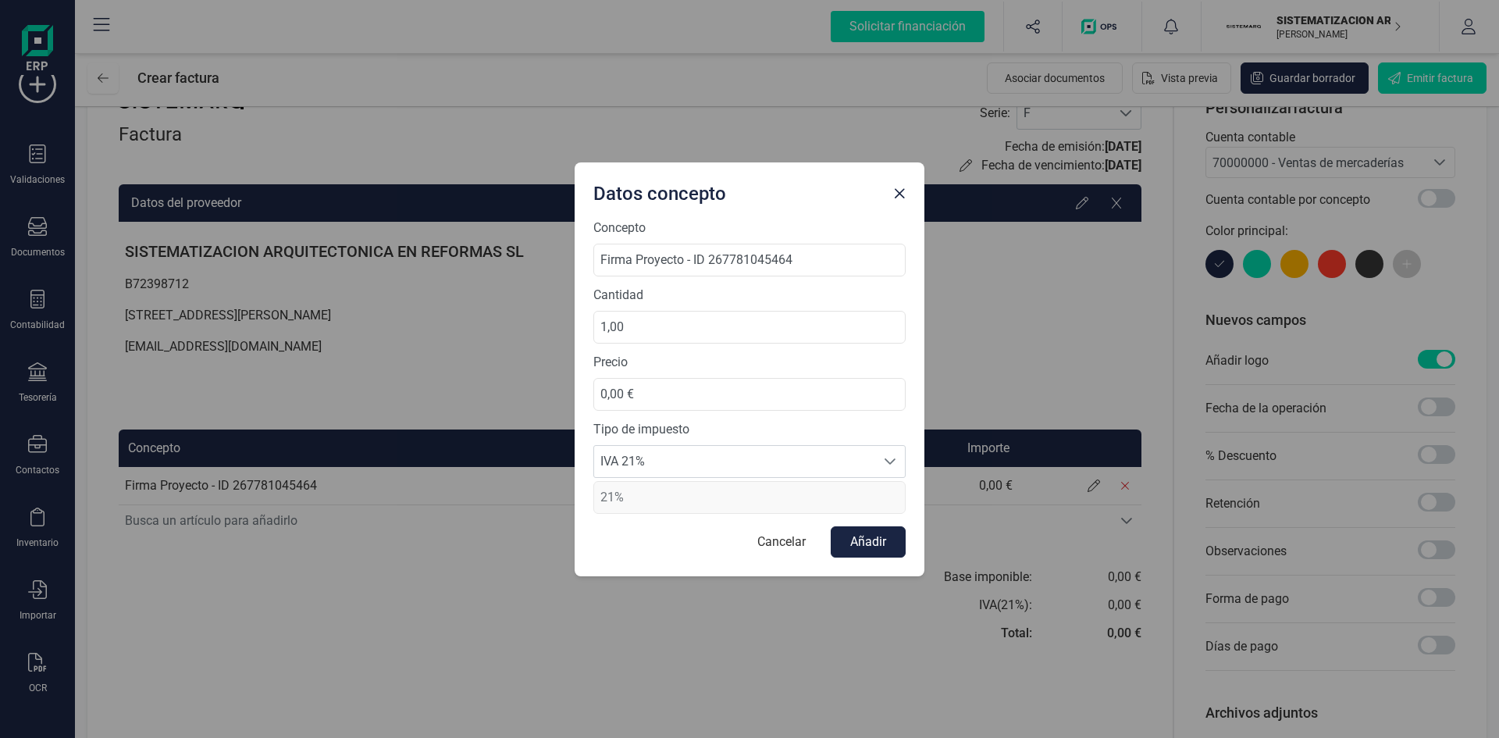
click at [800, 443] on div "Tipo de impuesto IVA 21% IVA 21% IVA 21% 21%" at bounding box center [749, 467] width 312 height 94
click at [795, 455] on span "IVA 21%" at bounding box center [734, 461] width 281 height 31
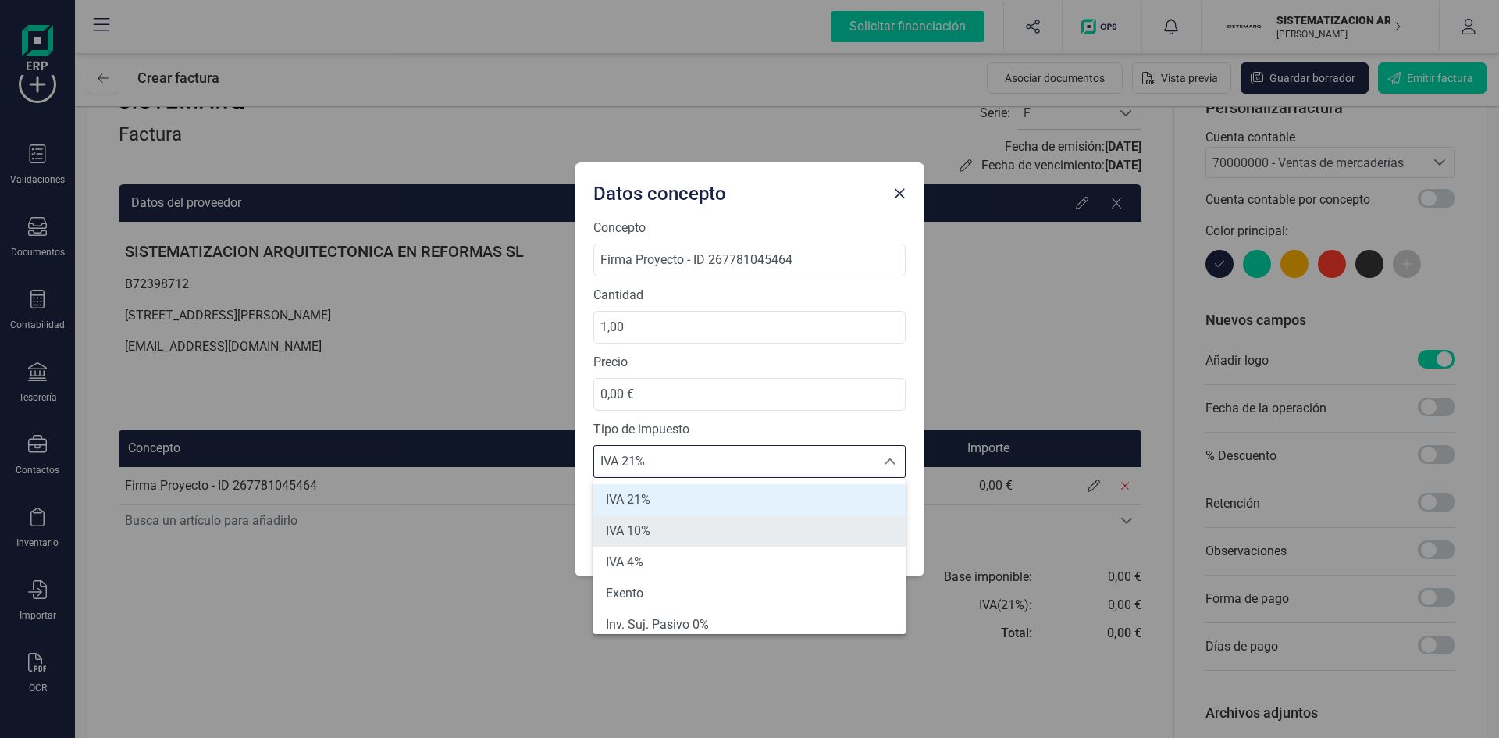
click at [721, 523] on li "IVA 10%" at bounding box center [749, 530] width 312 height 31
type input "10%"
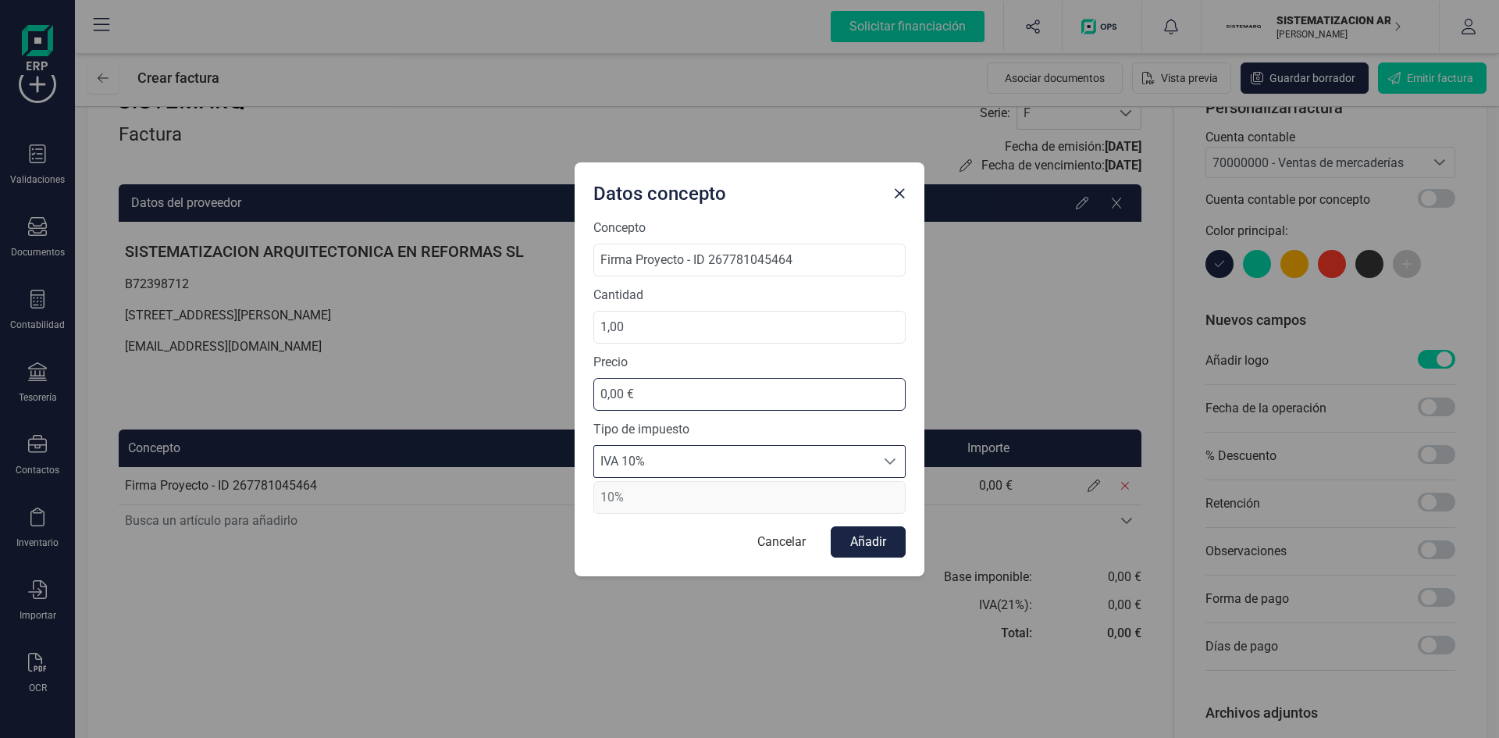
drag, startPoint x: 667, startPoint y: 393, endPoint x: 550, endPoint y: 391, distance: 117.1
click at [550, 391] on div "Datos concepto Concepto Firma Proyecto - ID 267781045464 Cantidad 1,00 Precio 0…" at bounding box center [749, 369] width 1499 height 738
type input "3.633,89 €"
click at [874, 537] on button "Añadir" at bounding box center [868, 541] width 75 height 31
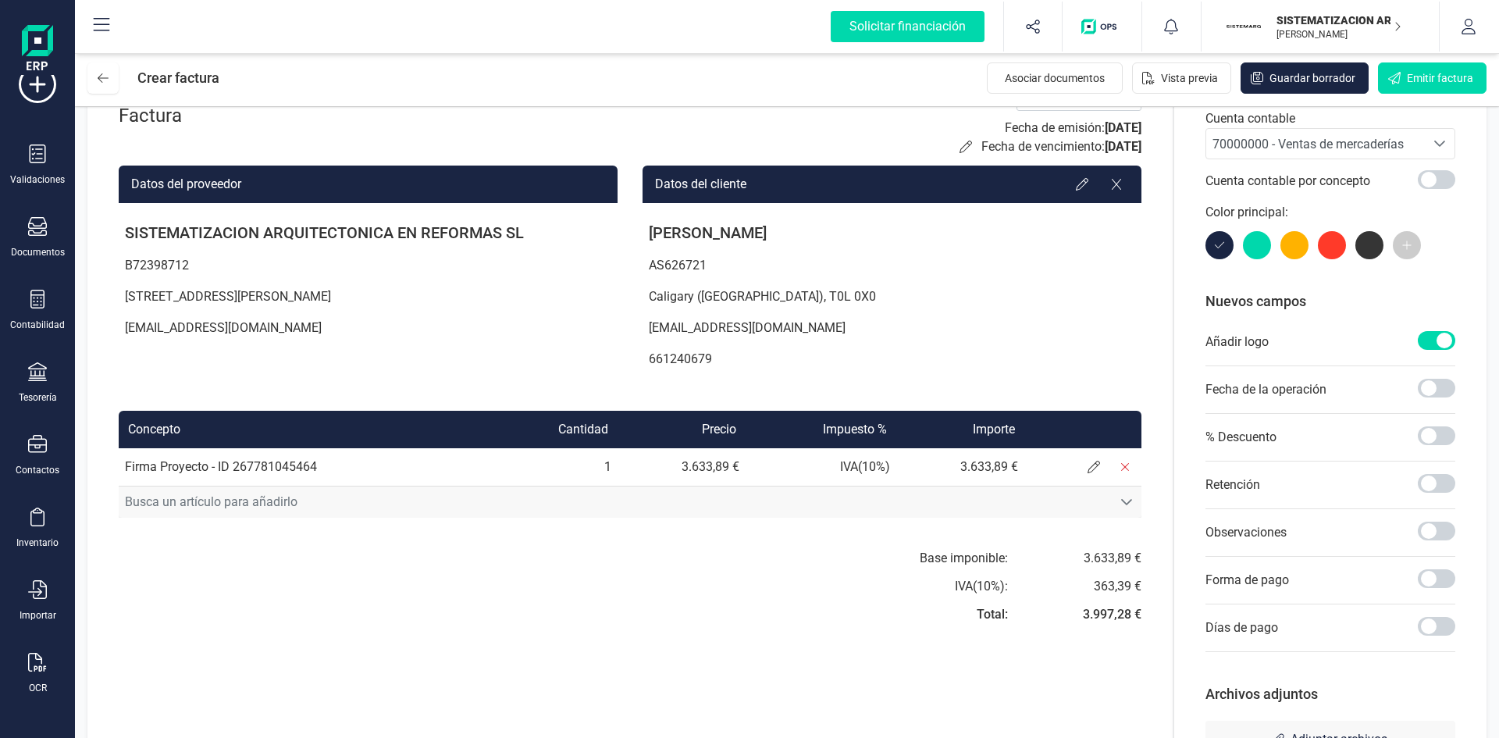
scroll to position [0, 0]
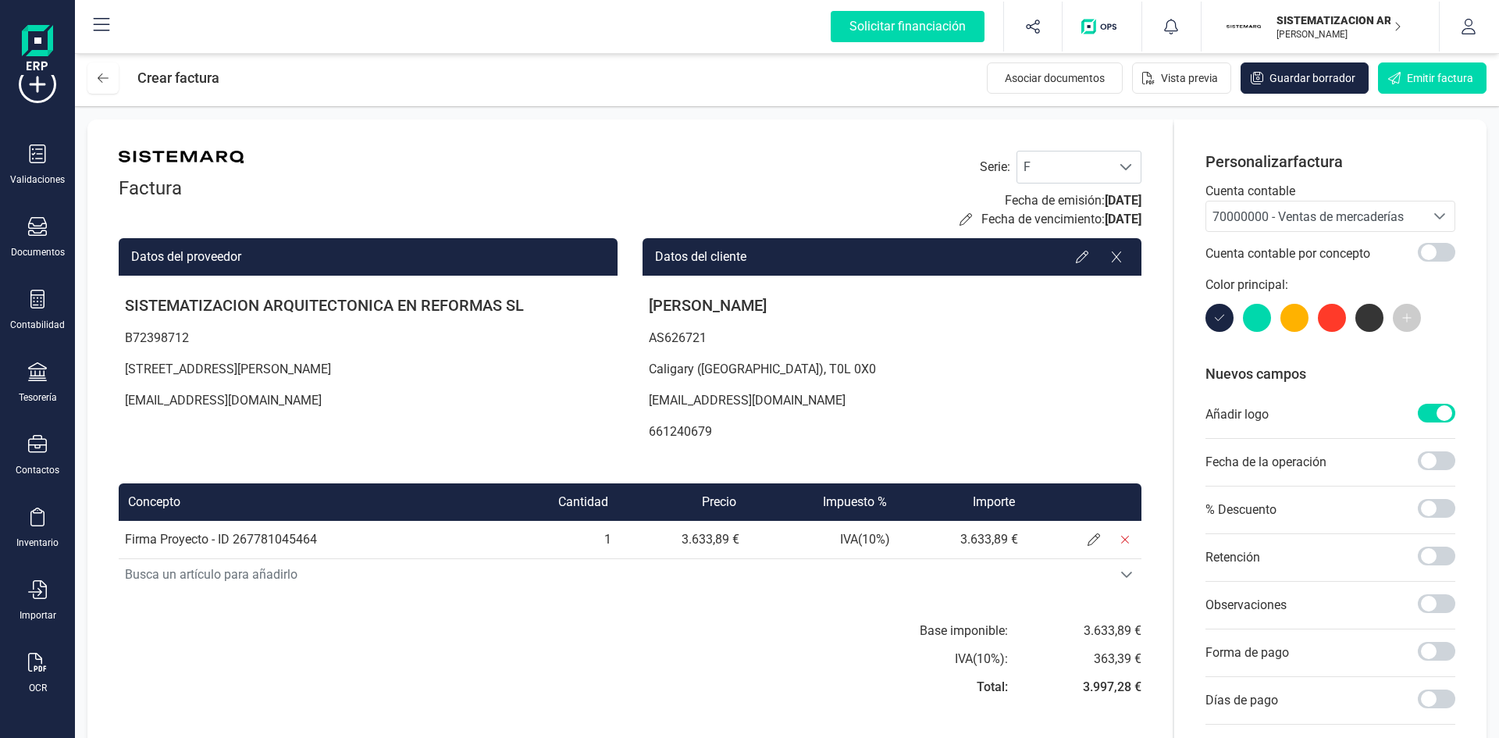
click at [1337, 226] on div "70000000 - Ventas de mercaderías" at bounding box center [1316, 217] width 206 height 19
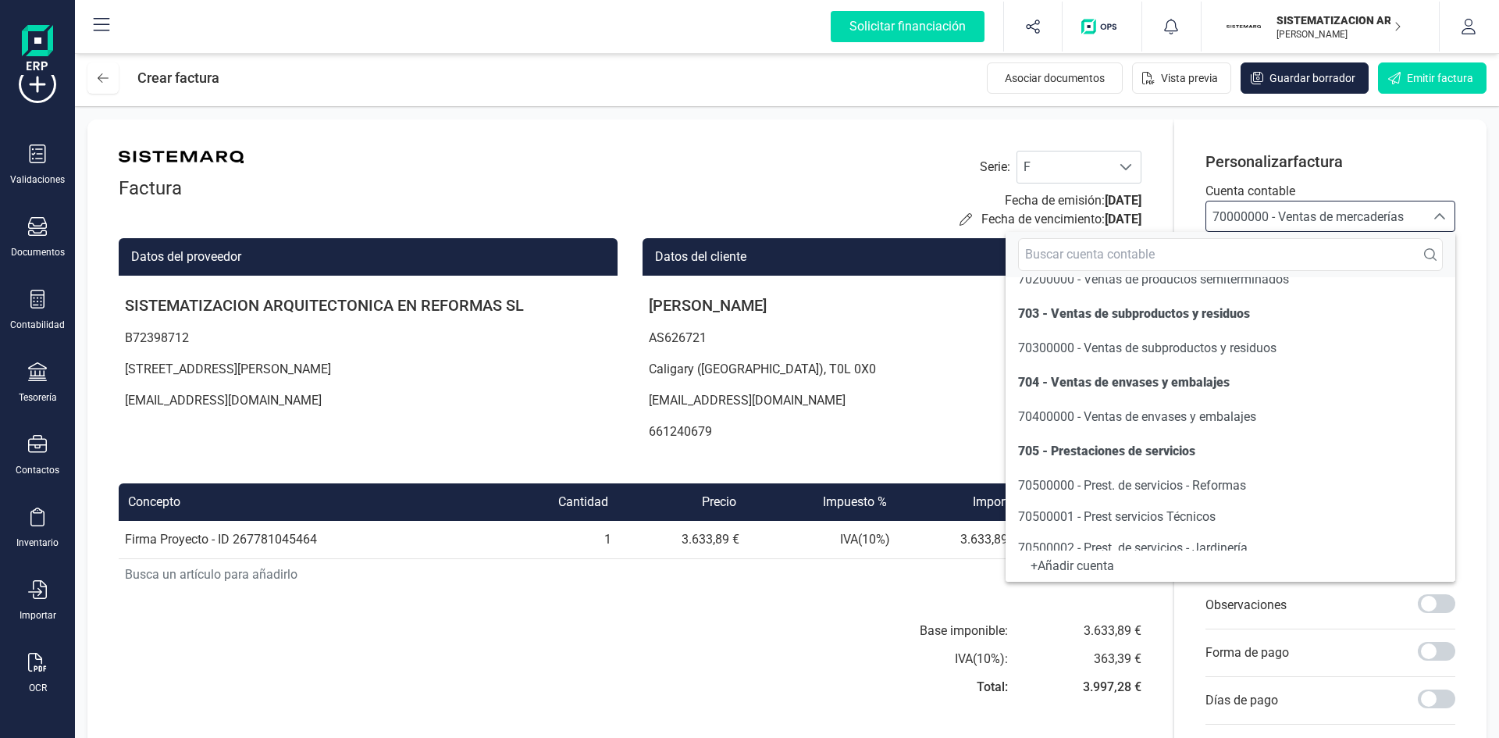
scroll to position [228, 0]
click at [1127, 477] on span "70500000 - Prest. de servicios - Reformas" at bounding box center [1132, 482] width 228 height 15
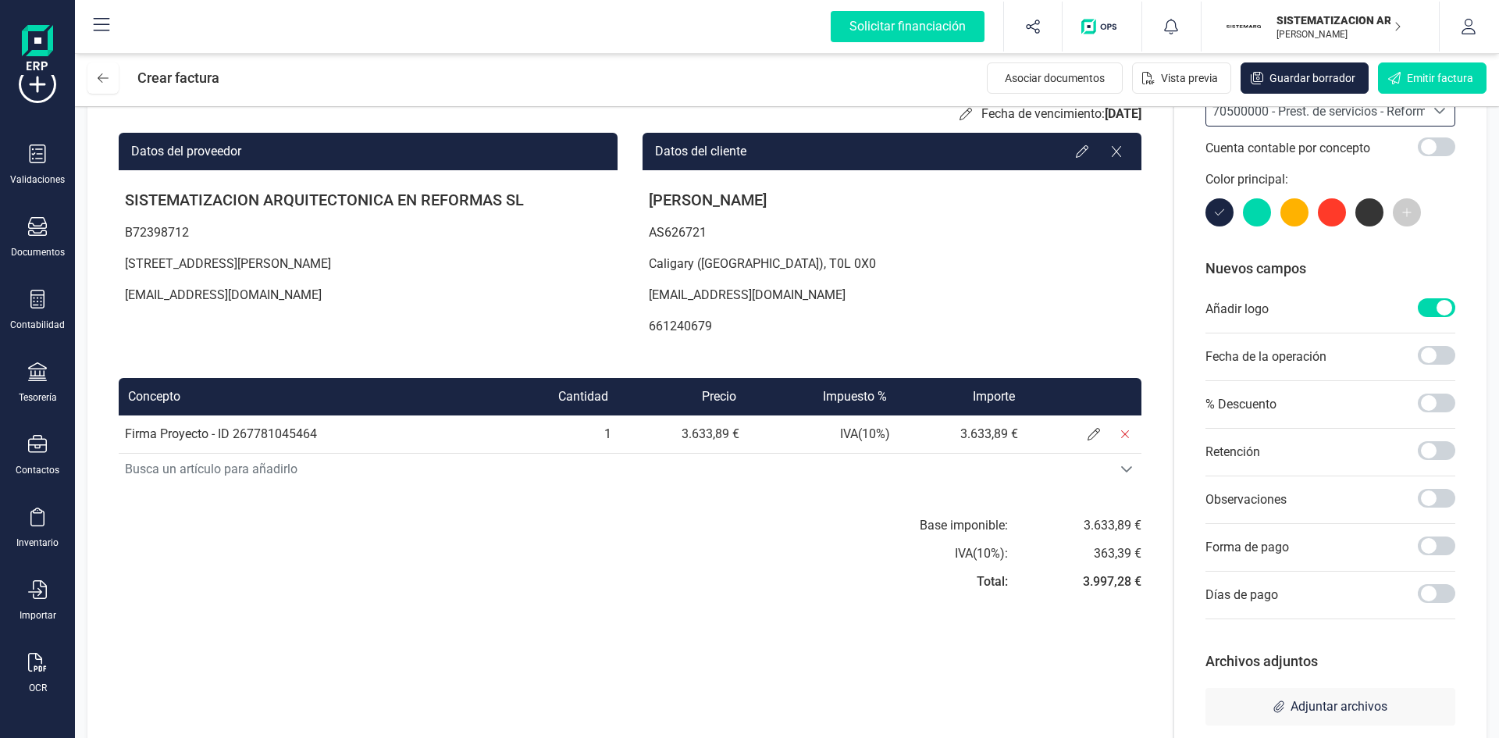
scroll to position [111, 0]
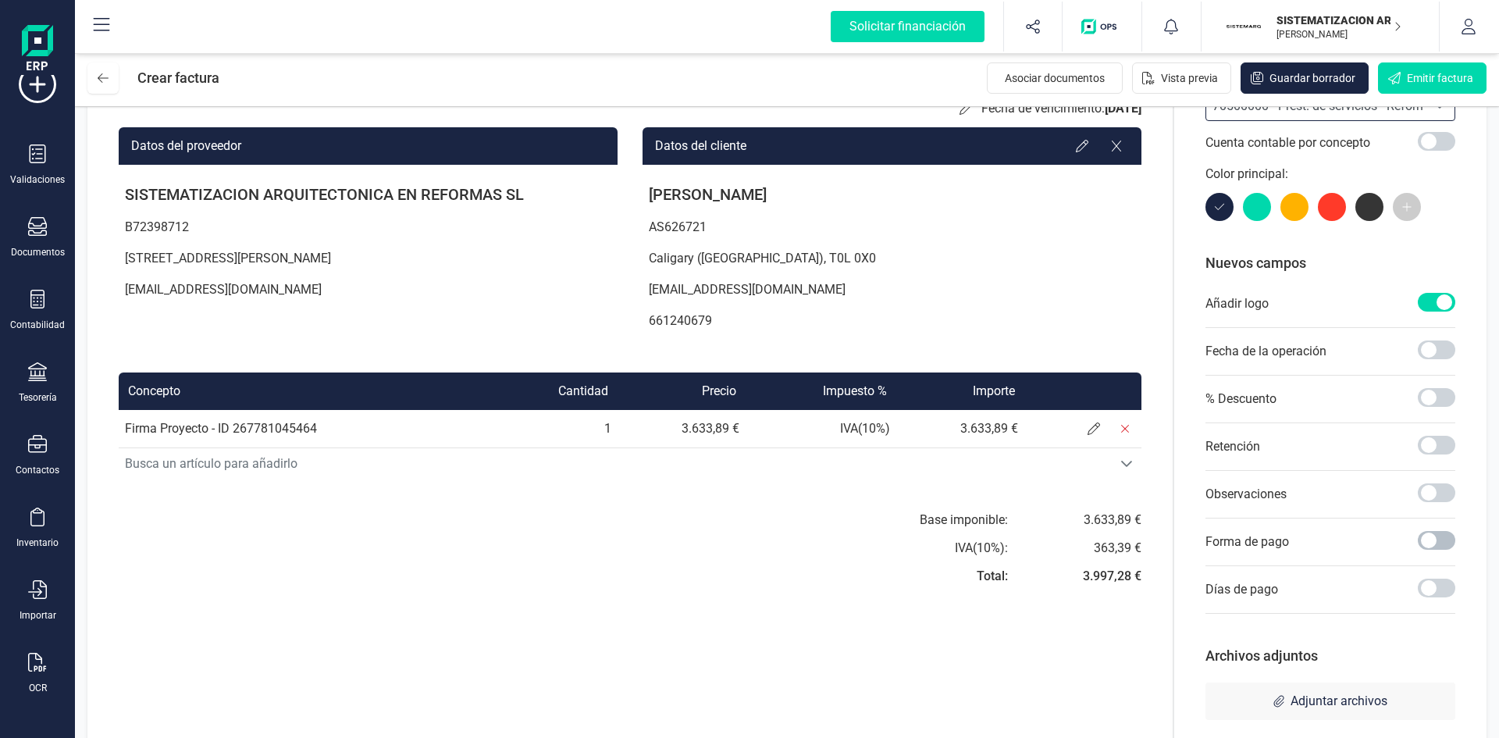
click at [1434, 550] on div at bounding box center [1436, 542] width 37 height 22
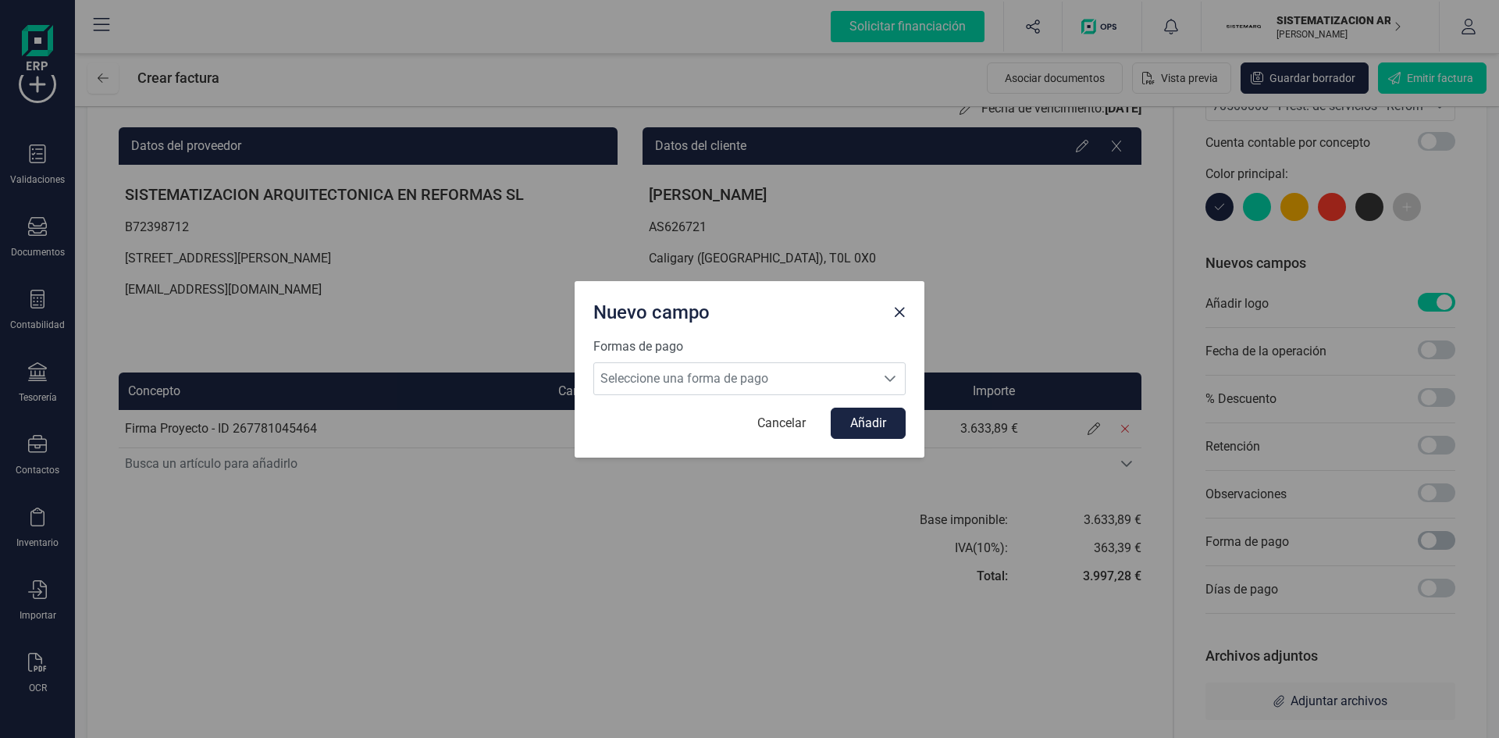
scroll to position [9, 5]
click at [846, 372] on span "Seleccione una forma de pago" at bounding box center [734, 378] width 281 height 31
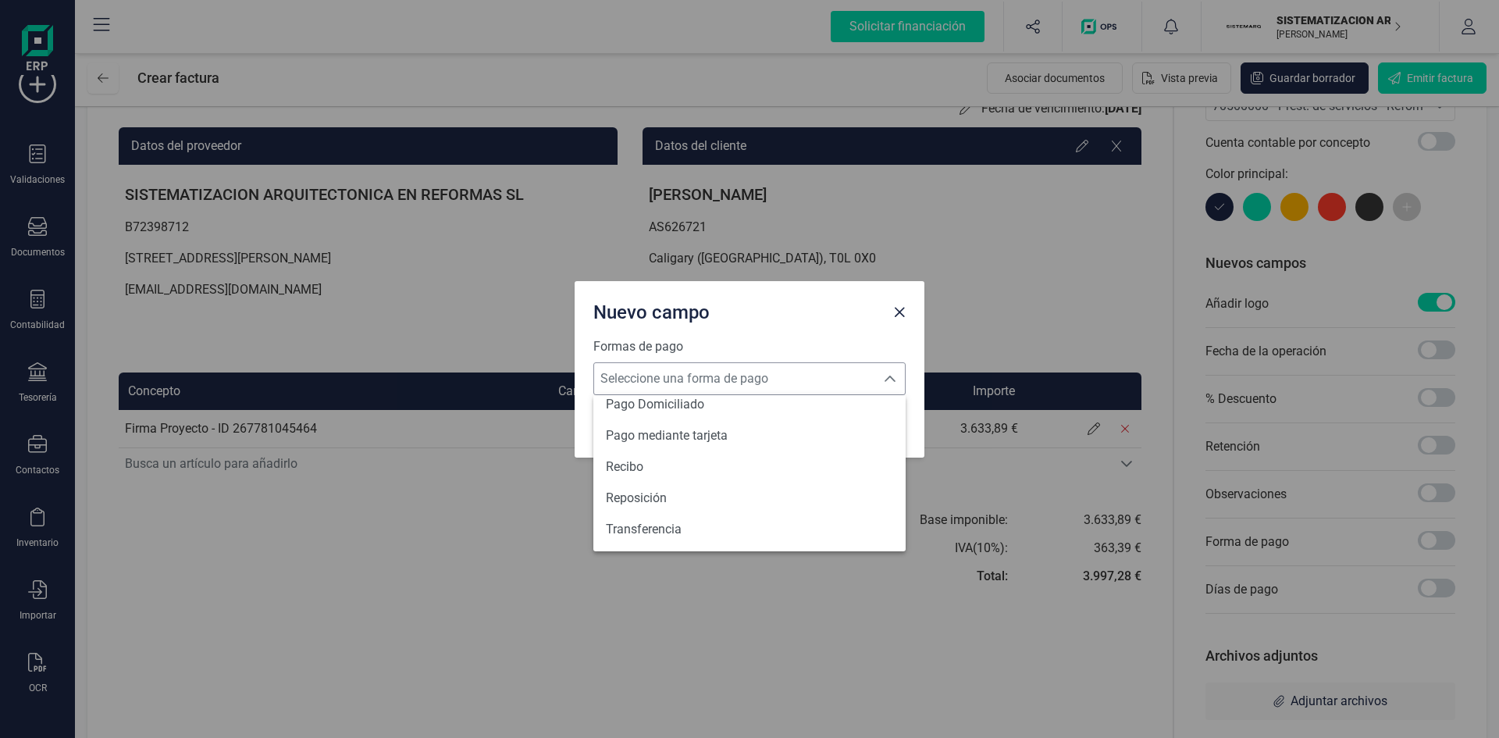
scroll to position [568, 0]
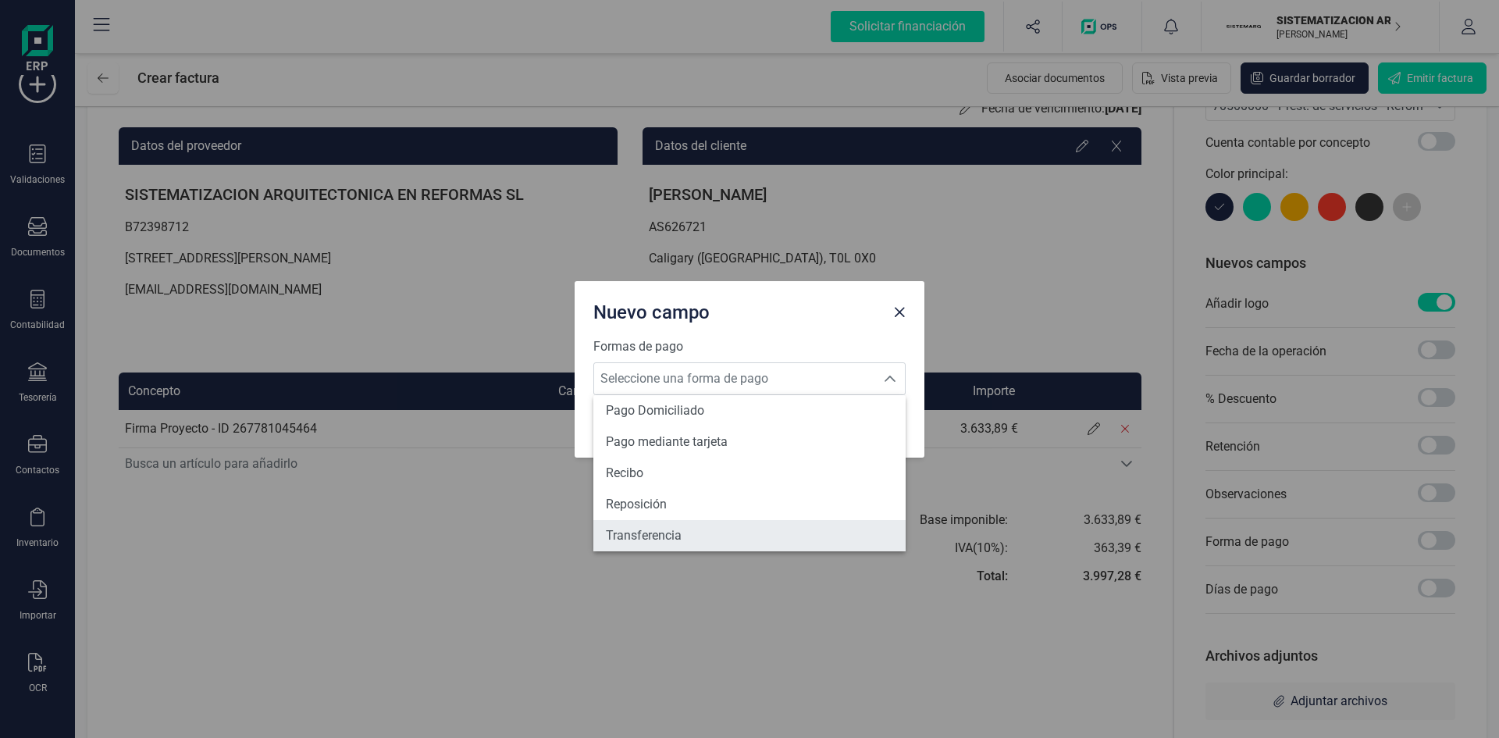
click at [684, 532] on li "Transferencia" at bounding box center [749, 535] width 312 height 31
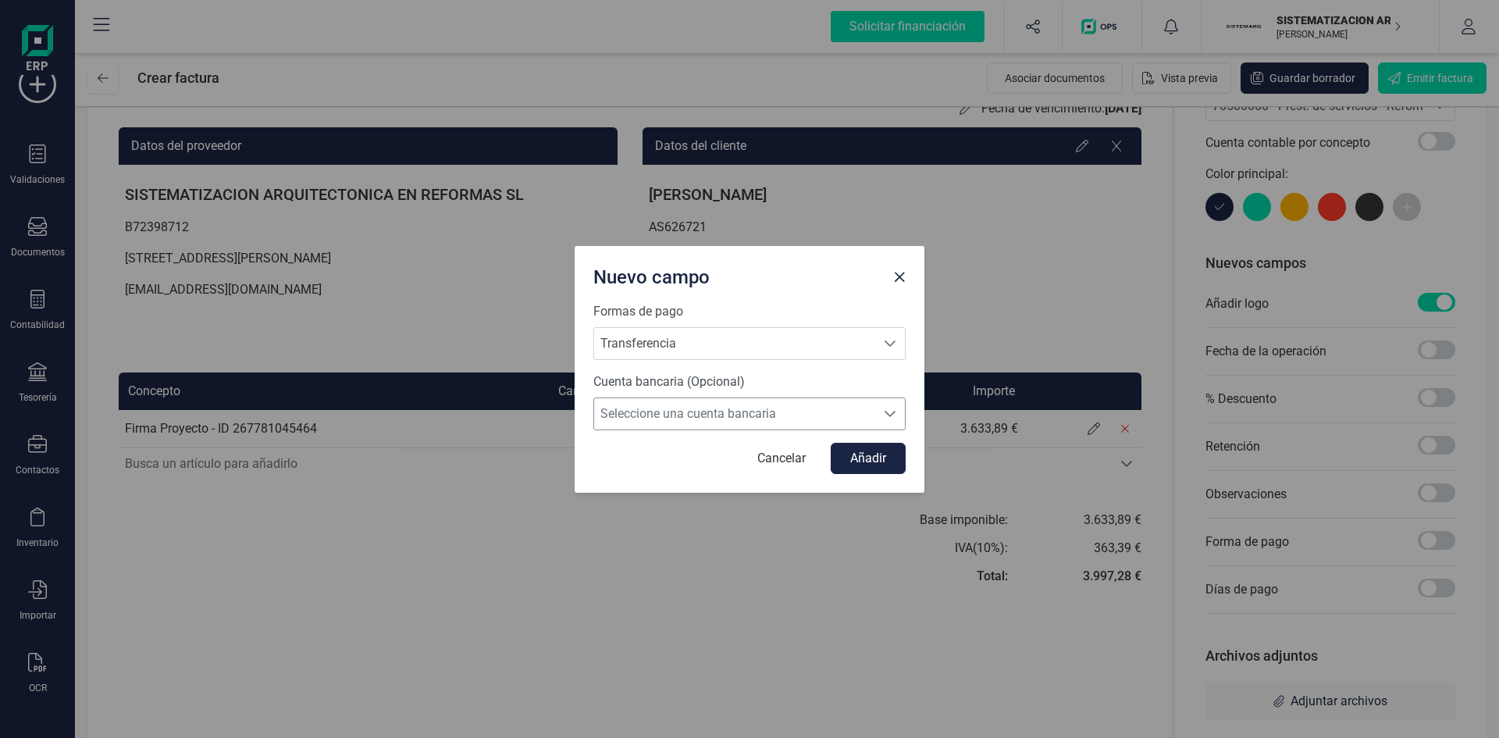
click at [771, 407] on span "Seleccione una cuenta bancaria" at bounding box center [734, 413] width 281 height 31
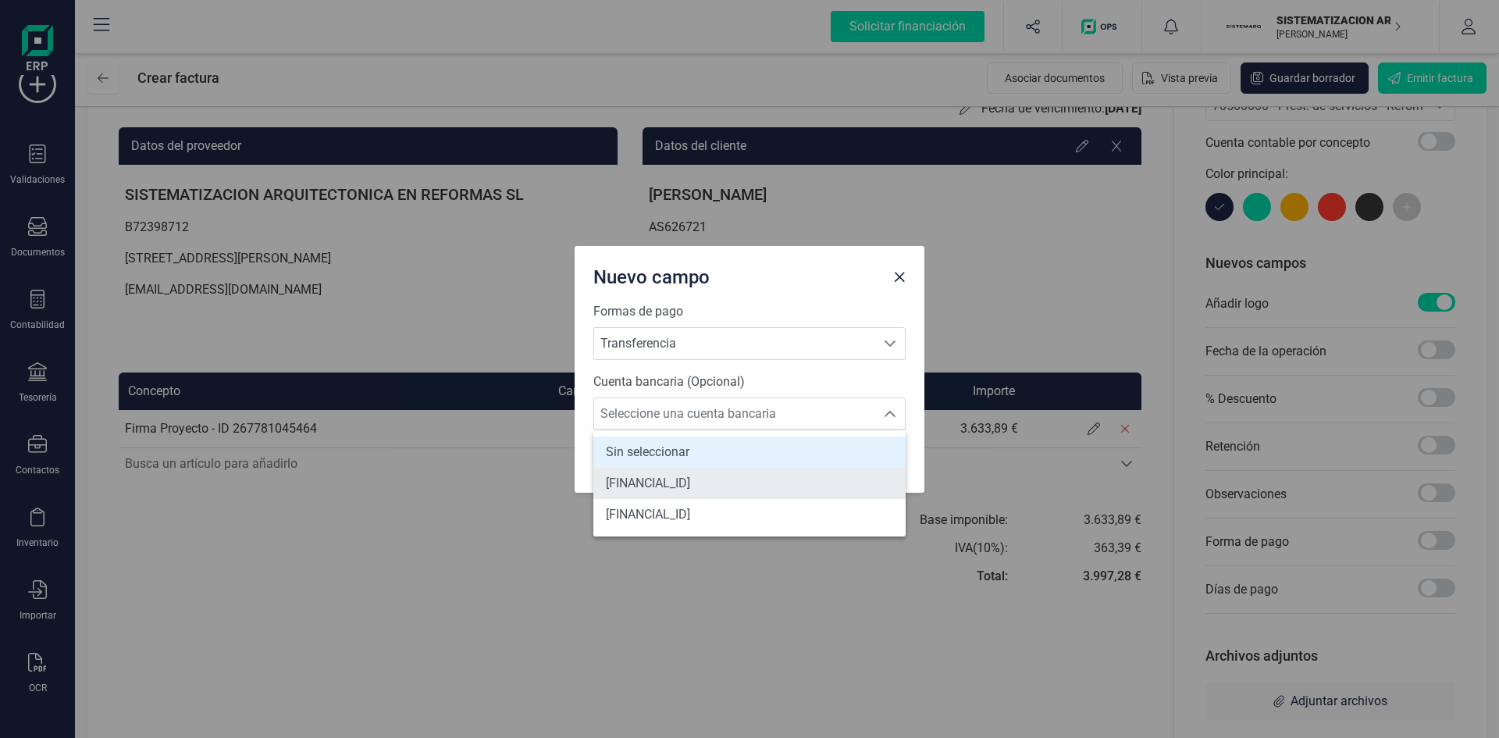
click at [690, 490] on span "[FINANCIAL_ID]" at bounding box center [648, 483] width 84 height 19
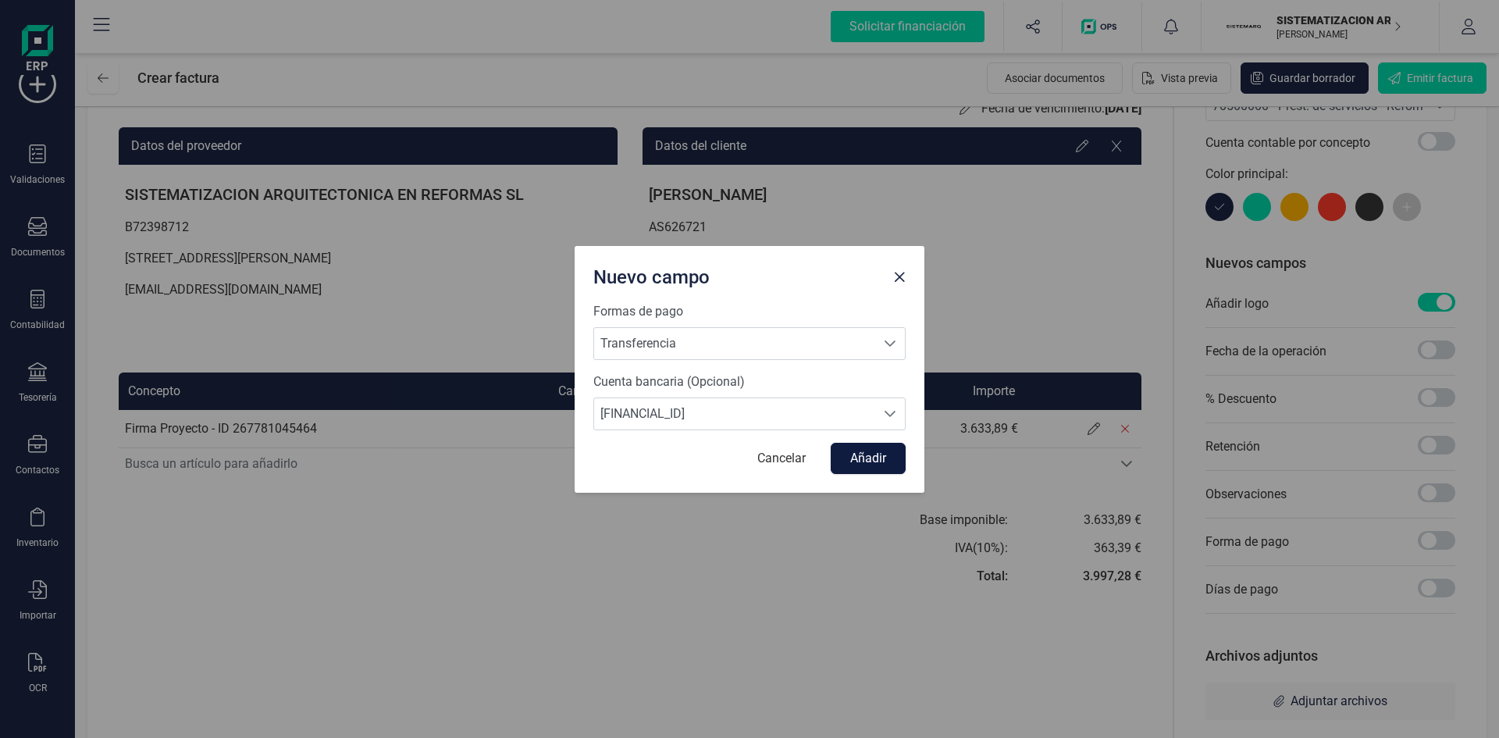
click at [864, 461] on button "Añadir" at bounding box center [868, 458] width 75 height 31
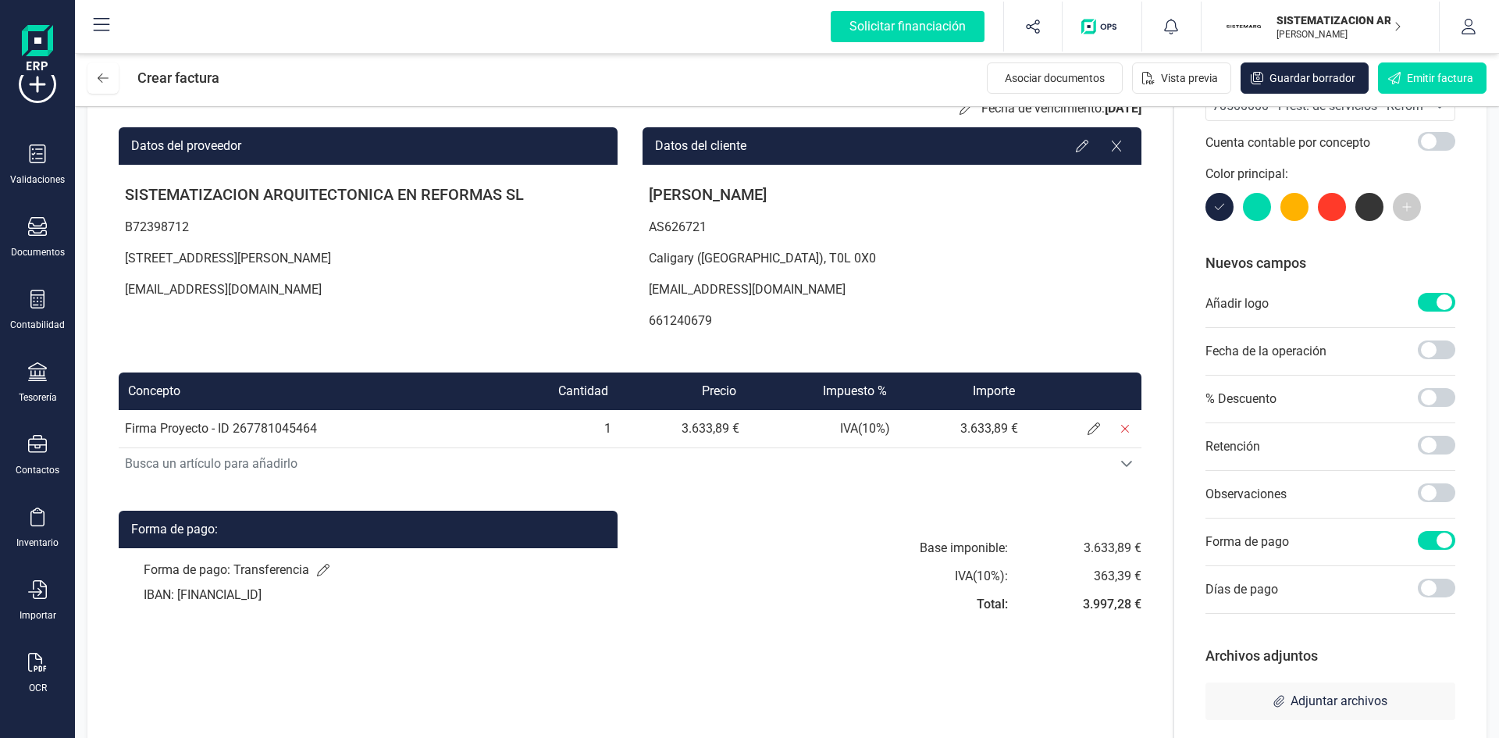
scroll to position [0, 0]
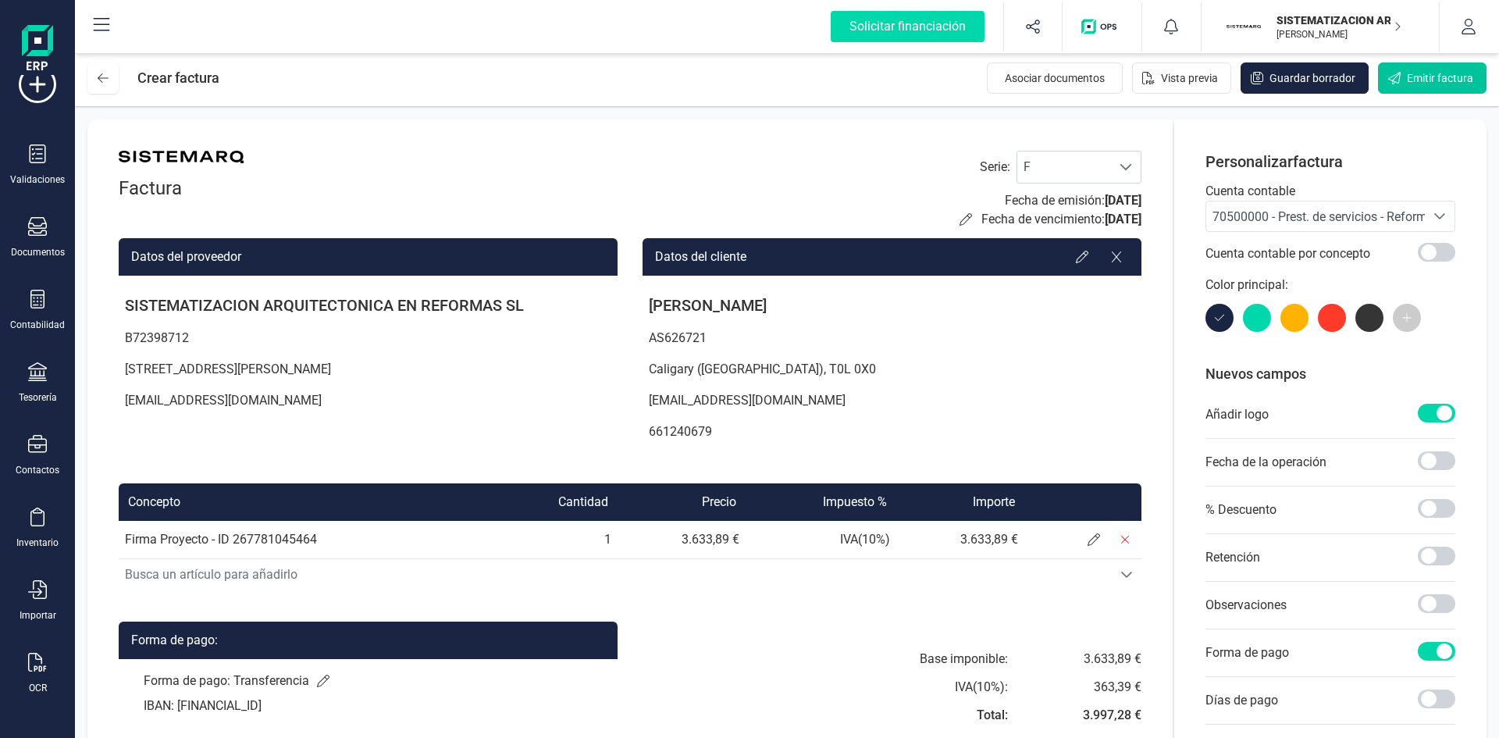
click at [1426, 91] on button "Emitir factura" at bounding box center [1432, 77] width 109 height 31
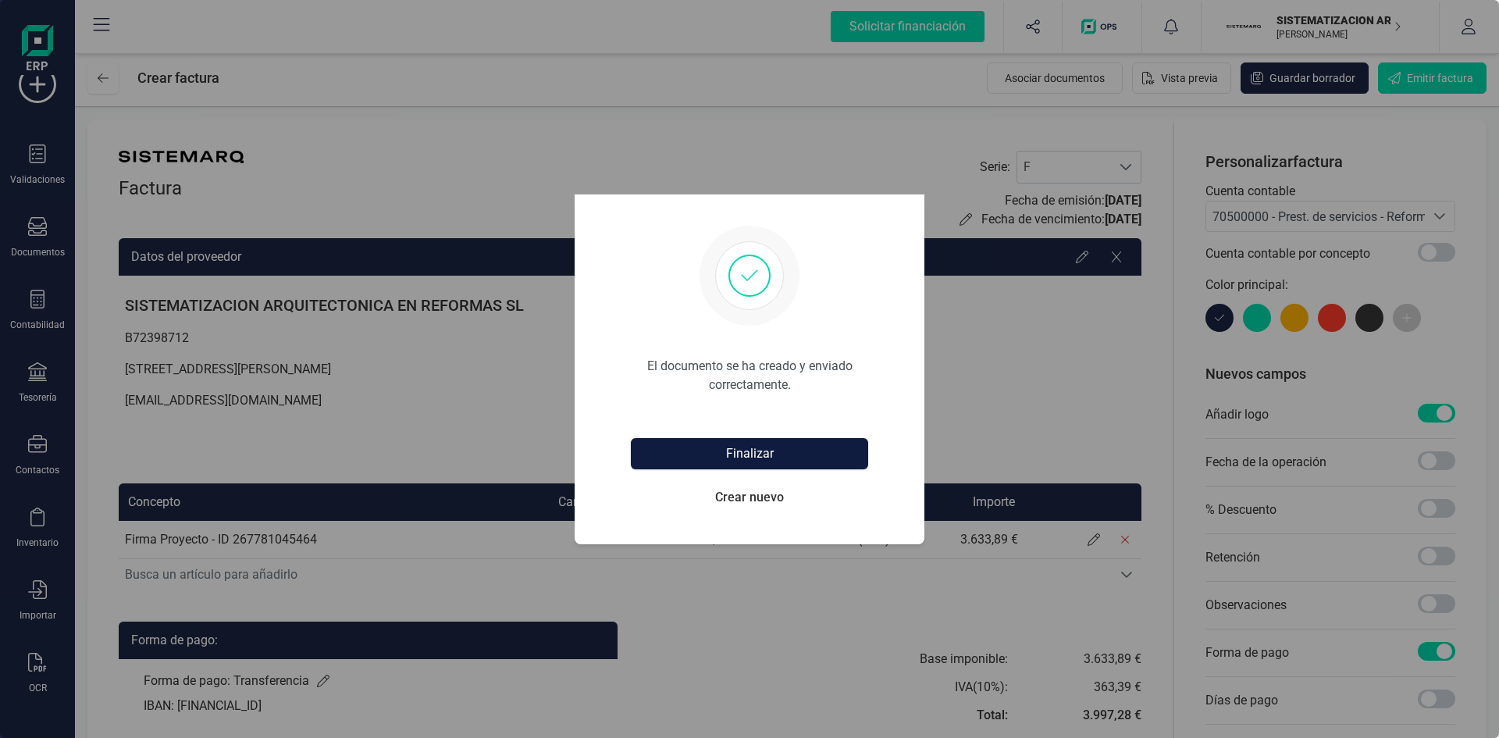
click at [784, 458] on button "Finalizar" at bounding box center [749, 453] width 237 height 31
